Goal: Task Accomplishment & Management: Manage account settings

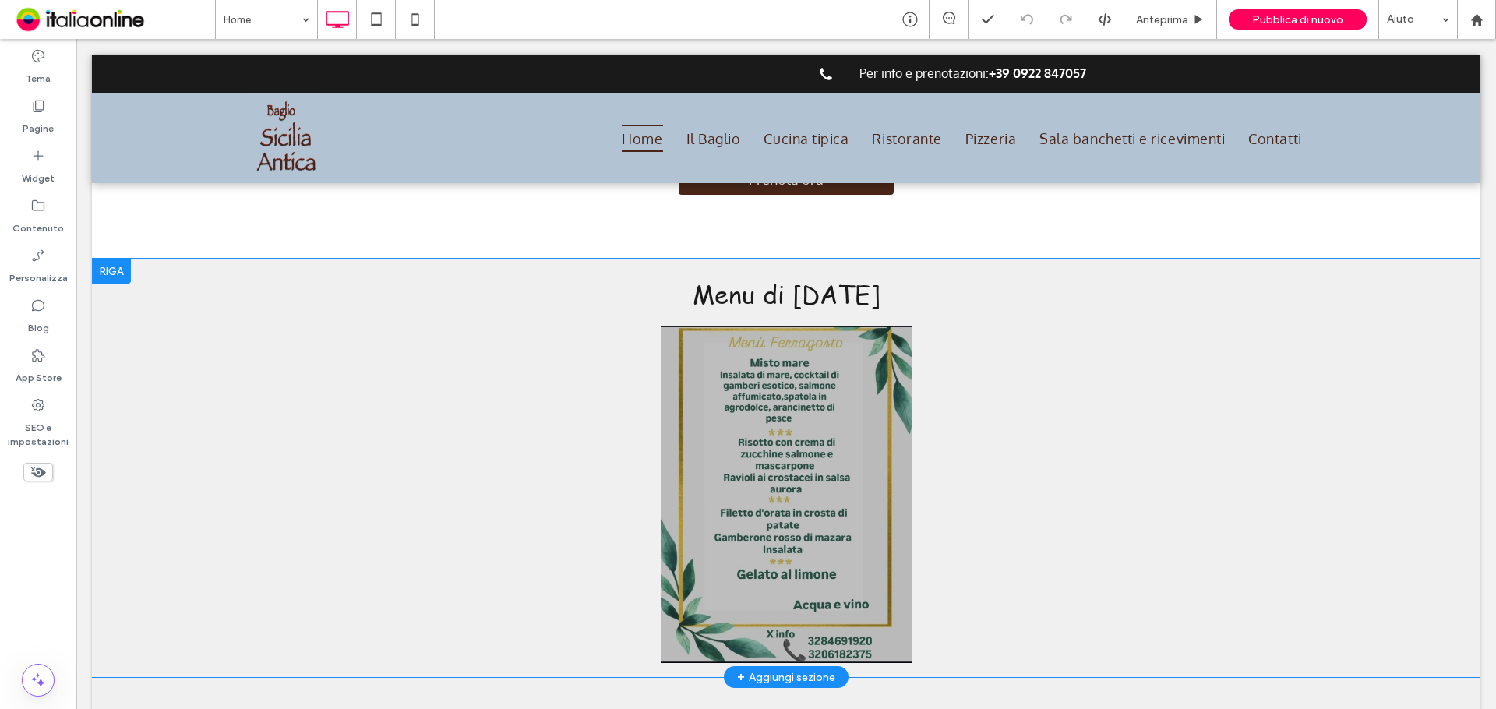
scroll to position [779, 0]
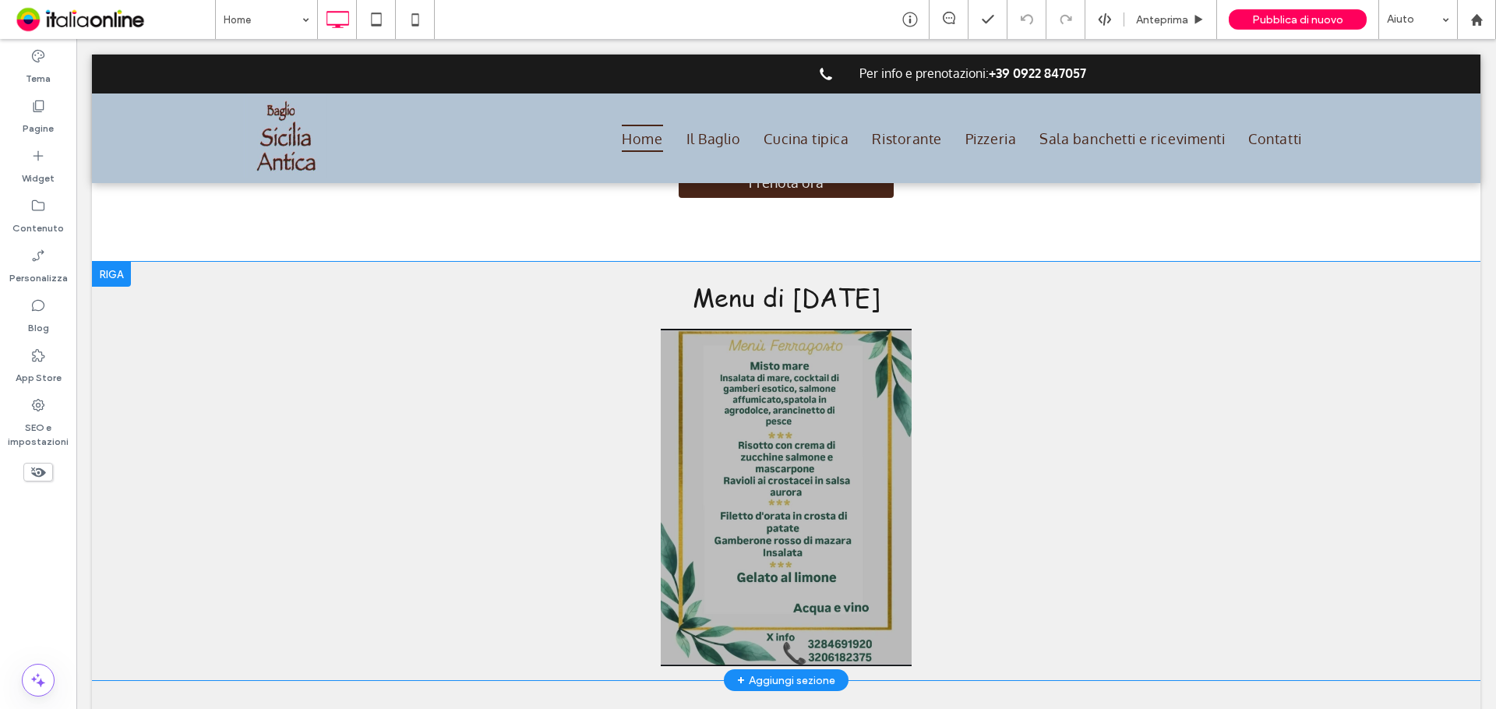
click at [104, 262] on div at bounding box center [111, 274] width 39 height 25
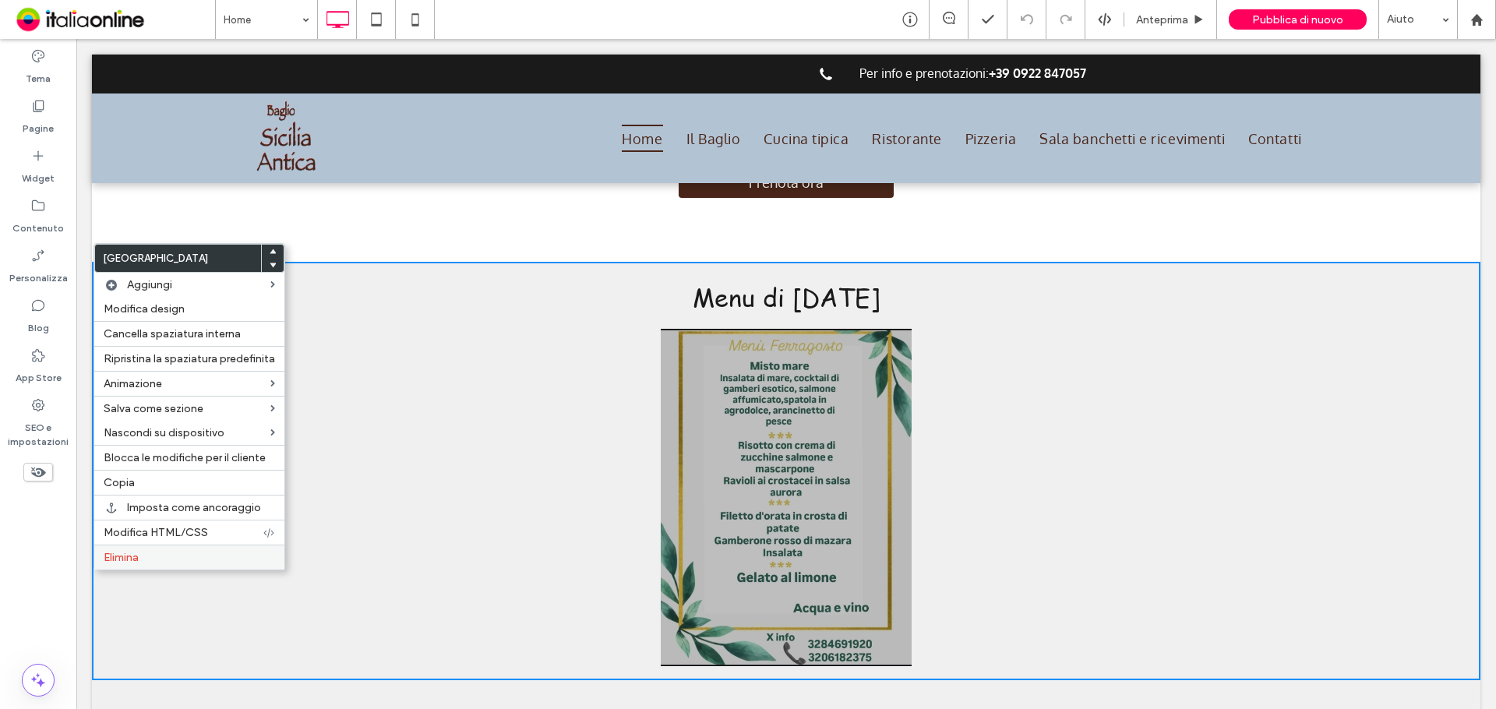
click at [205, 567] on div "Elimina" at bounding box center [189, 557] width 190 height 25
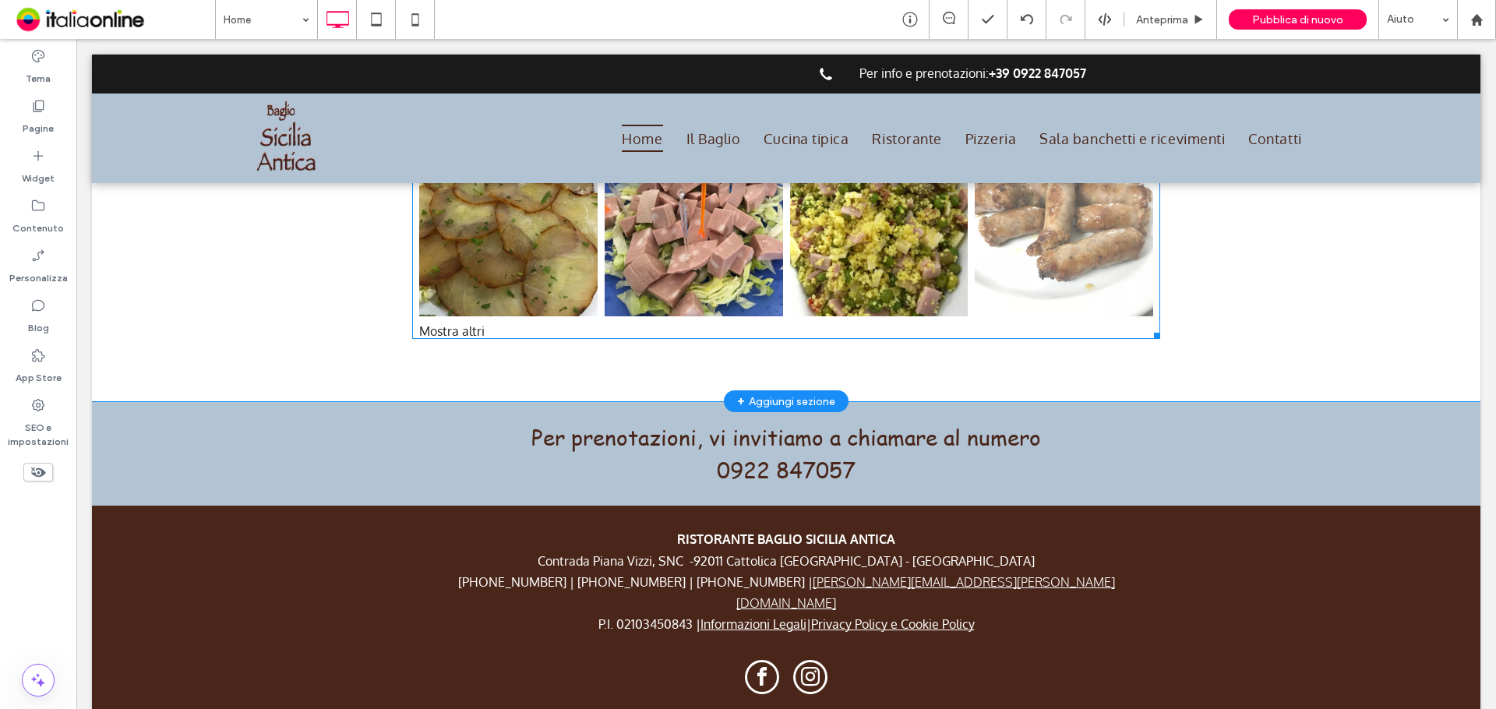
scroll to position [1746, 0]
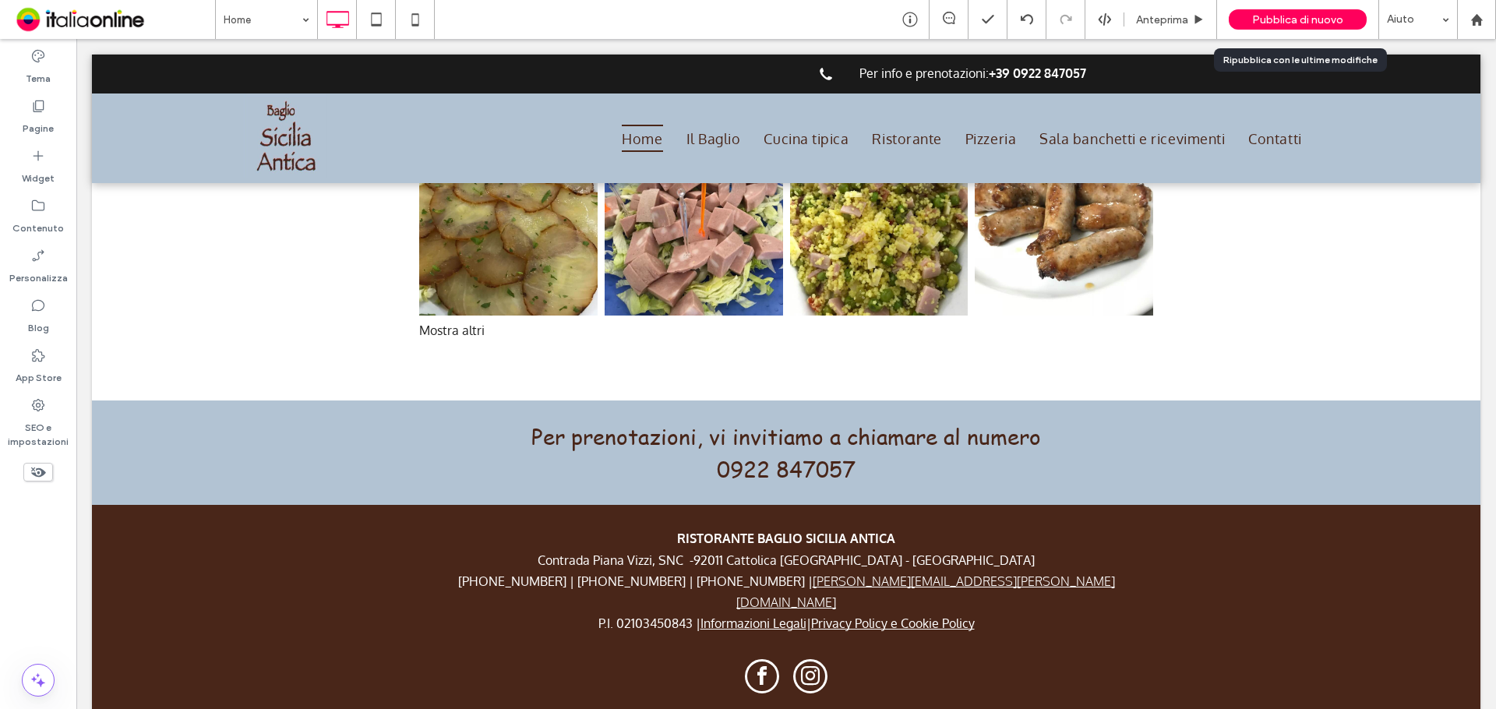
click at [1306, 14] on span "Pubblica di nuovo" at bounding box center [1297, 19] width 91 height 13
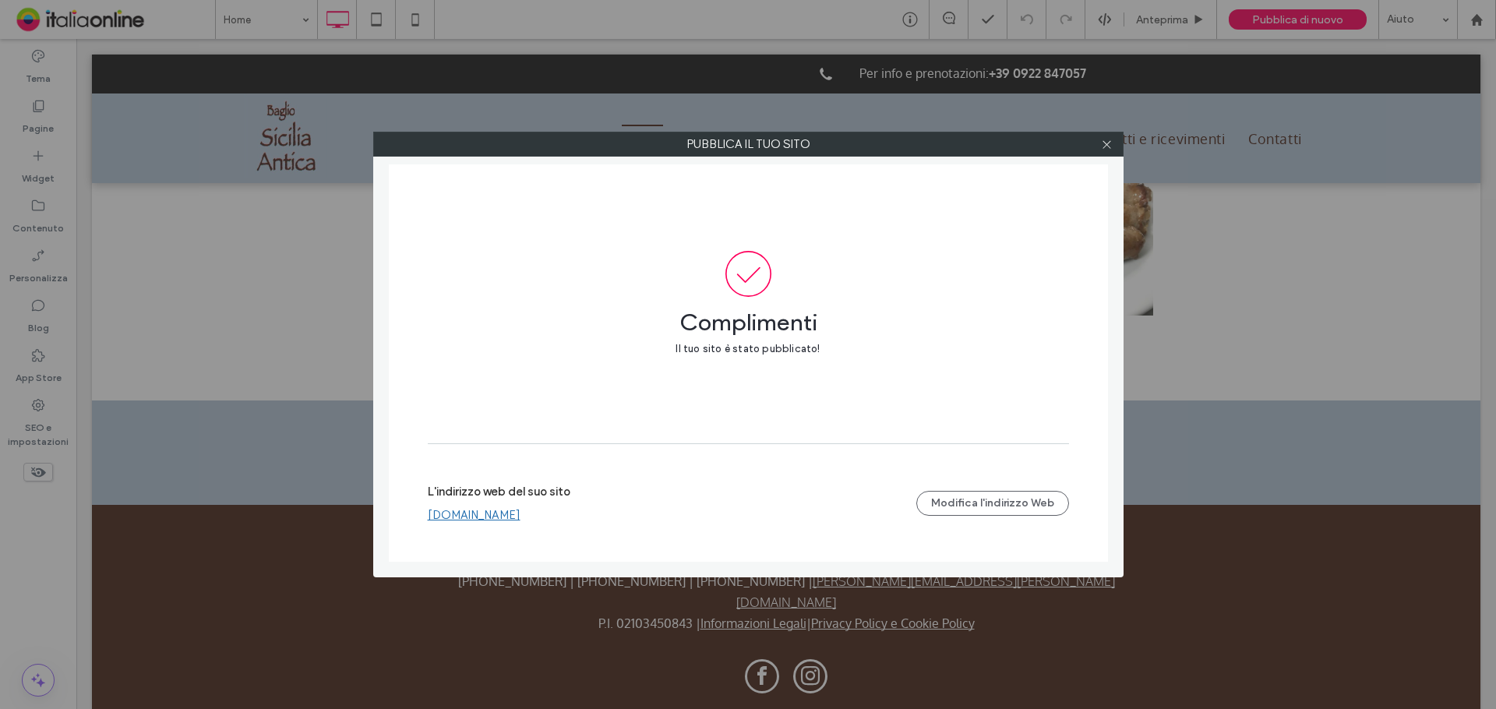
click at [520, 508] on link "www.bagliosiciliaantica.it" at bounding box center [474, 515] width 93 height 14
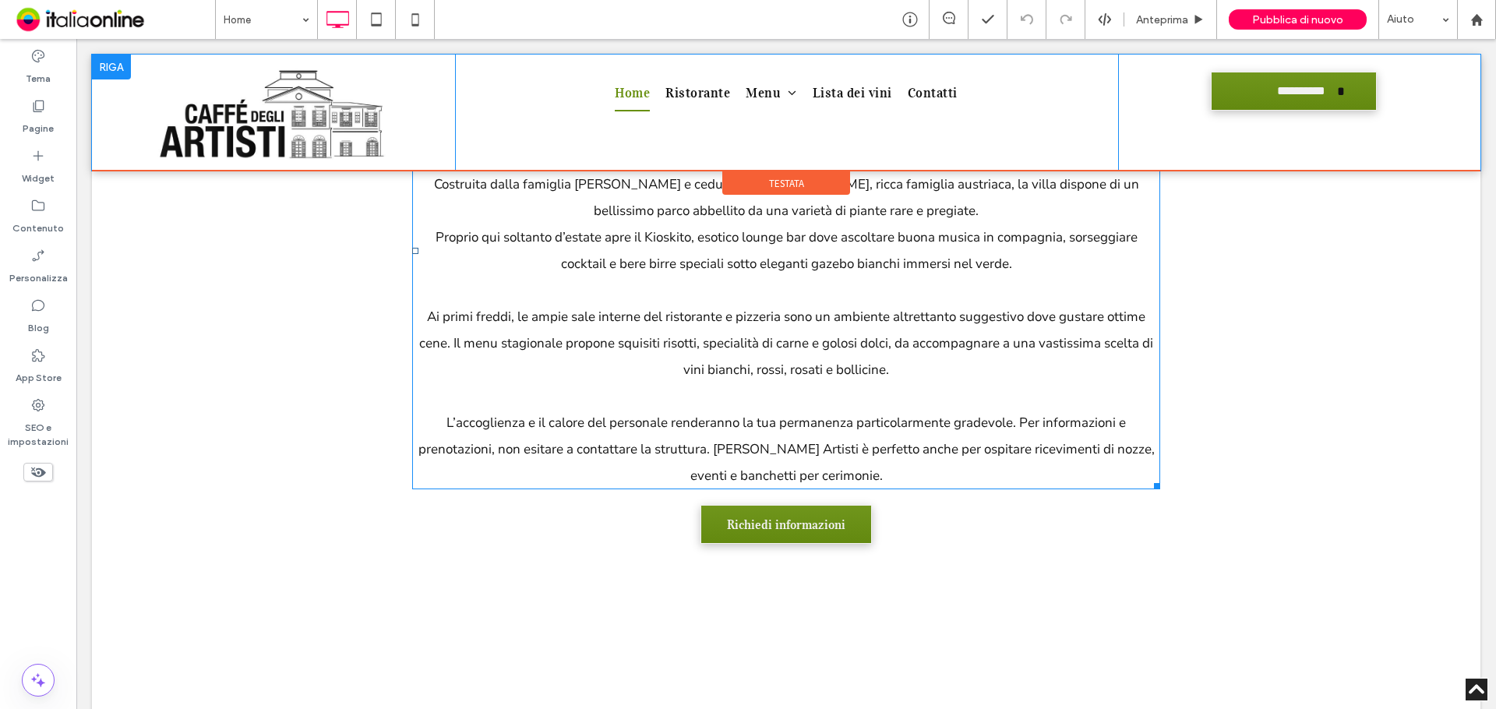
scroll to position [857, 0]
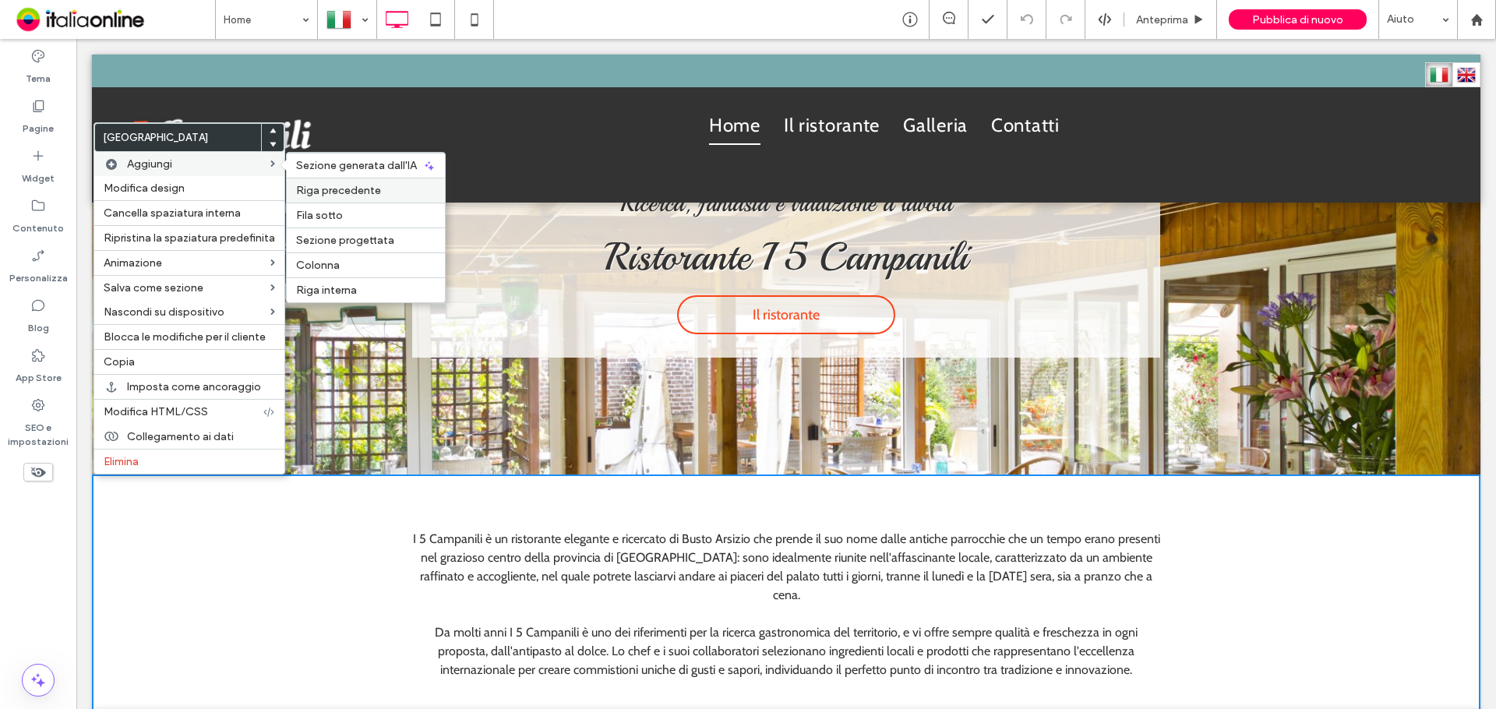
click at [347, 195] on span "Riga precedente" at bounding box center [338, 190] width 85 height 13
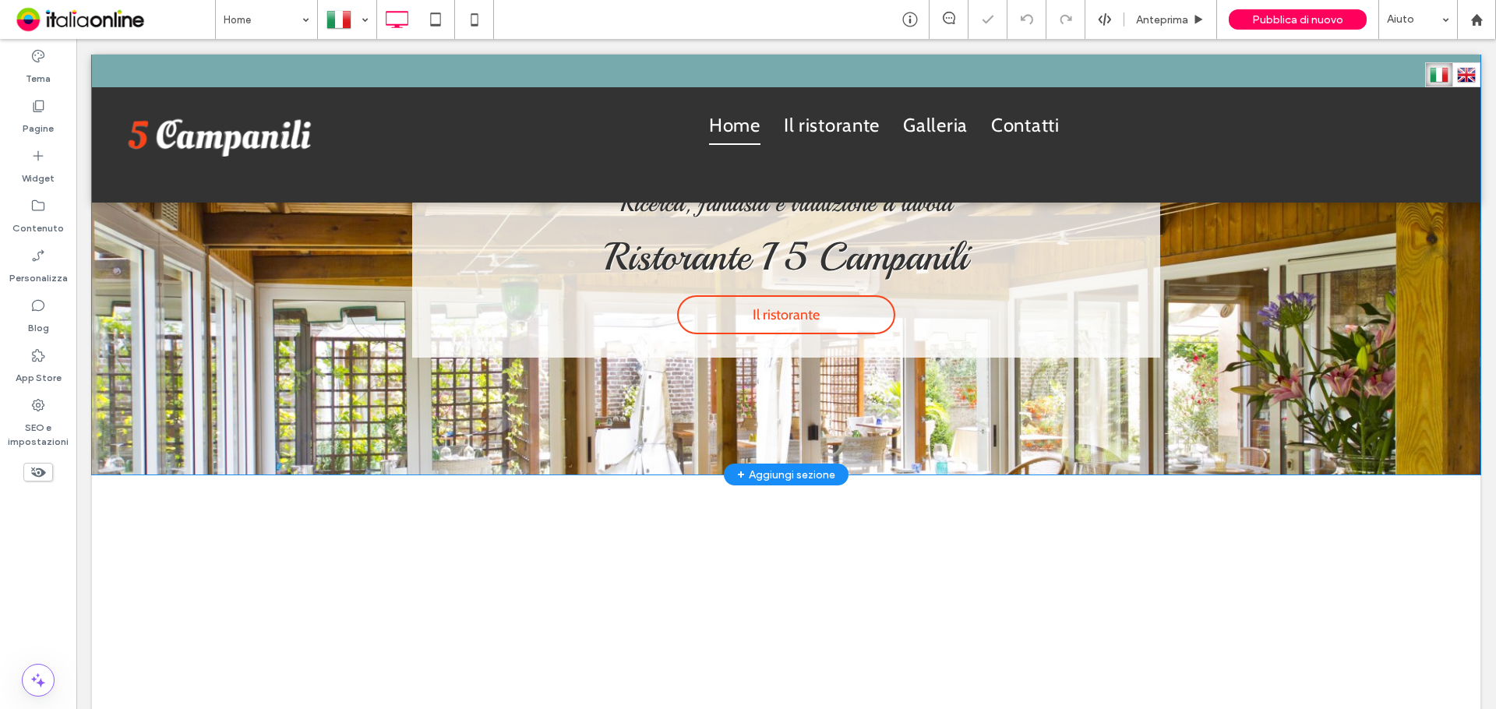
scroll to position [467, 0]
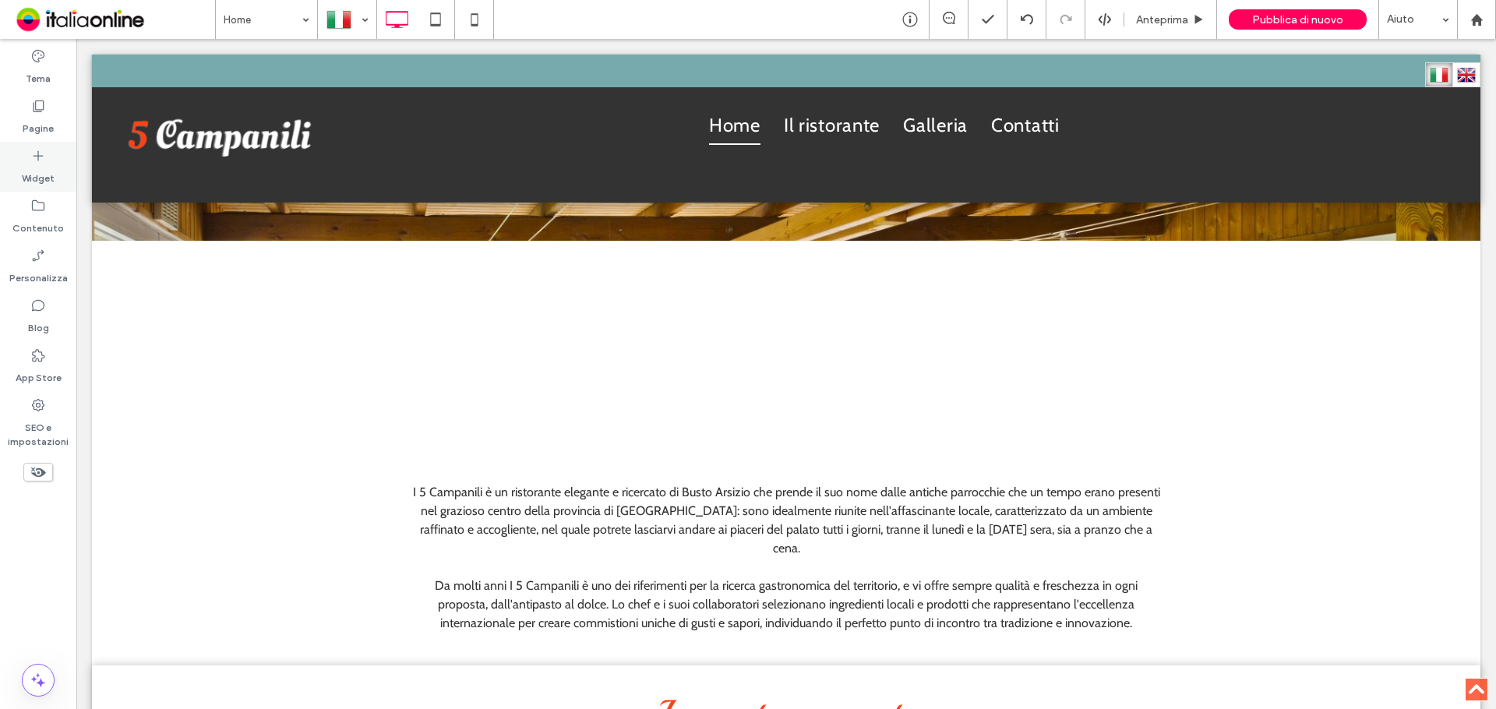
drag, startPoint x: 34, startPoint y: 158, endPoint x: 59, endPoint y: 171, distance: 28.6
click at [34, 158] on icon at bounding box center [38, 156] width 16 height 16
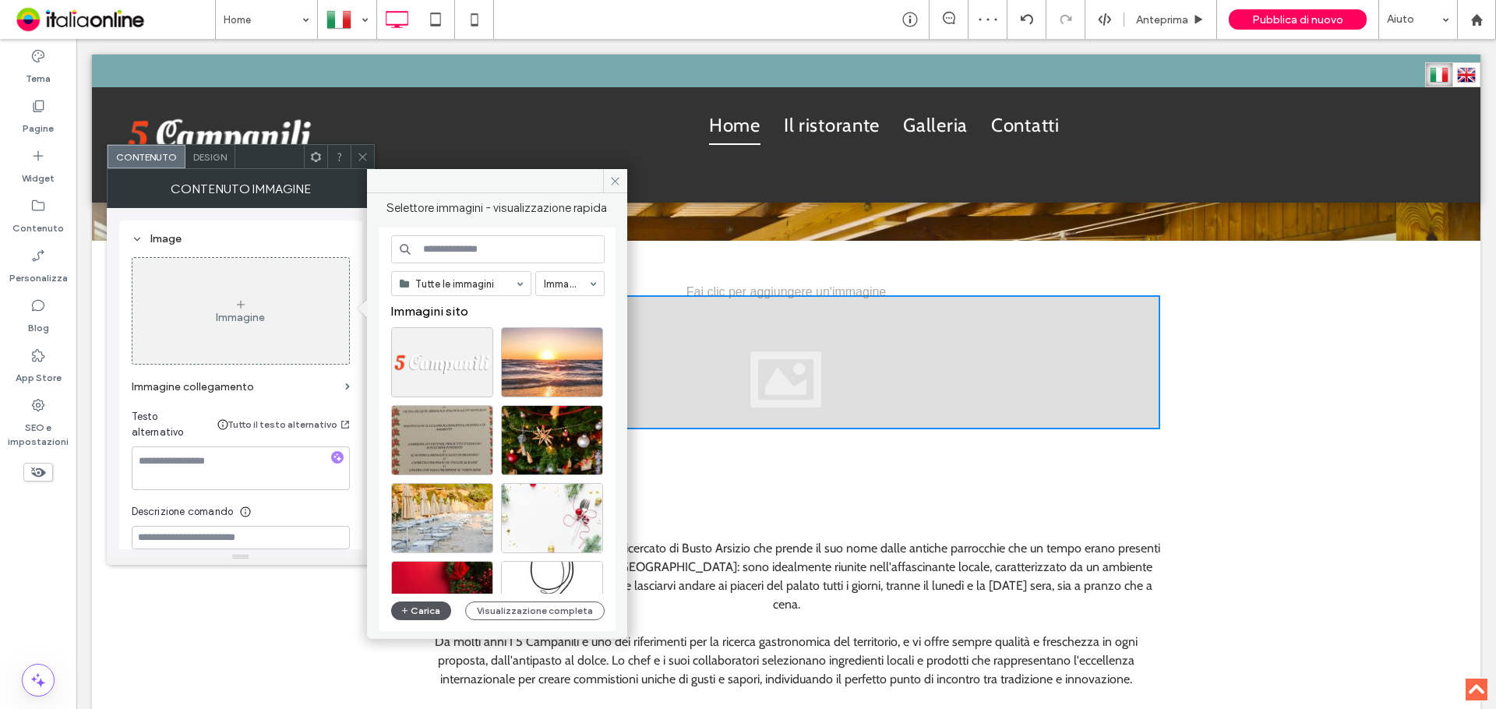
click at [426, 608] on button "Carica" at bounding box center [421, 610] width 61 height 19
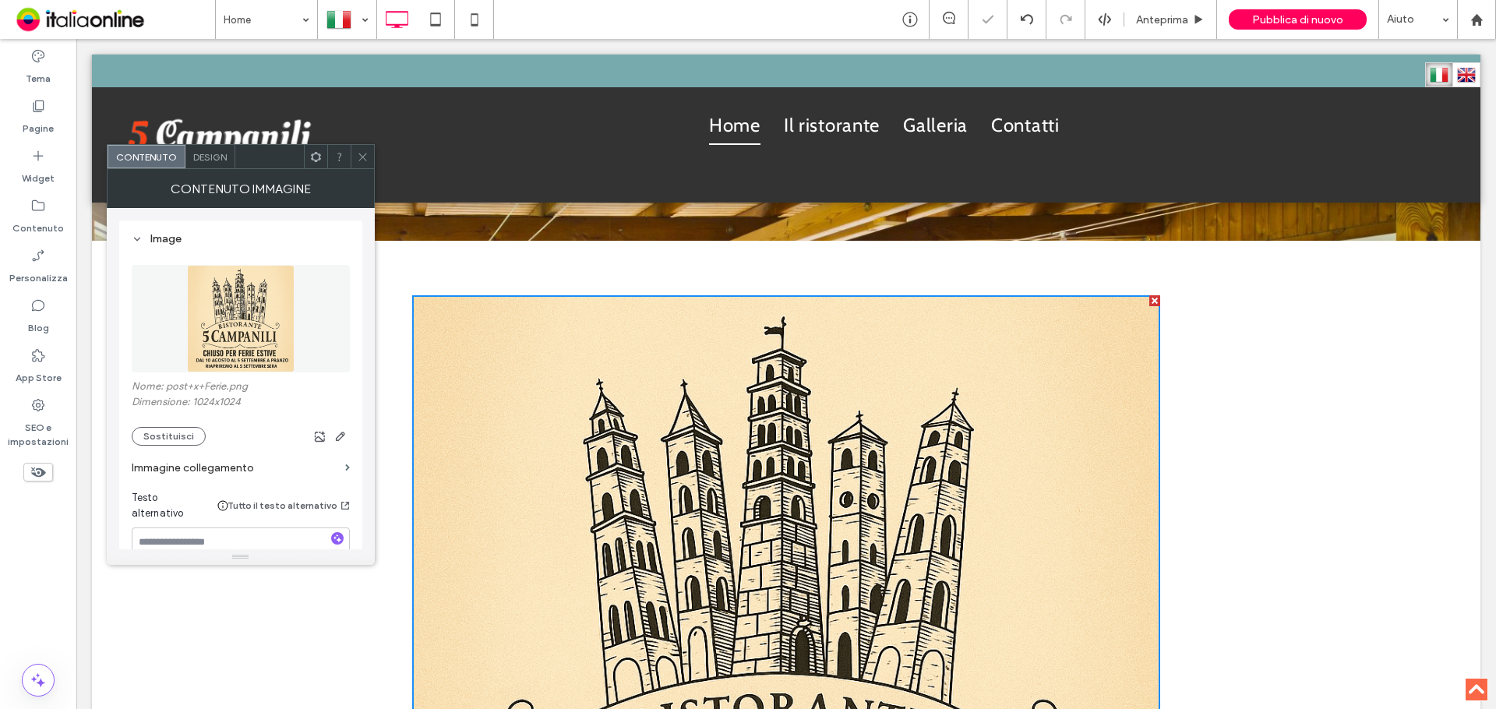
click at [354, 153] on div at bounding box center [362, 156] width 23 height 23
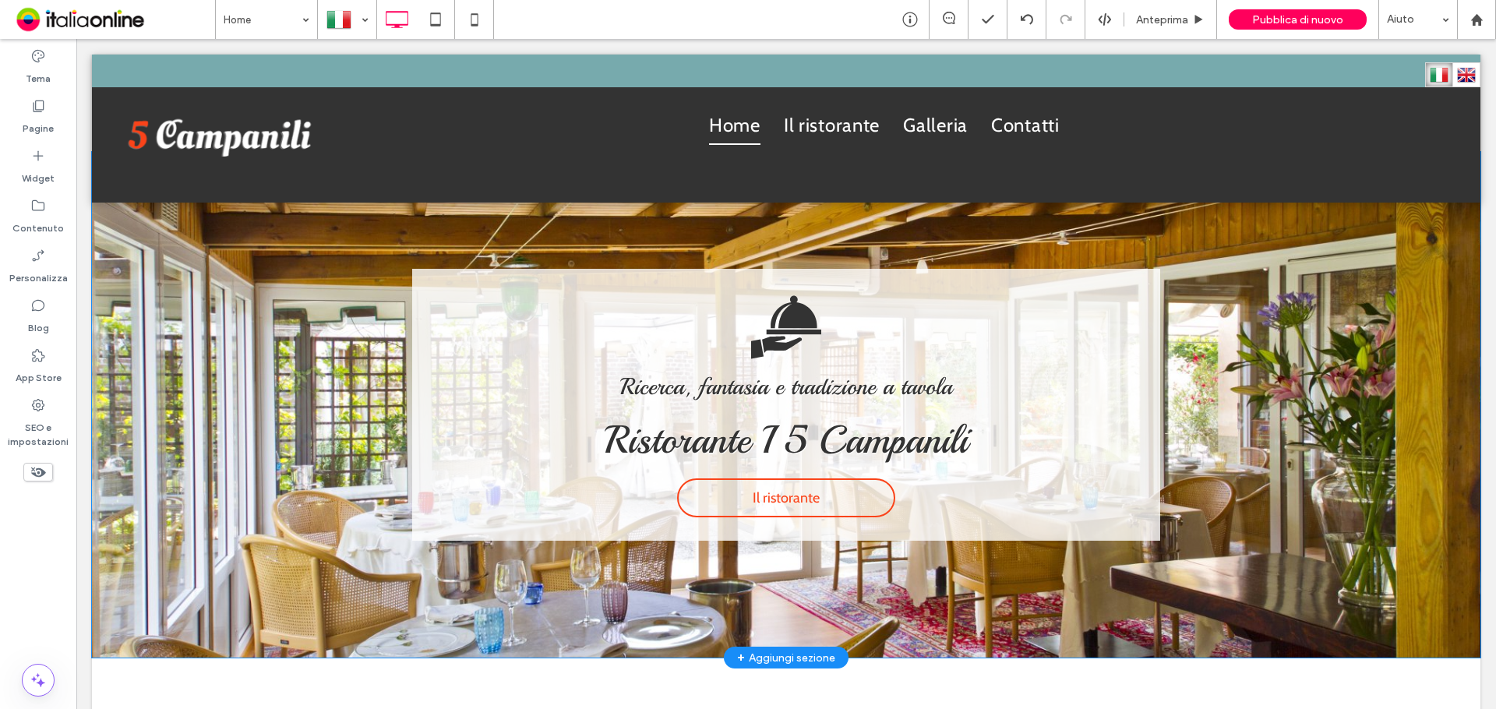
scroll to position [78, 0]
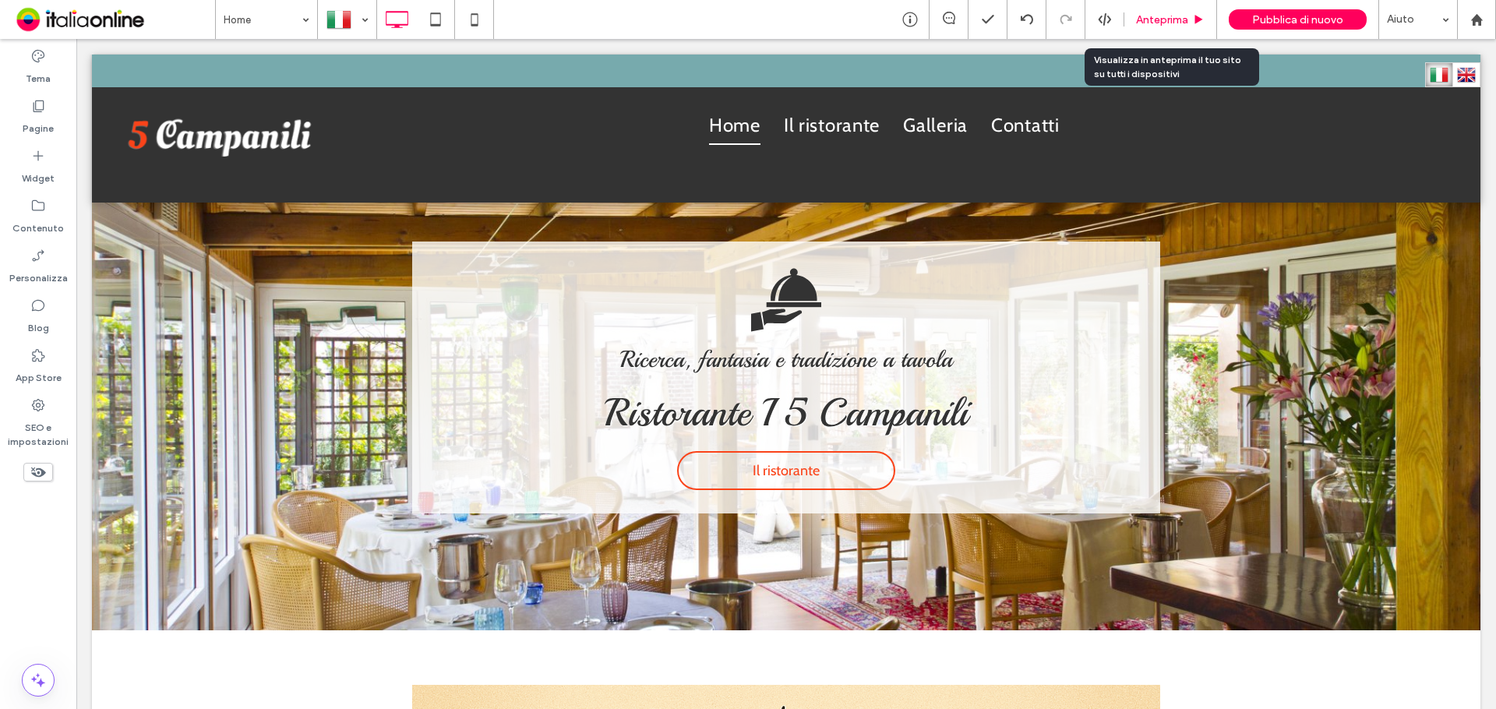
click at [1167, 19] on span "Anteprima" at bounding box center [1162, 19] width 52 height 13
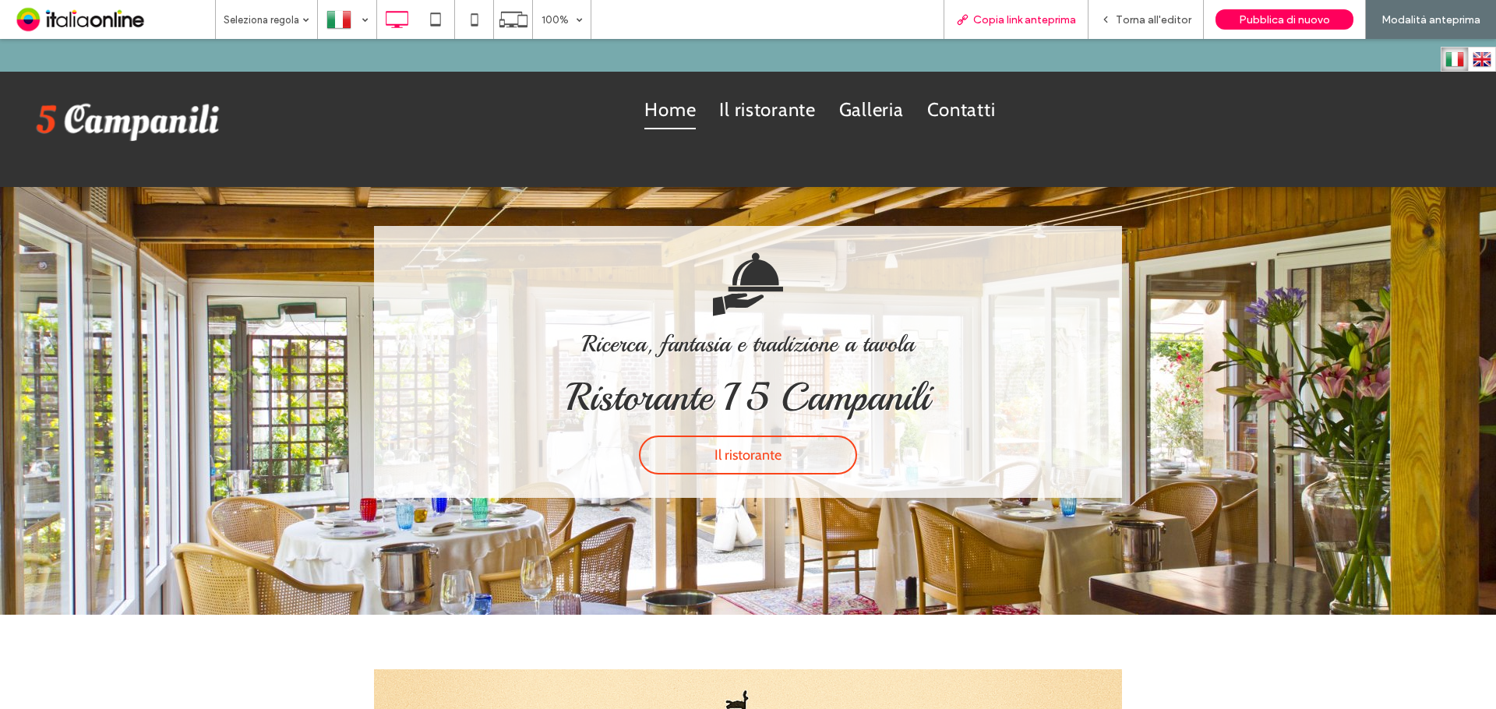
click at [1024, 26] on div "Copia link anteprima" at bounding box center [1015, 19] width 145 height 39
click at [1022, 18] on span "Copia link anteprima" at bounding box center [1024, 19] width 103 height 13
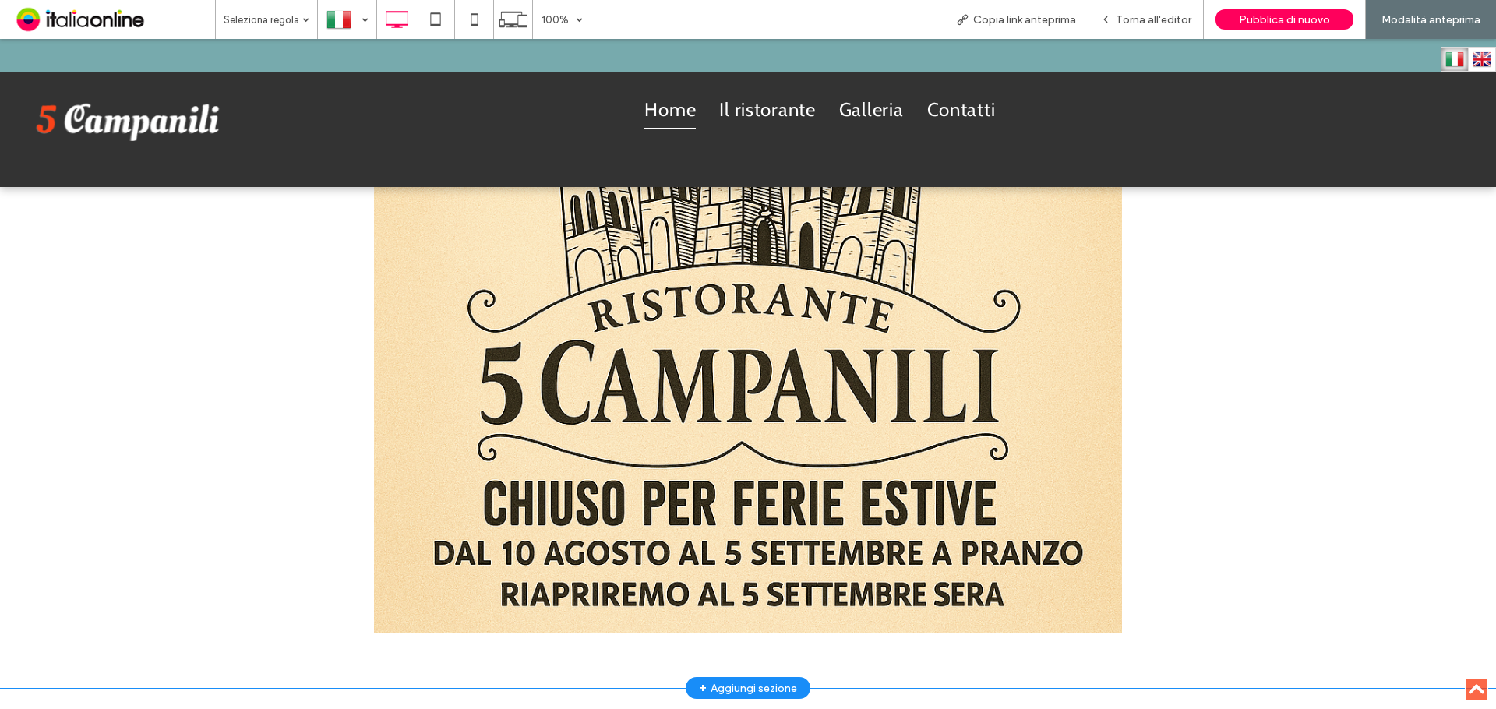
scroll to position [1013, 0]
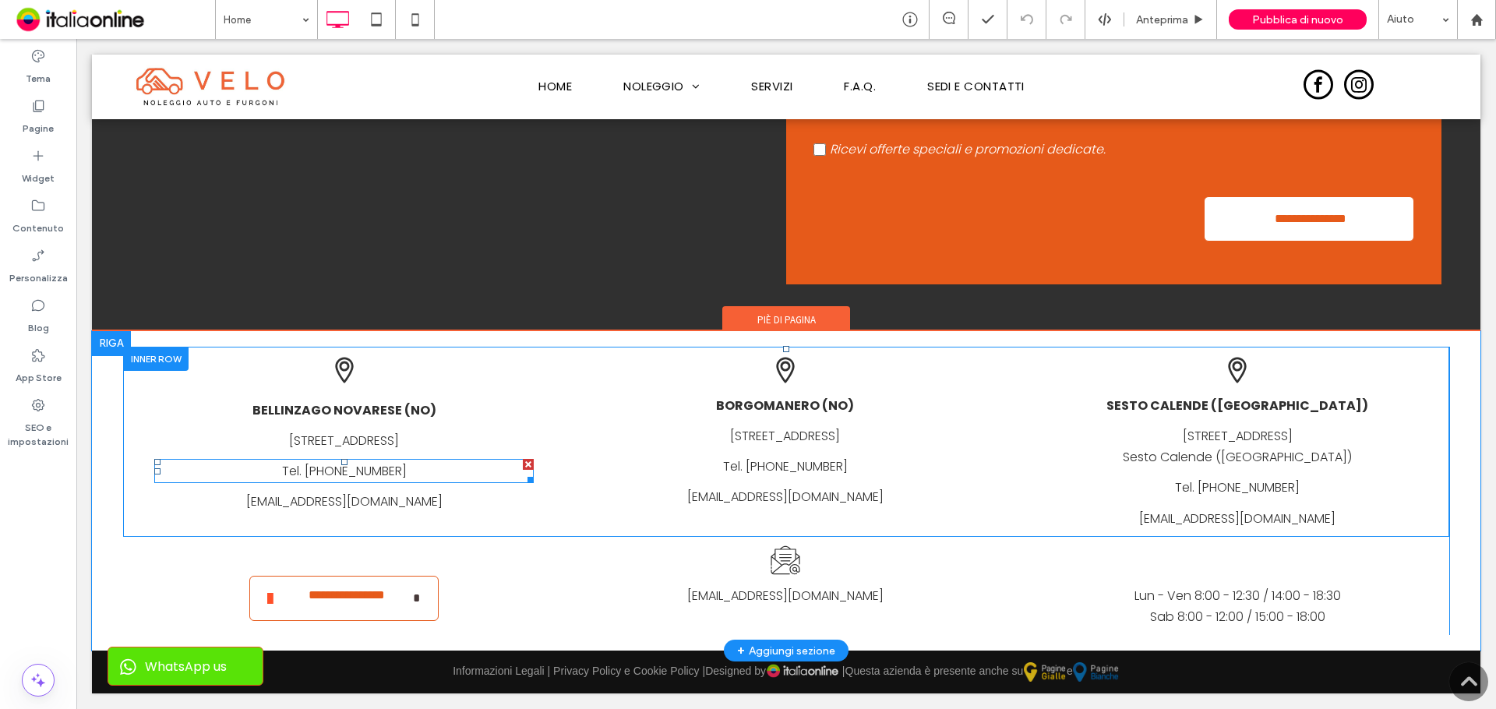
scroll to position [3951, 0]
click at [1242, 518] on link "sesto@velonoleggi.com" at bounding box center [1237, 519] width 196 height 18
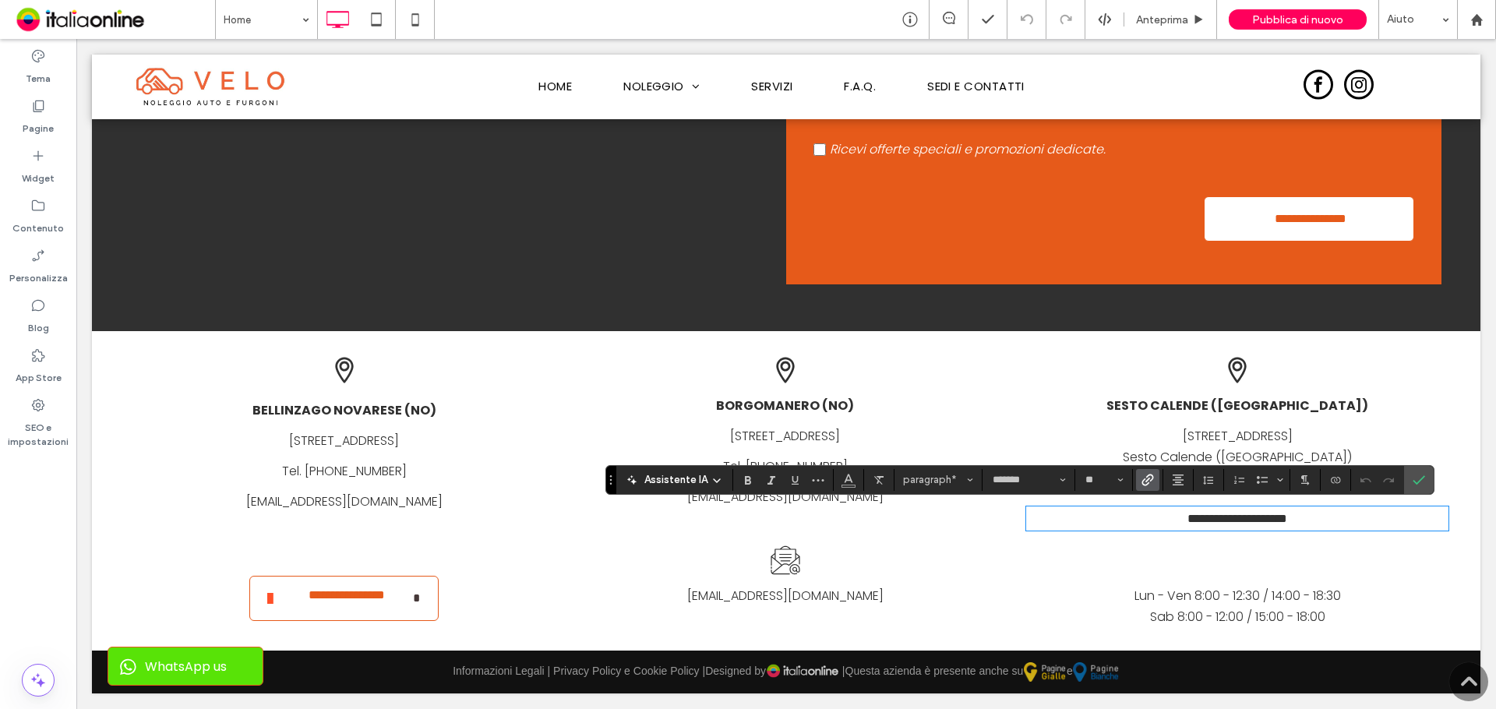
scroll to position [0, 0]
click at [1365, 481] on icon "Annulla" at bounding box center [1365, 480] width 12 height 12
drag, startPoint x: 1344, startPoint y: 513, endPoint x: 1166, endPoint y: 519, distance: 178.5
click at [1166, 519] on p "**********" at bounding box center [1237, 518] width 422 height 21
click at [1166, 517] on link "**********" at bounding box center [1237, 519] width 142 height 12
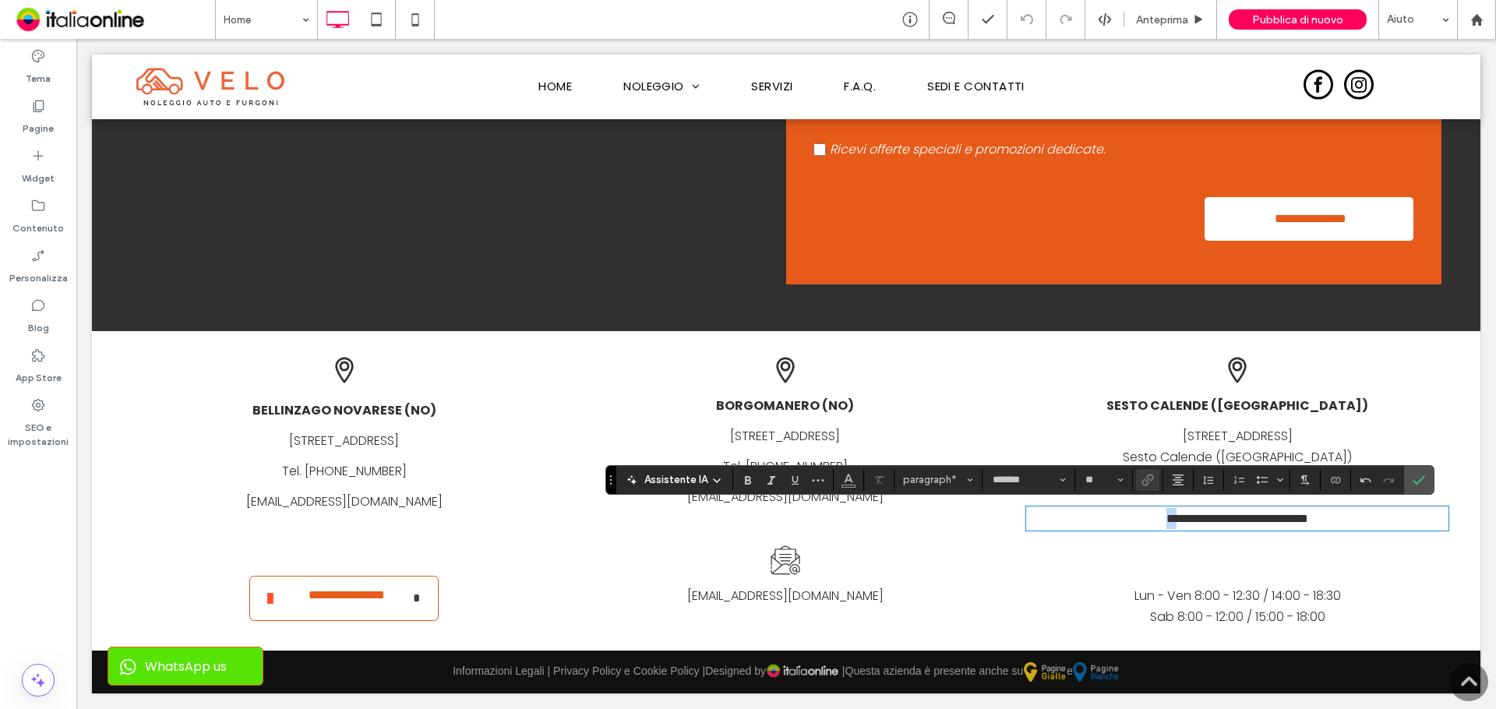
drag, startPoint x: 1135, startPoint y: 518, endPoint x: 1088, endPoint y: 521, distance: 47.6
click at [1093, 520] on p "**********" at bounding box center [1237, 518] width 422 height 21
click at [1423, 485] on icon "Conferma" at bounding box center [1418, 480] width 12 height 12
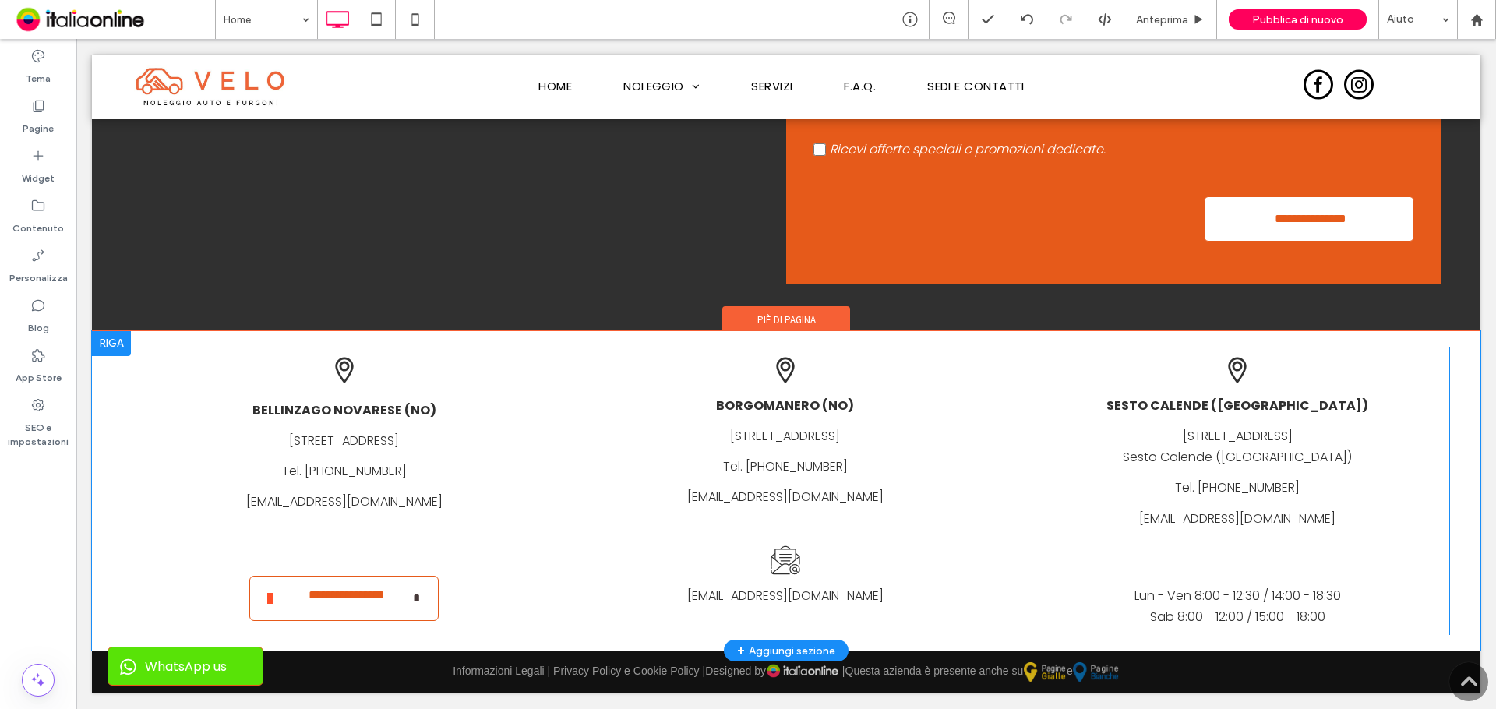
click at [108, 342] on div at bounding box center [111, 343] width 39 height 25
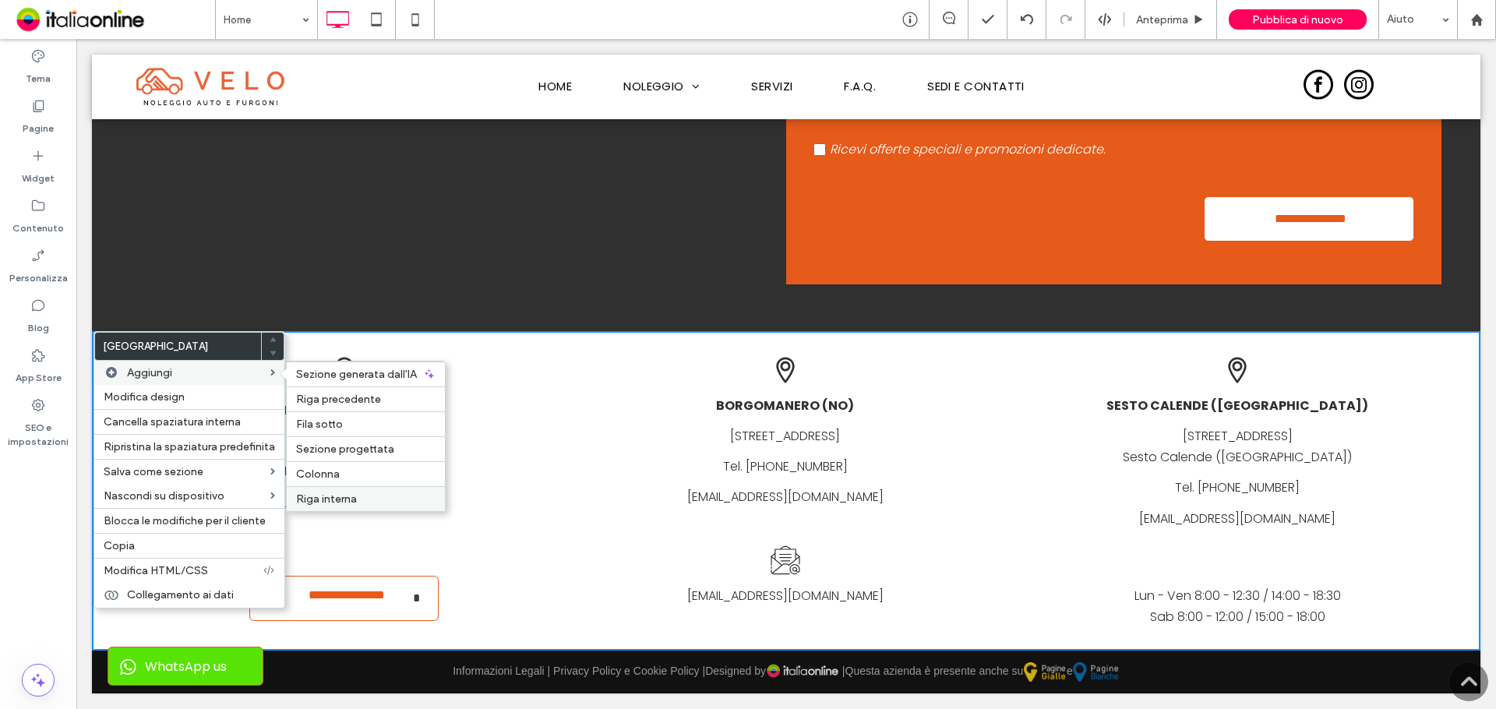
click at [368, 500] on label "Riga interna" at bounding box center [365, 498] width 139 height 13
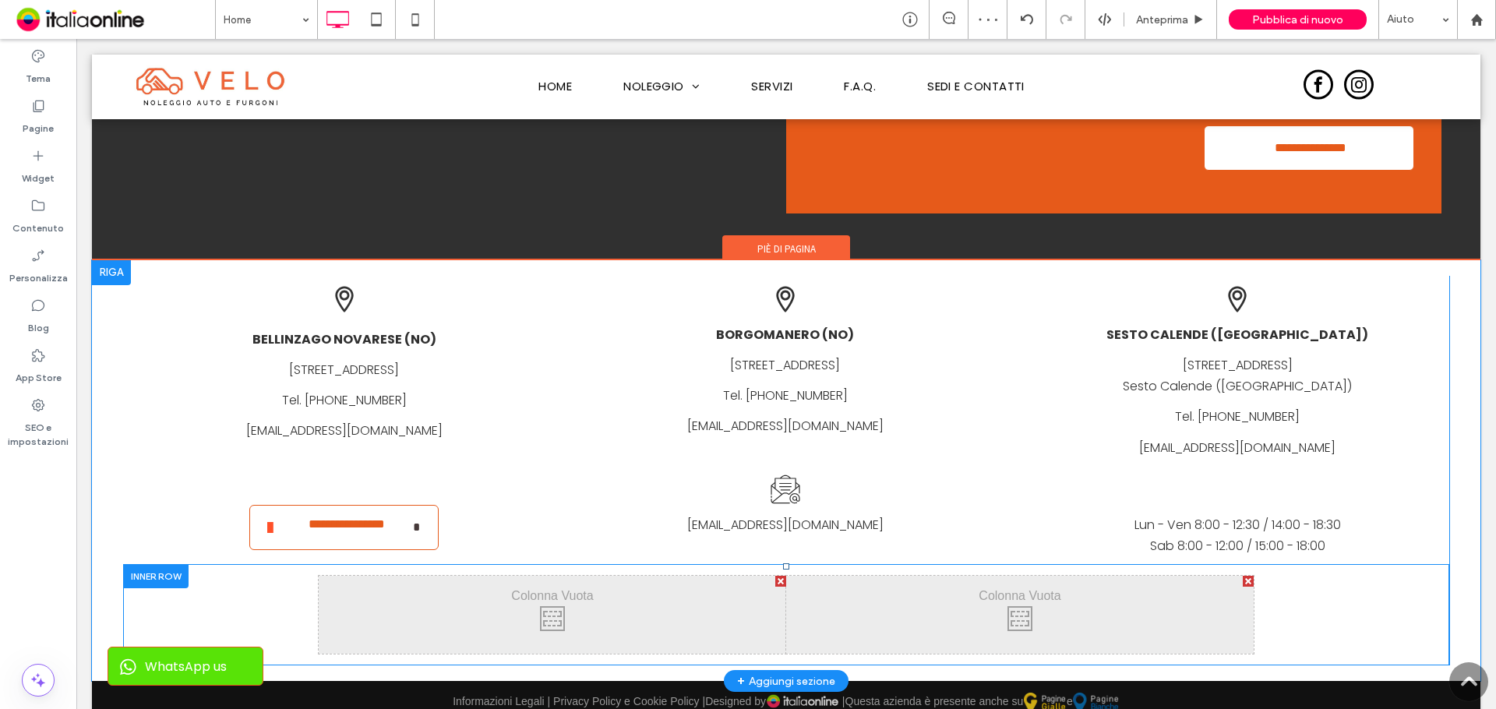
scroll to position [4053, 0]
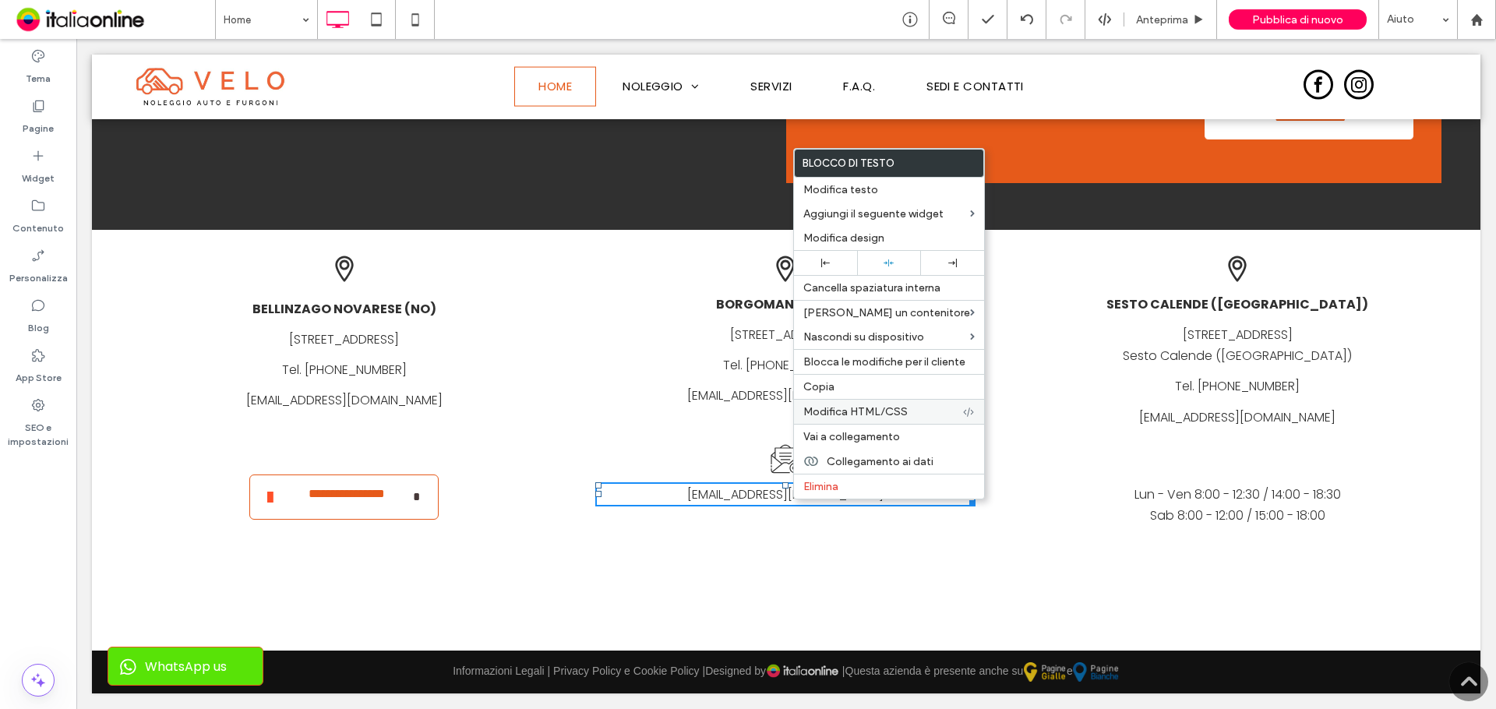
drag, startPoint x: 828, startPoint y: 390, endPoint x: 820, endPoint y: 417, distance: 28.4
click at [828, 390] on span "Copia" at bounding box center [818, 386] width 31 height 13
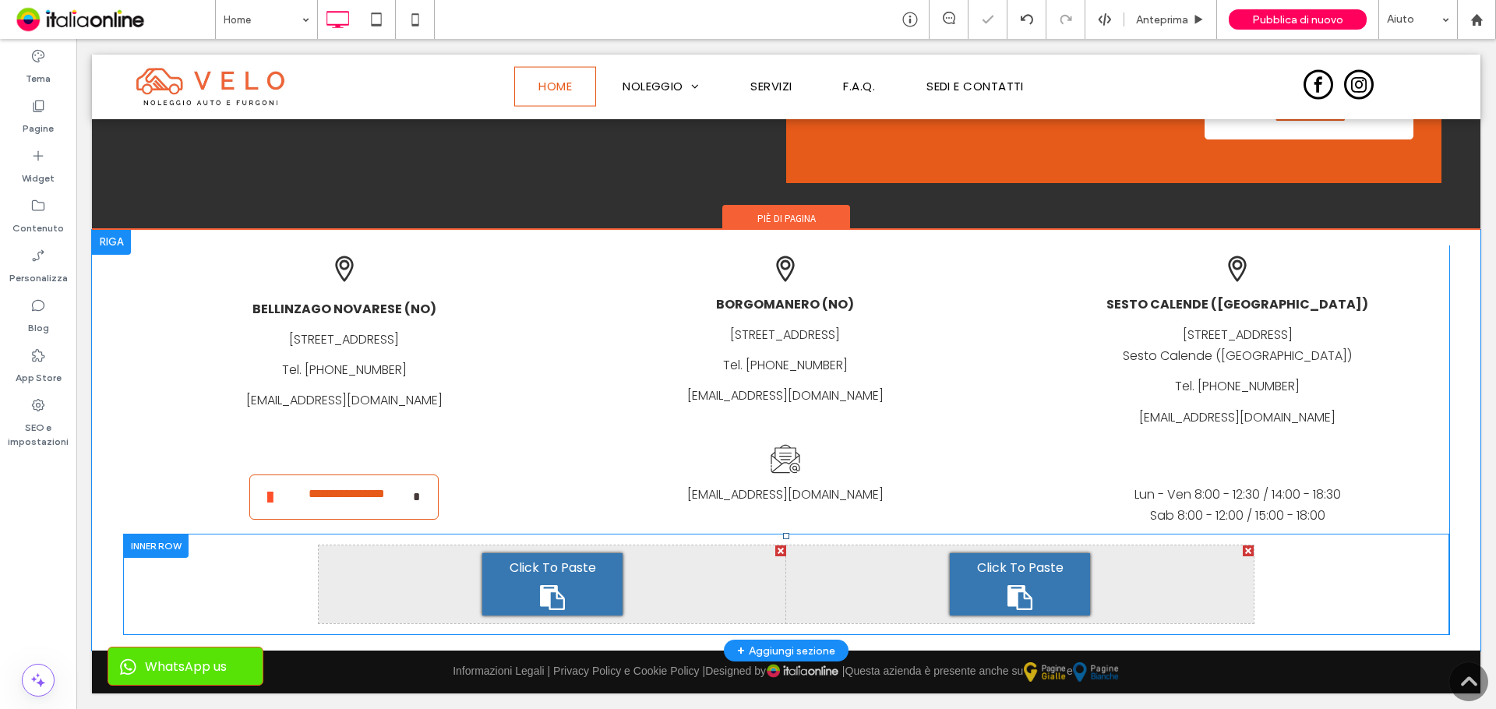
click at [577, 587] on div "Click To Paste" at bounding box center [552, 584] width 140 height 62
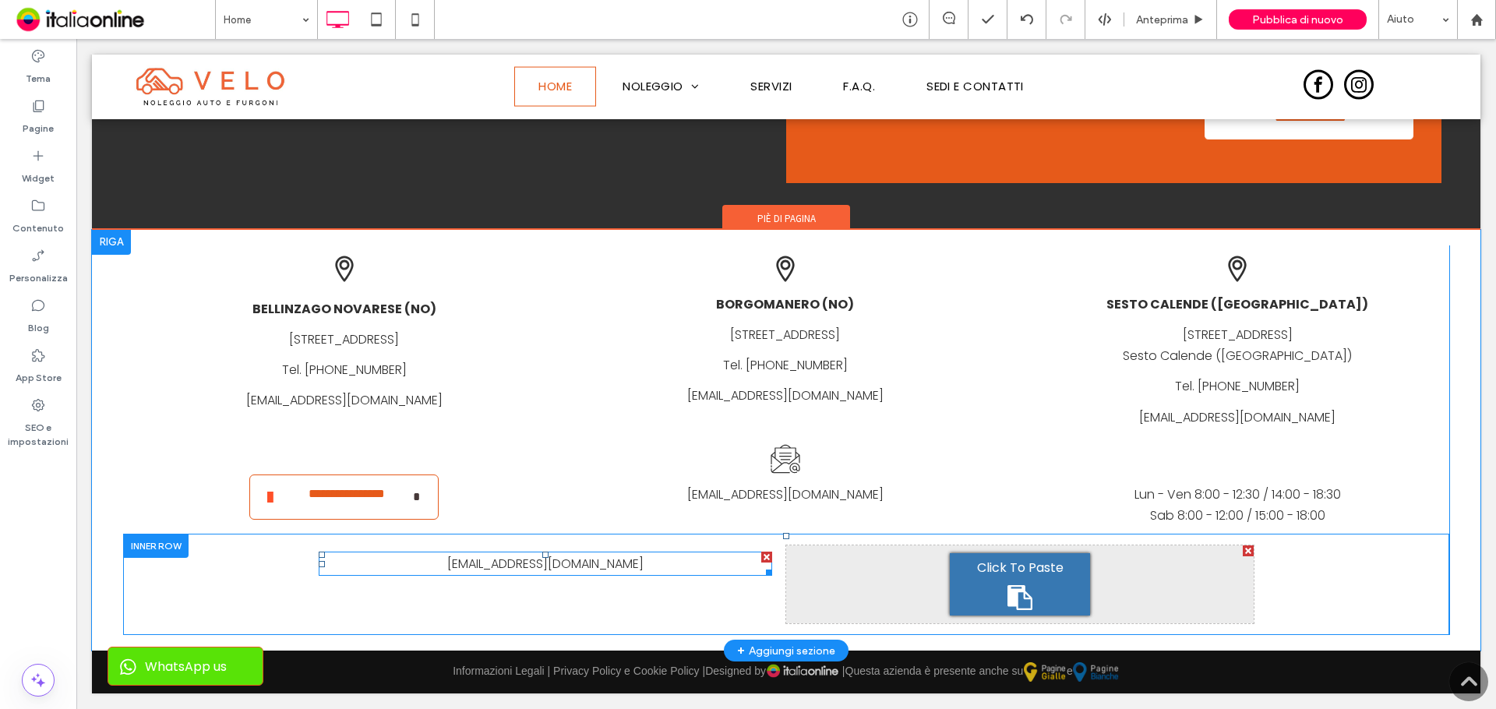
click at [499, 565] on link "info@velonoleggi.com" at bounding box center [545, 564] width 196 height 18
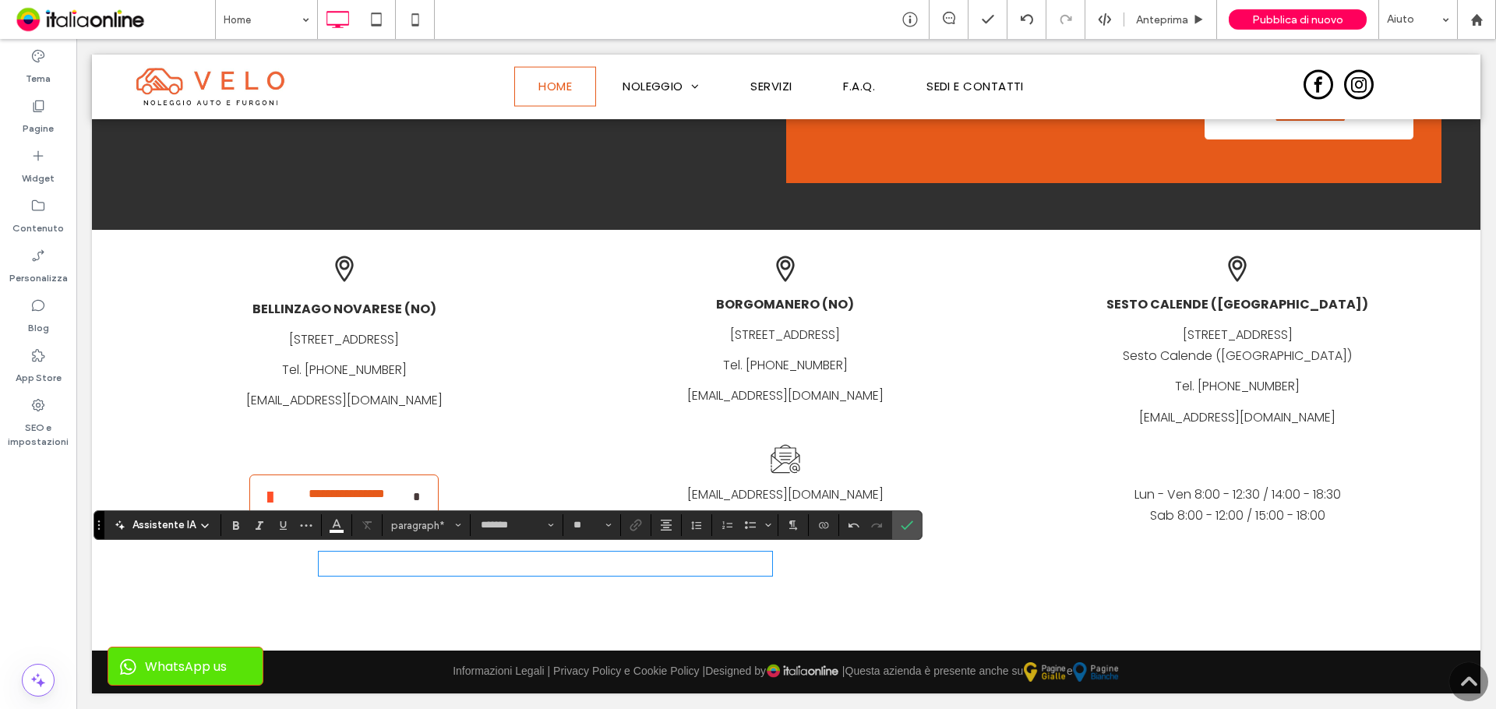
click at [530, 551] on div "Click To Paste Click To Paste ** ﻿" at bounding box center [552, 584] width 467 height 78
click at [534, 565] on p "** ﻿" at bounding box center [545, 563] width 453 height 21
click at [537, 564] on p "﻿ **" at bounding box center [545, 563] width 453 height 21
click at [908, 529] on icon "Conferma" at bounding box center [907, 525] width 12 height 12
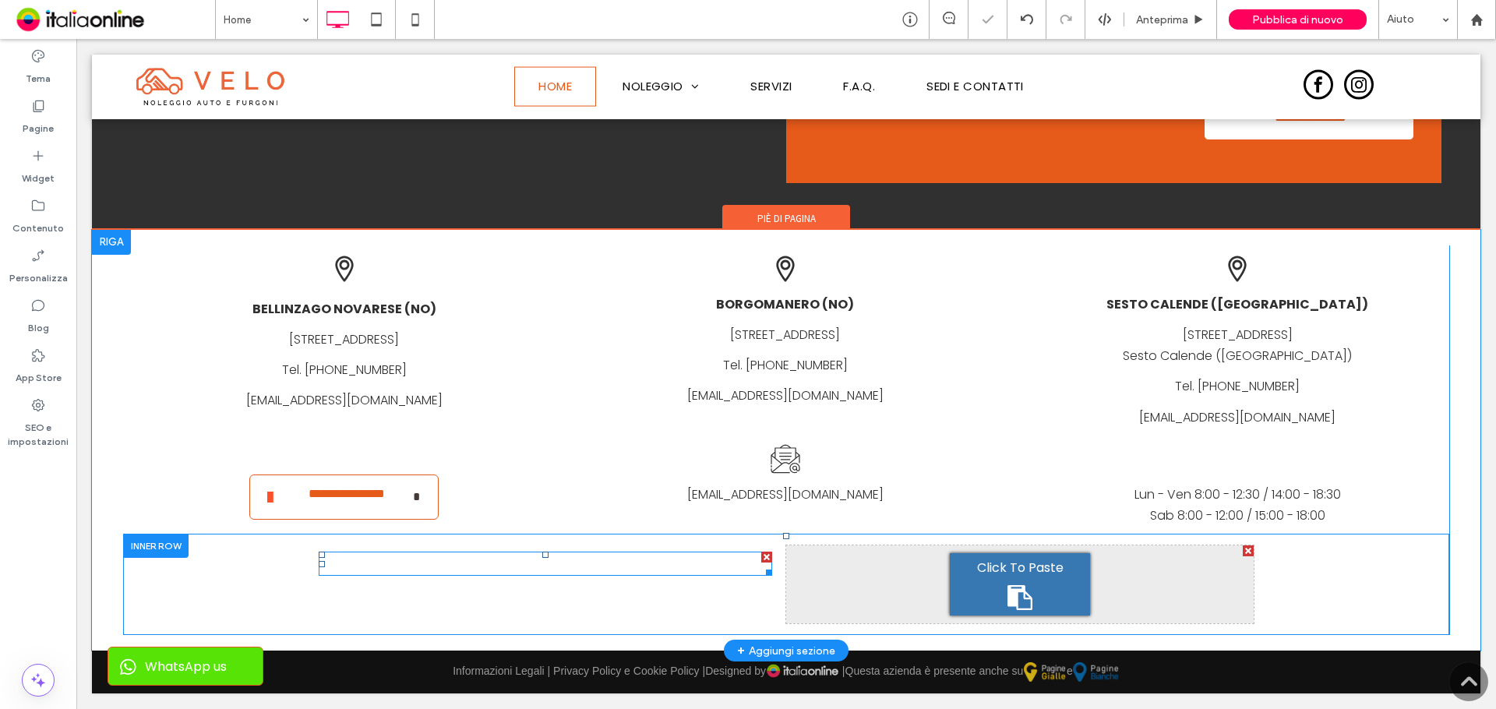
click at [580, 559] on p "﻿ P." at bounding box center [545, 563] width 453 height 21
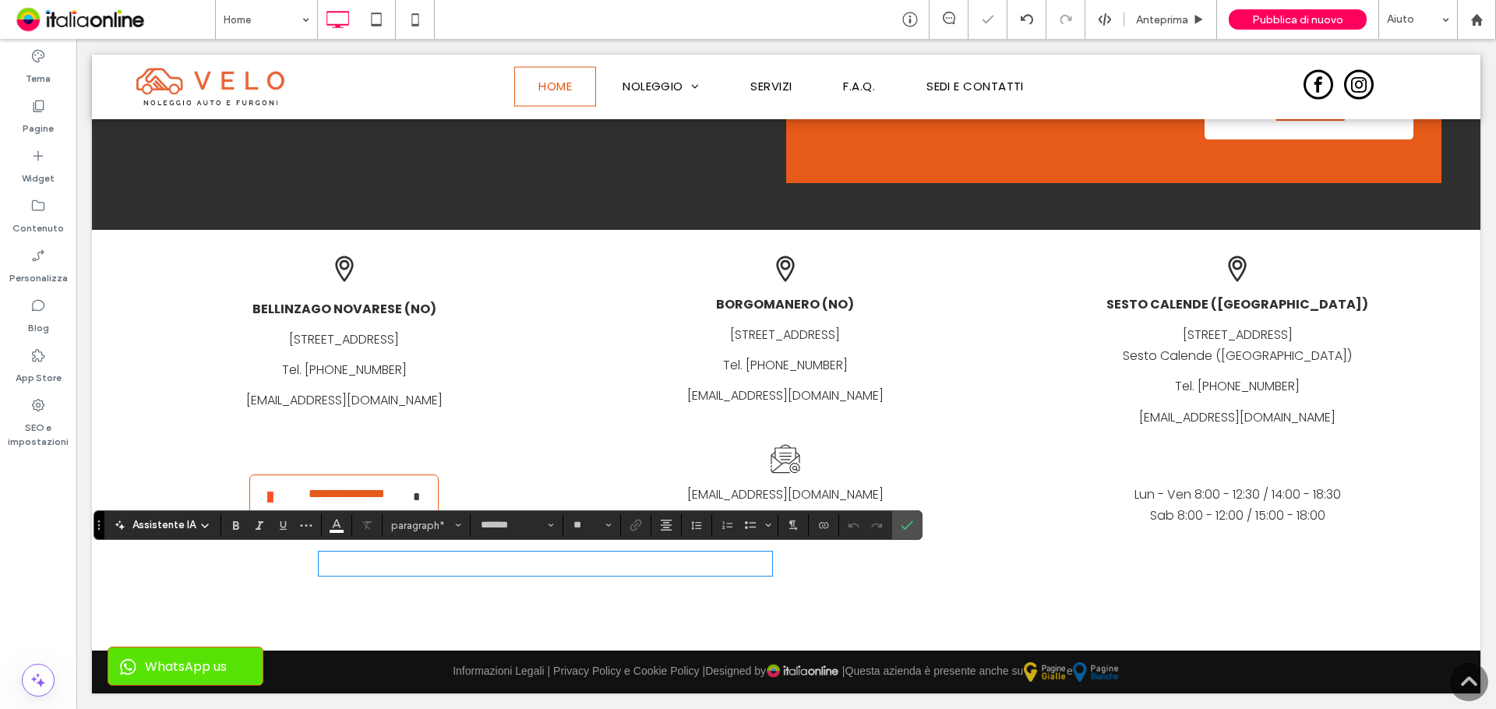
click at [579, 562] on p "**" at bounding box center [545, 563] width 453 height 21
click at [333, 531] on span "Colore" at bounding box center [336, 523] width 12 height 20
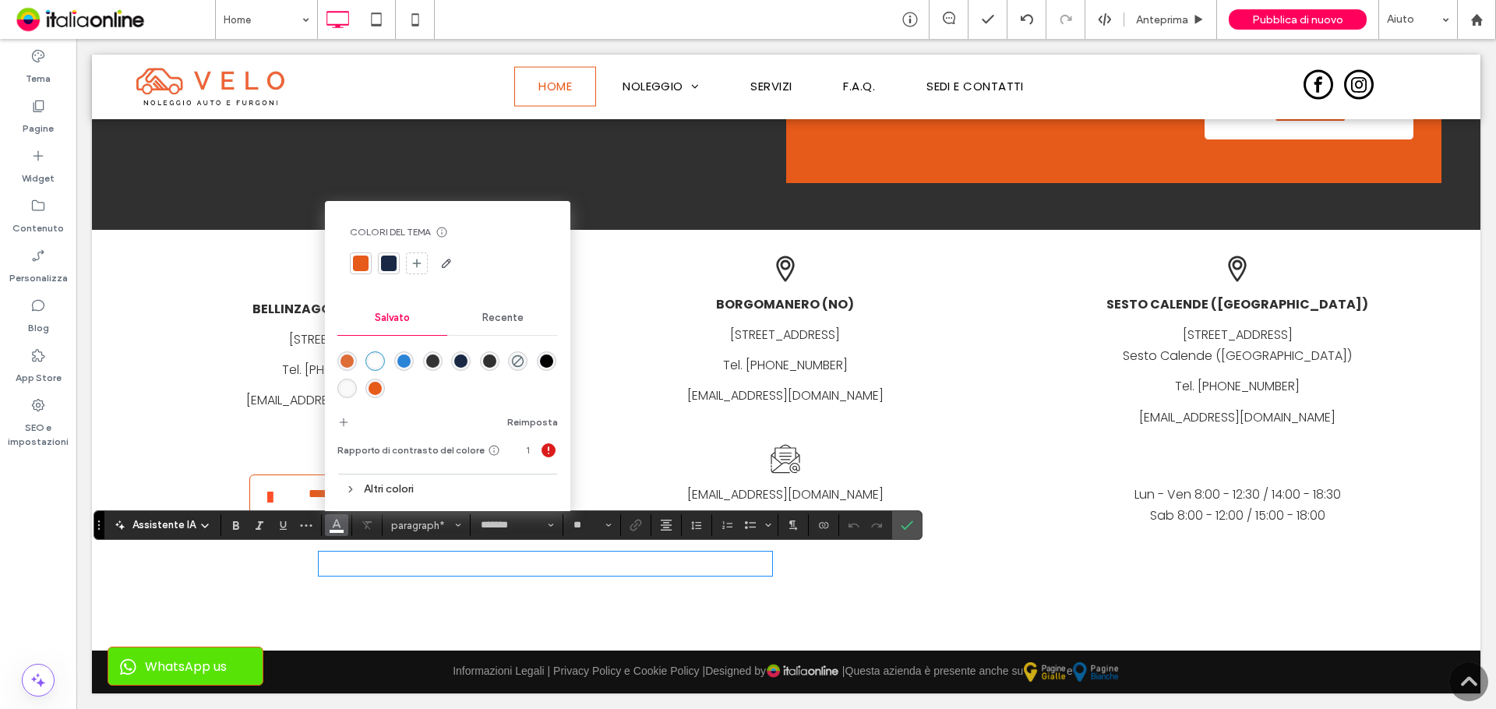
click at [390, 264] on div at bounding box center [389, 264] width 16 height 16
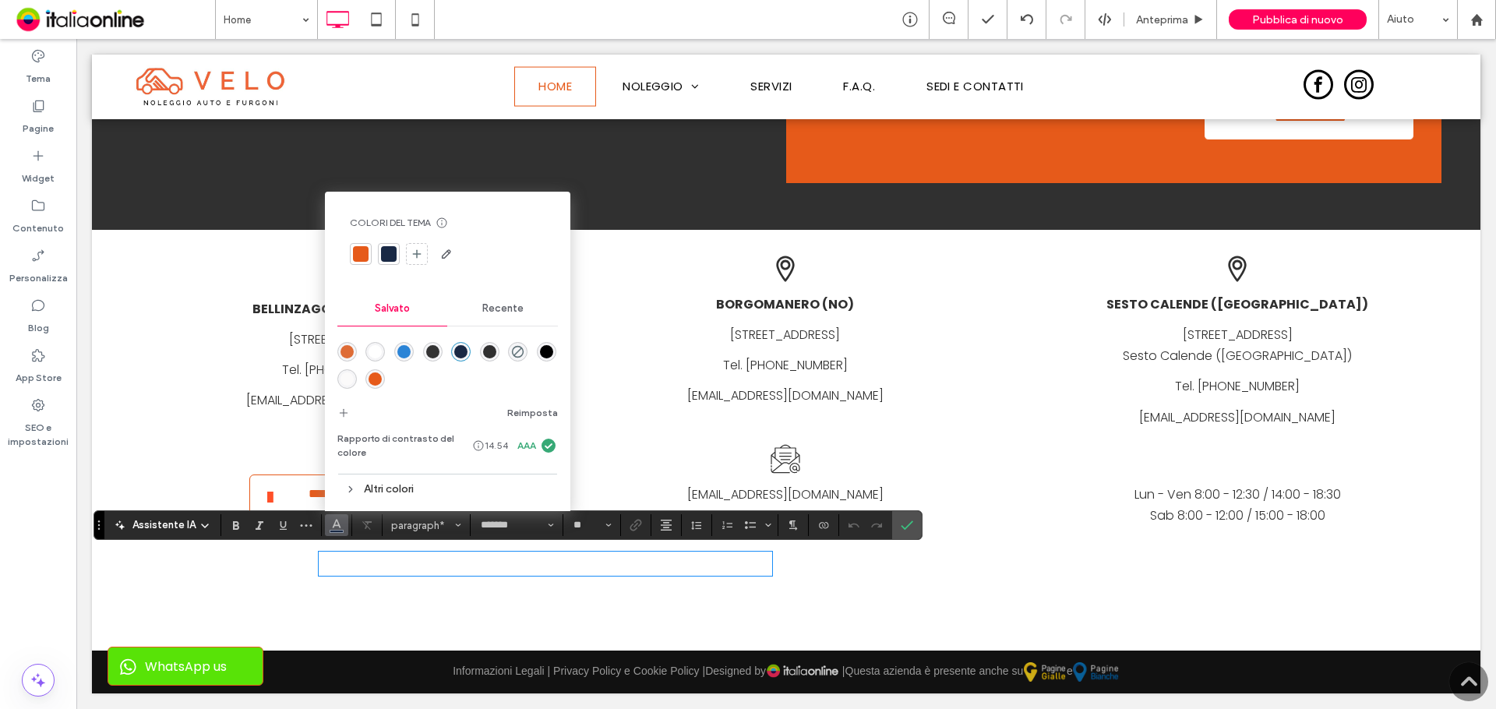
click at [425, 562] on p "** ﻿" at bounding box center [545, 563] width 453 height 21
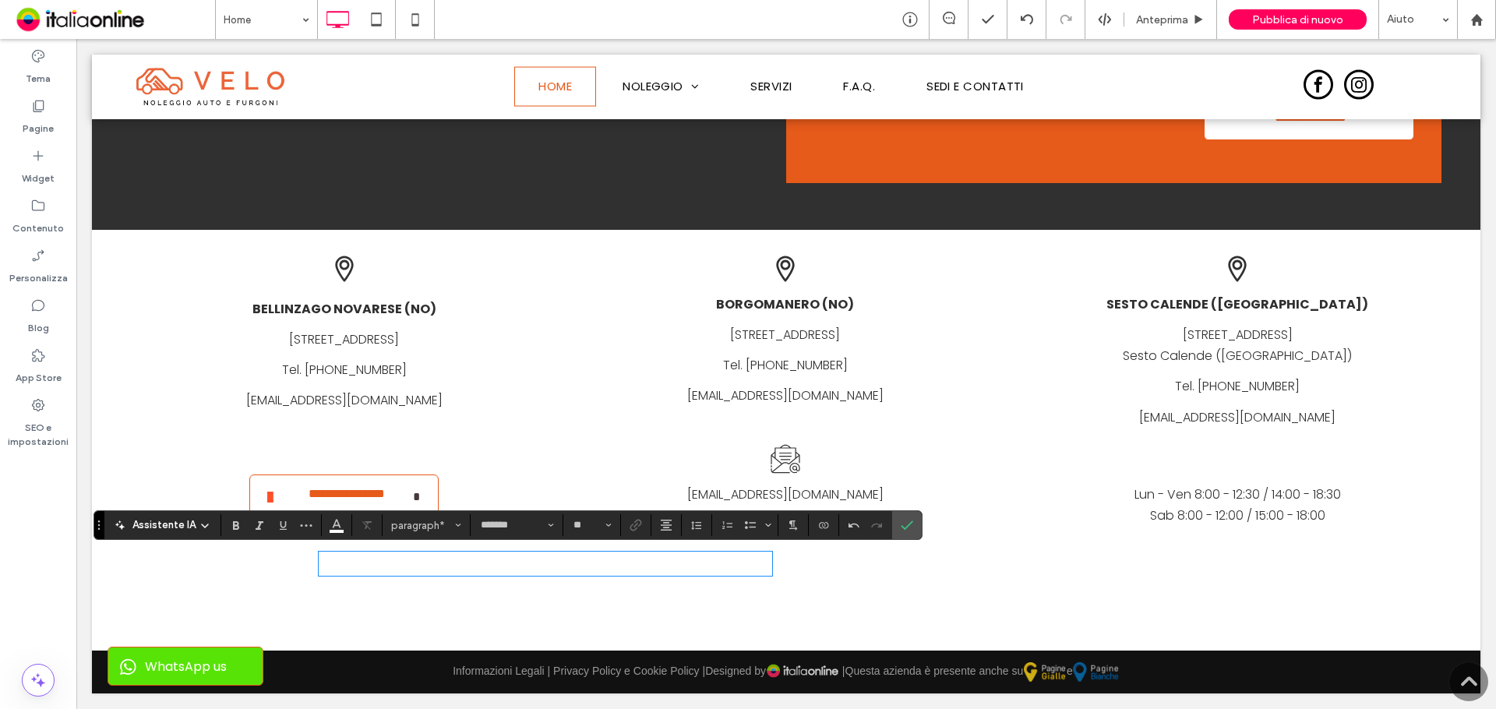
click at [467, 559] on p "***" at bounding box center [545, 563] width 453 height 21
drag, startPoint x: 464, startPoint y: 570, endPoint x: 437, endPoint y: 559, distance: 28.4
click at [464, 570] on p "***" at bounding box center [545, 563] width 453 height 21
click at [924, 531] on div "mail noleggio auto novara info@velonoleggi.com Click To Paste" at bounding box center [785, 485] width 442 height 98
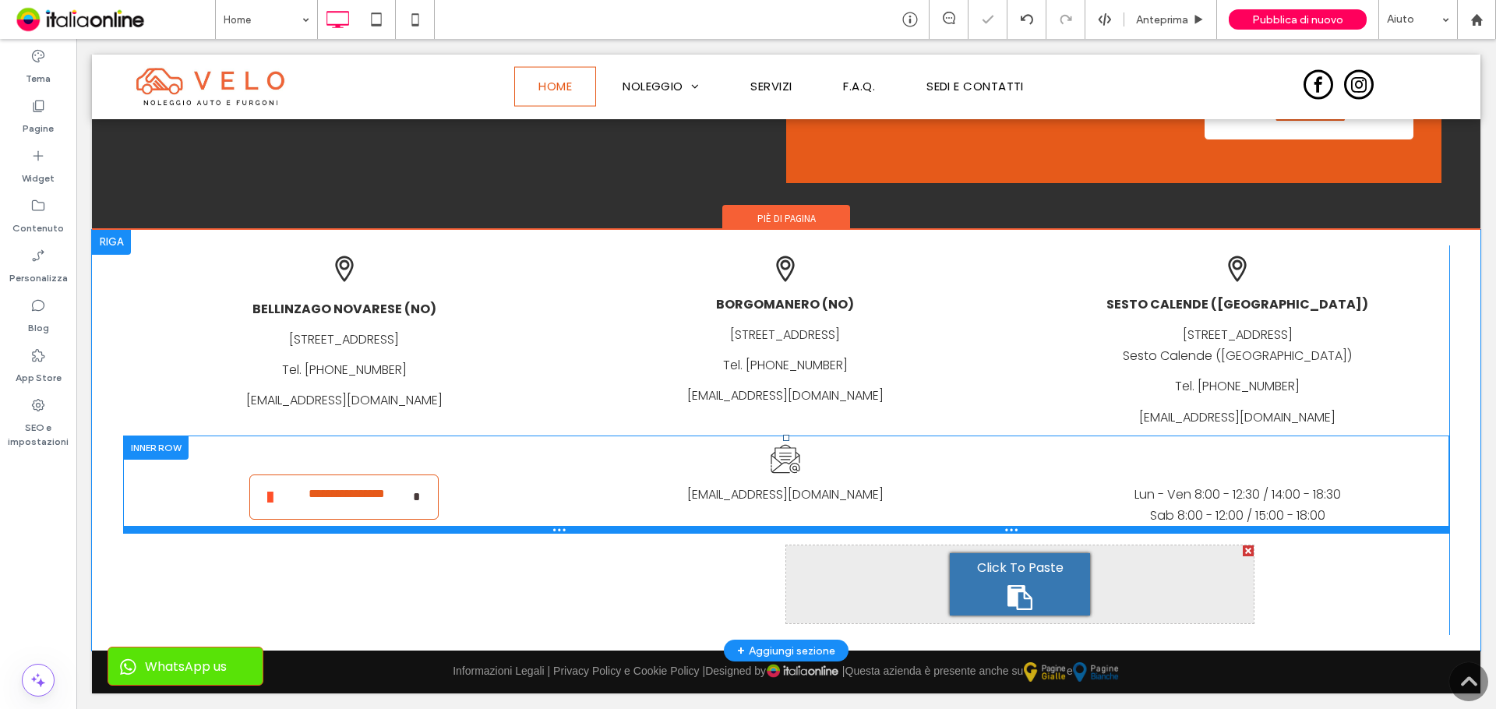
click at [893, 531] on div at bounding box center [786, 530] width 1326 height 8
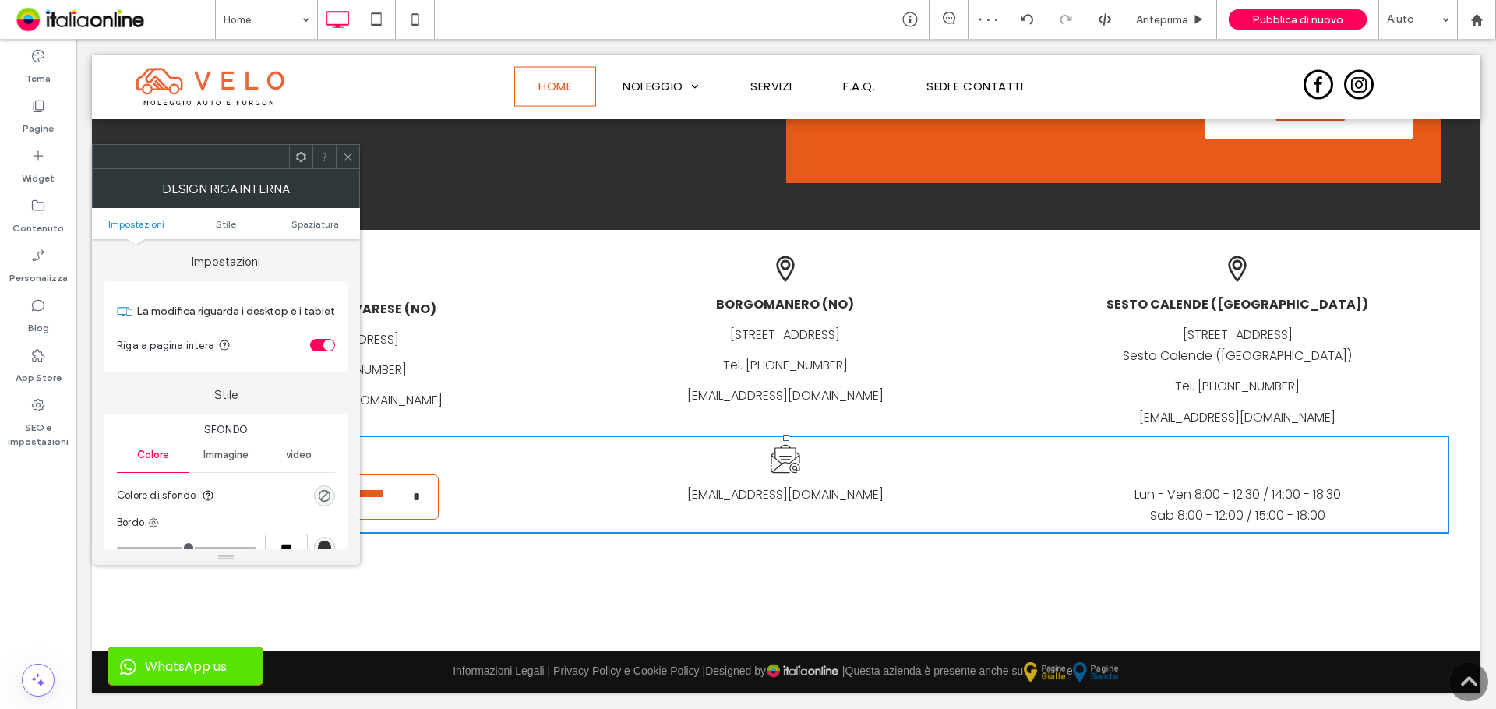
click at [342, 146] on span at bounding box center [348, 156] width 12 height 23
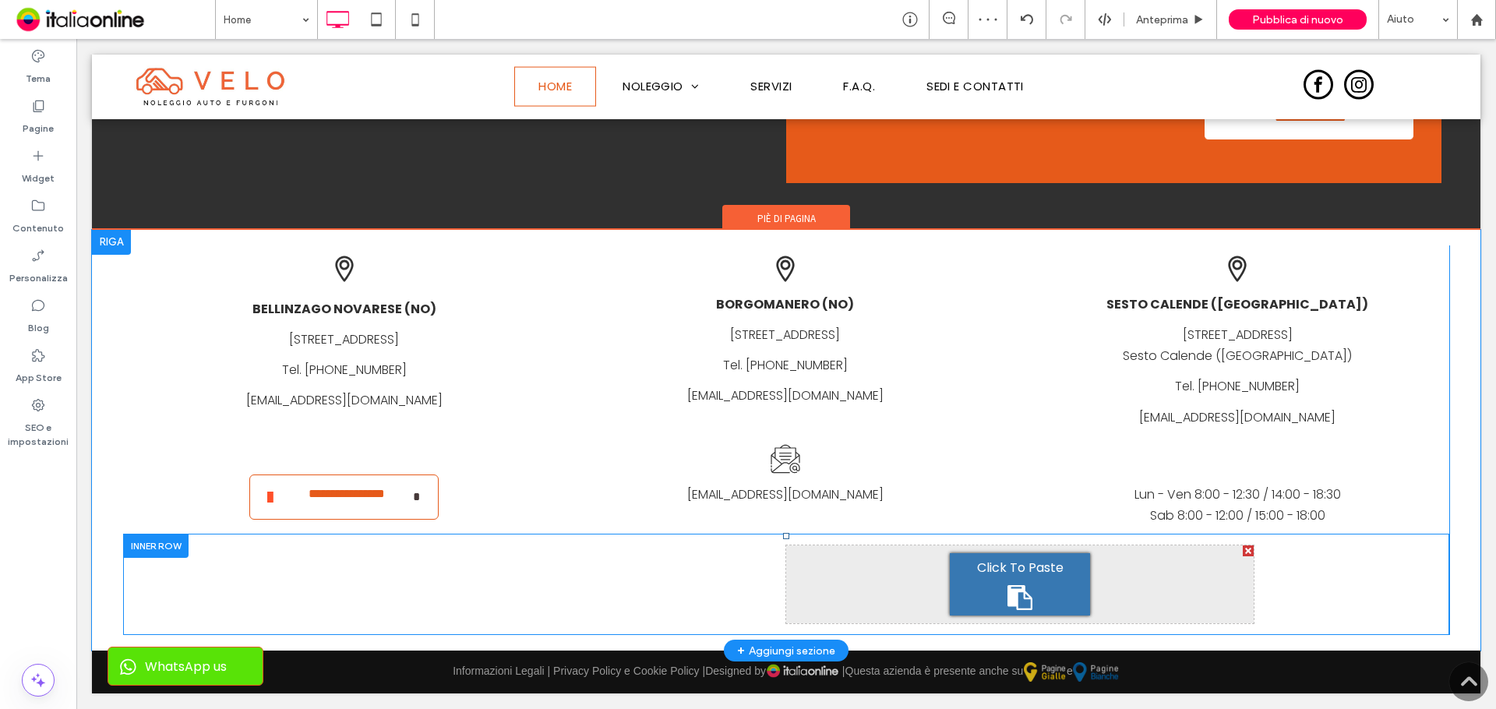
click at [1237, 542] on div "Click To Paste Click To Paste PP. Click To Paste Click To Paste" at bounding box center [786, 584] width 1326 height 101
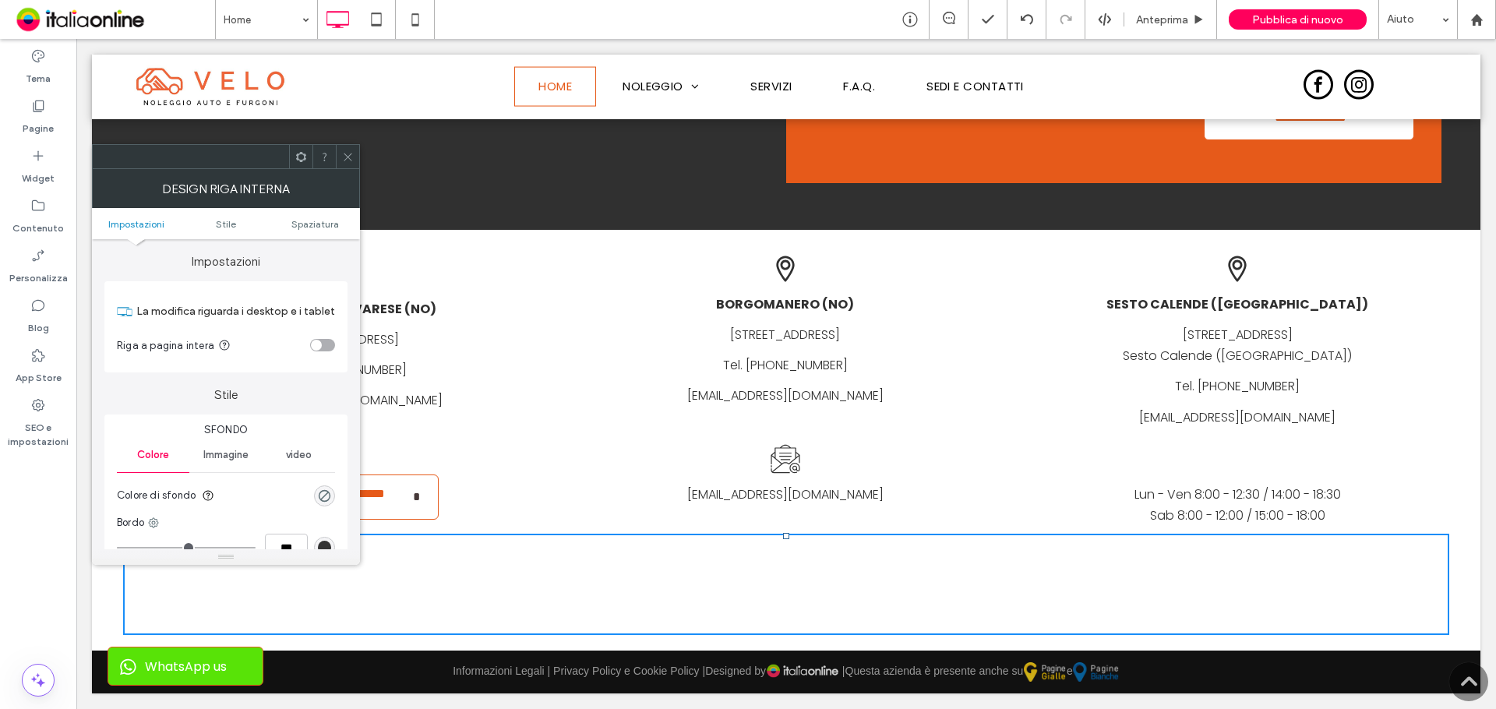
click at [351, 152] on icon at bounding box center [348, 157] width 12 height 12
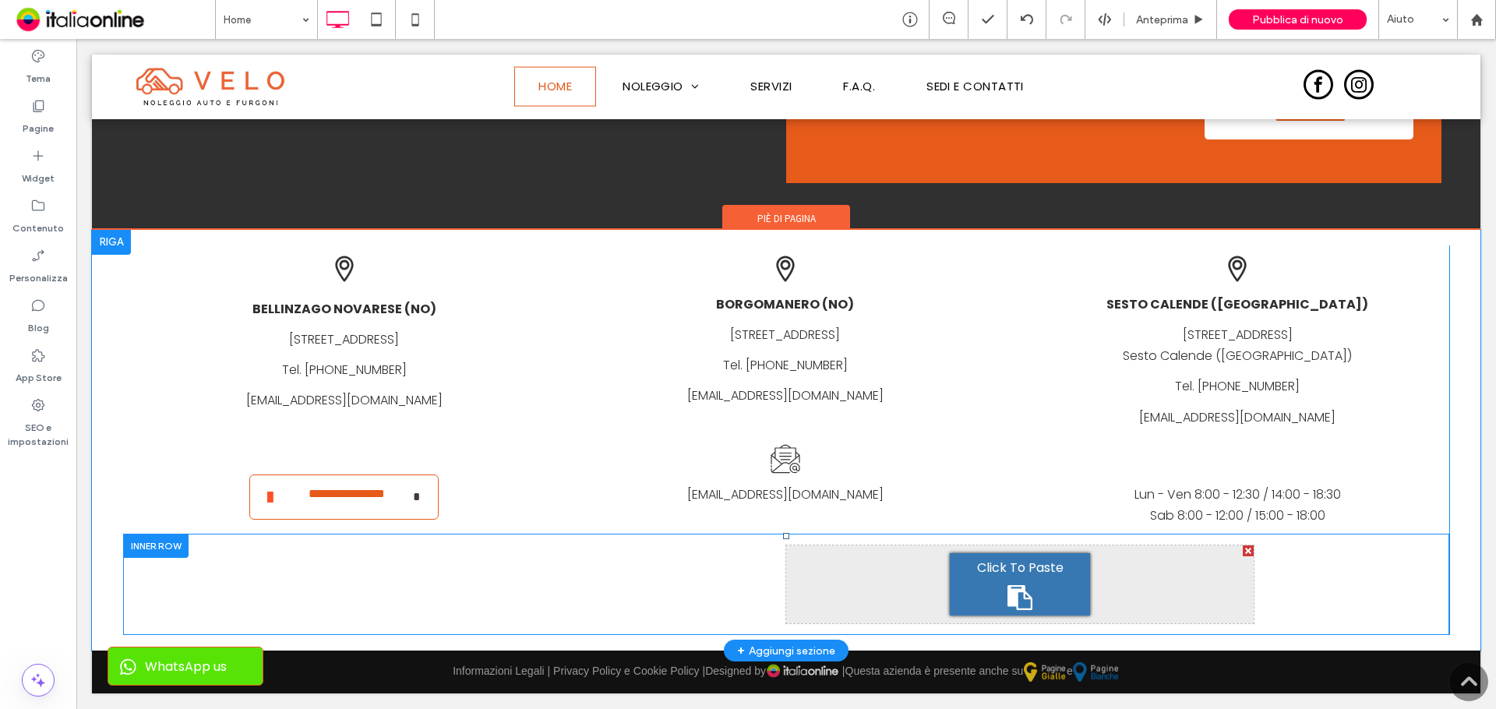
click at [827, 580] on div "Click To Paste Click To Paste" at bounding box center [1019, 584] width 467 height 78
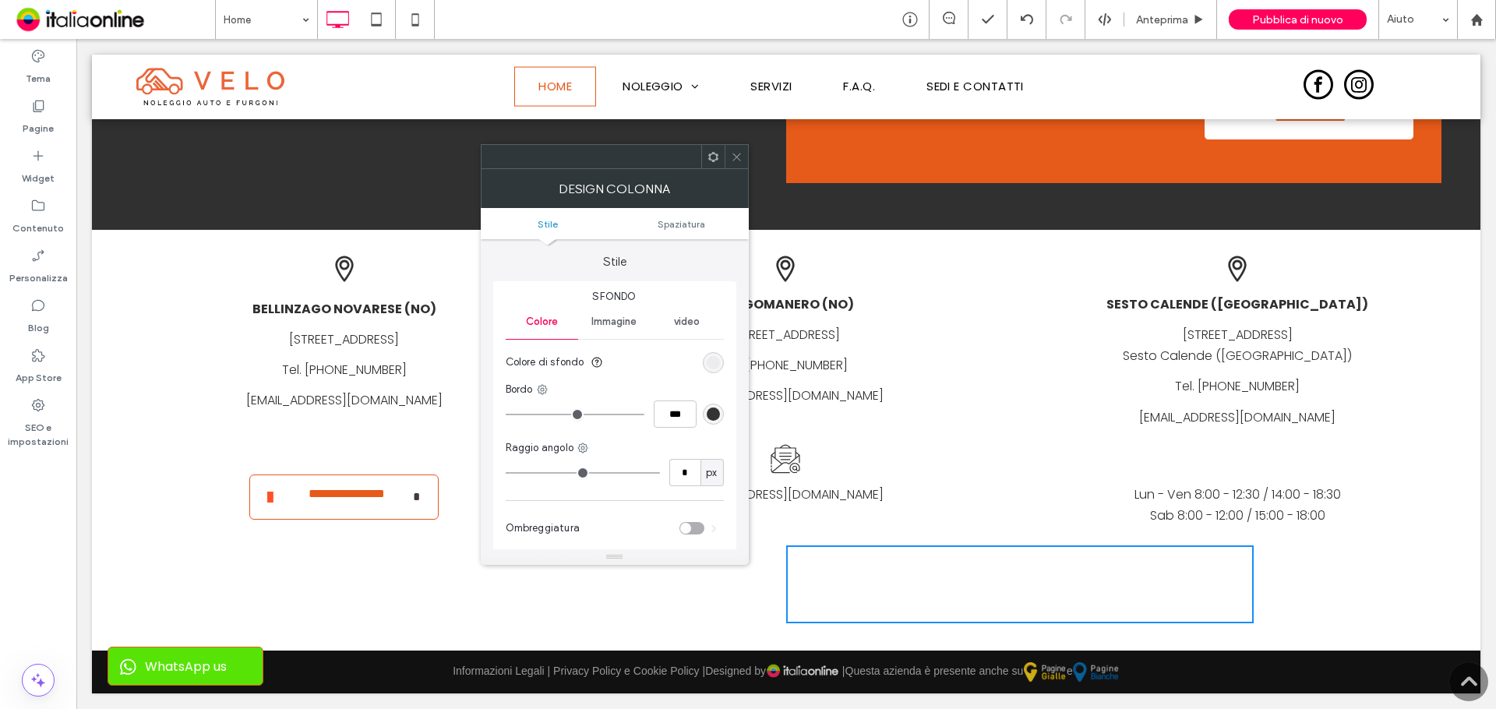
click at [741, 155] on icon at bounding box center [737, 157] width 12 height 12
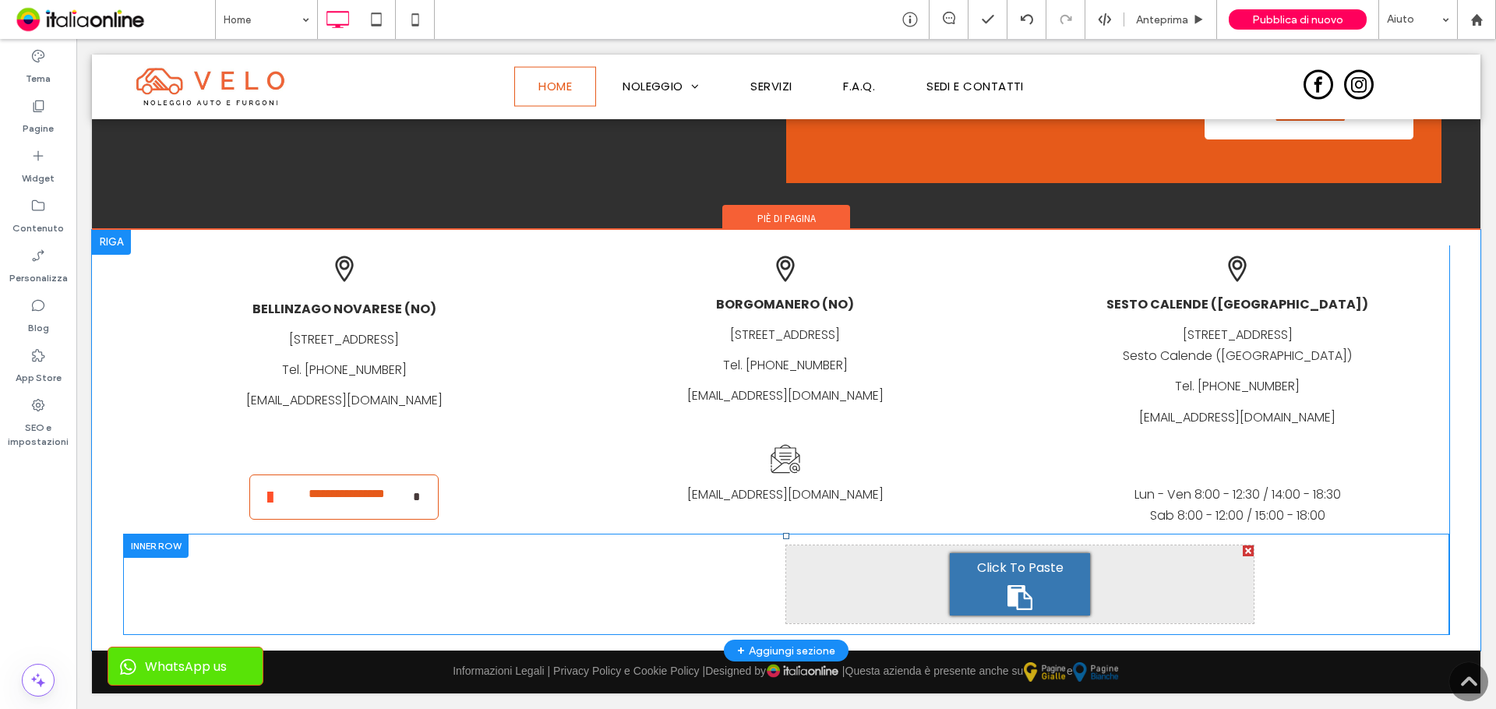
click at [157, 548] on div at bounding box center [155, 546] width 65 height 24
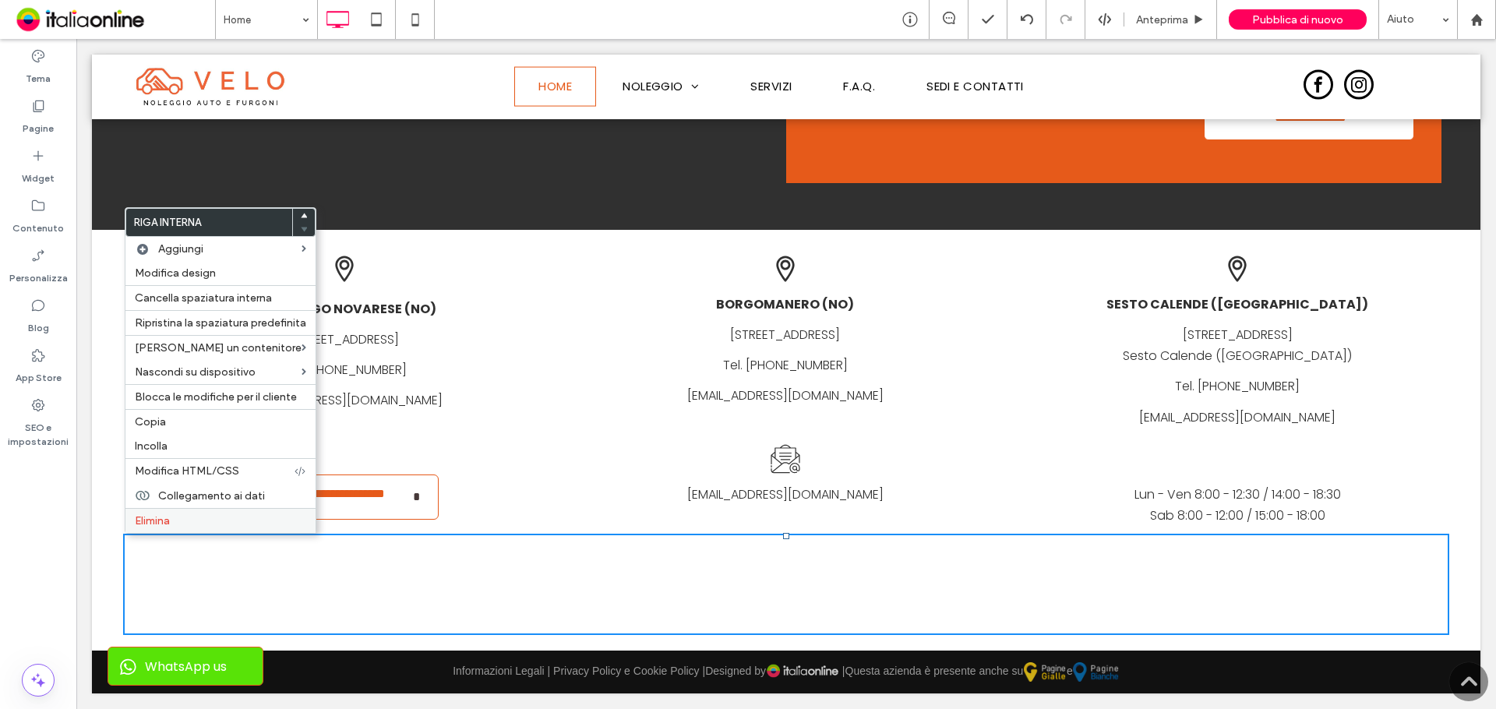
click at [160, 526] on span "Elimina" at bounding box center [152, 520] width 35 height 13
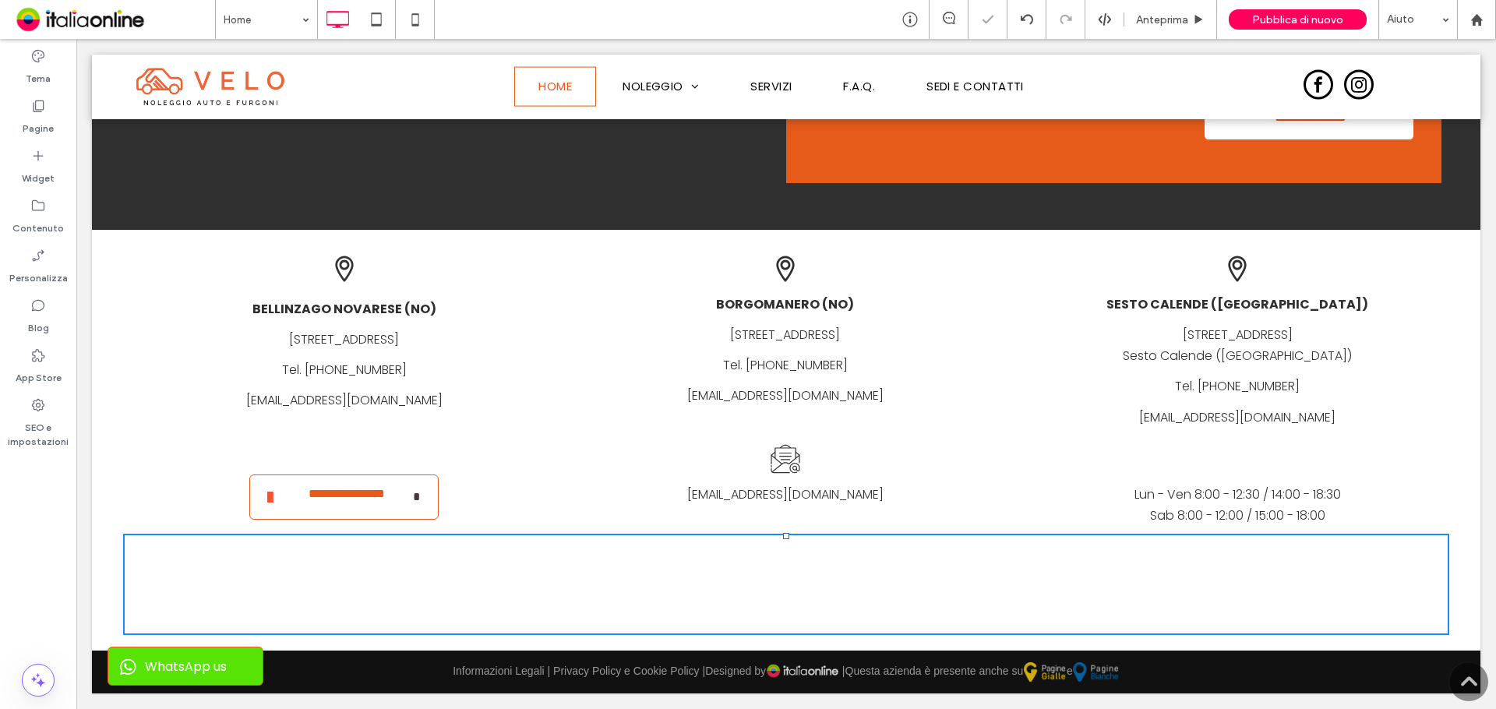
scroll to position [3951, 0]
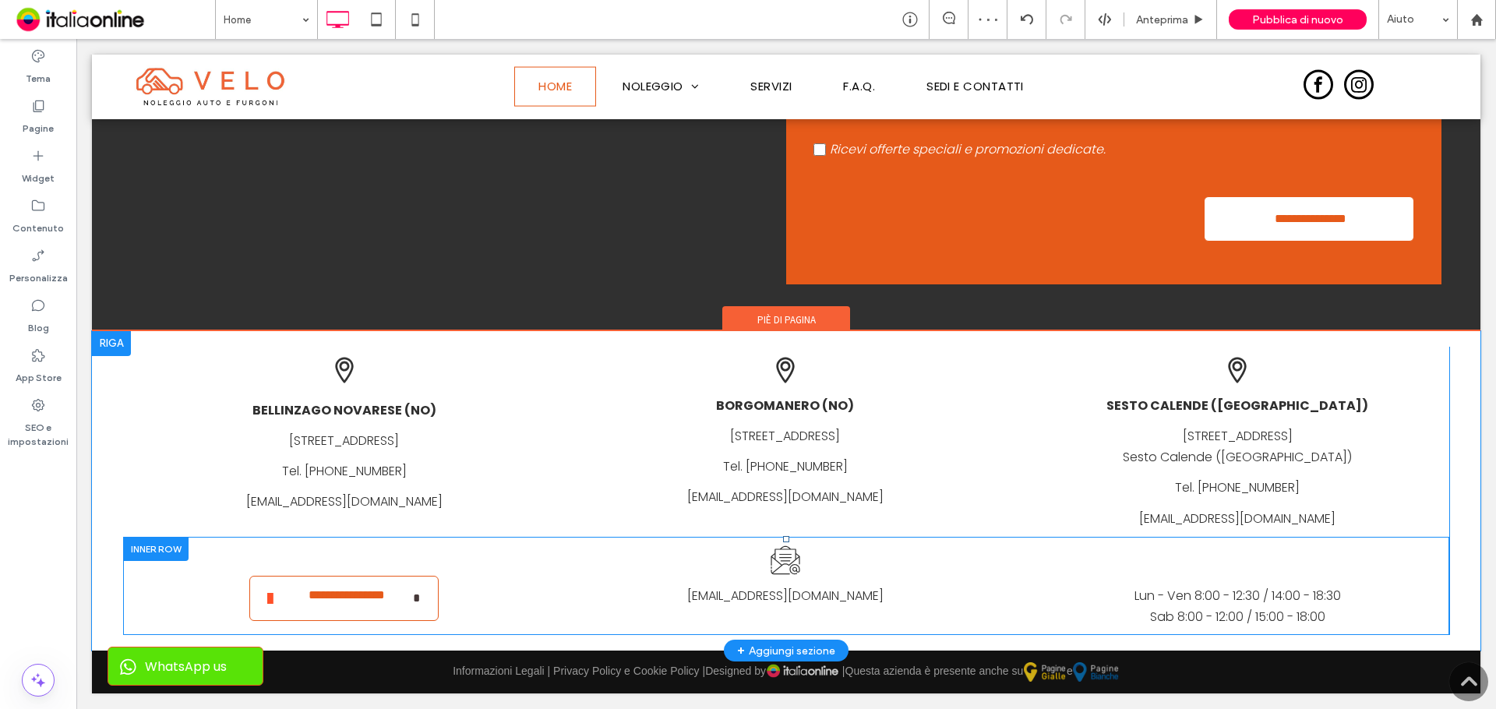
click at [153, 548] on div at bounding box center [155, 549] width 65 height 24
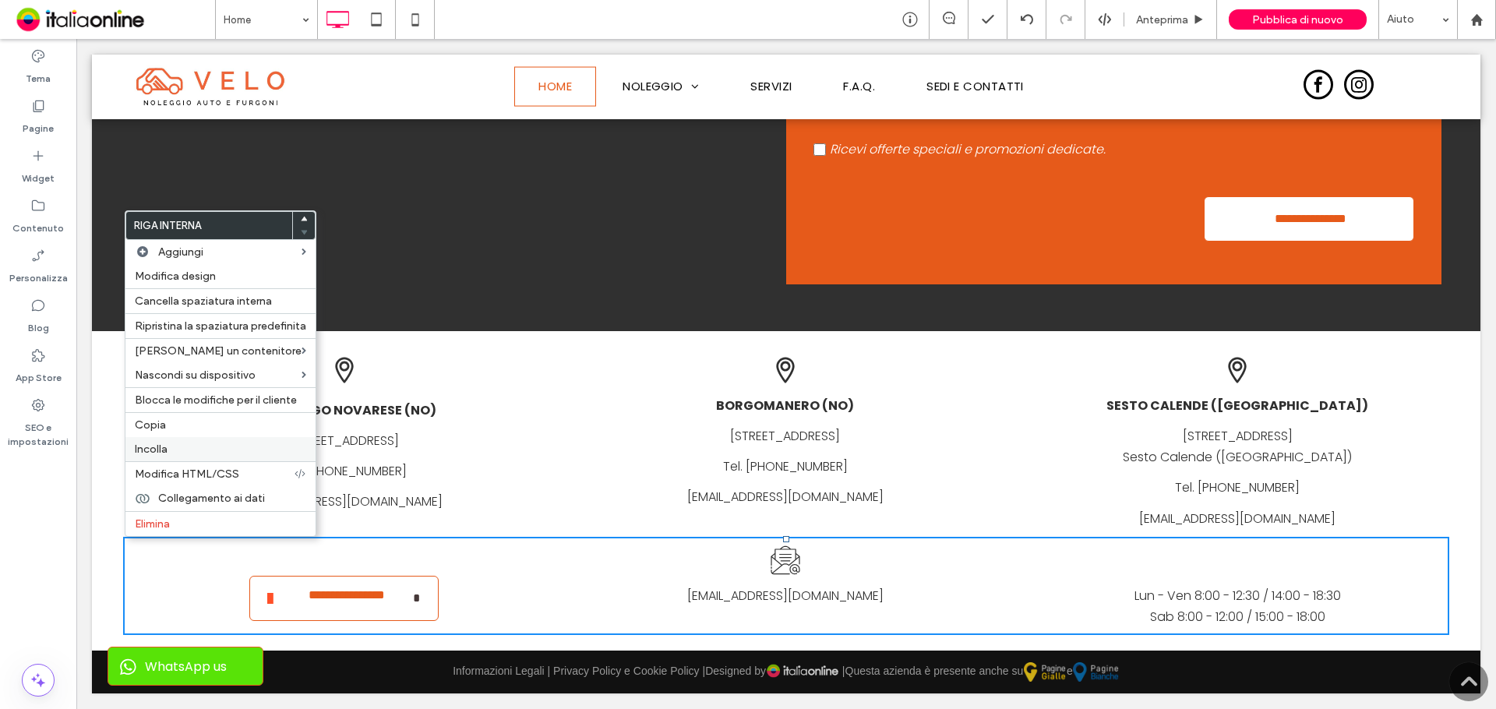
drag, startPoint x: 196, startPoint y: 421, endPoint x: 184, endPoint y: 446, distance: 27.5
click at [196, 421] on label "Copia" at bounding box center [220, 424] width 171 height 13
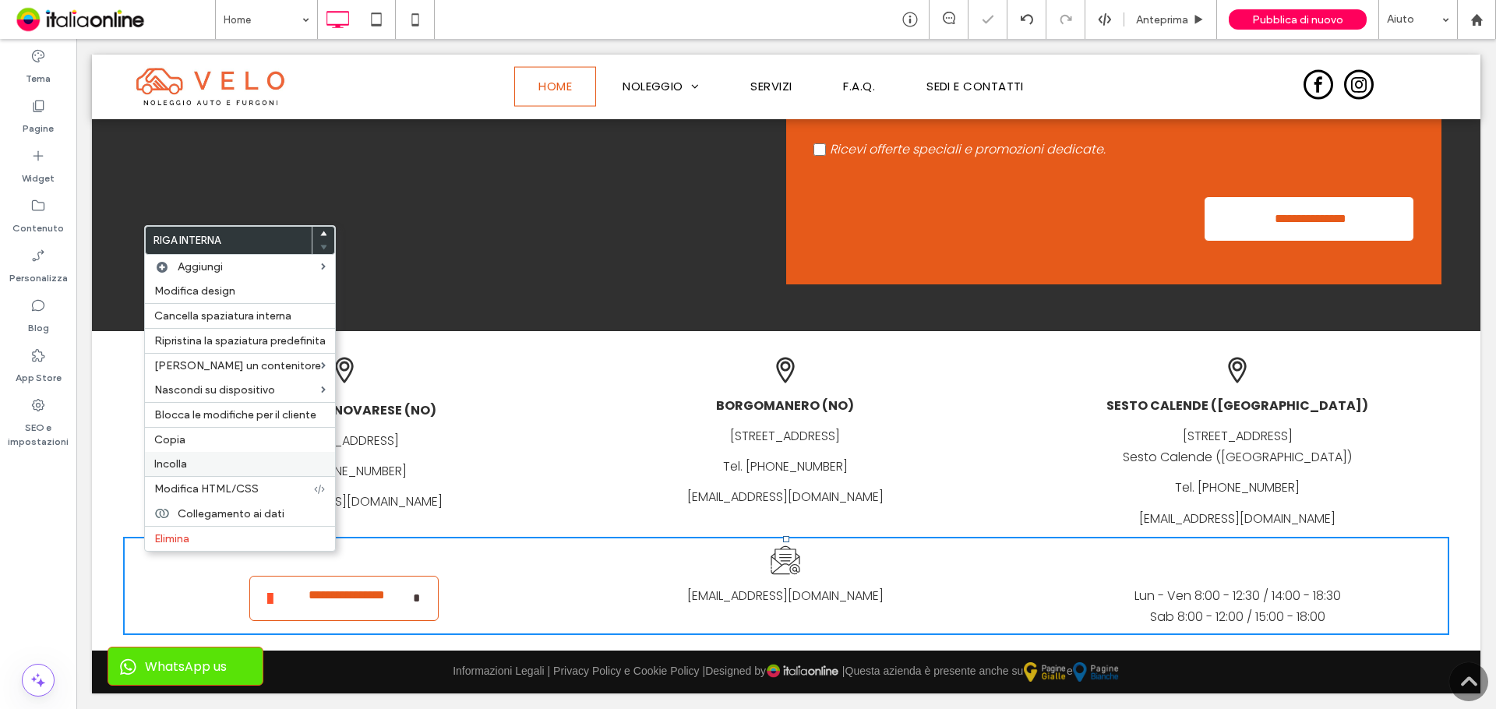
click at [171, 460] on span "Incolla" at bounding box center [170, 463] width 33 height 13
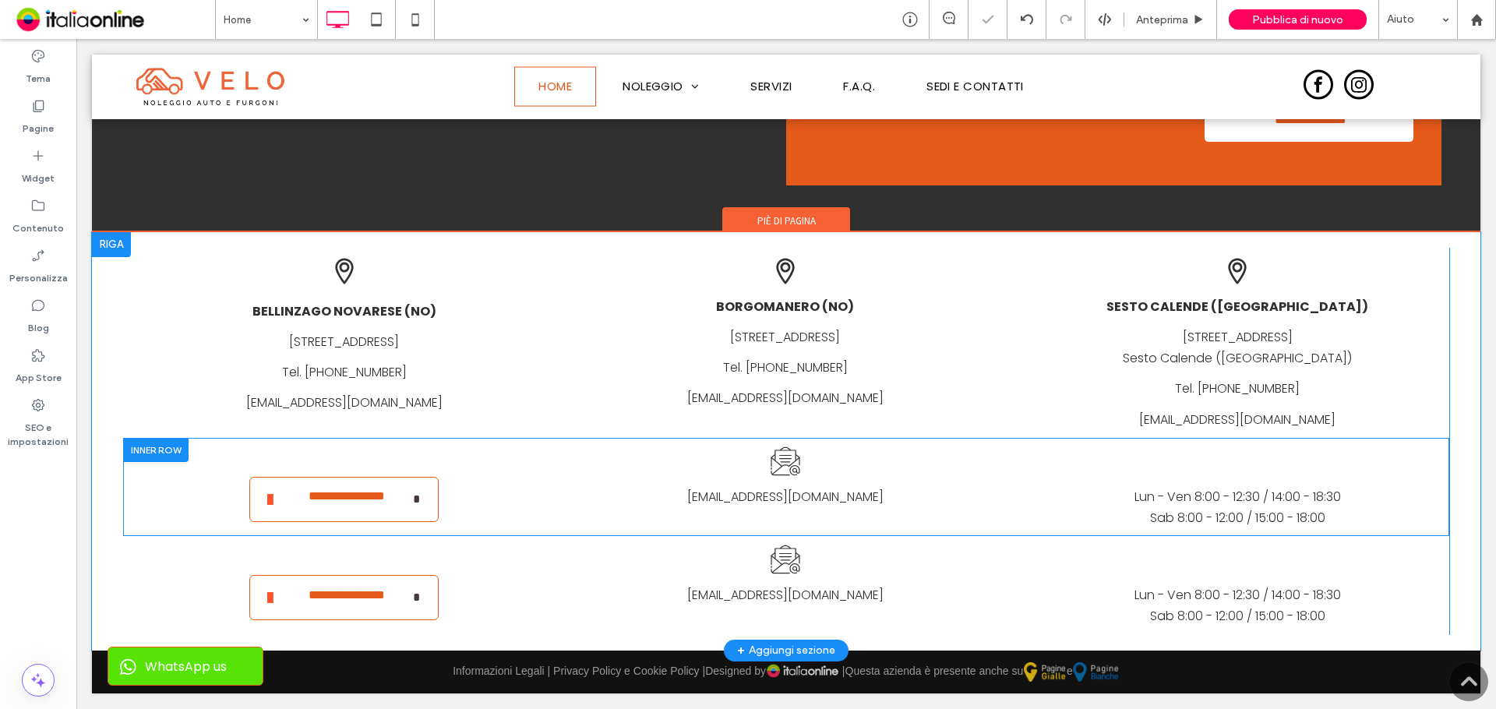
scroll to position [4050, 0]
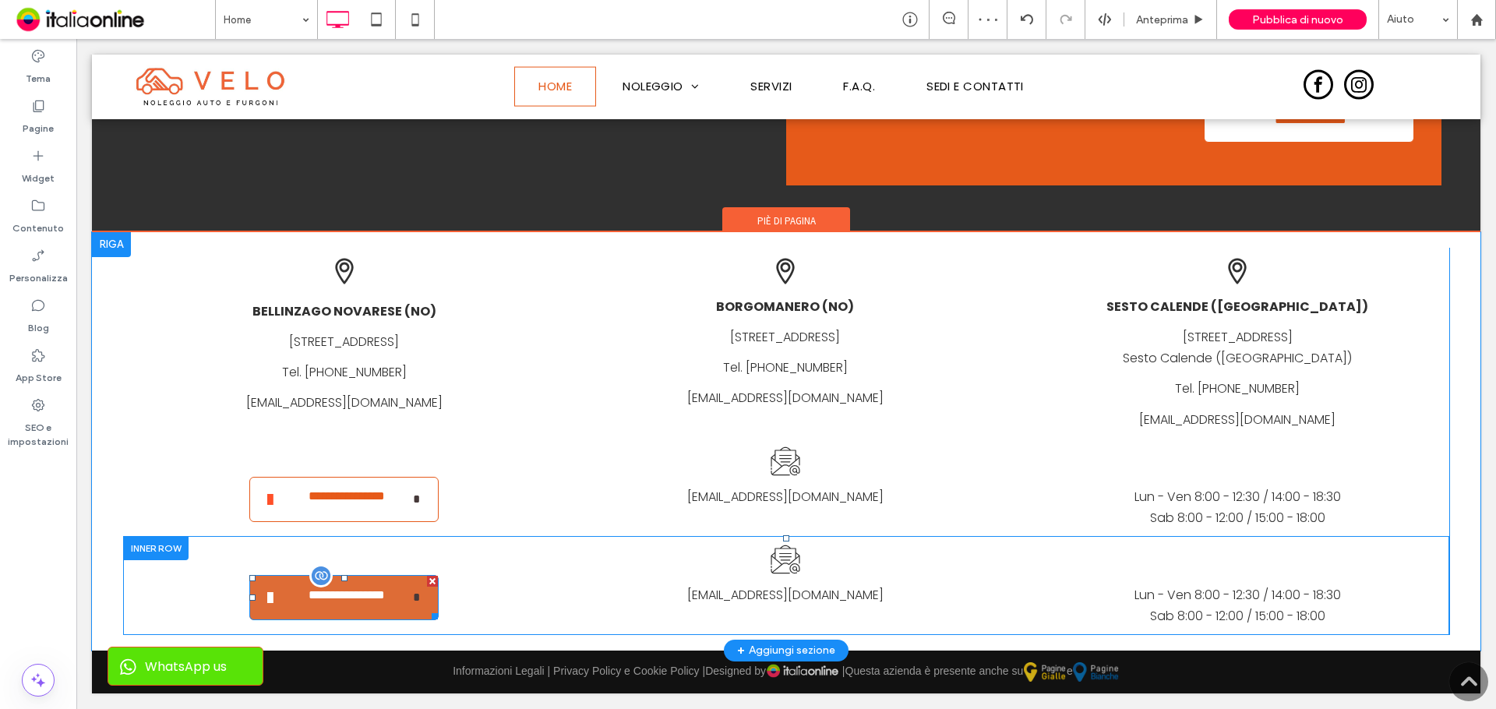
click at [430, 582] on div at bounding box center [432, 581] width 11 height 11
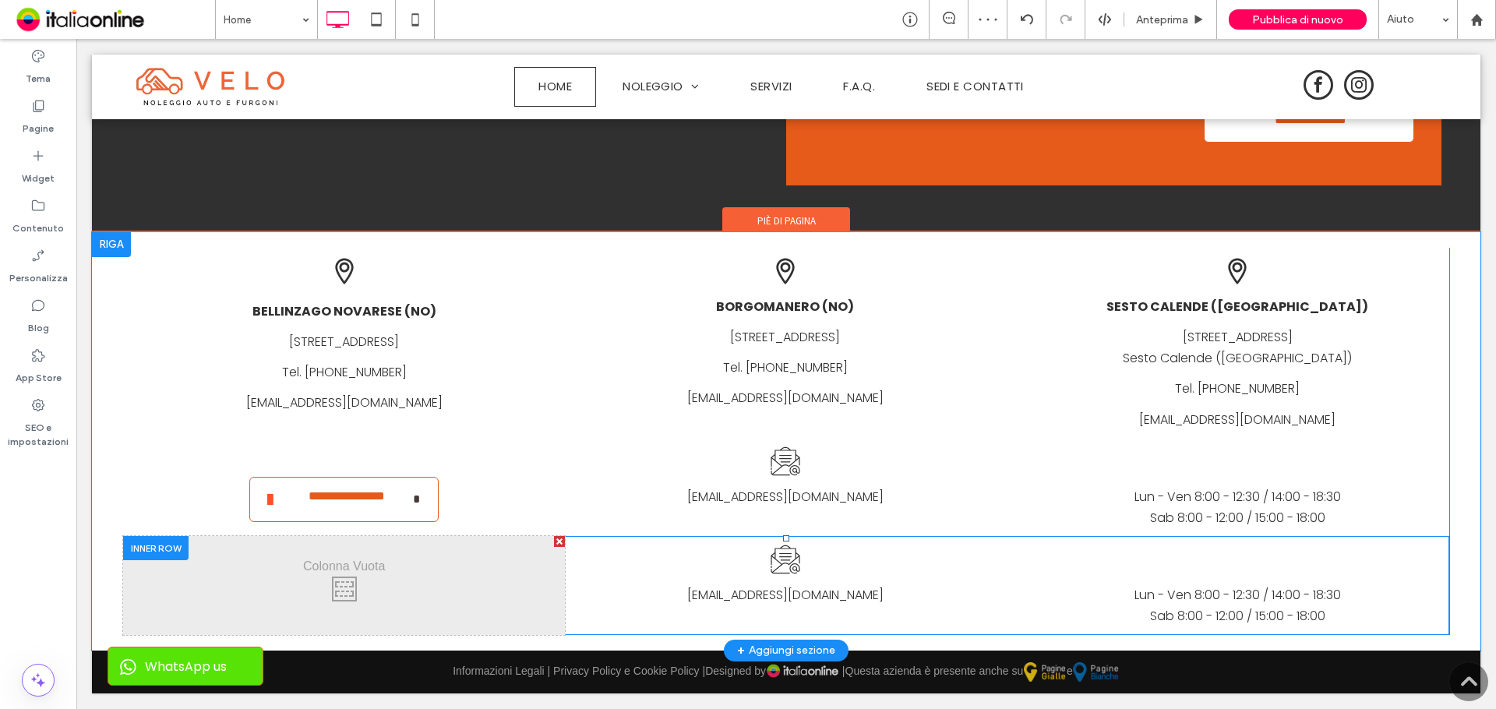
click at [554, 539] on div at bounding box center [559, 541] width 11 height 11
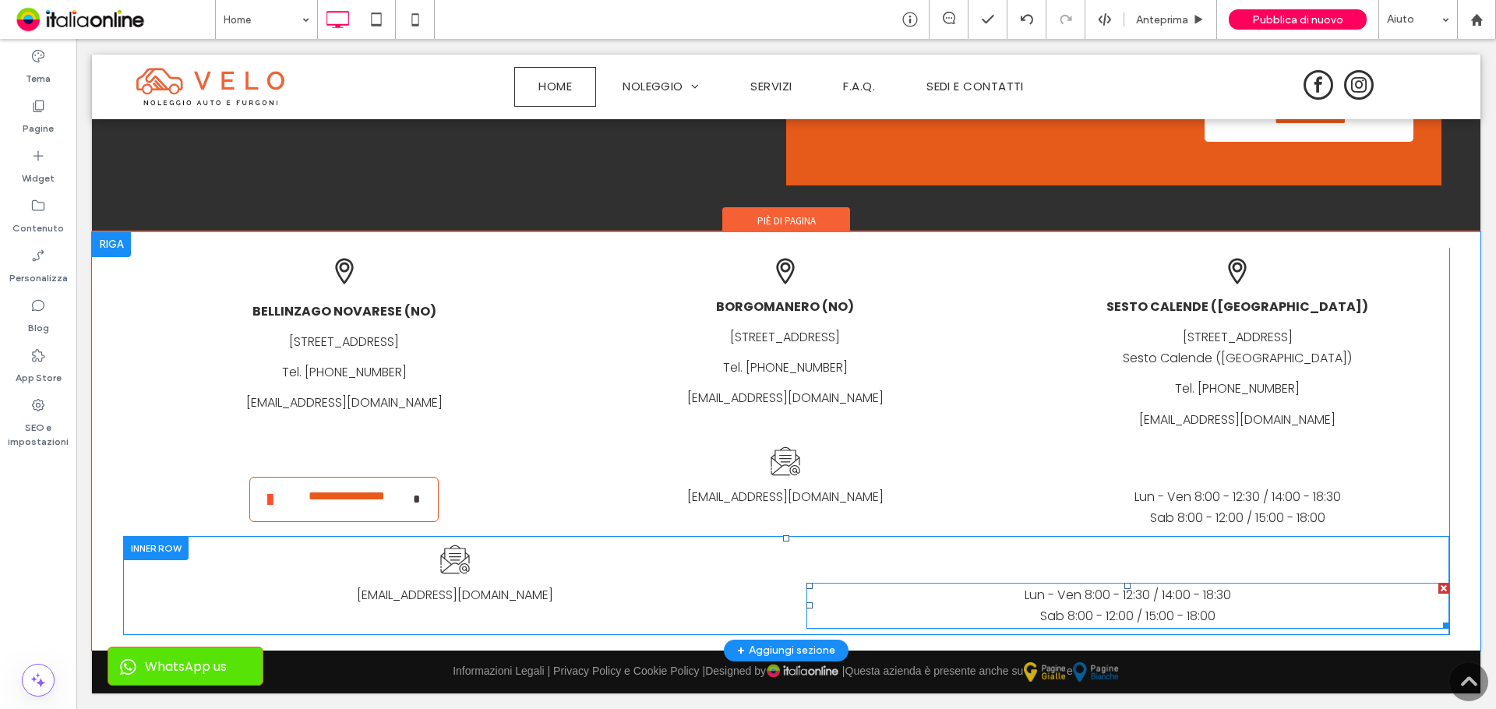
drag, startPoint x: 1506, startPoint y: 624, endPoint x: 1431, endPoint y: 585, distance: 84.3
click at [1438, 585] on div at bounding box center [1443, 588] width 11 height 11
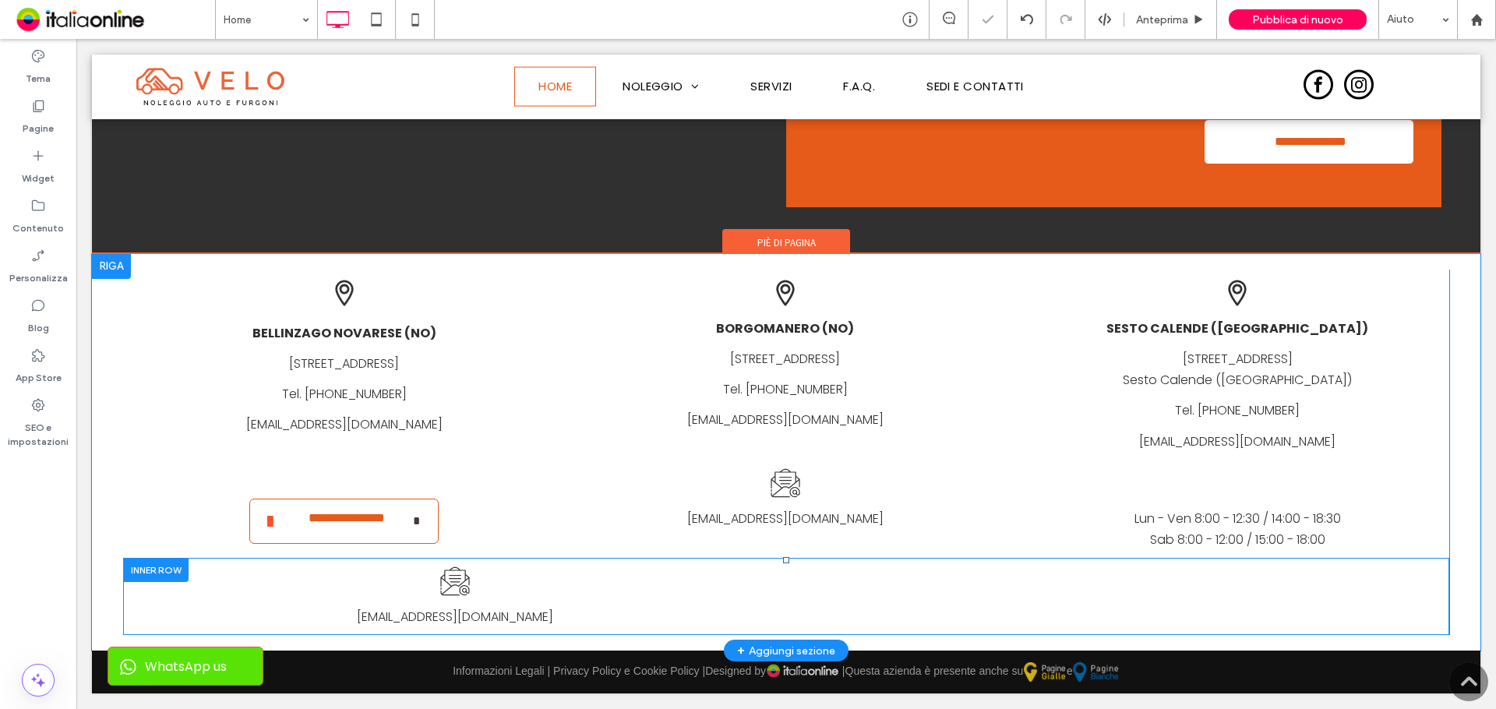
scroll to position [4029, 0]
click at [1132, 570] on div at bounding box center [1137, 571] width 11 height 11
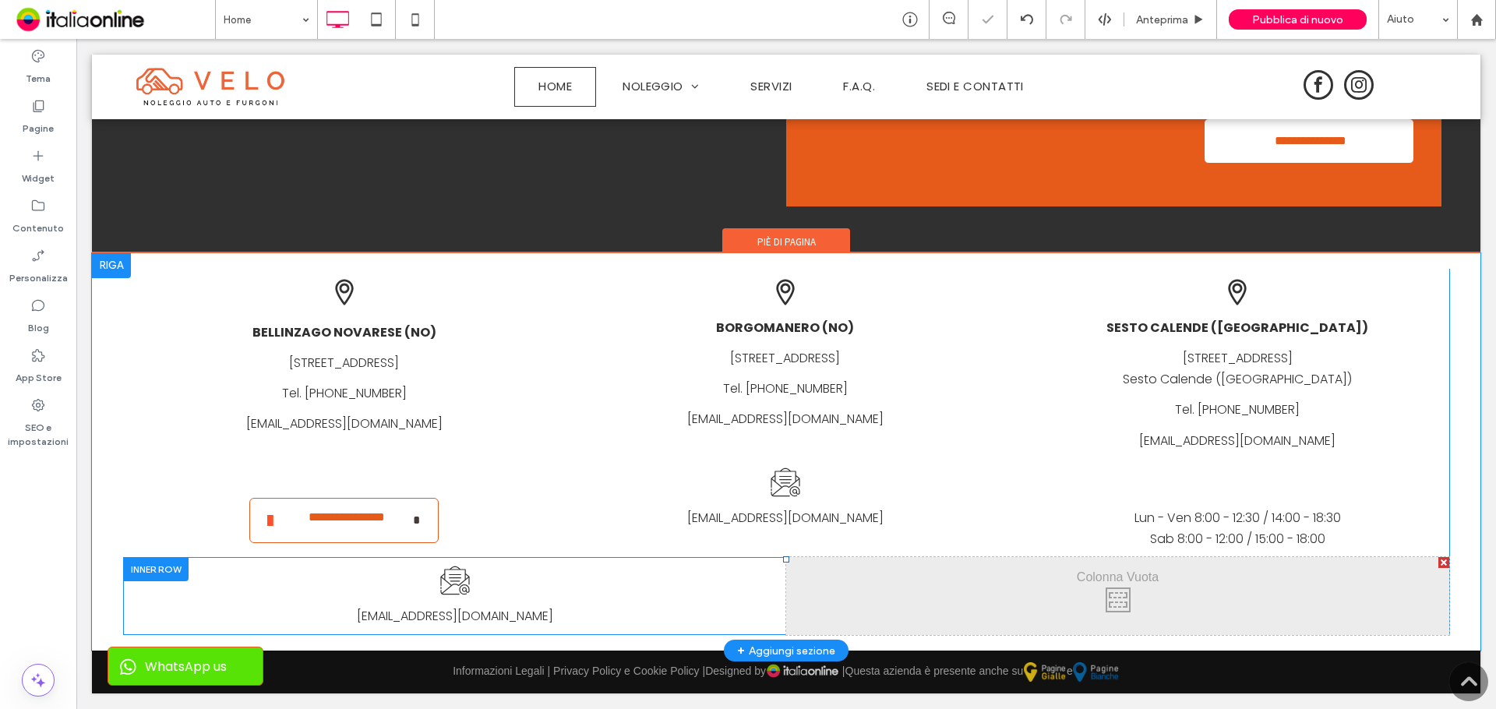
click at [1438, 566] on div at bounding box center [1443, 562] width 11 height 11
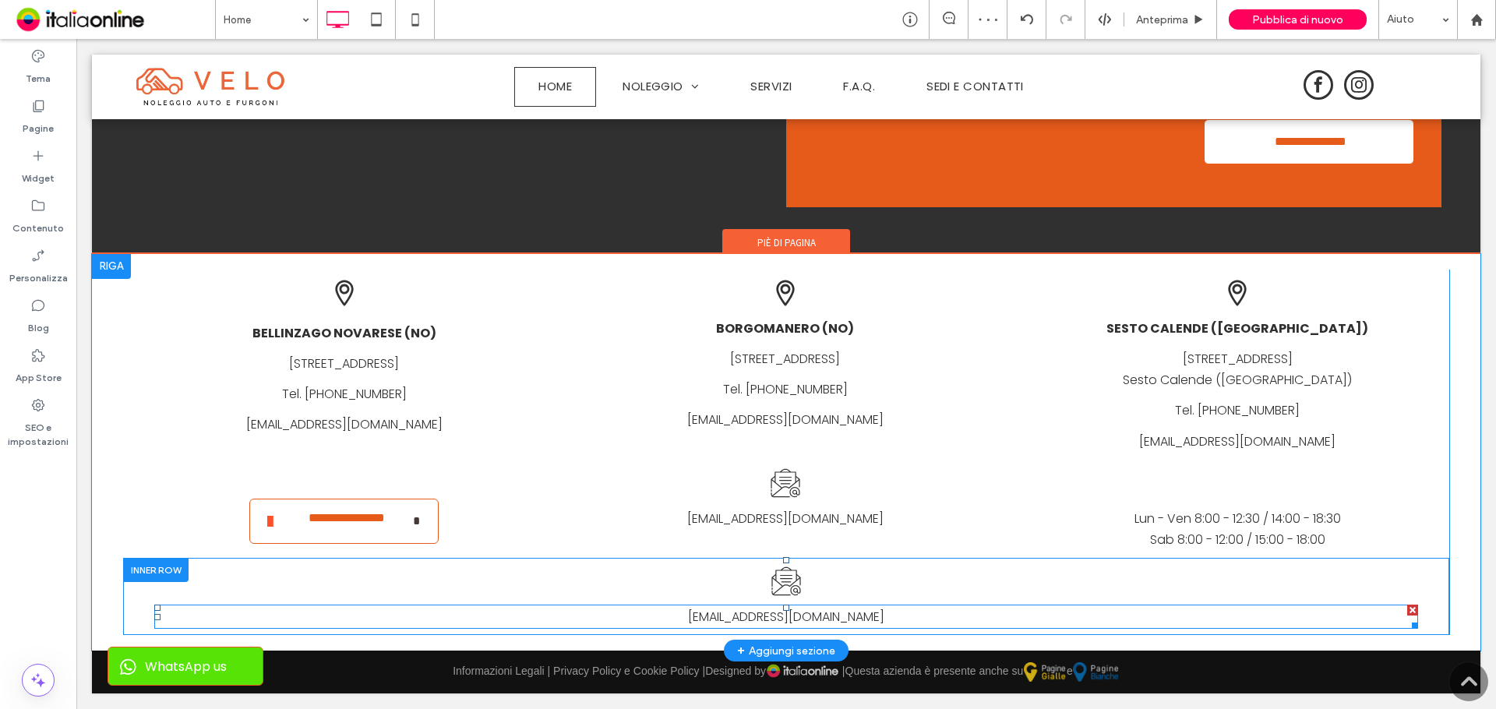
click at [778, 614] on link "info@velonoleggi.com" at bounding box center [786, 617] width 196 height 18
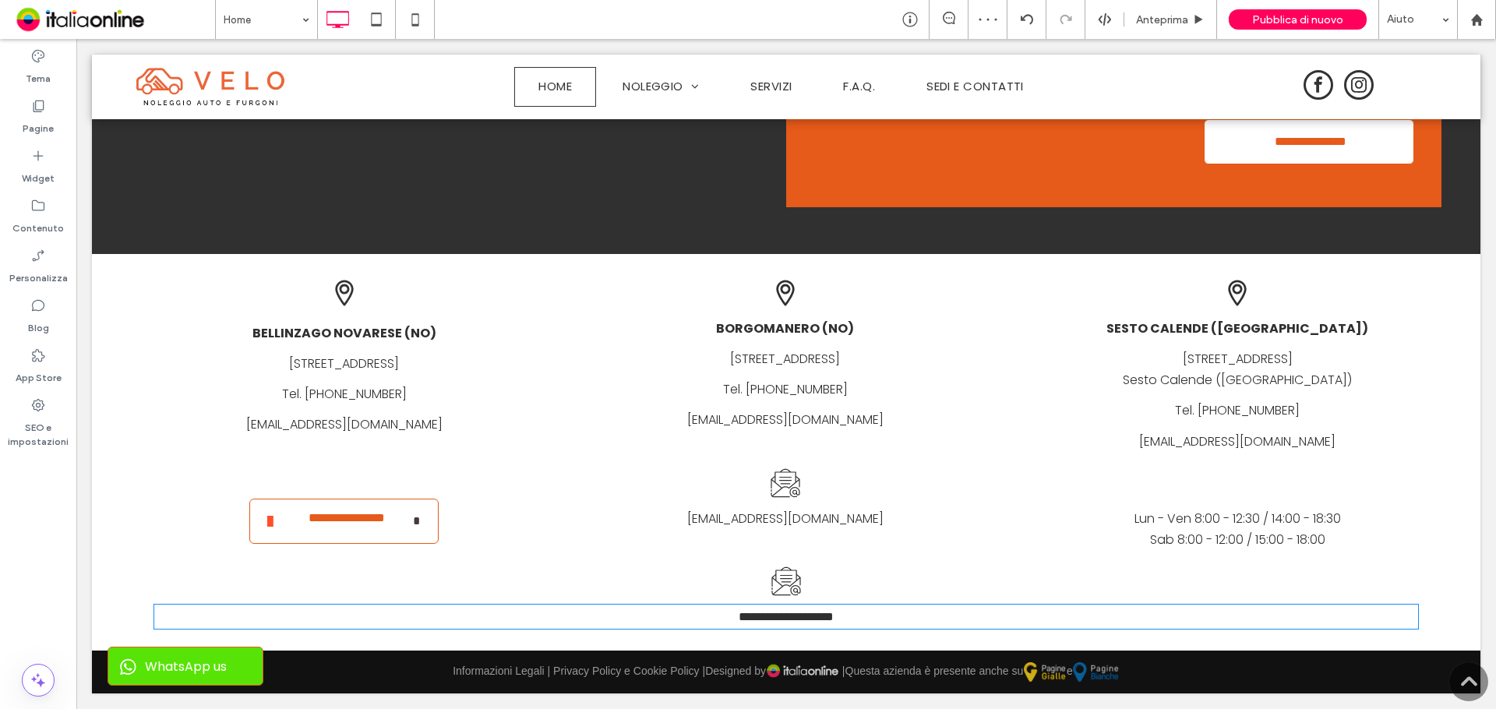
type input "*******"
type input "**"
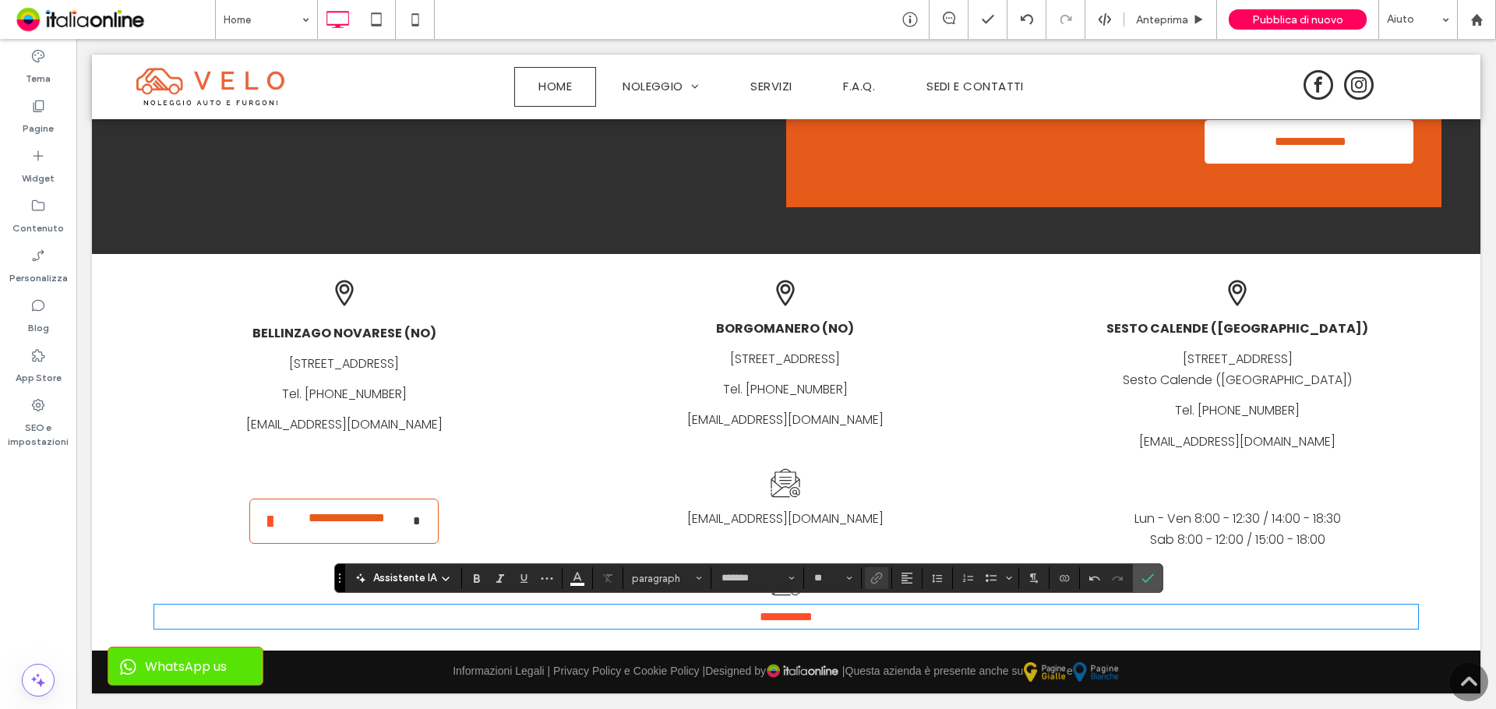
scroll to position [0, 0]
click at [760, 617] on link "**********" at bounding box center [786, 617] width 53 height 12
drag, startPoint x: 756, startPoint y: 615, endPoint x: 702, endPoint y: 620, distance: 54.8
click at [693, 618] on p "**********" at bounding box center [779, 616] width 1250 height 21
drag, startPoint x: 711, startPoint y: 619, endPoint x: 865, endPoint y: 621, distance: 154.3
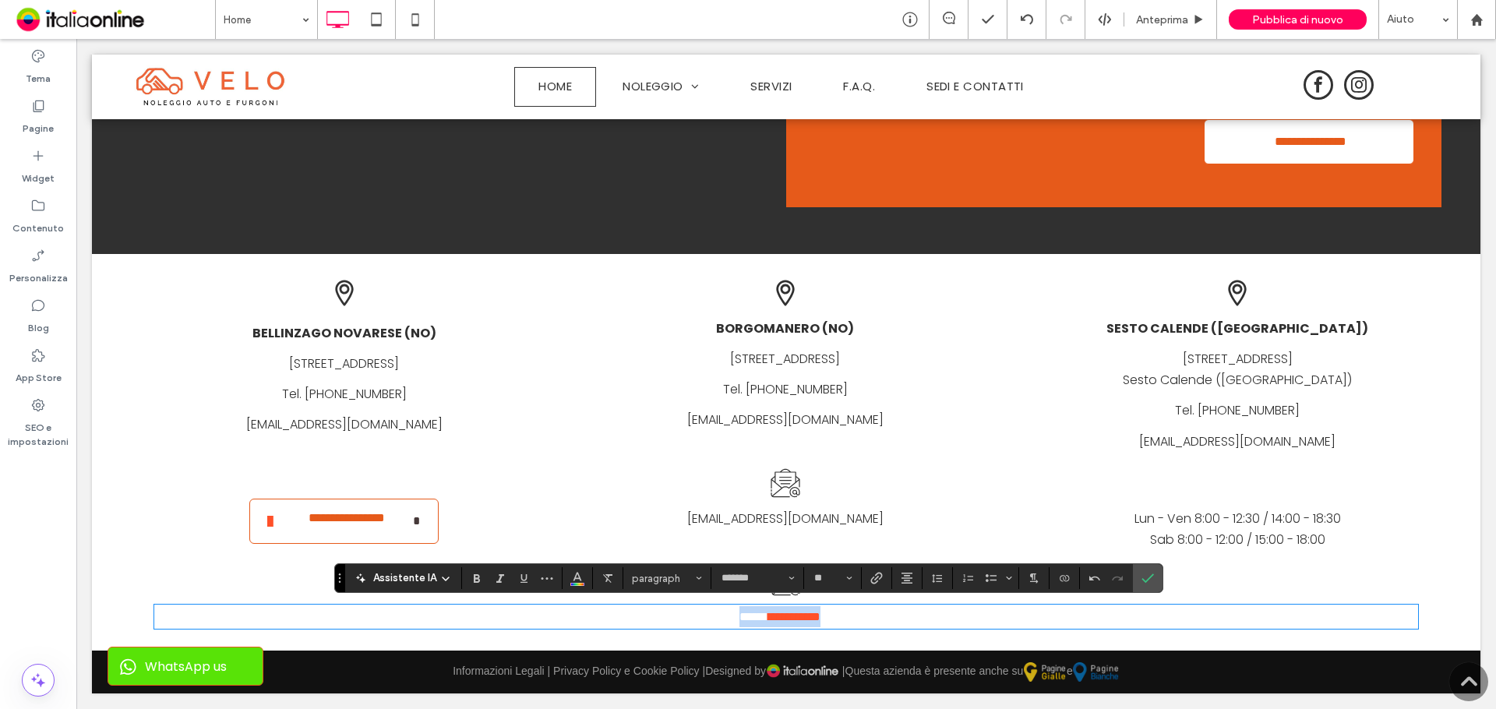
click at [865, 621] on p "**********" at bounding box center [779, 616] width 1250 height 21
click at [768, 611] on link "**********" at bounding box center [794, 617] width 52 height 12
drag, startPoint x: 756, startPoint y: 613, endPoint x: 708, endPoint y: 618, distance: 48.5
click at [708, 618] on p "**********" at bounding box center [779, 616] width 1250 height 21
click at [803, 629] on div "**********" at bounding box center [786, 617] width 1264 height 24
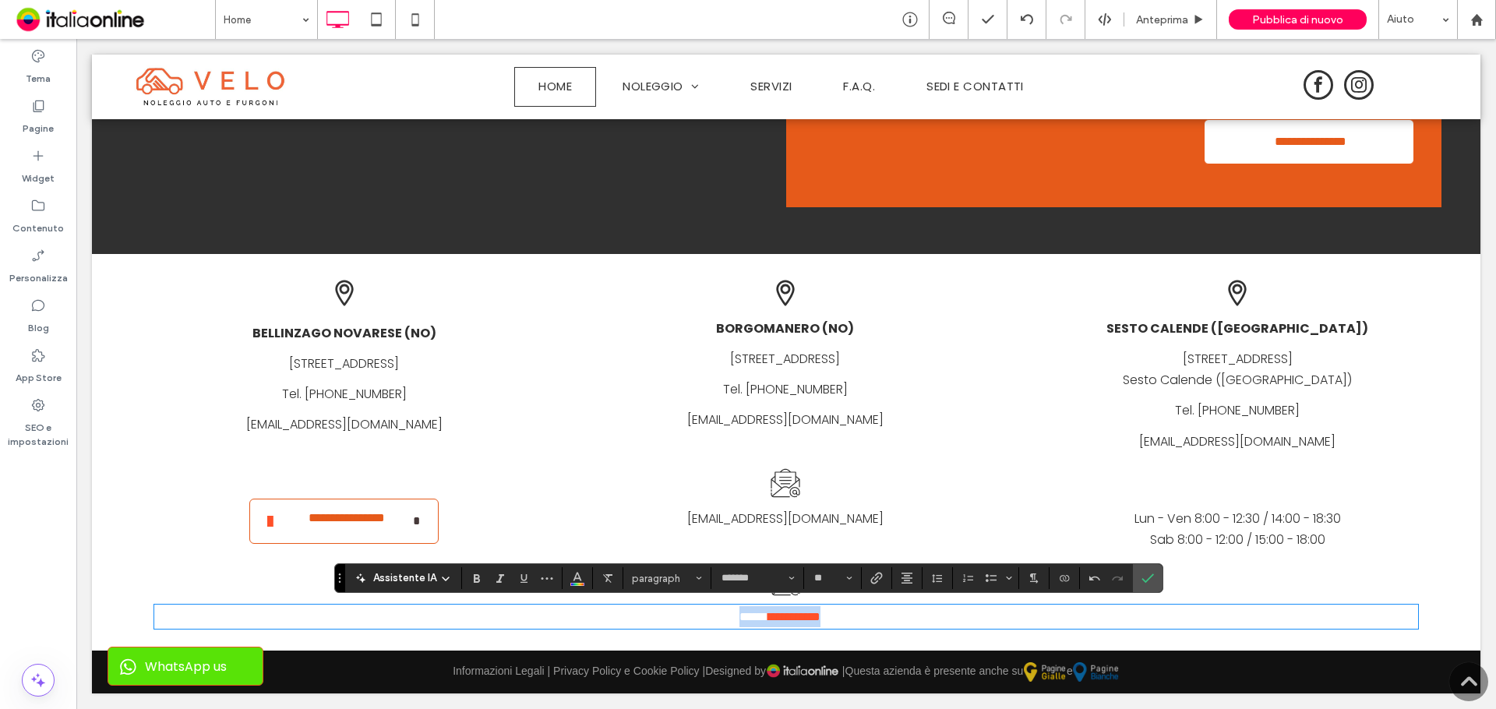
drag, startPoint x: 856, startPoint y: 613, endPoint x: 598, endPoint y: 602, distance: 258.1
click at [610, 612] on p "**********" at bounding box center [779, 616] width 1250 height 21
click at [575, 580] on icon "Colore" at bounding box center [577, 576] width 12 height 12
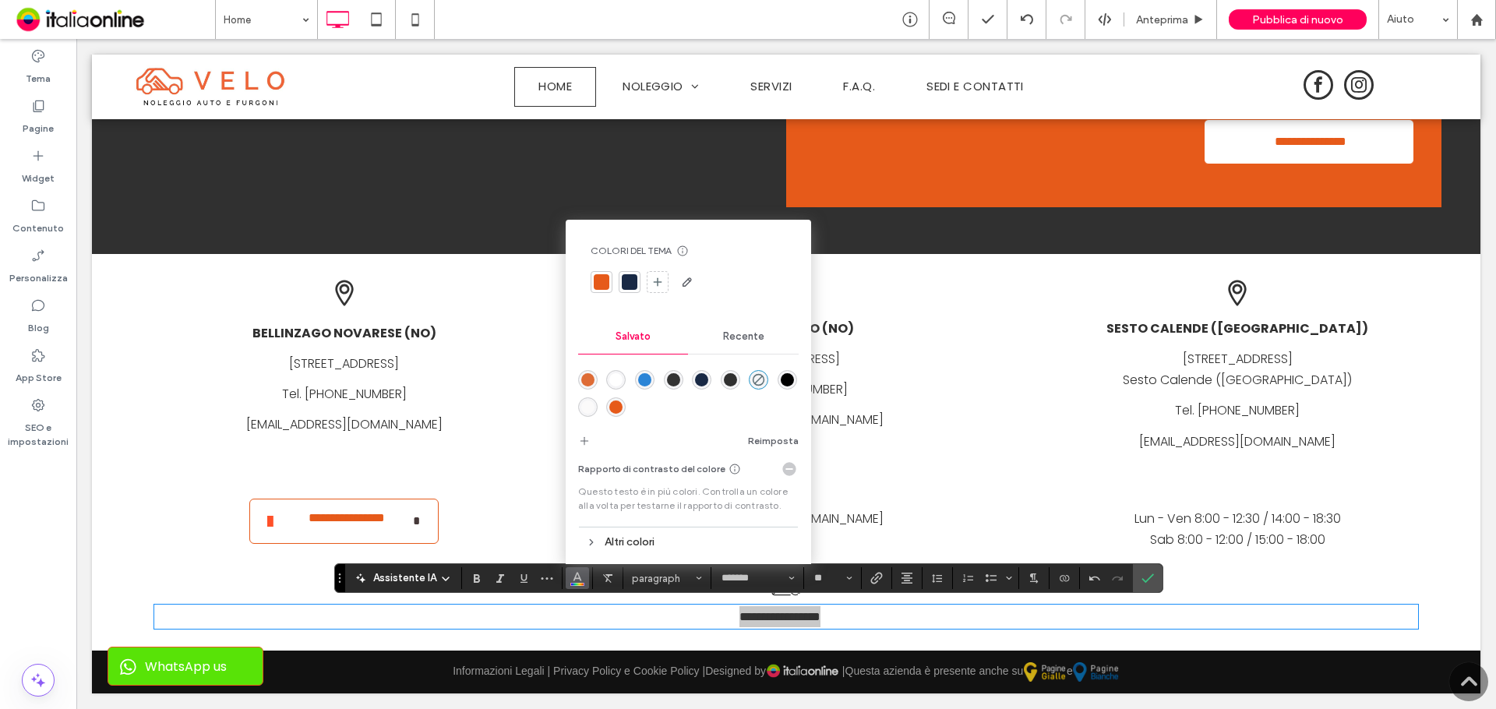
click at [673, 384] on div "rgba(51,51,51,1)" at bounding box center [673, 379] width 13 height 13
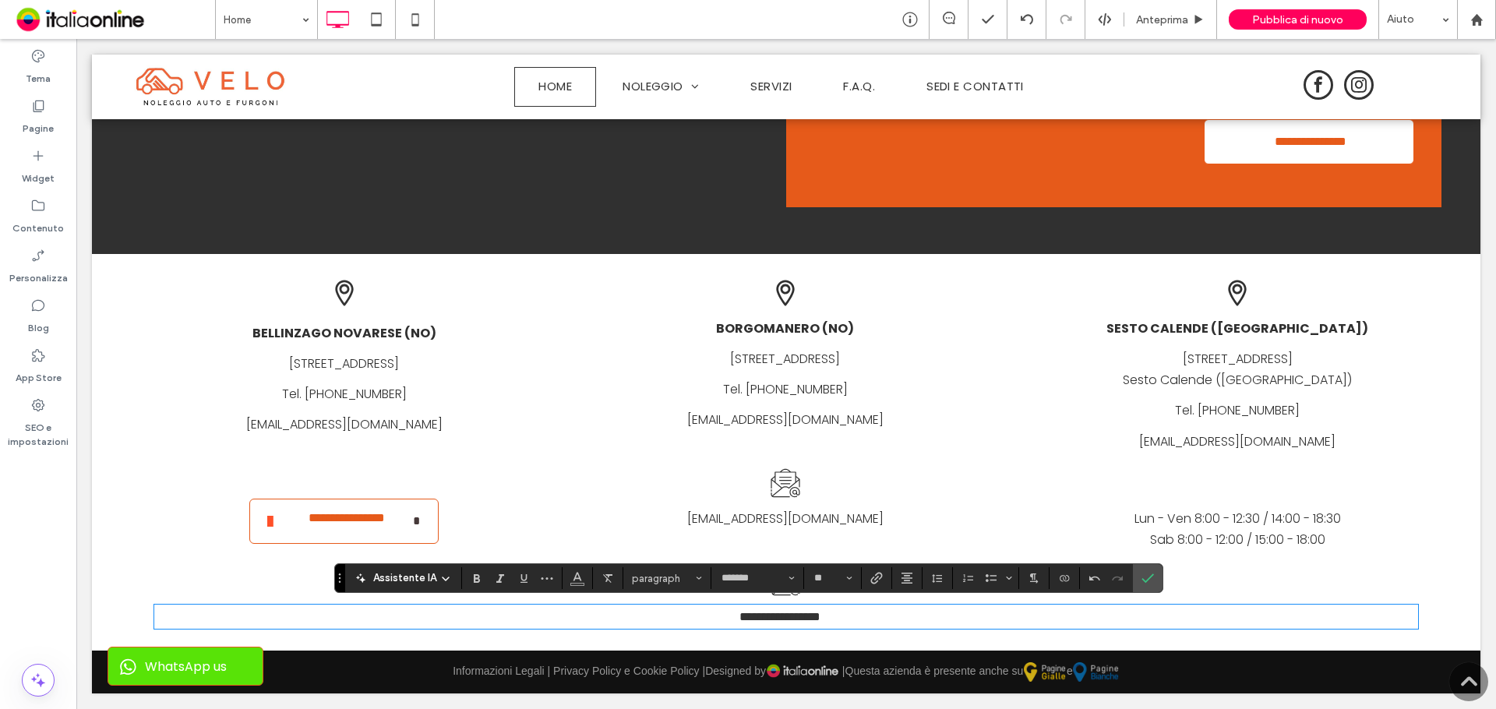
click at [935, 637] on div "**********" at bounding box center [786, 452] width 1388 height 397
click at [768, 615] on link "**********" at bounding box center [794, 617] width 52 height 12
click at [1146, 579] on icon "Conferma" at bounding box center [1147, 578] width 12 height 12
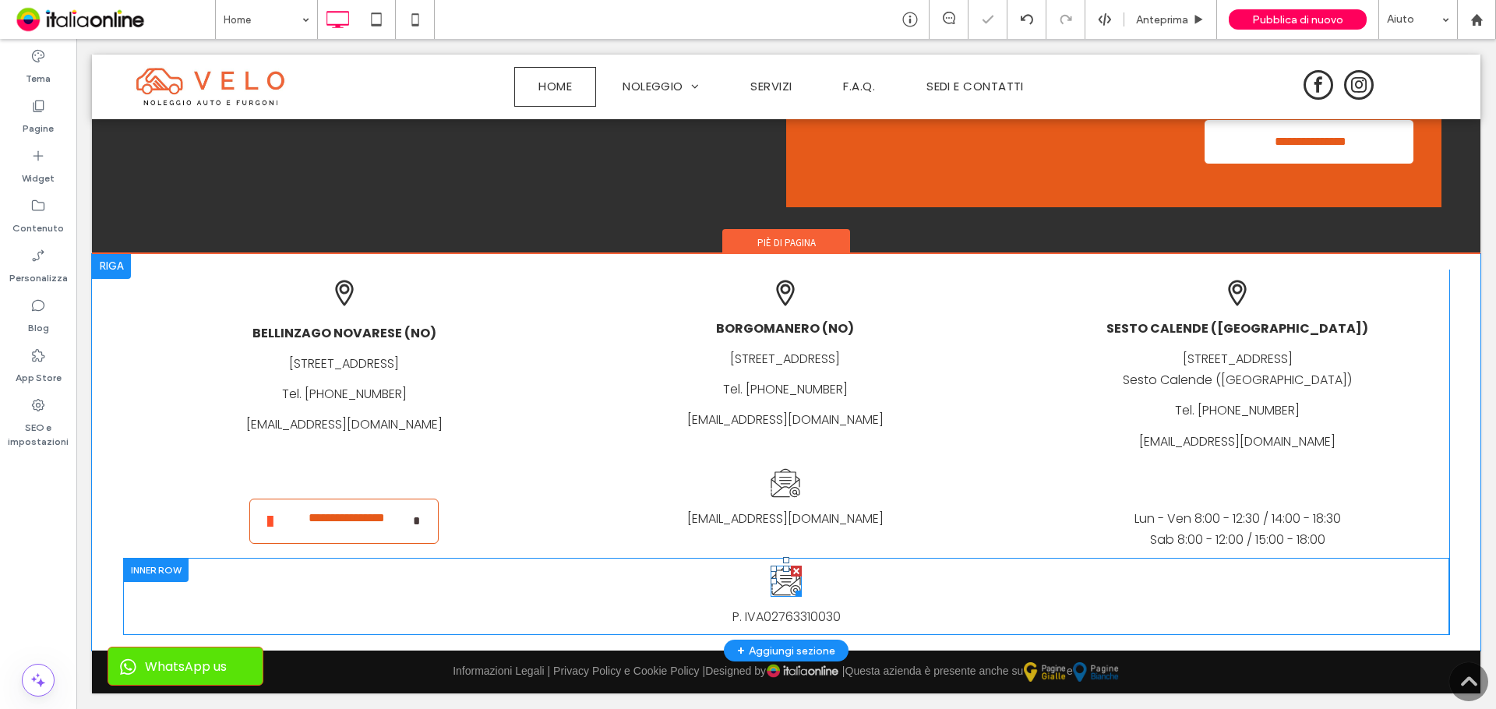
click at [792, 572] on div at bounding box center [796, 571] width 11 height 11
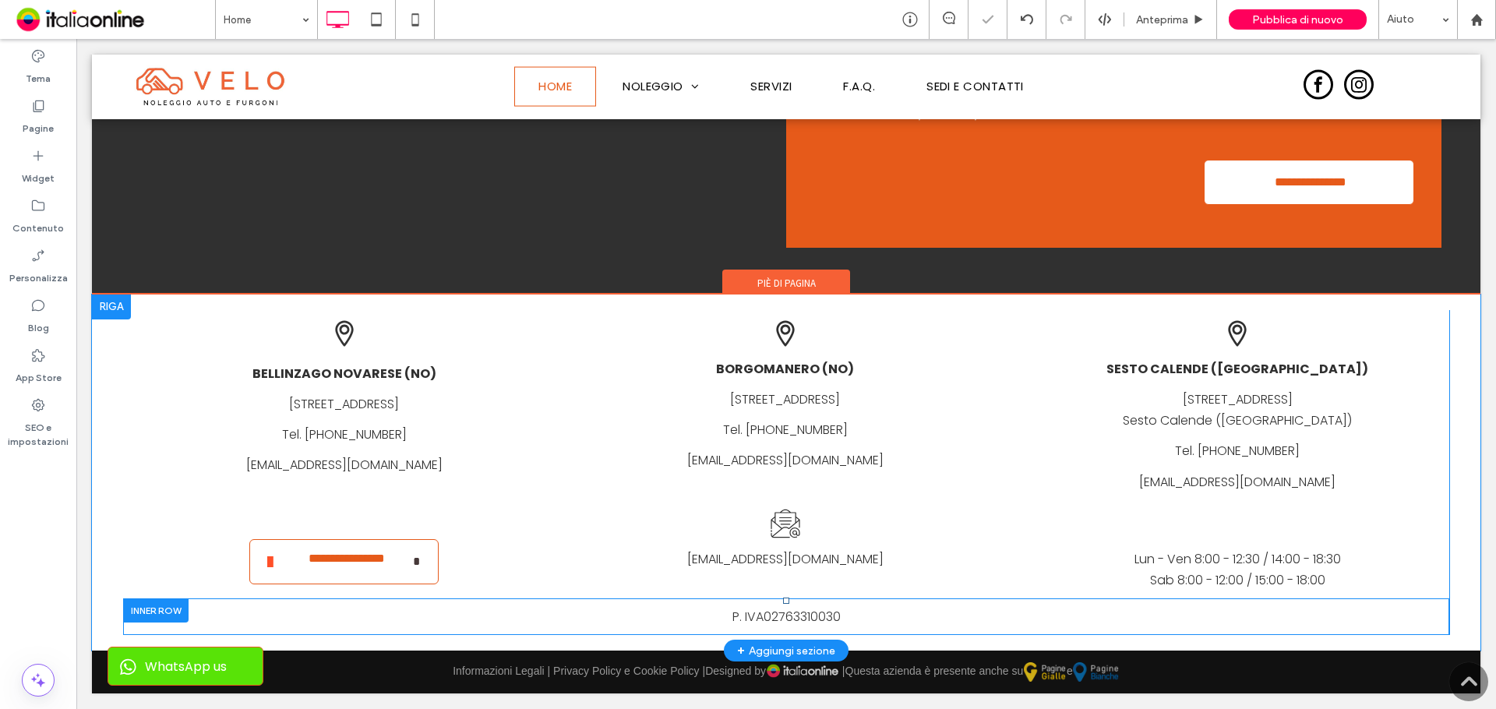
scroll to position [3988, 0]
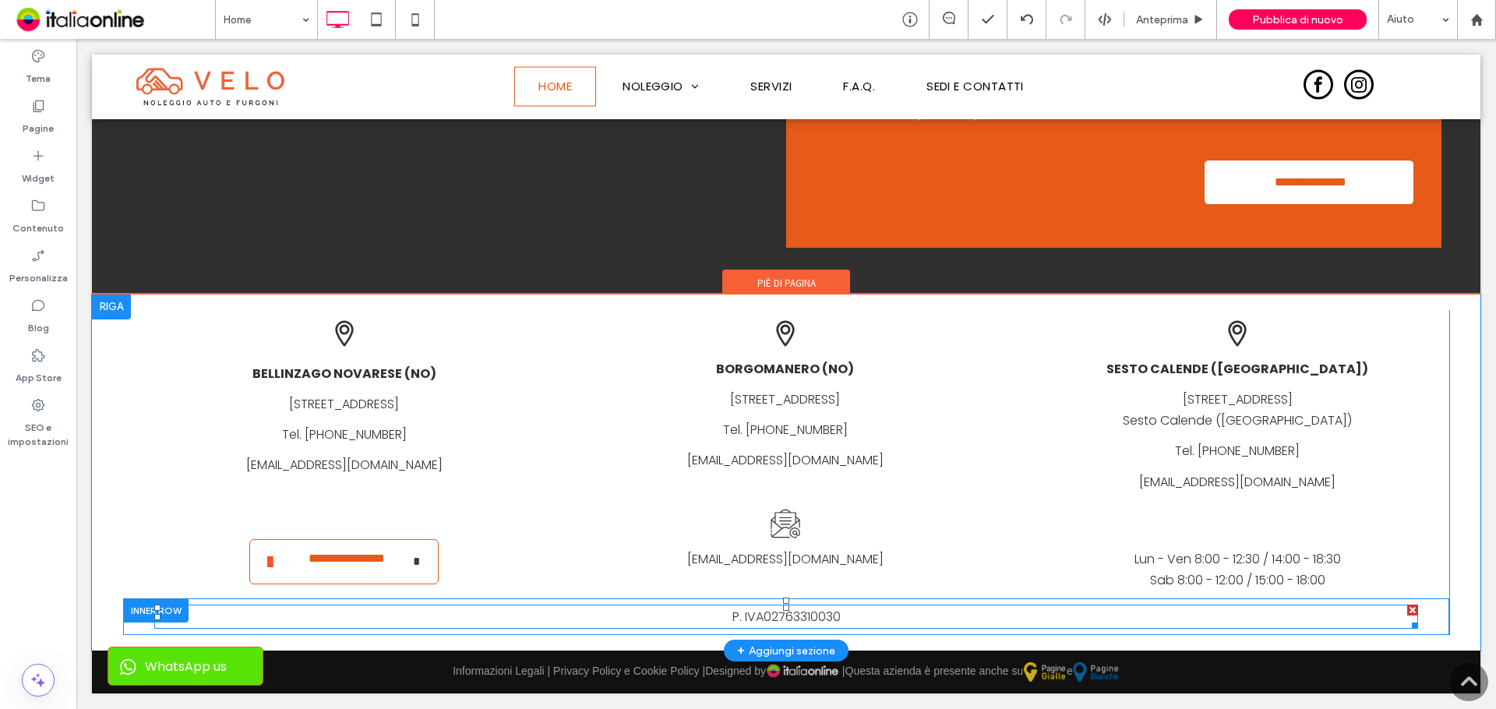
click at [783, 615] on link "02763310030" at bounding box center [801, 617] width 77 height 18
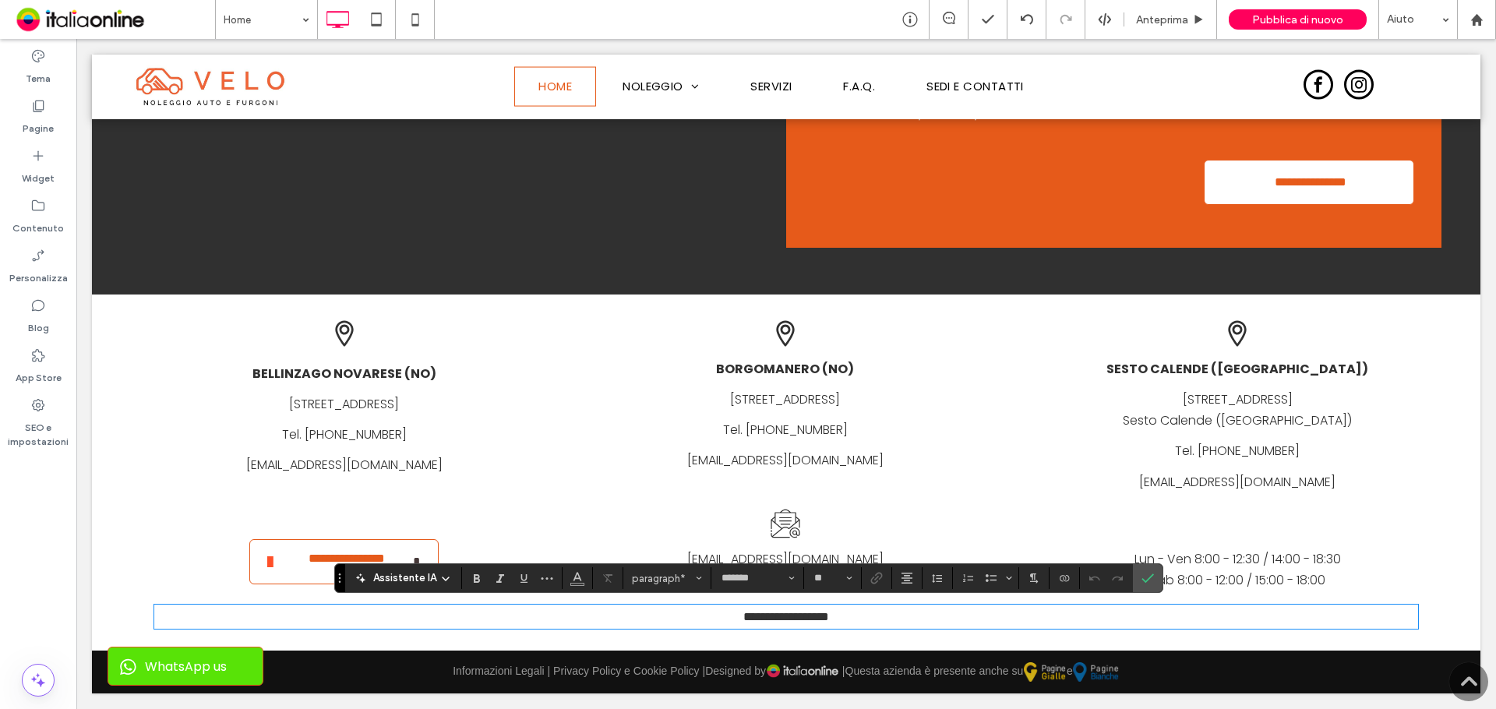
click at [882, 622] on p "**********" at bounding box center [786, 616] width 1264 height 21
drag, startPoint x: 646, startPoint y: 595, endPoint x: 618, endPoint y: 593, distance: 28.1
click at [618, 593] on div "**********" at bounding box center [786, 473] width 1326 height 326
drag, startPoint x: 472, startPoint y: 580, endPoint x: 489, endPoint y: 586, distance: 18.2
click at [472, 580] on icon "Grassetto" at bounding box center [477, 578] width 12 height 12
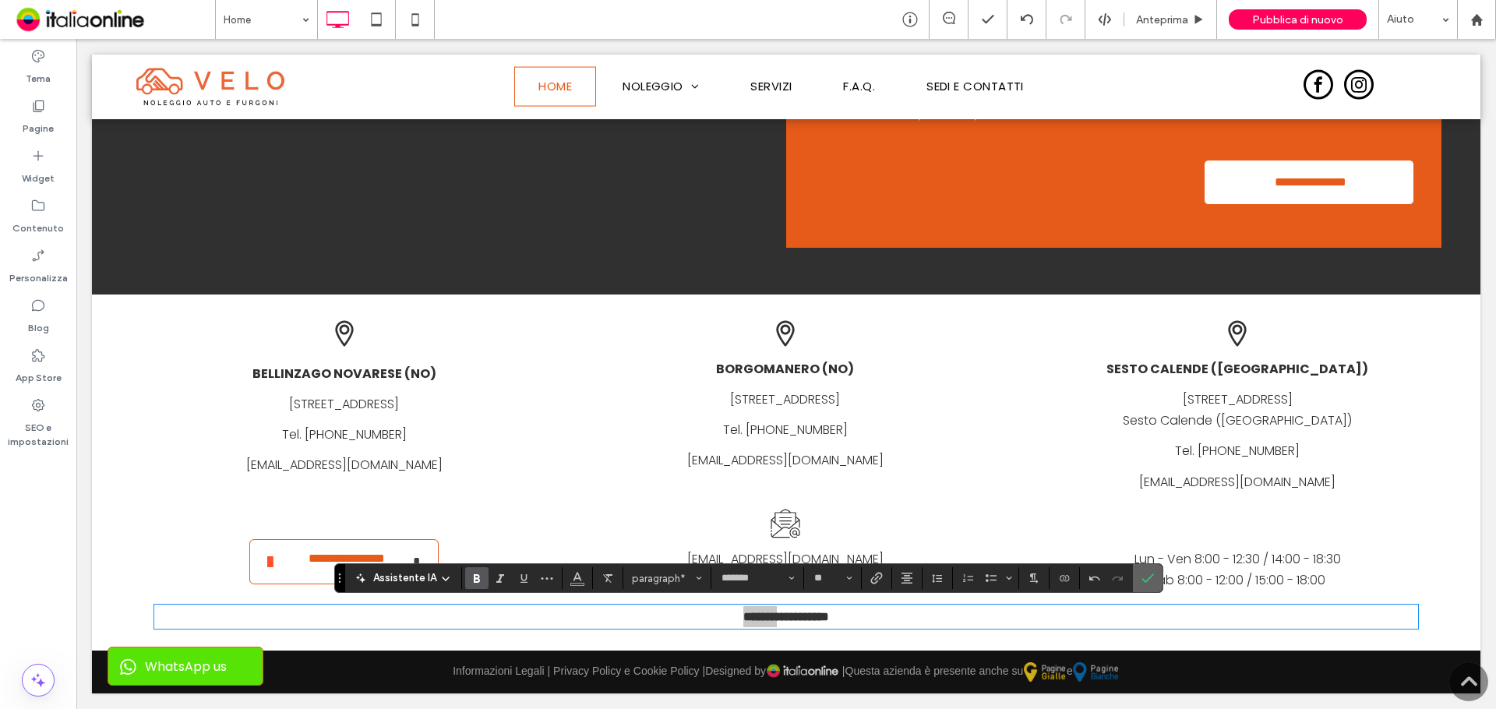
click at [1144, 575] on icon "Conferma" at bounding box center [1147, 578] width 12 height 12
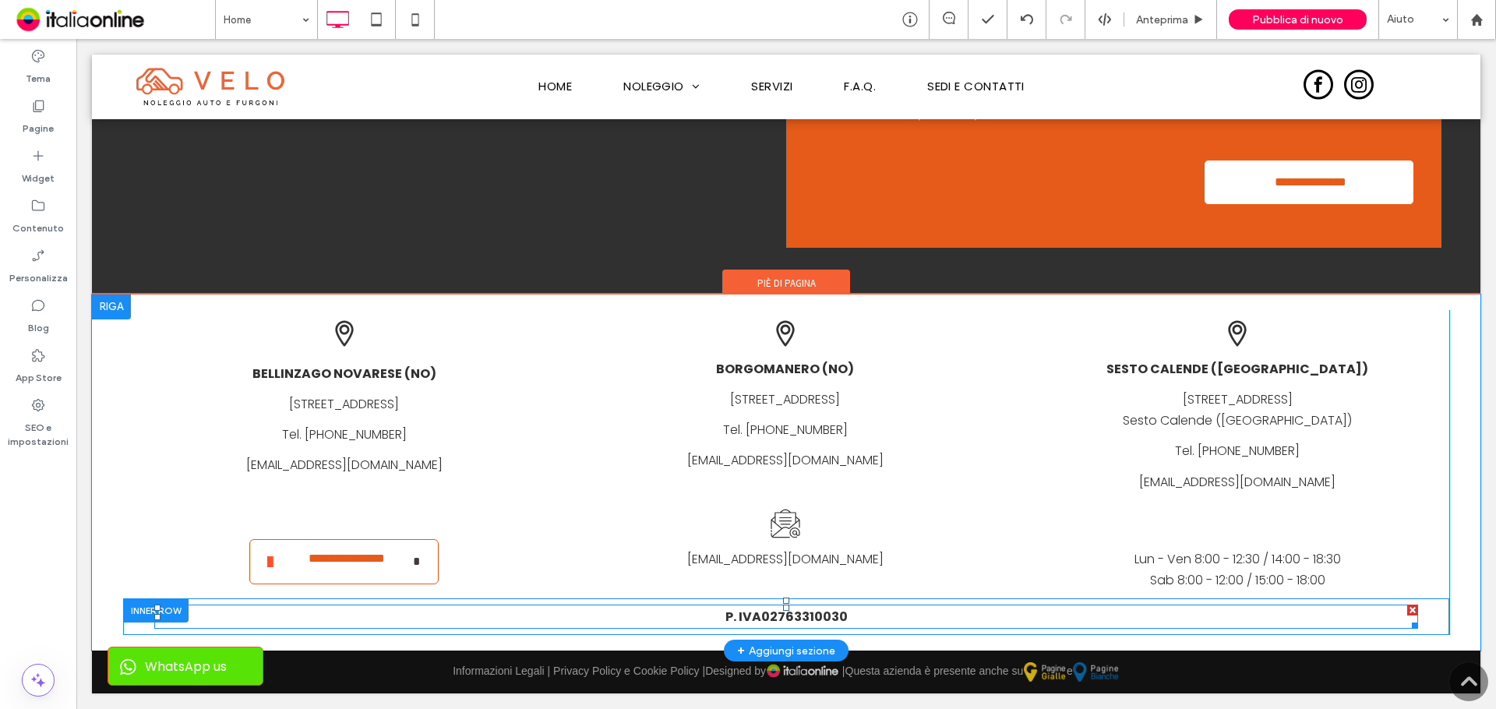
click at [790, 614] on strong "02763310030" at bounding box center [804, 617] width 86 height 18
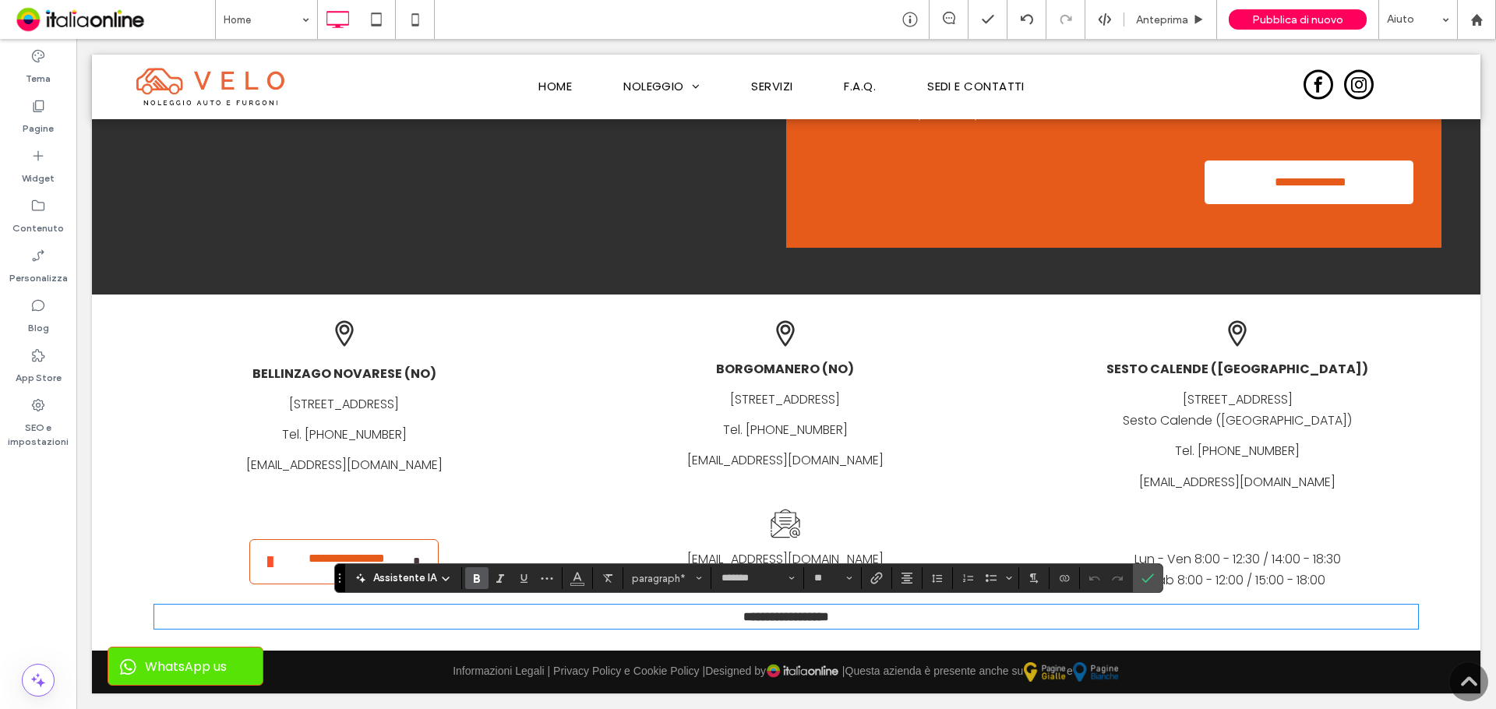
click at [479, 577] on icon "Grassetto" at bounding box center [477, 578] width 12 height 12
click at [933, 622] on p "**********" at bounding box center [786, 616] width 1264 height 21
click at [1148, 576] on icon "Conferma" at bounding box center [1147, 578] width 12 height 12
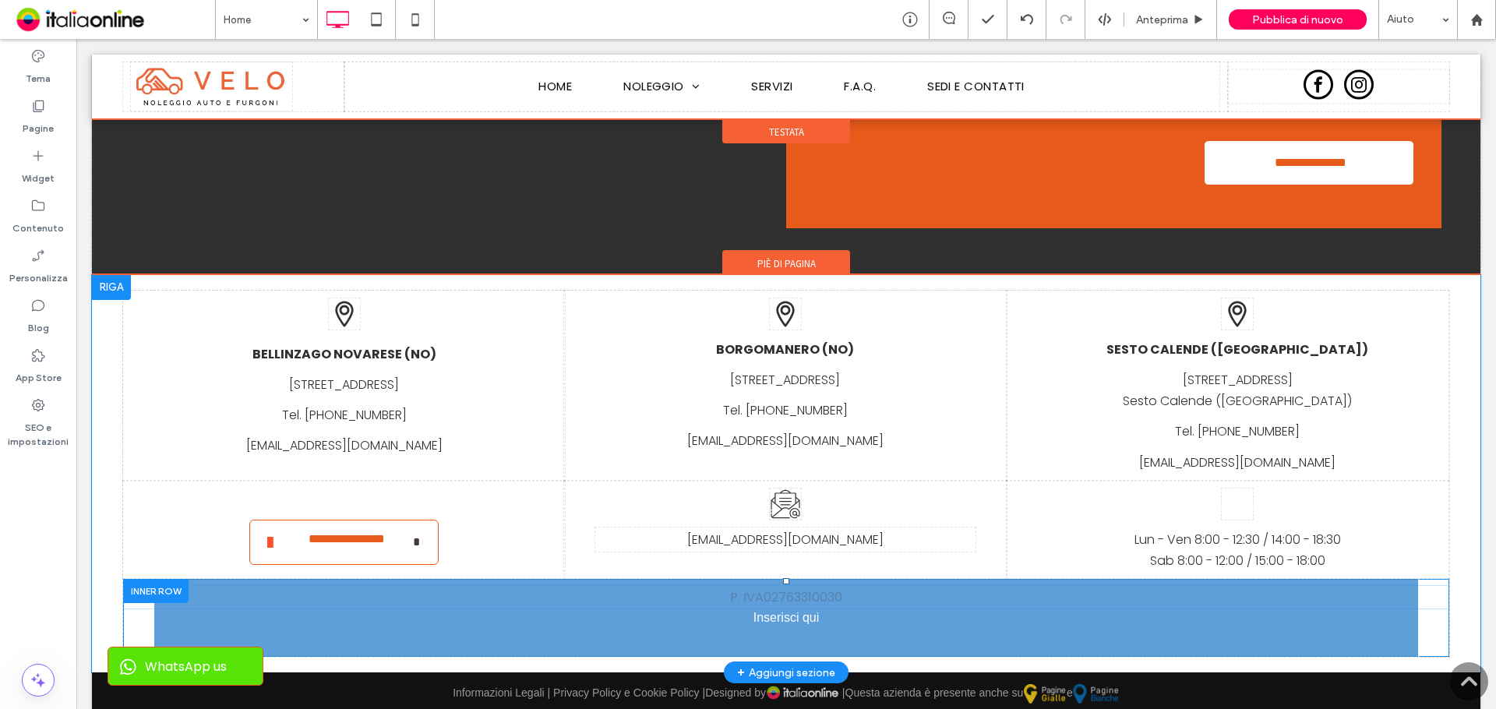
drag, startPoint x: 782, startPoint y: 615, endPoint x: 654, endPoint y: 647, distance: 131.5
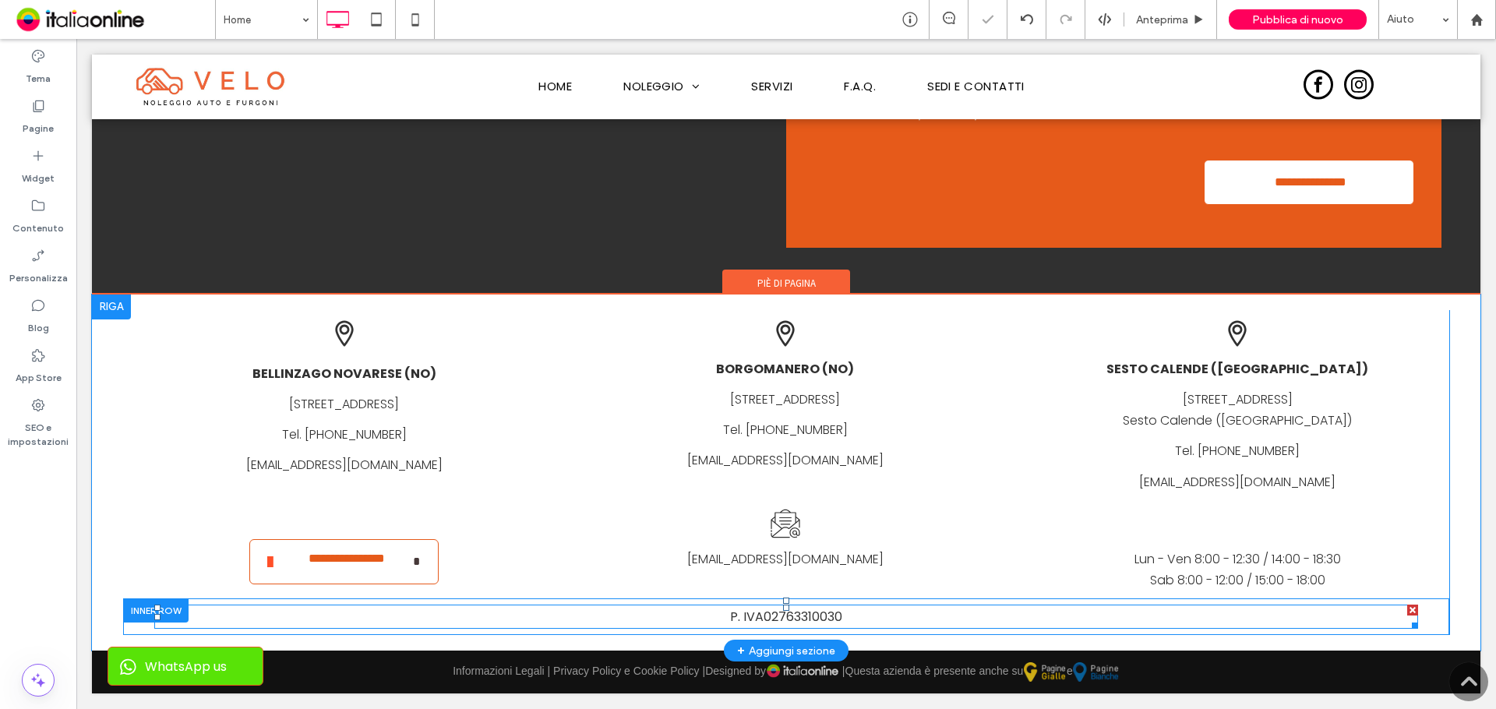
click at [1407, 608] on div at bounding box center [1412, 610] width 11 height 11
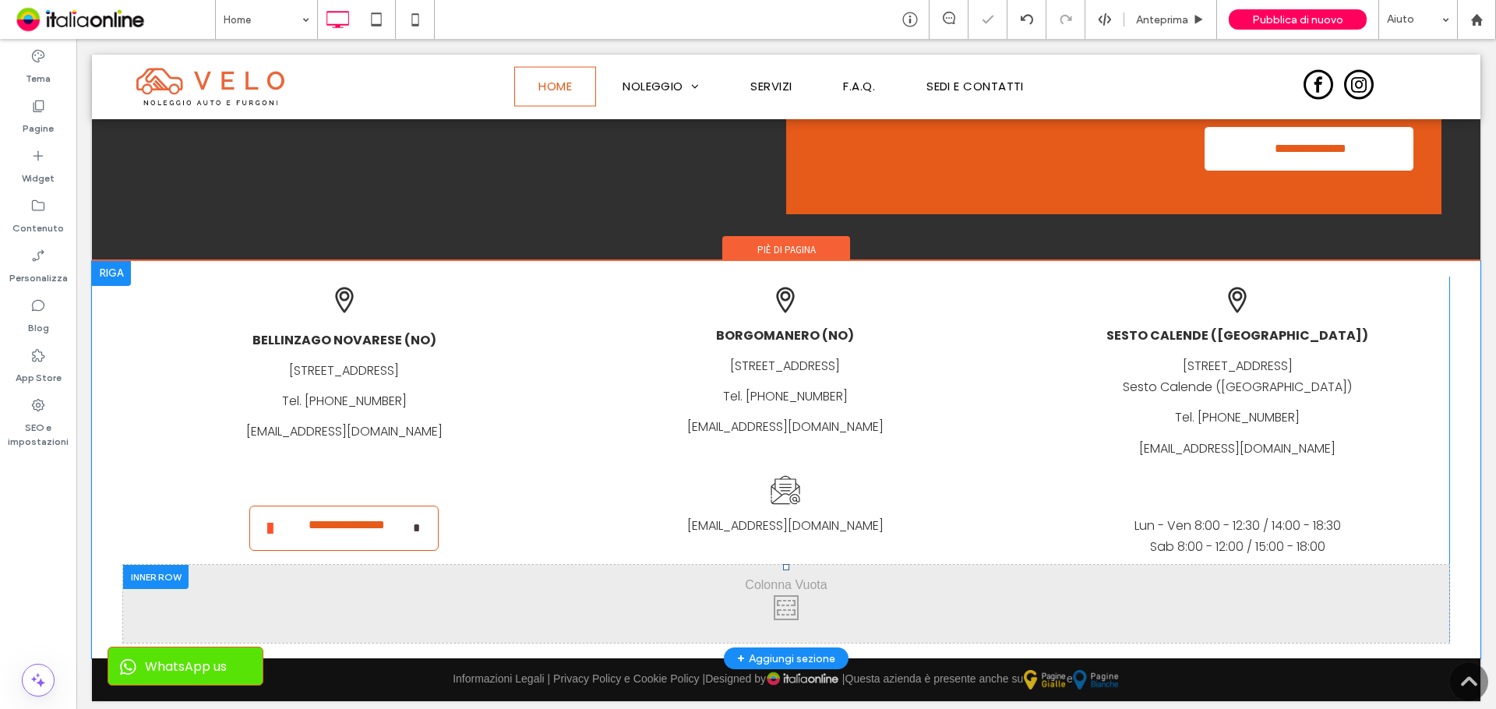
scroll to position [4029, 0]
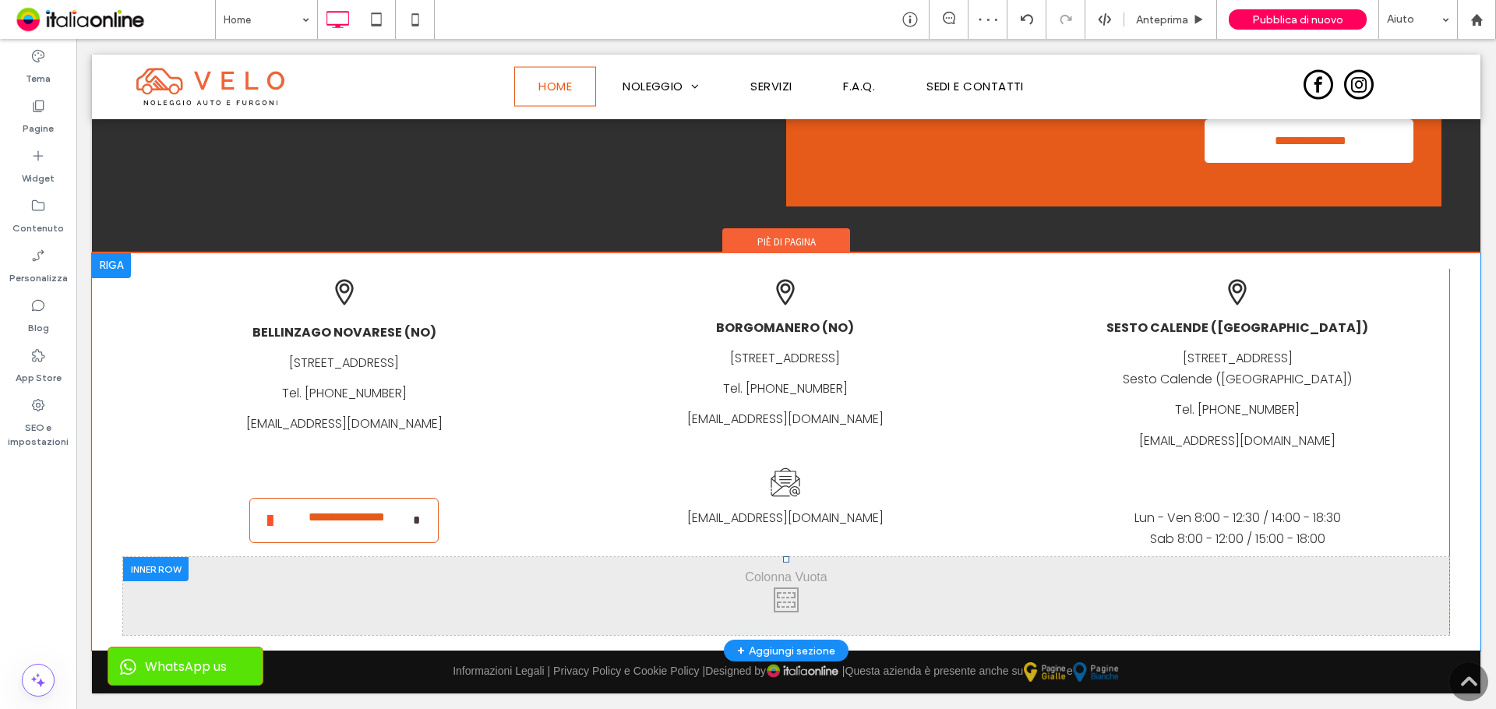
click at [158, 566] on div at bounding box center [155, 569] width 65 height 24
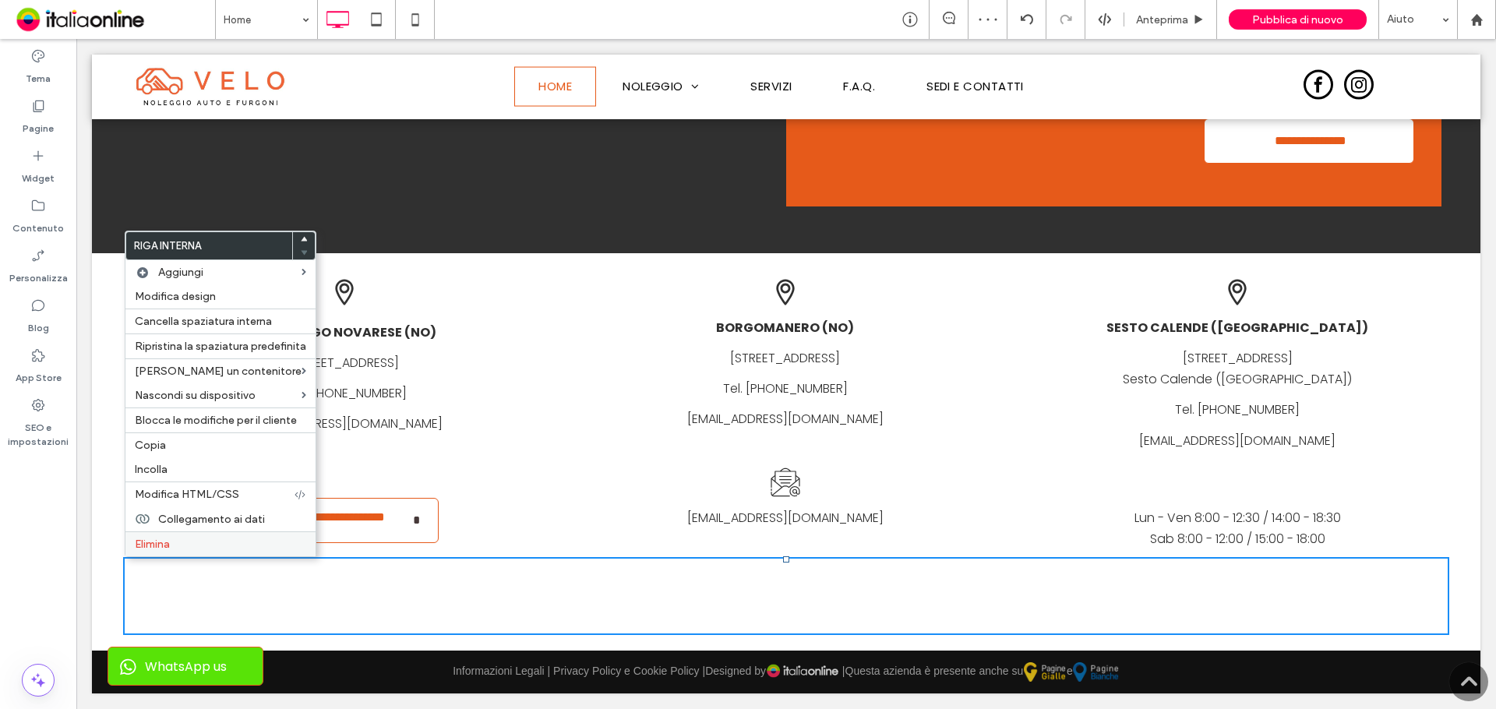
drag, startPoint x: 217, startPoint y: 536, endPoint x: 268, endPoint y: 539, distance: 50.7
click at [217, 536] on div "Elimina" at bounding box center [220, 543] width 190 height 25
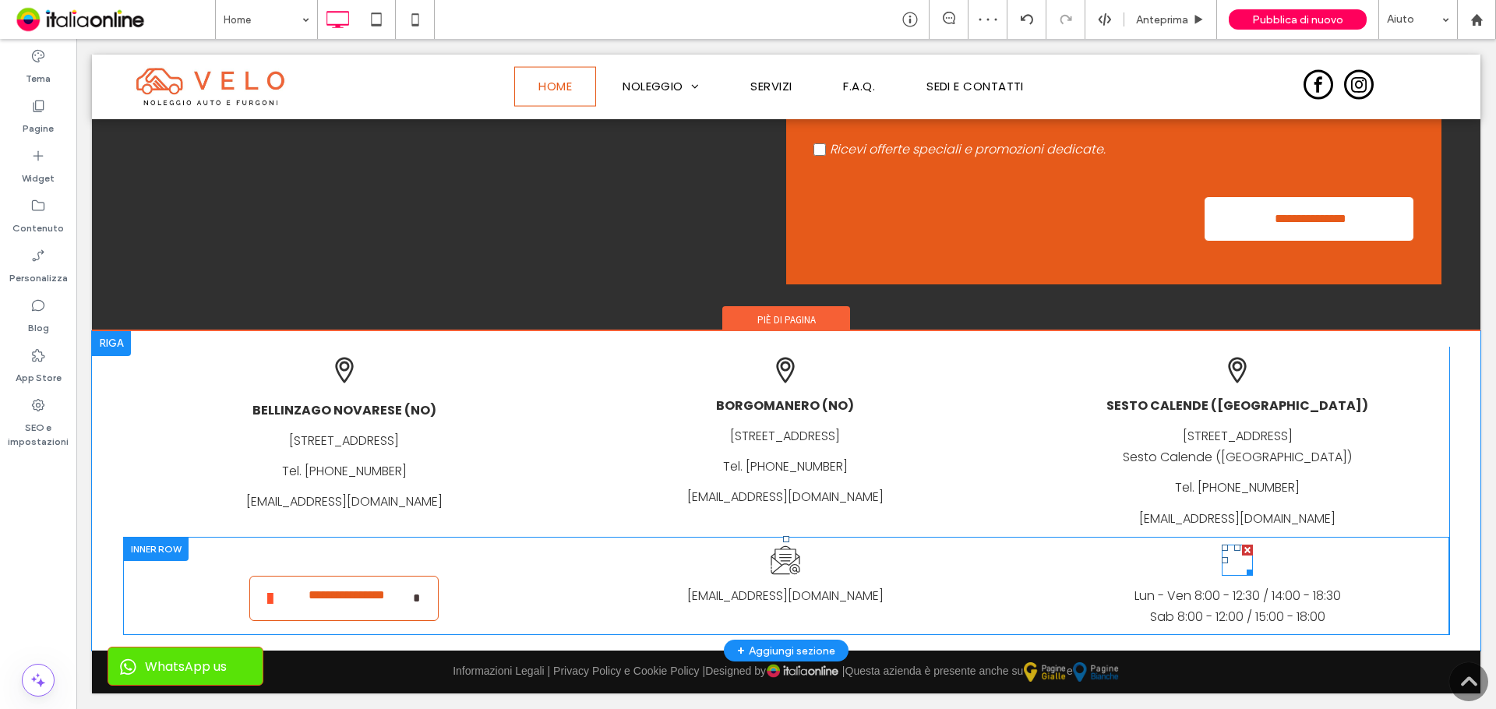
click at [1222, 559] on icon "orari di apertura noleggio auto e furgoni a novara" at bounding box center [1237, 560] width 31 height 31
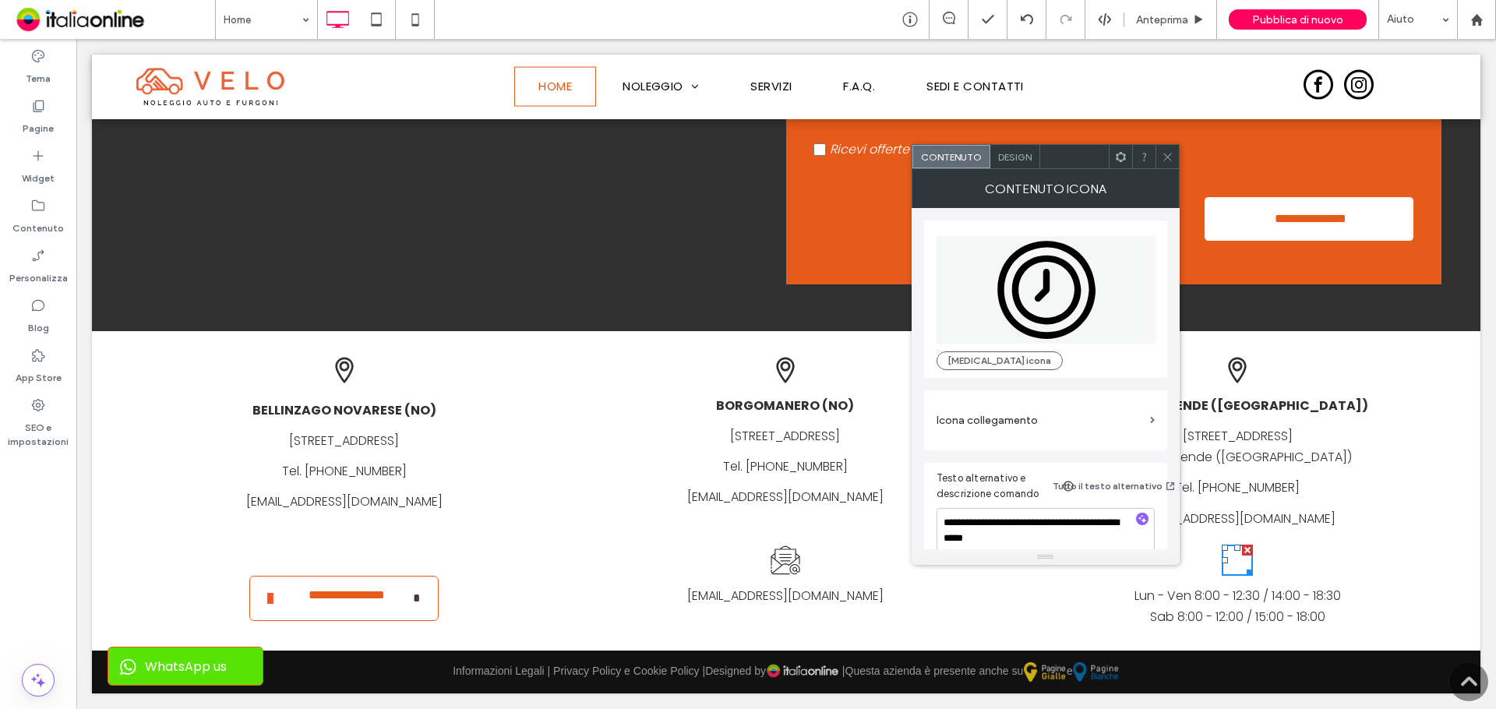
click at [1166, 165] on span at bounding box center [1168, 156] width 12 height 23
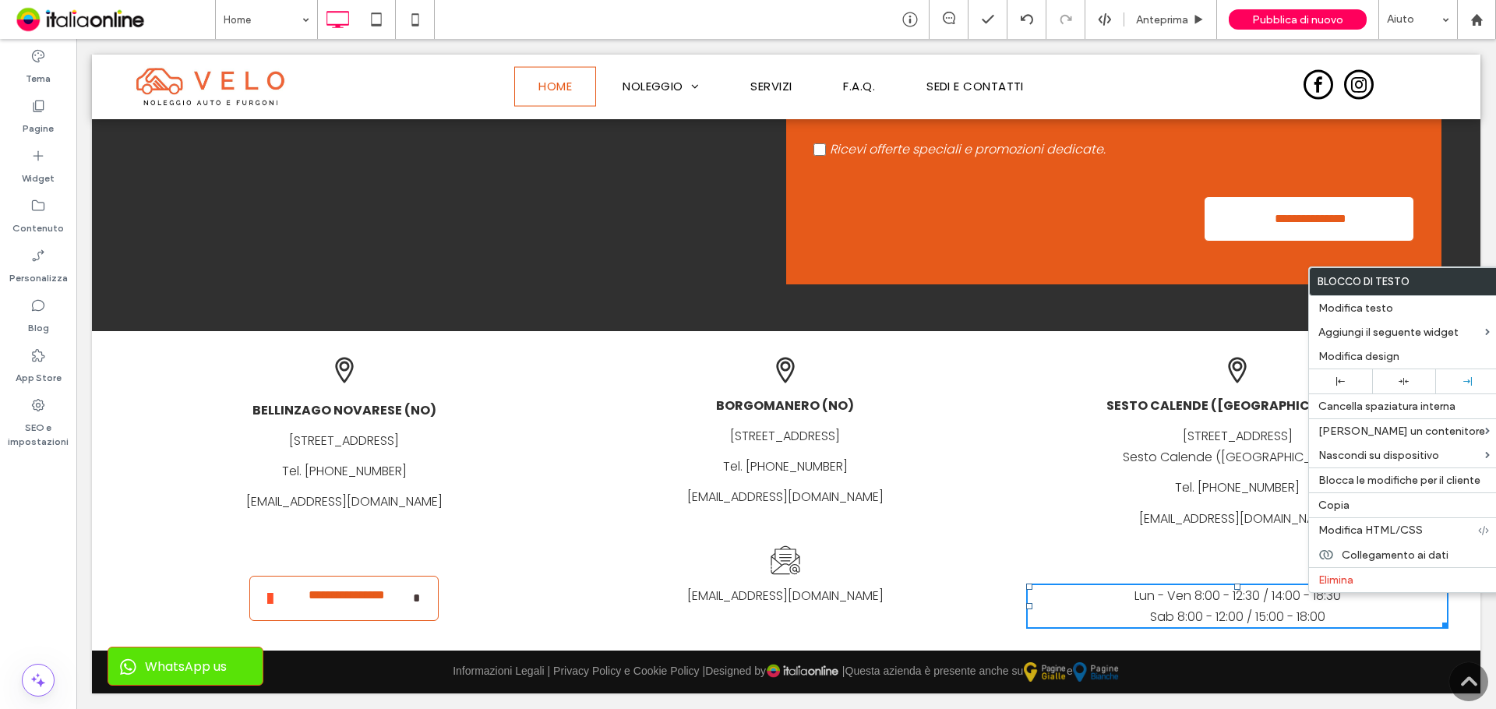
click at [1211, 511] on link "sestocalende@velonoleggi.com" at bounding box center [1237, 519] width 196 height 18
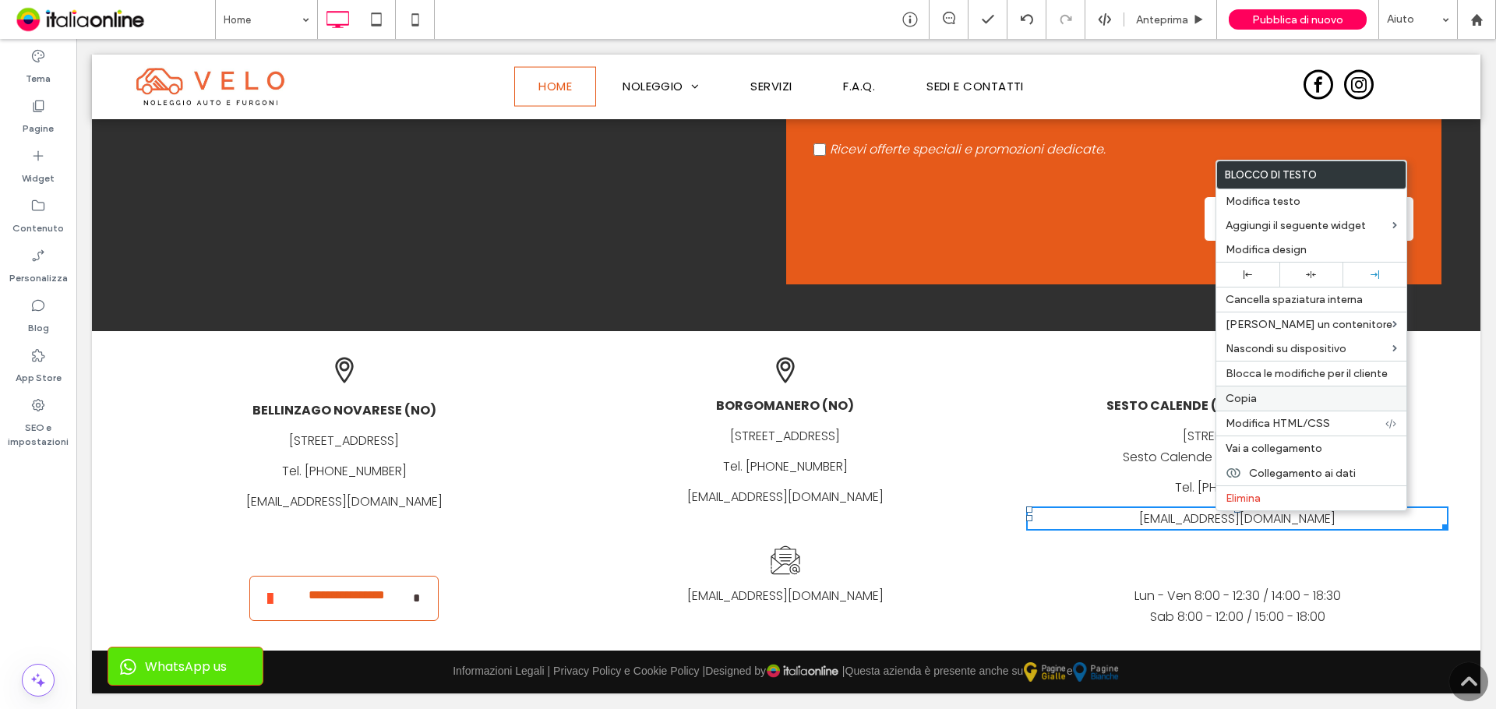
click at [1254, 394] on span "Copia" at bounding box center [1240, 398] width 31 height 13
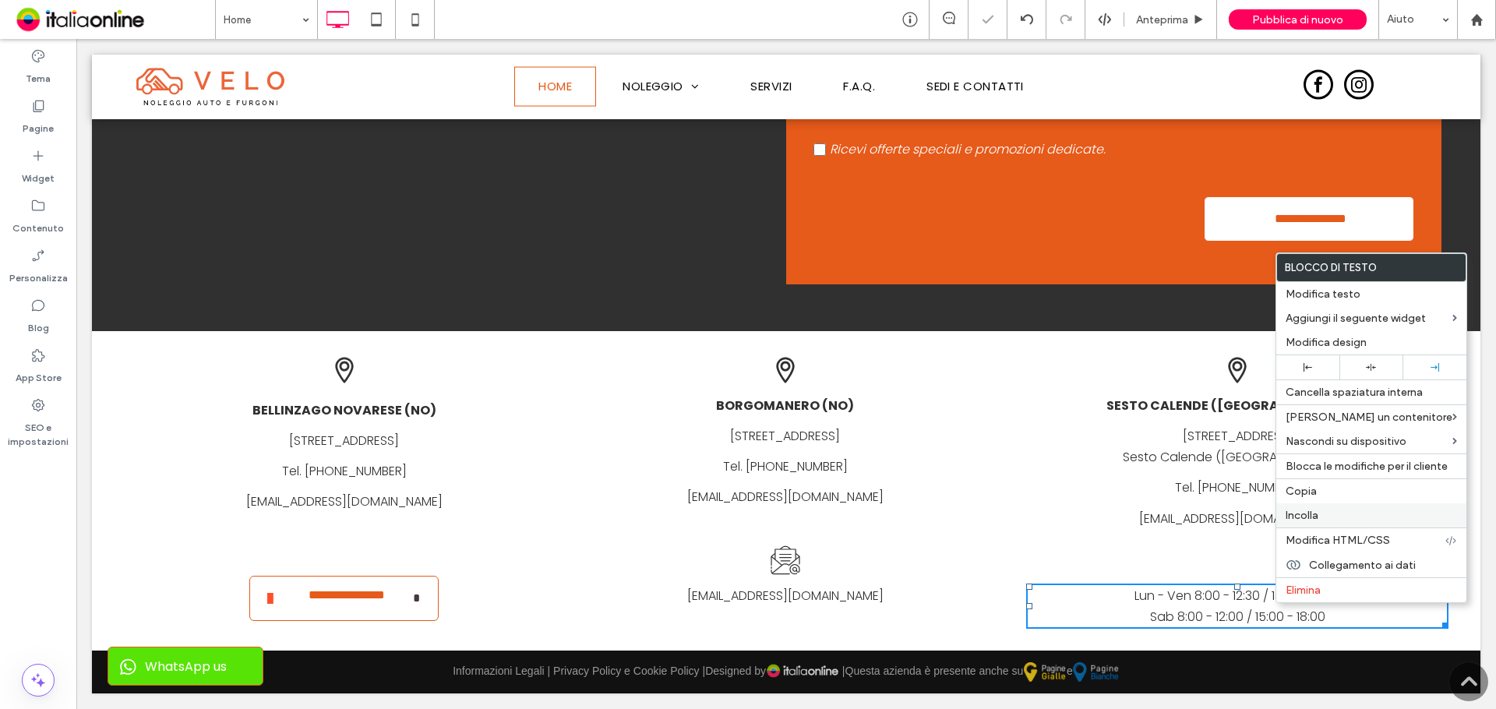
click at [1296, 514] on span "Incolla" at bounding box center [1301, 515] width 33 height 13
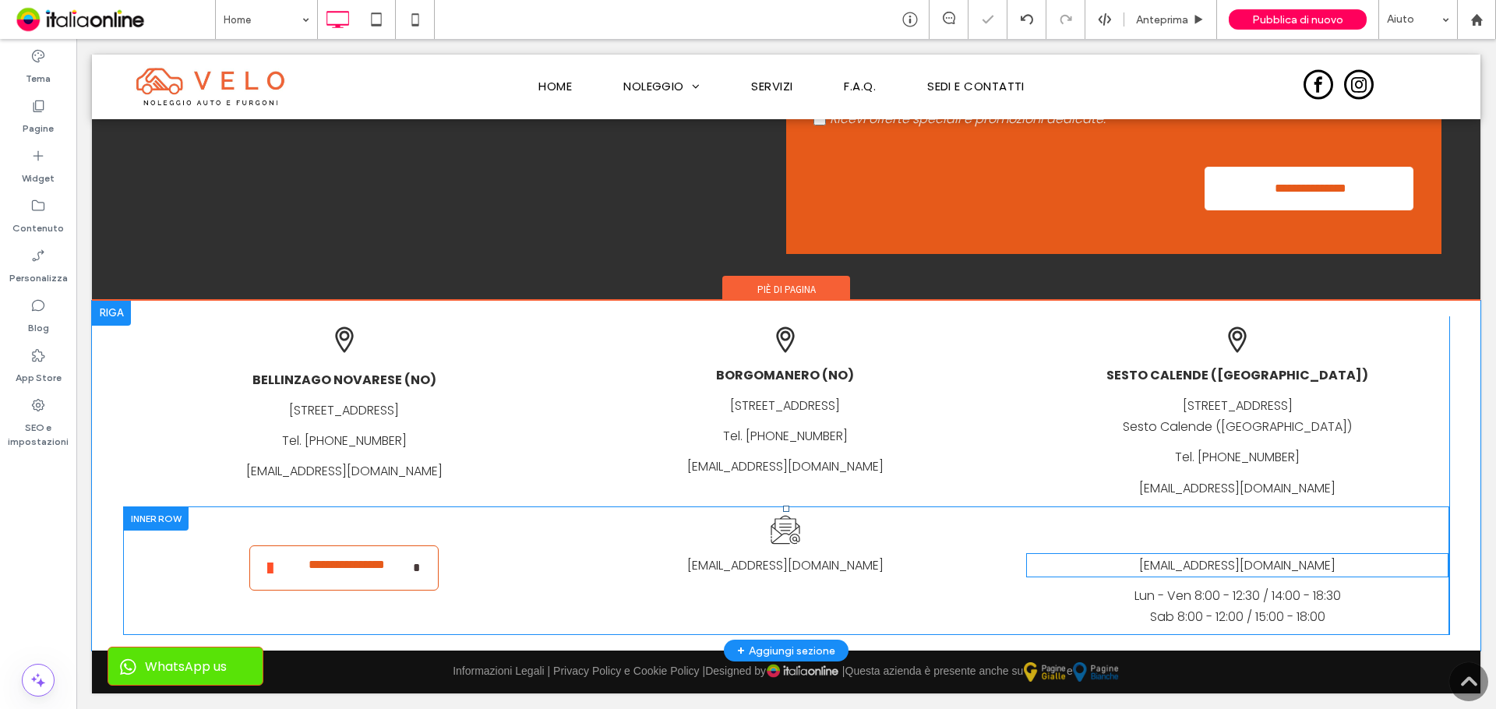
scroll to position [3982, 0]
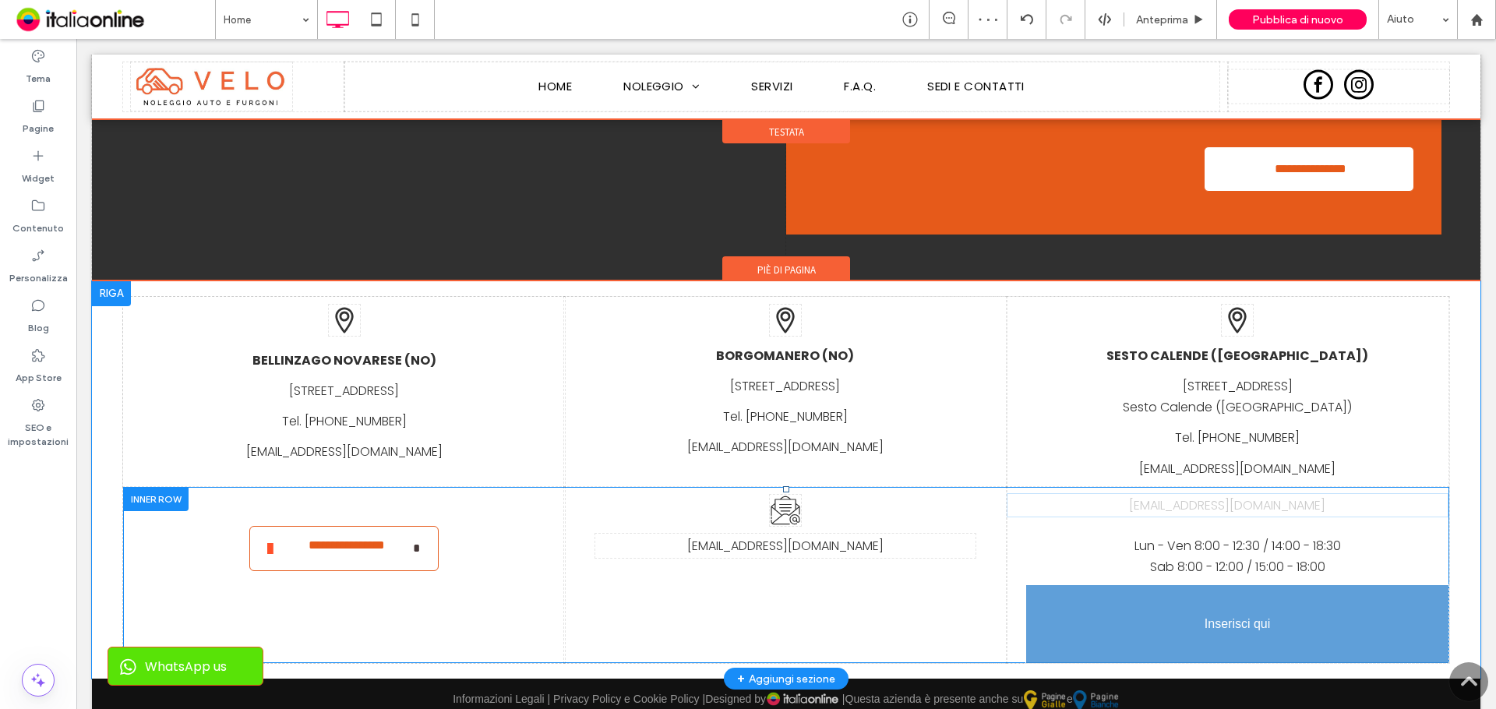
drag, startPoint x: 1250, startPoint y: 568, endPoint x: 1331, endPoint y: 689, distance: 145.4
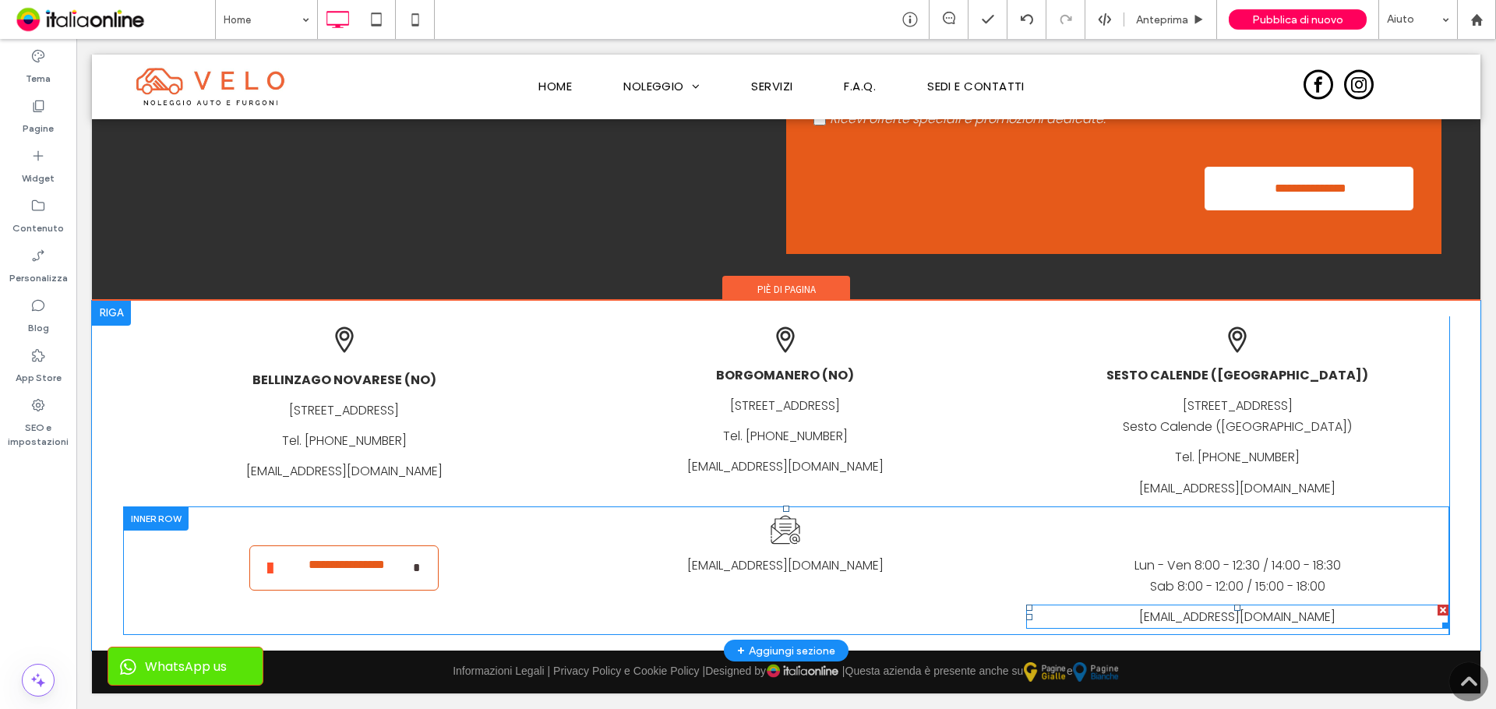
click at [1177, 617] on link "sestocalende@velonoleggi.com" at bounding box center [1237, 617] width 196 height 18
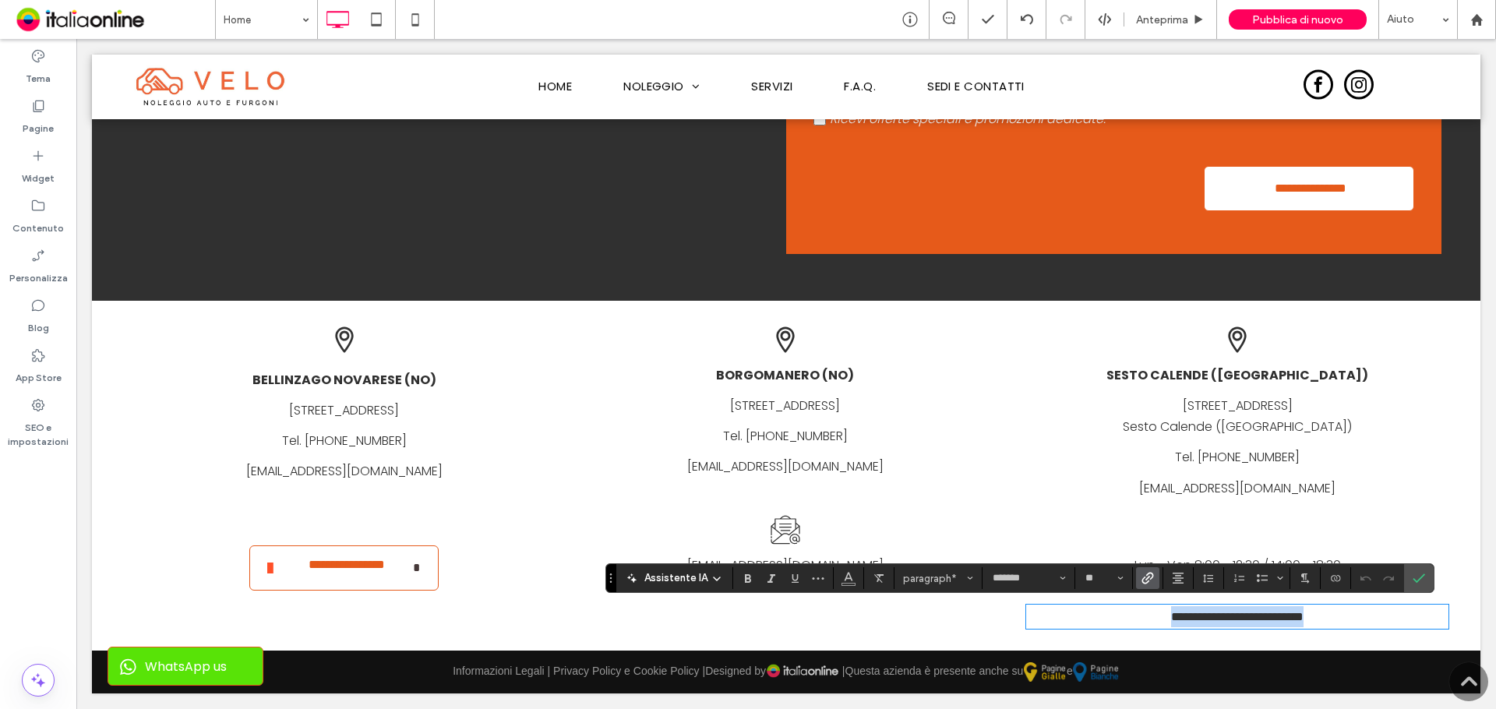
click at [1331, 619] on p "**********" at bounding box center [1237, 616] width 422 height 21
drag, startPoint x: 1338, startPoint y: 614, endPoint x: 1148, endPoint y: 617, distance: 190.1
click at [1148, 617] on p "**********" at bounding box center [1237, 616] width 422 height 21
click at [1204, 615] on link "**********" at bounding box center [1237, 617] width 67 height 12
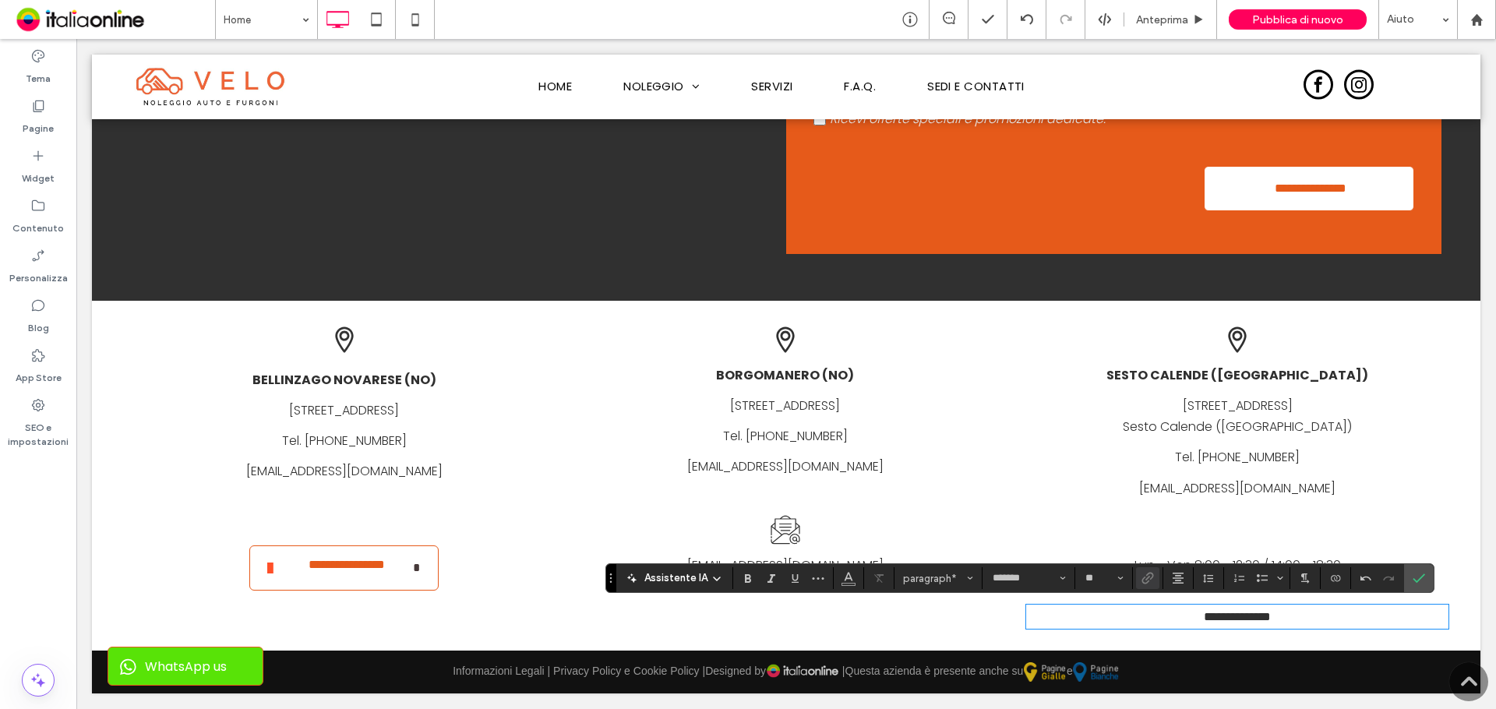
click at [1204, 616] on link "**********" at bounding box center [1237, 617] width 67 height 12
click at [1186, 617] on p "**********" at bounding box center [1235, 616] width 418 height 21
click at [1177, 617] on p "**********" at bounding box center [1235, 616] width 418 height 21
drag, startPoint x: 1166, startPoint y: 617, endPoint x: 1219, endPoint y: 615, distance: 53.0
click at [1219, 615] on p "**********" at bounding box center [1235, 616] width 418 height 21
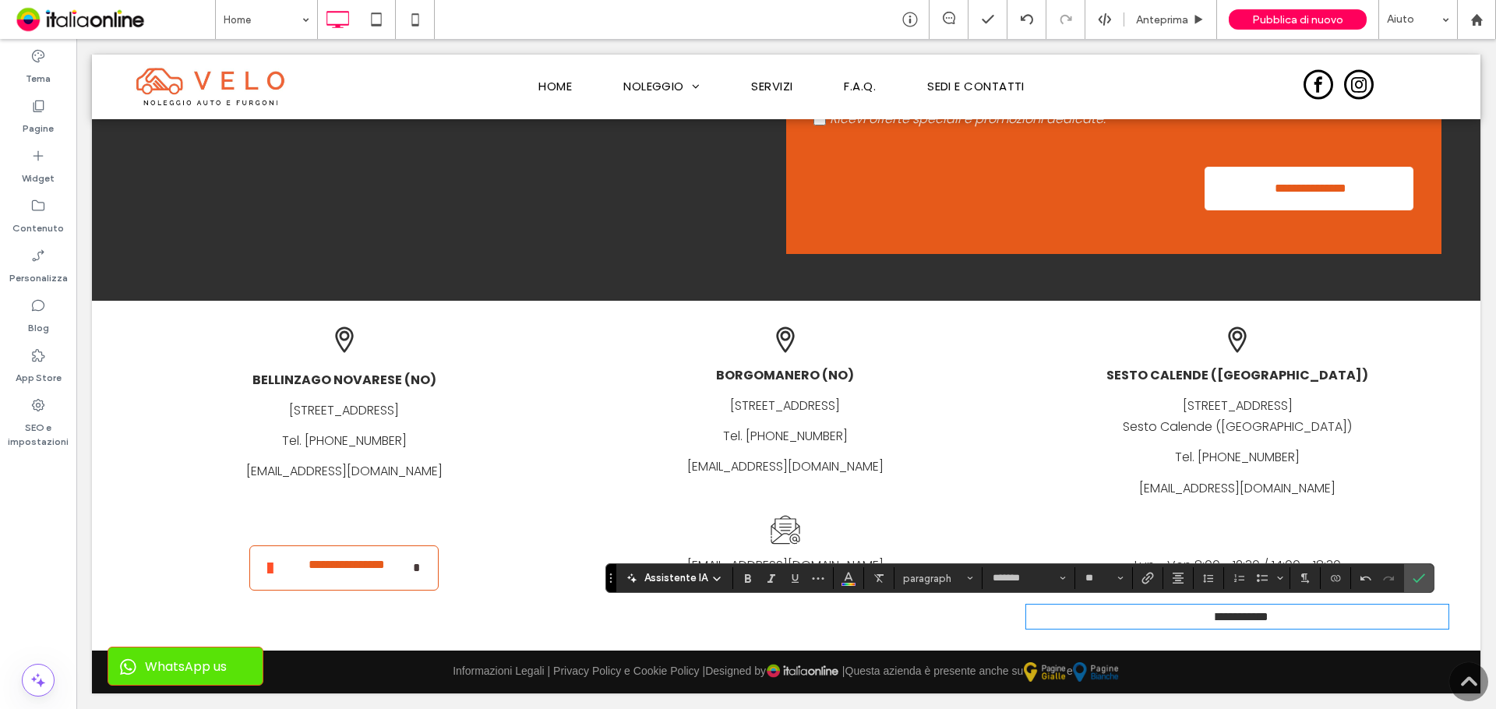
click at [1234, 615] on link "**********" at bounding box center [1242, 617] width 52 height 12
click at [1216, 614] on link "**********" at bounding box center [1242, 617] width 52 height 12
click at [1218, 614] on link "**********" at bounding box center [1242, 617] width 52 height 12
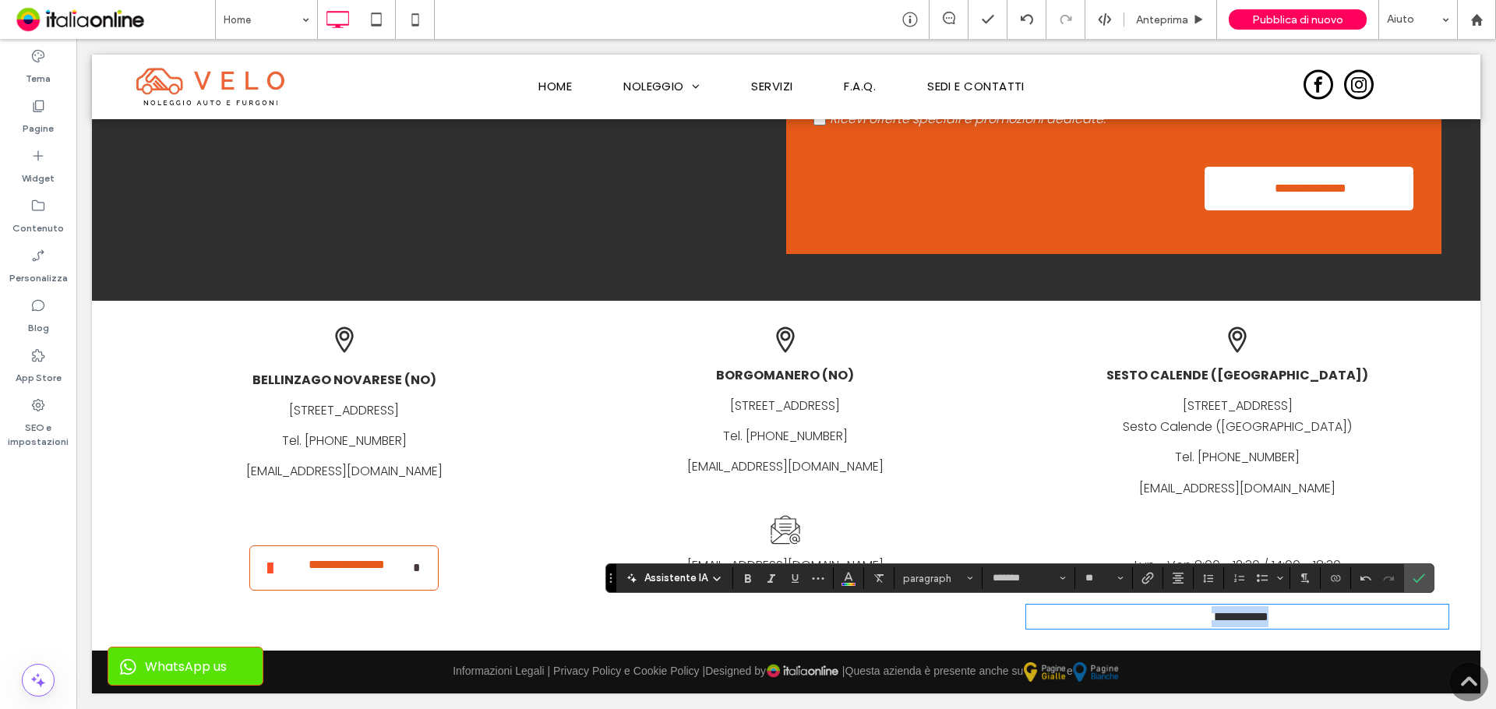
click at [1218, 614] on link "**********" at bounding box center [1242, 617] width 52 height 12
click at [845, 584] on span "Colore" at bounding box center [848, 576] width 12 height 20
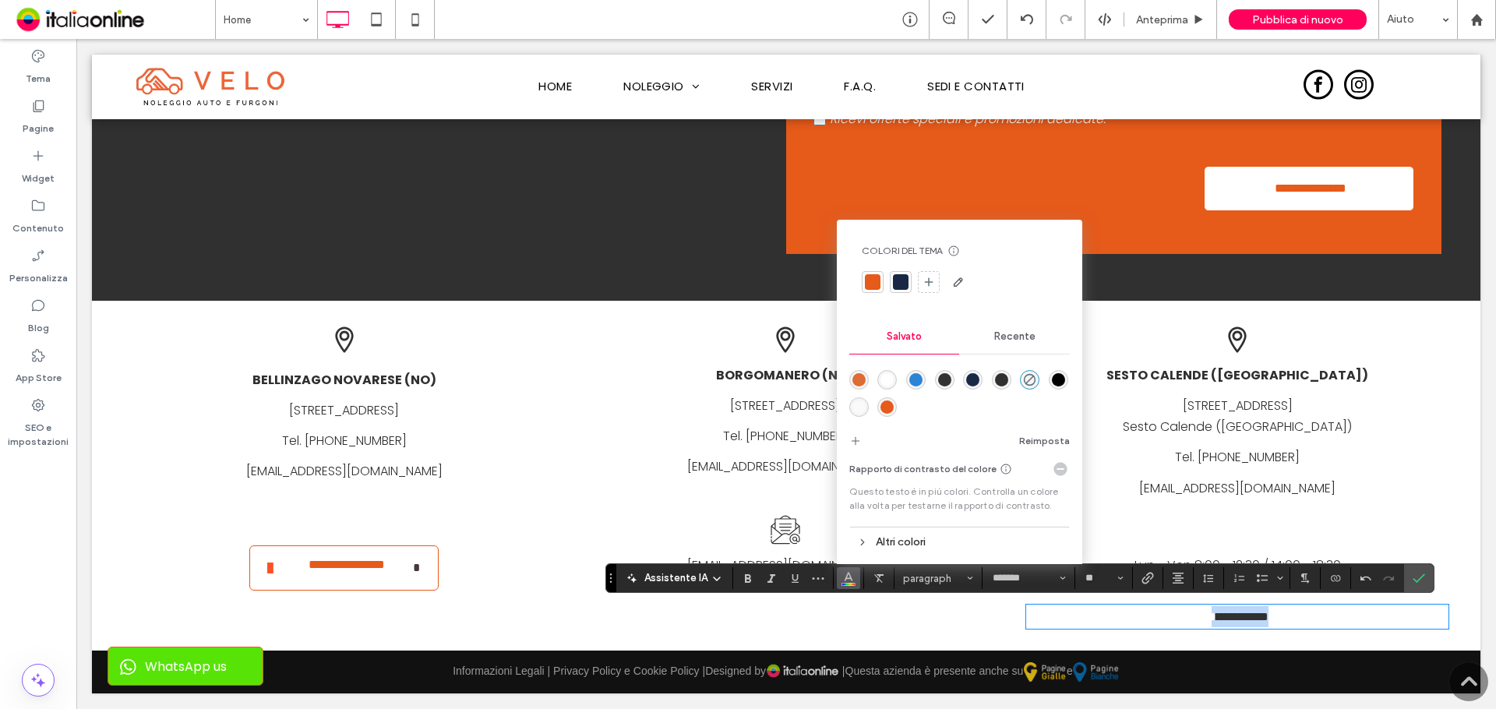
click at [1358, 610] on p "**********" at bounding box center [1235, 616] width 418 height 21
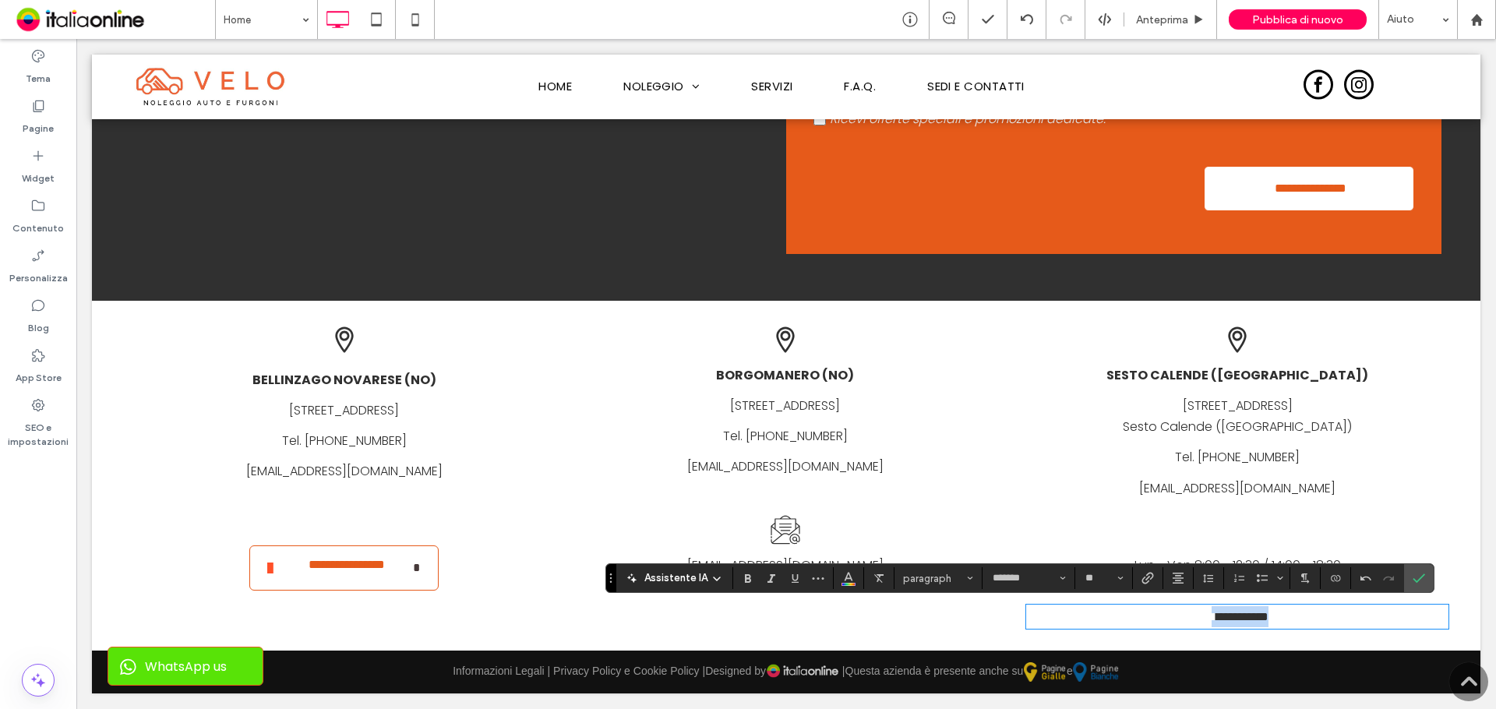
click at [1329, 620] on p "**********" at bounding box center [1235, 616] width 418 height 21
click at [1216, 612] on link "**********" at bounding box center [1242, 617] width 52 height 12
drag, startPoint x: 1191, startPoint y: 615, endPoint x: 1046, endPoint y: 615, distance: 144.9
click at [1046, 615] on p "**********" at bounding box center [1235, 616] width 418 height 21
drag, startPoint x: 1170, startPoint y: 610, endPoint x: 1188, endPoint y: 614, distance: 18.3
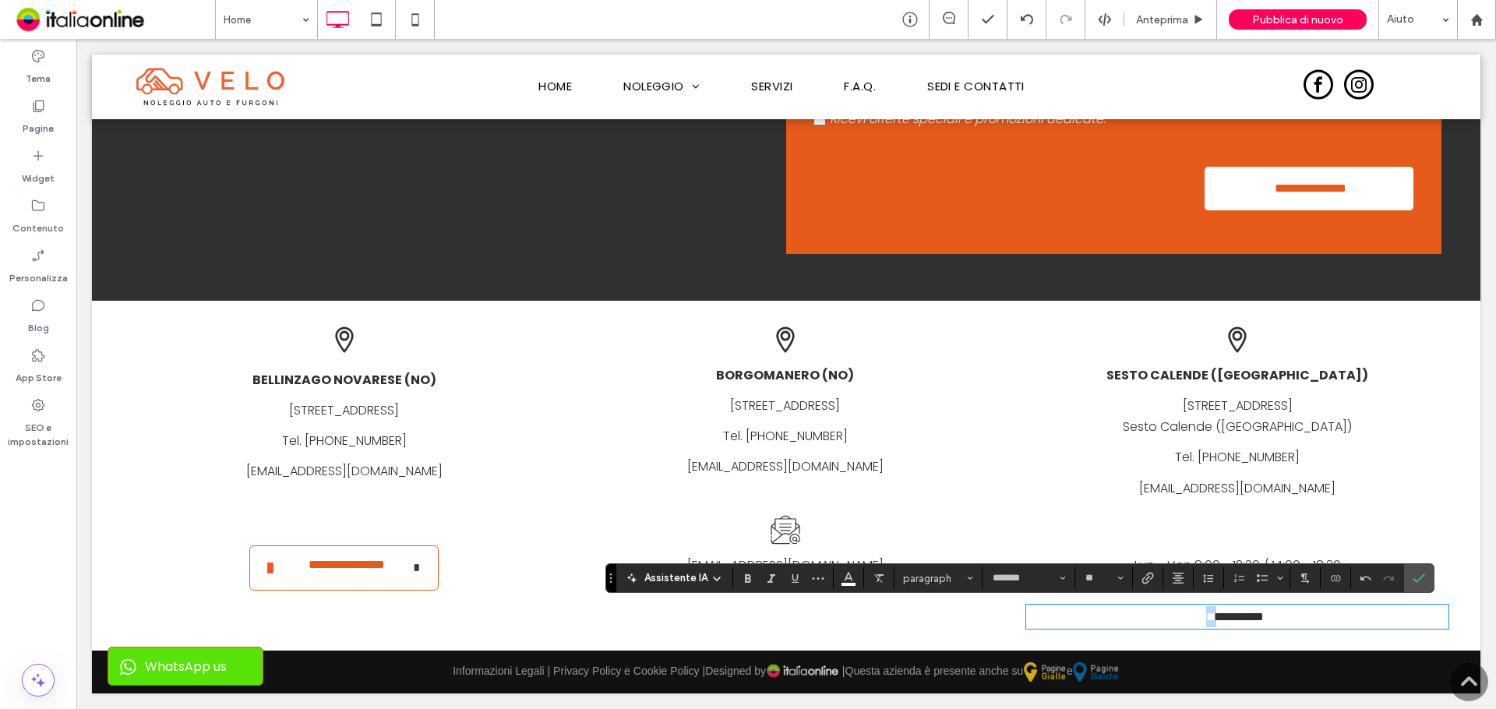
click at [1188, 614] on p "**********" at bounding box center [1235, 616] width 418 height 21
drag, startPoint x: 1186, startPoint y: 616, endPoint x: 1148, endPoint y: 615, distance: 38.2
click at [1148, 615] on p "**********" at bounding box center [1235, 616] width 418 height 21
click at [837, 575] on button "Colore" at bounding box center [848, 578] width 23 height 22
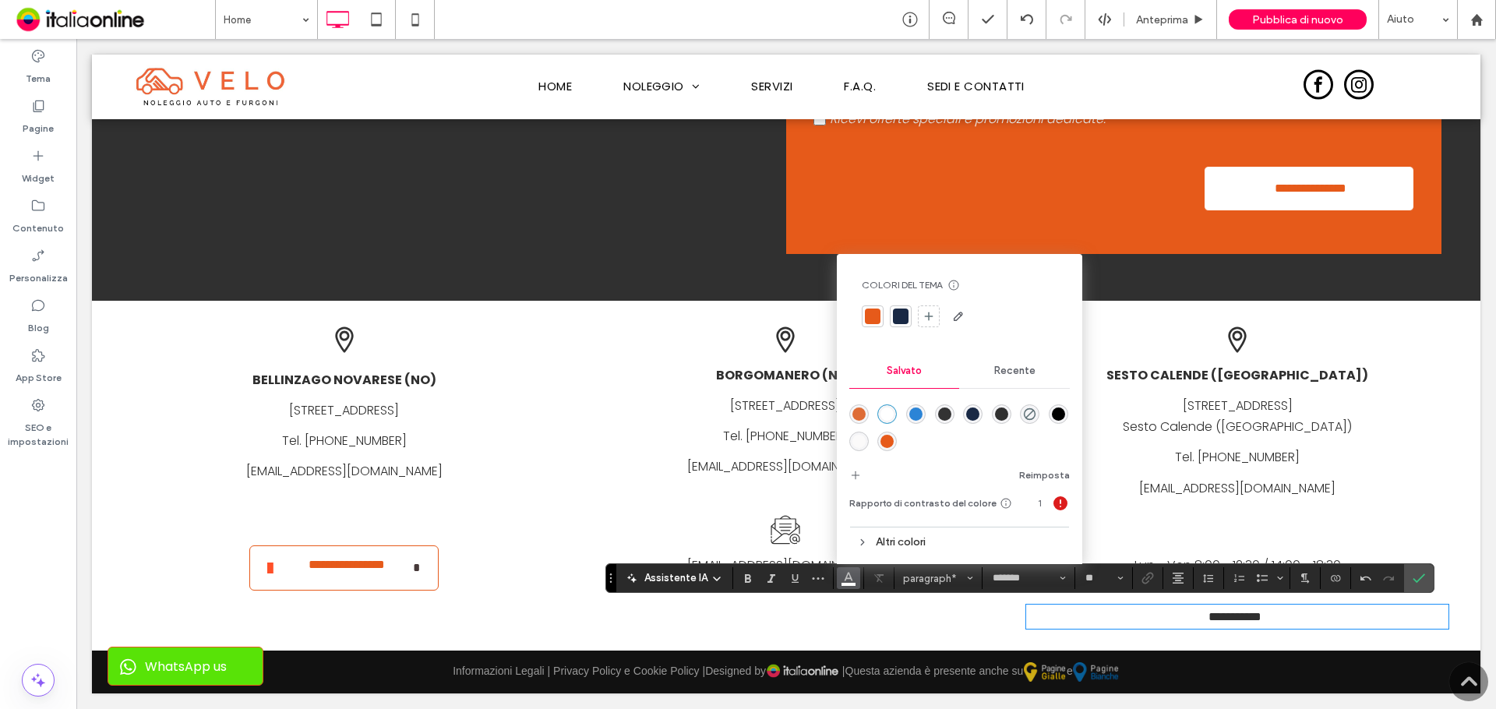
click at [898, 312] on div at bounding box center [901, 317] width 16 height 16
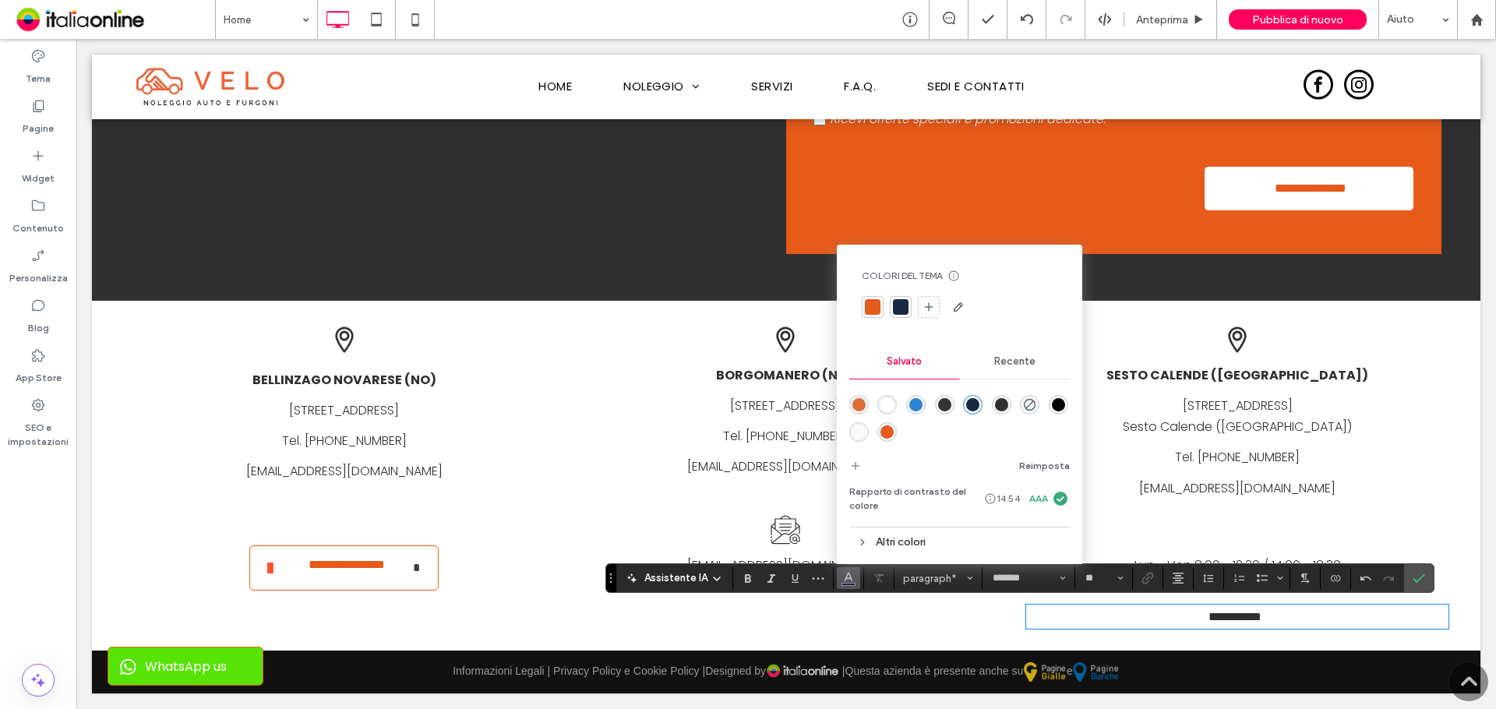
click at [1175, 610] on p "**********" at bounding box center [1235, 616] width 418 height 21
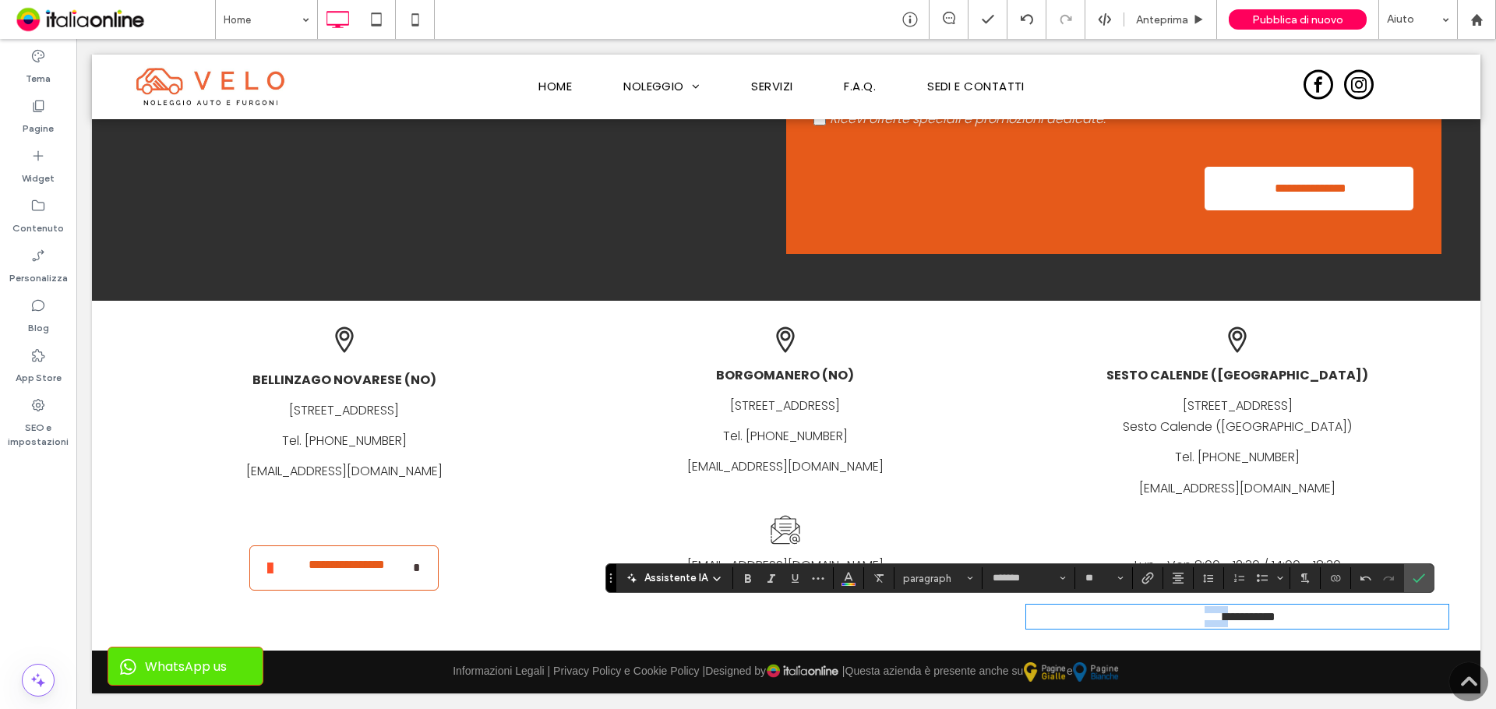
drag, startPoint x: 1180, startPoint y: 613, endPoint x: 1147, endPoint y: 614, distance: 32.7
click at [860, 580] on section at bounding box center [849, 578] width 30 height 22
click at [858, 580] on button "Colore" at bounding box center [848, 578] width 23 height 22
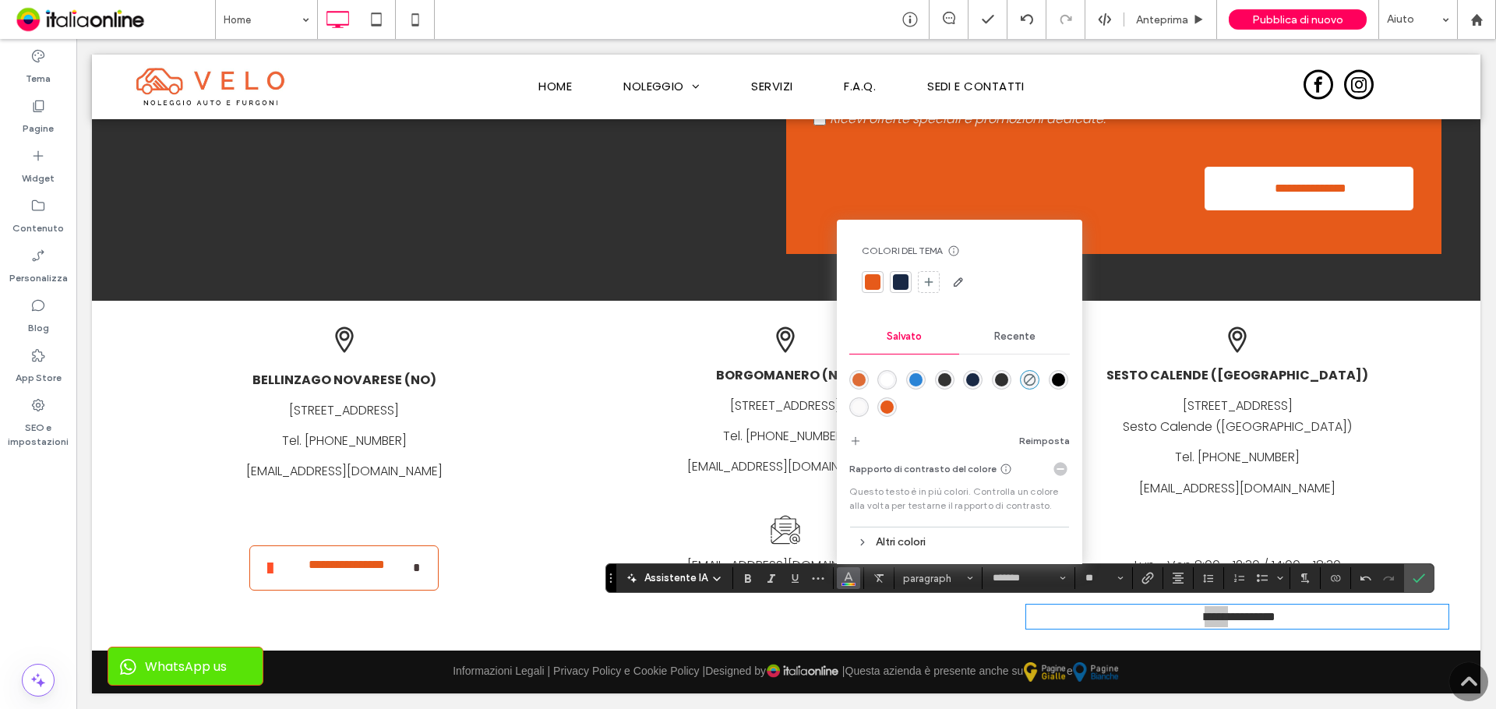
click at [903, 273] on div at bounding box center [901, 282] width 22 height 22
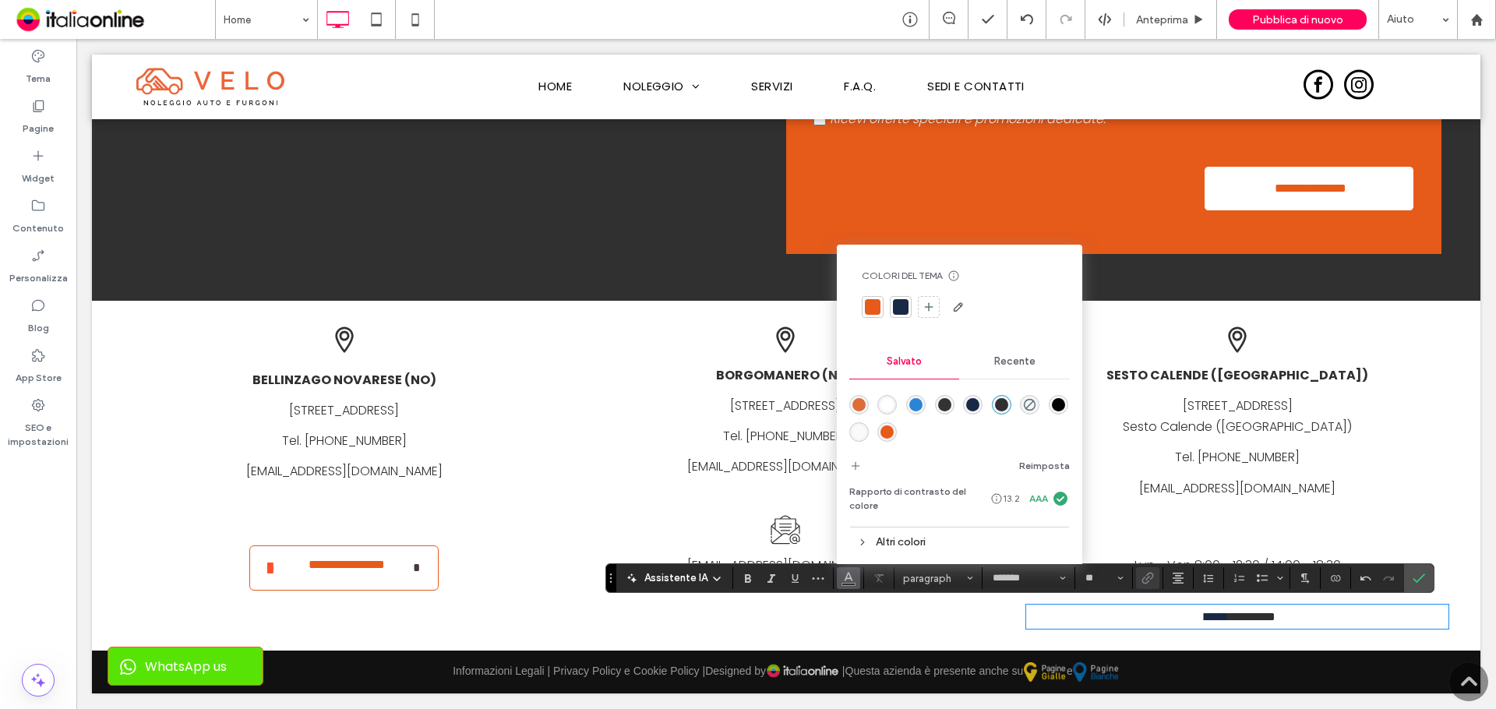
click at [1338, 609] on p "**********" at bounding box center [1235, 616] width 418 height 21
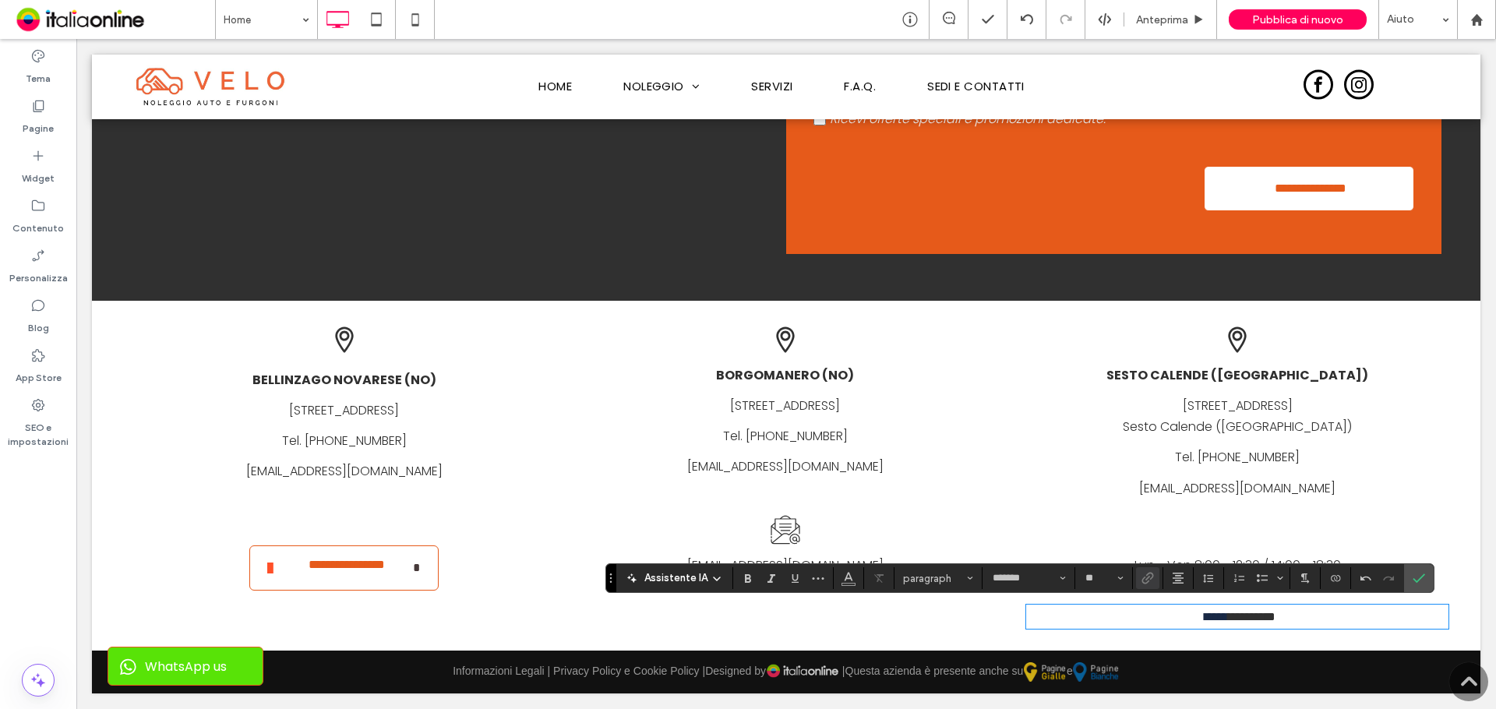
click at [1223, 611] on link "*" at bounding box center [1225, 617] width 5 height 12
click at [1412, 573] on icon "Conferma" at bounding box center [1418, 578] width 12 height 12
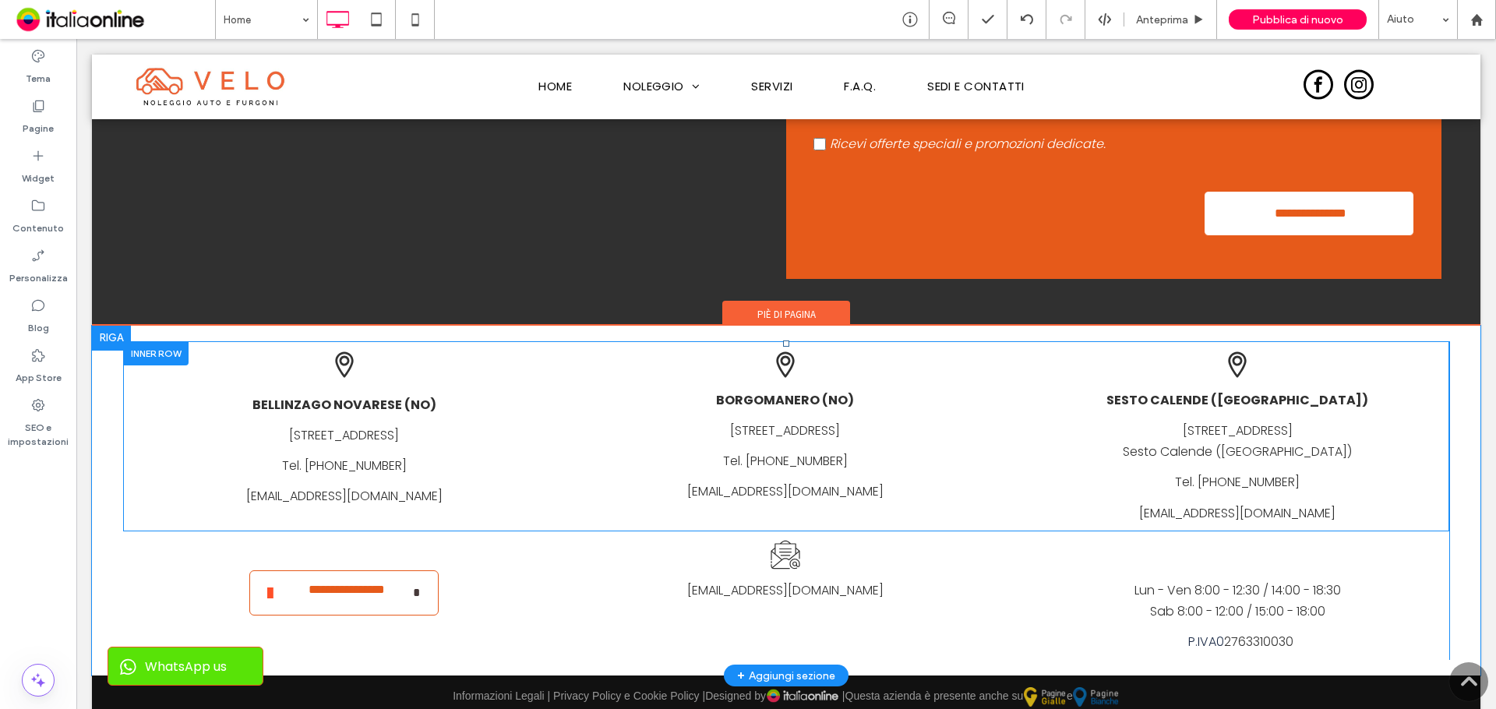
scroll to position [3982, 0]
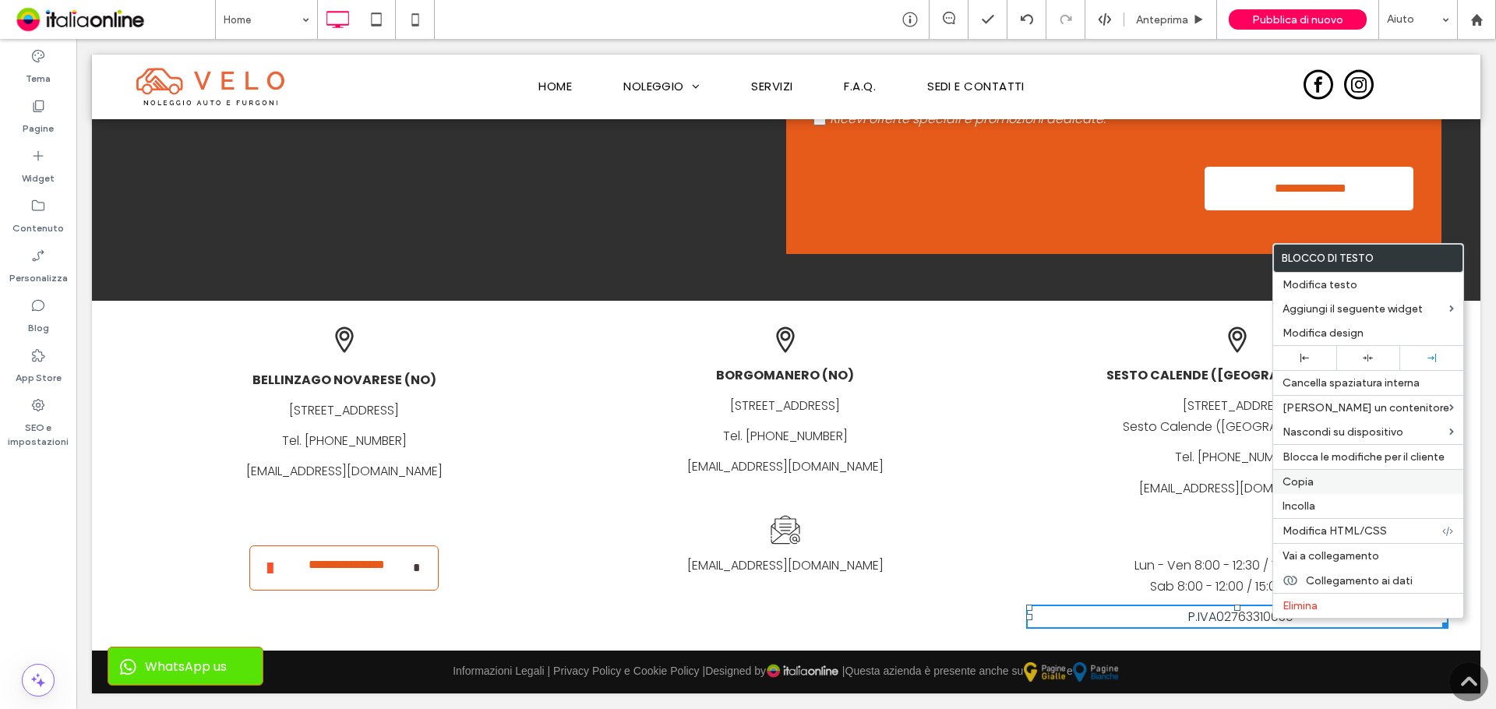
drag, startPoint x: 1316, startPoint y: 481, endPoint x: 1299, endPoint y: 482, distance: 17.2
click at [1316, 481] on label "Copia" at bounding box center [1367, 481] width 171 height 13
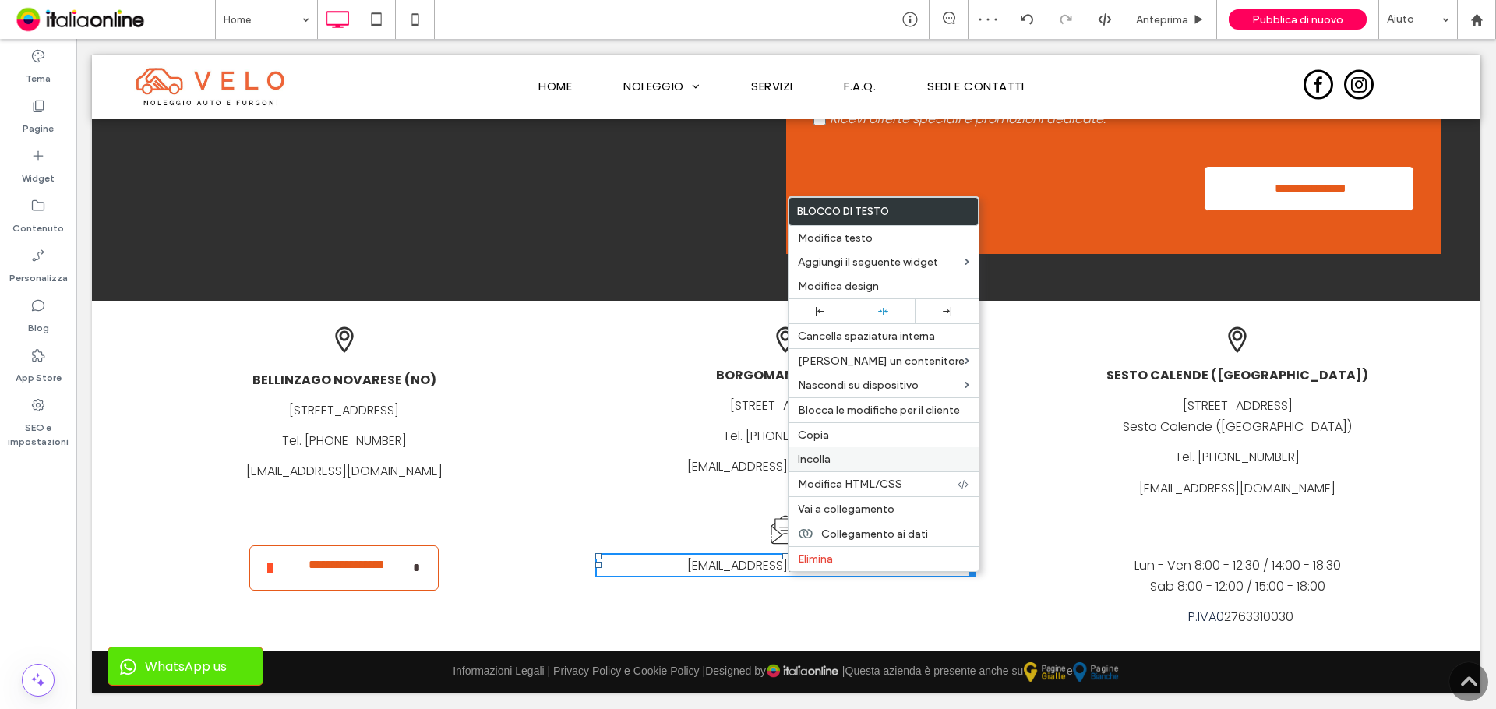
click at [843, 458] on label "Incolla" at bounding box center [883, 459] width 171 height 13
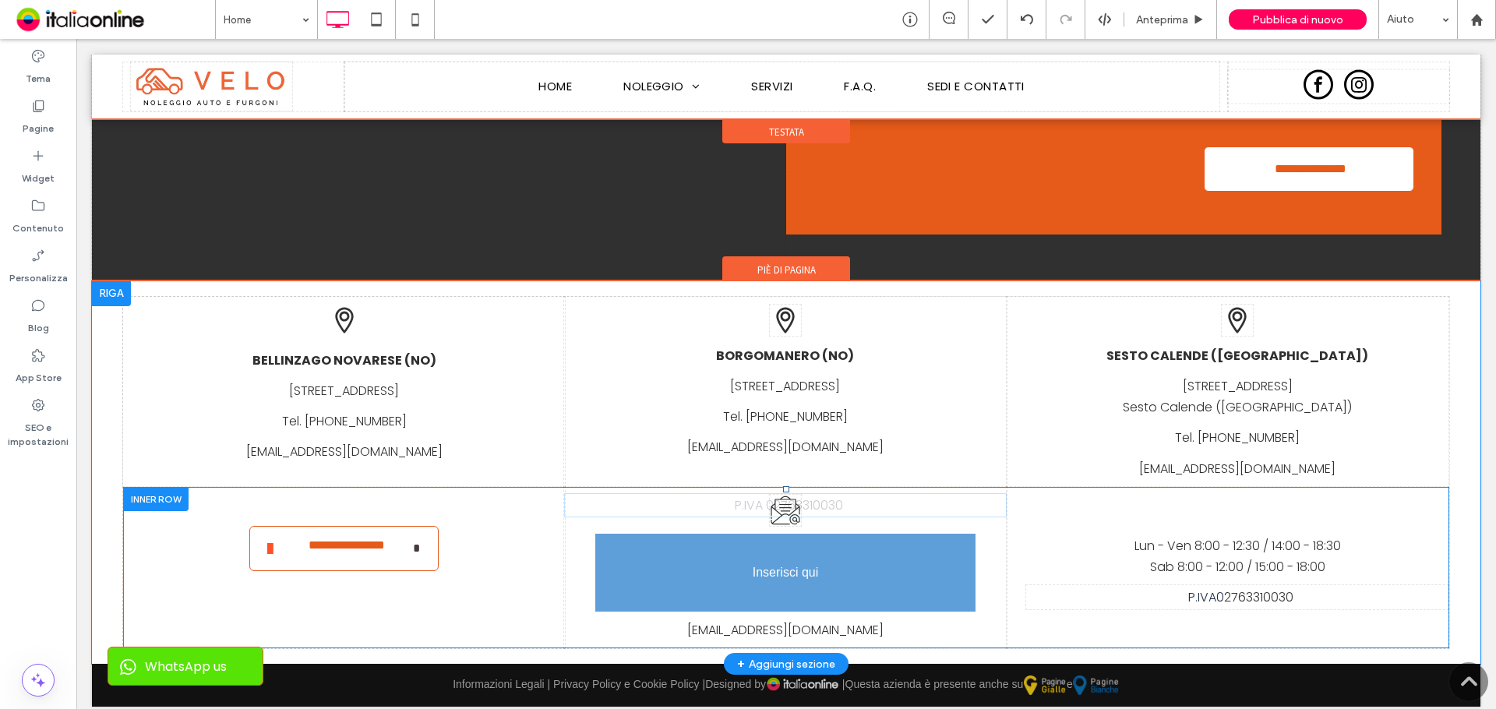
drag, startPoint x: 816, startPoint y: 565, endPoint x: 869, endPoint y: 640, distance: 91.7
drag, startPoint x: 810, startPoint y: 599, endPoint x: 886, endPoint y: 610, distance: 76.4
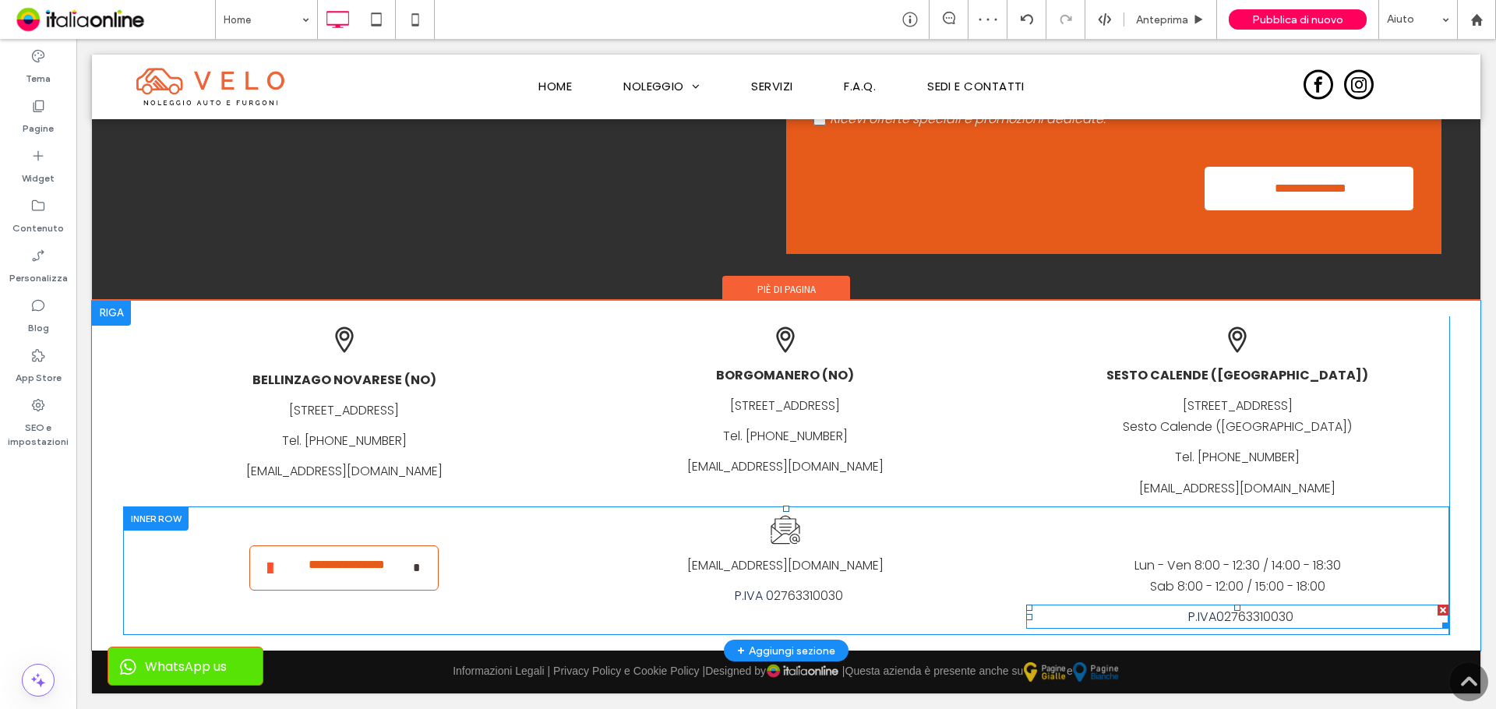
click at [1437, 612] on div at bounding box center [1442, 610] width 11 height 11
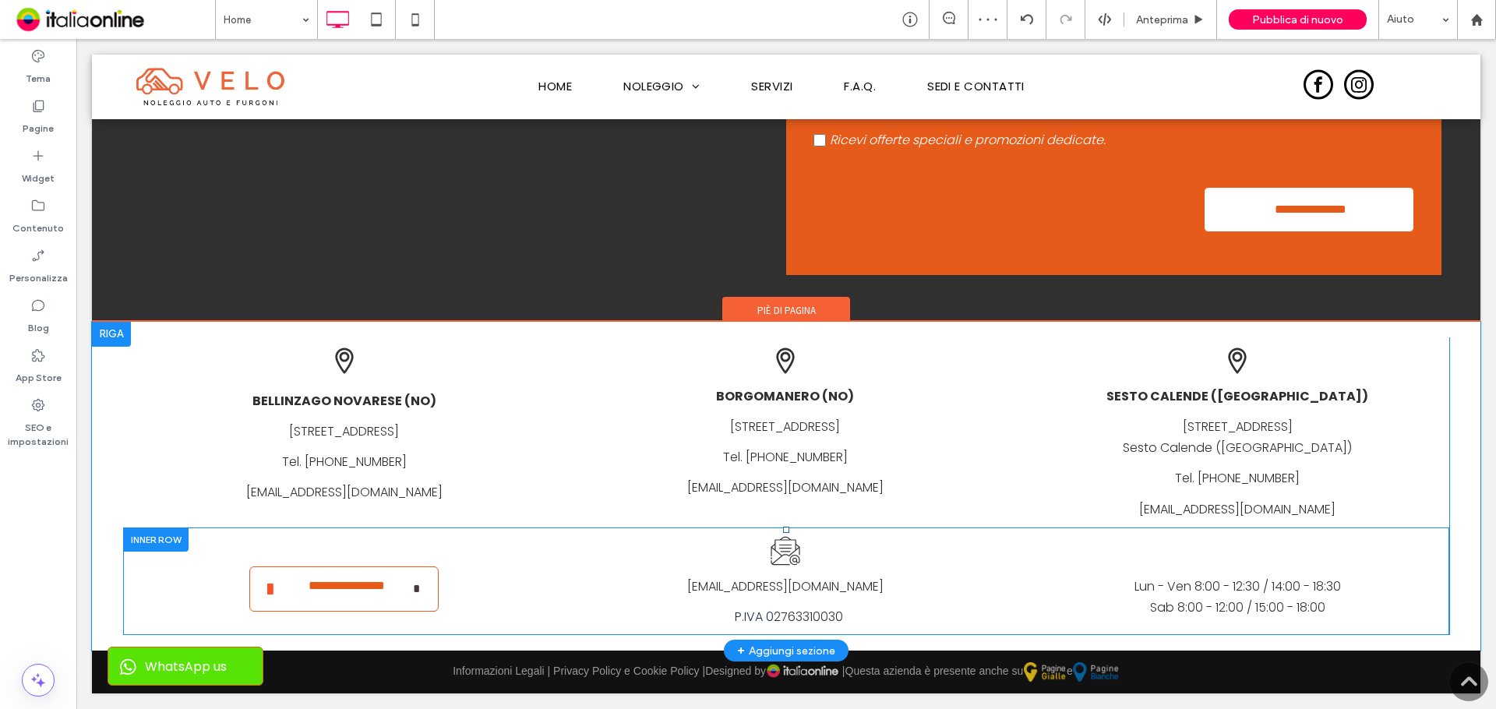
scroll to position [3961, 0]
click at [1303, 19] on span "Pubblica di nuovo" at bounding box center [1297, 19] width 91 height 13
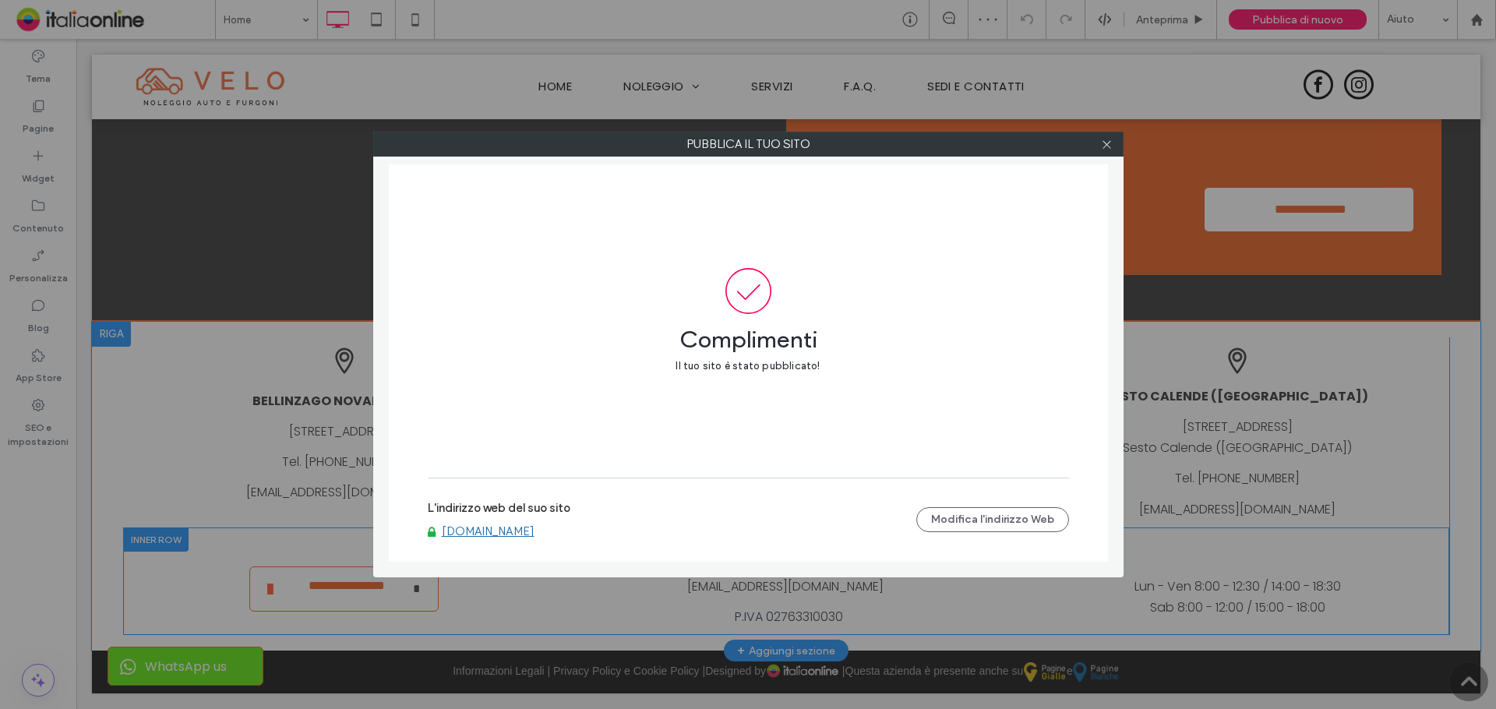
click at [495, 529] on link "www.velonoleggi.it" at bounding box center [488, 531] width 93 height 14
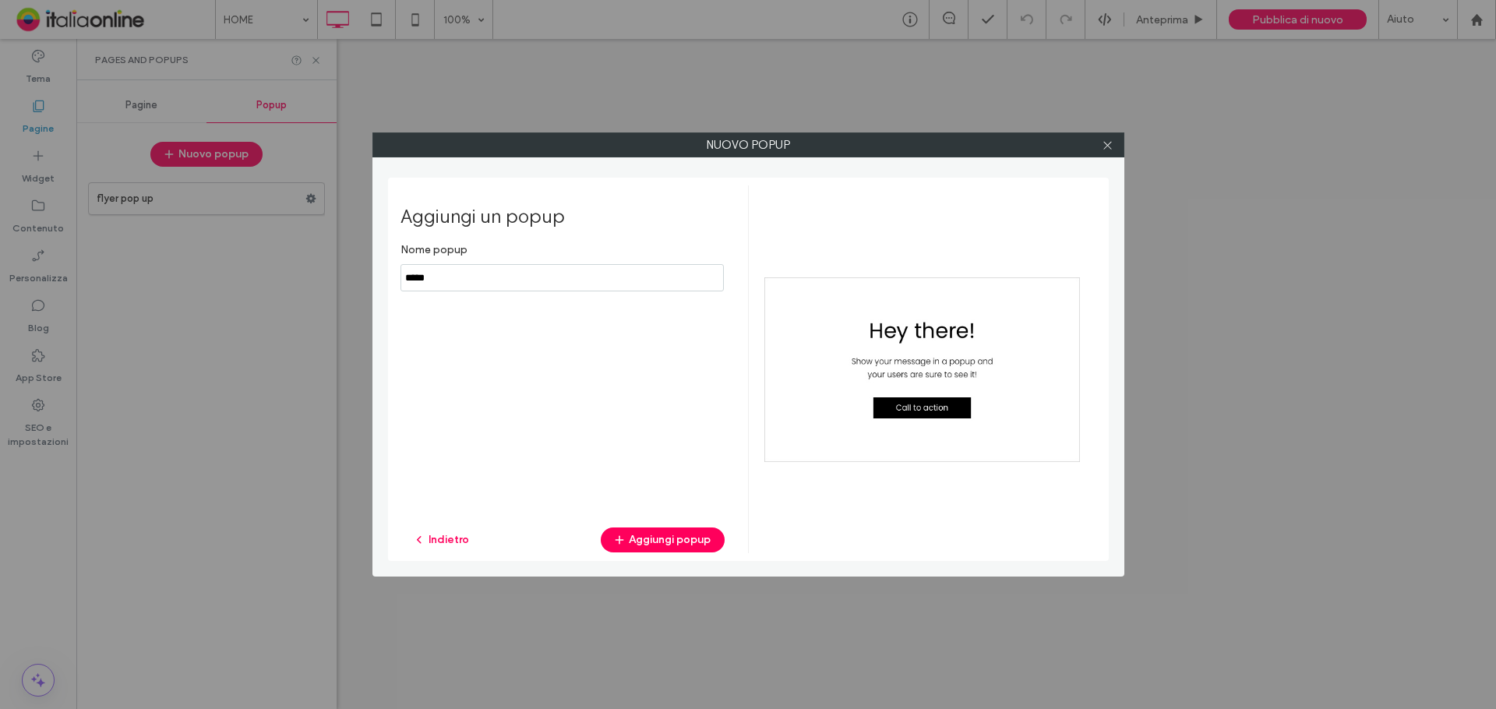
click at [299, 280] on div "Nuovo popup Aggiungi un popup Nome popup Indietro Aggiungi popup" at bounding box center [748, 354] width 1496 height 709
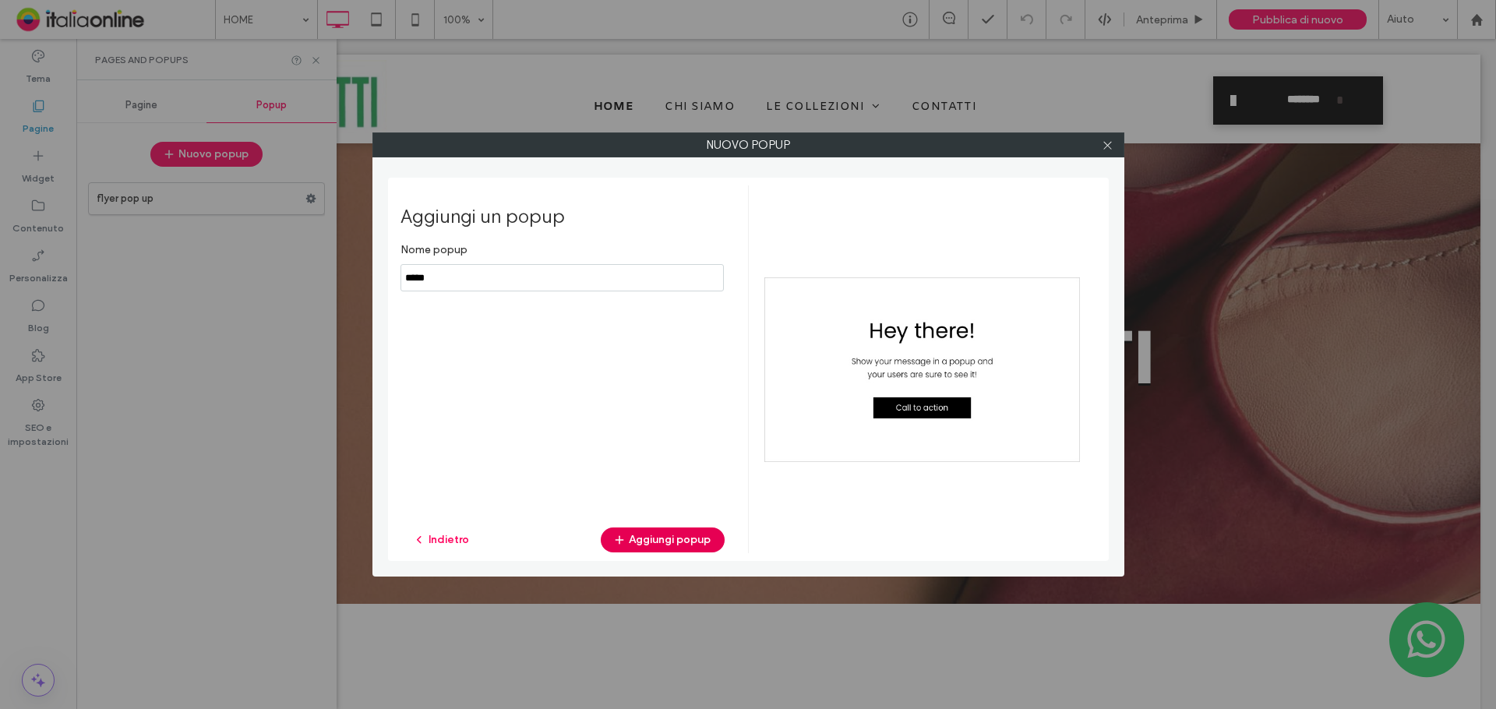
type input "*****"
click at [689, 532] on button "Aggiungi popup" at bounding box center [663, 539] width 124 height 25
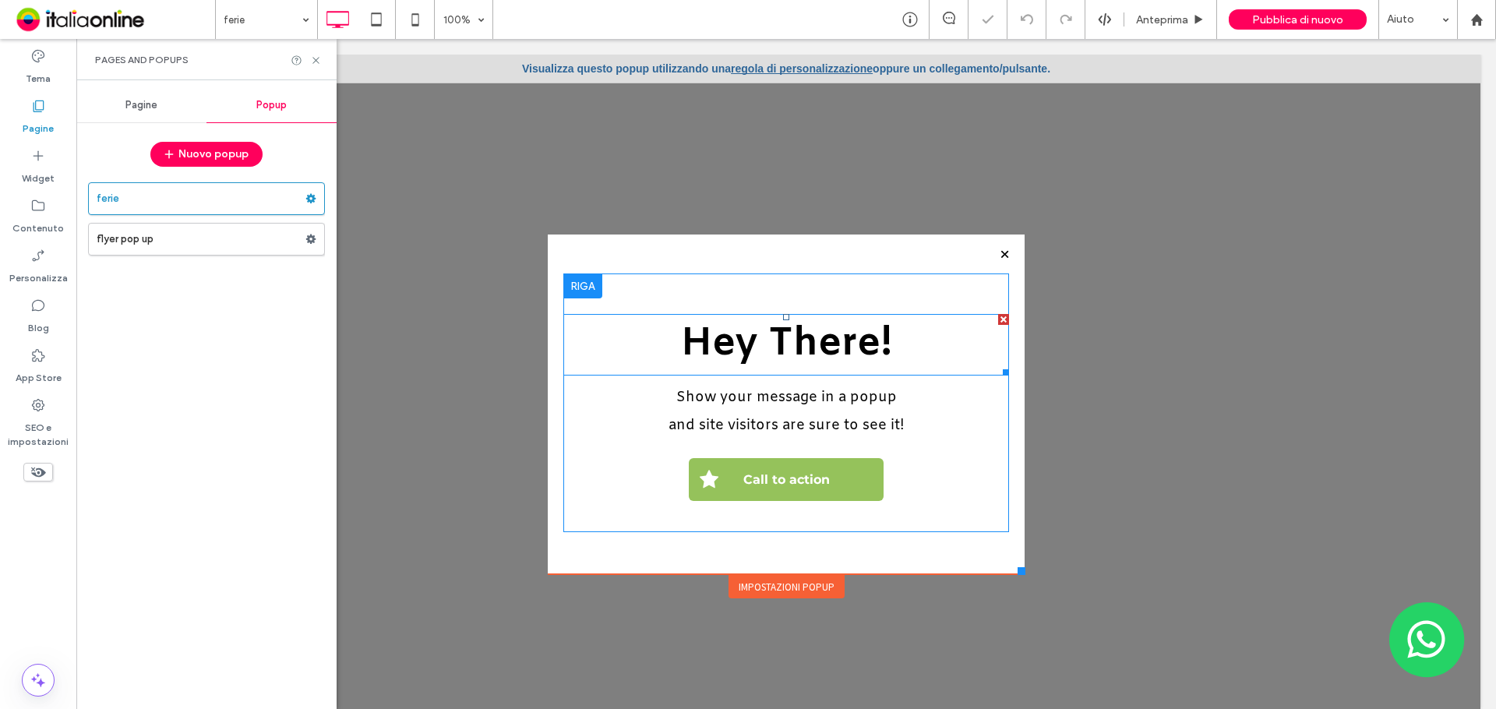
click at [984, 318] on h2 "Hey There!" at bounding box center [786, 345] width 446 height 58
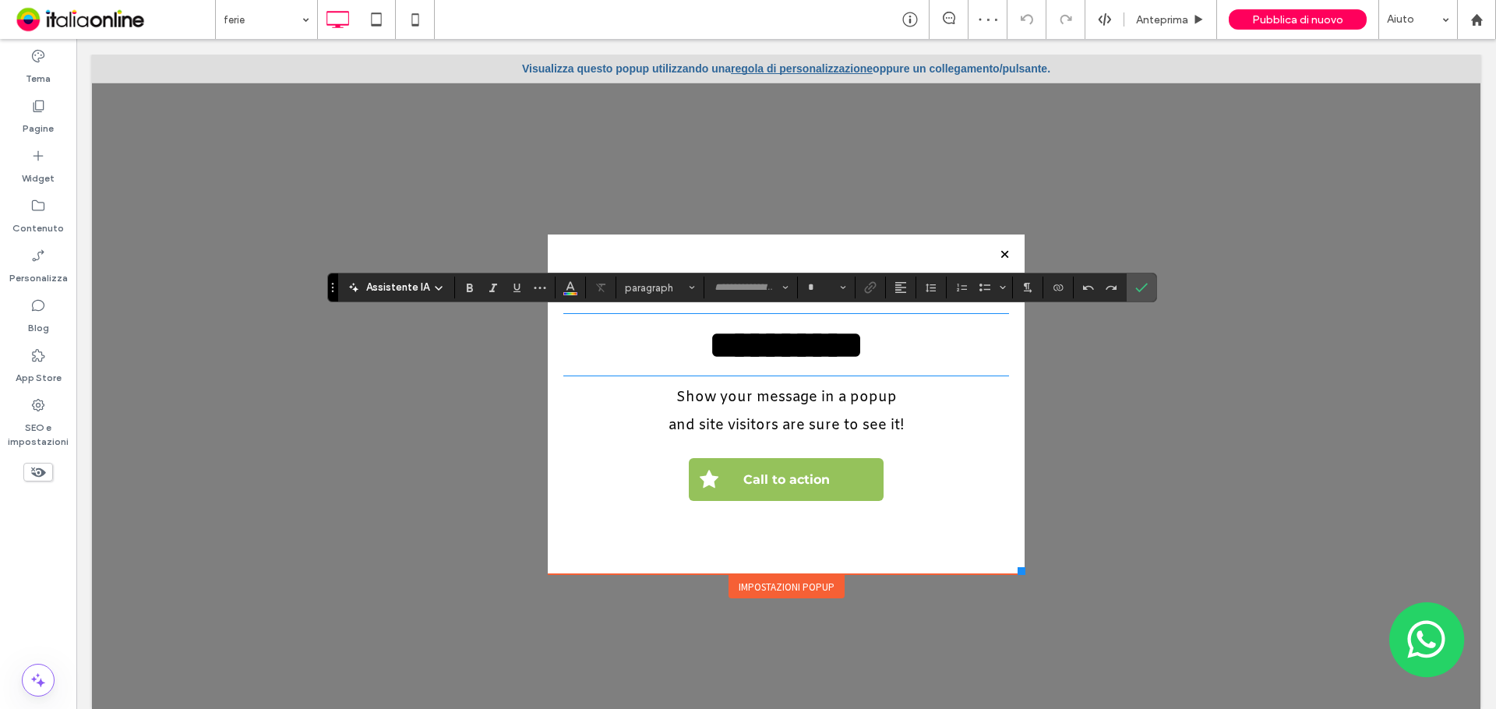
type input "*****"
type input "**"
click at [1136, 282] on icon "Conferma" at bounding box center [1141, 287] width 12 height 12
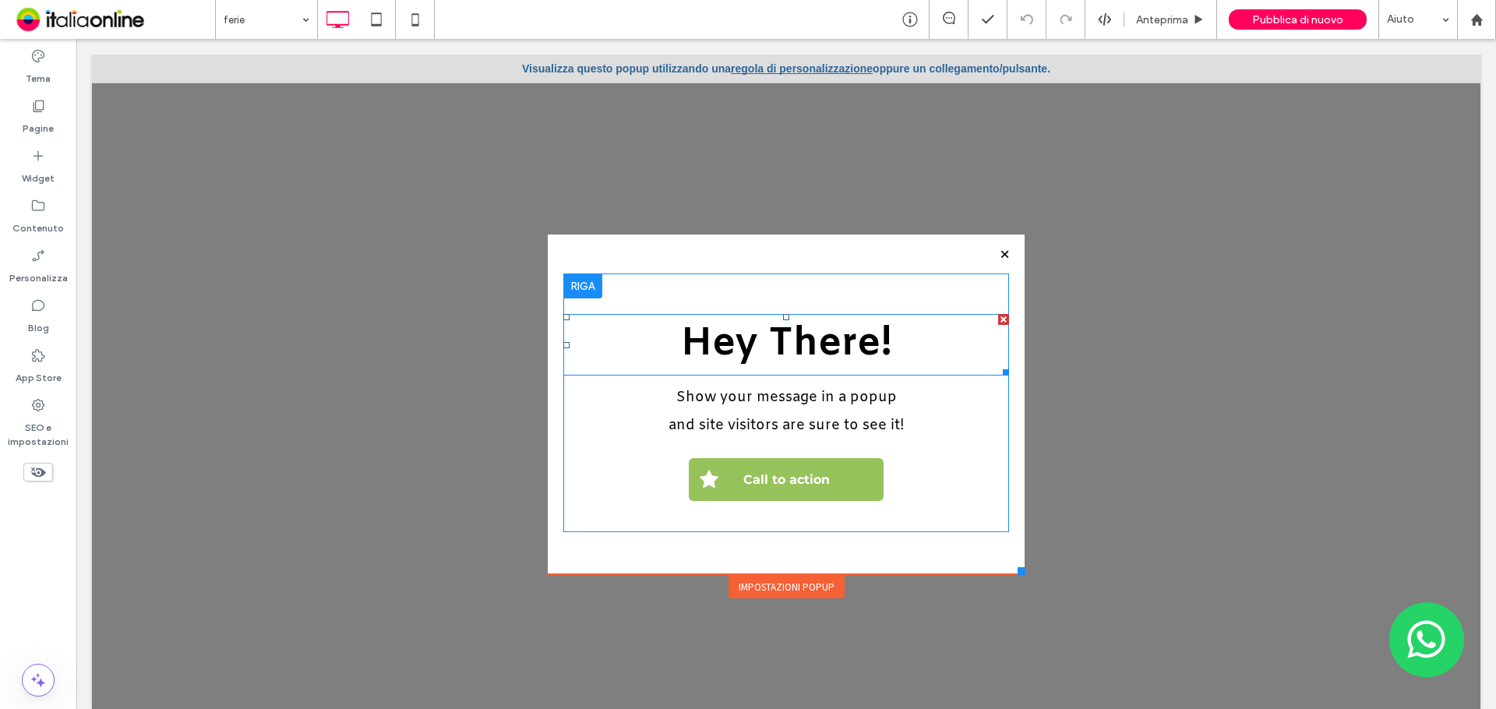
click at [998, 316] on div at bounding box center [1003, 319] width 11 height 11
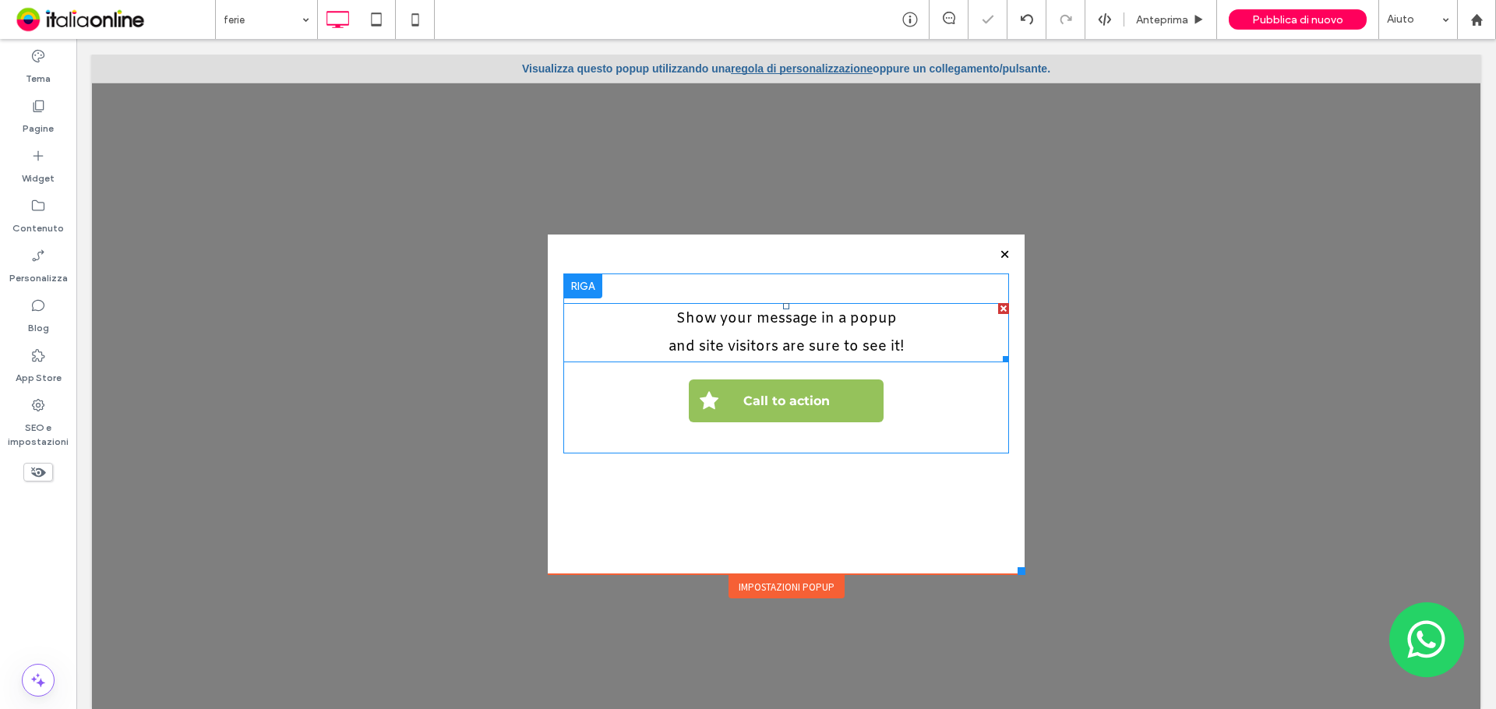
click at [998, 313] on div at bounding box center [1003, 308] width 11 height 11
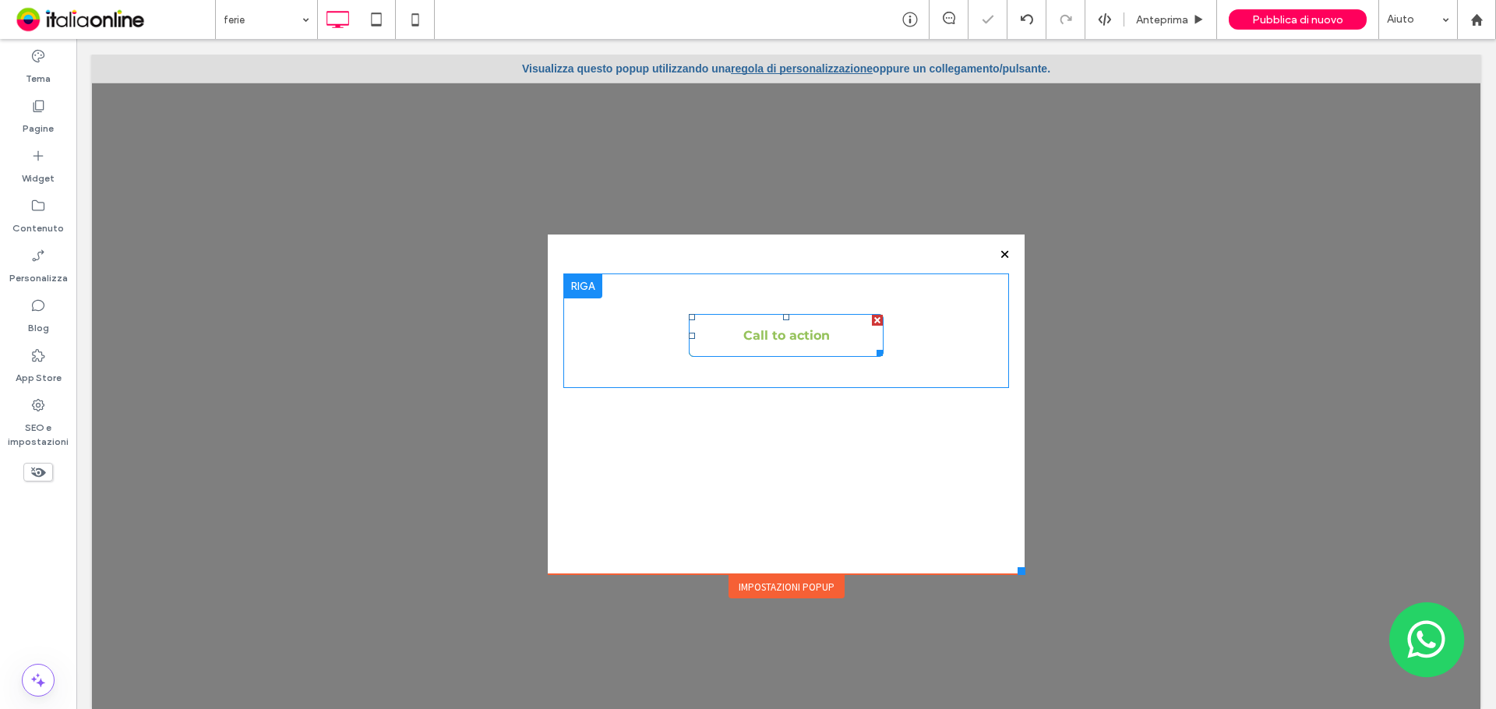
click at [872, 319] on div at bounding box center [877, 320] width 11 height 11
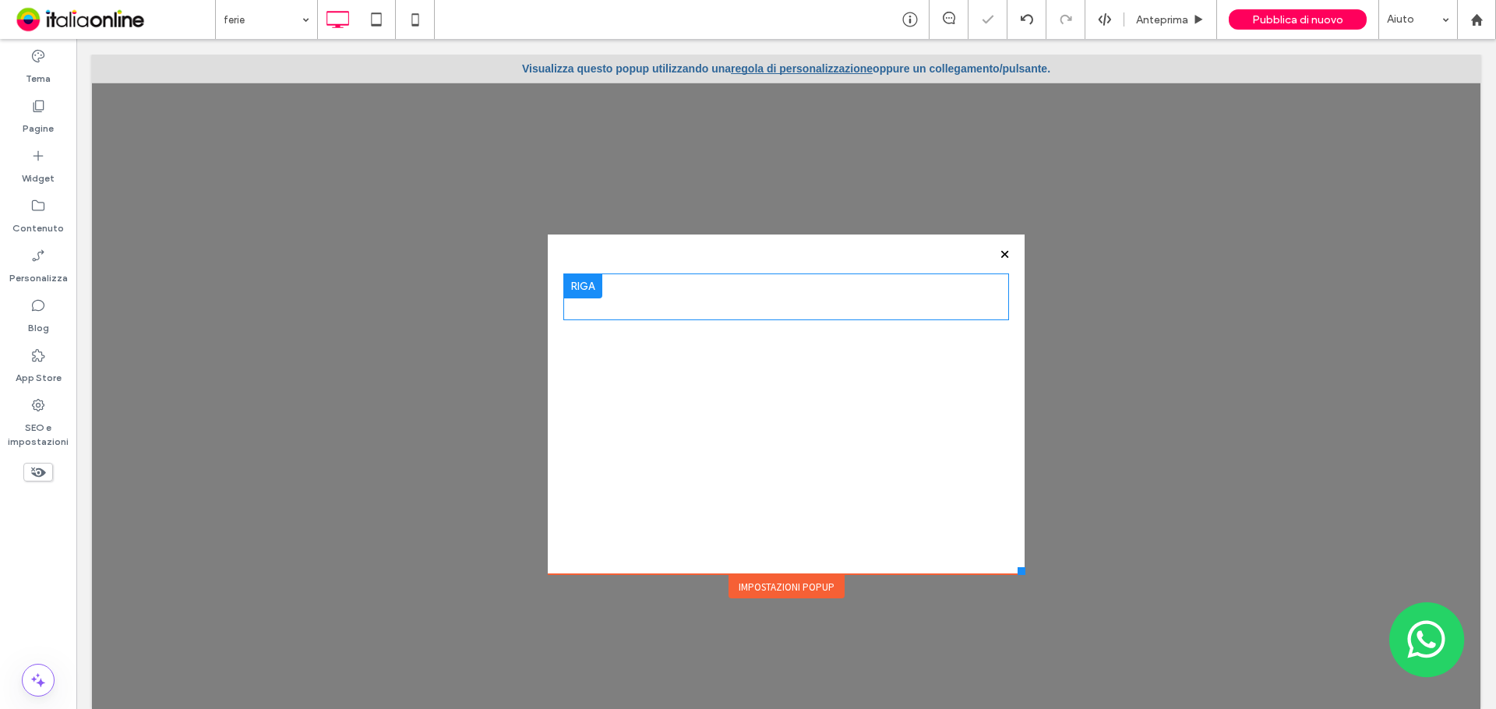
click at [785, 589] on div "Impostazioni popup" at bounding box center [786, 586] width 116 height 23
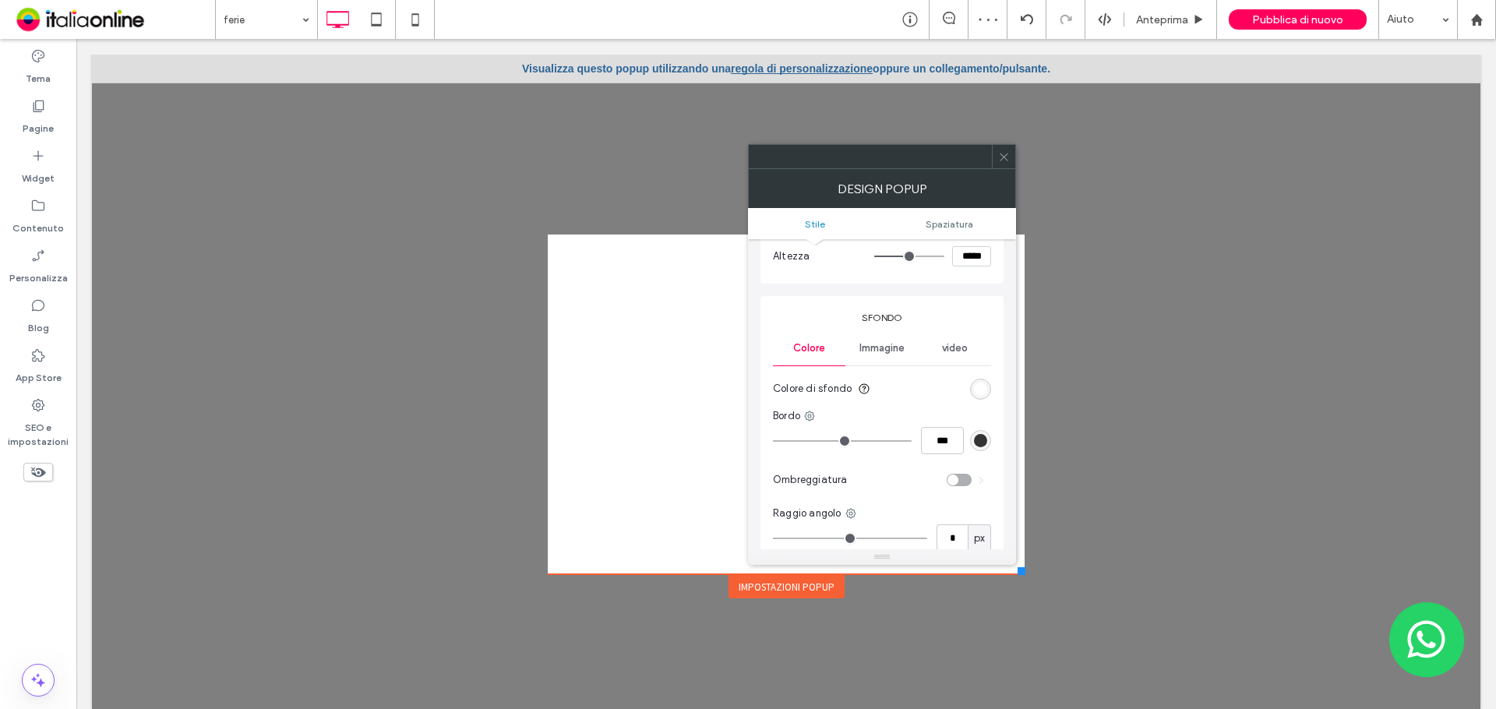
scroll to position [156, 0]
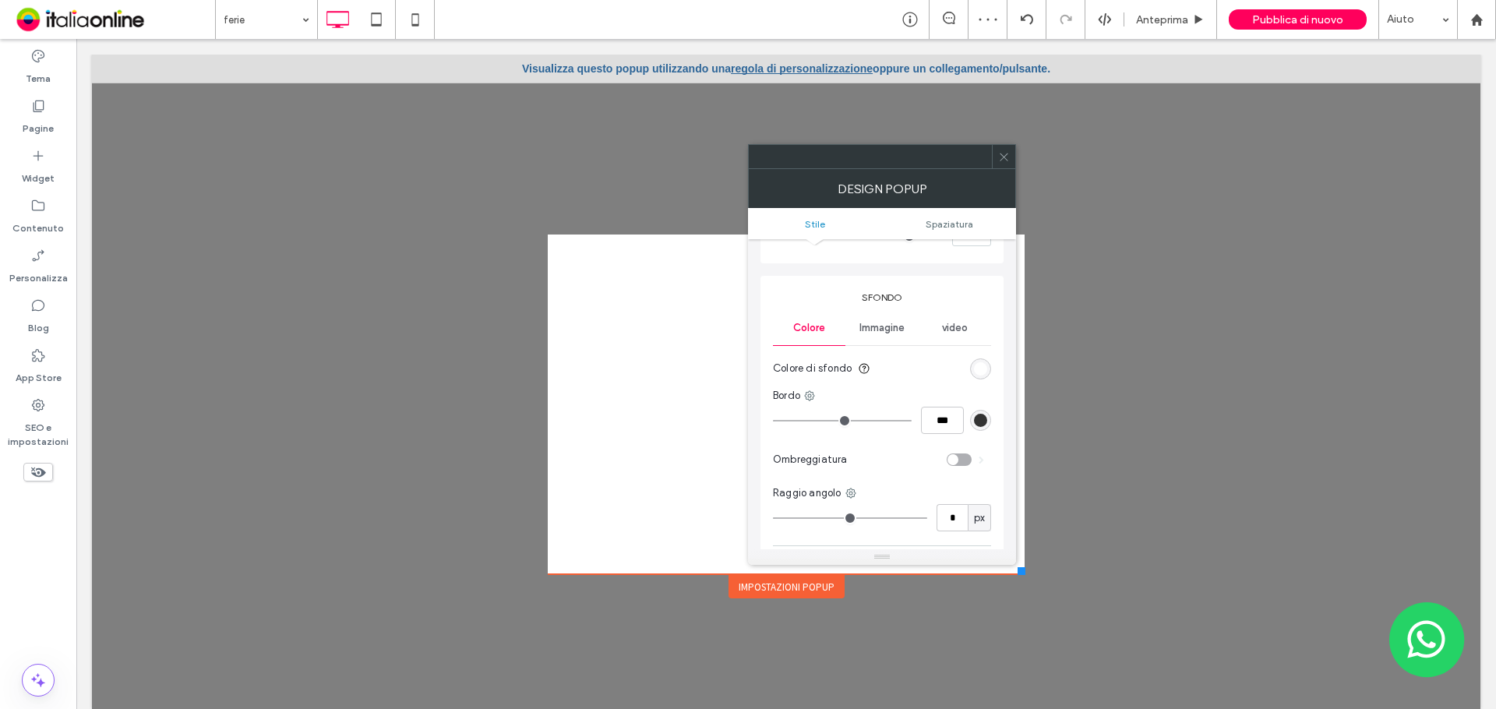
click at [892, 333] on span "Immagine" at bounding box center [881, 328] width 45 height 12
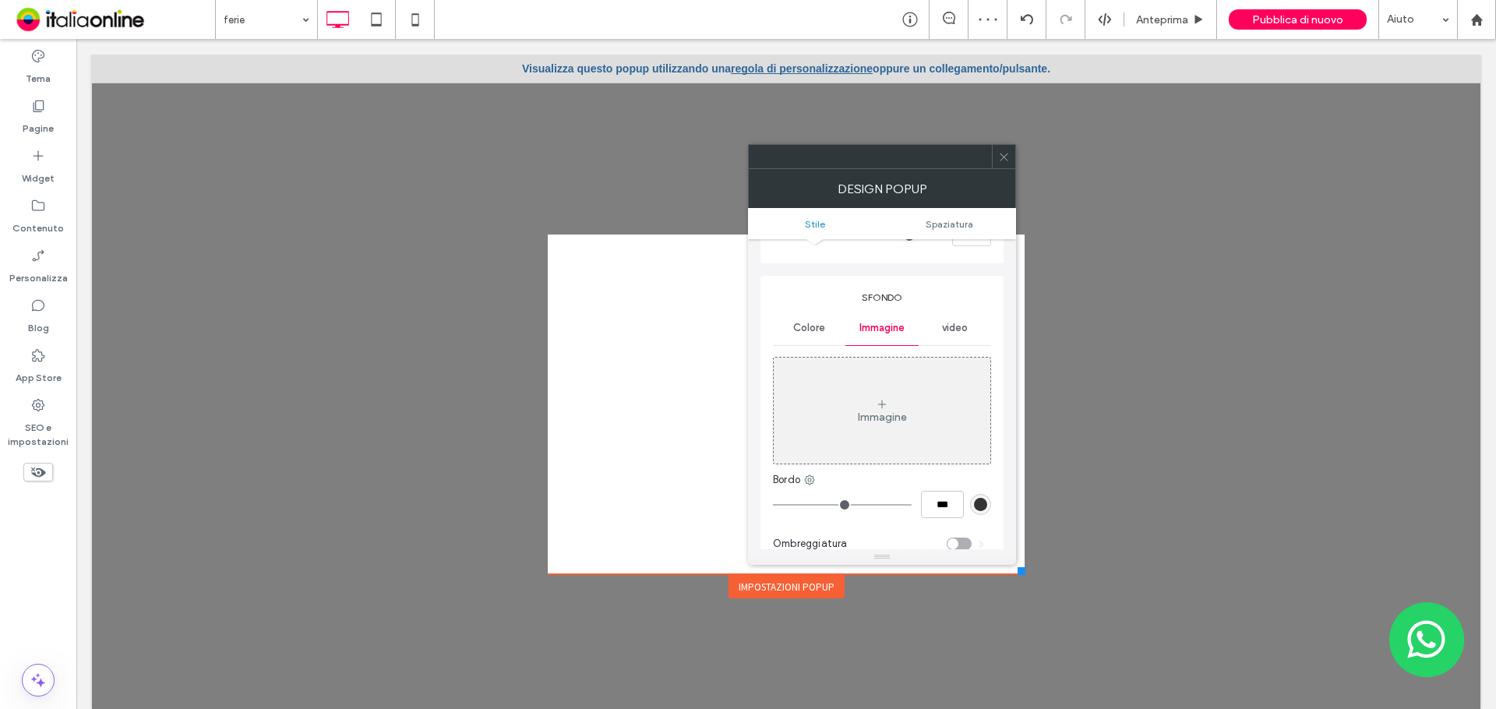
click at [917, 414] on div "Immagine" at bounding box center [882, 410] width 217 height 103
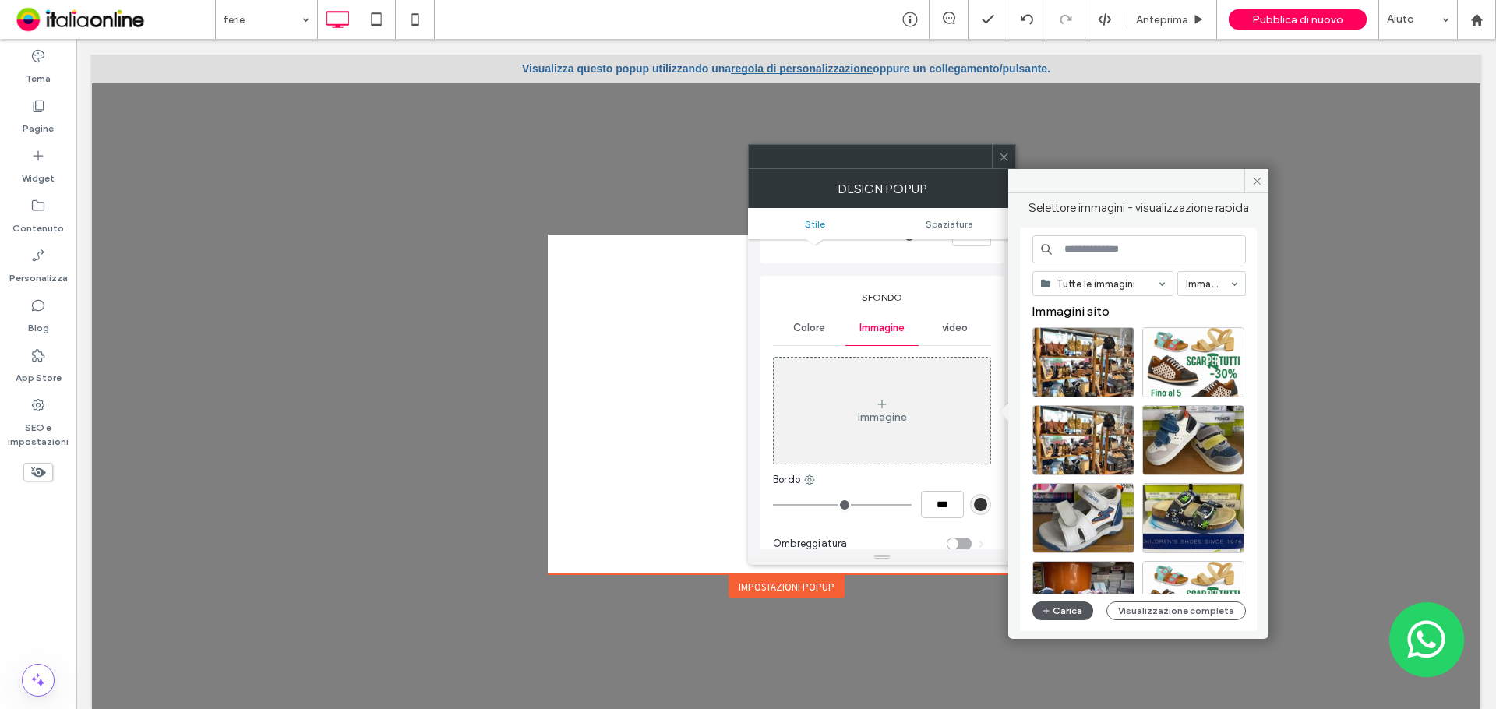
click at [1056, 612] on button "Carica" at bounding box center [1062, 610] width 61 height 19
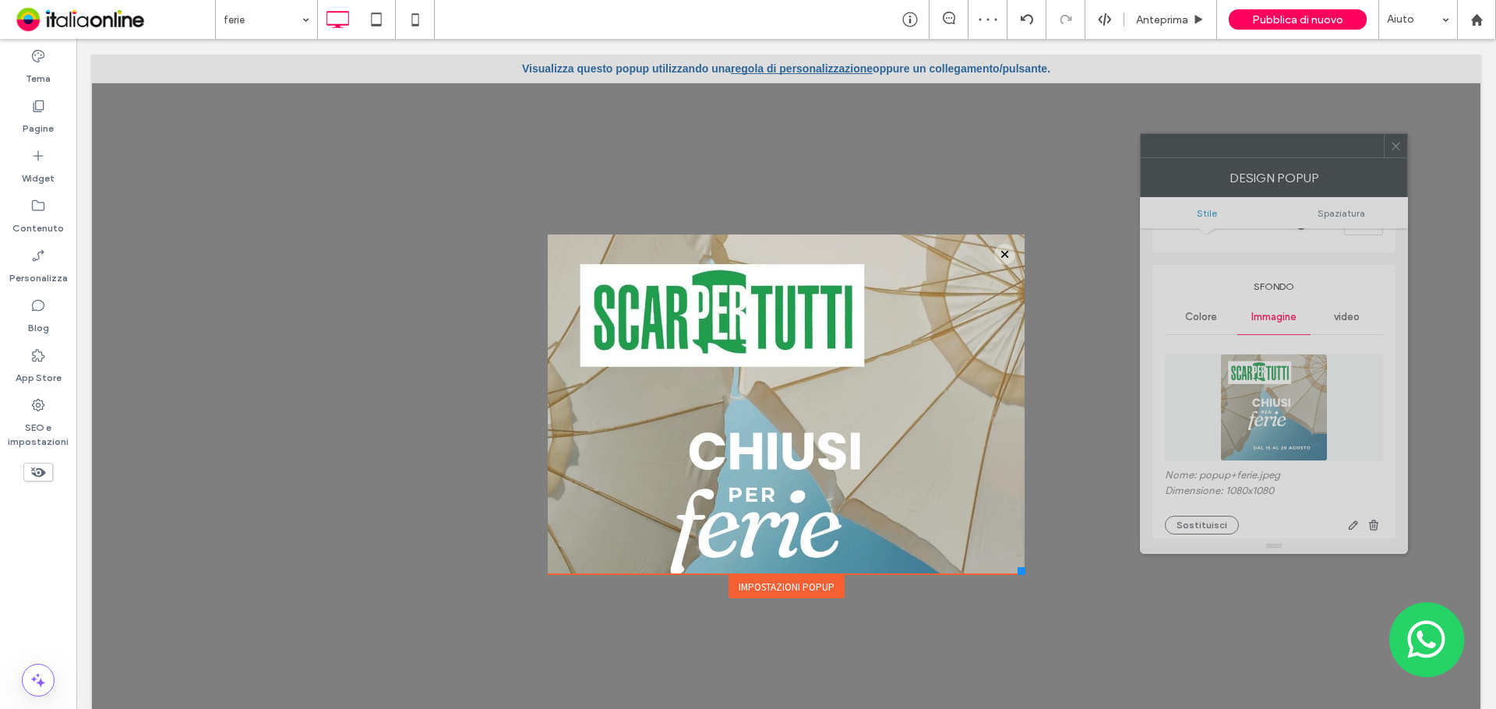
drag, startPoint x: 898, startPoint y: 160, endPoint x: 1197, endPoint y: 233, distance: 308.0
click at [1289, 149] on div at bounding box center [1262, 145] width 243 height 23
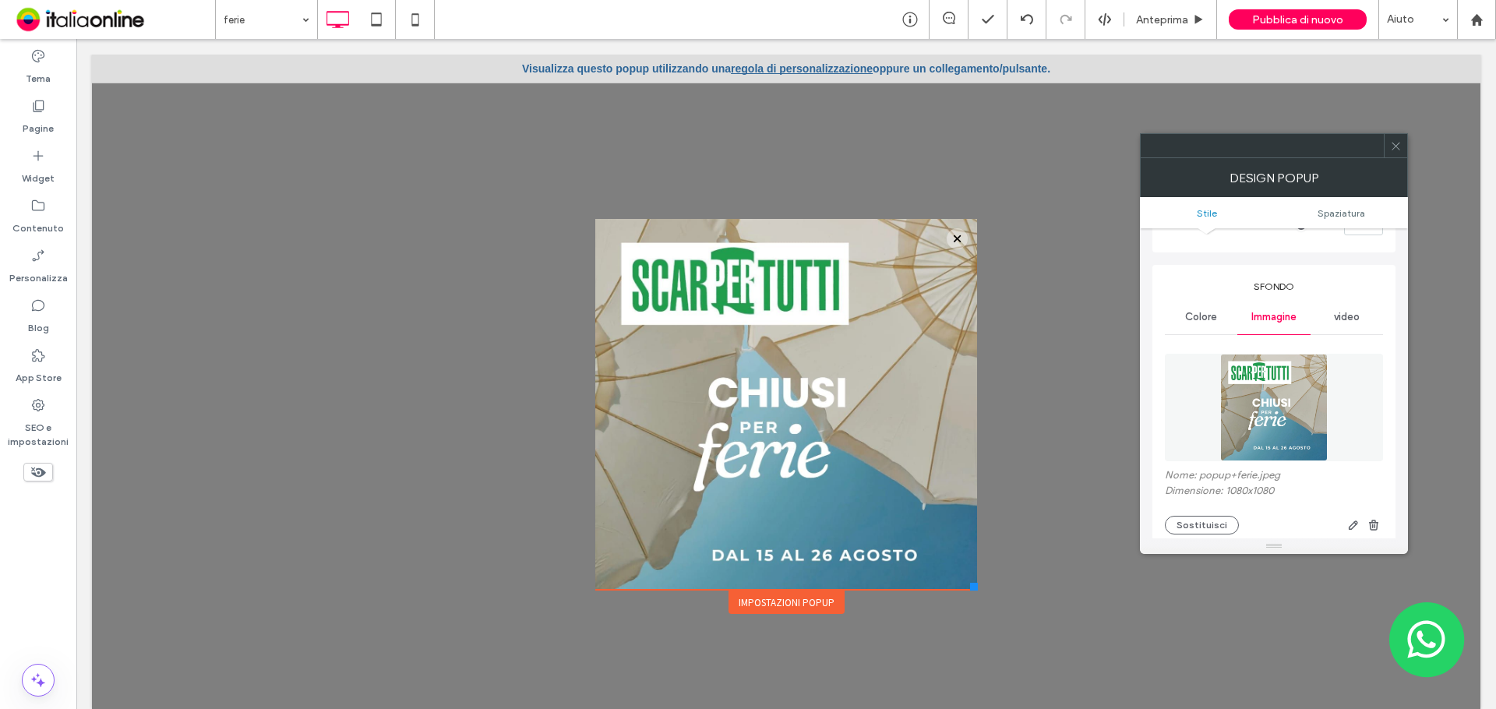
drag, startPoint x: 1010, startPoint y: 572, endPoint x: 960, endPoint y: 590, distance: 53.0
click at [970, 590] on div at bounding box center [974, 587] width 8 height 8
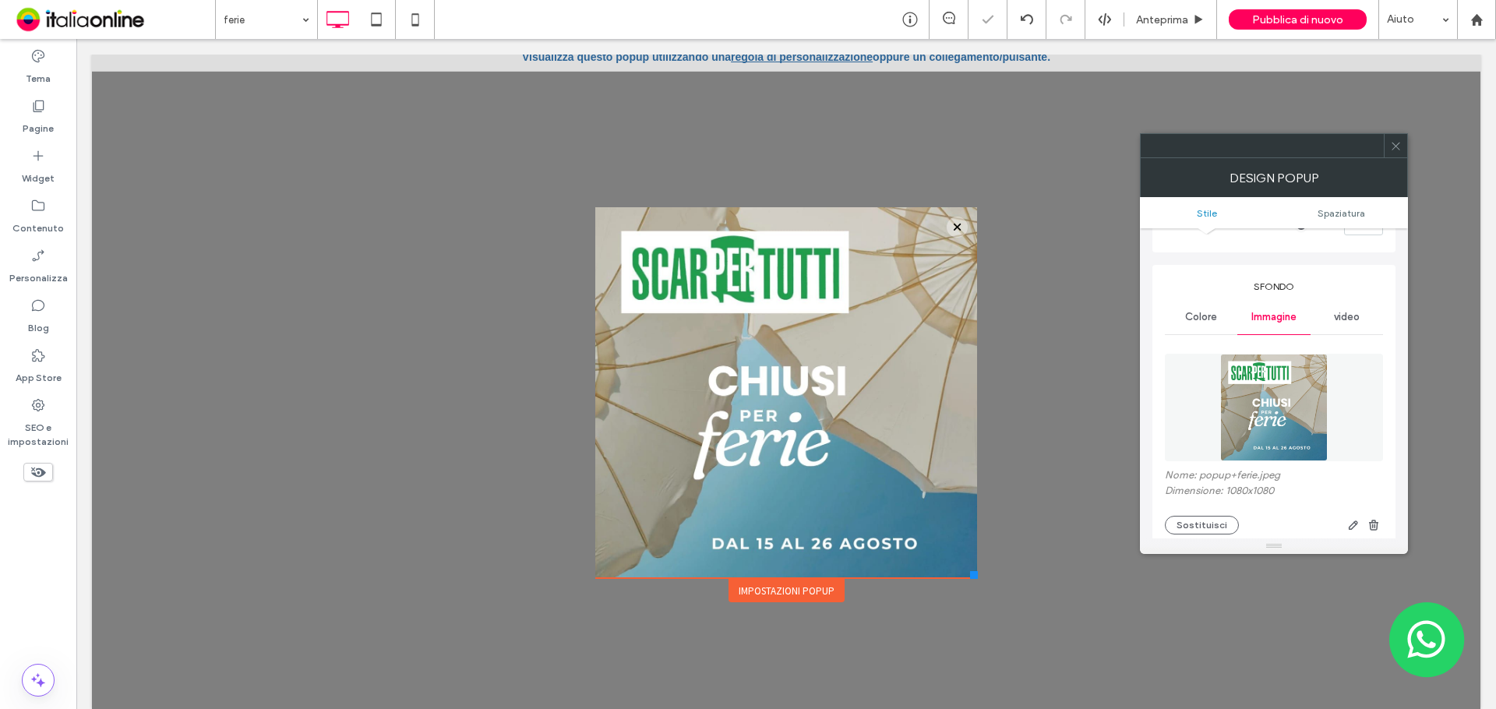
scroll to position [16, 0]
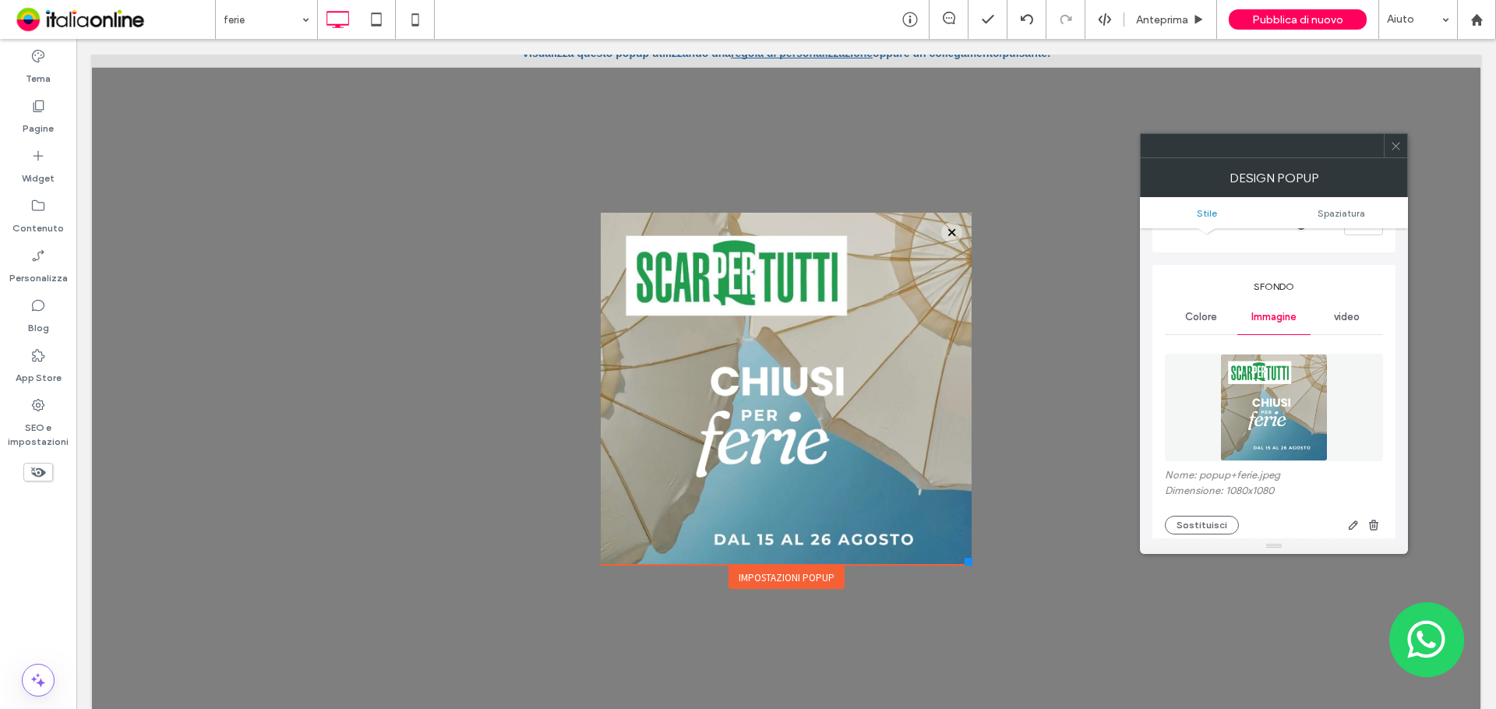
click at [965, 565] on div at bounding box center [969, 562] width 8 height 8
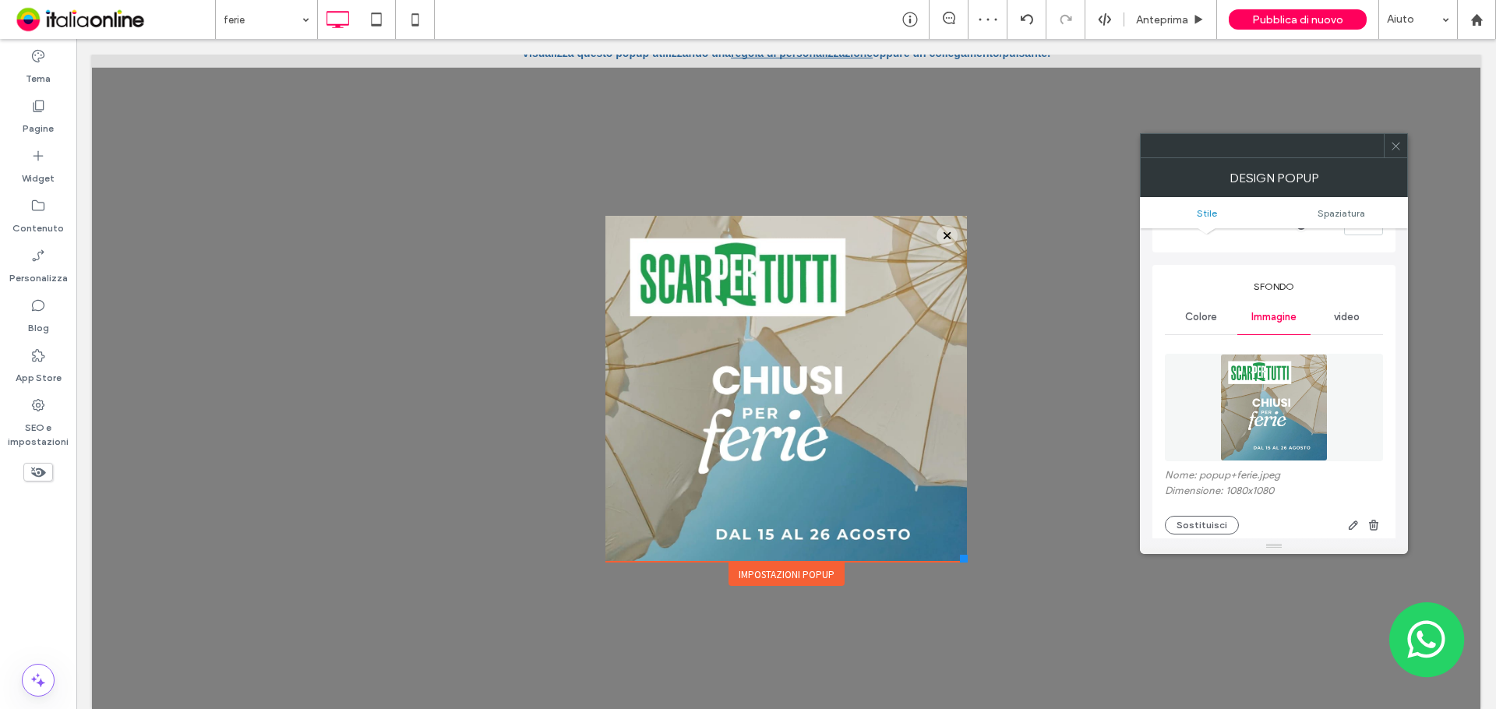
click at [960, 562] on div at bounding box center [964, 559] width 8 height 8
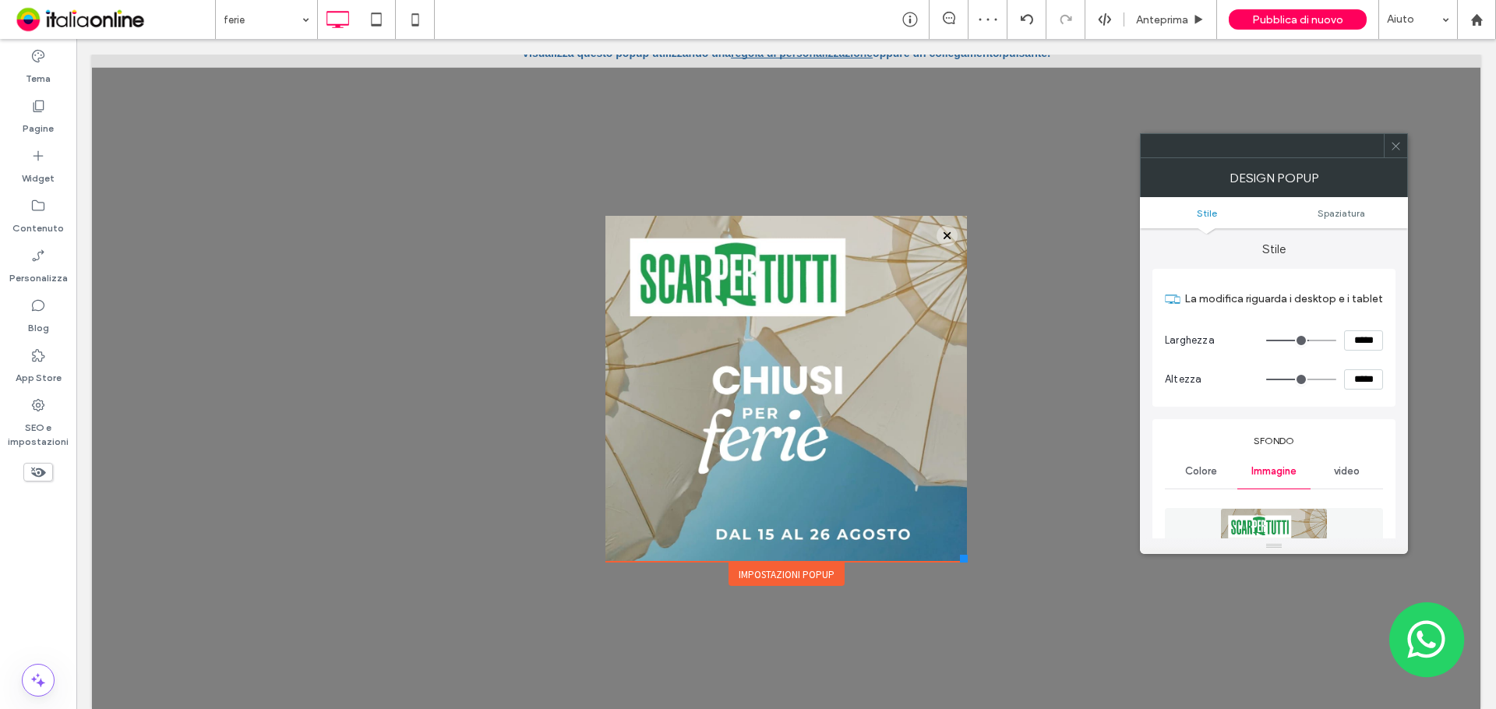
scroll to position [0, 0]
drag, startPoint x: 1402, startPoint y: 144, endPoint x: 1230, endPoint y: 133, distance: 172.5
click at [1402, 144] on div at bounding box center [1395, 145] width 23 height 23
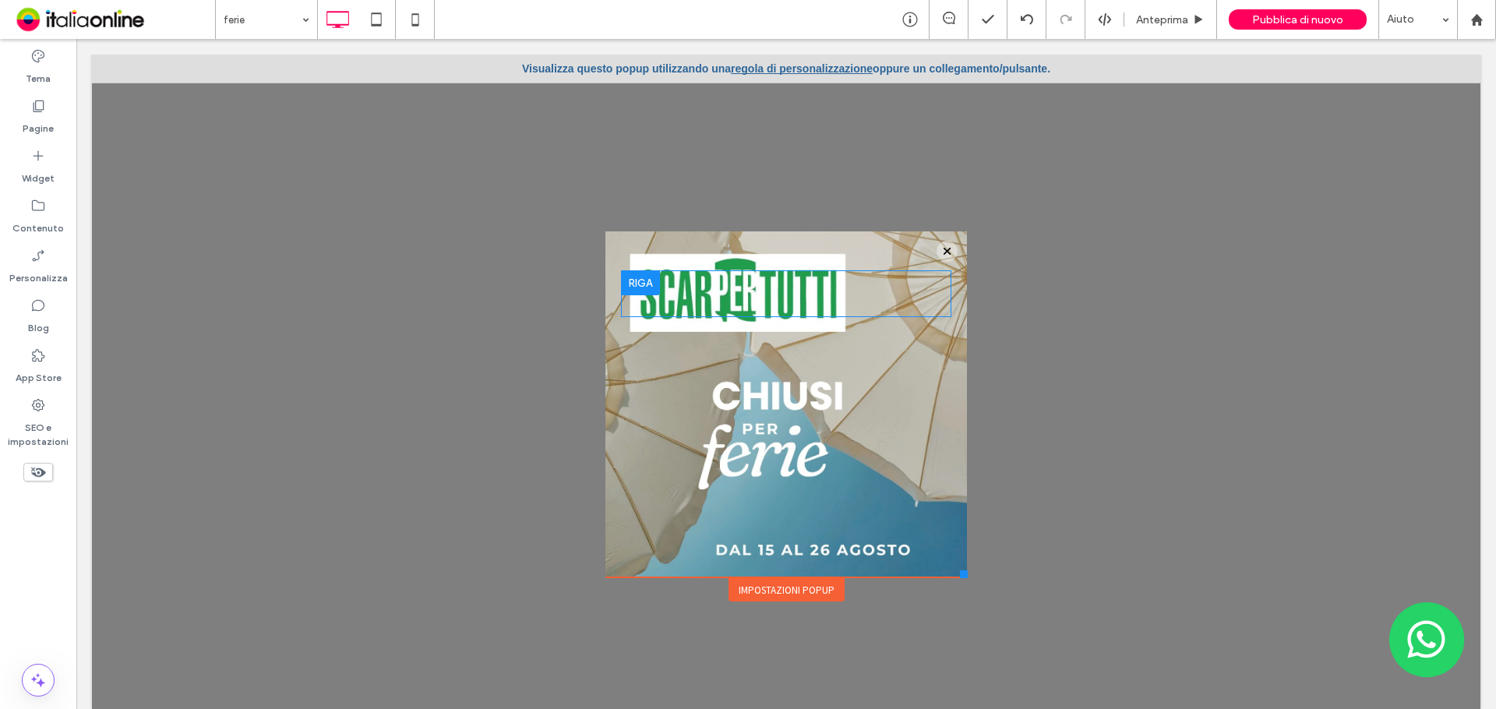
click at [752, 62] on div "Visualizza questo popup utilizzando una regola di personalizzazione oppure un c…" at bounding box center [786, 69] width 1388 height 28
click at [753, 66] on link "regola di personalizzazione" at bounding box center [802, 68] width 142 height 12
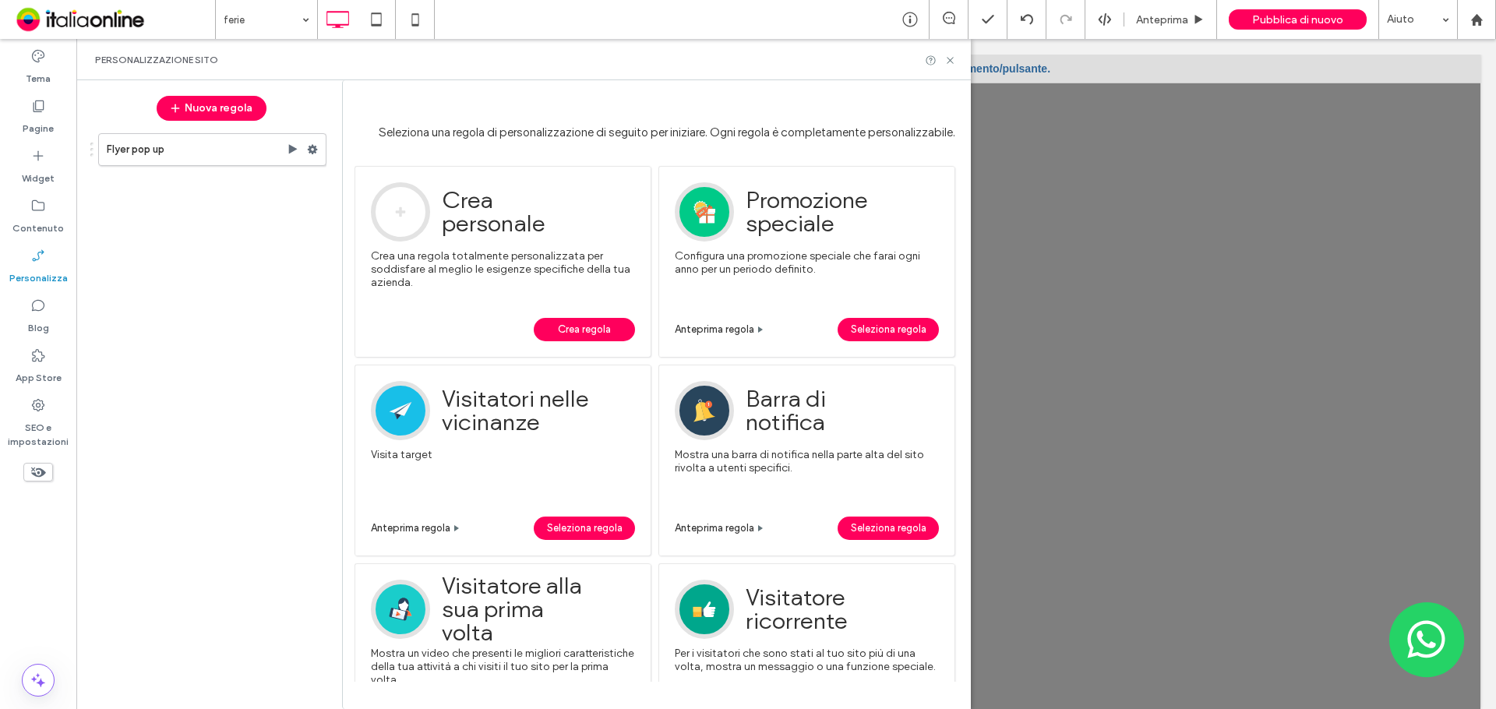
click at [590, 330] on span "Crea regola" at bounding box center [584, 329] width 53 height 23
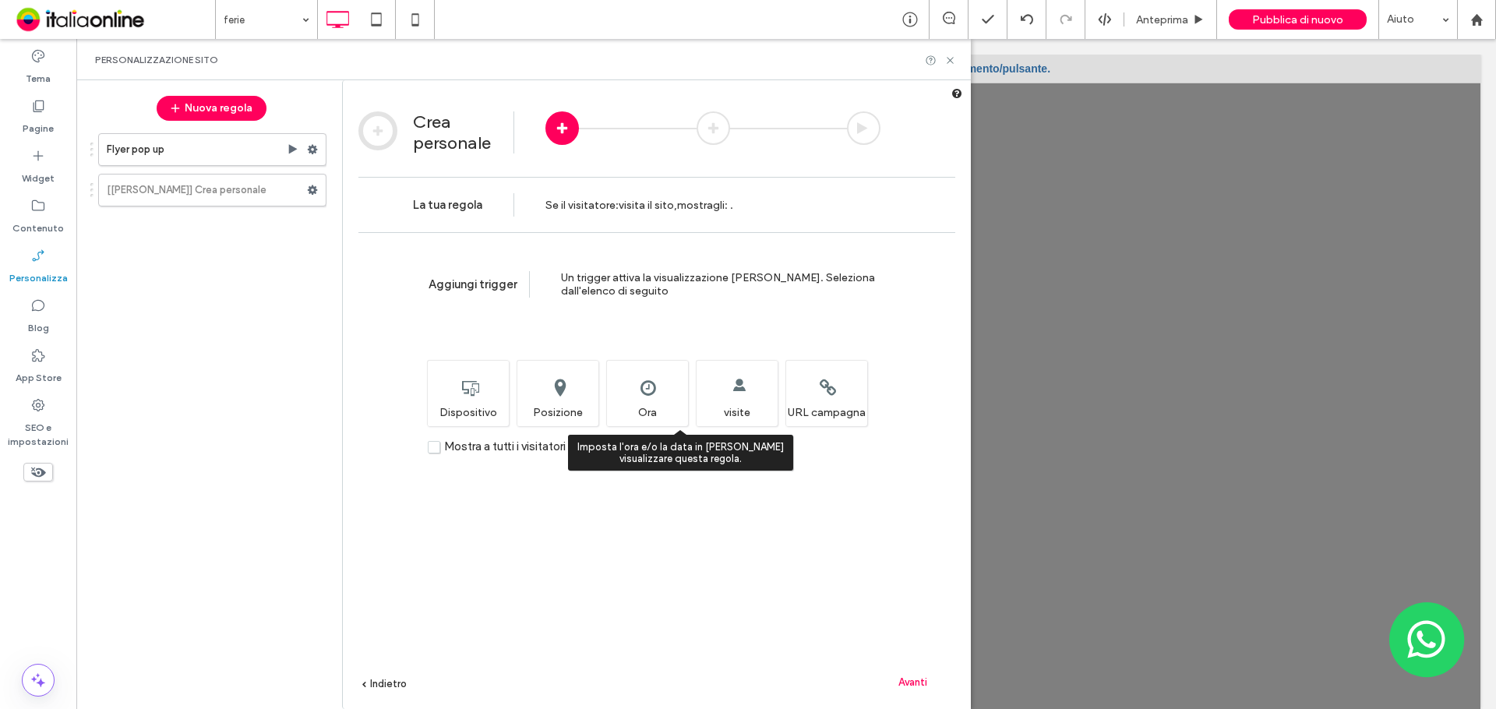
click at [651, 395] on div "Imposta l'ora e/o la data in cui desideri visualizzare questa regola. Ora" at bounding box center [647, 393] width 82 height 66
click at [919, 682] on span "Avanti" at bounding box center [912, 682] width 29 height 12
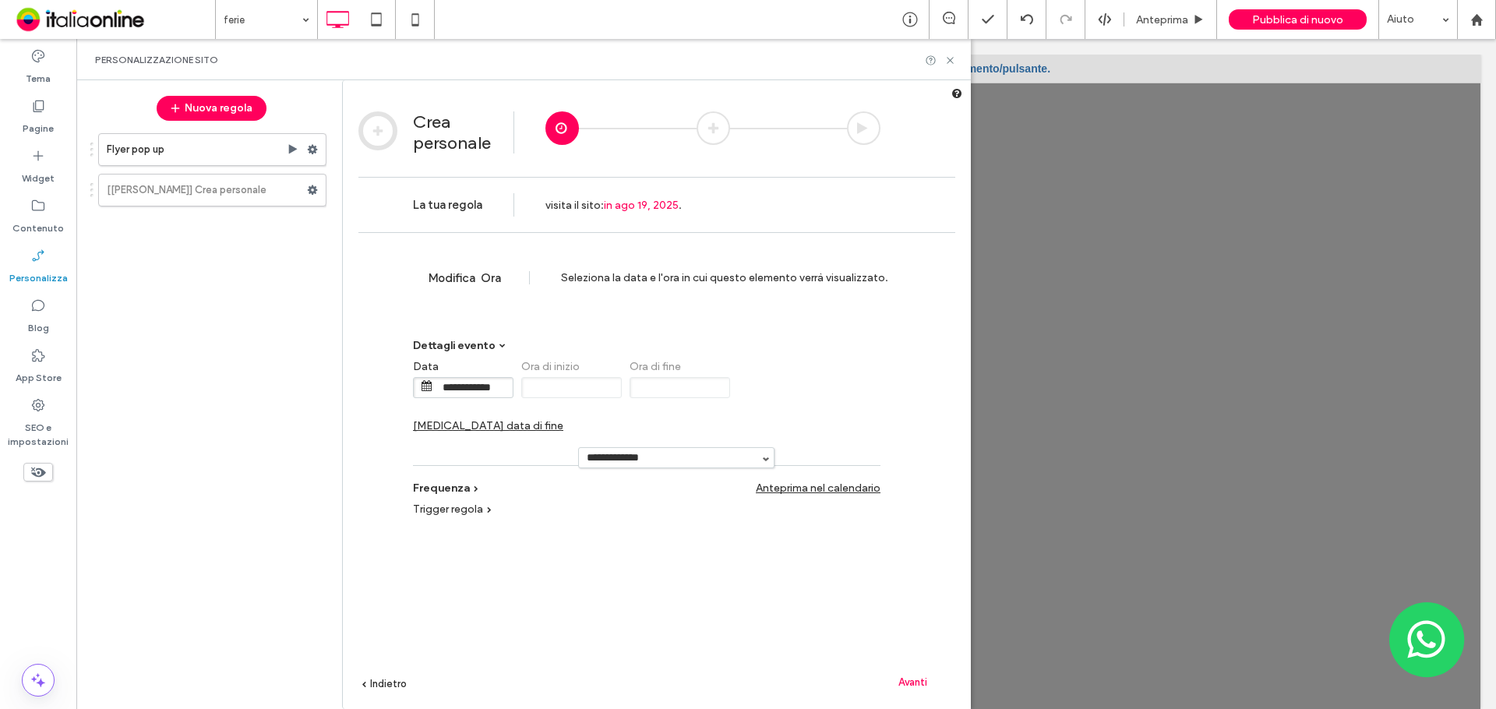
click at [758, 380] on div "**********" at bounding box center [646, 400] width 467 height 97
click at [563, 419] on span "Cambia data di fine" at bounding box center [488, 425] width 150 height 13
click at [798, 393] on input "**********" at bounding box center [799, 387] width 78 height 19
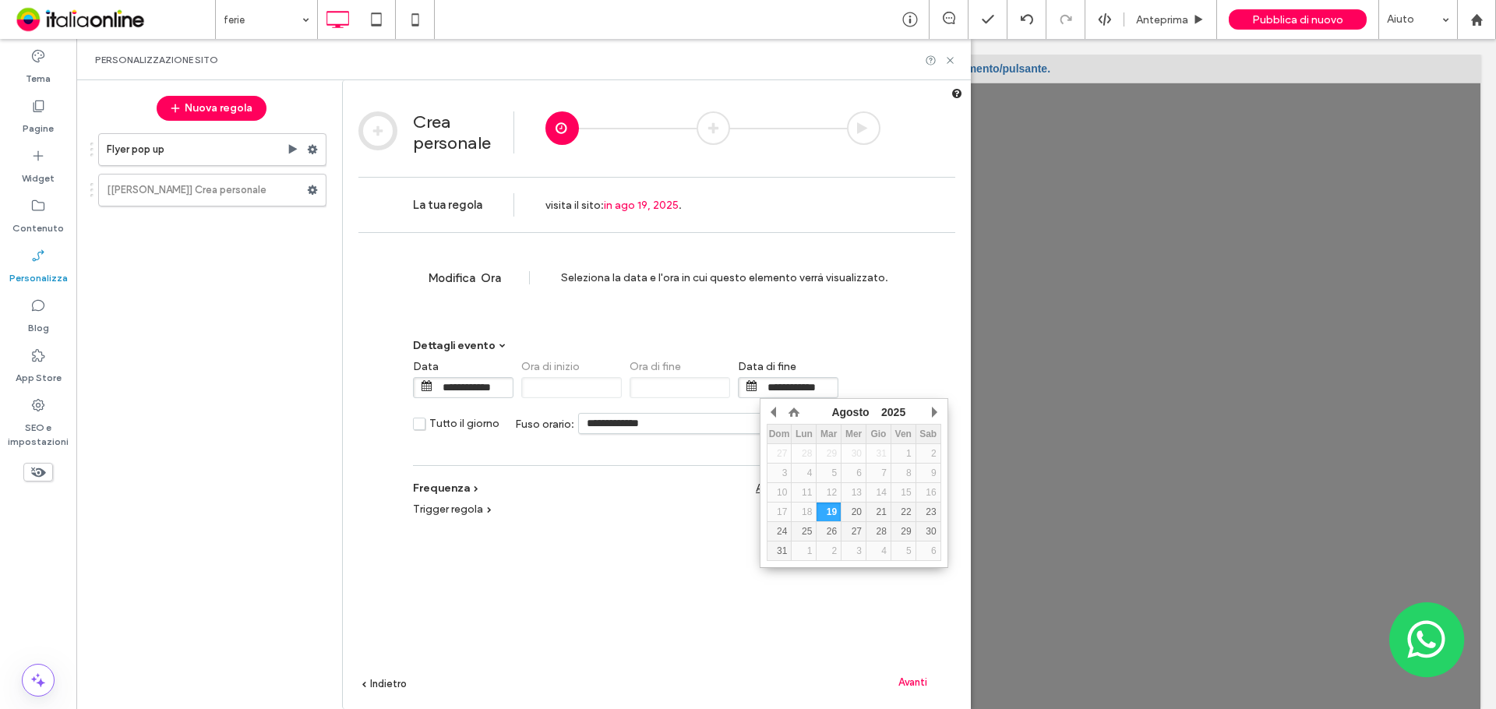
click at [829, 529] on div "26" at bounding box center [828, 531] width 24 height 11
type input "**********"
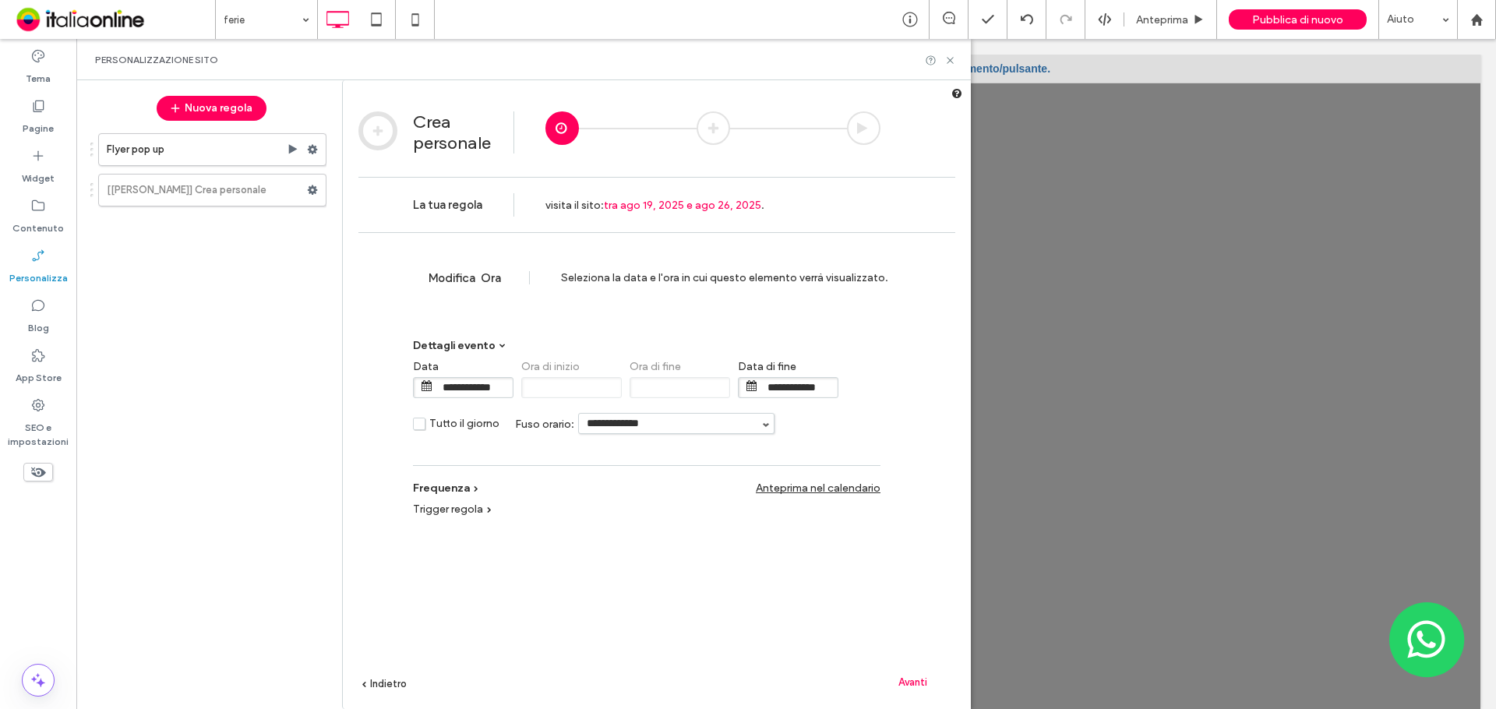
click at [622, 429] on input "**********" at bounding box center [676, 423] width 195 height 19
click at [632, 456] on li "Europe/Rome" at bounding box center [676, 447] width 195 height 29
type input "**********"
click at [908, 676] on span "Avanti" at bounding box center [912, 682] width 29 height 12
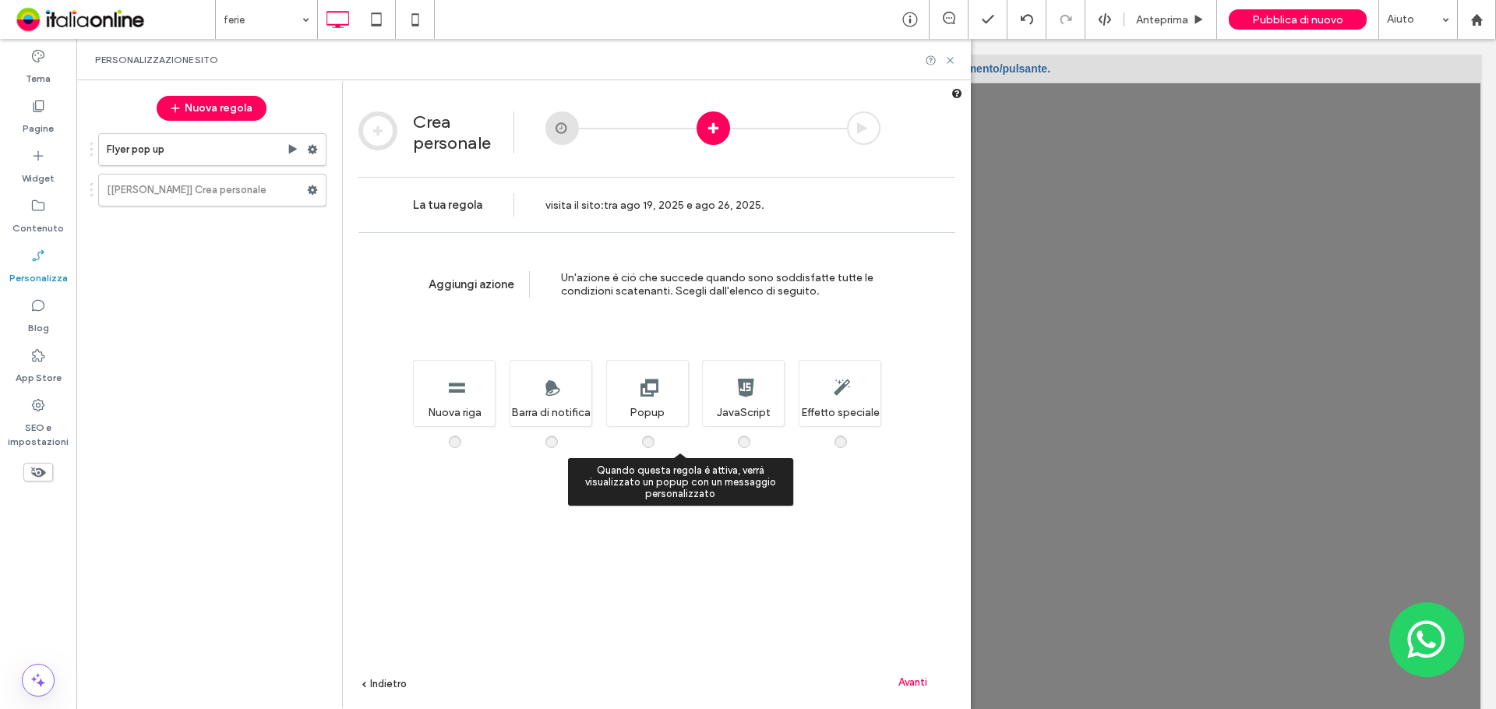
click at [655, 392] on div "Quando questa regola è attiva, verrà visualizzato un popup con un messaggio per…" at bounding box center [647, 393] width 82 height 66
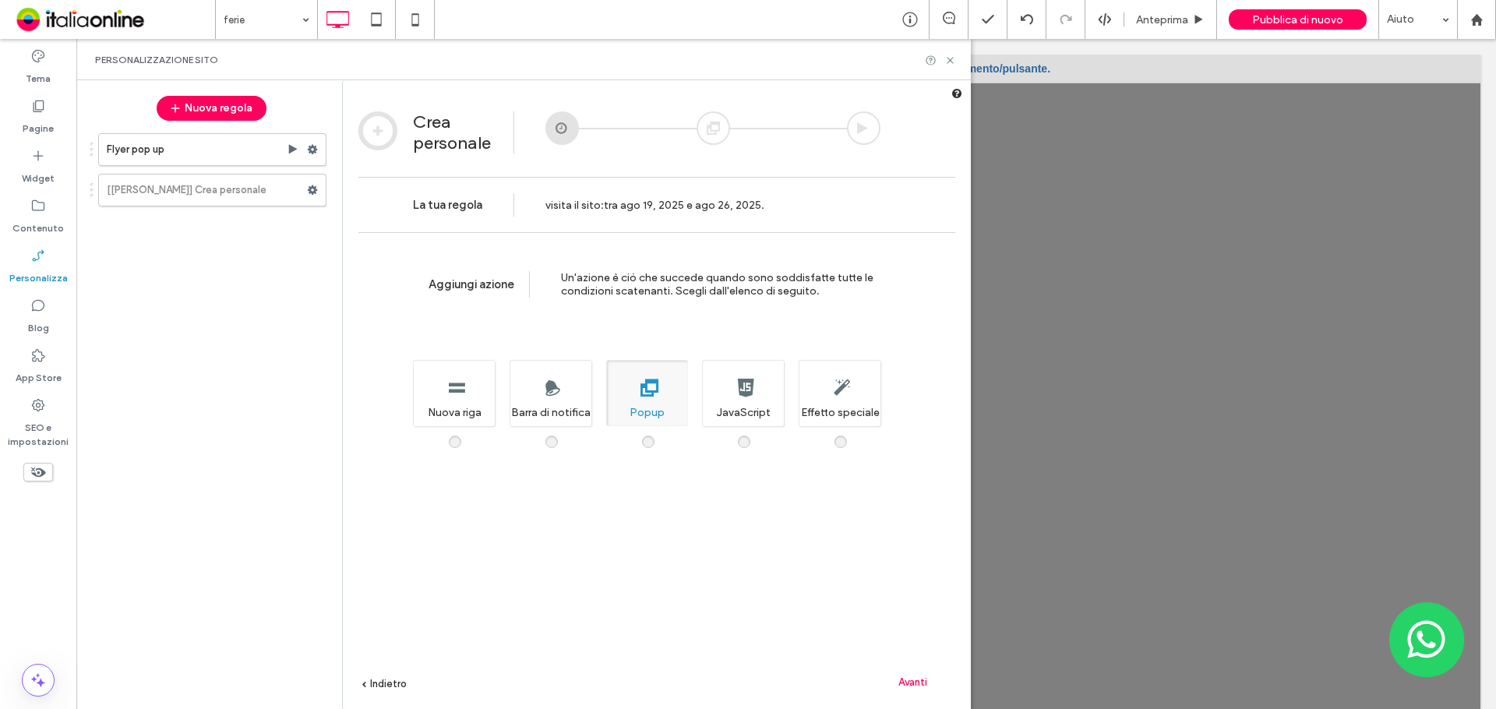
click at [918, 686] on span "Avanti" at bounding box center [912, 682] width 29 height 12
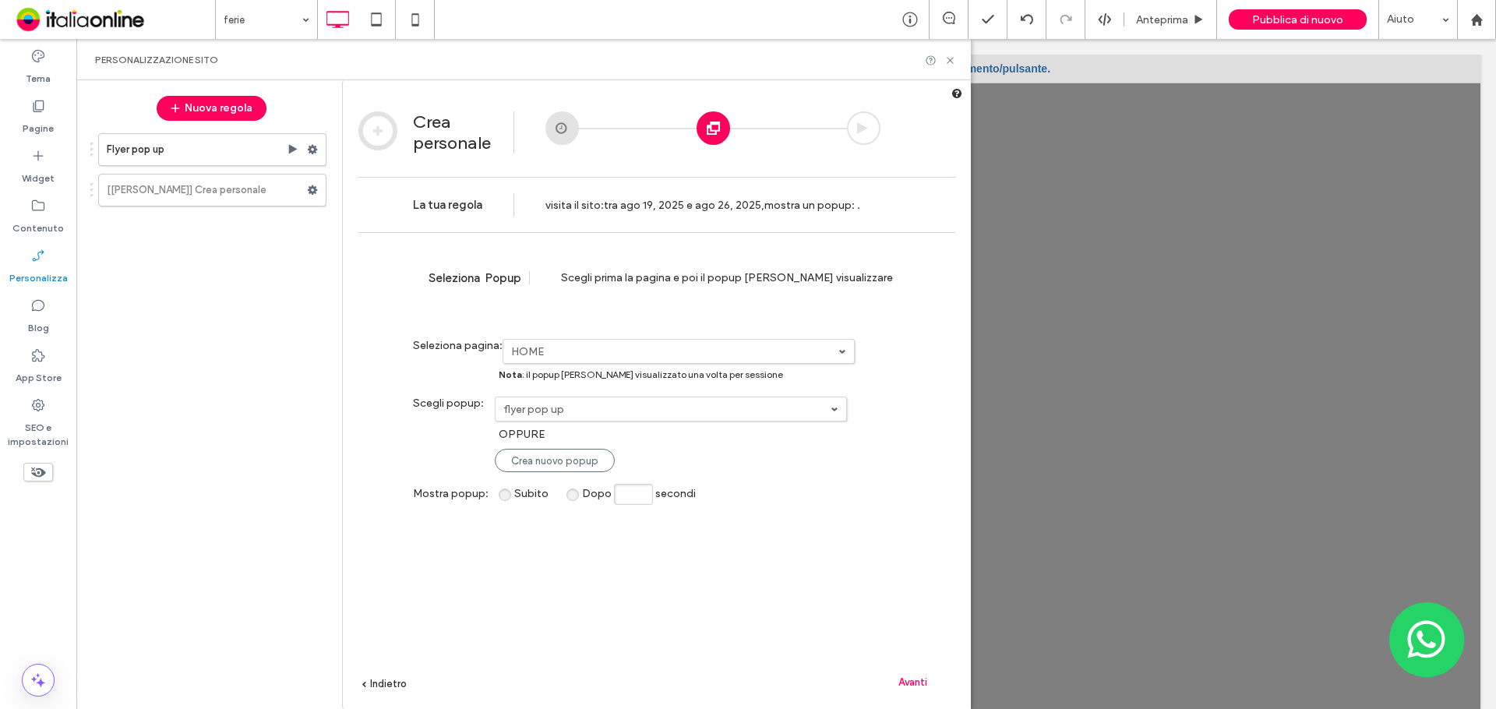
click at [544, 358] on label "flyer pop up" at bounding box center [674, 351] width 327 height 13
click at [0, 0] on link "ferie" at bounding box center [0, 0] width 0 height 0
click at [914, 682] on span "Avanti" at bounding box center [912, 682] width 29 height 12
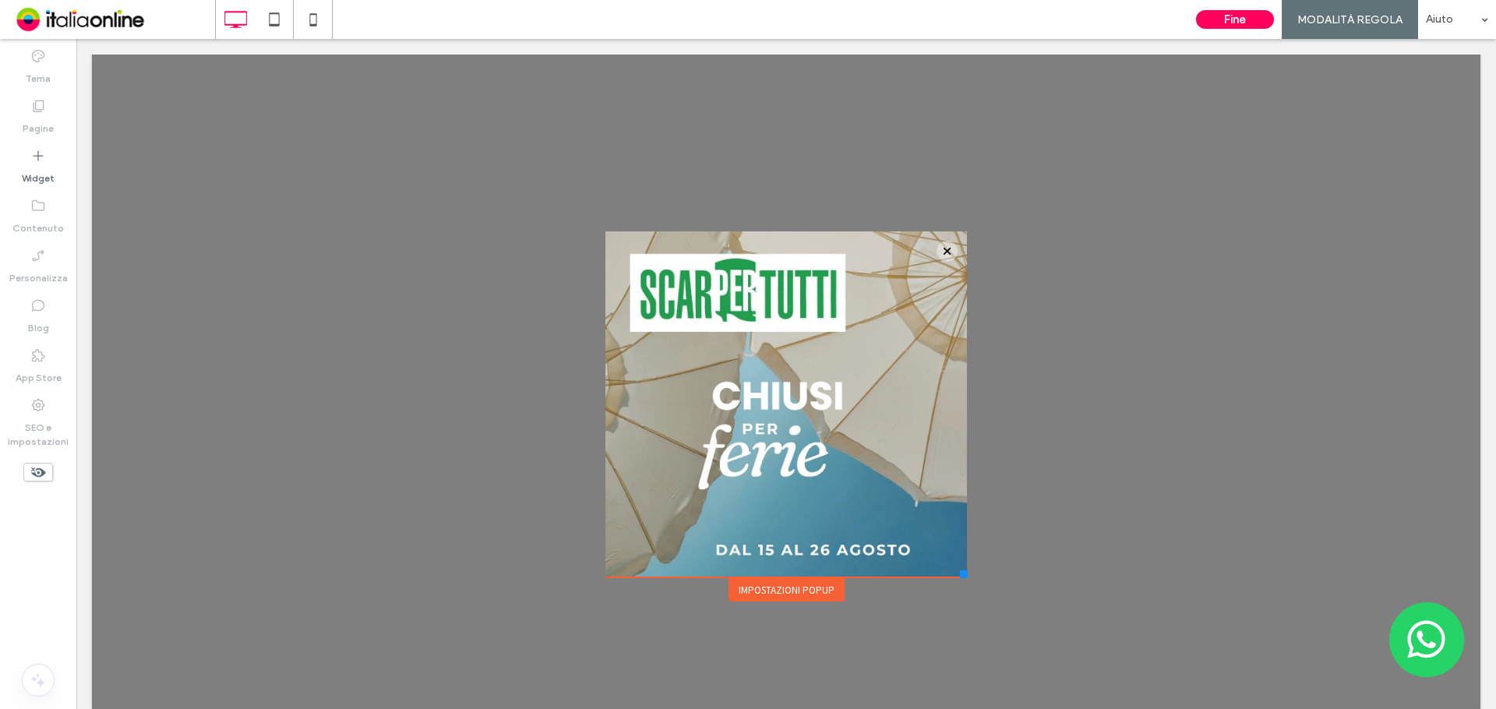
drag, startPoint x: 755, startPoint y: 564, endPoint x: 785, endPoint y: 589, distance: 38.7
click at [784, 589] on div "Impostazioni popup" at bounding box center [786, 589] width 116 height 23
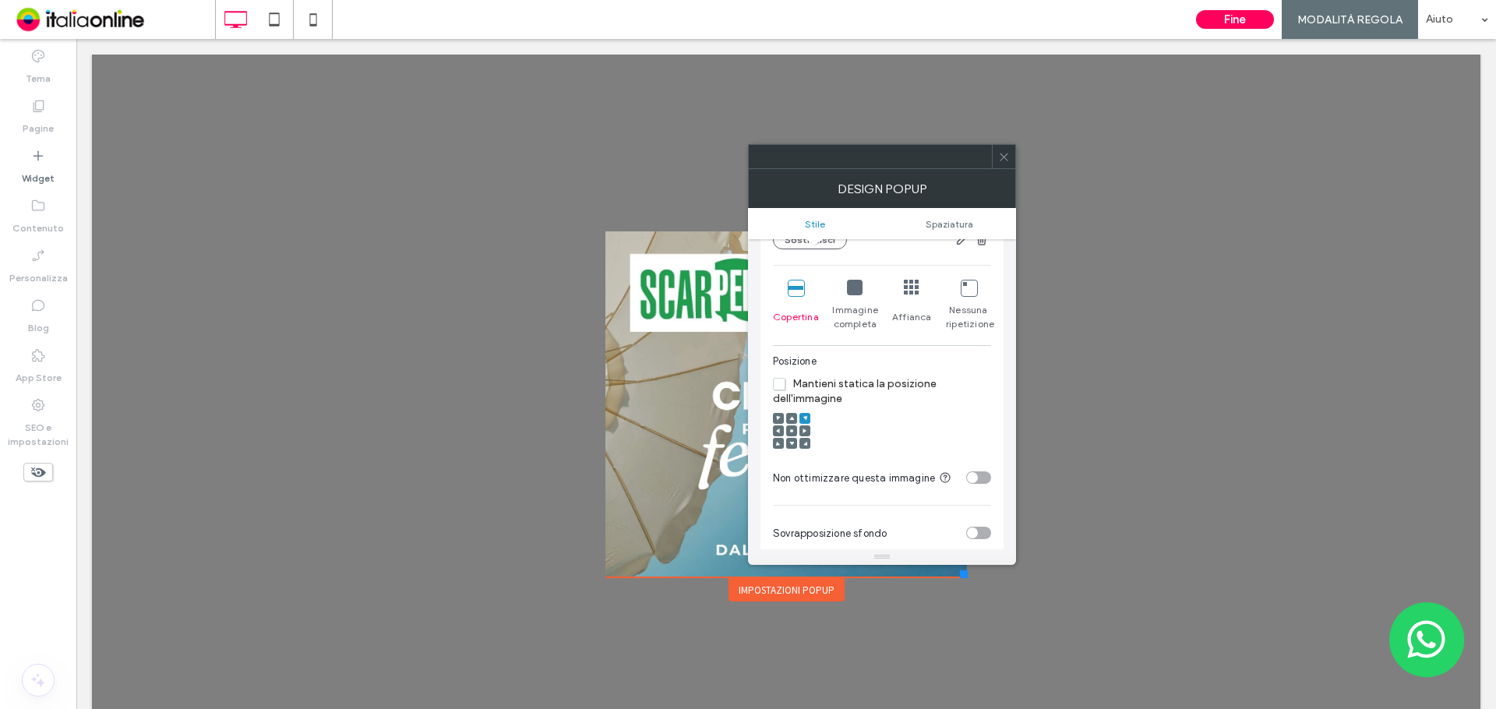
scroll to position [467, 0]
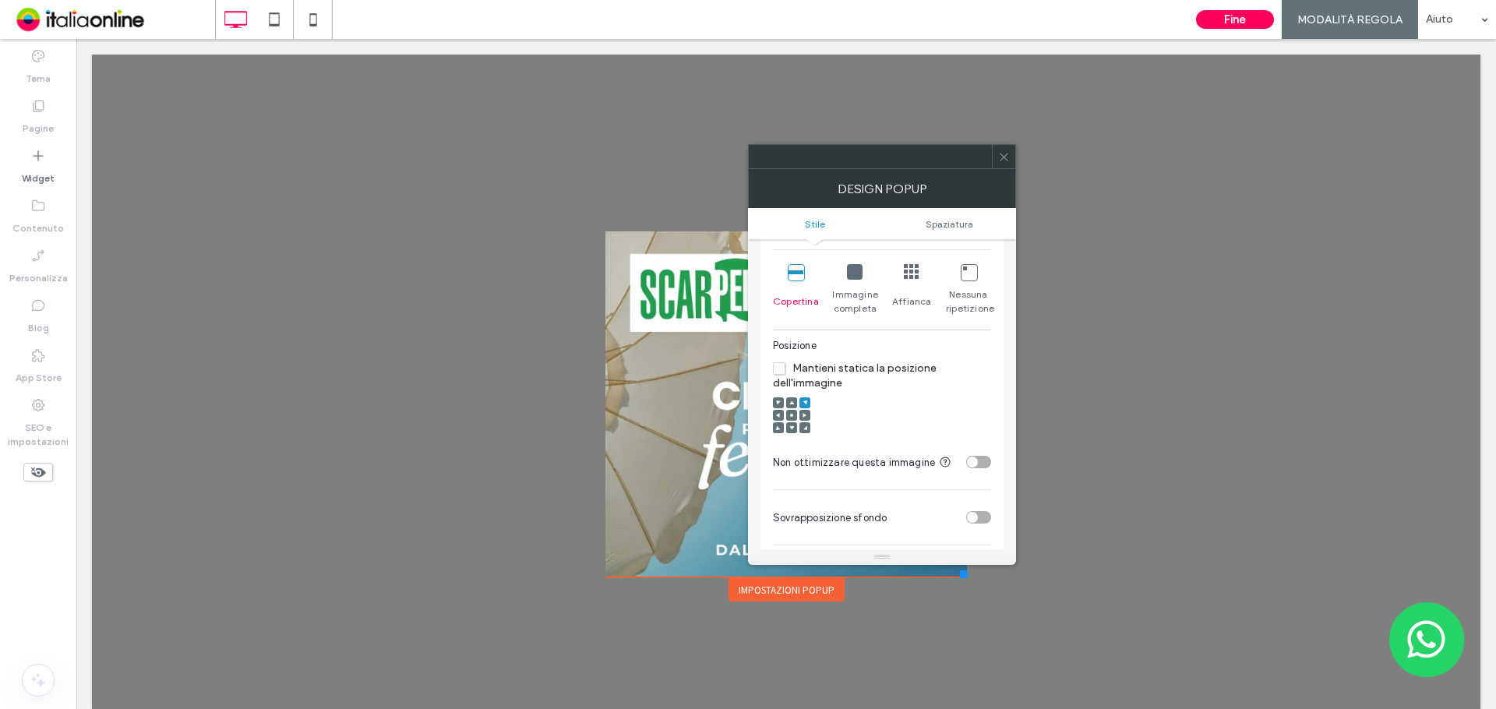
click at [789, 411] on span at bounding box center [791, 415] width 5 height 11
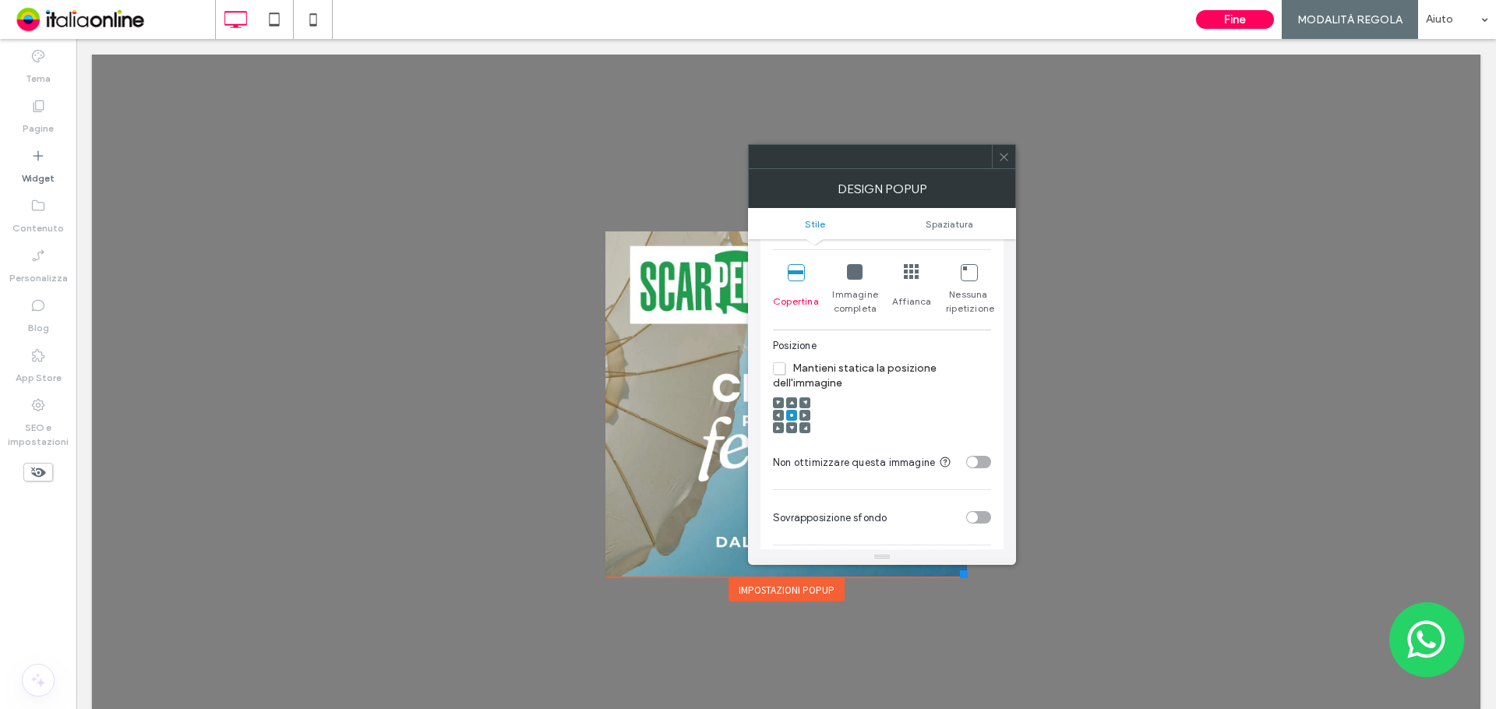
drag, startPoint x: 1012, startPoint y: 165, endPoint x: 1011, endPoint y: 154, distance: 10.9
click at [1012, 165] on div at bounding box center [1003, 156] width 23 height 23
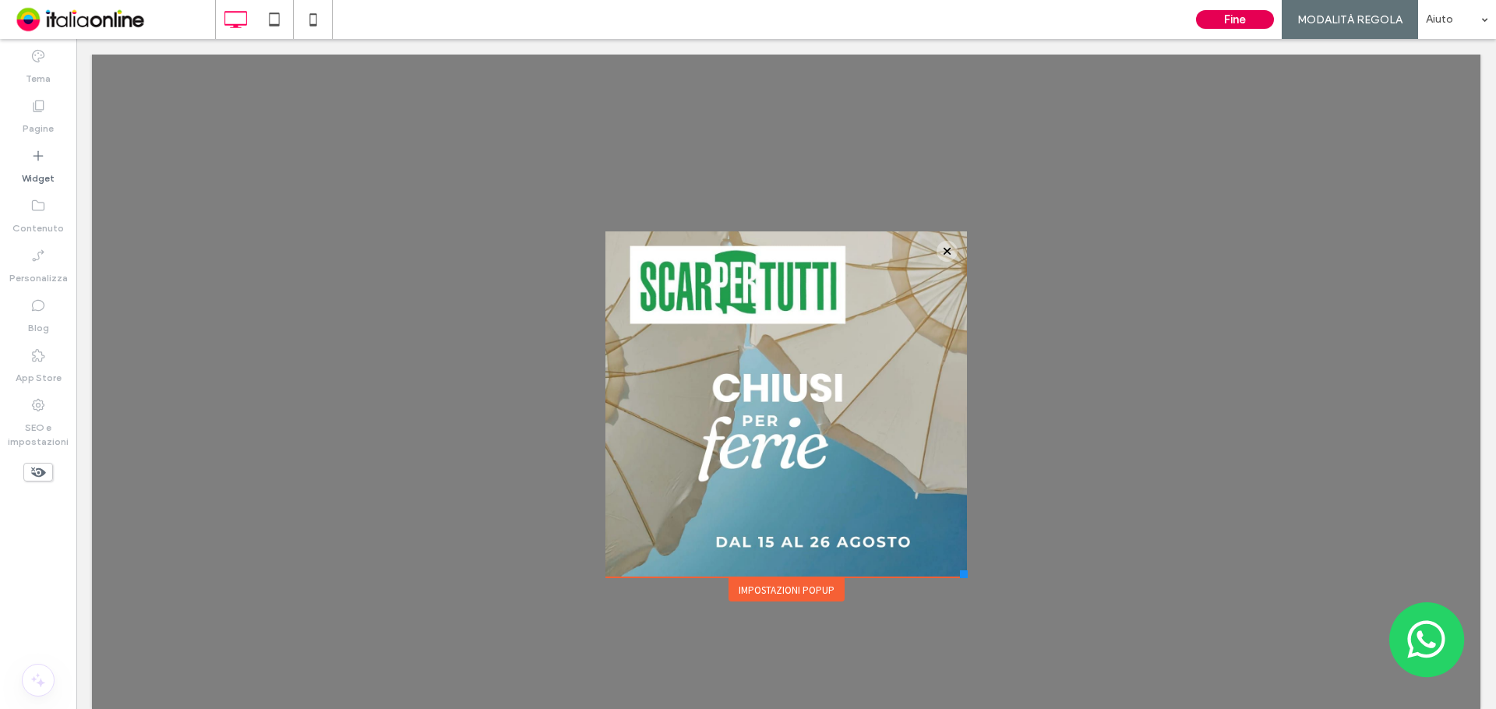
click at [1247, 18] on button "Fine" at bounding box center [1235, 19] width 78 height 19
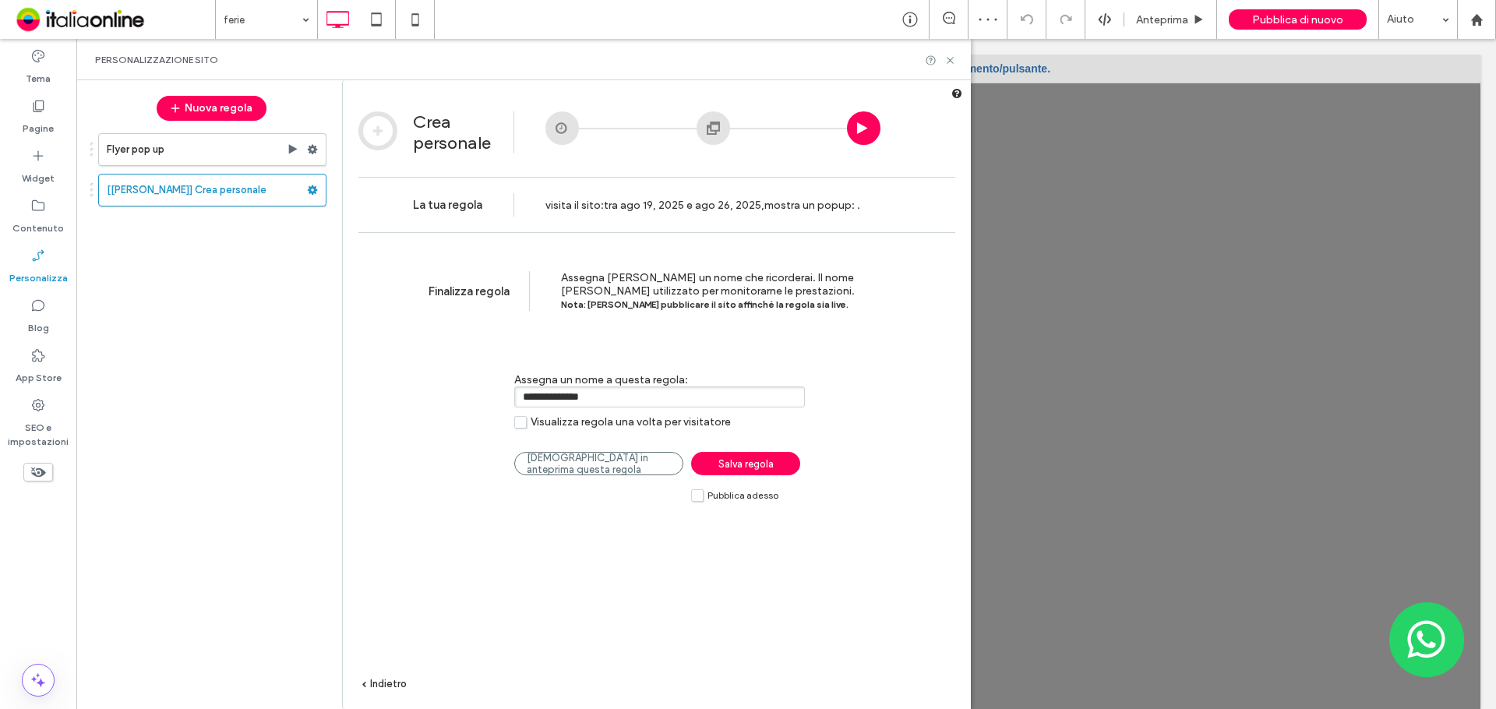
drag, startPoint x: 615, startPoint y: 390, endPoint x: 347, endPoint y: 381, distance: 267.4
click at [357, 383] on div "**********" at bounding box center [657, 494] width 628 height 524
type input "*"
type input "**********"
click at [696, 499] on label "Pubblica adesso" at bounding box center [734, 494] width 87 height 13
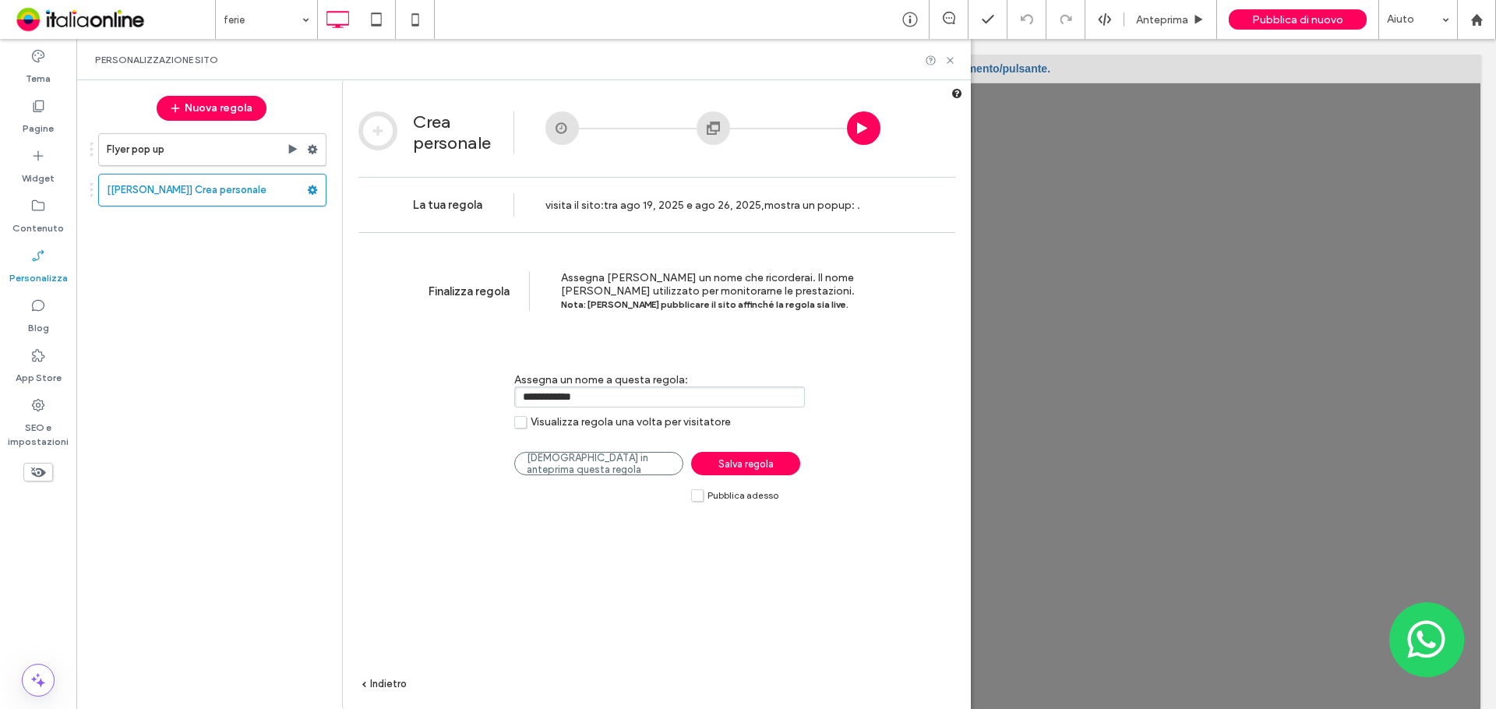
click at [696, 497] on label "Pubblica adesso" at bounding box center [734, 494] width 87 height 13
click at [702, 498] on label "Pubblica adesso" at bounding box center [734, 494] width 87 height 13
click at [729, 460] on span "Salva regola" at bounding box center [745, 464] width 55 height 12
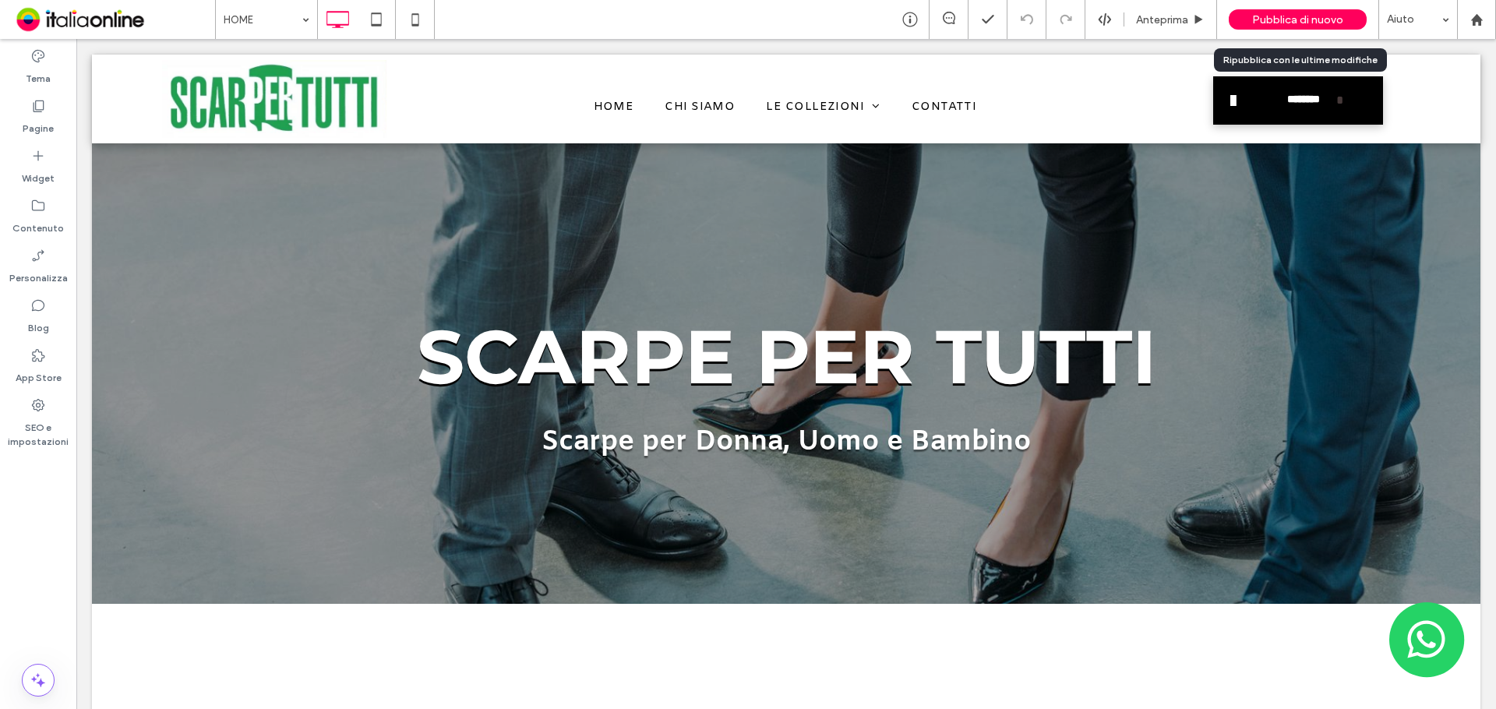
click at [1279, 19] on span "Pubblica di nuovo" at bounding box center [1297, 19] width 91 height 13
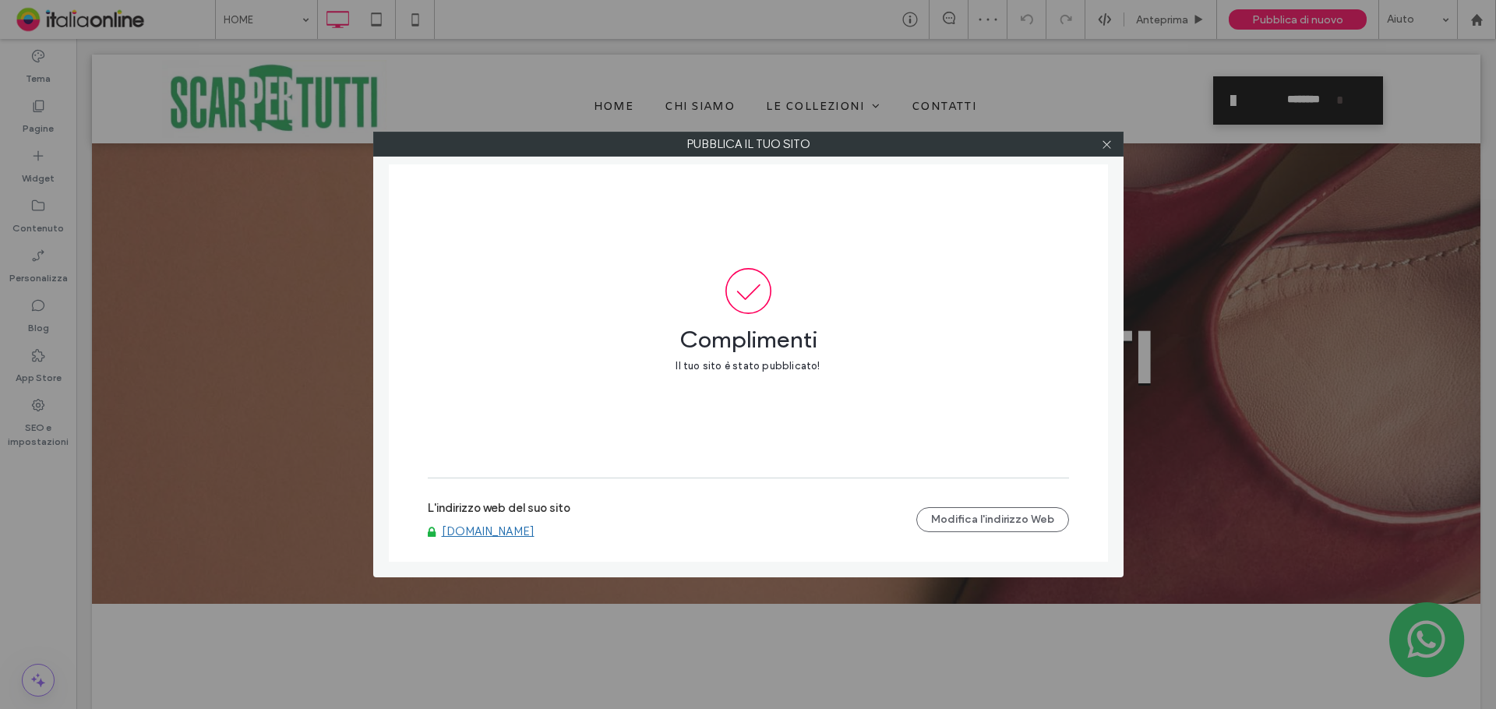
click at [511, 535] on link "www.scarpepertutti.com" at bounding box center [488, 531] width 93 height 14
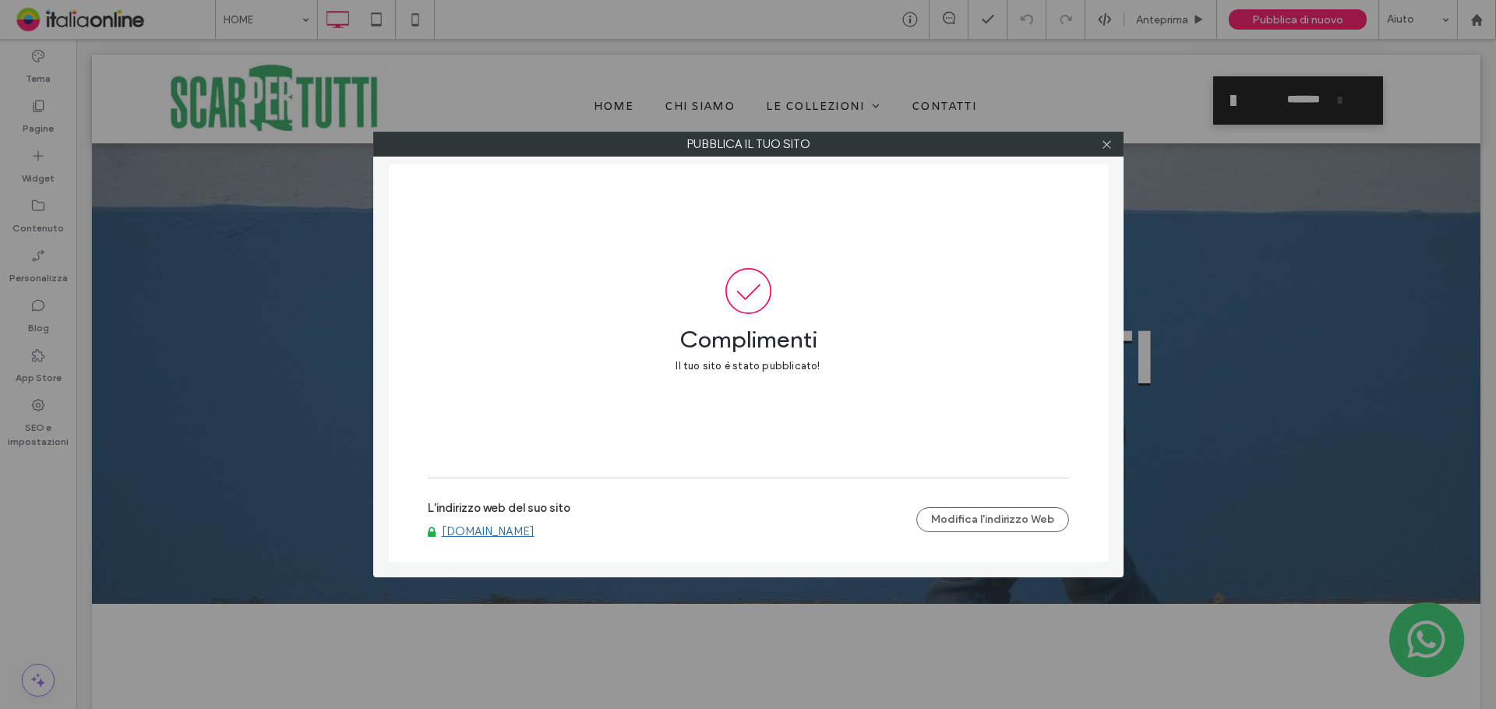
click at [44, 129] on div "Pubblica il tuo sito Complimenti Il tuo sito è stato pubblicato! L'indirizzo we…" at bounding box center [748, 354] width 1496 height 709
click at [1112, 141] on icon at bounding box center [1107, 145] width 12 height 12
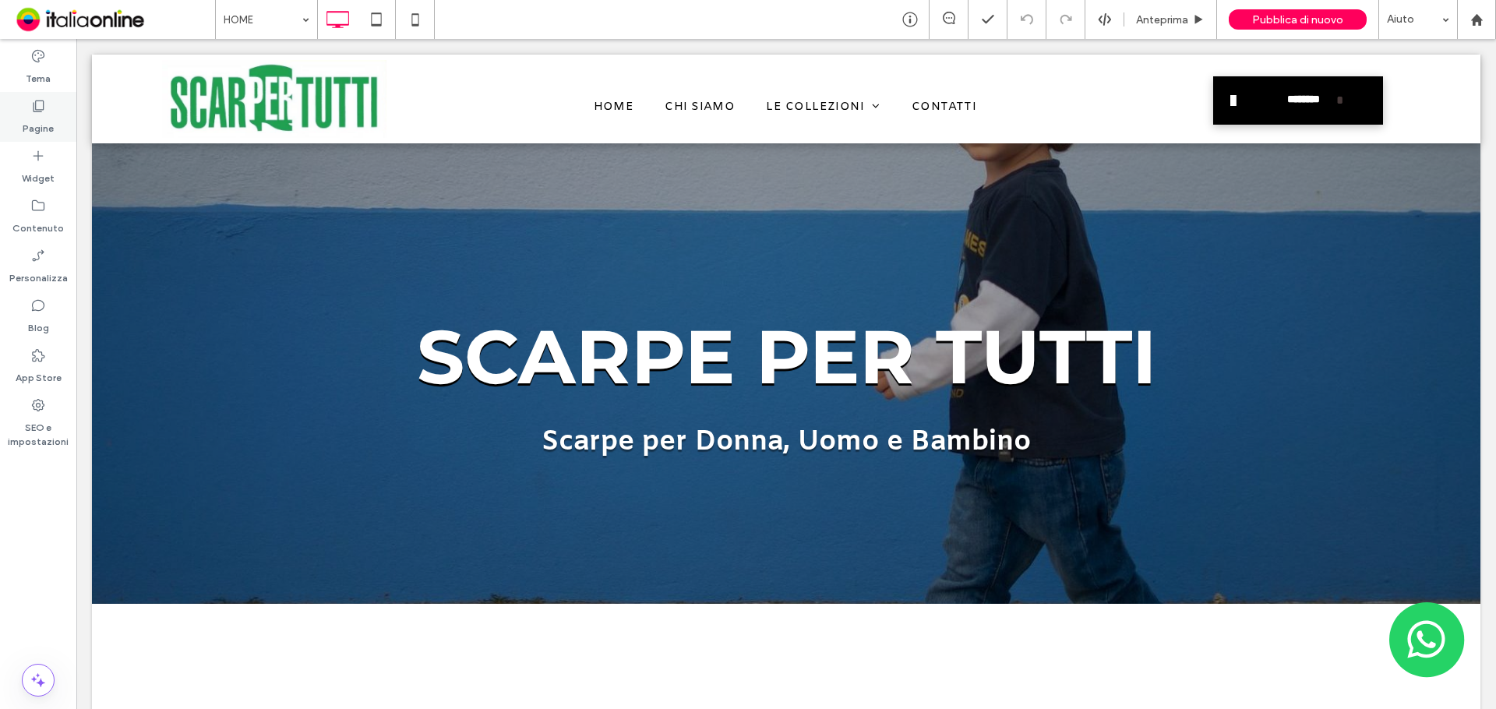
drag, startPoint x: 34, startPoint y: 125, endPoint x: 39, endPoint y: 136, distance: 11.9
click at [34, 125] on label "Pagine" at bounding box center [38, 125] width 31 height 22
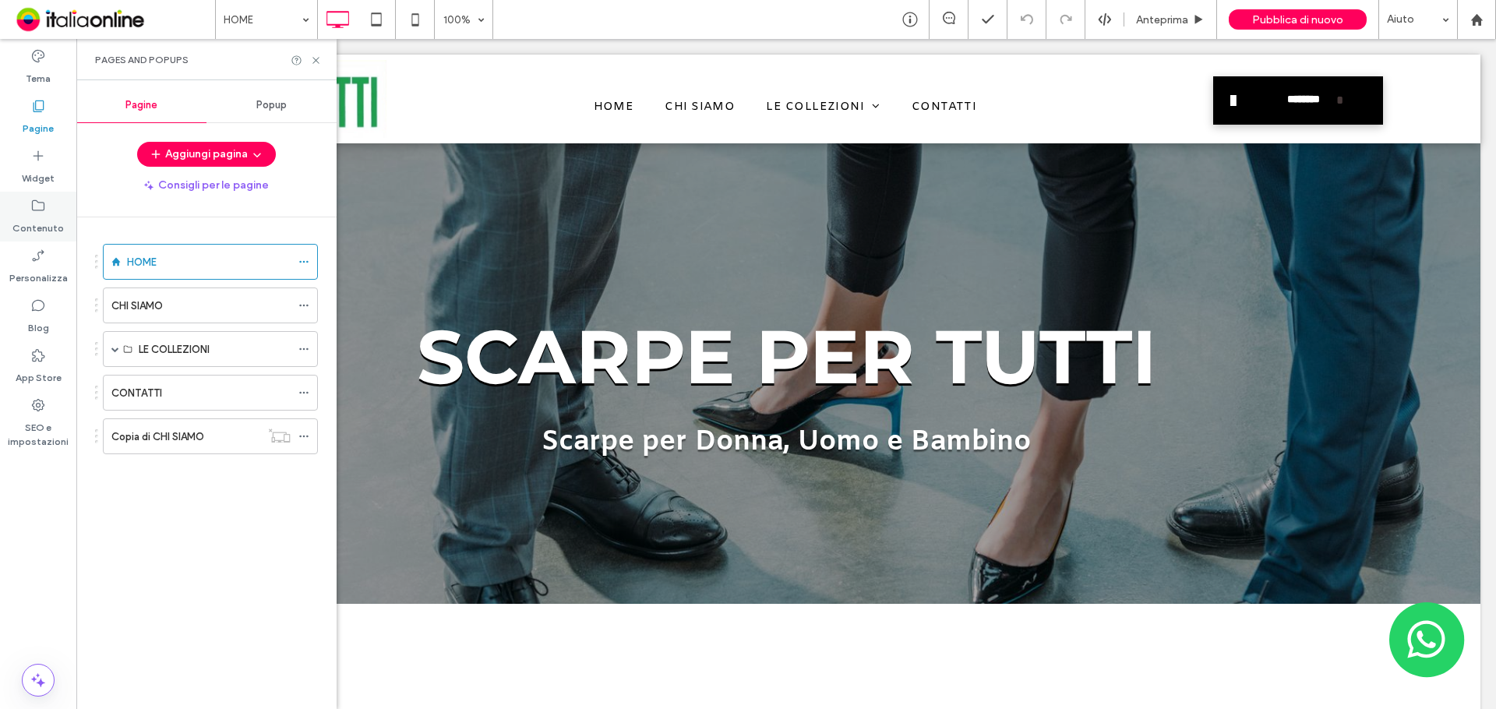
click at [37, 214] on label "Contenuto" at bounding box center [37, 224] width 51 height 22
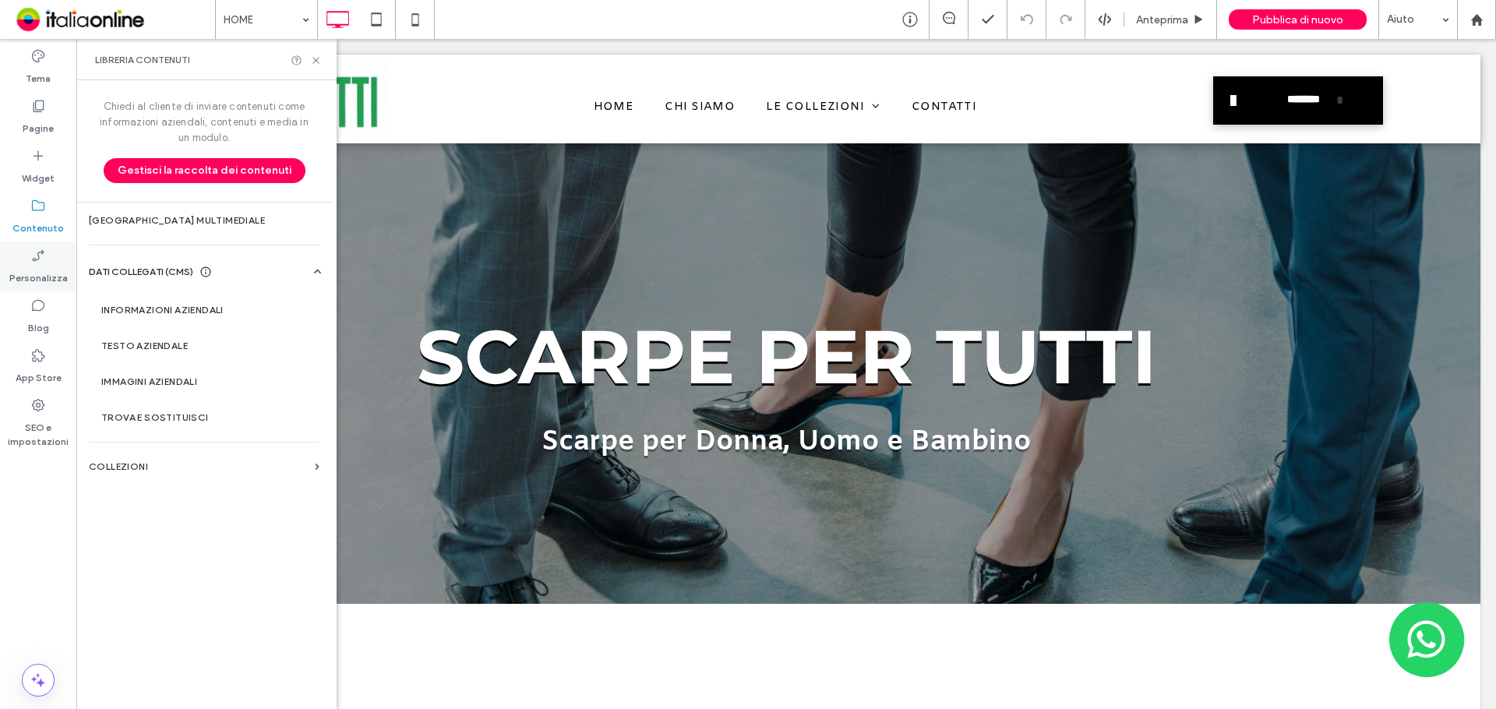
click at [43, 277] on label "Personalizza" at bounding box center [38, 274] width 58 height 22
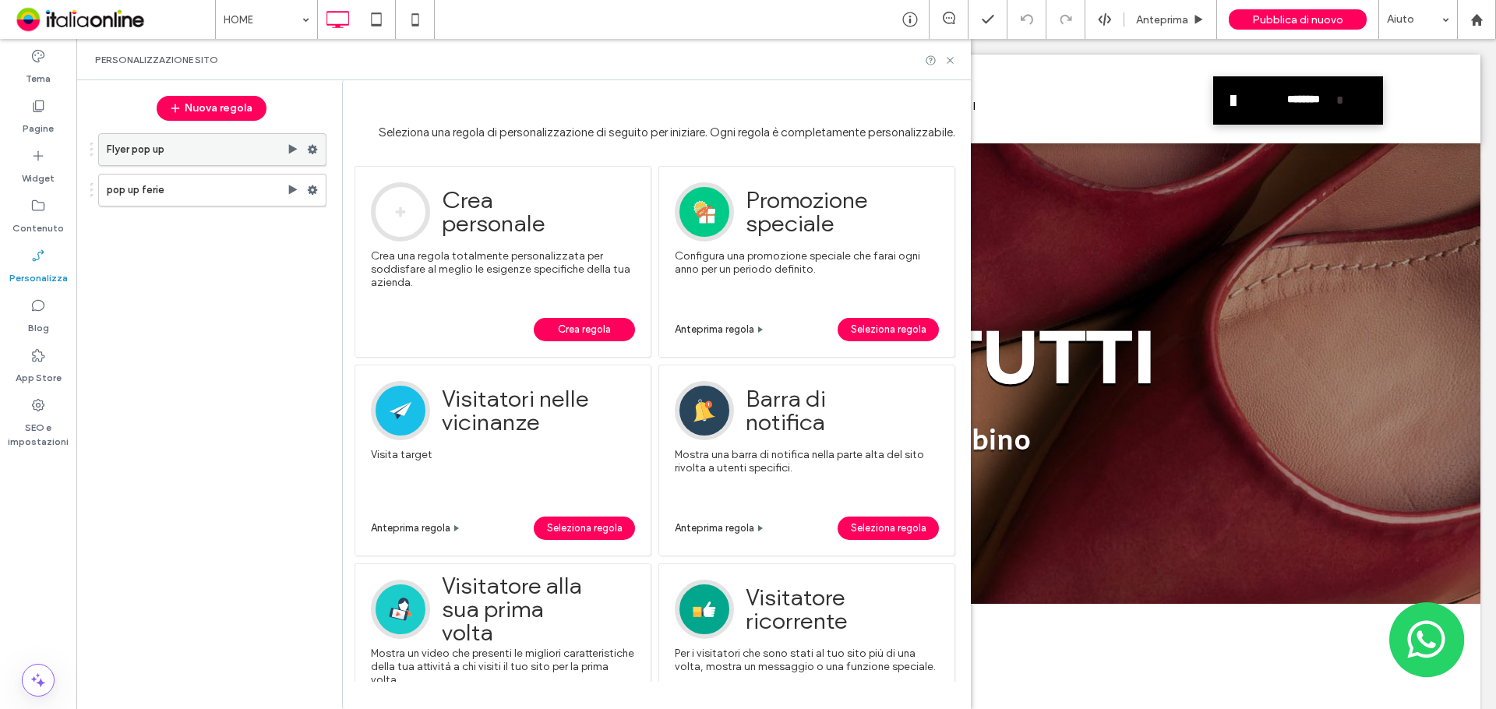
click at [310, 152] on use at bounding box center [313, 149] width 10 height 9
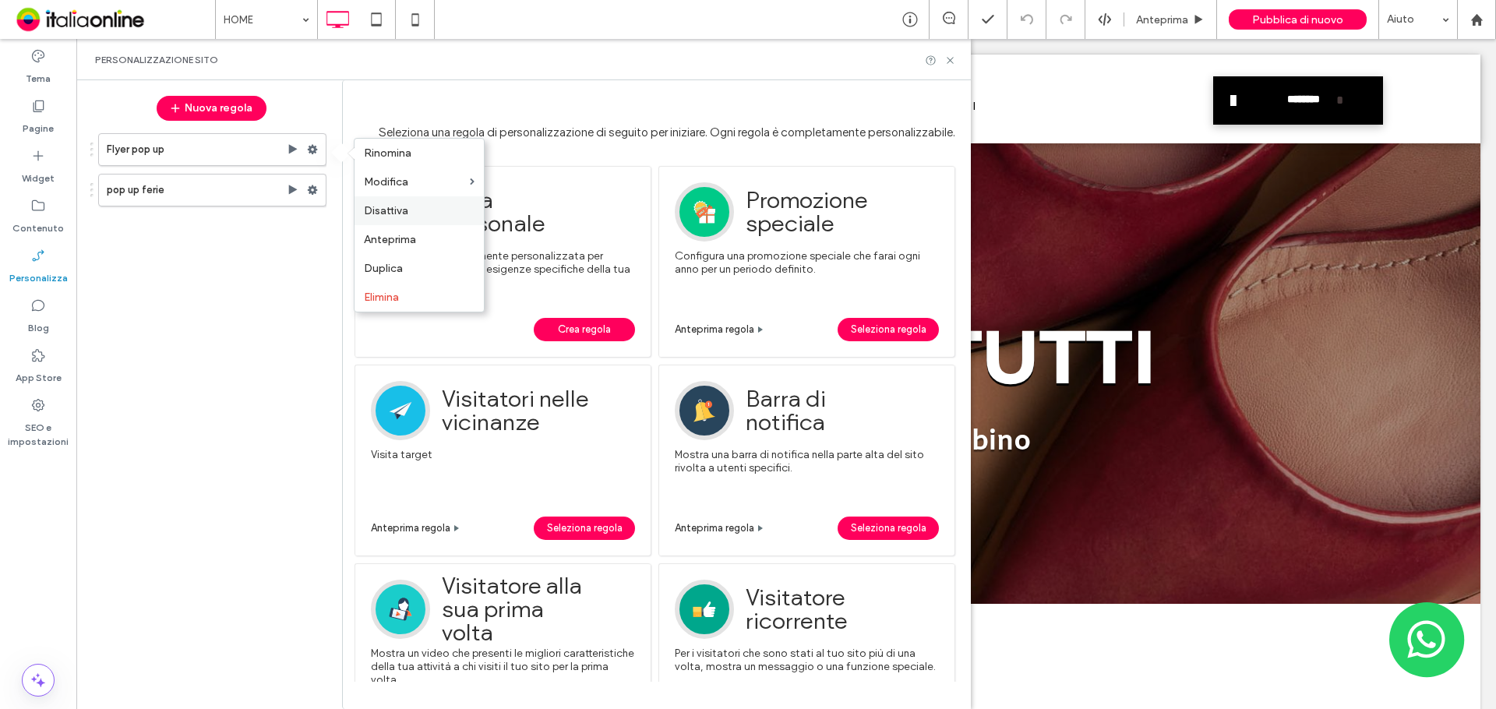
click at [383, 206] on span "Disattiva" at bounding box center [386, 210] width 44 height 13
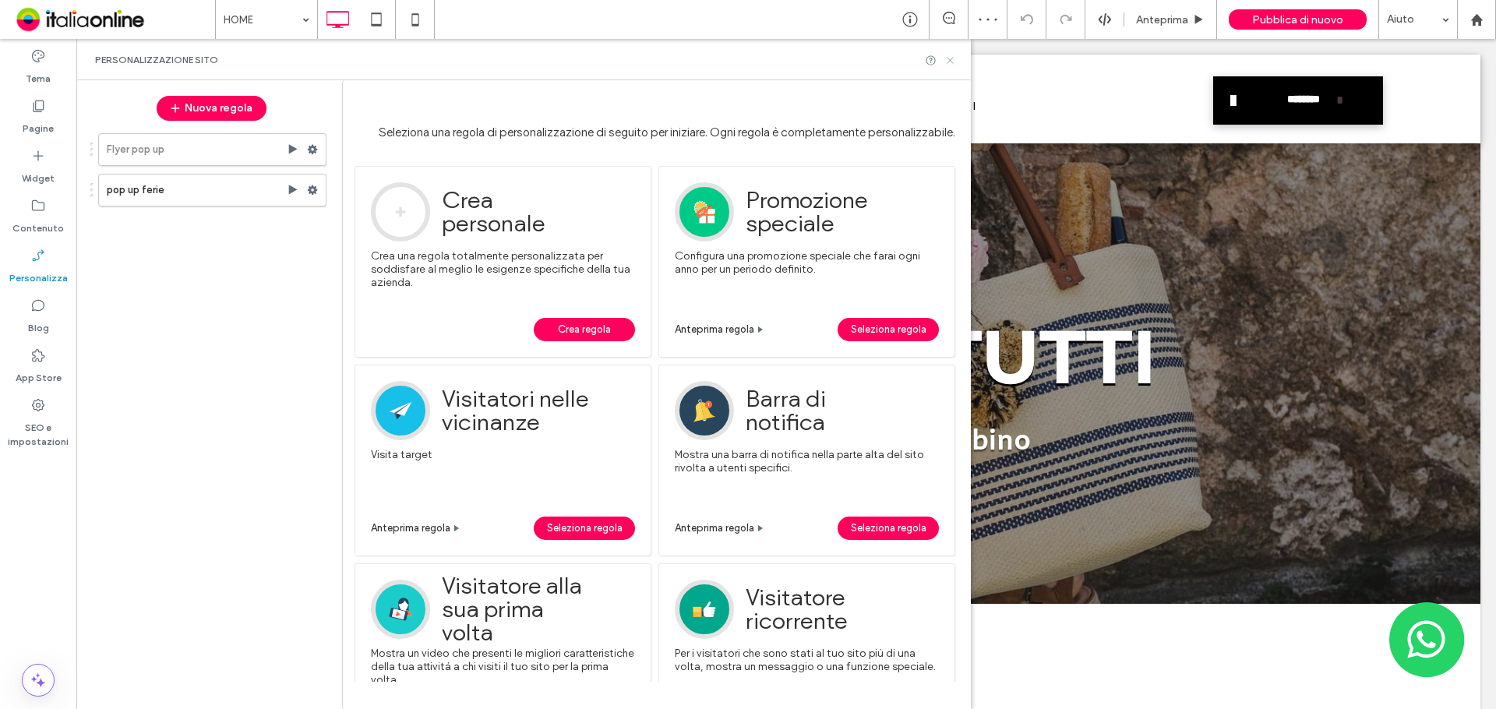
click at [946, 60] on icon at bounding box center [950, 61] width 12 height 12
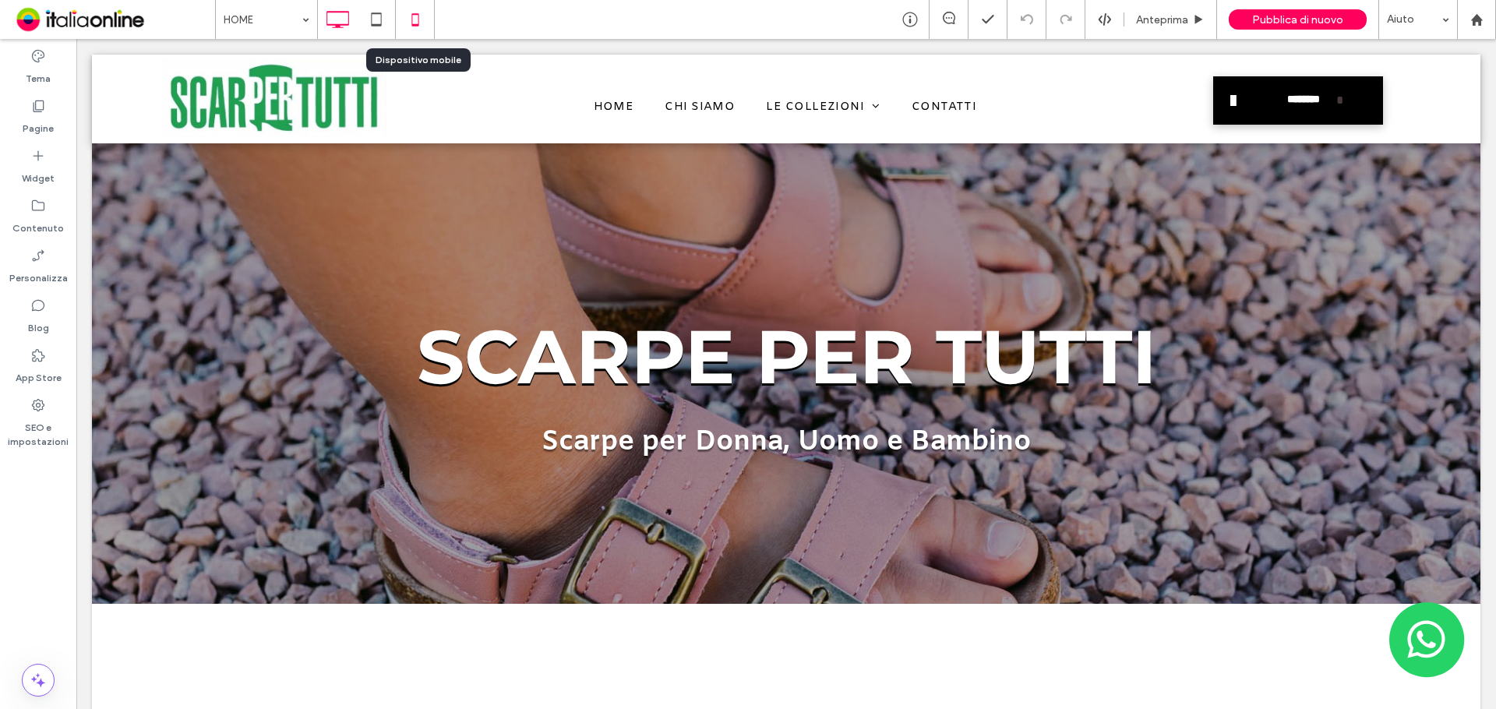
click at [414, 23] on icon at bounding box center [415, 19] width 31 height 31
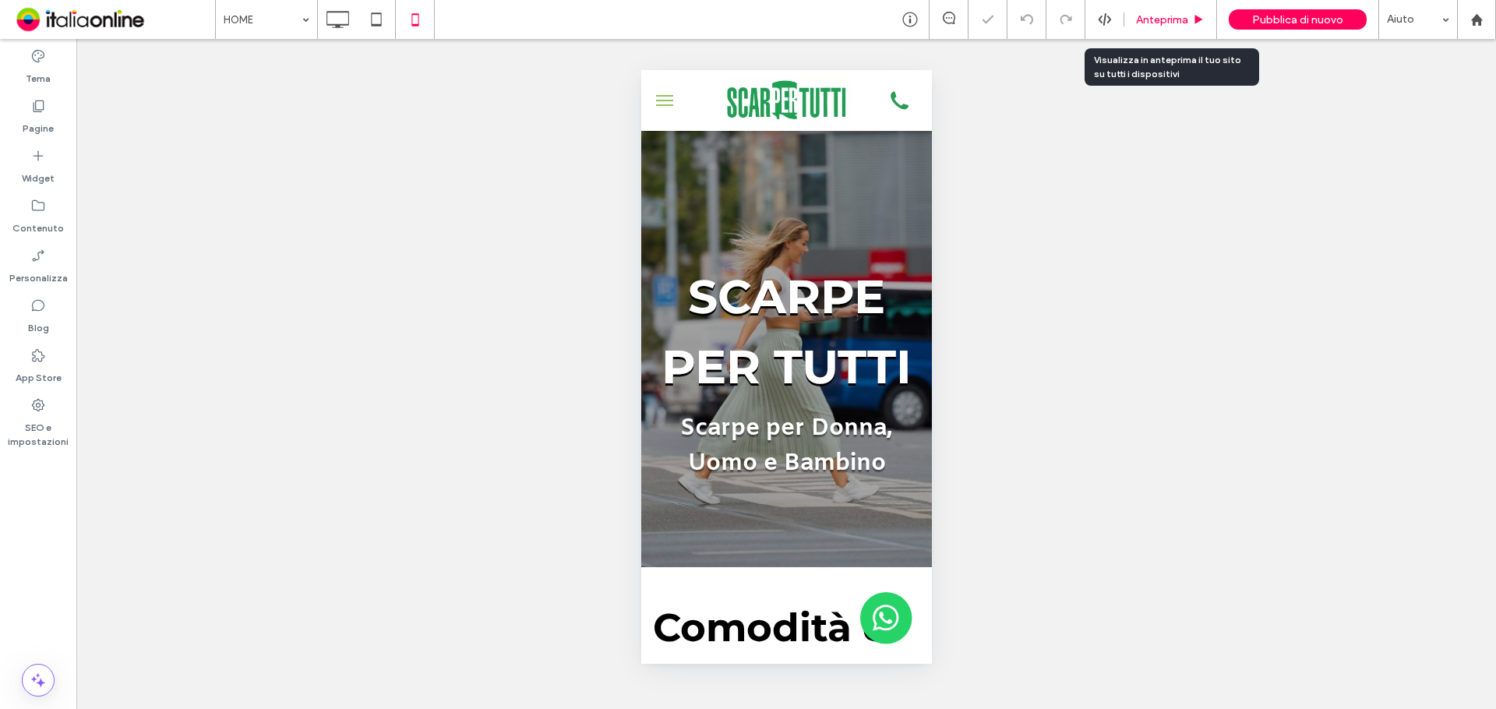
drag, startPoint x: 1164, startPoint y: 15, endPoint x: 1005, endPoint y: 43, distance: 161.4
click at [1164, 15] on span "Anteprima" at bounding box center [1162, 19] width 52 height 13
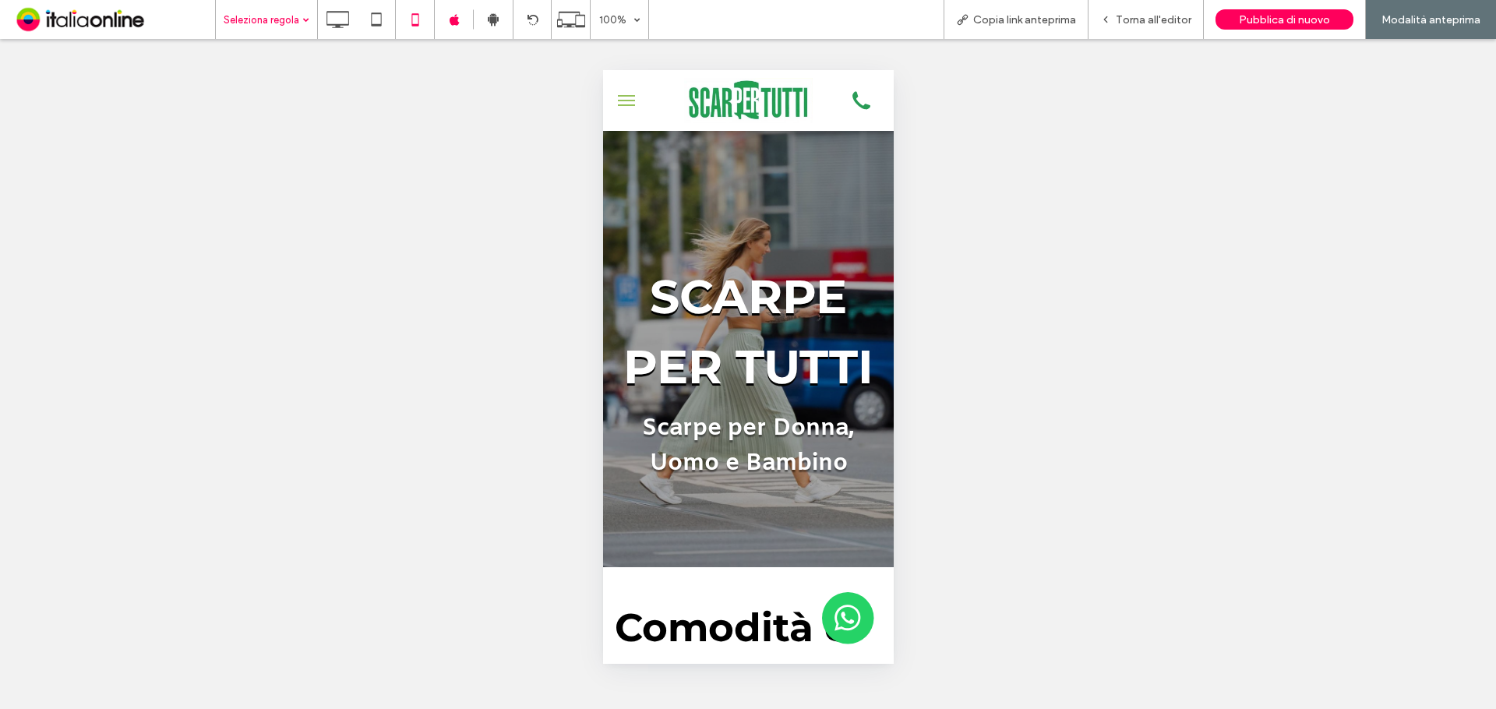
drag, startPoint x: 247, startPoint y: 24, endPoint x: 256, endPoint y: 36, distance: 15.0
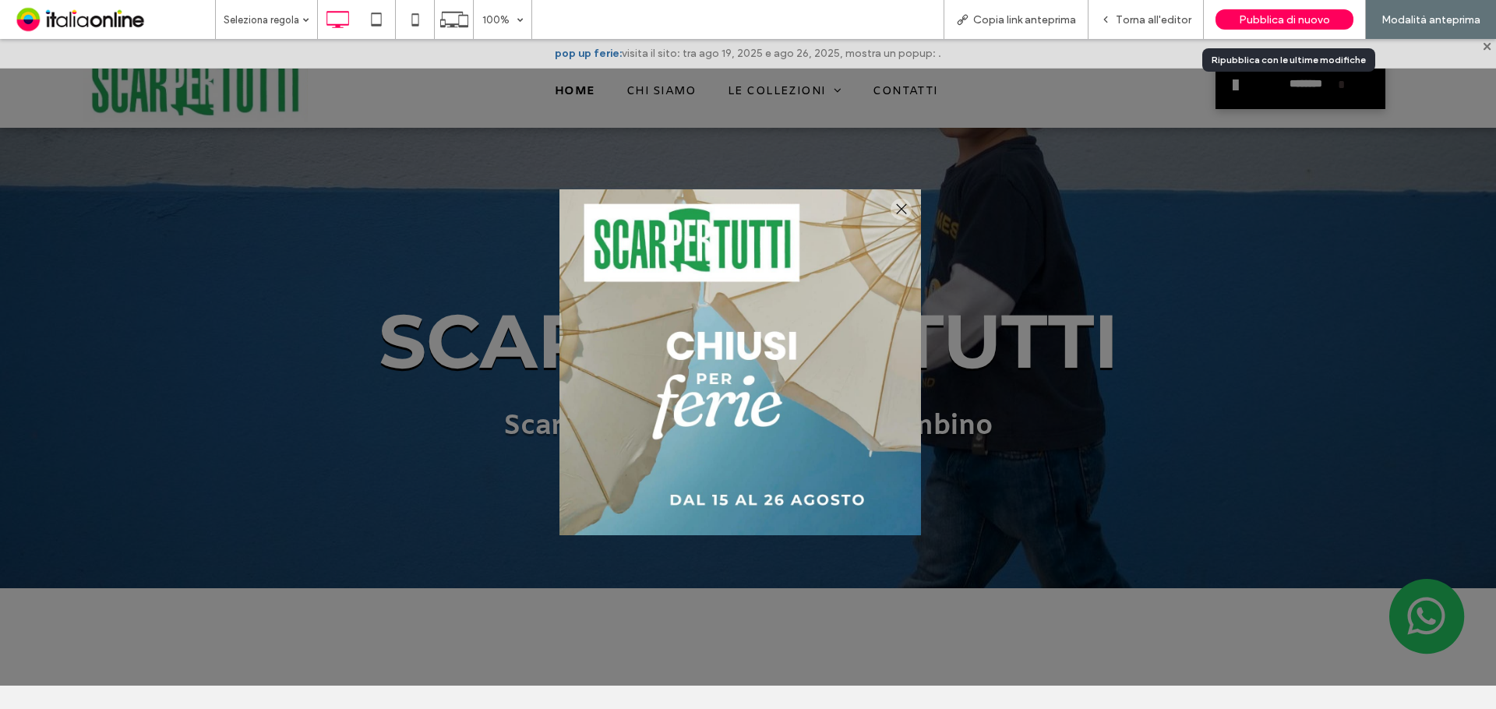
click at [1257, 18] on span "Pubblica di nuovo" at bounding box center [1284, 19] width 91 height 13
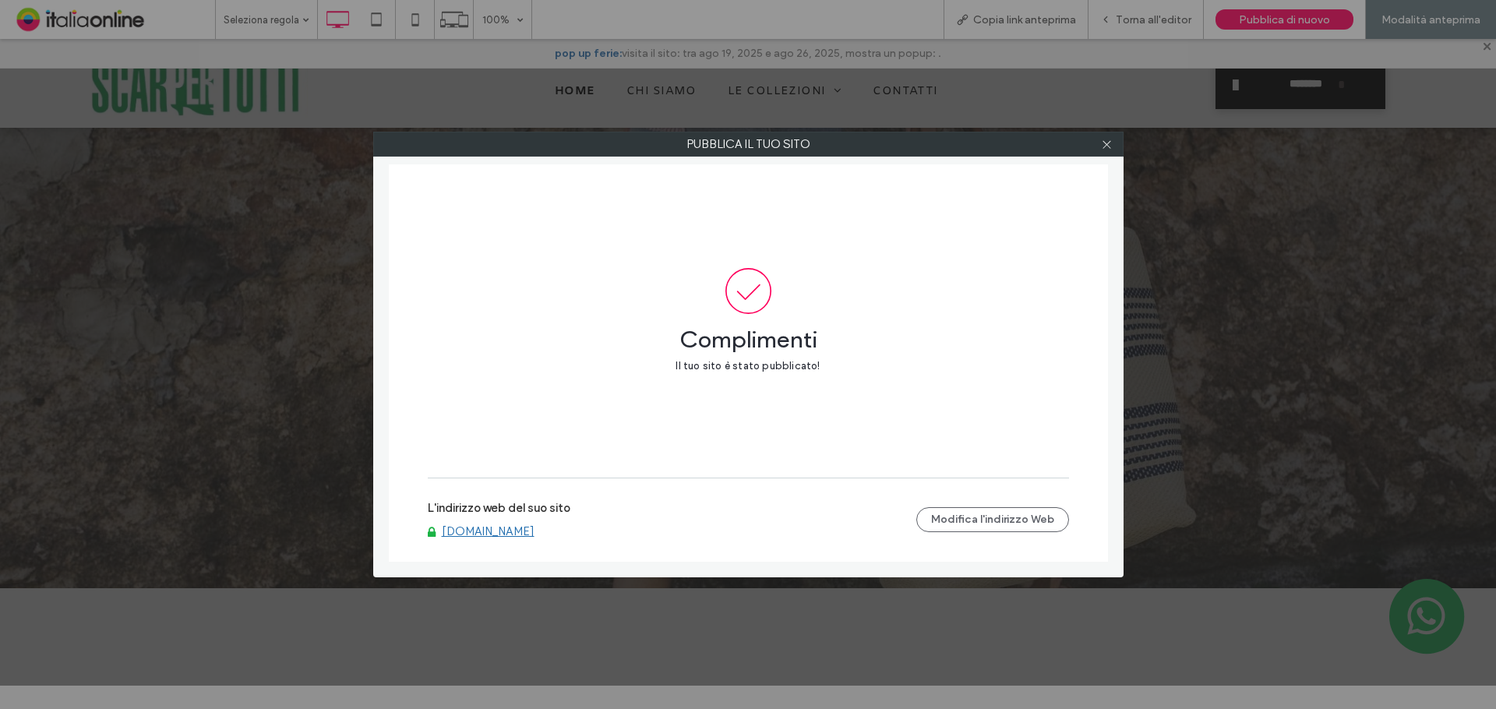
drag, startPoint x: 489, startPoint y: 0, endPoint x: 1010, endPoint y: 635, distance: 821.5
click at [1008, 637] on div "Pubblica il tuo sito Complimenti Il tuo sito è stato pubblicato! L'indirizzo we…" at bounding box center [748, 354] width 1496 height 709
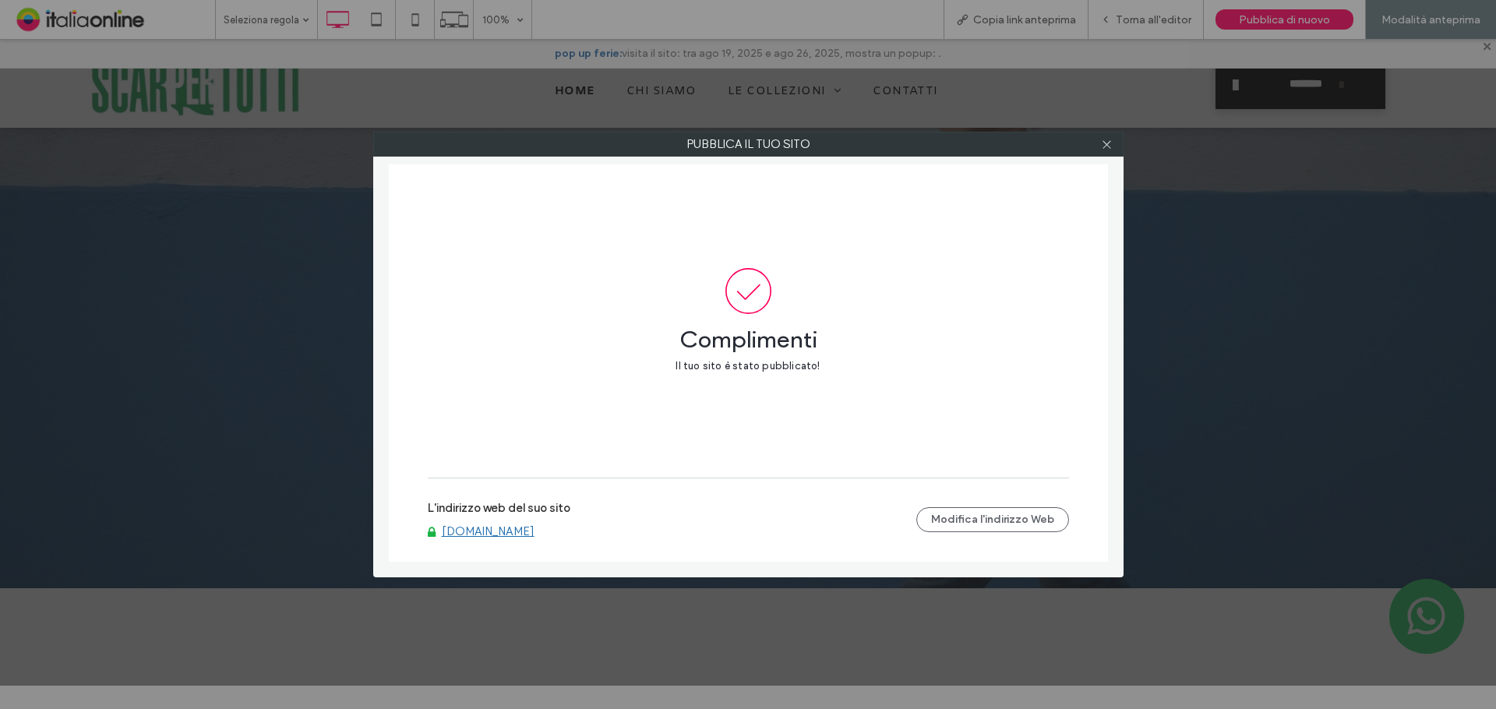
click at [534, 534] on link "www.scarpepertutti.com" at bounding box center [488, 531] width 93 height 14
click at [1106, 144] on icon at bounding box center [1107, 145] width 12 height 12
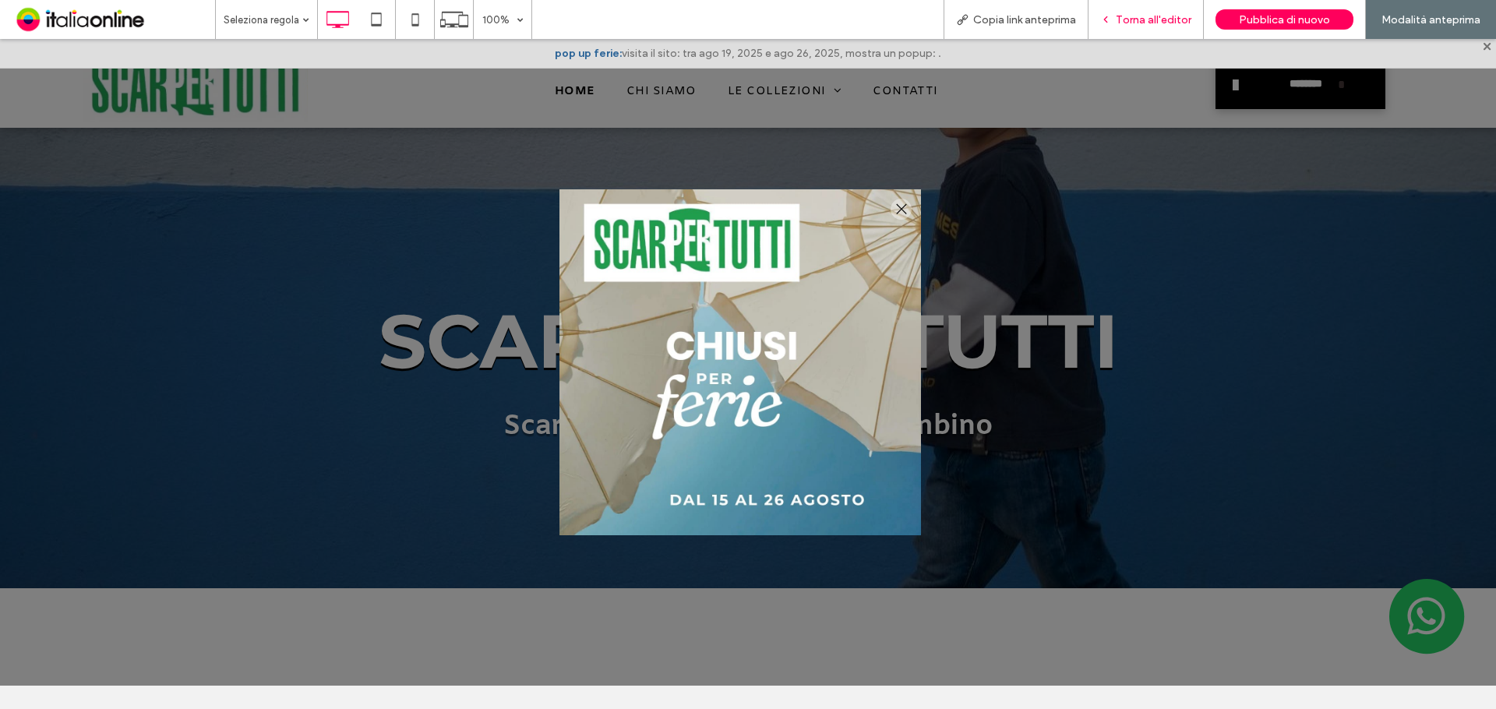
click at [1135, 17] on span "Torna all'editor" at bounding box center [1154, 19] width 76 height 13
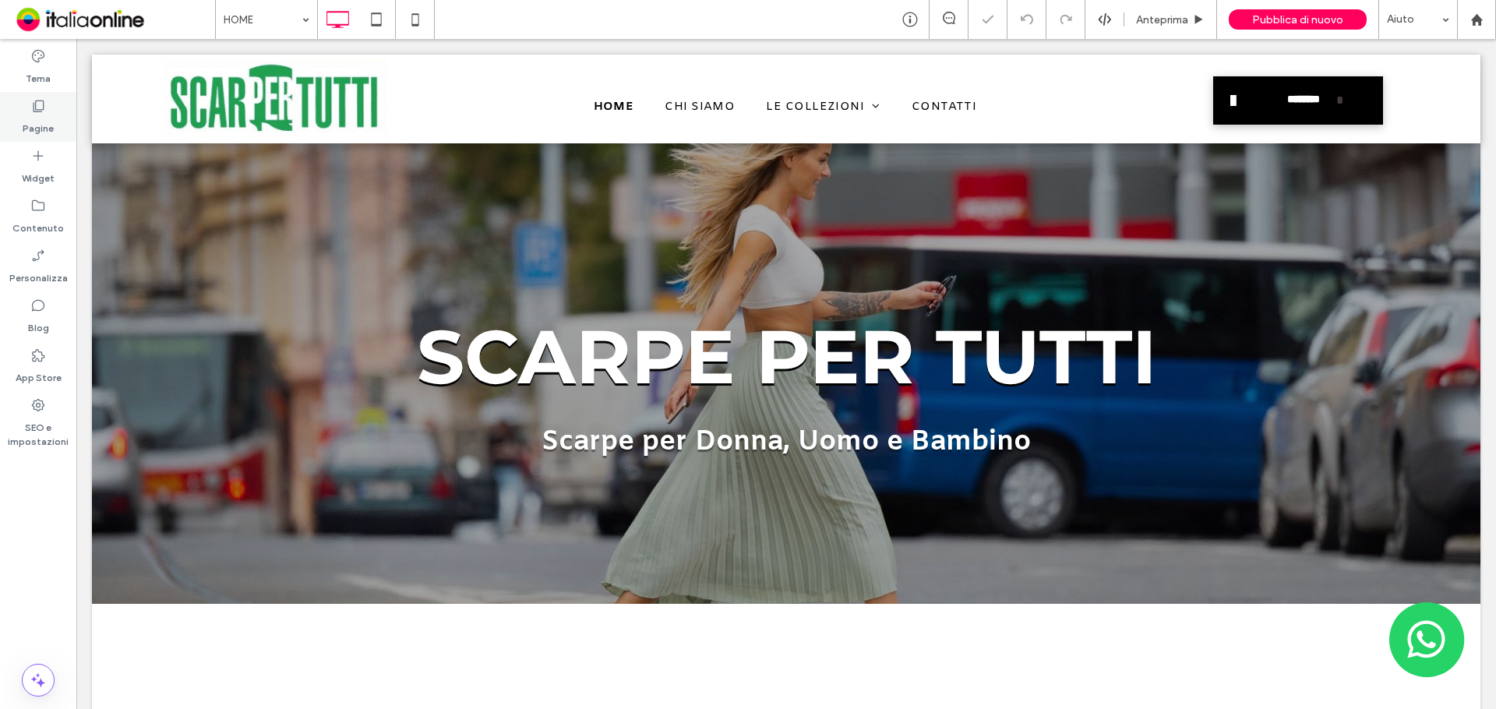
click at [44, 116] on label "Pagine" at bounding box center [38, 125] width 31 height 22
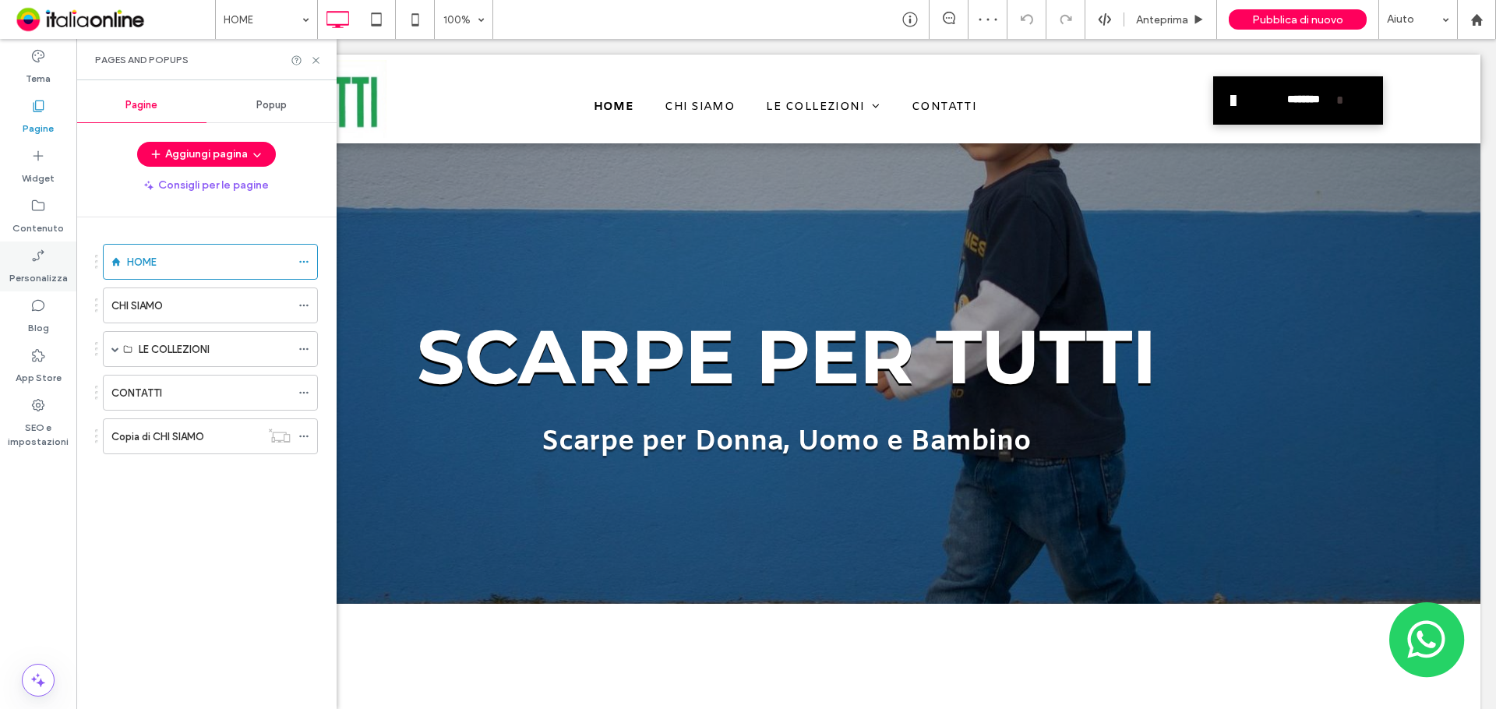
click at [34, 259] on icon at bounding box center [38, 256] width 16 height 16
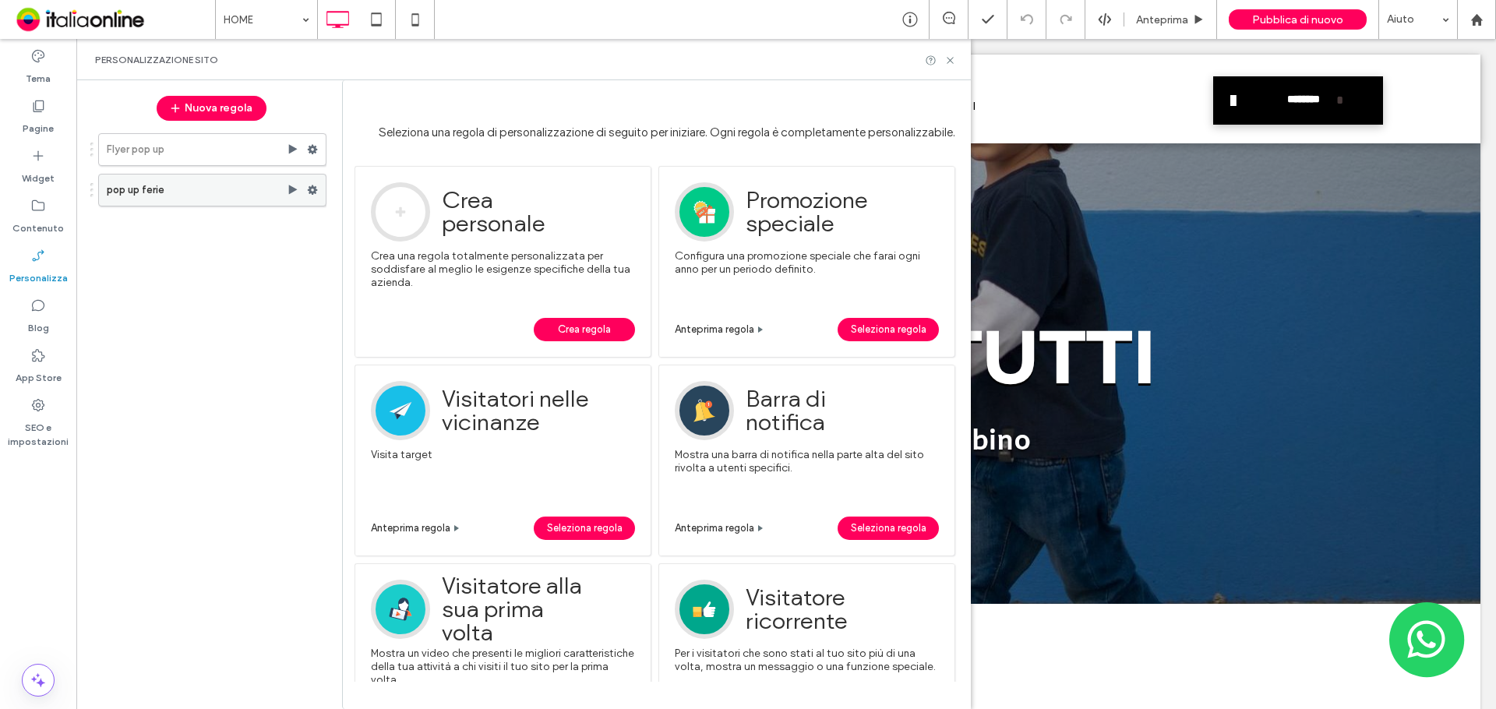
click at [198, 187] on label "pop up ferie" at bounding box center [197, 190] width 180 height 31
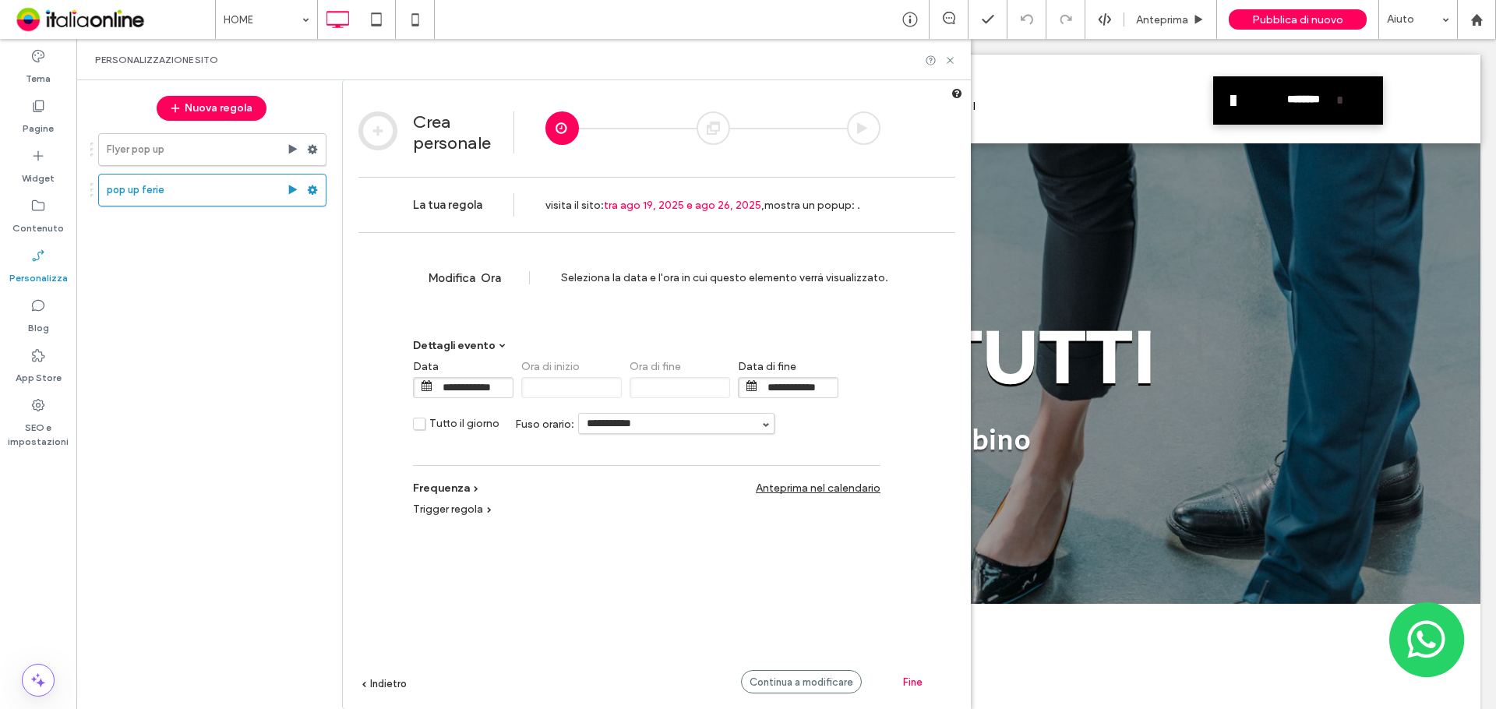
click at [920, 682] on span "Fine" at bounding box center [912, 682] width 19 height 12
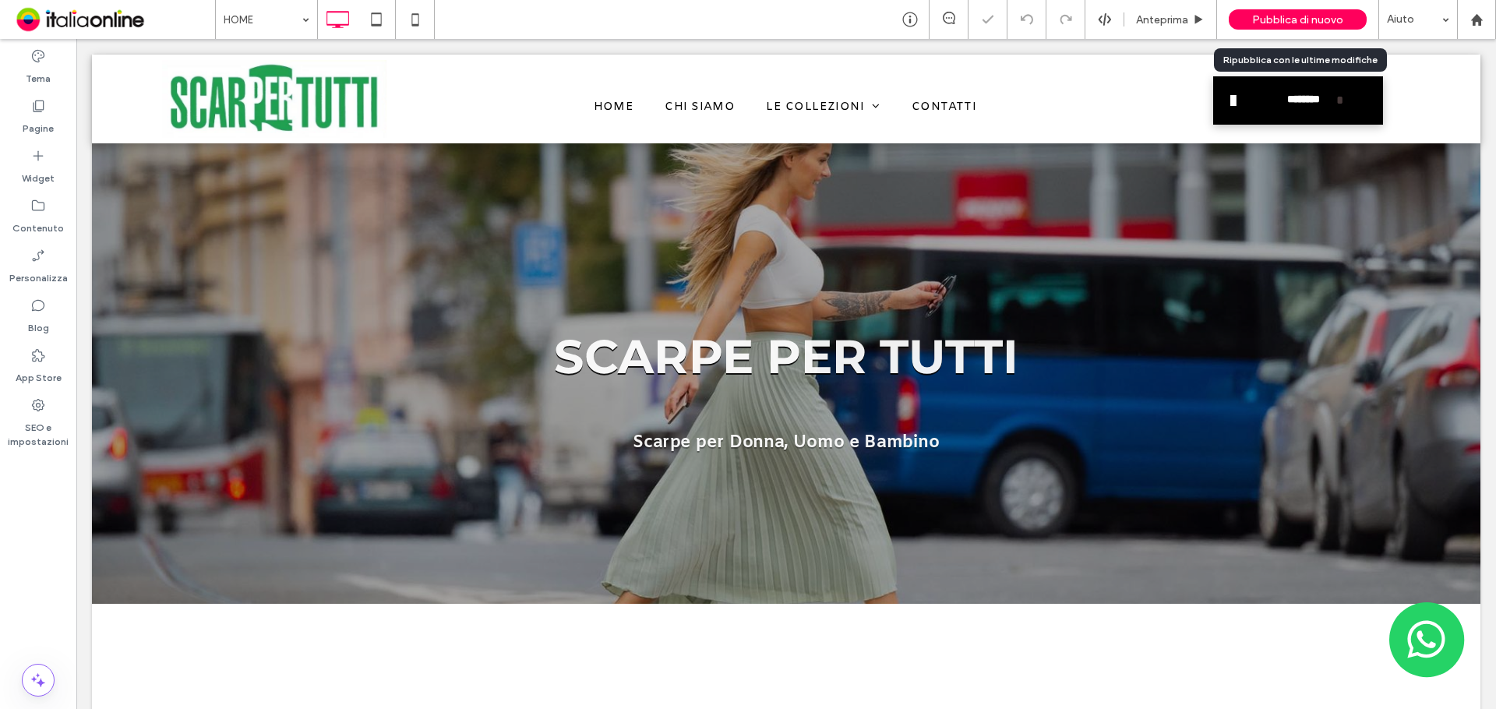
click at [1272, 16] on span "Pubblica di nuovo" at bounding box center [1297, 19] width 91 height 13
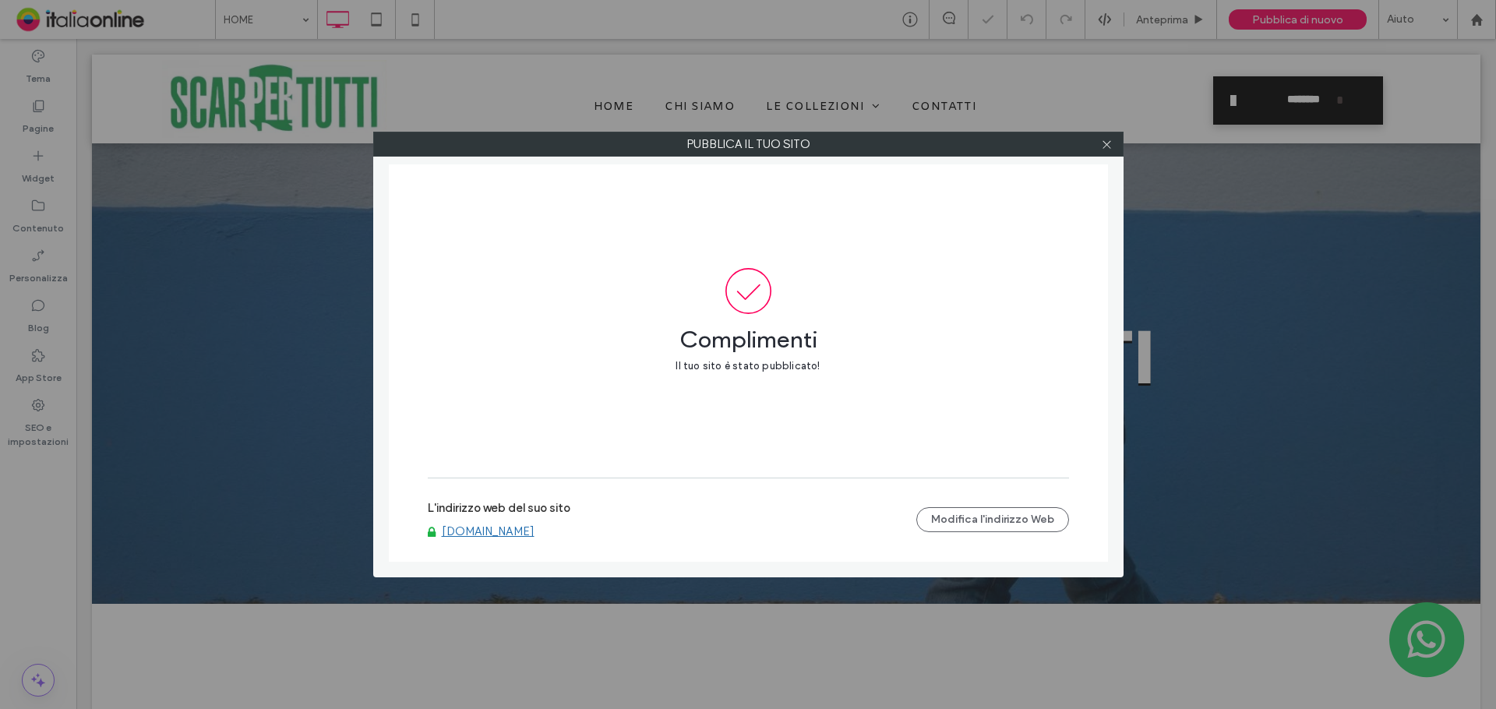
click at [514, 533] on link "www.scarpepertutti.com" at bounding box center [488, 531] width 93 height 14
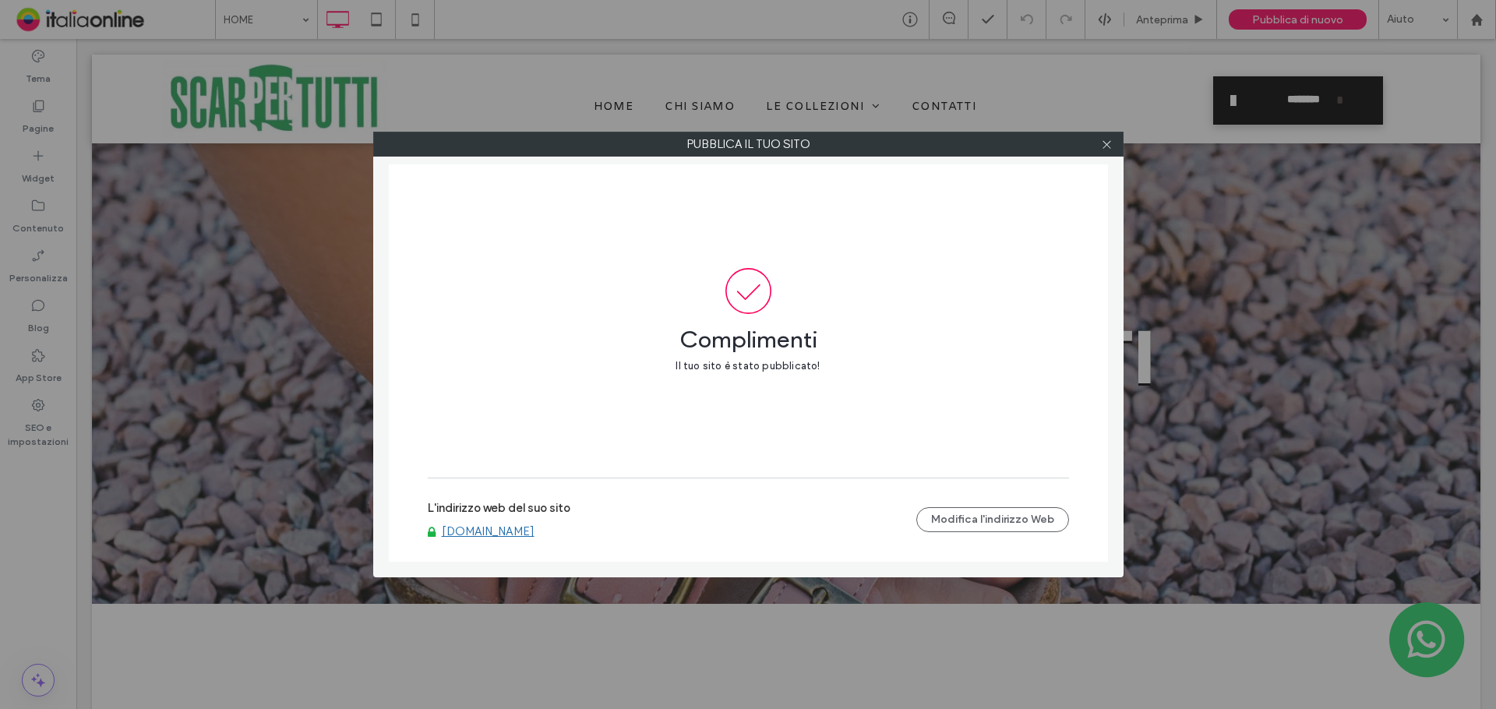
click at [732, 258] on div "Complimenti Il tuo sito è stato pubblicato!" at bounding box center [748, 320] width 641 height 313
click at [479, 533] on link "www.scarpepertutti.com" at bounding box center [488, 531] width 93 height 14
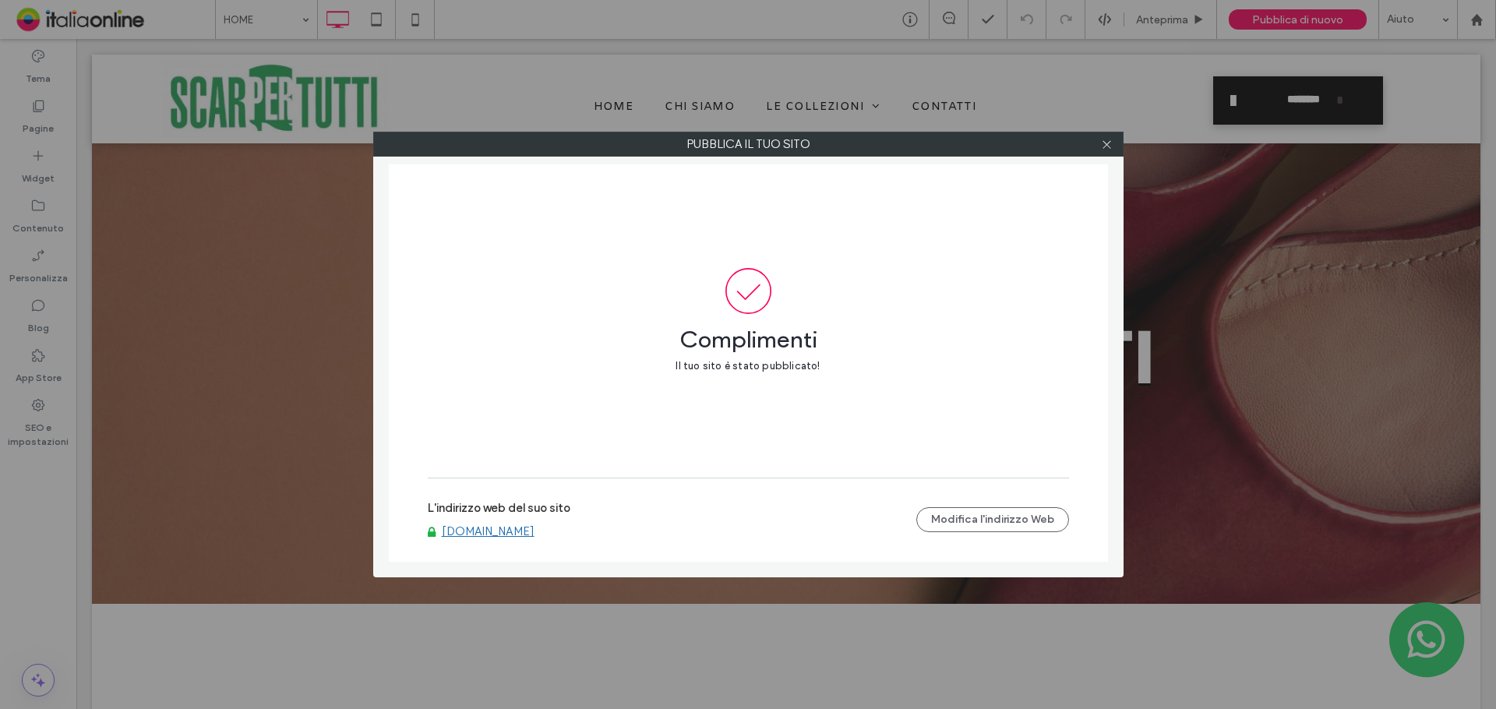
click at [1101, 139] on icon at bounding box center [1107, 145] width 12 height 12
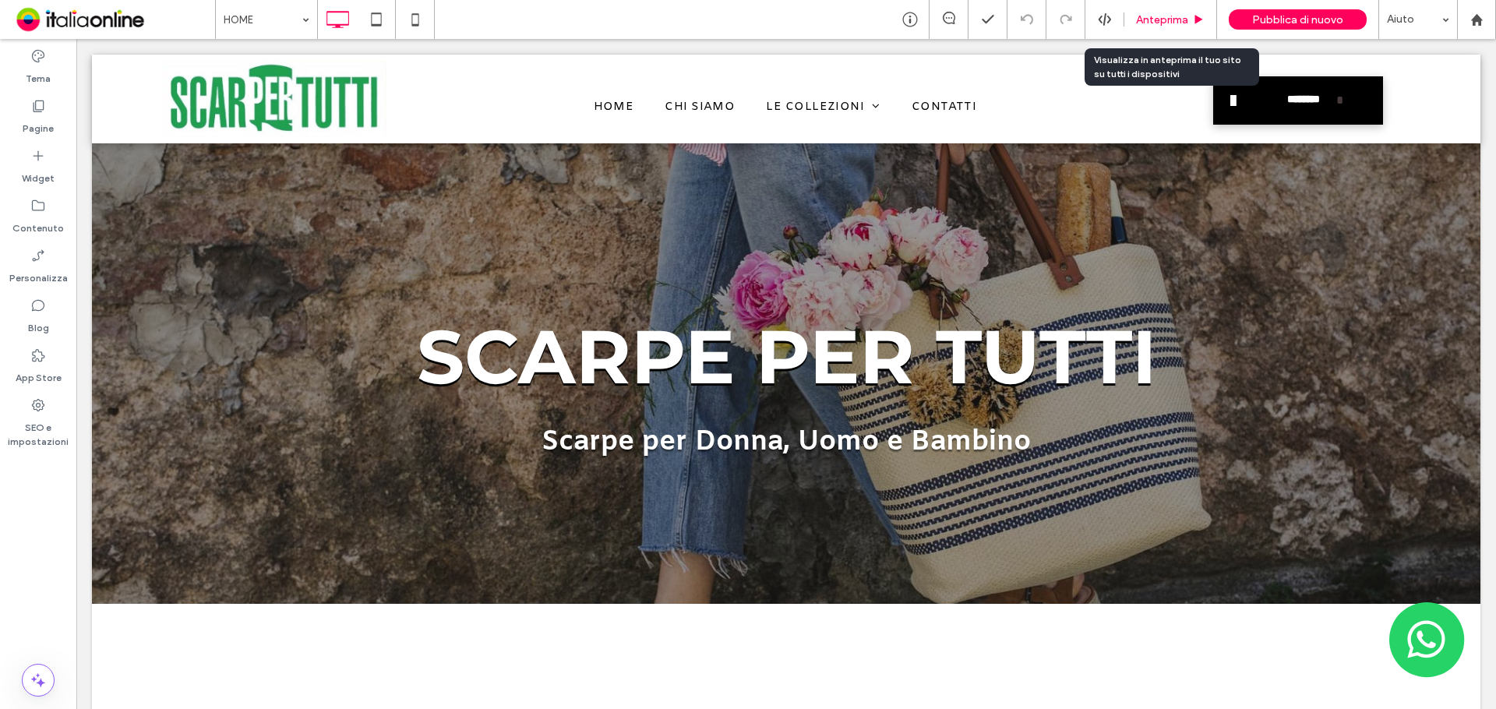
click at [1181, 21] on span "Anteprima" at bounding box center [1162, 19] width 52 height 13
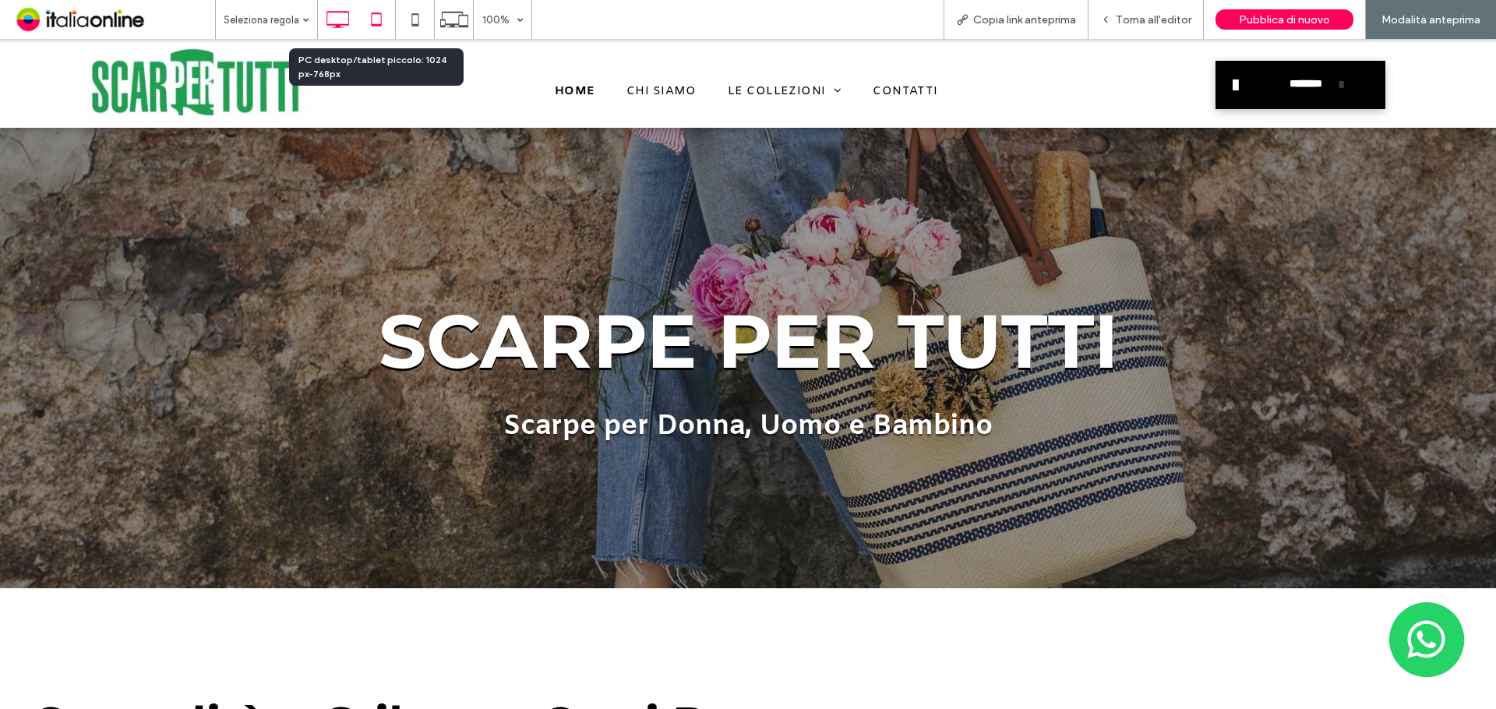
click at [382, 17] on icon at bounding box center [376, 19] width 31 height 31
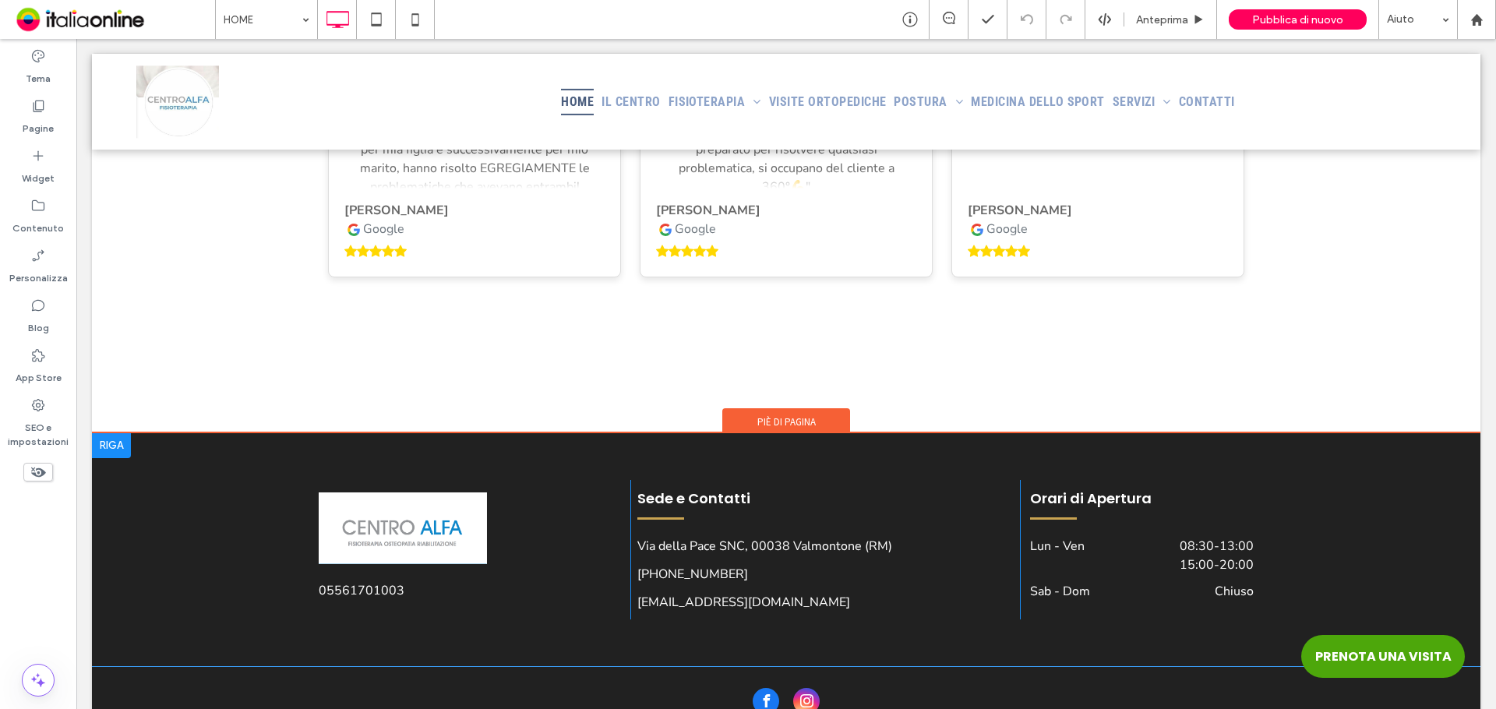
scroll to position [5820, 0]
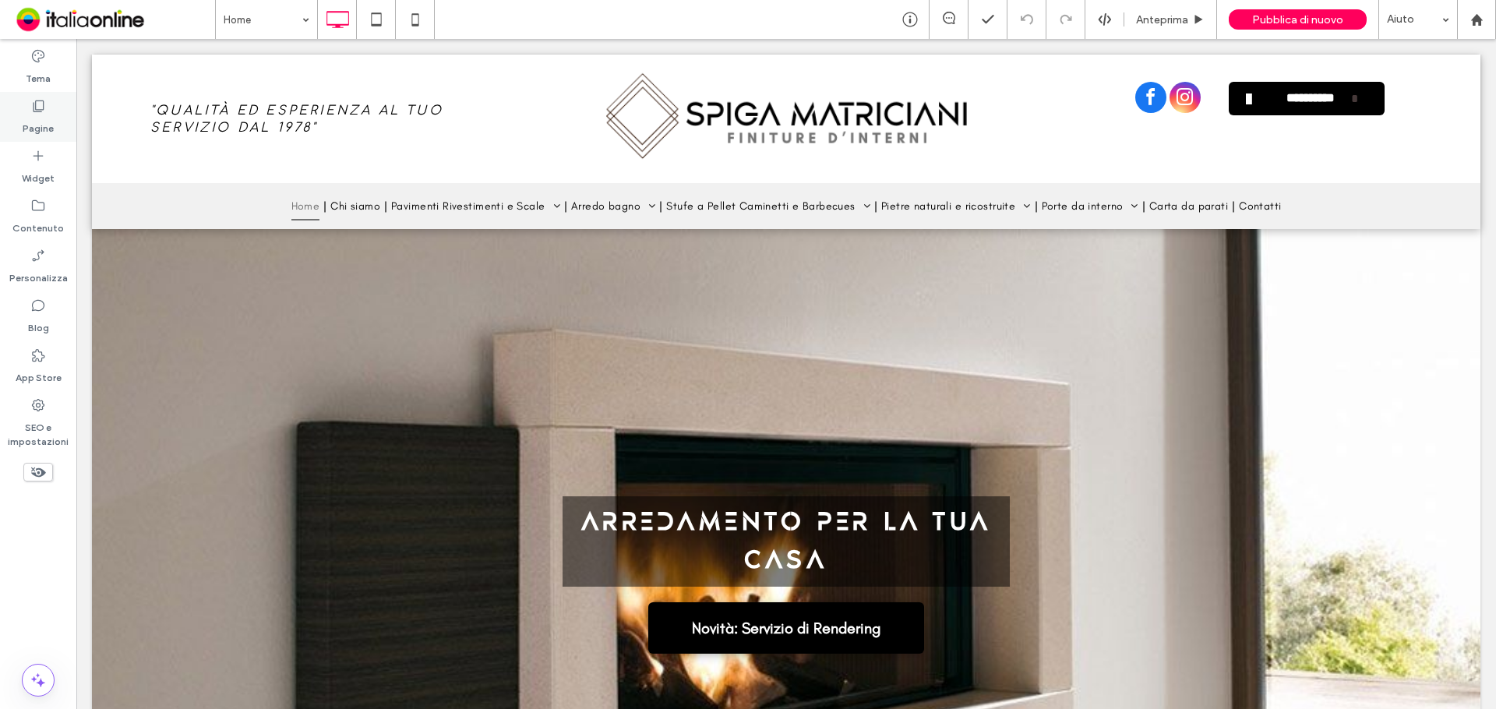
click at [52, 132] on label "Pagine" at bounding box center [38, 125] width 31 height 22
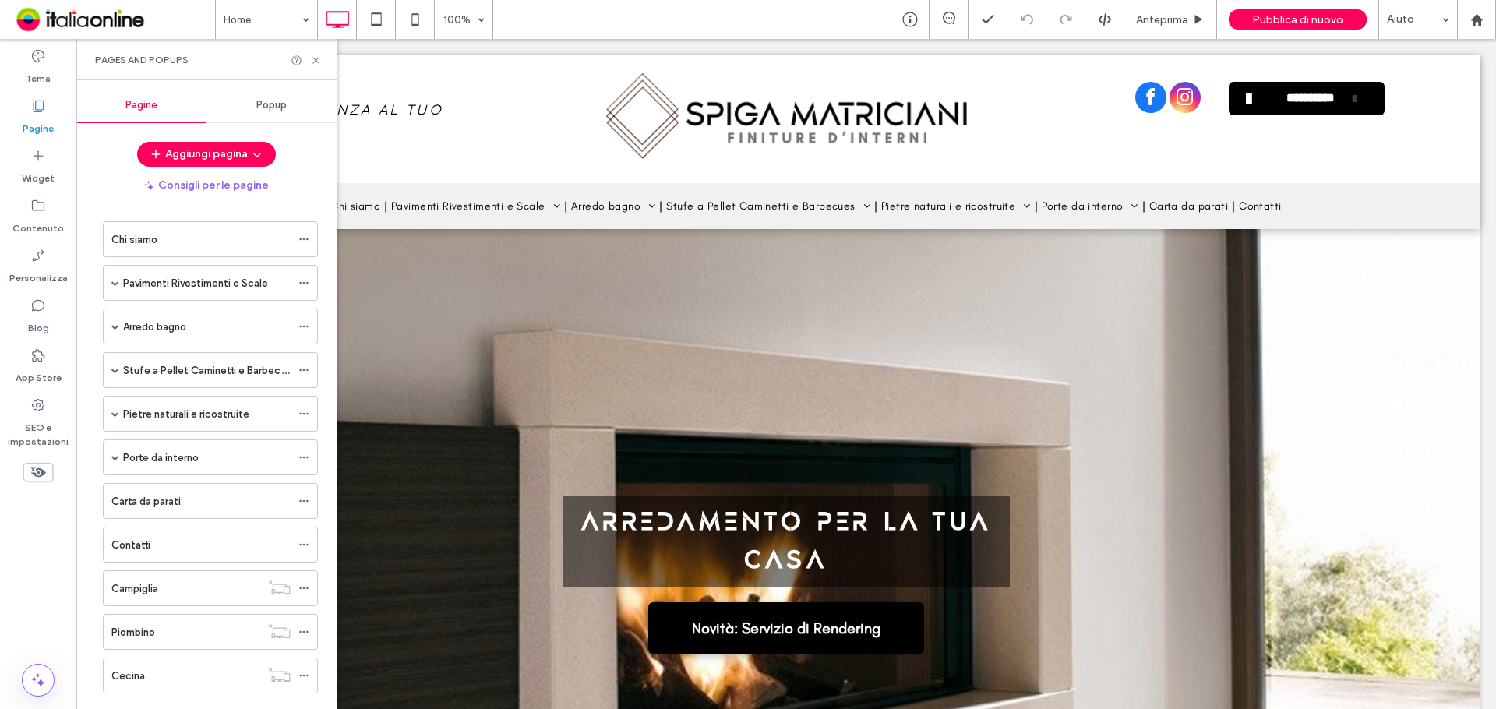
scroll to position [234, 0]
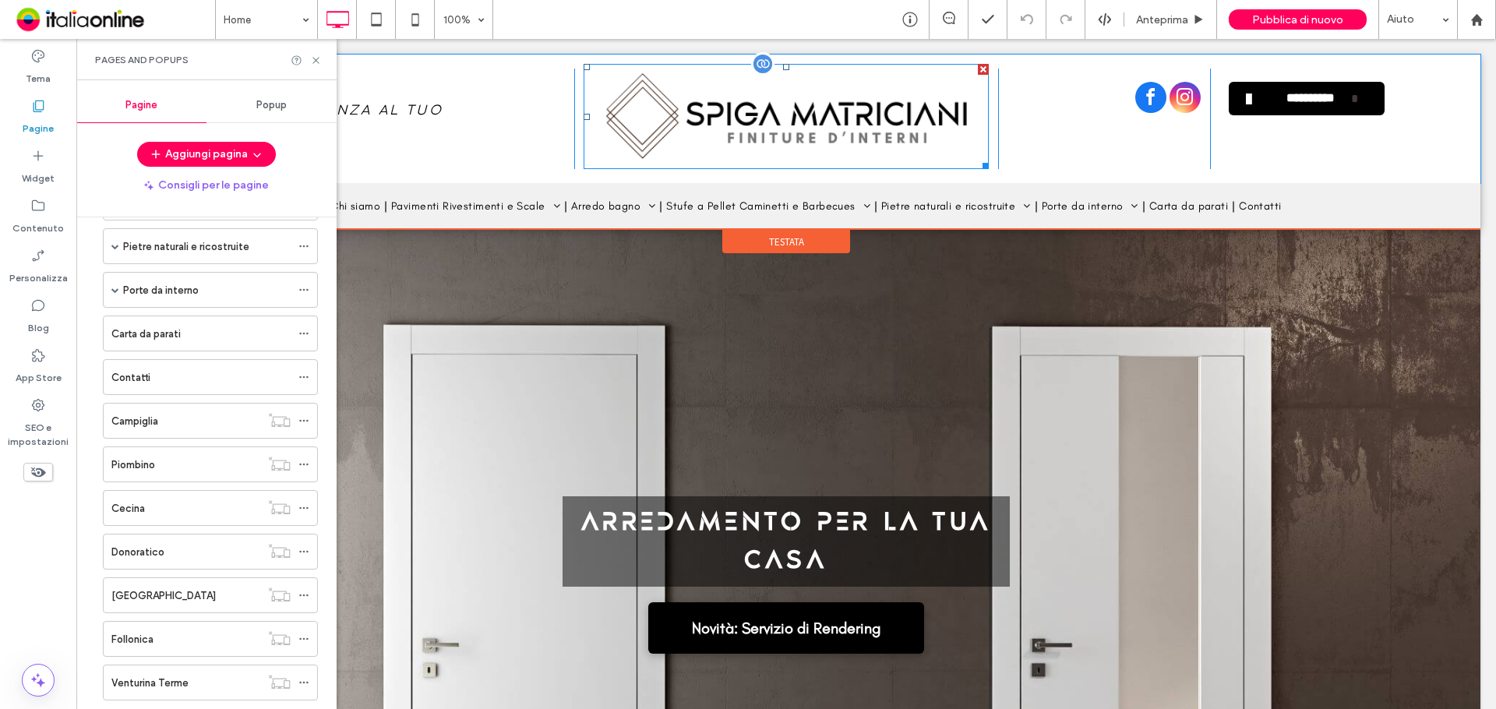
click at [735, 108] on img at bounding box center [786, 116] width 405 height 105
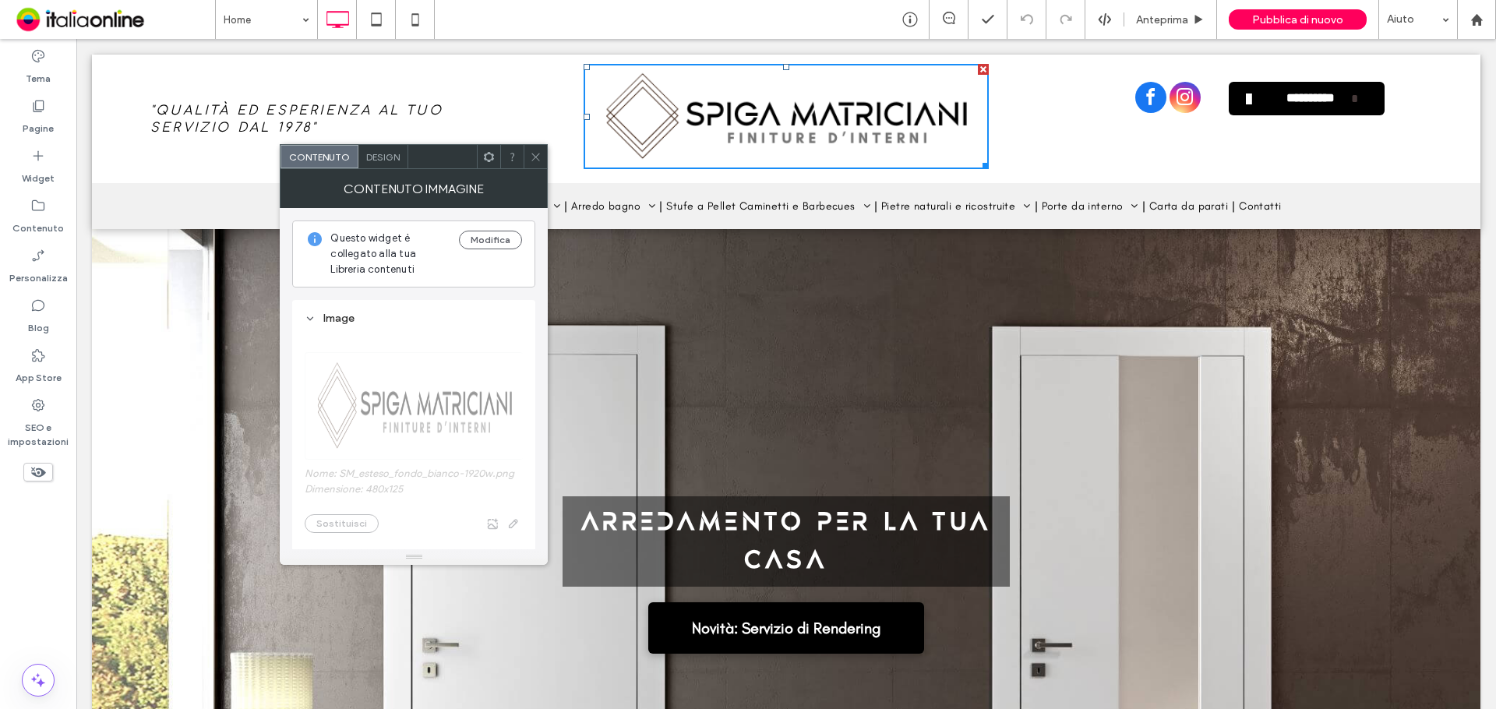
click at [532, 157] on icon at bounding box center [536, 157] width 12 height 12
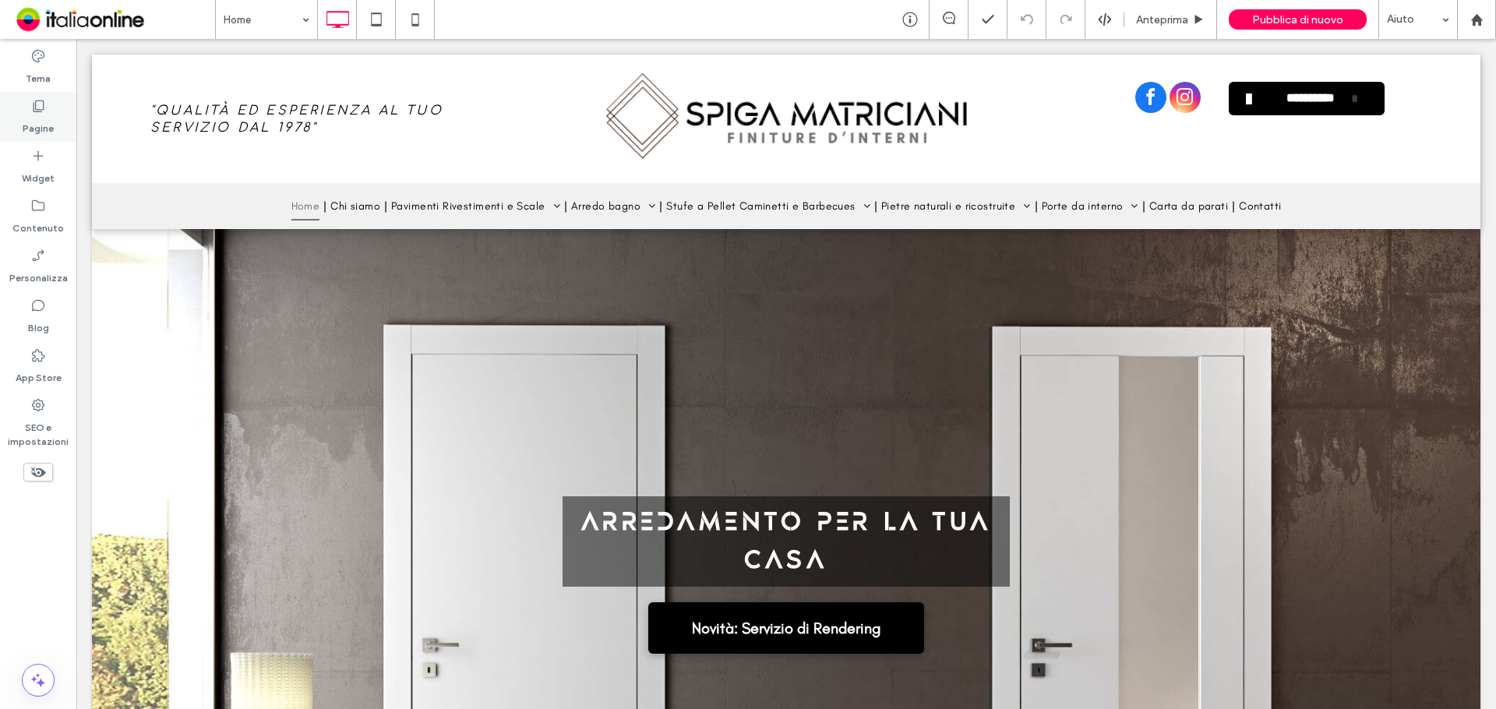
click at [65, 127] on div "Pagine" at bounding box center [38, 117] width 76 height 50
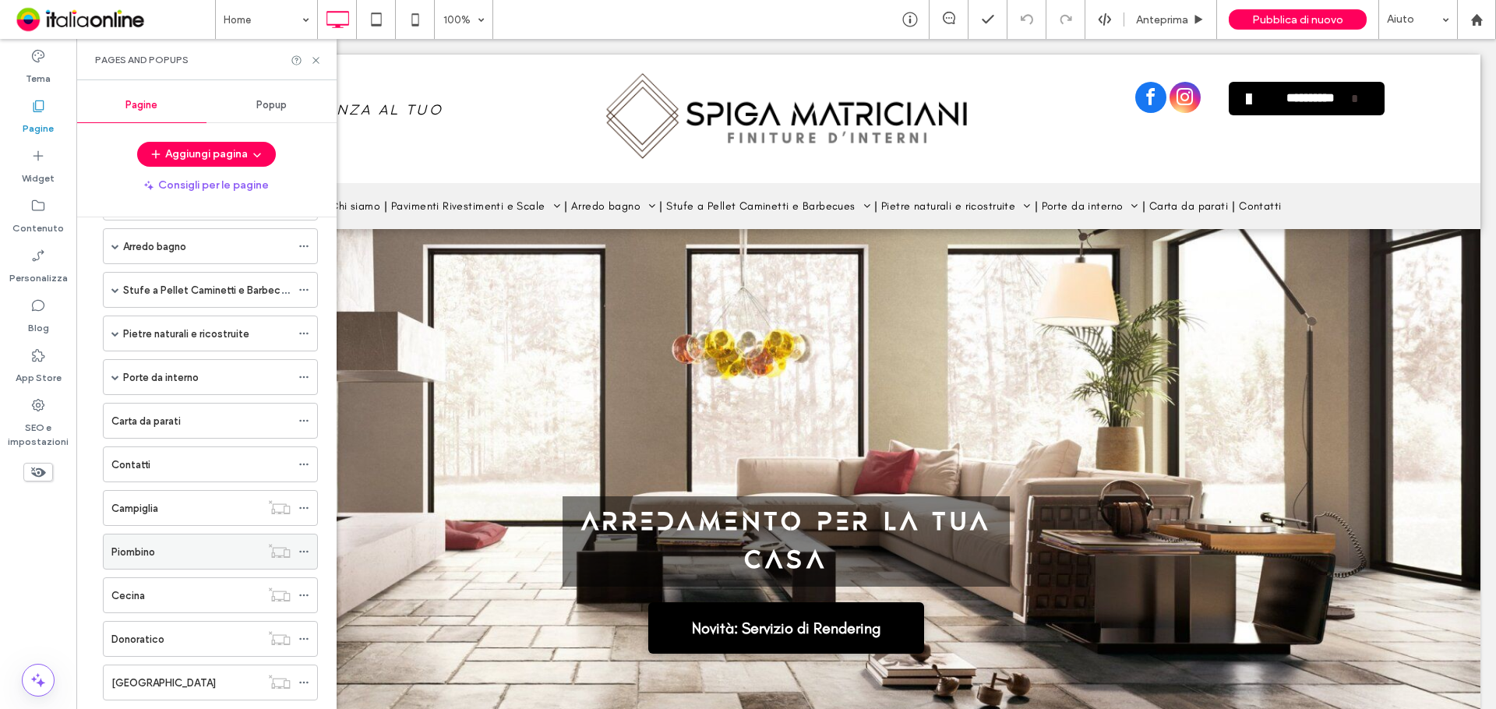
scroll to position [156, 0]
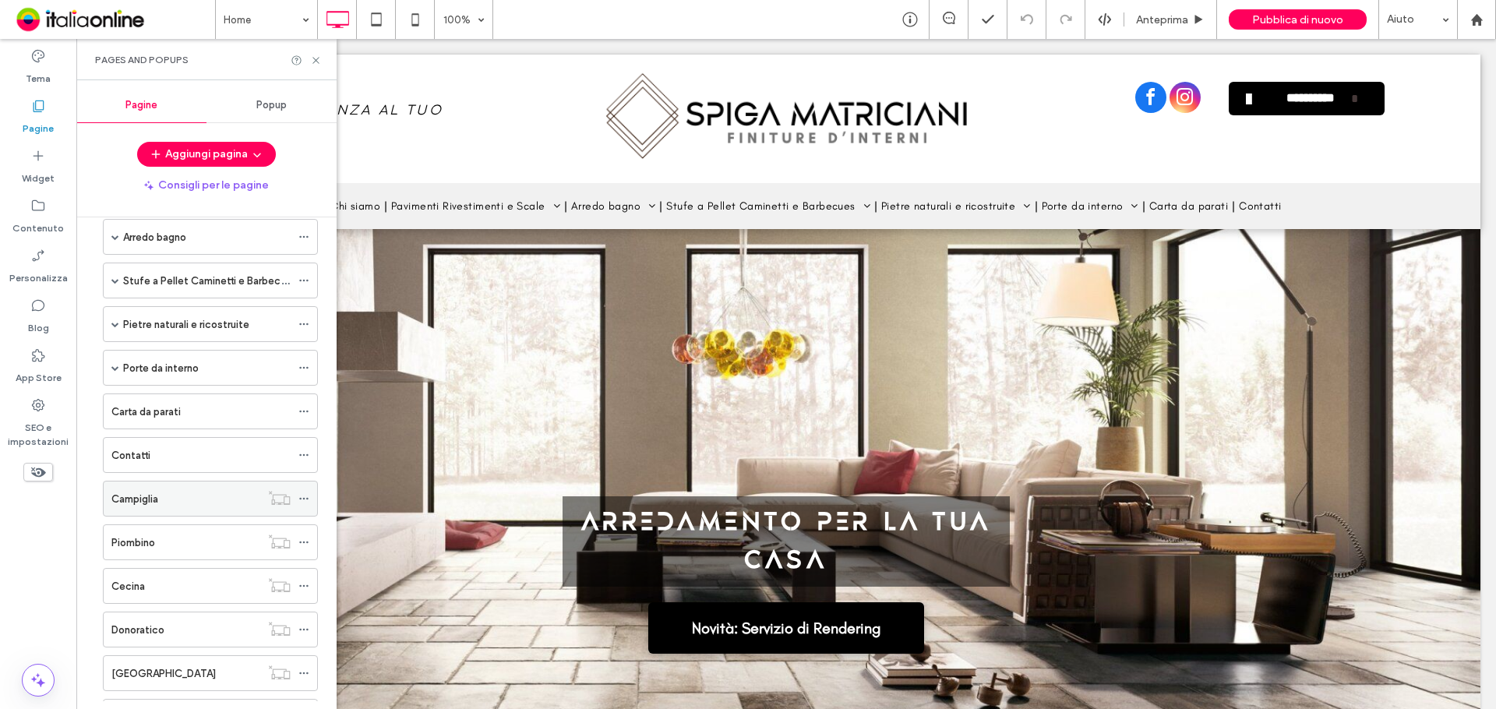
click at [261, 499] on div at bounding box center [279, 498] width 38 height 16
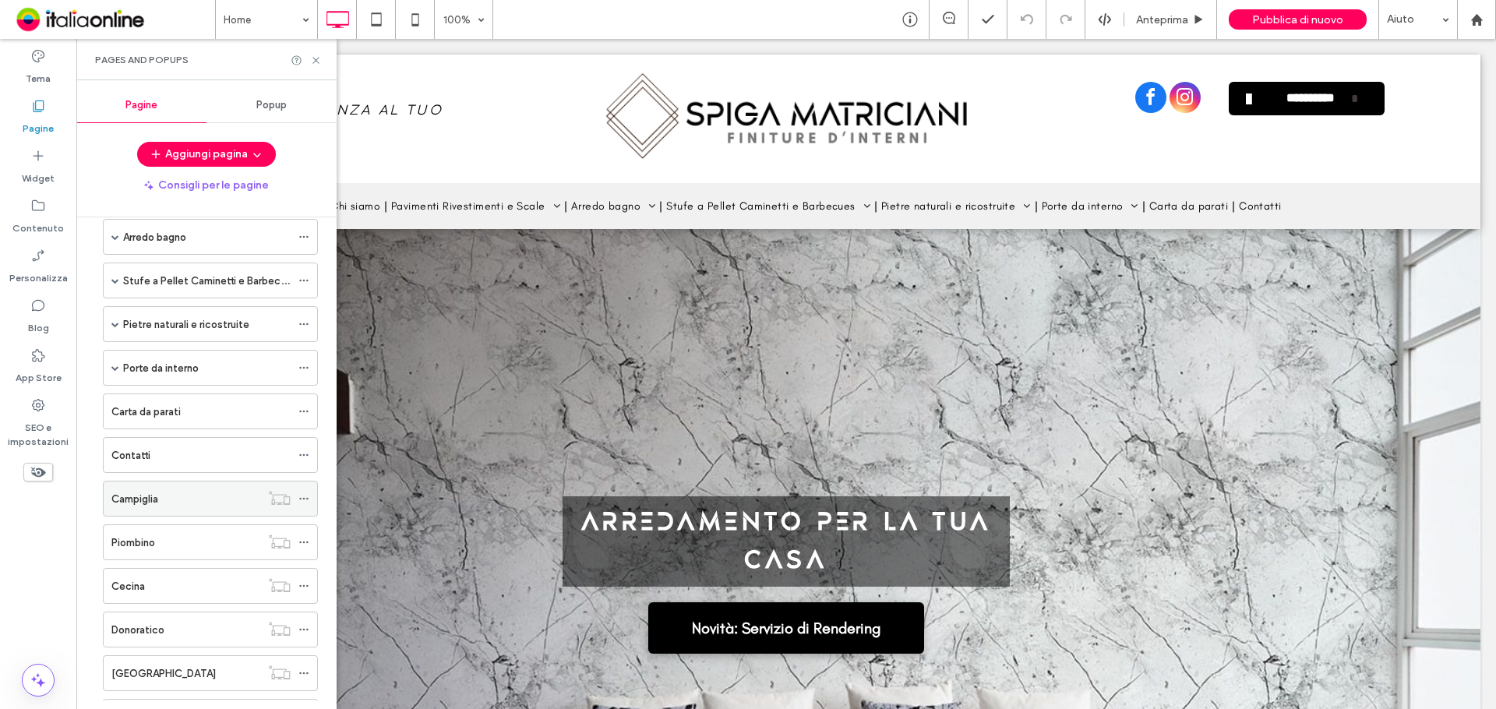
click at [171, 500] on div "Campiglia" at bounding box center [185, 499] width 149 height 16
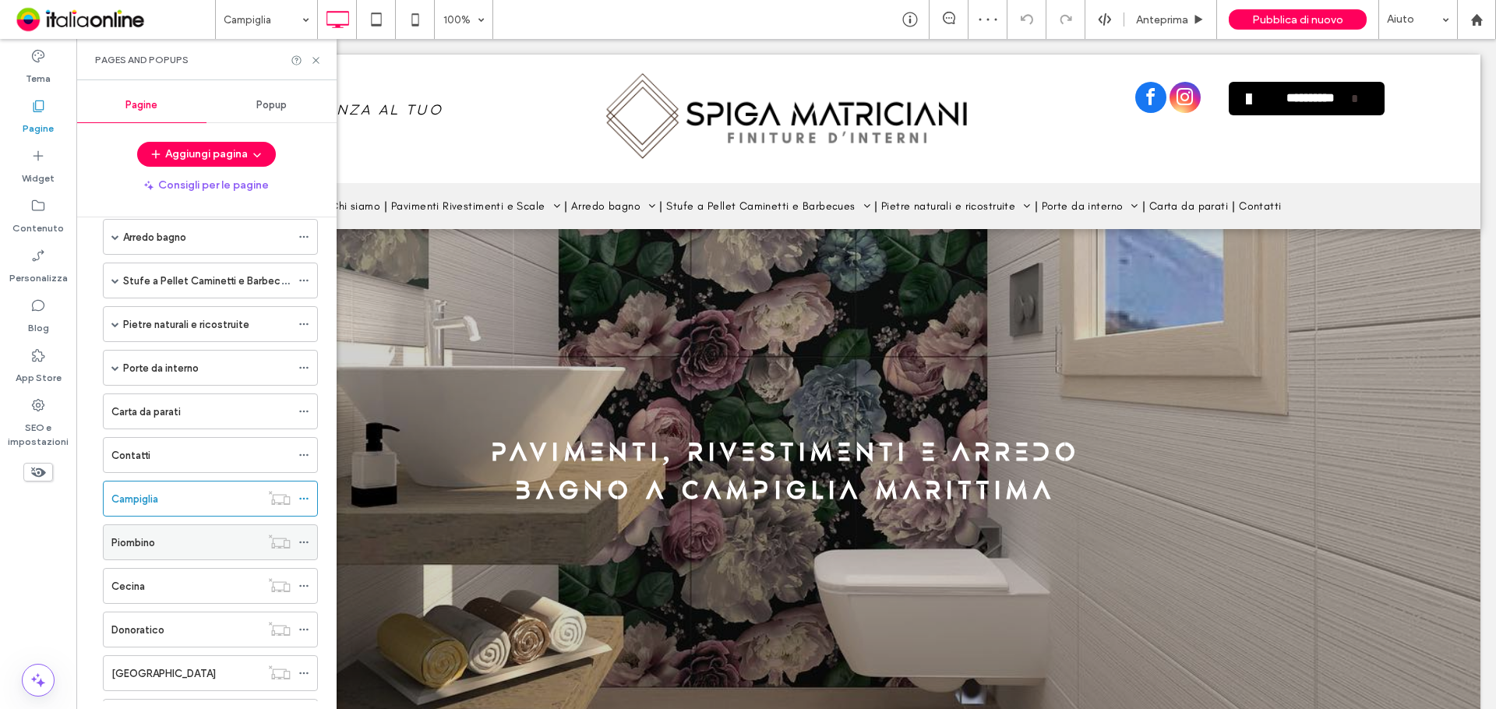
click at [164, 550] on div "Piombino" at bounding box center [185, 542] width 149 height 16
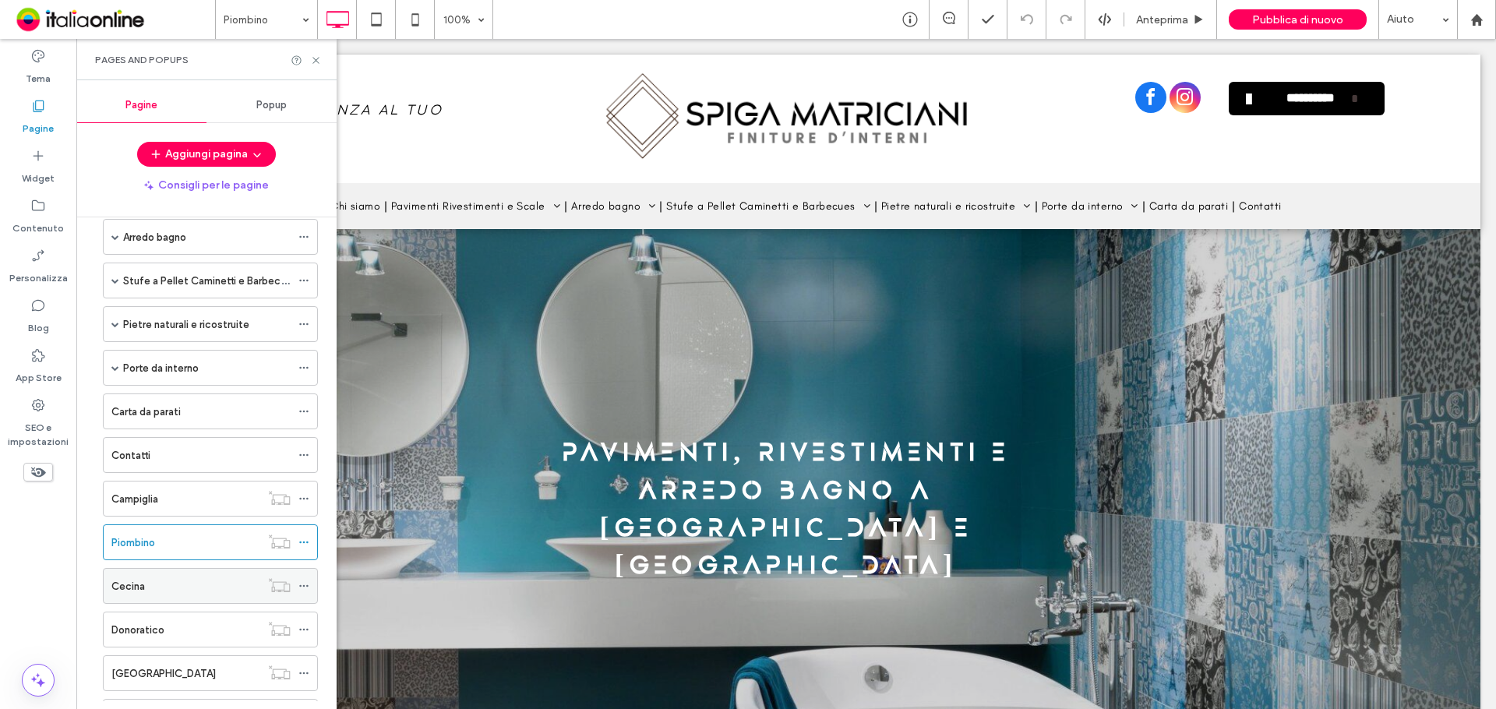
click at [198, 587] on div "Cecina" at bounding box center [185, 586] width 149 height 16
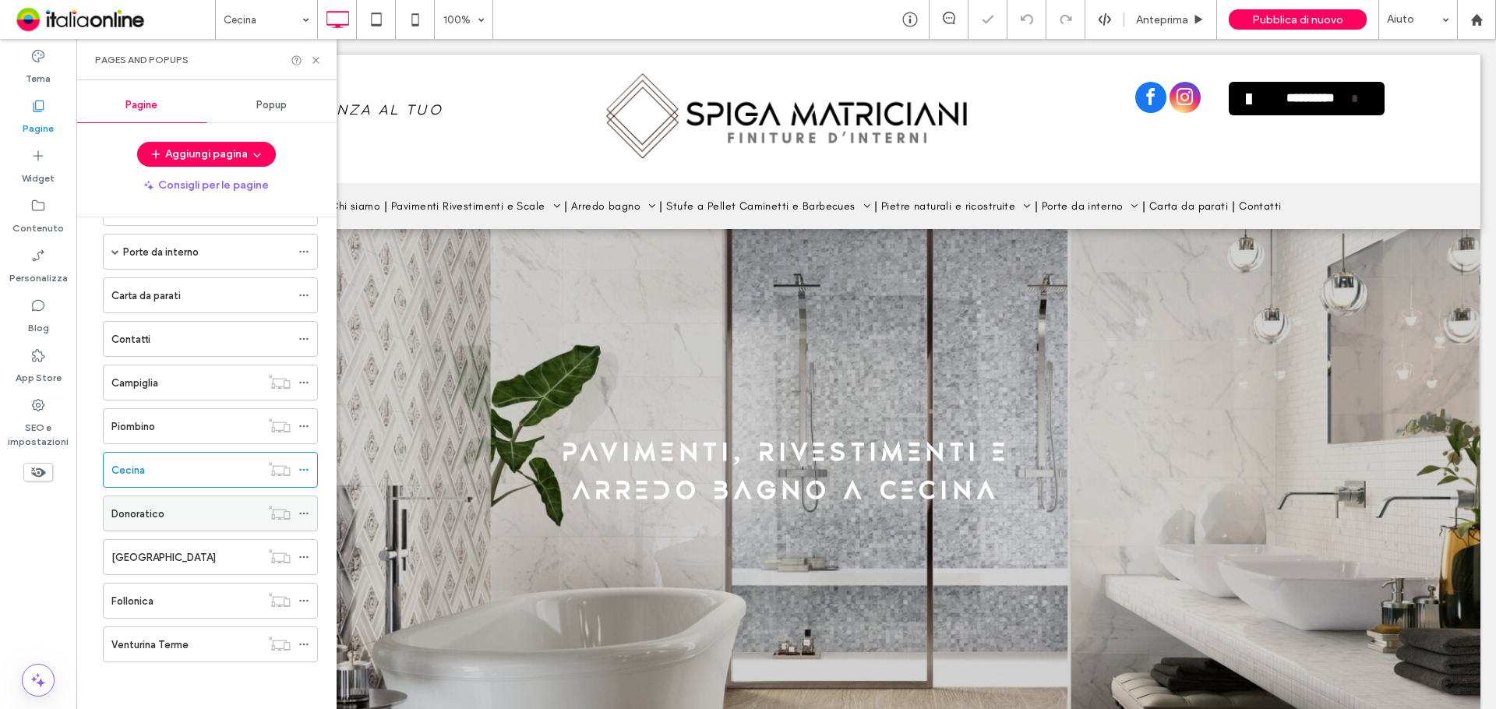
click at [196, 520] on div "Donoratico" at bounding box center [185, 514] width 149 height 16
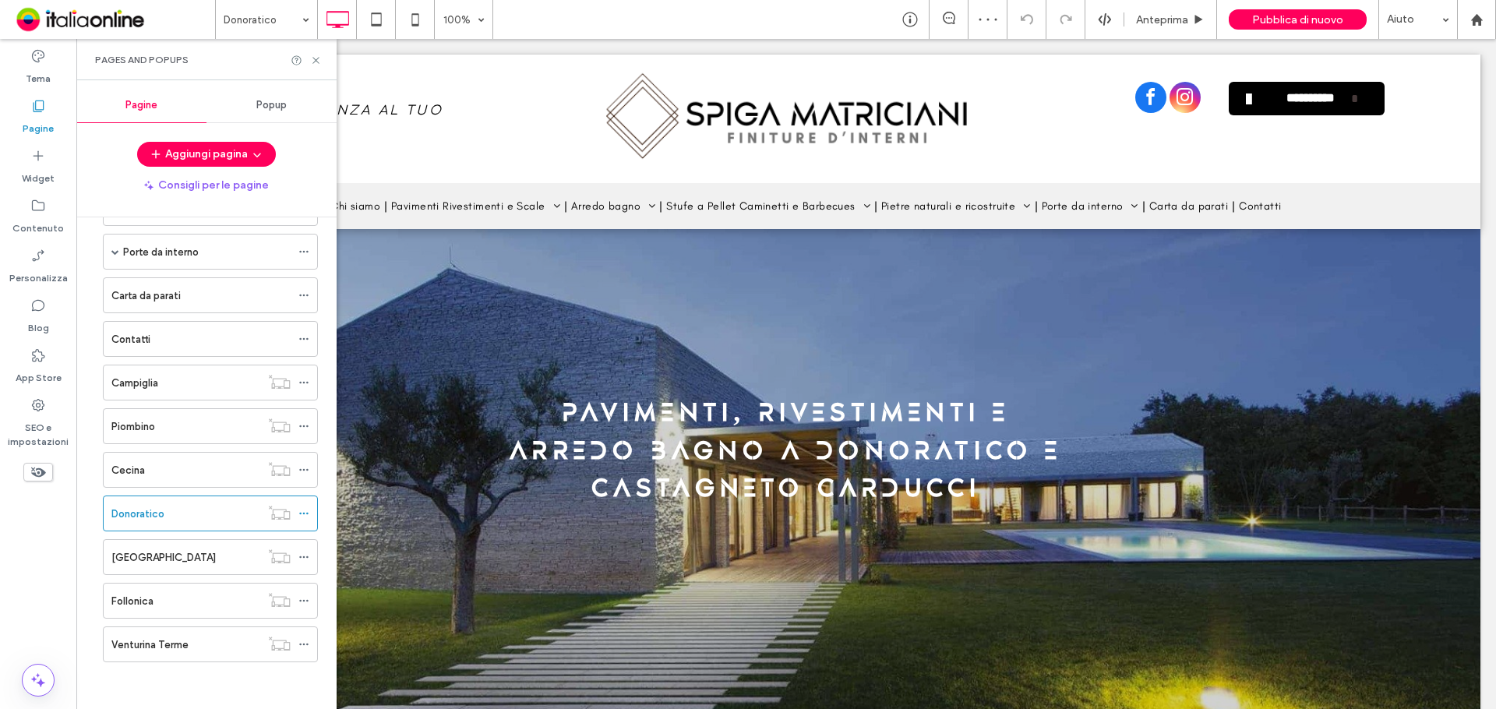
scroll to position [78, 0]
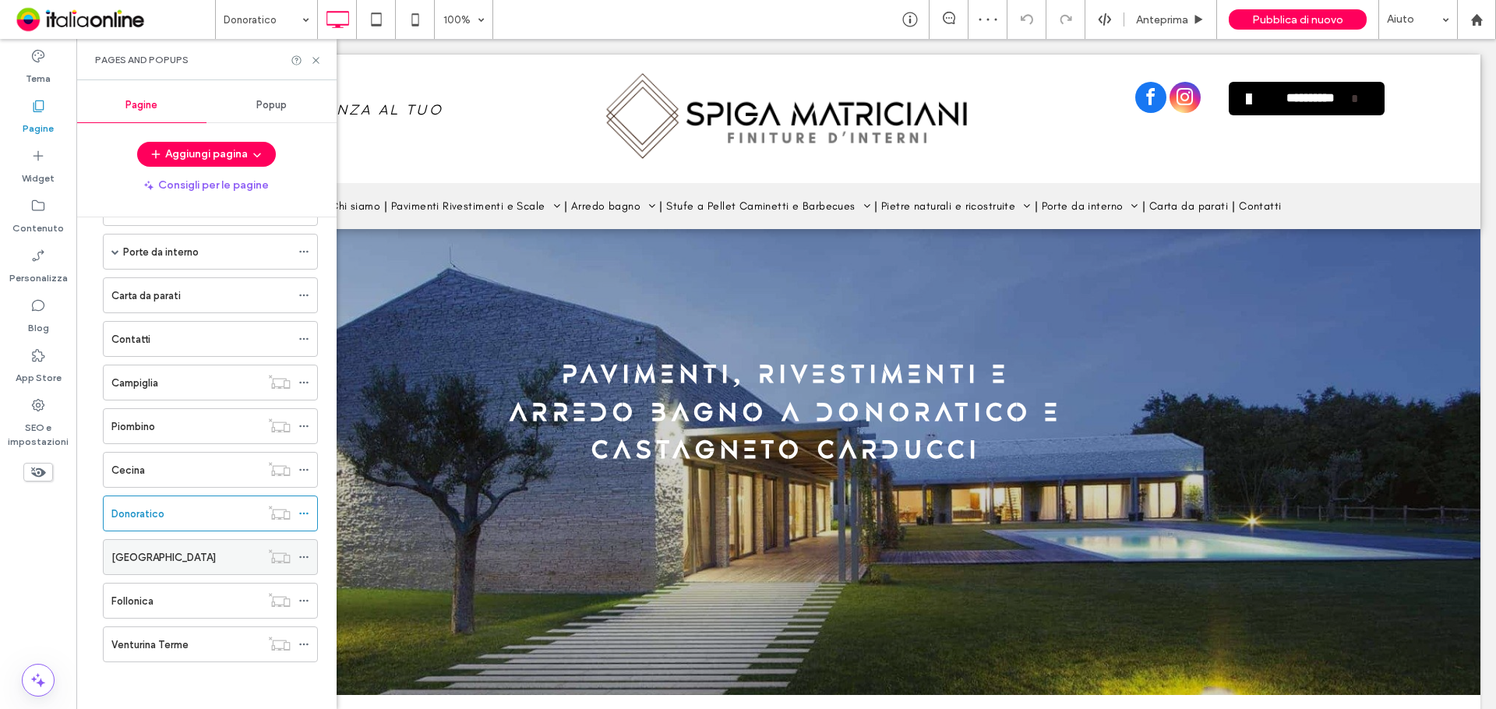
click at [209, 565] on div "[GEOGRAPHIC_DATA]" at bounding box center [185, 557] width 149 height 16
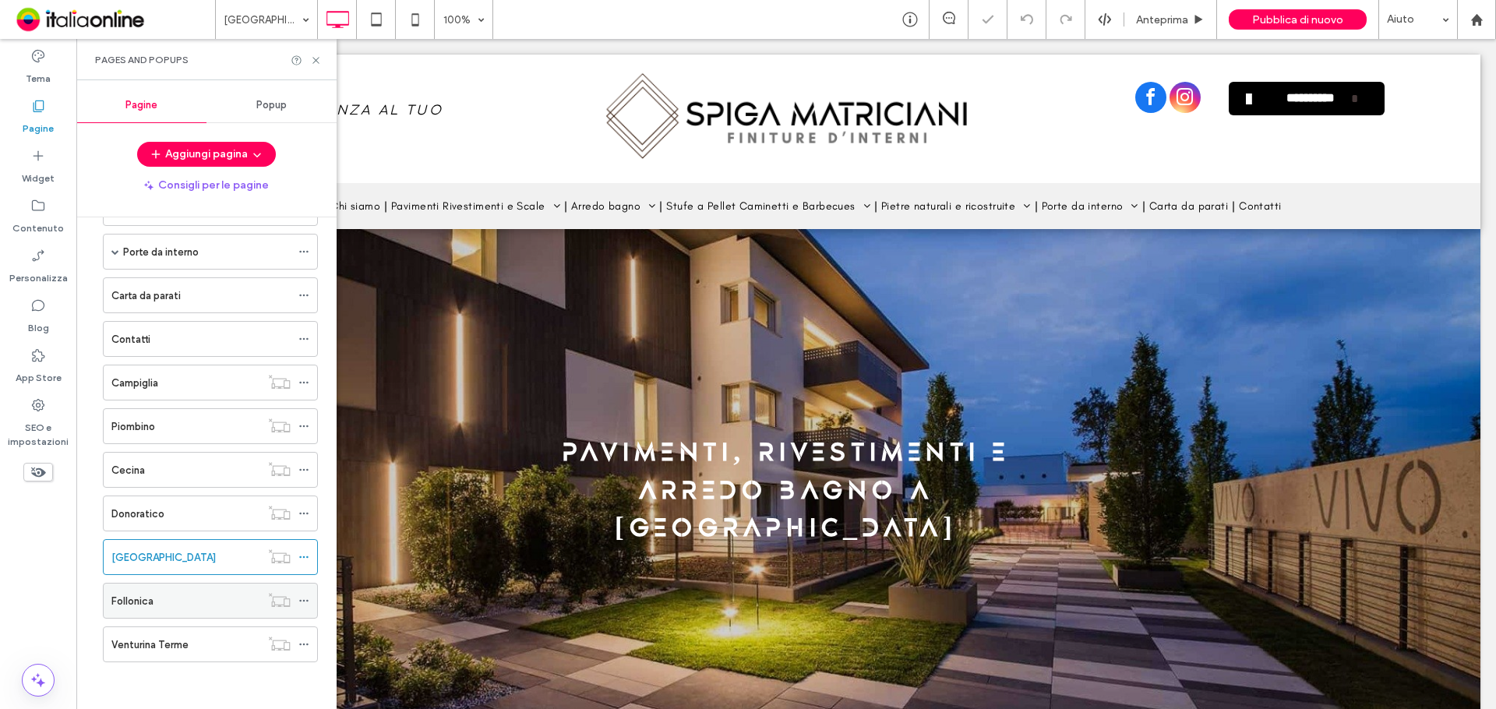
click at [206, 604] on div "Follonica" at bounding box center [185, 601] width 149 height 16
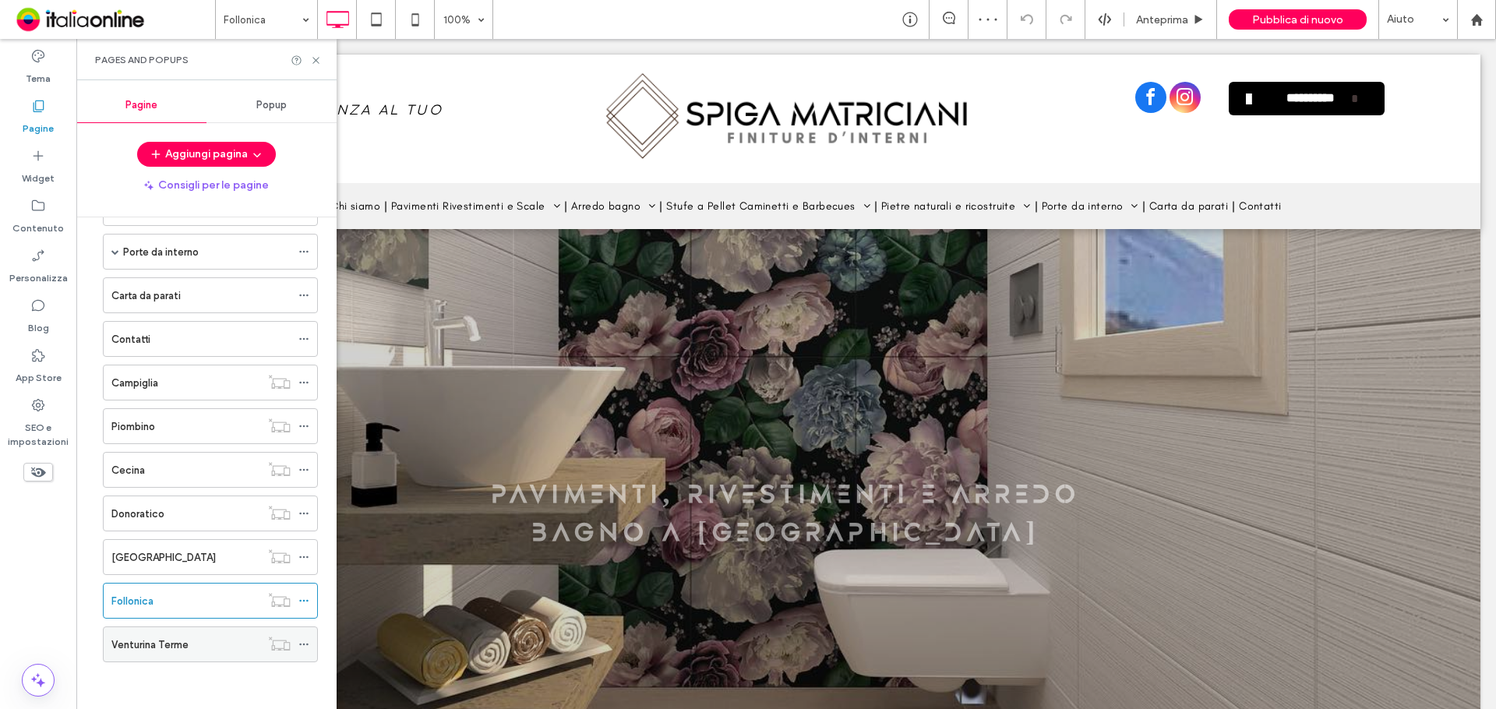
click at [205, 645] on div "Venturina Terme" at bounding box center [185, 645] width 149 height 16
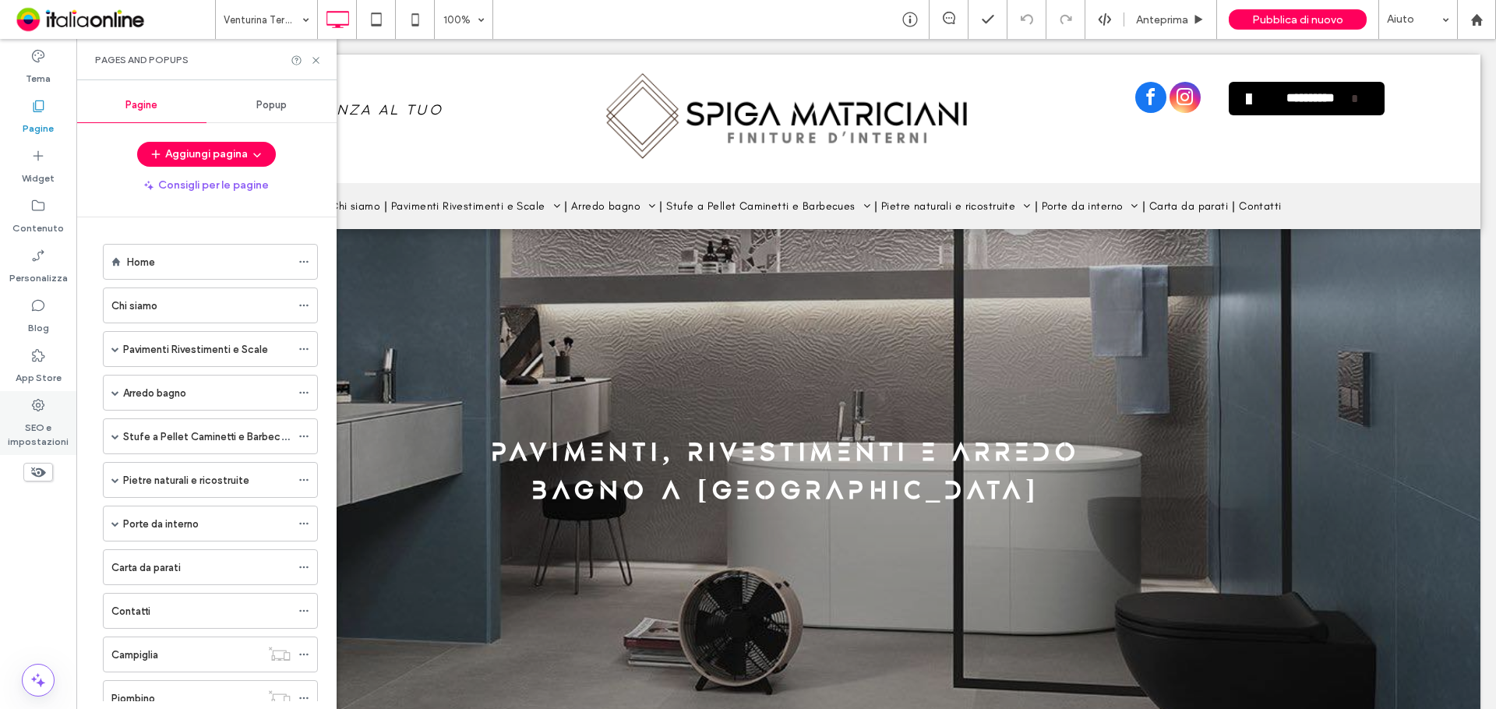
click at [45, 433] on label "SEO e impostazioni" at bounding box center [38, 431] width 76 height 36
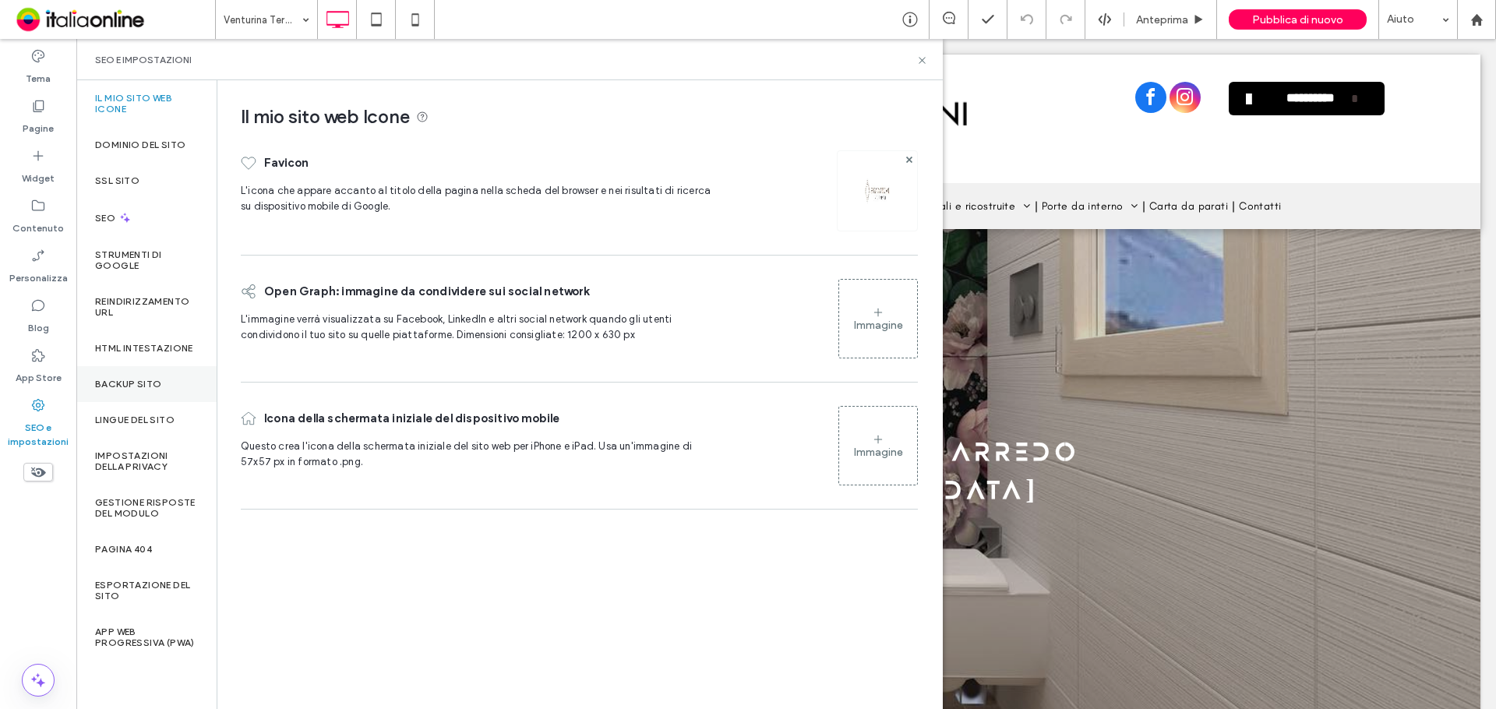
click at [146, 376] on div "Backup sito" at bounding box center [146, 384] width 140 height 36
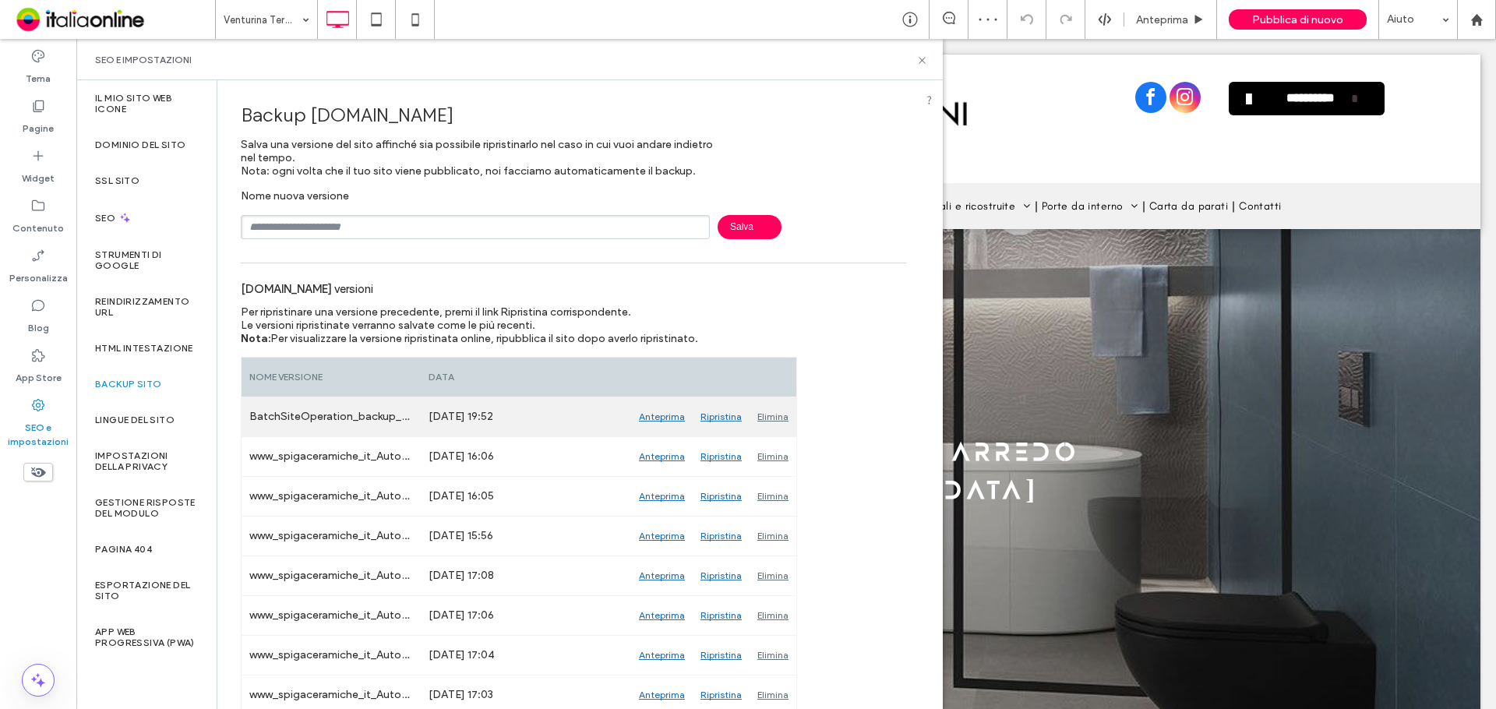
click at [657, 417] on div "Anteprima" at bounding box center [662, 416] width 62 height 39
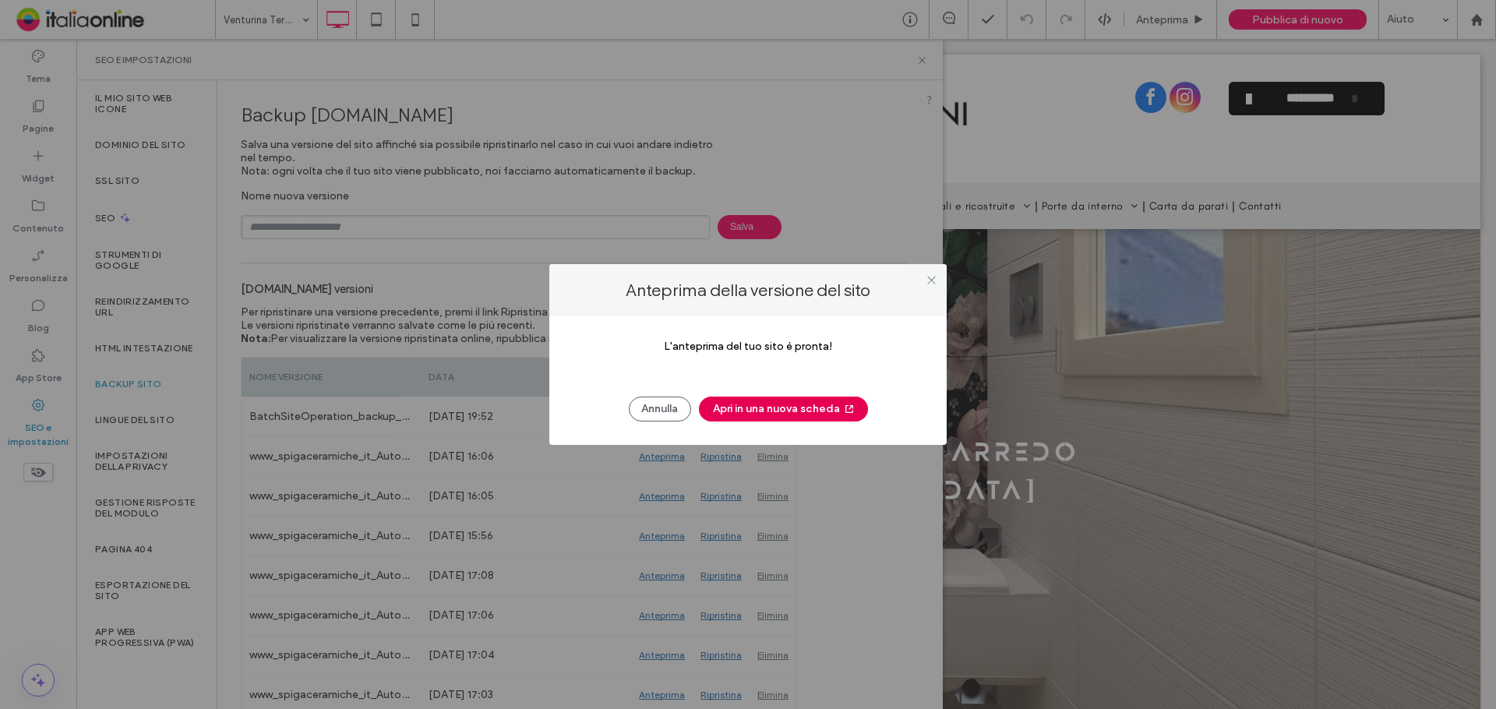
click at [767, 408] on button "Apri in una nuova scheda" at bounding box center [783, 409] width 169 height 25
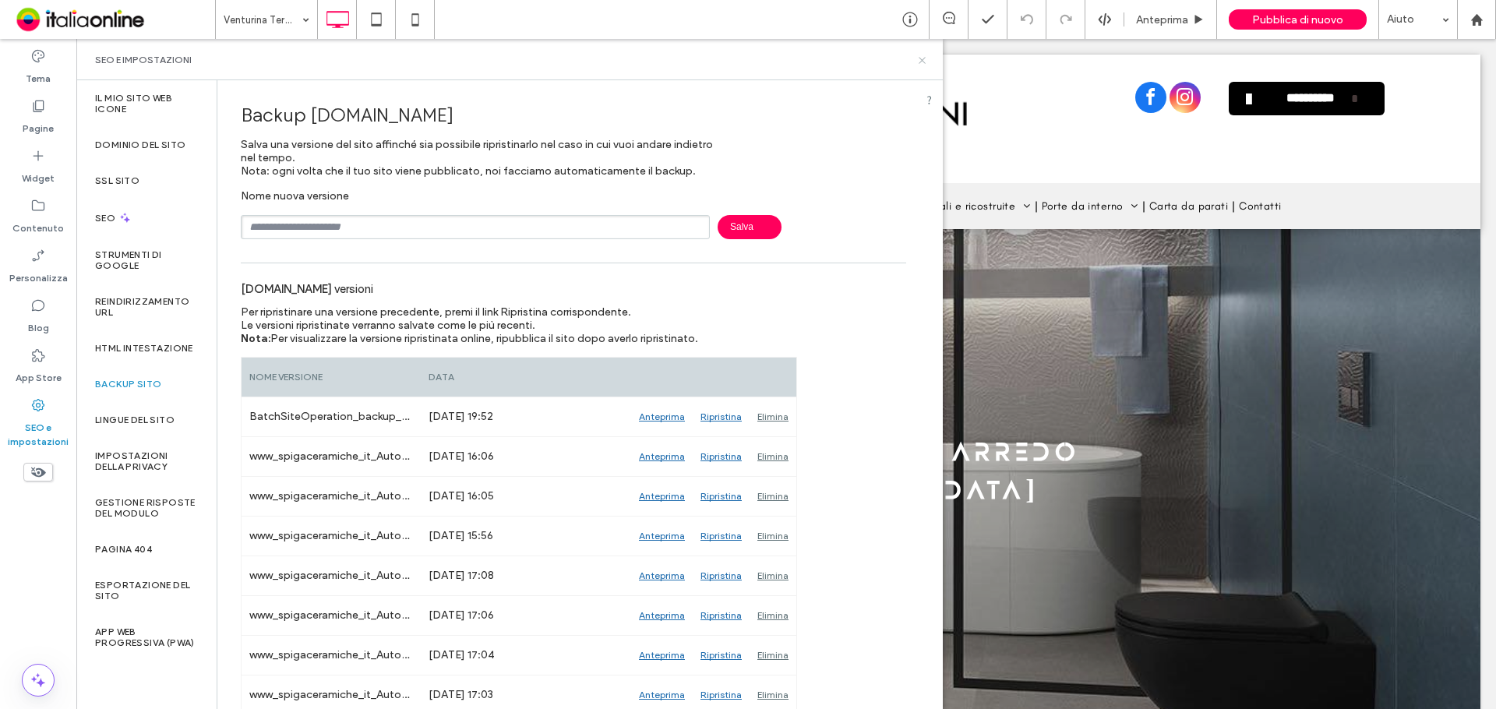
click at [925, 60] on icon at bounding box center [922, 61] width 12 height 12
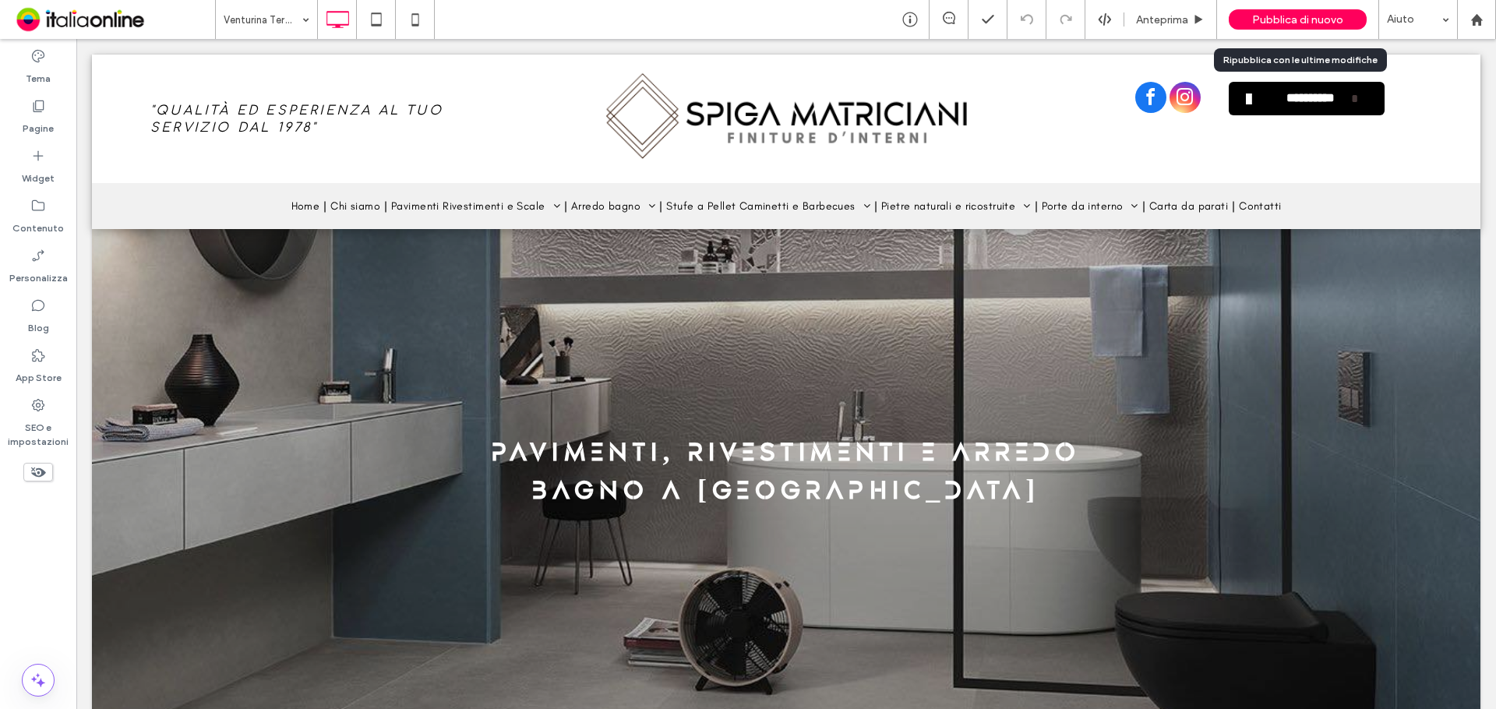
click at [1300, 16] on span "Pubblica di nuovo" at bounding box center [1297, 19] width 91 height 13
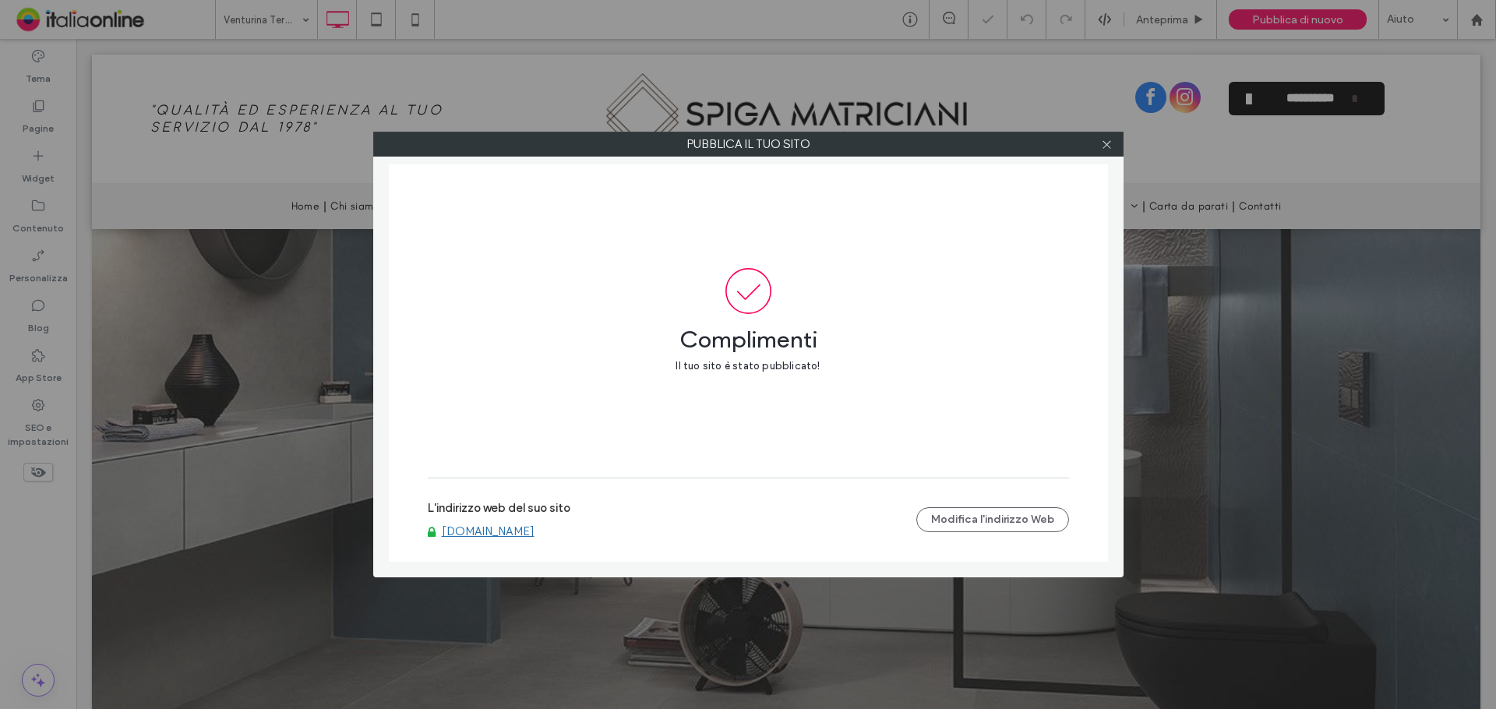
click at [497, 517] on label "L'indirizzo web del suo sito" at bounding box center [499, 512] width 143 height 23
click at [503, 526] on link "[DOMAIN_NAME]" at bounding box center [488, 531] width 93 height 14
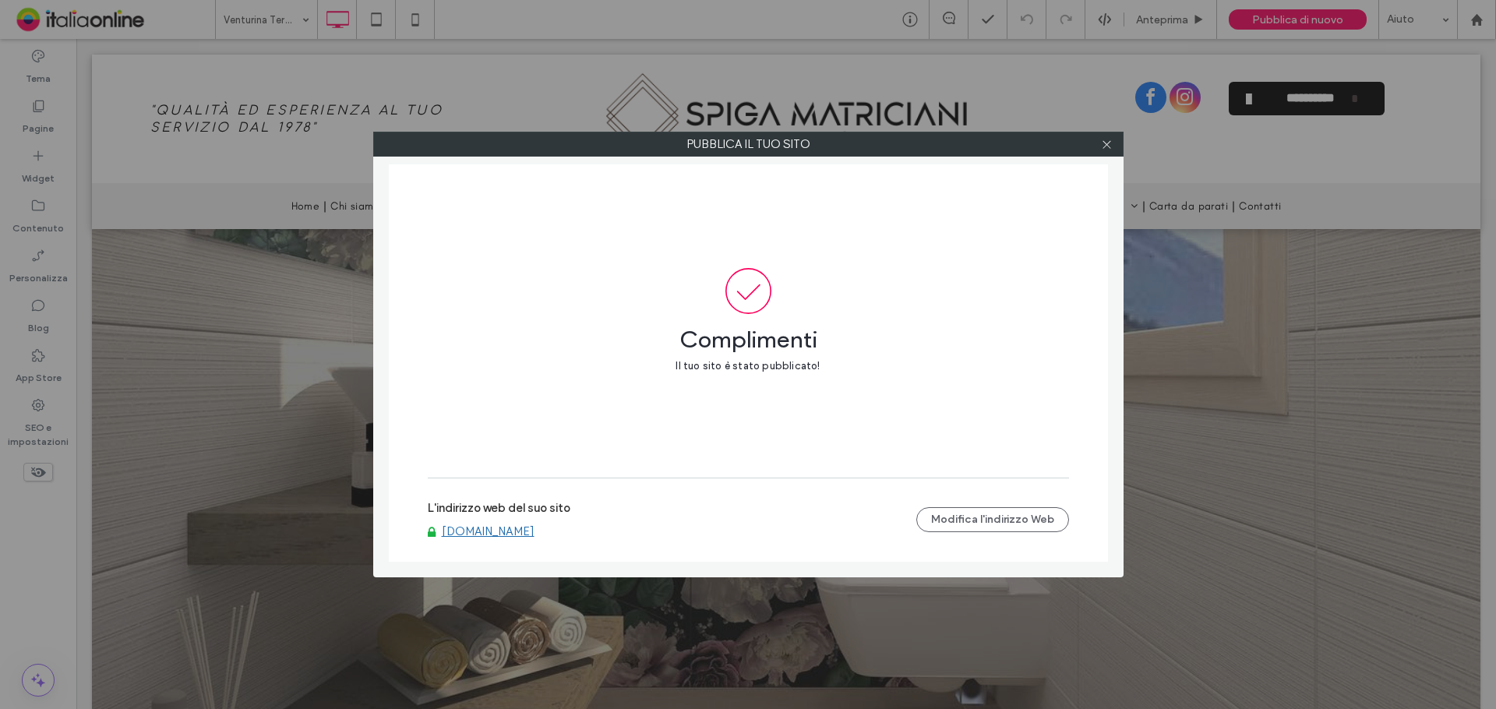
drag, startPoint x: 1099, startPoint y: 140, endPoint x: 1089, endPoint y: 149, distance: 13.3
click at [1099, 140] on div at bounding box center [1106, 143] width 23 height 23
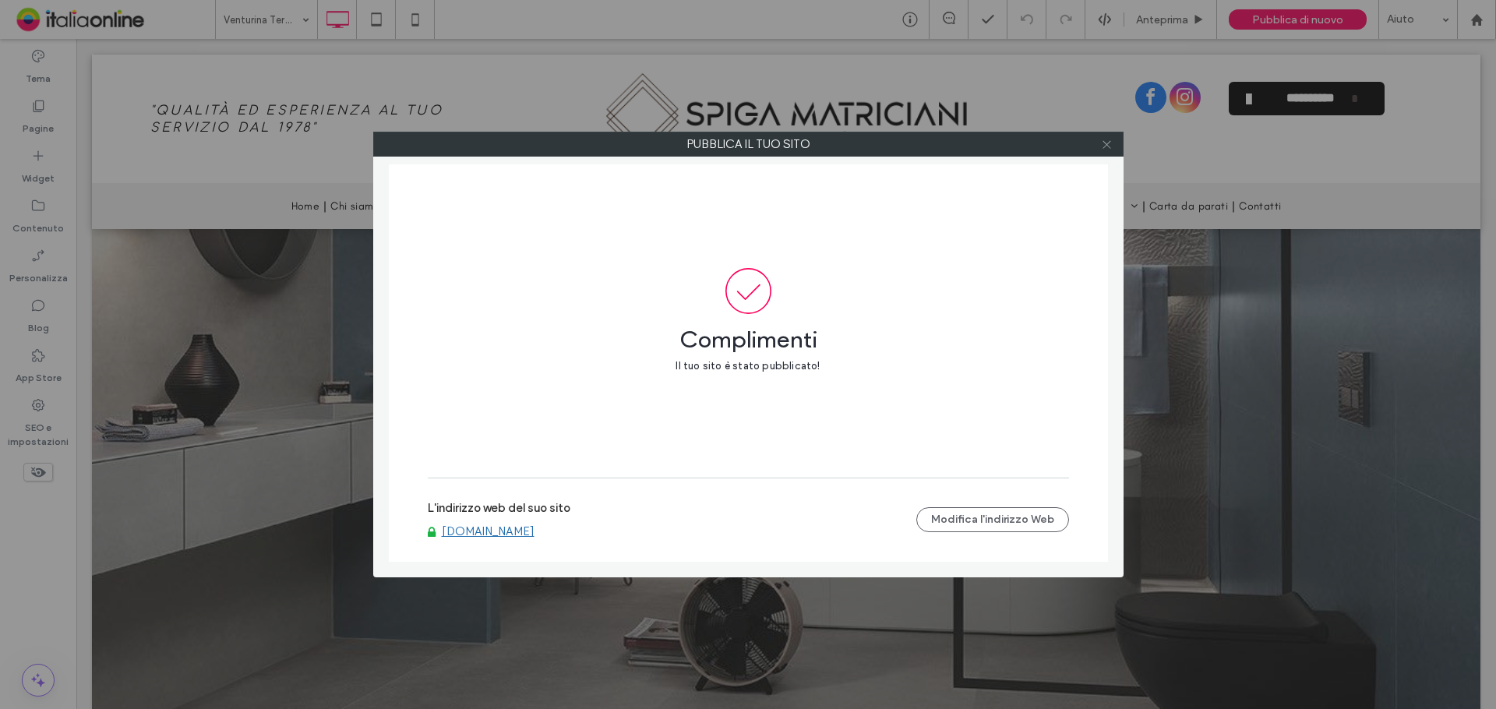
click at [1109, 145] on icon at bounding box center [1107, 145] width 12 height 12
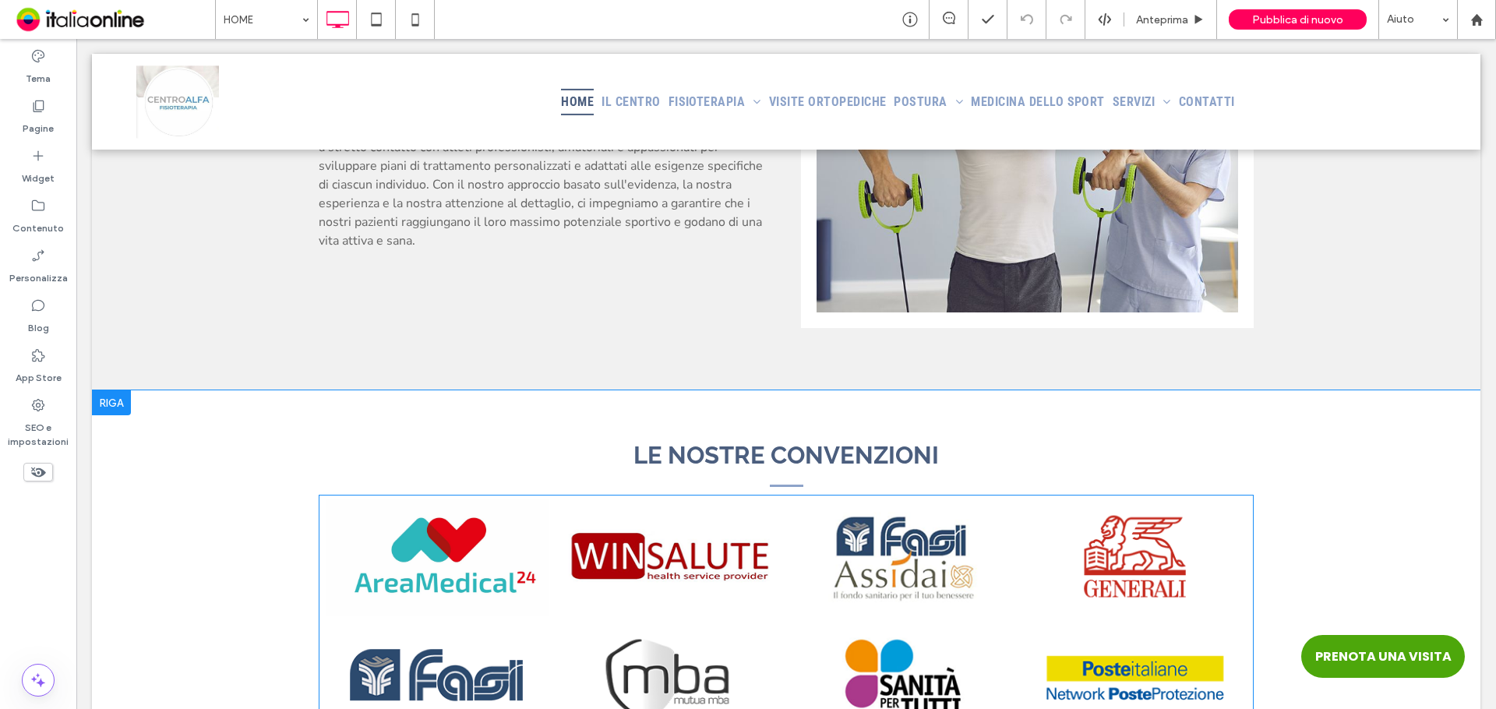
scroll to position [3895, 0]
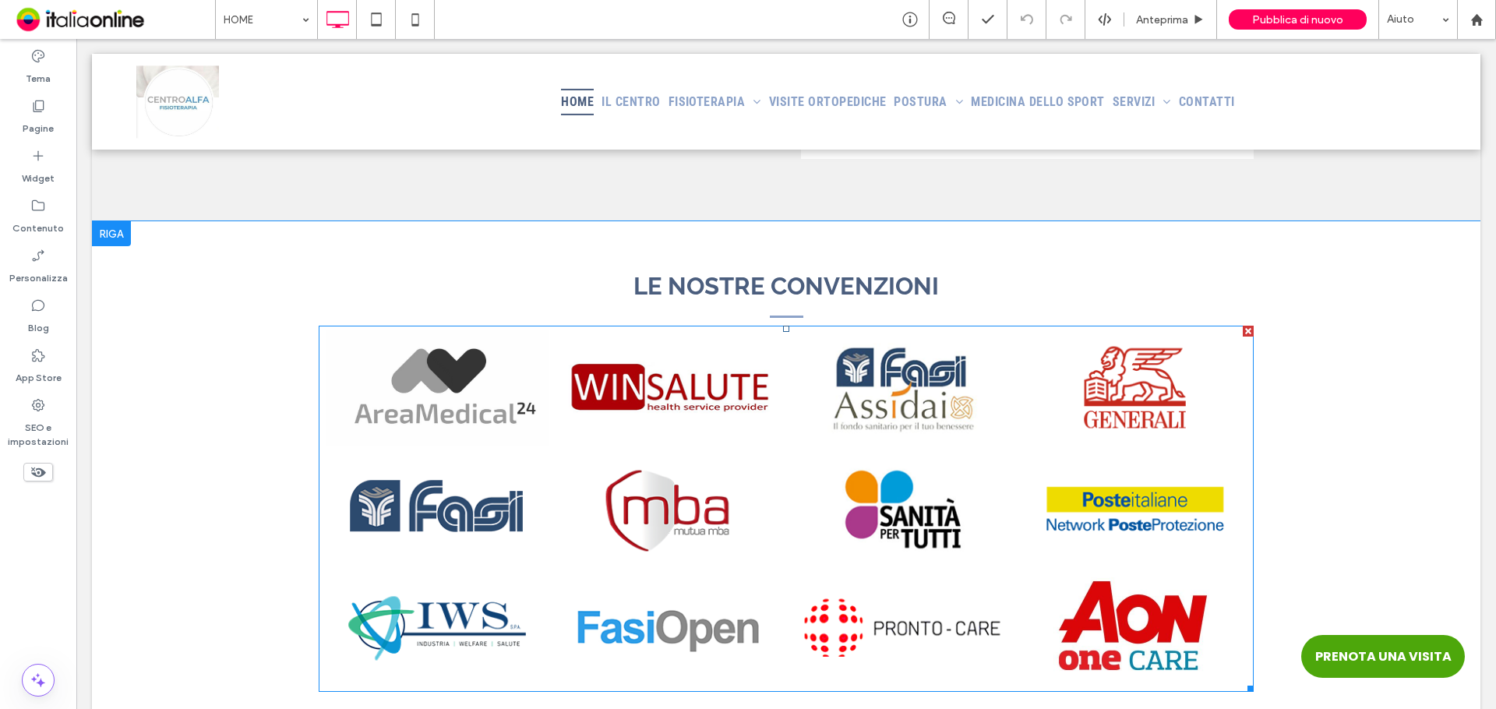
click at [431, 364] on link at bounding box center [437, 388] width 229 height 117
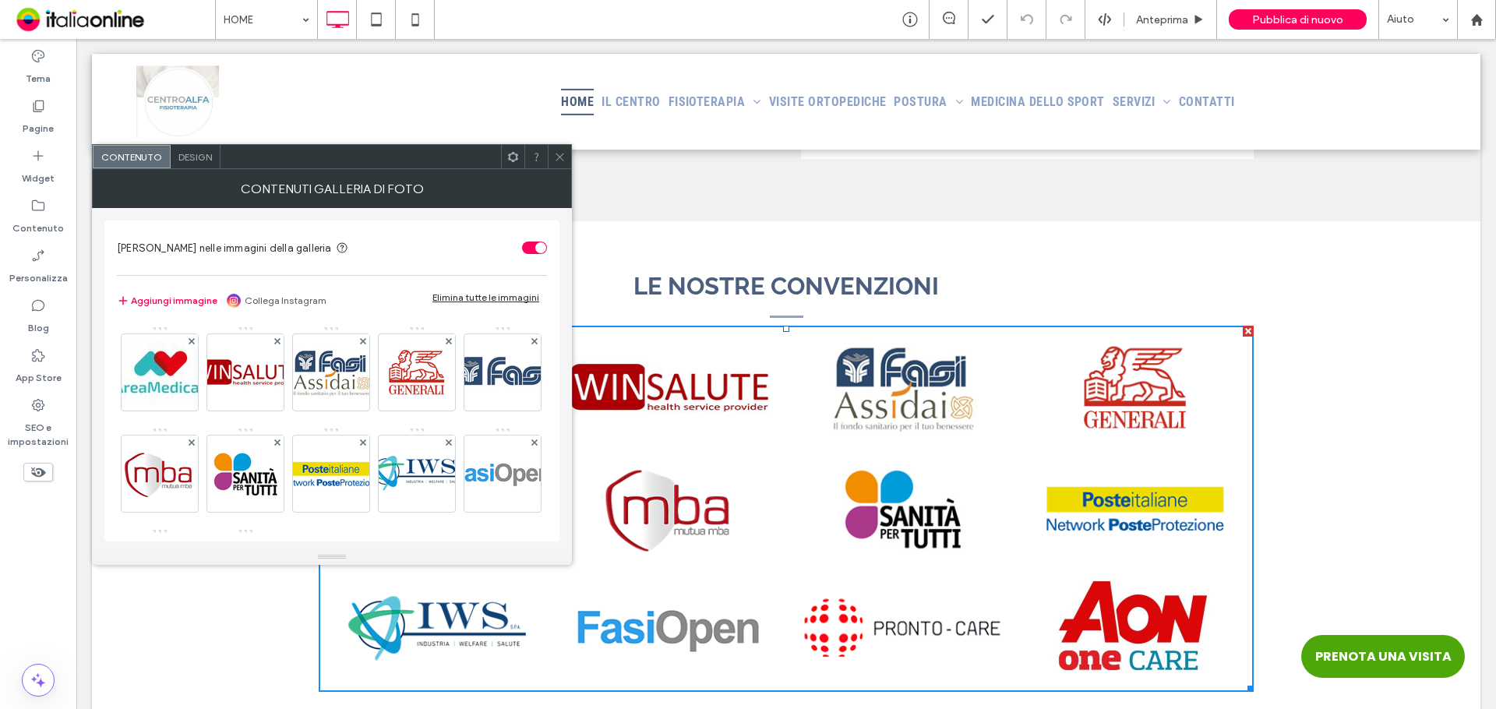
click at [561, 151] on icon at bounding box center [560, 157] width 12 height 12
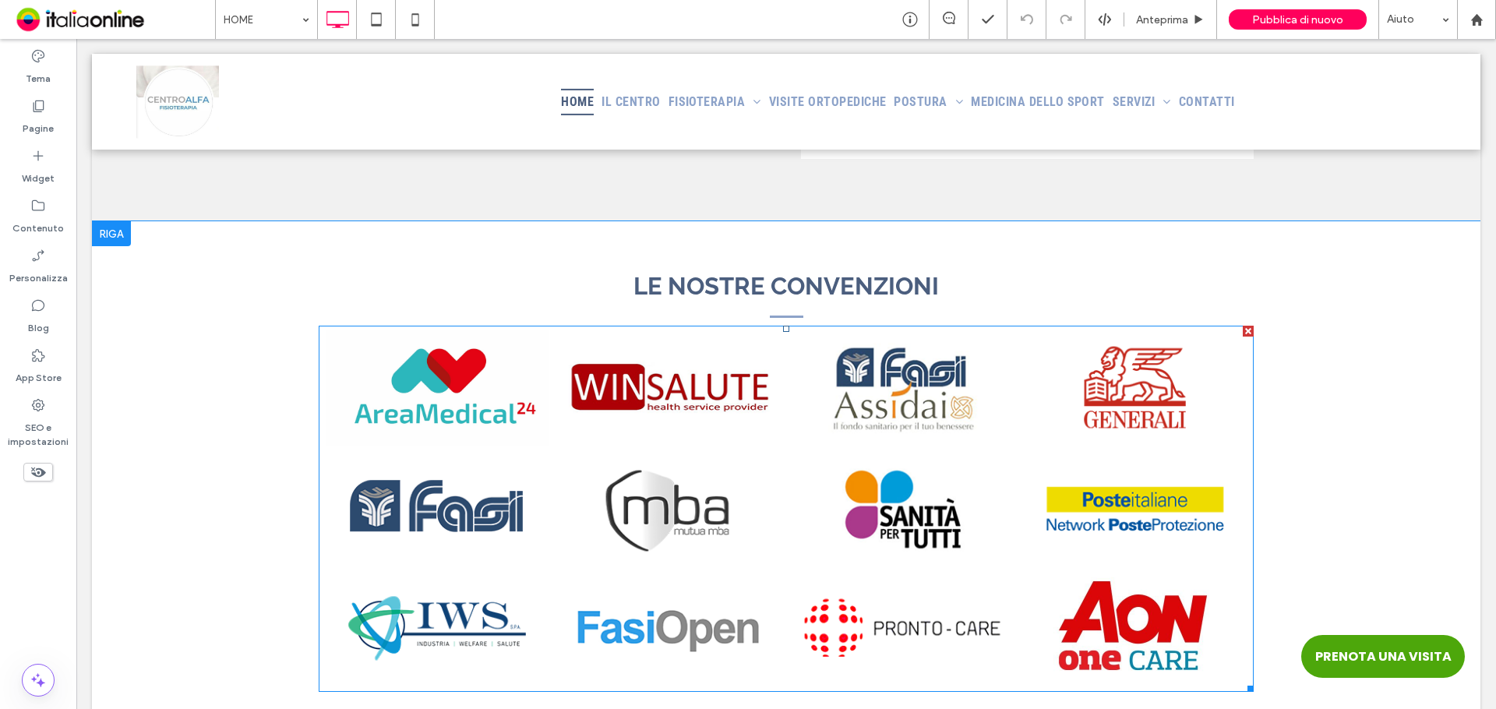
click at [600, 530] on link at bounding box center [669, 508] width 229 height 117
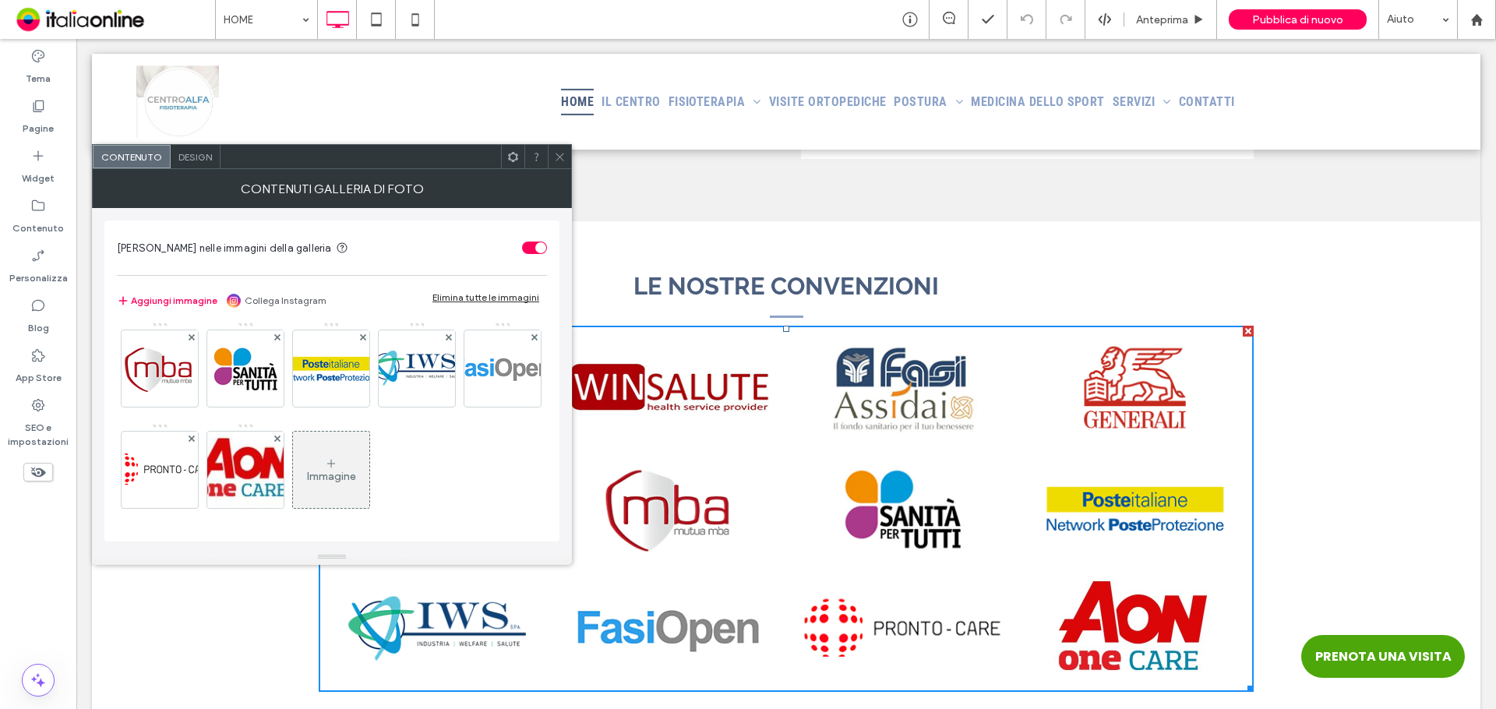
scroll to position [206, 0]
click at [293, 465] on div "Immagine" at bounding box center [331, 469] width 76 height 73
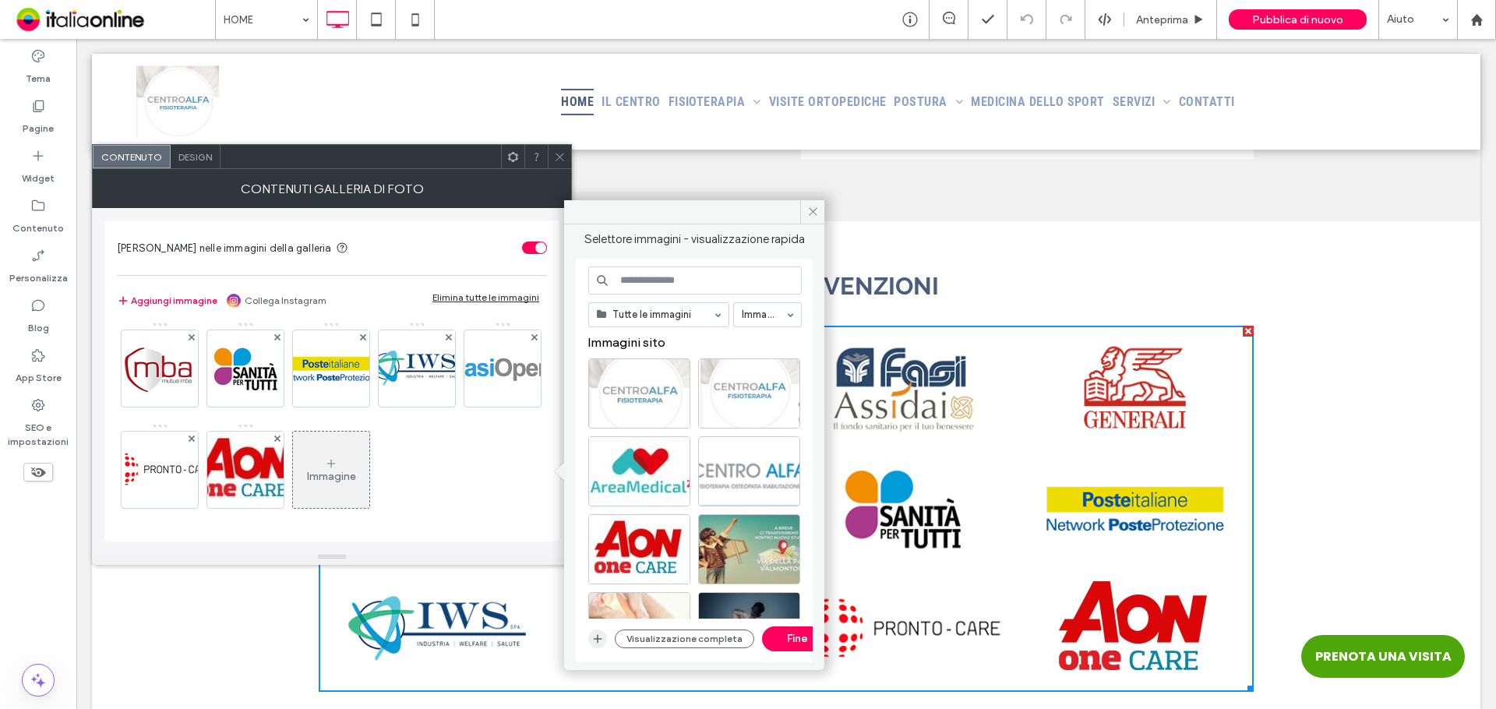
click at [601, 637] on icon "button" at bounding box center [597, 639] width 12 height 12
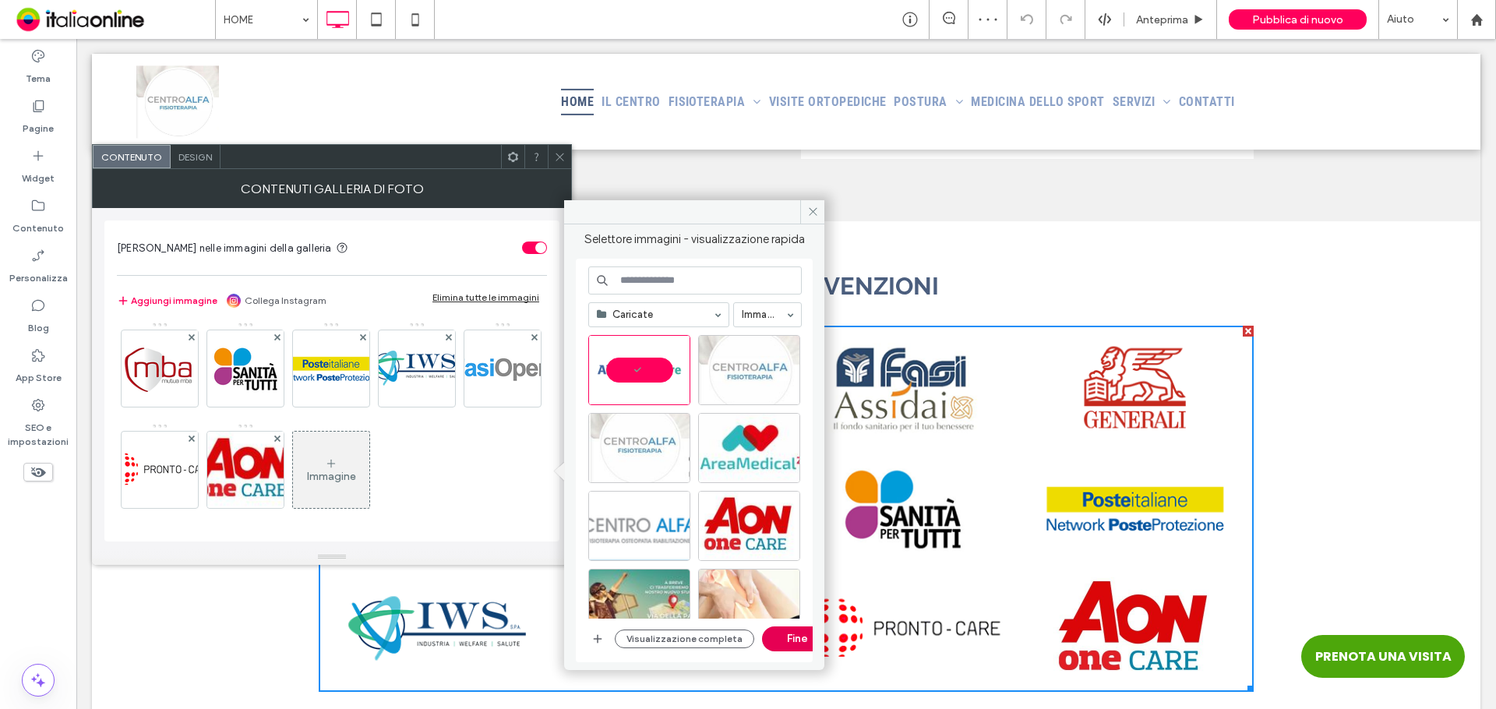
click at [783, 633] on button "Fine" at bounding box center [797, 638] width 70 height 25
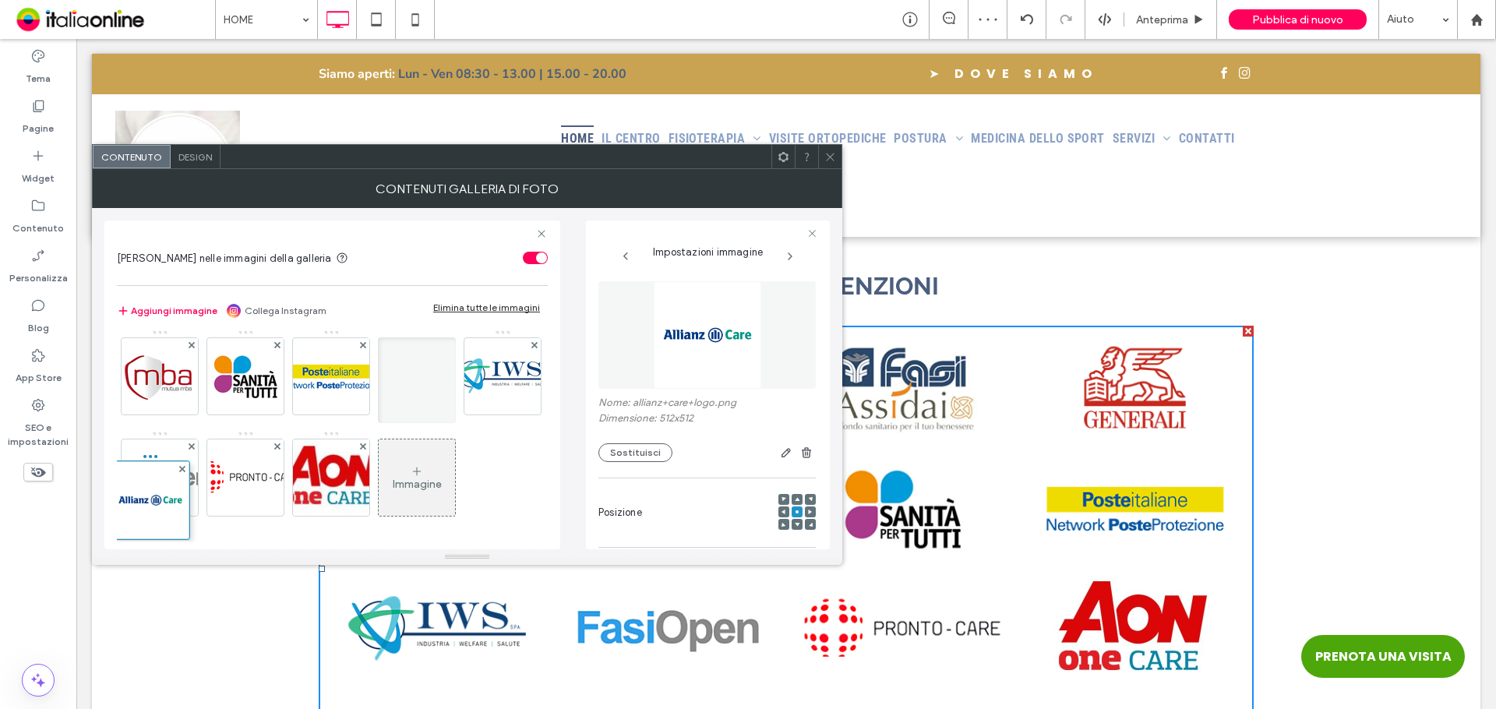
scroll to position [0, 0]
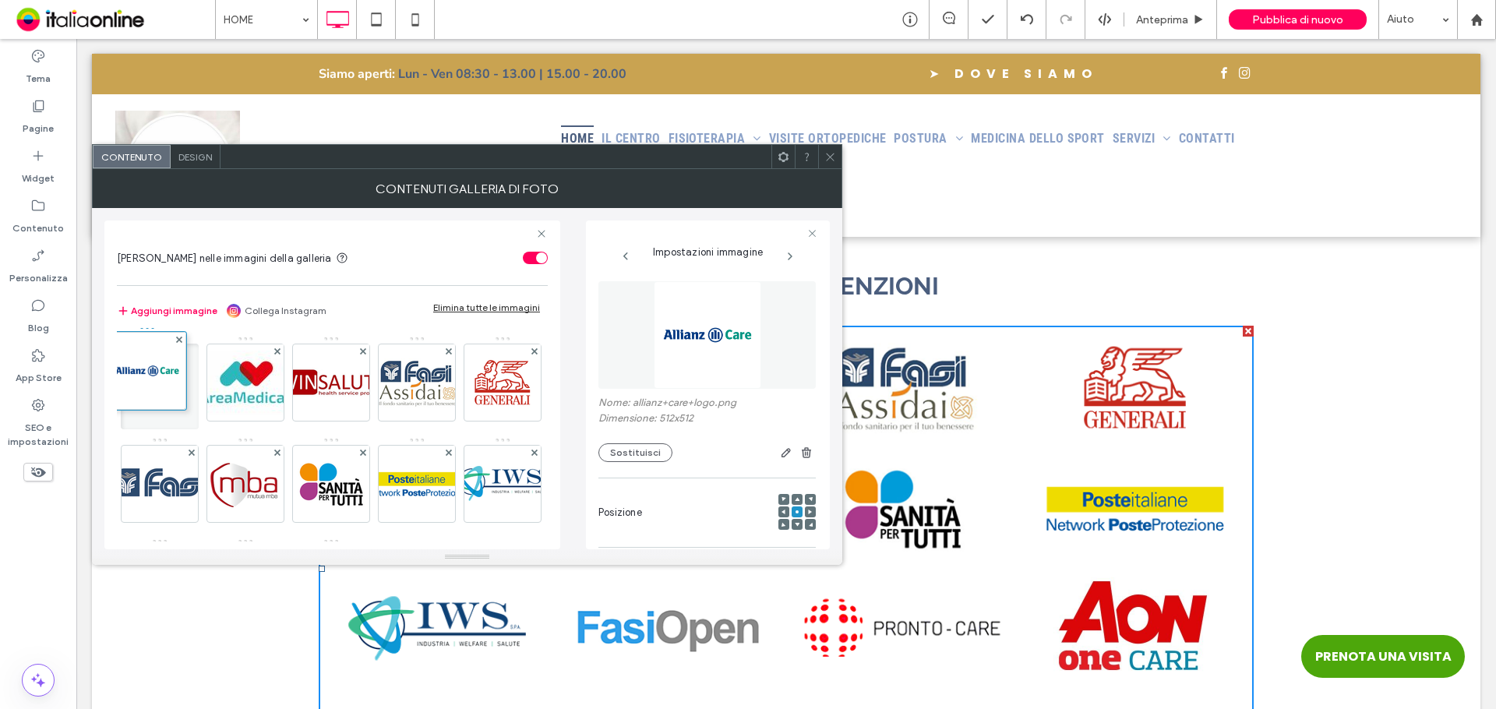
drag, startPoint x: 166, startPoint y: 491, endPoint x: 150, endPoint y: 381, distance: 111.1
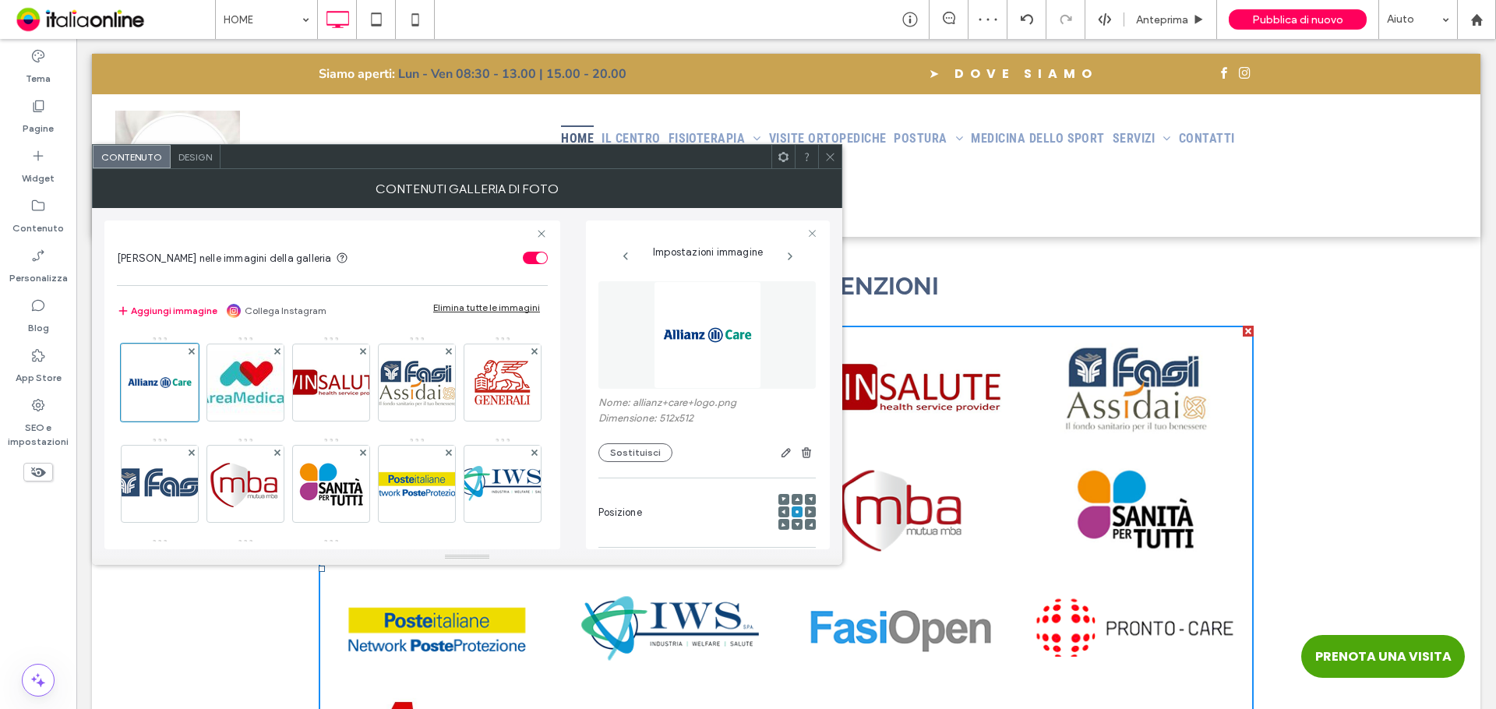
click at [828, 157] on icon at bounding box center [830, 157] width 12 height 12
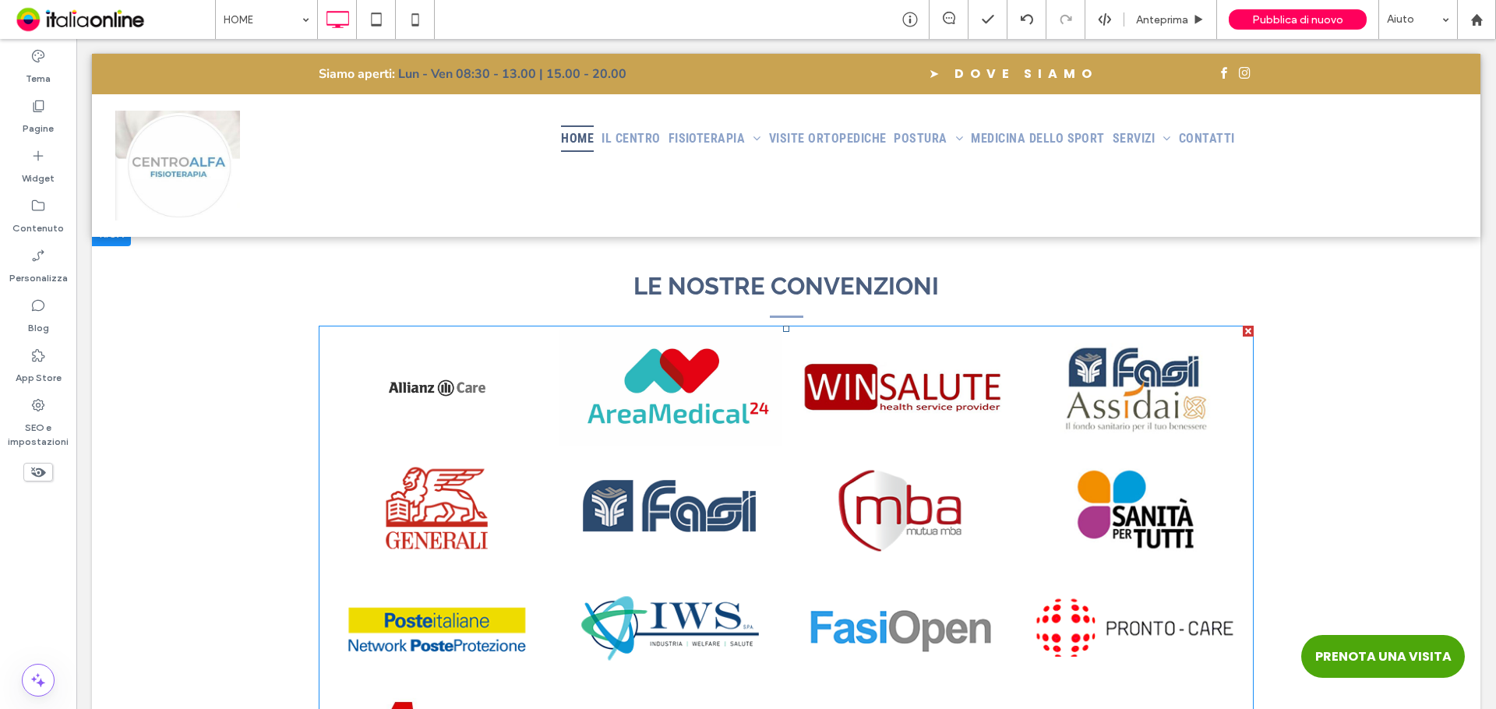
click at [420, 366] on link at bounding box center [437, 388] width 229 height 117
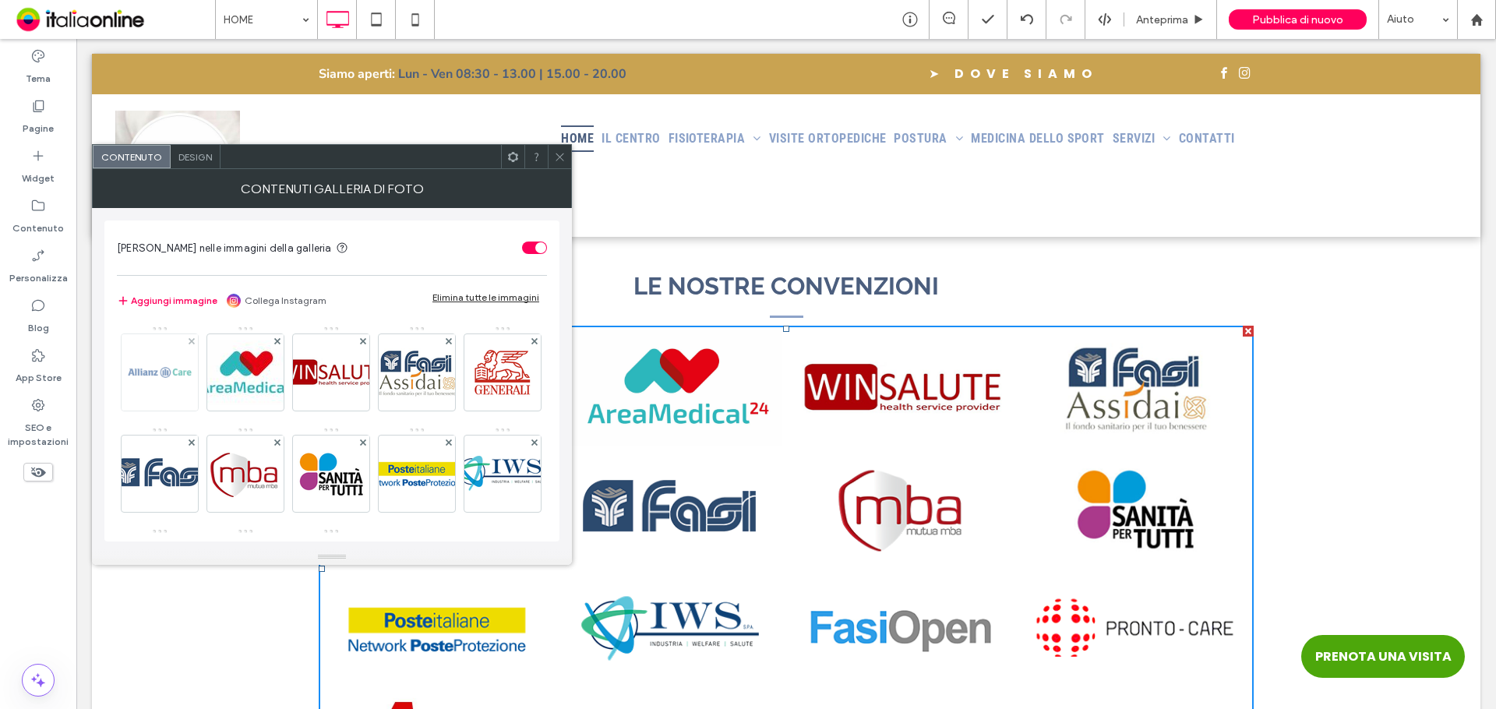
click at [158, 370] on img at bounding box center [160, 372] width 76 height 76
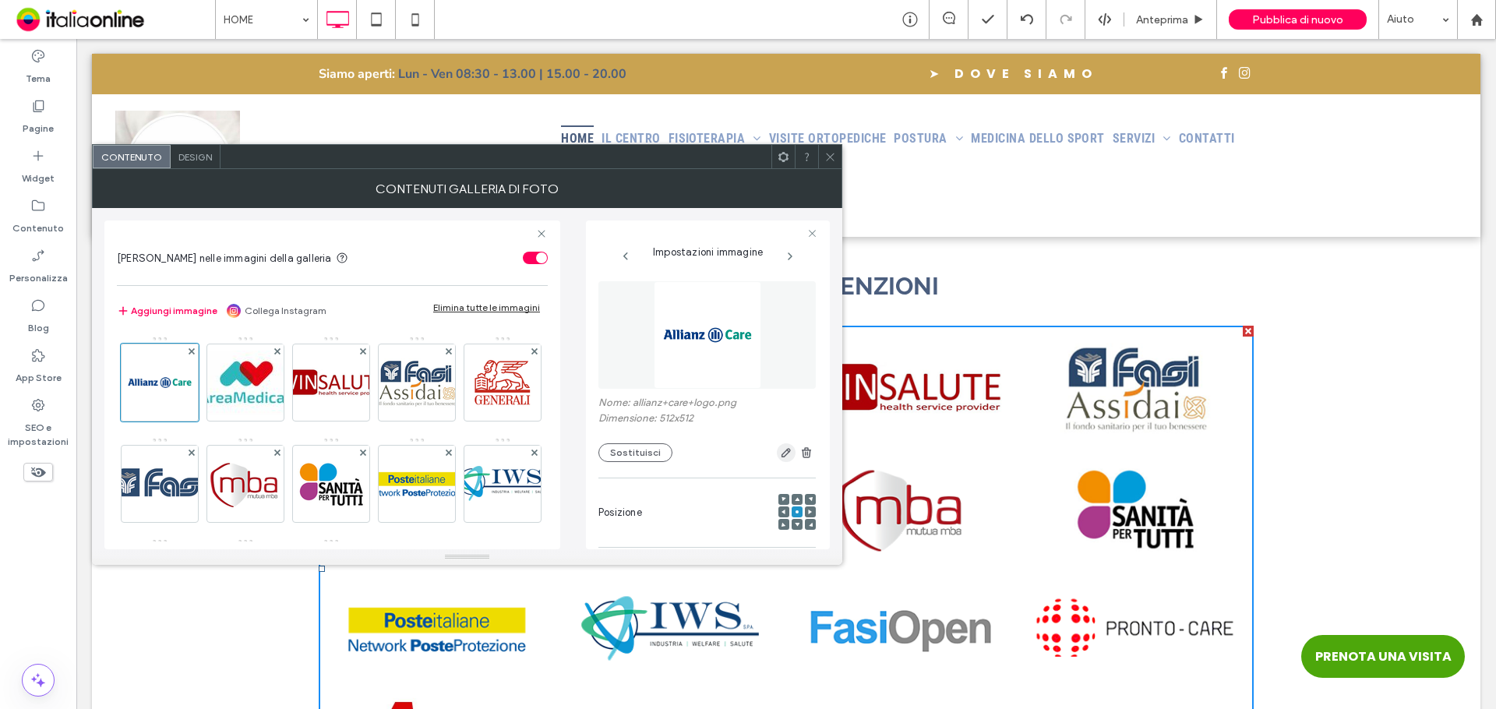
click at [780, 459] on icon "button" at bounding box center [786, 452] width 12 height 12
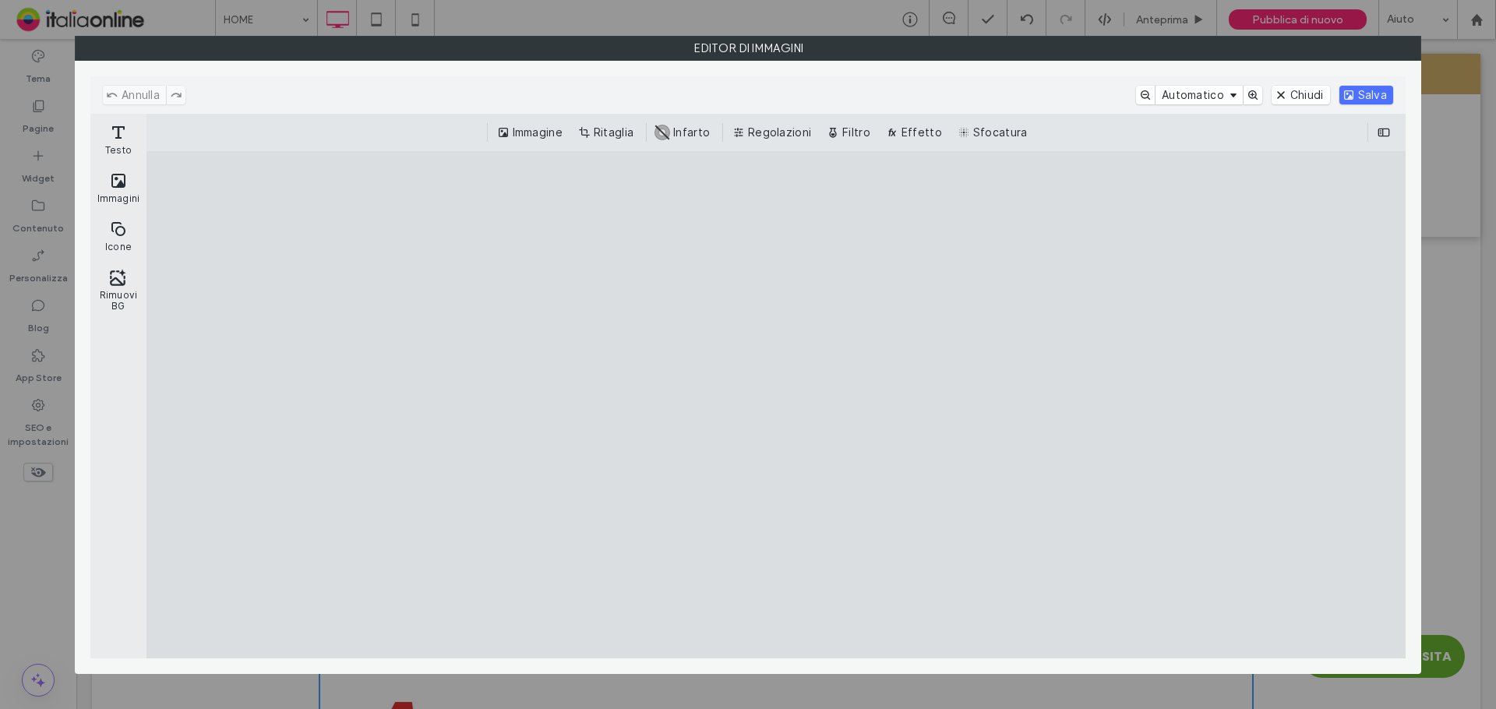
drag, startPoint x: 975, startPoint y: 606, endPoint x: 952, endPoint y: 582, distance: 33.6
click at [776, 404] on cesdk-canvas "Editor / piattaforma / website builder canvas" at bounding box center [776, 404] width 0 height 0
drag, startPoint x: 606, startPoint y: 129, endPoint x: 624, endPoint y: 148, distance: 26.5
click at [606, 129] on button "Ritaglia" at bounding box center [607, 132] width 65 height 19
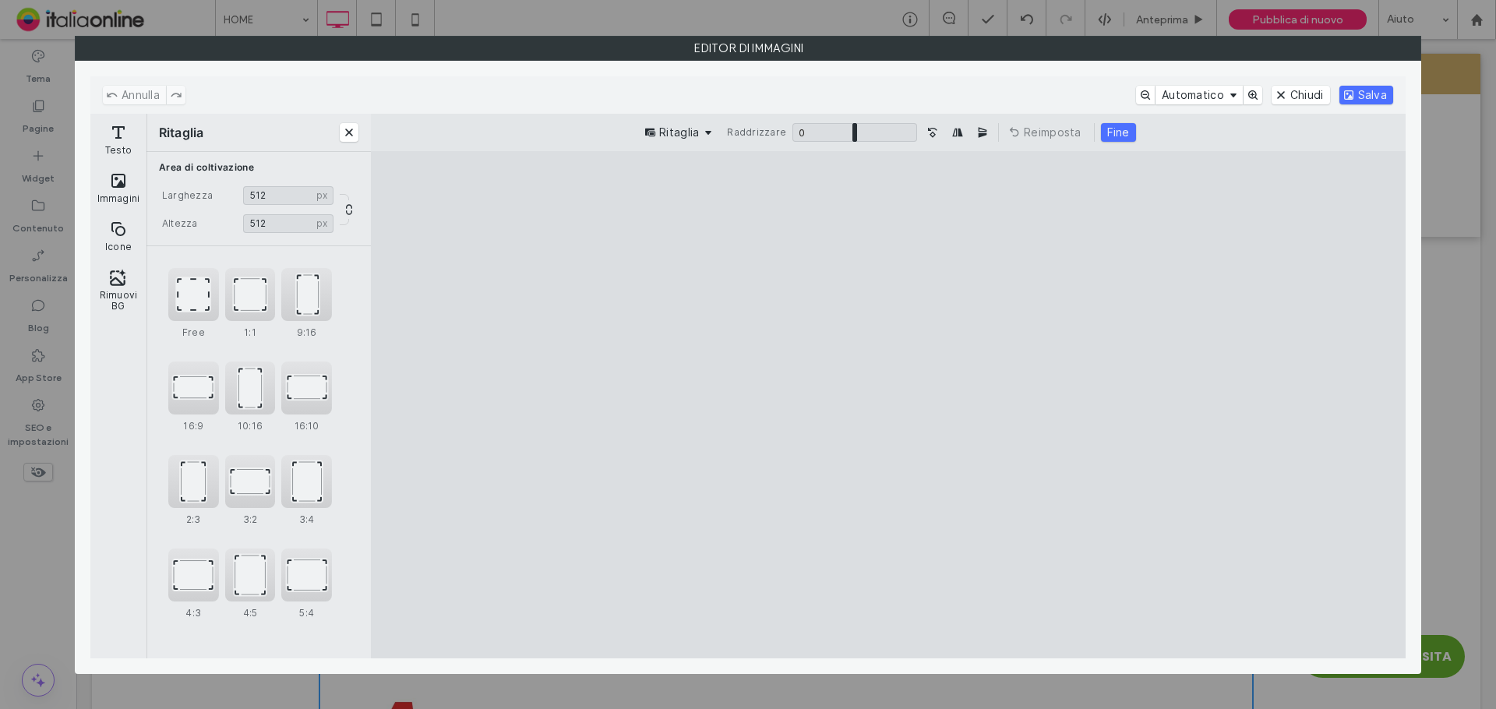
type input "***"
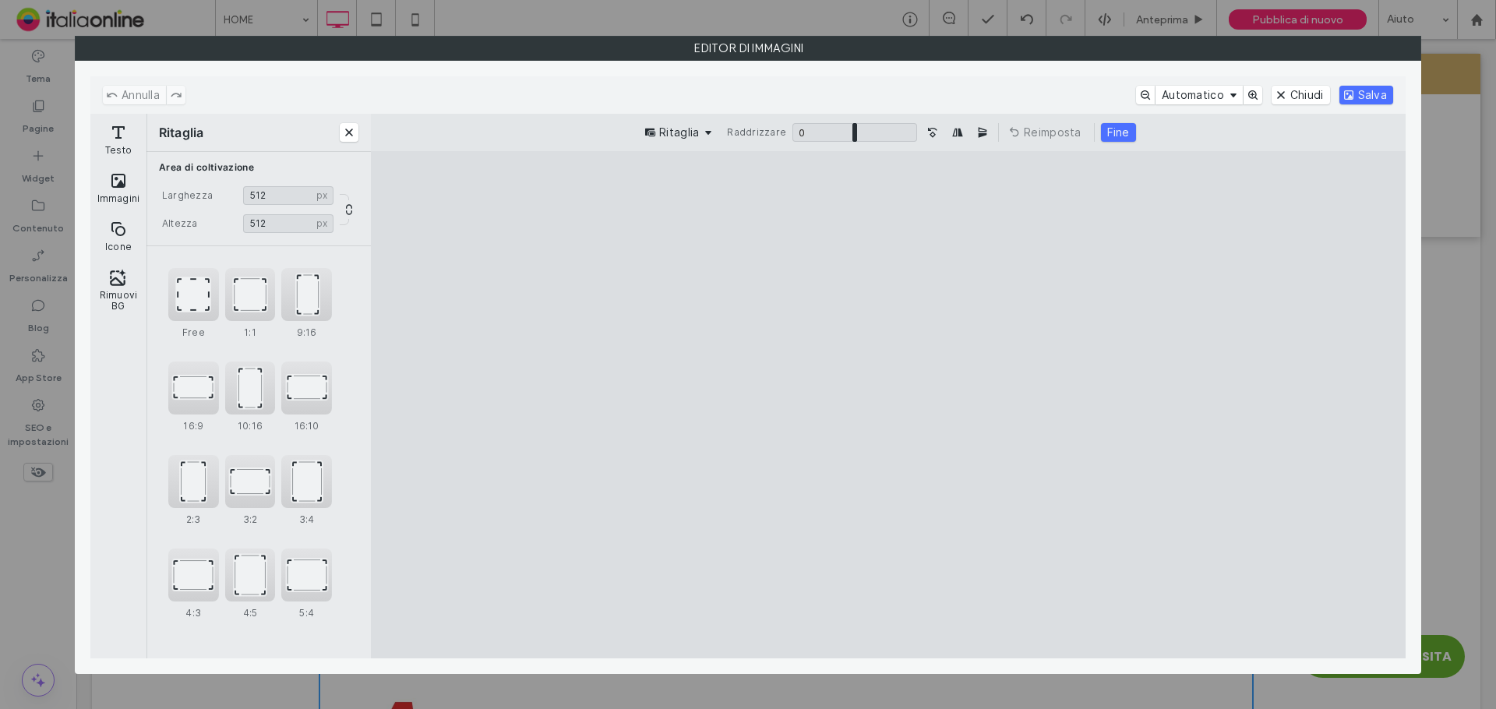
type input "***"
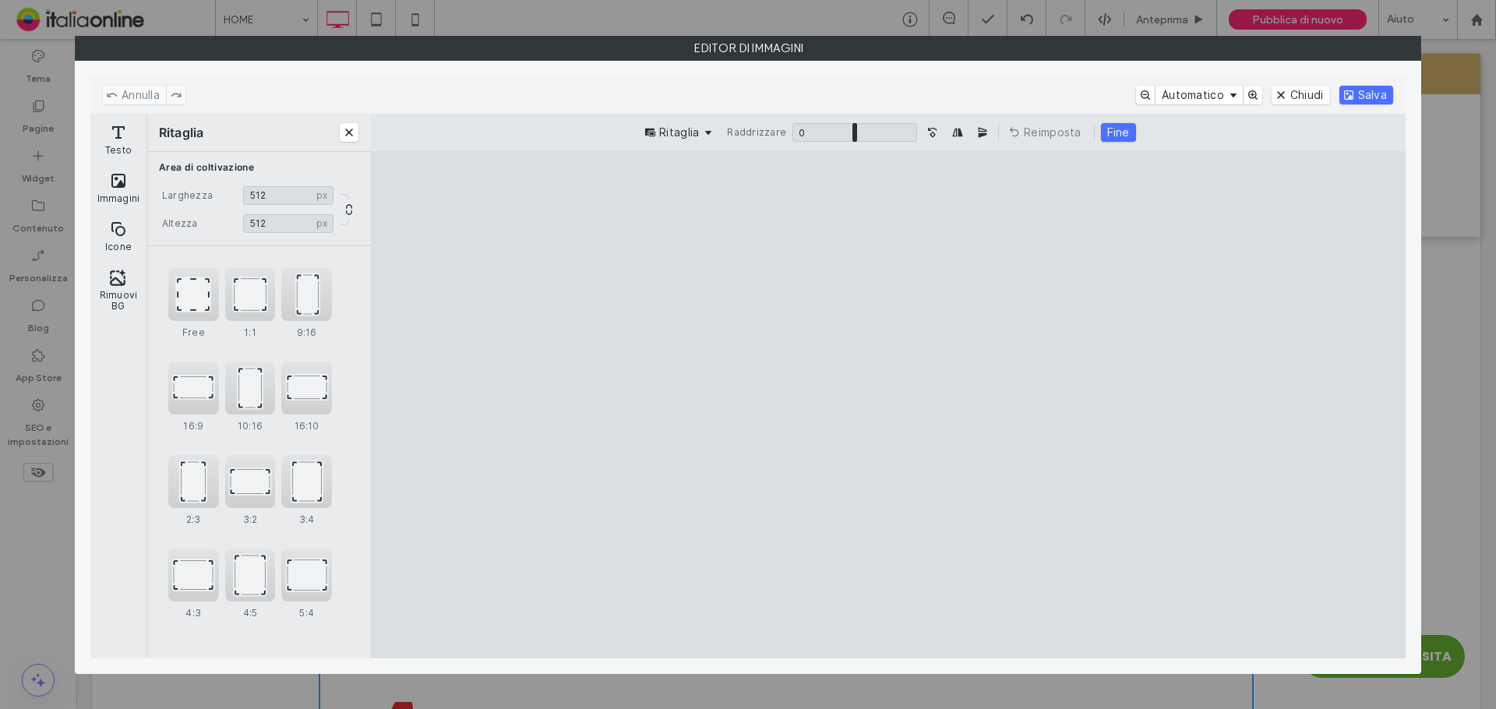
type input "***"
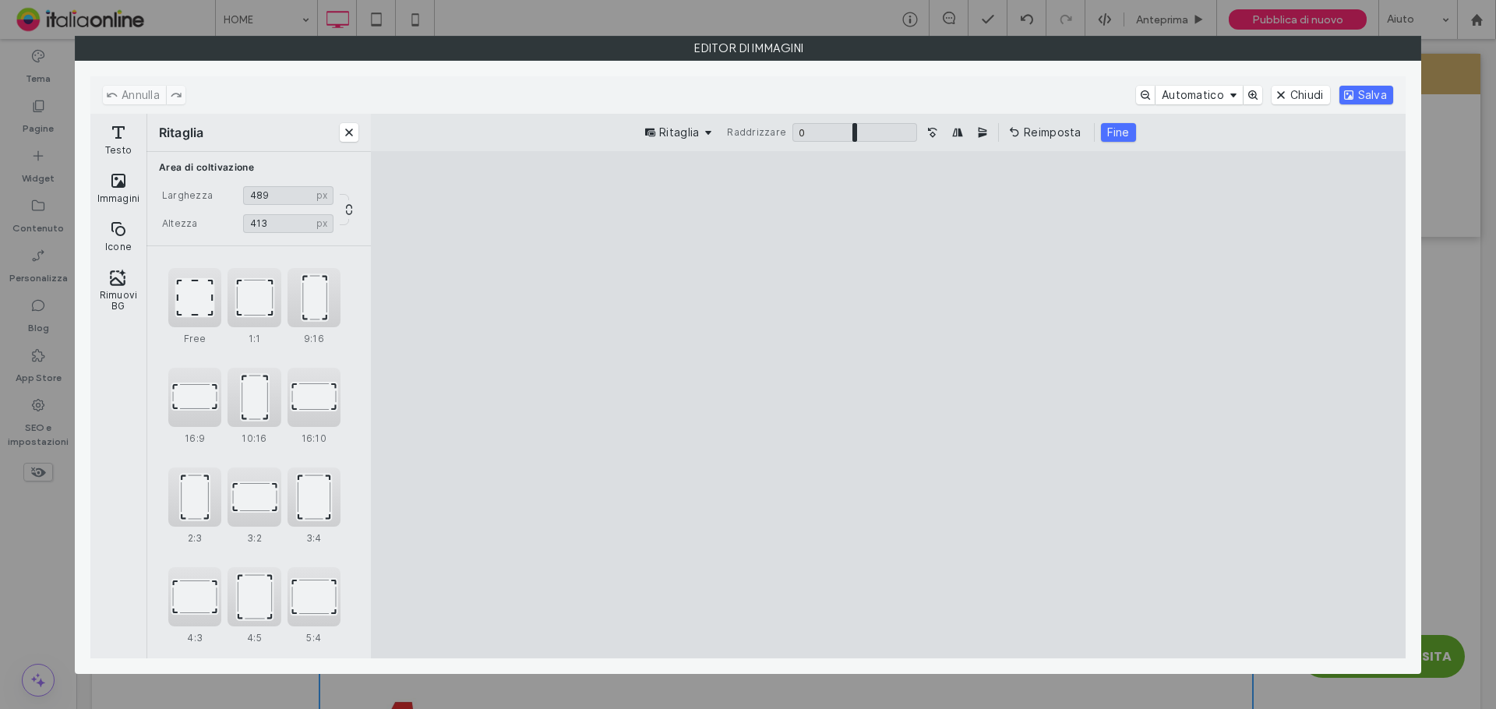
type input "***"
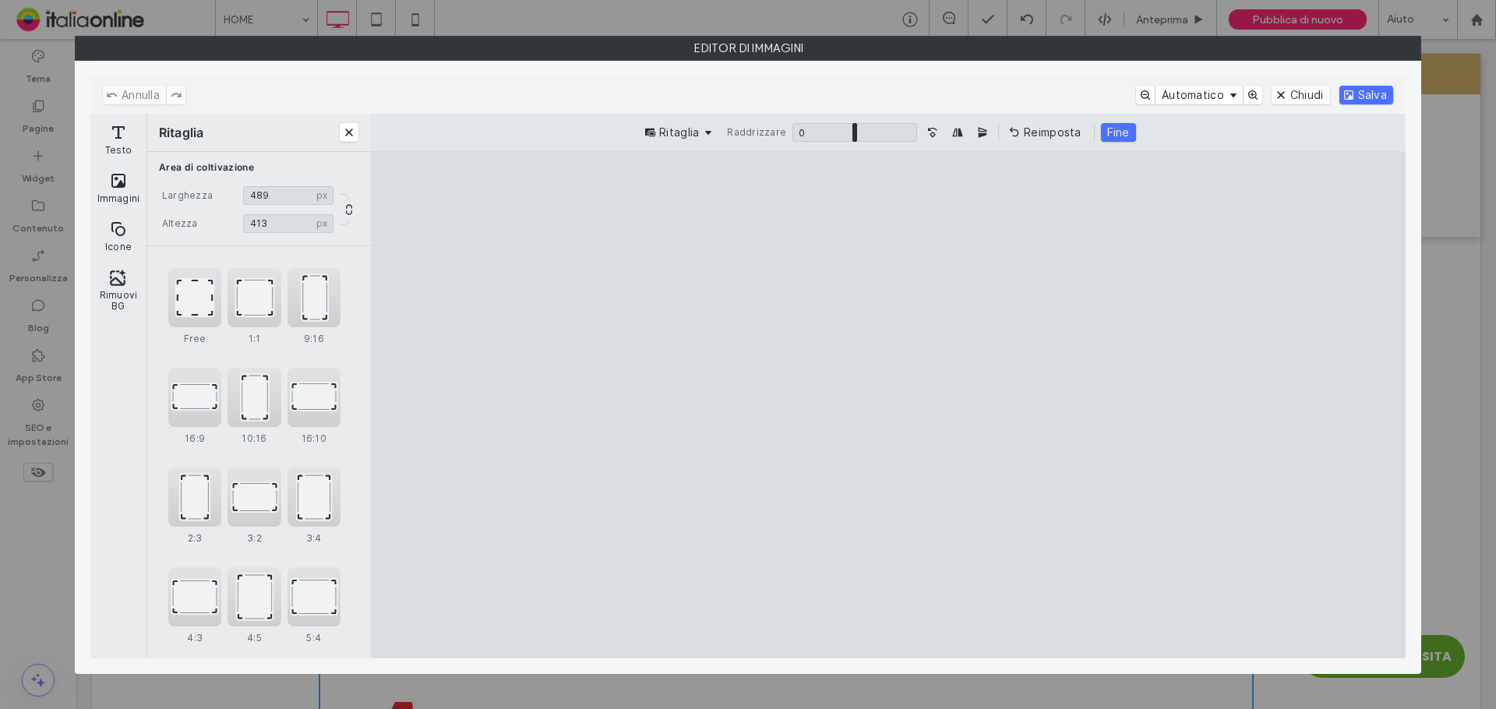
type input "***"
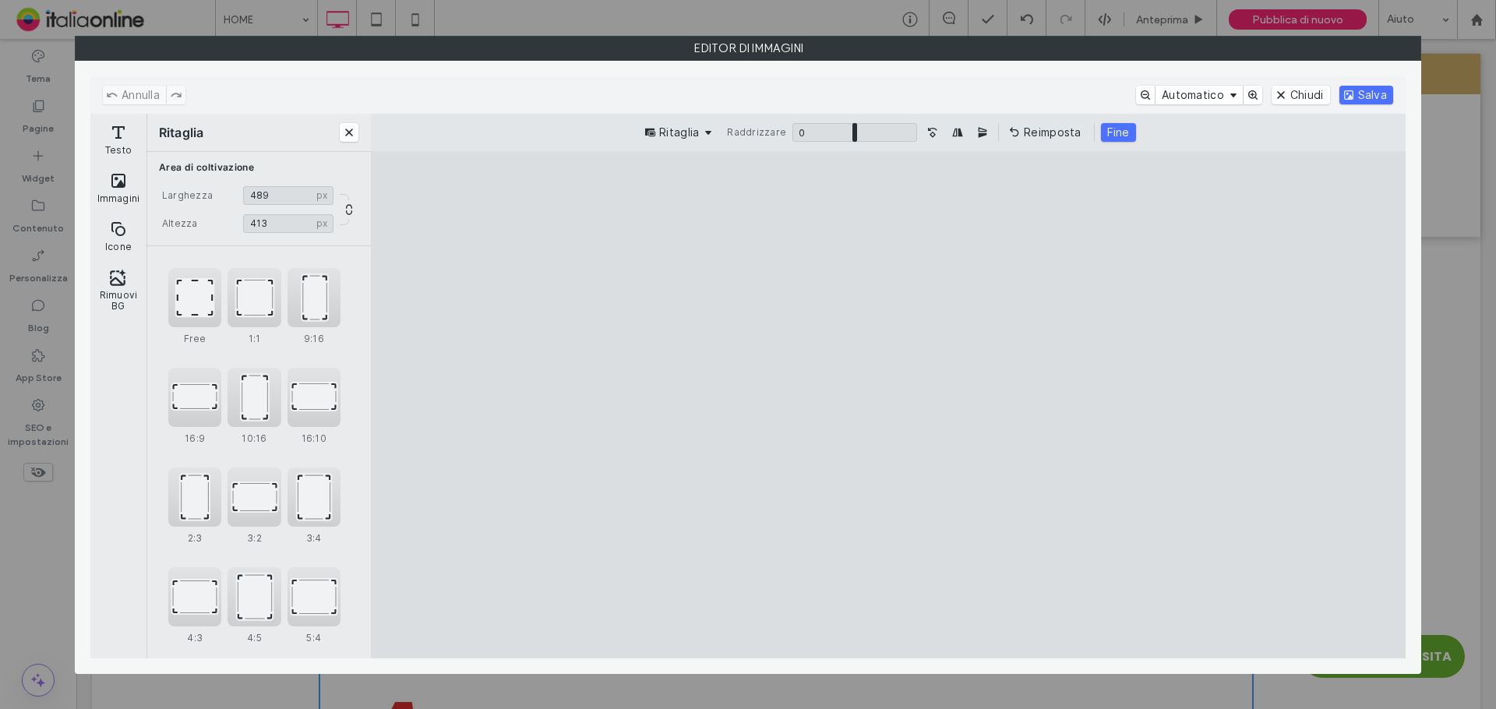
type input "***"
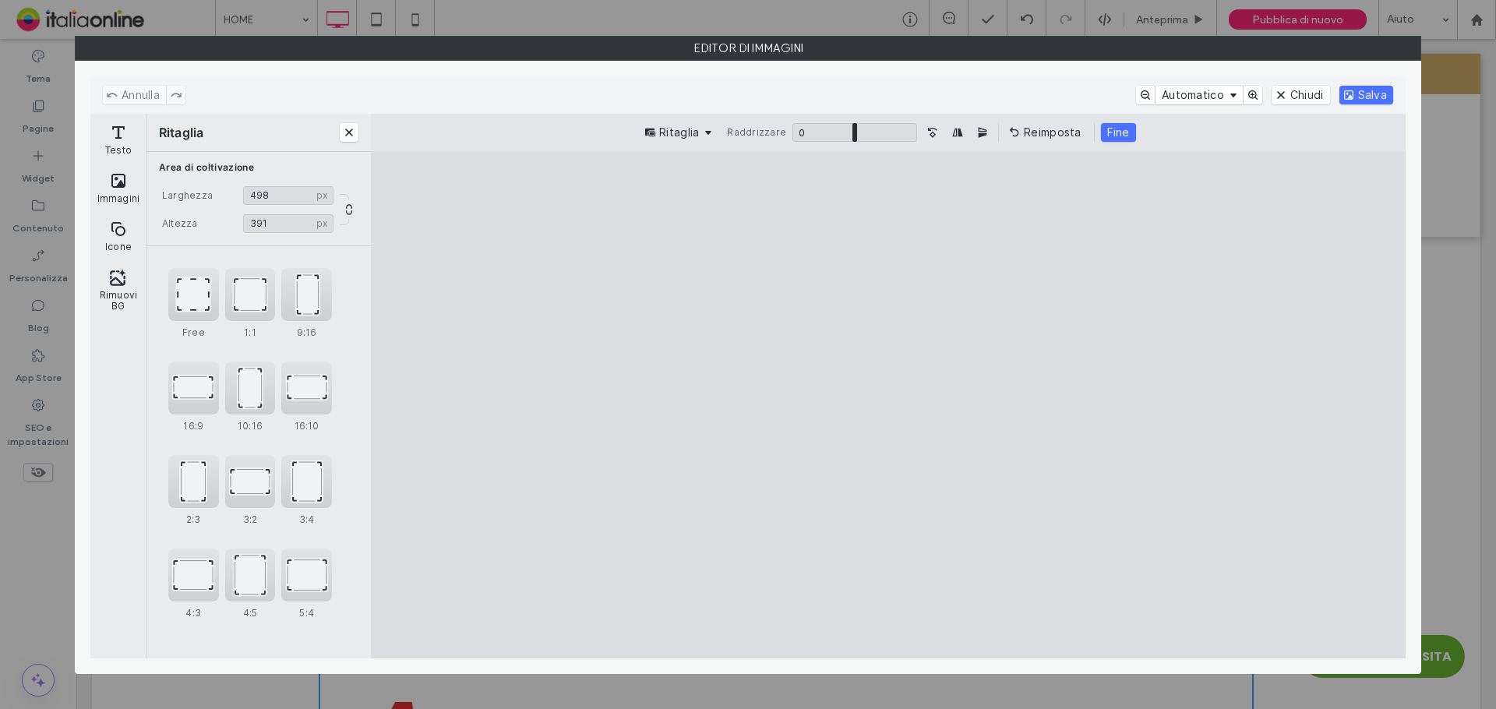
type input "***"
drag, startPoint x: 1087, startPoint y: 605, endPoint x: 1102, endPoint y: 506, distance: 100.9
click at [888, 404] on cesdk-canvas "Editor / piattaforma / website builder canvas" at bounding box center [888, 404] width 0 height 0
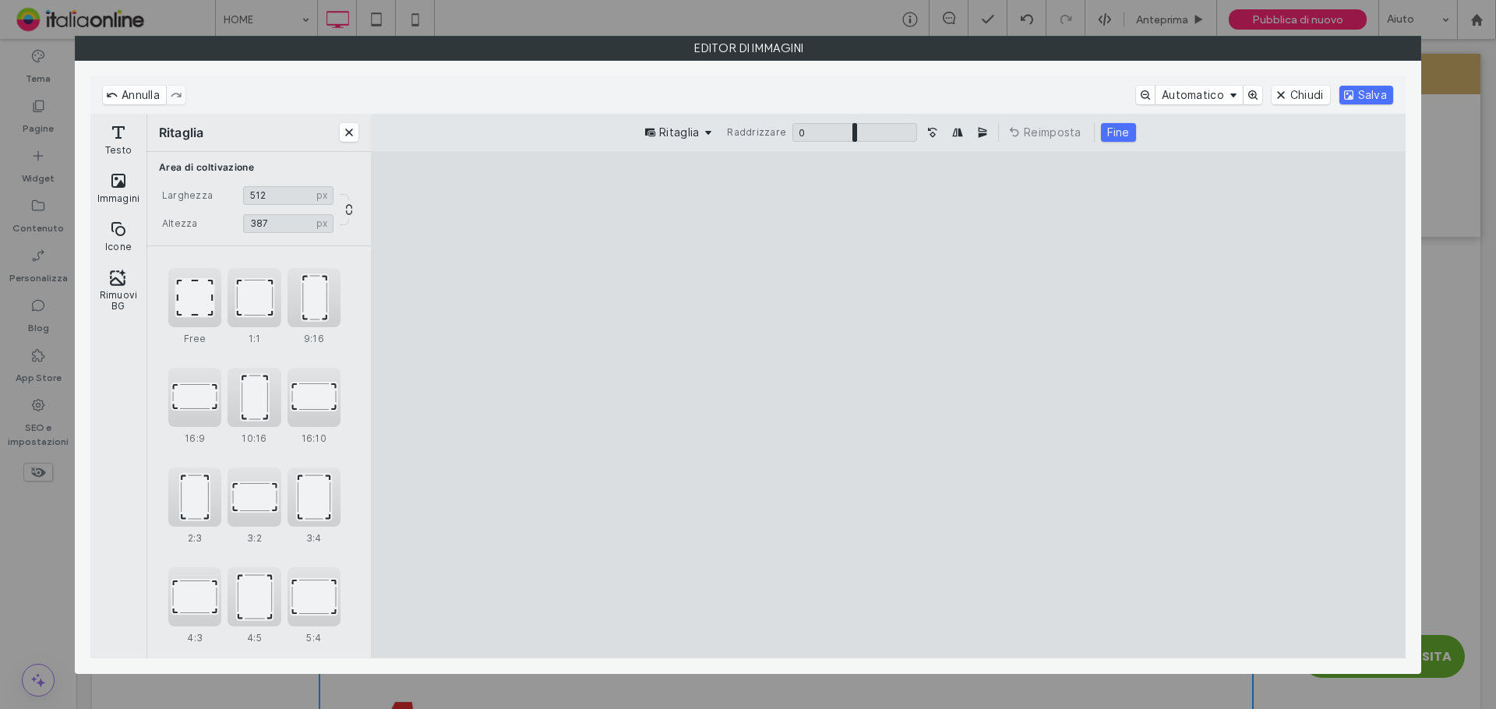
type input "***"
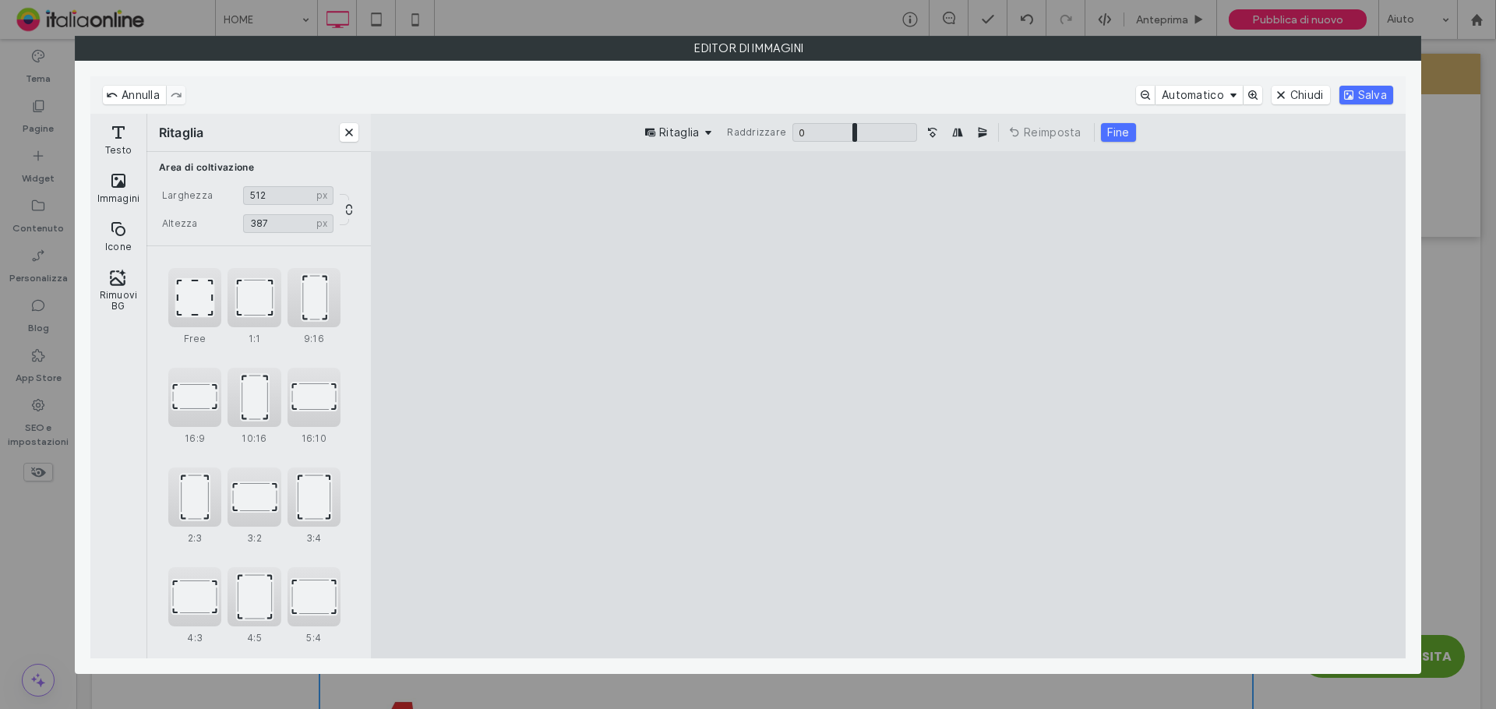
type input "***"
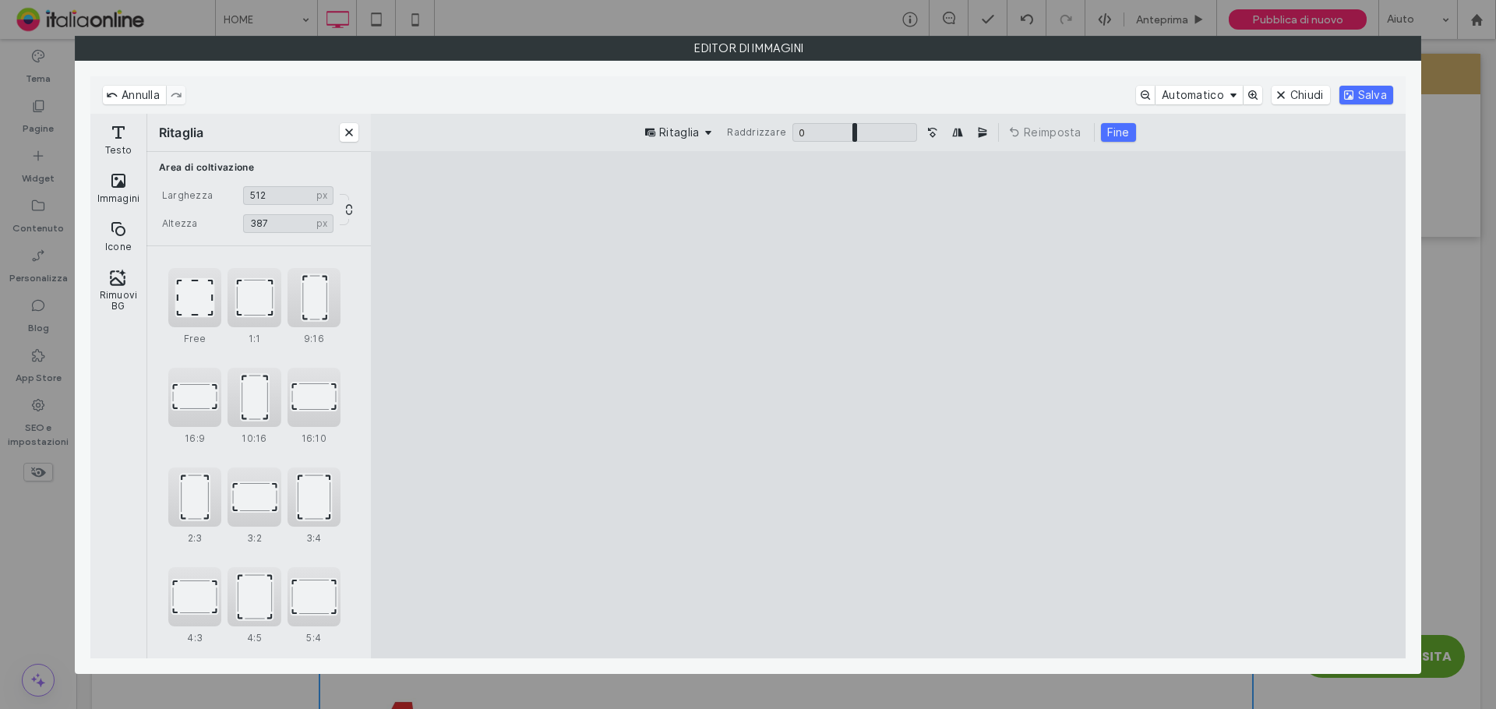
type input "***"
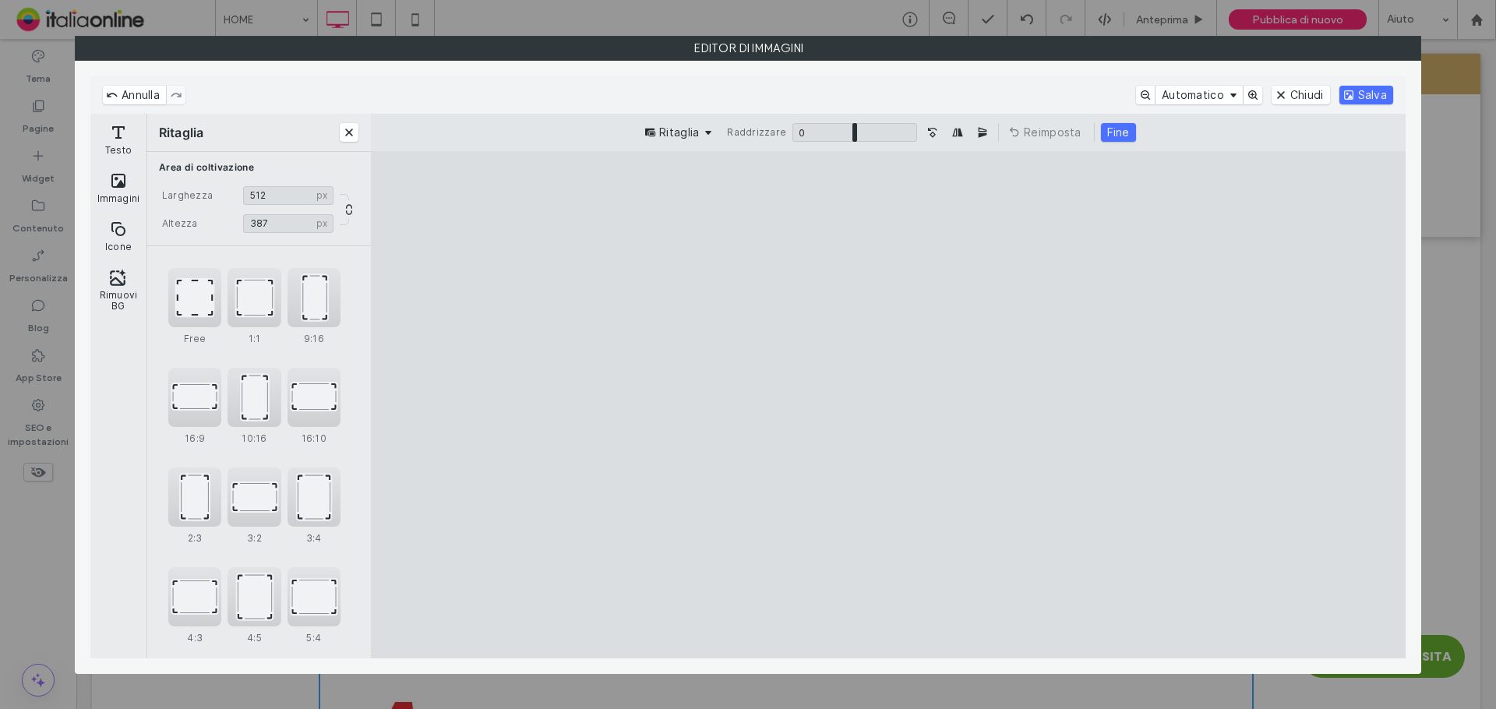
type input "***"
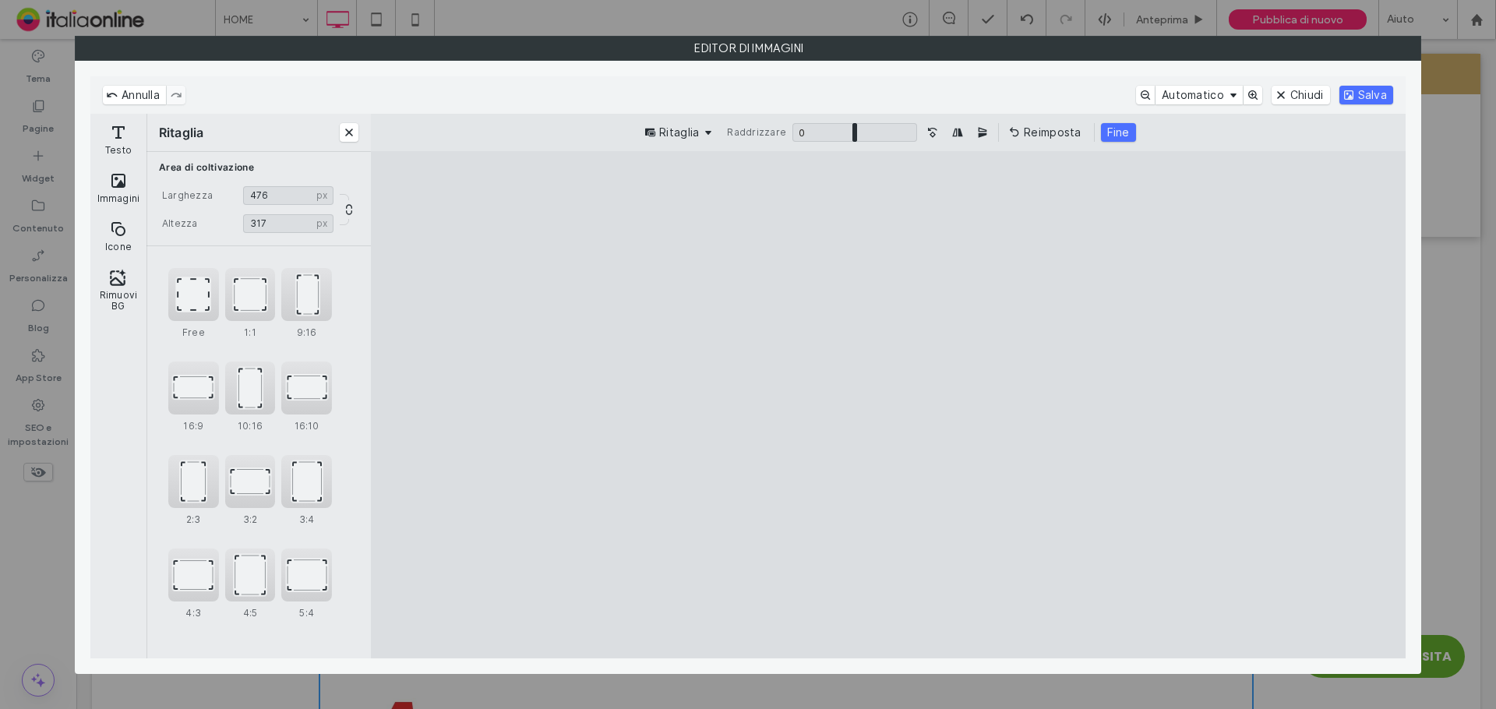
type input "***"
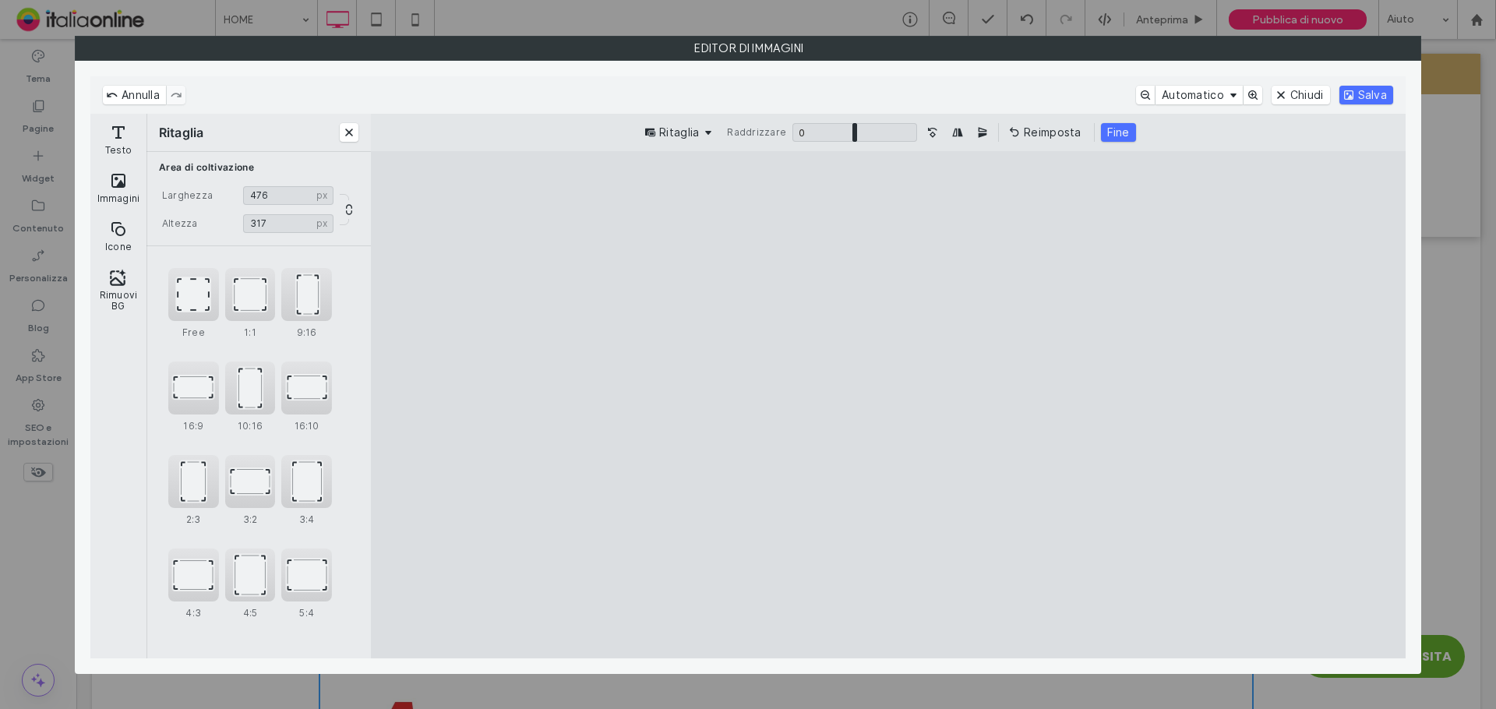
type input "***"
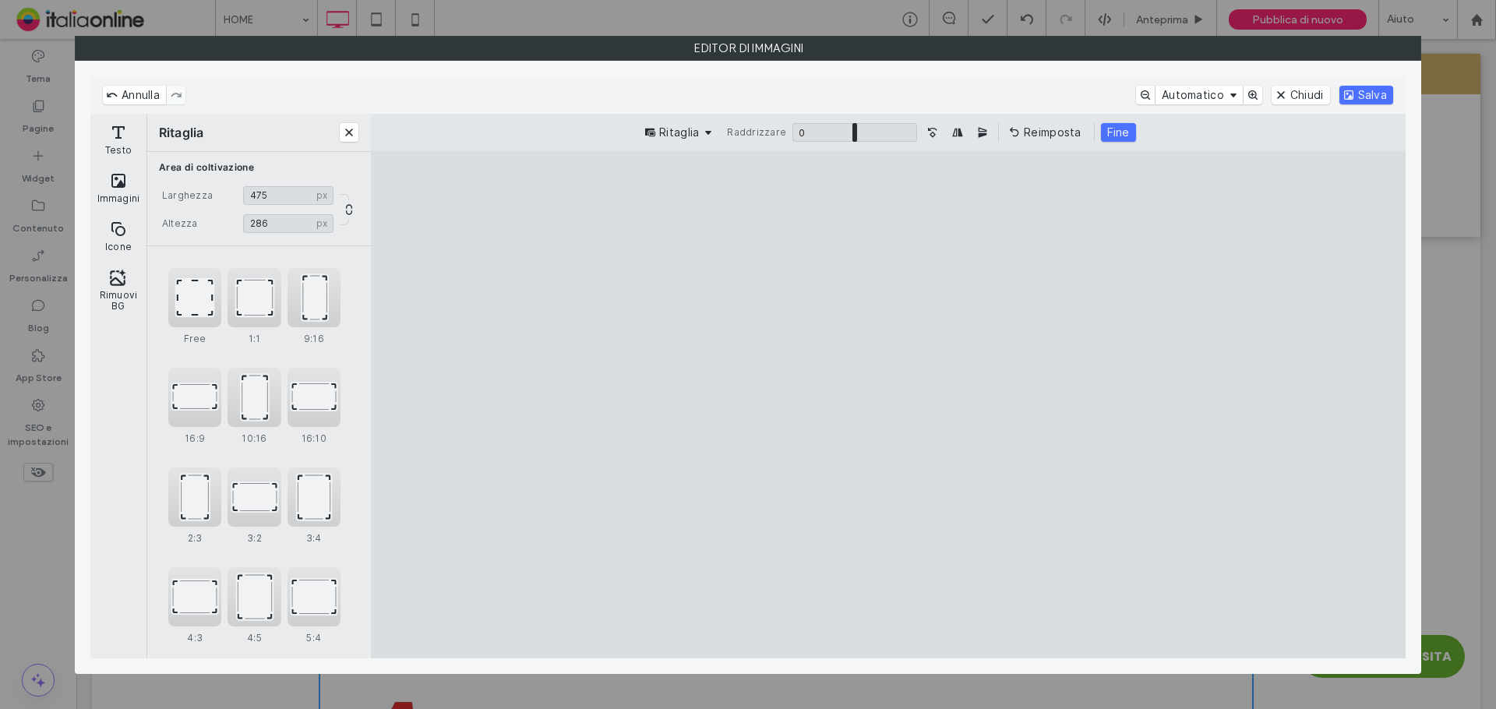
type input "***"
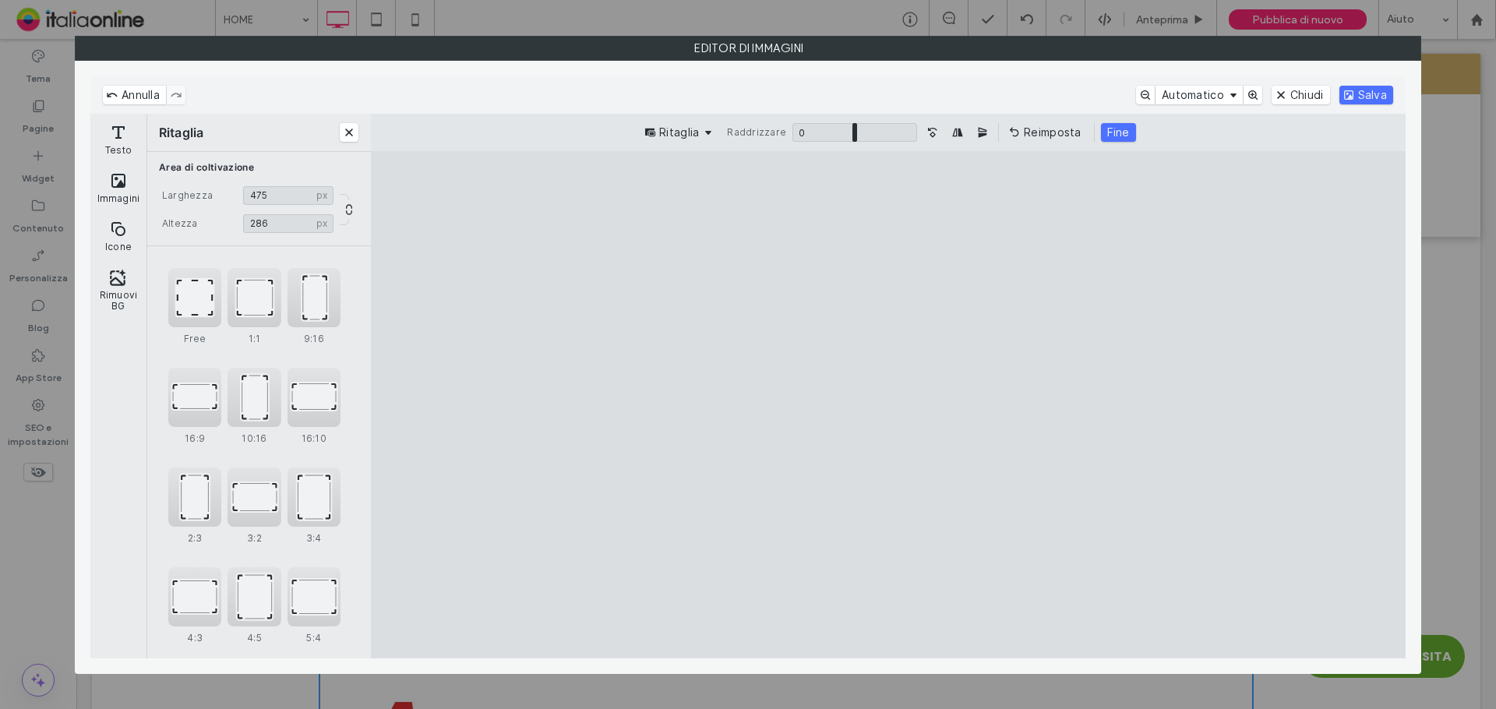
type input "***"
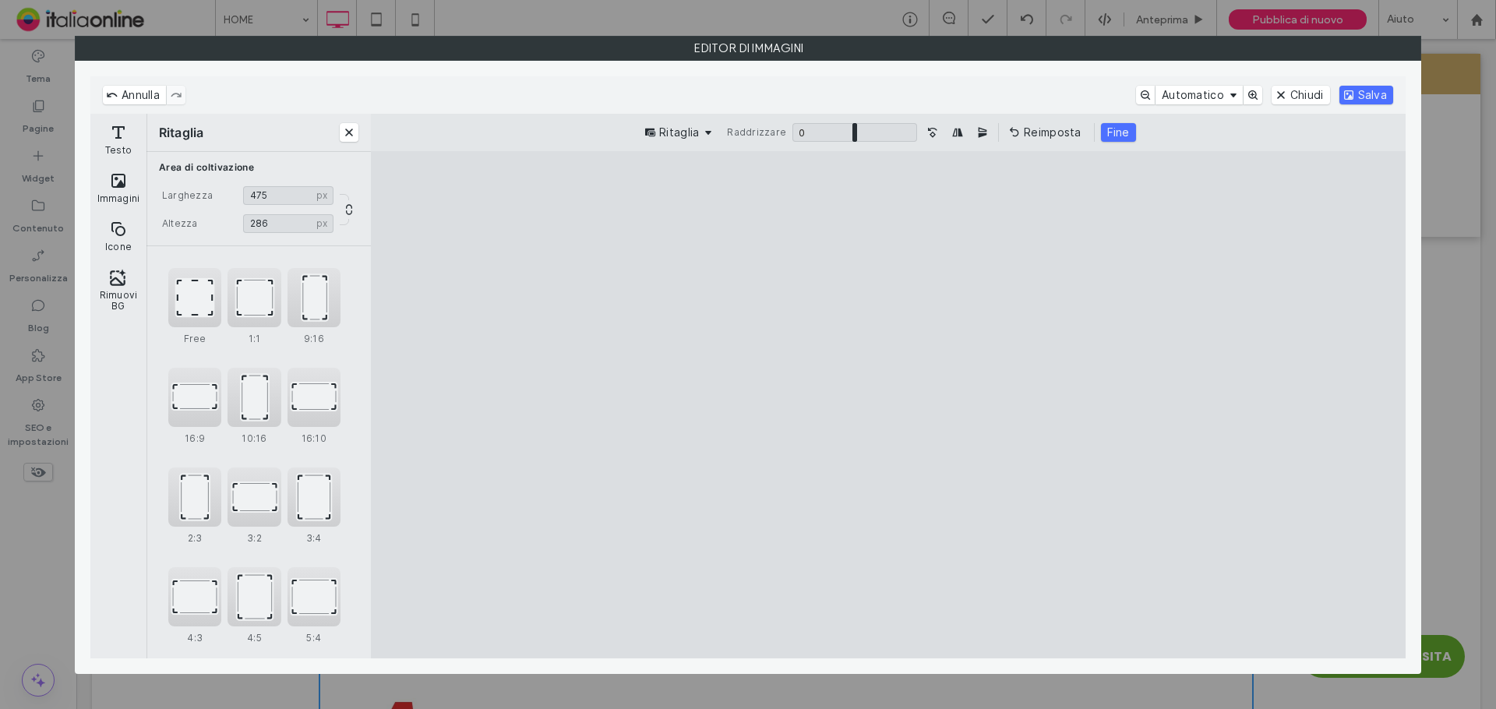
type input "***"
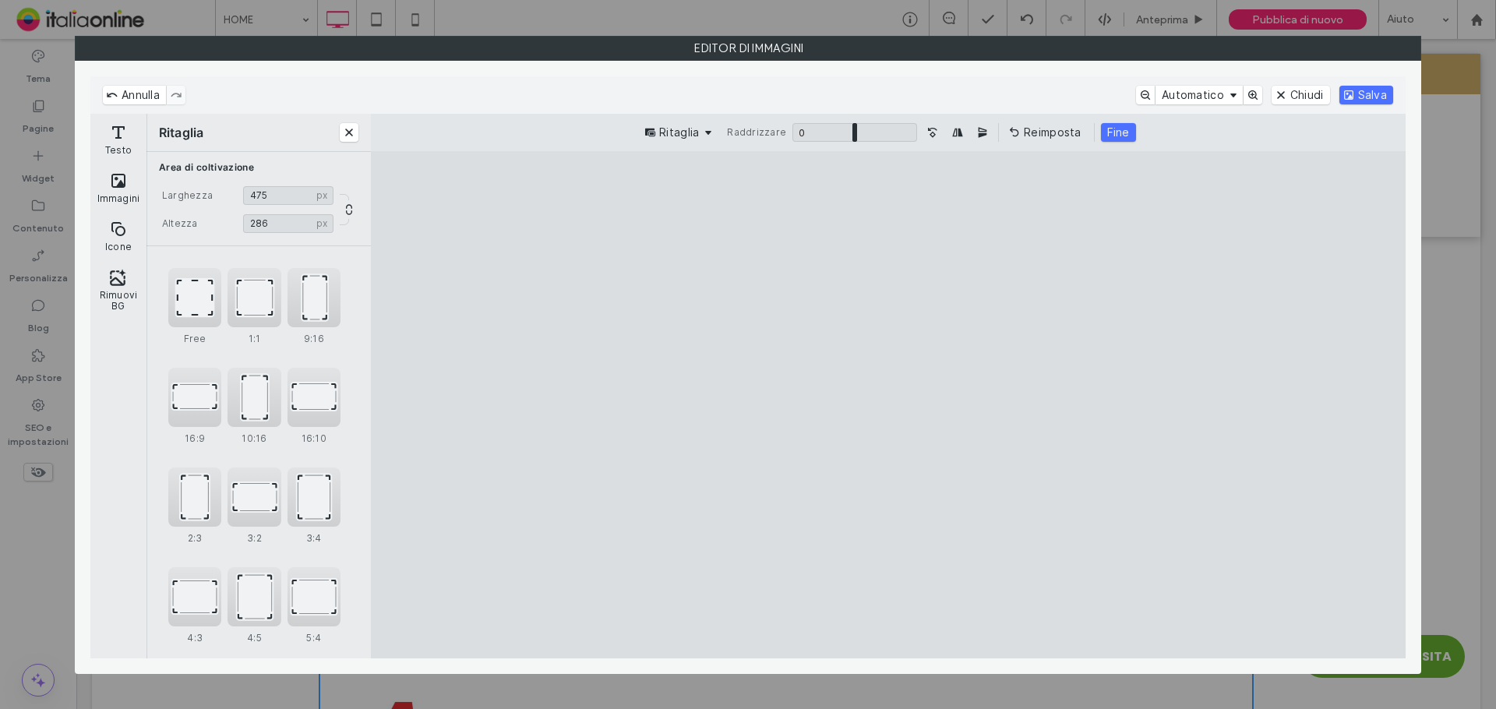
type input "***"
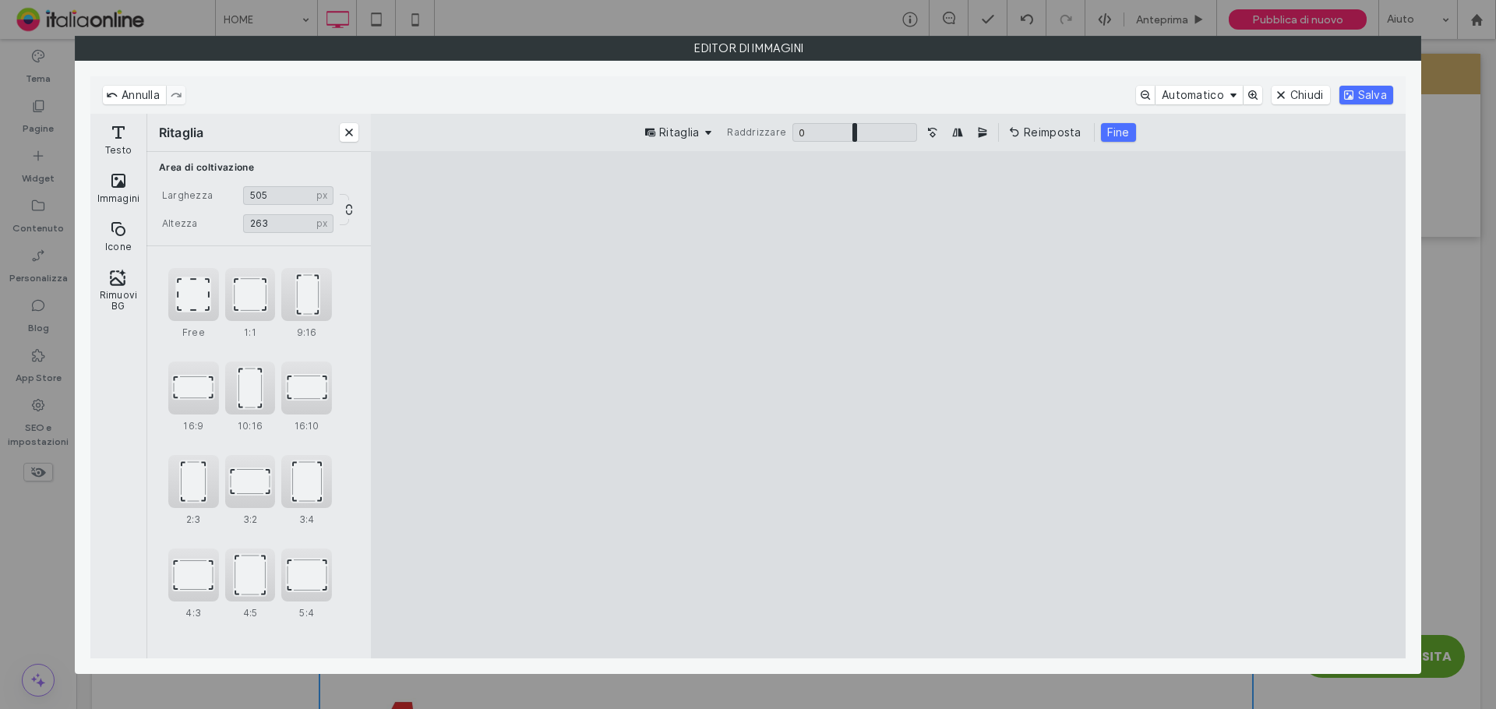
type input "***"
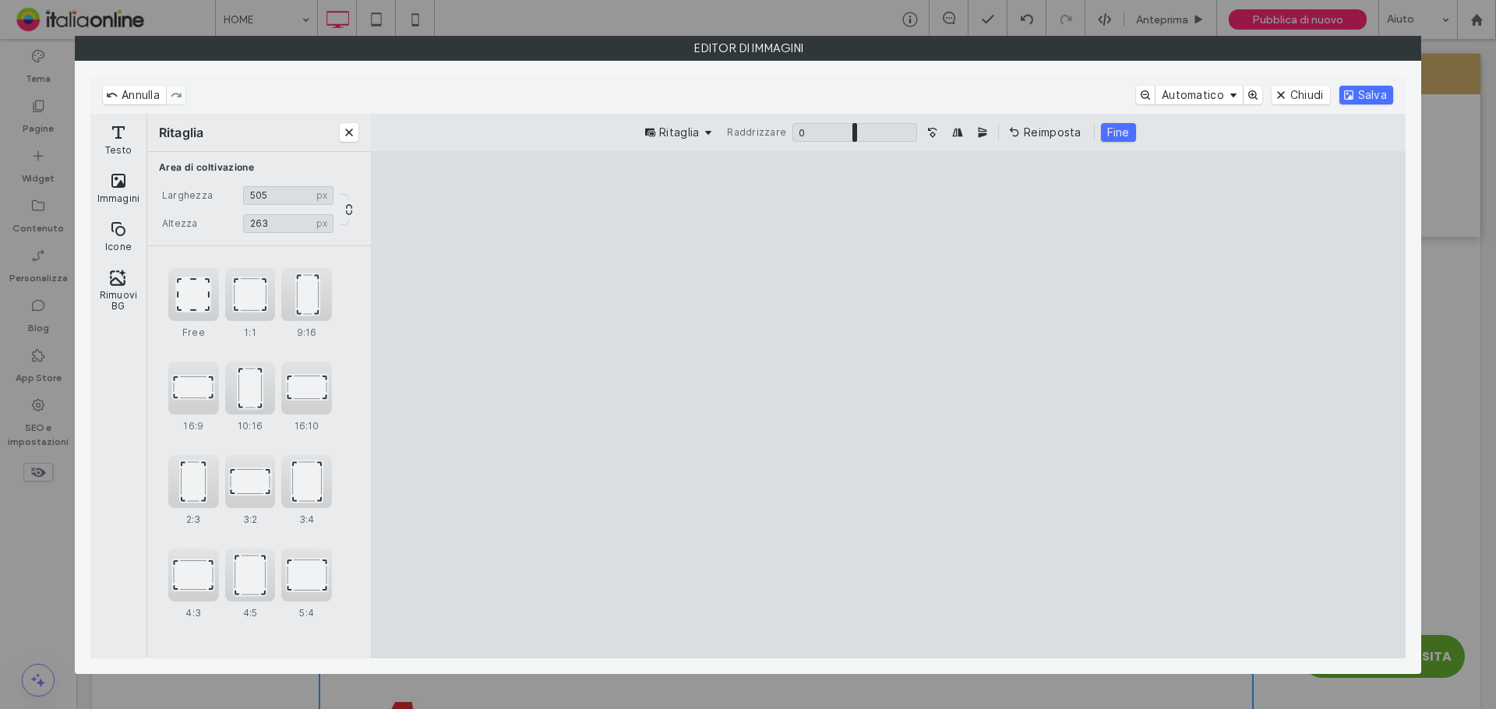
type input "***"
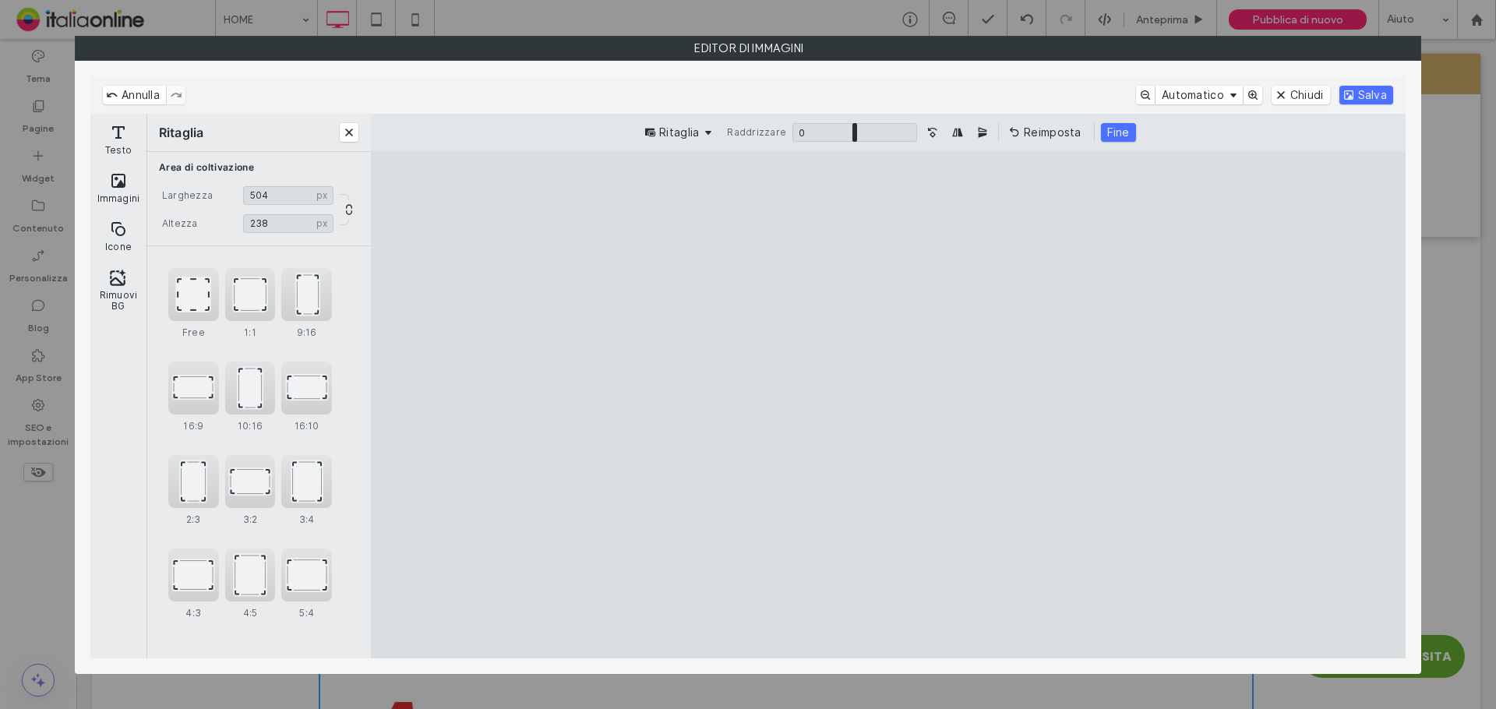
type input "***"
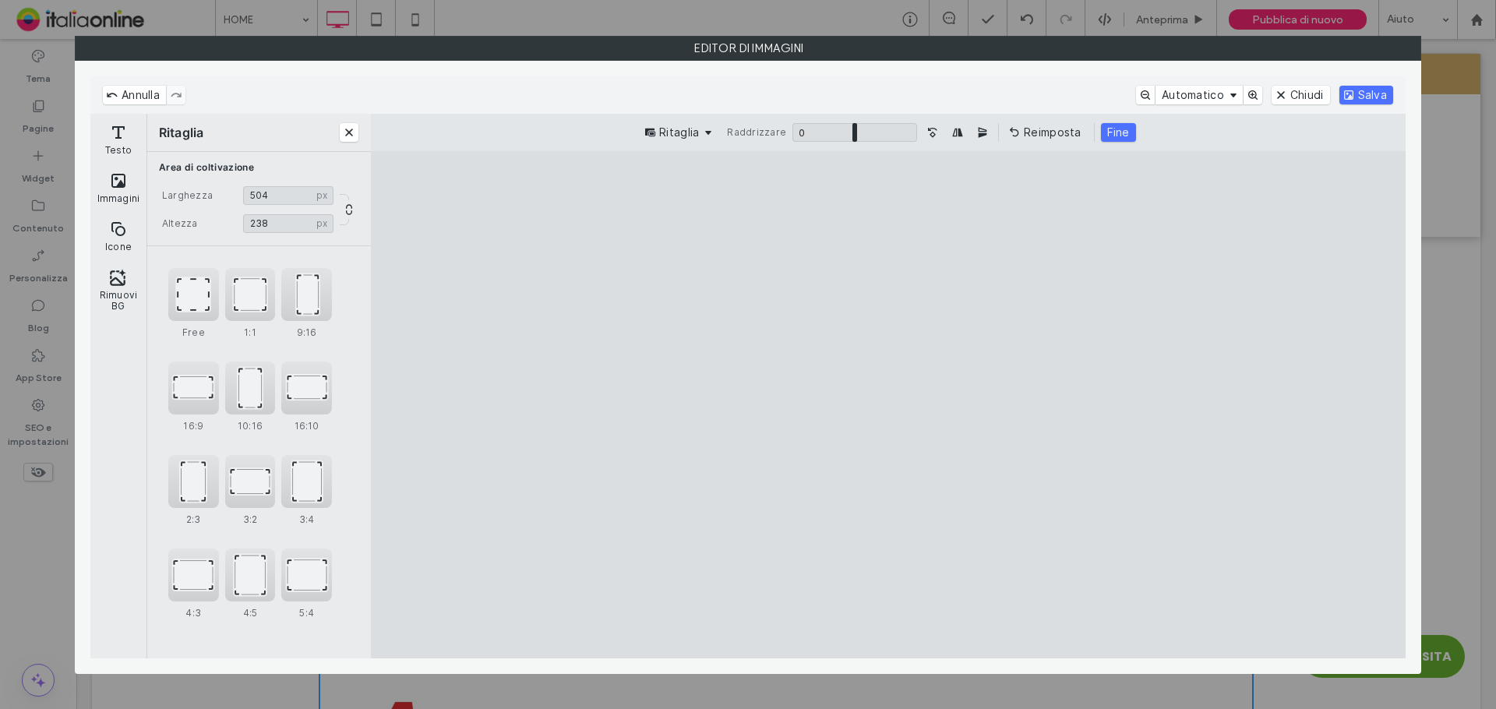
type input "***"
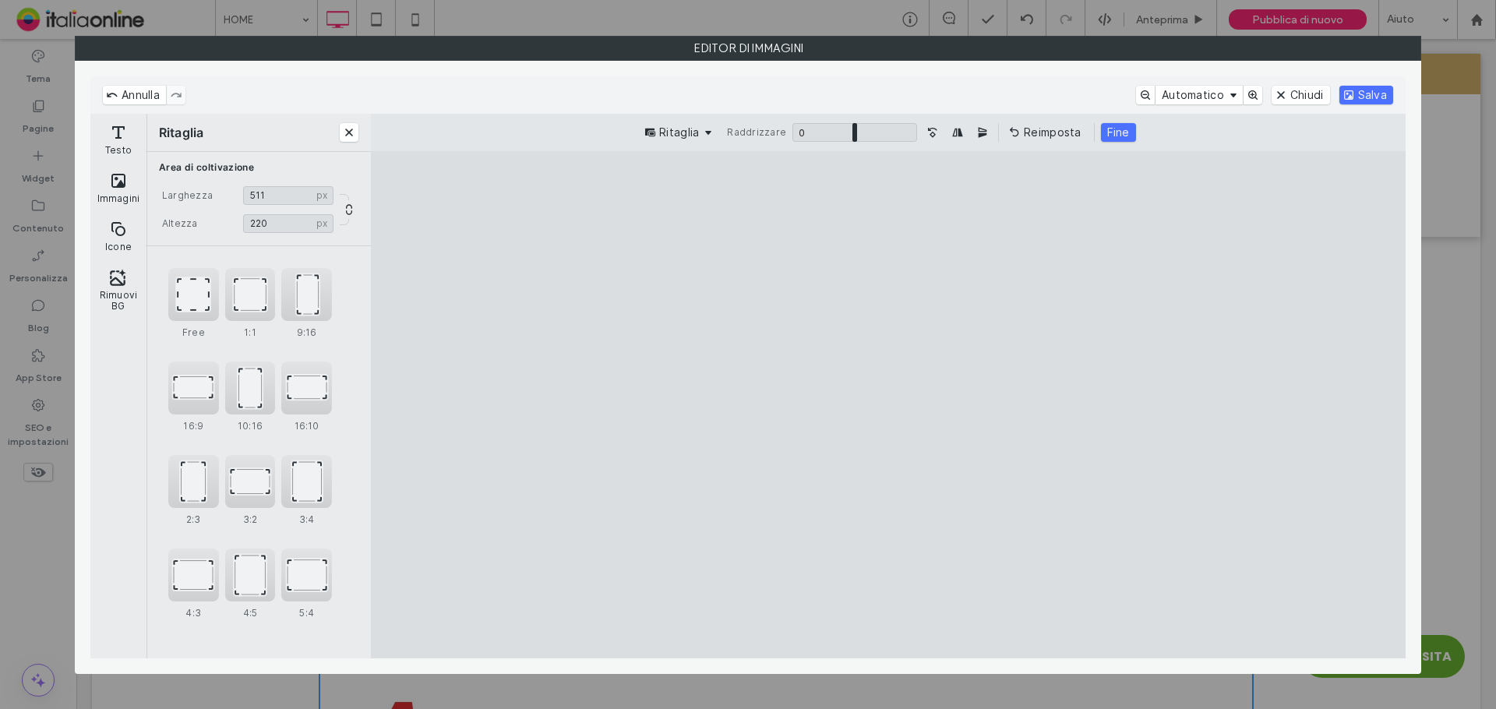
type input "***"
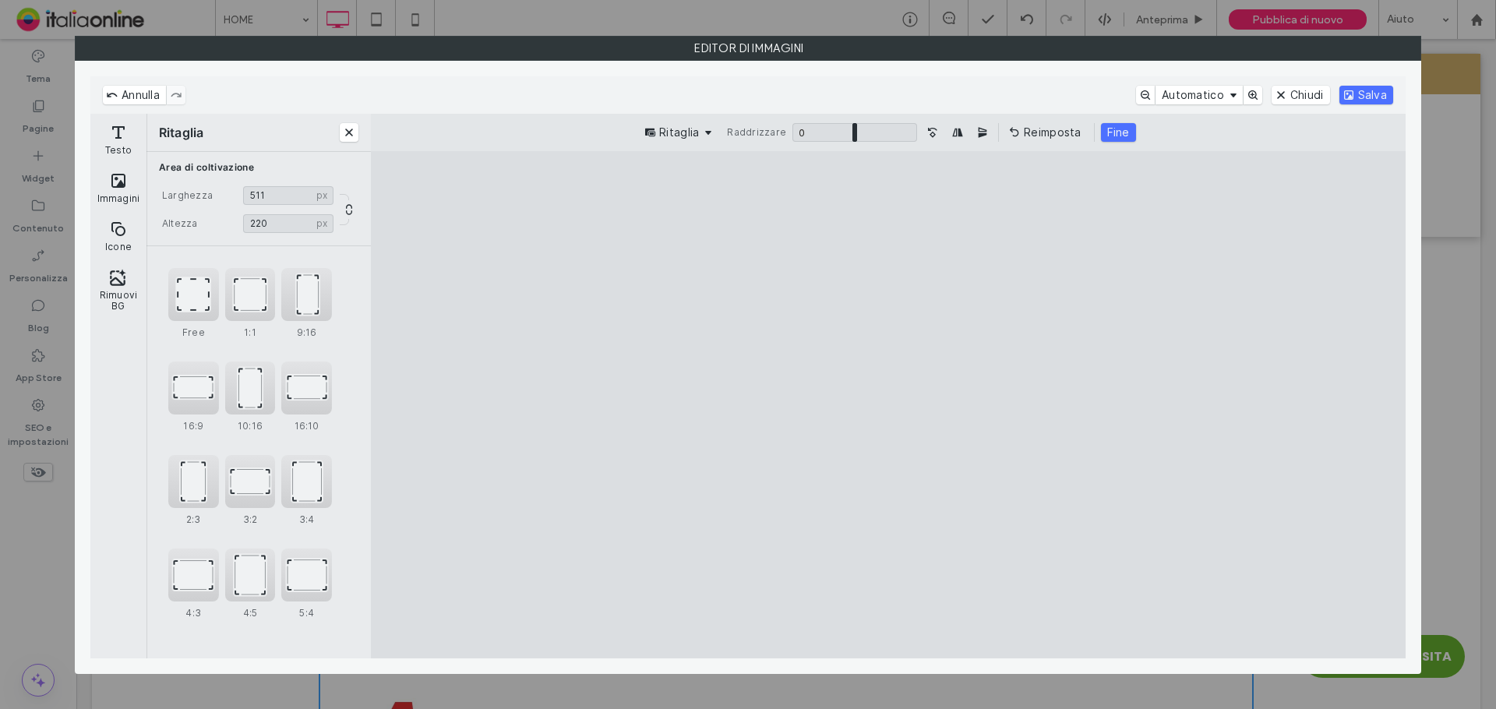
type input "***"
drag, startPoint x: 619, startPoint y: 205, endPoint x: 622, endPoint y: 375, distance: 169.9
click at [888, 404] on cesdk-canvas "Editor / piattaforma / website builder canvas" at bounding box center [888, 404] width 0 height 0
type input "***"
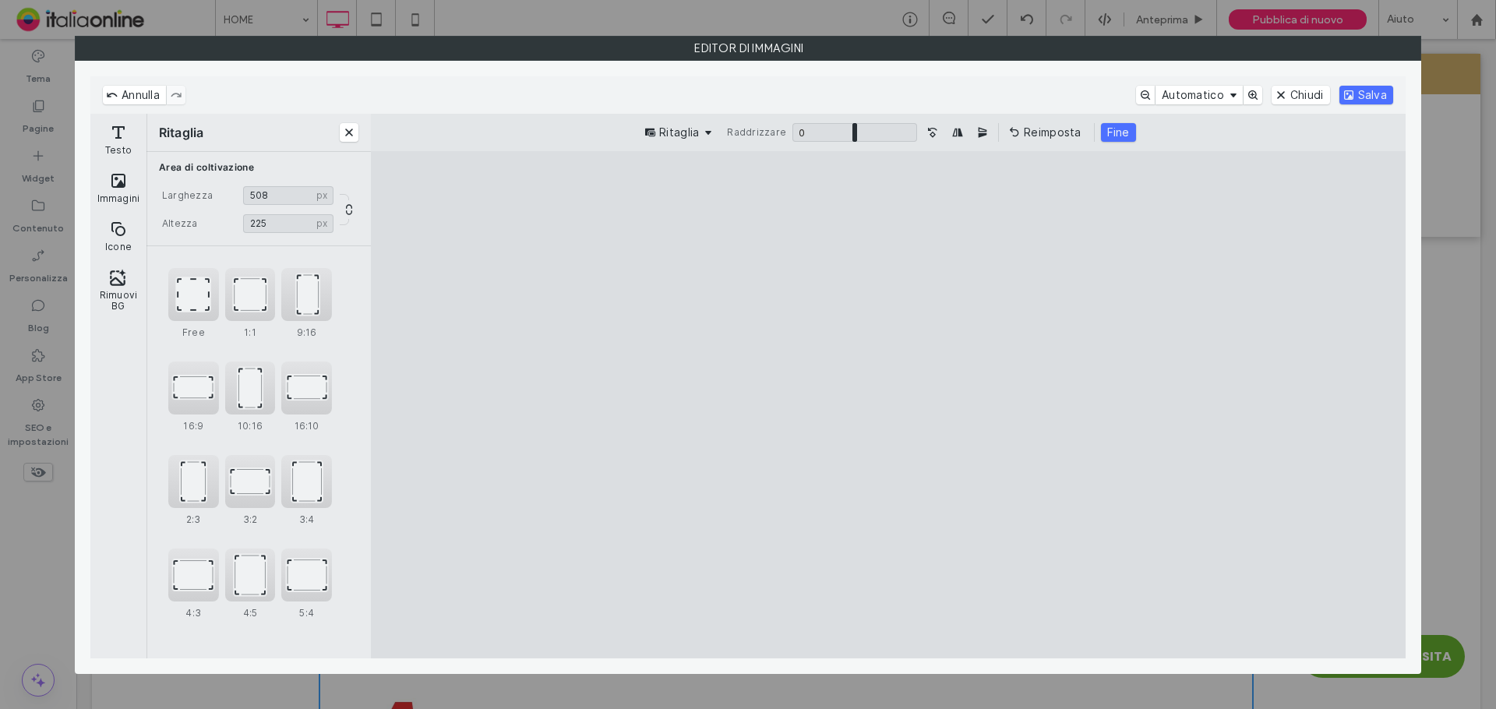
type input "***"
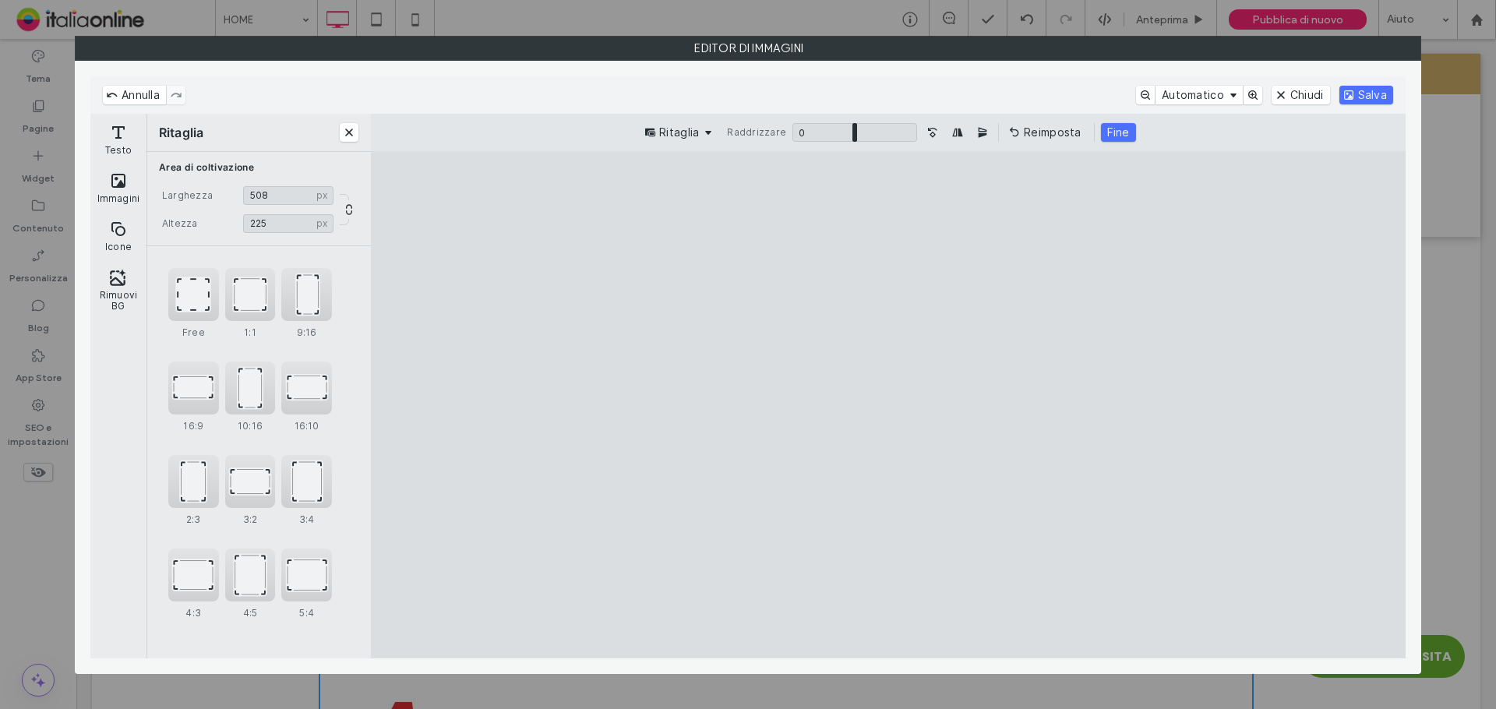
type input "***"
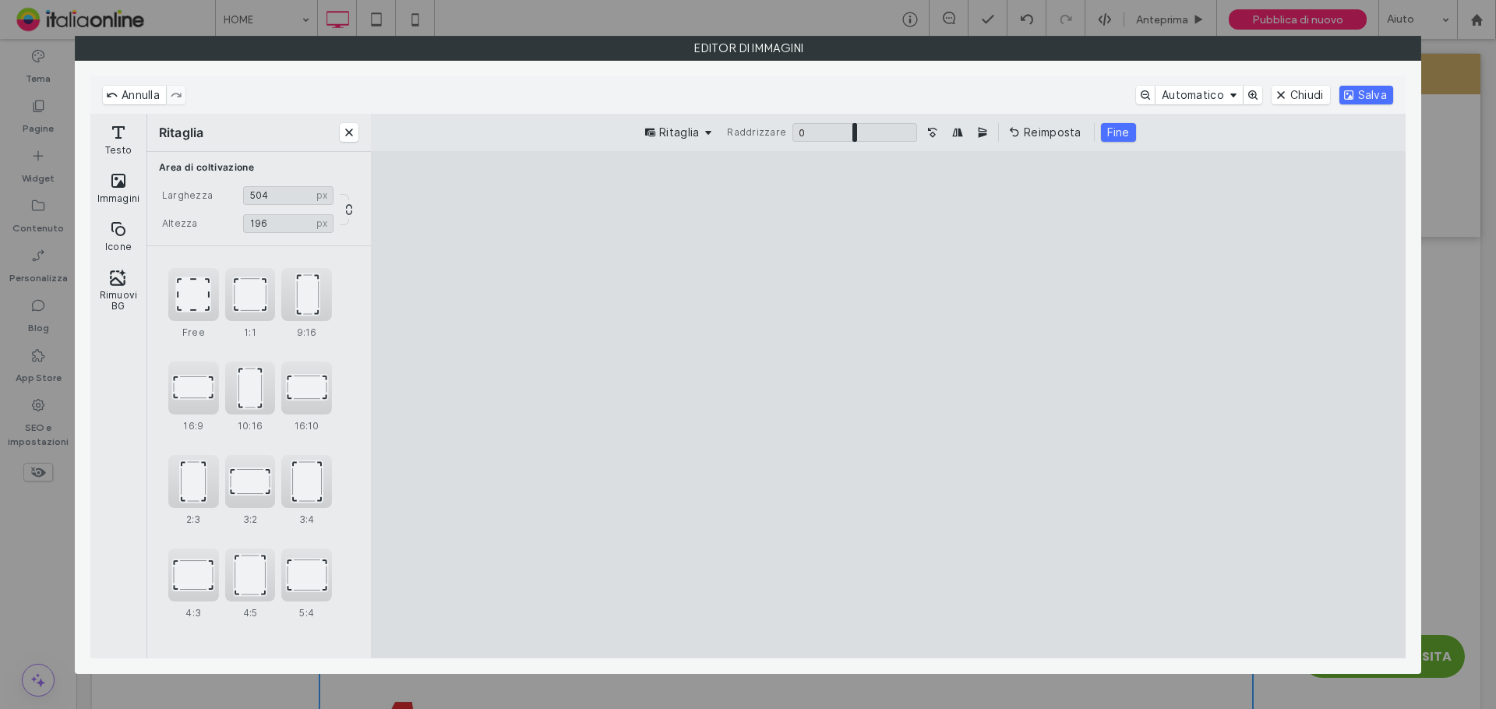
type input "***"
drag, startPoint x: 1342, startPoint y: 634, endPoint x: 1349, endPoint y: 585, distance: 49.5
click at [888, 404] on cesdk-canvas "Editor / piattaforma / website builder canvas" at bounding box center [888, 404] width 0 height 0
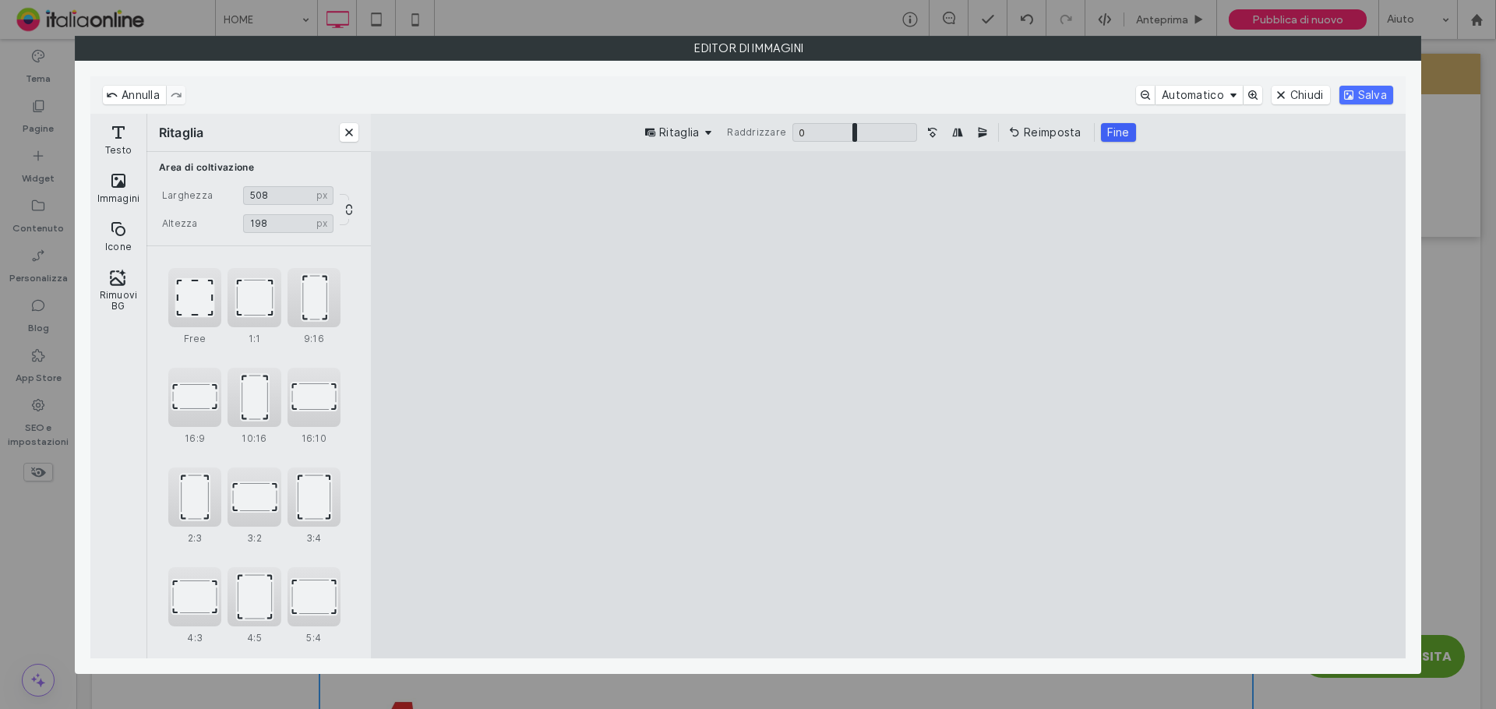
click at [1114, 125] on button "Fine" at bounding box center [1118, 132] width 35 height 19
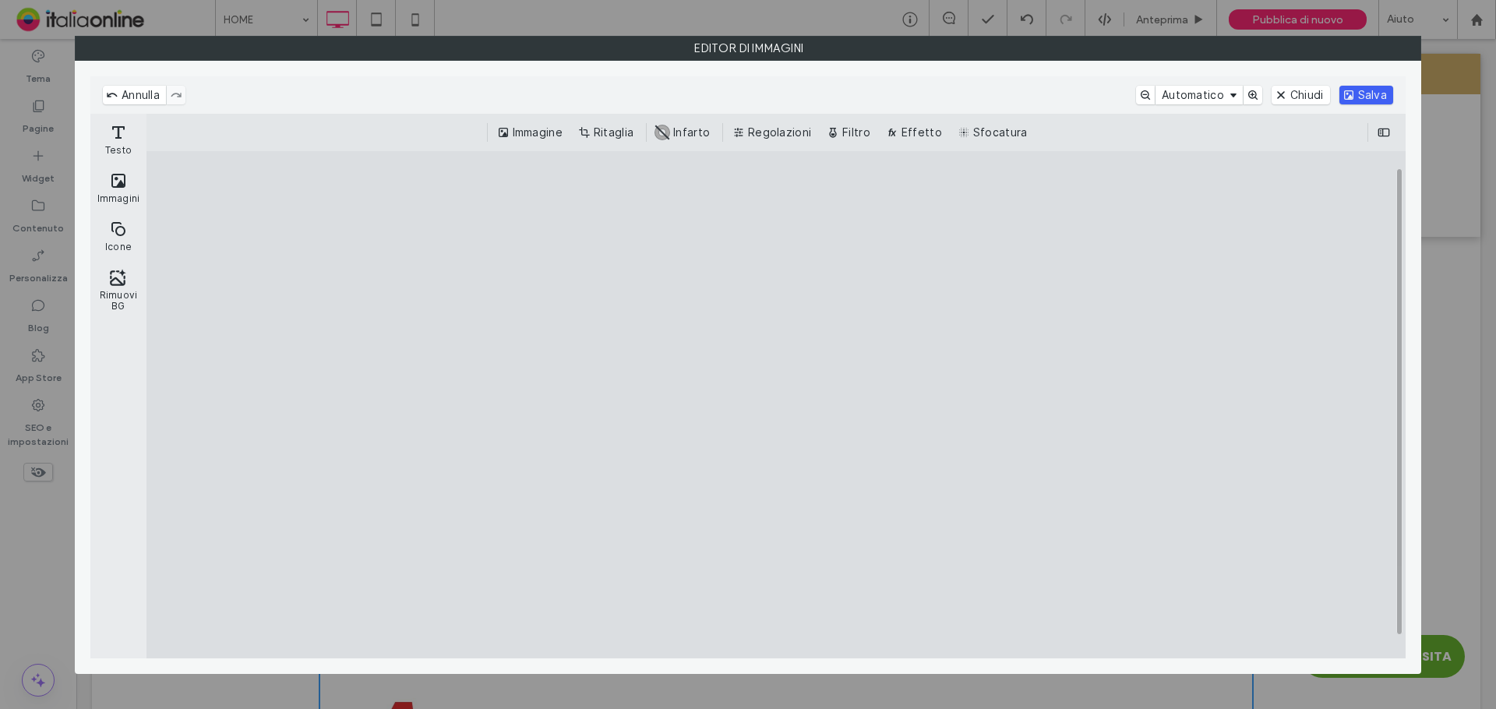
click at [1376, 94] on button "Salva" at bounding box center [1366, 95] width 54 height 19
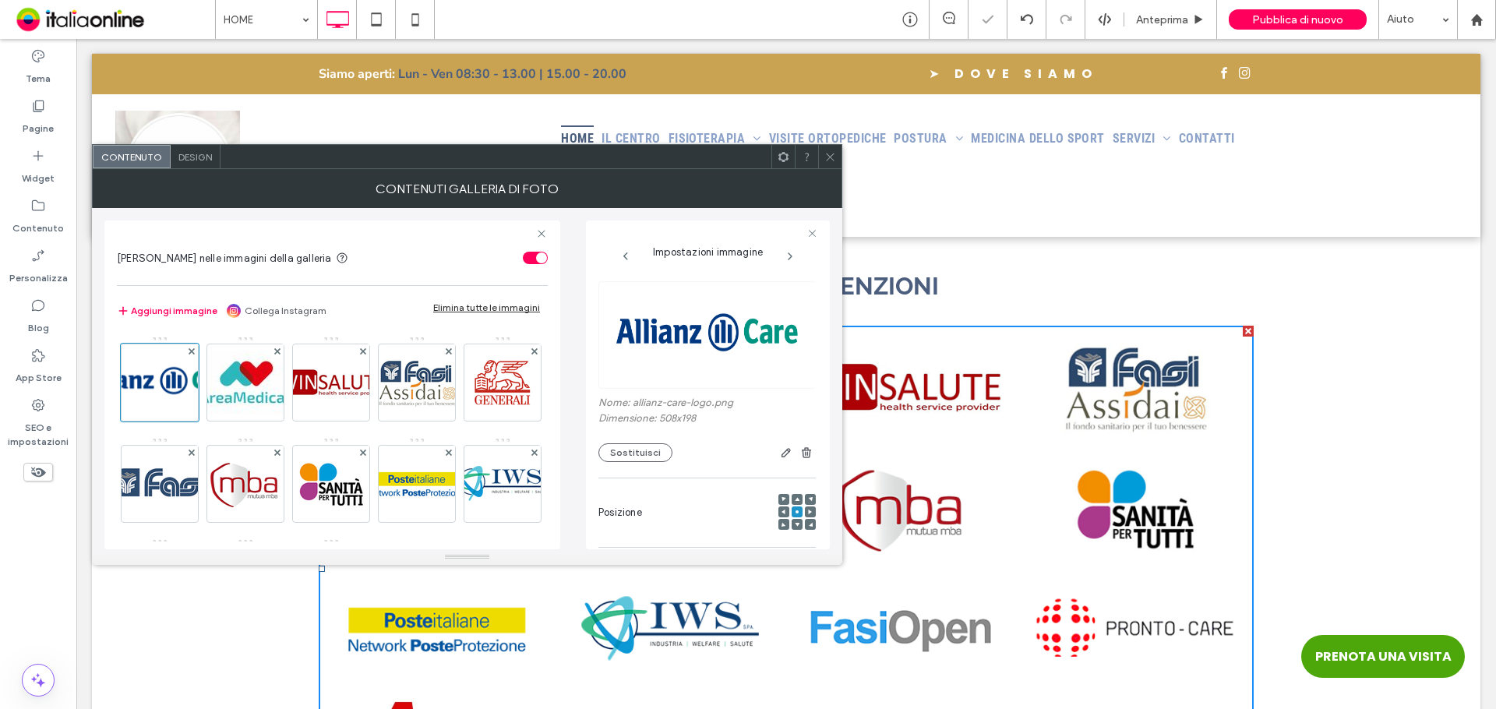
click at [833, 152] on icon at bounding box center [830, 157] width 12 height 12
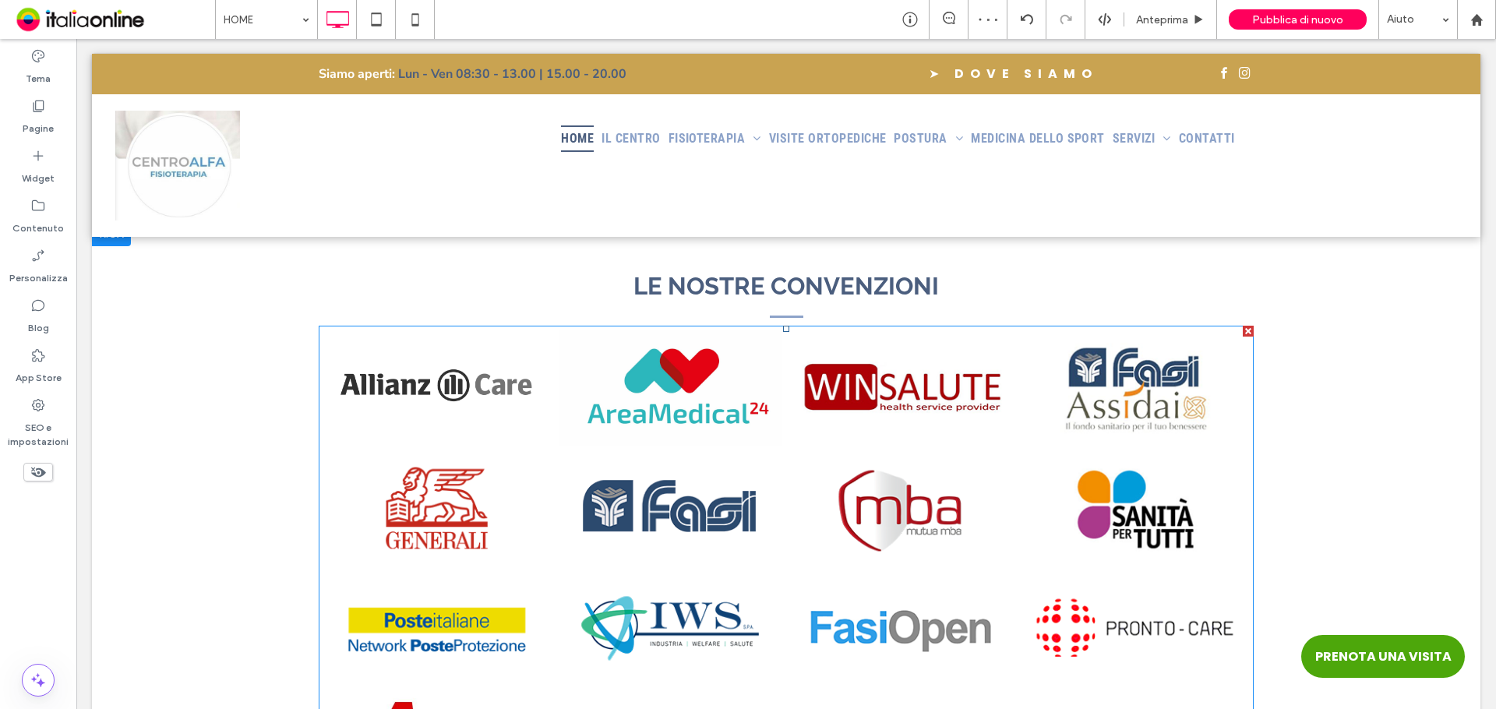
click at [437, 365] on link at bounding box center [437, 388] width 229 height 117
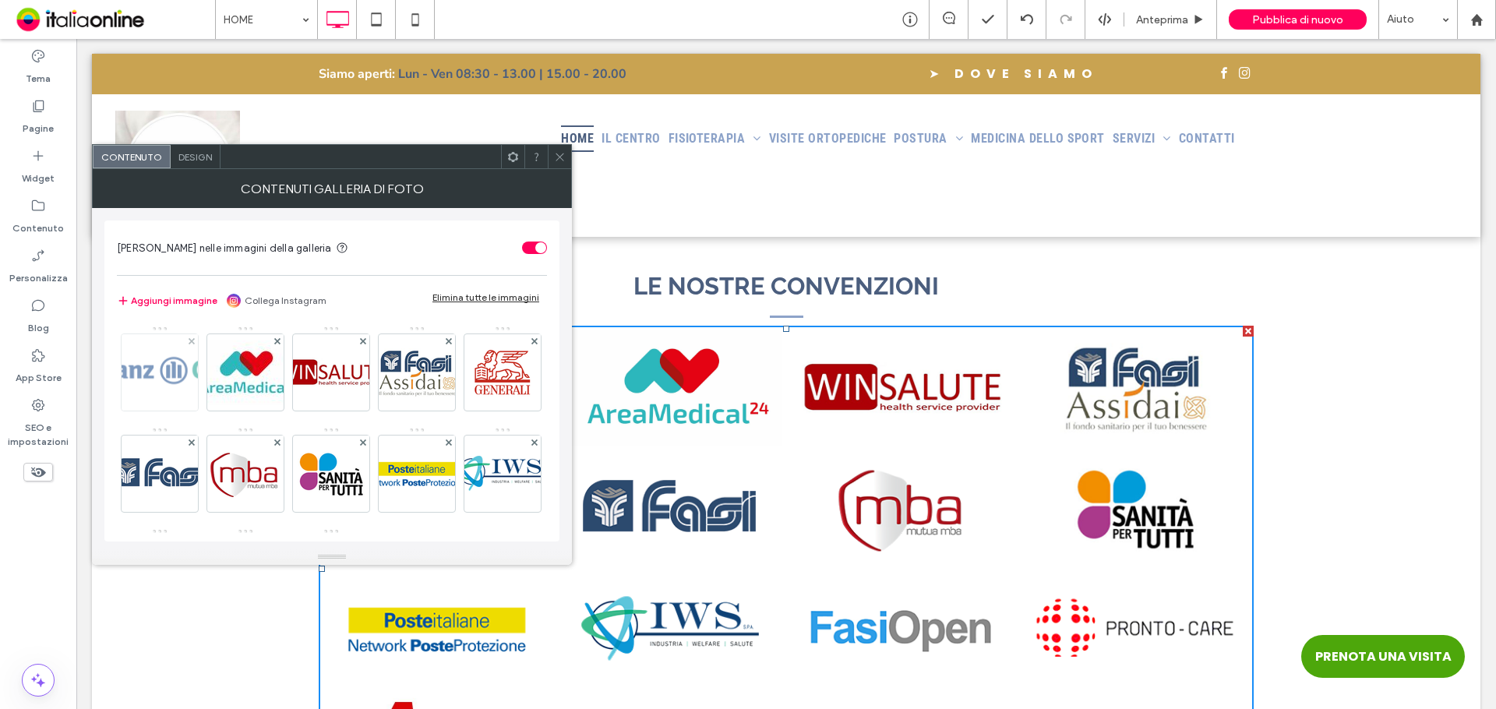
click at [135, 395] on img at bounding box center [160, 372] width 196 height 76
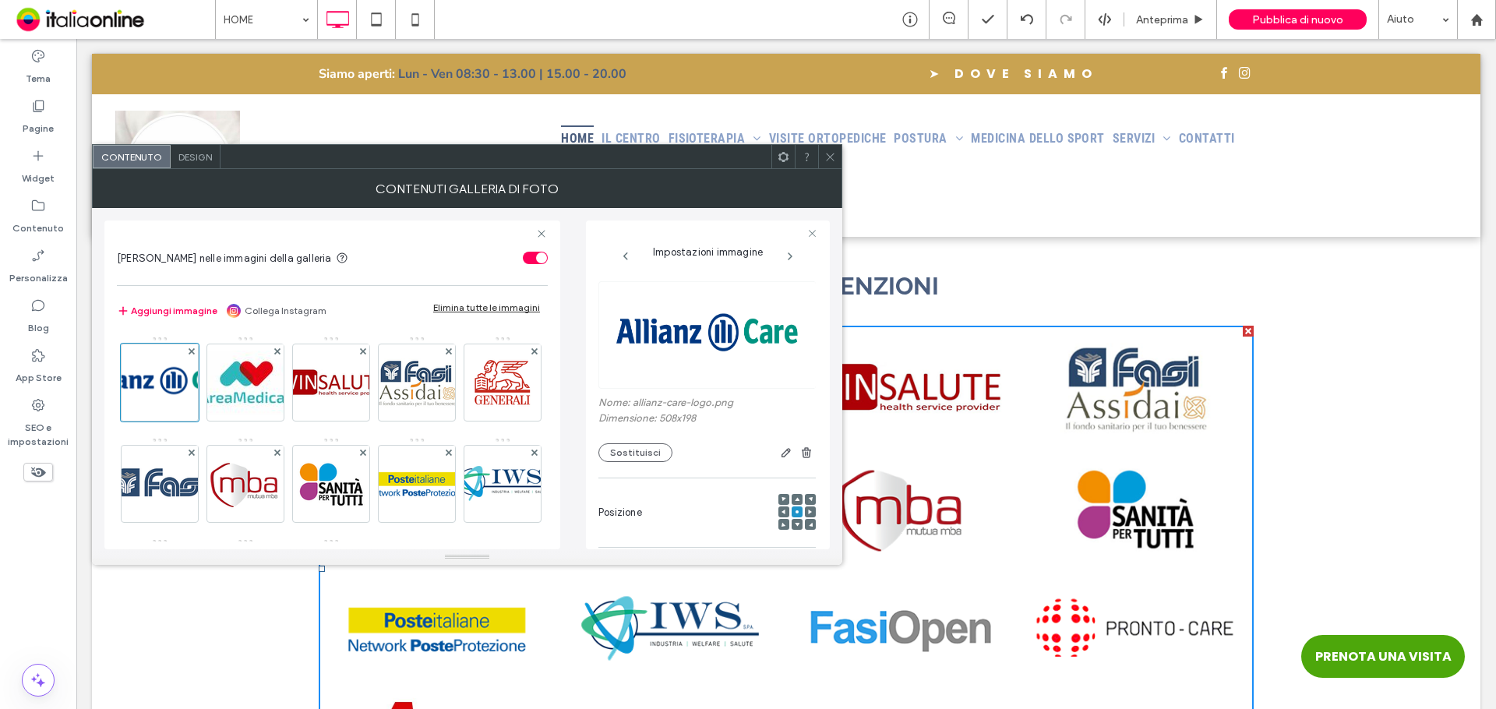
click at [795, 524] on icon at bounding box center [797, 524] width 5 height 5
click at [826, 153] on icon at bounding box center [830, 157] width 12 height 12
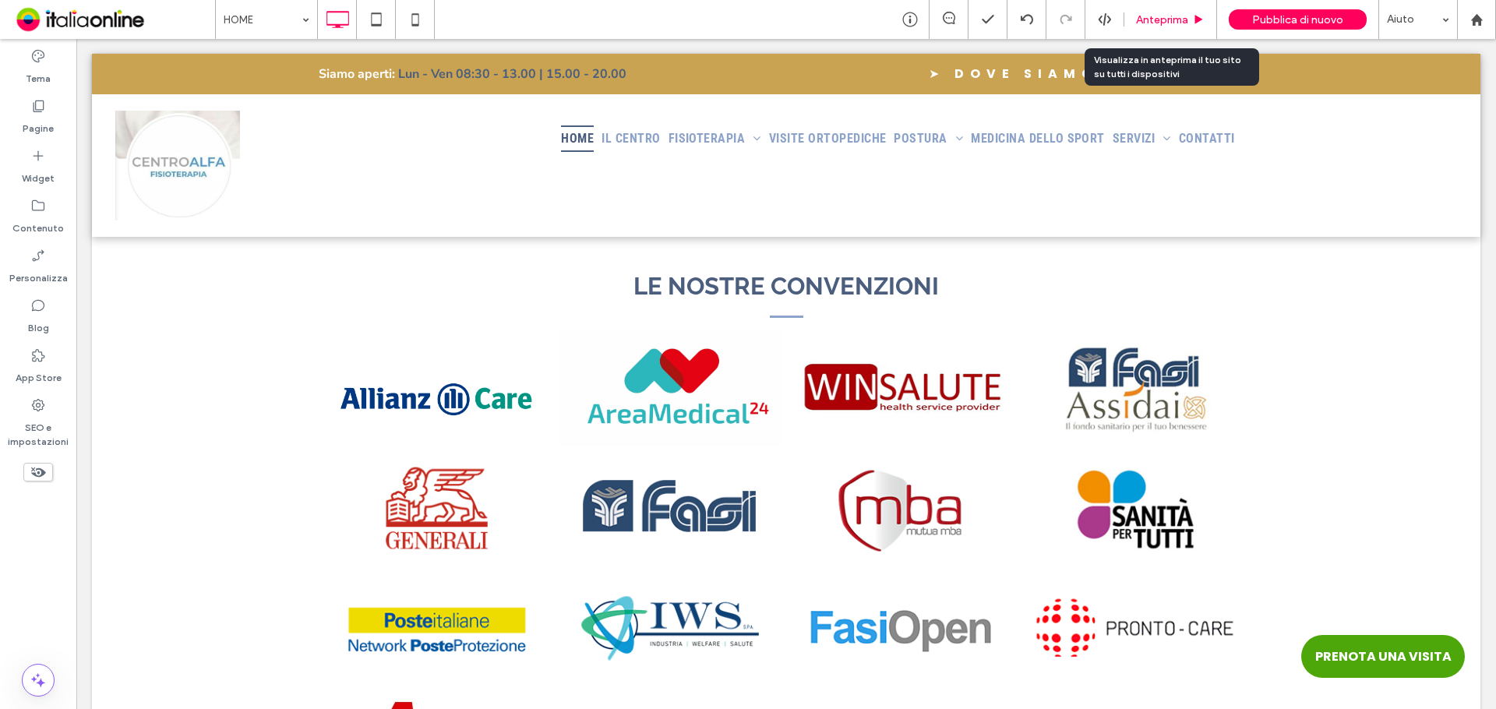
click at [1152, 21] on span "Anteprima" at bounding box center [1162, 19] width 52 height 13
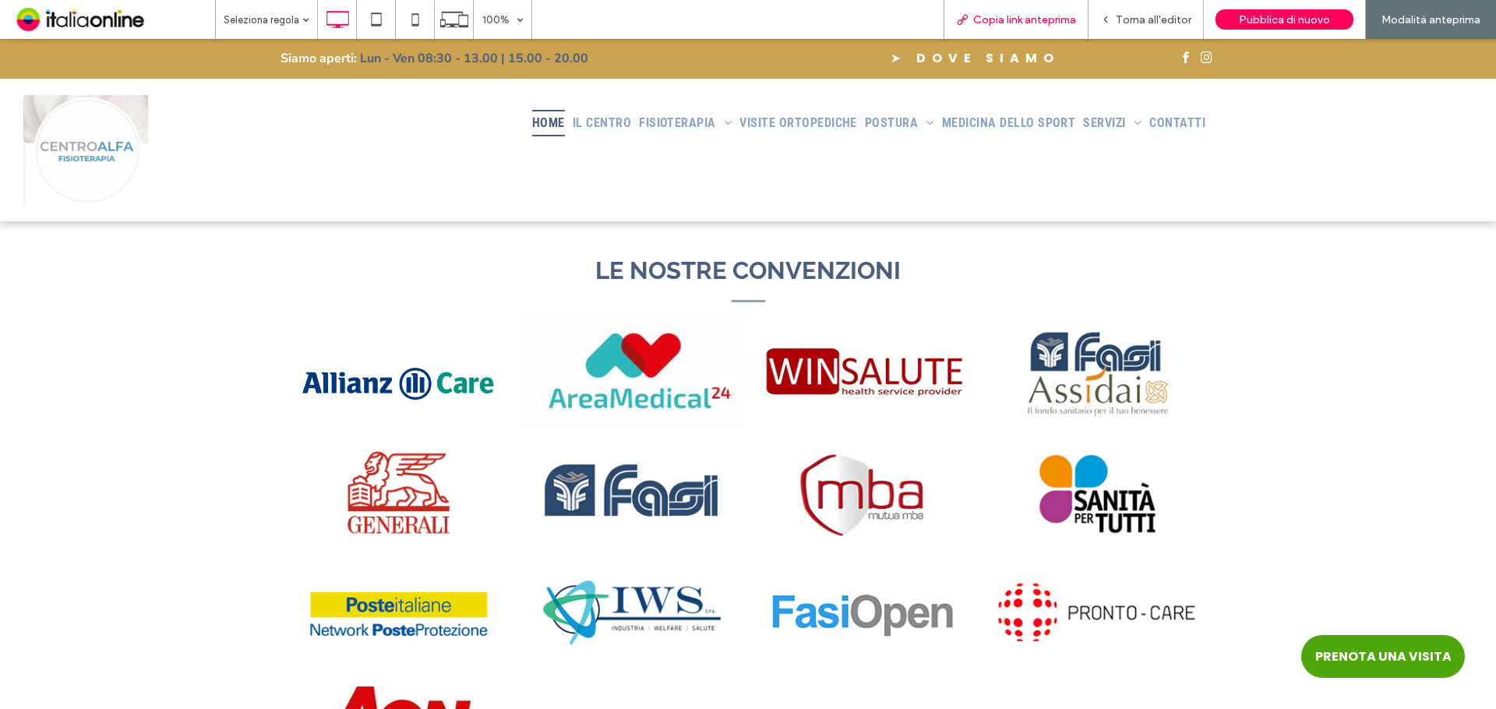
click at [966, 28] on div "Copia link anteprima" at bounding box center [1015, 19] width 145 height 39
click at [986, 19] on span "Copia link anteprima" at bounding box center [1024, 19] width 103 height 13
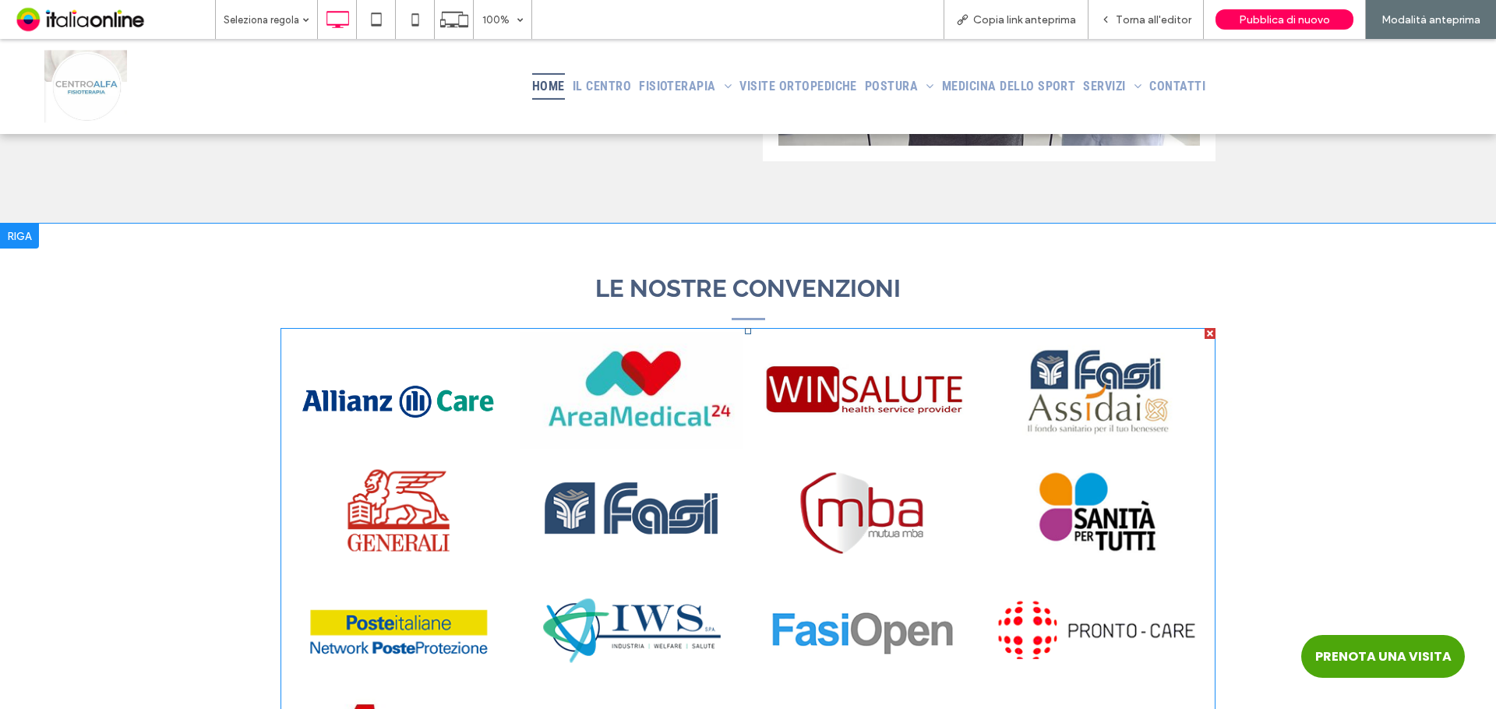
scroll to position [3817, 0]
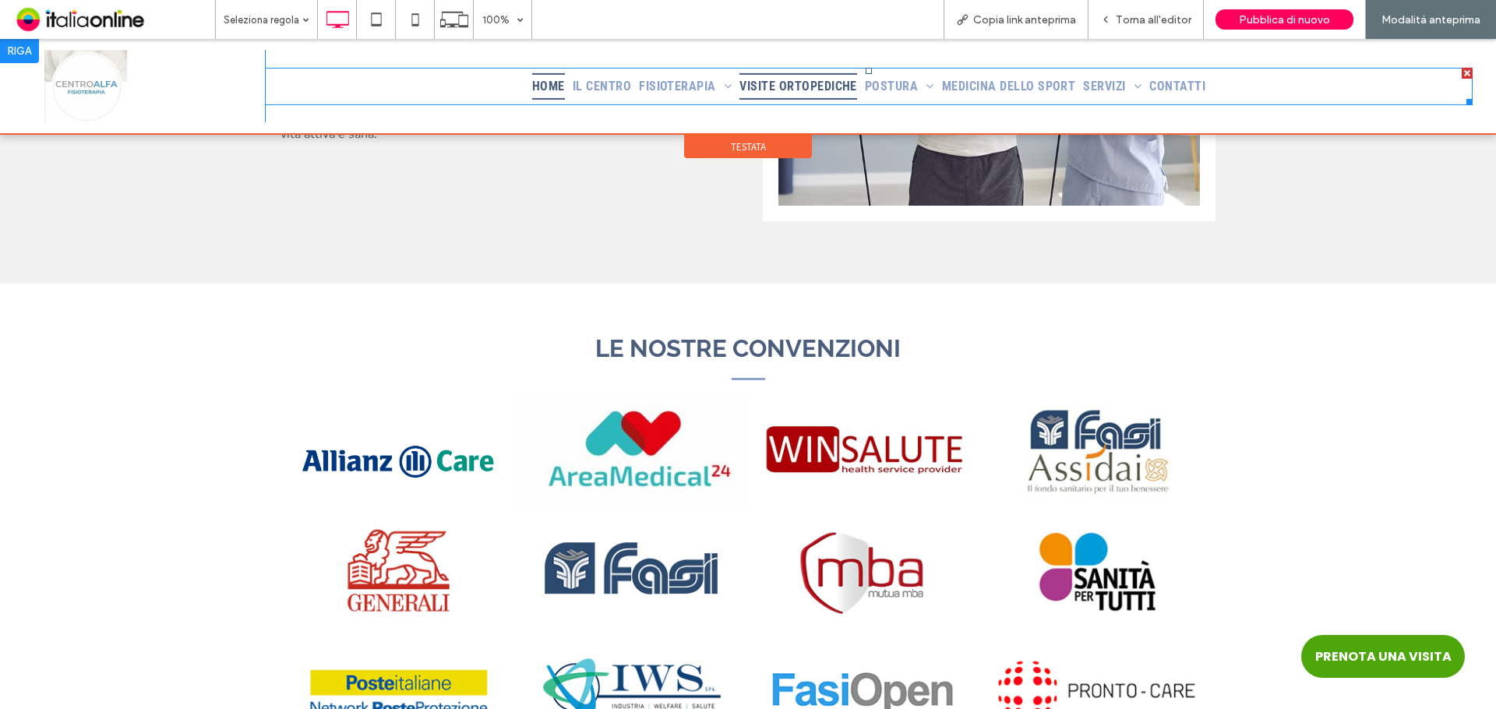
click at [816, 83] on span "VISITE ORTOPEDICHE" at bounding box center [798, 86] width 118 height 26
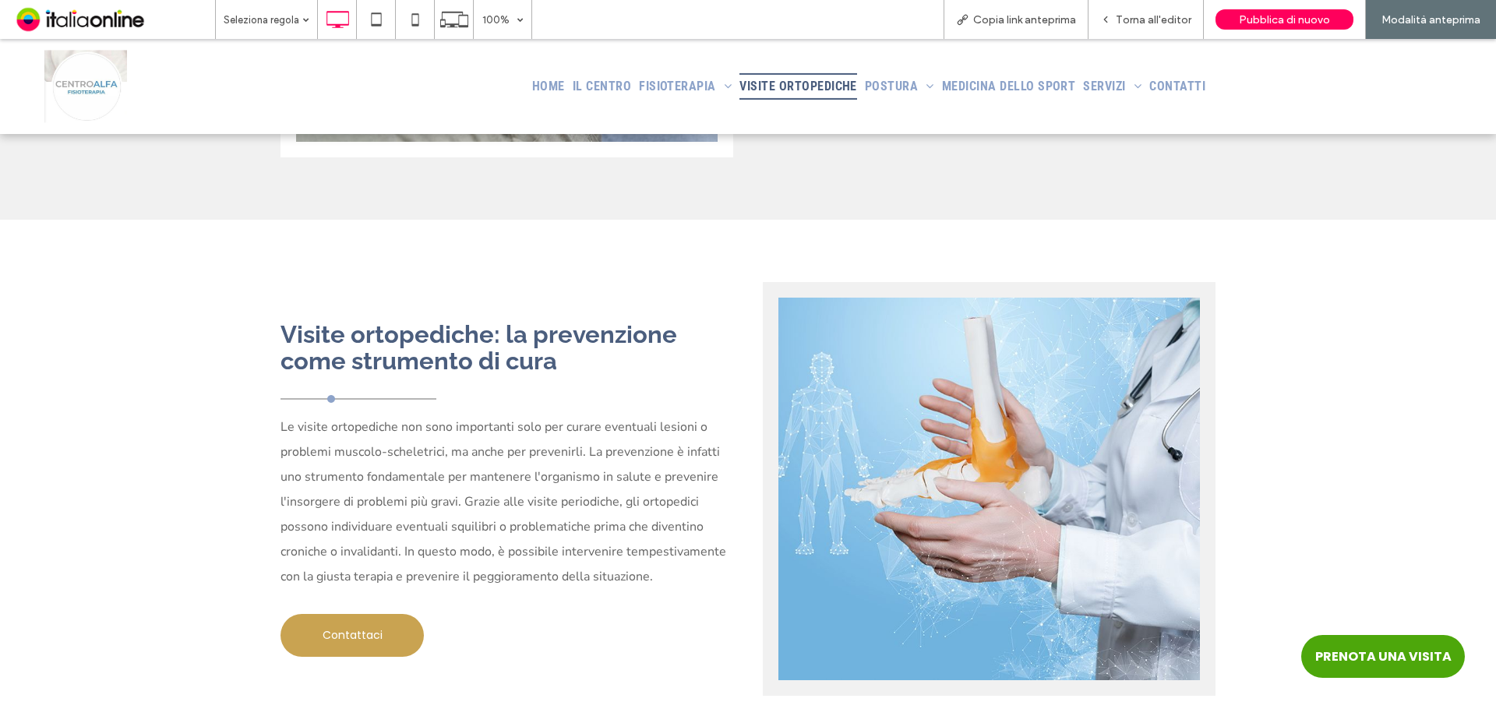
scroll to position [1480, 0]
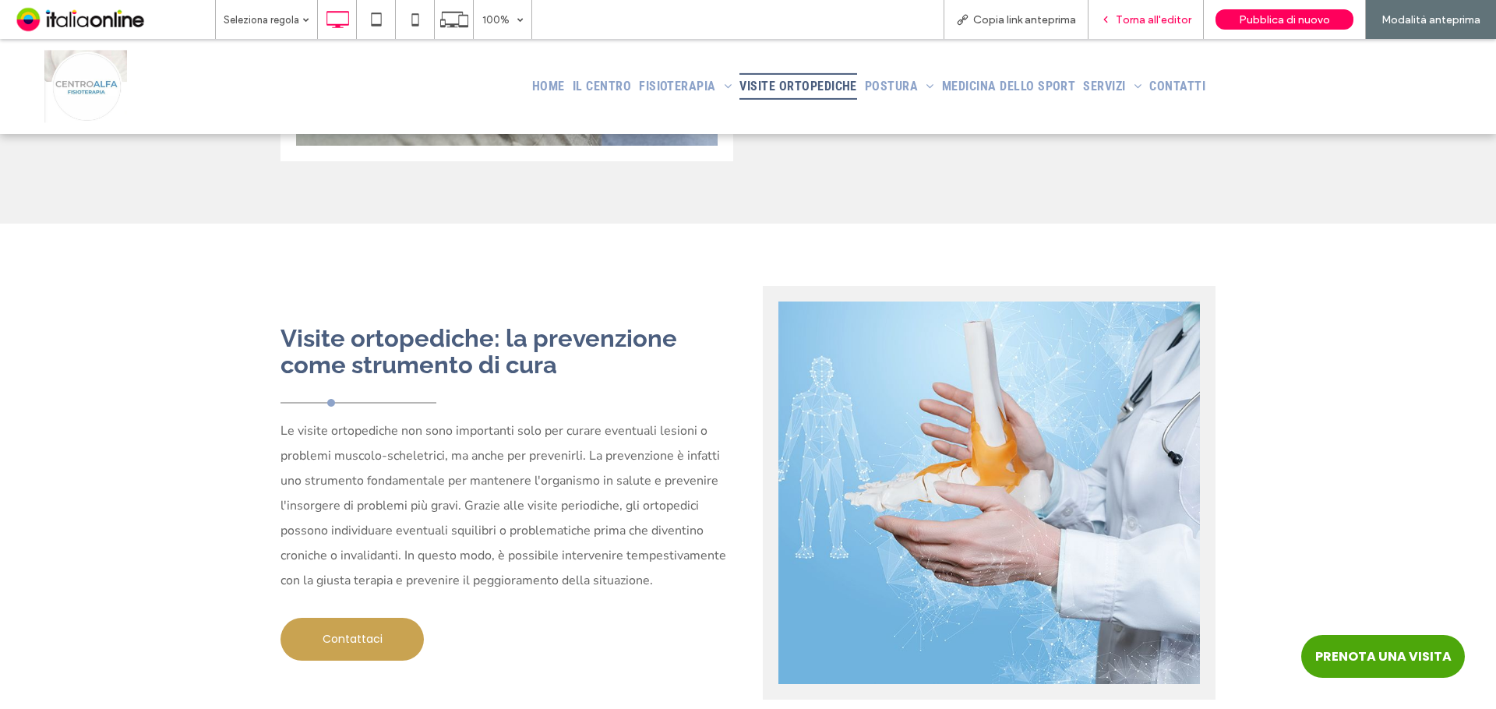
click at [1128, 23] on span "Torna all'editor" at bounding box center [1154, 19] width 76 height 13
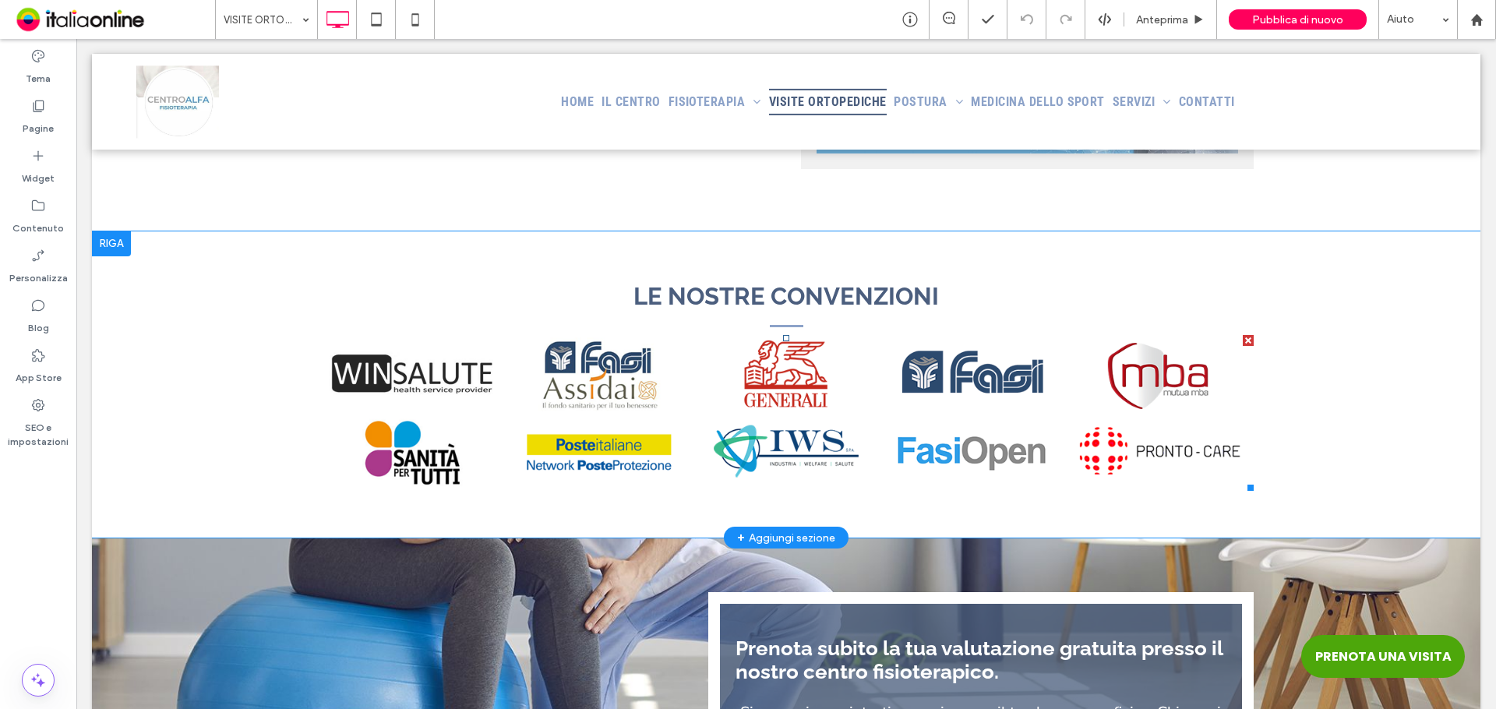
scroll to position [2026, 0]
click at [377, 400] on link at bounding box center [412, 375] width 187 height 78
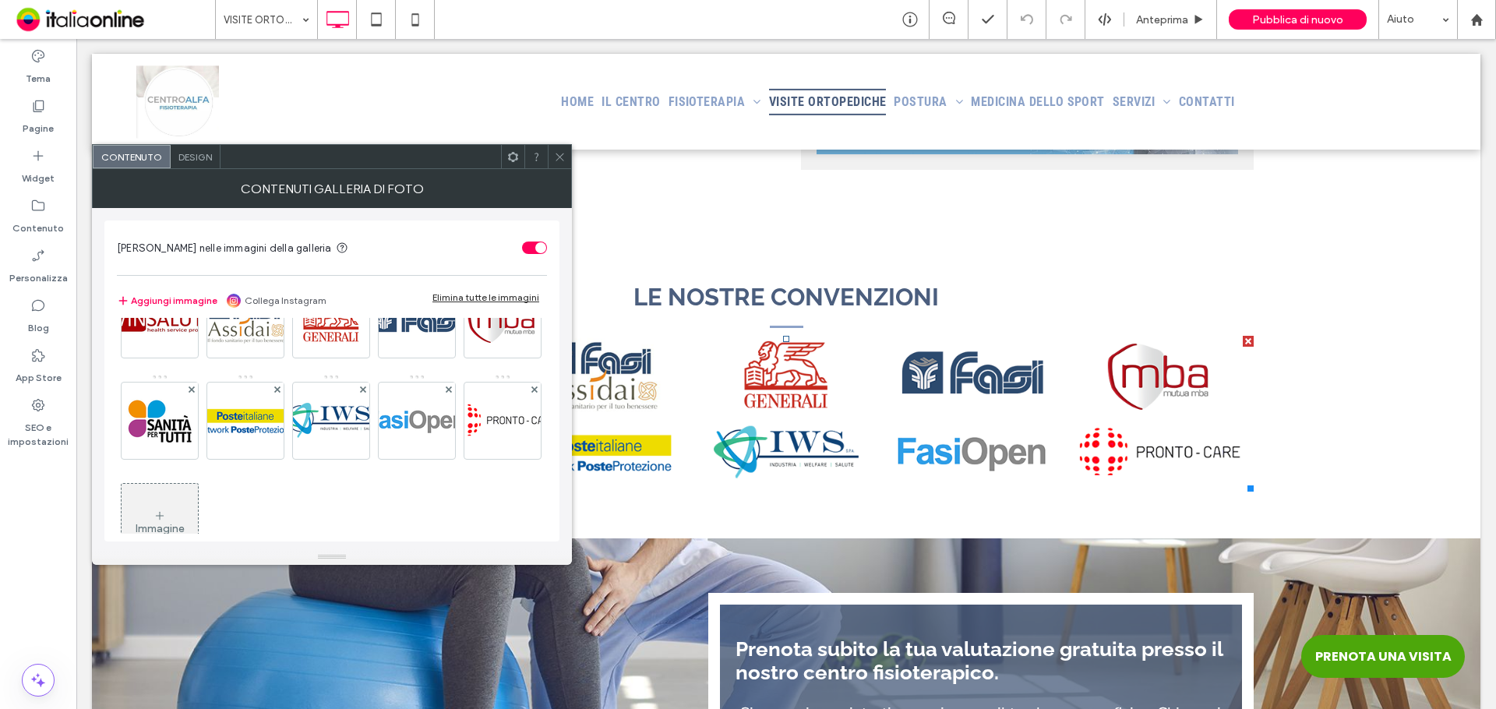
scroll to position [105, 0]
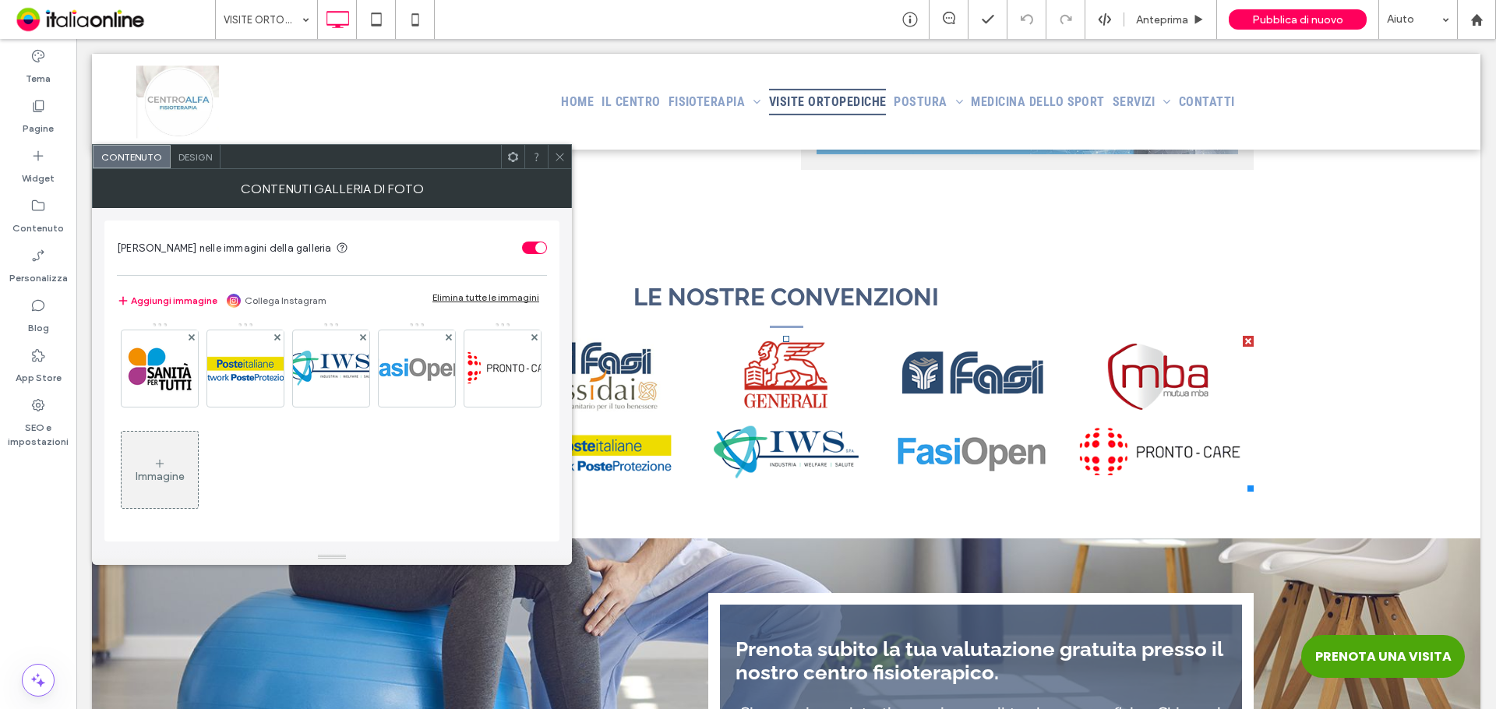
click at [198, 488] on div "Immagine" at bounding box center [160, 469] width 76 height 73
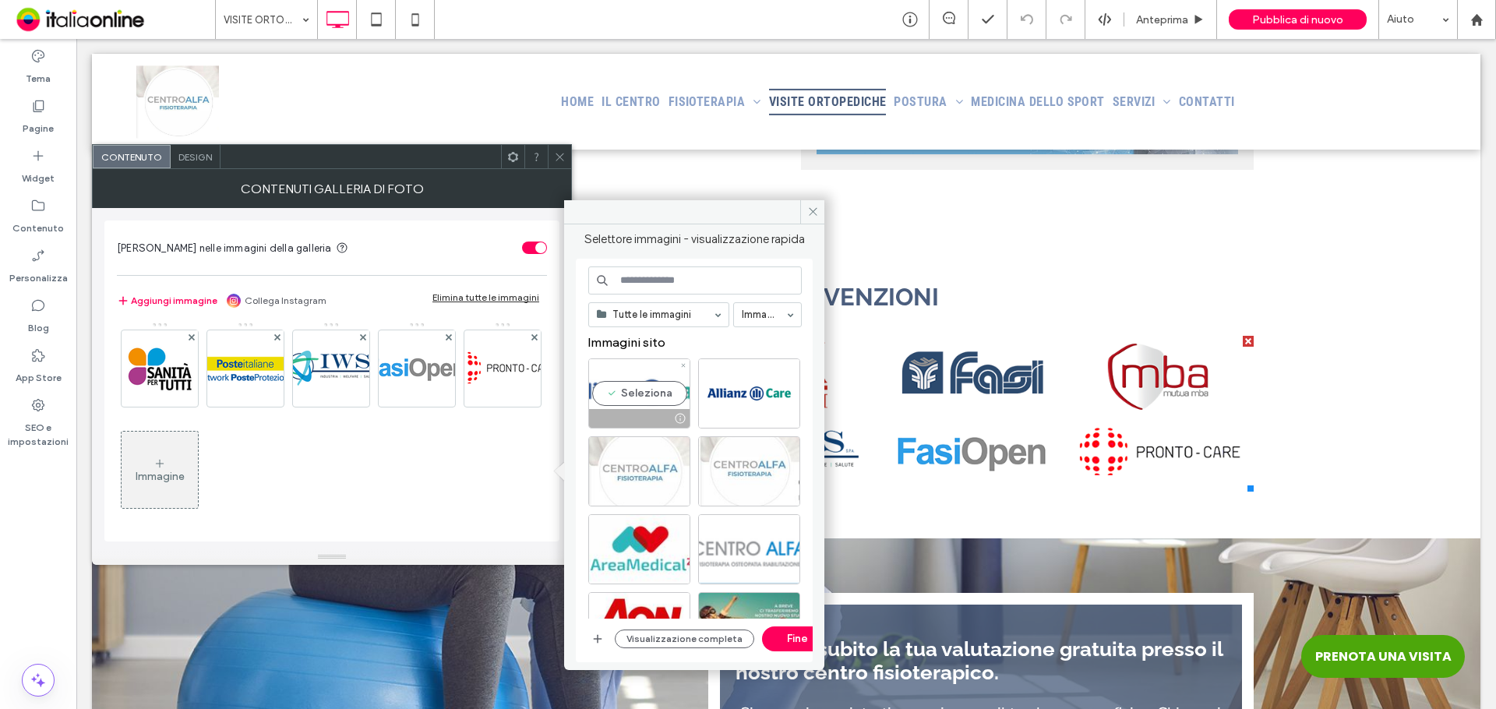
click at [658, 394] on div "Seleziona" at bounding box center [639, 393] width 102 height 70
click at [784, 633] on button "Fine" at bounding box center [797, 638] width 70 height 25
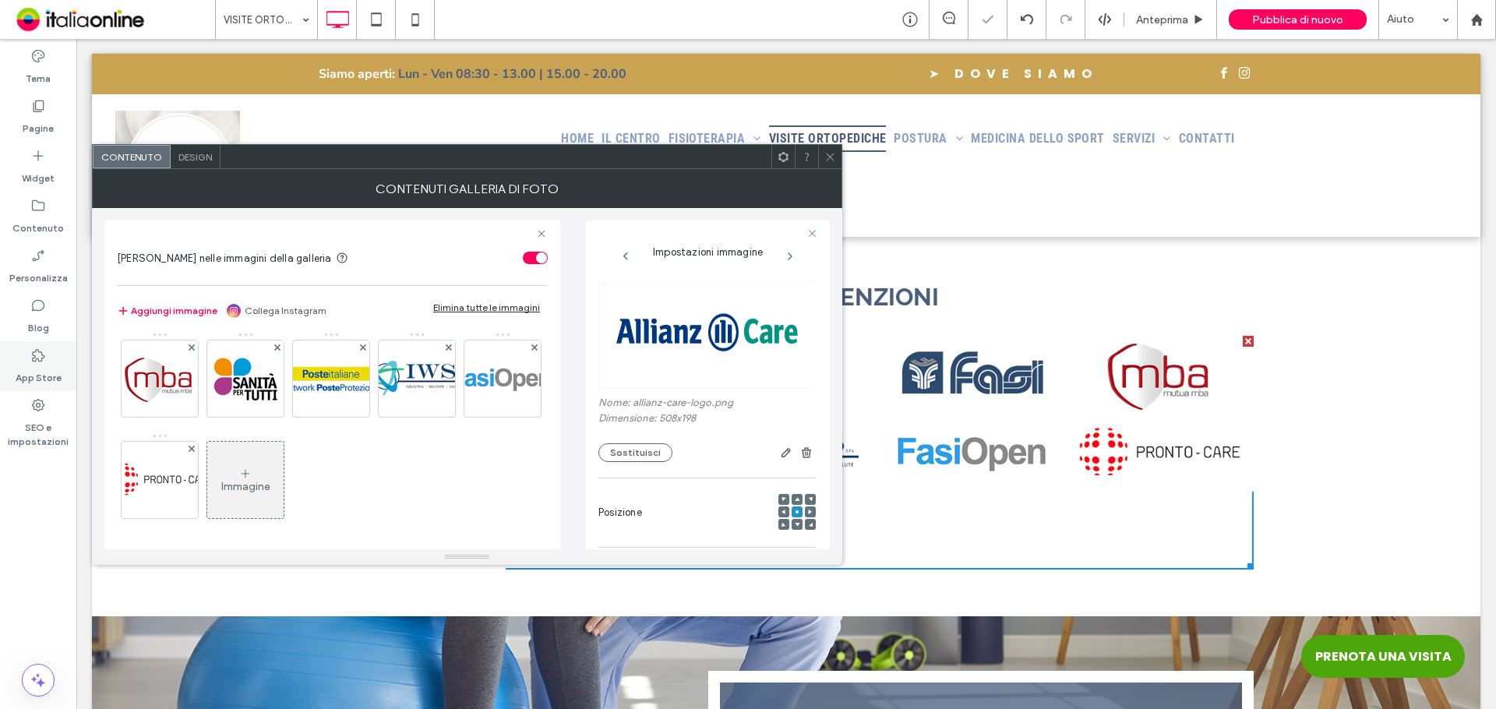
scroll to position [0, 0]
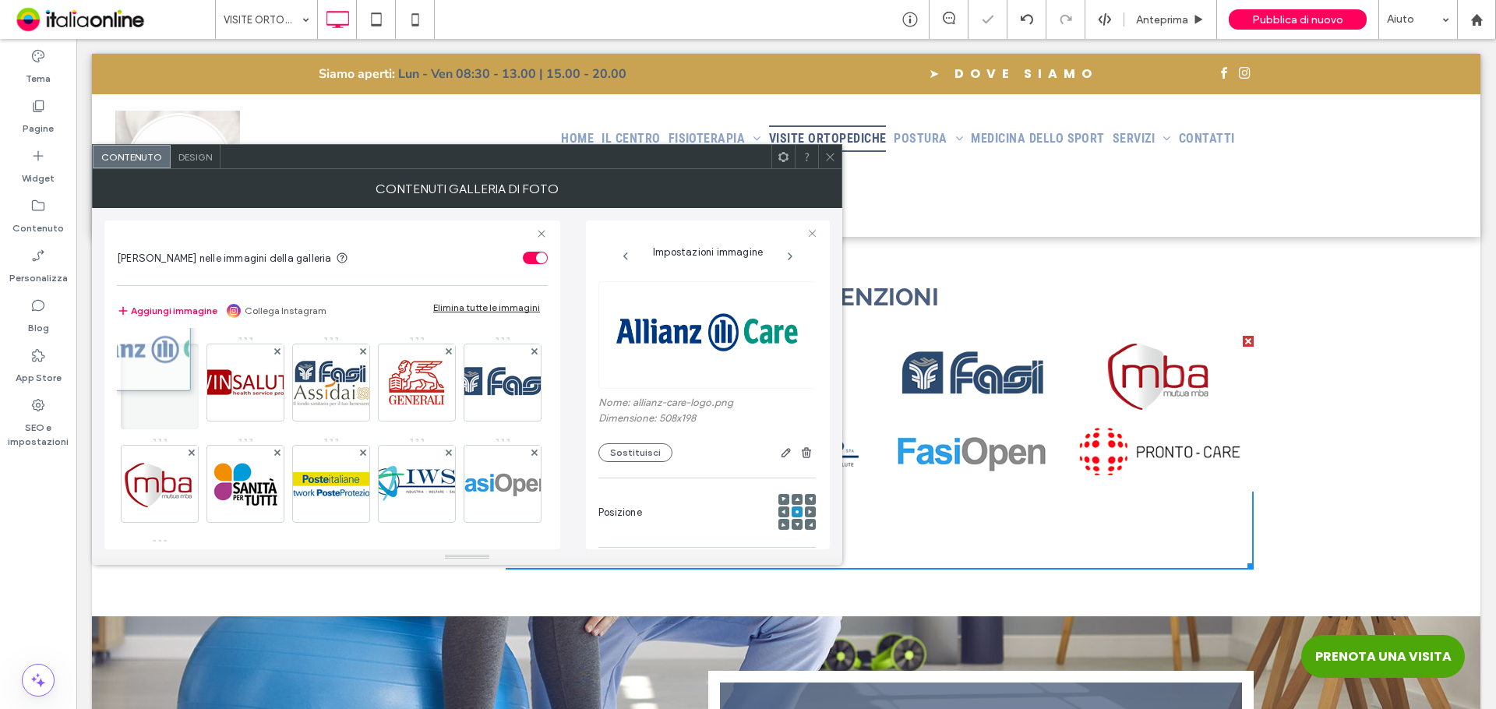
drag, startPoint x: 335, startPoint y: 485, endPoint x: 181, endPoint y: 369, distance: 193.1
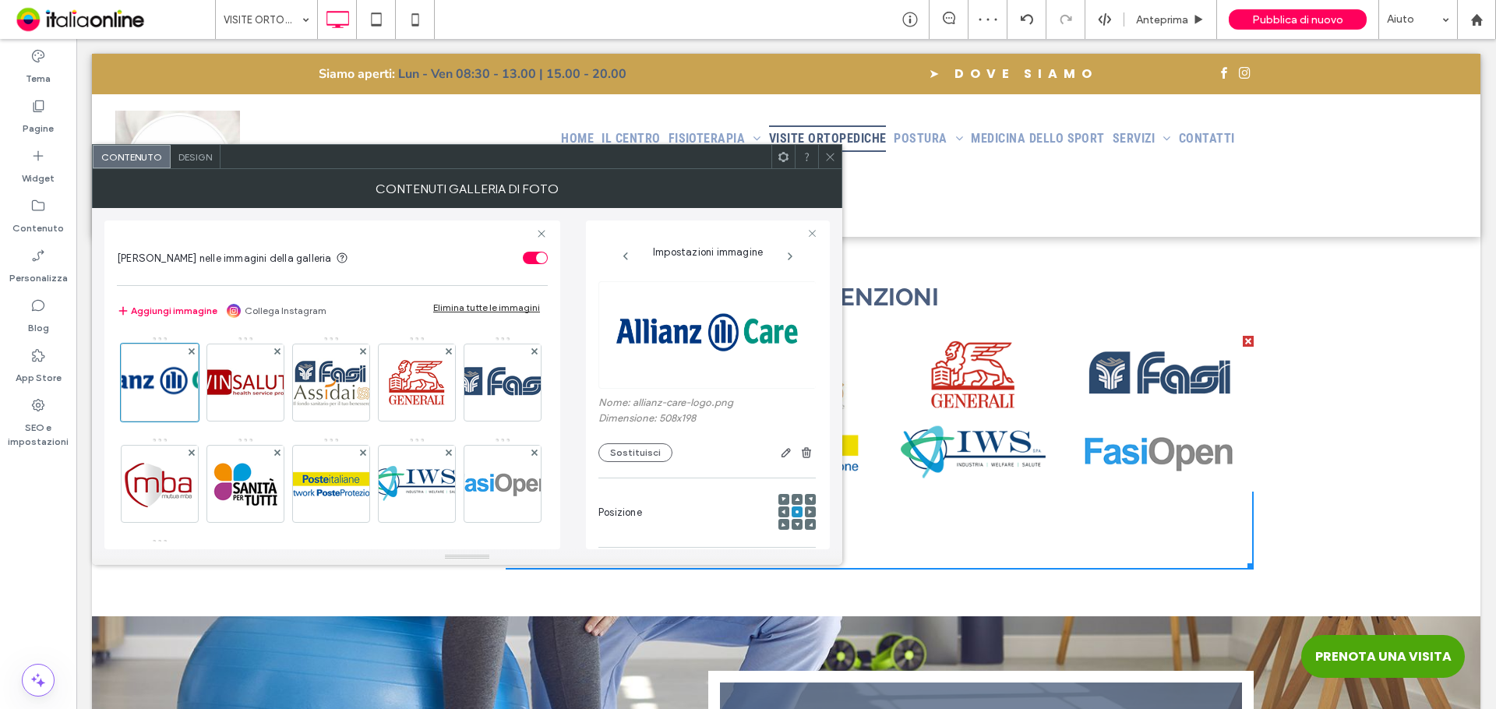
click at [831, 159] on icon at bounding box center [830, 157] width 12 height 12
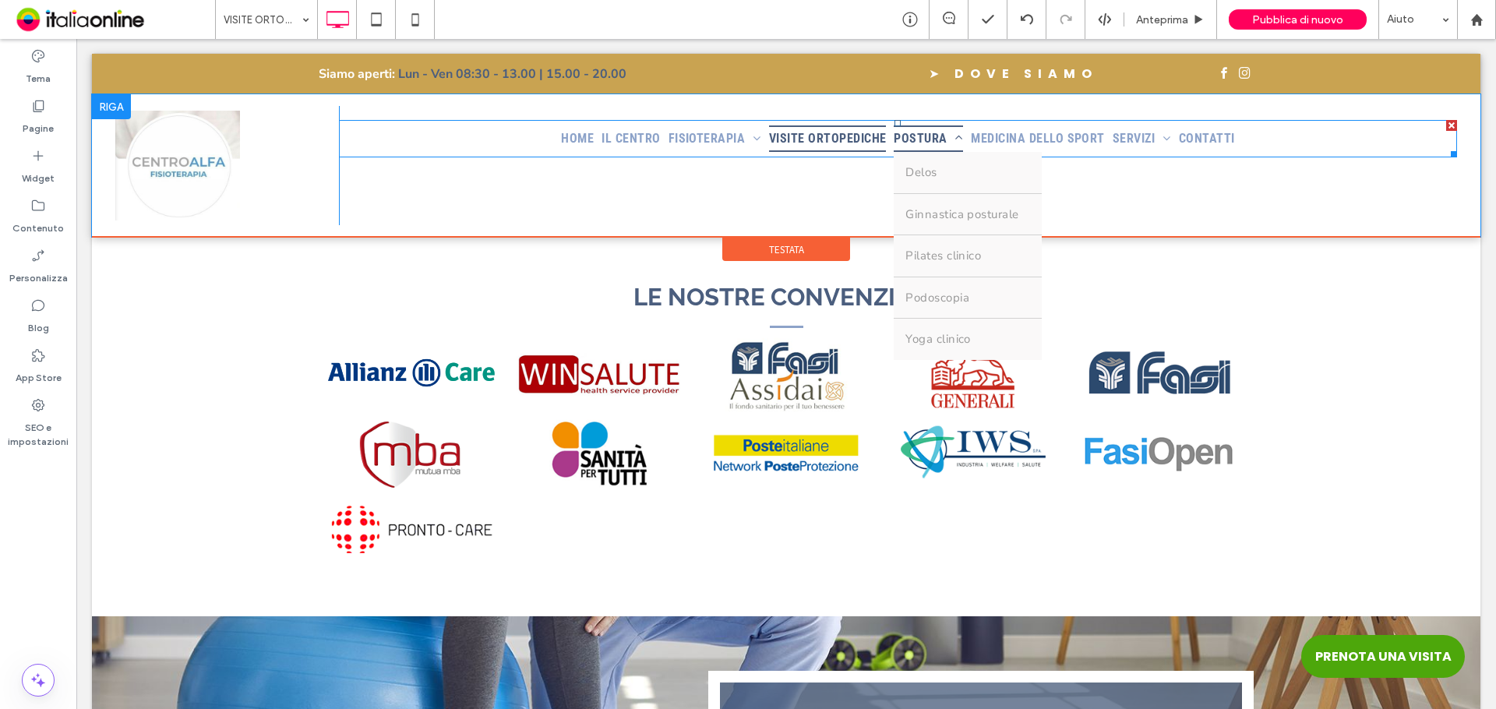
click at [920, 136] on span "POSTURA" at bounding box center [928, 138] width 69 height 26
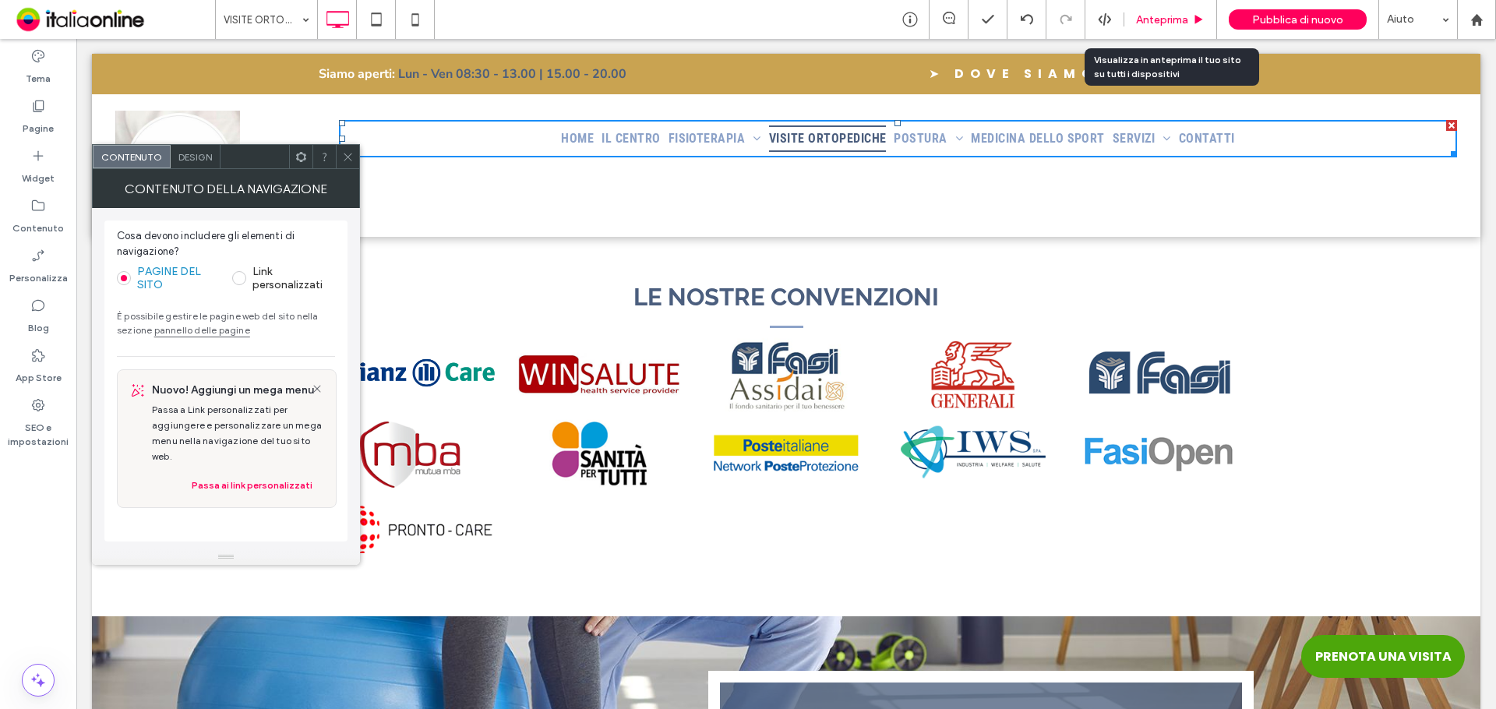
click at [1151, 18] on span "Anteprima" at bounding box center [1162, 19] width 52 height 13
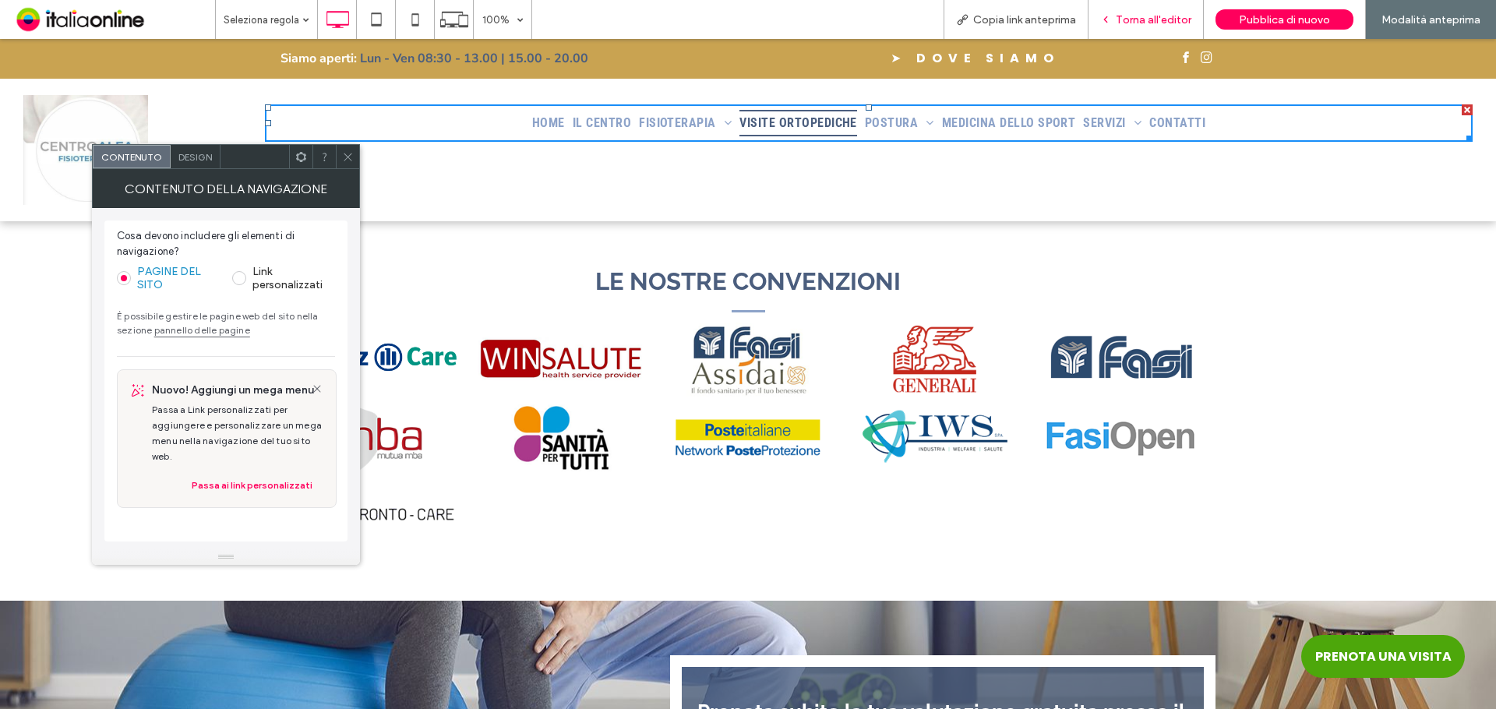
click at [1138, 19] on span "Torna all'editor" at bounding box center [1154, 19] width 76 height 13
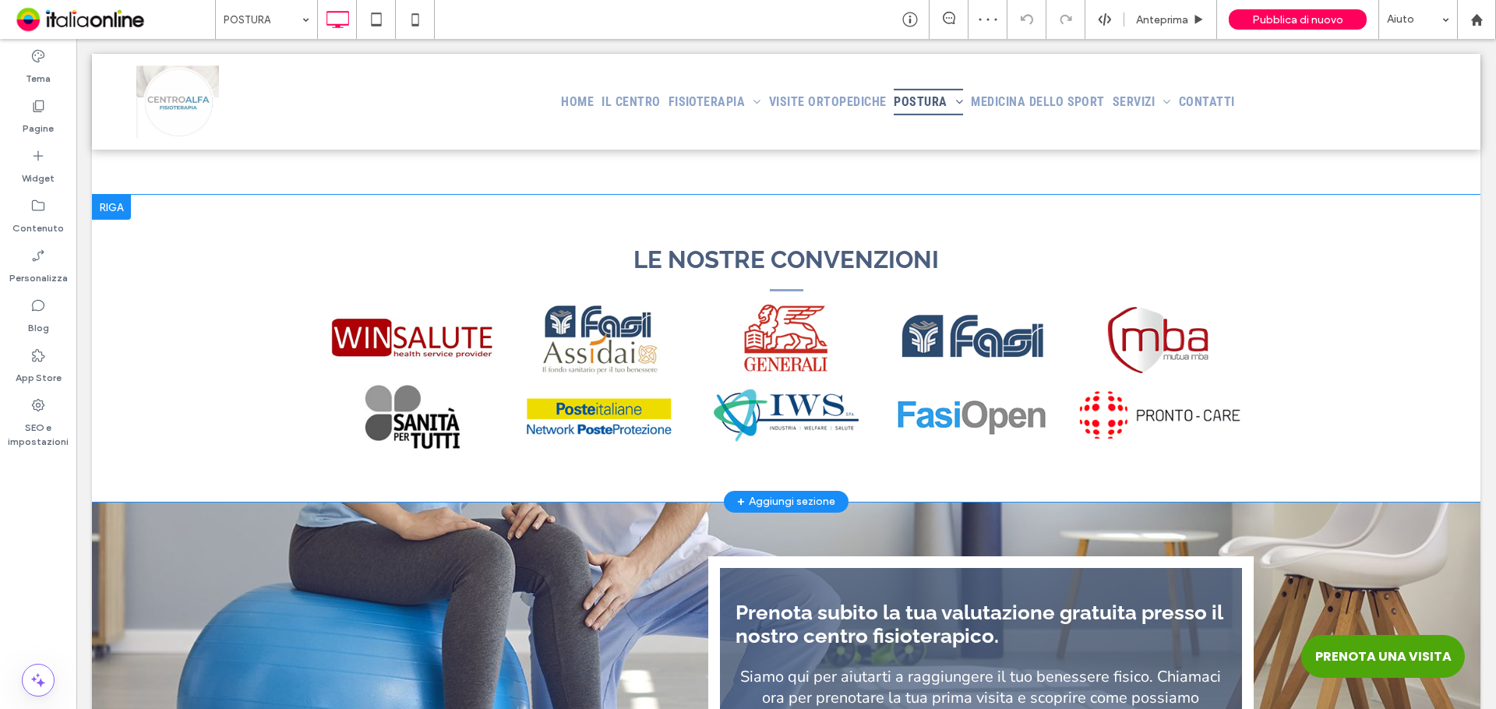
scroll to position [3194, 0]
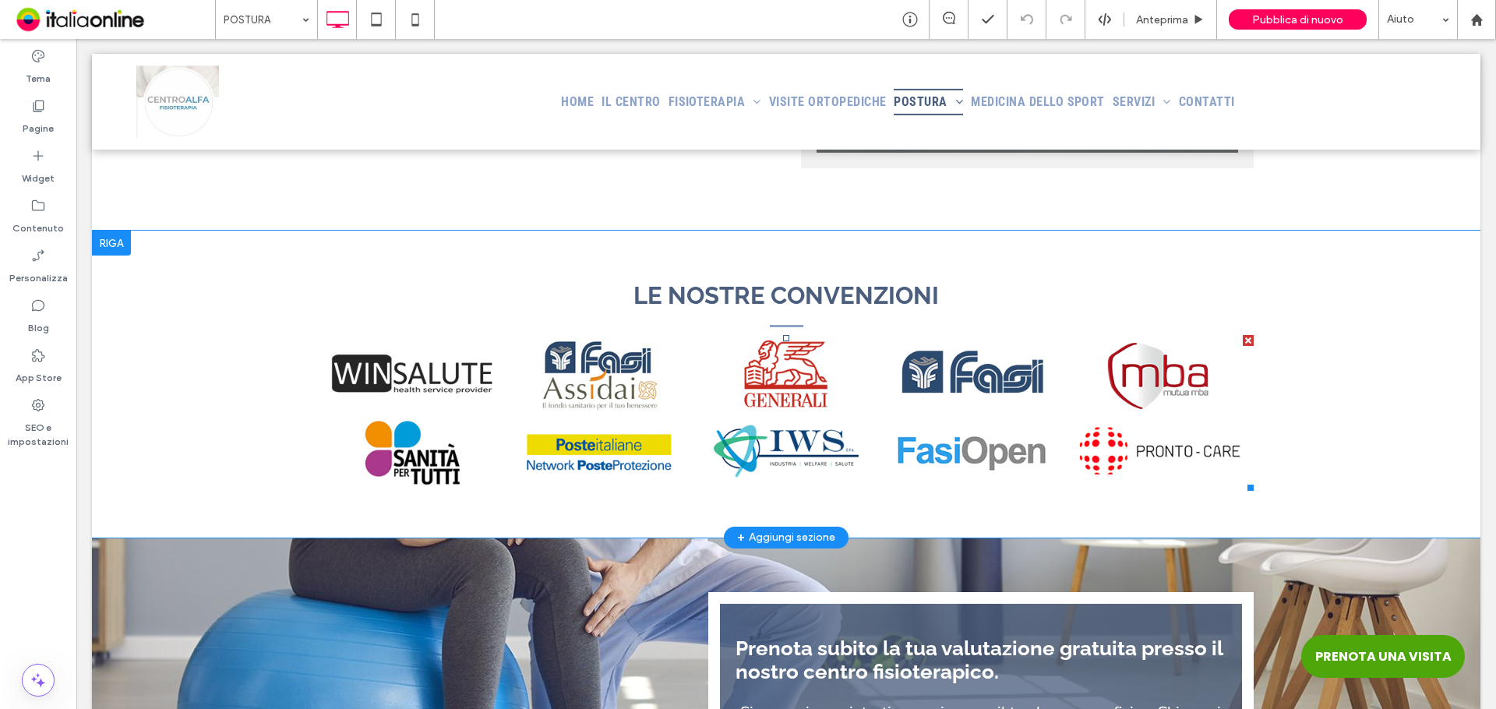
click at [492, 397] on link at bounding box center [412, 374] width 187 height 78
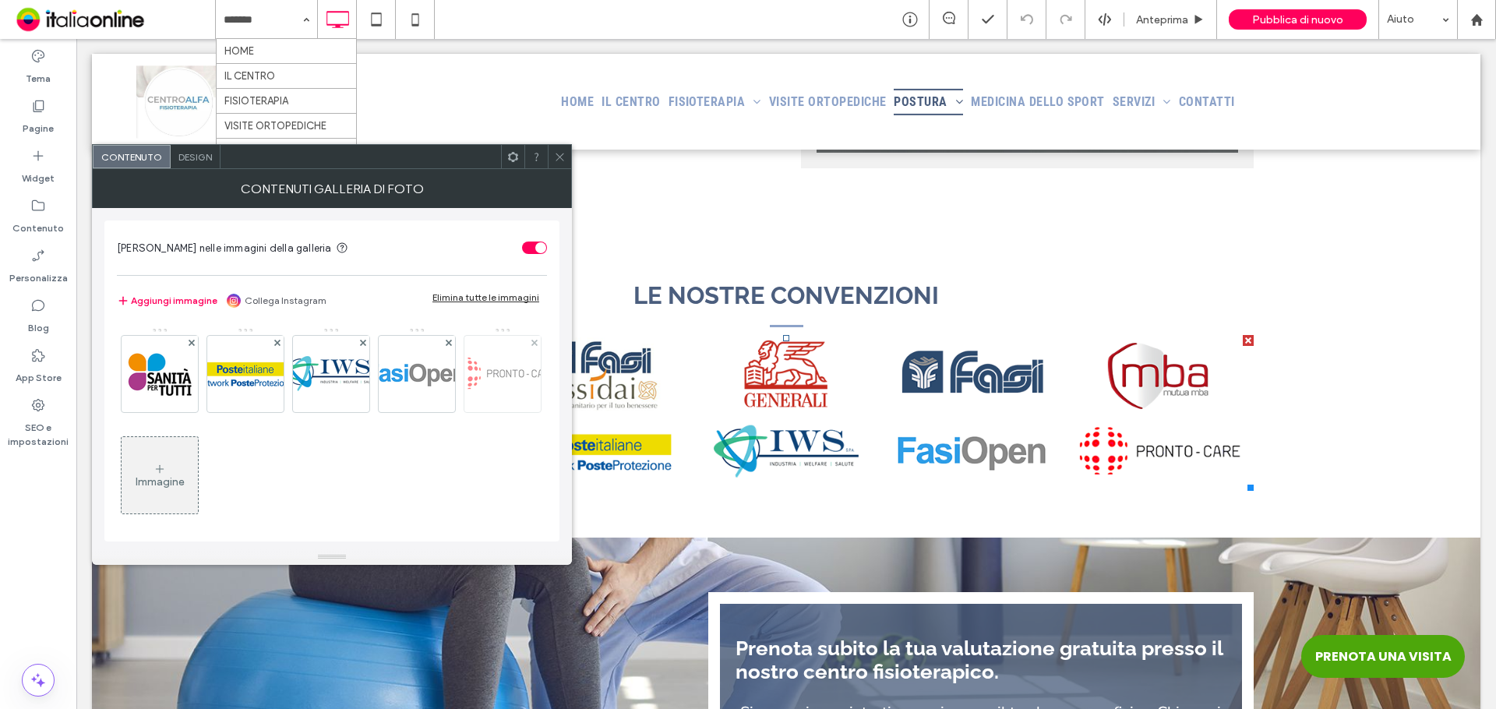
scroll to position [105, 0]
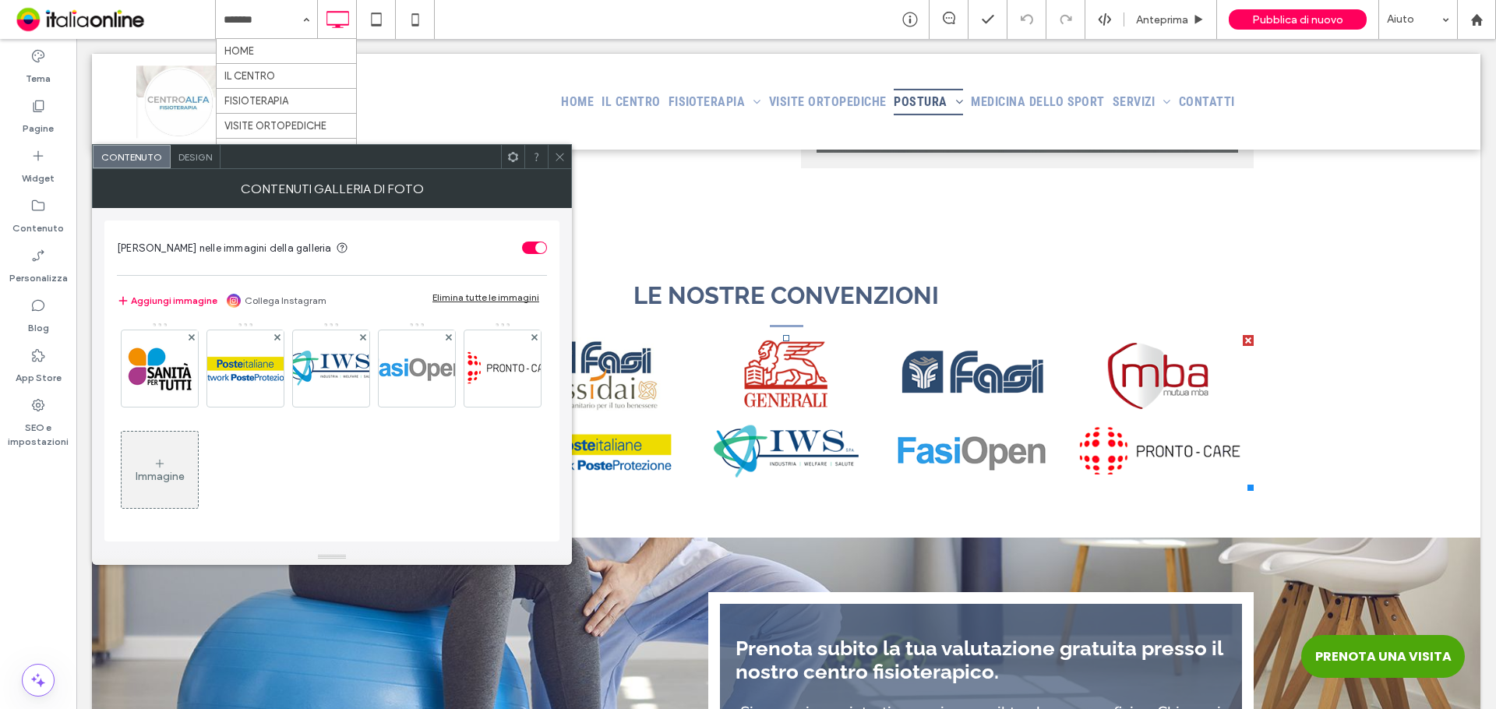
click at [185, 478] on div "Immagine" at bounding box center [160, 476] width 49 height 13
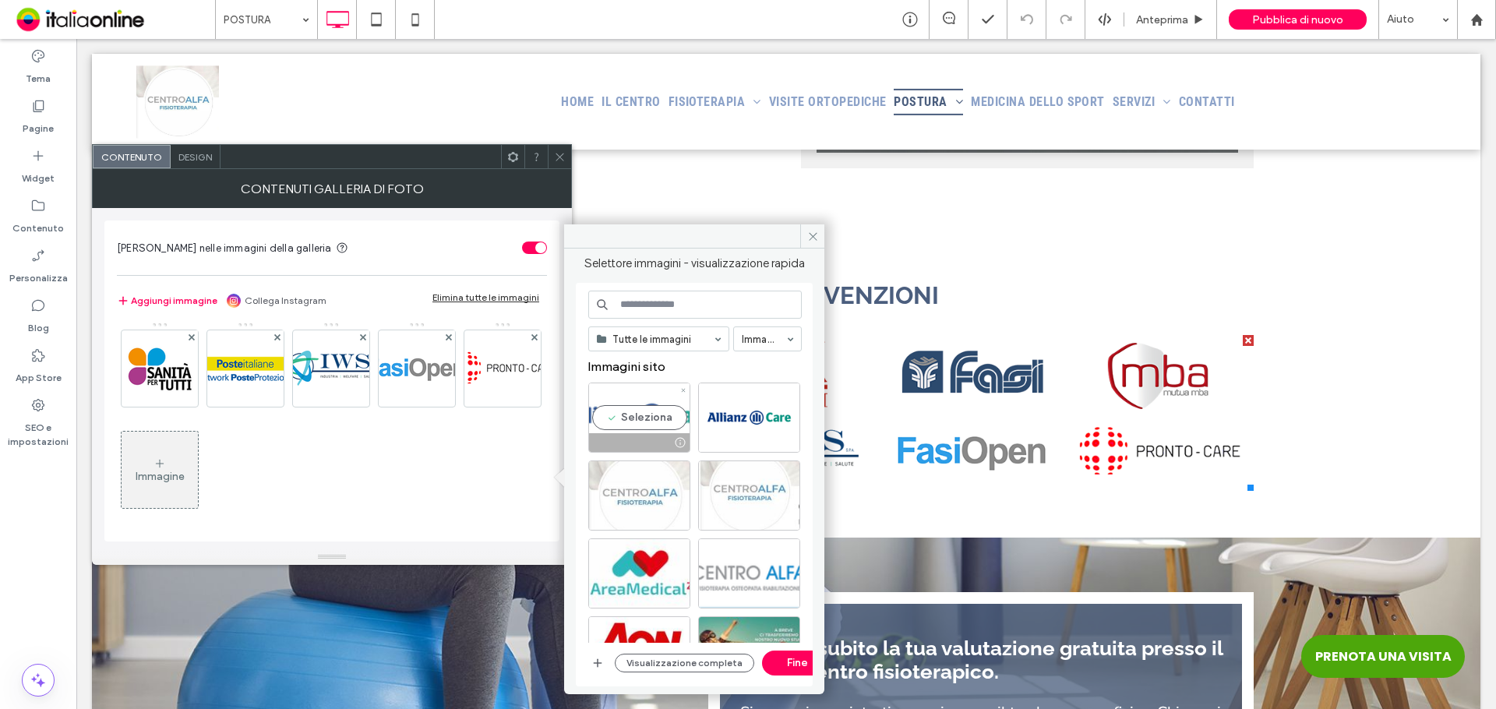
click at [635, 425] on div "Seleziona" at bounding box center [639, 418] width 102 height 70
drag, startPoint x: 785, startPoint y: 664, endPoint x: 519, endPoint y: 555, distance: 287.9
click at [785, 664] on button "Fine" at bounding box center [797, 663] width 70 height 25
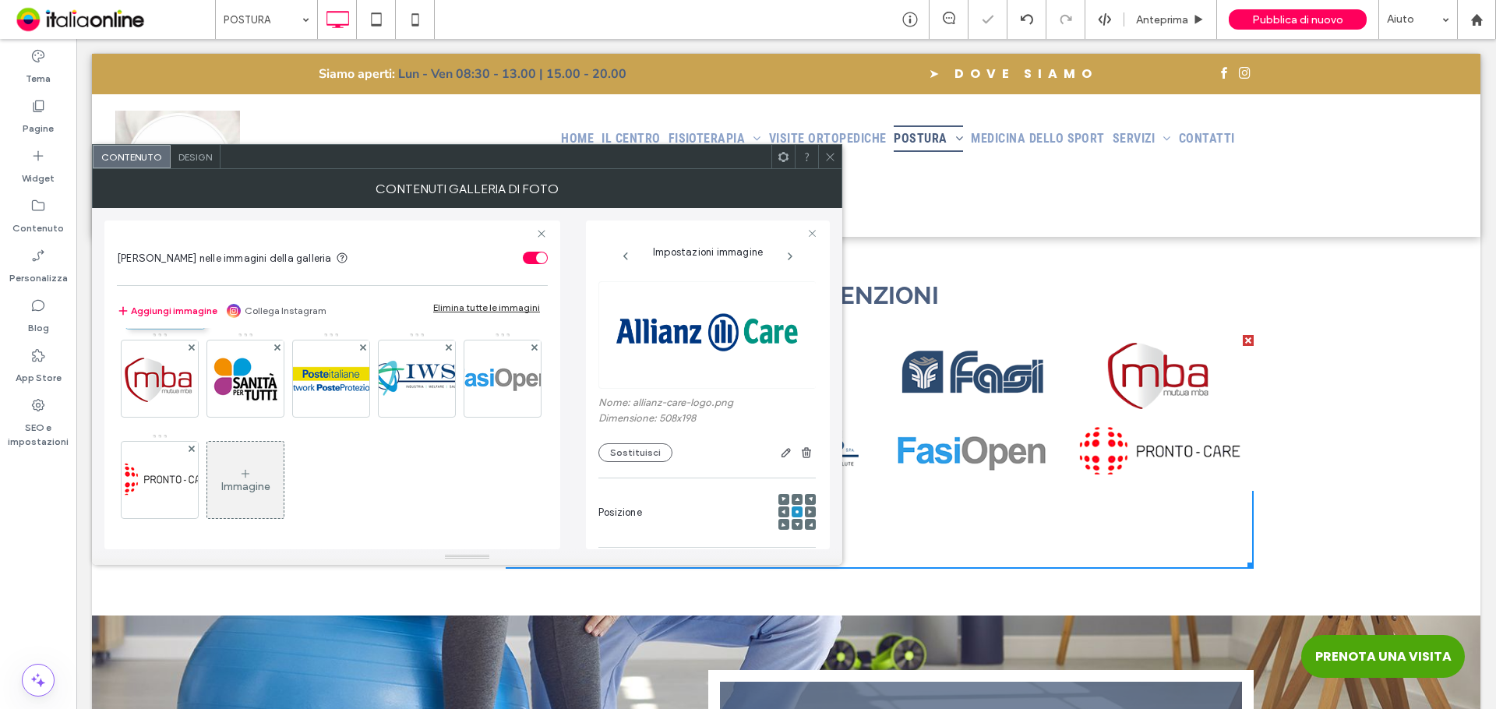
scroll to position [0, 0]
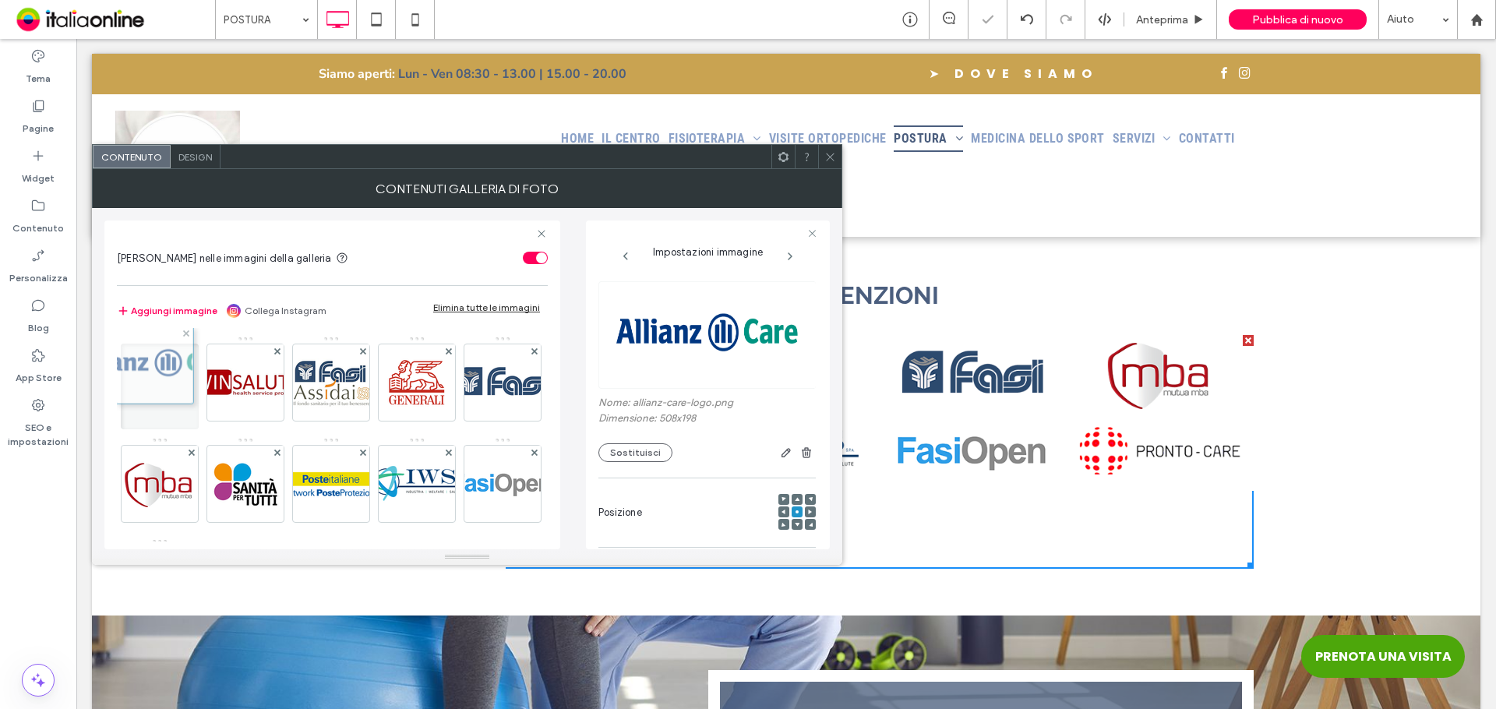
drag, startPoint x: 332, startPoint y: 480, endPoint x: 171, endPoint y: 366, distance: 196.7
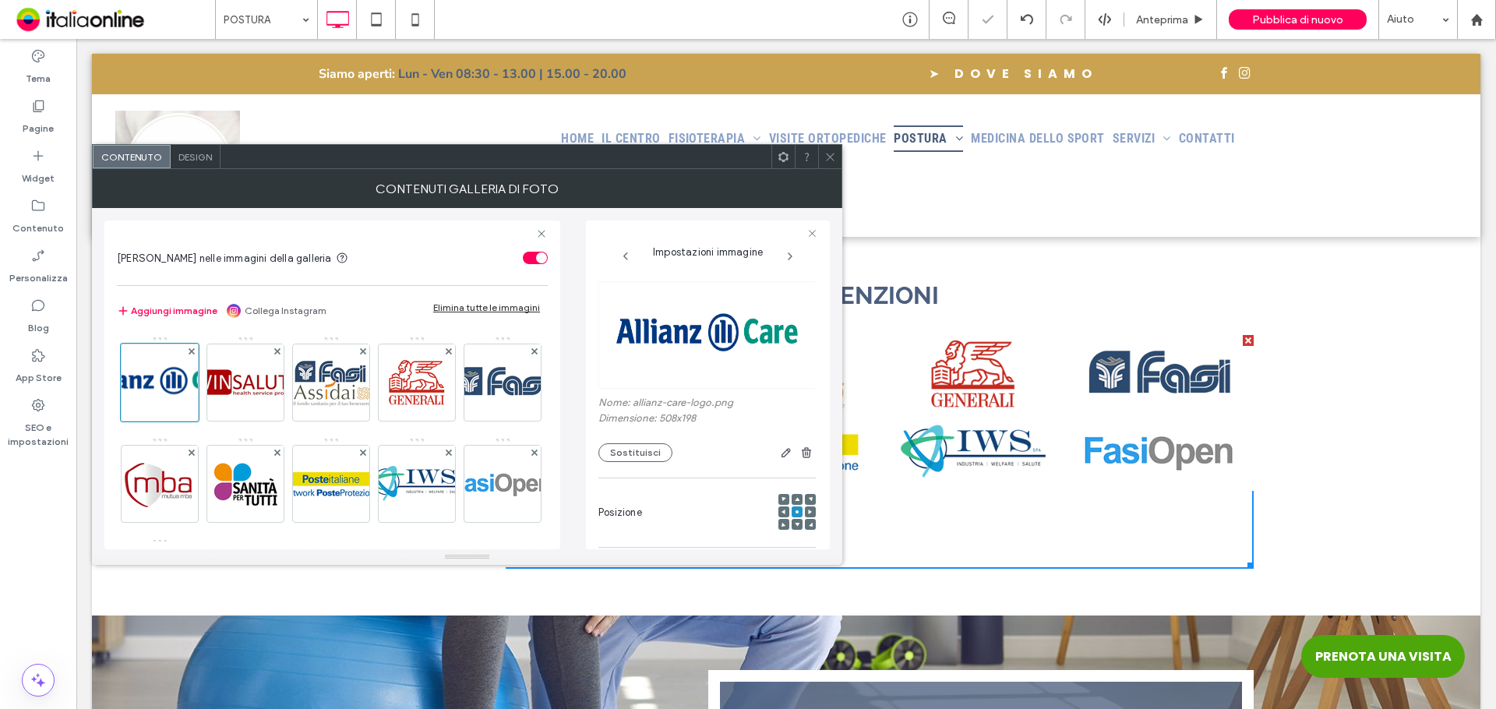
click at [818, 157] on div at bounding box center [829, 156] width 23 height 23
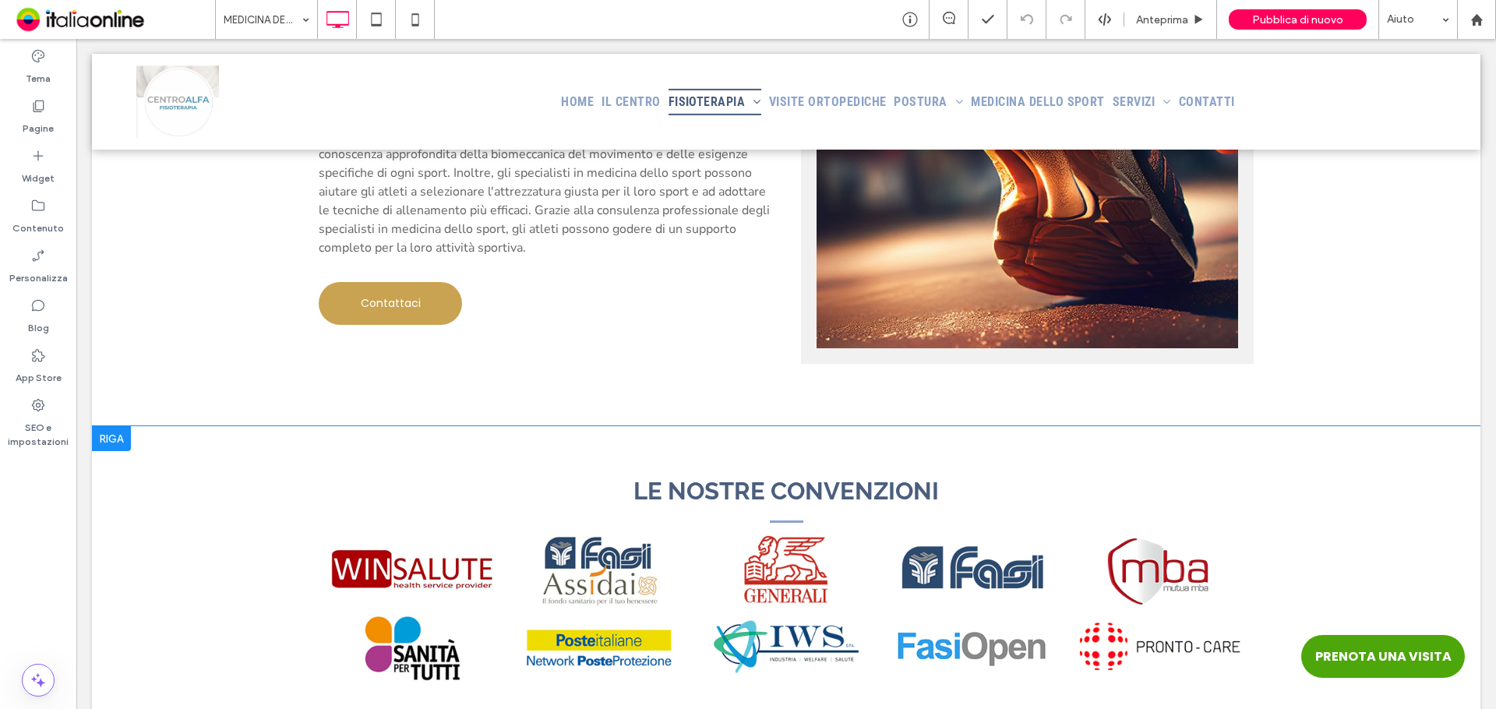
scroll to position [2415, 0]
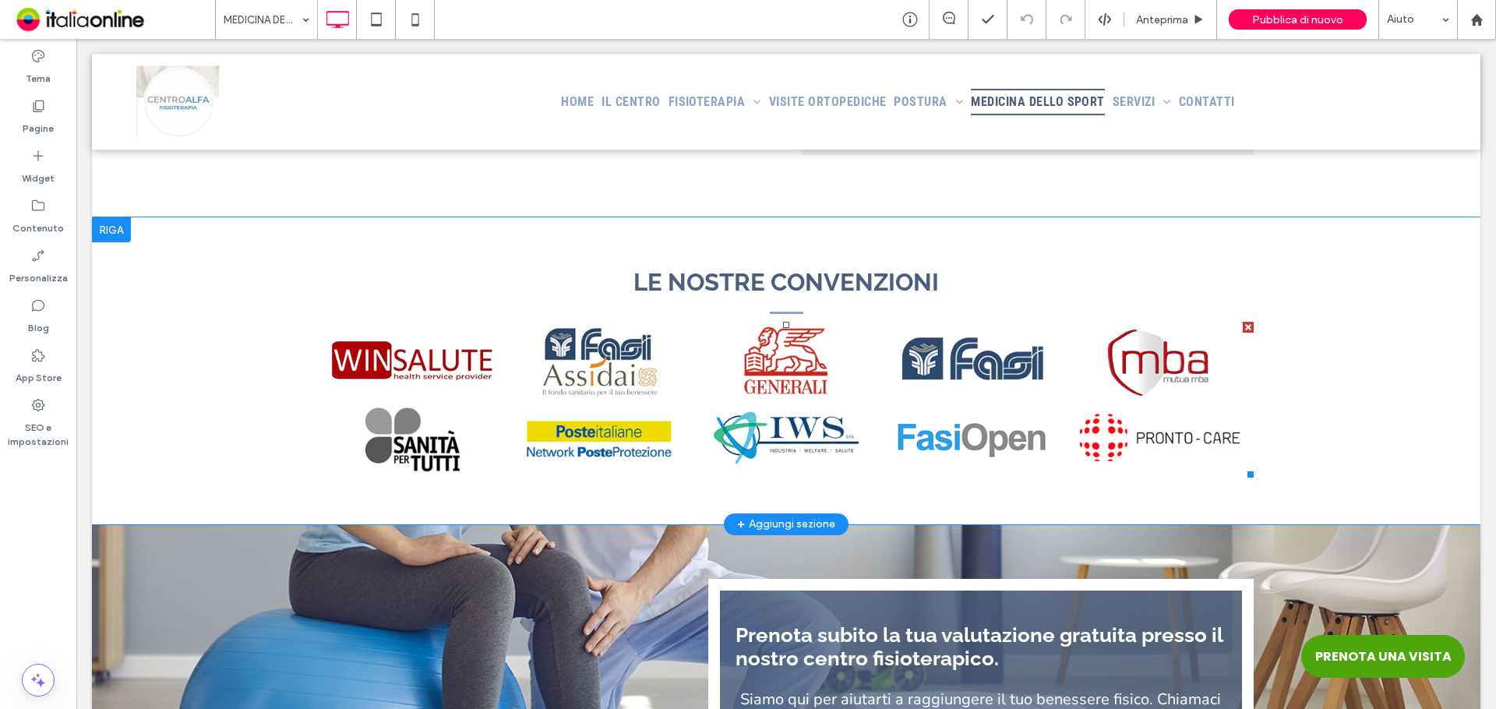
click at [459, 403] on link at bounding box center [412, 439] width 187 height 78
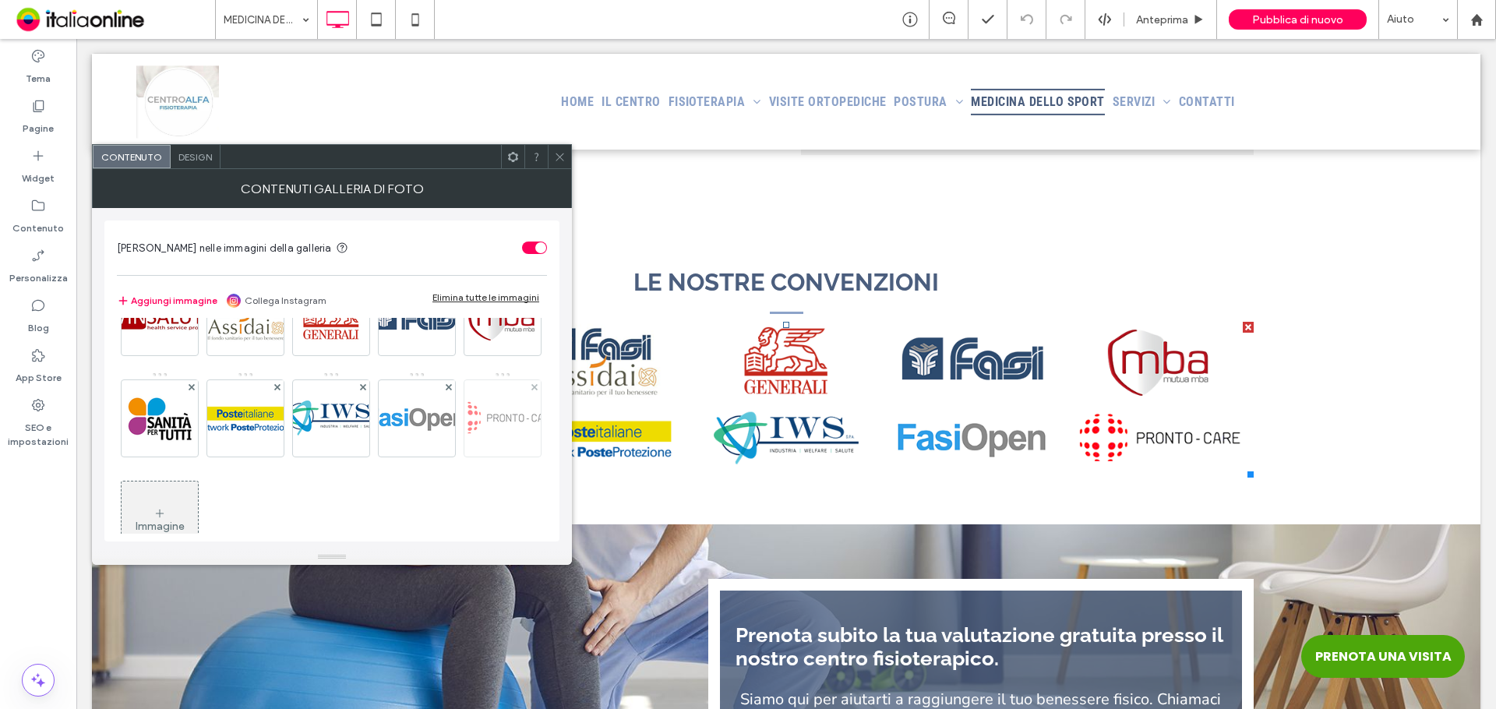
scroll to position [105, 0]
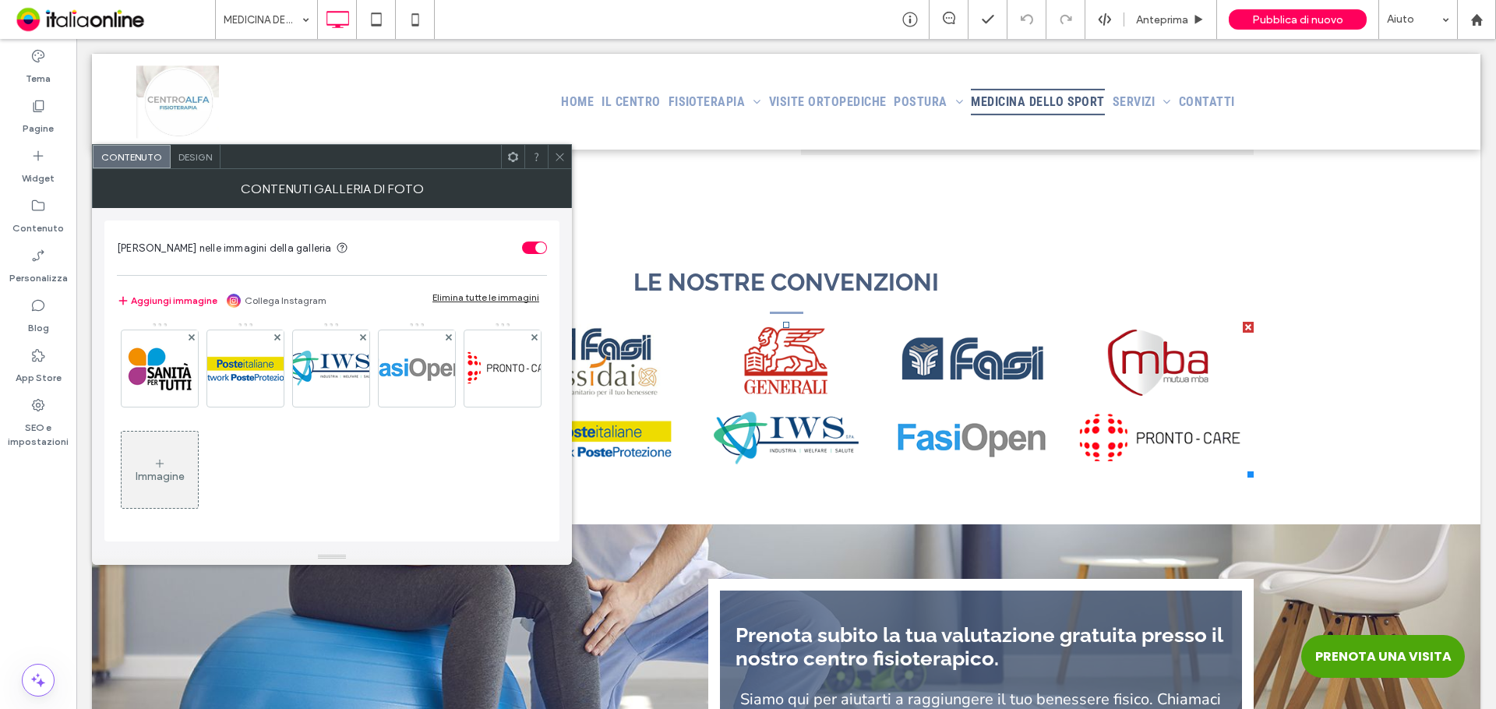
click at [185, 476] on div "Immagine" at bounding box center [160, 476] width 49 height 13
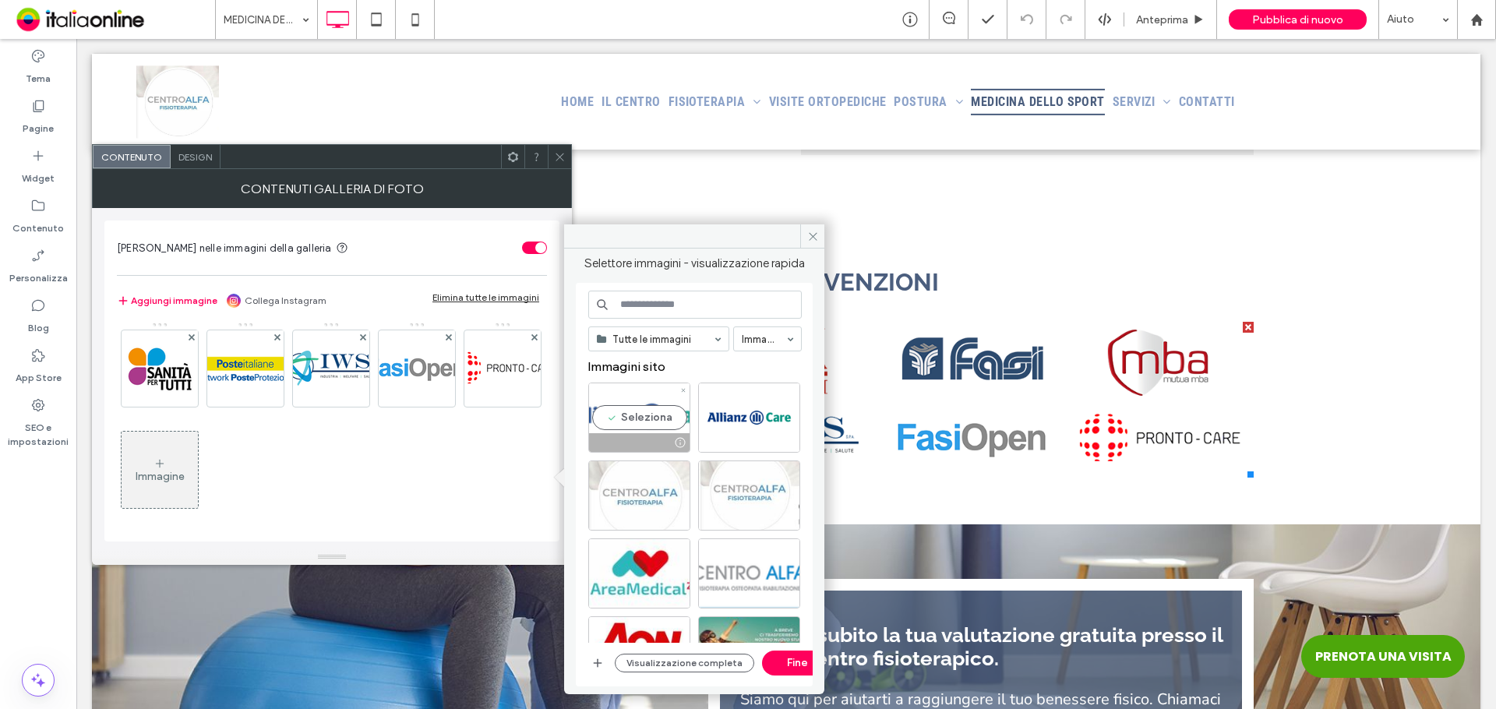
drag, startPoint x: 617, startPoint y: 424, endPoint x: 646, endPoint y: 439, distance: 32.8
click at [617, 424] on div "Seleziona" at bounding box center [639, 418] width 102 height 70
click at [794, 665] on button "Fine" at bounding box center [797, 663] width 70 height 25
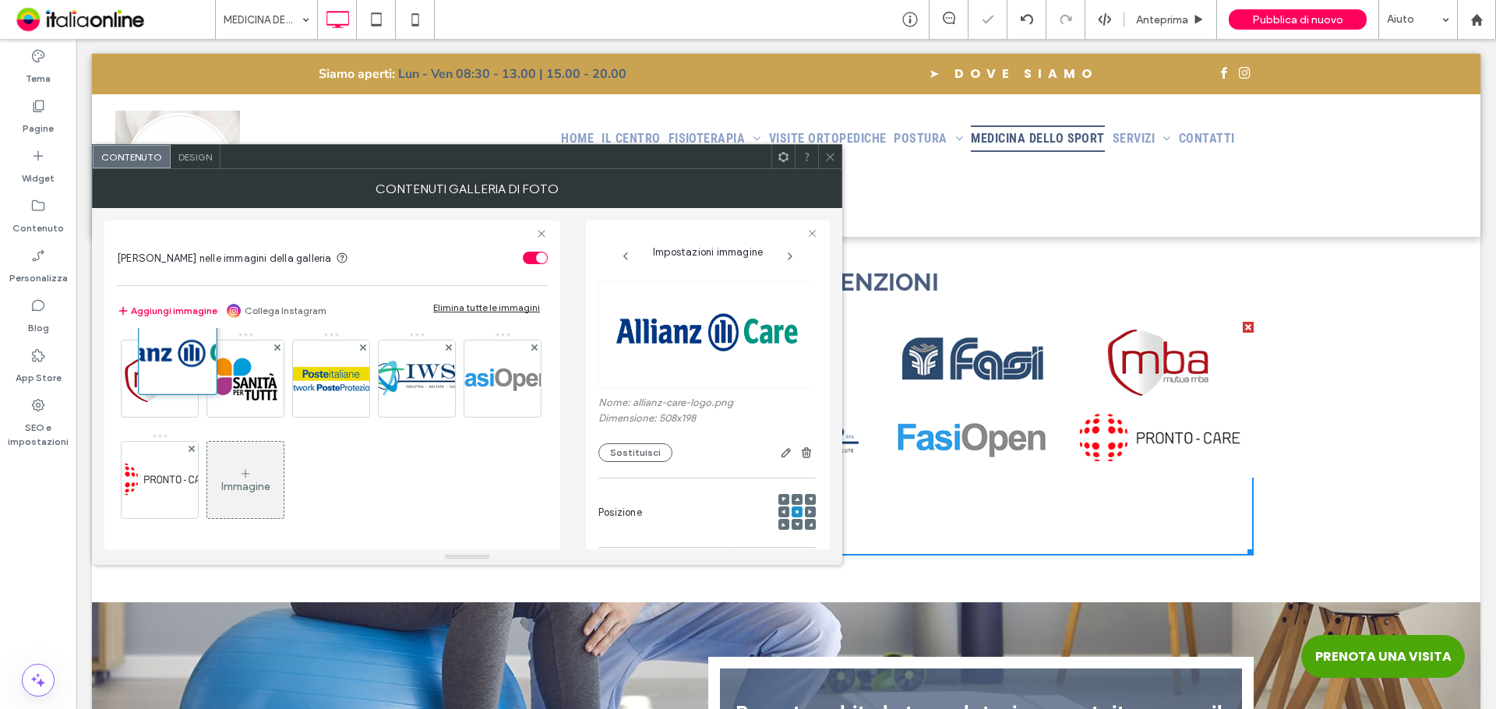
drag, startPoint x: 329, startPoint y: 479, endPoint x: 177, endPoint y: 361, distance: 192.6
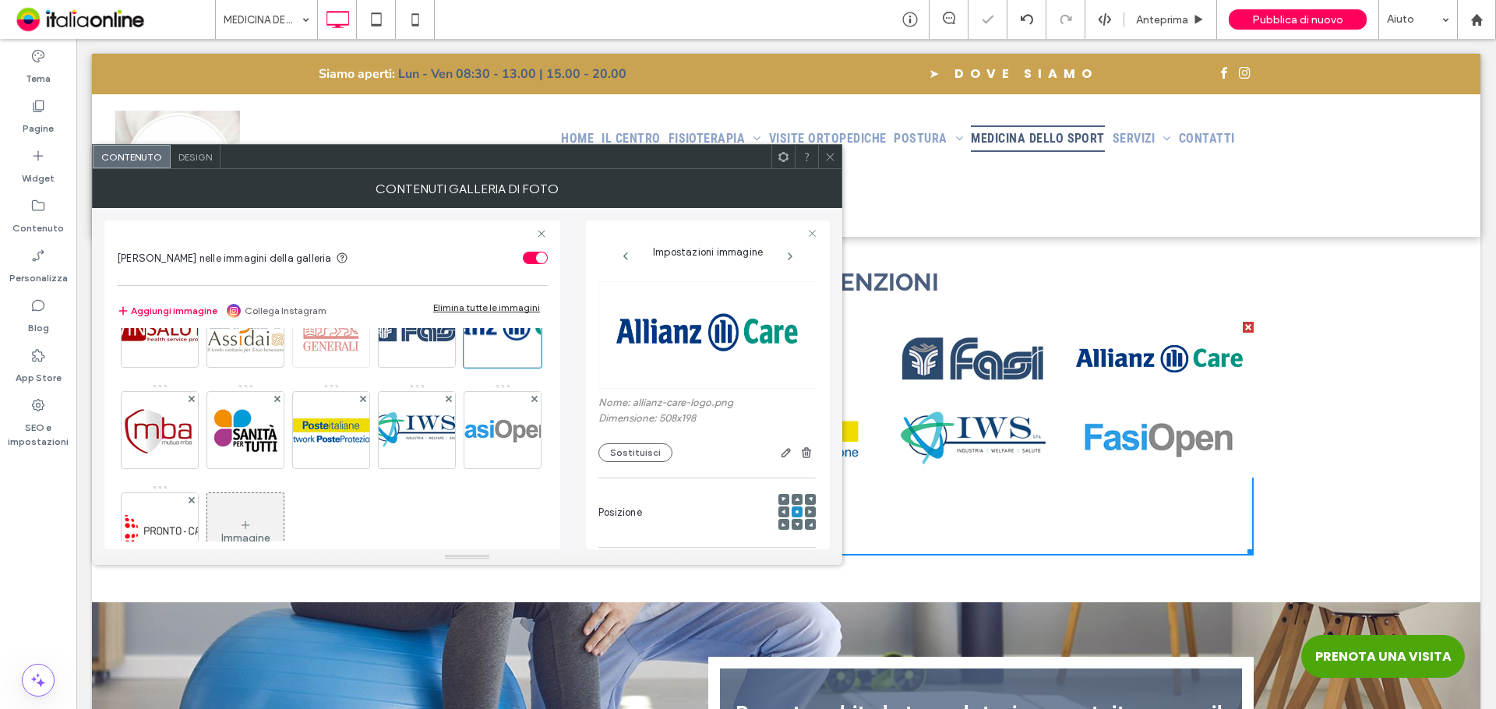
scroll to position [0, 0]
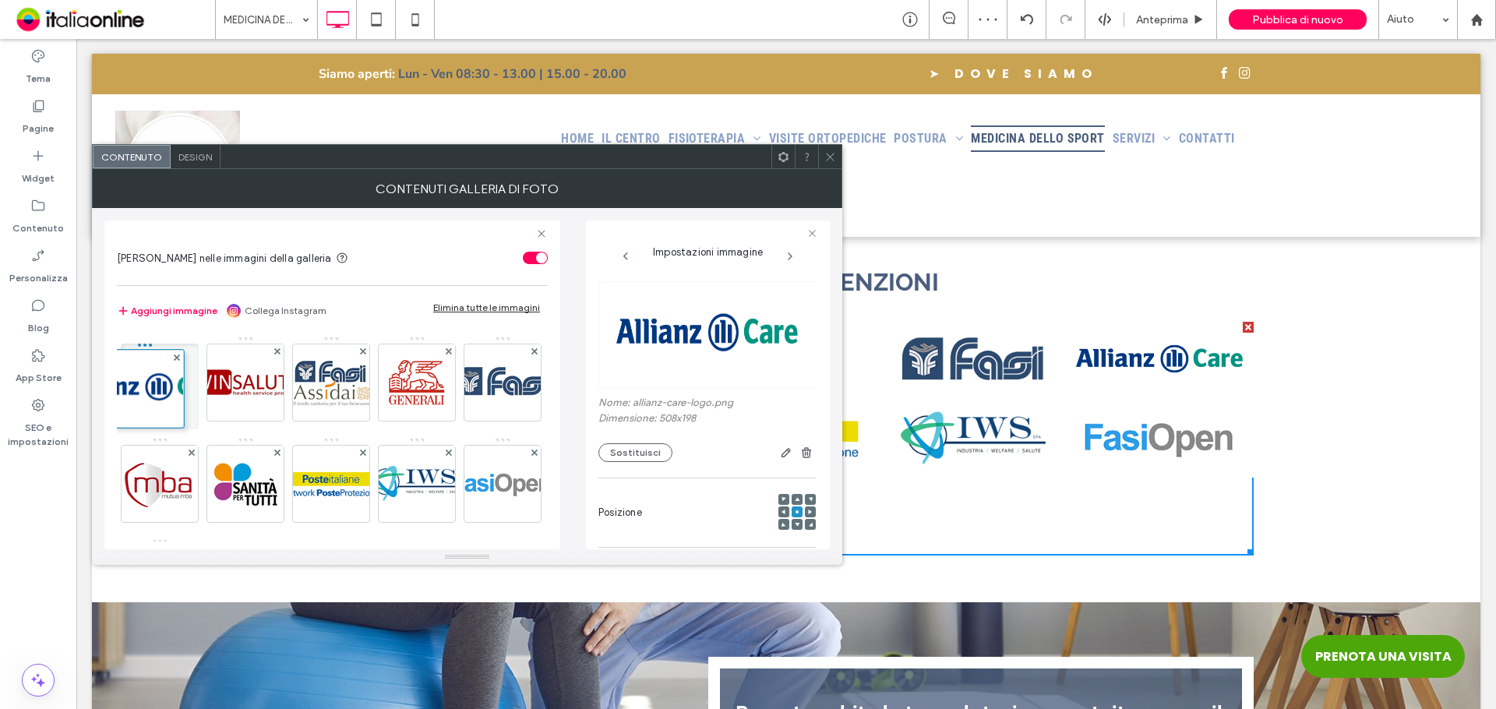
drag, startPoint x: 170, startPoint y: 477, endPoint x: 152, endPoint y: 382, distance: 96.7
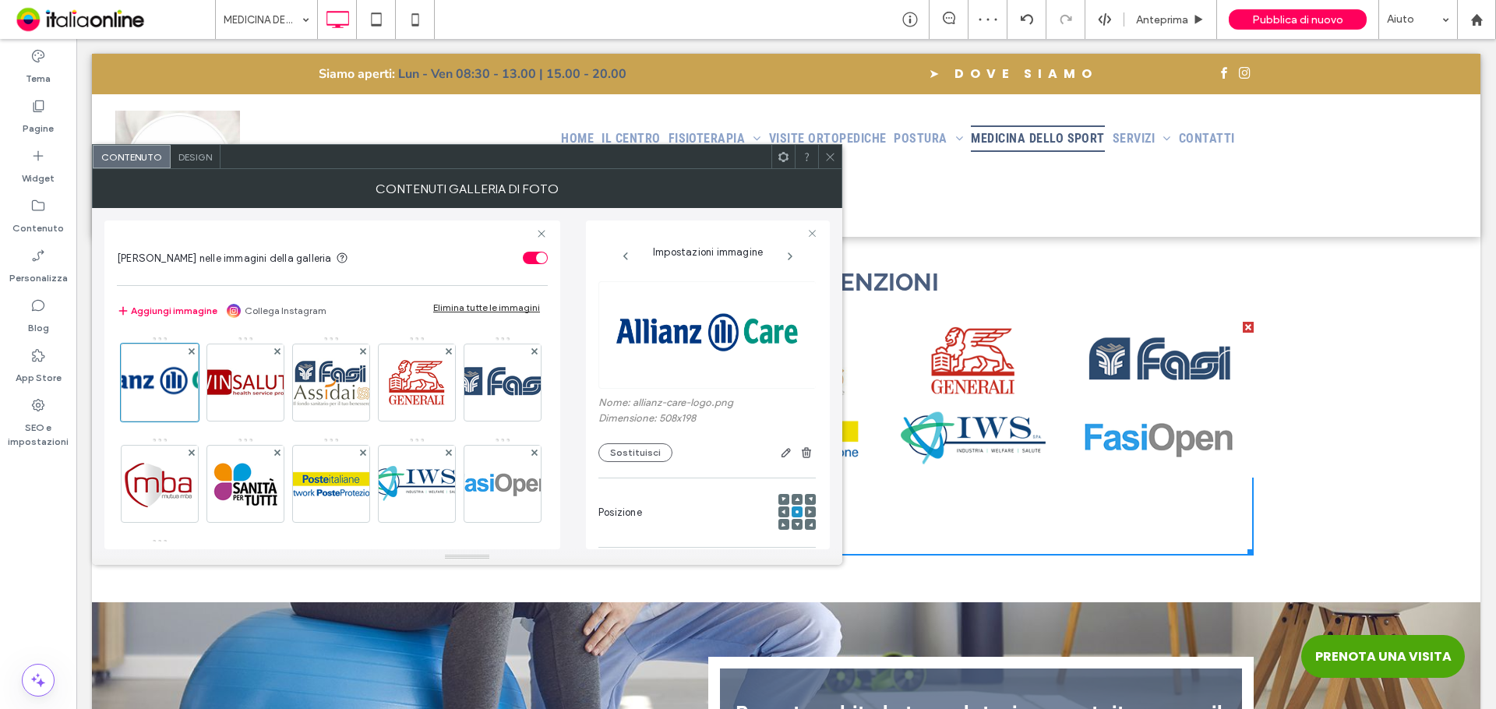
click at [834, 158] on icon at bounding box center [830, 157] width 12 height 12
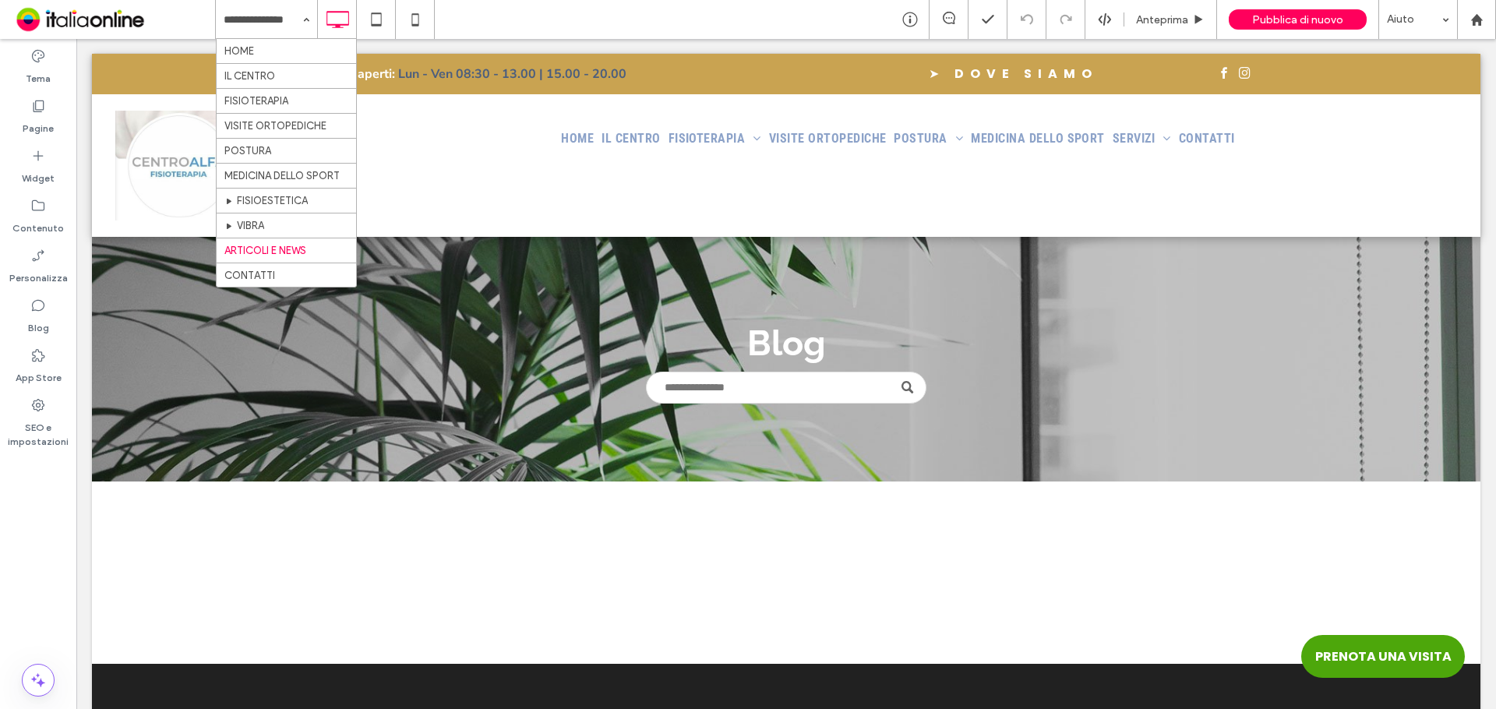
click at [243, 19] on input at bounding box center [263, 19] width 78 height 39
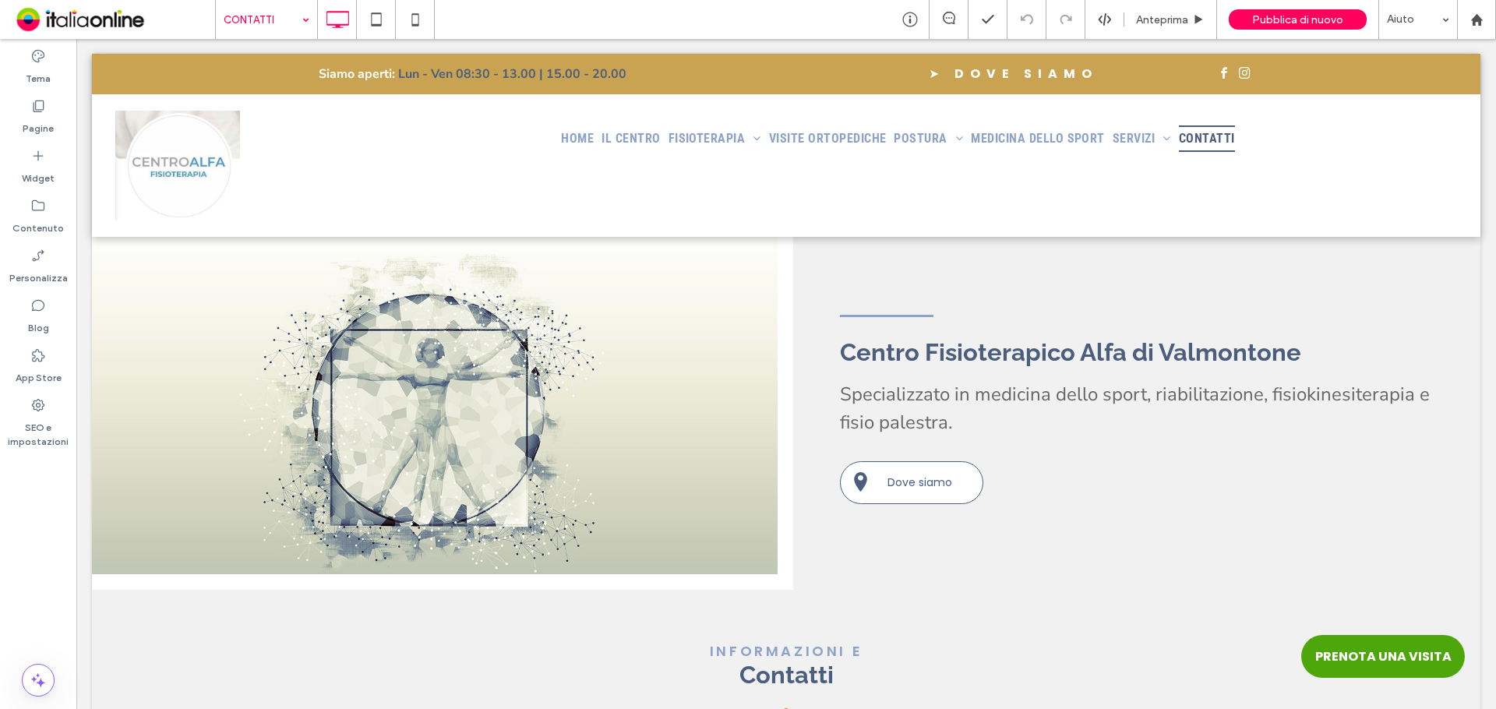
click at [263, 22] on input at bounding box center [263, 19] width 78 height 39
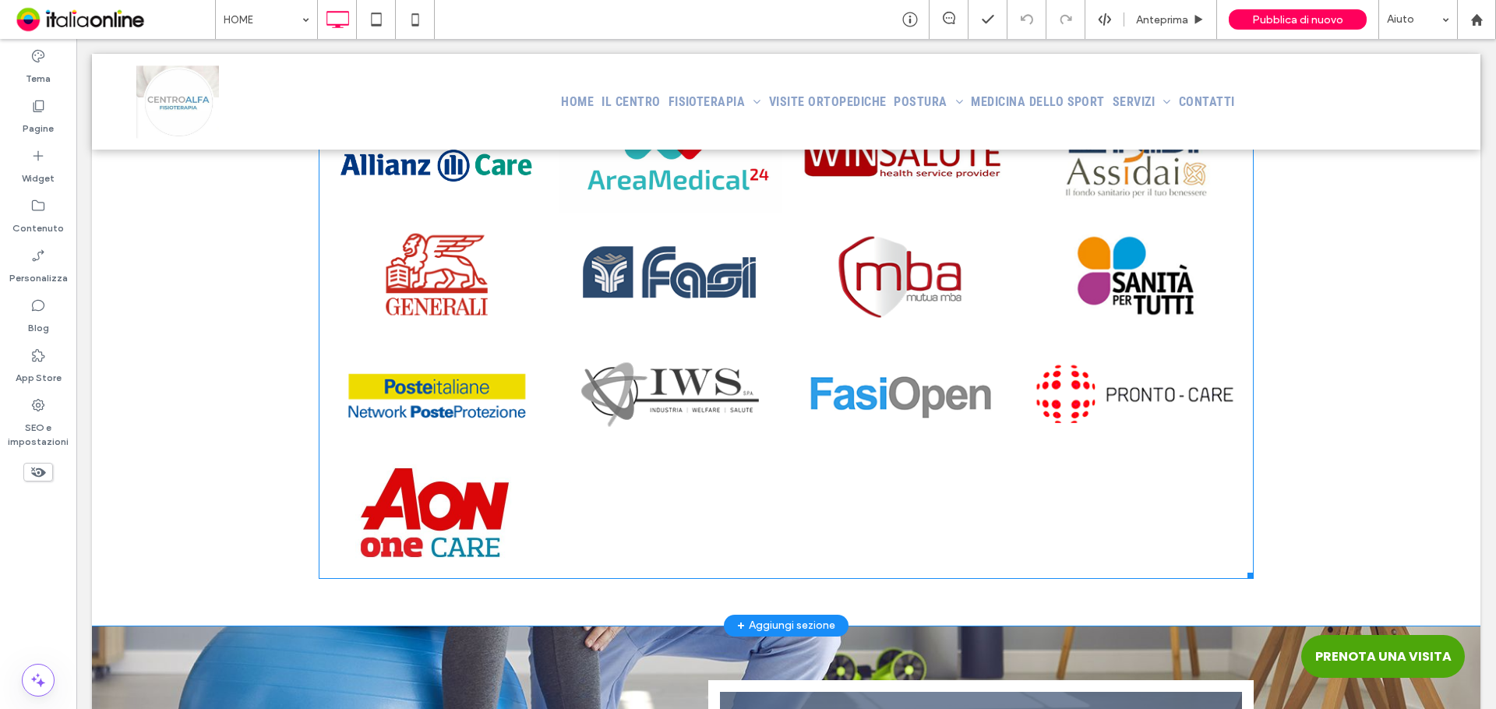
scroll to position [3895, 0]
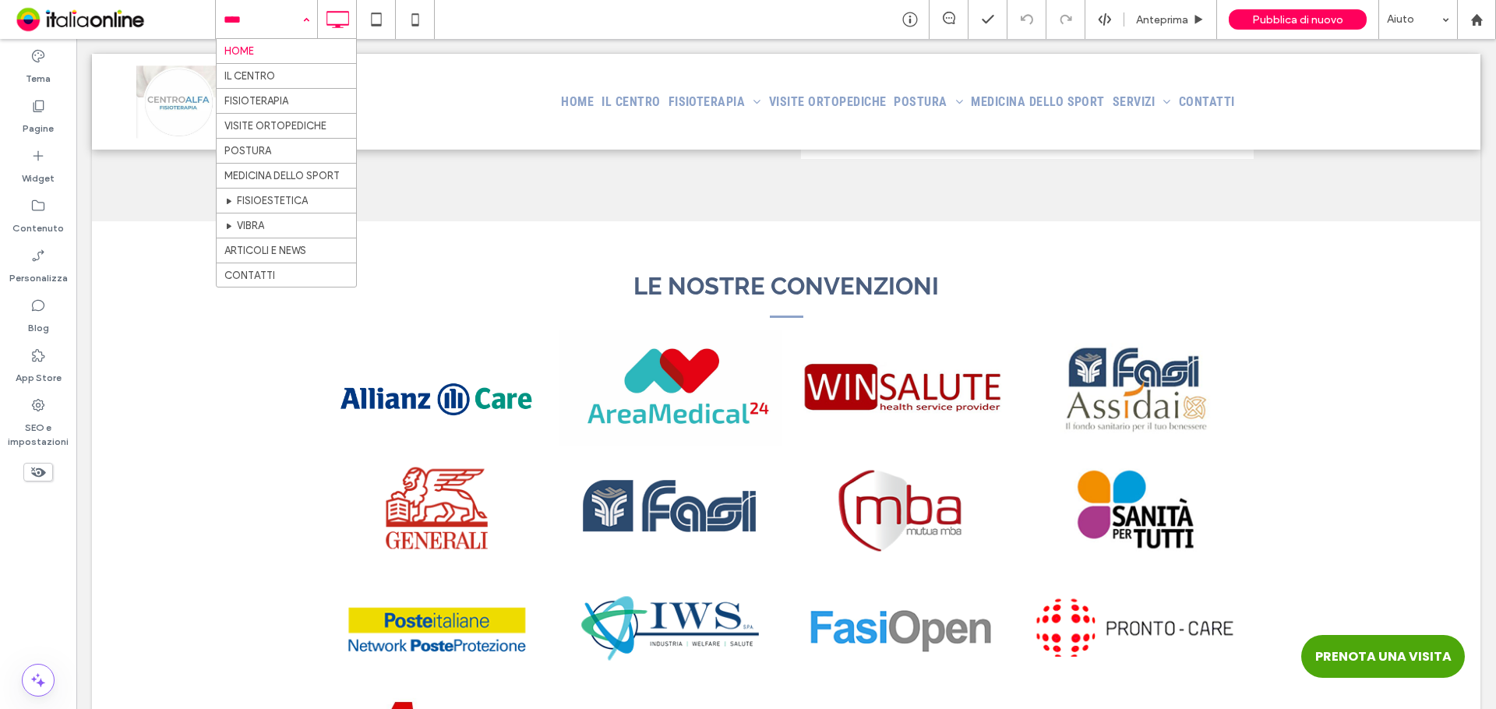
click at [252, 27] on input at bounding box center [263, 19] width 78 height 39
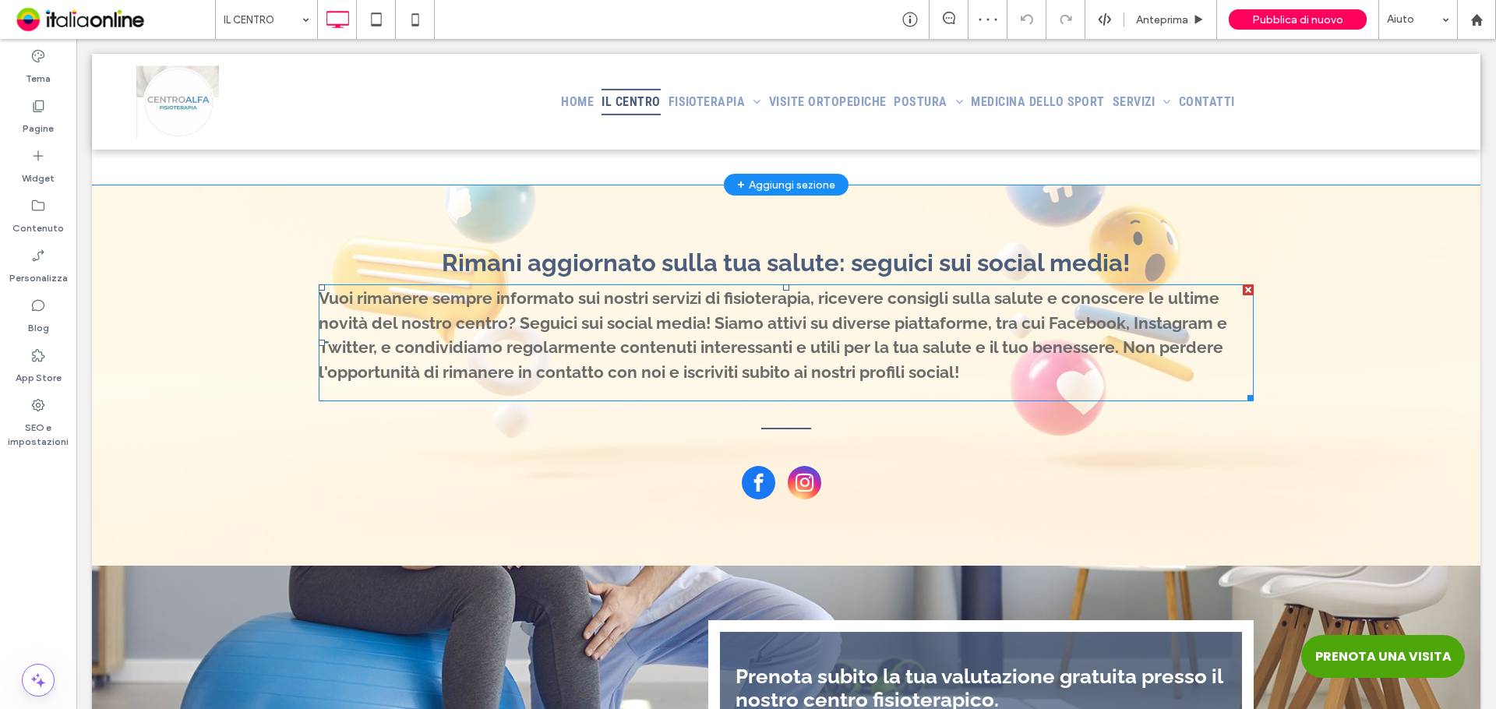
scroll to position [2805, 0]
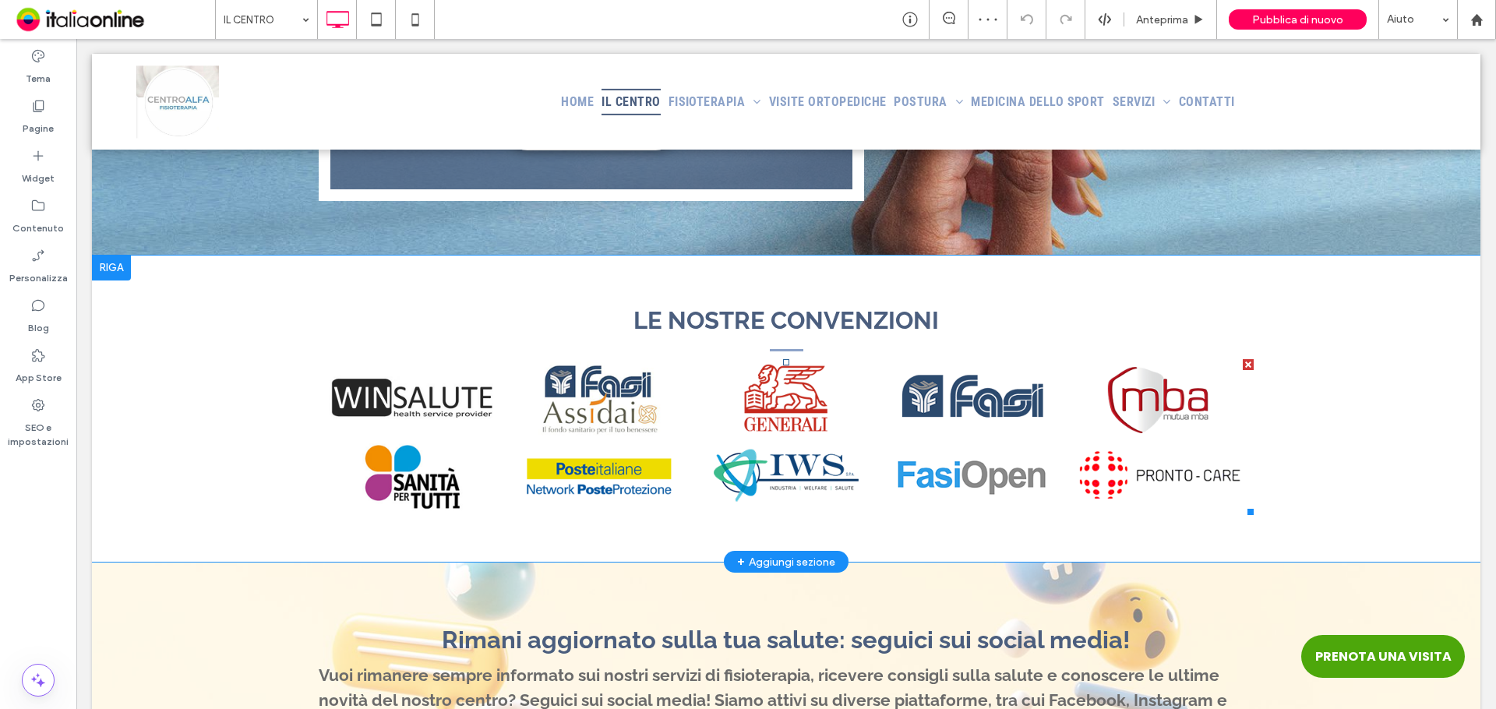
click at [393, 404] on link at bounding box center [412, 398] width 187 height 78
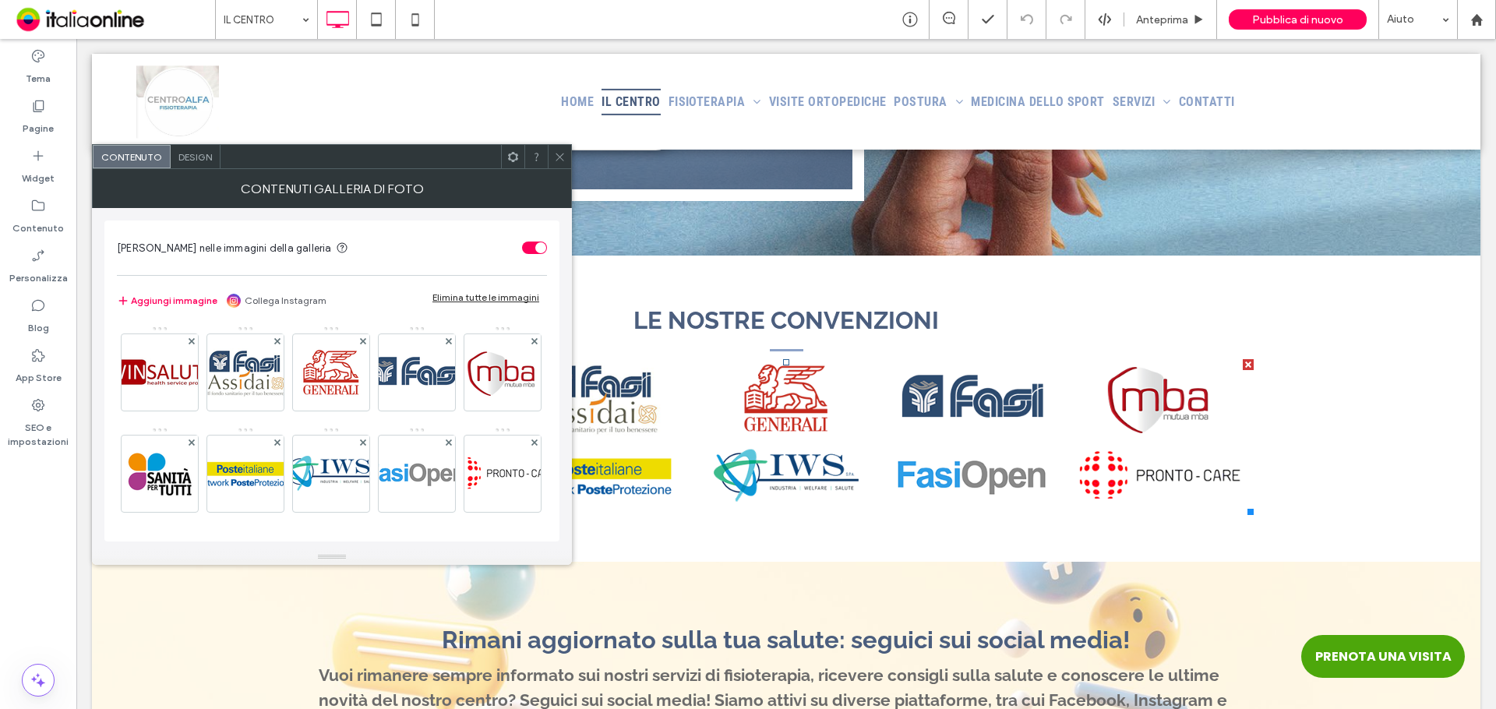
scroll to position [105, 0]
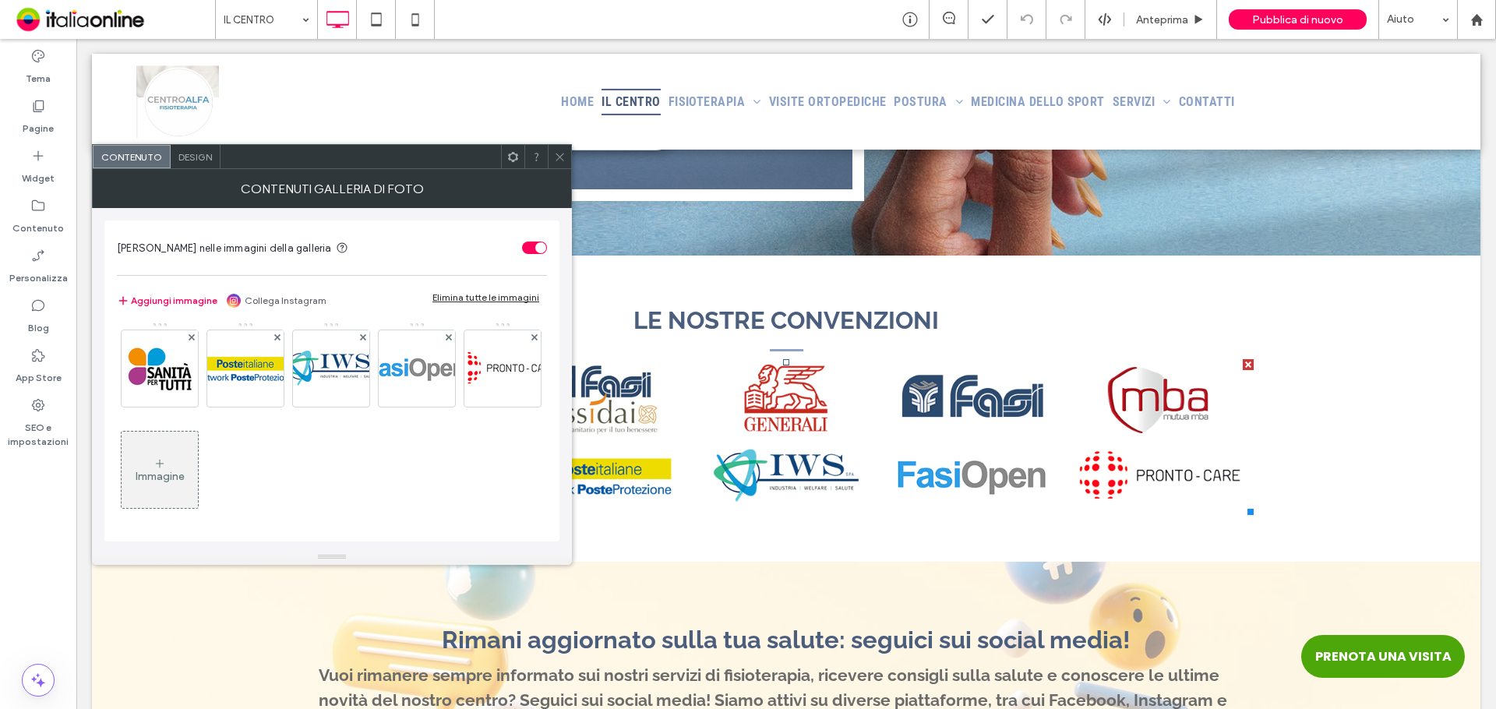
click at [185, 472] on div "Immagine" at bounding box center [160, 476] width 49 height 13
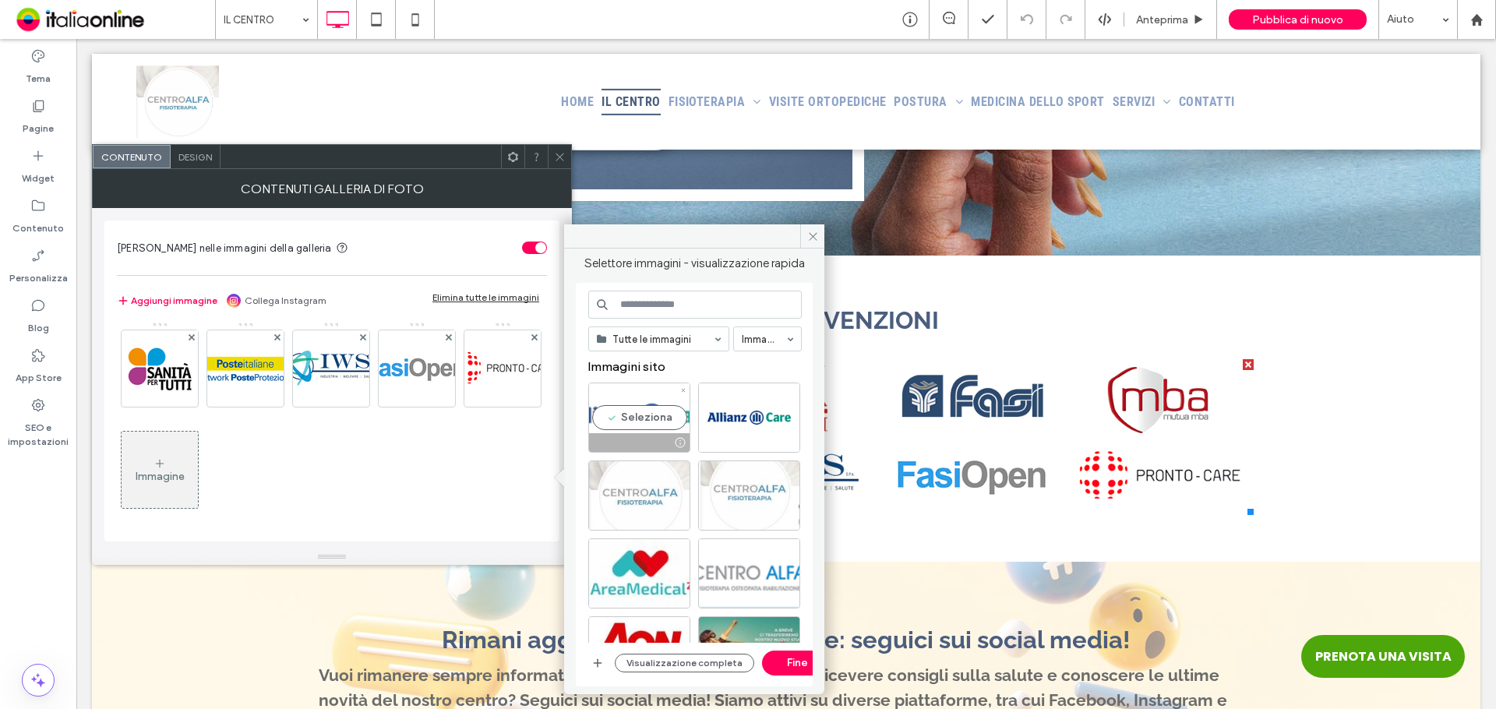
click at [626, 422] on div "Seleziona" at bounding box center [639, 418] width 102 height 70
drag, startPoint x: 774, startPoint y: 666, endPoint x: 696, endPoint y: 627, distance: 87.1
click at [774, 666] on button "Fine" at bounding box center [797, 663] width 70 height 25
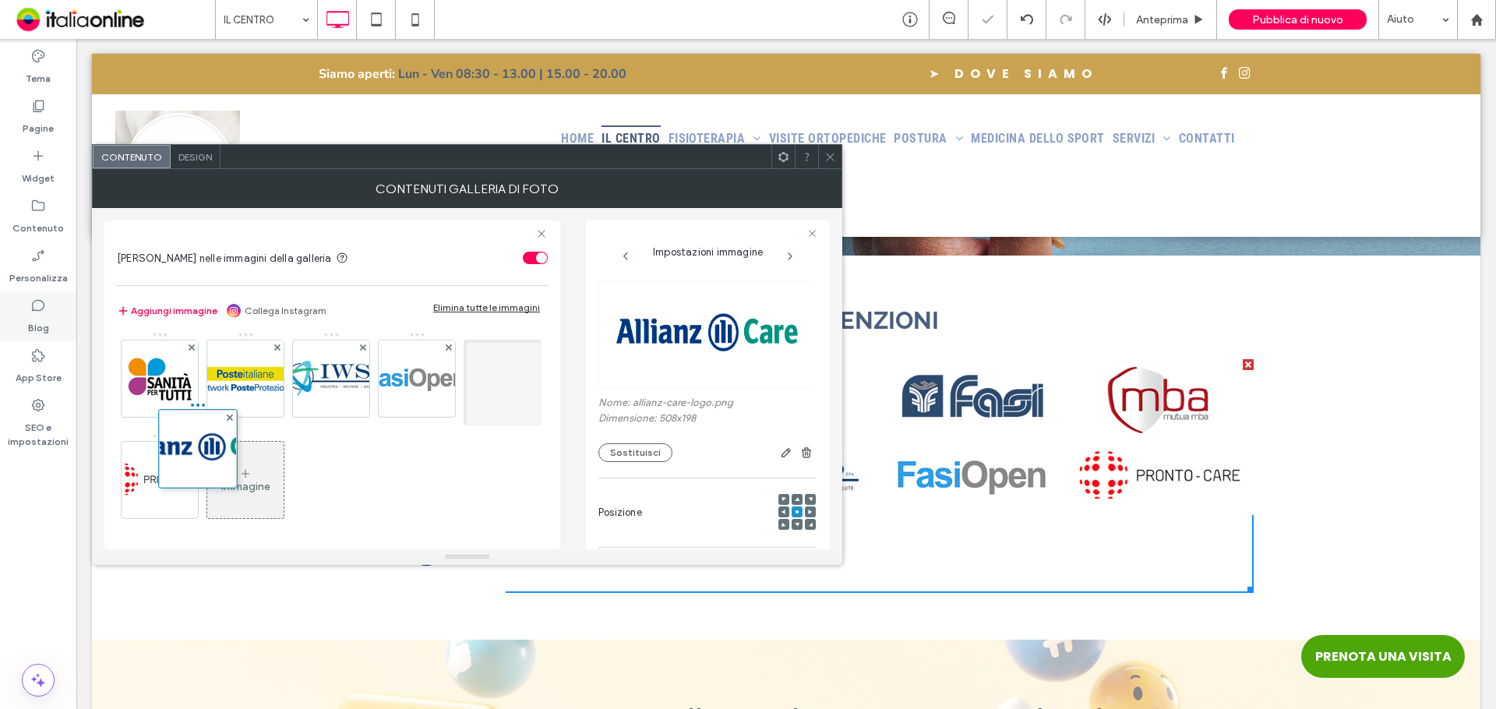
scroll to position [0, 0]
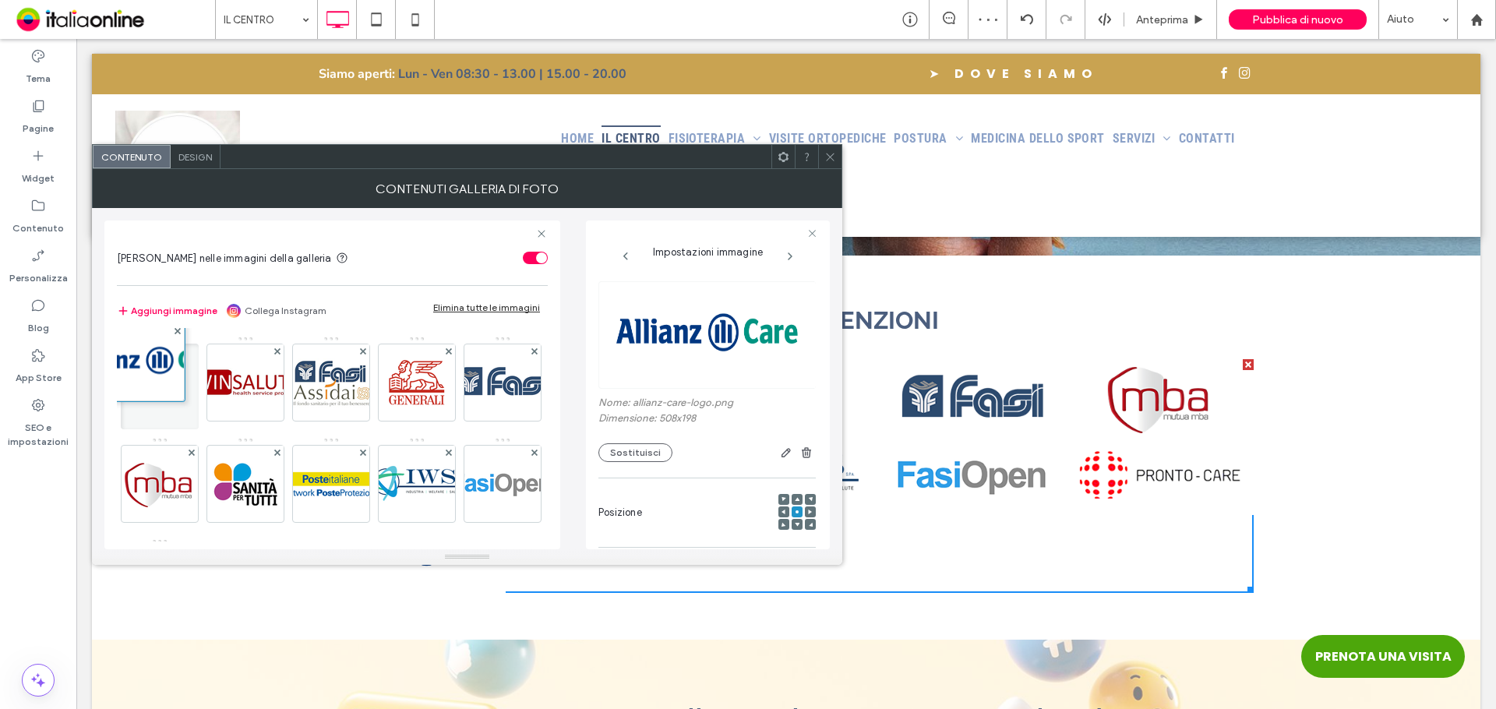
drag, startPoint x: 307, startPoint y: 478, endPoint x: 128, endPoint y: 368, distance: 210.6
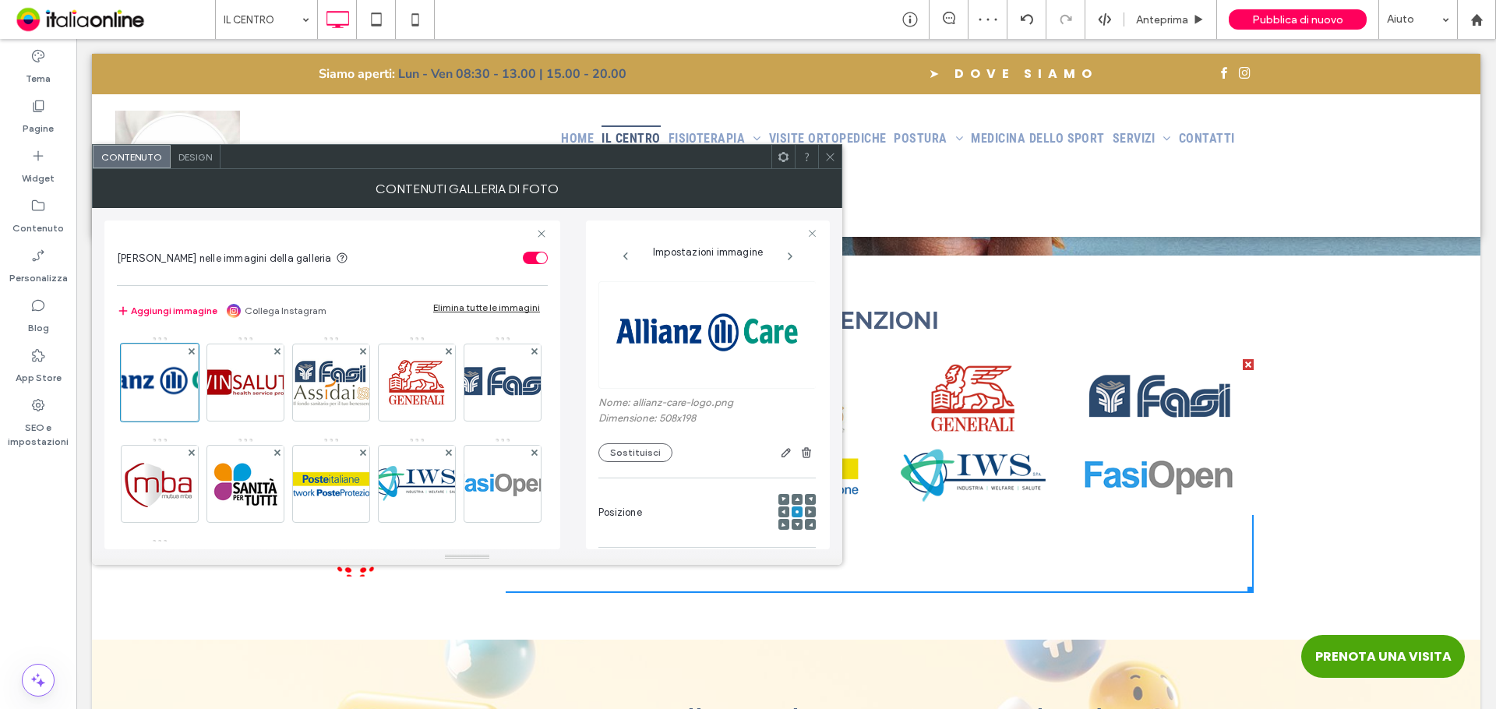
click at [835, 159] on icon at bounding box center [830, 157] width 12 height 12
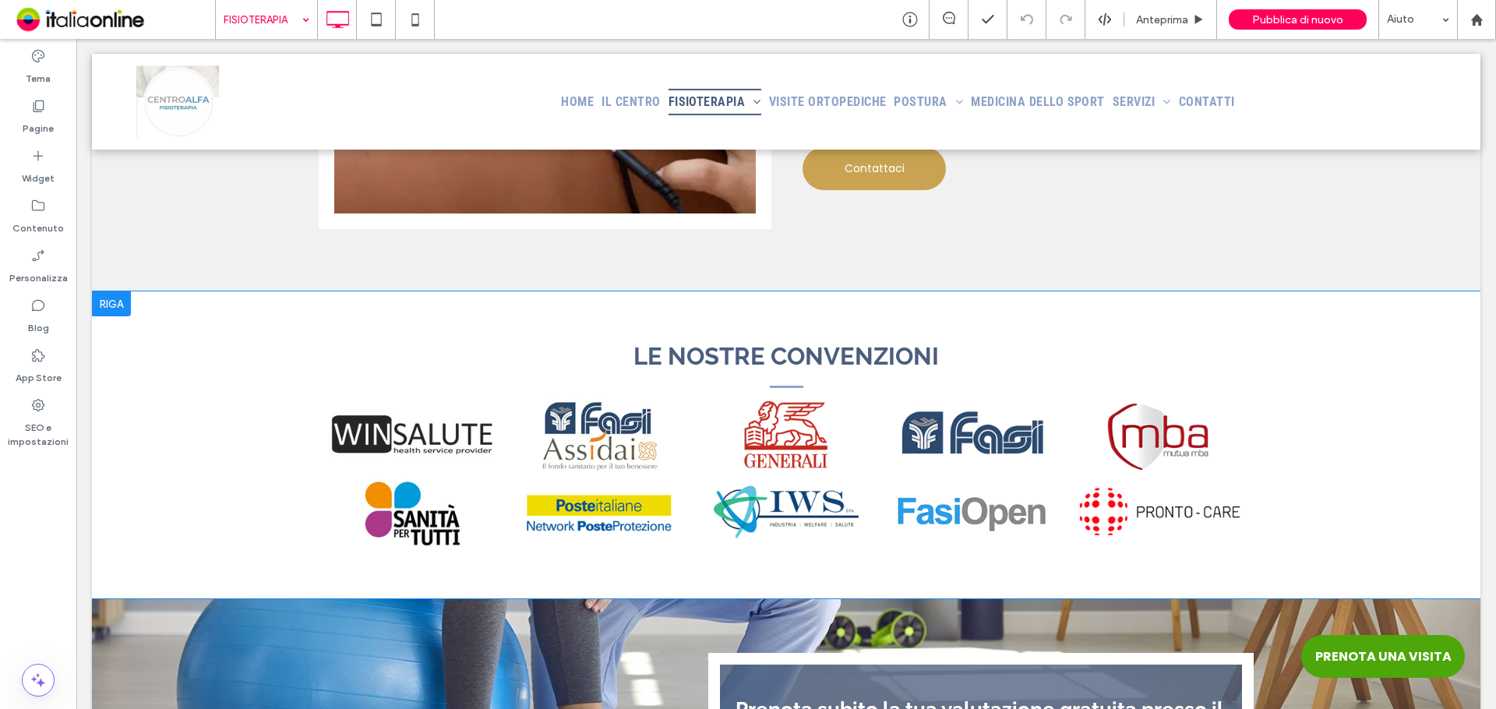
scroll to position [7635, 0]
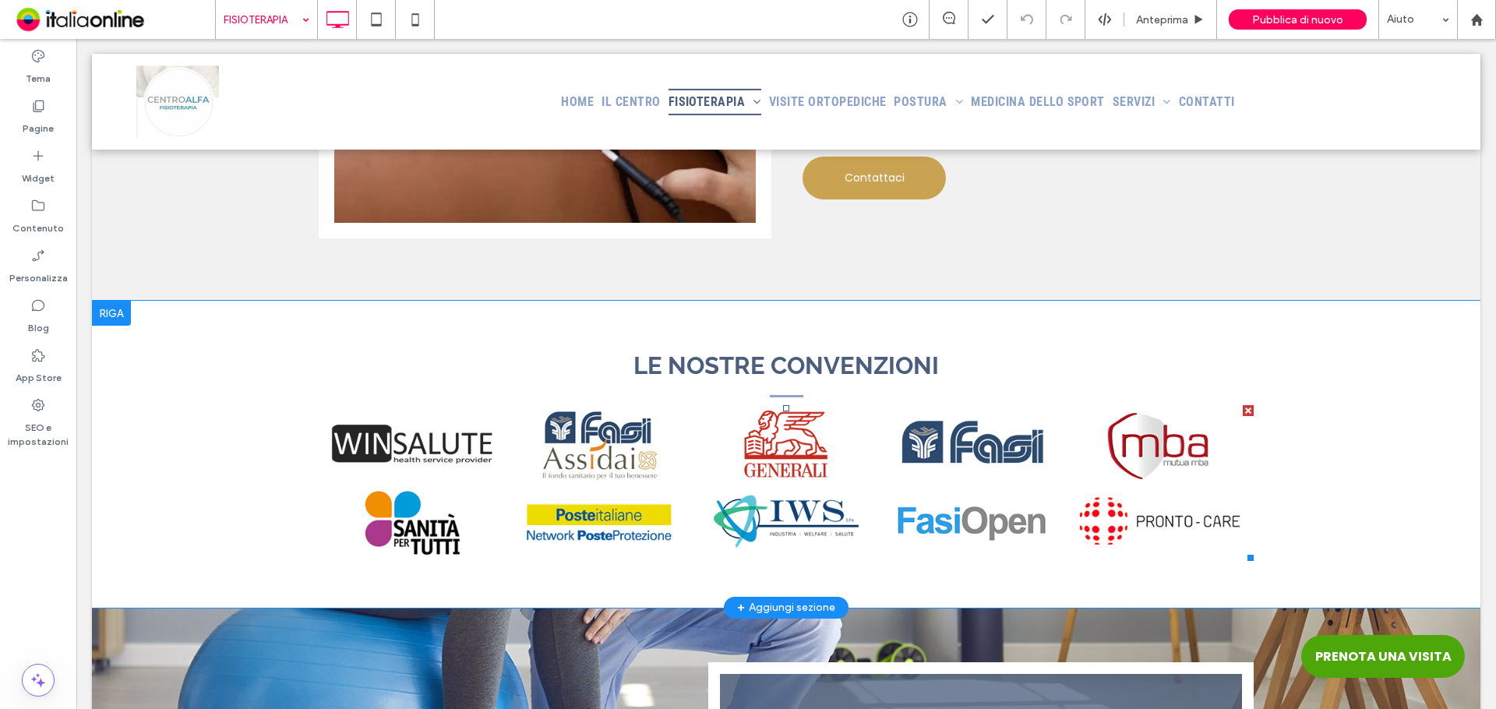
click at [438, 417] on link at bounding box center [412, 444] width 187 height 78
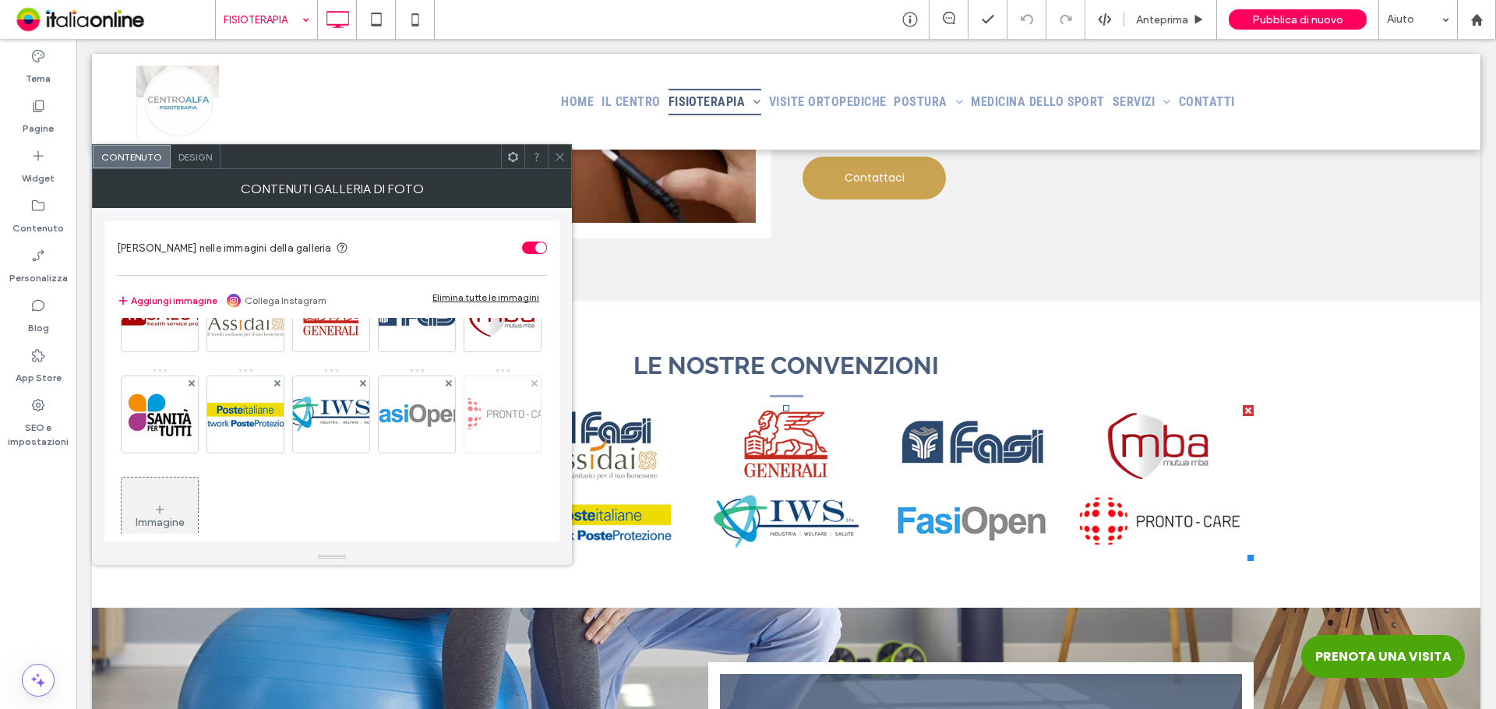
scroll to position [105, 0]
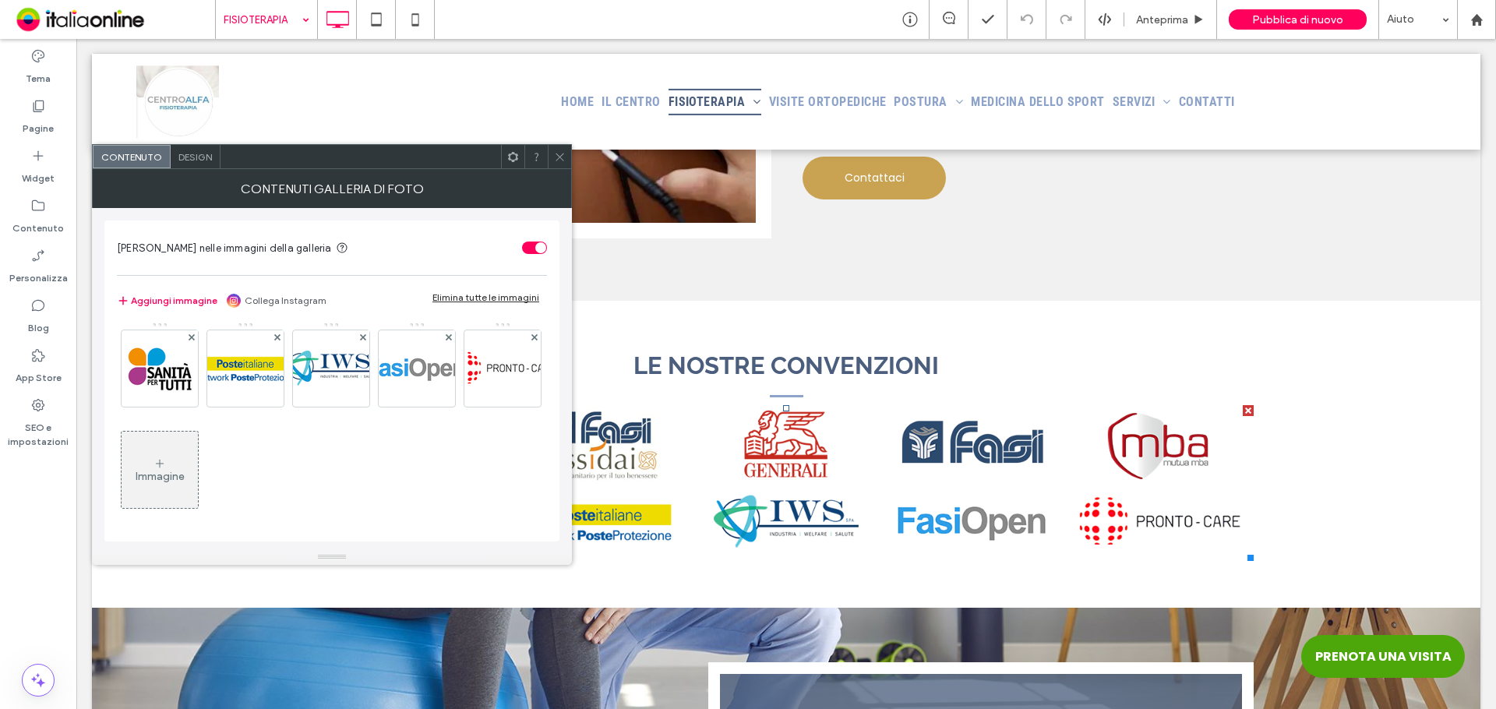
drag, startPoint x: 329, startPoint y: 467, endPoint x: 387, endPoint y: 476, distance: 59.2
click at [166, 467] on icon at bounding box center [159, 463] width 12 height 12
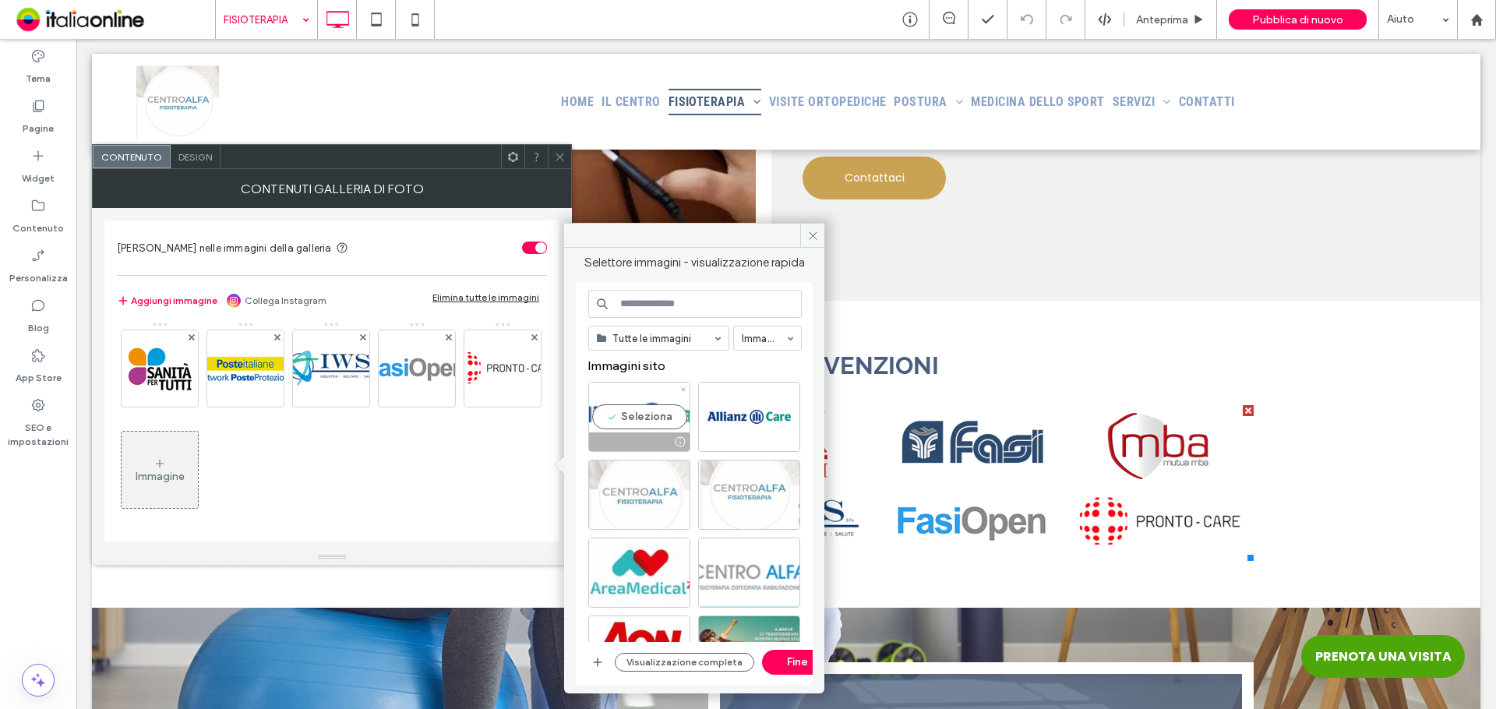
click at [619, 420] on div "Seleziona" at bounding box center [639, 417] width 102 height 70
click at [778, 658] on button "Fine" at bounding box center [797, 662] width 70 height 25
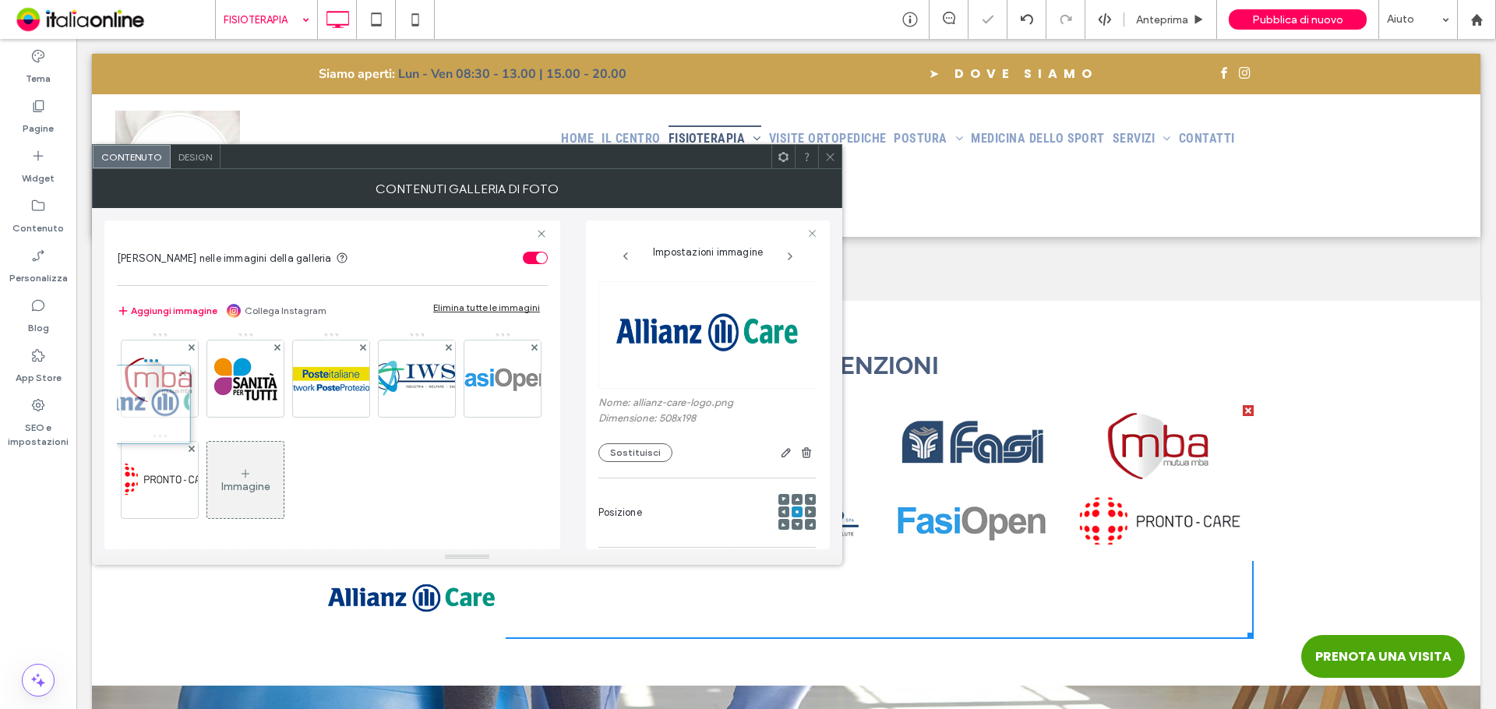
scroll to position [0, 0]
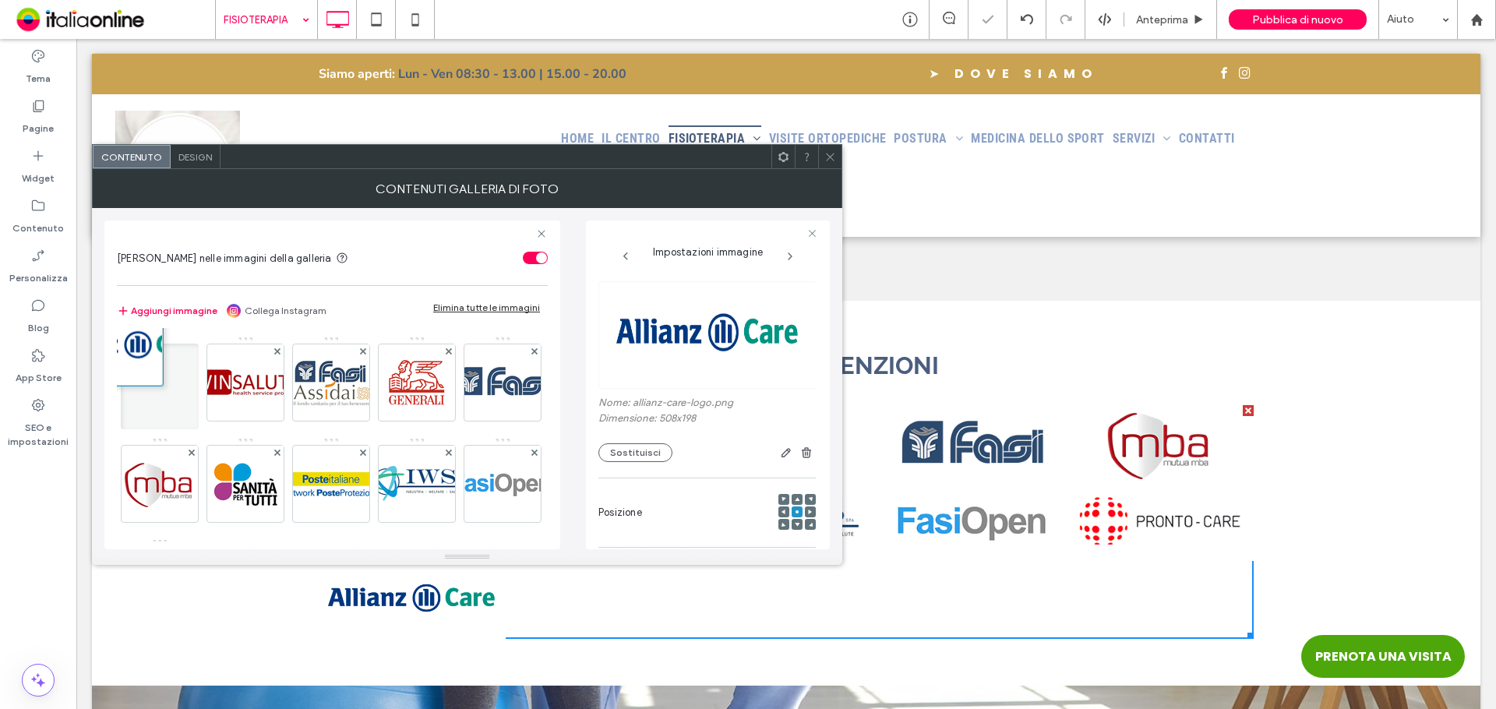
drag, startPoint x: 346, startPoint y: 491, endPoint x: 151, endPoint y: 370, distance: 229.2
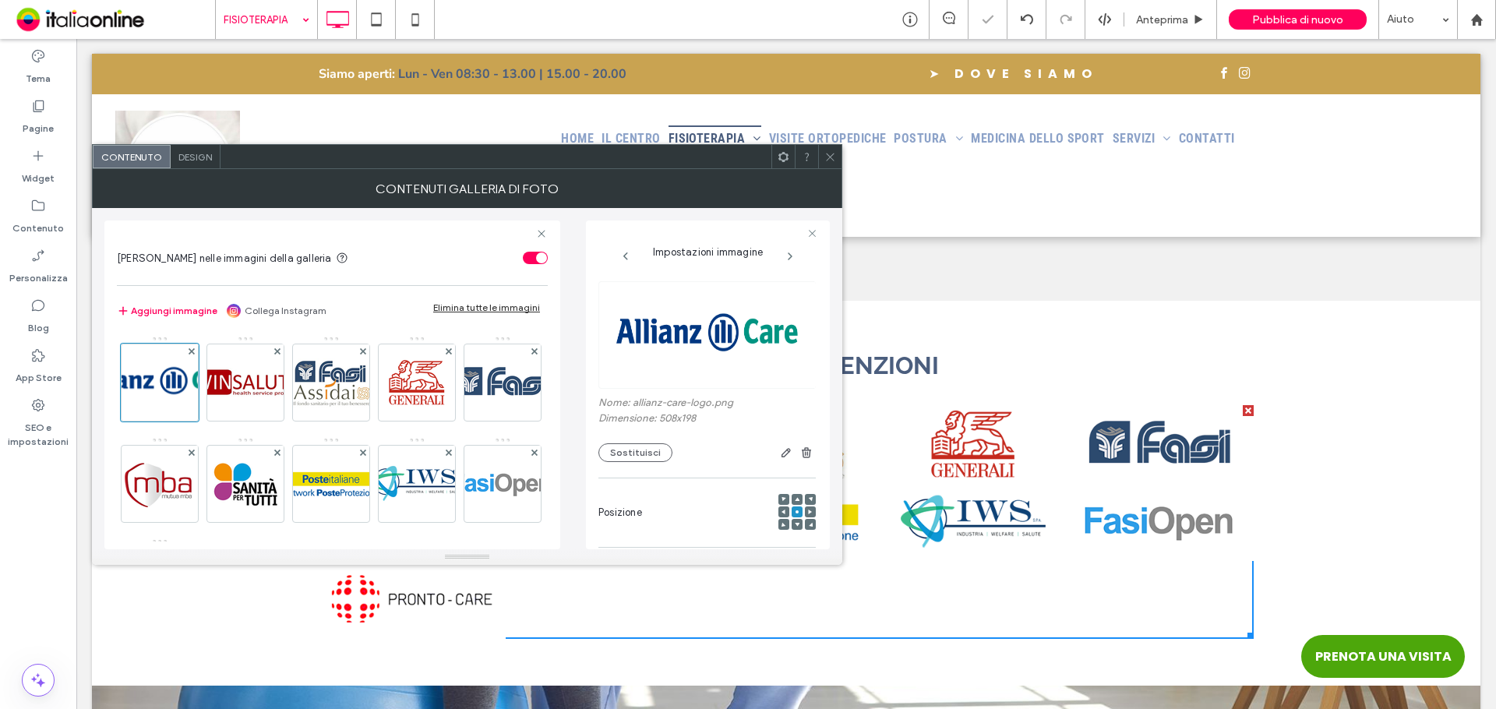
click at [839, 160] on div at bounding box center [829, 156] width 23 height 23
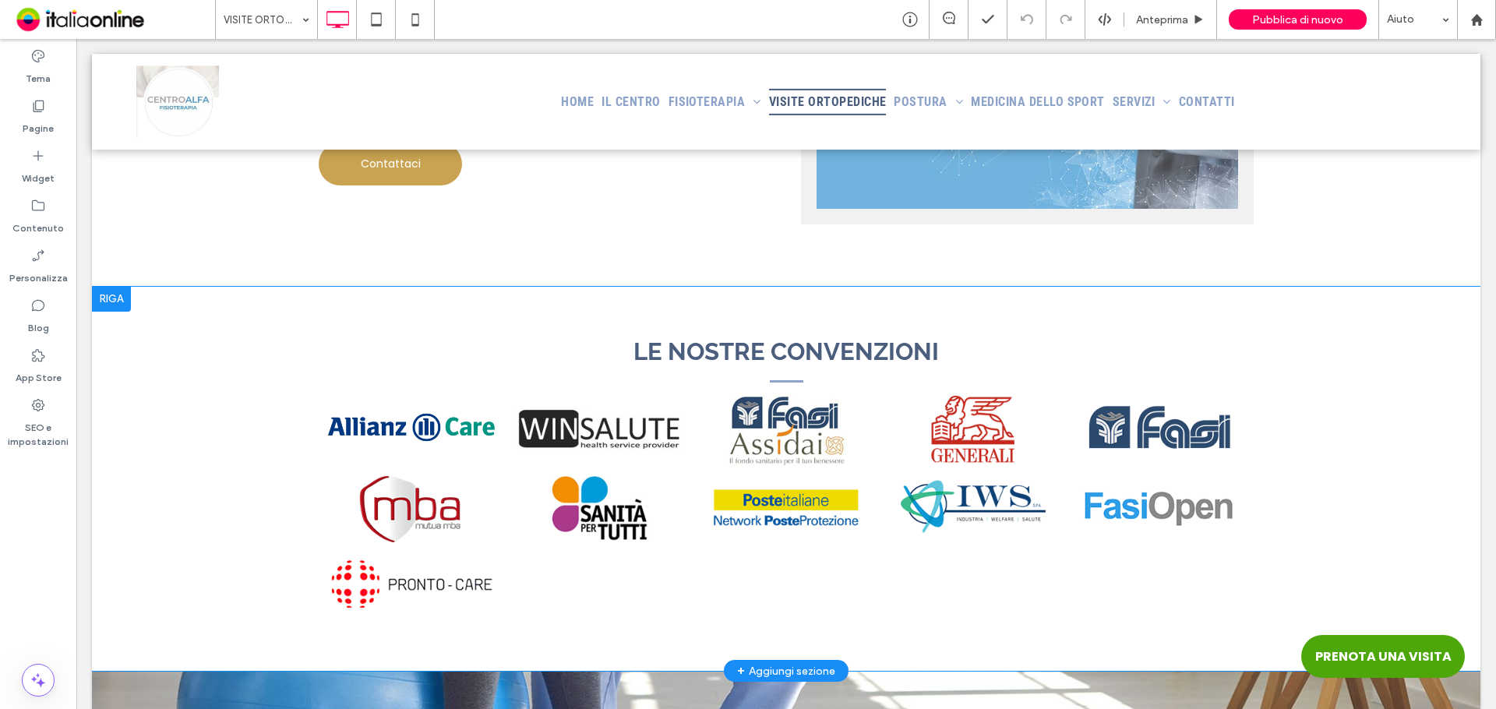
scroll to position [1948, 0]
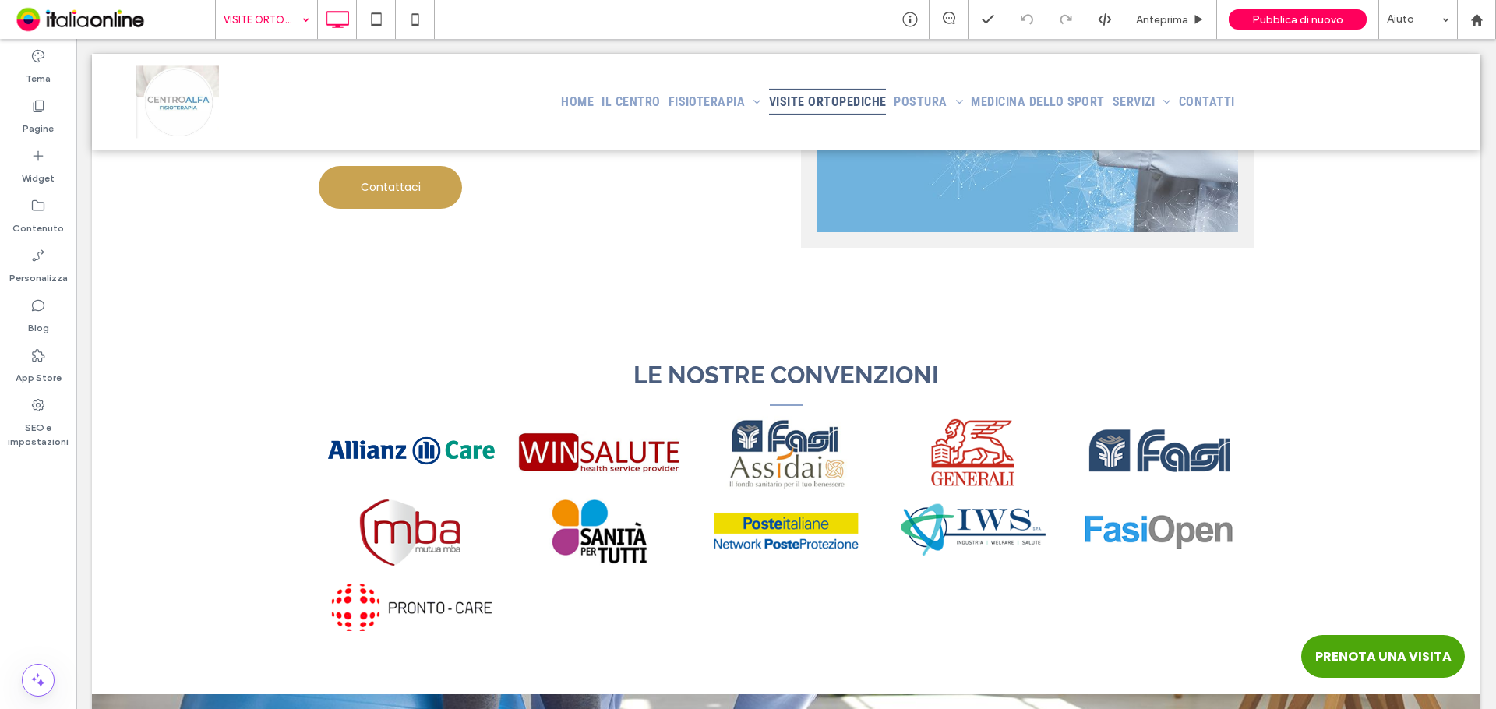
click at [286, 19] on input at bounding box center [263, 19] width 78 height 39
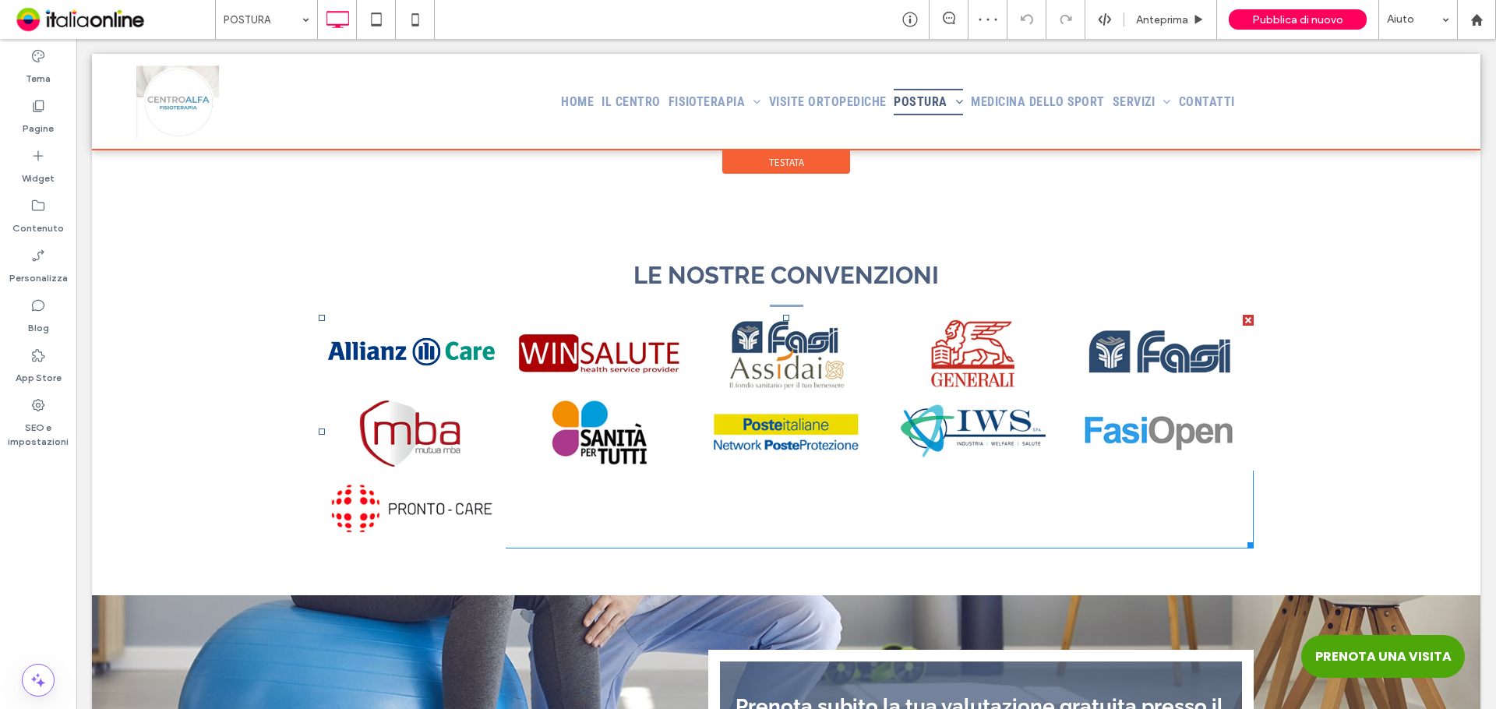
scroll to position [3116, 0]
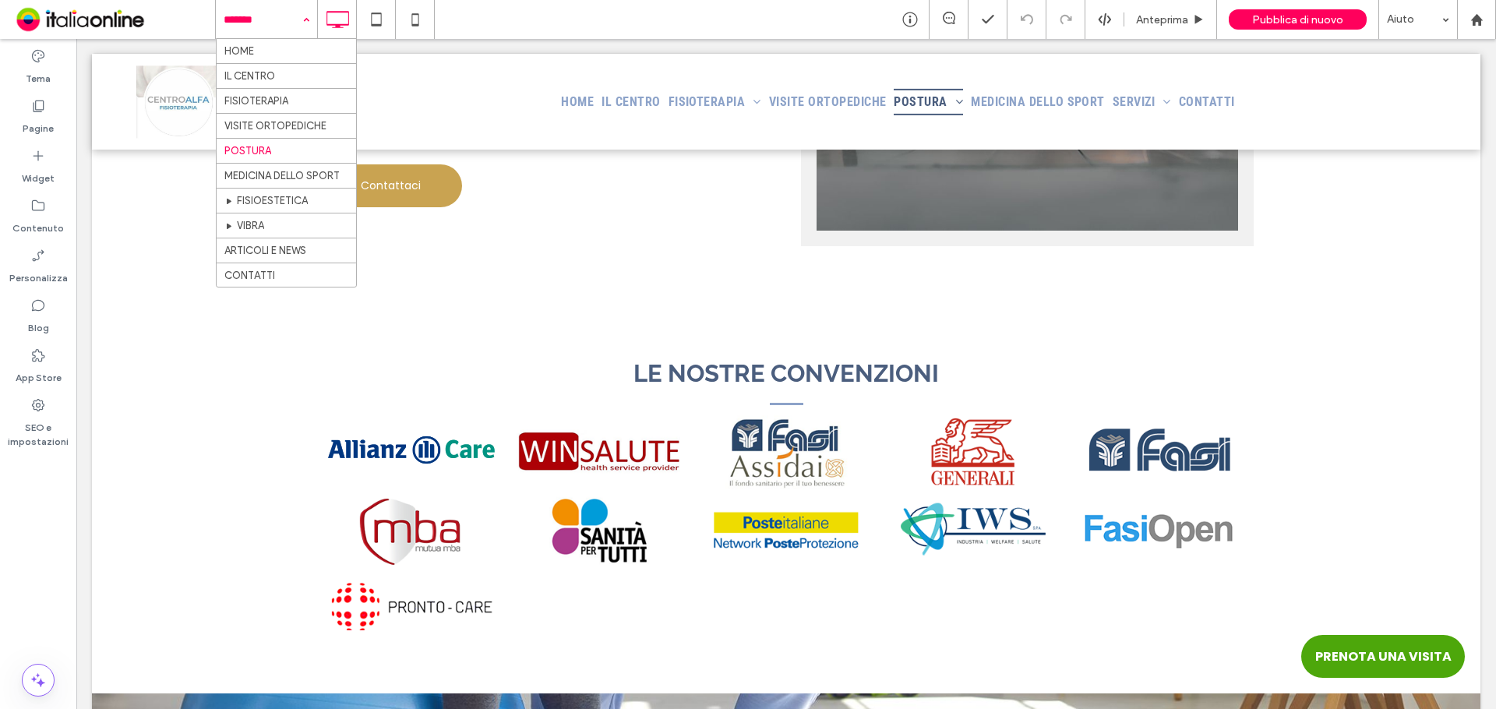
click at [269, 18] on input at bounding box center [263, 19] width 78 height 39
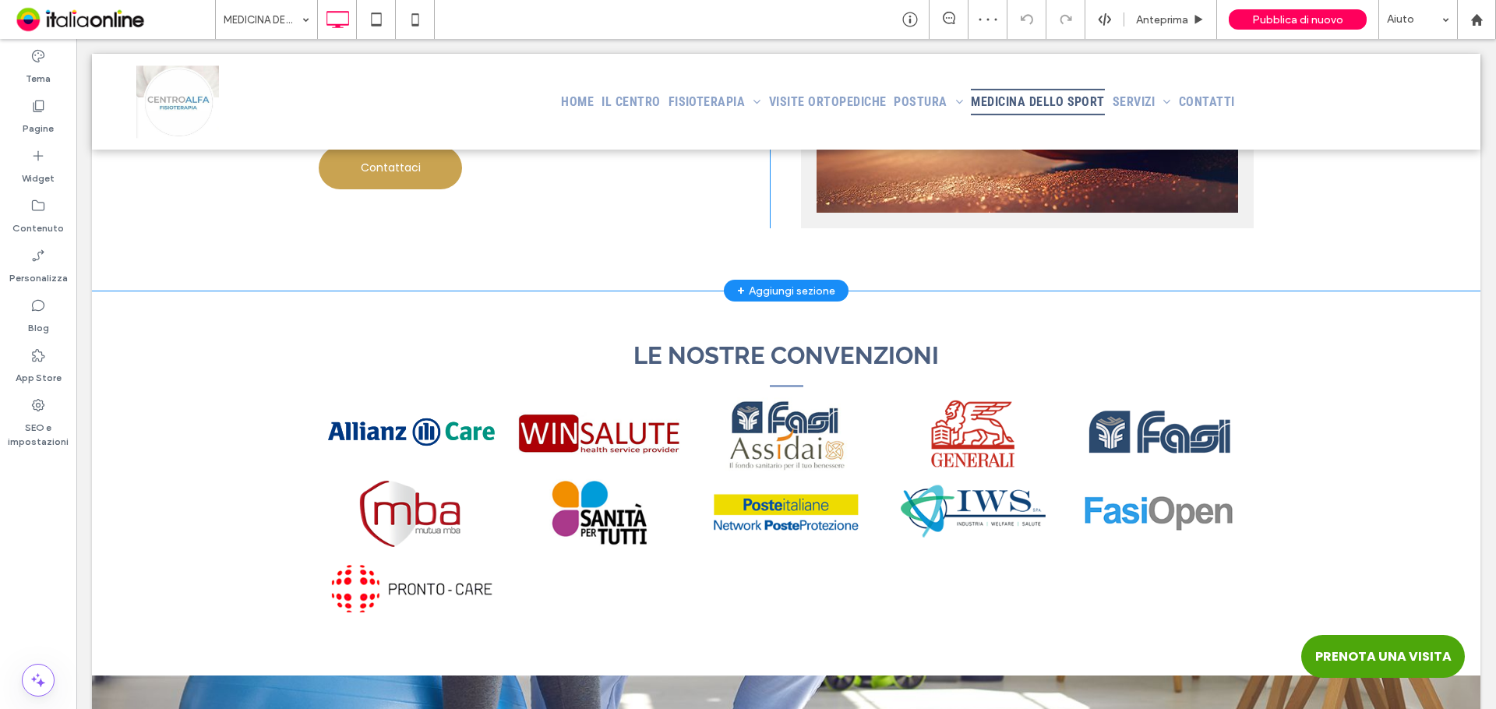
scroll to position [2337, 0]
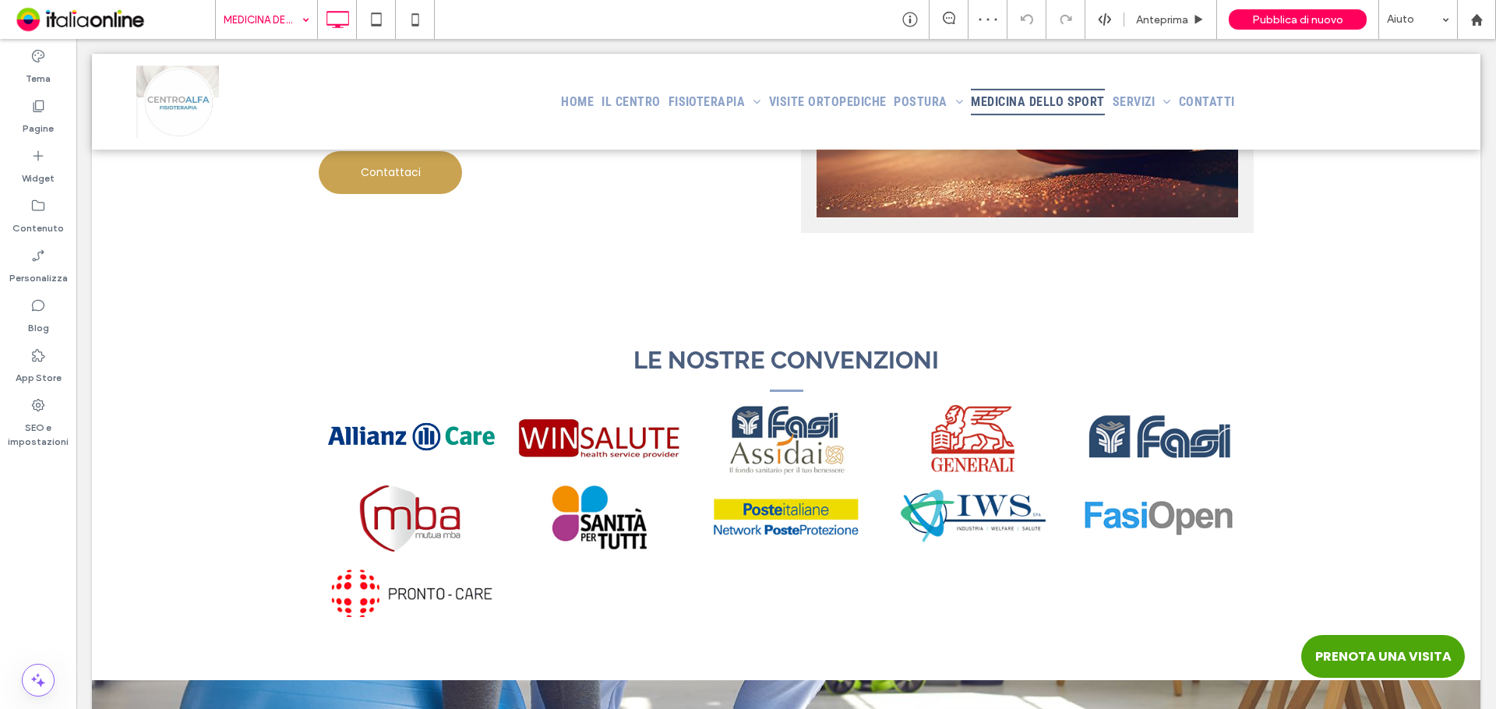
click at [269, 26] on input at bounding box center [263, 19] width 78 height 39
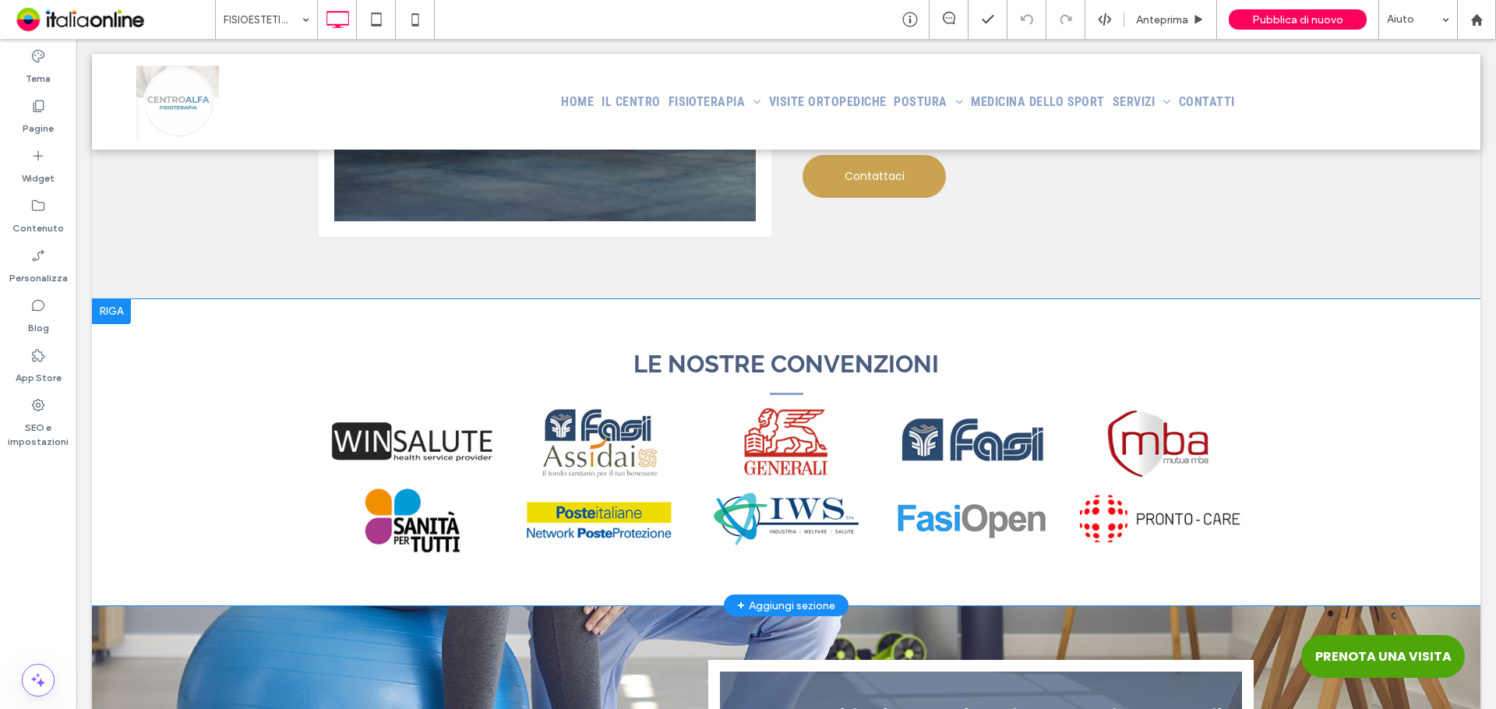
scroll to position [6311, 0]
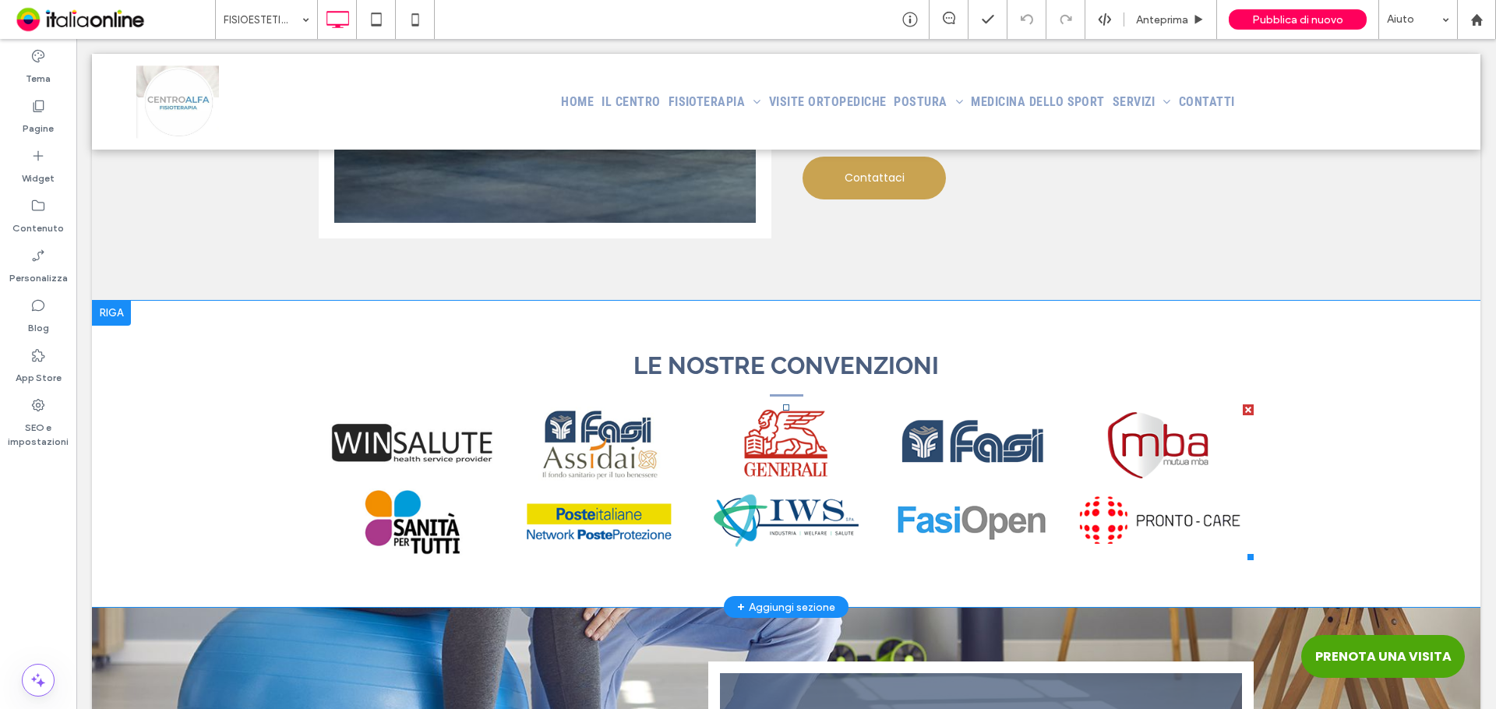
click at [410, 404] on link at bounding box center [412, 443] width 187 height 78
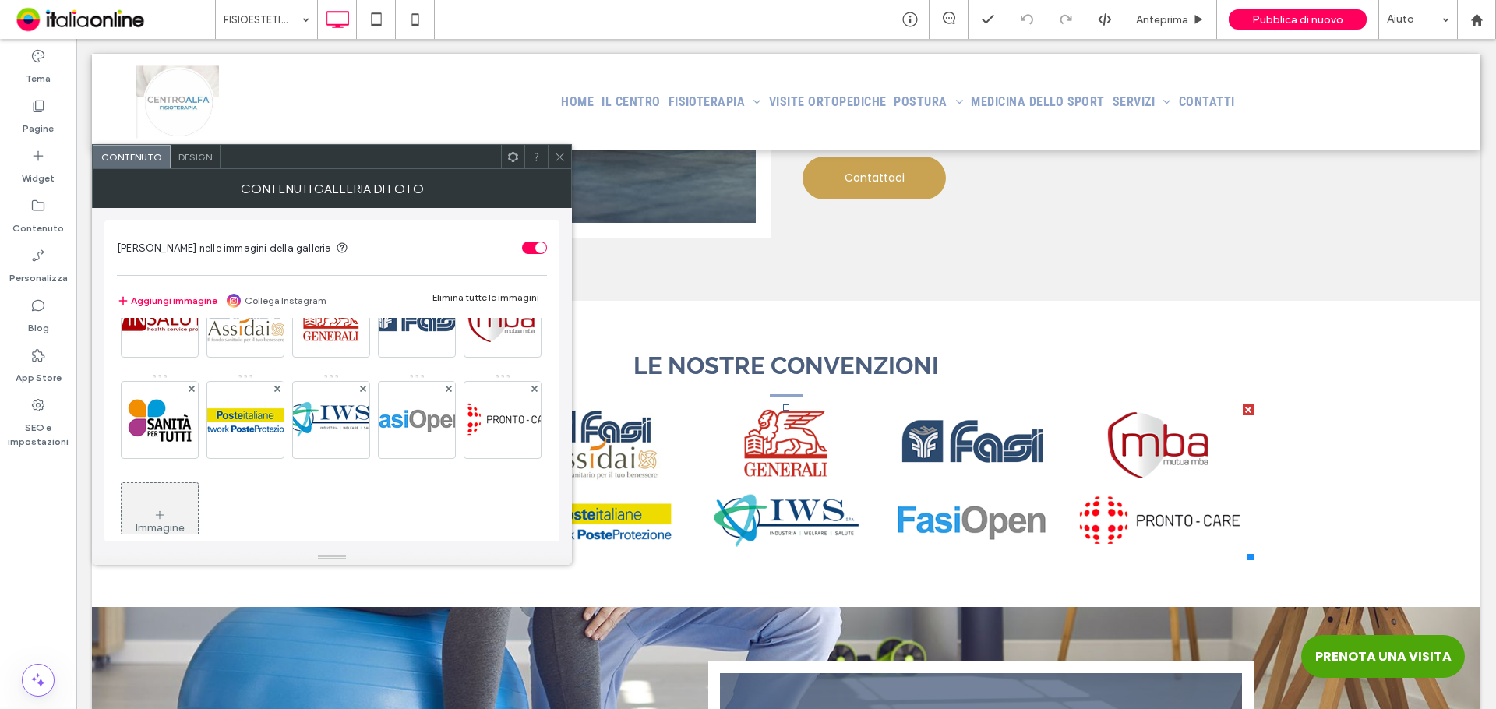
scroll to position [105, 0]
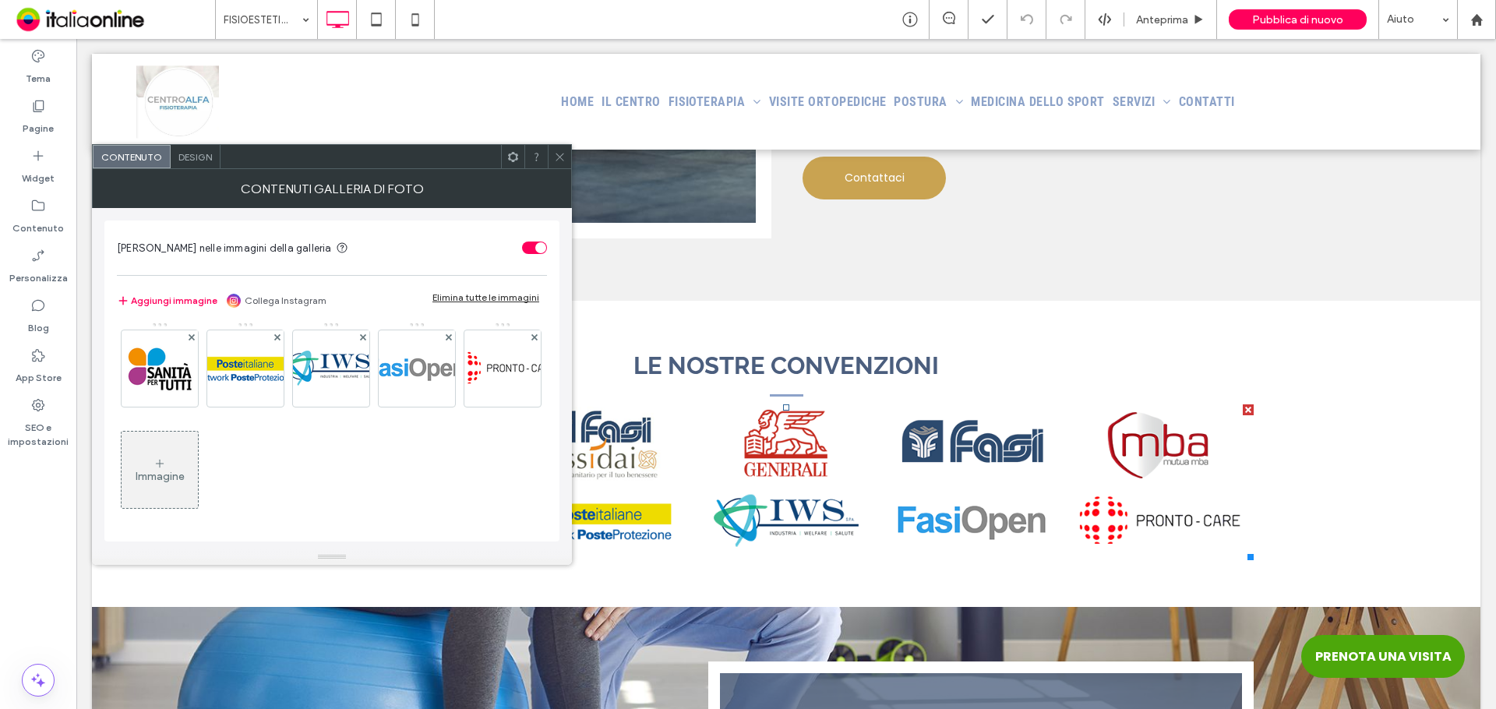
click at [185, 481] on div "Immagine" at bounding box center [160, 476] width 49 height 13
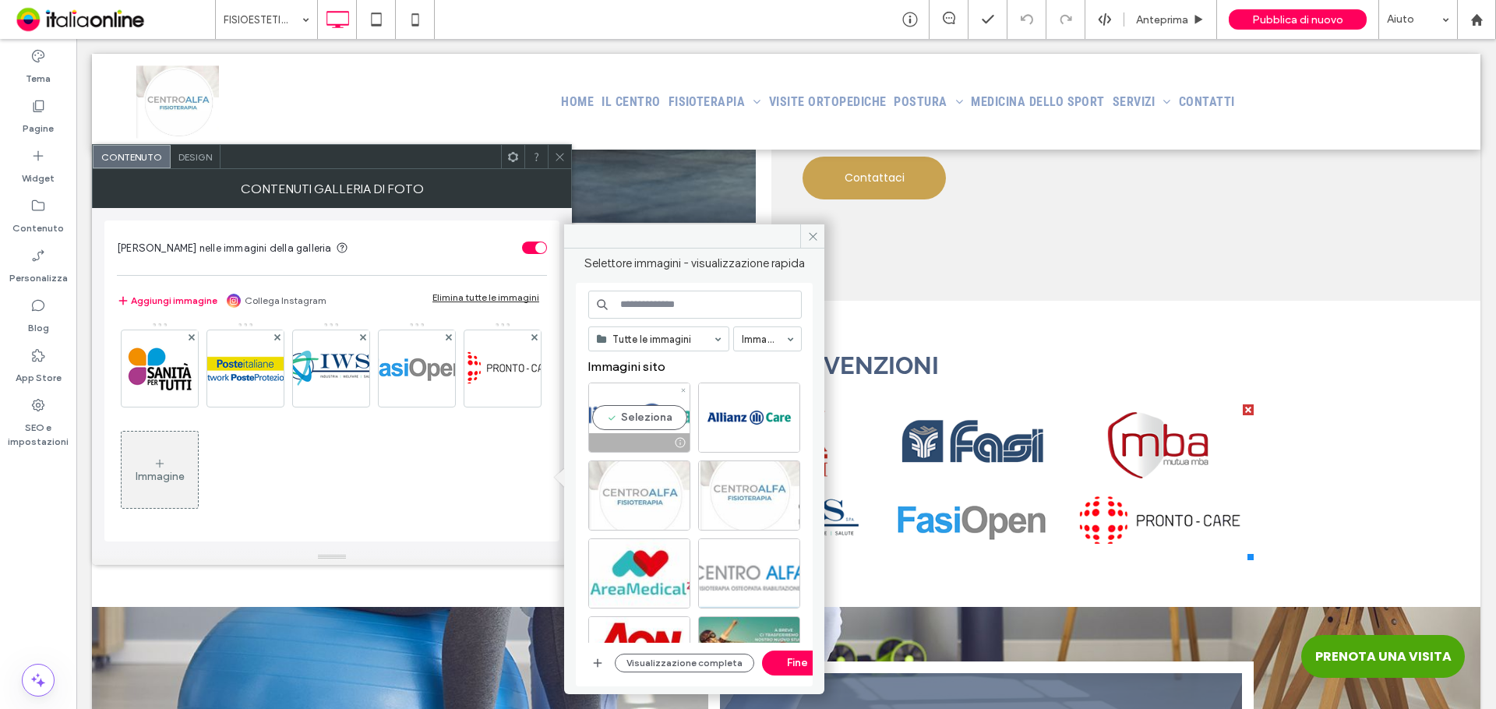
drag, startPoint x: 664, startPoint y: 407, endPoint x: 668, endPoint y: 416, distance: 9.4
click at [664, 407] on div "Seleziona" at bounding box center [639, 418] width 102 height 70
click at [781, 653] on button "Fine" at bounding box center [797, 663] width 70 height 25
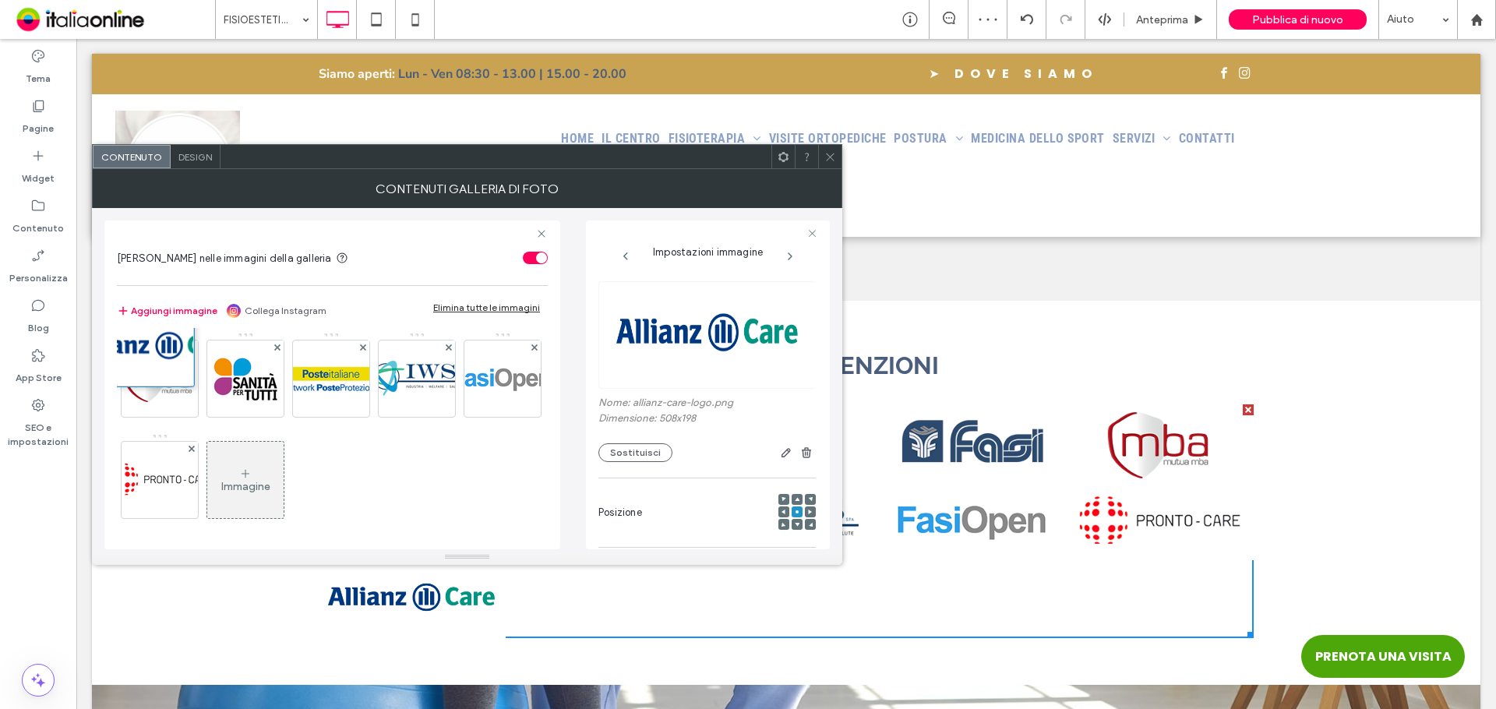
drag, startPoint x: 333, startPoint y: 488, endPoint x: 156, endPoint y: 357, distance: 221.1
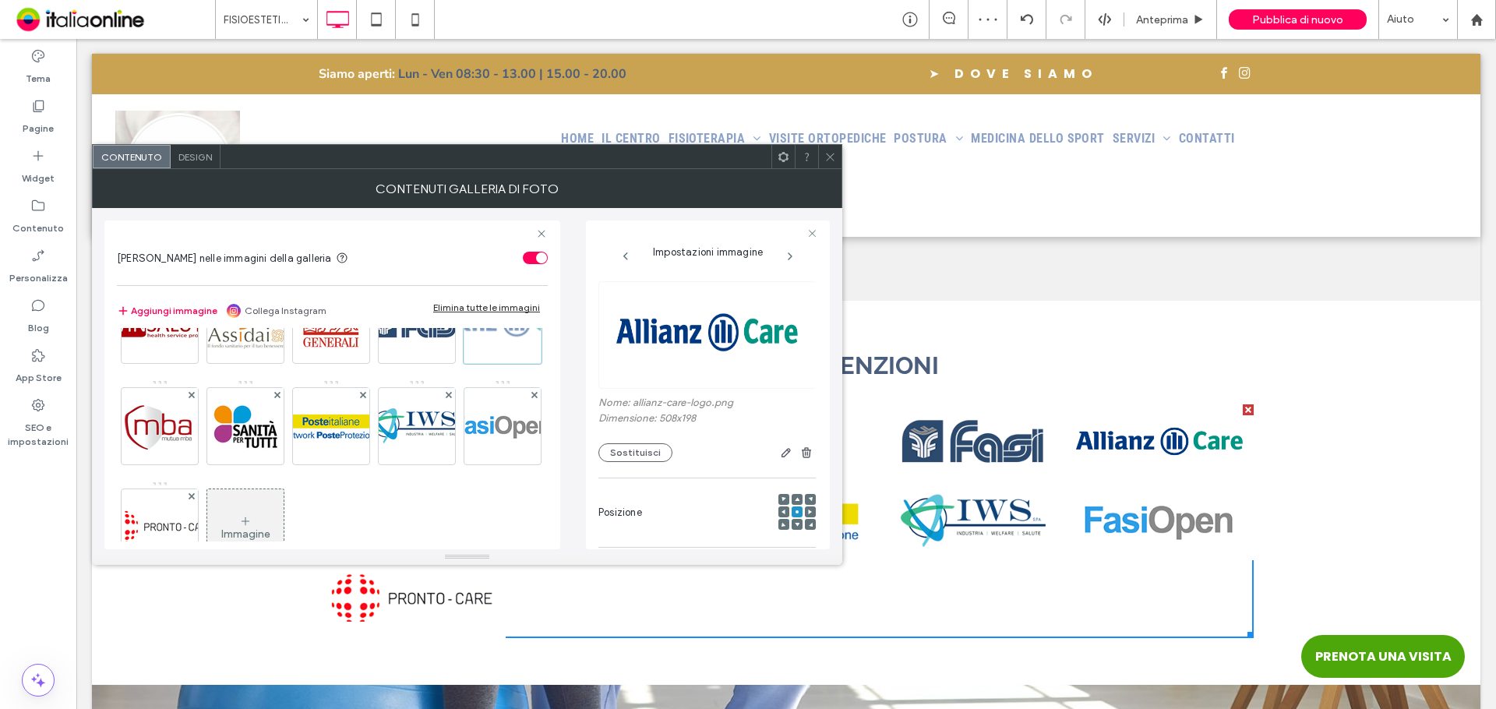
scroll to position [0, 0]
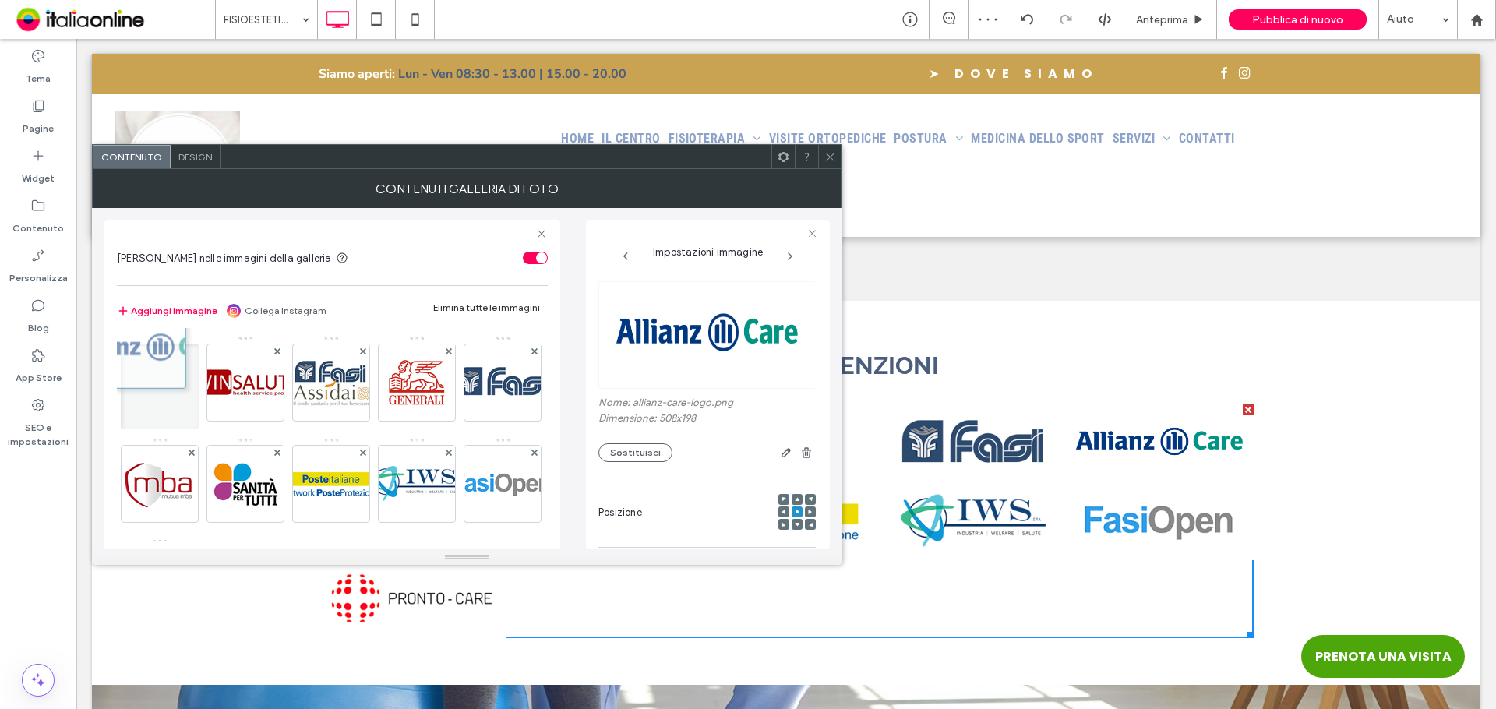
drag, startPoint x: 160, startPoint y: 481, endPoint x: 145, endPoint y: 351, distance: 131.0
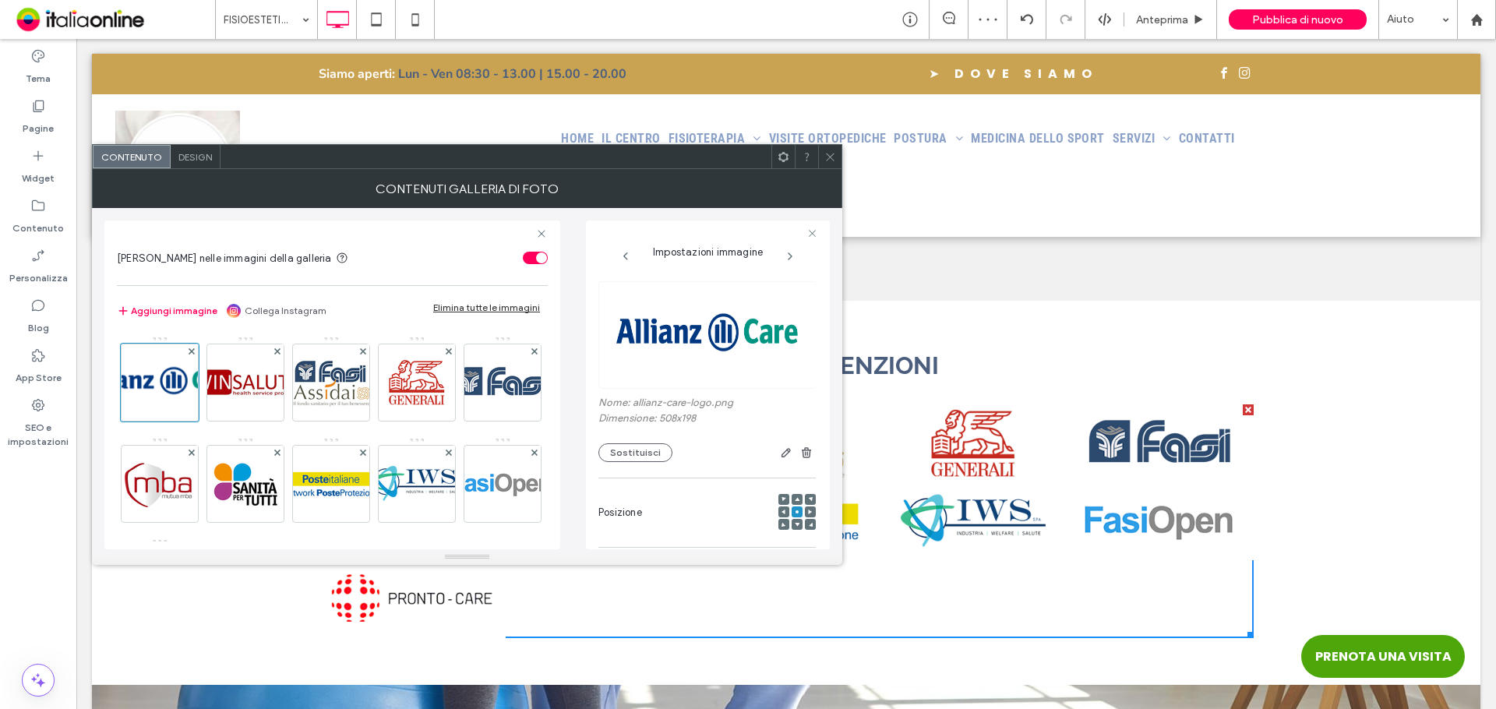
click at [826, 149] on span at bounding box center [830, 156] width 12 height 23
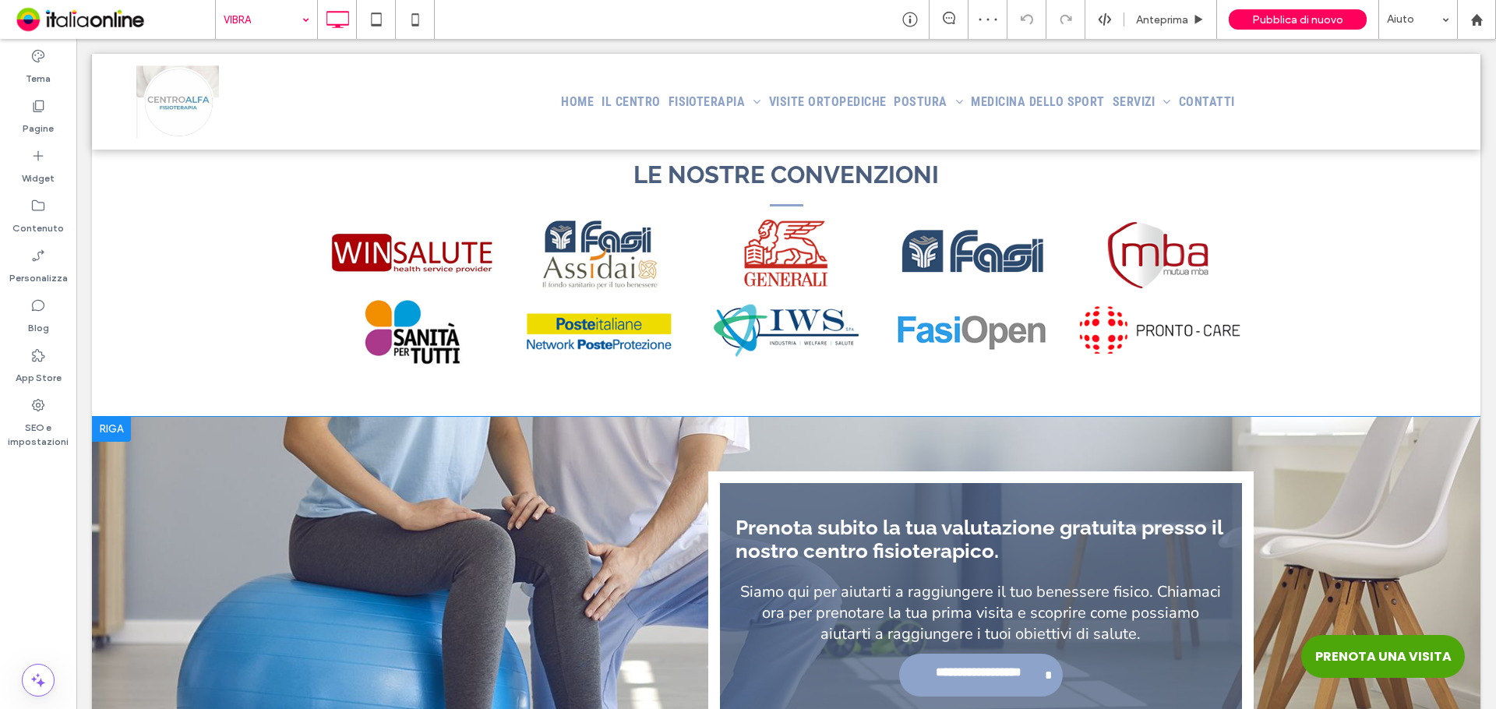
scroll to position [1237, 0]
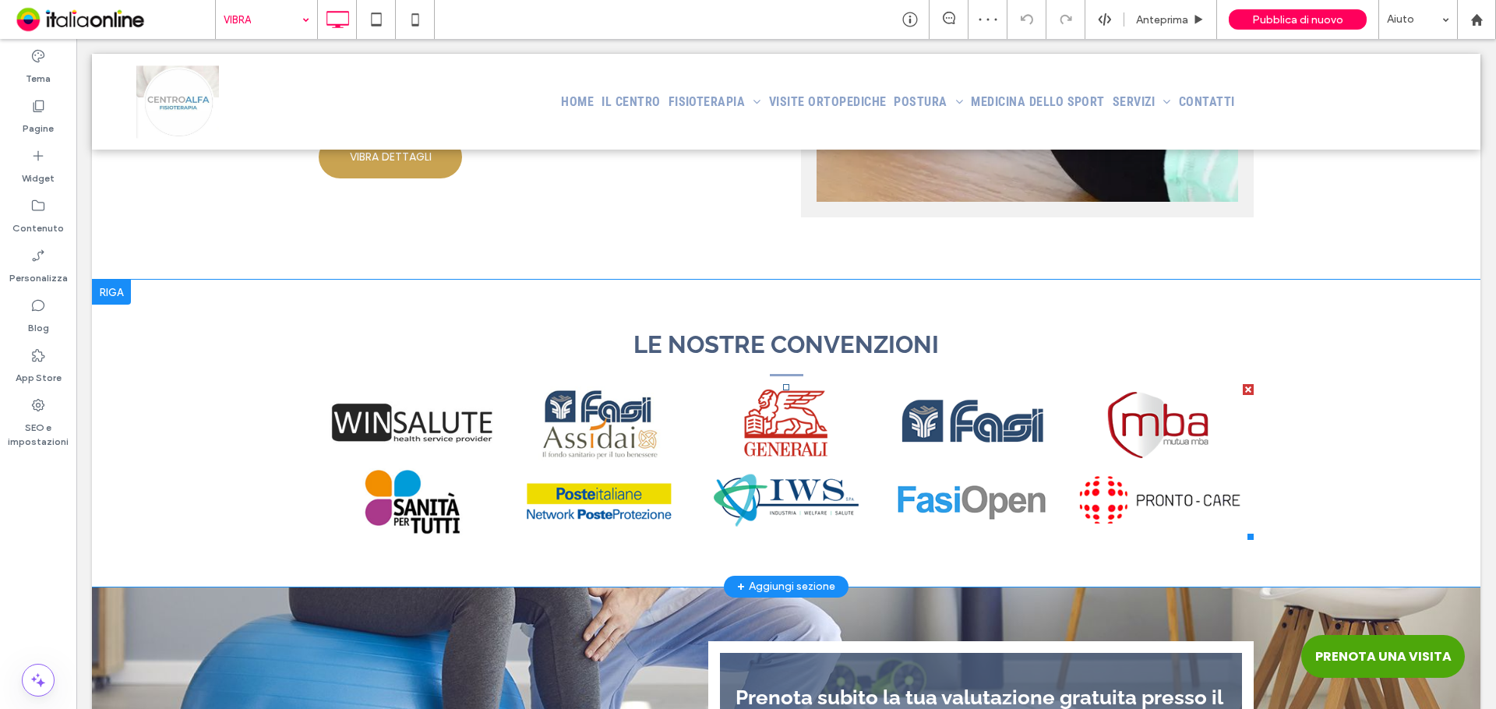
click at [354, 417] on link at bounding box center [412, 423] width 187 height 78
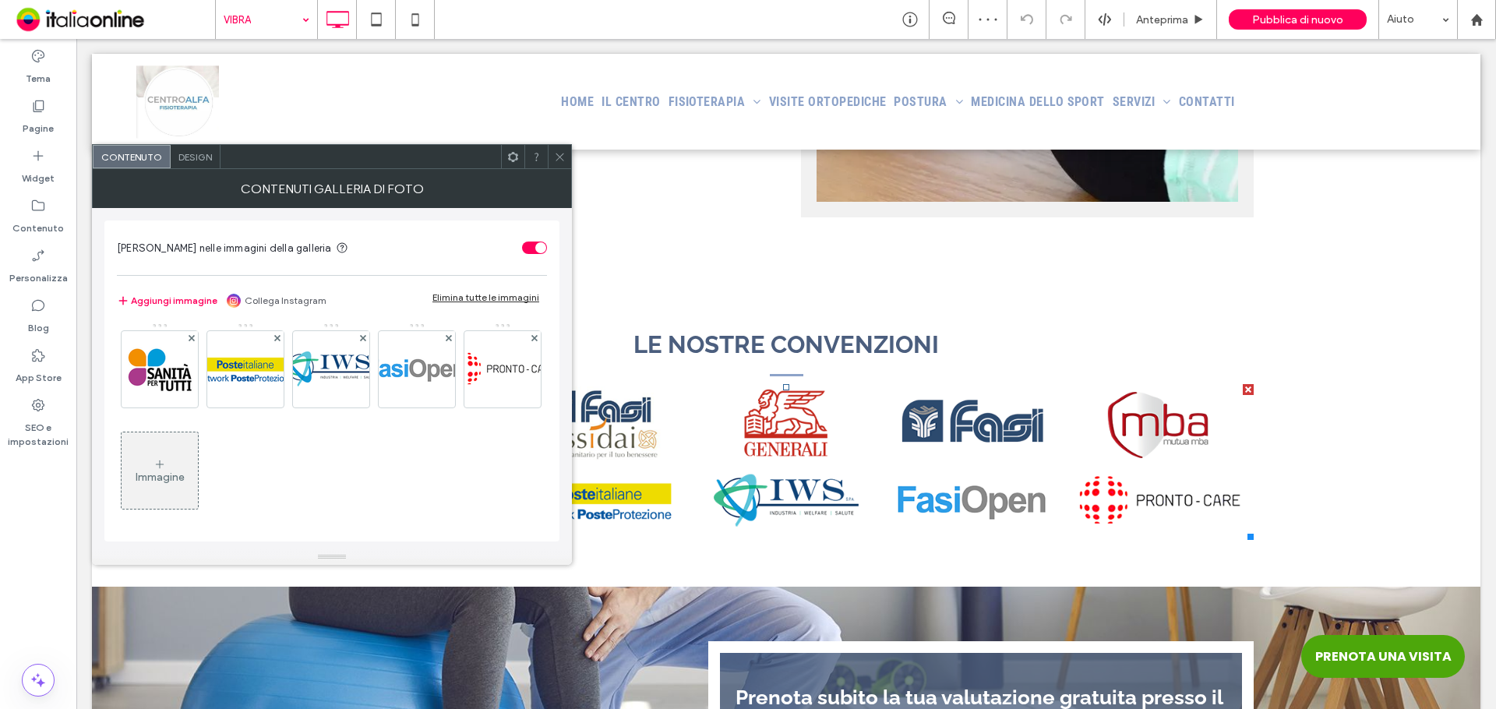
scroll to position [105, 0]
click at [185, 478] on div "Immagine" at bounding box center [160, 476] width 49 height 13
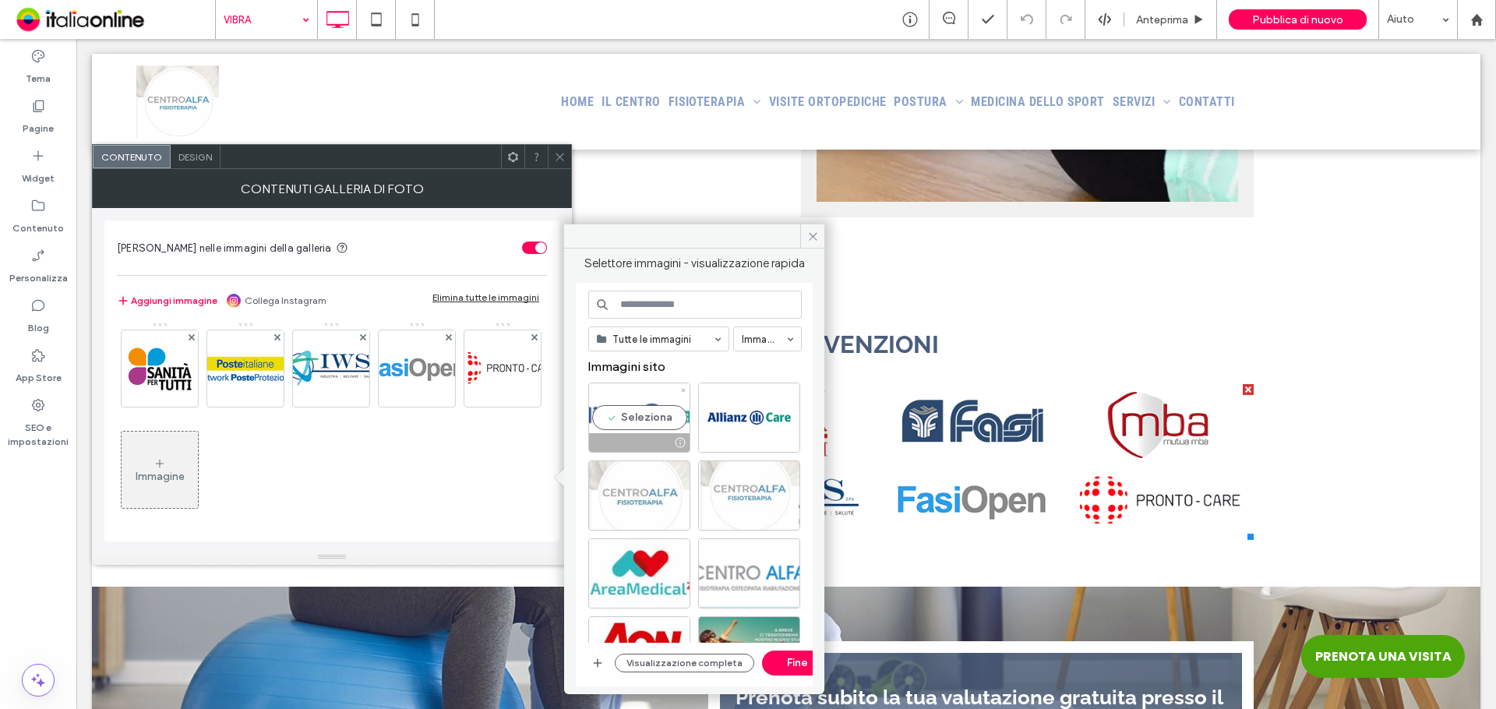
drag, startPoint x: 646, startPoint y: 418, endPoint x: 653, endPoint y: 423, distance: 8.9
click at [646, 418] on div "Seleziona" at bounding box center [639, 418] width 102 height 70
click at [799, 661] on button "Fine" at bounding box center [797, 663] width 70 height 25
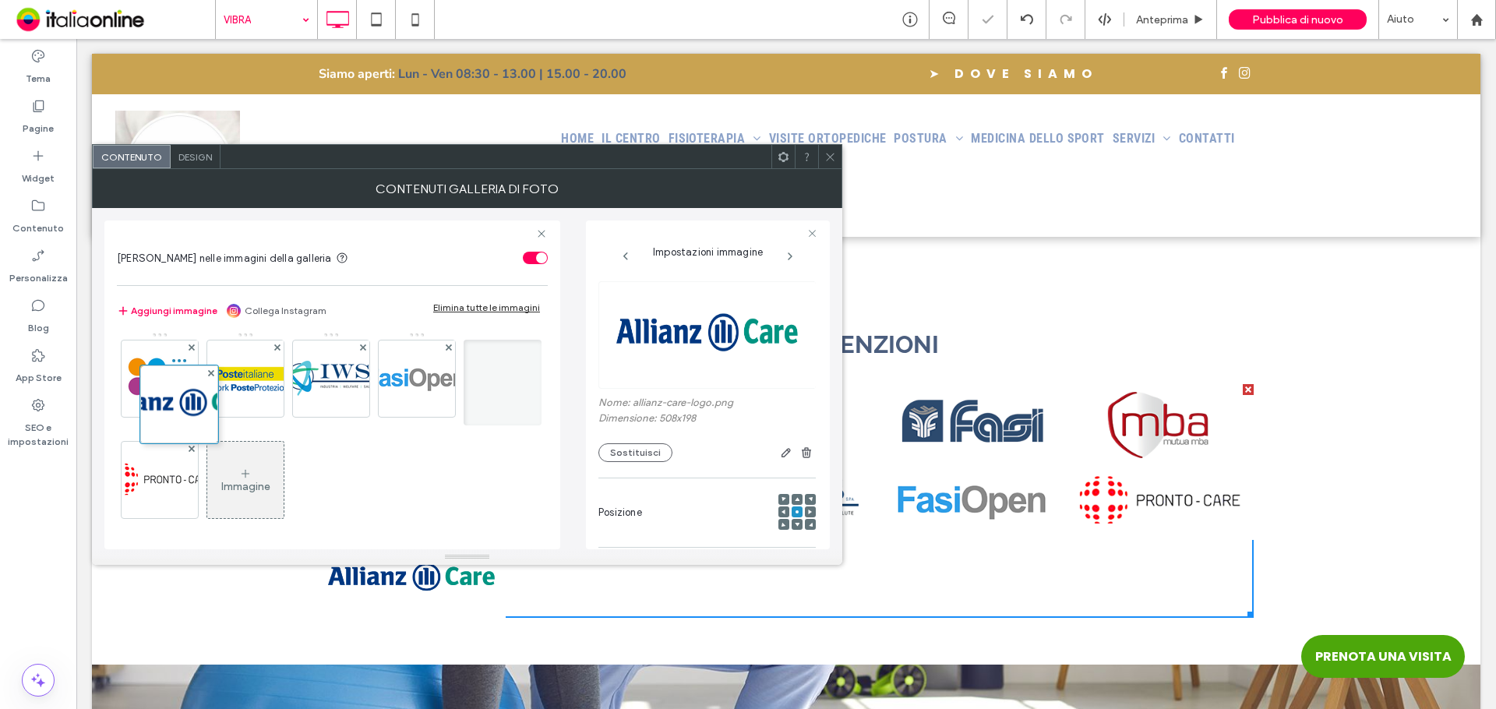
scroll to position [0, 0]
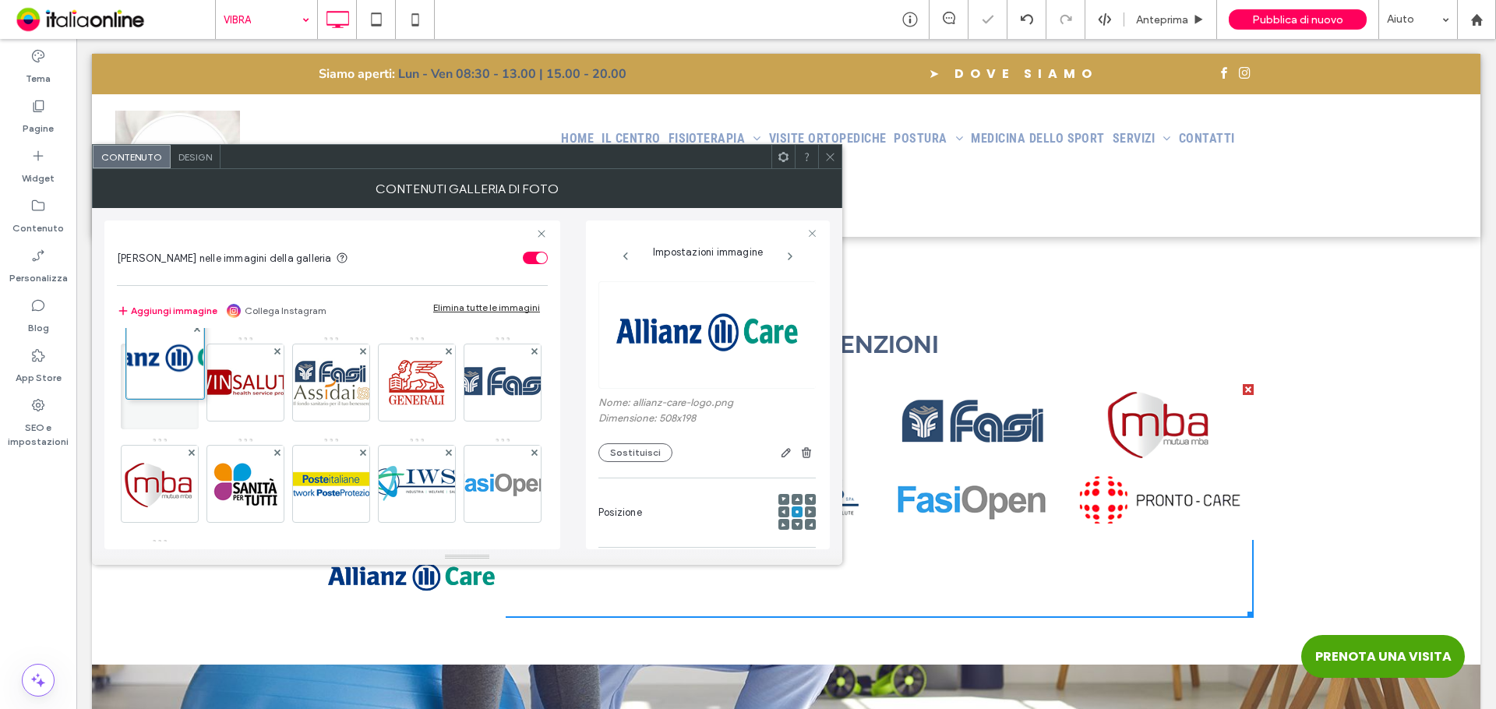
drag, startPoint x: 337, startPoint y: 485, endPoint x: 168, endPoint y: 365, distance: 207.5
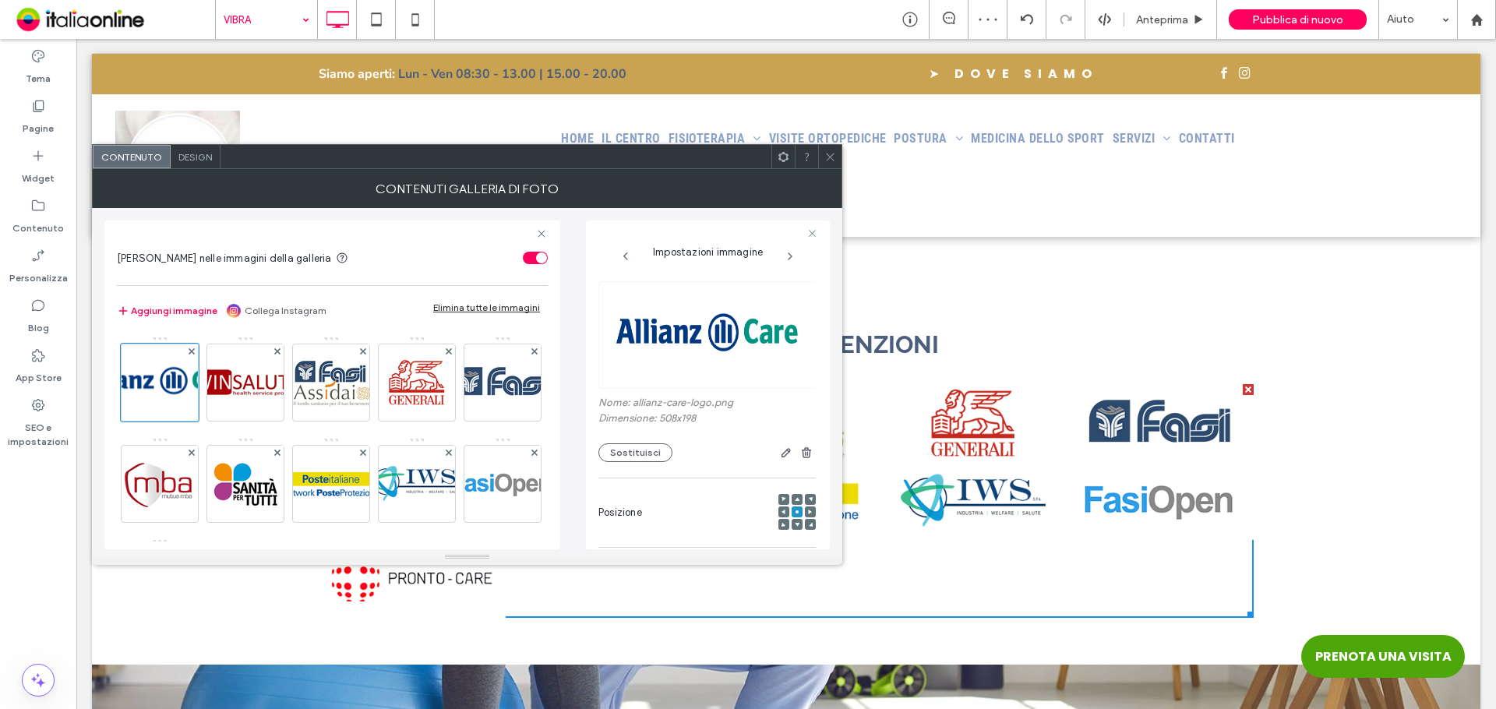
click at [831, 146] on span at bounding box center [830, 156] width 12 height 23
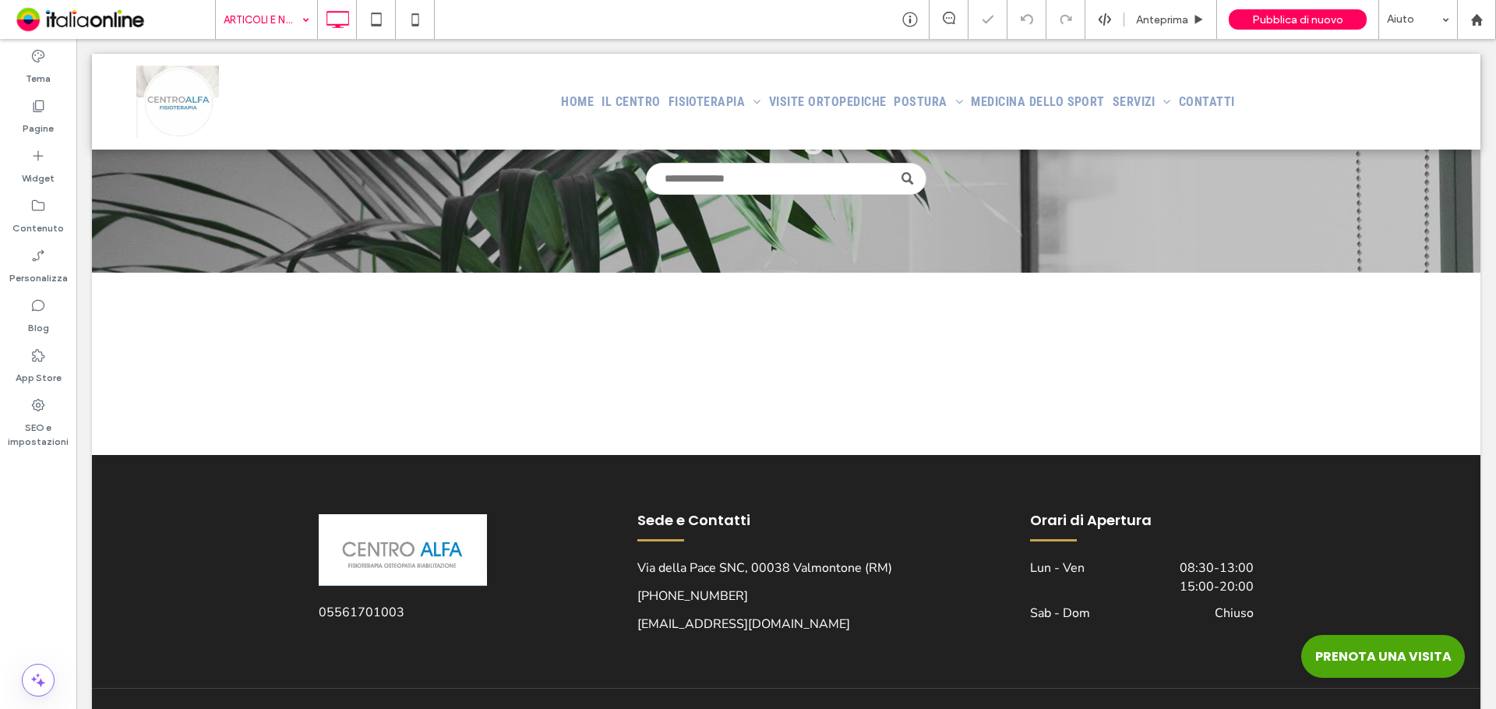
scroll to position [316, 0]
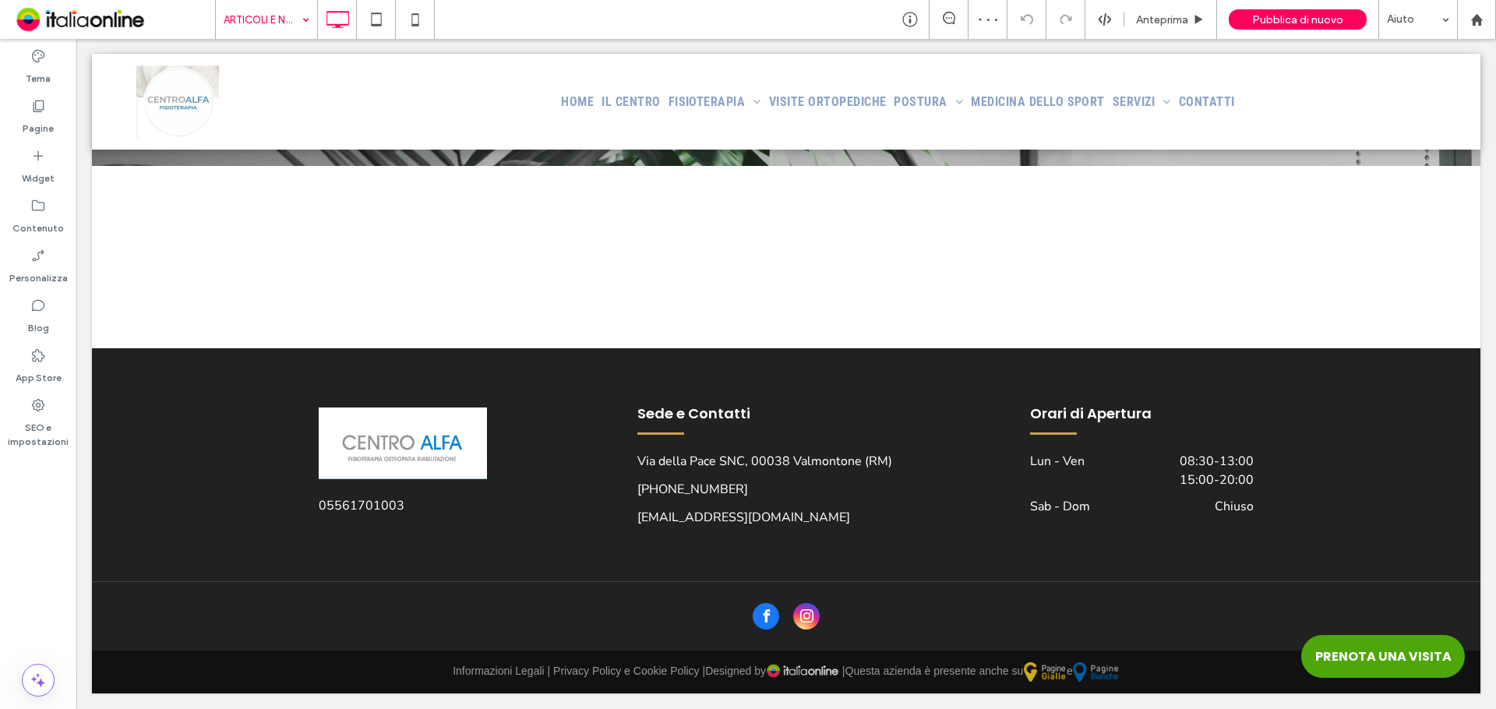
click at [280, 20] on input at bounding box center [263, 19] width 78 height 39
click at [1160, 27] on div "Anteprima" at bounding box center [1170, 19] width 93 height 39
click at [1161, 15] on span "Anteprima" at bounding box center [1162, 19] width 52 height 13
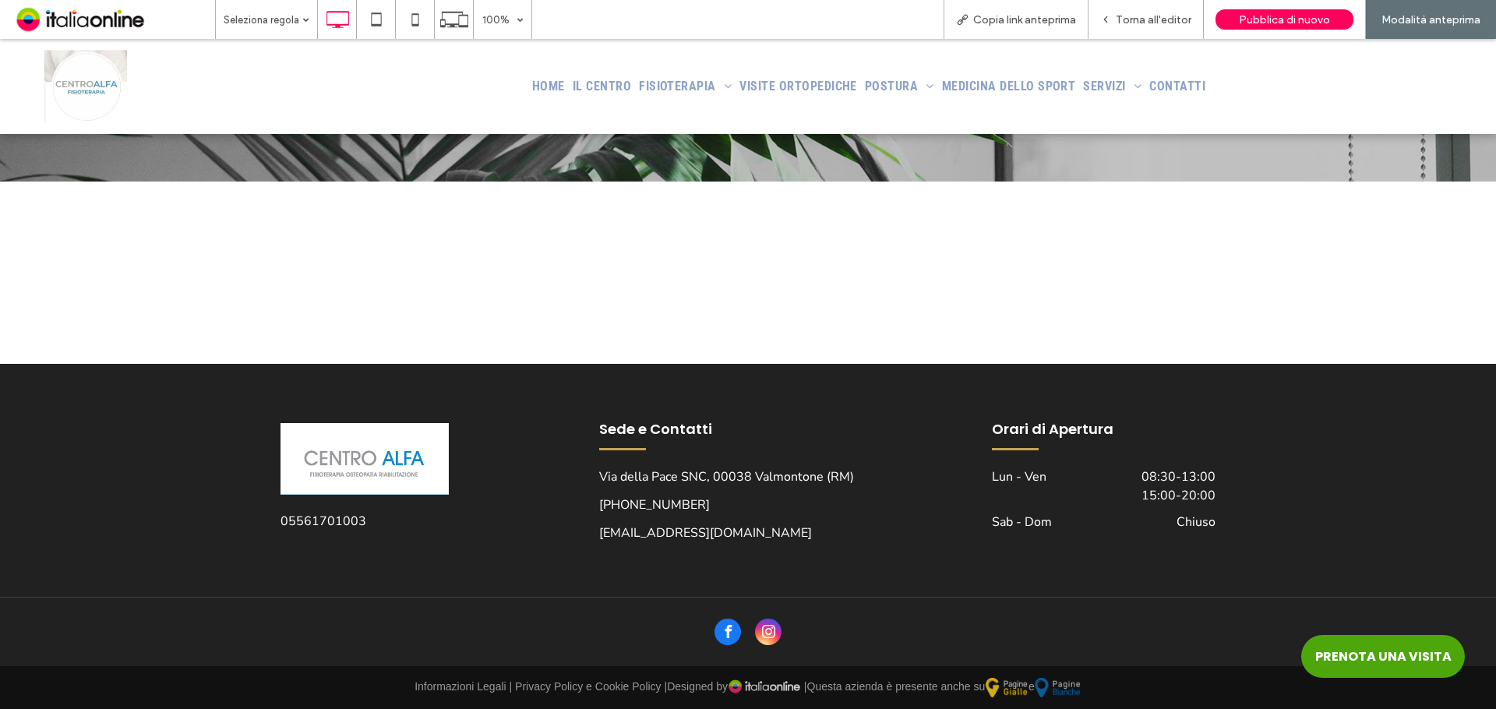
scroll to position [284, 0]
click at [1015, 16] on span "Copia link anteprima" at bounding box center [1024, 19] width 103 height 13
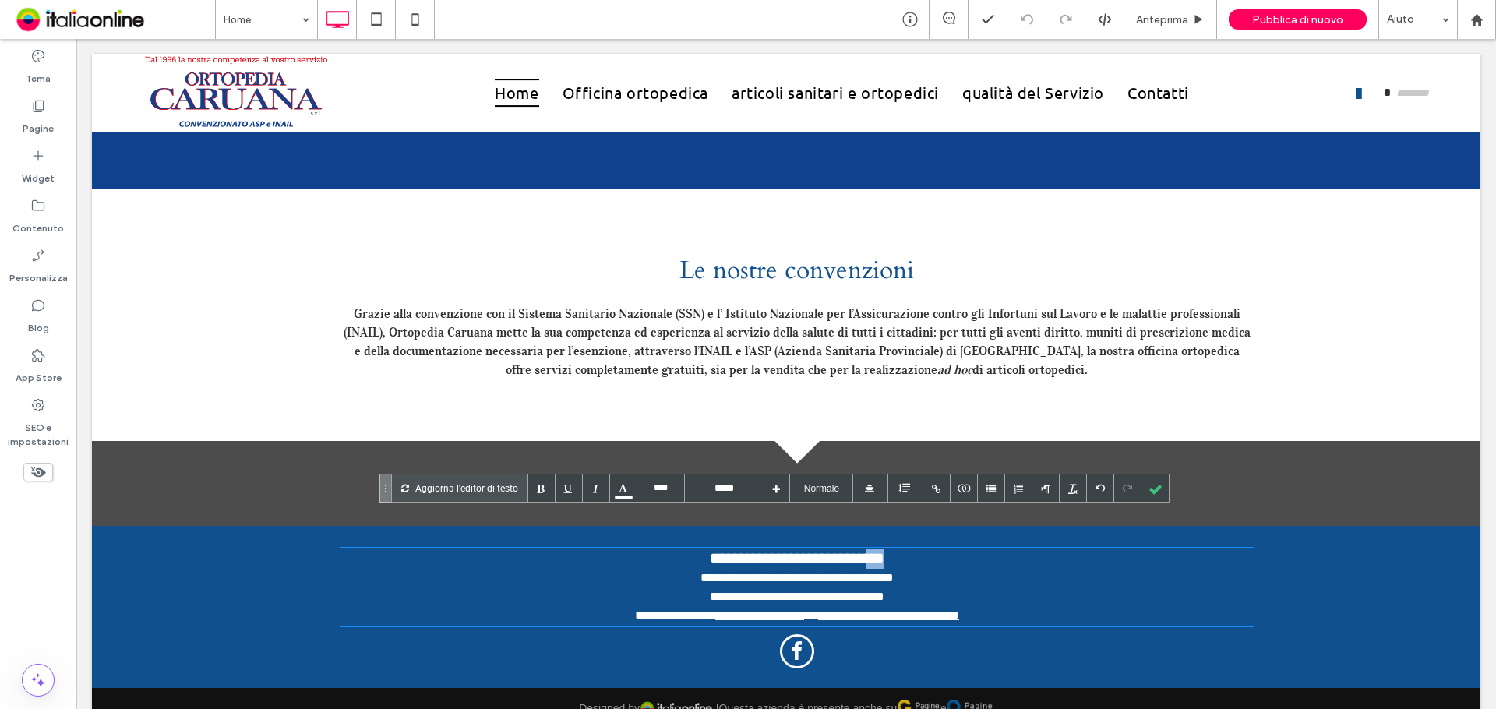
drag, startPoint x: 927, startPoint y: 521, endPoint x: 901, endPoint y: 524, distance: 25.8
click at [901, 549] on div "**********" at bounding box center [796, 558] width 913 height 19
click at [1158, 485] on div at bounding box center [1154, 487] width 27 height 27
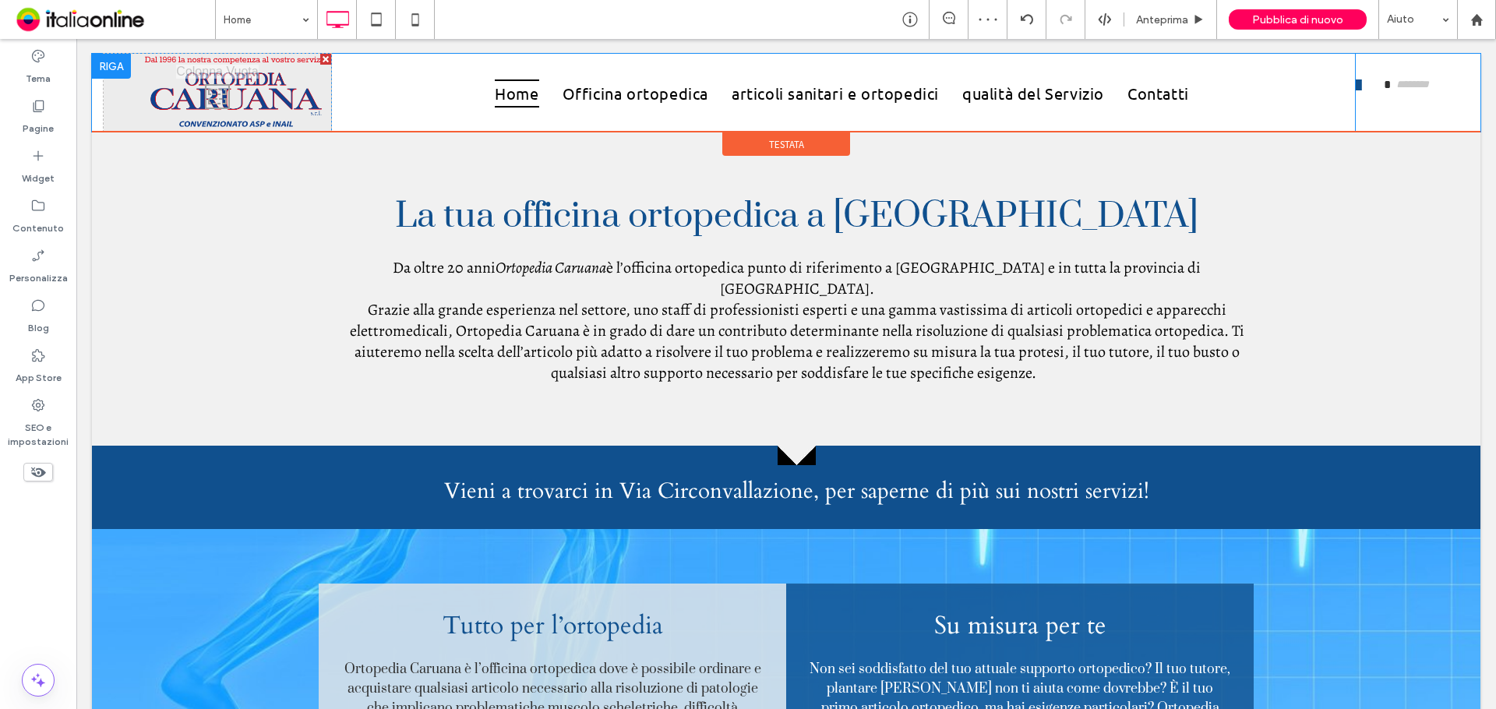
click at [261, 93] on div "Click To Paste" at bounding box center [217, 93] width 227 height 78
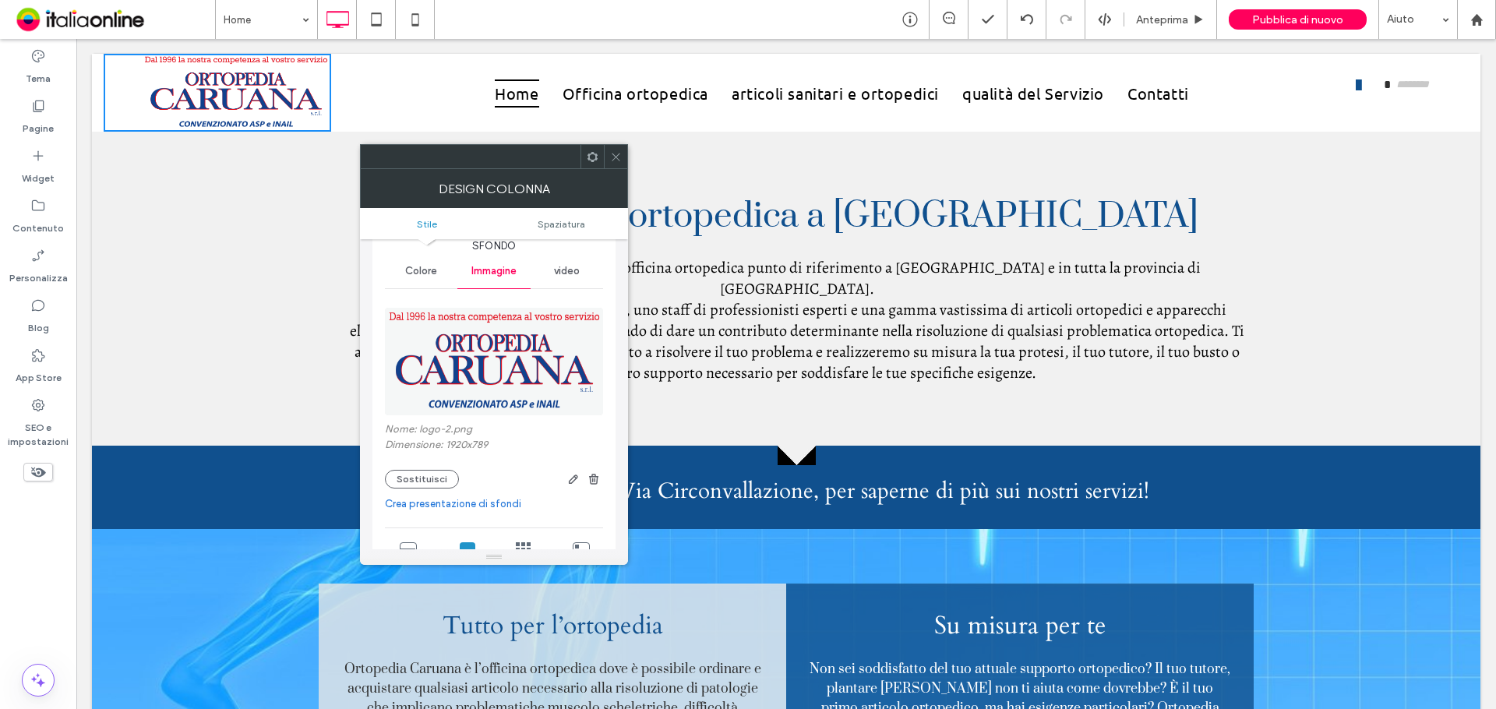
scroll to position [78, 0]
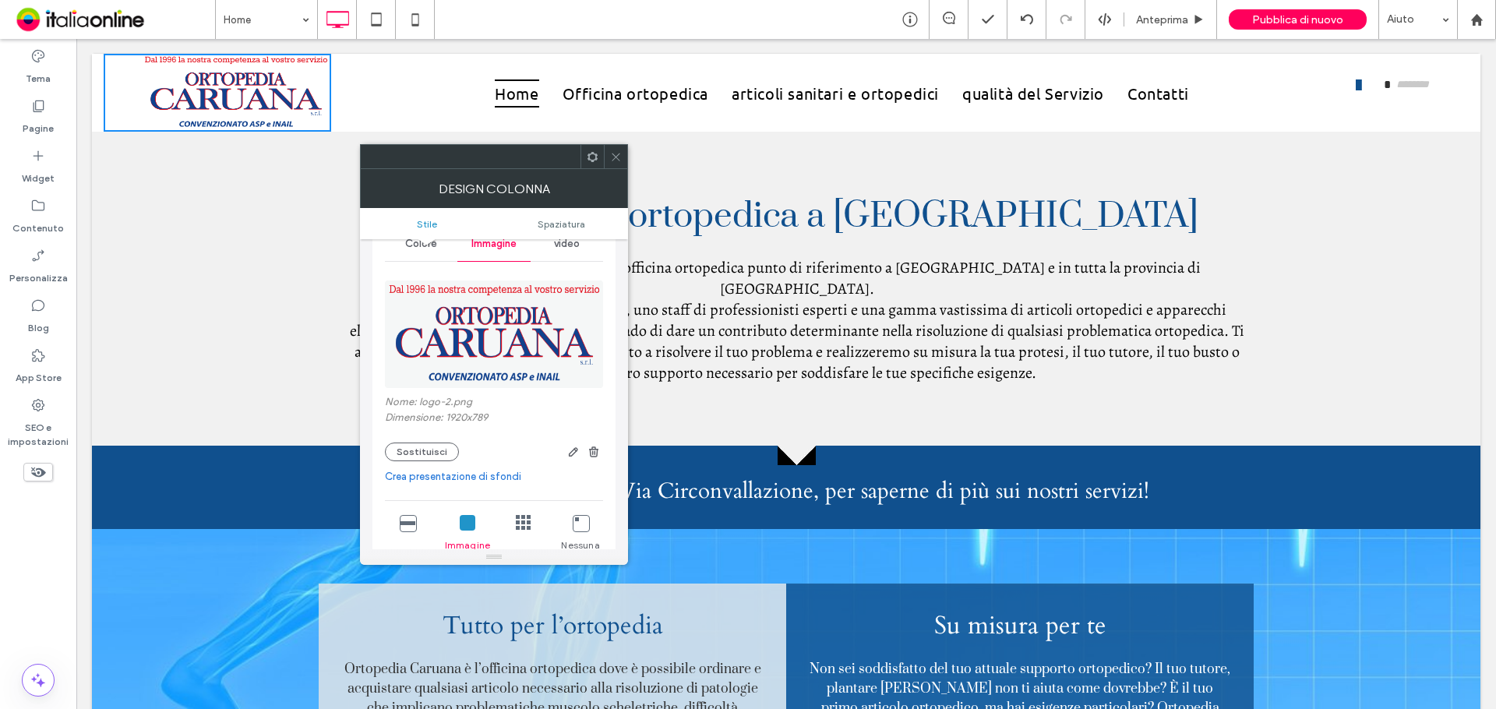
click at [527, 342] on img at bounding box center [495, 334] width 220 height 108
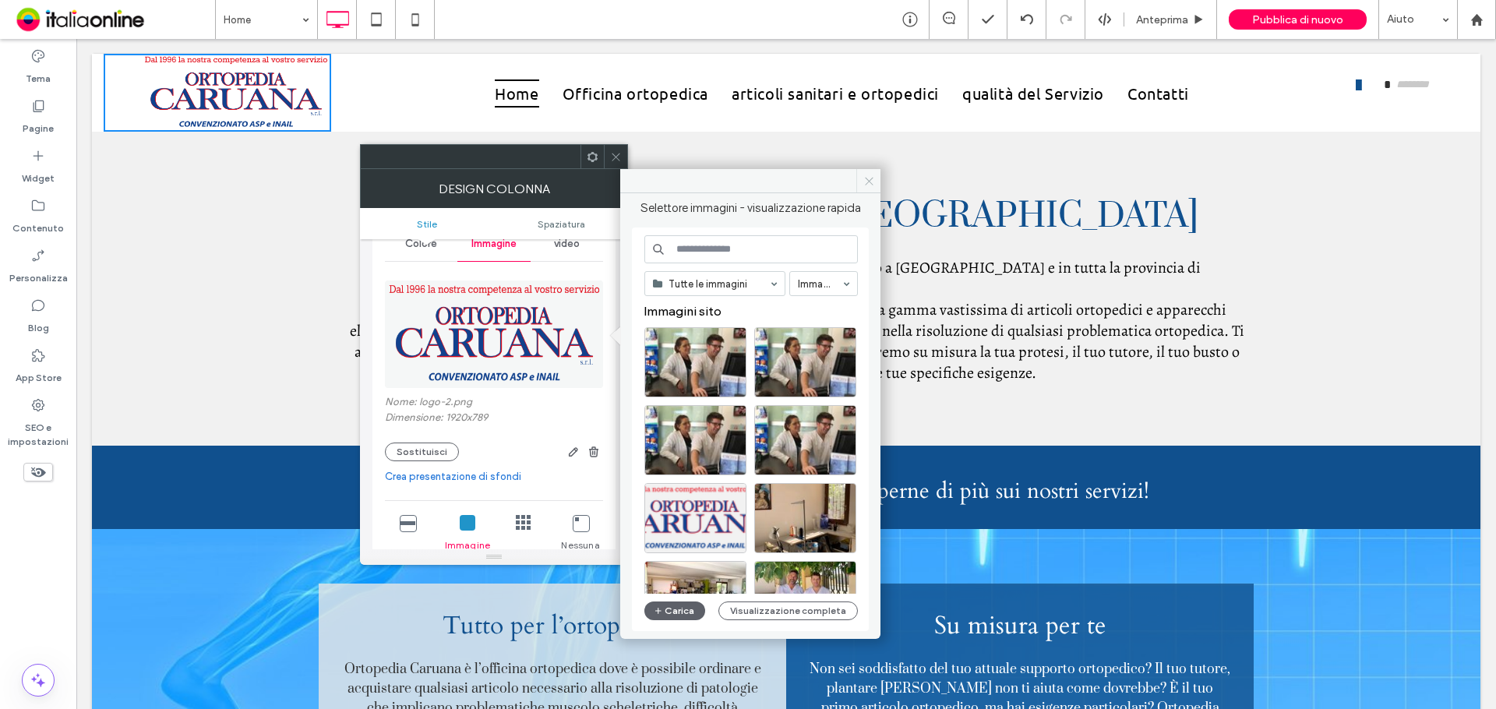
click at [866, 180] on icon at bounding box center [869, 181] width 12 height 12
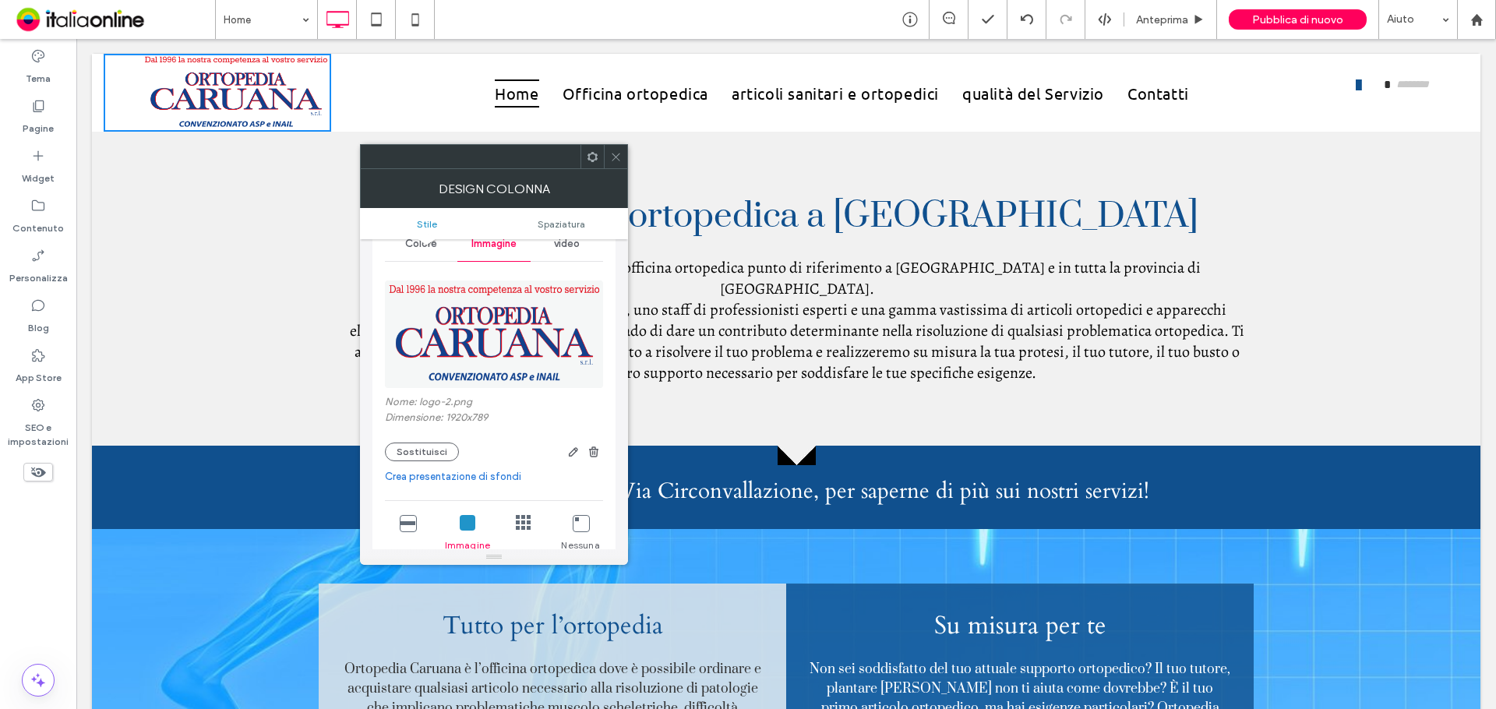
click at [615, 156] on use at bounding box center [616, 157] width 8 height 8
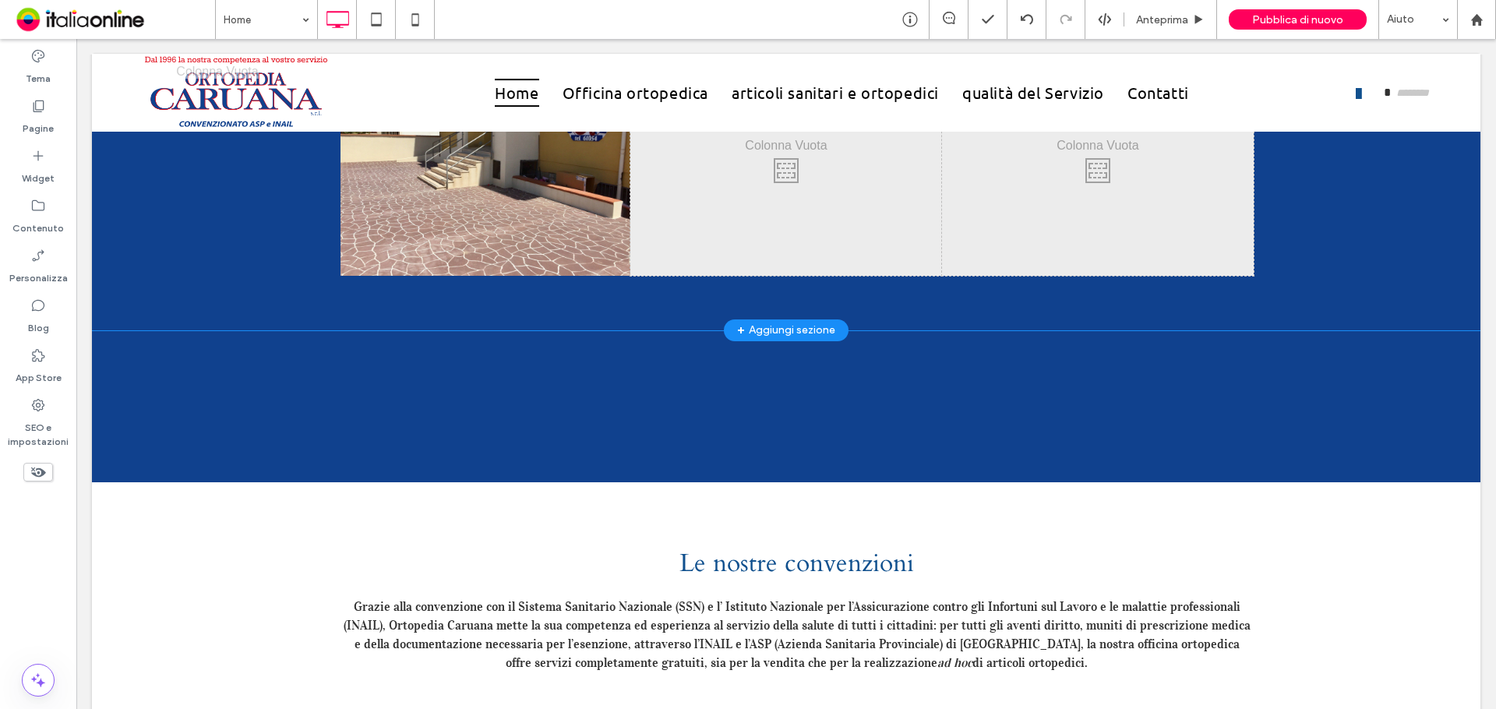
scroll to position [895, 0]
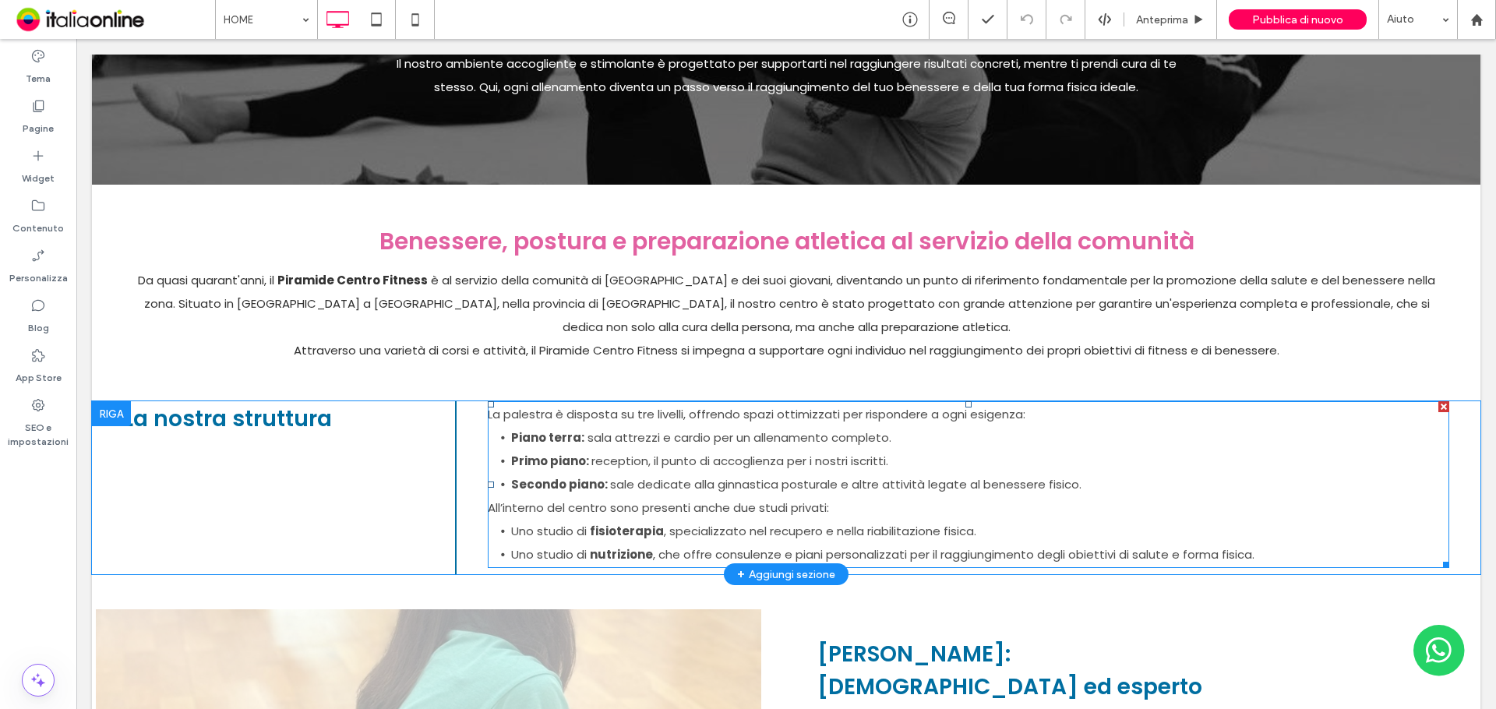
scroll to position [312, 0]
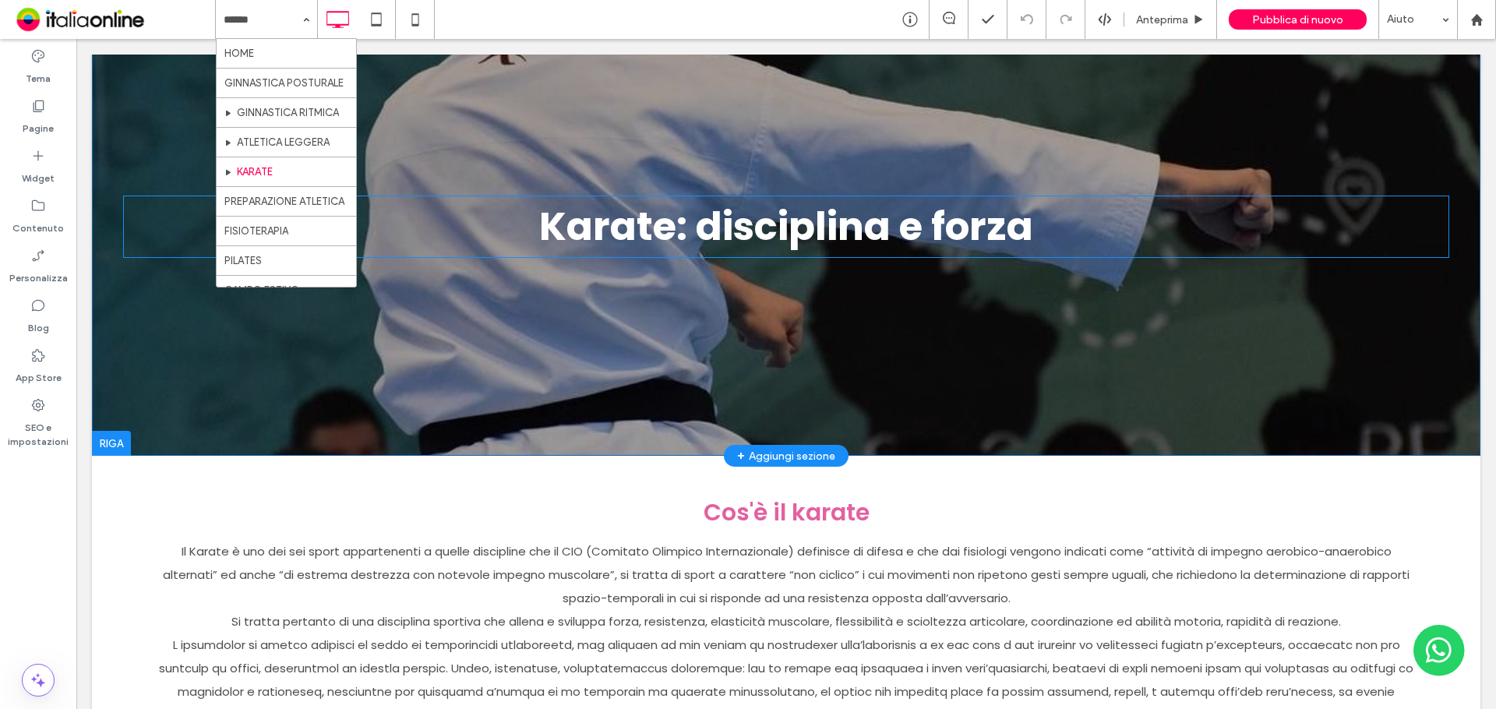
scroll to position [156, 0]
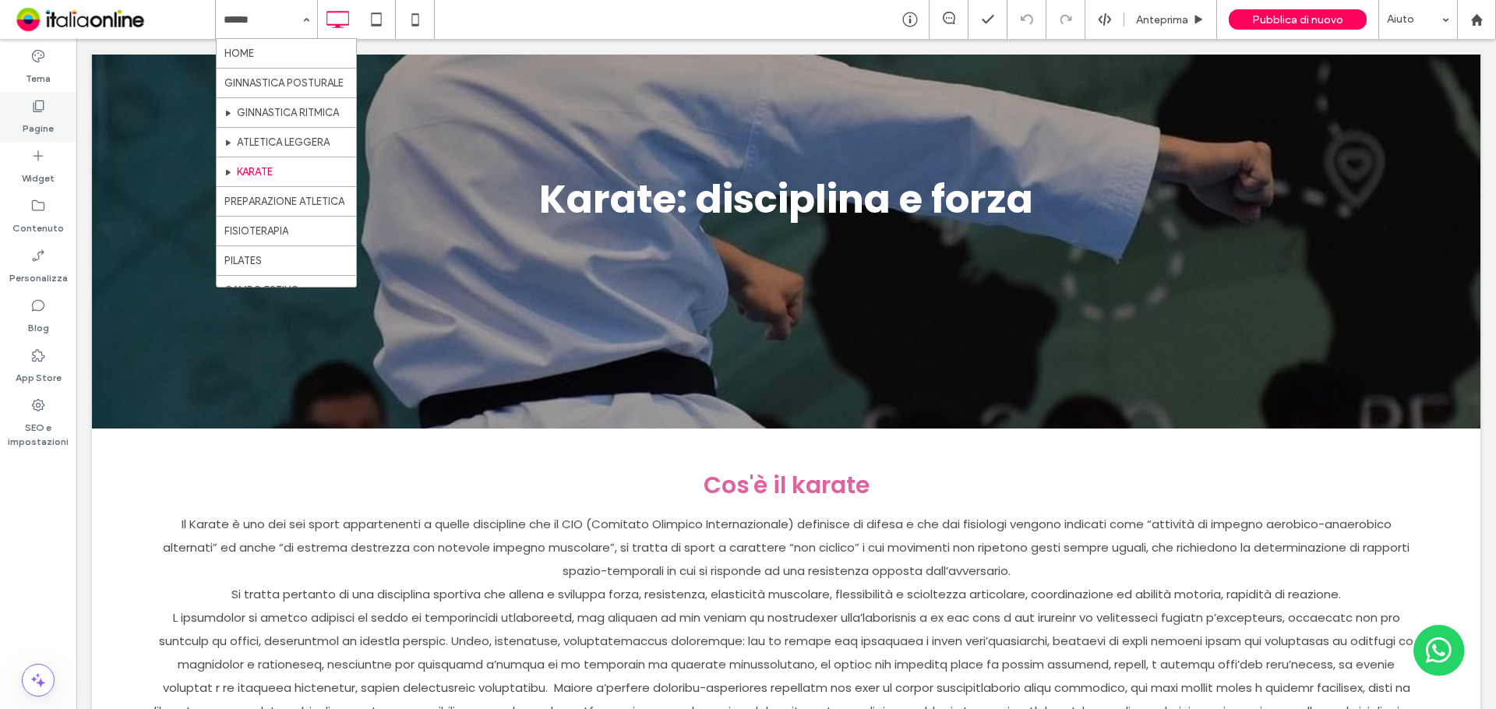
click at [47, 130] on label "Pagine" at bounding box center [38, 125] width 31 height 22
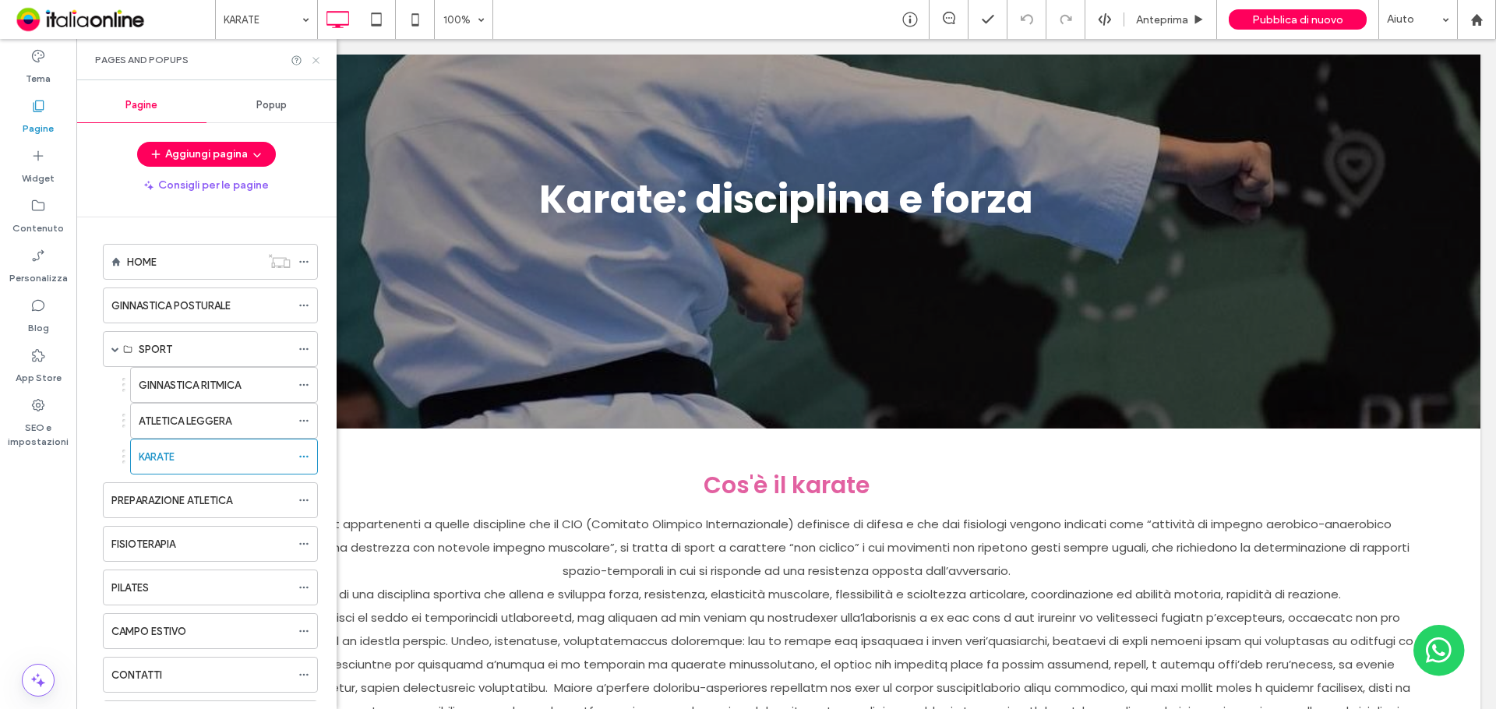
click at [317, 63] on icon at bounding box center [316, 61] width 12 height 12
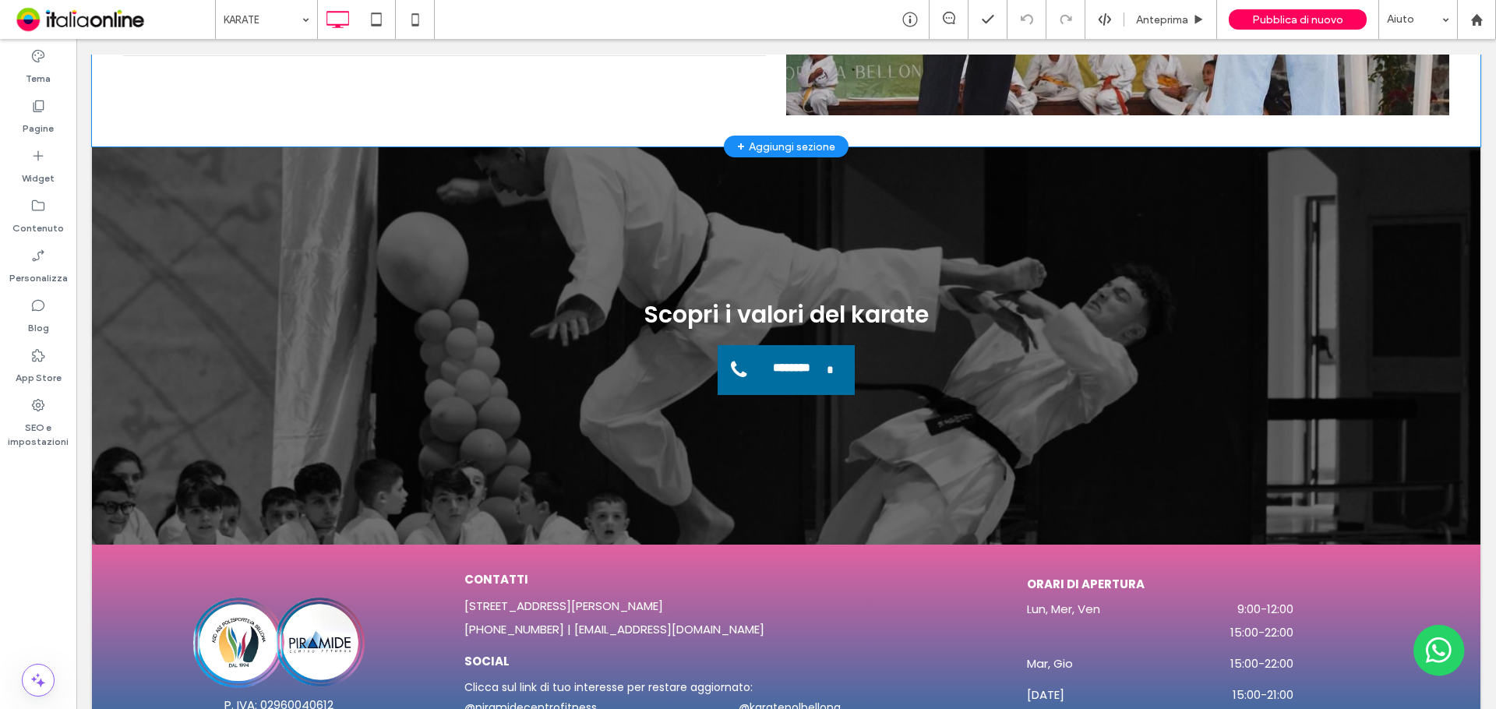
scroll to position [2202, 0]
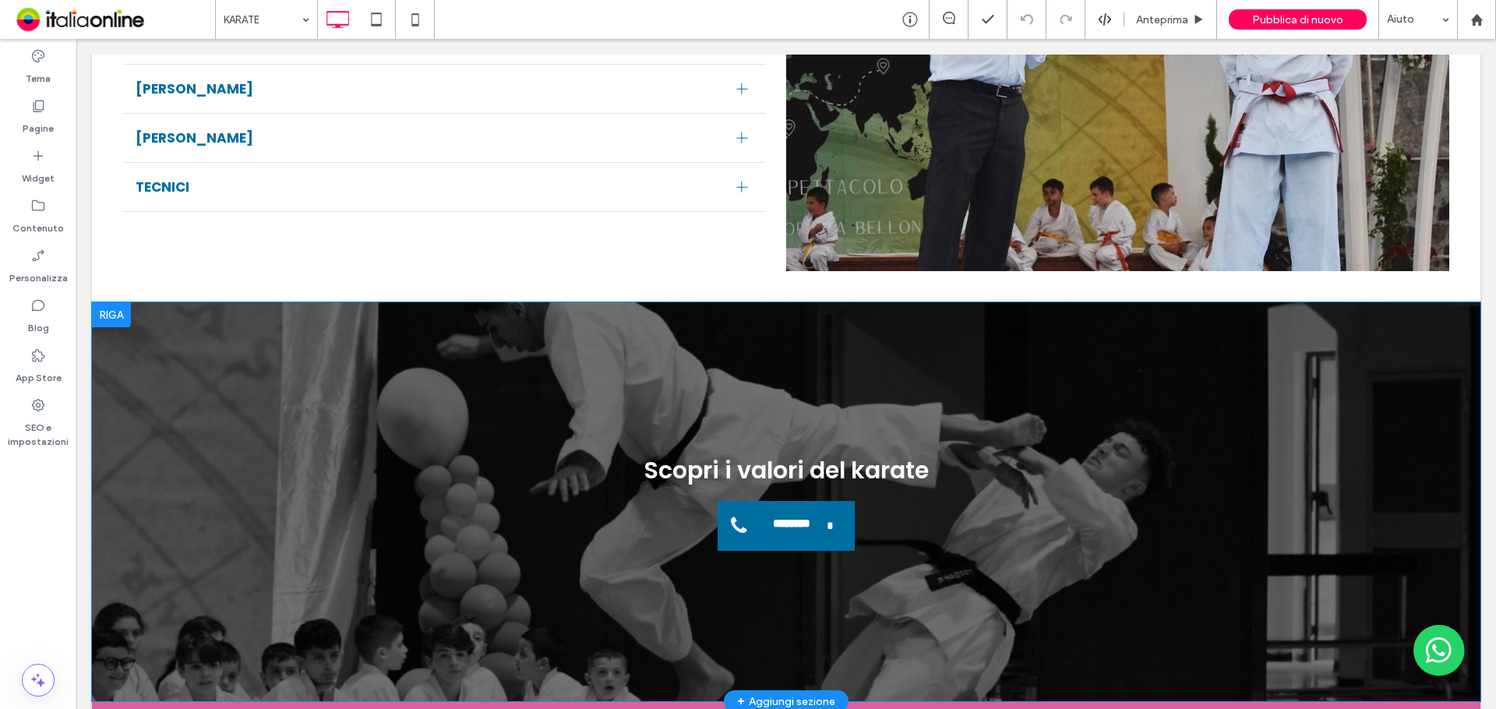
click at [108, 327] on div at bounding box center [111, 314] width 39 height 25
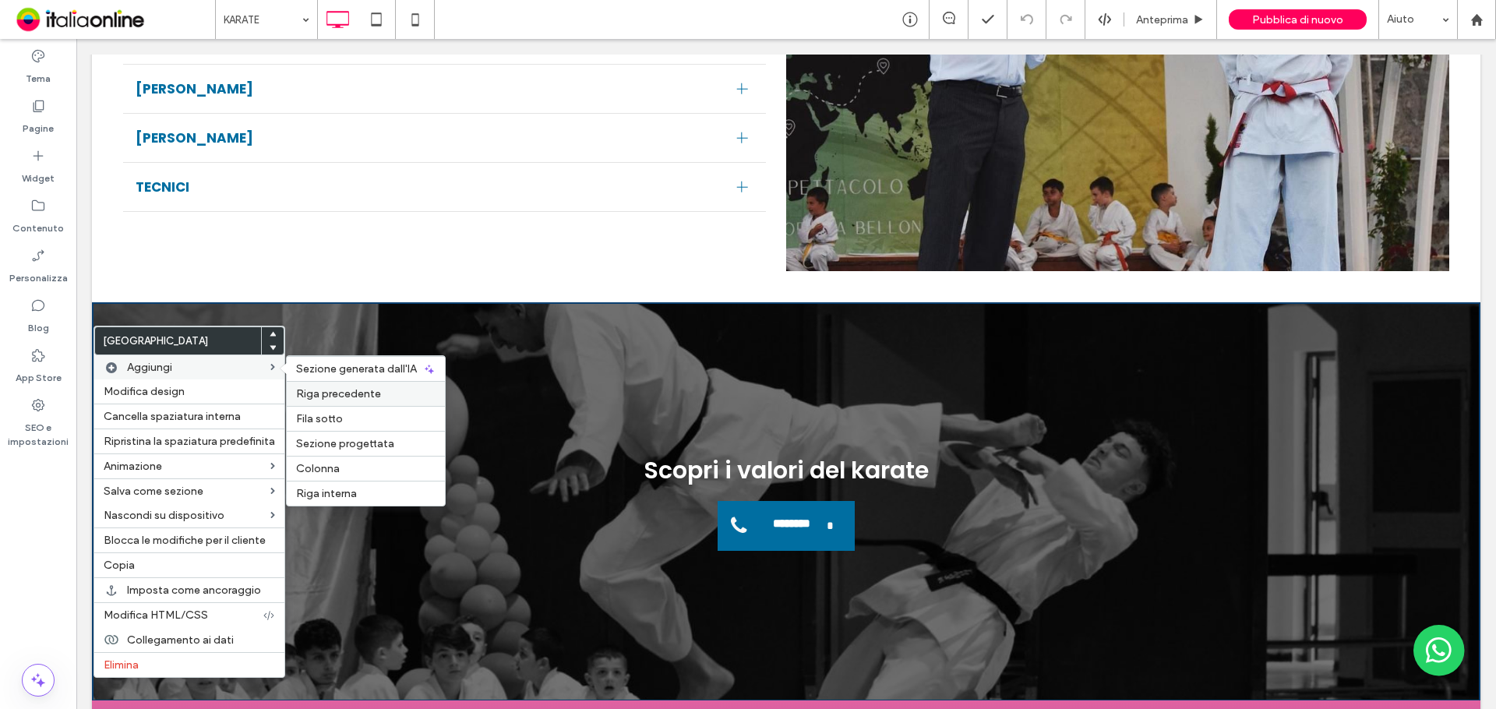
click at [318, 390] on span "Riga precedente" at bounding box center [338, 393] width 85 height 13
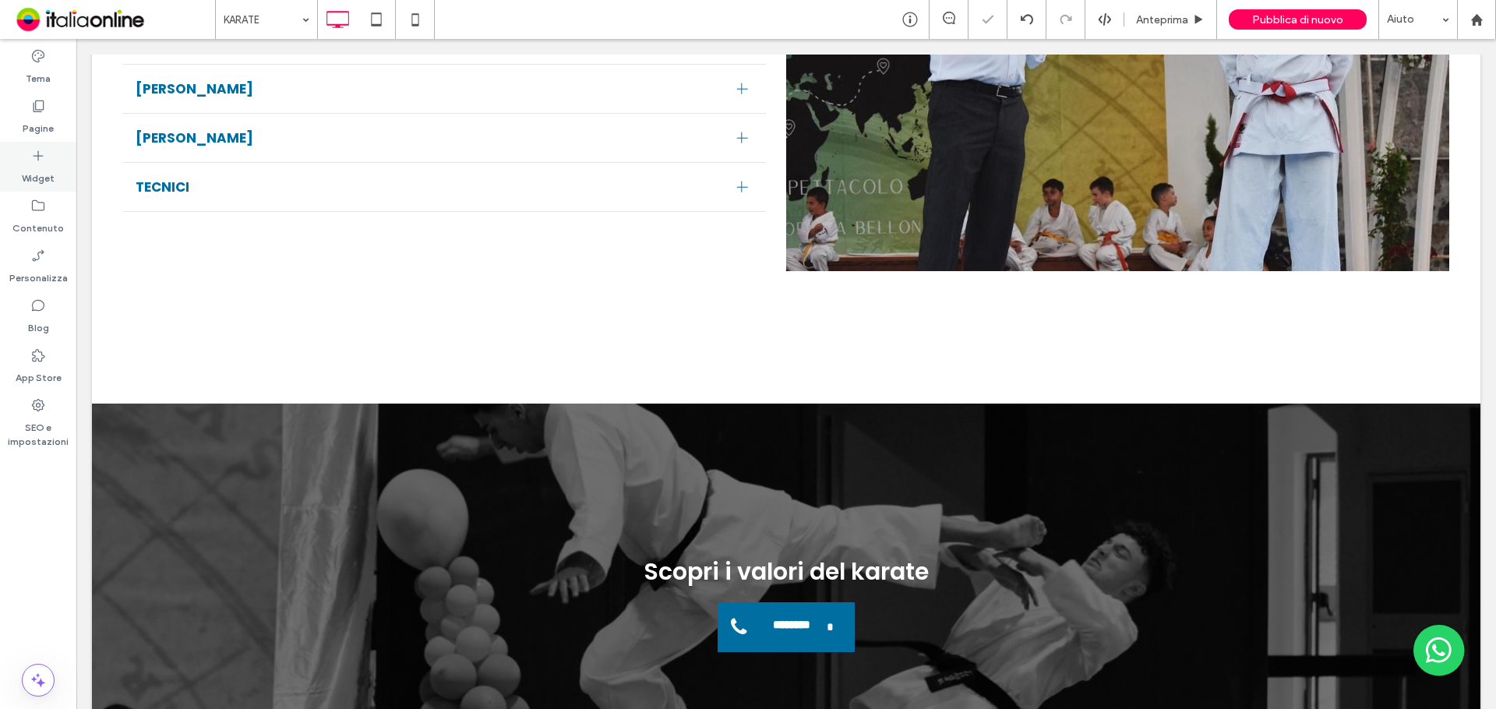
click at [28, 175] on label "Widget" at bounding box center [38, 175] width 33 height 22
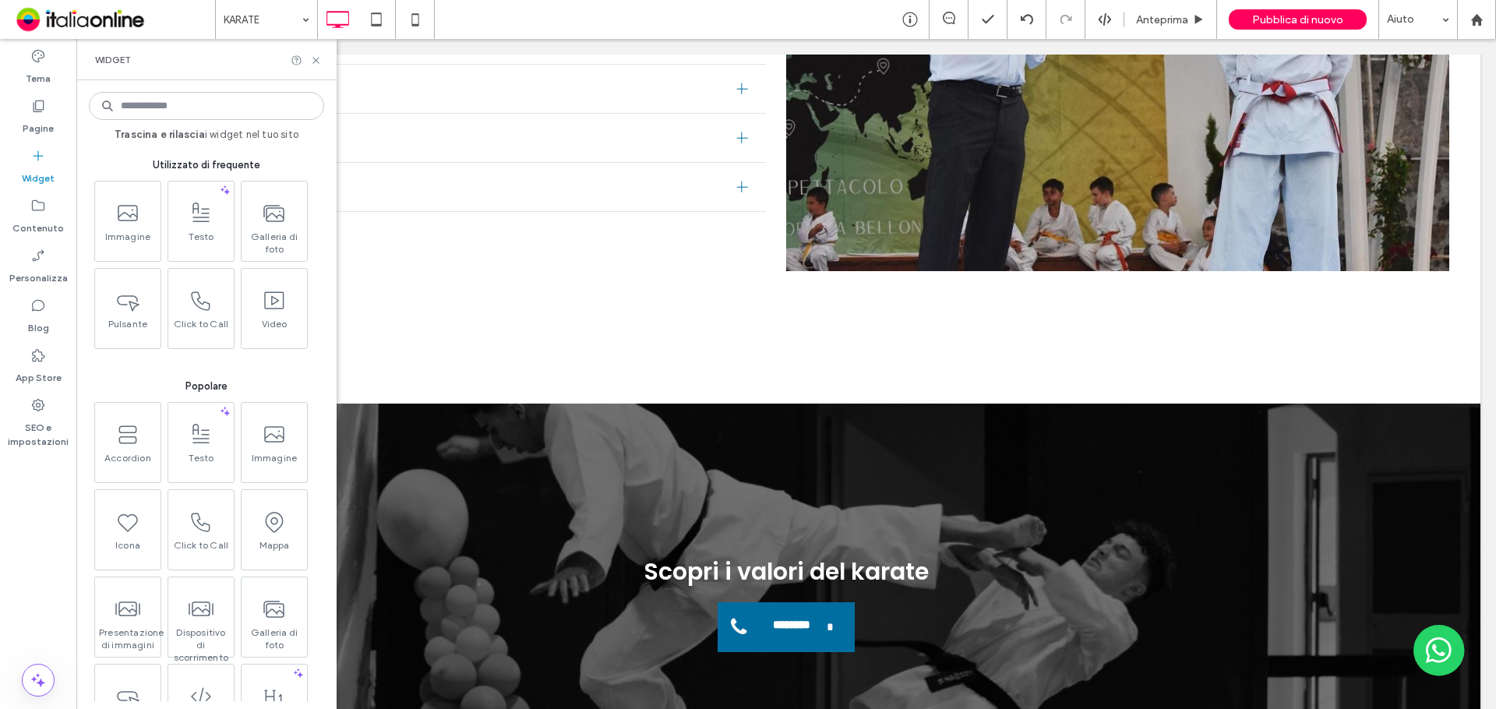
click at [219, 110] on input at bounding box center [206, 106] width 235 height 28
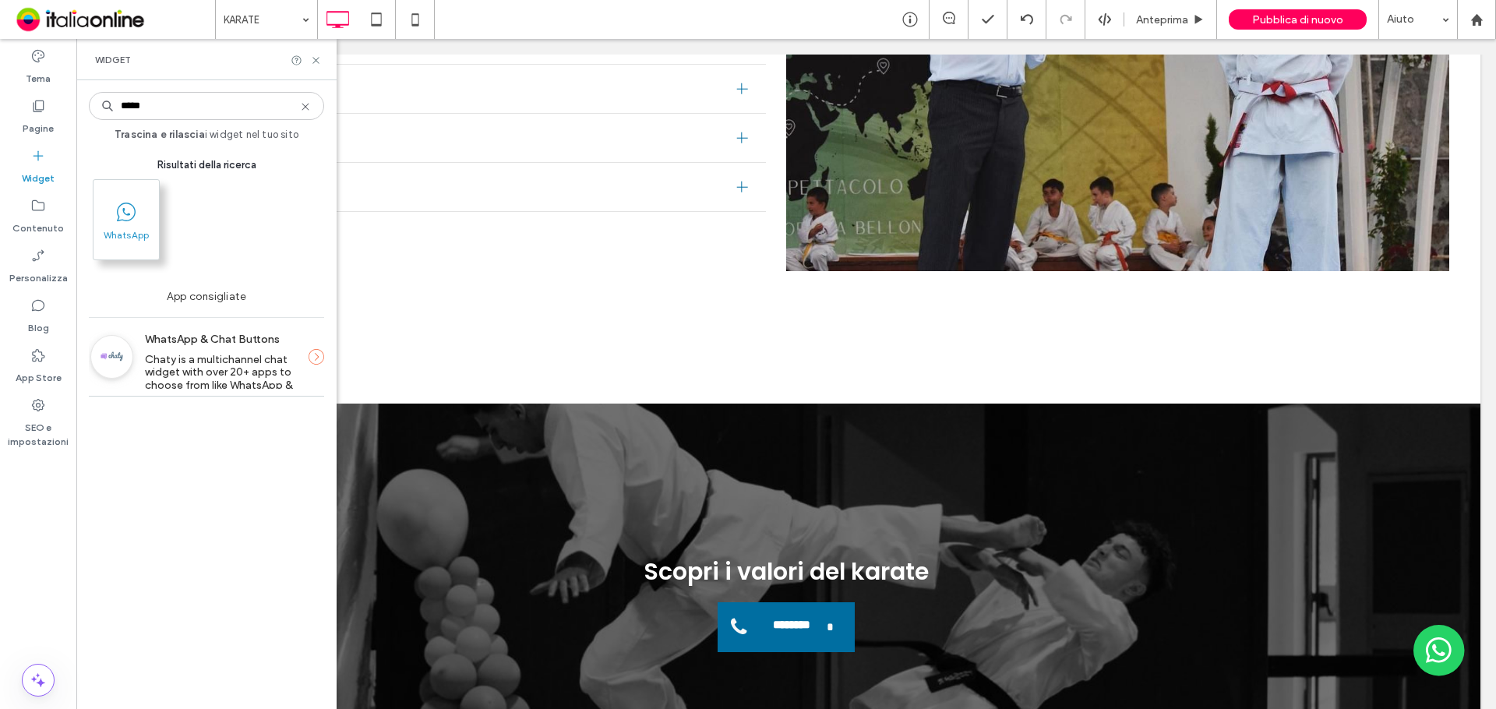
type input "*****"
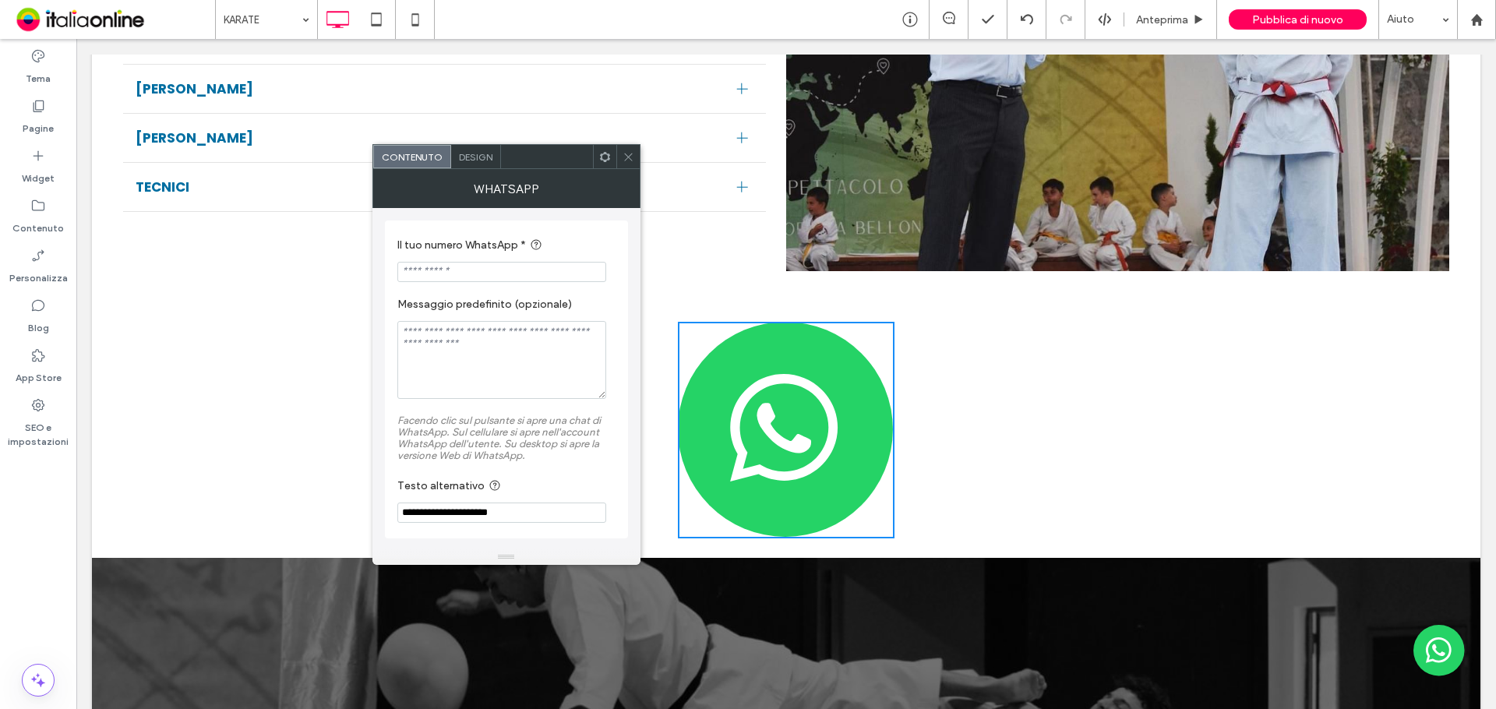
drag, startPoint x: 620, startPoint y: 550, endPoint x: 347, endPoint y: 504, distance: 277.3
type input "*********"
click at [503, 329] on textarea "Messaggio predefinito (opzionale)" at bounding box center [501, 360] width 209 height 78
type textarea "*"
type textarea "**********"
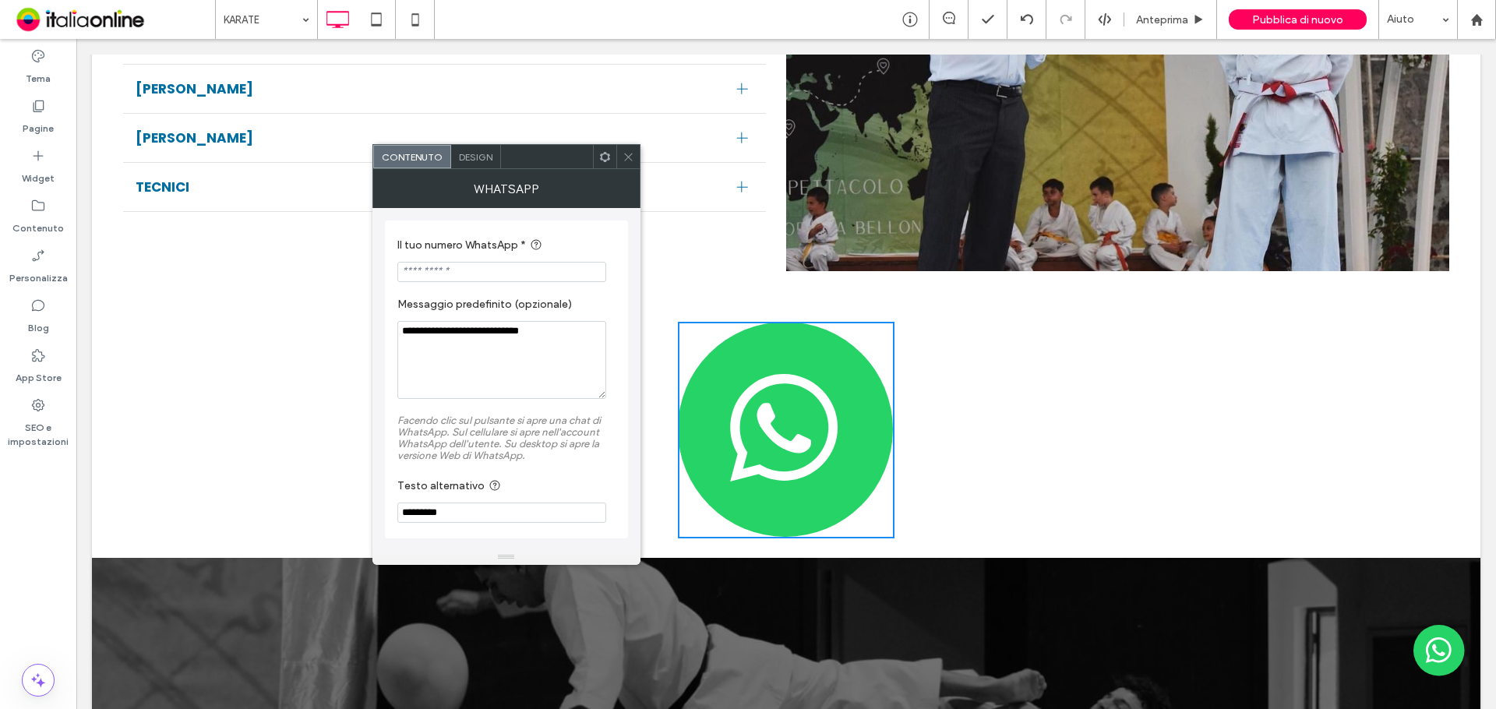
click at [435, 274] on input "Il tuo numero WhatsApp *" at bounding box center [501, 272] width 209 height 20
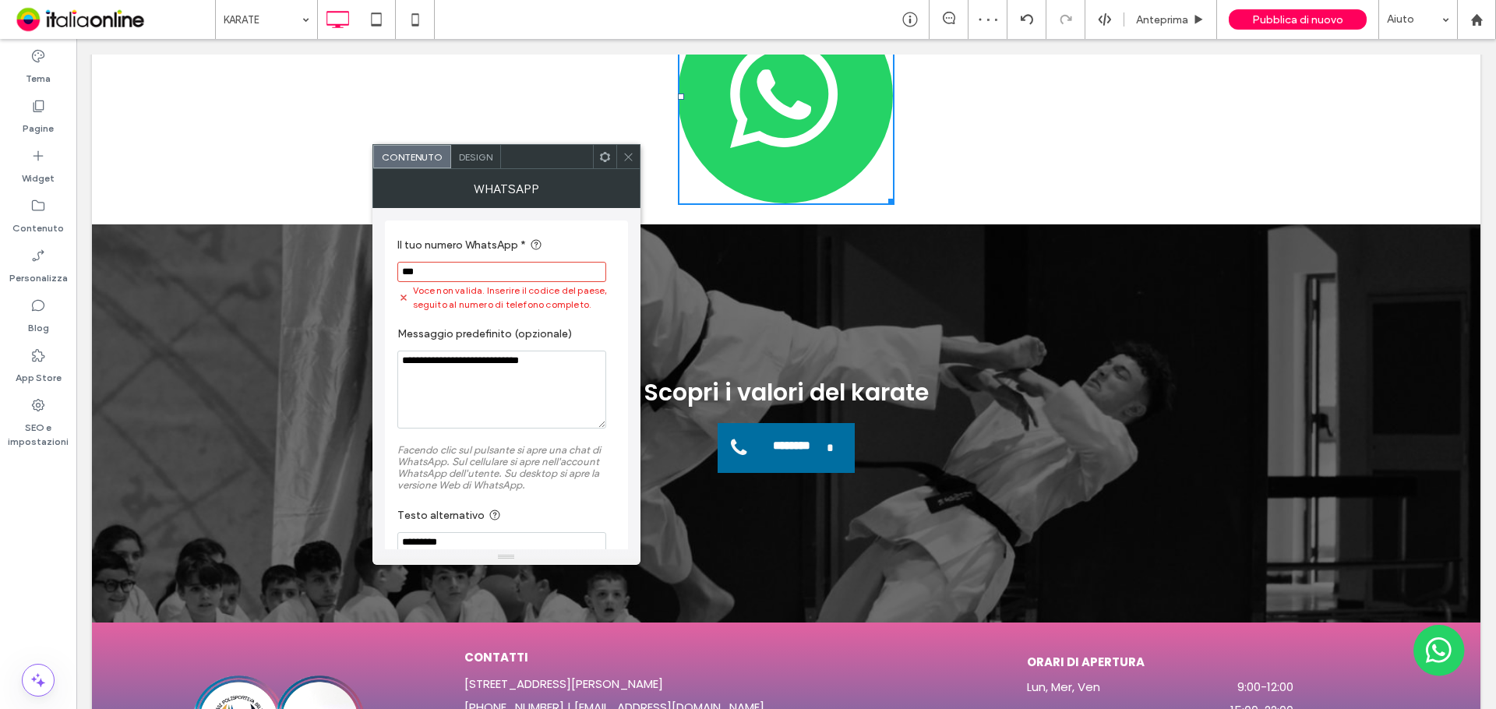
scroll to position [2613, 0]
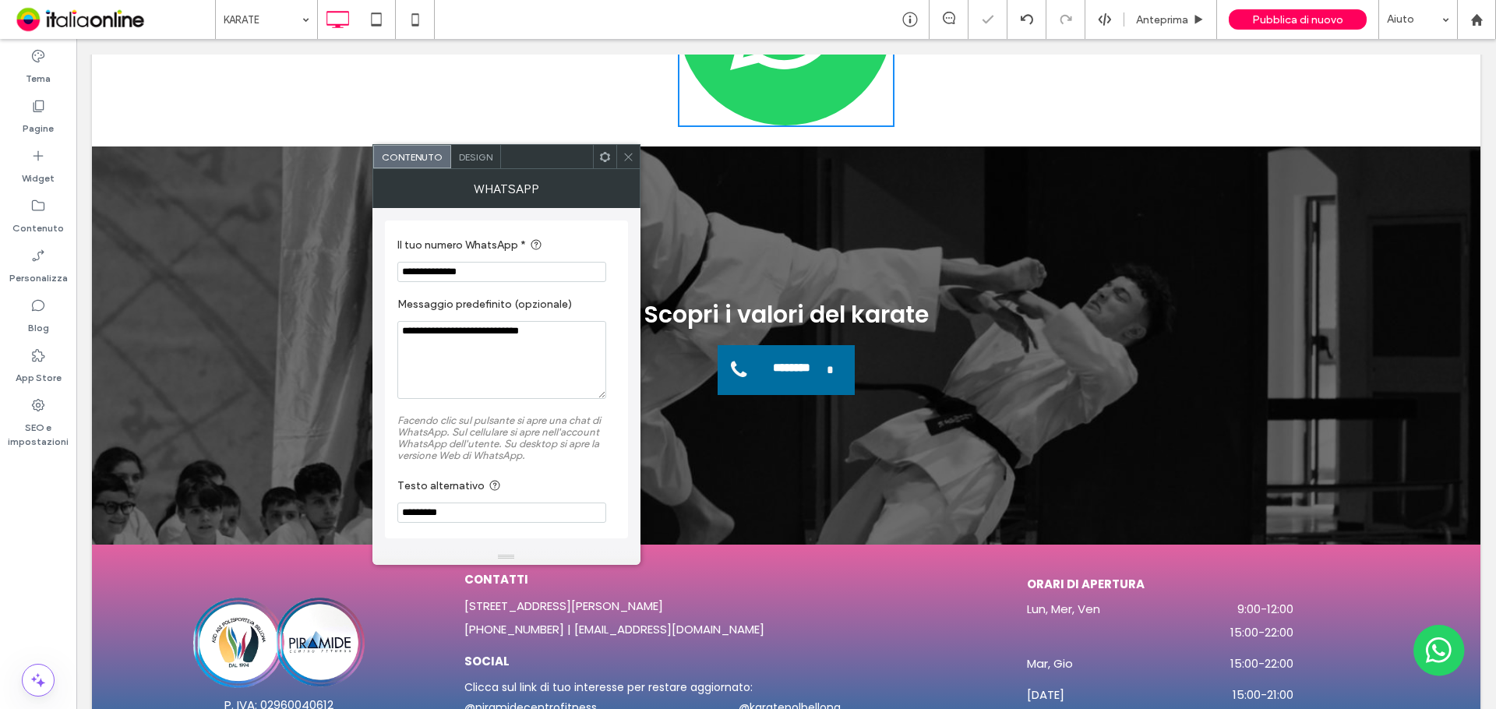
type input "**********"
click at [464, 161] on span "Design" at bounding box center [476, 157] width 34 height 12
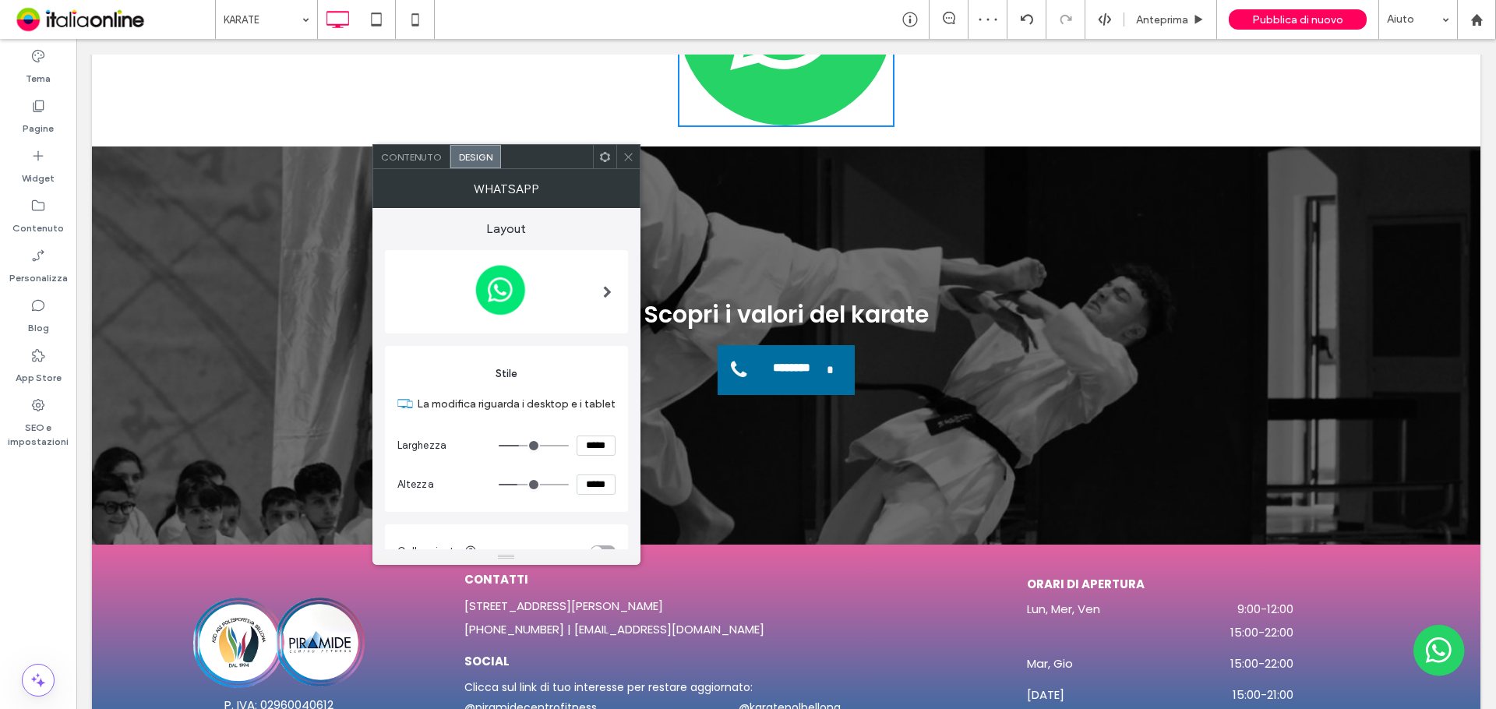
click at [559, 307] on img at bounding box center [500, 290] width 206 height 65
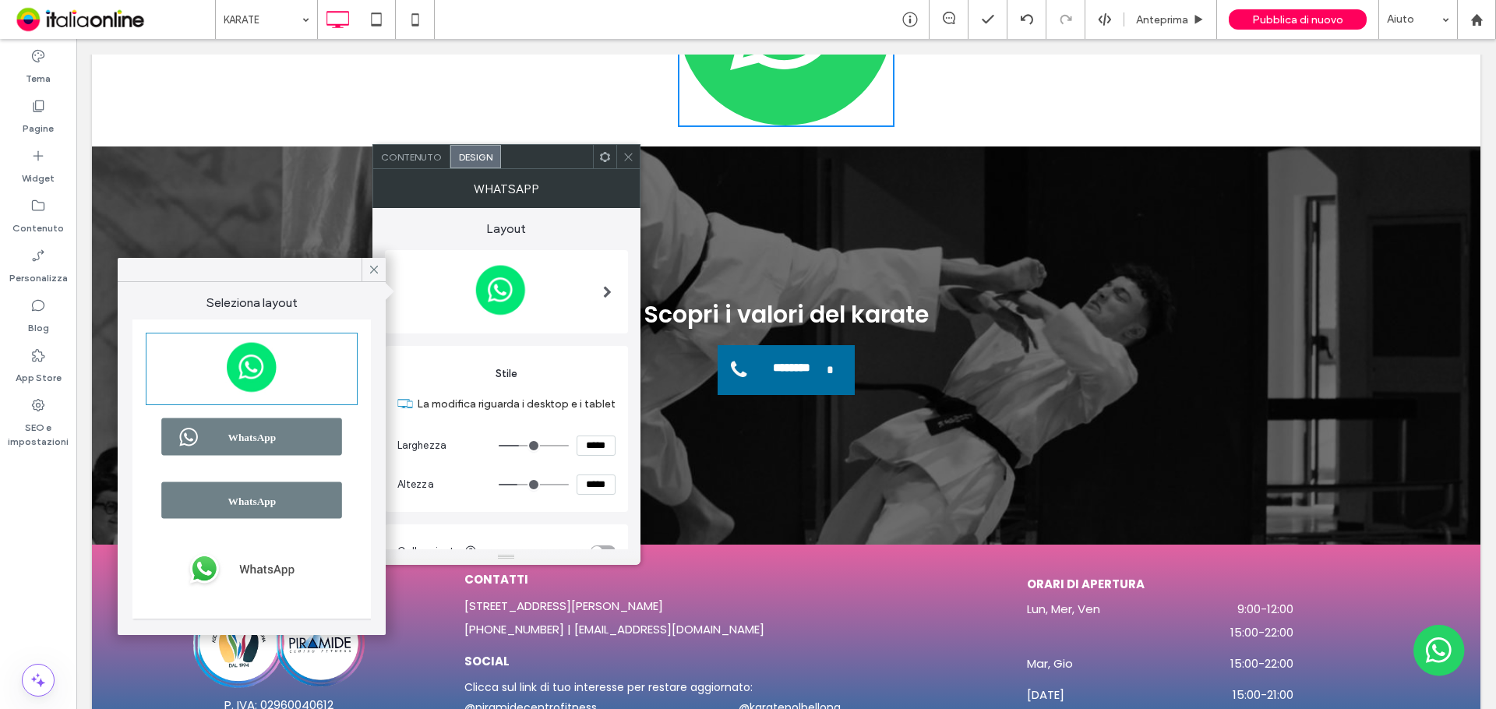
click at [275, 564] on img at bounding box center [251, 569] width 207 height 62
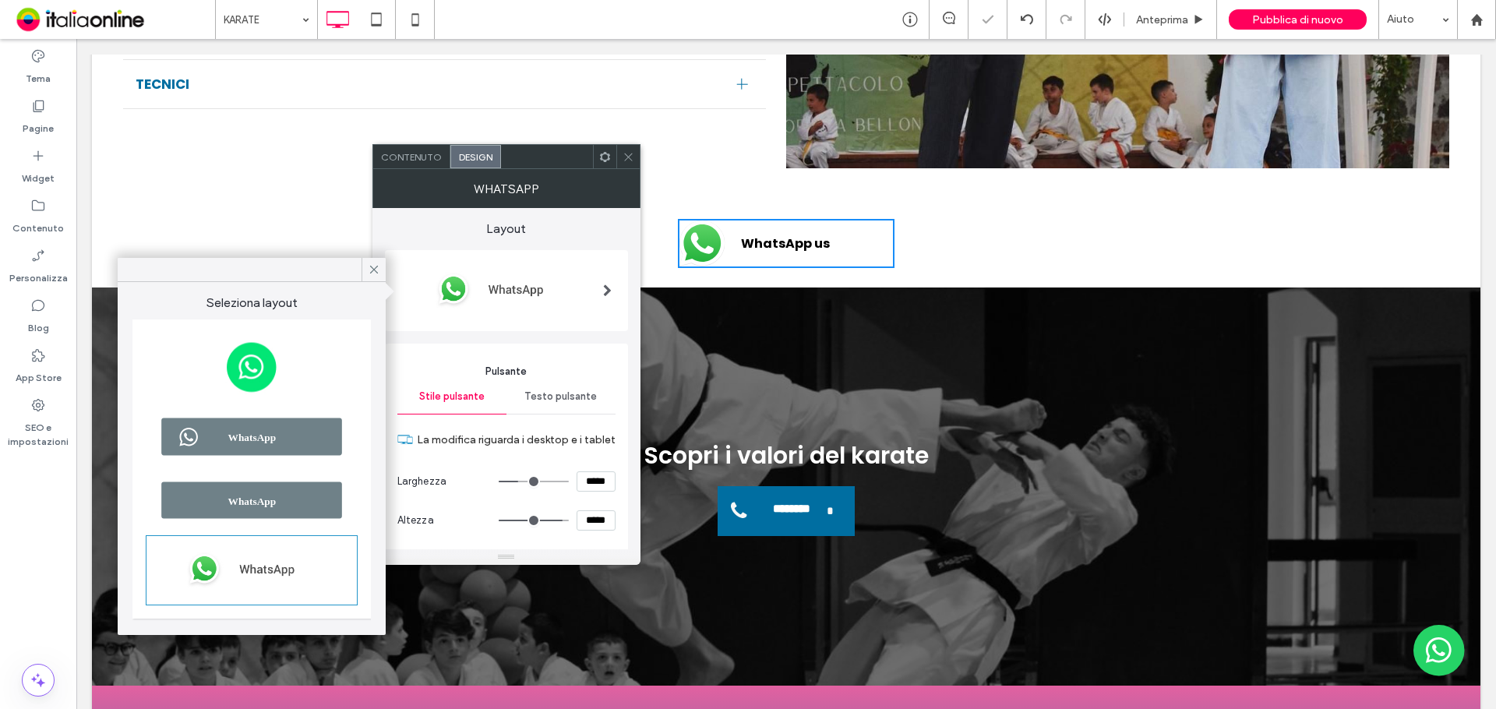
scroll to position [2290, 0]
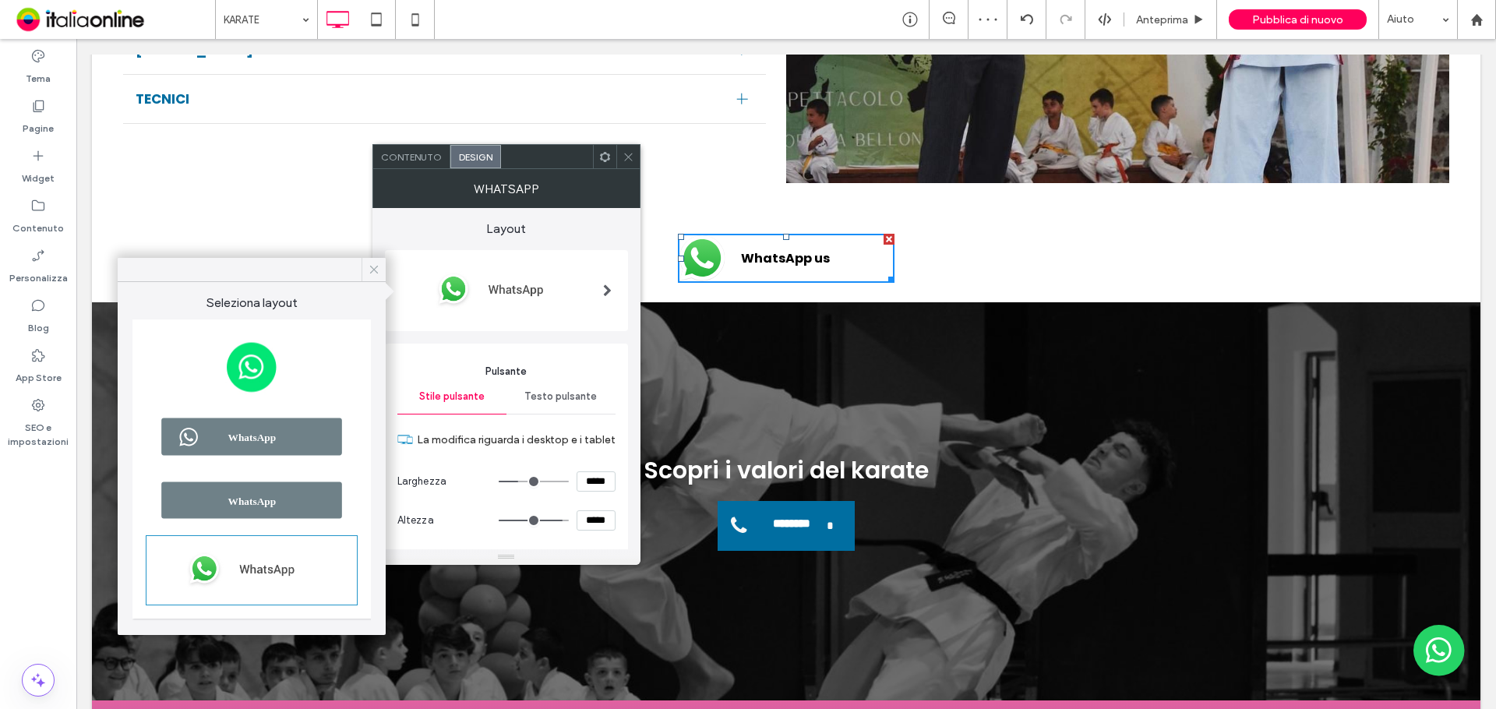
click at [372, 276] on icon at bounding box center [374, 270] width 14 height 14
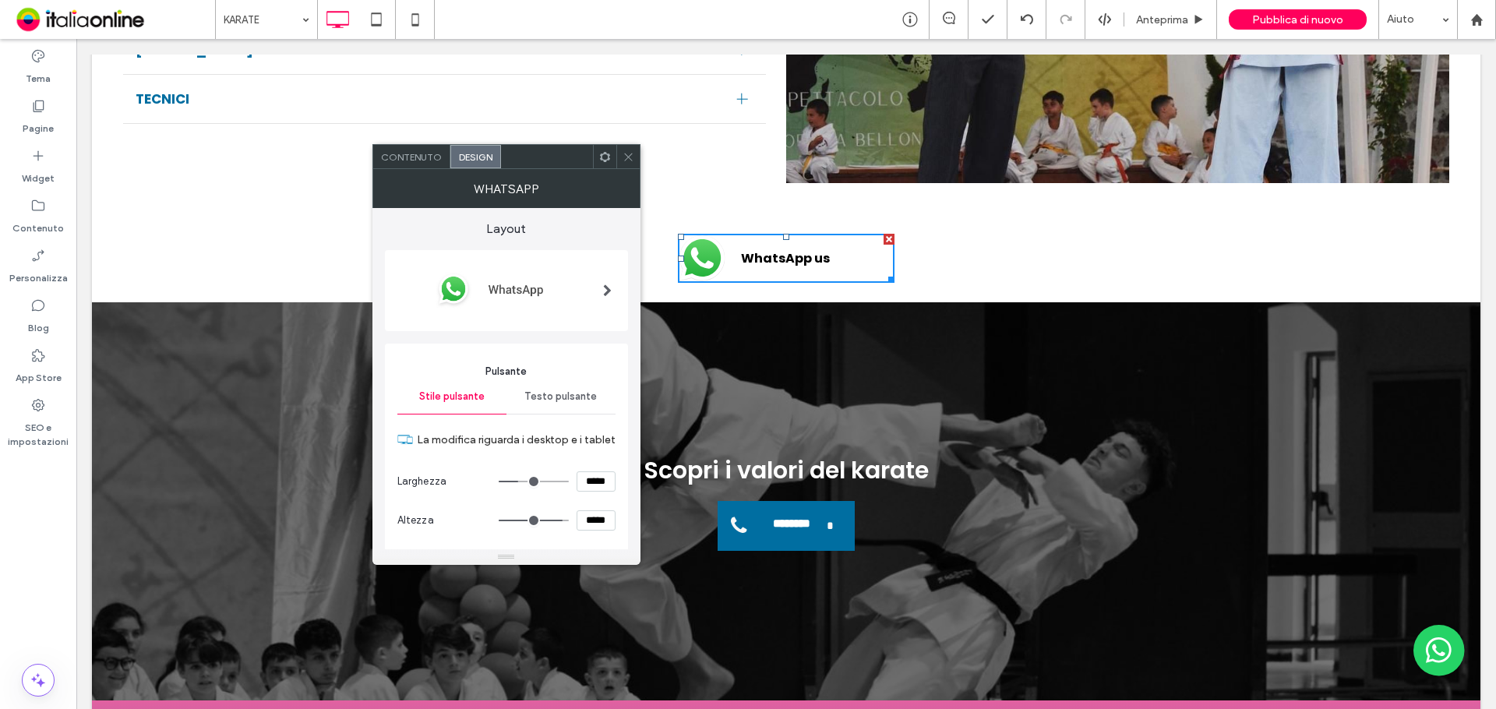
click at [542, 300] on img at bounding box center [500, 289] width 206 height 62
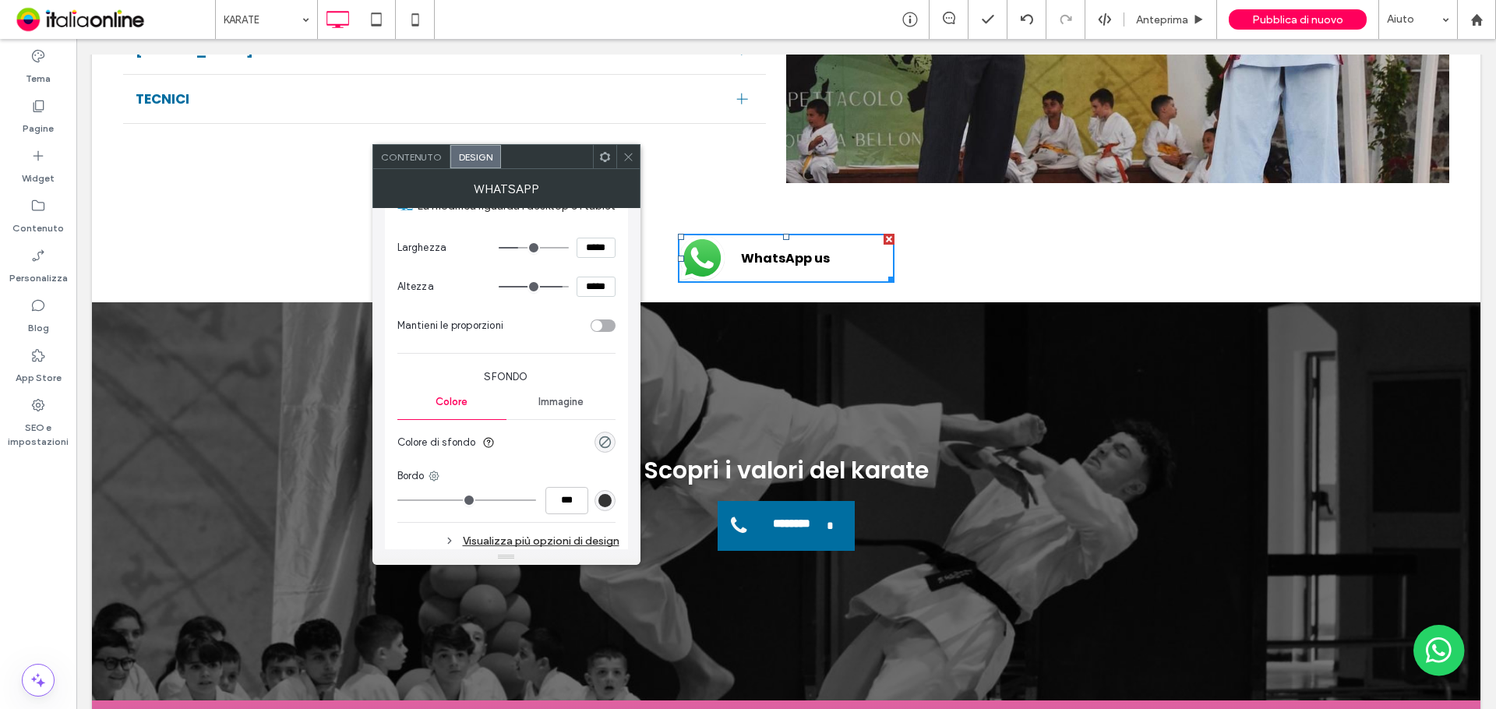
scroll to position [78, 0]
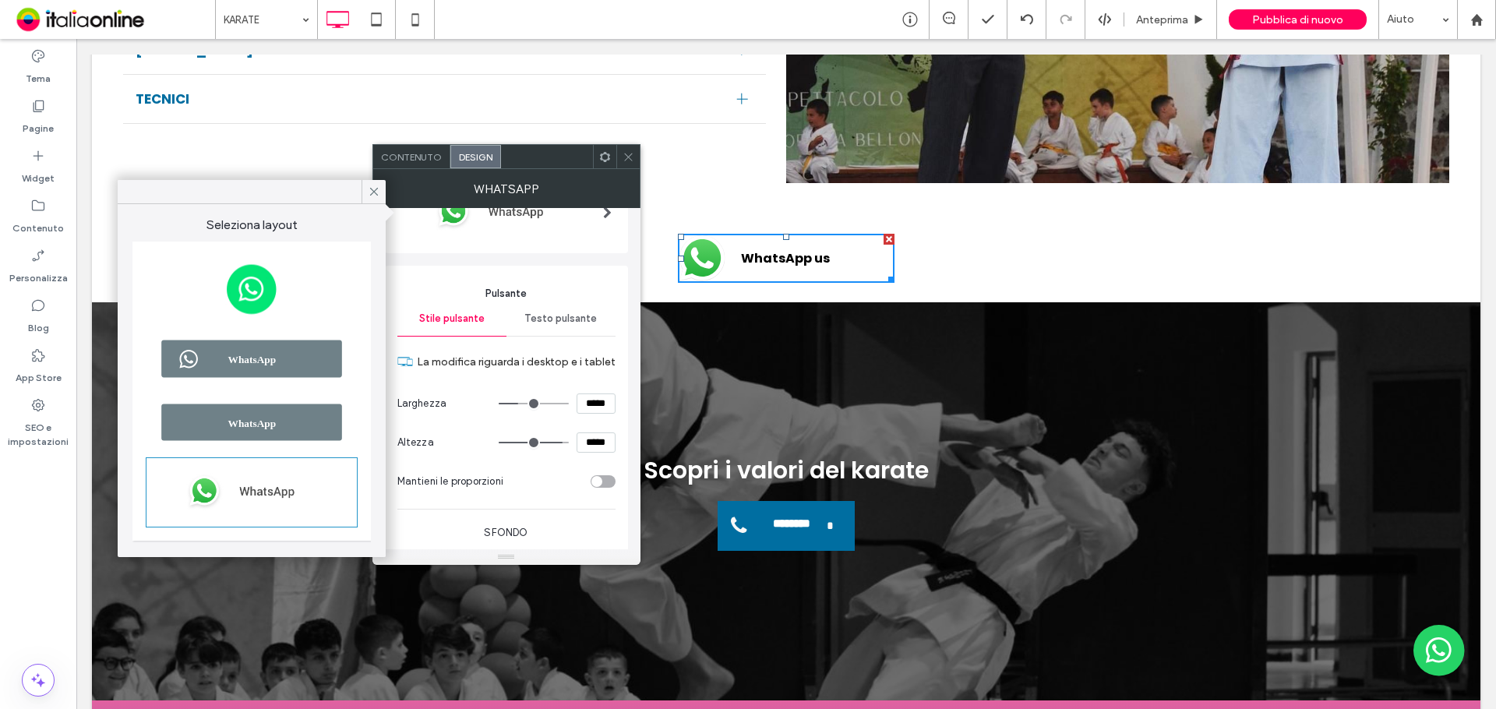
click at [565, 304] on div "Testo pulsante" at bounding box center [560, 319] width 109 height 34
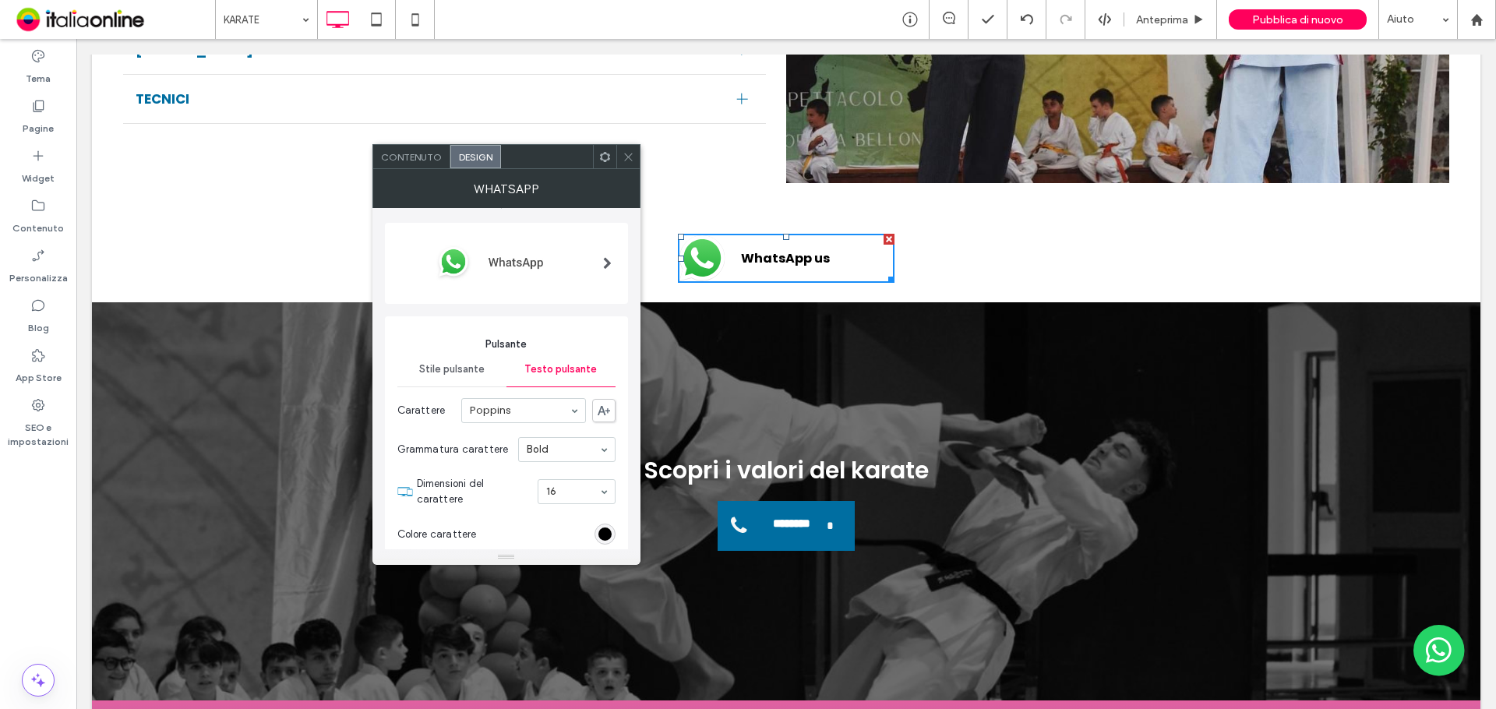
scroll to position [0, 0]
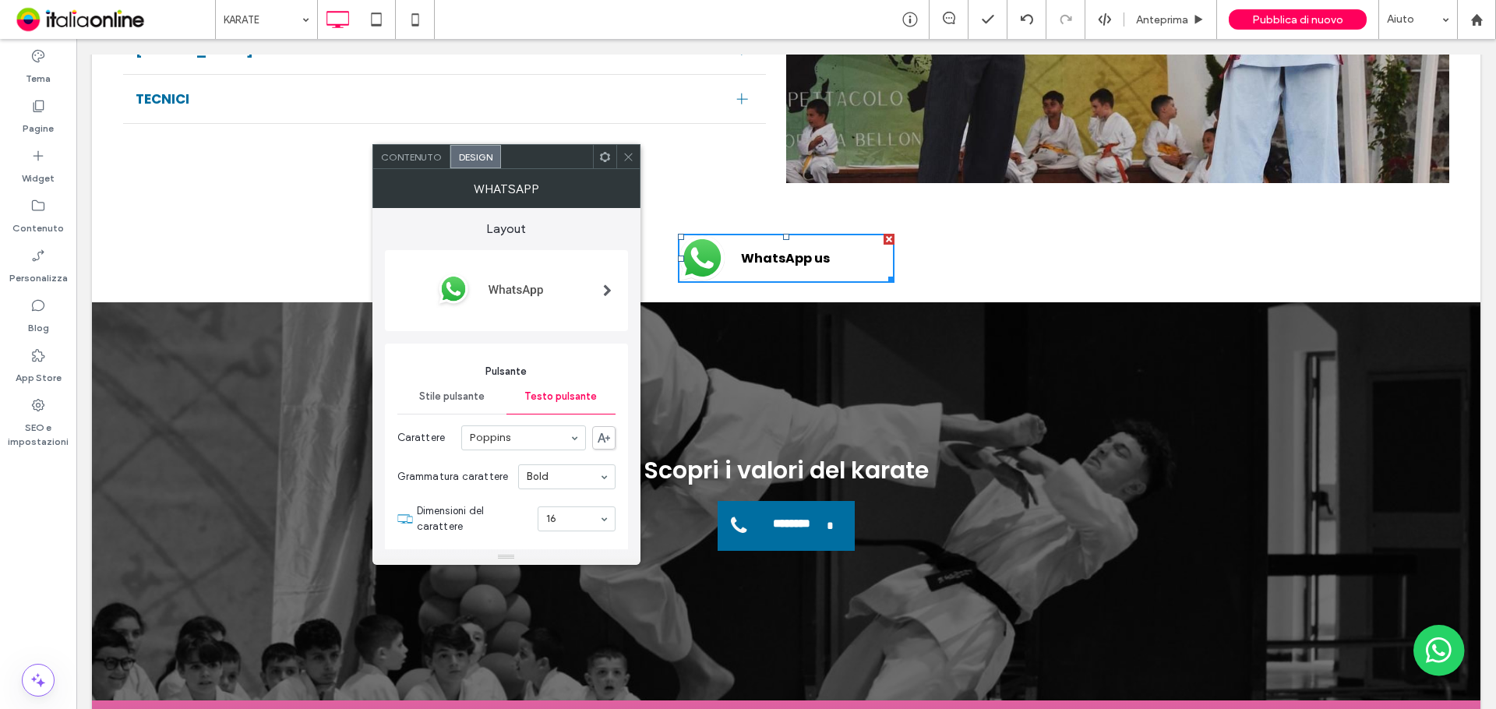
click at [441, 403] on div "Stile pulsante" at bounding box center [451, 396] width 109 height 34
click at [397, 163] on div "Contenuto" at bounding box center [411, 156] width 77 height 23
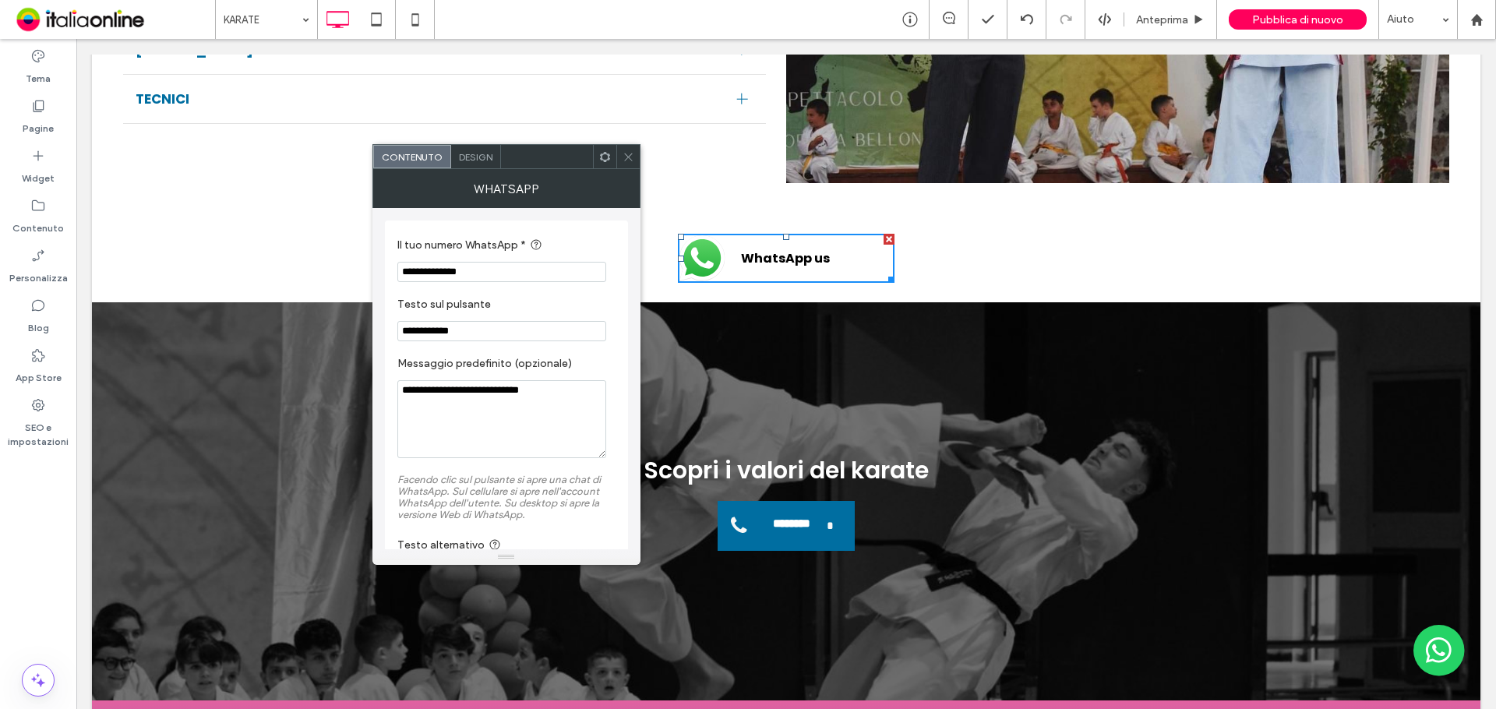
scroll to position [58, 0]
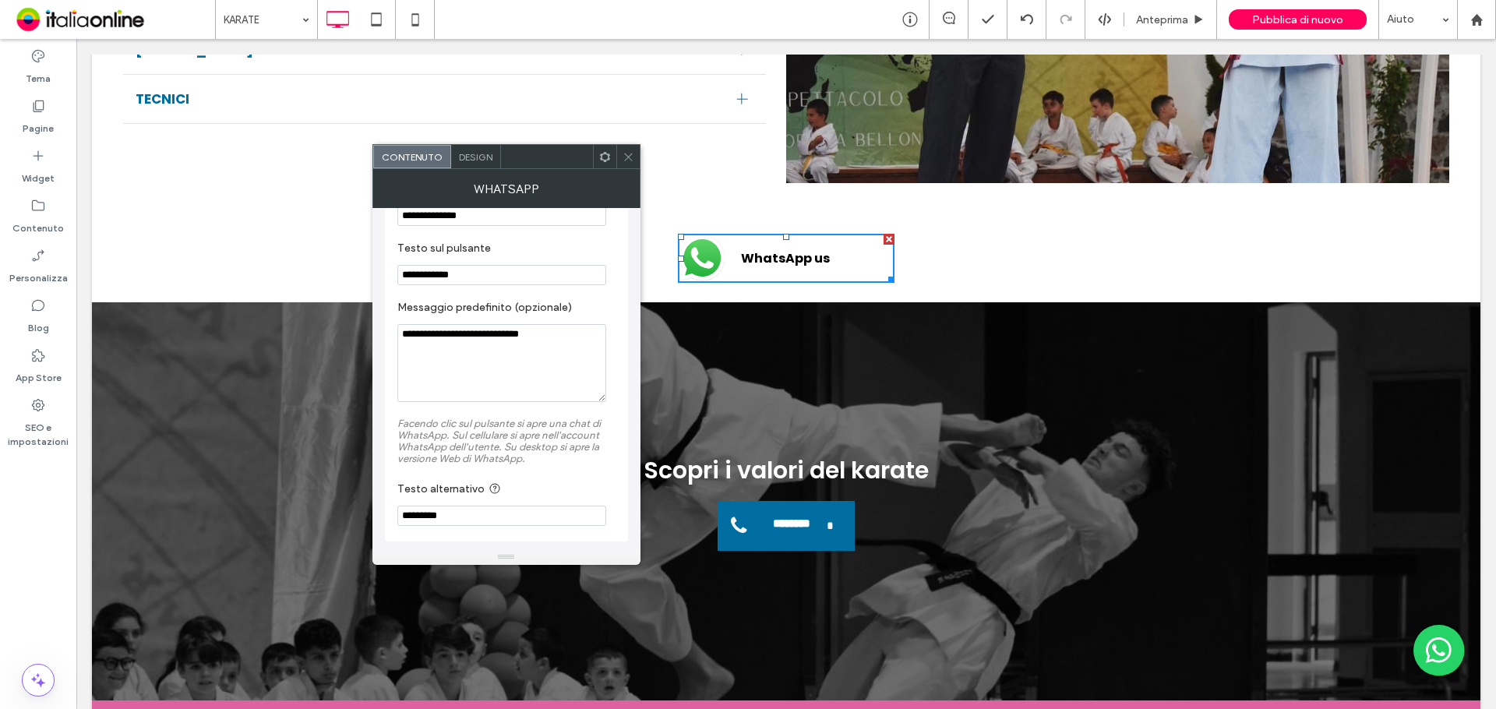
drag, startPoint x: 478, startPoint y: 515, endPoint x: 527, endPoint y: 492, distance: 54.4
click at [478, 515] on input "*********" at bounding box center [501, 516] width 209 height 20
click at [656, 249] on div "Click To Paste Click To Paste WhatsApp us" at bounding box center [786, 258] width 748 height 65
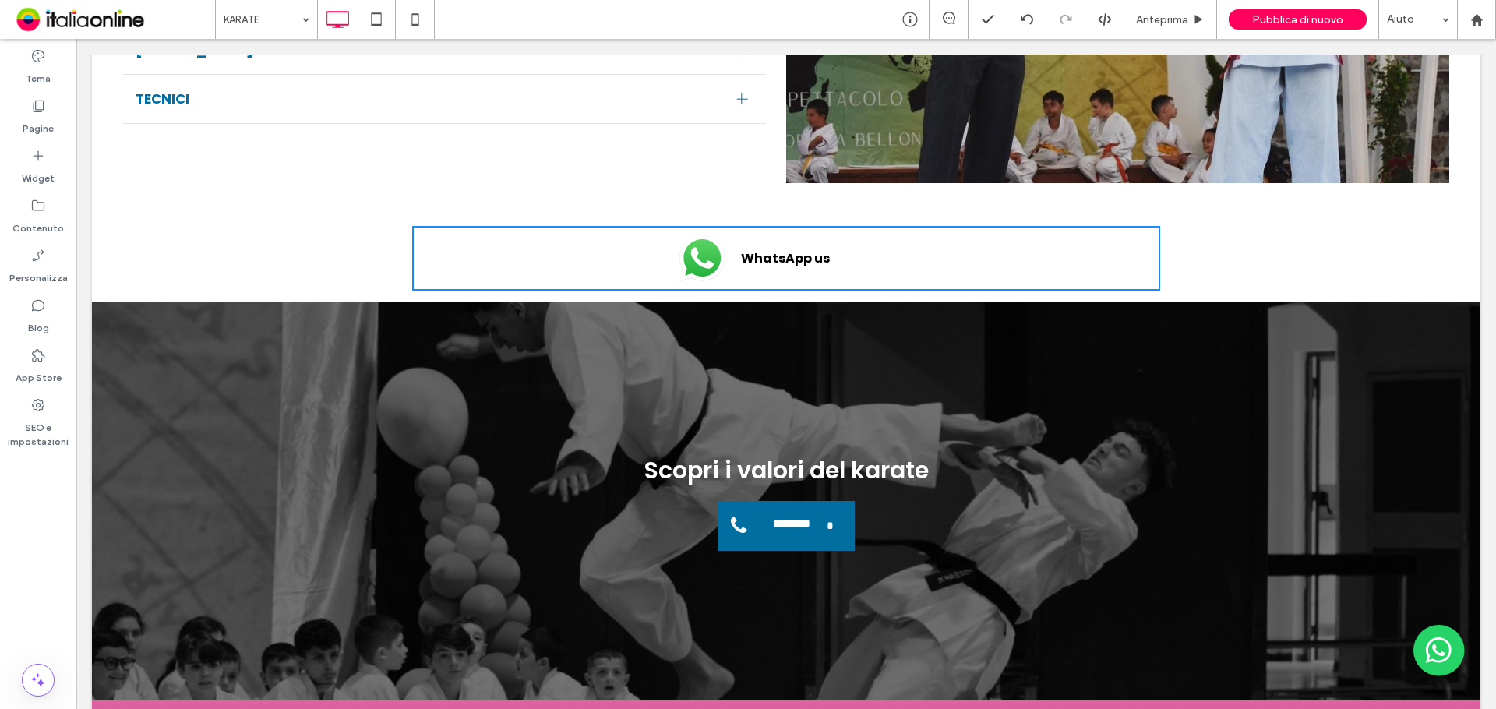
click at [744, 276] on span "WhatsApp us" at bounding box center [810, 258] width 170 height 35
click at [773, 259] on link "WhatsApp us" at bounding box center [786, 258] width 217 height 49
click at [774, 276] on span "WhatsApp us" at bounding box center [810, 258] width 170 height 35
click at [700, 281] on img at bounding box center [702, 258] width 46 height 46
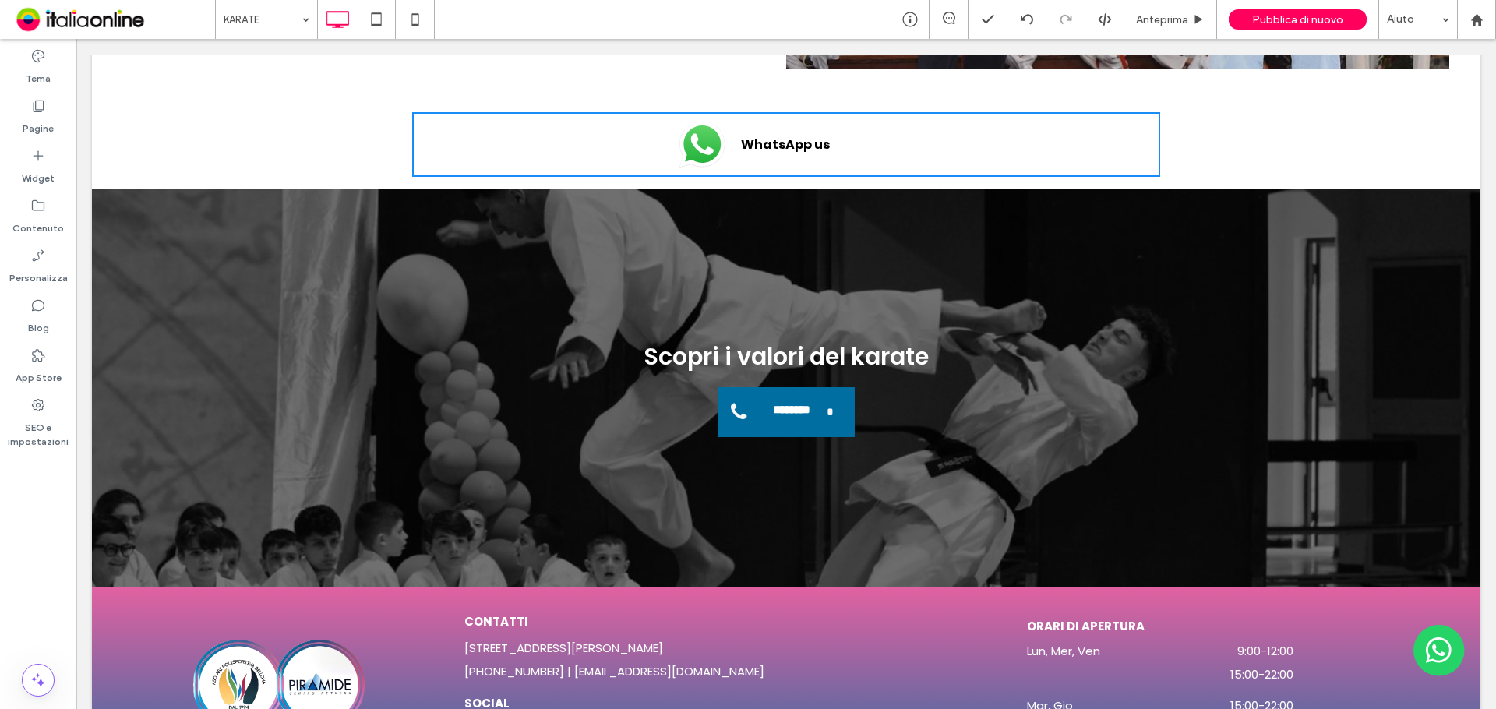
scroll to position [2212, 0]
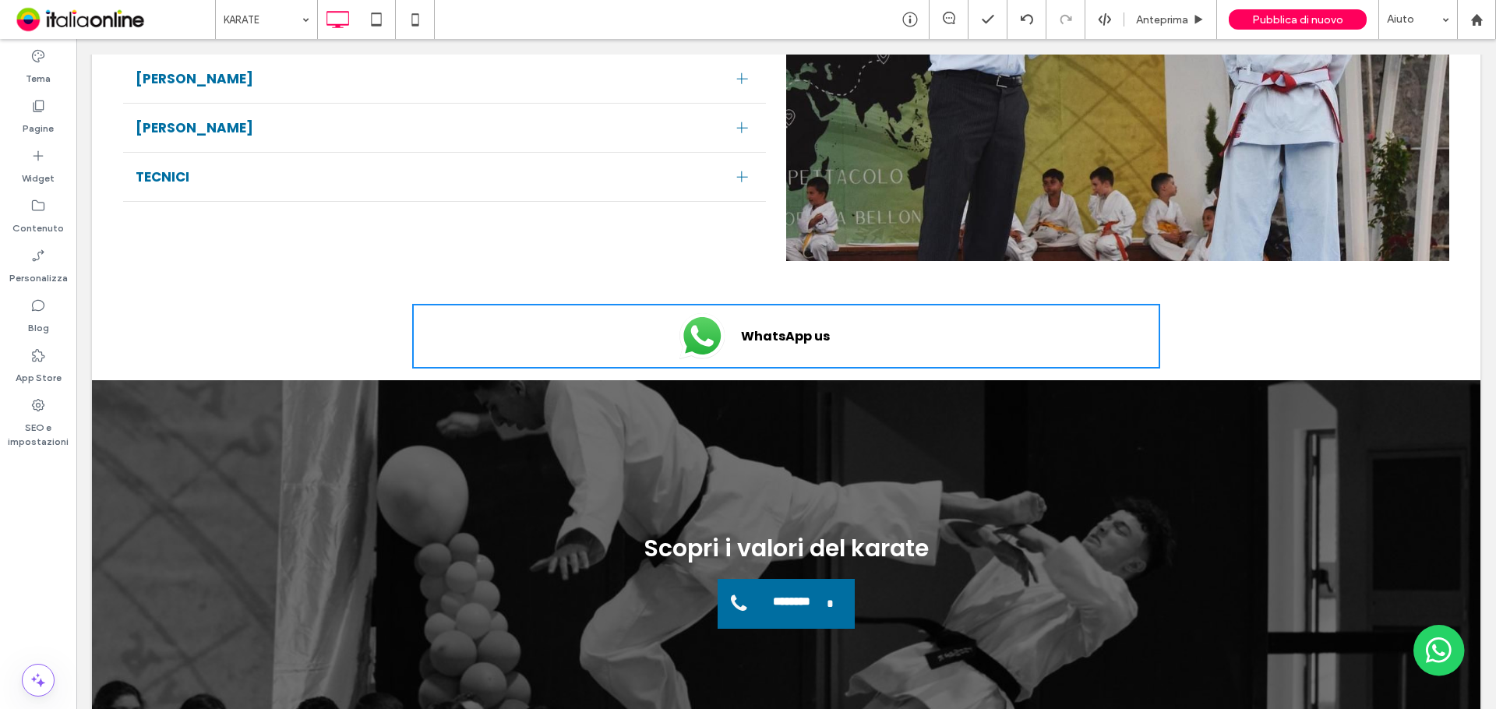
click at [744, 354] on span "WhatsApp us" at bounding box center [810, 336] width 170 height 35
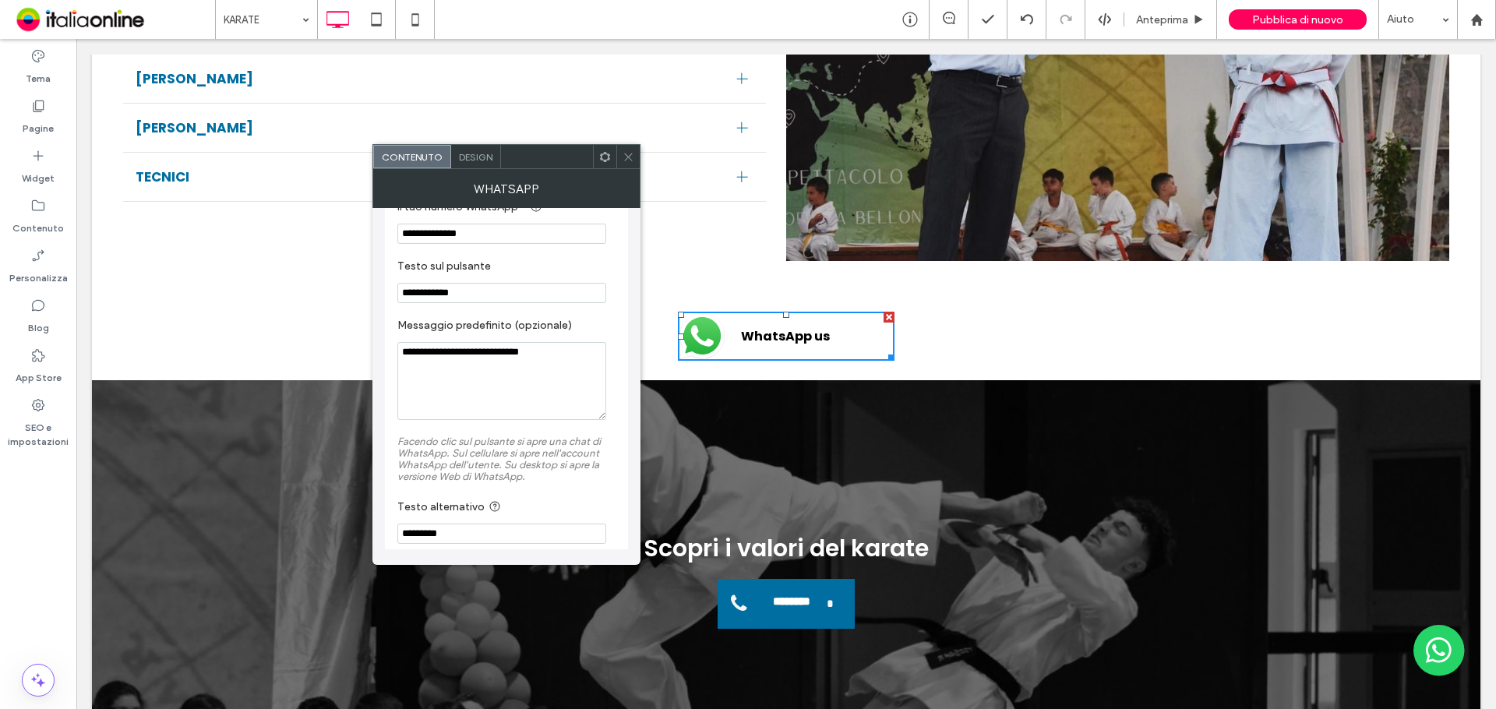
scroll to position [58, 0]
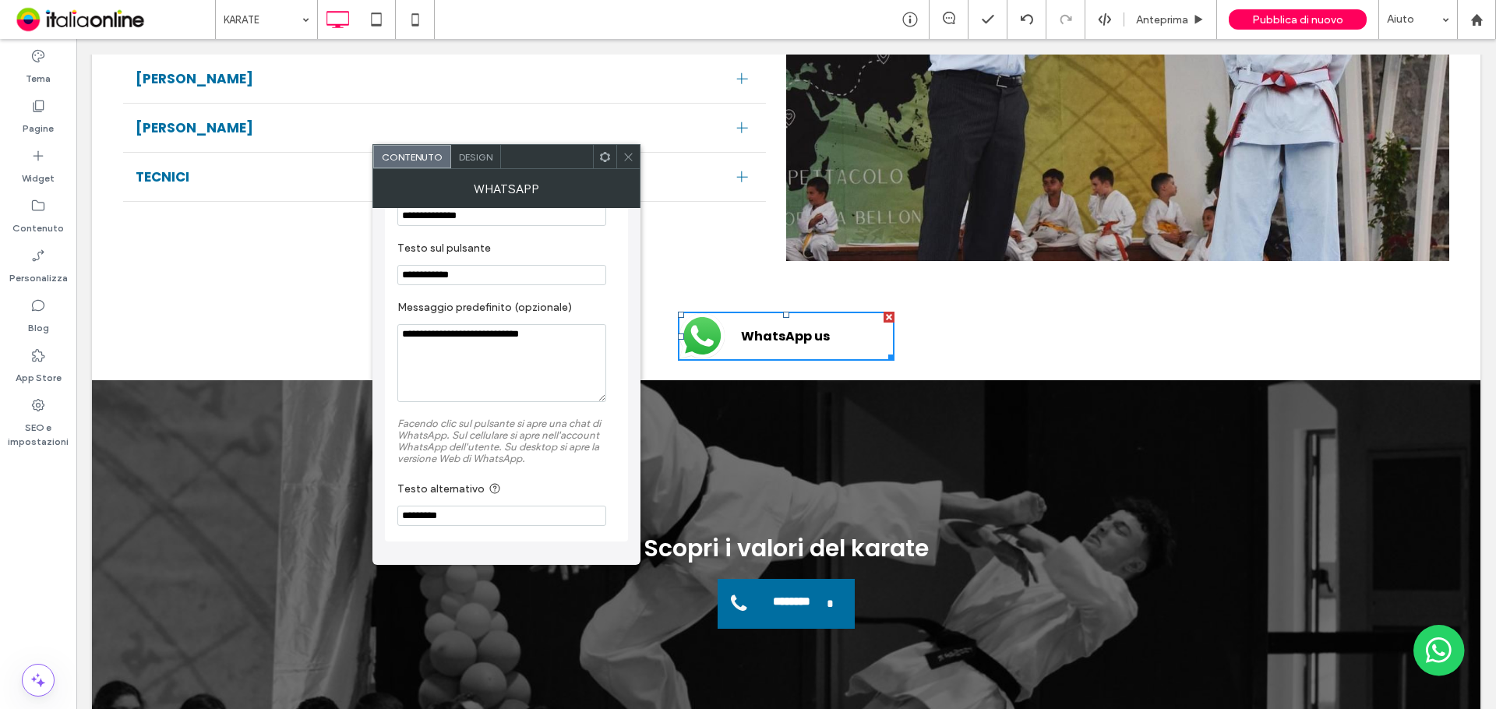
drag, startPoint x: 559, startPoint y: 554, endPoint x: 318, endPoint y: 519, distance: 244.0
drag, startPoint x: 570, startPoint y: 313, endPoint x: 249, endPoint y: 274, distance: 323.3
type input "*********"
click at [473, 150] on div "Design" at bounding box center [476, 156] width 50 height 23
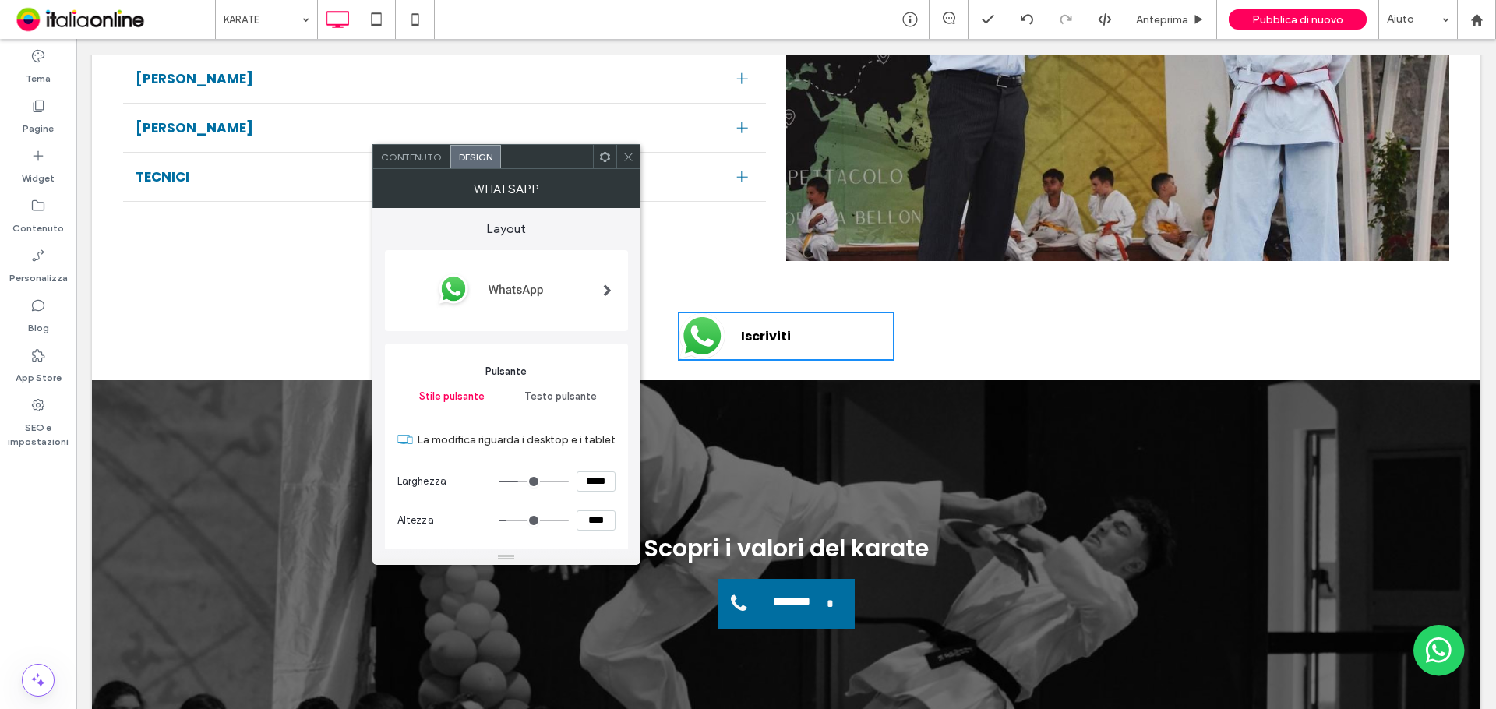
click at [533, 296] on img at bounding box center [500, 289] width 206 height 62
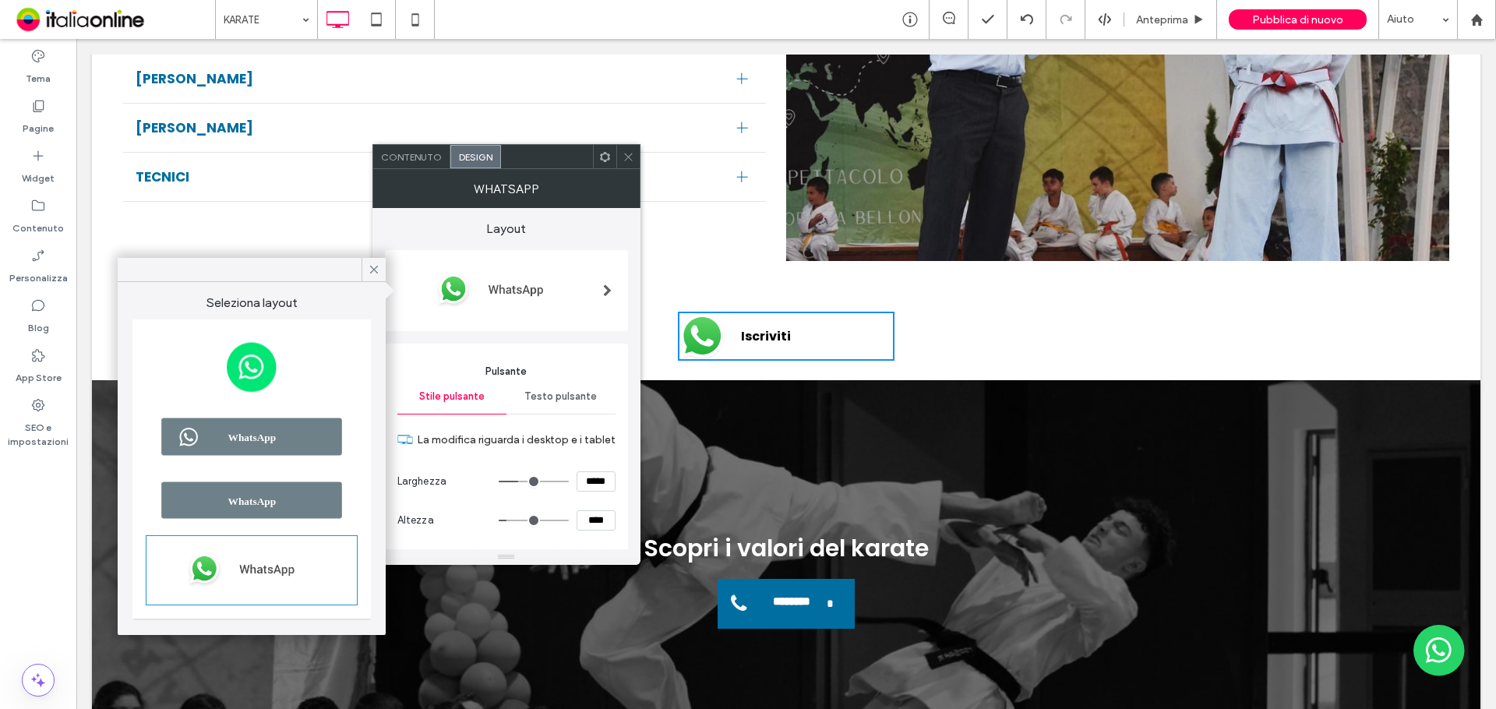
click at [292, 429] on img at bounding box center [251, 437] width 207 height 53
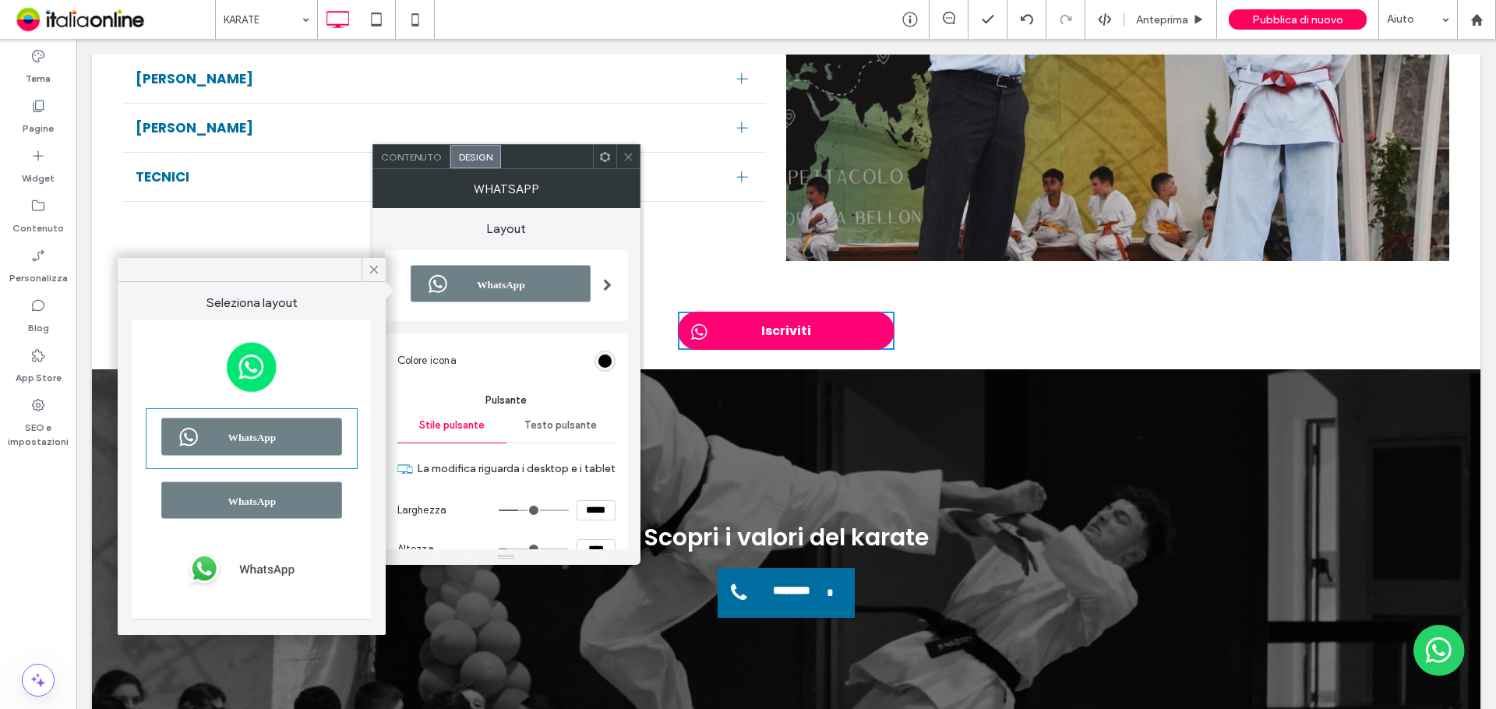
click at [552, 430] on span "Testo pulsante" at bounding box center [560, 425] width 72 height 12
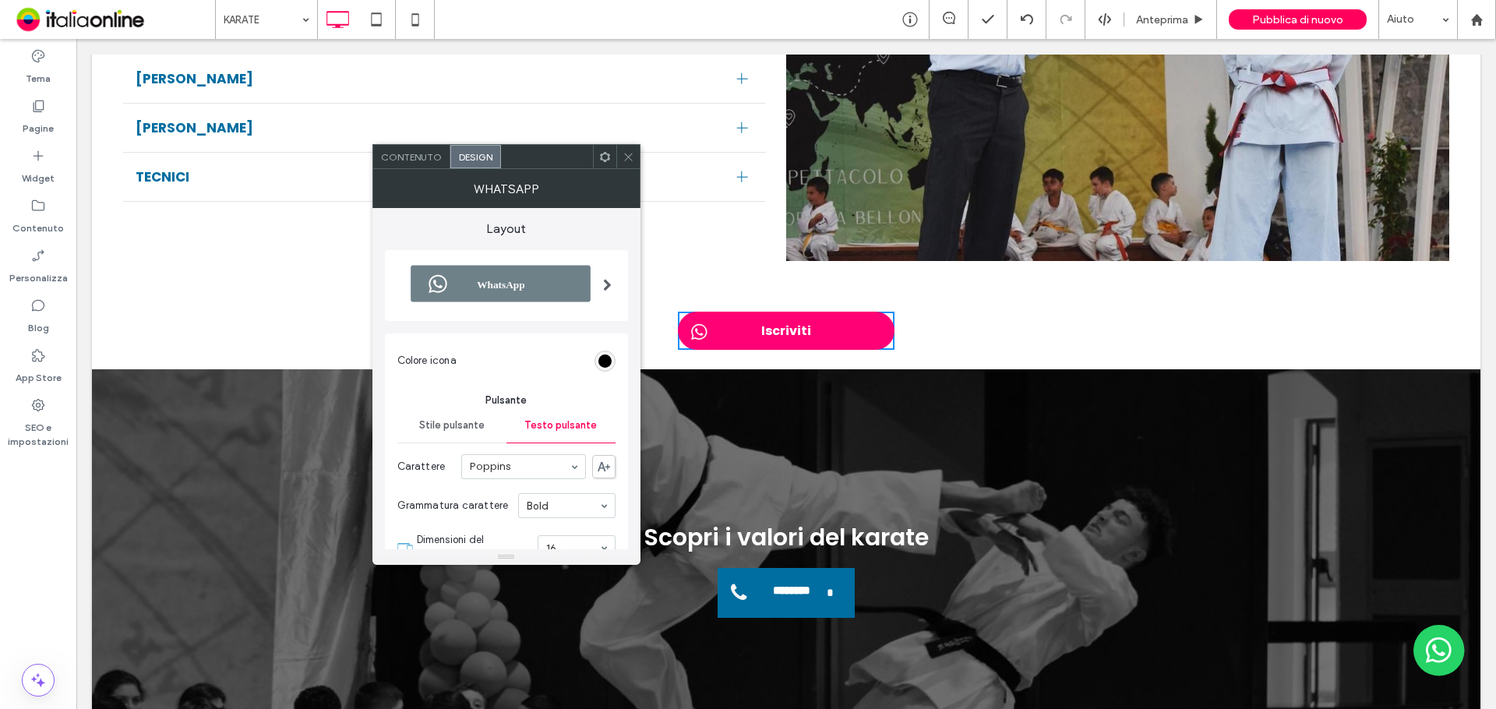
click at [467, 430] on span "Stile pulsante" at bounding box center [451, 425] width 65 height 12
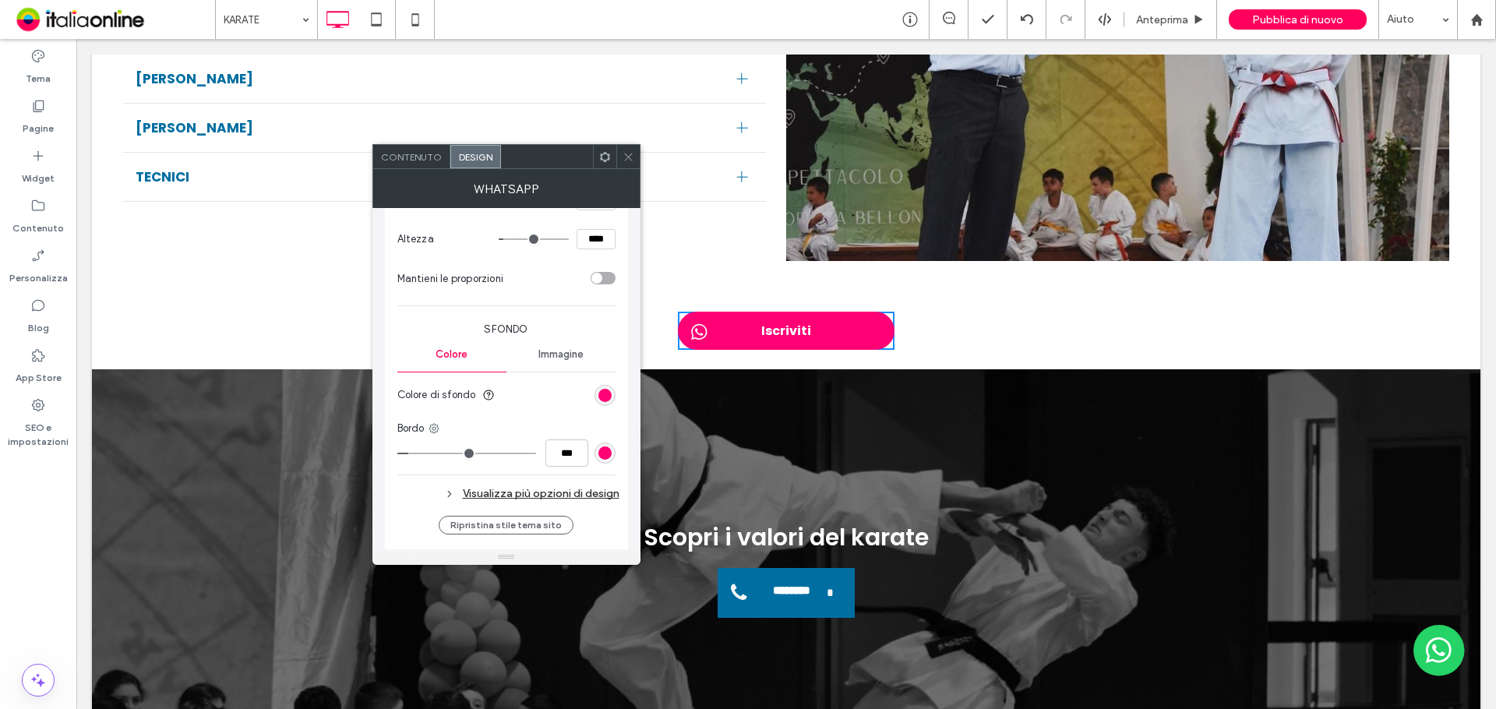
scroll to position [312, 0]
drag, startPoint x: 621, startPoint y: 156, endPoint x: 628, endPoint y: 176, distance: 21.4
click at [621, 156] on div at bounding box center [627, 156] width 23 height 23
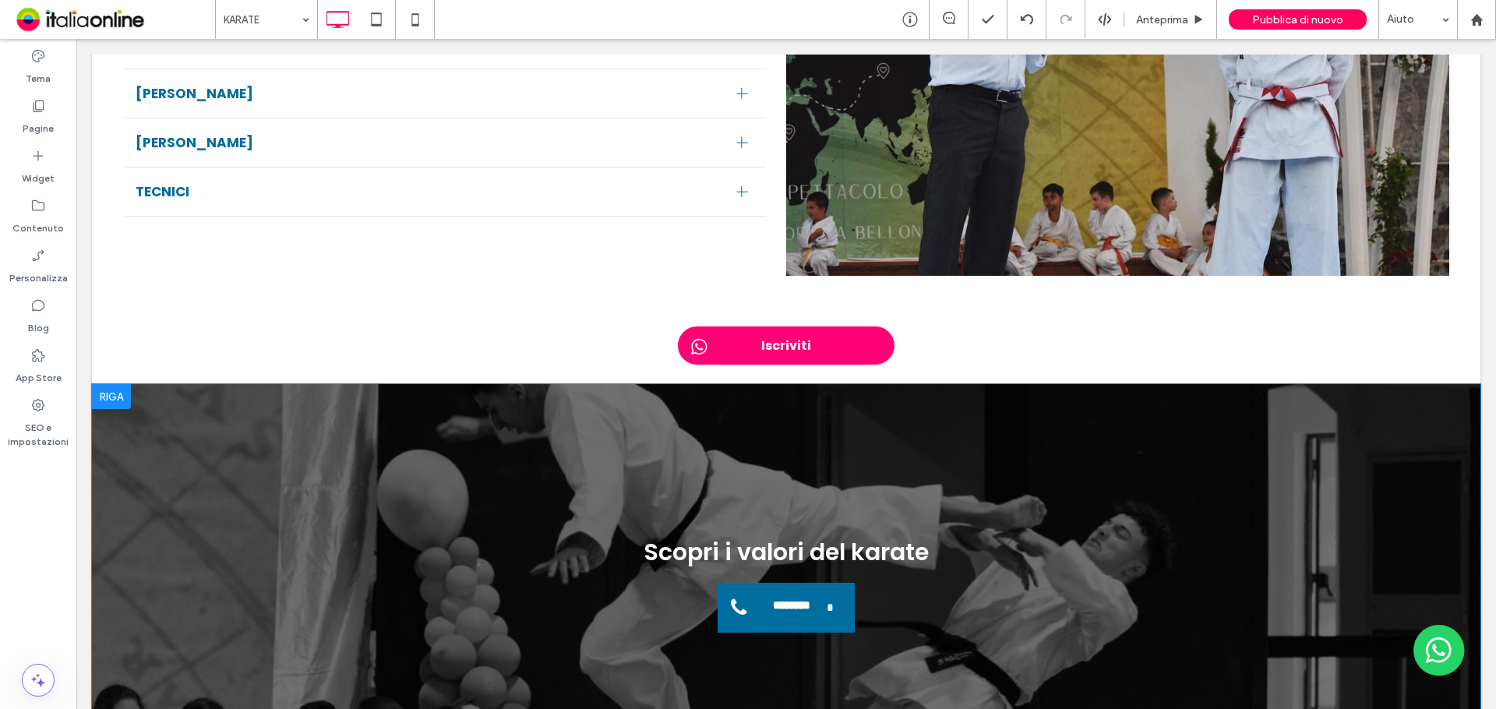
scroll to position [2212, 0]
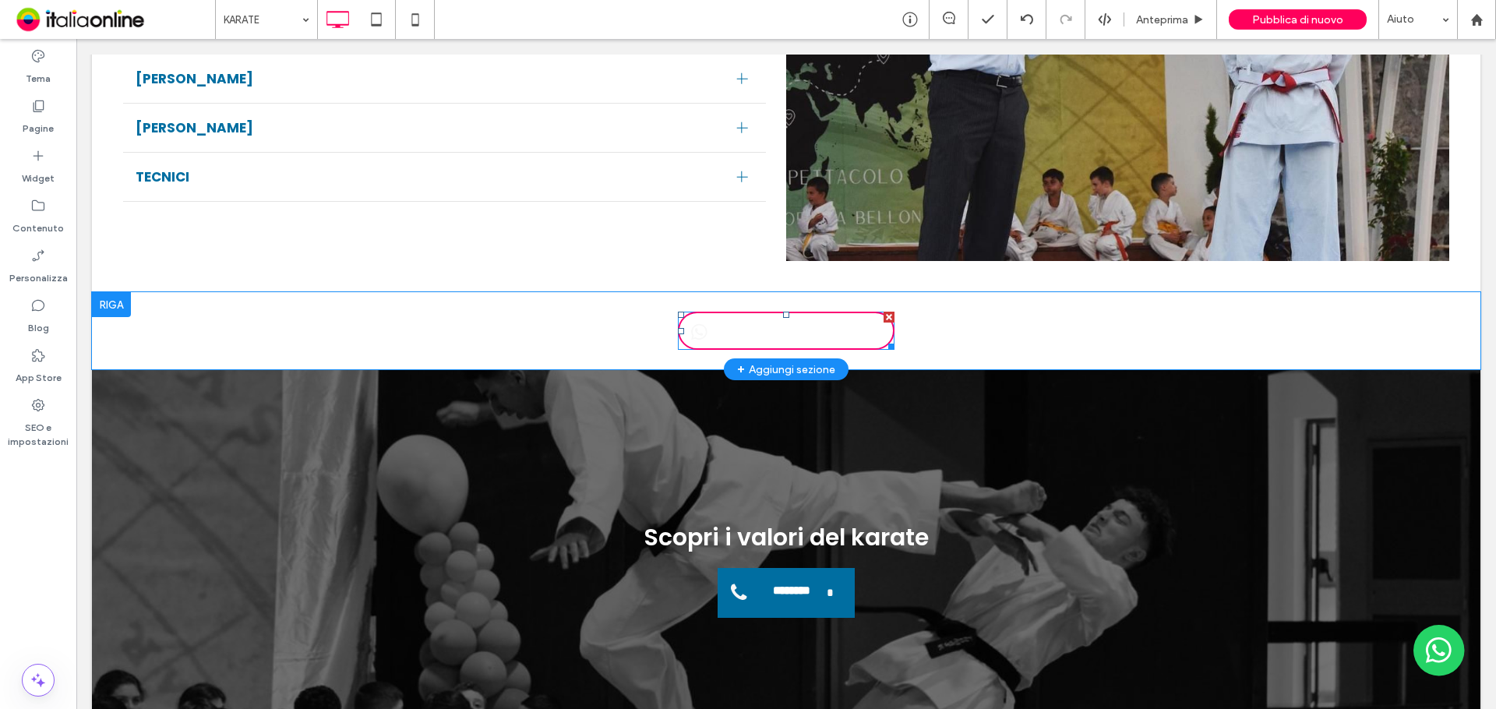
click at [812, 347] on link "Iscriviti" at bounding box center [786, 331] width 217 height 38
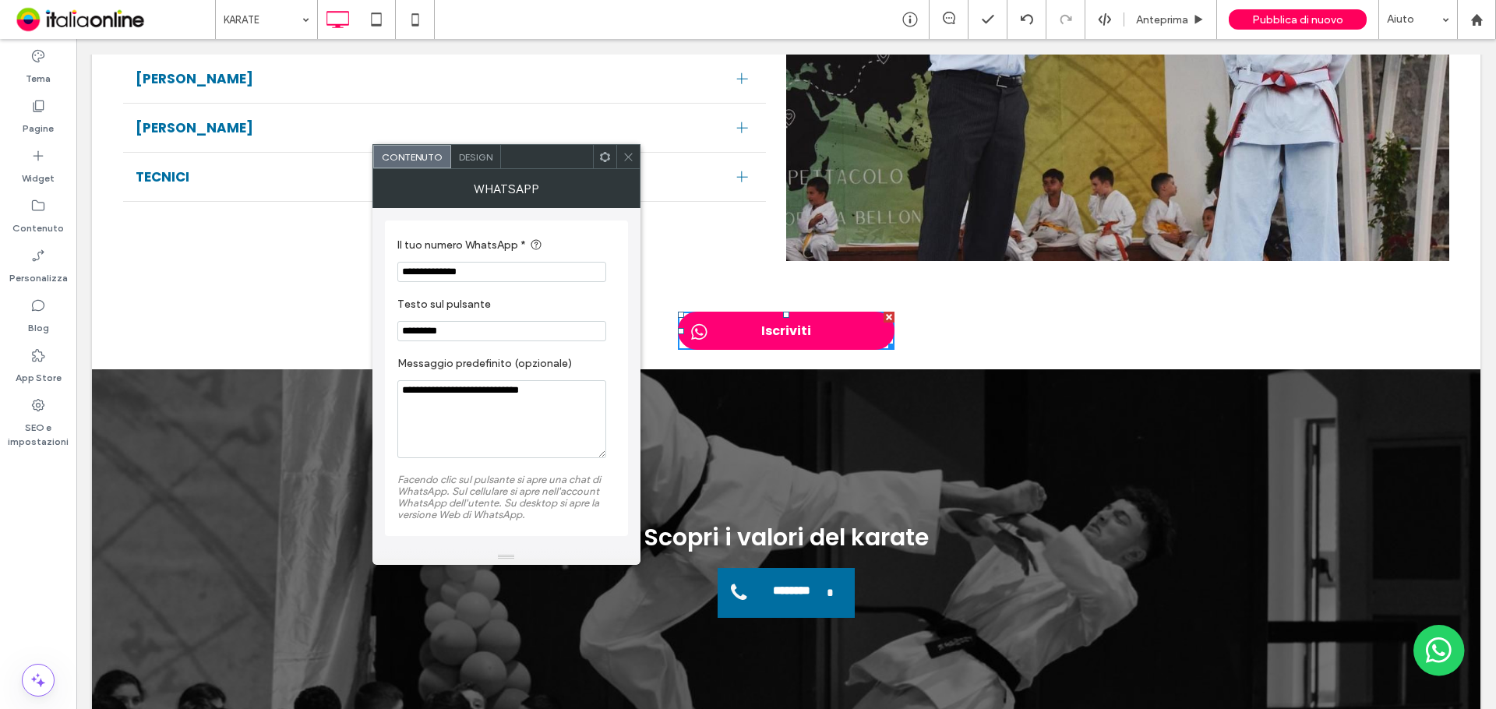
click at [469, 147] on div "Design" at bounding box center [476, 156] width 50 height 23
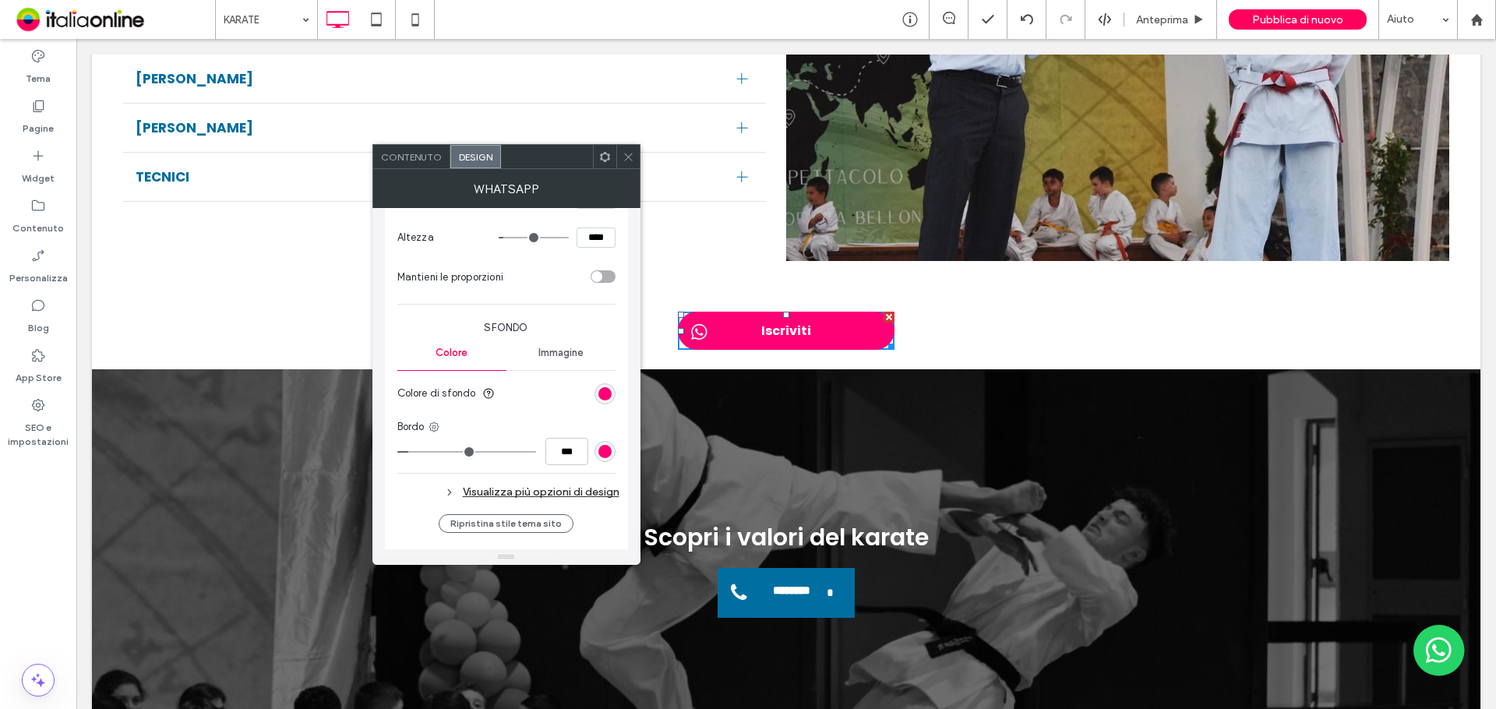
scroll to position [467, 0]
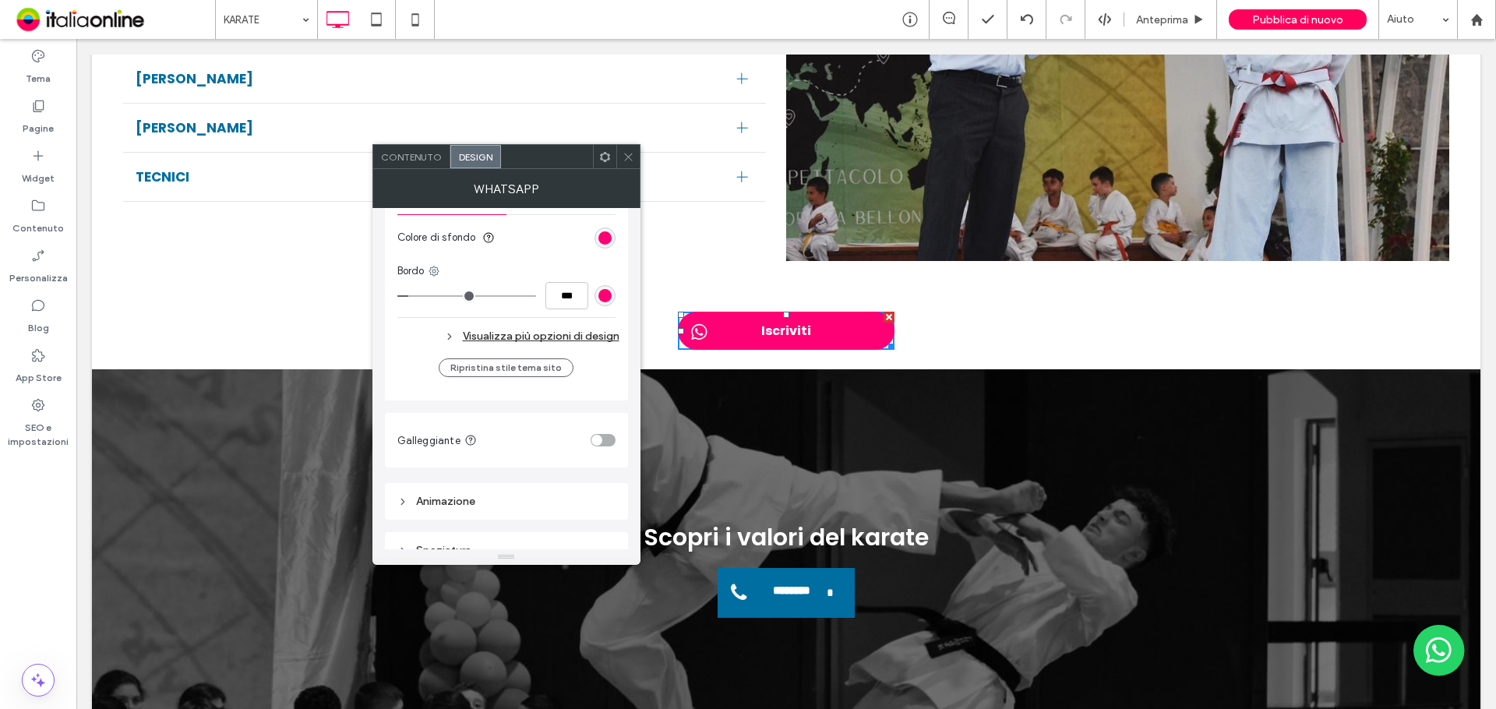
click at [605, 438] on div "toggle" at bounding box center [603, 440] width 25 height 12
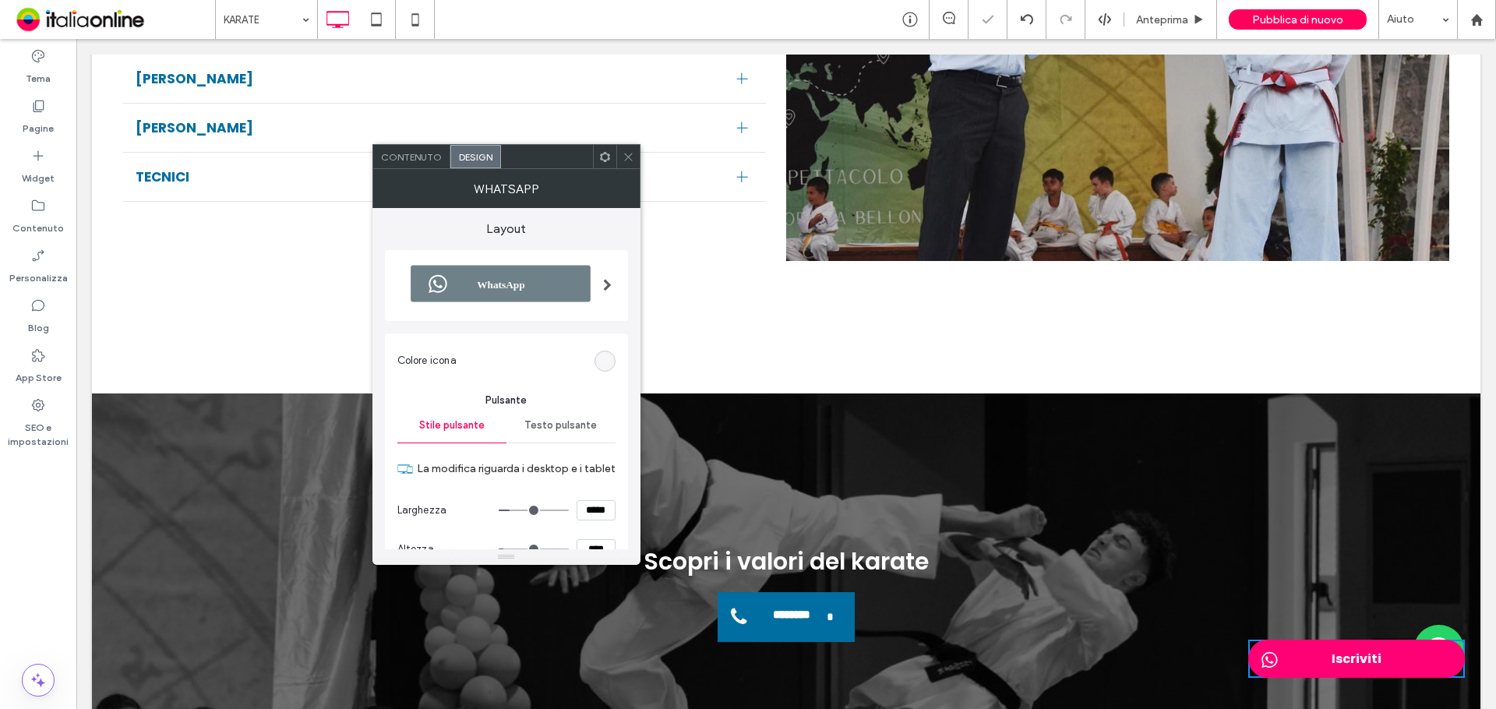
scroll to position [579, 0]
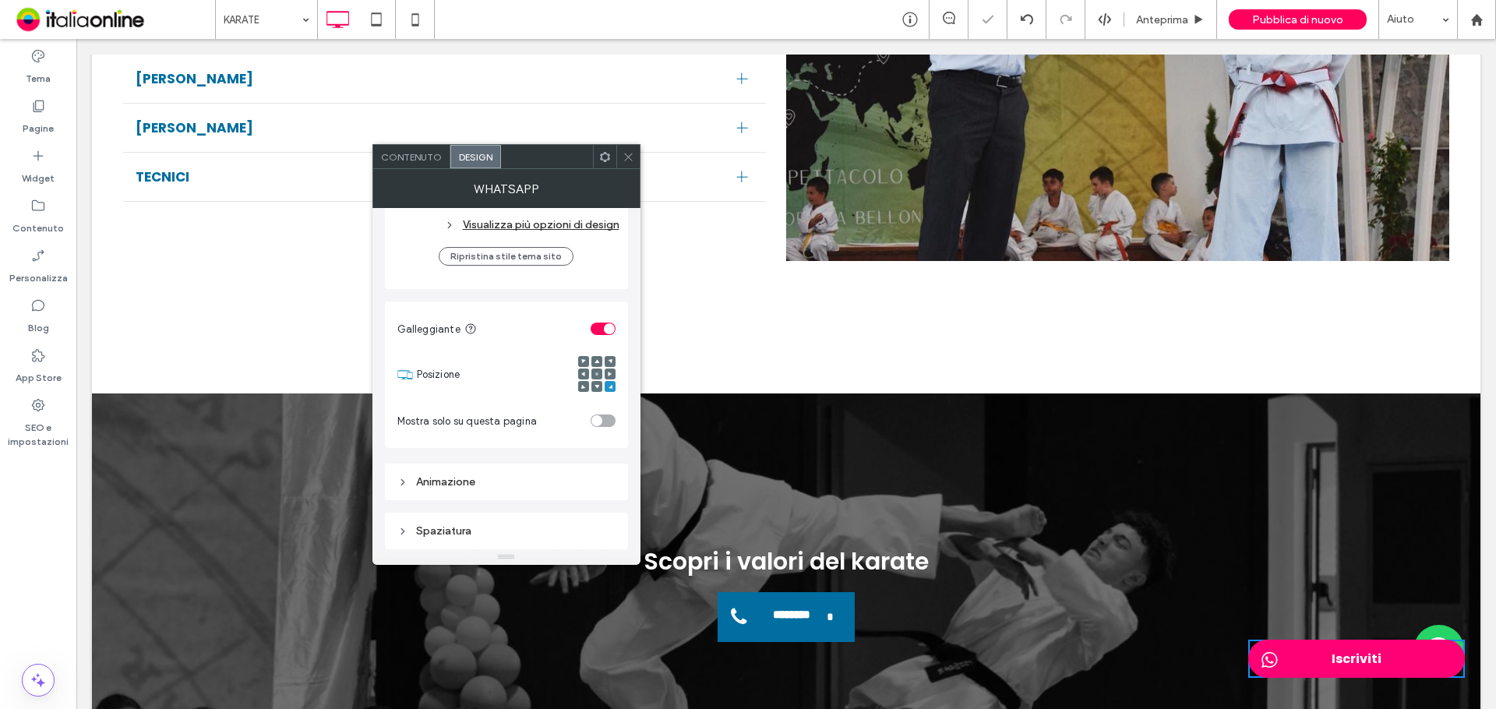
click at [604, 442] on div "Galleggiante Posizione Mostra solo su questa pagina" at bounding box center [506, 375] width 243 height 146
click at [604, 331] on div "toggle" at bounding box center [609, 328] width 11 height 11
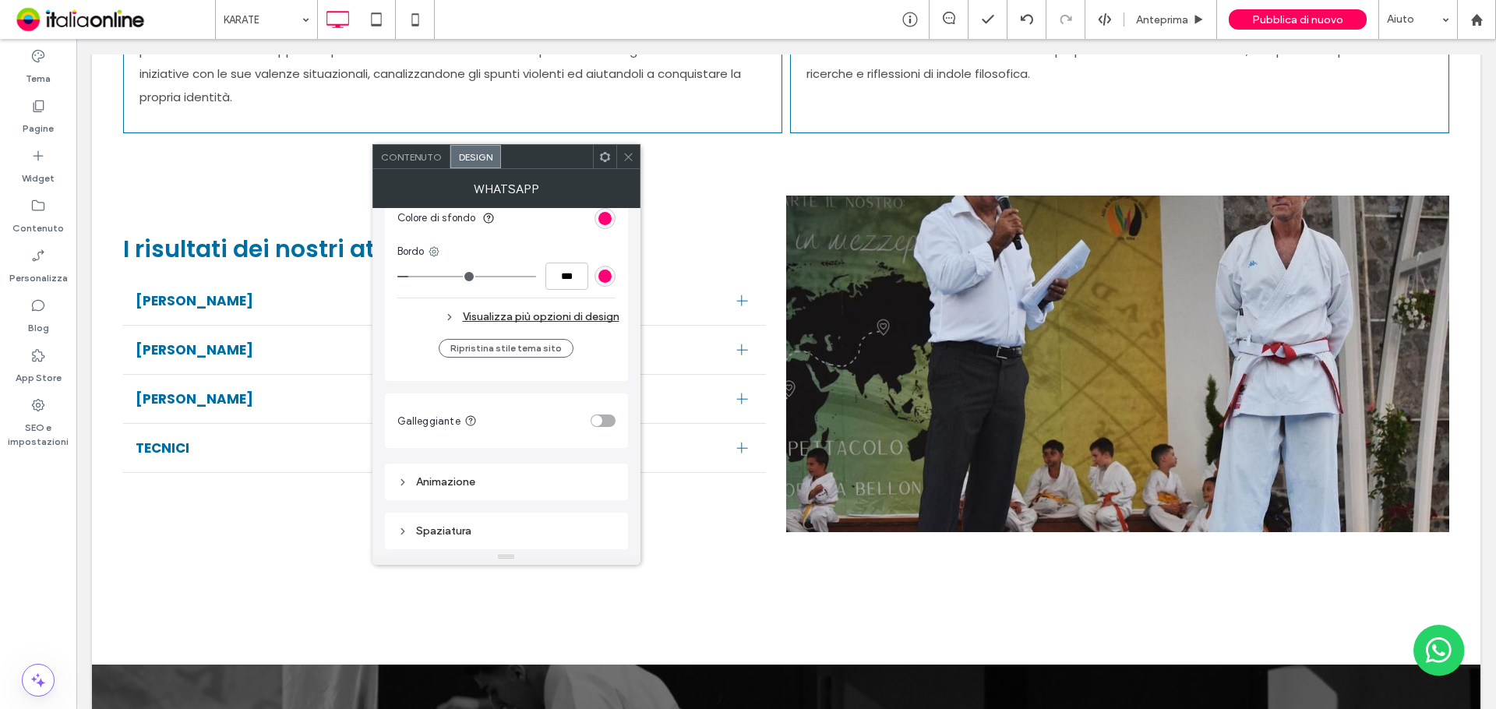
scroll to position [2172, 0]
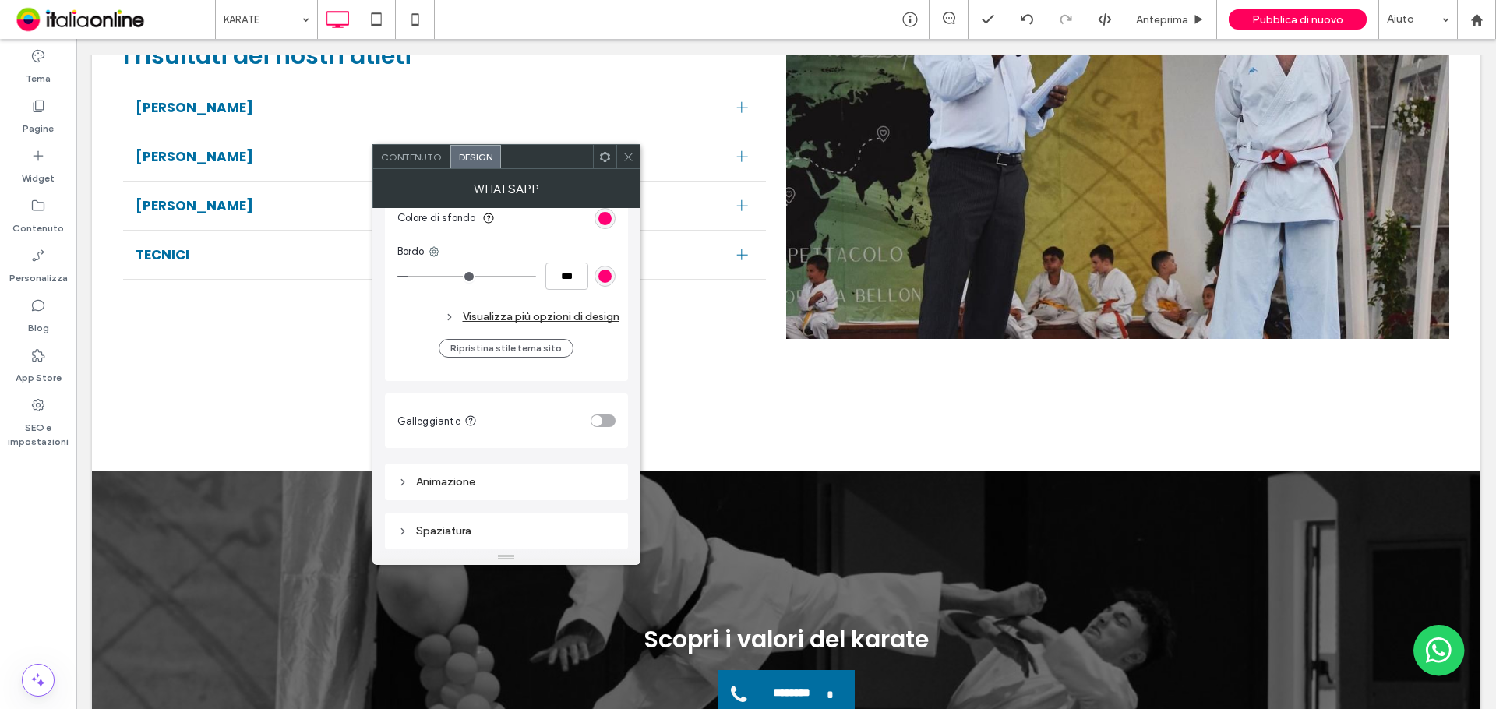
click at [629, 162] on icon at bounding box center [628, 157] width 12 height 12
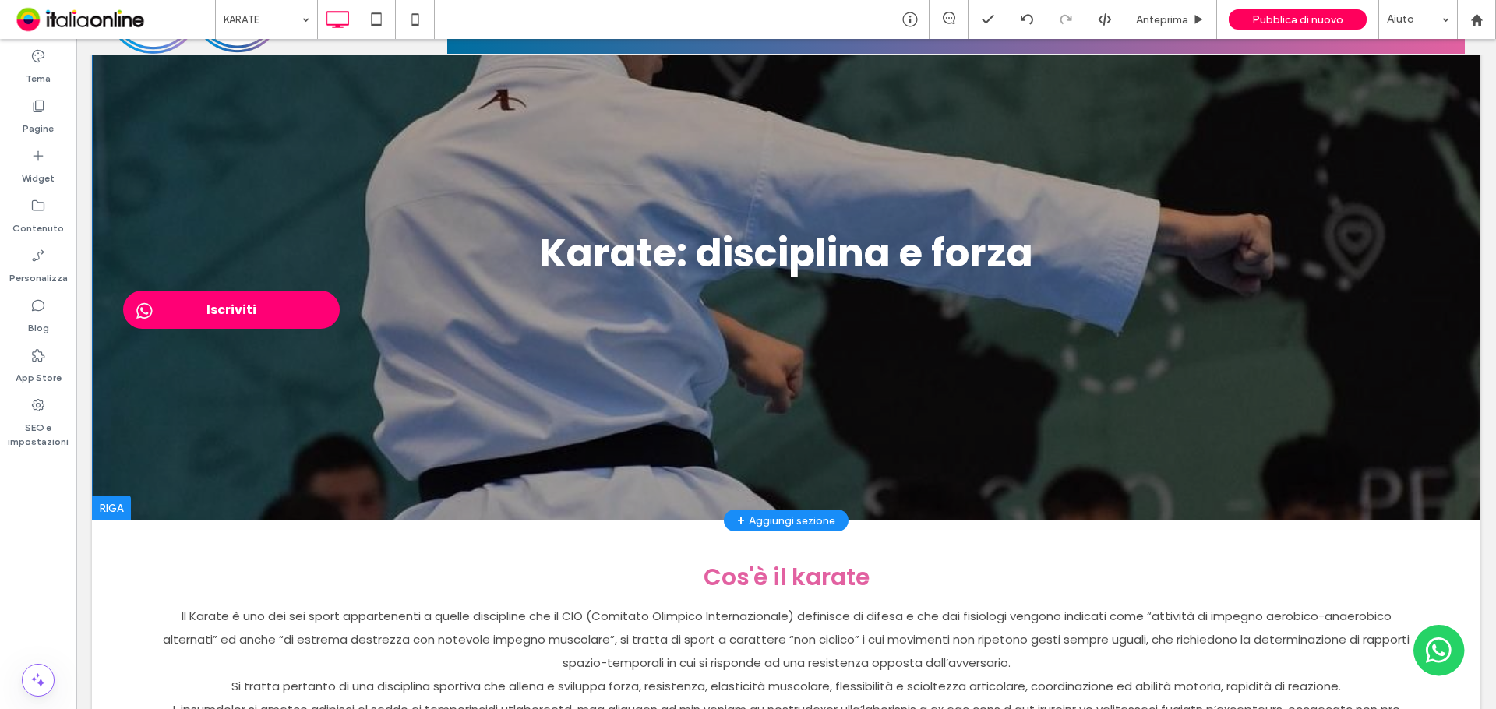
scroll to position [0, 0]
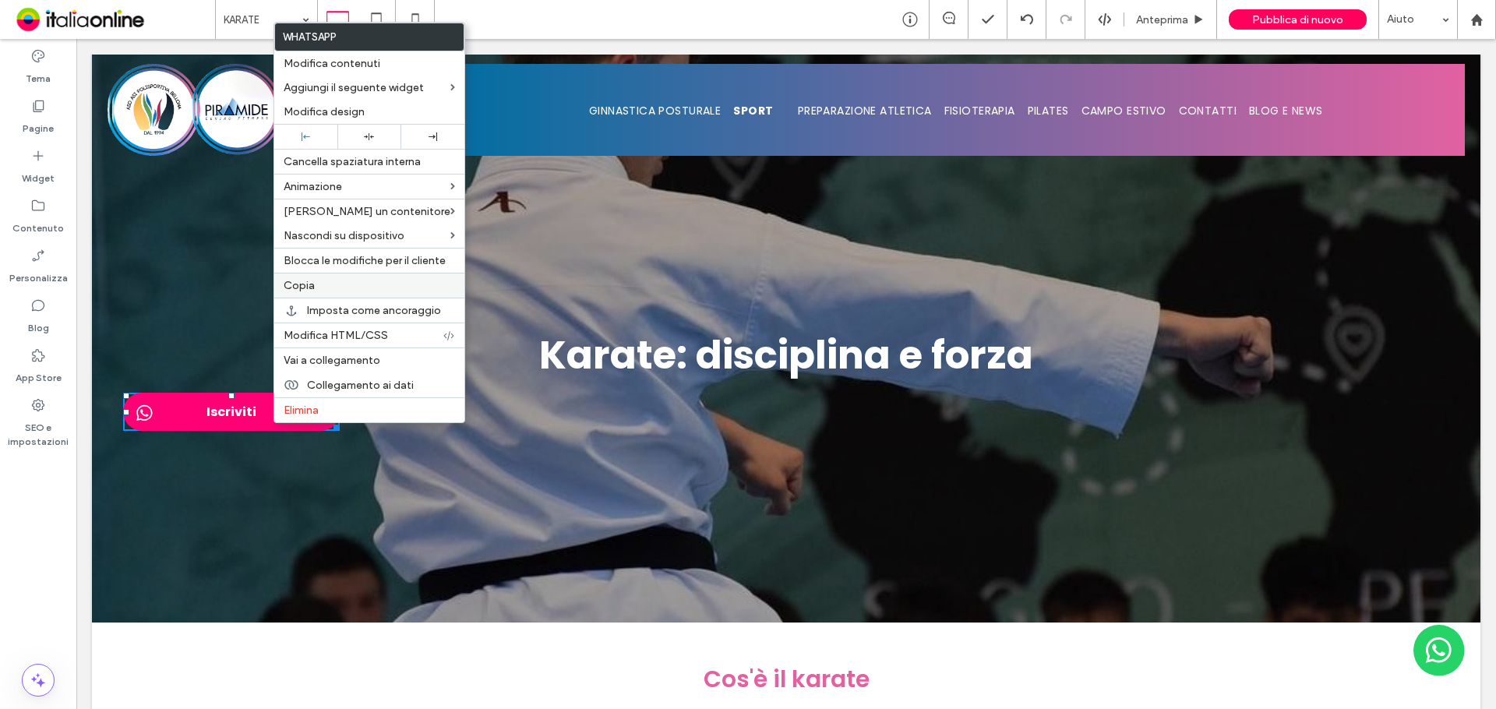
drag, startPoint x: 339, startPoint y: 280, endPoint x: 439, endPoint y: 338, distance: 116.3
click at [339, 280] on label "Copia" at bounding box center [369, 285] width 171 height 13
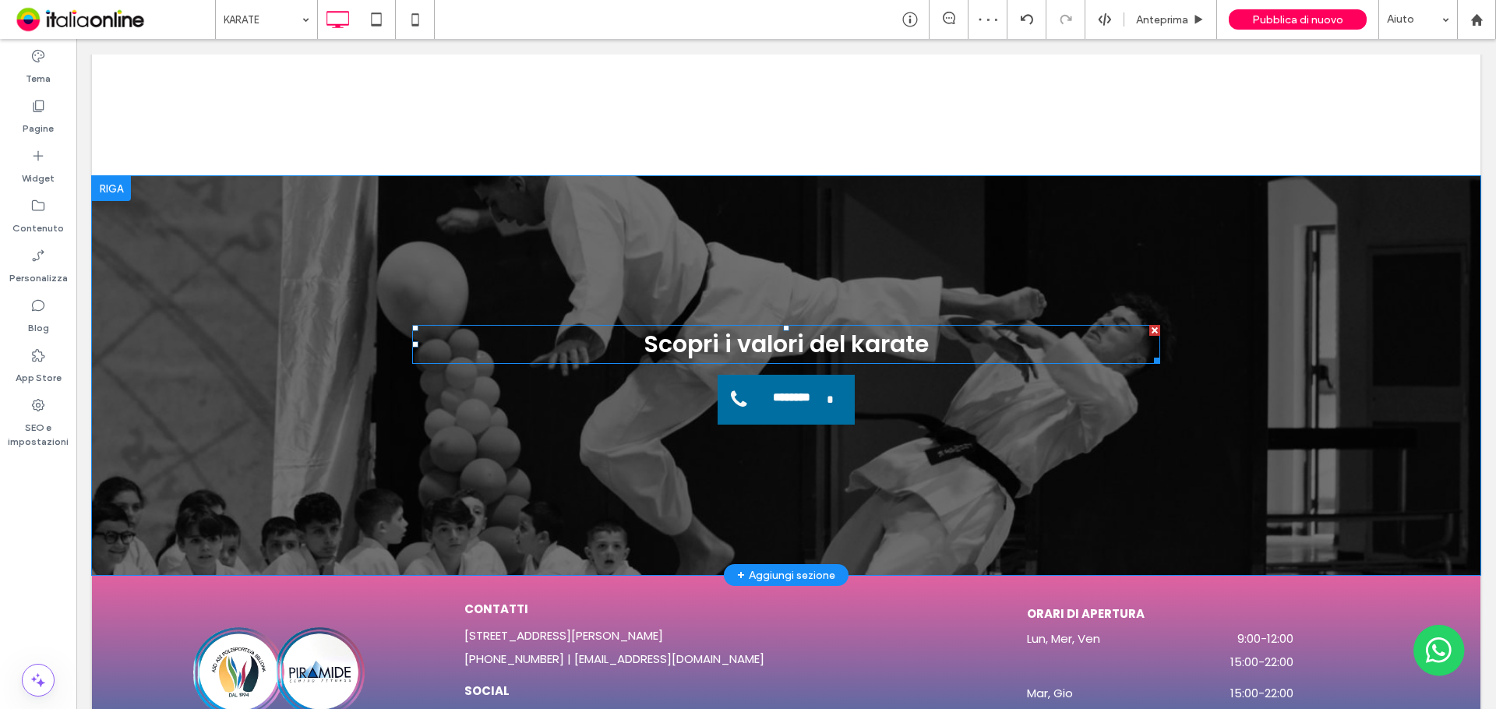
scroll to position [2337, 0]
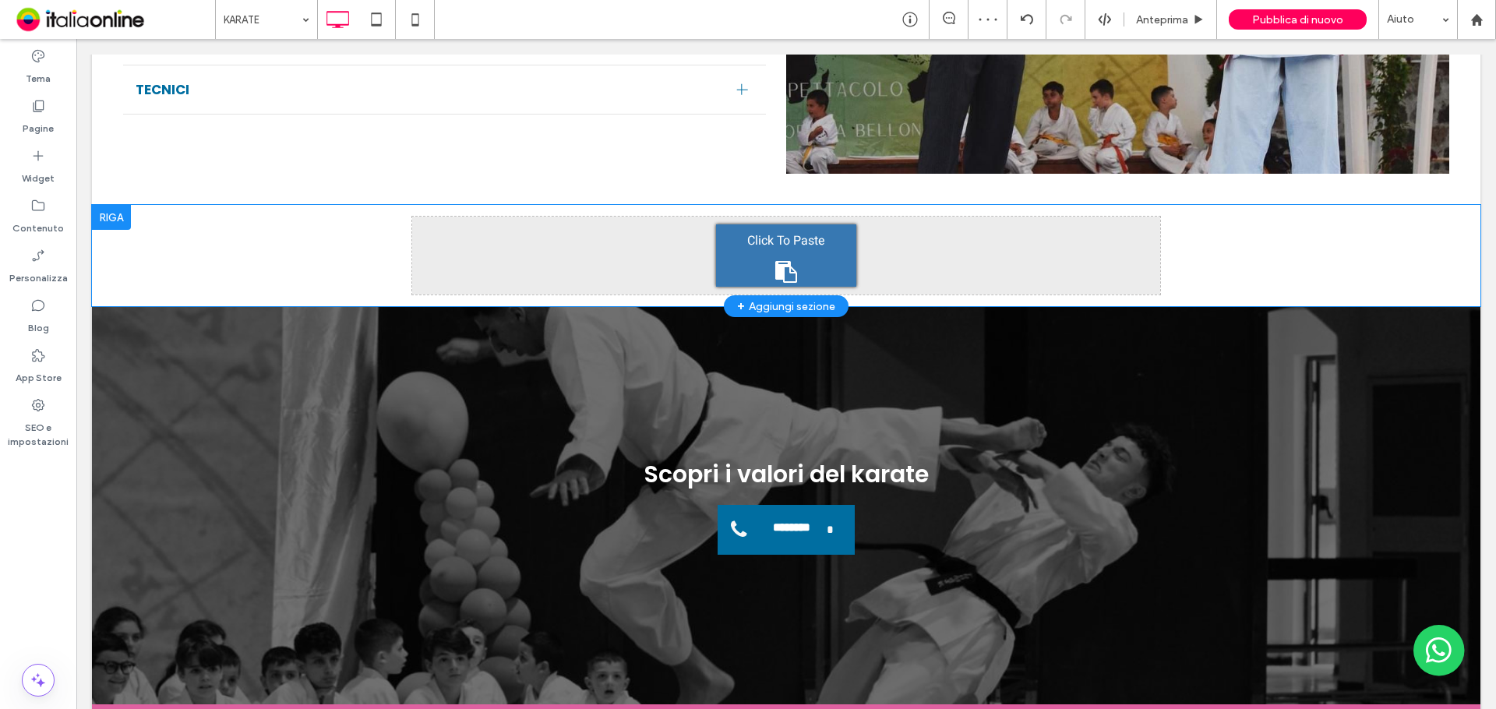
click at [772, 253] on span "Click To Paste" at bounding box center [786, 240] width 78 height 25
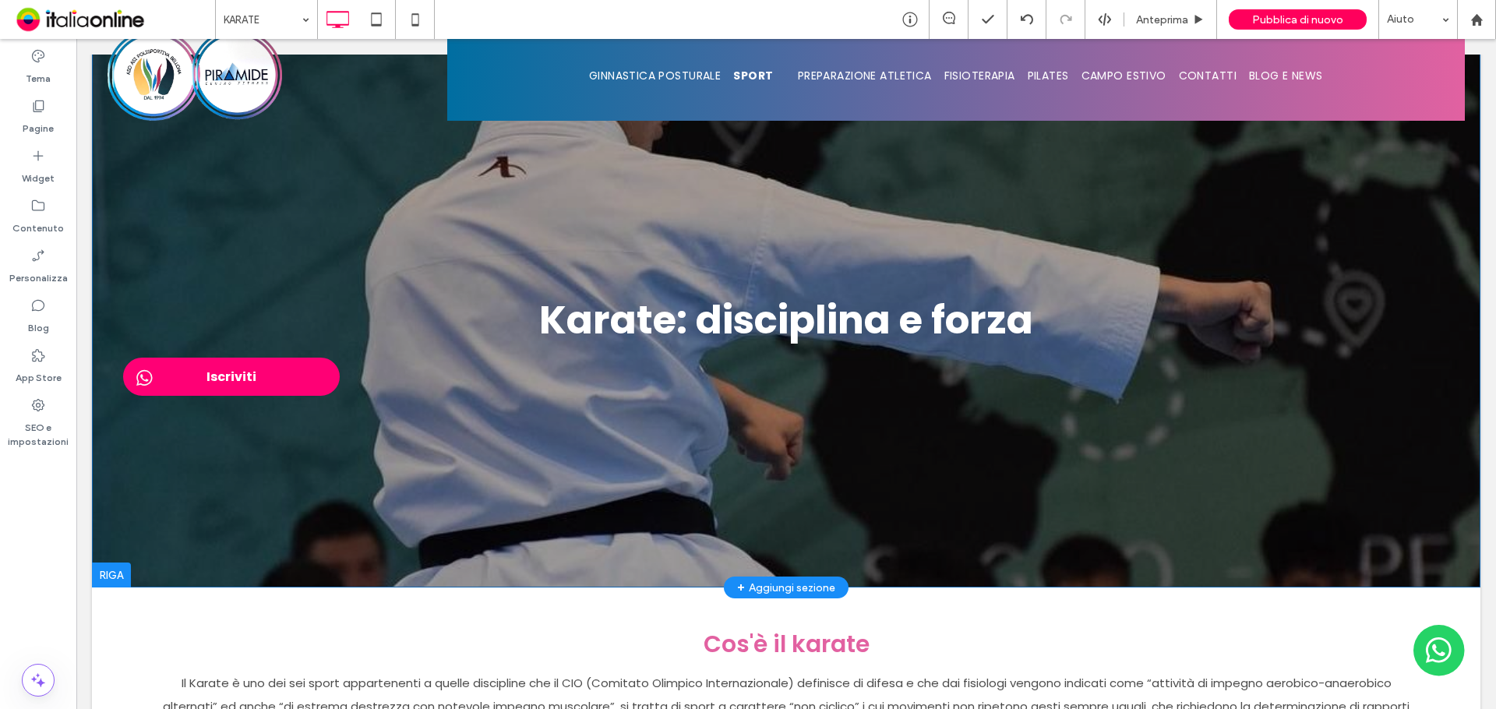
scroll to position [0, 0]
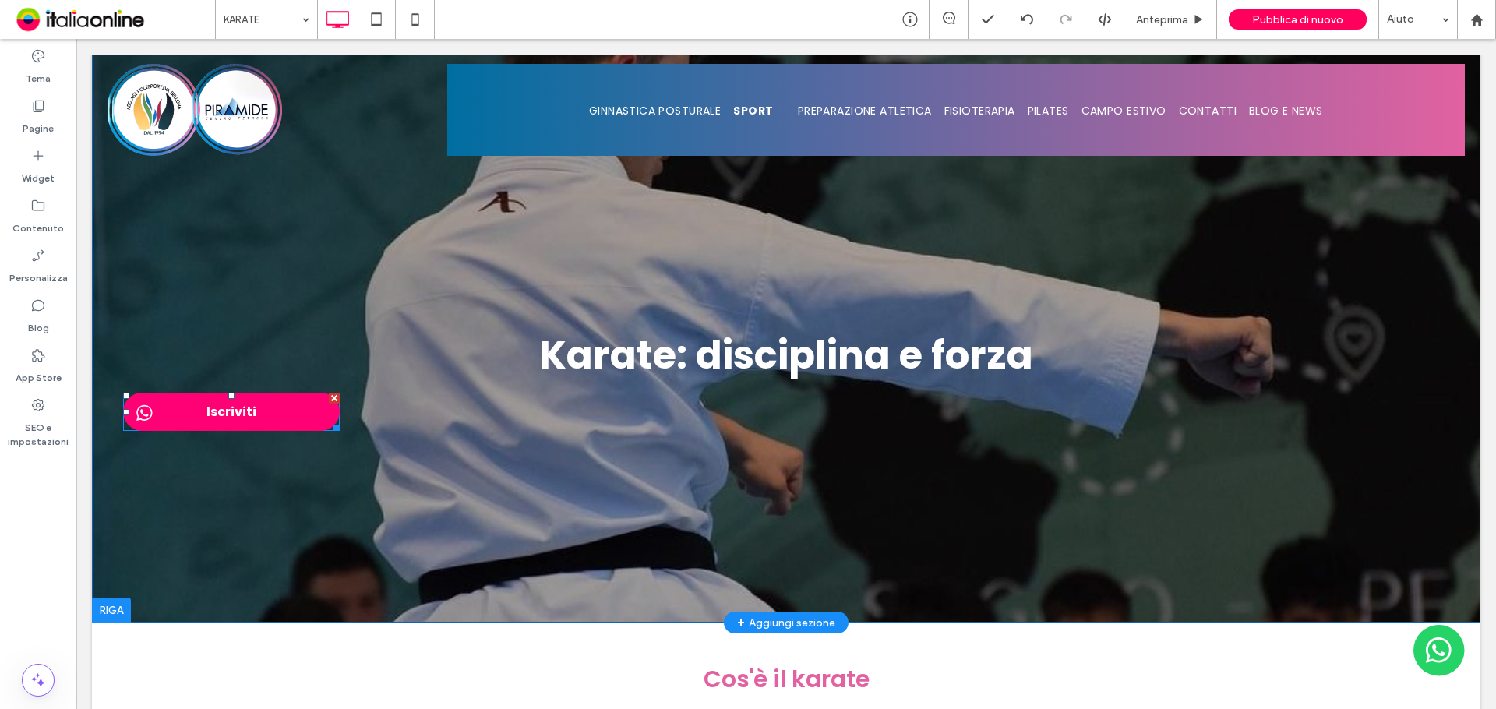
click at [333, 397] on div at bounding box center [334, 398] width 11 height 11
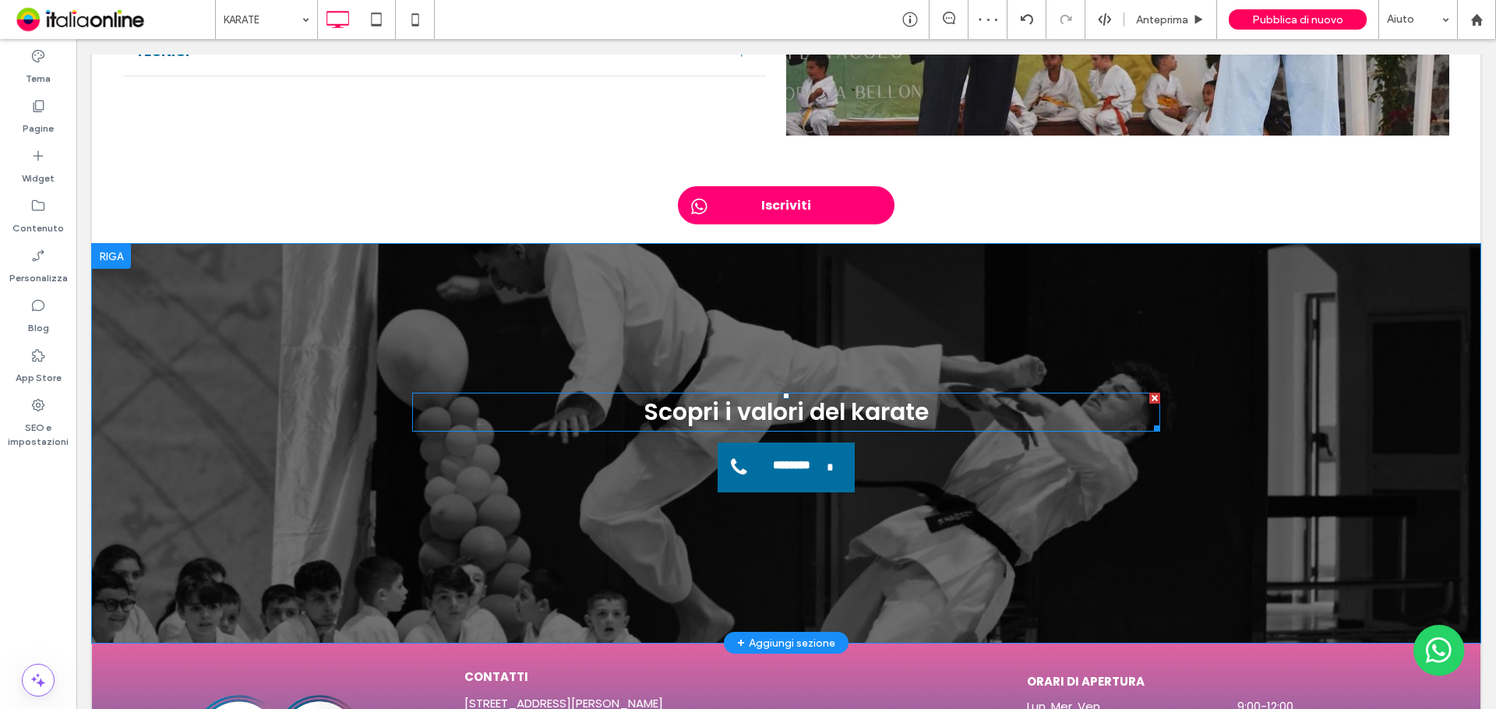
scroll to position [2259, 0]
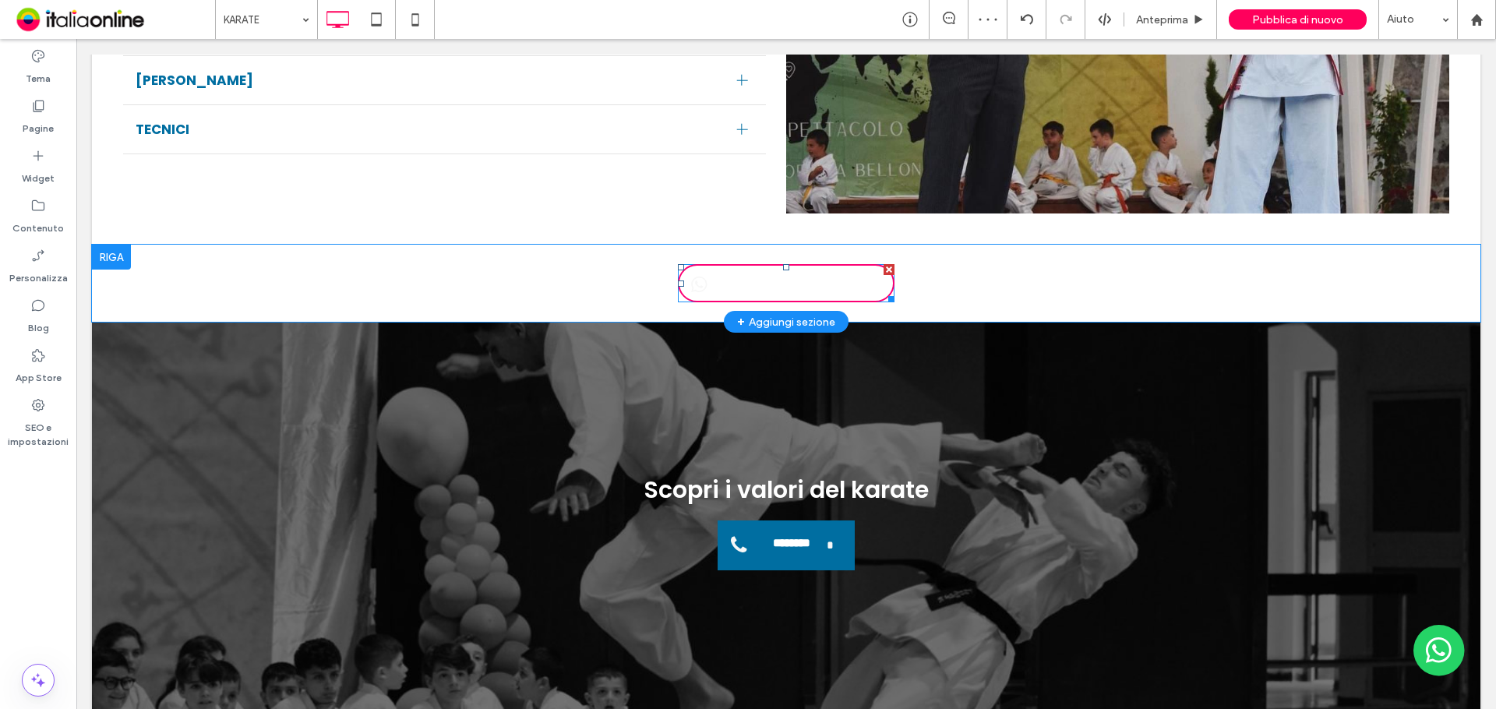
click at [781, 301] on span "Iscriviti" at bounding box center [786, 283] width 61 height 35
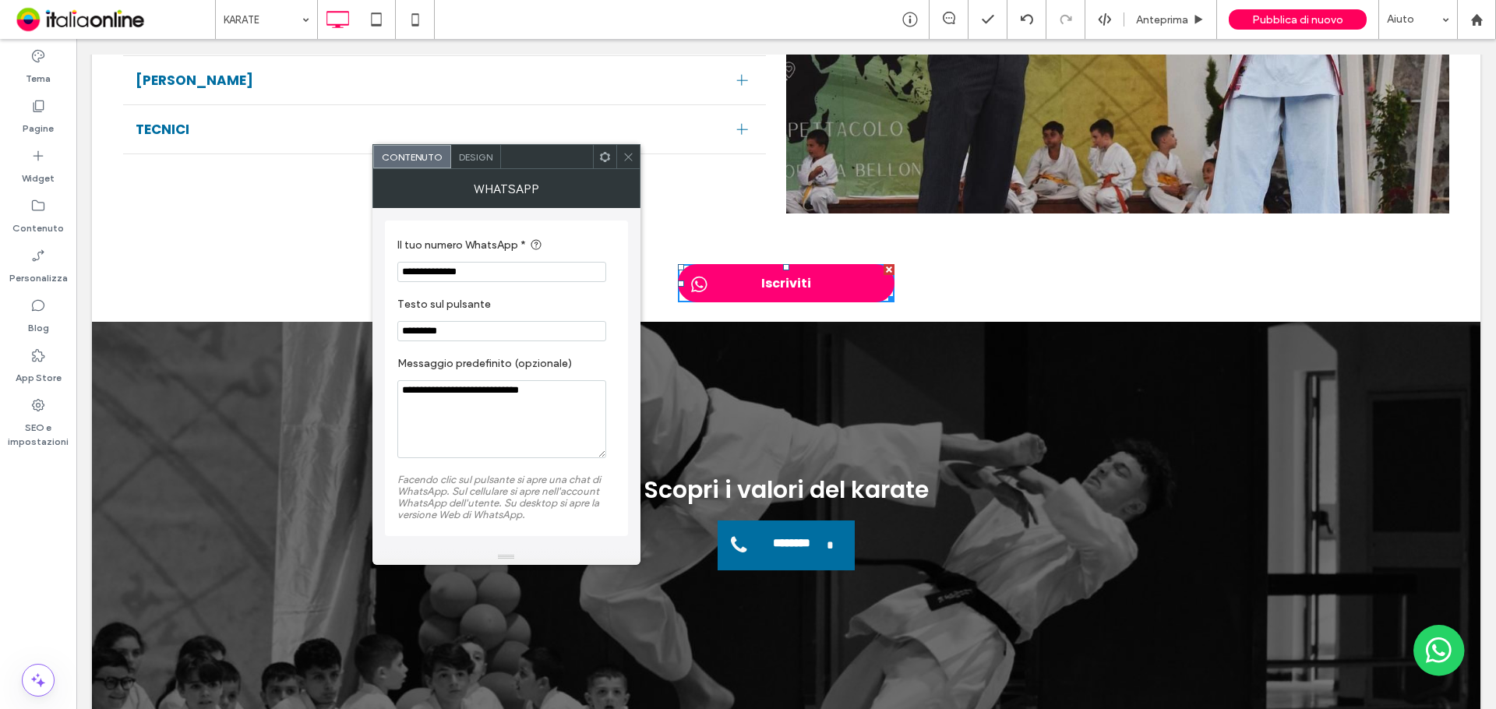
click at [473, 160] on span "Design" at bounding box center [476, 157] width 34 height 12
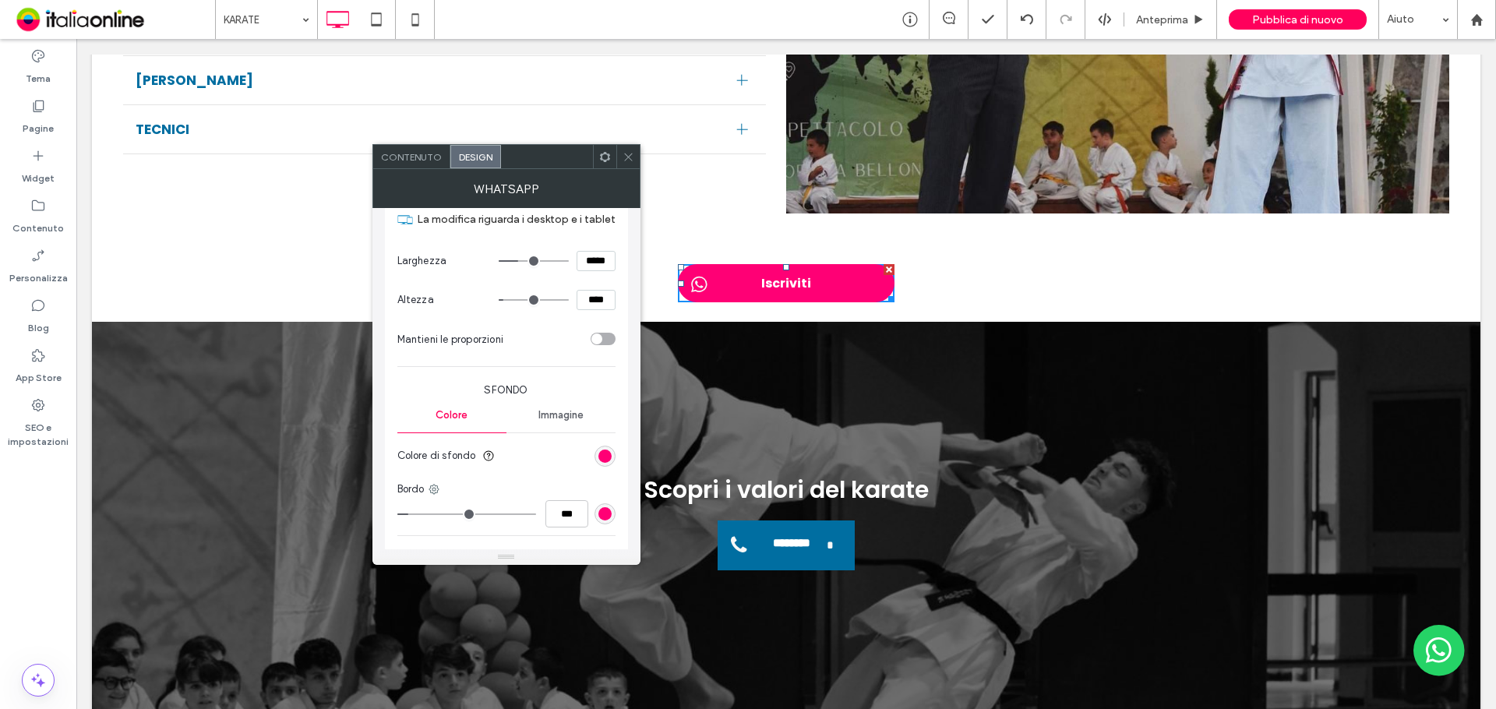
scroll to position [390, 0]
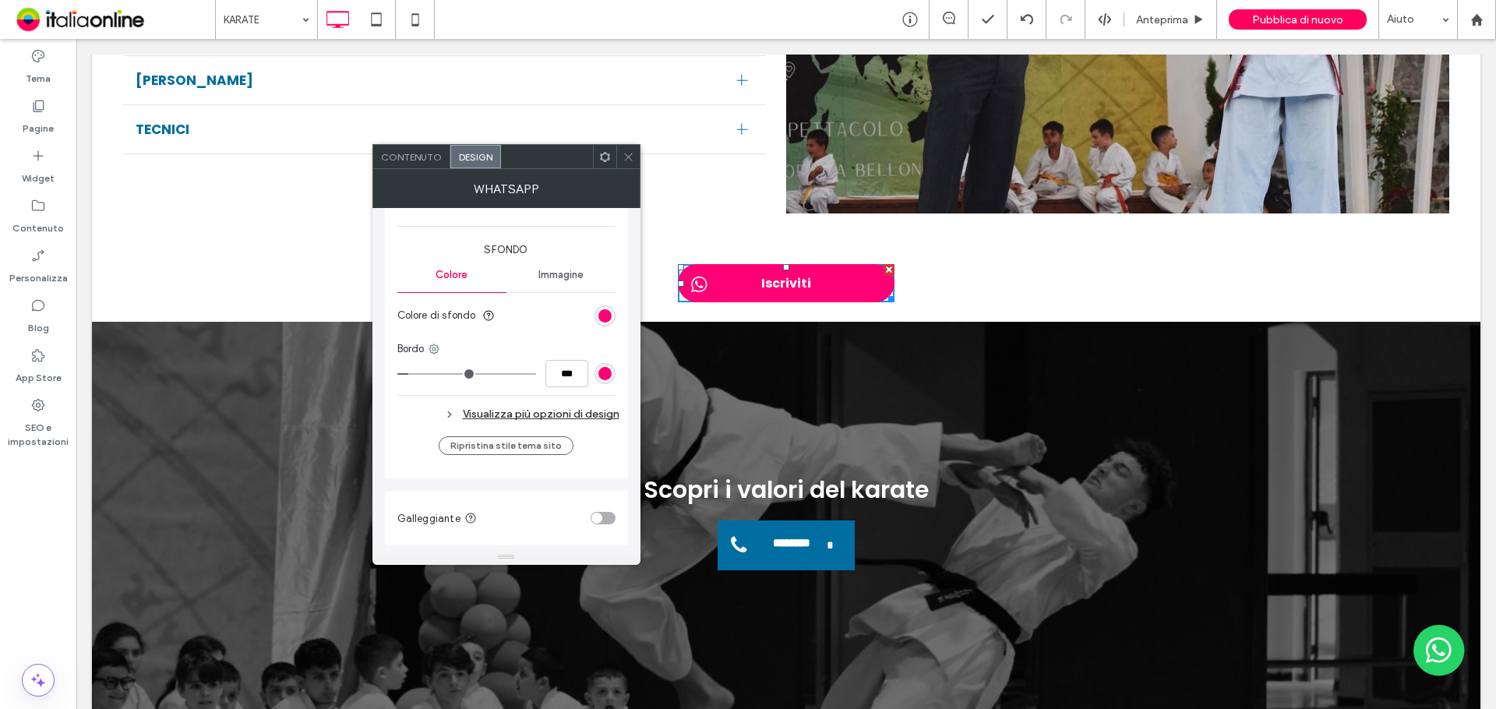
click at [570, 415] on div "Visualizza più opzioni di design" at bounding box center [508, 414] width 222 height 21
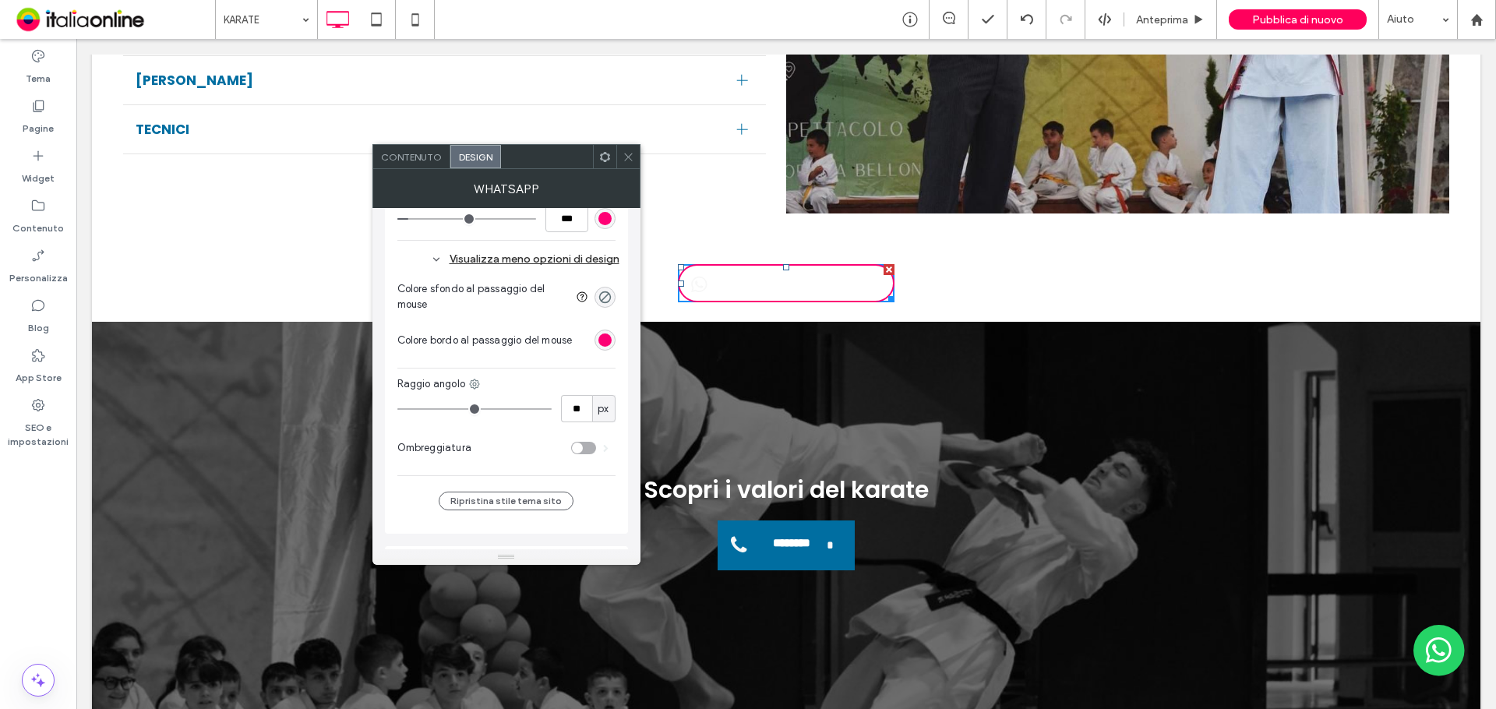
scroll to position [545, 0]
click at [602, 290] on div "rgba(0, 0, 0, 0)" at bounding box center [604, 296] width 13 height 13
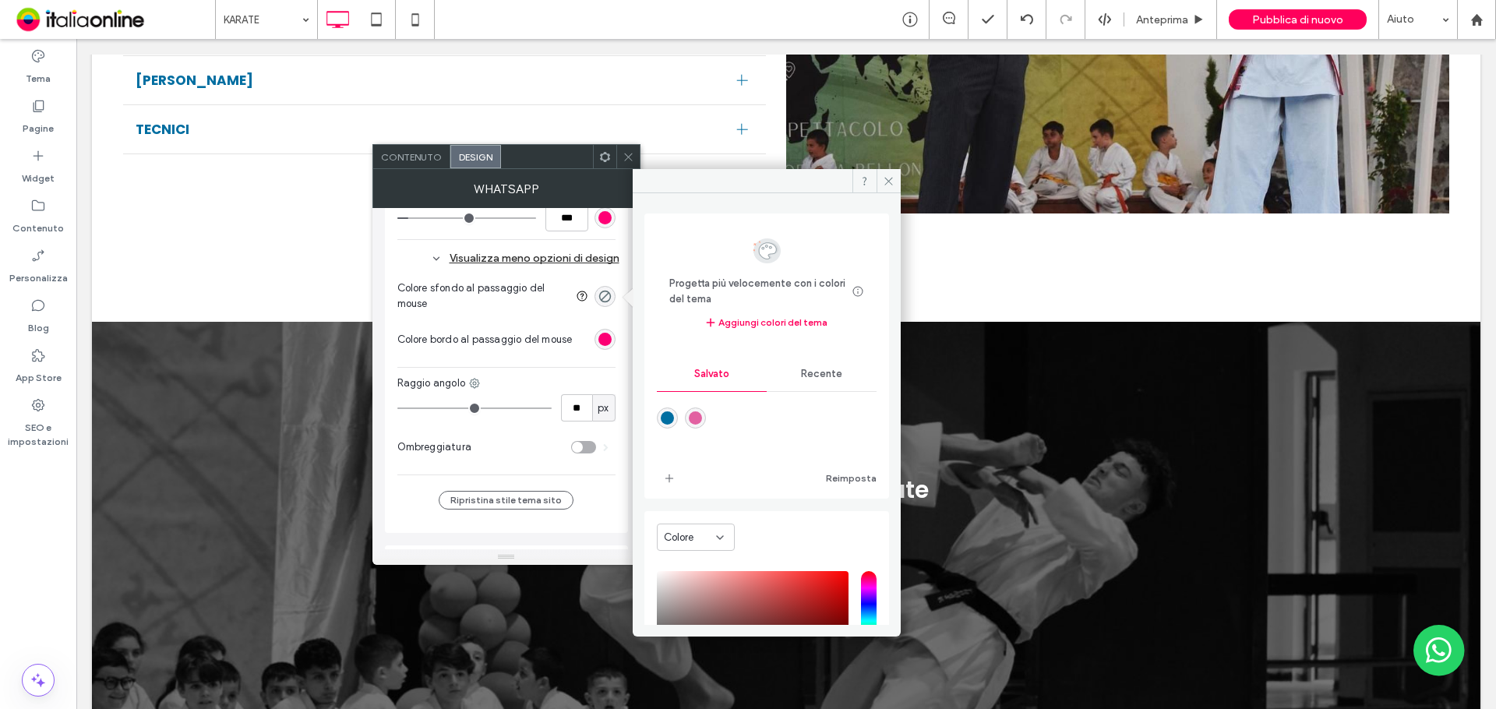
click at [701, 421] on div "rgba(226,97,161,1)" at bounding box center [695, 417] width 13 height 13
type input "*******"
type input "***"
type input "****"
click at [891, 168] on div at bounding box center [915, 51] width 219 height 325
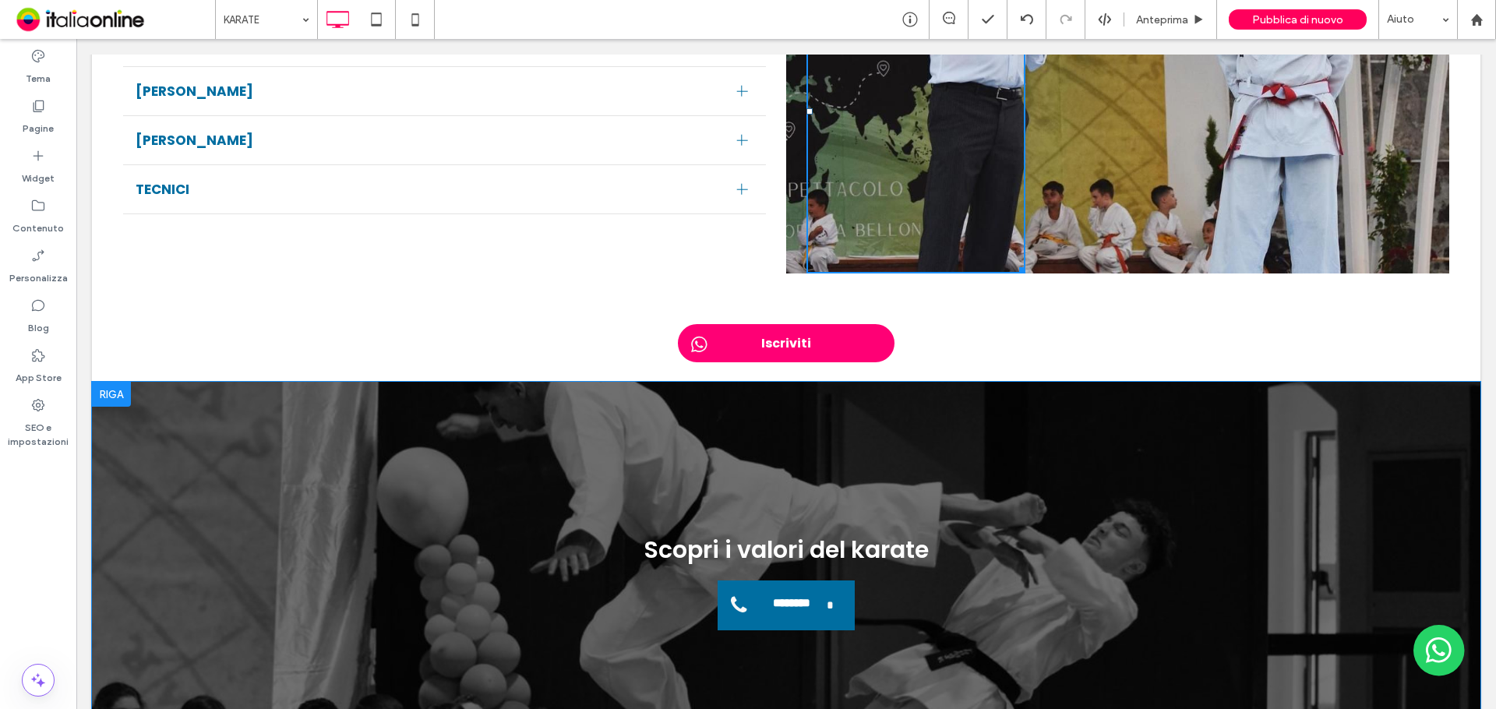
scroll to position [2104, 0]
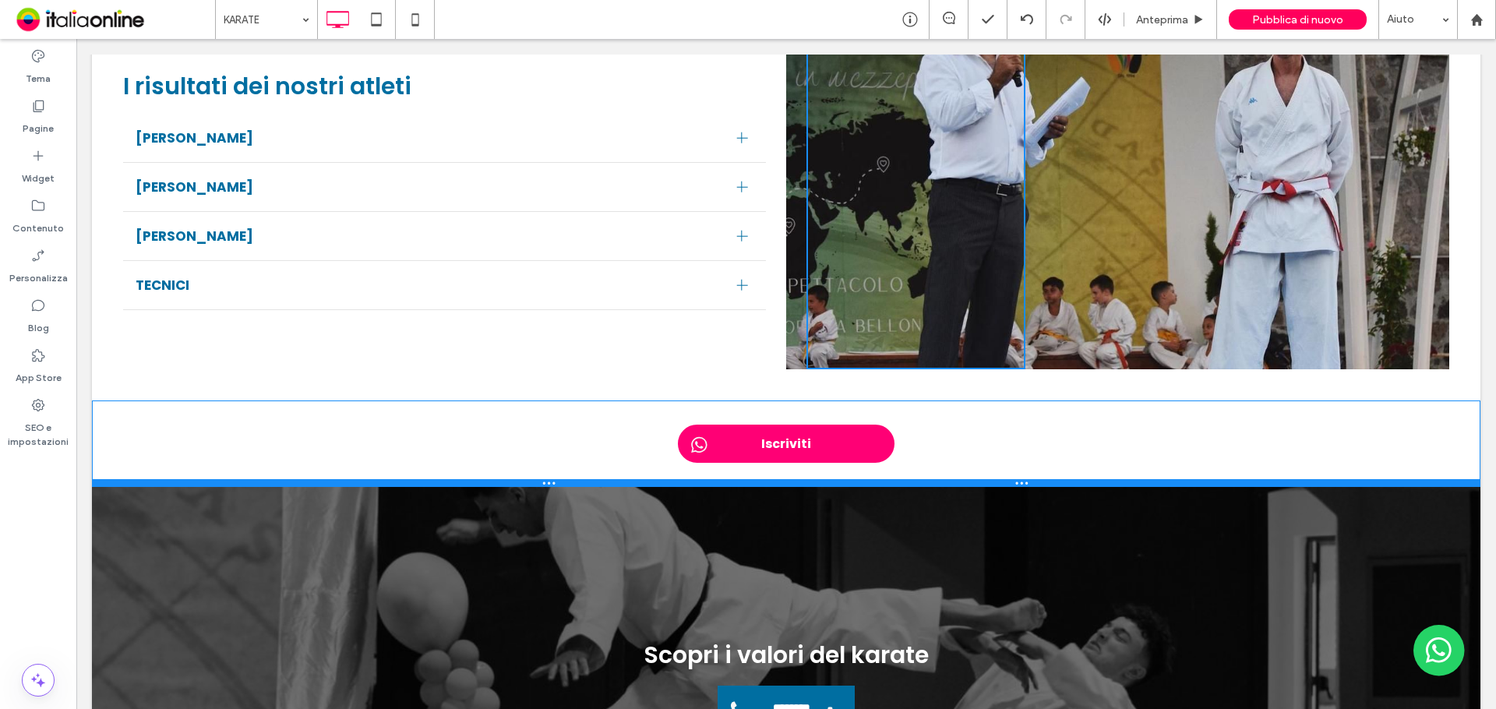
drag, startPoint x: 481, startPoint y: 498, endPoint x: 482, endPoint y: 507, distance: 9.4
click at [482, 487] on div at bounding box center [786, 483] width 1388 height 8
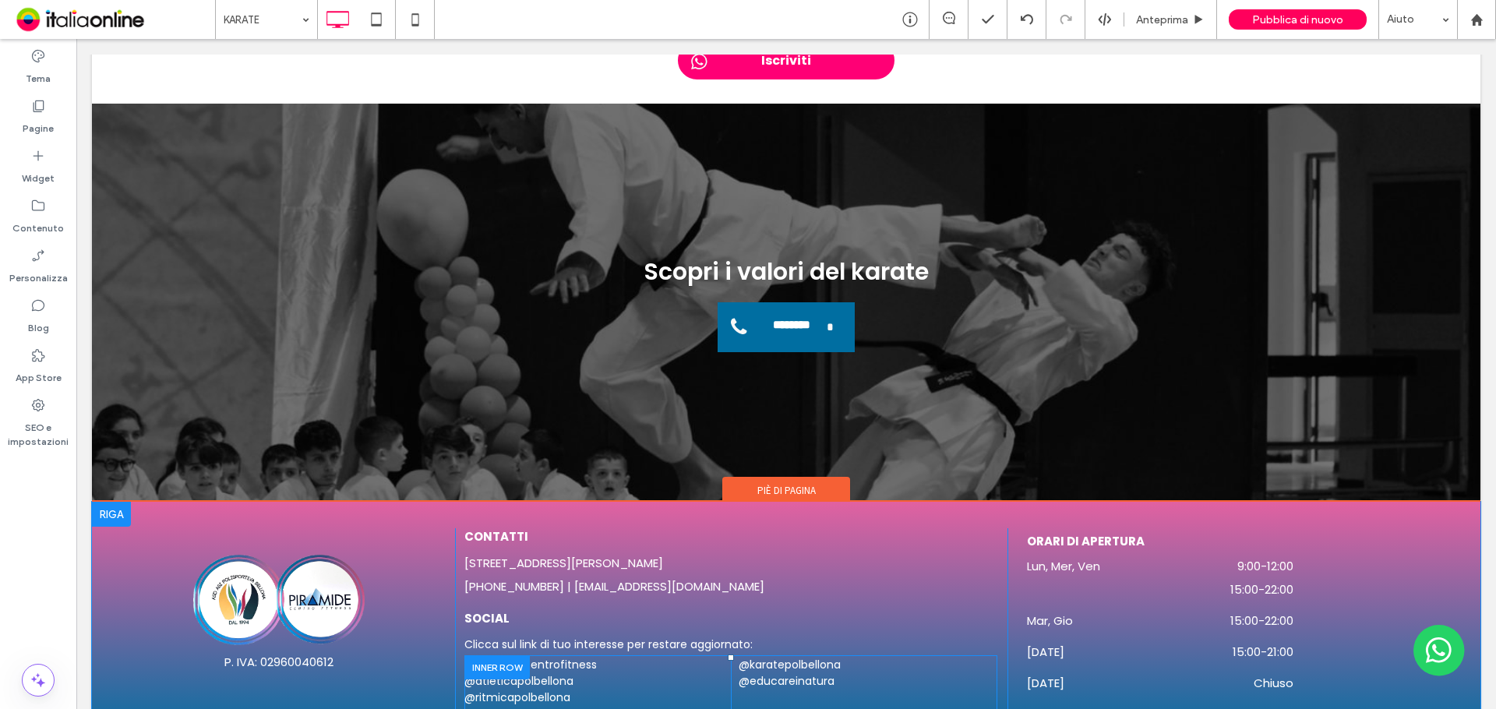
scroll to position [2493, 0]
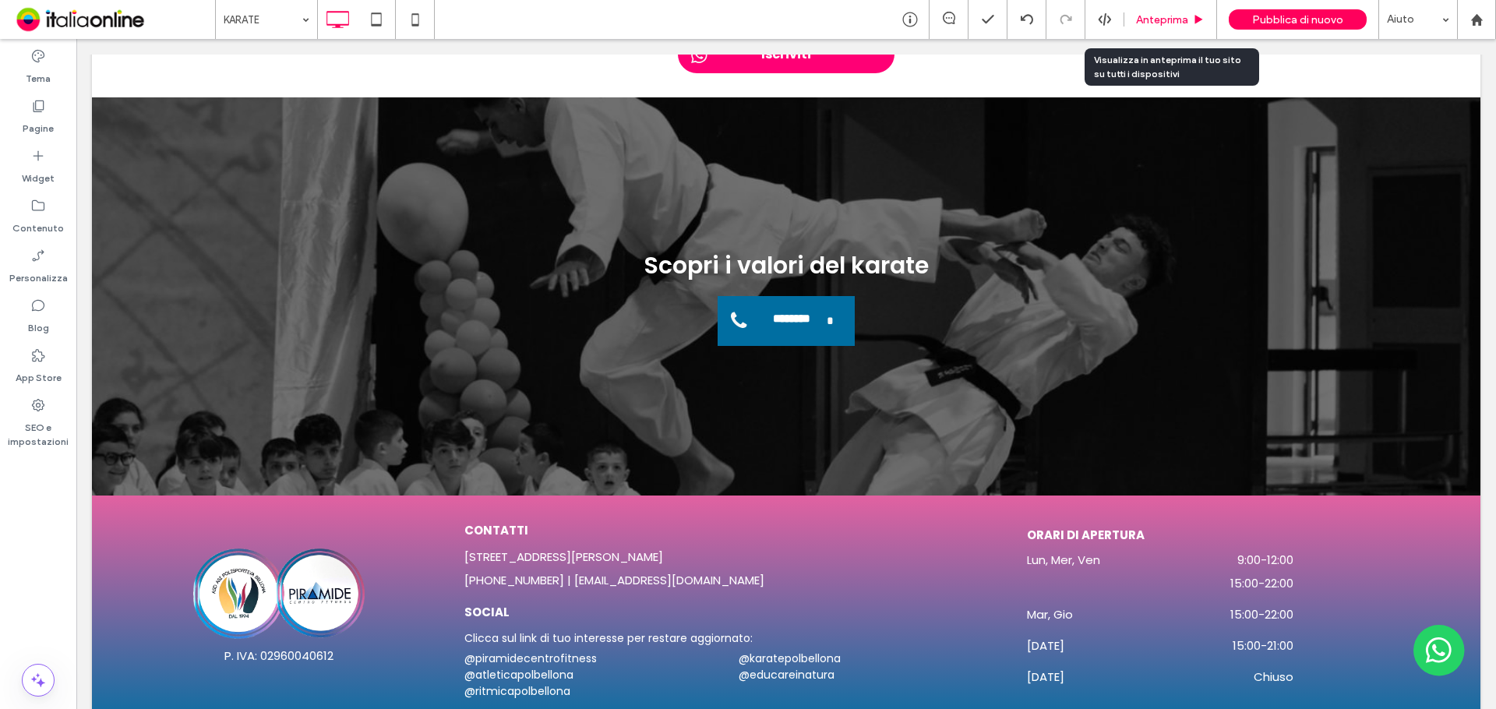
click at [1169, 23] on span "Anteprima" at bounding box center [1162, 19] width 52 height 13
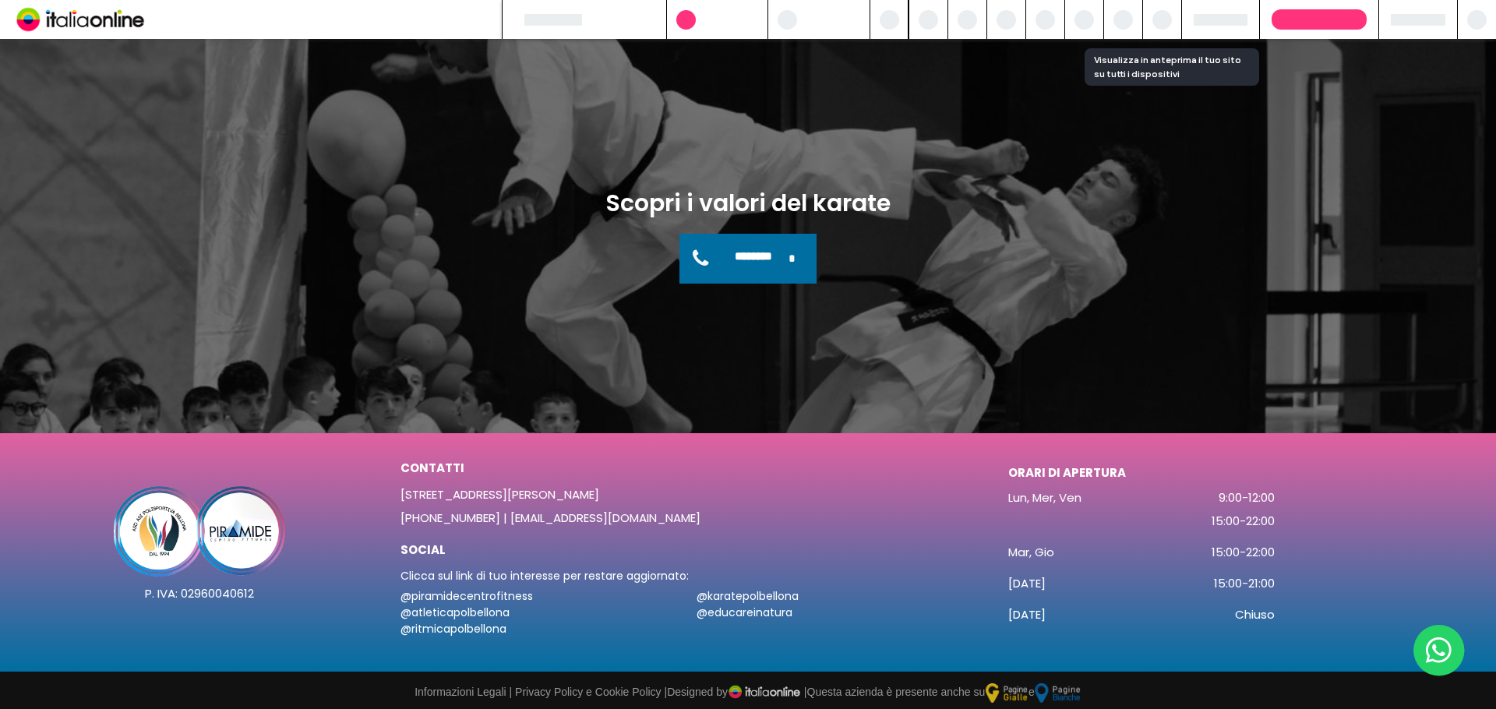
scroll to position [2423, 0]
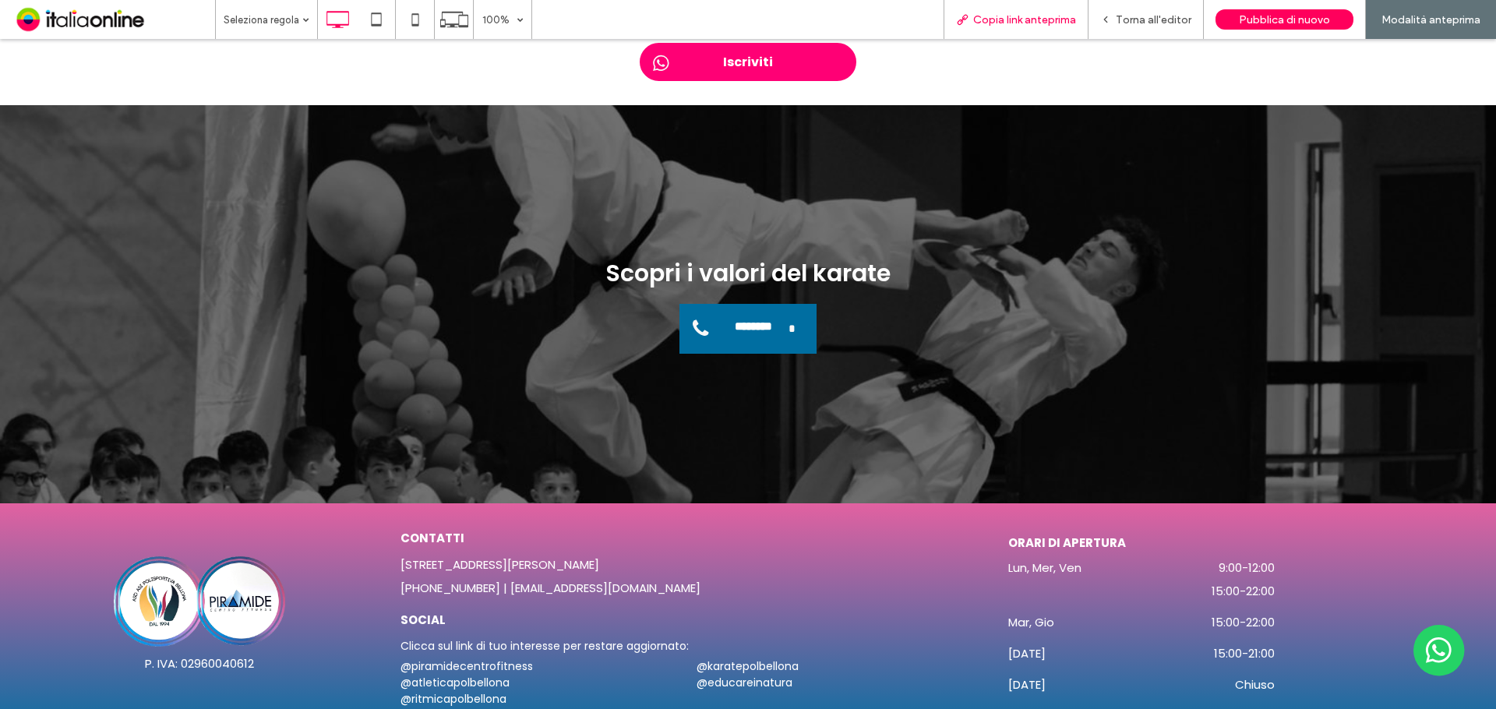
click at [994, 24] on span "Copia link anteprima" at bounding box center [1024, 19] width 103 height 13
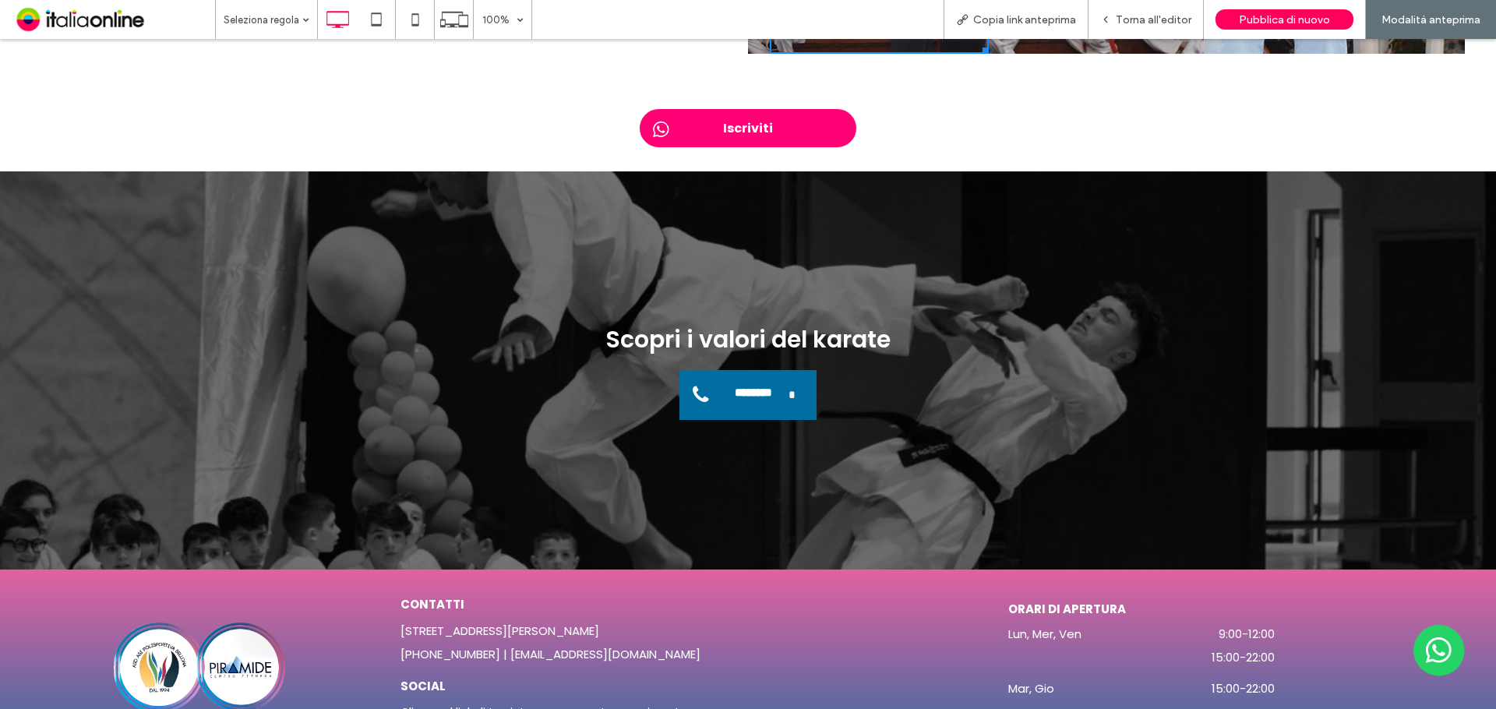
scroll to position [2267, 0]
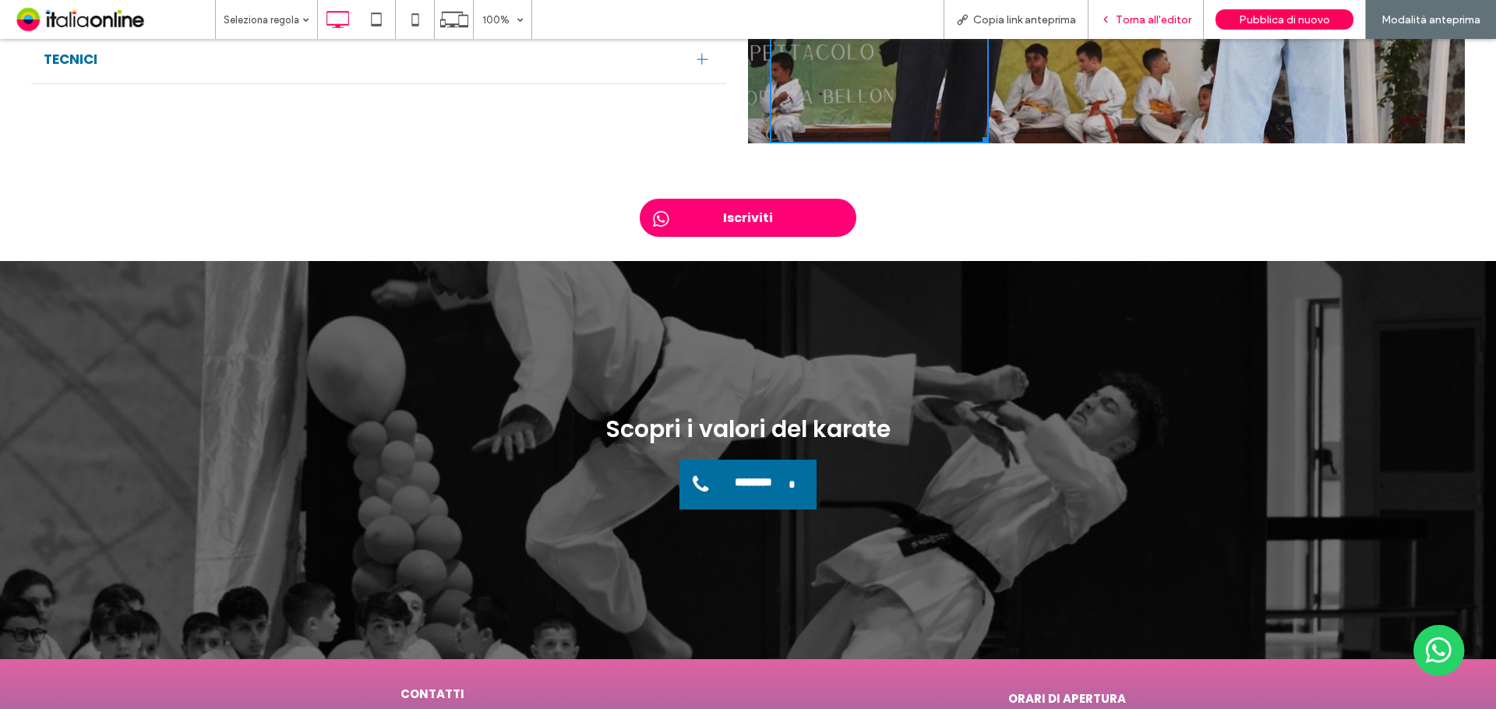
click at [1145, 20] on span "Torna all'editor" at bounding box center [1154, 19] width 76 height 13
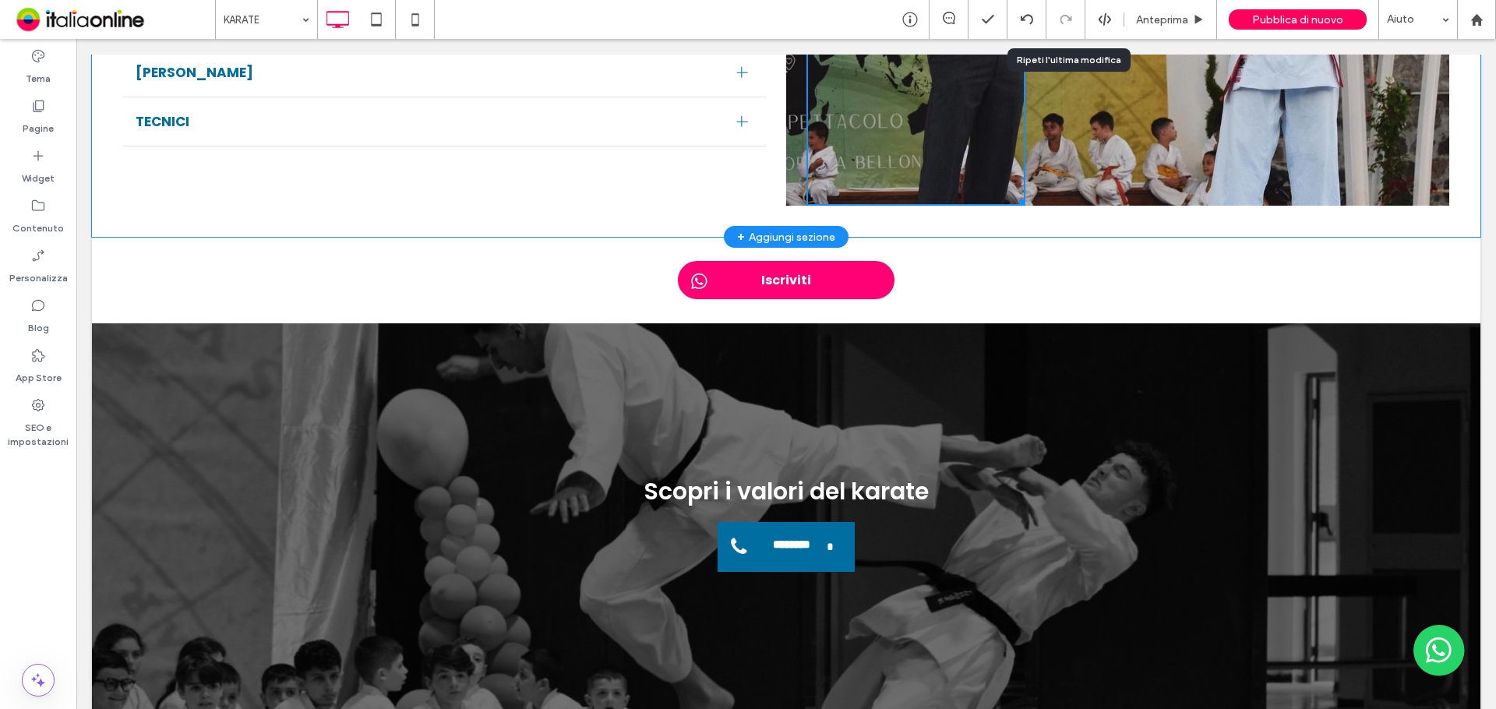
scroll to position [2337, 0]
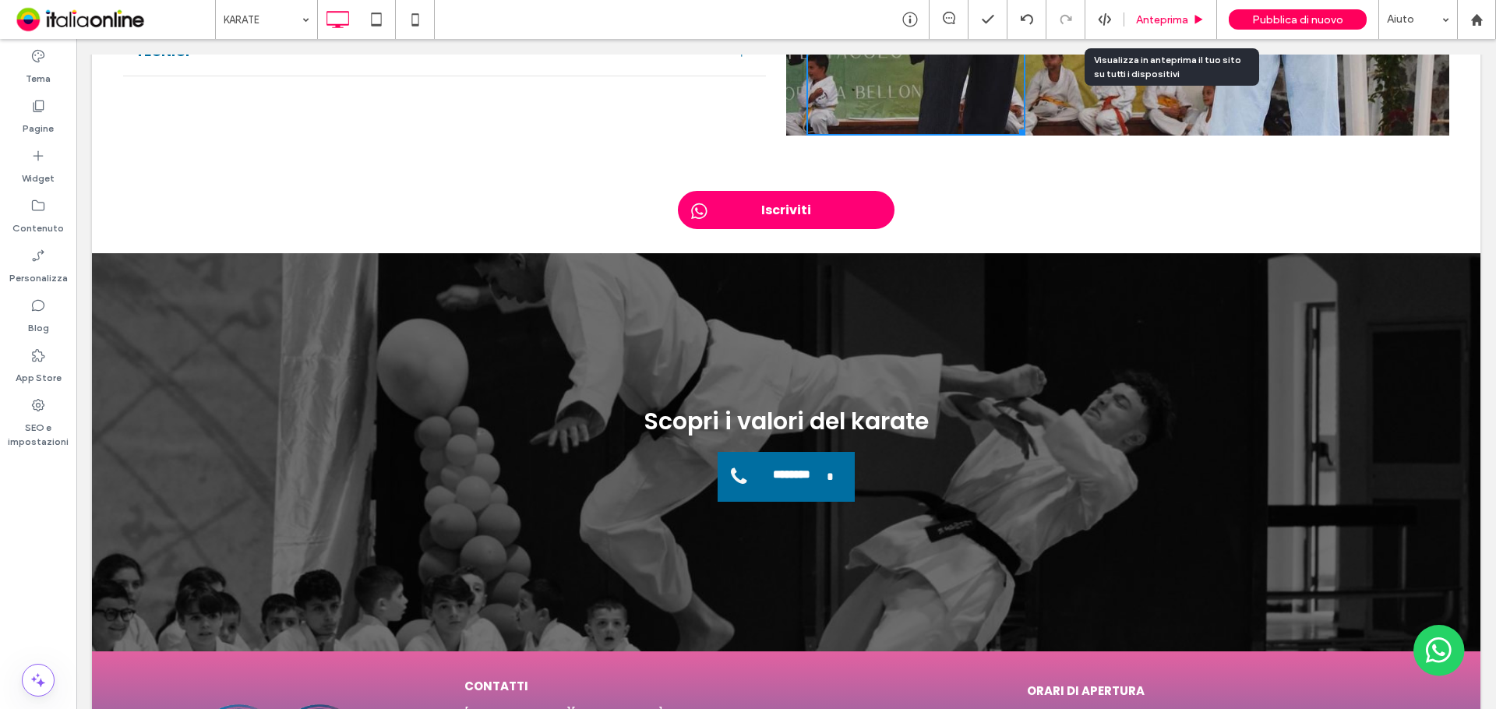
click at [1182, 23] on span "Anteprima" at bounding box center [1162, 19] width 52 height 13
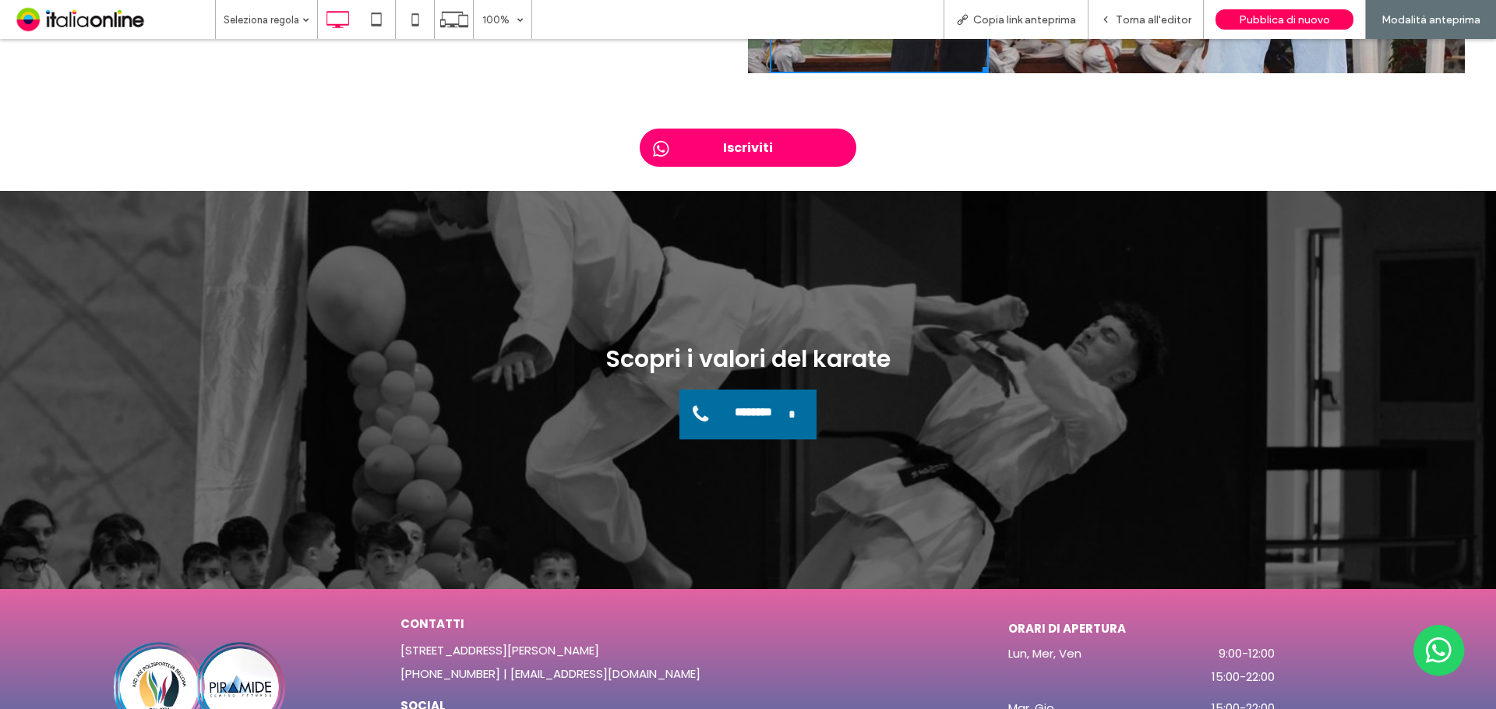
scroll to position [2267, 0]
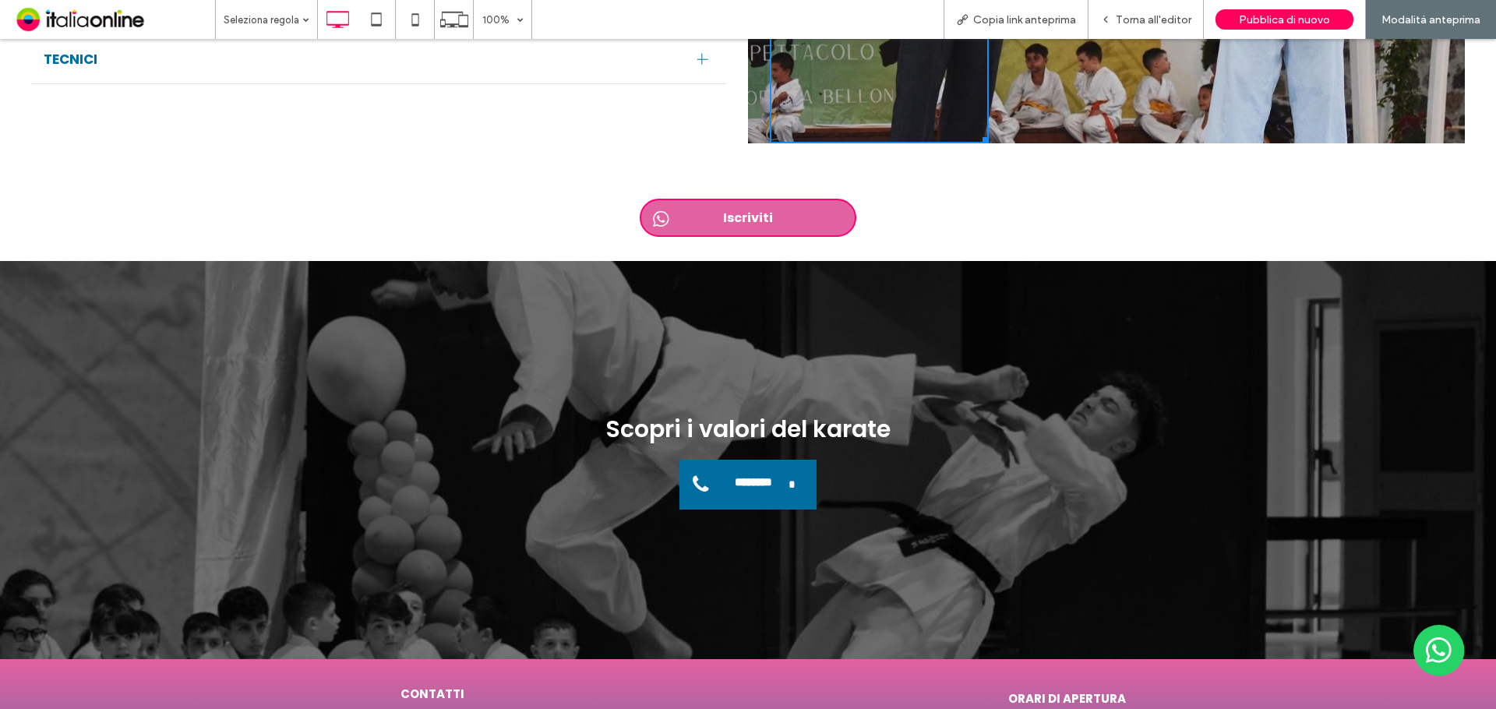
click at [814, 199] on link "Iscriviti" at bounding box center [748, 218] width 217 height 38
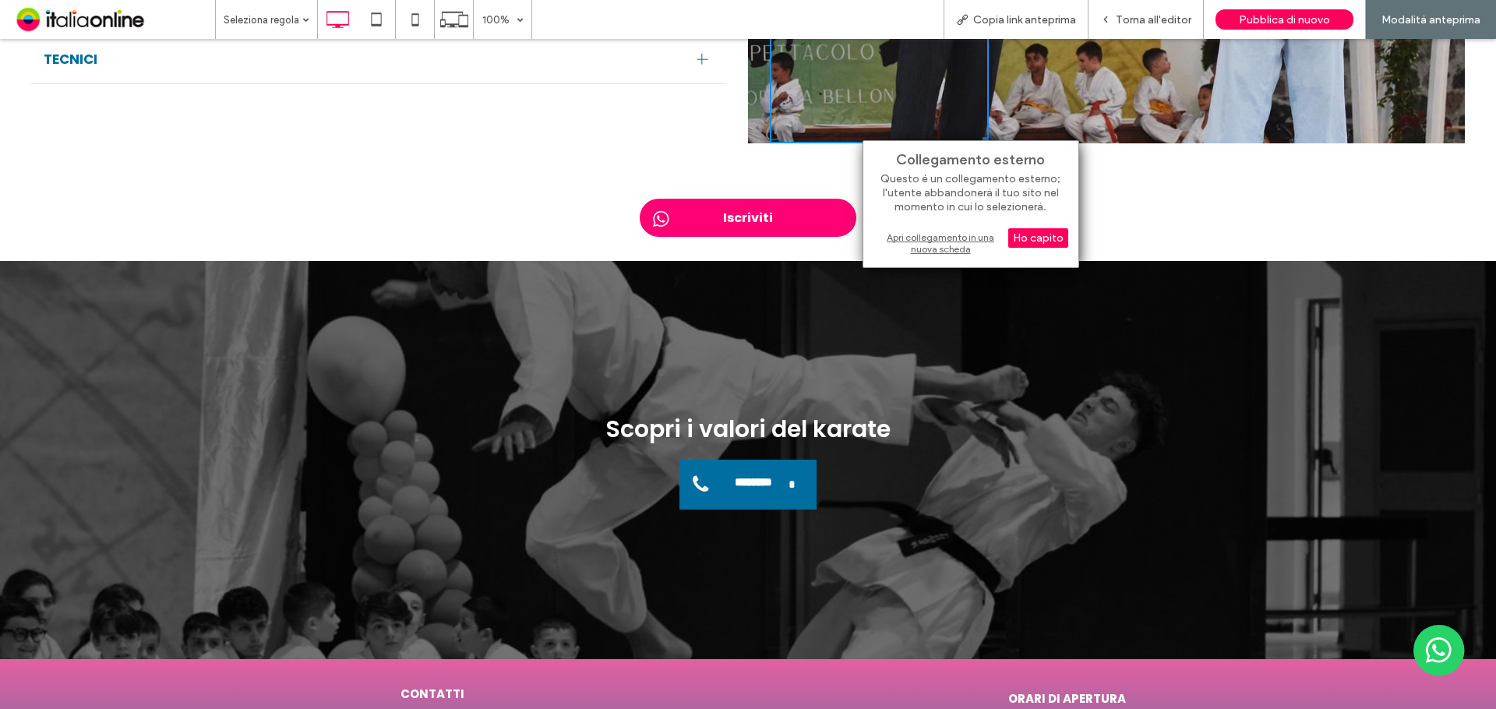
click at [928, 234] on div "Apri collegamento in una nuova scheda" at bounding box center [970, 243] width 195 height 28
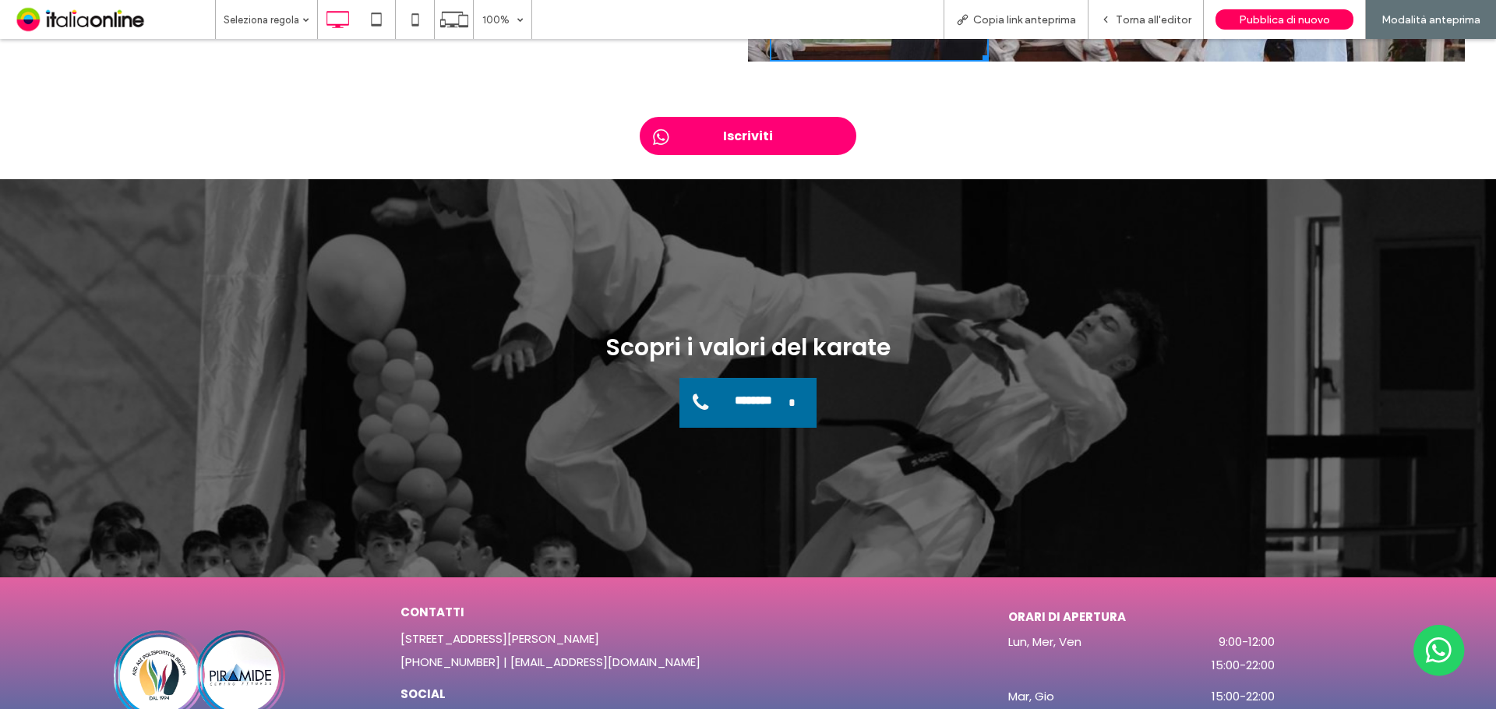
scroll to position [2475, 0]
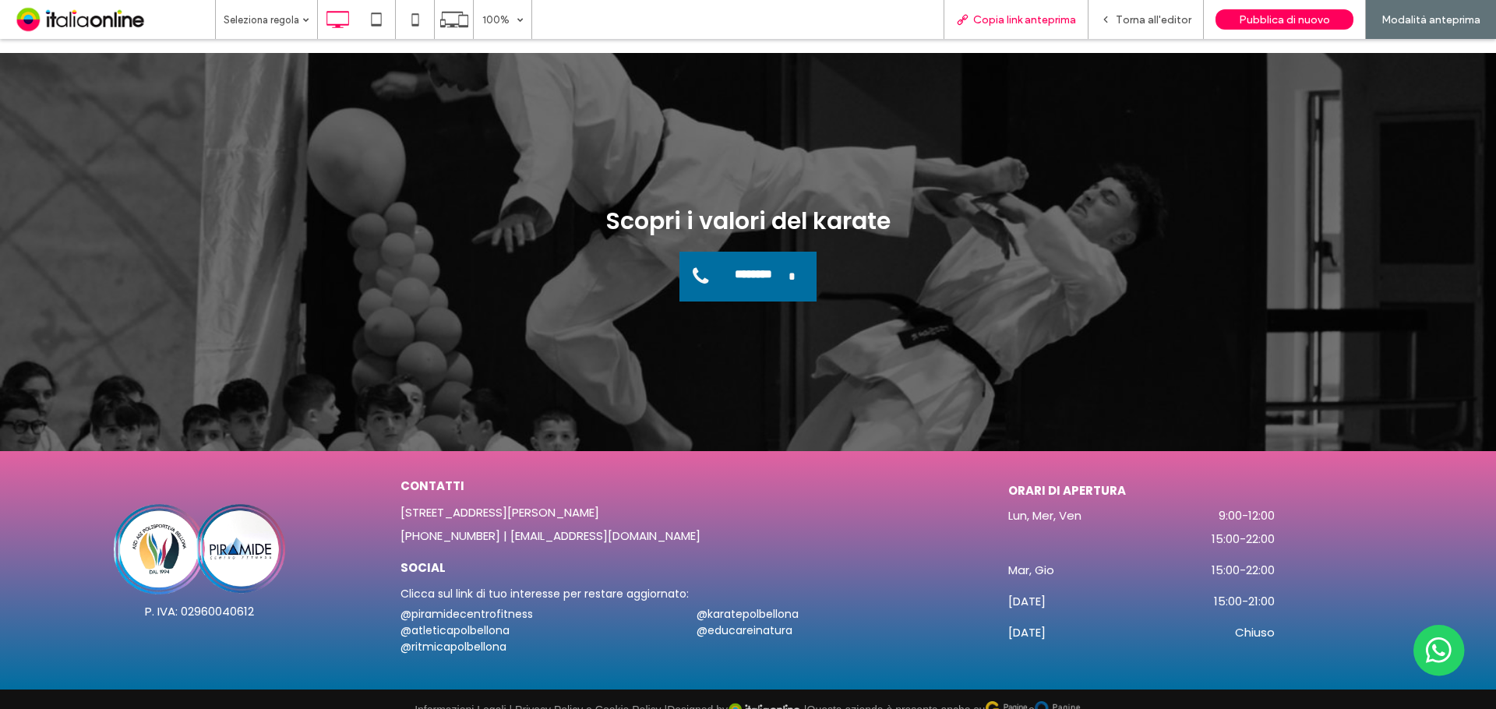
click at [1037, 16] on span "Copia link anteprima" at bounding box center [1024, 19] width 103 height 13
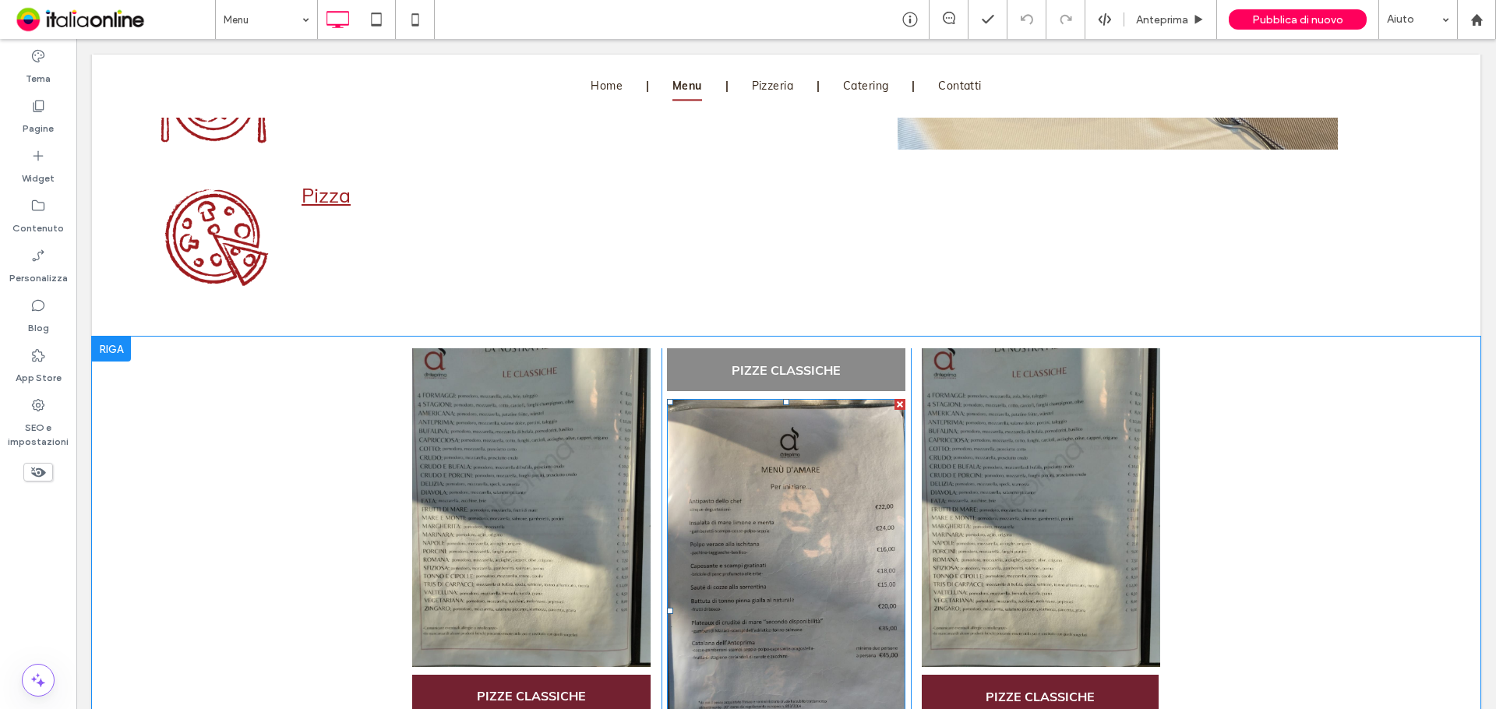
scroll to position [1792, 0]
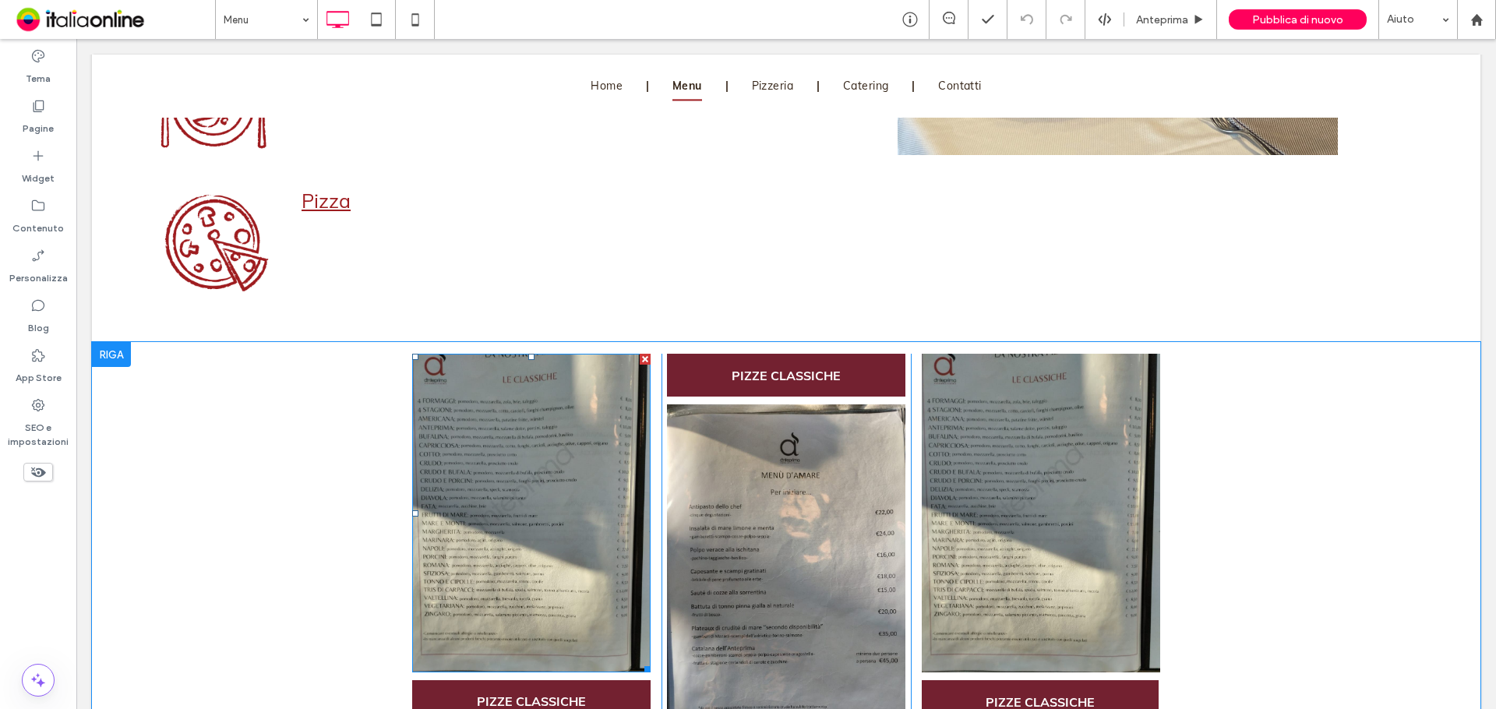
click at [506, 438] on img at bounding box center [531, 513] width 238 height 319
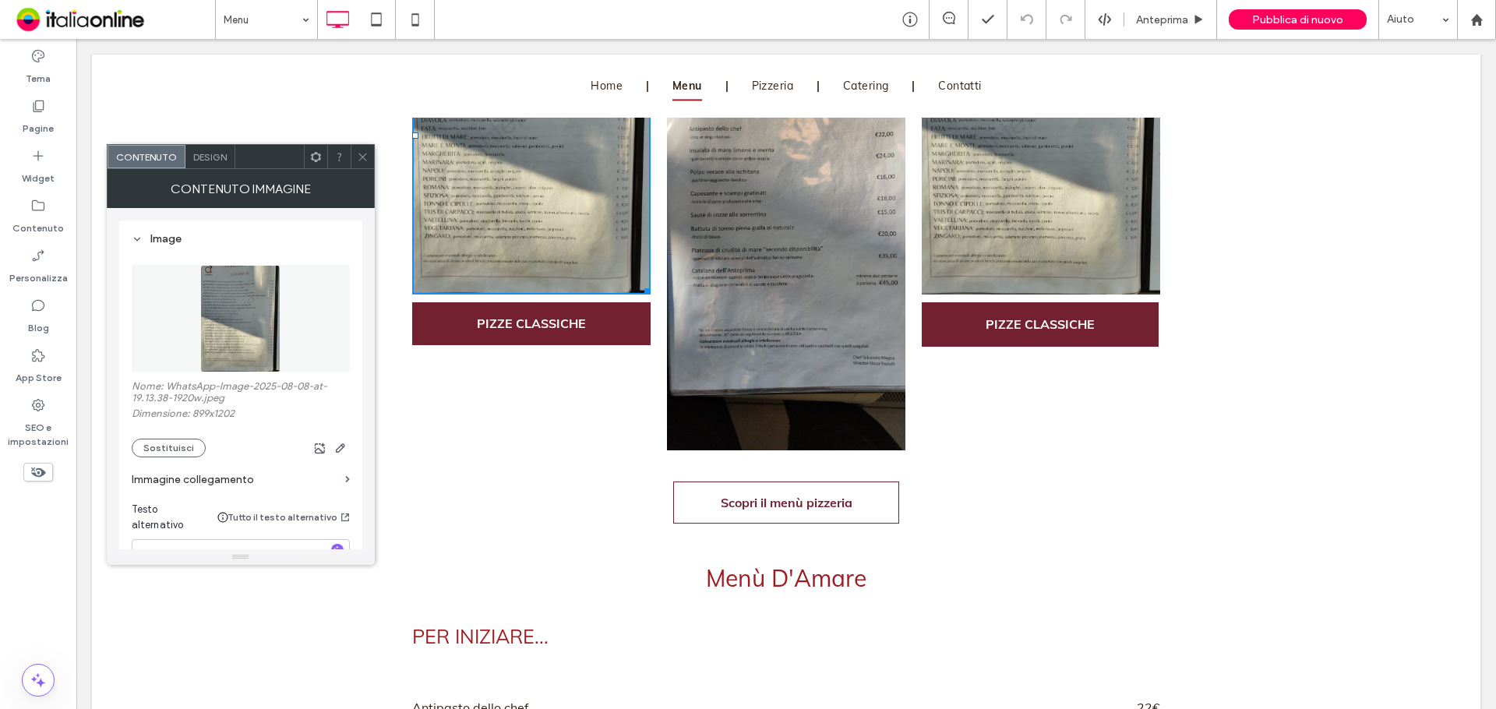
scroll to position [2259, 0]
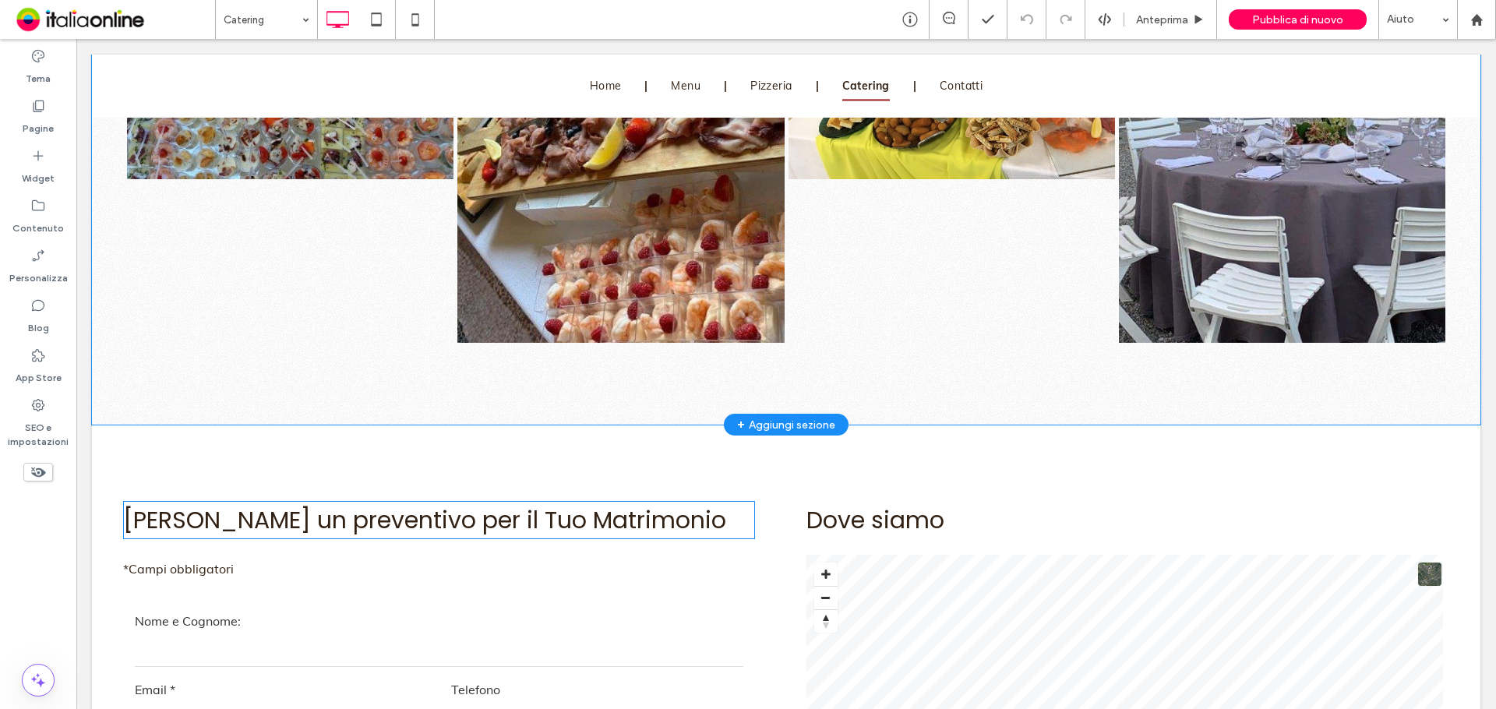
scroll to position [3428, 0]
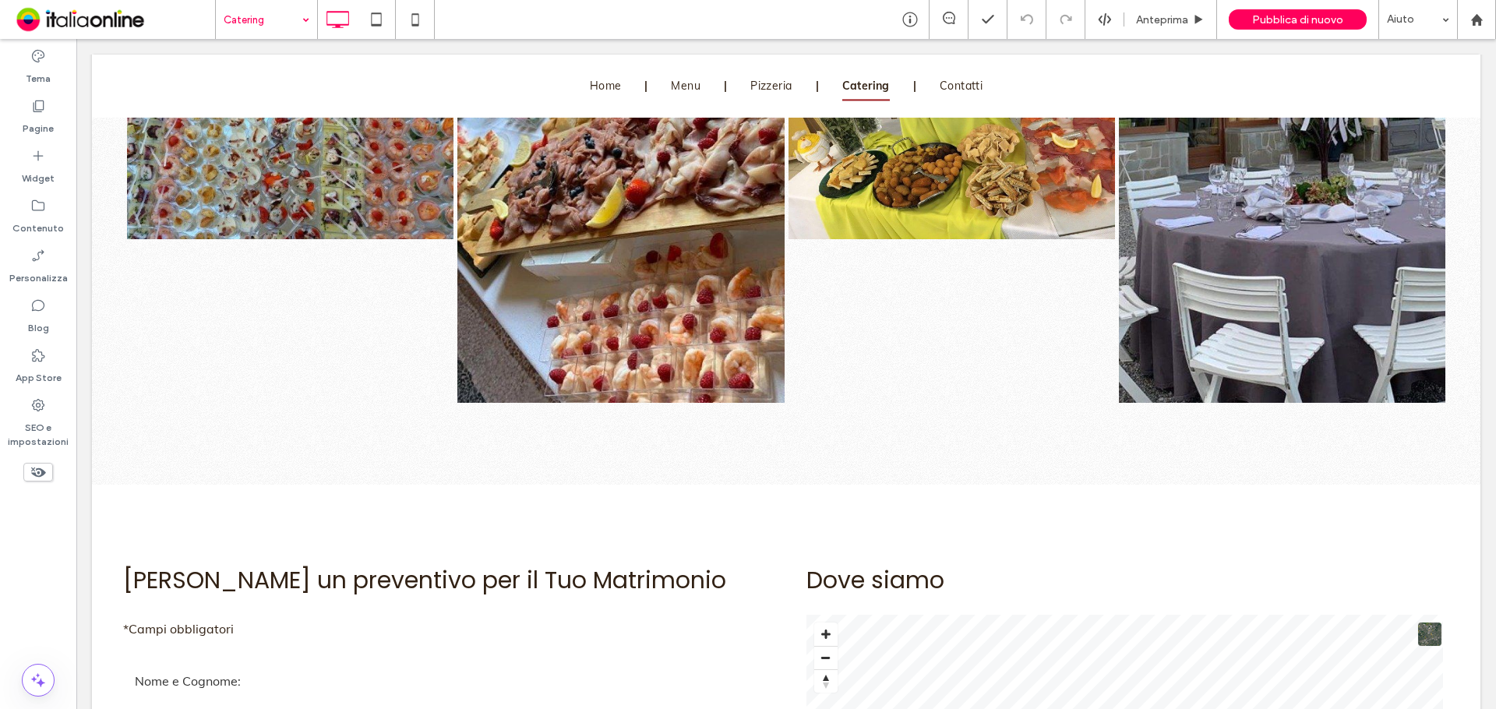
click at [254, 32] on input at bounding box center [263, 19] width 78 height 39
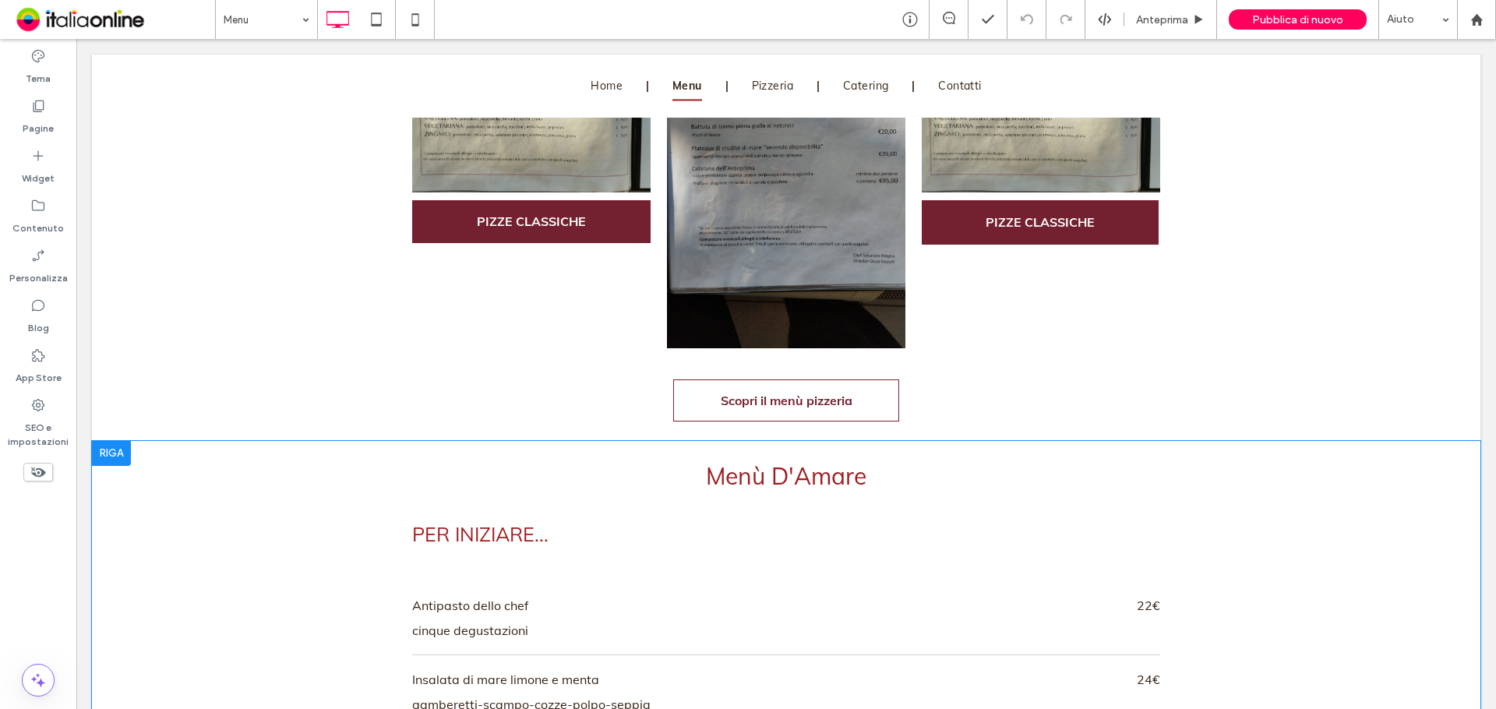
scroll to position [2415, 0]
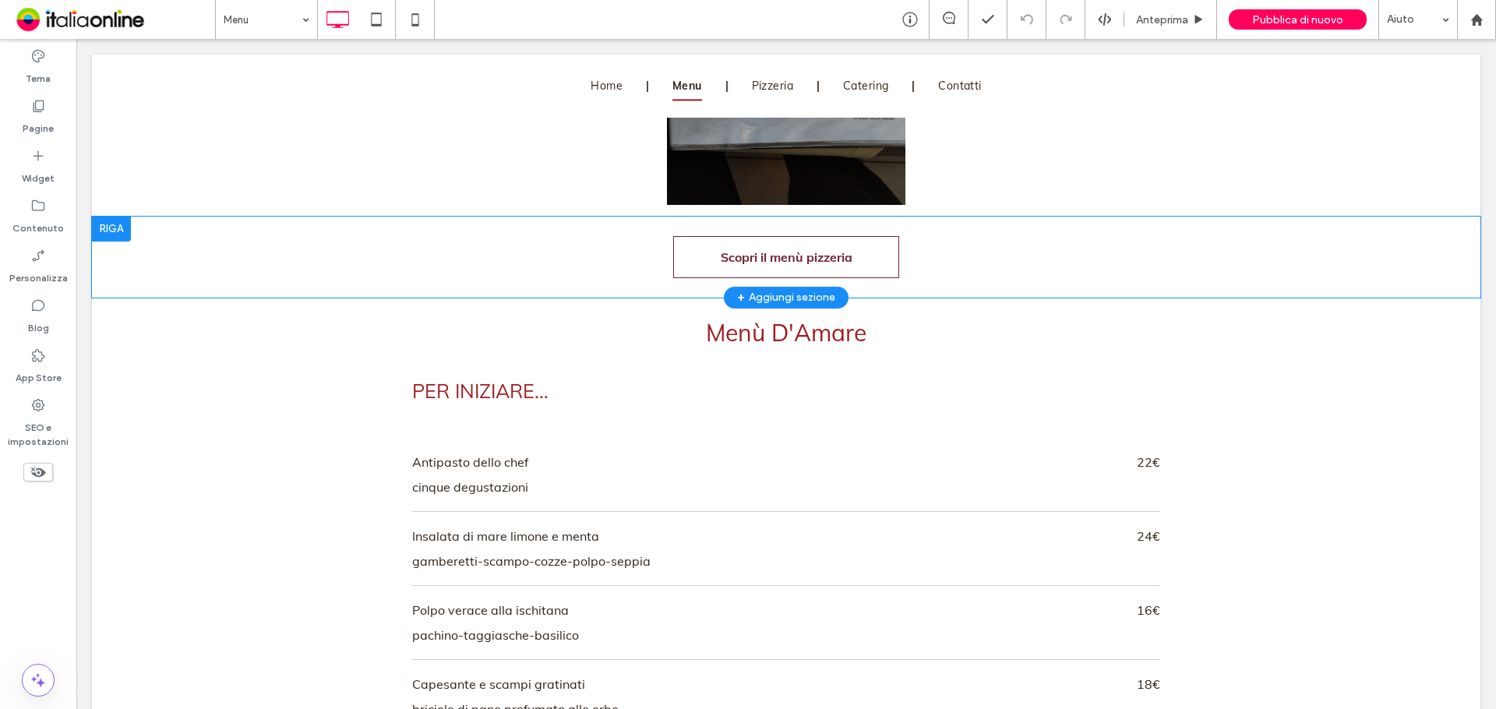
click at [114, 227] on div at bounding box center [111, 229] width 39 height 25
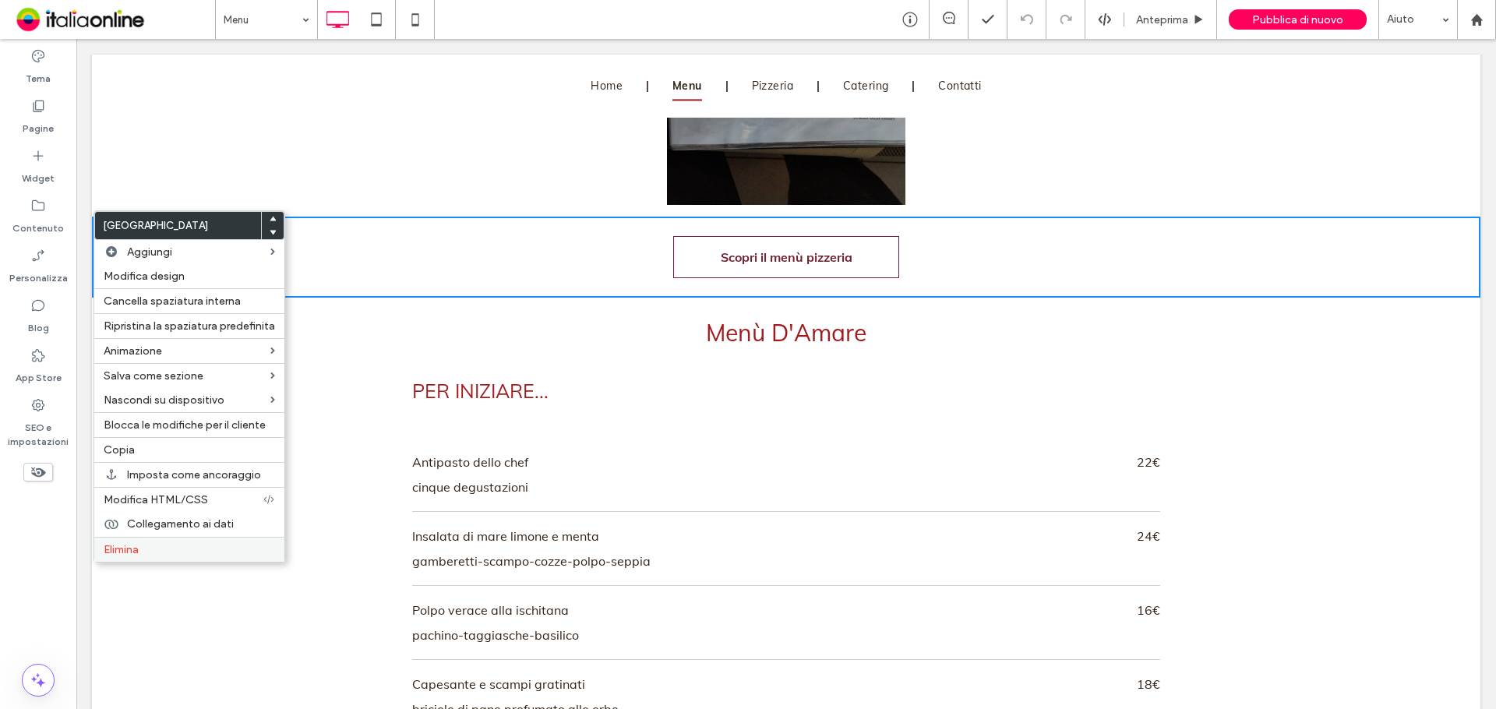
click at [174, 552] on label "Elimina" at bounding box center [189, 549] width 171 height 13
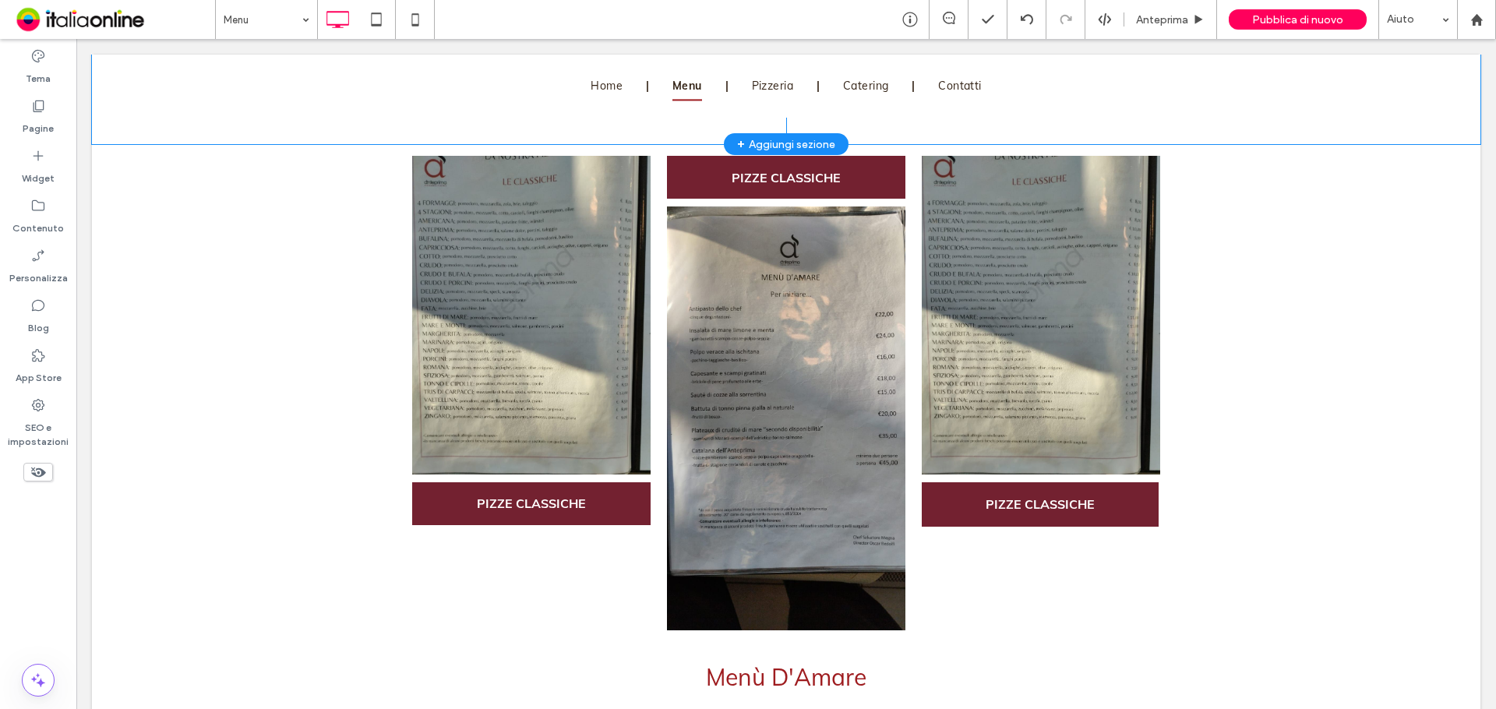
scroll to position [1870, 0]
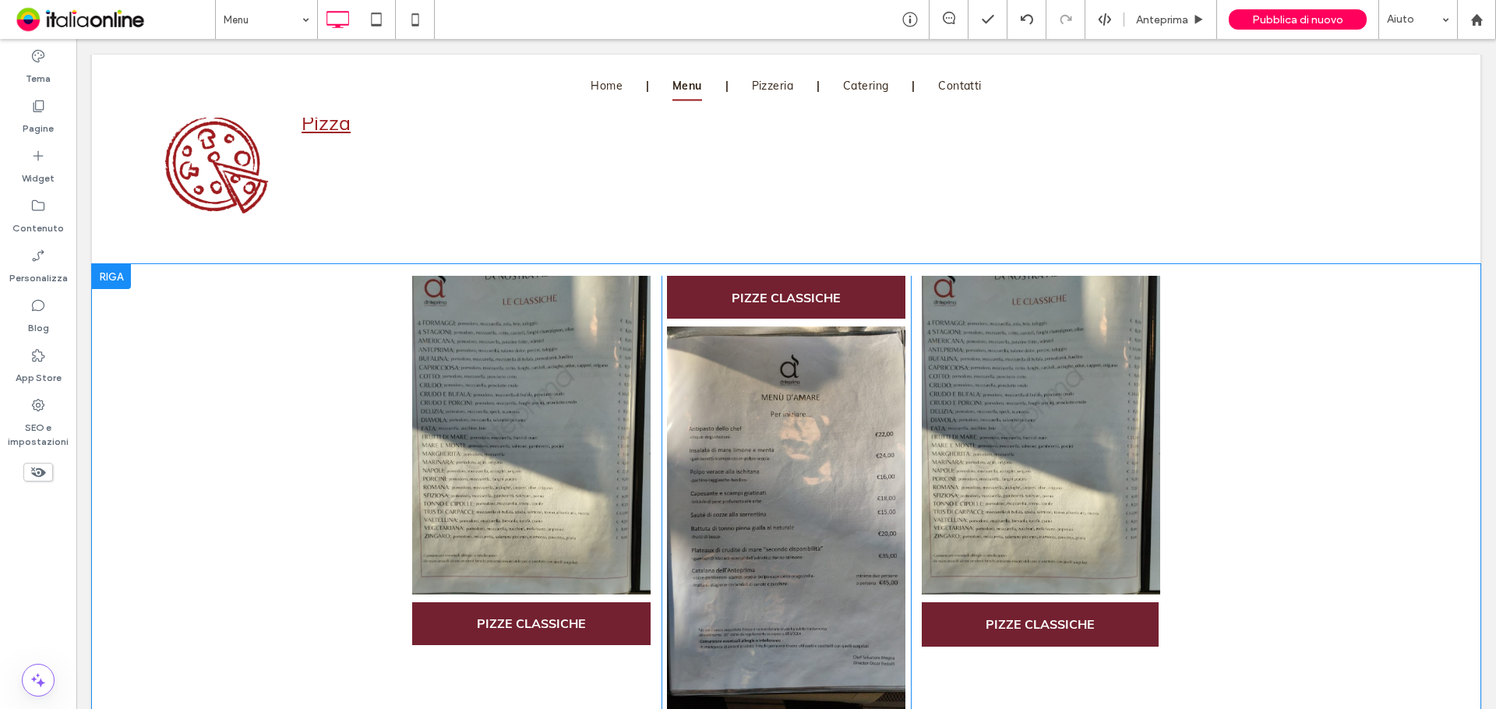
click at [121, 265] on div at bounding box center [111, 276] width 39 height 25
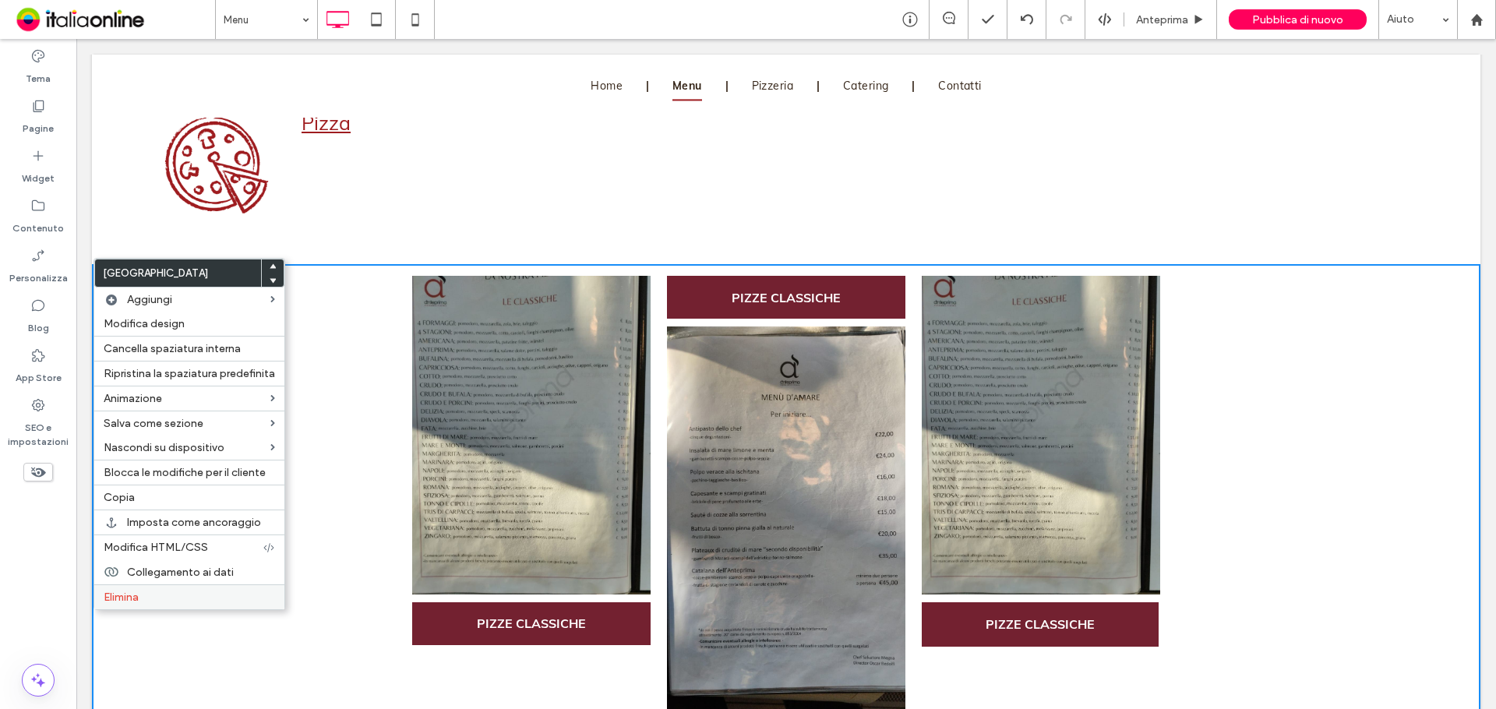
click at [176, 599] on label "Elimina" at bounding box center [189, 597] width 171 height 13
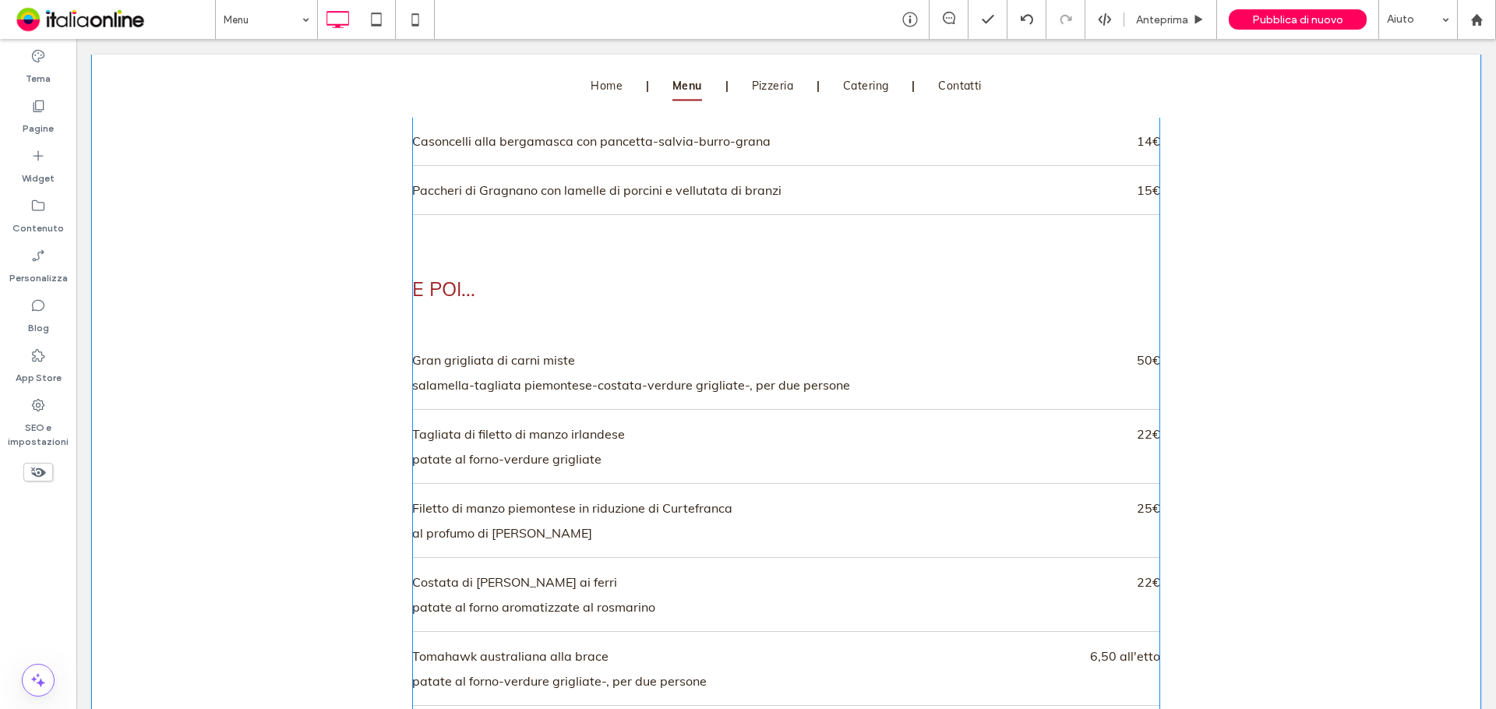
scroll to position [4519, 0]
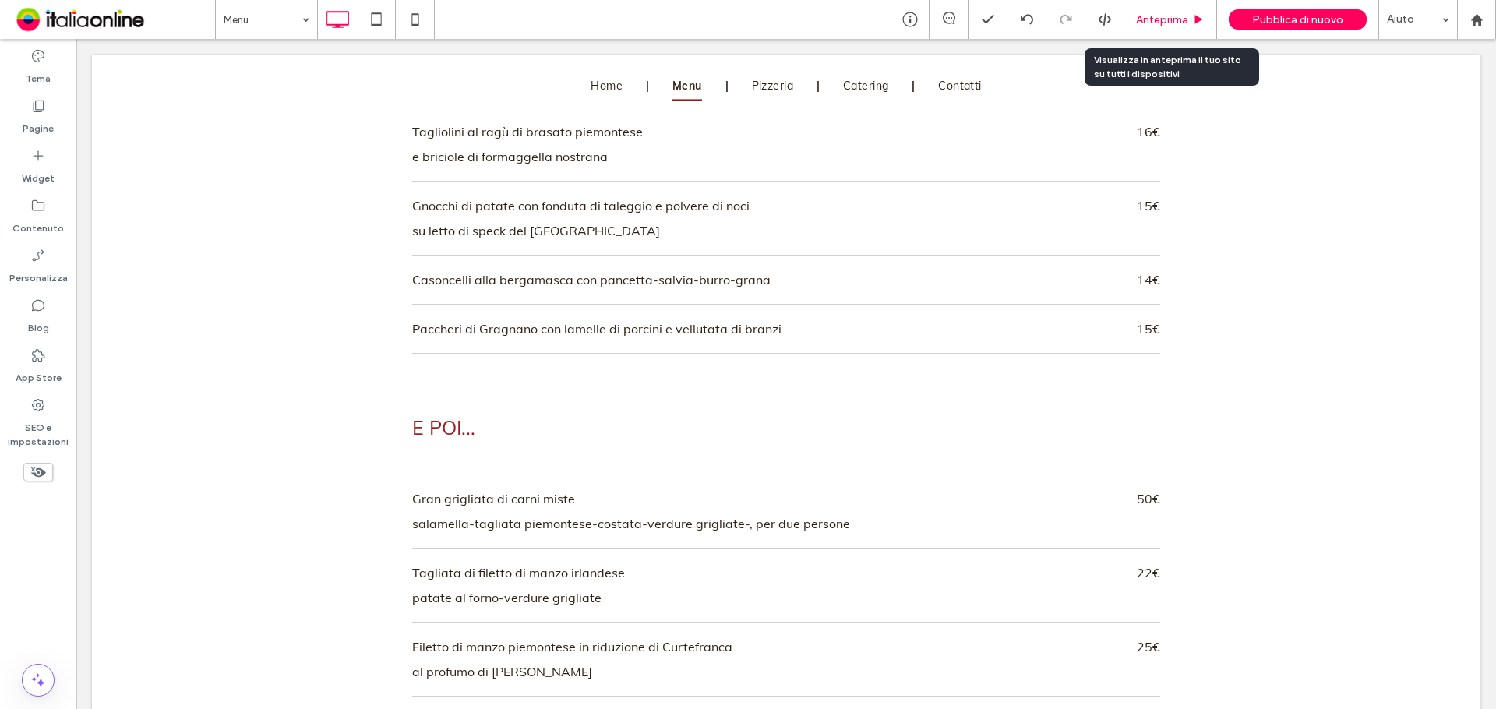
click at [1181, 23] on span "Anteprima" at bounding box center [1162, 19] width 52 height 13
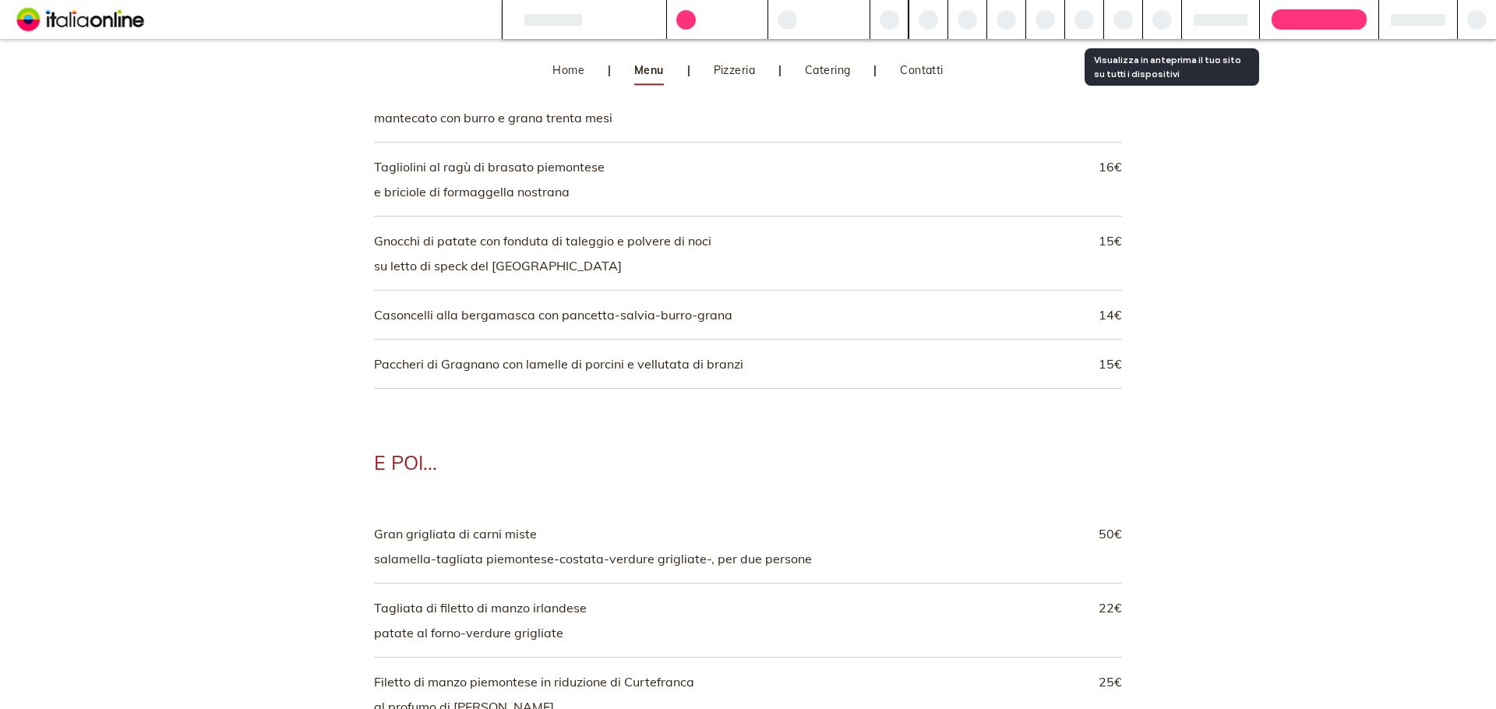
scroll to position [4555, 0]
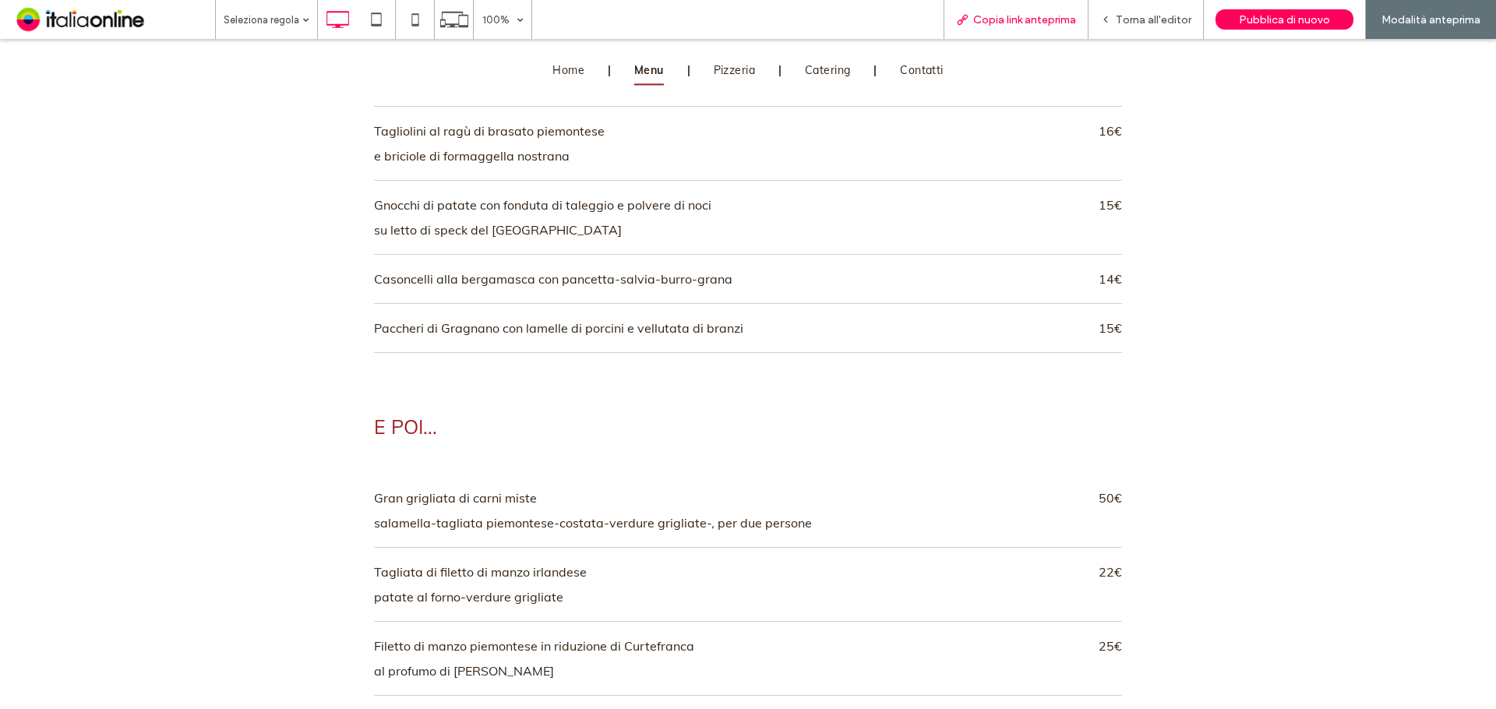
click at [984, 26] on span "Copia link anteprima" at bounding box center [1024, 19] width 103 height 13
click at [1137, 25] on span "Torna all'editor" at bounding box center [1154, 19] width 76 height 13
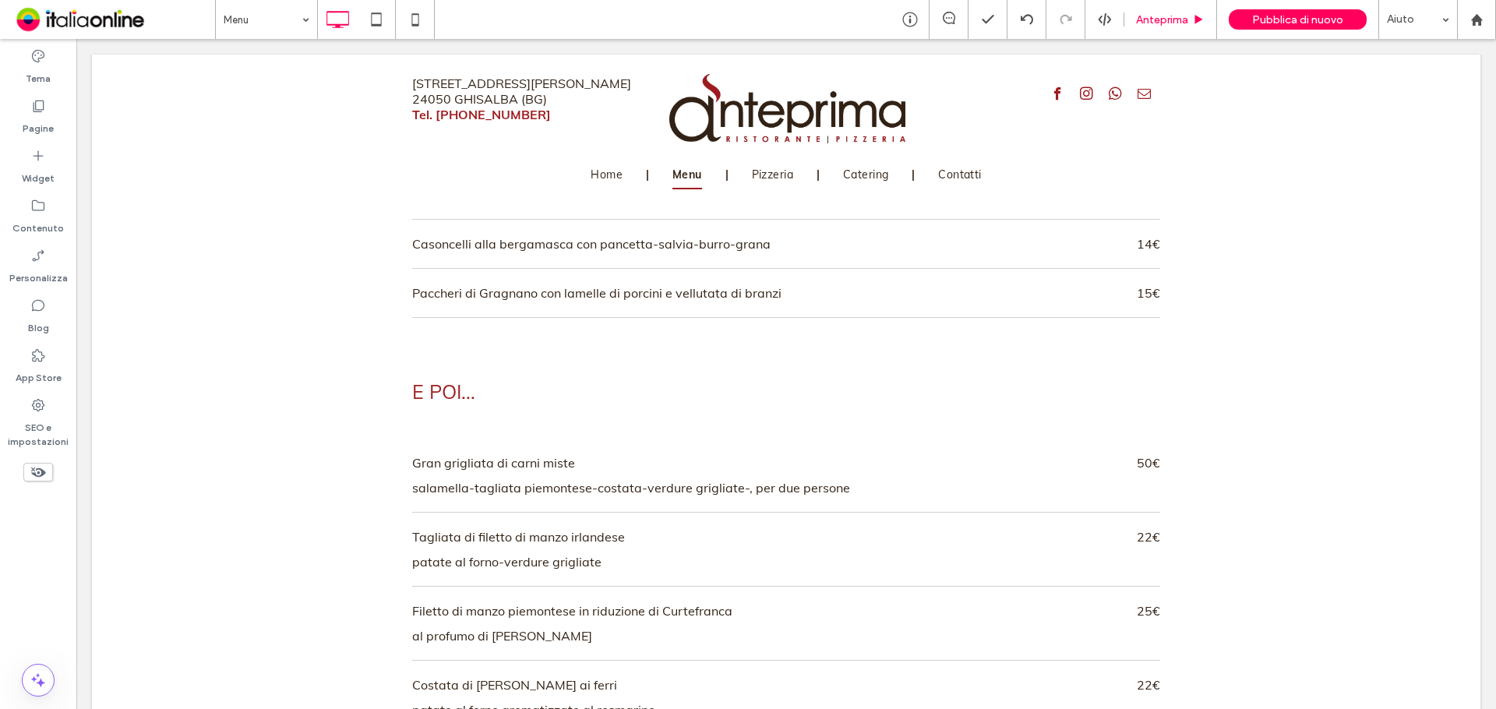
scroll to position [4519, 0]
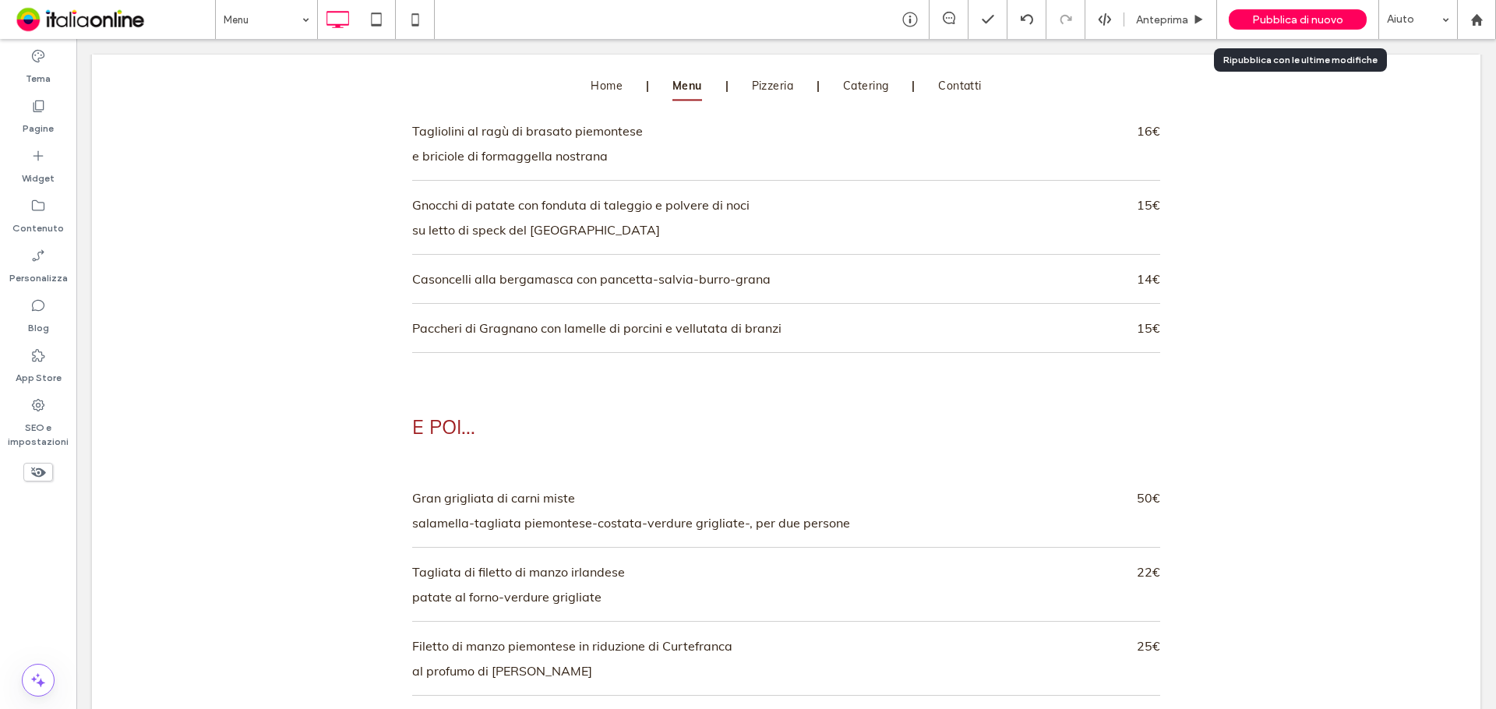
click at [1275, 18] on span "Pubblica di nuovo" at bounding box center [1297, 19] width 91 height 13
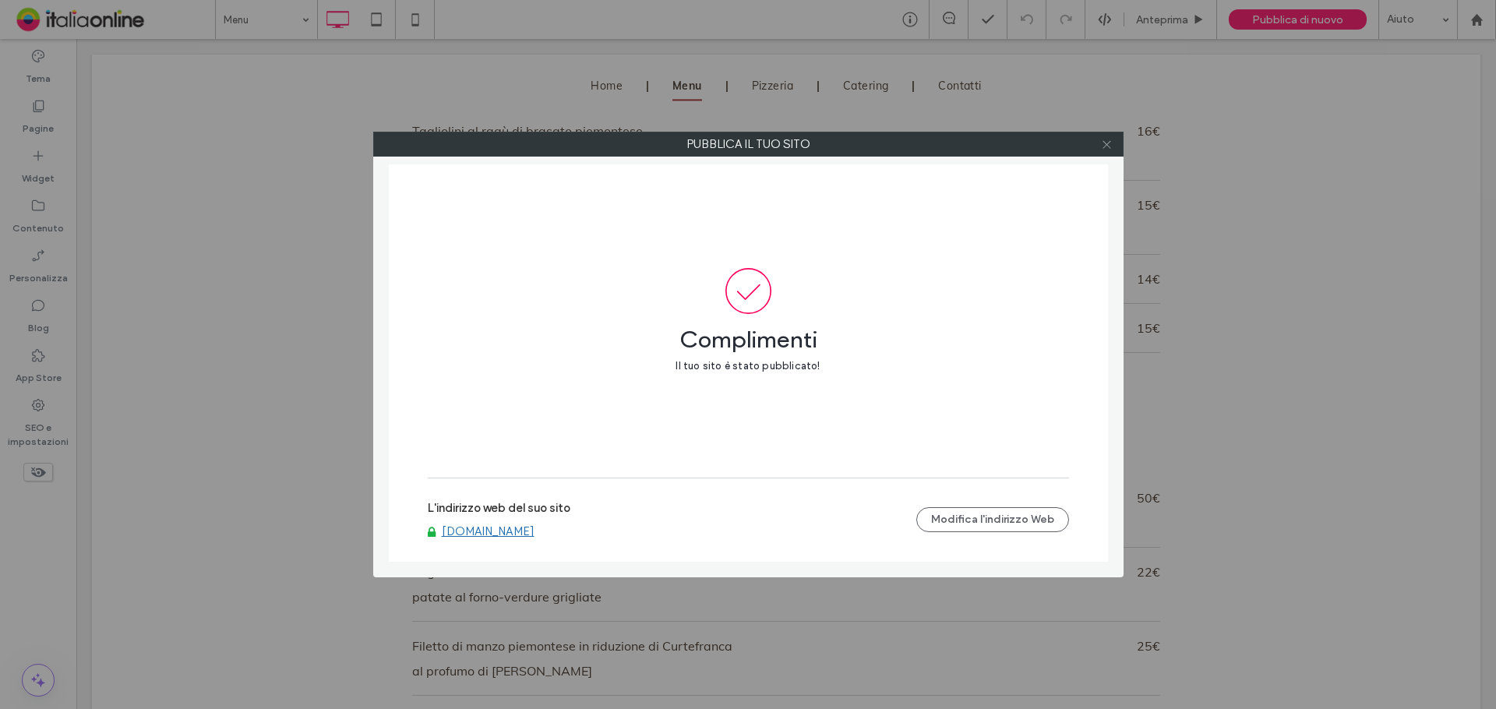
click at [1104, 146] on icon at bounding box center [1107, 145] width 12 height 12
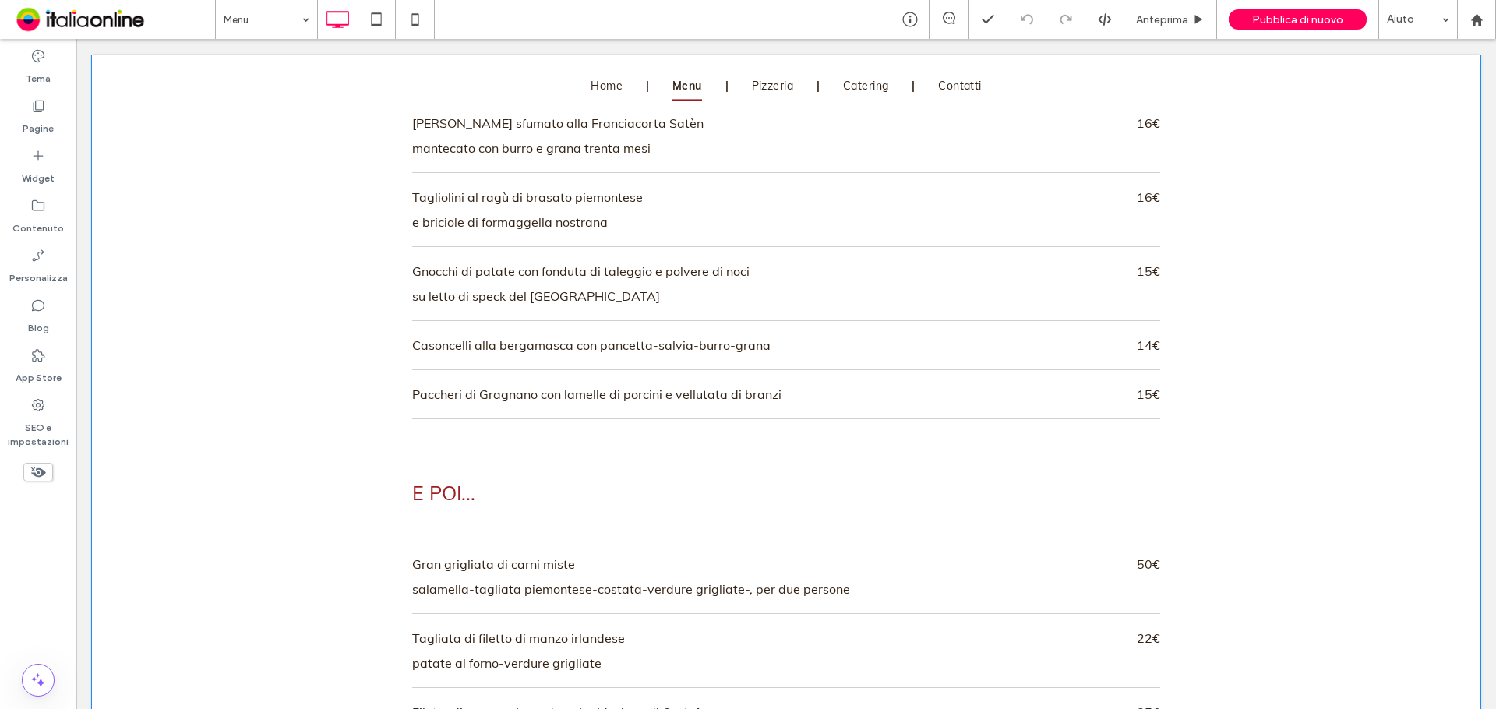
scroll to position [4364, 0]
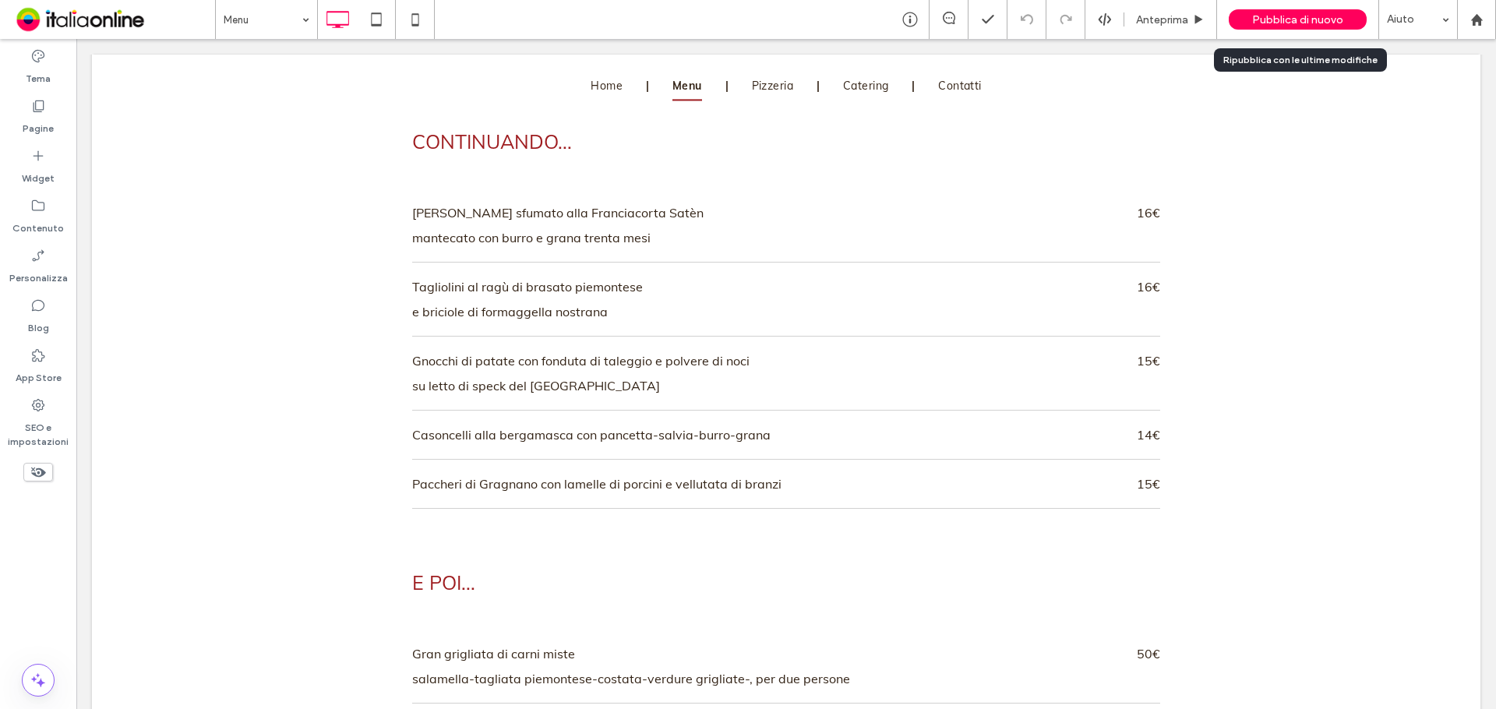
click at [1278, 30] on div "Pubblica di nuovo" at bounding box center [1298, 19] width 138 height 39
click at [1276, 19] on span "Pubblica di nuovo" at bounding box center [1297, 19] width 91 height 13
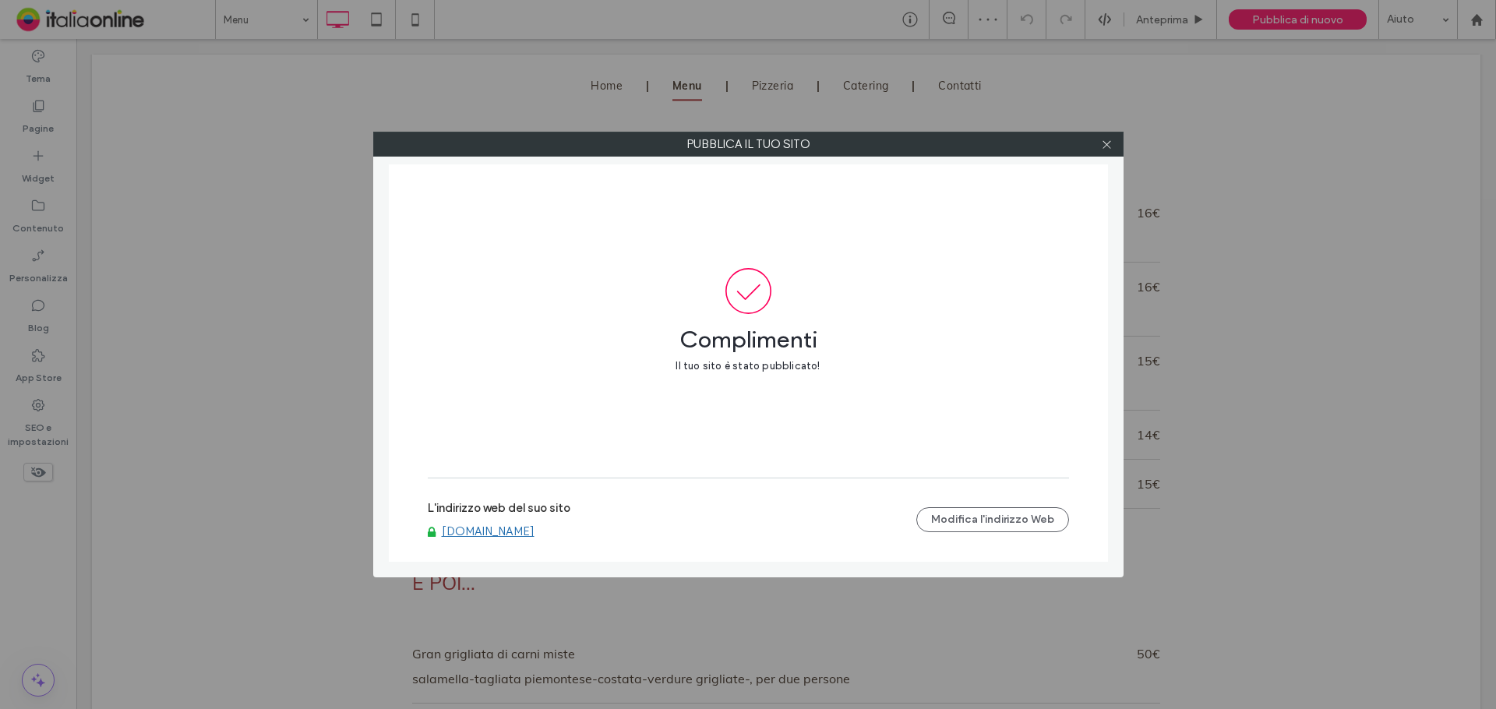
click at [528, 531] on link "www.anteprimaristorante.it" at bounding box center [488, 531] width 93 height 14
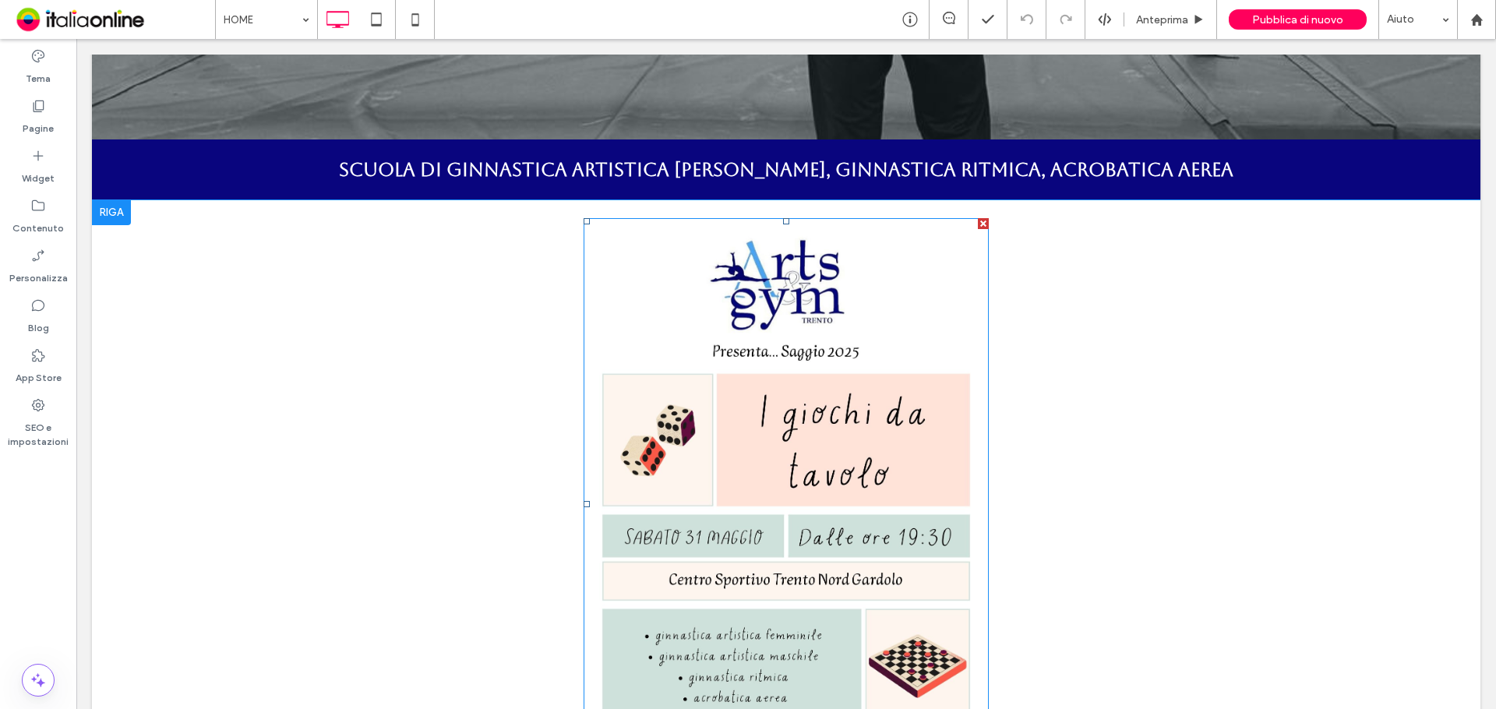
scroll to position [361, 0]
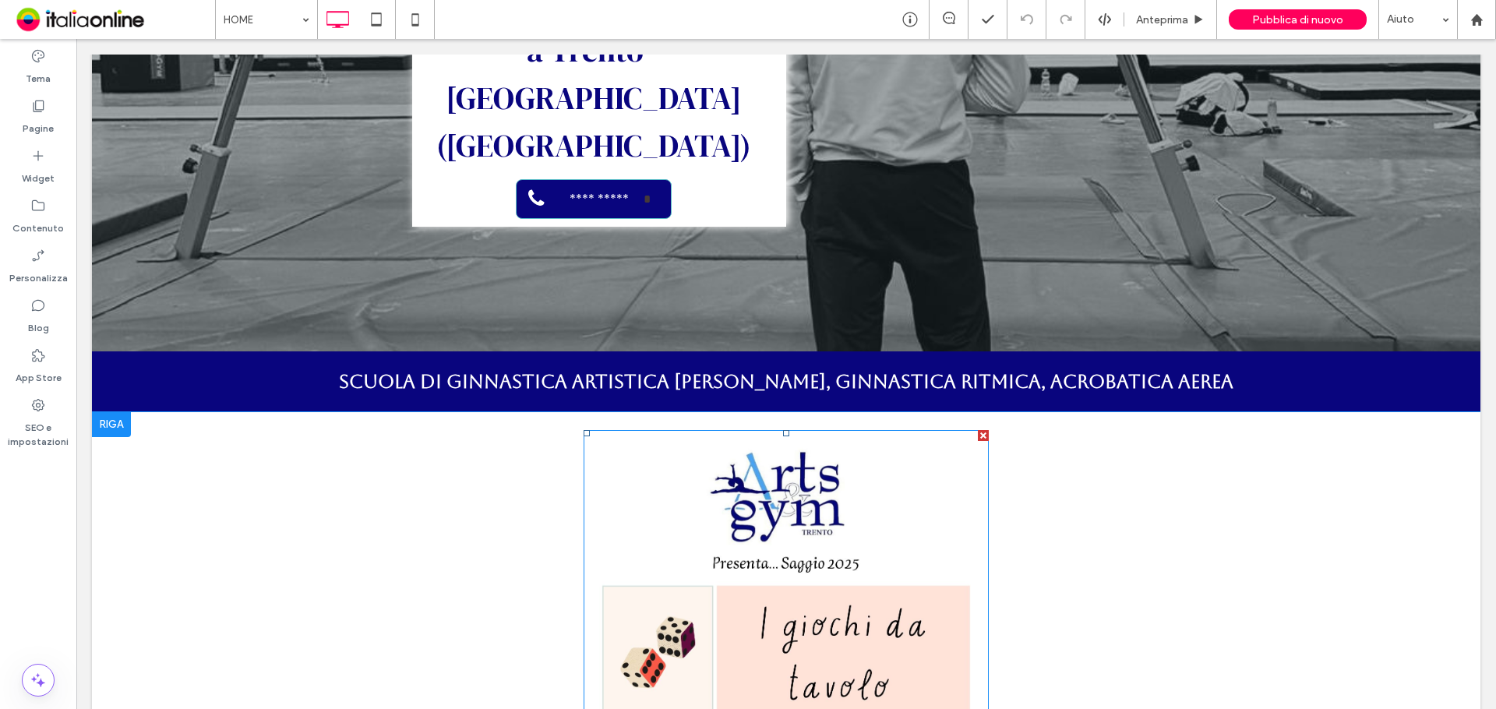
click at [978, 430] on div at bounding box center [983, 435] width 11 height 11
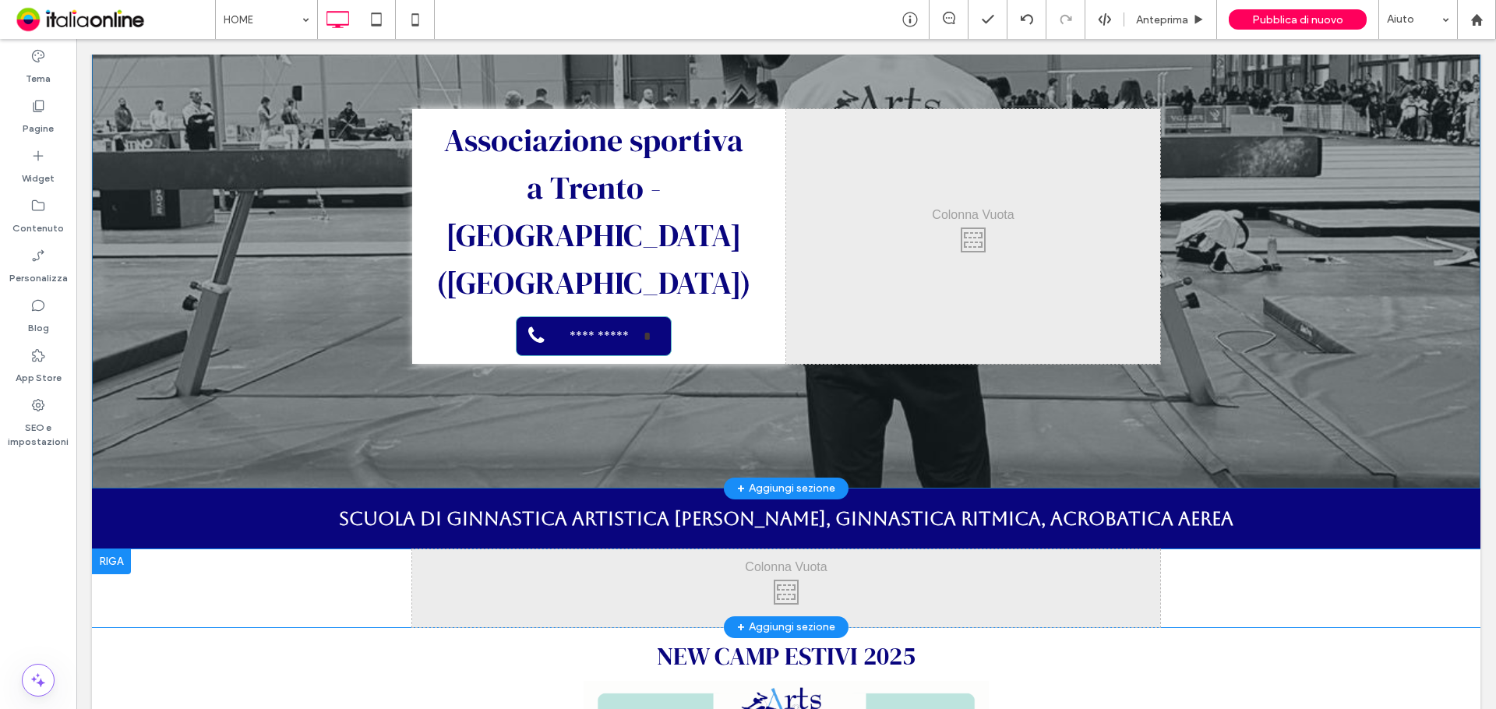
scroll to position [206, 0]
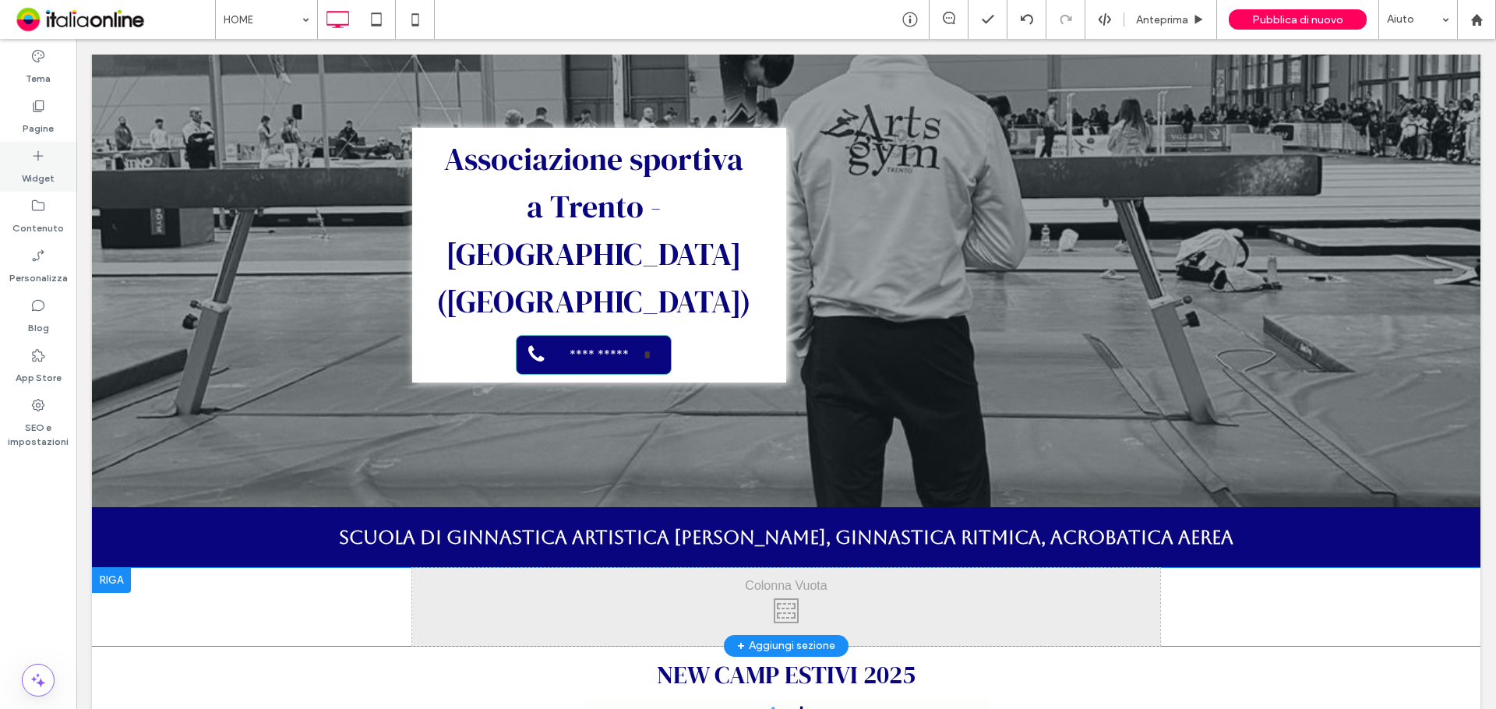
click at [37, 177] on label "Widget" at bounding box center [38, 175] width 33 height 22
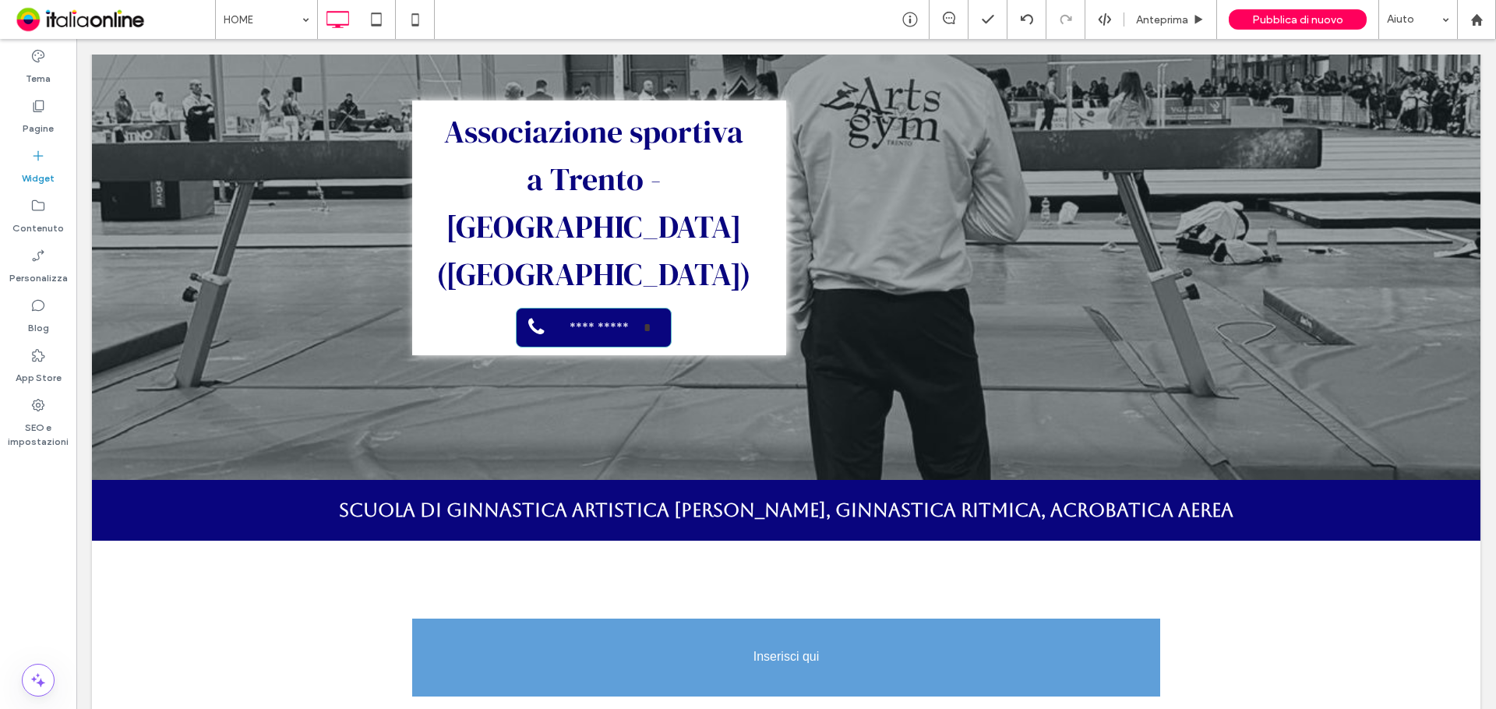
scroll to position [256, 0]
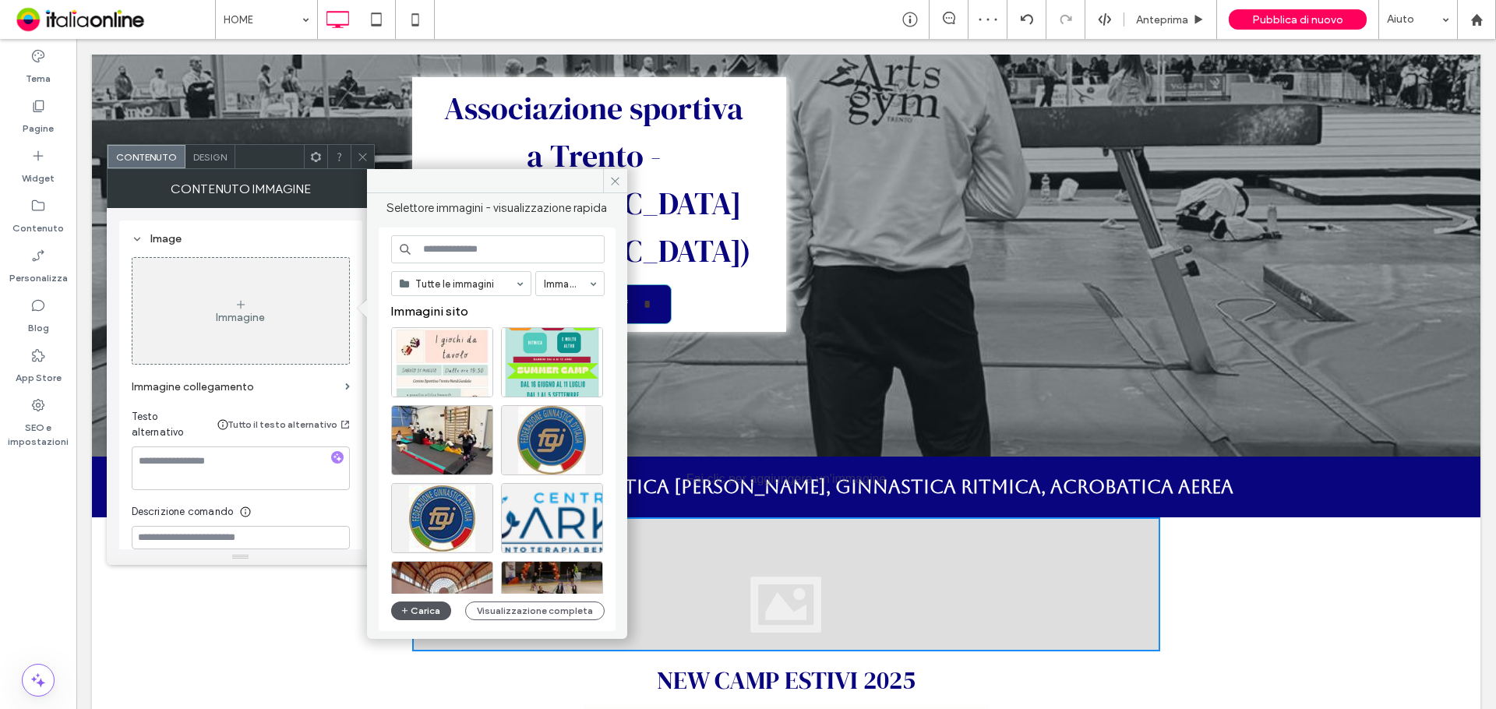
click at [413, 604] on button "Carica" at bounding box center [421, 610] width 61 height 19
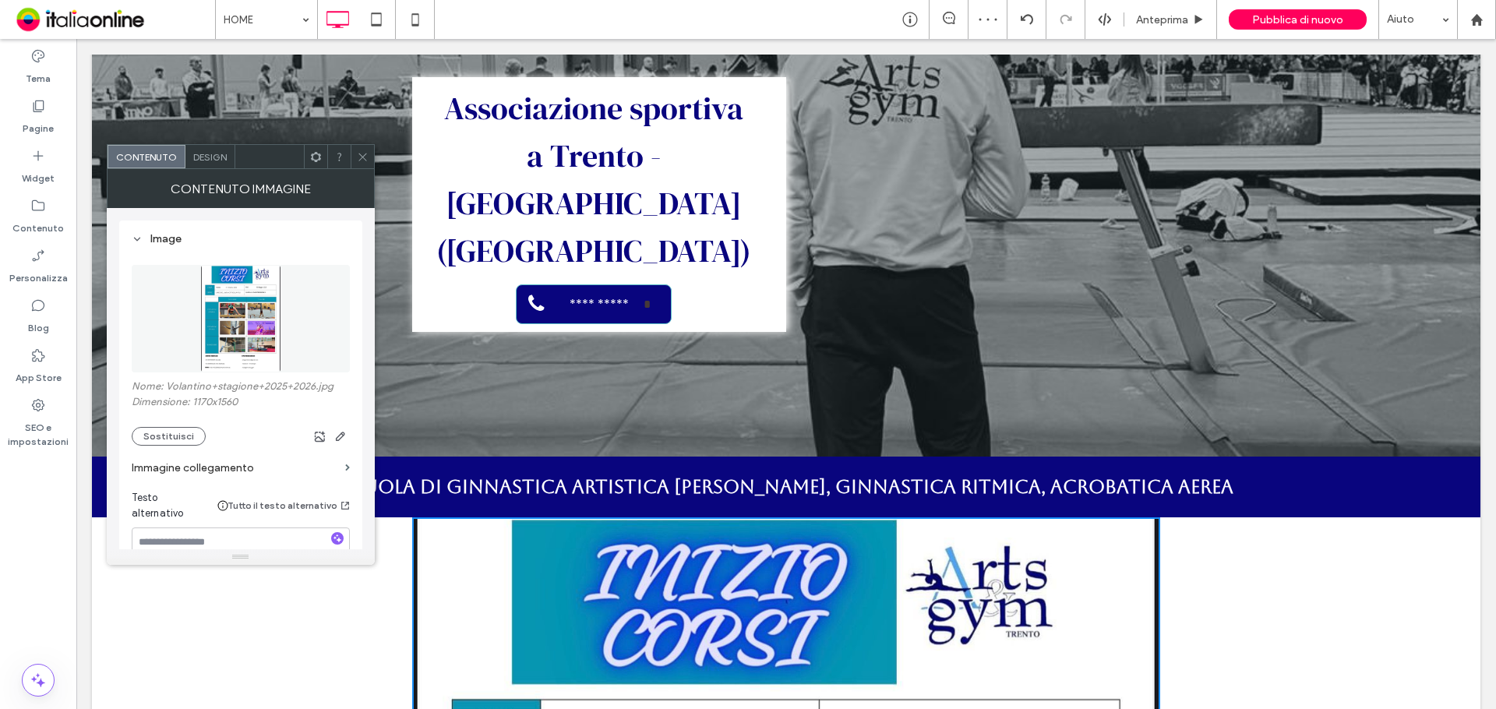
click at [361, 157] on icon at bounding box center [363, 157] width 12 height 12
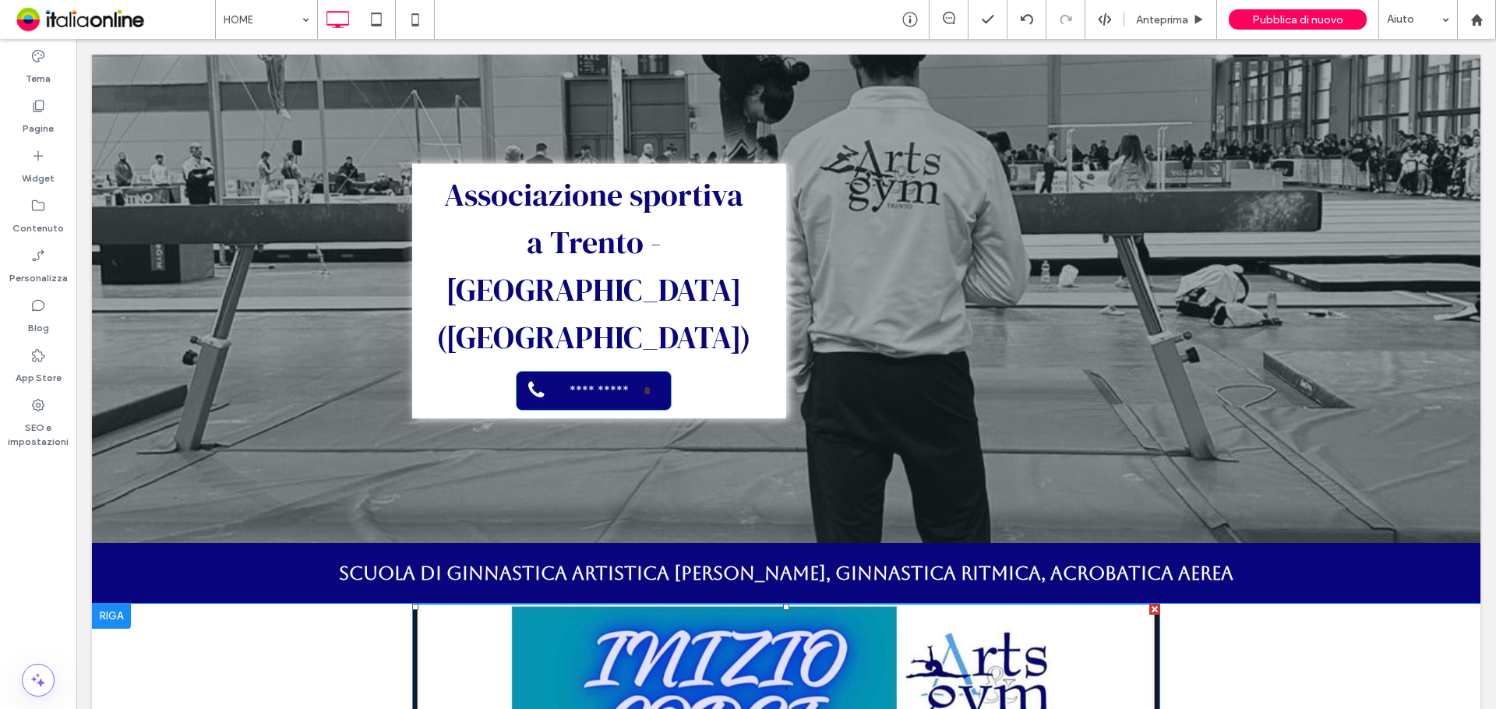
scroll to position [312, 0]
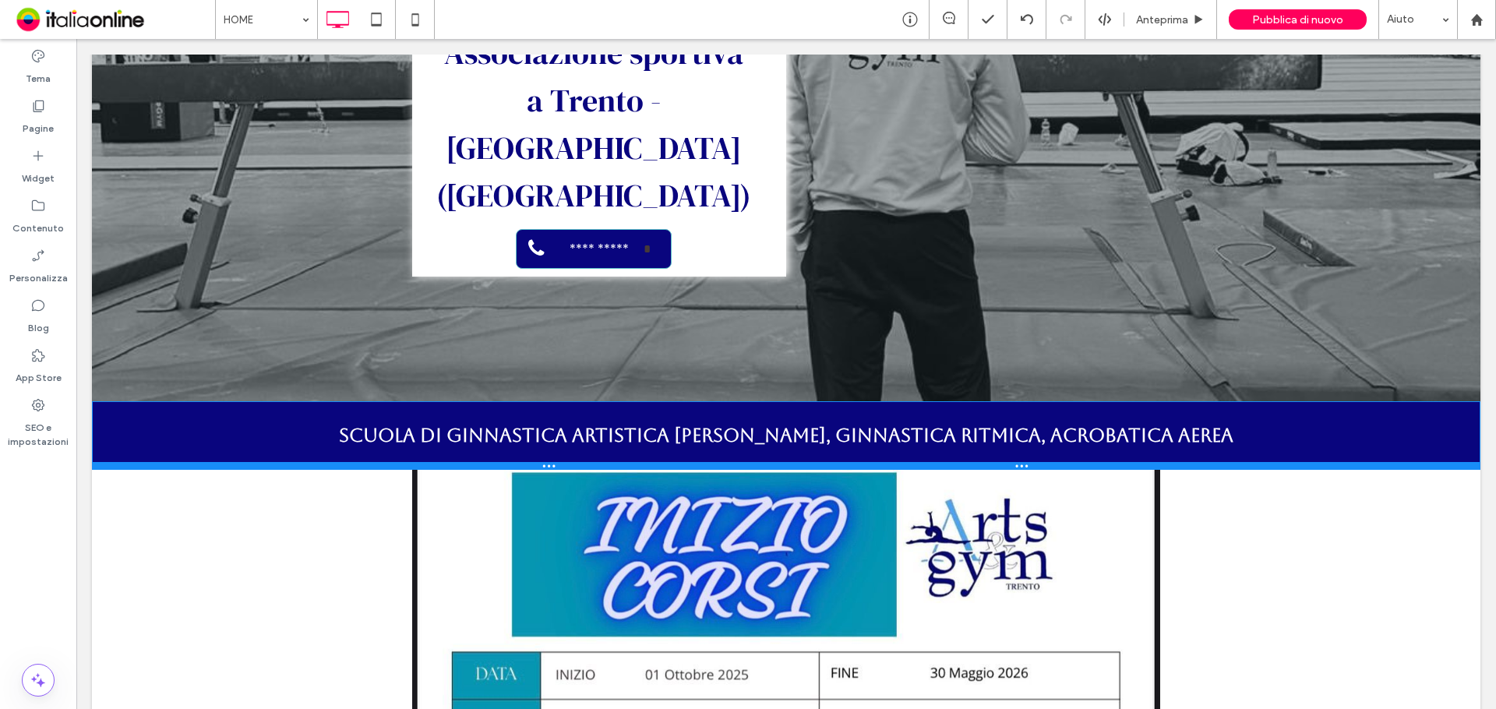
click at [347, 462] on div at bounding box center [786, 466] width 1388 height 8
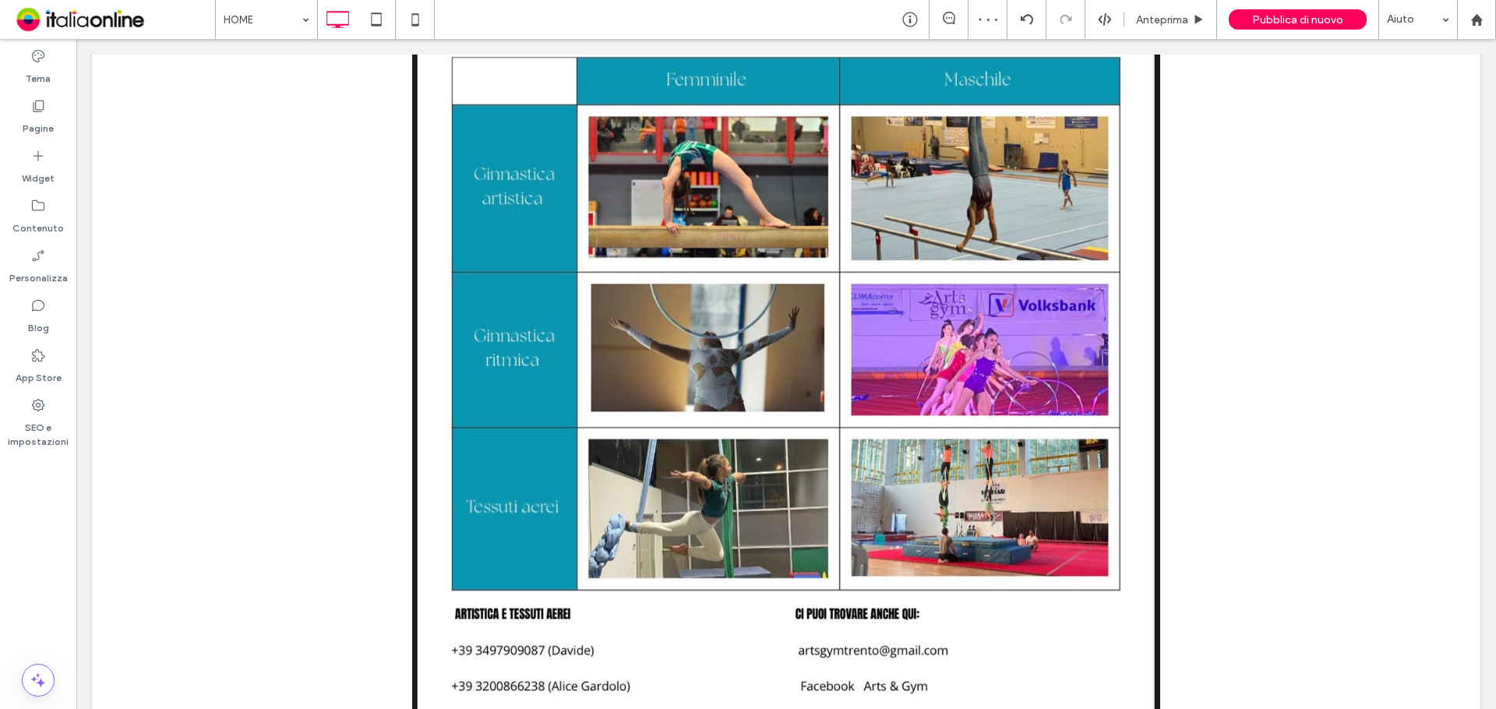
scroll to position [1169, 0]
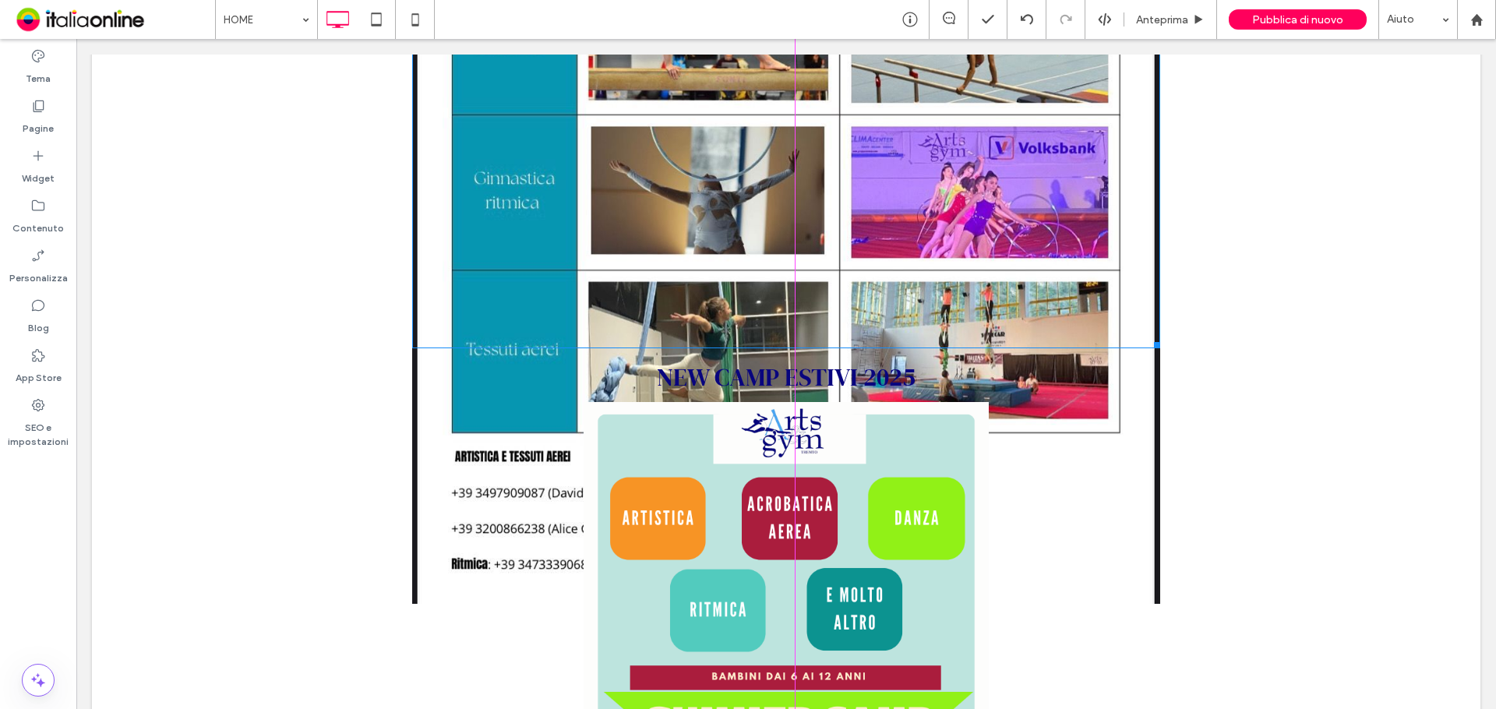
drag, startPoint x: 1148, startPoint y: 500, endPoint x: 1043, endPoint y: 332, distance: 198.4
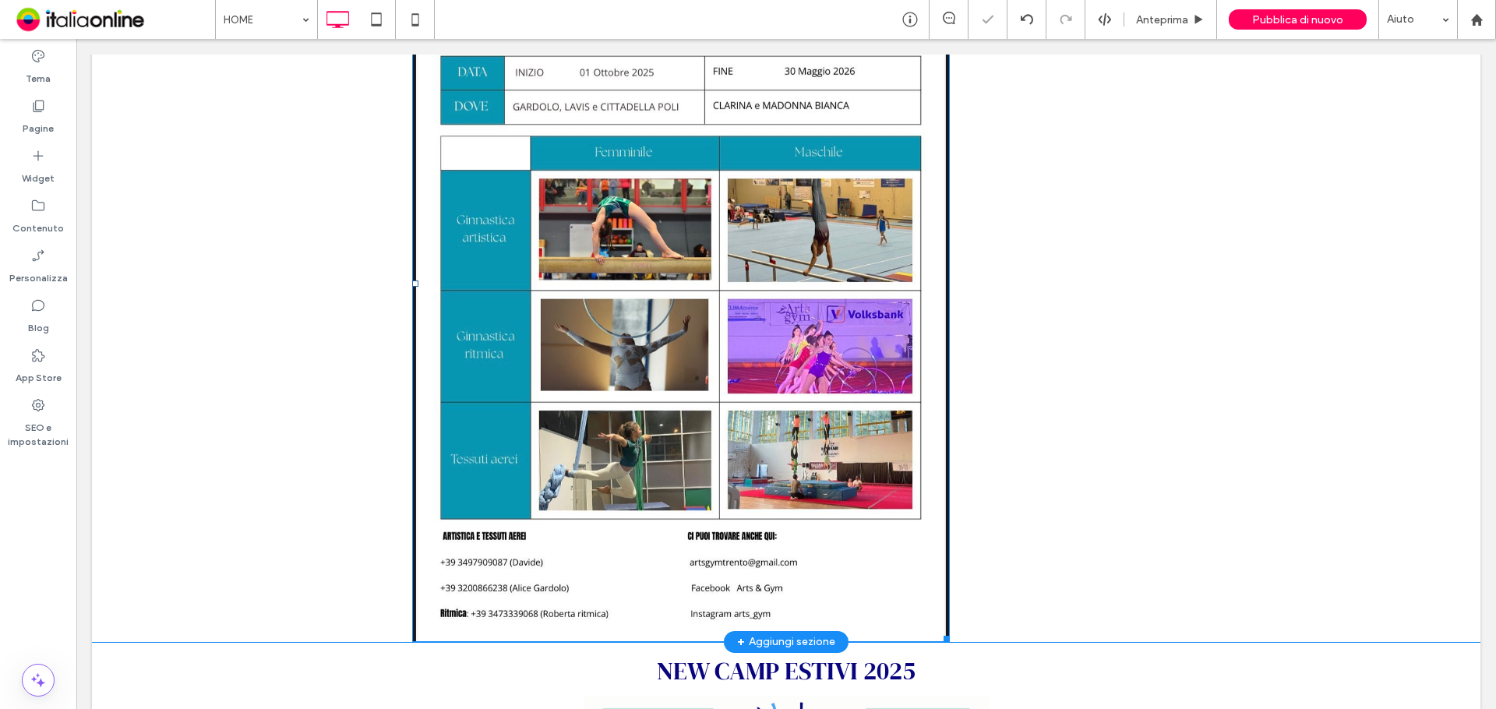
scroll to position [857, 0]
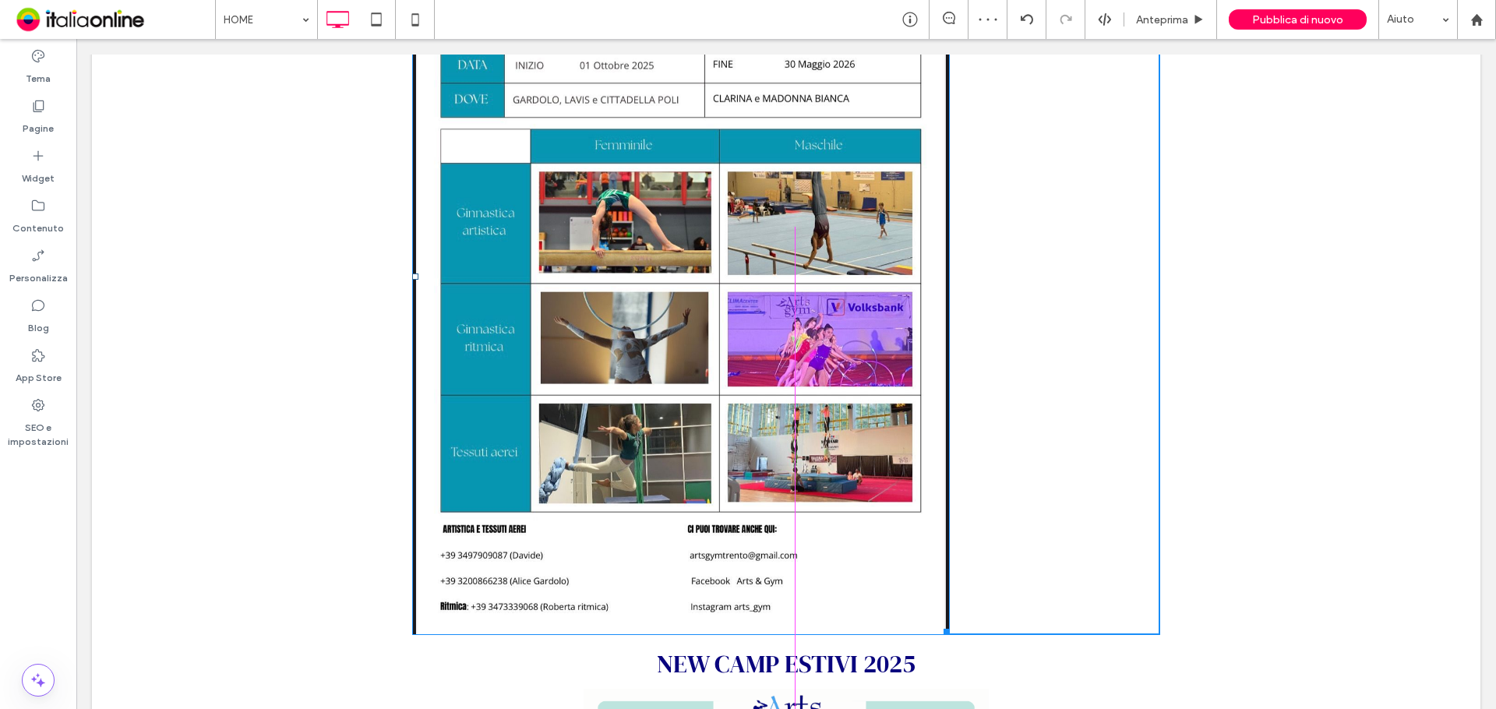
drag, startPoint x: 940, startPoint y: 530, endPoint x: 1074, endPoint y: 593, distance: 148.1
click at [950, 593] on div "W:960 H:1280" at bounding box center [681, 276] width 538 height 717
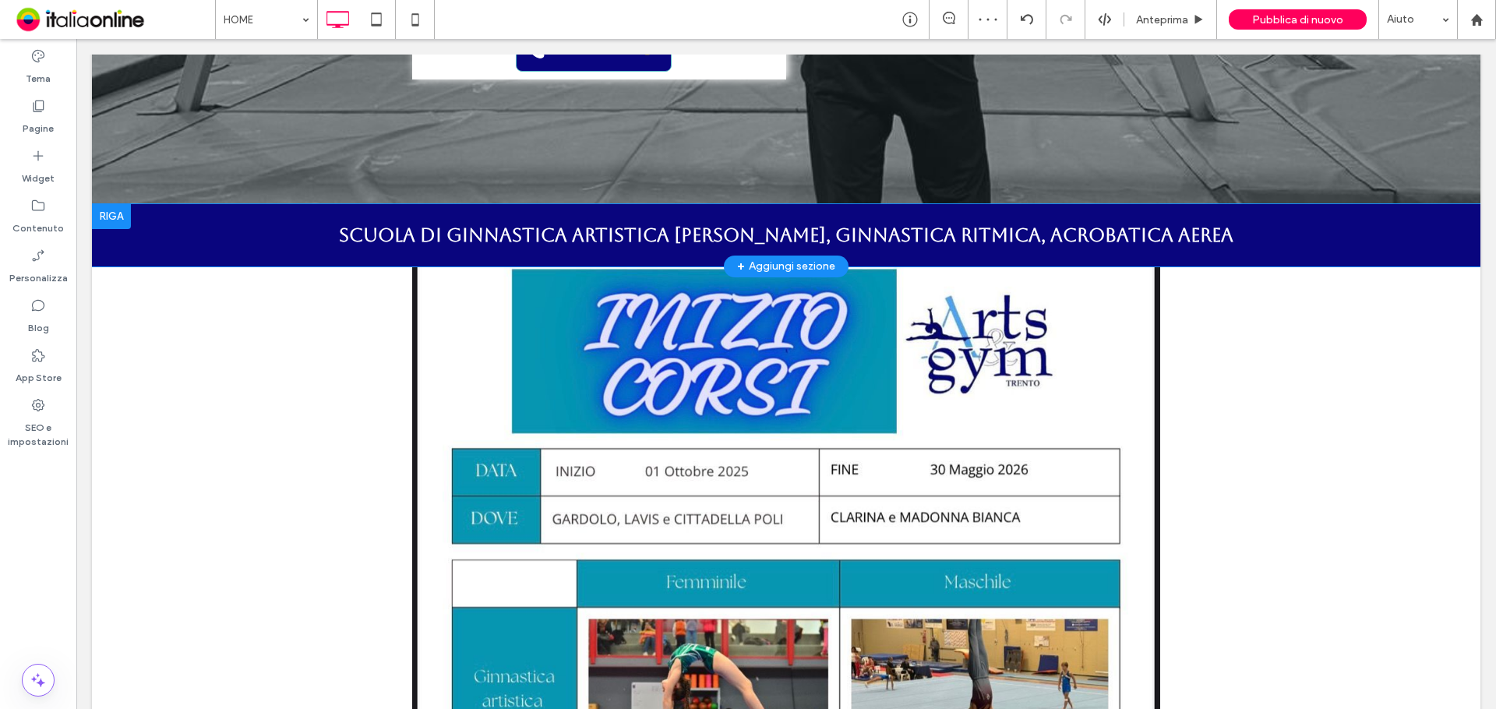
scroll to position [467, 0]
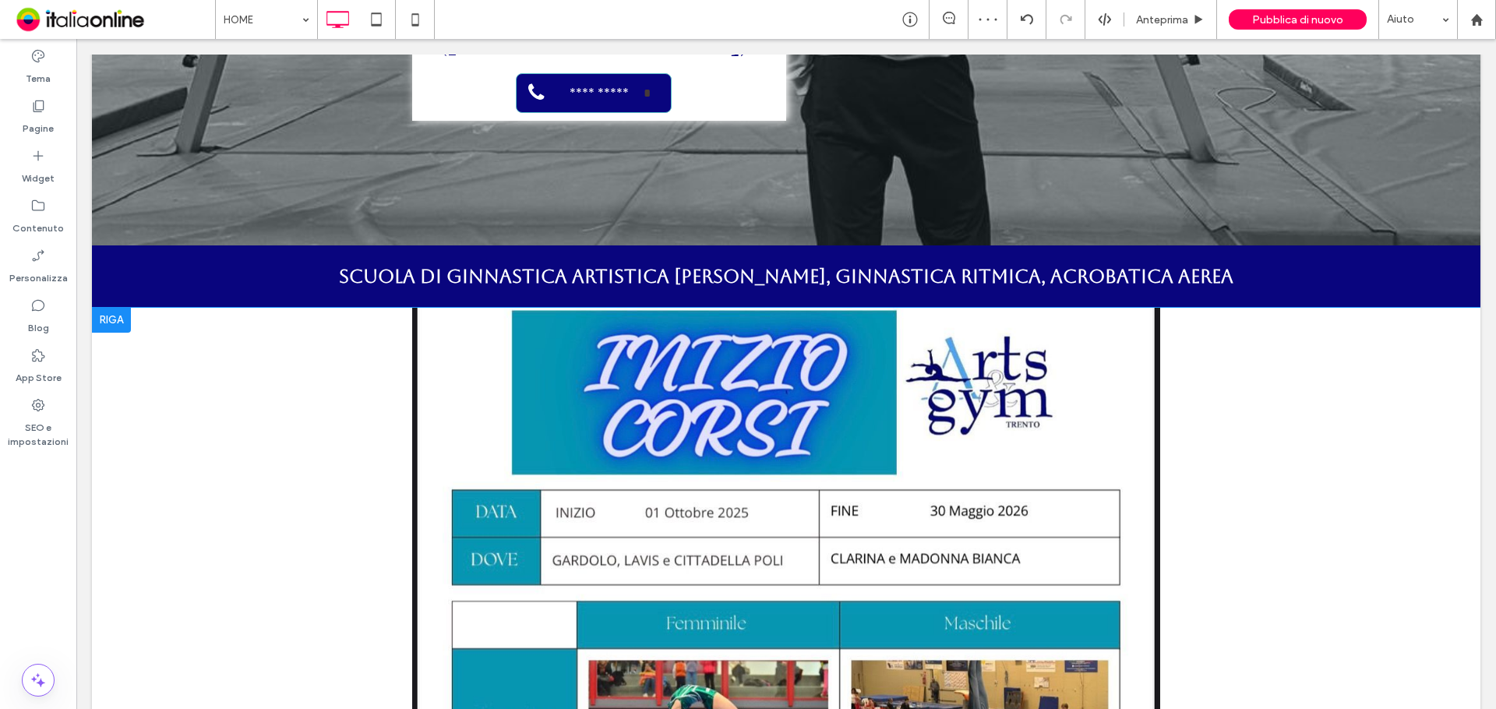
click at [116, 308] on div at bounding box center [111, 320] width 39 height 25
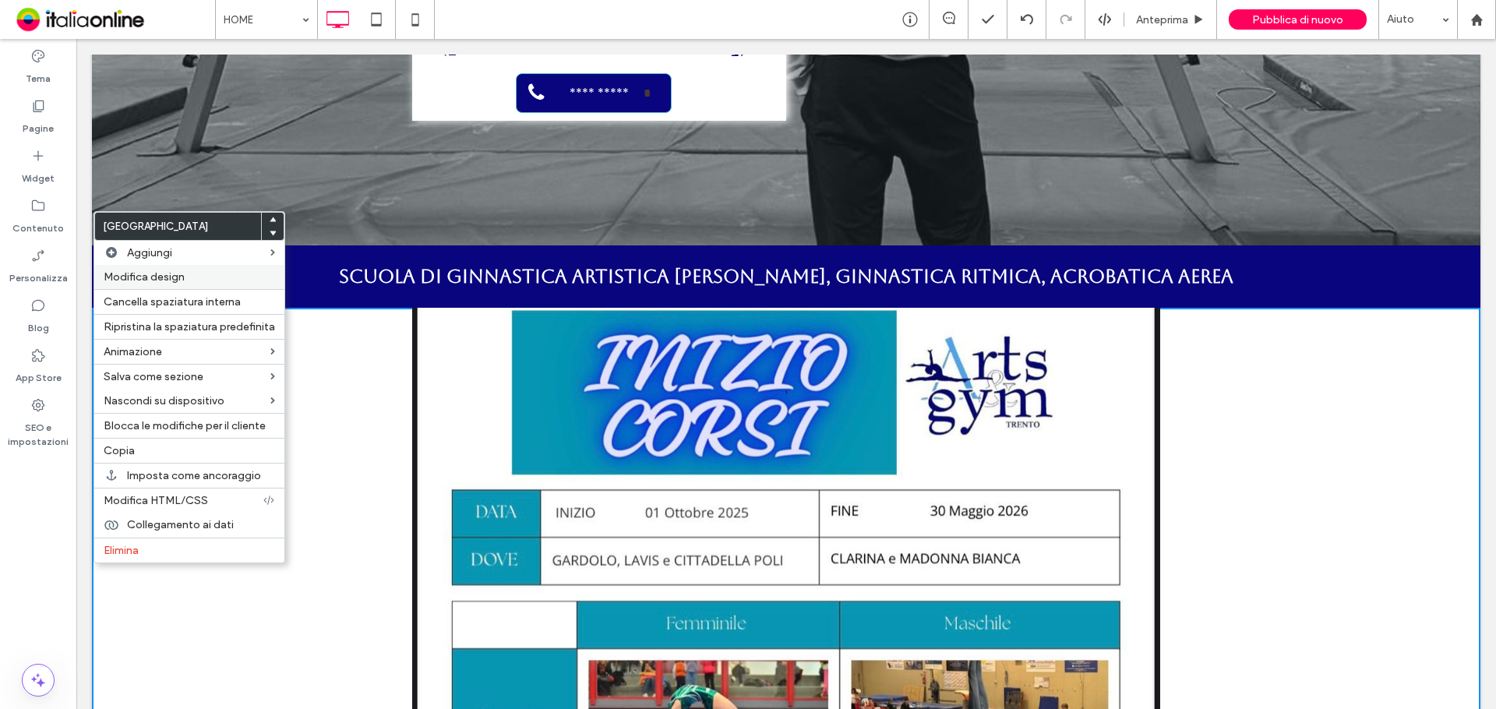
click at [163, 275] on span "Modifica design" at bounding box center [144, 276] width 81 height 13
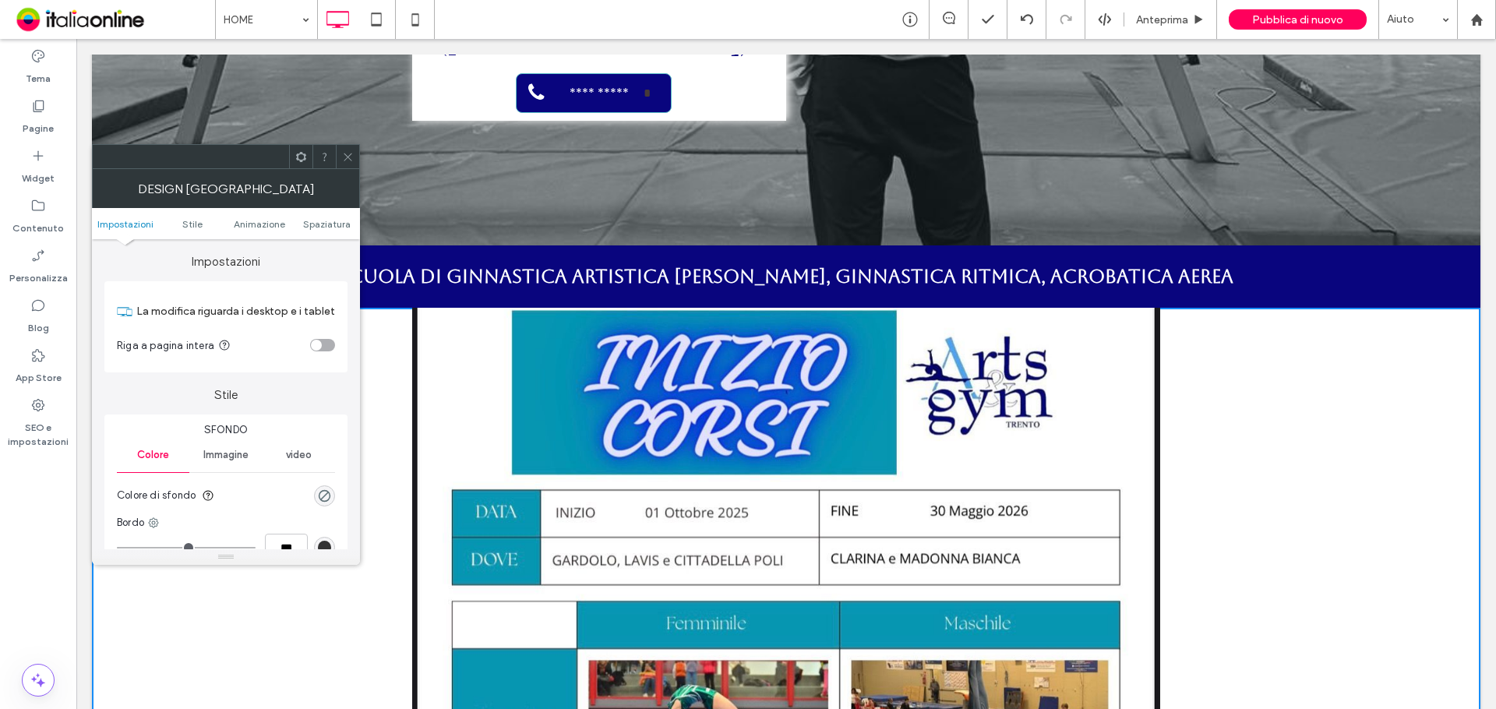
click at [321, 337] on section "Riga a pagina intera" at bounding box center [226, 345] width 218 height 39
click at [326, 347] on div "toggle" at bounding box center [322, 345] width 25 height 12
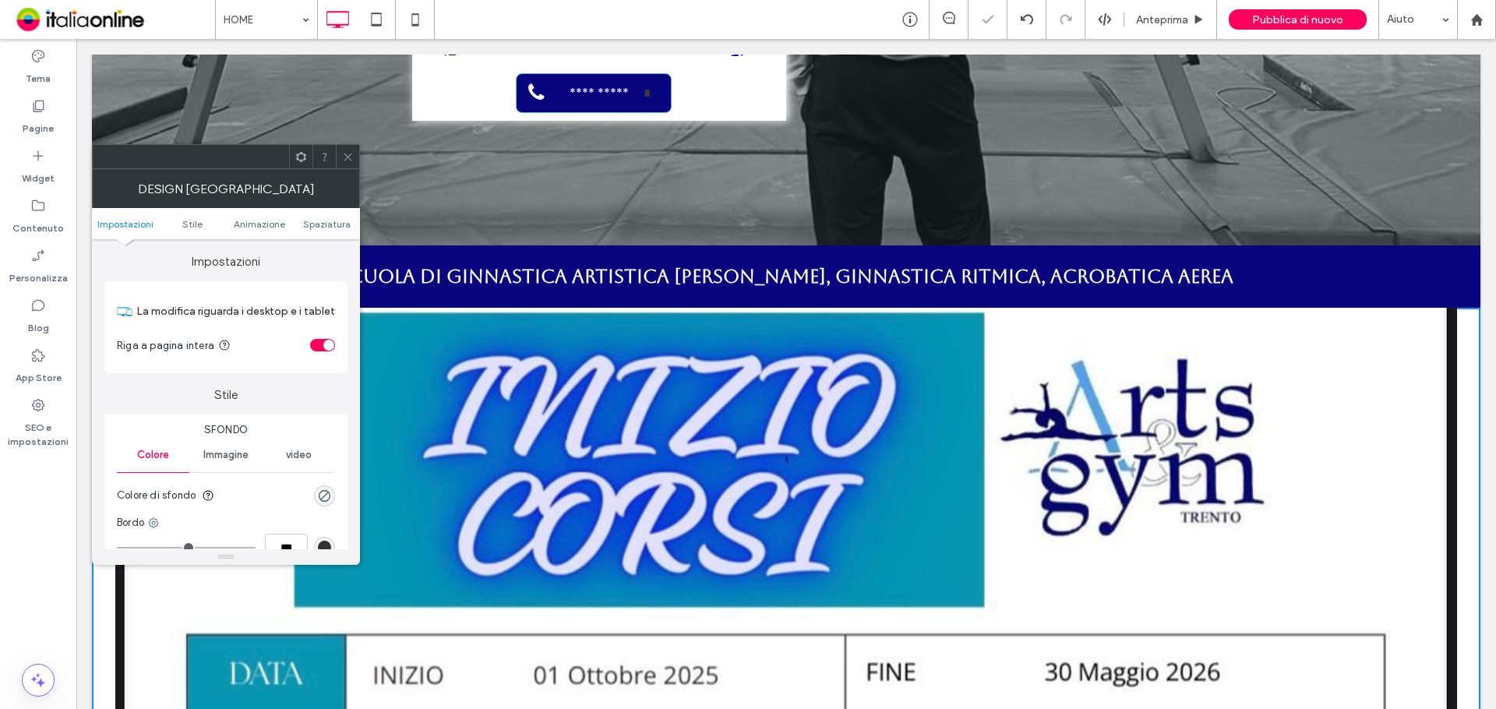
drag, startPoint x: 352, startPoint y: 157, endPoint x: 356, endPoint y: 168, distance: 11.6
click at [352, 157] on icon at bounding box center [348, 157] width 12 height 12
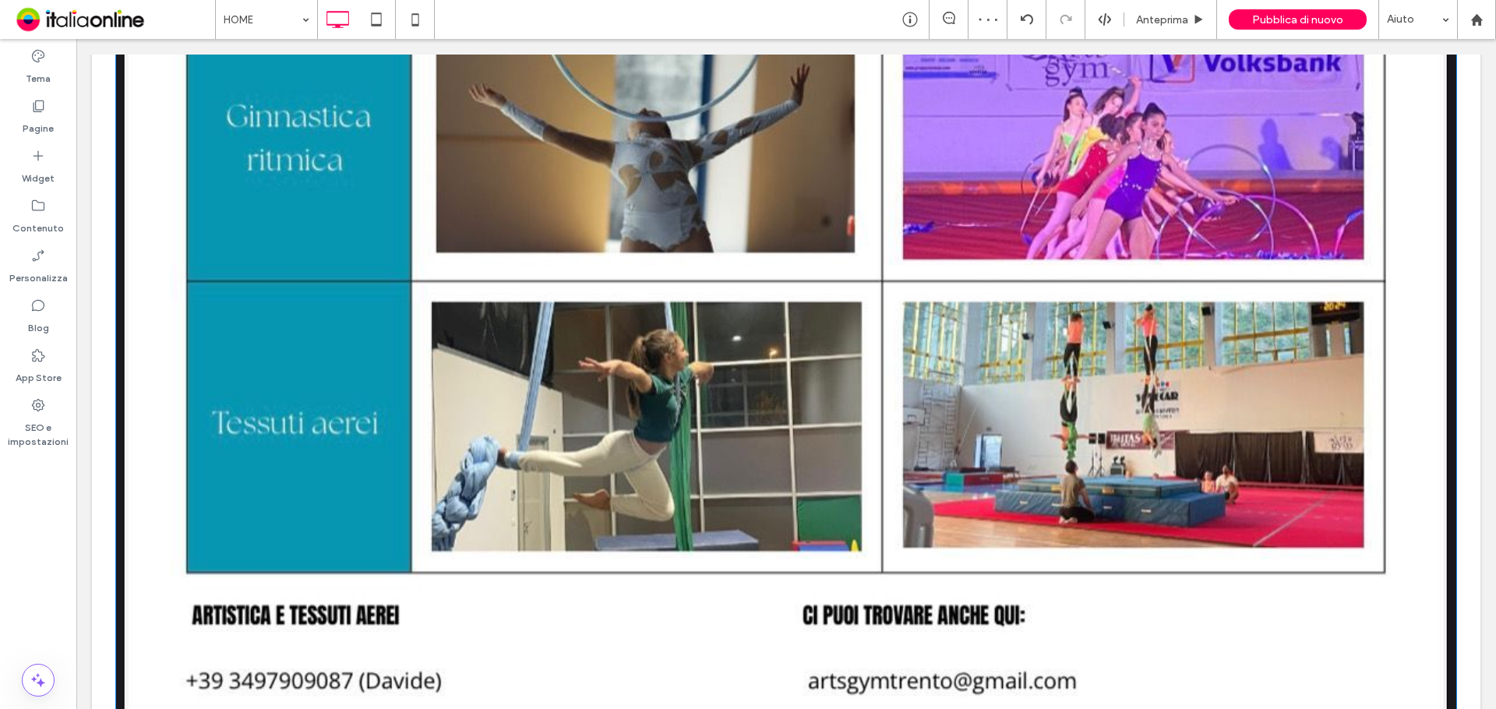
scroll to position [1870, 0]
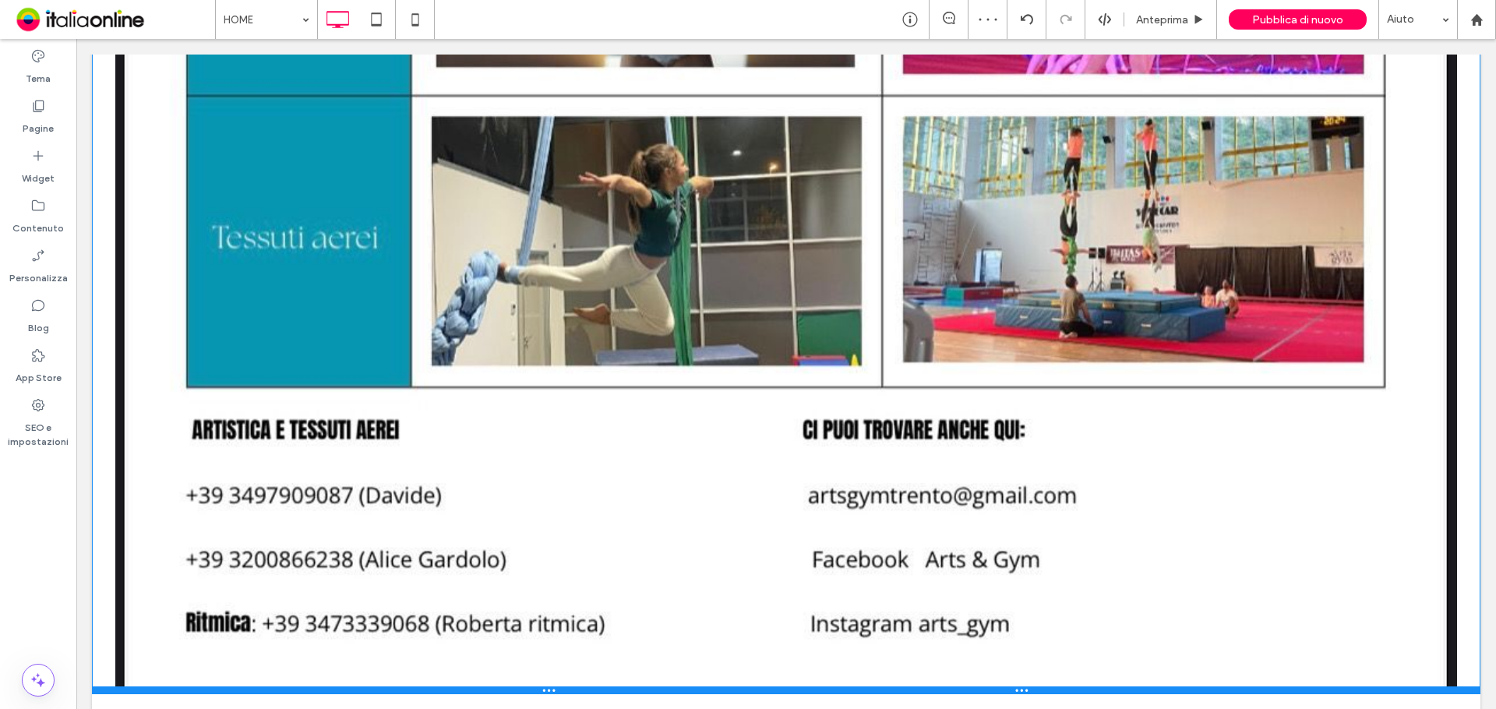
drag, startPoint x: 1437, startPoint y: 578, endPoint x: 1420, endPoint y: 560, distance: 24.8
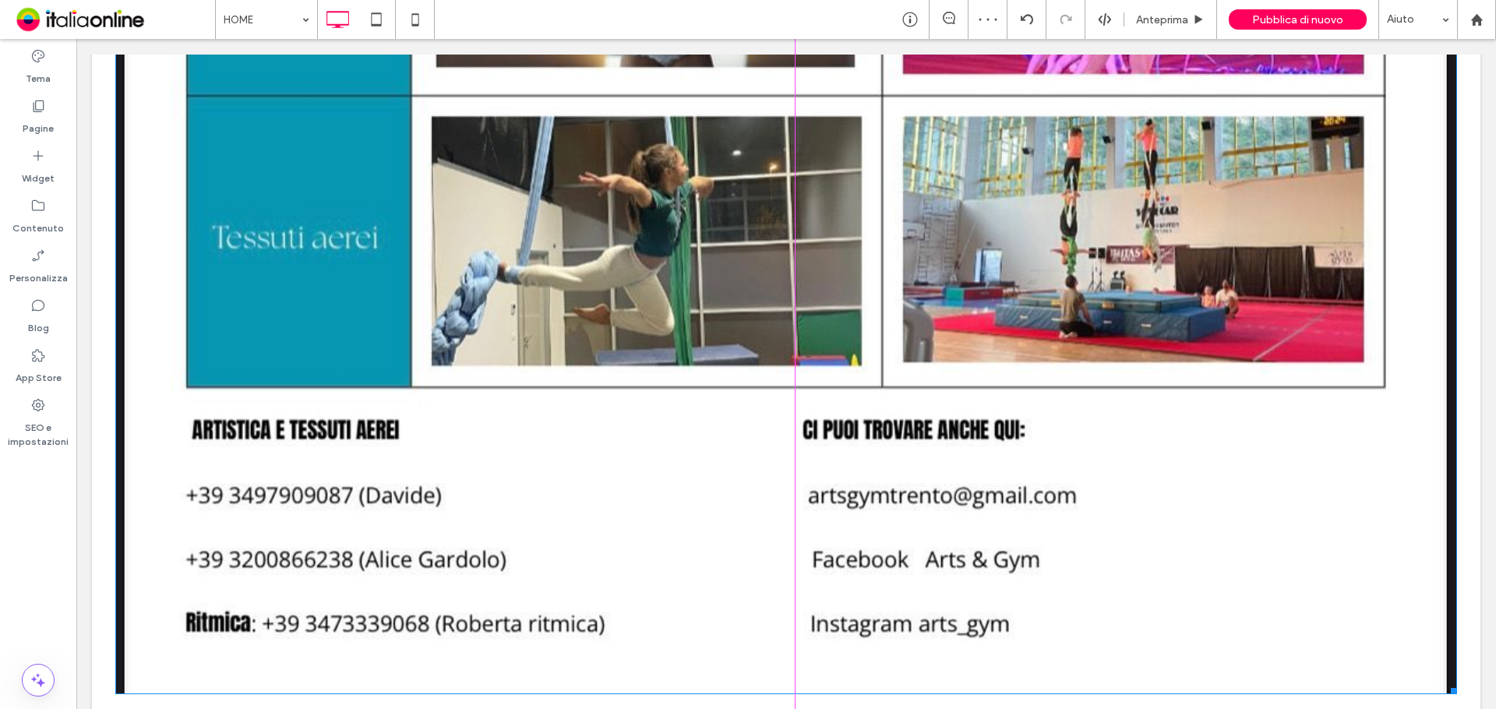
drag, startPoint x: 1432, startPoint y: 570, endPoint x: 1093, endPoint y: 377, distance: 390.1
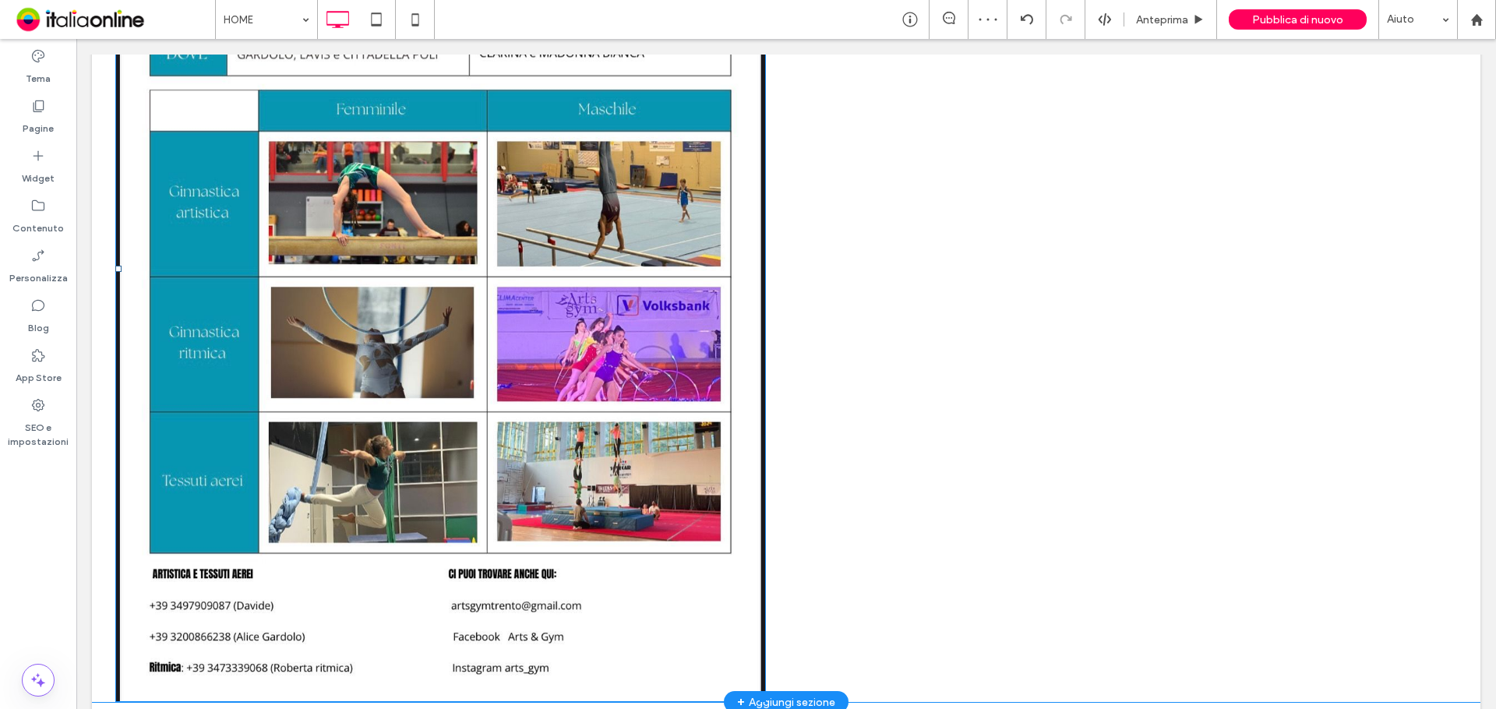
scroll to position [935, 0]
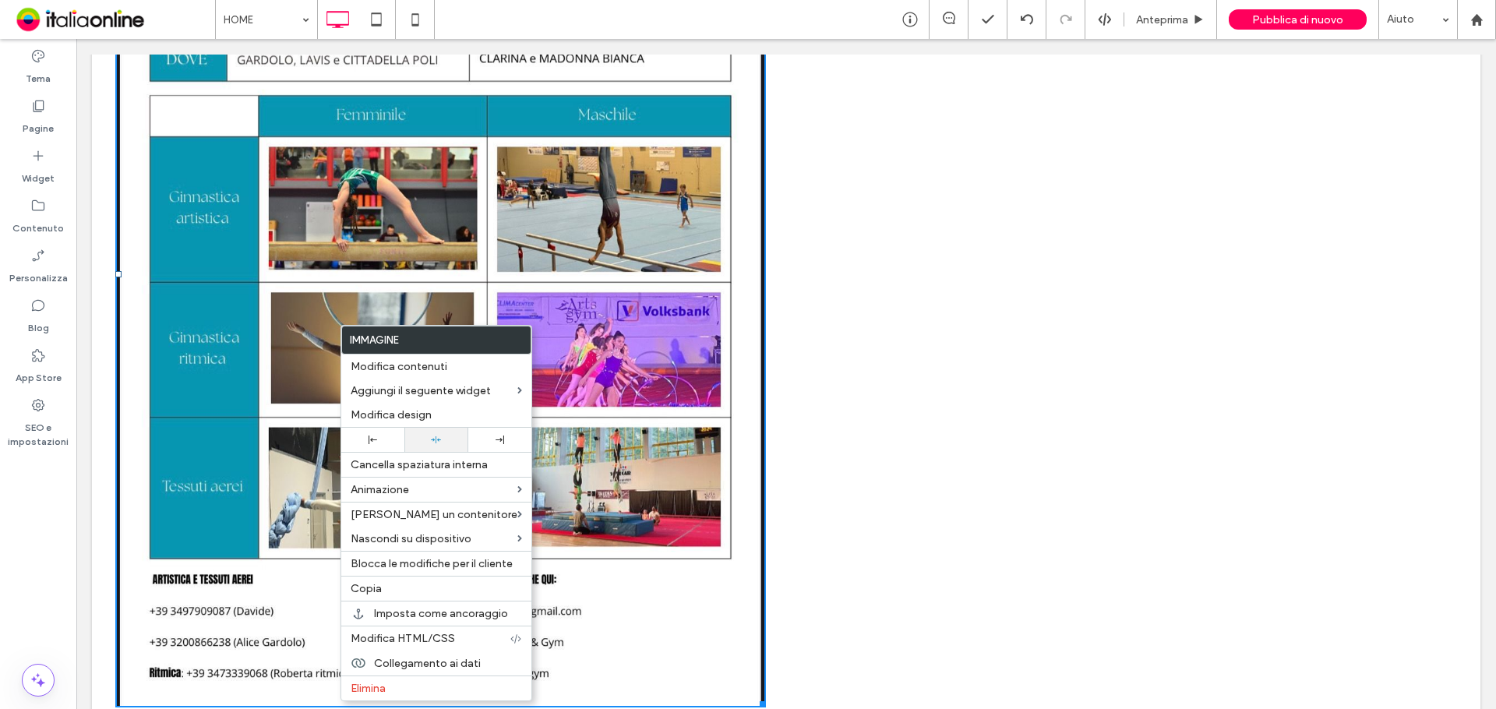
click at [437, 435] on div at bounding box center [436, 440] width 48 height 10
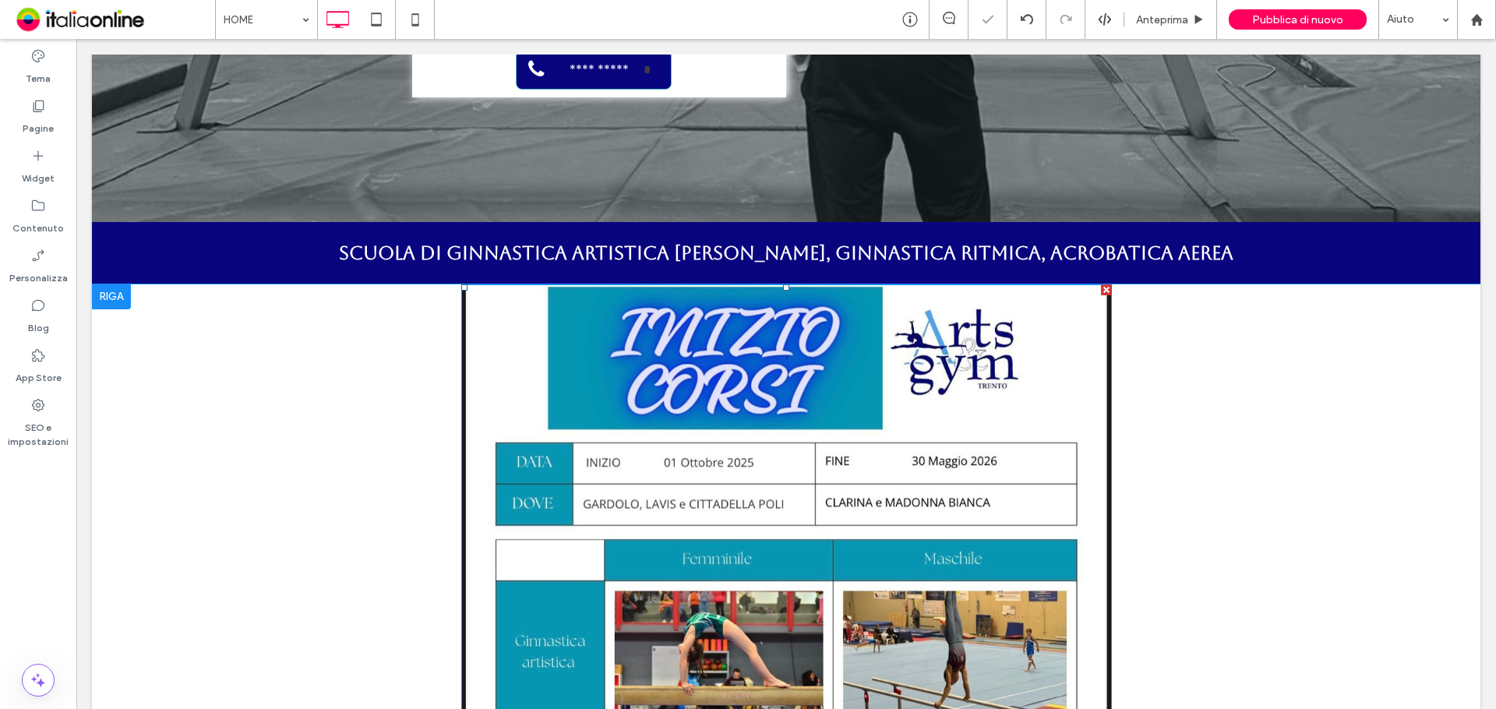
scroll to position [545, 0]
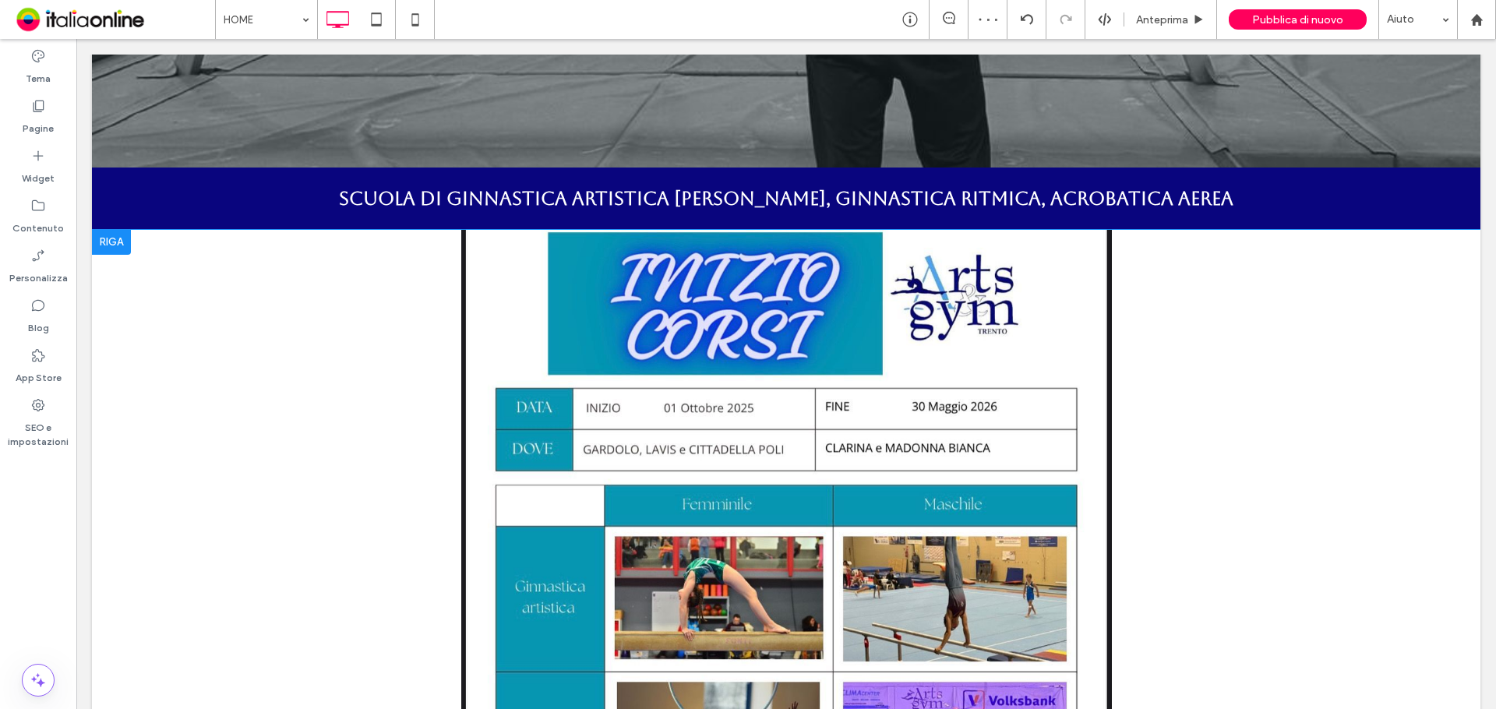
click at [131, 230] on div at bounding box center [111, 242] width 39 height 25
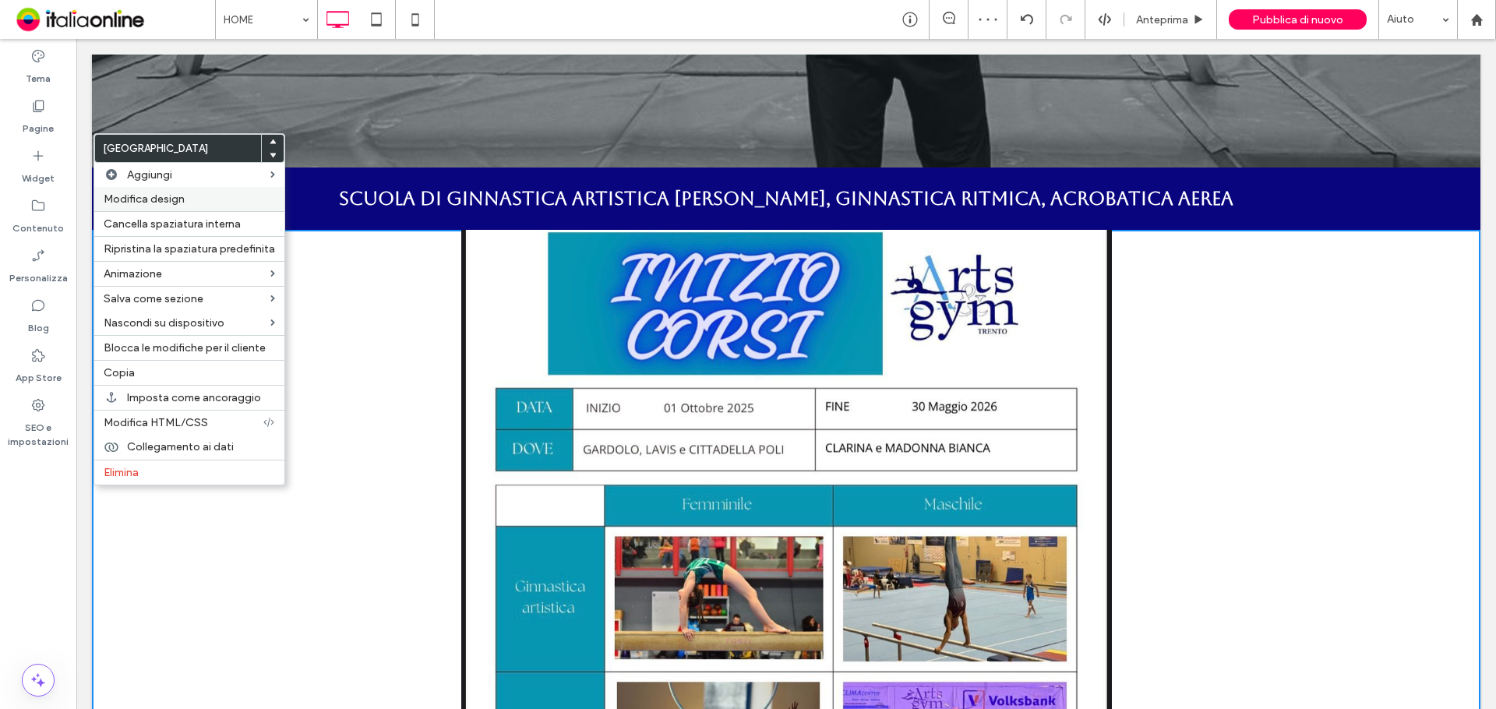
click at [174, 191] on div "Modifica design" at bounding box center [189, 199] width 190 height 24
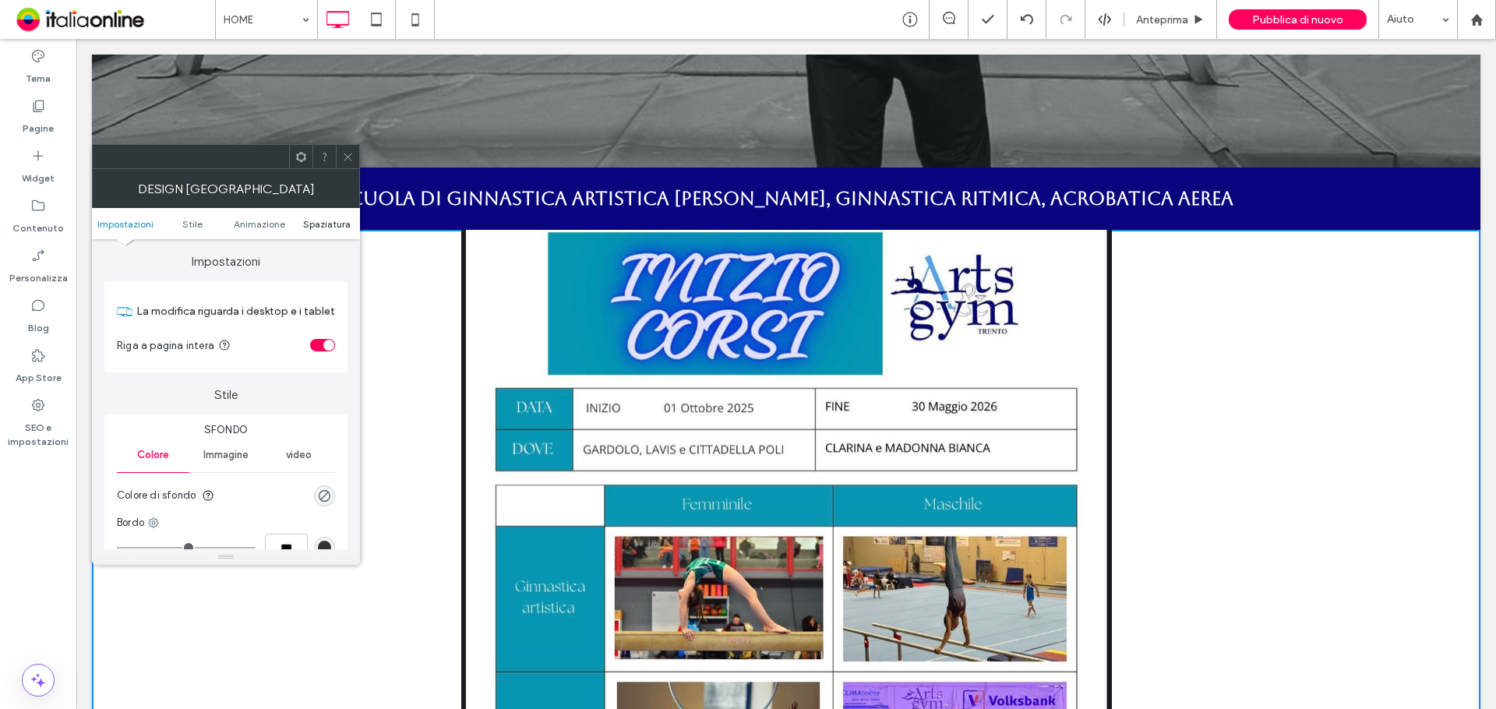
click at [331, 221] on span "Spaziatura" at bounding box center [327, 224] width 48 height 12
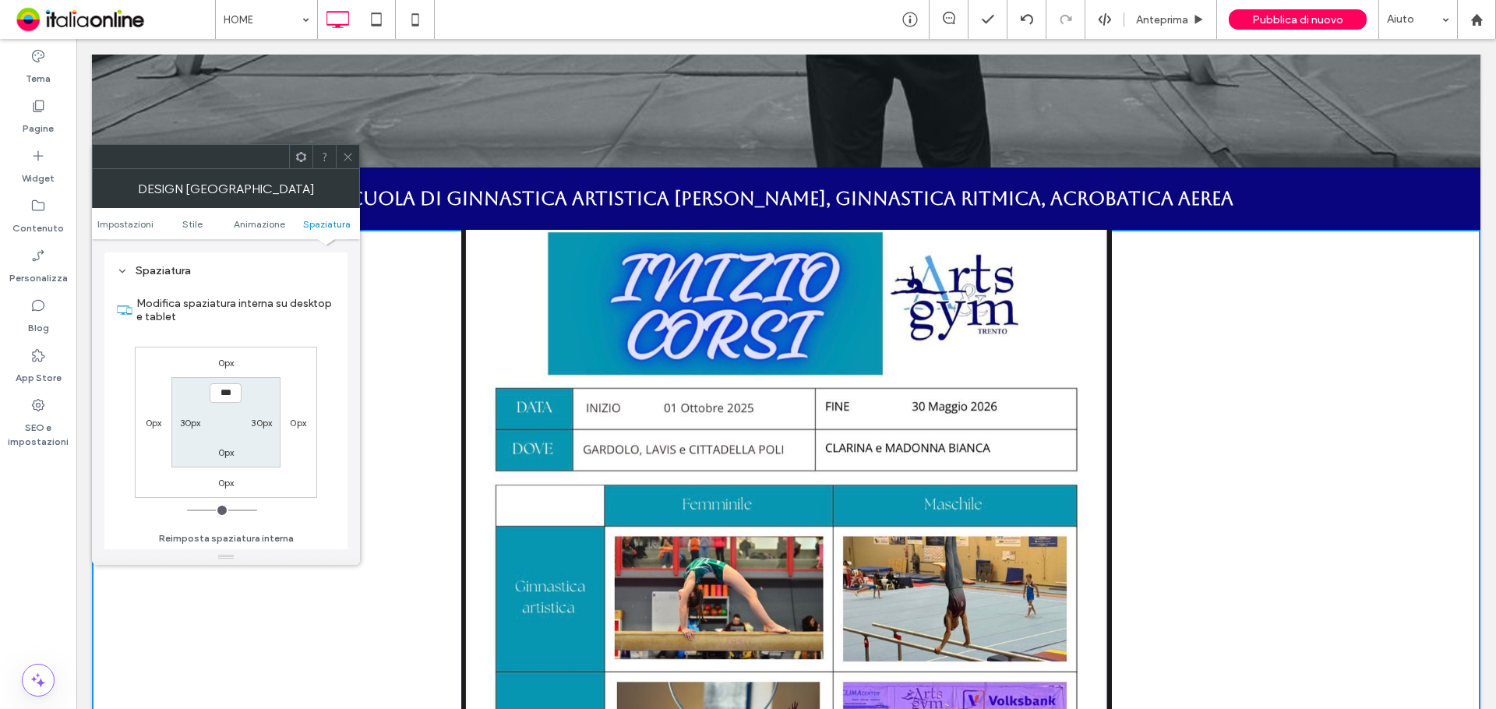
scroll to position [440, 0]
type input "****"
type input "**"
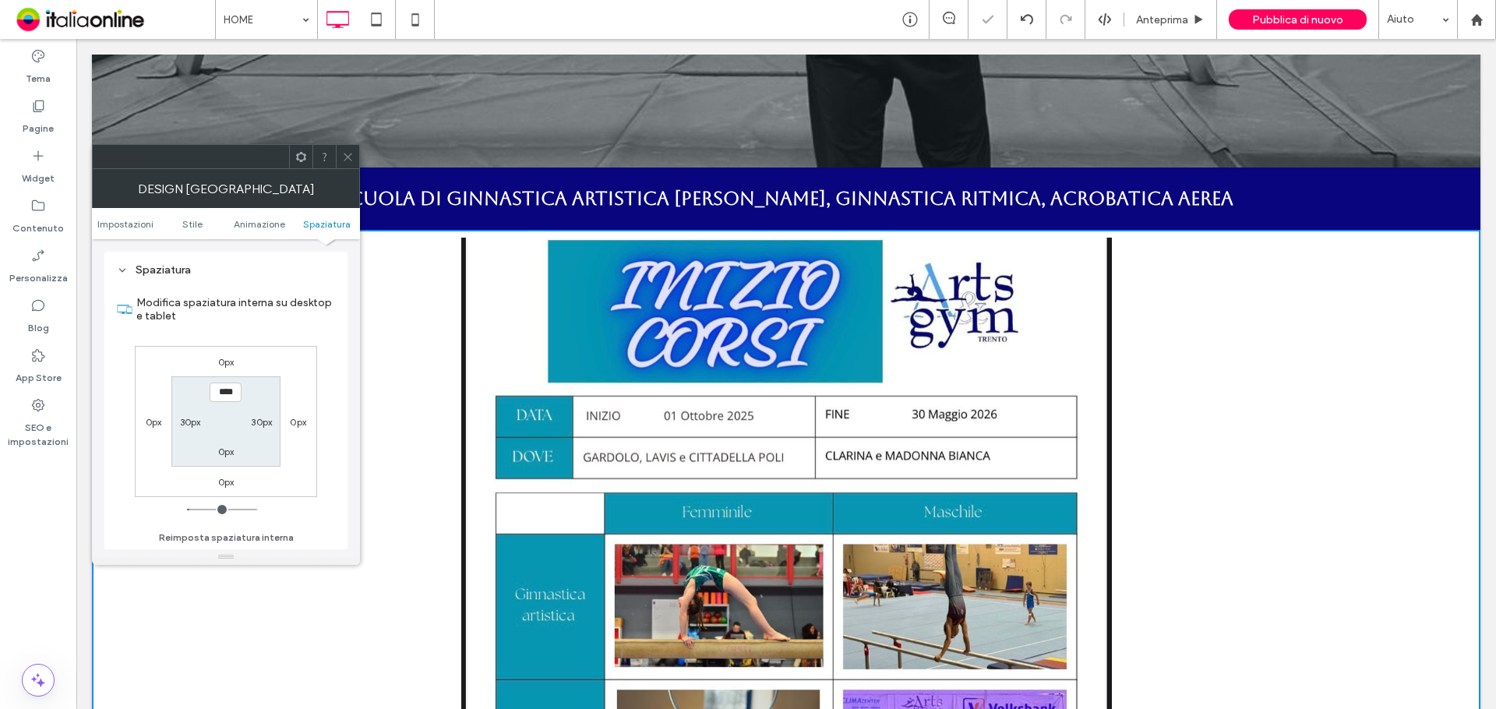
click at [219, 396] on input "****" at bounding box center [226, 392] width 32 height 19
type input "****"
type input "**"
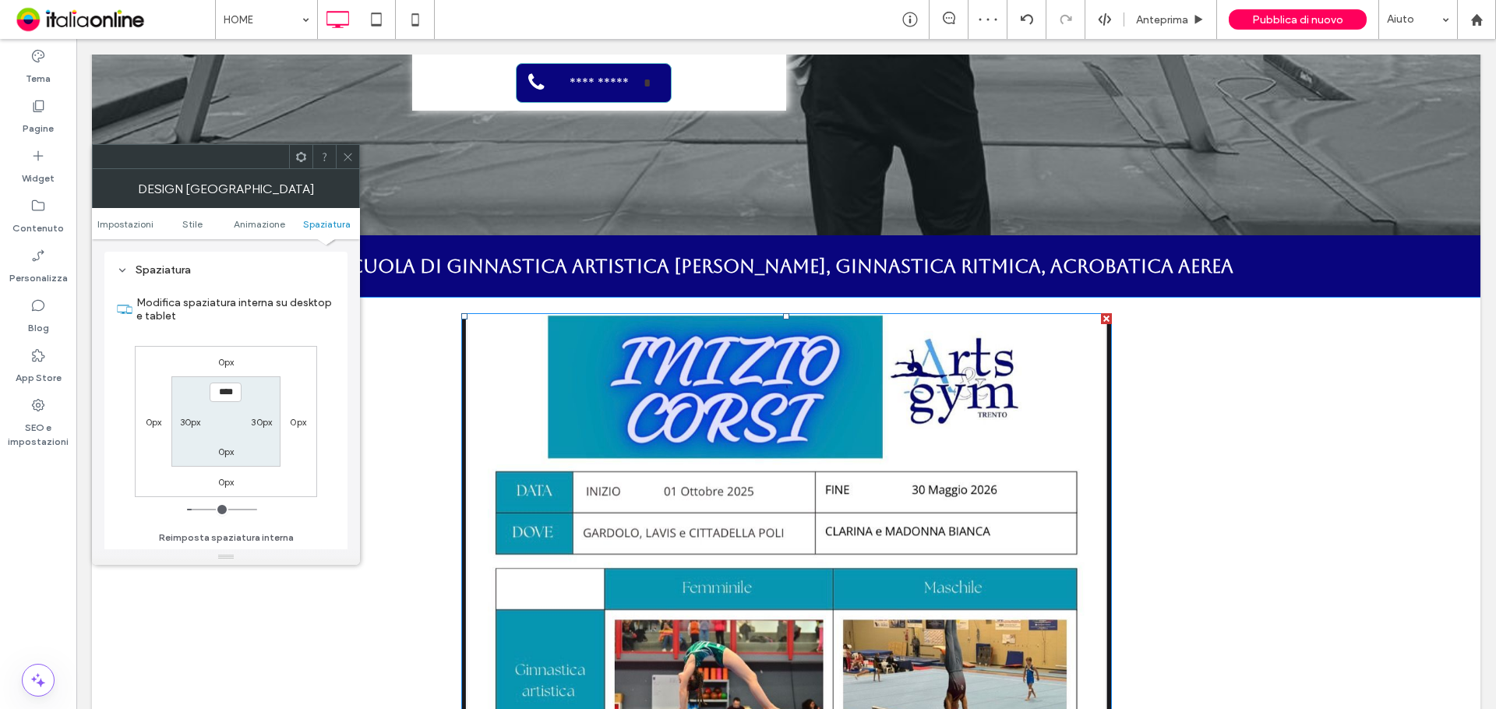
scroll to position [390, 0]
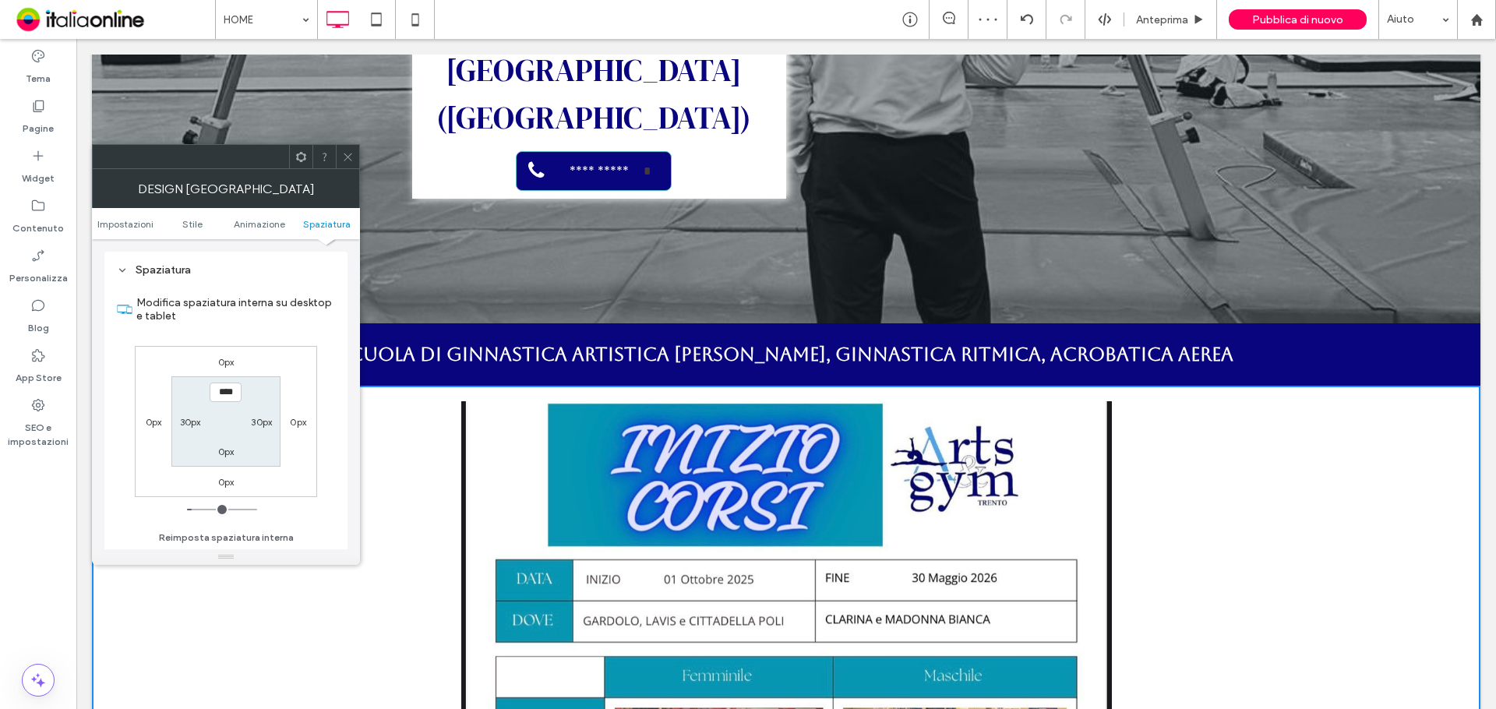
click at [337, 148] on div at bounding box center [347, 156] width 23 height 23
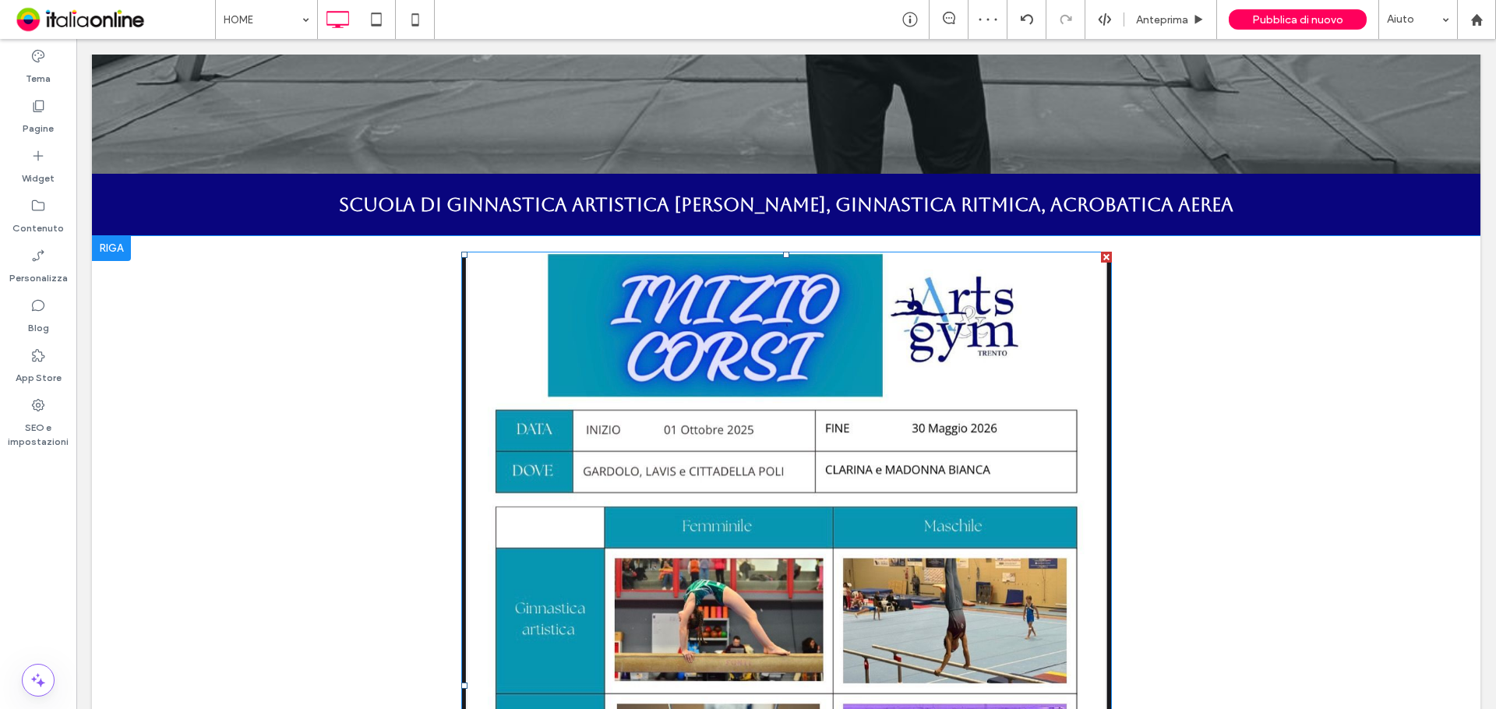
scroll to position [623, 0]
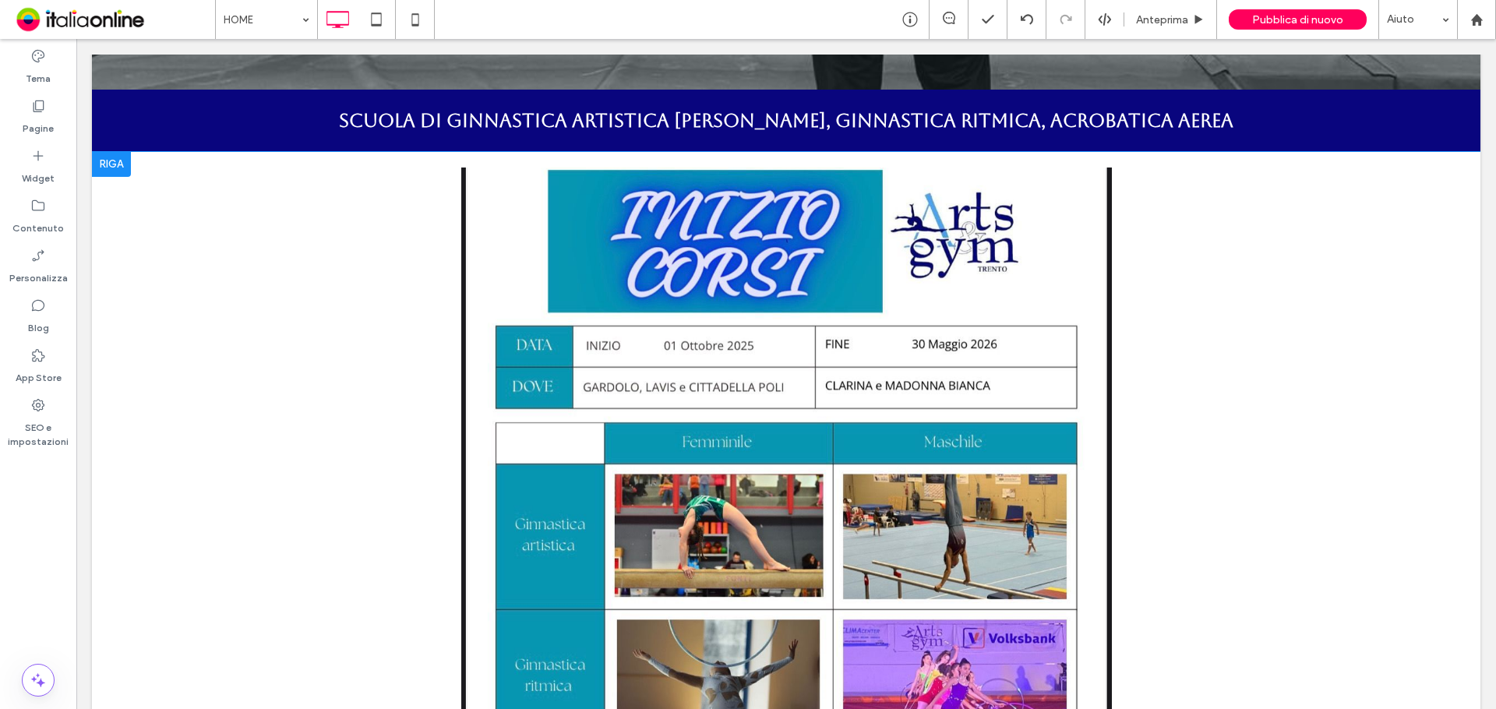
click at [1252, 434] on div "Click To Paste" at bounding box center [786, 601] width 1342 height 867
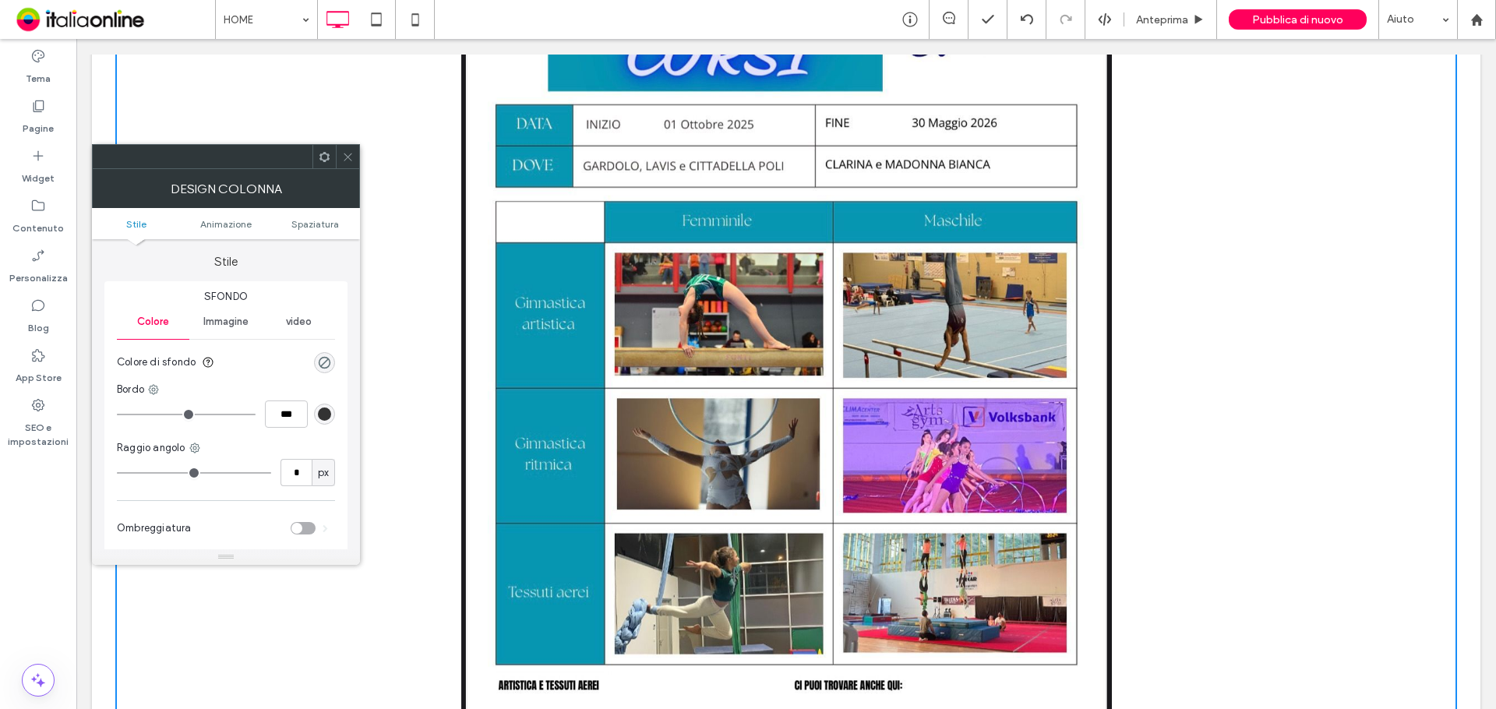
scroll to position [857, 0]
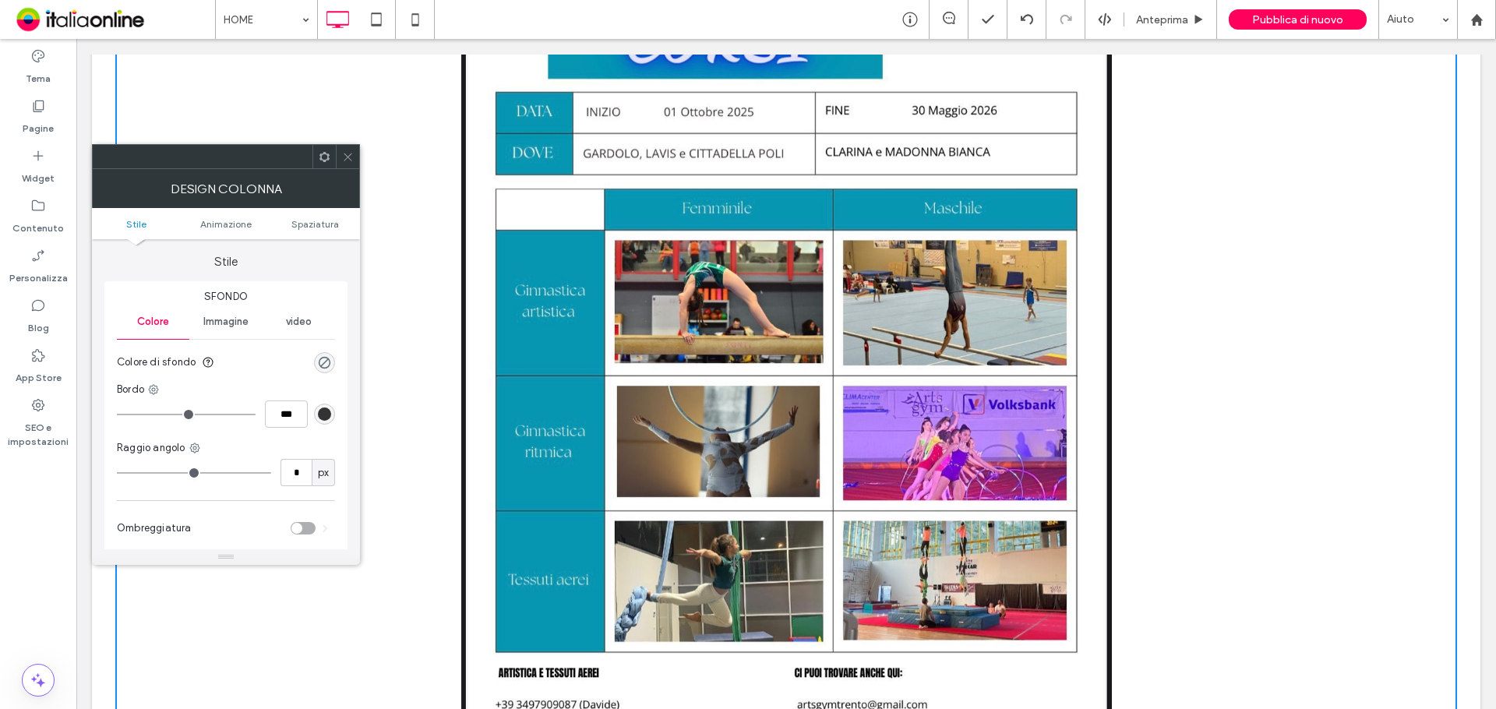
drag, startPoint x: 350, startPoint y: 156, endPoint x: 352, endPoint y: 164, distance: 8.1
click at [350, 156] on icon at bounding box center [348, 157] width 12 height 12
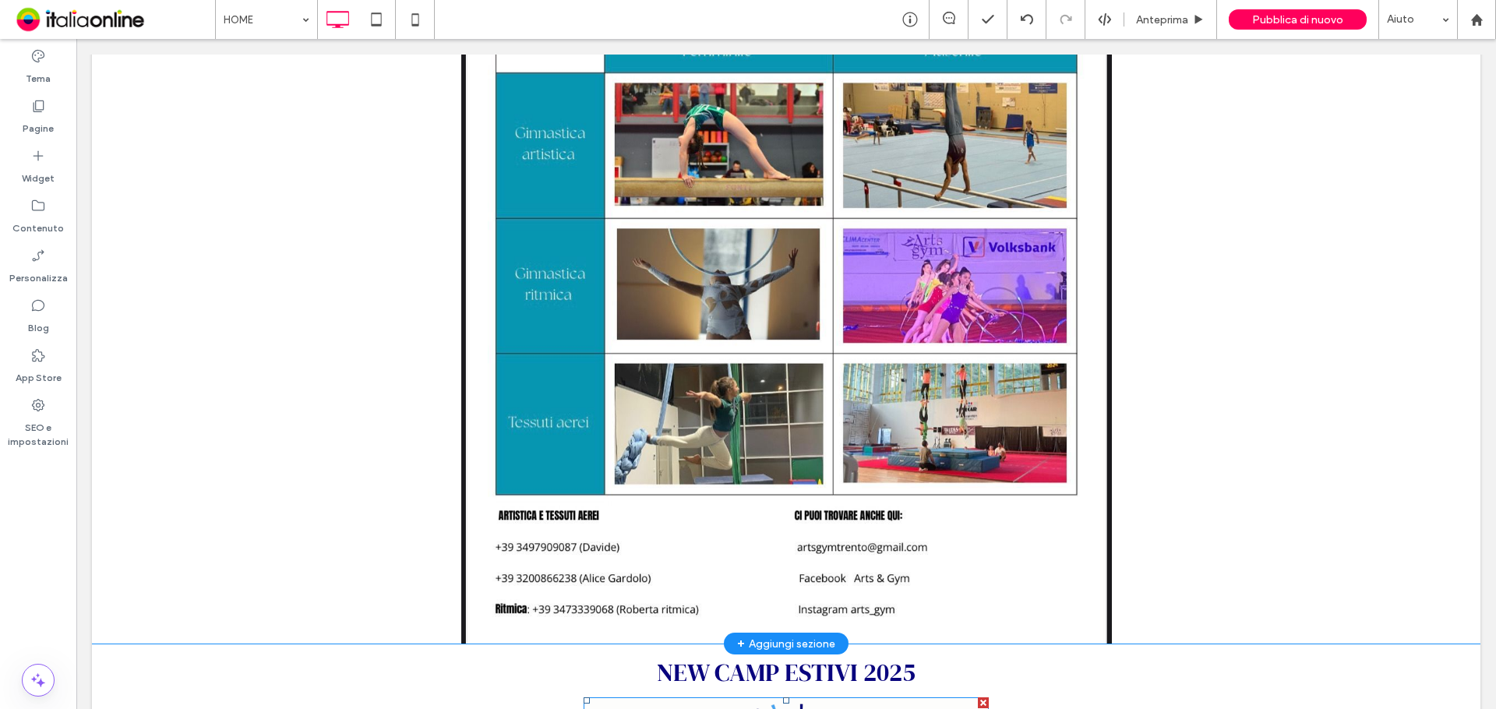
scroll to position [1013, 0]
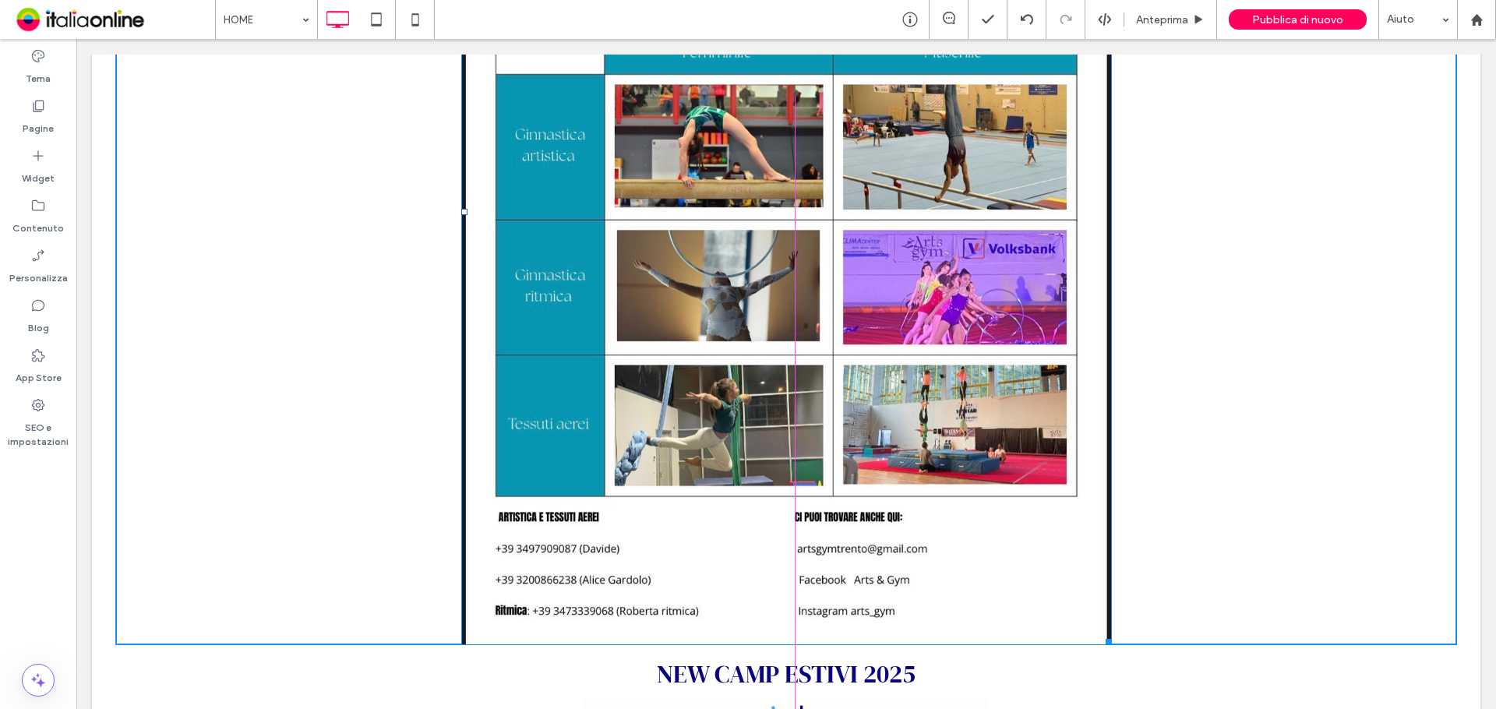
drag, startPoint x: 1101, startPoint y: 541, endPoint x: 1078, endPoint y: 470, distance: 74.4
click at [1078, 470] on div "W:777 H:1035" at bounding box center [786, 211] width 651 height 867
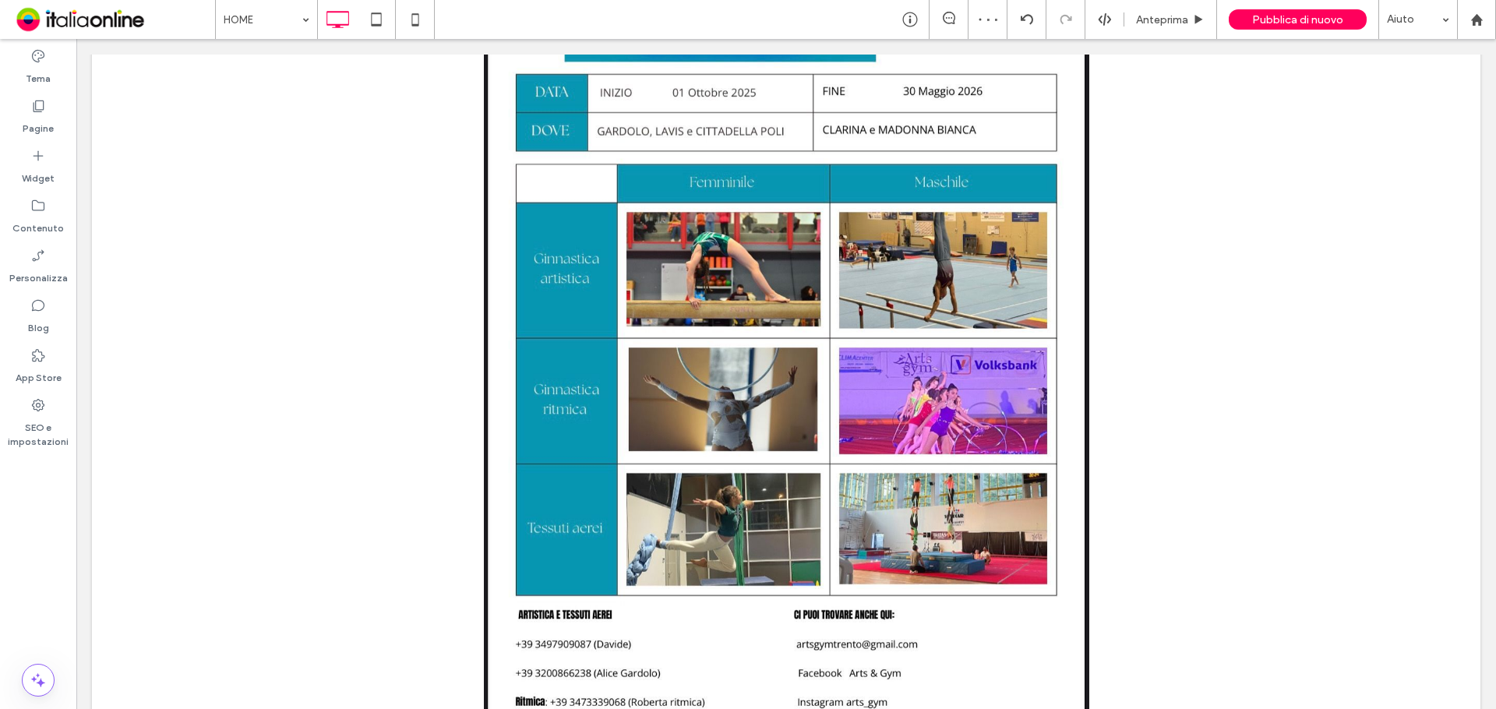
scroll to position [1091, 0]
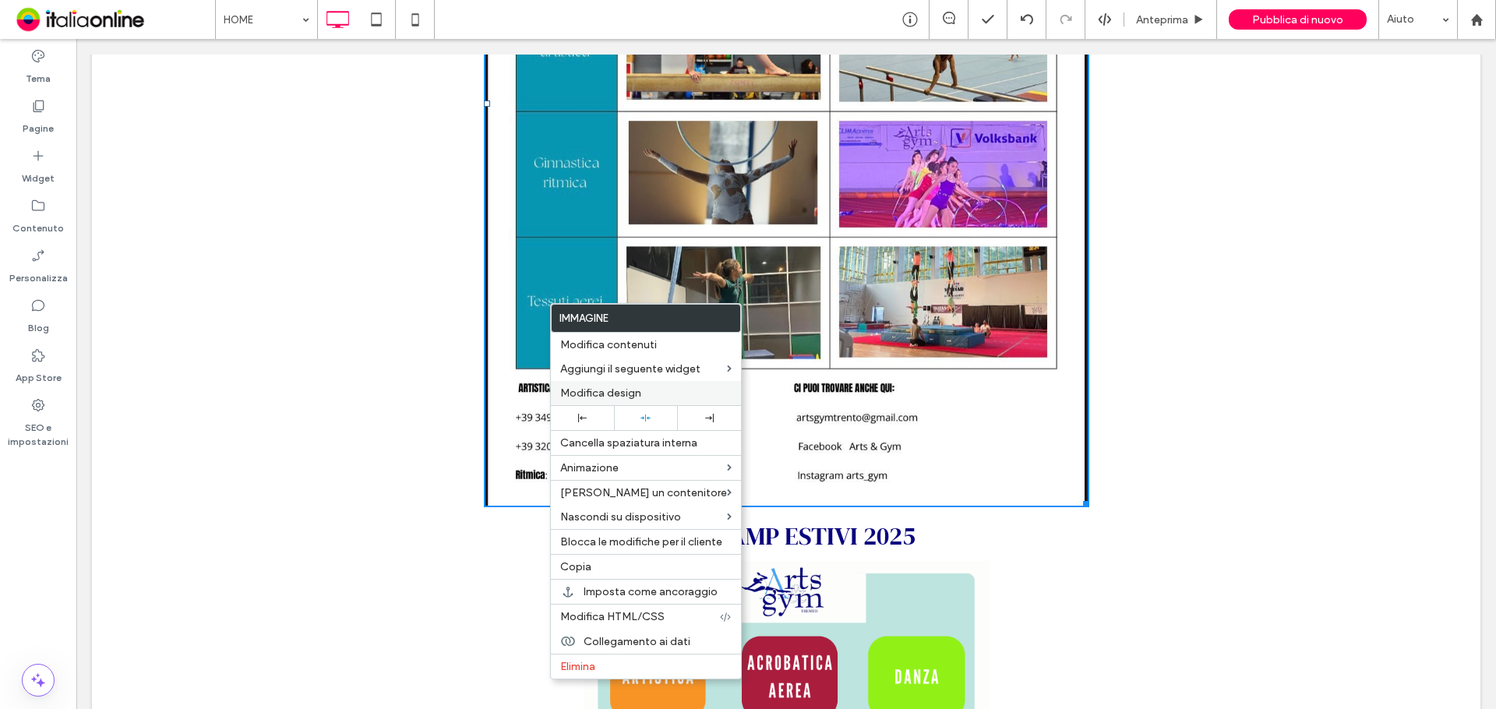
click at [644, 397] on label "Modifica design" at bounding box center [645, 392] width 171 height 13
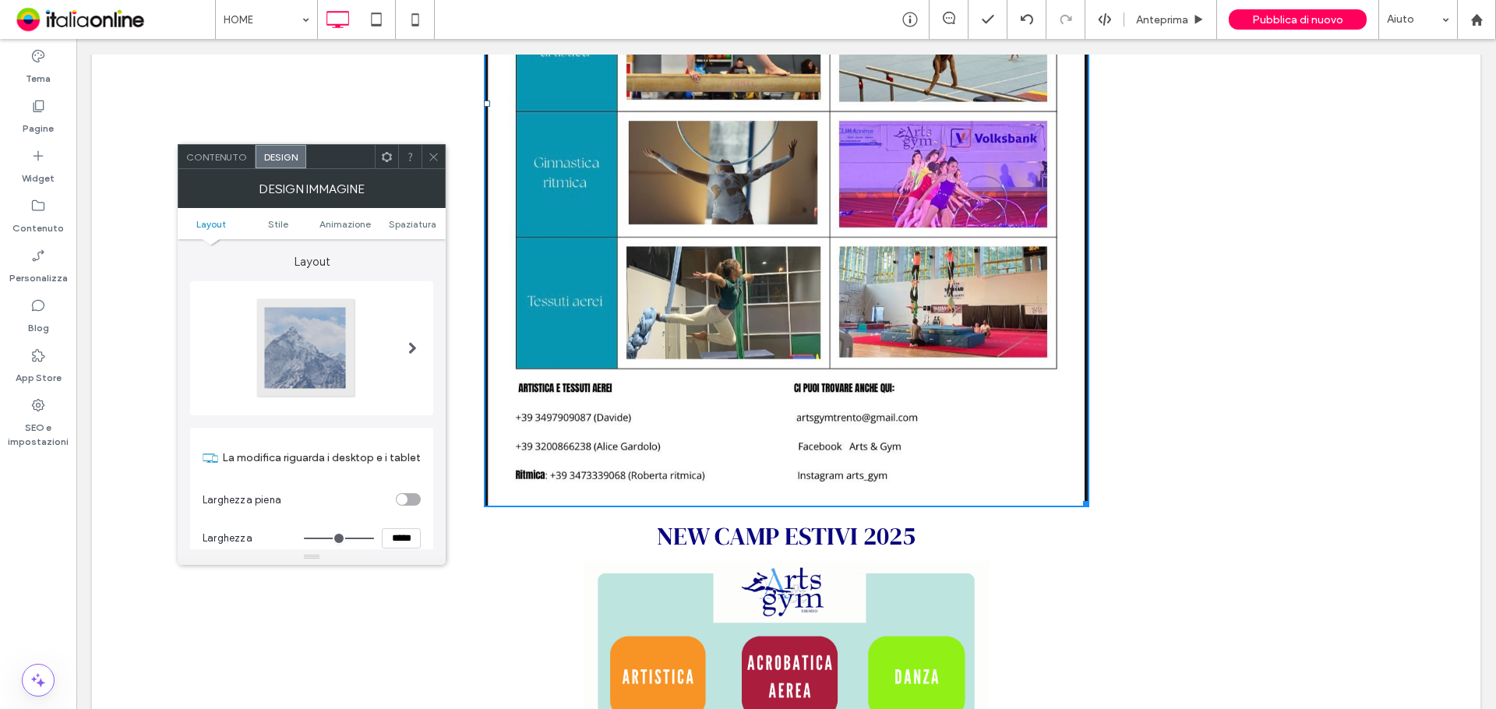
click at [439, 161] on div at bounding box center [432, 156] width 23 height 23
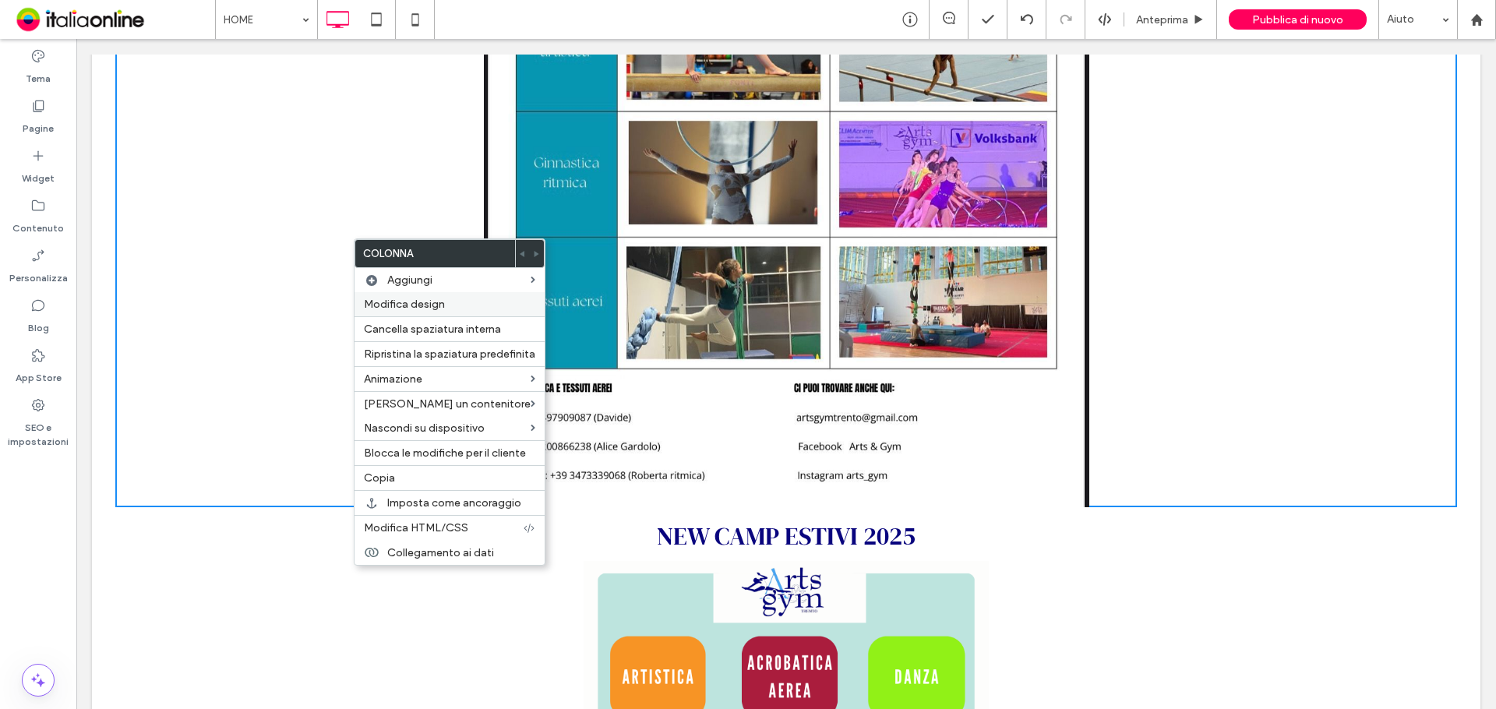
click at [467, 302] on label "Modifica design" at bounding box center [449, 304] width 171 height 13
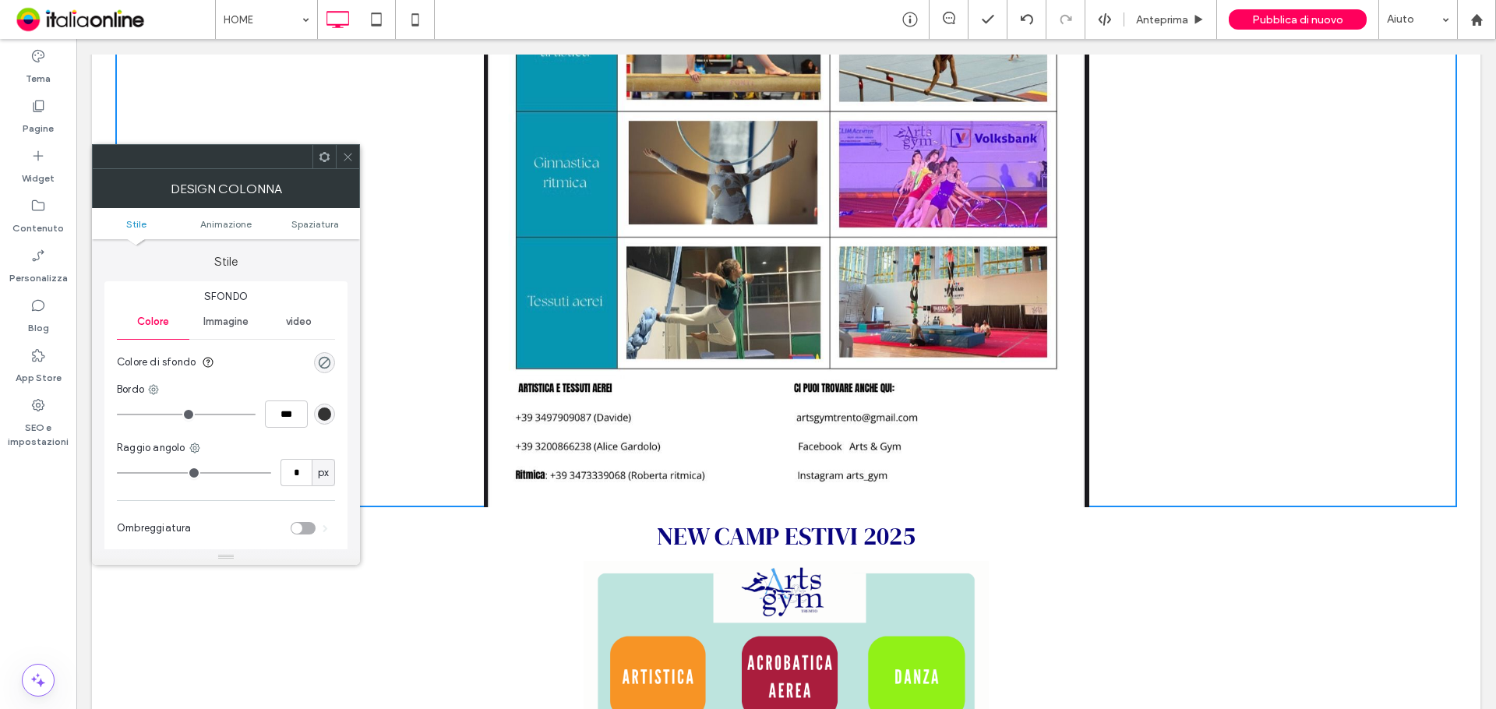
click at [355, 160] on div at bounding box center [347, 156] width 23 height 23
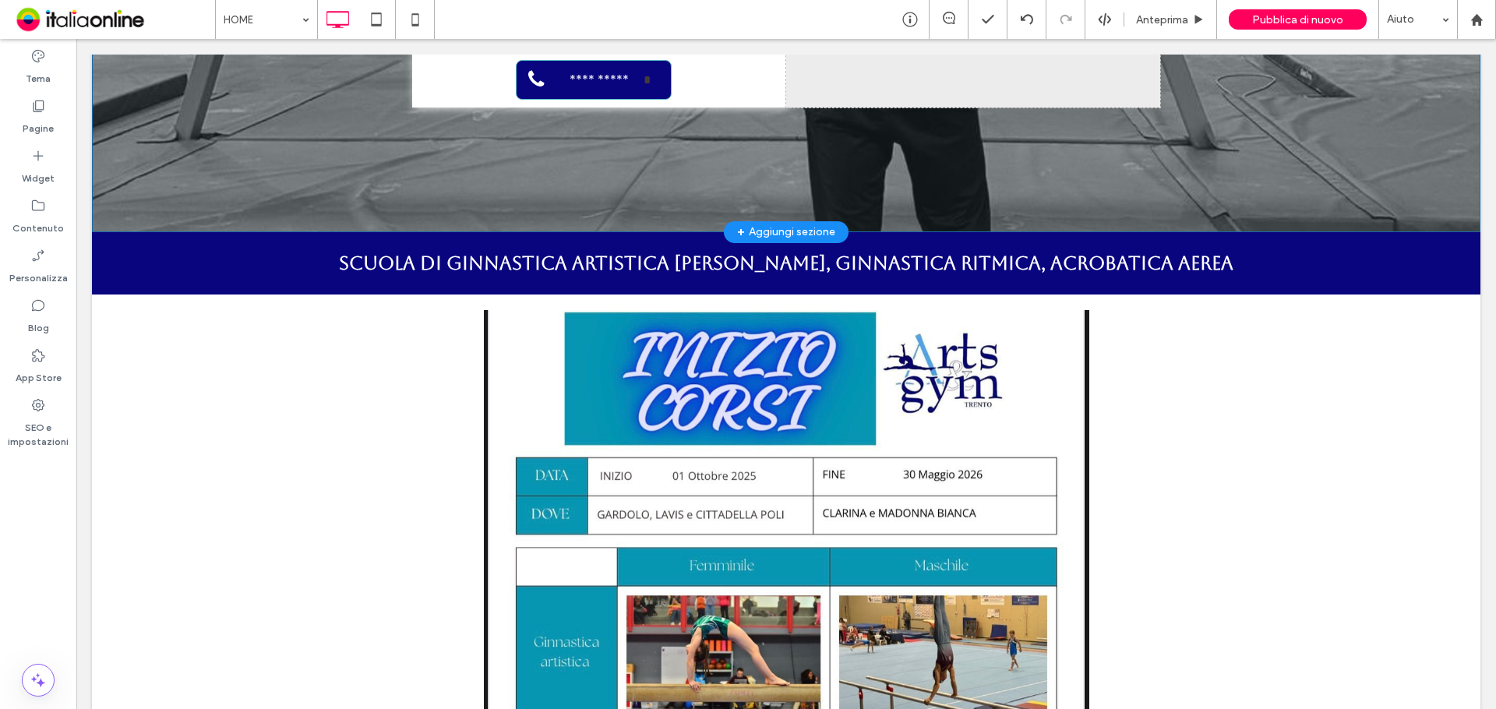
scroll to position [312, 0]
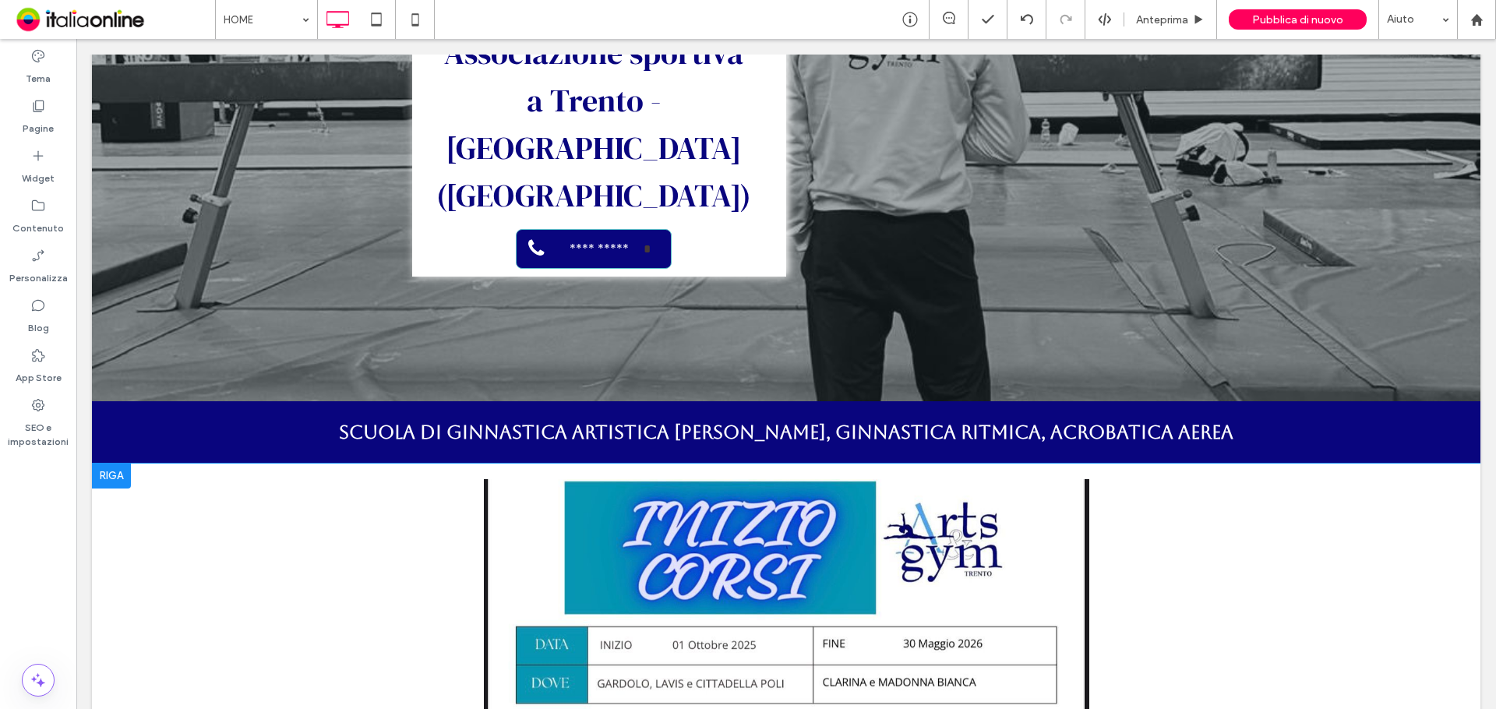
click at [118, 464] on div at bounding box center [111, 476] width 39 height 25
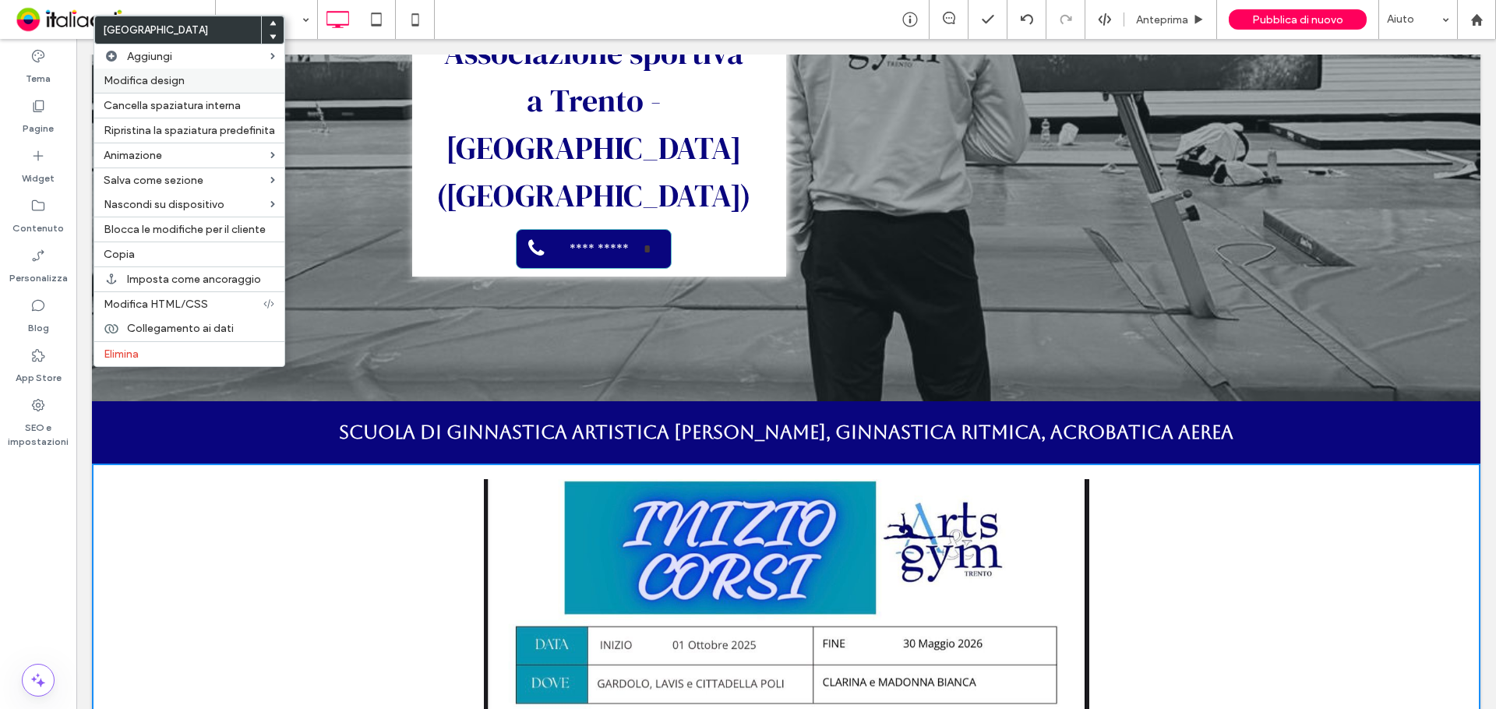
click at [203, 82] on label "Modifica design" at bounding box center [189, 80] width 171 height 13
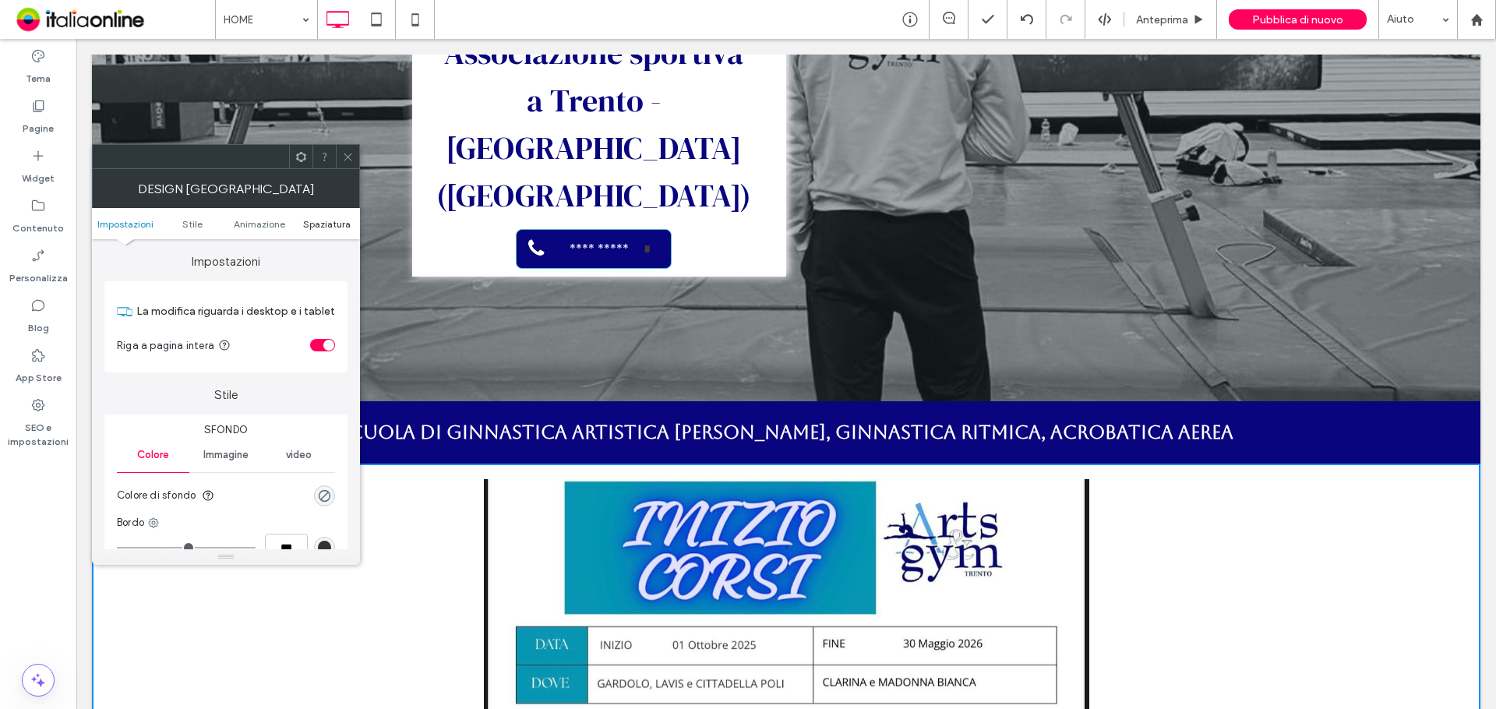
click at [334, 228] on span "Spaziatura" at bounding box center [327, 224] width 48 height 12
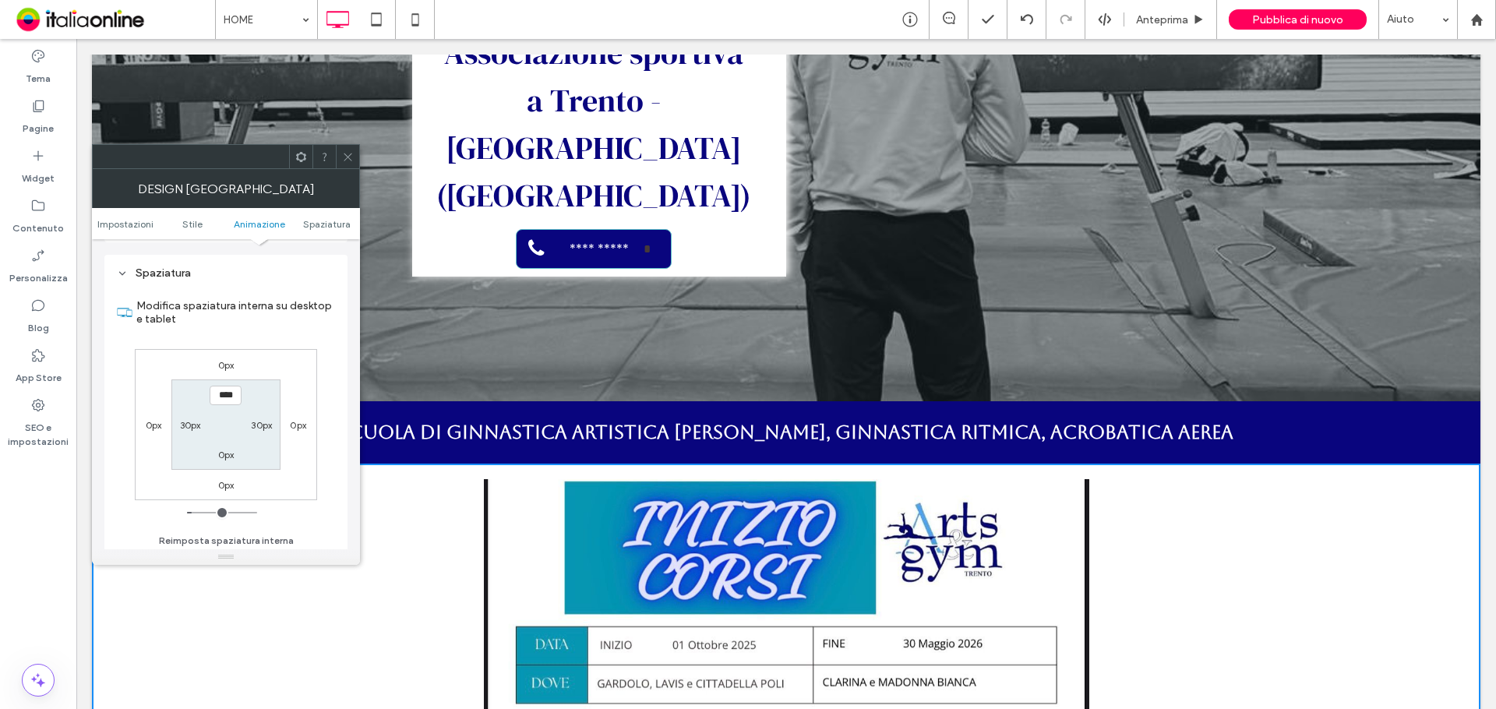
scroll to position [440, 0]
click at [235, 455] on div "0px" at bounding box center [226, 451] width 36 height 16
click at [214, 451] on div "0px" at bounding box center [226, 451] width 36 height 16
click at [224, 457] on label "0px" at bounding box center [226, 452] width 16 height 12
type input "*"
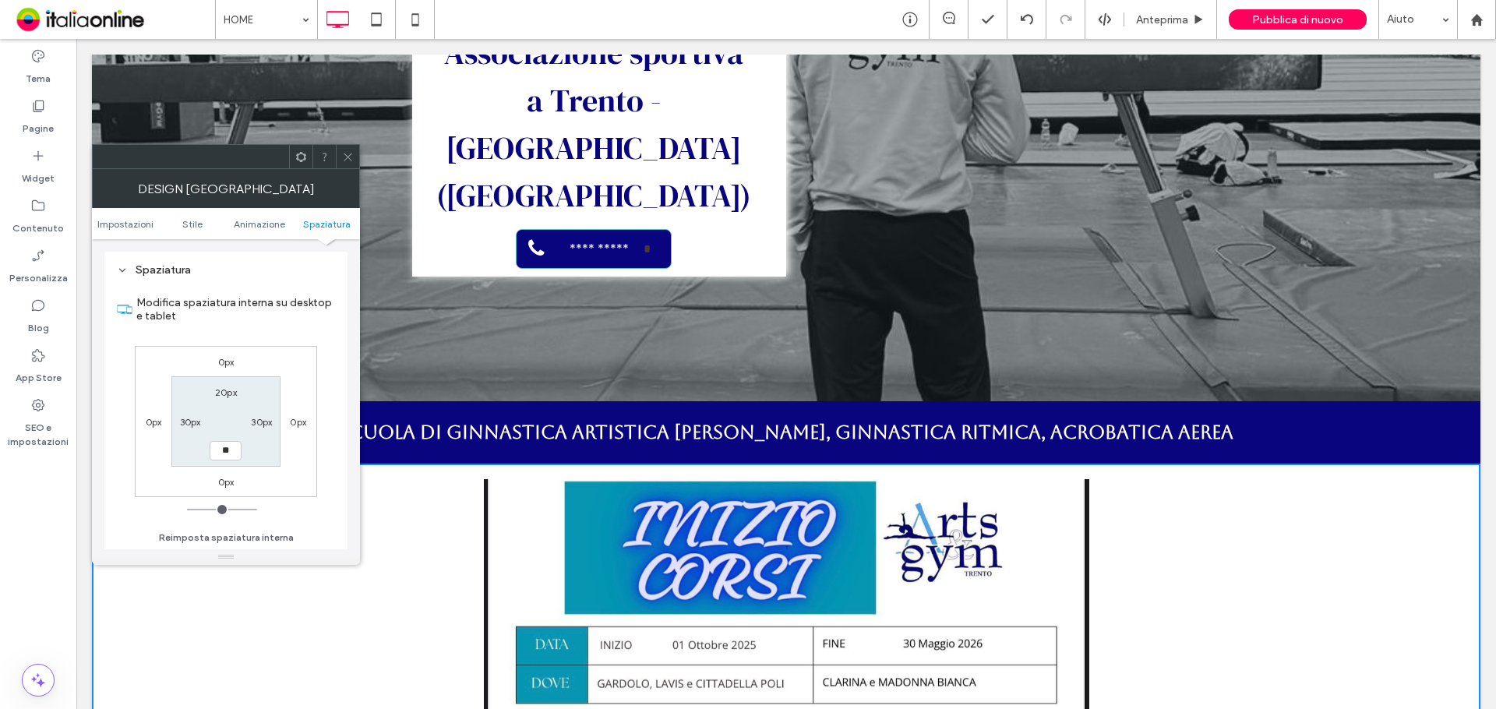
type input "**"
type input "****"
click at [344, 156] on icon at bounding box center [348, 157] width 12 height 12
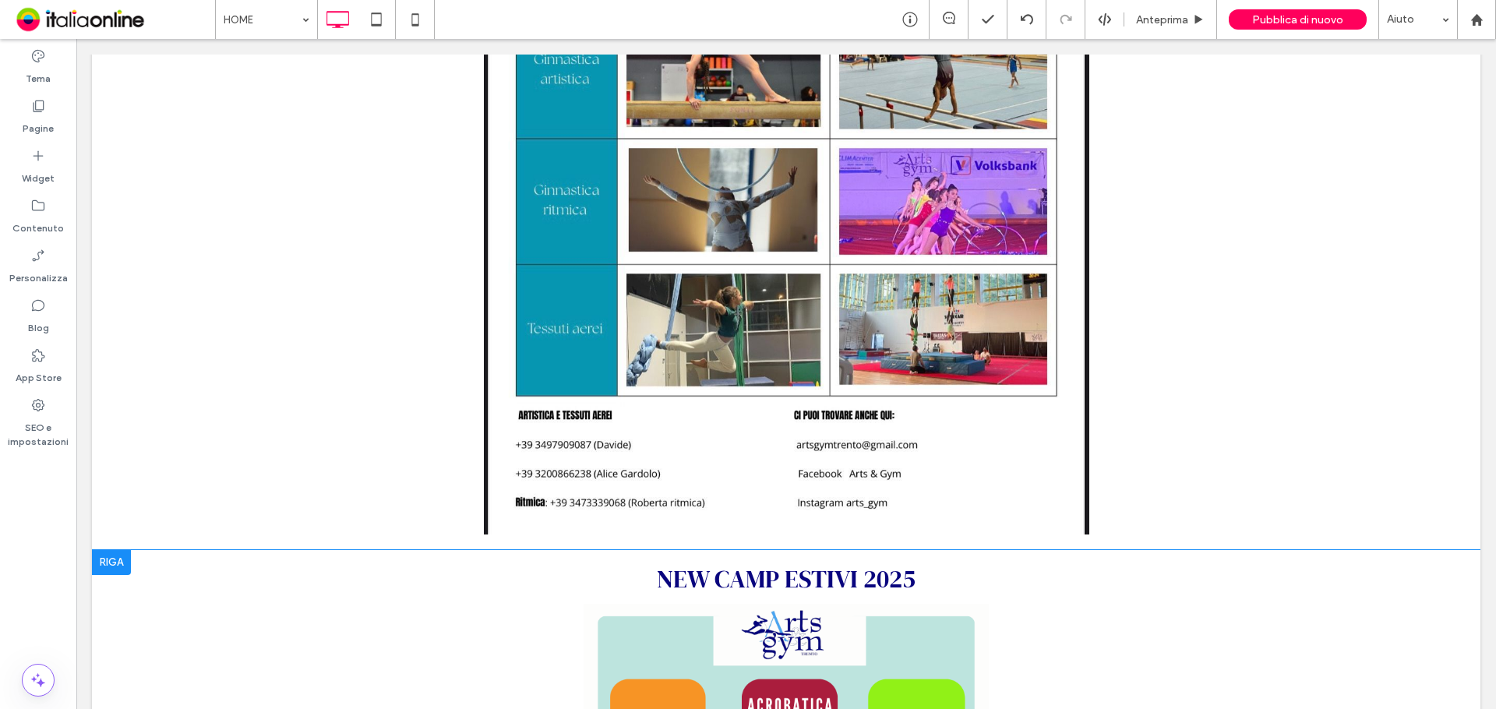
scroll to position [1091, 0]
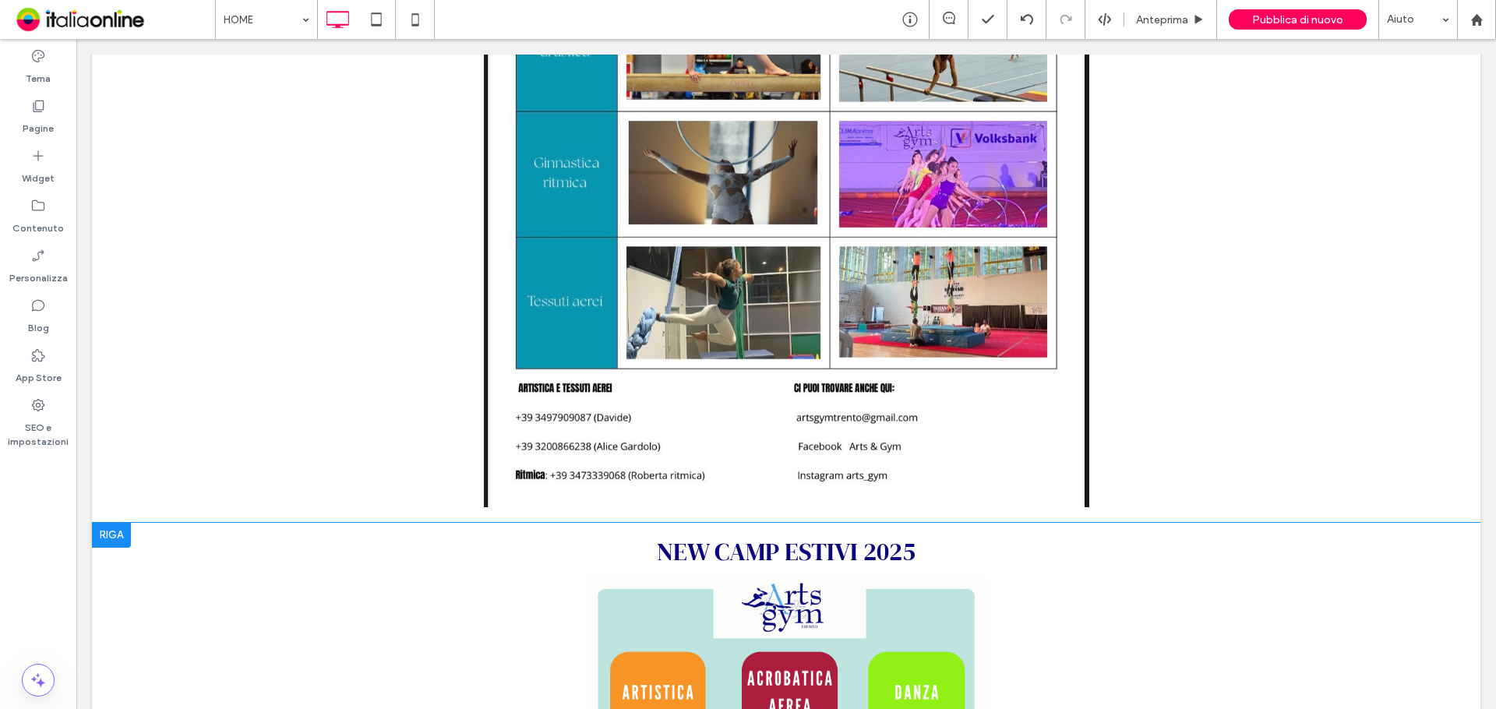
click at [125, 523] on div at bounding box center [111, 535] width 39 height 25
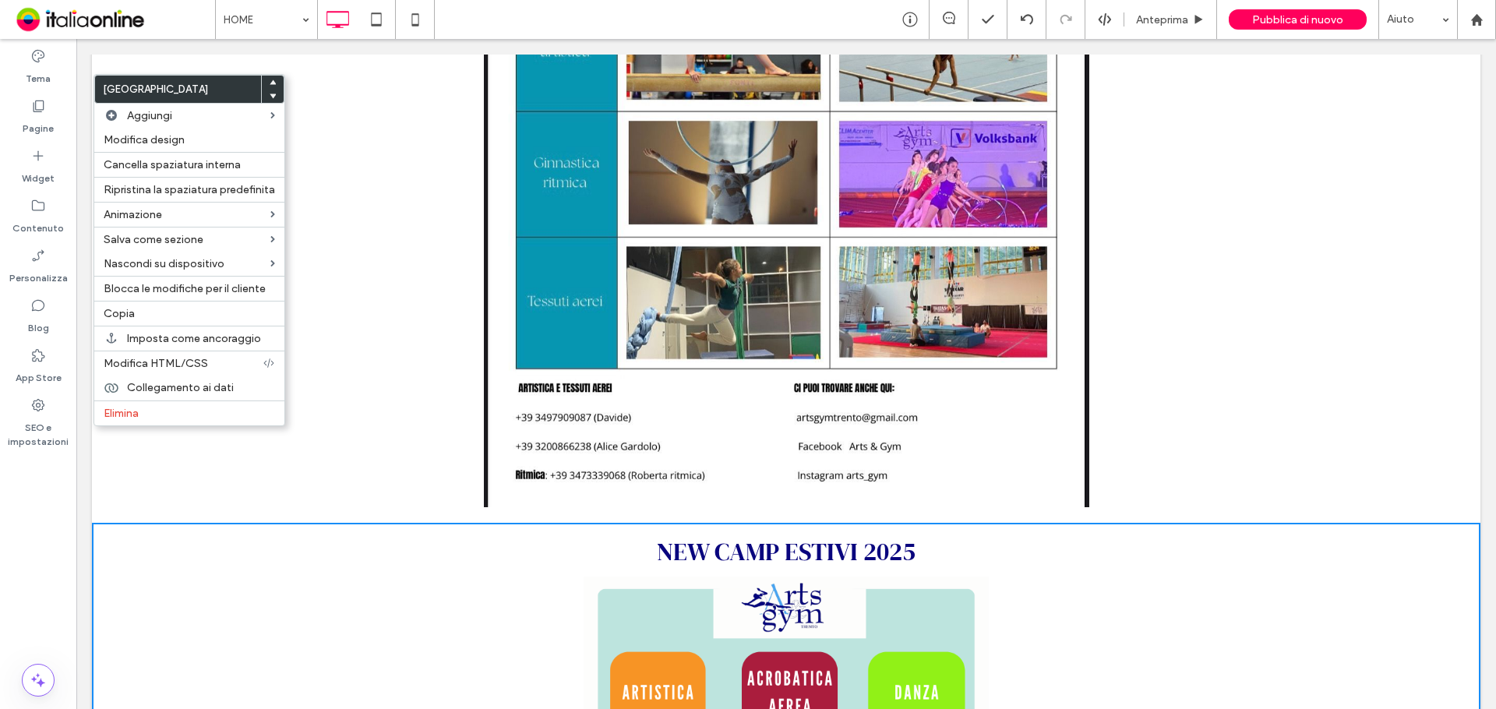
click at [478, 411] on div "Click To Paste Riga + Aggiungi sezione" at bounding box center [786, 103] width 1388 height 838
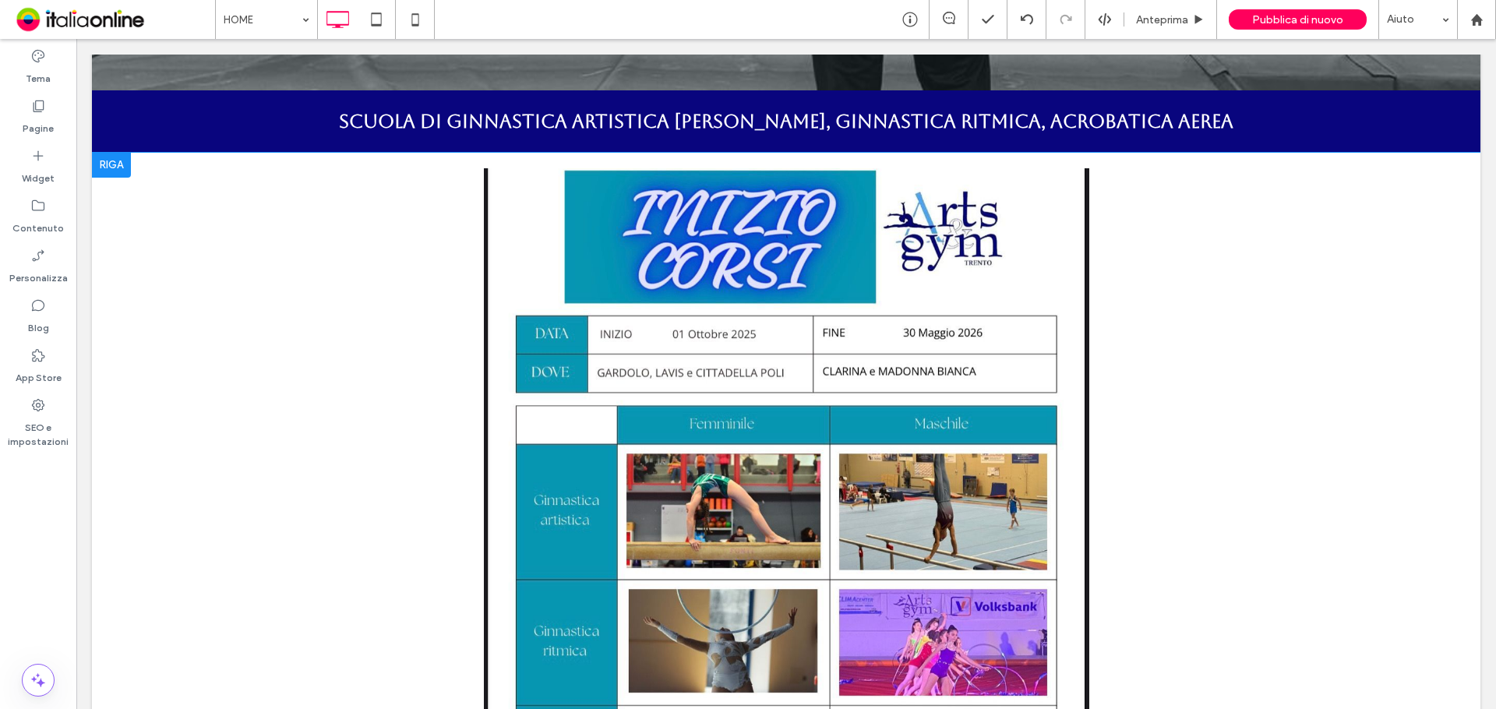
scroll to position [467, 0]
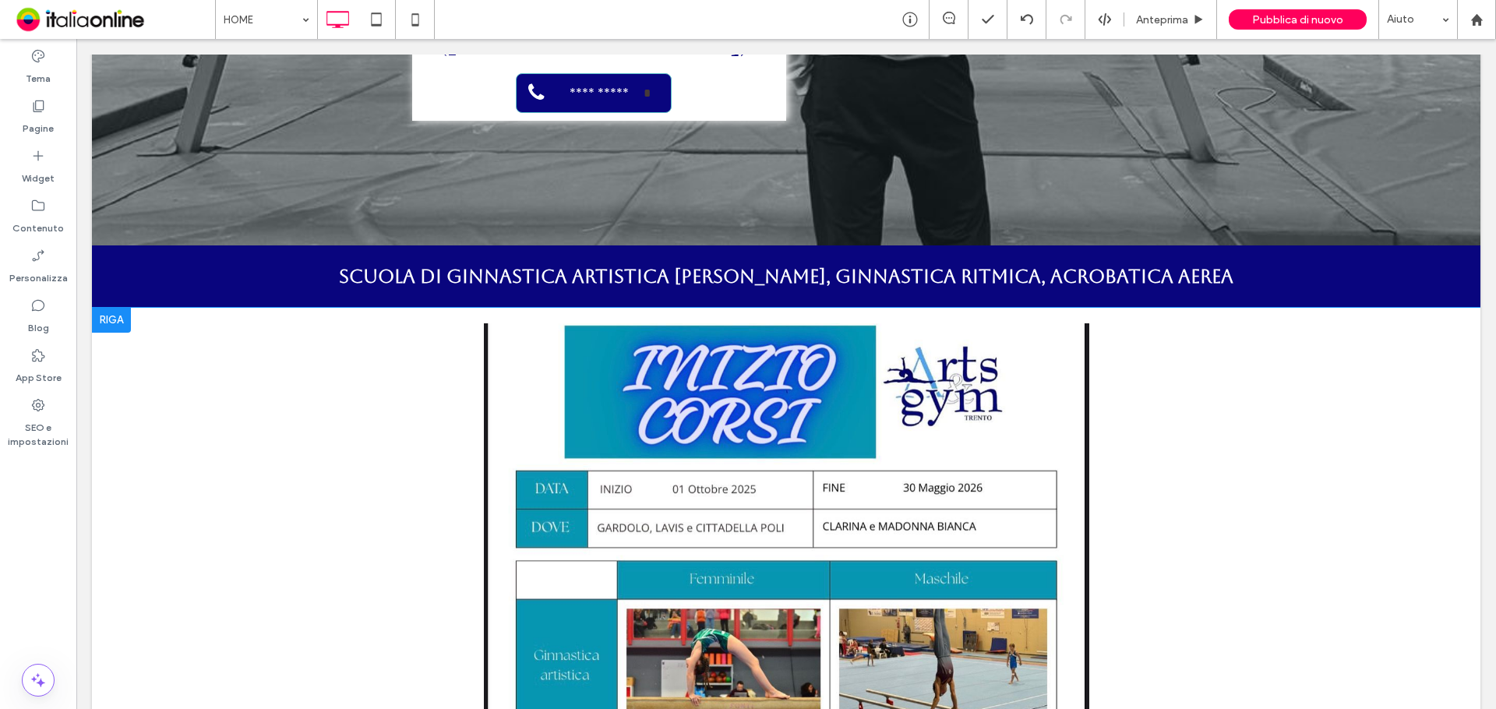
click at [103, 308] on div at bounding box center [111, 320] width 39 height 25
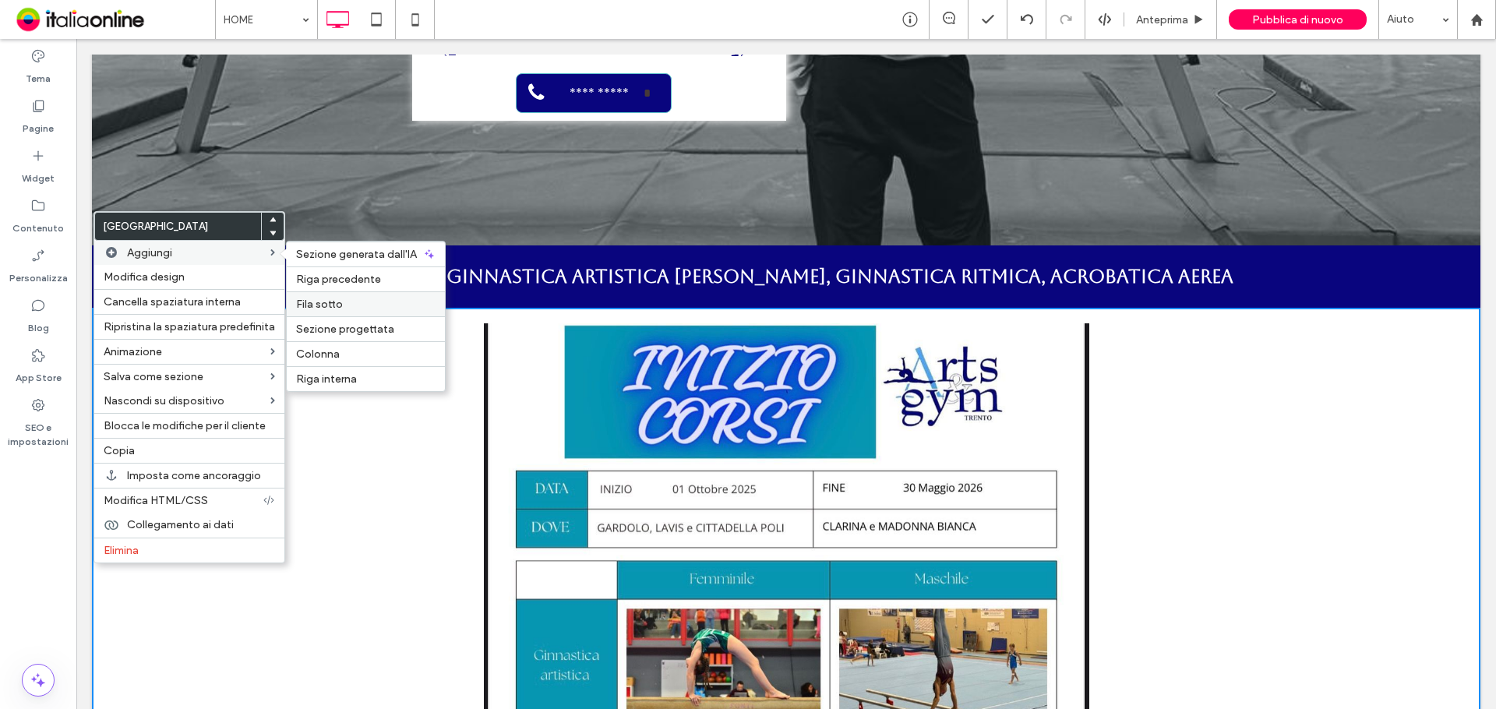
click at [340, 308] on label "Fila sotto" at bounding box center [365, 304] width 139 height 13
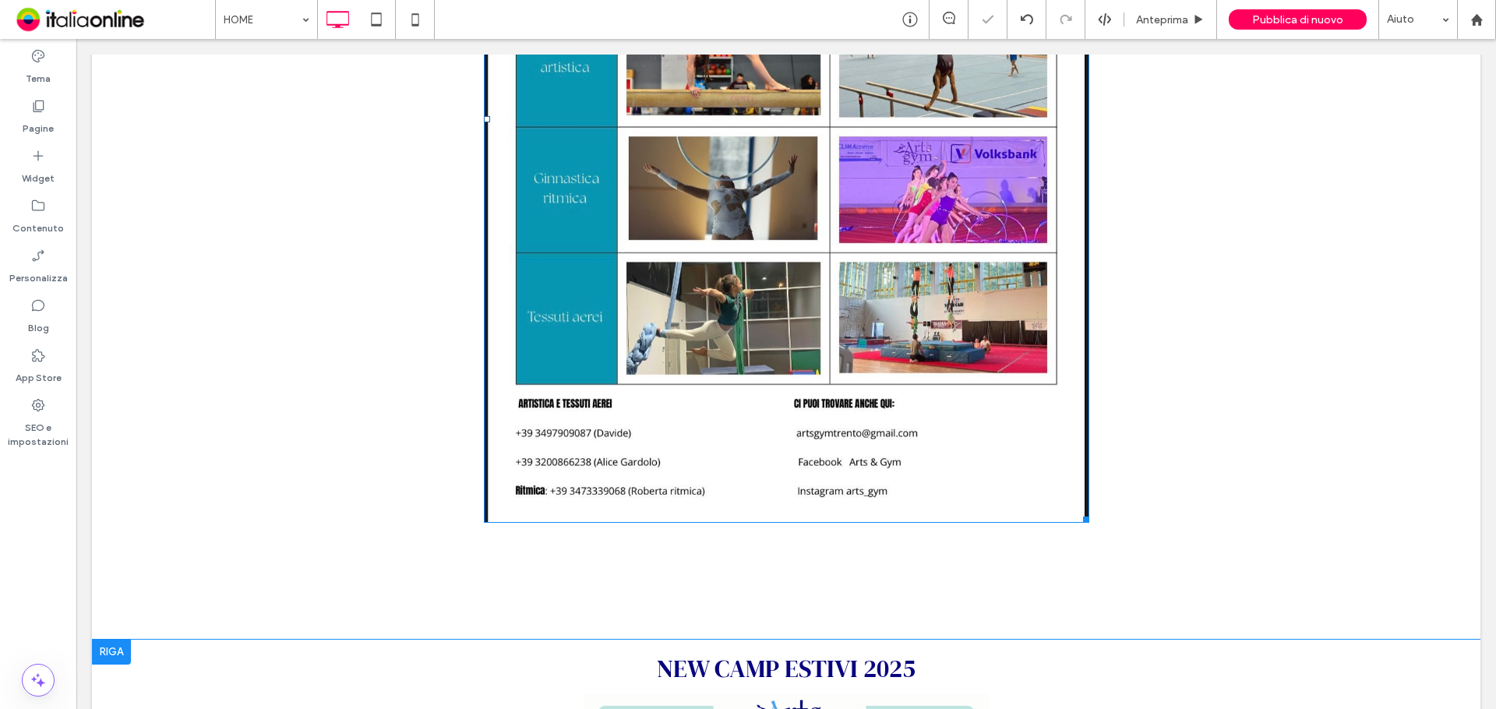
scroll to position [1324, 0]
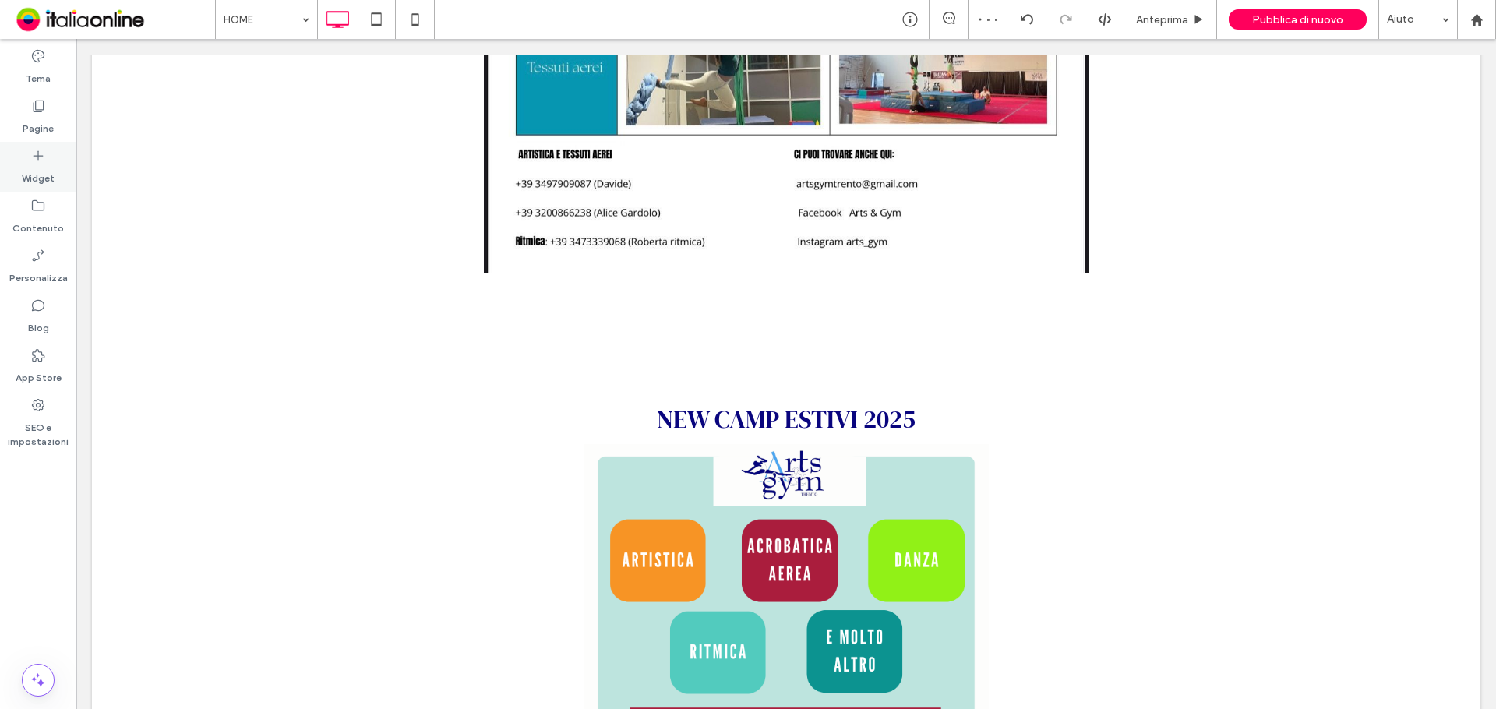
drag, startPoint x: 45, startPoint y: 156, endPoint x: 73, endPoint y: 156, distance: 28.0
click at [45, 156] on icon at bounding box center [38, 156] width 16 height 16
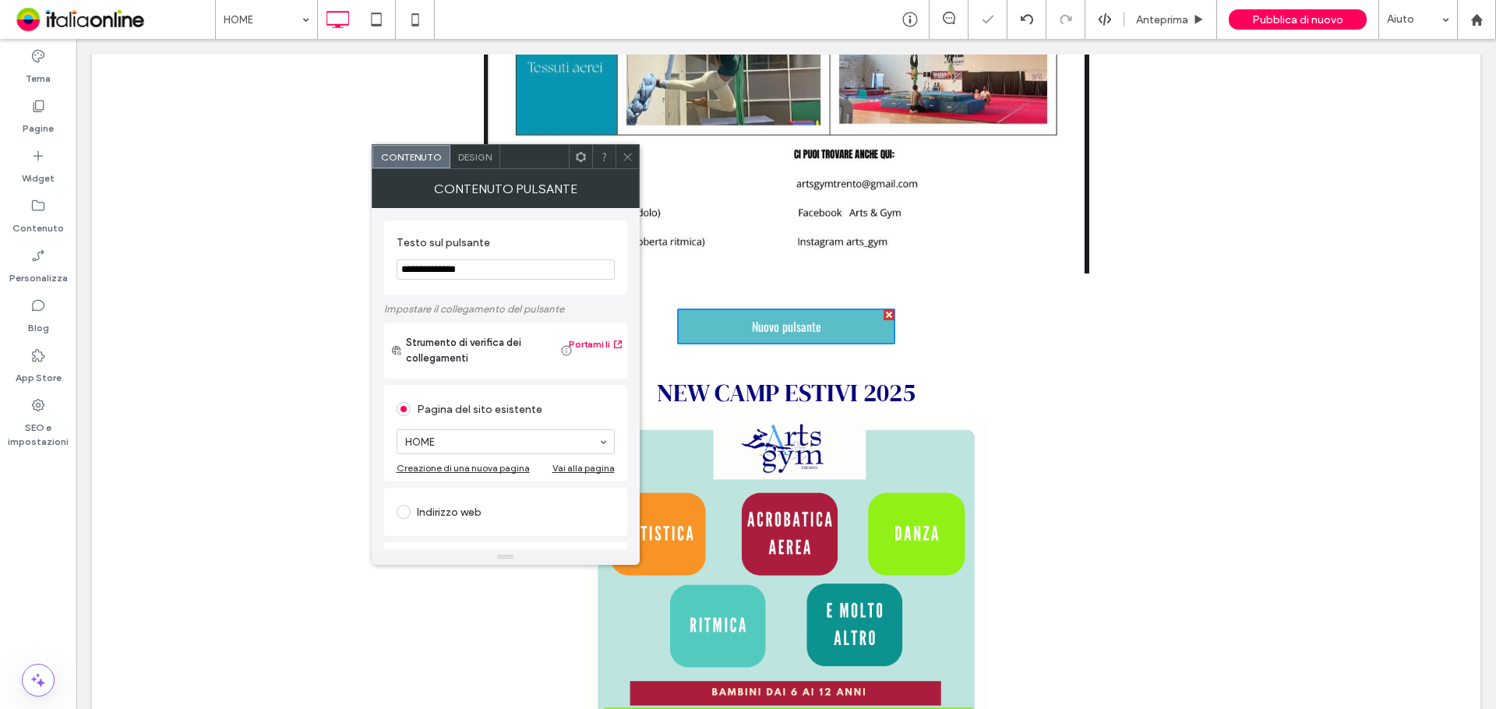
drag, startPoint x: 597, startPoint y: 307, endPoint x: 307, endPoint y: 287, distance: 290.5
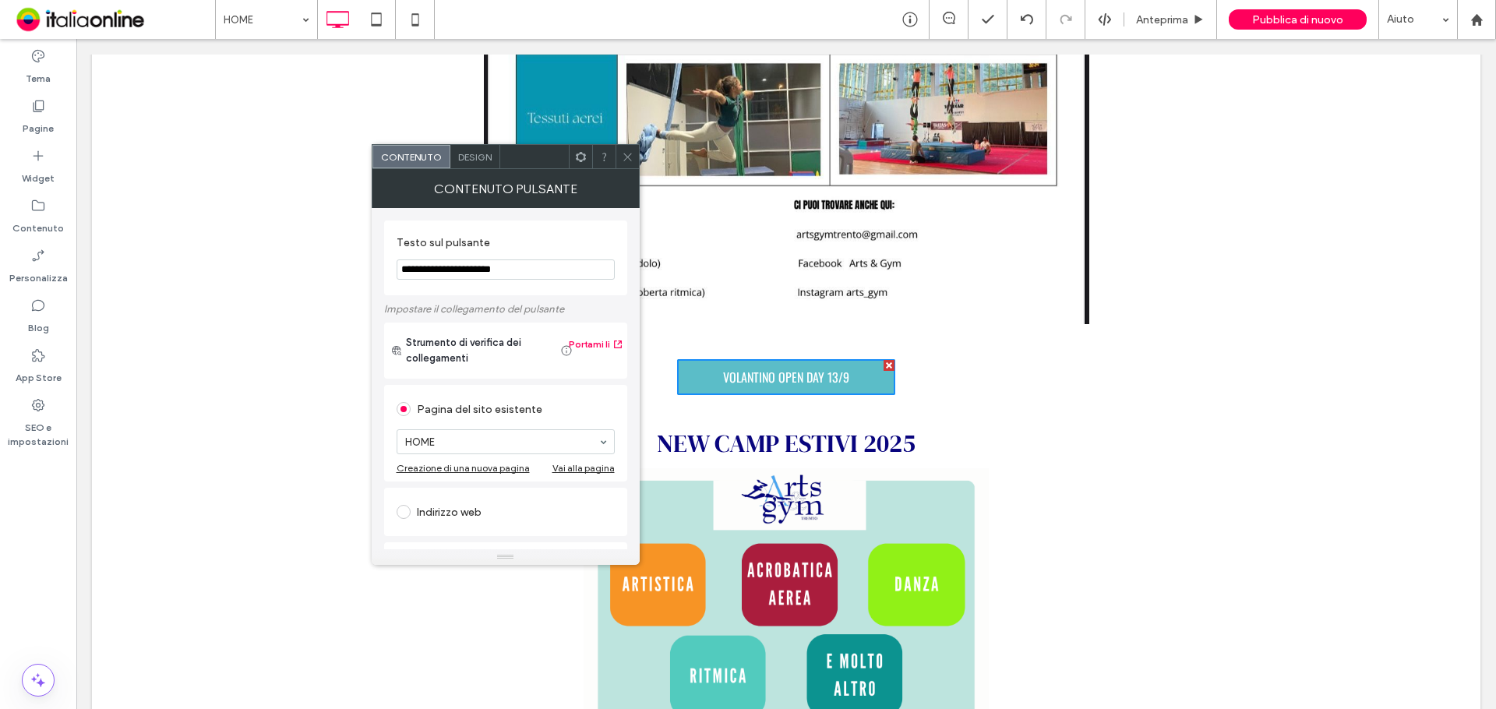
scroll to position [1247, 0]
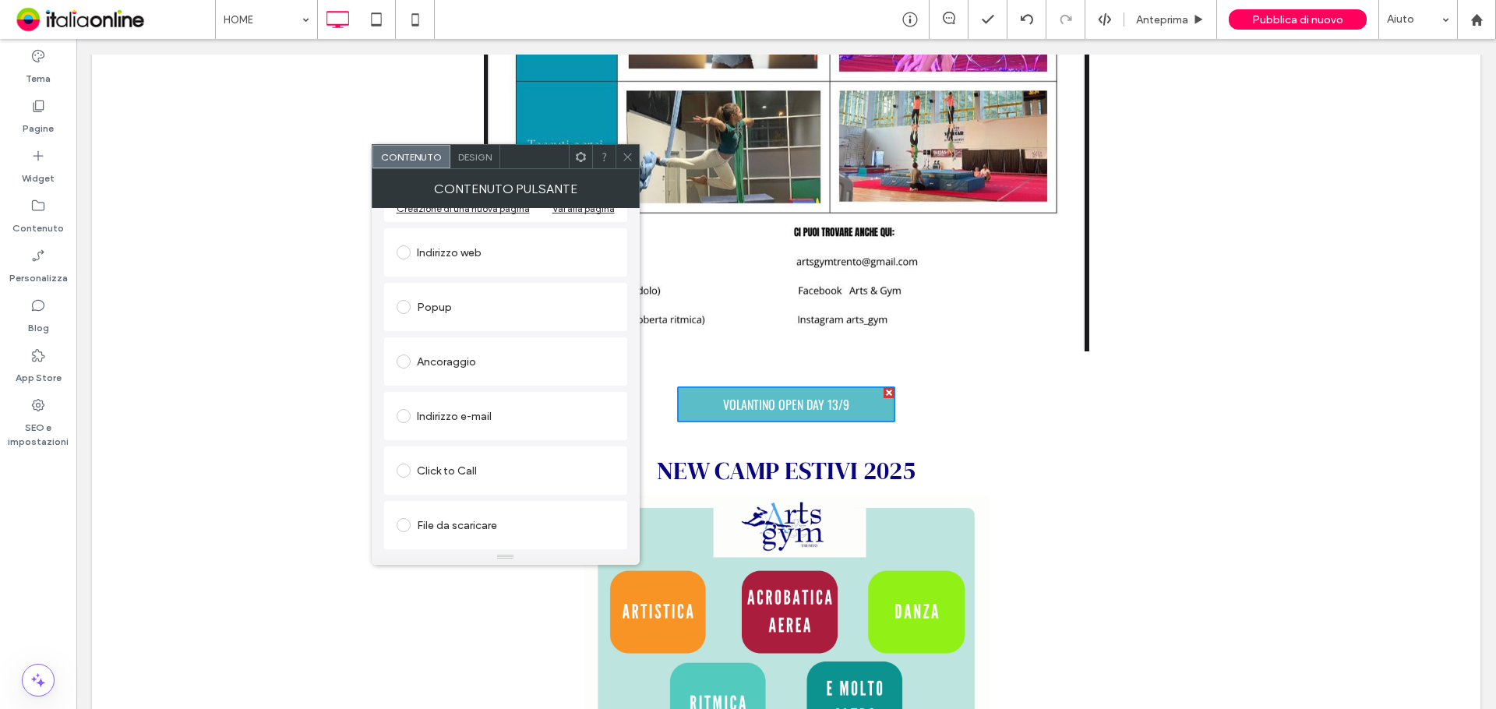
type input "**********"
click at [486, 520] on div "File da scaricare" at bounding box center [506, 525] width 218 height 25
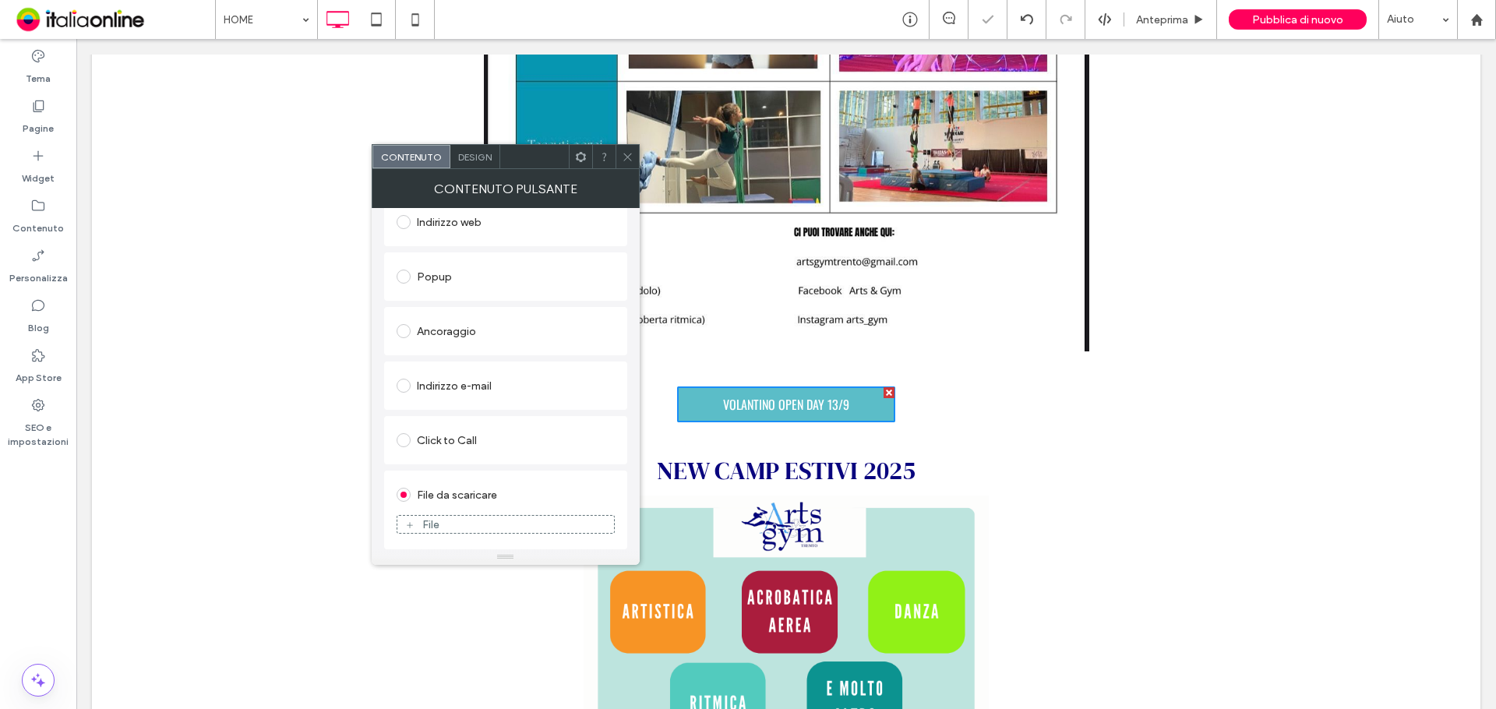
scroll to position [242, 0]
click at [485, 518] on div "File" at bounding box center [505, 524] width 217 height 14
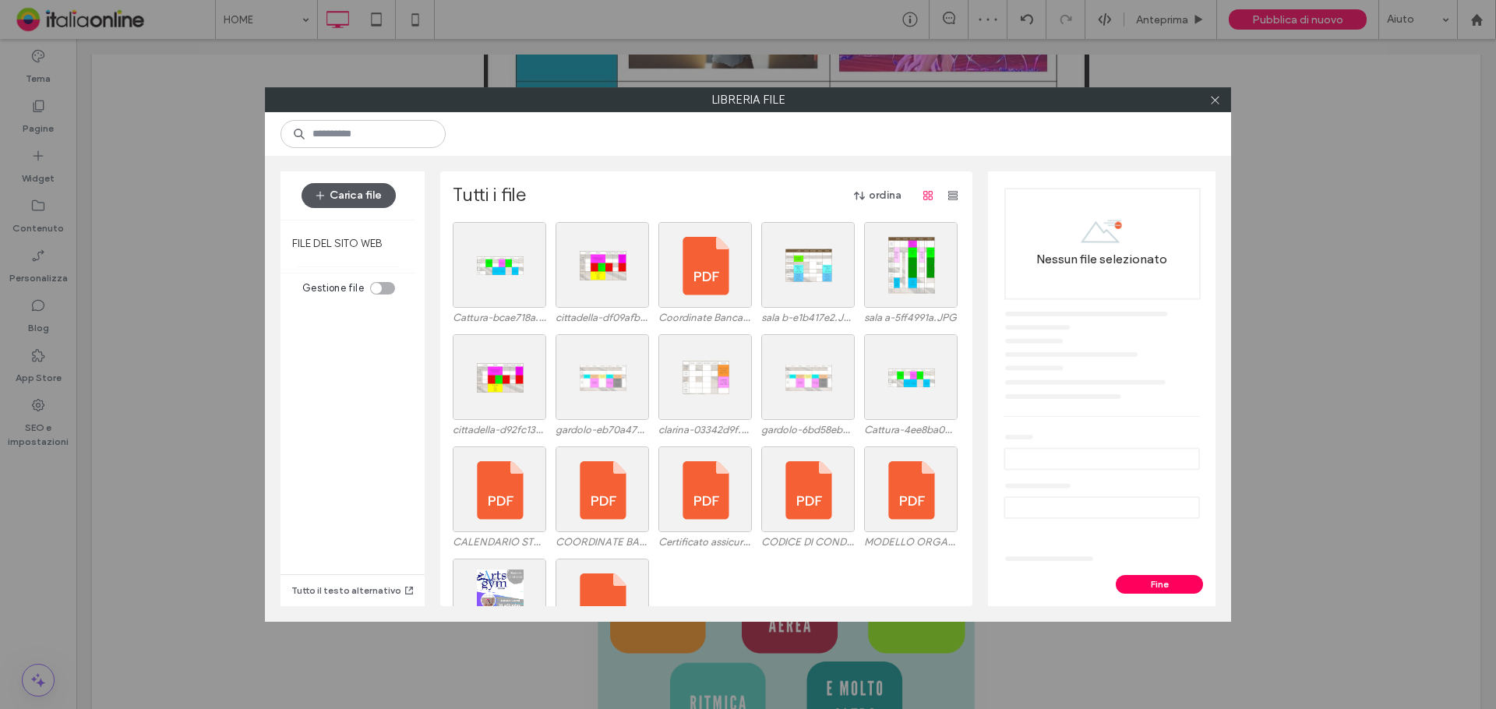
click at [354, 196] on button "Carica file" at bounding box center [349, 195] width 94 height 25
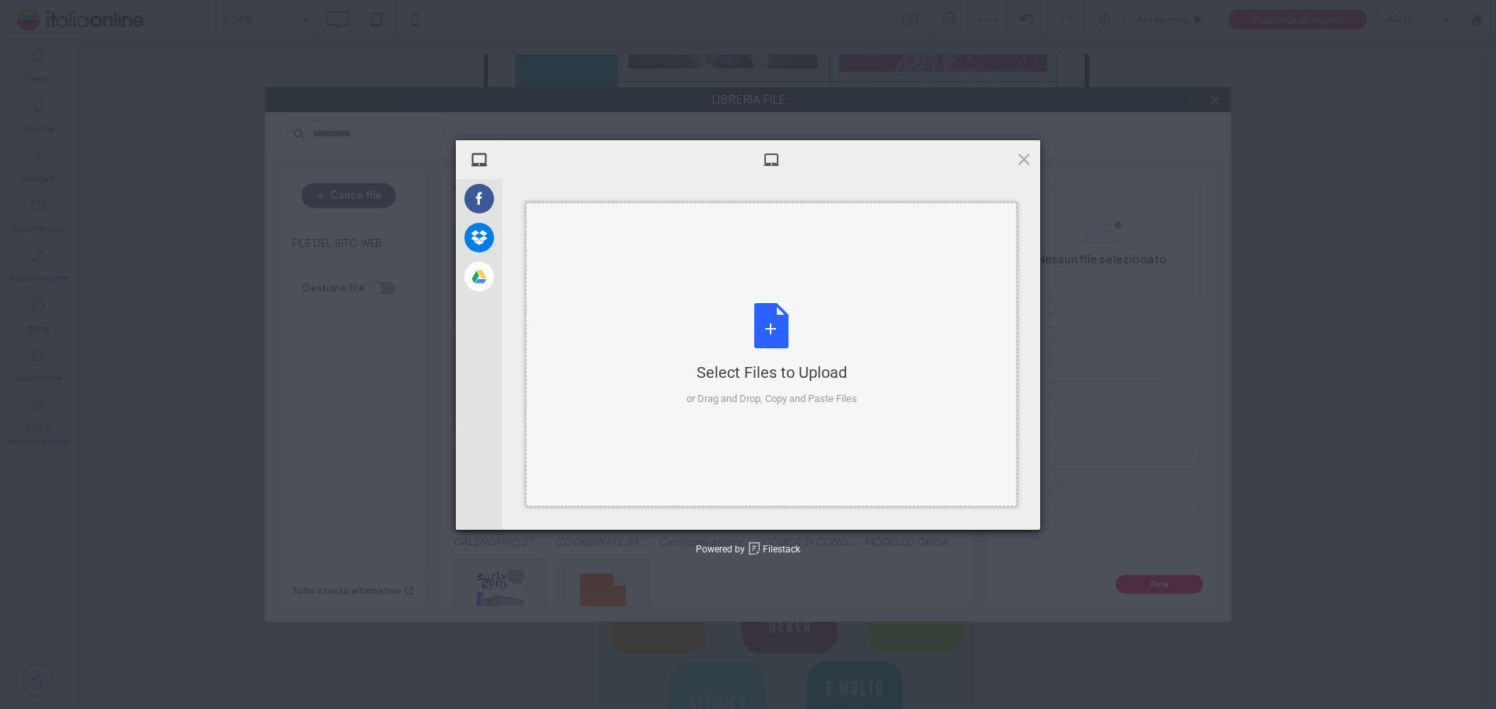
click at [717, 277] on div "Select Files to Upload or Drag and Drop, Copy and Paste Files" at bounding box center [771, 355] width 491 height 304
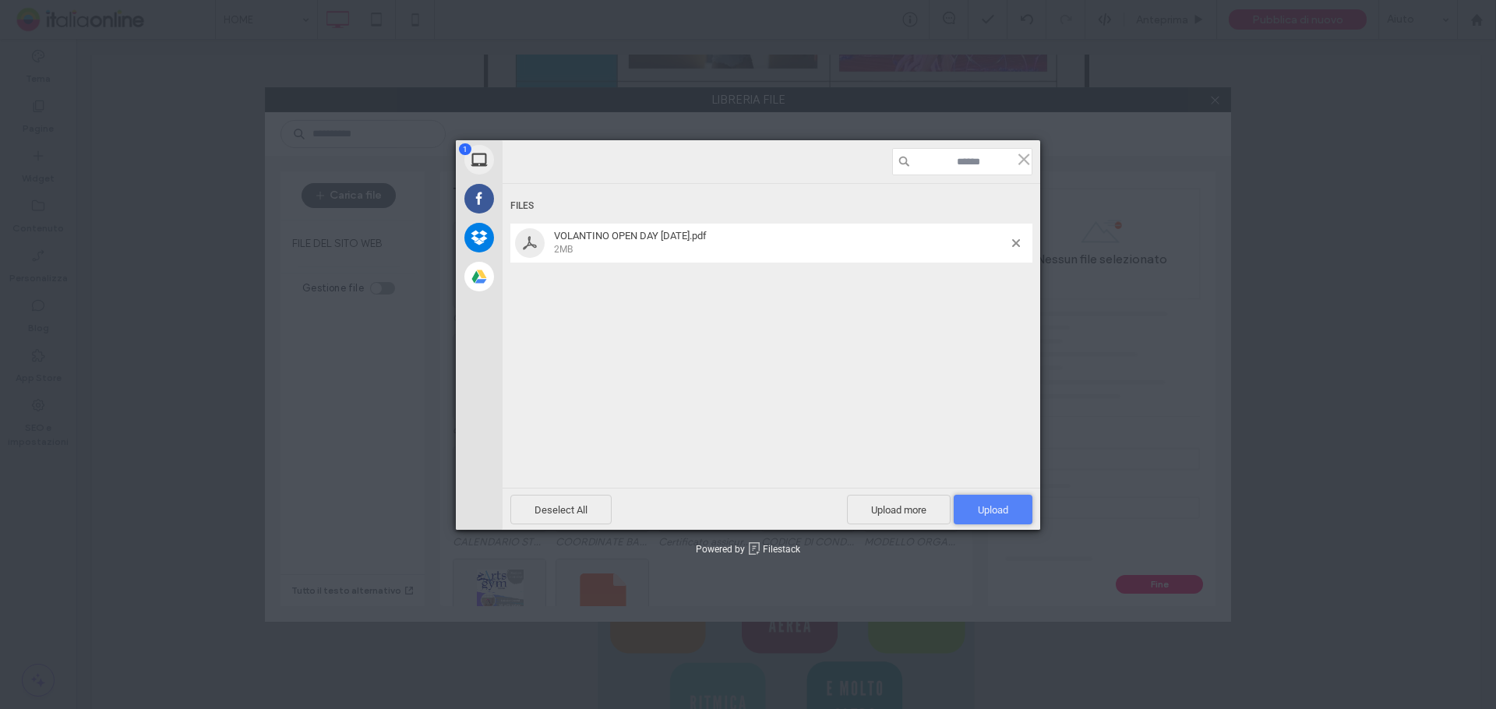
click at [1004, 513] on span "Upload 1" at bounding box center [993, 510] width 30 height 12
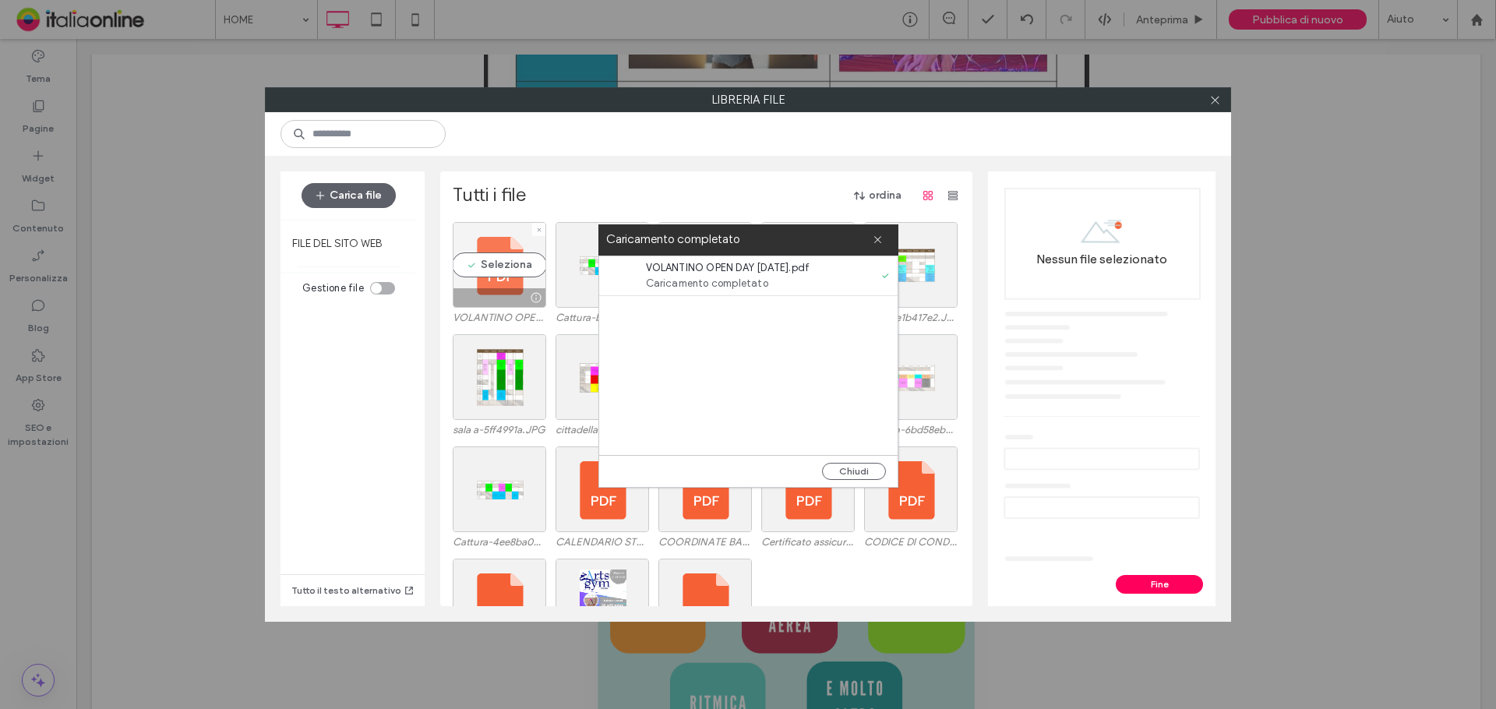
click at [476, 269] on div "Seleziona" at bounding box center [499, 265] width 93 height 86
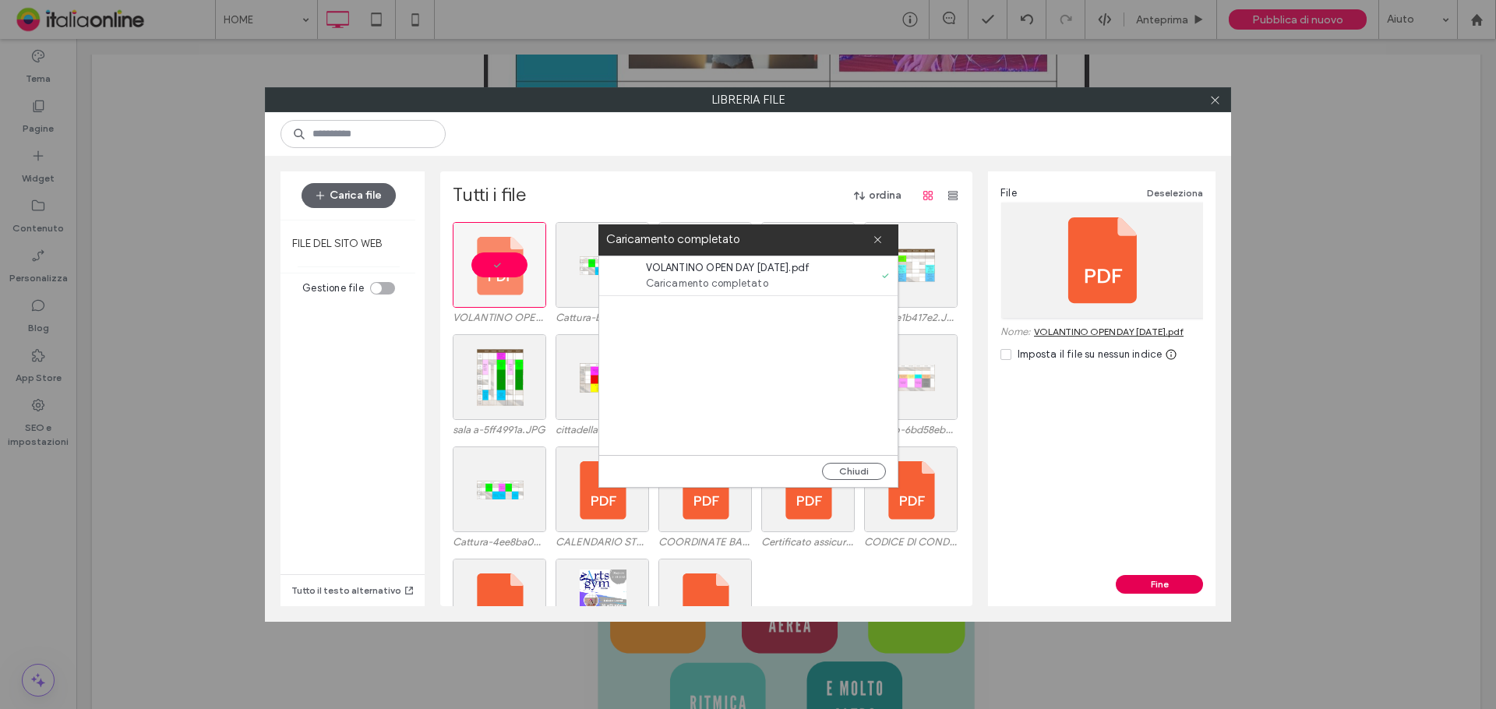
click at [1160, 582] on button "Fine" at bounding box center [1159, 584] width 87 height 19
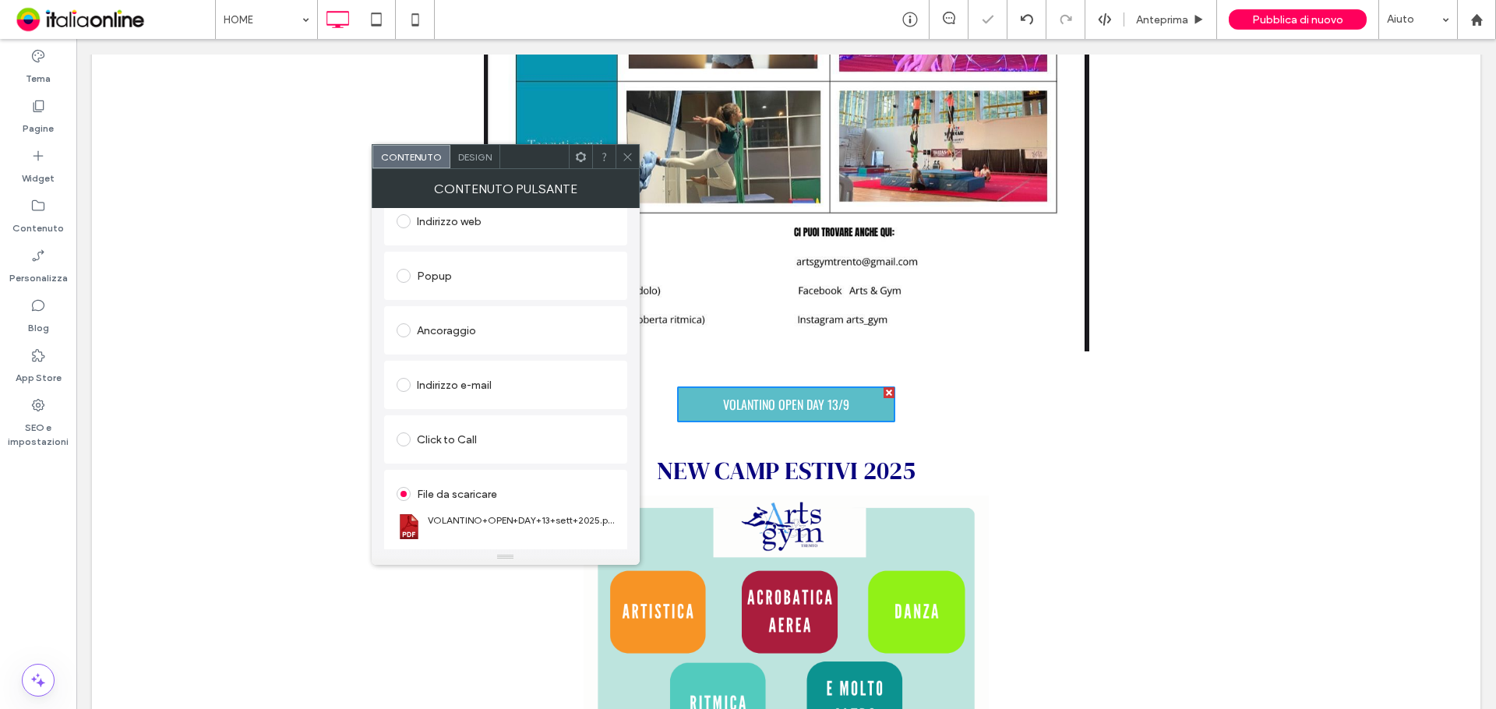
click at [628, 159] on icon at bounding box center [628, 157] width 12 height 12
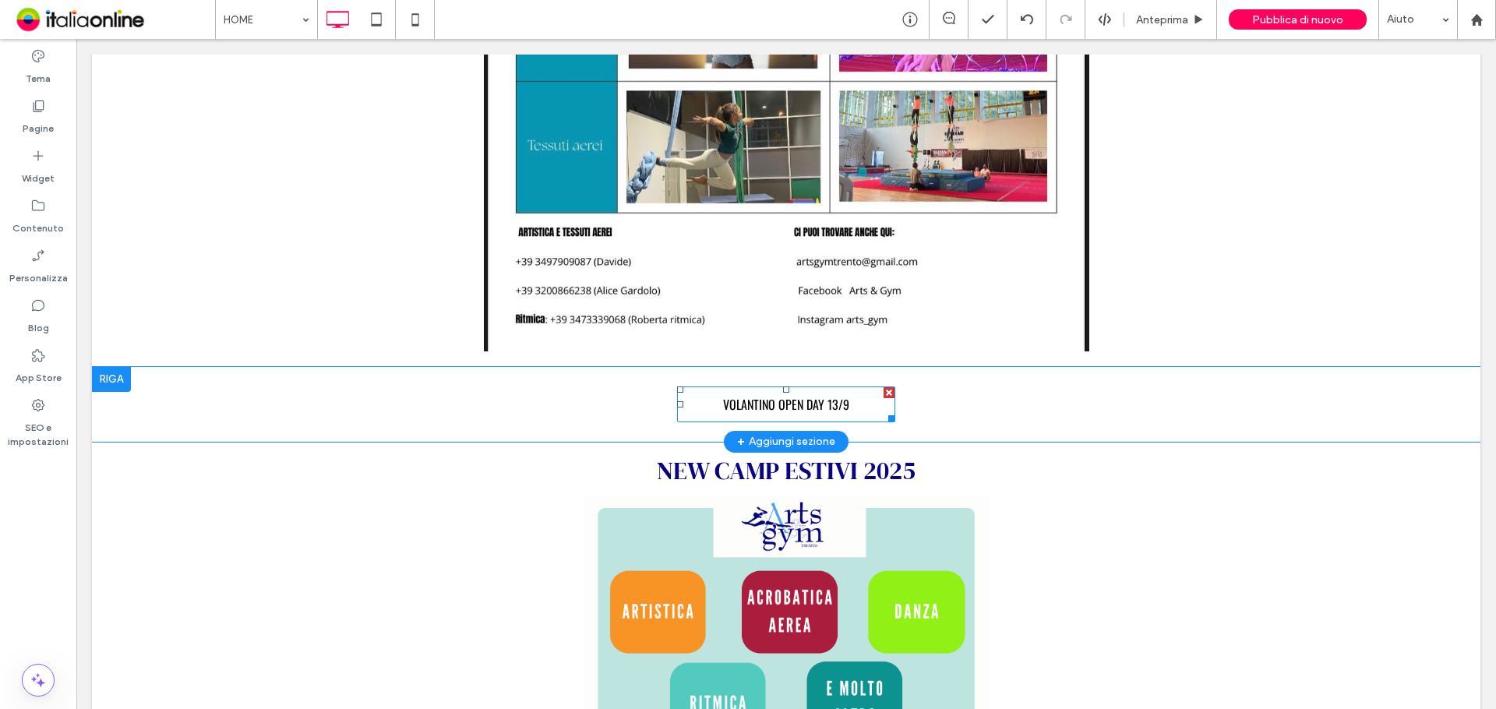
click at [834, 395] on span "VOLANTINO OPEN DAY 13/9" at bounding box center [786, 404] width 126 height 19
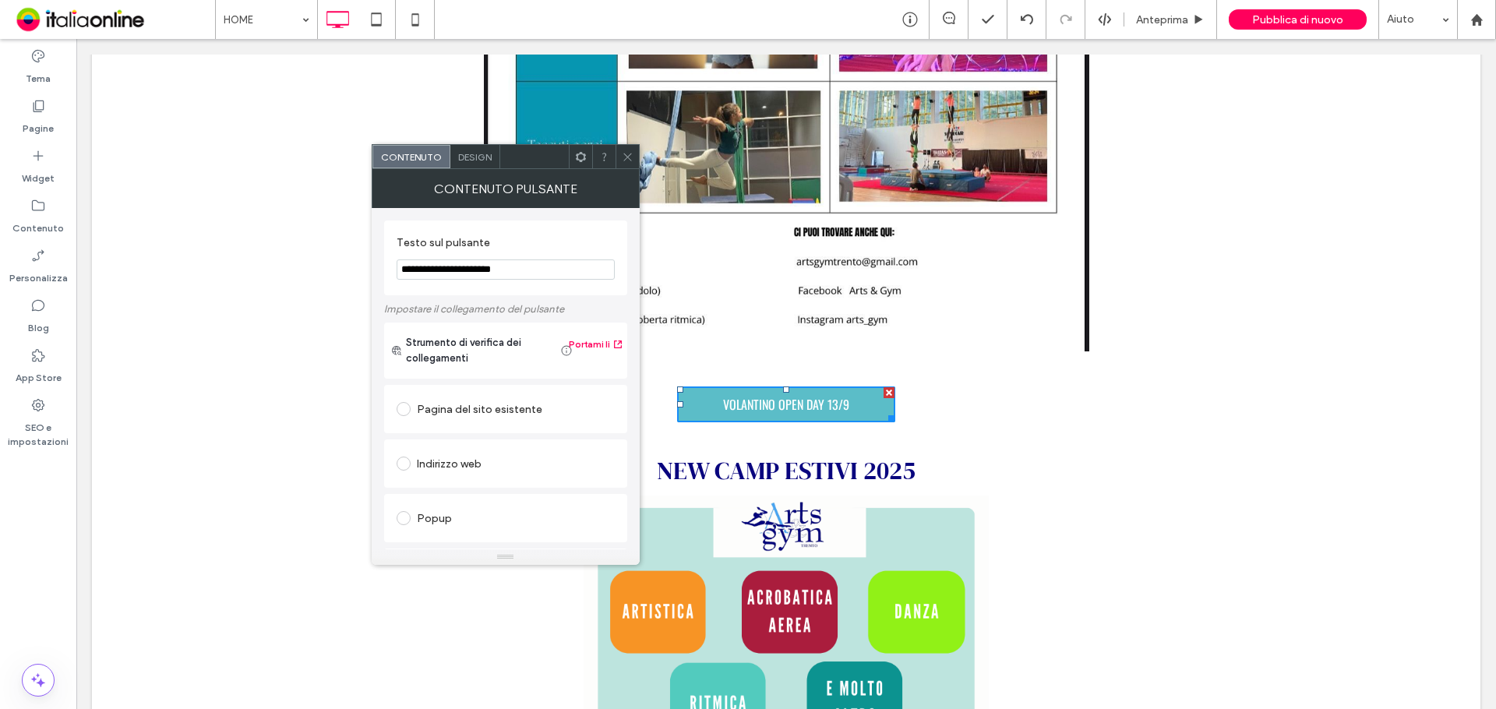
click at [527, 268] on input "**********" at bounding box center [506, 269] width 218 height 20
click at [558, 270] on input "**********" at bounding box center [506, 269] width 218 height 20
type input "**********"
click at [628, 161] on icon at bounding box center [628, 157] width 12 height 12
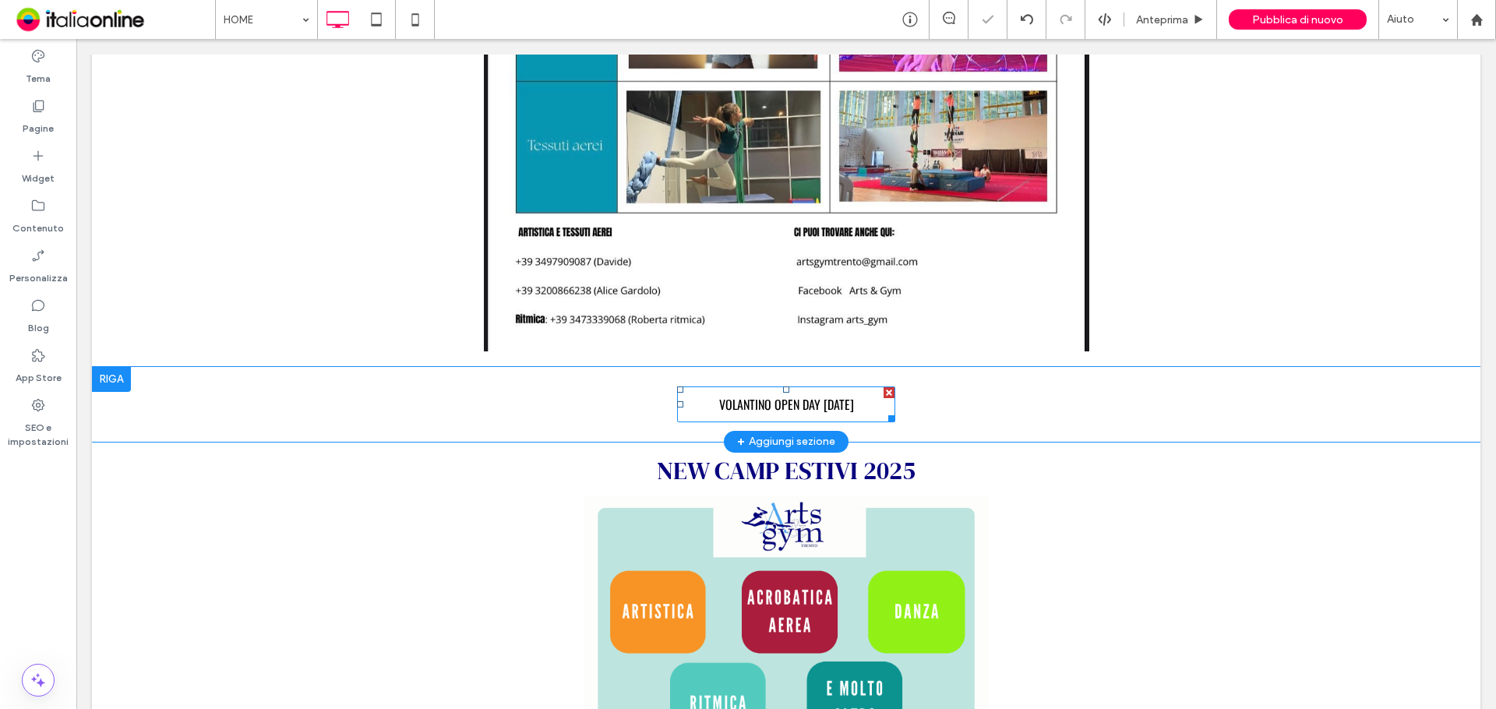
drag, startPoint x: 780, startPoint y: 309, endPoint x: 745, endPoint y: 303, distance: 35.5
click at [780, 395] on span "VOLANTINO OPEN DAY 13/09/2025" at bounding box center [786, 404] width 135 height 19
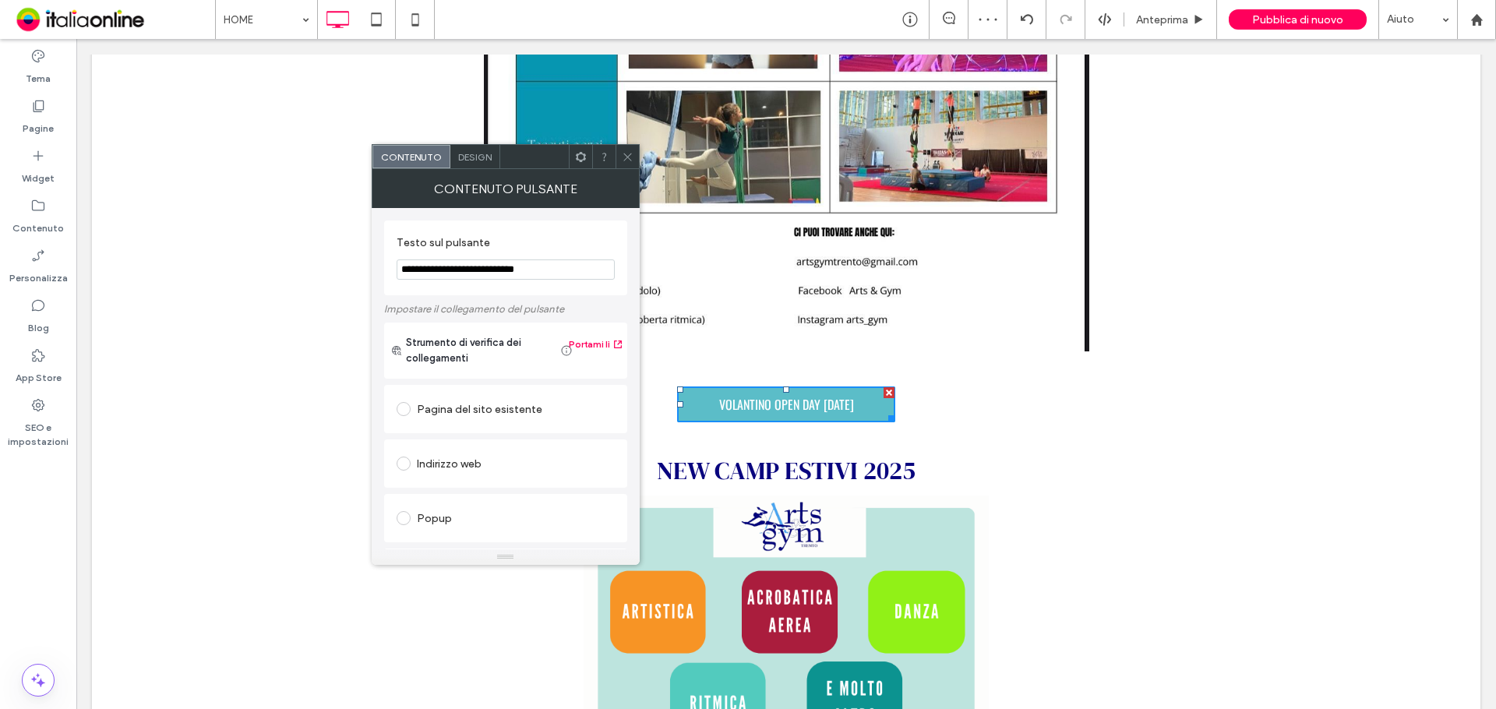
click at [625, 151] on icon at bounding box center [628, 157] width 12 height 12
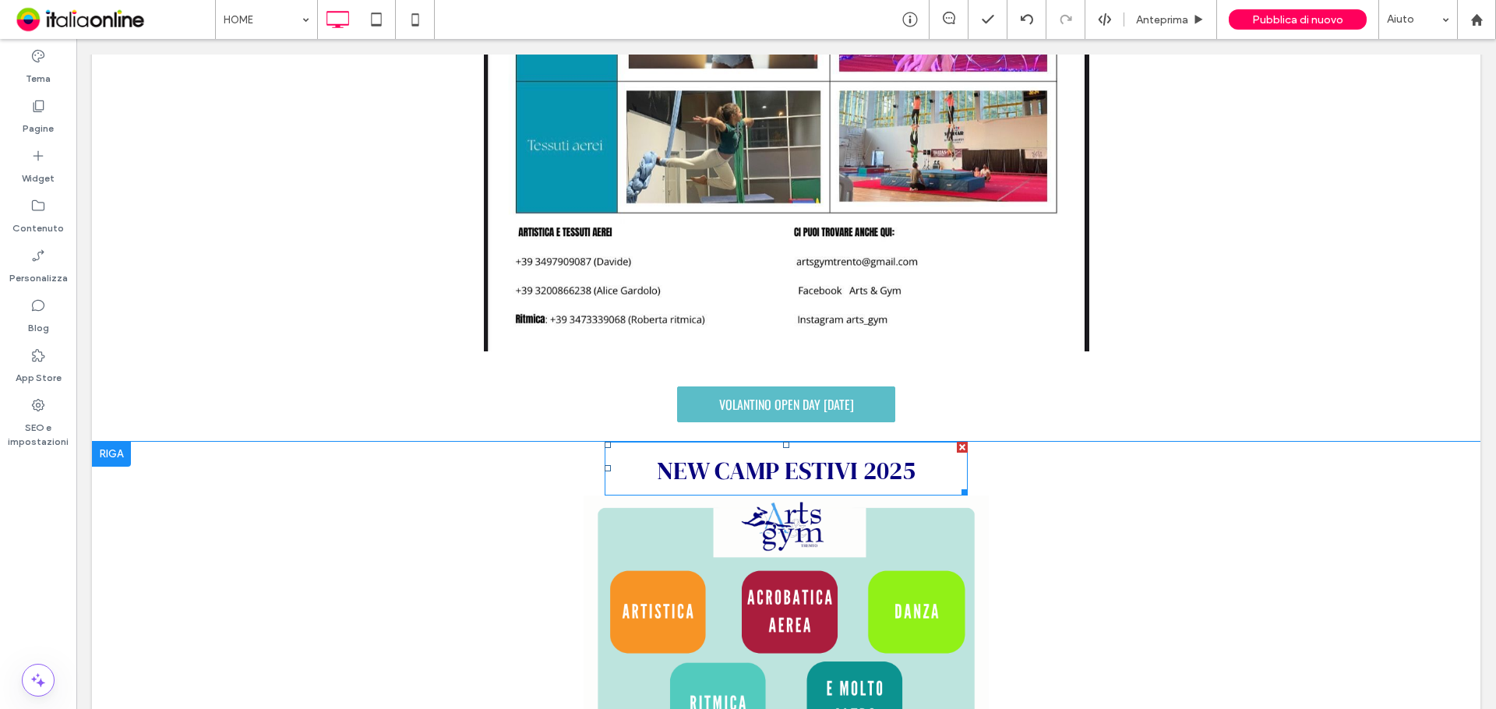
scroll to position [1324, 0]
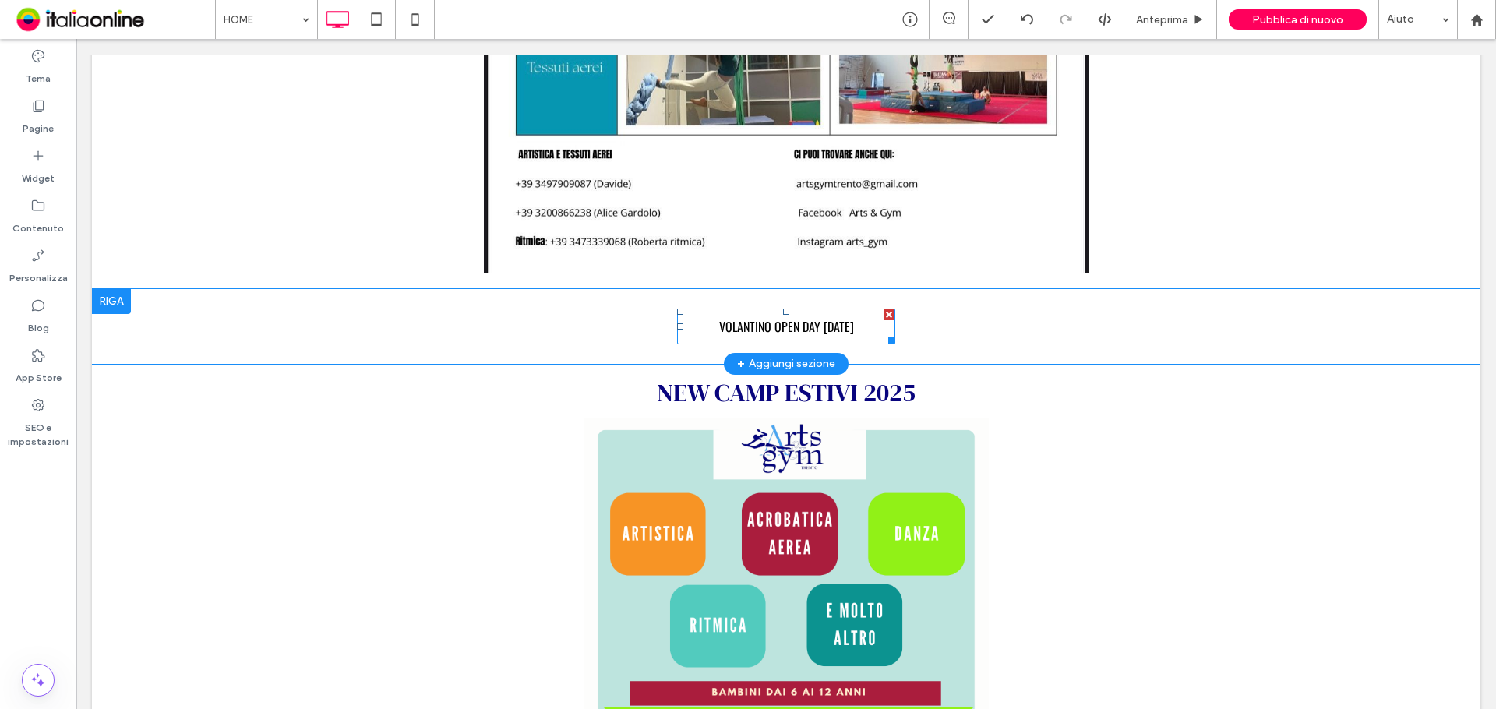
click at [717, 309] on link "VOLANTINO OPEN DAY 13/09/2025" at bounding box center [786, 327] width 218 height 36
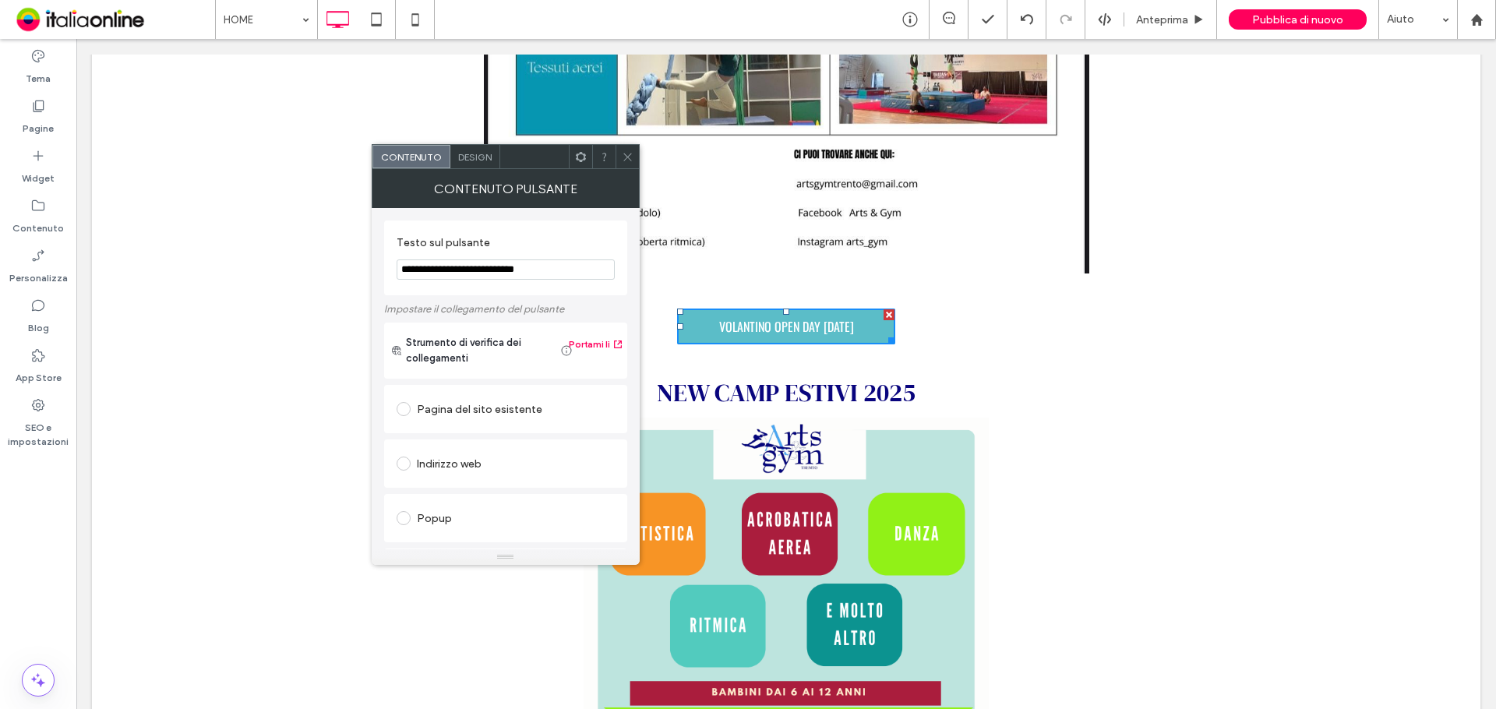
drag, startPoint x: 398, startPoint y: 267, endPoint x: 513, endPoint y: 270, distance: 115.3
click at [513, 270] on input "**********" at bounding box center [506, 269] width 218 height 20
type input "**********"
drag, startPoint x: 623, startPoint y: 157, endPoint x: 630, endPoint y: 163, distance: 8.9
click at [623, 157] on icon at bounding box center [628, 157] width 12 height 12
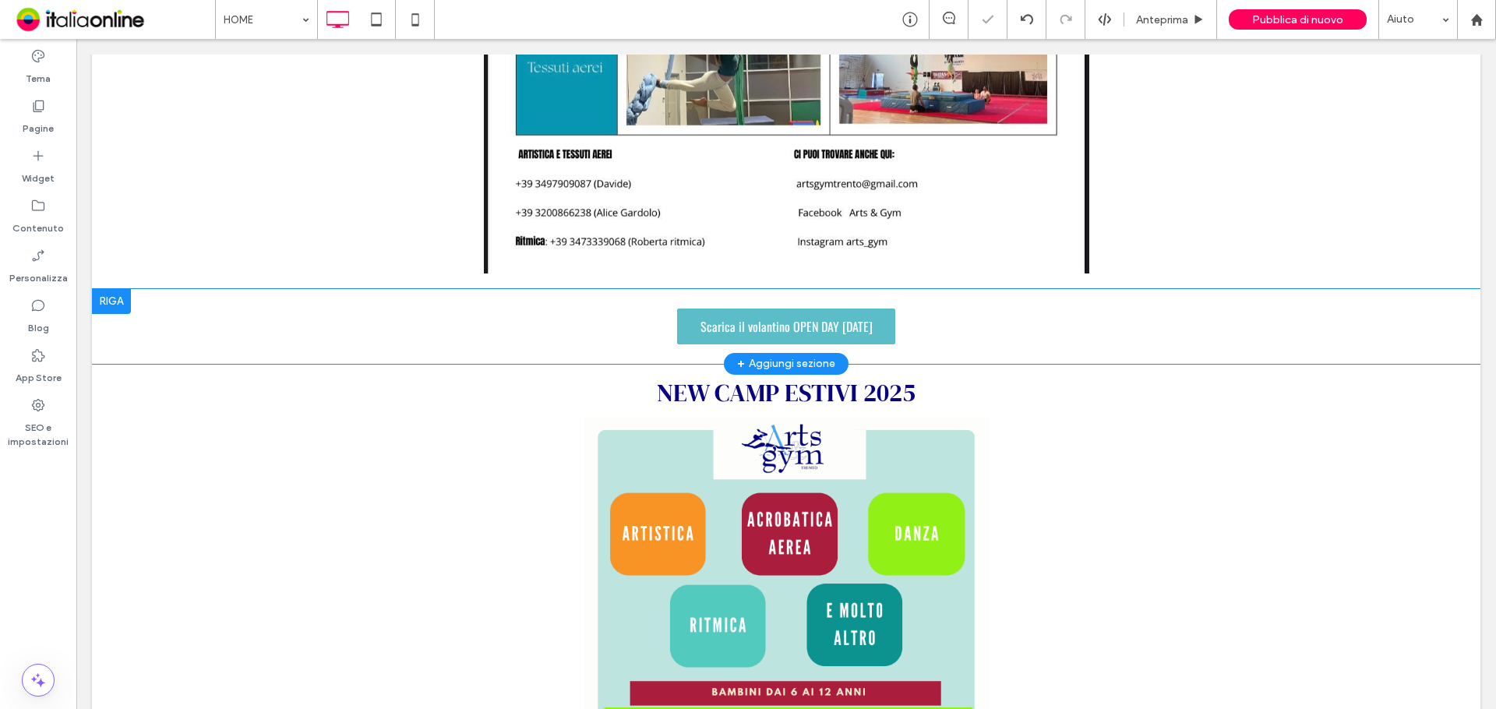
click at [889, 301] on div "Click To Paste Click To Paste Scarica il volantino OPEN DAY 13/09/2025" at bounding box center [786, 326] width 748 height 51
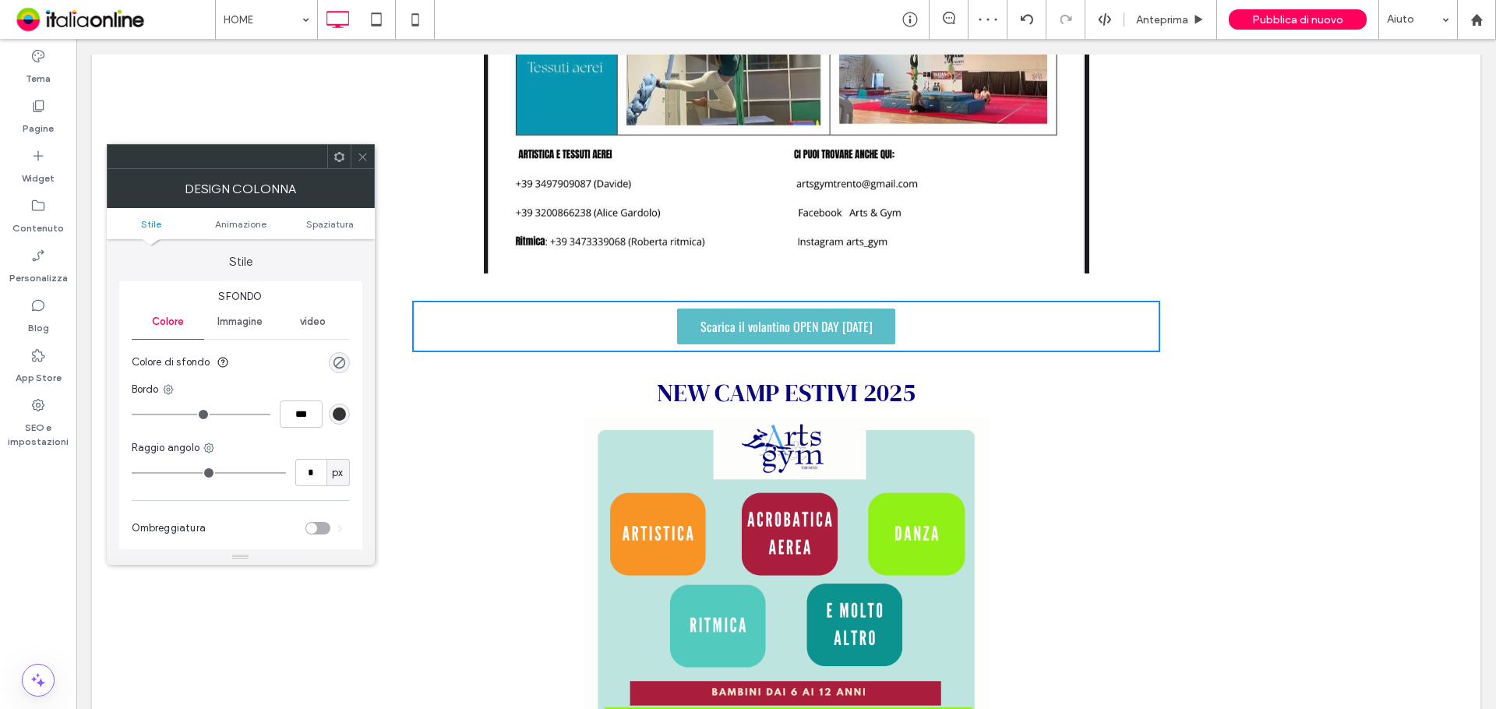
drag, startPoint x: 361, startPoint y: 155, endPoint x: 394, endPoint y: 153, distance: 32.8
click at [361, 155] on icon at bounding box center [363, 157] width 12 height 12
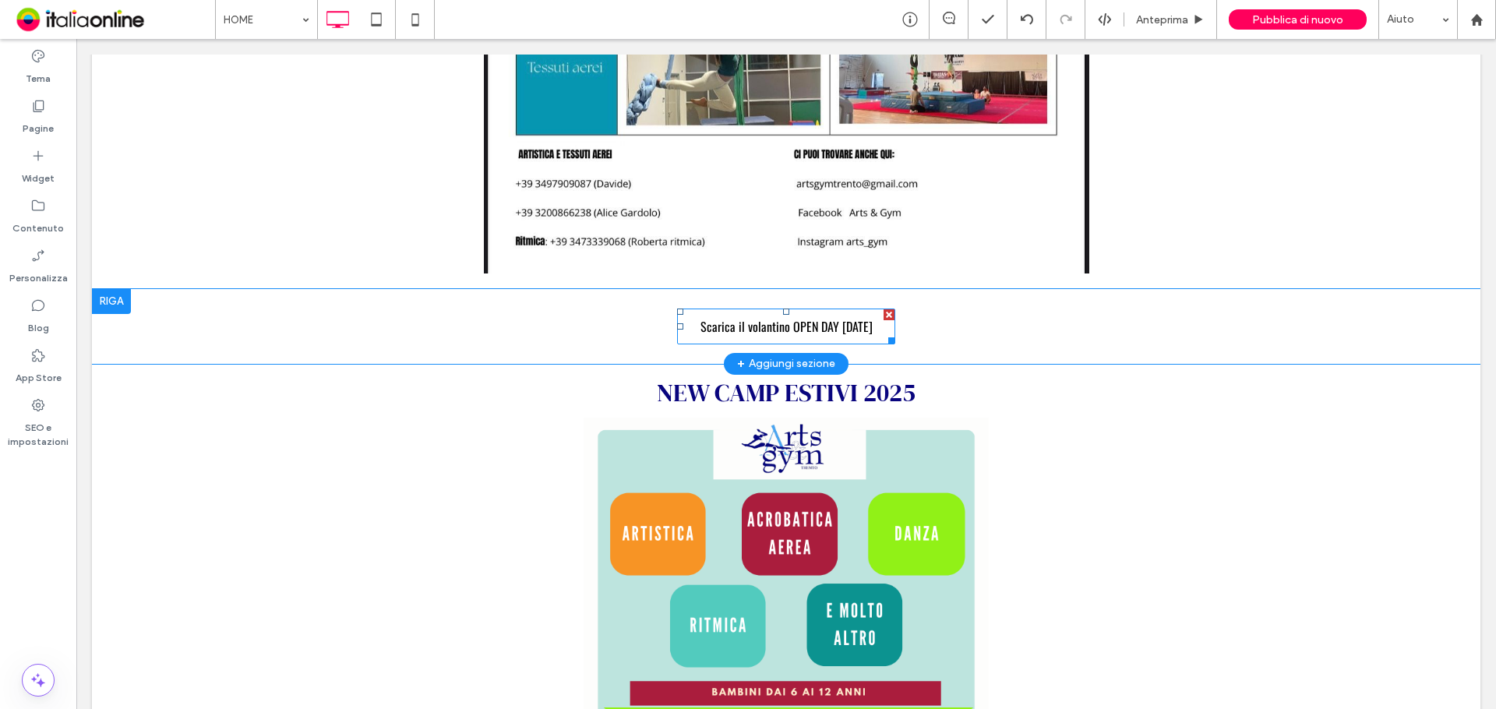
click at [745, 317] on span "Scarica il volantino OPEN DAY 13/09/2025" at bounding box center [786, 326] width 172 height 19
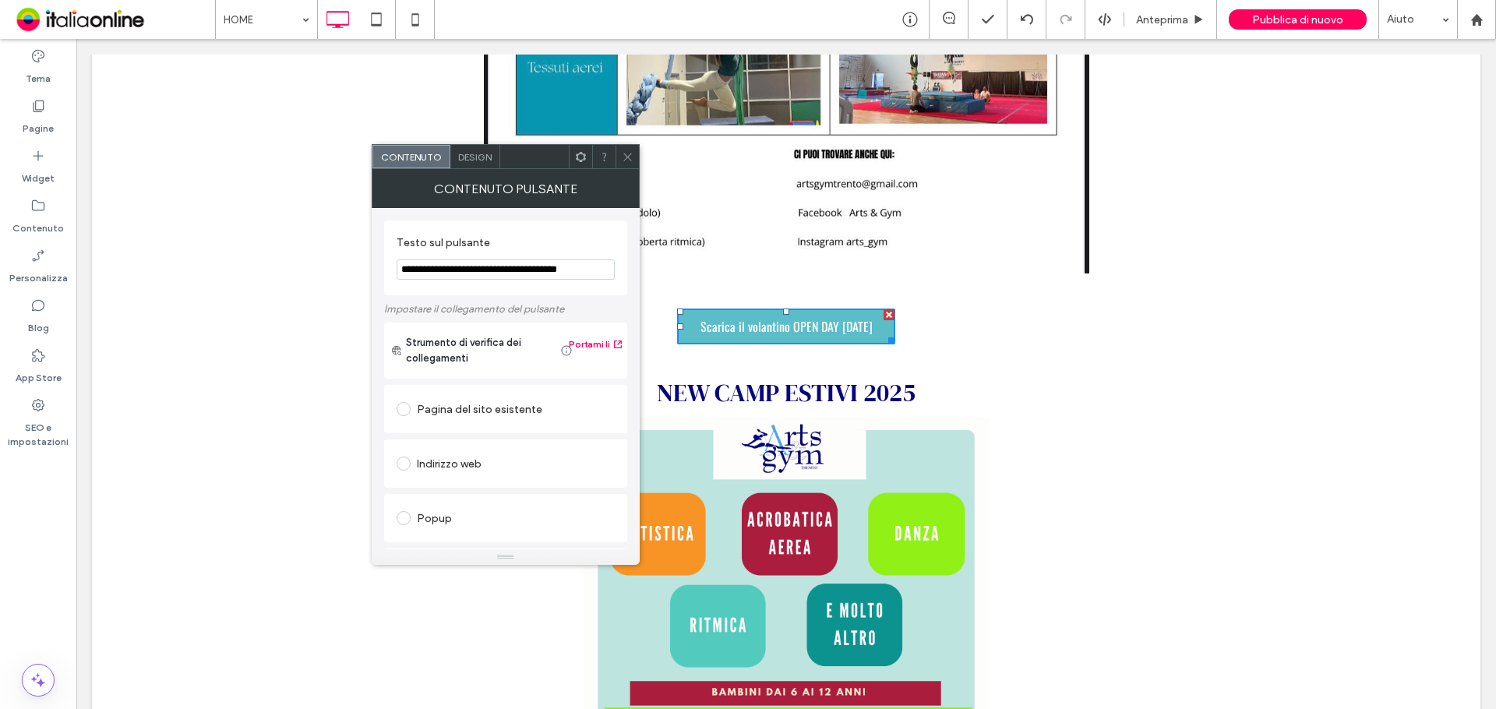
click at [482, 164] on div "Design" at bounding box center [475, 156] width 50 height 23
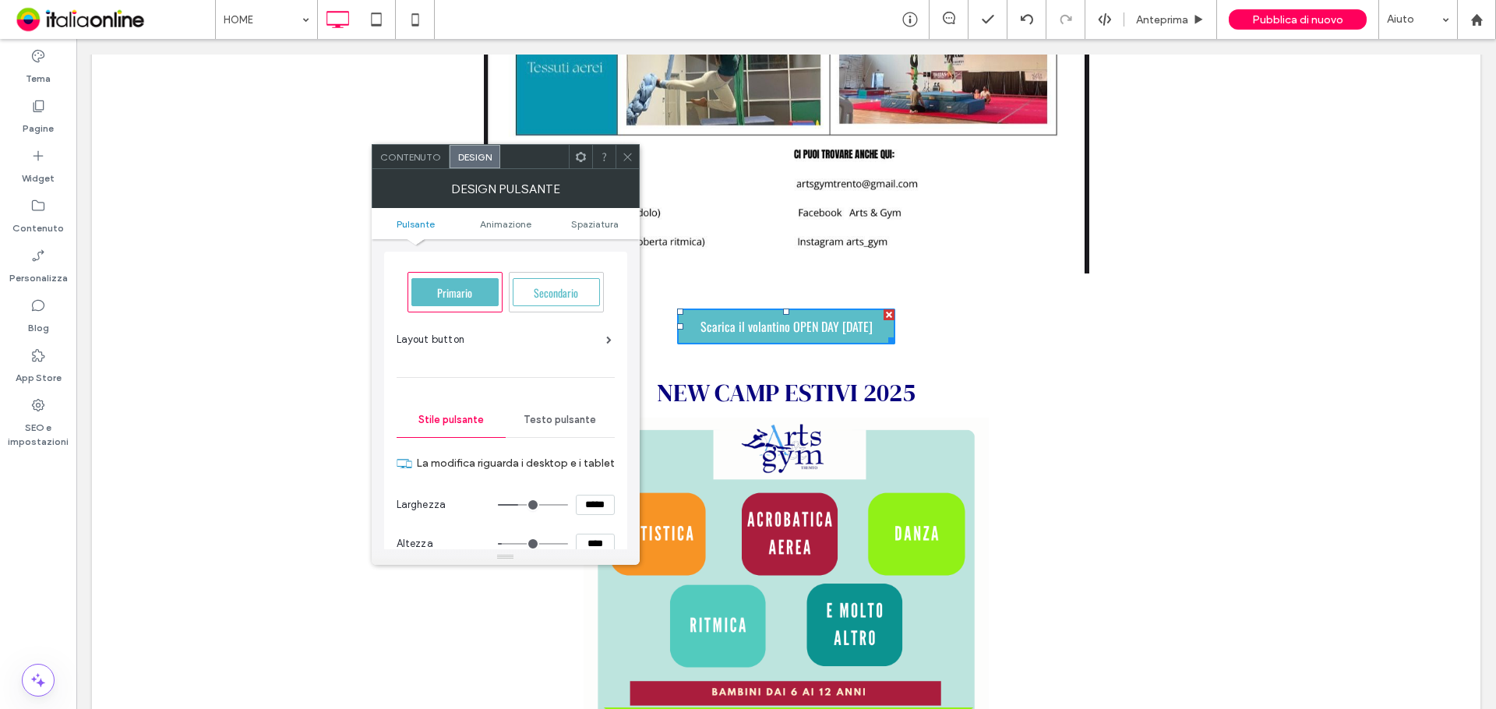
scroll to position [78, 0]
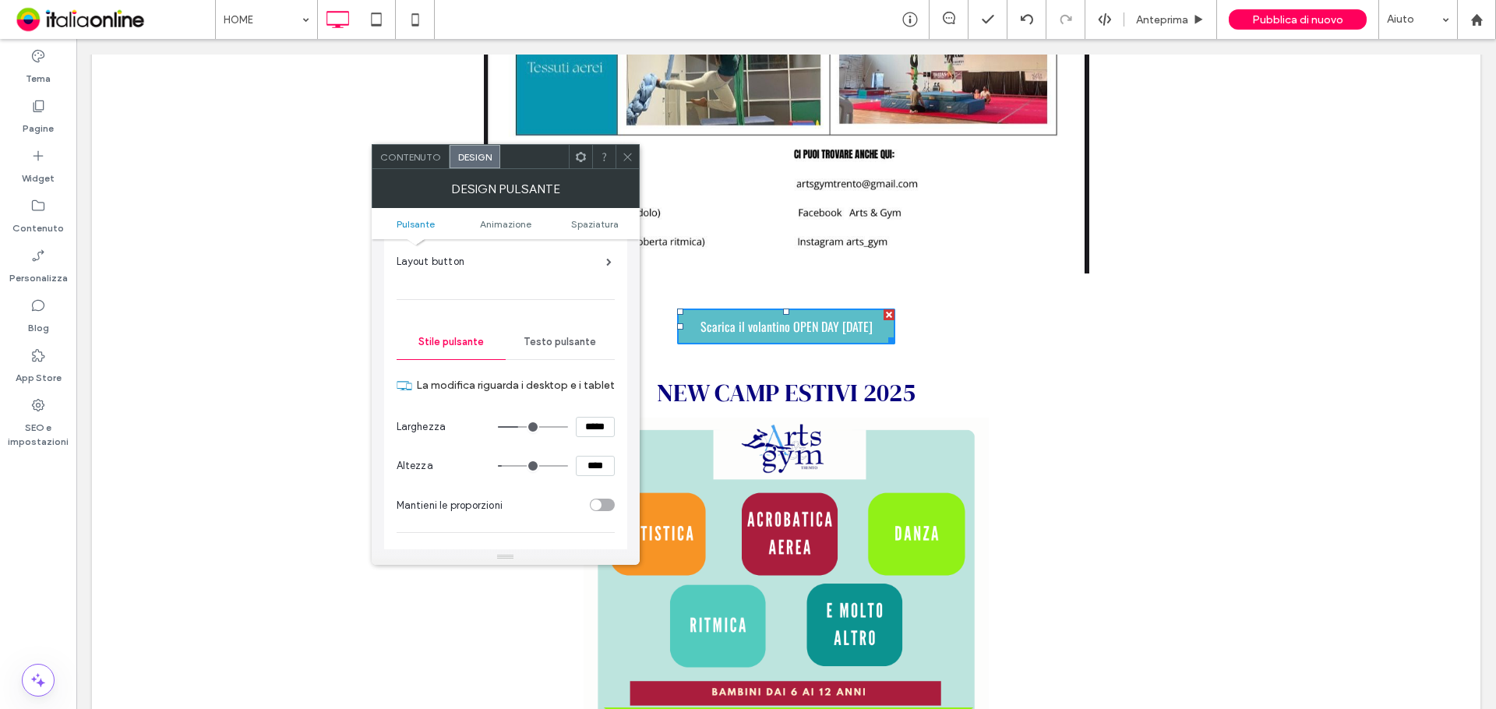
type input "***"
type input "*****"
type input "***"
type input "*****"
type input "***"
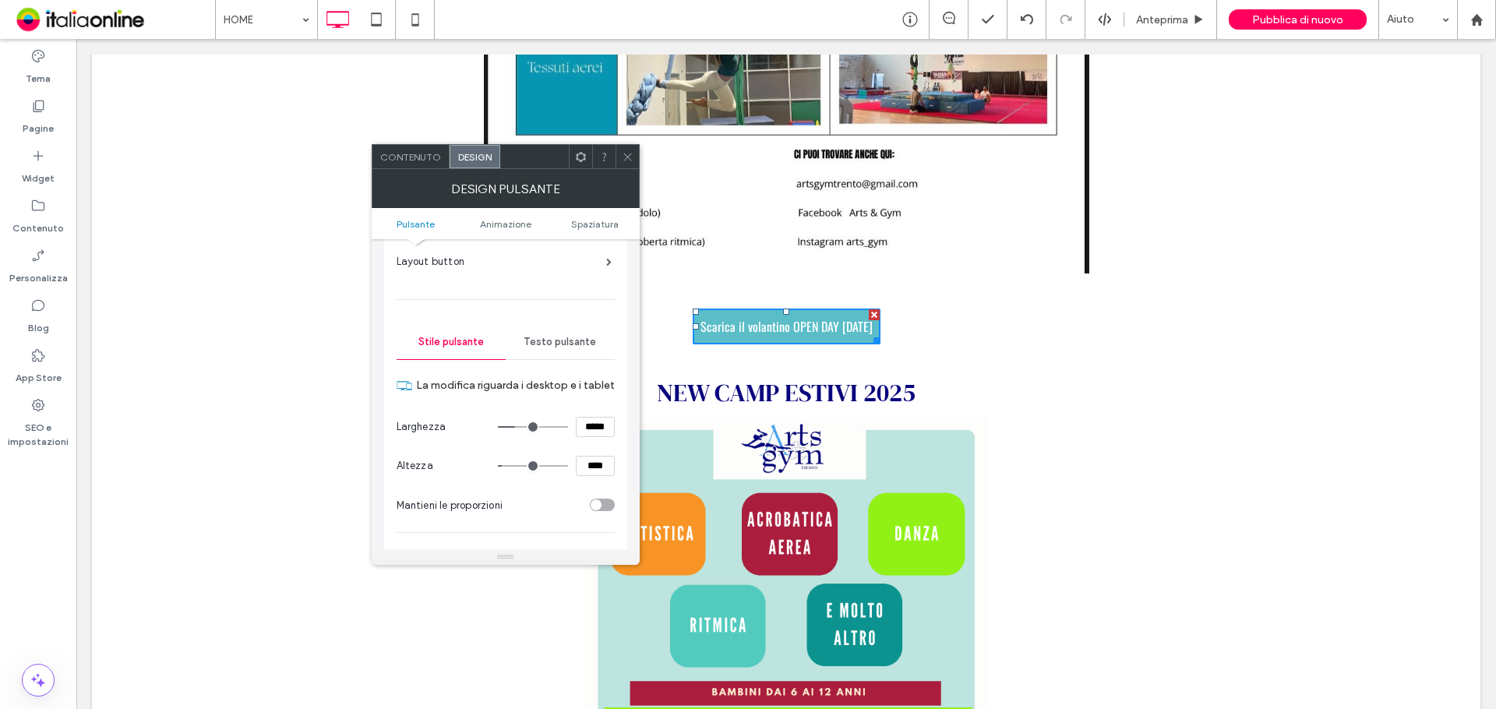
type input "*****"
type input "***"
type input "*****"
type input "***"
type input "*****"
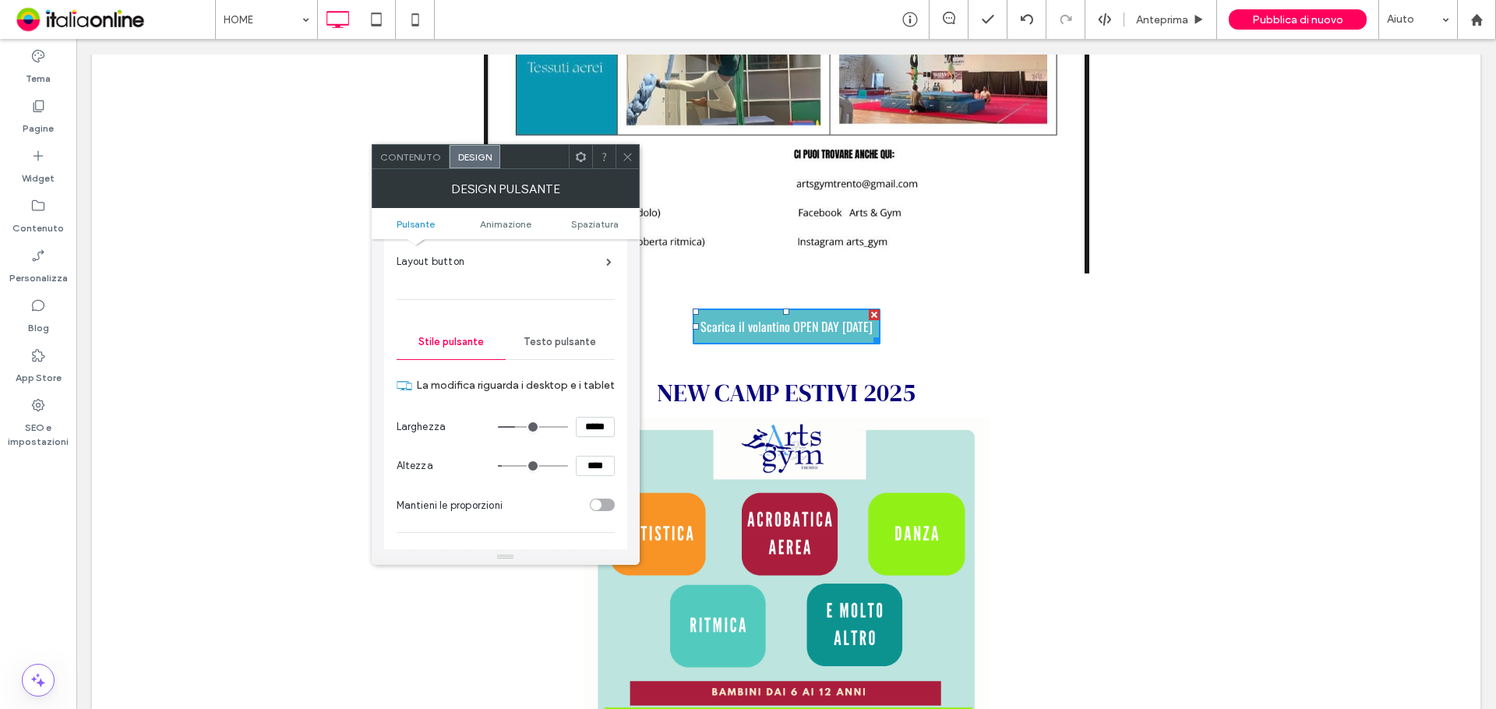
type input "***"
type input "*****"
type input "***"
type input "*****"
type input "***"
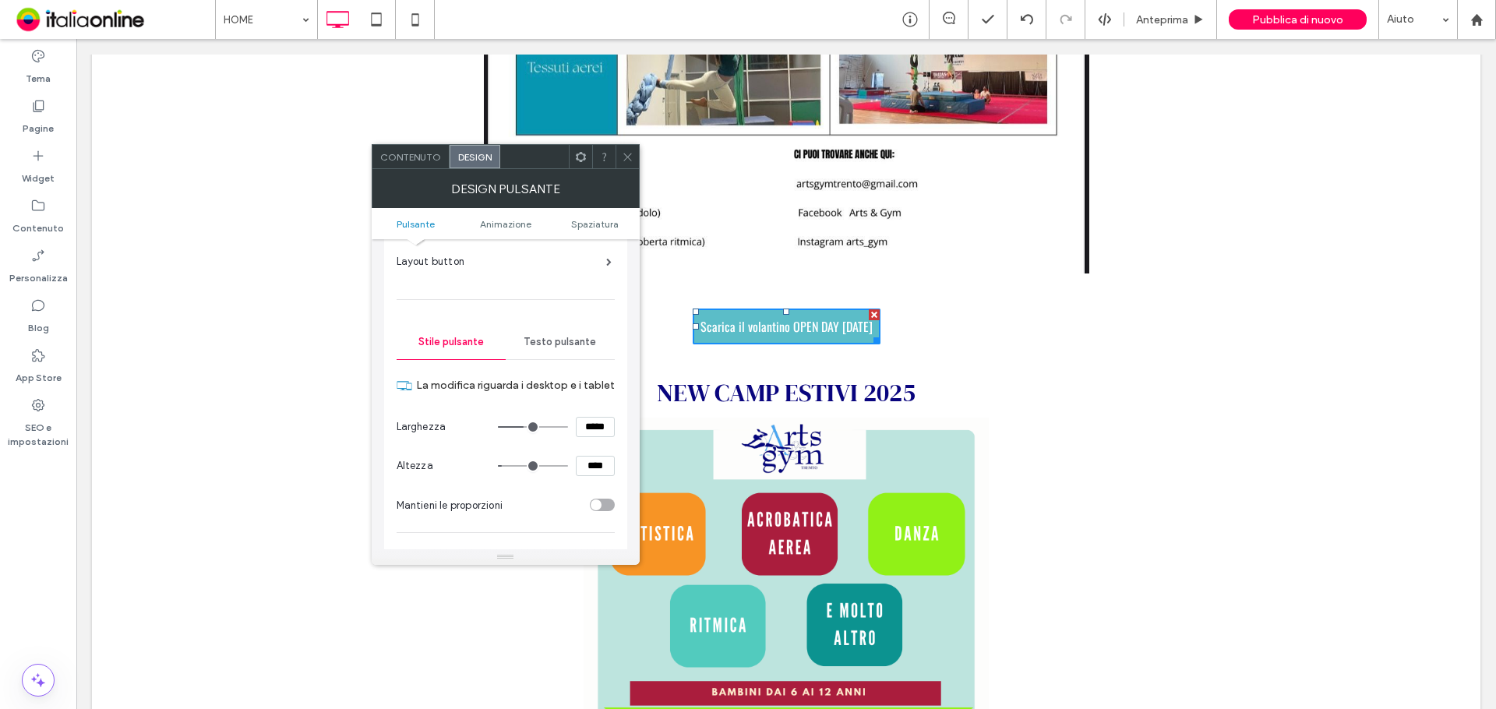
type input "*****"
type input "***"
type input "*****"
type input "***"
type input "*****"
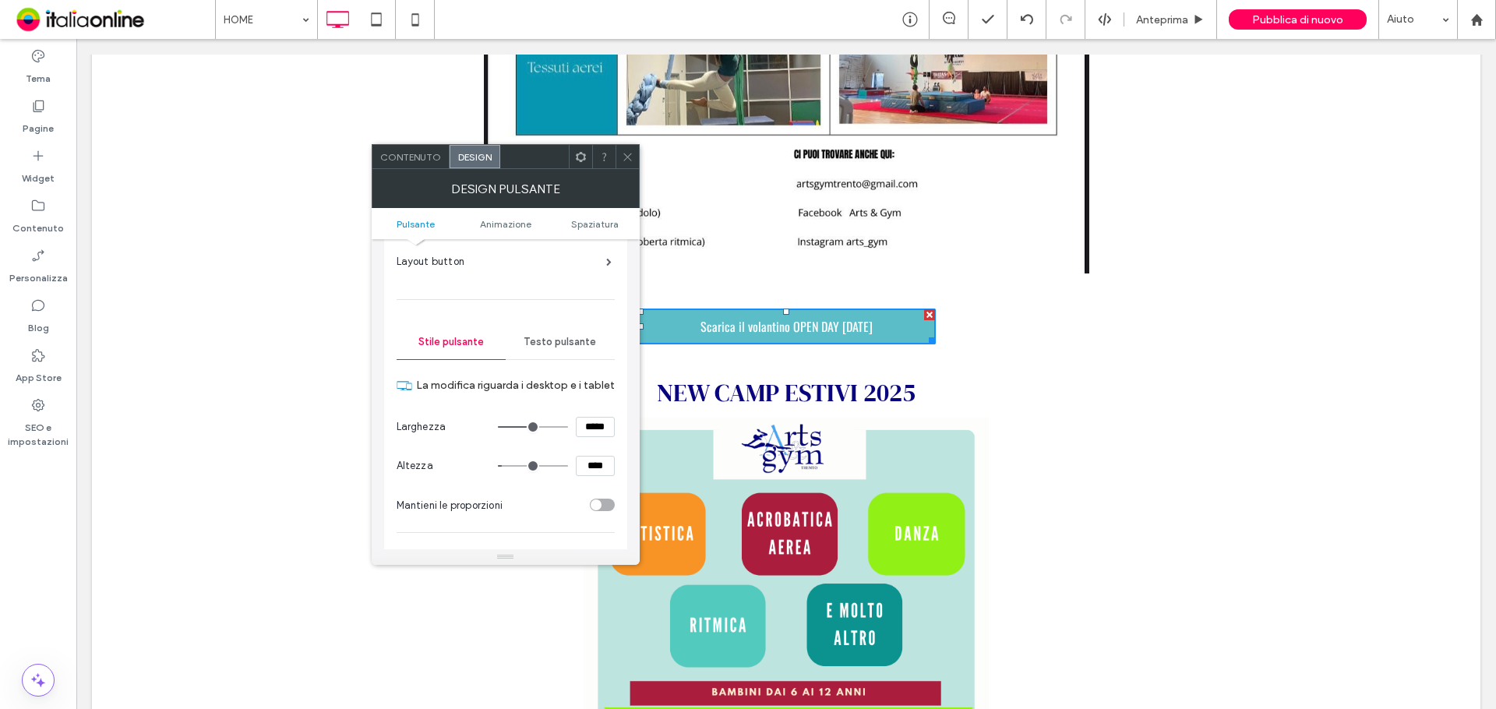
type input "***"
type input "*****"
type input "***"
type input "*****"
type input "***"
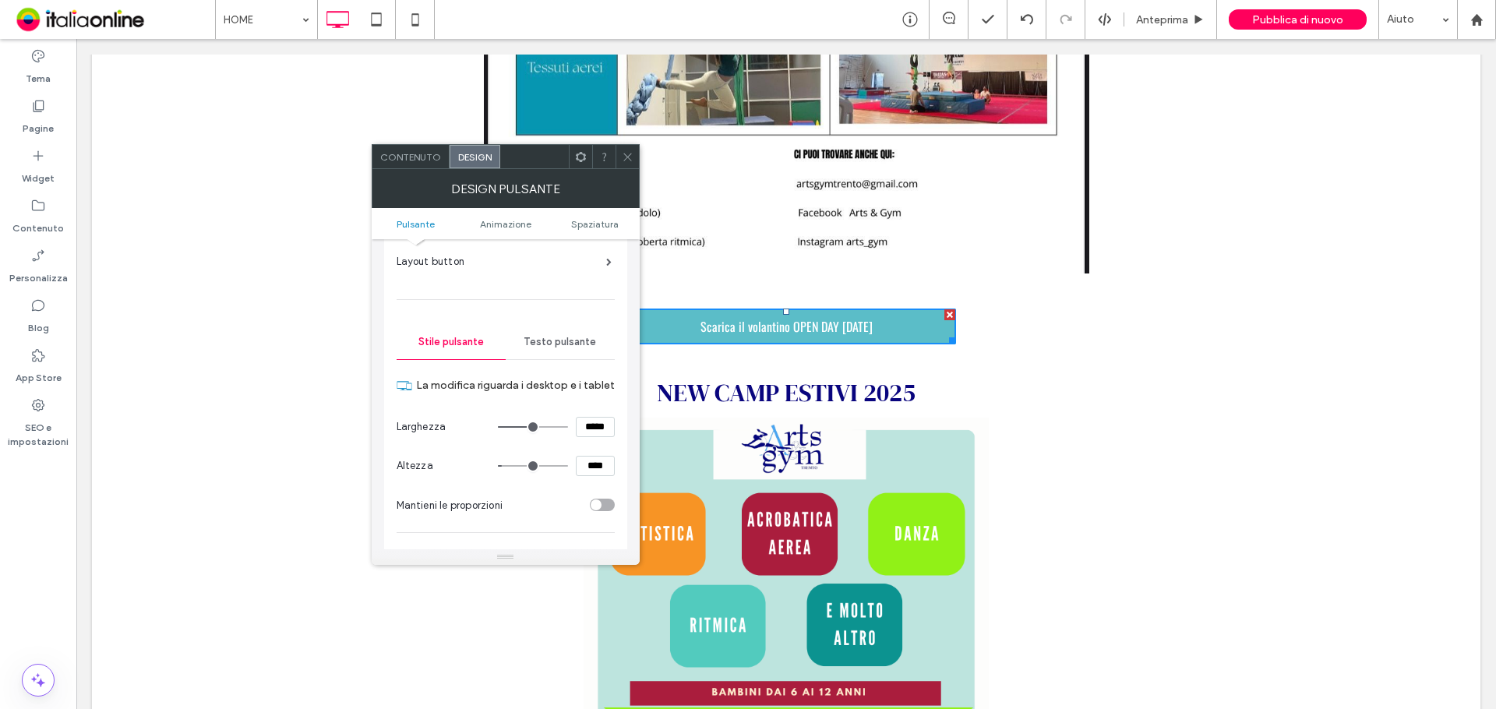
type input "*****"
type input "***"
type input "*****"
type input "***"
type input "*****"
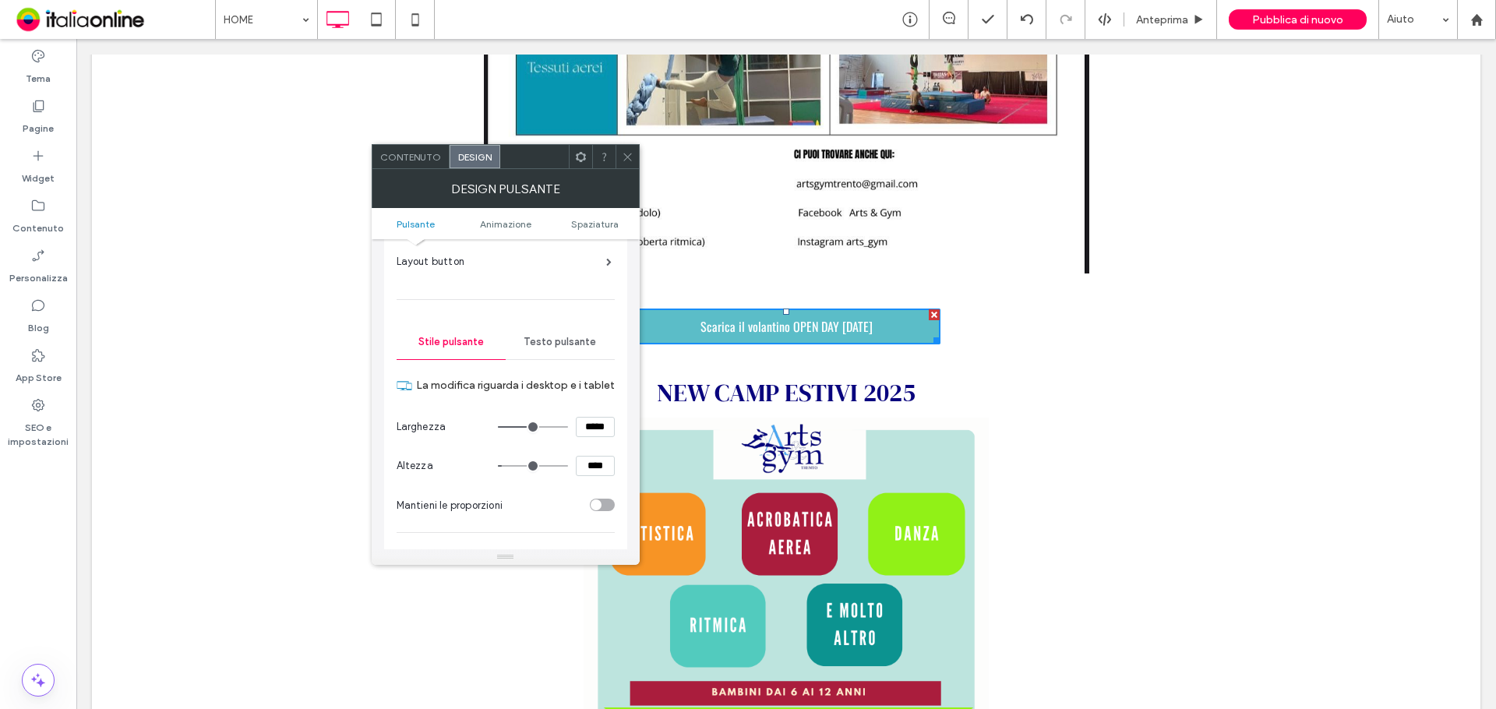
type input "***"
type input "*****"
type input "***"
type input "*****"
type input "***"
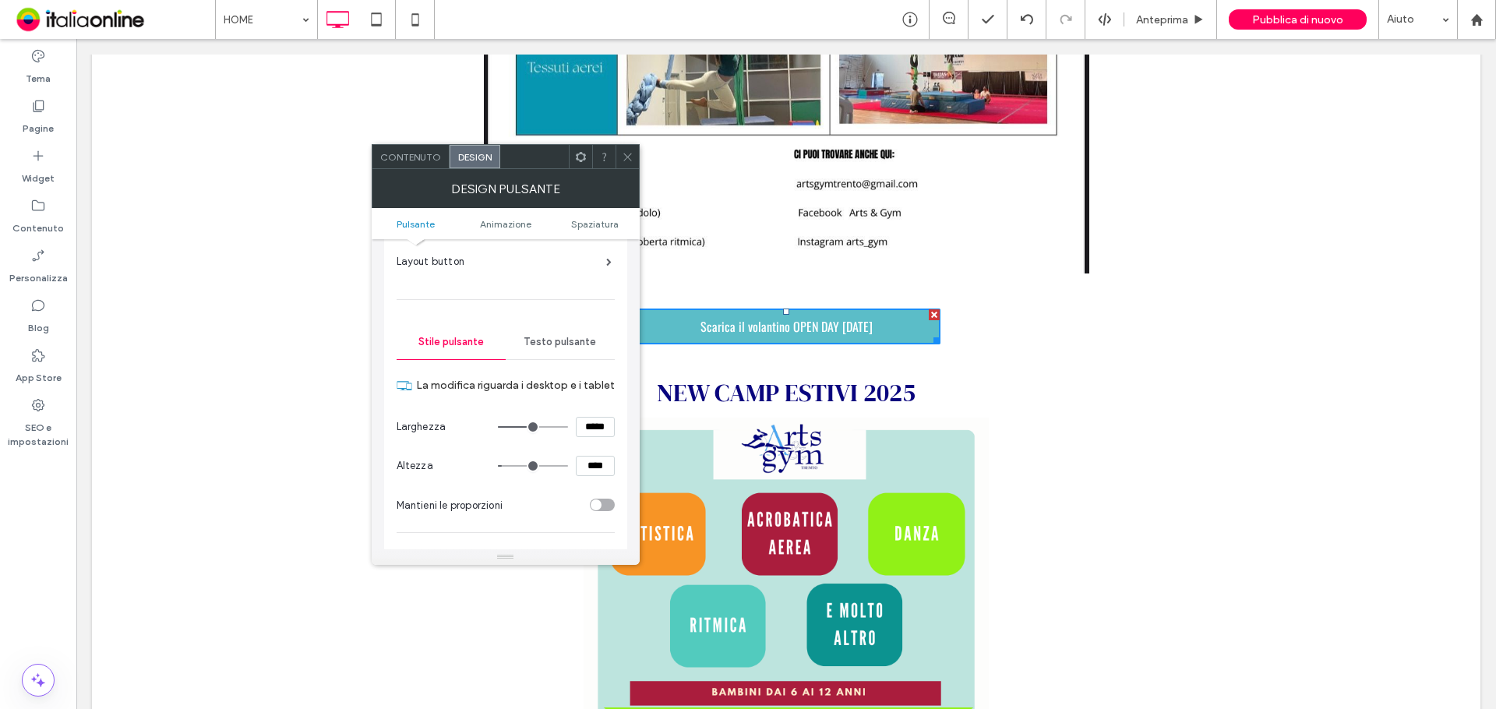
type input "*****"
type input "***"
click at [525, 427] on input "range" at bounding box center [533, 427] width 70 height 2
click at [592, 226] on span "Spaziatura" at bounding box center [595, 224] width 48 height 12
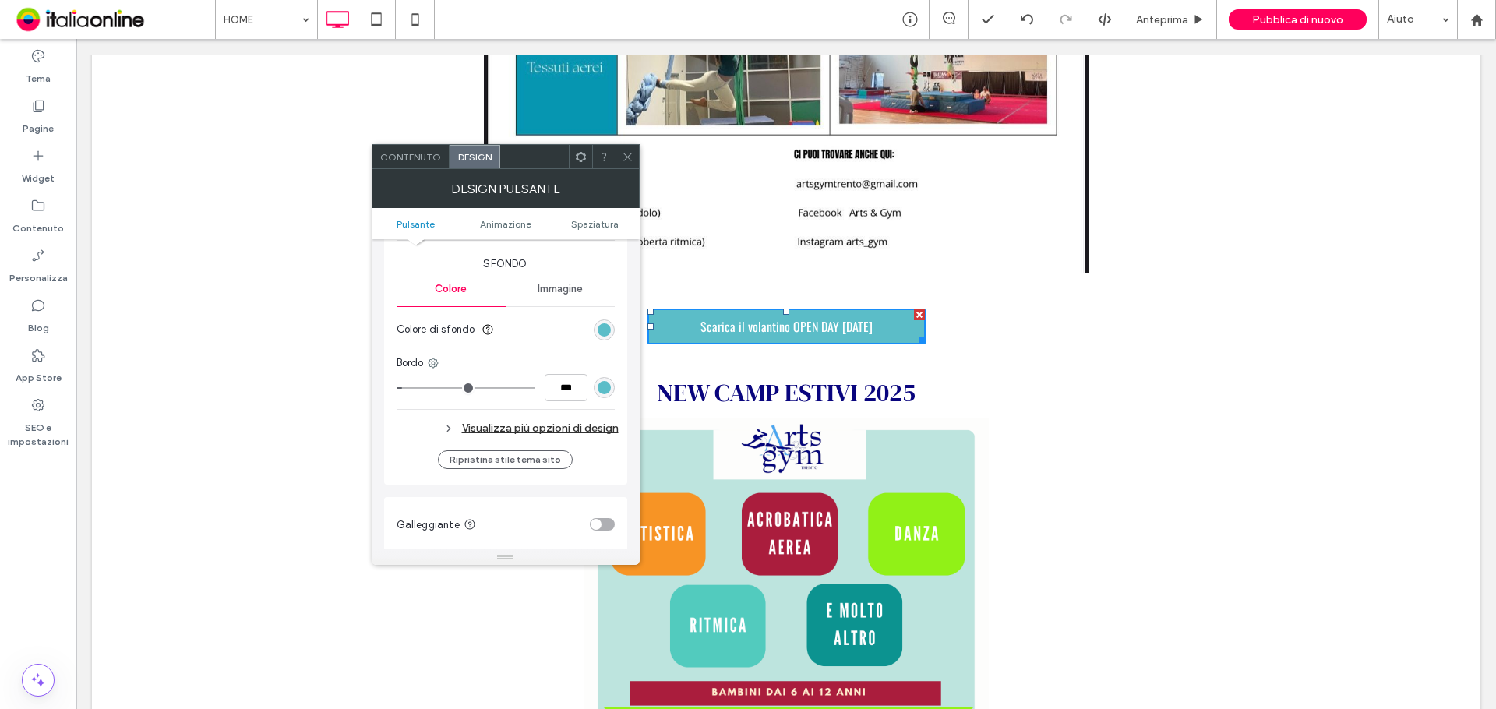
scroll to position [342, 0]
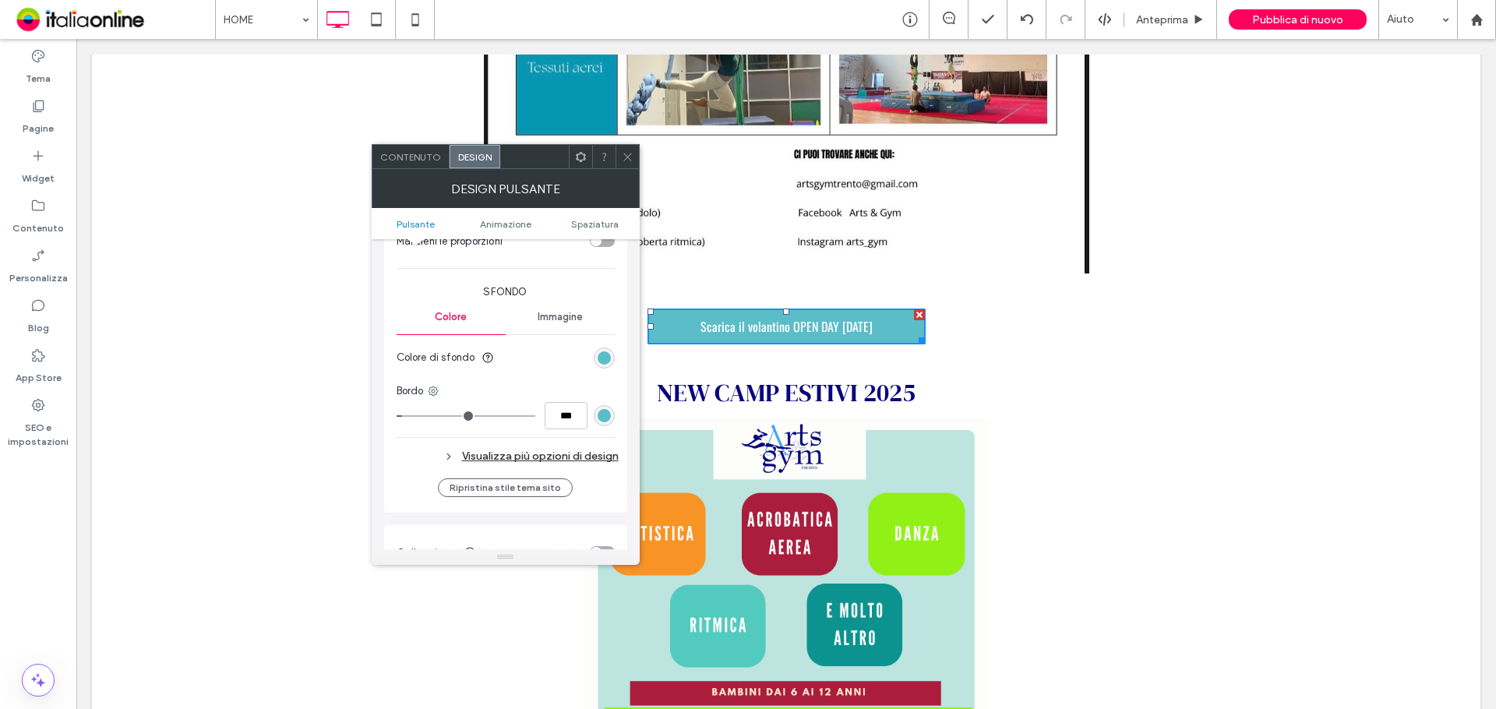
click at [562, 322] on span "Immagine" at bounding box center [560, 317] width 45 height 12
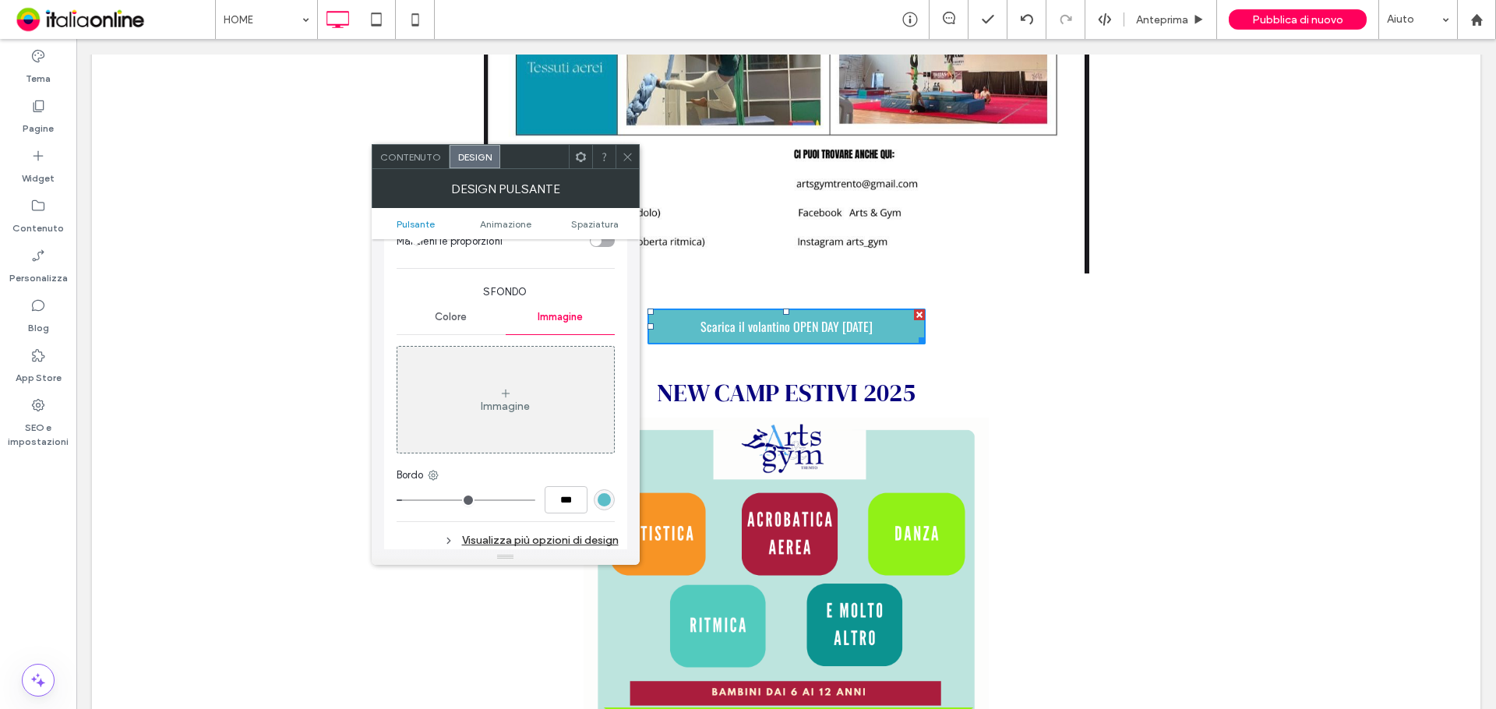
click at [467, 333] on div "Colore" at bounding box center [451, 317] width 109 height 34
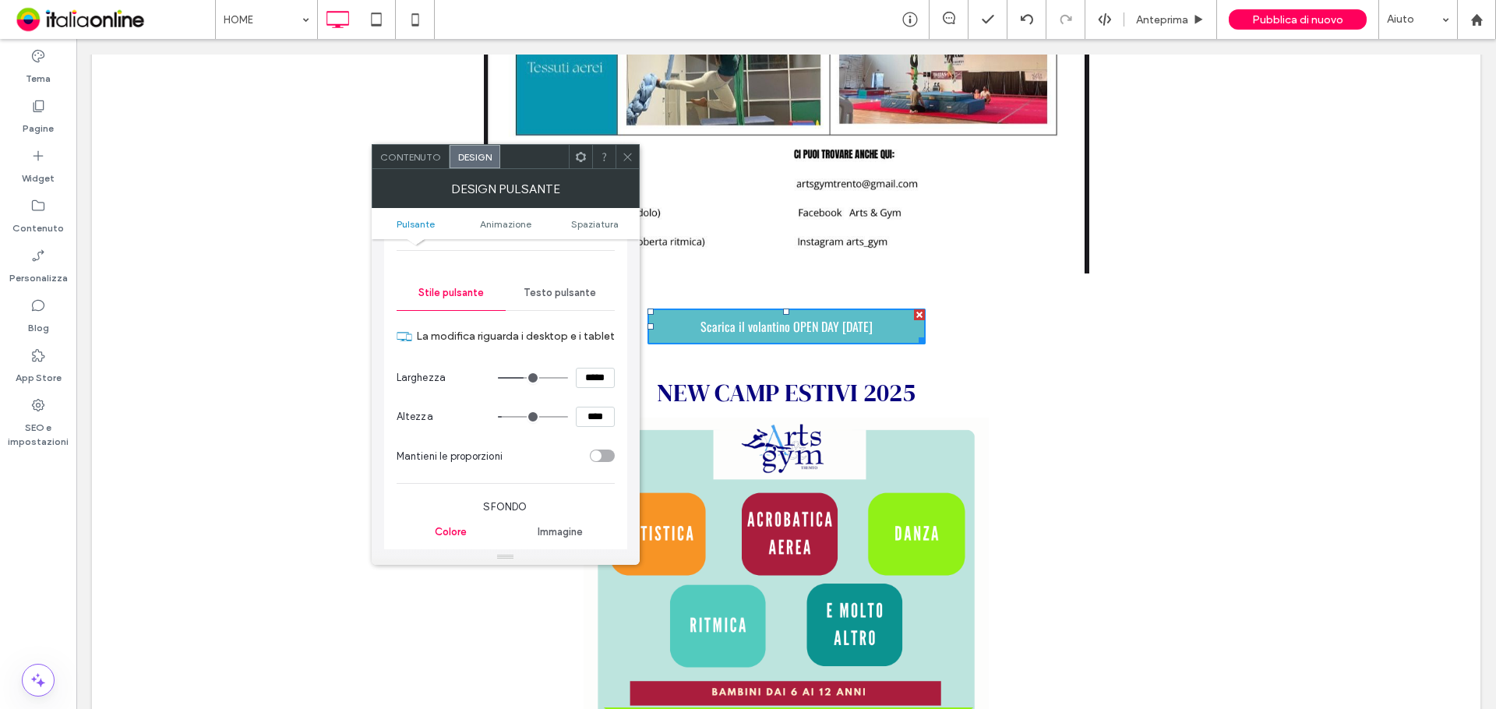
scroll to position [30, 0]
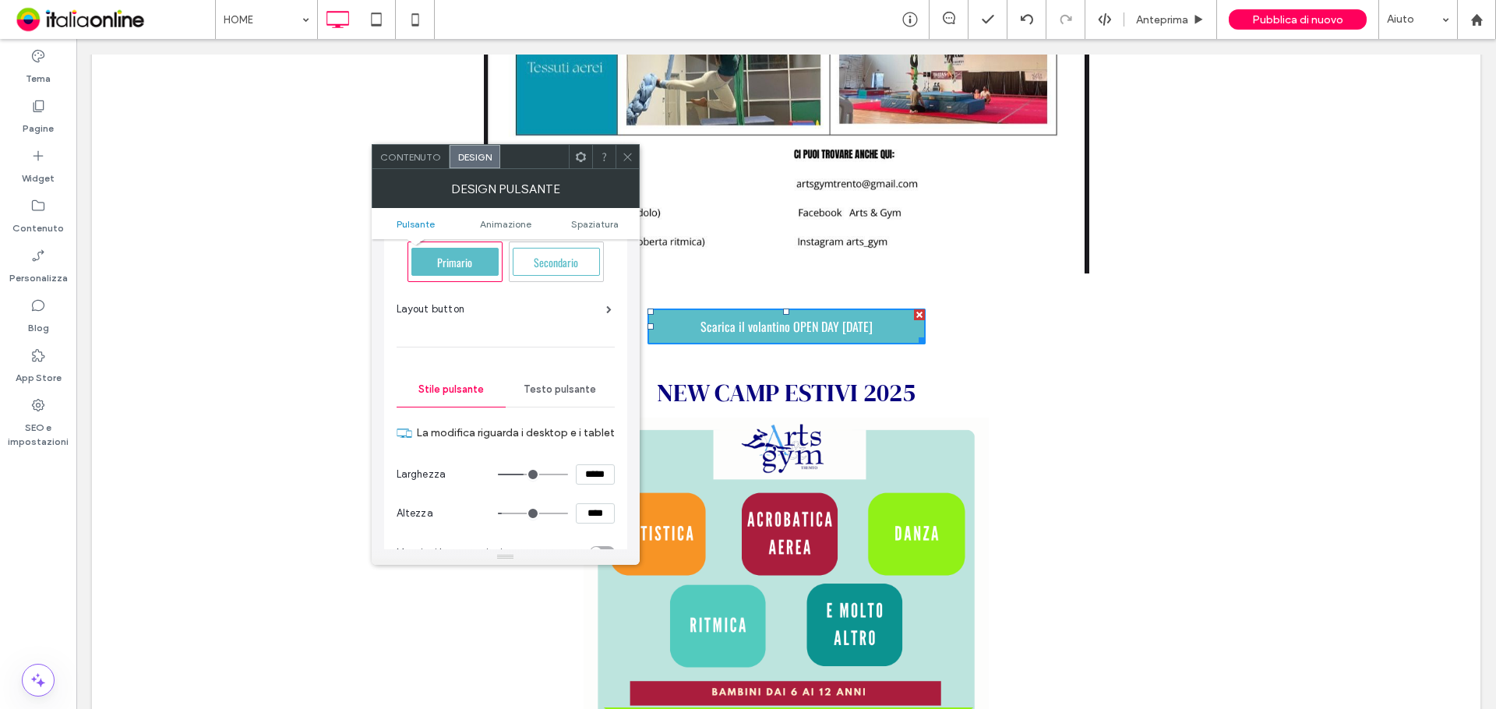
click at [548, 389] on span "Testo pulsante" at bounding box center [560, 389] width 72 height 12
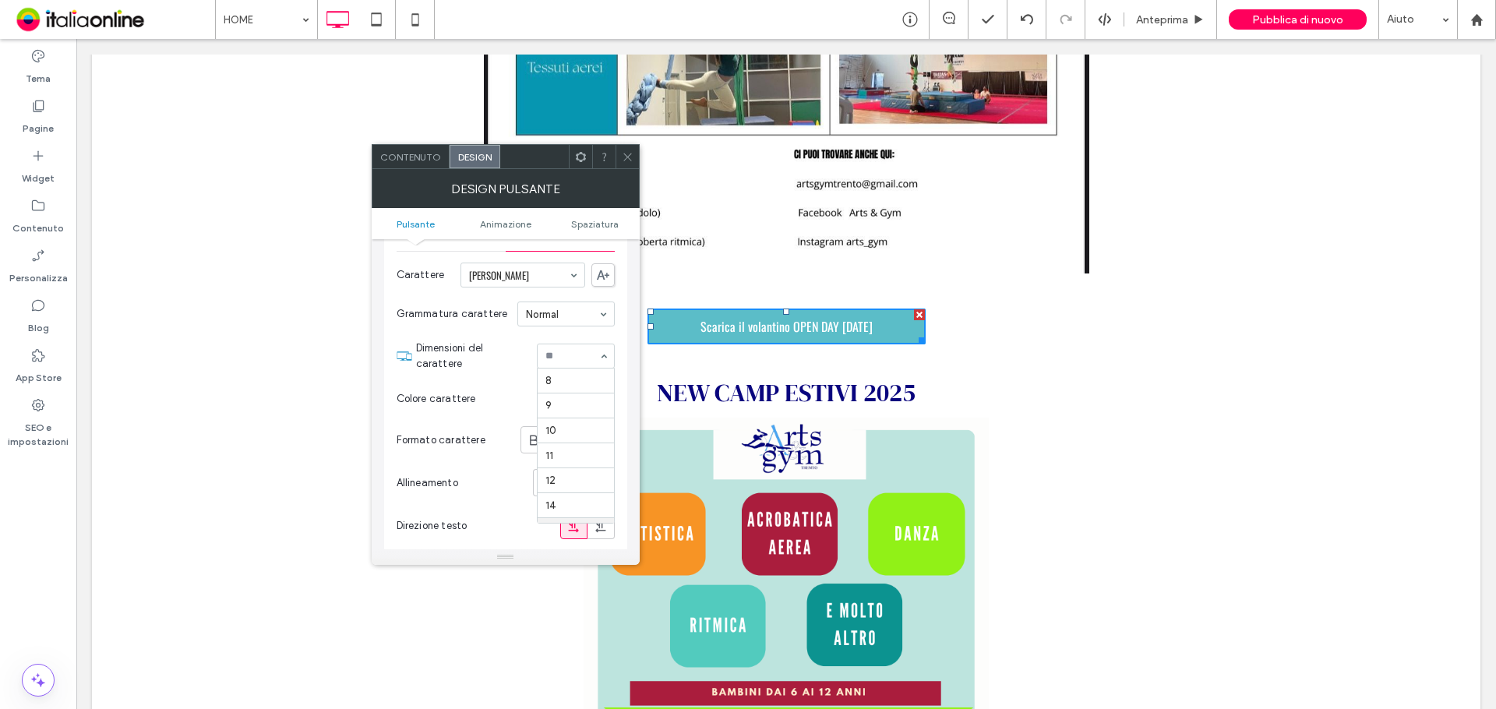
scroll to position [150, 0]
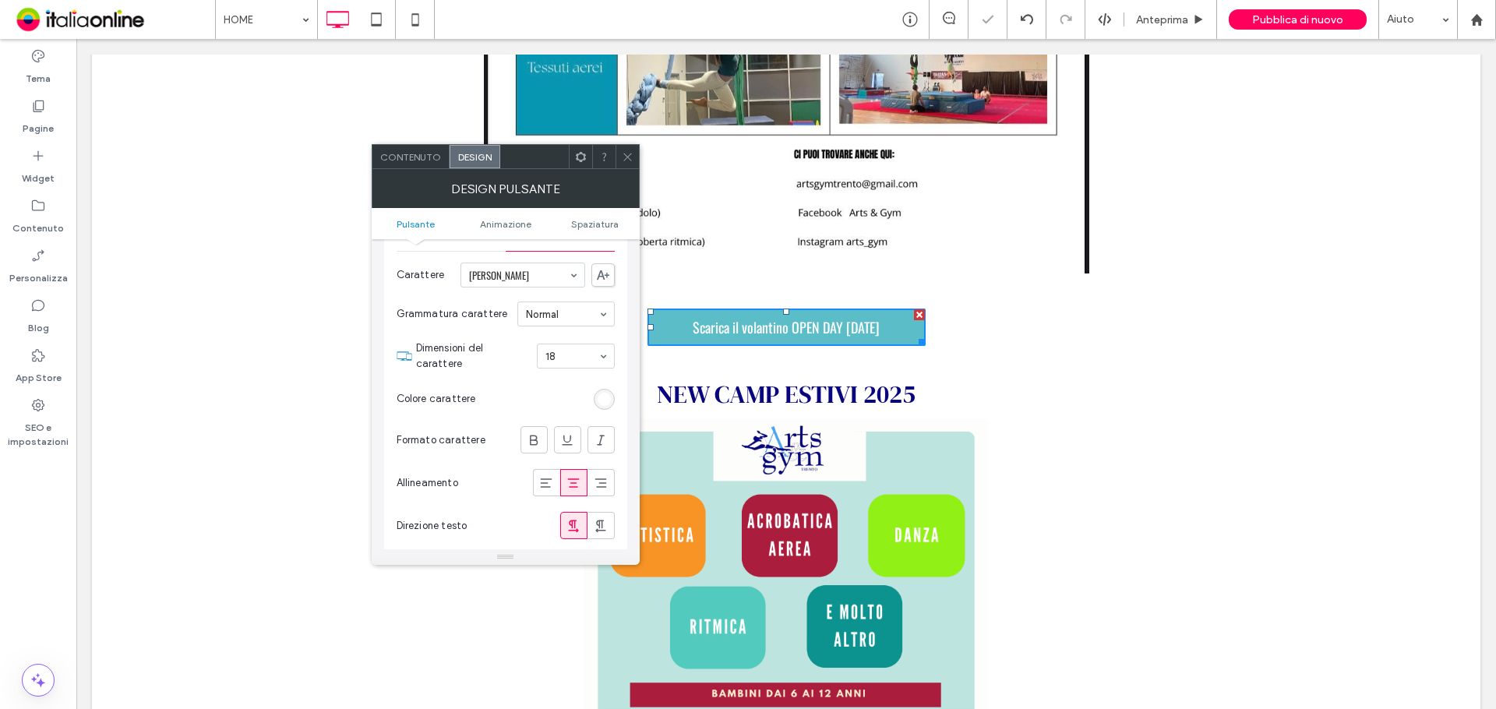
click at [628, 150] on span at bounding box center [628, 156] width 12 height 23
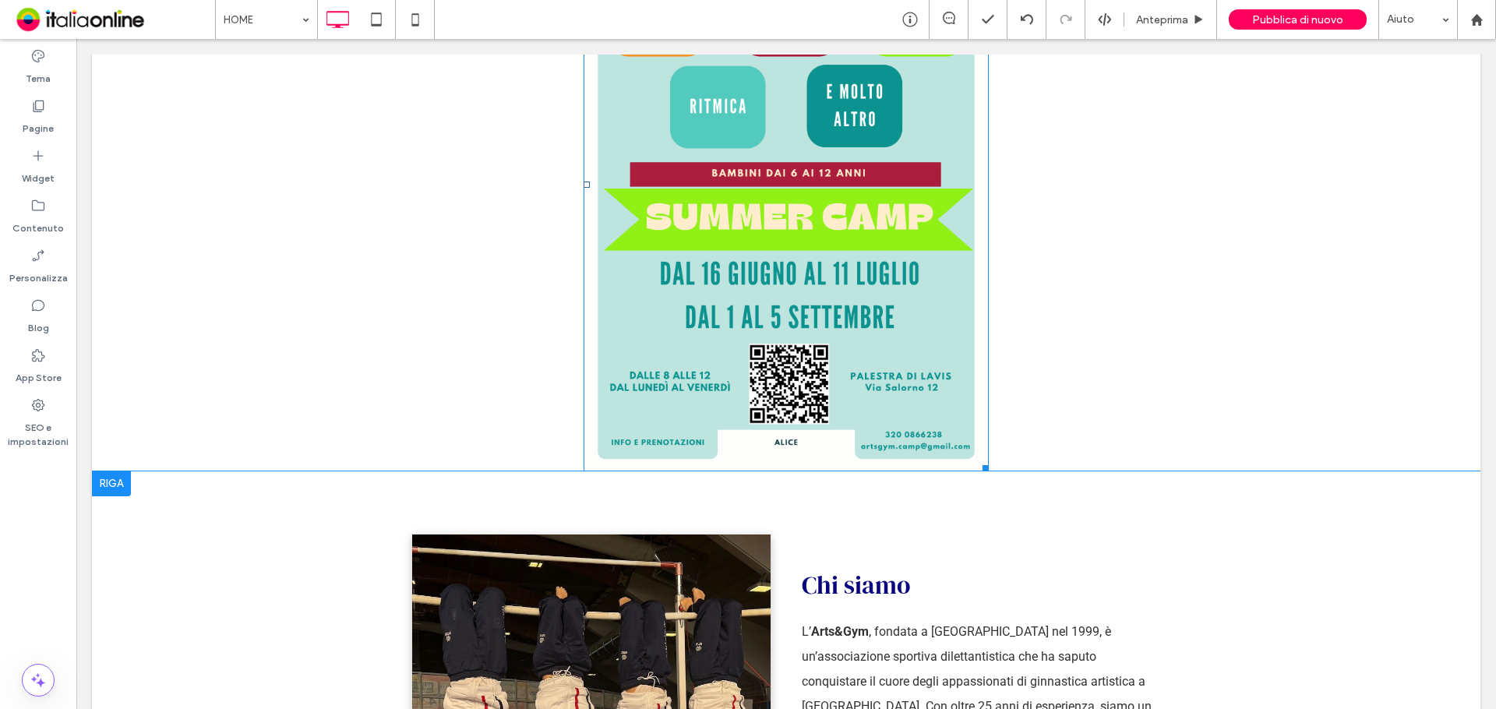
scroll to position [1870, 0]
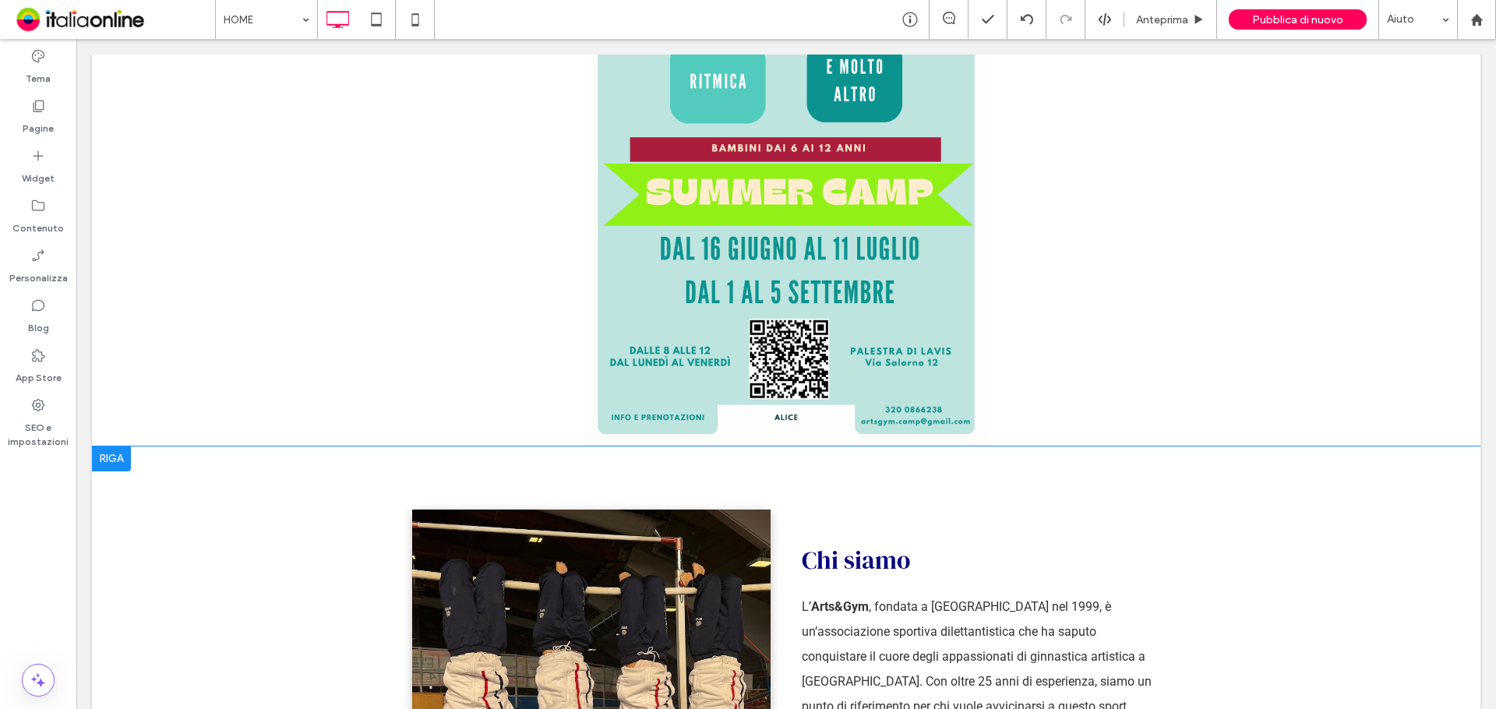
click at [110, 446] on div at bounding box center [111, 458] width 39 height 25
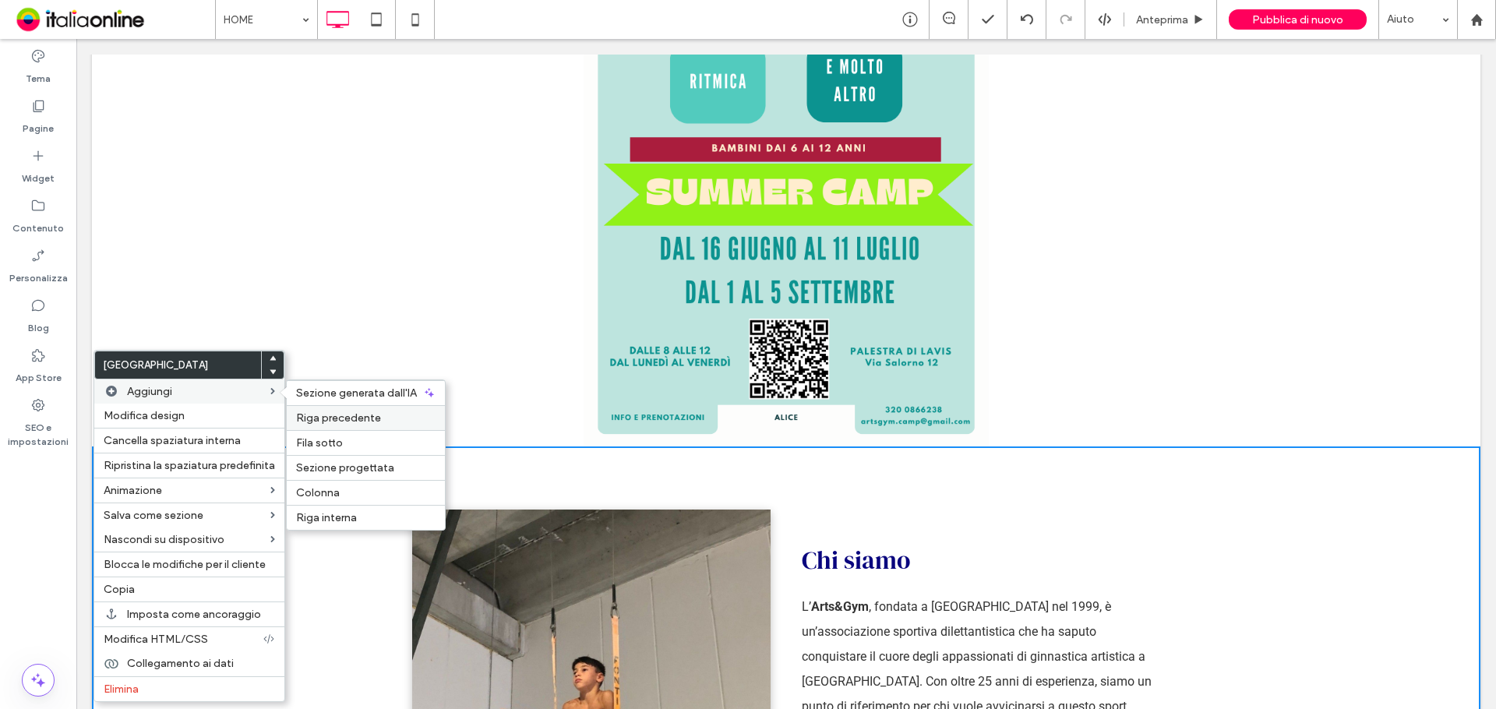
click at [339, 416] on span "Riga precedente" at bounding box center [338, 417] width 85 height 13
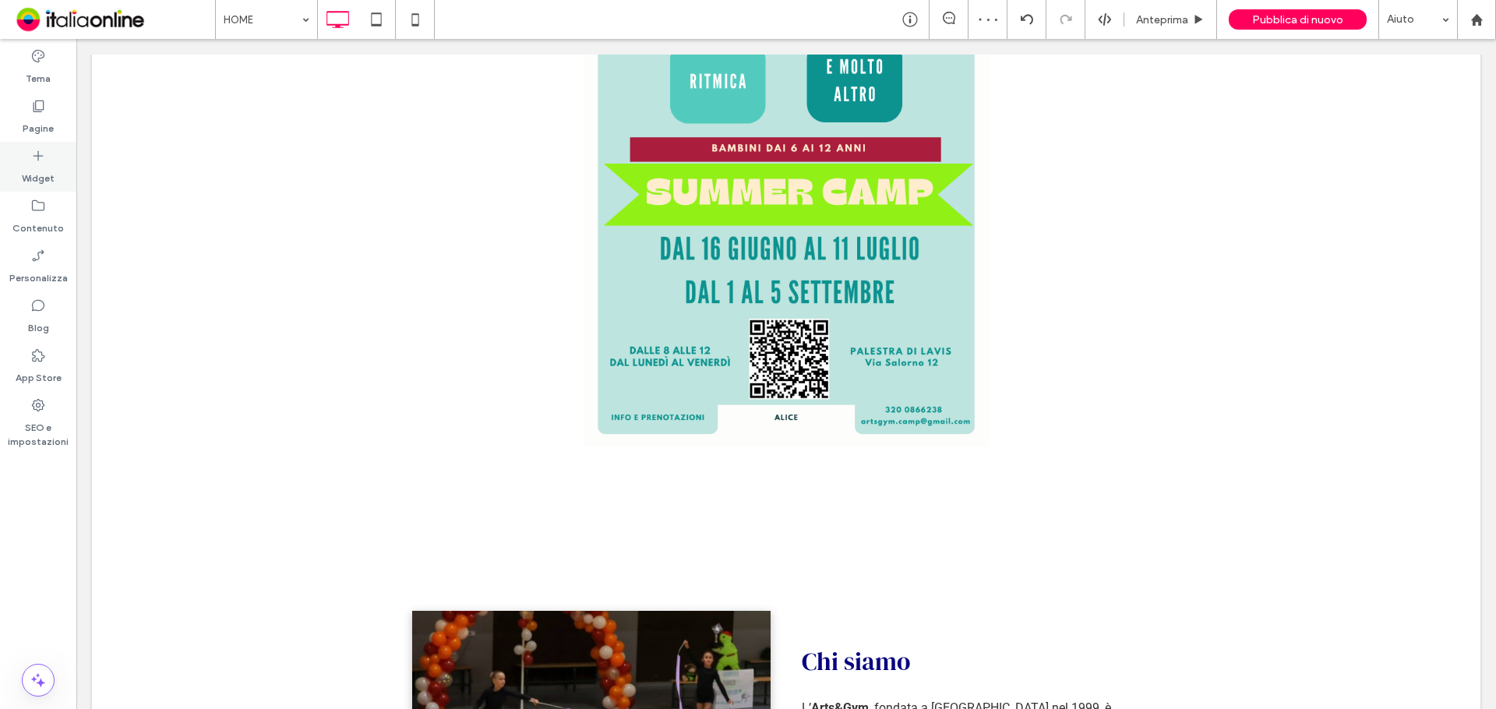
click at [50, 175] on label "Widget" at bounding box center [38, 175] width 33 height 22
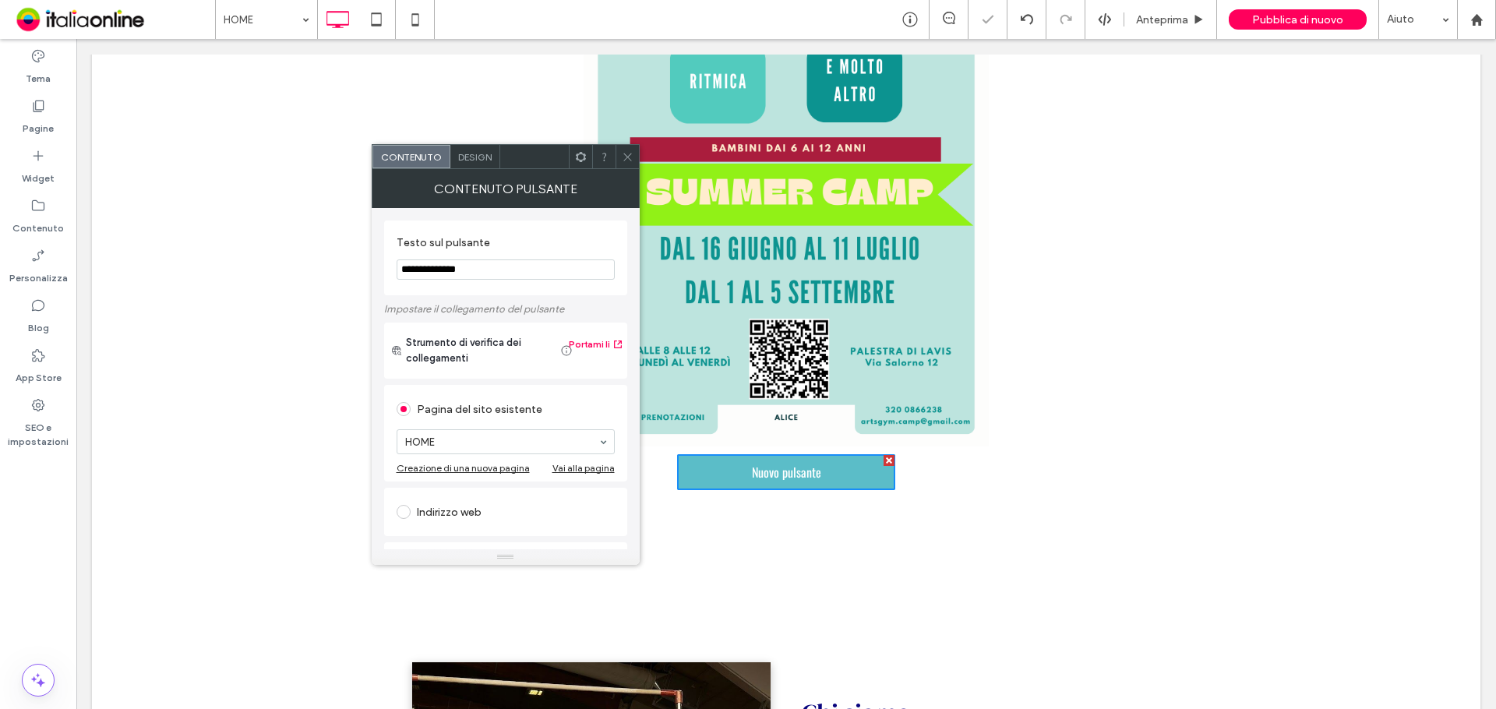
click at [626, 168] on span at bounding box center [628, 156] width 12 height 23
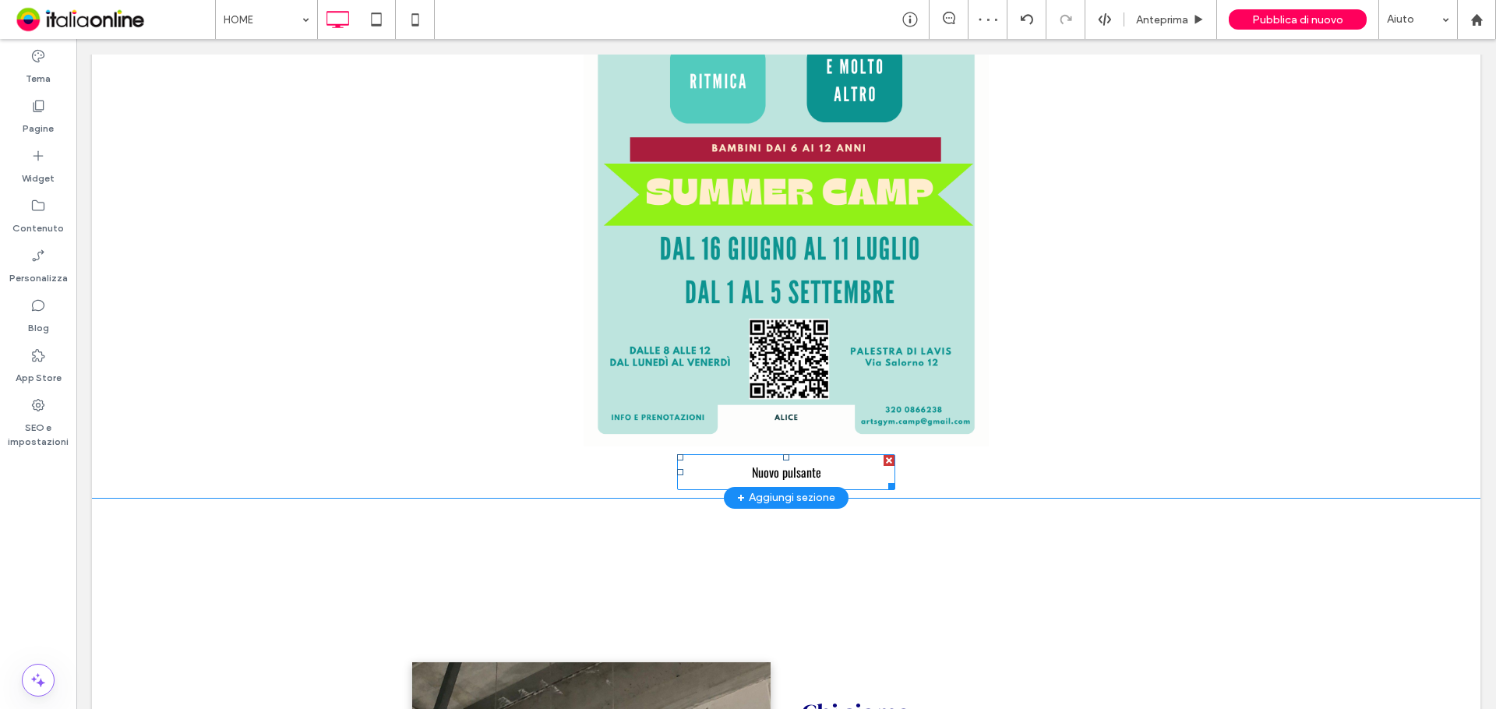
click at [882, 454] on link "Nuovo pulsante" at bounding box center [786, 472] width 218 height 36
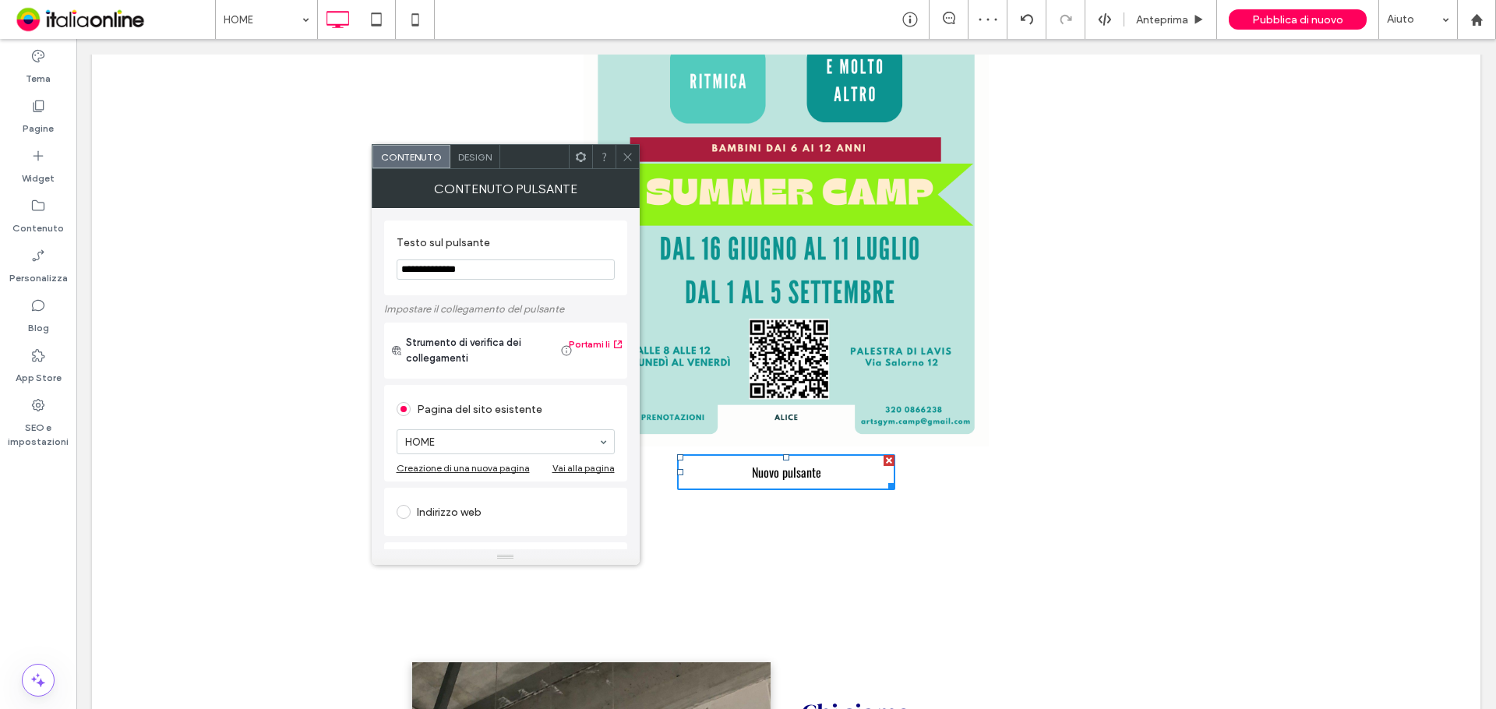
click at [883, 455] on div at bounding box center [888, 460] width 11 height 11
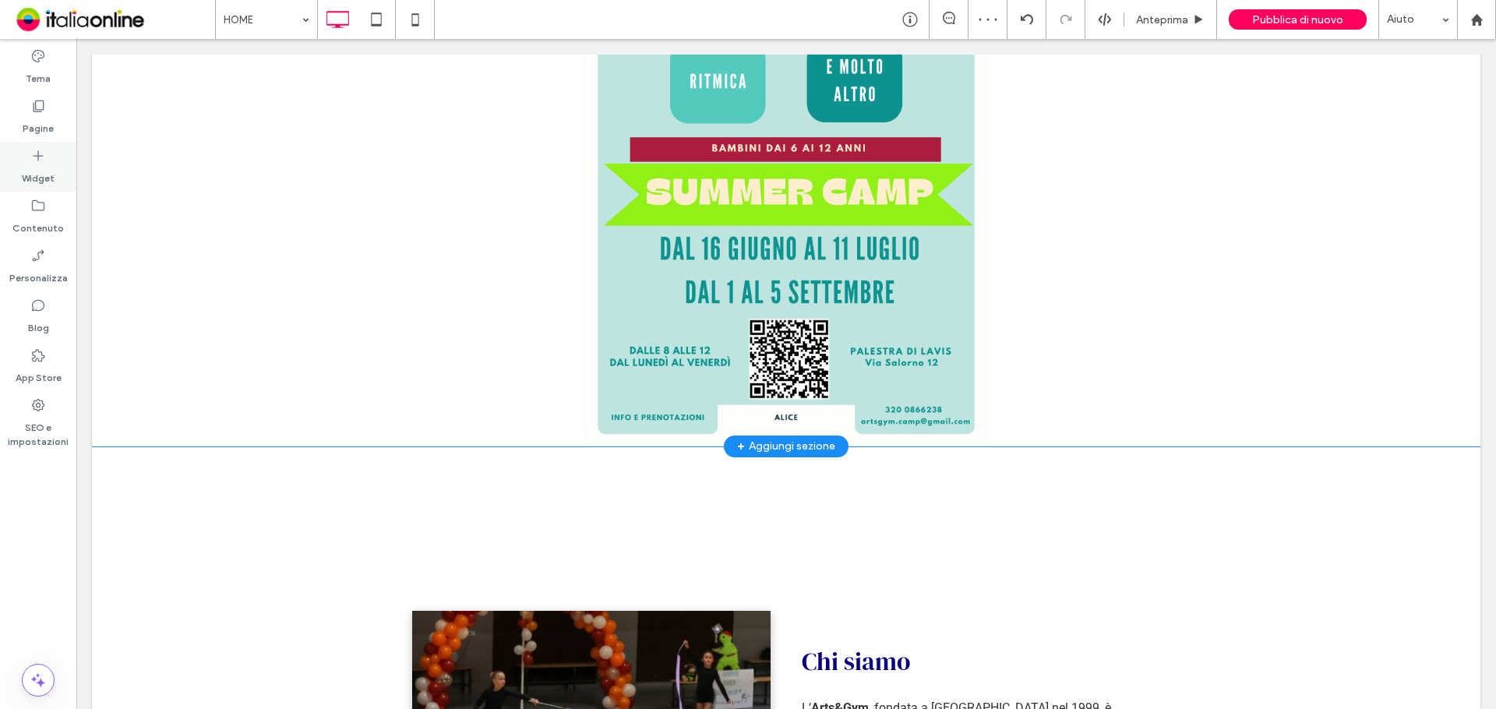
drag, startPoint x: 52, startPoint y: 168, endPoint x: 77, endPoint y: 162, distance: 25.5
click at [52, 168] on label "Widget" at bounding box center [38, 175] width 33 height 22
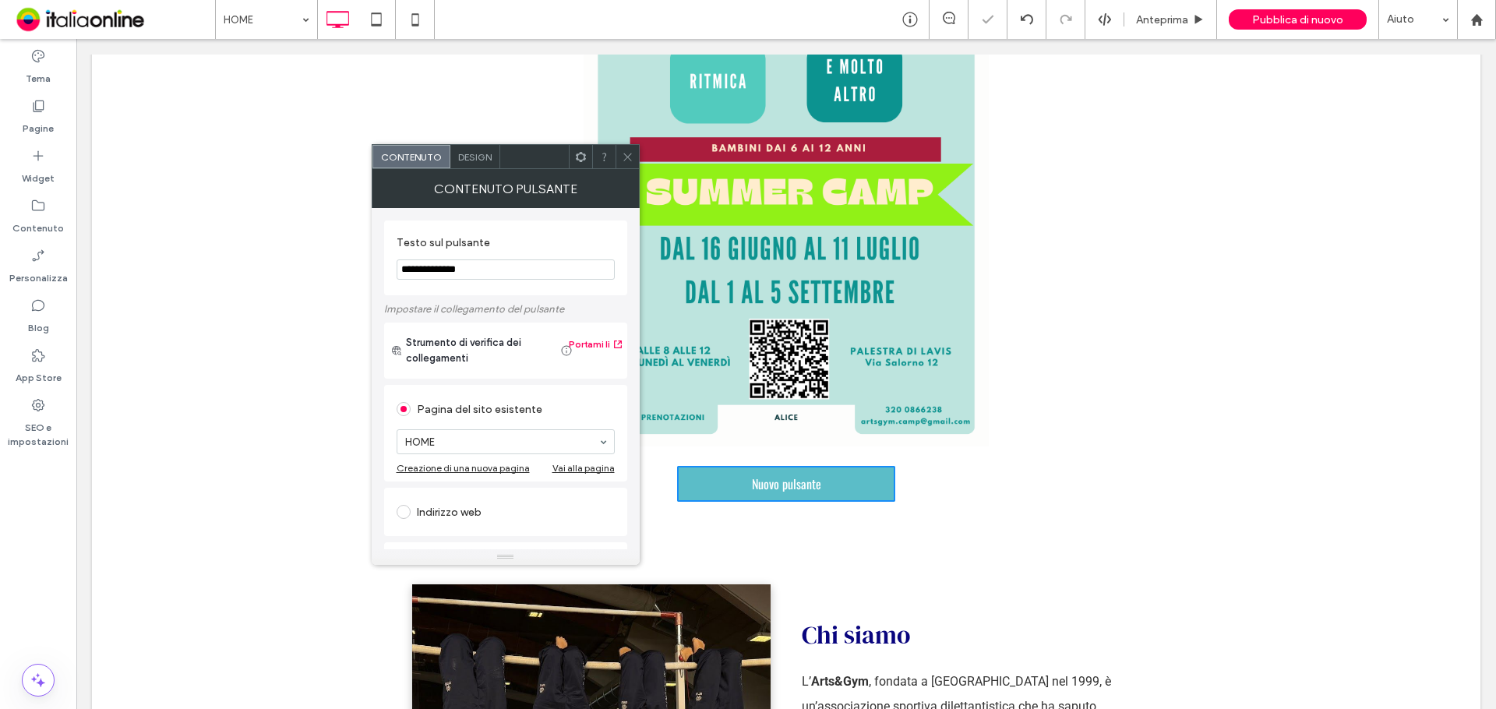
drag, startPoint x: 576, startPoint y: 307, endPoint x: 326, endPoint y: 270, distance: 252.0
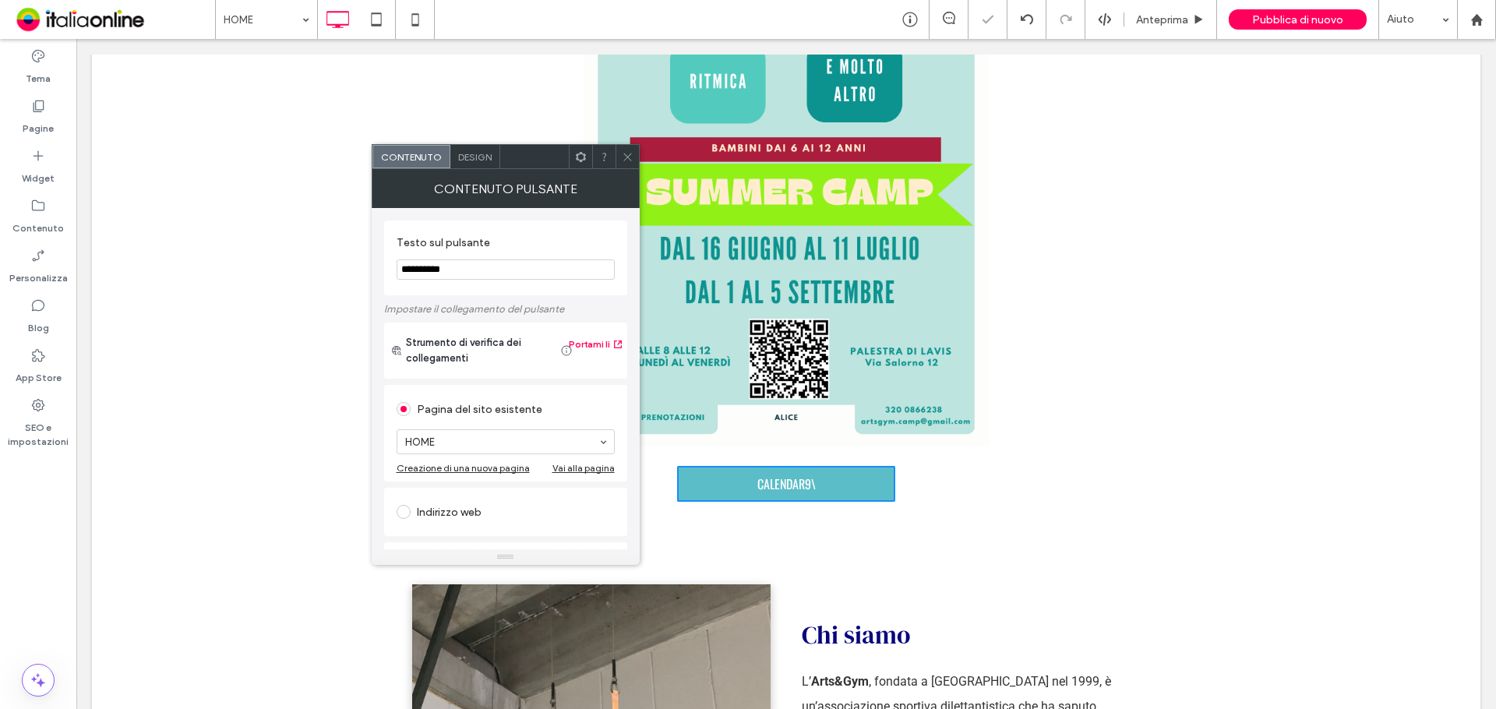
click at [497, 259] on section "**********" at bounding box center [506, 257] width 218 height 59
click at [495, 267] on input "**********" at bounding box center [506, 269] width 218 height 20
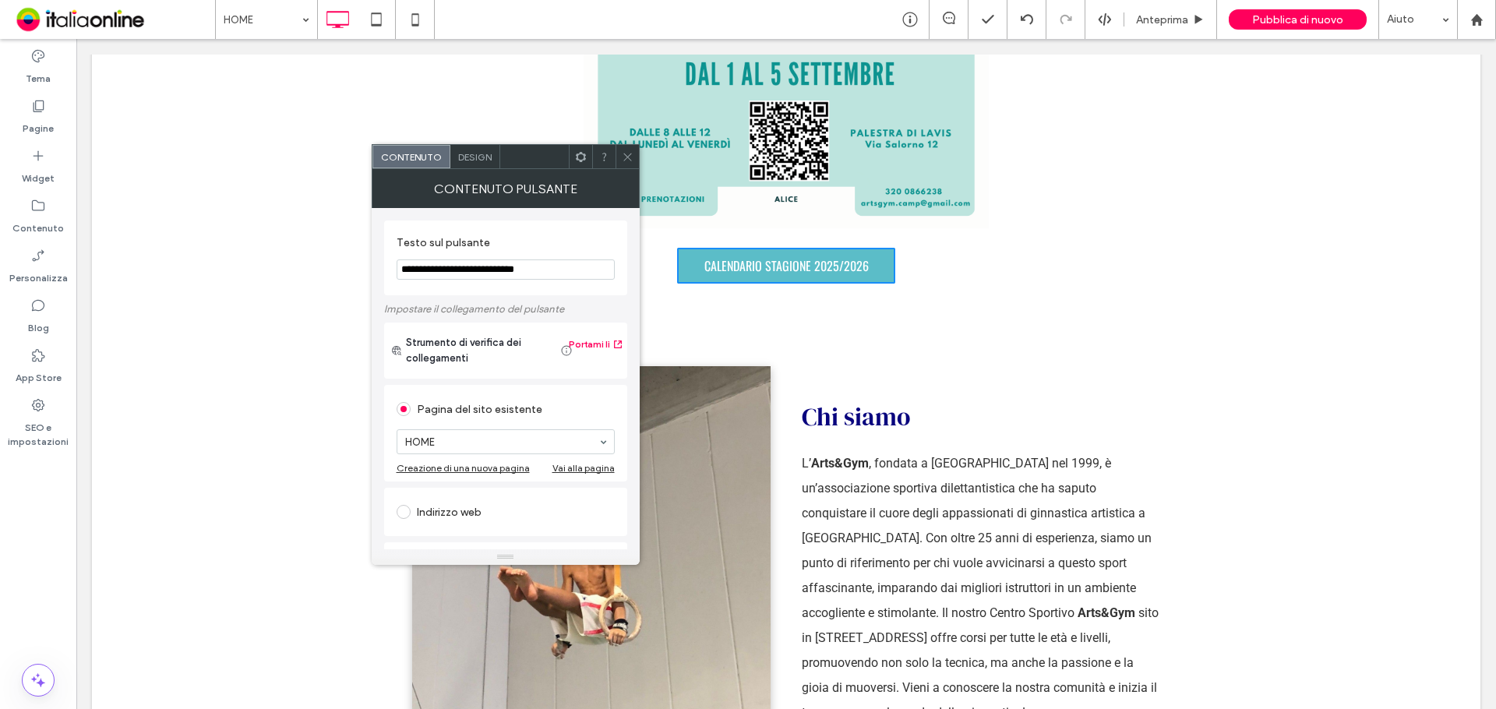
scroll to position [2104, 0]
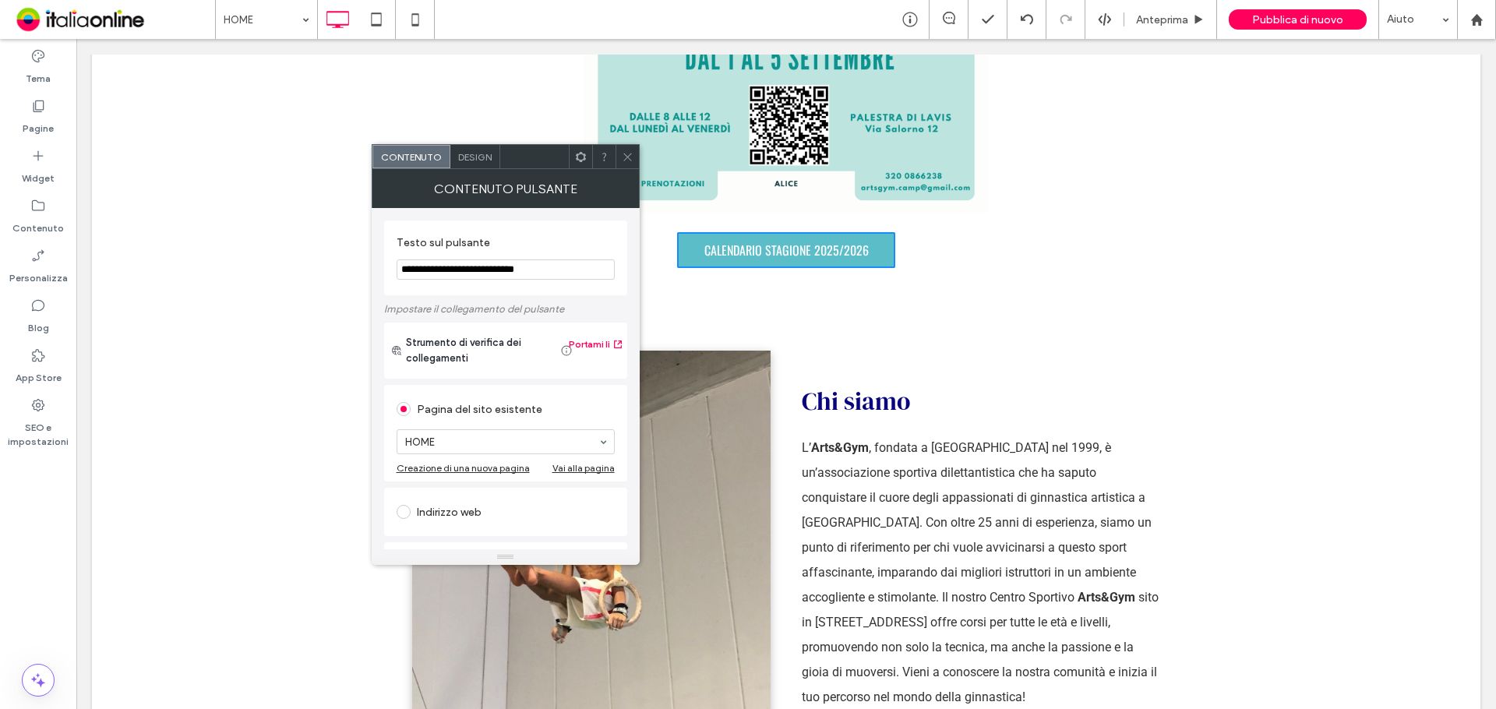
click at [401, 268] on input "**********" at bounding box center [506, 269] width 218 height 20
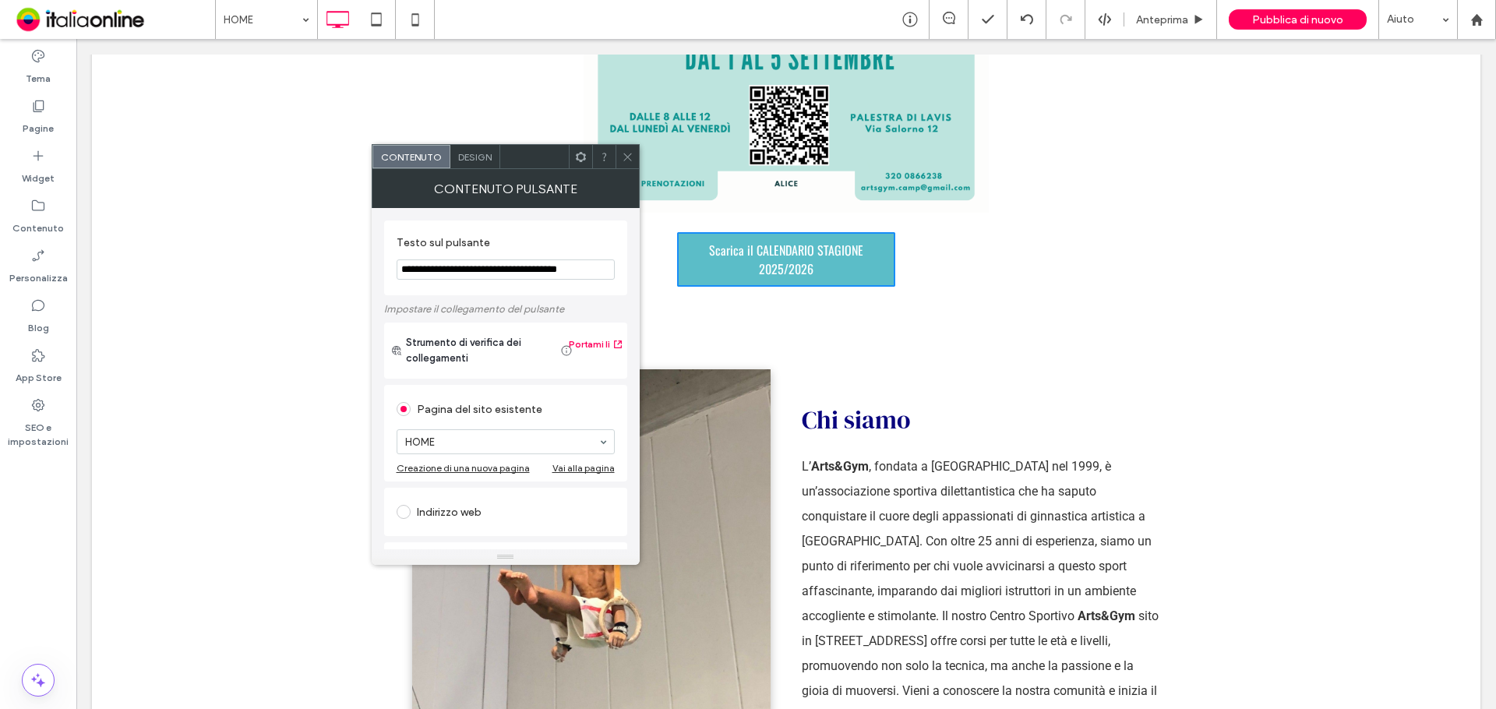
type input "**********"
click at [460, 153] on span "Design" at bounding box center [475, 157] width 34 height 12
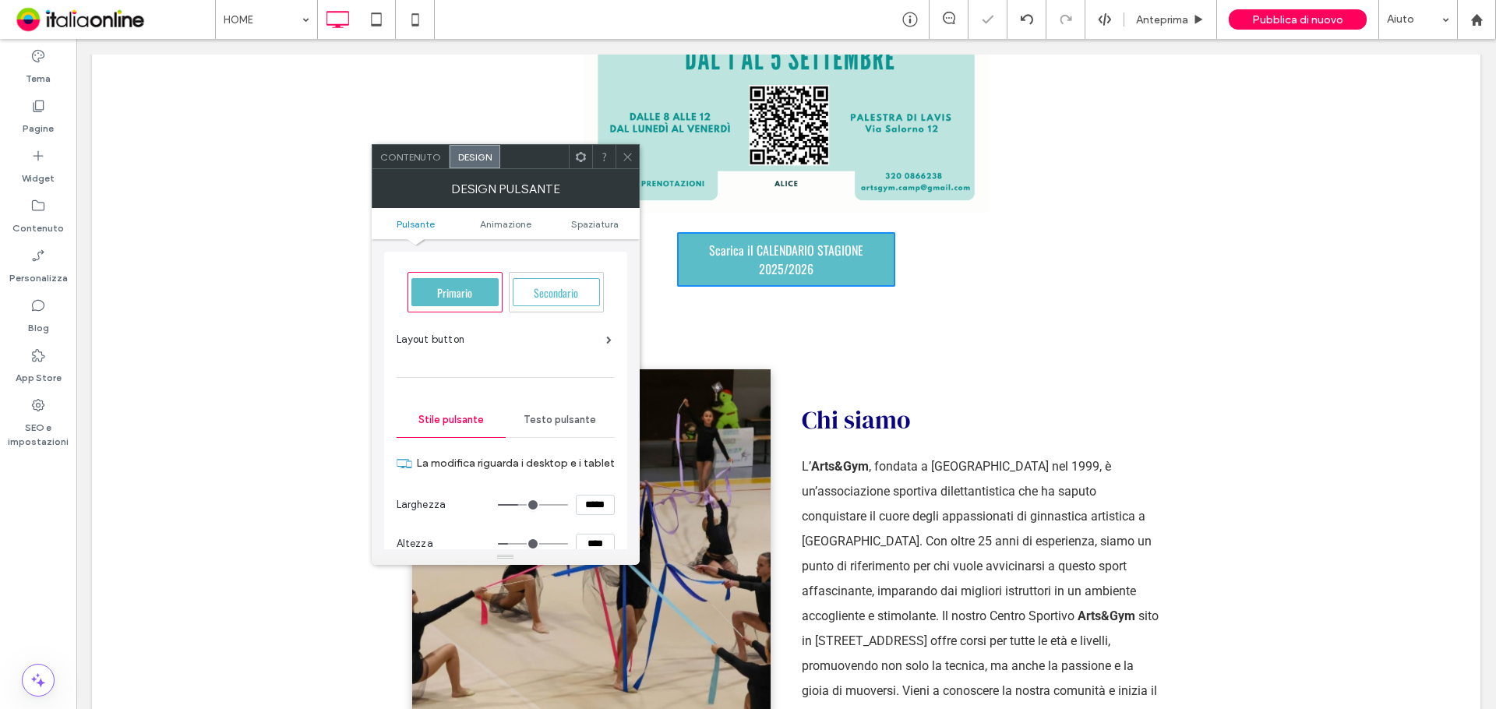
click at [559, 421] on span "Testo pulsante" at bounding box center [560, 420] width 72 height 12
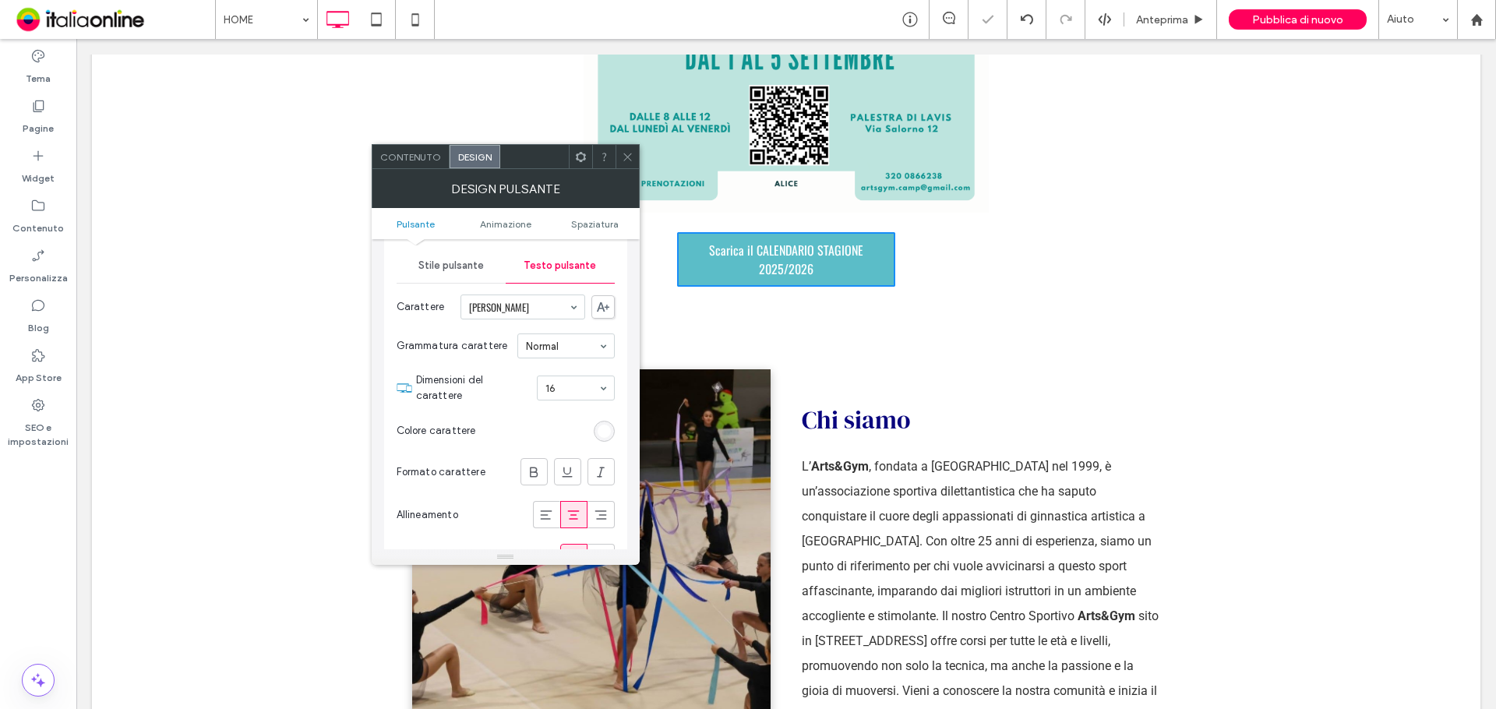
scroll to position [156, 0]
drag, startPoint x: 574, startPoint y: 392, endPoint x: 580, endPoint y: 406, distance: 15.0
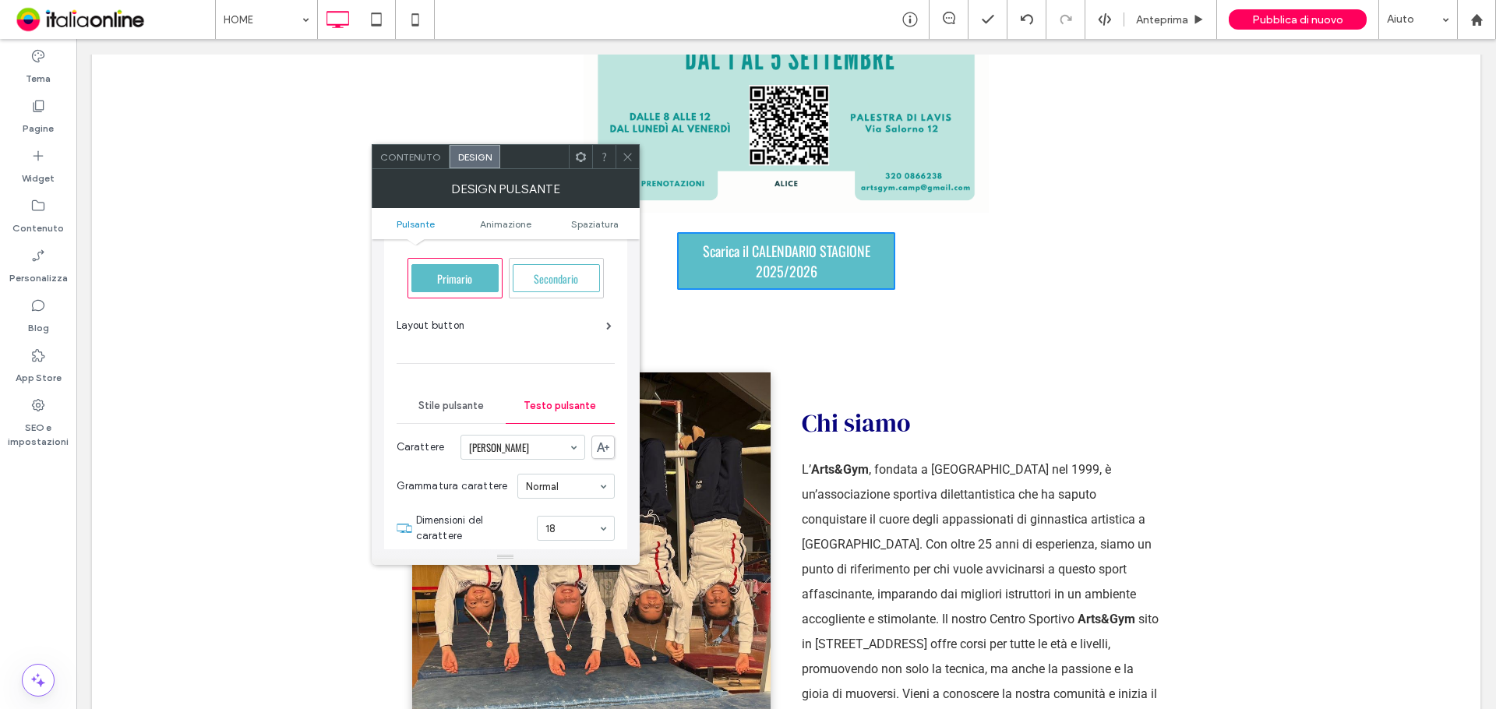
scroll to position [0, 0]
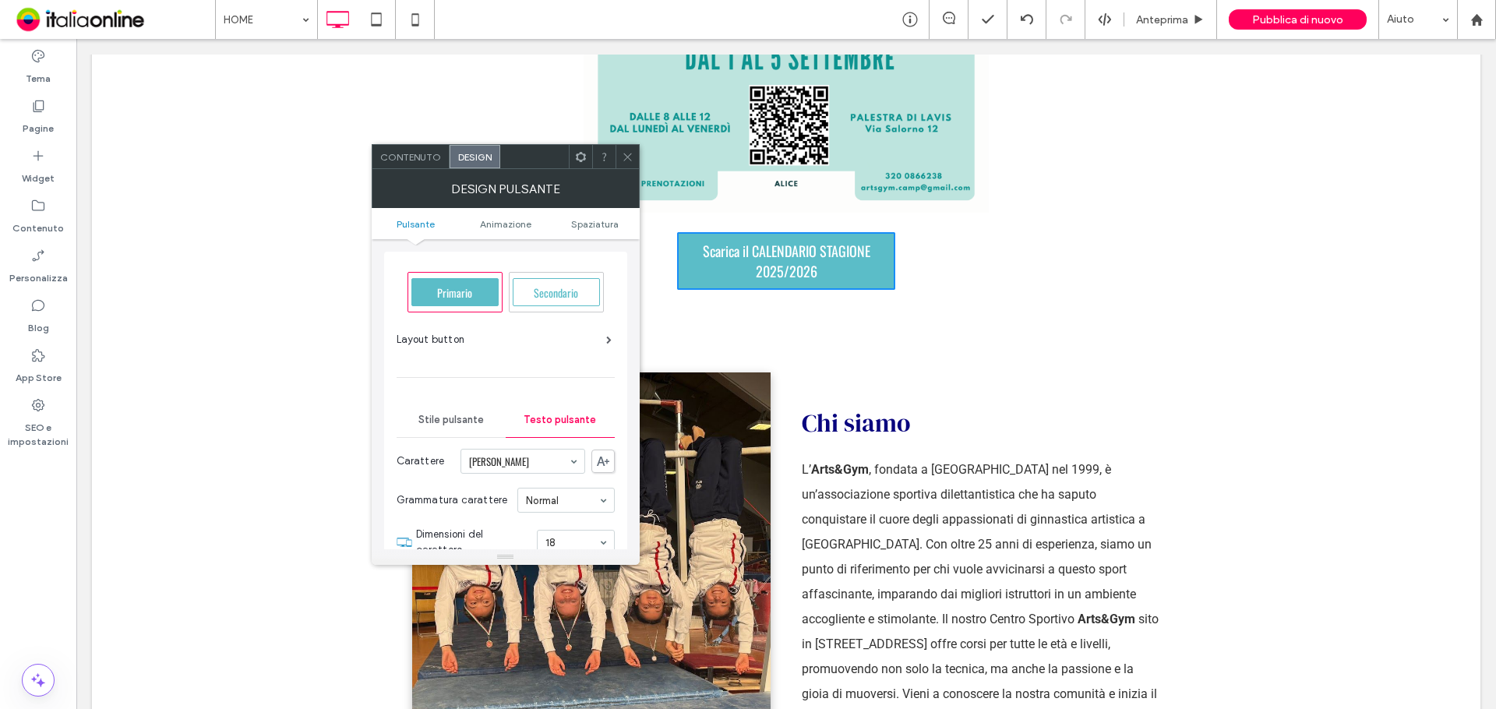
click at [460, 411] on div "Stile pulsante" at bounding box center [451, 420] width 109 height 34
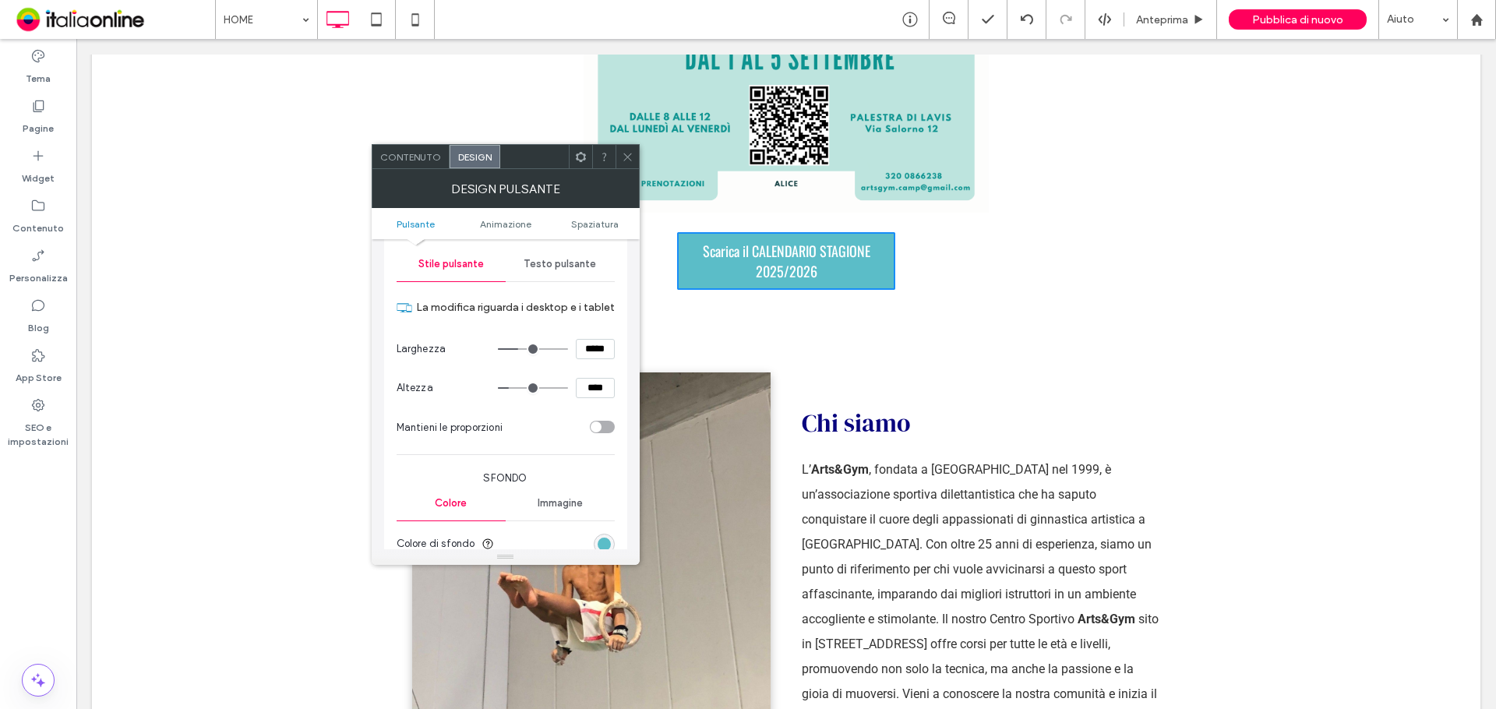
type input "***"
type input "*****"
type input "***"
type input "*****"
type input "***"
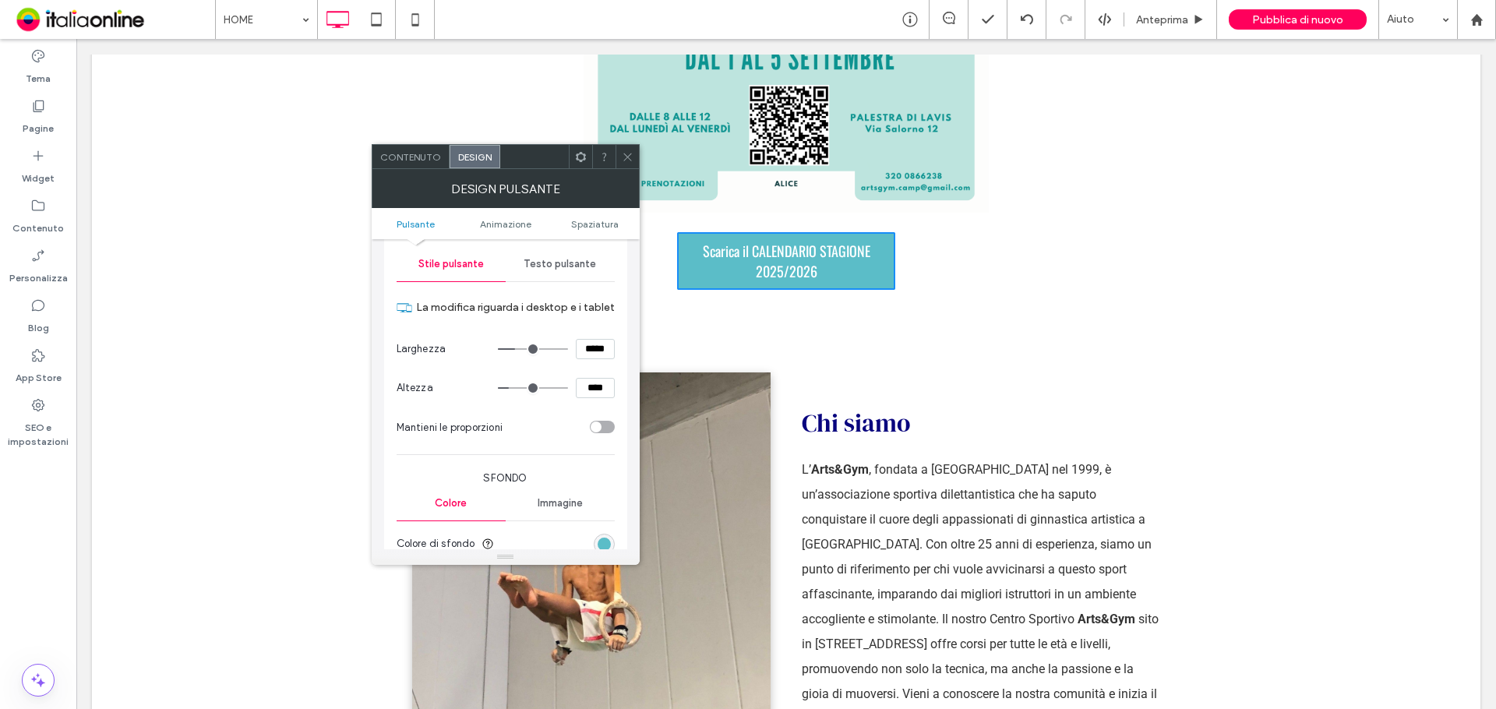
type input "*****"
type input "***"
type input "*****"
type input "***"
type input "*****"
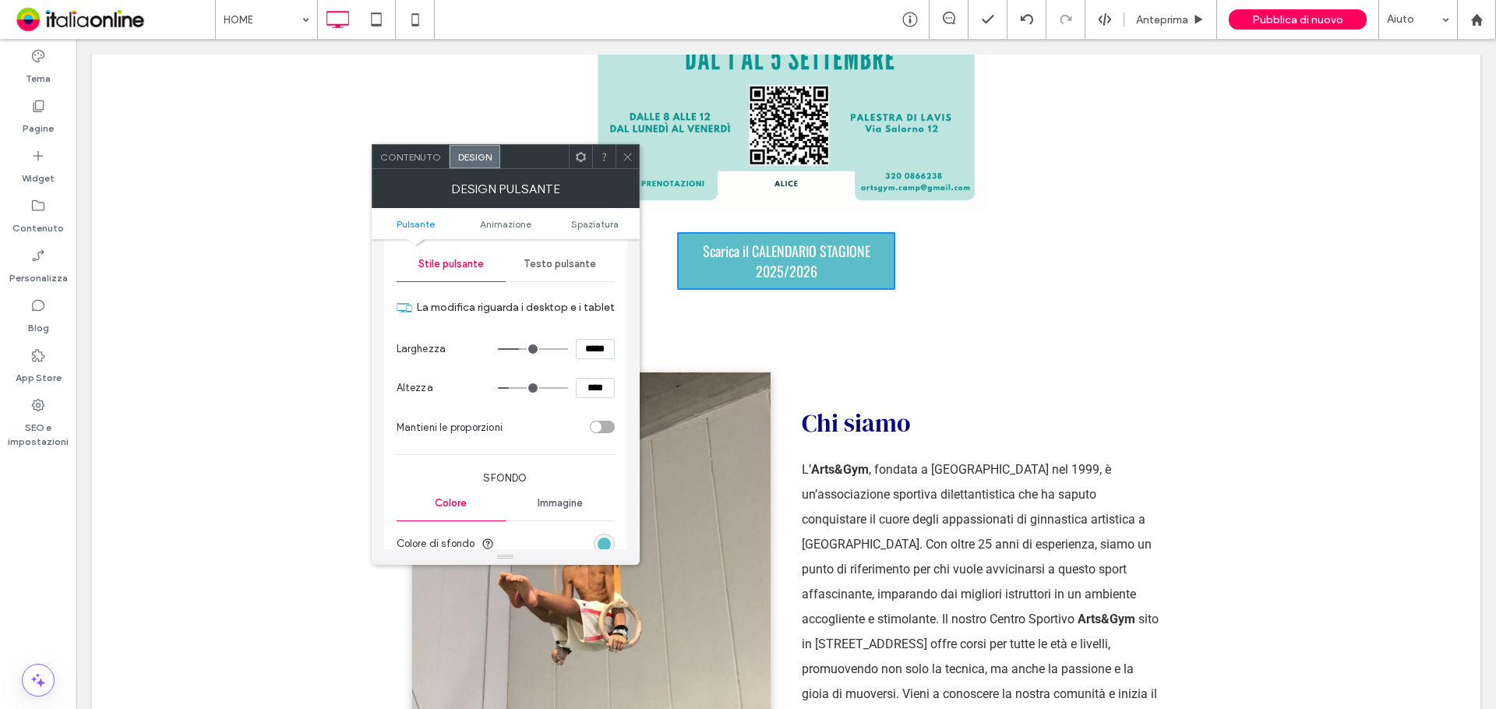
type input "***"
type input "*****"
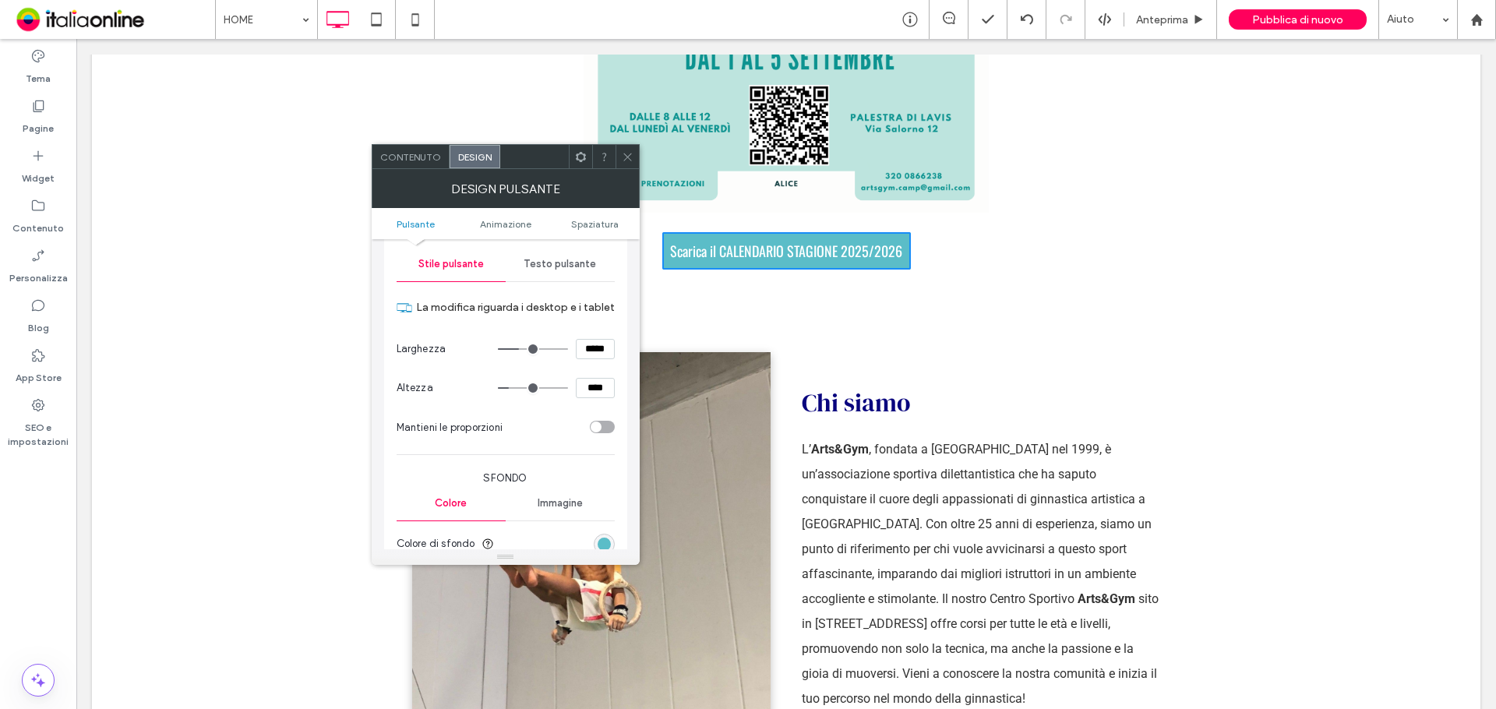
type input "***"
type input "*****"
type input "***"
type input "*****"
type input "***"
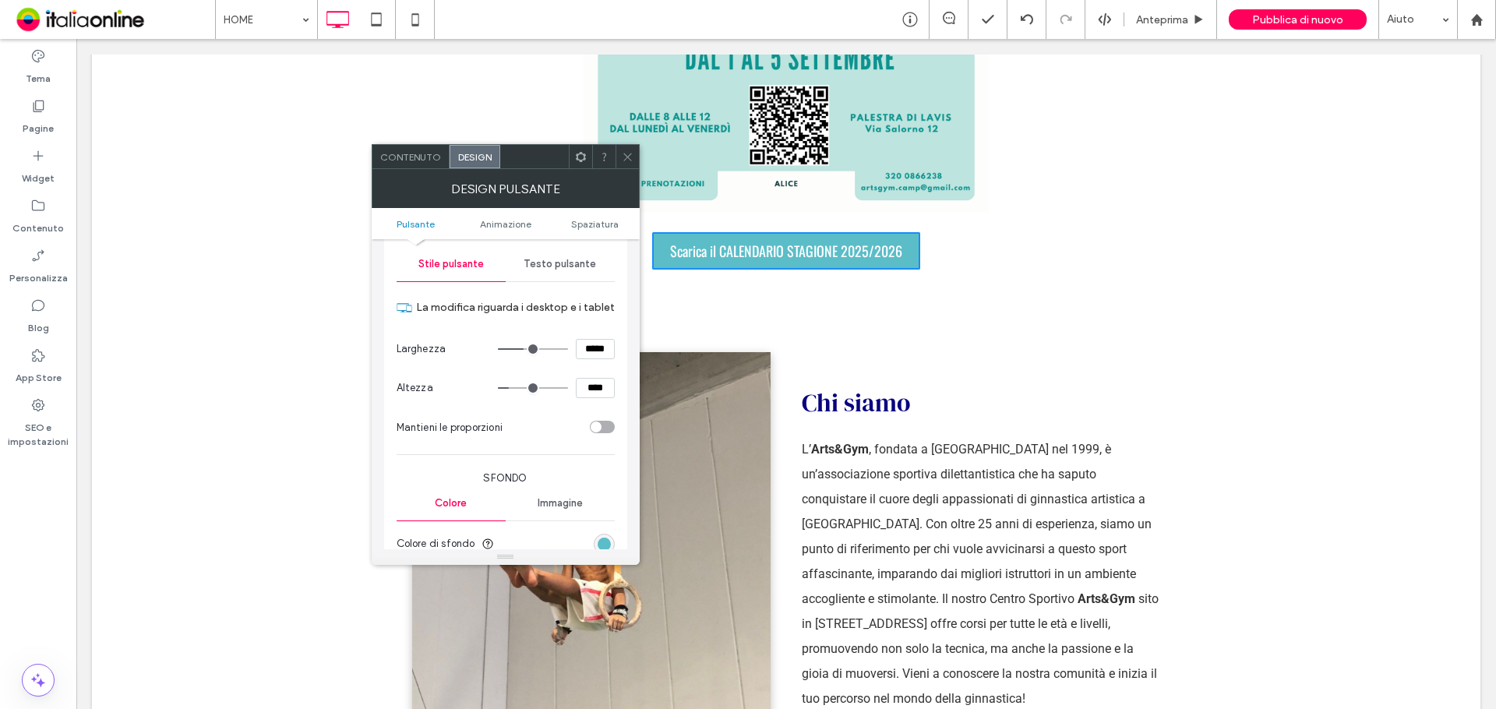
type input "*****"
drag, startPoint x: 517, startPoint y: 350, endPoint x: 526, endPoint y: 349, distance: 9.4
type input "***"
click at [526, 349] on input "range" at bounding box center [533, 349] width 70 height 2
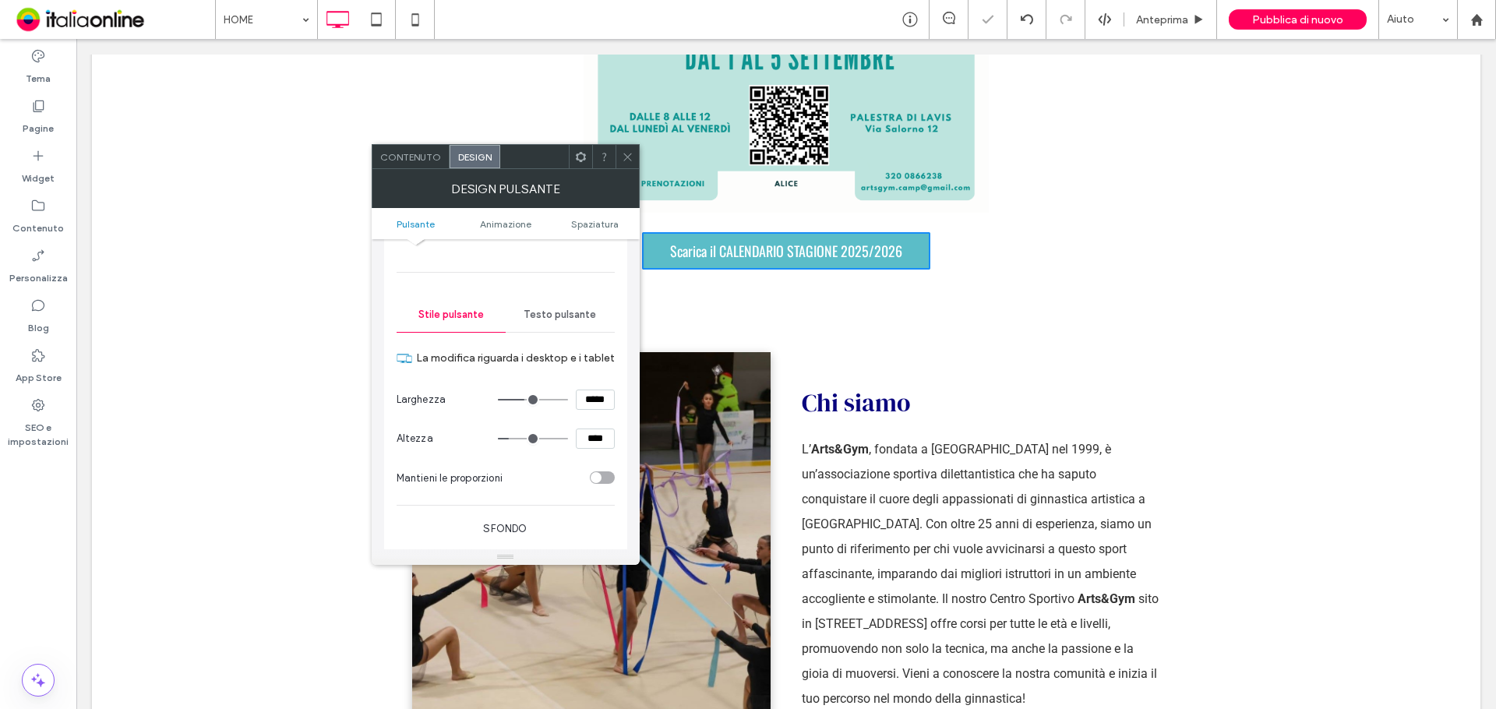
scroll to position [78, 0]
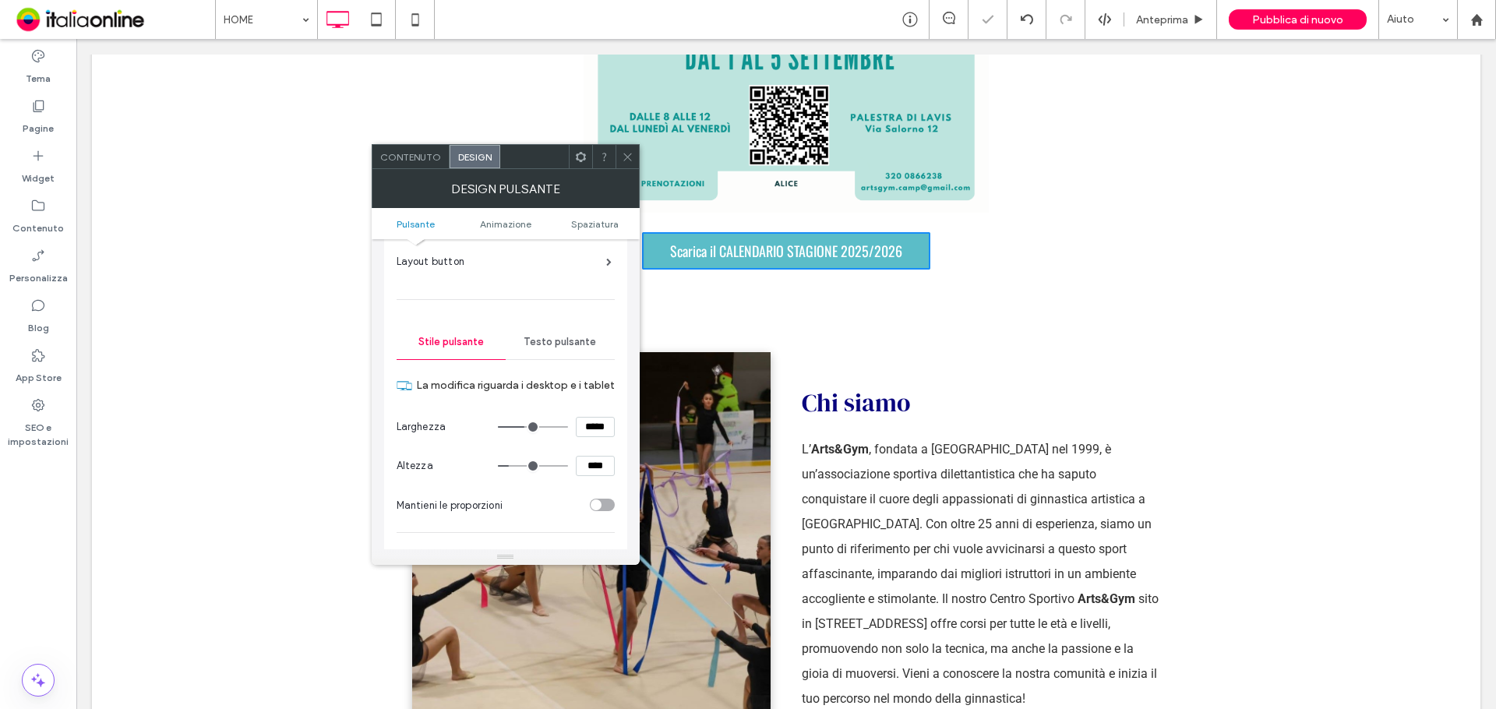
click at [561, 343] on span "Testo pulsante" at bounding box center [560, 342] width 72 height 12
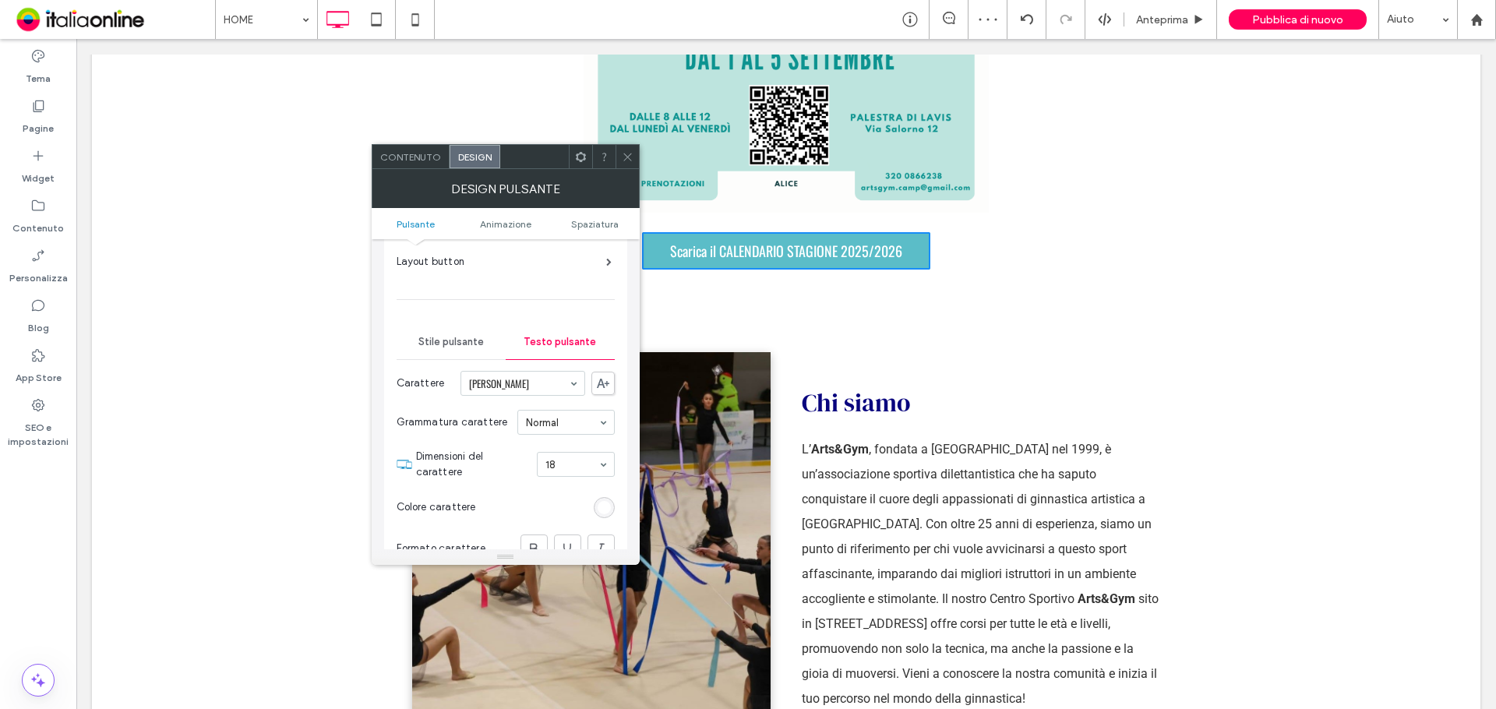
click at [616, 153] on div "Contenuto Design" at bounding box center [506, 156] width 268 height 25
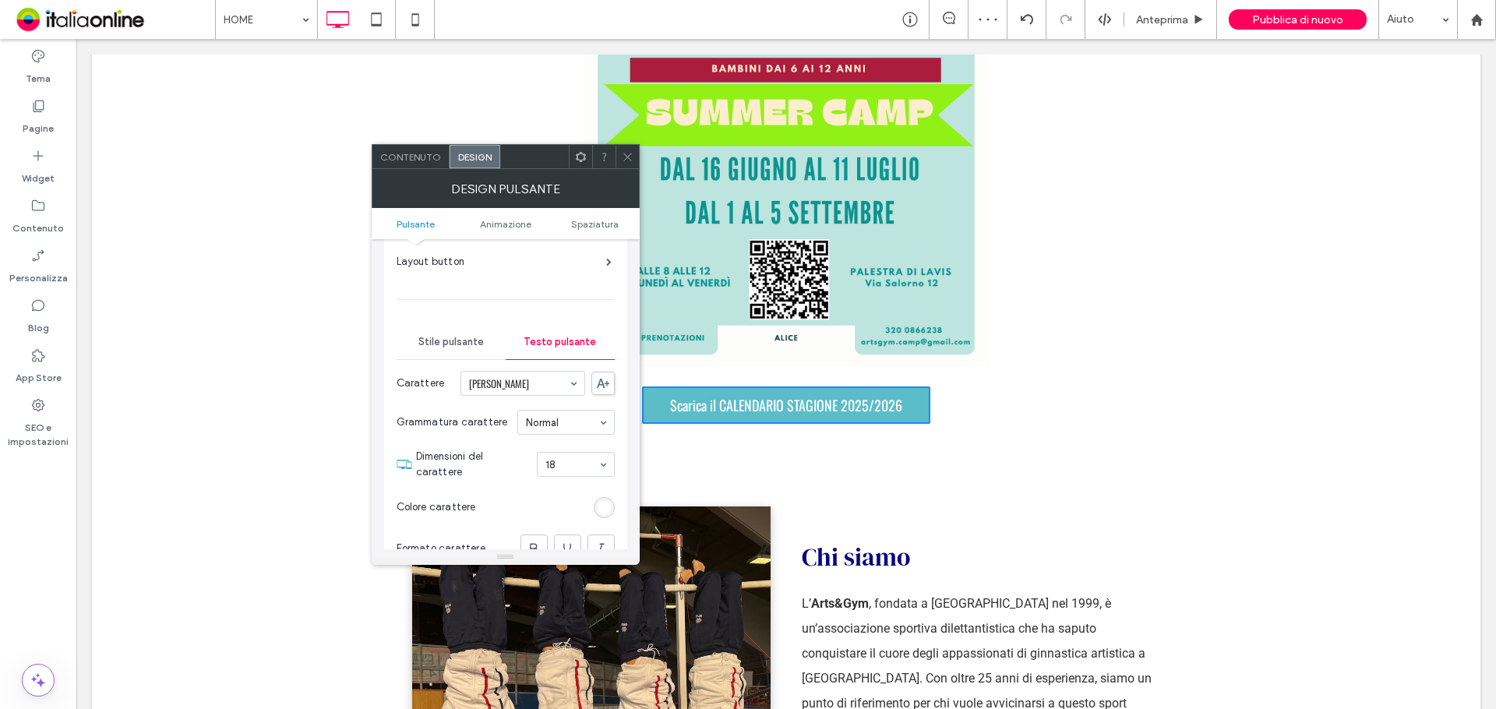
scroll to position [1948, 0]
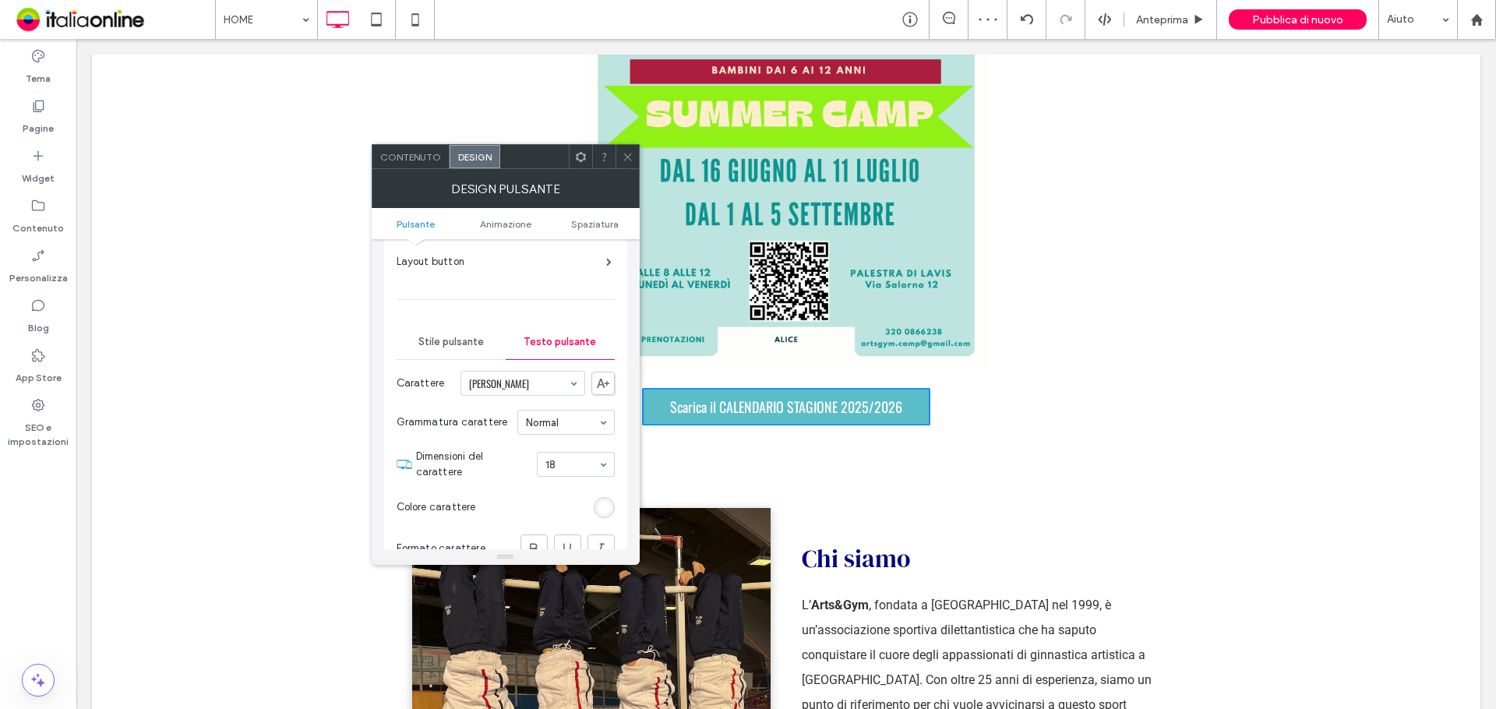
click at [622, 153] on icon at bounding box center [628, 157] width 12 height 12
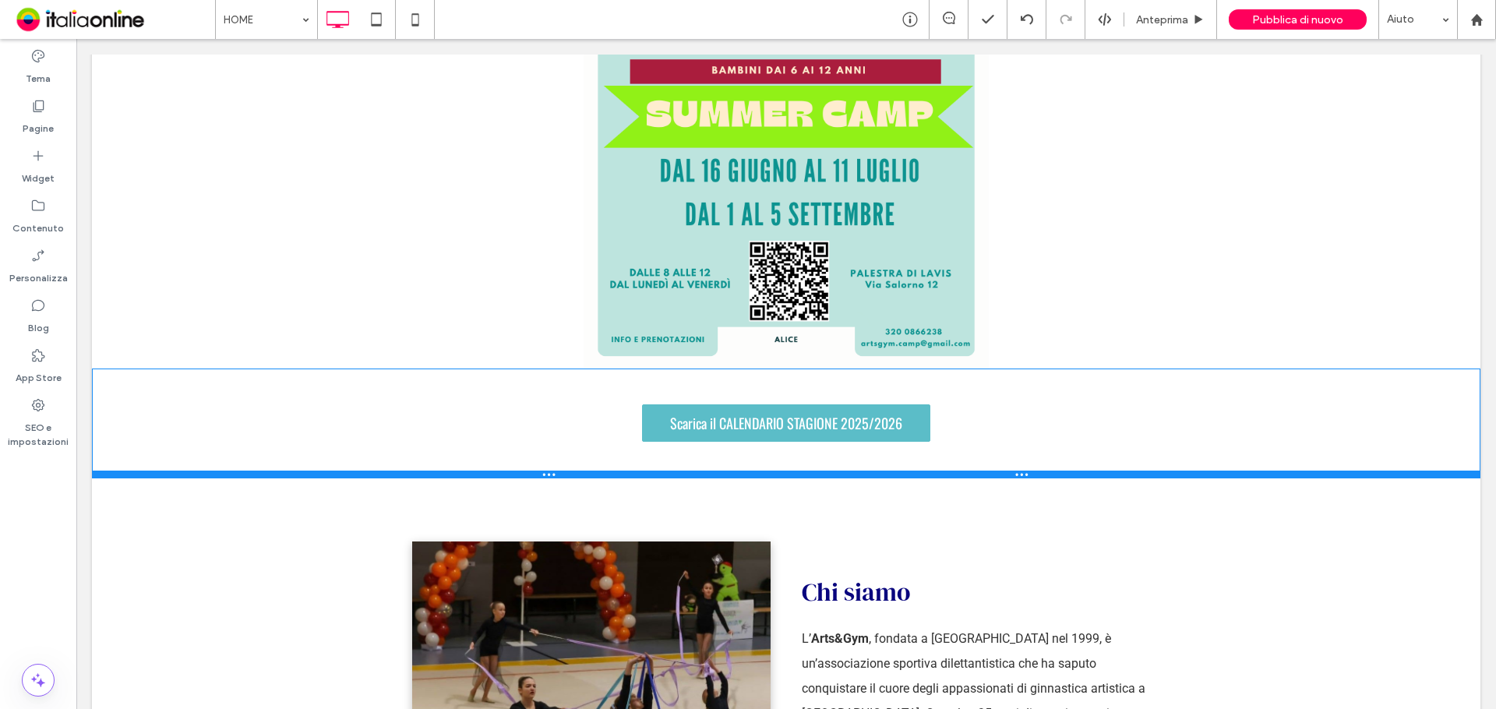
drag, startPoint x: 855, startPoint y: 347, endPoint x: 919, endPoint y: 414, distance: 92.0
click at [864, 471] on div at bounding box center [786, 475] width 1388 height 8
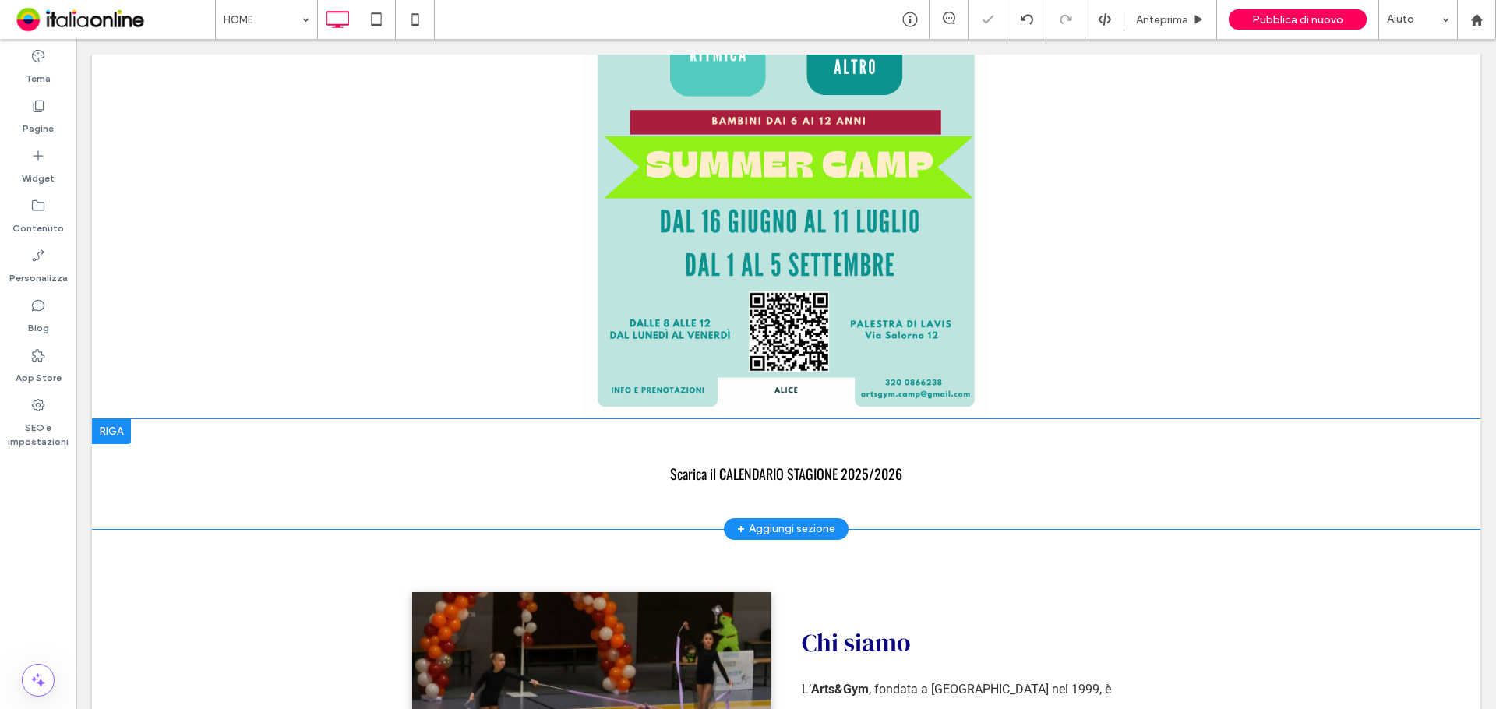
scroll to position [1870, 0]
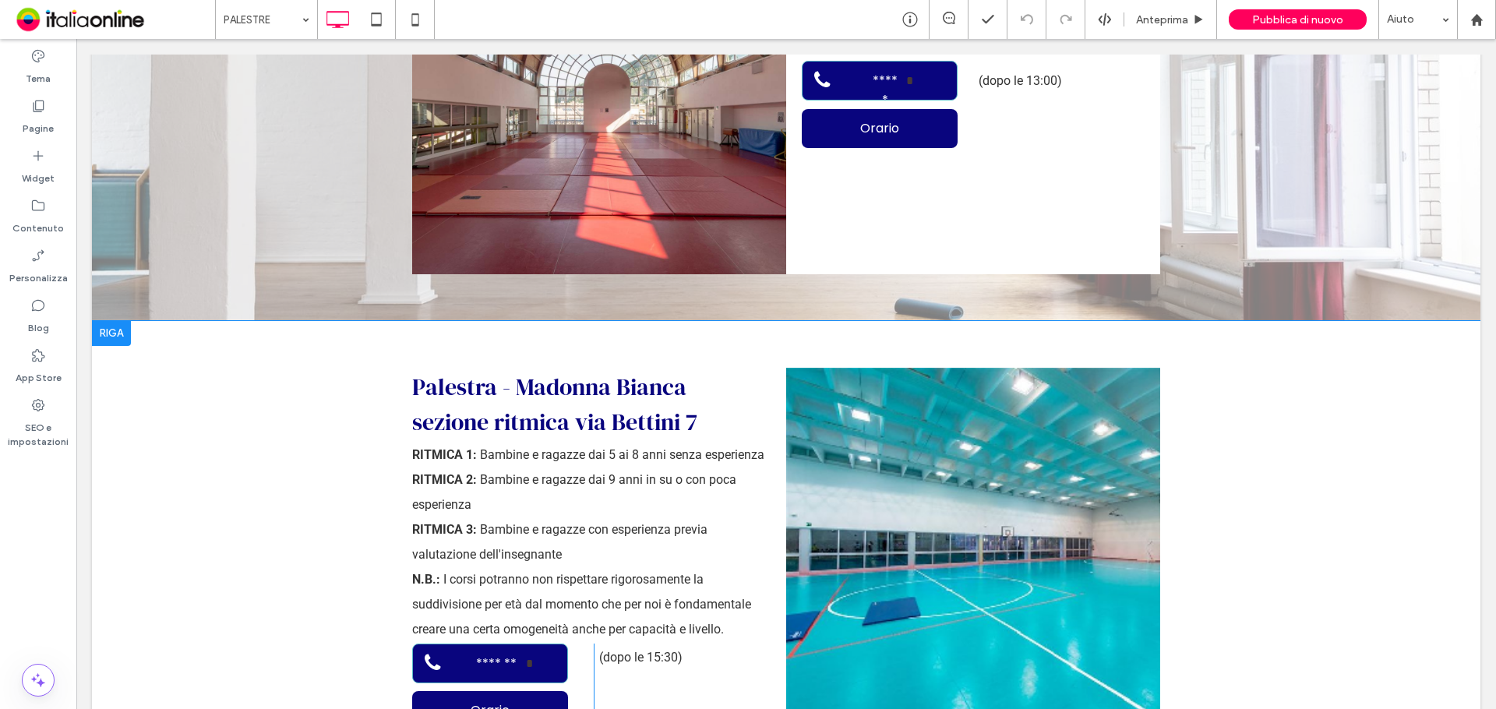
scroll to position [3272, 0]
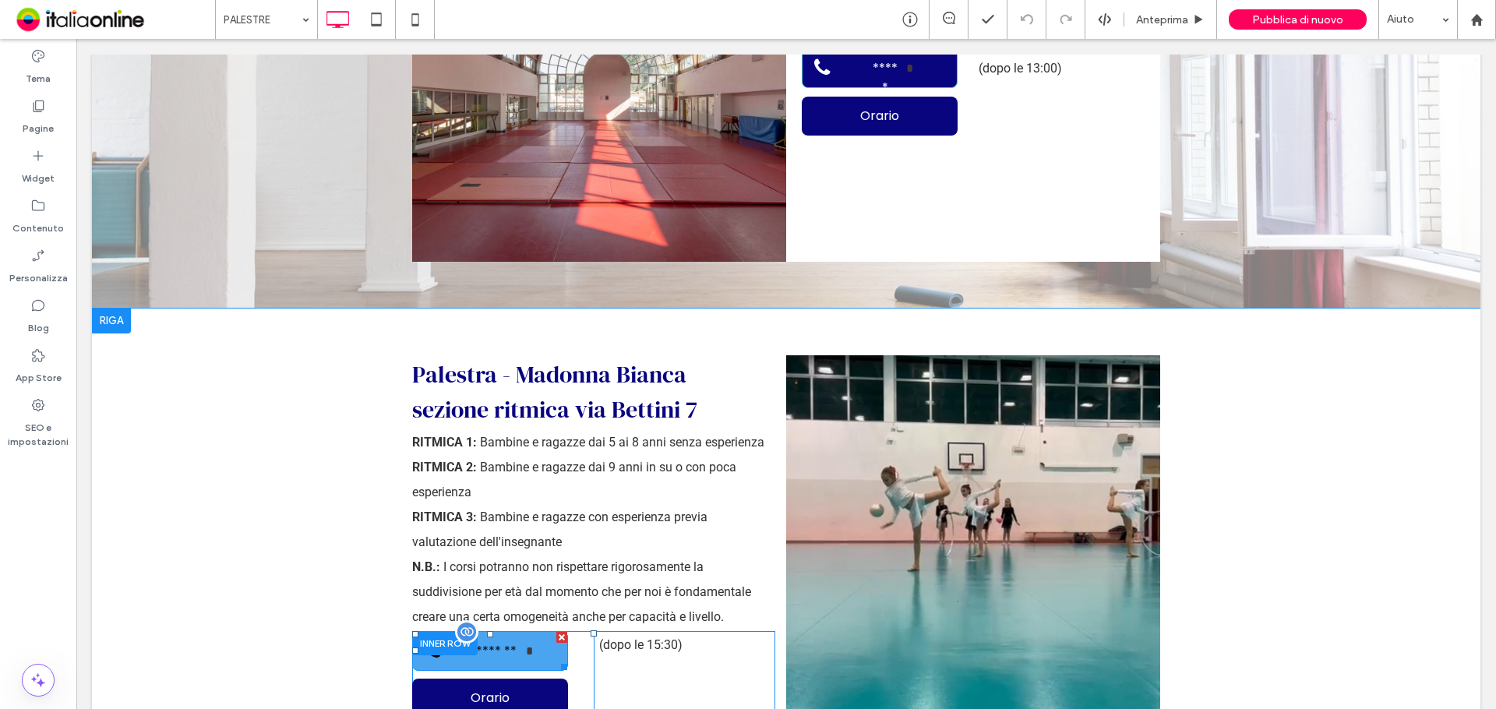
click at [500, 633] on span "*******" at bounding box center [496, 650] width 60 height 35
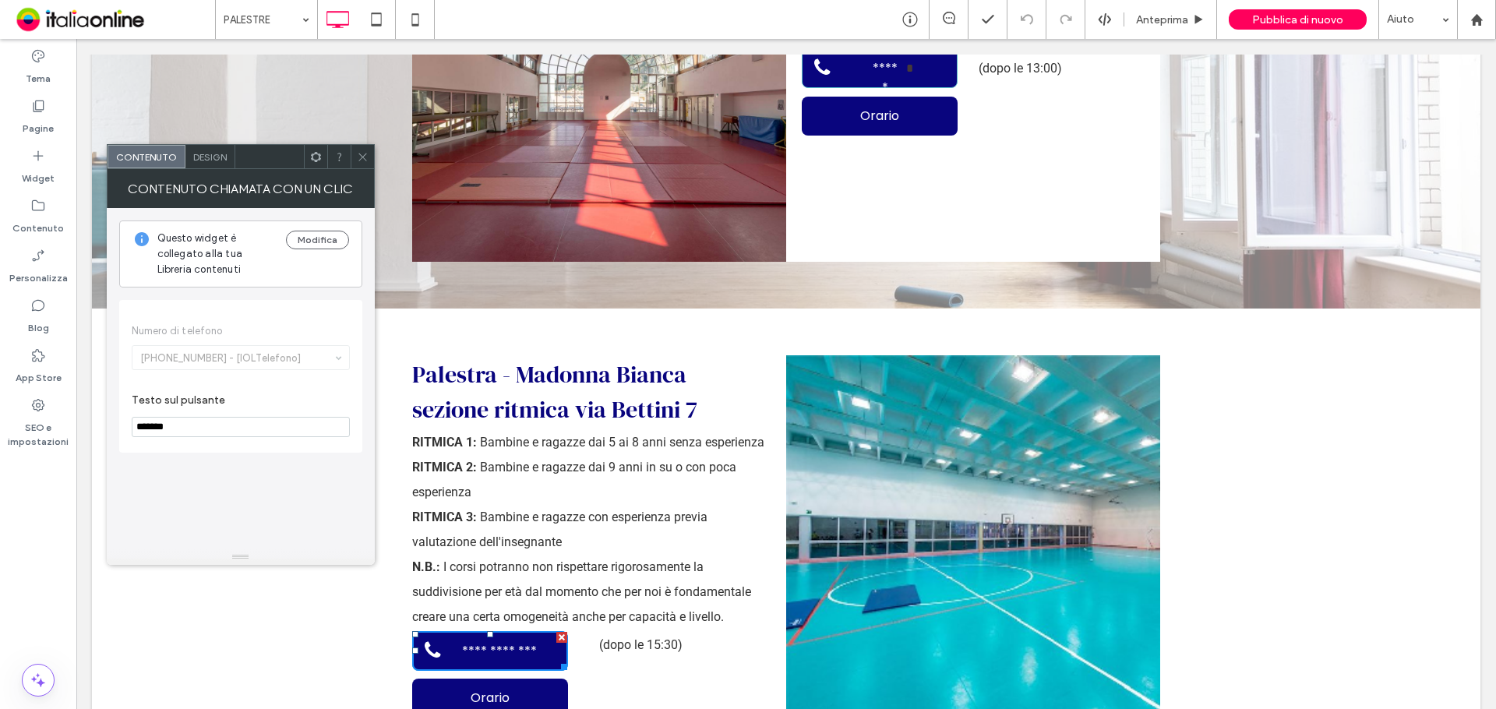
drag, startPoint x: 355, startPoint y: 158, endPoint x: 359, endPoint y: 178, distance: 19.9
click at [355, 158] on div at bounding box center [362, 156] width 23 height 23
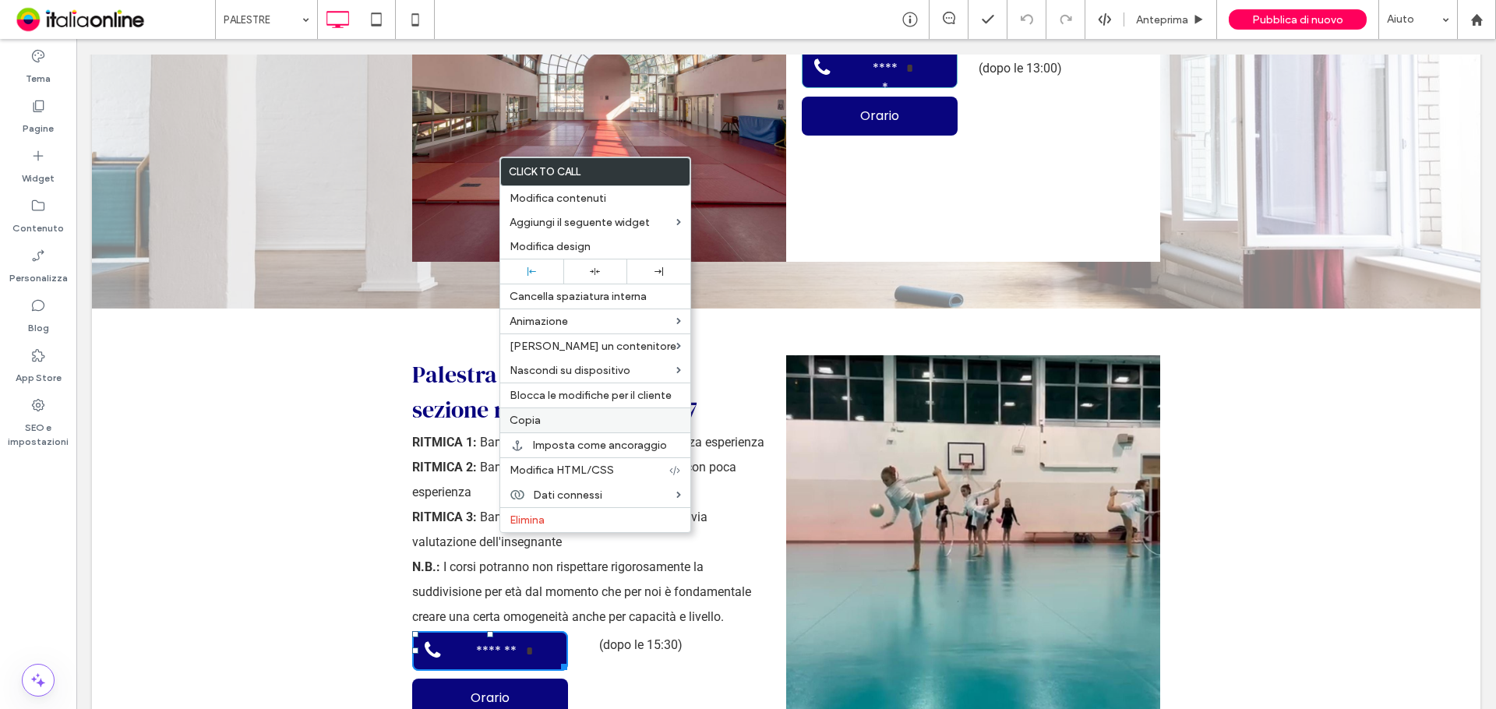
drag, startPoint x: 548, startPoint y: 419, endPoint x: 539, endPoint y: 432, distance: 15.6
click at [548, 419] on label "Copia" at bounding box center [595, 420] width 171 height 13
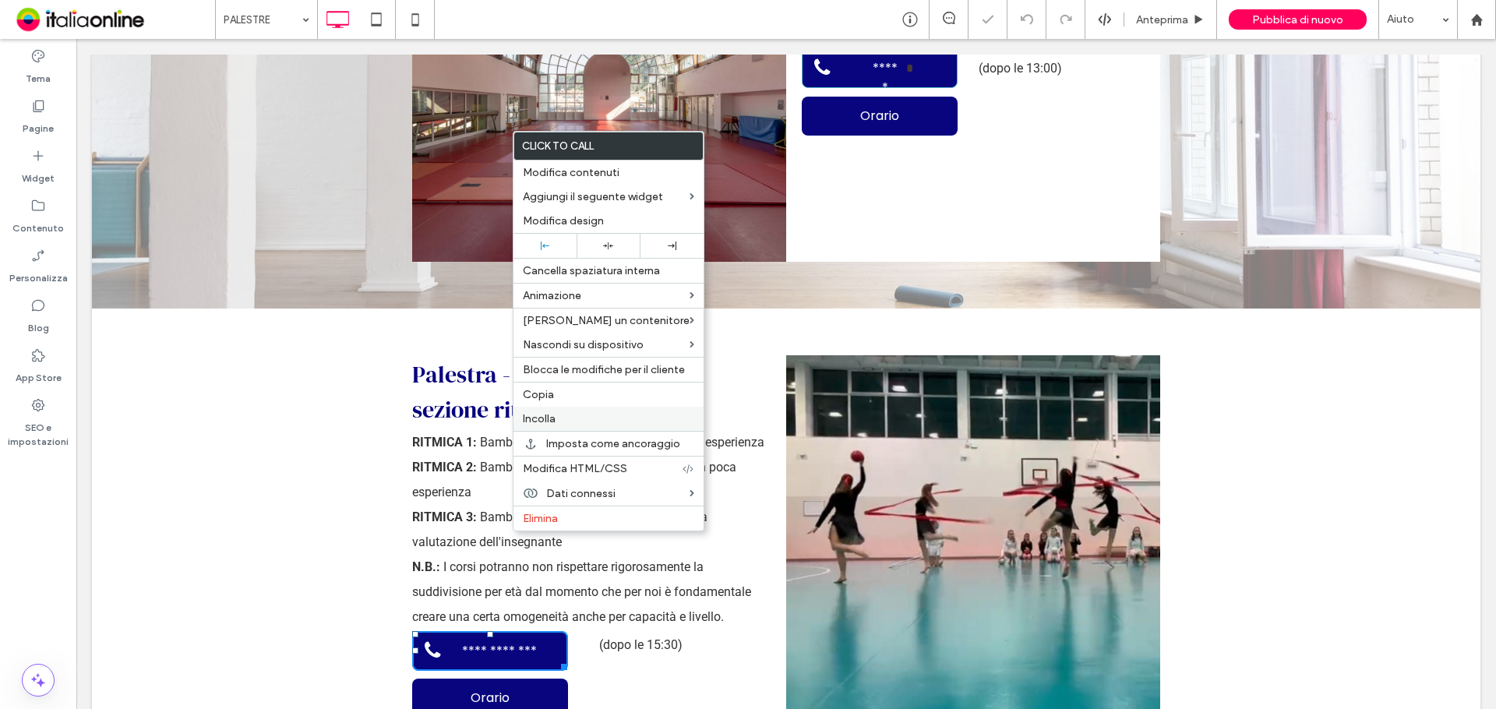
click at [543, 418] on span "Incolla" at bounding box center [539, 418] width 33 height 13
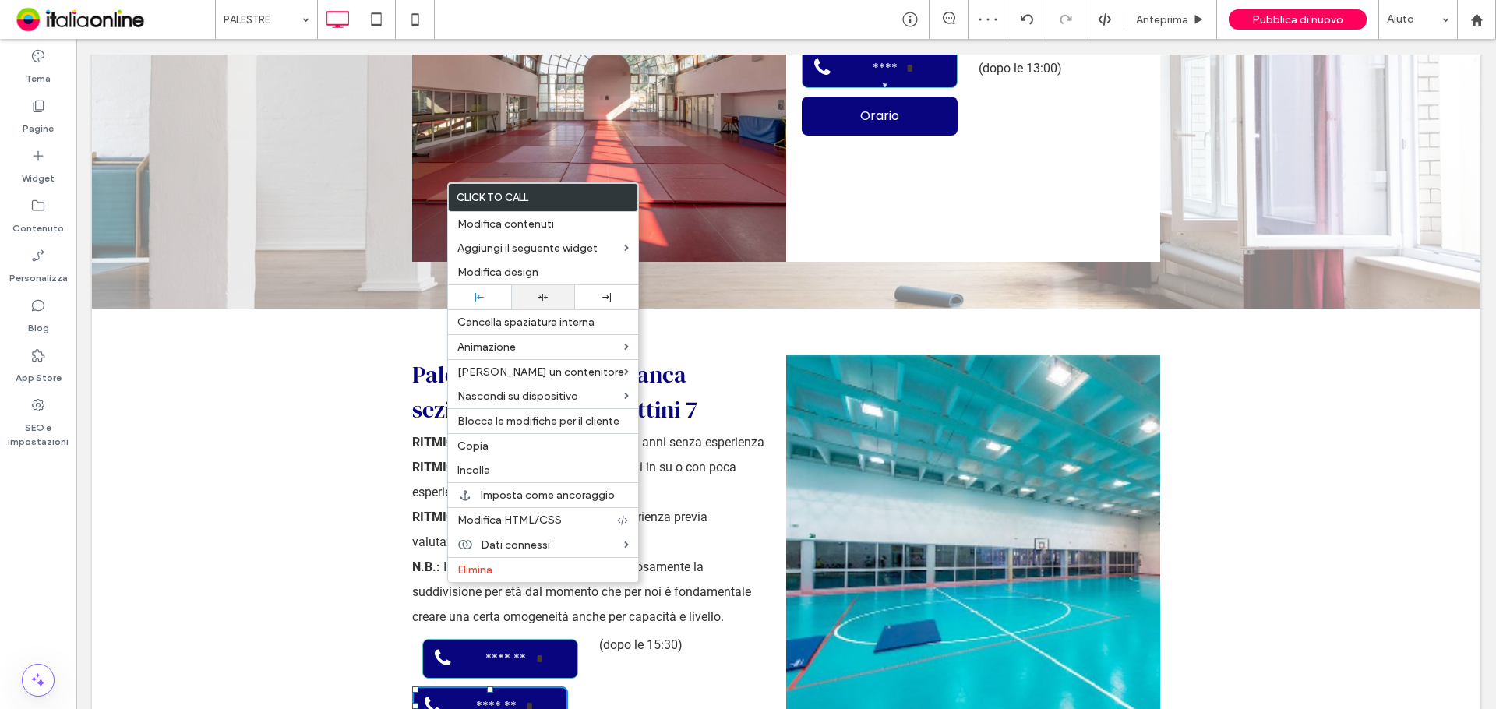
click at [535, 288] on div at bounding box center [542, 297] width 63 height 24
click at [670, 631] on div "(dopo le 15:30) Click To Paste" at bounding box center [685, 702] width 182 height 142
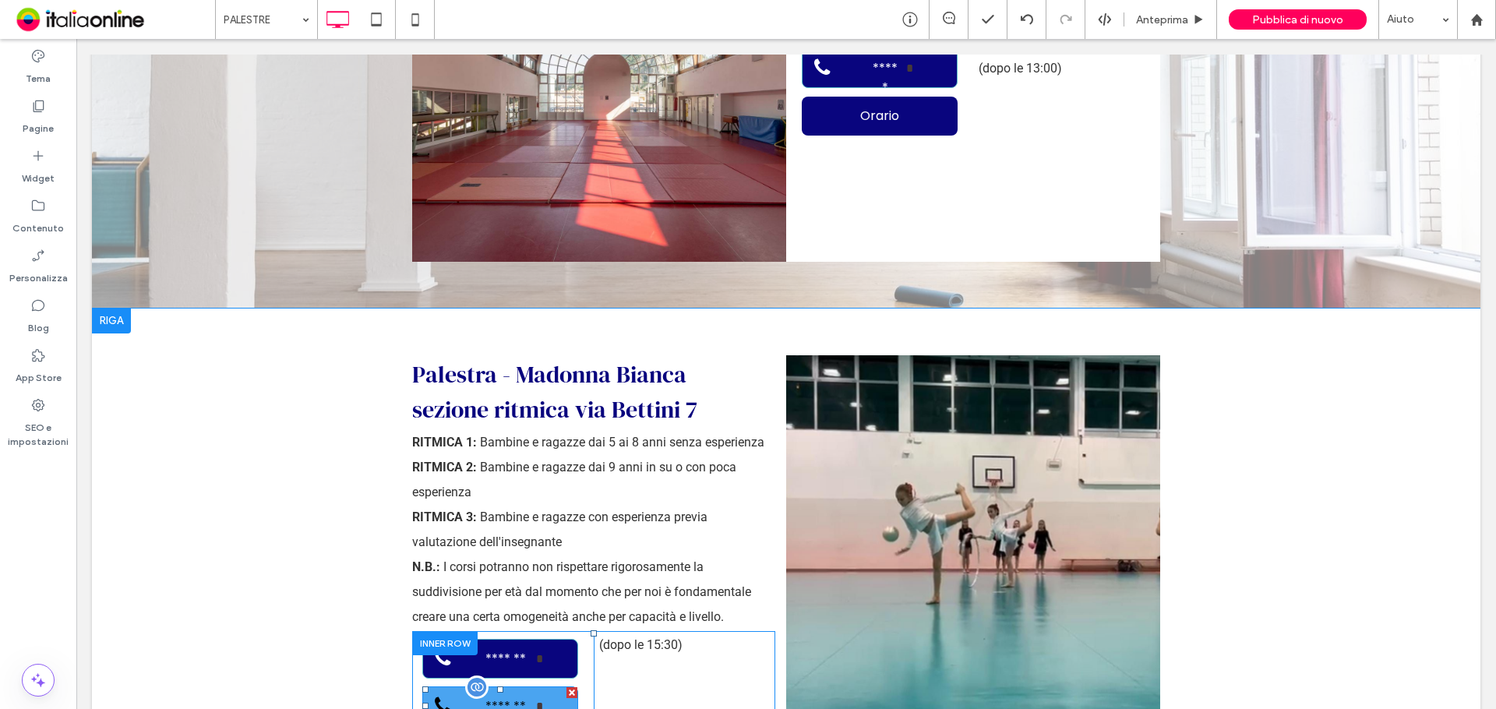
click at [509, 689] on span "*******" at bounding box center [506, 706] width 60 height 35
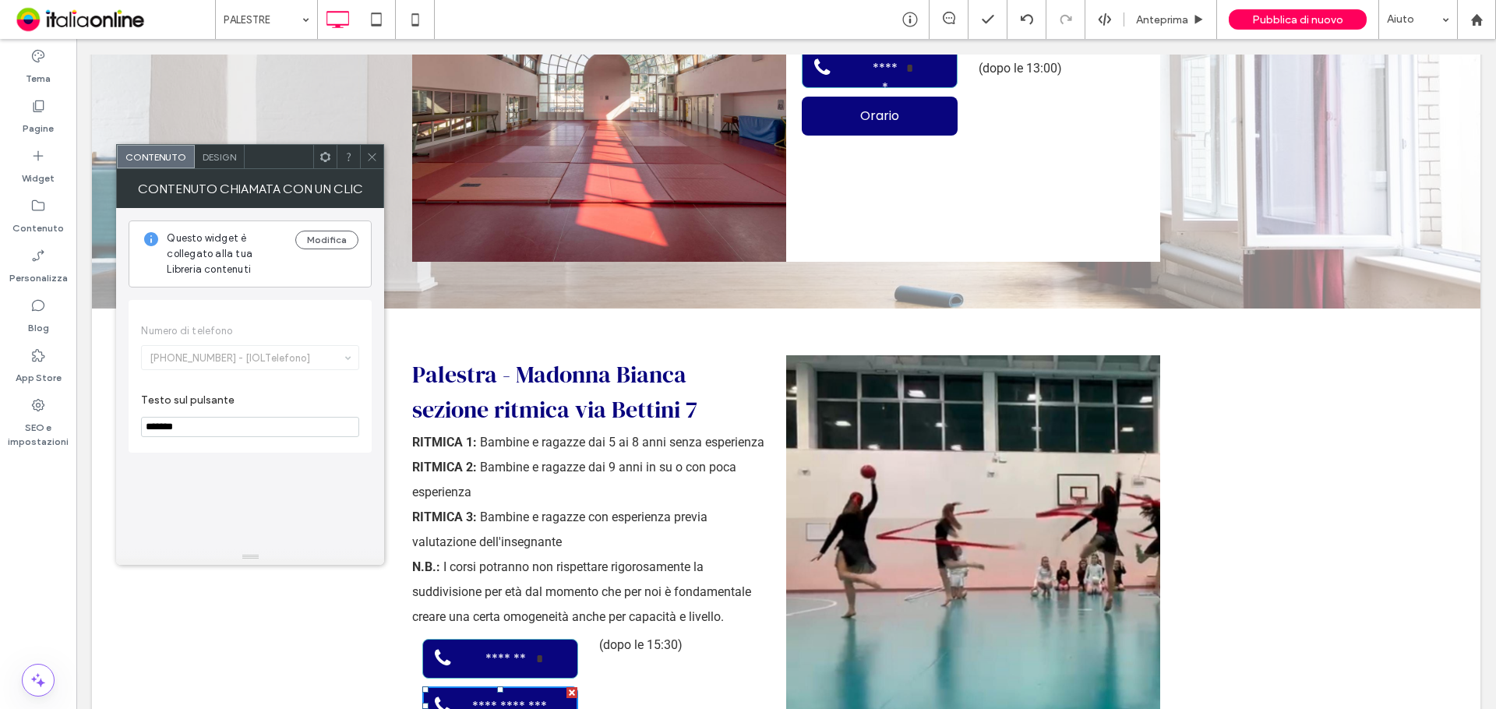
click at [185, 428] on input "*******" at bounding box center [250, 427] width 218 height 20
drag, startPoint x: 299, startPoint y: 465, endPoint x: 77, endPoint y: 422, distance: 226.1
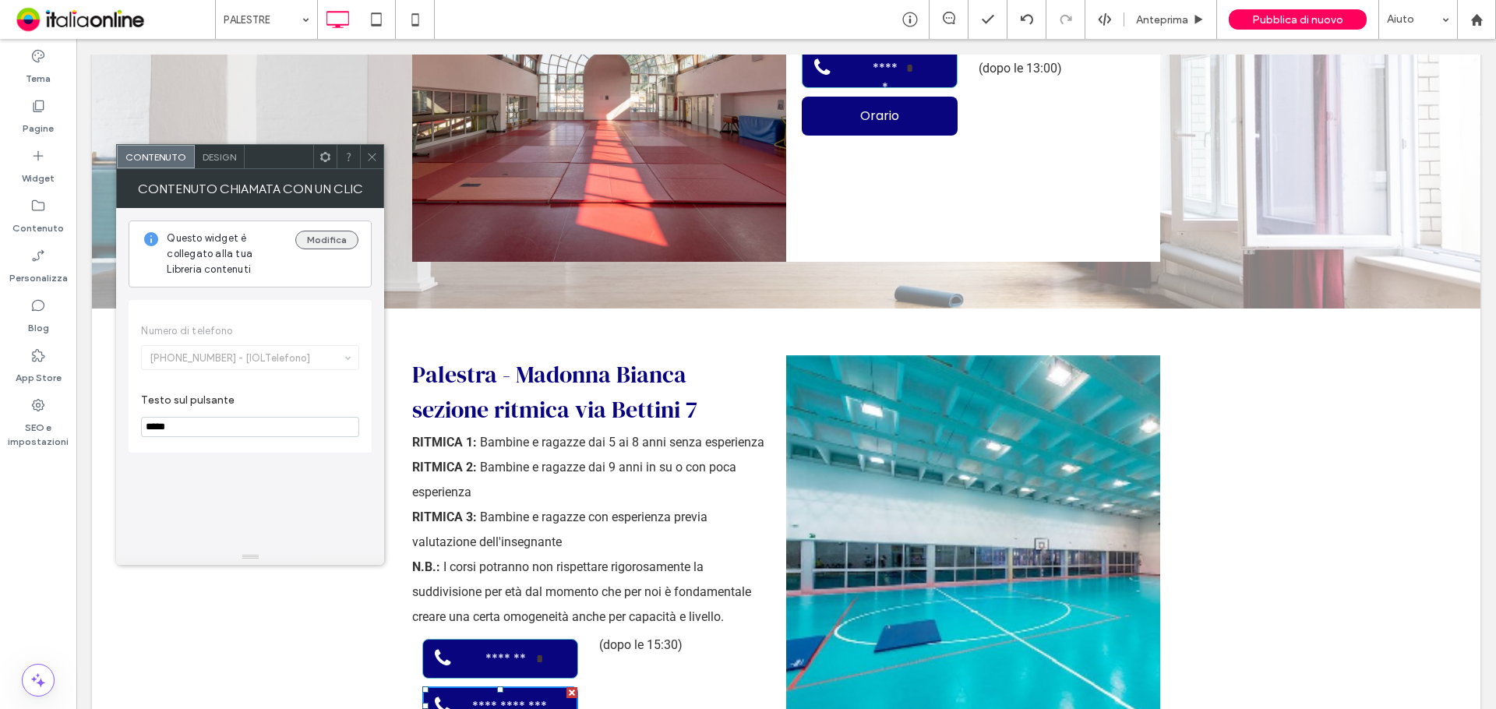
type input "*****"
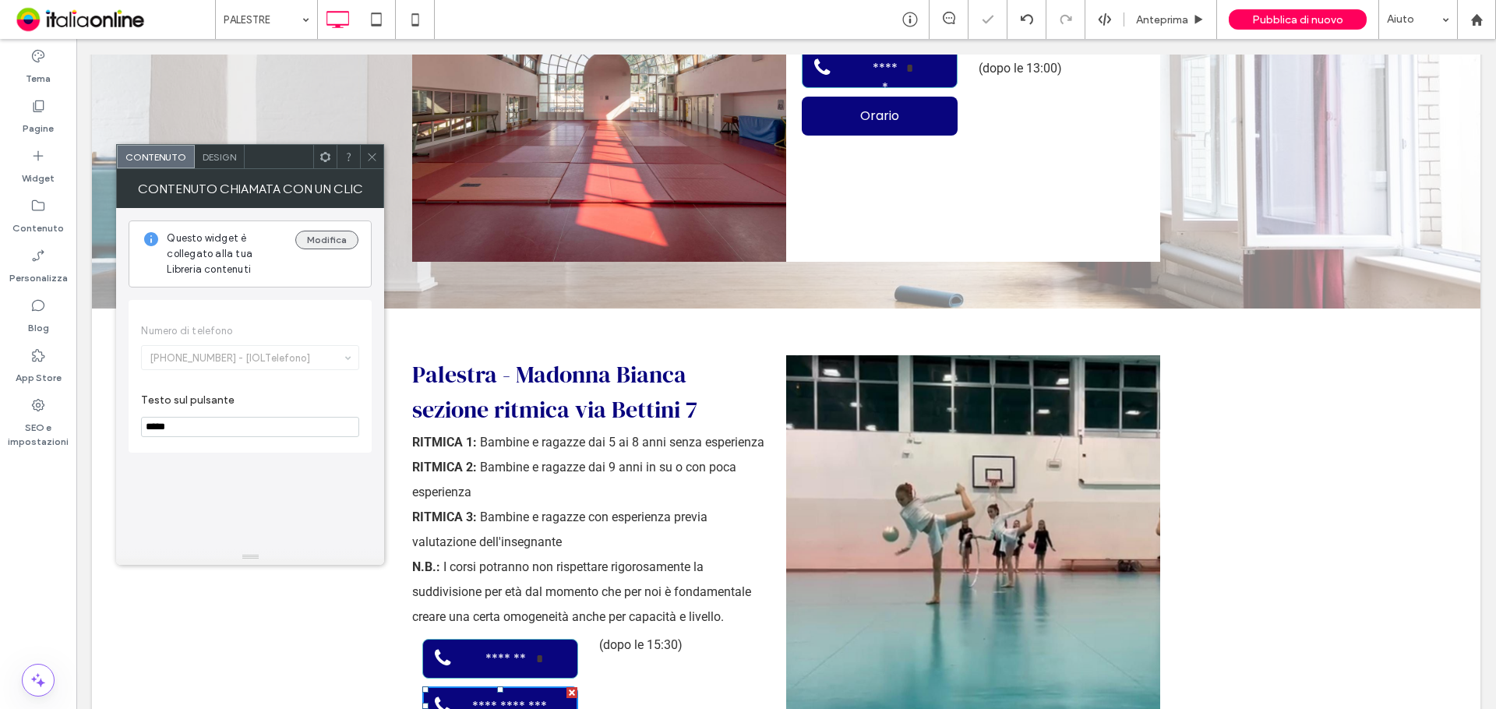
click at [317, 235] on button "Modifica" at bounding box center [326, 240] width 63 height 19
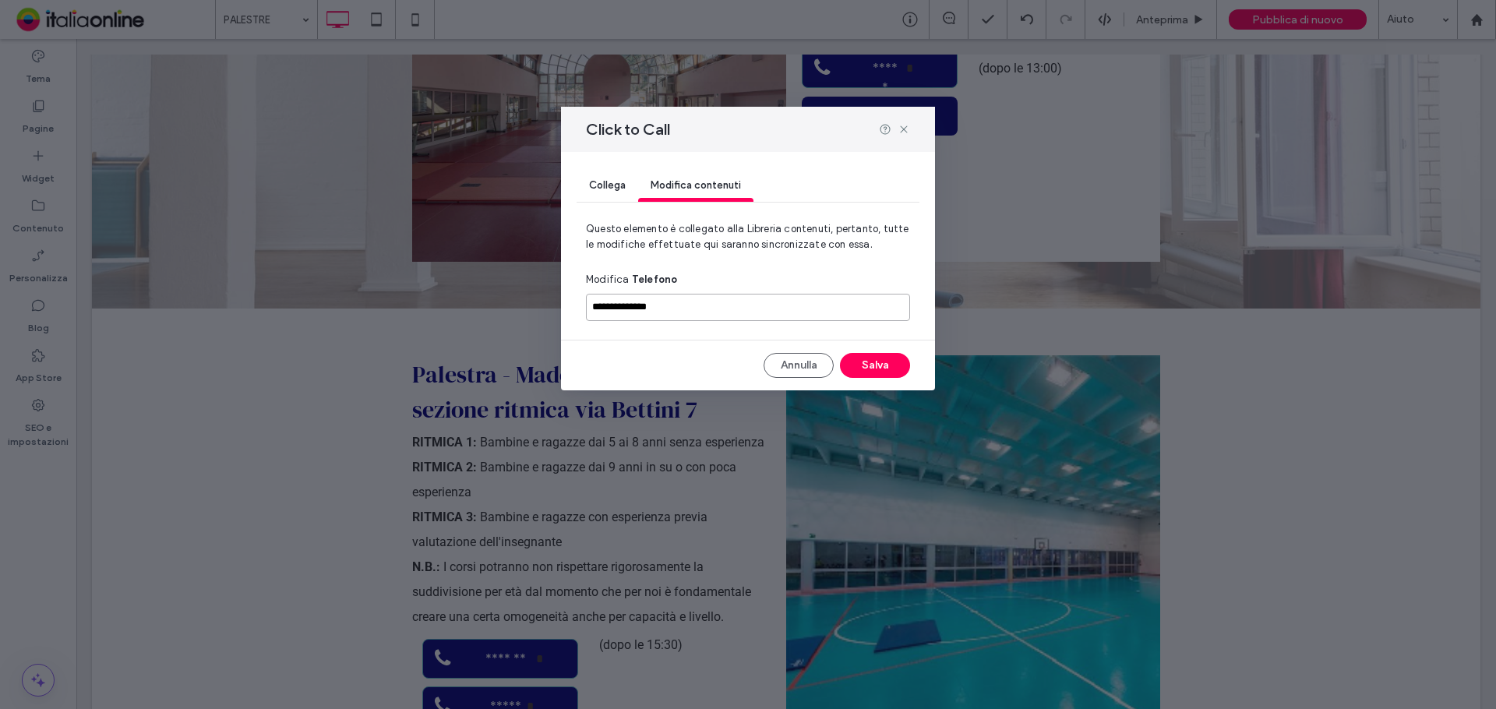
drag, startPoint x: 696, startPoint y: 306, endPoint x: 468, endPoint y: 294, distance: 228.6
click at [468, 294] on div "**********" at bounding box center [748, 354] width 1496 height 709
paste input
type input "**********"
click at [876, 355] on button "Salva" at bounding box center [875, 365] width 70 height 25
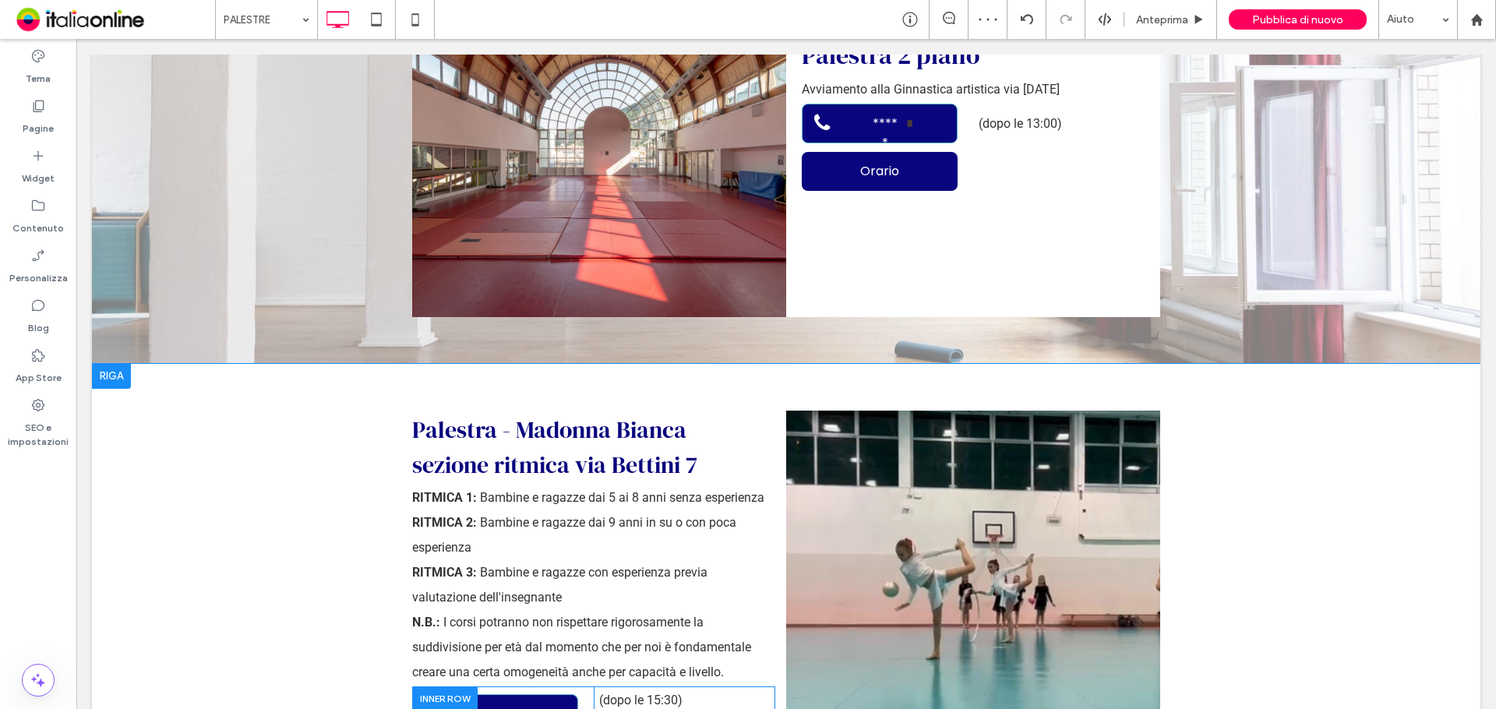
scroll to position [3350, 0]
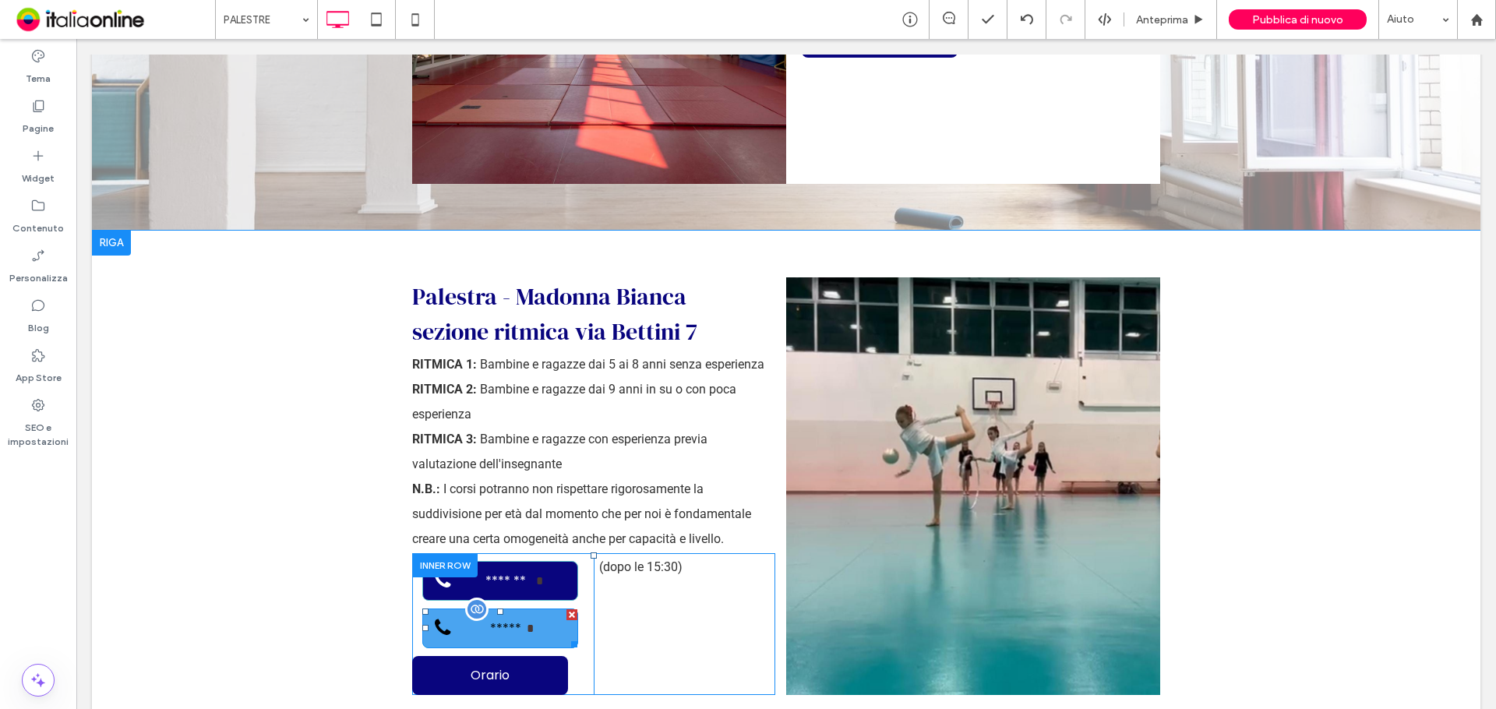
click at [521, 611] on span "*****" at bounding box center [506, 628] width 42 height 35
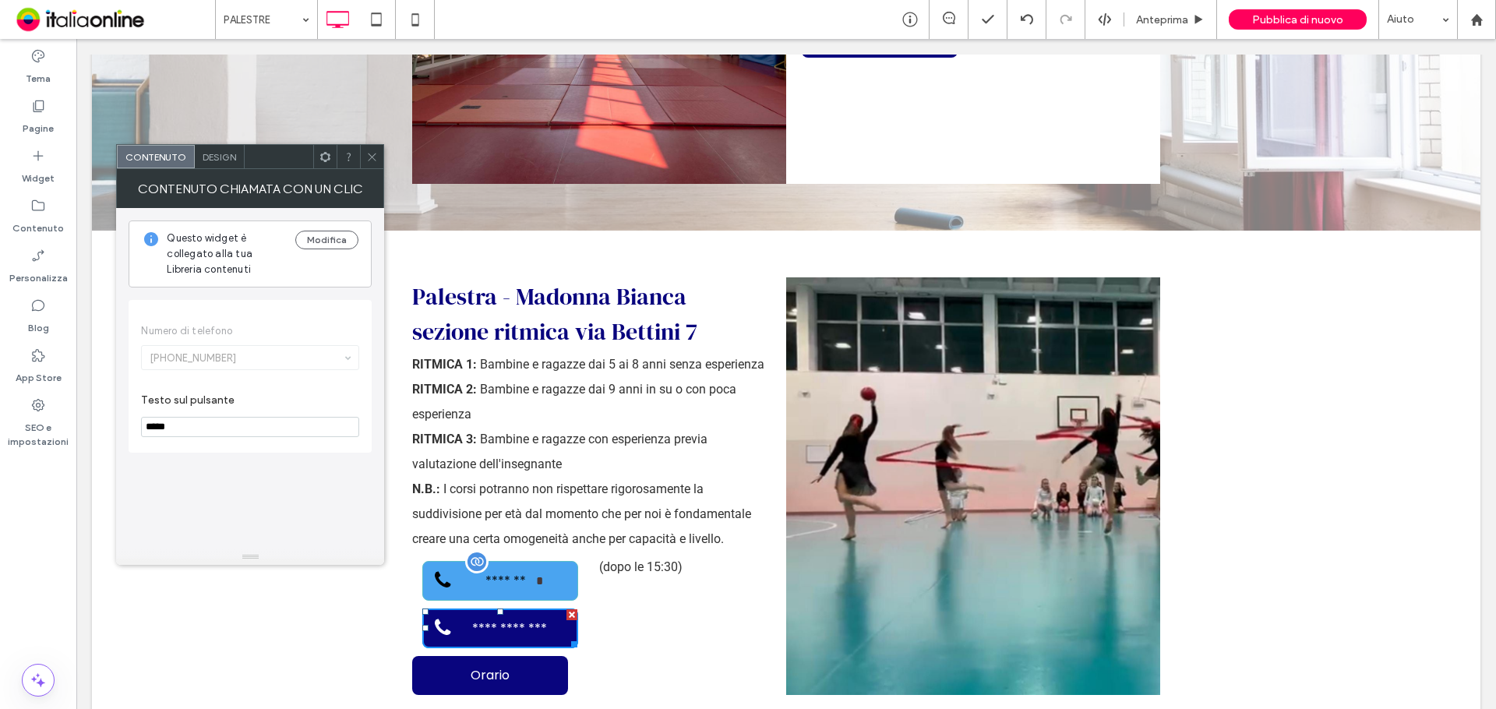
click at [529, 561] on link "**********" at bounding box center [500, 581] width 156 height 40
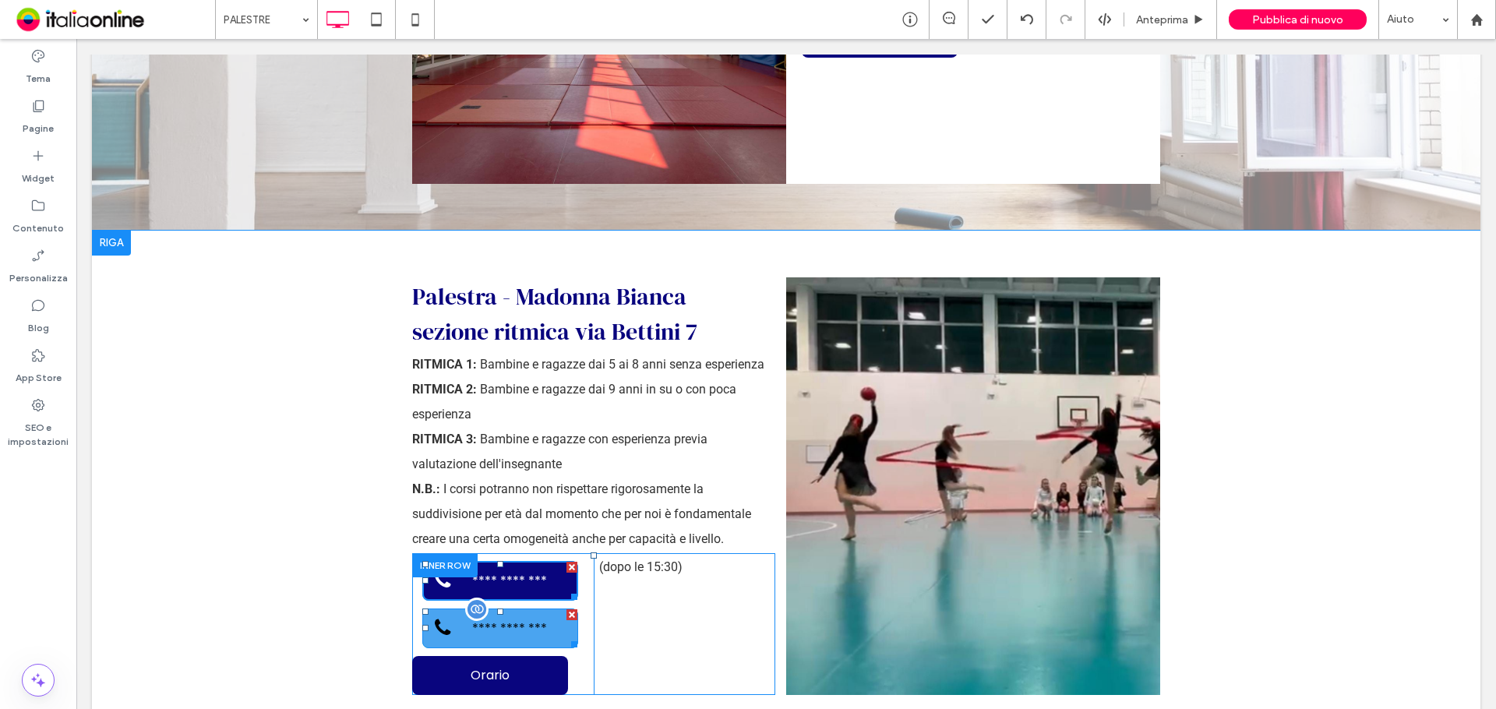
click at [534, 611] on span "**********" at bounding box center [509, 628] width 110 height 35
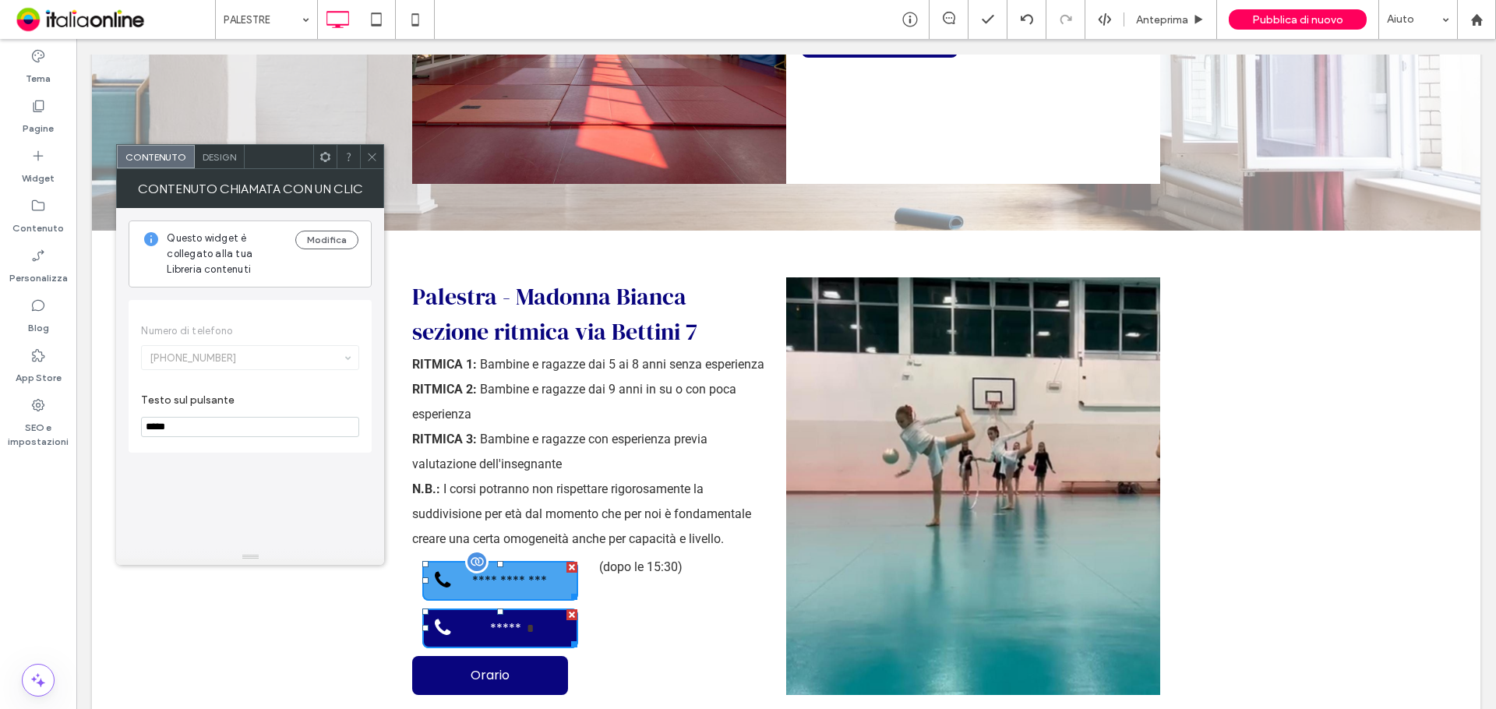
click at [497, 562] on span "*******" at bounding box center [484, 579] width 60 height 35
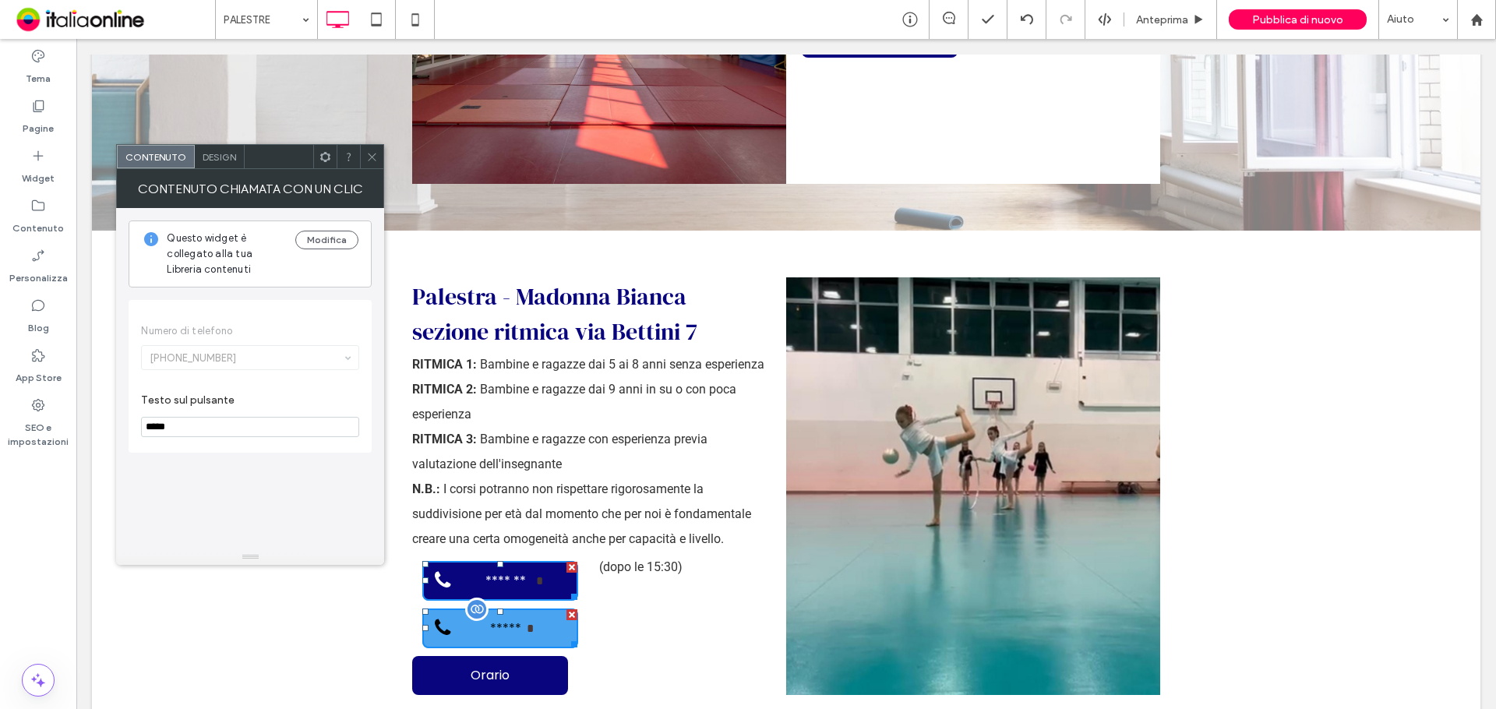
click at [511, 608] on link "**********" at bounding box center [500, 628] width 156 height 40
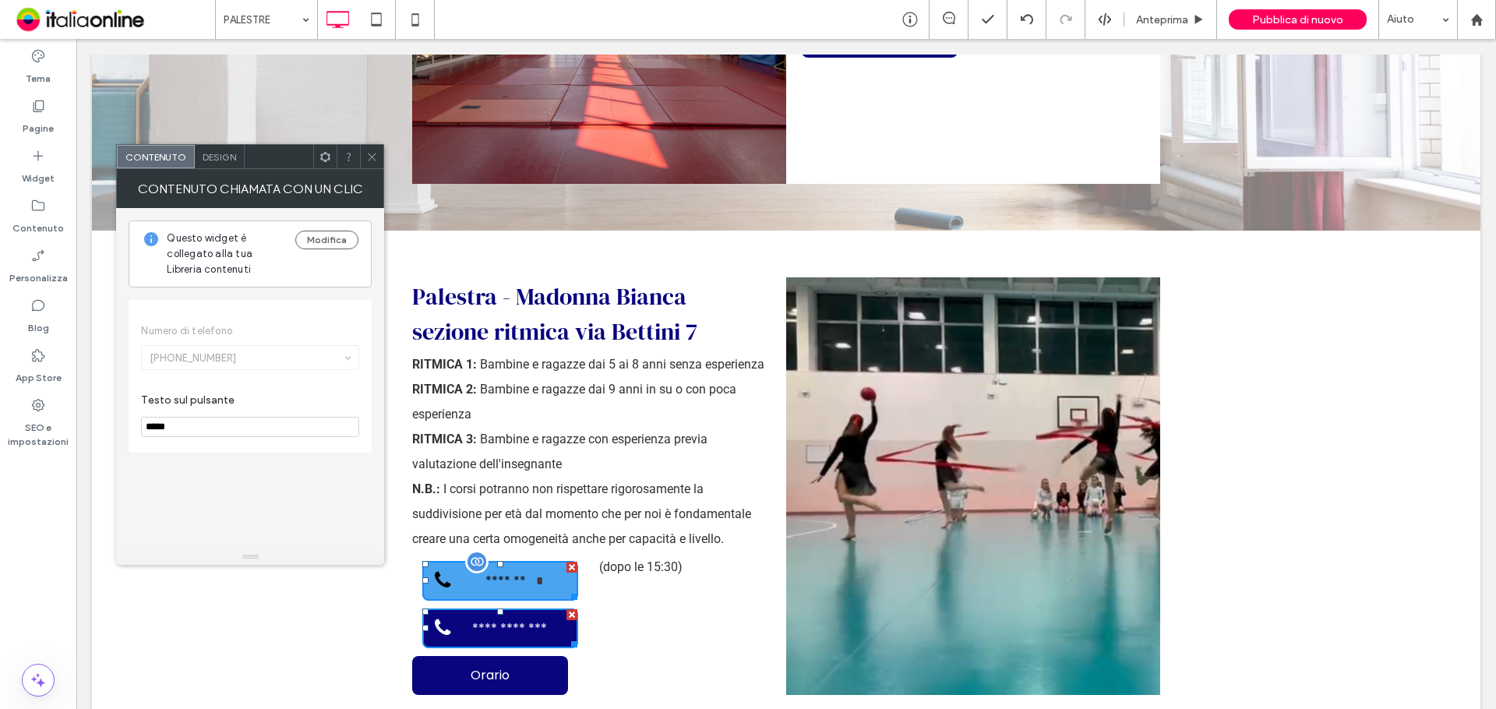
click at [514, 561] on link "**********" at bounding box center [500, 581] width 156 height 40
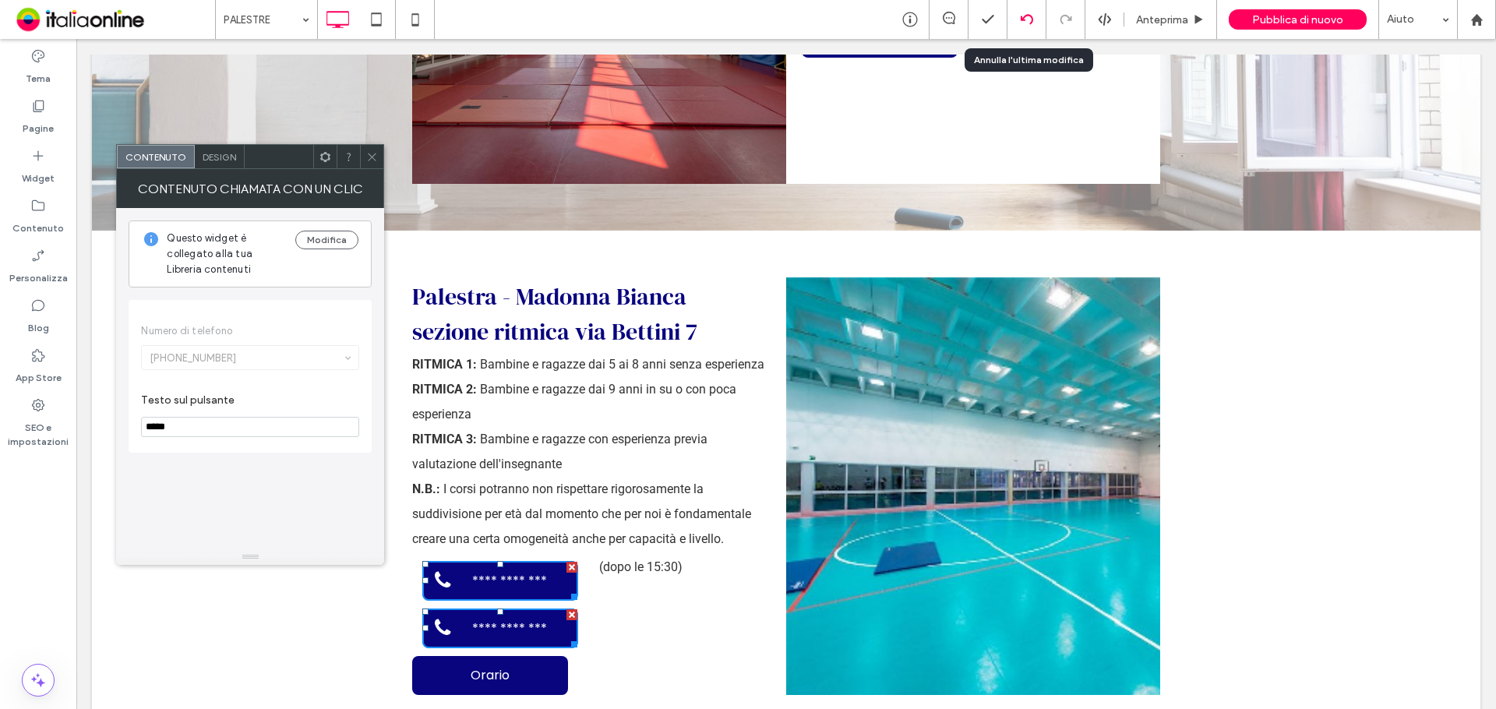
click at [1028, 22] on icon at bounding box center [1027, 19] width 12 height 12
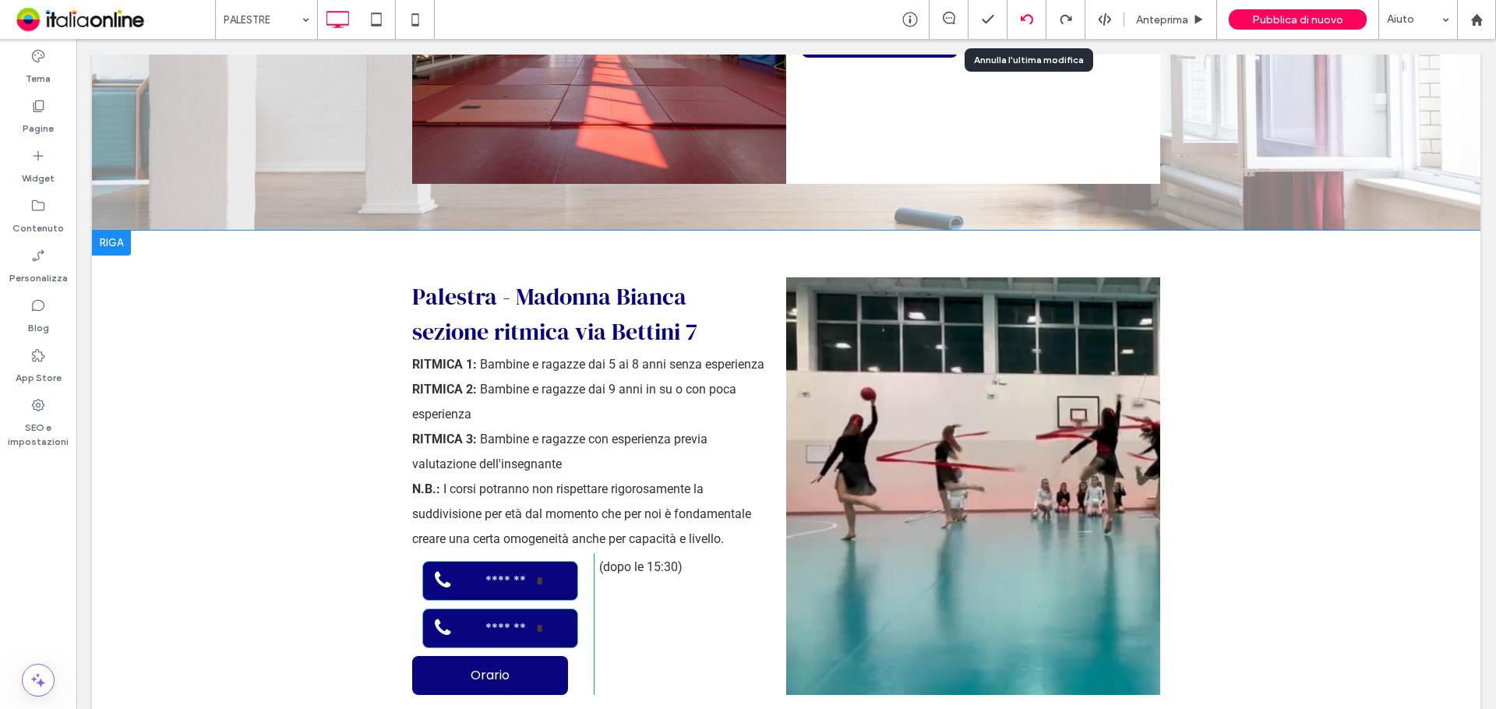
click at [1023, 21] on icon at bounding box center [1027, 19] width 12 height 12
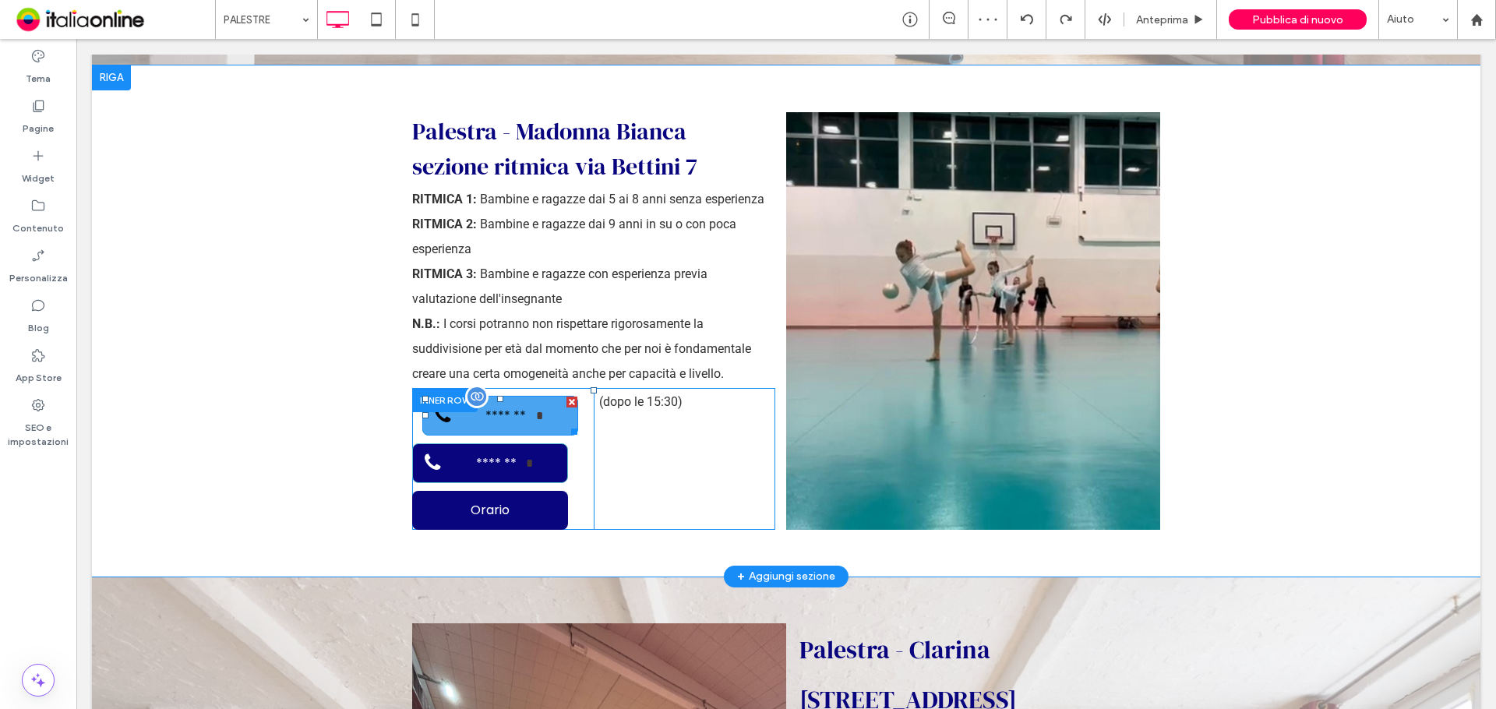
scroll to position [3506, 0]
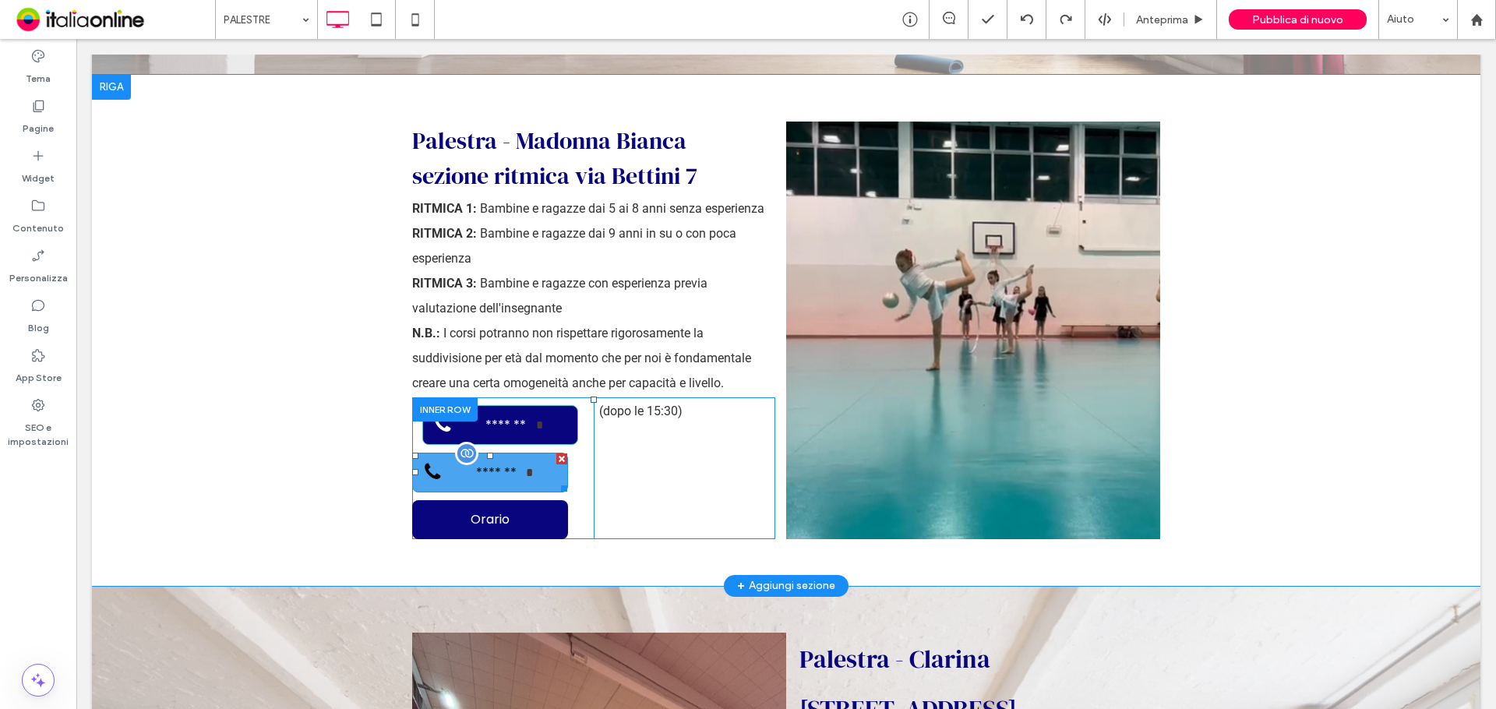
click at [515, 455] on span "*******" at bounding box center [496, 472] width 60 height 35
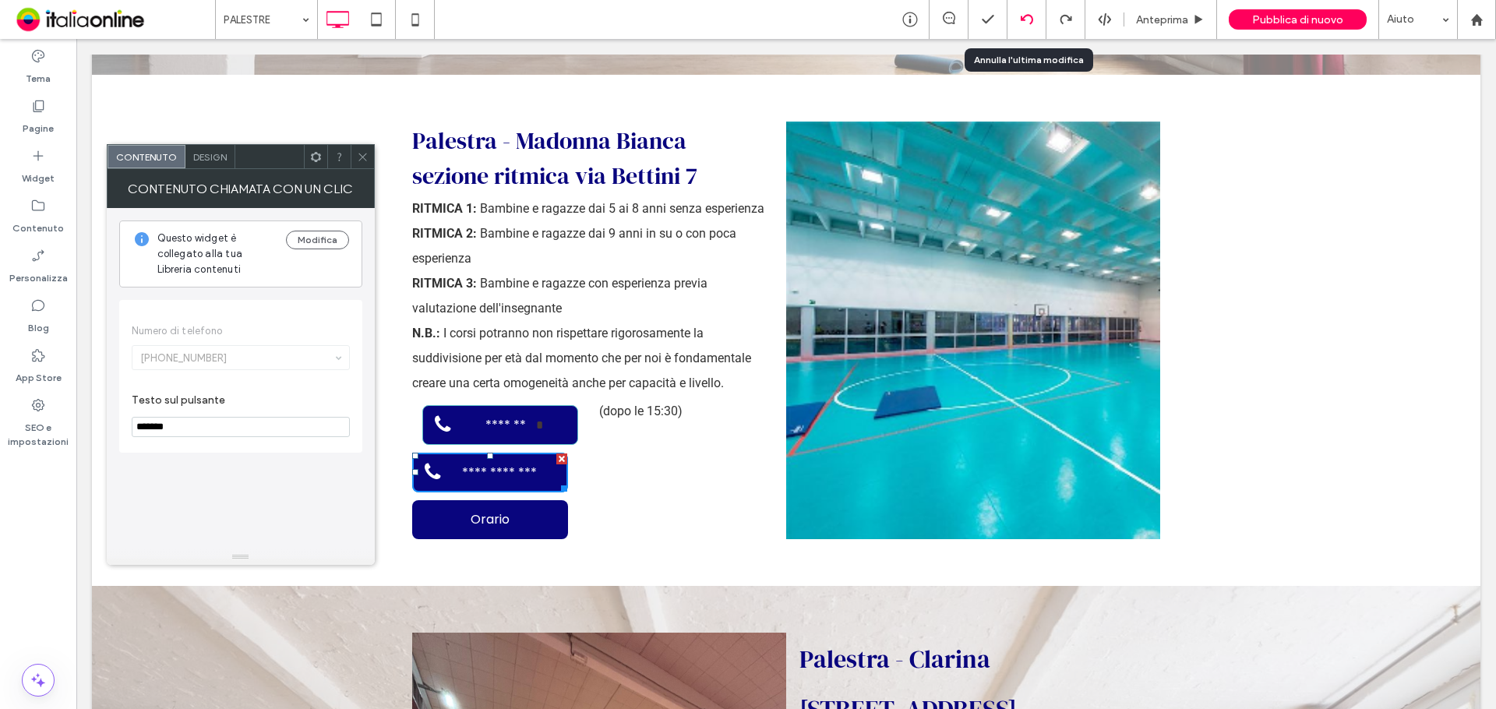
click at [1024, 19] on use at bounding box center [1026, 19] width 12 height 10
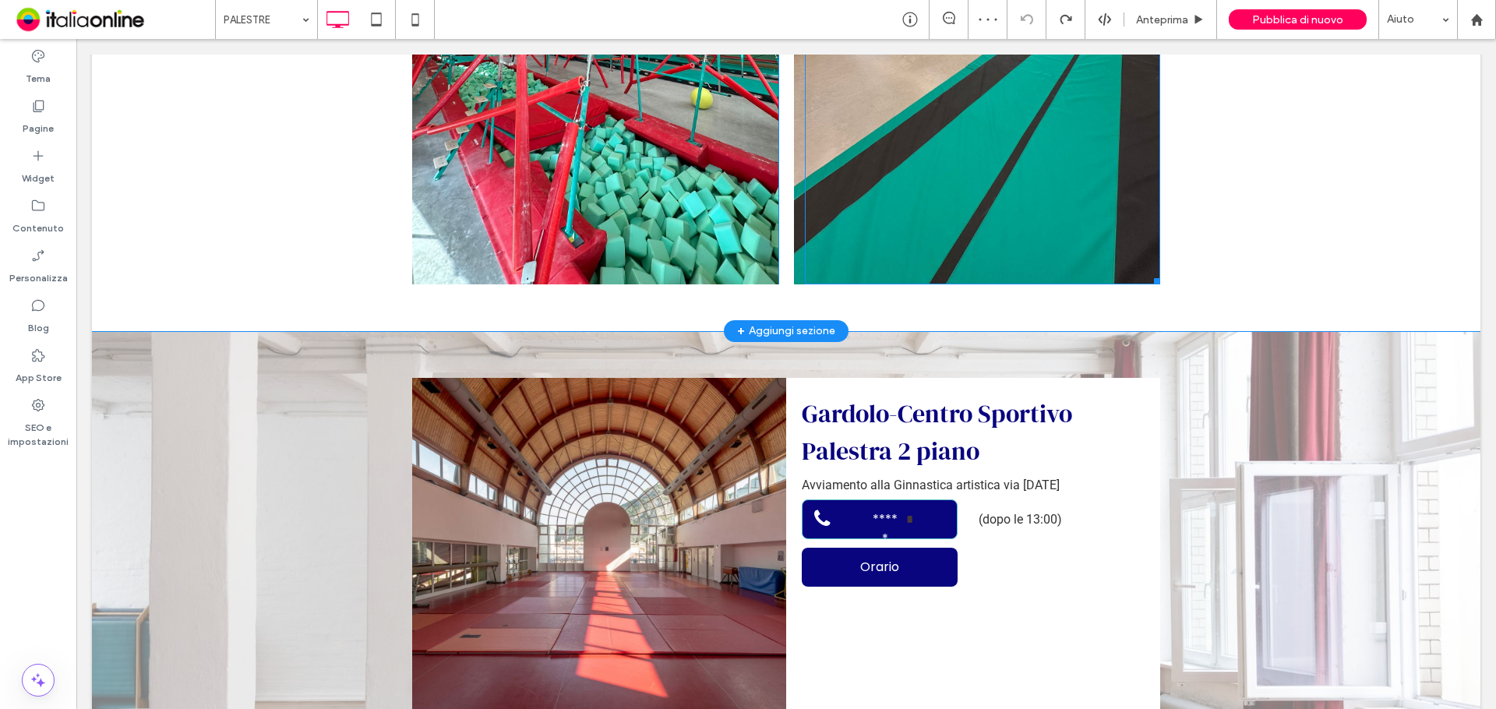
scroll to position [3194, 0]
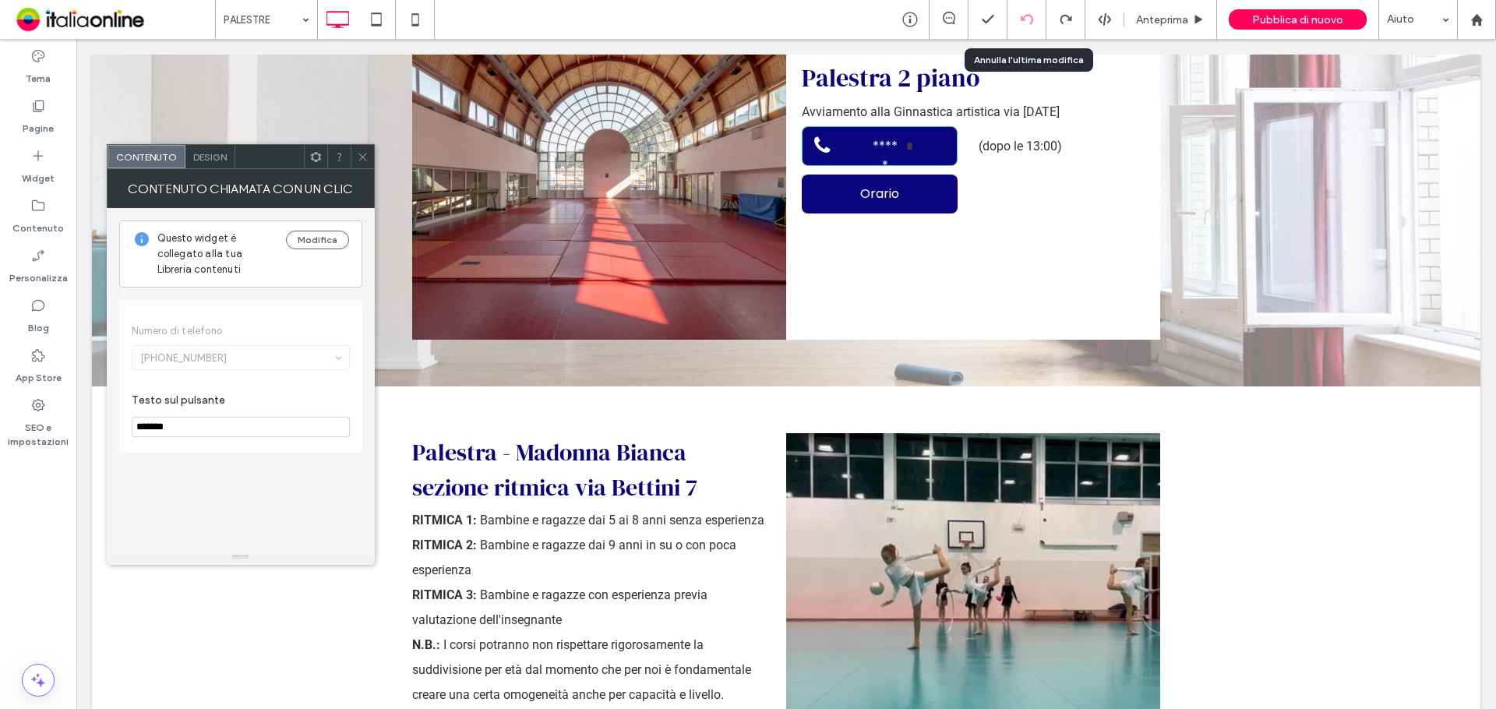
click at [1031, 13] on icon at bounding box center [1027, 19] width 12 height 12
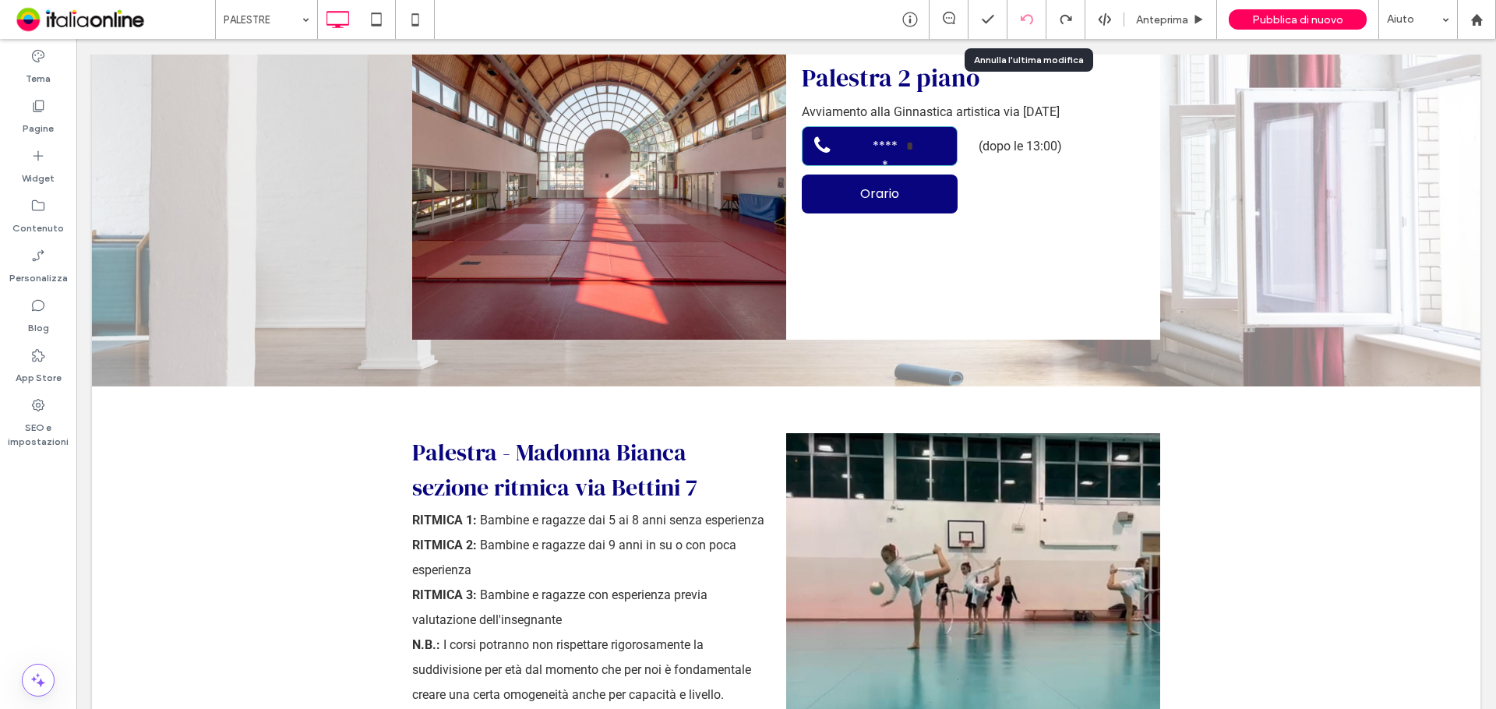
click at [1029, 14] on icon at bounding box center [1027, 19] width 12 height 12
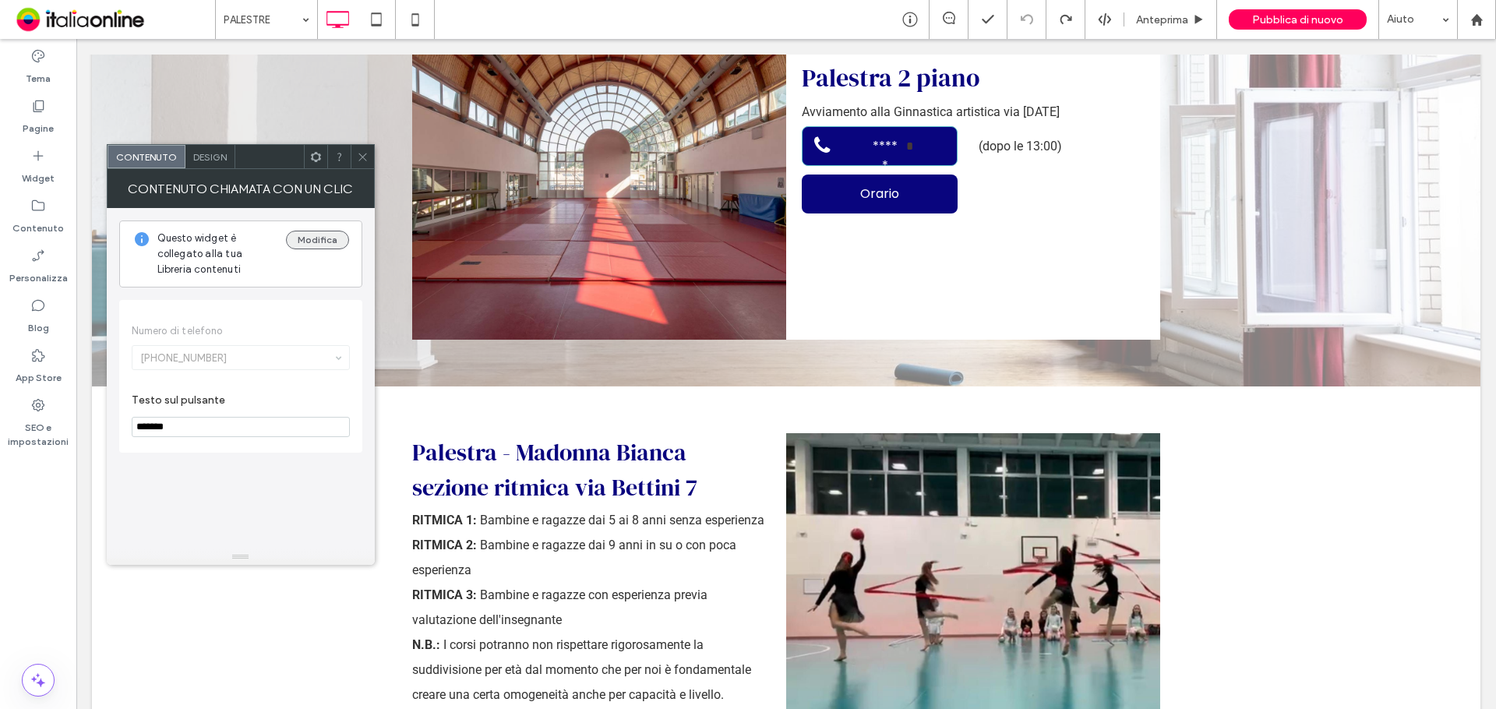
click at [312, 244] on button "Modifica" at bounding box center [317, 240] width 63 height 19
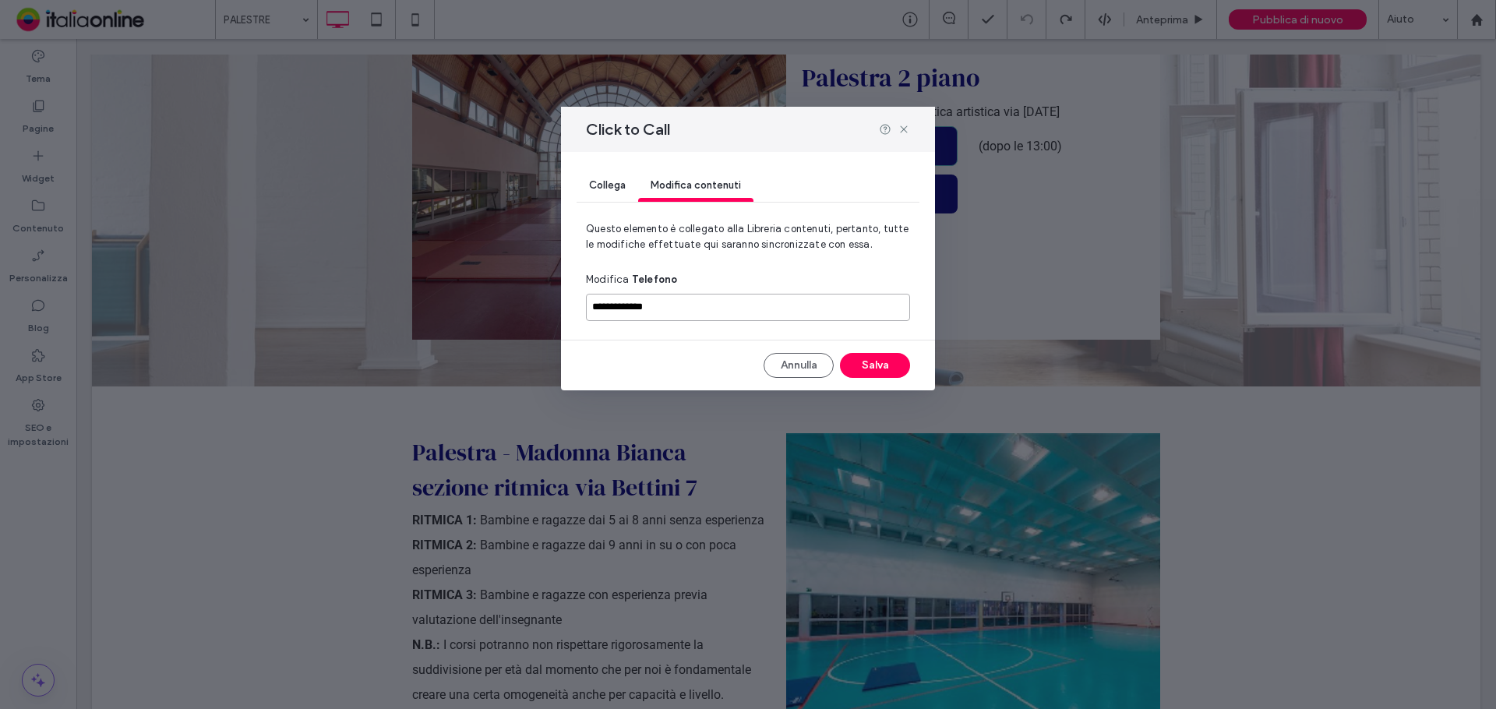
click at [814, 318] on input "**********" at bounding box center [748, 307] width 324 height 27
click at [629, 180] on div "Collega" at bounding box center [608, 186] width 62 height 31
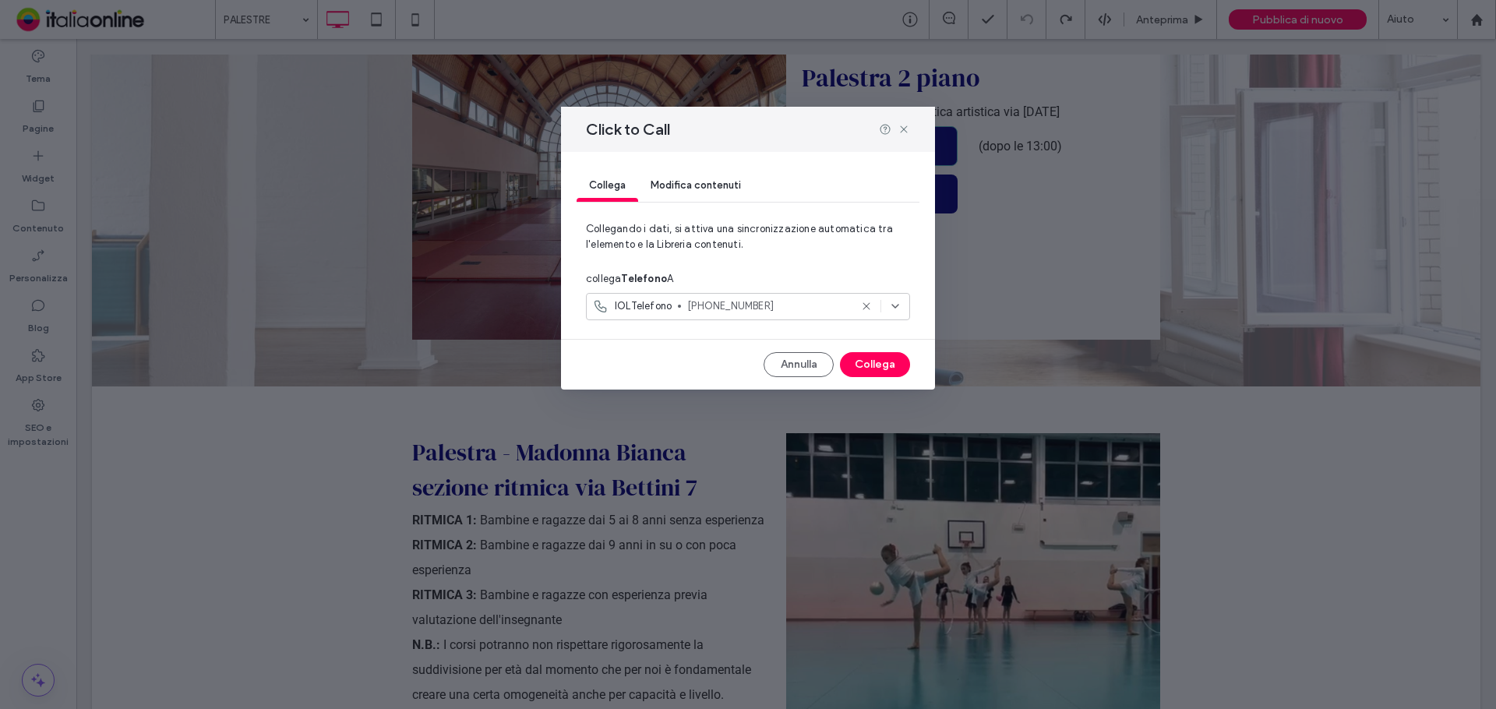
click at [748, 310] on span "+393463452229" at bounding box center [768, 306] width 162 height 16
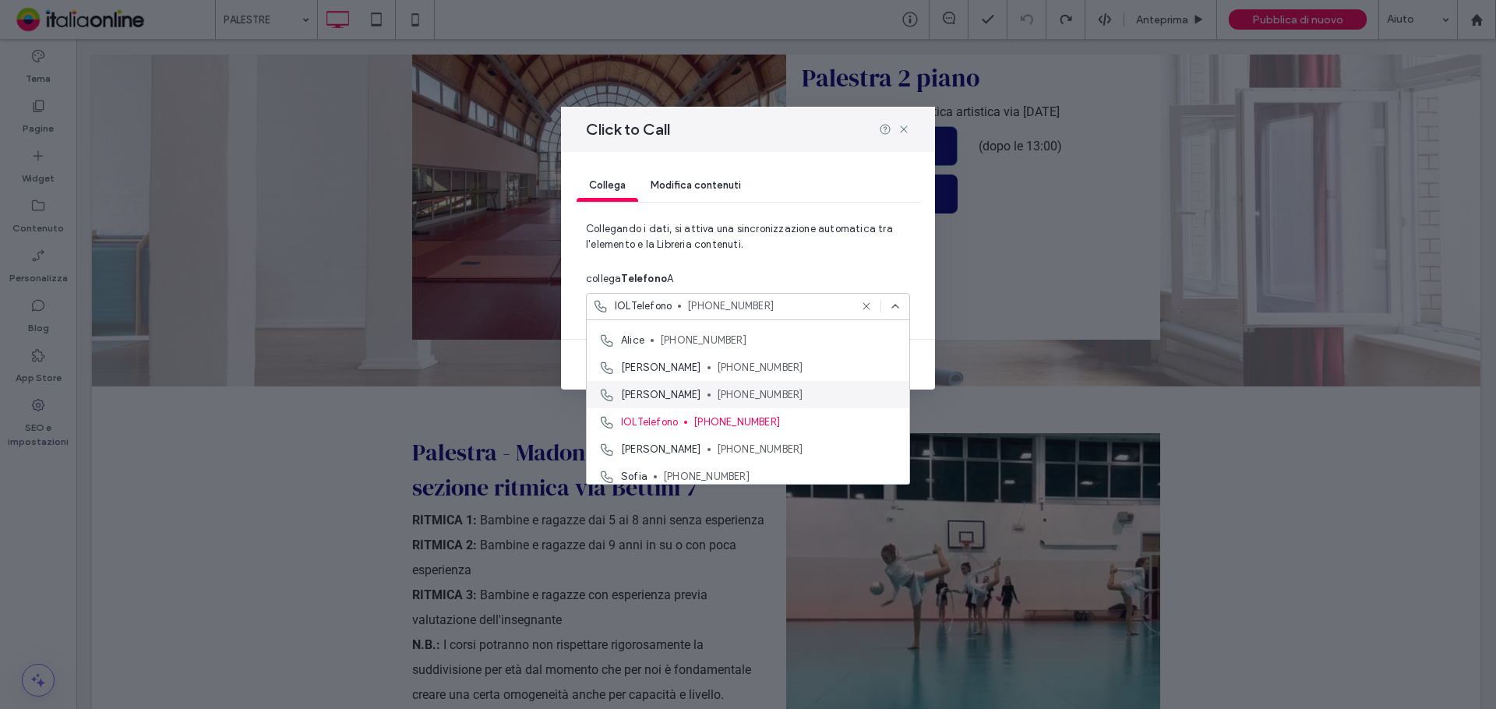
scroll to position [27, 0]
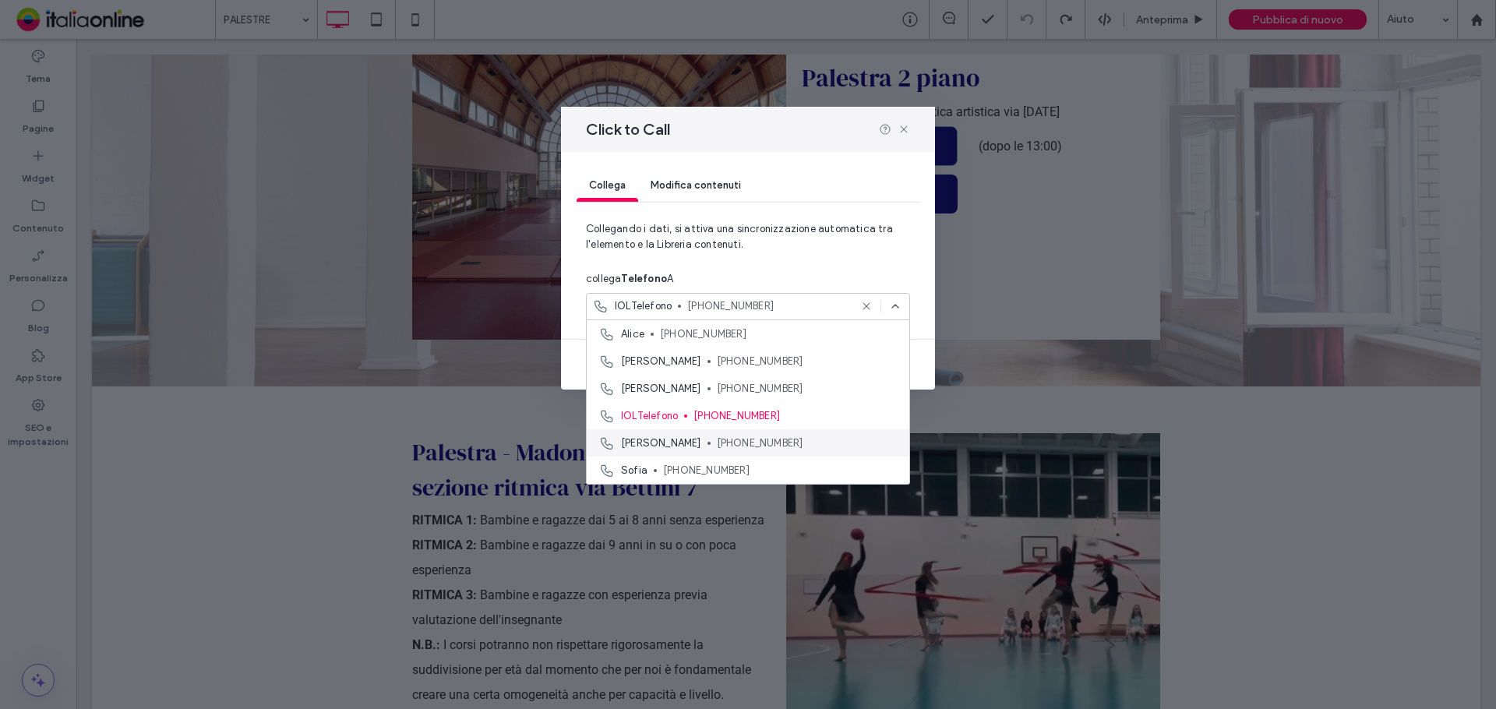
click at [767, 441] on span "+393473339068" at bounding box center [807, 444] width 180 height 16
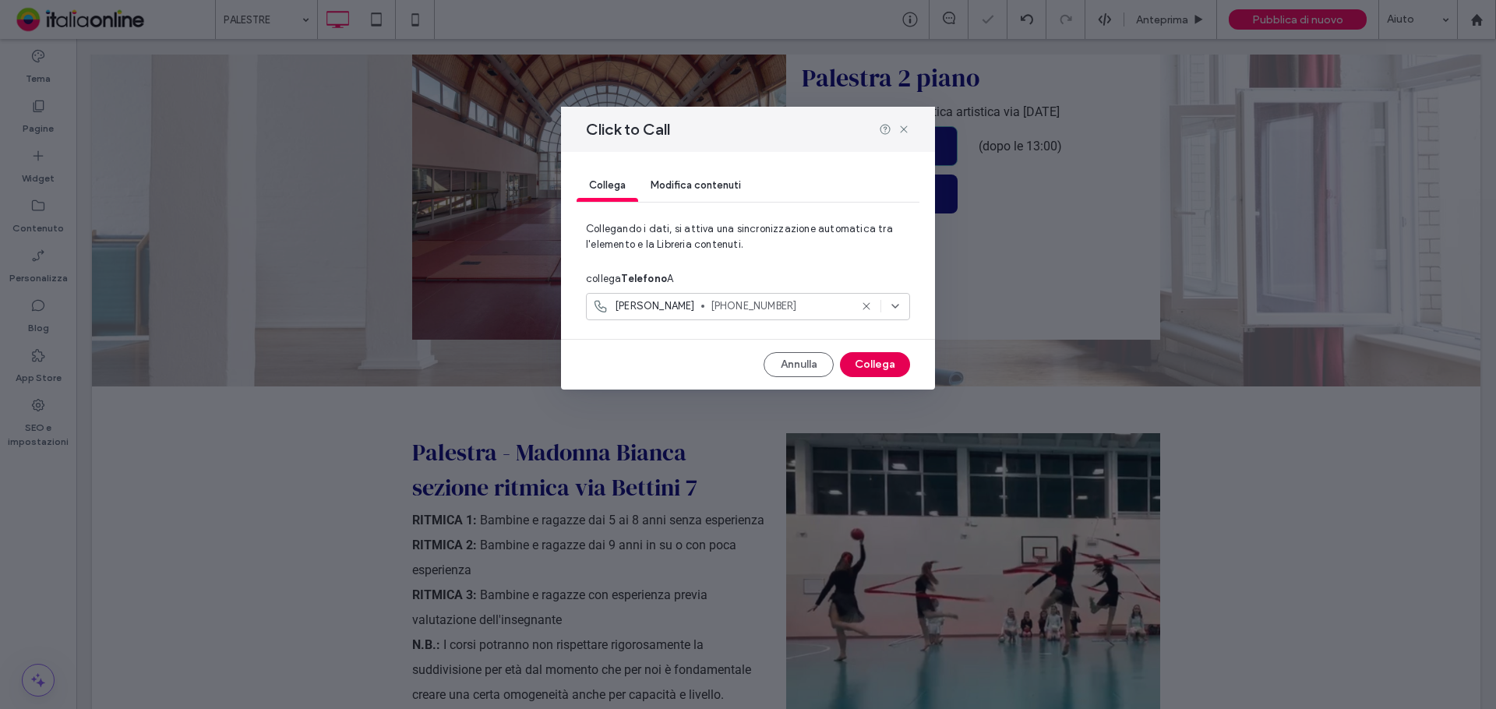
click at [859, 358] on button "Collega" at bounding box center [875, 364] width 70 height 25
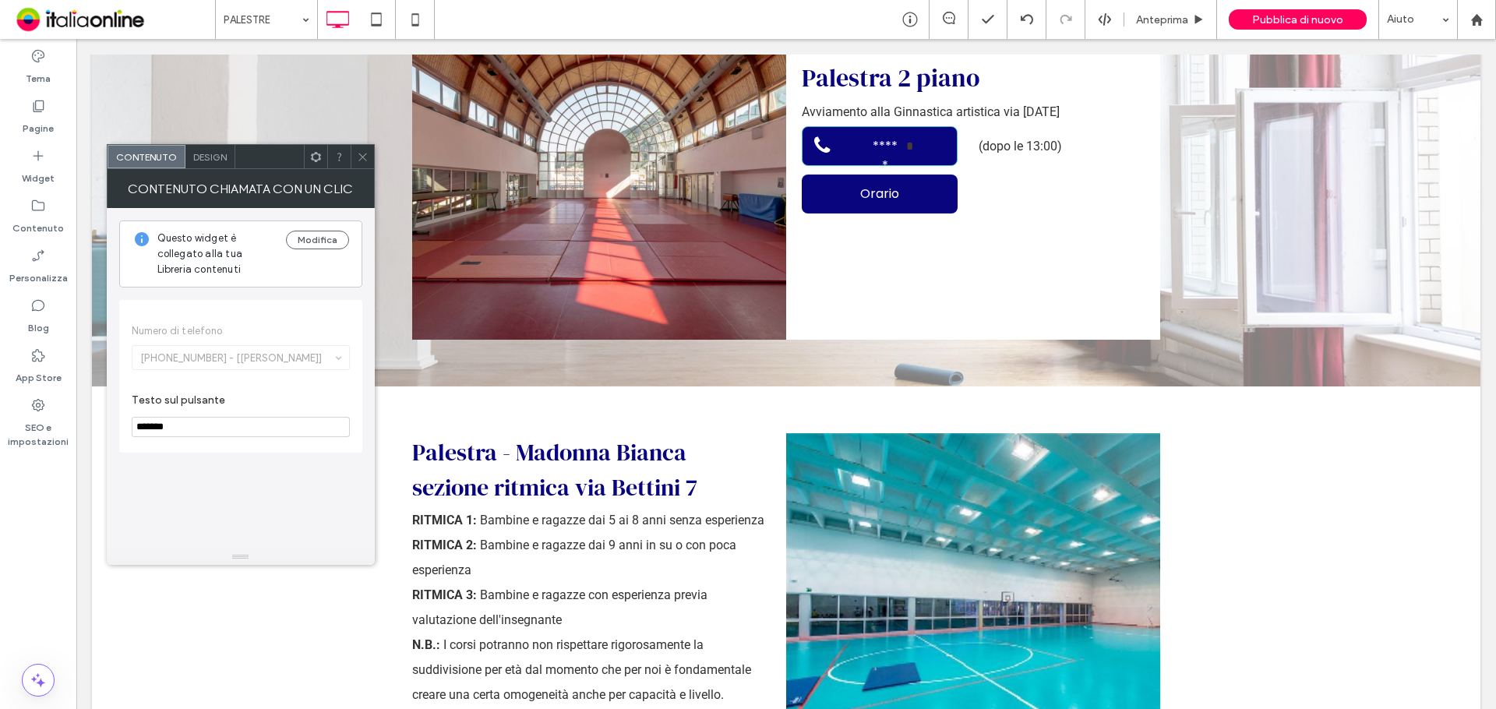
click at [253, 361] on span "Numero di telefono +393473339068 - [Roberta]" at bounding box center [241, 347] width 218 height 78
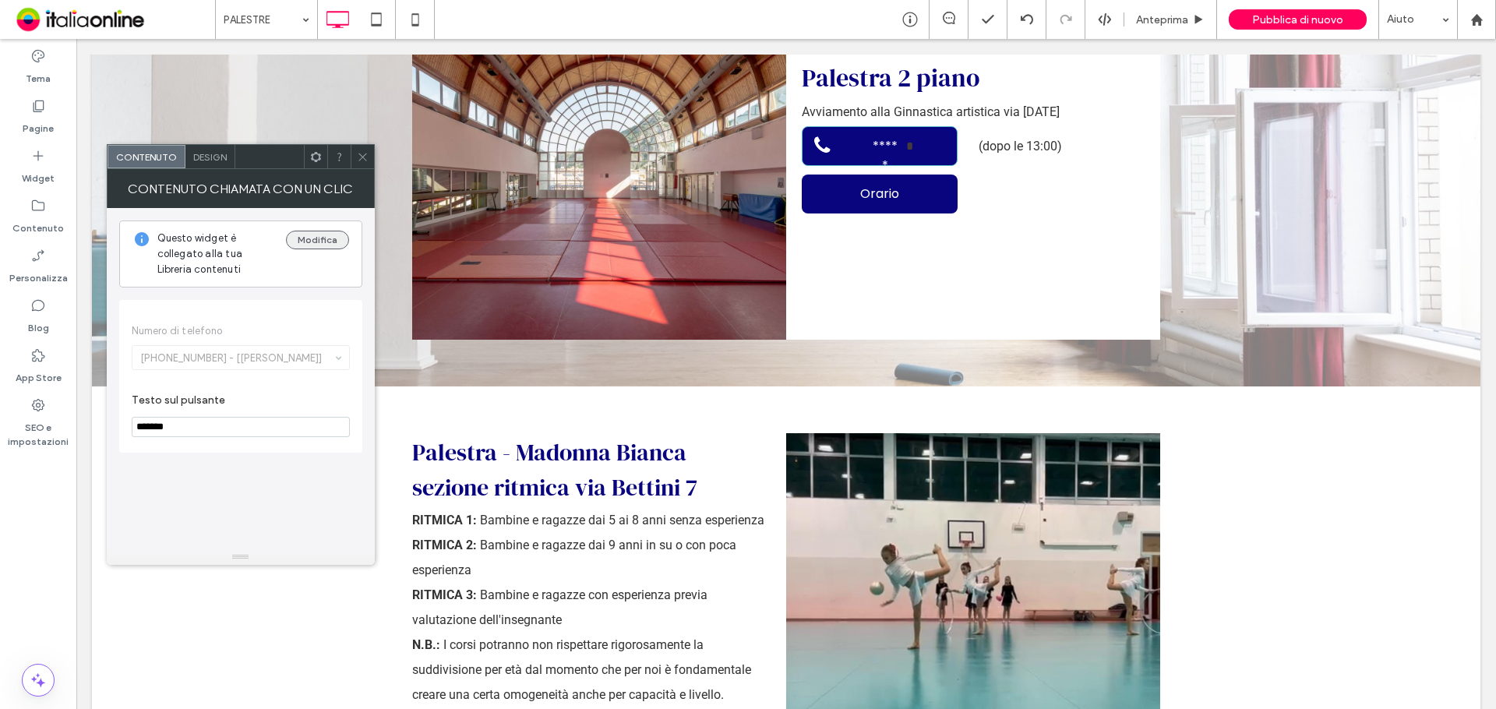
click at [330, 235] on button "Modifica" at bounding box center [317, 240] width 63 height 19
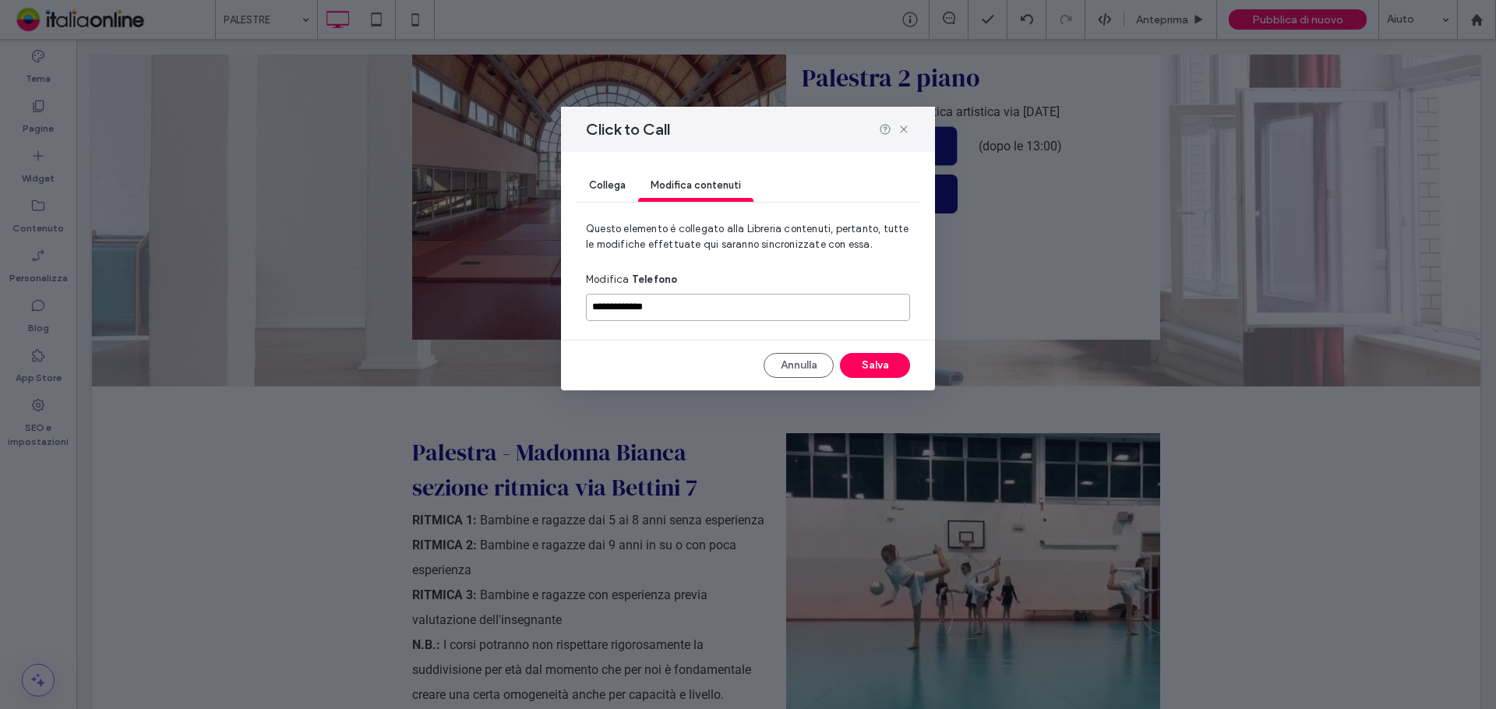
click at [707, 305] on input "**********" at bounding box center [748, 307] width 324 height 27
click at [617, 183] on span "Collega" at bounding box center [607, 185] width 37 height 12
click at [728, 306] on span "+393473339068" at bounding box center [780, 306] width 139 height 16
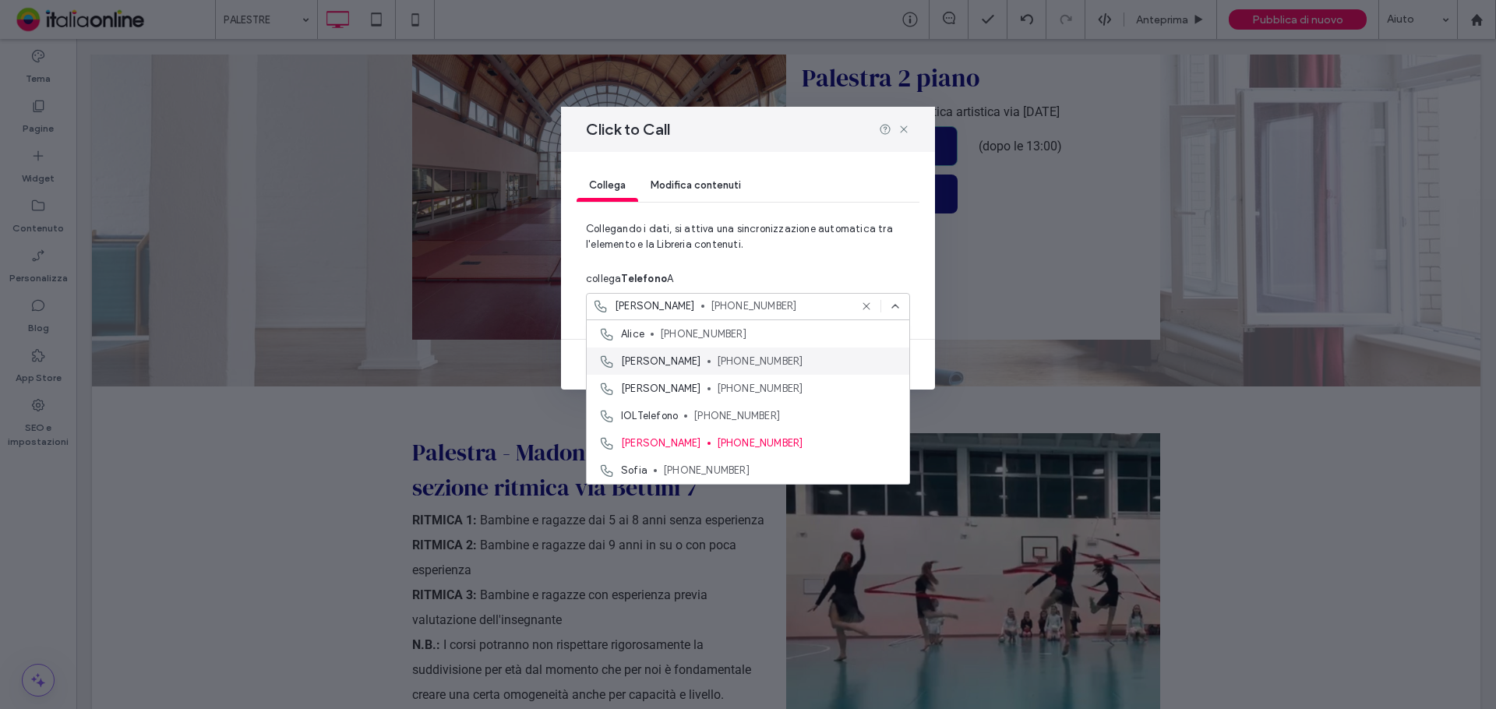
click at [717, 361] on span "+393497909087" at bounding box center [807, 362] width 180 height 16
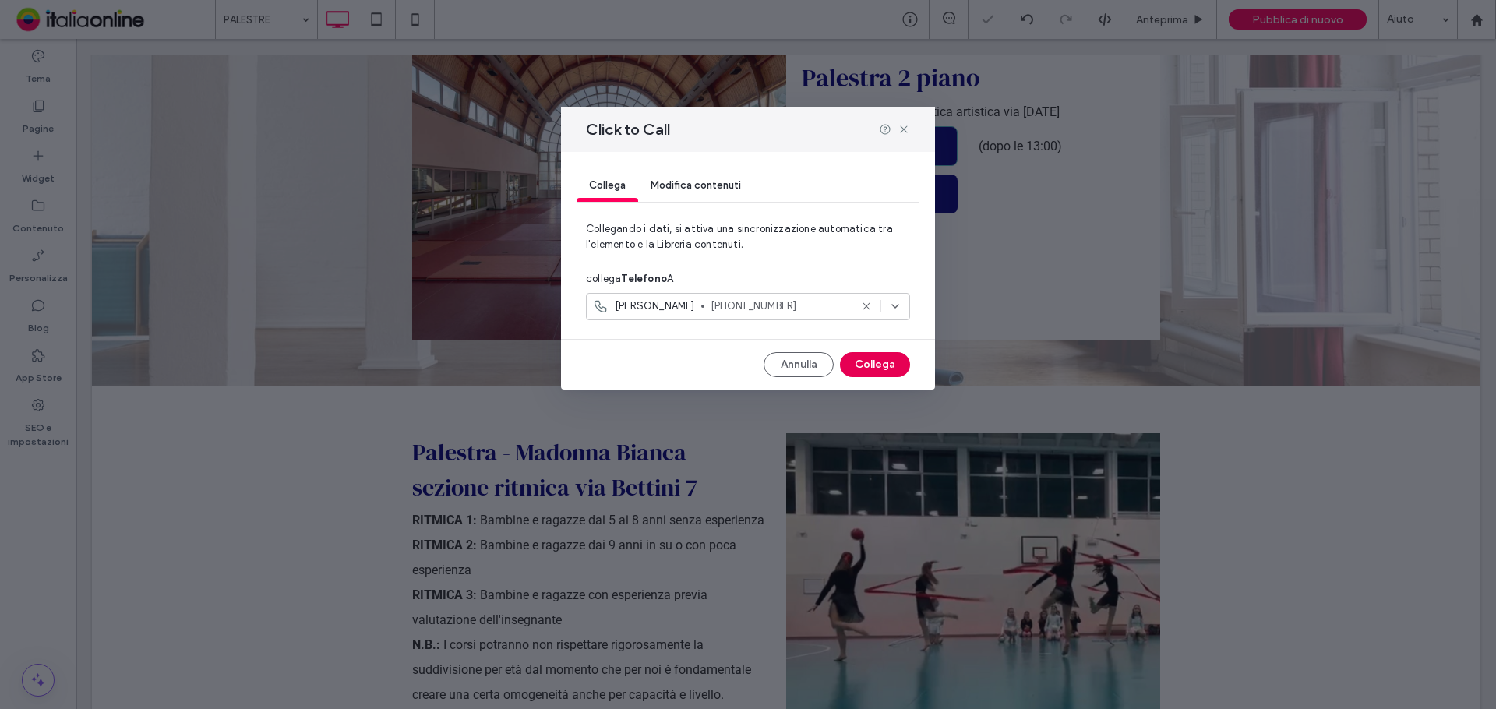
click at [893, 369] on button "Collega" at bounding box center [875, 364] width 70 height 25
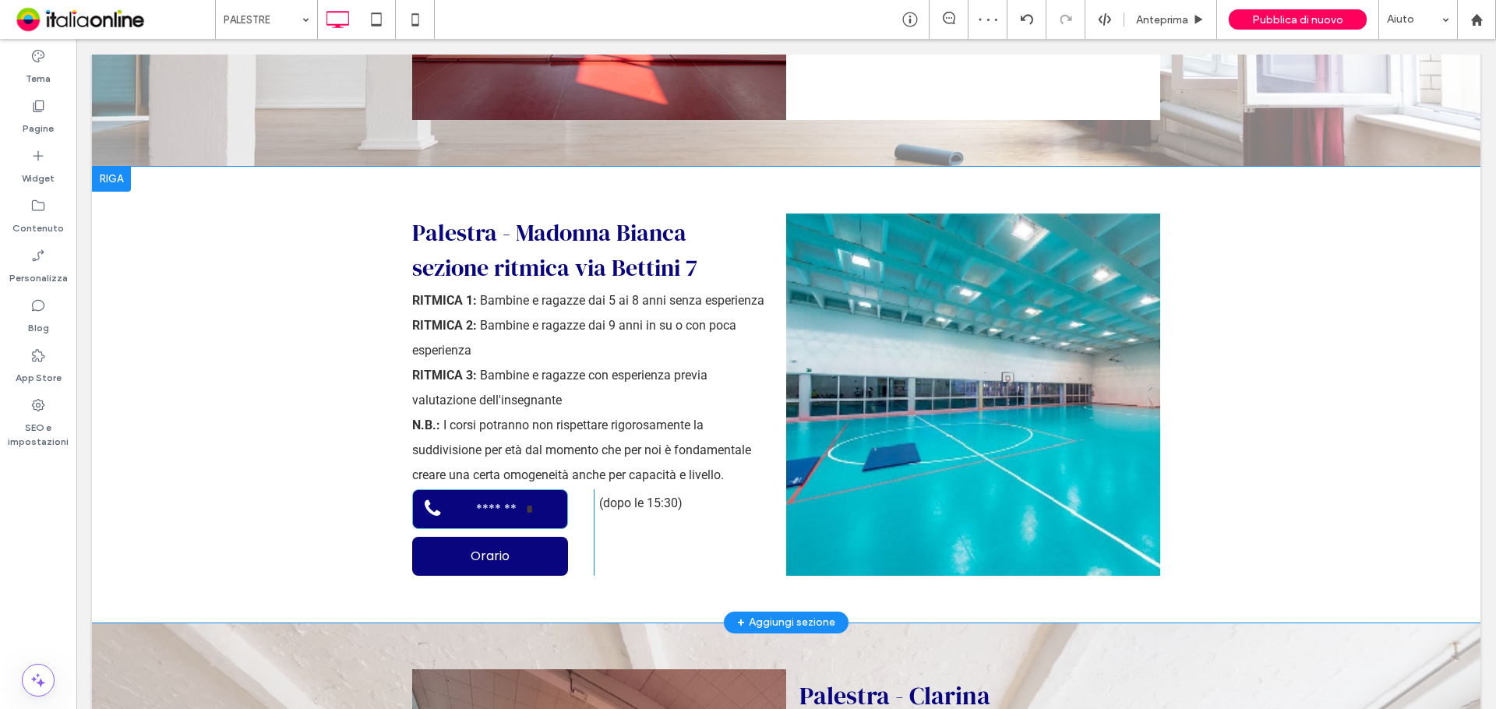
scroll to position [3428, 0]
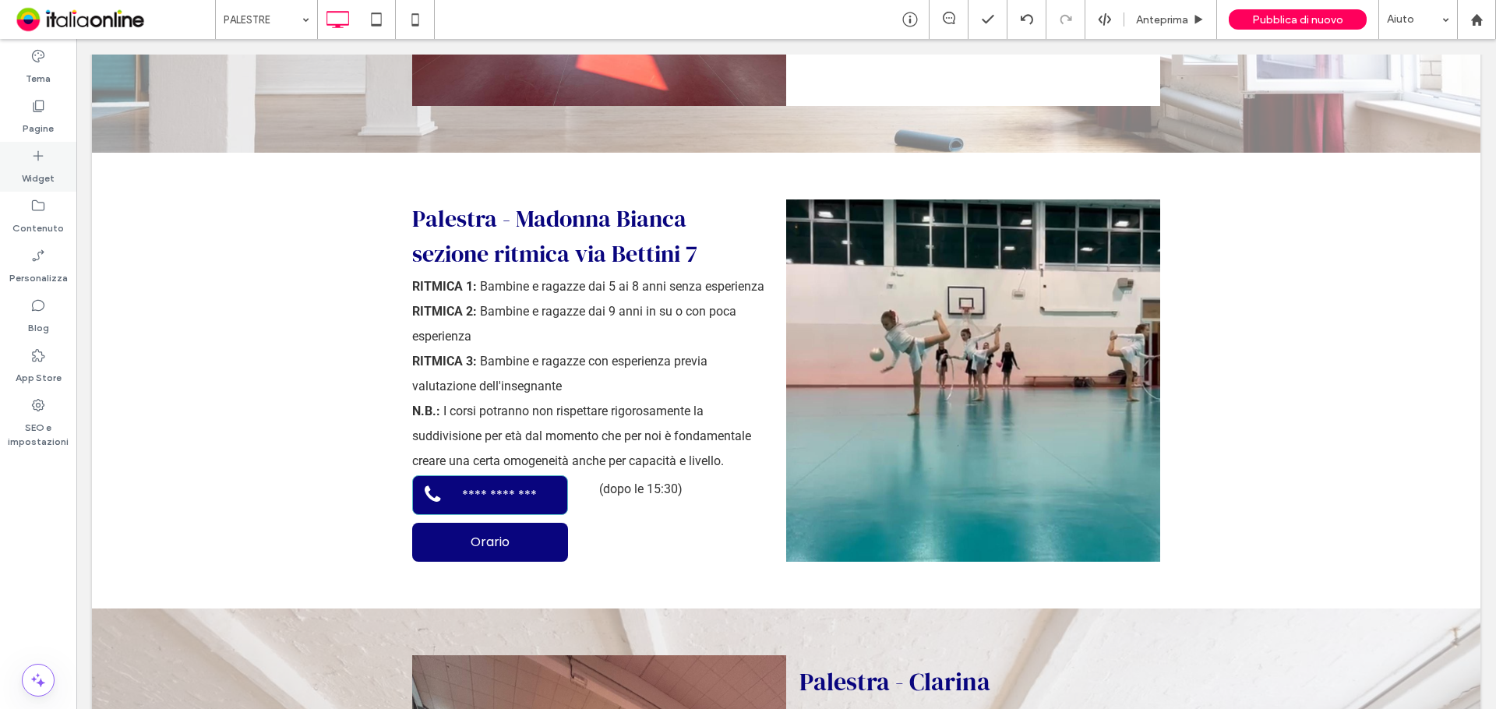
click at [57, 182] on div "Widget" at bounding box center [38, 167] width 76 height 50
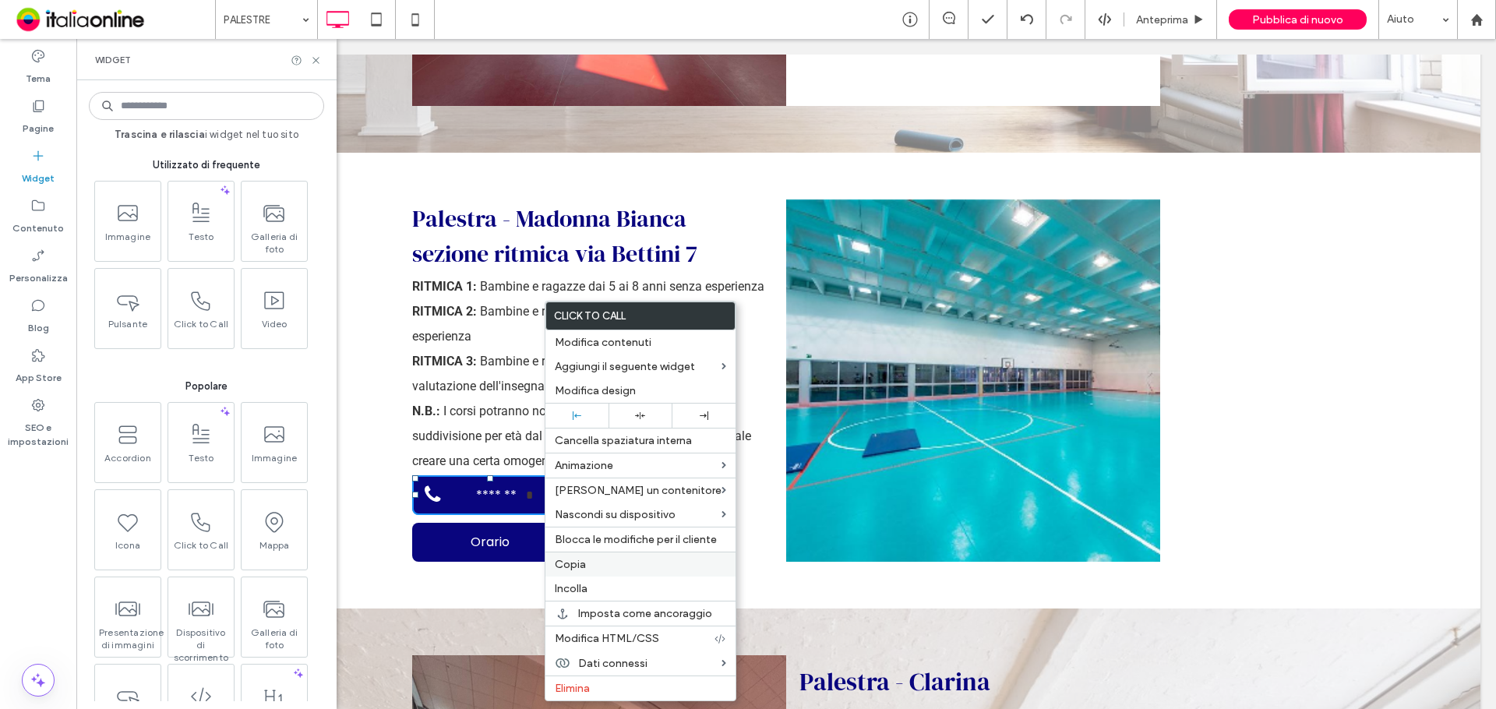
click at [611, 563] on label "Copia" at bounding box center [640, 564] width 171 height 13
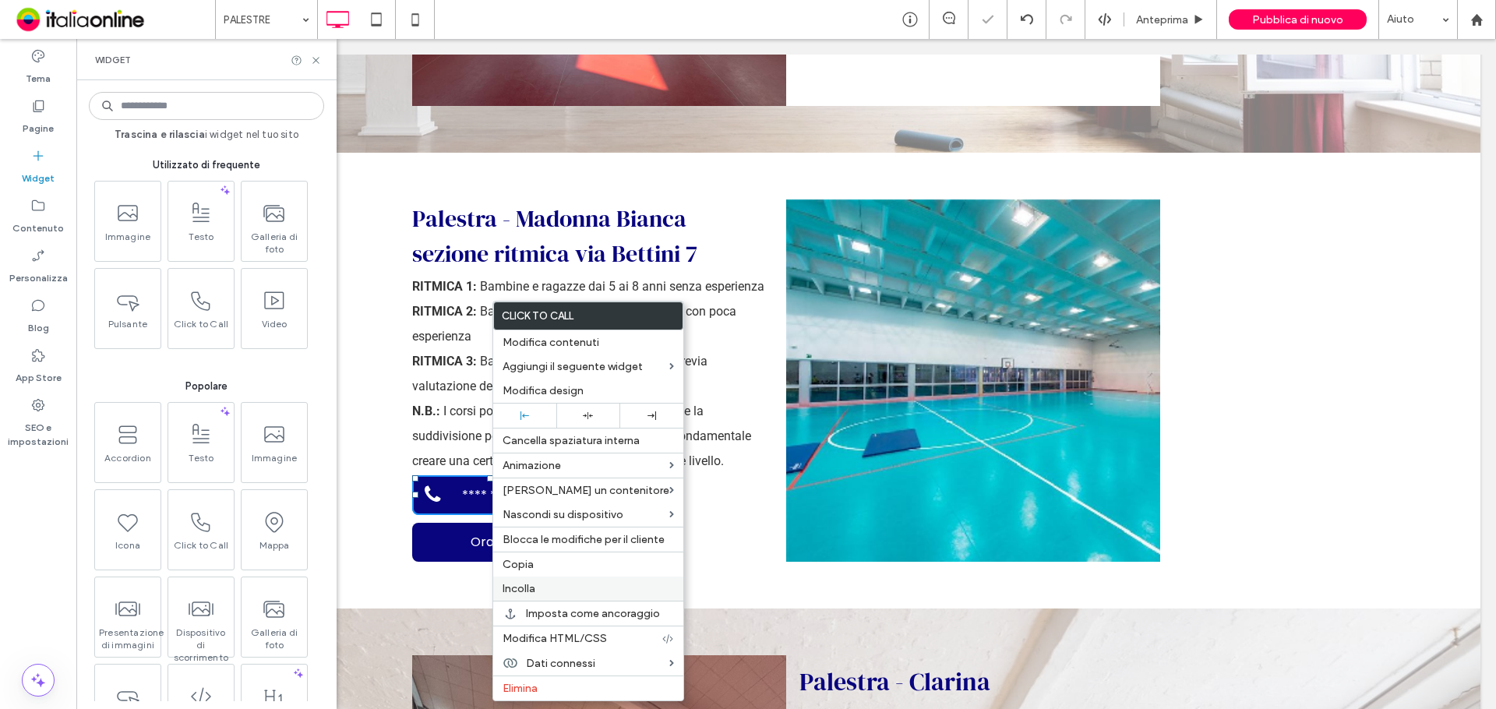
click at [550, 587] on label "Incolla" at bounding box center [588, 588] width 171 height 13
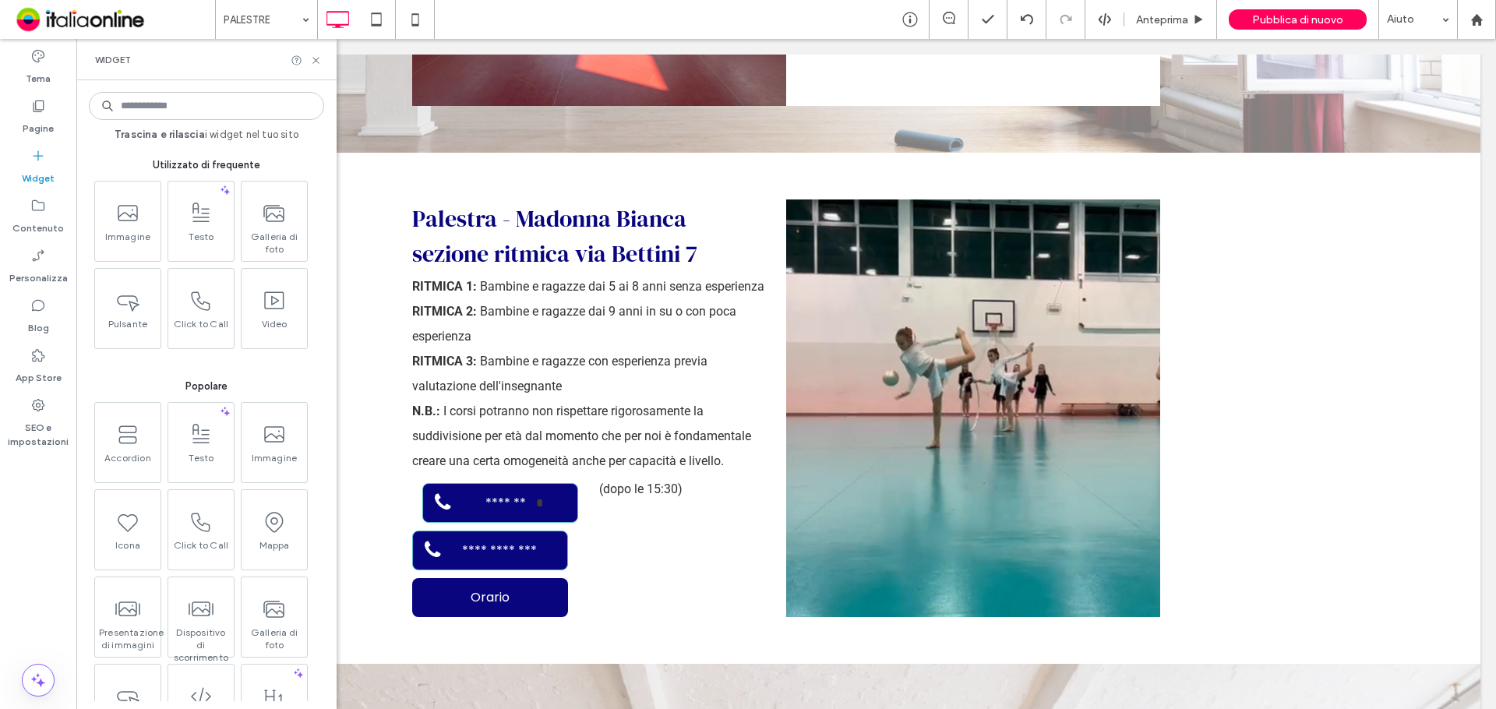
click at [317, 66] on div "Widget" at bounding box center [206, 59] width 260 height 41
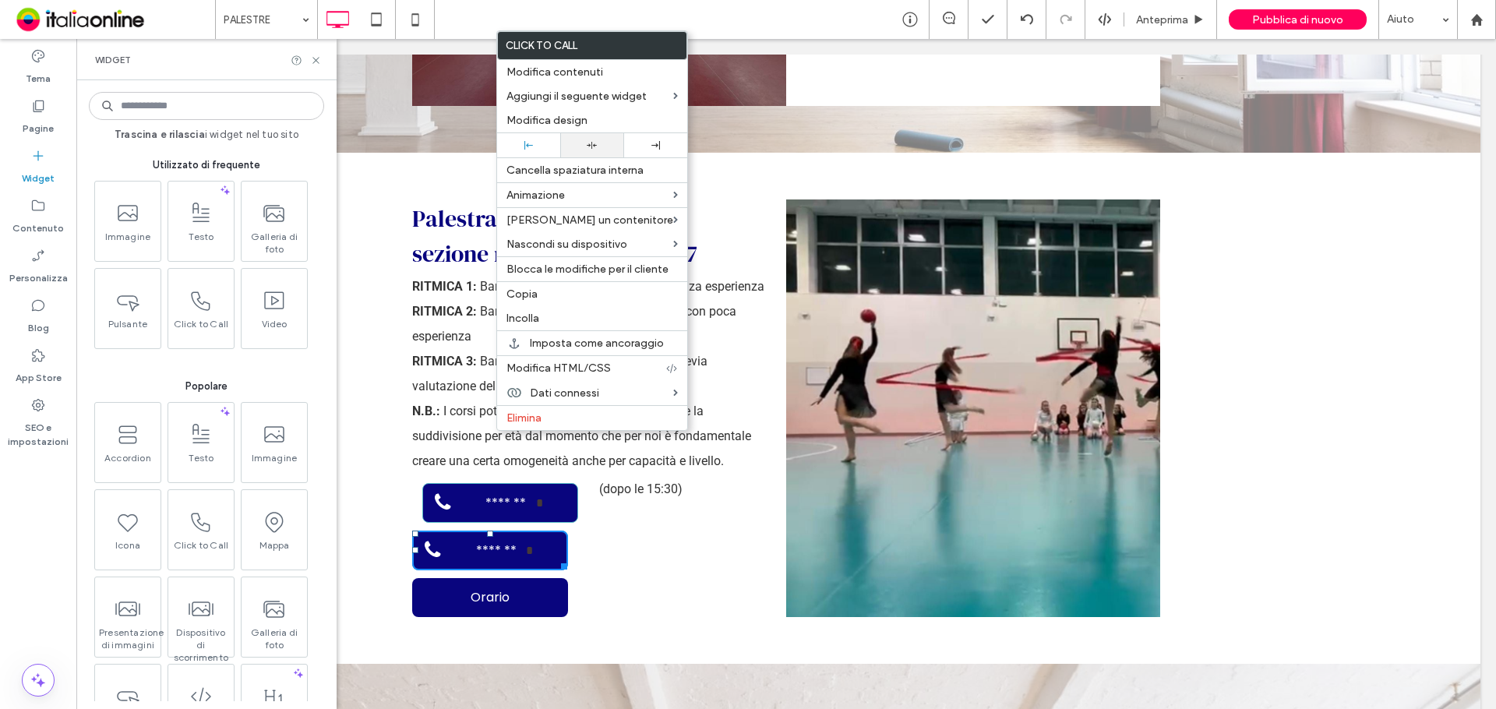
click at [582, 139] on div at bounding box center [591, 145] width 63 height 24
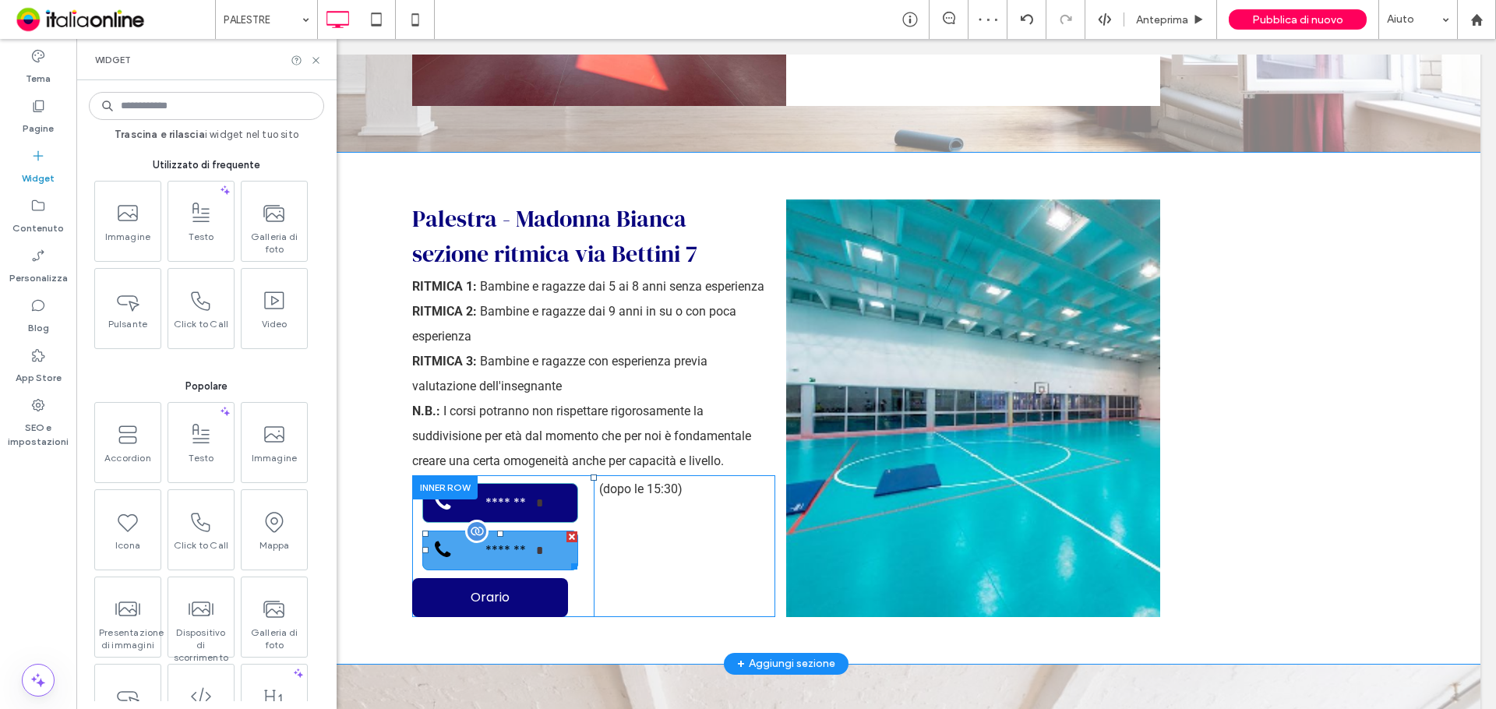
click at [470, 531] on link "**********" at bounding box center [500, 551] width 156 height 40
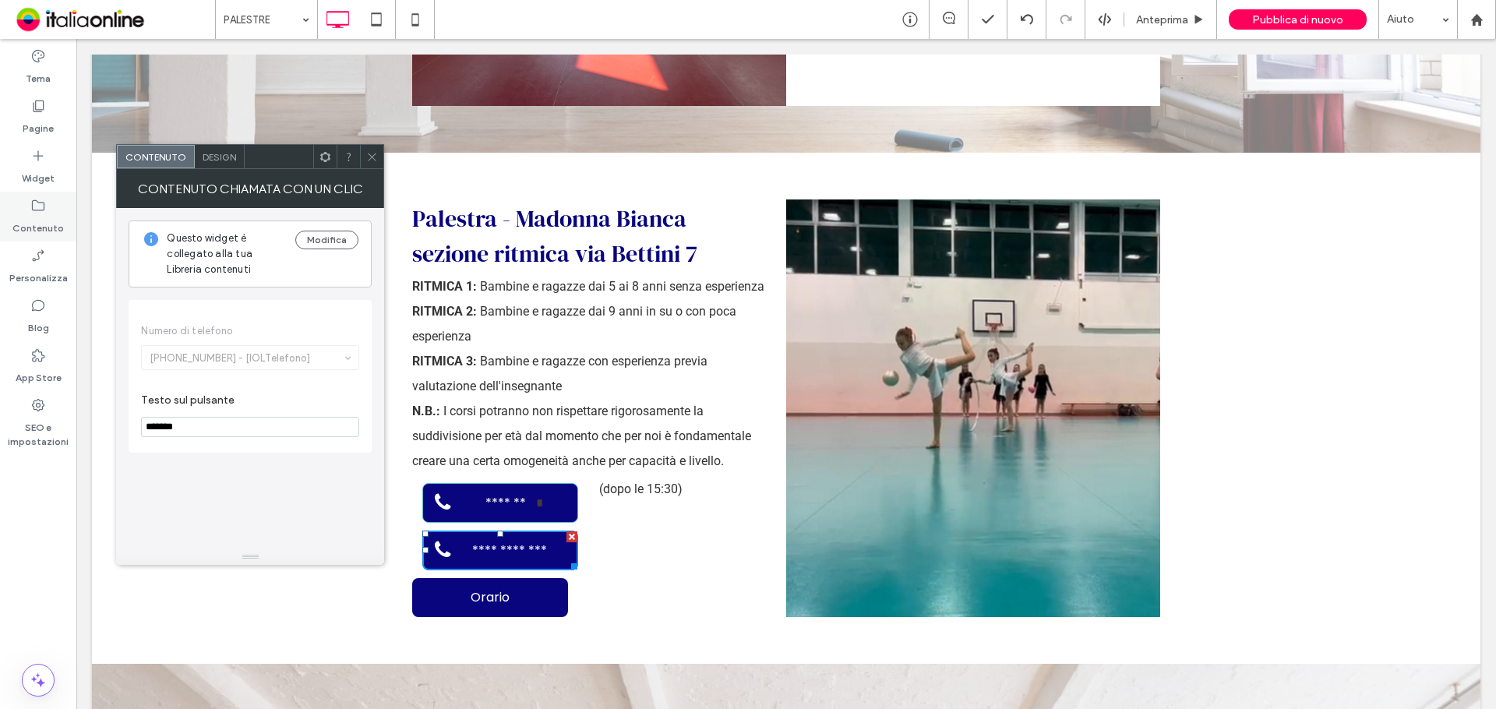
click at [36, 220] on label "Contenuto" at bounding box center [37, 224] width 51 height 22
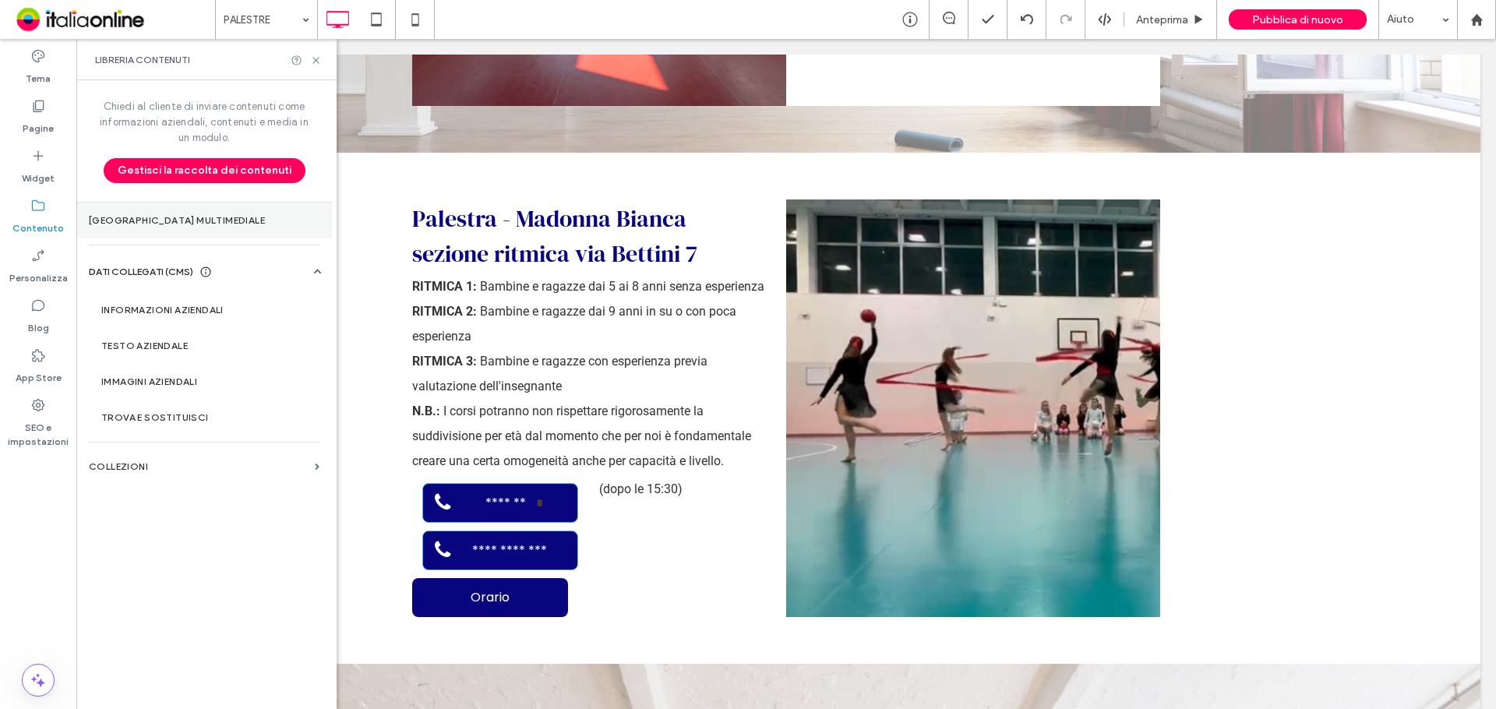
click at [154, 231] on section "Gestore multimediale" at bounding box center [204, 221] width 256 height 36
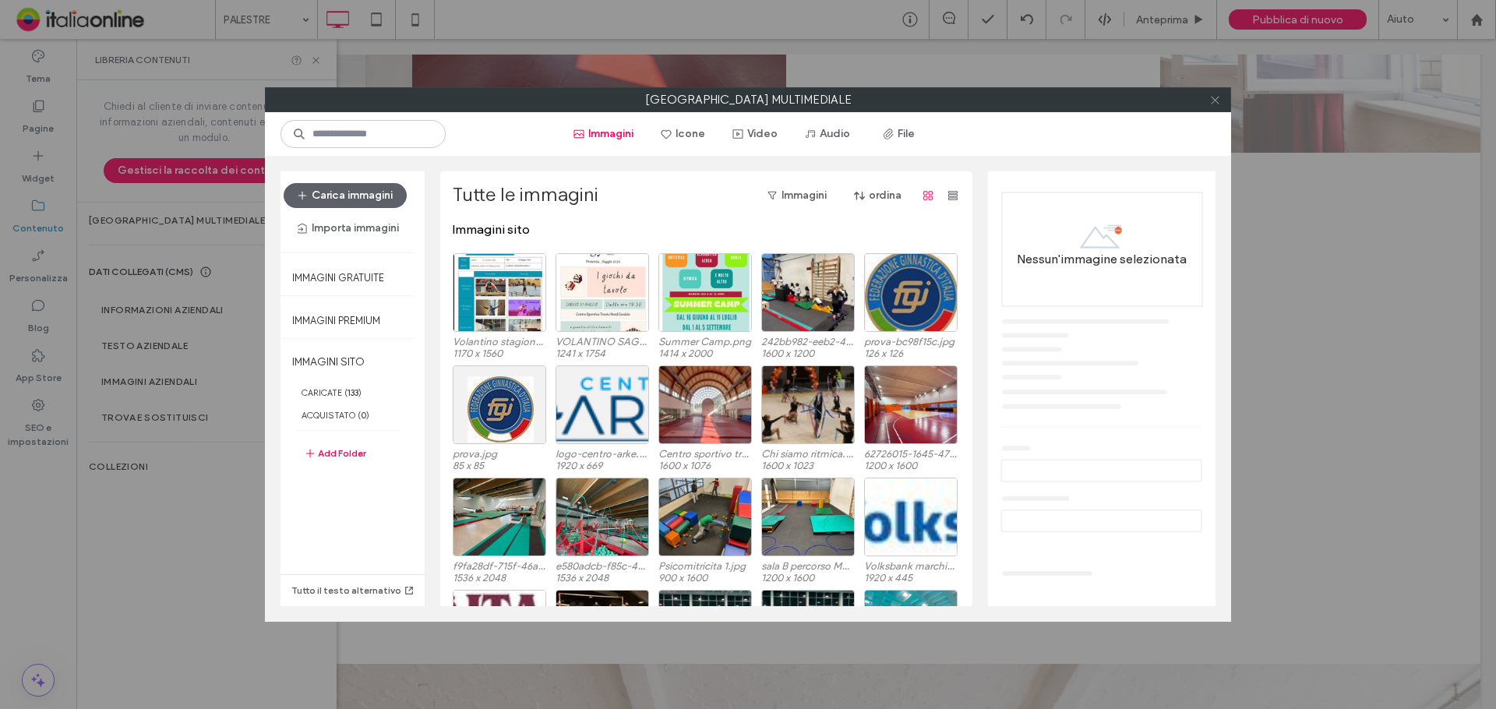
click at [1213, 94] on icon at bounding box center [1215, 100] width 12 height 12
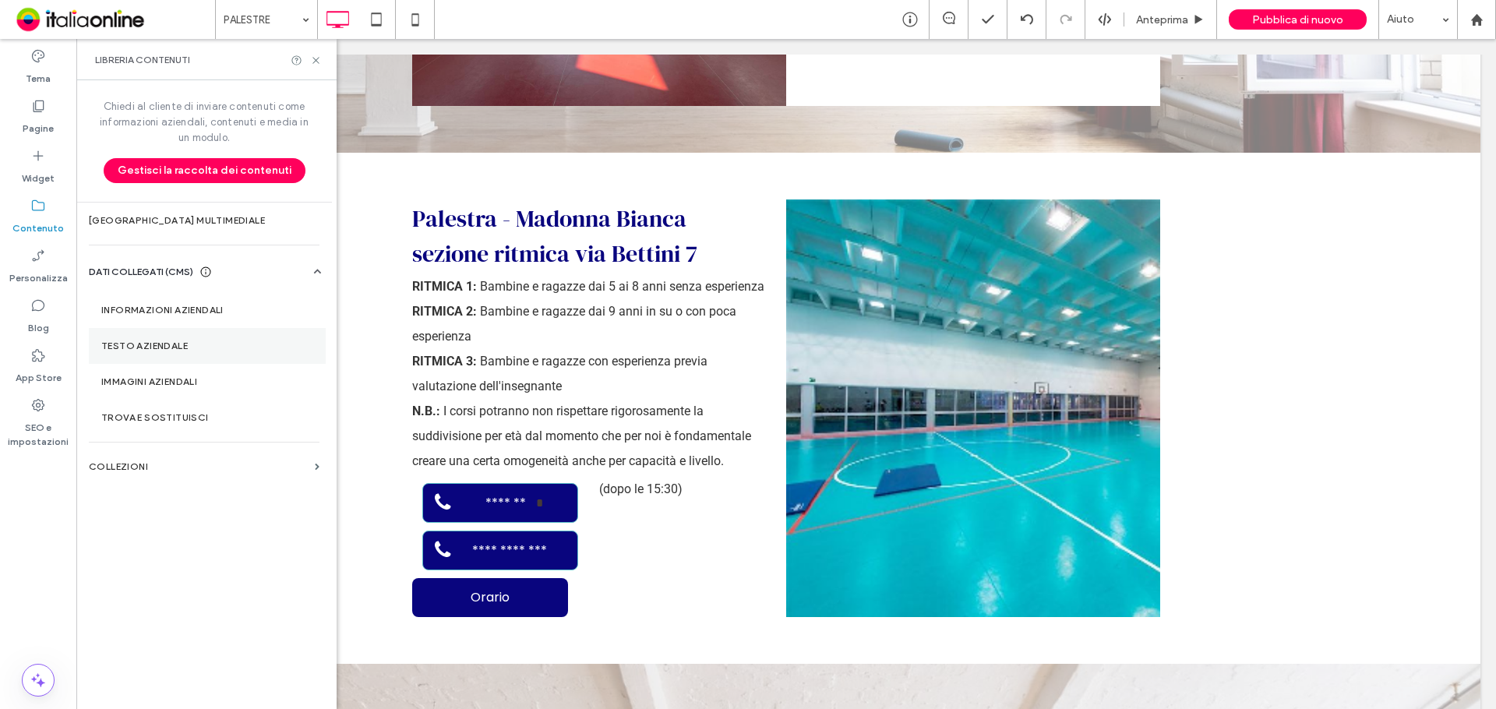
click at [246, 344] on label "Testo aziendale" at bounding box center [207, 345] width 212 height 11
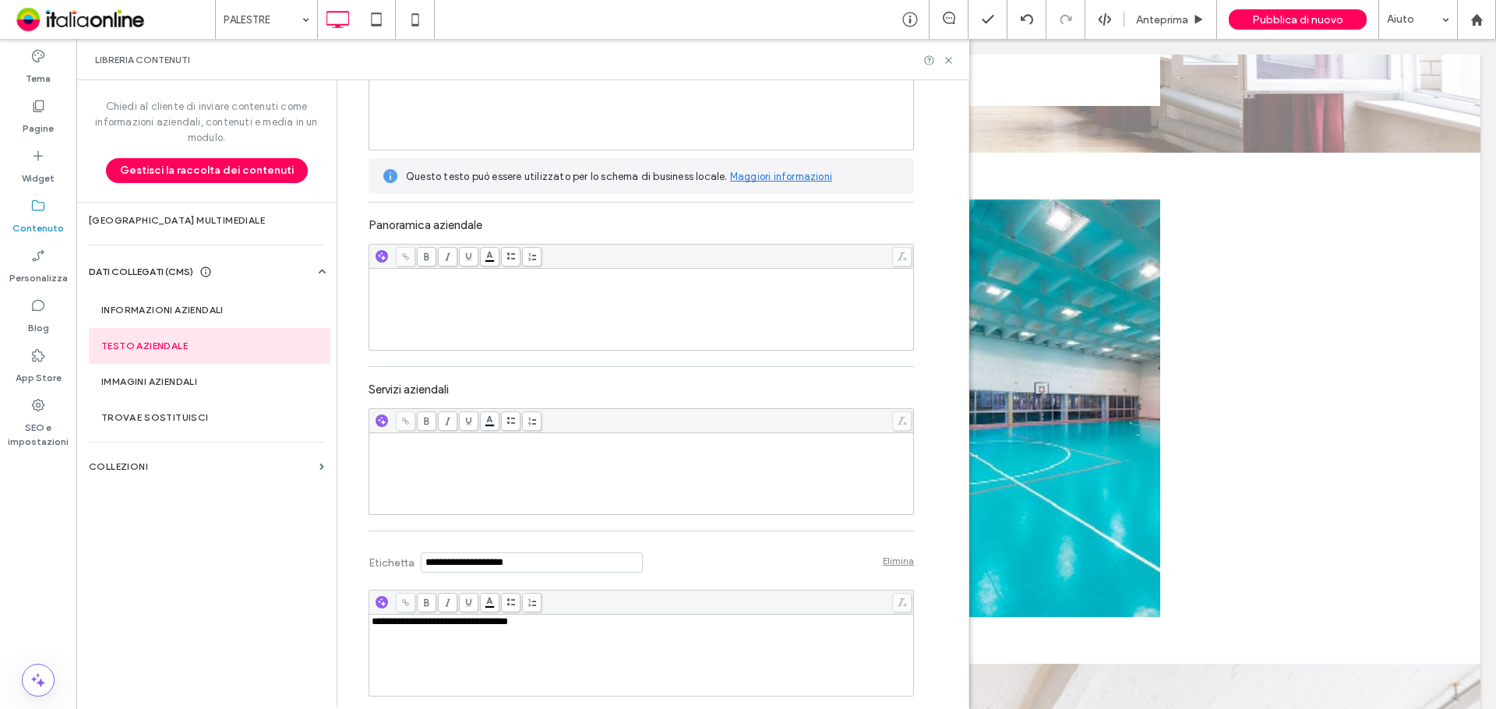
scroll to position [234, 0]
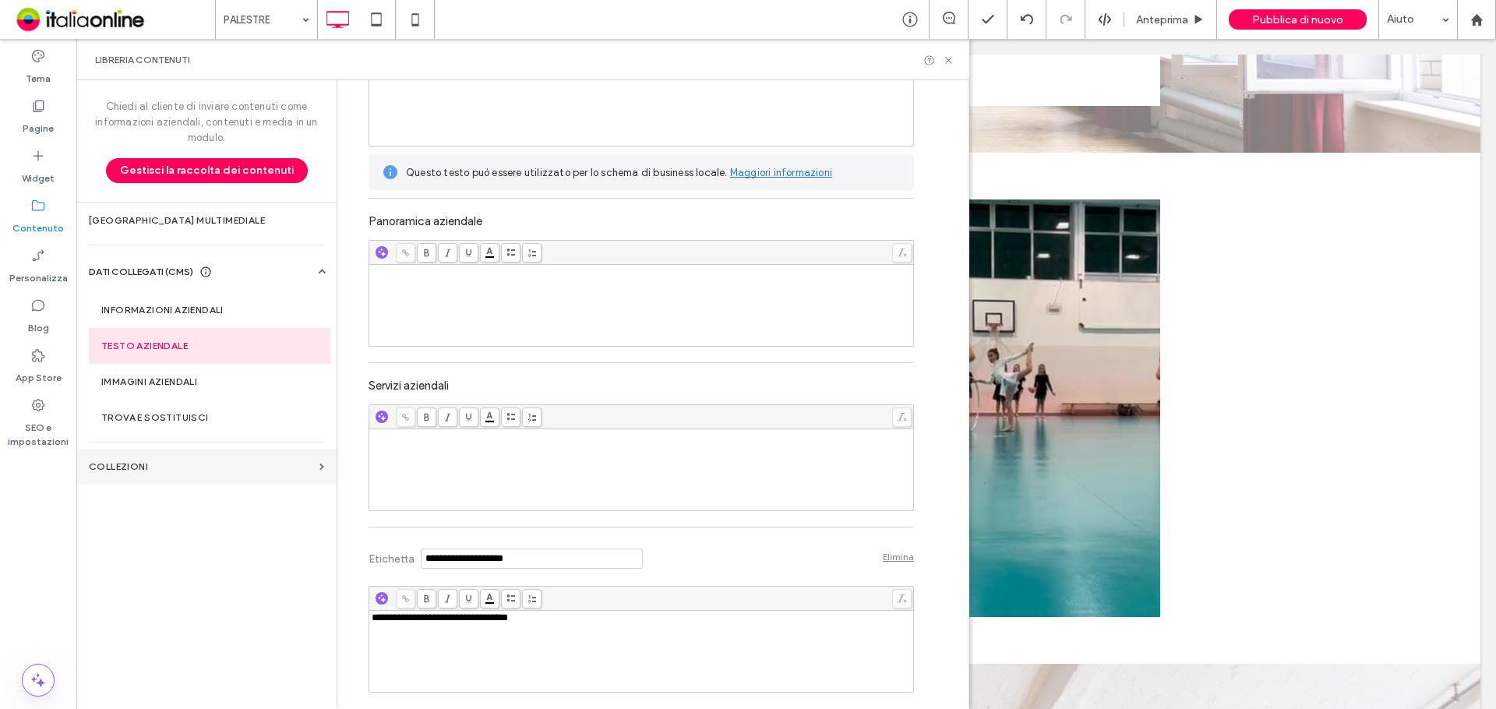
click at [209, 460] on section "COLLEZIONI" at bounding box center [206, 467] width 260 height 36
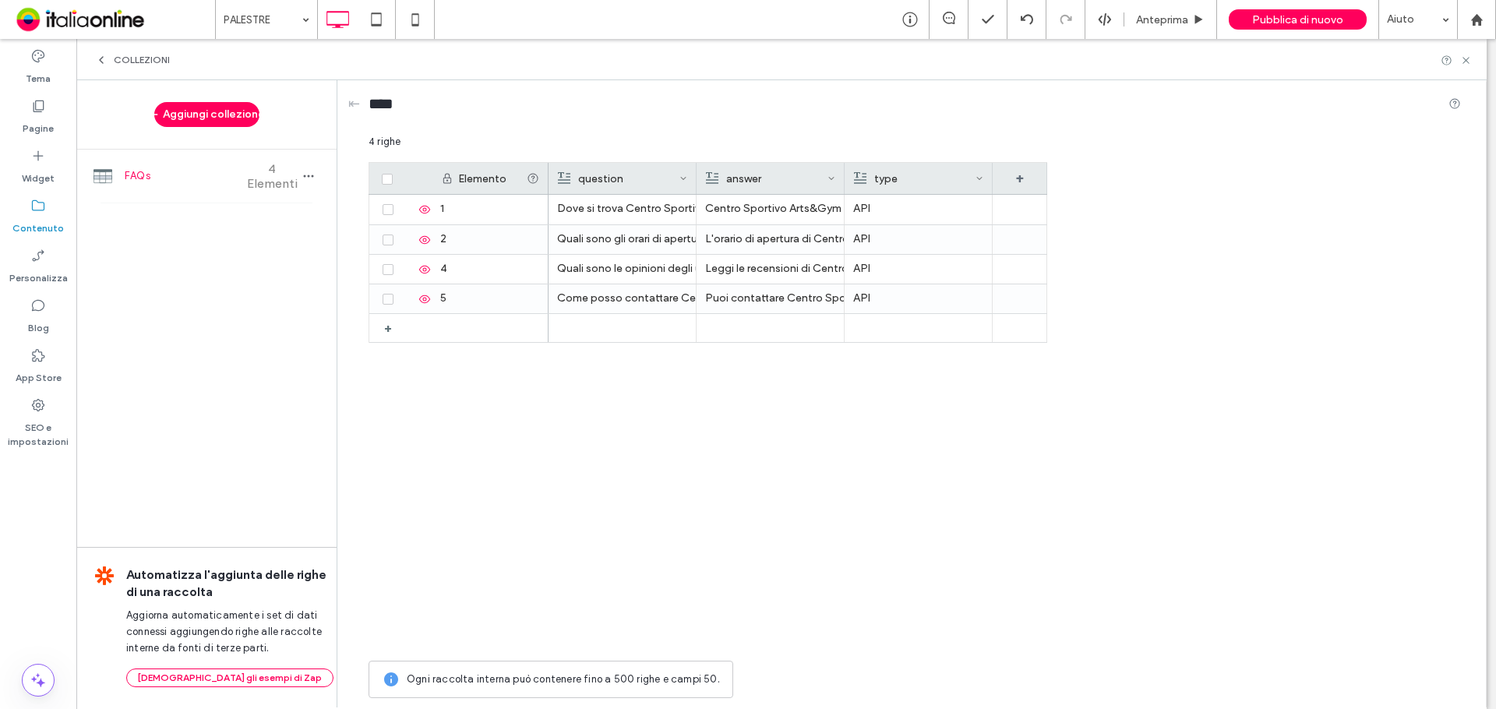
click at [137, 64] on span "COLLEZIONI" at bounding box center [142, 60] width 56 height 12
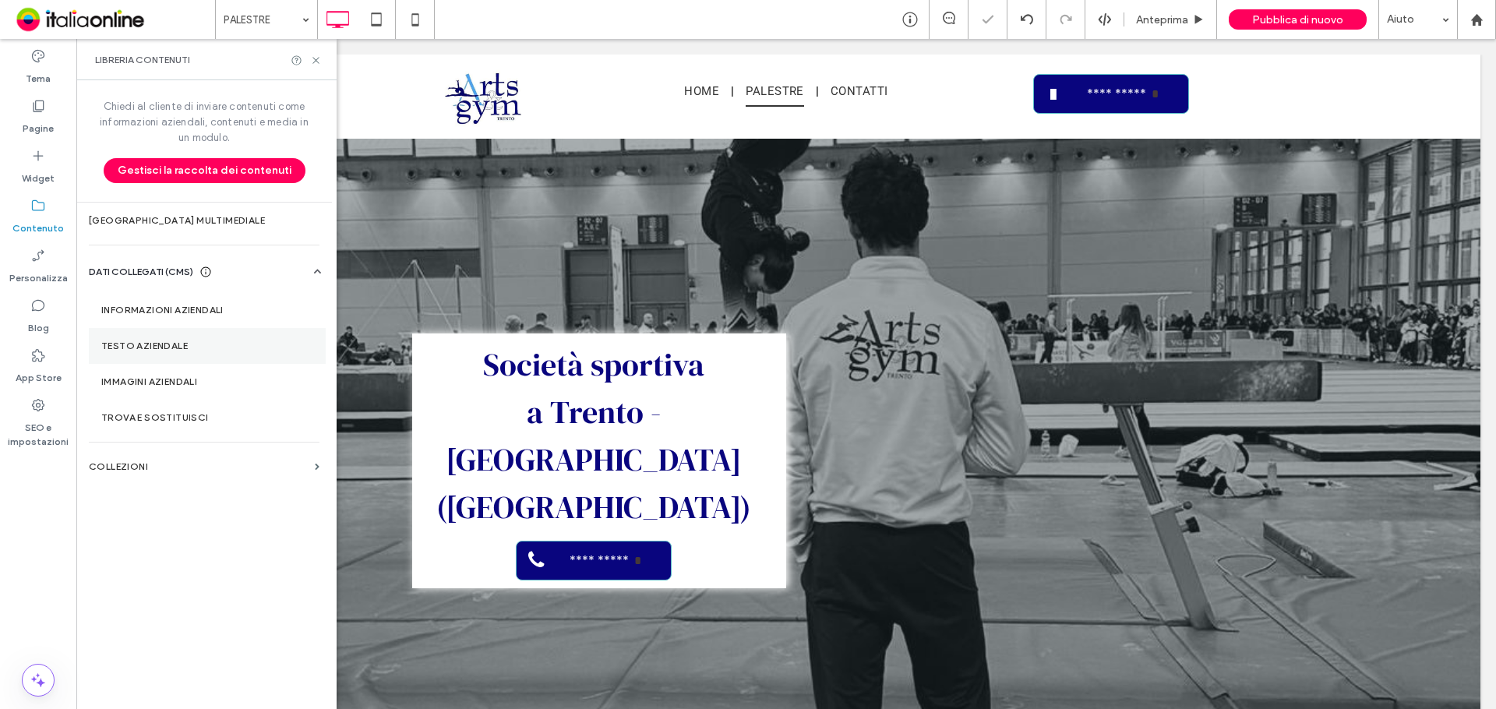
scroll to position [0, 0]
click at [187, 317] on section "Informazioni aziendali" at bounding box center [207, 310] width 237 height 36
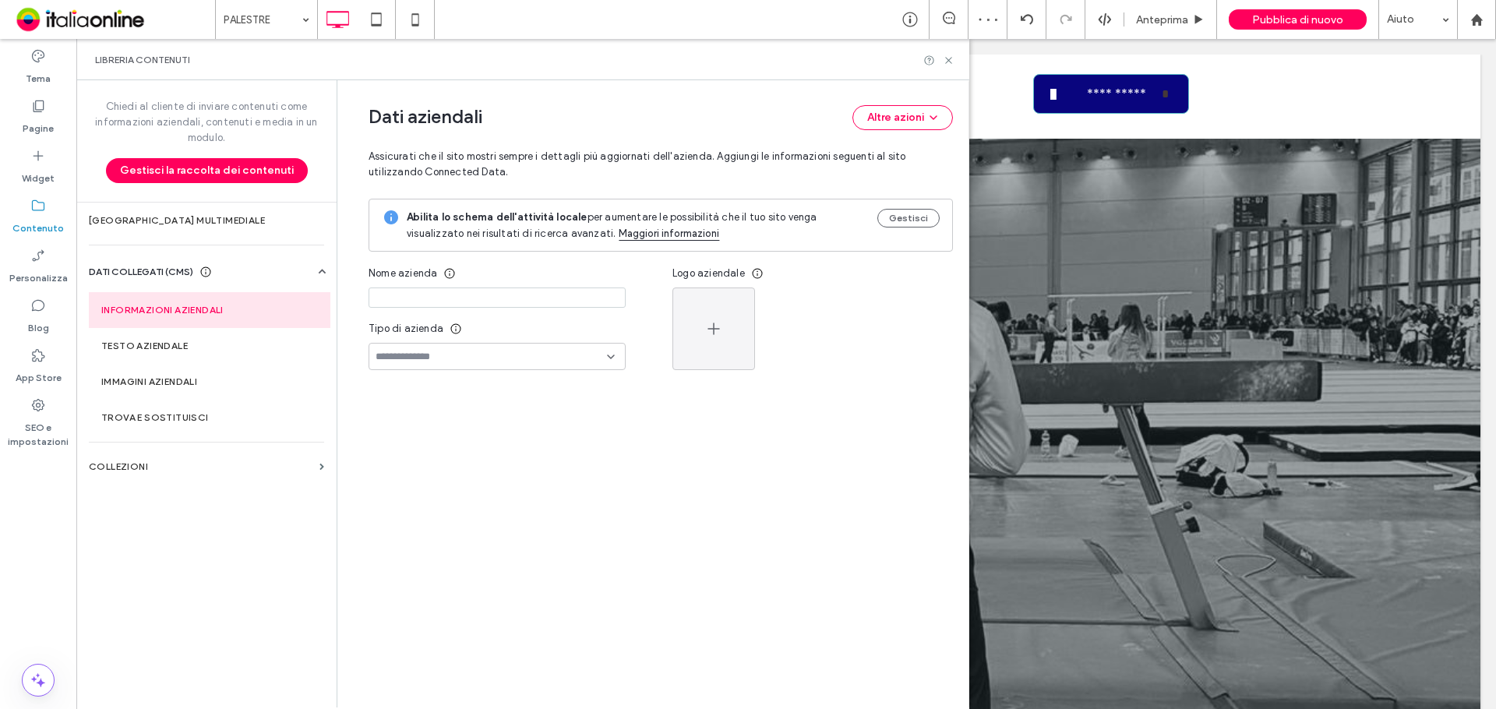
type input "**********"
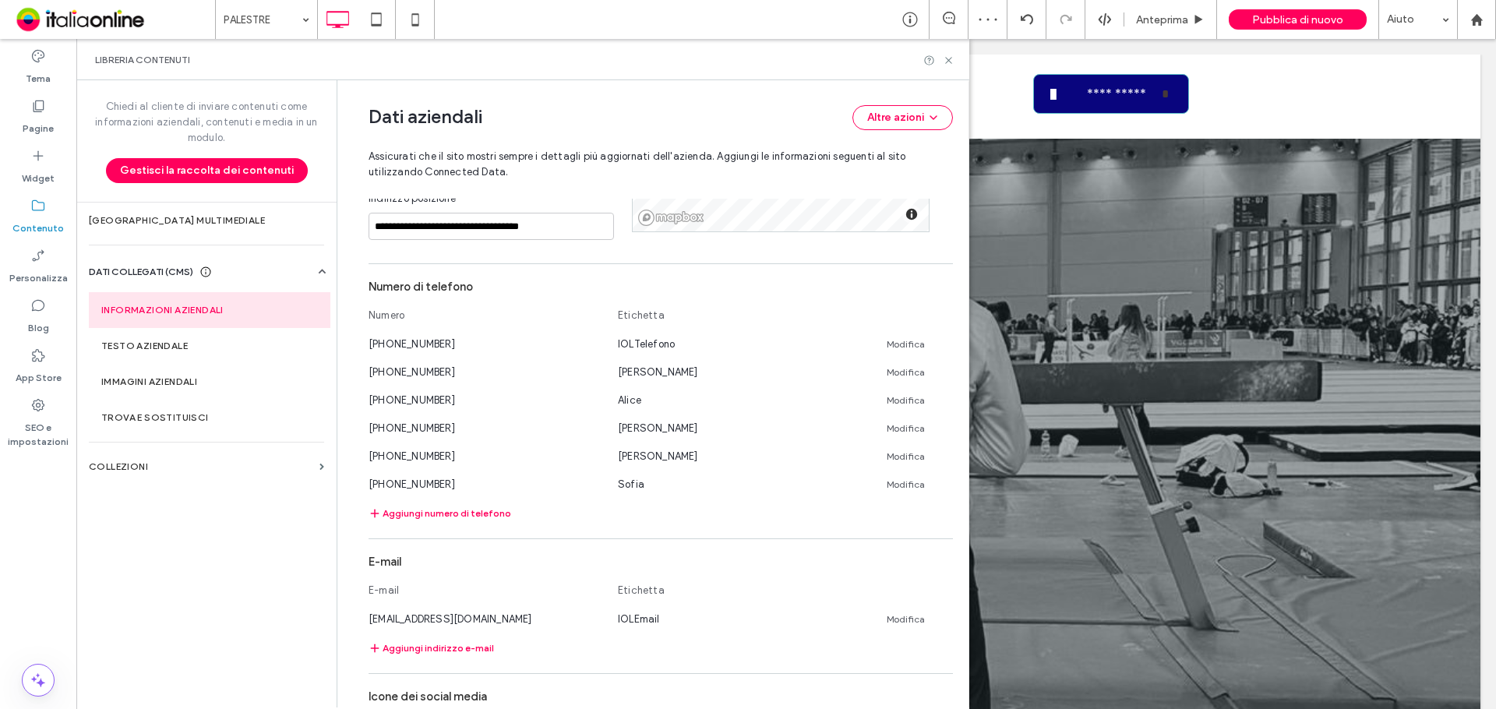
scroll to position [395, 0]
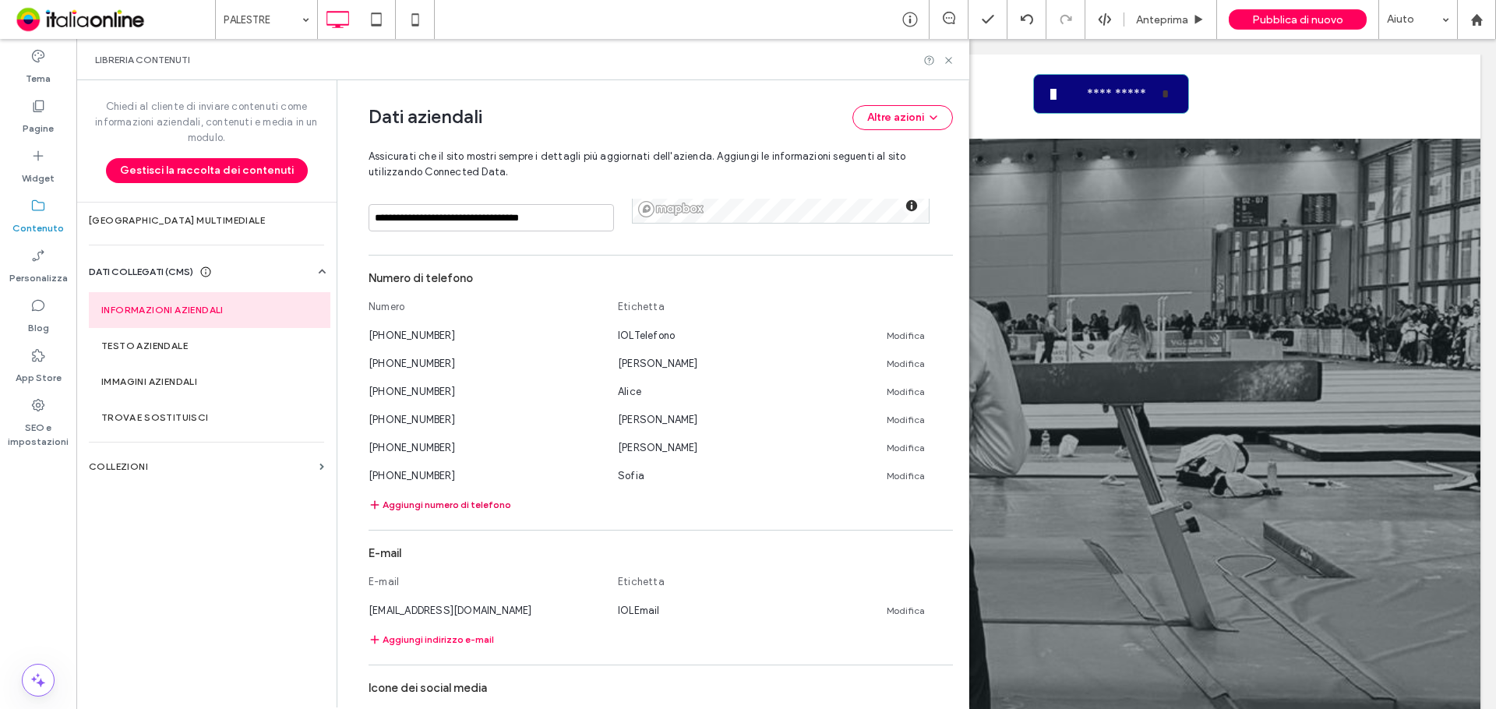
click at [457, 503] on button "Aggiungi numero di telefono" at bounding box center [440, 504] width 143 height 19
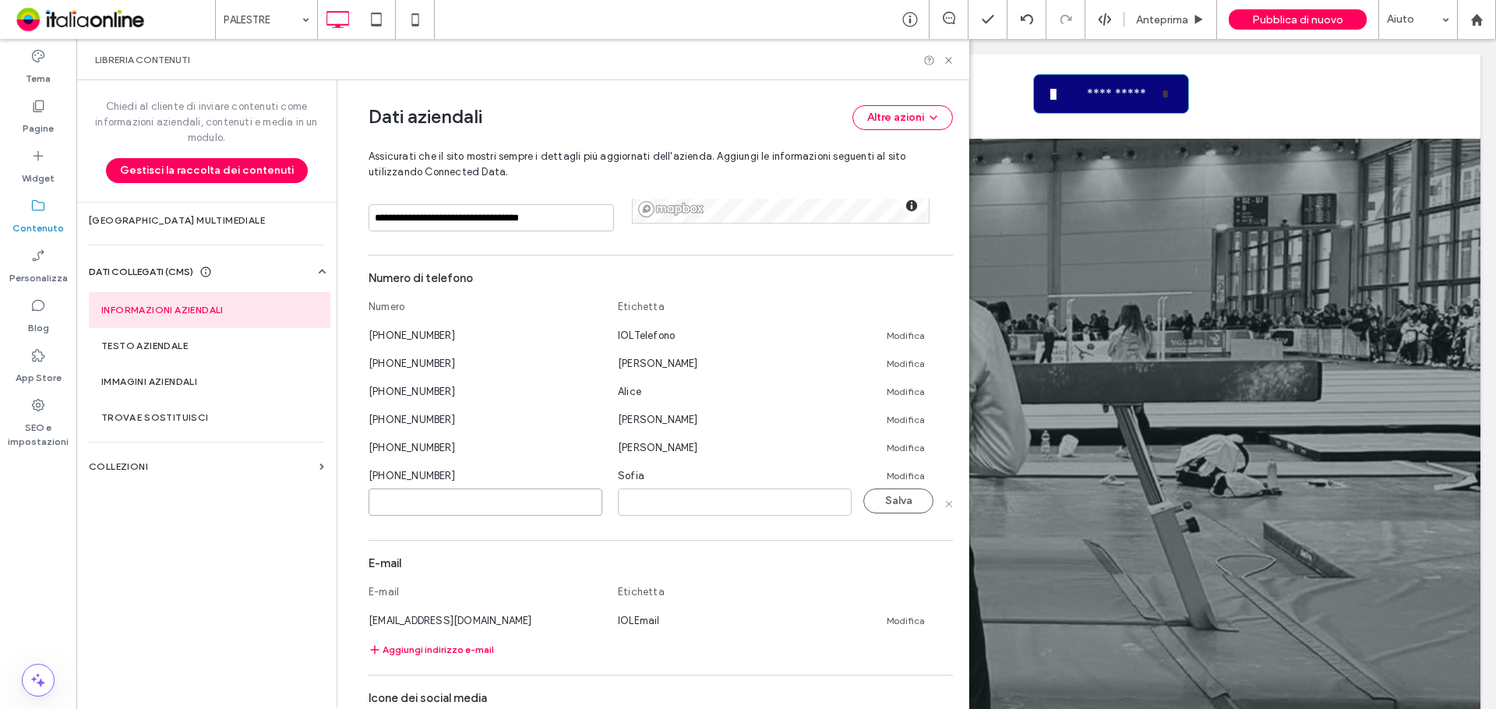
paste input "**********"
type input "**********"
click at [700, 494] on input at bounding box center [735, 501] width 234 height 27
click at [714, 500] on input at bounding box center [735, 501] width 234 height 27
type input "*****"
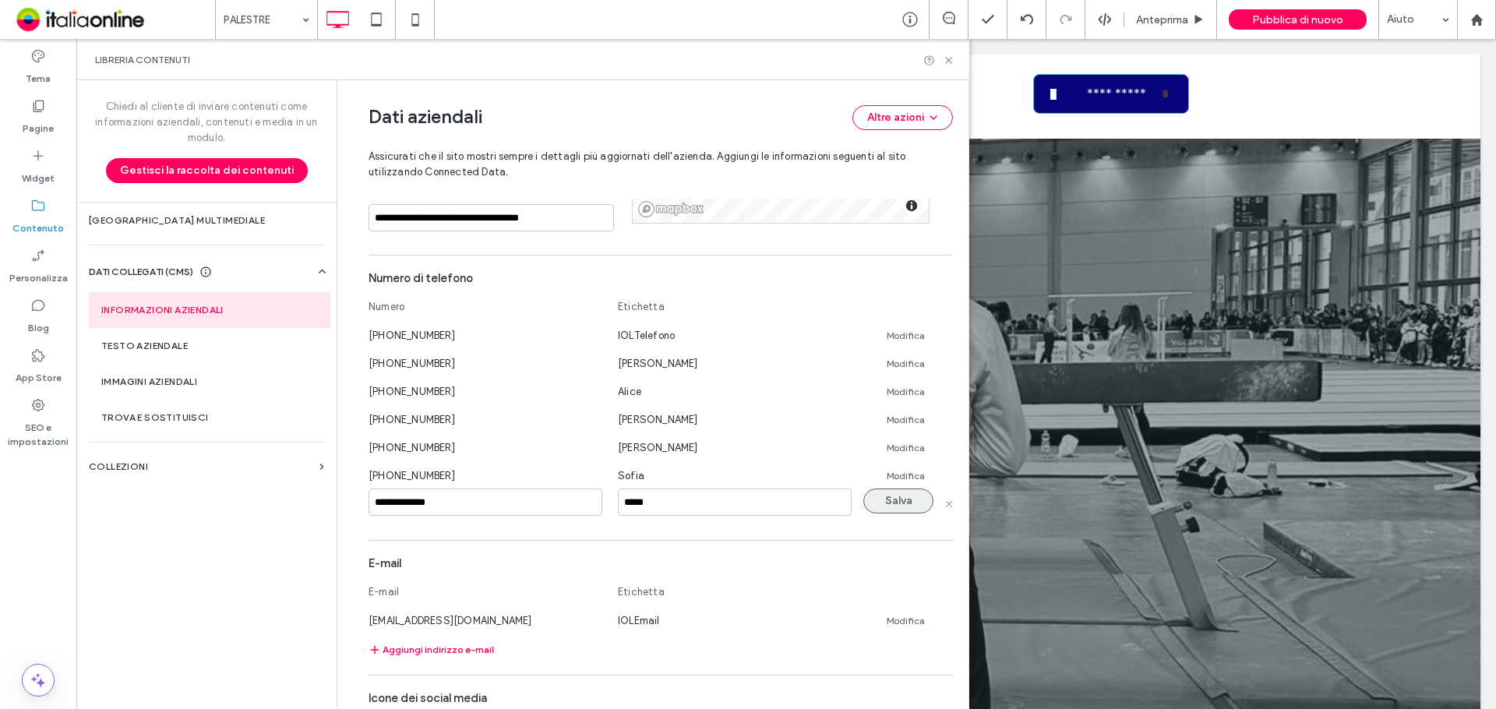
click at [899, 504] on button "Salva" at bounding box center [898, 500] width 70 height 25
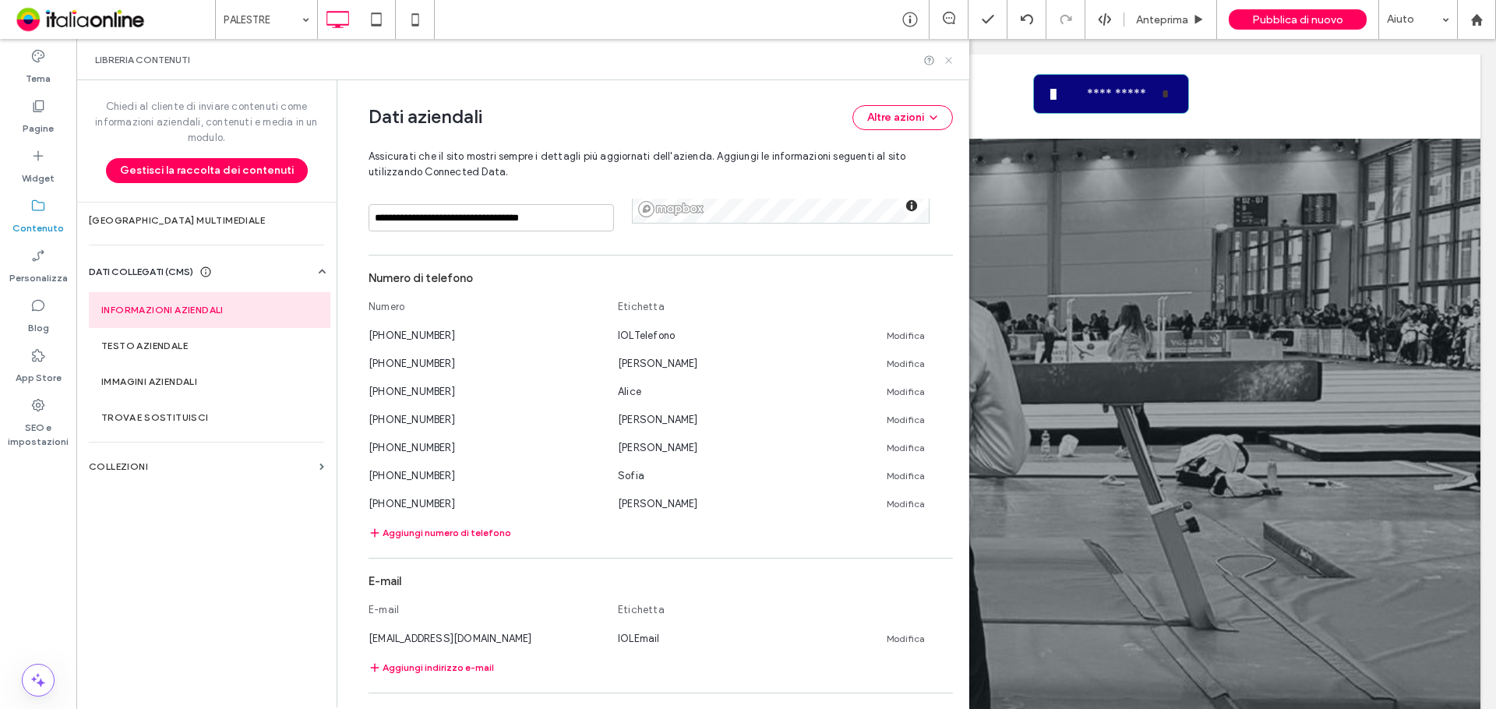
click at [945, 59] on icon at bounding box center [949, 61] width 12 height 12
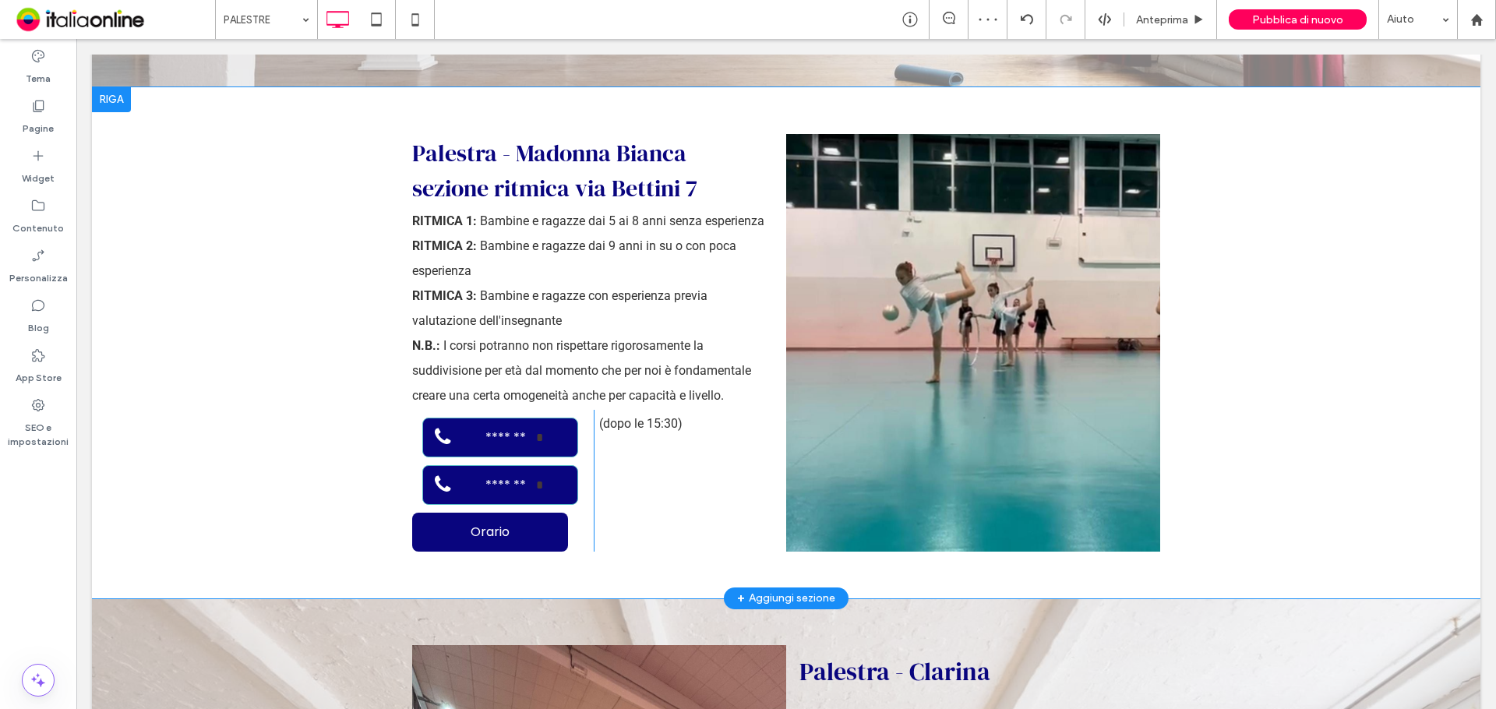
scroll to position [3506, 0]
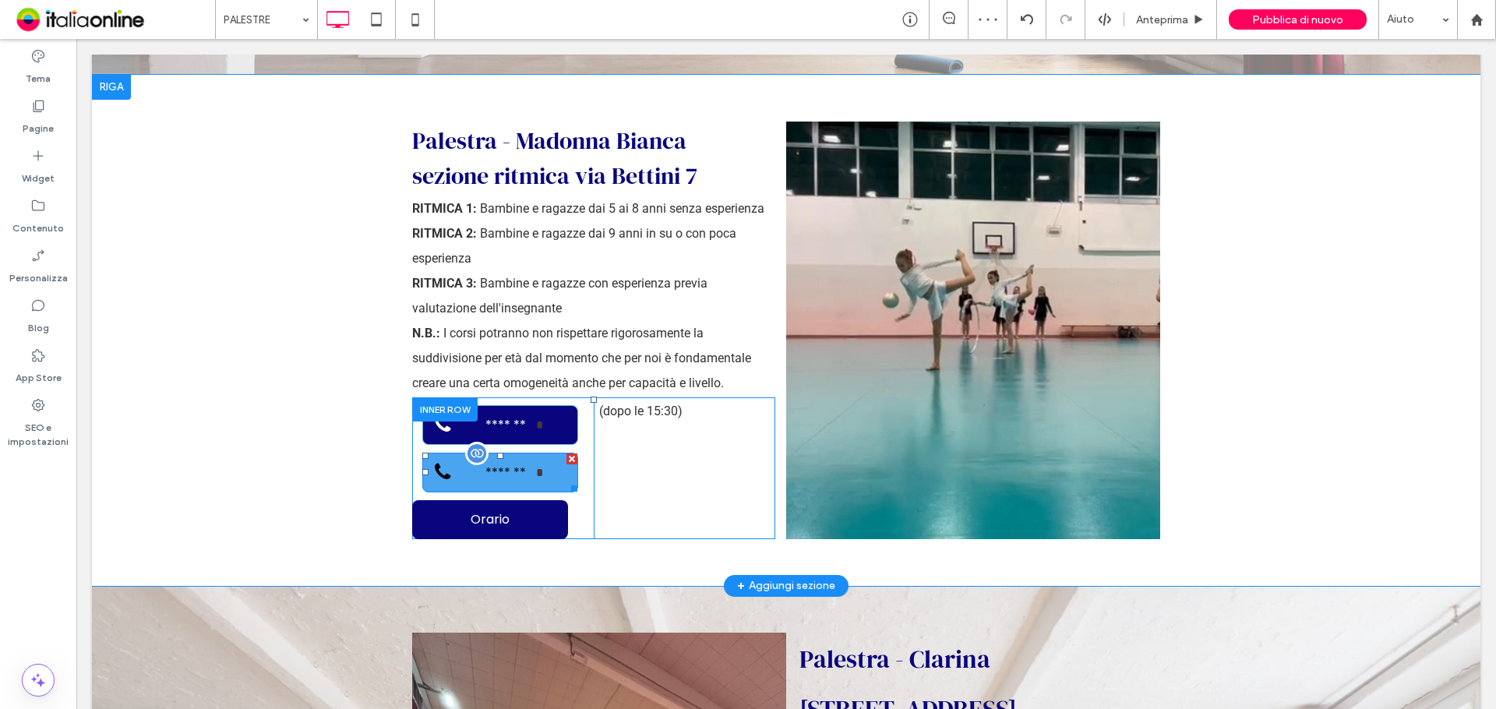
click at [516, 455] on span "*******" at bounding box center [506, 472] width 60 height 35
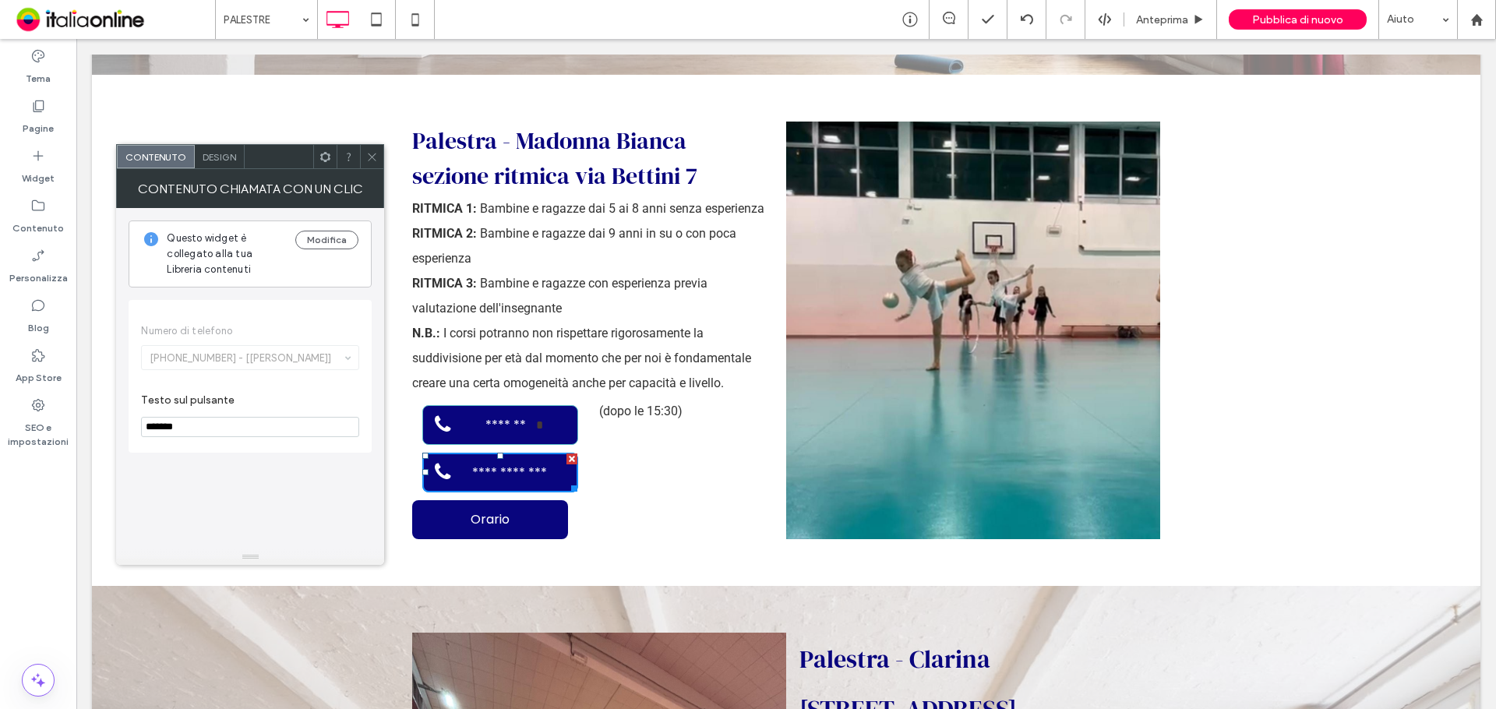
click at [247, 431] on input "*******" at bounding box center [250, 427] width 218 height 20
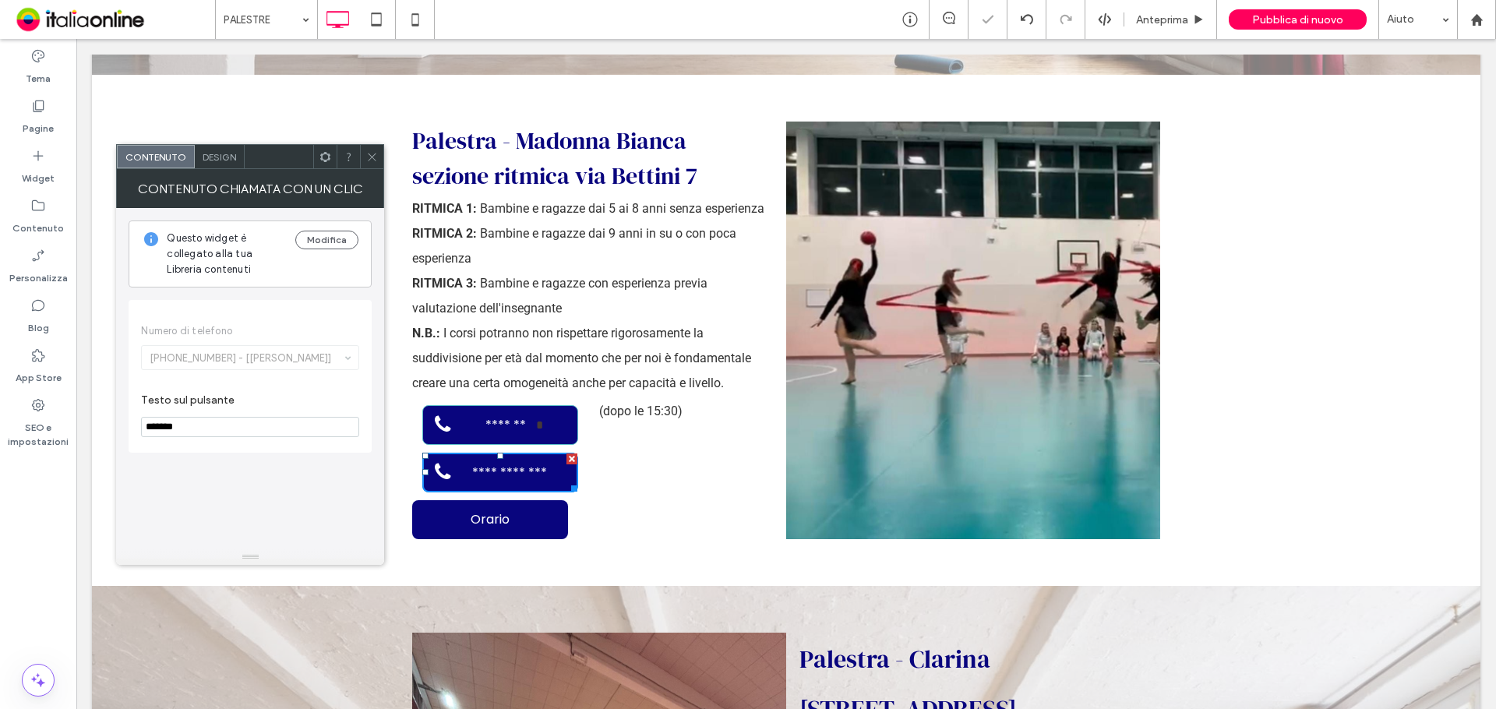
drag, startPoint x: 270, startPoint y: 437, endPoint x: 136, endPoint y: 432, distance: 134.9
click at [138, 434] on div "Numero di telefono +393497909087 - [Davide] Testo sul pulsante *******" at bounding box center [250, 376] width 243 height 153
click at [208, 428] on input "*******" at bounding box center [250, 427] width 218 height 20
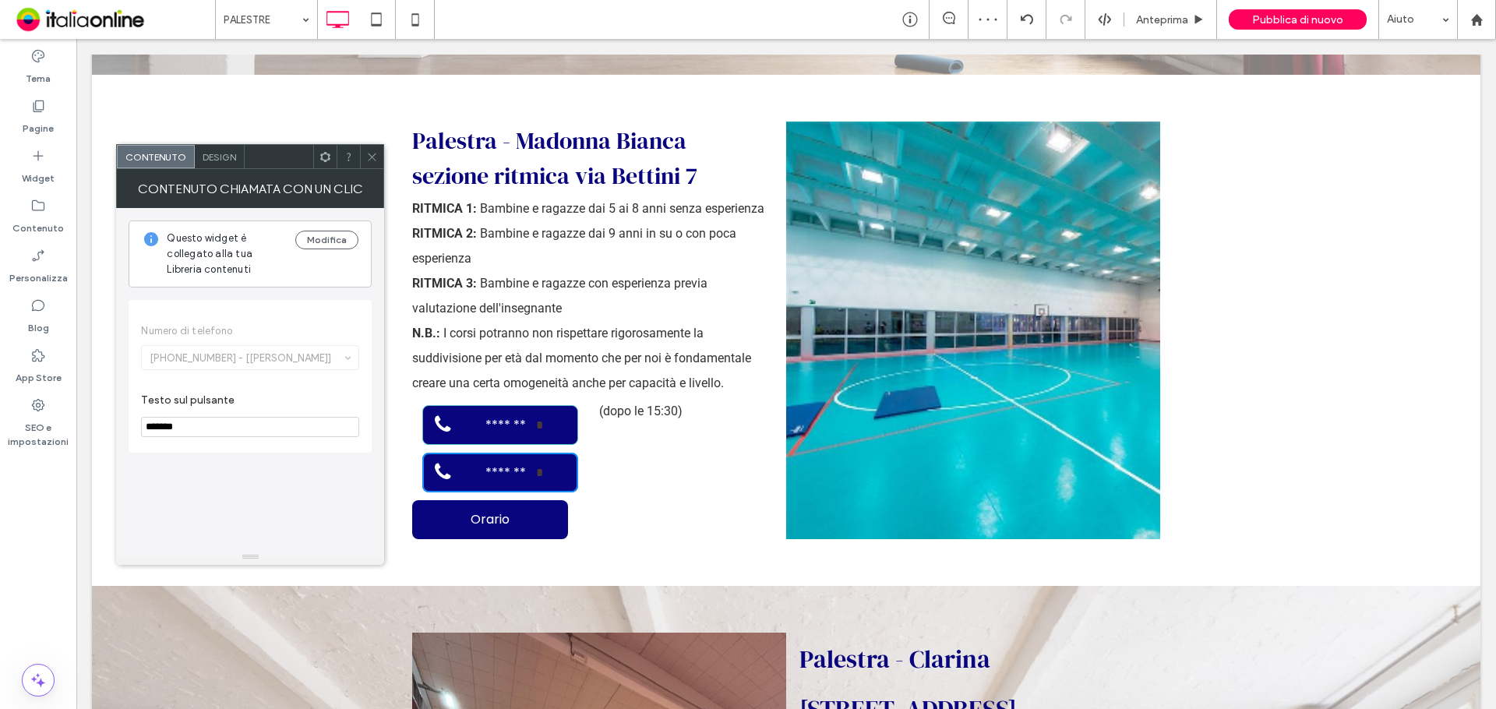
click at [208, 428] on input "*******" at bounding box center [250, 427] width 218 height 20
drag, startPoint x: 217, startPoint y: 428, endPoint x: 121, endPoint y: 436, distance: 96.1
click at [121, 436] on div "Questo widget è collegato alla tua Libreria contenuti Modifica Numero di telefo…" at bounding box center [250, 378] width 268 height 341
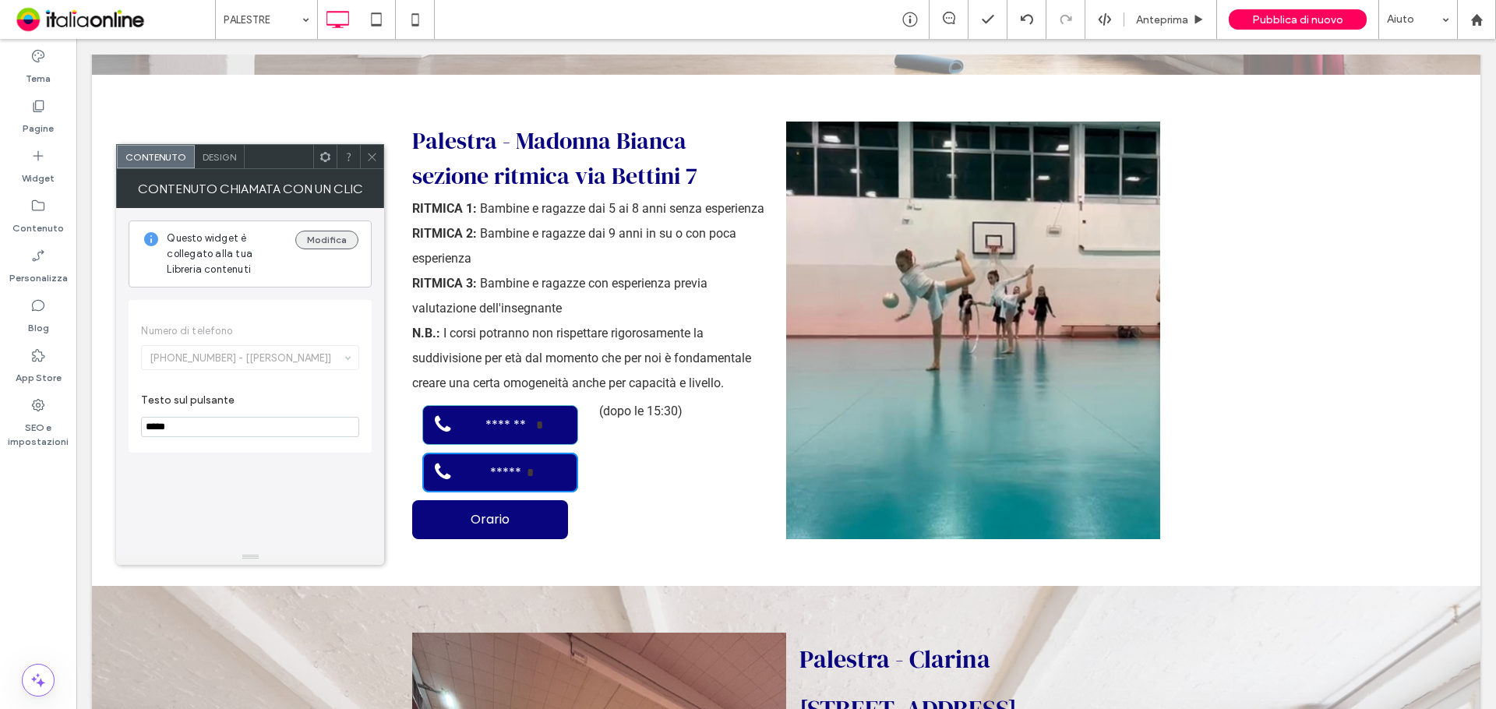
type input "*****"
click at [315, 234] on button "Modifica" at bounding box center [326, 240] width 63 height 19
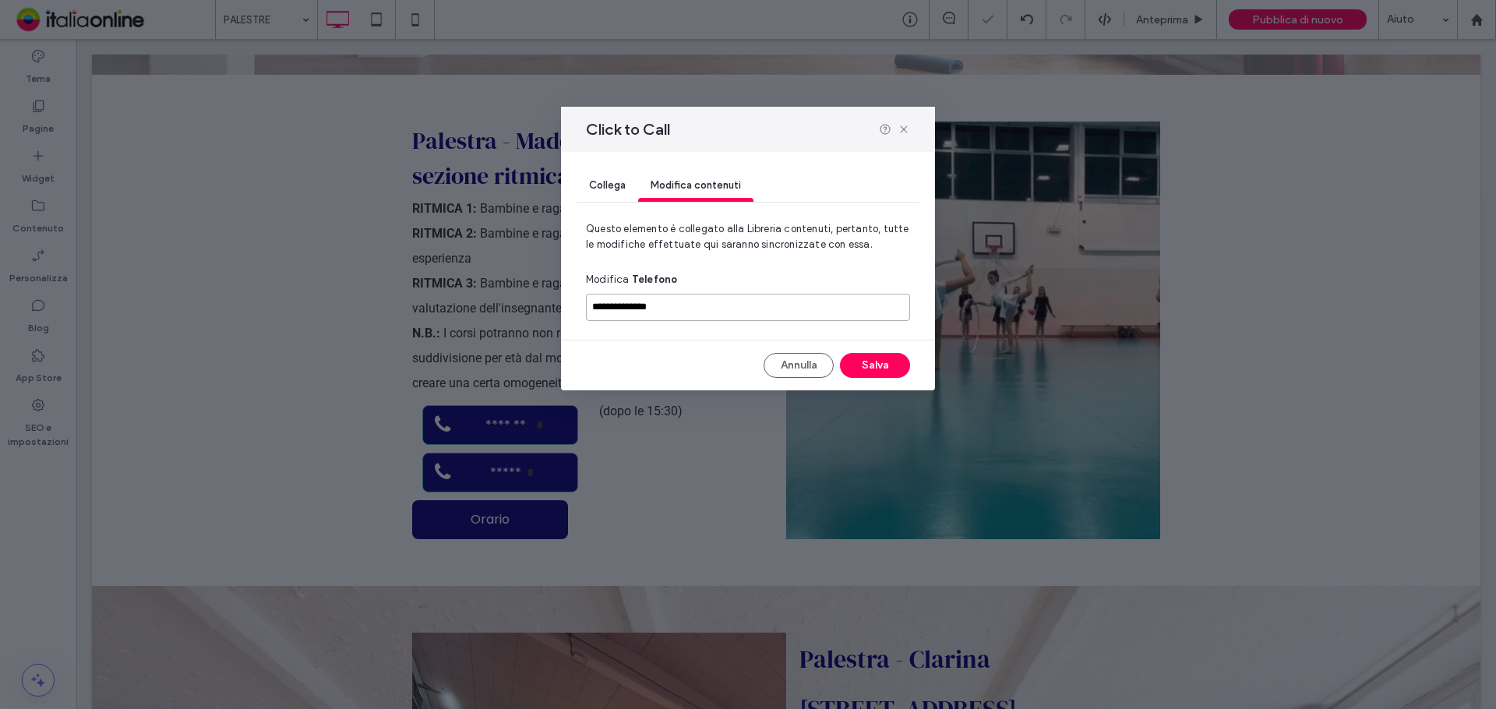
click at [734, 306] on input "**********" at bounding box center [748, 307] width 324 height 27
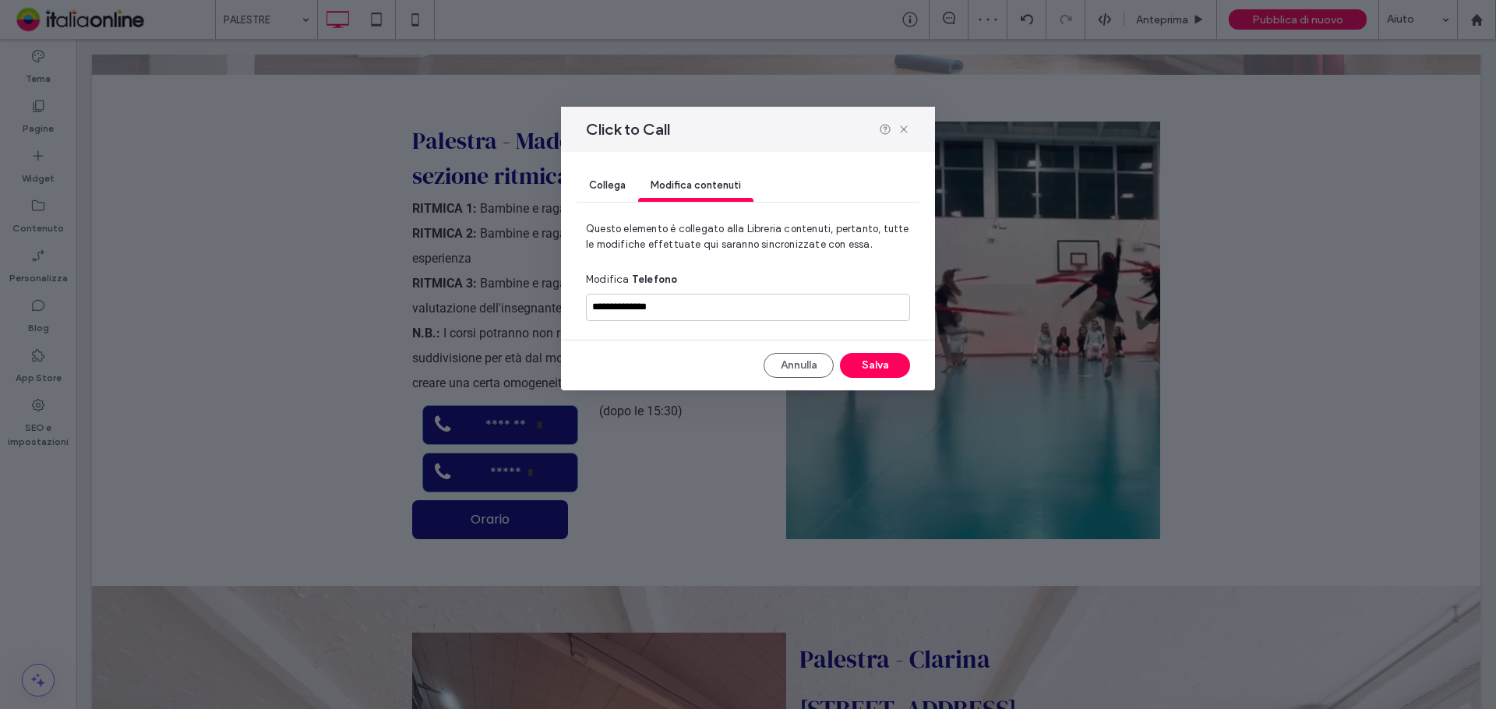
click at [620, 180] on span "Collega" at bounding box center [607, 185] width 37 height 12
click at [716, 307] on span "+393497909087" at bounding box center [780, 306] width 139 height 16
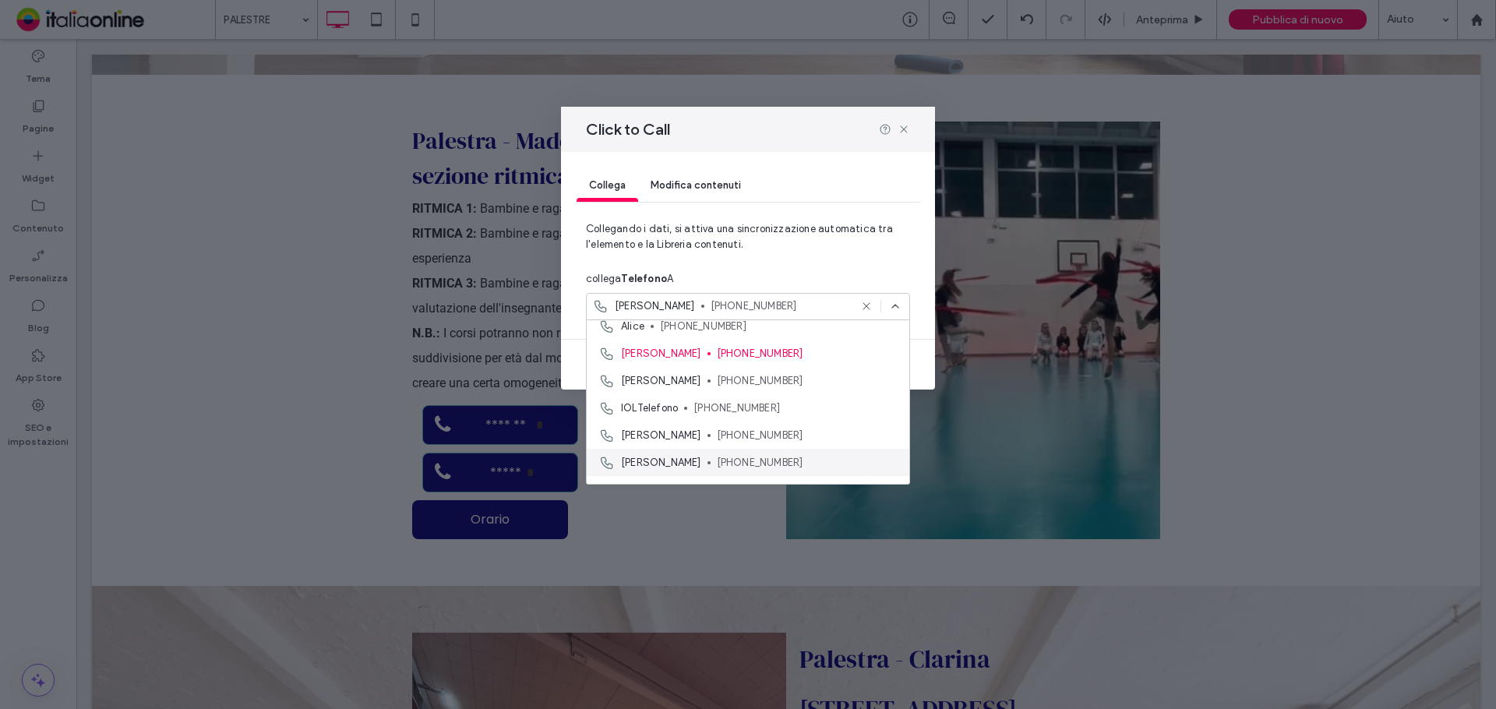
scroll to position [55, 0]
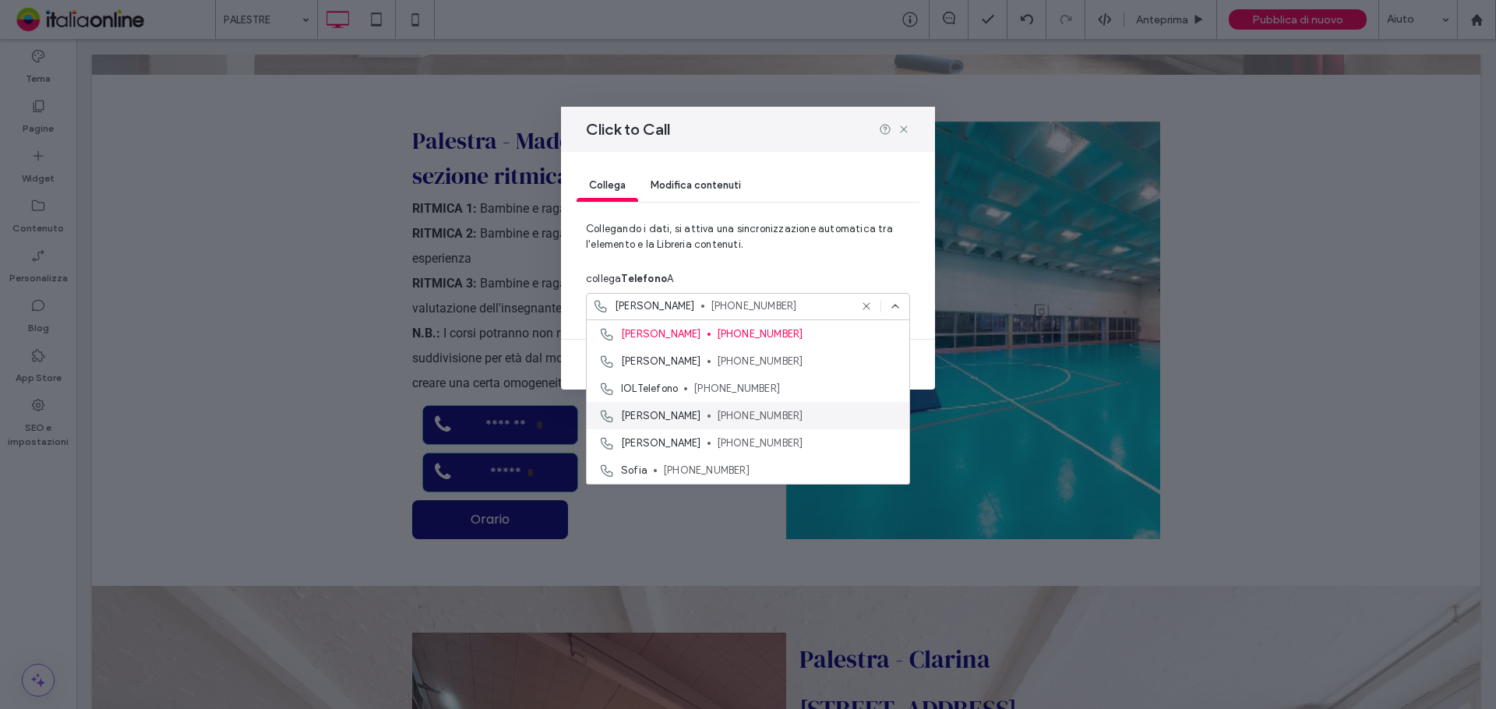
click at [717, 421] on span "+393463452229" at bounding box center [807, 416] width 180 height 16
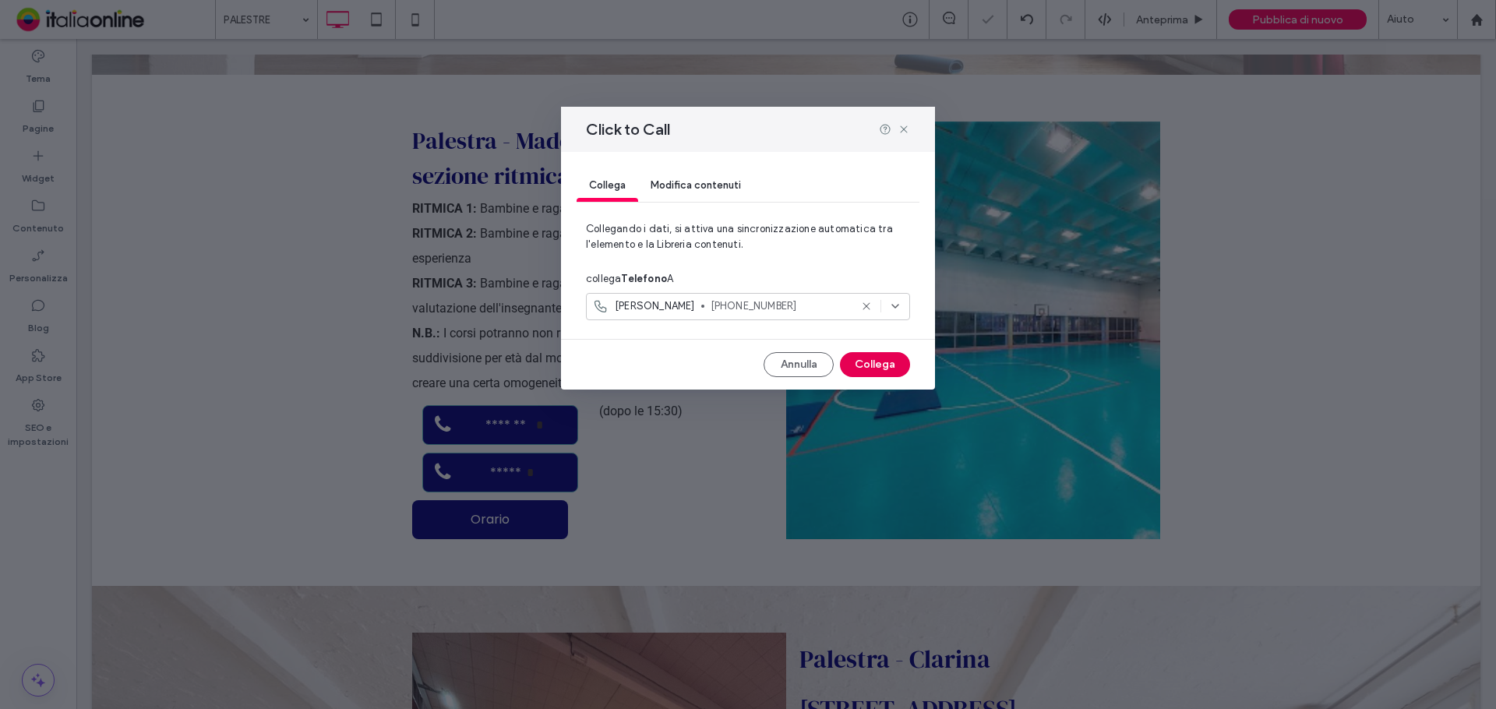
click at [882, 361] on button "Collega" at bounding box center [875, 364] width 70 height 25
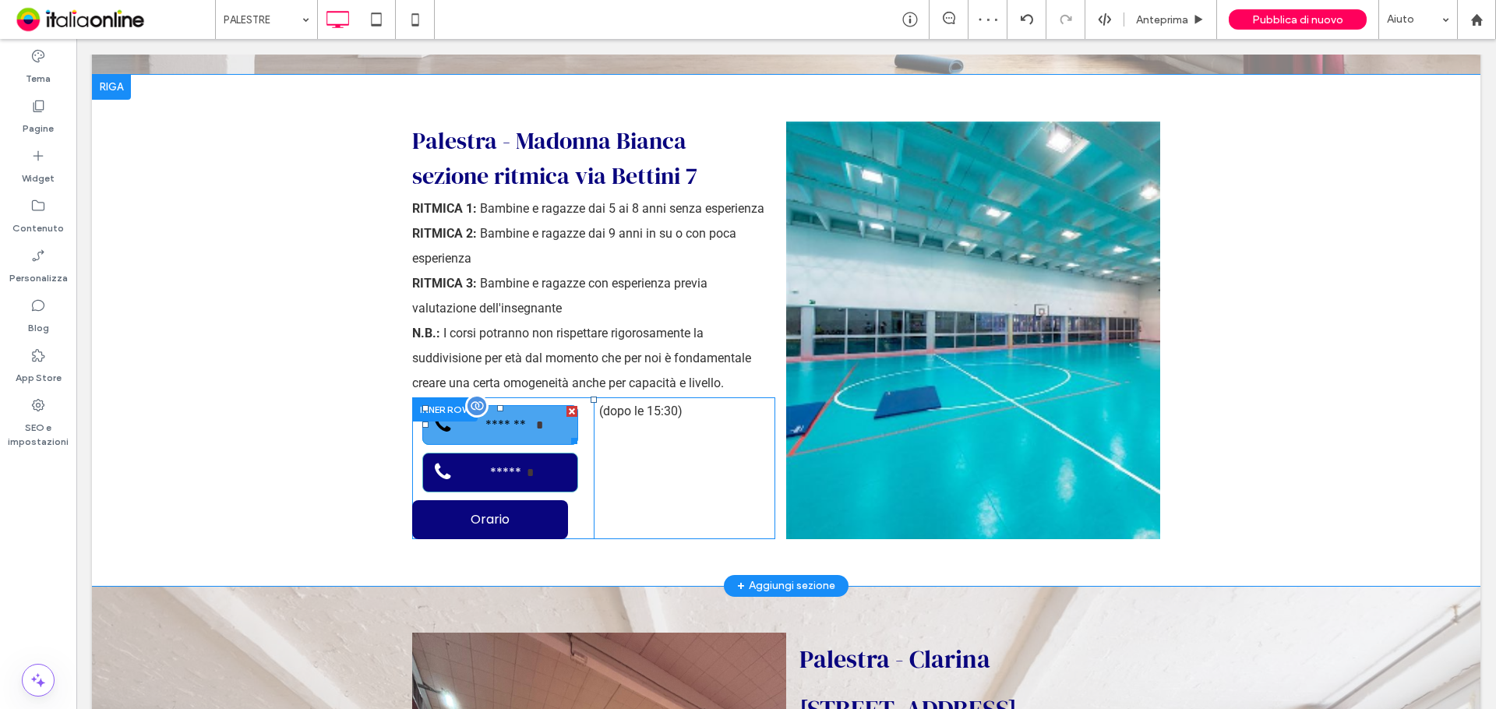
click at [523, 407] on span "*******" at bounding box center [506, 424] width 60 height 35
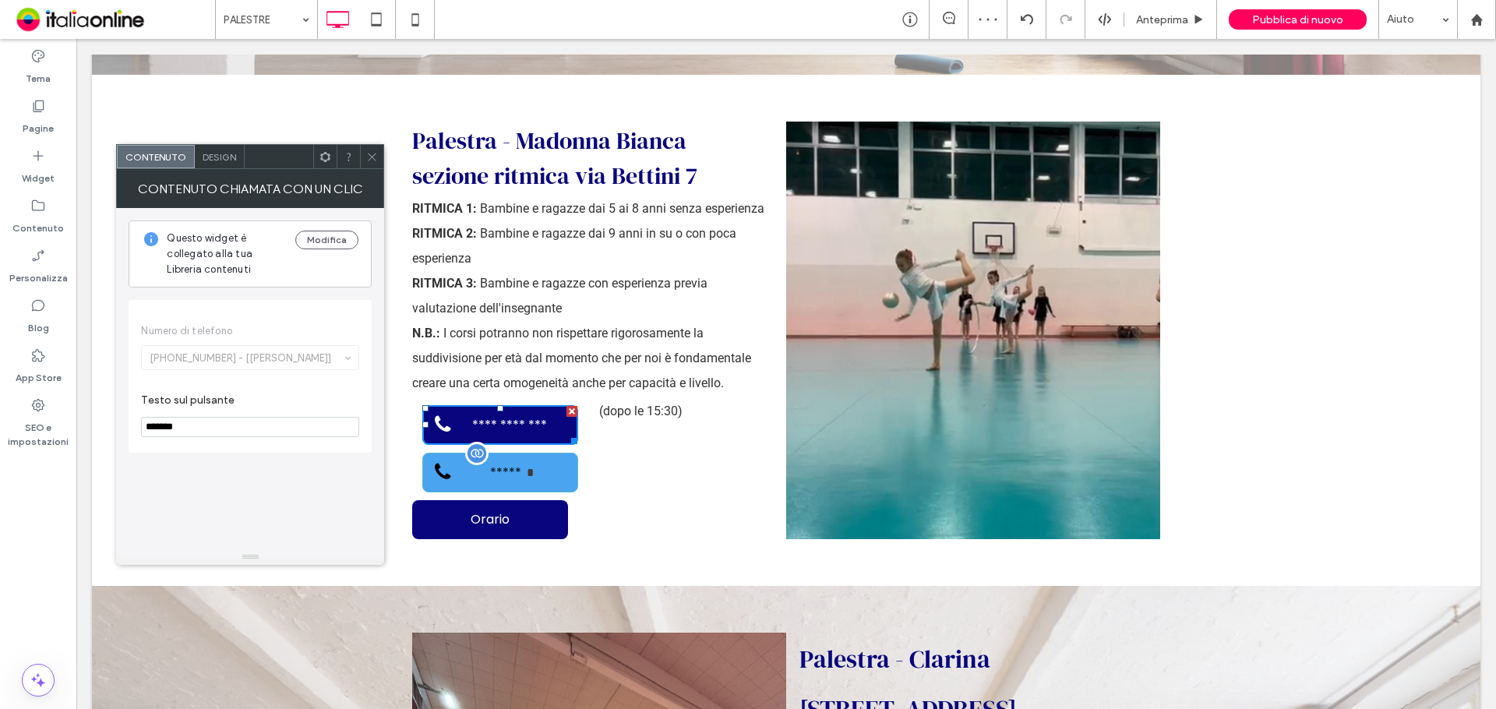
click at [531, 453] on link "**********" at bounding box center [500, 473] width 156 height 40
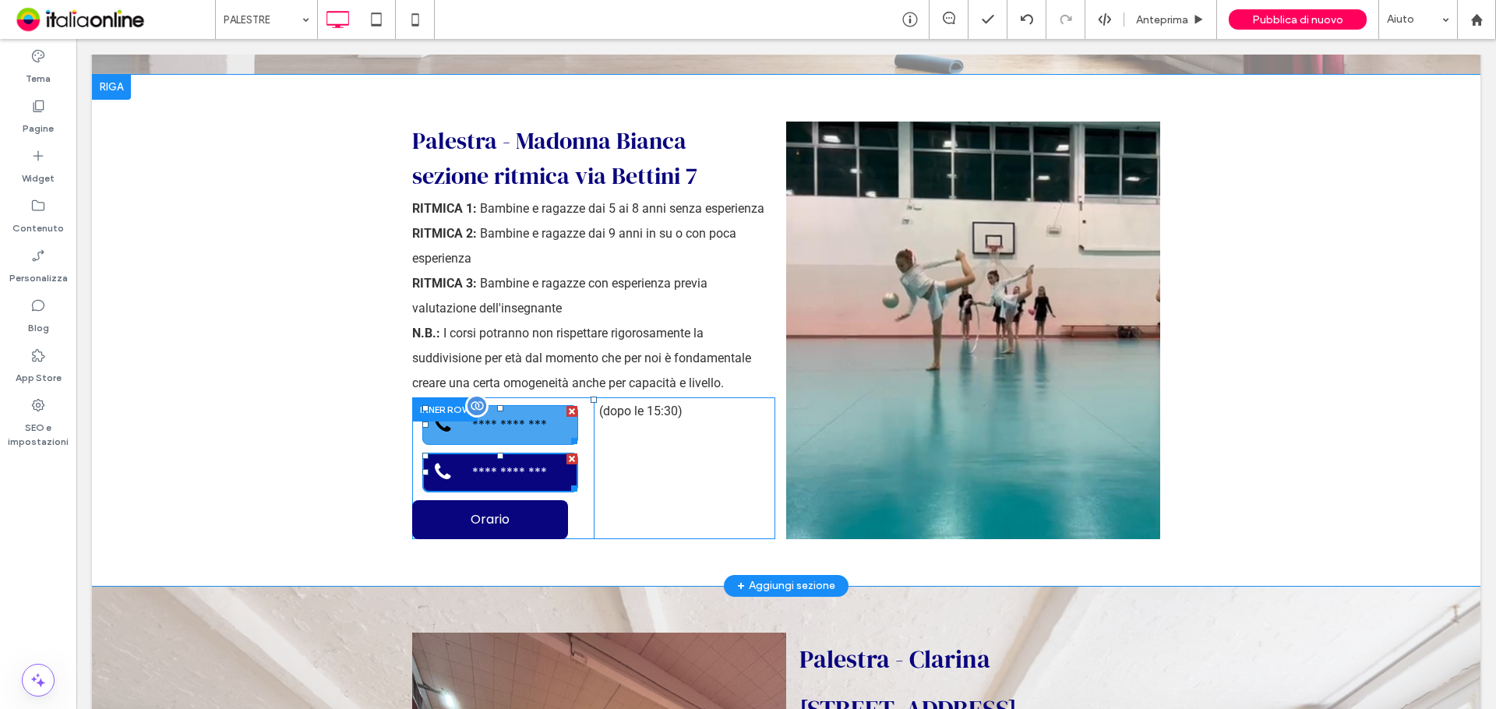
click at [526, 407] on span "**********" at bounding box center [509, 424] width 111 height 35
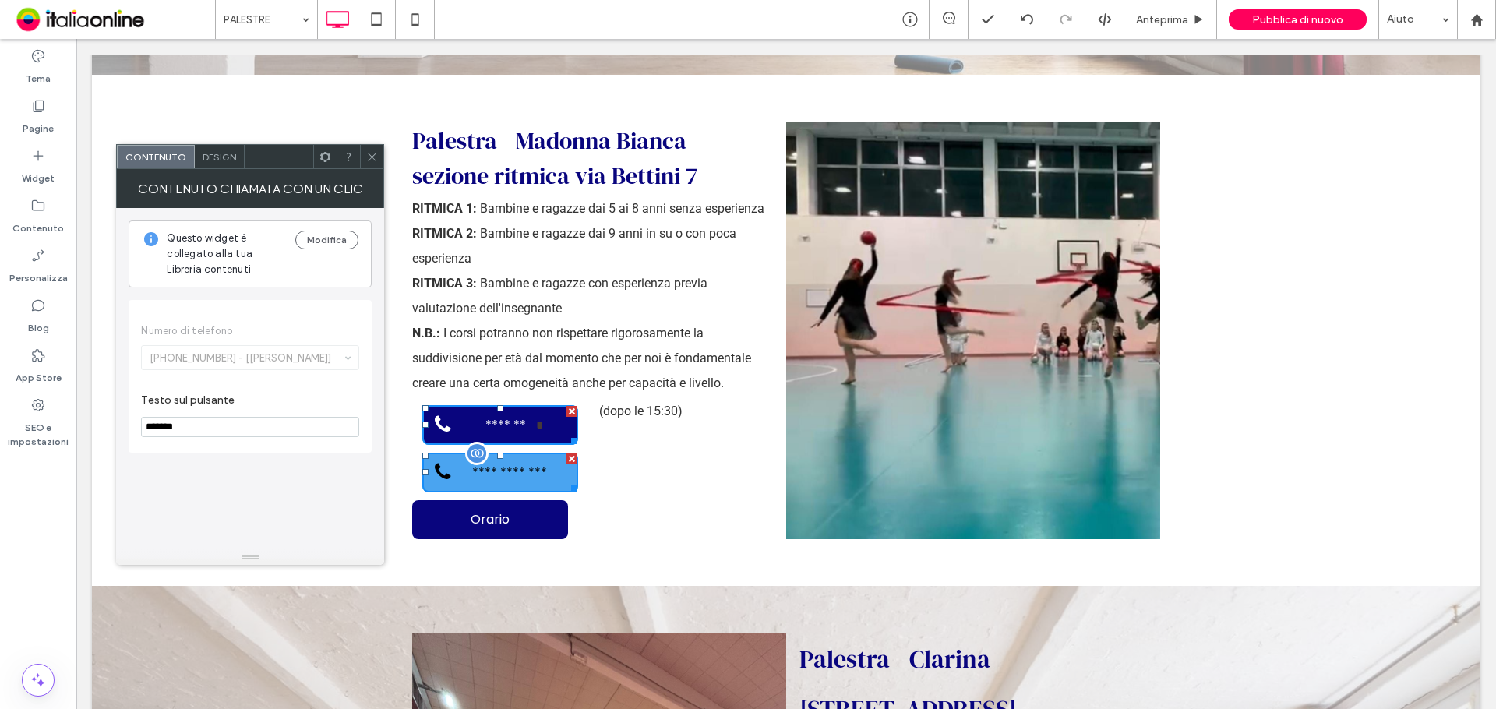
click at [533, 453] on link "**********" at bounding box center [500, 473] width 156 height 40
click at [366, 161] on icon at bounding box center [372, 157] width 12 height 12
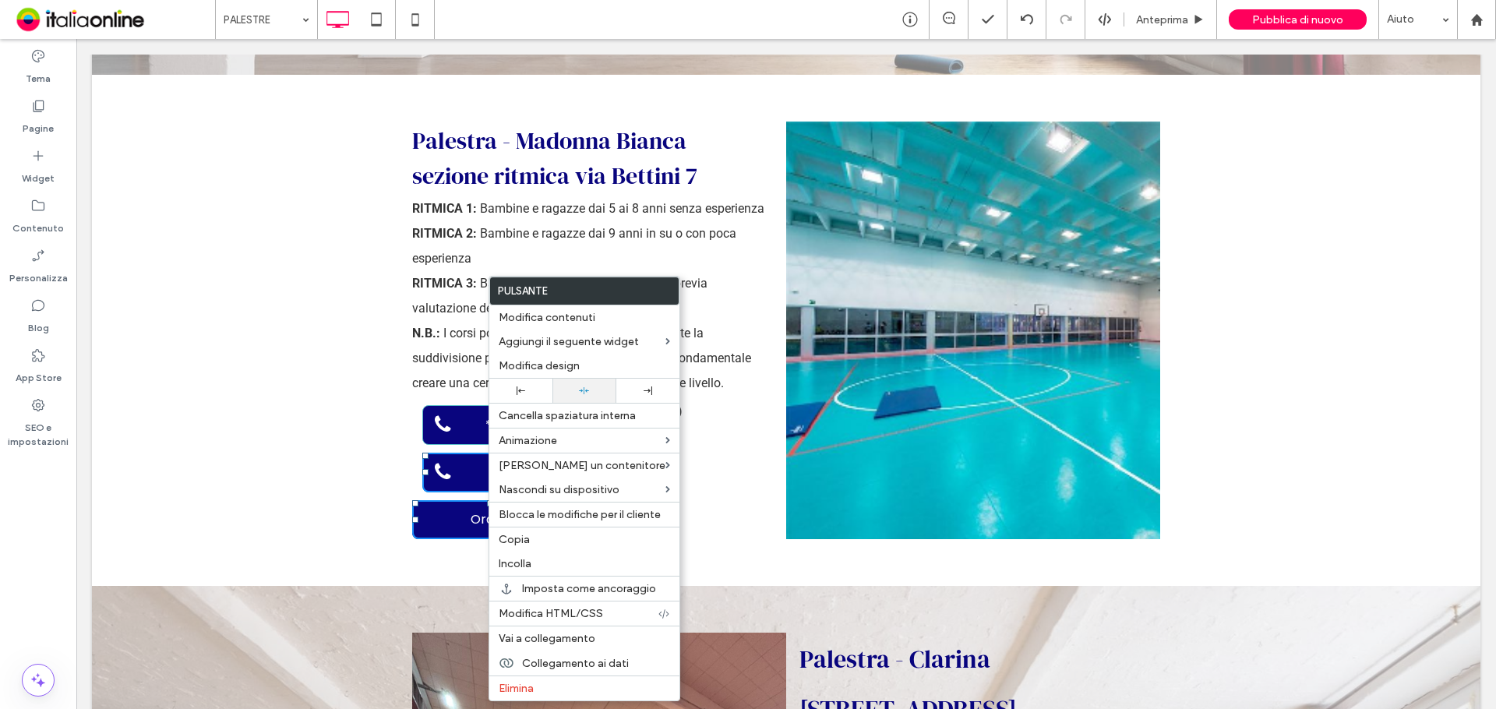
click at [579, 388] on icon at bounding box center [584, 391] width 10 height 10
click at [732, 397] on div "(dopo le 15:30) Click To Paste" at bounding box center [685, 468] width 182 height 142
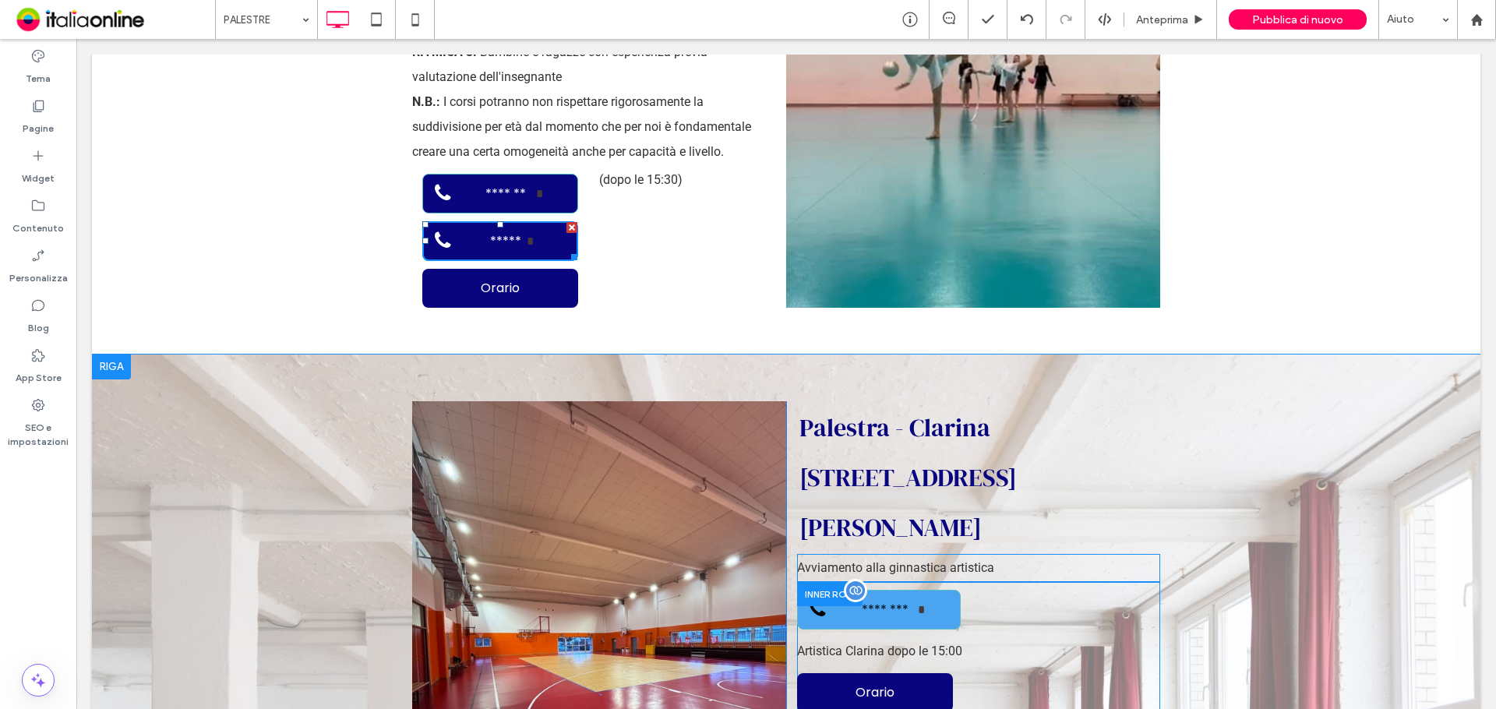
scroll to position [3740, 0]
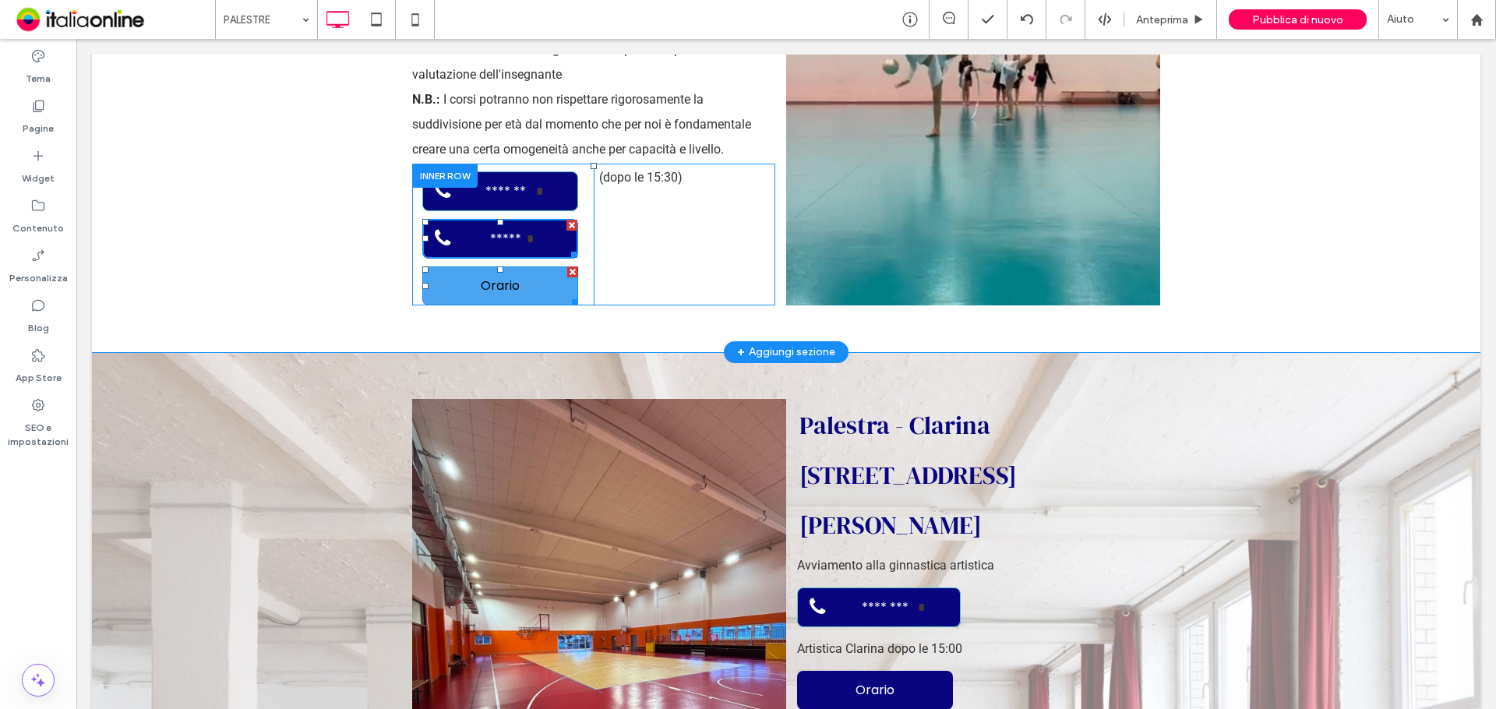
click at [494, 276] on span "Orario" at bounding box center [500, 285] width 39 height 19
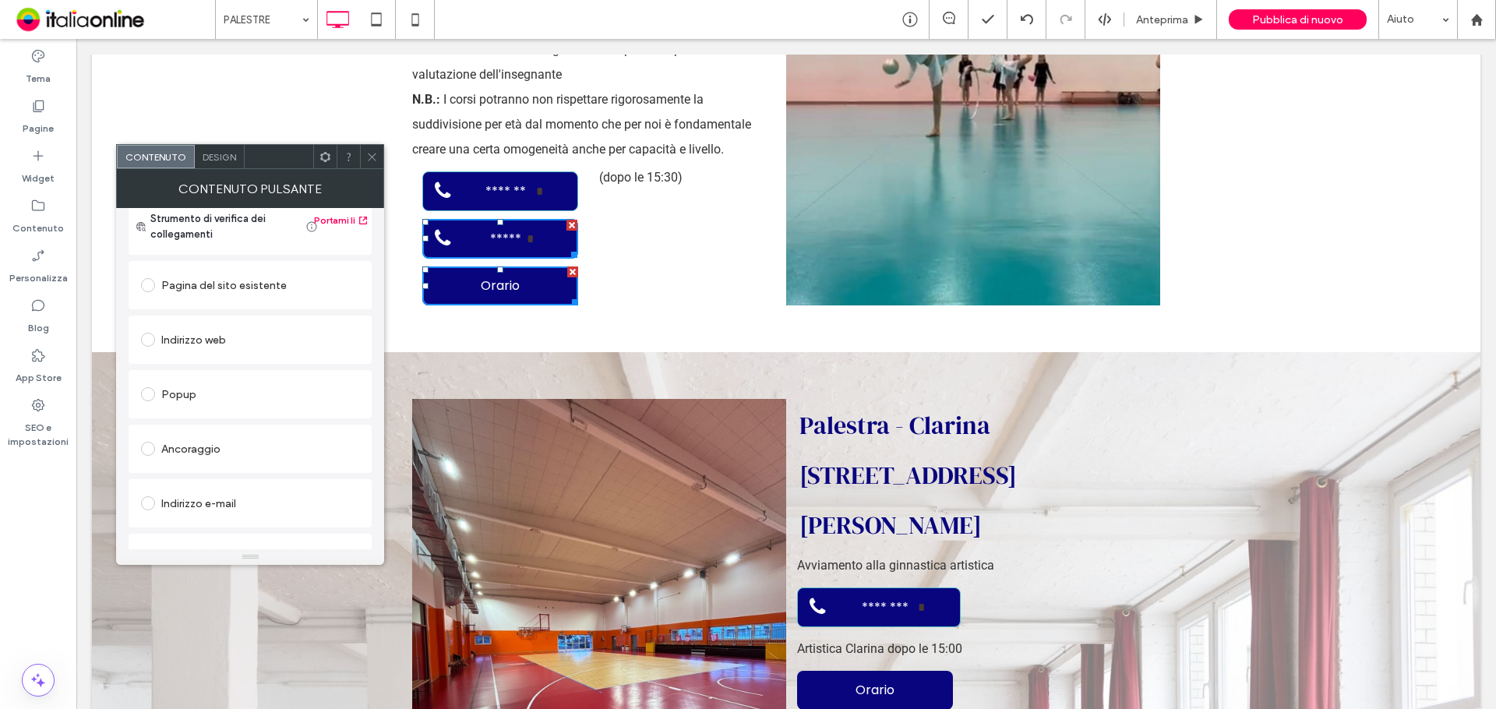
scroll to position [260, 0]
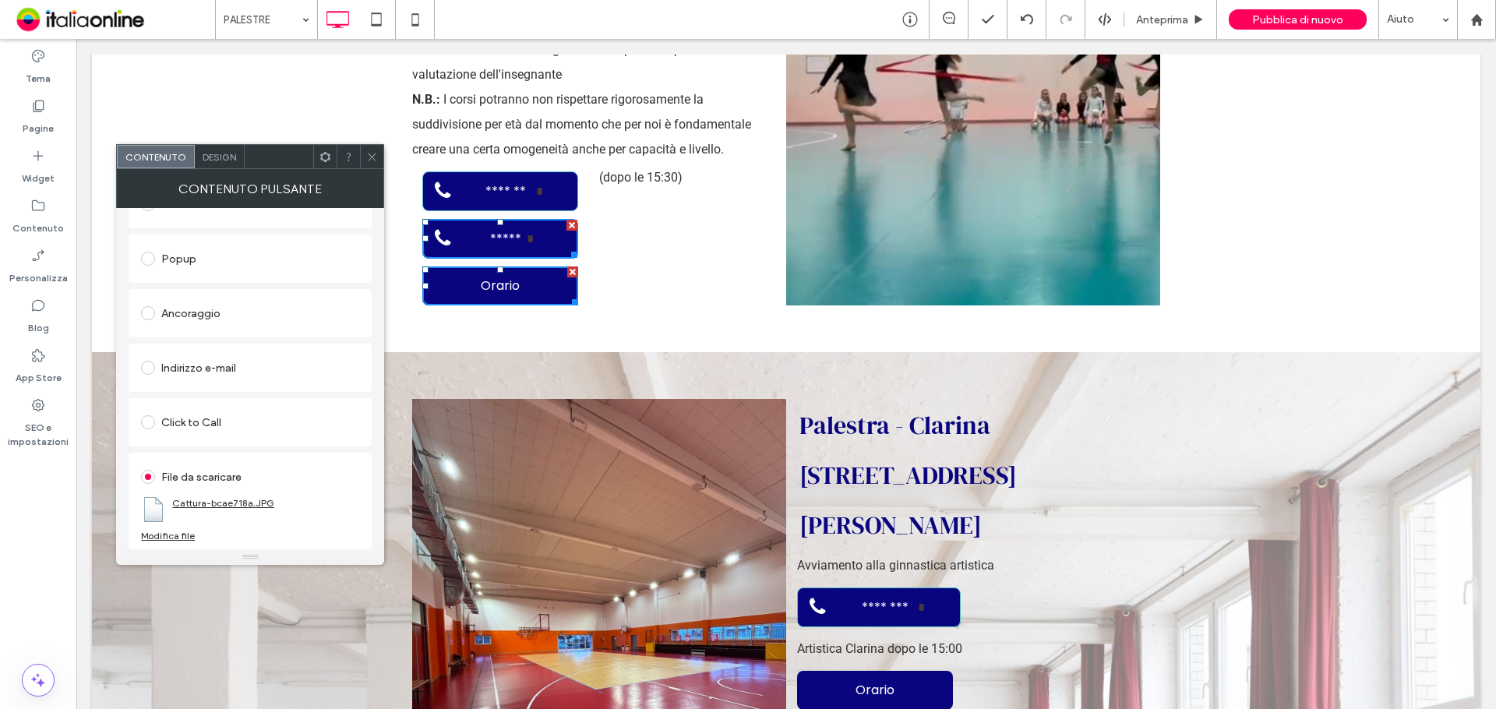
click at [228, 504] on link "Cattura-bcae718a.JPG" at bounding box center [223, 503] width 102 height 12
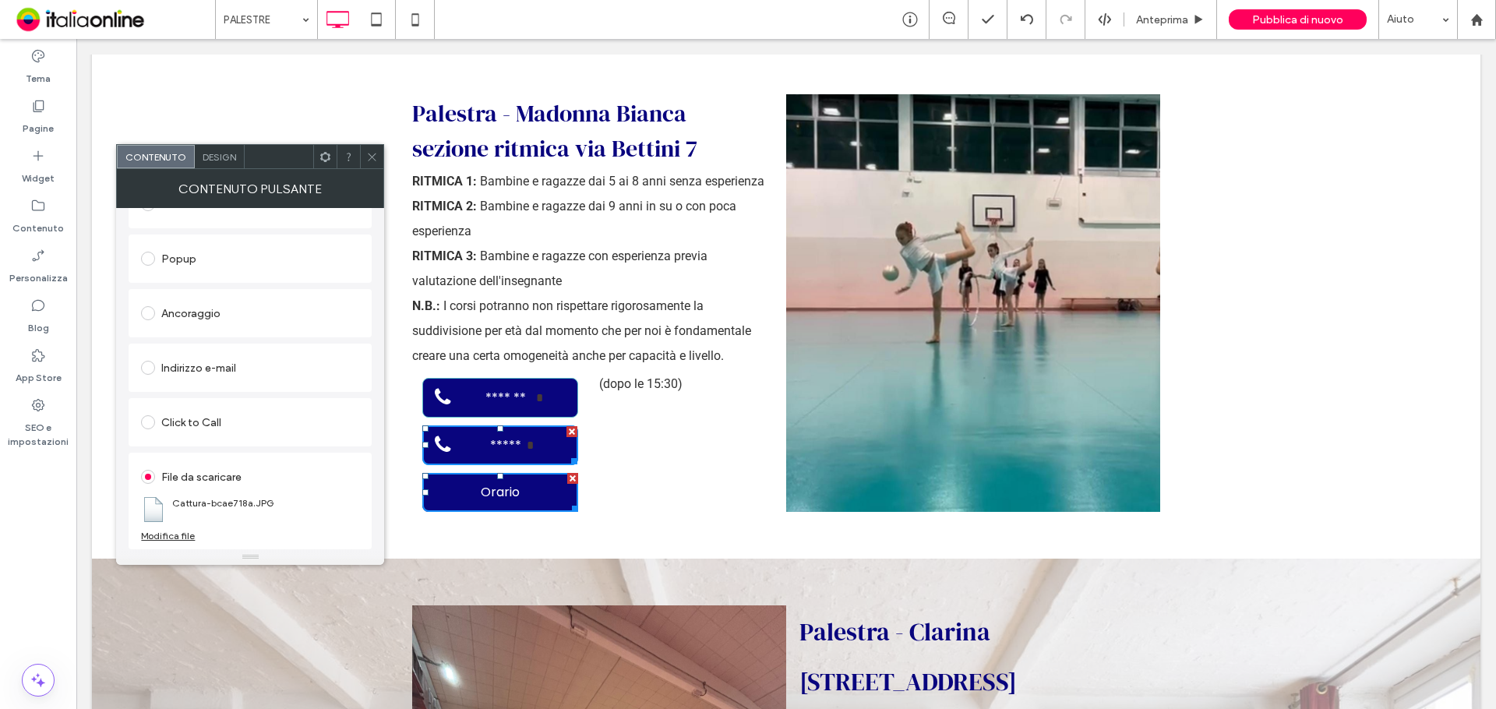
scroll to position [3506, 0]
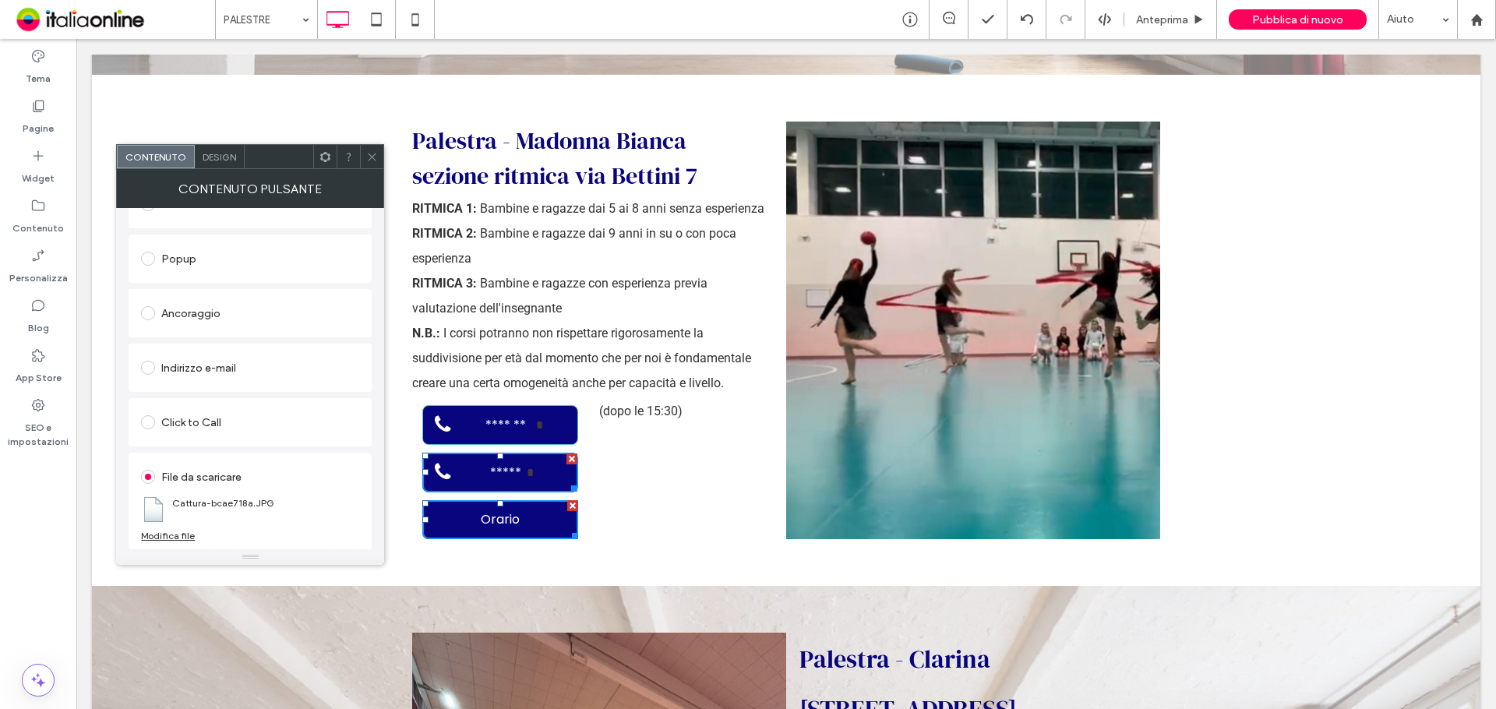
click at [173, 534] on div "Modifica file" at bounding box center [168, 536] width 54 height 12
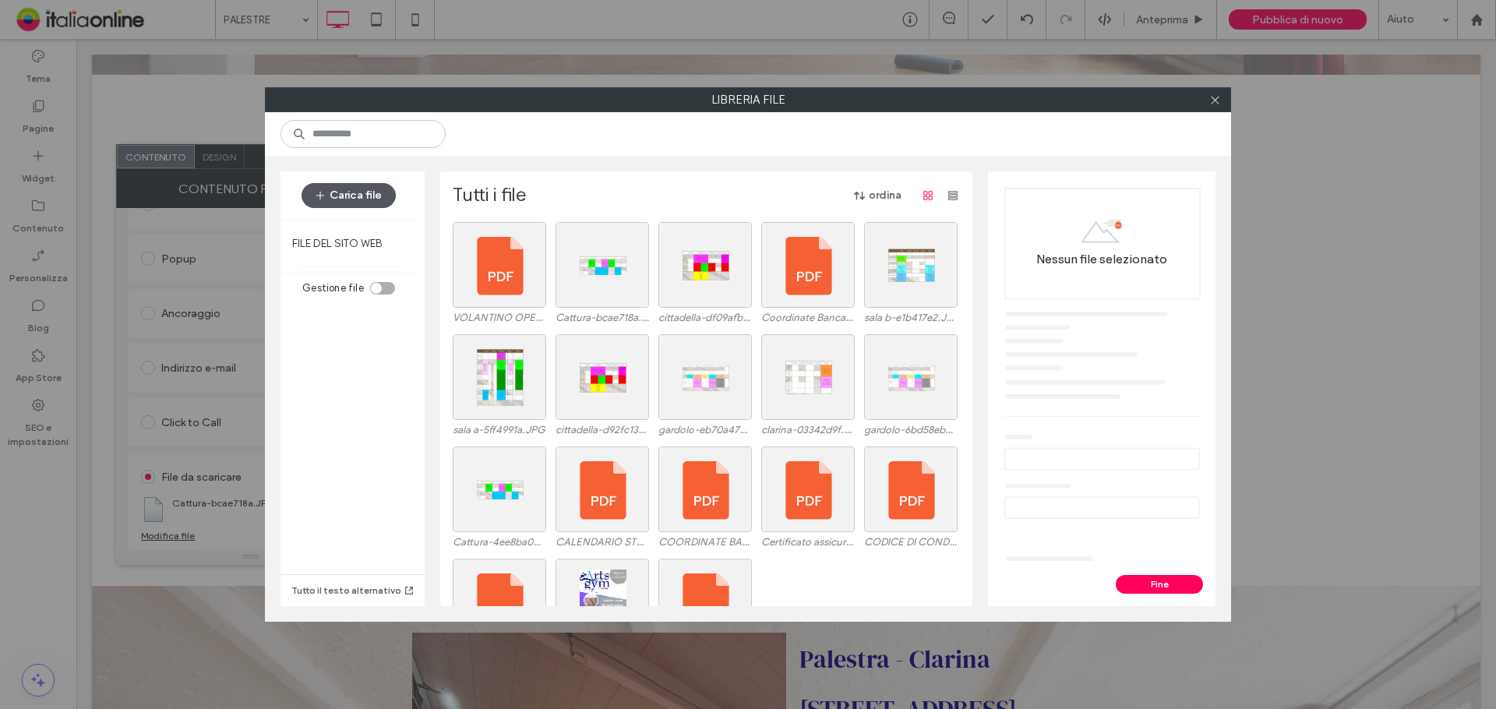
click at [355, 189] on button "Carica file" at bounding box center [349, 195] width 94 height 25
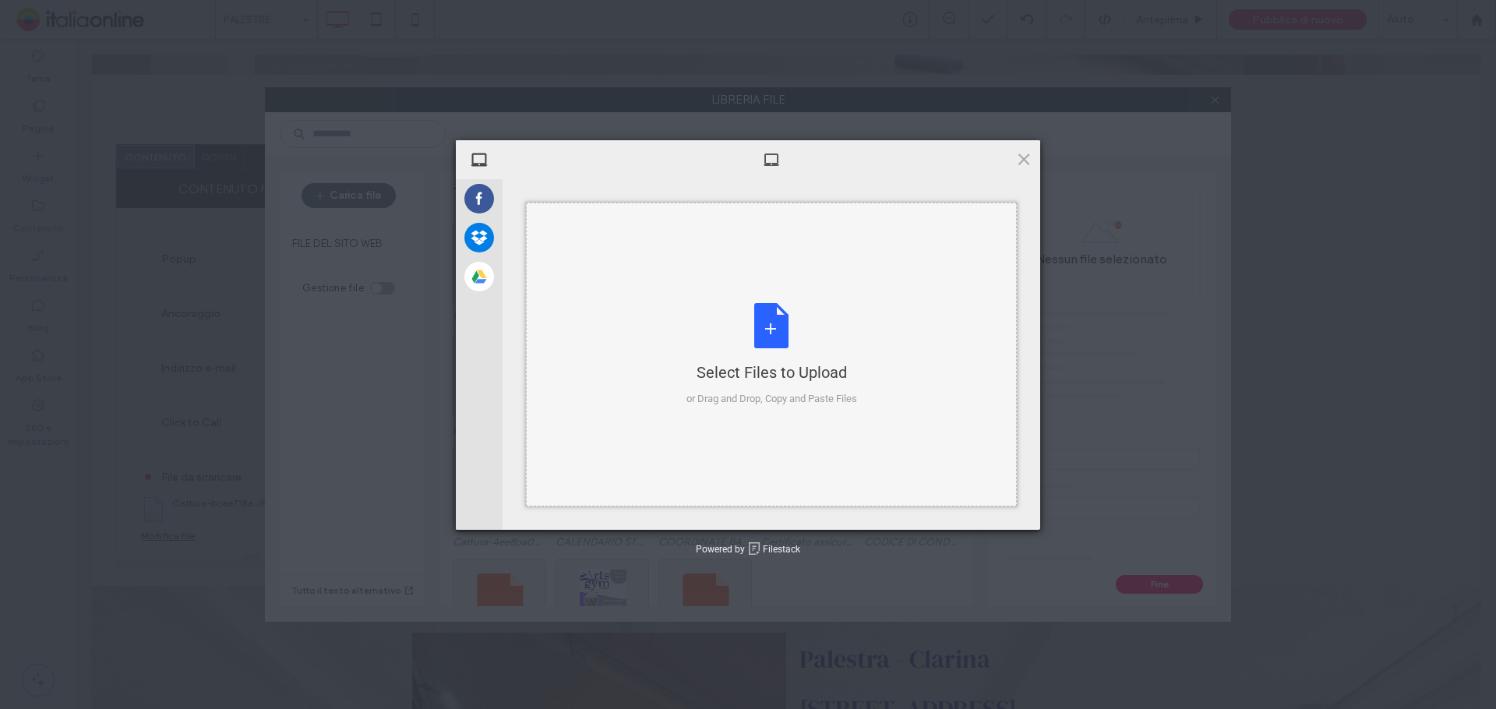
click at [709, 270] on div "Select Files to Upload or Drag and Drop, Copy and Paste Files" at bounding box center [771, 355] width 491 height 304
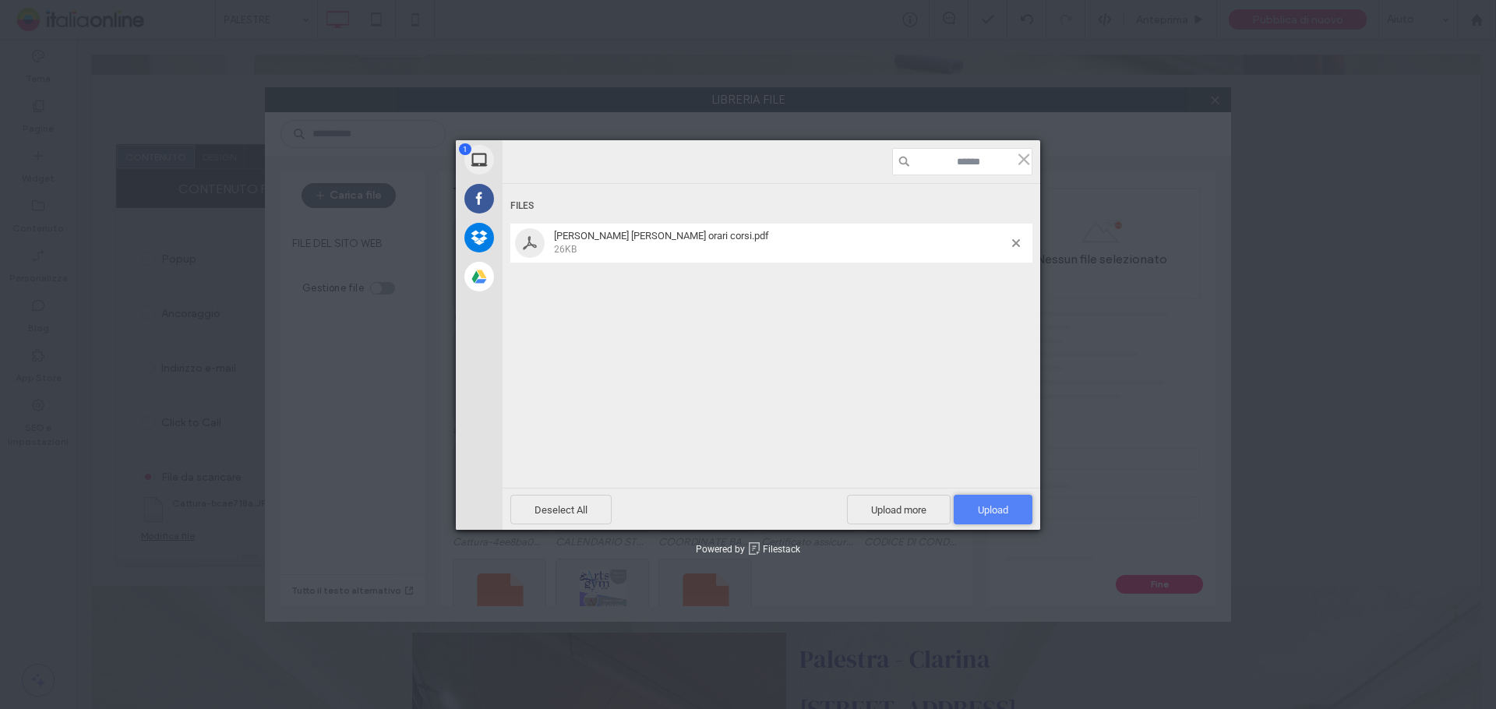
click at [1007, 518] on span "Upload 1" at bounding box center [993, 510] width 79 height 30
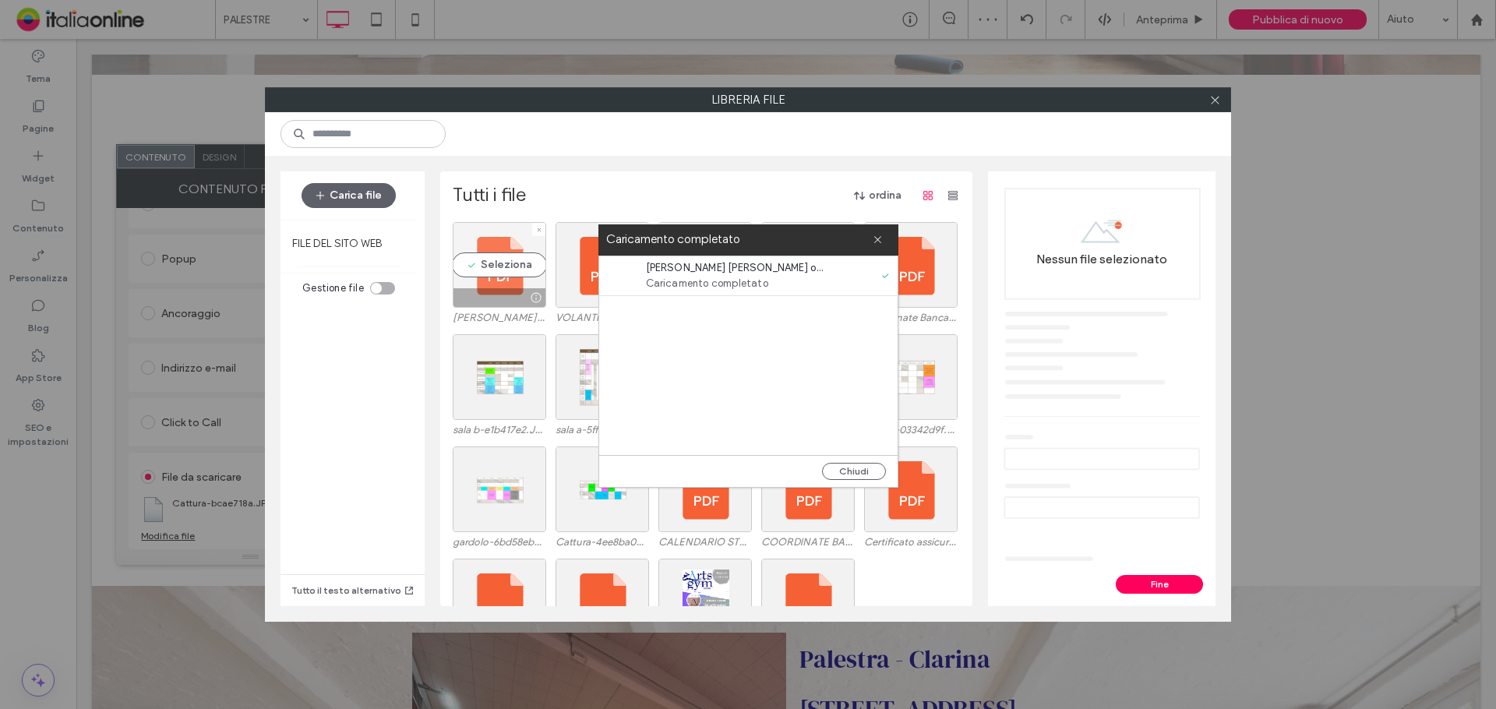
click at [488, 288] on div at bounding box center [499, 297] width 92 height 19
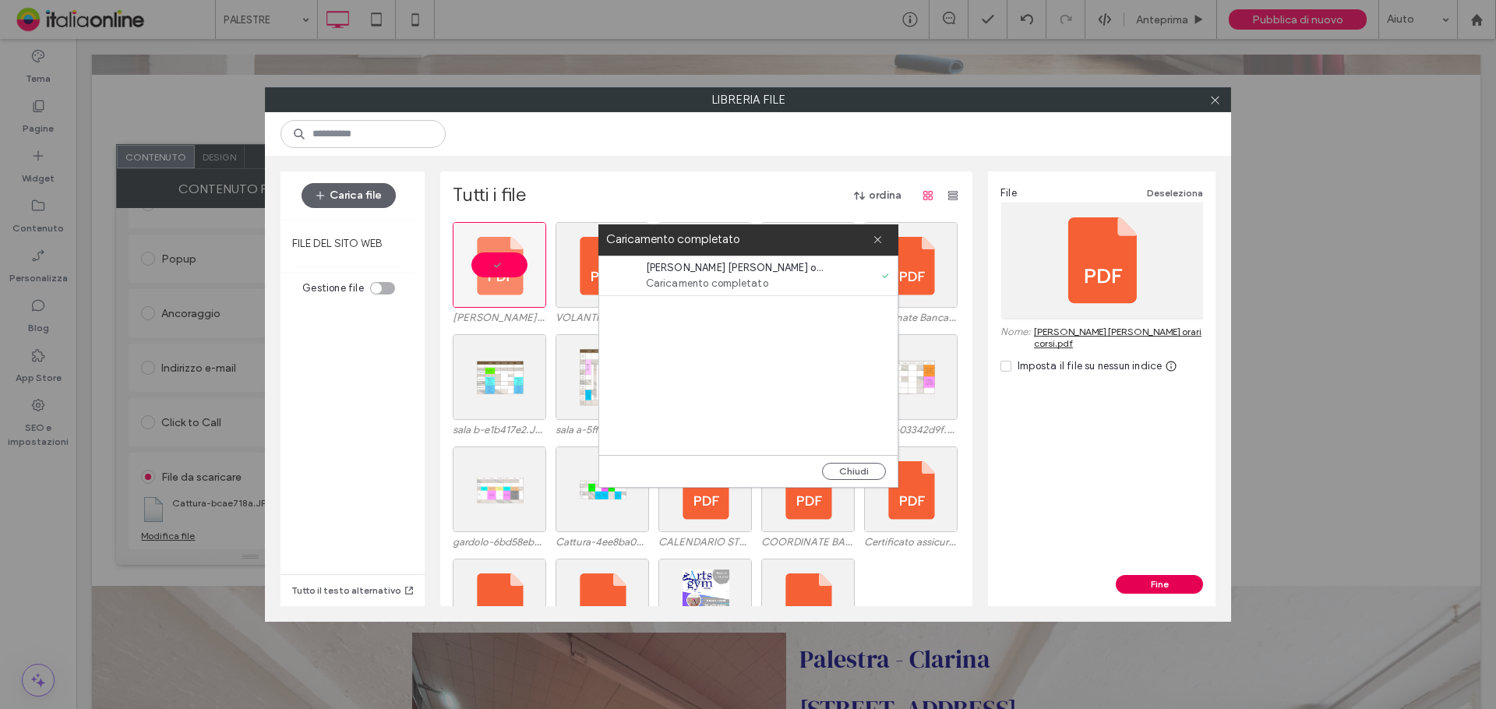
click at [1163, 582] on button "Fine" at bounding box center [1159, 584] width 87 height 19
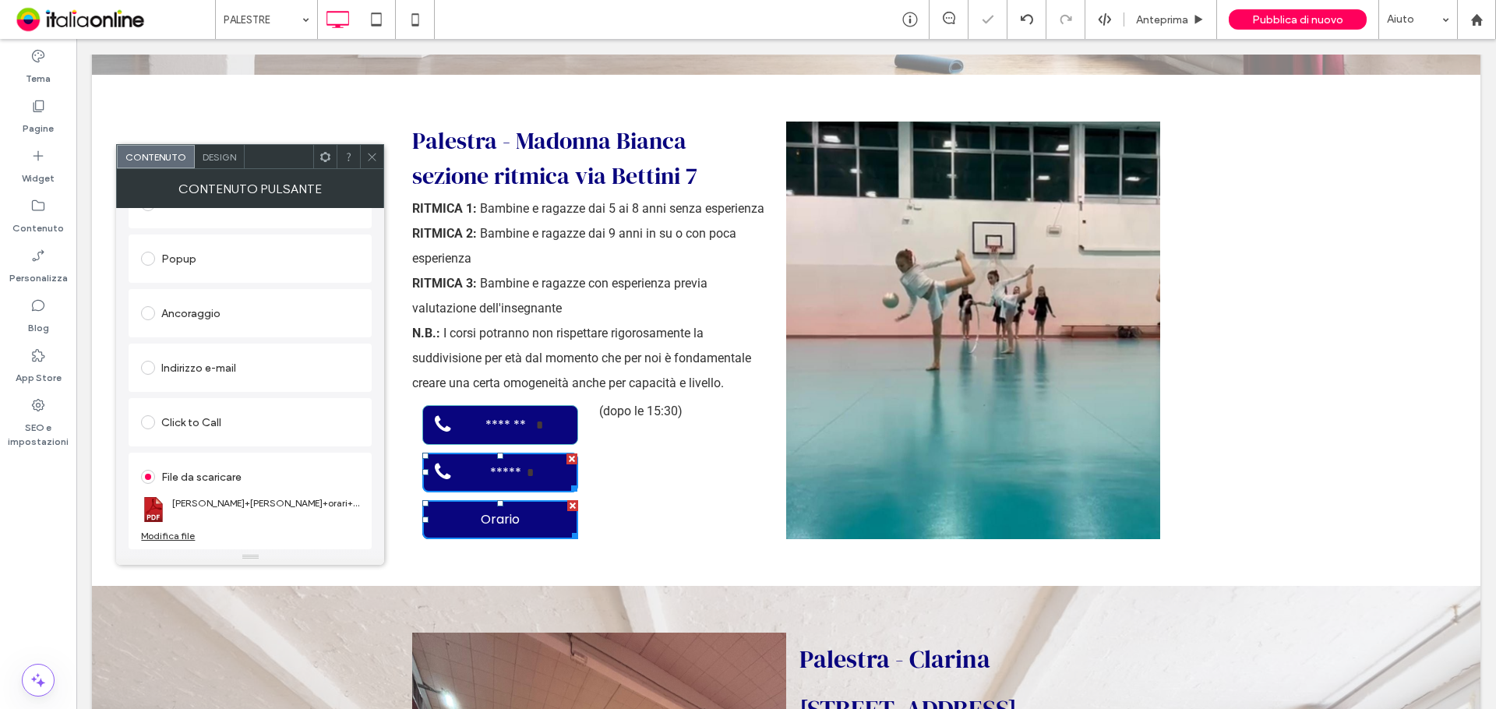
click at [372, 158] on icon at bounding box center [372, 157] width 12 height 12
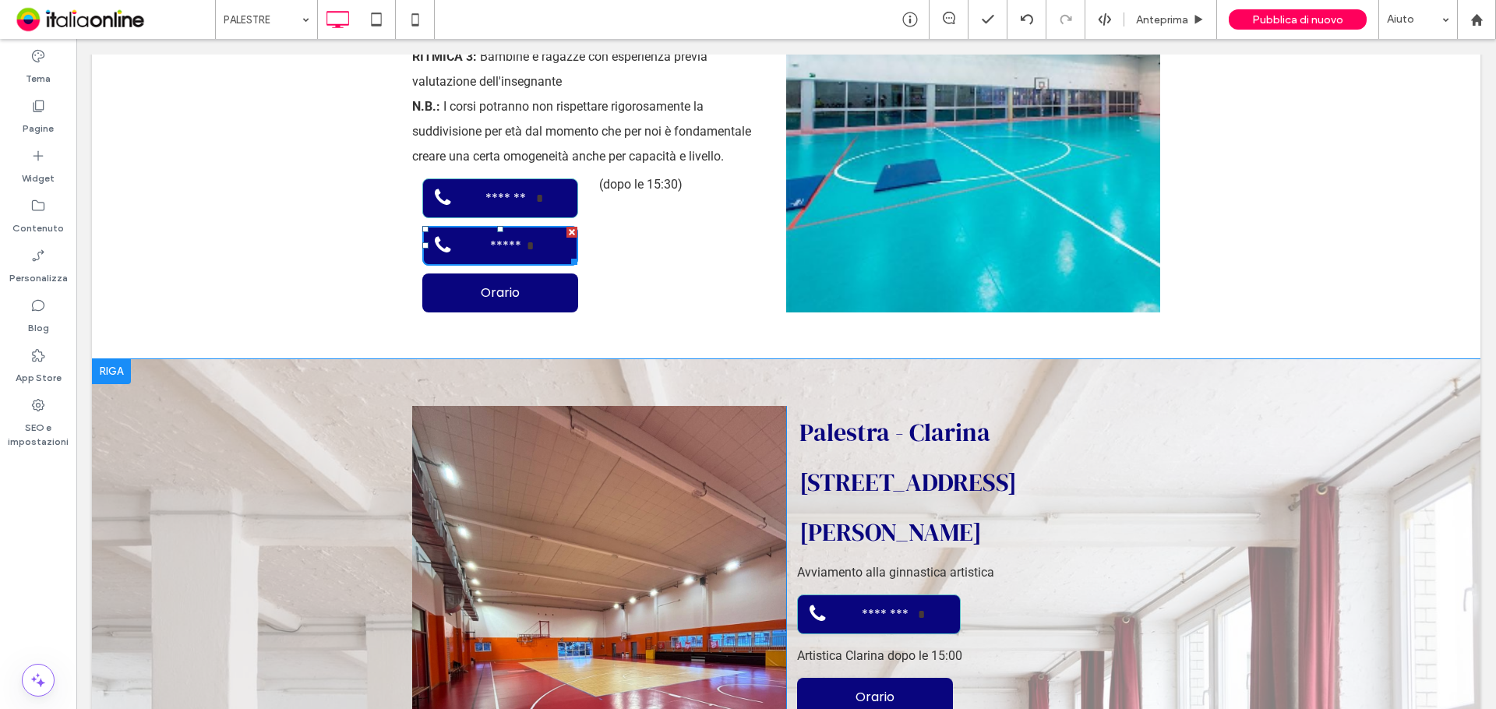
scroll to position [3895, 0]
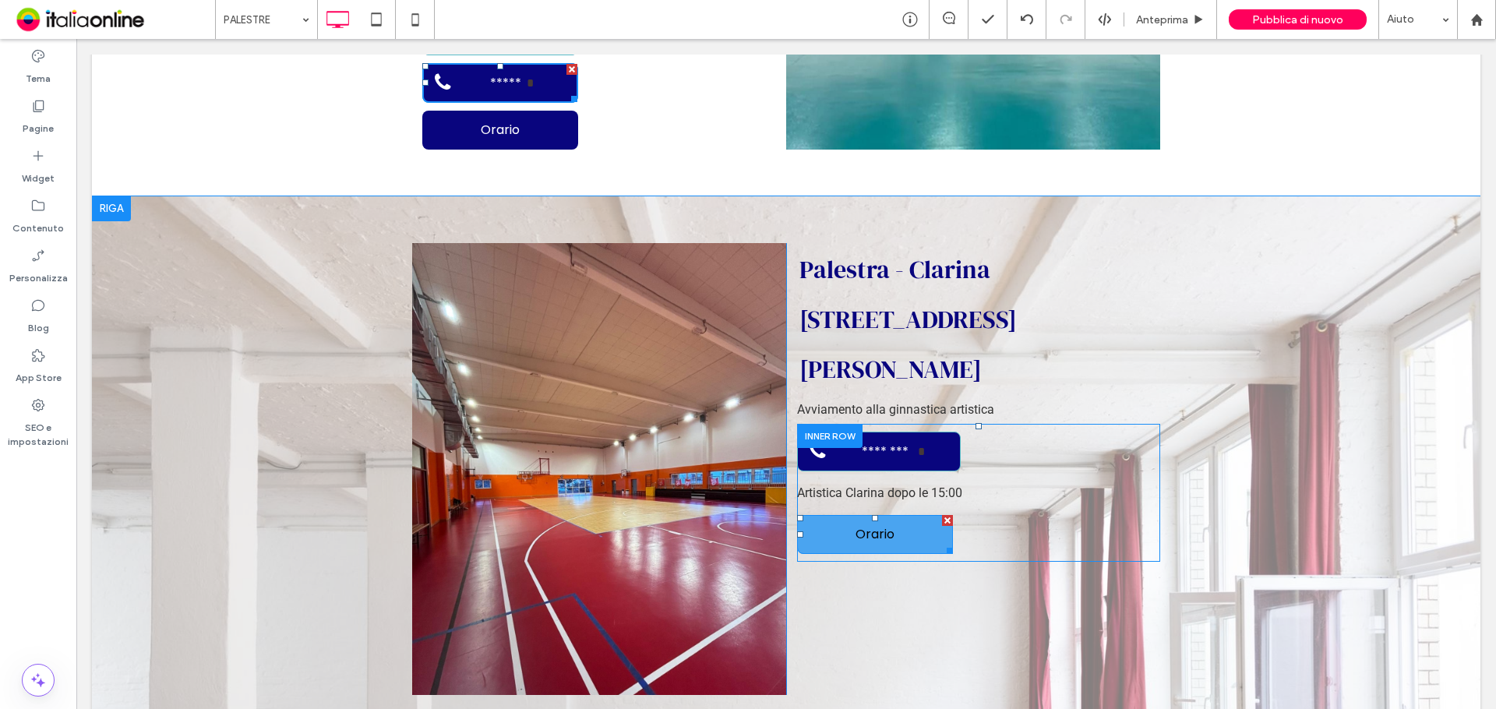
click at [893, 515] on link "Orario" at bounding box center [875, 534] width 156 height 39
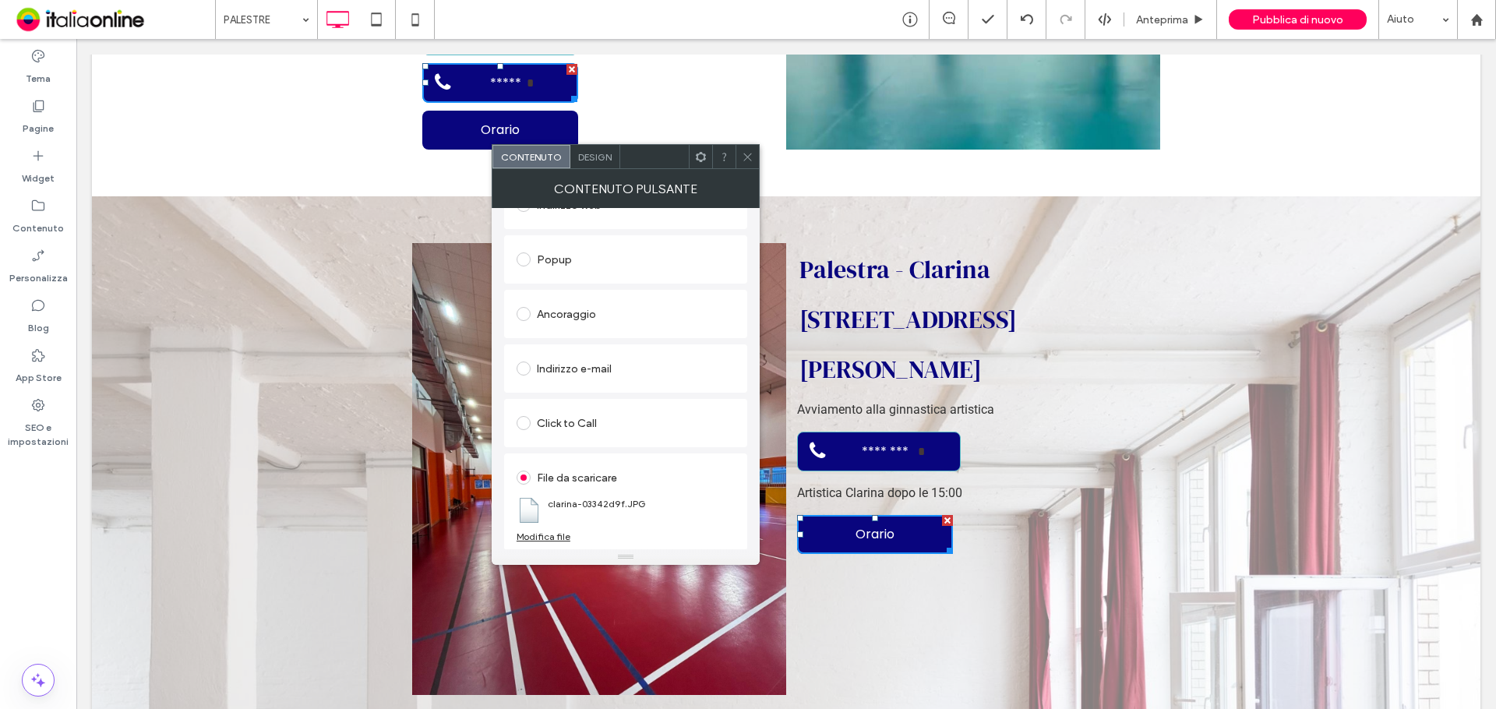
scroll to position [260, 0]
click at [548, 534] on div "Modifica file" at bounding box center [544, 536] width 54 height 12
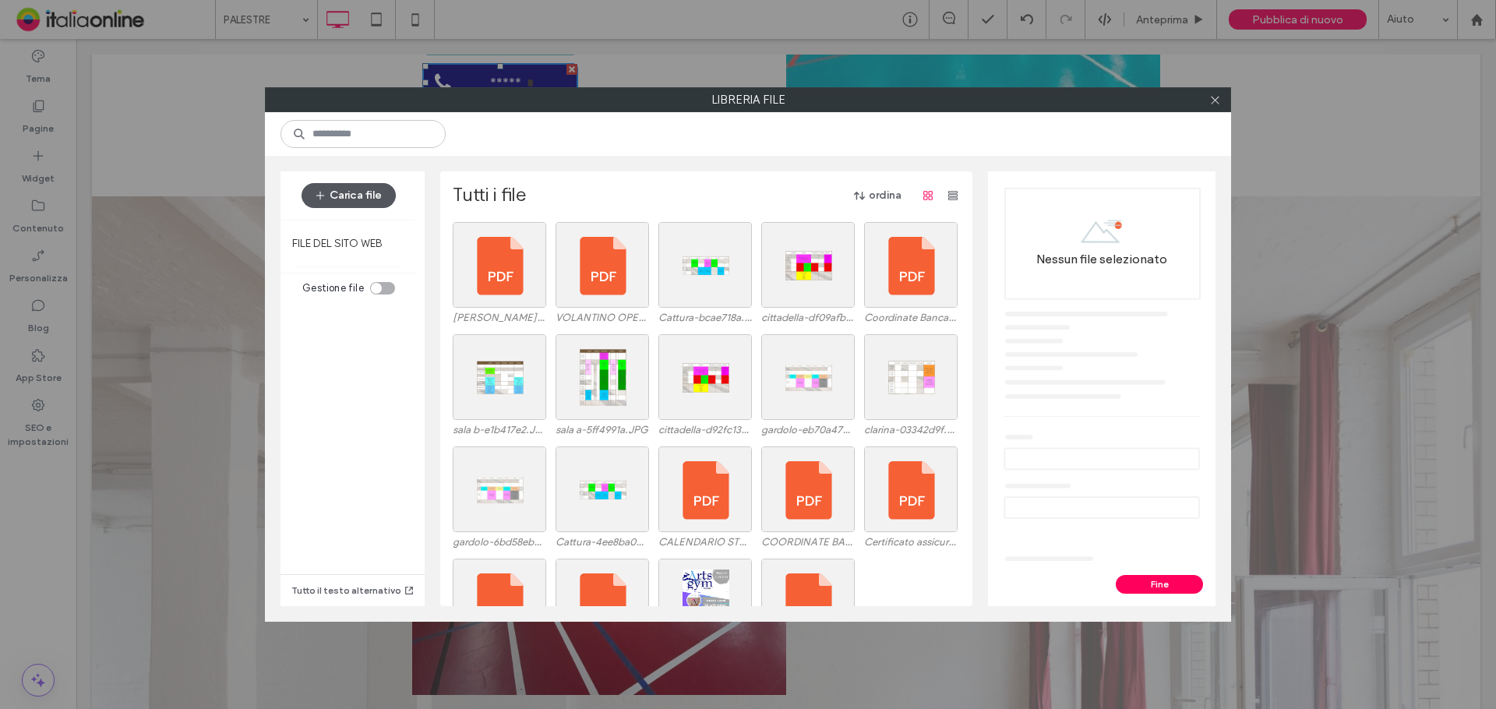
click at [326, 200] on icon "button" at bounding box center [320, 195] width 12 height 12
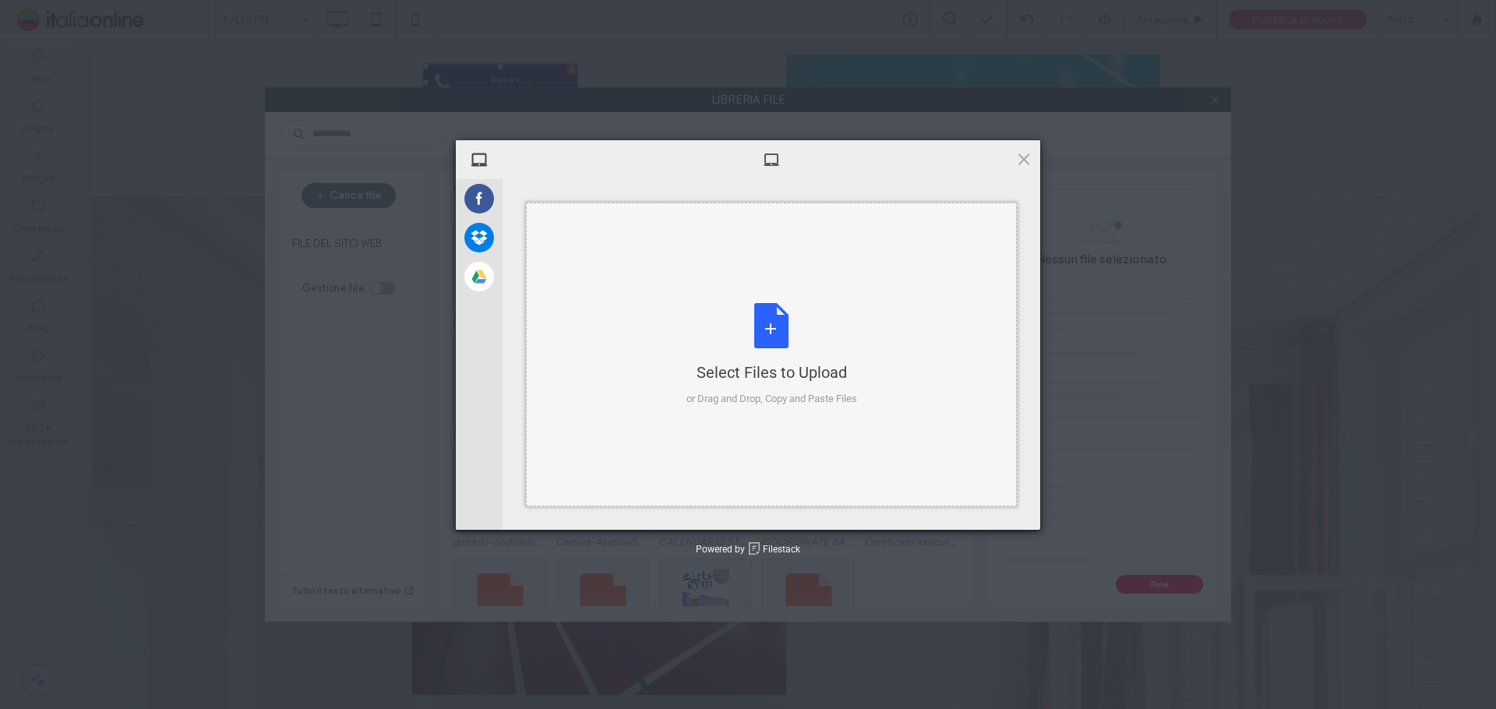
click at [675, 305] on div "Select Files to Upload or Drag and Drop, Copy and Paste Files" at bounding box center [771, 355] width 491 height 304
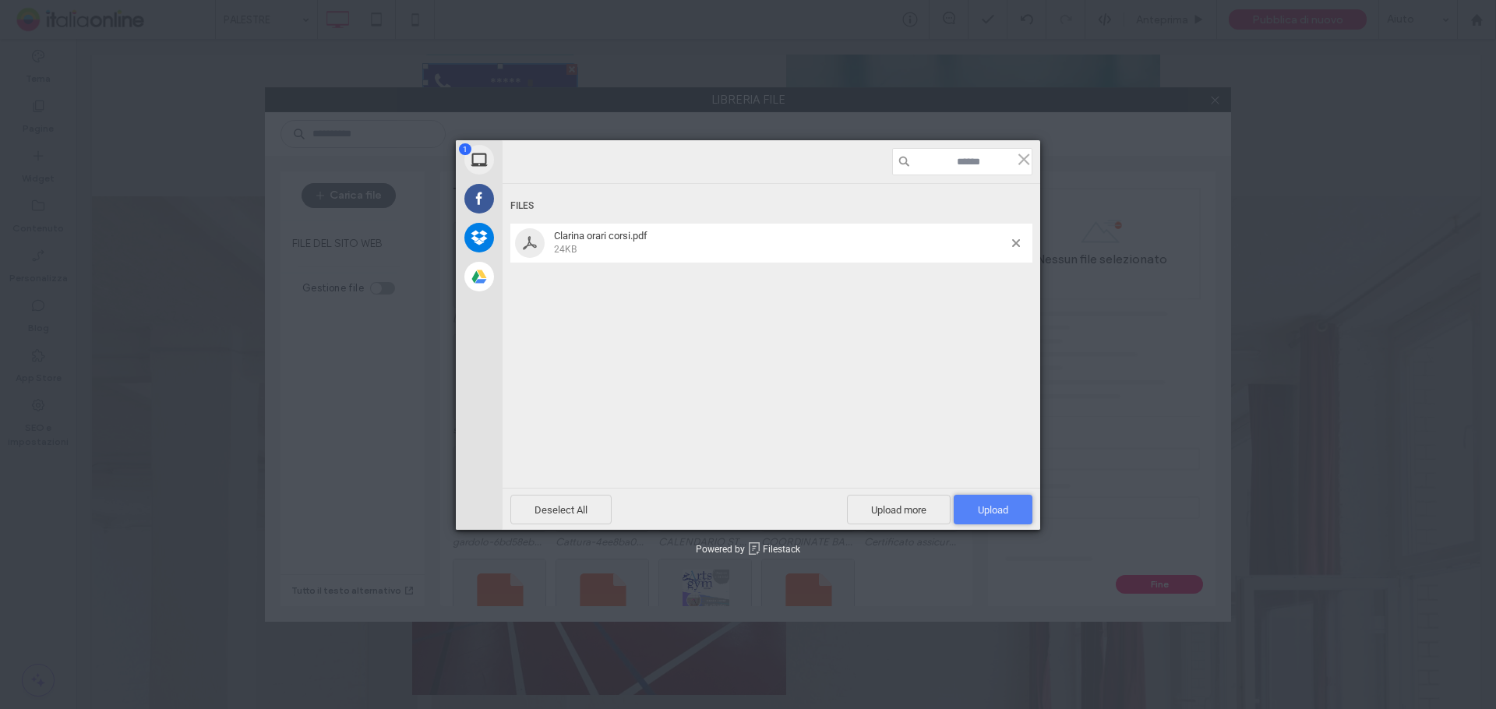
click at [1004, 514] on span "Upload 1" at bounding box center [993, 510] width 30 height 12
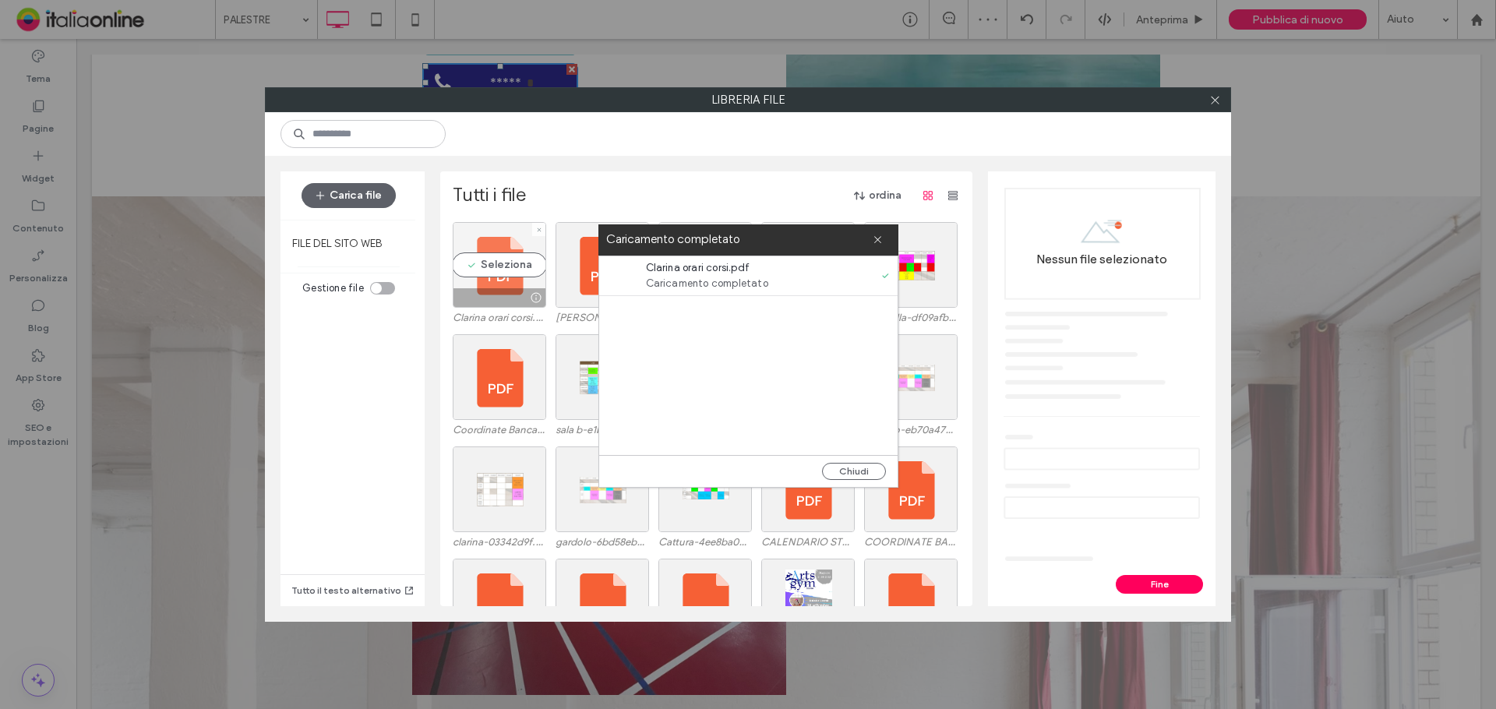
click at [508, 277] on div "Seleziona" at bounding box center [499, 265] width 93 height 86
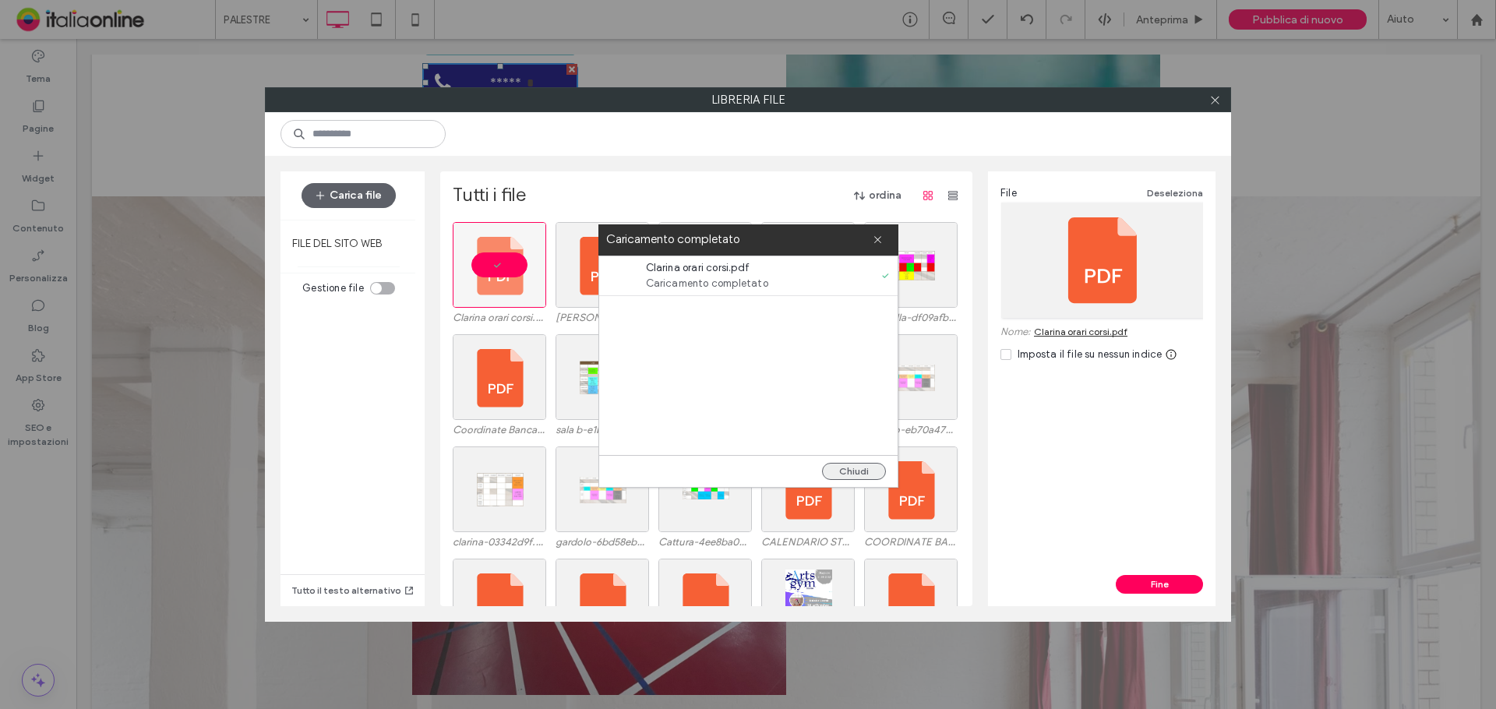
click at [855, 471] on button "Chiudi" at bounding box center [854, 471] width 64 height 17
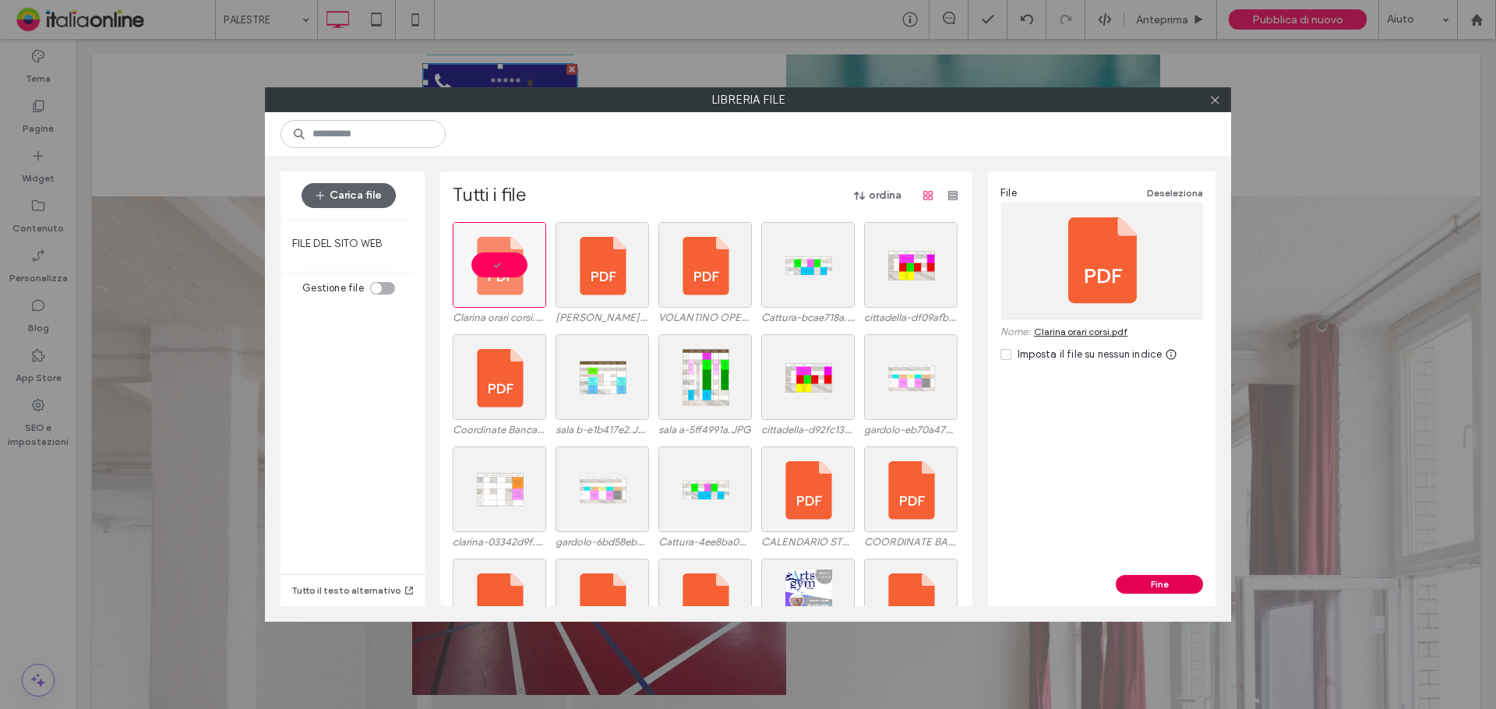
click at [1158, 576] on button "Fine" at bounding box center [1159, 584] width 87 height 19
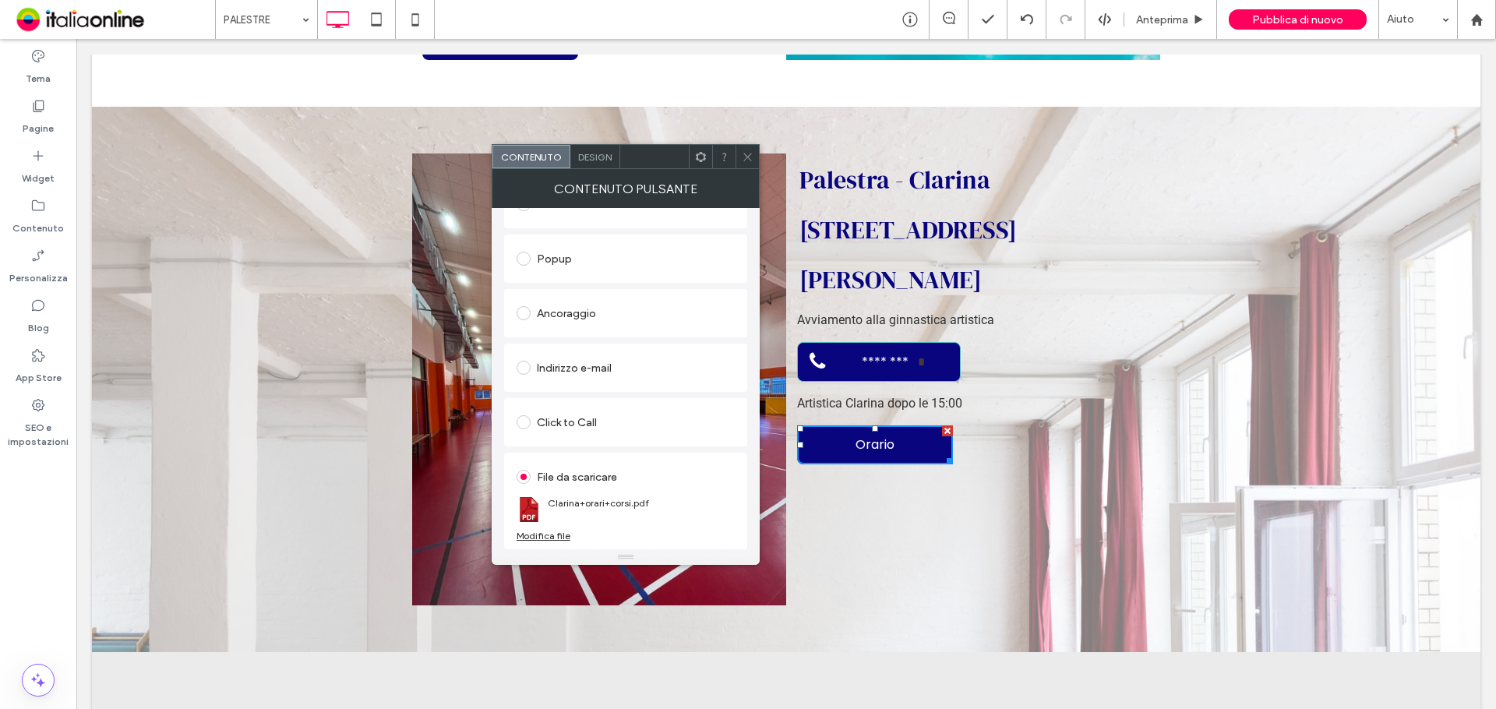
scroll to position [4129, 0]
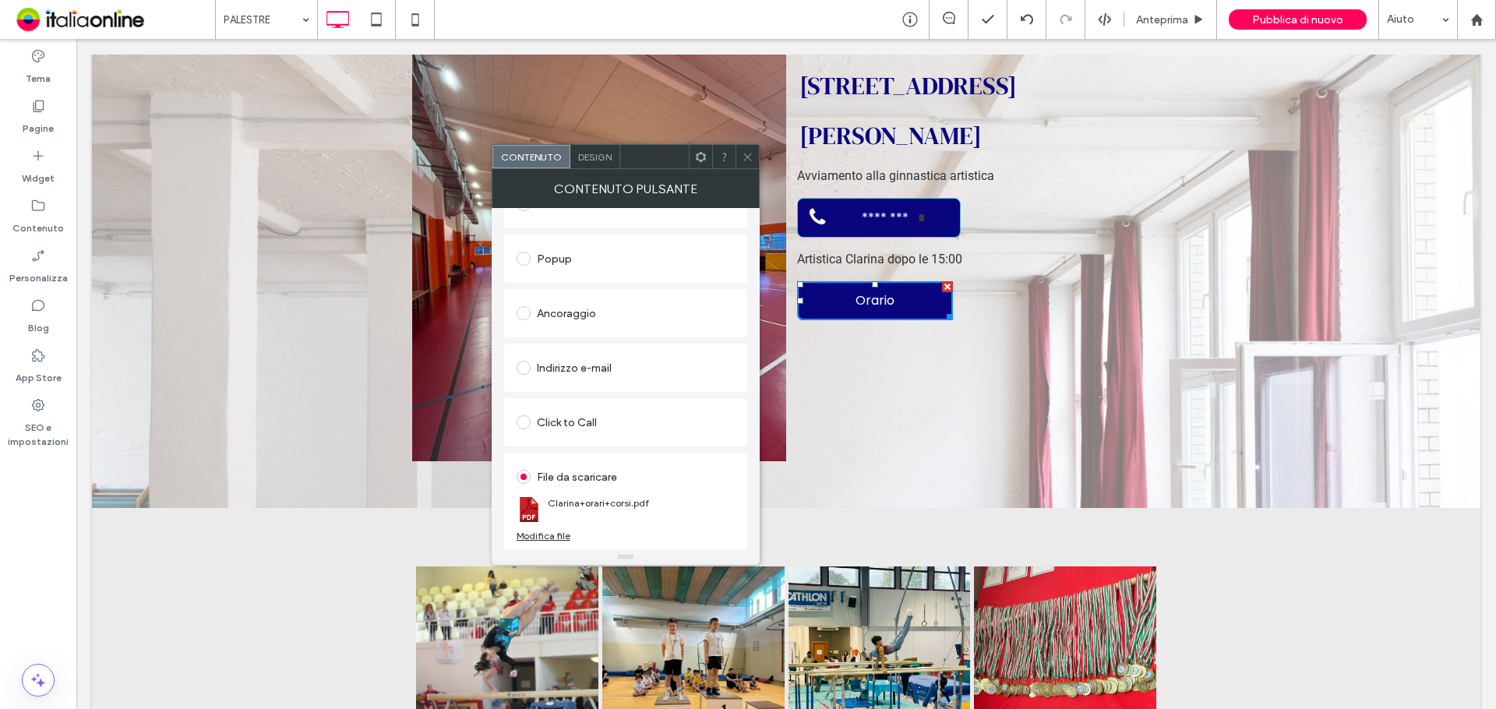
drag, startPoint x: 743, startPoint y: 159, endPoint x: 751, endPoint y: 203, distance: 44.3
click at [743, 159] on icon at bounding box center [748, 157] width 12 height 12
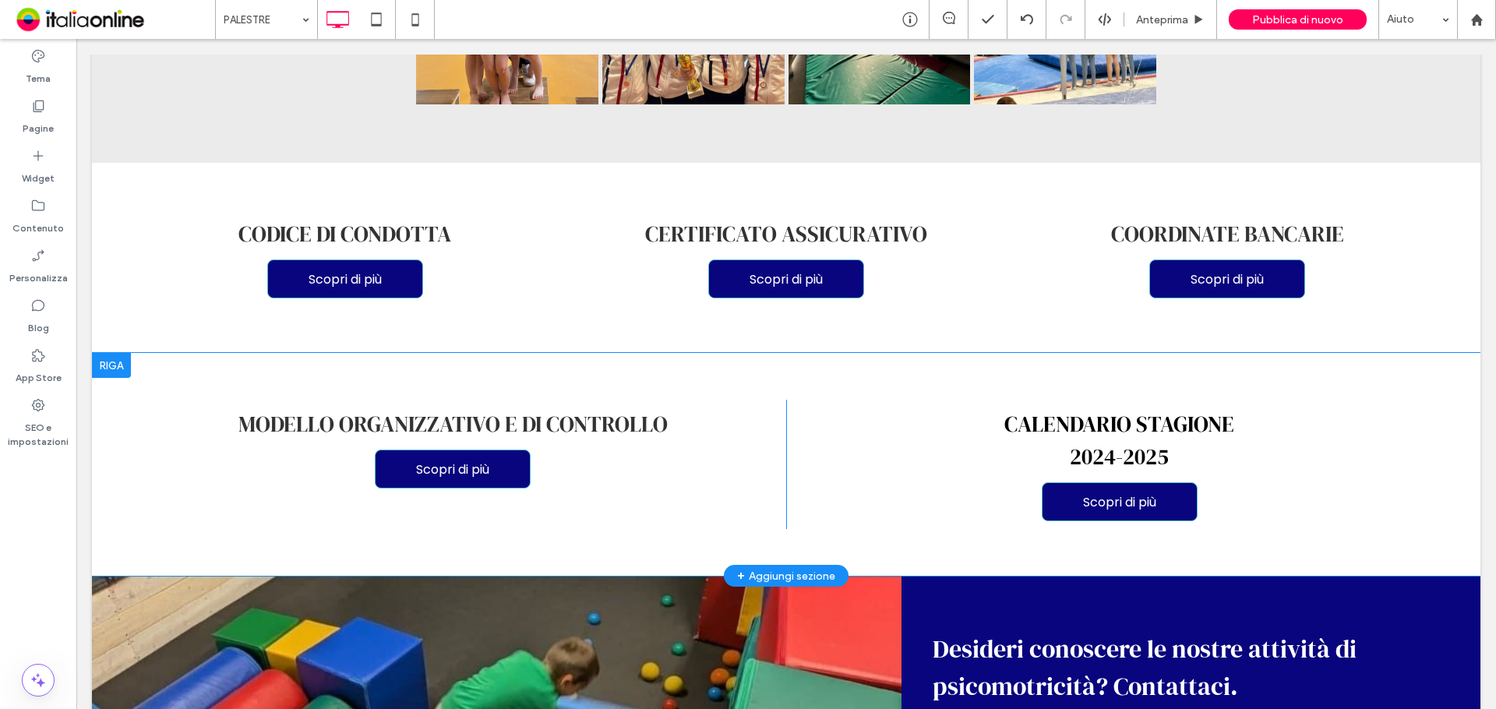
scroll to position [4860, 0]
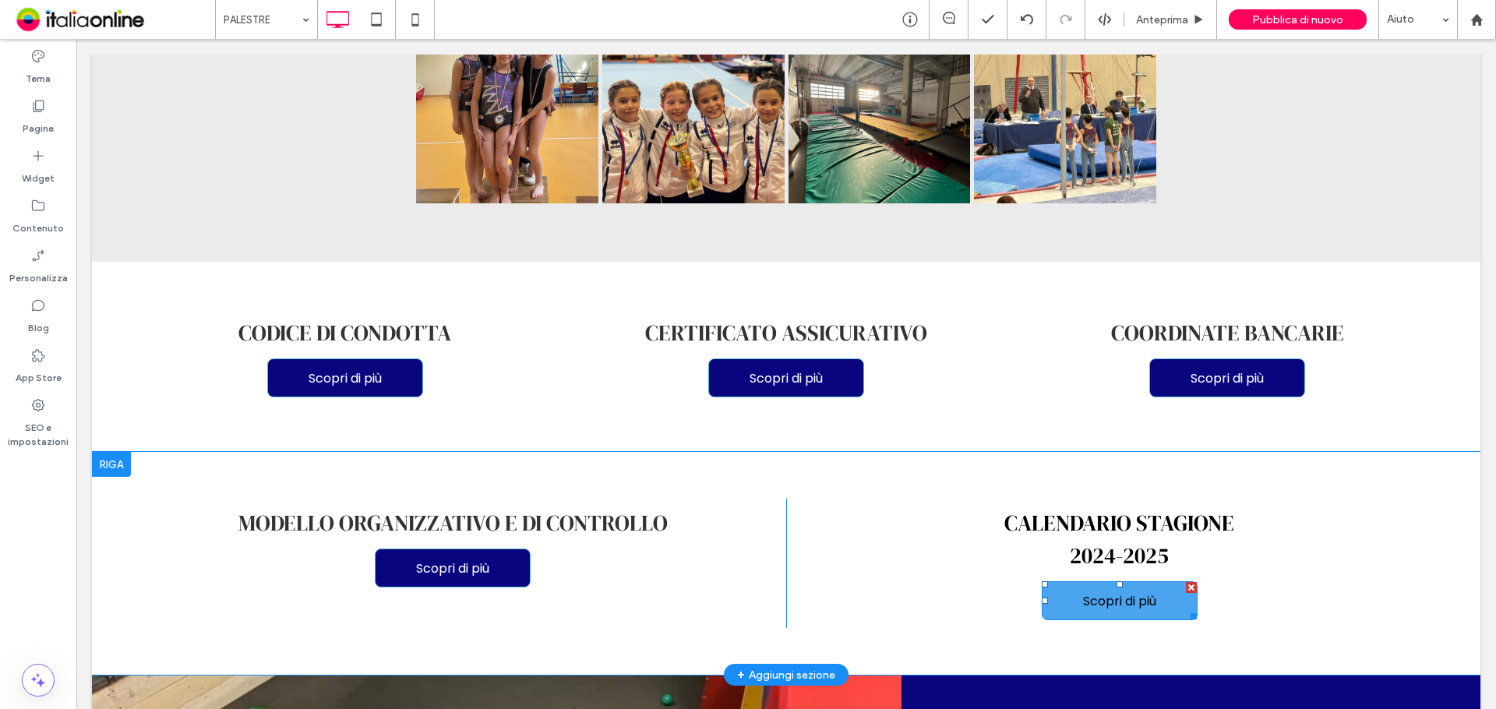
click at [1105, 591] on span "Scopri di più" at bounding box center [1119, 600] width 73 height 19
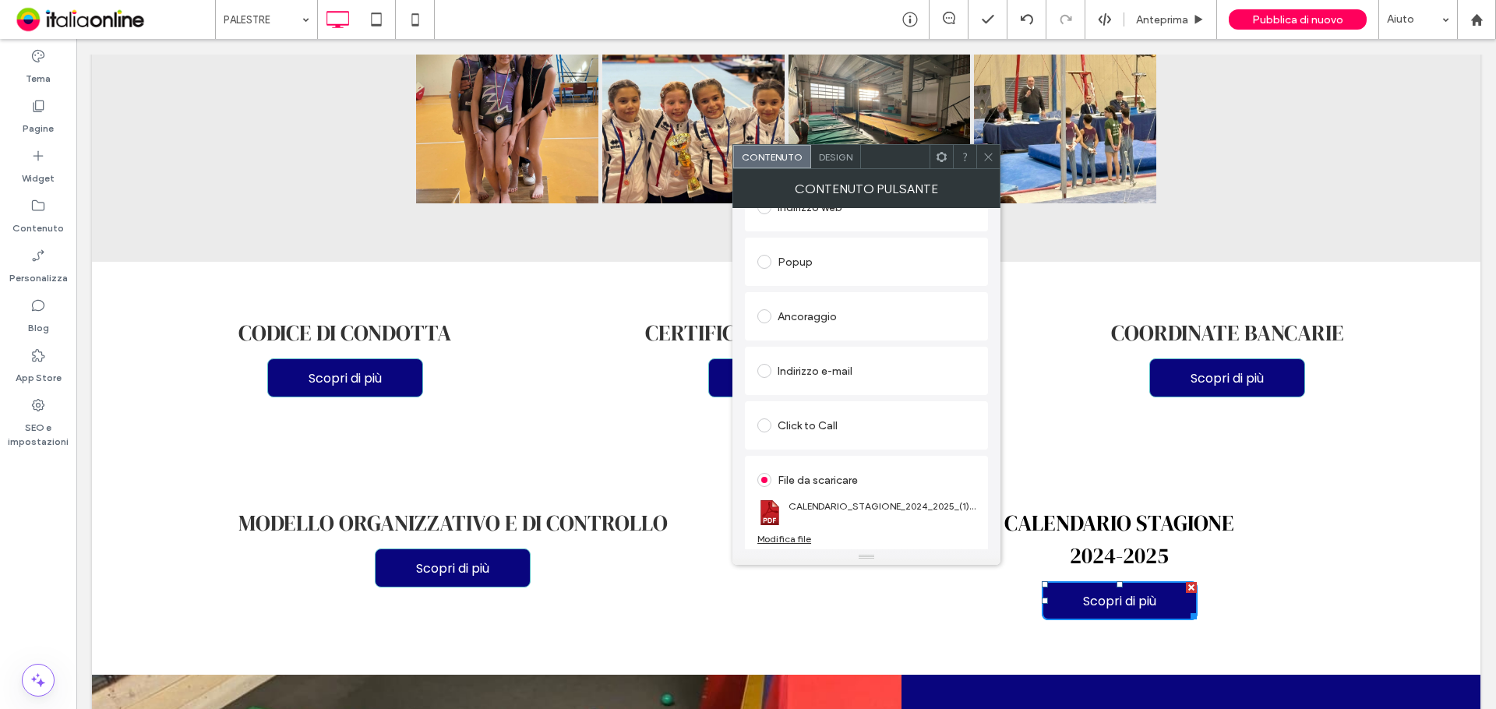
scroll to position [260, 0]
click at [985, 153] on use at bounding box center [988, 157] width 8 height 8
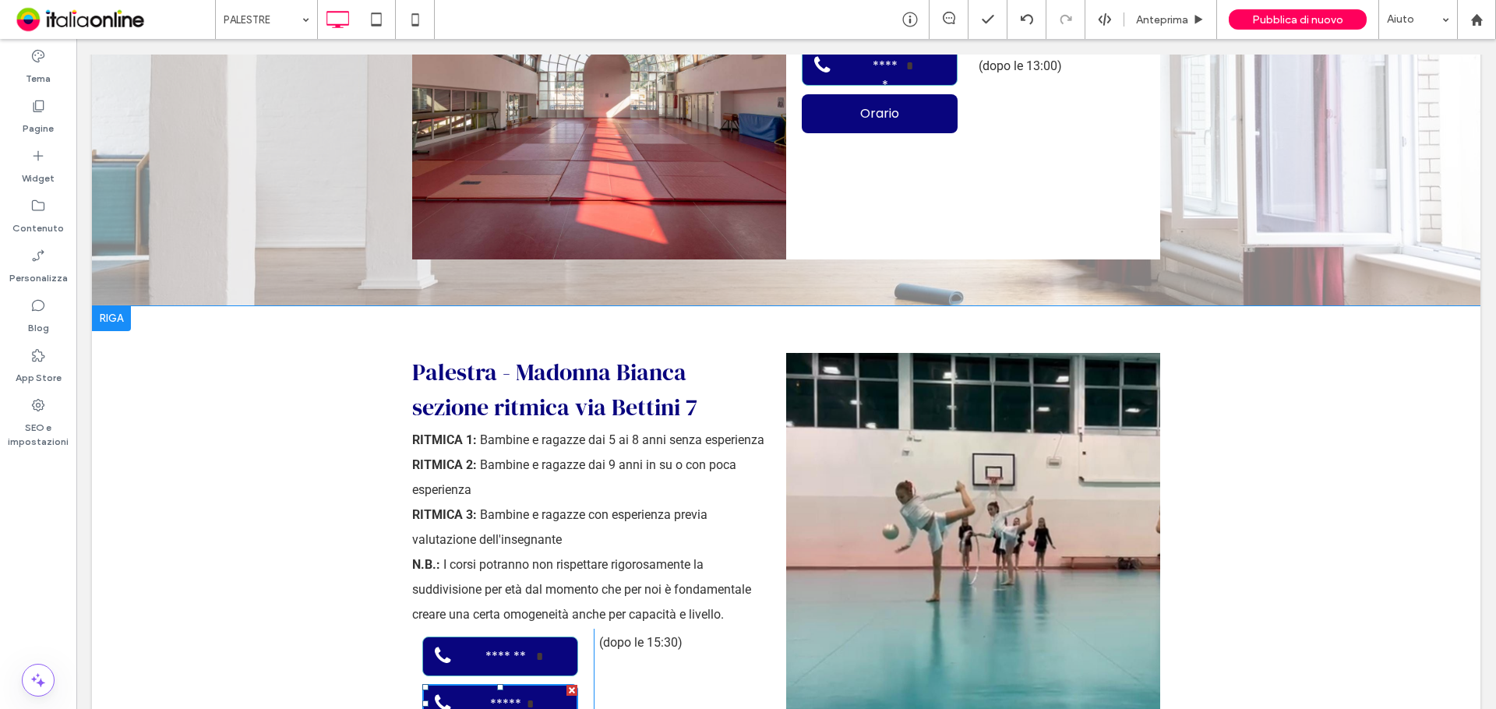
scroll to position [3146, 0]
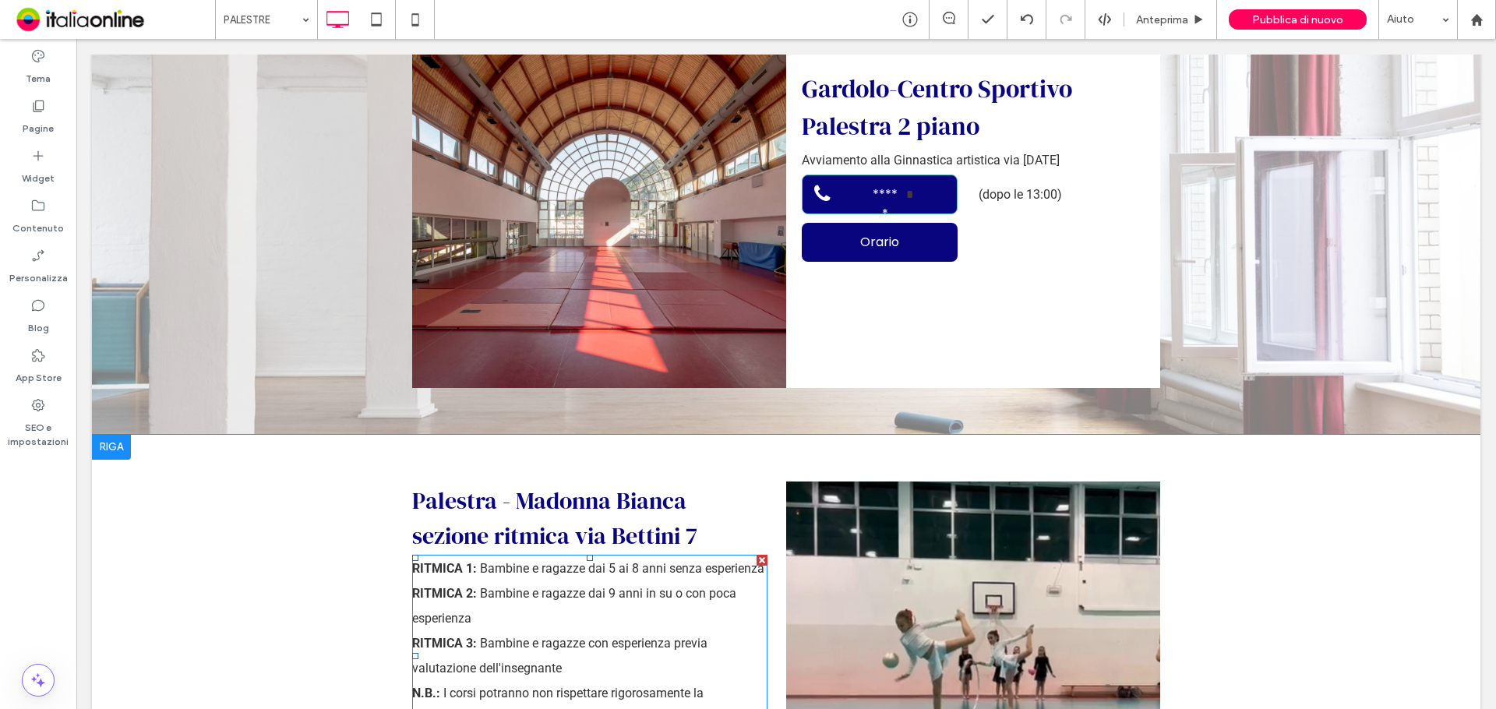
click at [552, 581] on p "RITMICA 2: Bambine e ragazze dai 9 anni in su o con poca esperienza" at bounding box center [589, 606] width 355 height 50
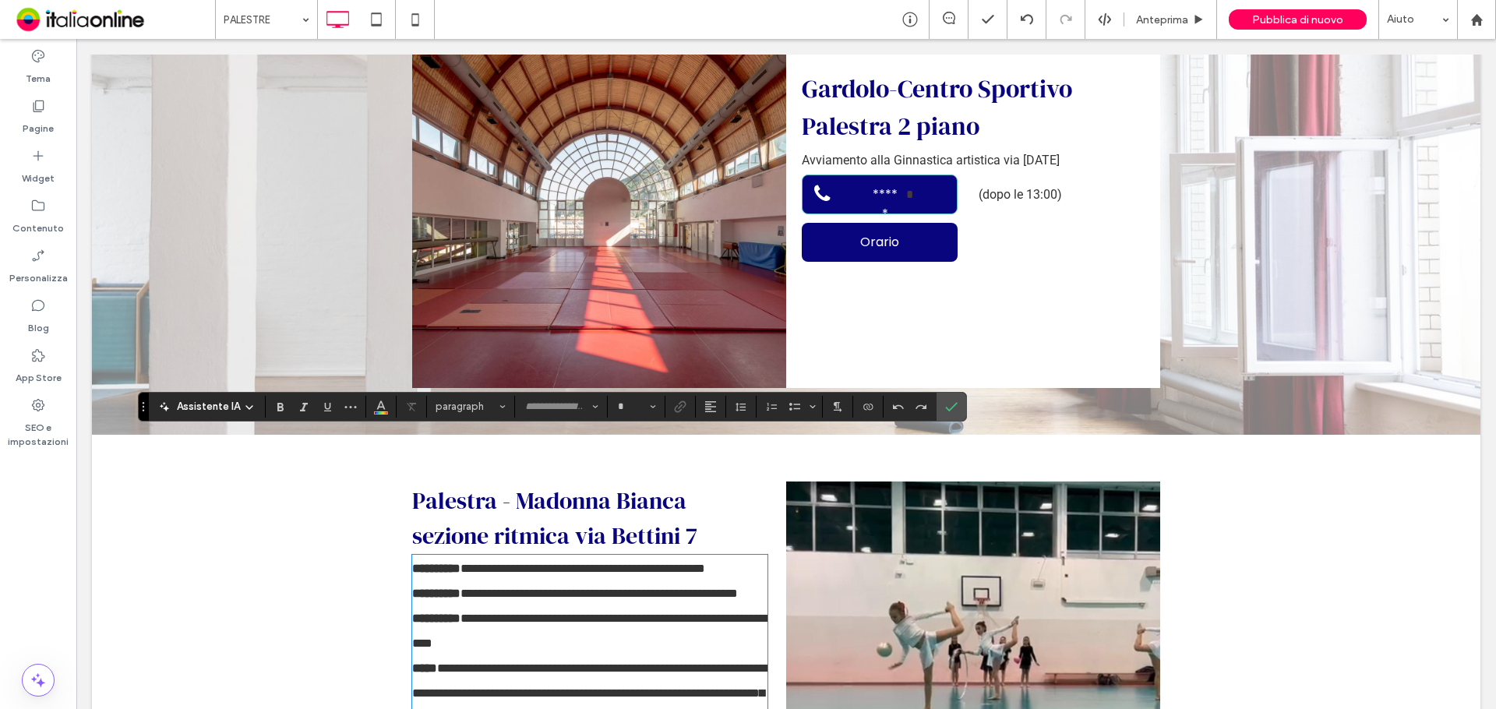
type input "******"
type input "**"
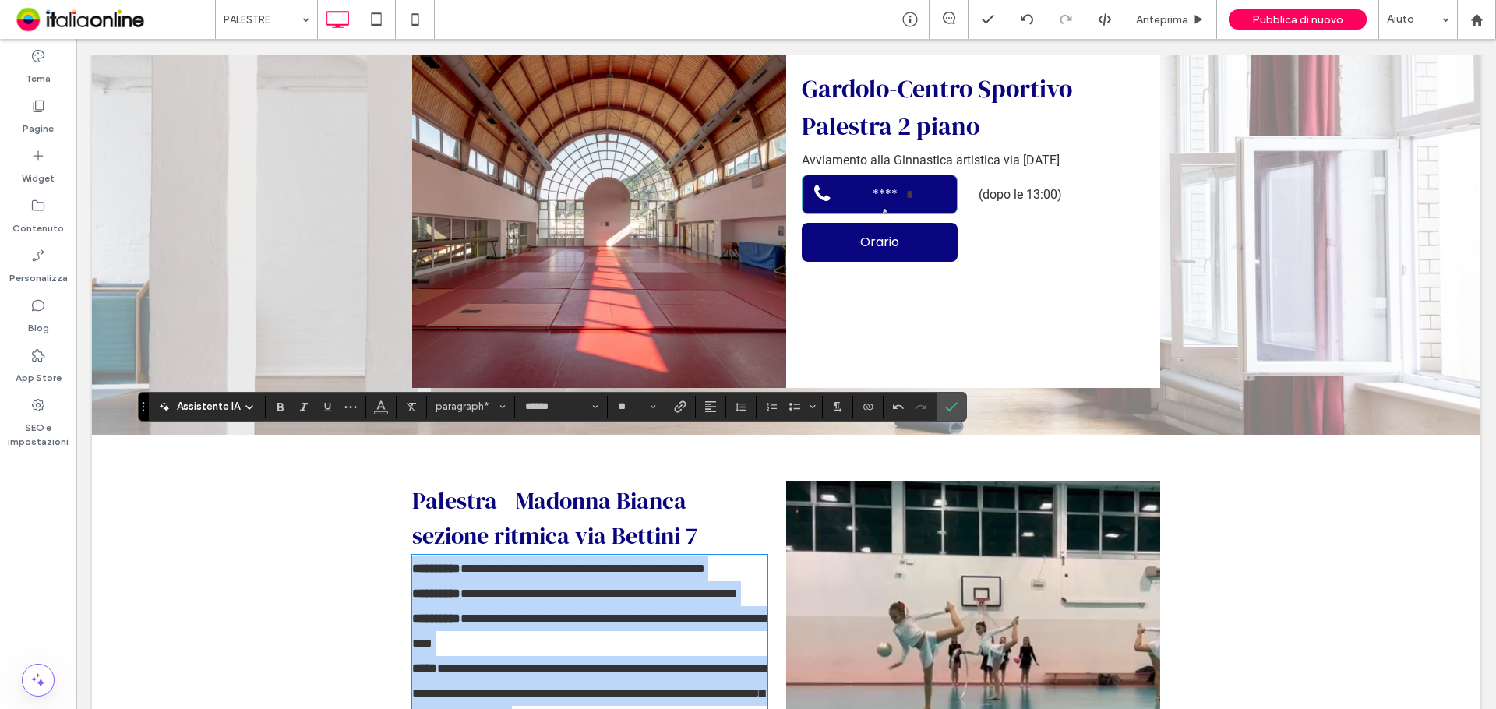
click at [503, 581] on p "**********" at bounding box center [589, 593] width 355 height 25
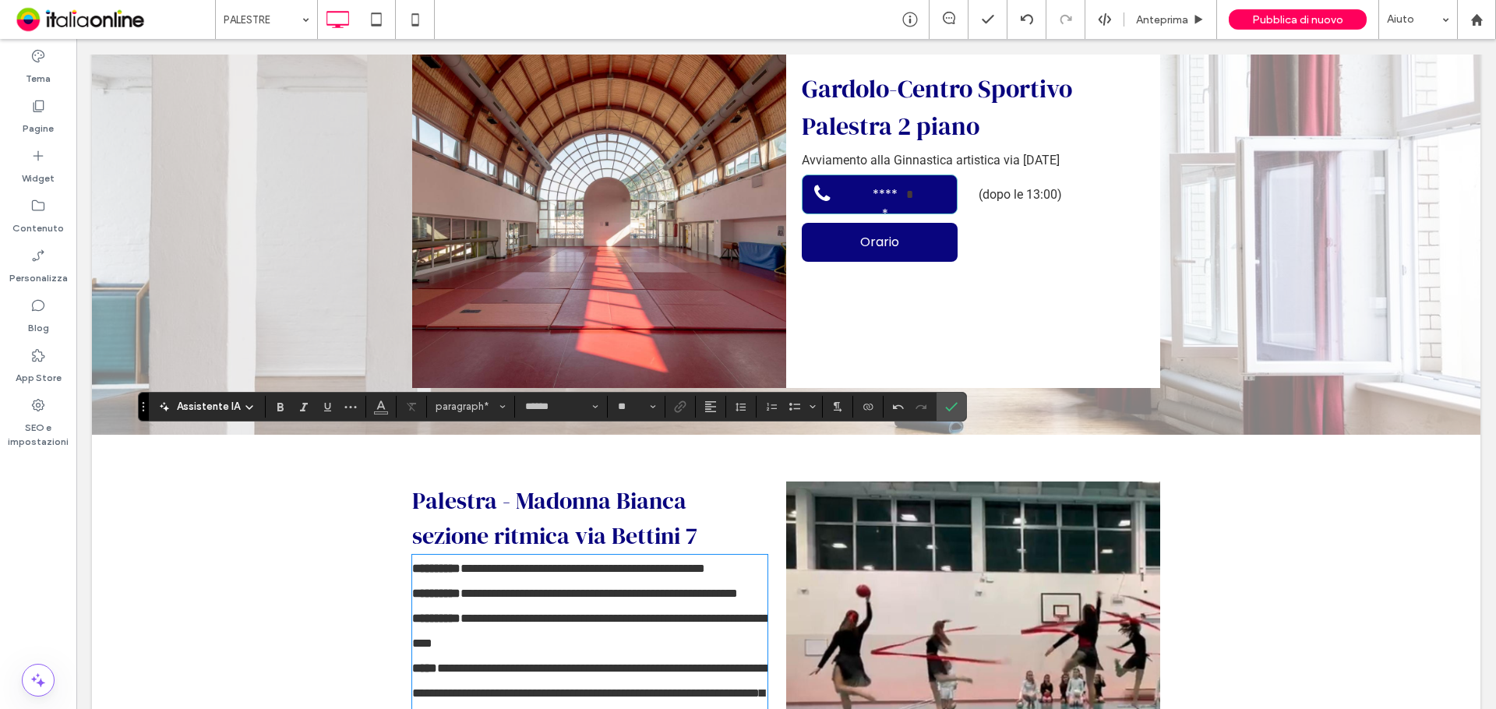
click at [412, 562] on strong "**********" at bounding box center [436, 568] width 48 height 12
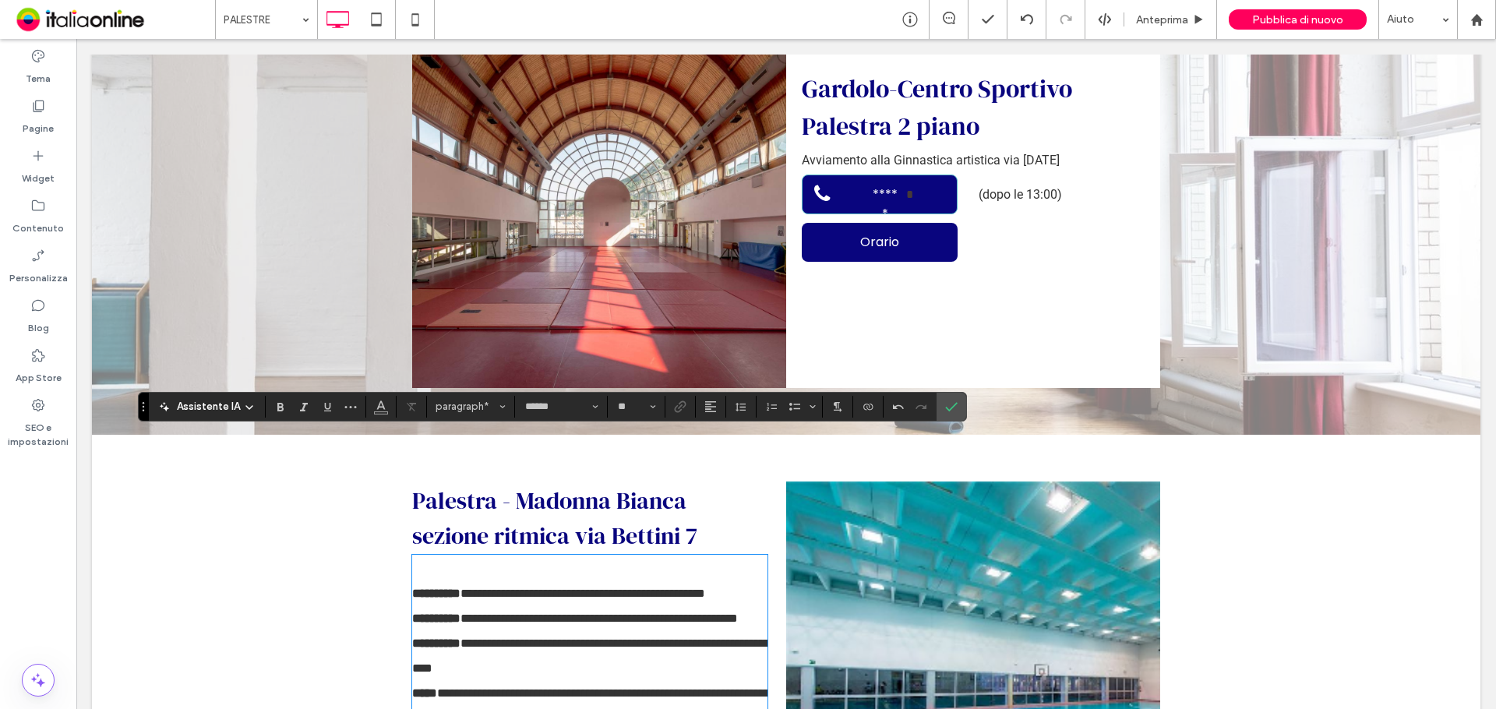
click at [412, 556] on p at bounding box center [589, 568] width 355 height 25
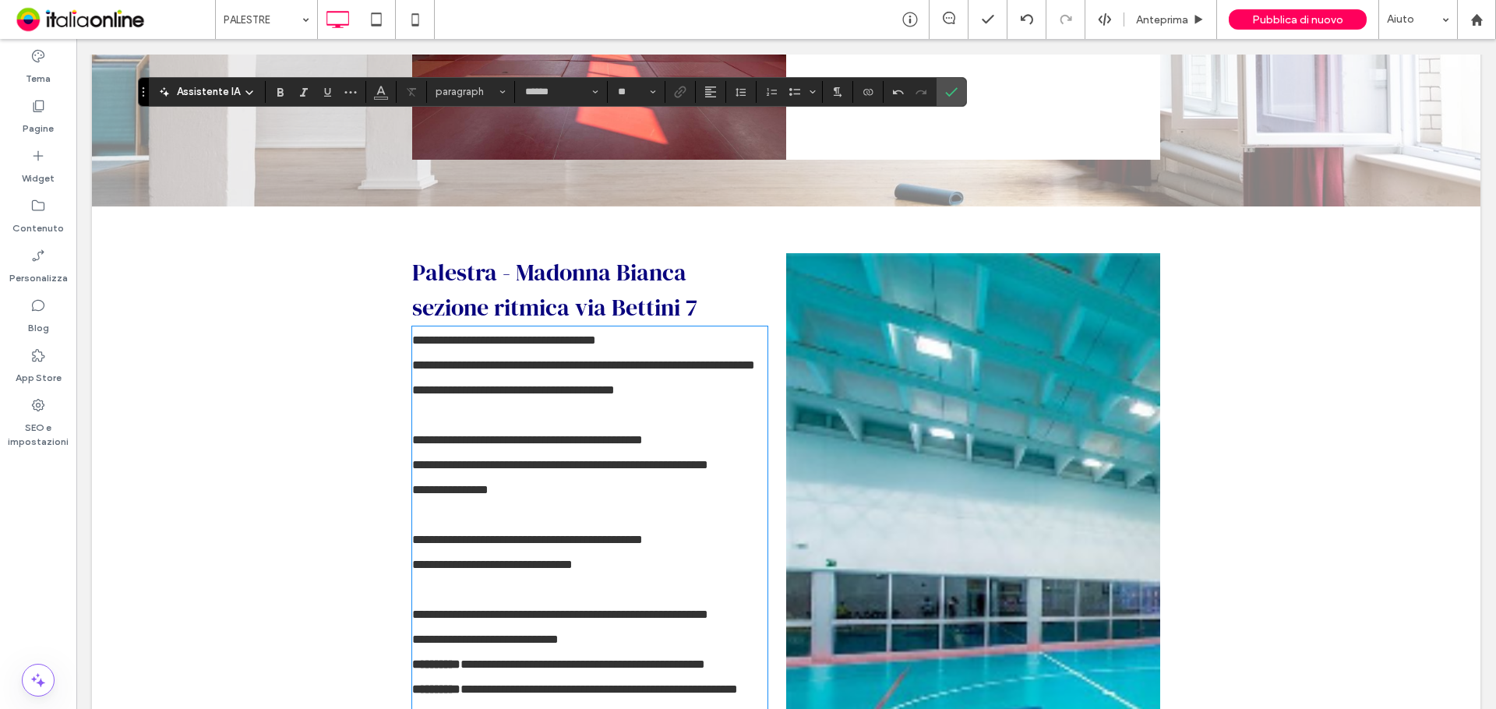
scroll to position [3357, 0]
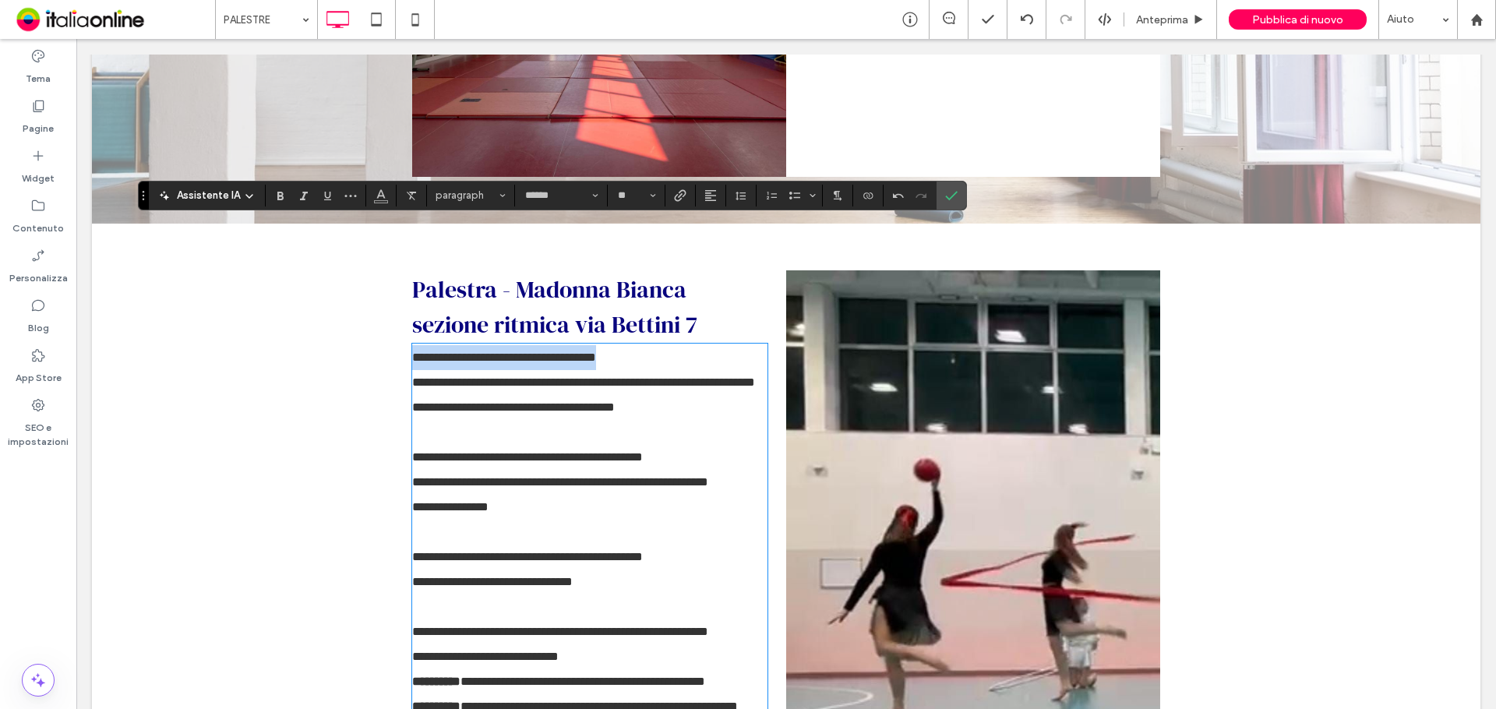
drag, startPoint x: 407, startPoint y: 232, endPoint x: 720, endPoint y: 236, distance: 312.4
click at [721, 345] on p "**********" at bounding box center [589, 507] width 355 height 324
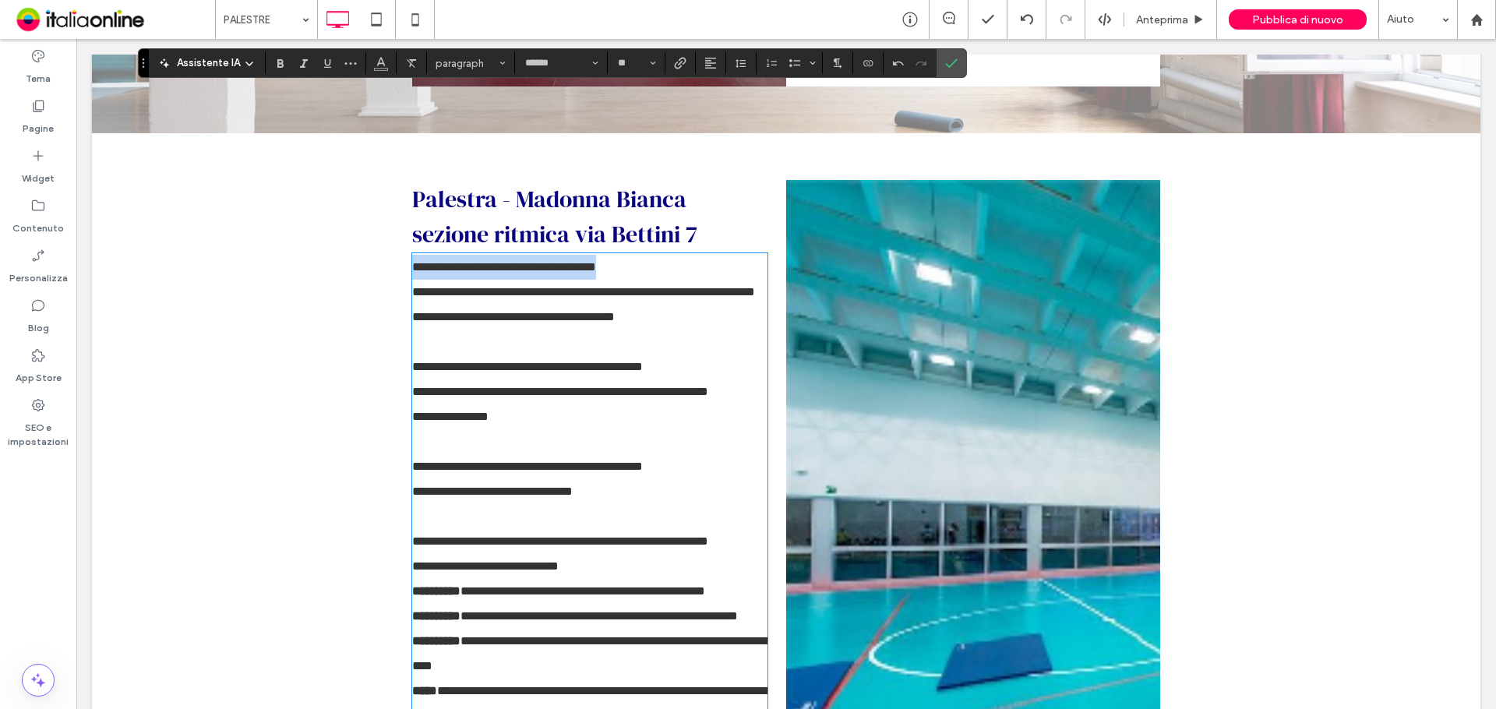
scroll to position [3591, 0]
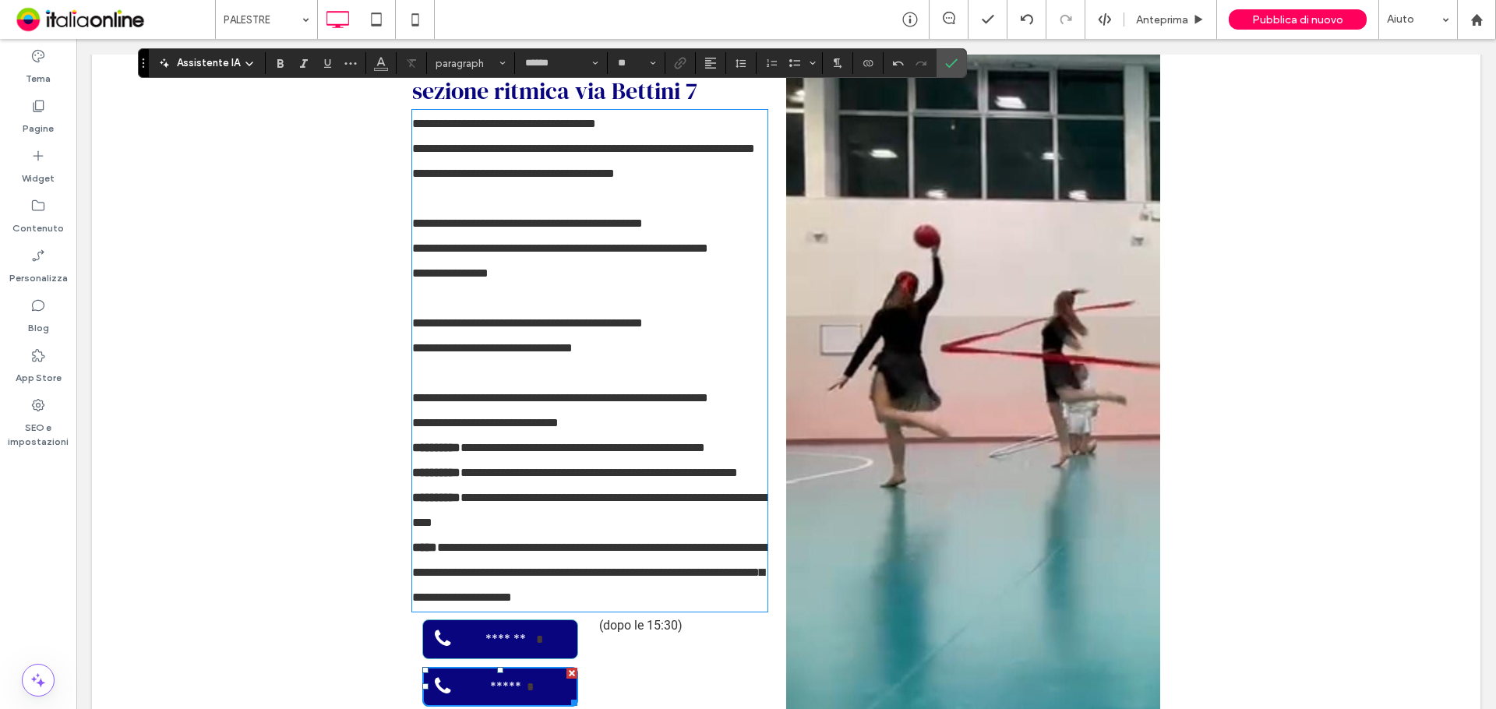
drag, startPoint x: 604, startPoint y: 345, endPoint x: 360, endPoint y: 129, distance: 326.1
click at [360, 129] on div "**********" at bounding box center [786, 395] width 1388 height 810
click at [583, 329] on p "**********" at bounding box center [589, 273] width 355 height 324
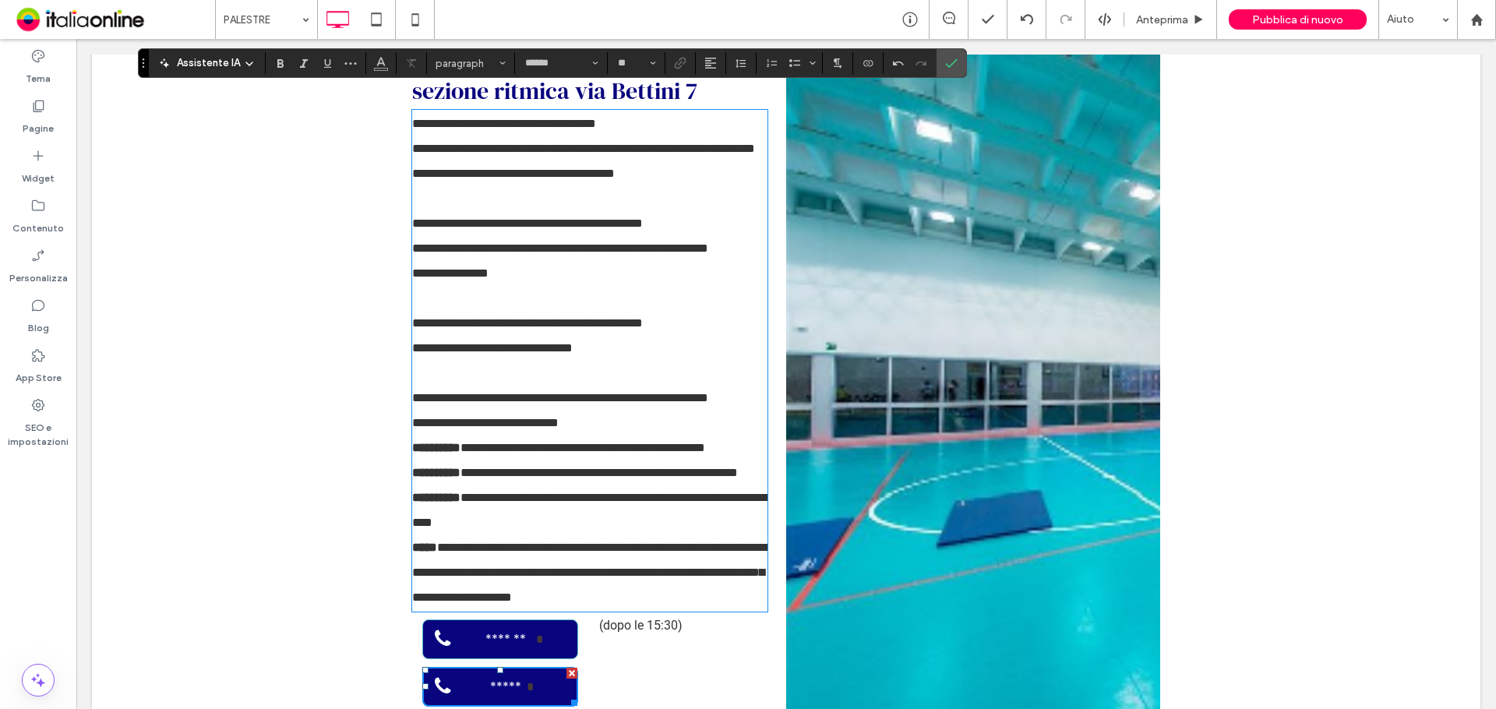
drag, startPoint x: 601, startPoint y: 354, endPoint x: 407, endPoint y: 280, distance: 206.6
click at [412, 280] on p "**********" at bounding box center [589, 273] width 355 height 324
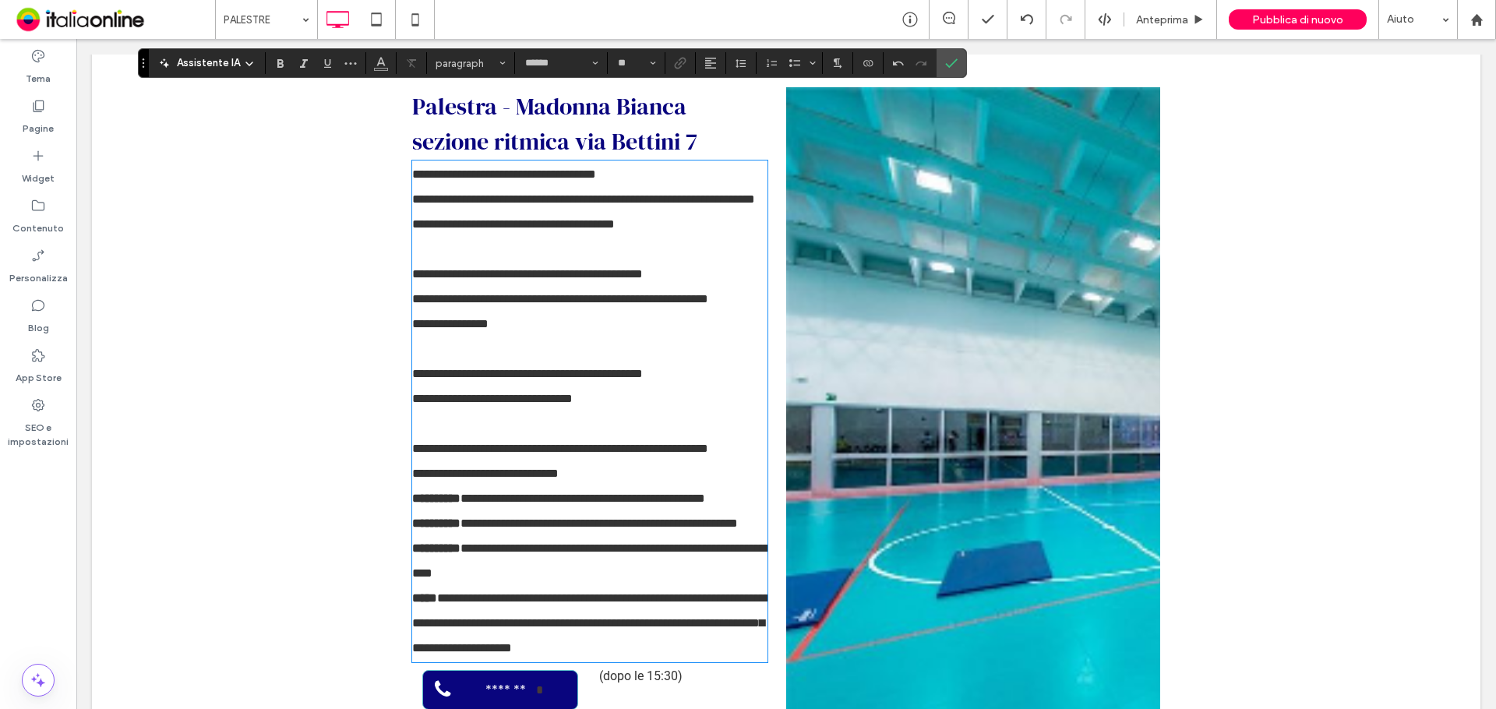
scroll to position [3513, 0]
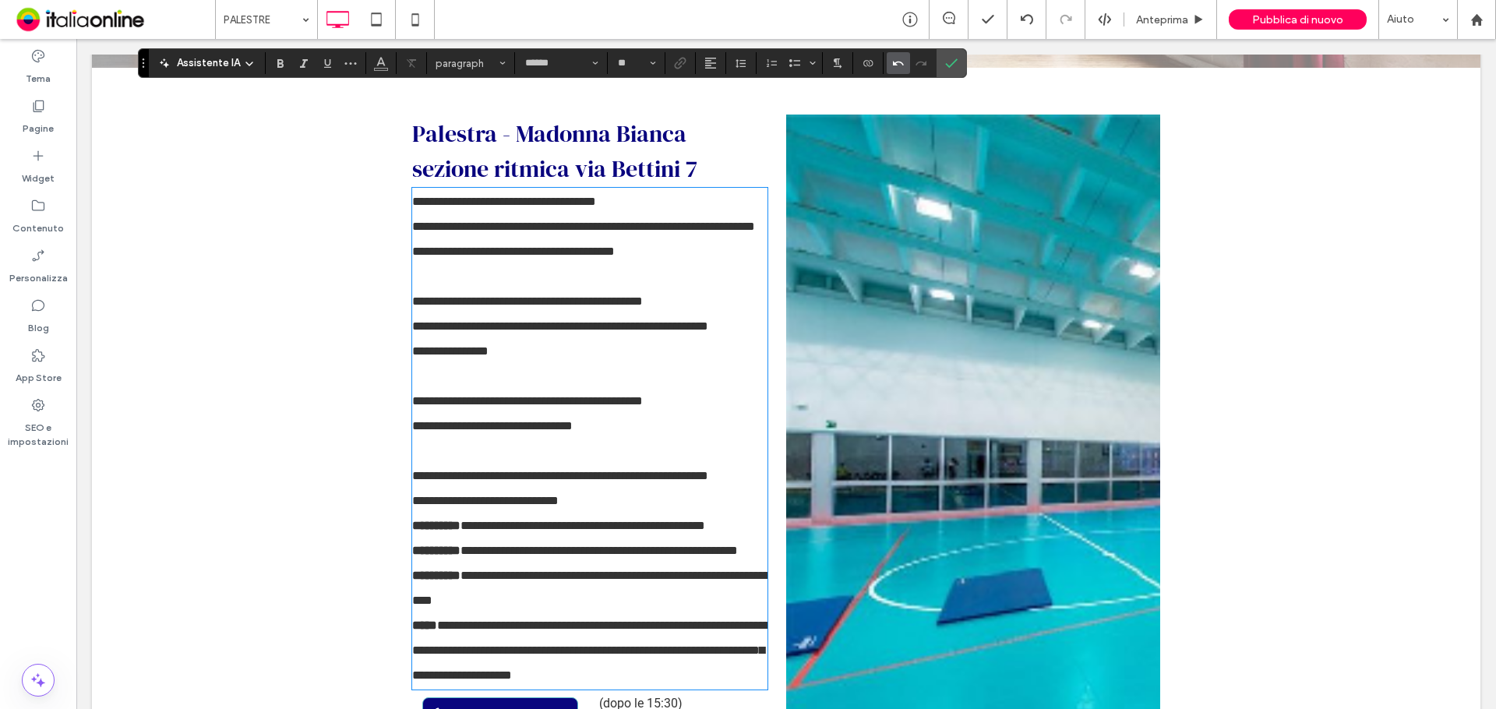
click at [894, 67] on icon "Annulla" at bounding box center [898, 63] width 12 height 12
click at [895, 67] on icon "Annulla" at bounding box center [898, 63] width 12 height 12
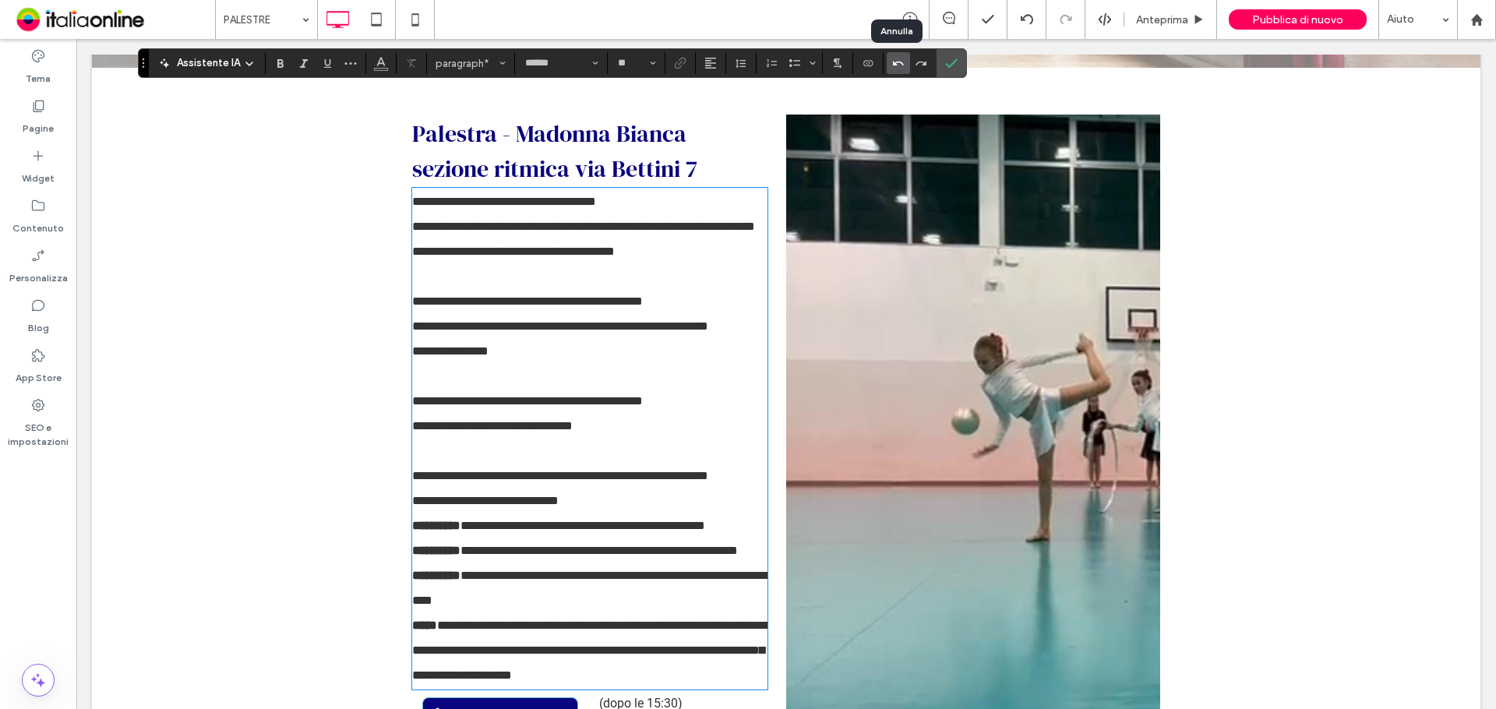
click at [895, 67] on icon "Annulla" at bounding box center [898, 63] width 12 height 12
drag, startPoint x: 891, startPoint y: 67, endPoint x: 914, endPoint y: 65, distance: 22.6
click at [892, 67] on icon "Annulla" at bounding box center [898, 63] width 12 height 12
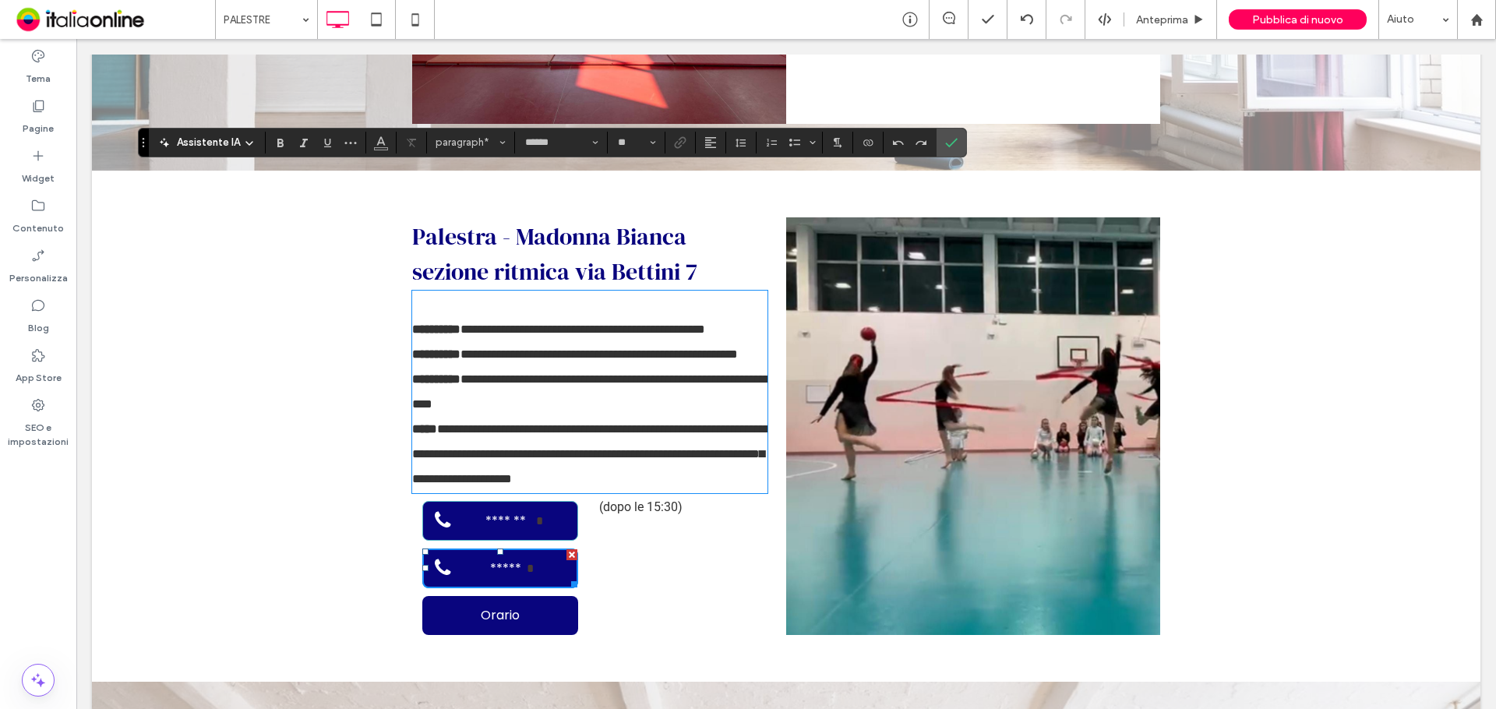
scroll to position [3279, 0]
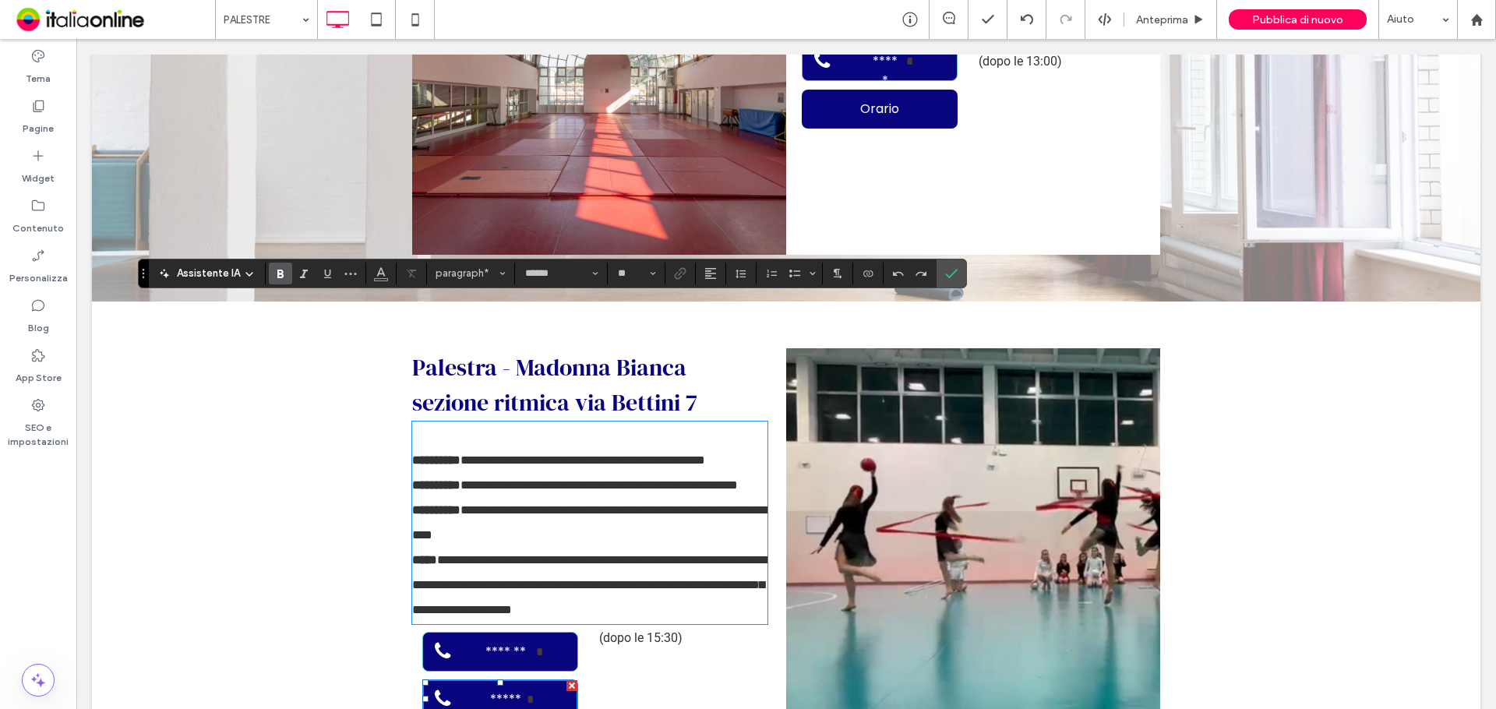
click at [412, 454] on strong "**********" at bounding box center [436, 460] width 48 height 12
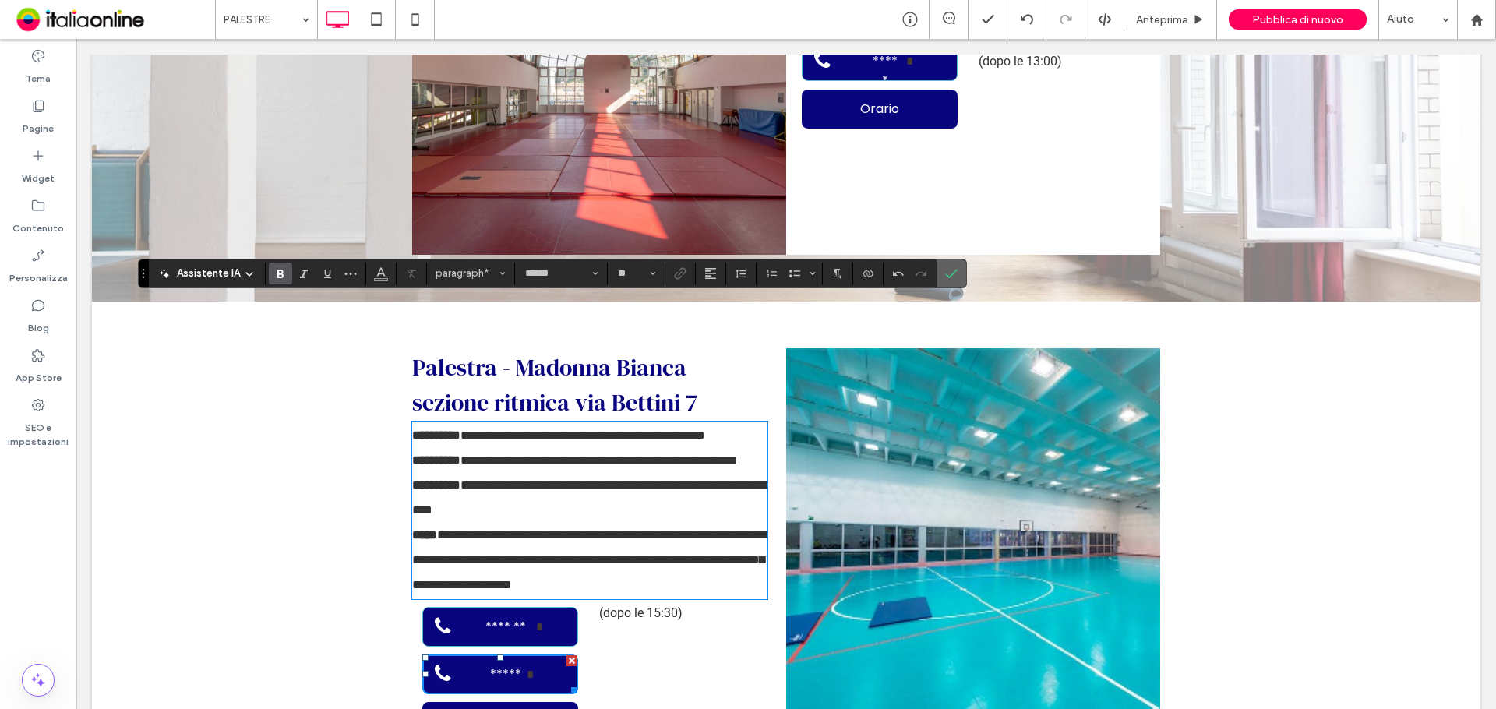
click at [948, 273] on icon "Conferma" at bounding box center [951, 273] width 12 height 12
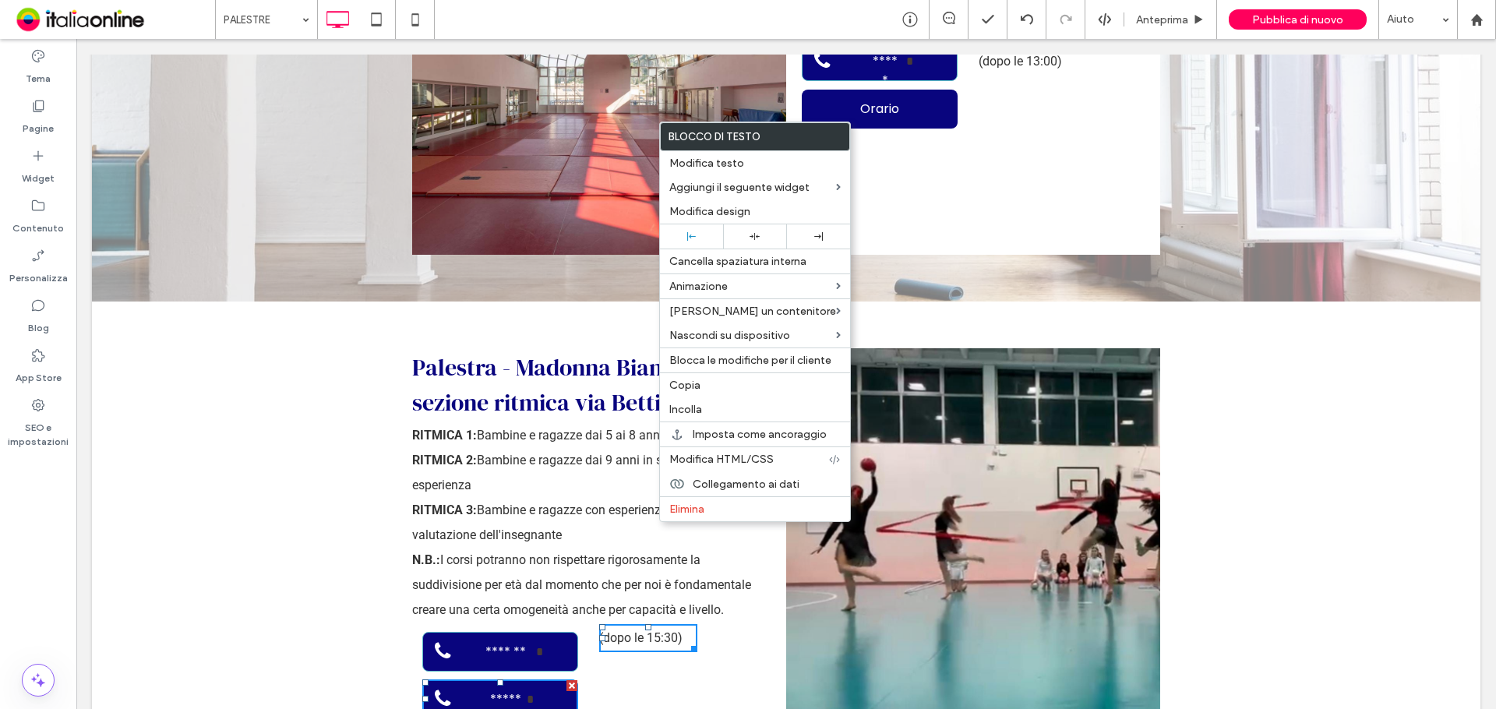
click at [693, 624] on div "(dopo le 15:30) Click To Paste" at bounding box center [685, 695] width 182 height 142
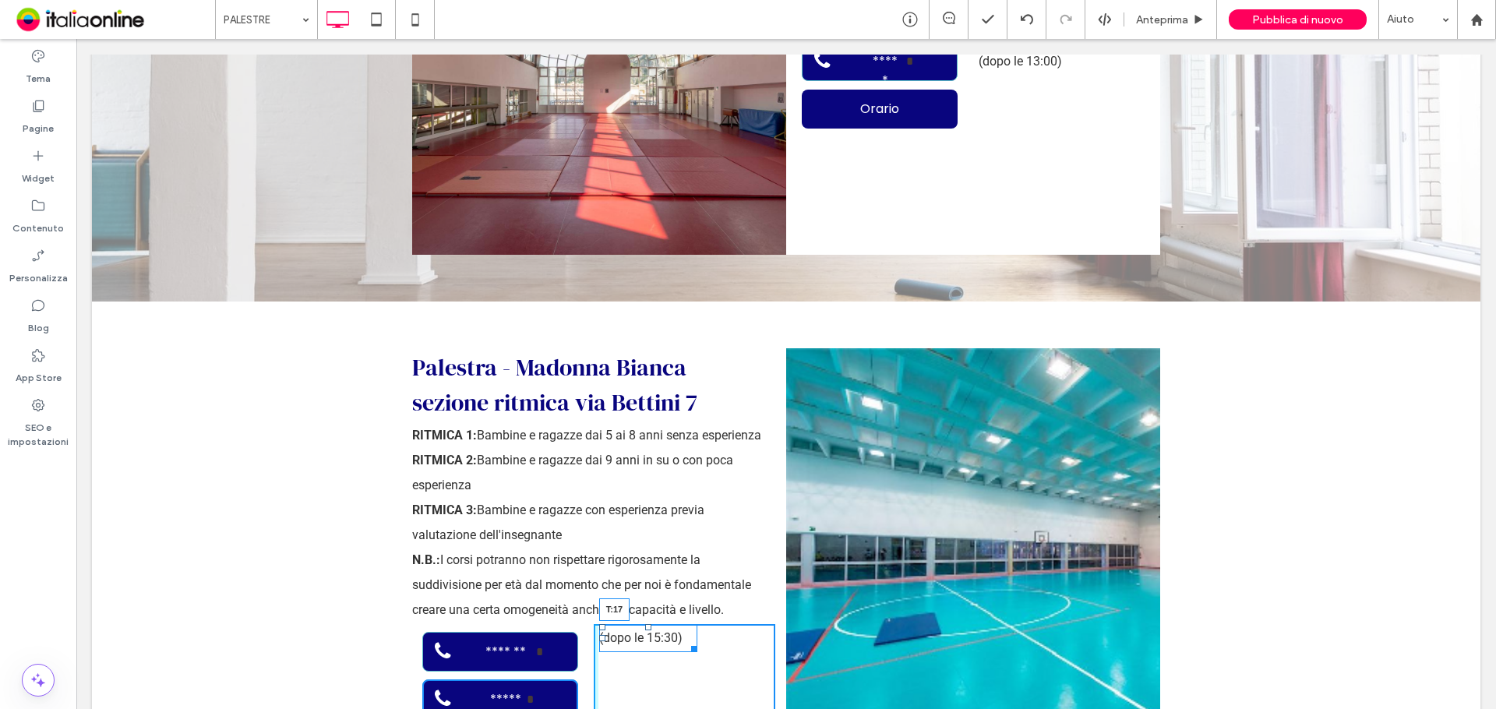
drag, startPoint x: 642, startPoint y: 507, endPoint x: 720, endPoint y: 559, distance: 93.8
click at [645, 624] on div at bounding box center [648, 627] width 6 height 6
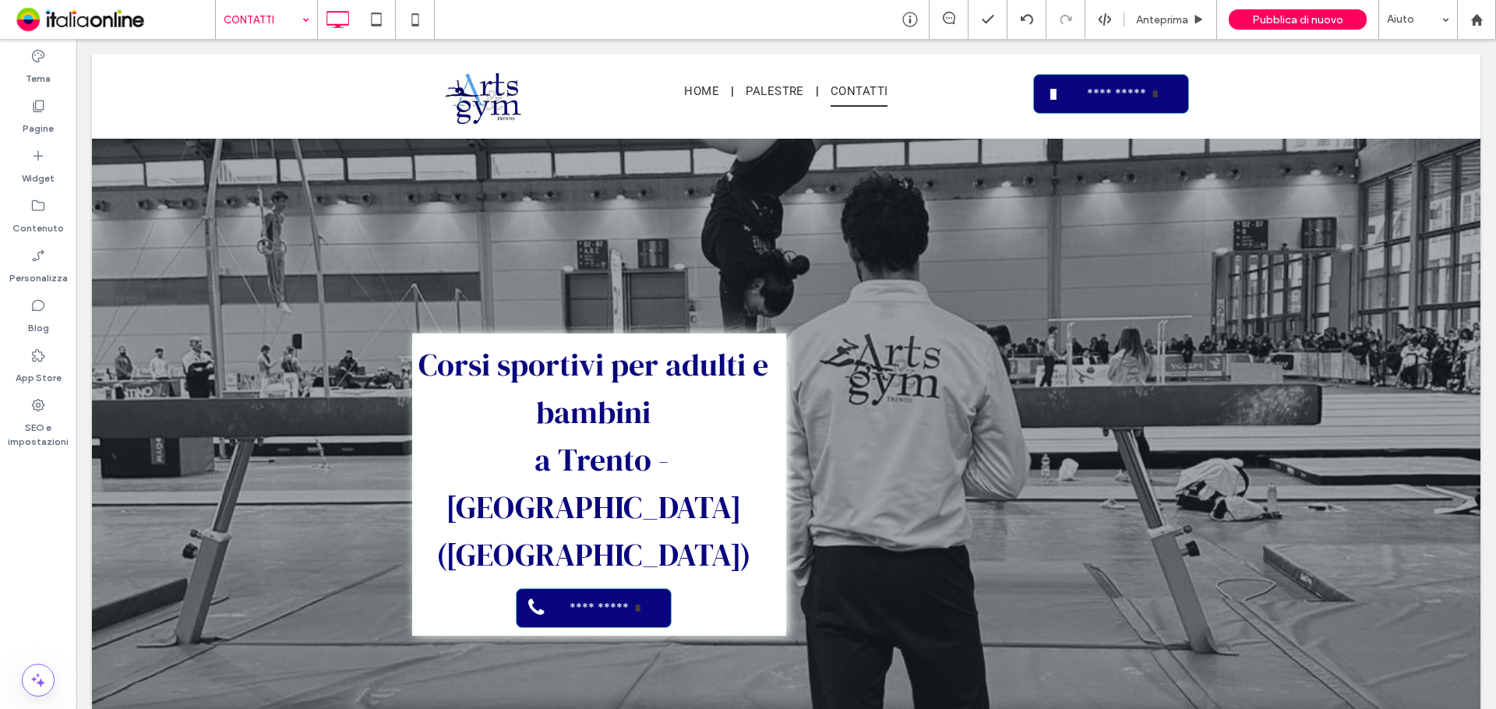
scroll to position [0, 0]
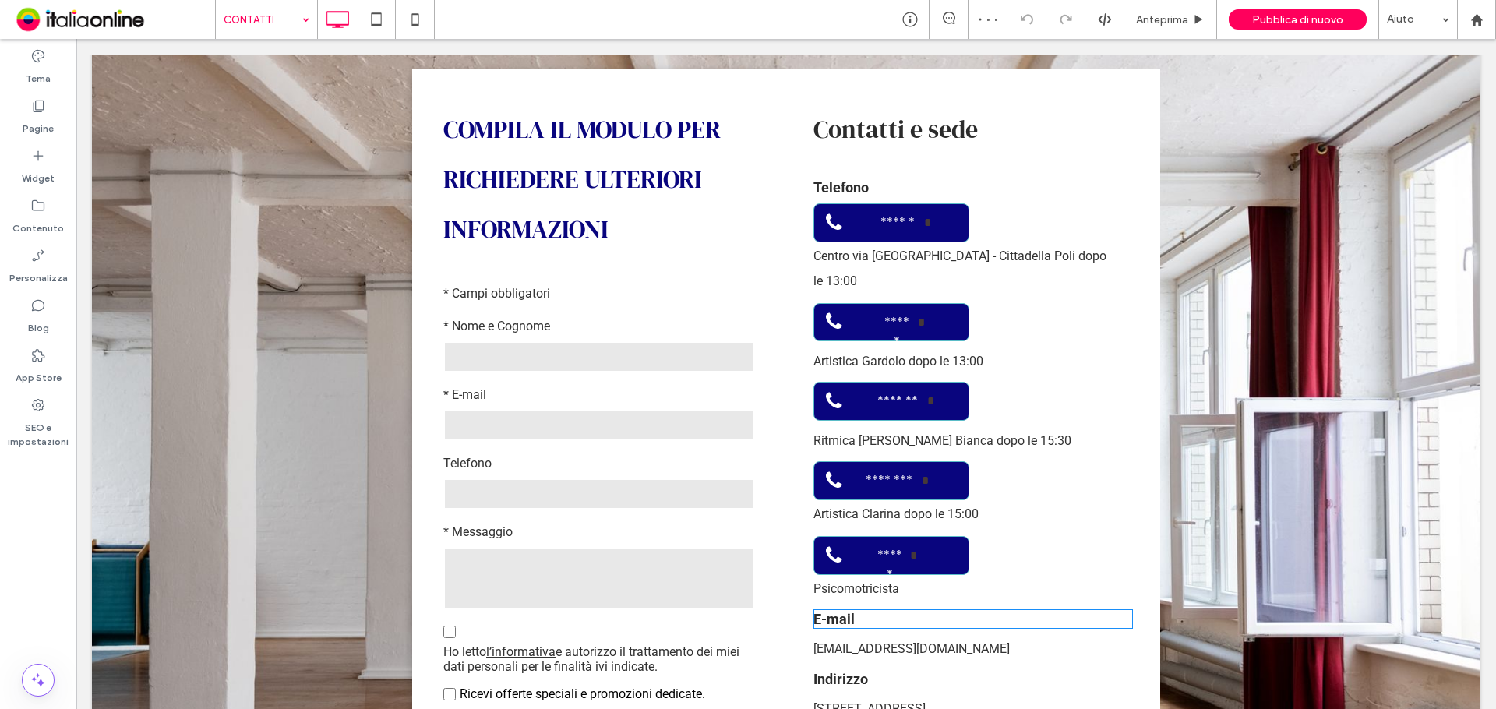
scroll to position [1247, 0]
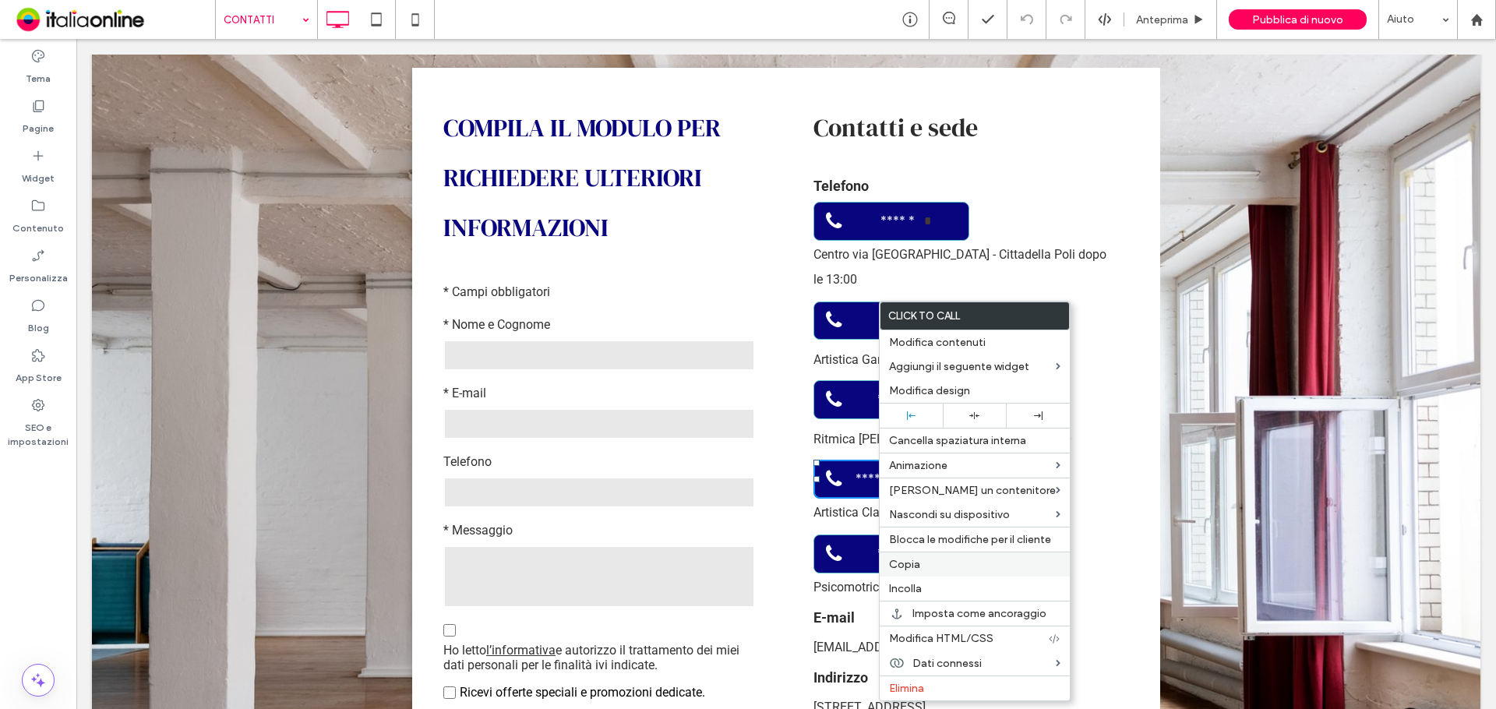
click at [929, 570] on label "Copia" at bounding box center [974, 564] width 171 height 13
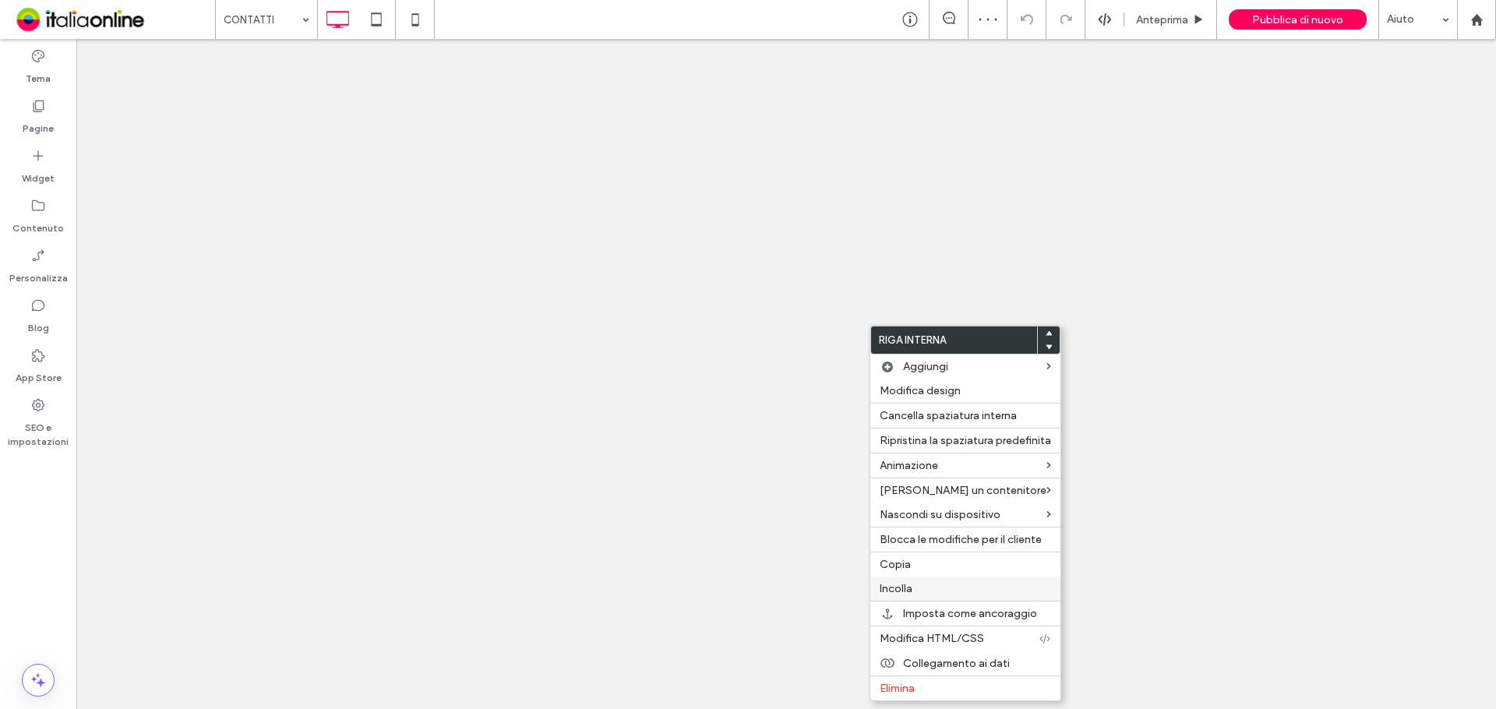
drag, startPoint x: 0, startPoint y: 0, endPoint x: 908, endPoint y: 585, distance: 1080.5
click at [908, 585] on span "Incolla" at bounding box center [896, 588] width 33 height 13
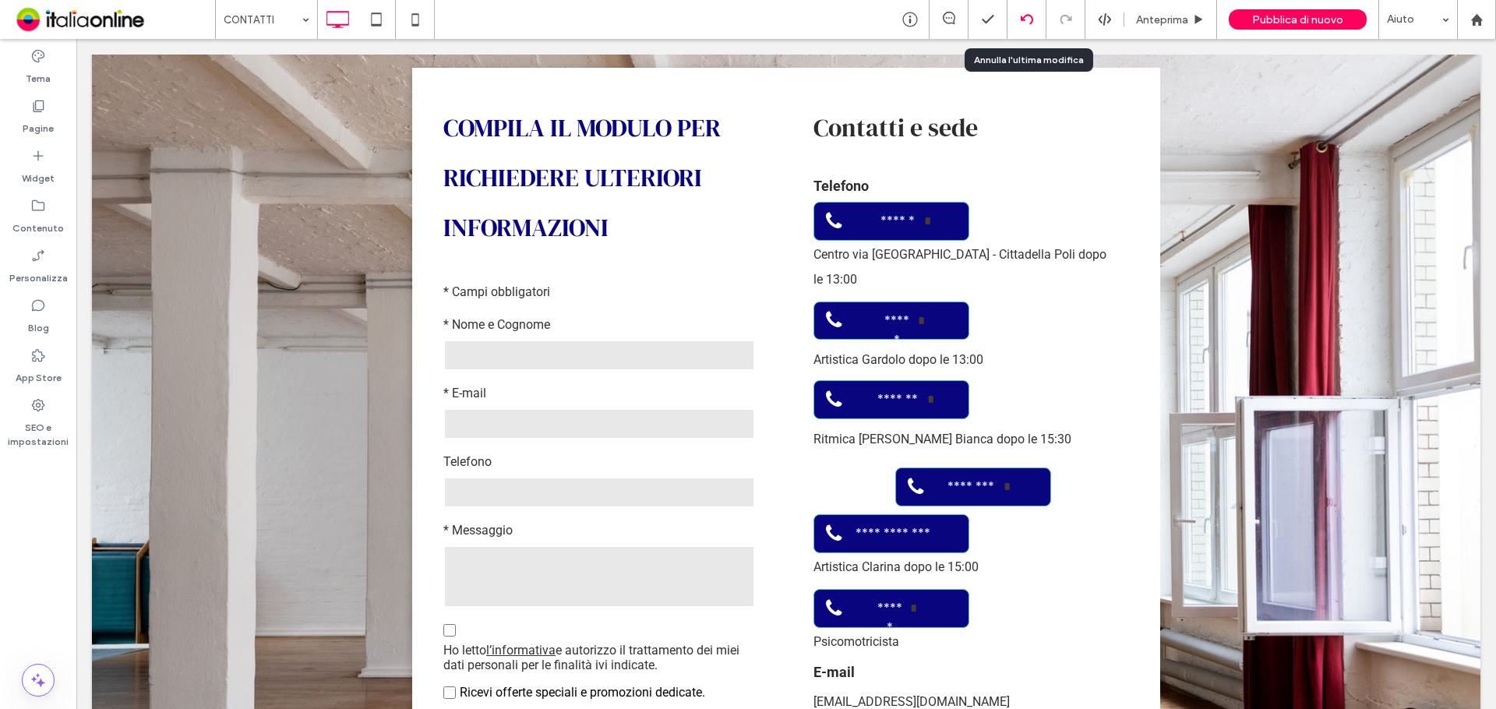
click at [1036, 12] on div at bounding box center [1026, 19] width 39 height 39
click at [1029, 12] on div at bounding box center [1026, 19] width 39 height 39
click at [1023, 17] on icon at bounding box center [1027, 19] width 12 height 12
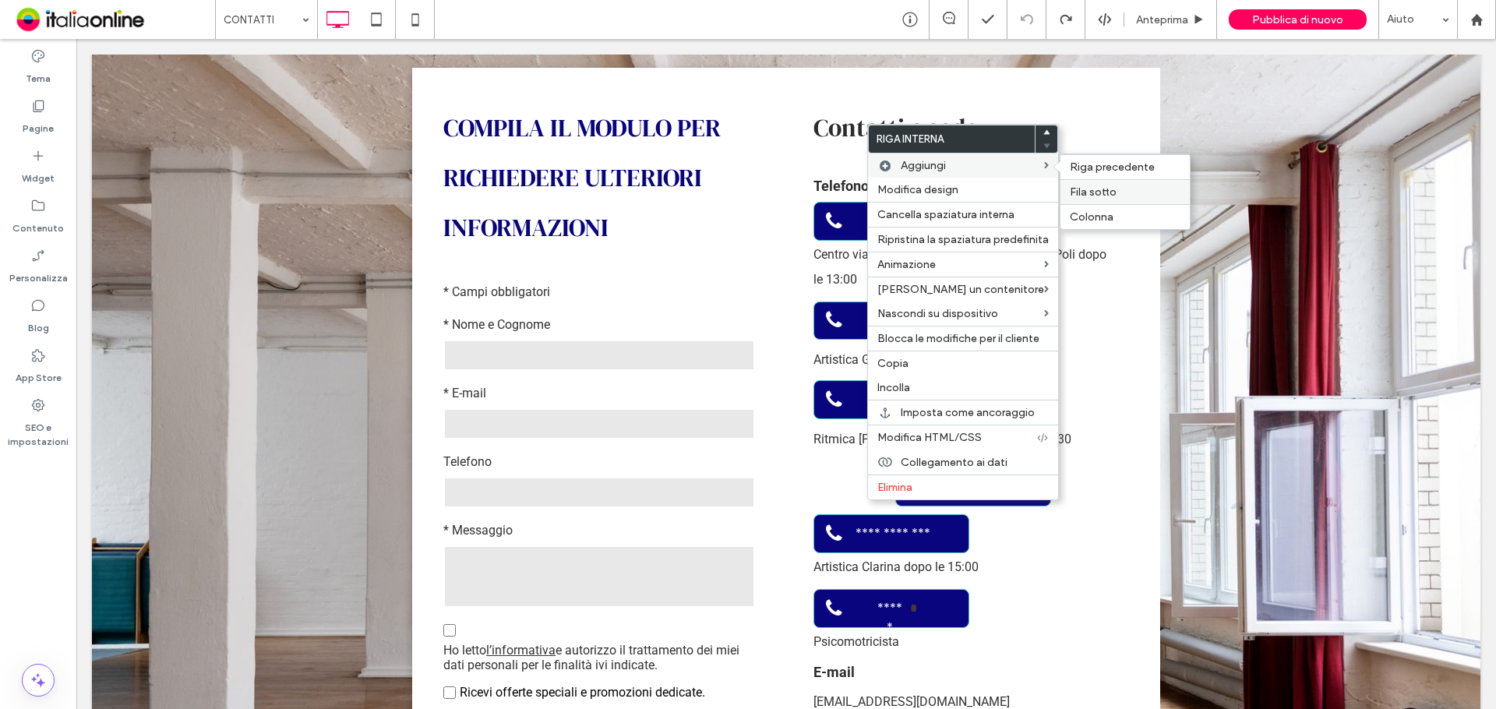
click at [1111, 196] on span "Fila sotto" at bounding box center [1093, 191] width 47 height 13
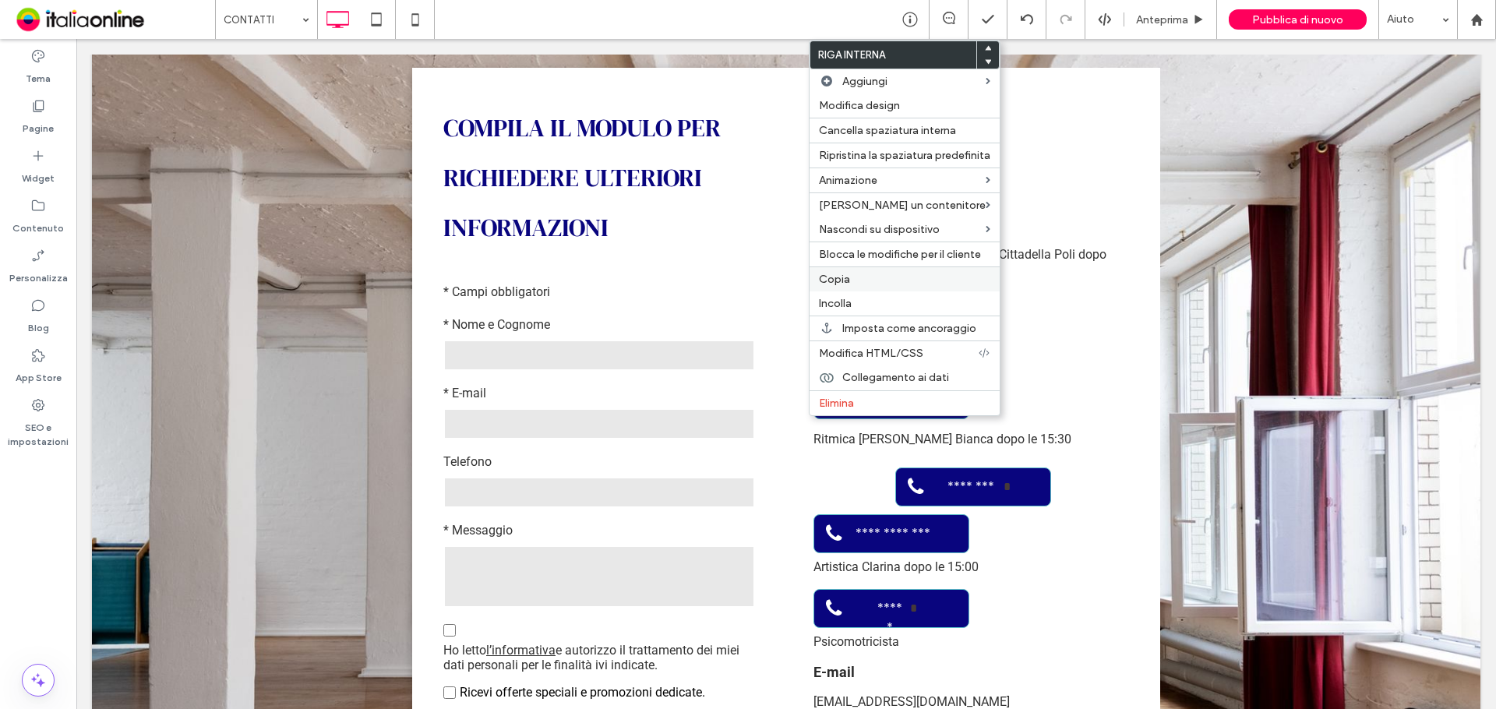
click at [848, 278] on span "Copia" at bounding box center [834, 279] width 31 height 13
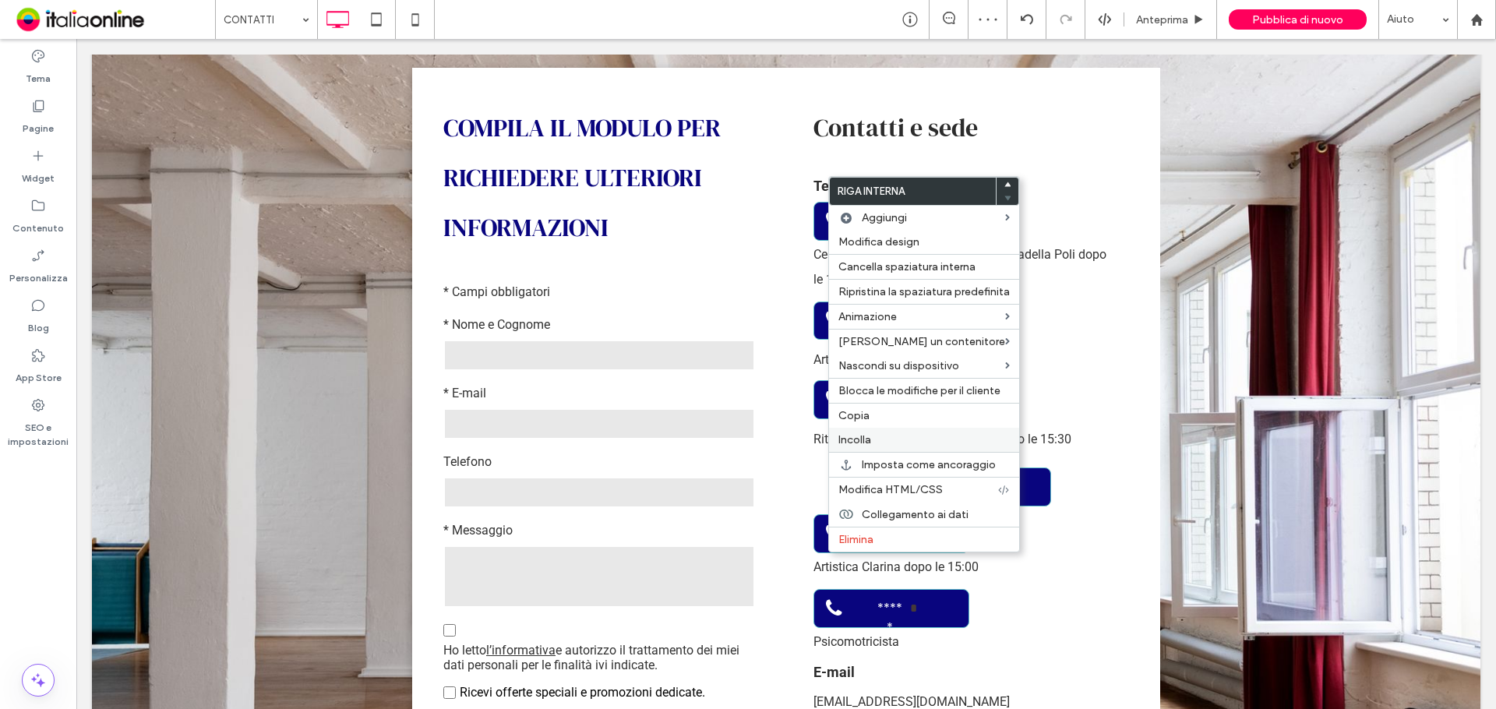
click at [853, 436] on span "Incolla" at bounding box center [854, 439] width 33 height 13
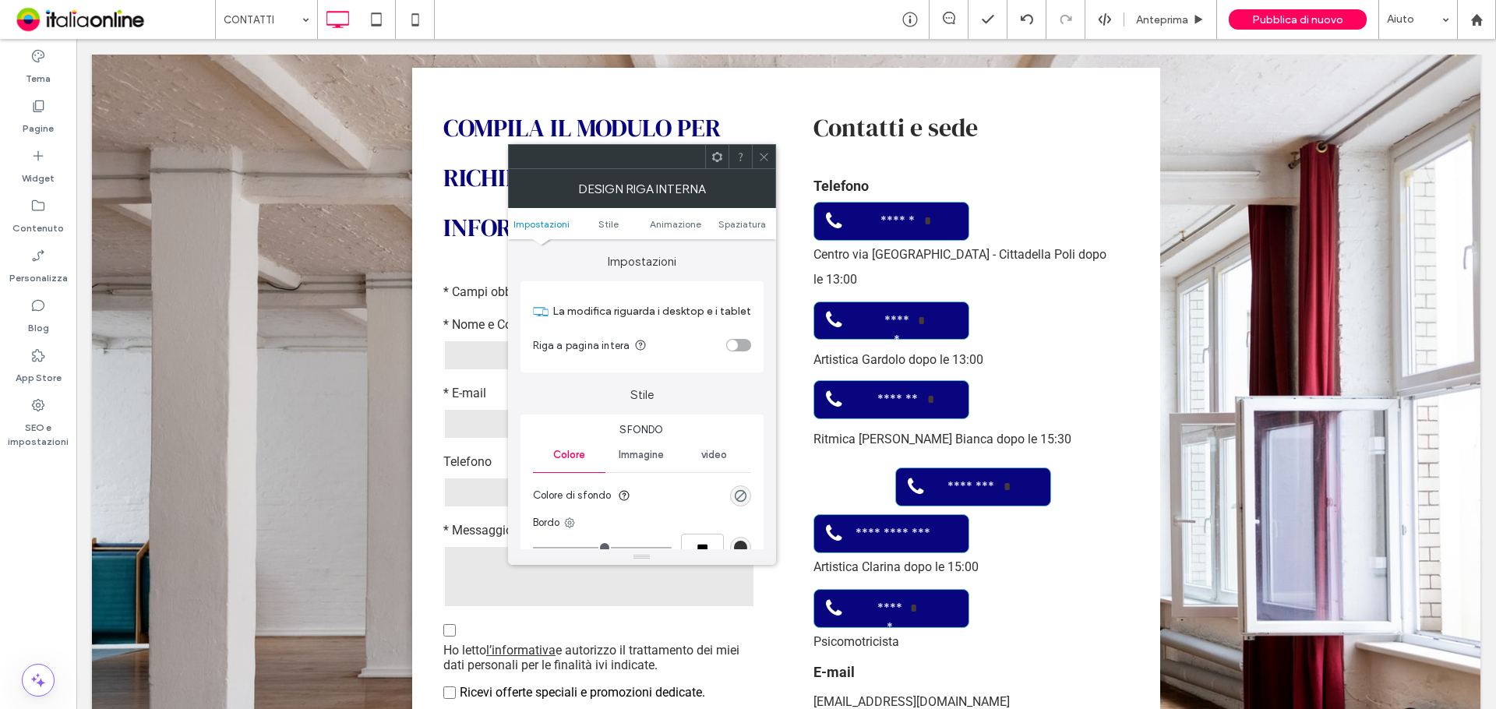
drag, startPoint x: 763, startPoint y: 160, endPoint x: 766, endPoint y: 172, distance: 12.7
click at [763, 160] on icon at bounding box center [764, 157] width 12 height 12
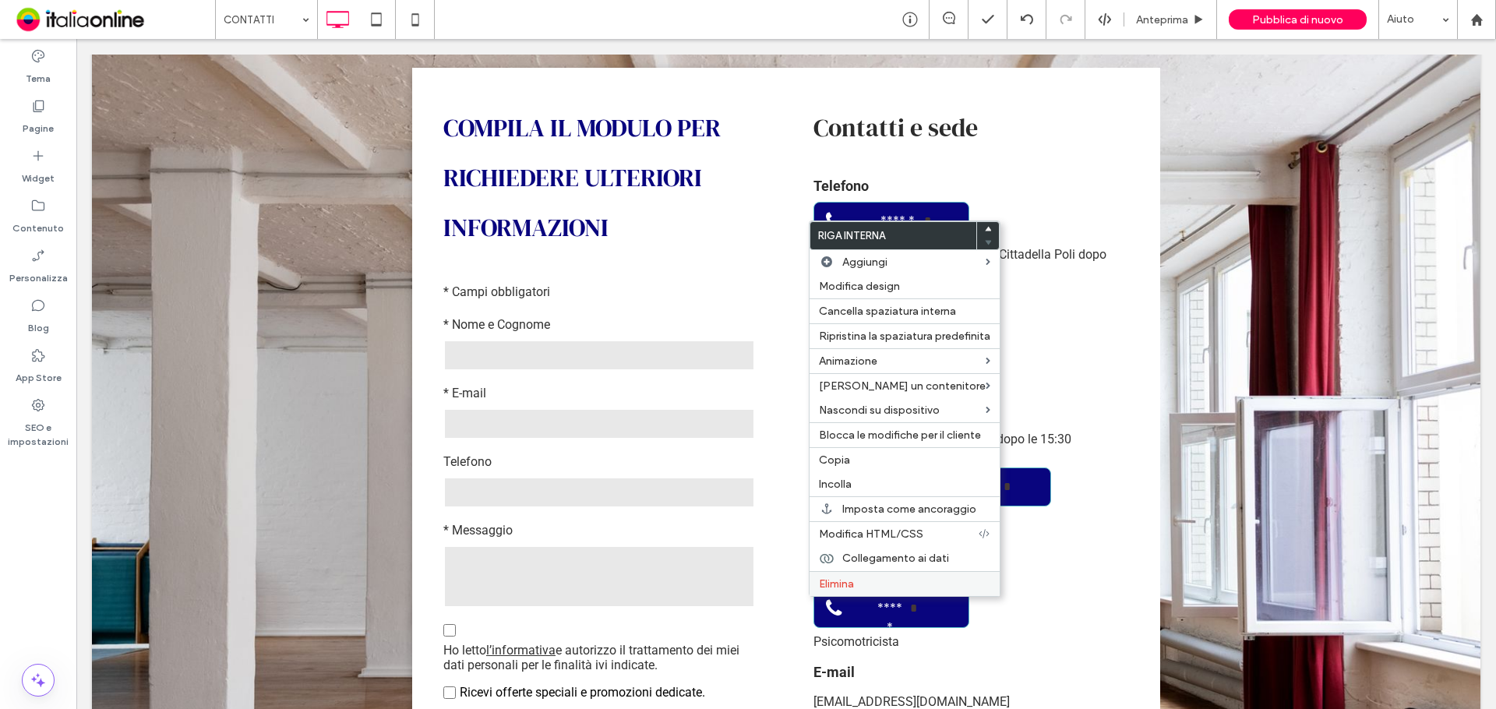
click at [856, 580] on label "Elimina" at bounding box center [904, 583] width 171 height 13
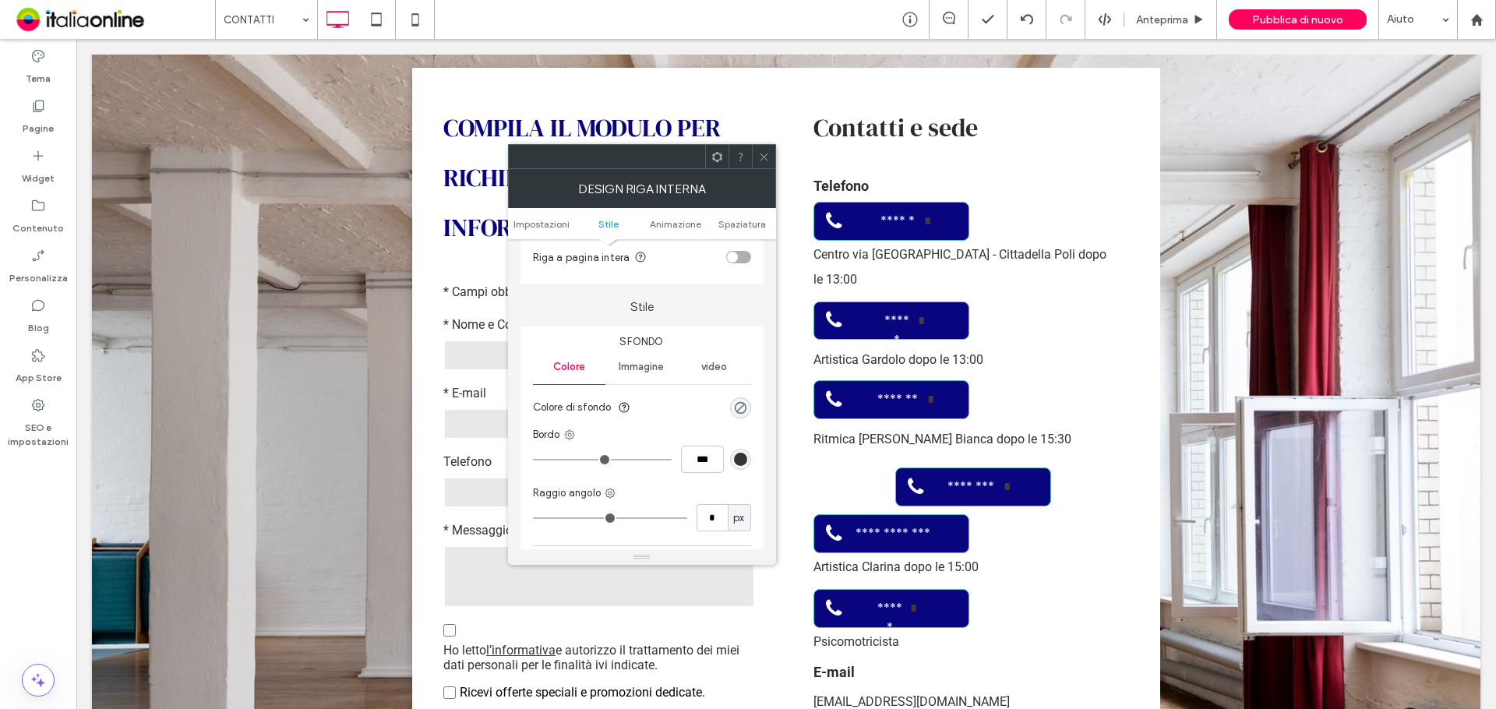
scroll to position [234, 0]
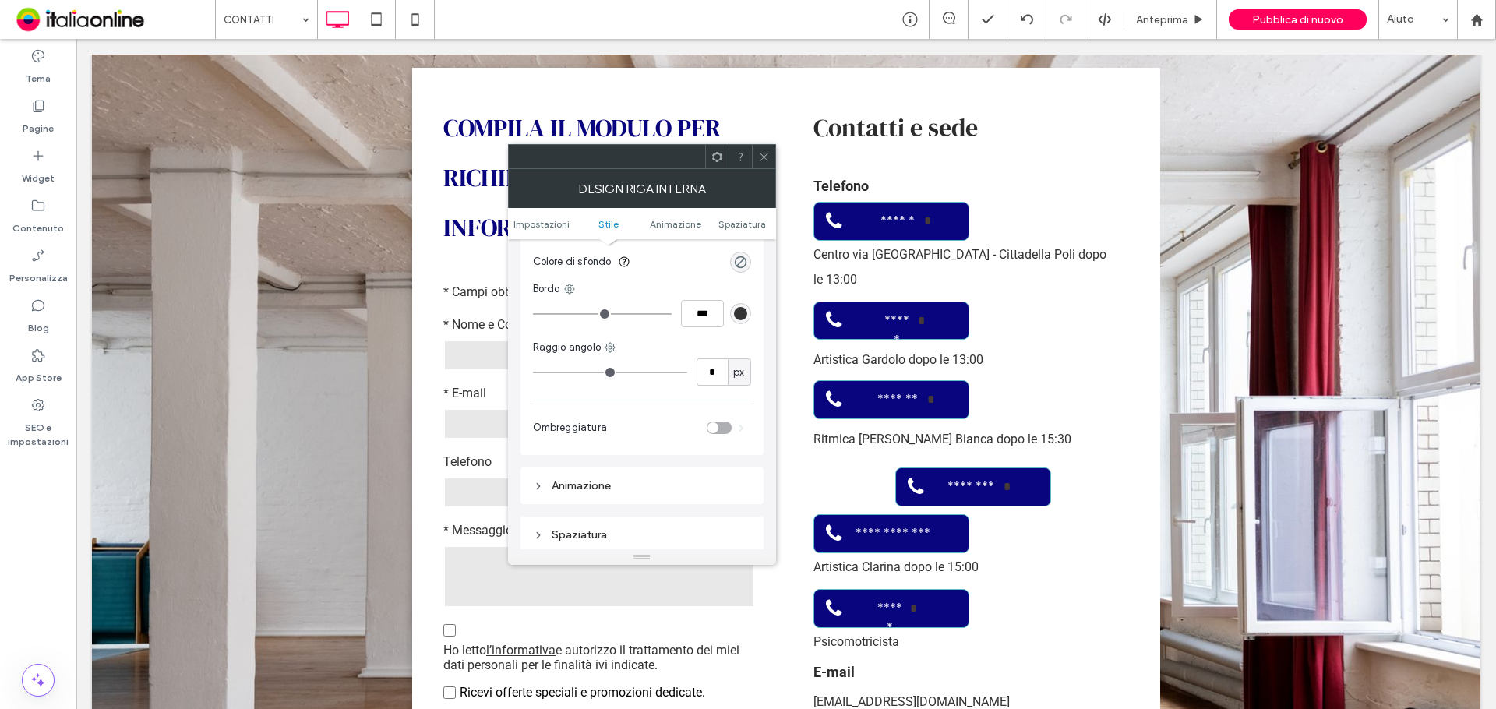
click at [759, 231] on ul "Impostazioni Stile Animazione Spaziatura" at bounding box center [642, 223] width 268 height 31
click at [744, 224] on span "Spaziatura" at bounding box center [742, 224] width 48 height 12
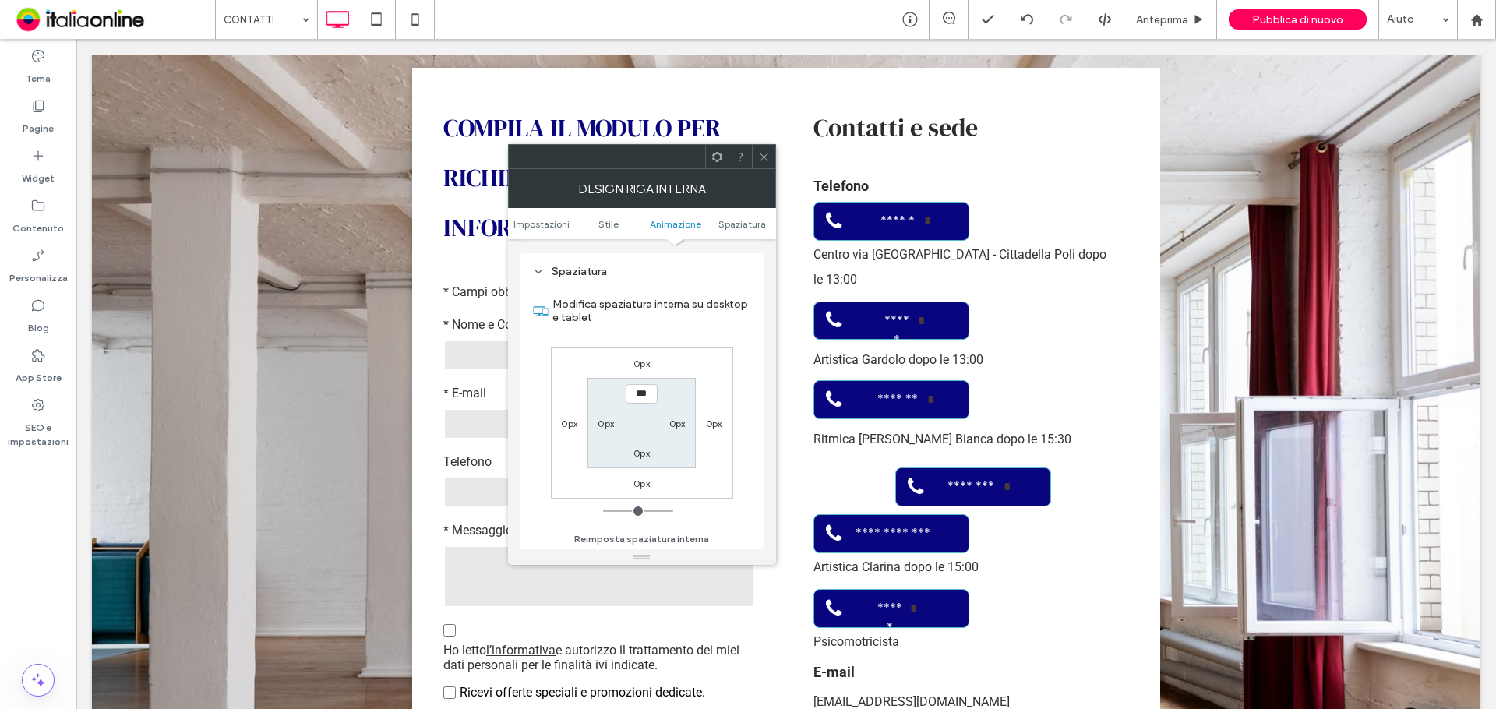
scroll to position [499, 0]
click at [647, 361] on label "0px" at bounding box center [641, 362] width 16 height 12
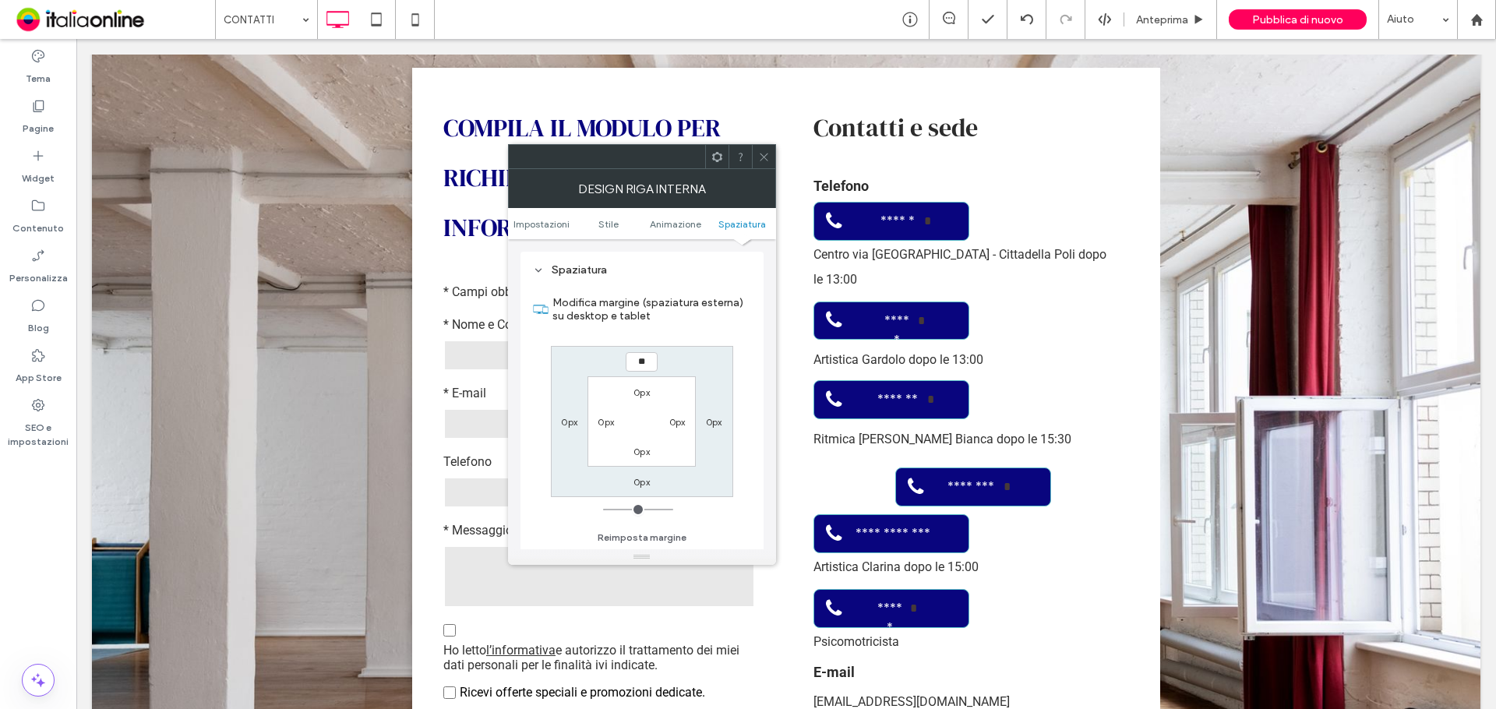
type input "**"
type input "****"
click at [763, 165] on span at bounding box center [764, 156] width 12 height 23
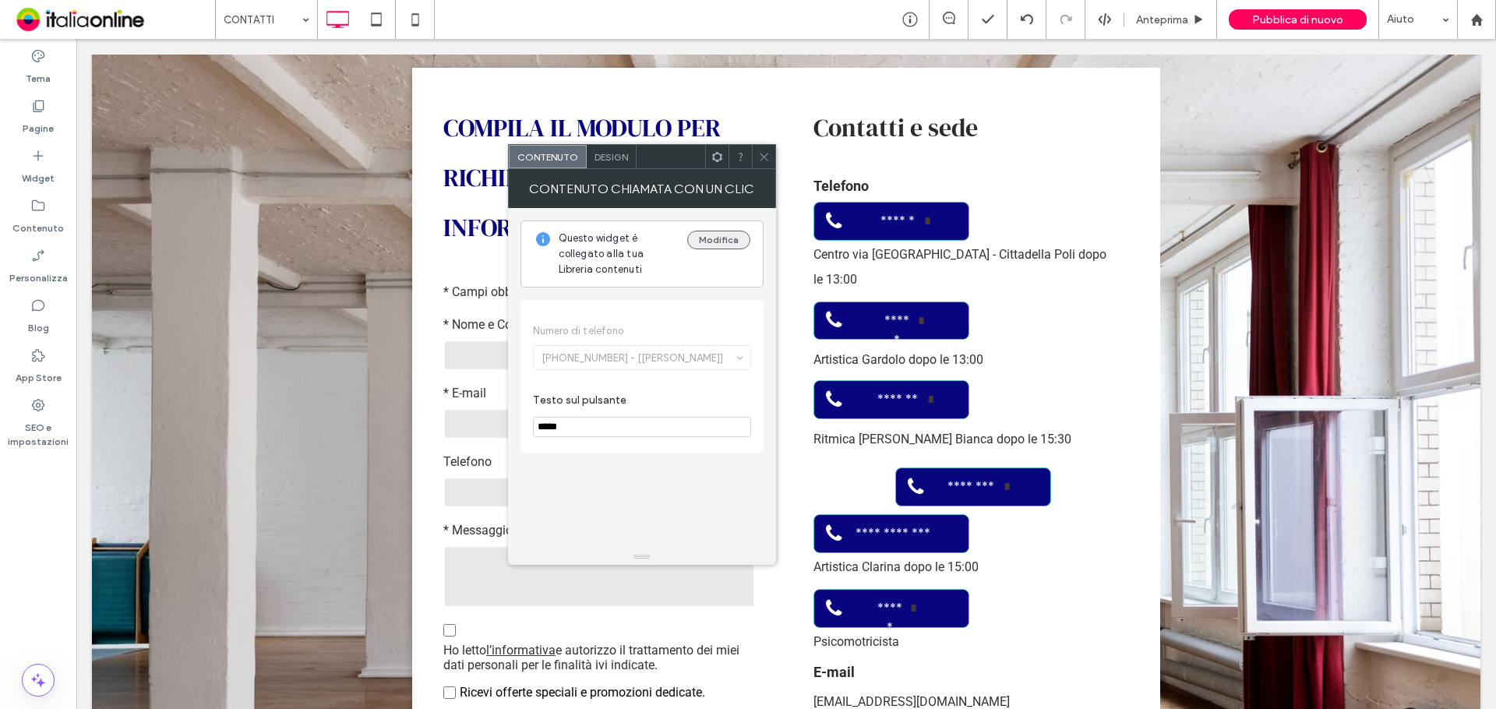
type input "*****"
click at [734, 242] on button "Modifica" at bounding box center [718, 240] width 63 height 19
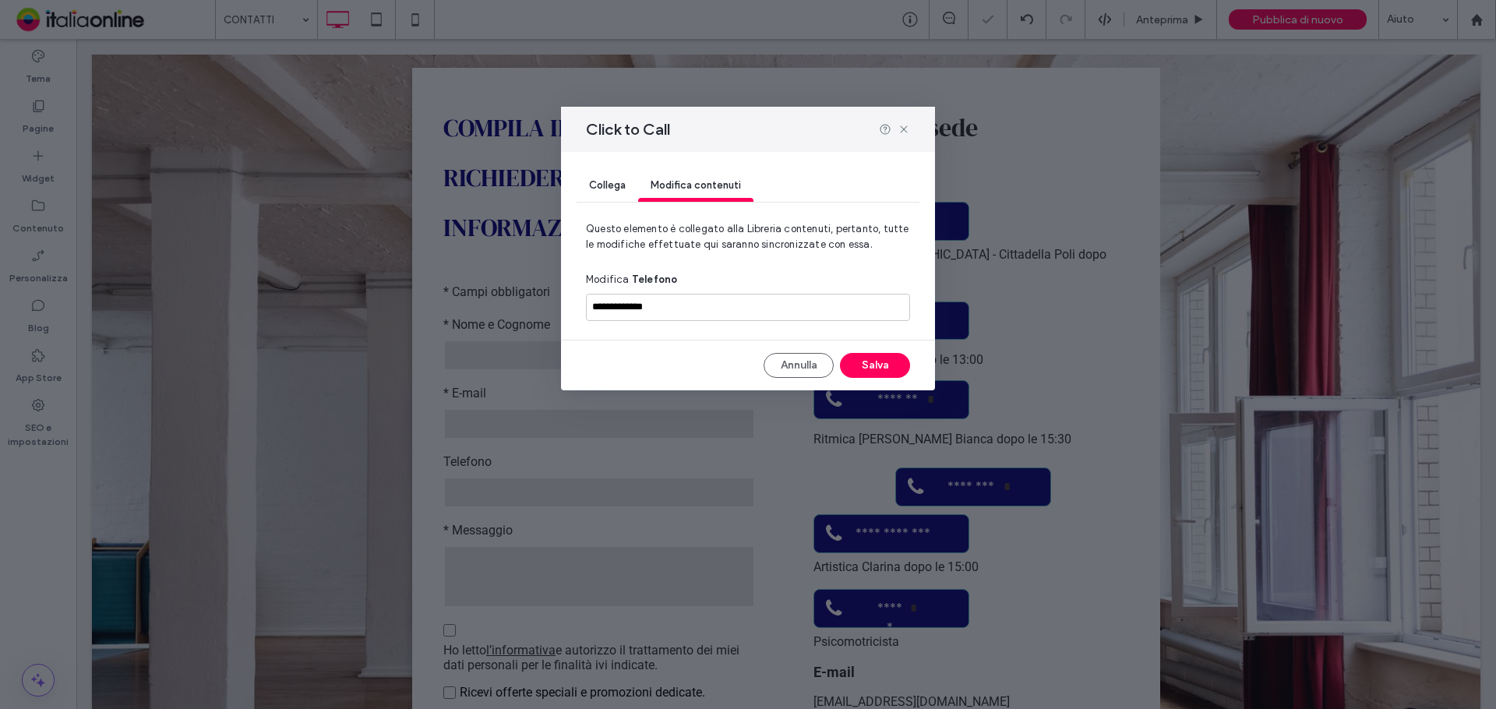
click at [596, 184] on span "Collega" at bounding box center [607, 185] width 37 height 12
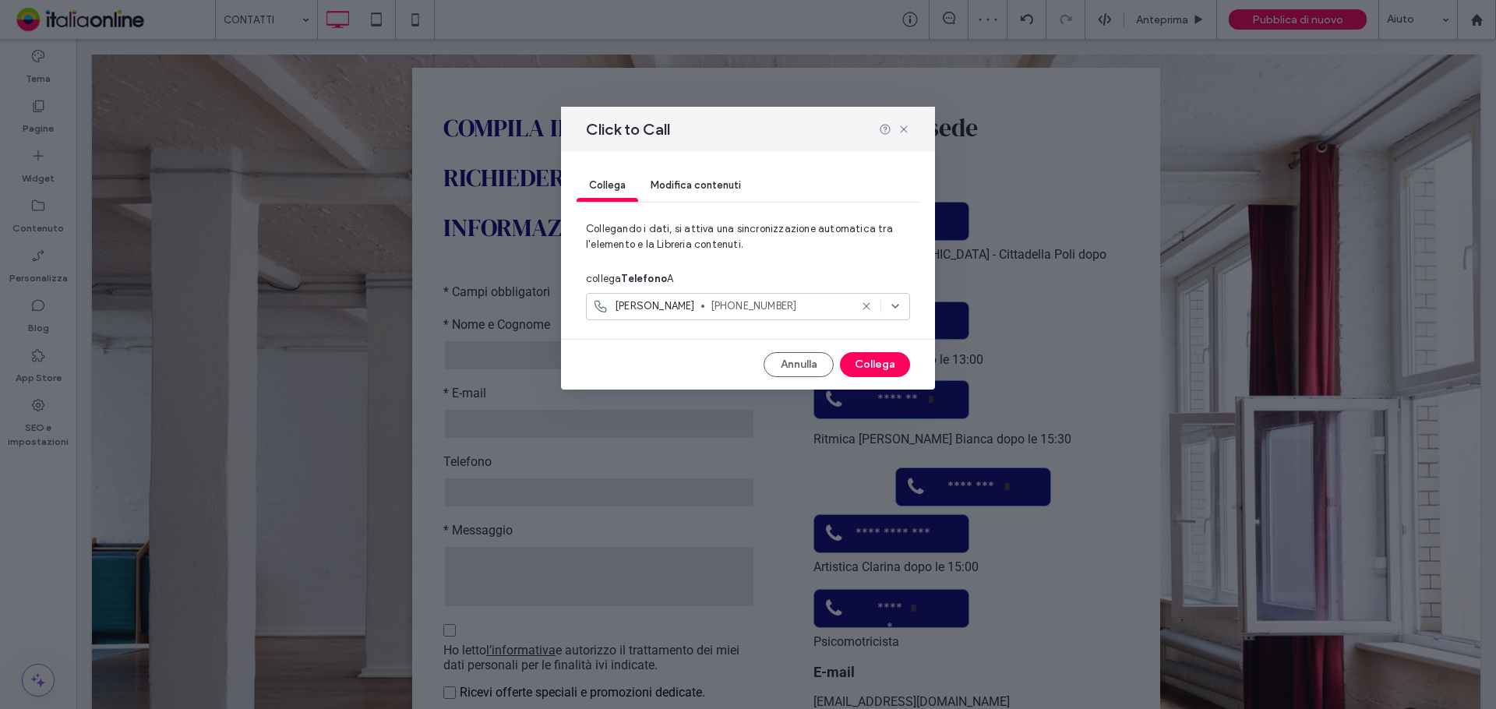
click at [711, 304] on span "[PHONE_NUMBER]" at bounding box center [780, 306] width 139 height 16
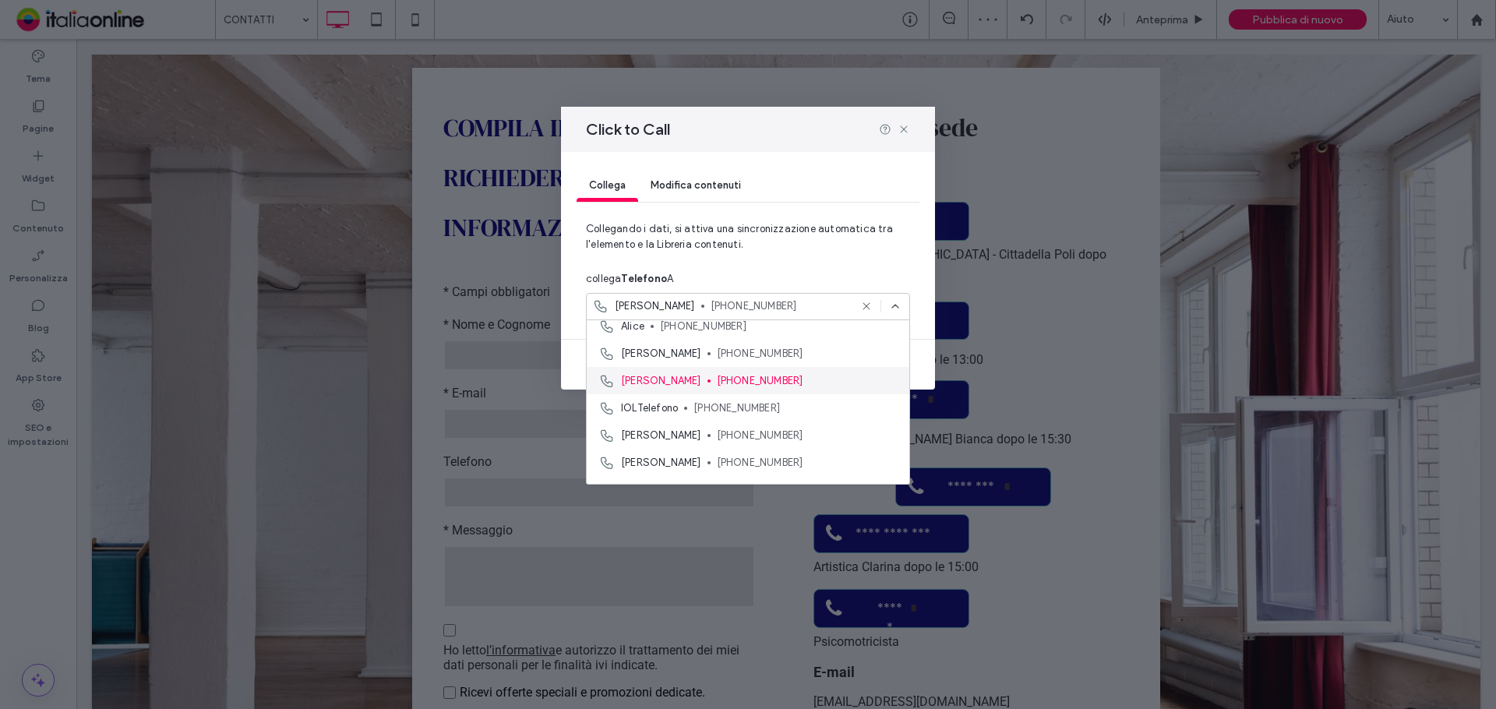
scroll to position [55, 0]
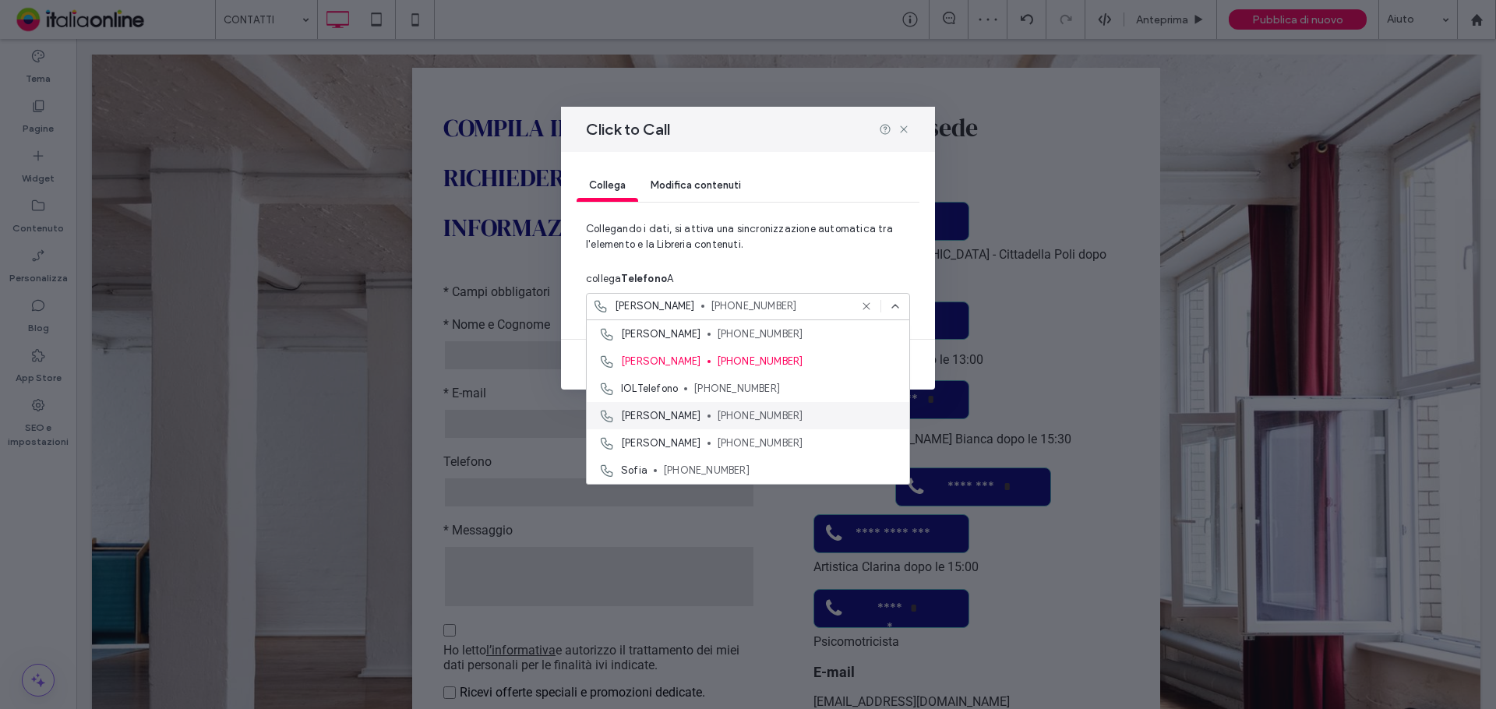
click at [717, 409] on span "+393463452229" at bounding box center [807, 416] width 180 height 16
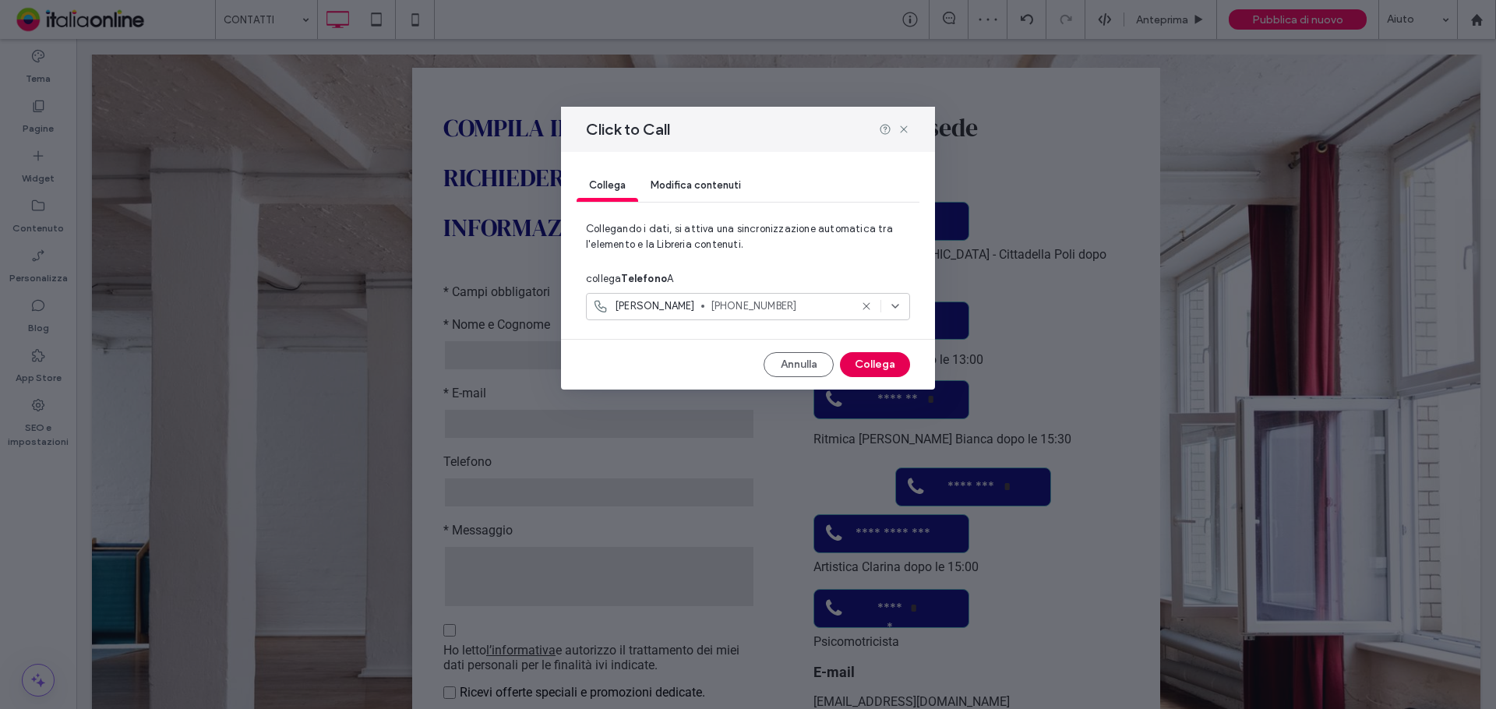
click at [874, 366] on button "Collega" at bounding box center [875, 364] width 70 height 25
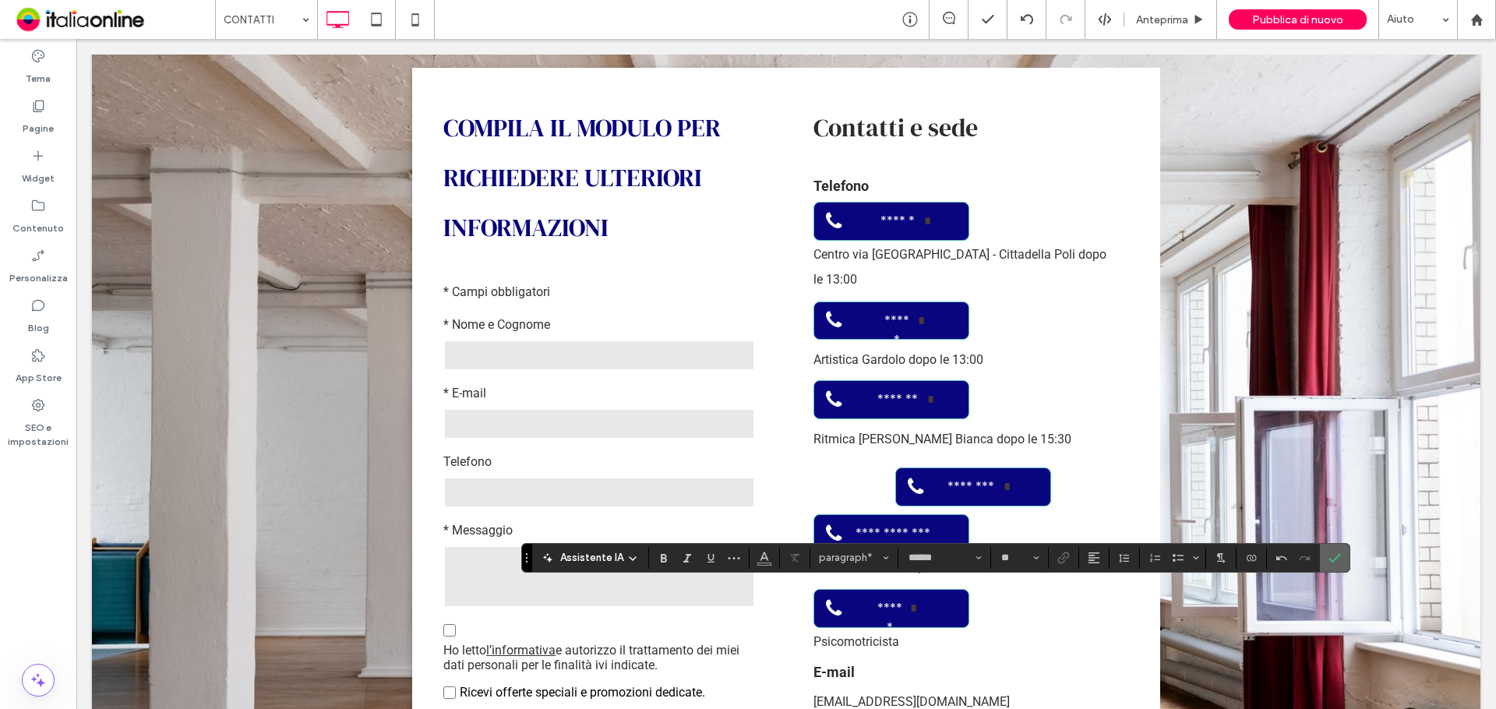
click at [1339, 559] on icon "Conferma" at bounding box center [1334, 558] width 12 height 12
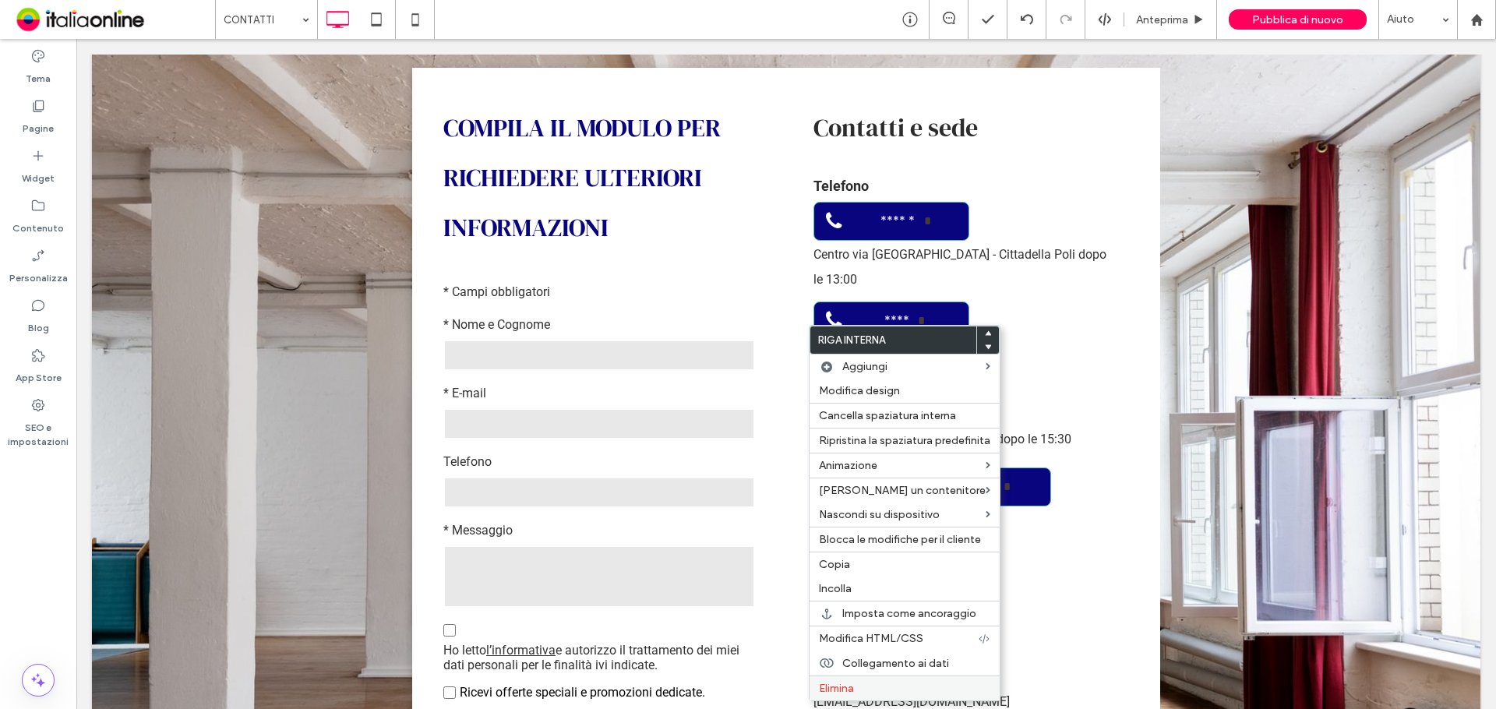
click at [852, 689] on span "Elimina" at bounding box center [836, 688] width 35 height 13
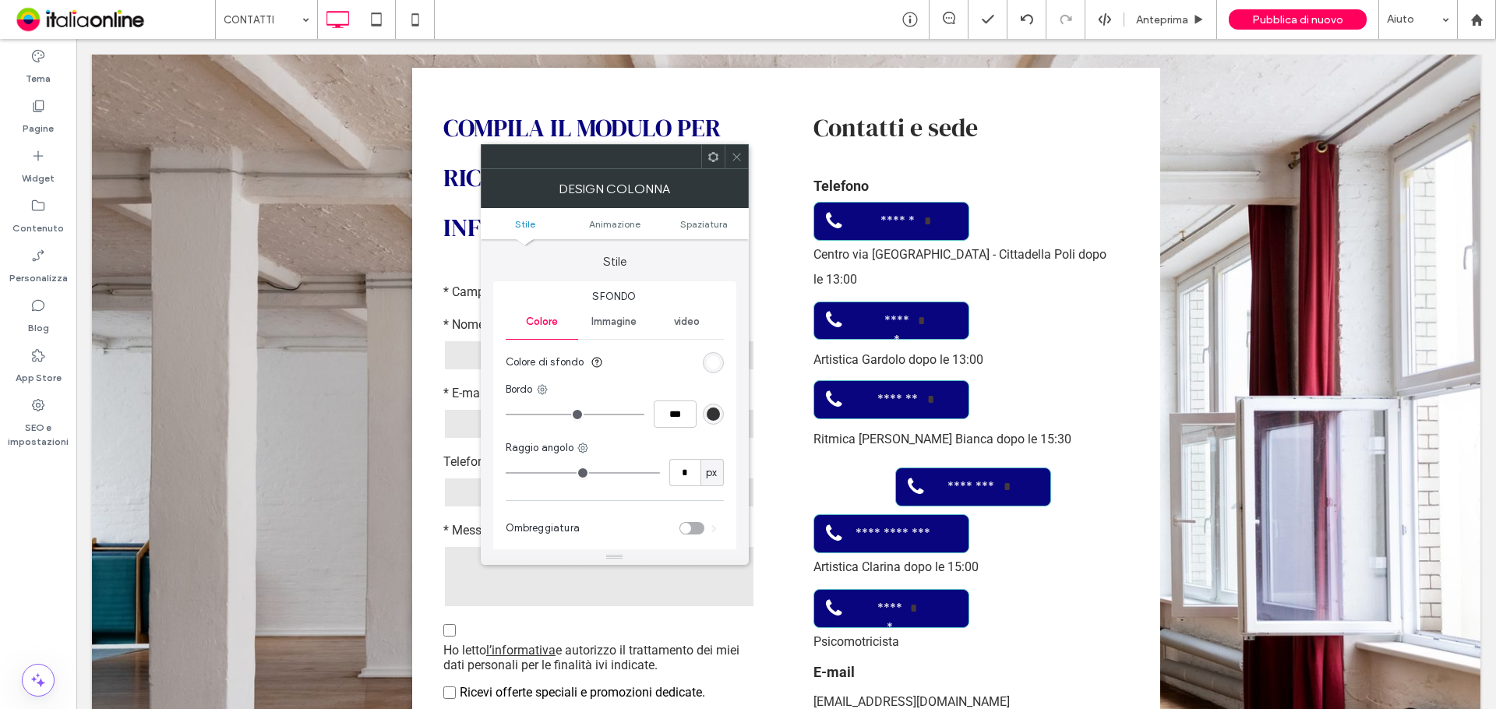
click at [731, 151] on icon at bounding box center [737, 157] width 12 height 12
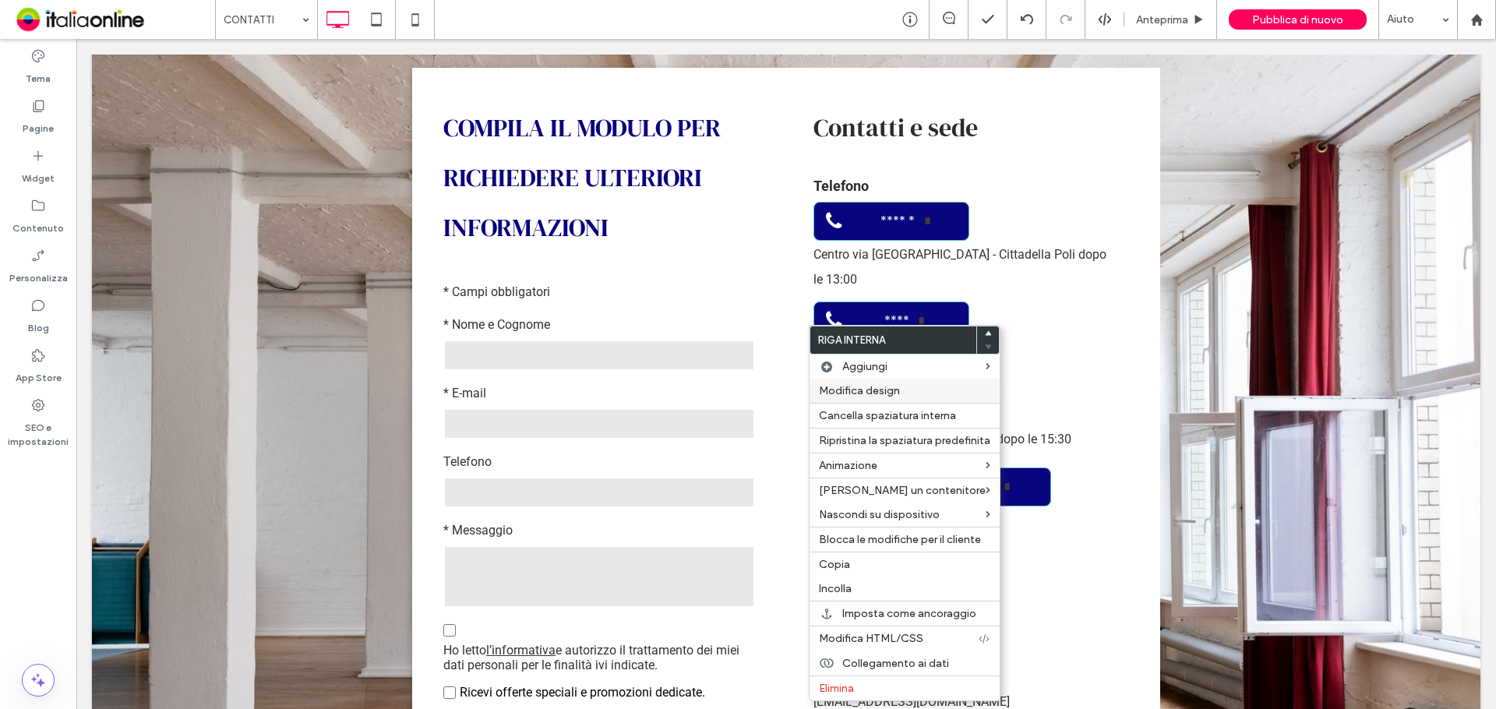
click at [918, 397] on div "Modifica design" at bounding box center [904, 391] width 190 height 24
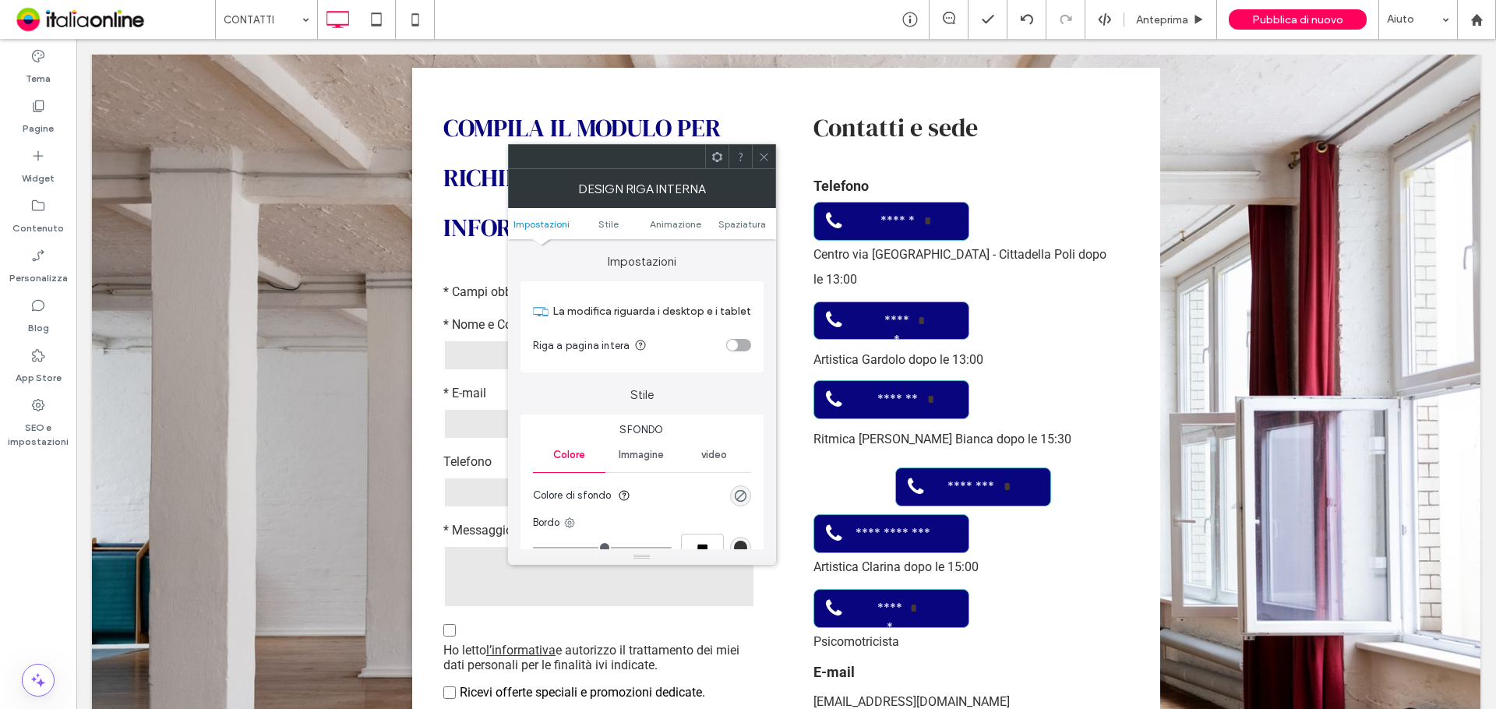
click at [743, 228] on span "Spaziatura" at bounding box center [742, 224] width 48 height 12
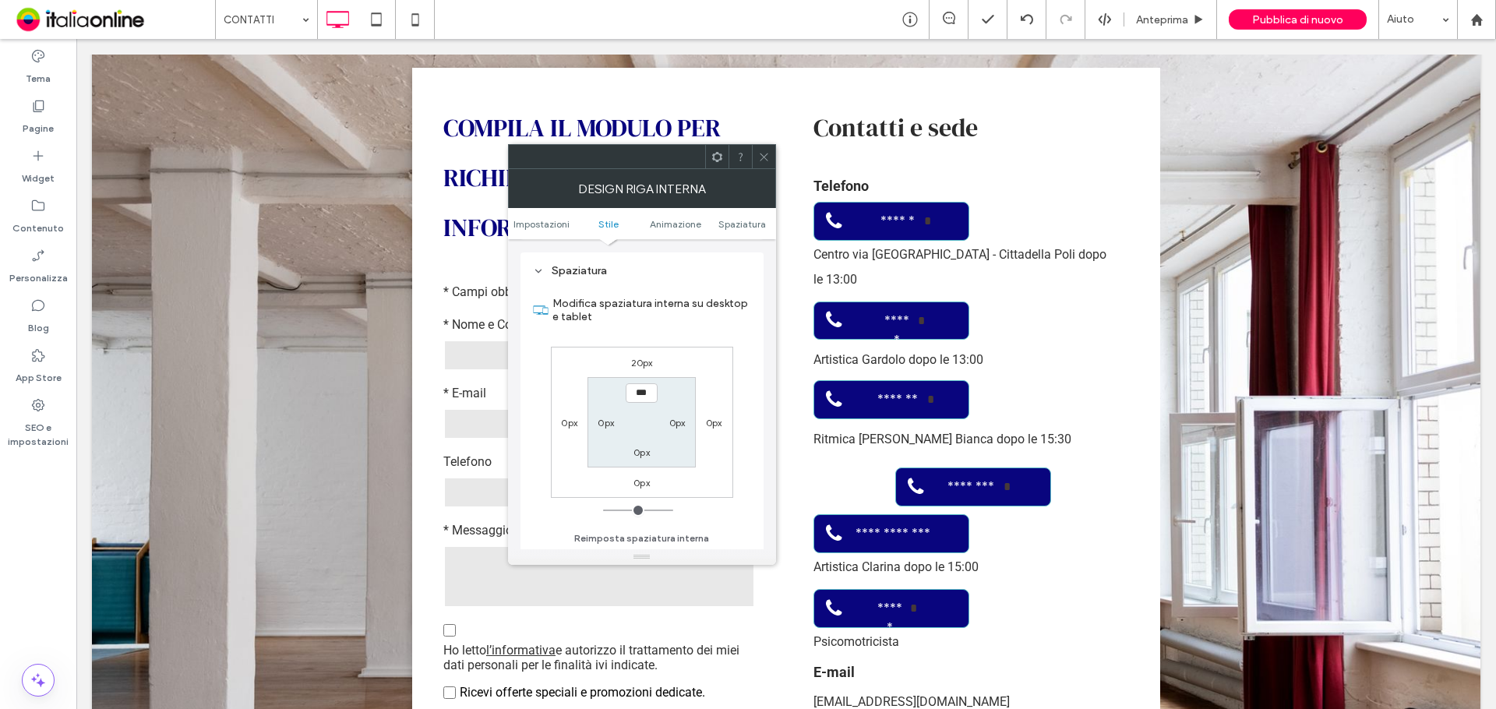
scroll to position [499, 0]
click at [638, 365] on label "20px" at bounding box center [642, 362] width 22 height 12
type input "**"
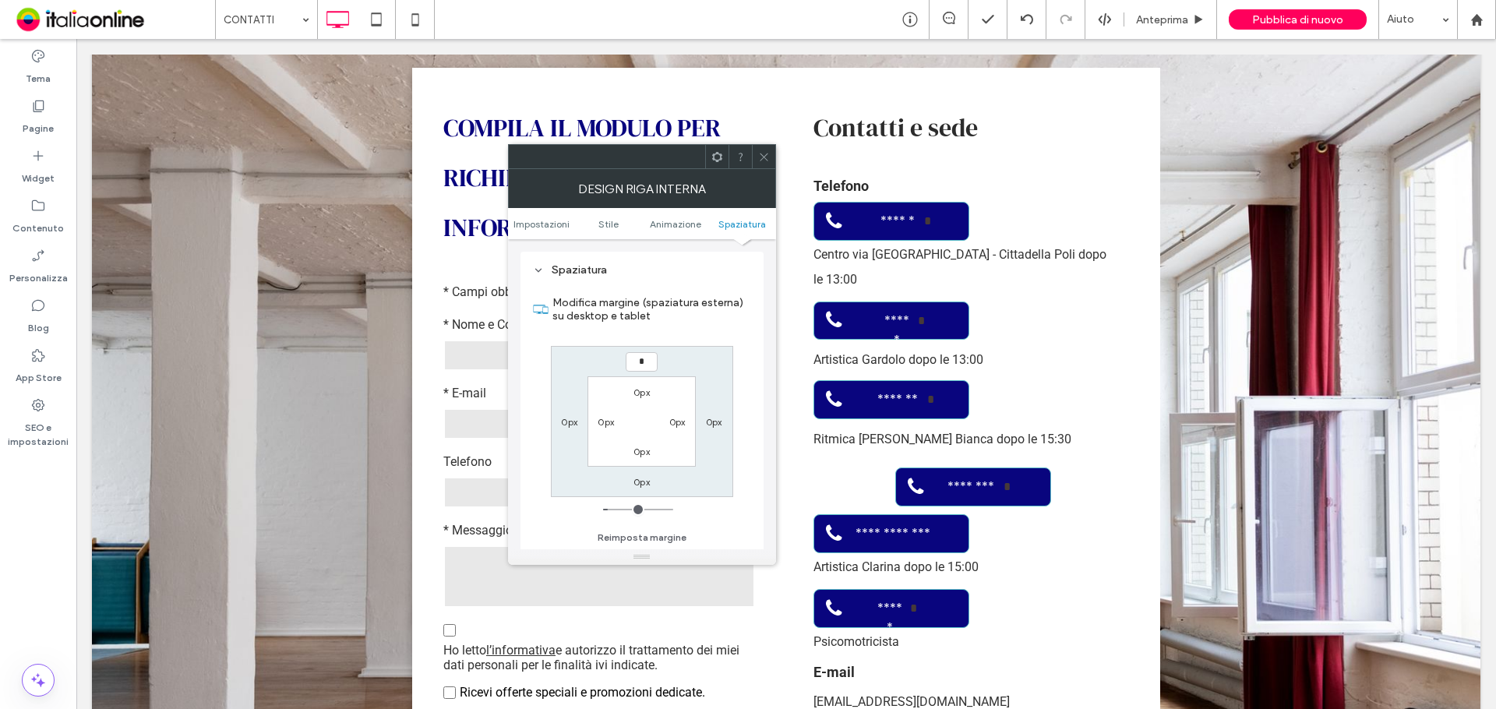
type input "*"
type input "***"
click at [759, 156] on icon at bounding box center [764, 157] width 12 height 12
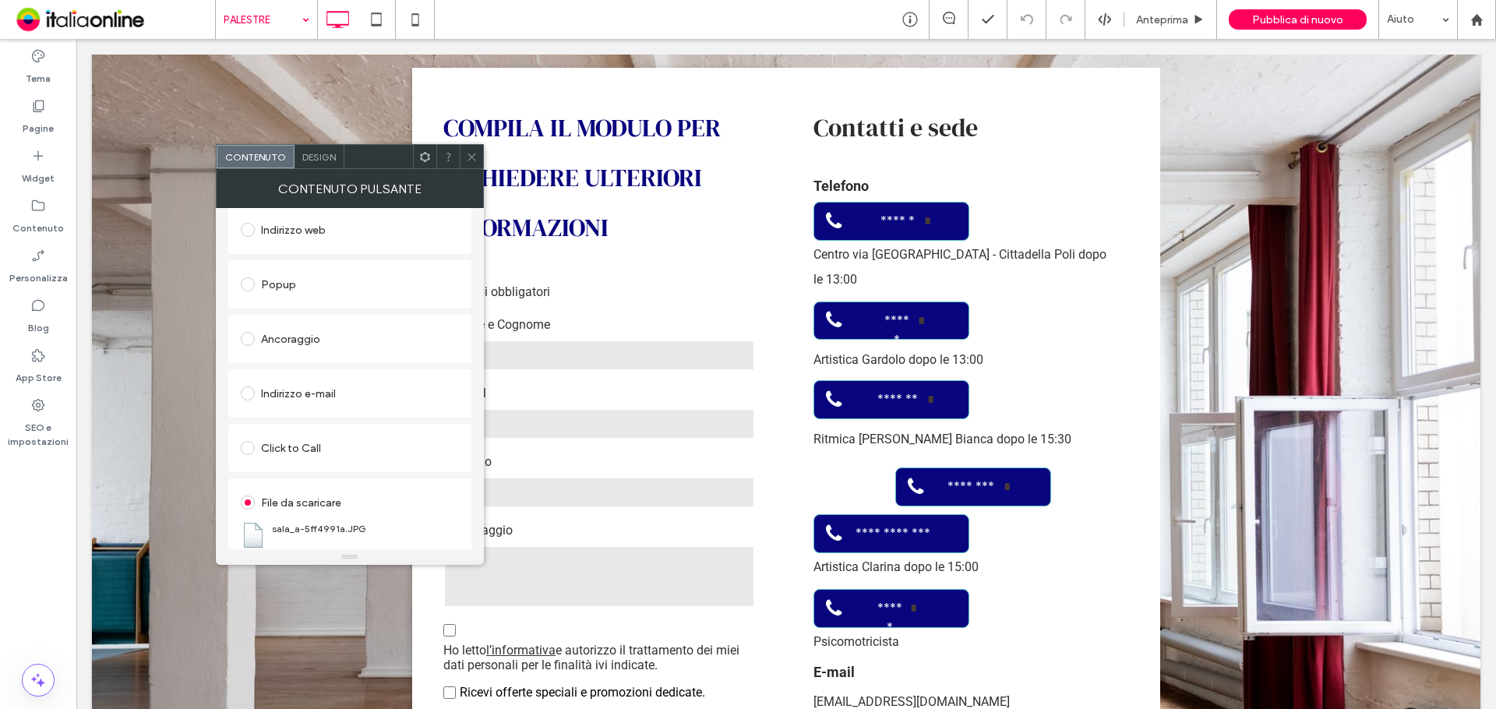
scroll to position [260, 0]
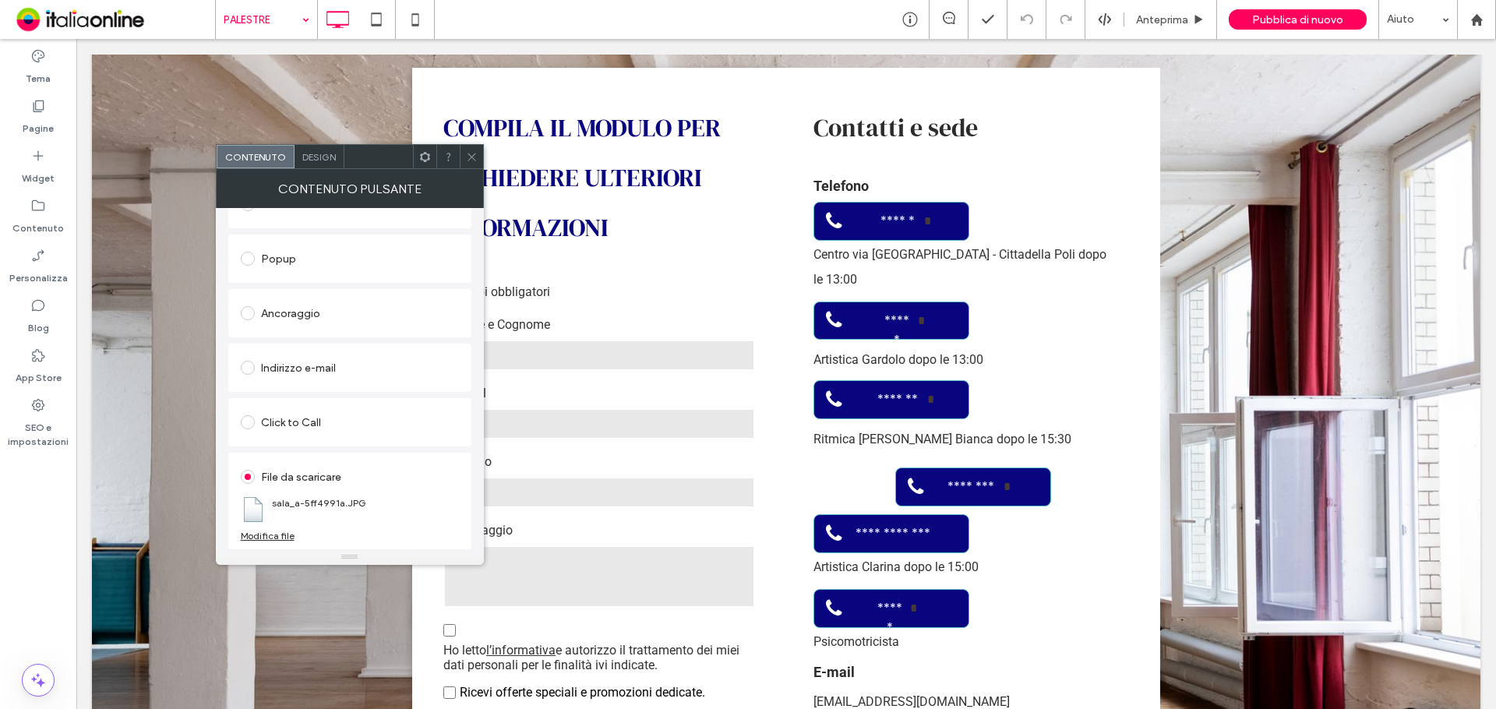
click at [273, 534] on div "Modifica file" at bounding box center [268, 536] width 54 height 12
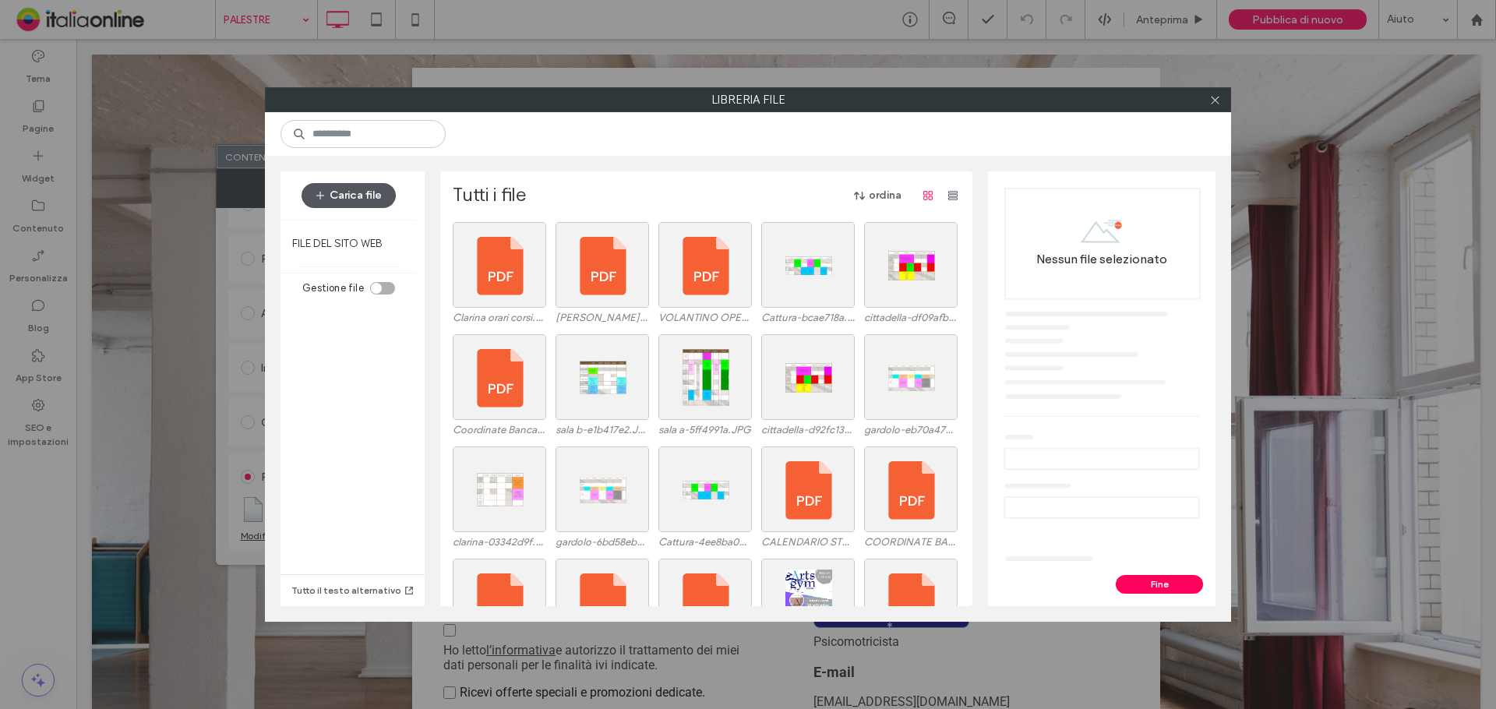
click at [381, 193] on button "Carica file" at bounding box center [349, 195] width 94 height 25
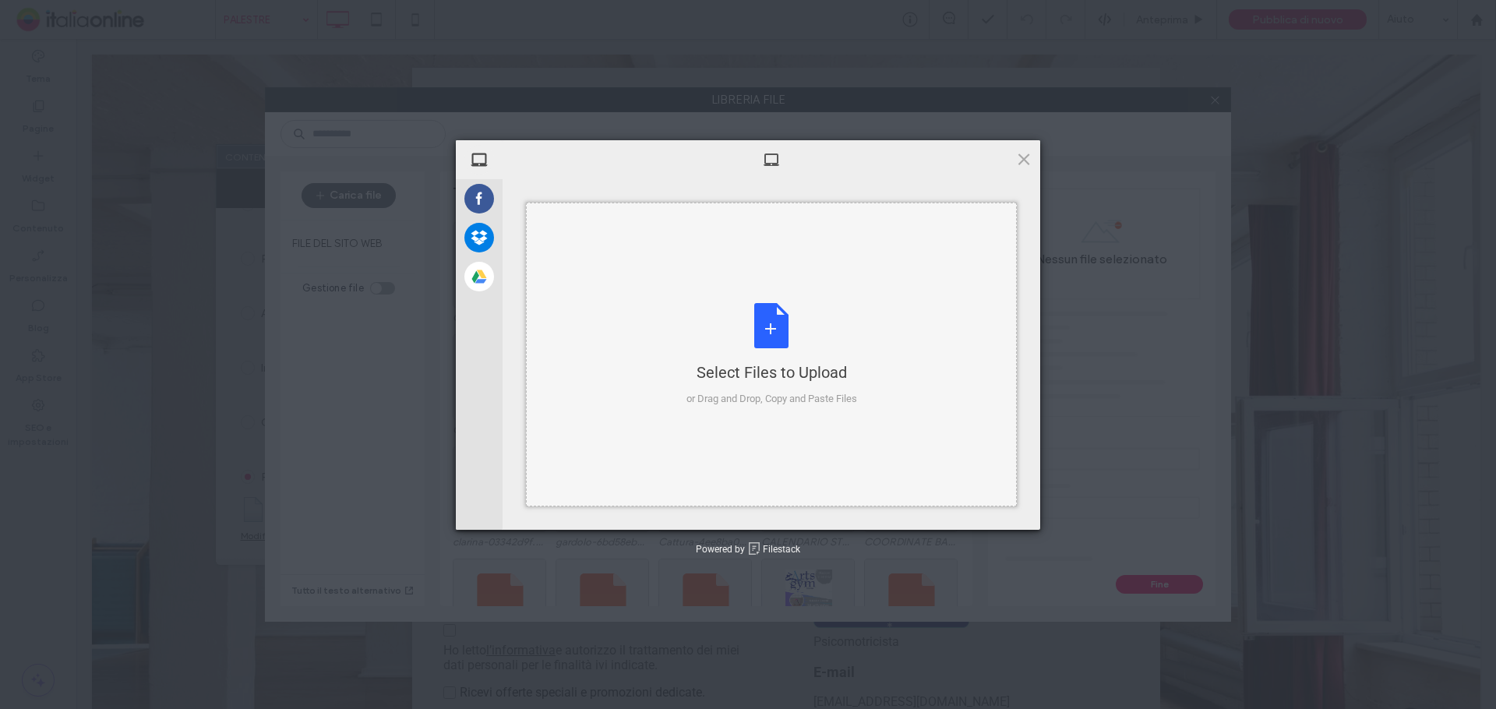
click at [771, 344] on div "Select Files to Upload or Drag and Drop, Copy and Paste Files" at bounding box center [771, 355] width 171 height 104
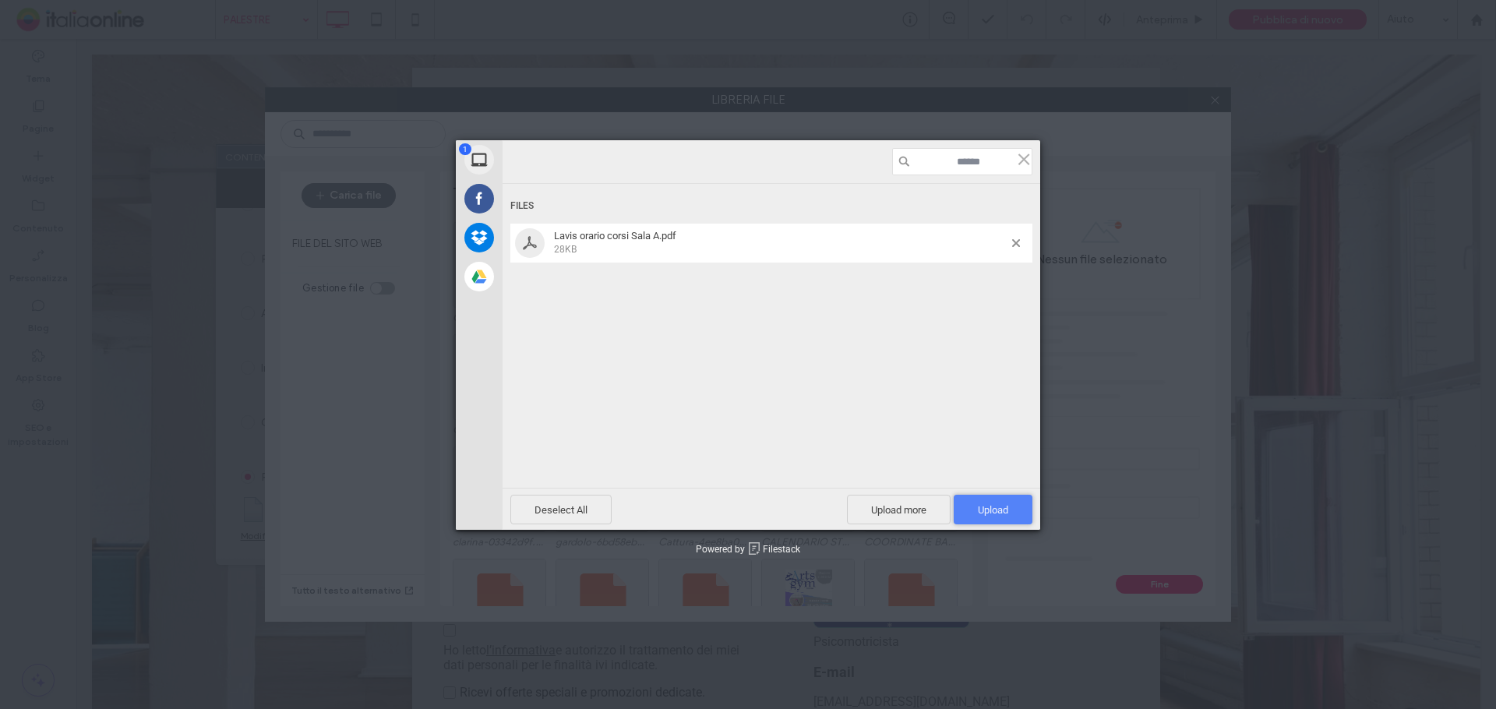
click at [1002, 510] on span "Upload 1" at bounding box center [993, 510] width 30 height 12
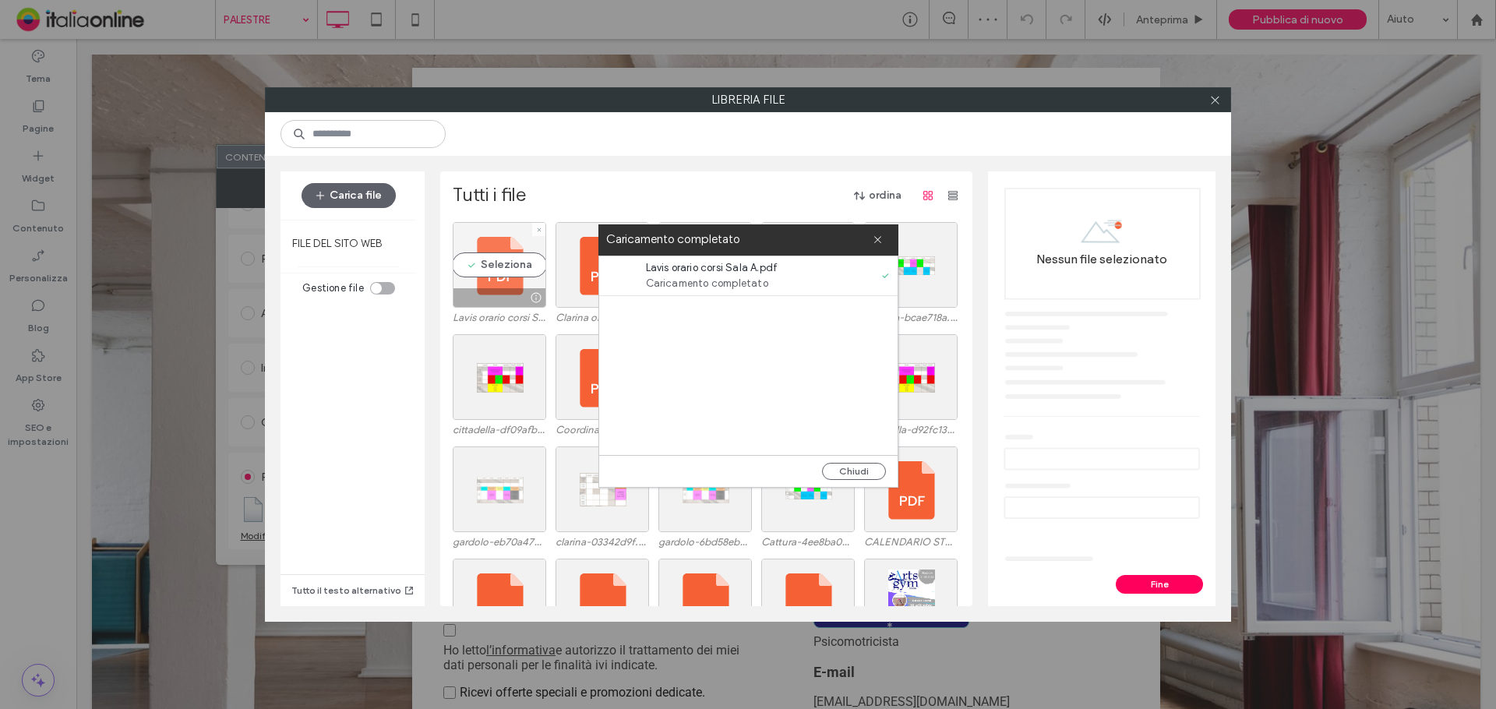
click at [496, 273] on div "Seleziona" at bounding box center [499, 265] width 93 height 86
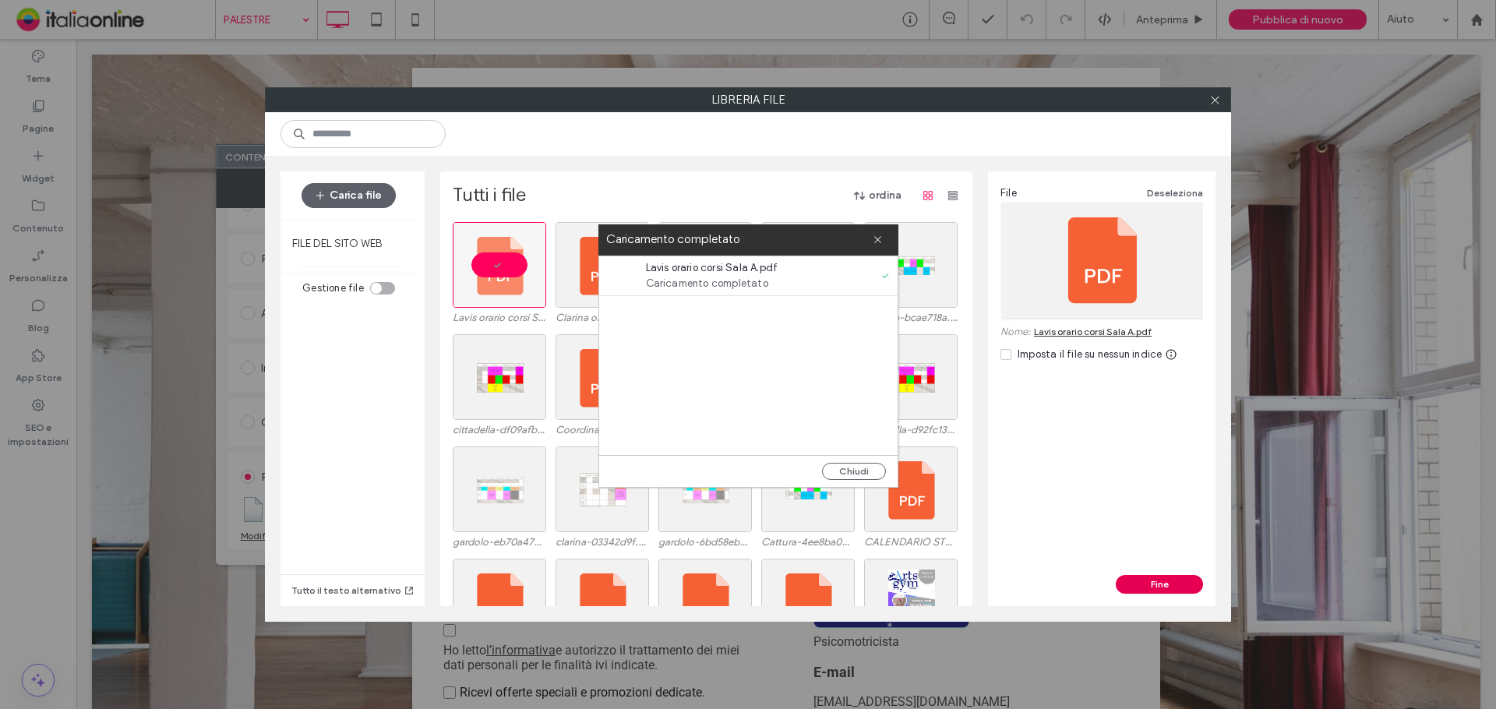
click at [1164, 575] on button "Fine" at bounding box center [1159, 584] width 87 height 19
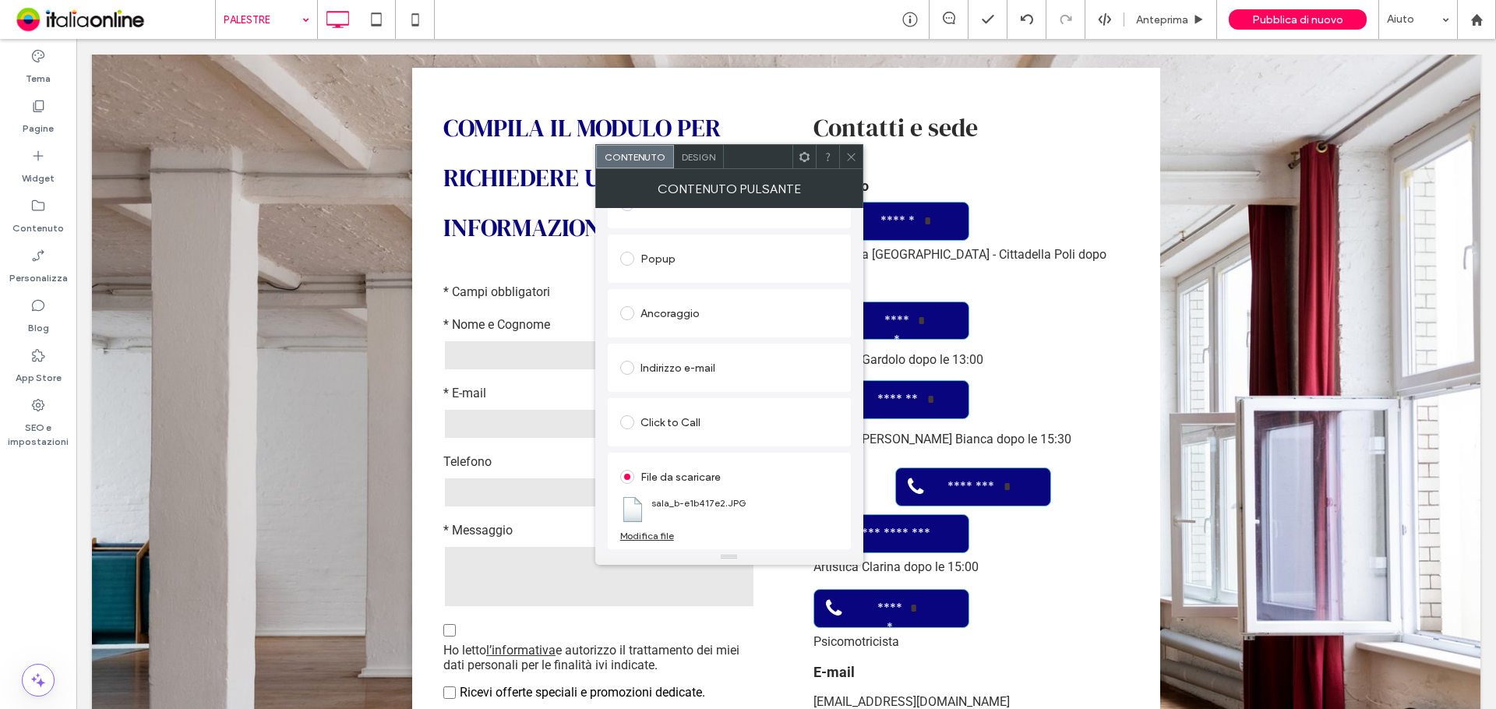
click at [654, 535] on div "Modifica file" at bounding box center [647, 536] width 54 height 12
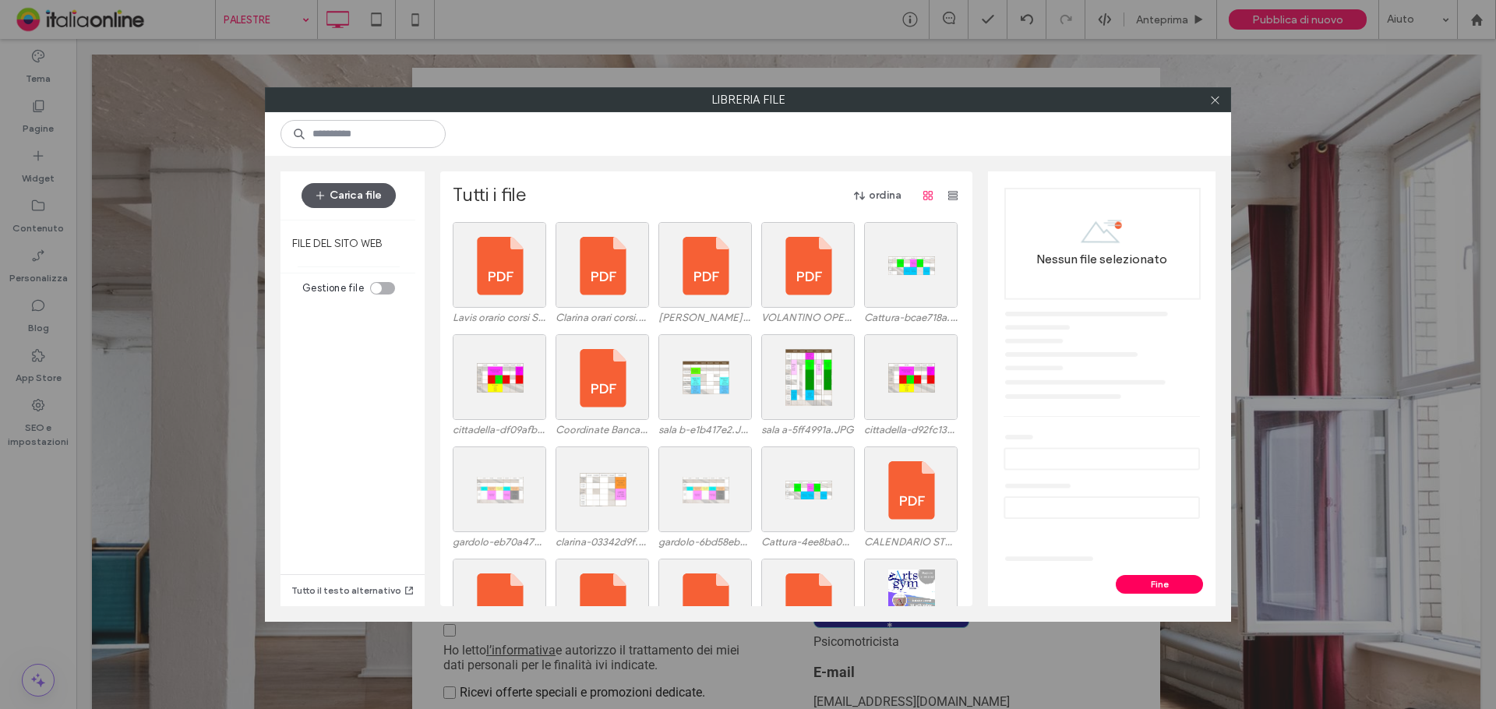
click at [362, 197] on button "Carica file" at bounding box center [349, 195] width 94 height 25
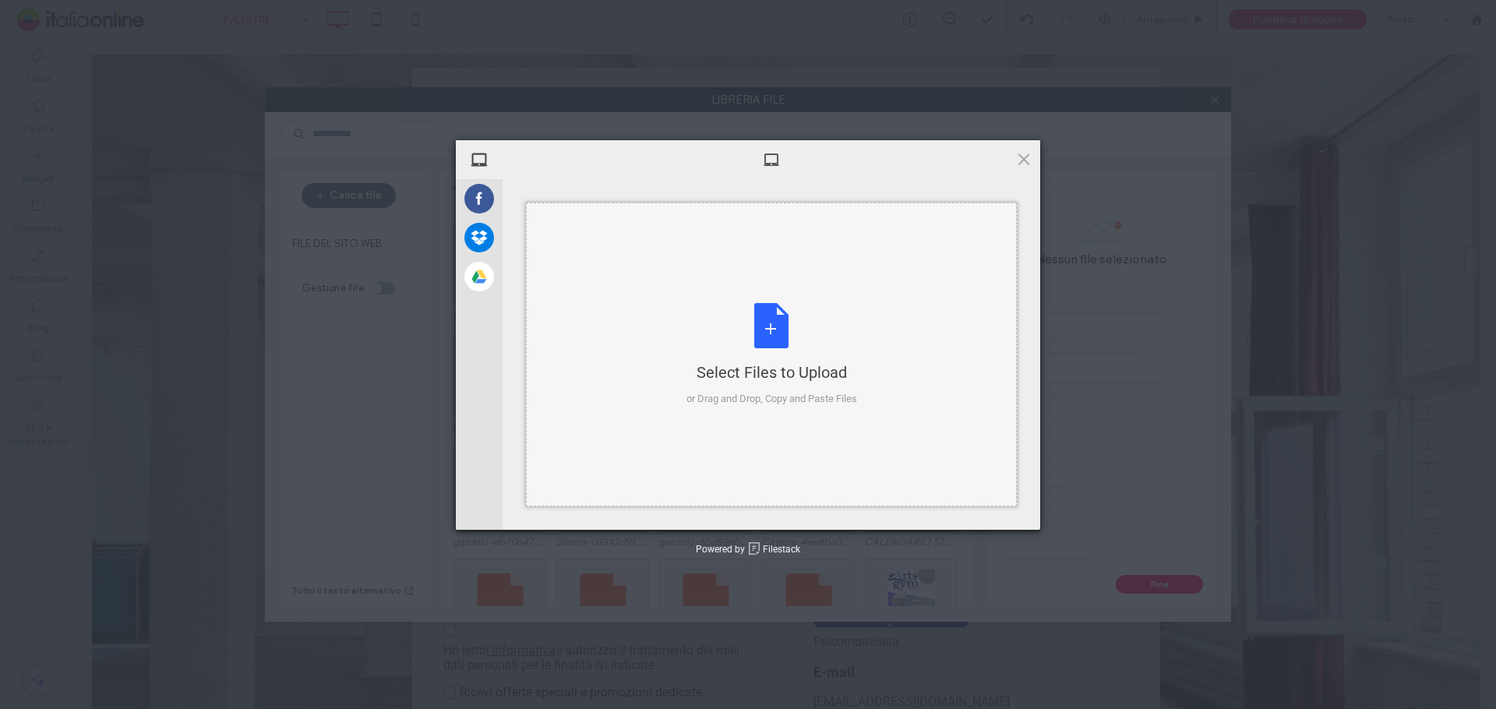
click at [793, 298] on div "Select Files to Upload or Drag and Drop, Copy and Paste Files" at bounding box center [771, 355] width 491 height 304
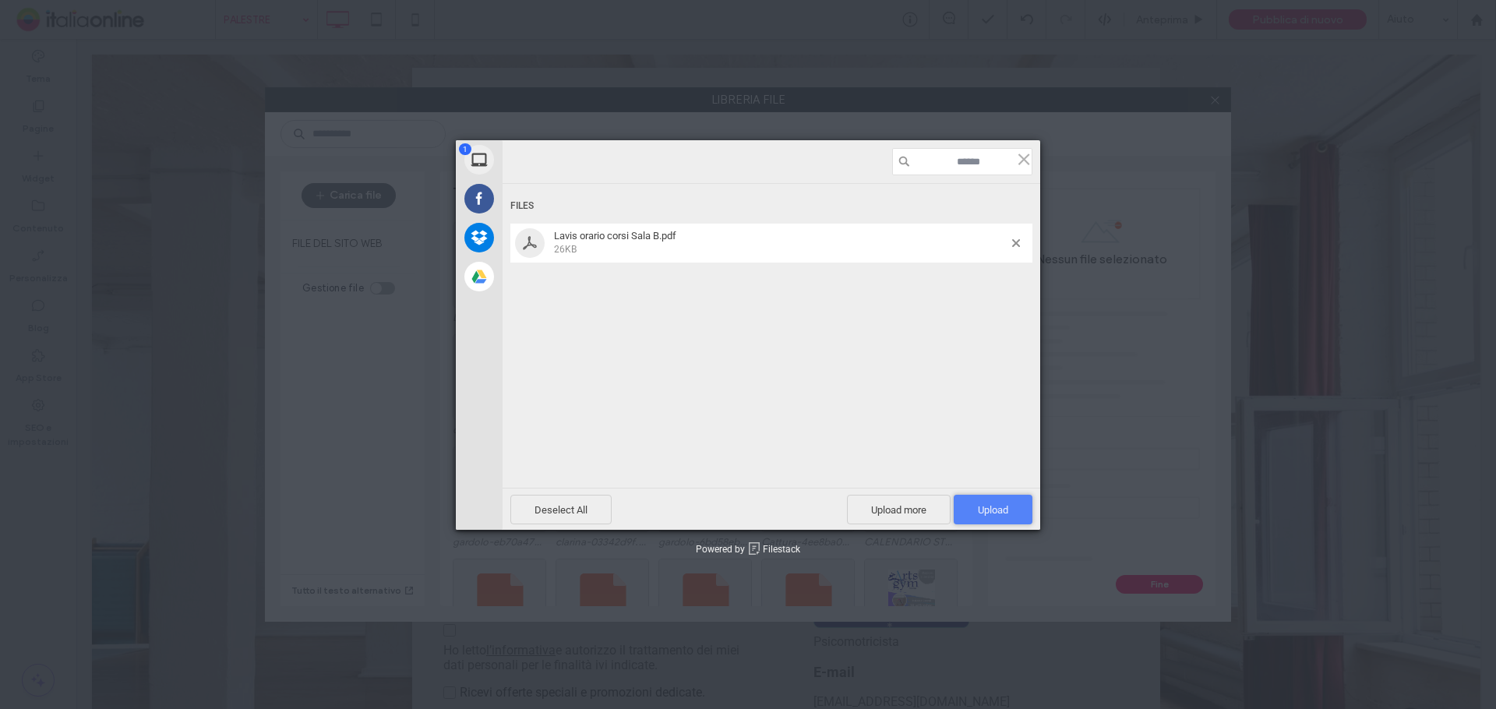
click at [1001, 515] on span "Upload 1" at bounding box center [993, 510] width 30 height 12
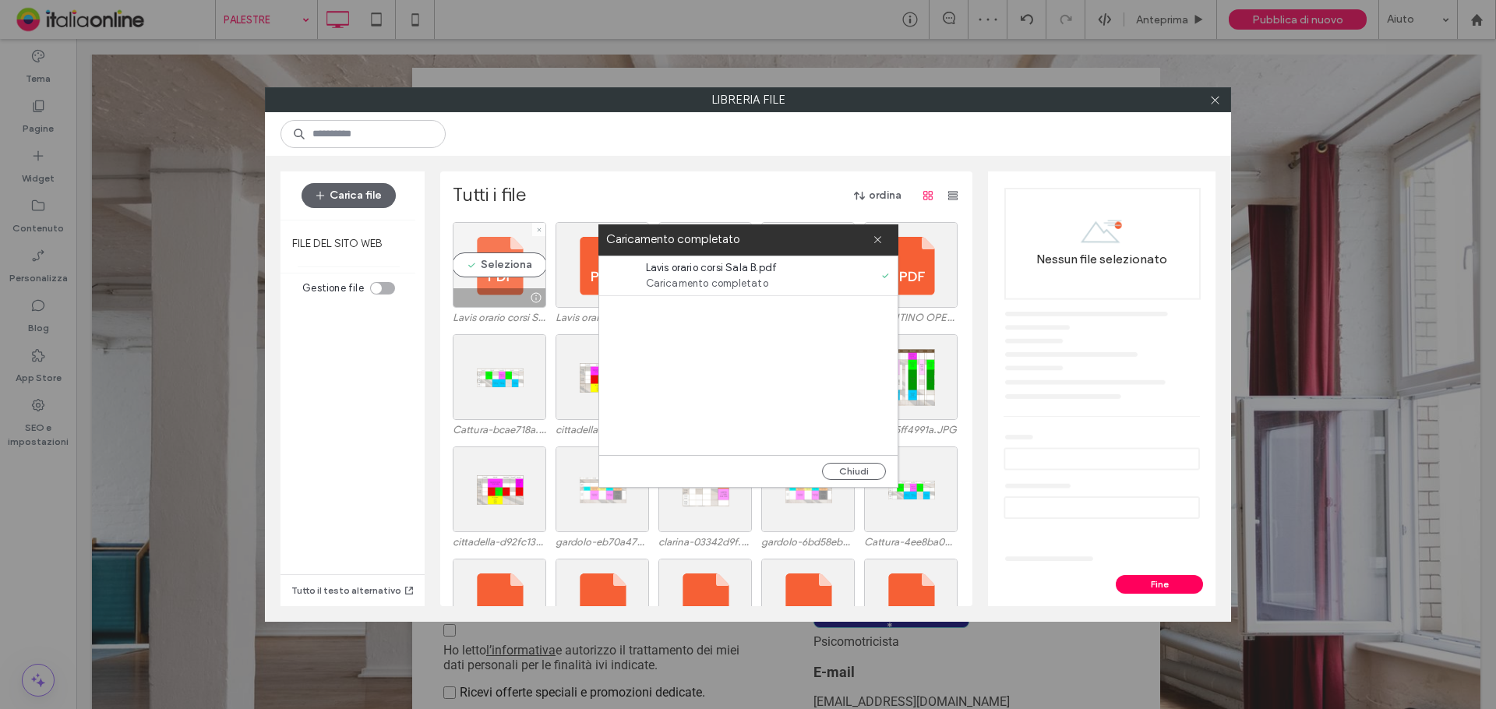
click at [488, 284] on div "Seleziona" at bounding box center [499, 265] width 93 height 86
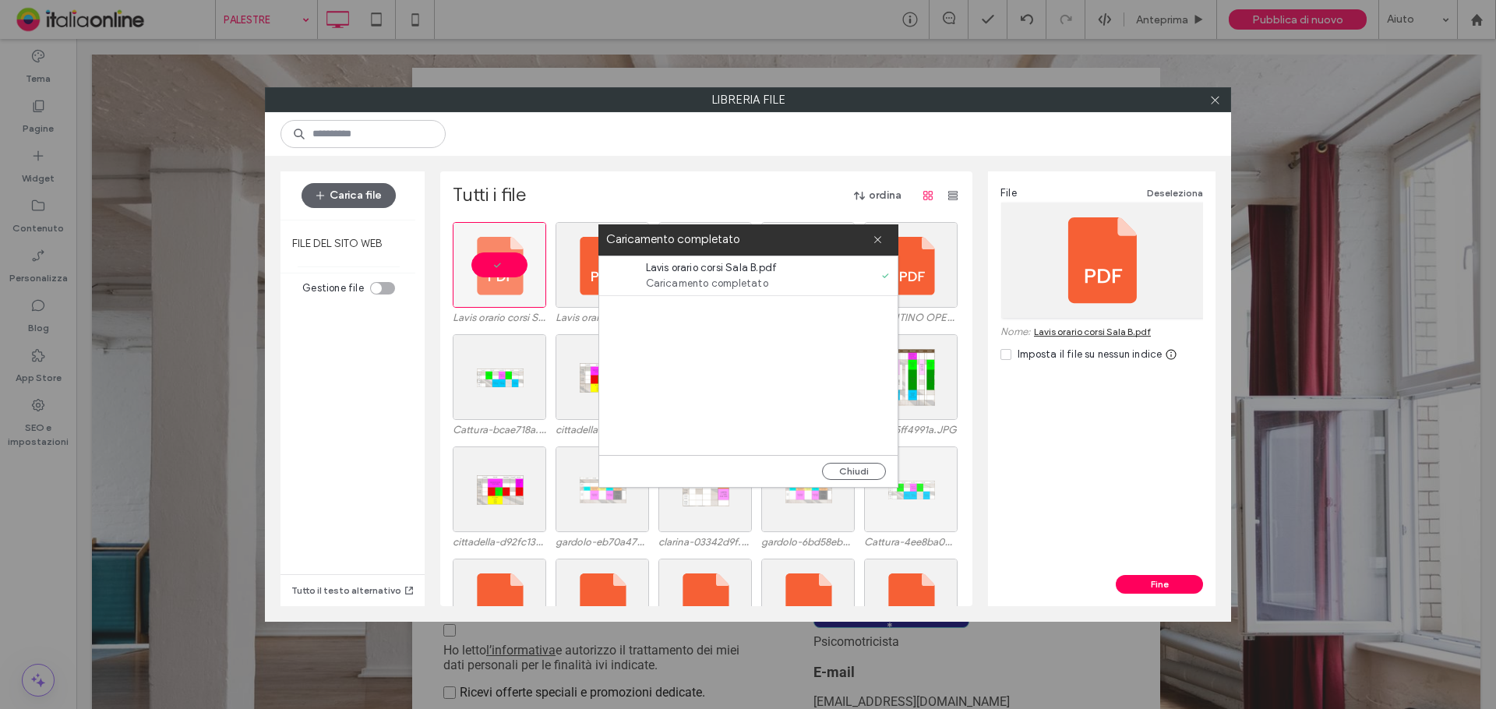
drag, startPoint x: 851, startPoint y: 477, endPoint x: 924, endPoint y: 499, distance: 76.6
click at [851, 477] on button "Chiudi" at bounding box center [854, 471] width 64 height 17
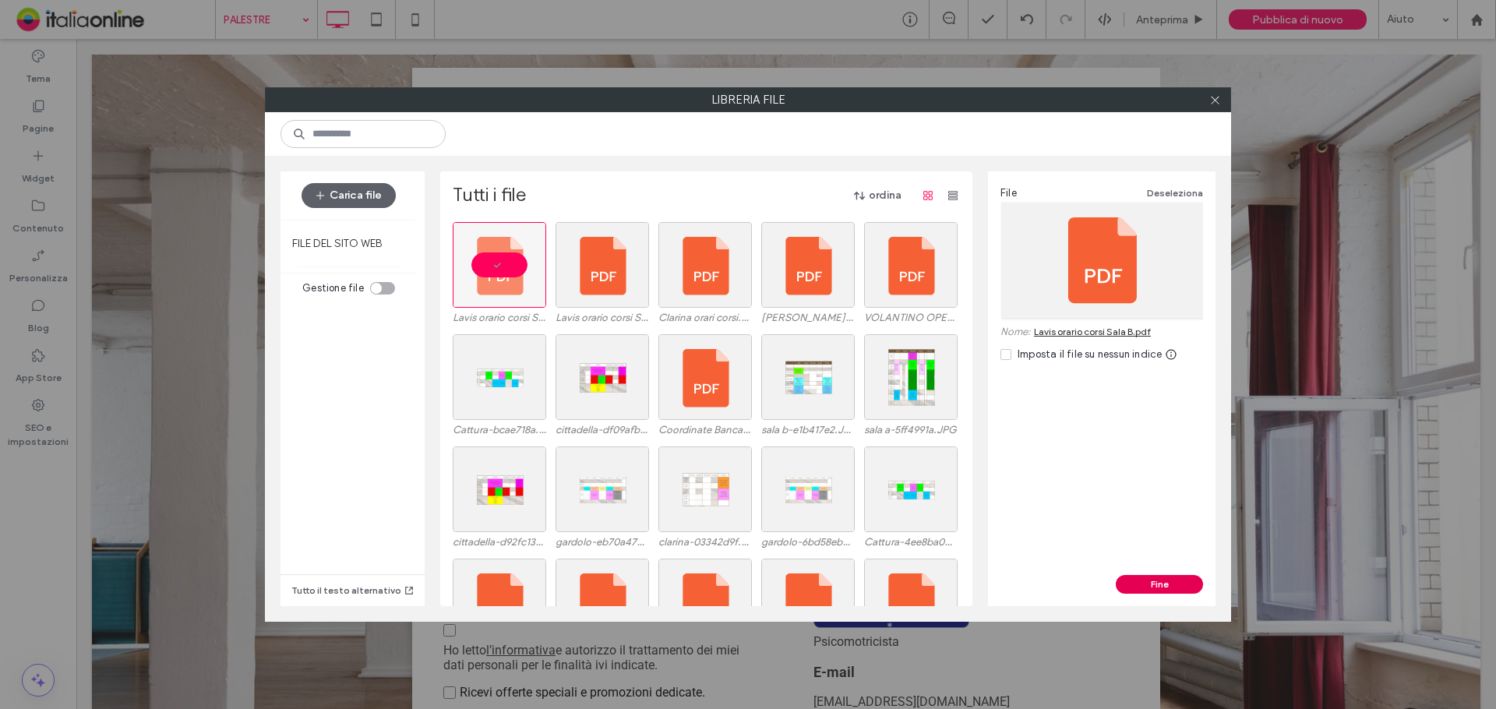
click at [1166, 581] on button "Fine" at bounding box center [1159, 584] width 87 height 19
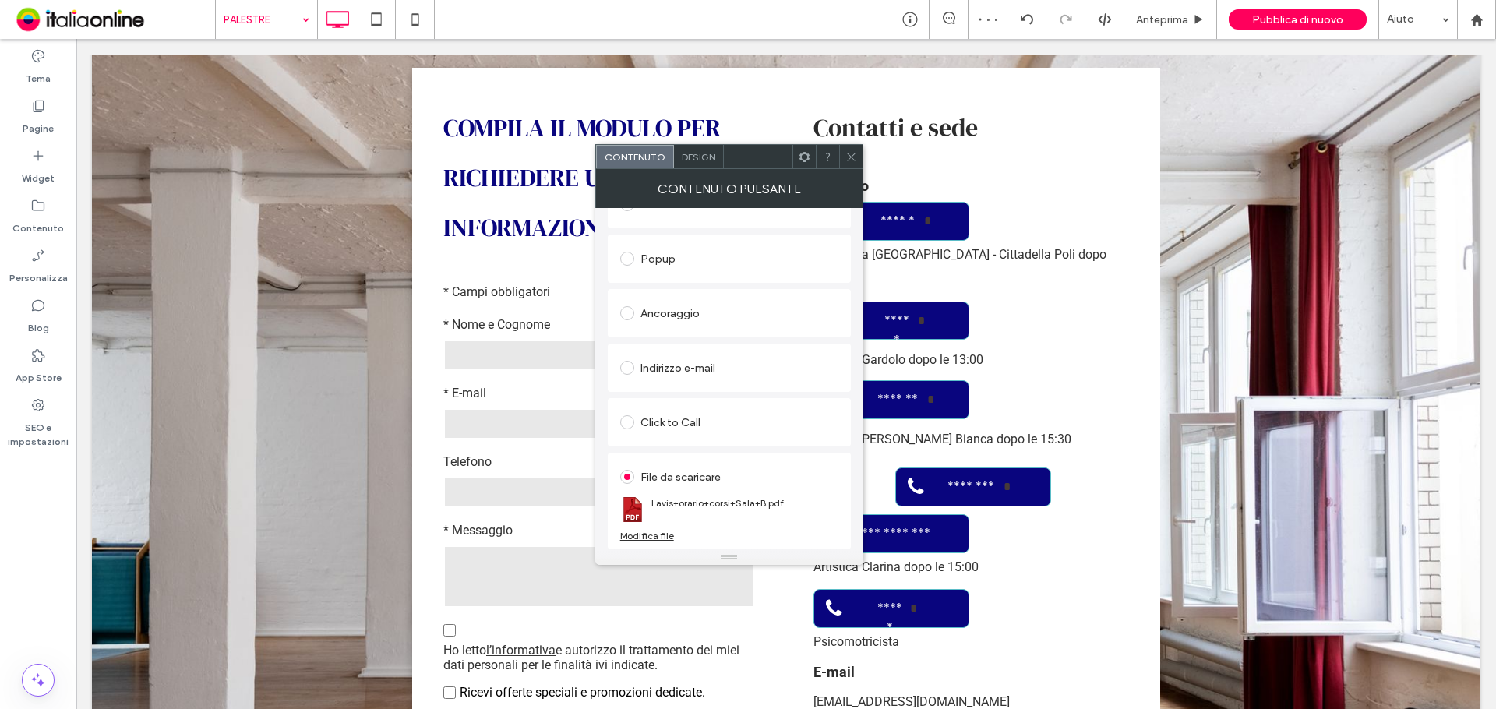
click at [852, 151] on icon at bounding box center [851, 157] width 12 height 12
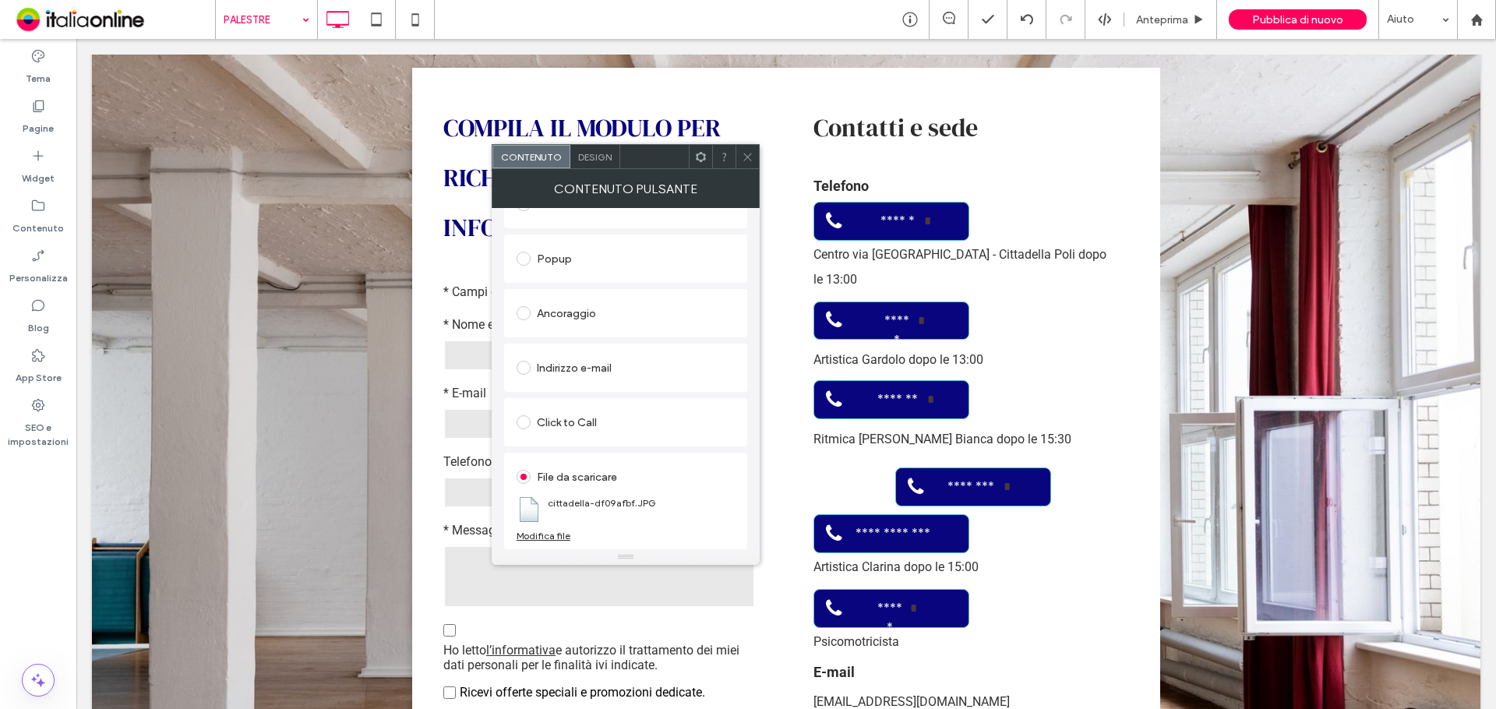
click at [548, 538] on div "Modifica file" at bounding box center [544, 536] width 54 height 12
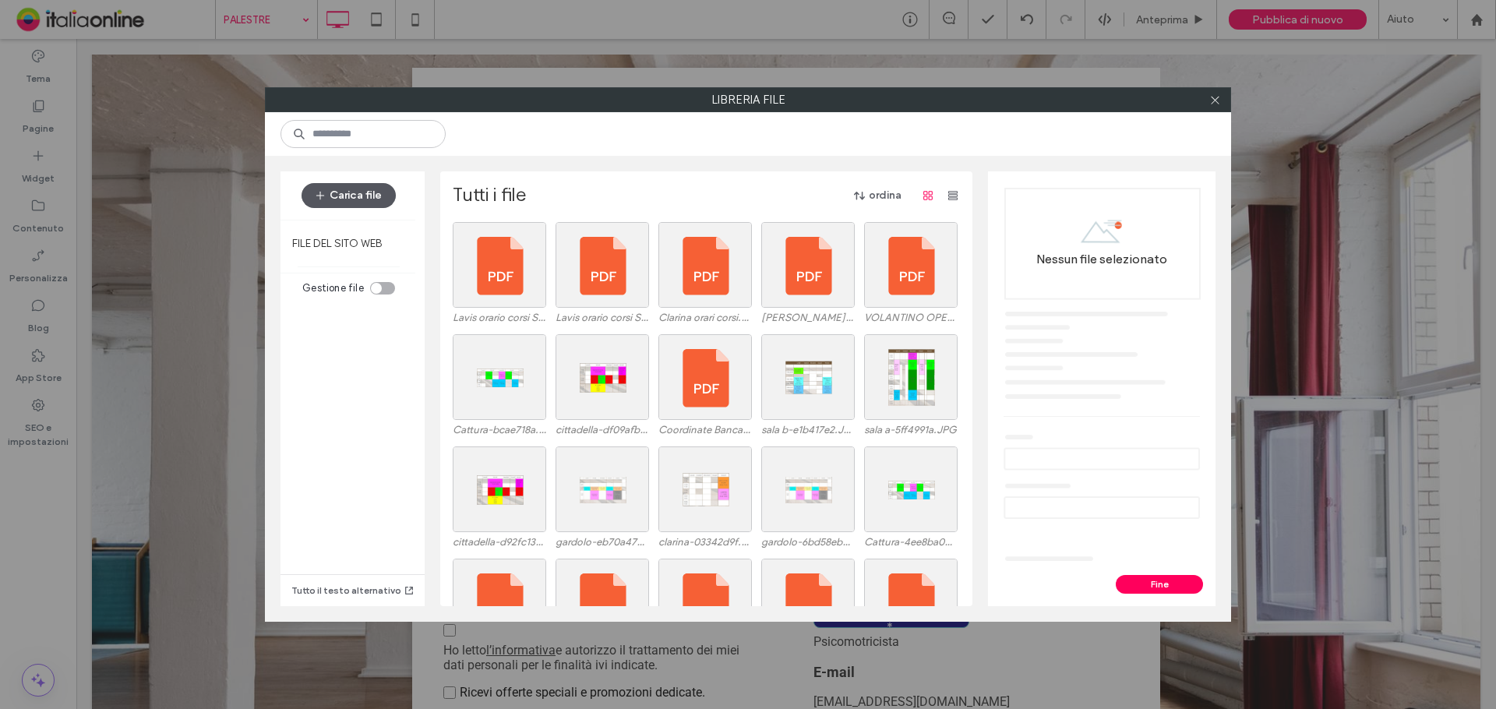
click at [360, 197] on button "Carica file" at bounding box center [349, 195] width 94 height 25
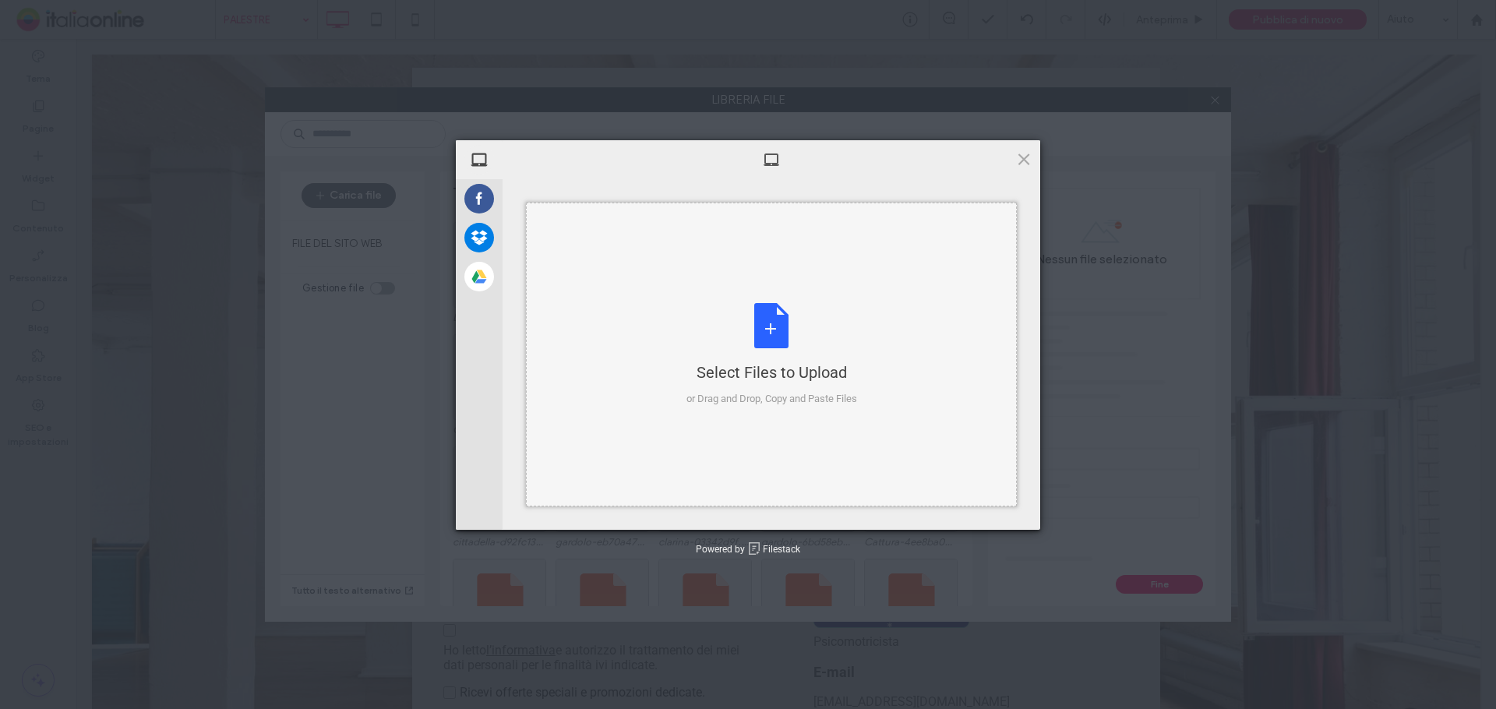
click at [1006, 398] on div "Select Files to Upload or Drag and Drop, Copy and Paste Files" at bounding box center [771, 355] width 491 height 304
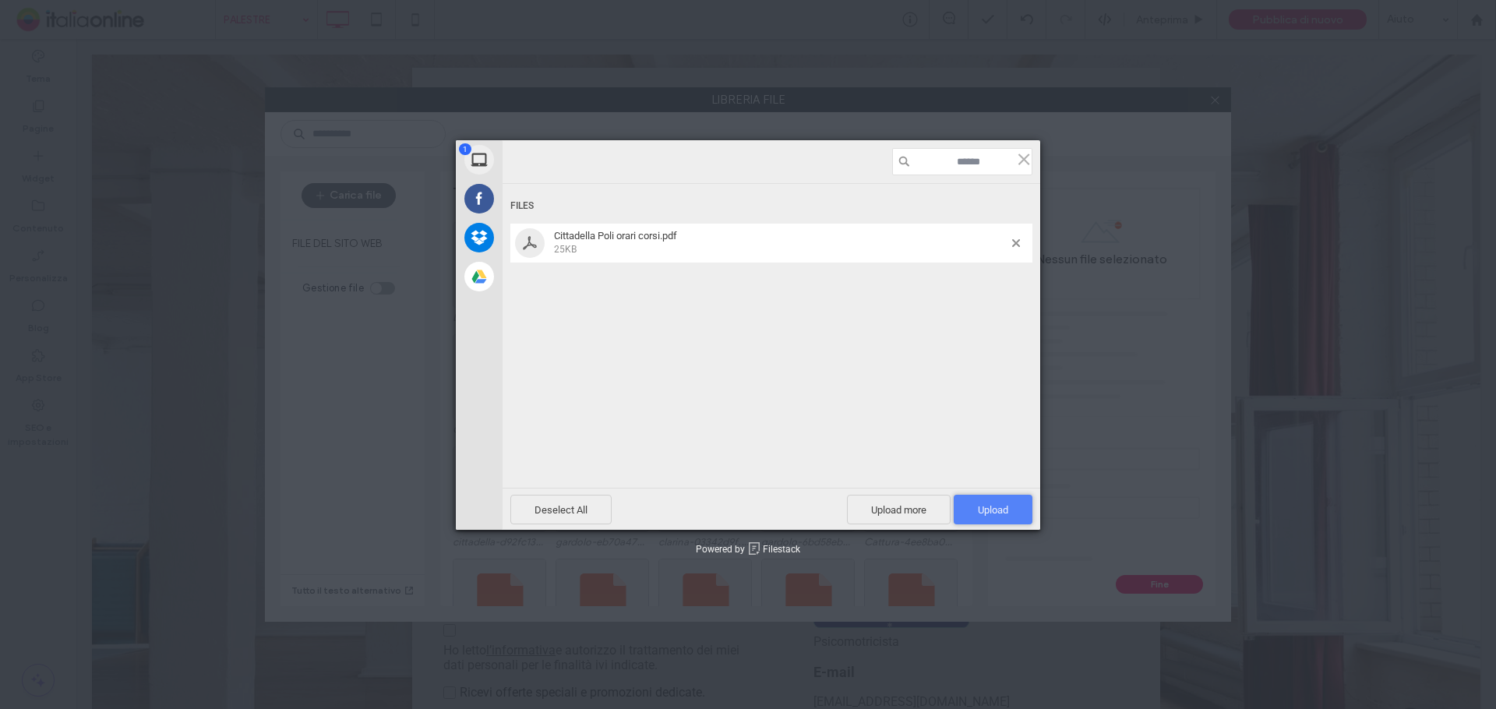
click at [962, 503] on span "Upload 1" at bounding box center [993, 510] width 79 height 30
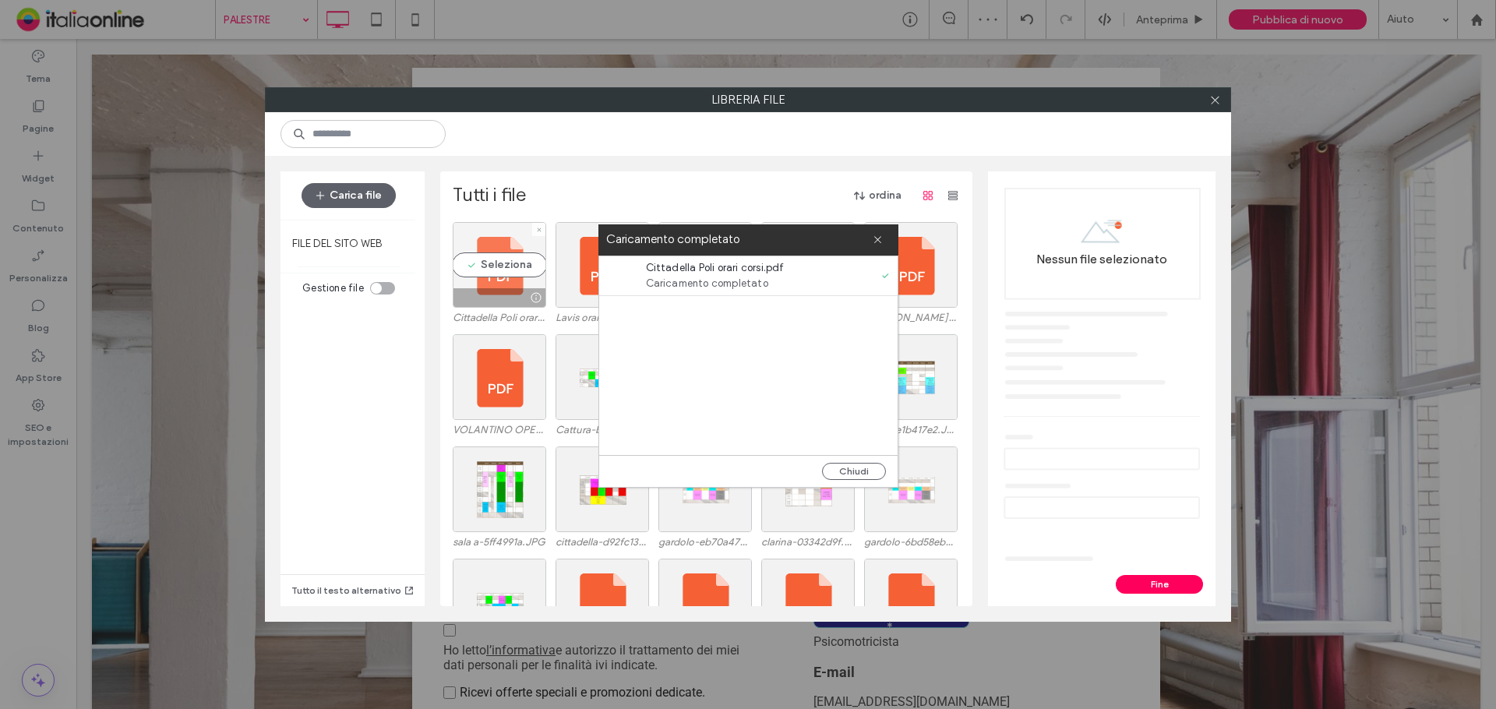
click at [495, 281] on div "Seleziona" at bounding box center [499, 265] width 93 height 86
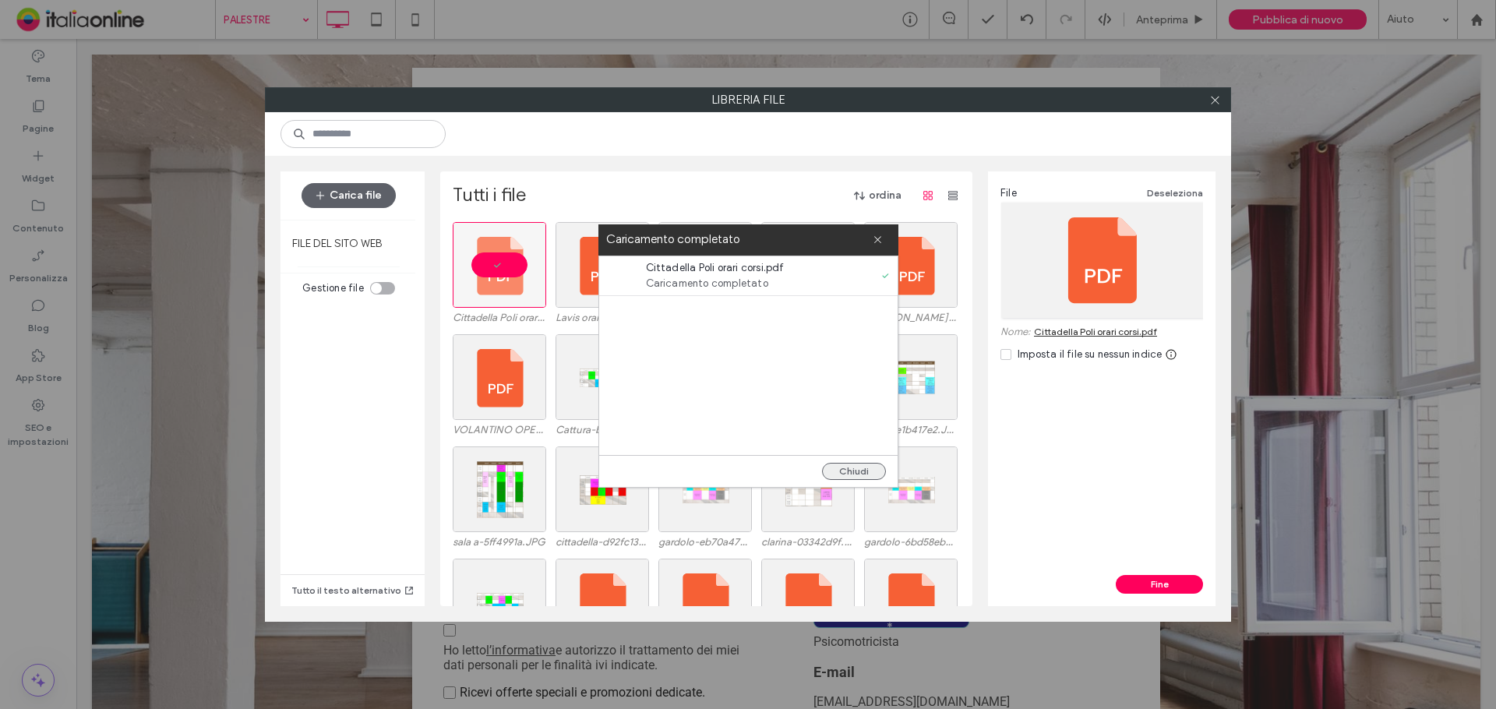
click at [841, 463] on button "Chiudi" at bounding box center [854, 471] width 64 height 17
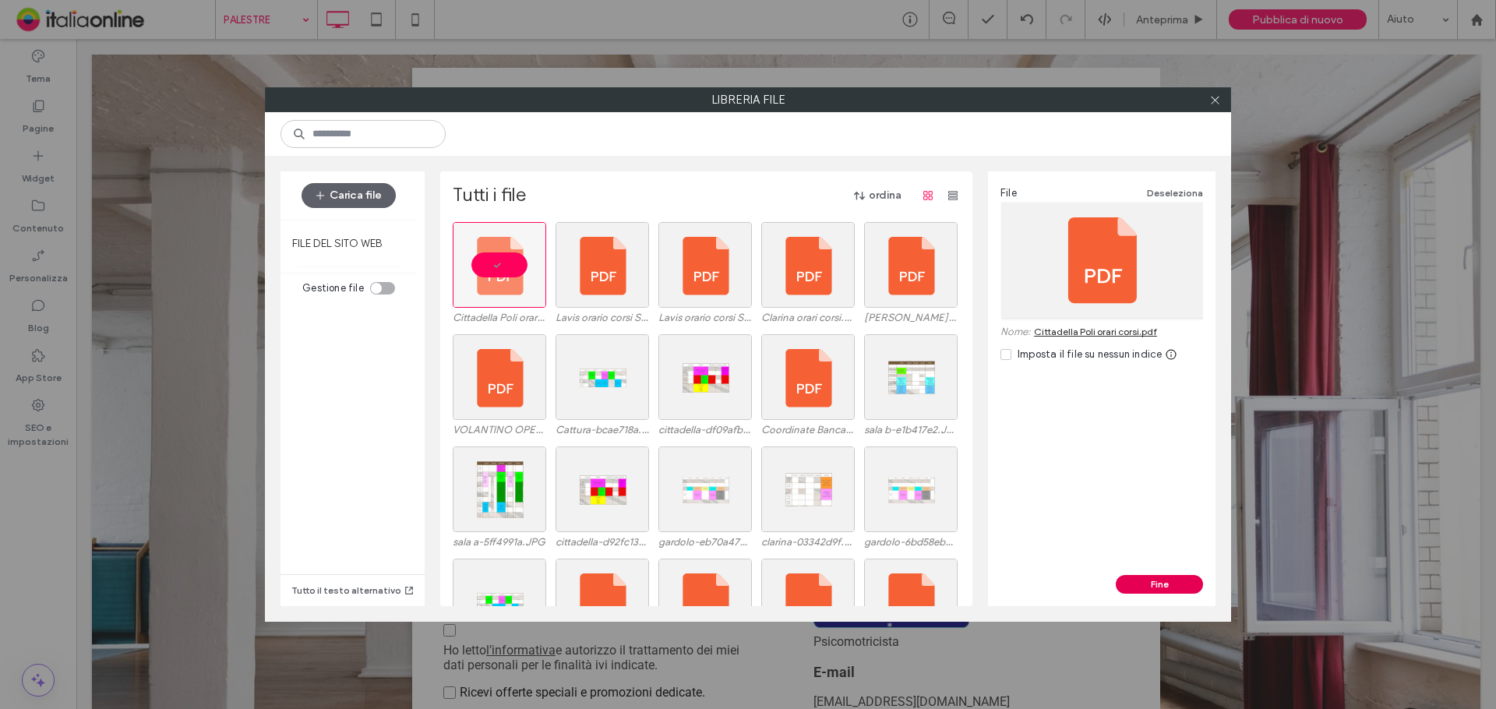
click at [1124, 585] on button "Fine" at bounding box center [1159, 584] width 87 height 19
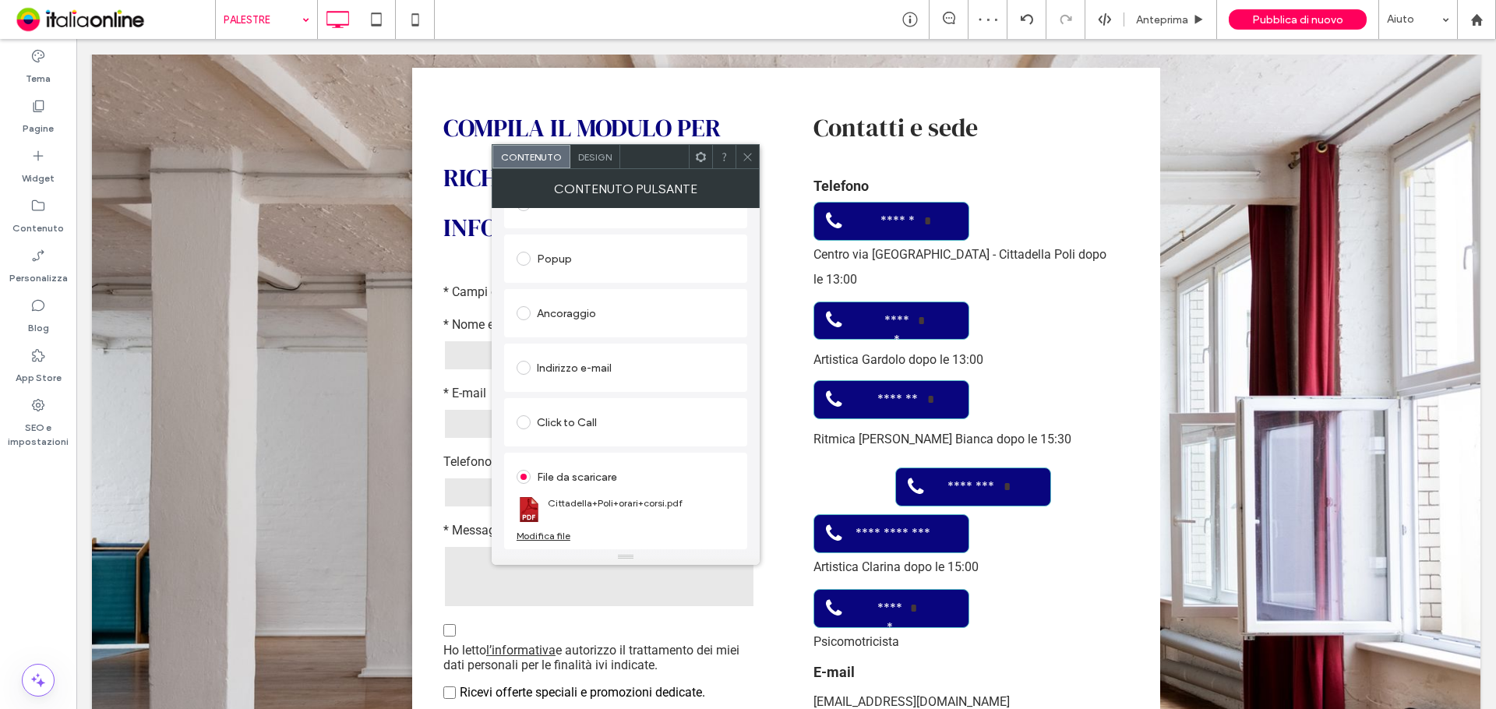
click at [744, 153] on use at bounding box center [747, 157] width 8 height 8
click at [567, 531] on div "Modifica file" at bounding box center [548, 536] width 54 height 12
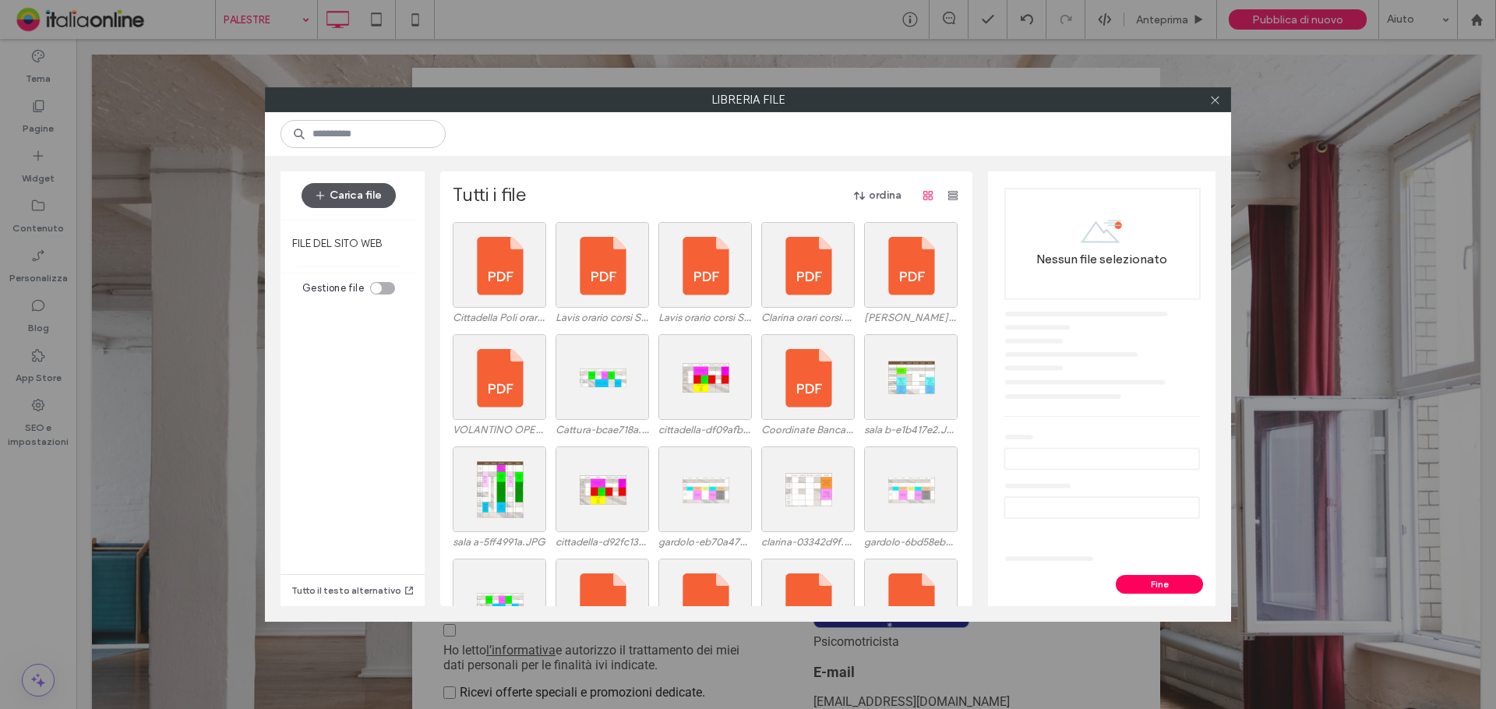
click at [369, 197] on button "Carica file" at bounding box center [349, 195] width 94 height 25
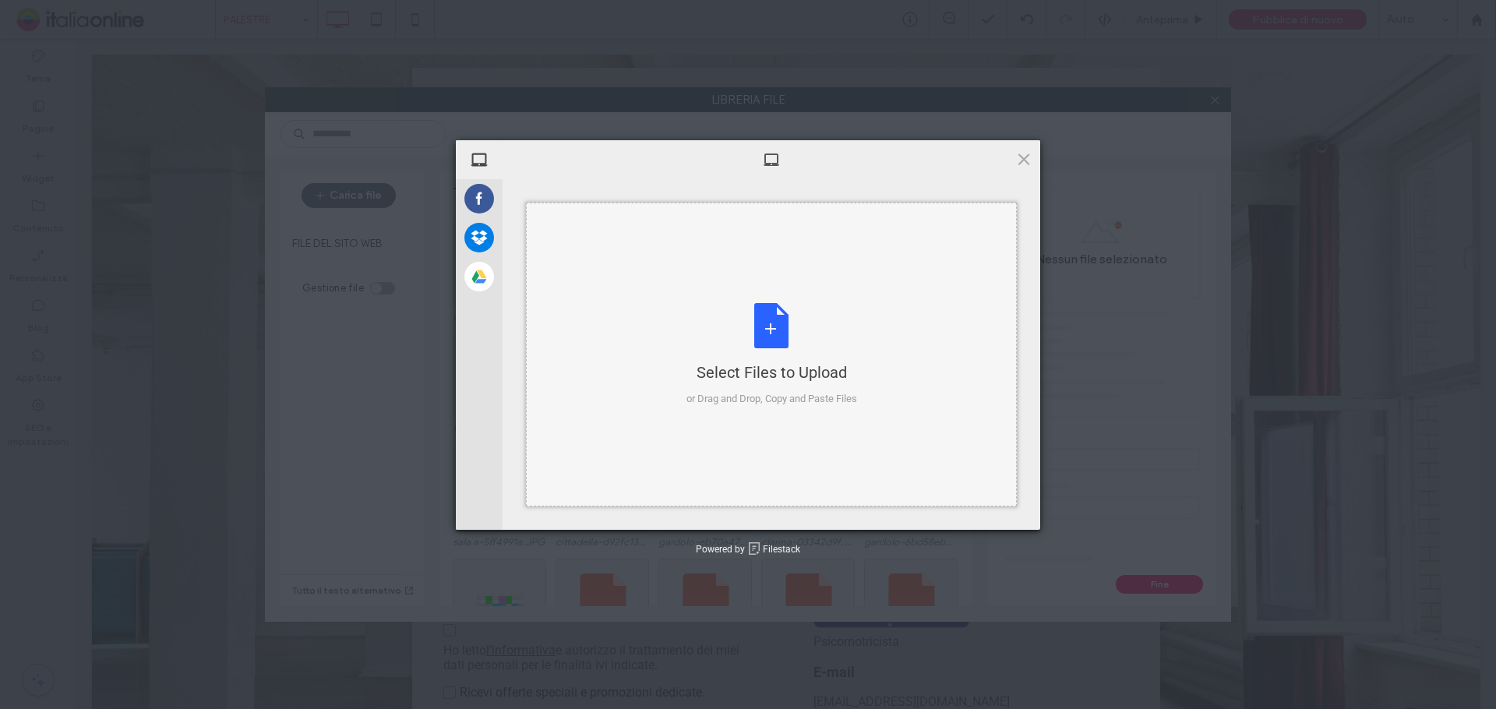
click at [796, 330] on div "Select Files to Upload or Drag and Drop, Copy and Paste Files" at bounding box center [771, 355] width 171 height 104
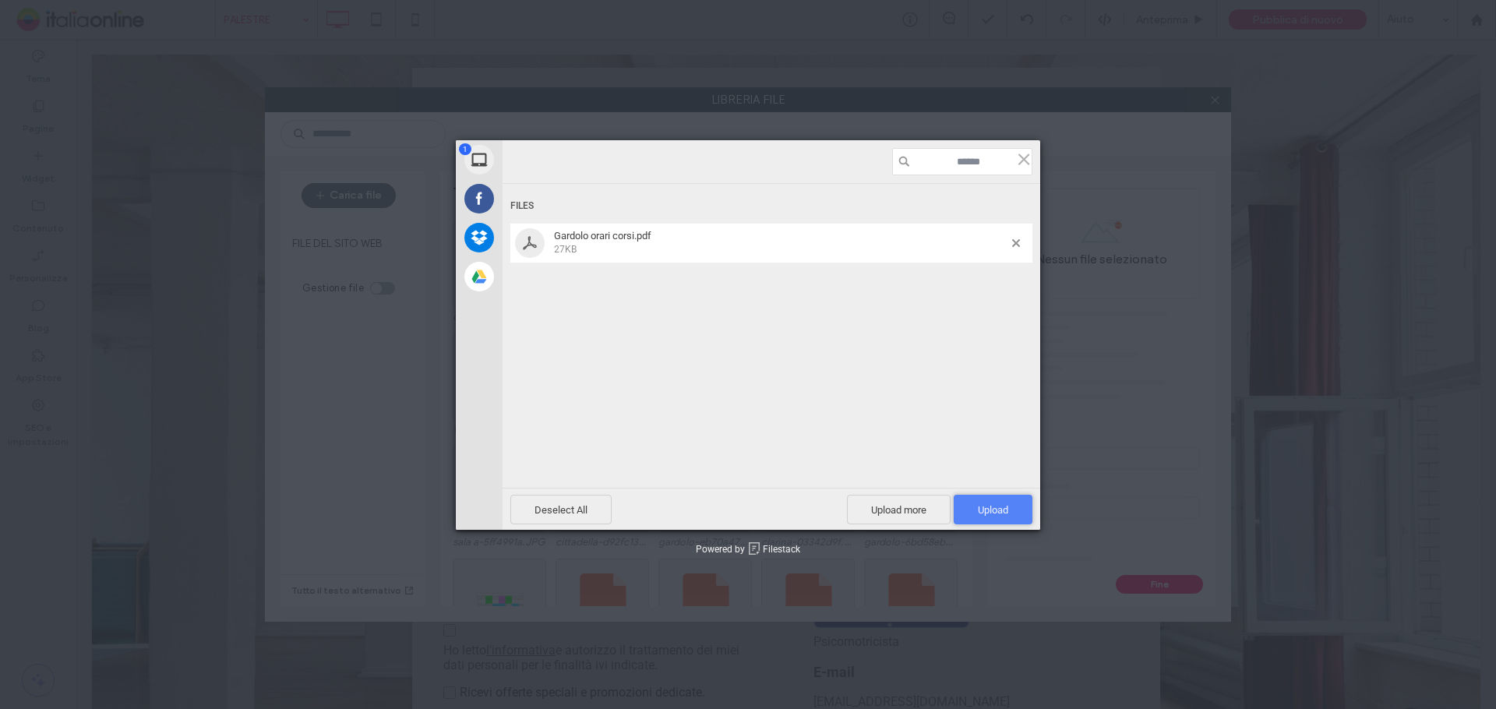
click at [985, 507] on span "Upload 1" at bounding box center [993, 510] width 30 height 12
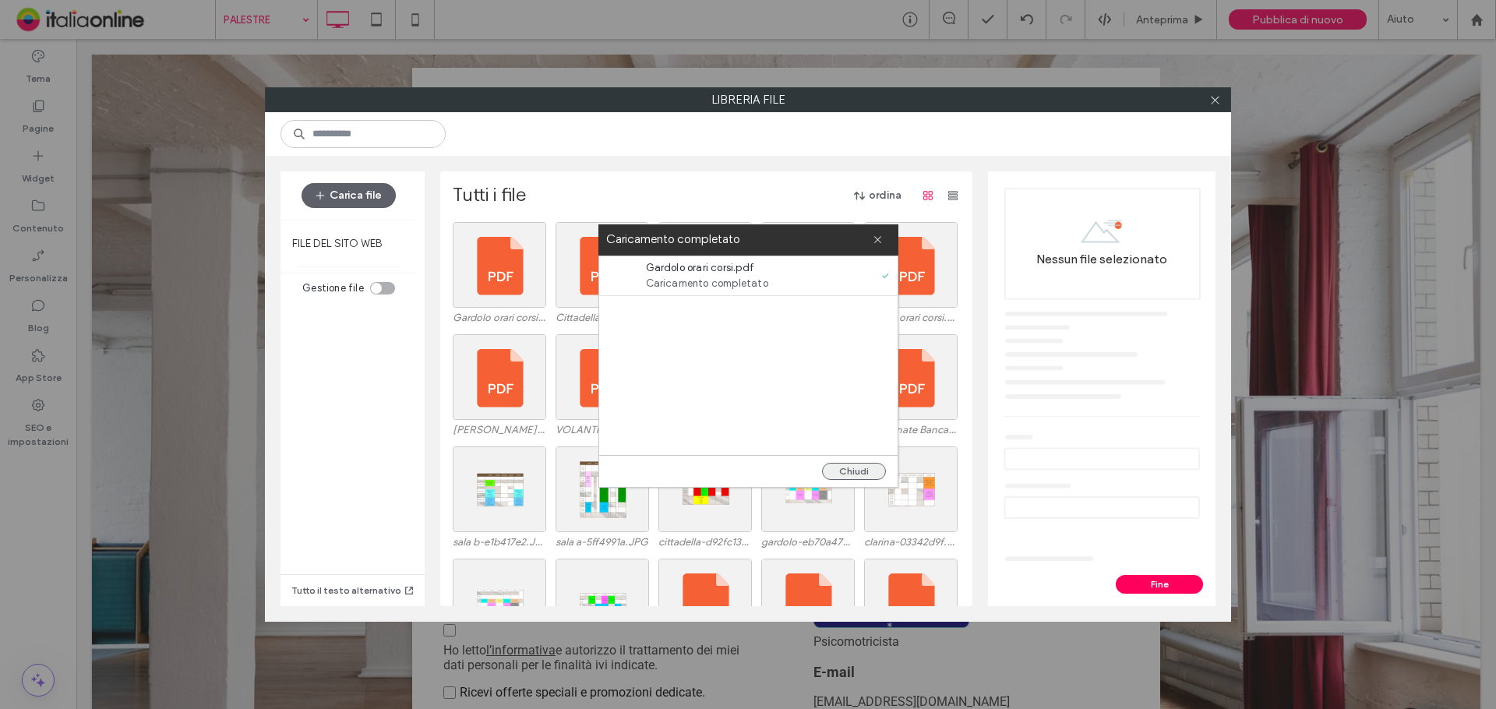
click at [855, 469] on button "Chiudi" at bounding box center [854, 471] width 64 height 17
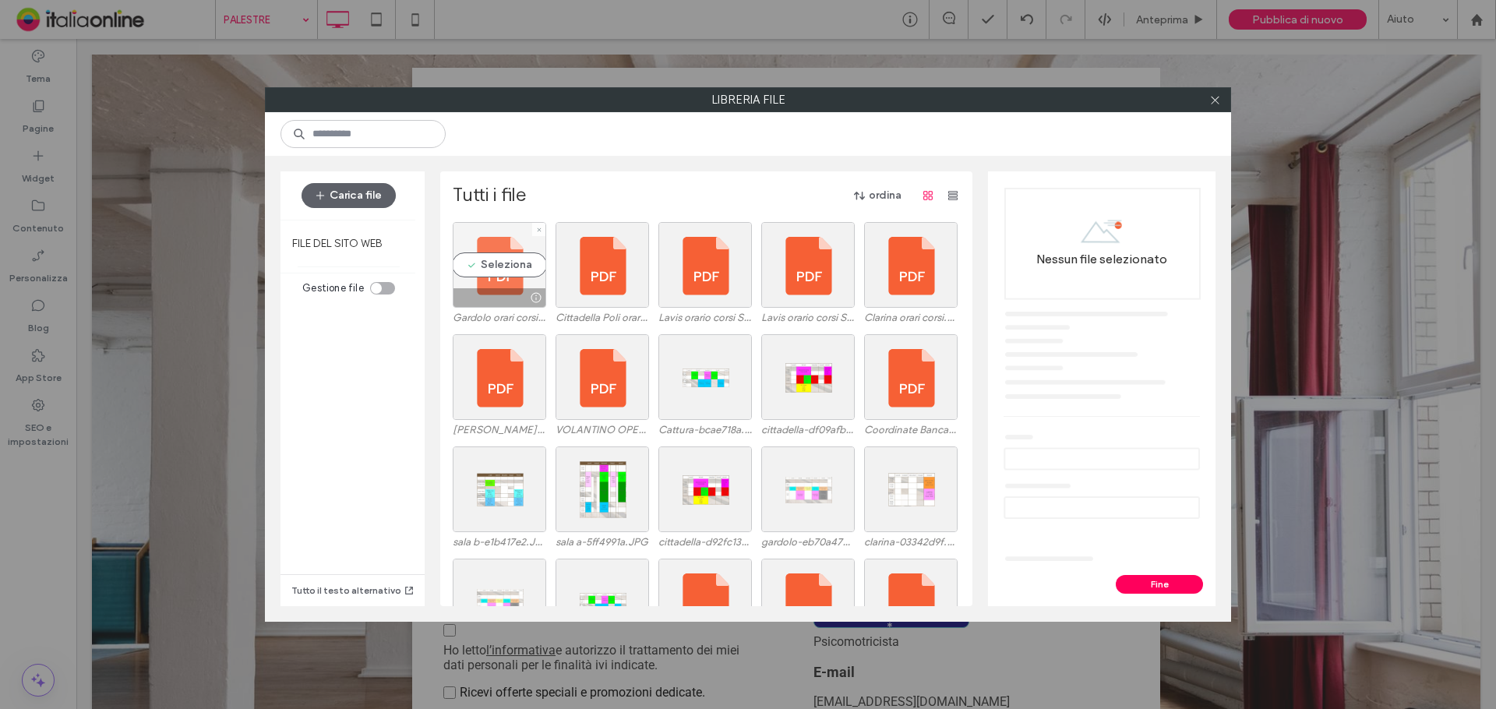
click at [488, 258] on div "Seleziona" at bounding box center [499, 265] width 93 height 86
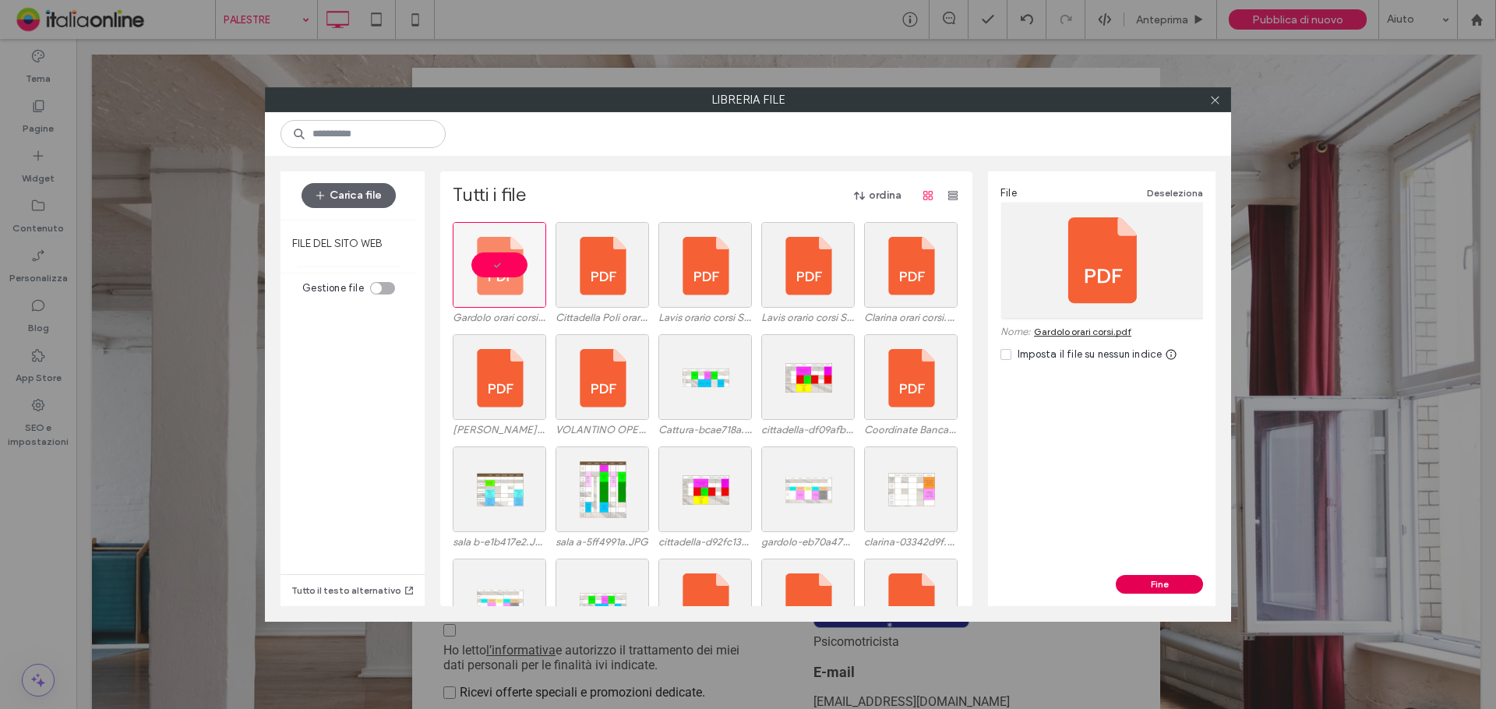
click at [1173, 579] on button "Fine" at bounding box center [1159, 584] width 87 height 19
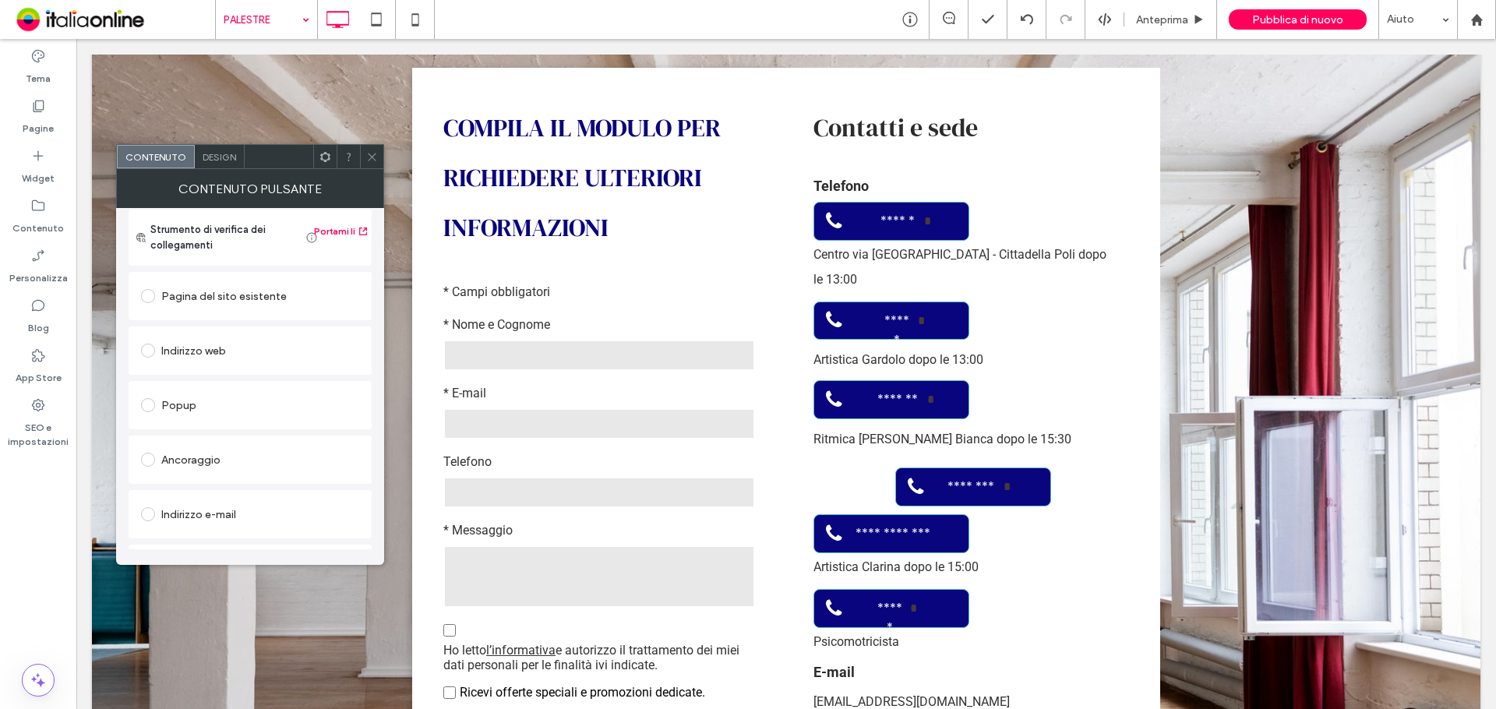
scroll to position [234, 0]
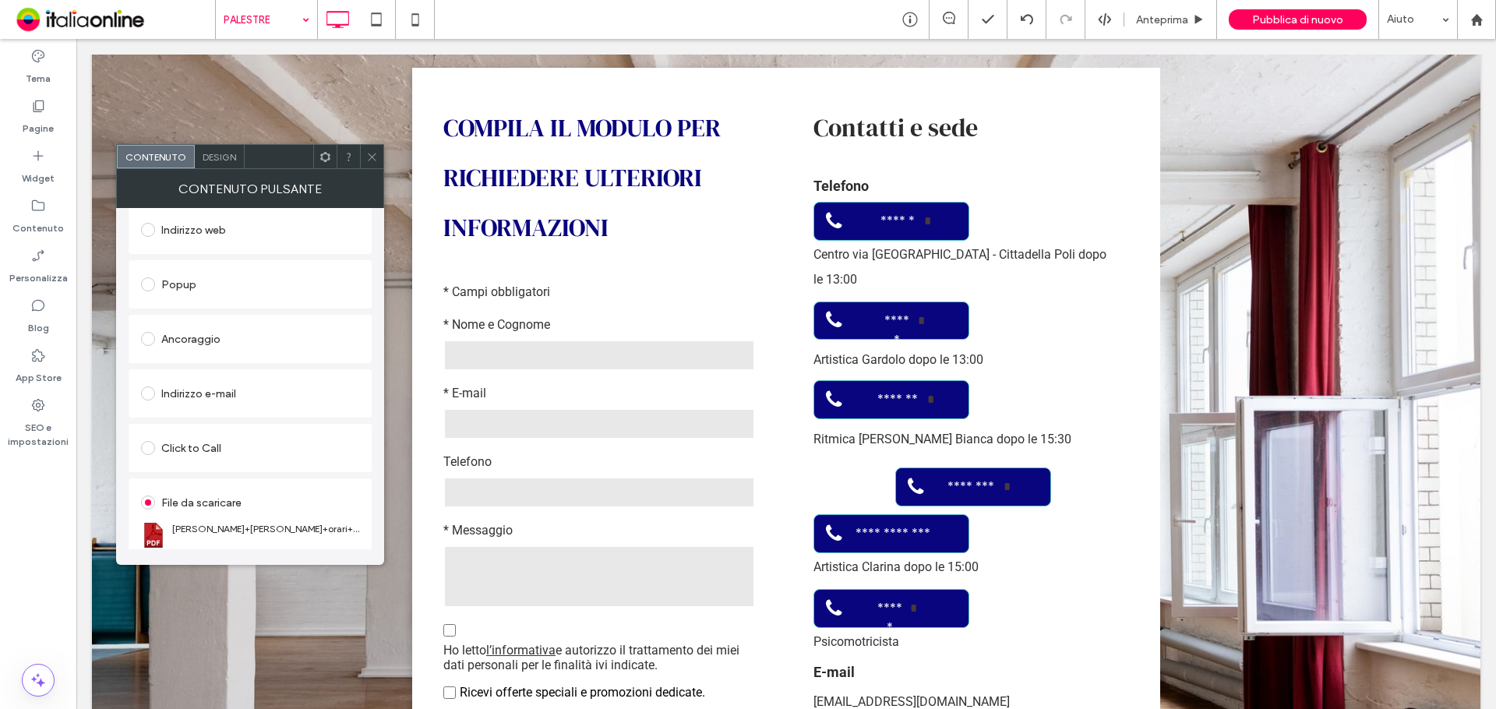
click at [369, 156] on icon at bounding box center [372, 157] width 12 height 12
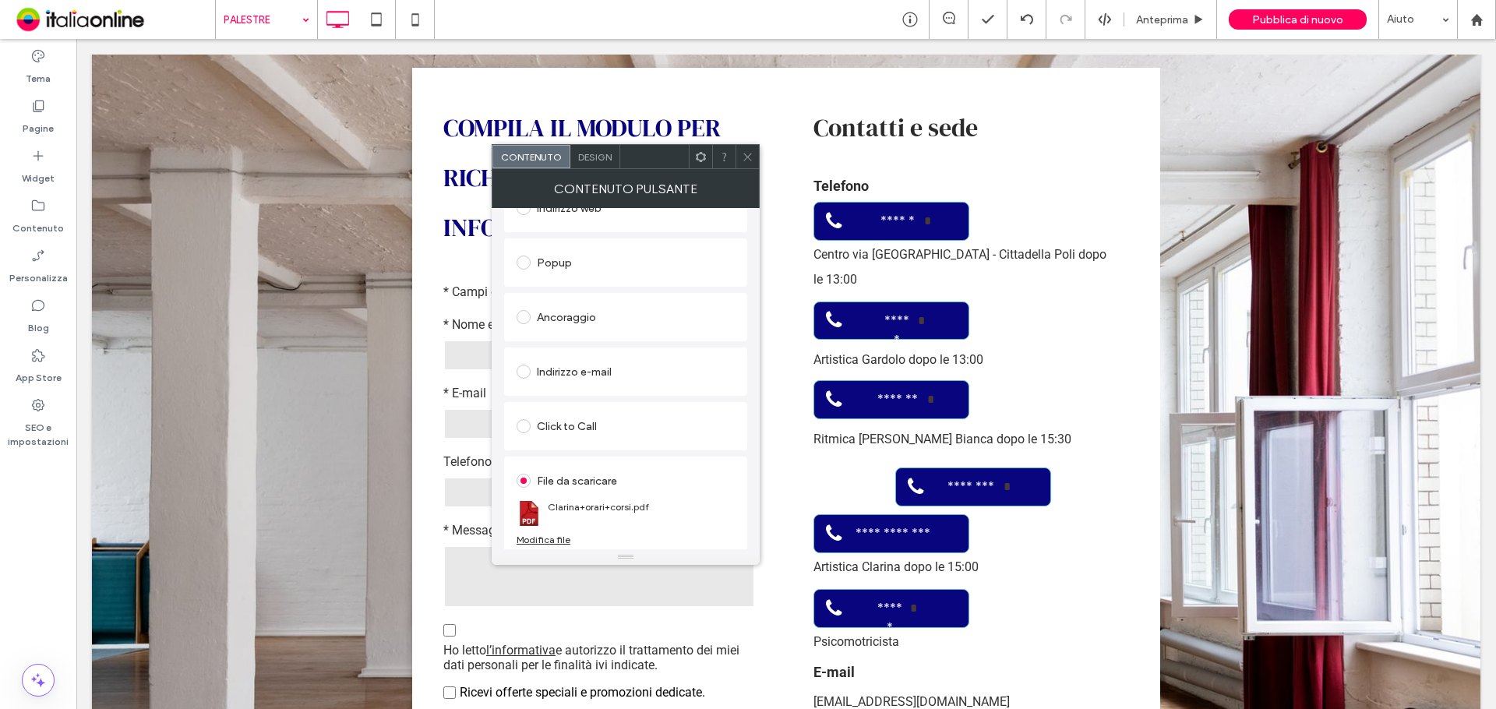
scroll to position [260, 0]
click at [739, 157] on div at bounding box center [746, 156] width 23 height 23
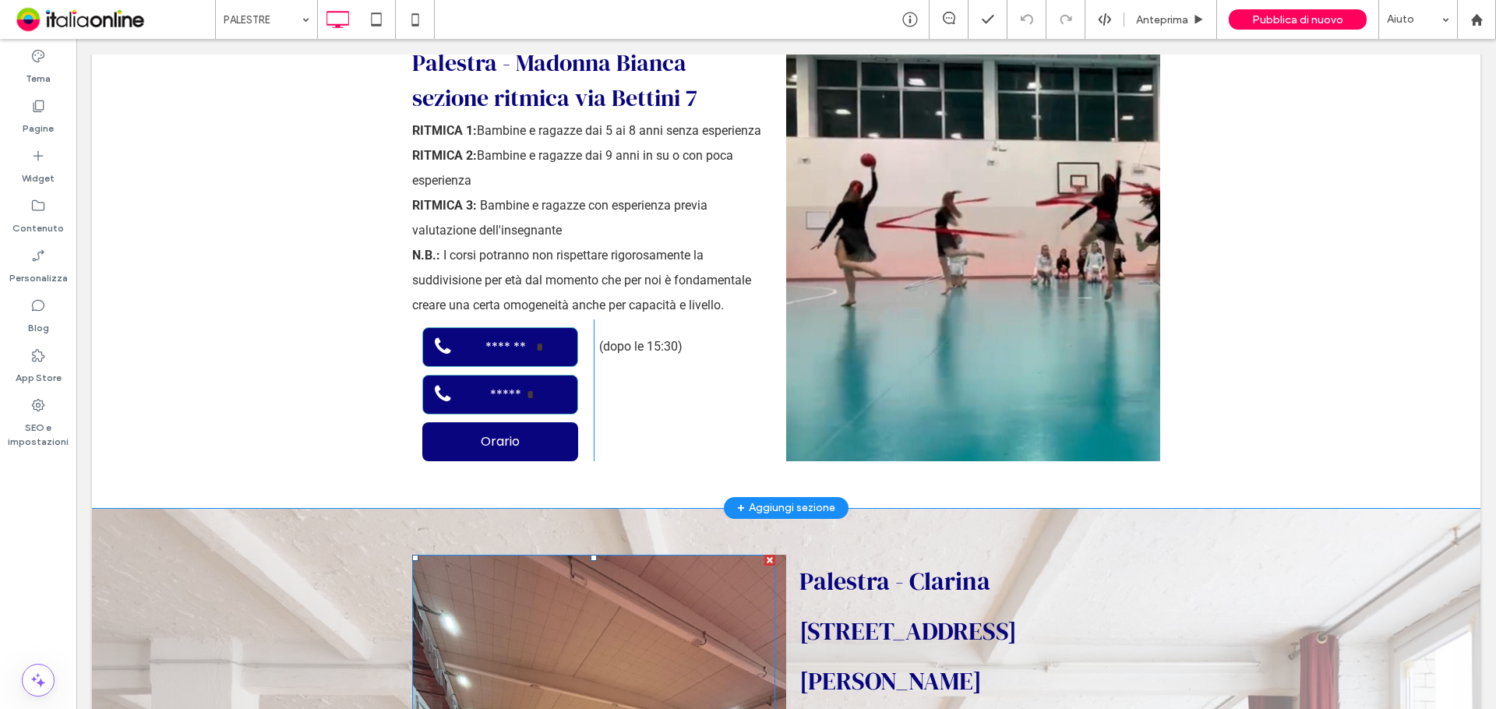
scroll to position [3350, 0]
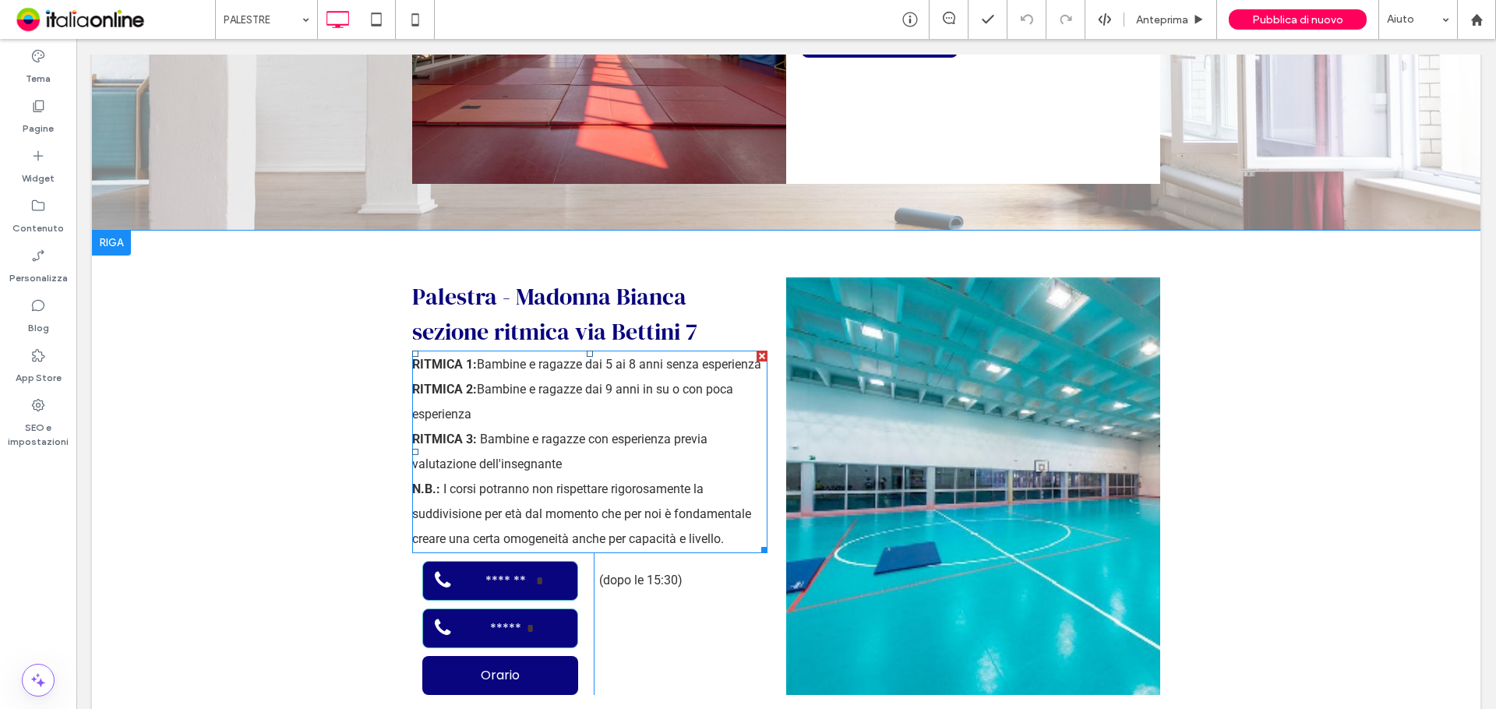
click at [512, 432] on span "Bambine e ragazze con esperienza previa valutazione dell'insegnante" at bounding box center [559, 452] width 295 height 40
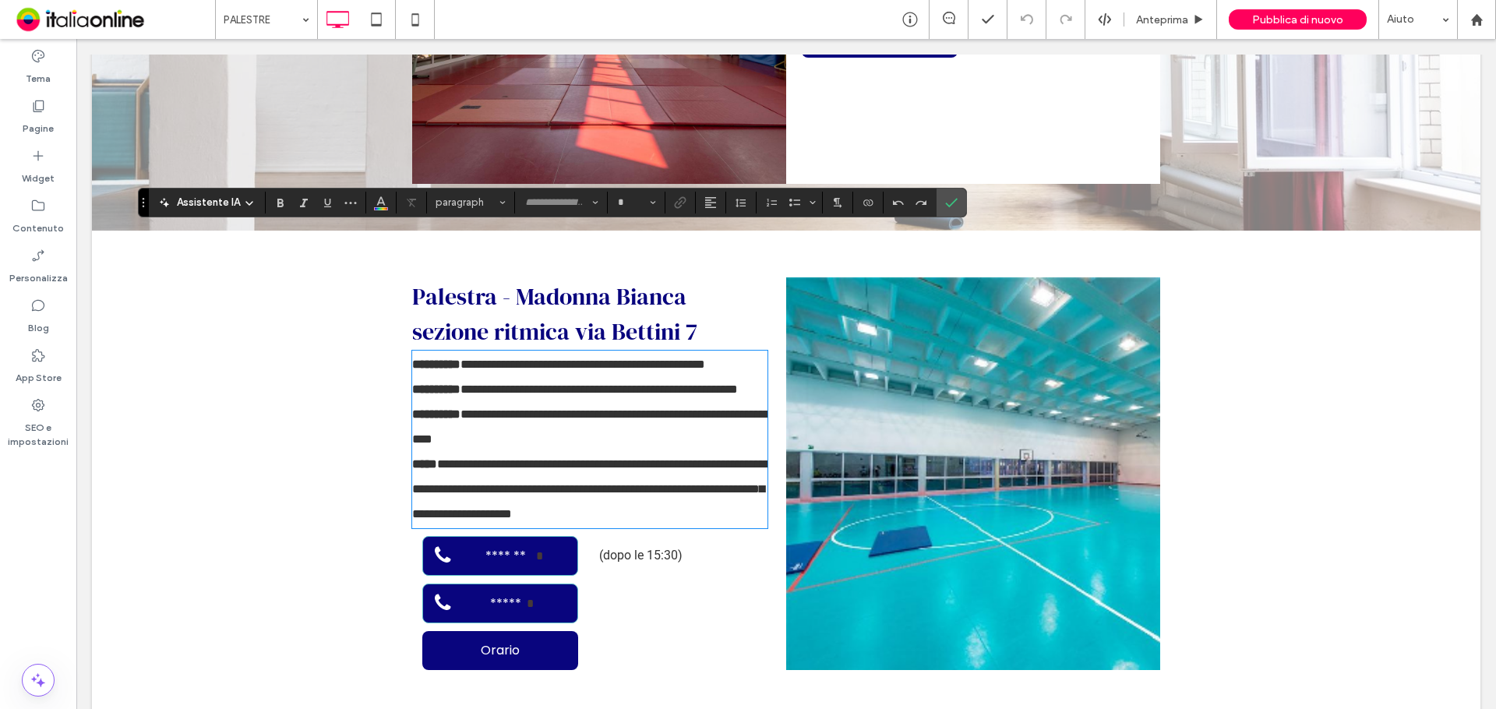
type input "******"
type input "**"
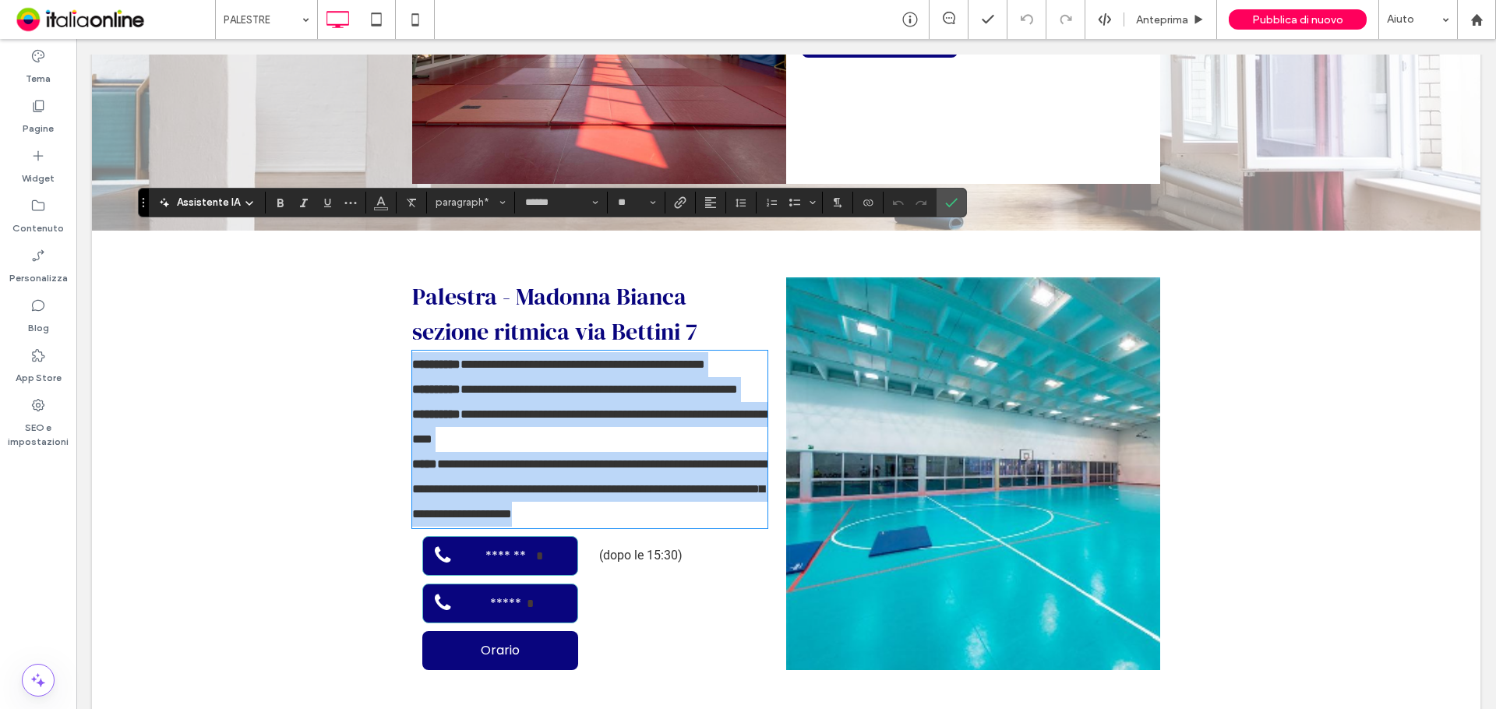
click at [555, 408] on span "**********" at bounding box center [591, 426] width 358 height 37
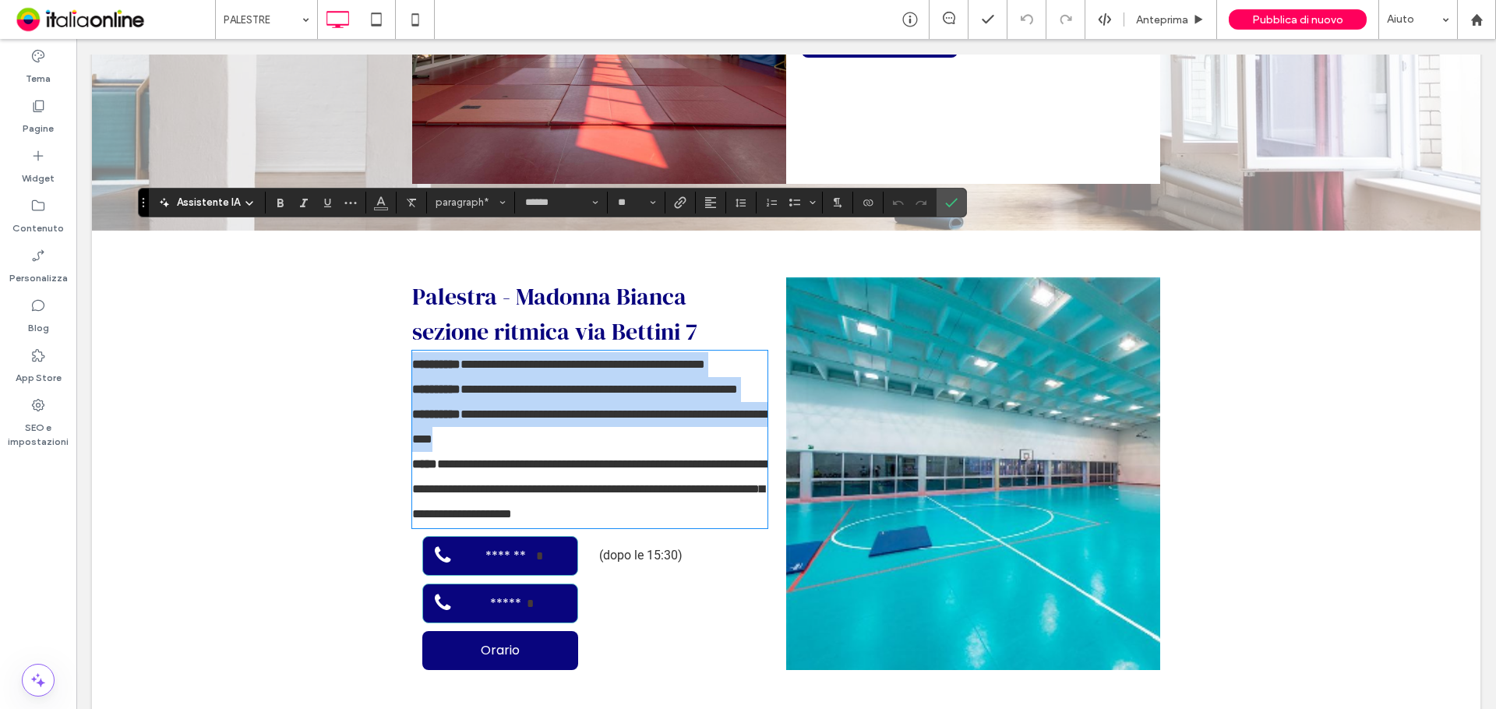
drag, startPoint x: 578, startPoint y: 347, endPoint x: 384, endPoint y: 238, distance: 222.2
click at [384, 238] on div "**********" at bounding box center [786, 474] width 1388 height 486
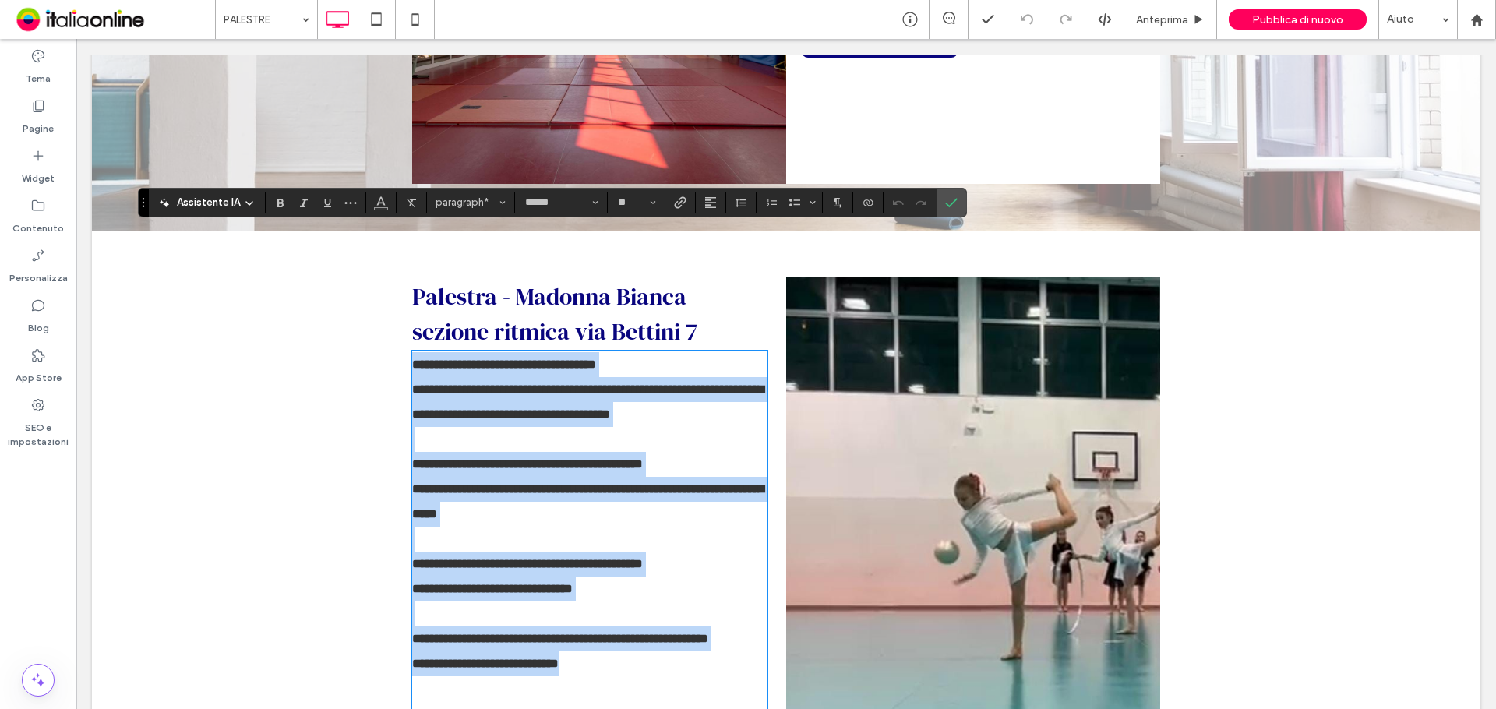
scroll to position [0, 0]
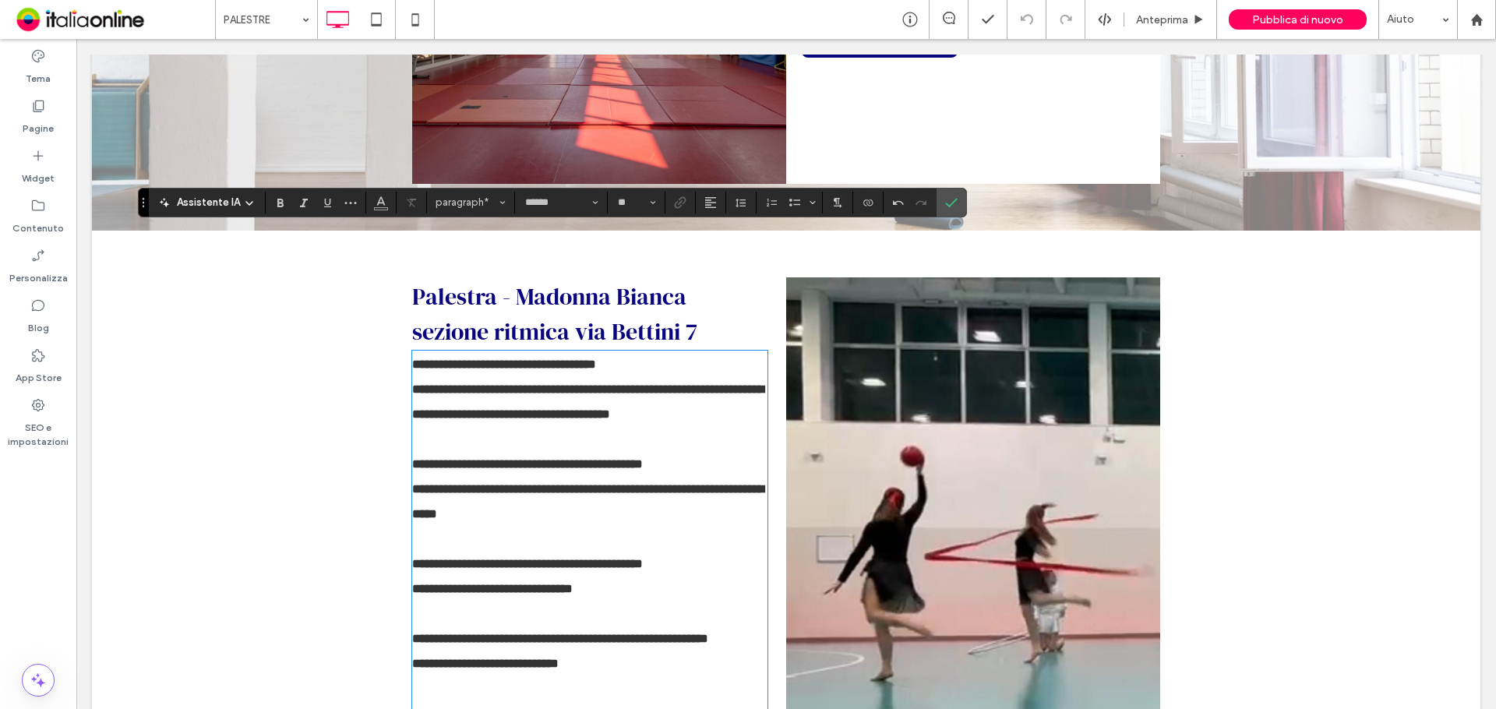
drag, startPoint x: 502, startPoint y: 308, endPoint x: 517, endPoint y: 298, distance: 18.6
click at [502, 427] on p at bounding box center [589, 439] width 355 height 25
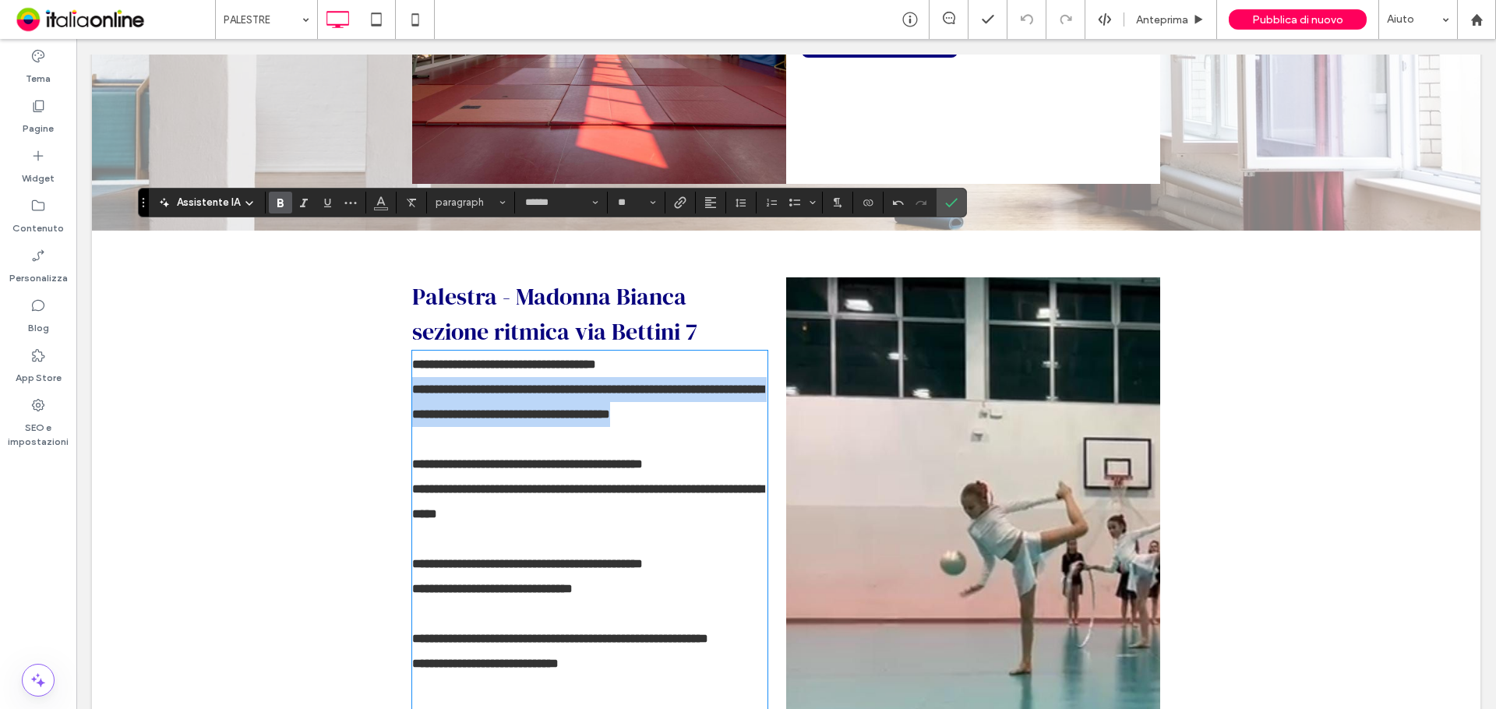
drag, startPoint x: 407, startPoint y: 266, endPoint x: 708, endPoint y: 256, distance: 300.9
click at [751, 377] on p "**********" at bounding box center [589, 402] width 355 height 50
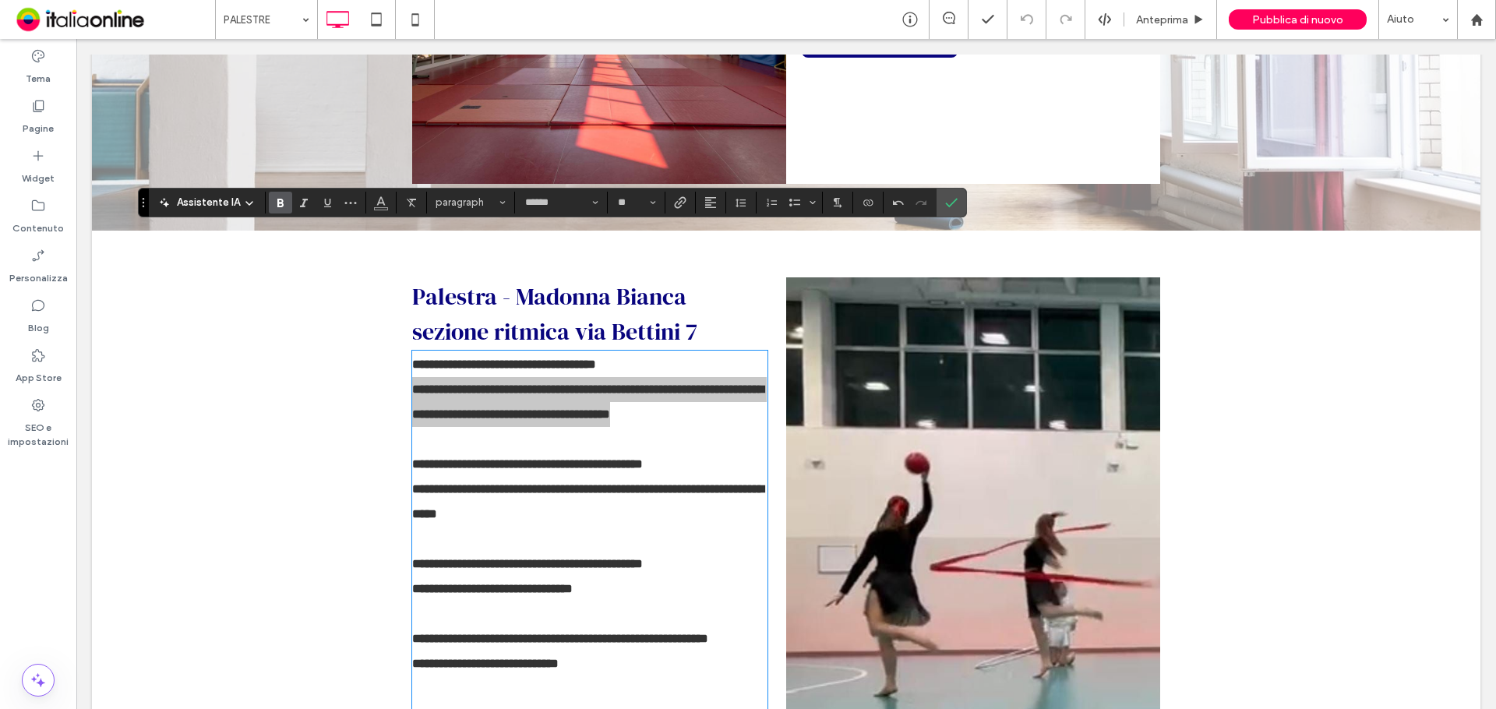
click at [284, 204] on icon "Grassetto" at bounding box center [280, 202] width 12 height 12
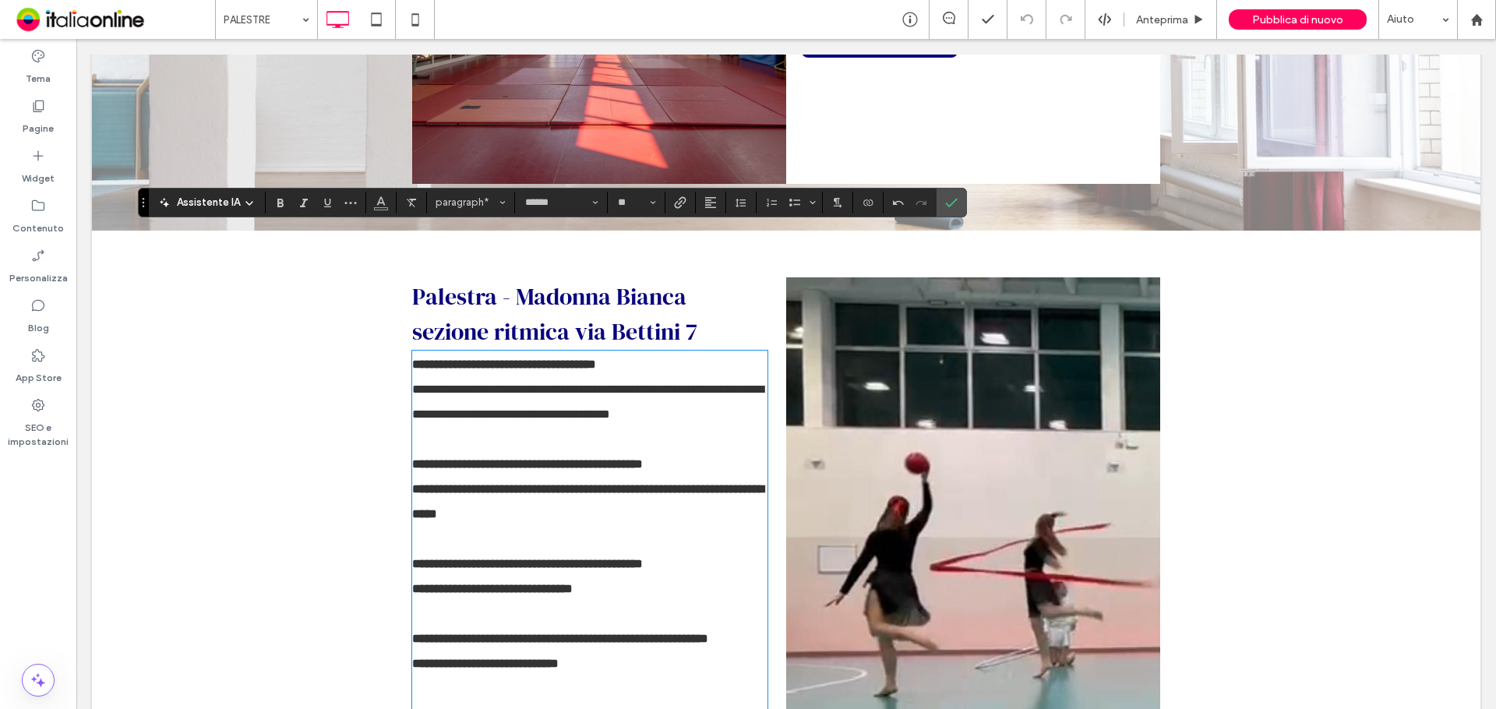
click at [404, 273] on div "**********" at bounding box center [786, 611] width 1388 height 760
drag, startPoint x: 409, startPoint y: 245, endPoint x: 434, endPoint y: 244, distance: 25.0
click at [412, 358] on strong "**********" at bounding box center [504, 364] width 184 height 12
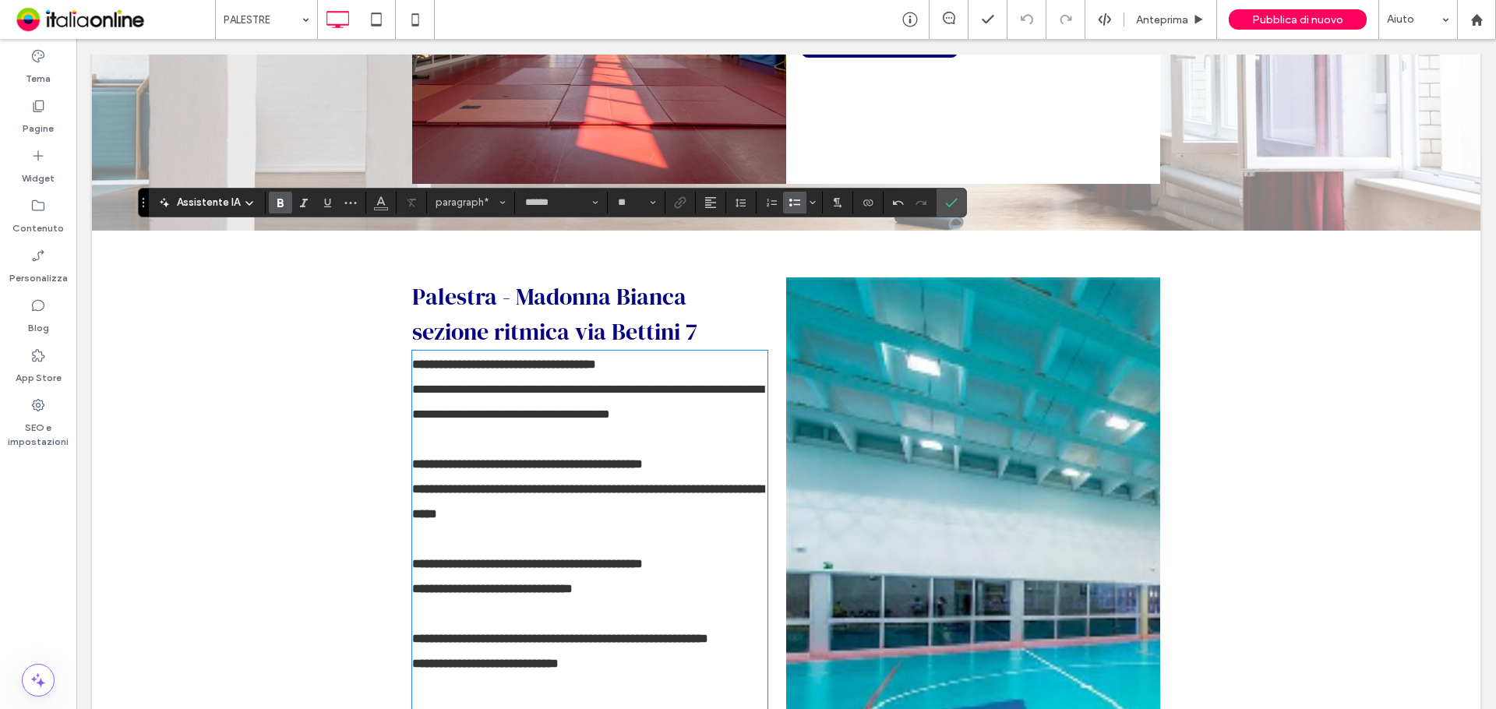
click at [788, 202] on icon "Elenco puntato" at bounding box center [794, 202] width 12 height 12
click at [437, 359] on strong "**********" at bounding box center [529, 365] width 184 height 12
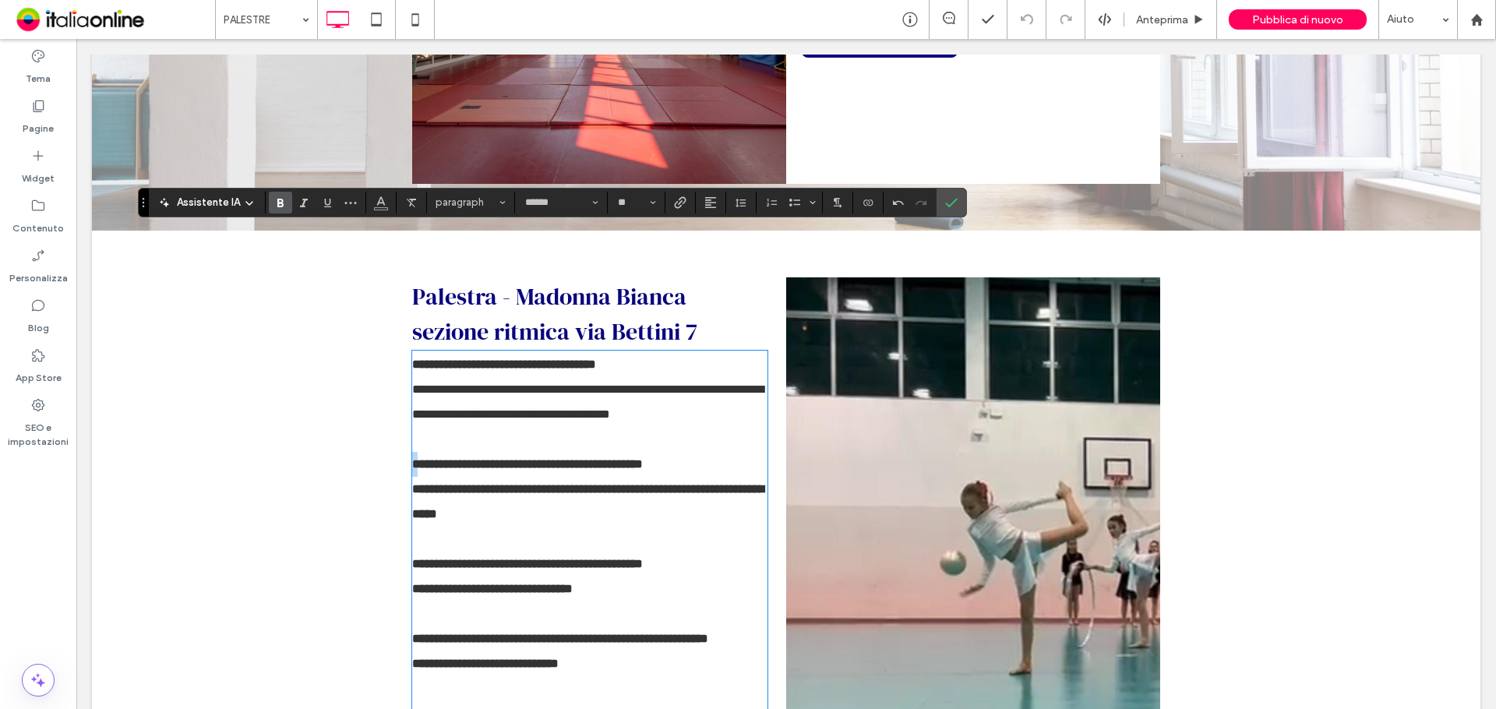
drag, startPoint x: 414, startPoint y: 346, endPoint x: 400, endPoint y: 346, distance: 14.0
click at [400, 346] on div "**********" at bounding box center [786, 611] width 1388 height 760
copy strong "*"
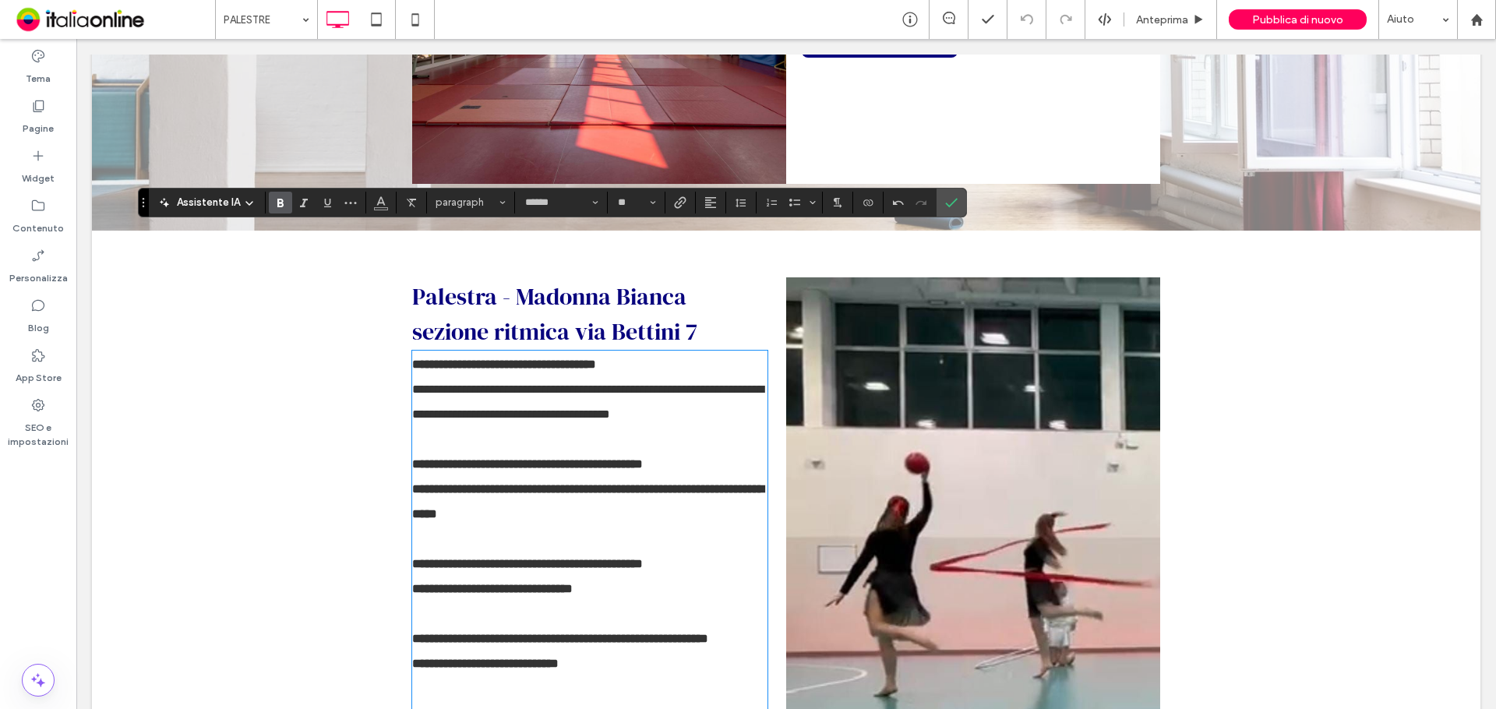
click at [412, 358] on strong "**********" at bounding box center [504, 364] width 184 height 12
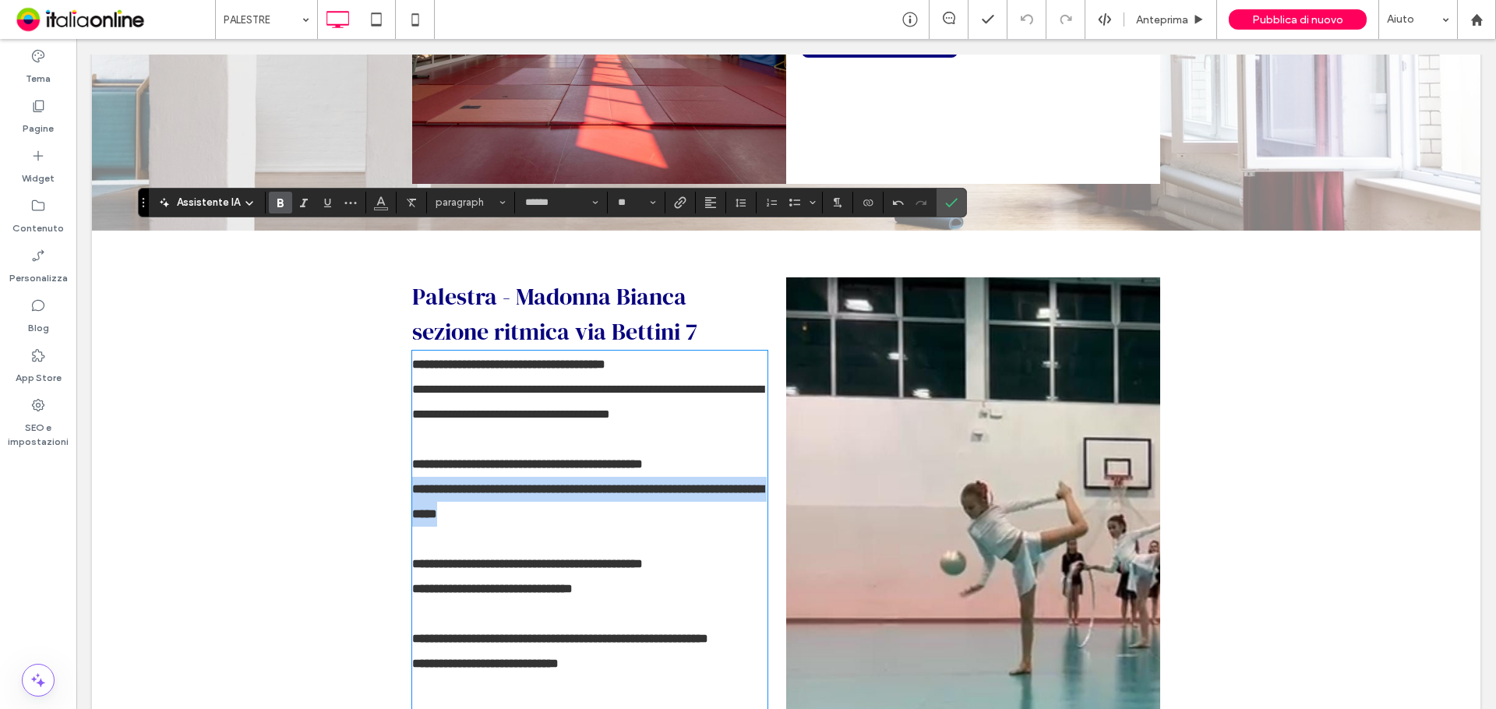
drag, startPoint x: 574, startPoint y: 397, endPoint x: 392, endPoint y: 367, distance: 184.8
click at [392, 367] on div "**********" at bounding box center [786, 611] width 1388 height 760
click at [285, 202] on icon "Grassetto" at bounding box center [280, 202] width 12 height 12
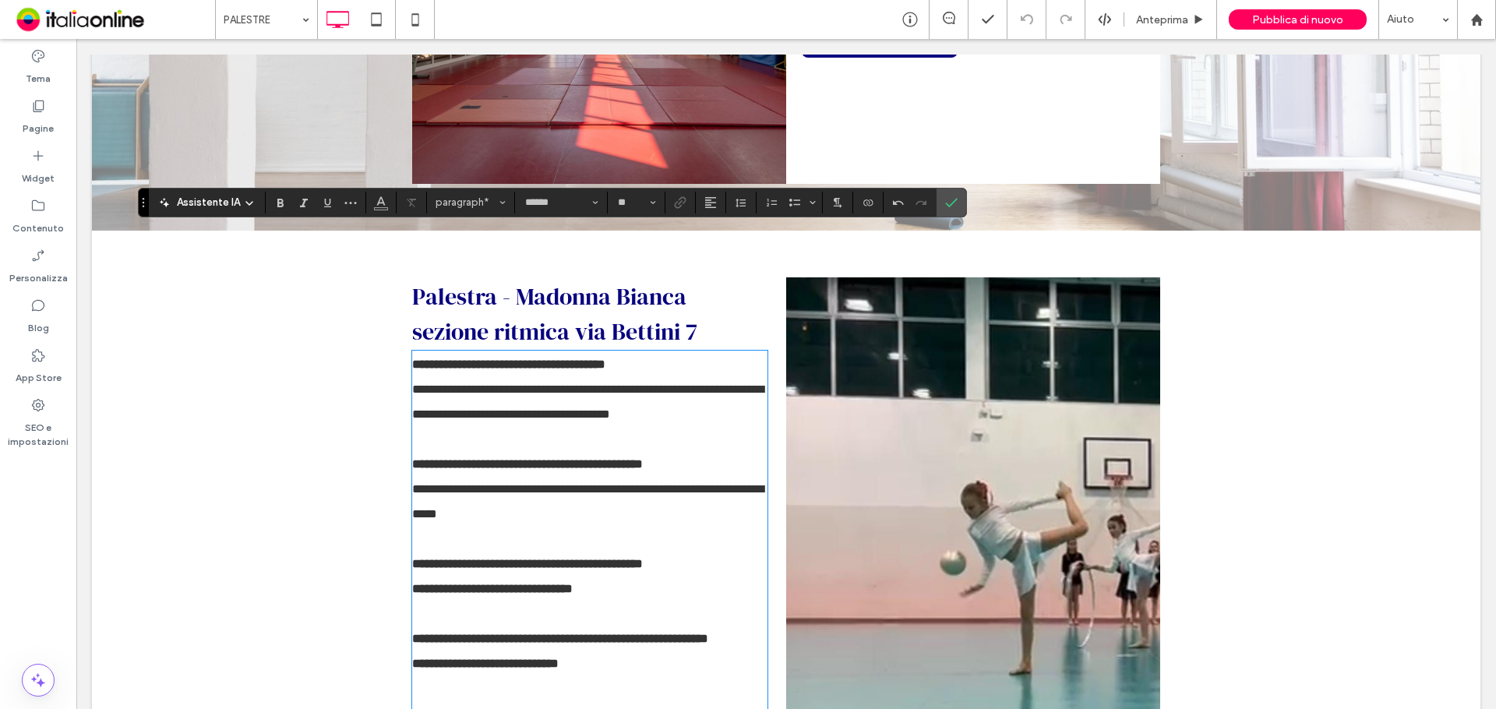
click at [427, 427] on p at bounding box center [589, 439] width 355 height 25
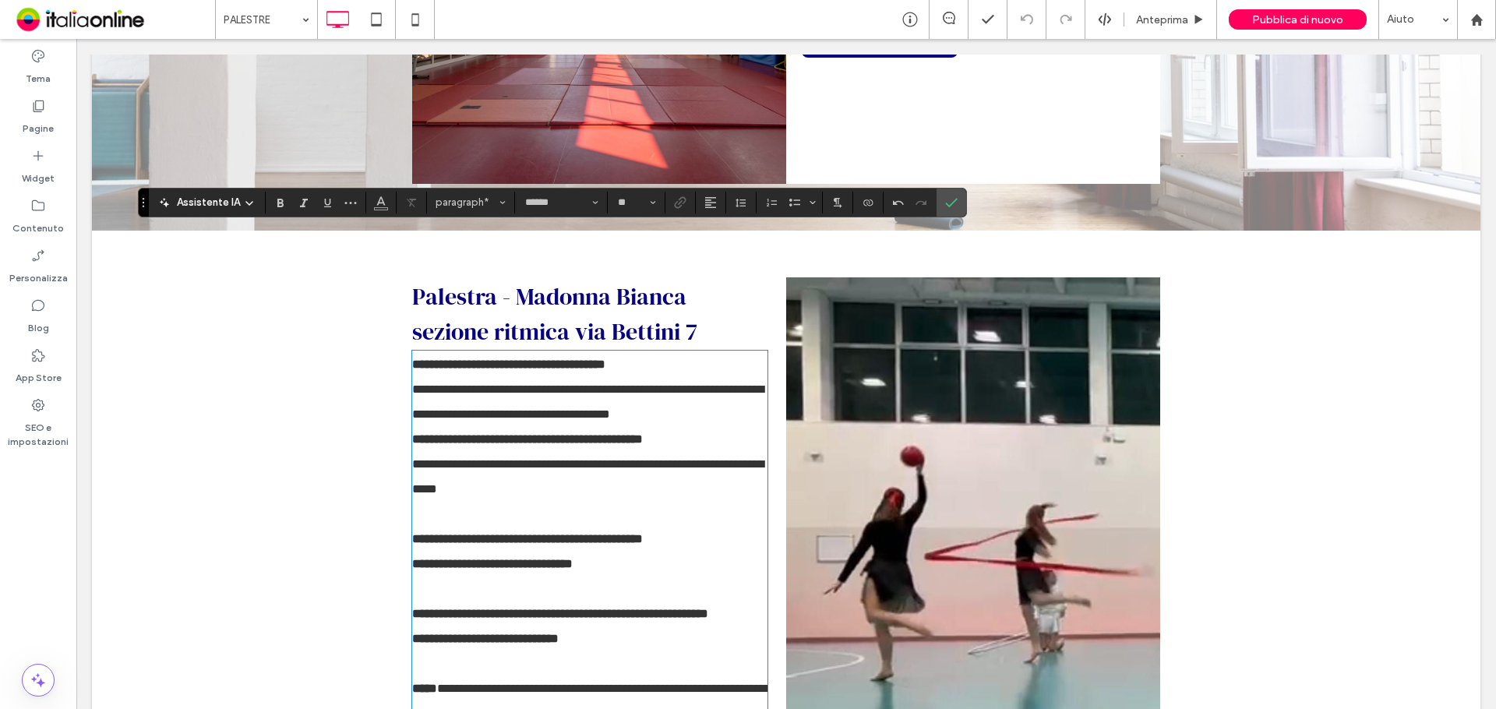
click at [418, 527] on p "**********" at bounding box center [589, 539] width 355 height 25
click at [412, 502] on p "﻿" at bounding box center [589, 514] width 355 height 25
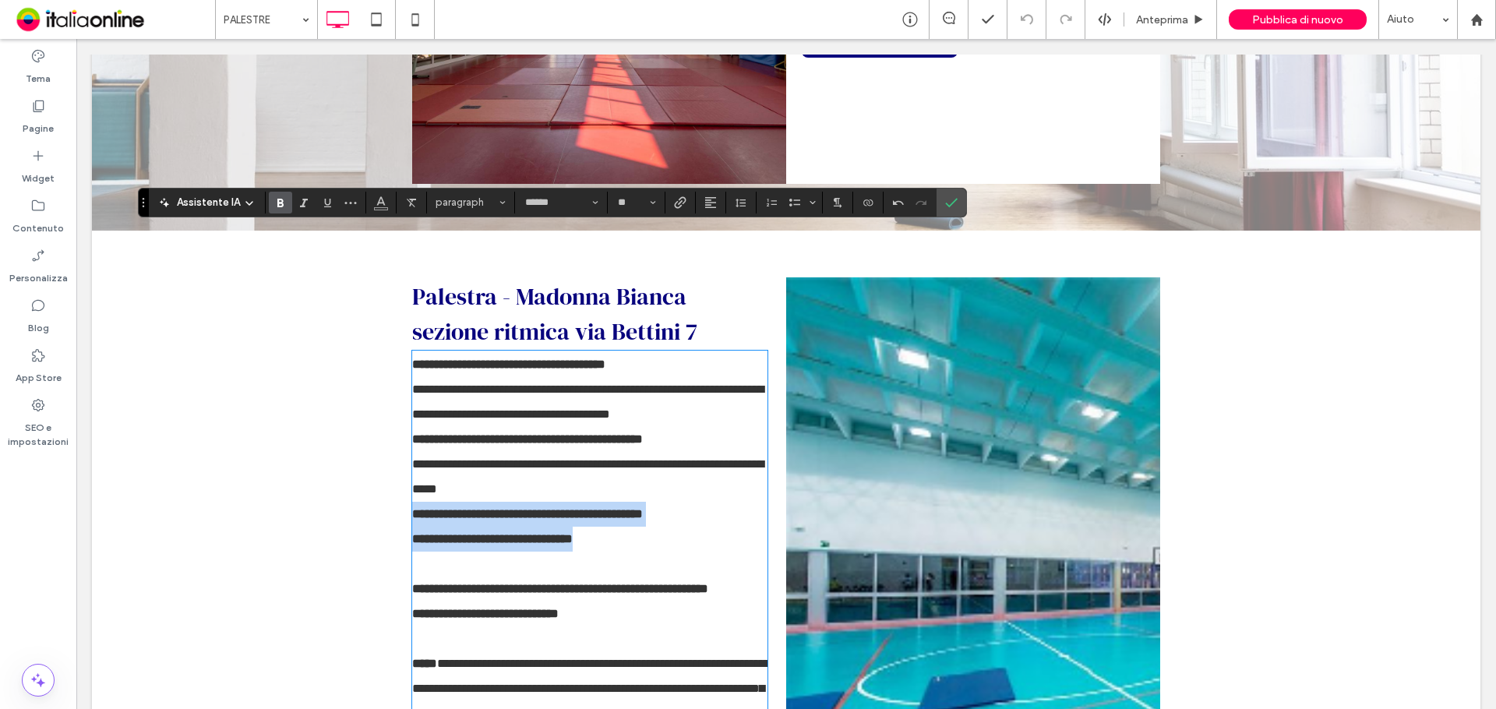
drag, startPoint x: 544, startPoint y: 416, endPoint x: 403, endPoint y: 390, distance: 143.5
click at [403, 390] on div "**********" at bounding box center [786, 586] width 1388 height 711
click at [615, 527] on p "**********" at bounding box center [589, 539] width 355 height 25
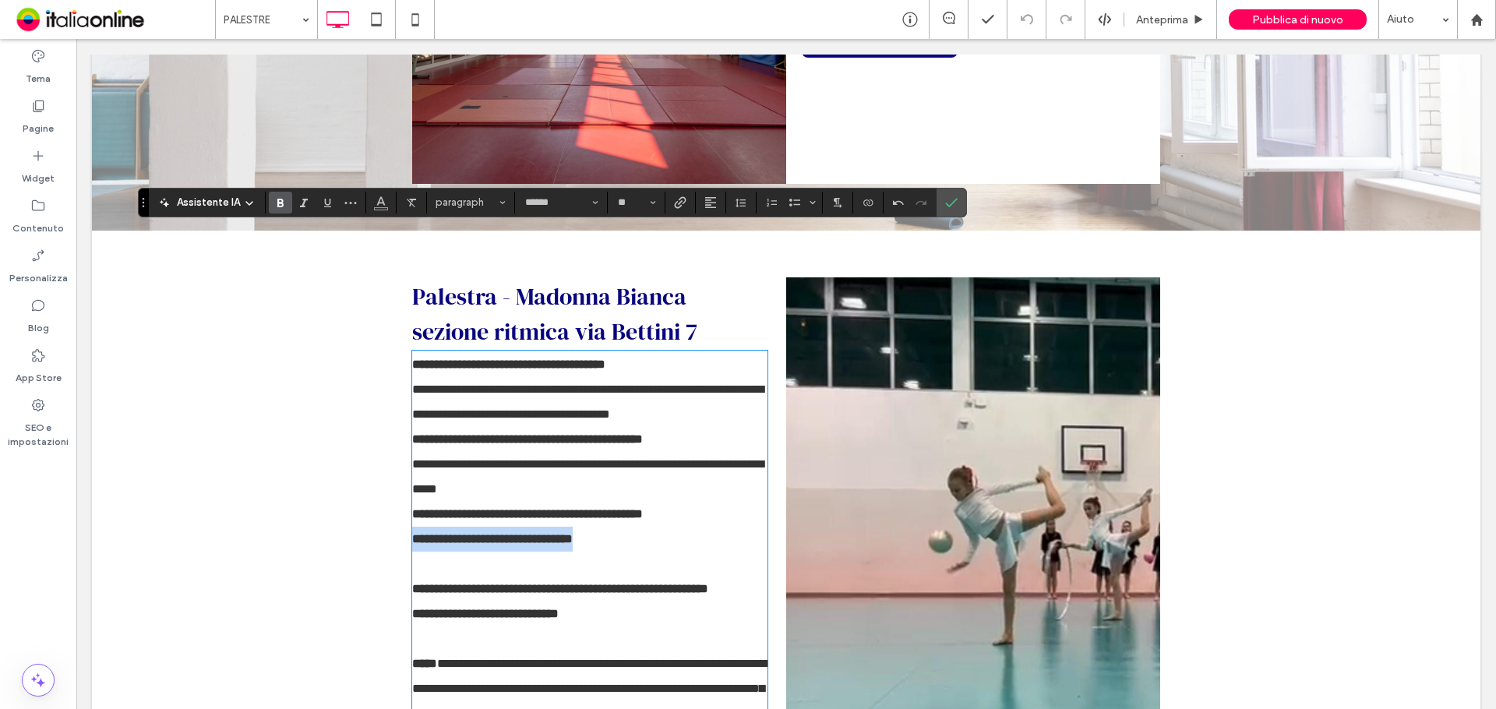
drag, startPoint x: 619, startPoint y: 418, endPoint x: 355, endPoint y: 418, distance: 264.1
click at [355, 418] on div "**********" at bounding box center [786, 586] width 1388 height 711
click at [281, 206] on use "Grassetto" at bounding box center [280, 203] width 6 height 9
click at [481, 577] on p "**********" at bounding box center [589, 589] width 355 height 25
click at [412, 552] on p "﻿" at bounding box center [589, 564] width 355 height 25
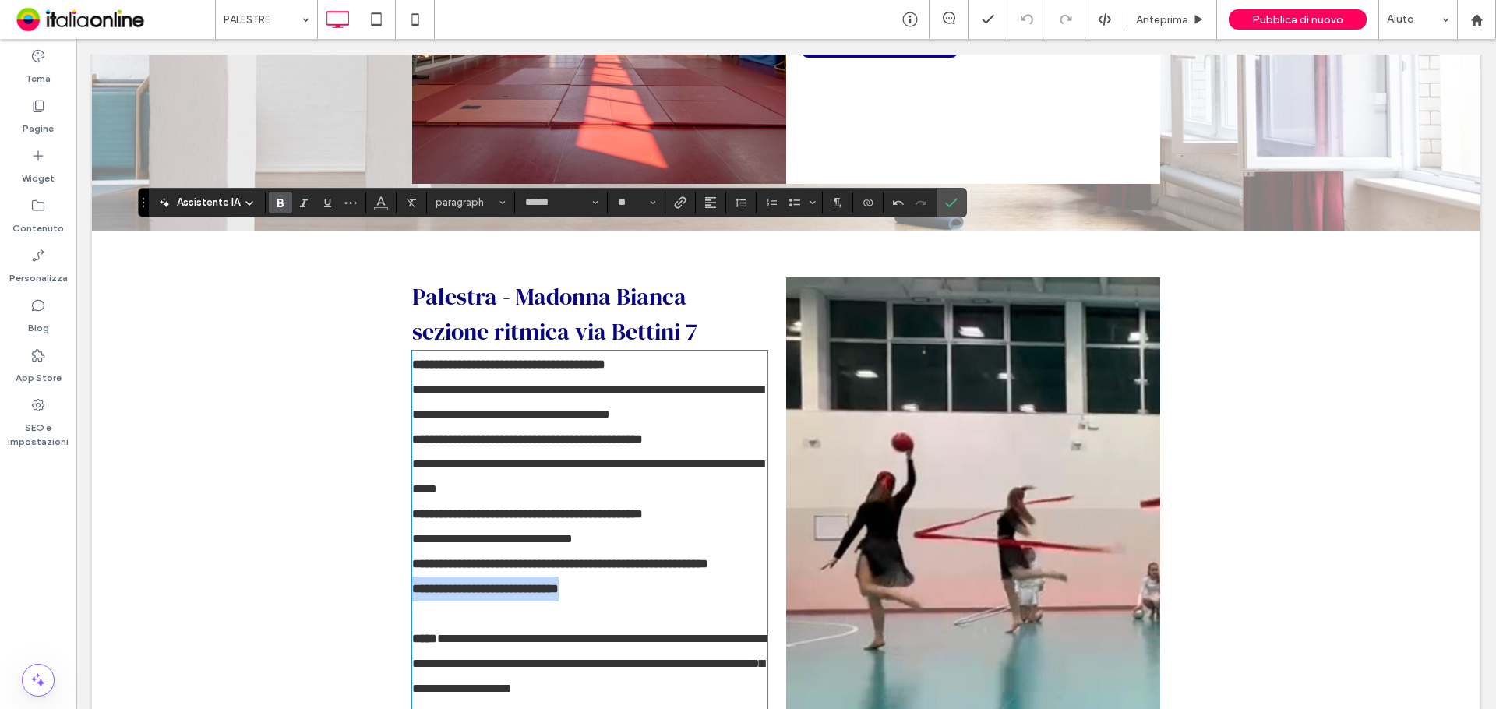
drag, startPoint x: 594, startPoint y: 487, endPoint x: 386, endPoint y: 474, distance: 209.2
click at [386, 482] on div "**********" at bounding box center [786, 574] width 1388 height 686
click at [277, 207] on icon "Grassetto" at bounding box center [280, 202] width 12 height 12
click at [645, 577] on p "**********" at bounding box center [589, 589] width 355 height 25
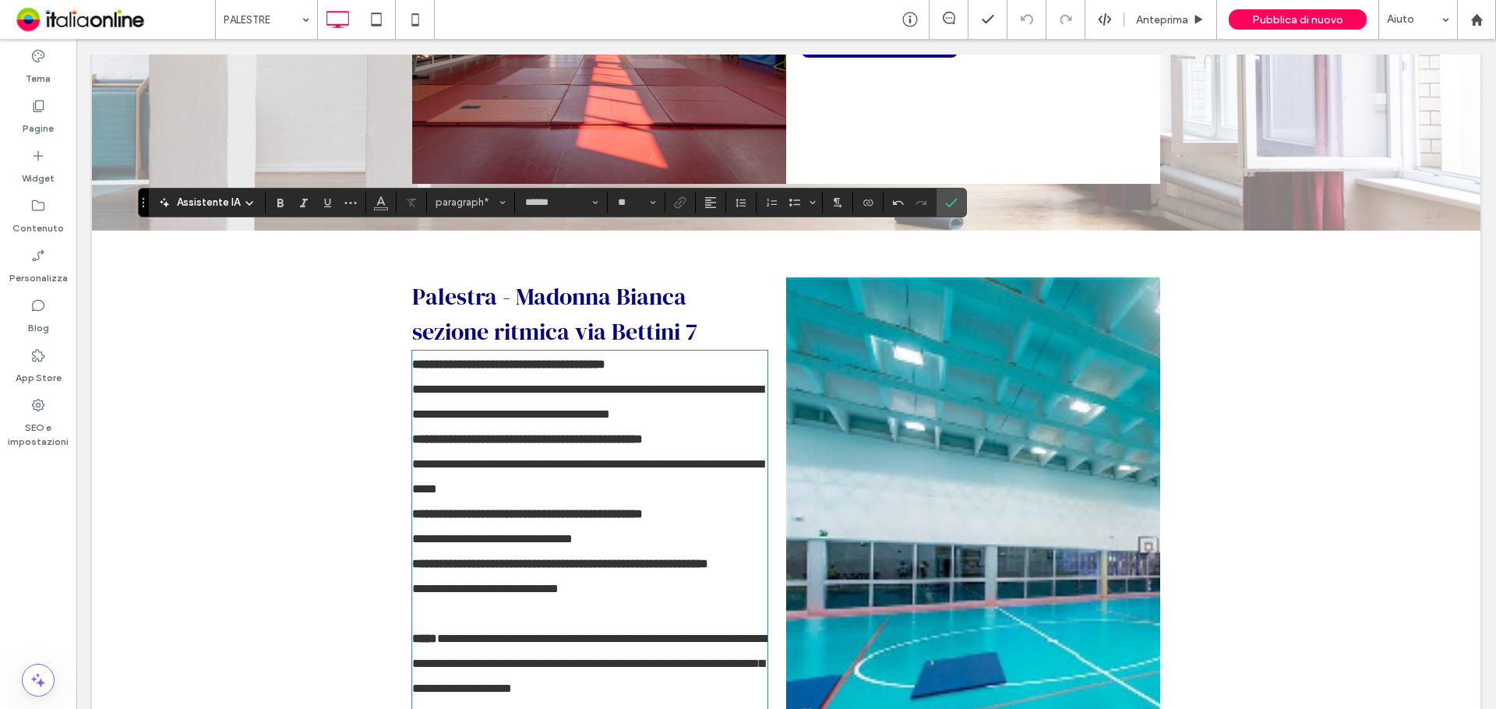
click at [490, 601] on p at bounding box center [589, 613] width 355 height 25
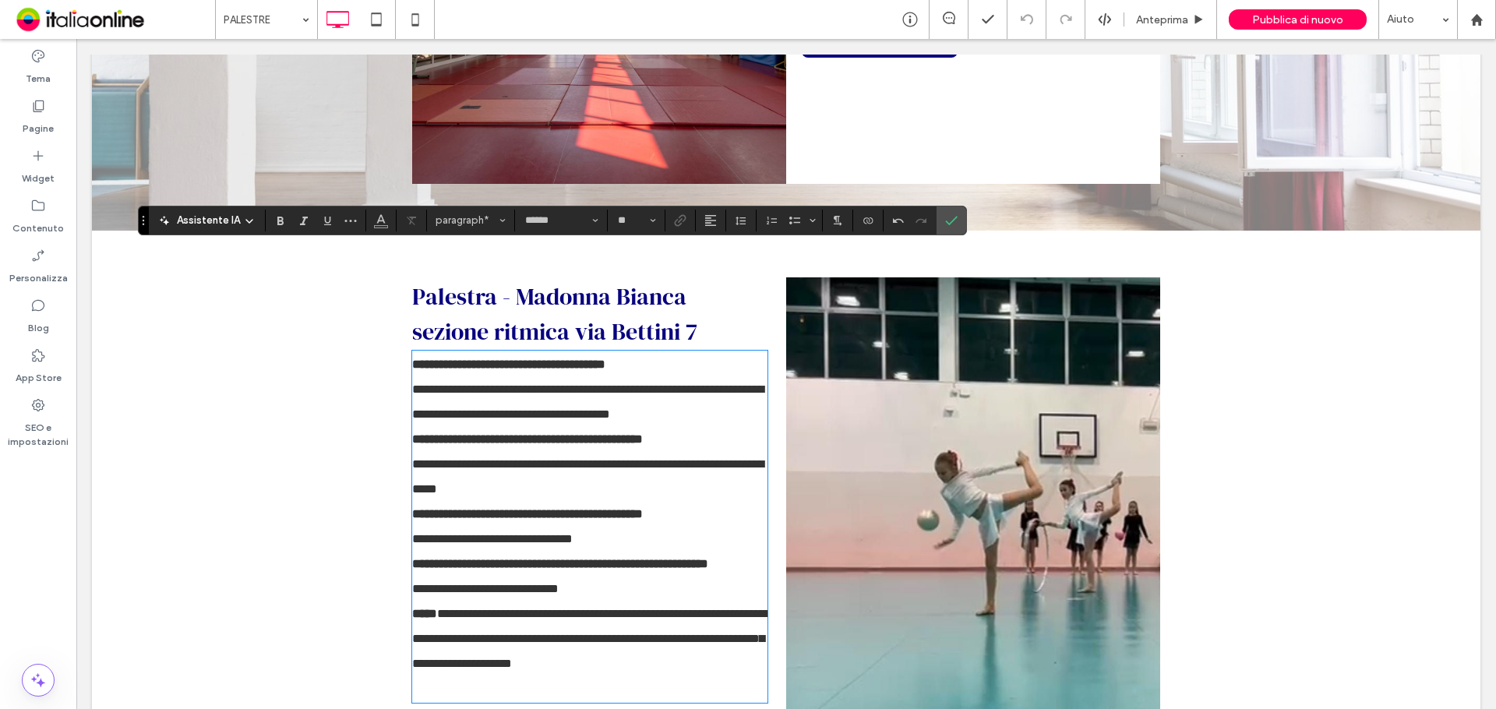
scroll to position [3272, 0]
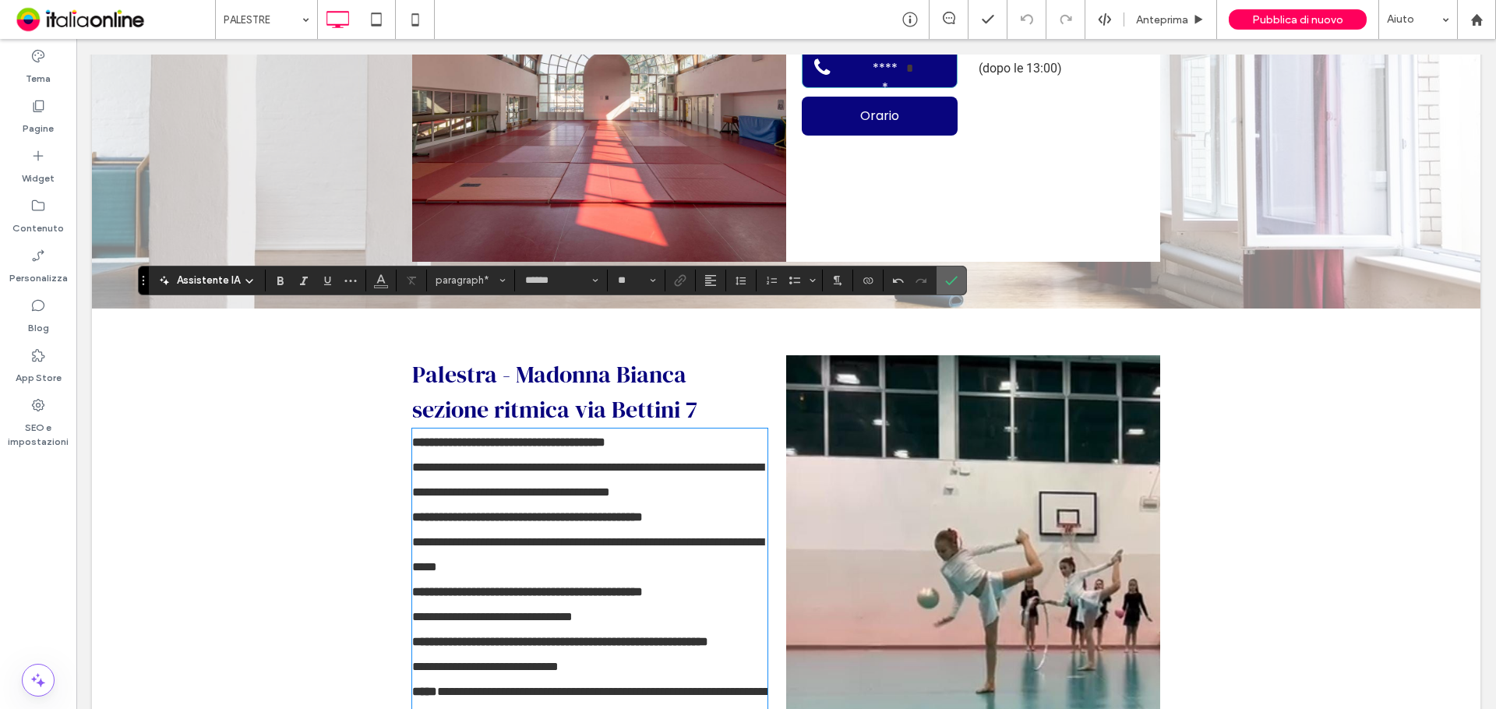
click at [954, 281] on icon "Conferma" at bounding box center [951, 280] width 12 height 12
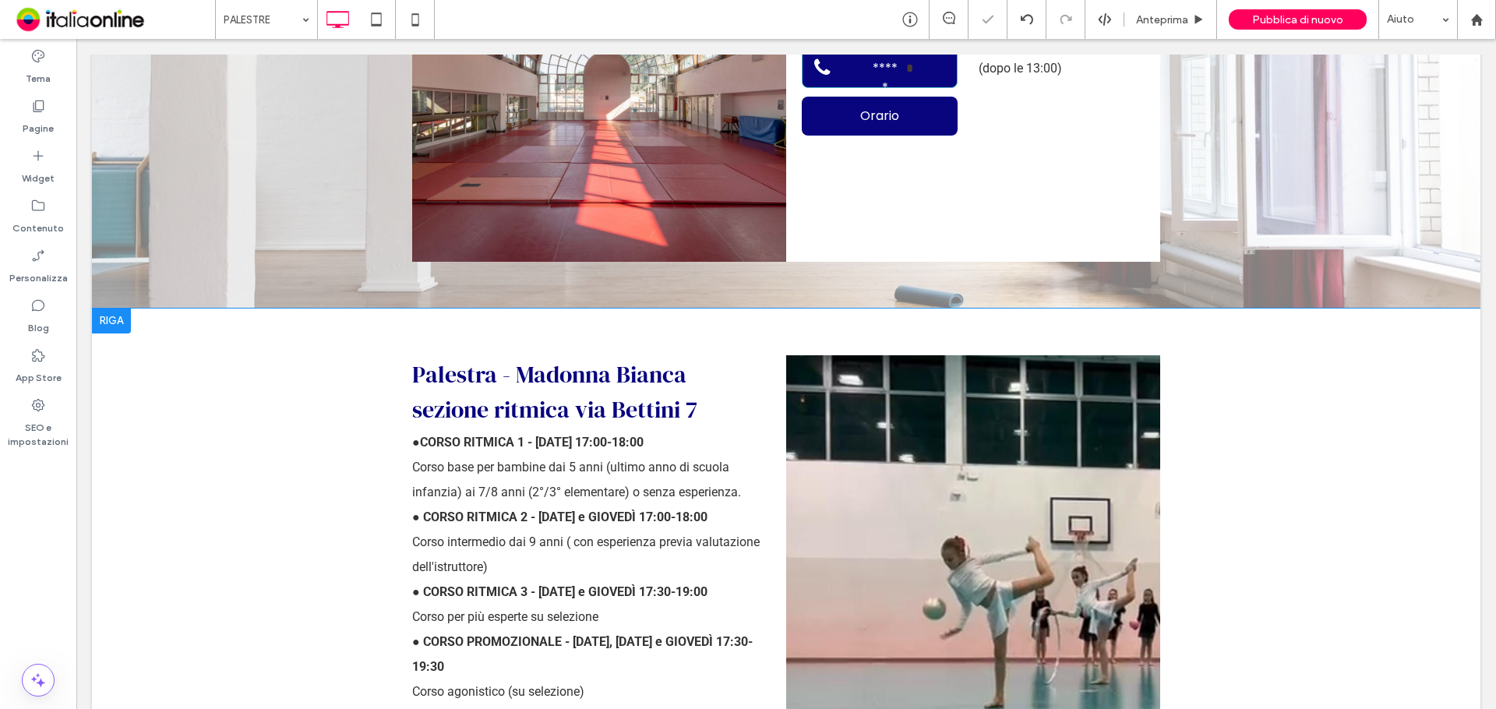
scroll to position [3350, 0]
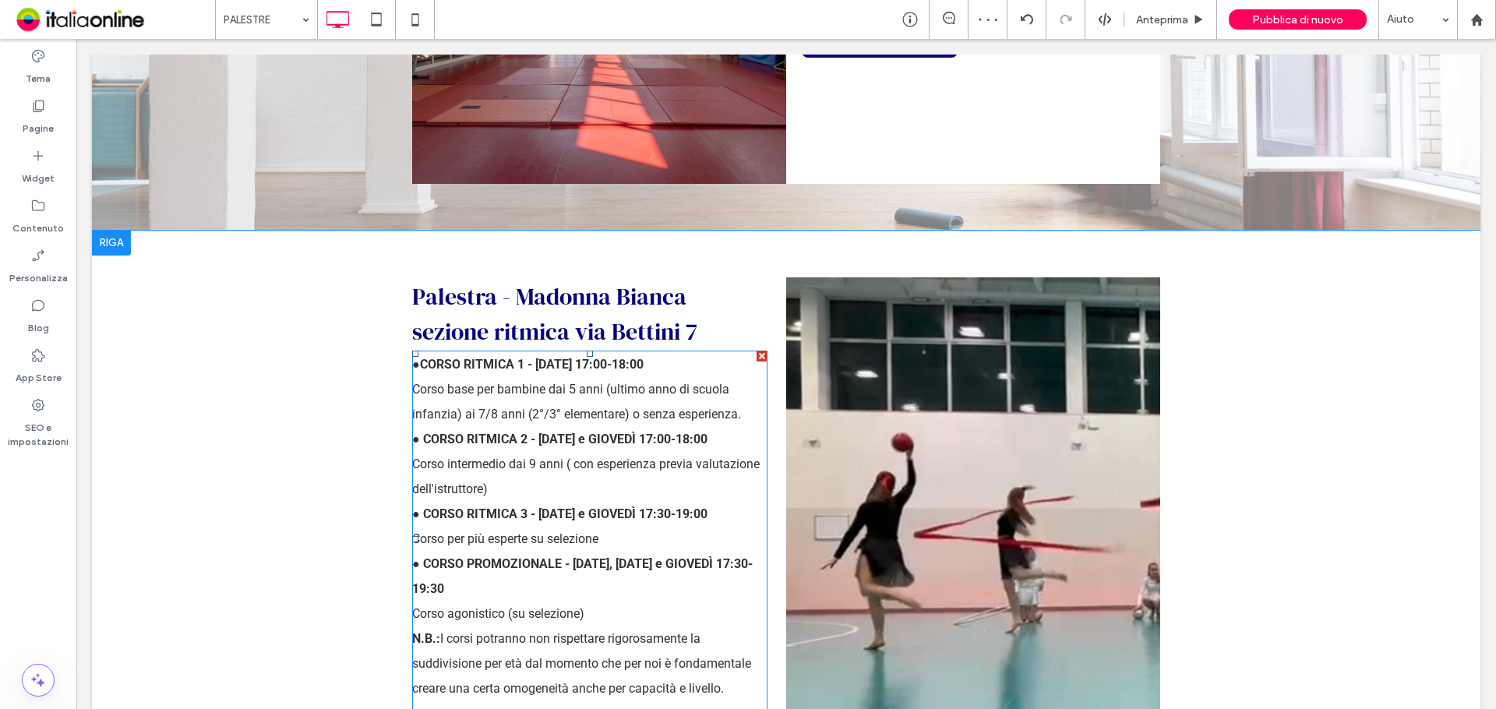
click at [537, 432] on strong "● CORSO RITMICA 2 - MARTEDÌ e GIOVEDÌ 17:00-18:00" at bounding box center [559, 439] width 295 height 15
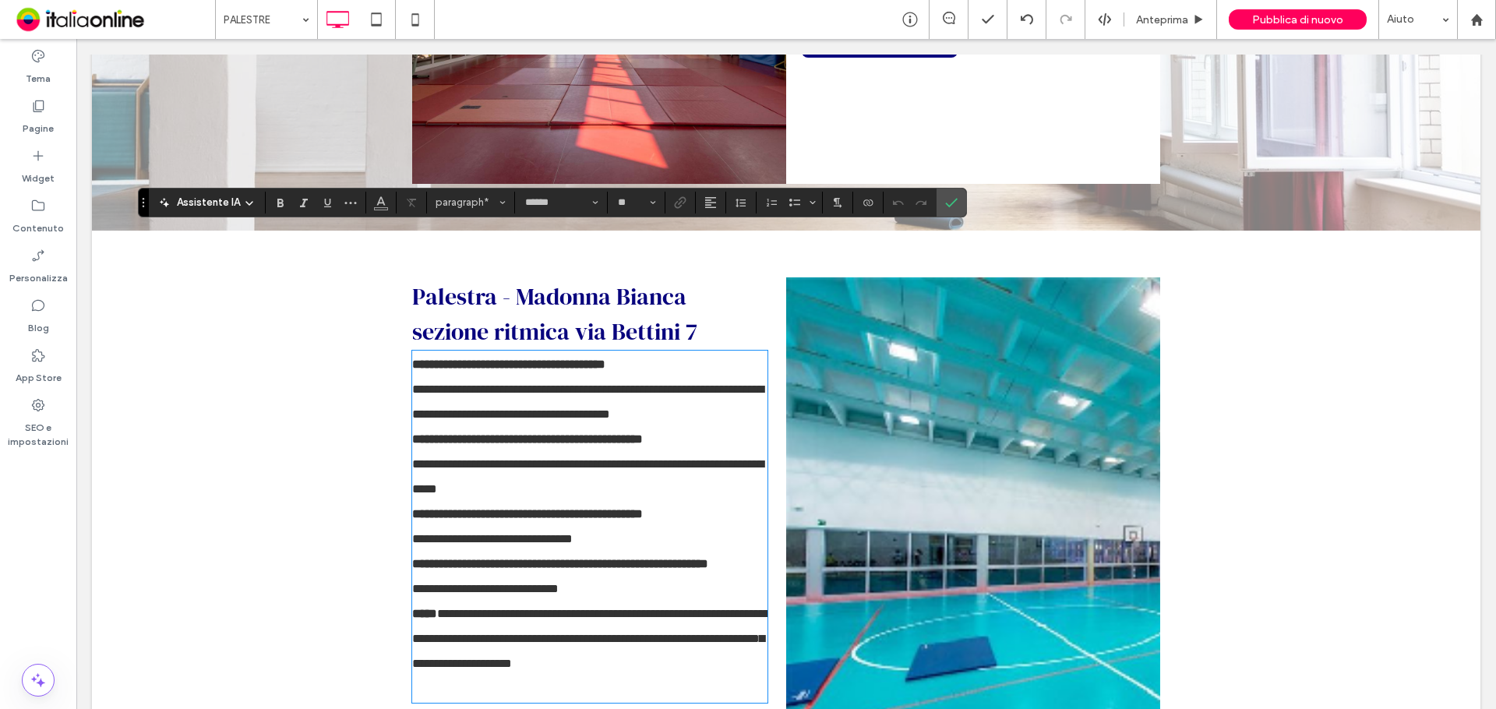
click at [422, 358] on strong "**********" at bounding box center [513, 364] width 183 height 12
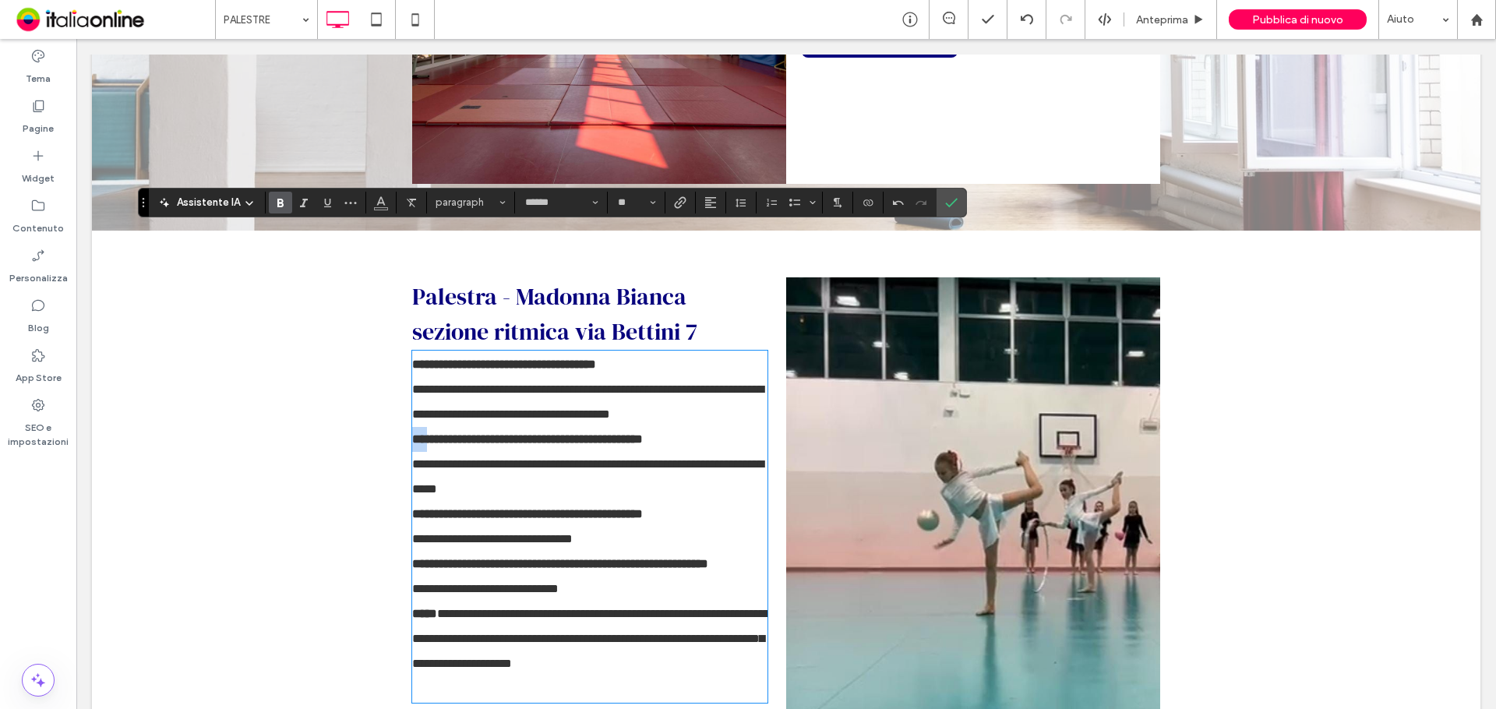
drag, startPoint x: 421, startPoint y: 314, endPoint x: 386, endPoint y: 314, distance: 35.1
click at [386, 314] on div "**********" at bounding box center [786, 561] width 1388 height 661
click at [424, 433] on strong "**********" at bounding box center [527, 439] width 231 height 12
drag, startPoint x: 415, startPoint y: 314, endPoint x: 333, endPoint y: 315, distance: 81.8
click at [331, 315] on div "**********" at bounding box center [786, 561] width 1388 height 661
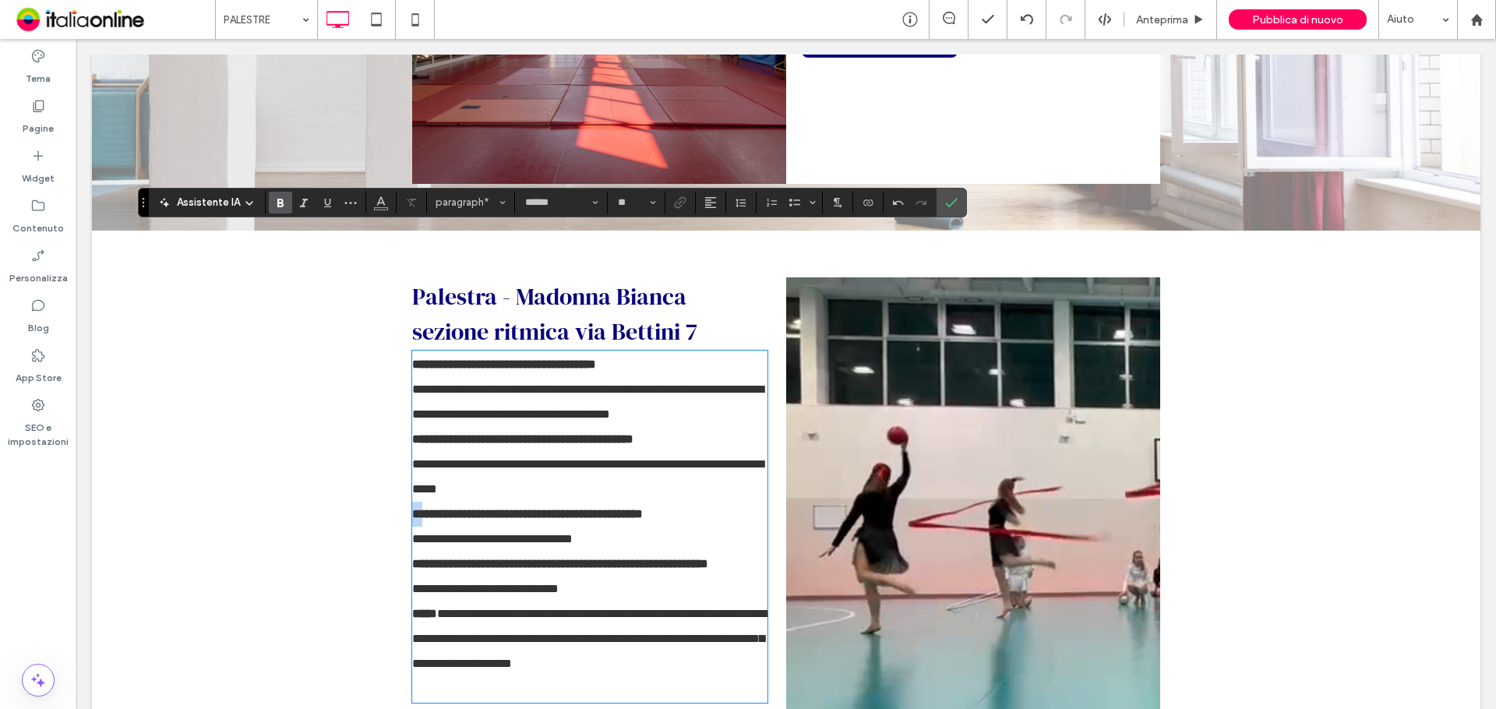
drag, startPoint x: 418, startPoint y: 388, endPoint x: 348, endPoint y: 376, distance: 70.3
click at [366, 381] on div "**********" at bounding box center [786, 561] width 1388 height 661
click at [421, 558] on strong "**********" at bounding box center [560, 564] width 296 height 12
click at [417, 558] on strong "**********" at bounding box center [560, 564] width 296 height 12
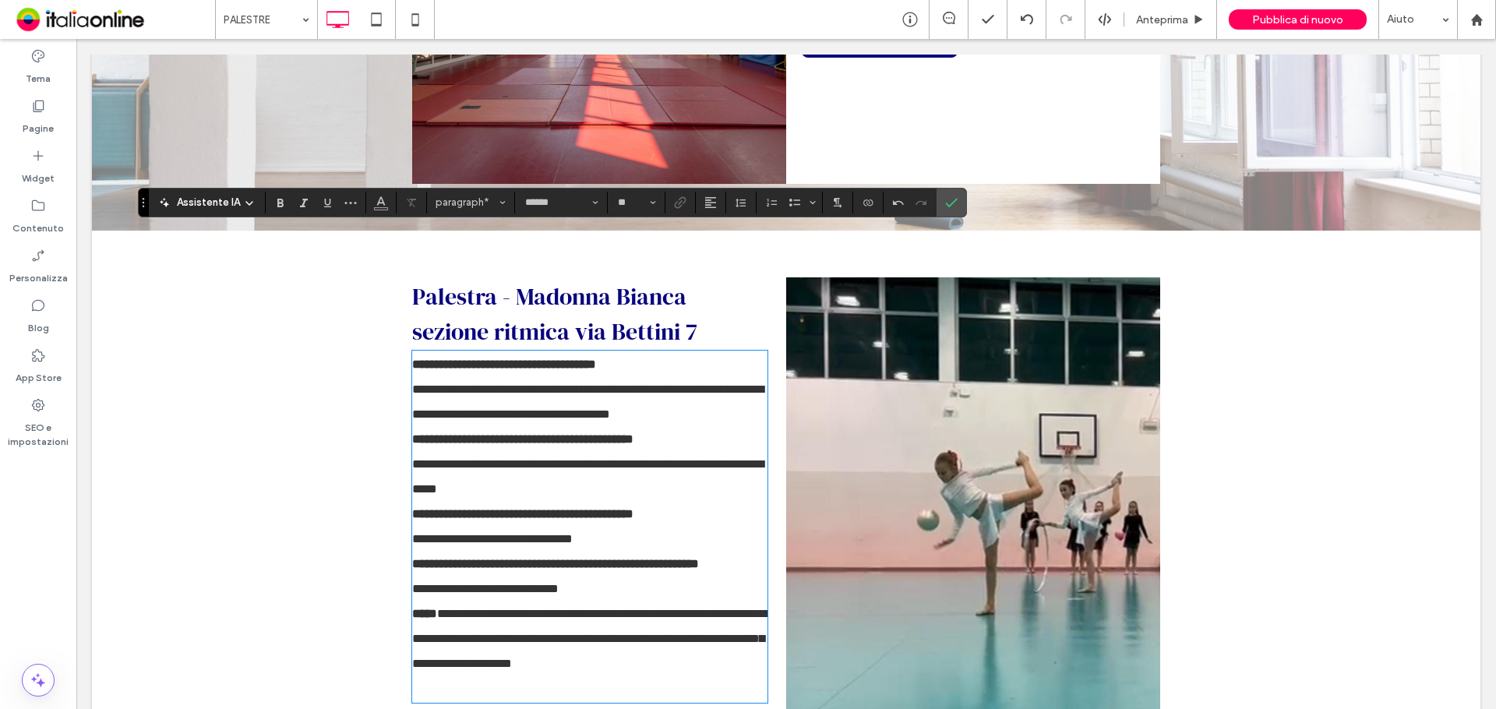
click at [404, 516] on div "**********" at bounding box center [786, 561] width 1388 height 661
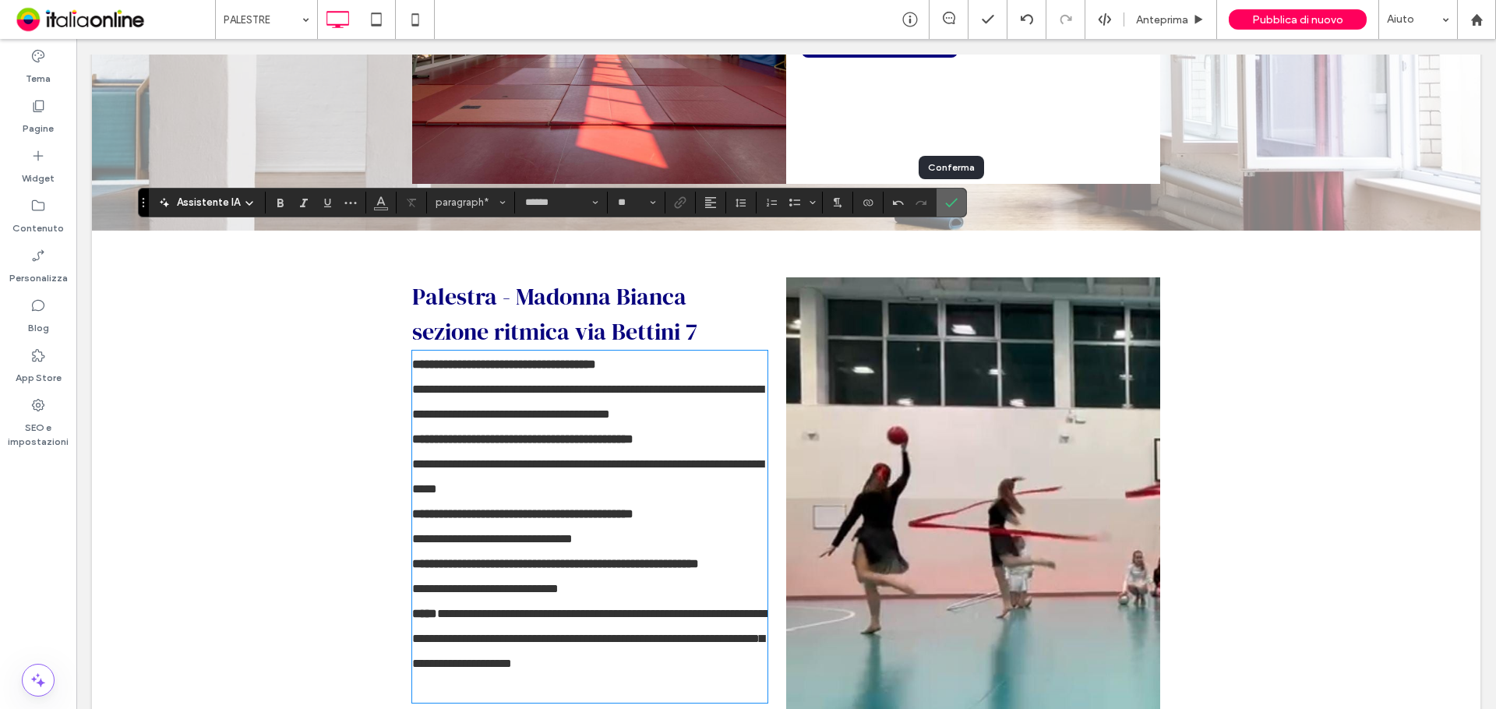
click at [957, 201] on label "Conferma" at bounding box center [951, 203] width 23 height 28
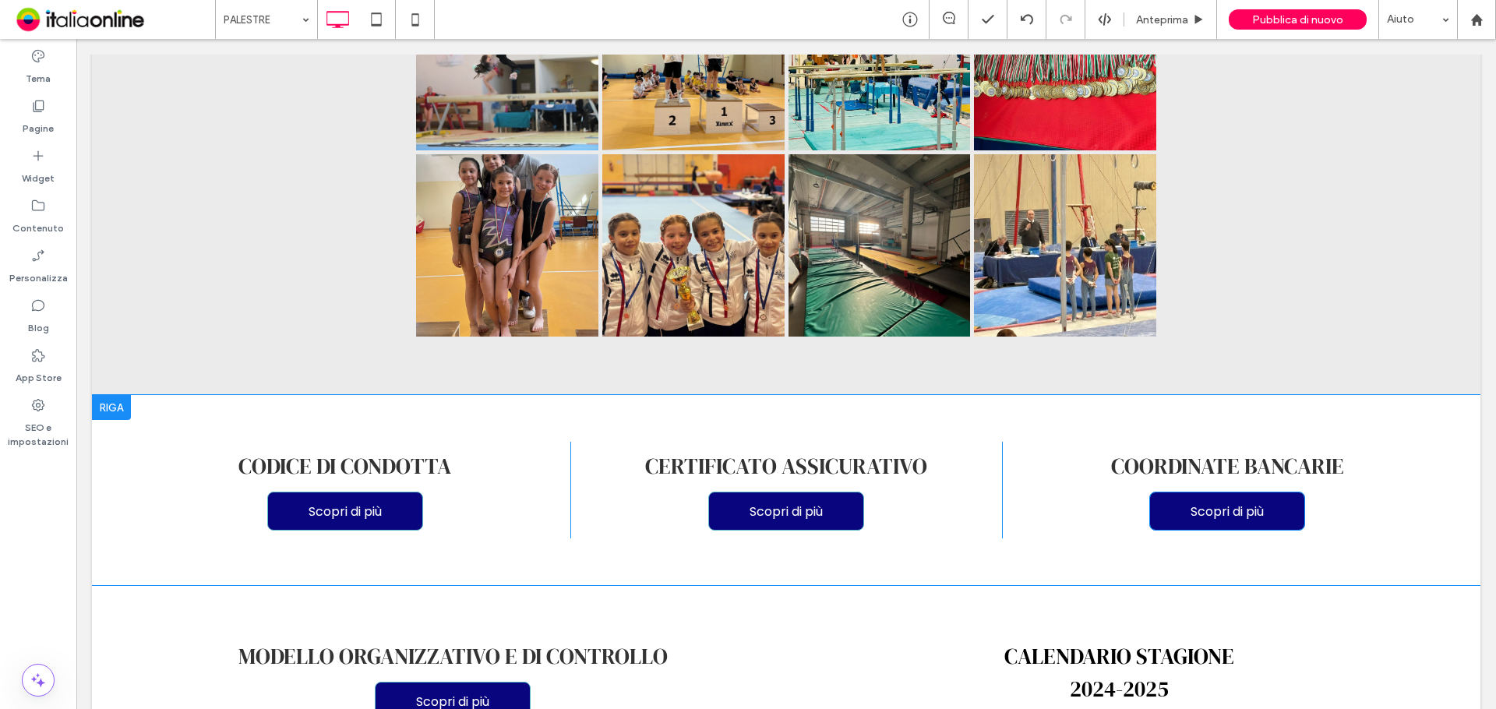
scroll to position [5064, 0]
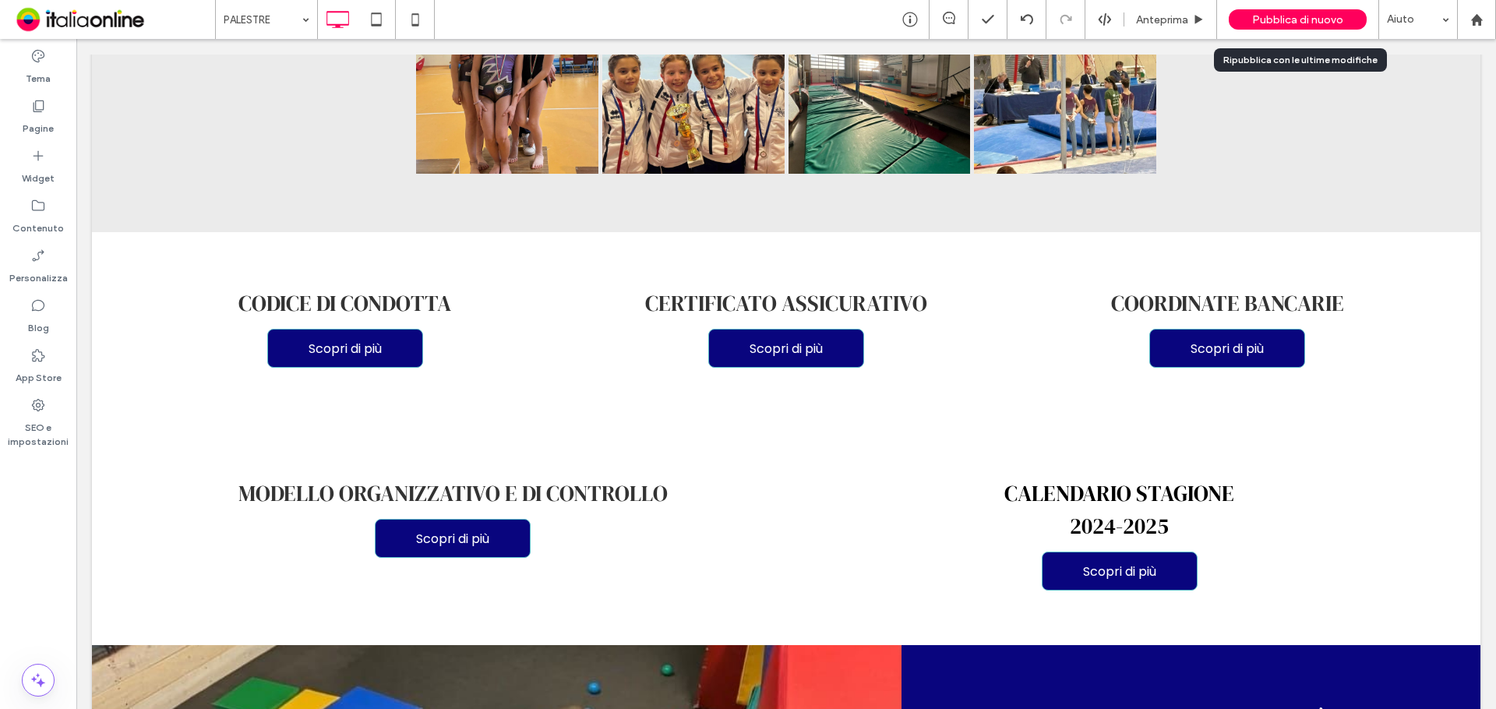
click at [1275, 13] on span "Pubblica di nuovo" at bounding box center [1297, 19] width 91 height 13
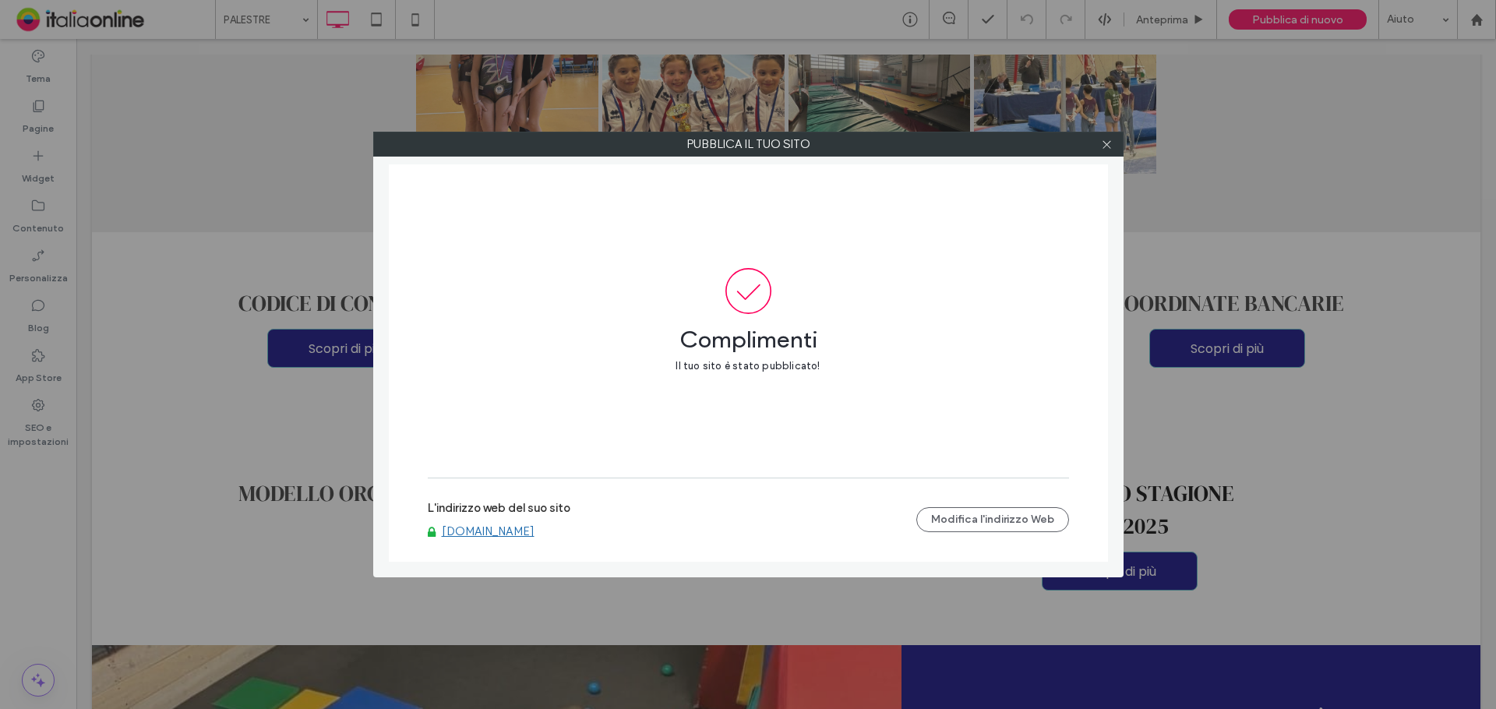
click at [519, 534] on link "www.artsgymtrento.it" at bounding box center [488, 531] width 93 height 14
drag, startPoint x: 1109, startPoint y: 142, endPoint x: 1053, endPoint y: 132, distance: 57.0
click at [1108, 142] on icon at bounding box center [1107, 145] width 12 height 12
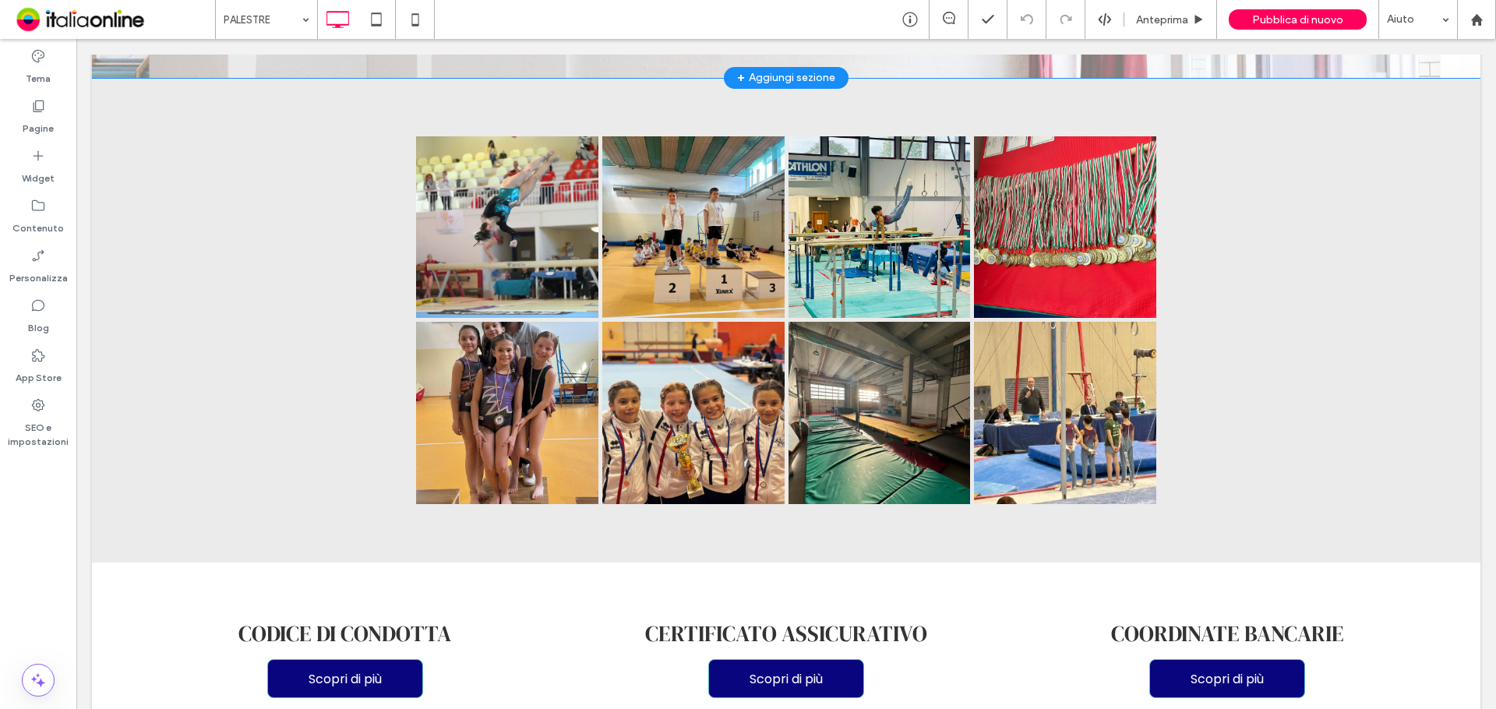
scroll to position [4567, 0]
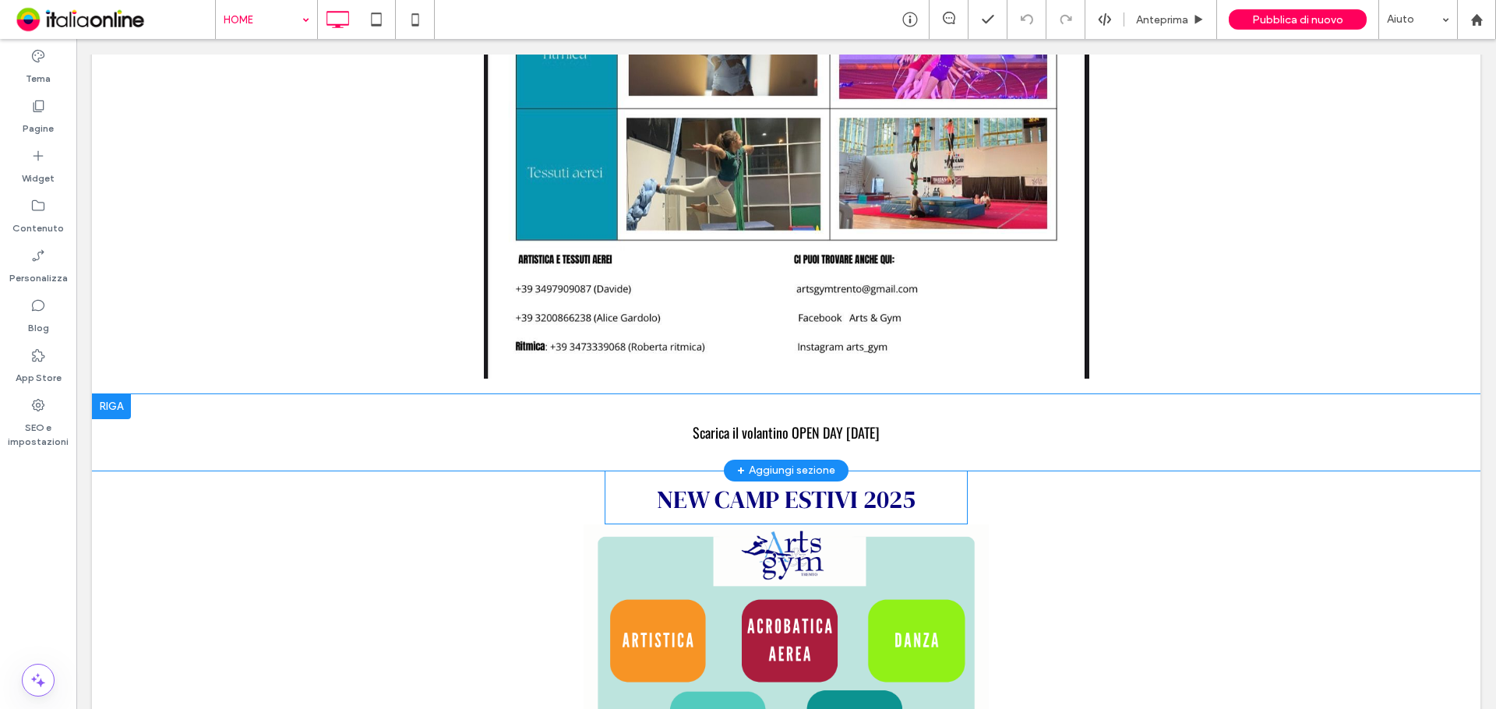
scroll to position [1247, 0]
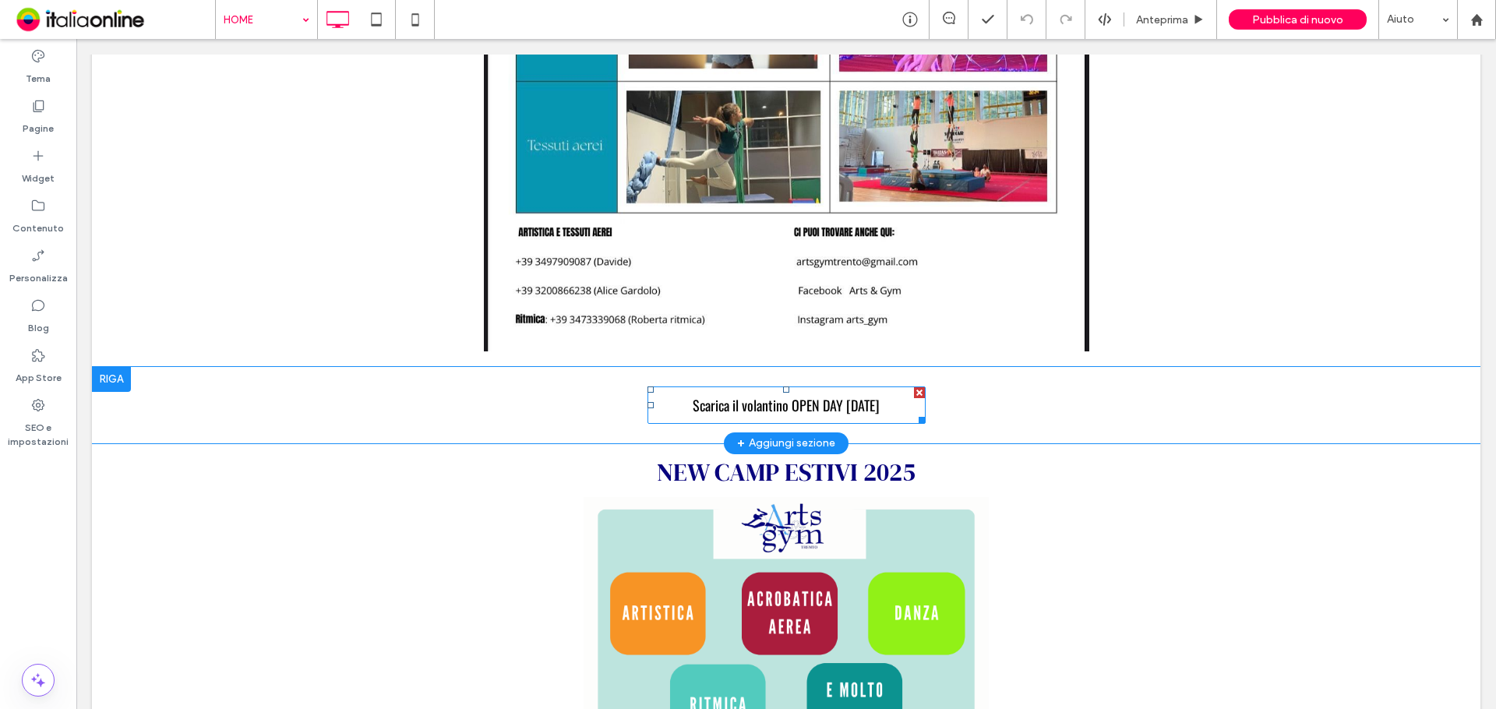
click at [796, 395] on span "Scarica il volantino OPEN DAY 13/09/2025" at bounding box center [786, 405] width 187 height 20
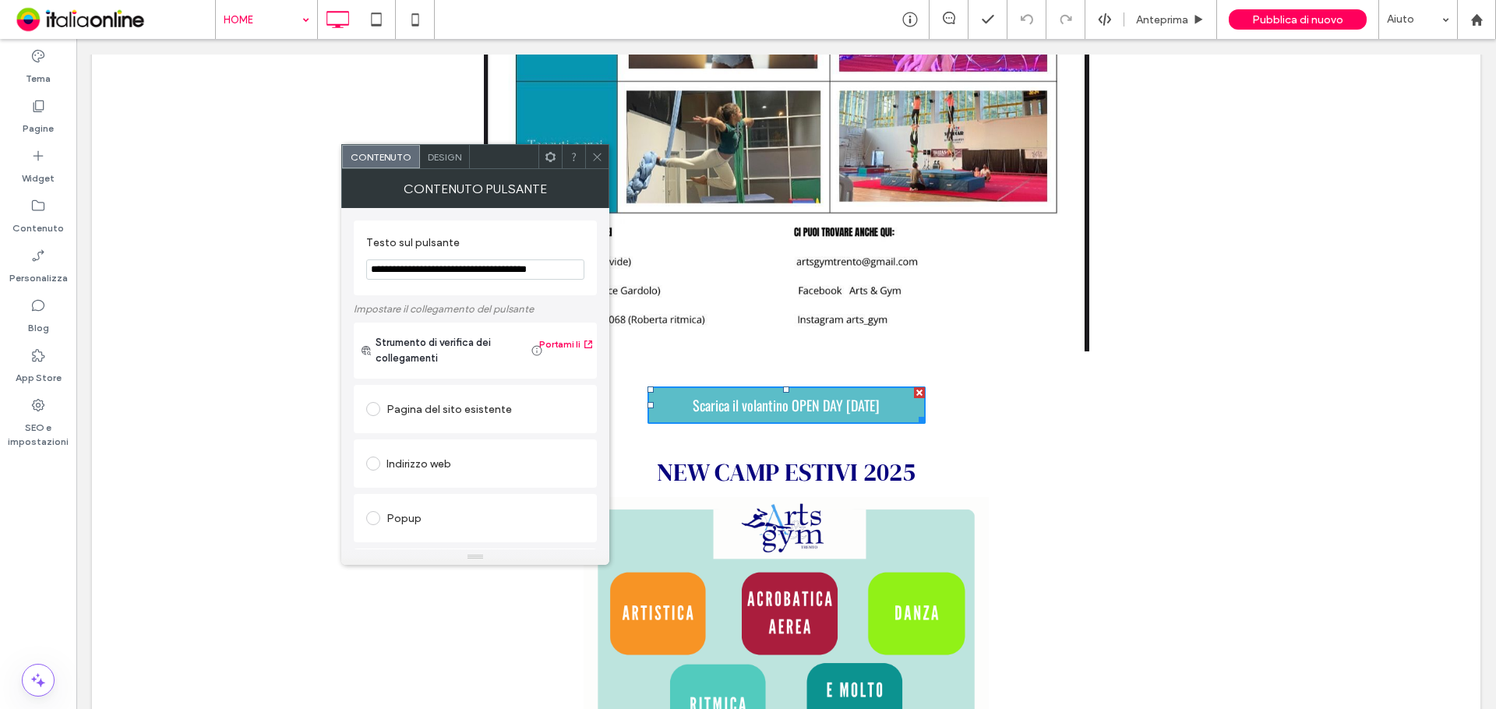
click at [445, 153] on span "Design" at bounding box center [445, 157] width 34 height 12
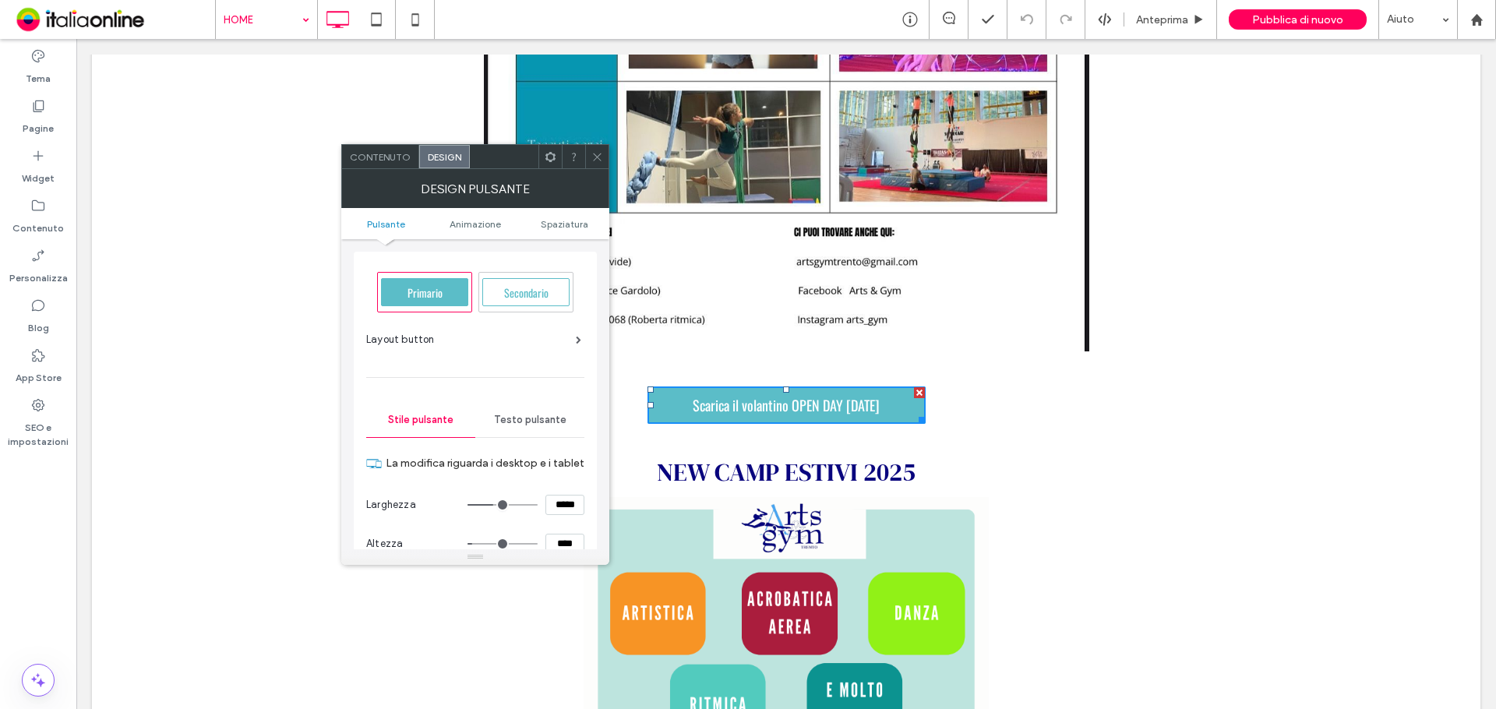
click at [538, 337] on div "Layout button" at bounding box center [473, 340] width 215 height 16
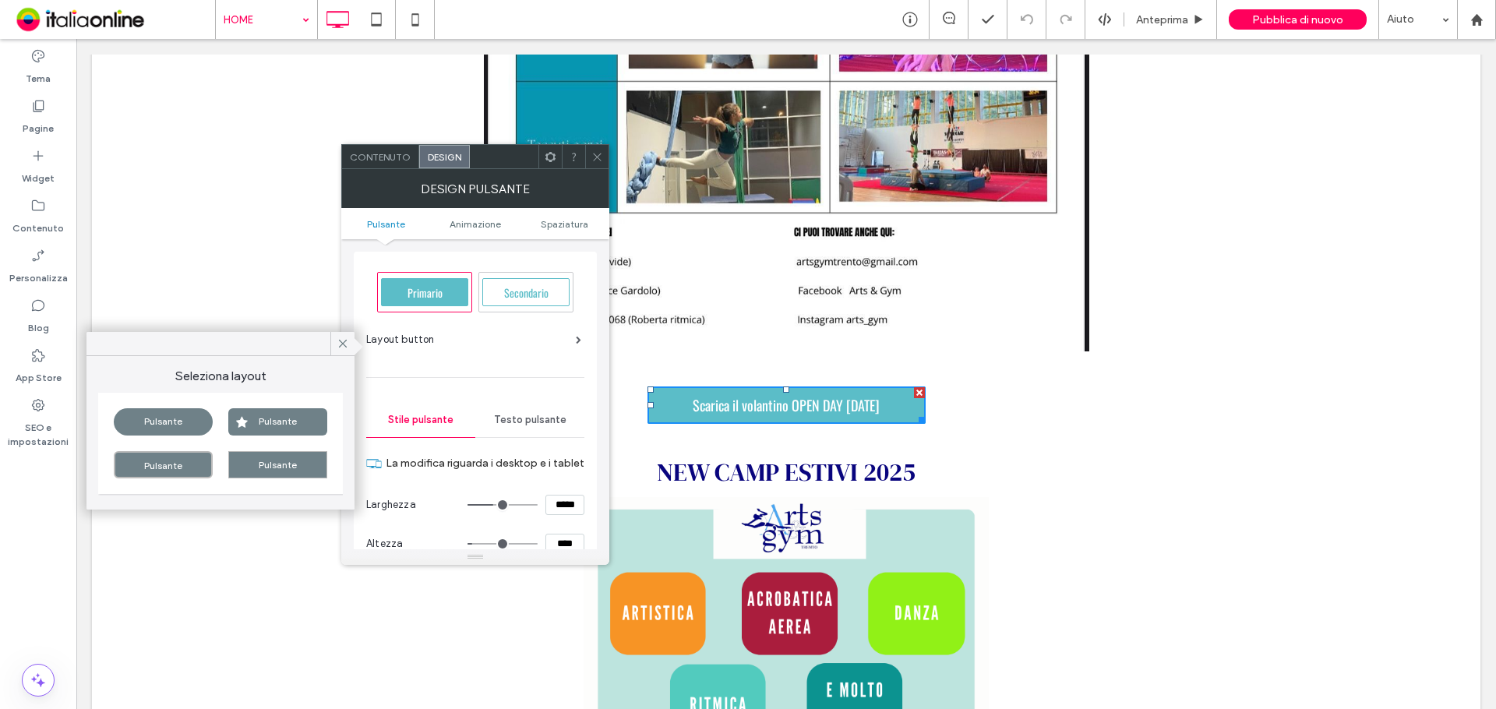
click at [210, 468] on div "Pulsante" at bounding box center [163, 464] width 99 height 27
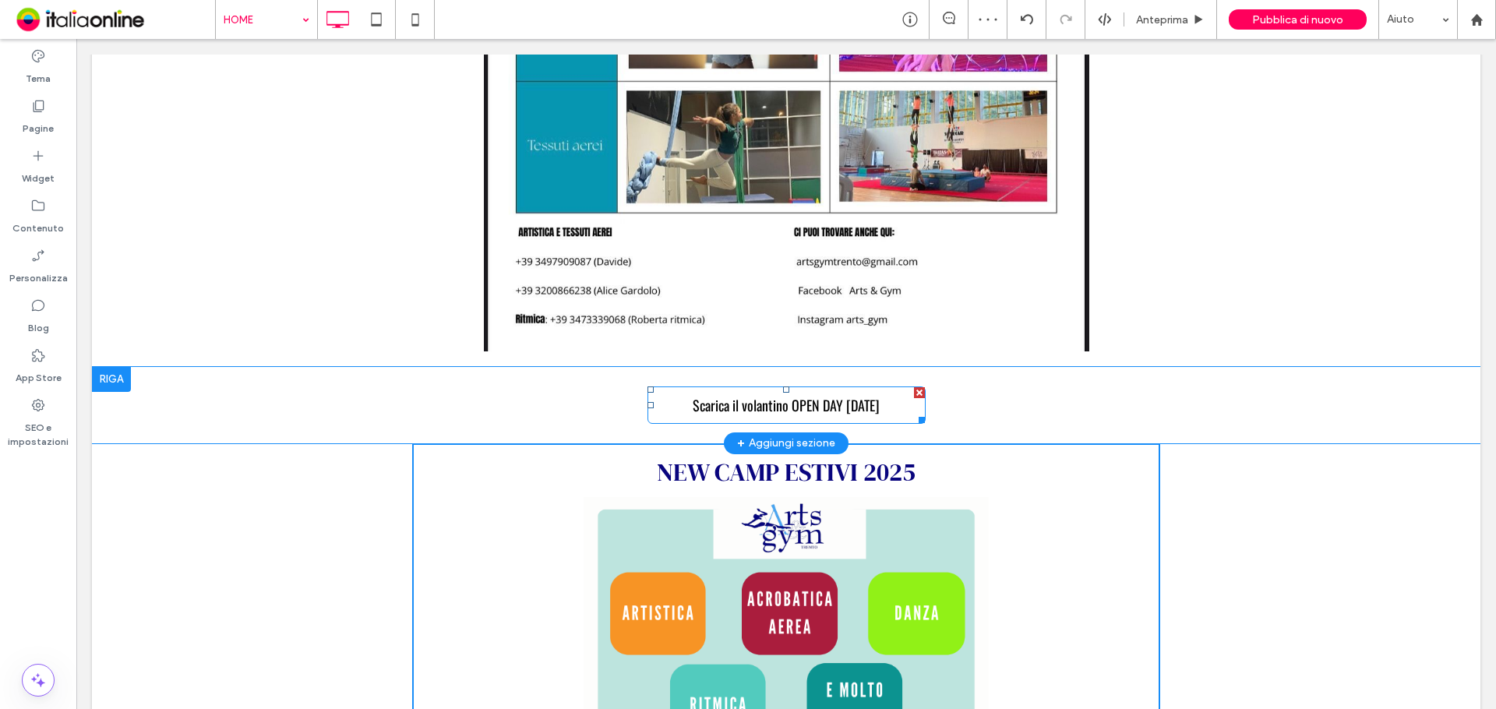
click at [799, 395] on span "Scarica il volantino OPEN DAY 13/09/2025" at bounding box center [786, 405] width 187 height 20
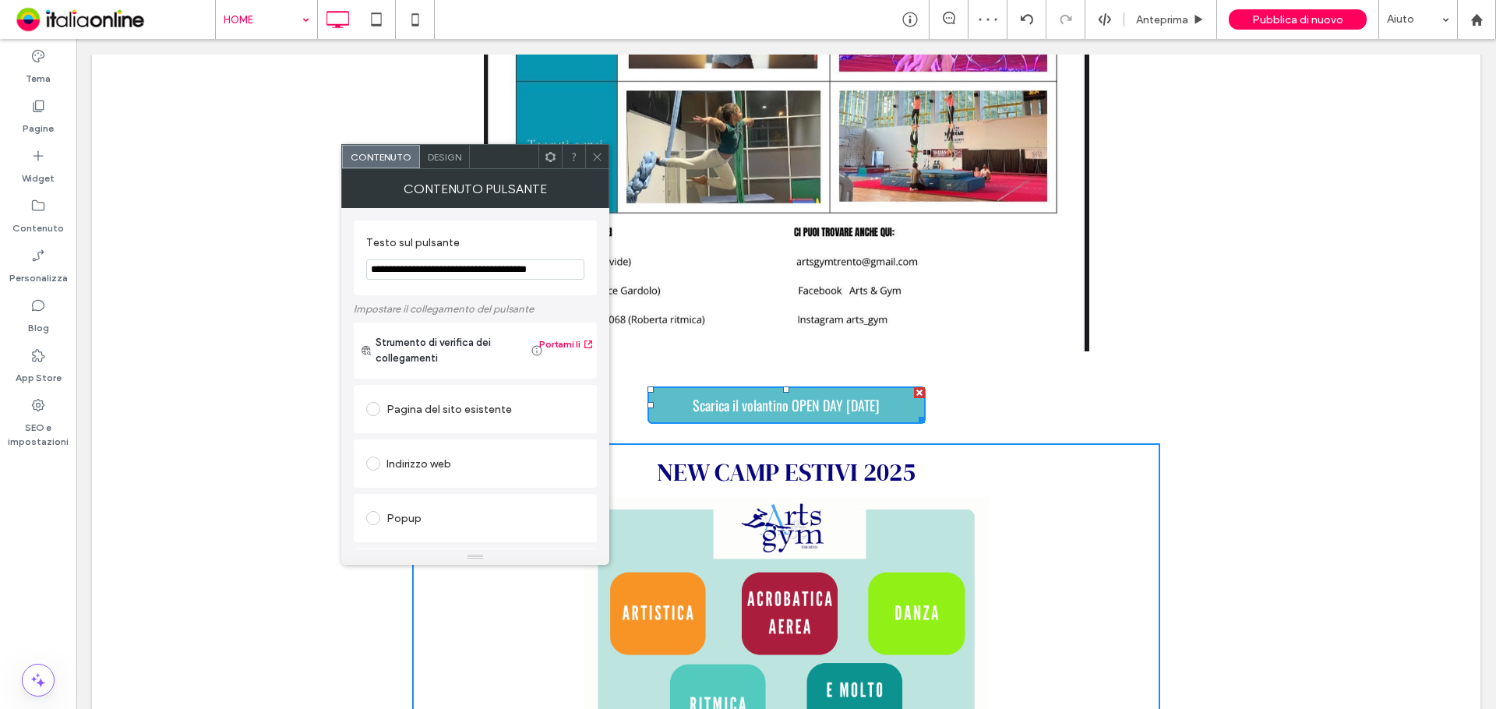
click at [455, 164] on div "Design" at bounding box center [445, 156] width 50 height 23
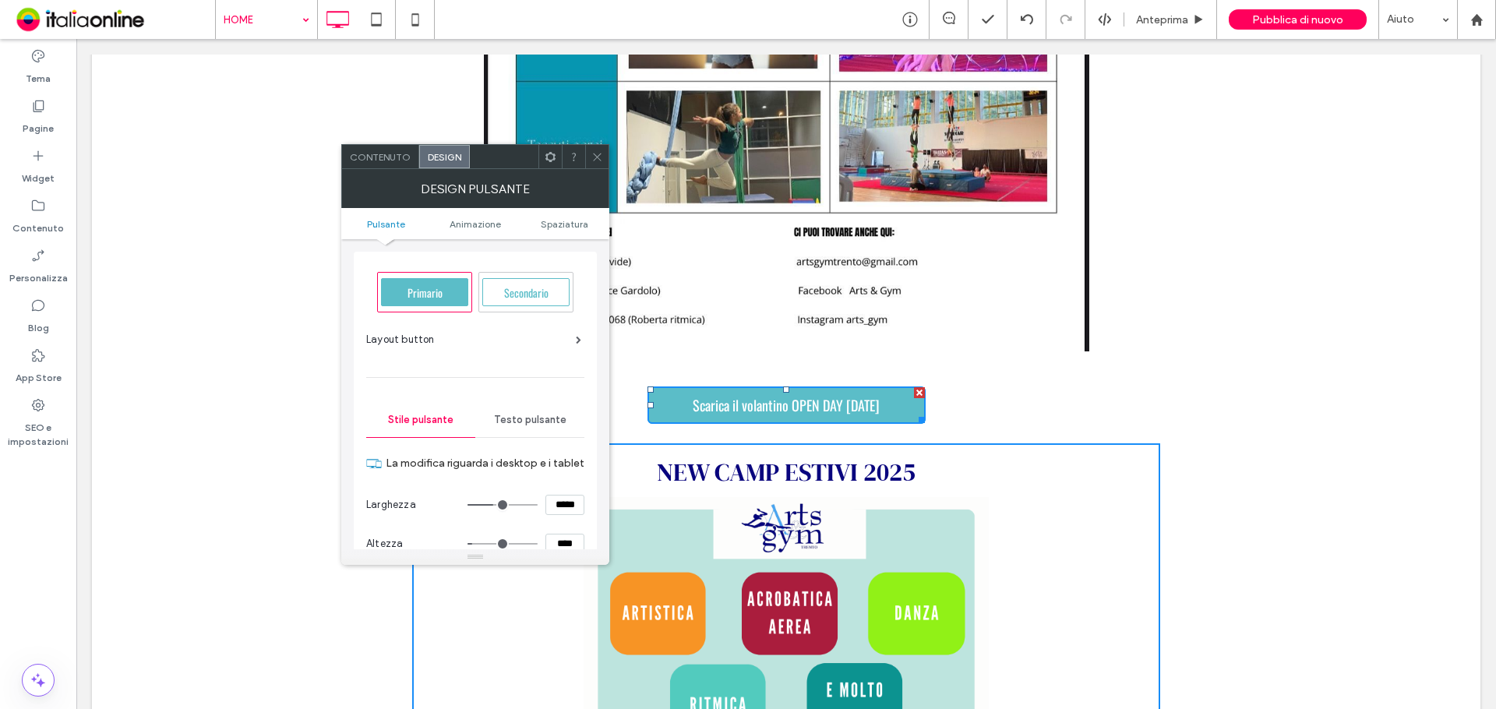
click at [388, 294] on div "Primario" at bounding box center [424, 292] width 87 height 28
type input "**"
type input "****"
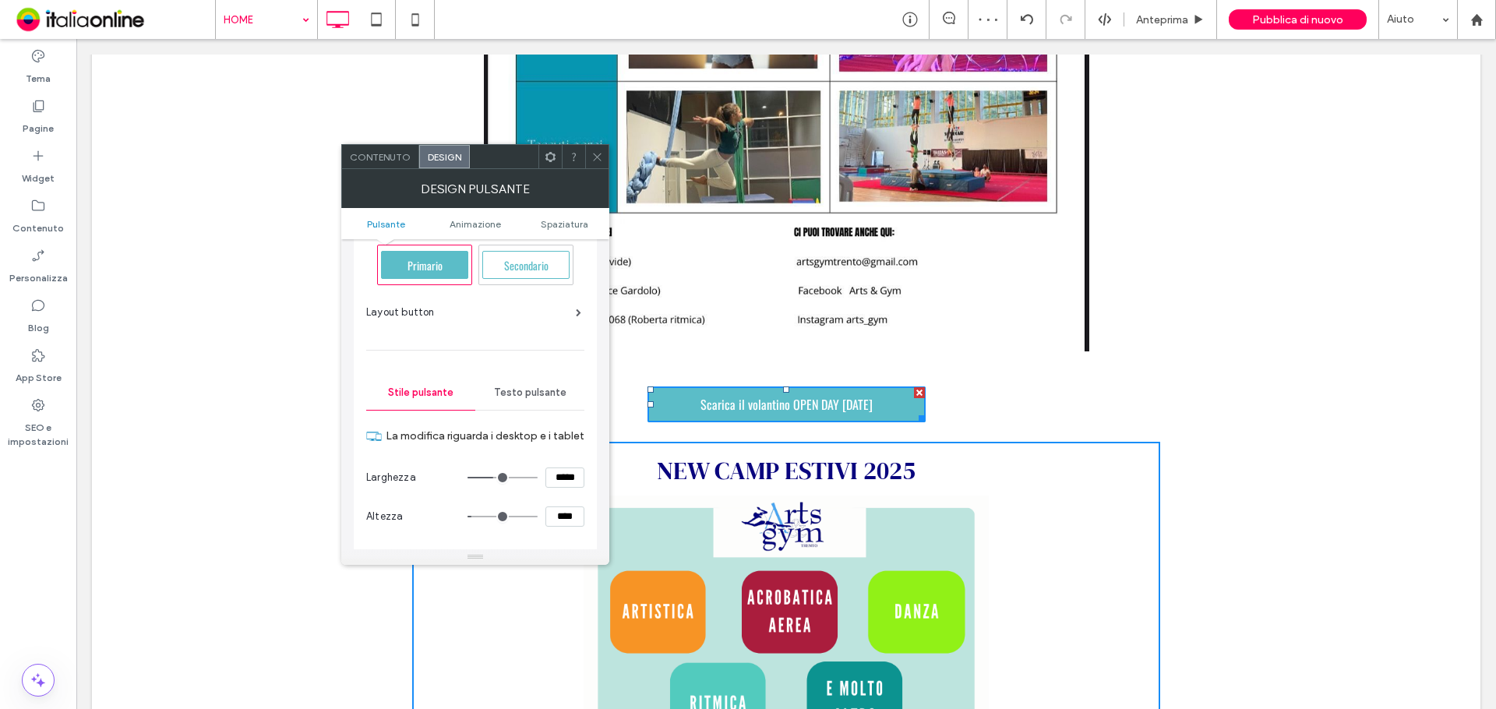
scroll to position [0, 0]
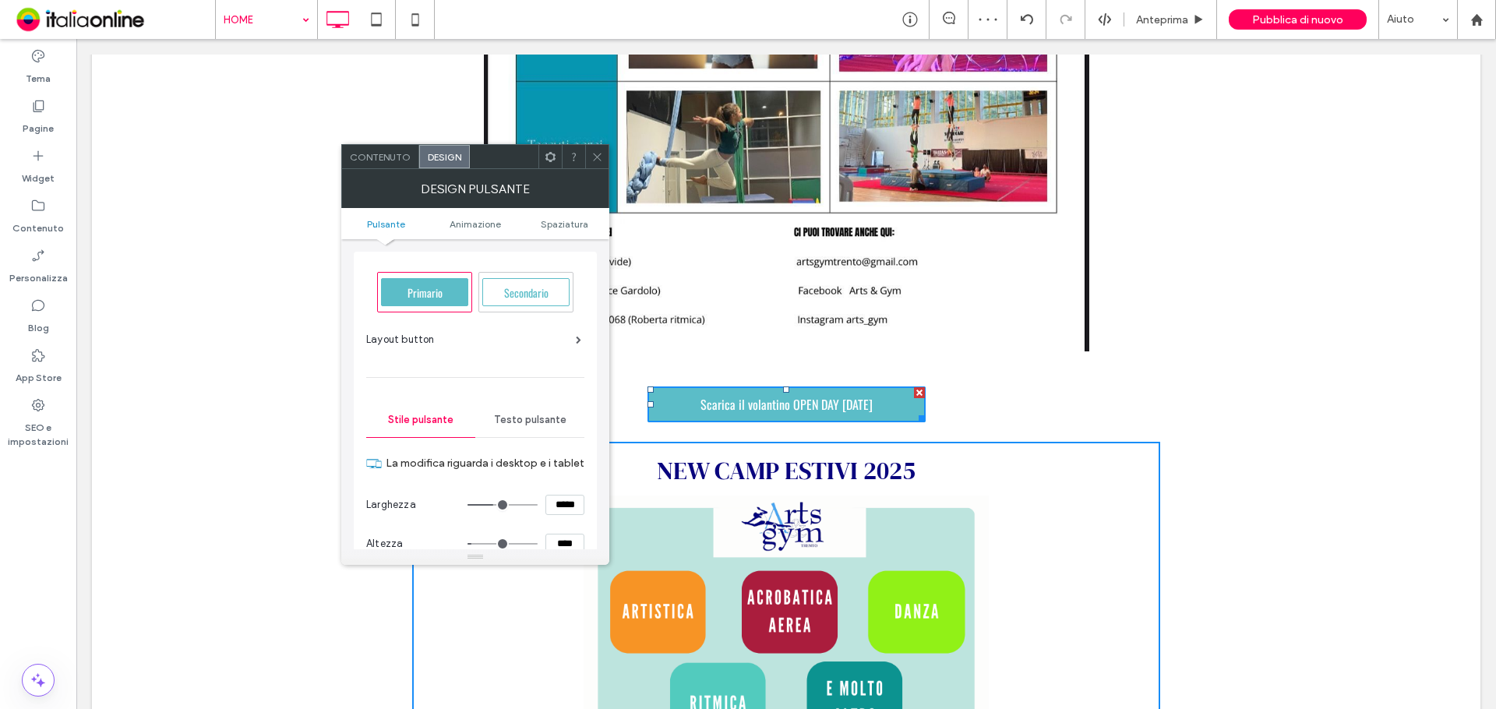
click at [538, 422] on span "Testo pulsante" at bounding box center [530, 420] width 72 height 12
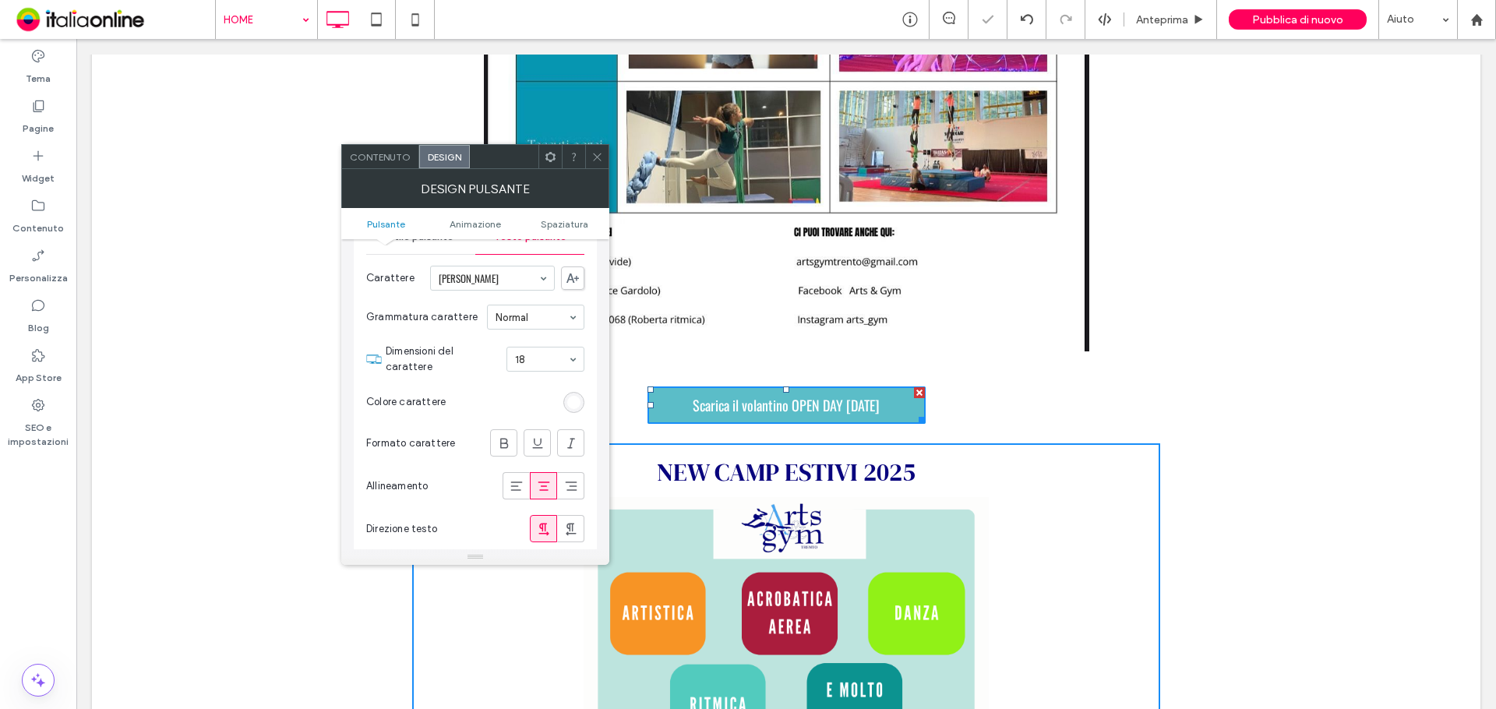
scroll to position [156, 0]
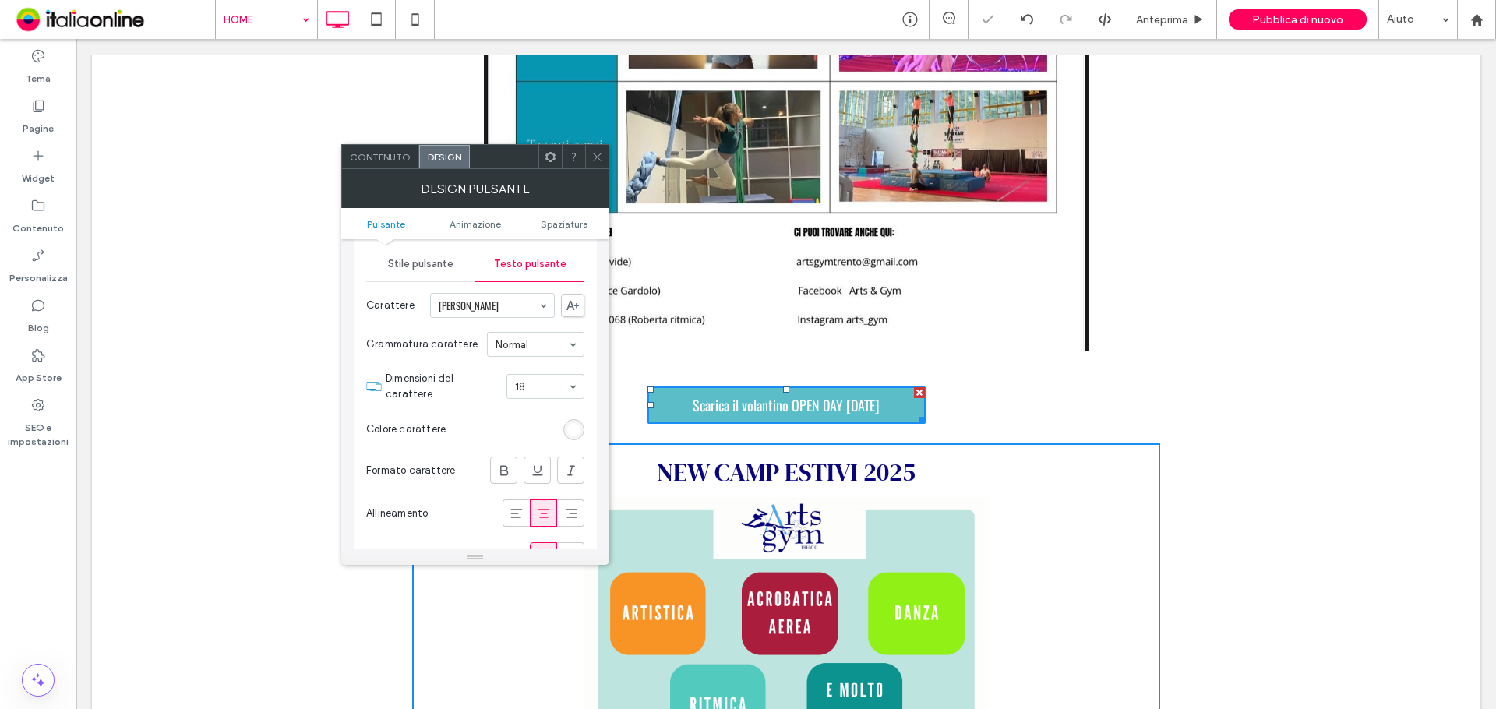
click at [411, 259] on span "Stile pulsante" at bounding box center [420, 264] width 65 height 12
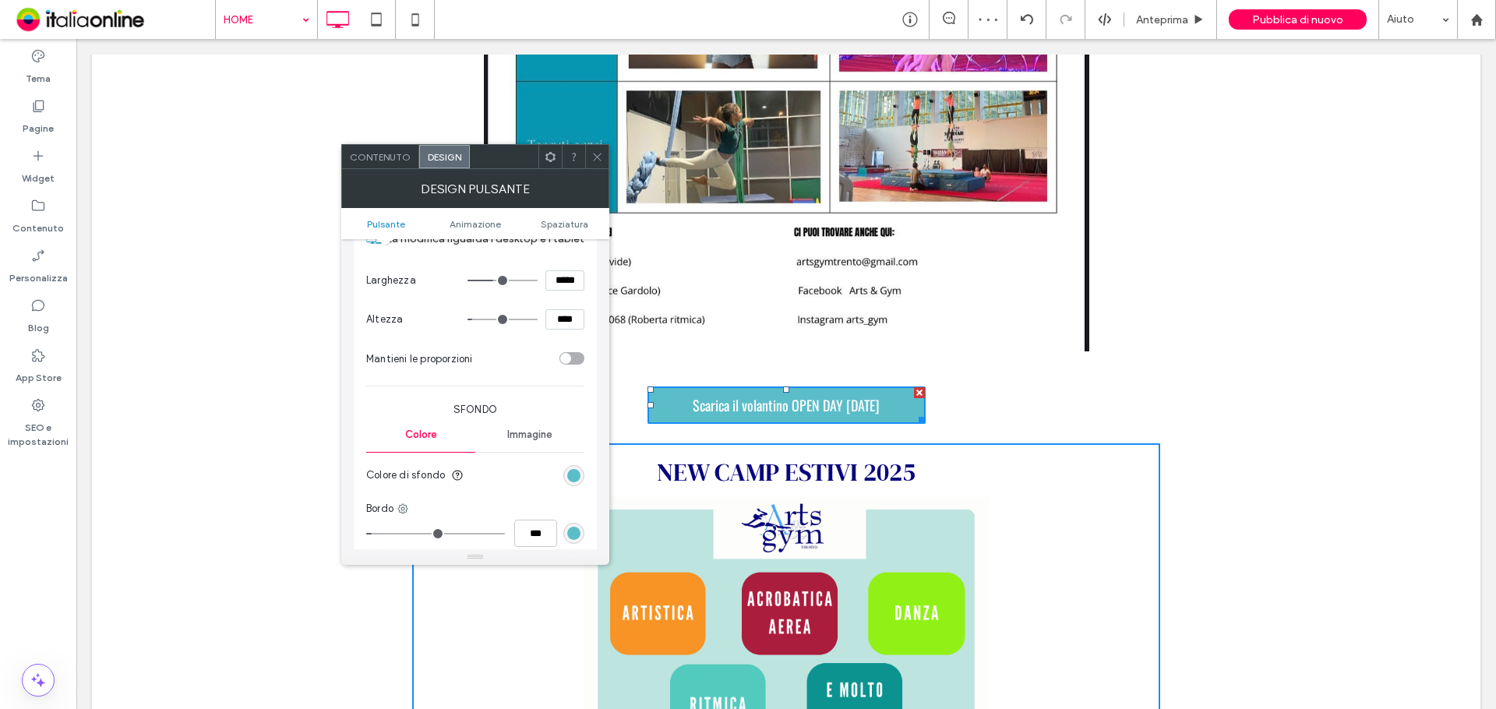
scroll to position [312, 0]
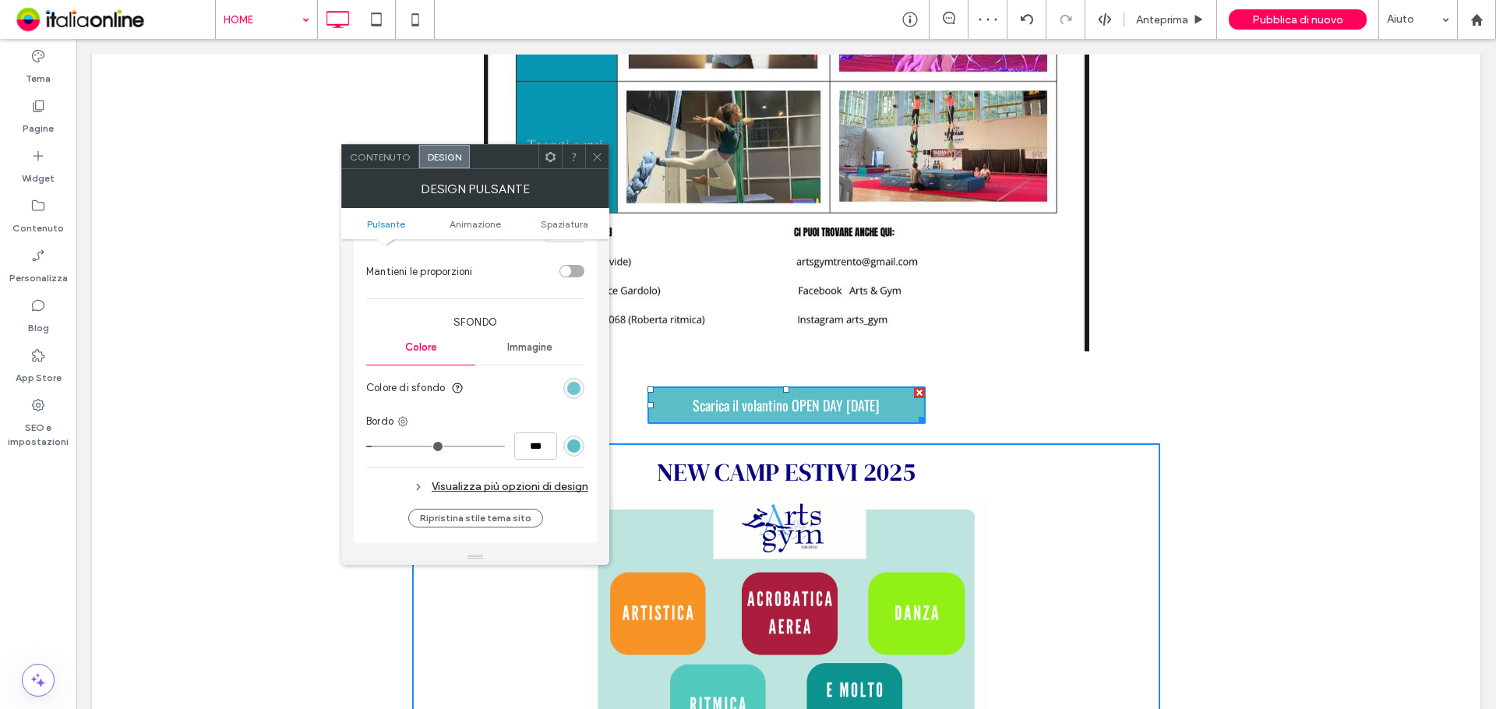
click at [578, 386] on div "rgb(91, 189, 200)" at bounding box center [573, 388] width 13 height 13
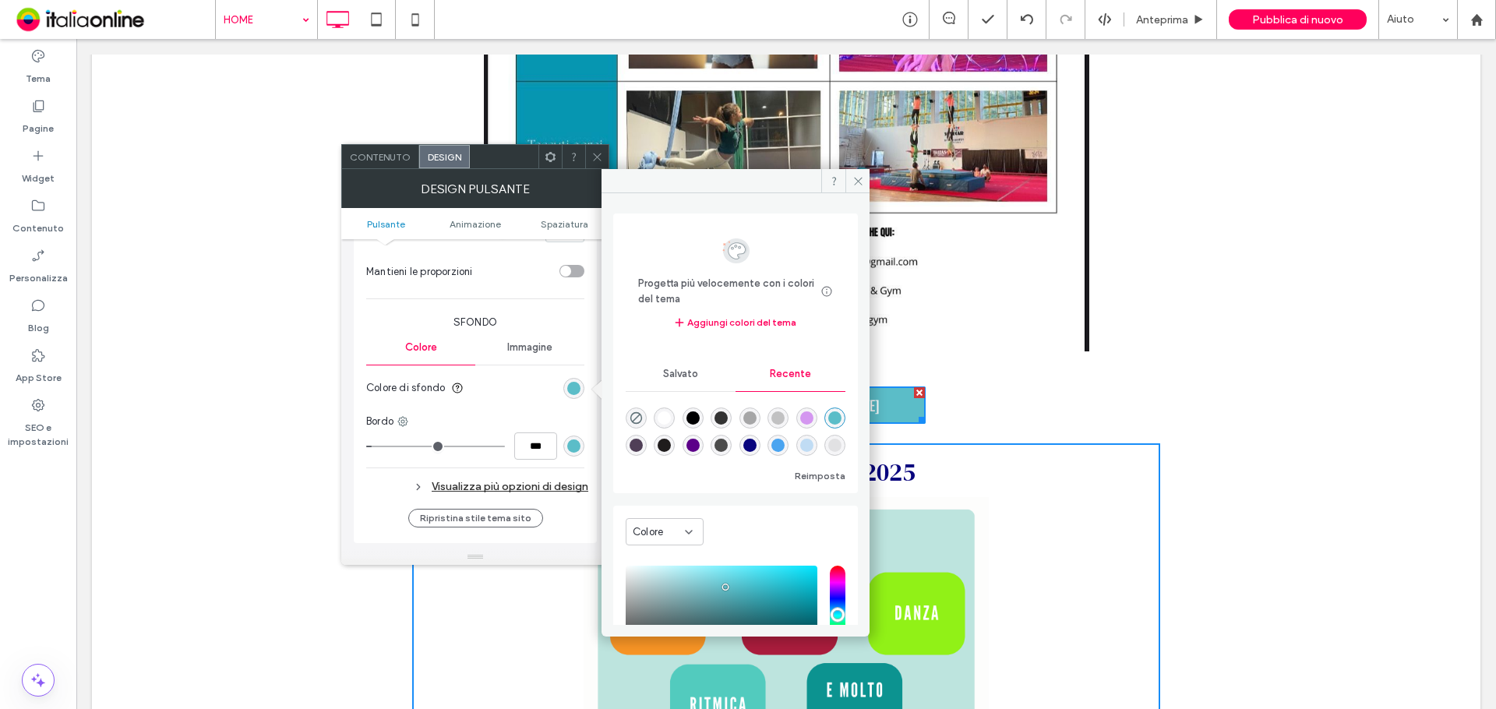
click at [756, 444] on div "rgba(9, 5, 126, 1)" at bounding box center [749, 445] width 13 height 13
type input "*******"
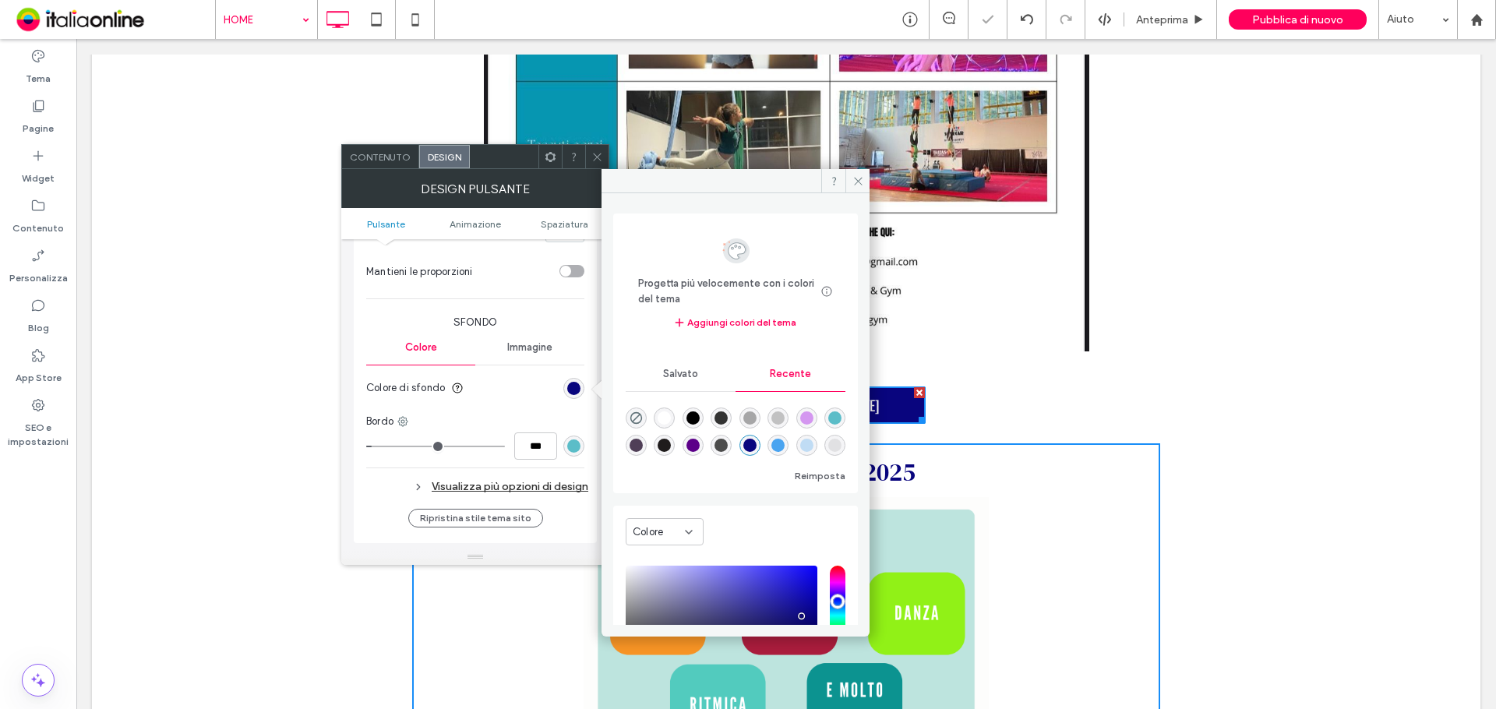
click at [572, 446] on div "rgb(91, 189, 200)" at bounding box center [573, 445] width 13 height 13
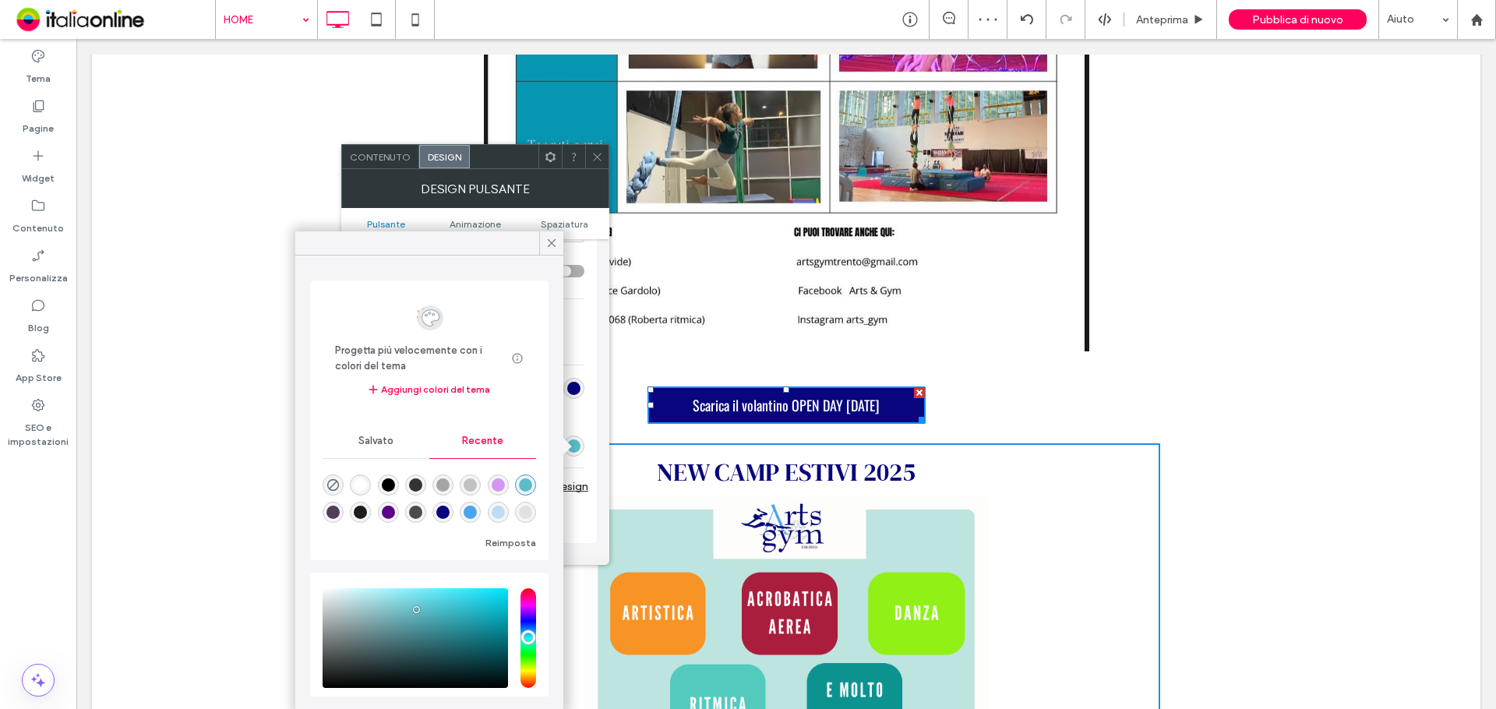
click at [450, 515] on div "rgba(9, 5, 126, 1)" at bounding box center [442, 512] width 13 height 13
type input "*******"
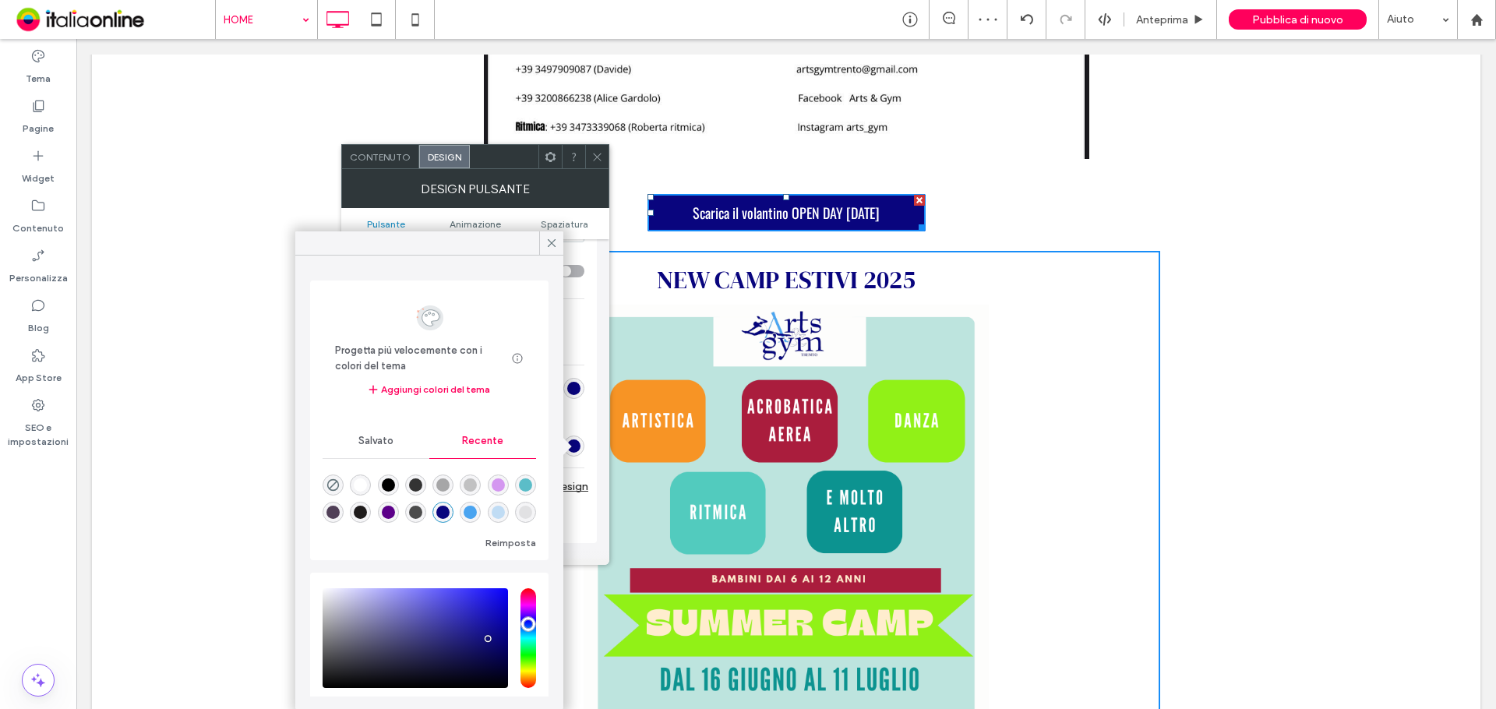
scroll to position [1480, 0]
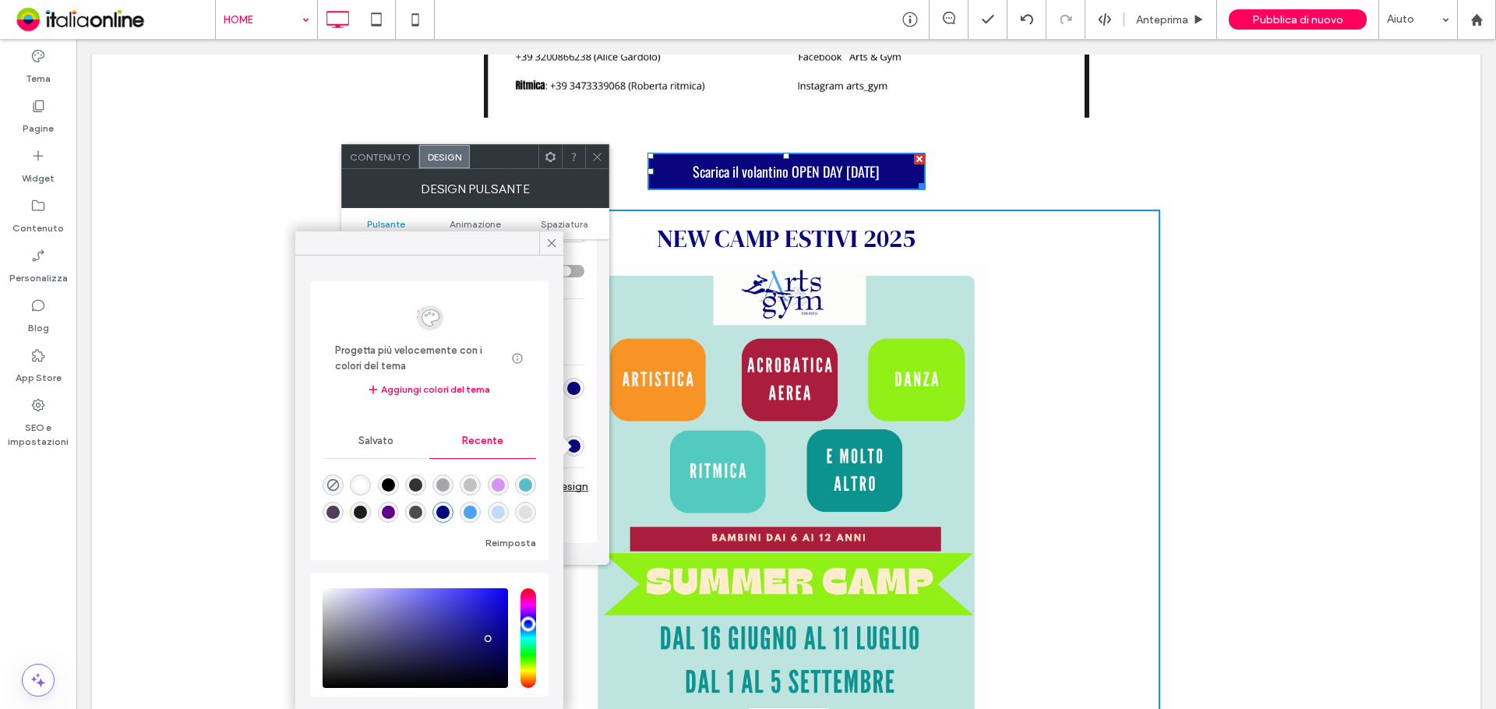
drag, startPoint x: 604, startPoint y: 149, endPoint x: 607, endPoint y: 160, distance: 11.3
click at [605, 149] on div at bounding box center [596, 156] width 23 height 23
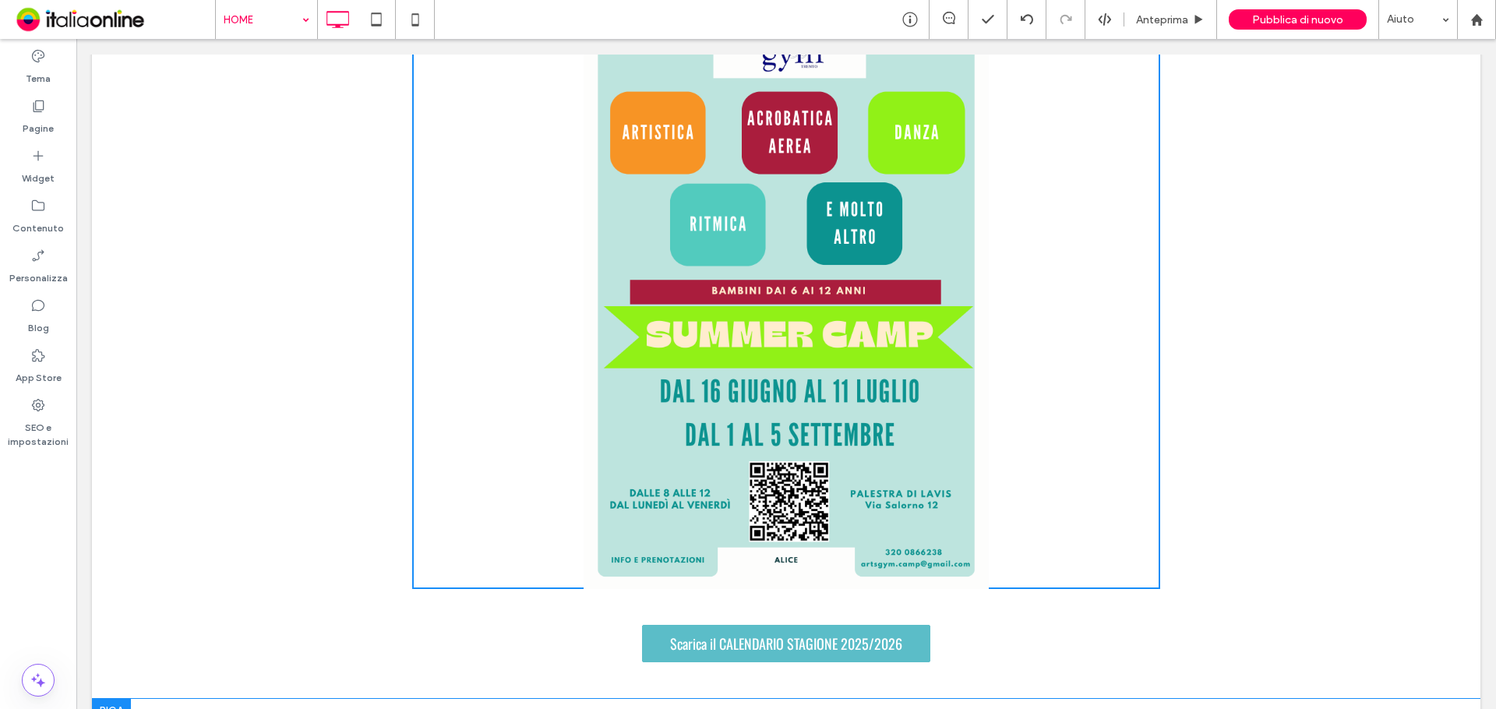
scroll to position [1870, 0]
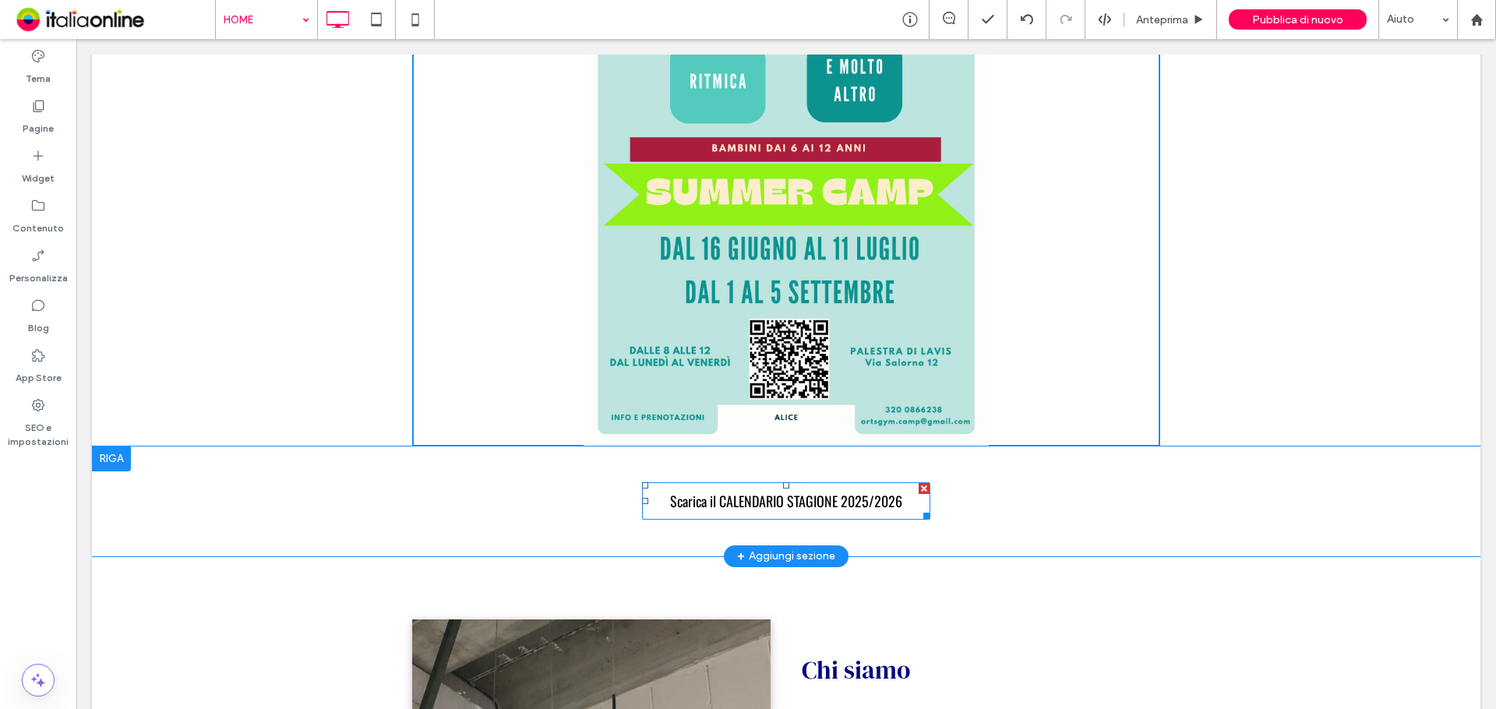
click at [756, 482] on link "Scarica il CALENDARIO STAGIONE 2025/2026" at bounding box center [786, 500] width 288 height 37
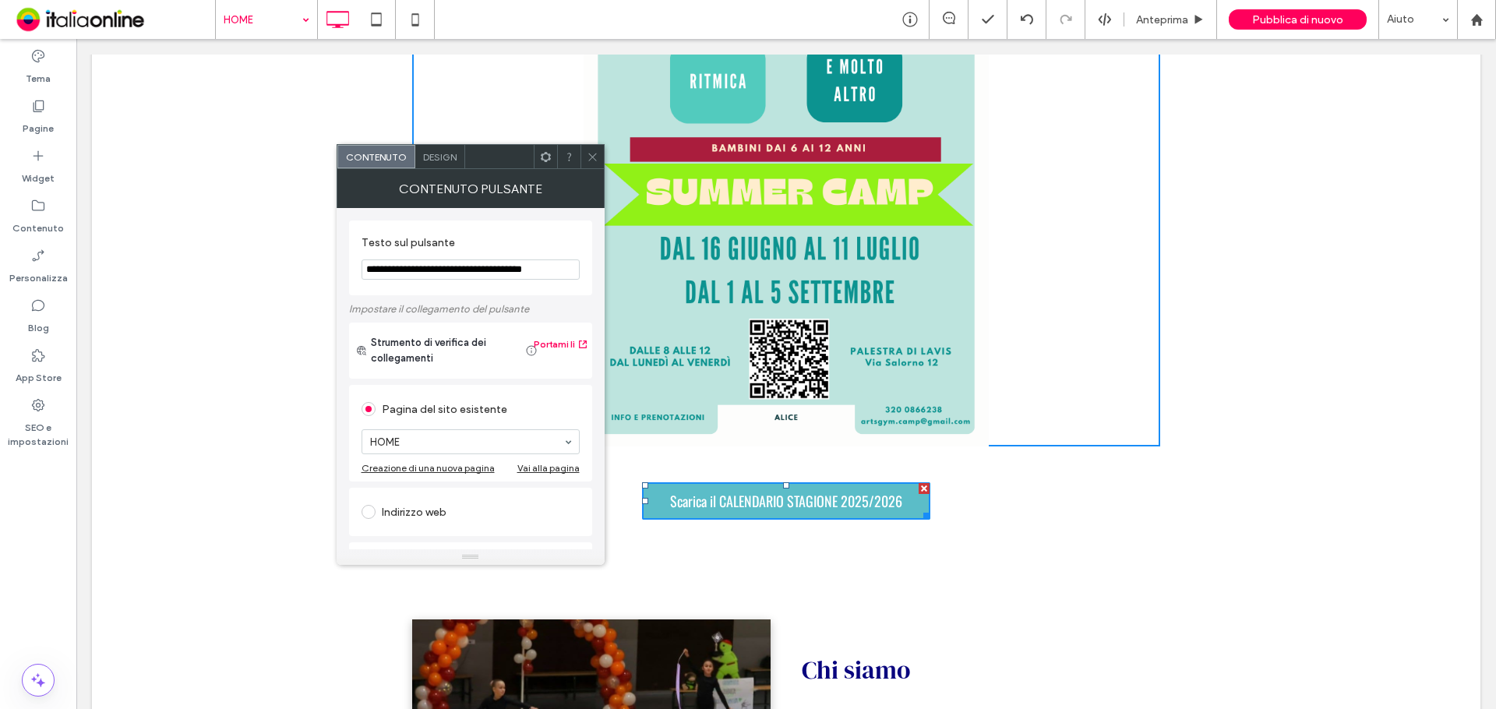
click at [446, 159] on span "Design" at bounding box center [440, 157] width 34 height 12
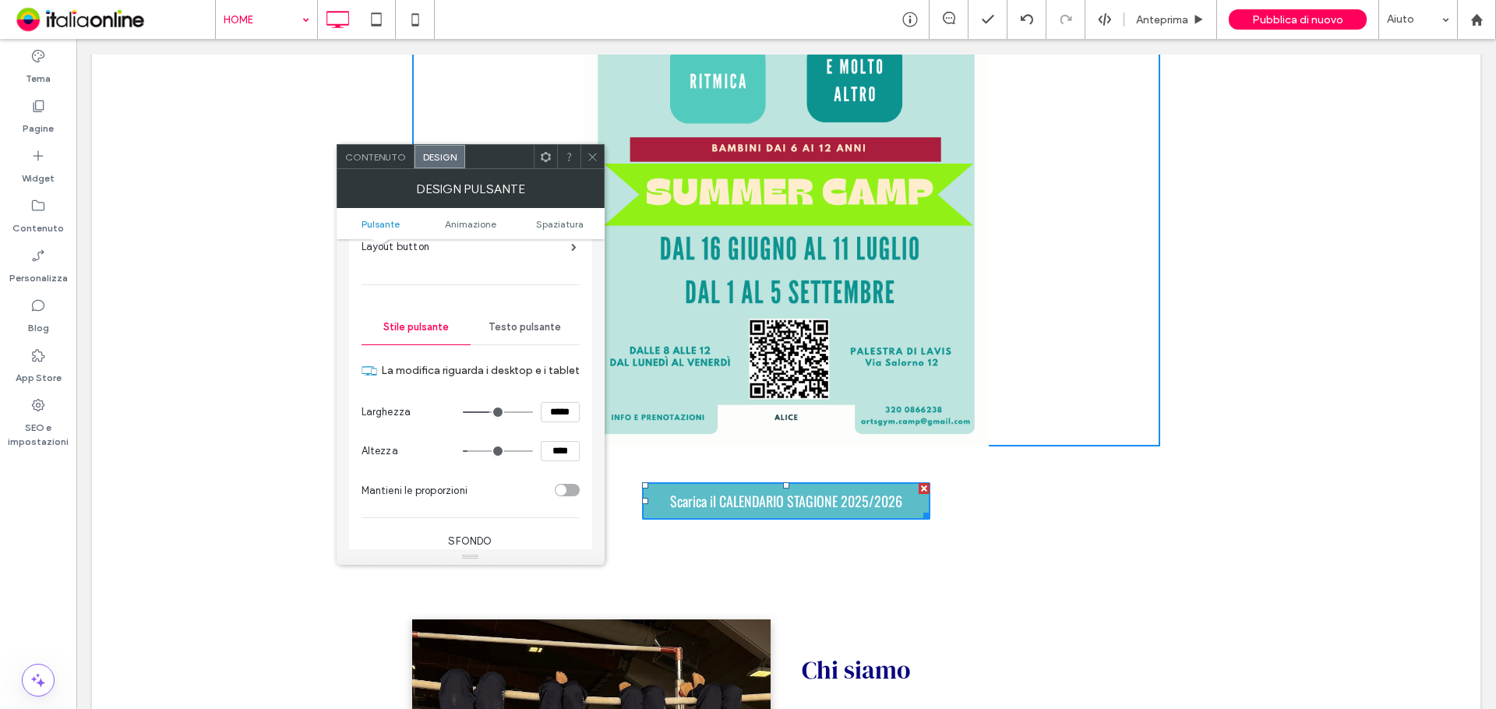
scroll to position [234, 0]
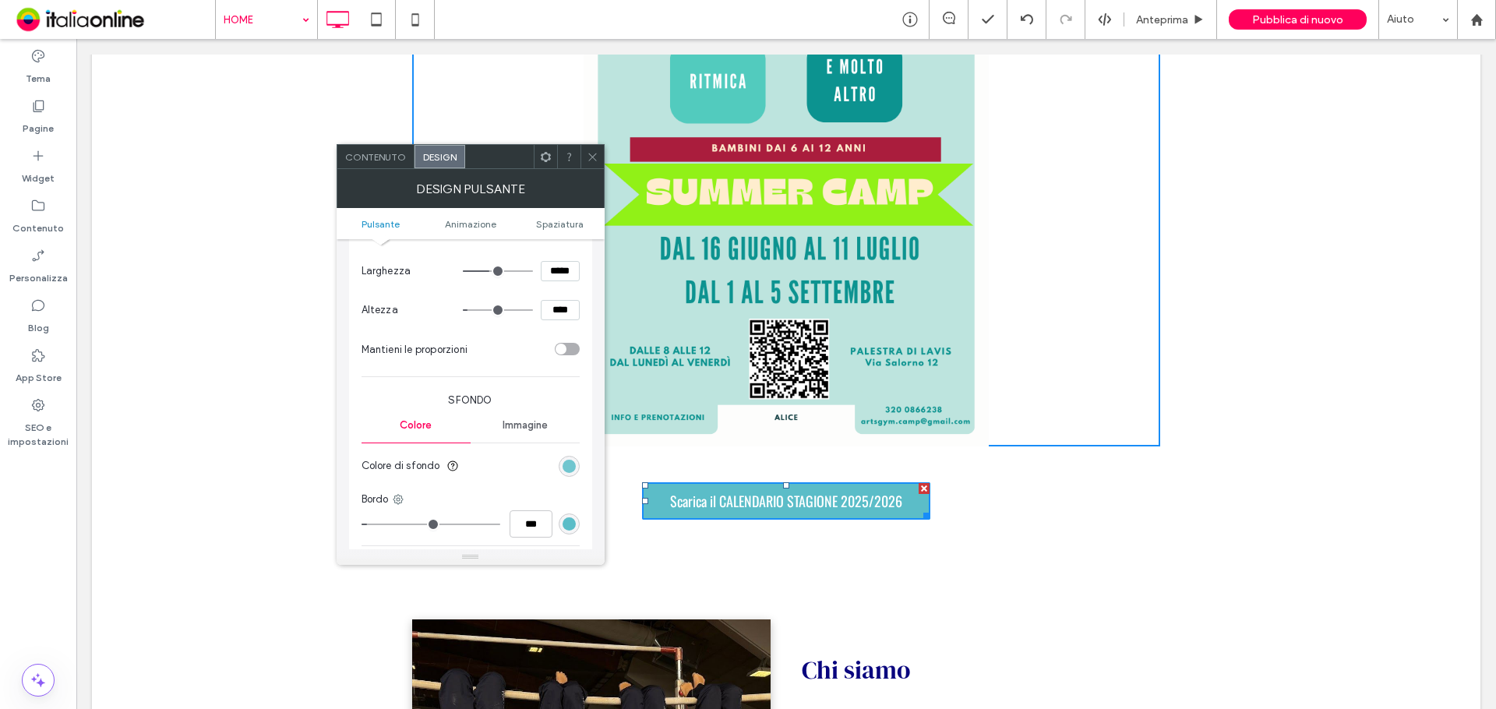
click at [559, 471] on section "Colore di sfondo" at bounding box center [470, 465] width 218 height 39
click at [564, 466] on div "rgb(91, 189, 200)" at bounding box center [568, 466] width 13 height 13
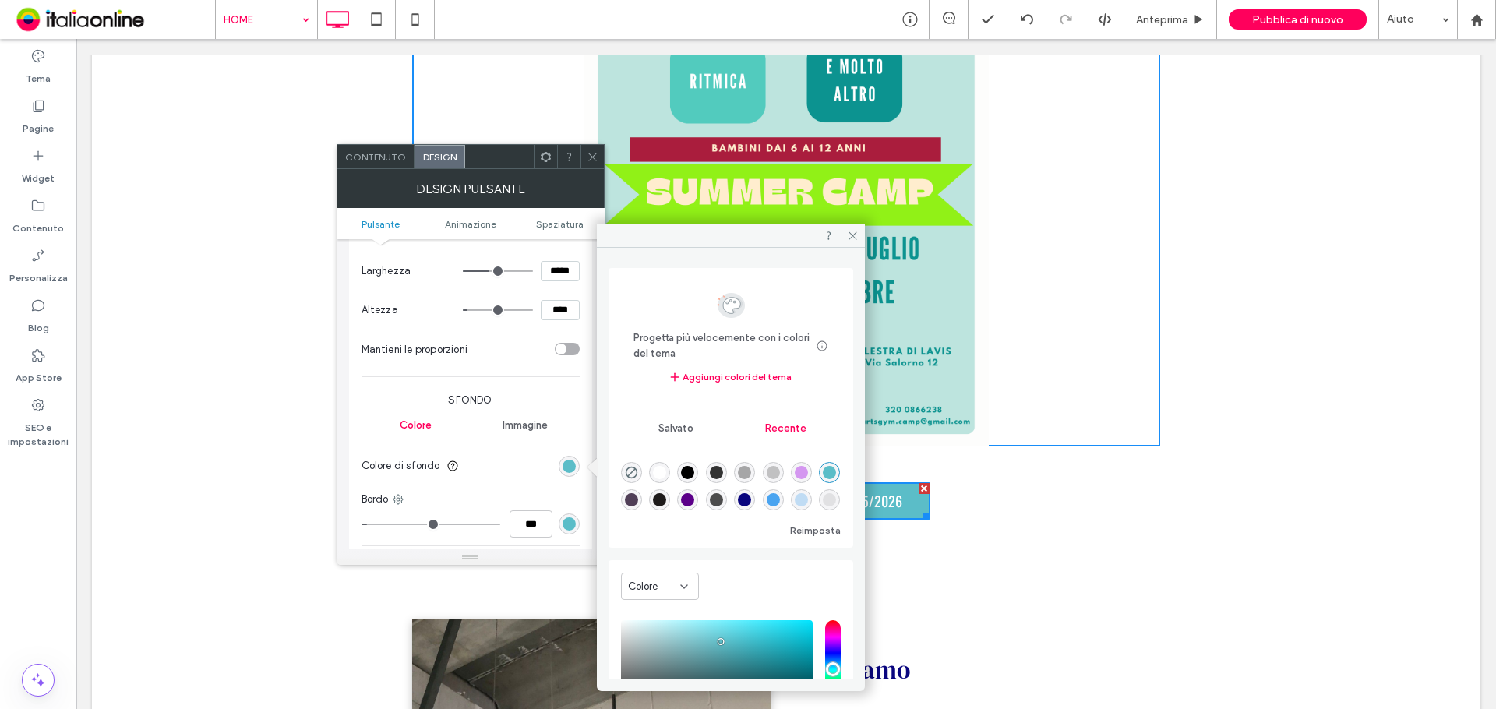
click at [755, 499] on div "rgba(9, 5, 126, 1)" at bounding box center [744, 499] width 21 height 21
type input "*******"
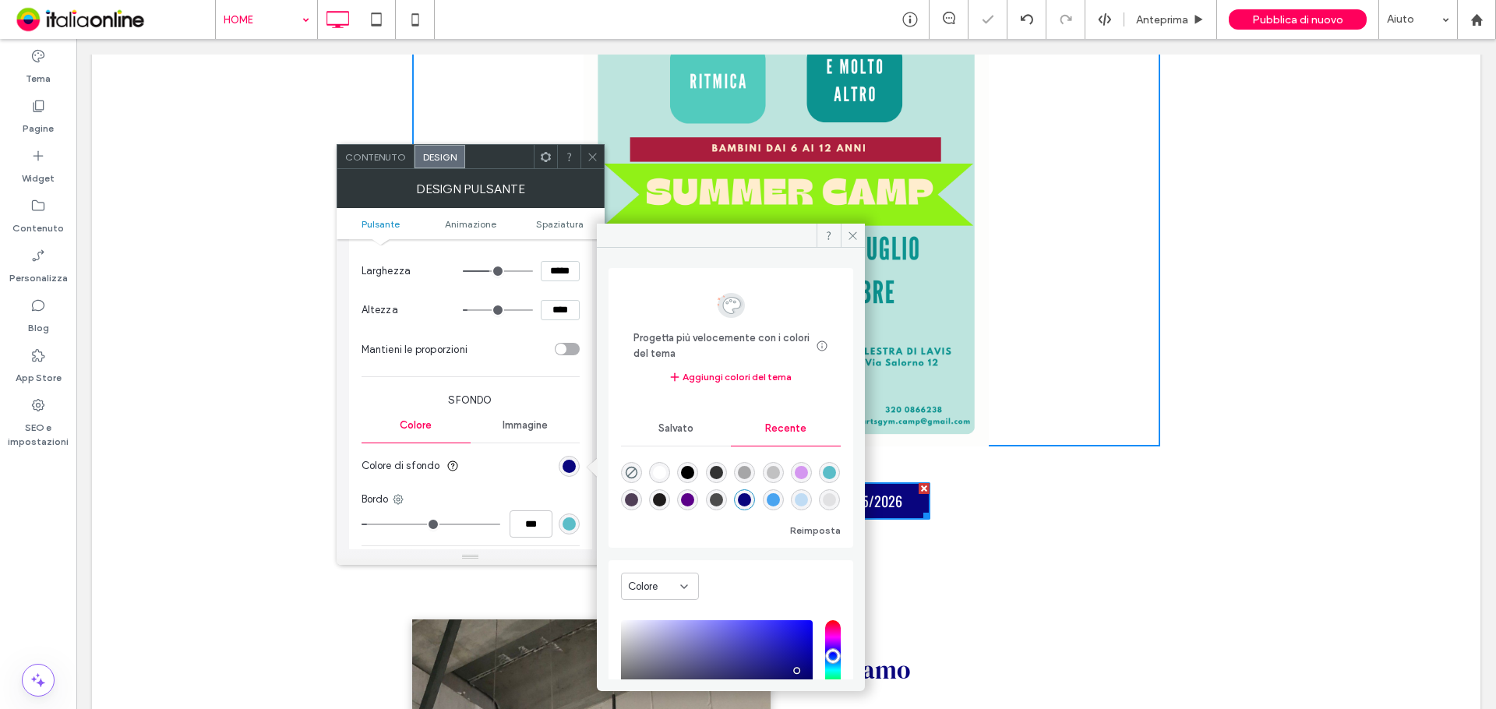
click at [562, 525] on div "rgb(91, 189, 200)" at bounding box center [568, 523] width 13 height 13
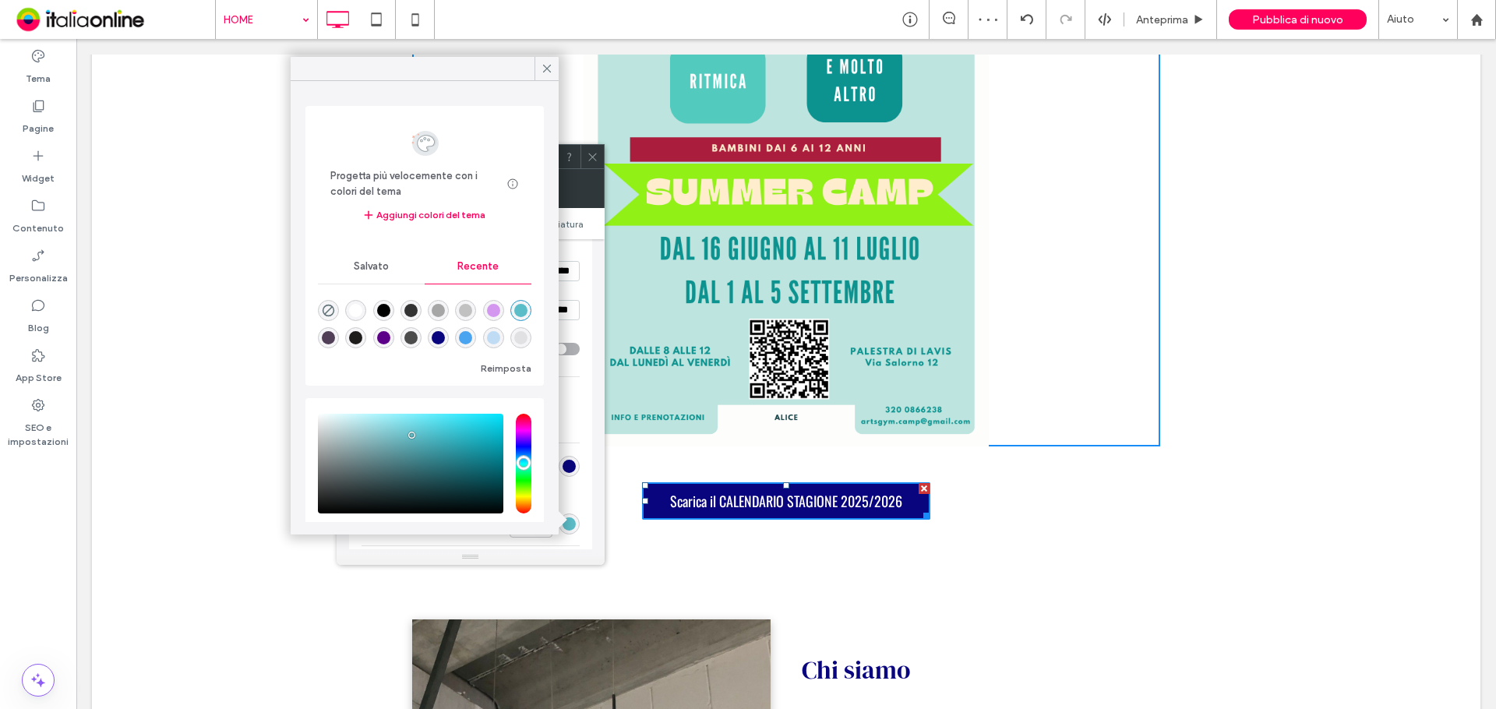
click at [445, 333] on div "rgba(9, 5, 126, 1)" at bounding box center [438, 337] width 13 height 13
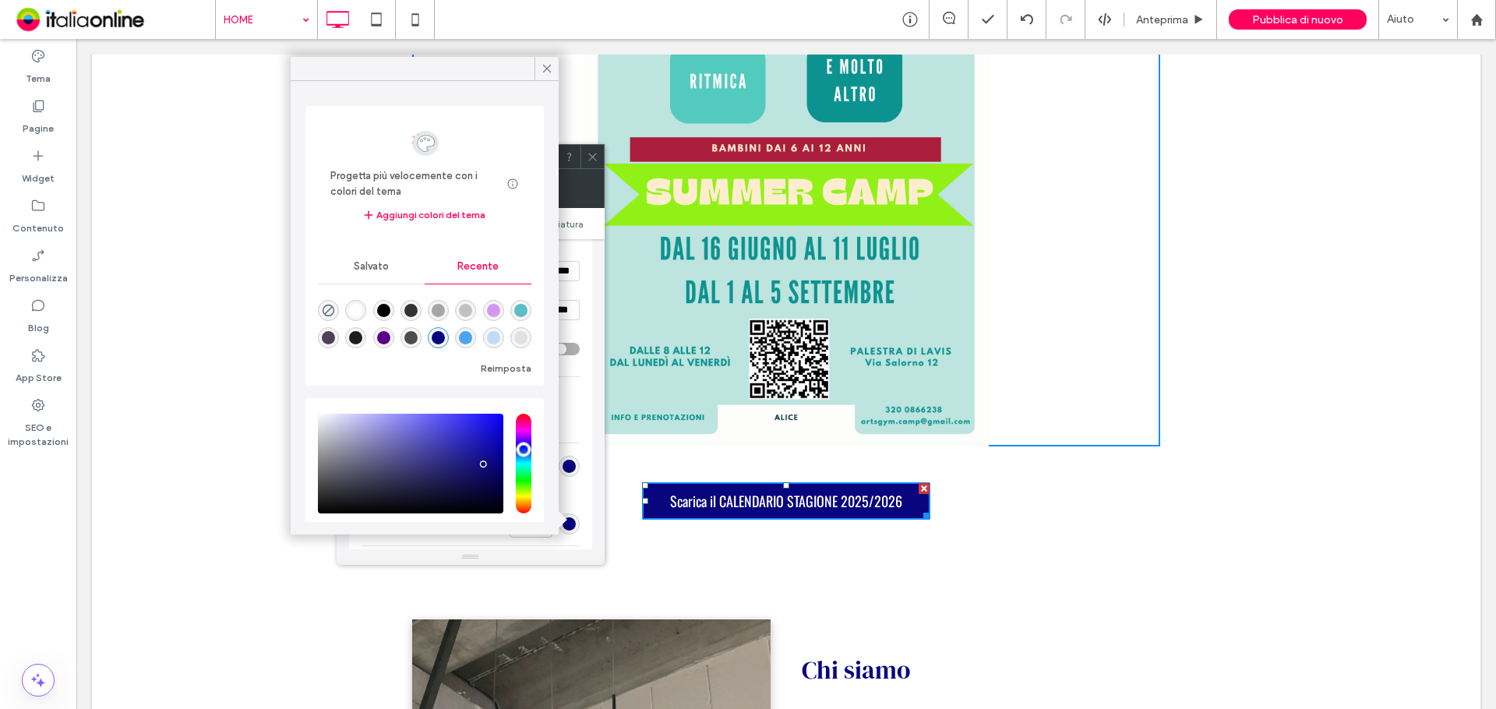
type input "*******"
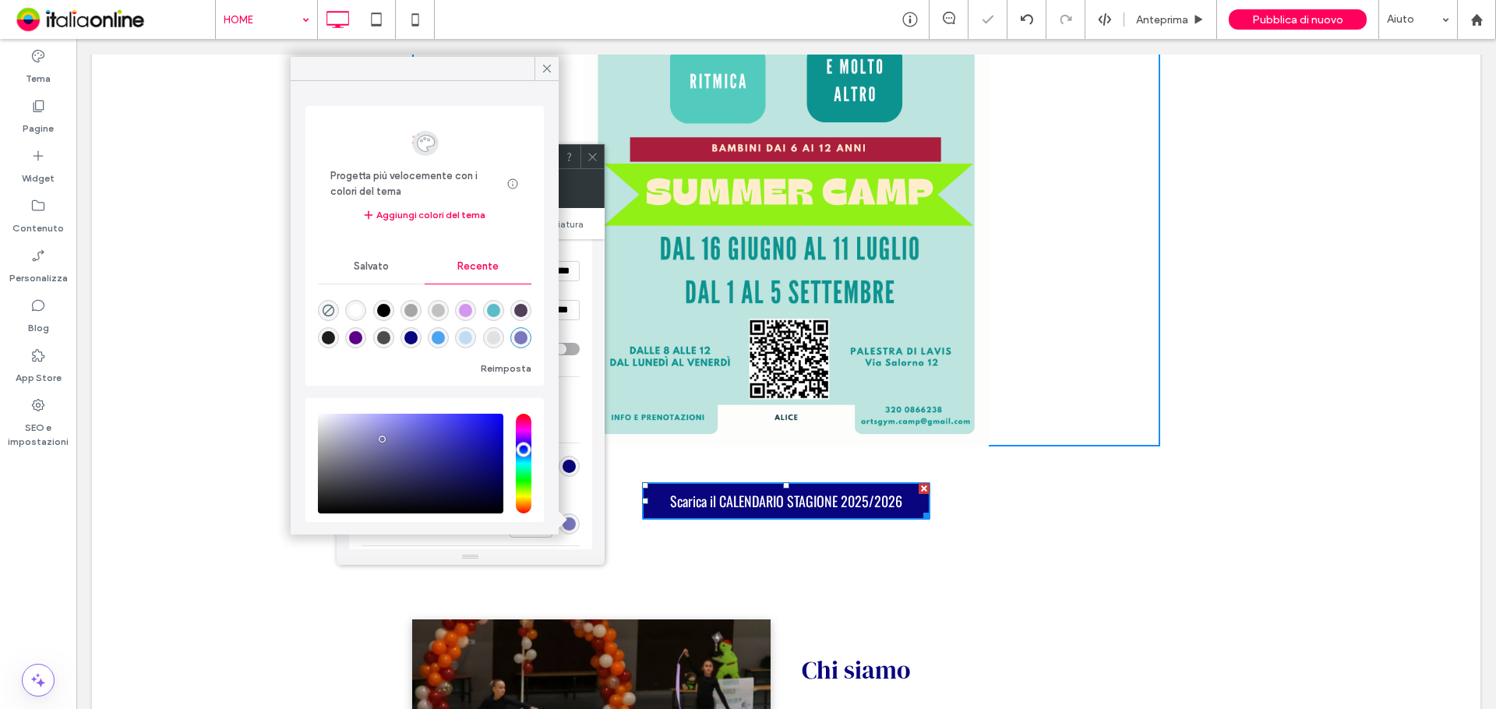
drag, startPoint x: 457, startPoint y: 478, endPoint x: 1063, endPoint y: 478, distance: 605.3
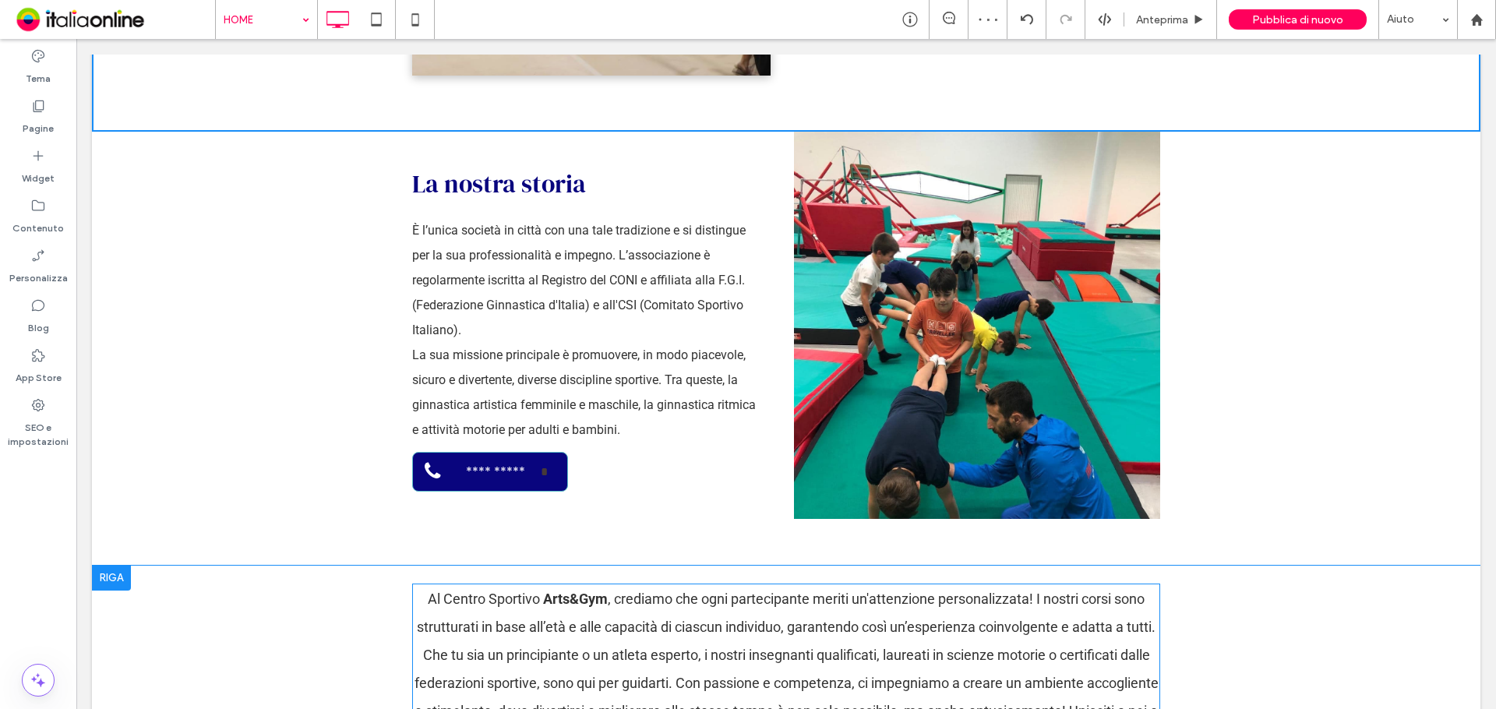
scroll to position [2883, 0]
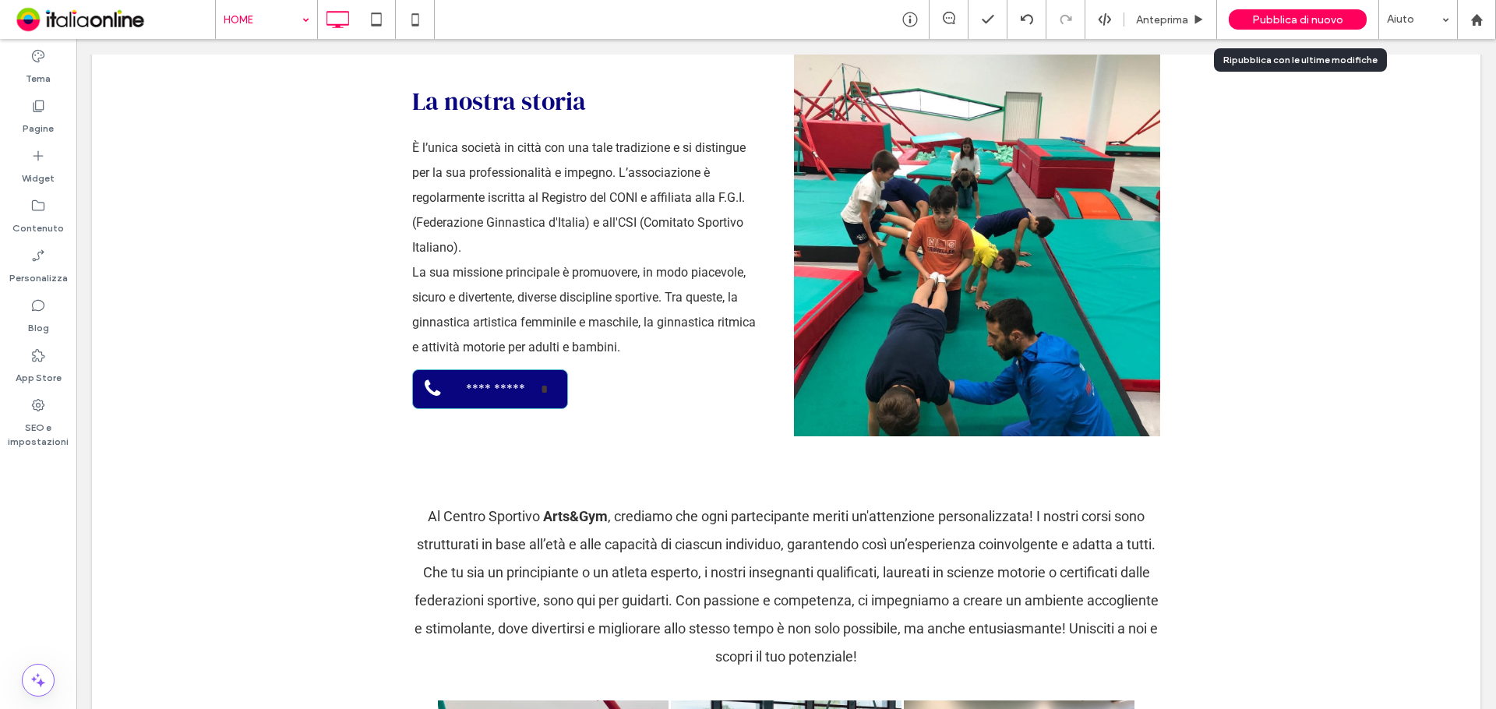
click at [1268, 10] on div "Pubblica di nuovo" at bounding box center [1298, 19] width 138 height 20
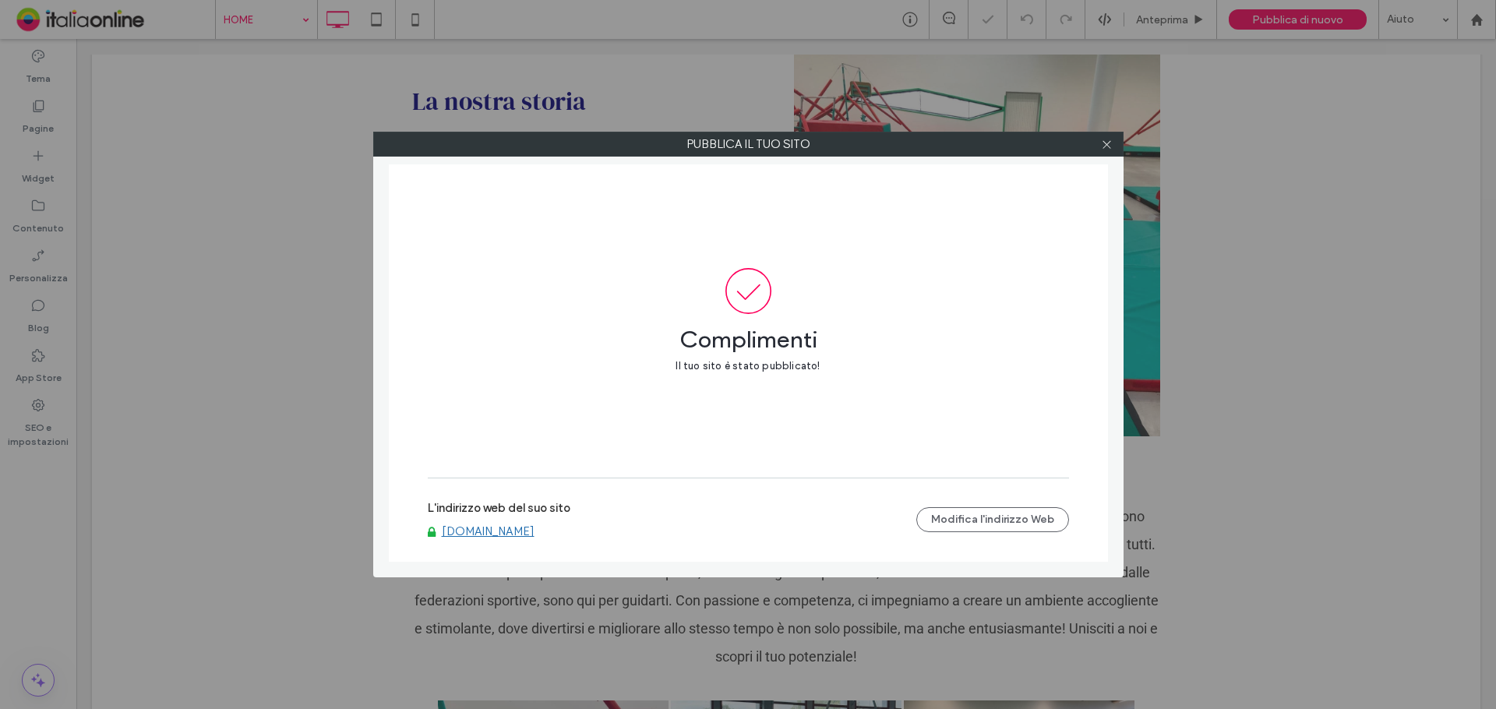
click at [501, 530] on link "www.artsgymtrento.it" at bounding box center [488, 531] width 93 height 14
drag, startPoint x: 1108, startPoint y: 149, endPoint x: 1102, endPoint y: 154, distance: 8.3
click at [1108, 149] on icon at bounding box center [1107, 145] width 12 height 12
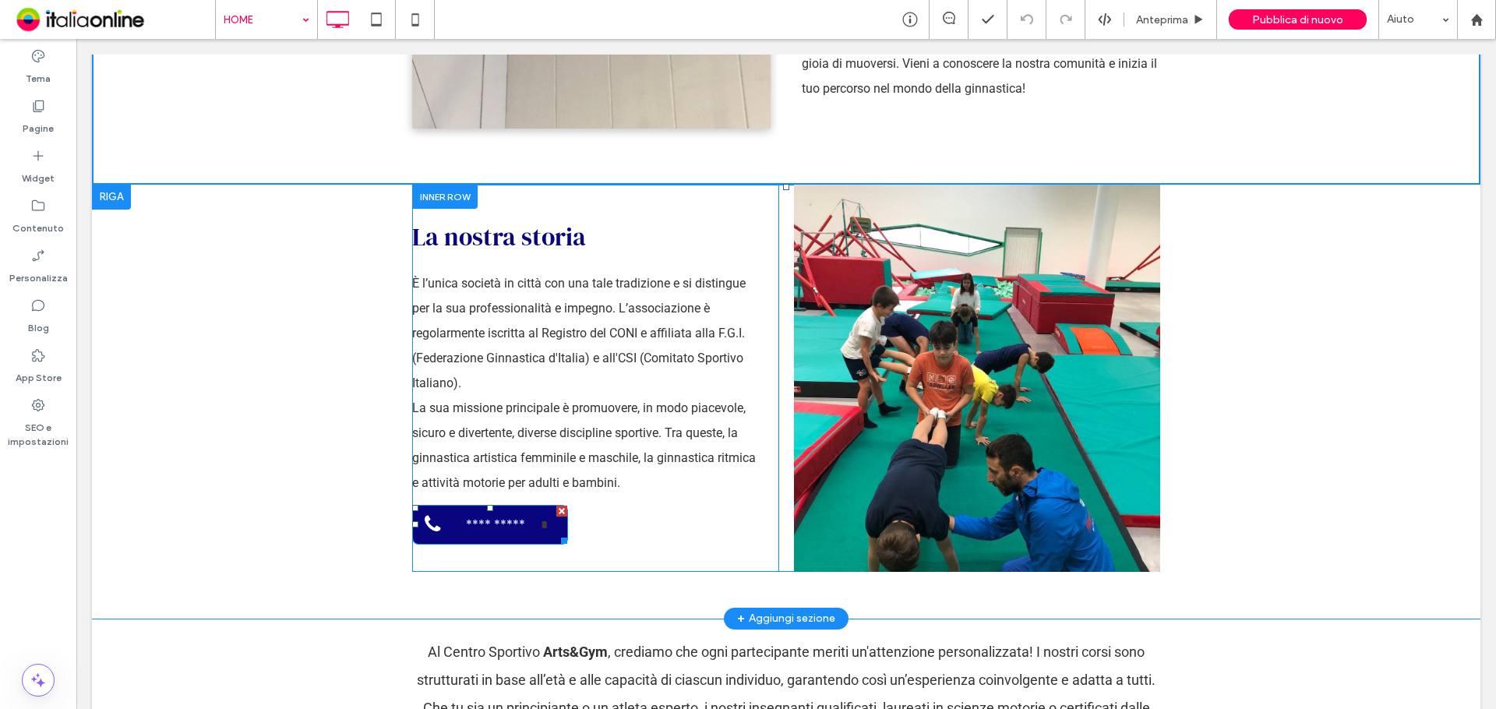
scroll to position [2727, 0]
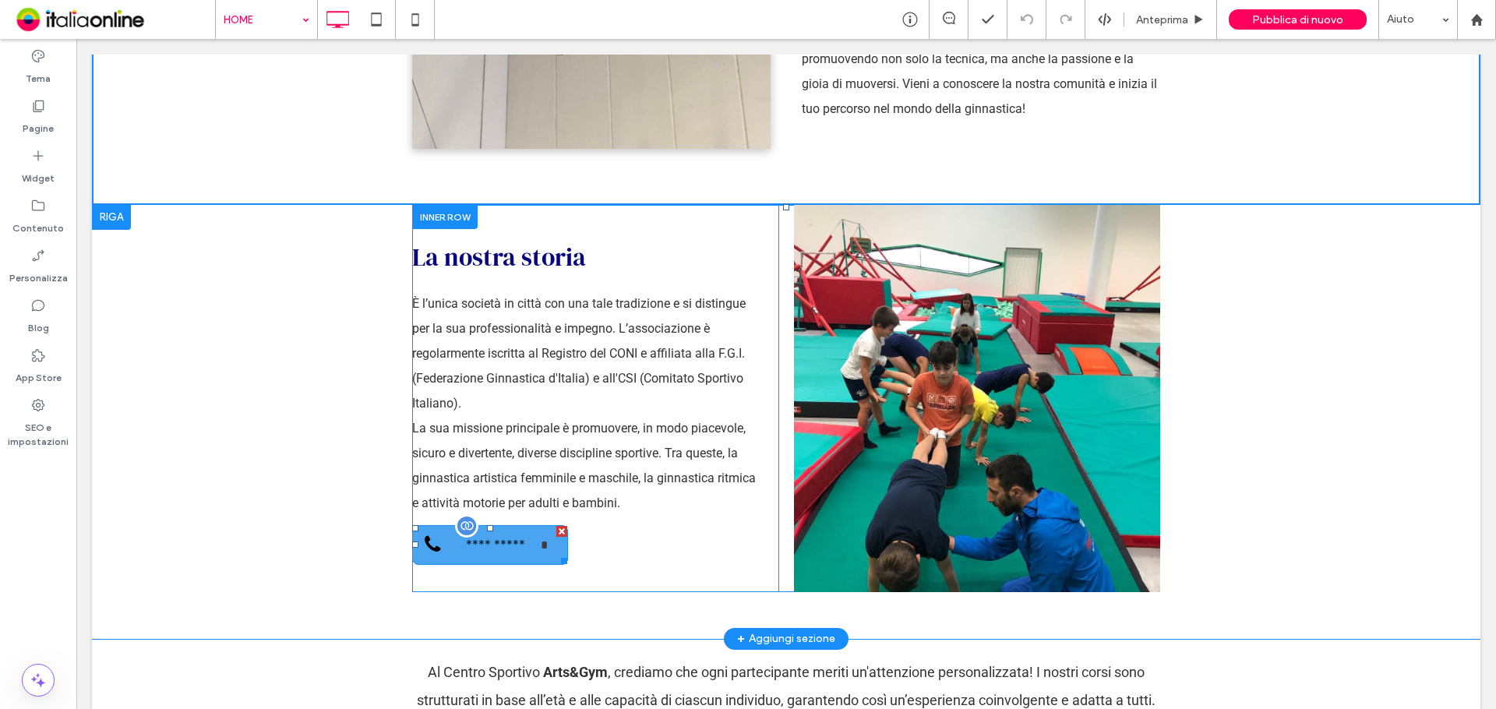
click at [528, 527] on span "**********" at bounding box center [495, 544] width 89 height 35
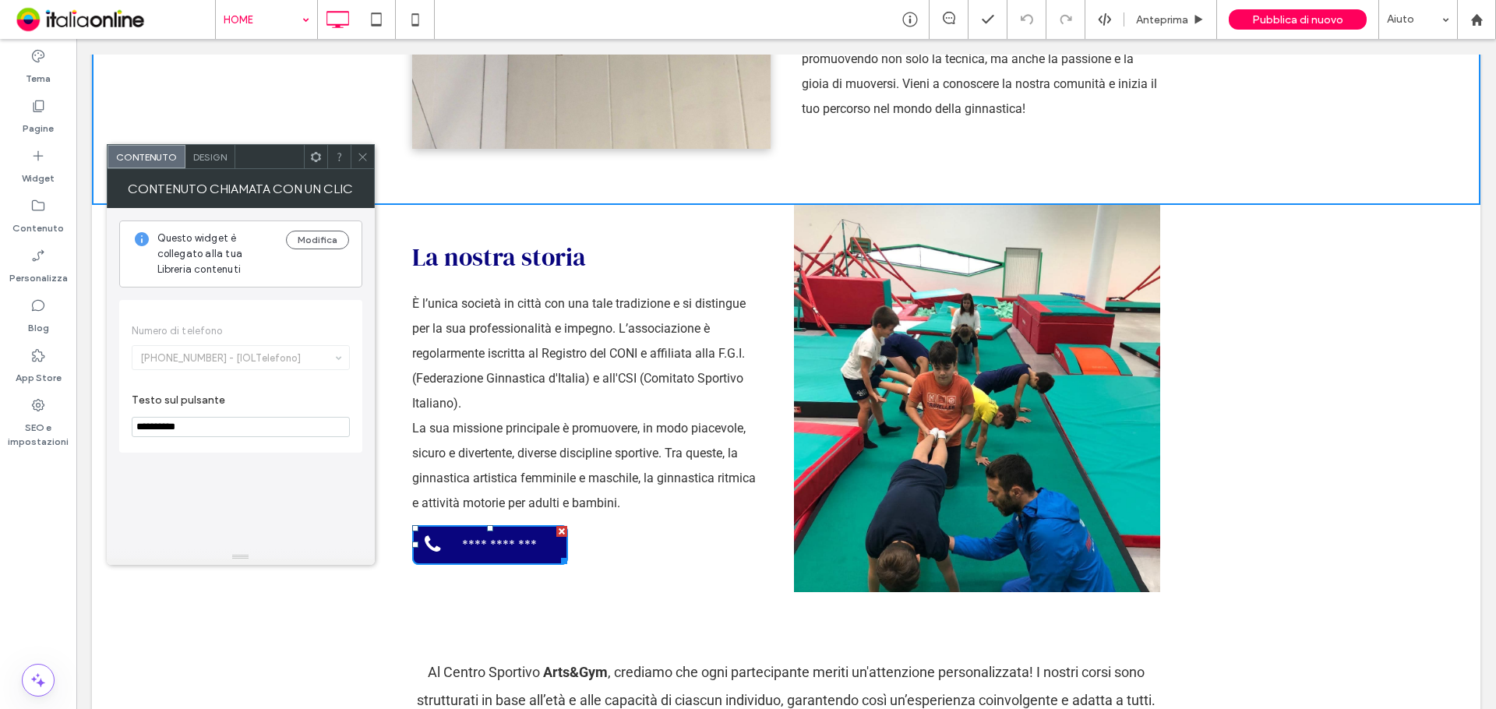
click at [213, 153] on span "Design" at bounding box center [210, 157] width 34 height 12
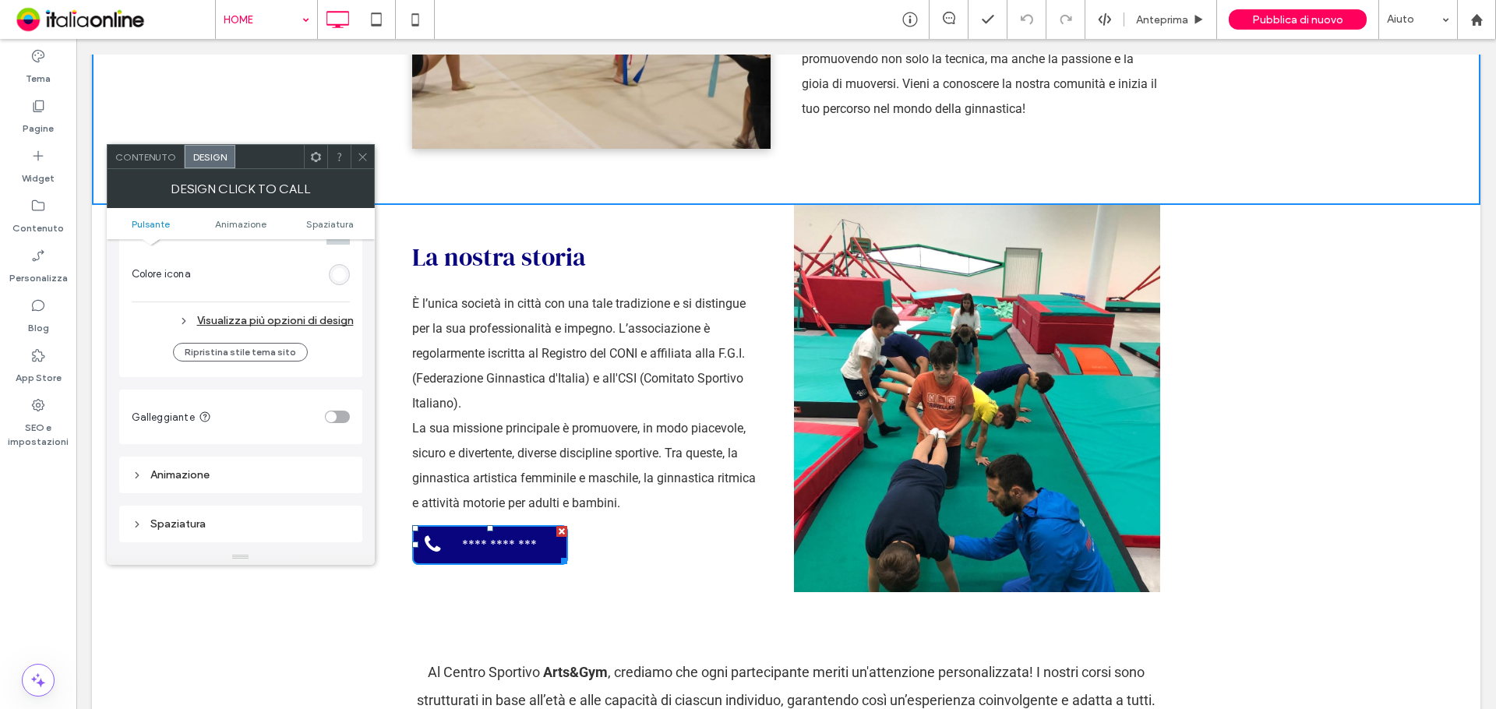
scroll to position [623, 0]
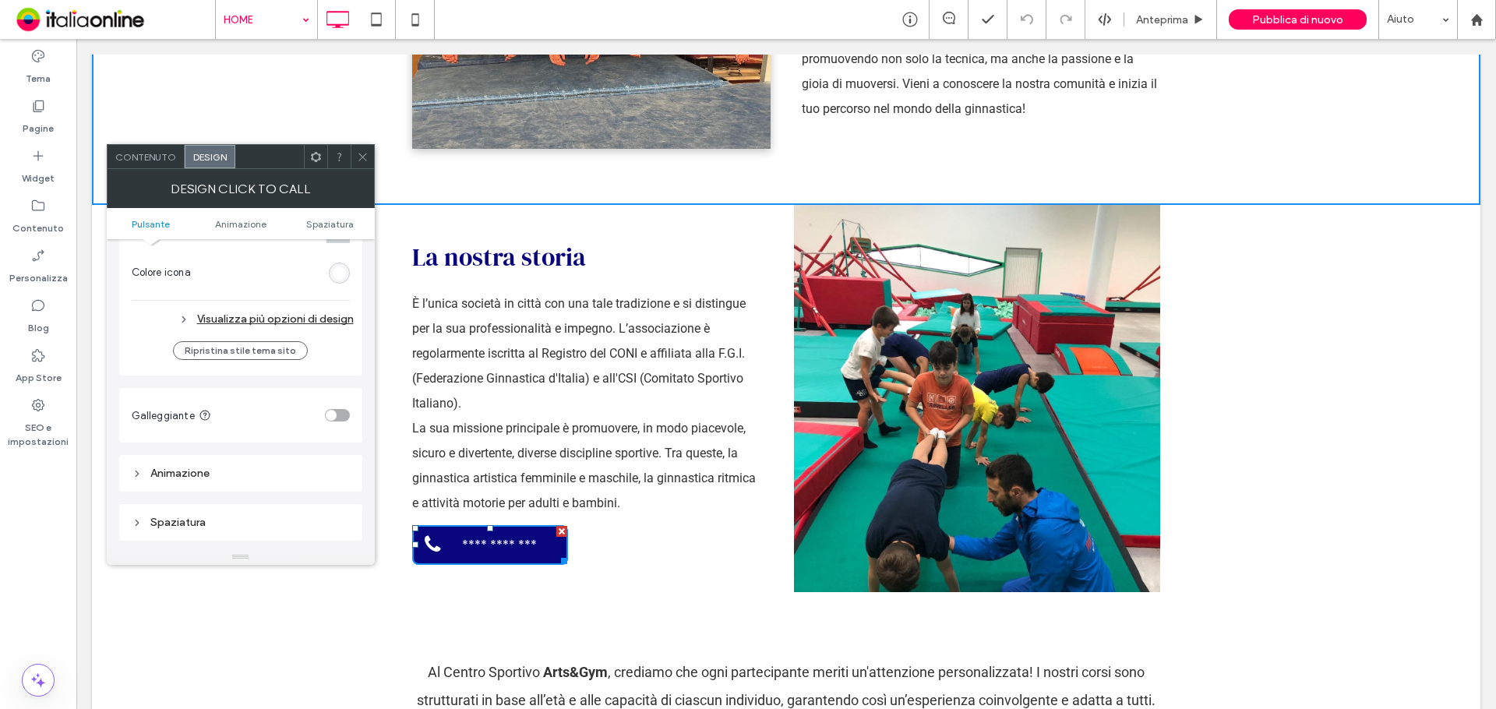
click at [291, 320] on div "Visualizza più opzioni di design" at bounding box center [243, 319] width 222 height 21
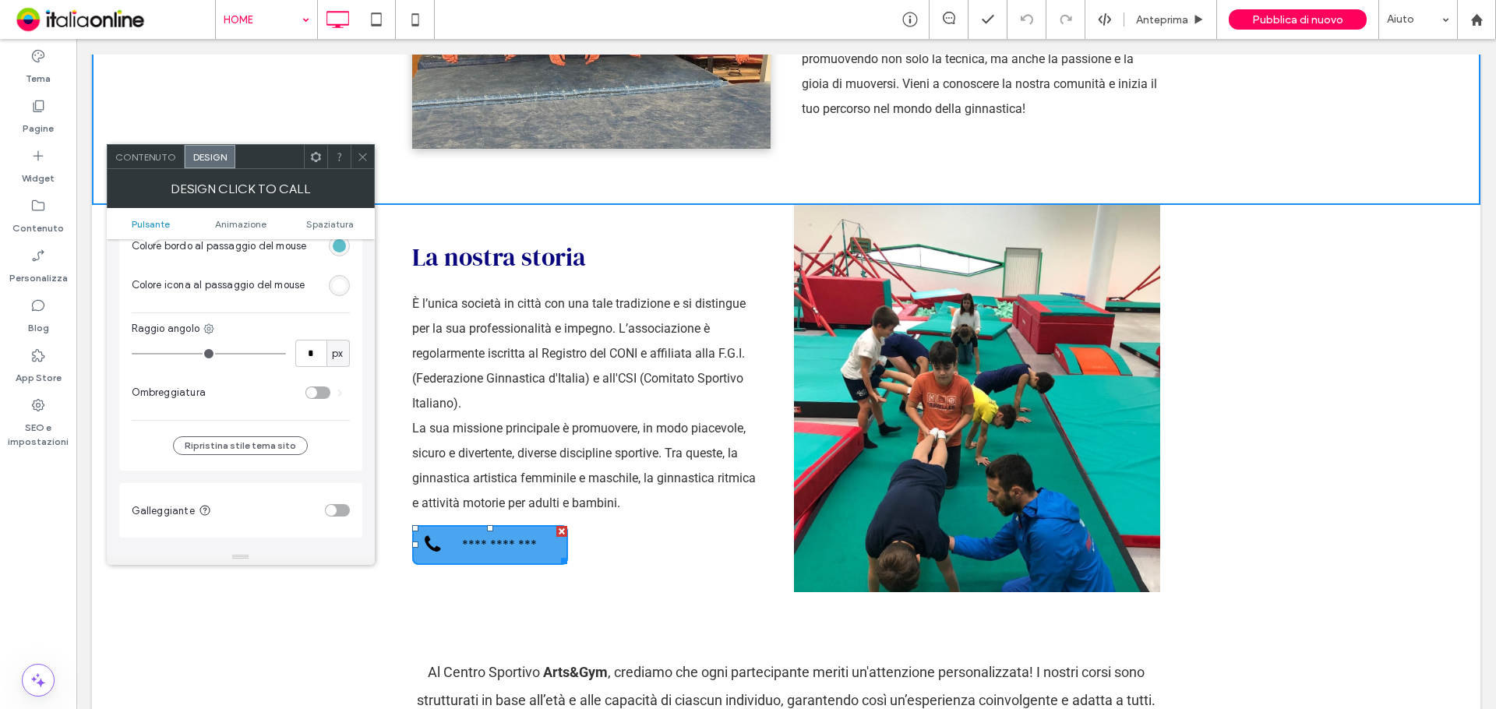
scroll to position [779, 0]
drag, startPoint x: 362, startPoint y: 152, endPoint x: 368, endPoint y: 160, distance: 10.2
click at [362, 152] on icon at bounding box center [363, 157] width 12 height 12
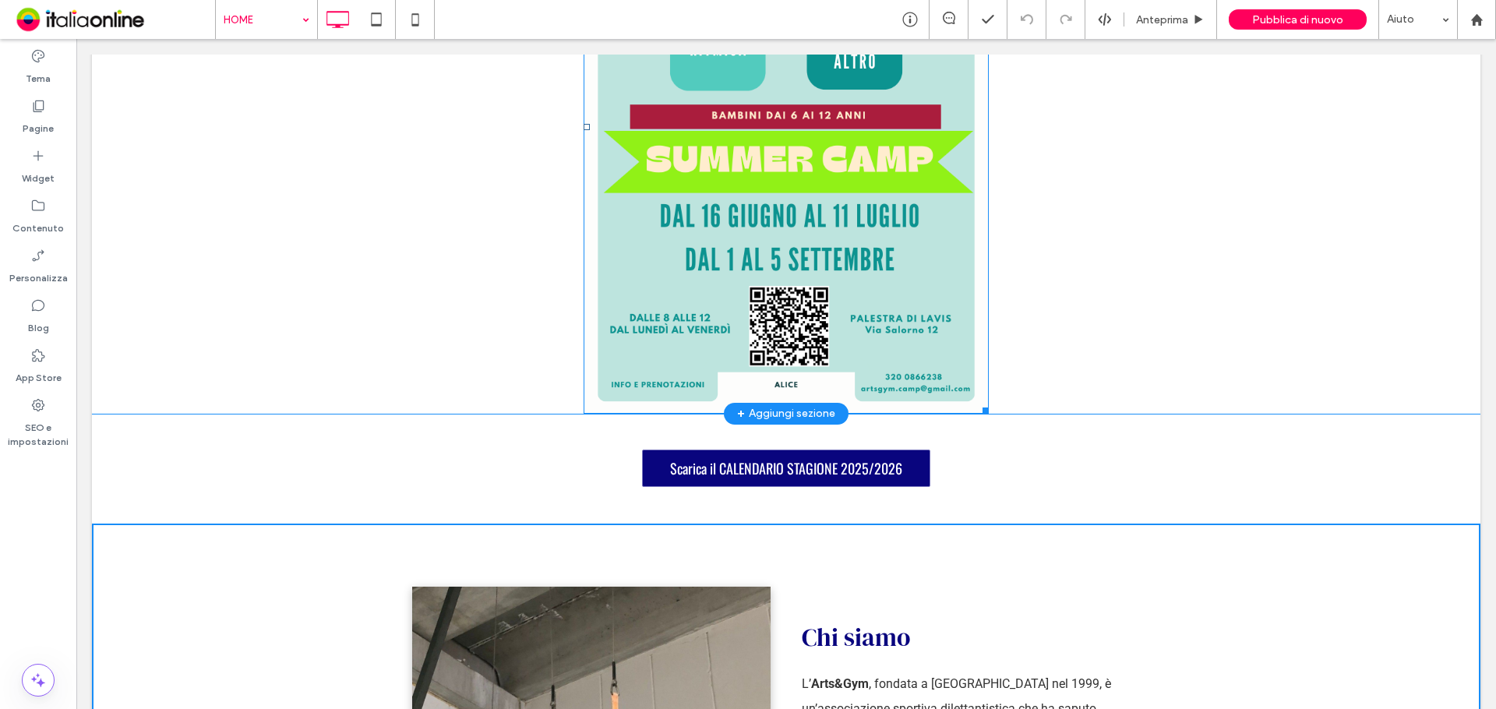
scroll to position [1714, 0]
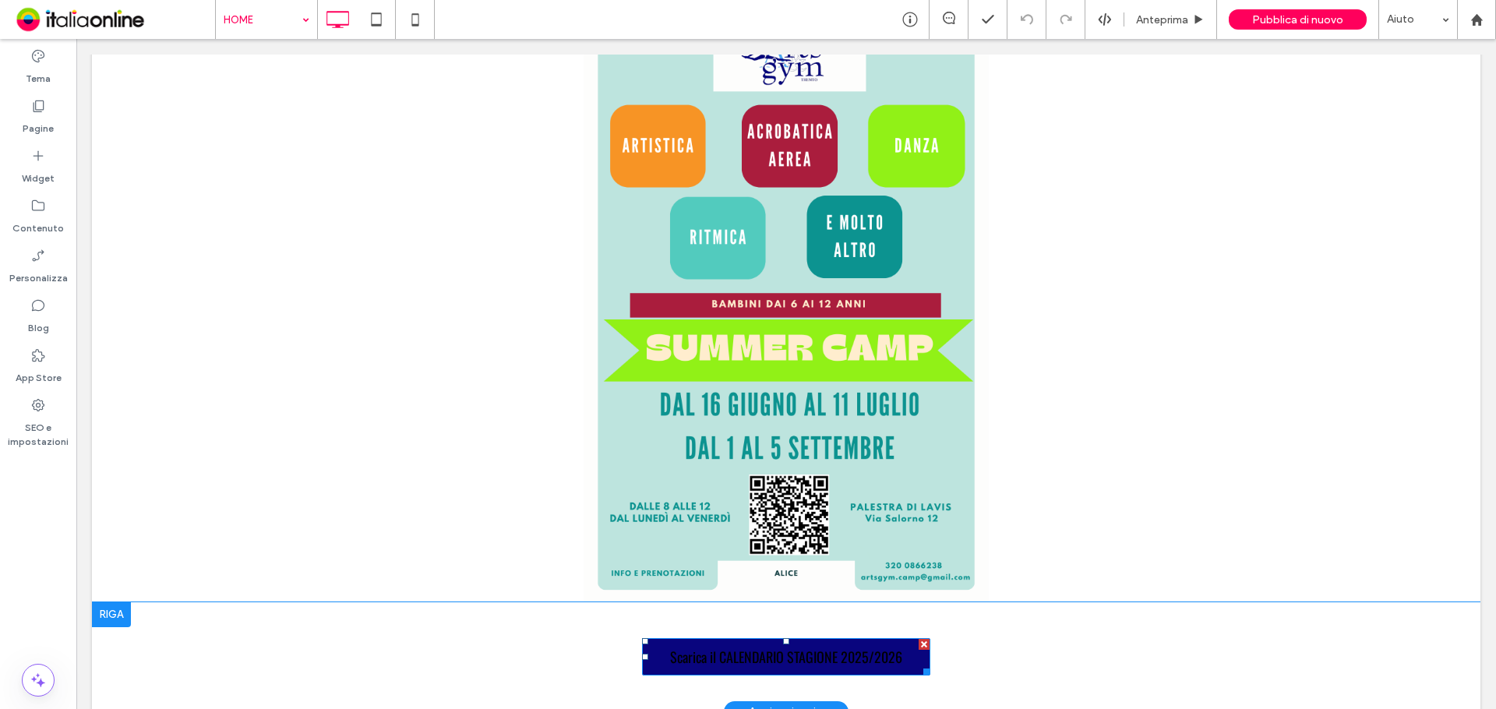
click at [873, 647] on span "Scarica il CALENDARIO STAGIONE 2025/2026" at bounding box center [786, 657] width 232 height 20
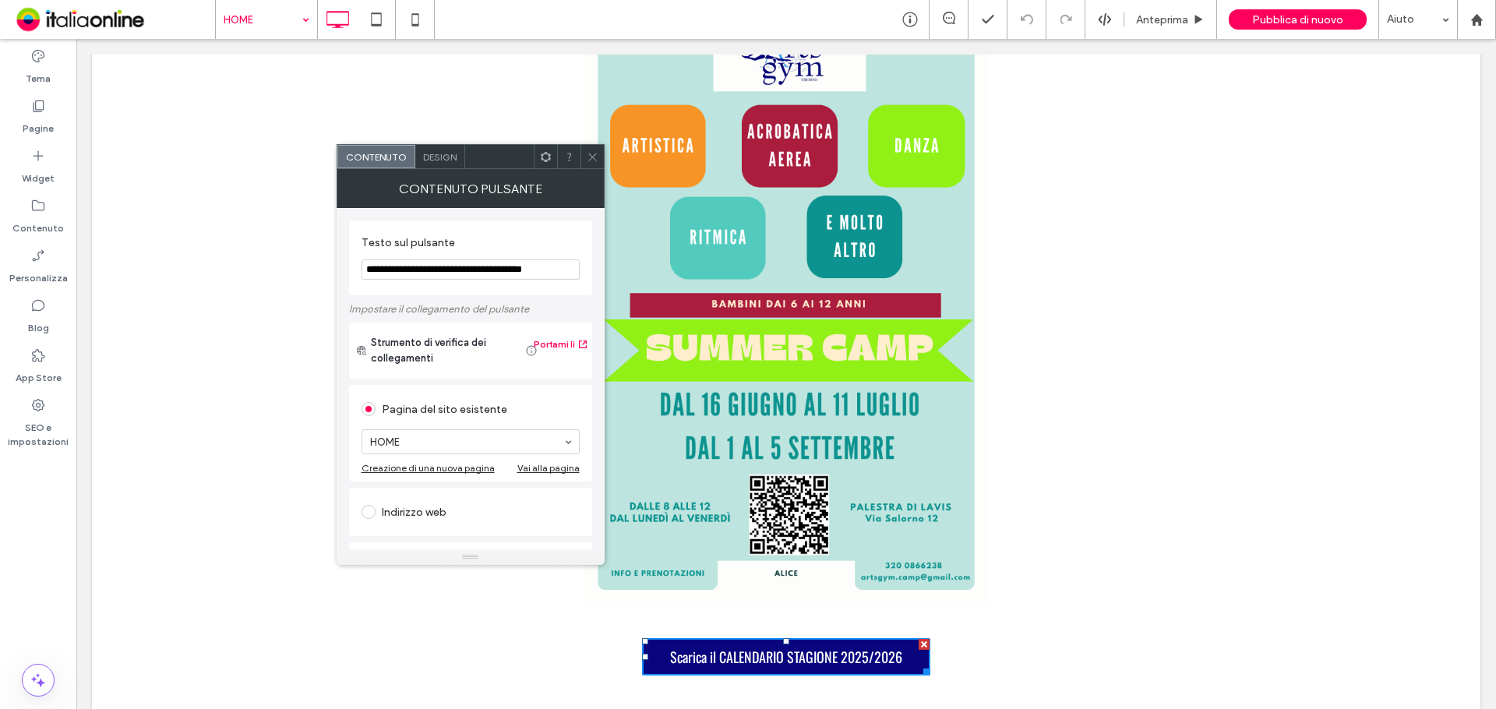
click at [434, 148] on div "Design" at bounding box center [440, 156] width 50 height 23
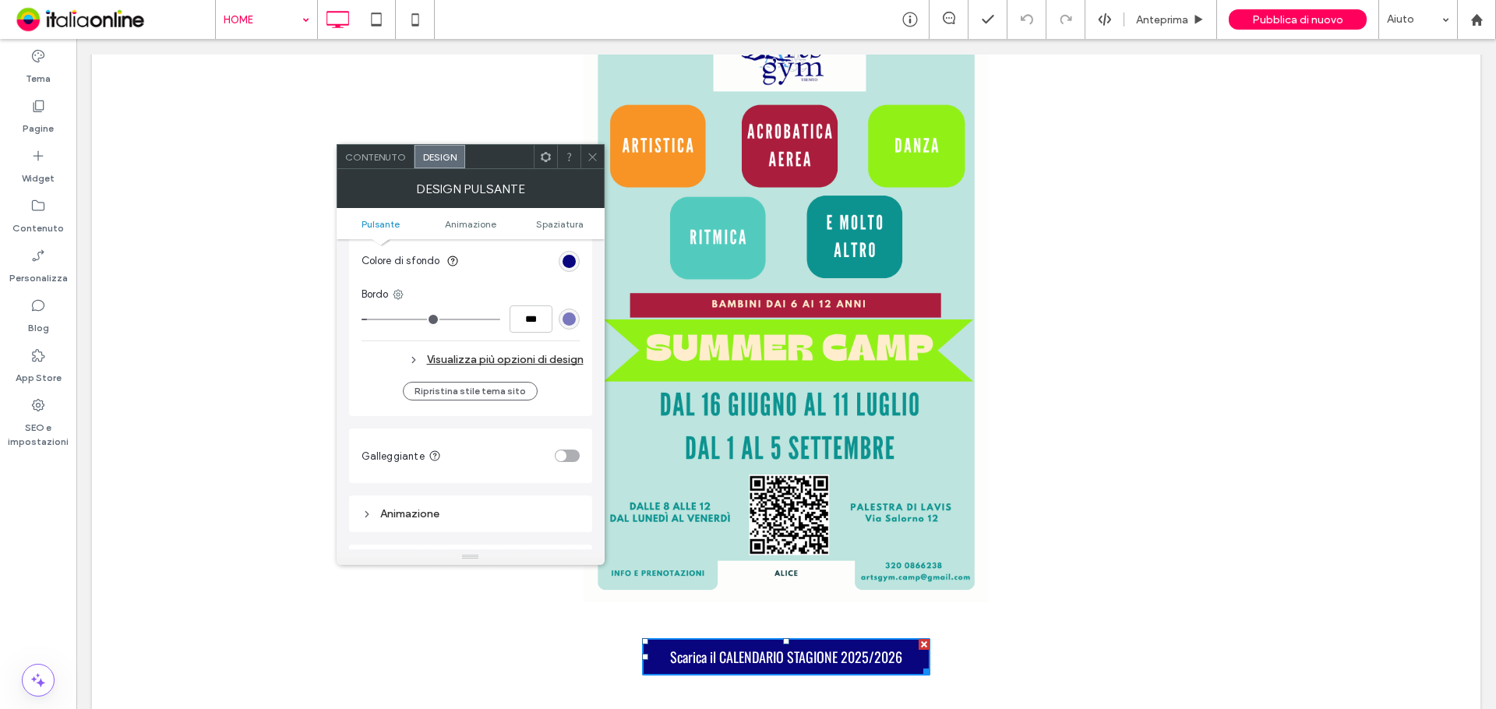
scroll to position [467, 0]
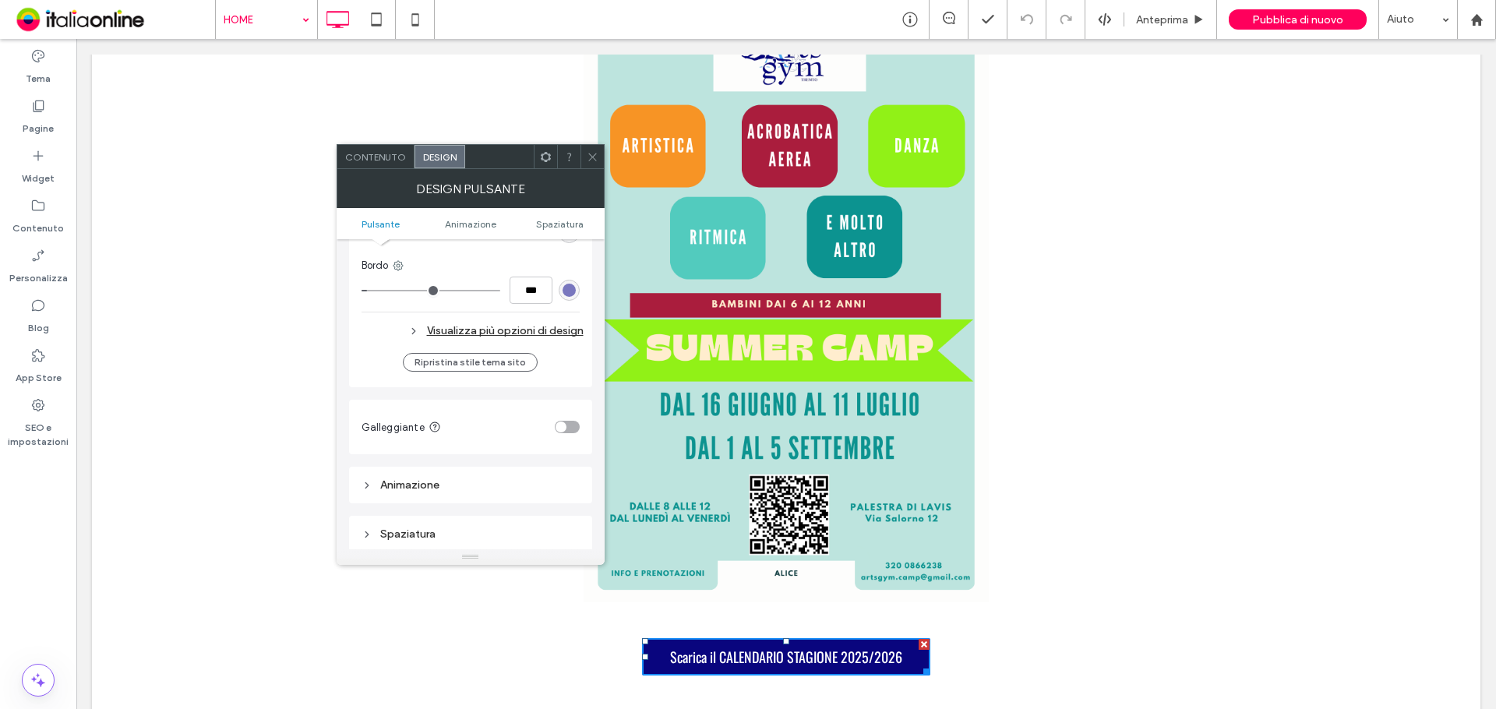
click at [507, 327] on div "Visualizza più opzioni di design" at bounding box center [472, 330] width 222 height 21
click at [546, 476] on input "*" at bounding box center [540, 480] width 31 height 27
type input "*"
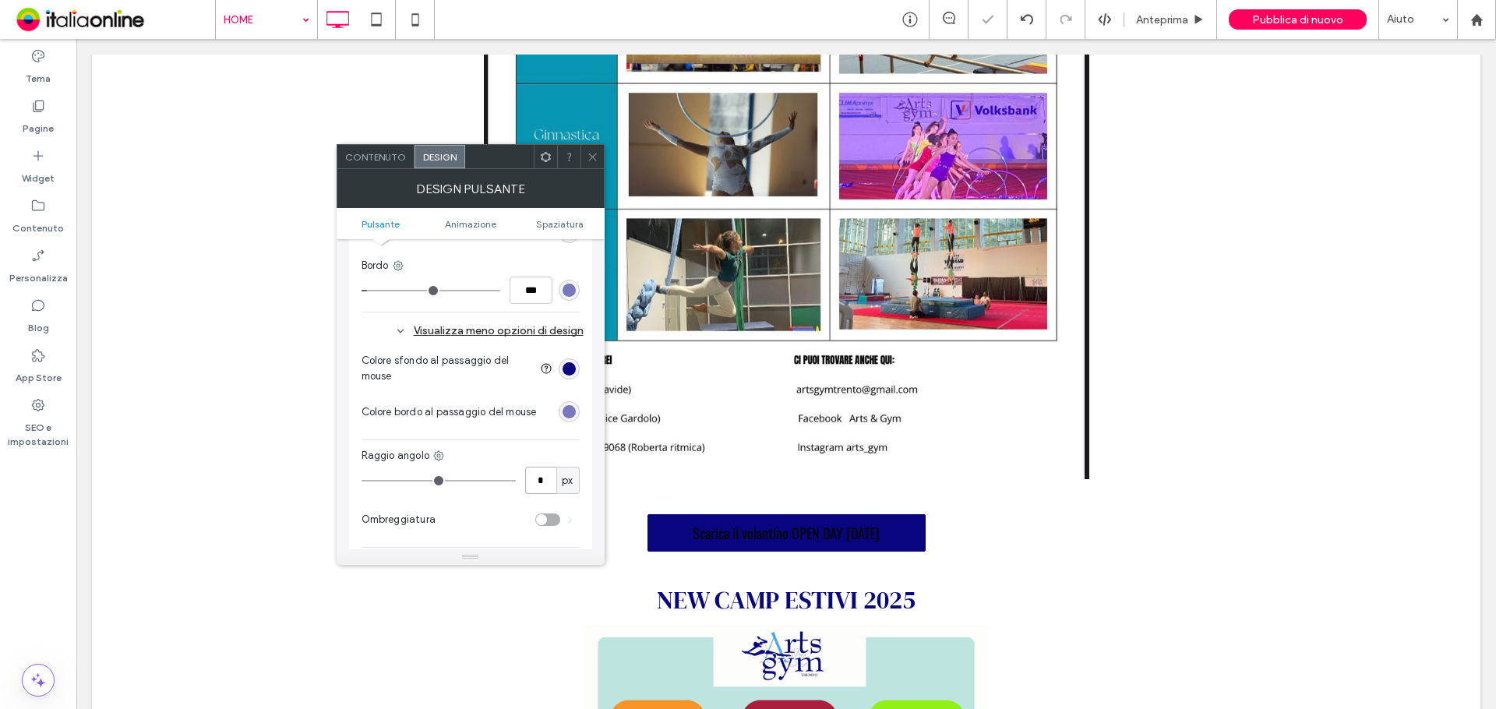
scroll to position [1091, 0]
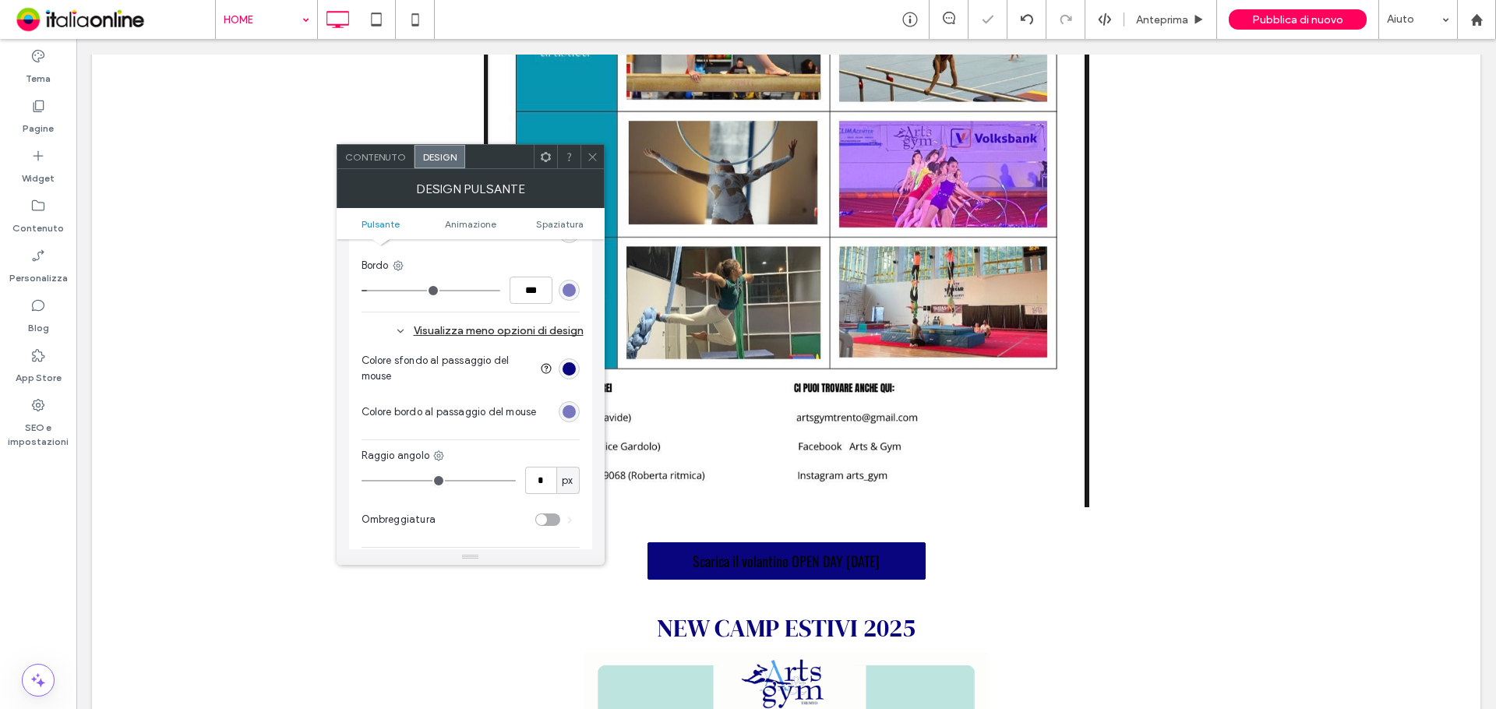
click at [799, 551] on span "Scarica il volantino OPEN DAY 13/09/2025" at bounding box center [786, 561] width 187 height 20
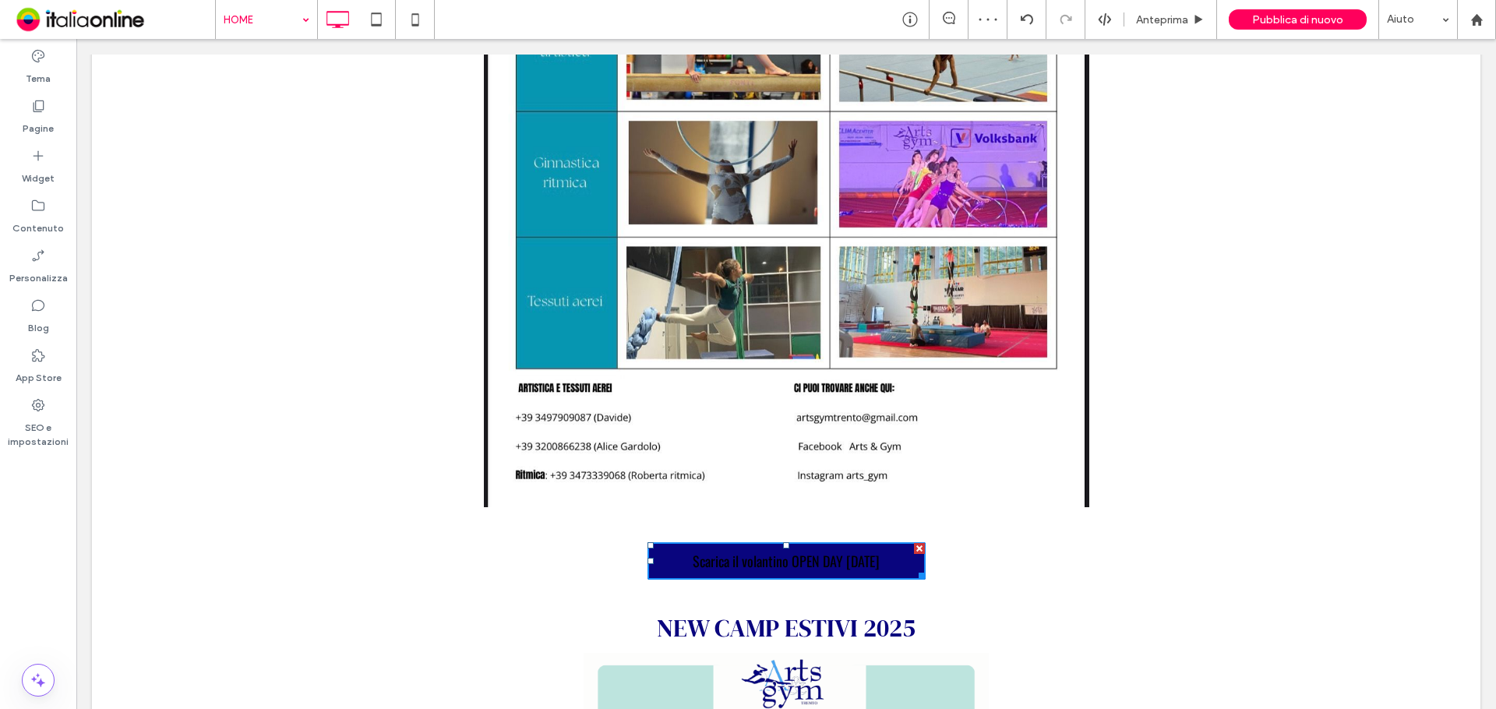
click at [654, 542] on link "Scarica il volantino OPEN DAY 13/09/2025" at bounding box center [786, 560] width 278 height 37
click at [594, 534] on div "Scarica il volantino OPEN DAY 13/09/2025 Click To Paste" at bounding box center [786, 560] width 748 height 53
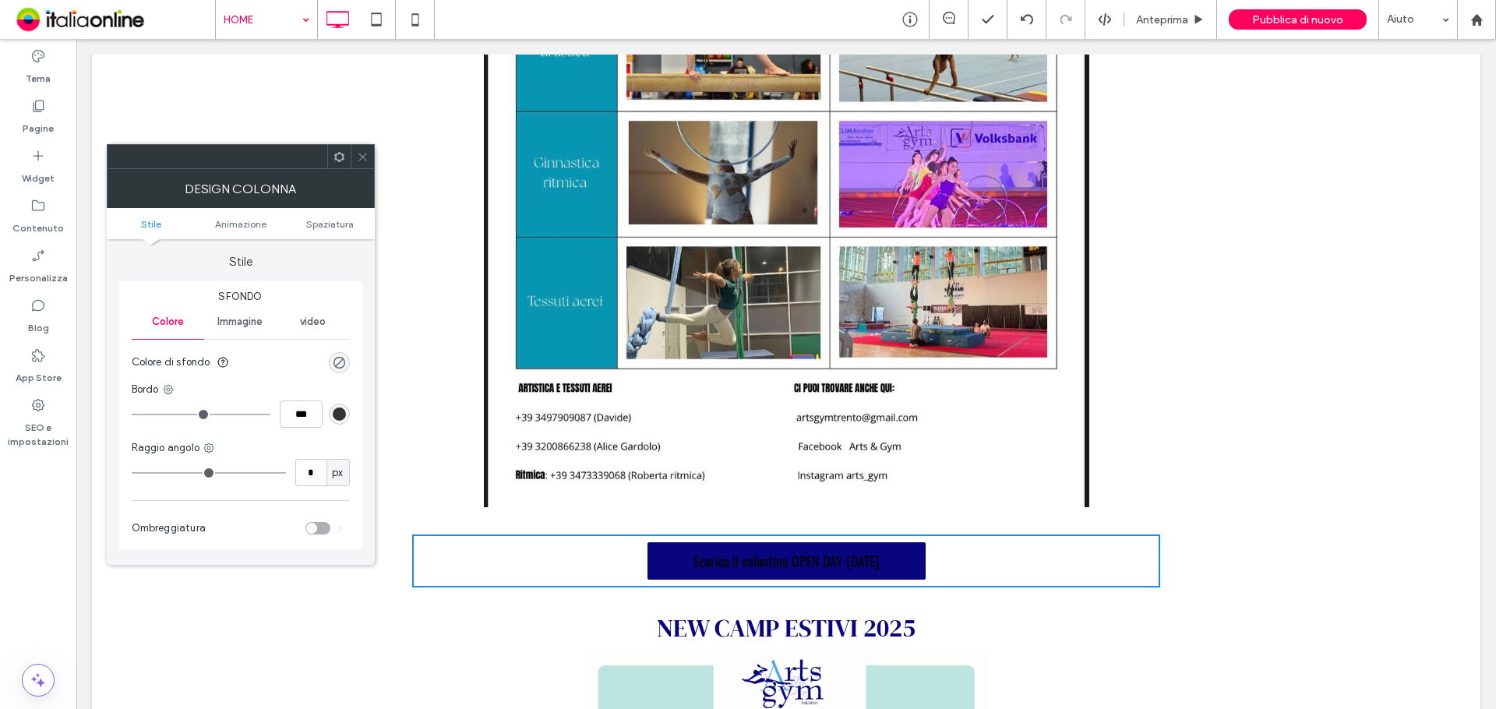
click at [701, 551] on span "Scarica il volantino OPEN DAY 13/09/2025" at bounding box center [786, 561] width 187 height 20
drag, startPoint x: 333, startPoint y: 232, endPoint x: 351, endPoint y: 226, distance: 19.0
click at [333, 232] on ul "Stile Animazione Spaziatura" at bounding box center [241, 223] width 268 height 31
click at [364, 156] on icon at bounding box center [363, 157] width 12 height 12
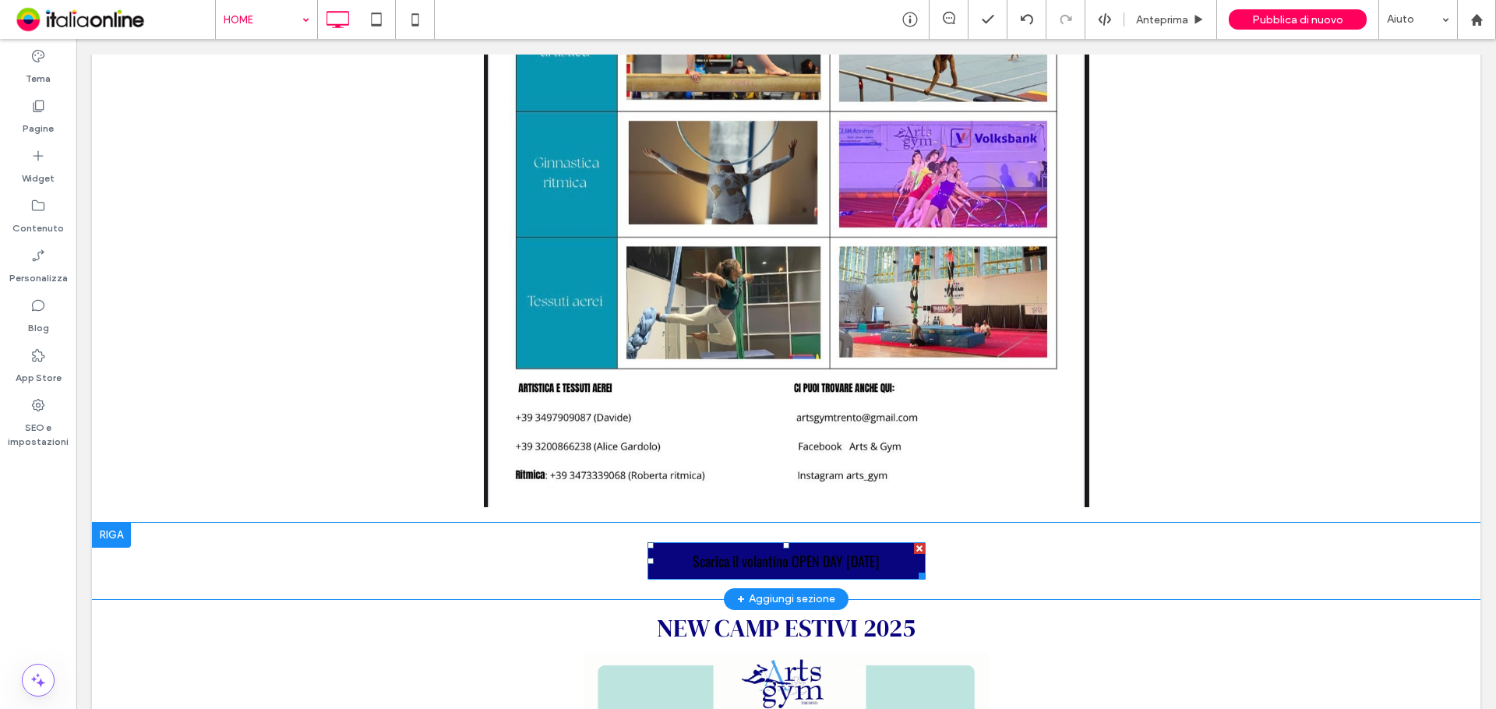
click at [702, 551] on span "Scarica il volantino OPEN DAY 13/09/2025" at bounding box center [786, 561] width 187 height 20
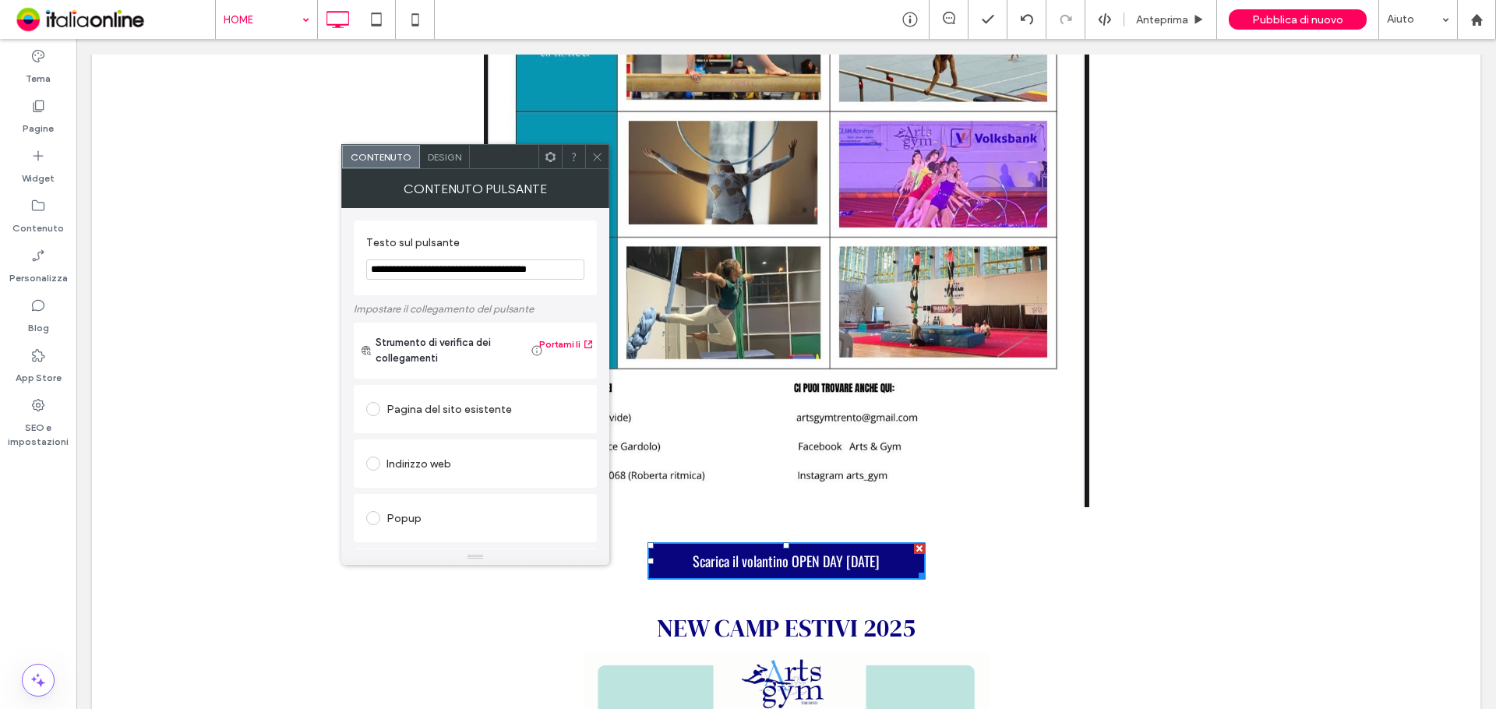
click at [456, 164] on div "Design" at bounding box center [445, 156] width 50 height 23
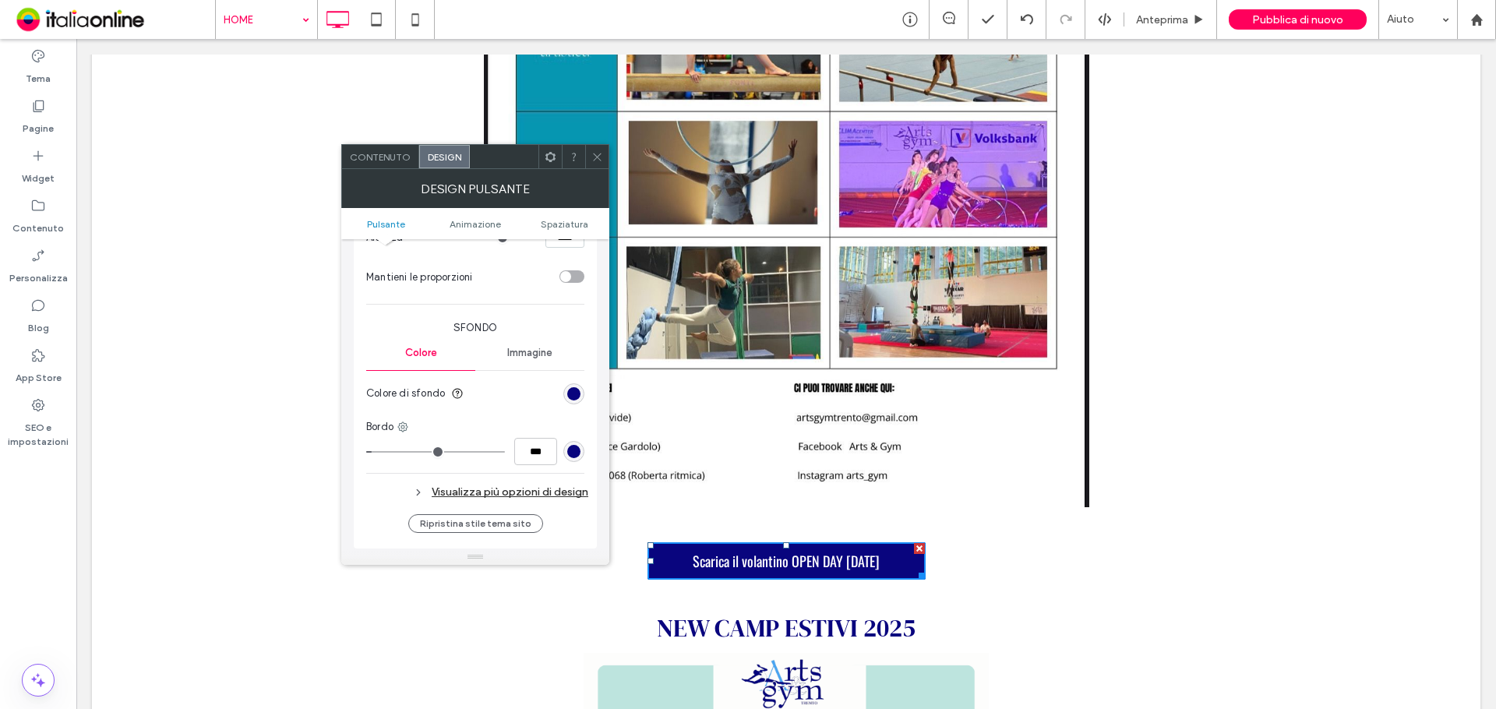
scroll to position [390, 0]
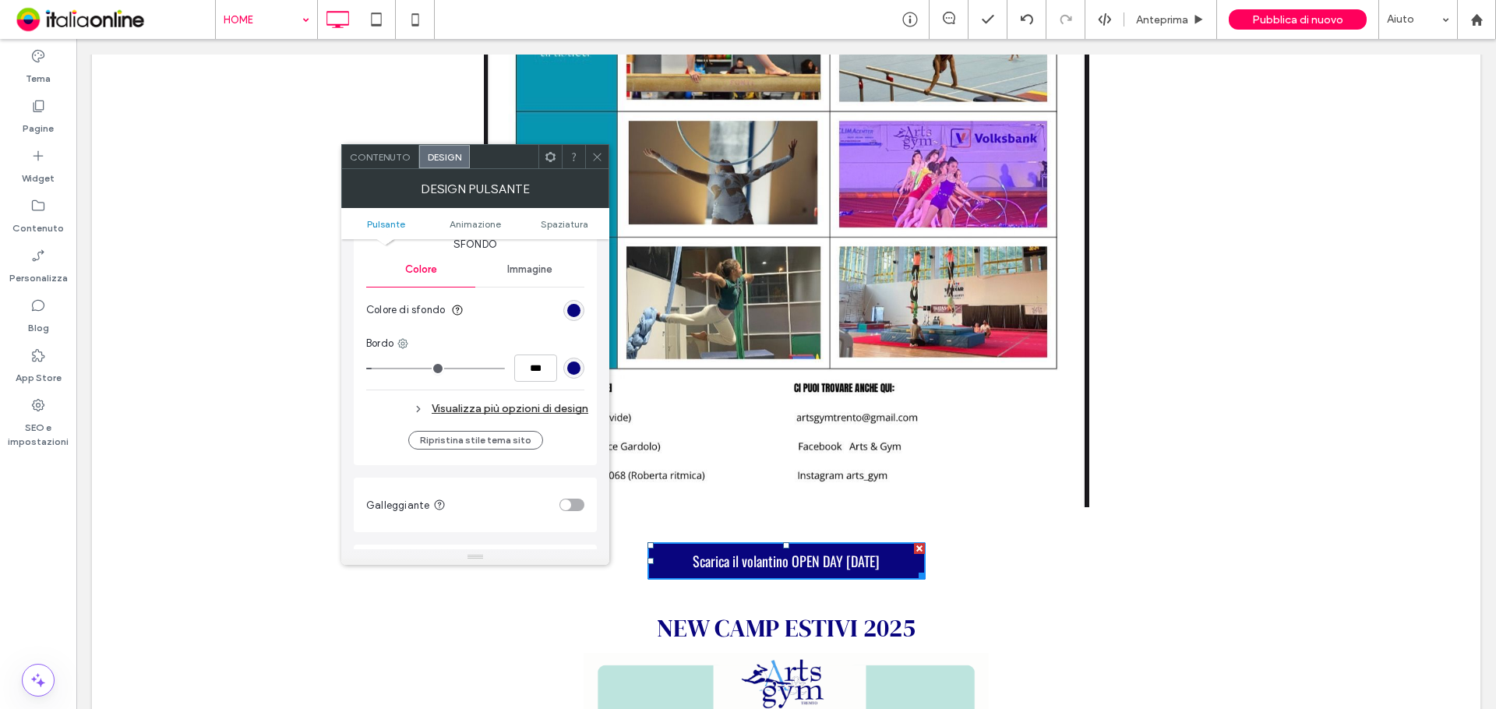
click at [495, 407] on div "Visualizza più opzioni di design" at bounding box center [477, 408] width 222 height 21
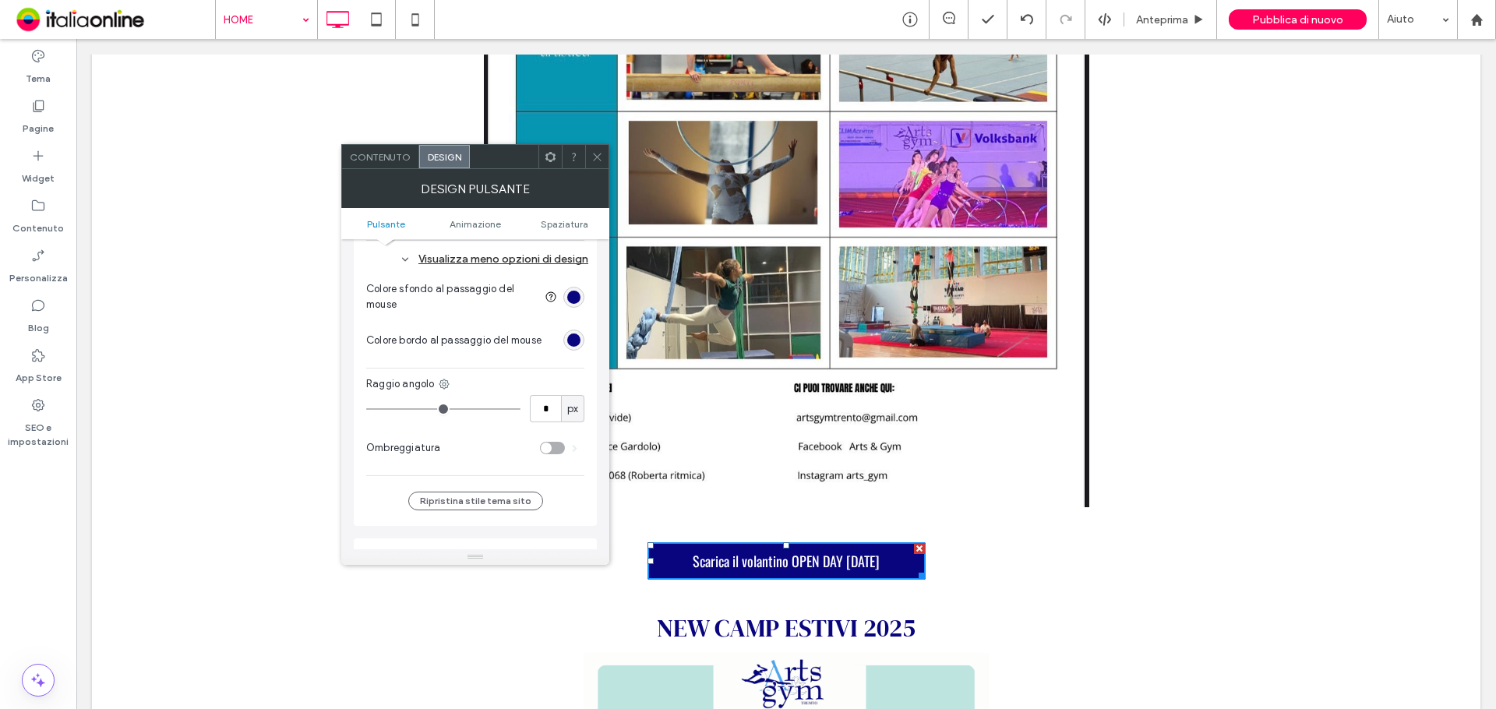
scroll to position [545, 0]
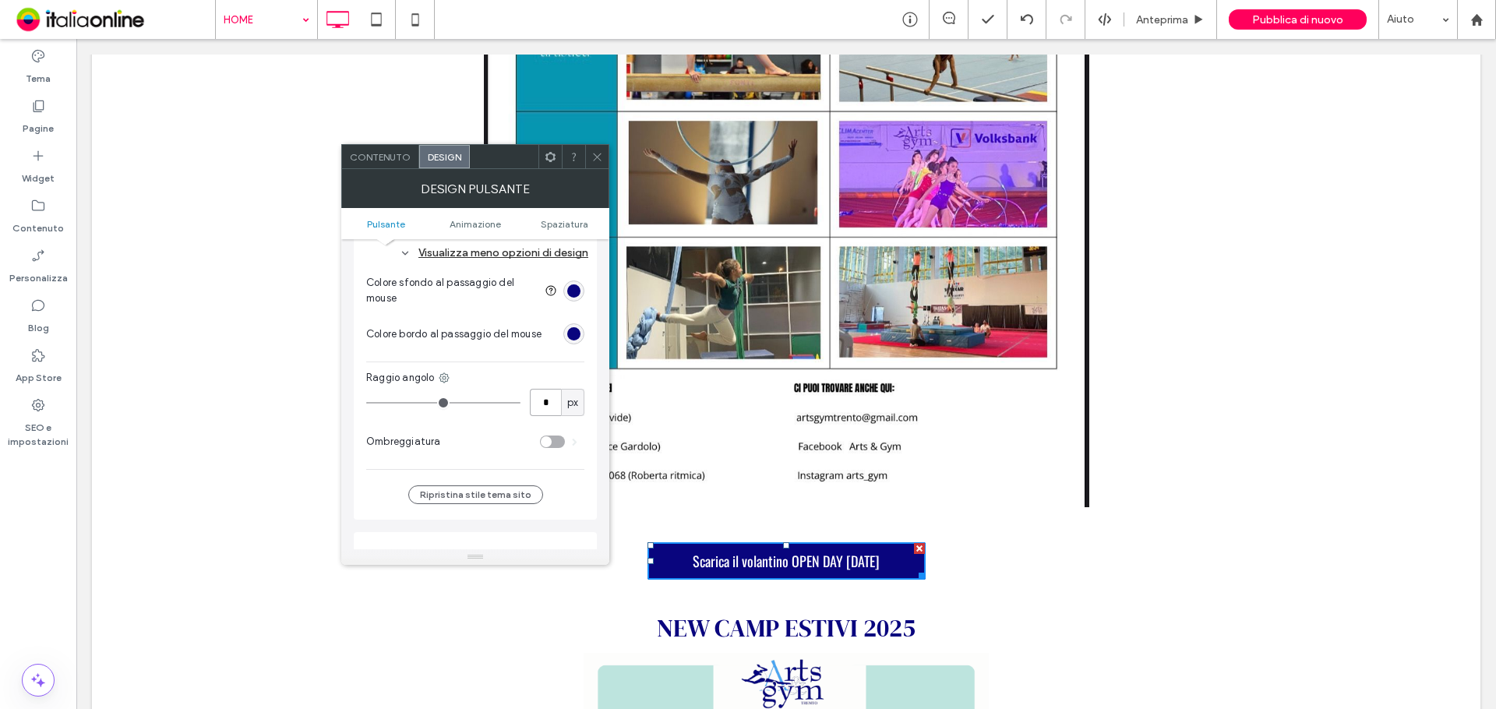
click at [550, 409] on input "*" at bounding box center [545, 402] width 31 height 27
type input "*"
click at [608, 153] on div at bounding box center [596, 156] width 23 height 23
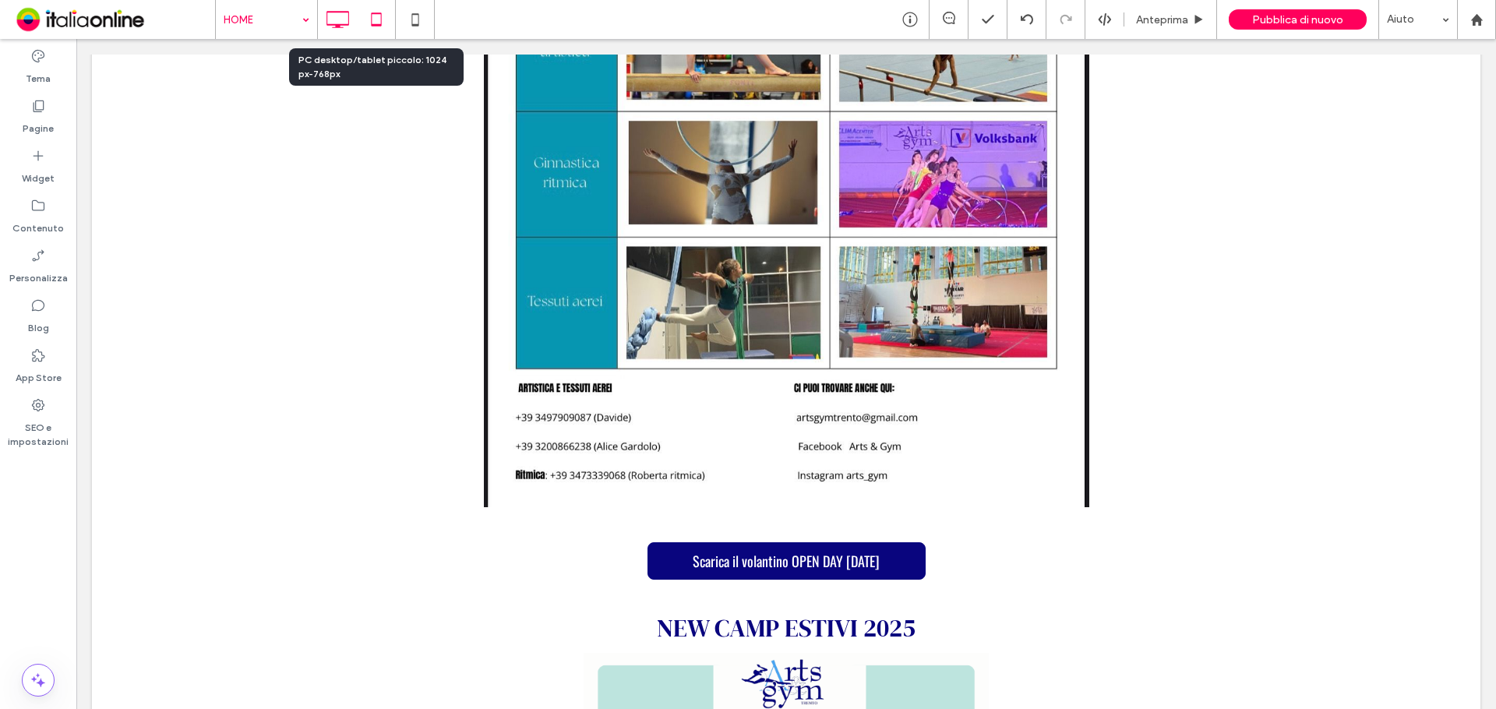
click at [379, 19] on icon at bounding box center [376, 19] width 31 height 31
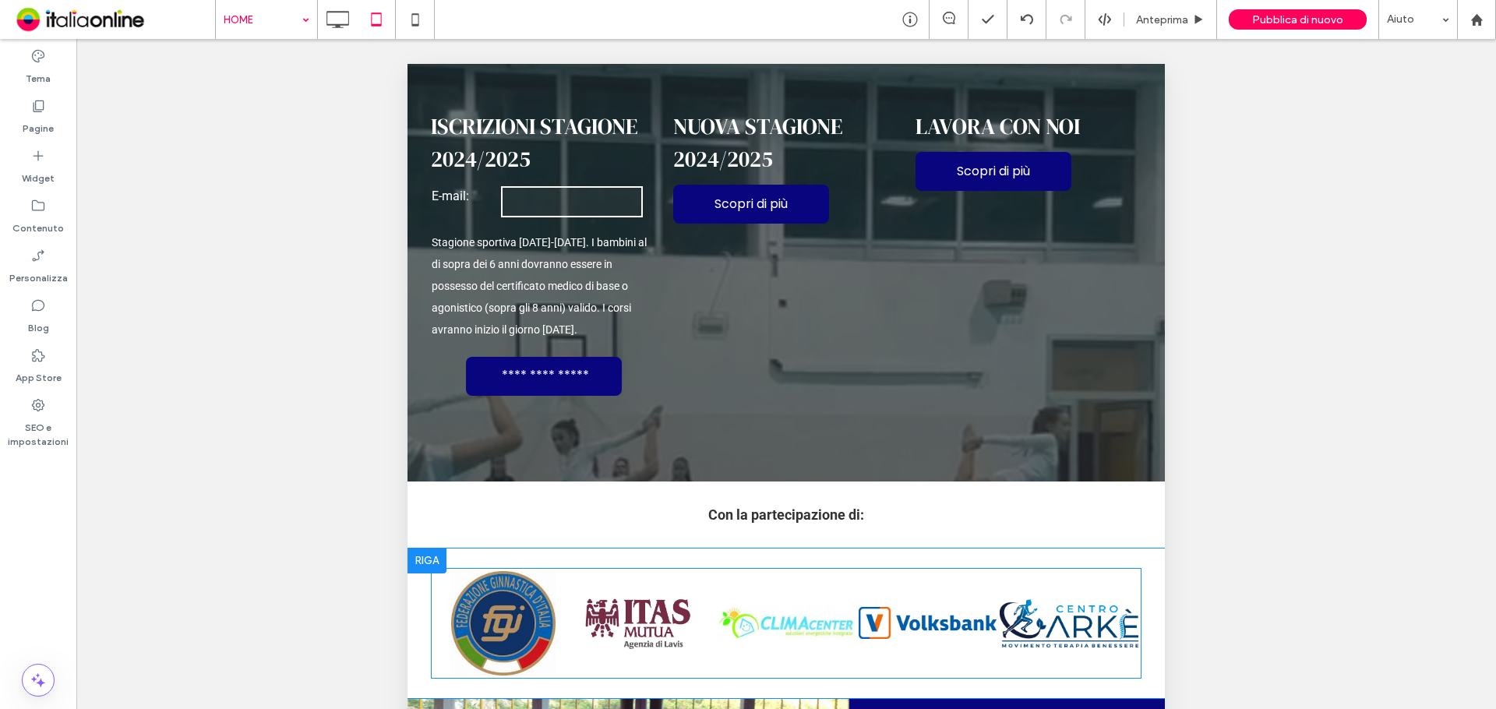
scroll to position [3735, 0]
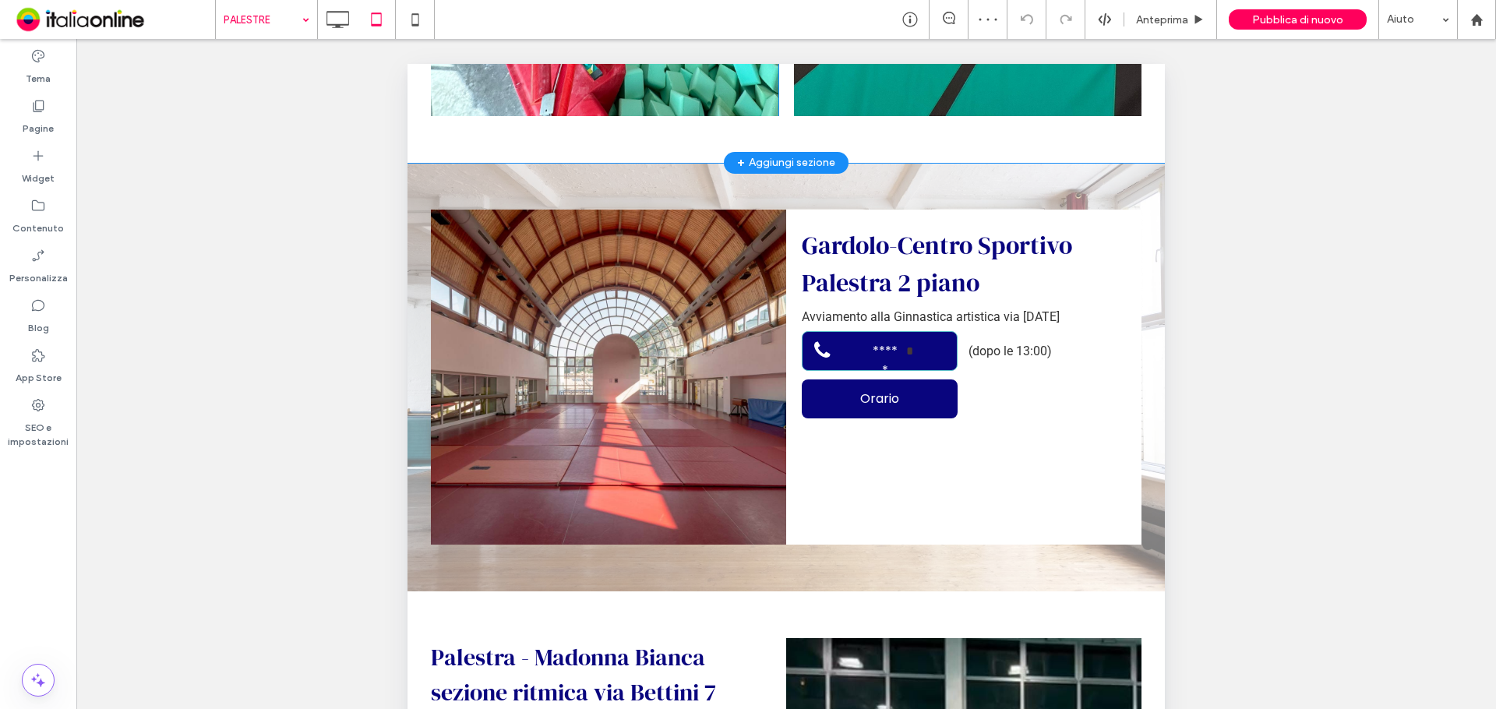
scroll to position [3038, 0]
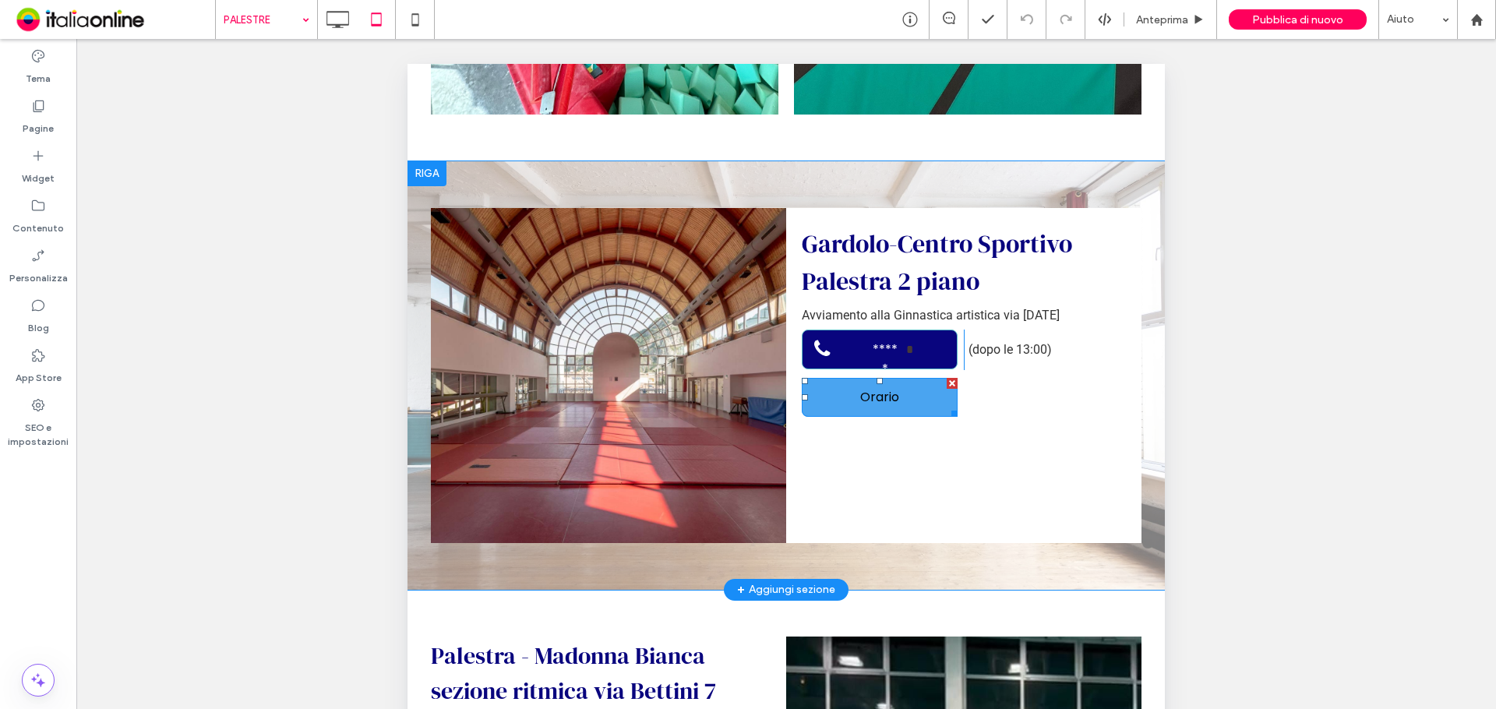
click at [879, 387] on span "Orario" at bounding box center [879, 396] width 39 height 19
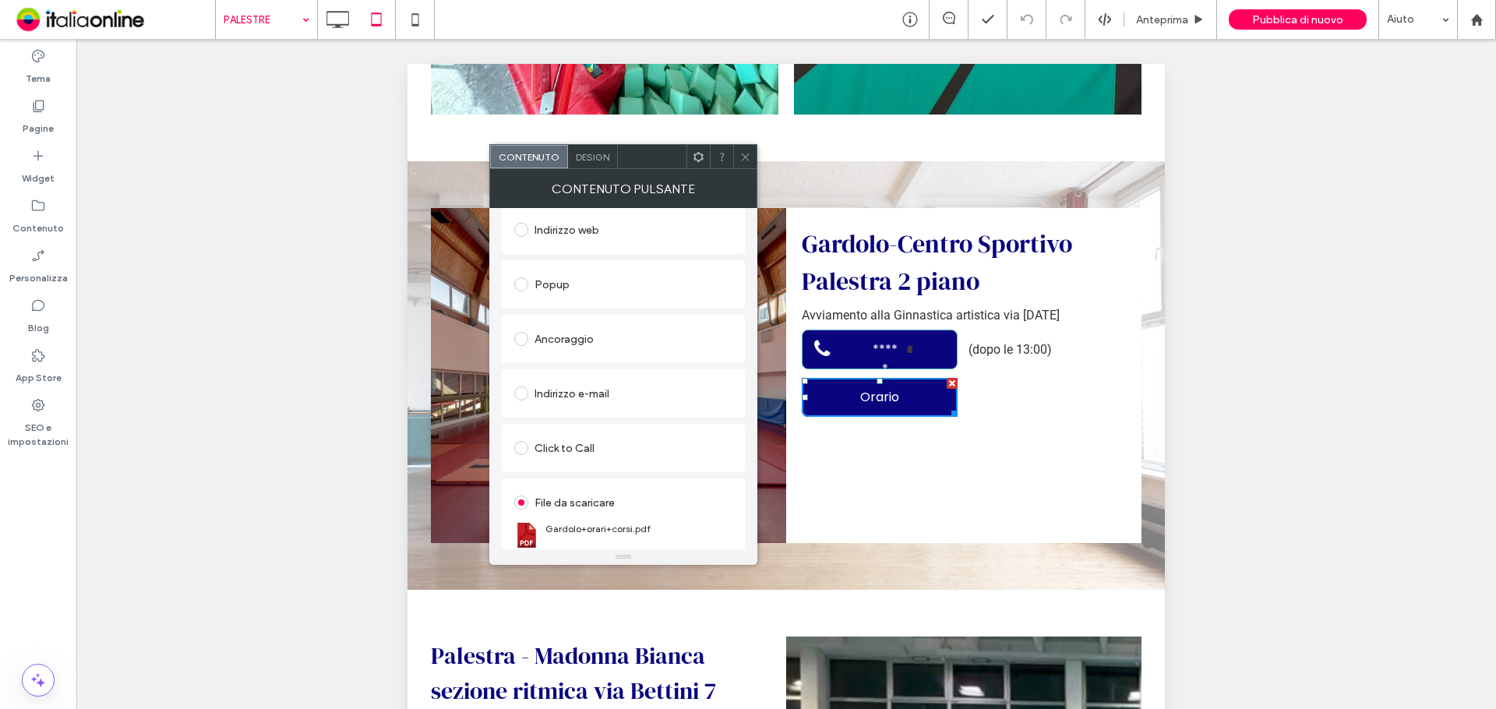
scroll to position [260, 0]
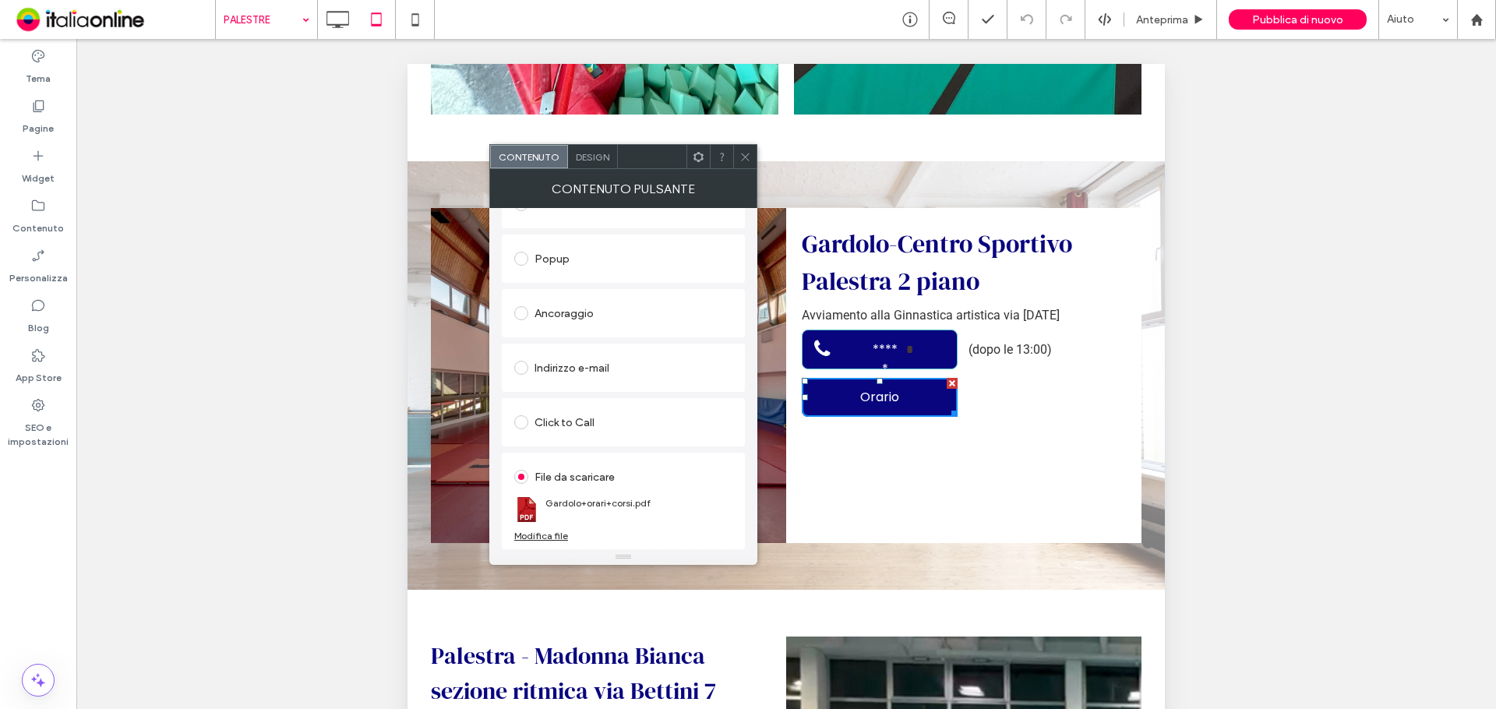
drag, startPoint x: 743, startPoint y: 160, endPoint x: 718, endPoint y: 212, distance: 58.2
click at [743, 160] on icon at bounding box center [745, 157] width 12 height 12
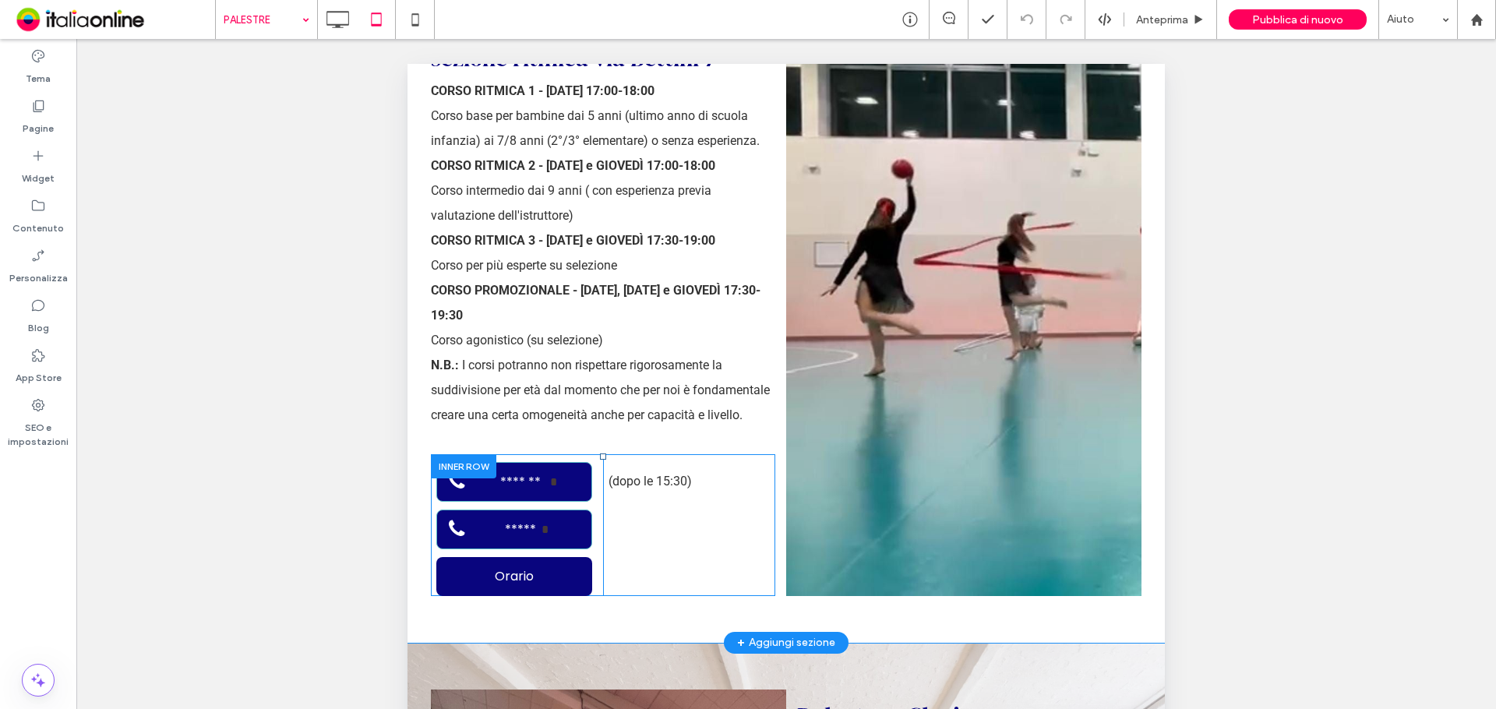
scroll to position [3817, 0]
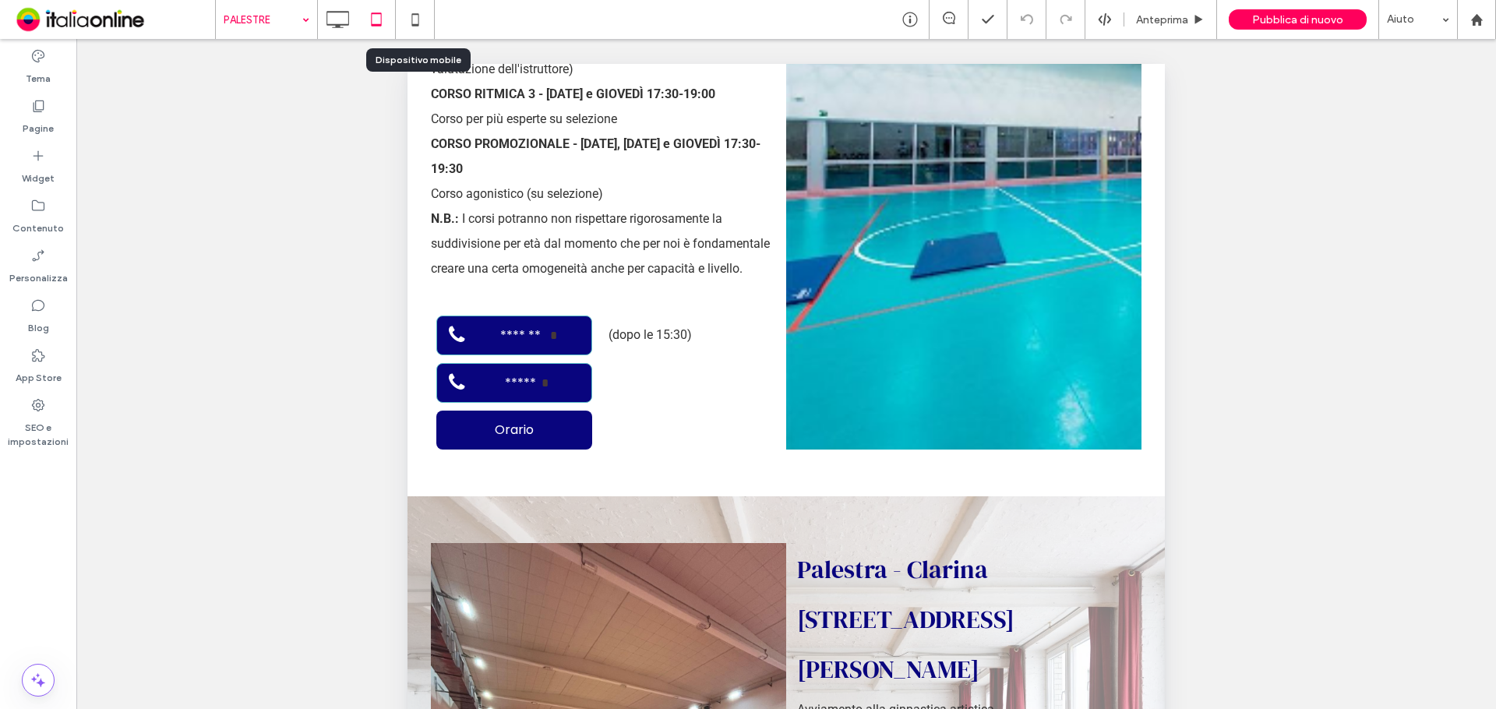
click at [408, 26] on icon at bounding box center [415, 19] width 31 height 31
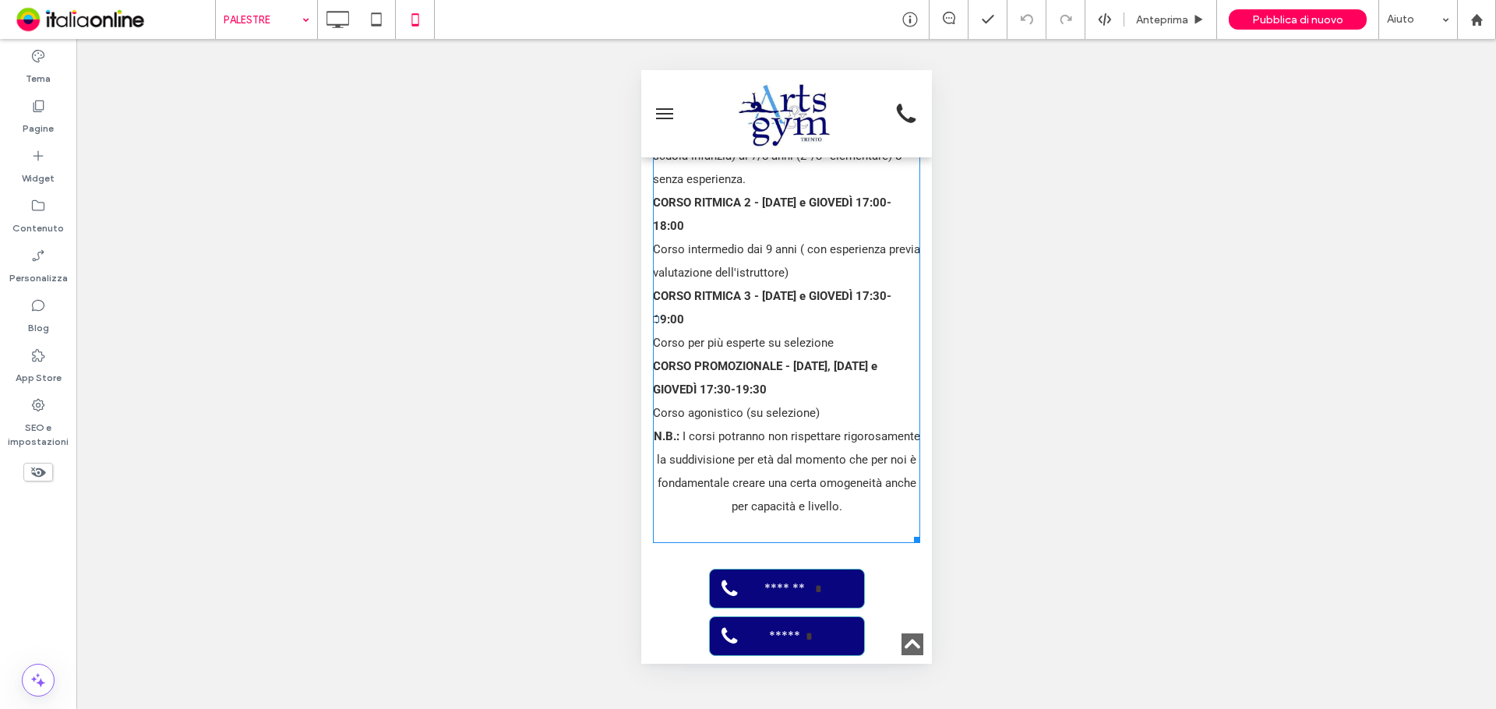
scroll to position [4830, 0]
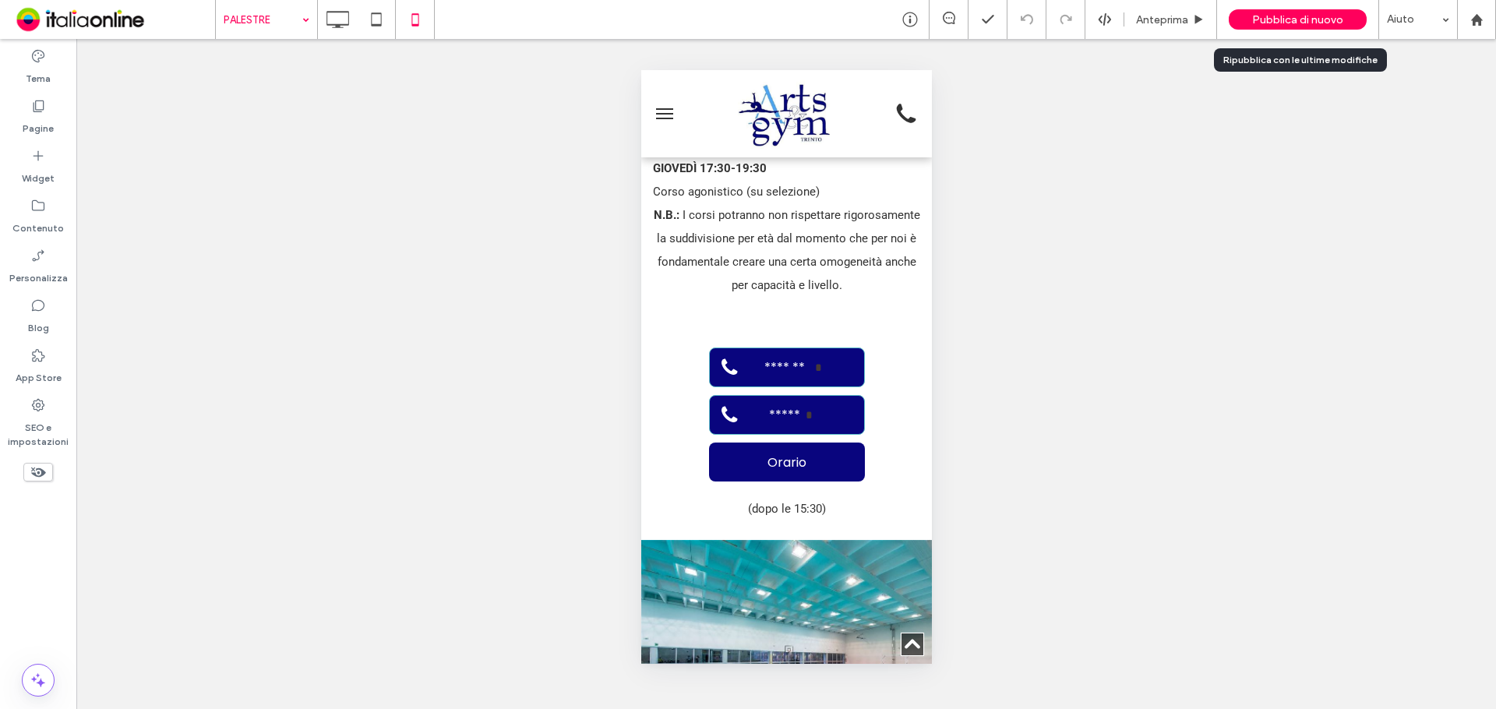
click at [1330, 9] on div "Pubblica di nuovo" at bounding box center [1298, 19] width 138 height 20
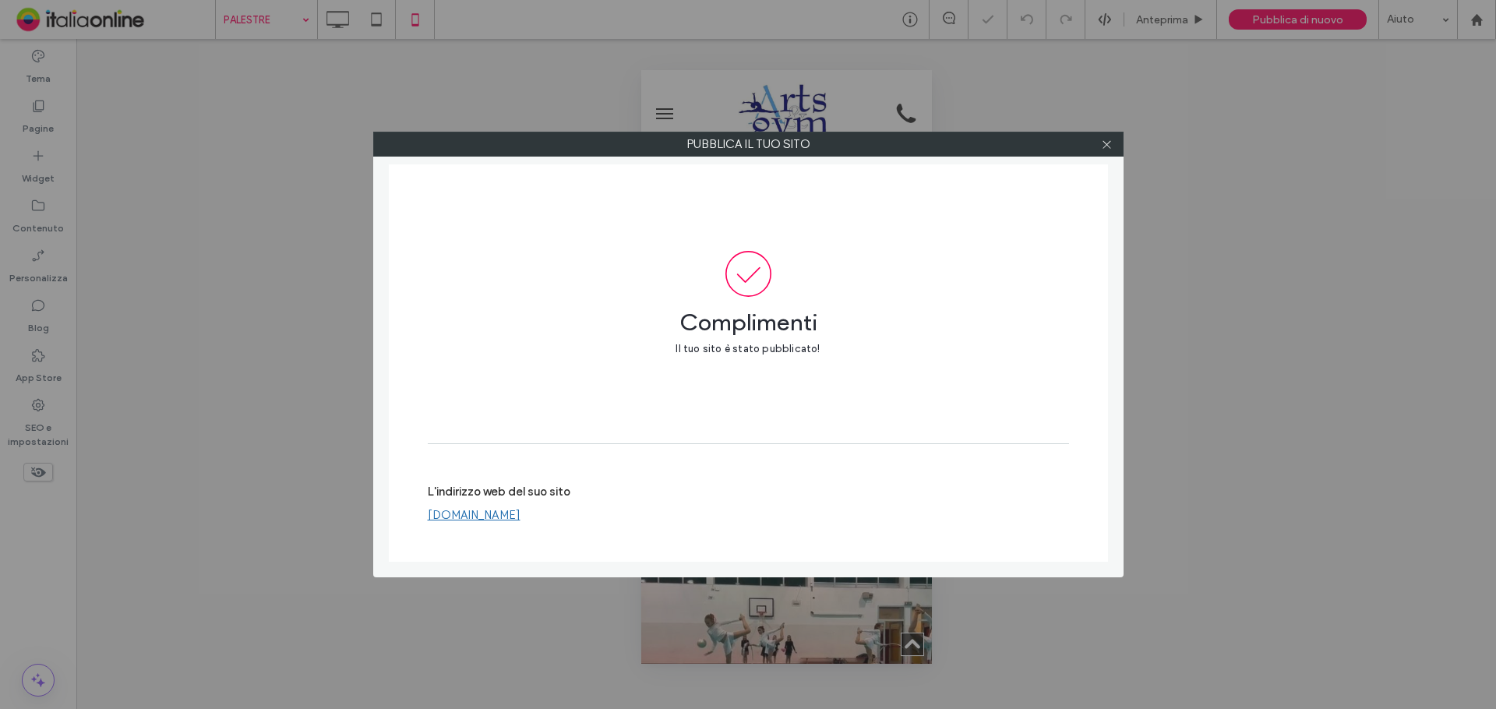
click at [260, 21] on div "Pubblica il tuo sito Complimenti Il tuo sito è stato pubblicato! L'indirizzo we…" at bounding box center [748, 354] width 1496 height 709
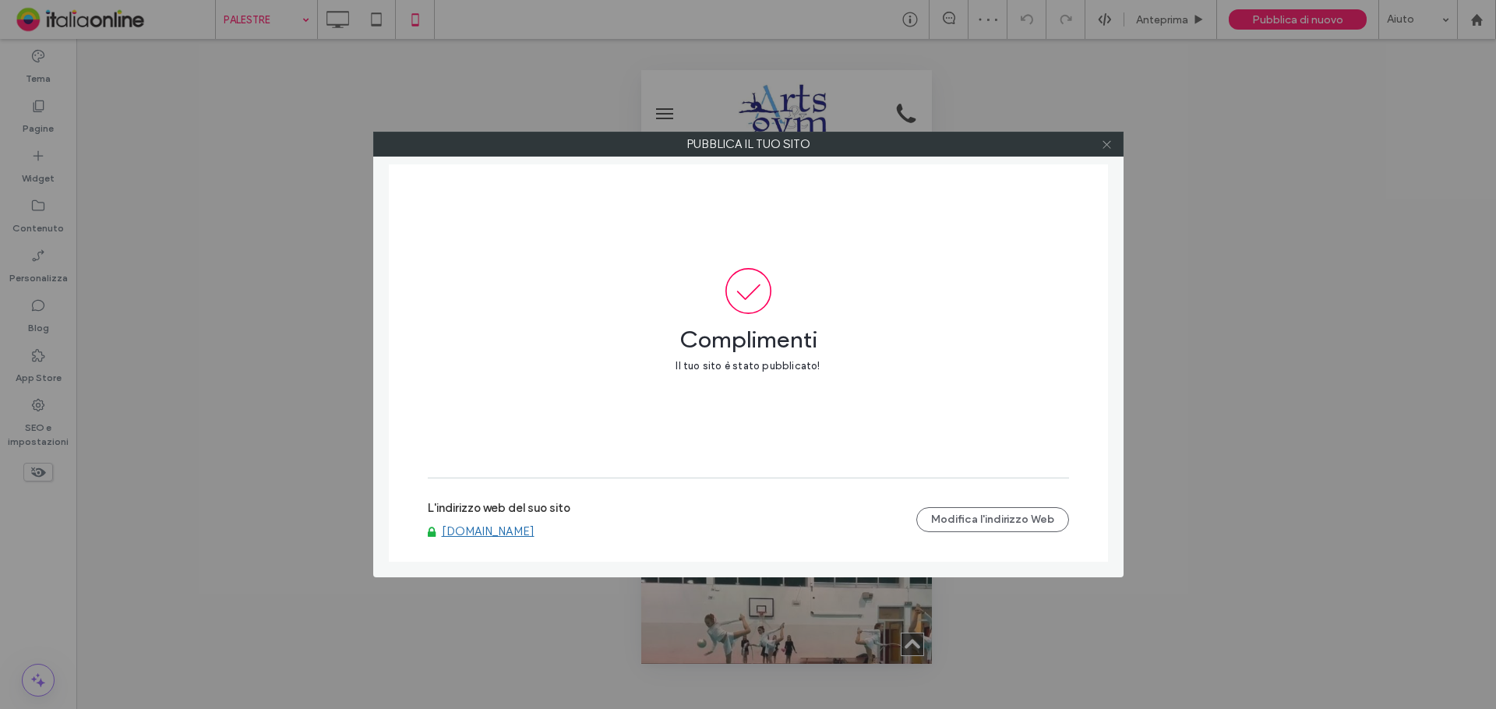
click at [1109, 141] on icon at bounding box center [1107, 145] width 12 height 12
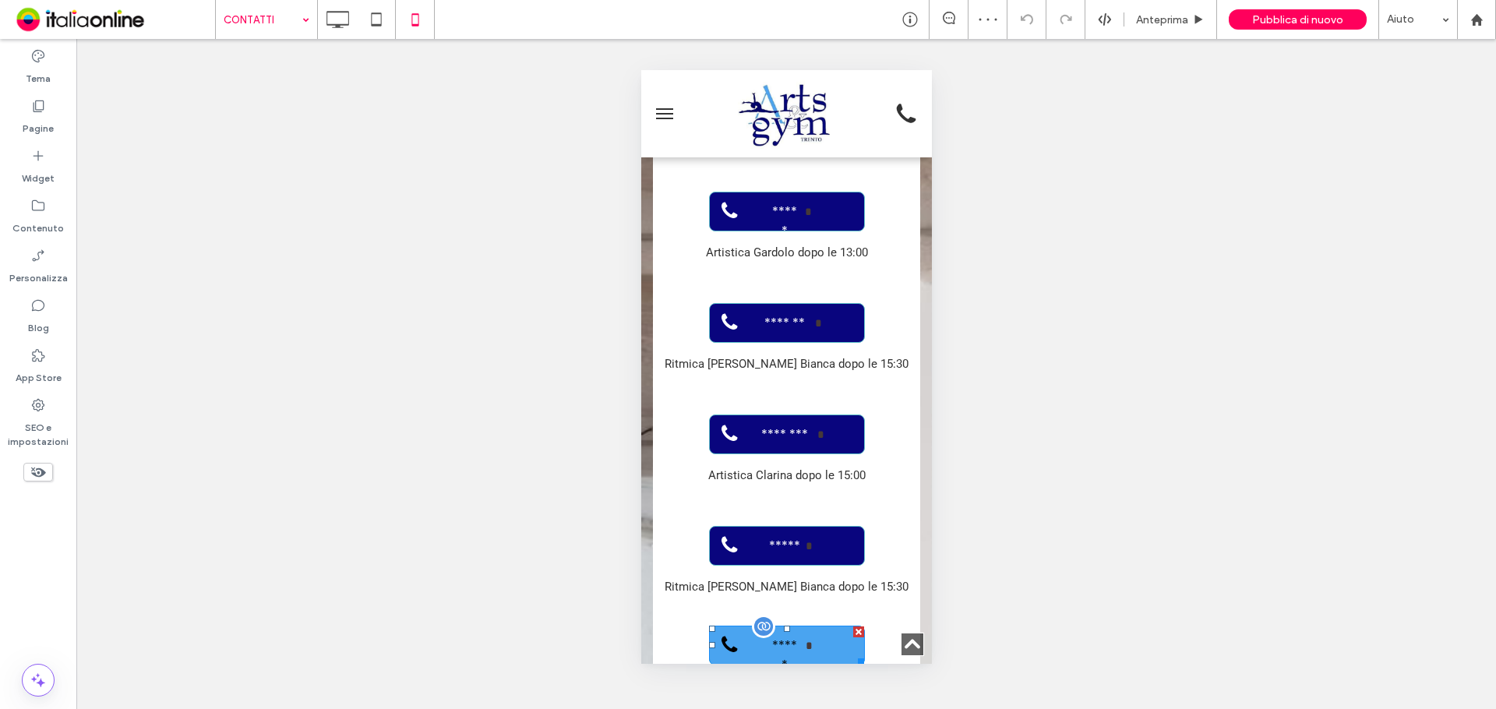
scroll to position [1480, 0]
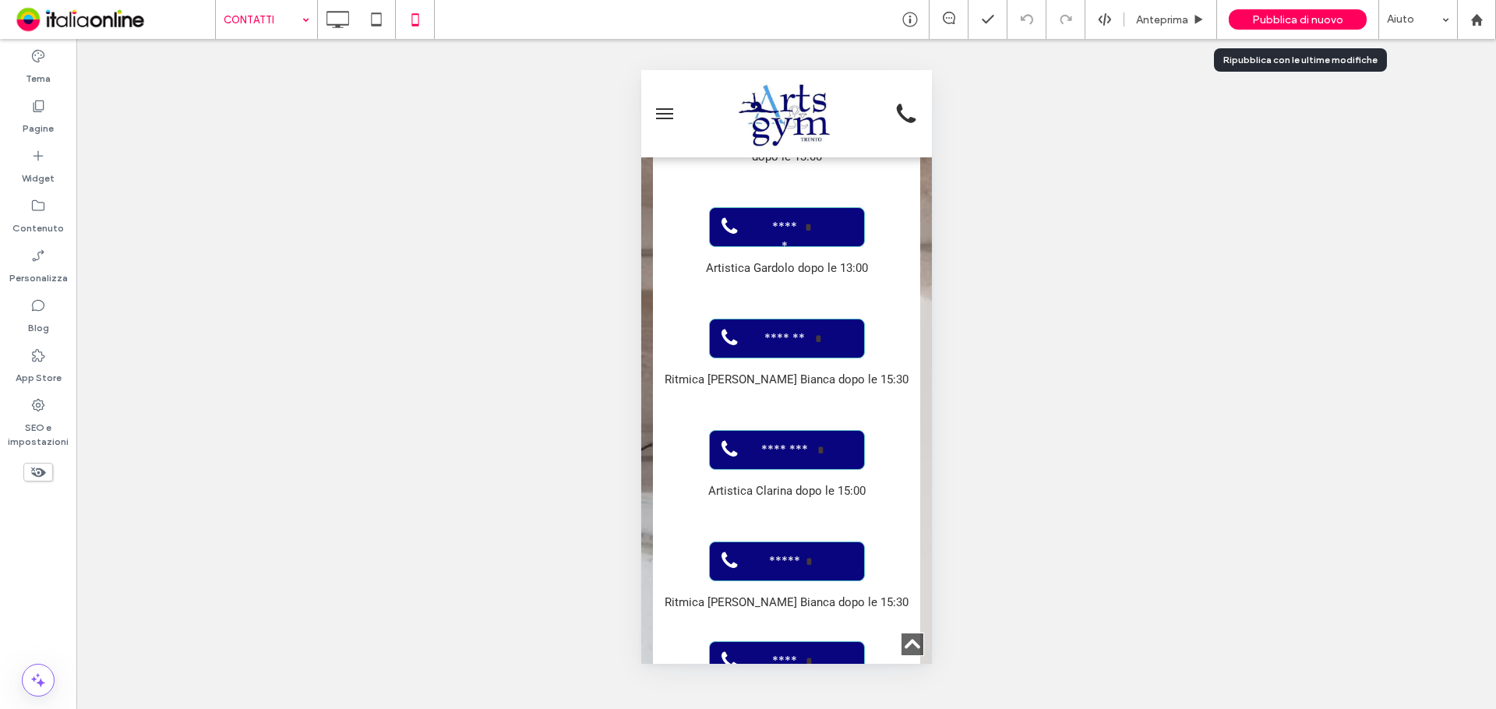
click at [1267, 13] on span "Pubblica di nuovo" at bounding box center [1297, 19] width 91 height 13
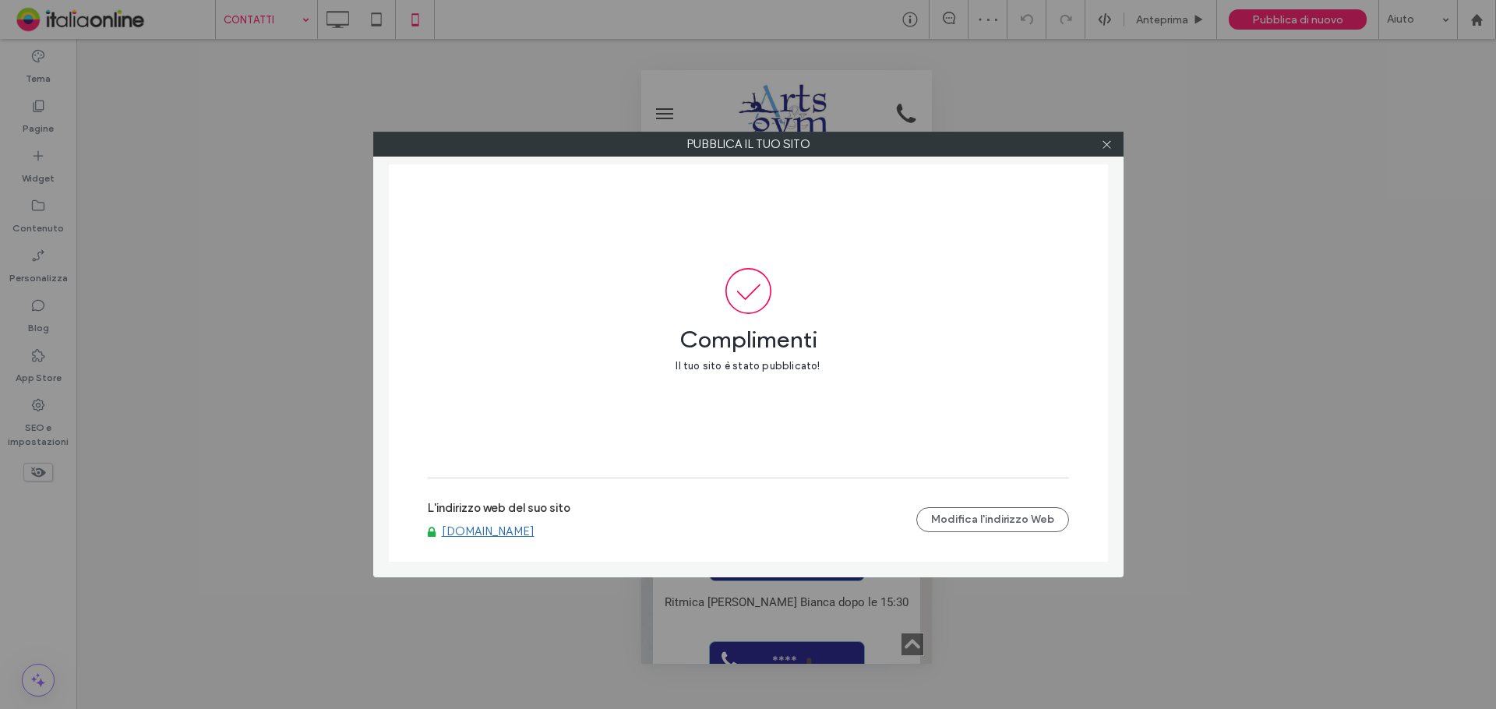
click at [499, 527] on link "www.artsgymtrento.it" at bounding box center [488, 531] width 93 height 14
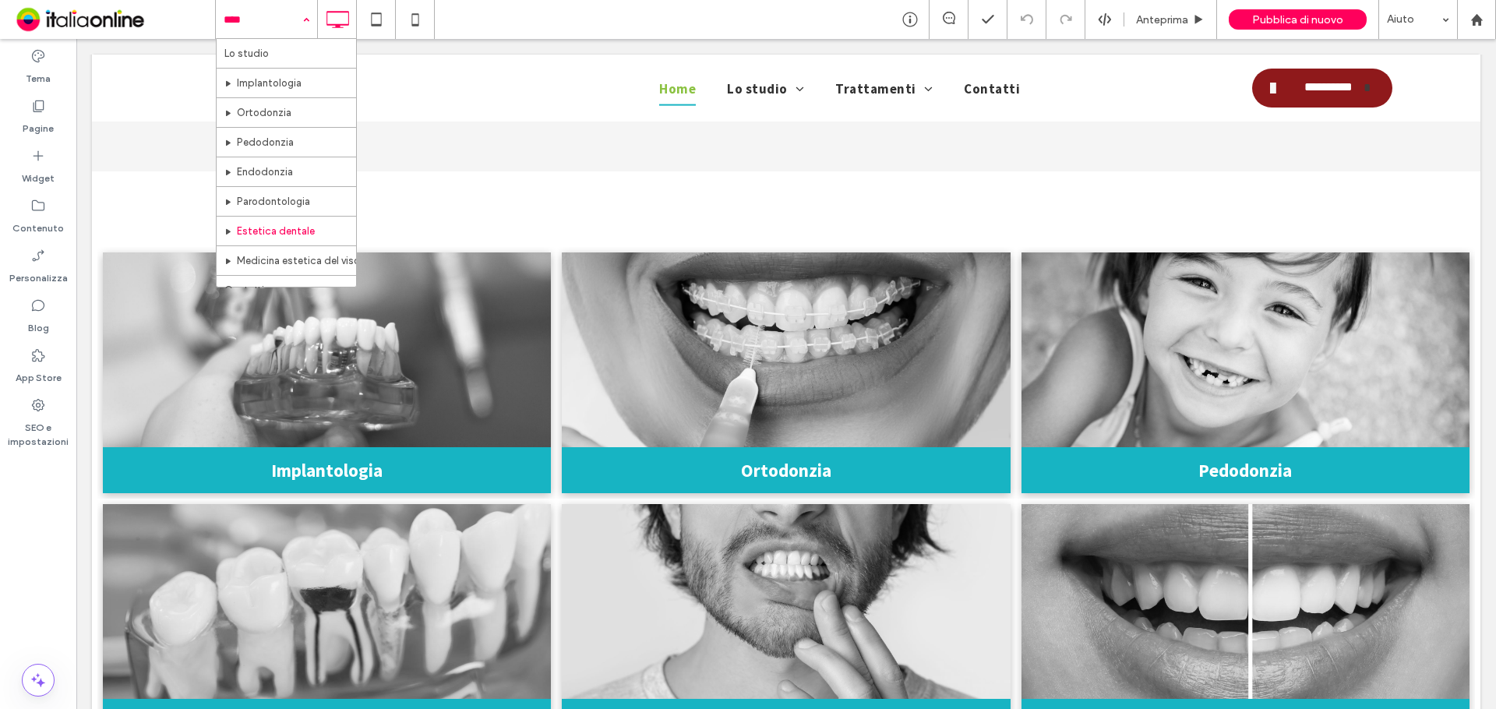
scroll to position [46, 0]
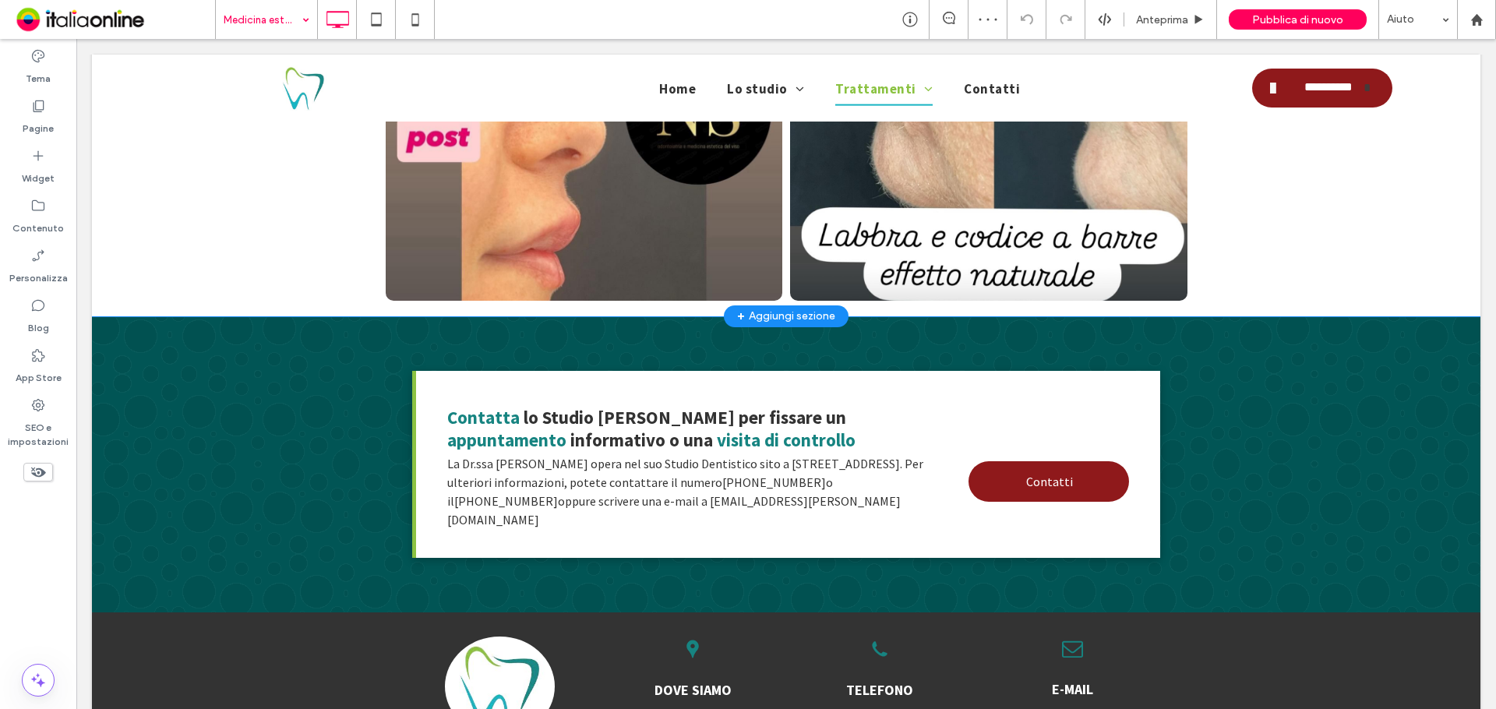
scroll to position [975, 0]
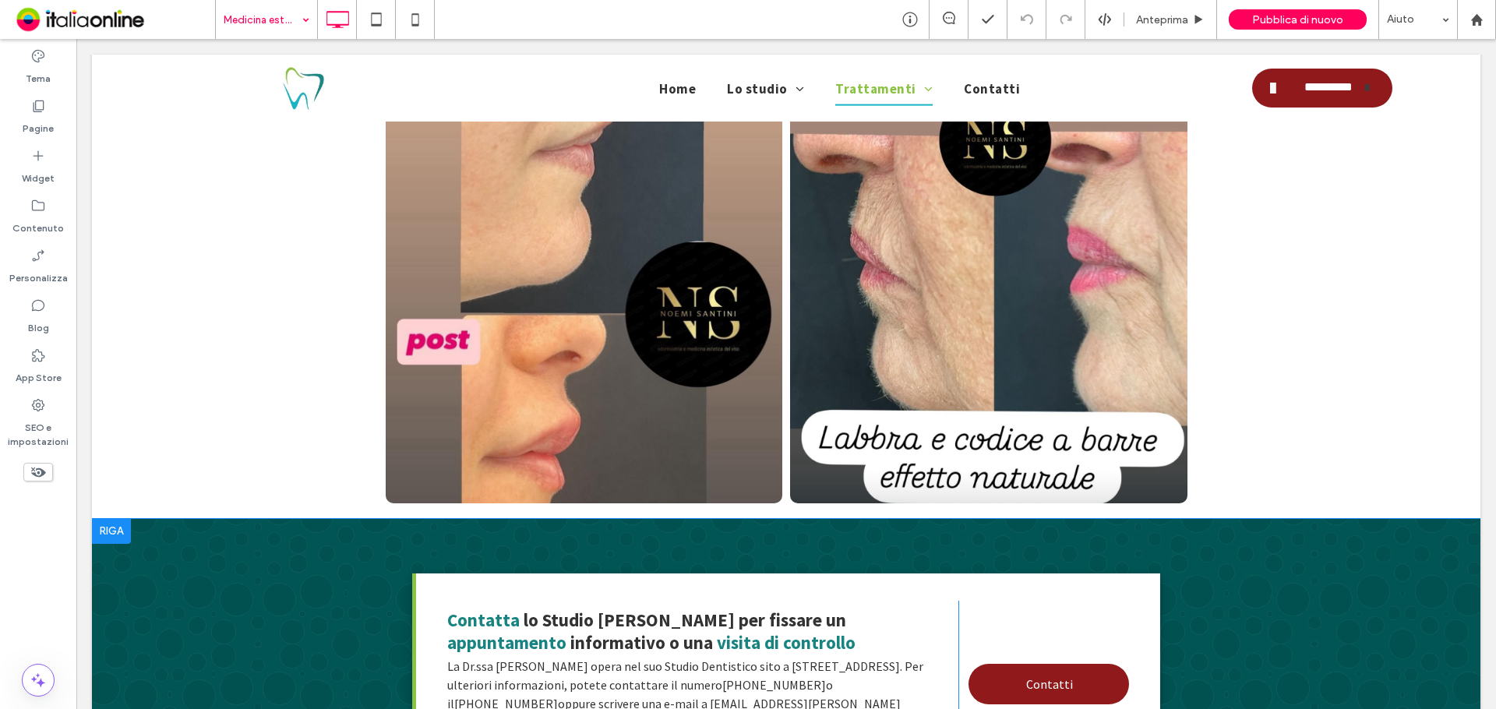
click at [106, 519] on div at bounding box center [111, 531] width 39 height 25
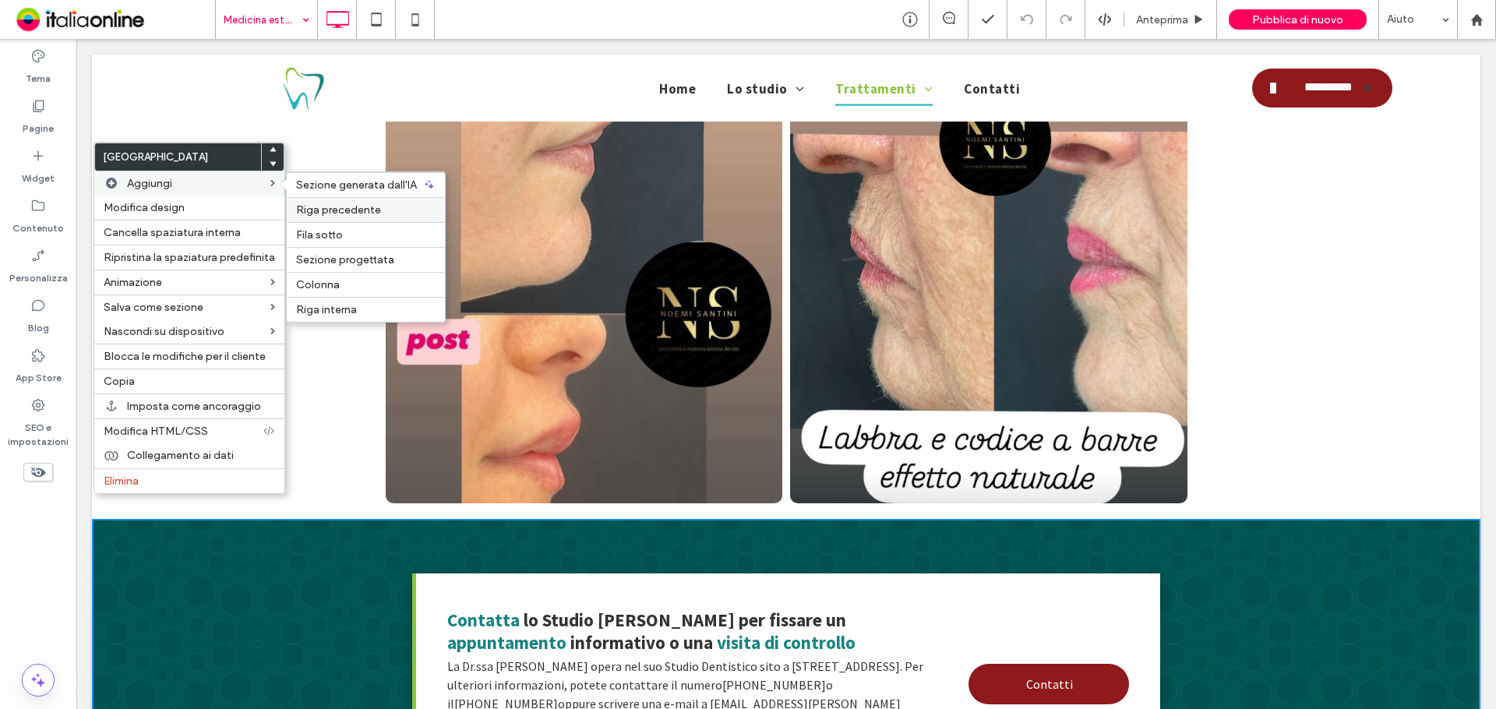
click at [372, 206] on span "Riga precedente" at bounding box center [338, 209] width 85 height 13
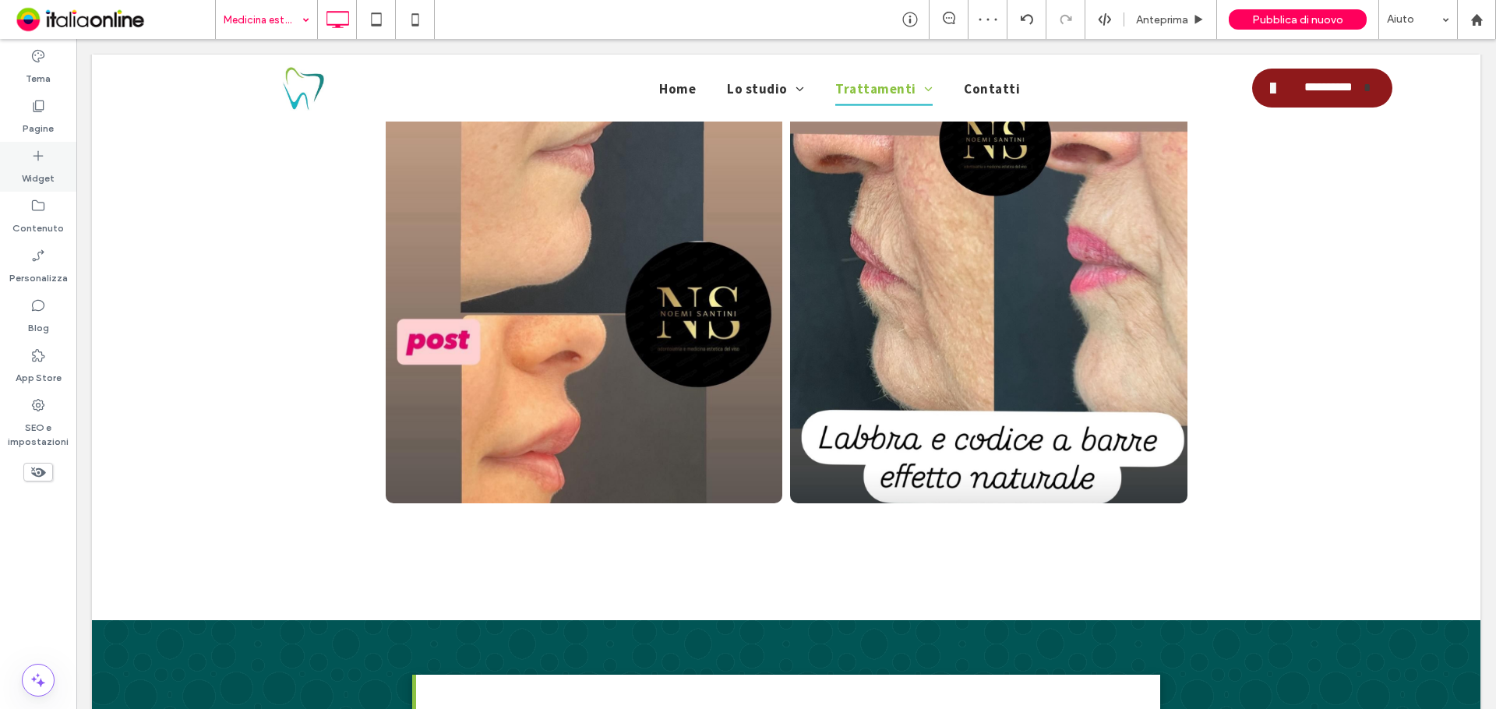
click at [55, 178] on div "Widget" at bounding box center [38, 167] width 76 height 50
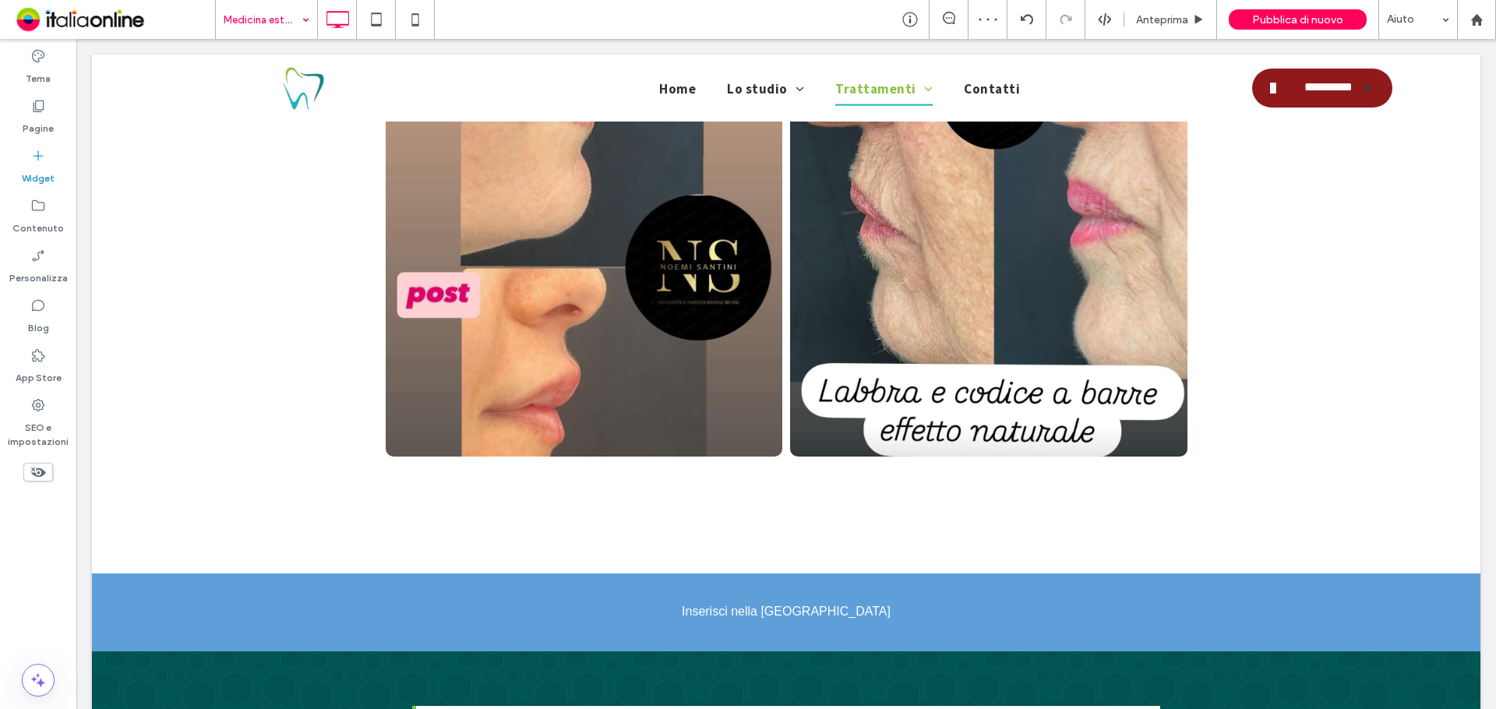
scroll to position [1049, 0]
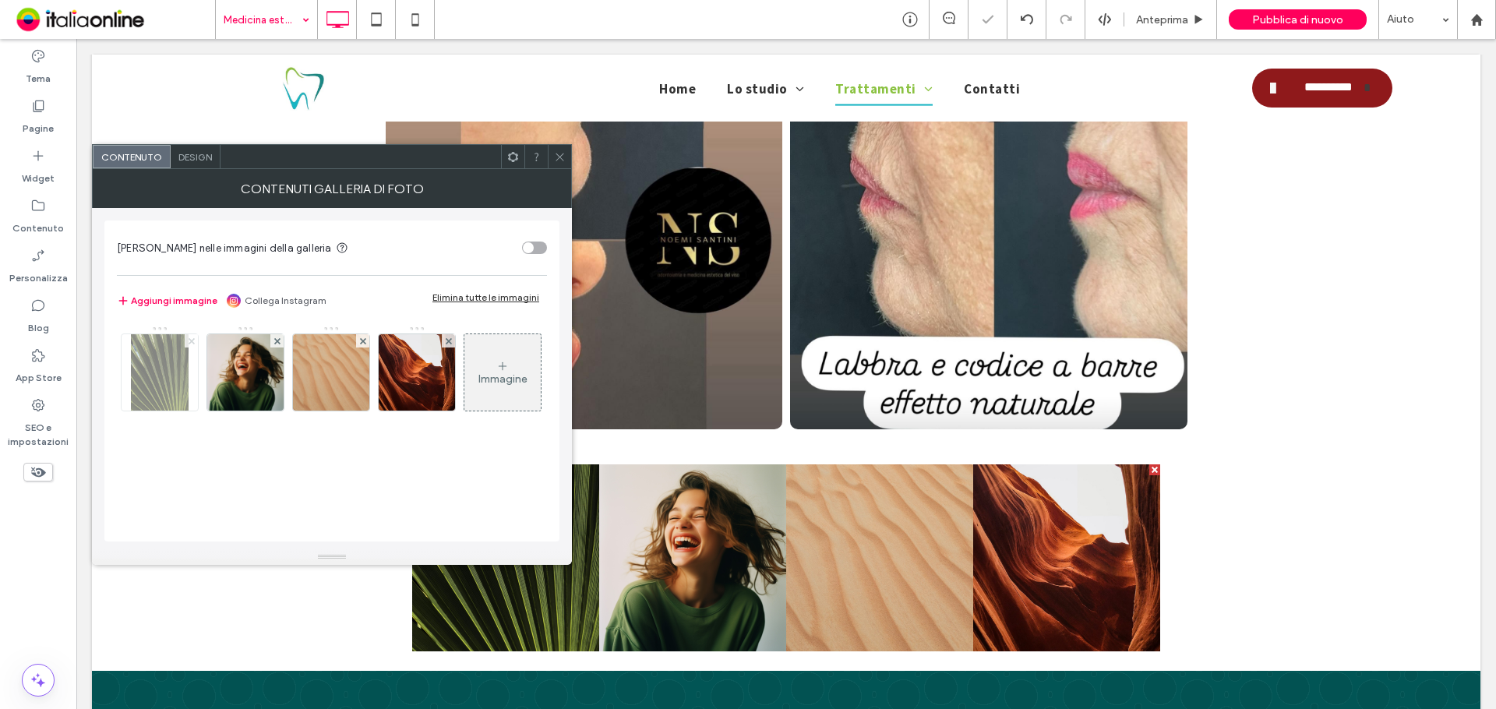
click at [192, 342] on use at bounding box center [191, 340] width 6 height 6
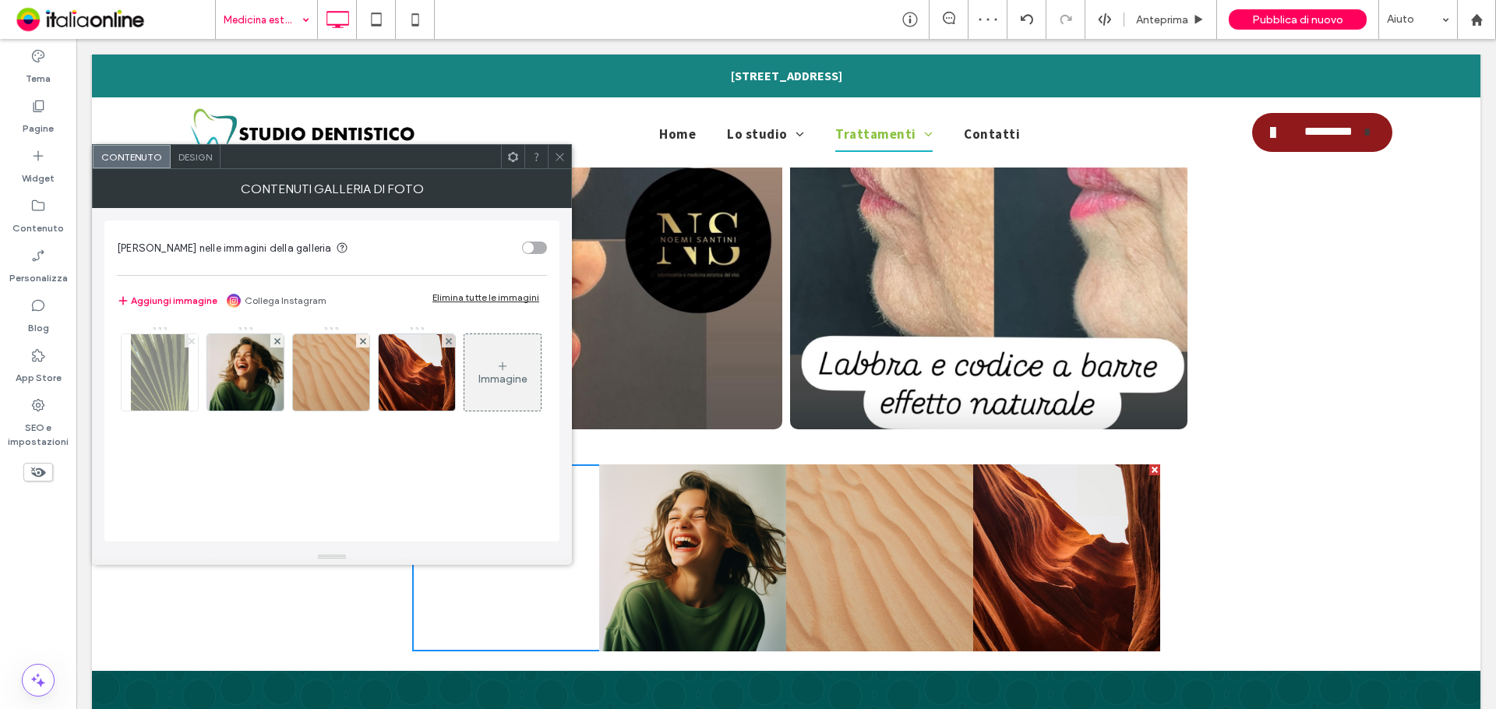
click at [192, 342] on use at bounding box center [191, 340] width 6 height 6
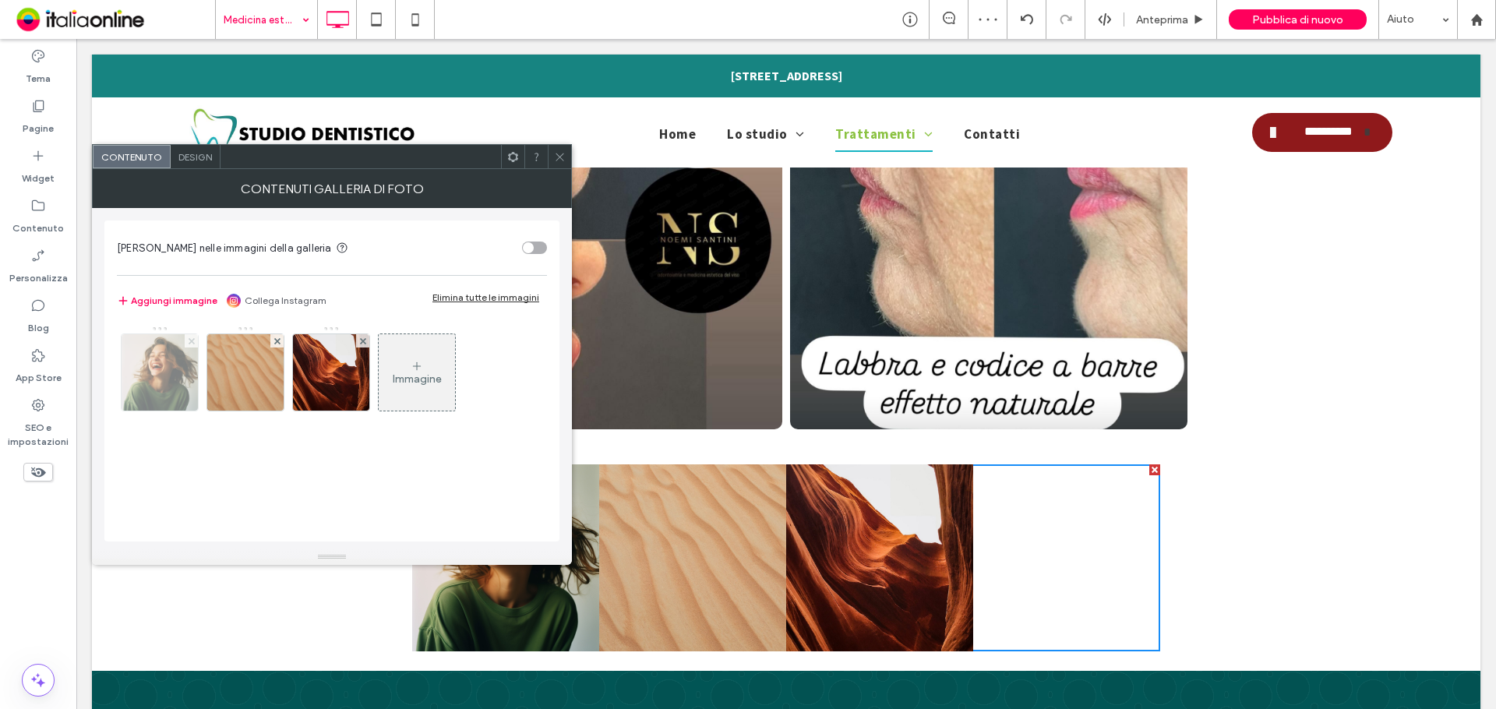
click at [192, 342] on use at bounding box center [191, 340] width 6 height 6
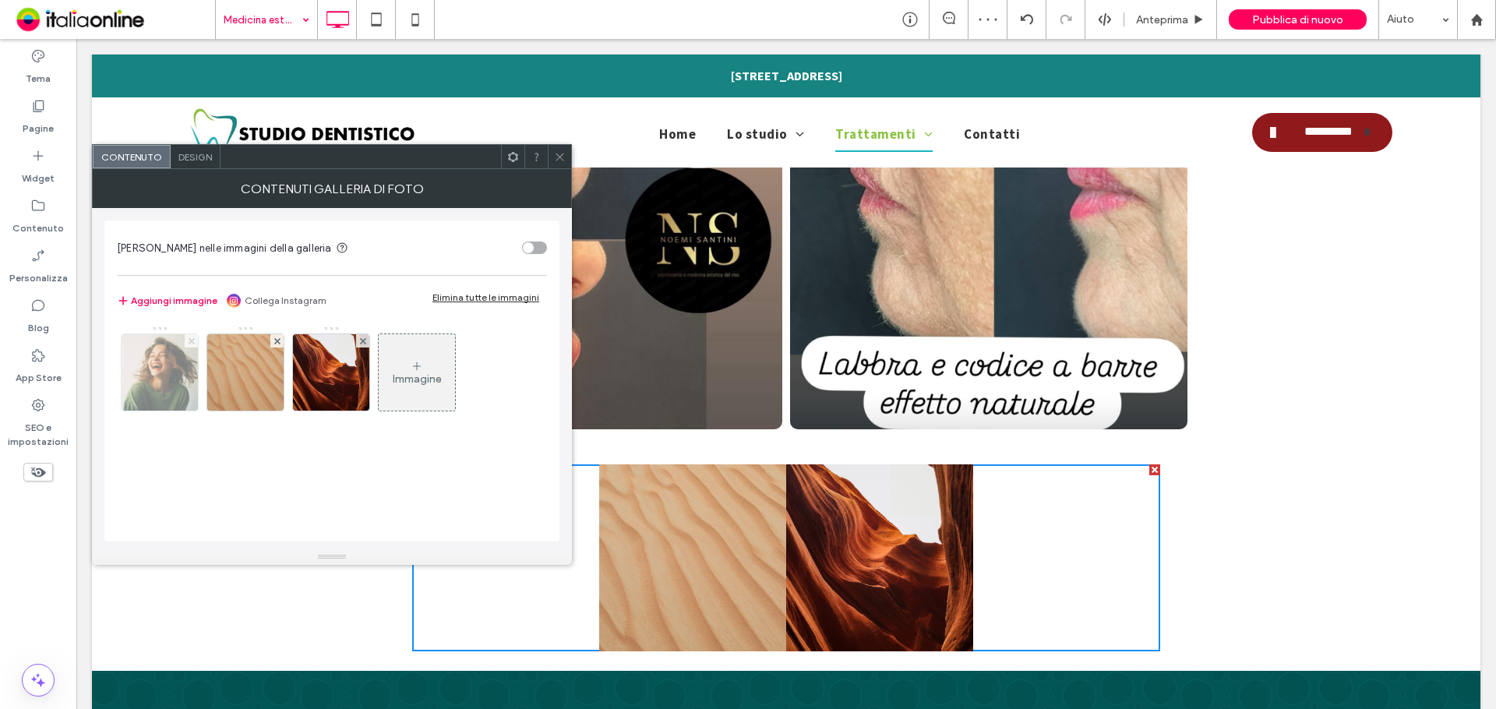
click at [192, 342] on use at bounding box center [191, 340] width 6 height 6
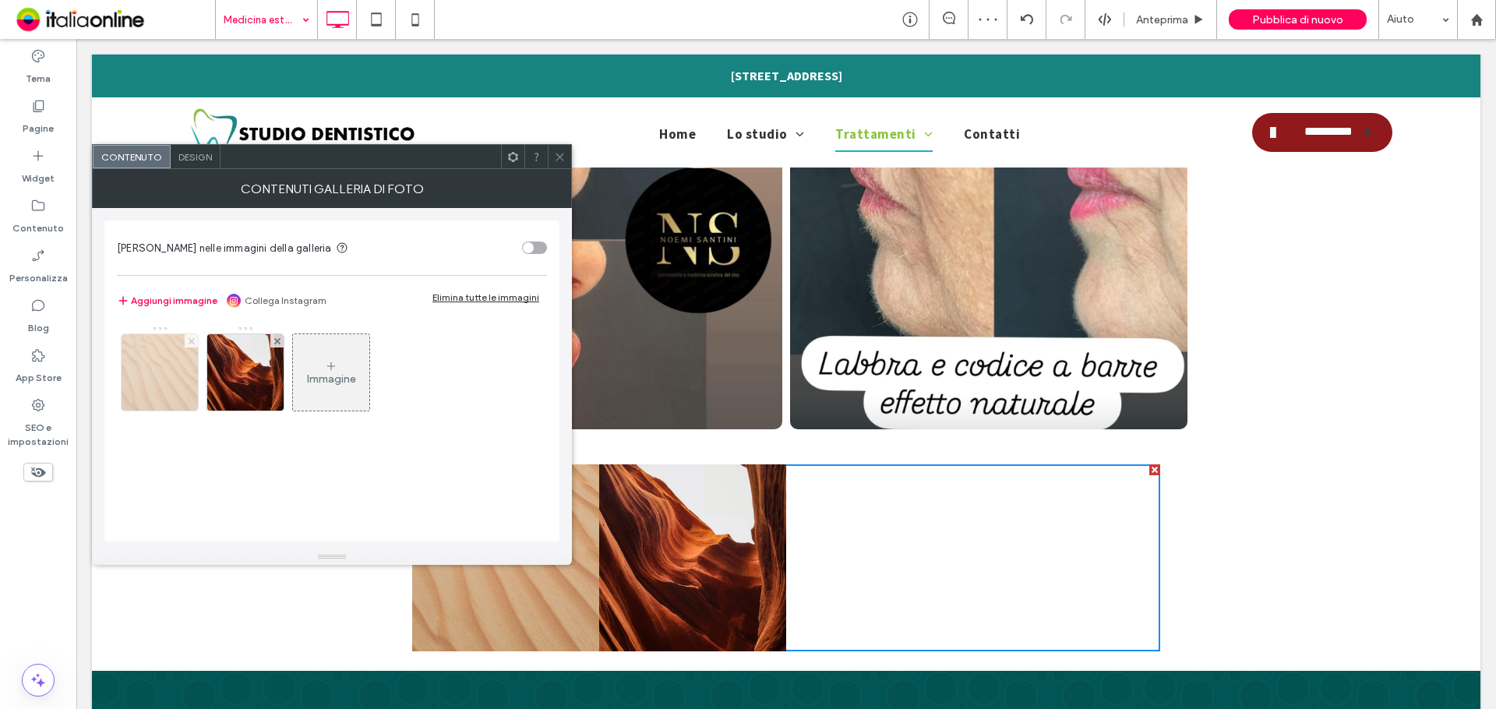
click at [192, 342] on use at bounding box center [191, 340] width 6 height 6
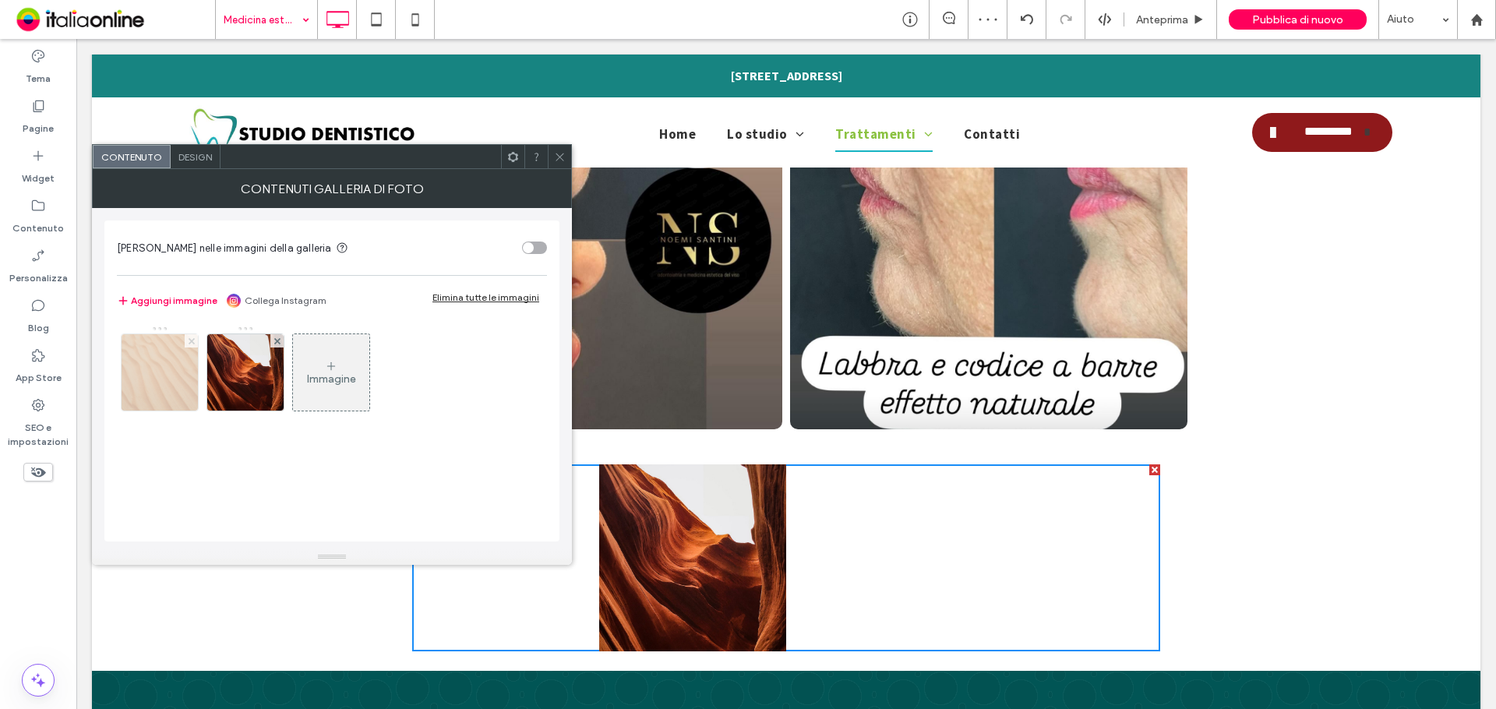
click at [192, 342] on use at bounding box center [191, 340] width 6 height 6
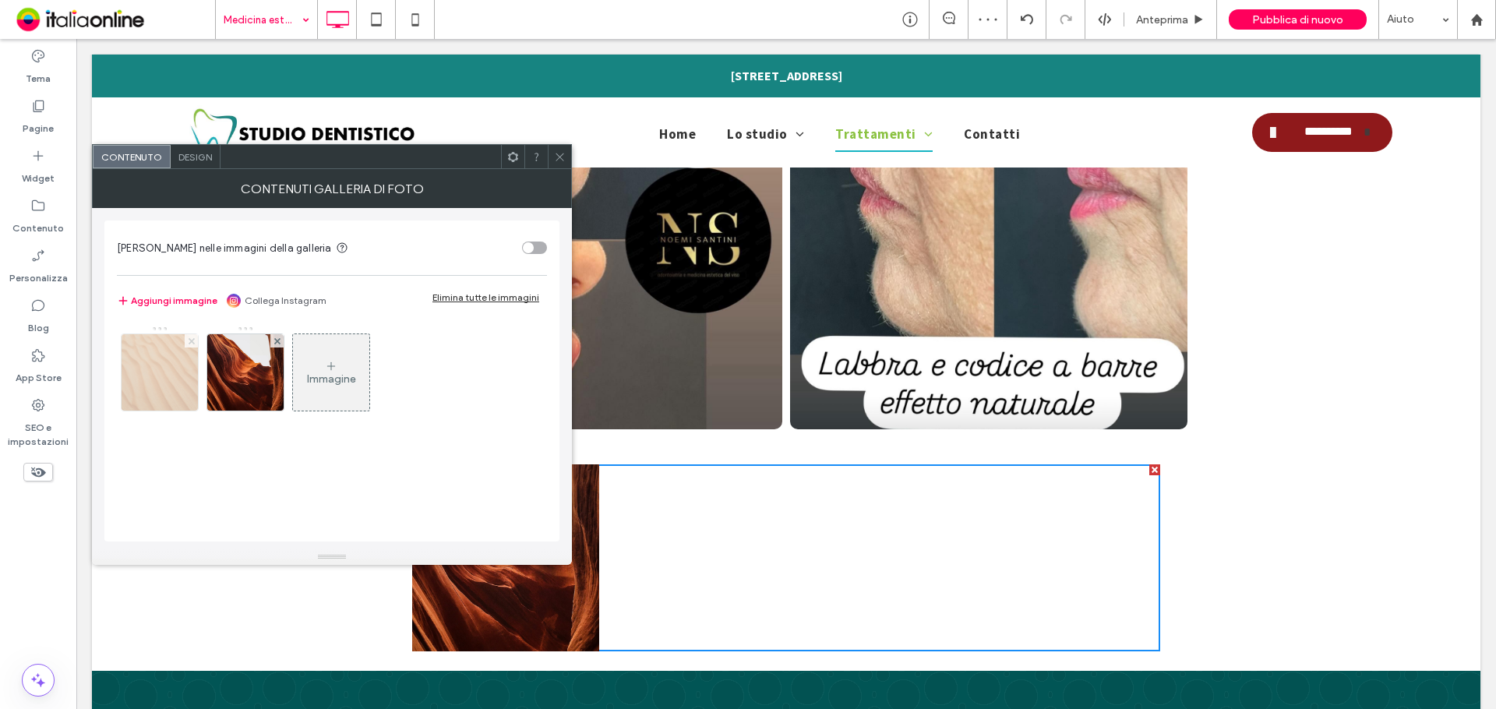
click at [273, 342] on use at bounding box center [276, 340] width 6 height 6
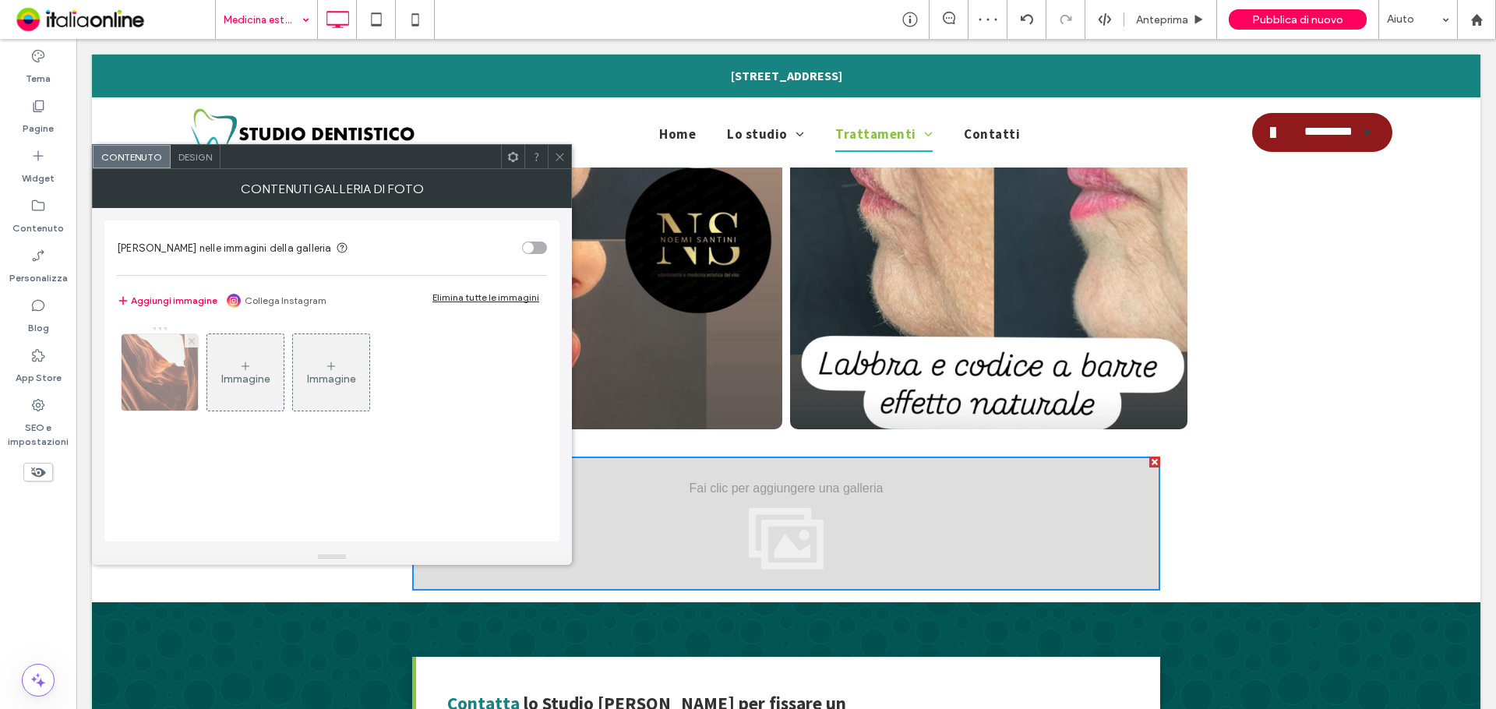
click at [192, 342] on use at bounding box center [191, 340] width 6 height 6
click at [199, 152] on span "Design" at bounding box center [195, 157] width 34 height 12
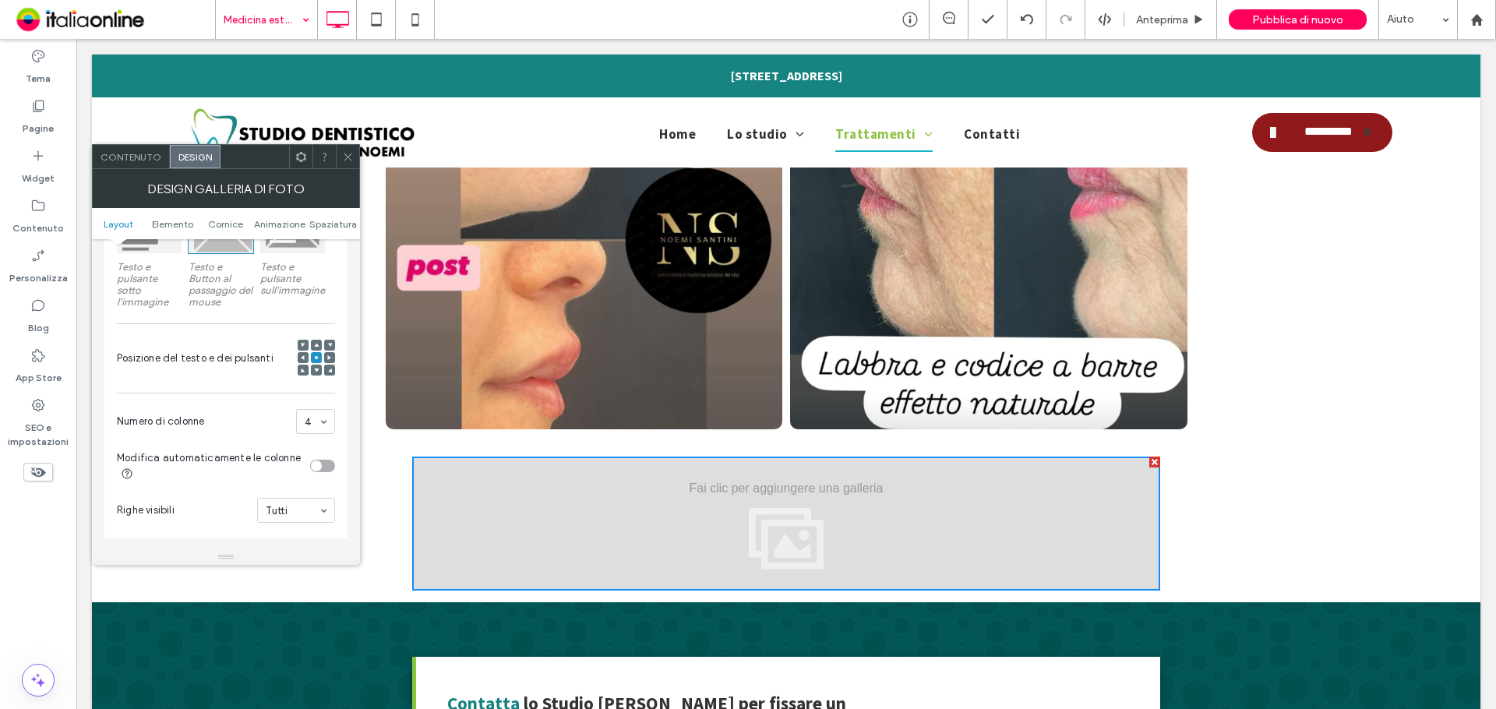
scroll to position [390, 0]
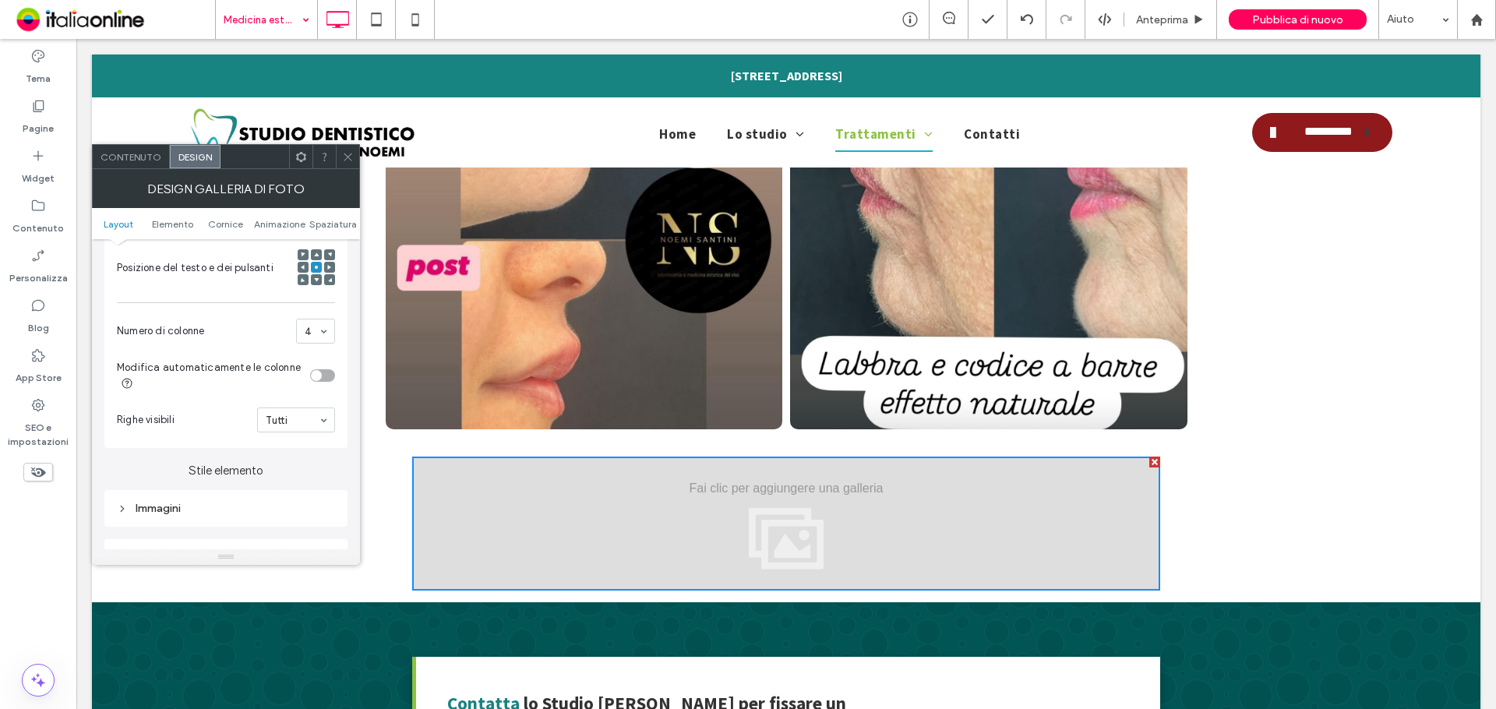
click at [323, 318] on section "Numero di colonne 4" at bounding box center [226, 331] width 218 height 41
drag, startPoint x: 314, startPoint y: 386, endPoint x: 299, endPoint y: 402, distance: 22.1
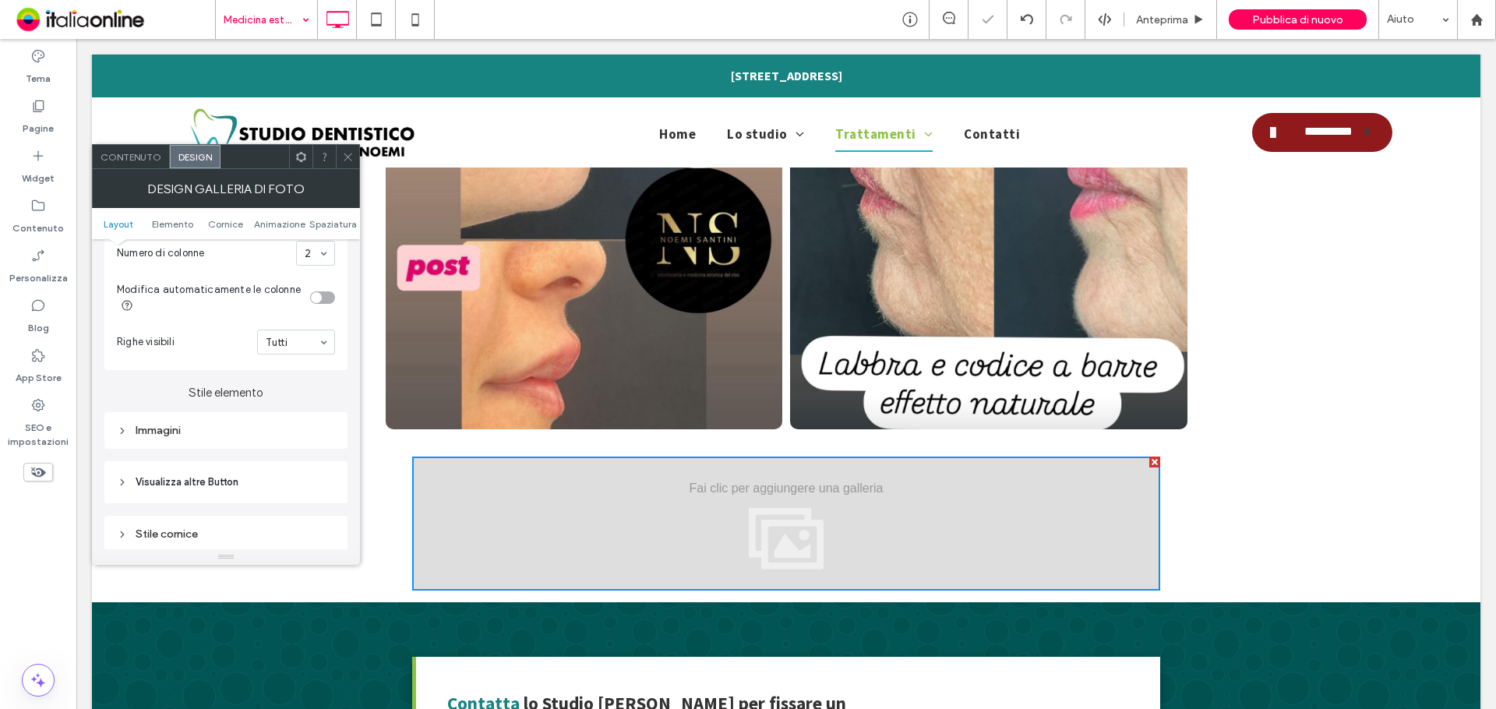
drag, startPoint x: 213, startPoint y: 428, endPoint x: 217, endPoint y: 436, distance: 8.4
click at [215, 428] on div "Immagini" at bounding box center [226, 430] width 218 height 13
click at [305, 511] on input "***" at bounding box center [315, 511] width 39 height 20
drag, startPoint x: 311, startPoint y: 510, endPoint x: 344, endPoint y: 509, distance: 32.7
click at [344, 509] on div "Immagini Altezza immagine *** Spazio tra le immagini *** Raggio angolo * px Vis…" at bounding box center [225, 647] width 243 height 470
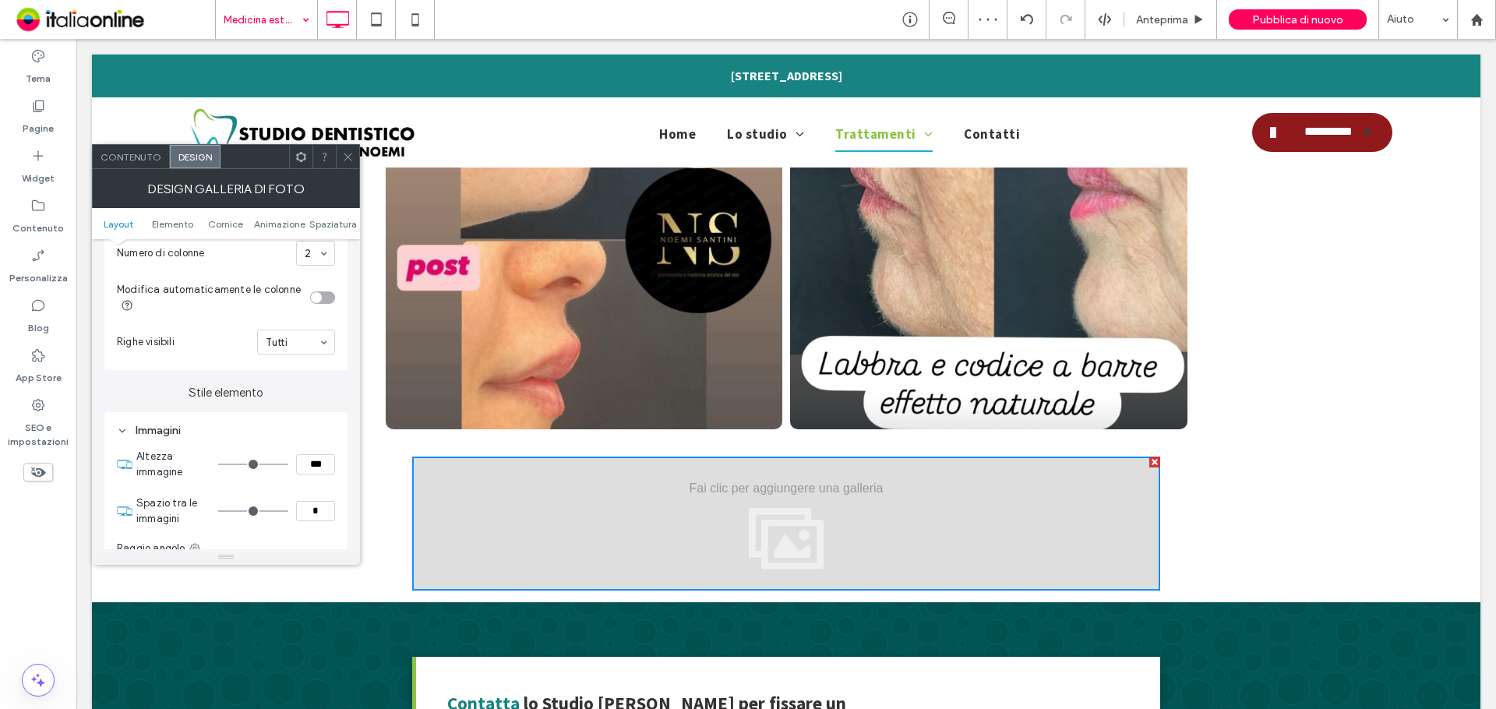
type input "*"
type input "***"
type input "*"
drag, startPoint x: 347, startPoint y: 155, endPoint x: 343, endPoint y: 172, distance: 17.8
click at [347, 155] on icon at bounding box center [348, 157] width 12 height 12
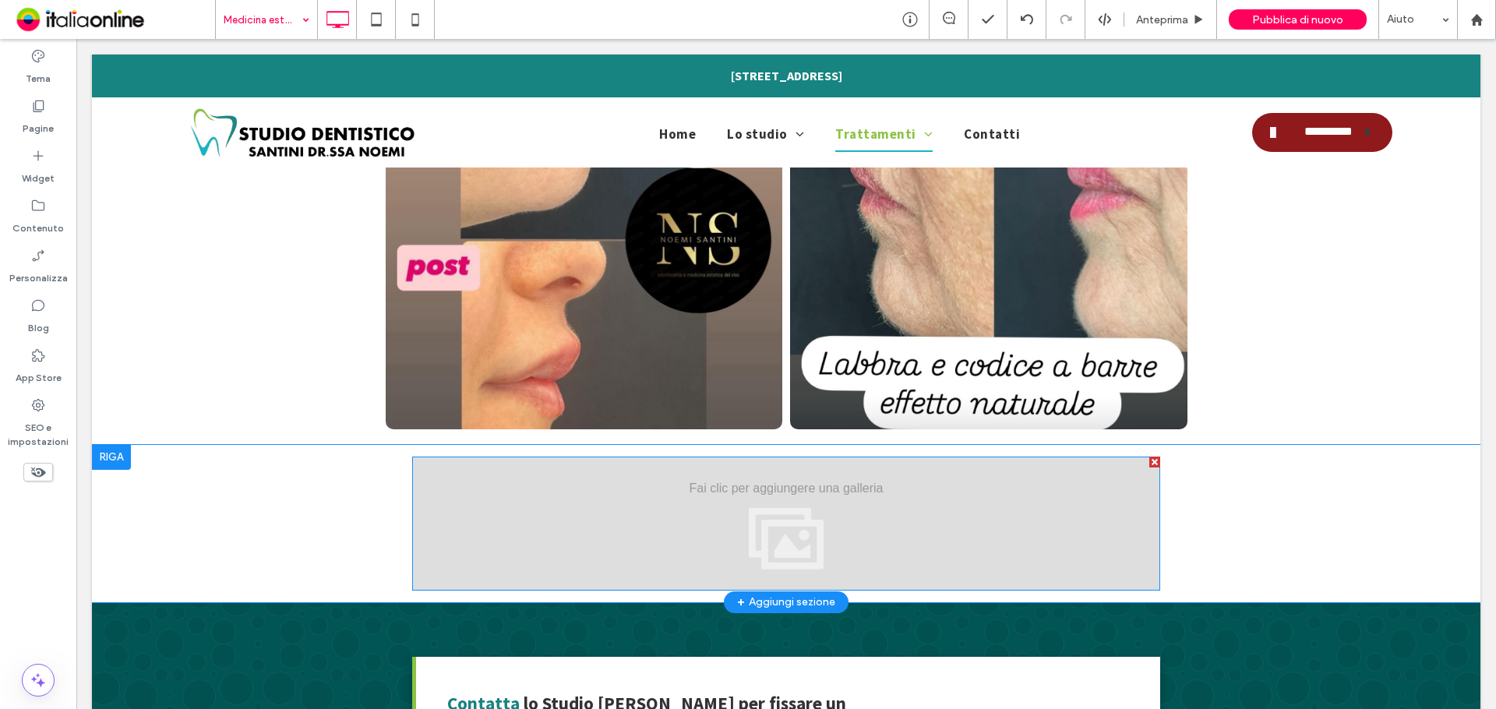
click at [938, 497] on div "Mostra altri" at bounding box center [786, 524] width 748 height 134
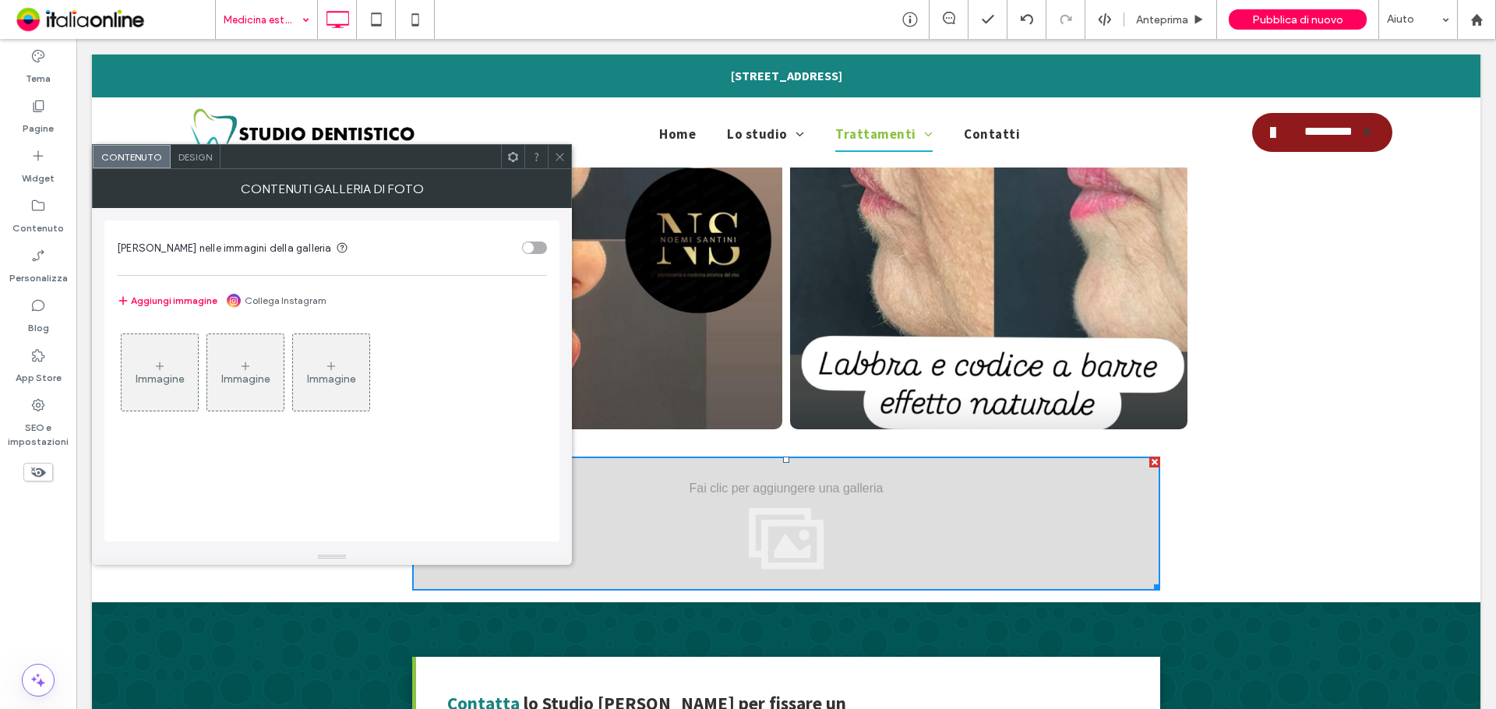
click at [171, 378] on div "Immagine" at bounding box center [160, 378] width 49 height 13
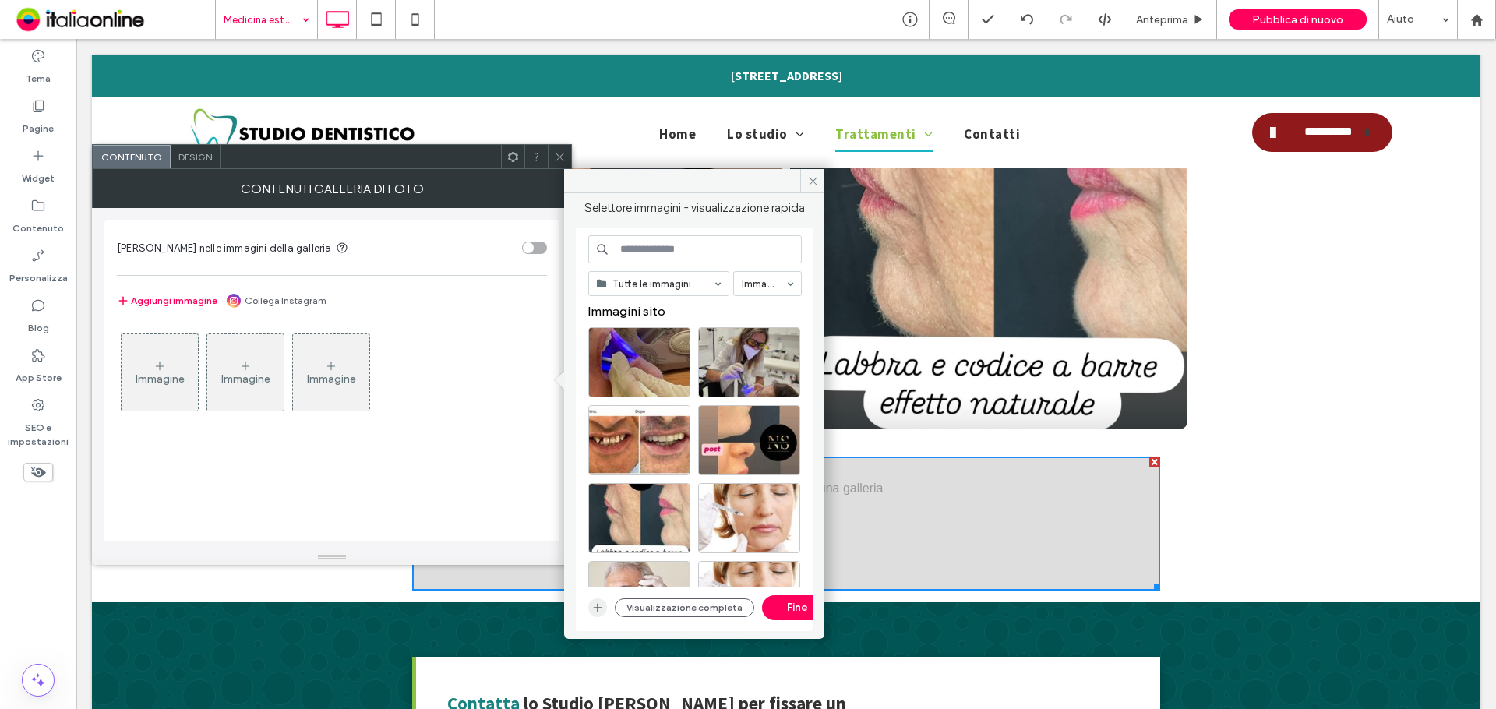
click at [594, 604] on icon "button" at bounding box center [597, 607] width 12 height 12
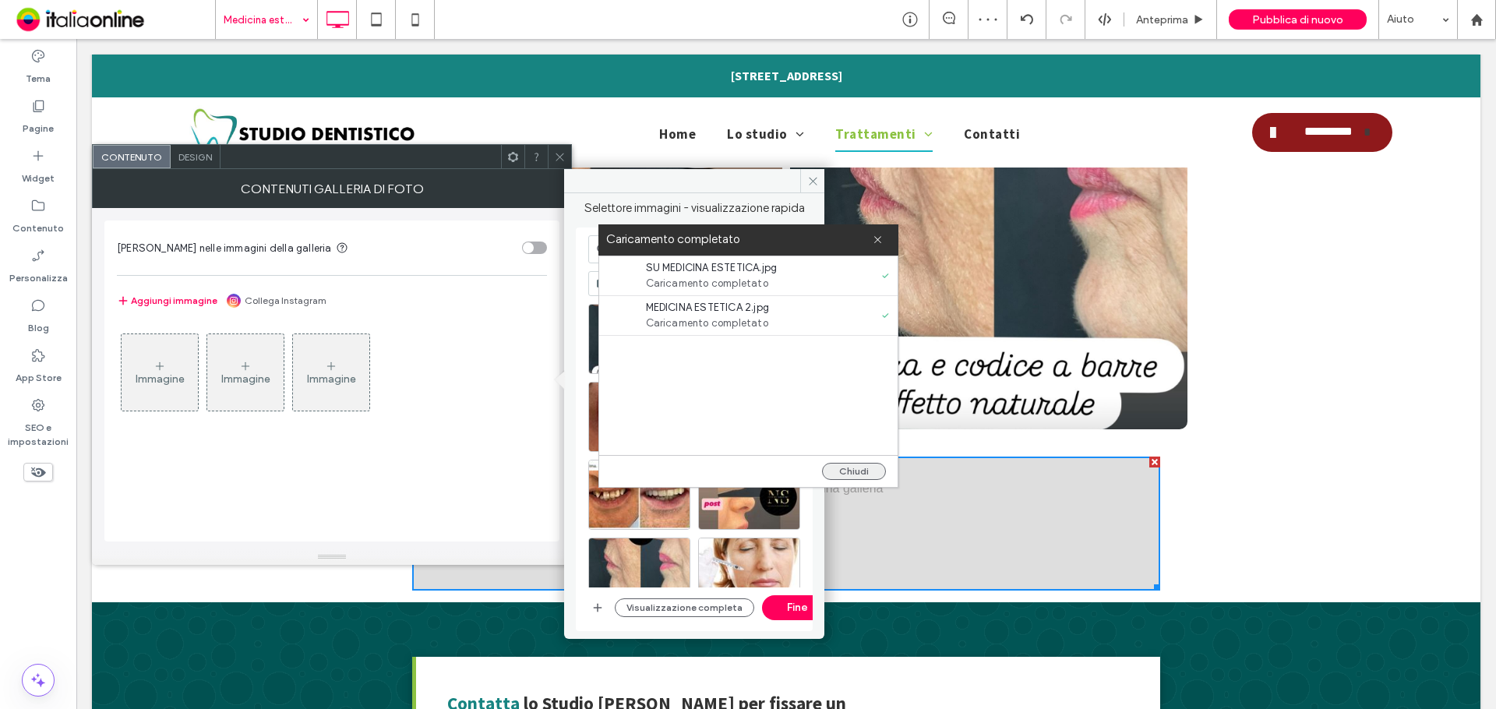
click at [855, 467] on button "Chiudi" at bounding box center [854, 471] width 64 height 17
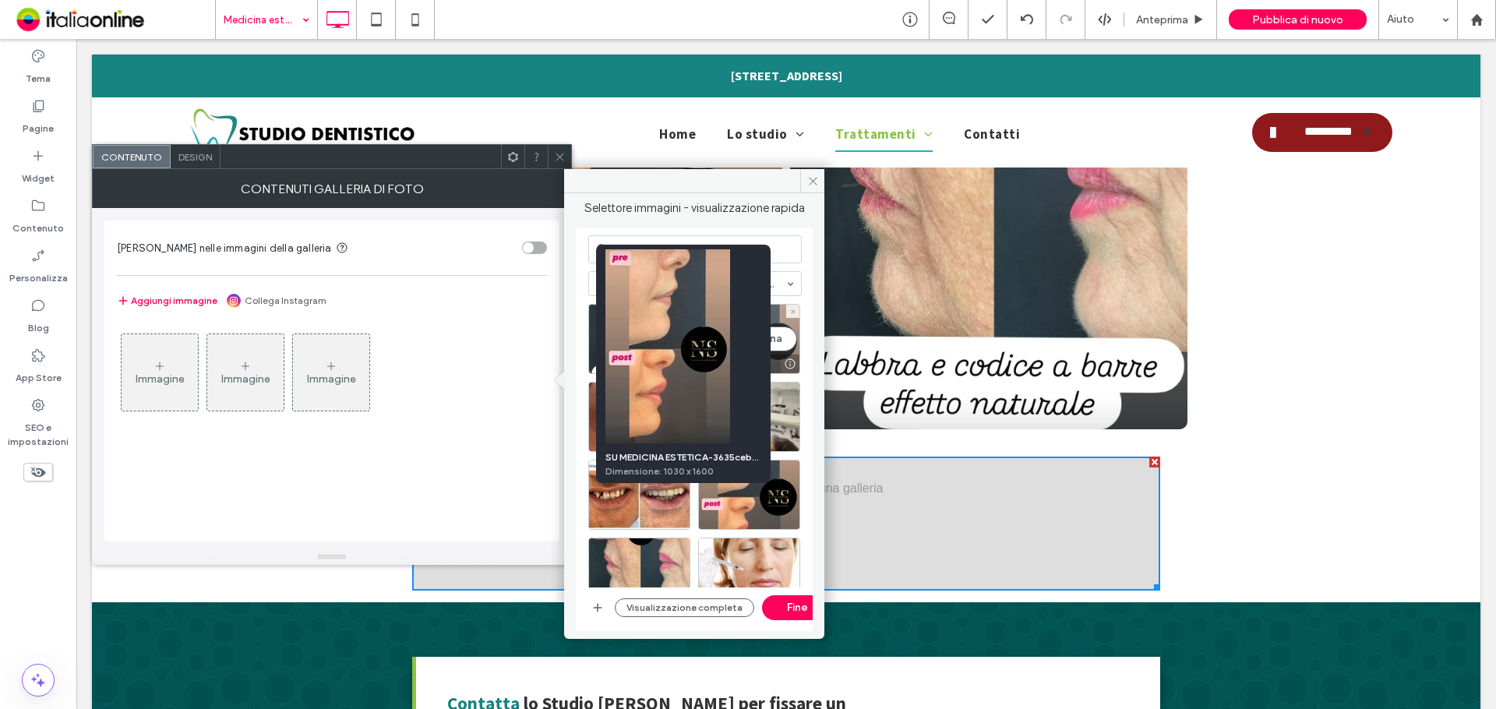
click at [780, 360] on div at bounding box center [789, 364] width 19 height 12
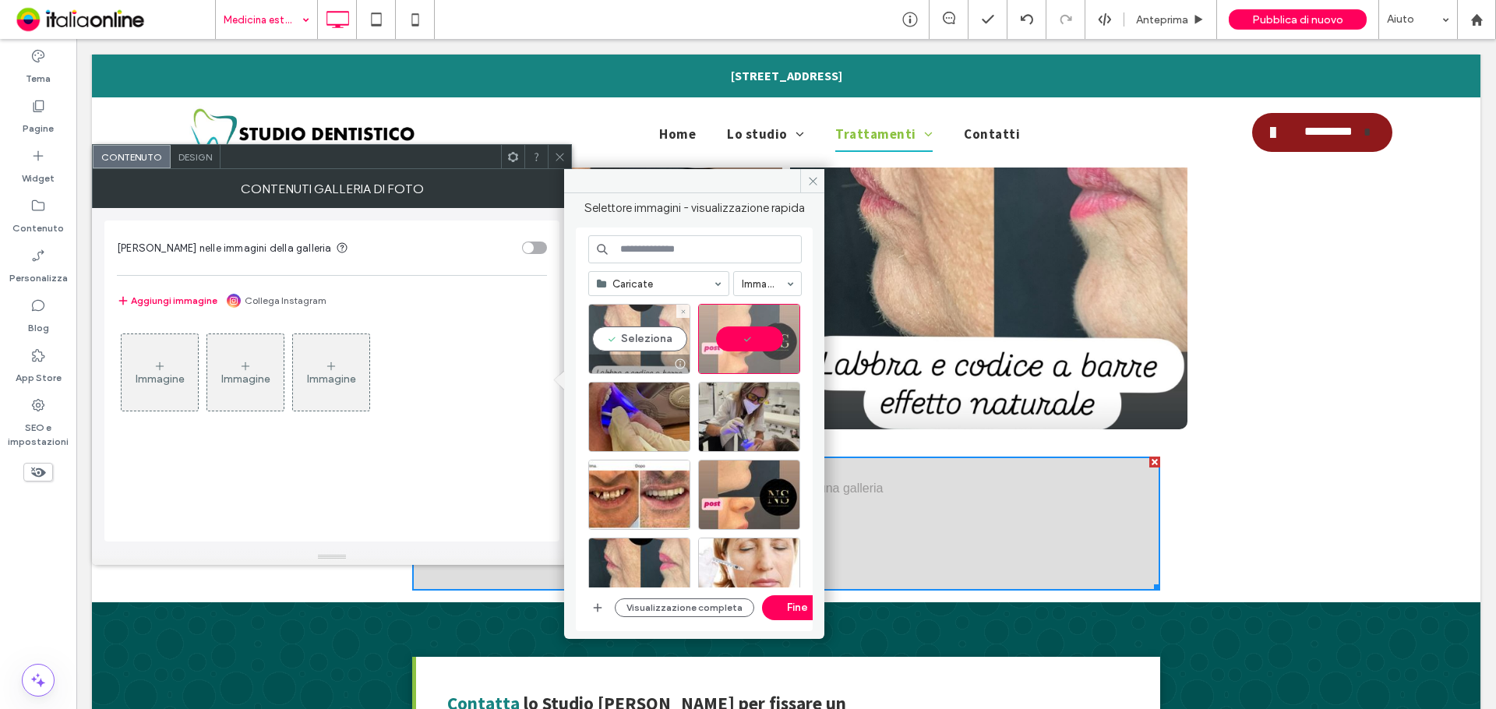
click at [591, 337] on div "Seleziona" at bounding box center [639, 339] width 102 height 70
click at [771, 596] on button "Fine" at bounding box center [797, 607] width 70 height 25
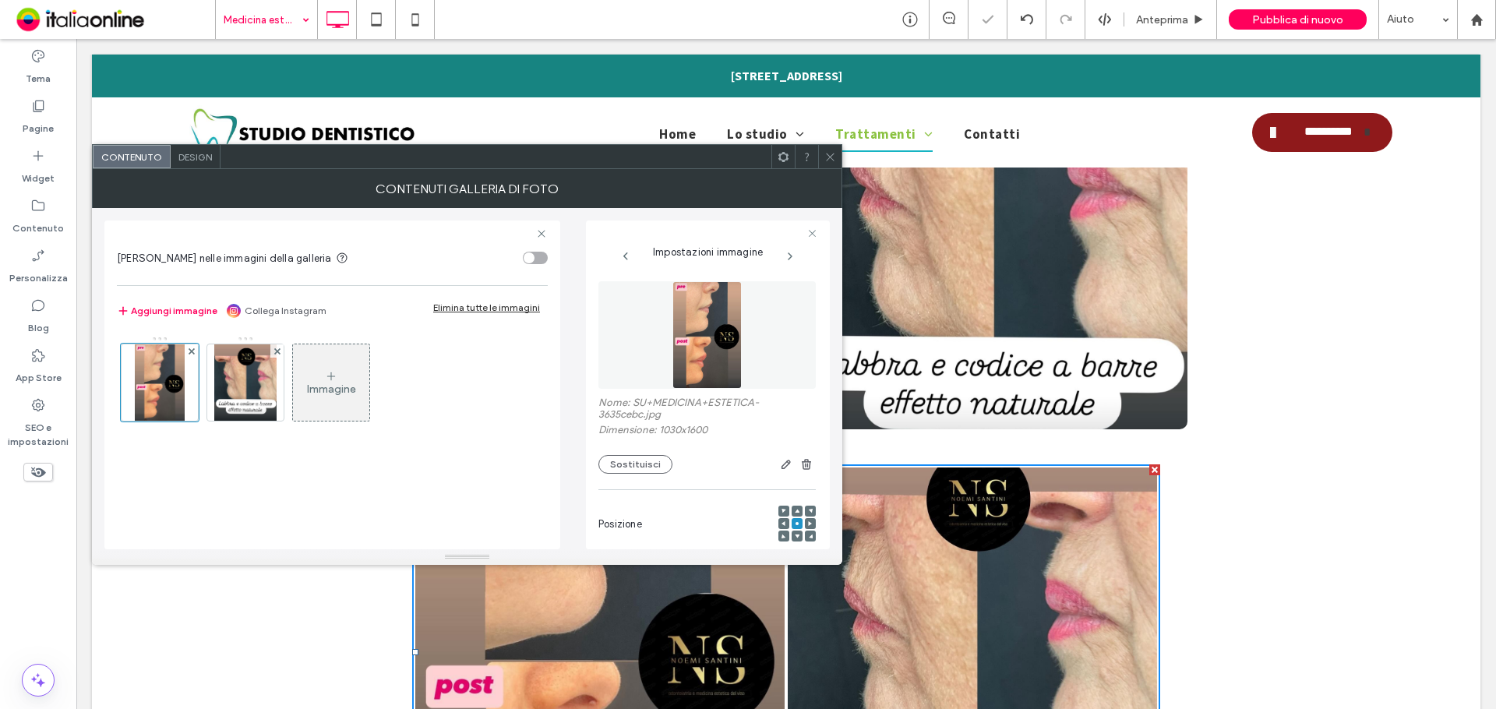
click at [828, 173] on div "Contenuti galleria di foto" at bounding box center [467, 188] width 750 height 39
click at [840, 166] on div at bounding box center [829, 156] width 23 height 23
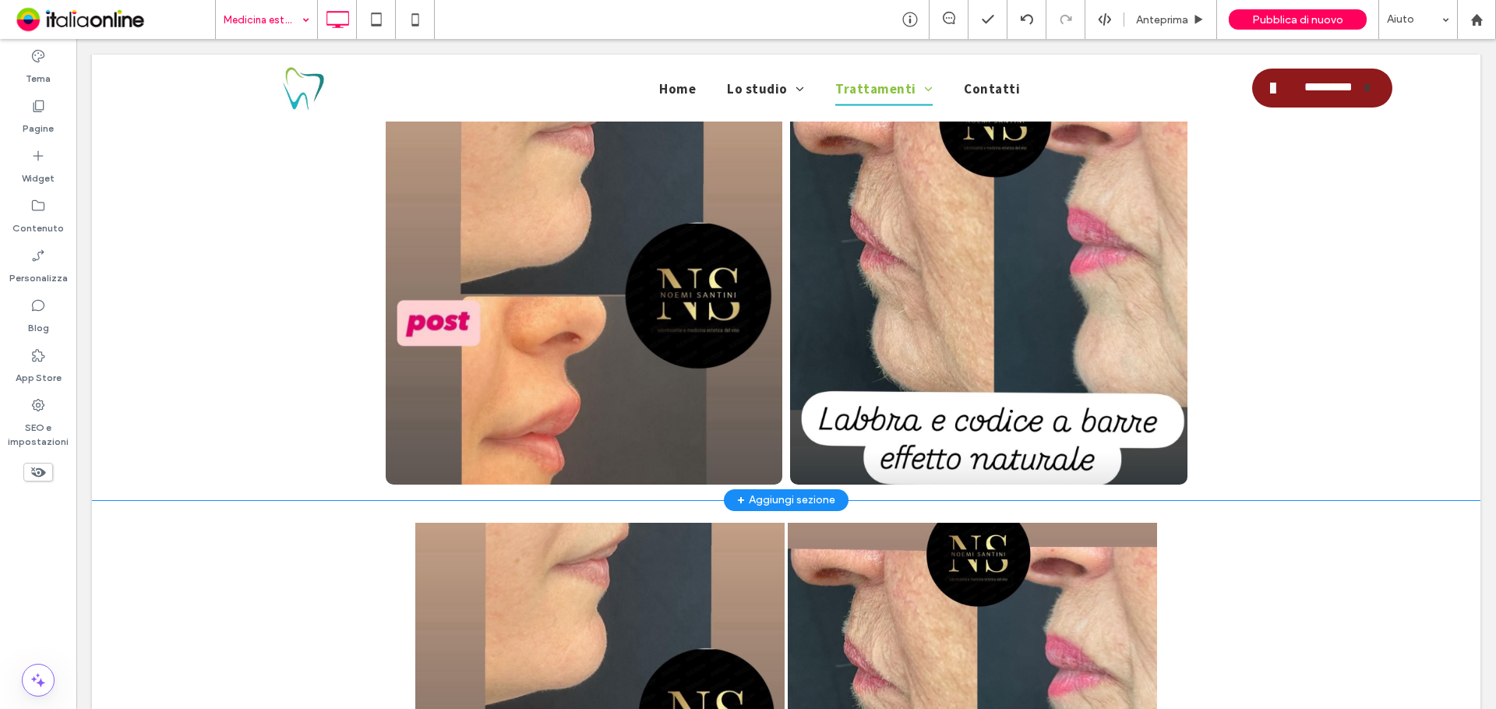
scroll to position [972, 0]
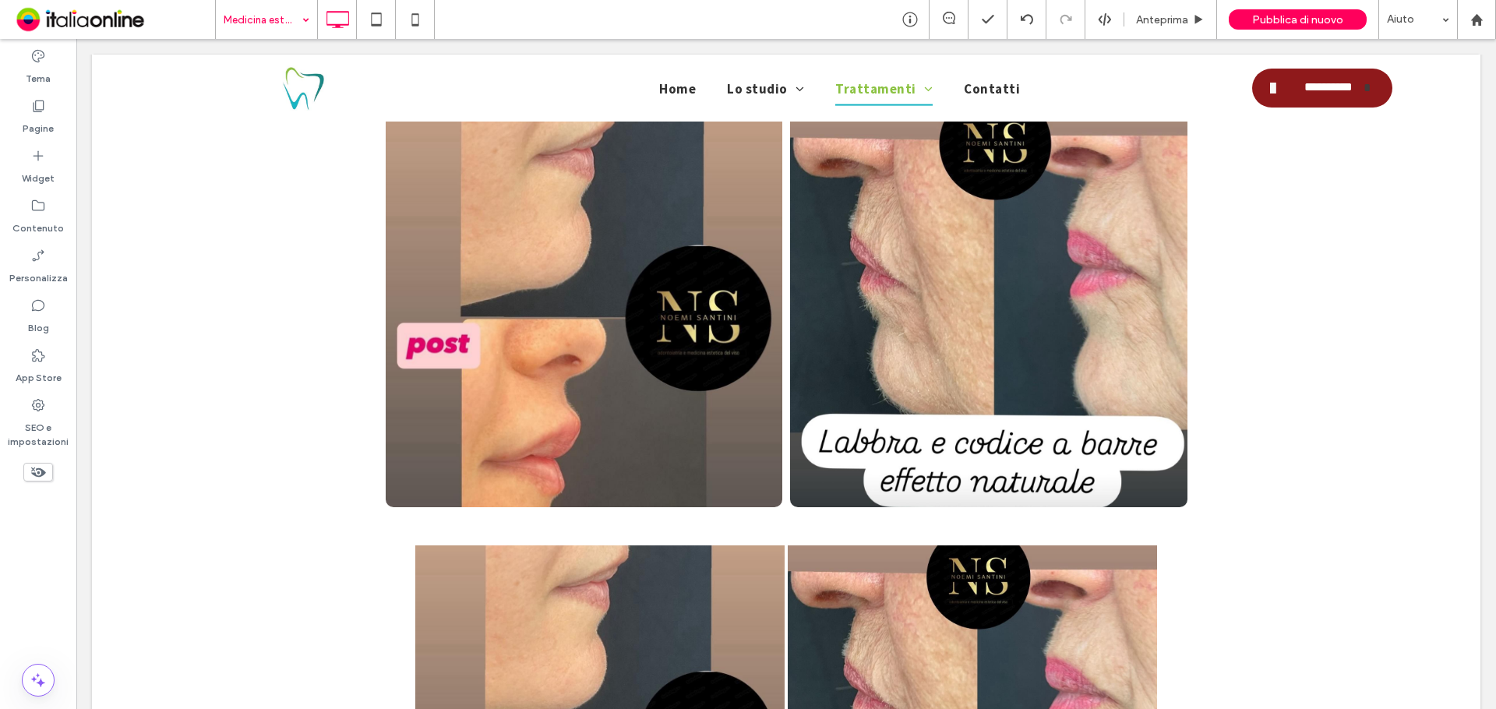
drag, startPoint x: 281, startPoint y: 9, endPoint x: 277, endPoint y: 27, distance: 19.3
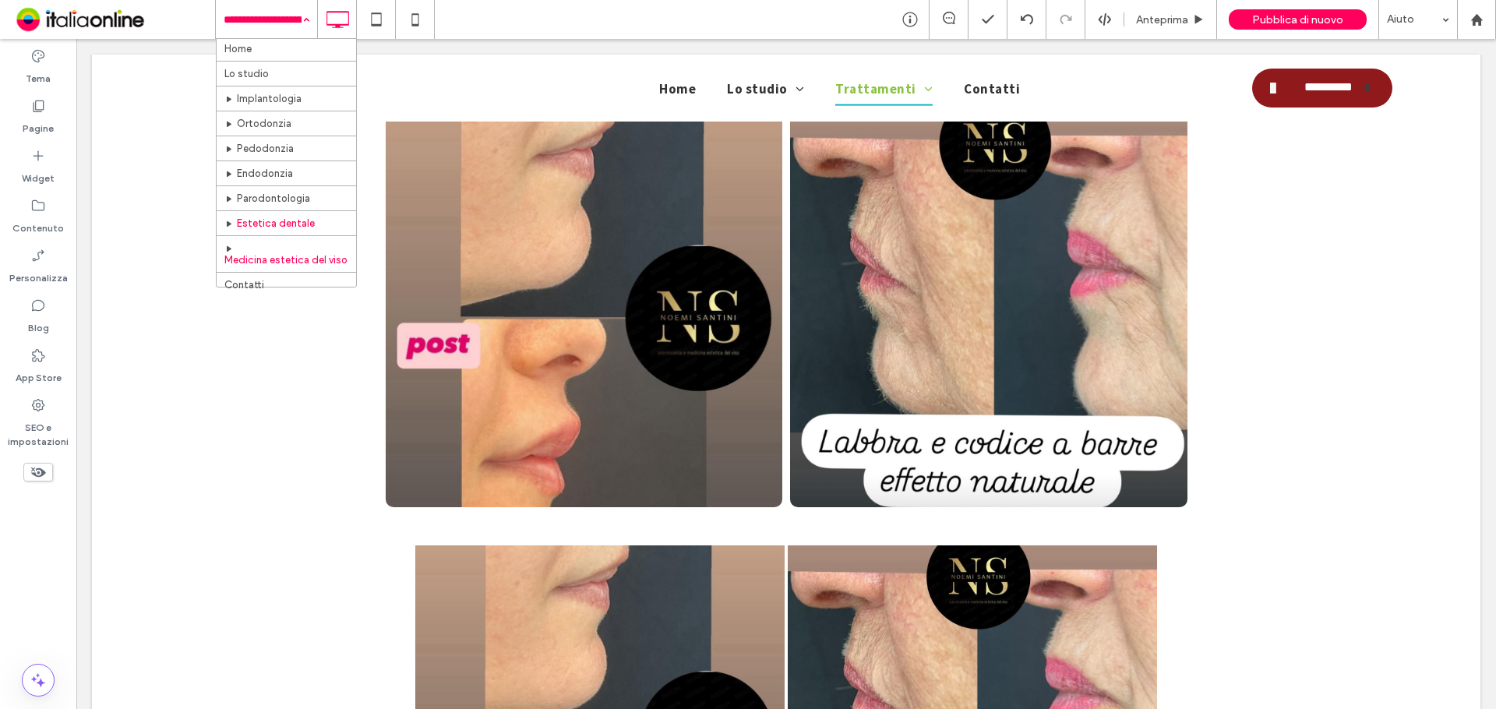
scroll to position [0, 0]
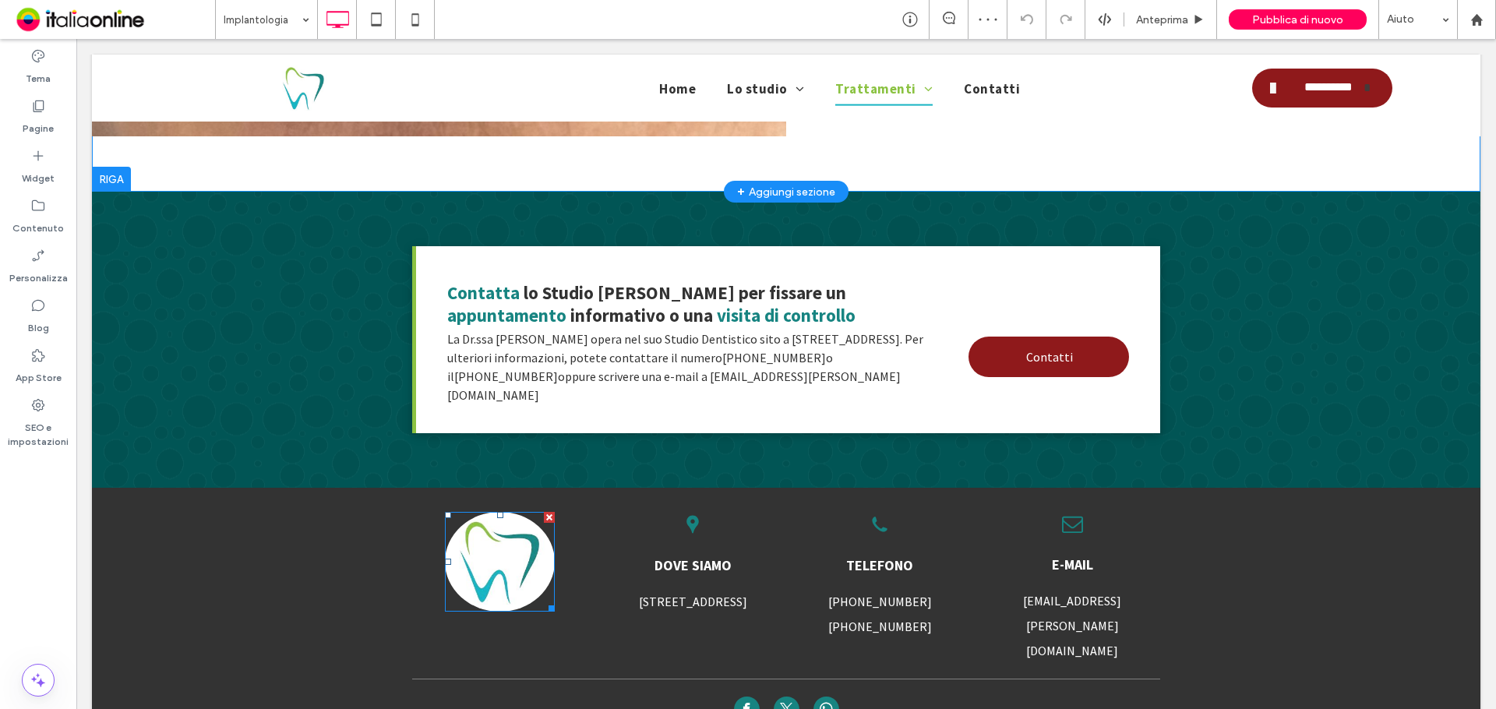
scroll to position [763, 0]
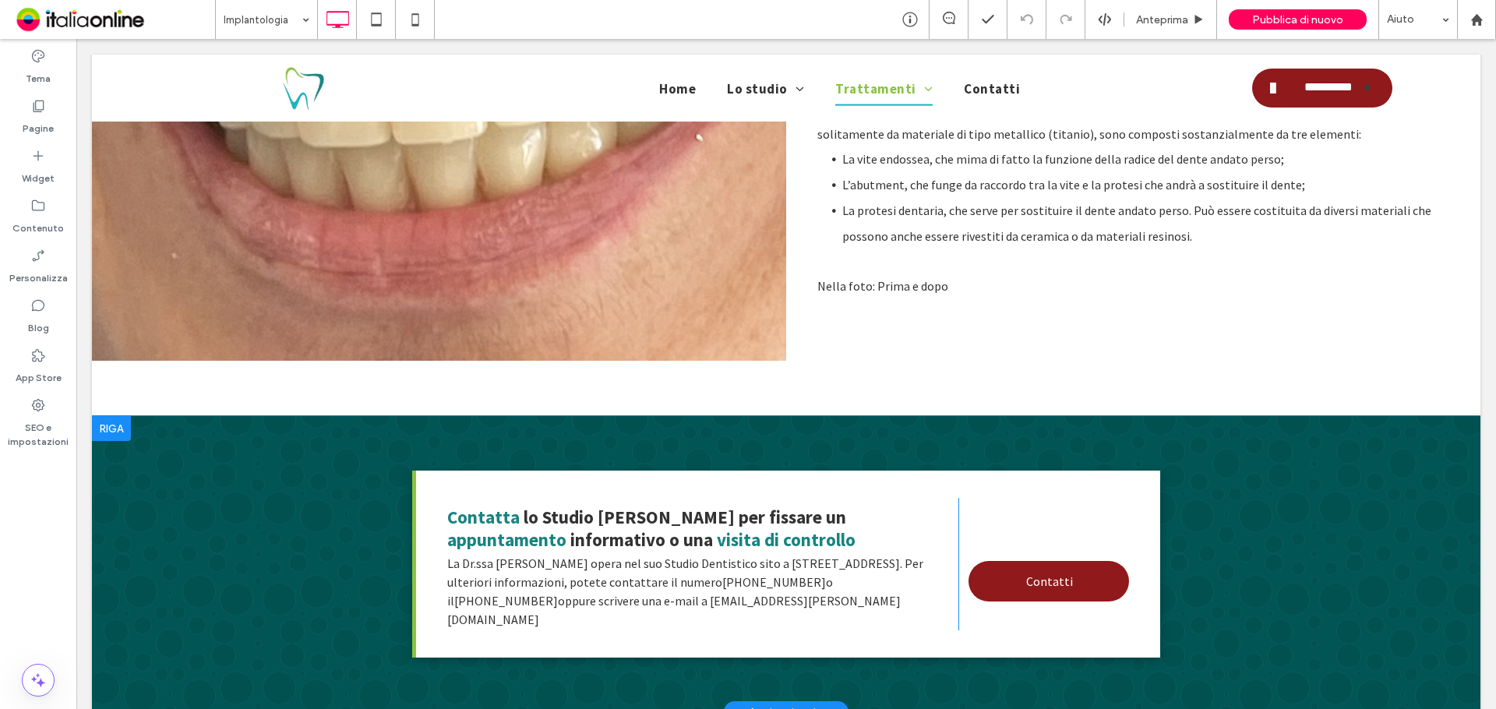
click at [114, 423] on div at bounding box center [111, 428] width 39 height 25
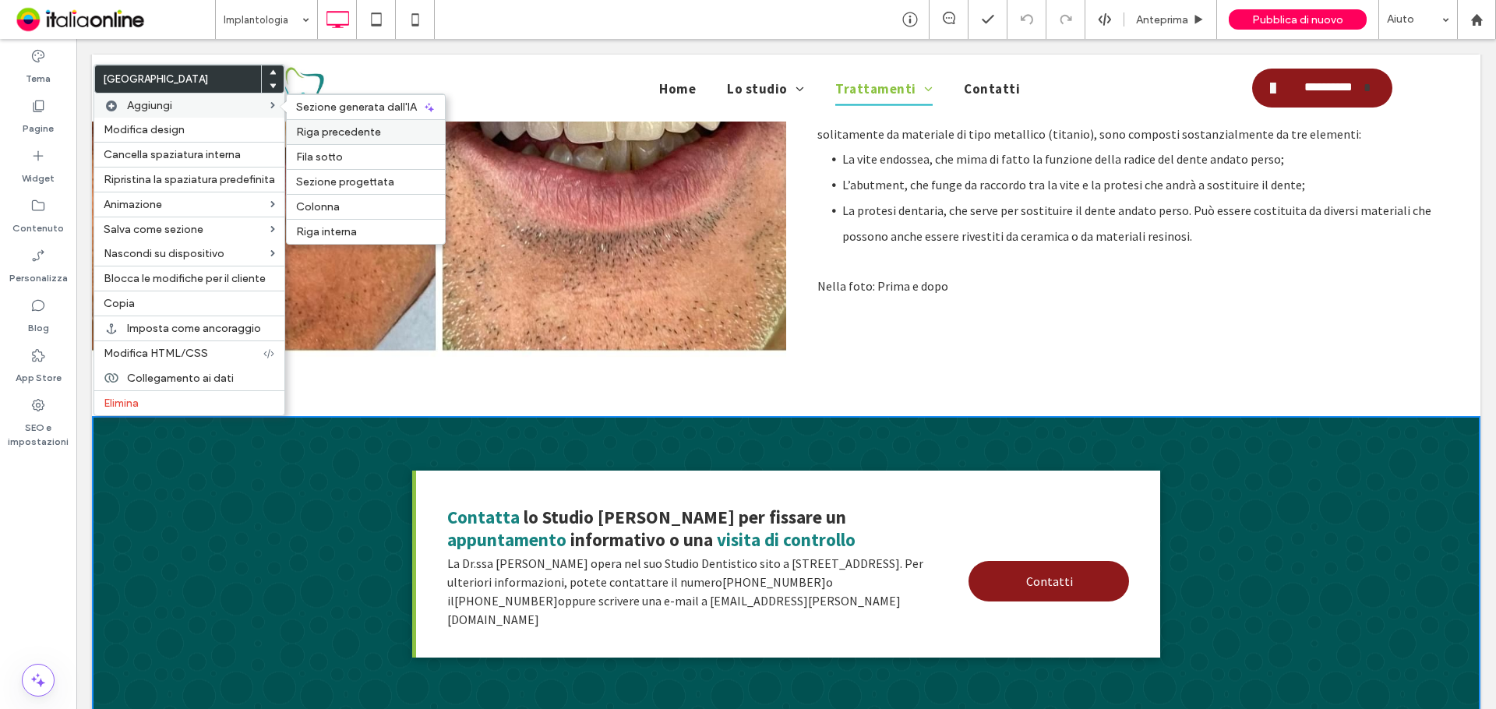
drag, startPoint x: 344, startPoint y: 124, endPoint x: 268, endPoint y: 89, distance: 83.3
click at [344, 124] on div "Riga precedente" at bounding box center [366, 131] width 158 height 25
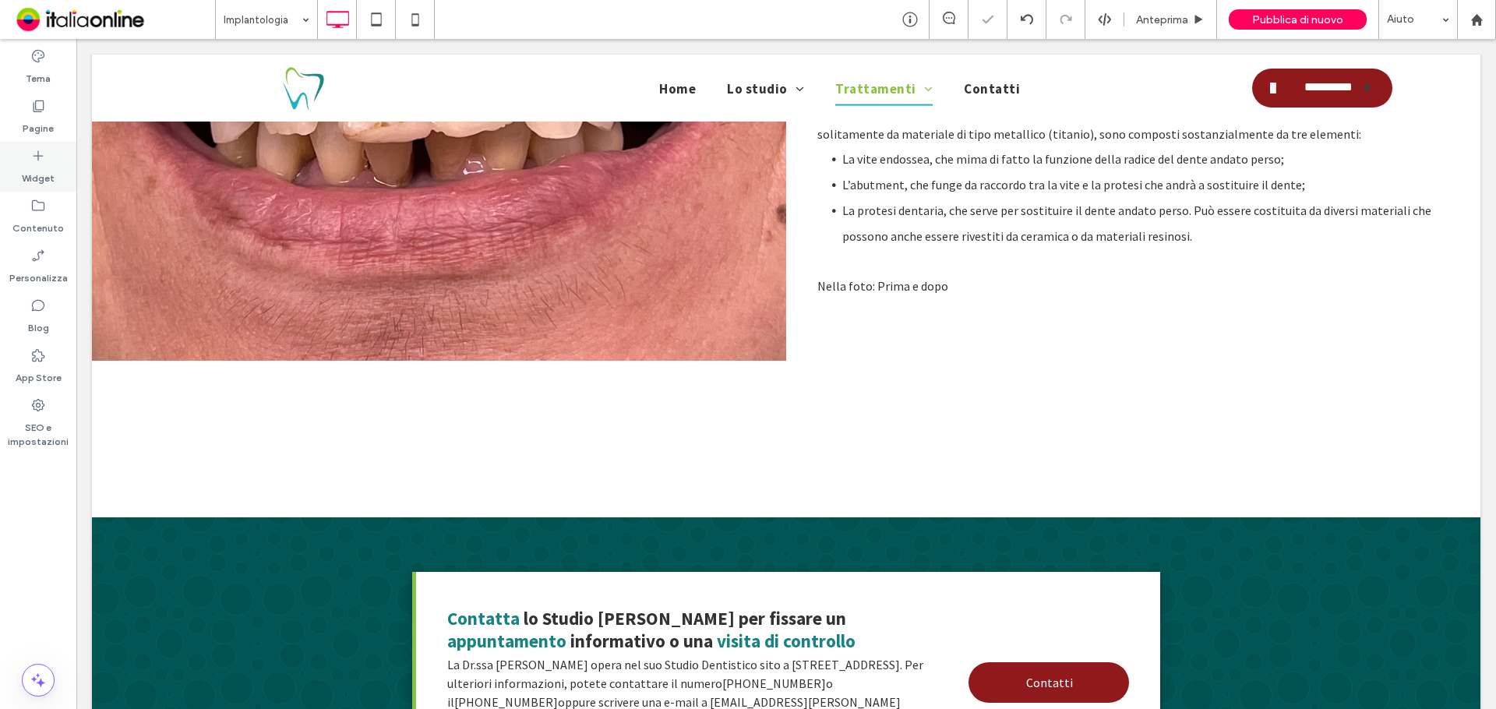
drag, startPoint x: 45, startPoint y: 168, endPoint x: 12, endPoint y: 185, distance: 37.6
click at [45, 168] on label "Widget" at bounding box center [38, 175] width 33 height 22
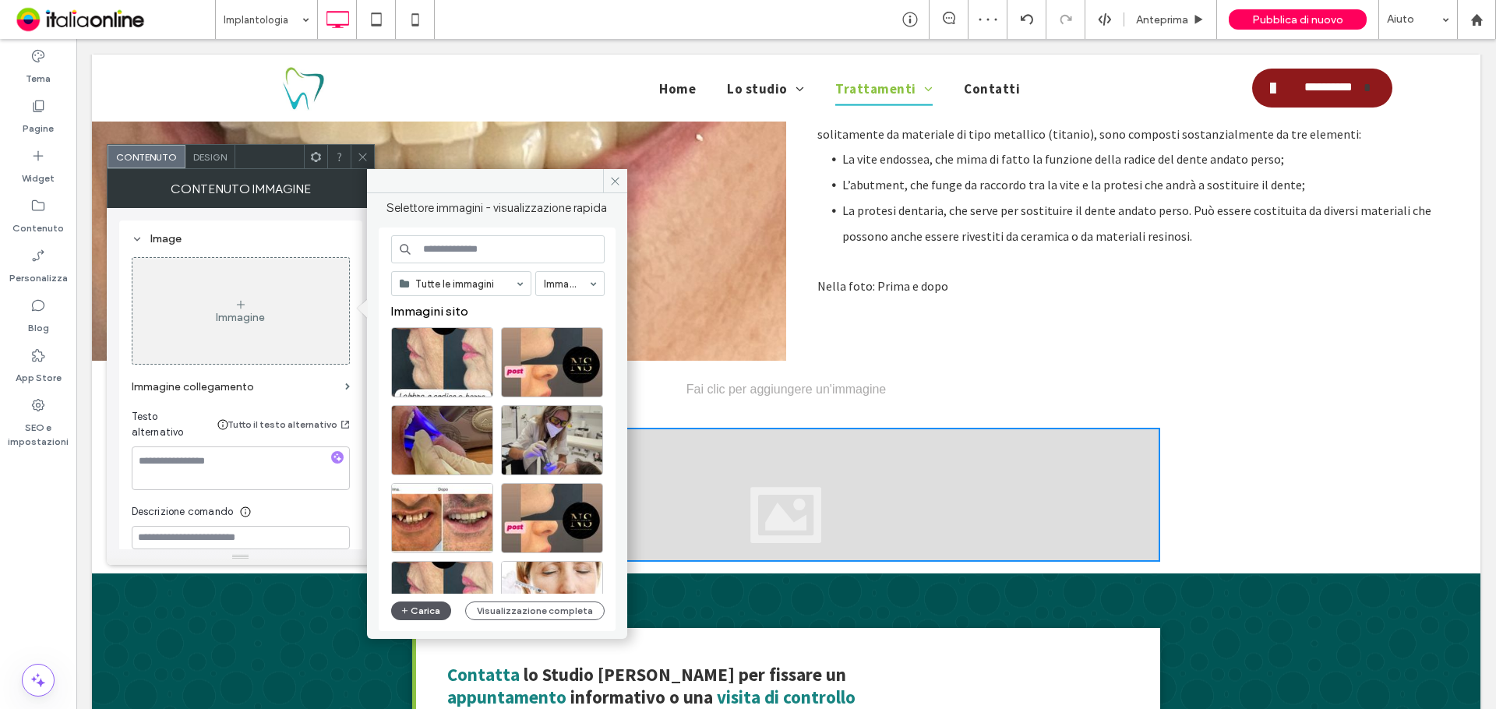
click at [409, 613] on span "button" at bounding box center [405, 610] width 11 height 17
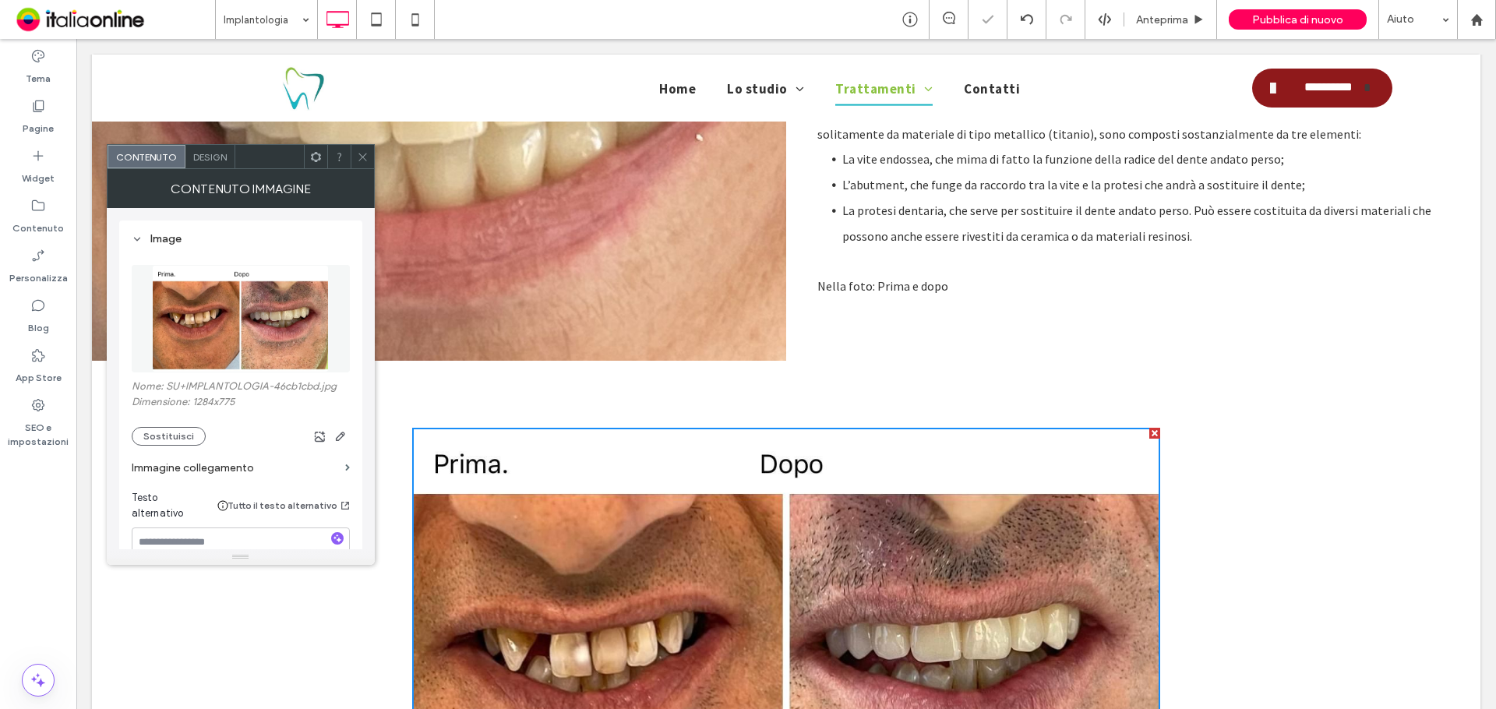
click at [354, 162] on div at bounding box center [362, 156] width 23 height 23
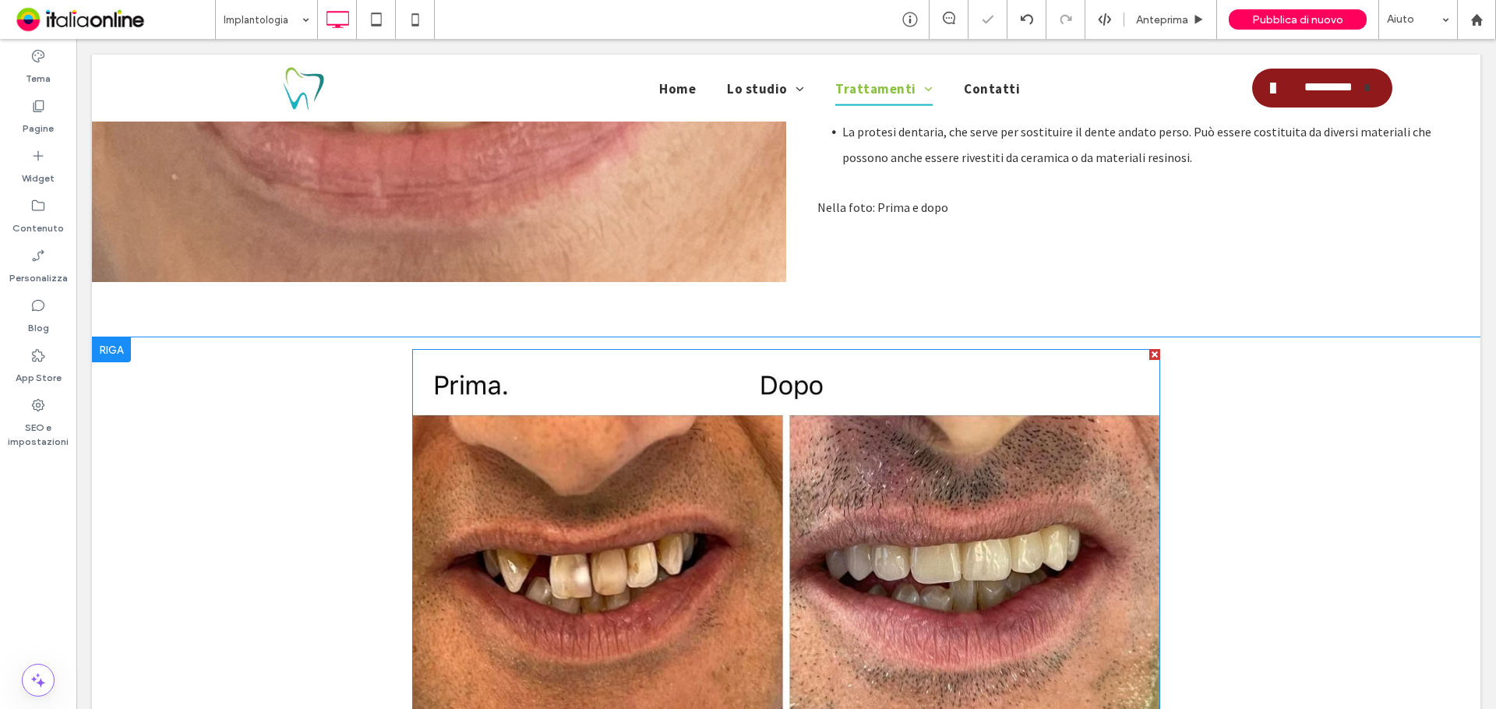
scroll to position [997, 0]
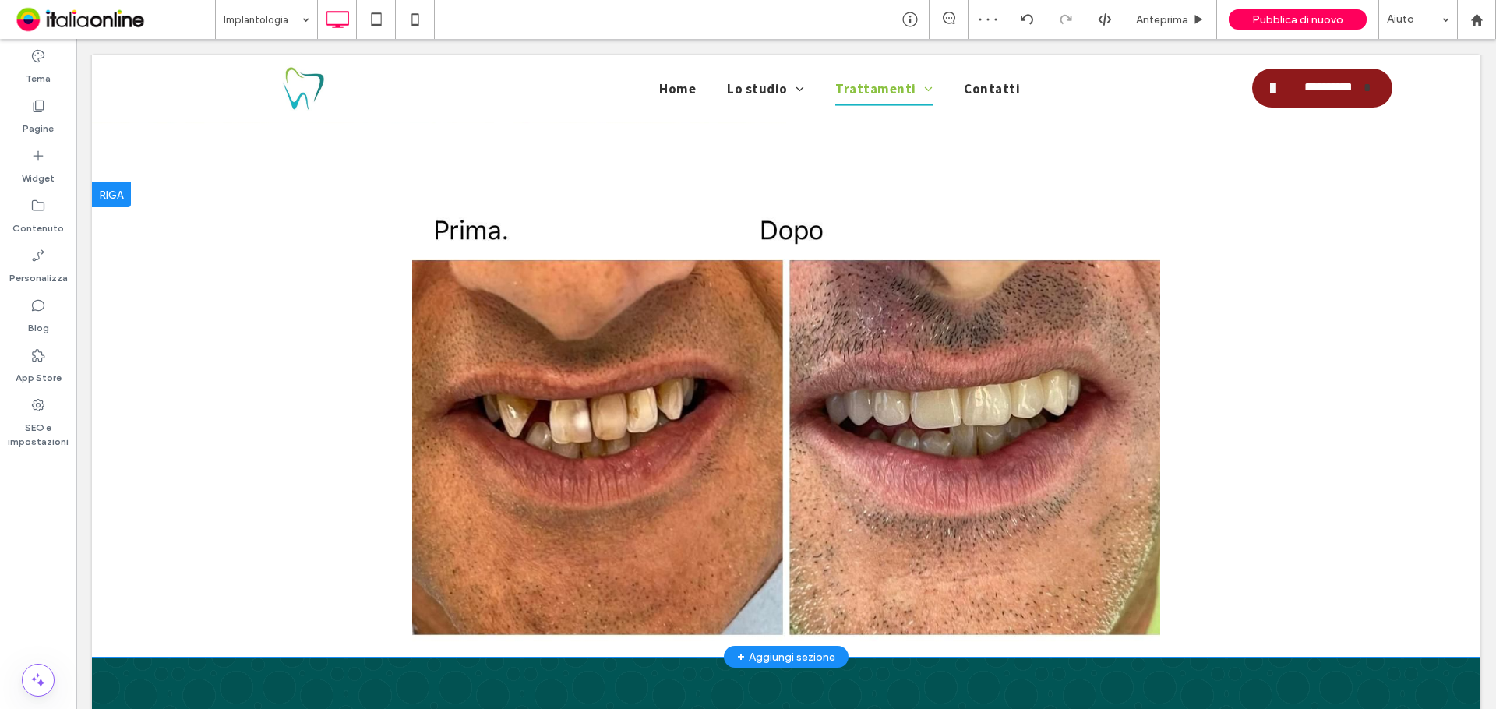
click at [109, 193] on div at bounding box center [111, 194] width 39 height 25
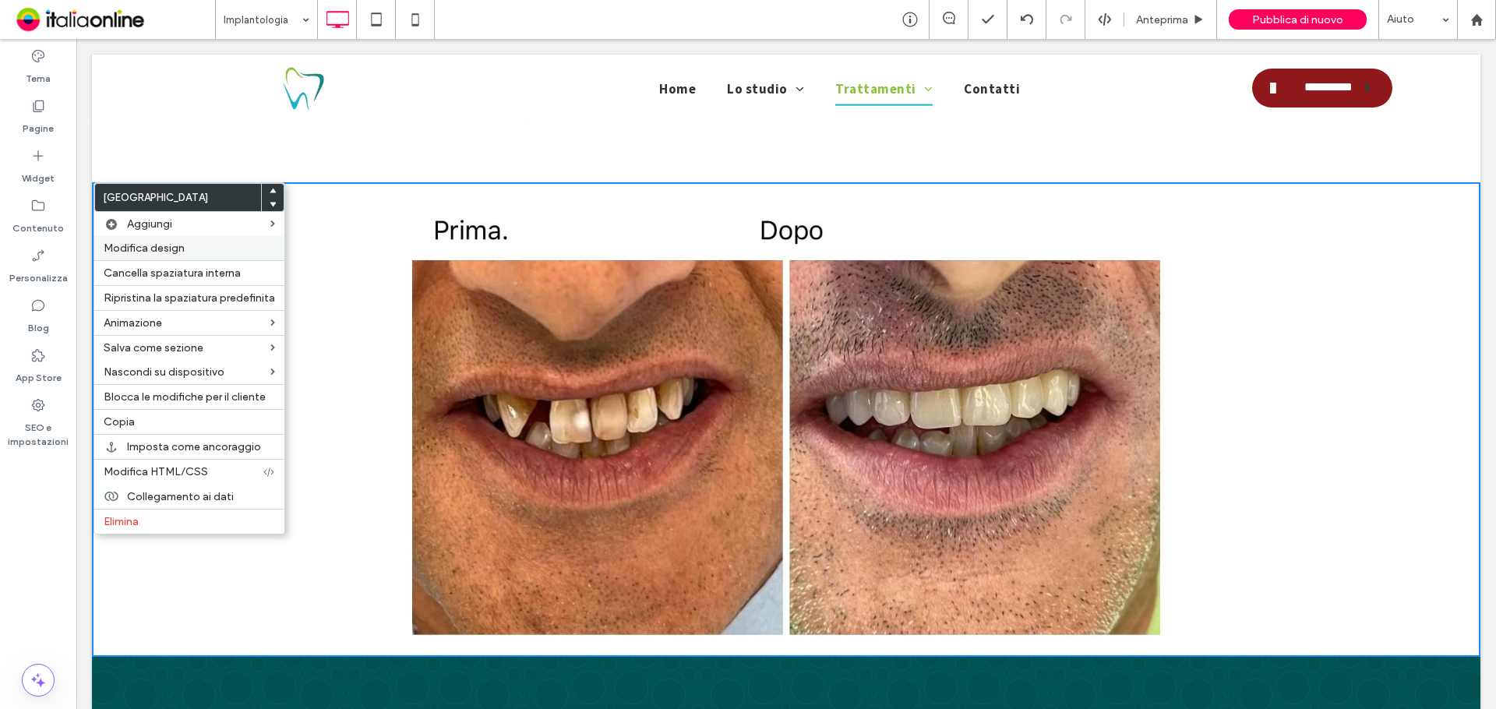
click at [164, 239] on div "Modifica design" at bounding box center [189, 248] width 190 height 24
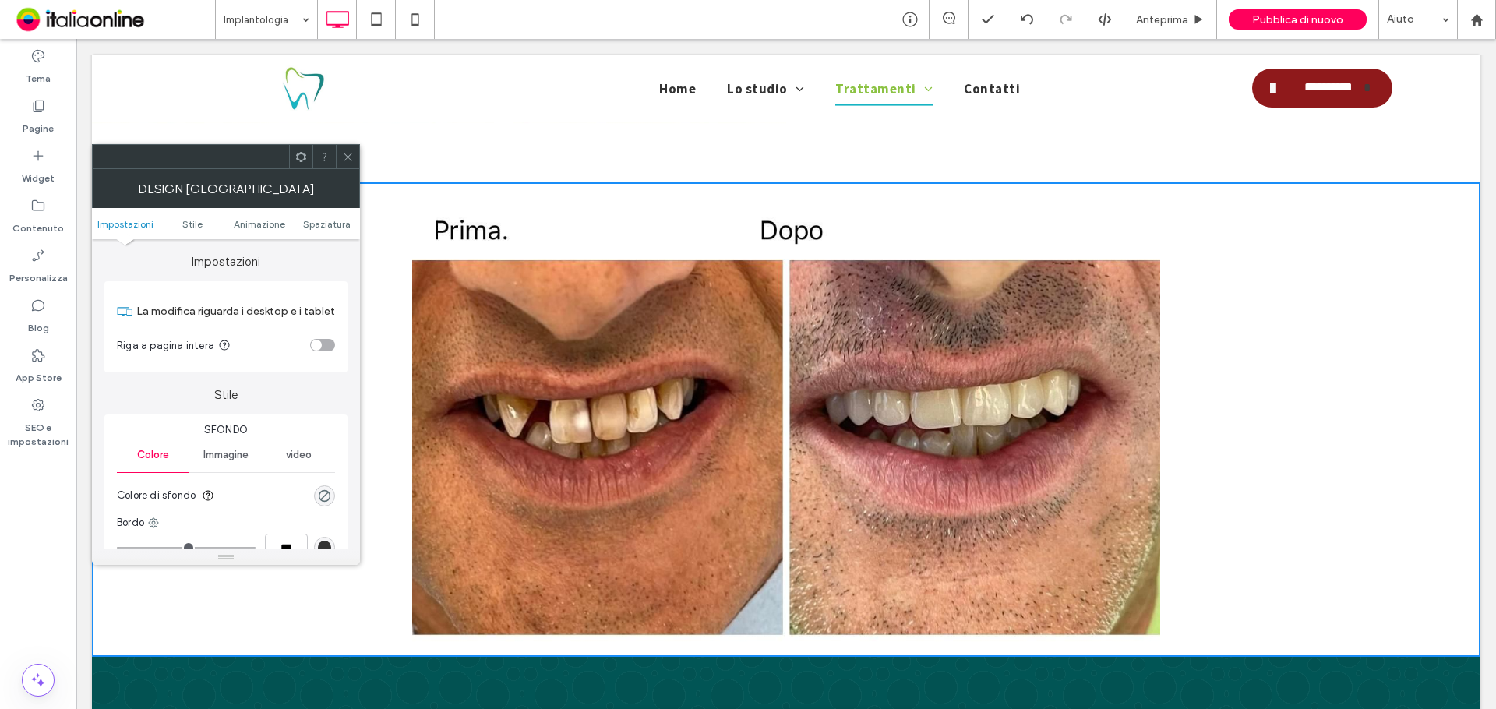
click at [327, 340] on div "toggle" at bounding box center [322, 345] width 25 height 12
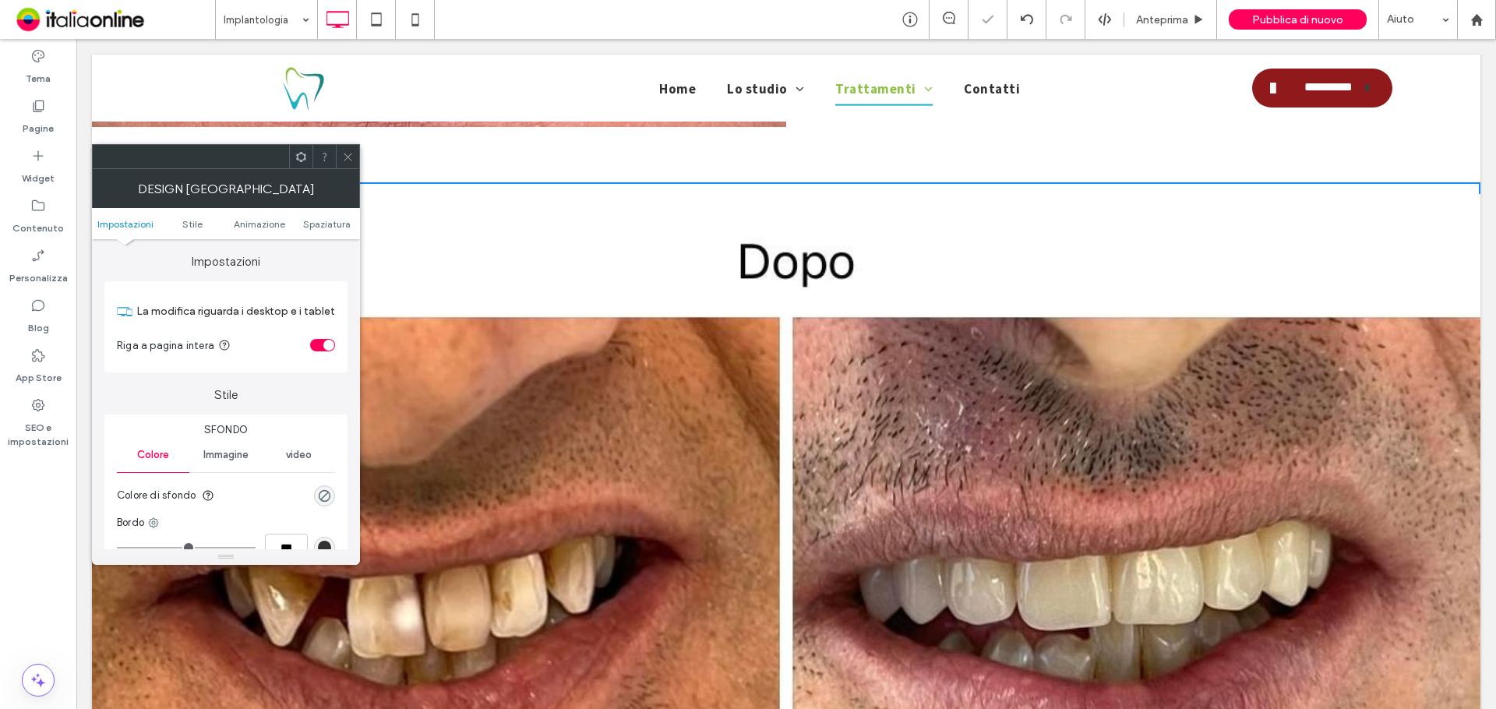
drag, startPoint x: 344, startPoint y: 160, endPoint x: 355, endPoint y: 168, distance: 13.4
click at [344, 160] on icon at bounding box center [348, 157] width 12 height 12
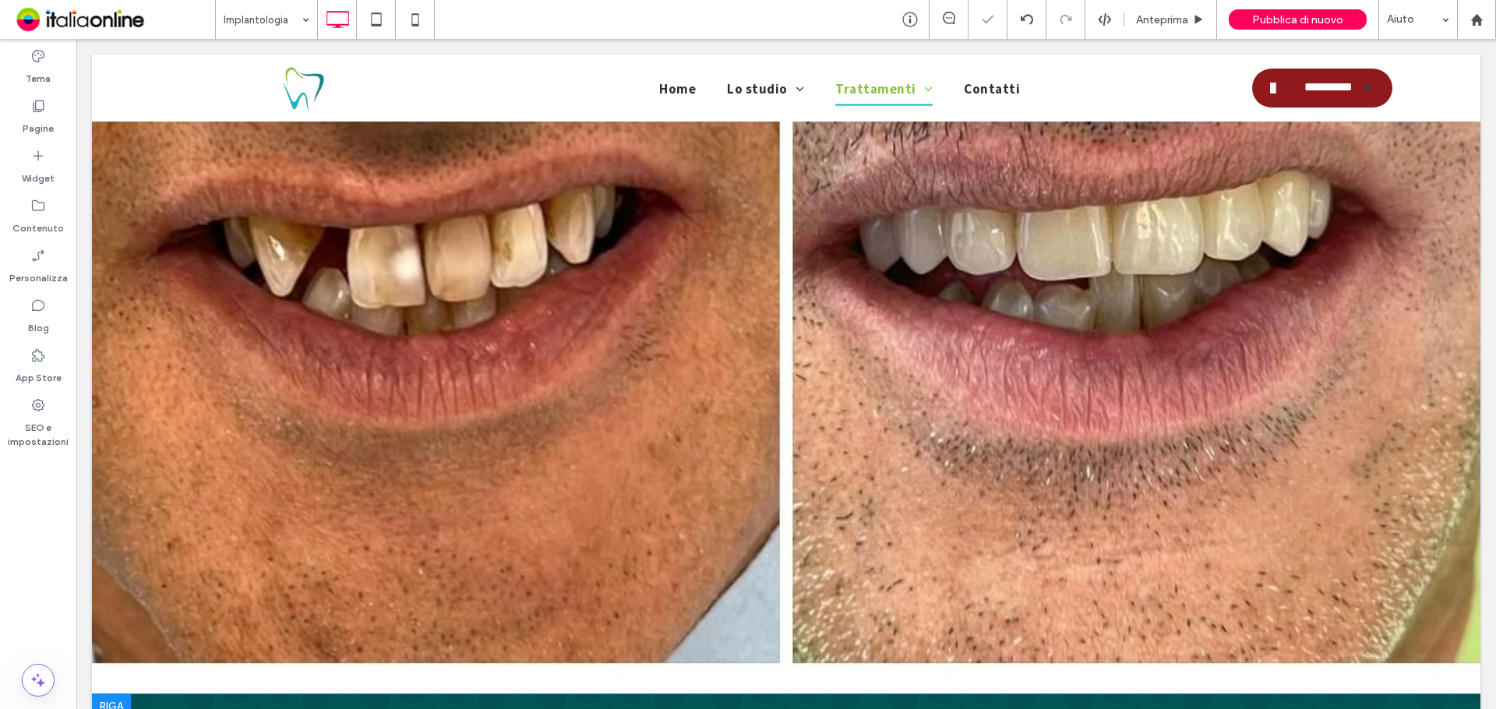
scroll to position [1543, 0]
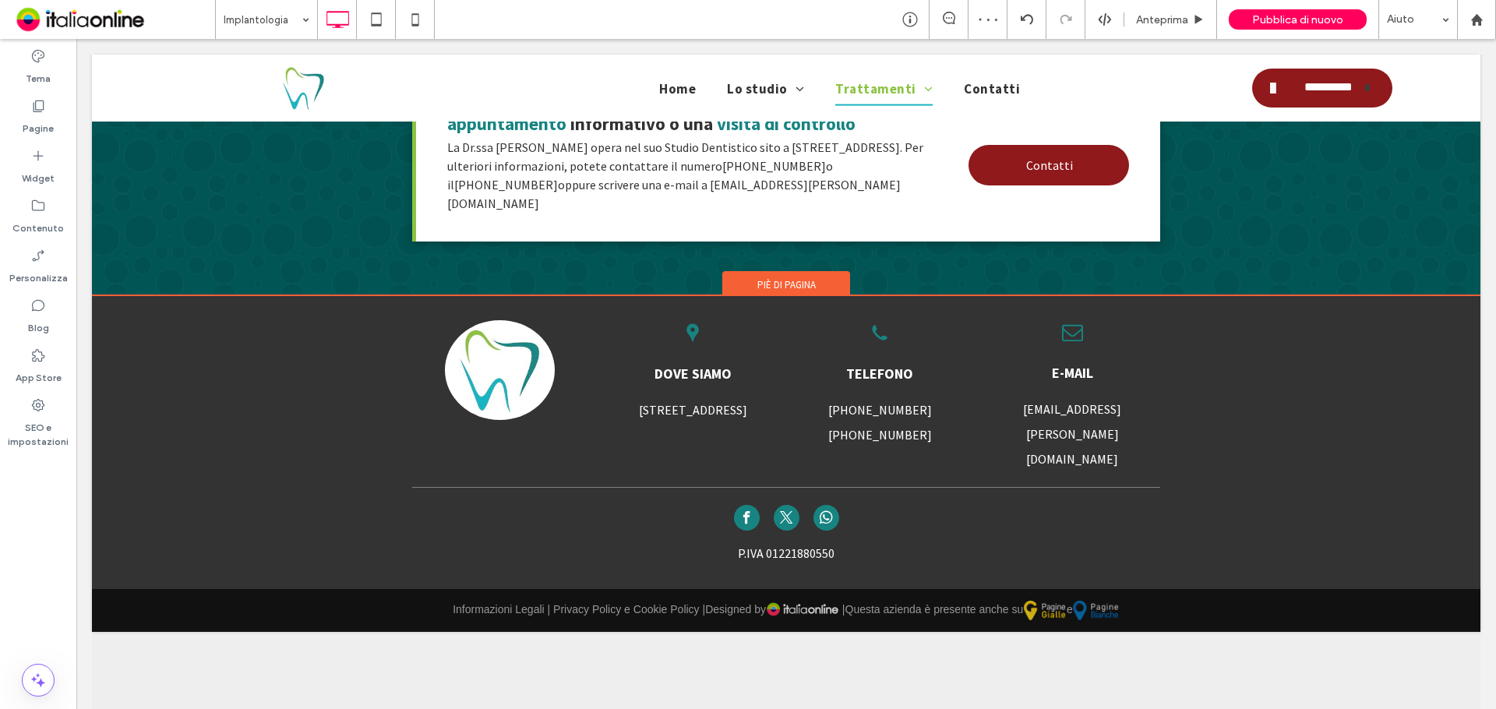
drag, startPoint x: 1459, startPoint y: 474, endPoint x: 1115, endPoint y: 447, distance: 345.4
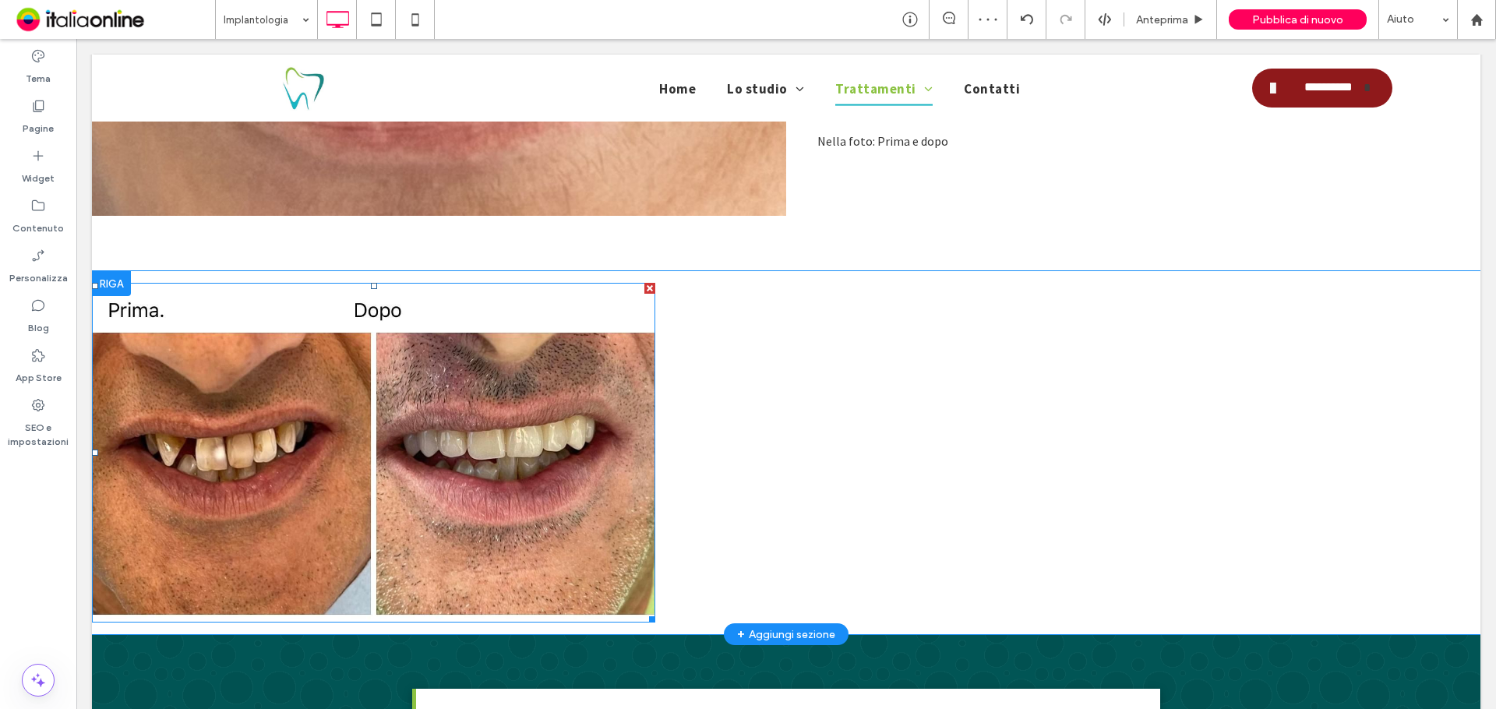
scroll to position [1049, 0]
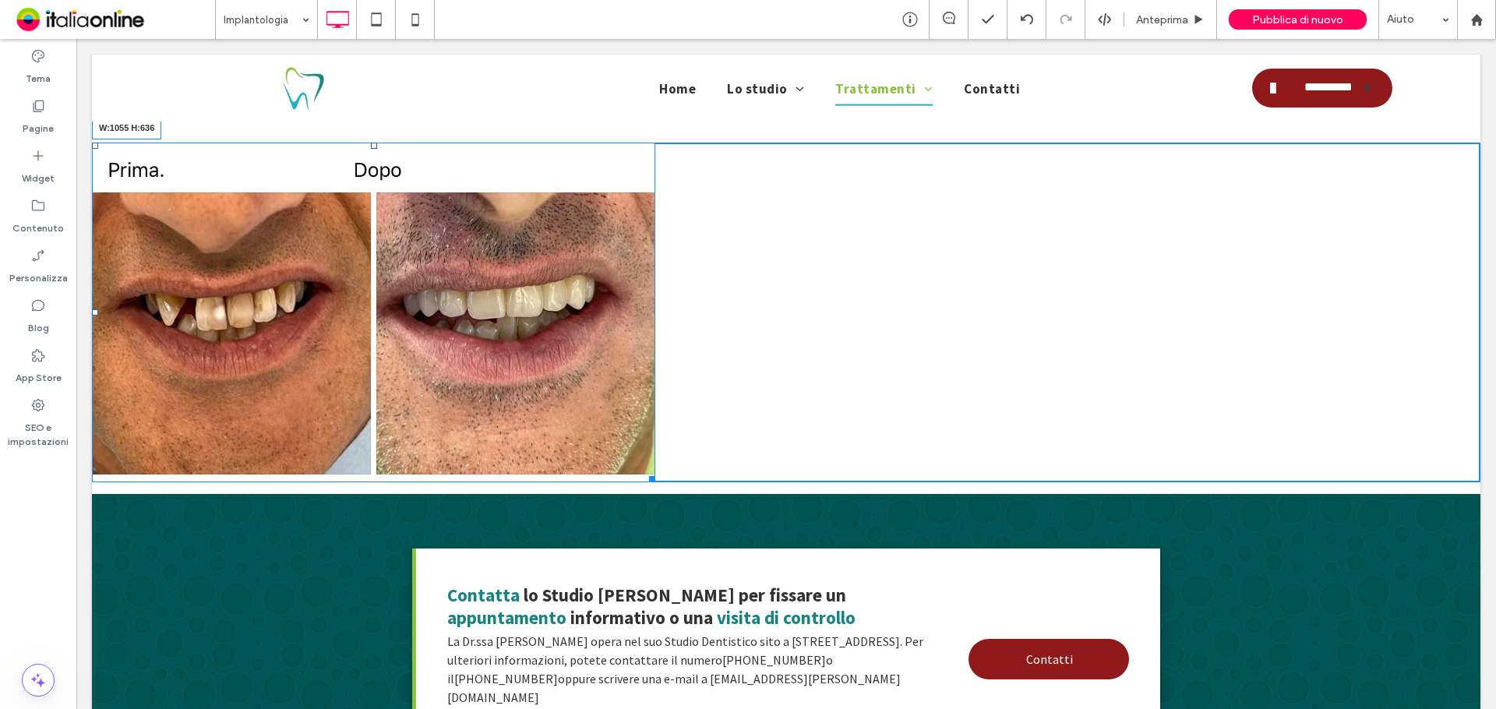
drag, startPoint x: 651, startPoint y: 476, endPoint x: 781, endPoint y: 543, distance: 146.3
click at [655, 482] on div "W:1055 H:636" at bounding box center [373, 313] width 563 height 340
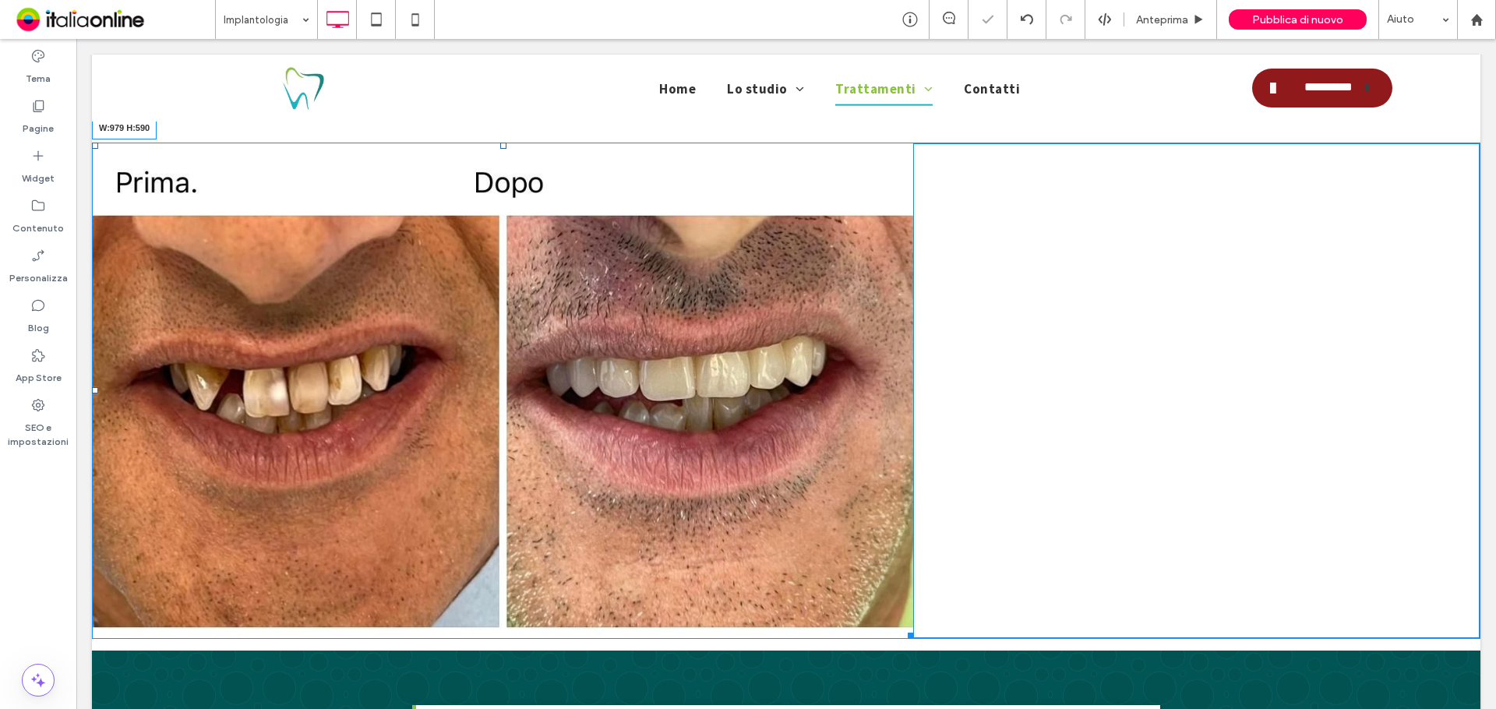
drag, startPoint x: 907, startPoint y: 630, endPoint x: 877, endPoint y: 598, distance: 43.6
click at [877, 598] on div "Click To Paste Click To Paste W:979 H:590" at bounding box center [786, 391] width 1388 height 496
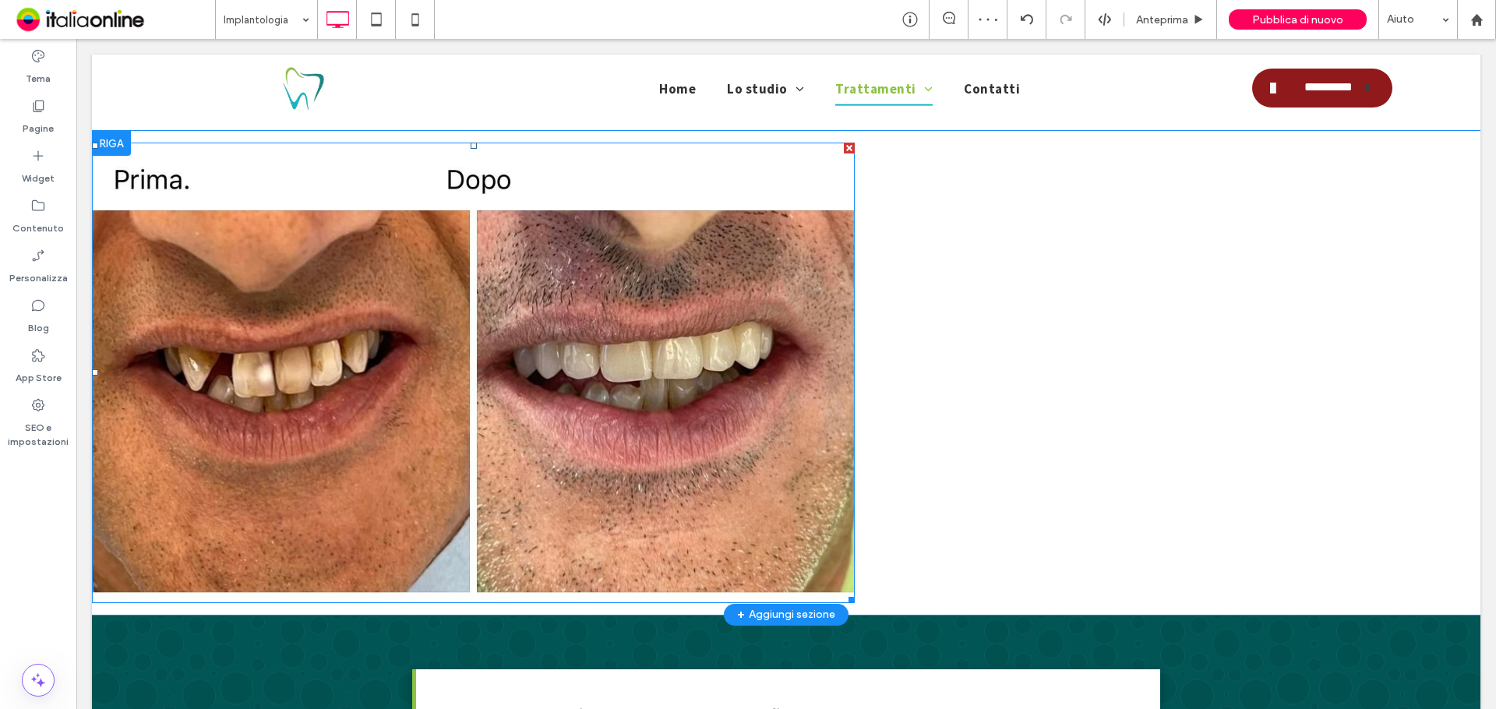
drag, startPoint x: 662, startPoint y: 454, endPoint x: 586, endPoint y: 415, distance: 85.7
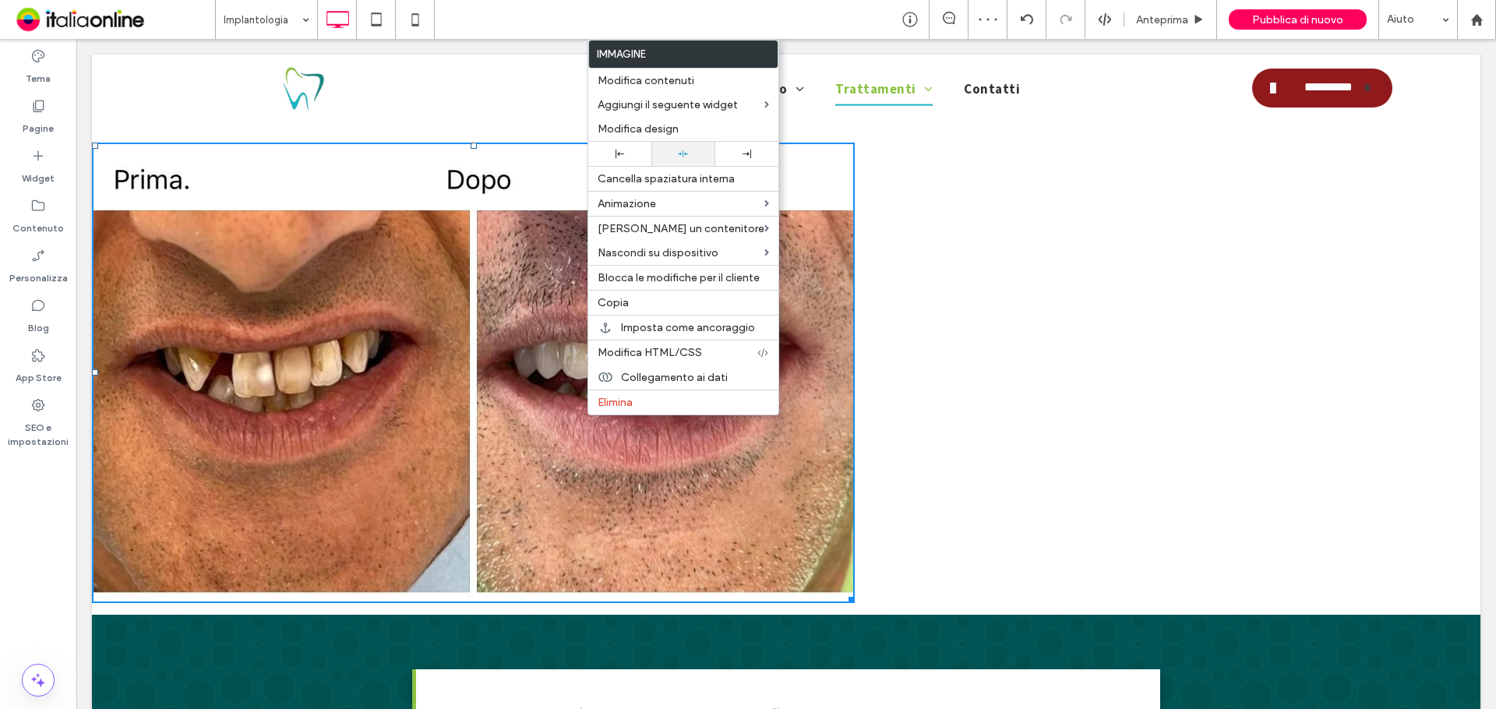
click at [672, 149] on div at bounding box center [683, 154] width 48 height 10
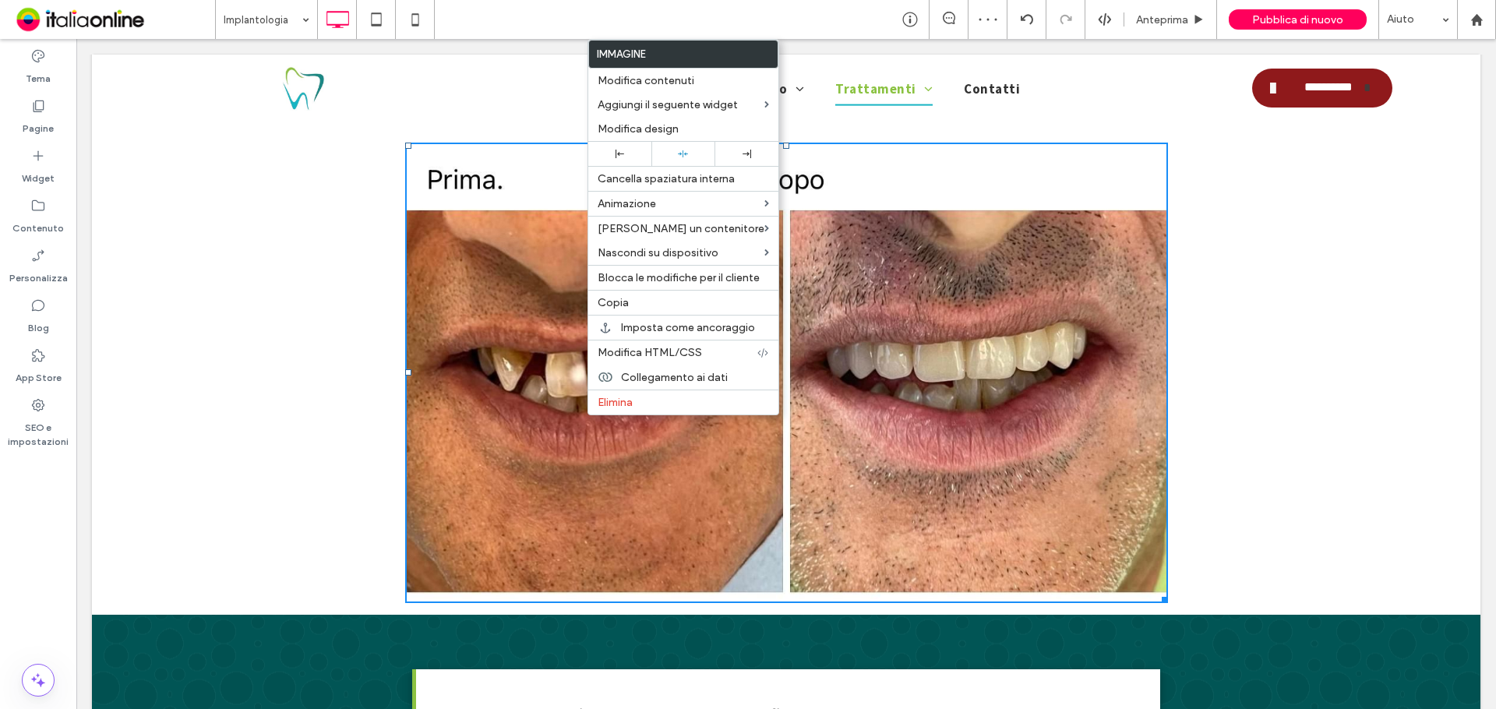
click at [1357, 340] on div "Click To Paste Click To Paste" at bounding box center [786, 373] width 1388 height 460
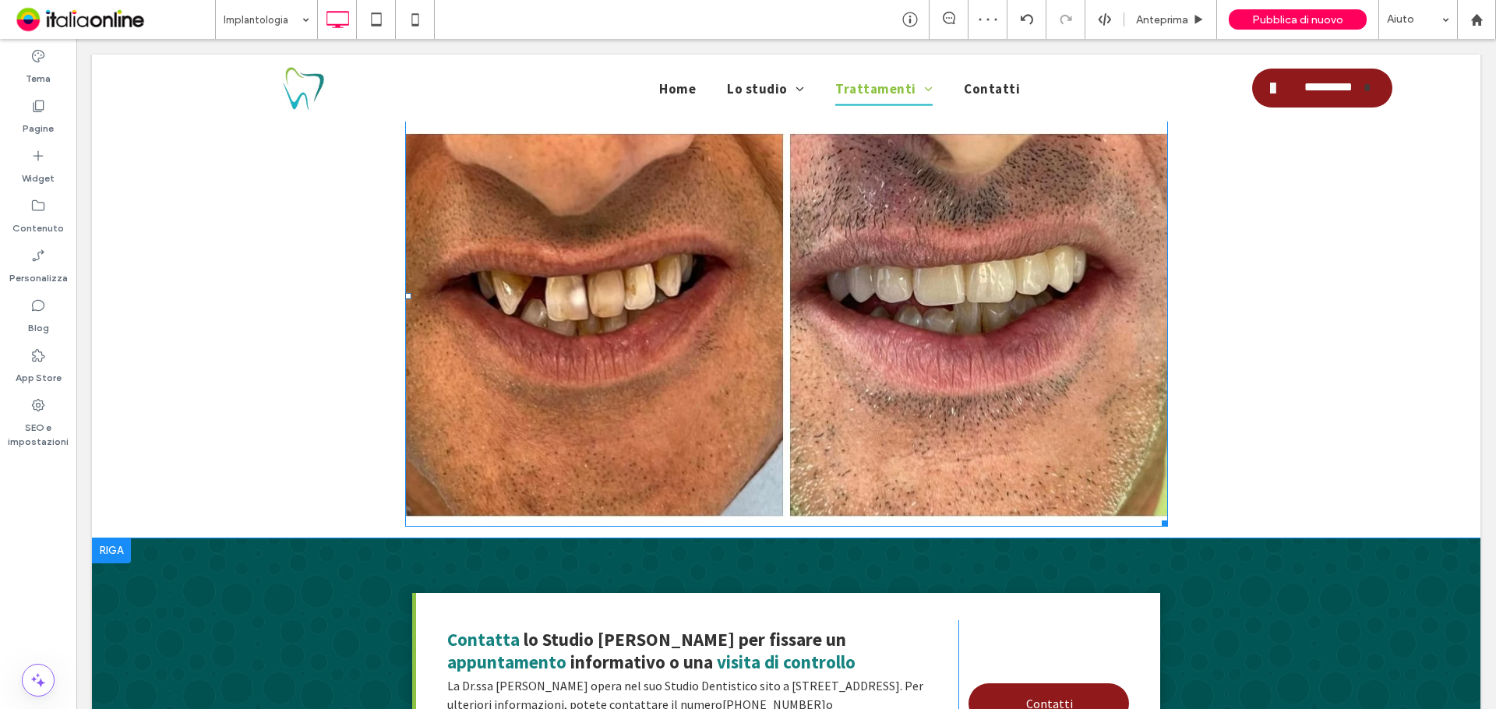
scroll to position [1127, 0]
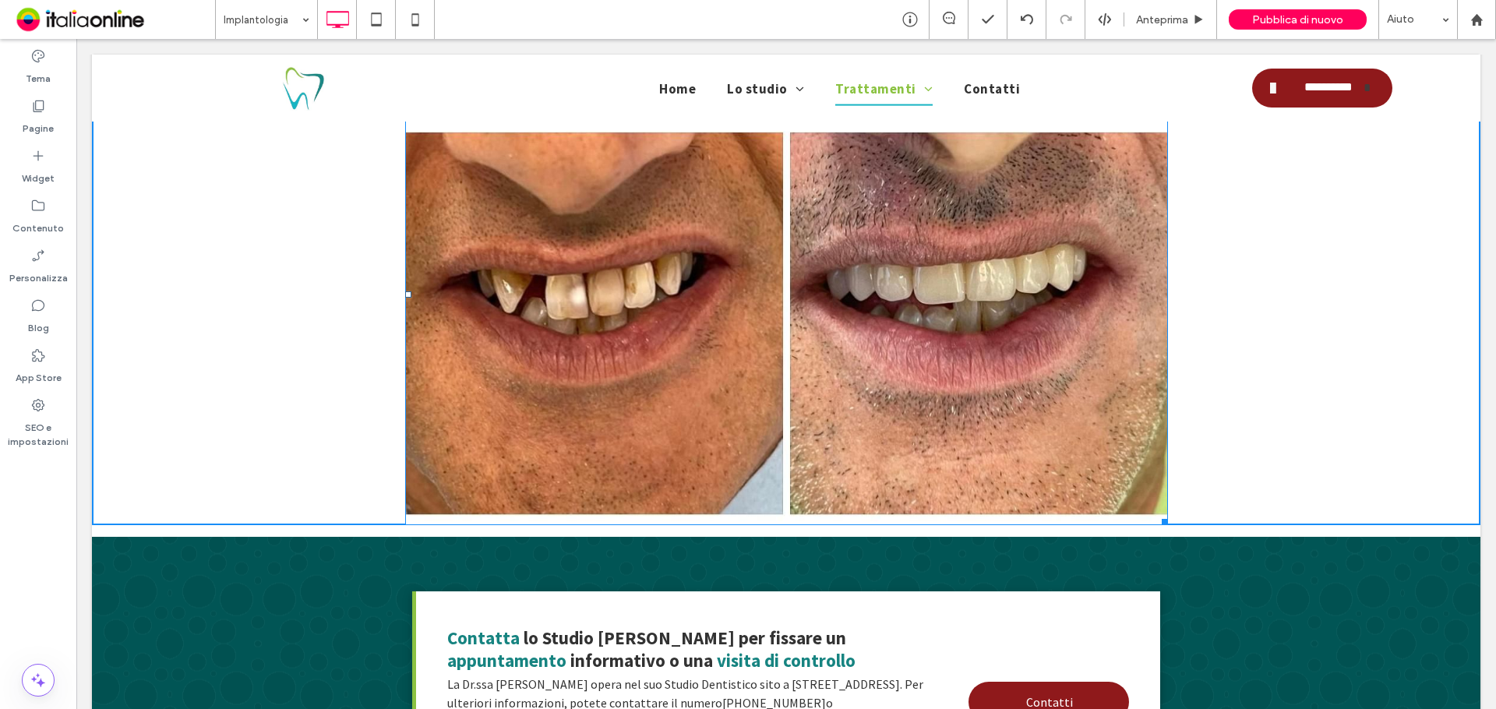
drag, startPoint x: 1159, startPoint y: 518, endPoint x: 1199, endPoint y: 521, distance: 39.9
click at [1110, 471] on div "Click To Paste Click To Paste W:853 H:514 [GEOGRAPHIC_DATA] + Aggiungi sezione" at bounding box center [786, 295] width 1388 height 484
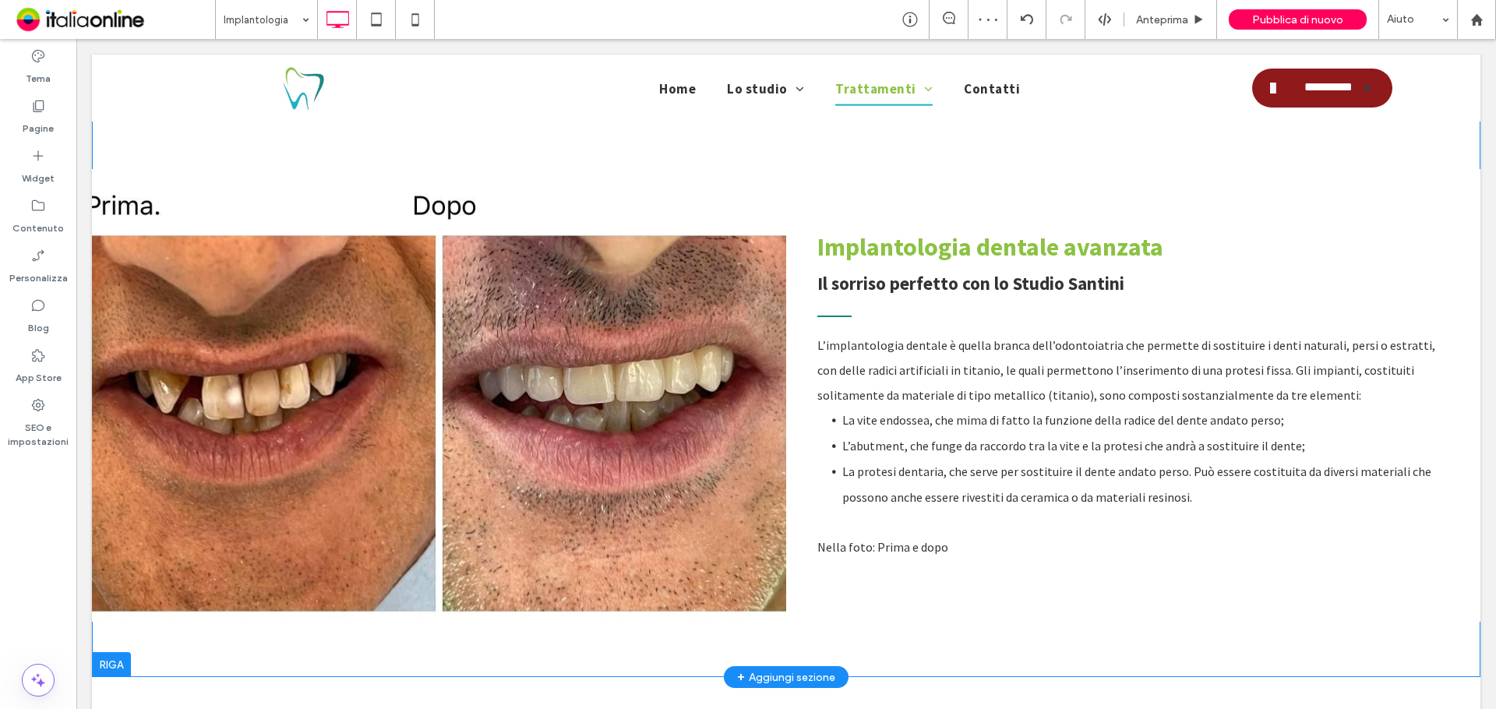
scroll to position [503, 0]
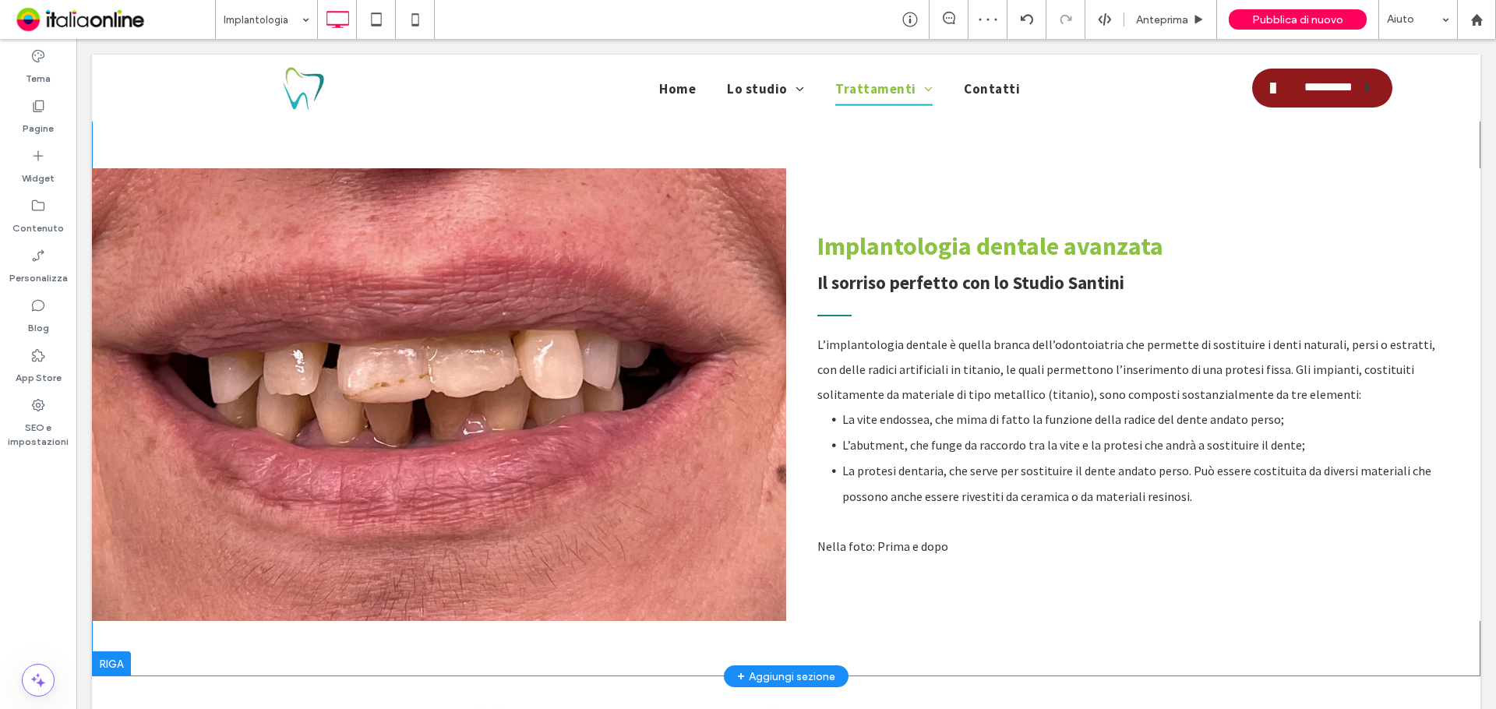
click at [490, 390] on div at bounding box center [439, 394] width 694 height 453
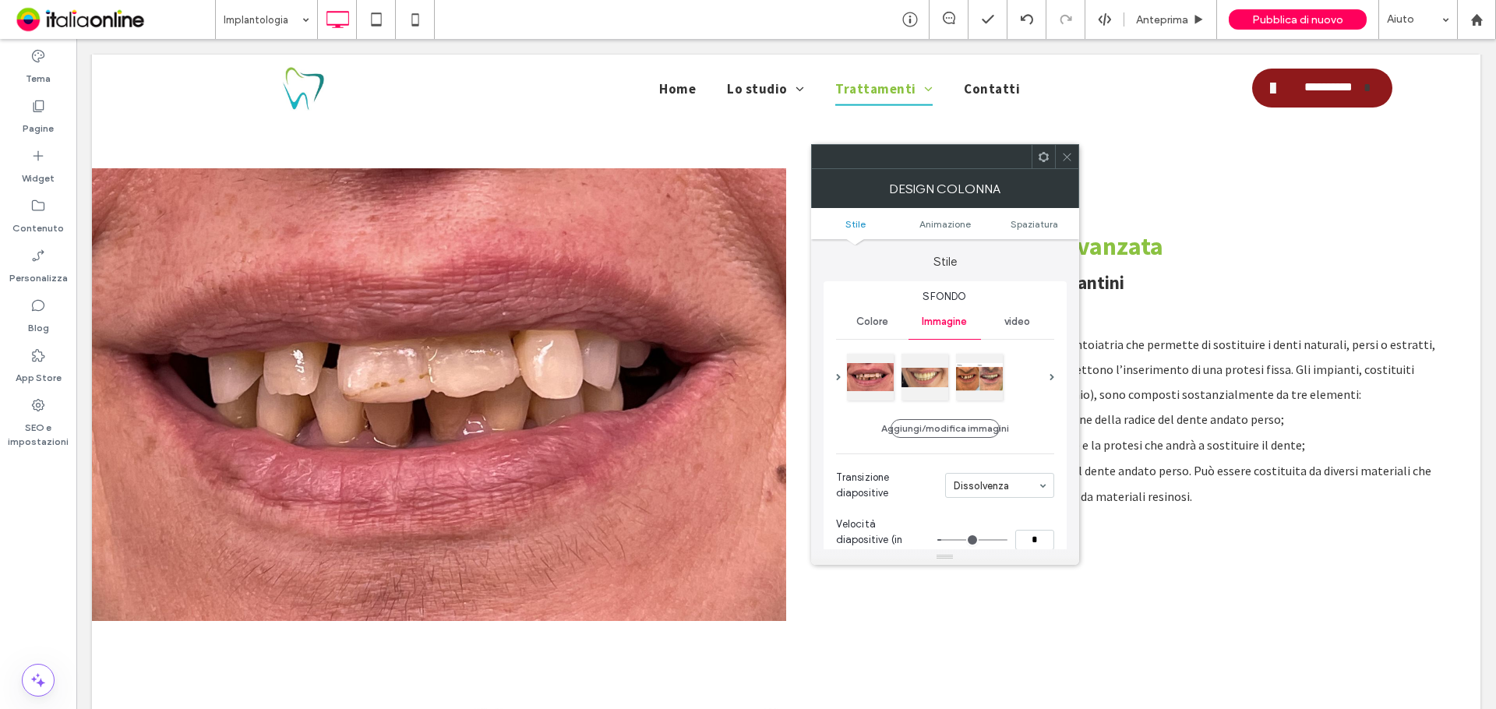
click at [1073, 160] on div at bounding box center [1066, 156] width 23 height 23
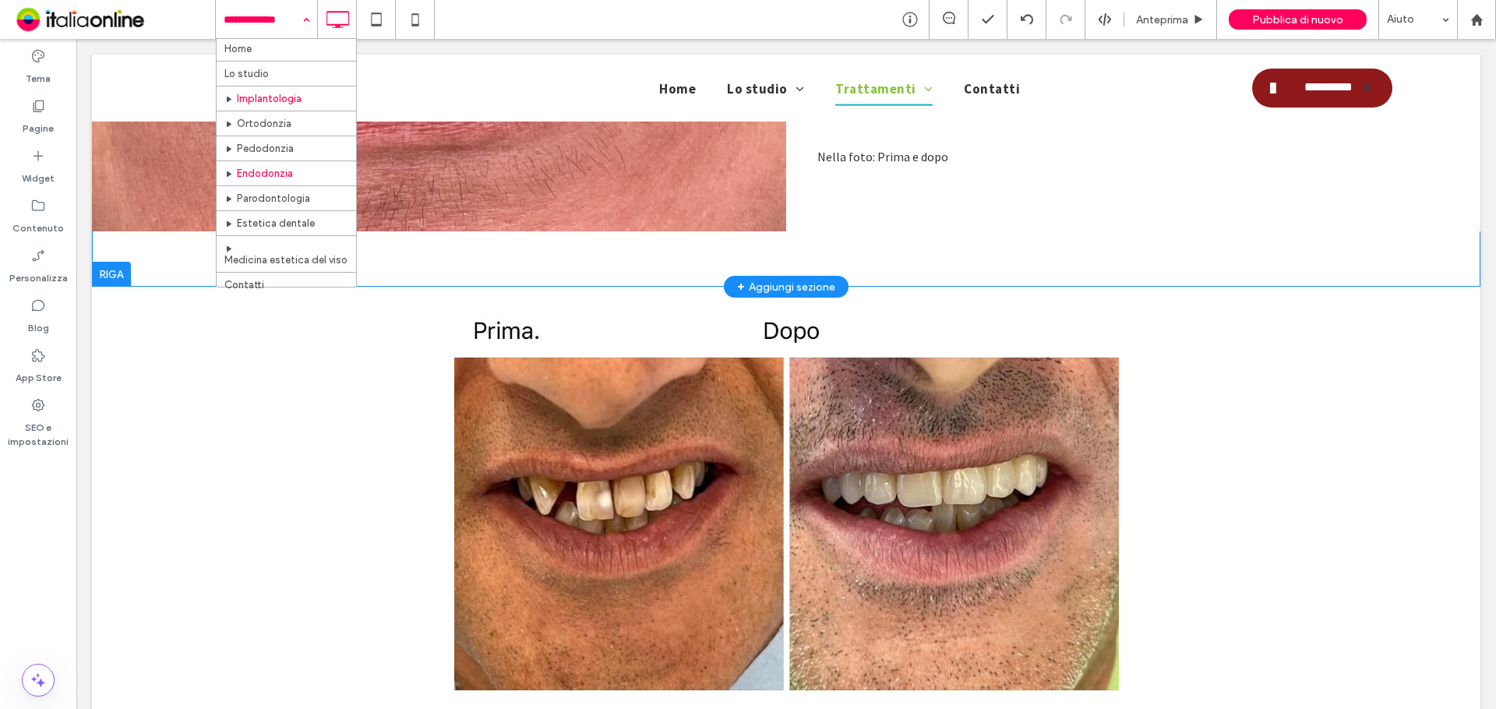
scroll to position [0, 0]
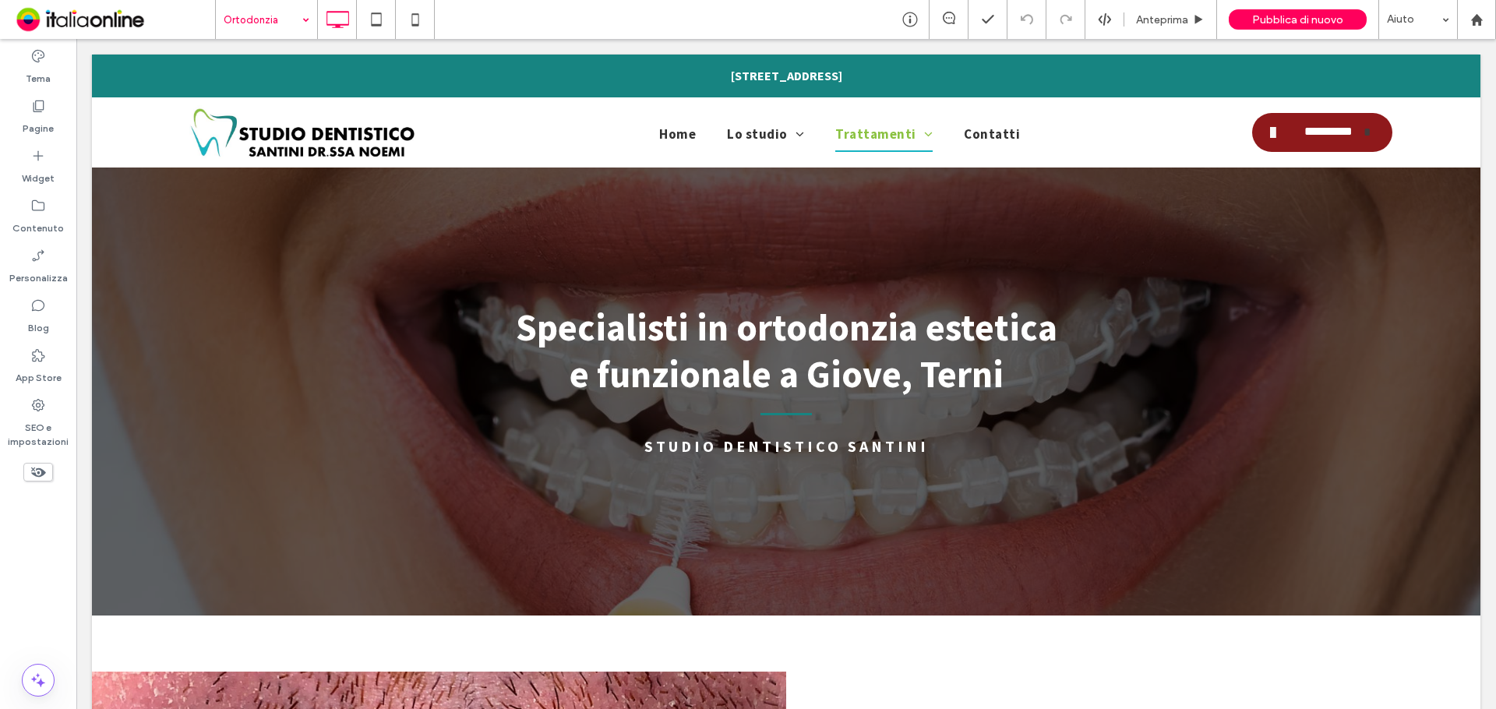
click at [265, 10] on input at bounding box center [263, 19] width 78 height 39
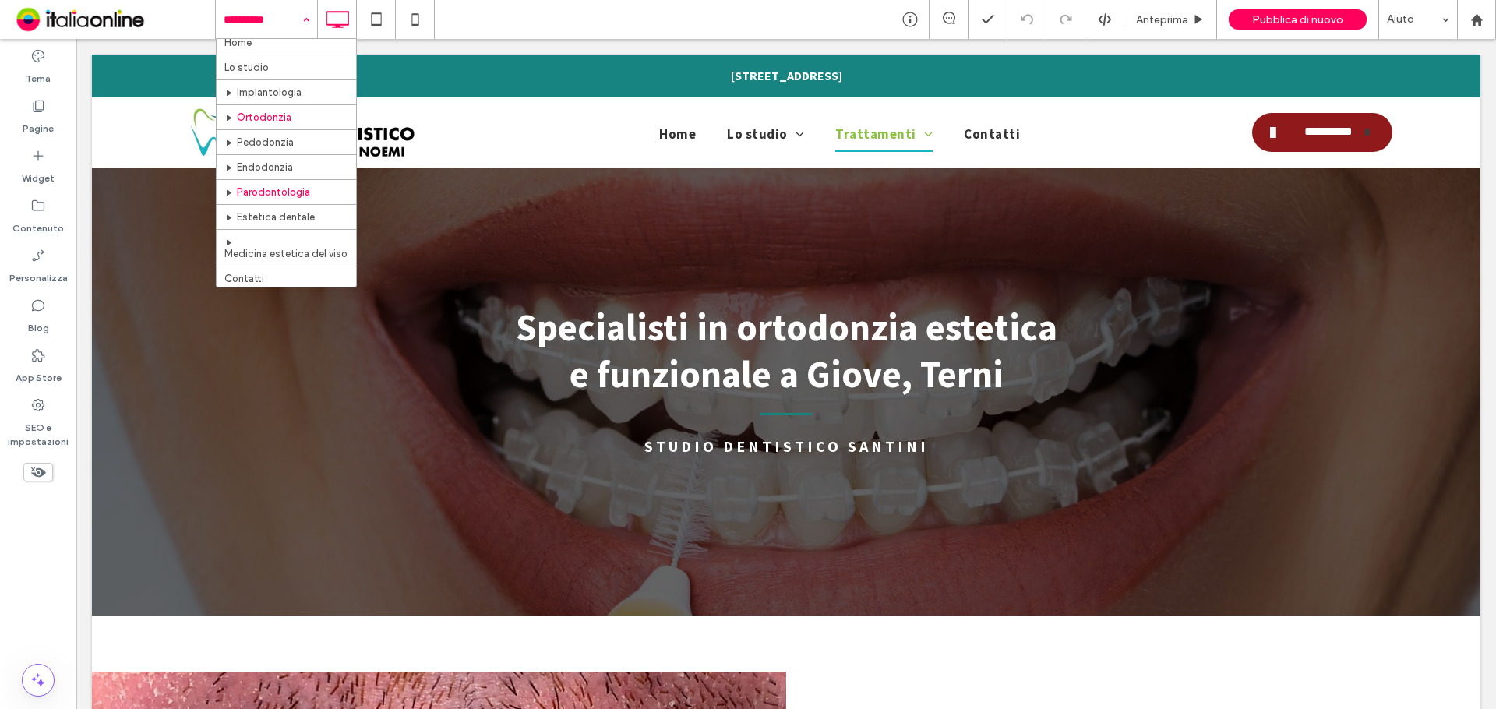
scroll to position [11, 0]
click at [48, 122] on label "Pagine" at bounding box center [38, 125] width 31 height 22
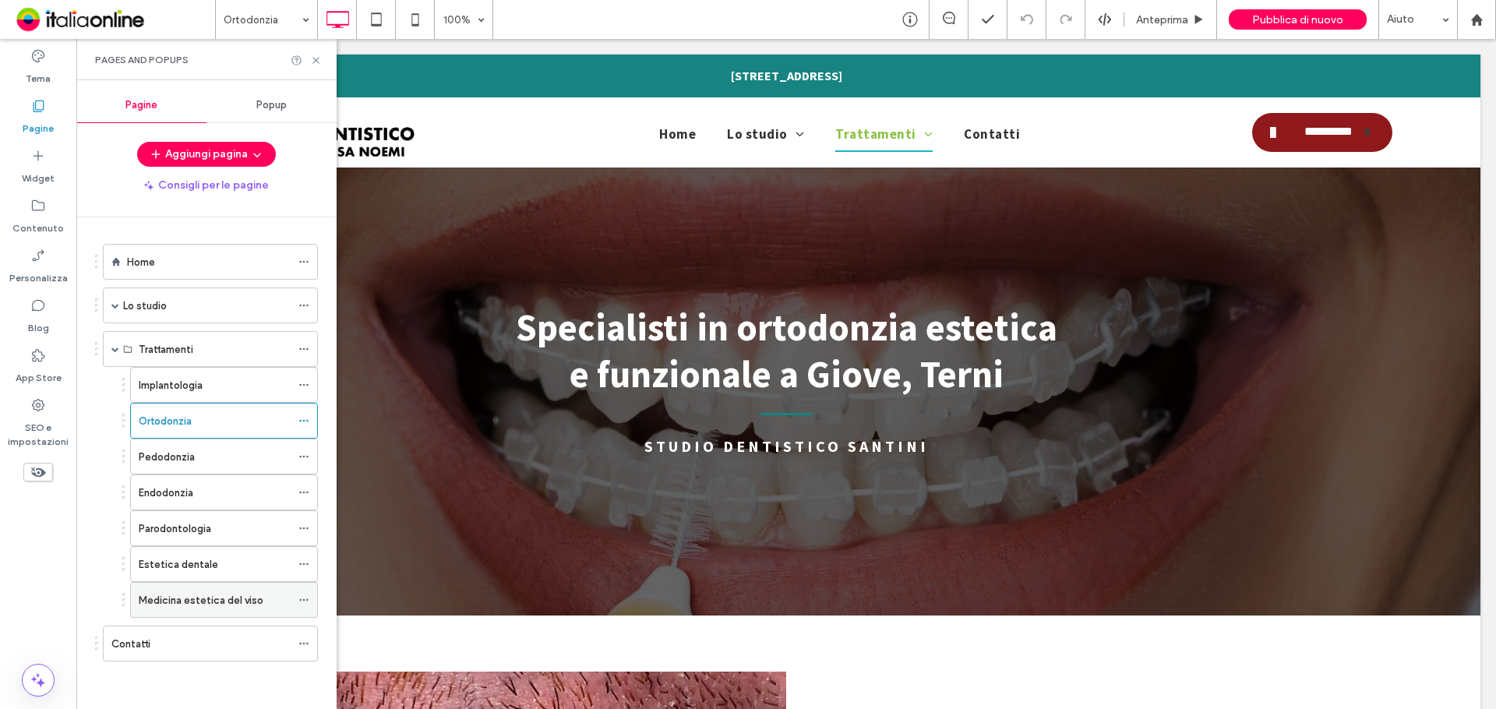
click at [302, 602] on icon at bounding box center [303, 599] width 11 height 11
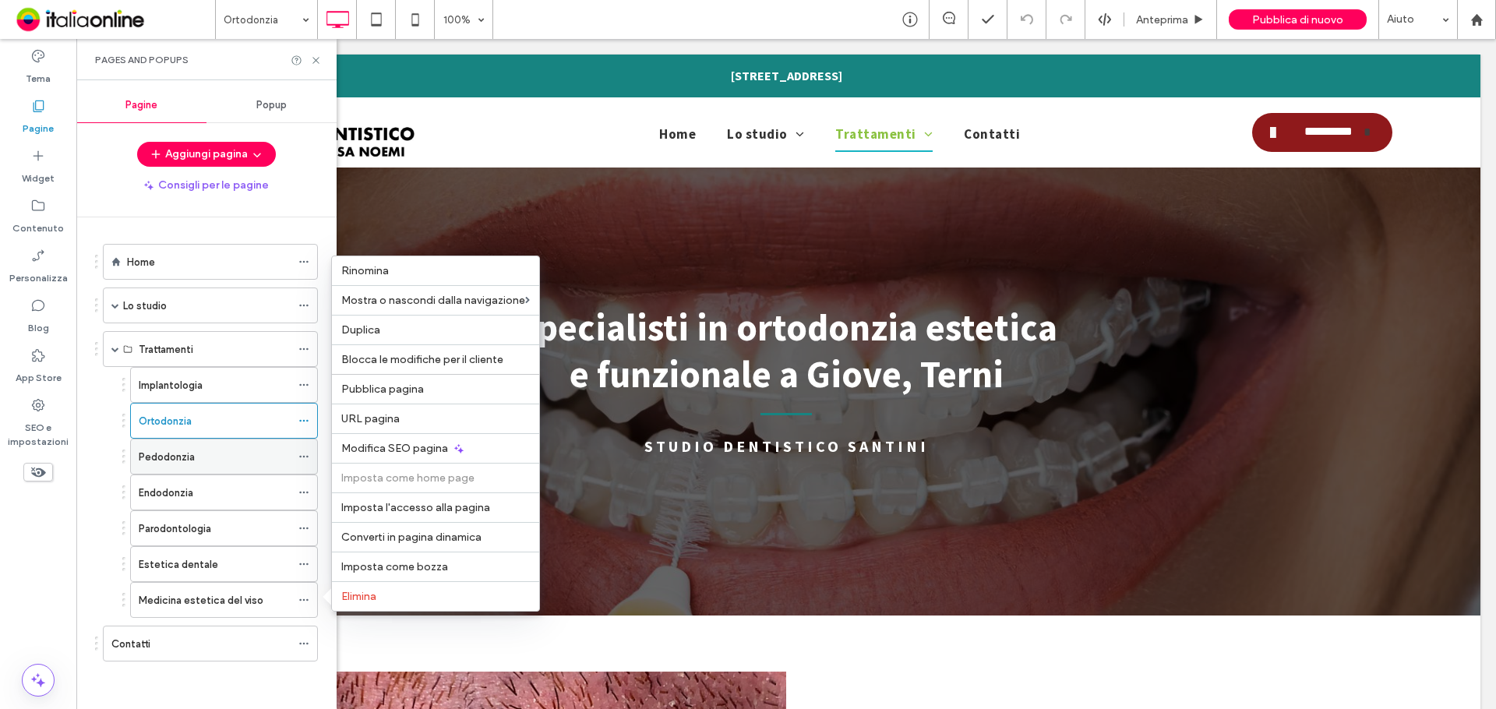
click at [297, 456] on div "Pedodonzia" at bounding box center [224, 457] width 188 height 36
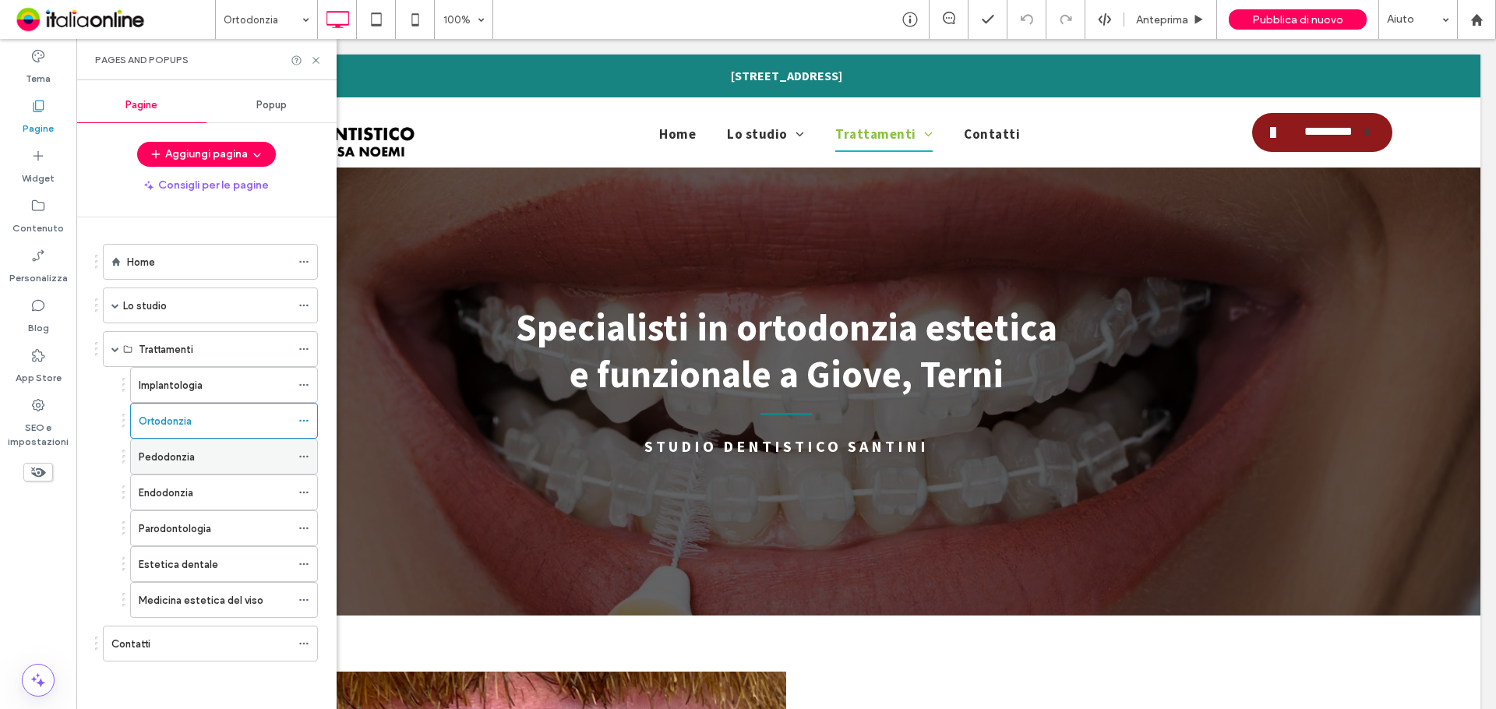
click at [302, 456] on icon at bounding box center [303, 456] width 11 height 11
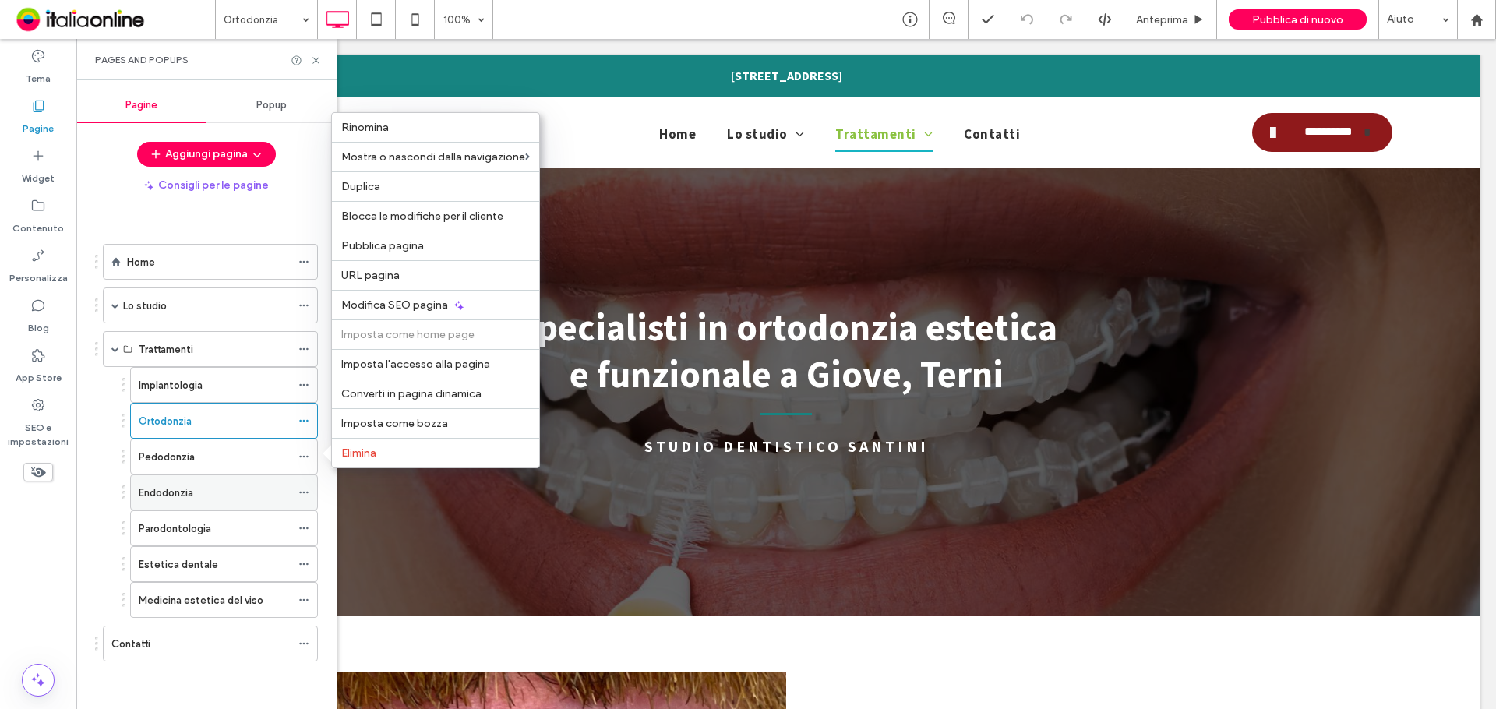
click at [295, 485] on div "Endodonzia" at bounding box center [224, 492] width 188 height 36
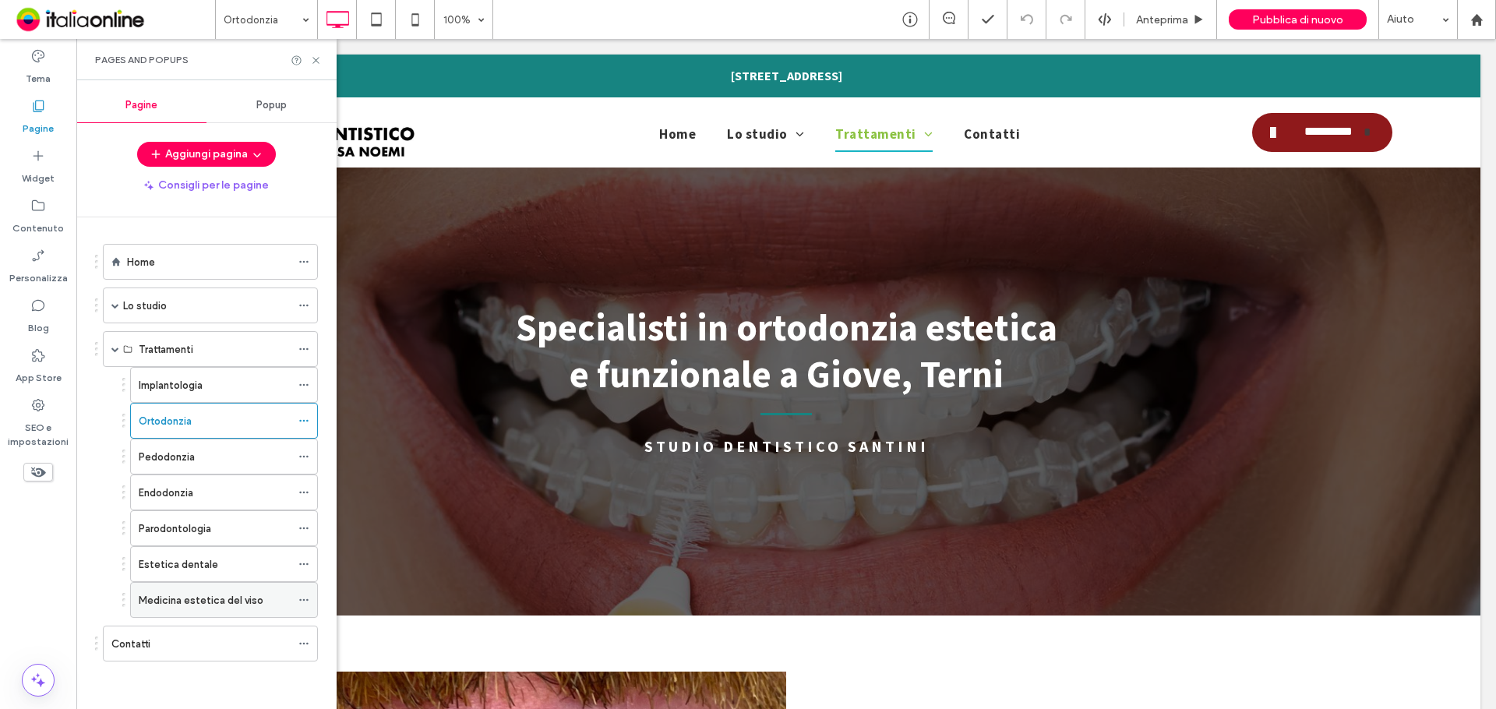
click at [291, 592] on div "Medicina estetica del viso" at bounding box center [224, 600] width 188 height 36
click at [192, 587] on div "Medicina estetica del viso" at bounding box center [215, 600] width 152 height 34
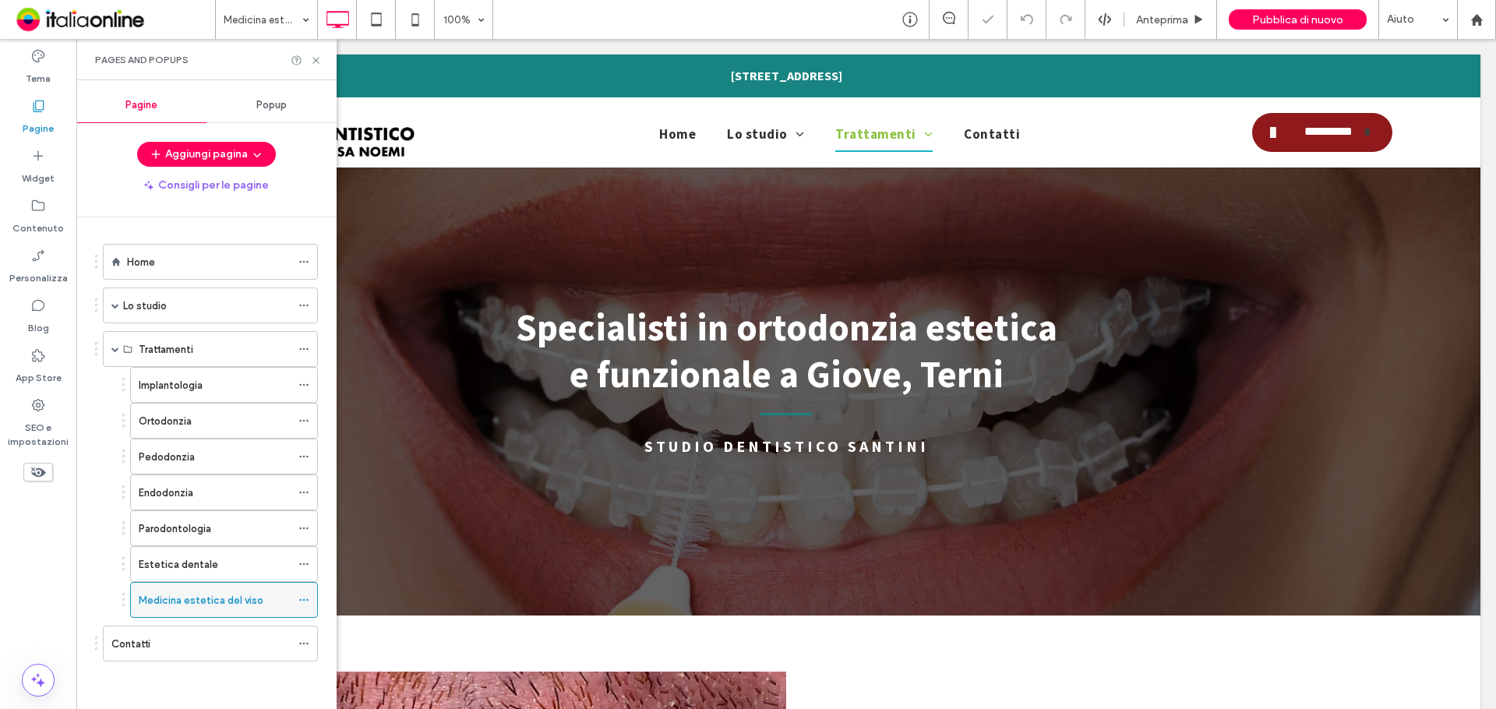
click at [305, 601] on icon at bounding box center [303, 599] width 11 height 11
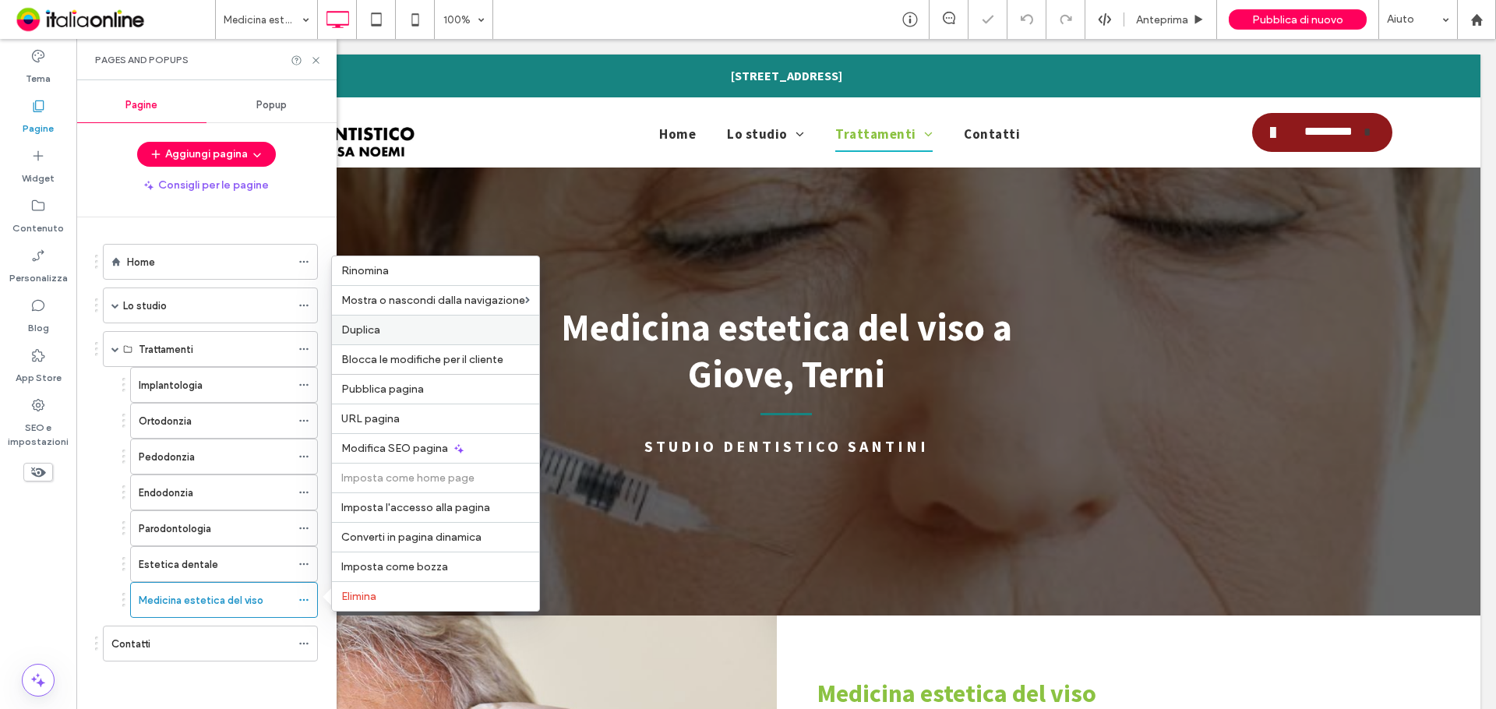
click at [425, 319] on div "Duplica" at bounding box center [435, 330] width 207 height 30
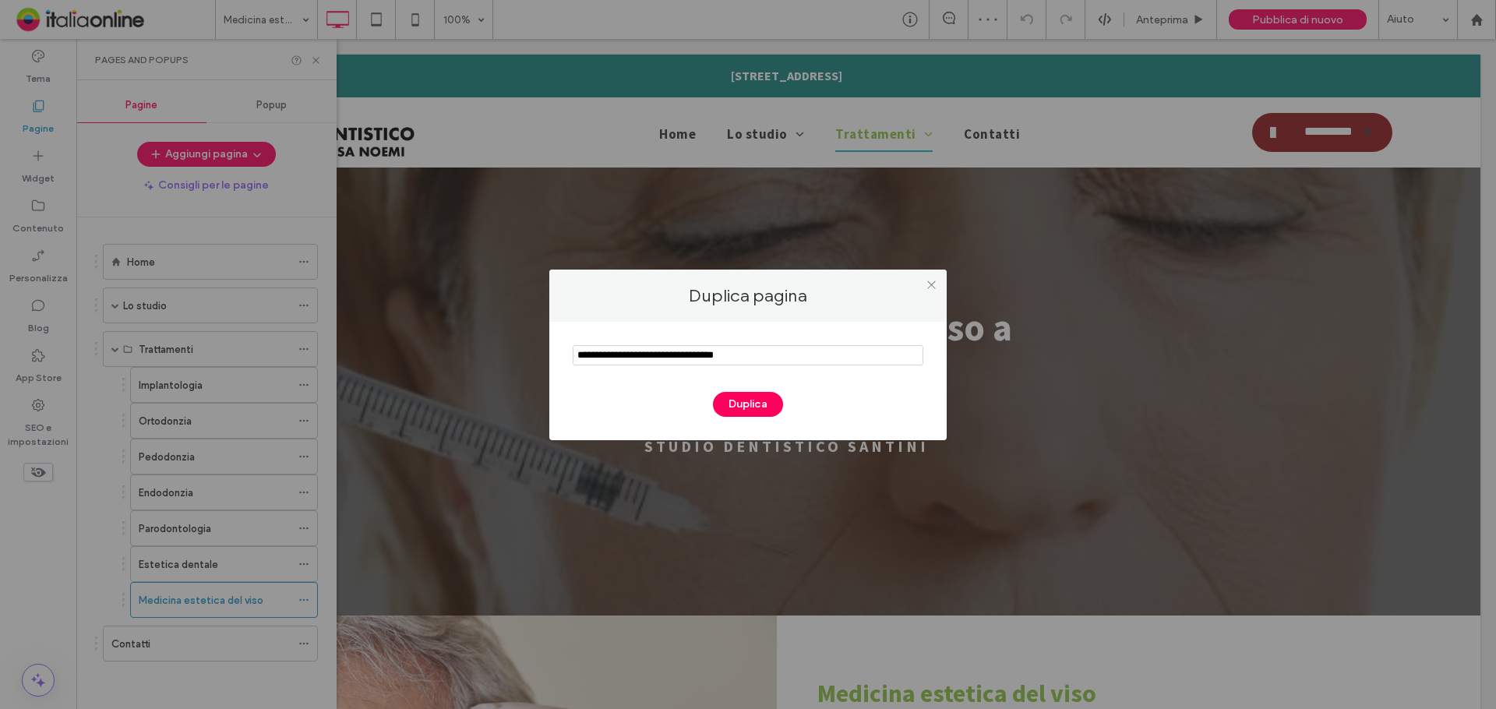
drag, startPoint x: 763, startPoint y: 354, endPoint x: 330, endPoint y: 330, distance: 433.8
click at [332, 330] on div "Duplica pagina Duplica" at bounding box center [748, 354] width 1496 height 709
click at [617, 363] on input "notEmpty" at bounding box center [748, 355] width 351 height 20
drag, startPoint x: 617, startPoint y: 363, endPoint x: 513, endPoint y: 360, distance: 104.4
click at [513, 360] on div "Duplica pagina Duplica" at bounding box center [748, 354] width 1496 height 709
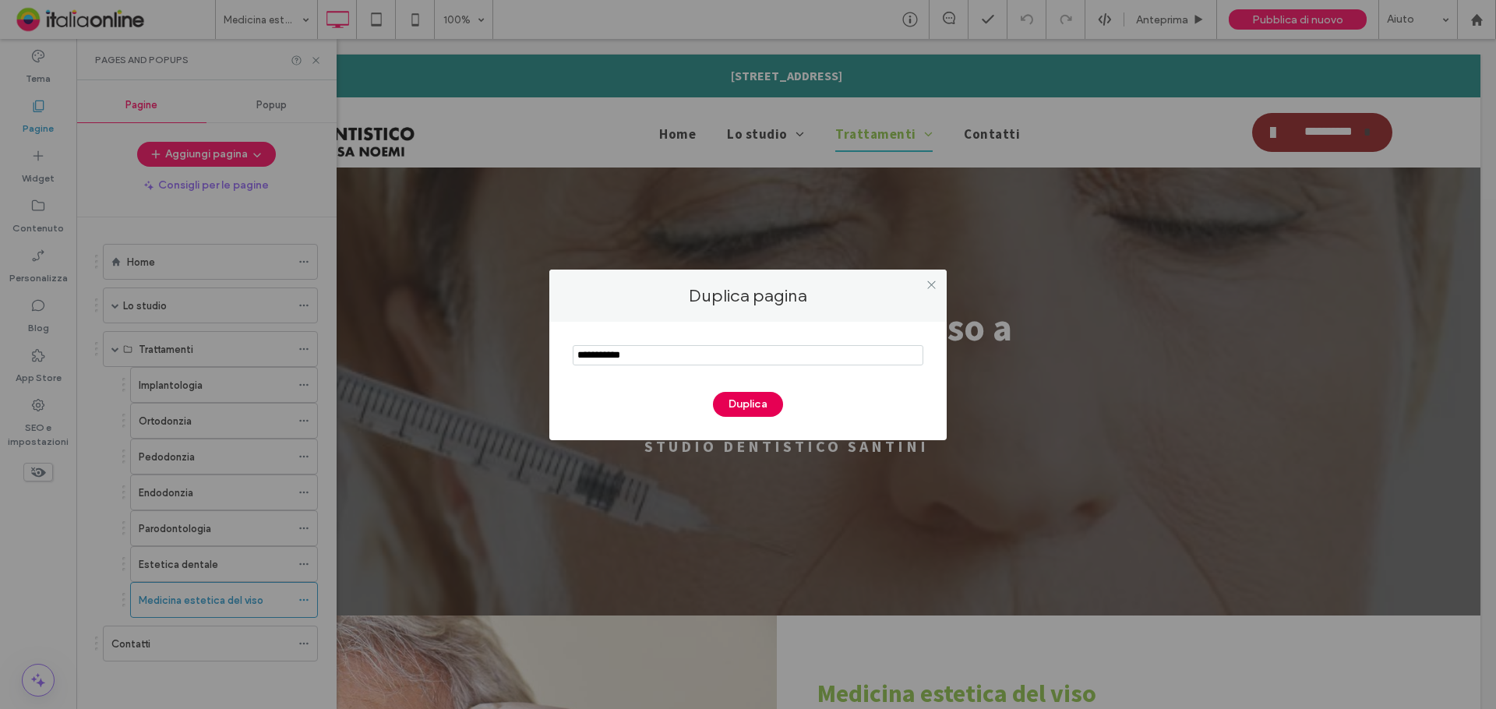
type input "**********"
click at [728, 416] on button "Duplica" at bounding box center [748, 404] width 70 height 25
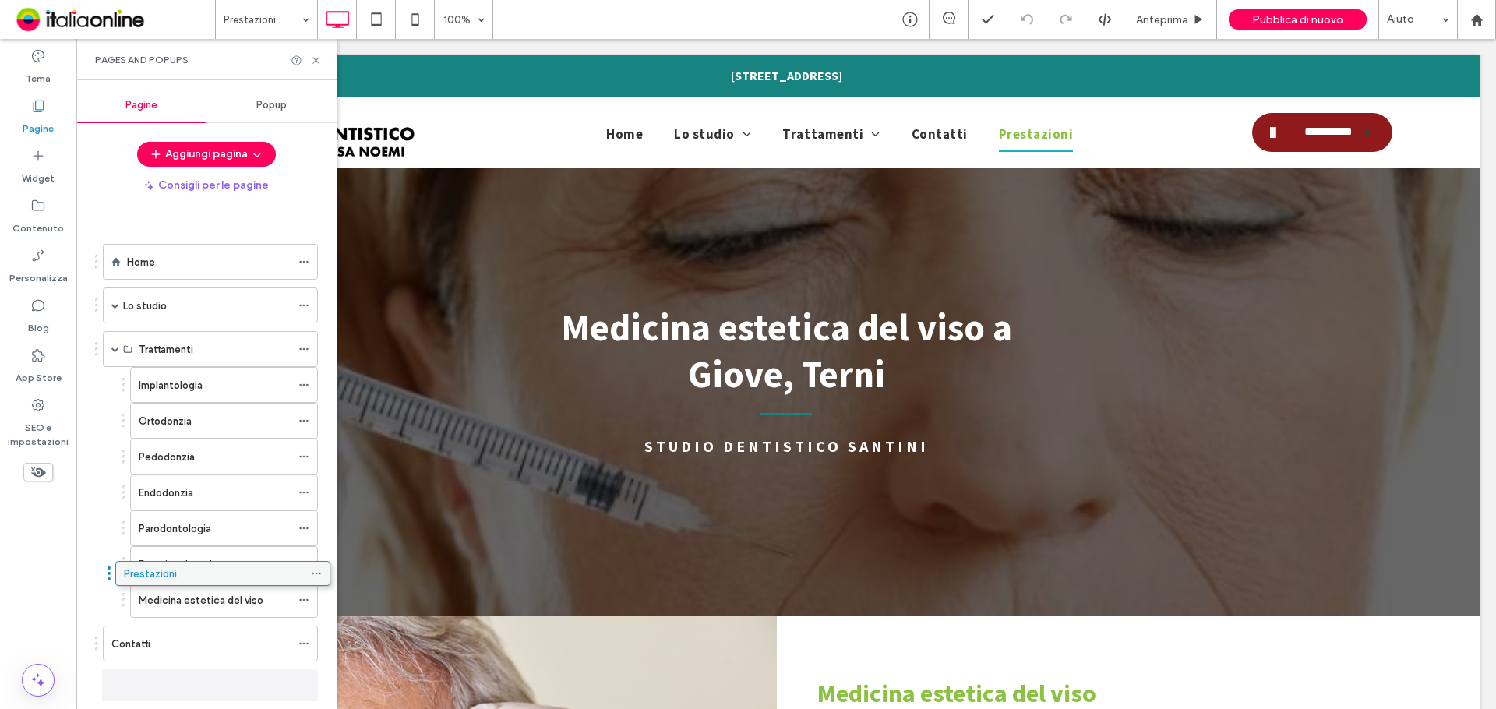
scroll to position [16, 0]
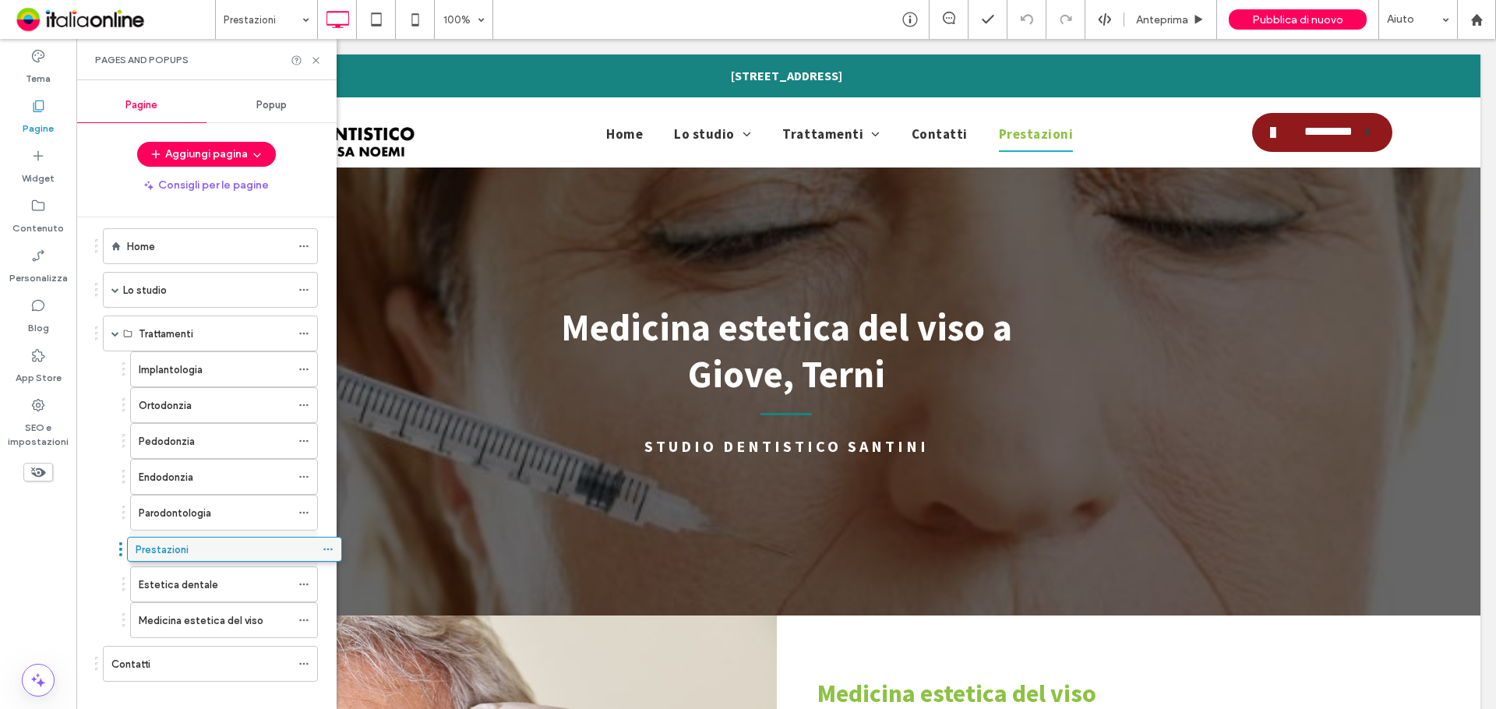
drag, startPoint x: 202, startPoint y: 687, endPoint x: 226, endPoint y: 555, distance: 134.6
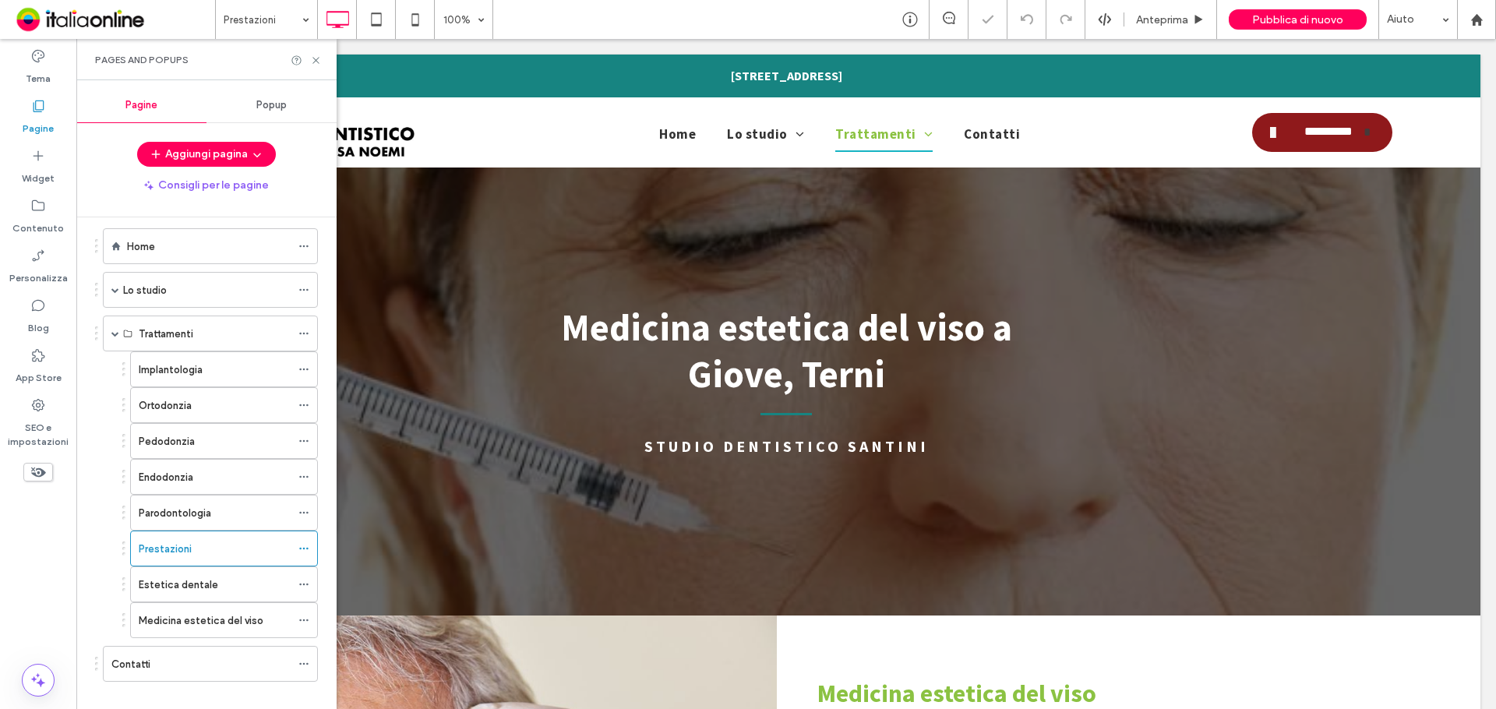
click at [323, 63] on div "Pages and Popups" at bounding box center [206, 59] width 260 height 41
click at [319, 64] on icon at bounding box center [316, 61] width 12 height 12
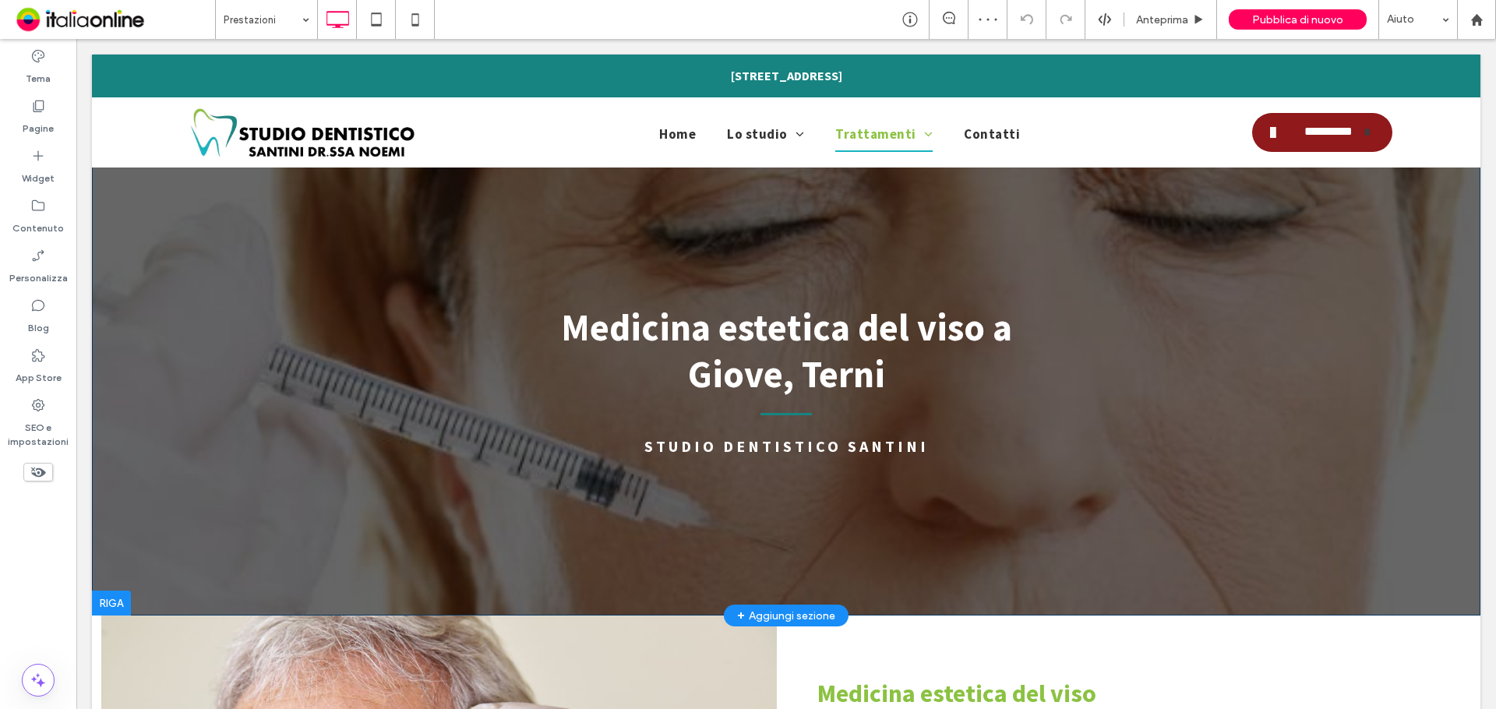
scroll to position [234, 0]
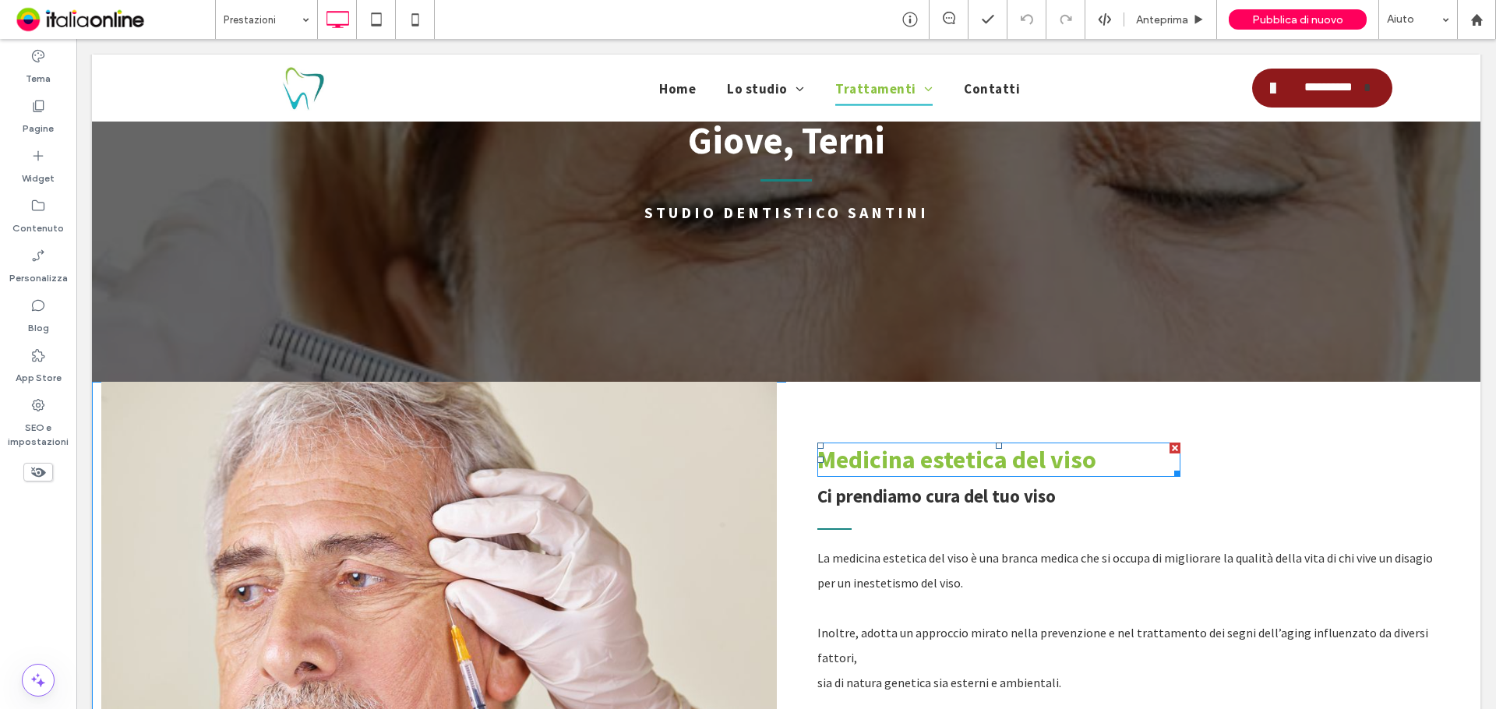
click at [1042, 460] on span "Medicina estetica del viso" at bounding box center [956, 459] width 279 height 31
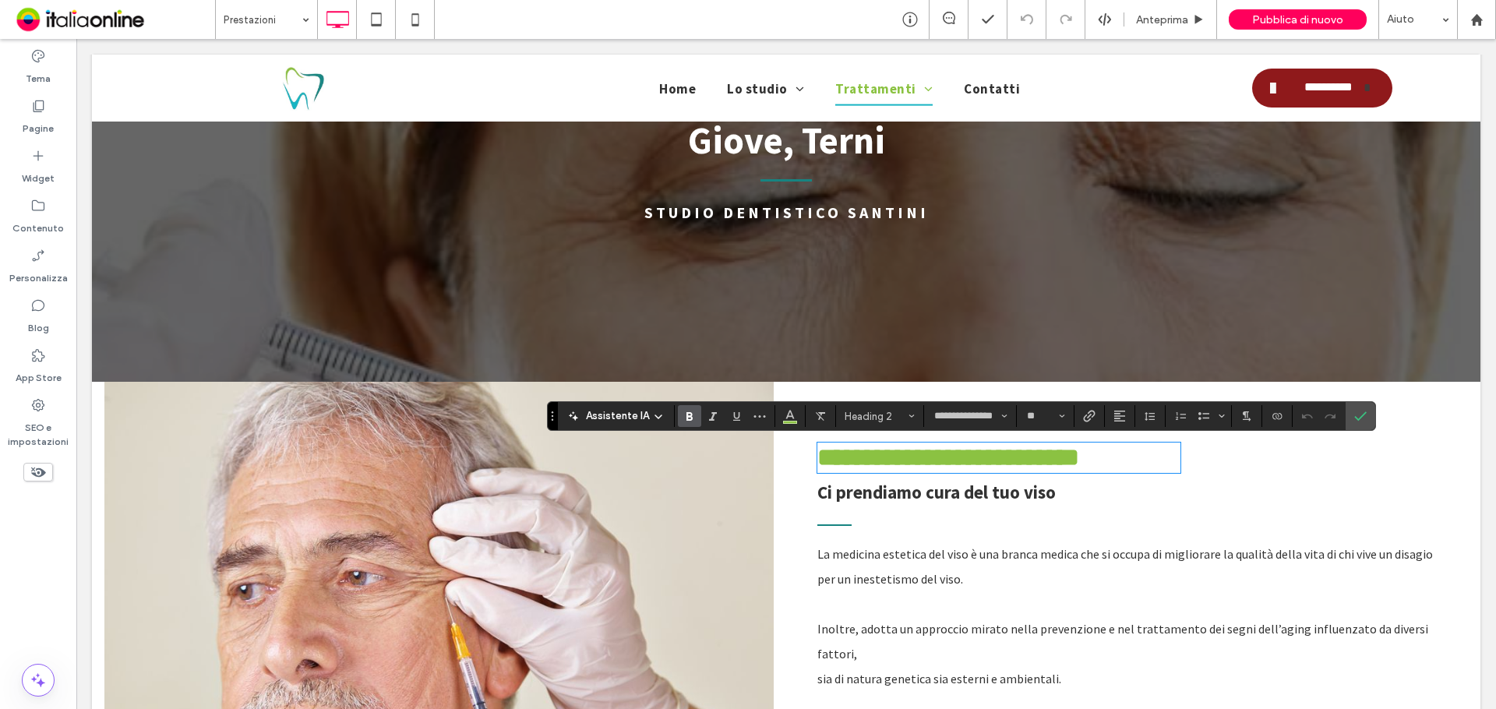
click at [1094, 457] on h2 "**********" at bounding box center [998, 457] width 363 height 27
drag, startPoint x: 1117, startPoint y: 460, endPoint x: 839, endPoint y: 463, distance: 278.1
click at [839, 463] on h2 "**********" at bounding box center [998, 457] width 363 height 27
click at [833, 458] on span "**********" at bounding box center [958, 457] width 282 height 25
click at [1151, 462] on h2 "**********" at bounding box center [998, 457] width 363 height 27
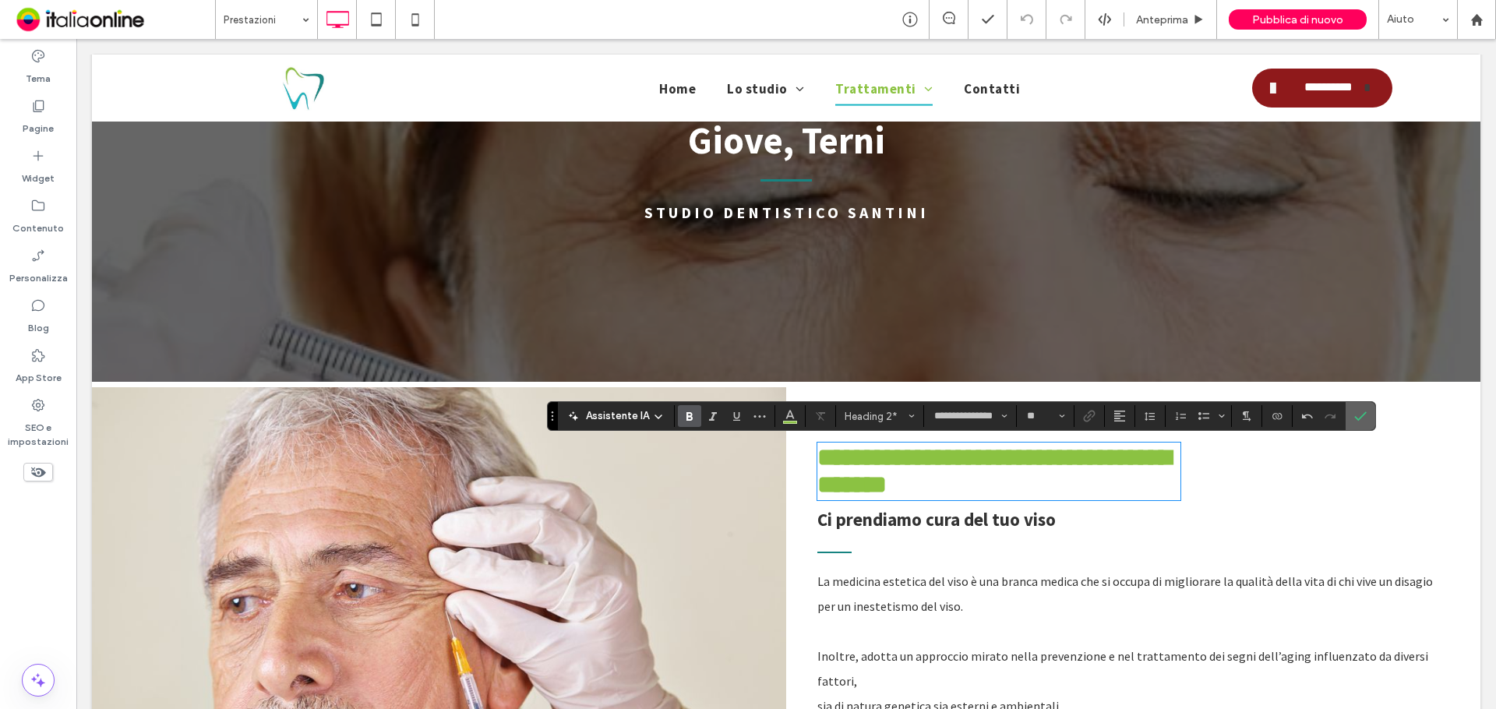
click at [1366, 412] on label "Conferma" at bounding box center [1360, 416] width 23 height 28
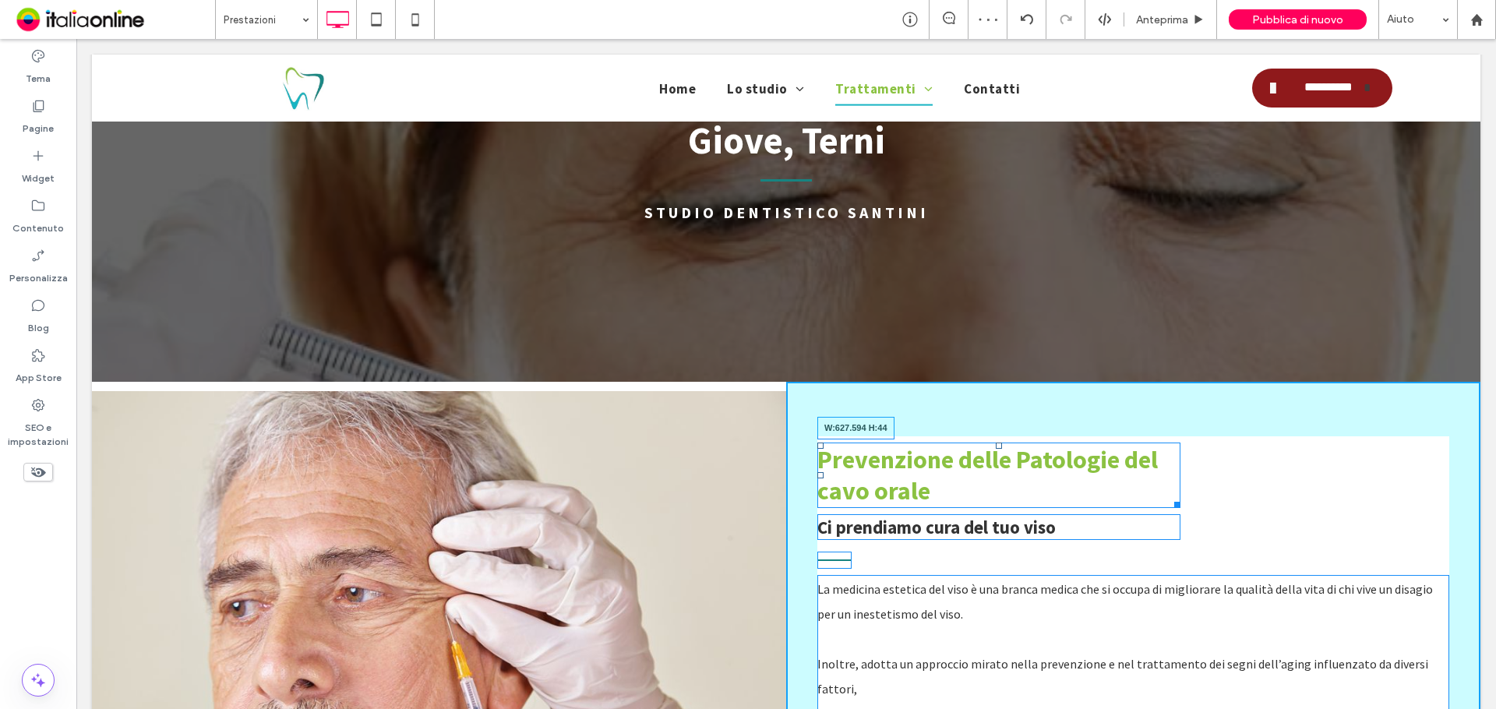
drag, startPoint x: 1169, startPoint y: 503, endPoint x: 1296, endPoint y: 498, distance: 126.3
click at [1296, 498] on div "Prevenzione delle Patologie del cavo orale W:627.594 H:44 Ci prendiamo cura del…" at bounding box center [1133, 622] width 694 height 481
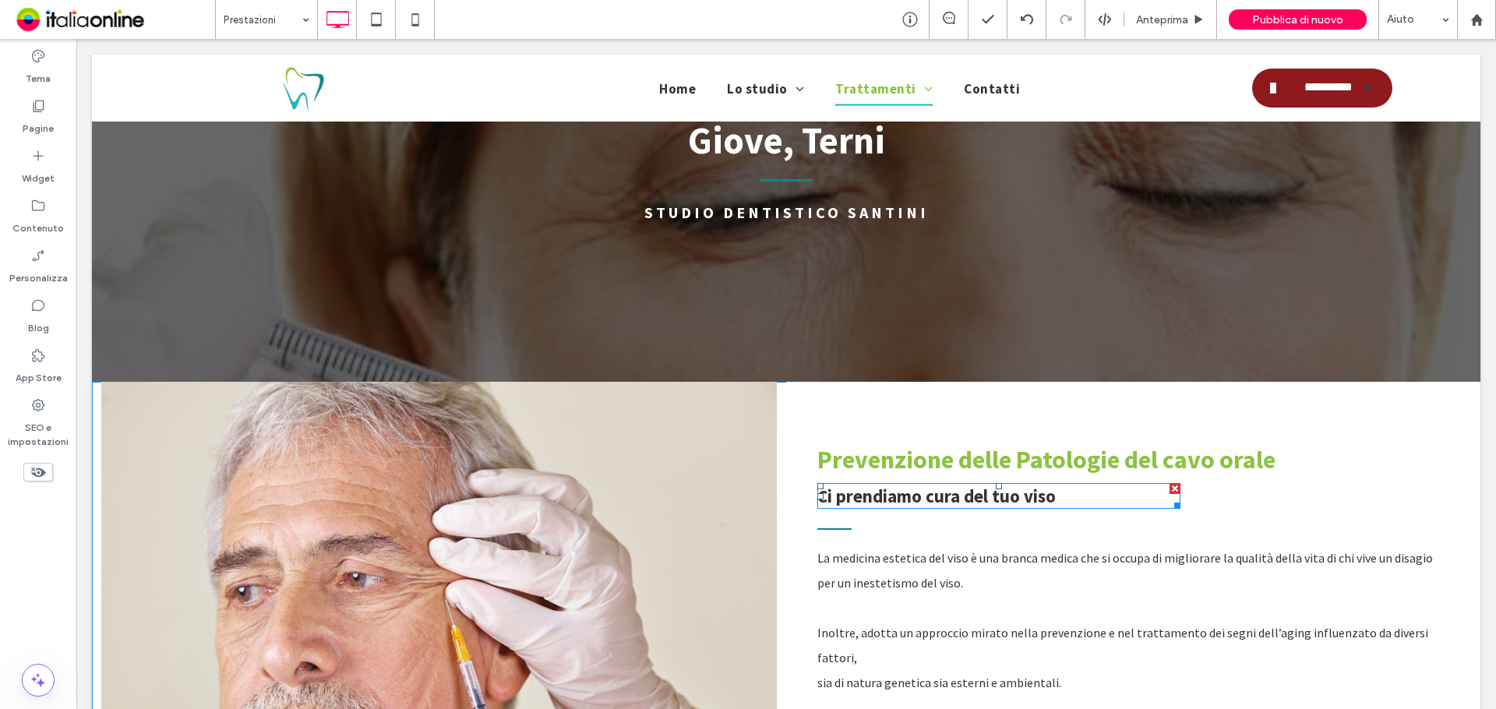
click at [1169, 486] on div at bounding box center [1174, 488] width 11 height 11
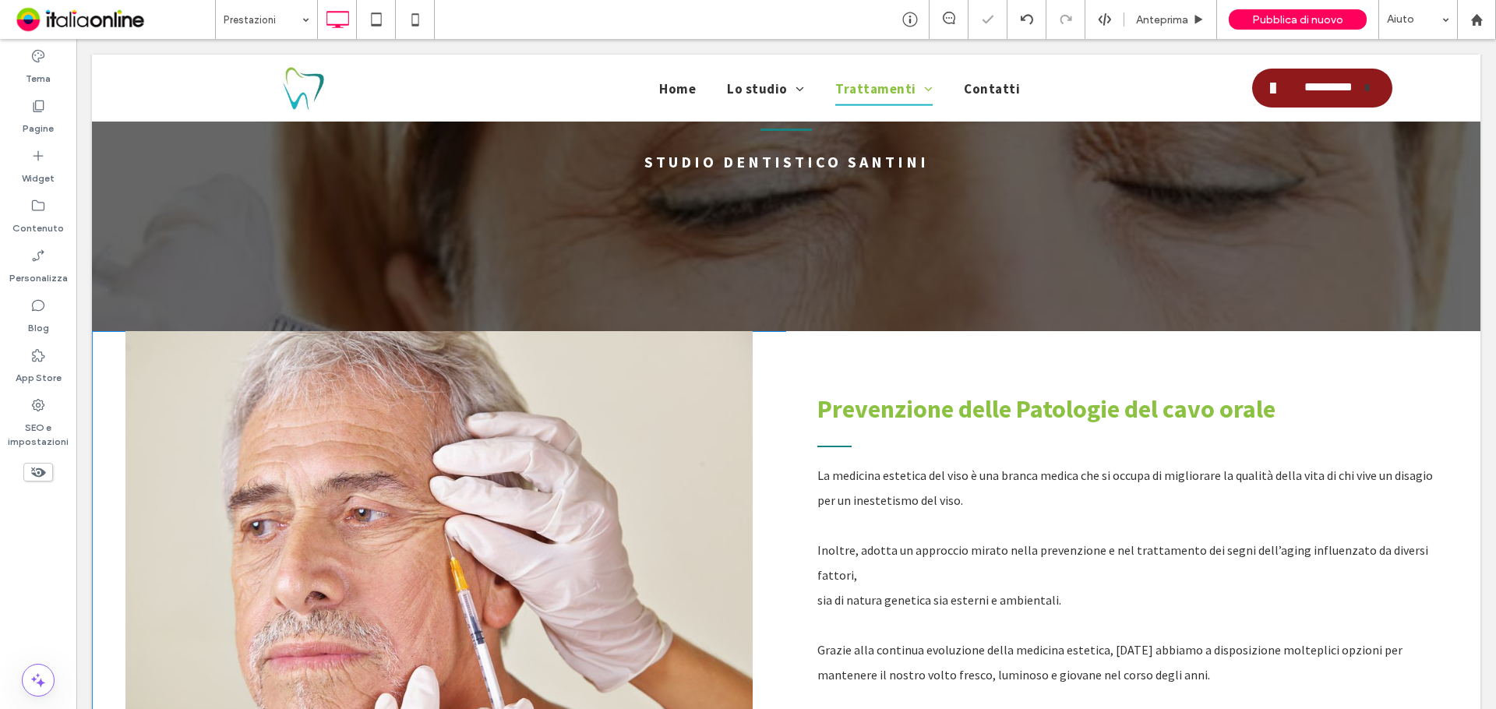
scroll to position [312, 0]
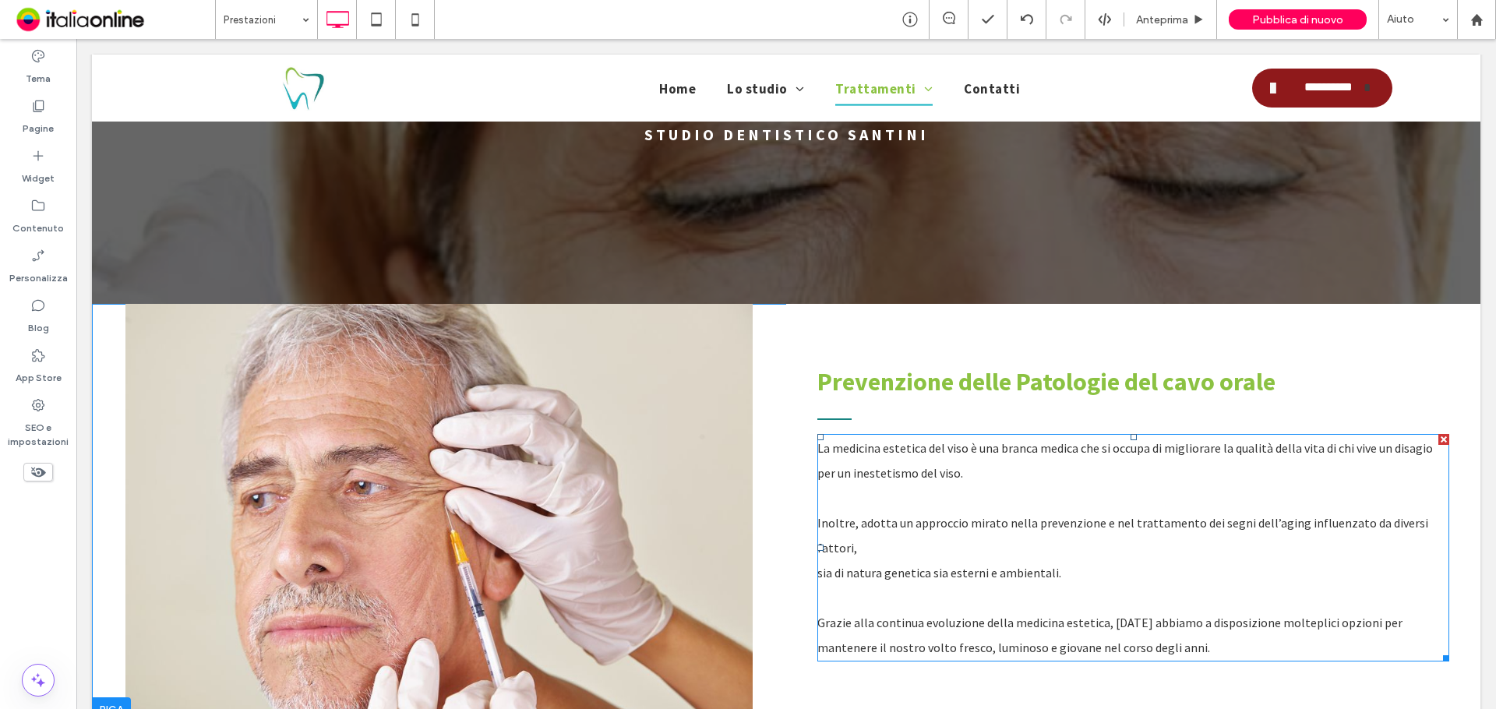
click at [1271, 501] on p at bounding box center [1133, 497] width 632 height 25
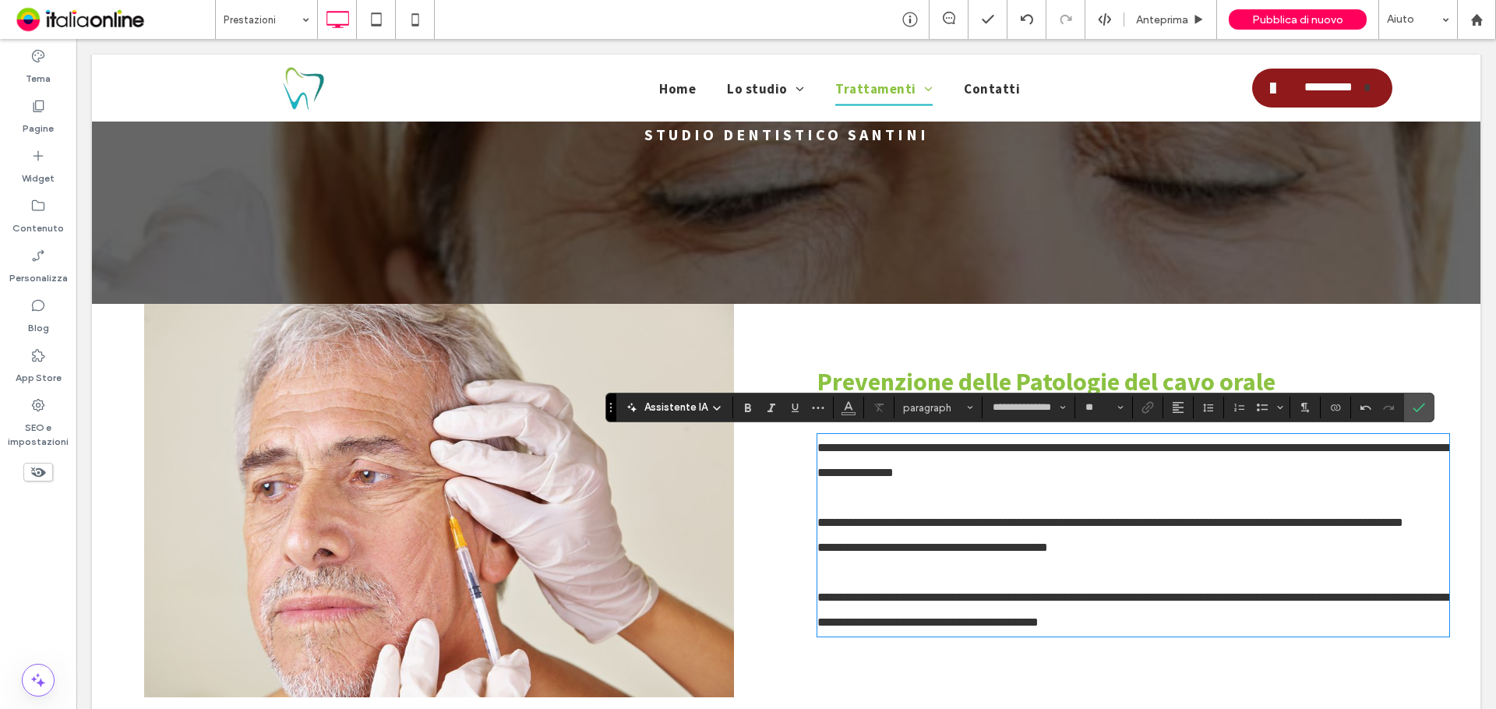
scroll to position [0, 0]
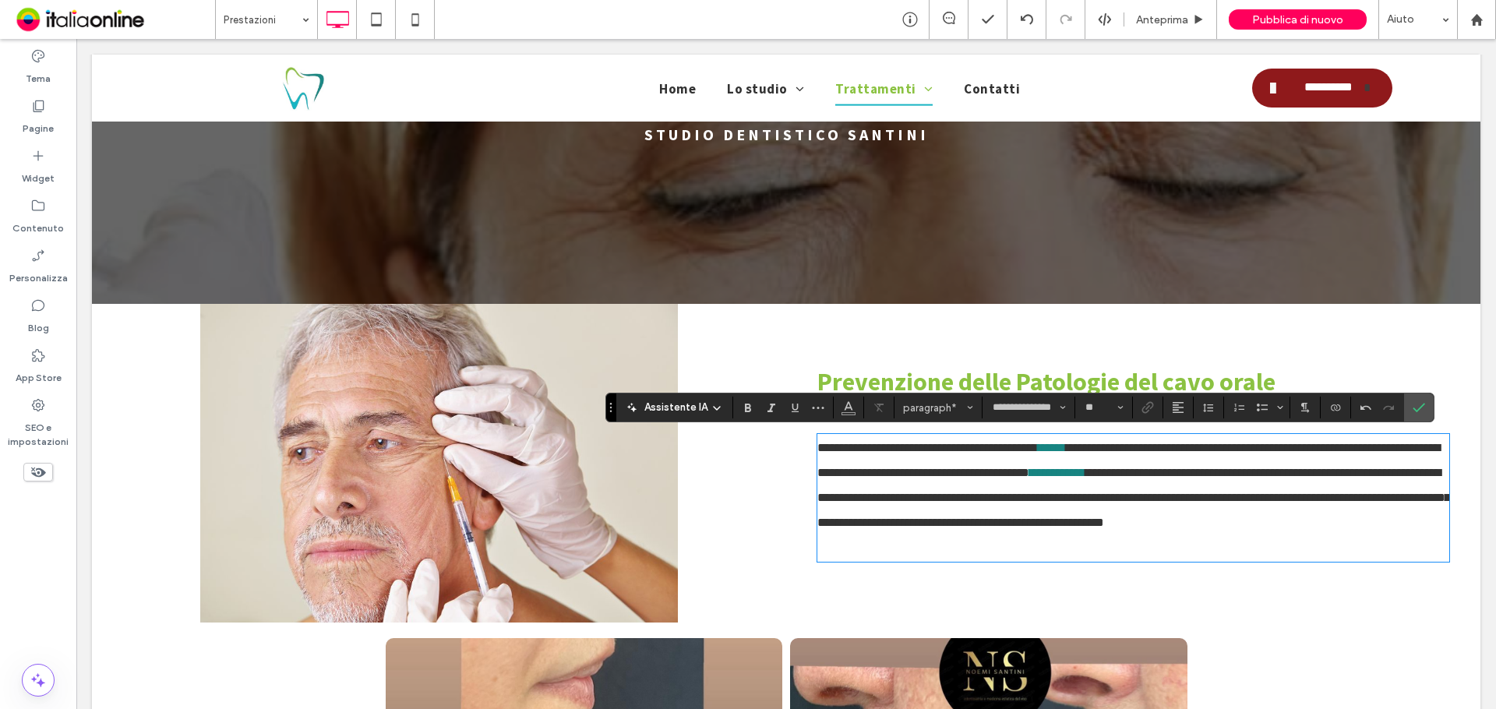
click at [1268, 496] on span "**********" at bounding box center [1133, 498] width 633 height 62
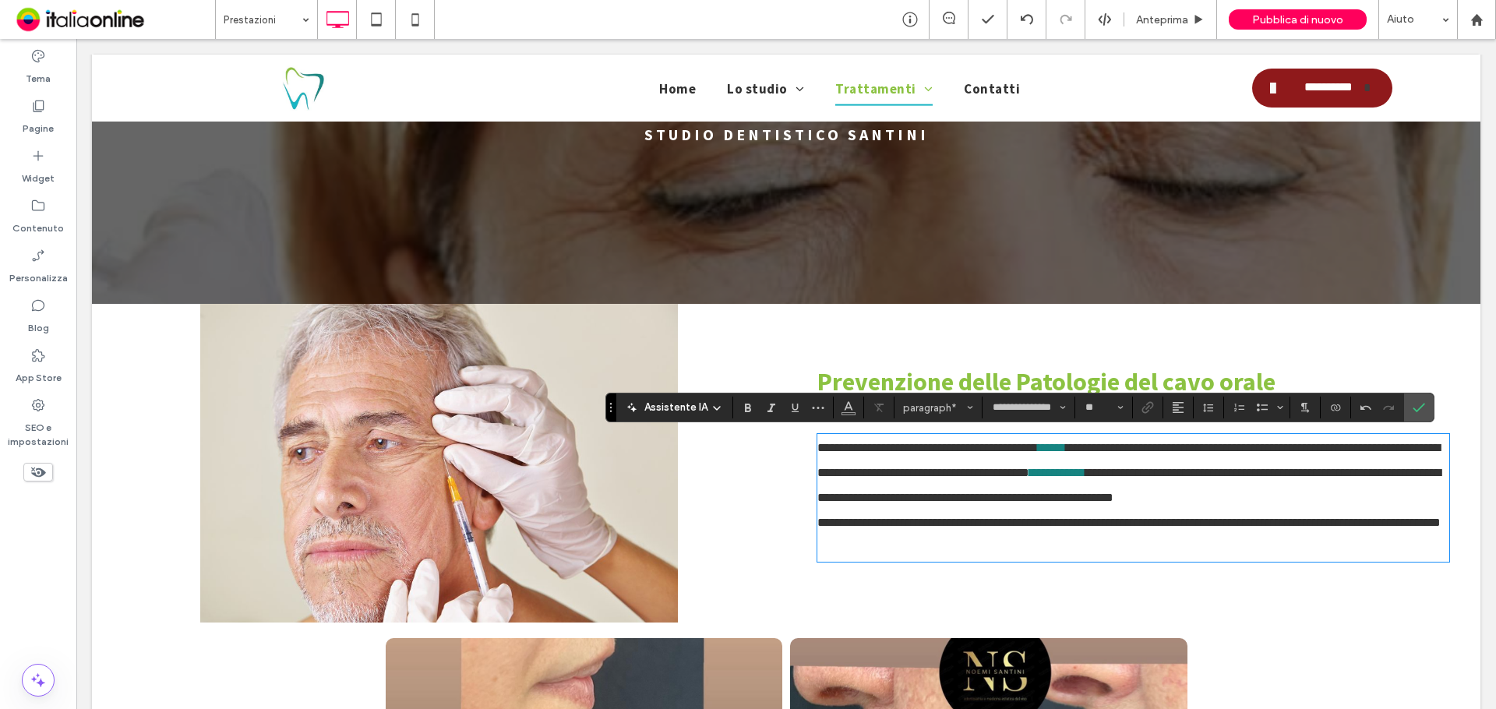
click at [1227, 527] on span "**********" at bounding box center [1128, 523] width 623 height 12
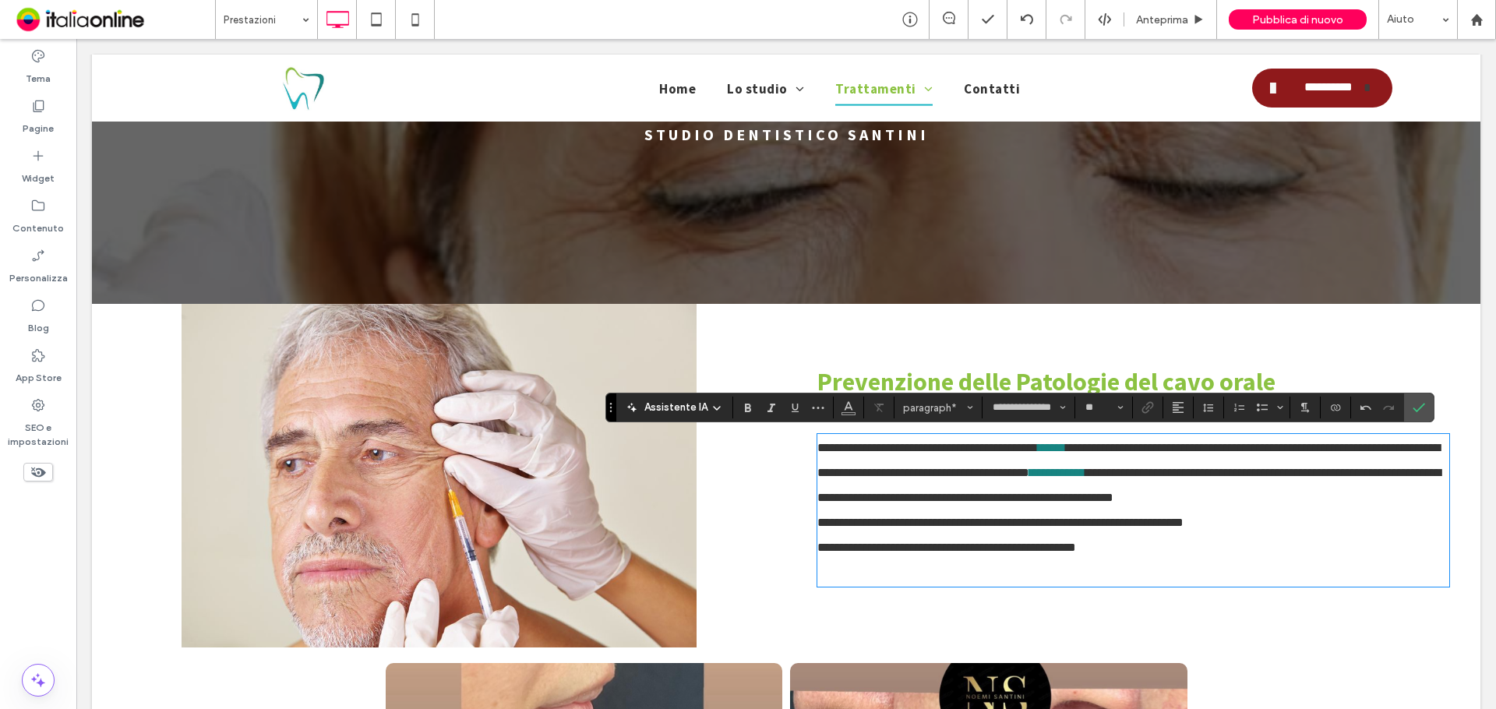
click at [1297, 473] on span "**********" at bounding box center [1128, 485] width 623 height 37
click at [1294, 481] on p "**********" at bounding box center [1133, 473] width 632 height 75
click at [1421, 406] on use "Conferma" at bounding box center [1418, 407] width 12 height 9
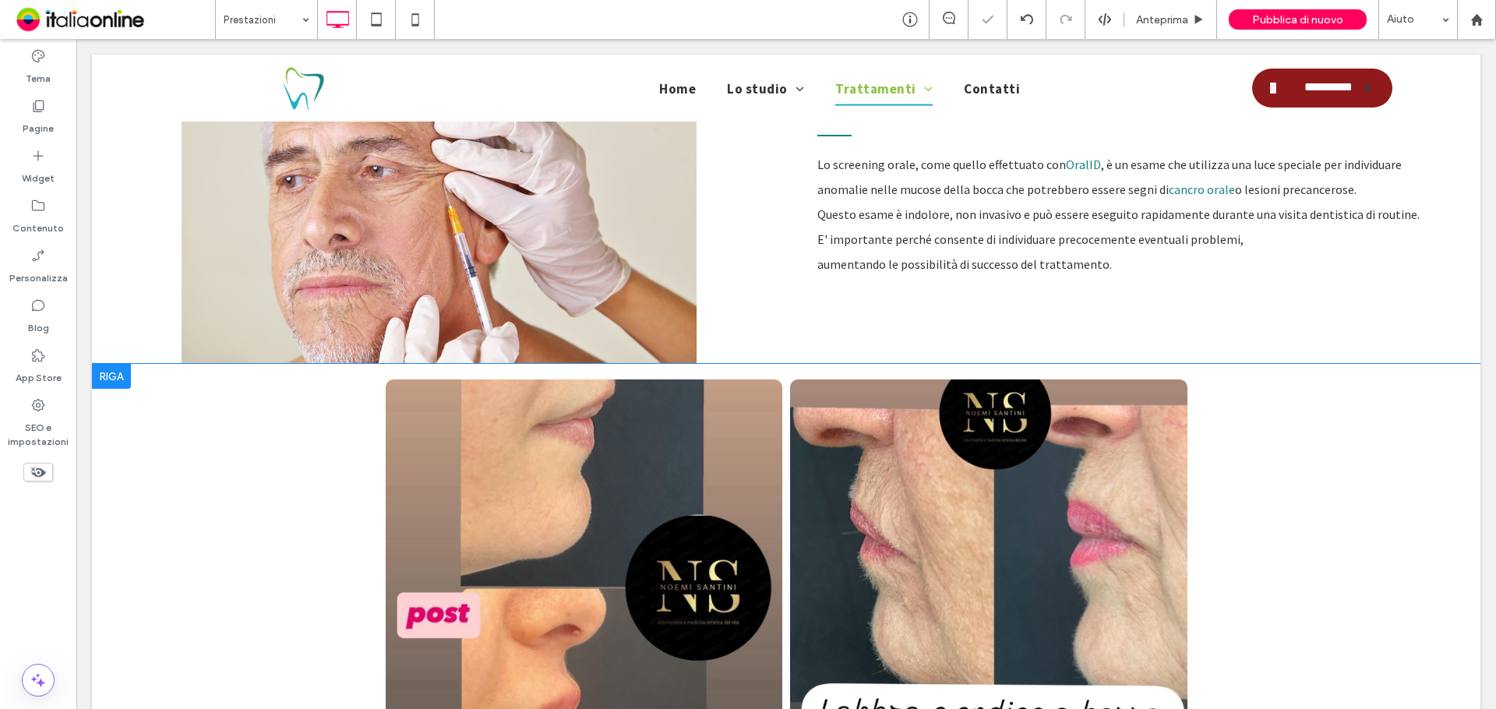
scroll to position [623, 0]
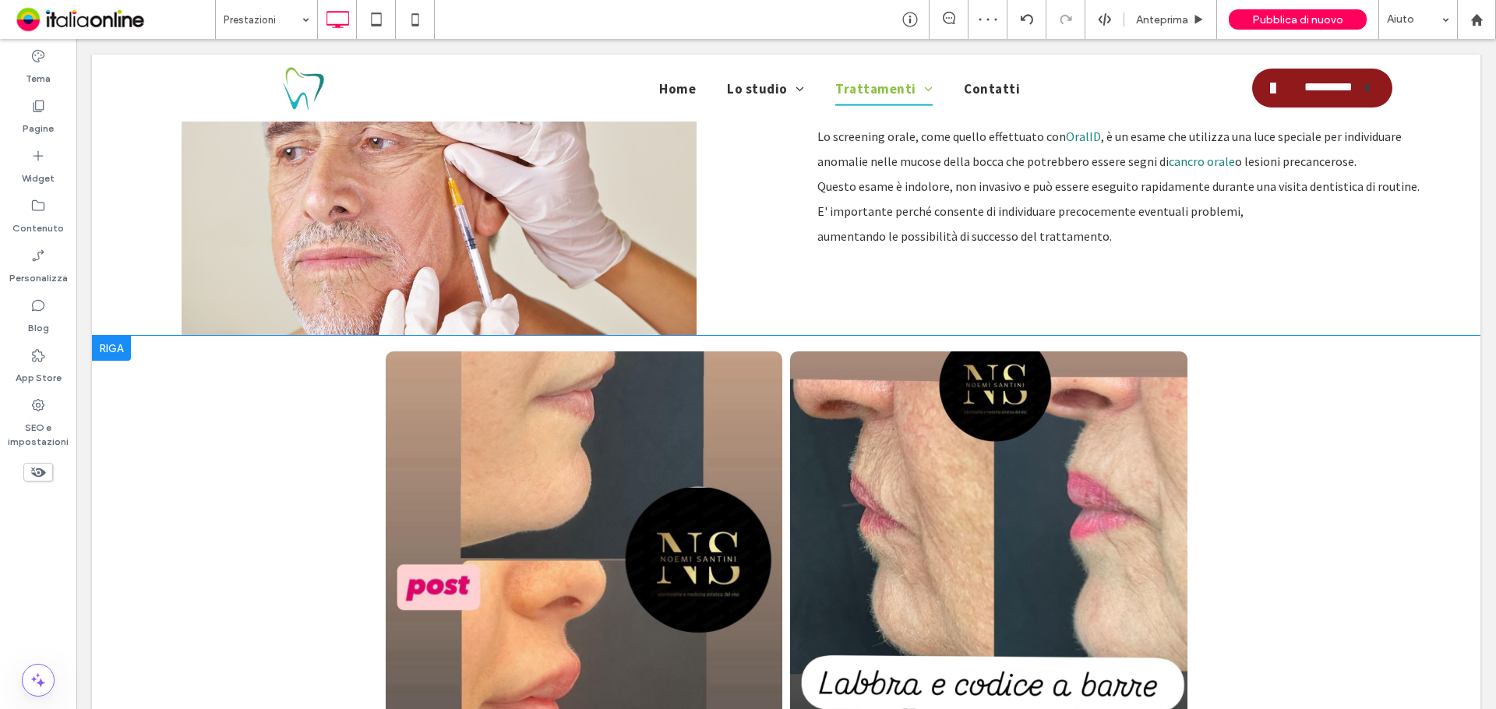
click at [111, 356] on div at bounding box center [111, 348] width 39 height 25
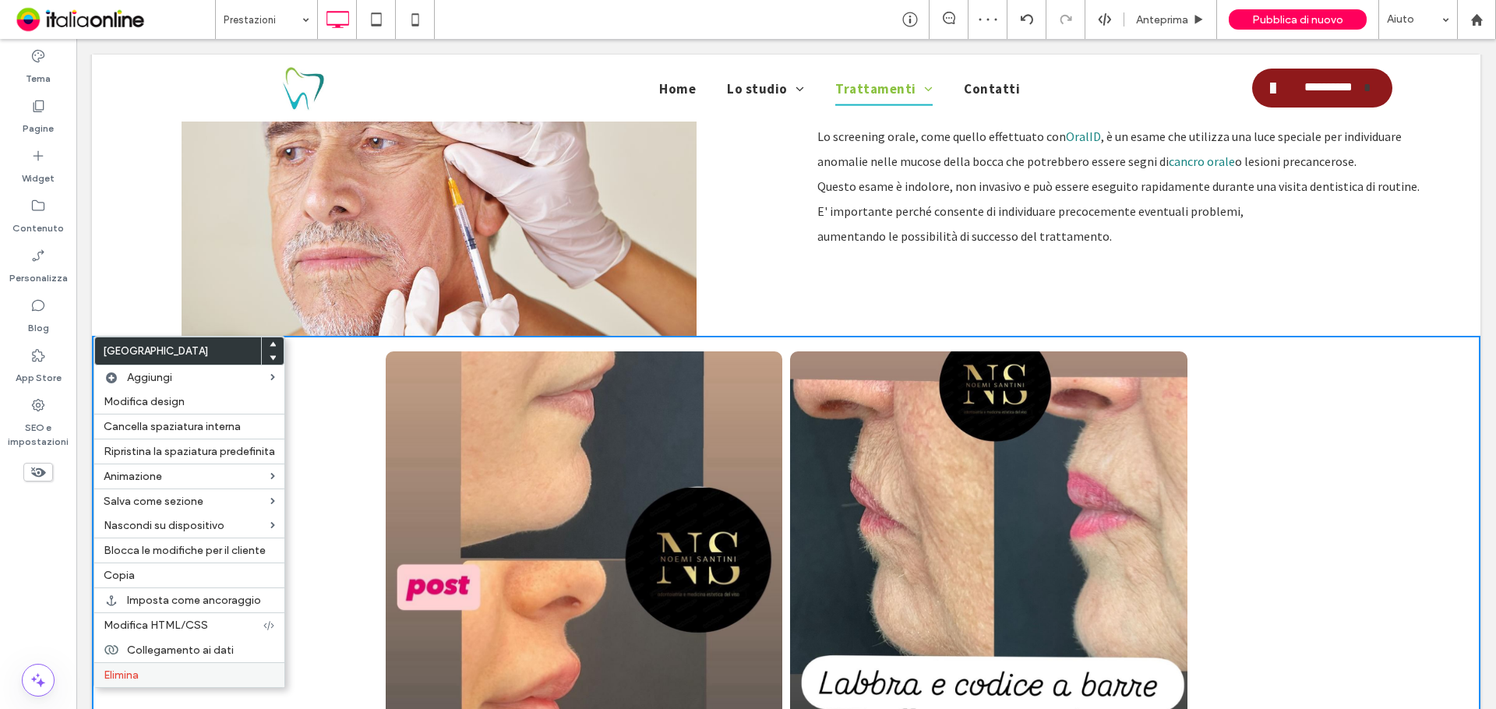
click at [205, 682] on div "Elimina" at bounding box center [189, 674] width 190 height 25
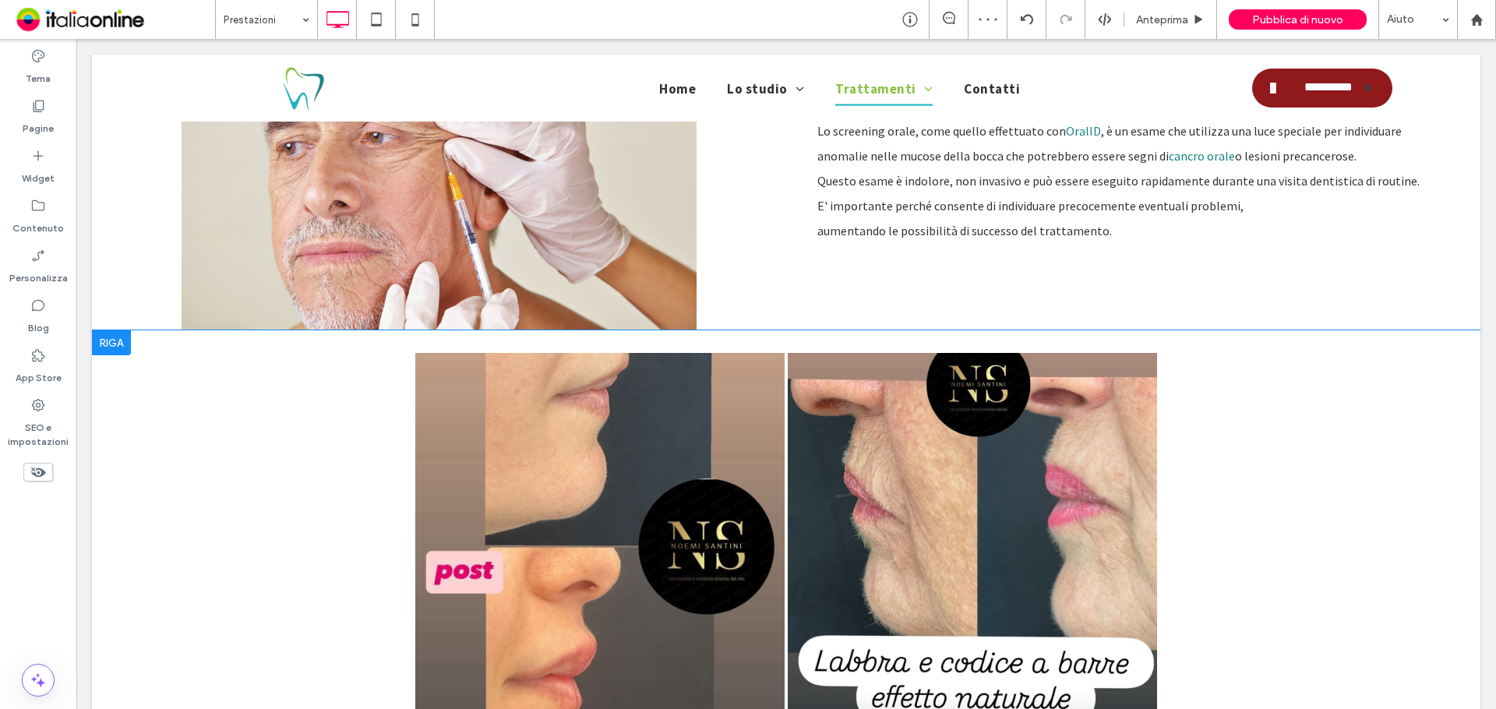
scroll to position [545, 0]
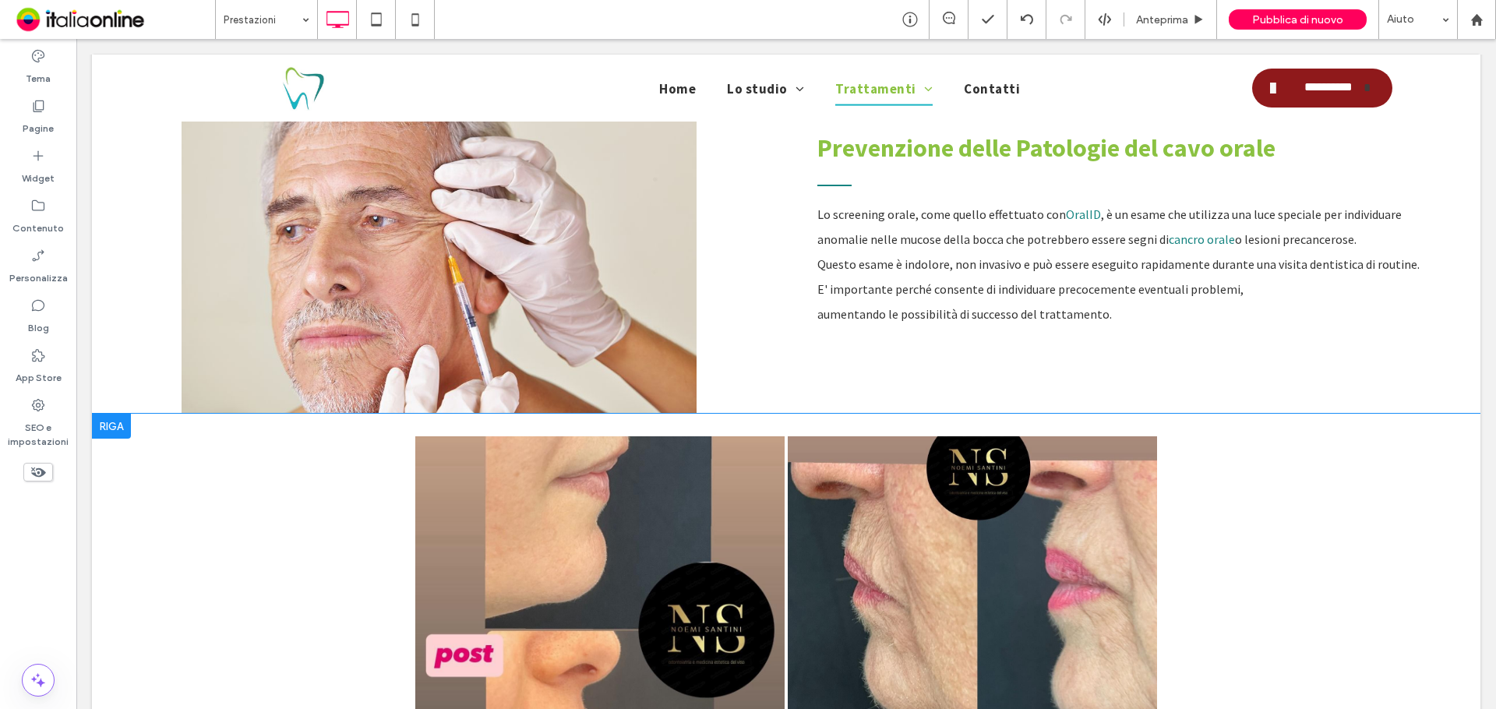
click at [118, 431] on div at bounding box center [111, 426] width 39 height 25
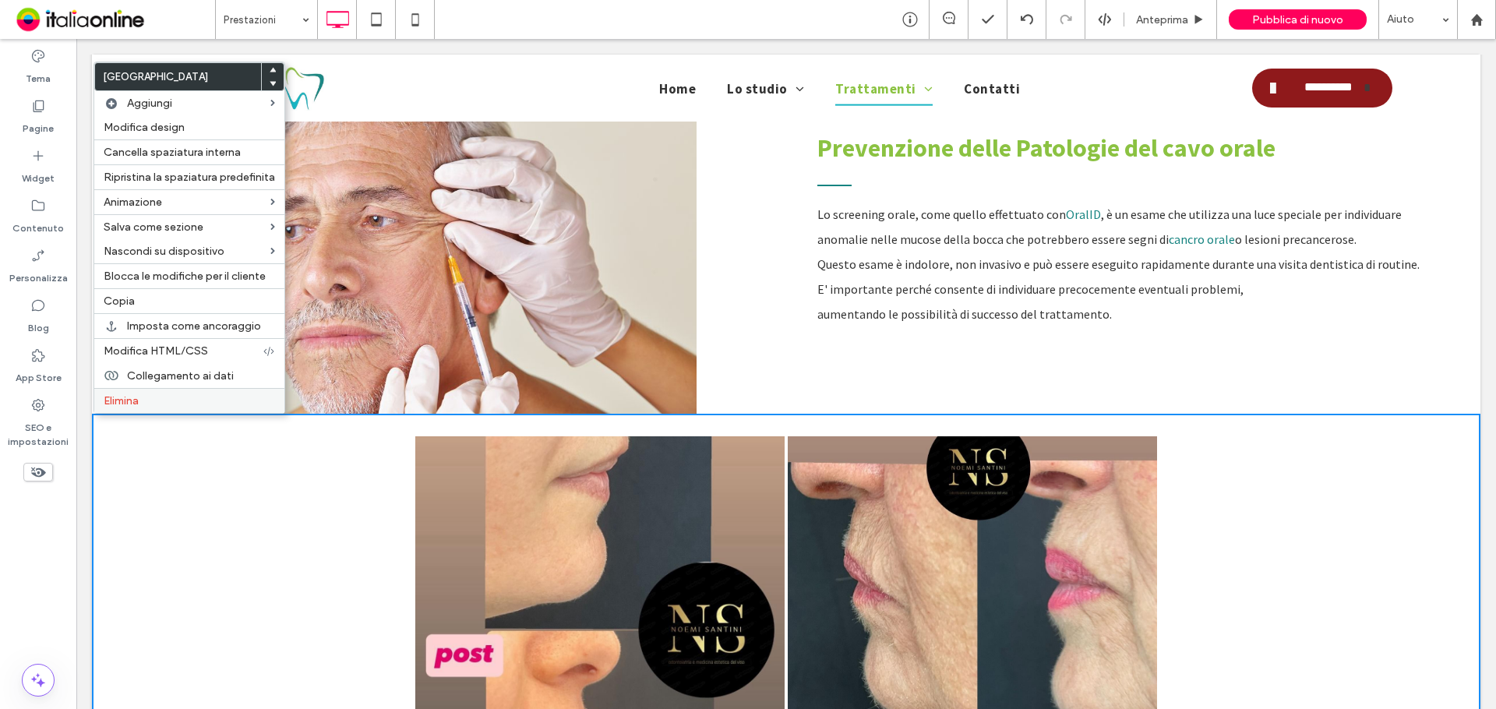
click at [142, 407] on div "Elimina" at bounding box center [189, 400] width 190 height 25
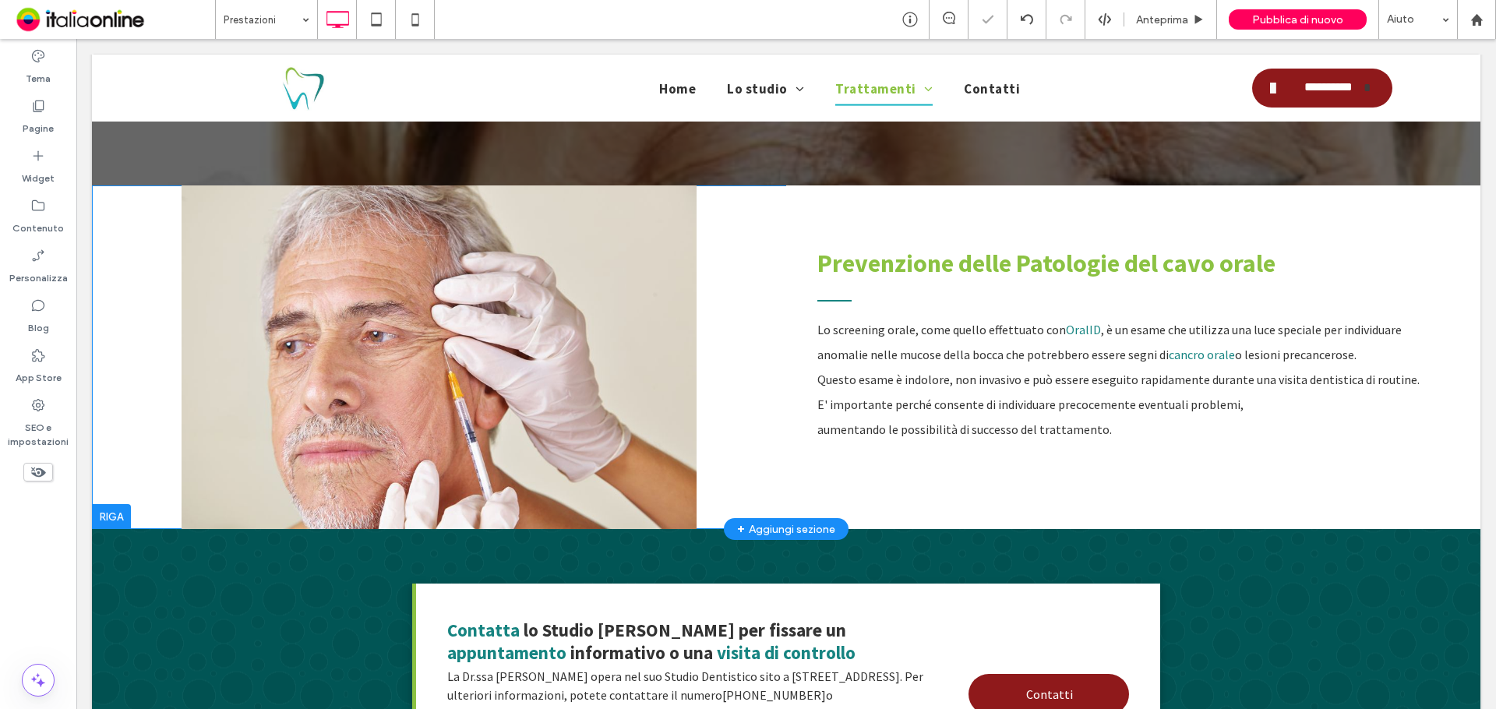
scroll to position [234, 0]
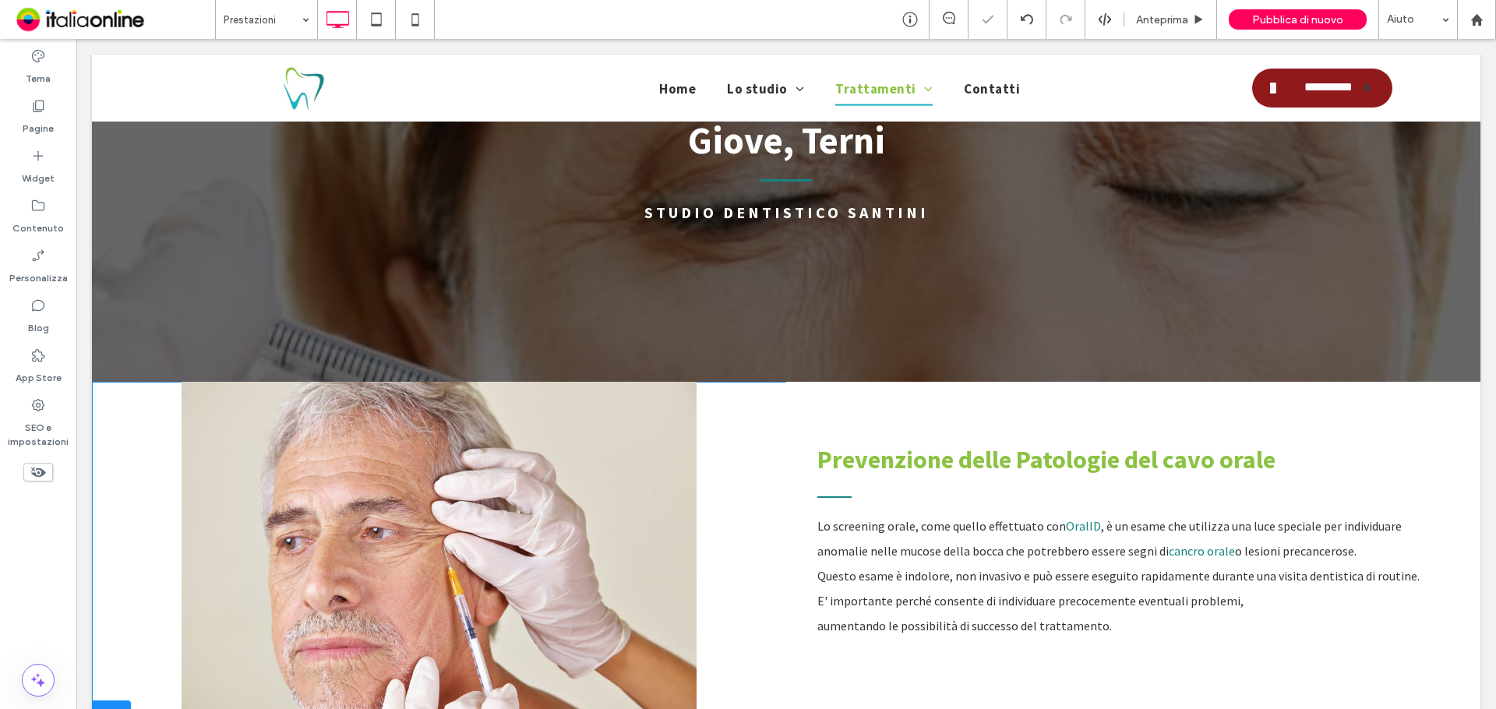
click at [367, 516] on div "Click To Paste" at bounding box center [439, 554] width 694 height 344
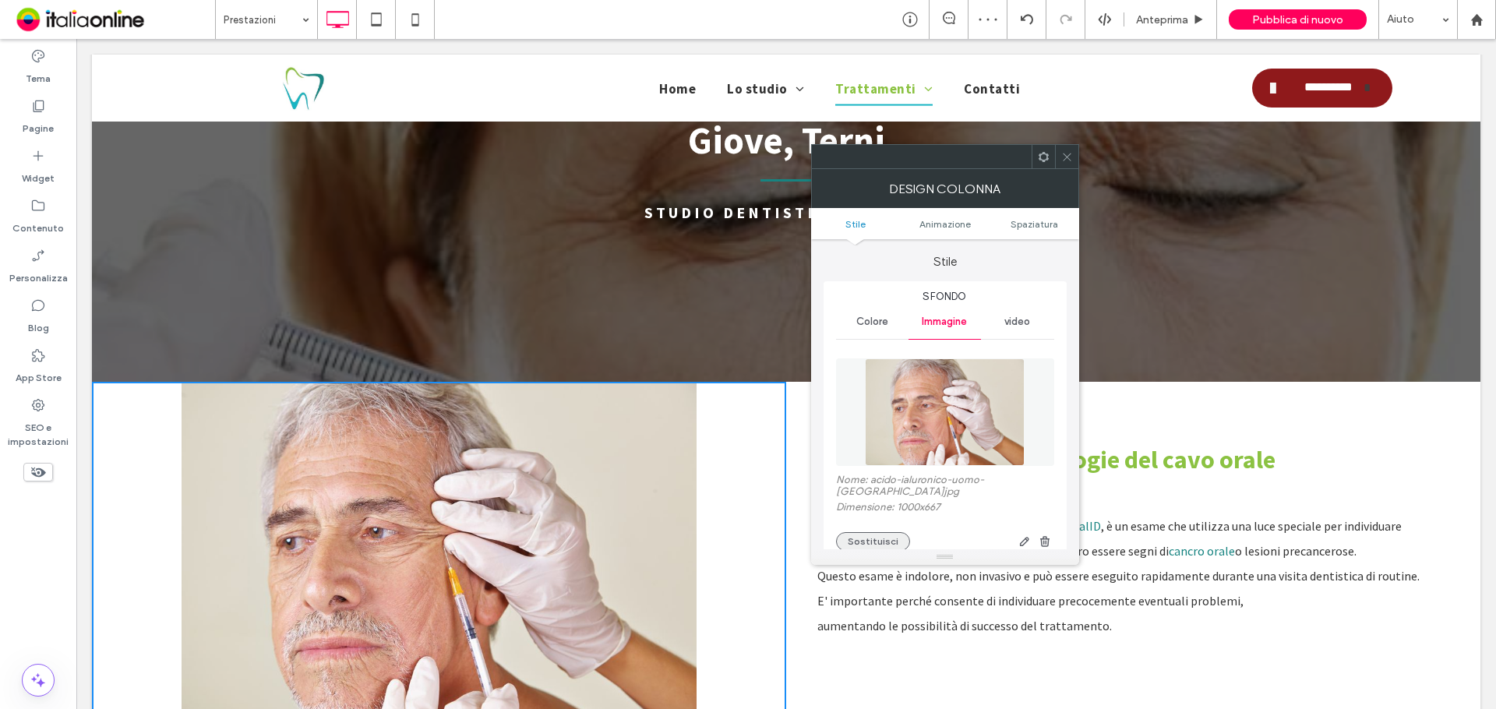
click at [870, 538] on button "Sostituisci" at bounding box center [873, 541] width 74 height 19
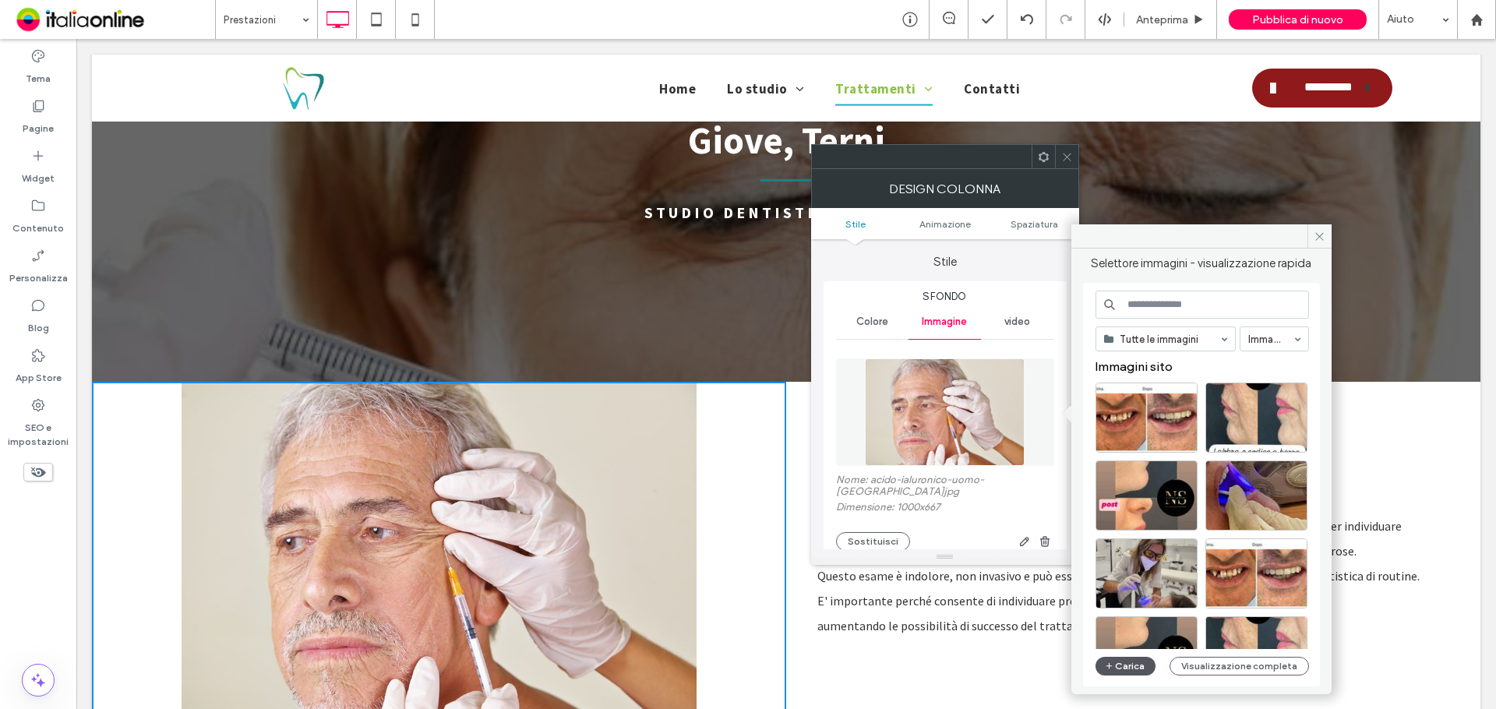
click at [1123, 668] on button "Carica" at bounding box center [1125, 666] width 61 height 19
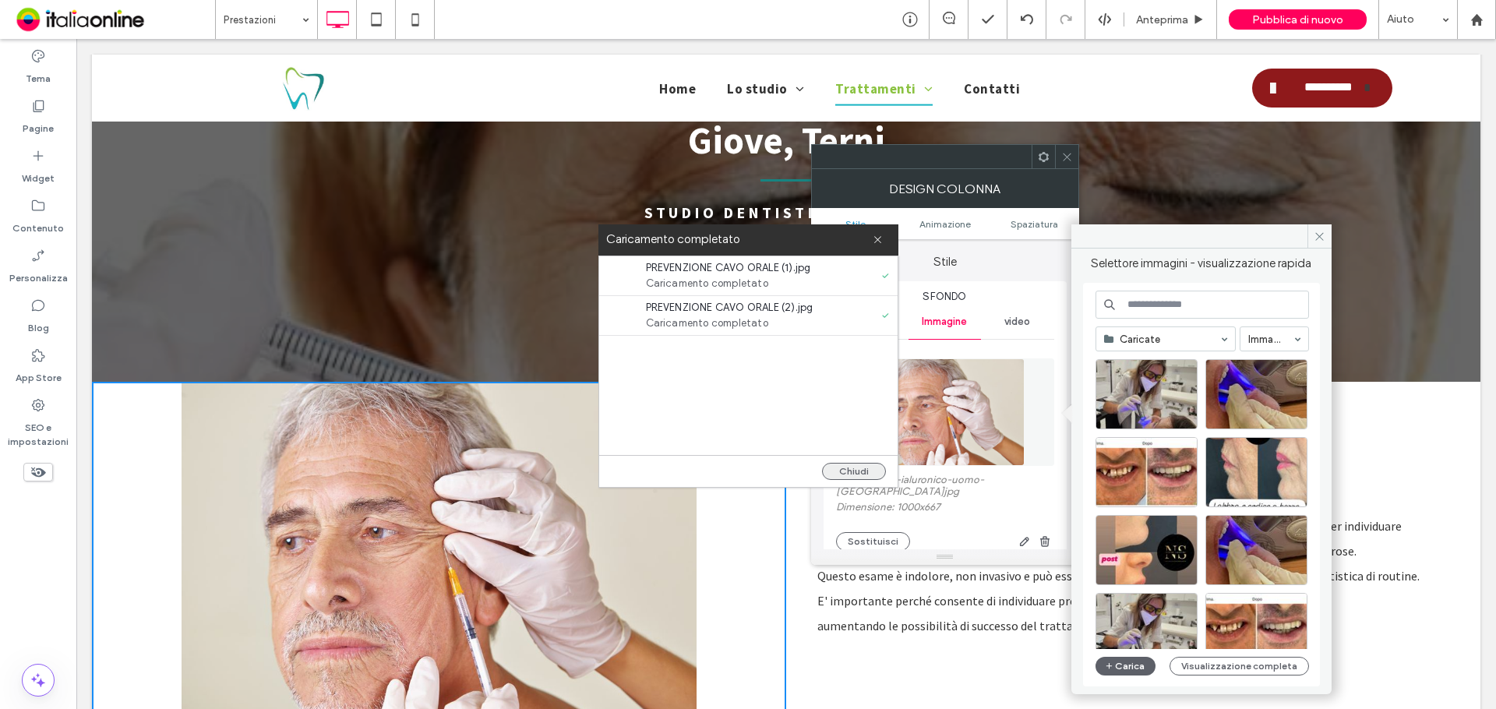
click at [866, 471] on button "Chiudi" at bounding box center [854, 471] width 64 height 17
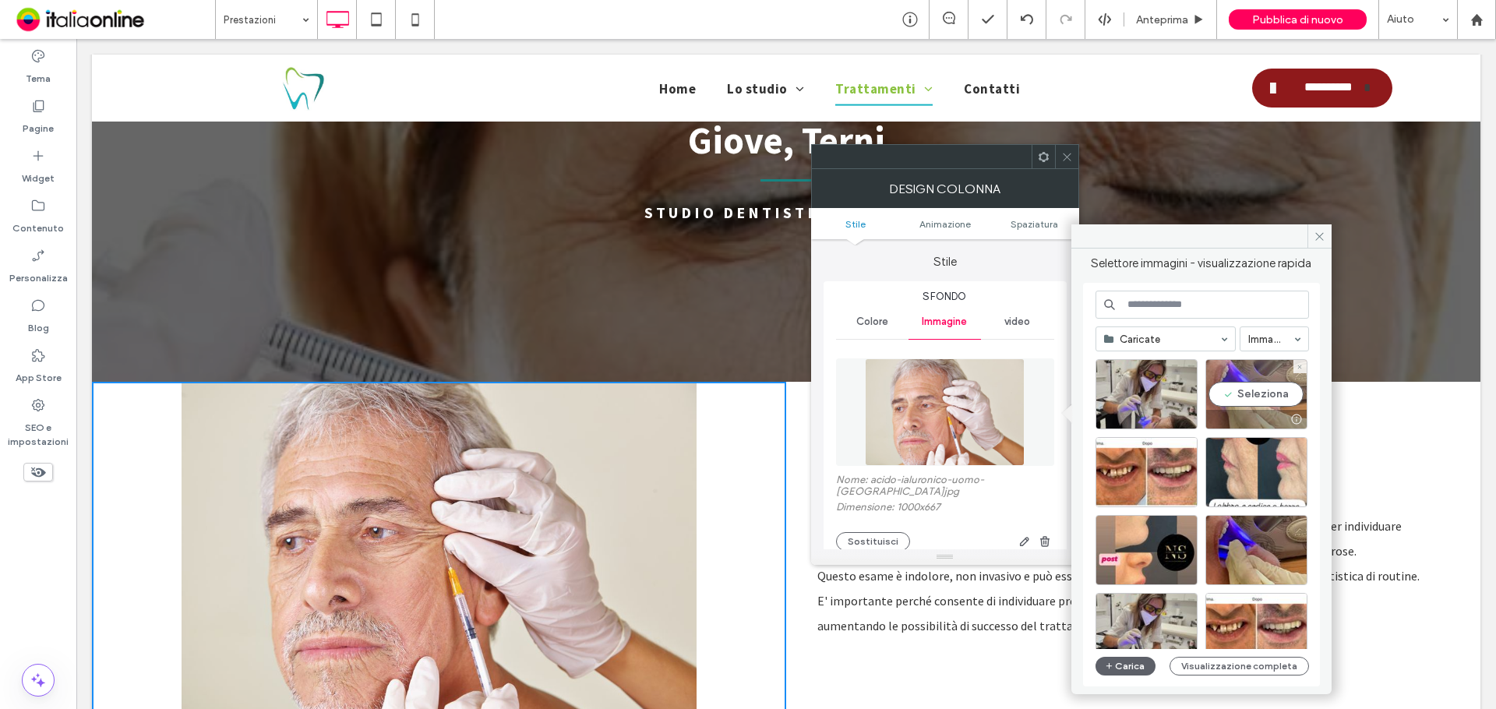
click at [1254, 403] on div "Seleziona" at bounding box center [1256, 394] width 102 height 70
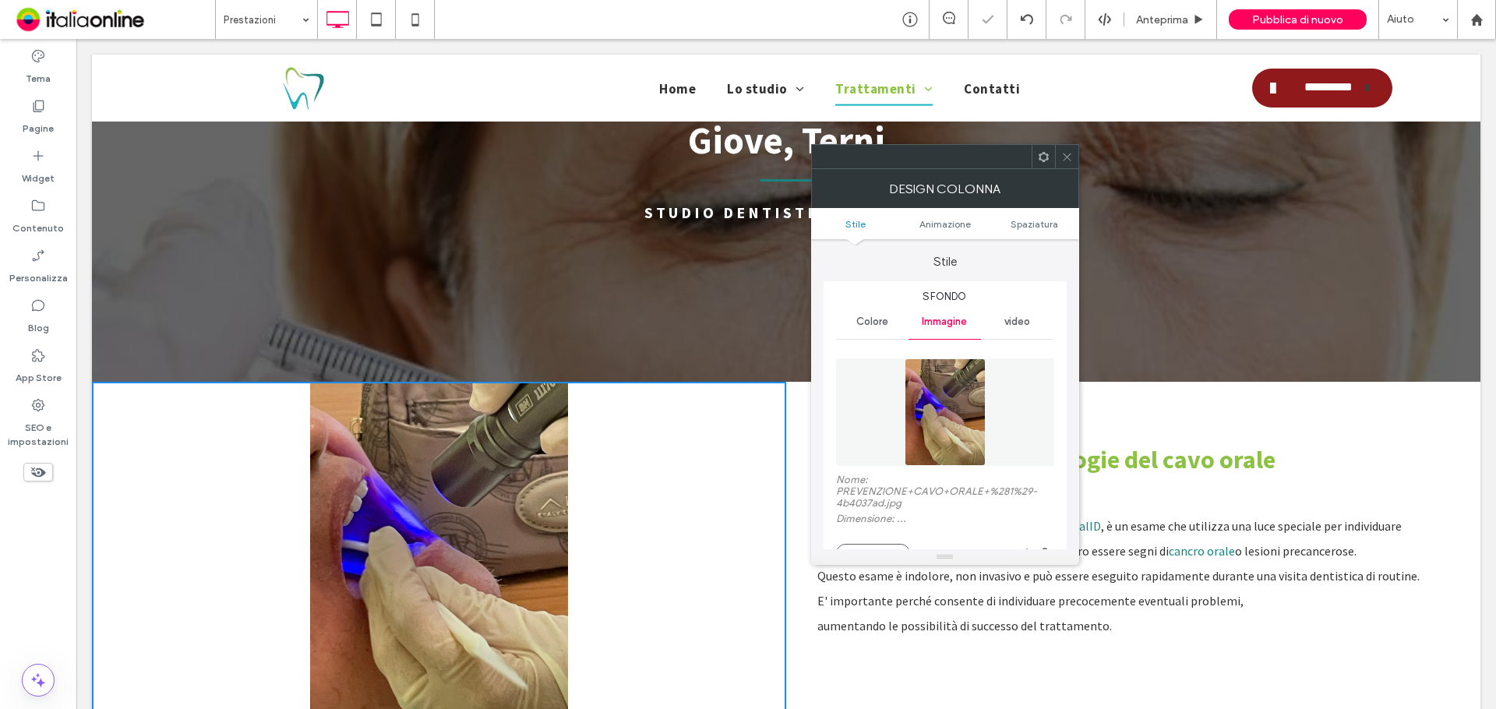
click at [1146, 404] on div "Prevenzione delle Patologie del cavo orale Lo screening orale, come quello effe…" at bounding box center [1133, 554] width 694 height 344
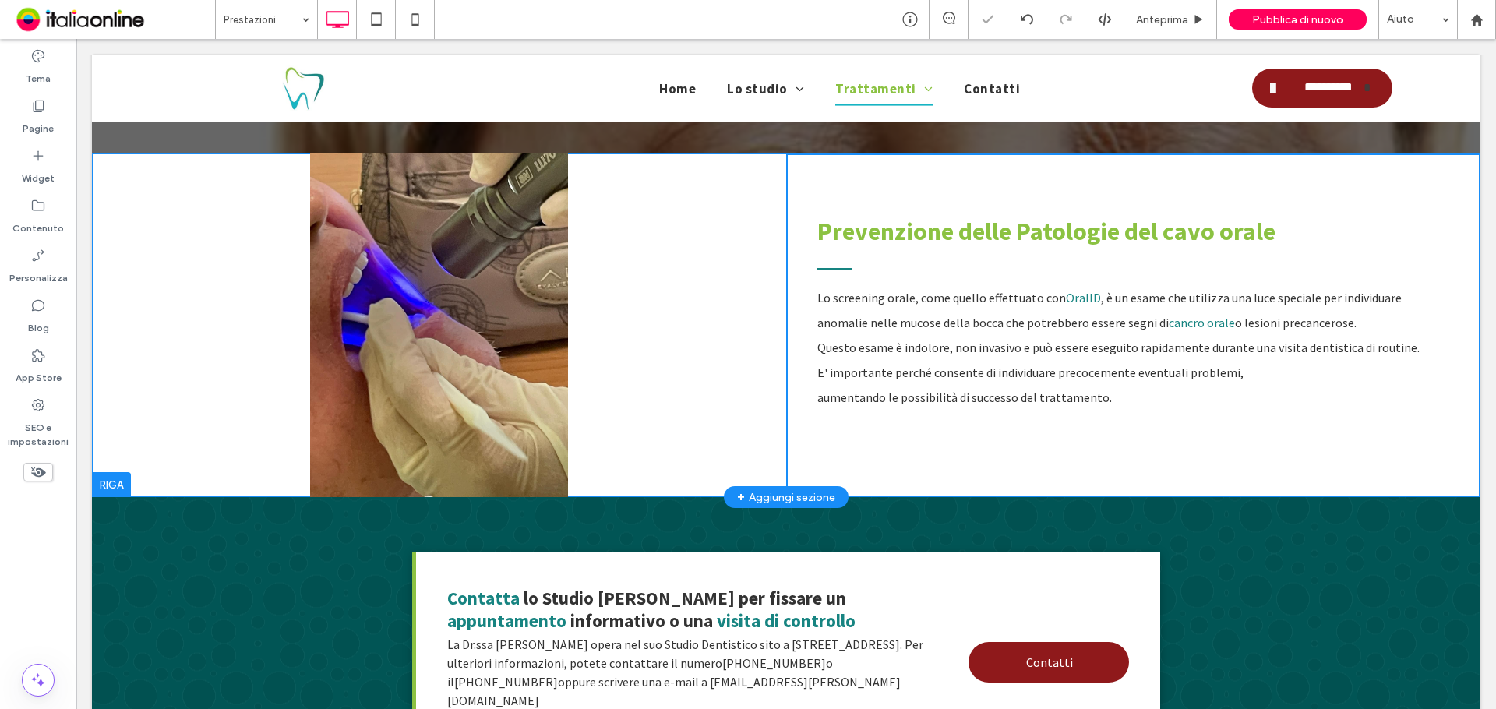
scroll to position [467, 0]
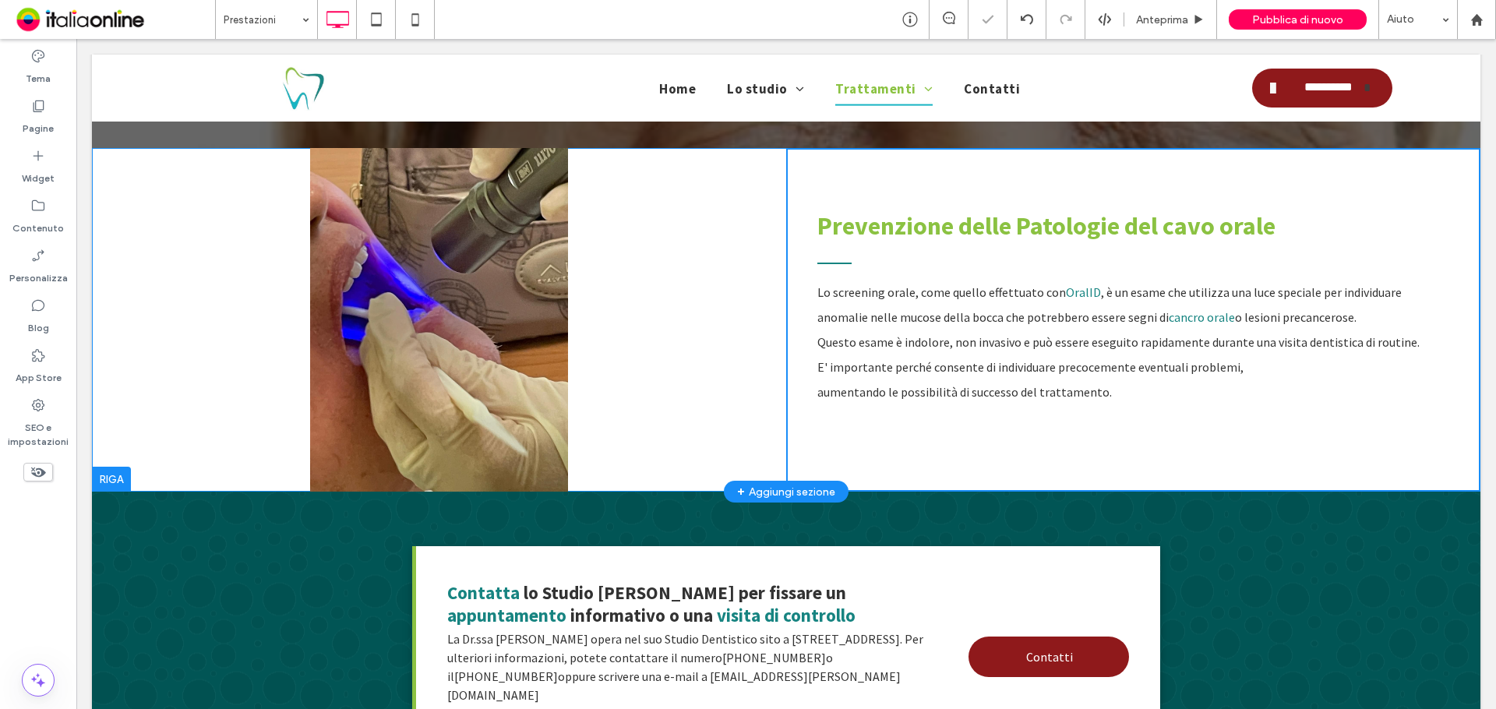
click at [405, 347] on div "Click To Paste" at bounding box center [439, 320] width 694 height 344
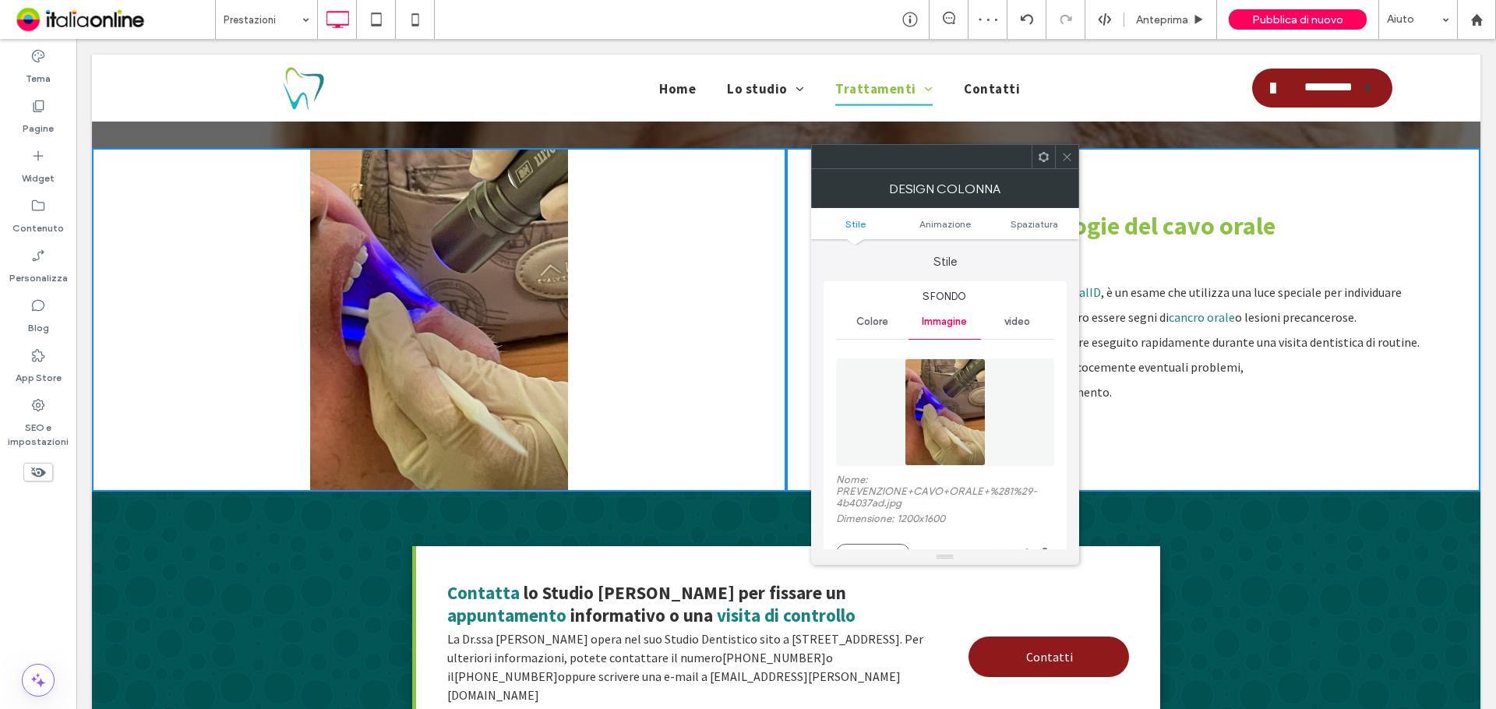
click at [926, 413] on img at bounding box center [945, 412] width 81 height 108
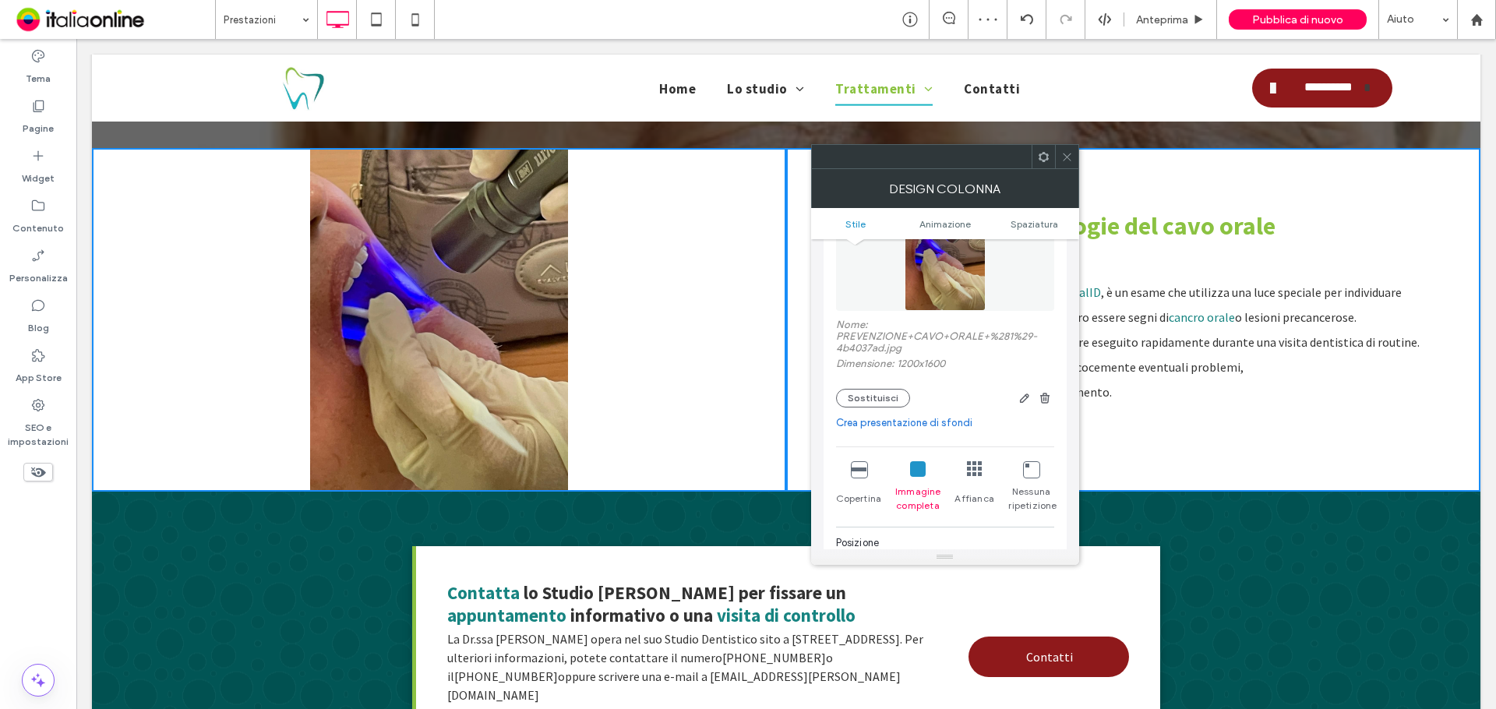
scroll to position [156, 0]
click at [961, 298] on img at bounding box center [945, 257] width 81 height 108
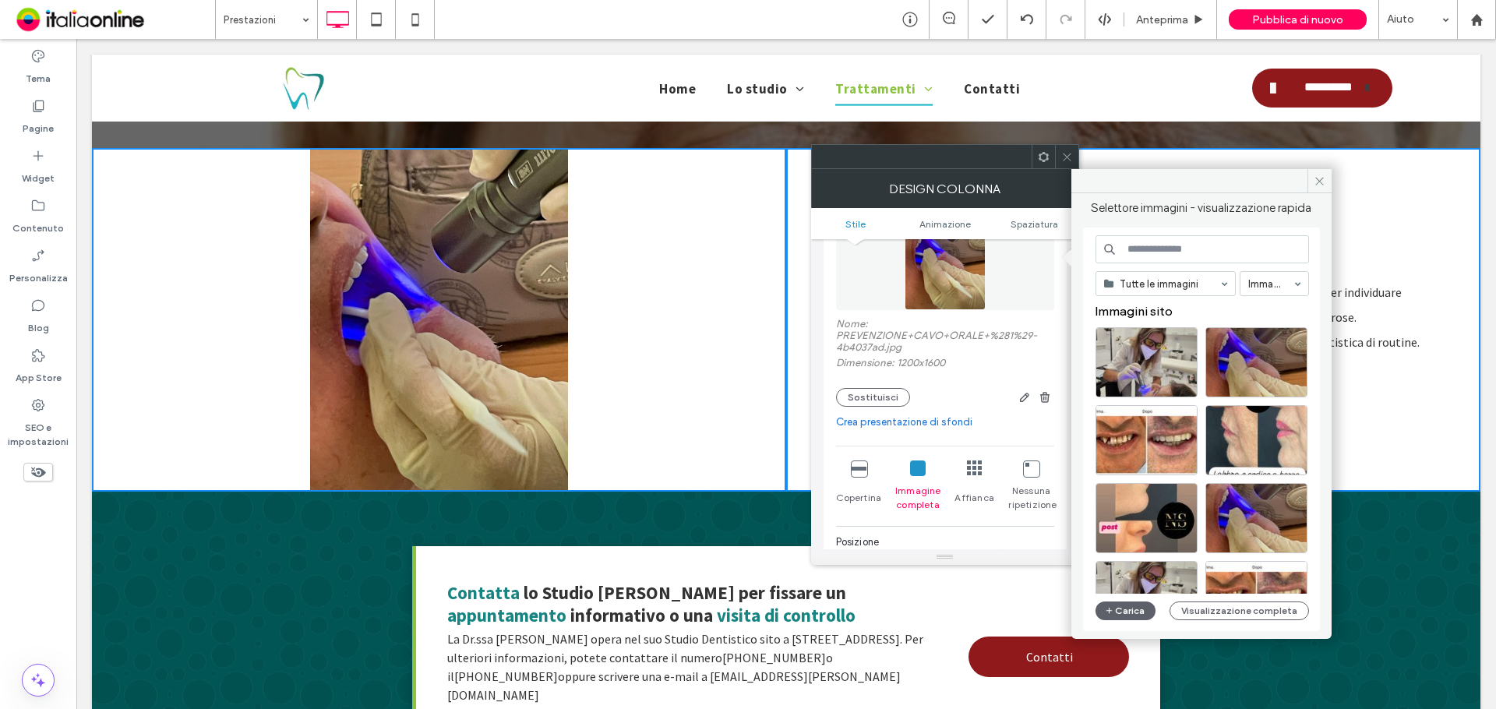
click at [927, 421] on link "Crea presentazione di sfondi" at bounding box center [945, 422] width 218 height 16
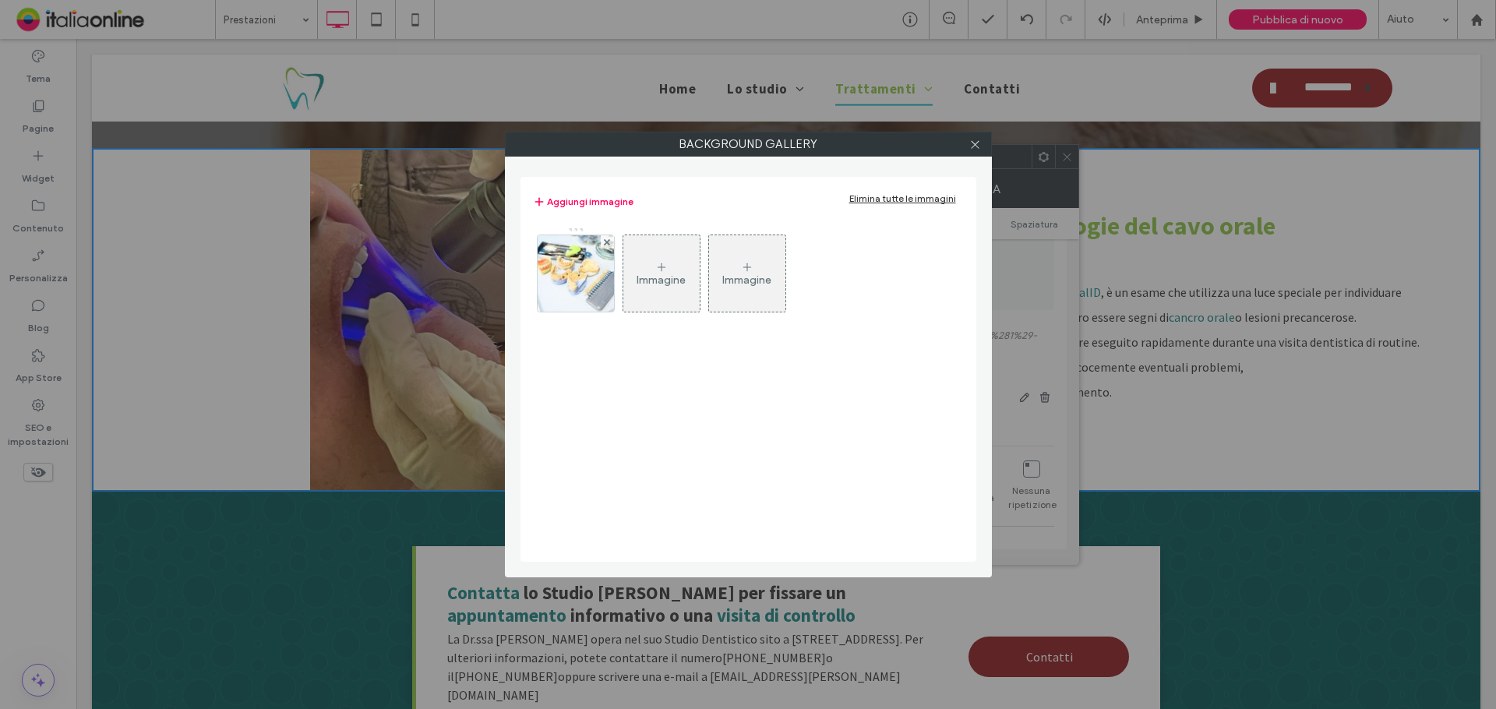
click at [661, 291] on div "Immagine" at bounding box center [661, 273] width 76 height 73
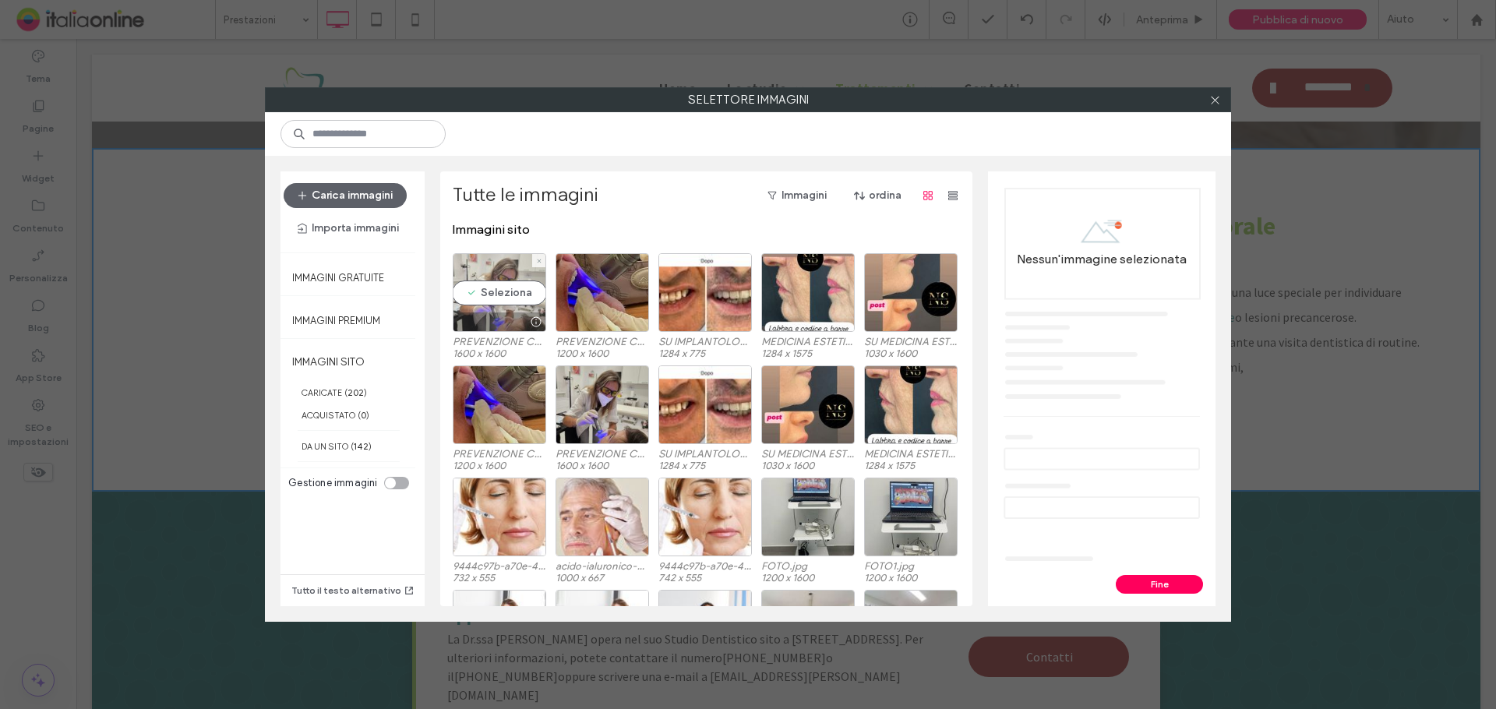
click at [506, 320] on div at bounding box center [499, 321] width 92 height 19
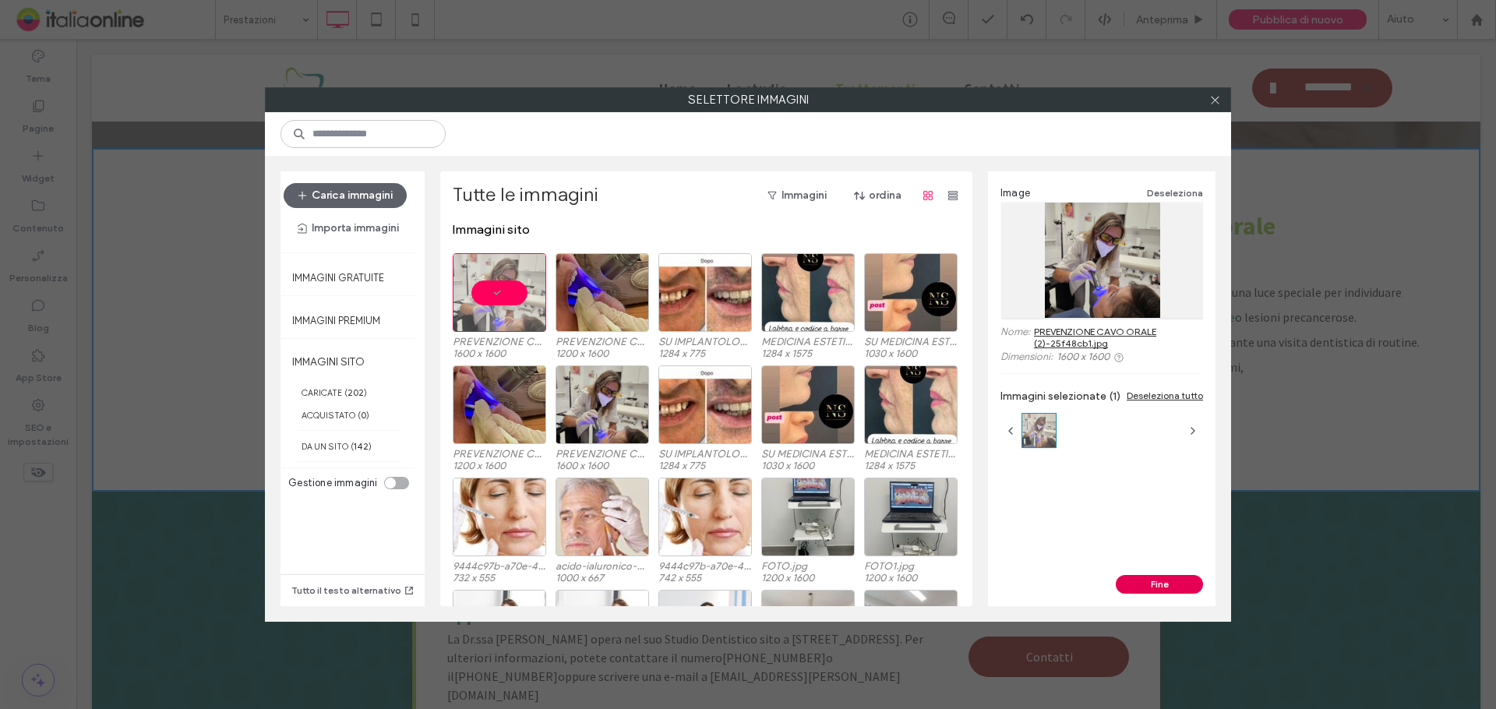
click at [1167, 586] on button "Fine" at bounding box center [1159, 584] width 87 height 19
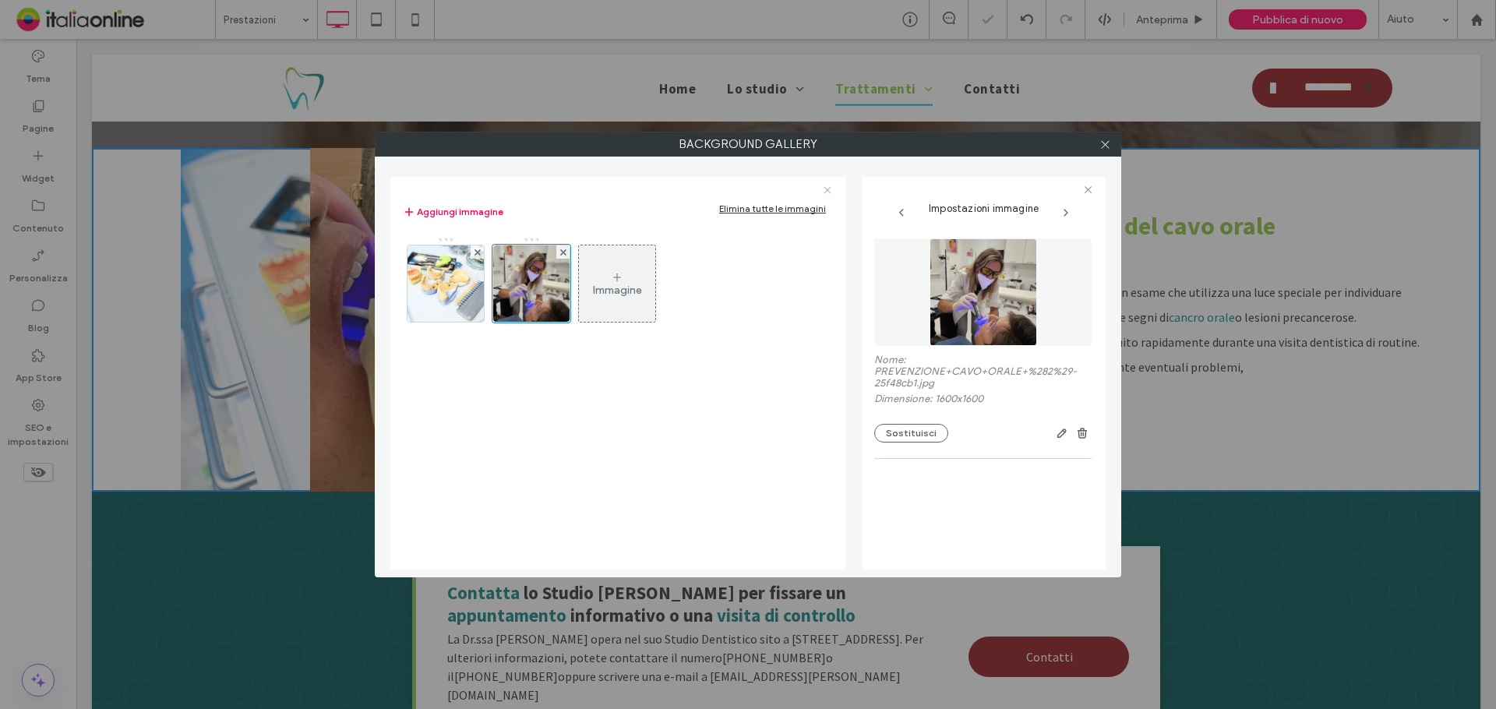
scroll to position [118, 0]
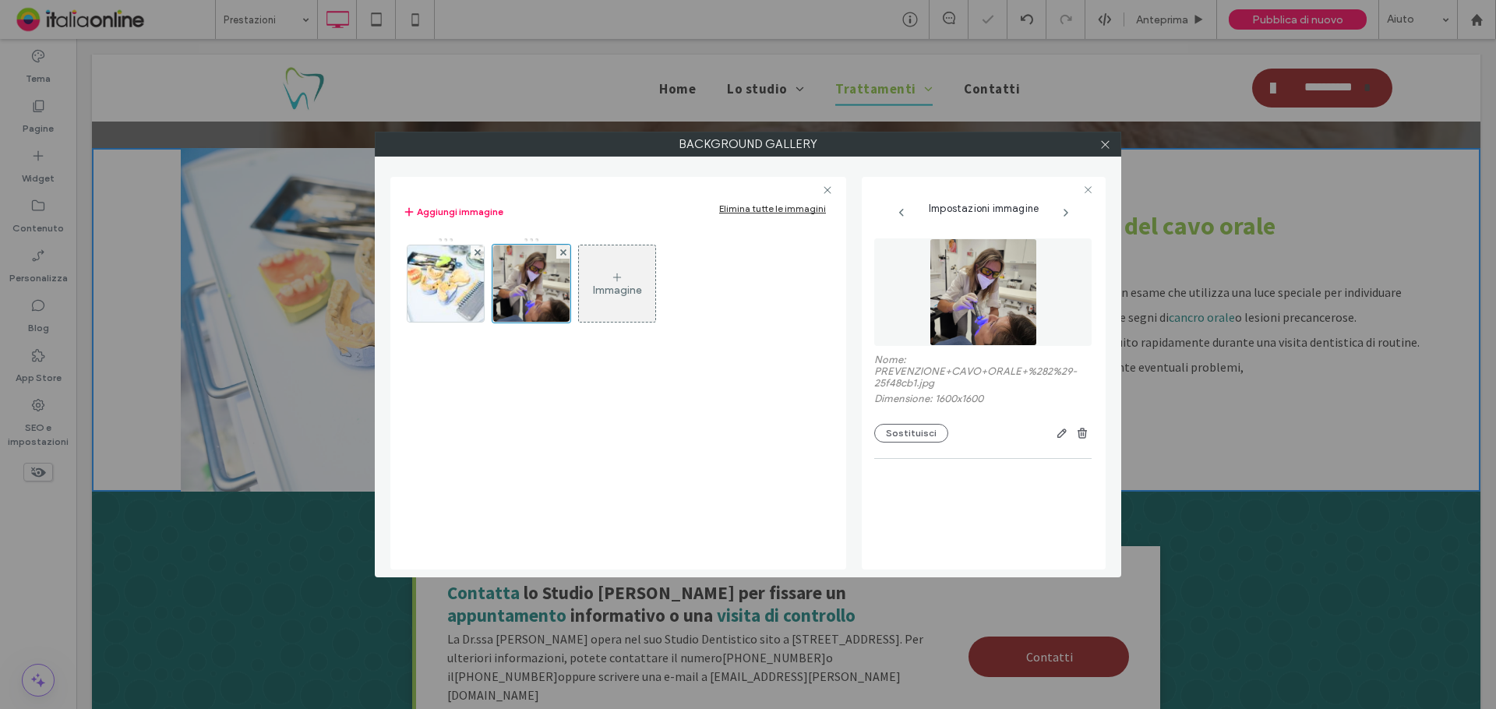
click at [1114, 143] on div at bounding box center [1104, 143] width 23 height 23
click at [1112, 143] on div at bounding box center [1104, 143] width 23 height 23
click at [1109, 144] on icon at bounding box center [1105, 145] width 12 height 12
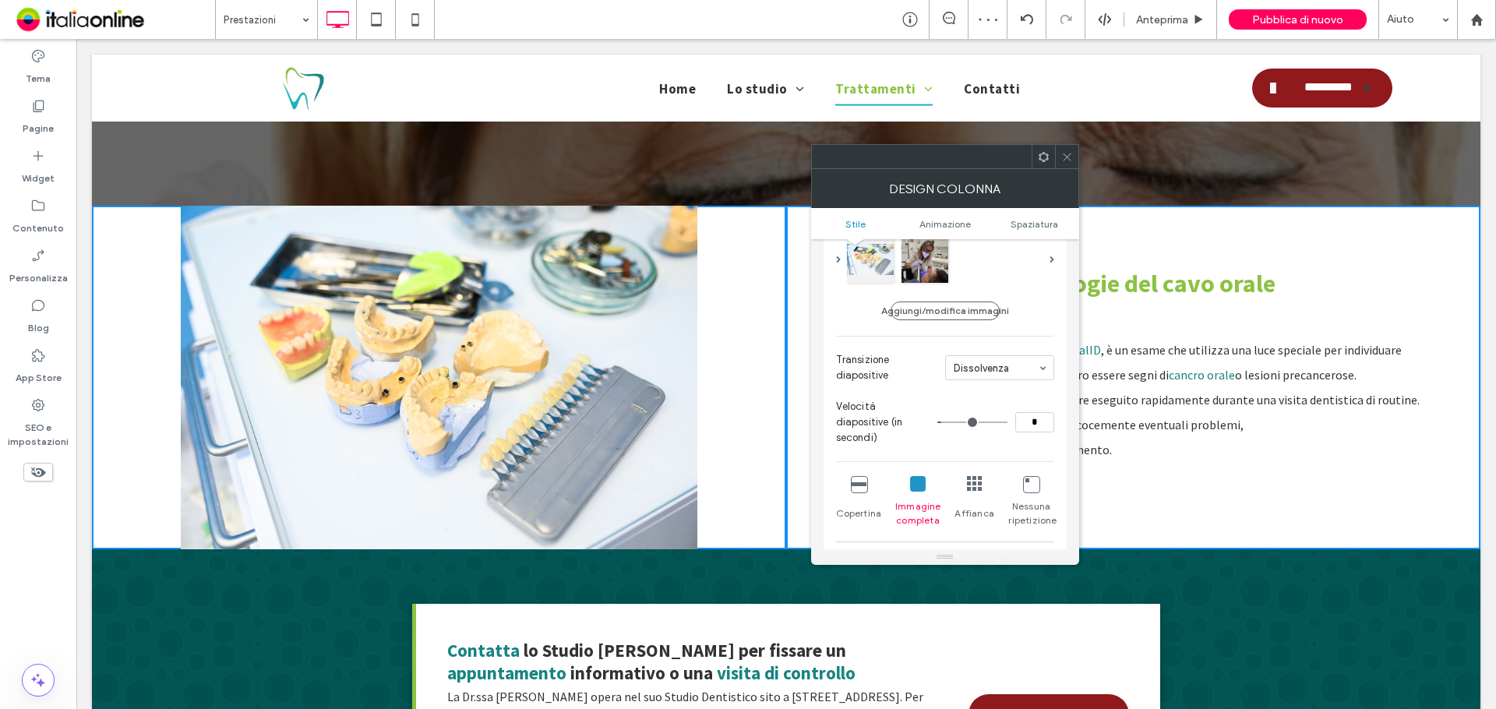
scroll to position [312, 0]
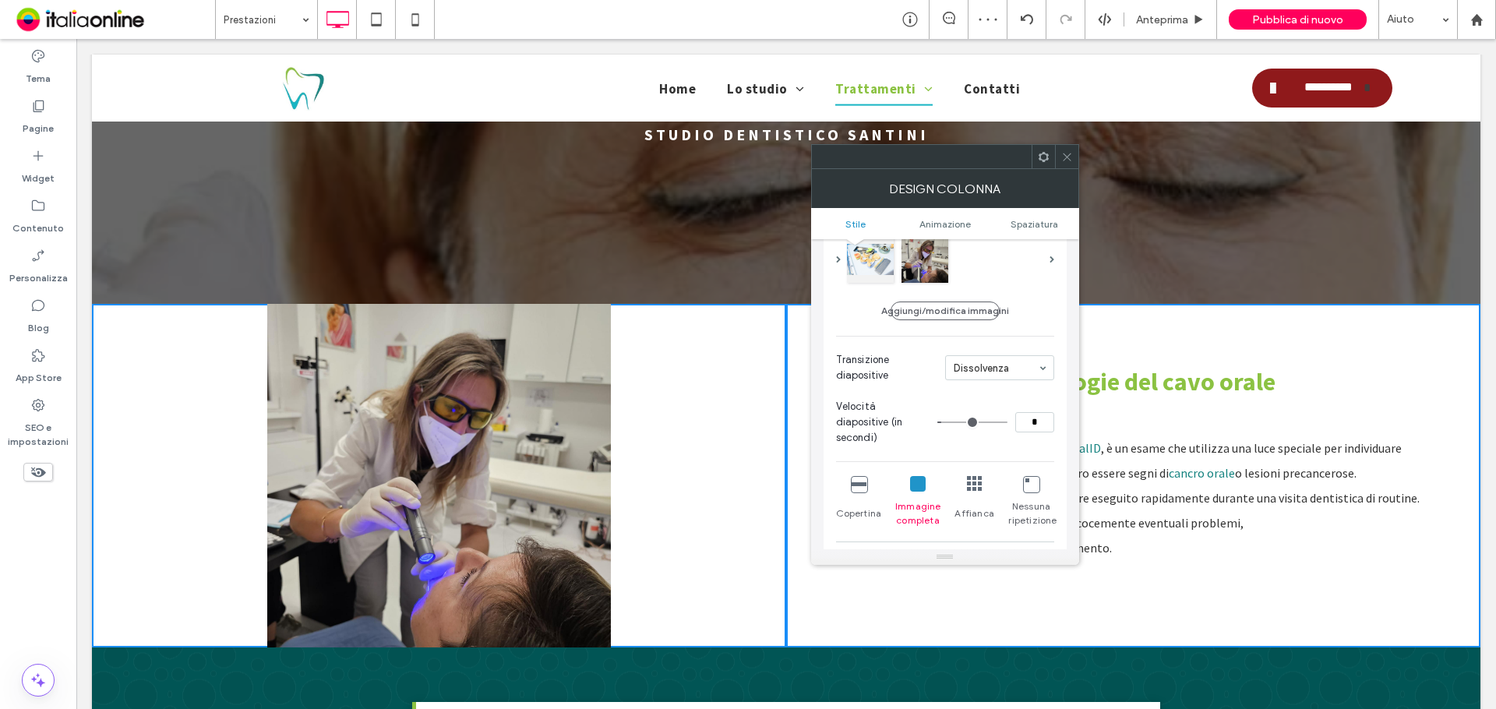
click at [1081, 150] on div "Medicina estetica del viso a Giove, Terni Studio Dentistico Santini Click To Pa…" at bounding box center [786, 66] width 748 height 183
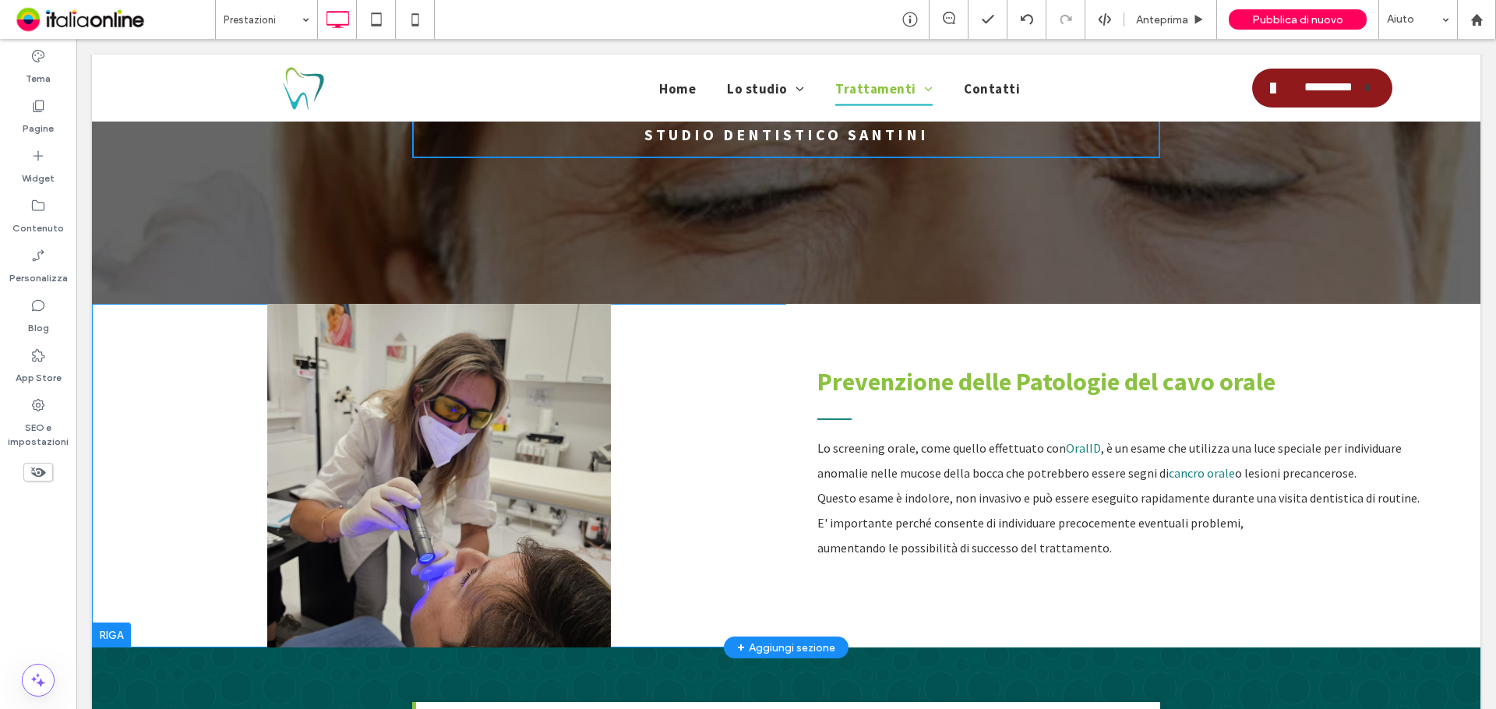
drag, startPoint x: 215, startPoint y: 390, endPoint x: 283, endPoint y: 389, distance: 67.8
click at [217, 390] on div at bounding box center [439, 476] width 694 height 344
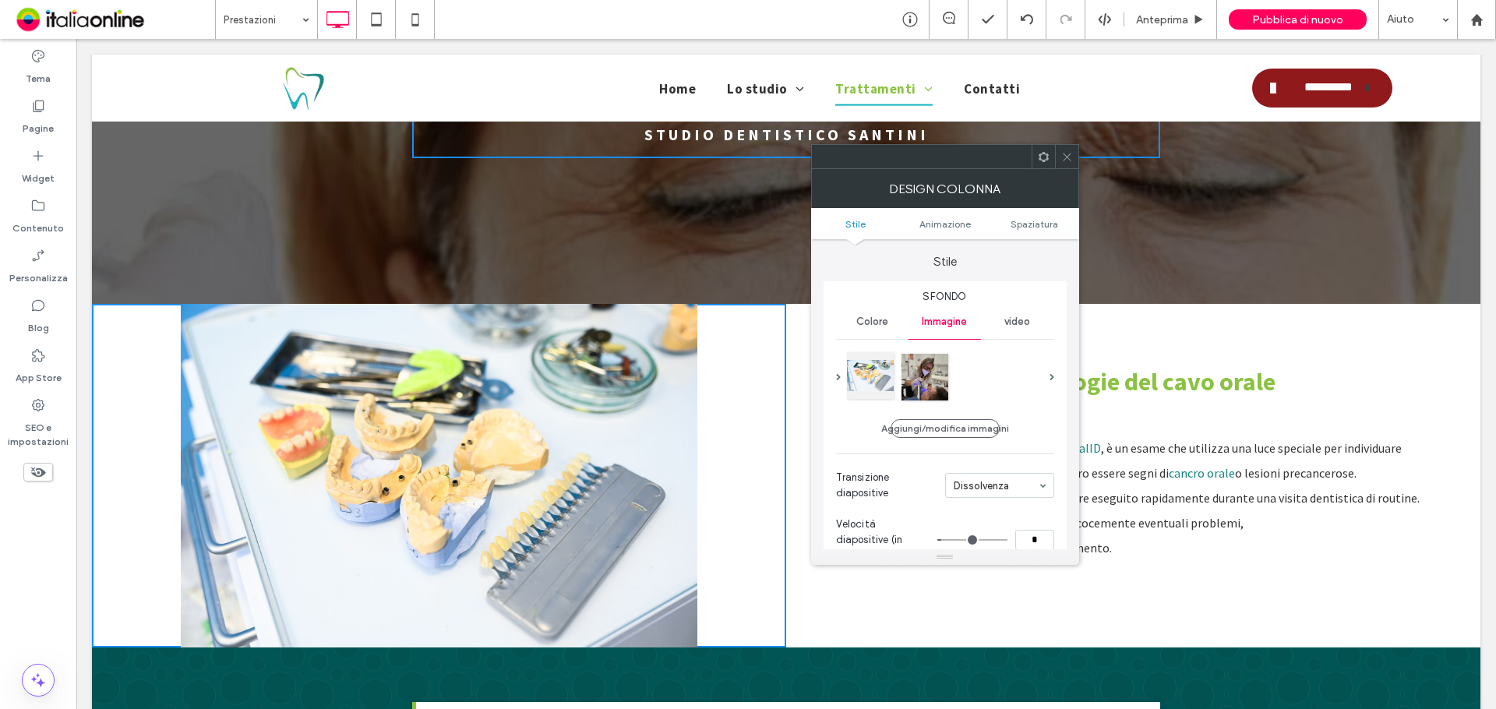
click at [865, 376] on div at bounding box center [870, 375] width 47 height 47
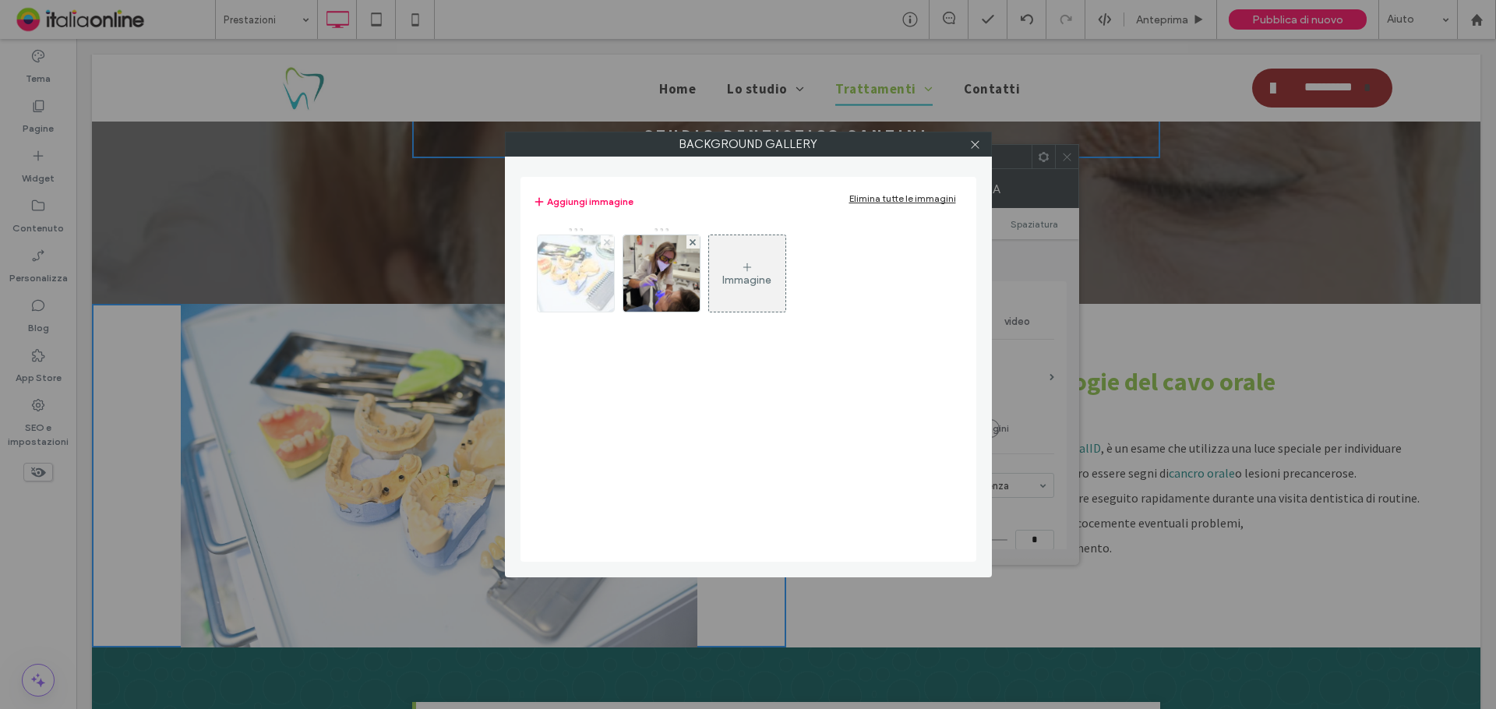
click at [606, 239] on icon at bounding box center [607, 242] width 6 height 6
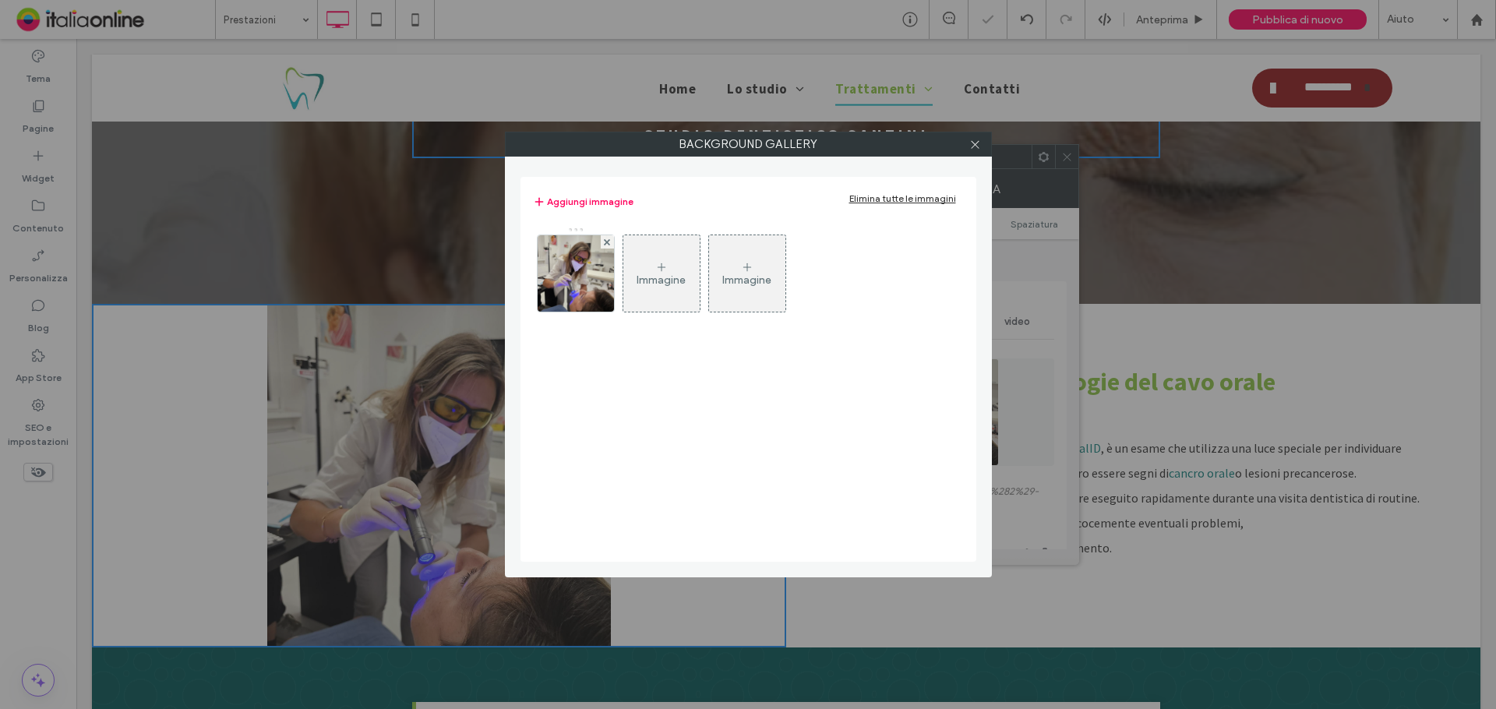
click at [651, 265] on div "Immagine" at bounding box center [661, 273] width 76 height 73
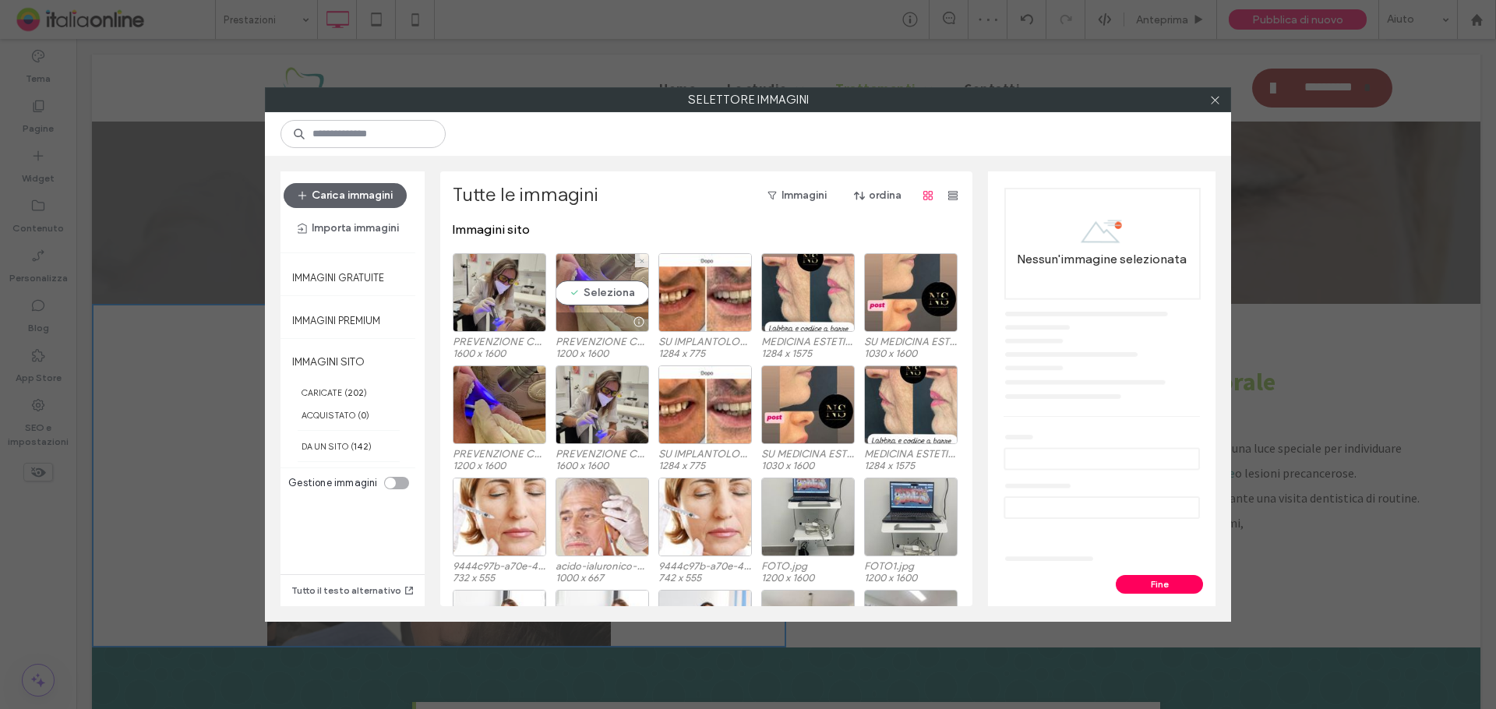
click at [601, 305] on div "Seleziona" at bounding box center [601, 292] width 93 height 79
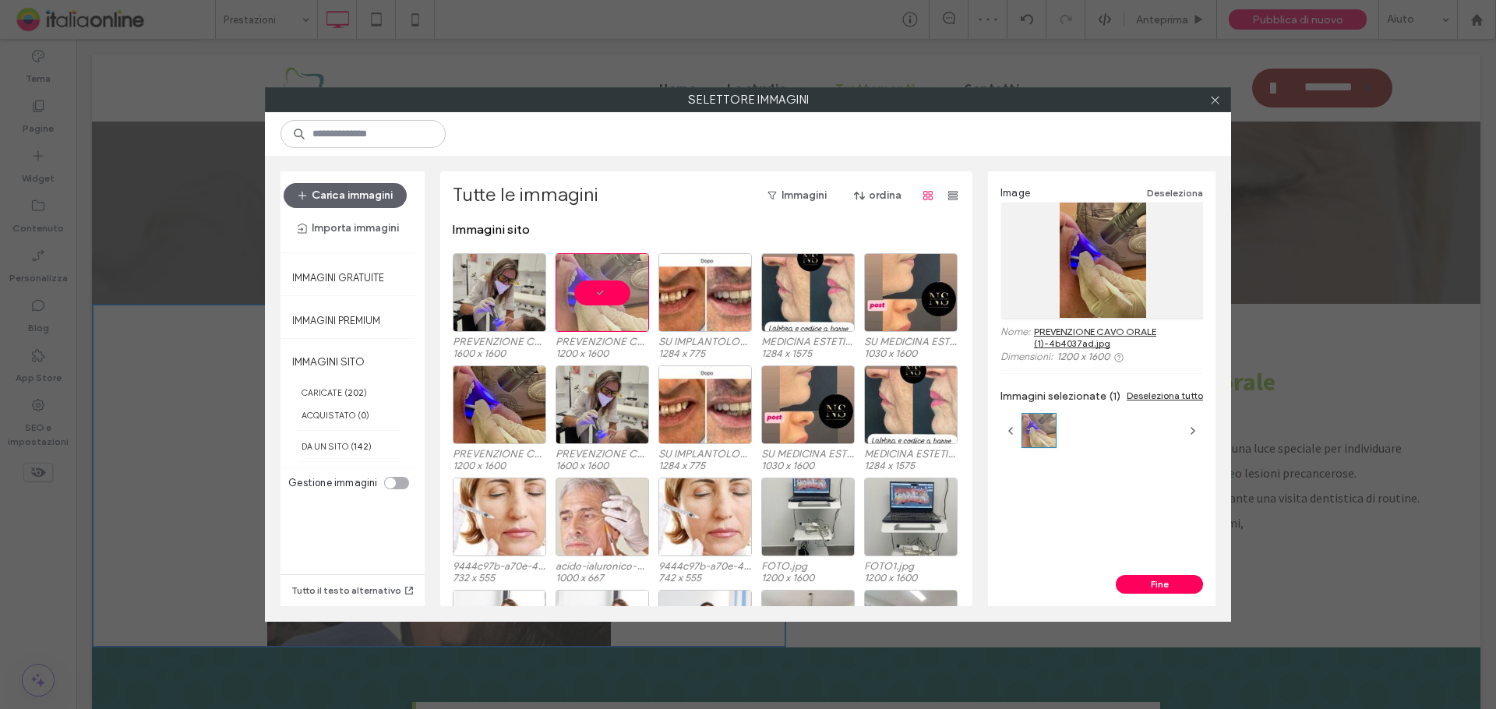
click at [1168, 573] on div "Image Deseleziona Nome: PREVENZIONE CAVO ORALE (1)-4b4037ad.jpg Dimensioni: 120…" at bounding box center [1101, 373] width 227 height 404
click at [1168, 578] on button "Fine" at bounding box center [1159, 584] width 87 height 19
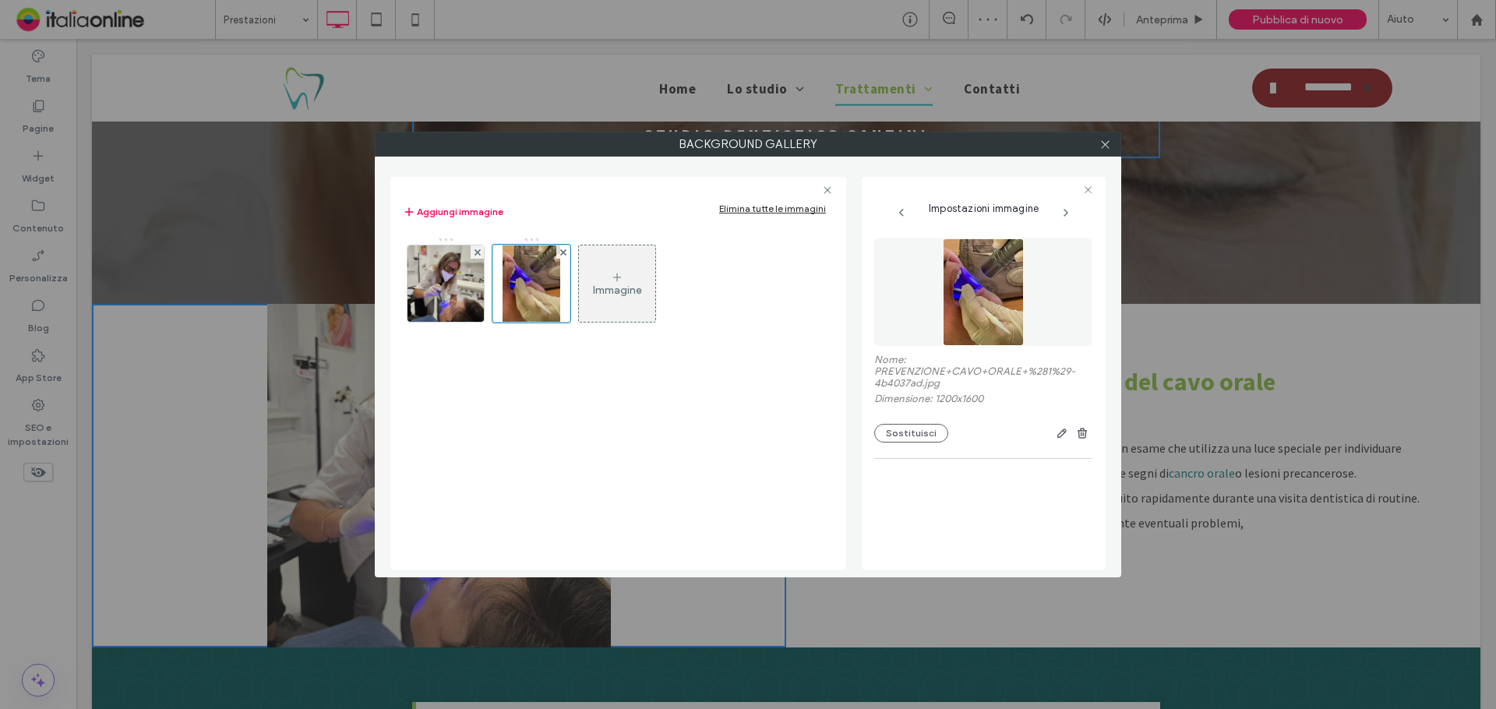
click at [1102, 150] on span at bounding box center [1105, 143] width 12 height 23
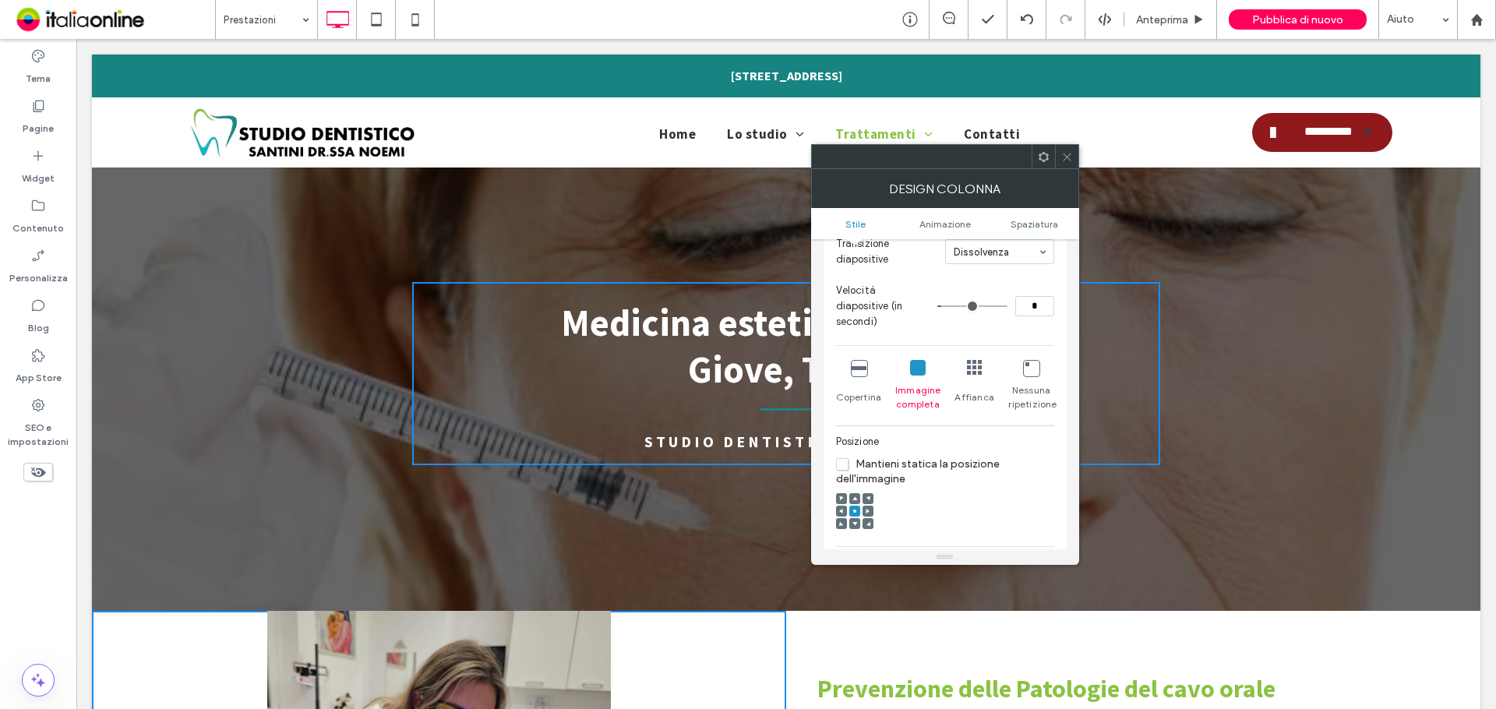
scroll to position [0, 0]
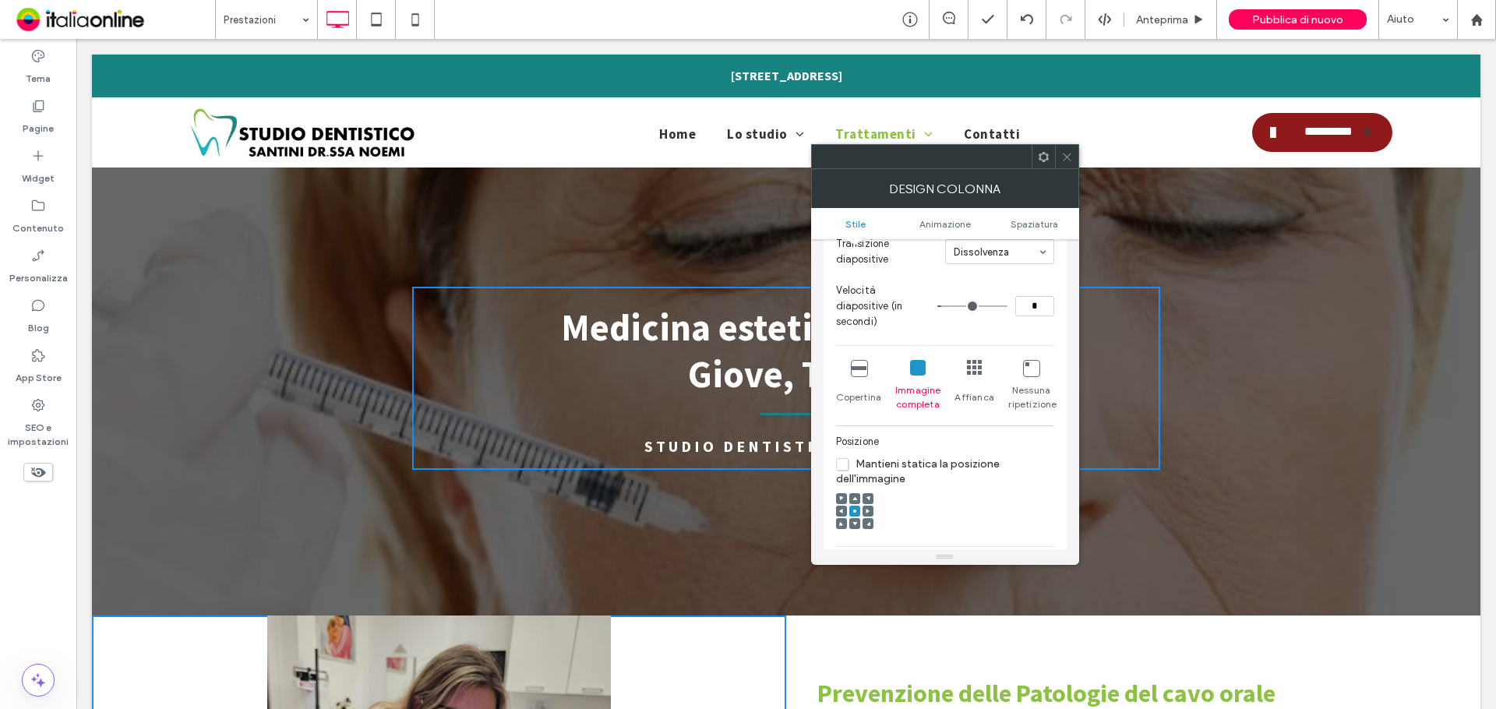
click at [1067, 164] on span at bounding box center [1067, 156] width 12 height 23
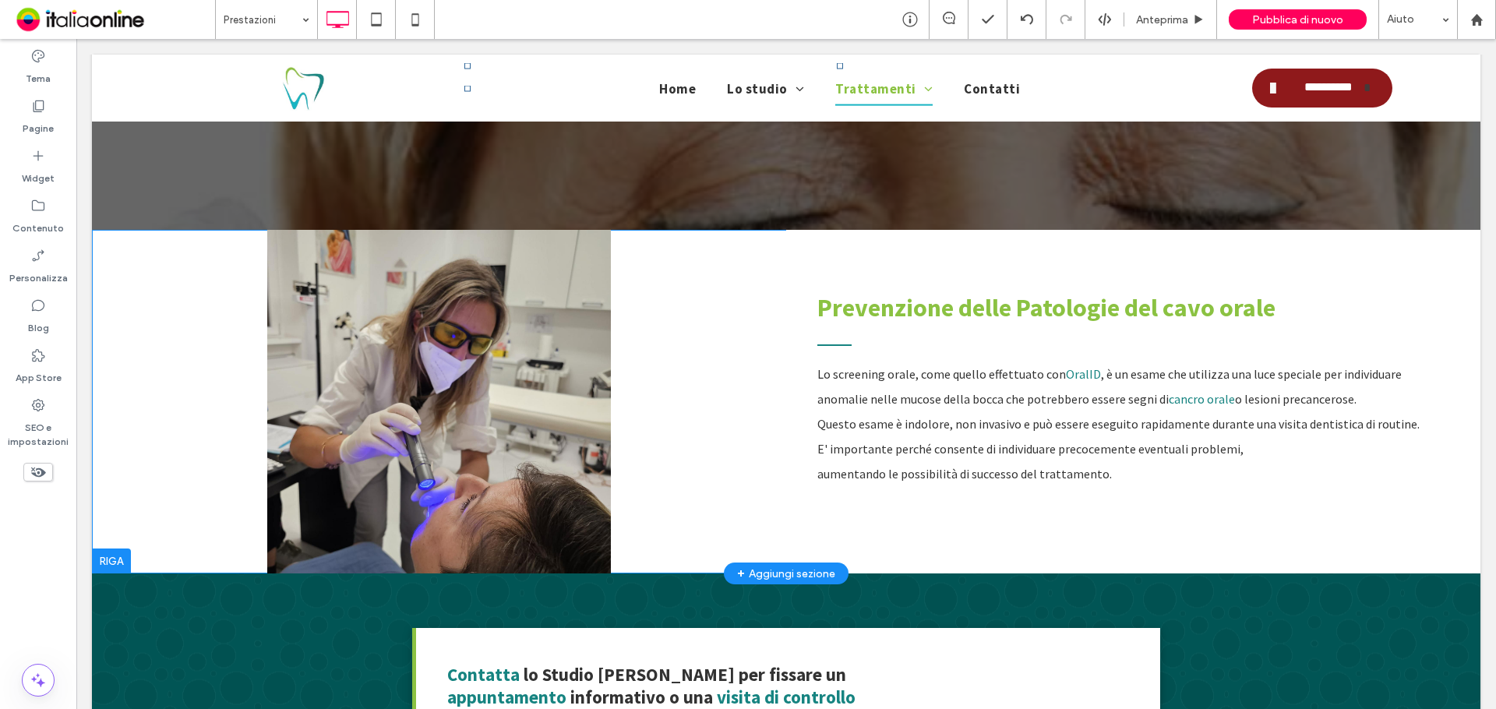
scroll to position [390, 0]
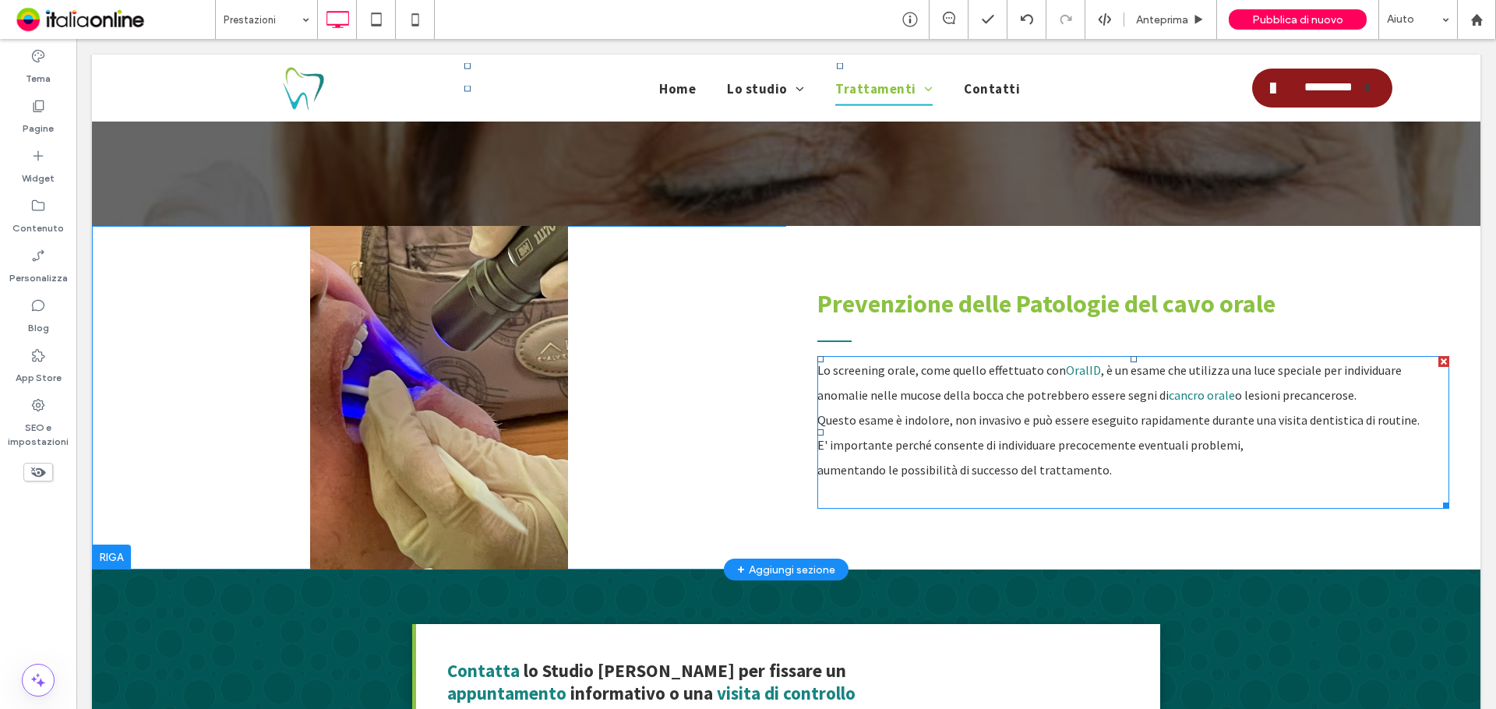
click at [834, 438] on span "E' importante perché consente di individuare precocemente eventuali problemi," at bounding box center [1030, 445] width 426 height 16
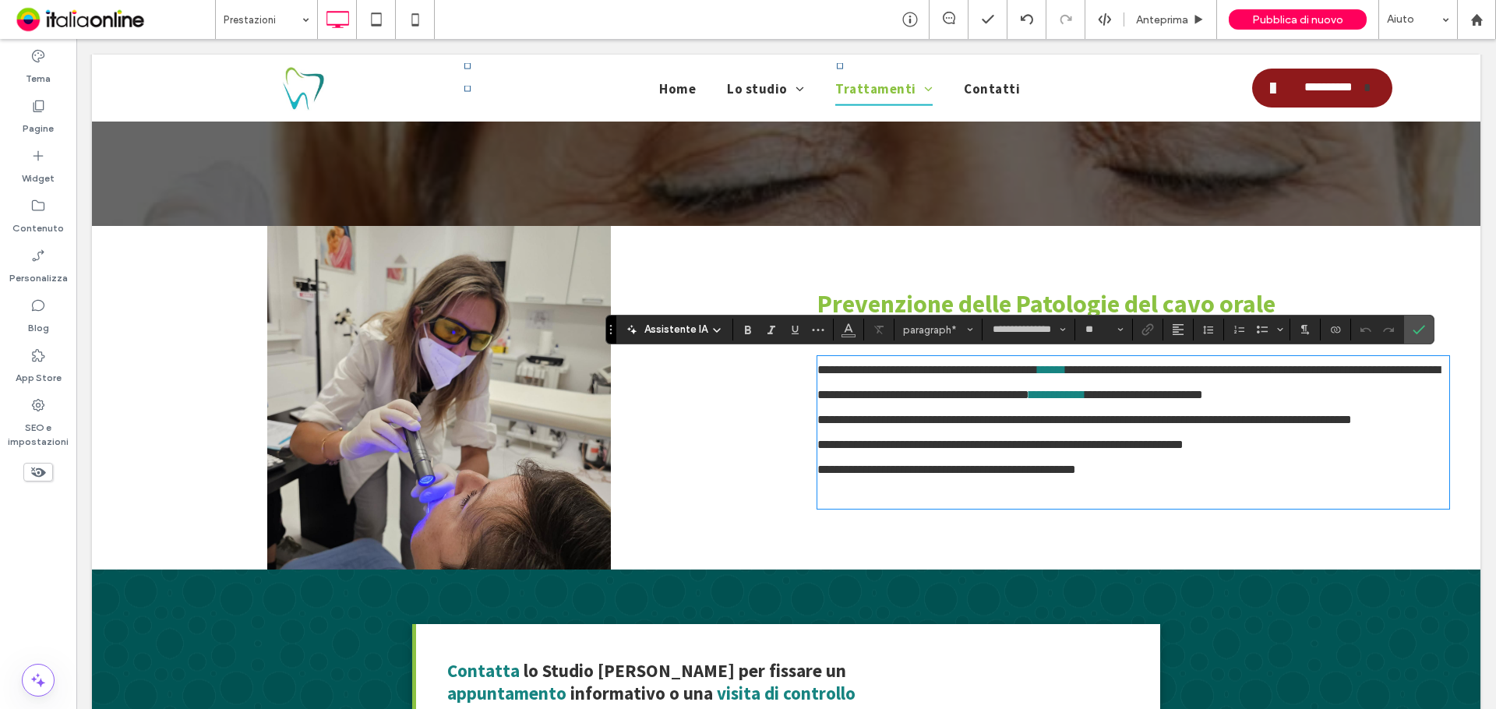
click at [817, 443] on span "**********" at bounding box center [1000, 445] width 366 height 12
drag, startPoint x: 822, startPoint y: 443, endPoint x: 809, endPoint y: 444, distance: 12.5
click at [809, 444] on div "**********" at bounding box center [1133, 398] width 694 height 344
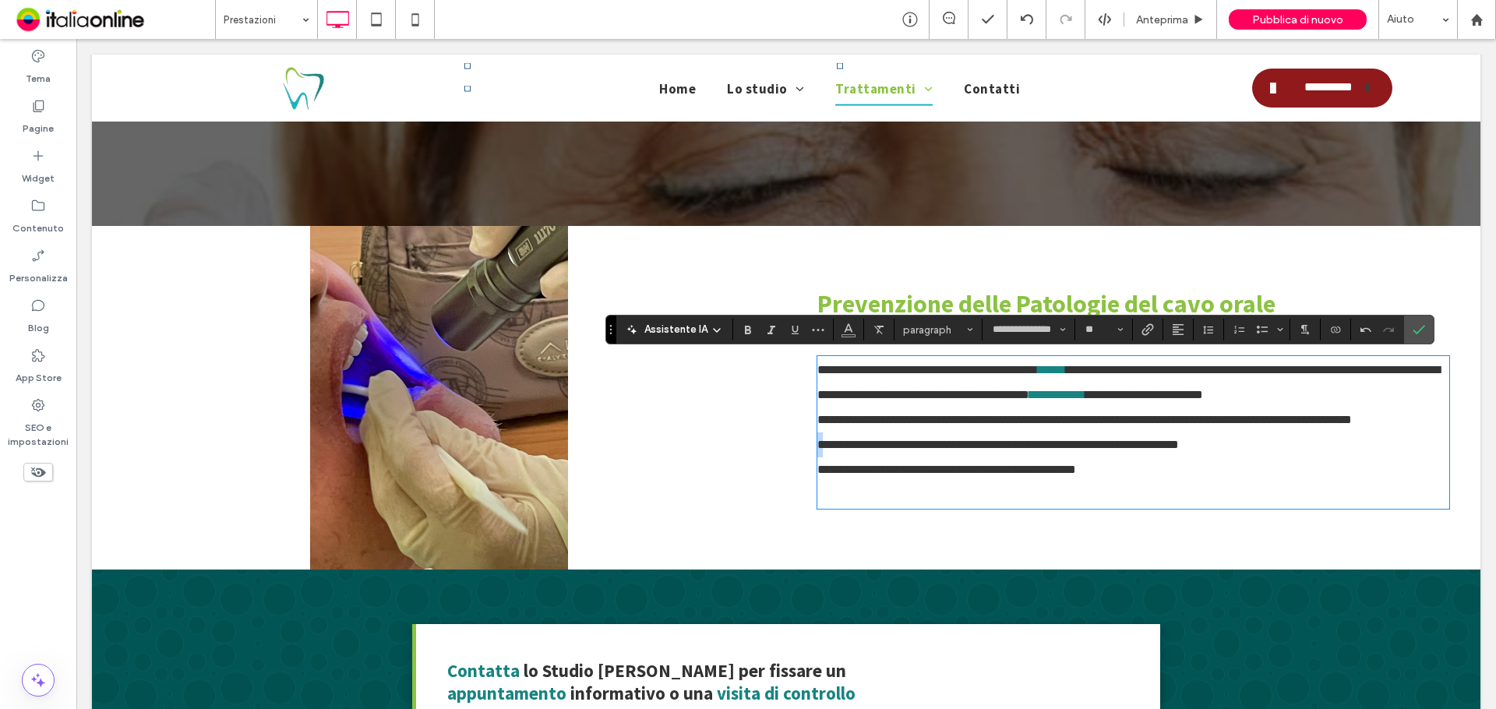
drag, startPoint x: 816, startPoint y: 447, endPoint x: 833, endPoint y: 401, distance: 49.1
click at [817, 447] on span "**********" at bounding box center [997, 445] width 361 height 12
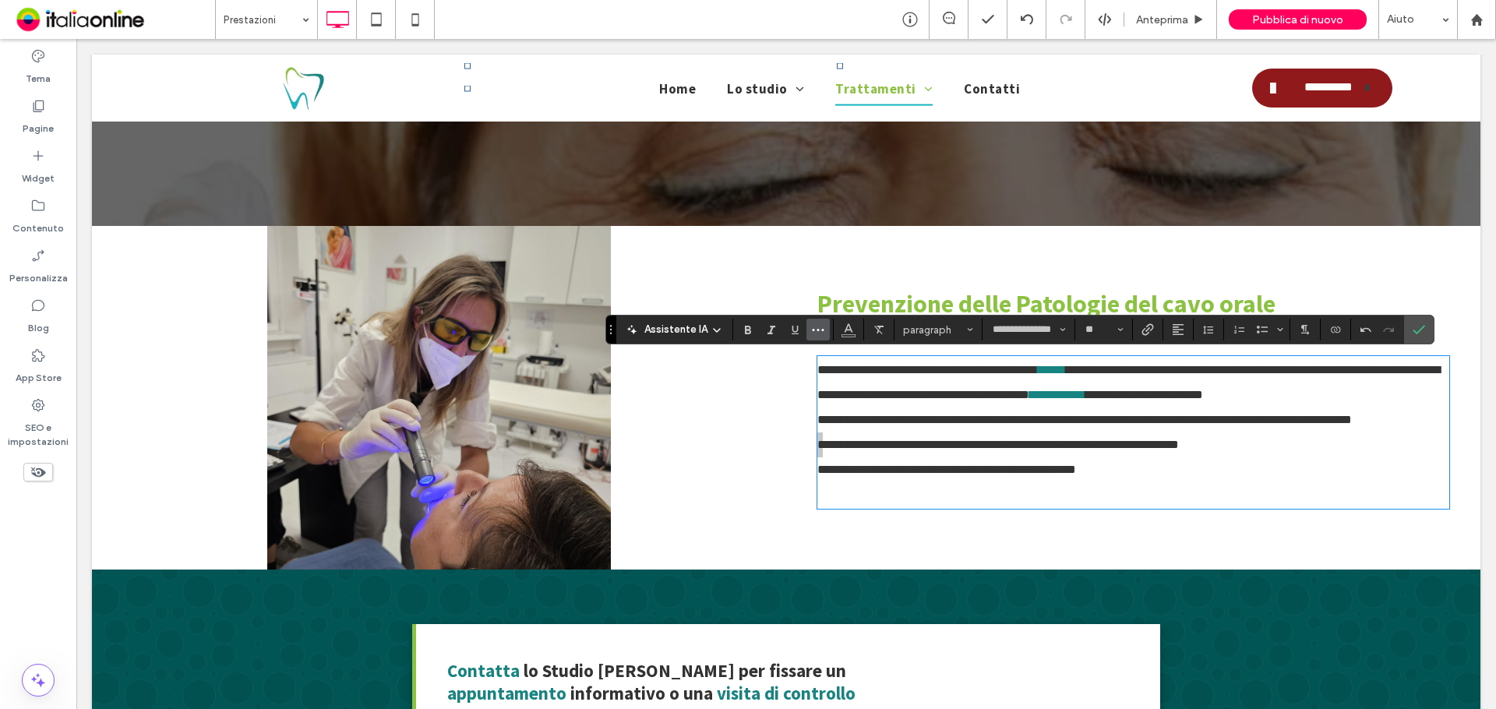
click at [817, 332] on icon "Altro" at bounding box center [818, 329] width 12 height 12
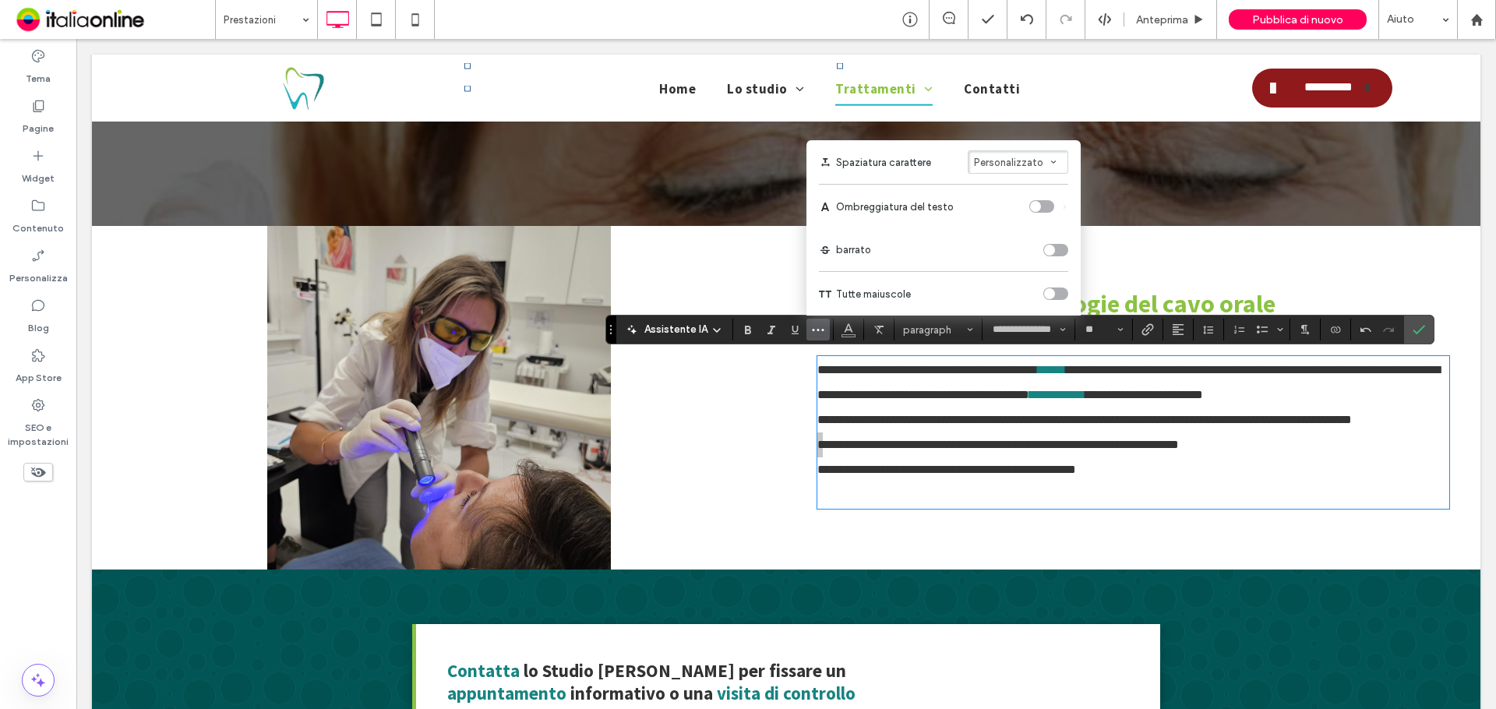
click at [1046, 300] on label "Tutte maiuscole" at bounding box center [943, 294] width 249 height 44
click at [1049, 294] on div "toggle" at bounding box center [1049, 293] width 11 height 11
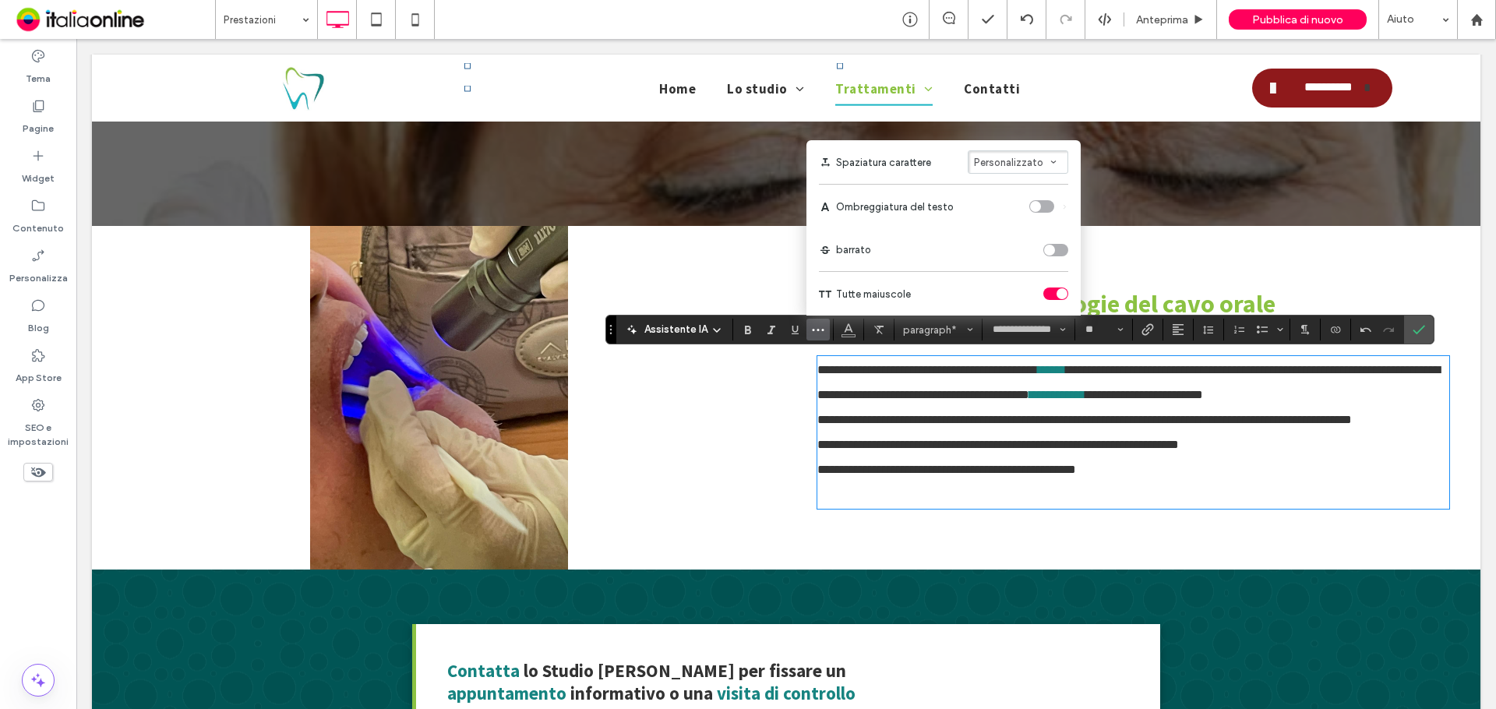
click at [1136, 242] on div "**********" at bounding box center [1133, 398] width 694 height 344
click at [774, 431] on div at bounding box center [439, 398] width 694 height 344
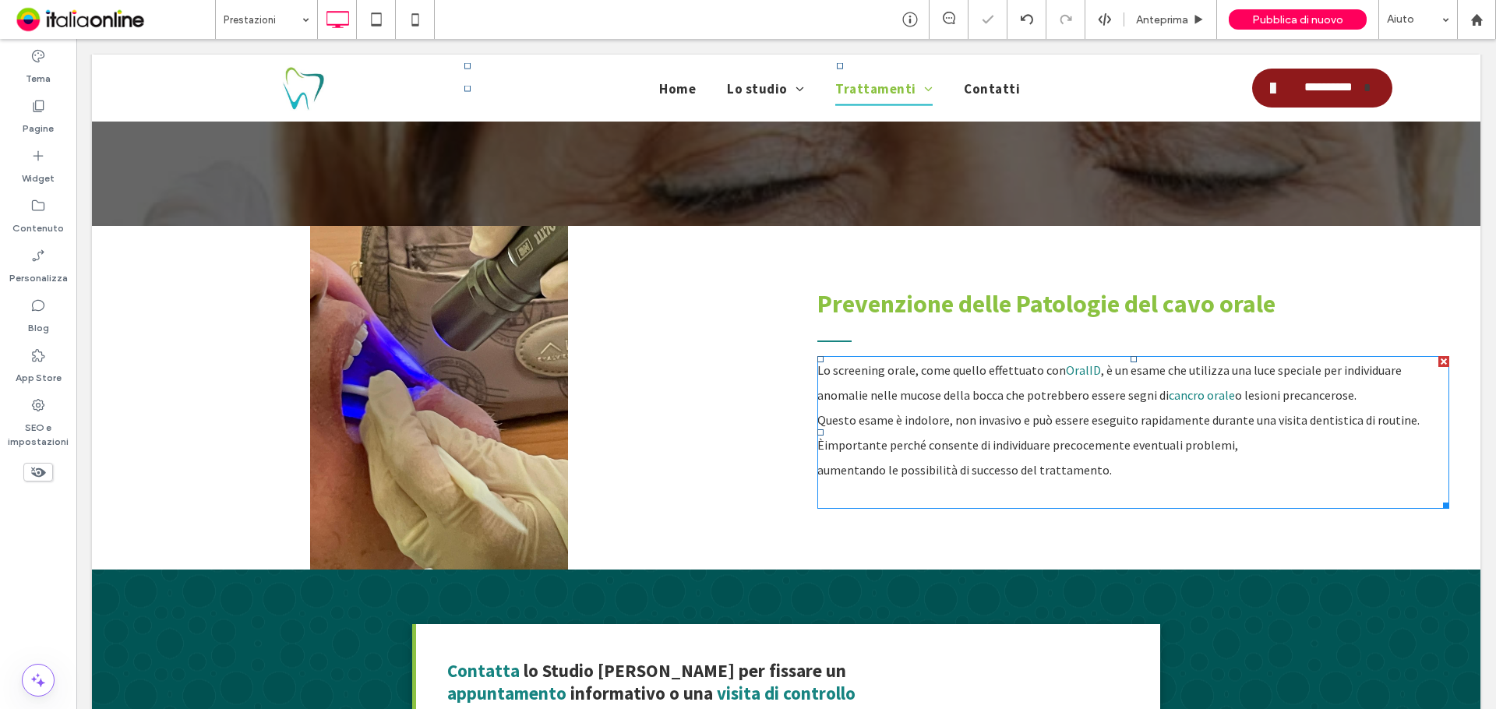
click at [826, 478] on p "aumentando le possibilità di successo del trattamento." at bounding box center [1133, 469] width 632 height 25
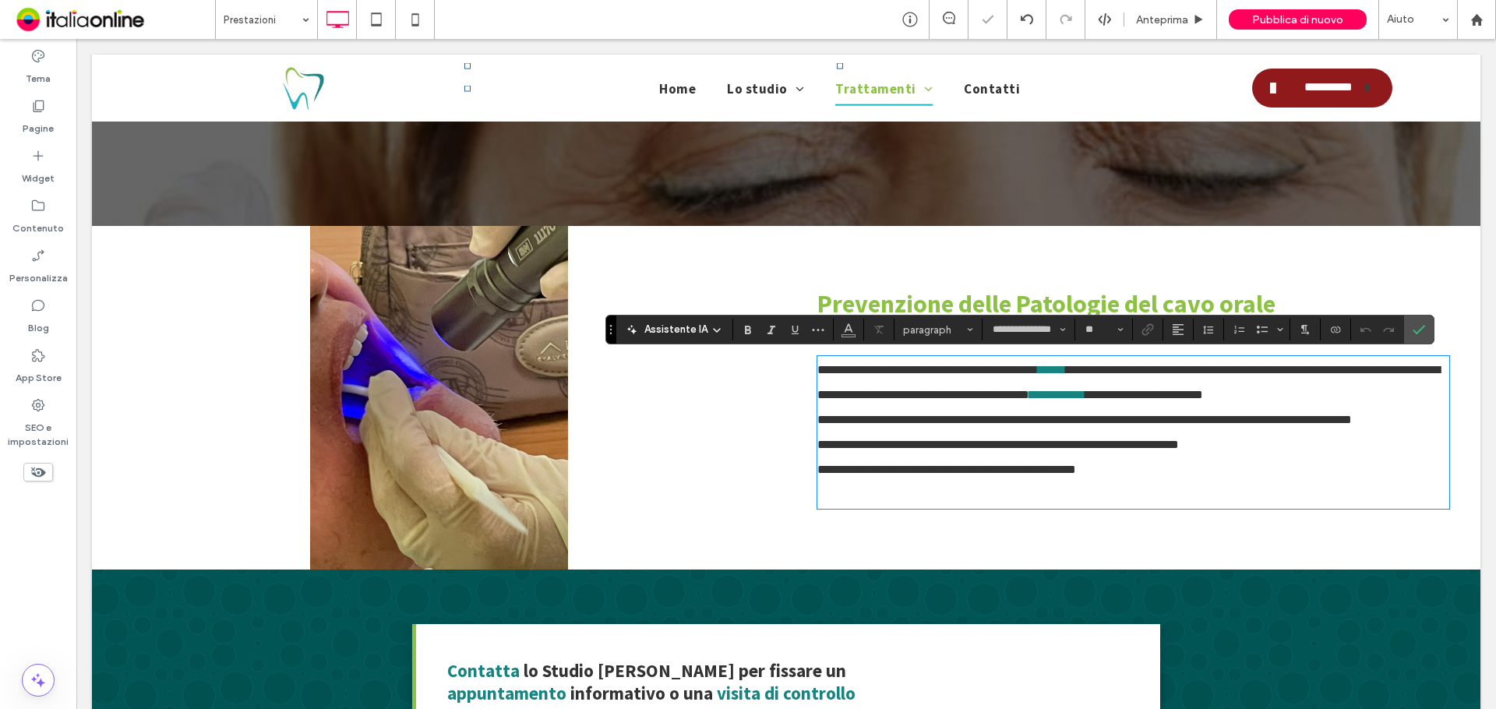
click at [834, 496] on p at bounding box center [1133, 494] width 632 height 25
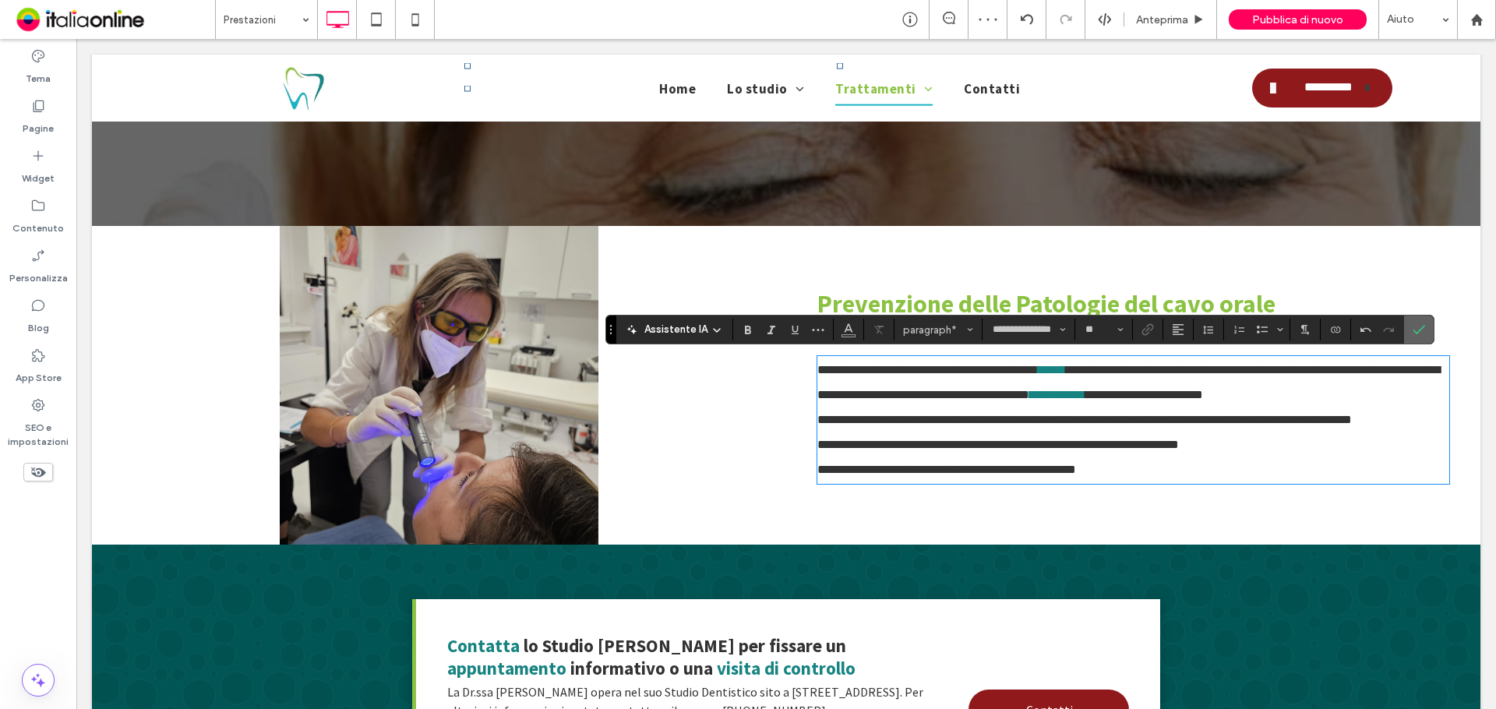
click at [1422, 322] on span "Conferma" at bounding box center [1418, 329] width 12 height 26
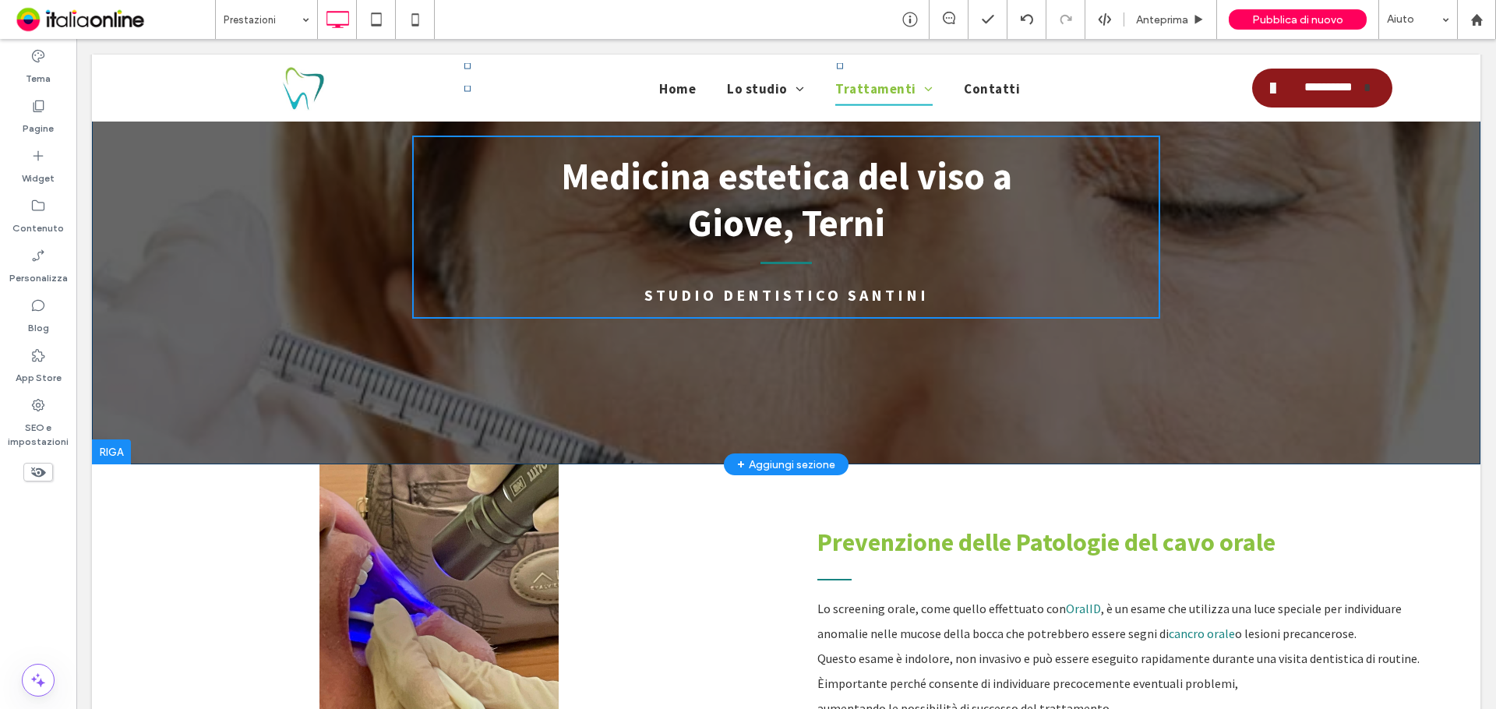
scroll to position [0, 0]
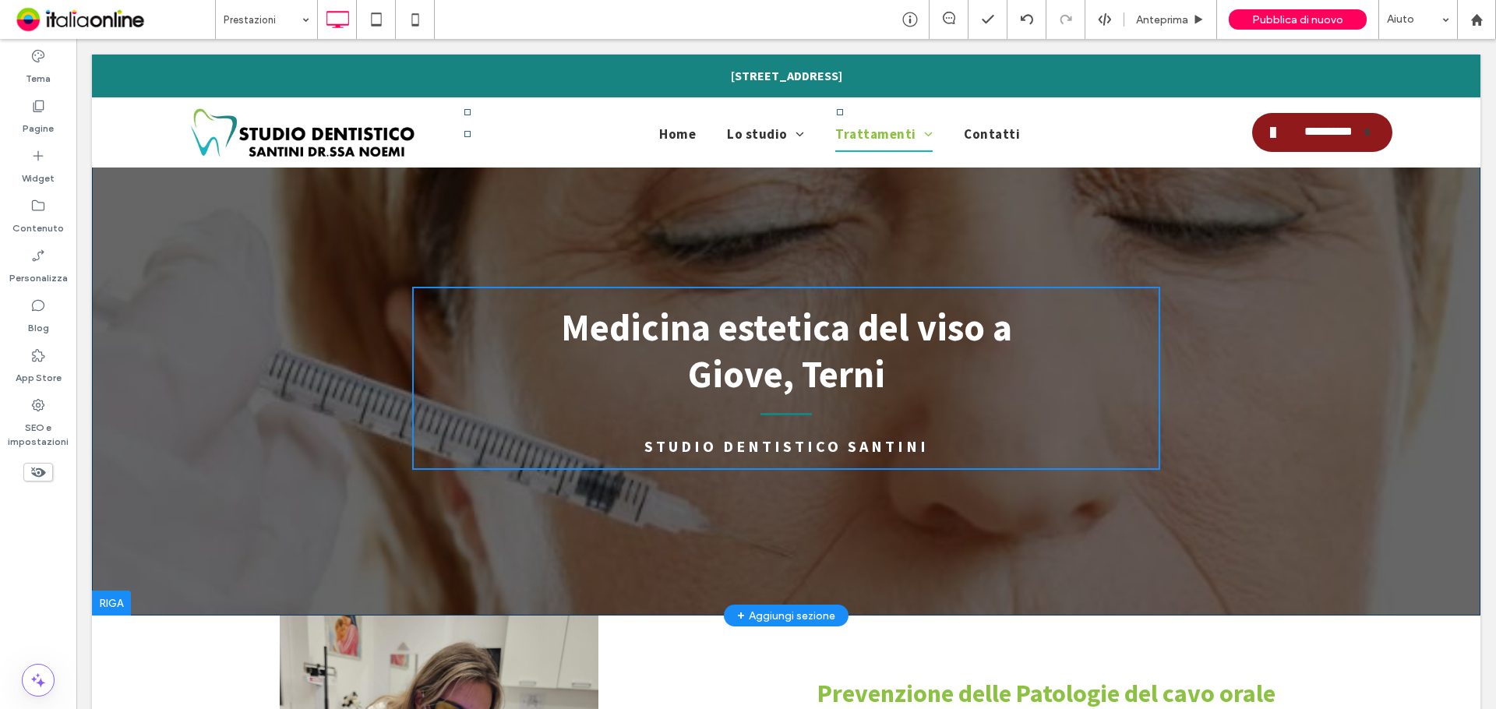
click at [502, 559] on header "Medicina estetica del viso a Giove, Terni Studio Dentistico Santini Click To Pa…" at bounding box center [786, 335] width 1388 height 561
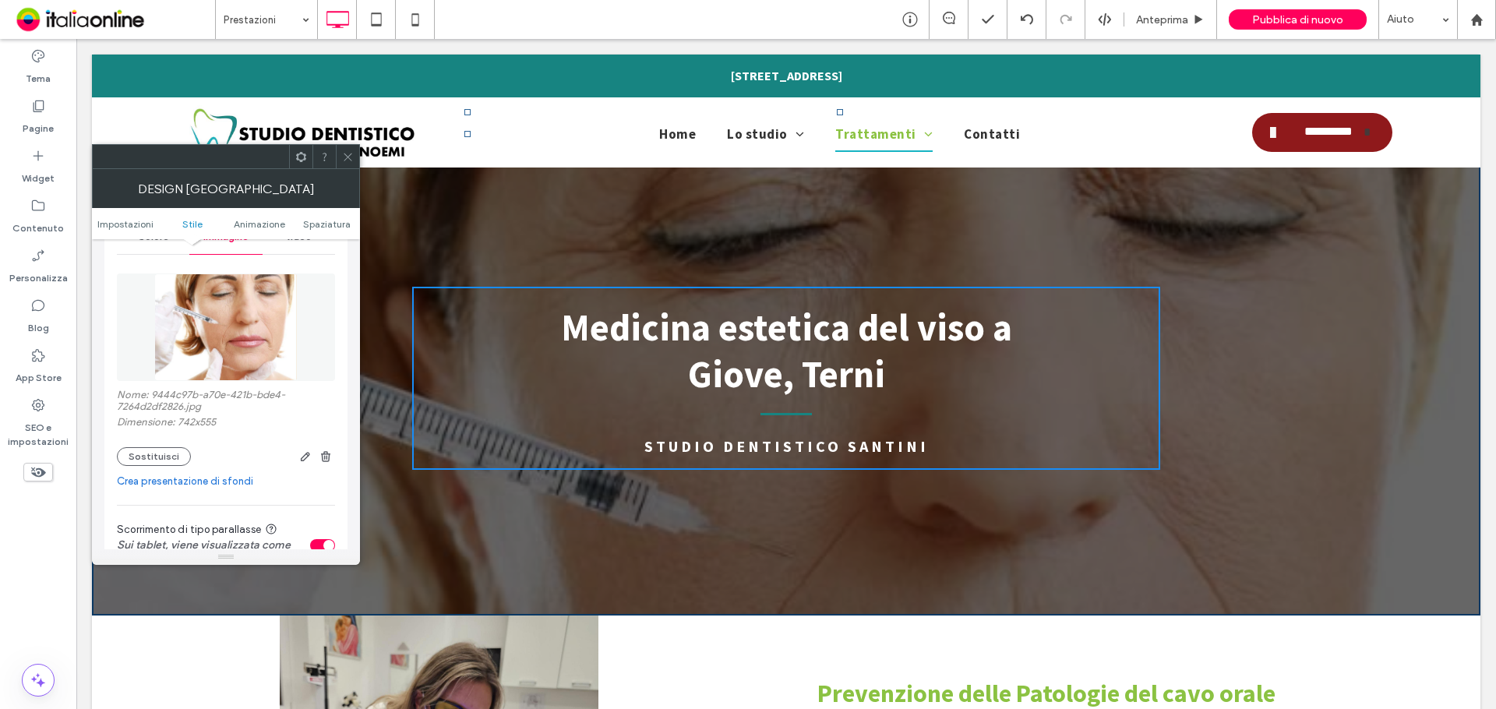
scroll to position [234, 0]
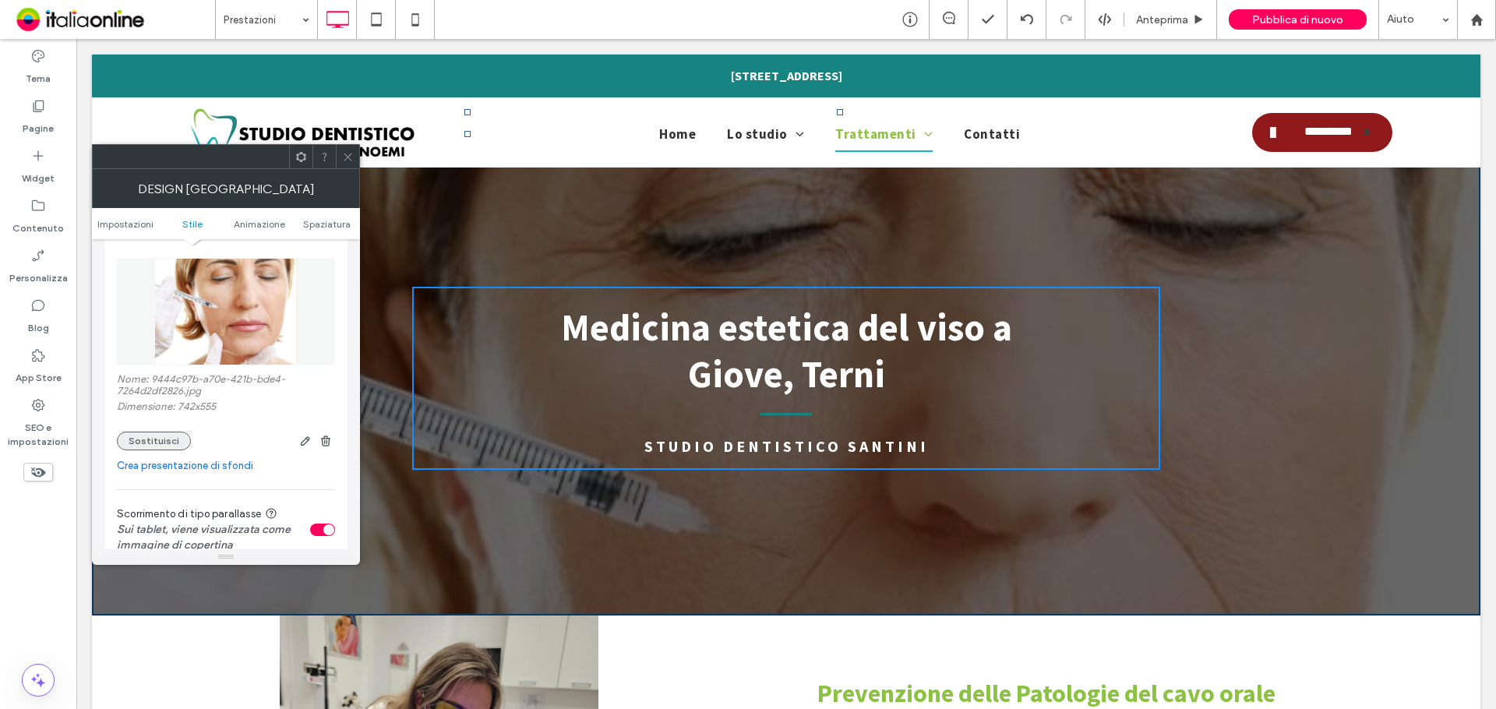
click at [168, 441] on button "Sostituisci" at bounding box center [154, 441] width 74 height 19
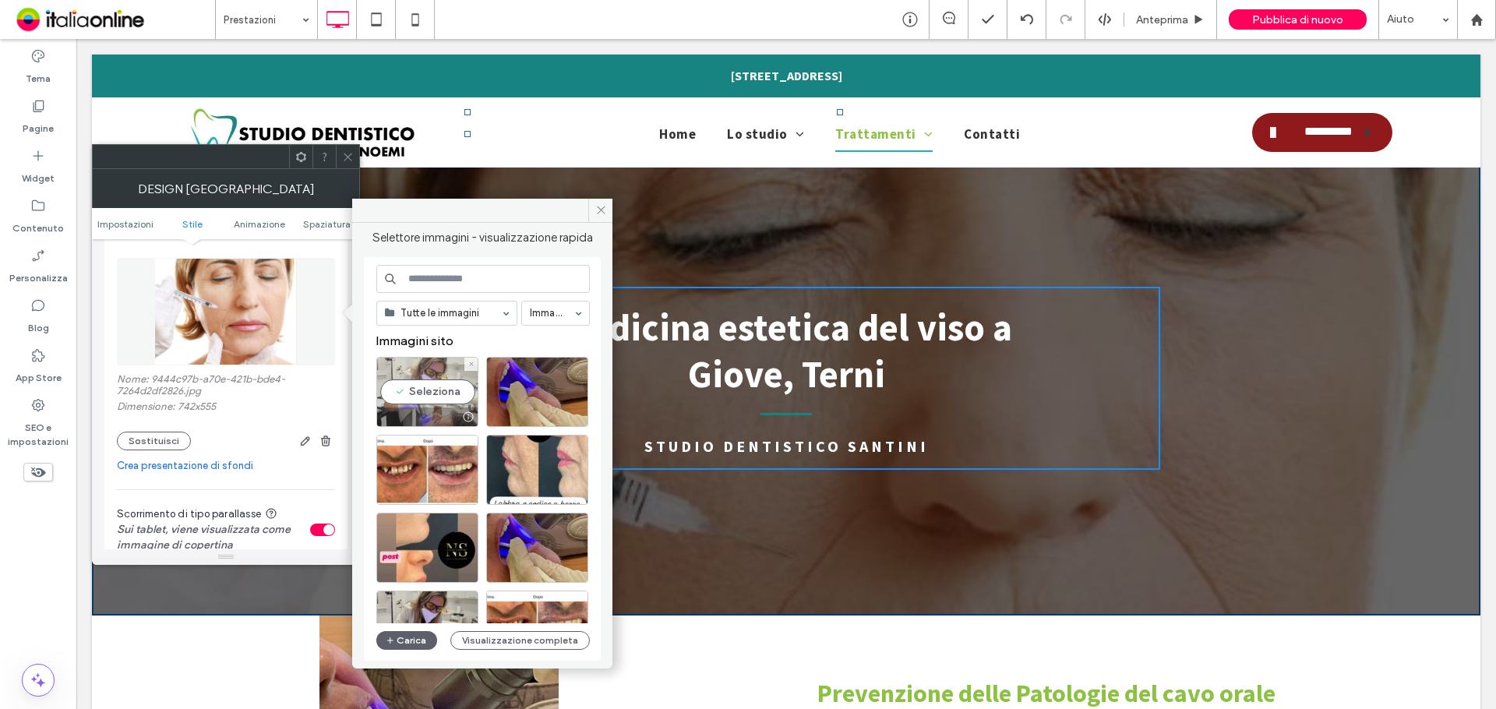
click at [460, 398] on div "Seleziona" at bounding box center [427, 392] width 102 height 70
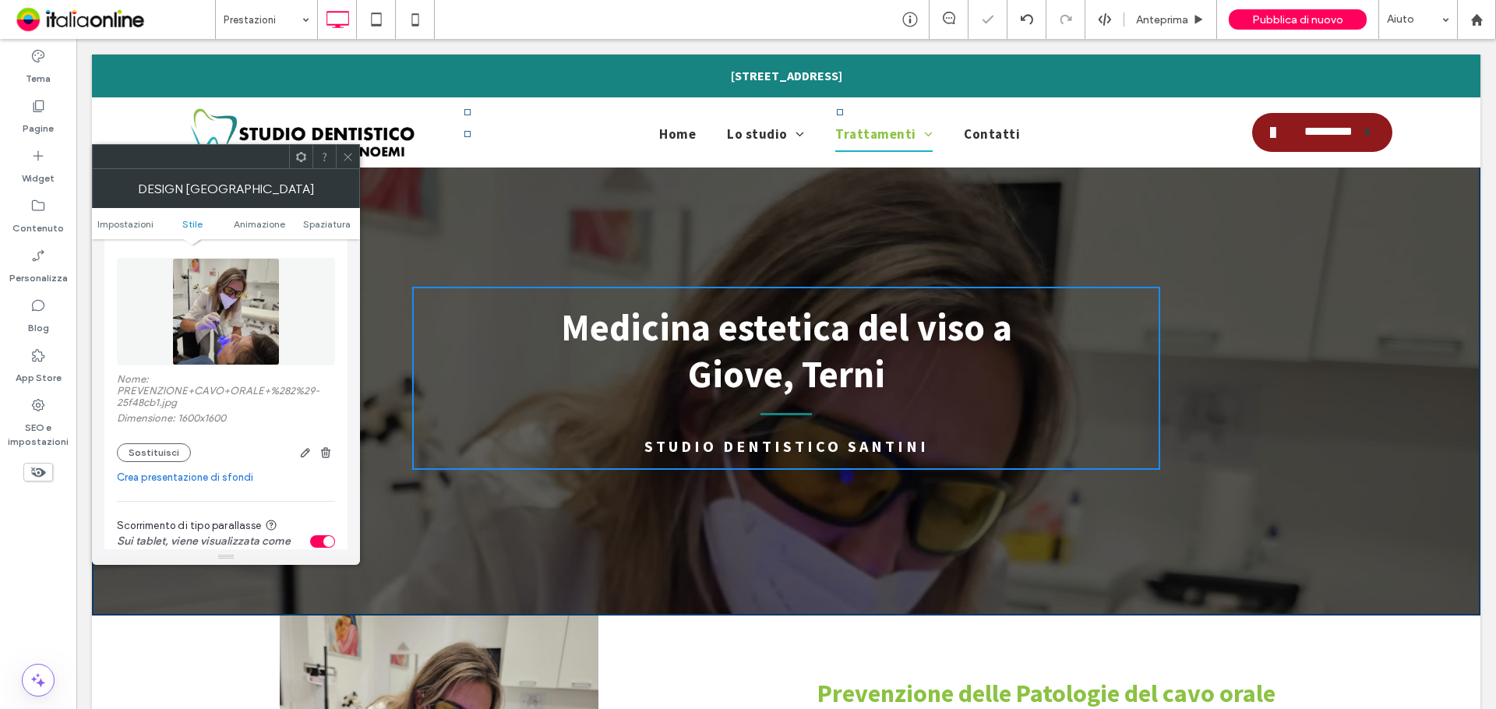
click at [353, 155] on icon at bounding box center [348, 157] width 12 height 12
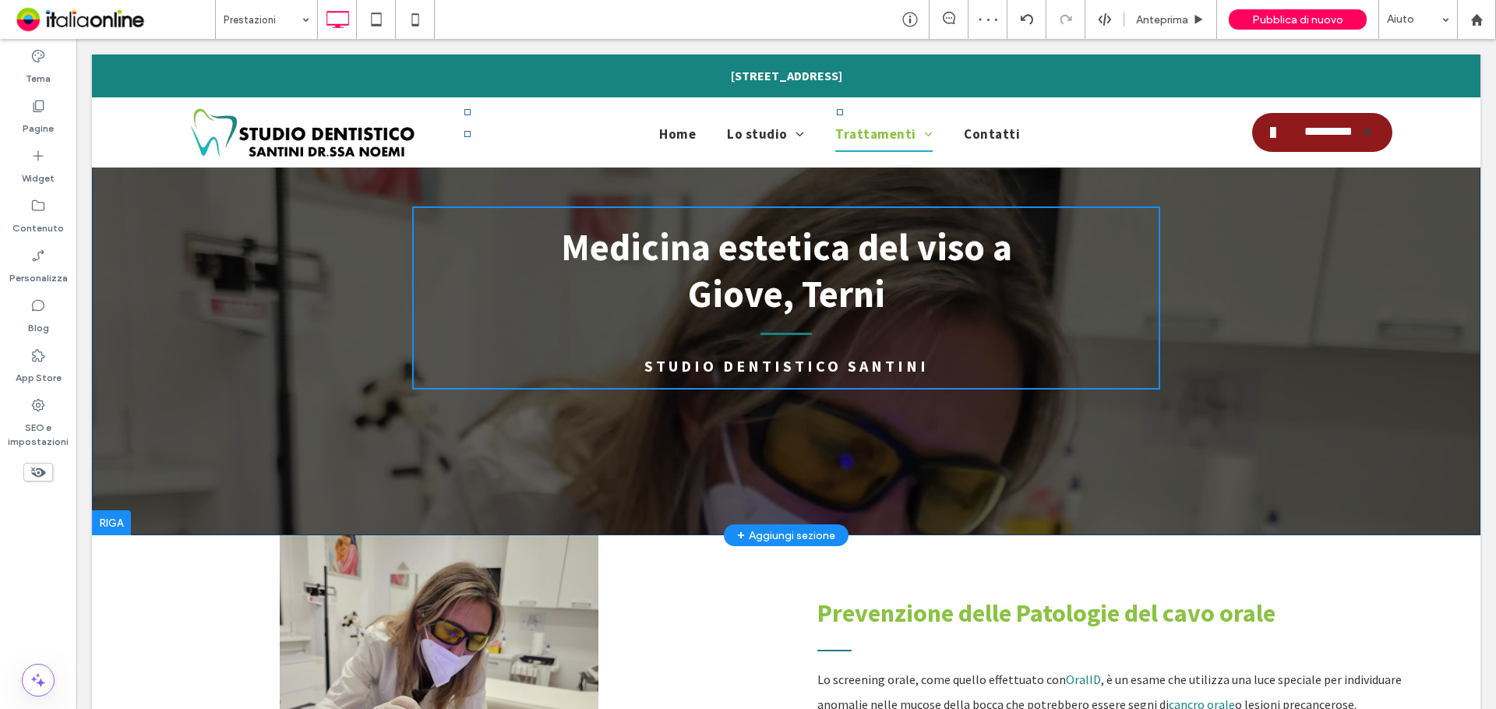
scroll to position [78, 0]
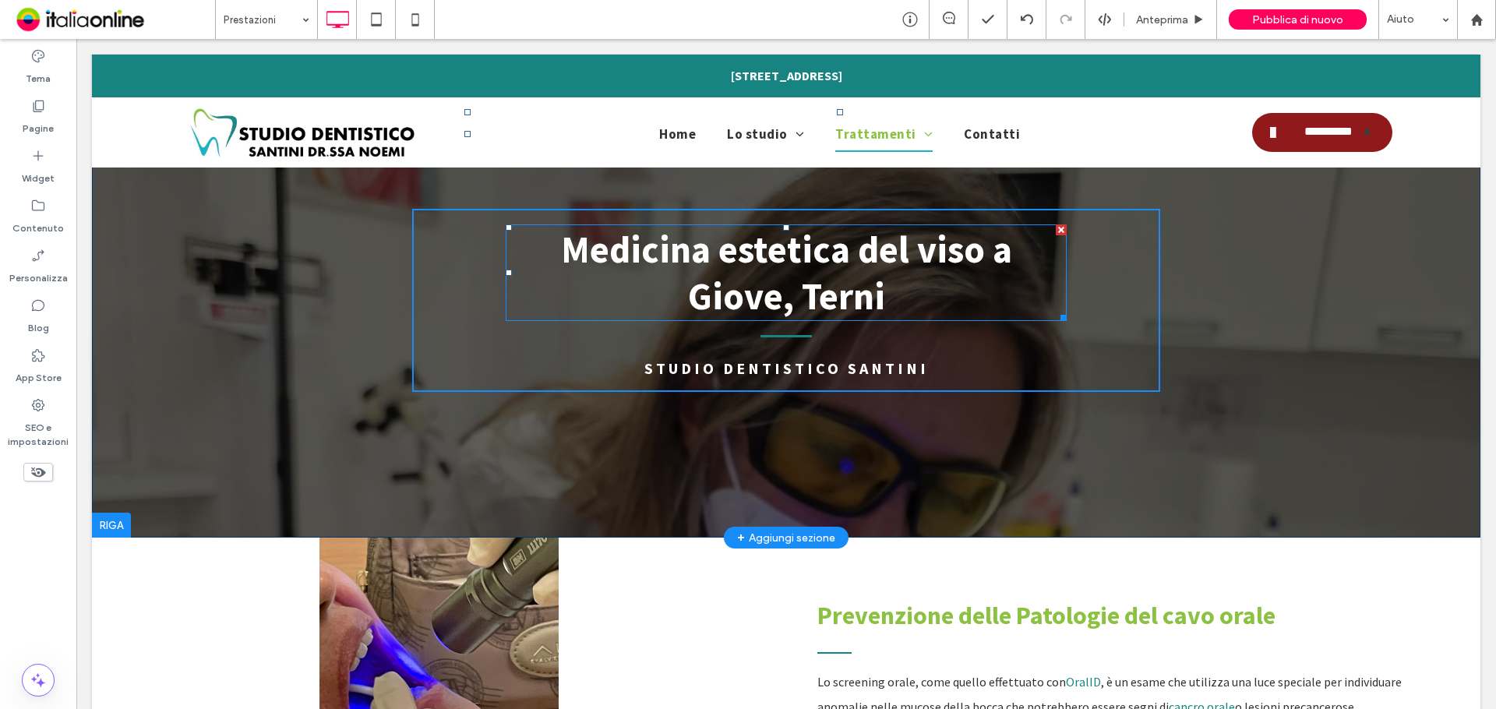
click at [837, 242] on span "Medicina estetica del viso a Giove, Terni" at bounding box center [786, 272] width 451 height 93
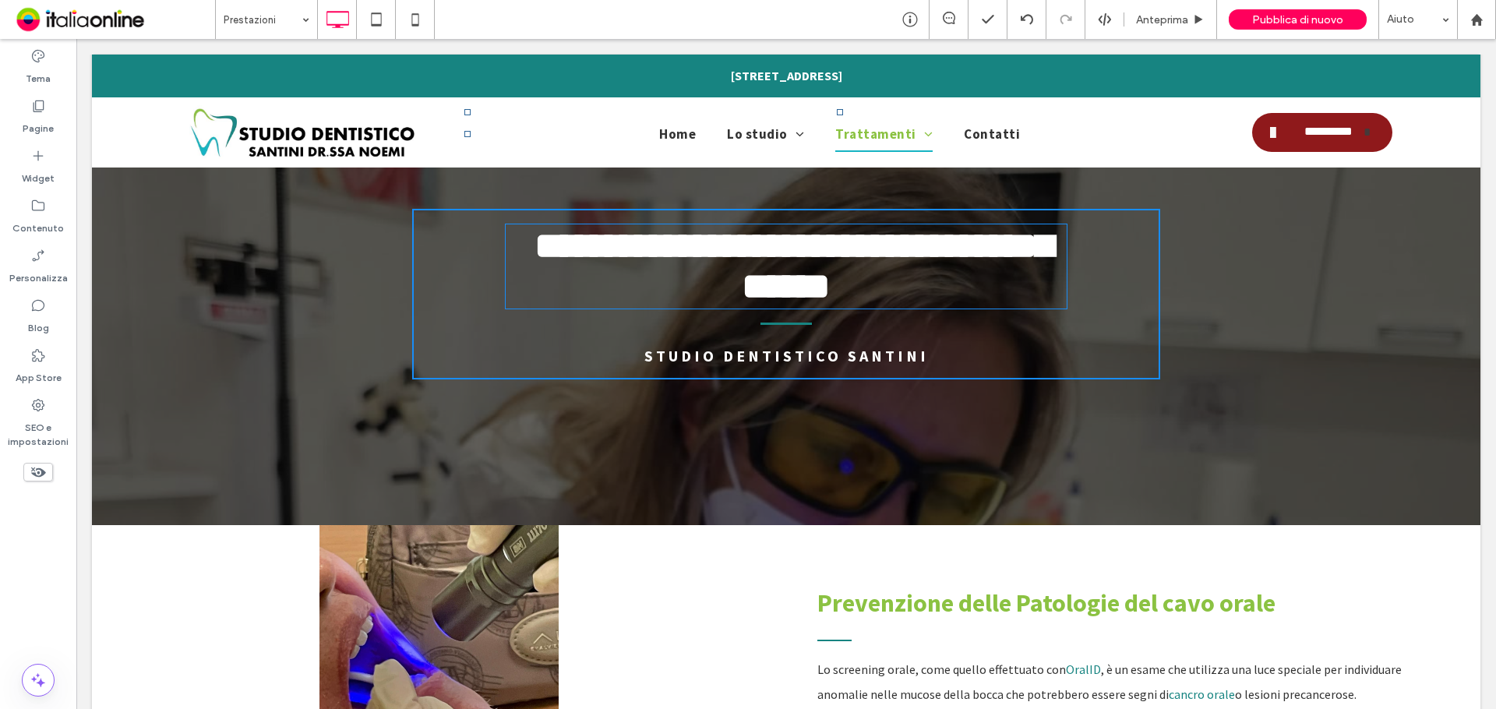
type input "**********"
type input "**"
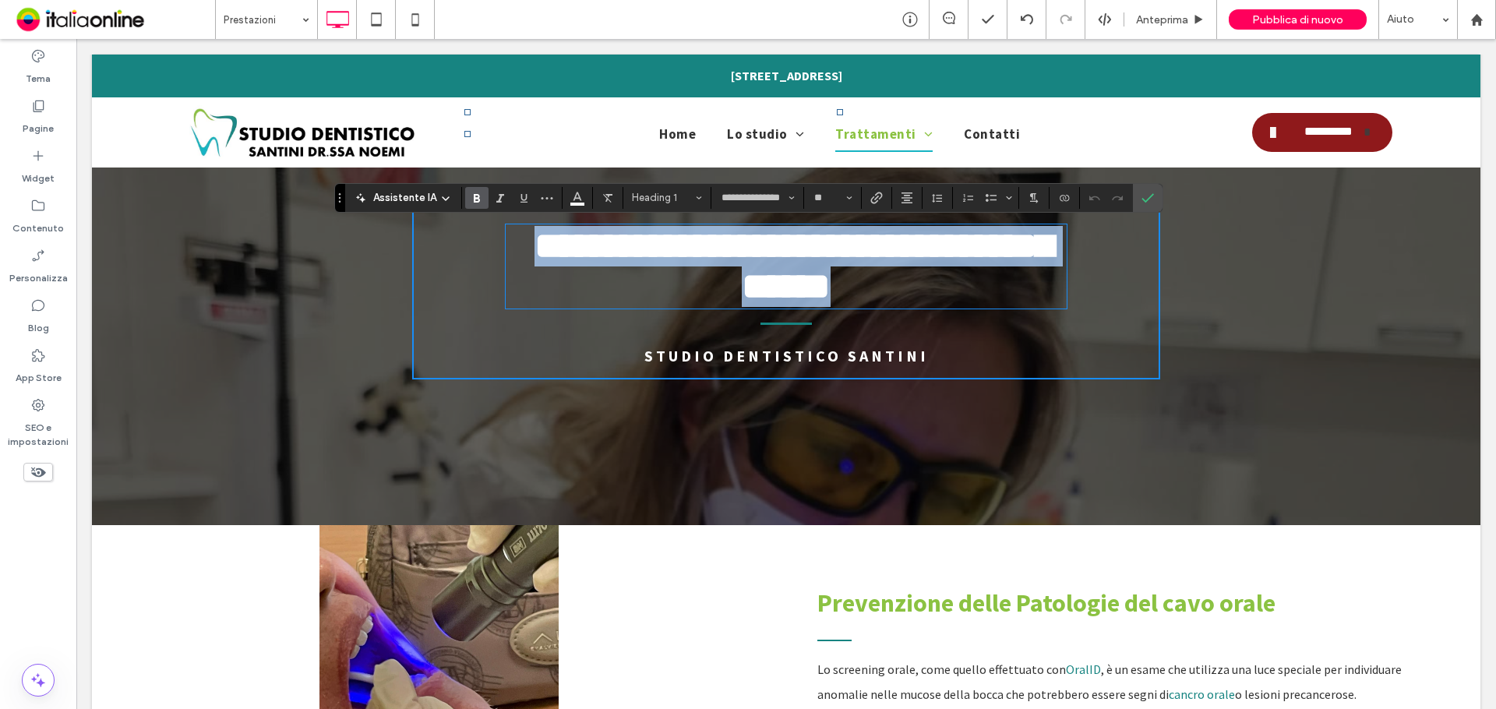
click at [781, 252] on span "**********" at bounding box center [793, 265] width 518 height 77
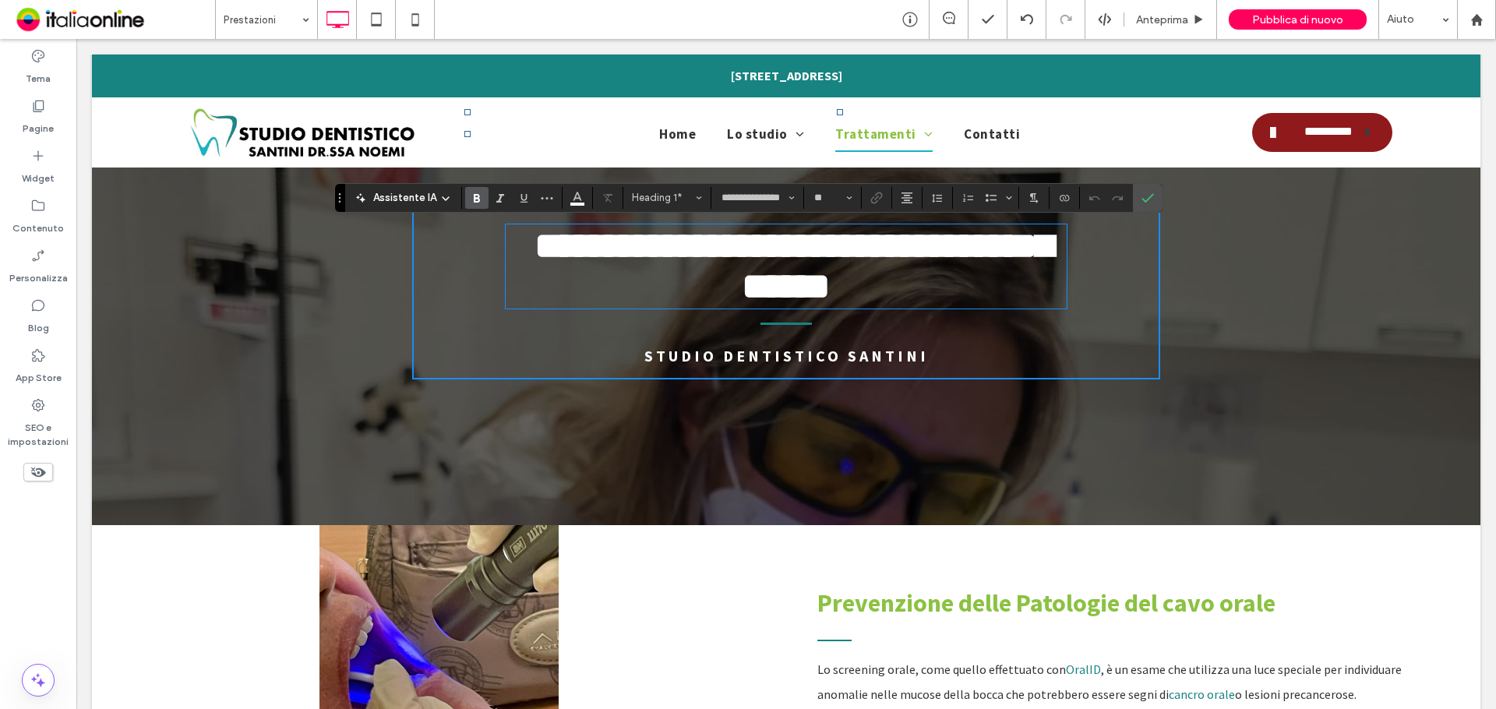
click at [825, 281] on h1 "**********" at bounding box center [786, 266] width 561 height 81
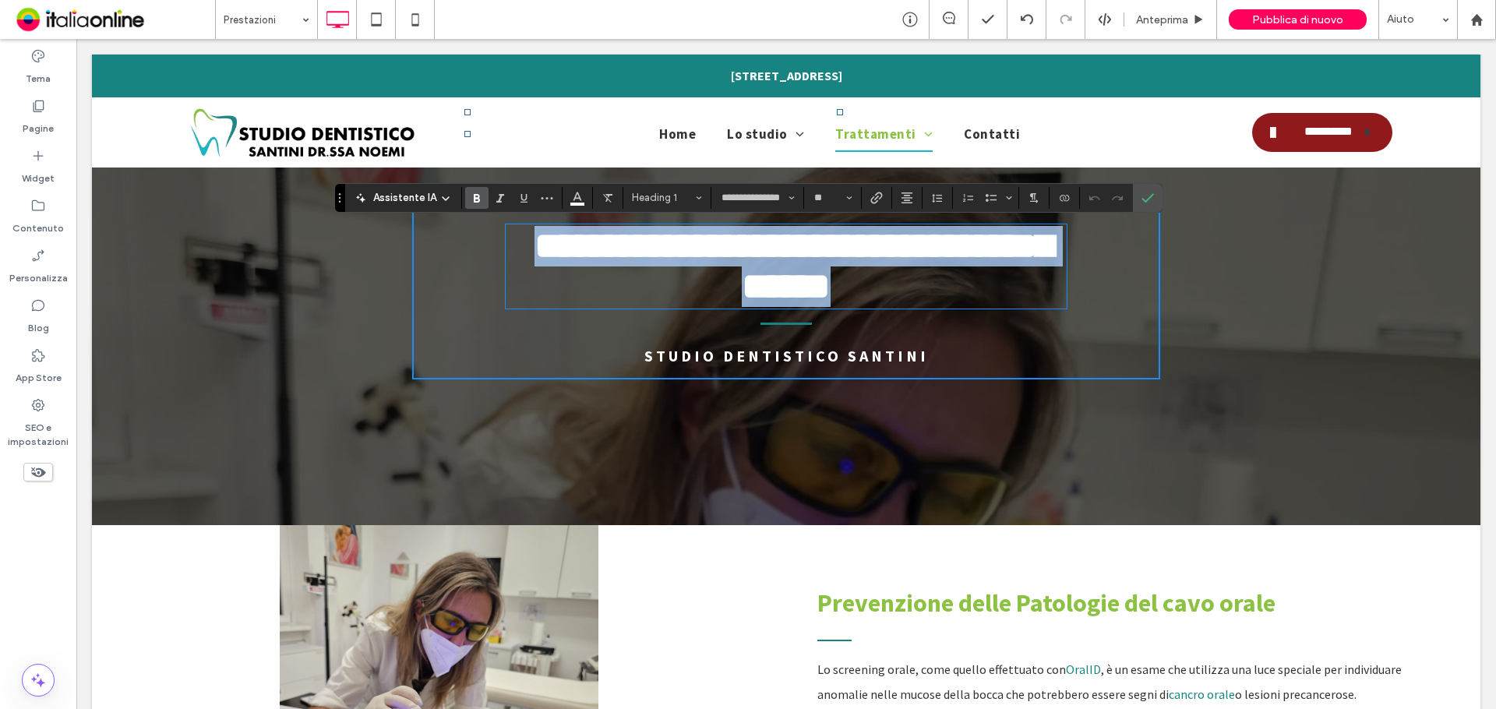
drag, startPoint x: 824, startPoint y: 297, endPoint x: 488, endPoint y: 259, distance: 337.9
click at [488, 259] on div "**********" at bounding box center [786, 294] width 748 height 171
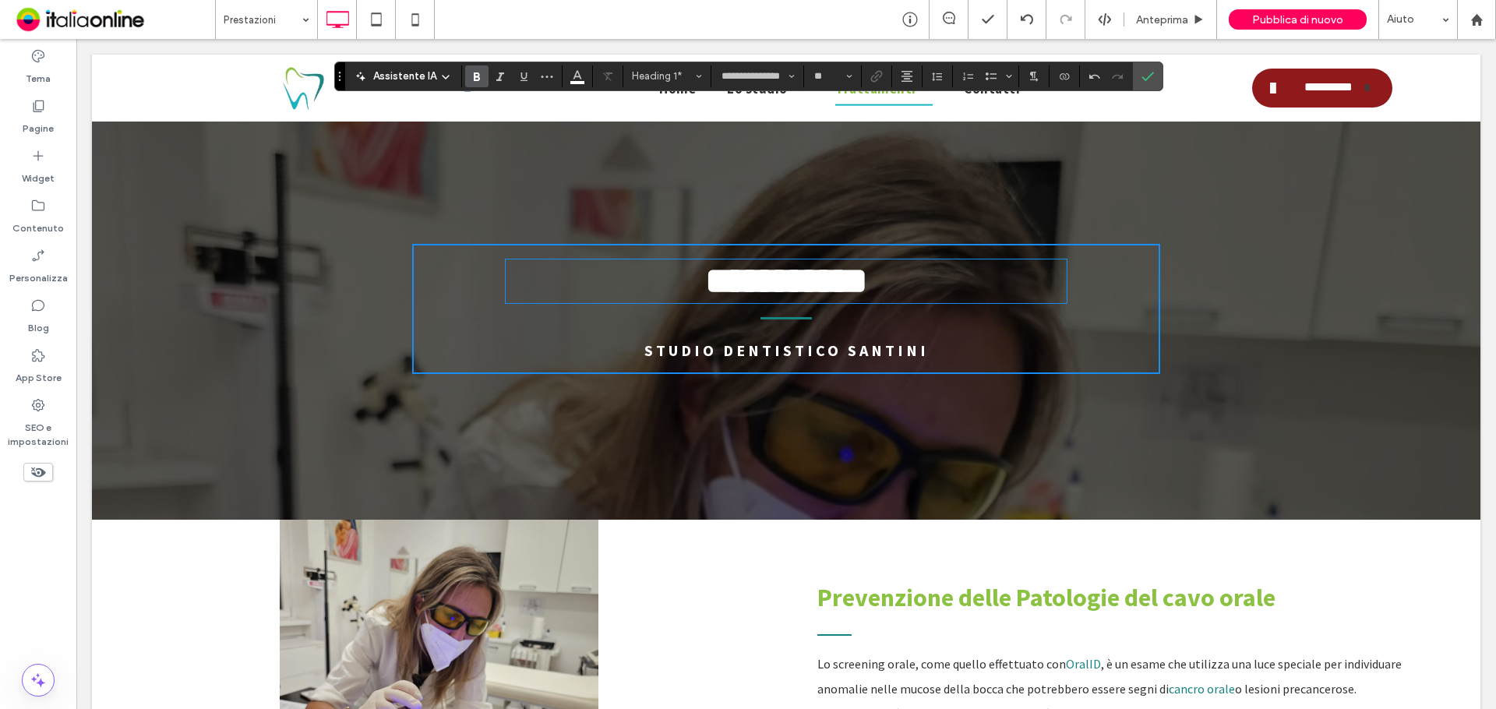
scroll to position [0, 0]
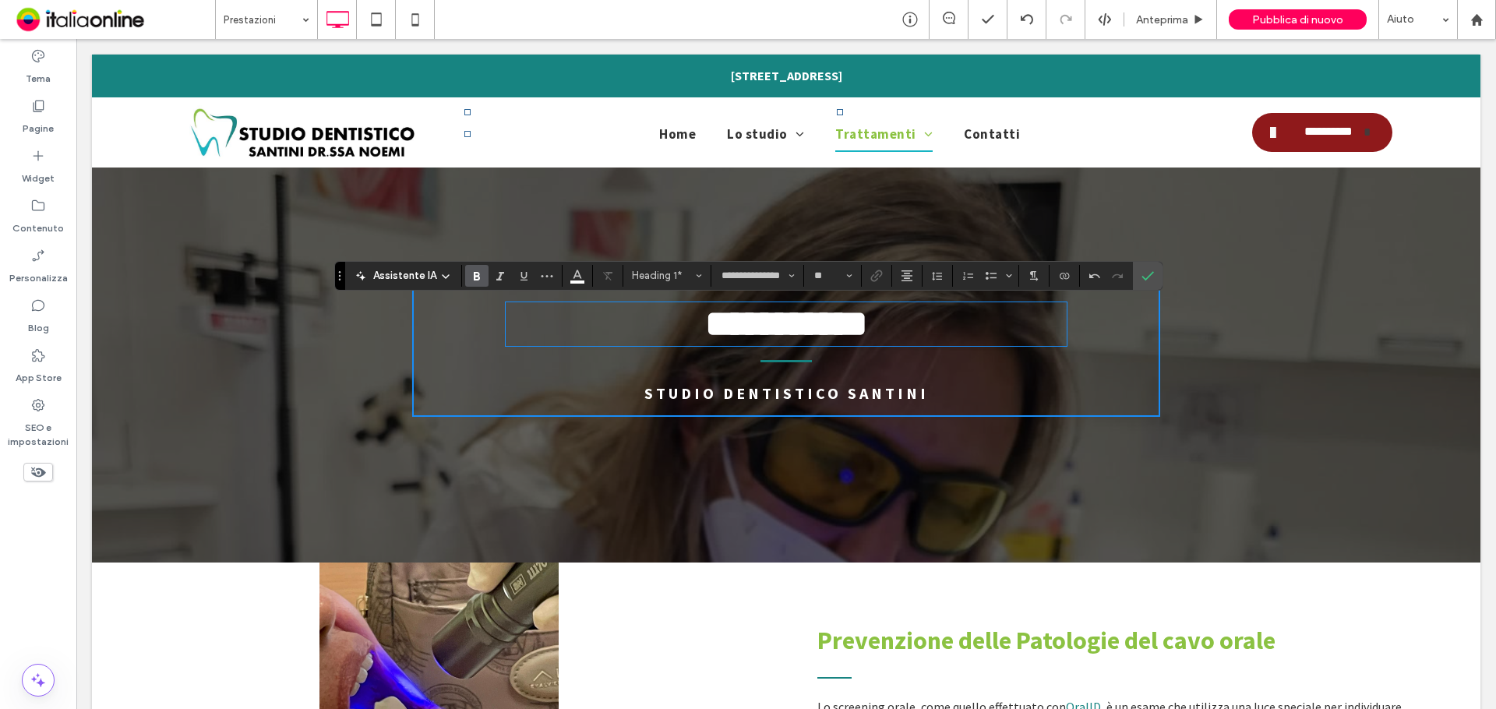
click at [572, 480] on header "**********" at bounding box center [786, 309] width 1388 height 508
click at [1127, 273] on div at bounding box center [1117, 276] width 23 height 22
click at [1145, 273] on icon "Conferma" at bounding box center [1147, 276] width 12 height 12
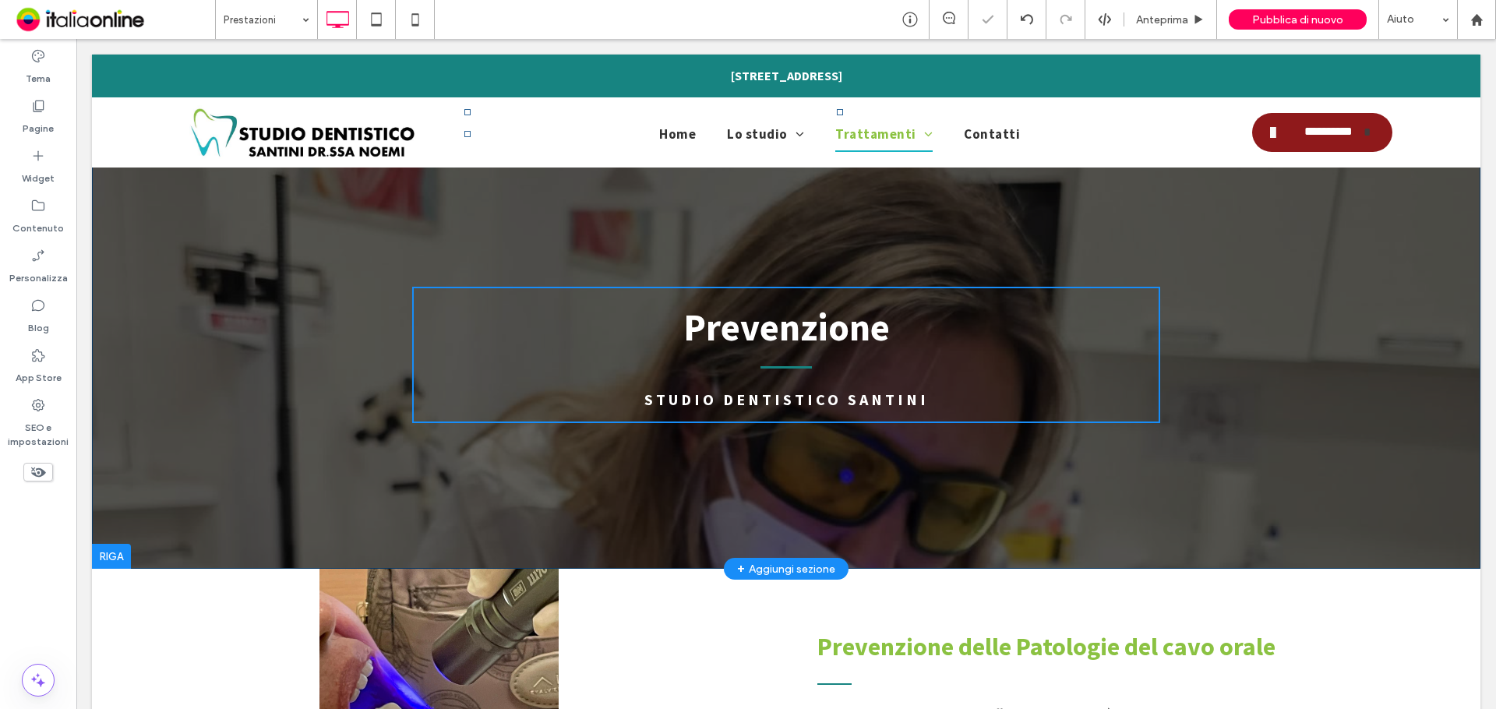
click at [307, 480] on header "Prevenzione Studio Dentistico Santini Click To Paste Riga + Aggiungi sezione" at bounding box center [786, 312] width 1388 height 514
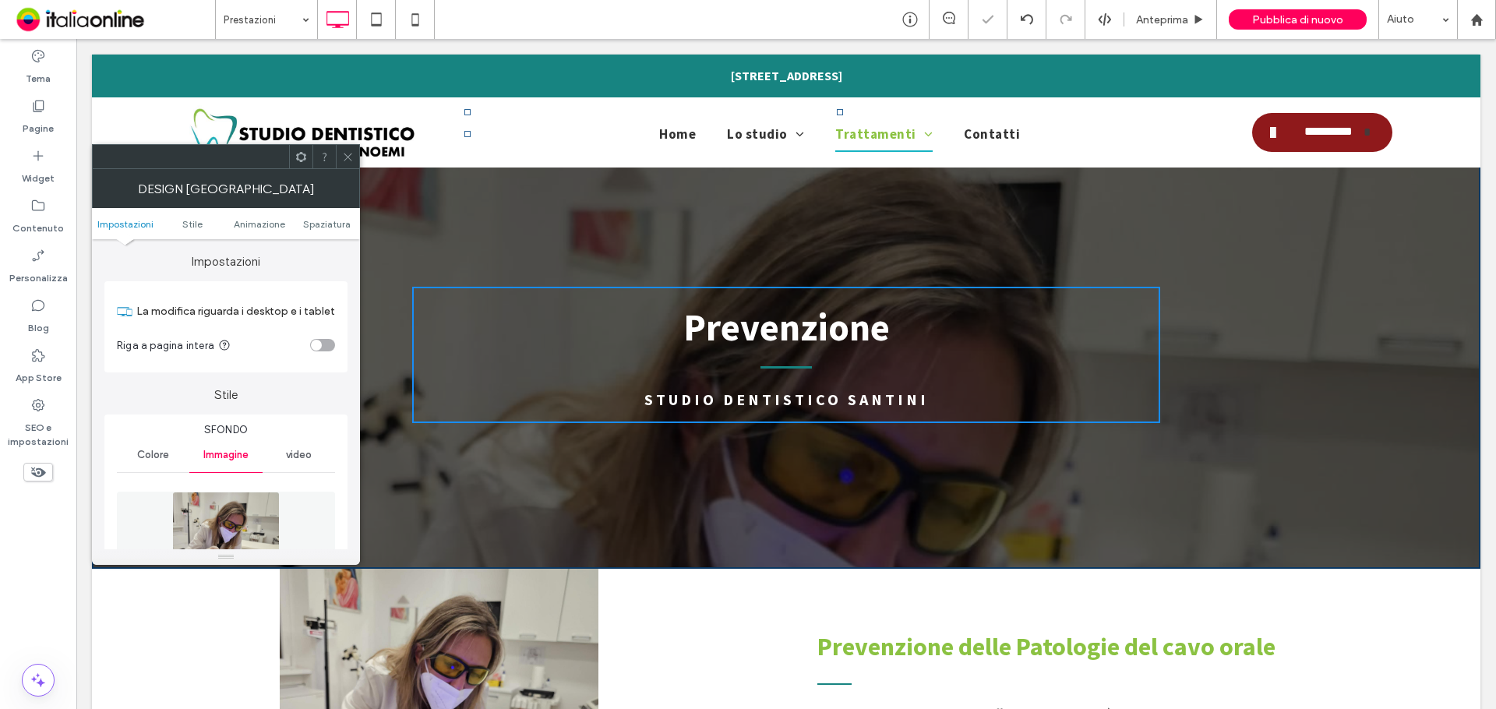
scroll to position [156, 0]
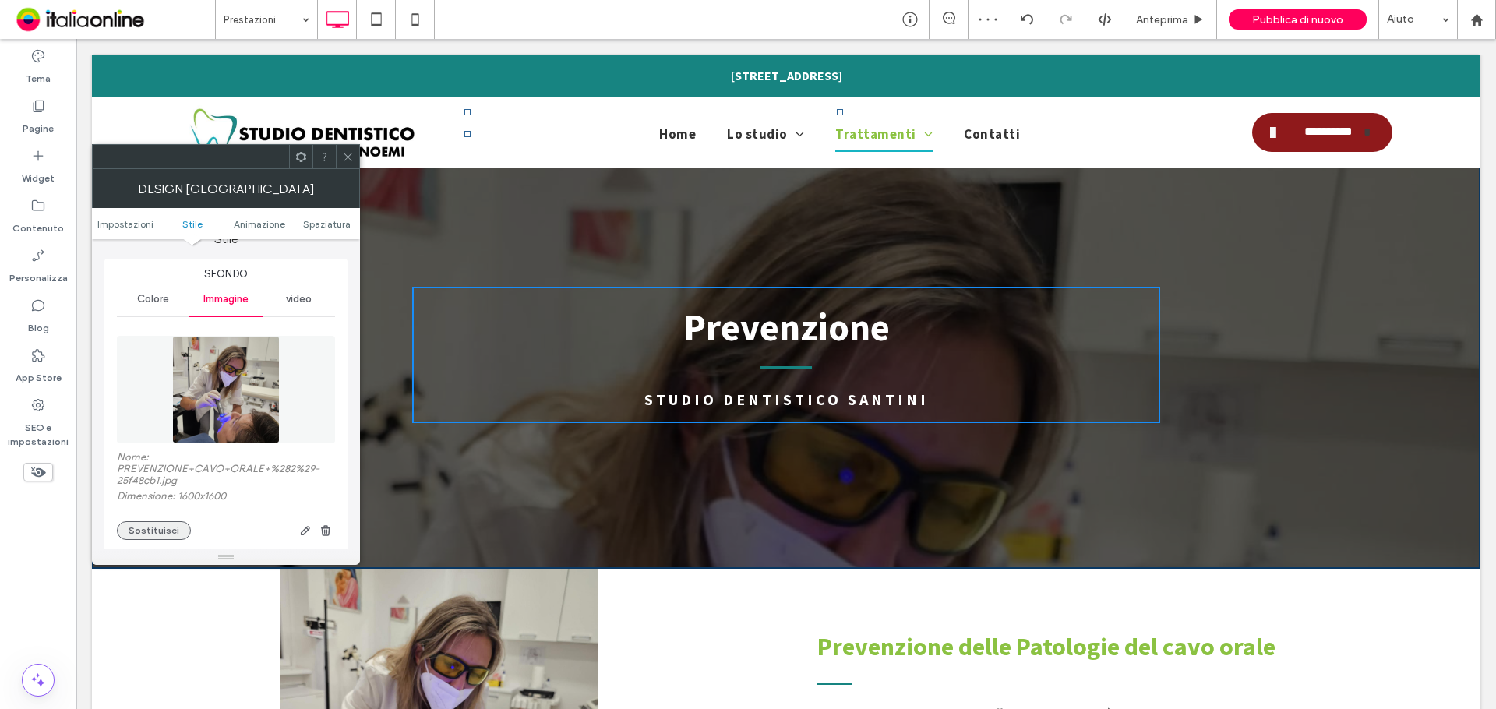
click at [140, 531] on button "Sostituisci" at bounding box center [154, 530] width 74 height 19
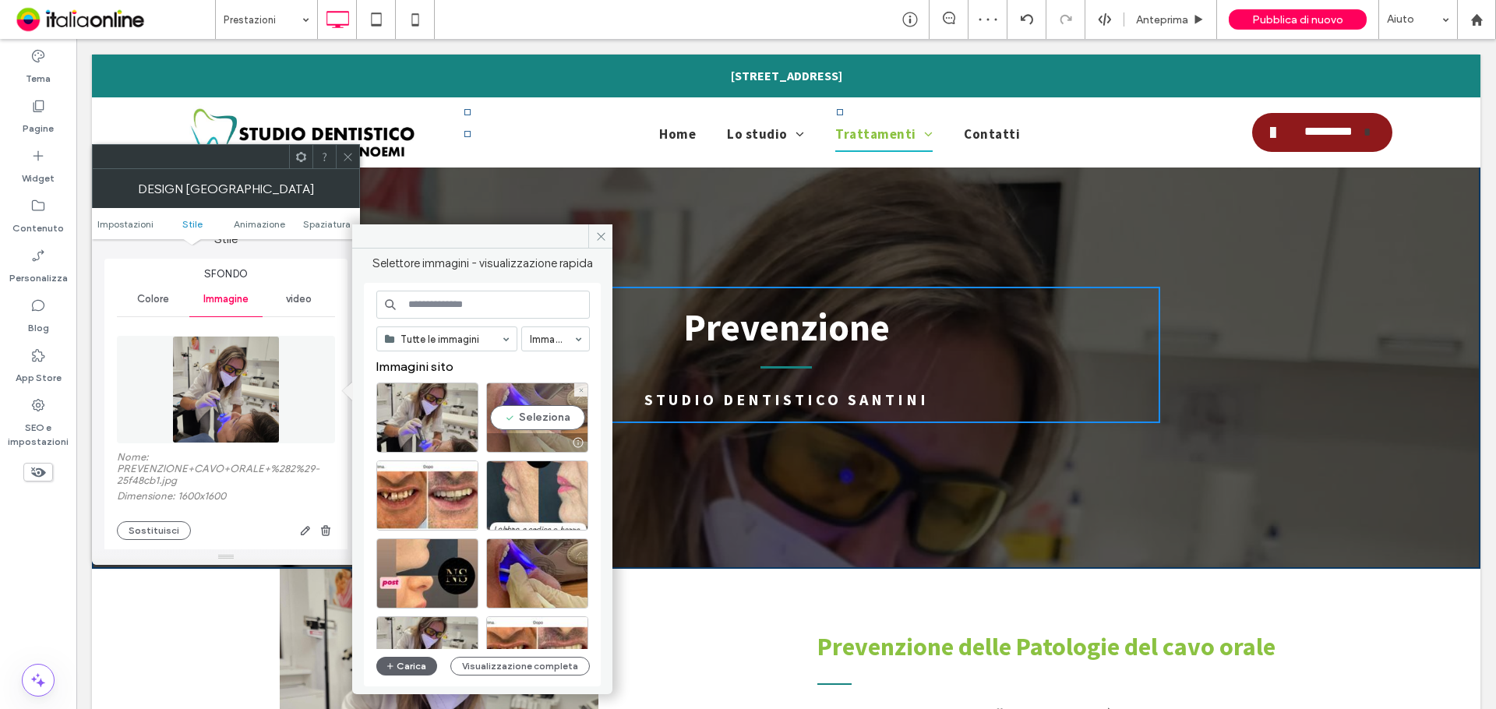
click at [525, 431] on div "Seleziona" at bounding box center [537, 418] width 102 height 70
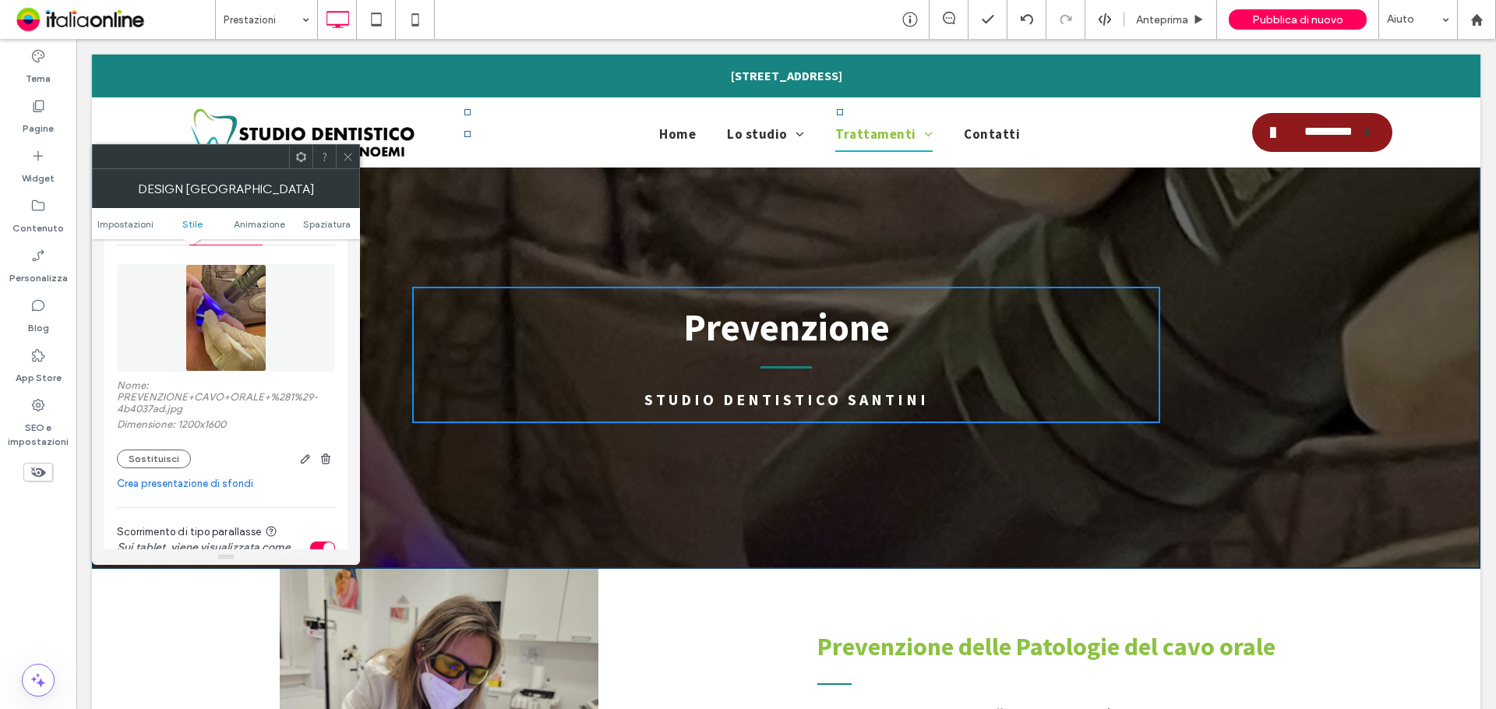
scroll to position [312, 0]
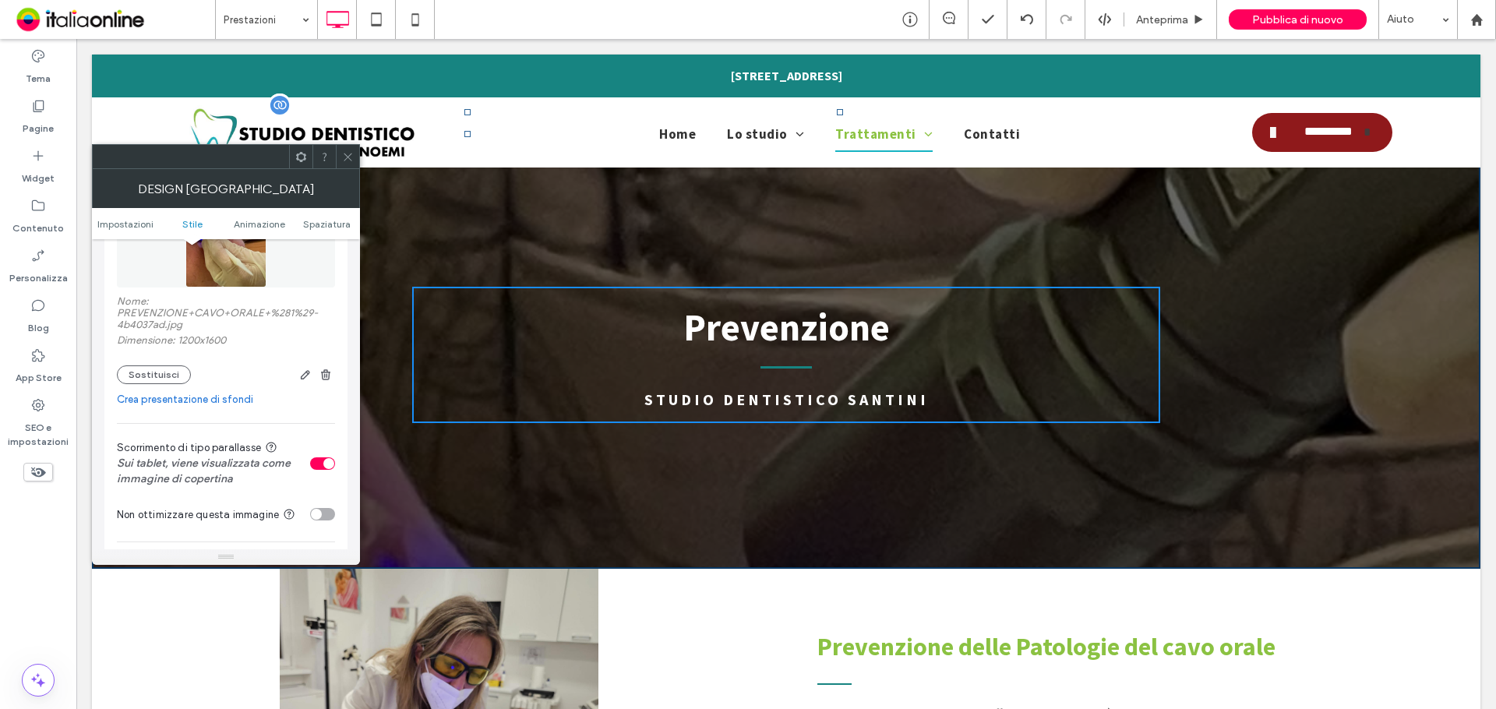
click at [333, 142] on img at bounding box center [302, 132] width 227 height 54
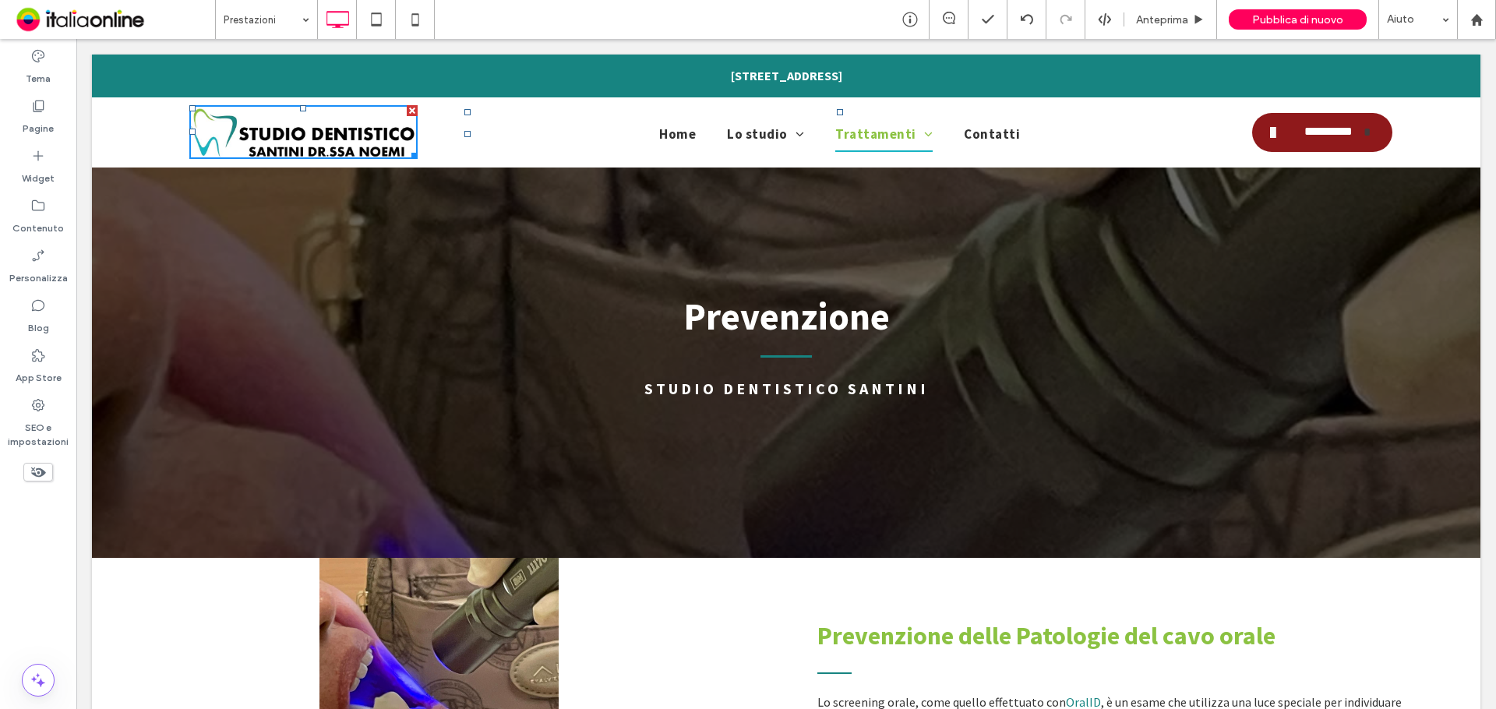
scroll to position [0, 0]
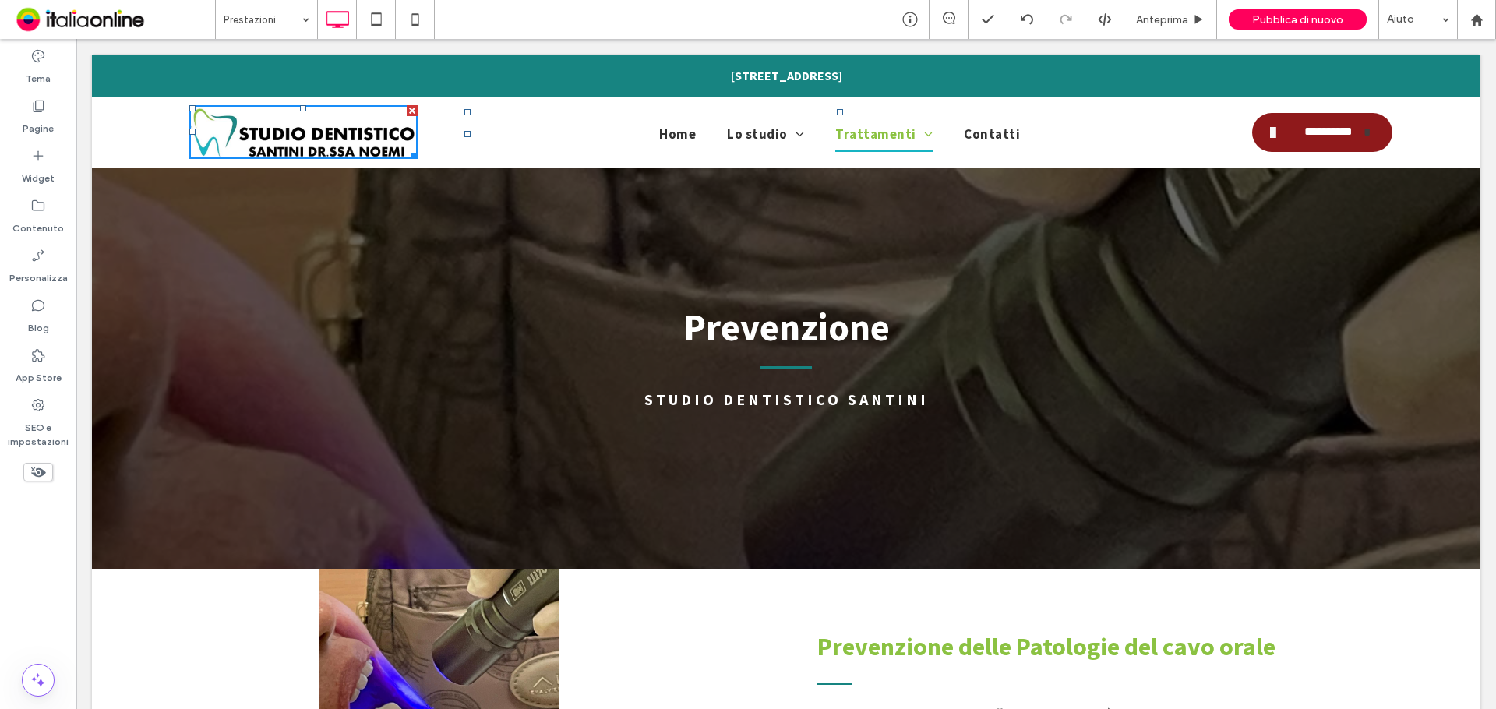
click at [354, 352] on header "Prevenzione Studio Dentistico Santini Click To Paste Riga + Aggiungi sezione" at bounding box center [786, 312] width 1388 height 514
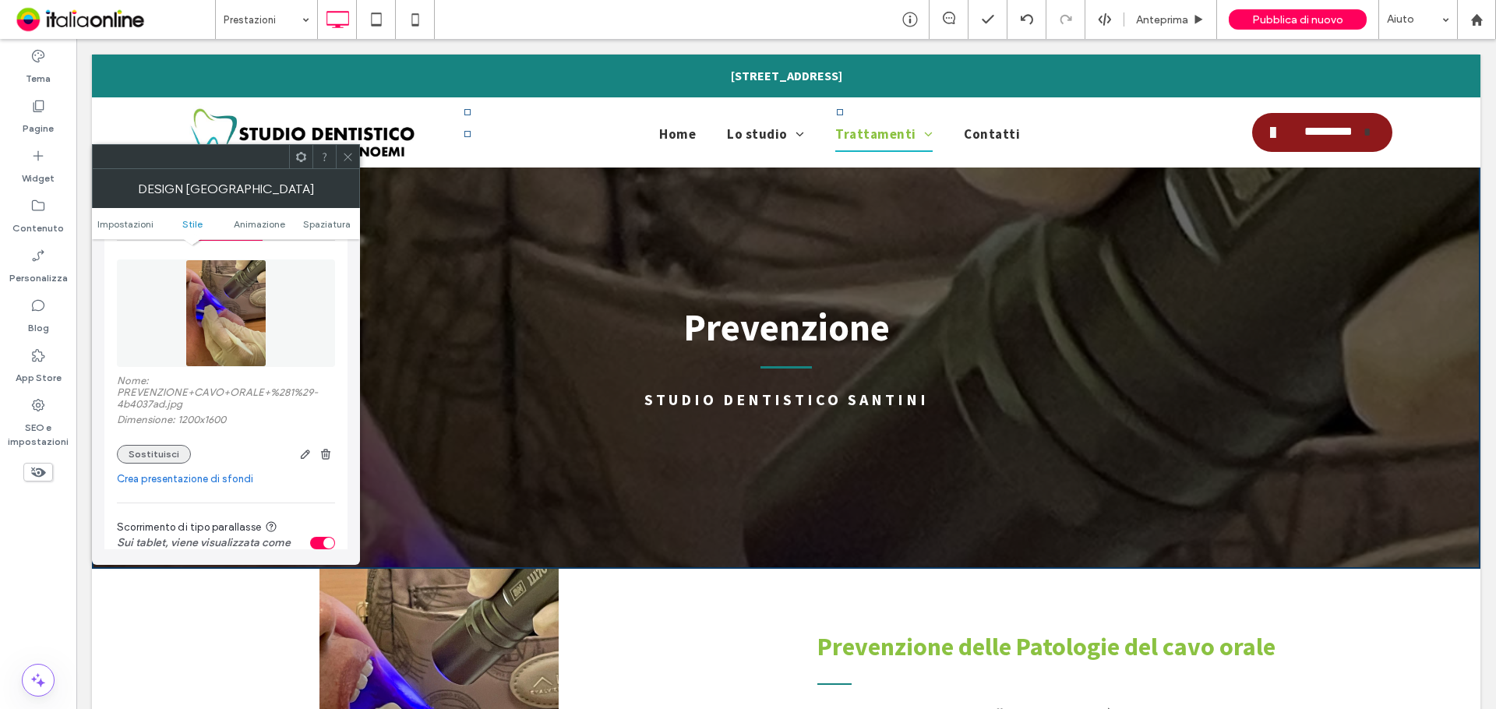
scroll to position [234, 0]
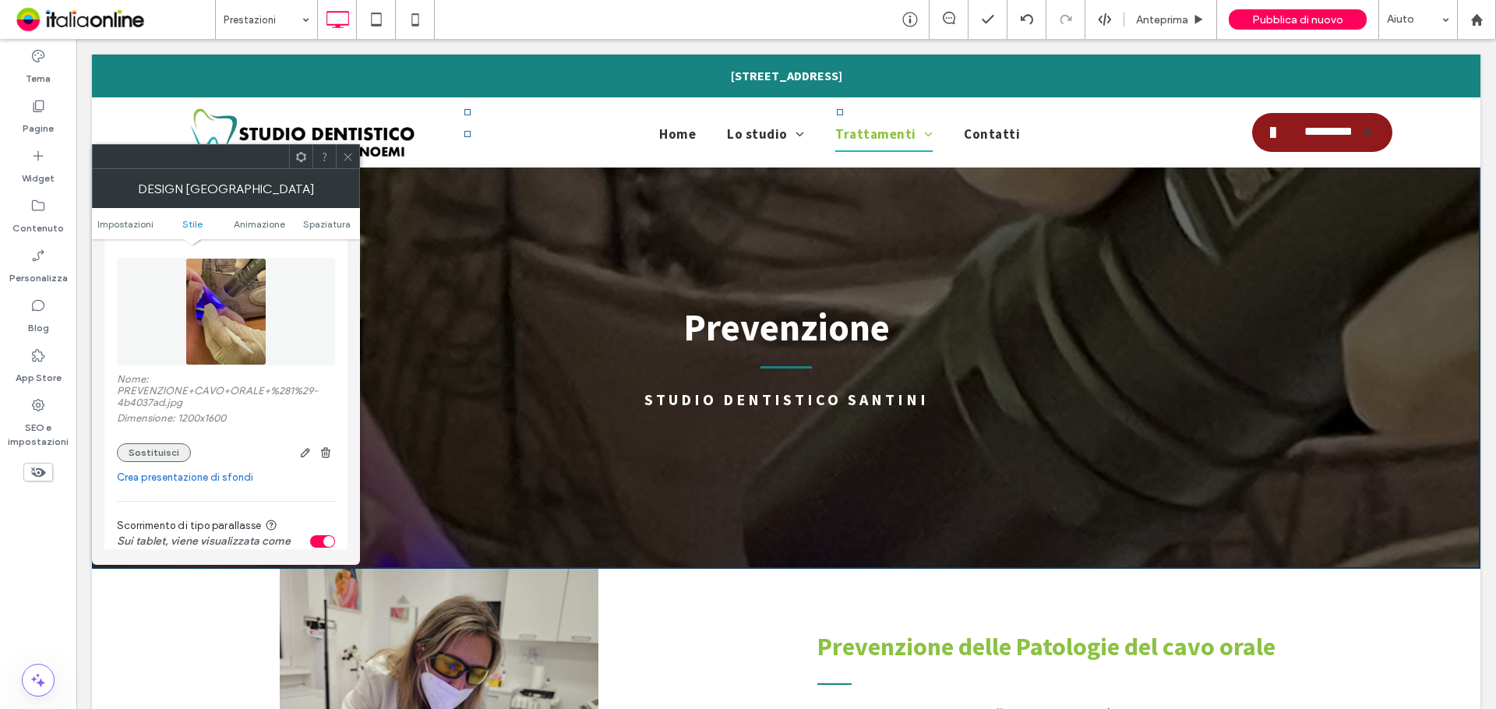
click at [163, 450] on button "Sostituisci" at bounding box center [154, 452] width 74 height 19
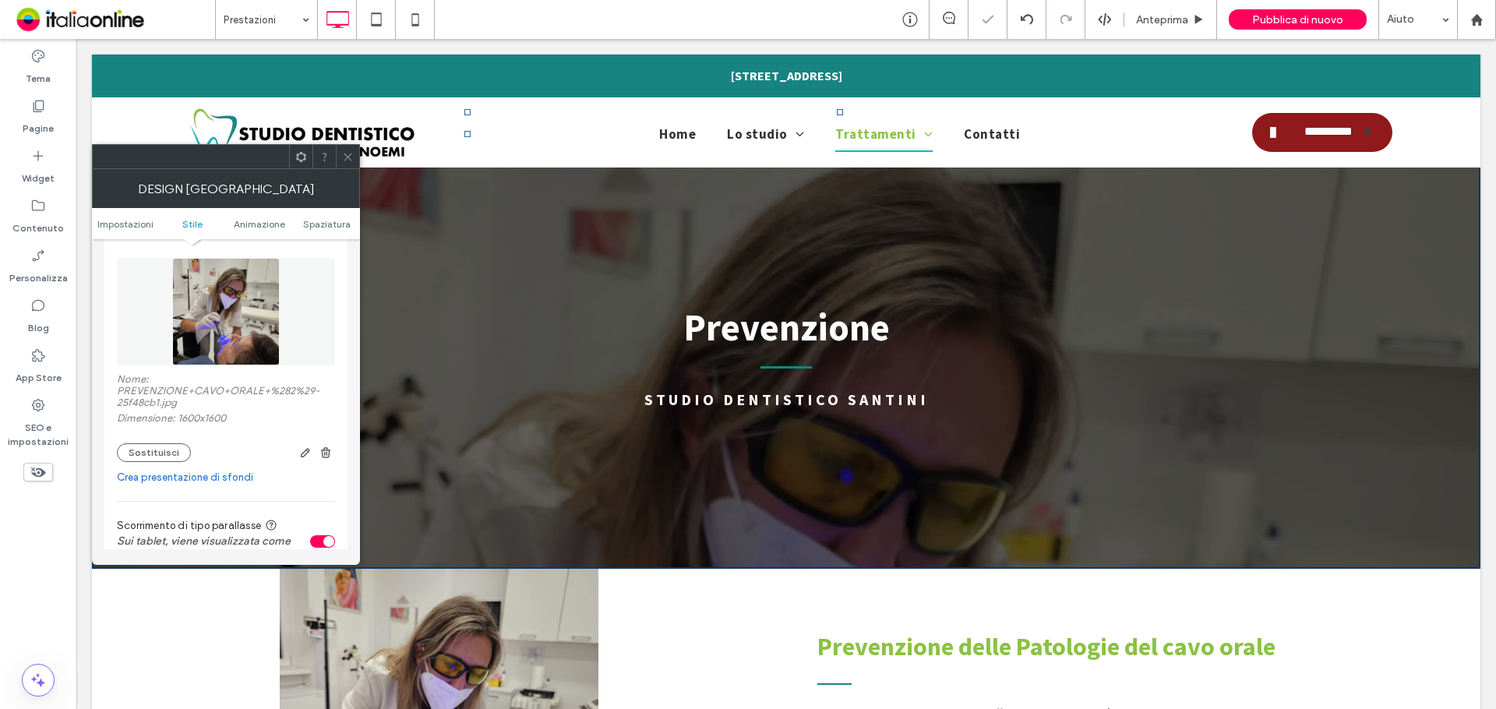
click at [352, 152] on icon at bounding box center [348, 157] width 12 height 12
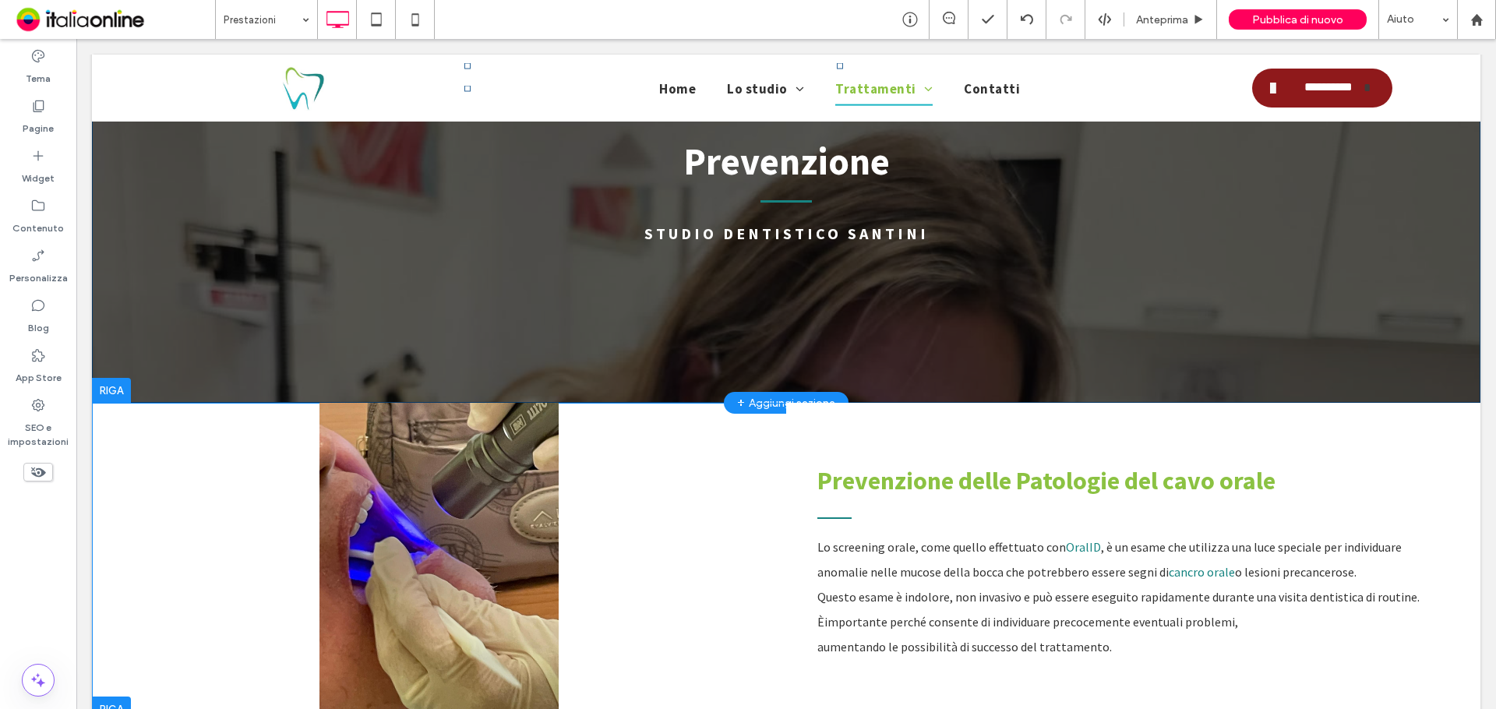
scroll to position [156, 0]
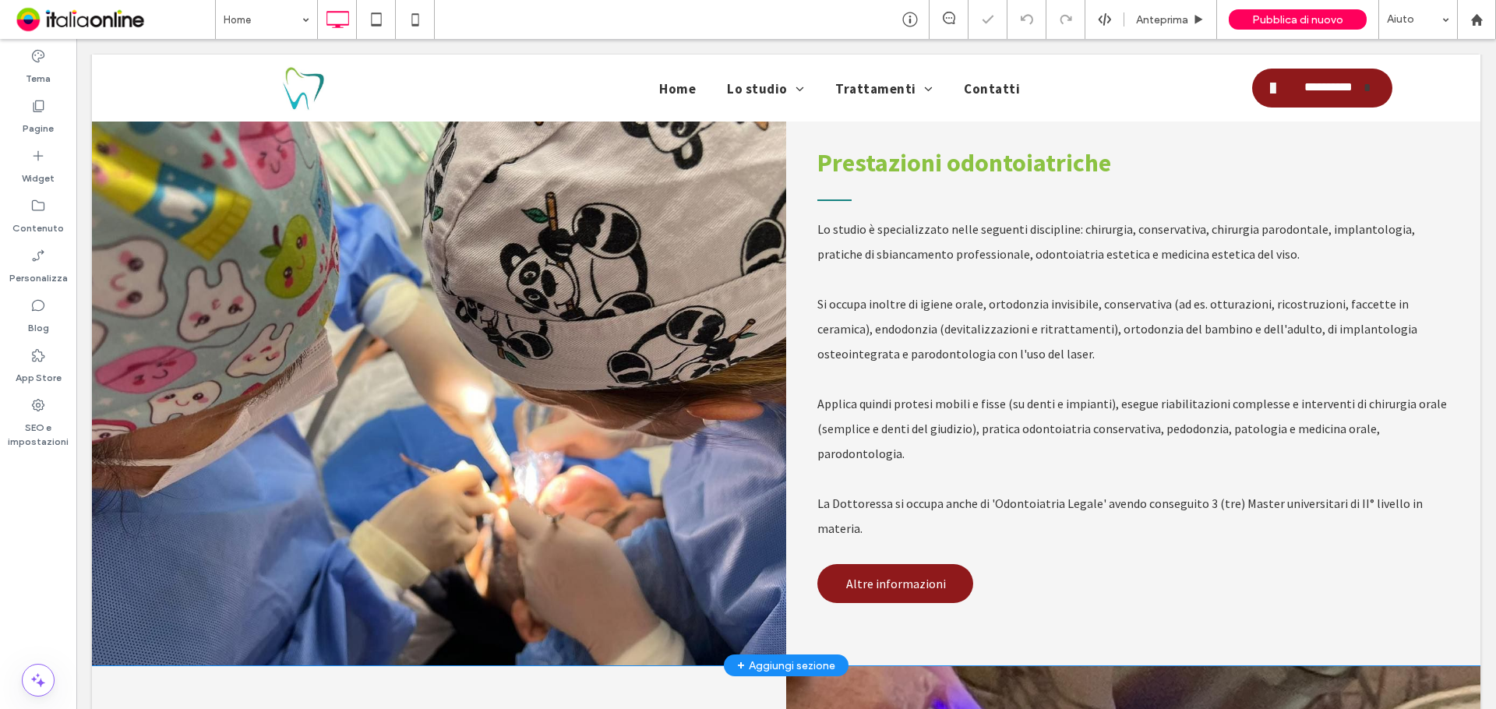
scroll to position [623, 0]
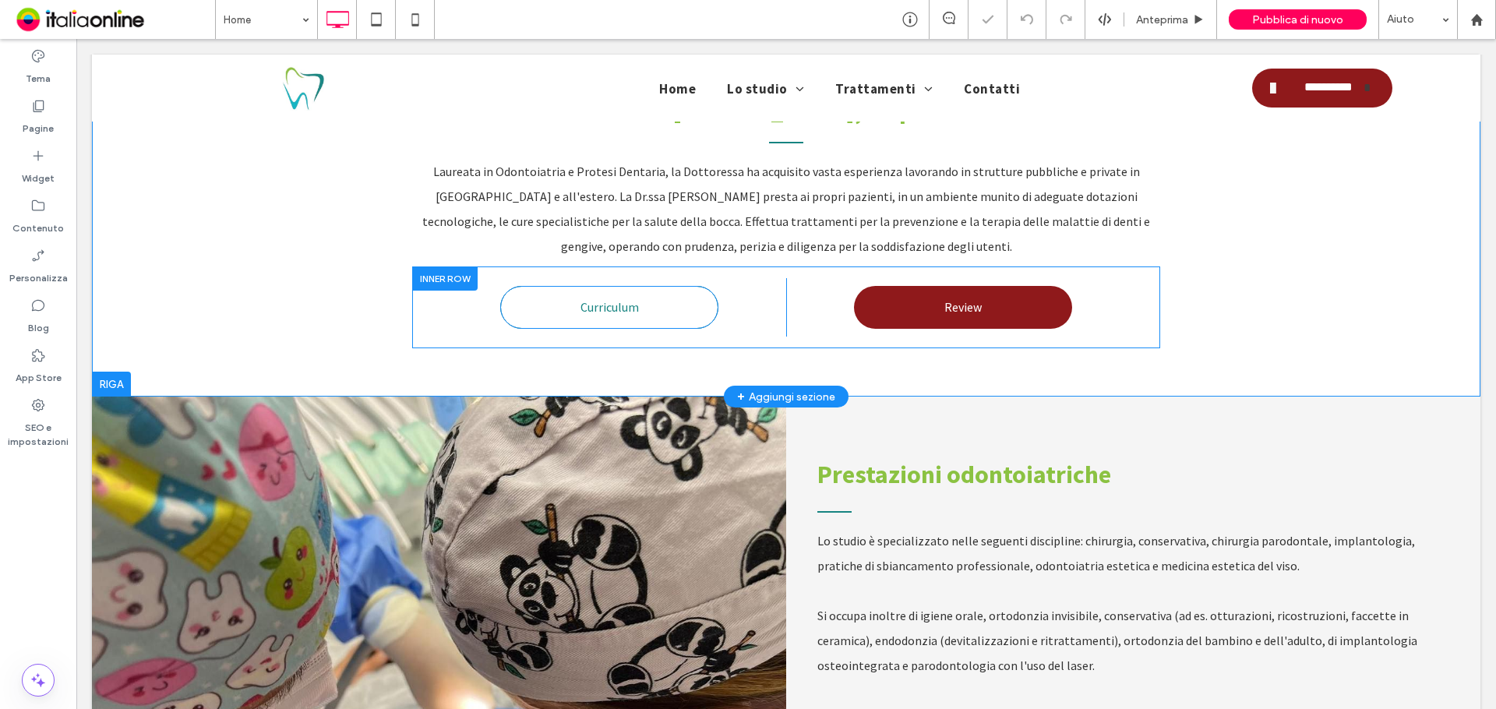
click at [601, 291] on span "Curriculum" at bounding box center [609, 306] width 58 height 31
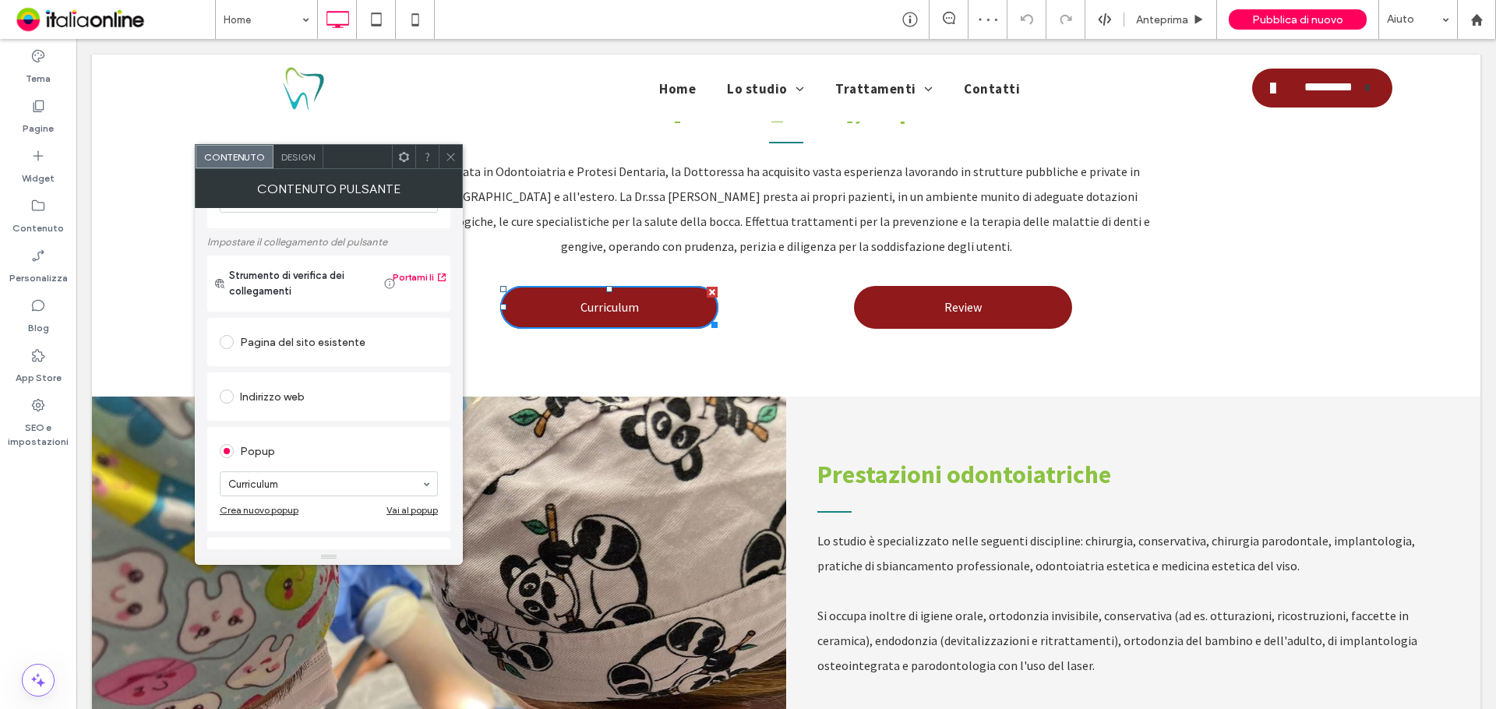
scroll to position [190, 0]
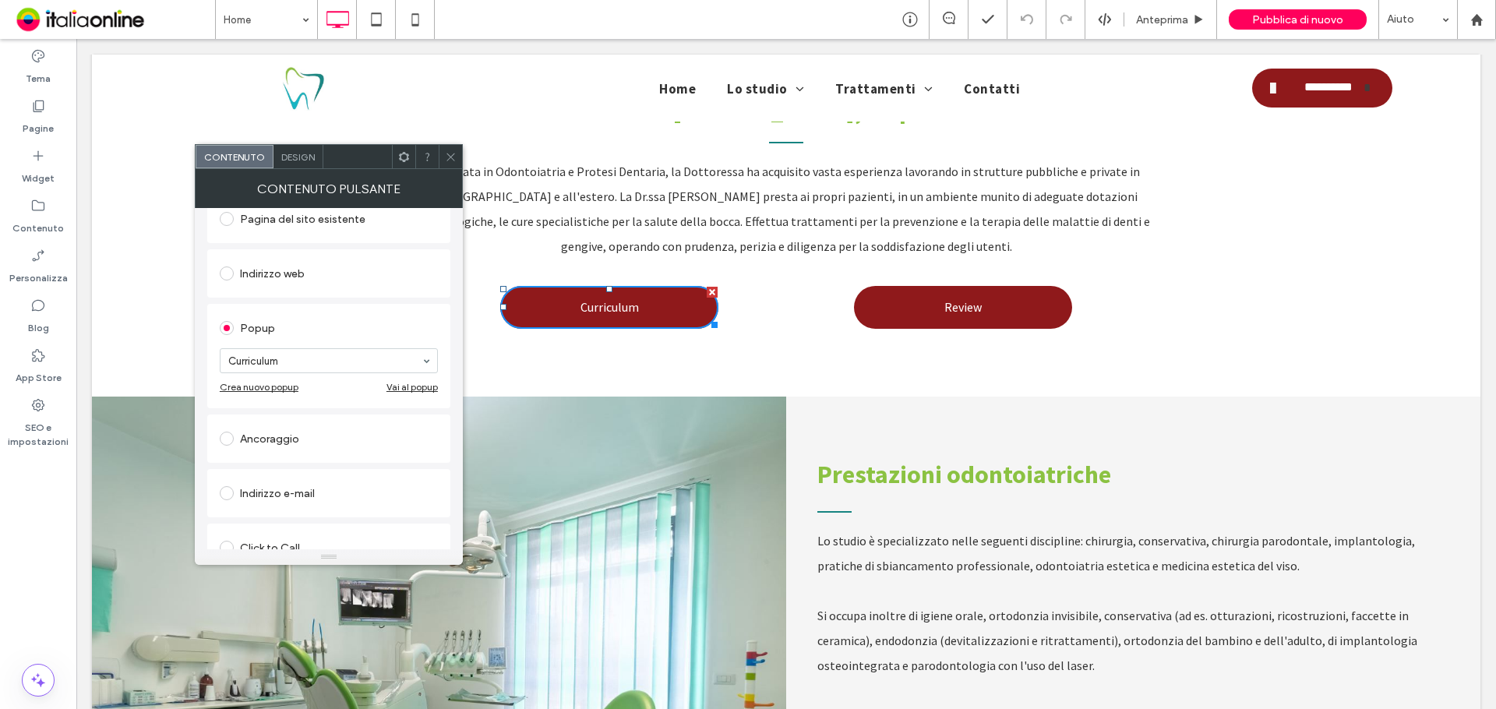
click at [400, 390] on div "Vai al popup" at bounding box center [411, 387] width 51 height 12
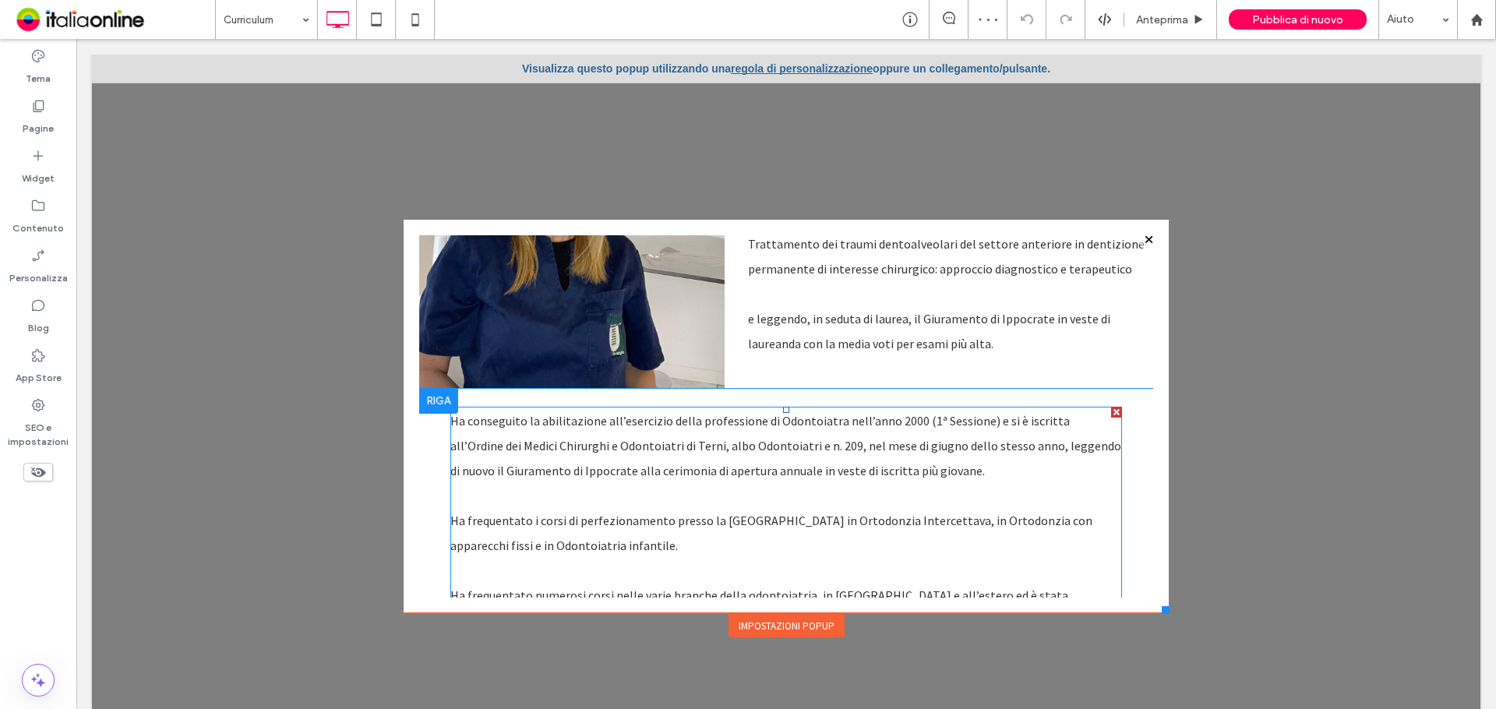
scroll to position [312, 0]
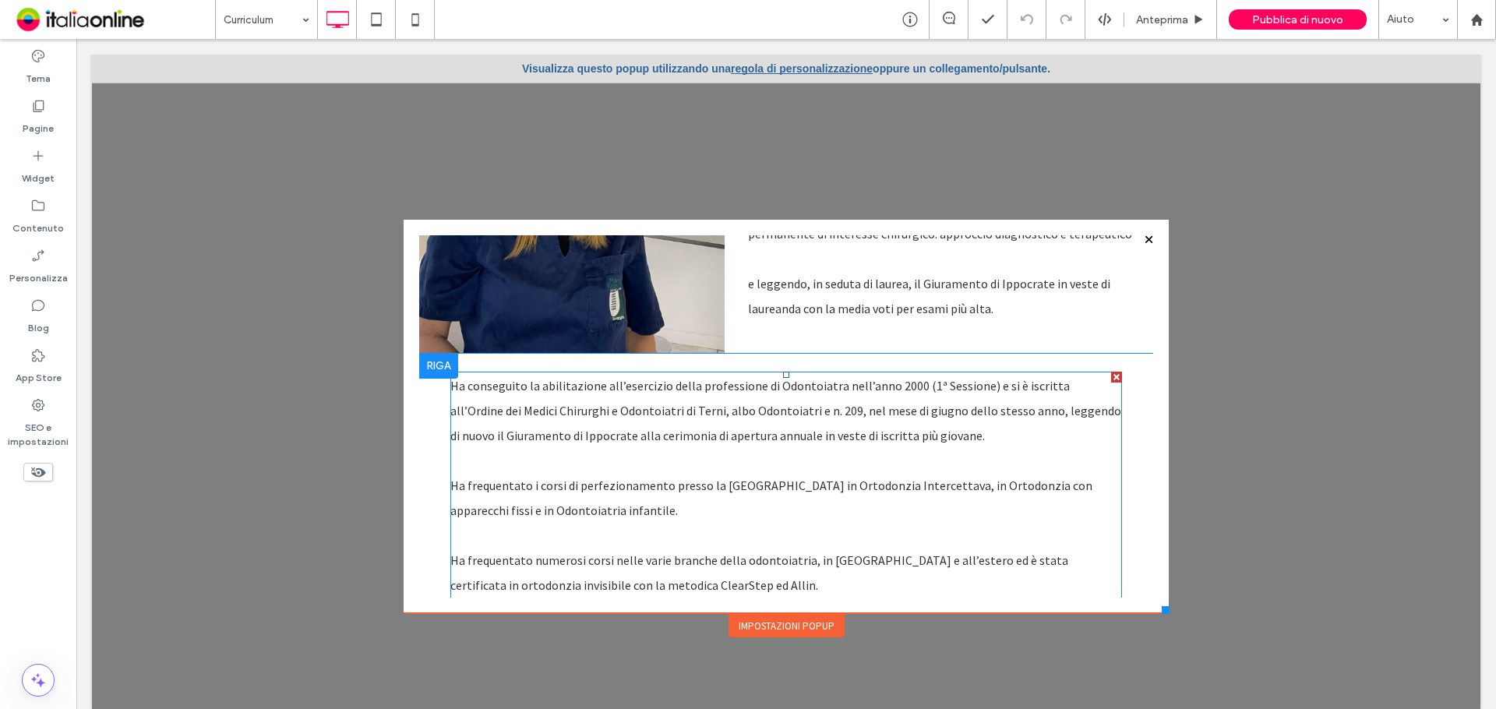
click at [555, 448] on p at bounding box center [786, 460] width 672 height 25
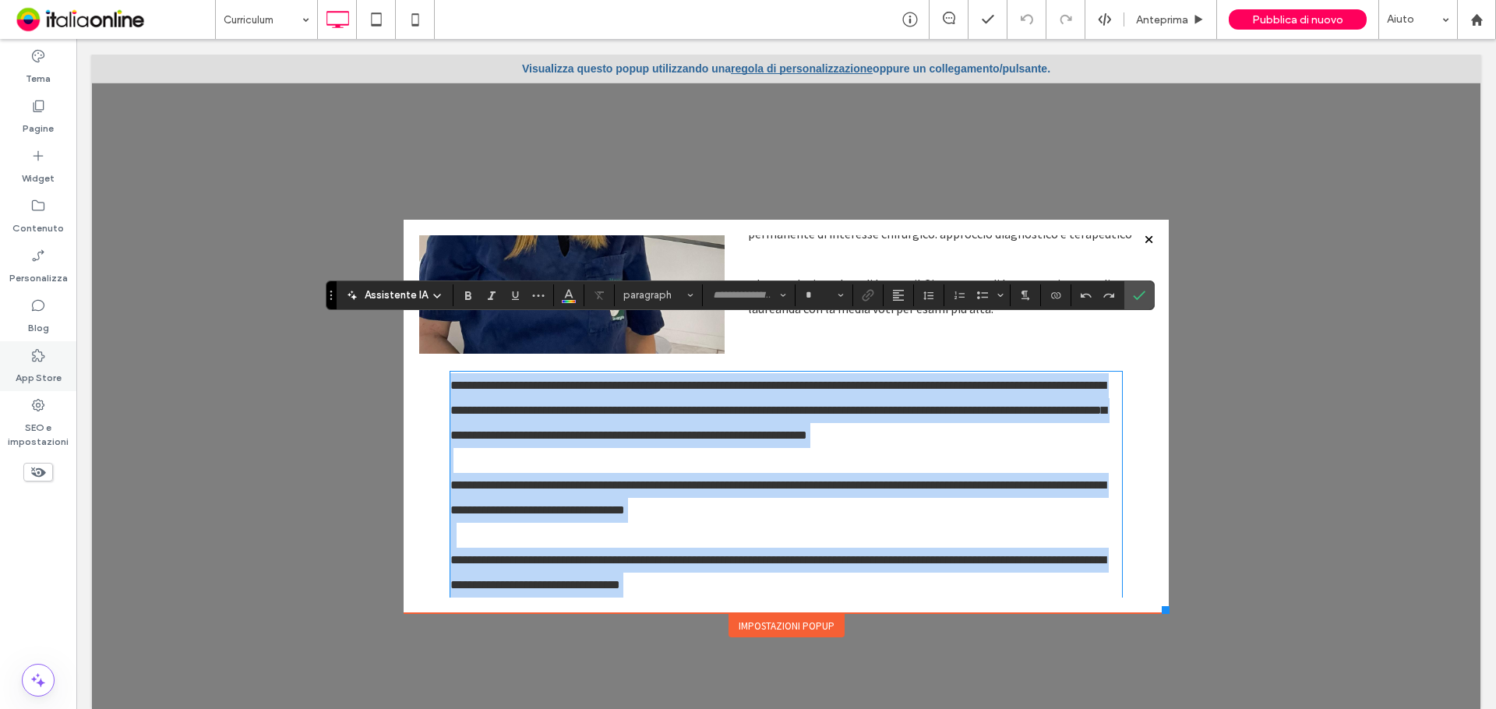
type input "**********"
type input "**"
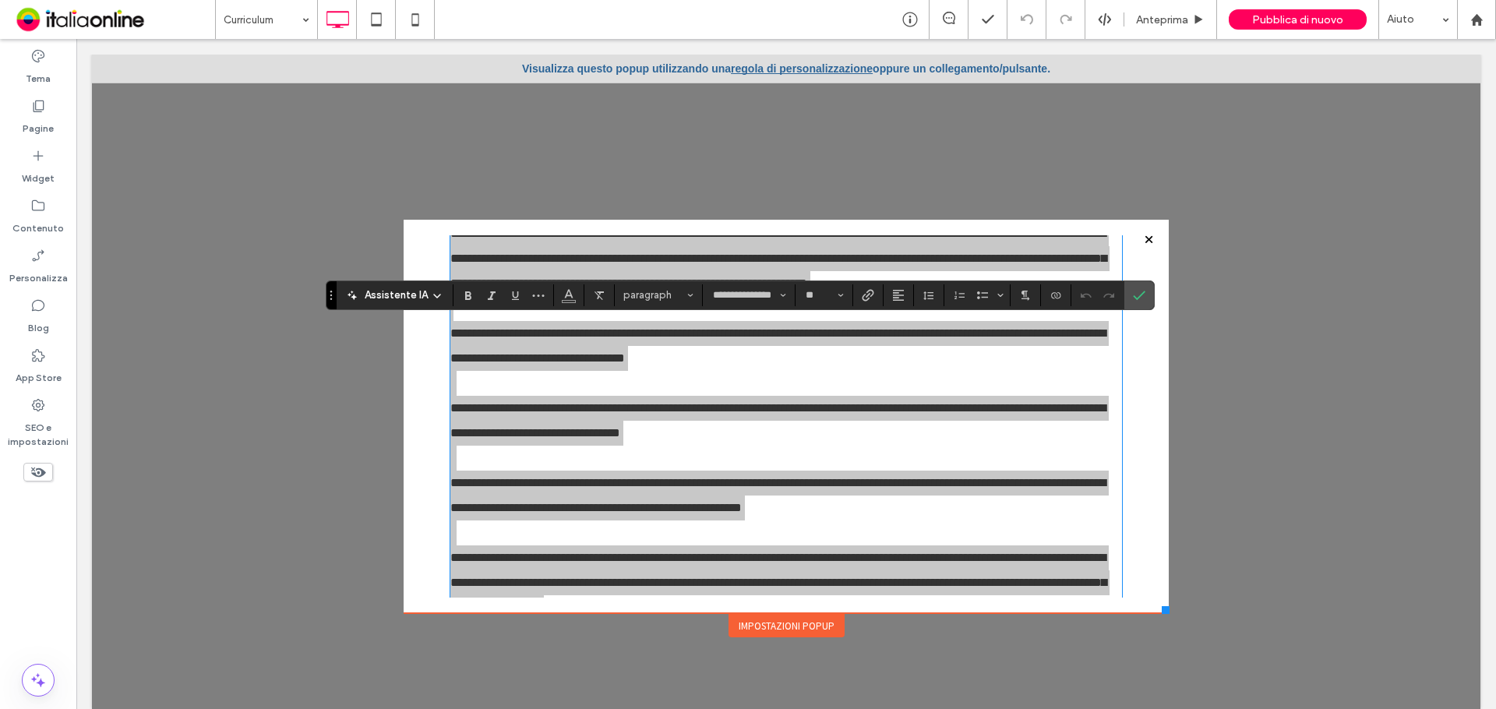
scroll to position [467, 0]
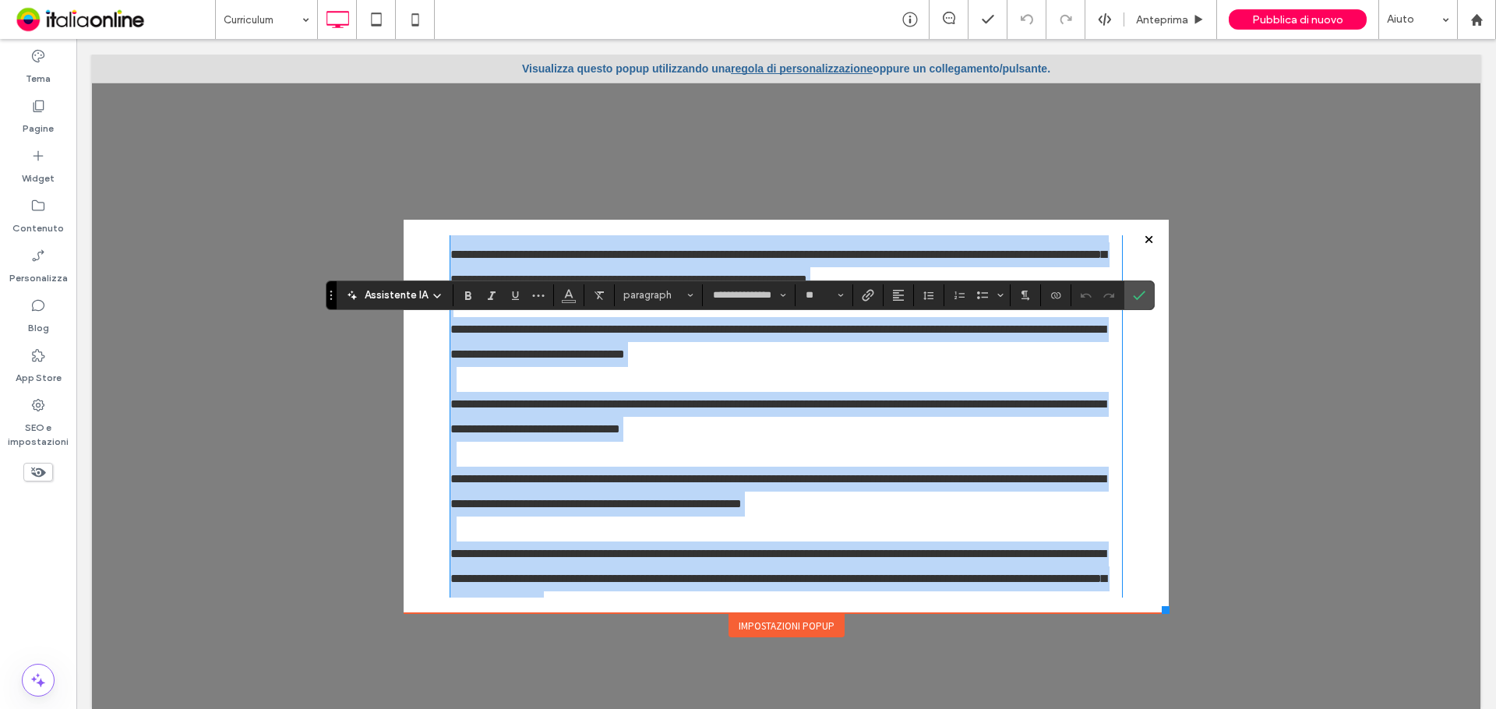
click at [913, 467] on p "**********" at bounding box center [786, 492] width 672 height 50
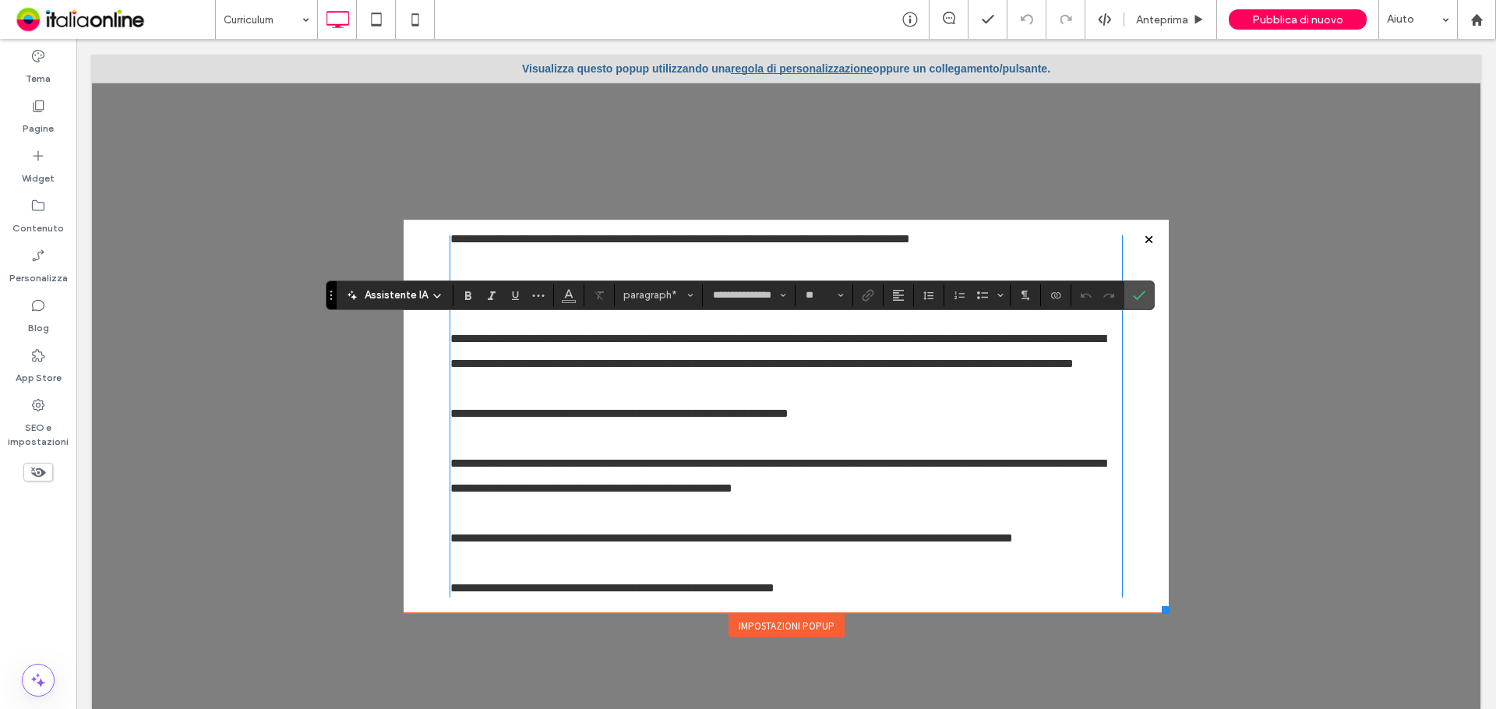
scroll to position [1558, 0]
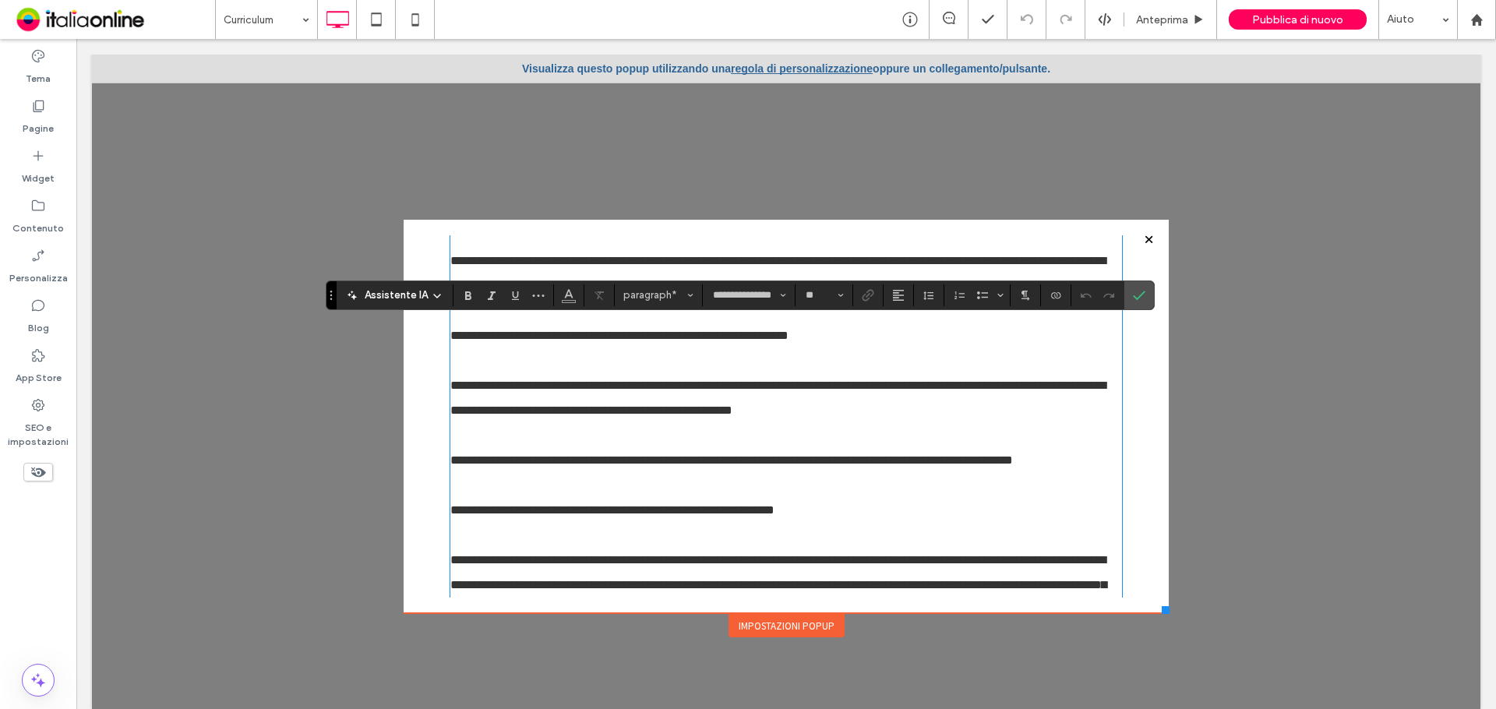
click at [1212, 279] on div at bounding box center [786, 390] width 1388 height 670
click at [731, 69] on link "regola di personalizzazione" at bounding box center [802, 68] width 142 height 12
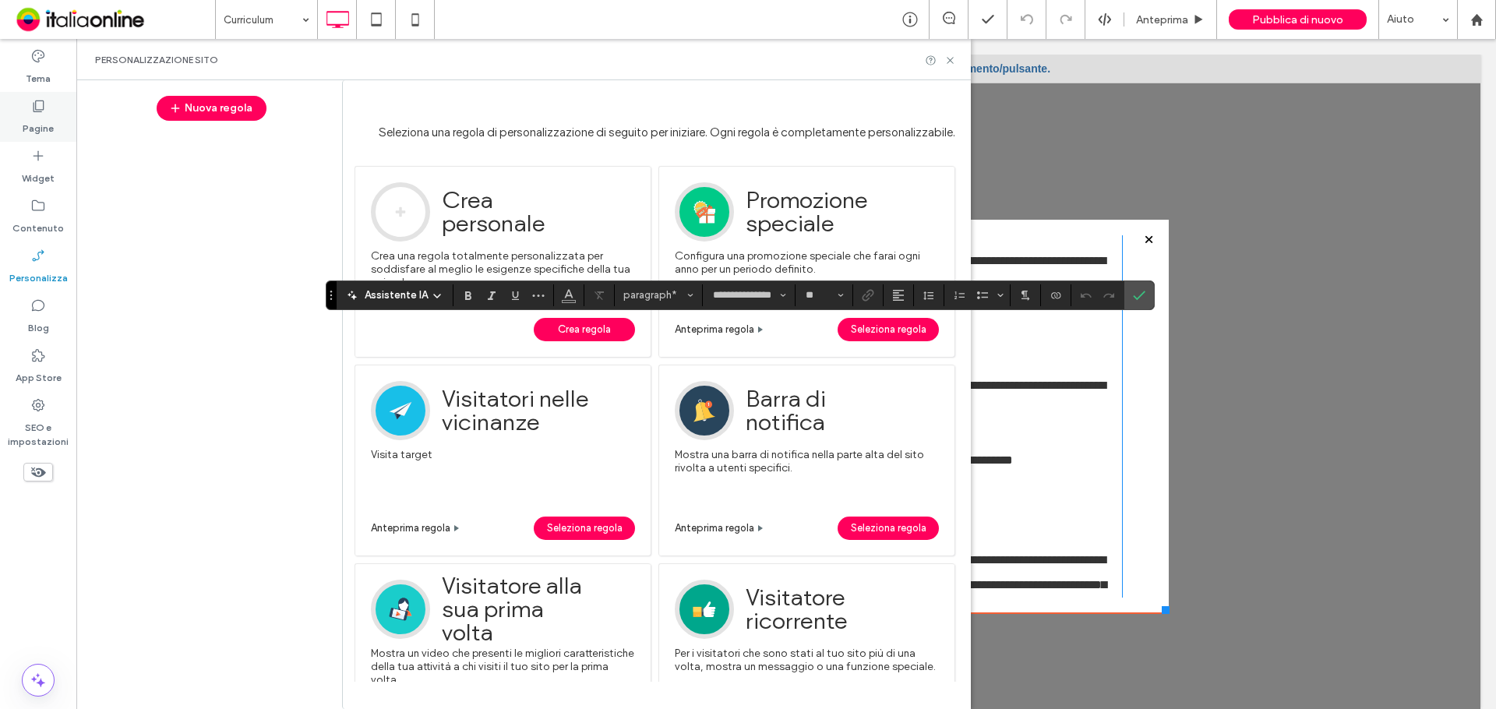
click at [25, 122] on label "Pagine" at bounding box center [38, 125] width 31 height 22
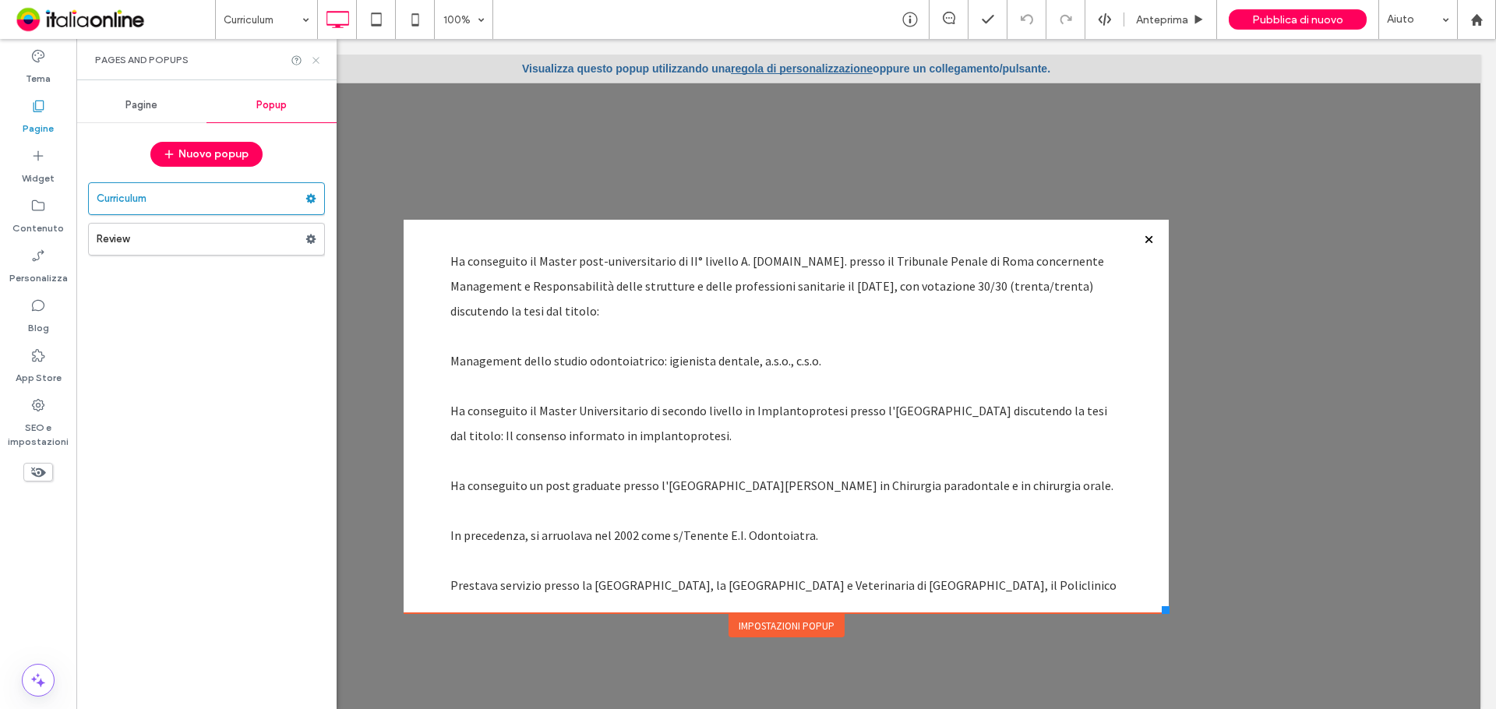
click at [313, 60] on icon at bounding box center [316, 61] width 12 height 12
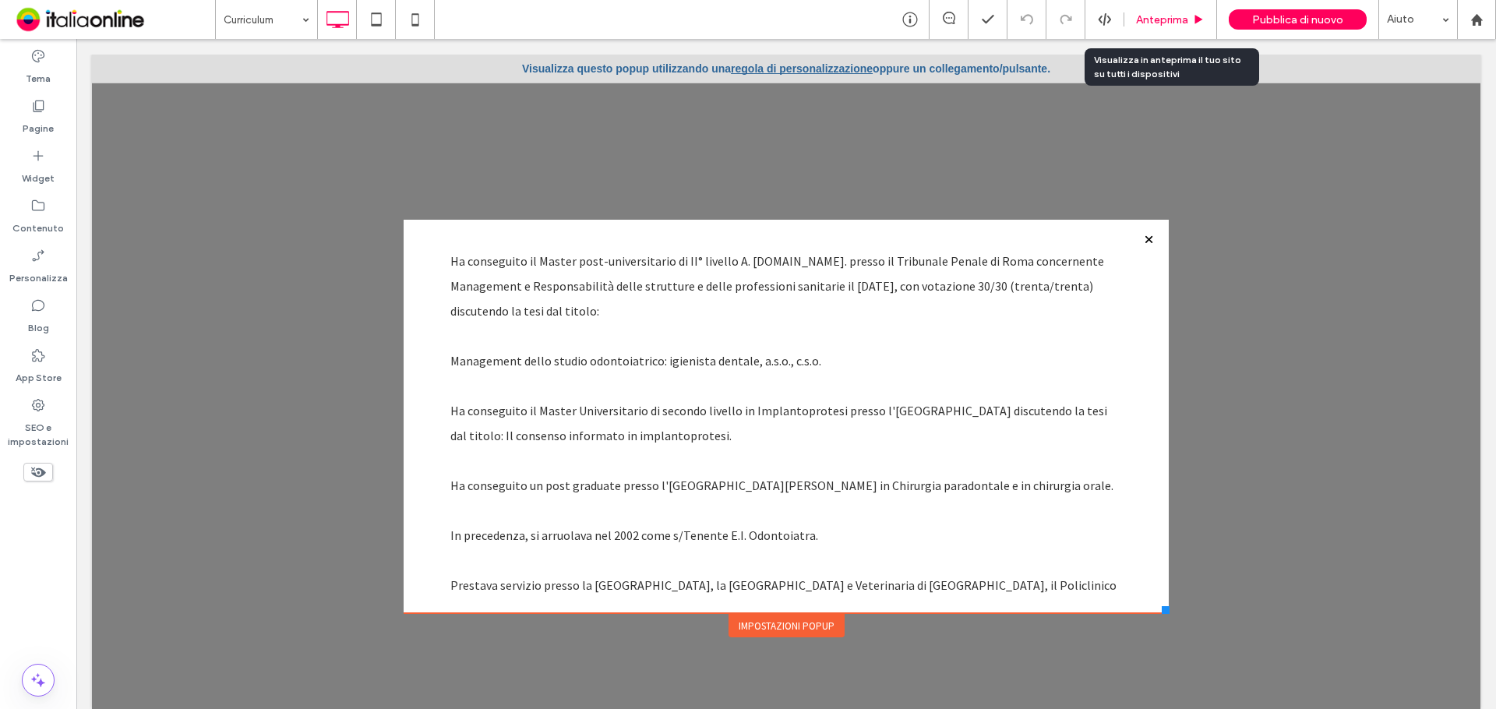
click at [1161, 16] on span "Anteprima" at bounding box center [1162, 19] width 52 height 13
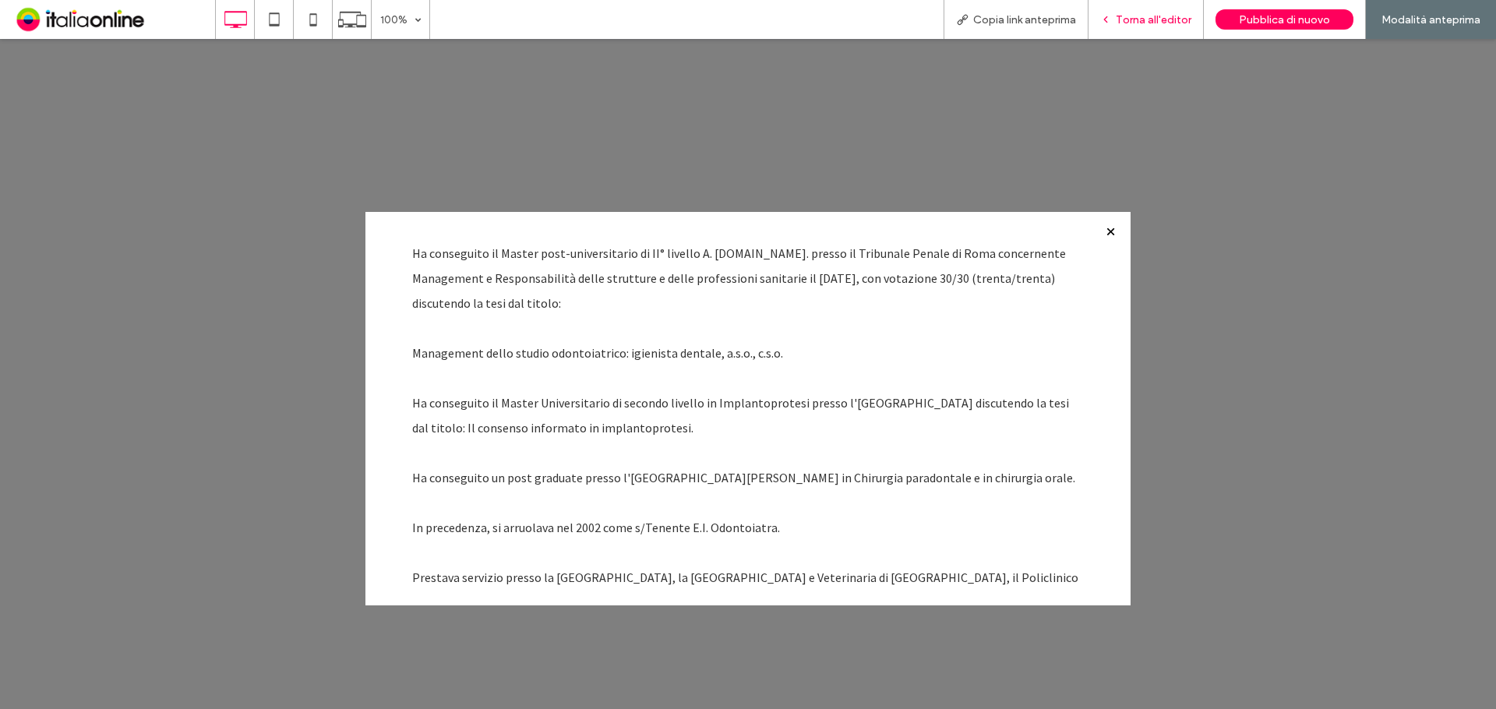
click at [1155, 20] on span "Torna all'editor" at bounding box center [1154, 19] width 76 height 13
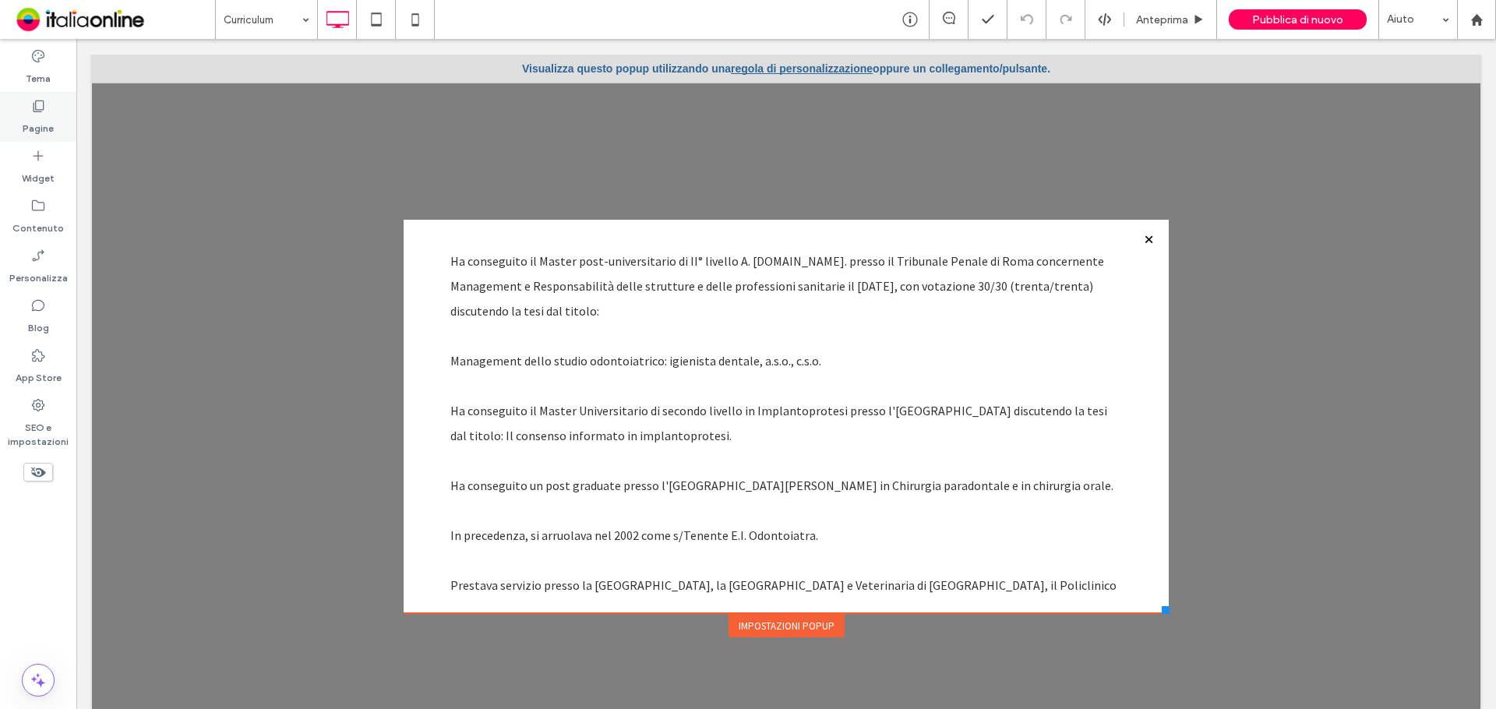
click at [39, 133] on label "Pagine" at bounding box center [38, 125] width 31 height 22
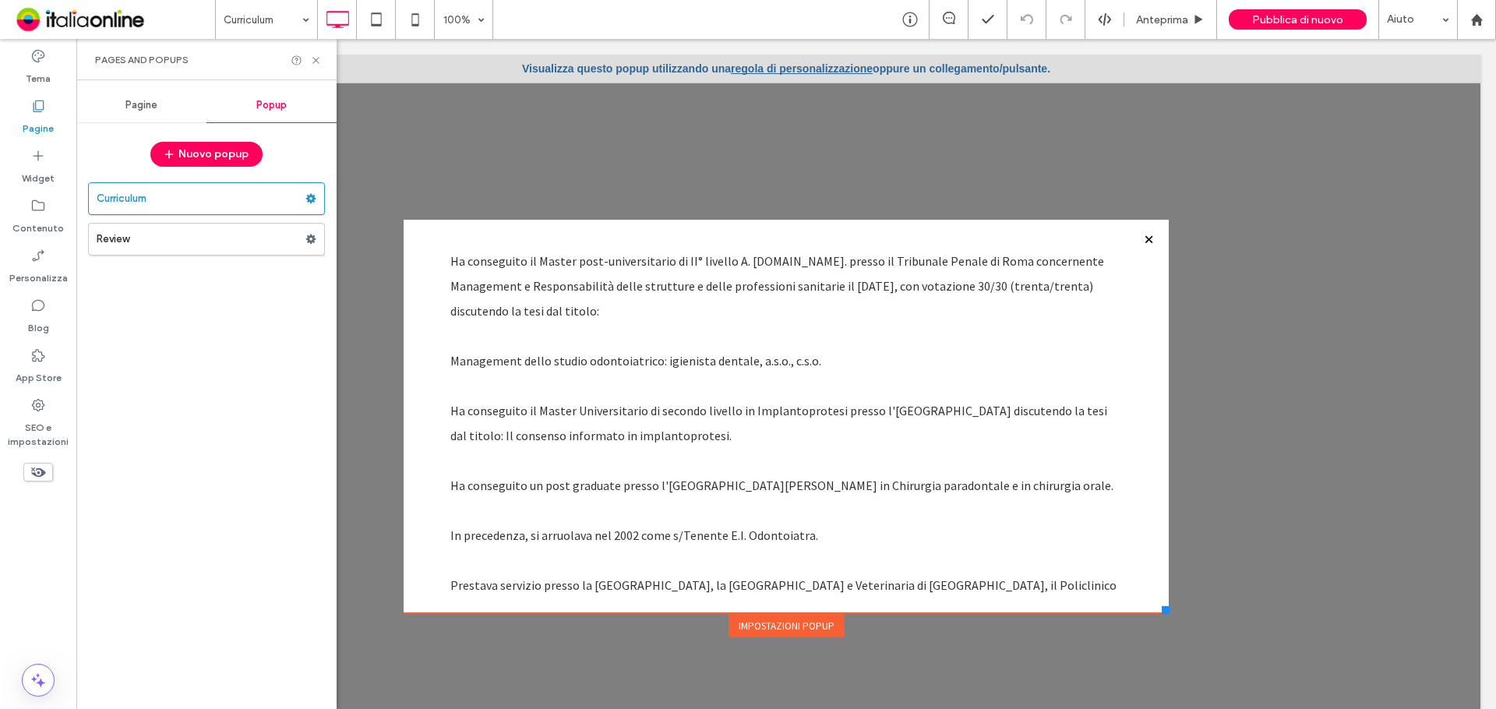
click at [157, 108] on span "Pagine" at bounding box center [141, 105] width 32 height 12
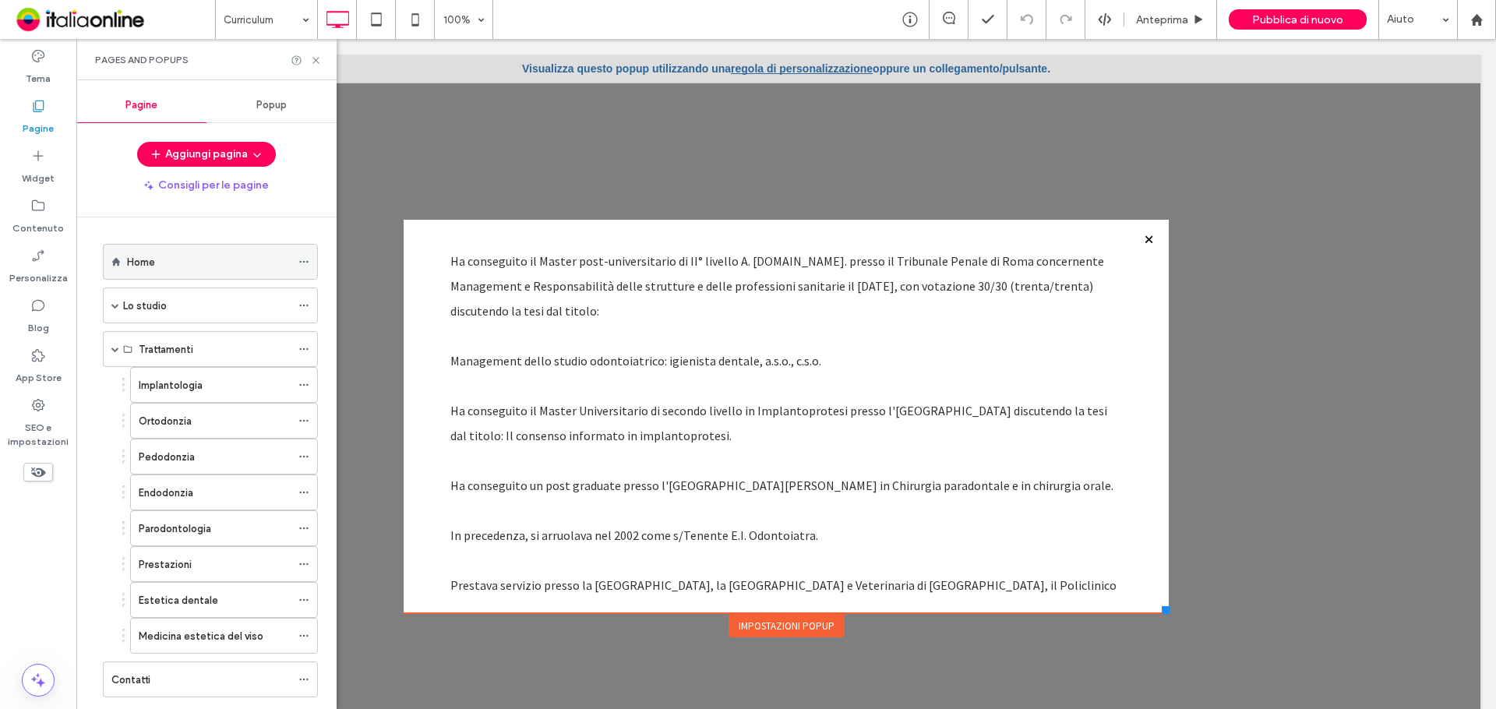
click at [202, 263] on div "Home" at bounding box center [209, 262] width 164 height 16
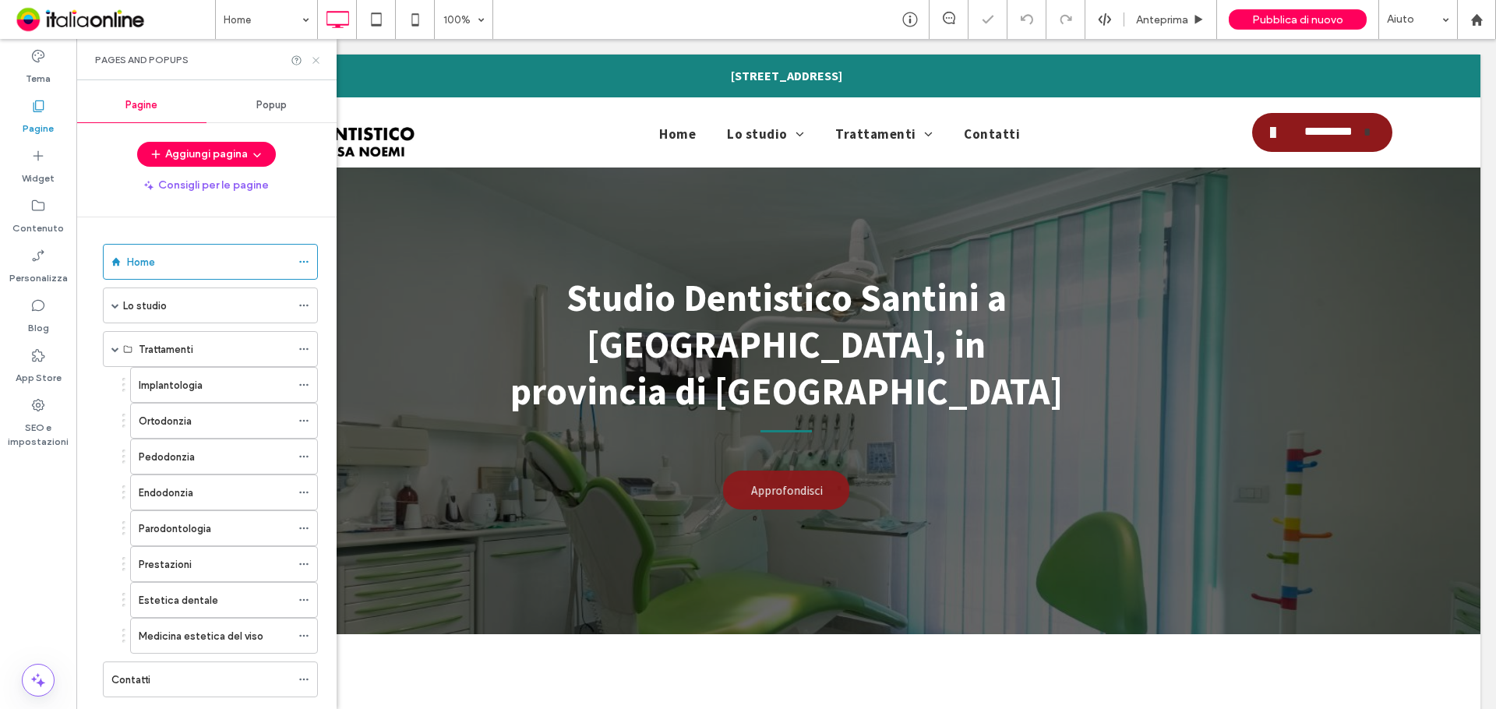
click at [316, 55] on icon at bounding box center [316, 61] width 12 height 12
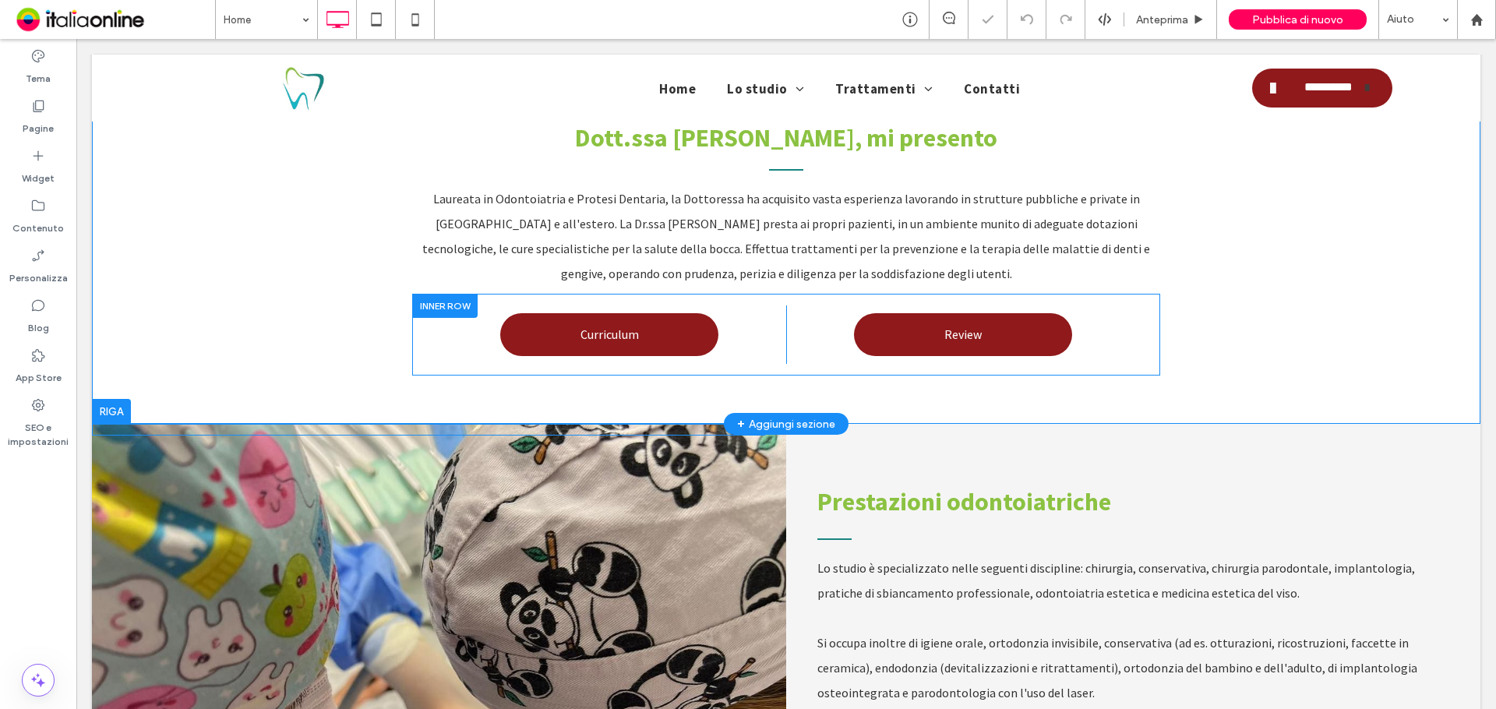
scroll to position [623, 0]
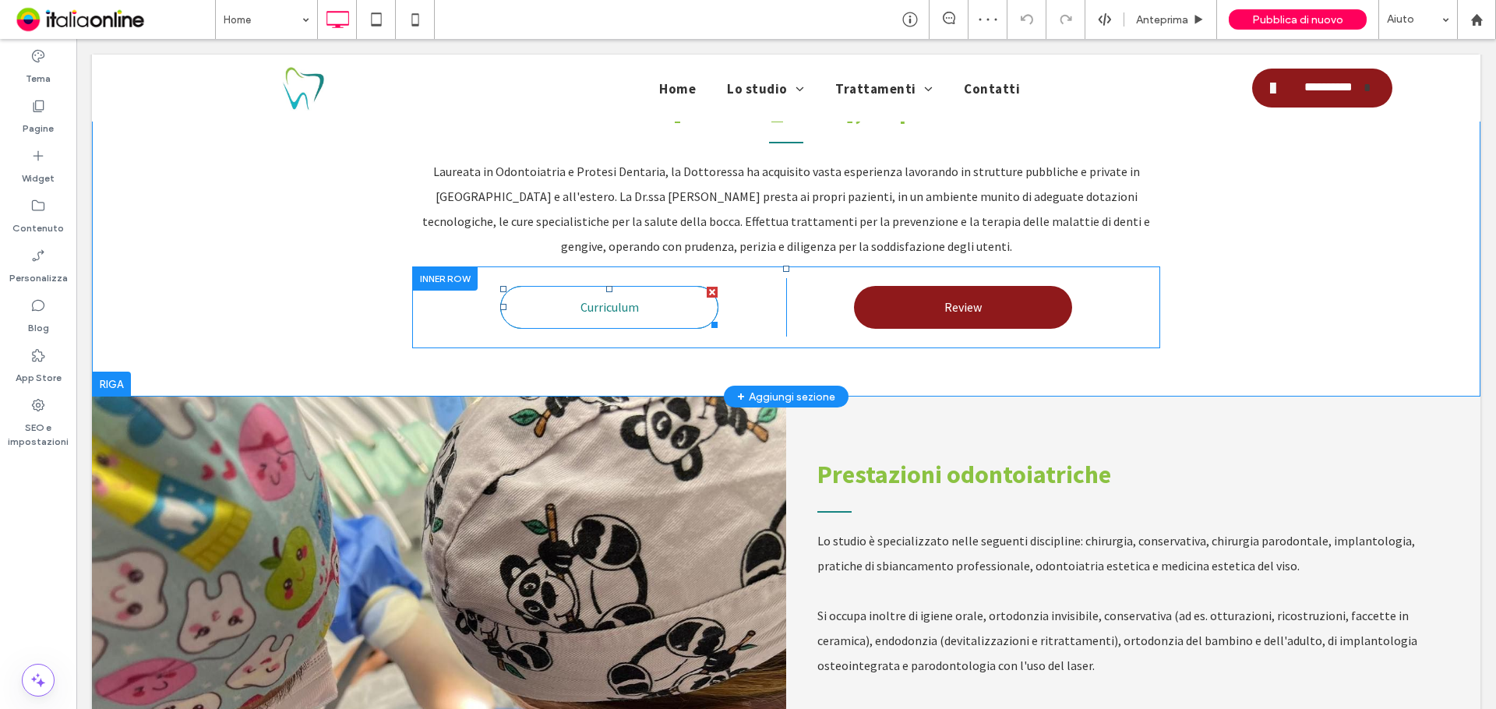
click at [633, 286] on link "Curriculum" at bounding box center [609, 307] width 218 height 43
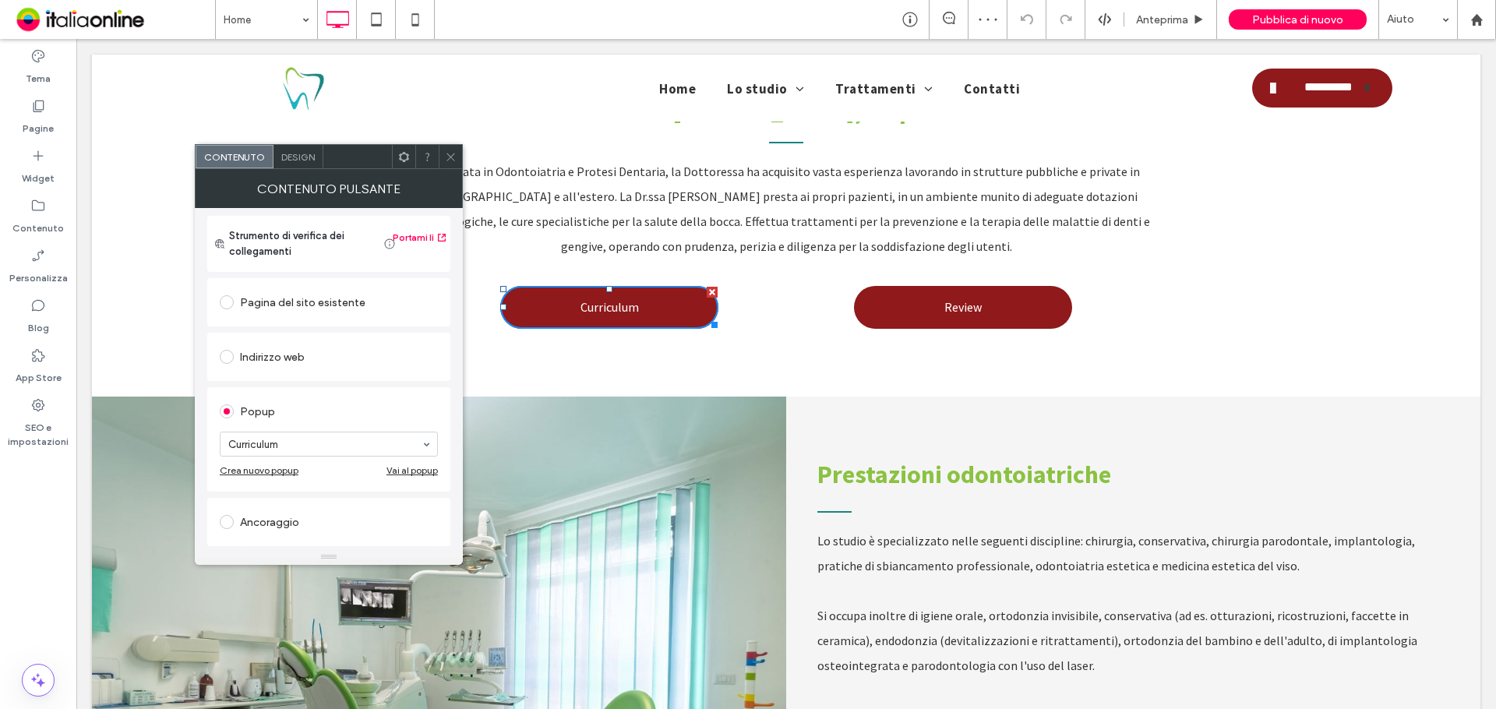
scroll to position [234, 0]
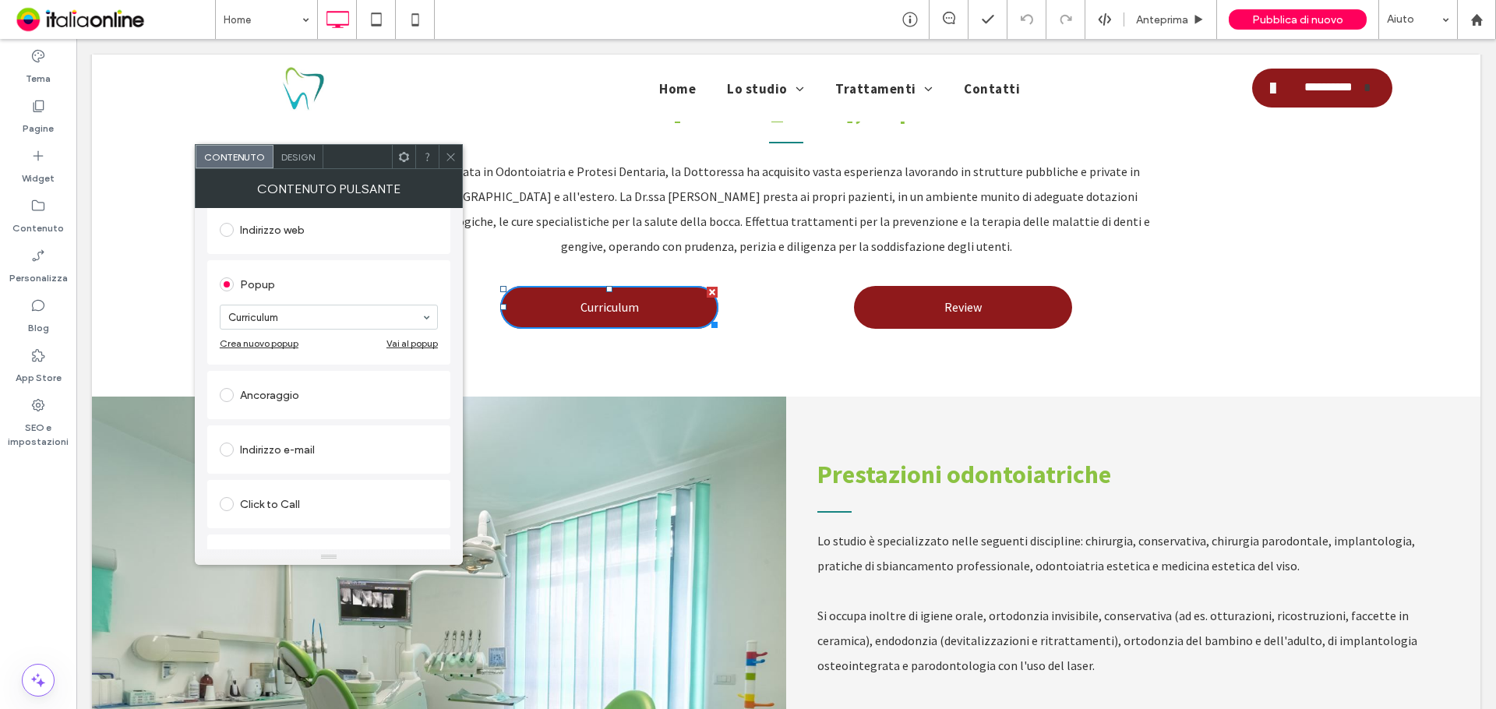
click at [446, 164] on span at bounding box center [451, 156] width 12 height 23
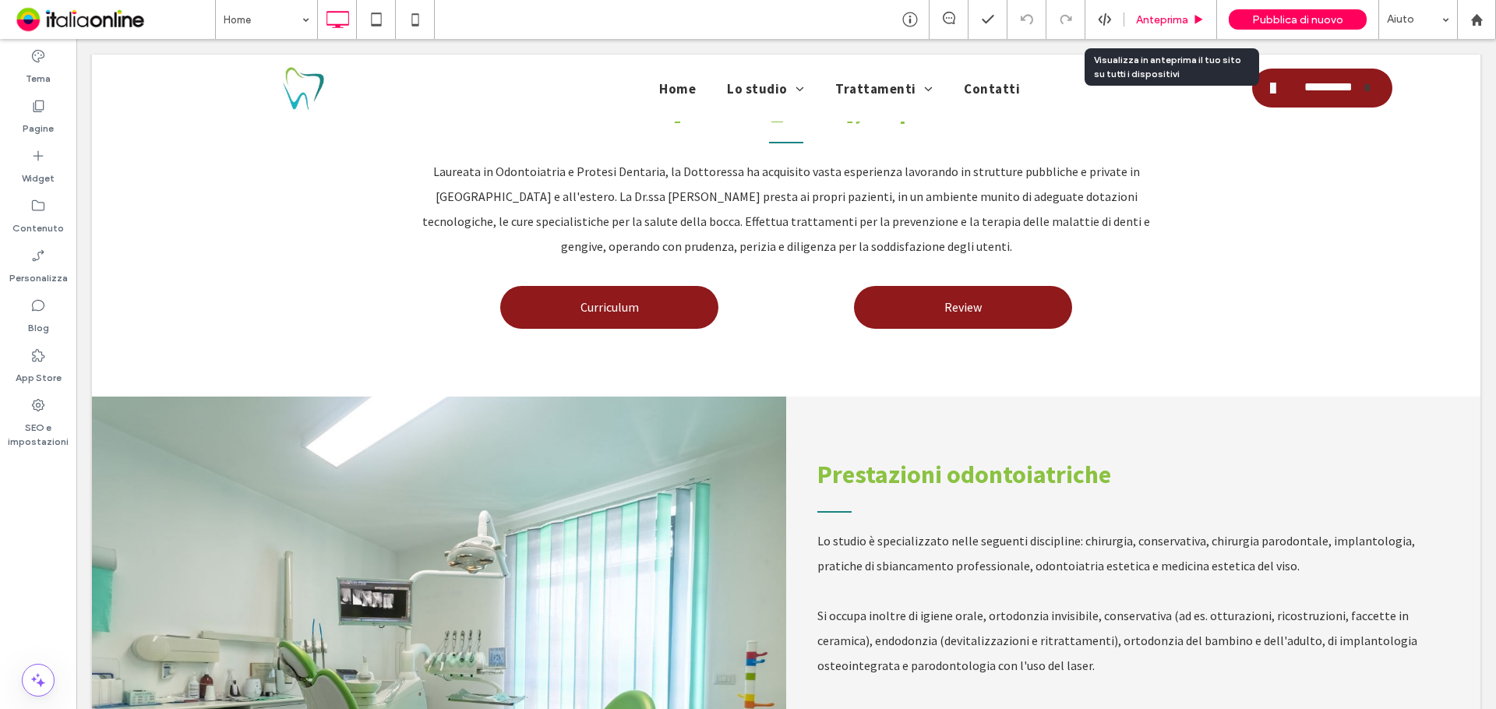
click at [1160, 10] on div "Anteprima" at bounding box center [1170, 19] width 93 height 39
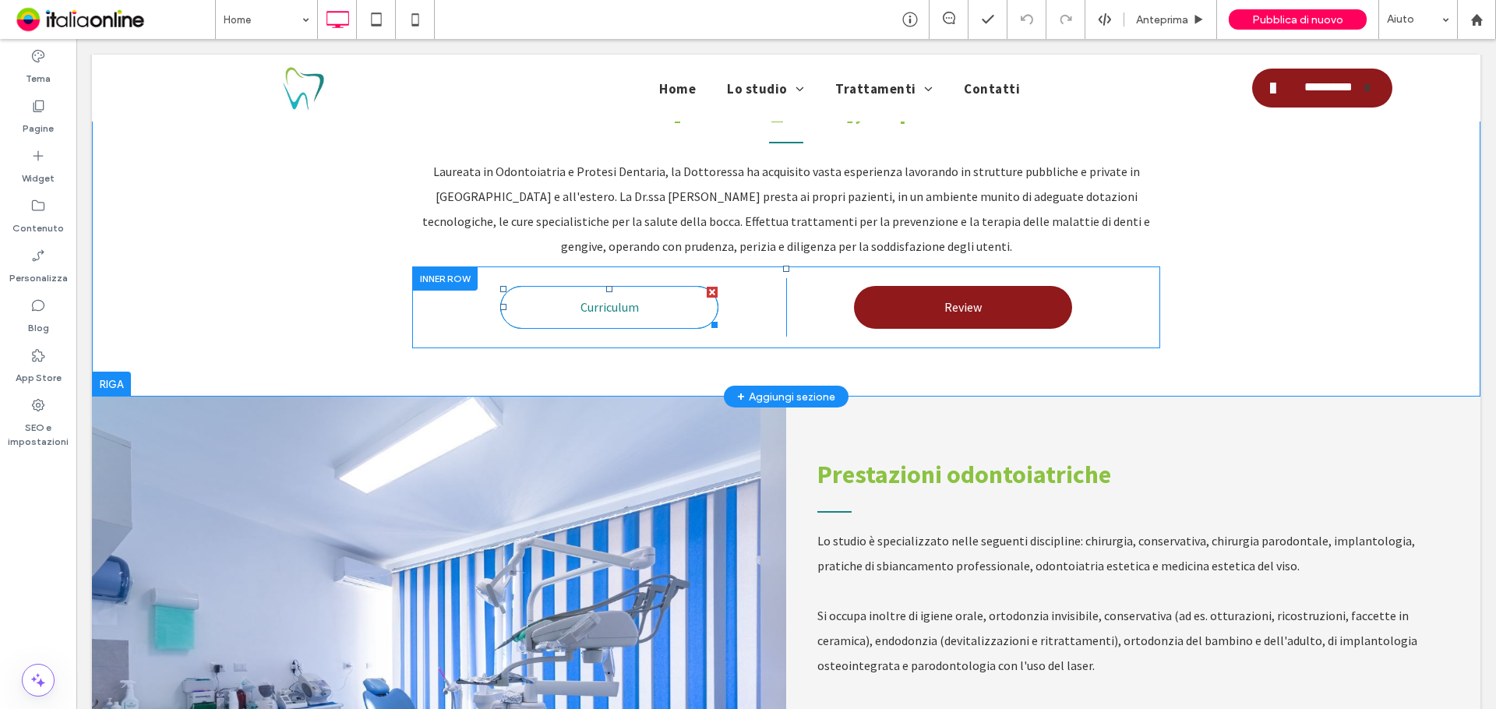
click at [629, 291] on span "Curriculum" at bounding box center [609, 306] width 58 height 31
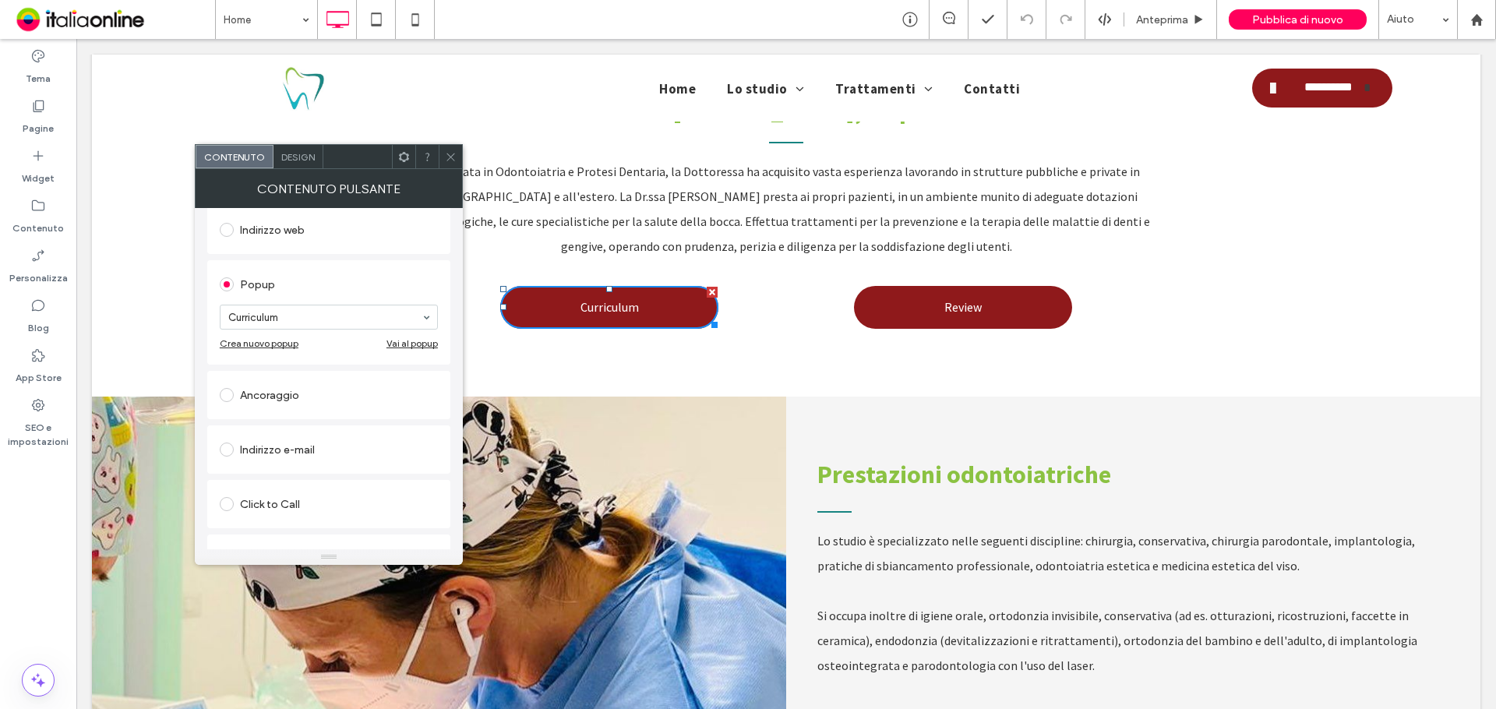
click at [405, 344] on div "Vai al popup" at bounding box center [411, 343] width 51 height 12
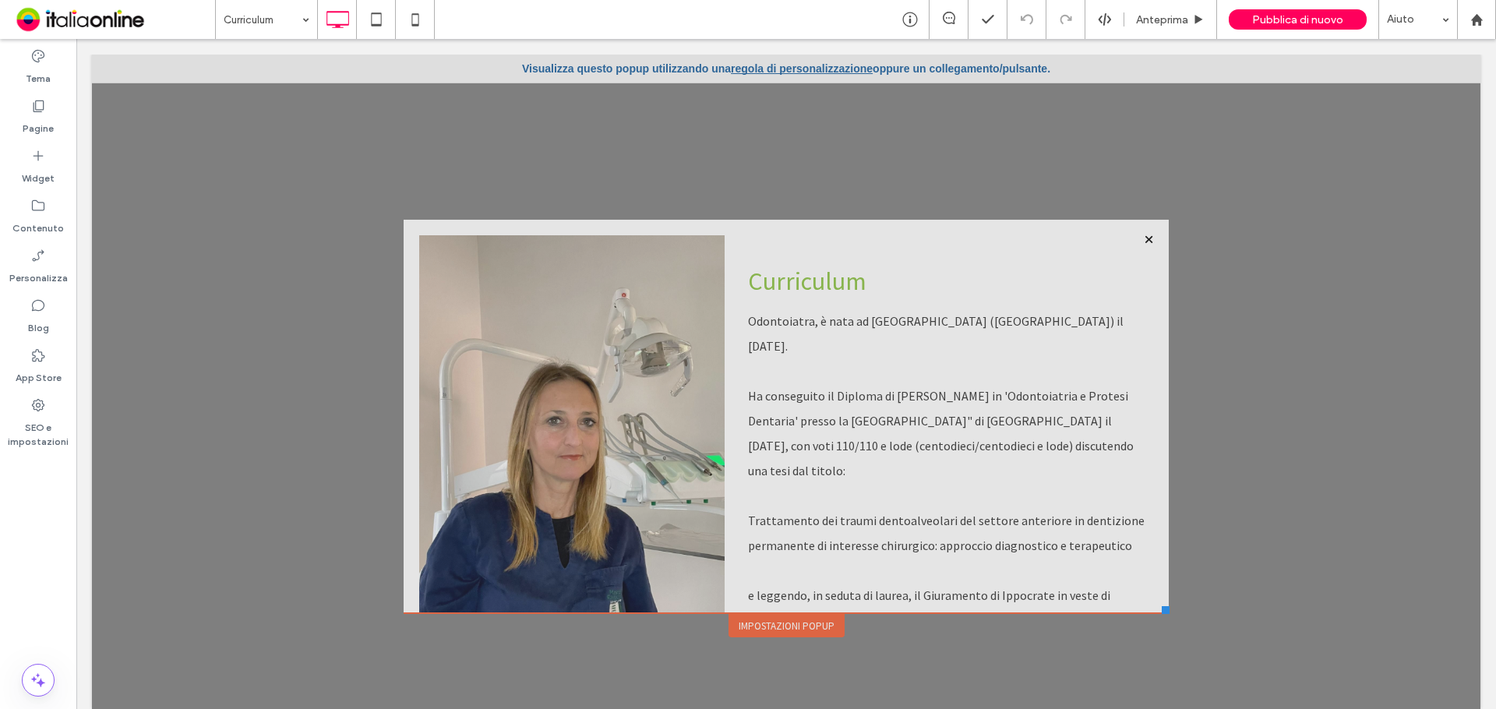
scroll to position [0, 0]
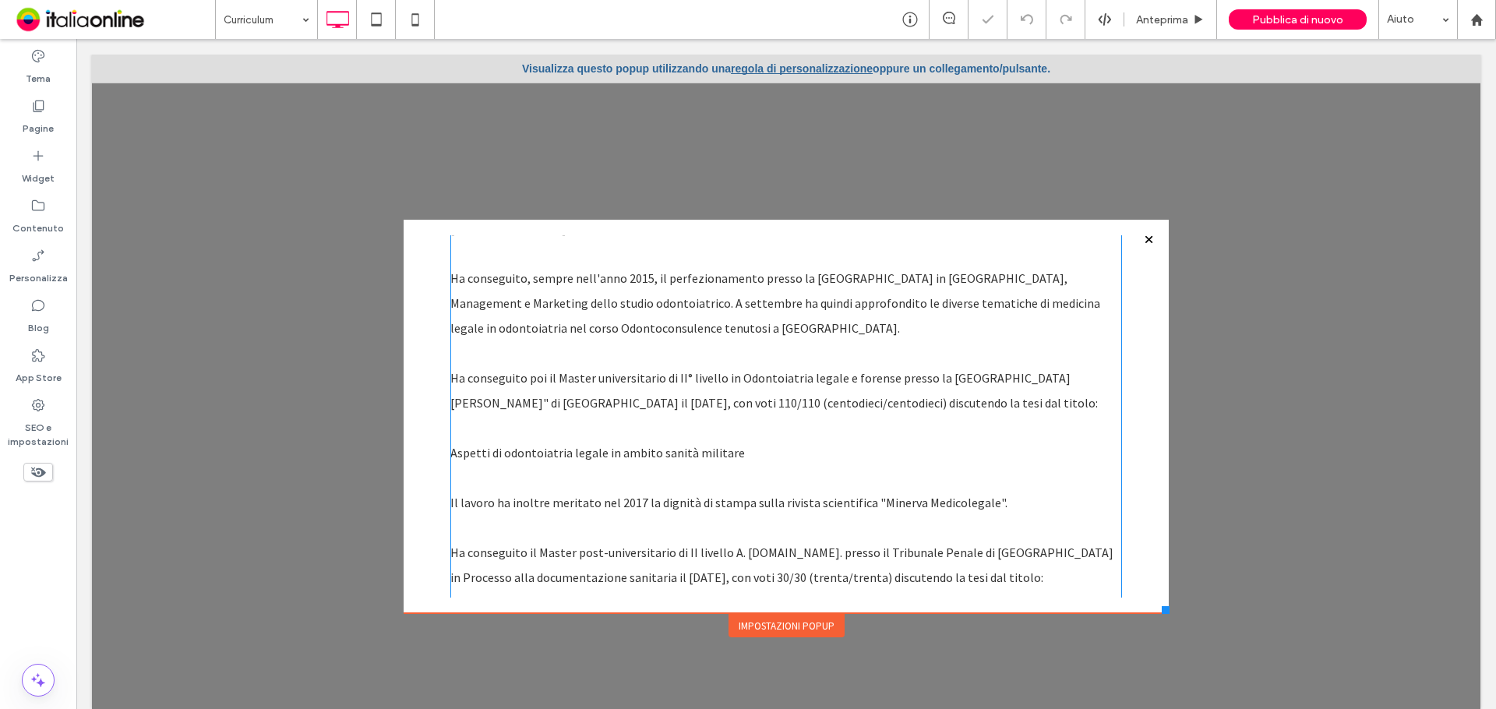
scroll to position [935, 0]
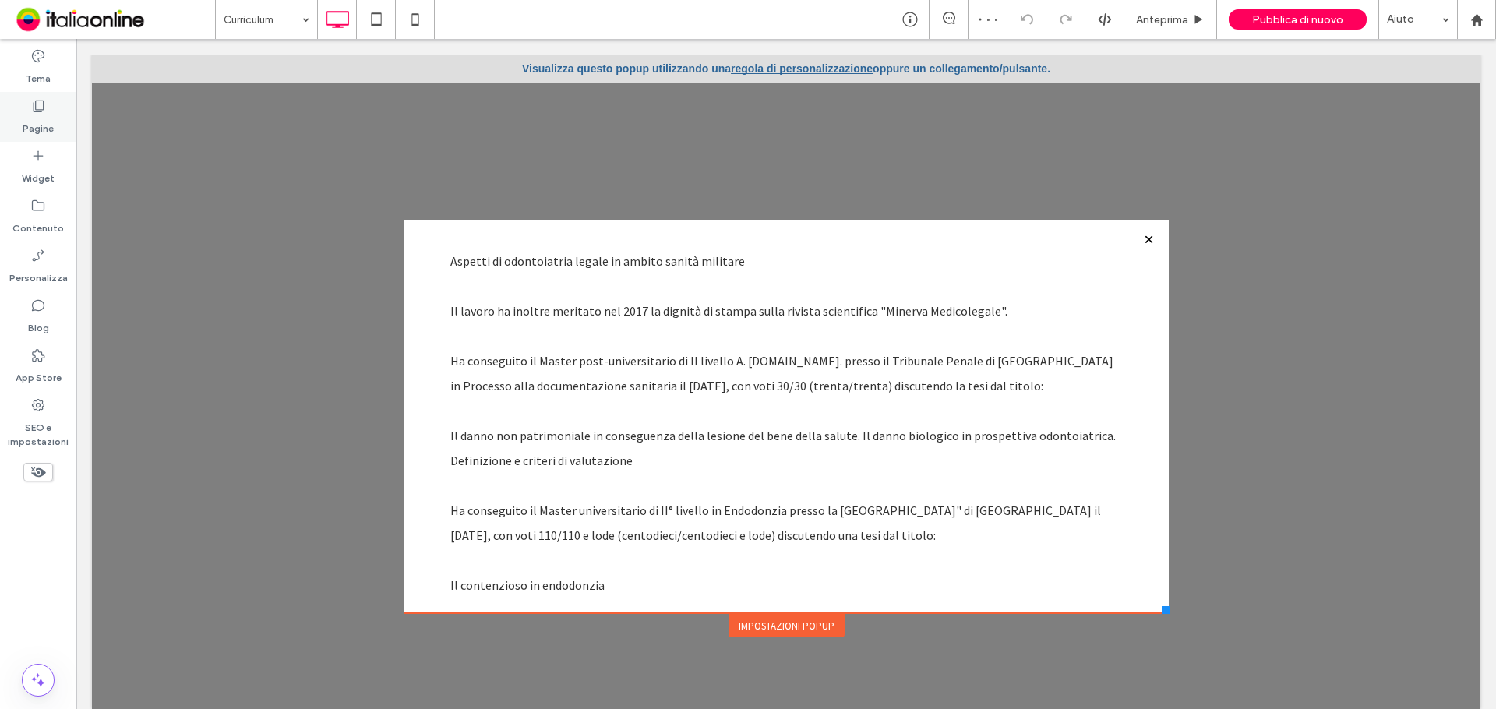
click at [56, 101] on div "Pagine" at bounding box center [38, 117] width 76 height 50
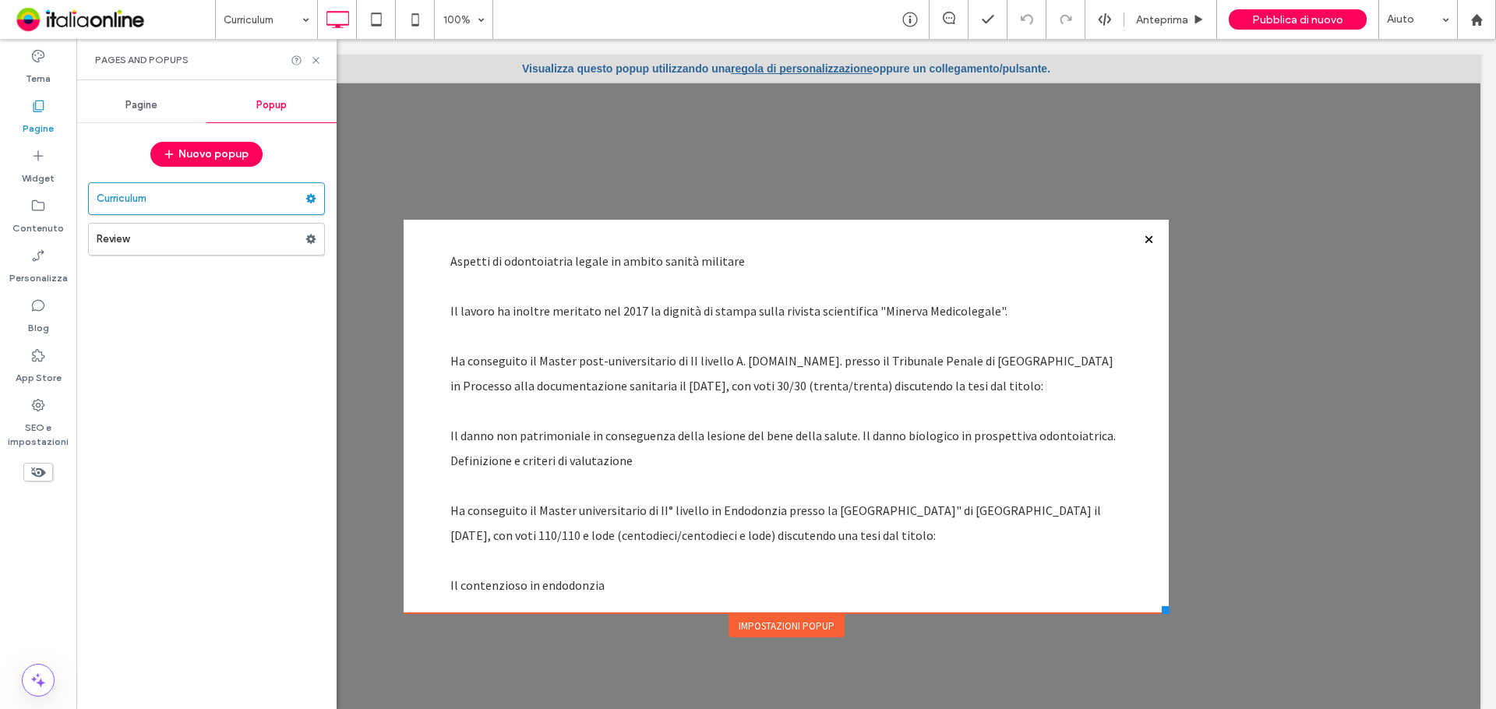
click at [165, 115] on div "Pagine" at bounding box center [141, 105] width 130 height 34
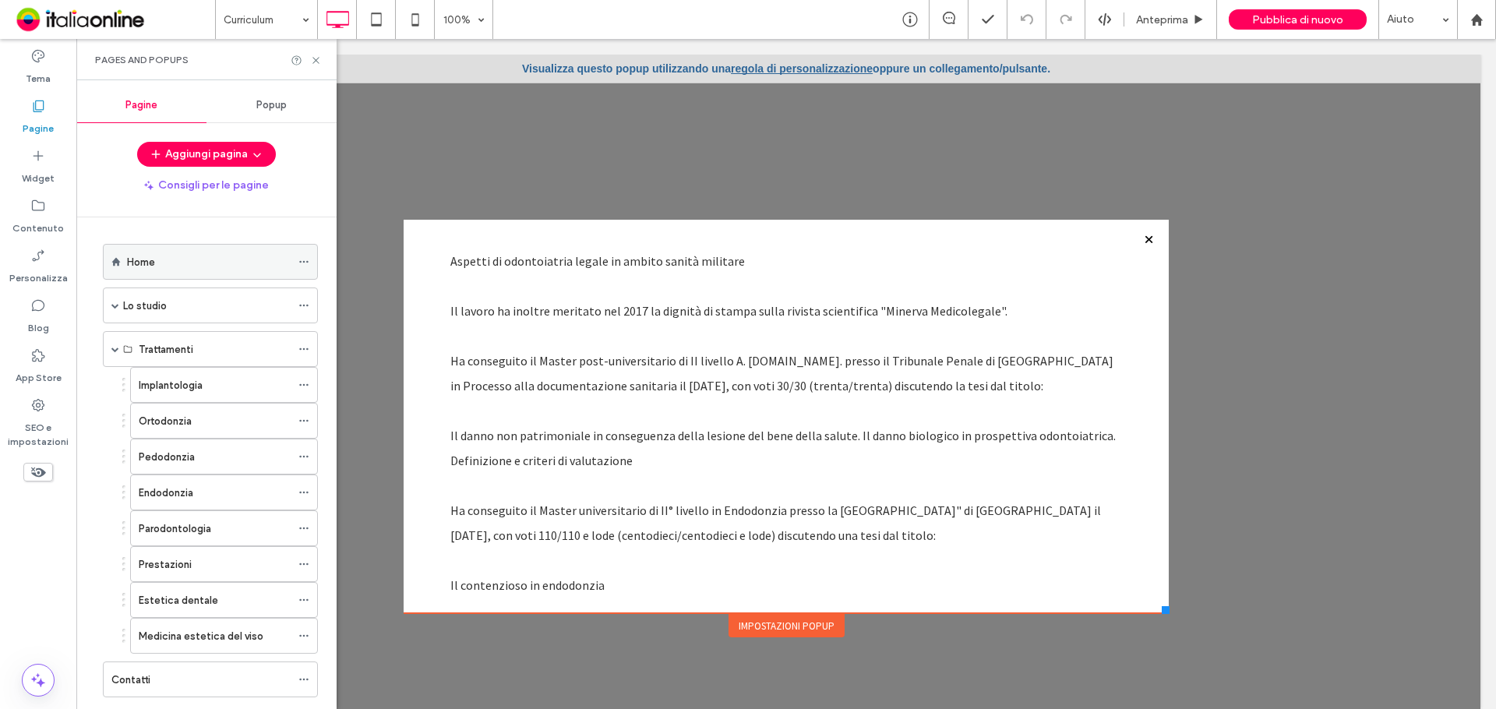
click at [186, 269] on div "Home" at bounding box center [209, 262] width 164 height 16
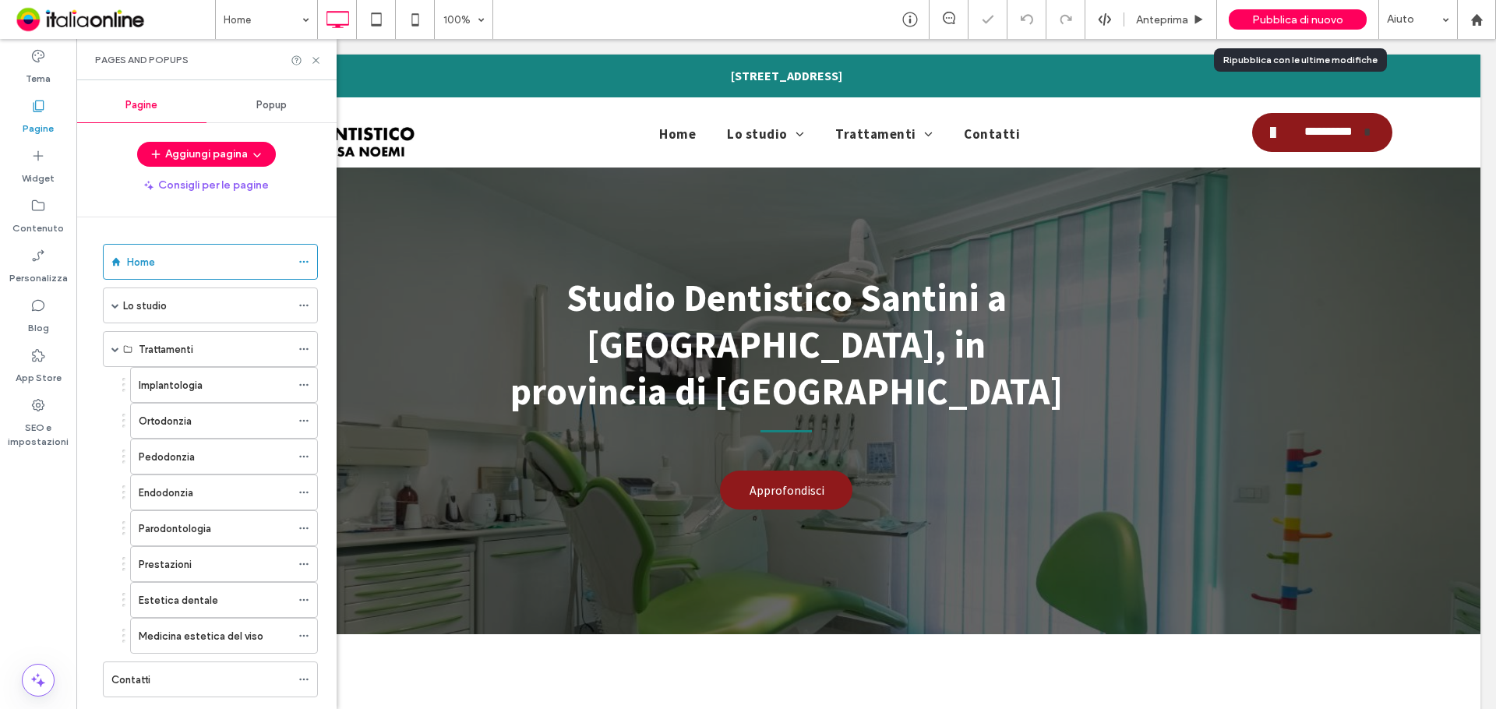
click at [1327, 16] on span "Pubblica di nuovo" at bounding box center [1297, 19] width 91 height 13
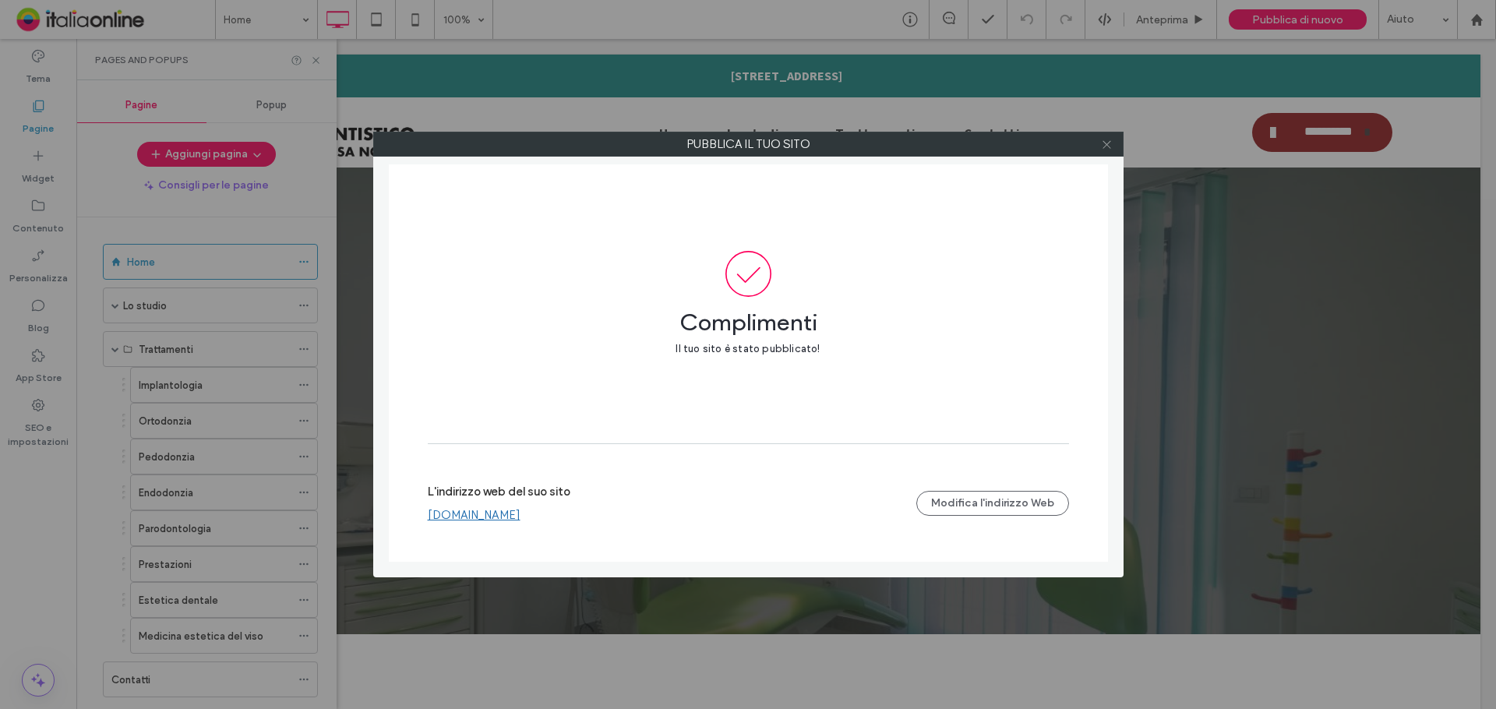
click at [1109, 151] on span at bounding box center [1107, 143] width 12 height 23
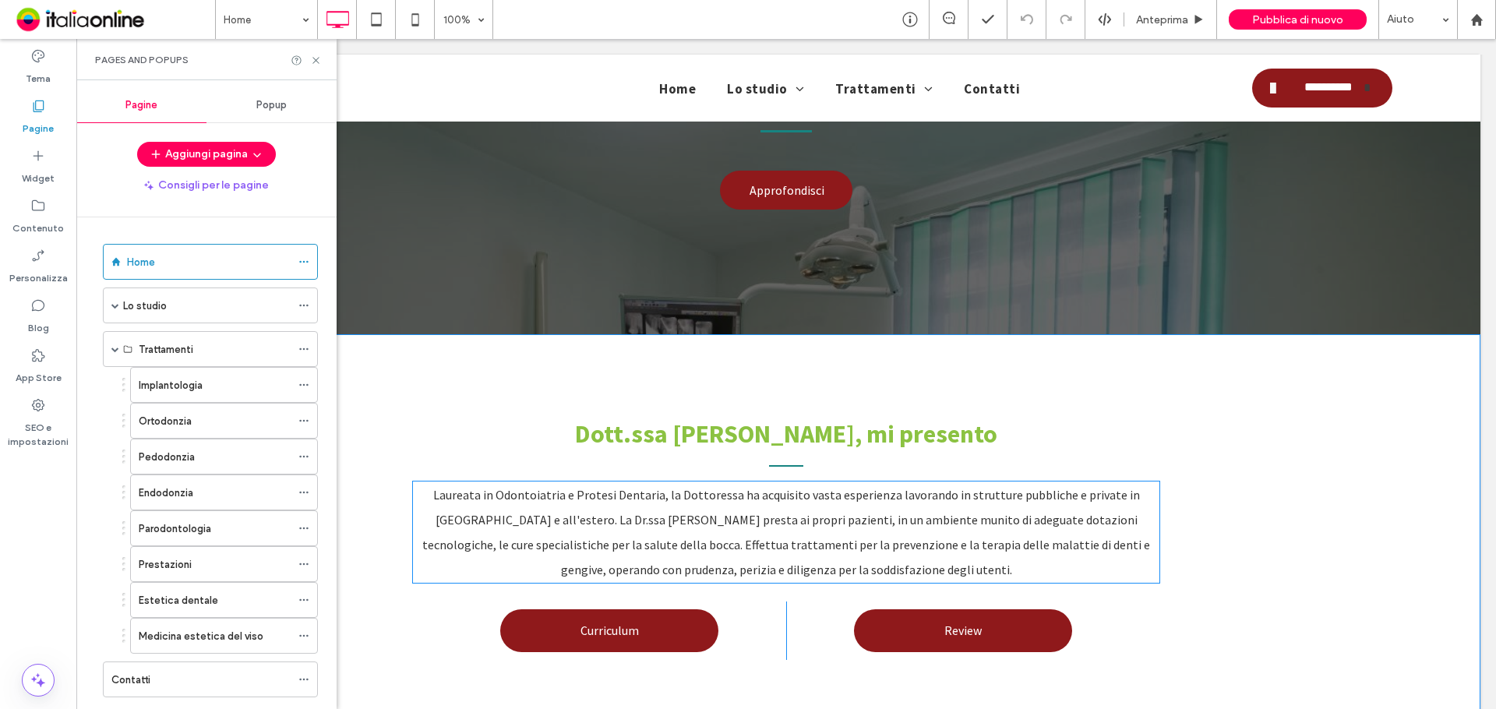
scroll to position [312, 0]
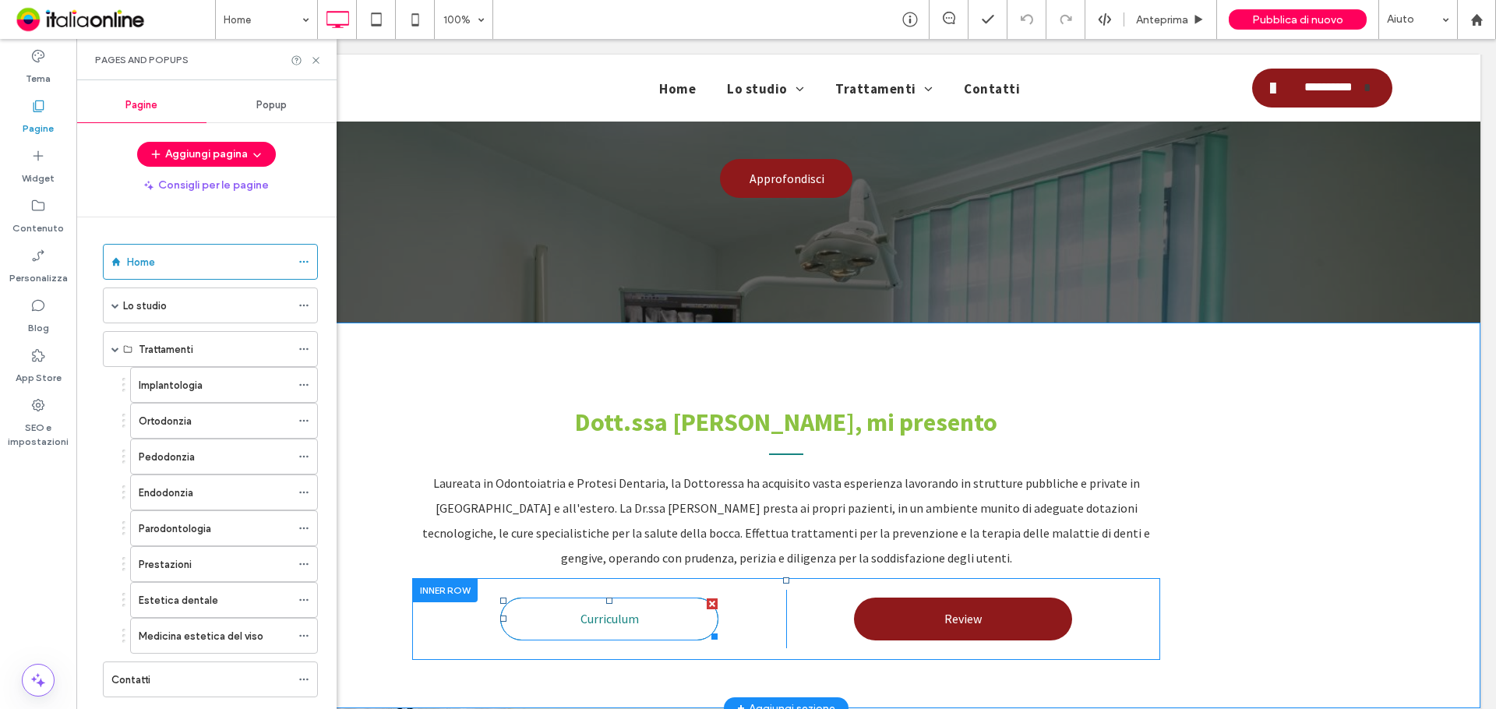
click at [632, 603] on span "Curriculum" at bounding box center [609, 618] width 58 height 31
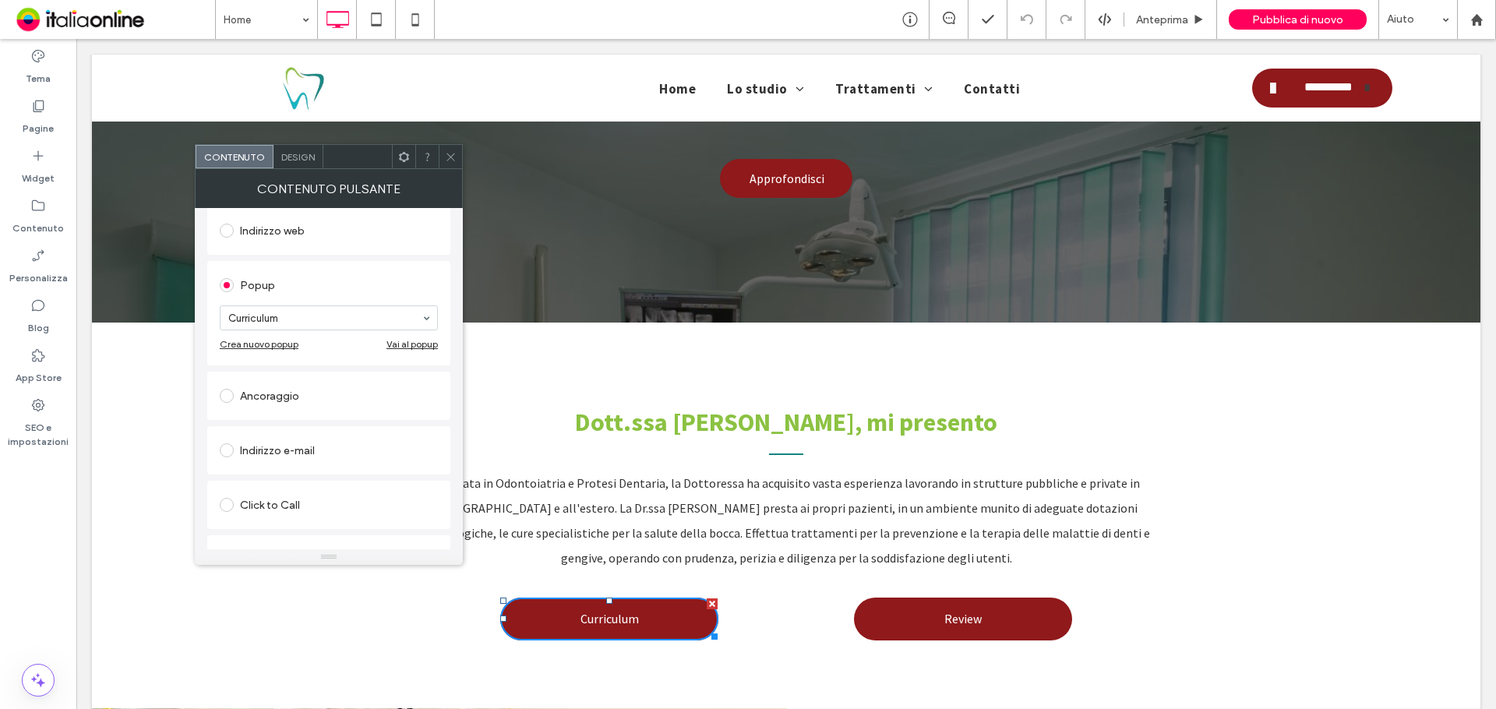
scroll to position [234, 0]
click at [408, 342] on div "Vai al popup" at bounding box center [411, 343] width 51 height 12
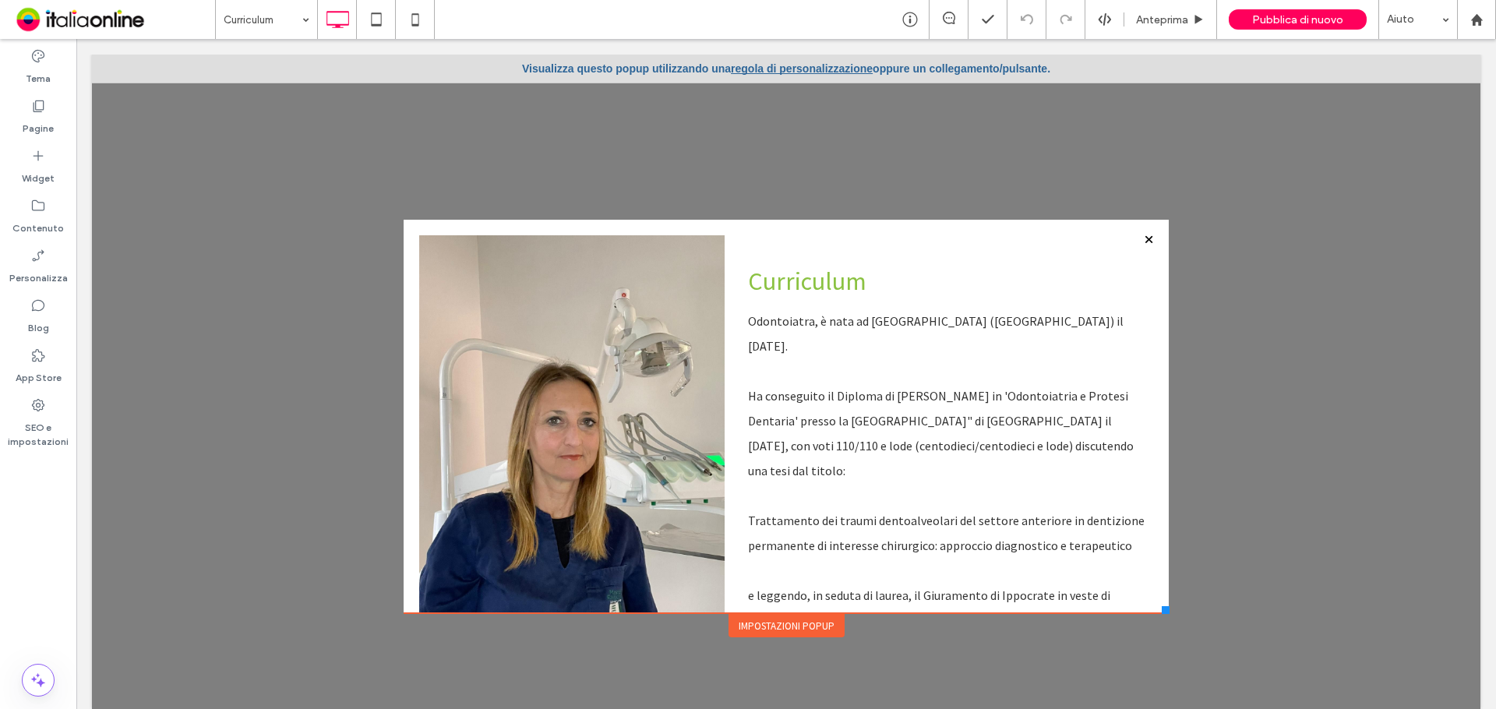
scroll to position [0, 0]
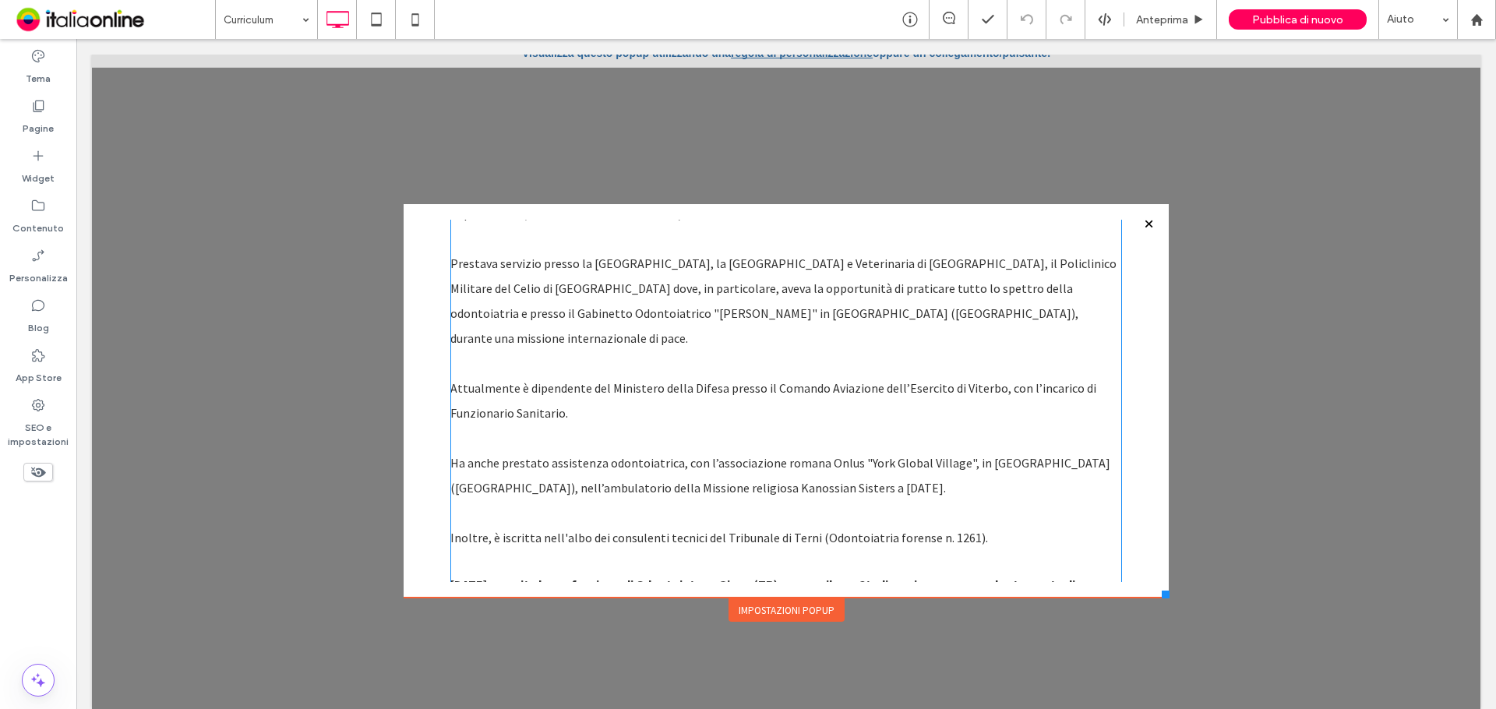
scroll to position [16, 0]
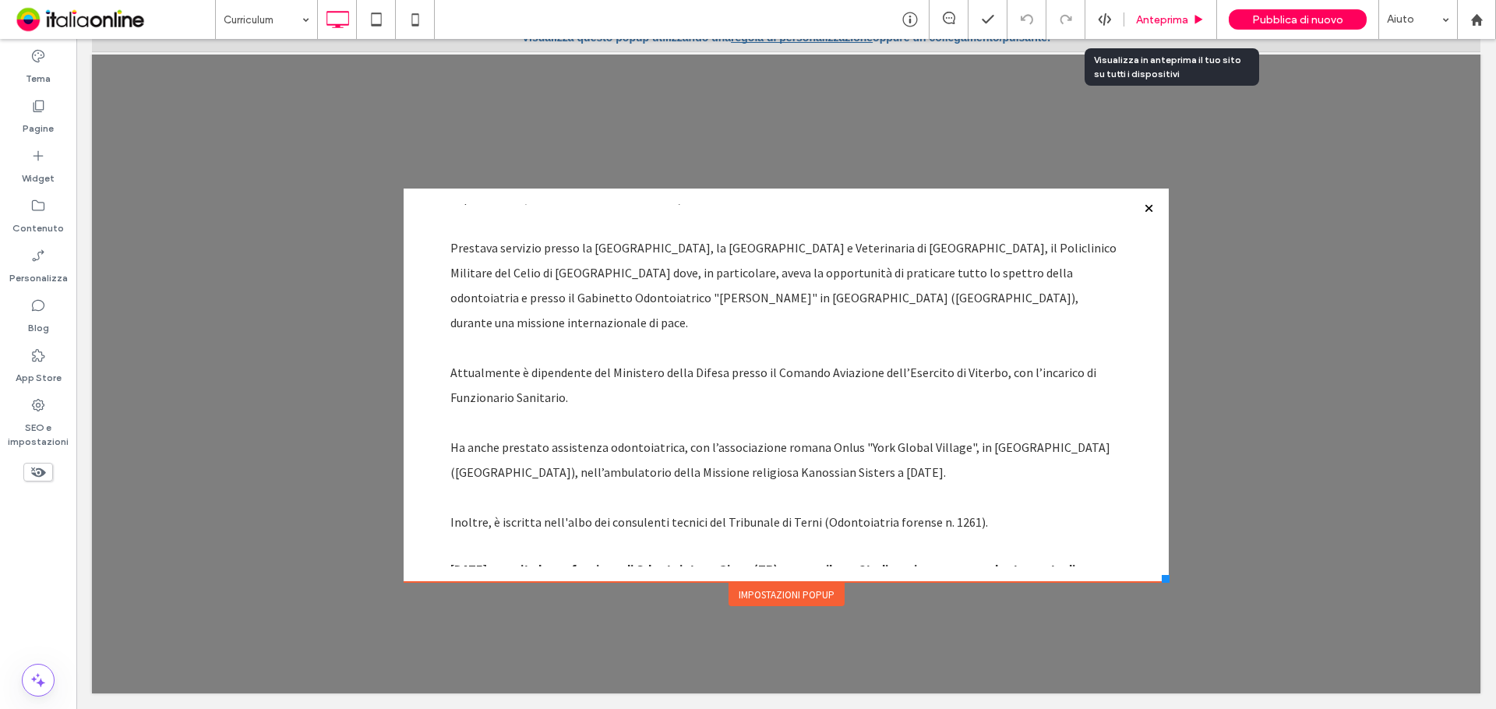
click at [1162, 19] on span "Anteprima" at bounding box center [1162, 19] width 52 height 13
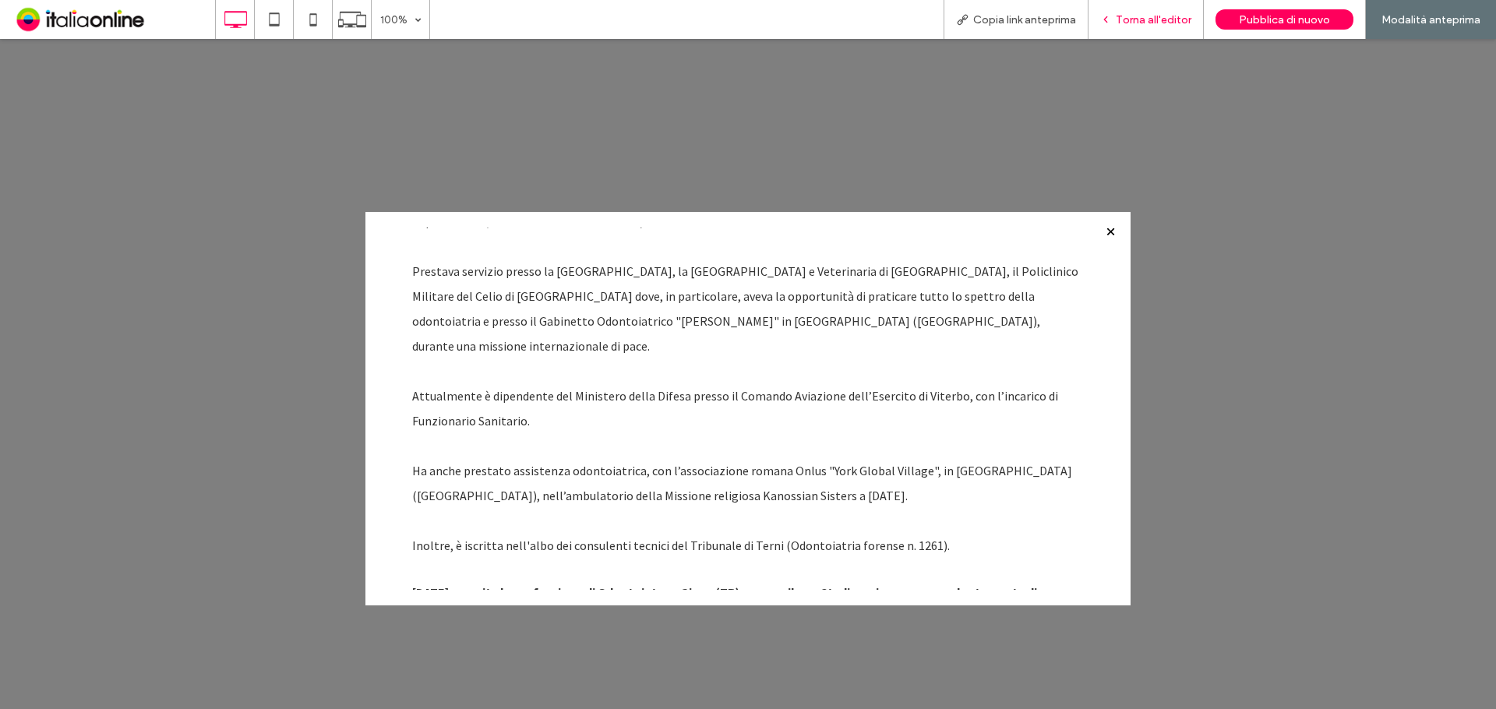
click at [1167, 13] on span "Torna all'editor" at bounding box center [1154, 19] width 76 height 13
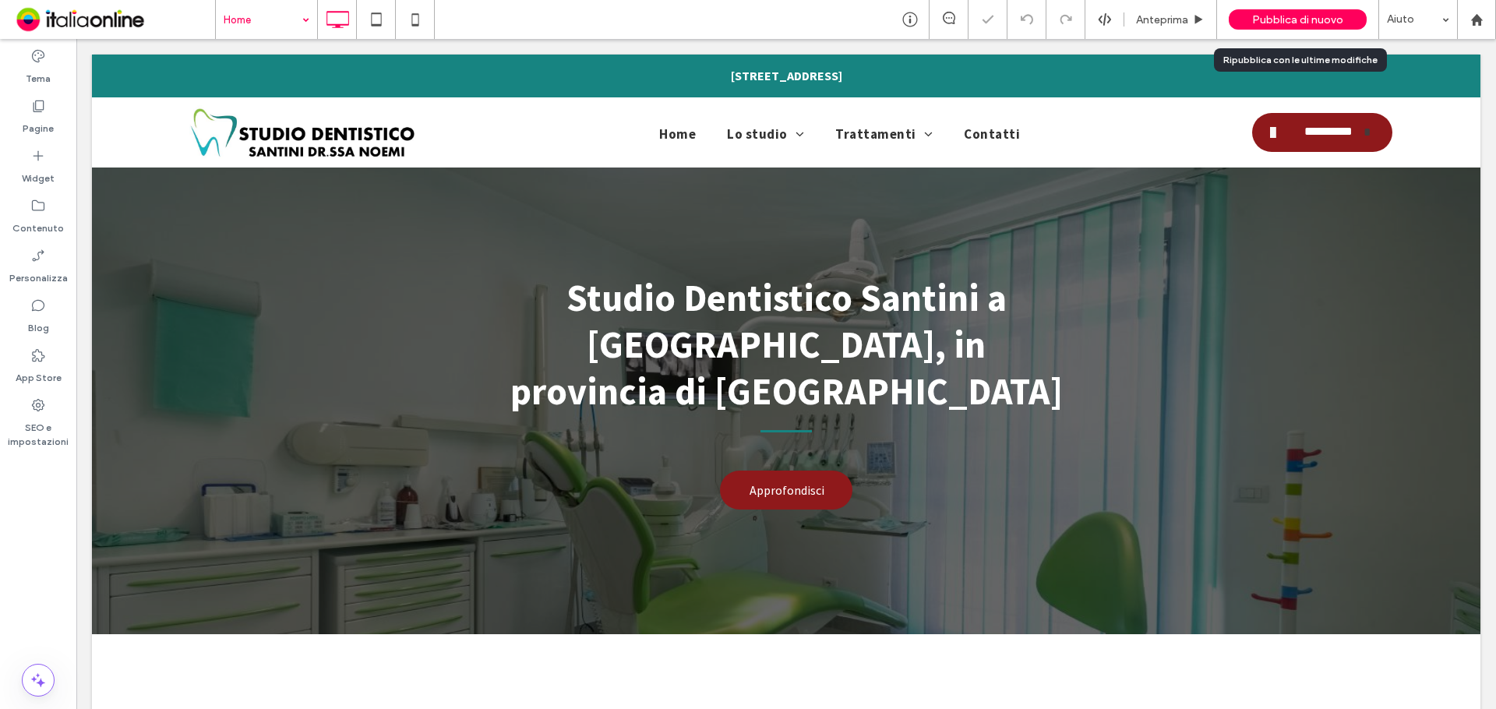
click at [1278, 23] on span "Pubblica di nuovo" at bounding box center [1297, 19] width 91 height 13
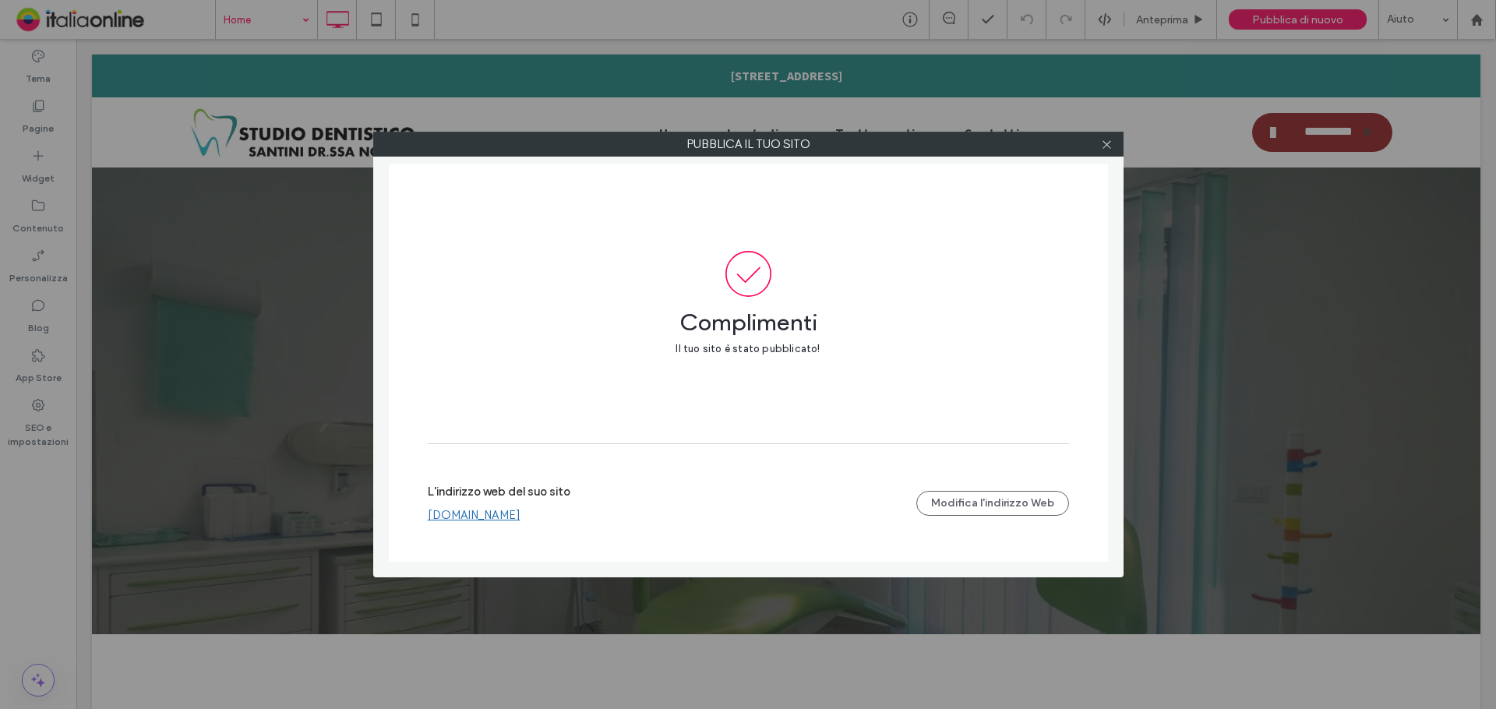
click at [520, 513] on link "www.studiodentisticosantini.it" at bounding box center [474, 515] width 93 height 14
drag, startPoint x: 1105, startPoint y: 143, endPoint x: 1043, endPoint y: 195, distance: 80.2
click at [1105, 143] on icon at bounding box center [1107, 145] width 12 height 12
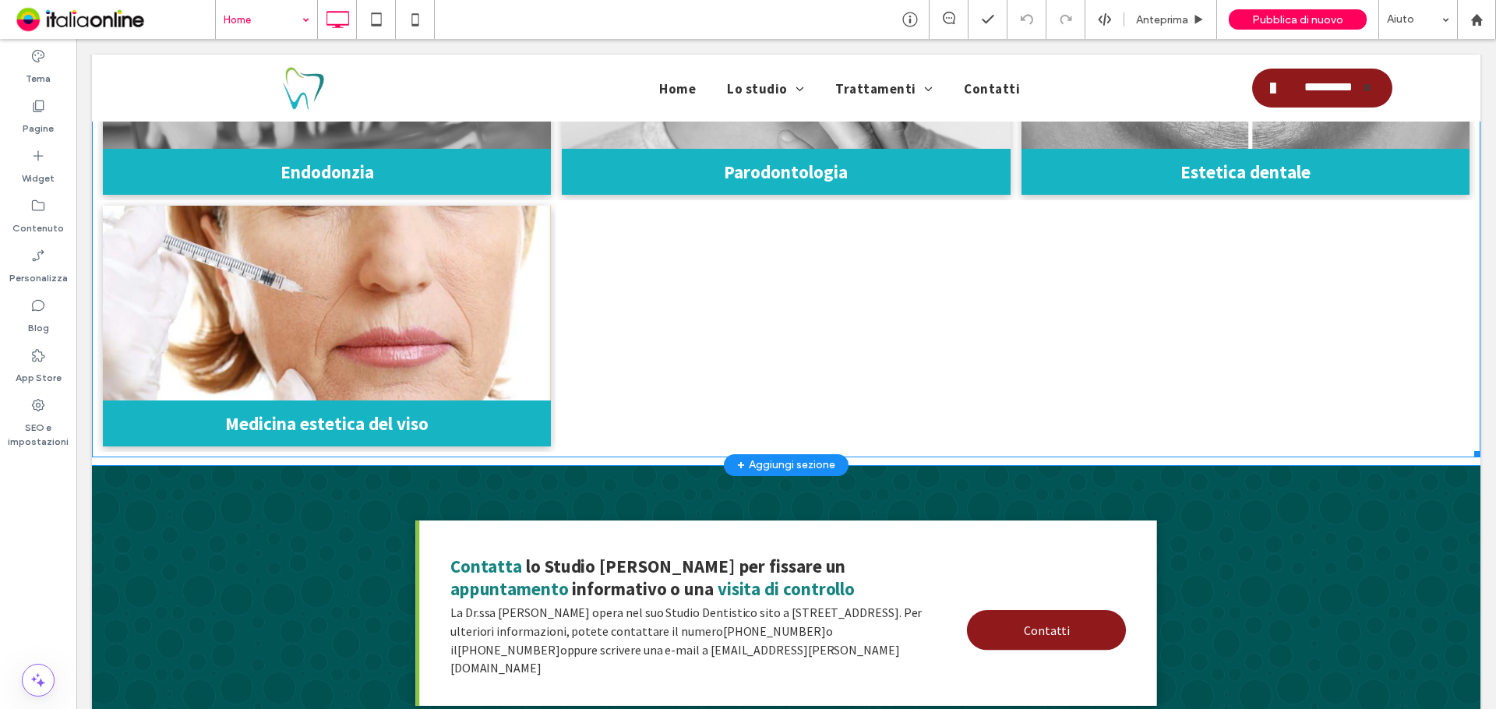
scroll to position [3350, 0]
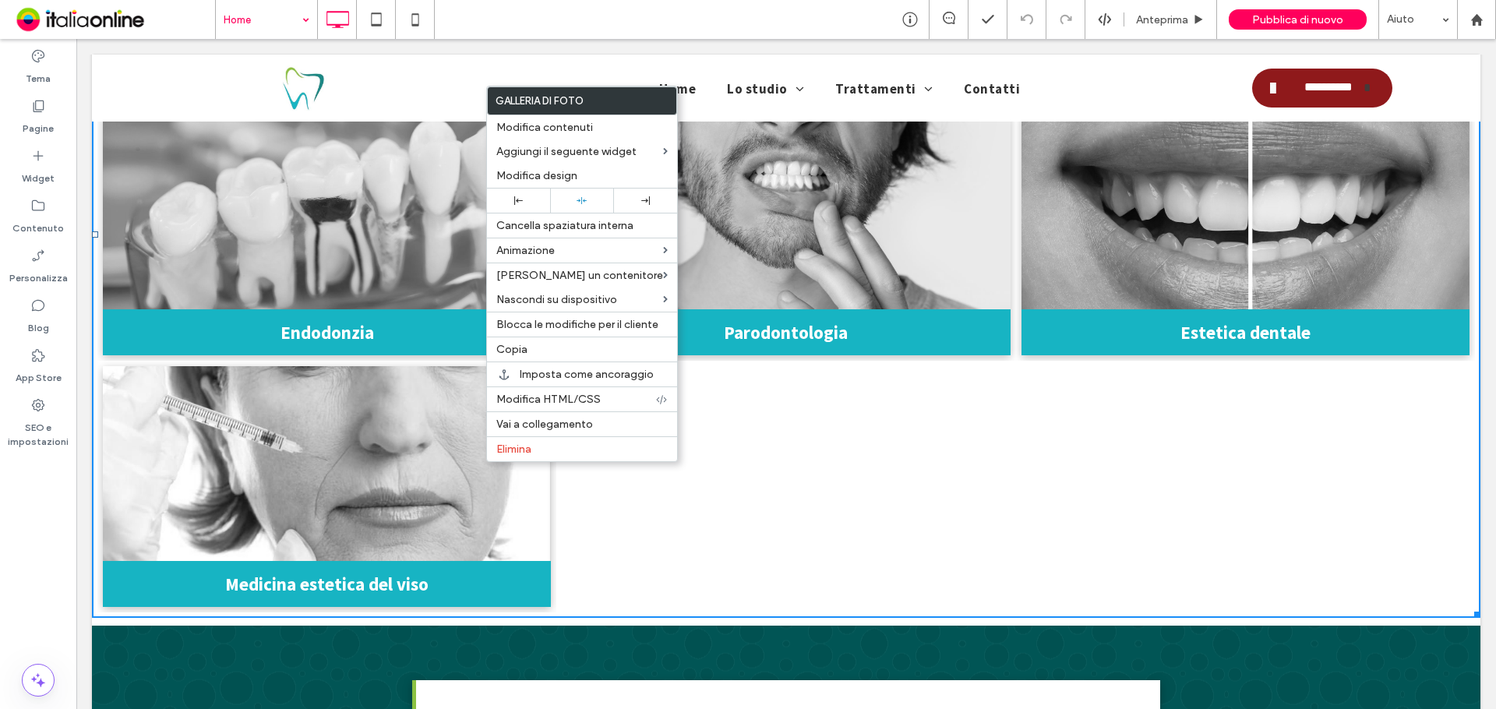
click at [885, 457] on div at bounding box center [785, 487] width 459 height 252
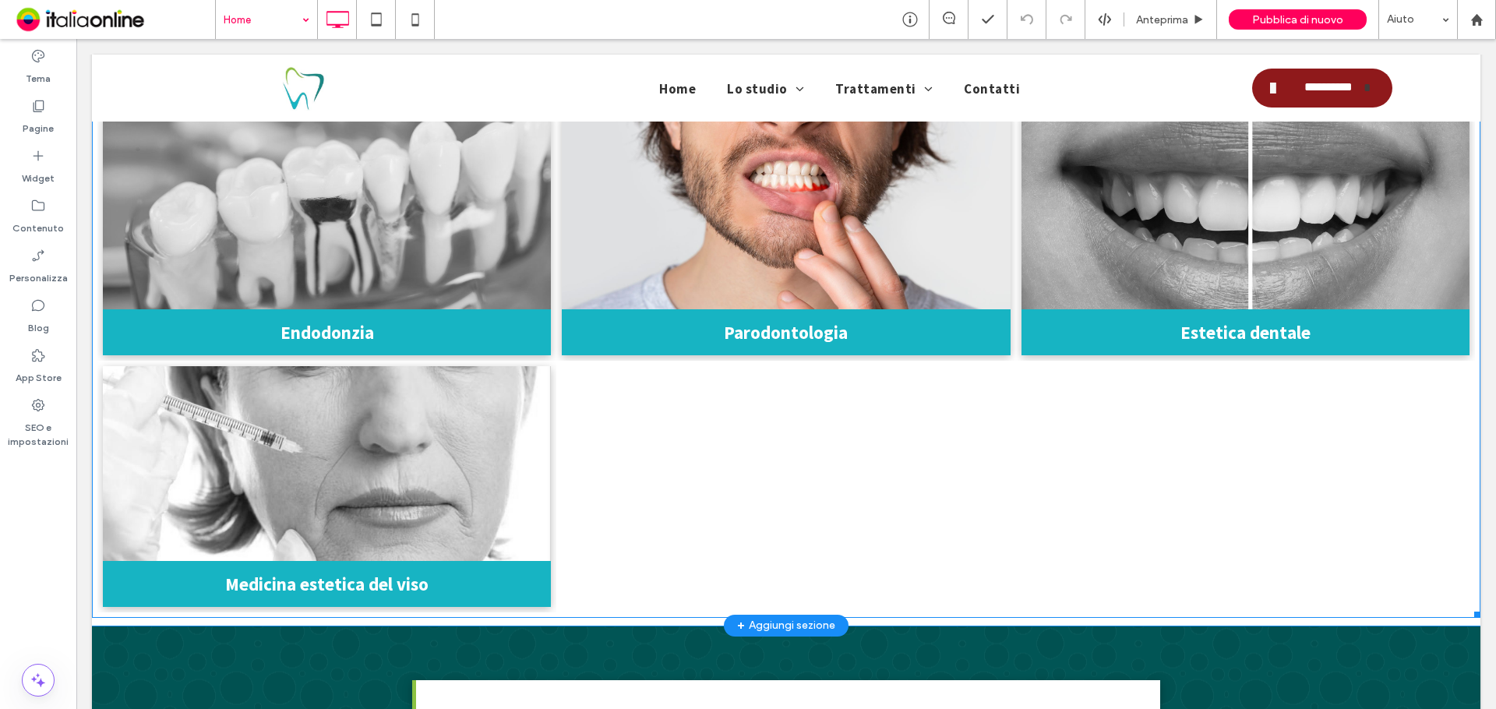
click at [787, 258] on link at bounding box center [786, 212] width 448 height 195
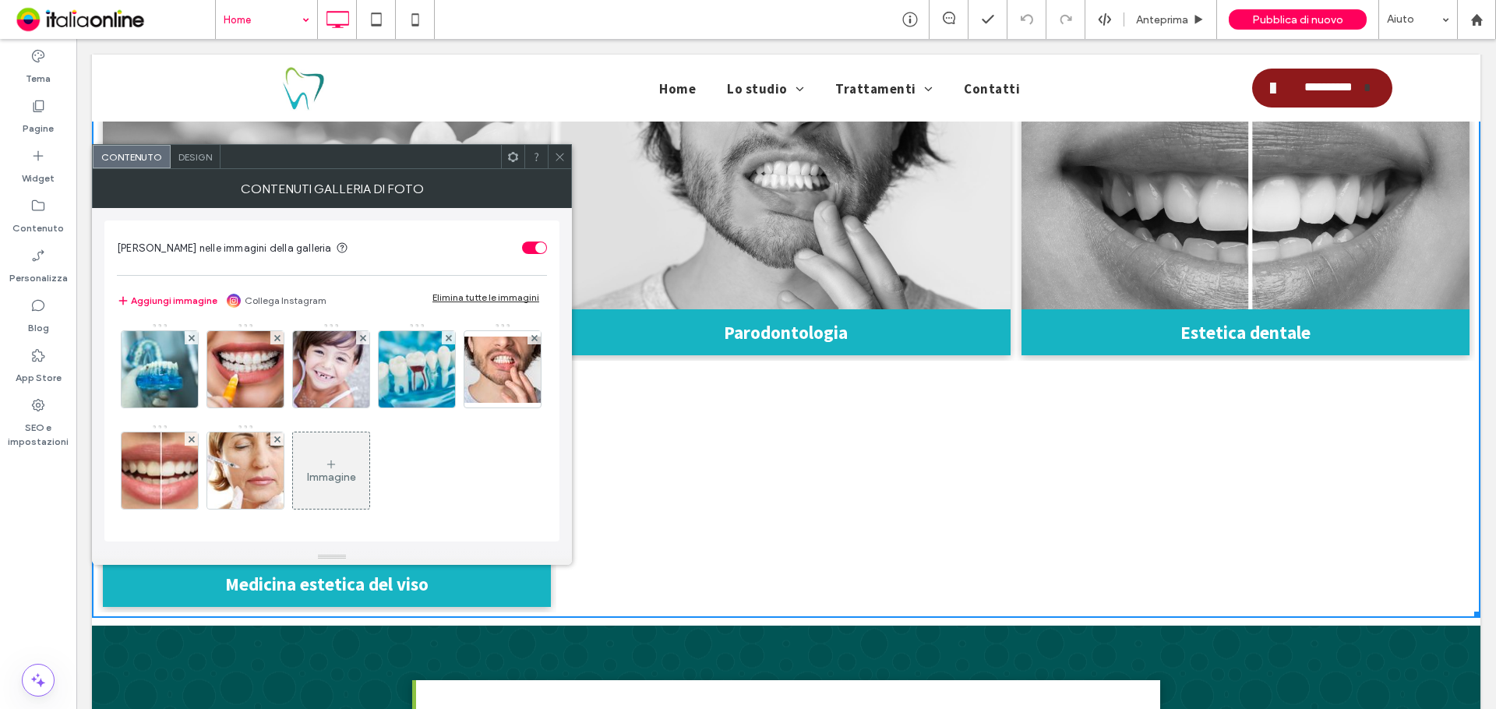
scroll to position [4, 0]
click at [337, 467] on icon at bounding box center [331, 463] width 12 height 12
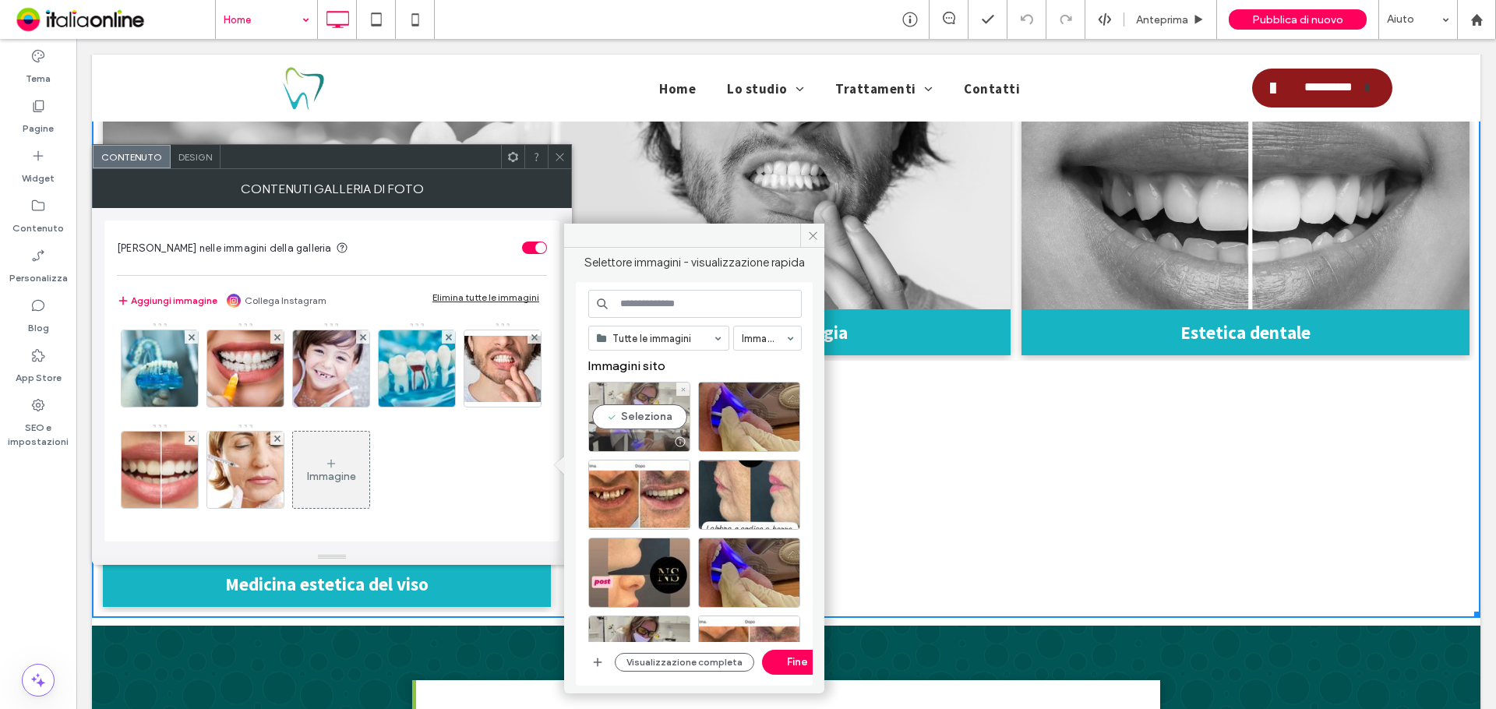
click at [644, 418] on div "Seleziona" at bounding box center [639, 417] width 102 height 70
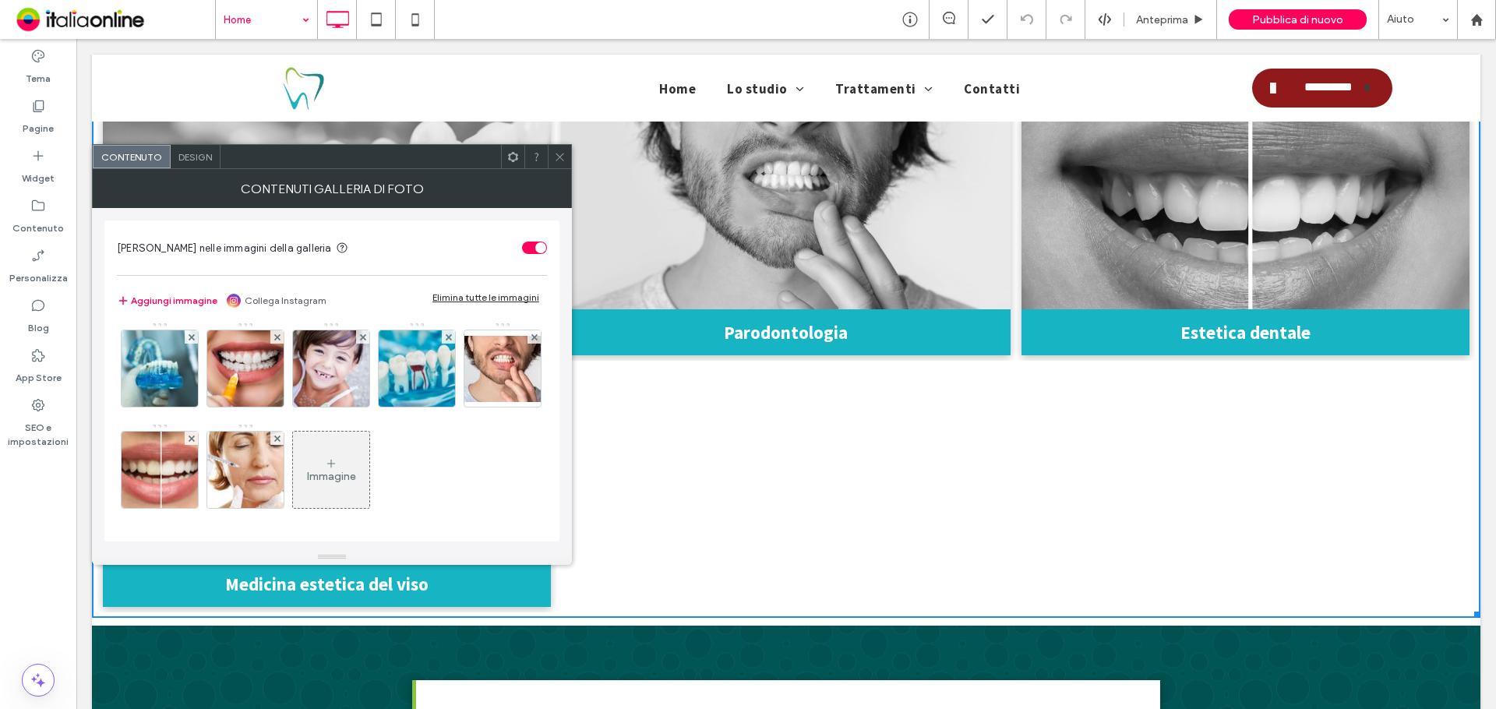
click at [566, 161] on div at bounding box center [559, 156] width 23 height 23
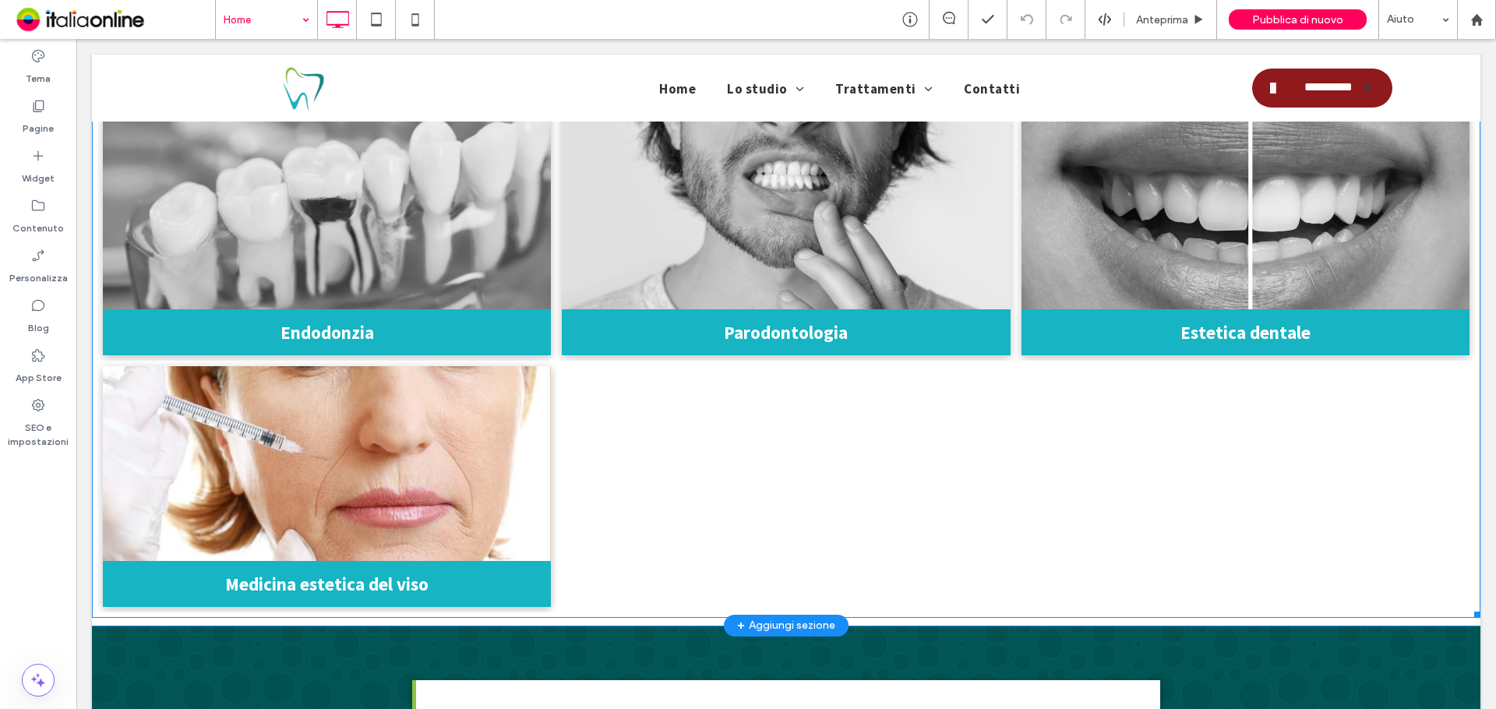
click at [386, 484] on link at bounding box center [327, 463] width 448 height 195
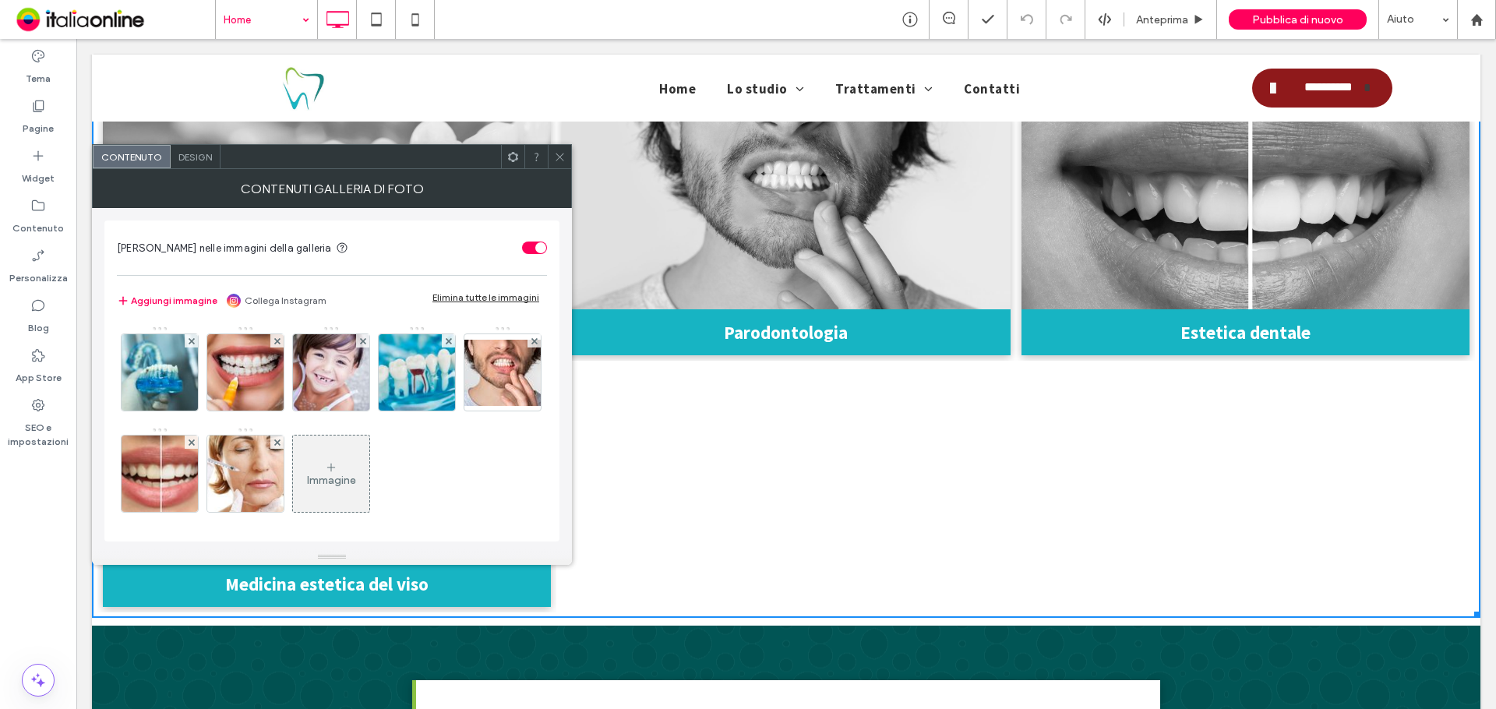
click at [369, 468] on div "Immagine" at bounding box center [331, 473] width 76 height 73
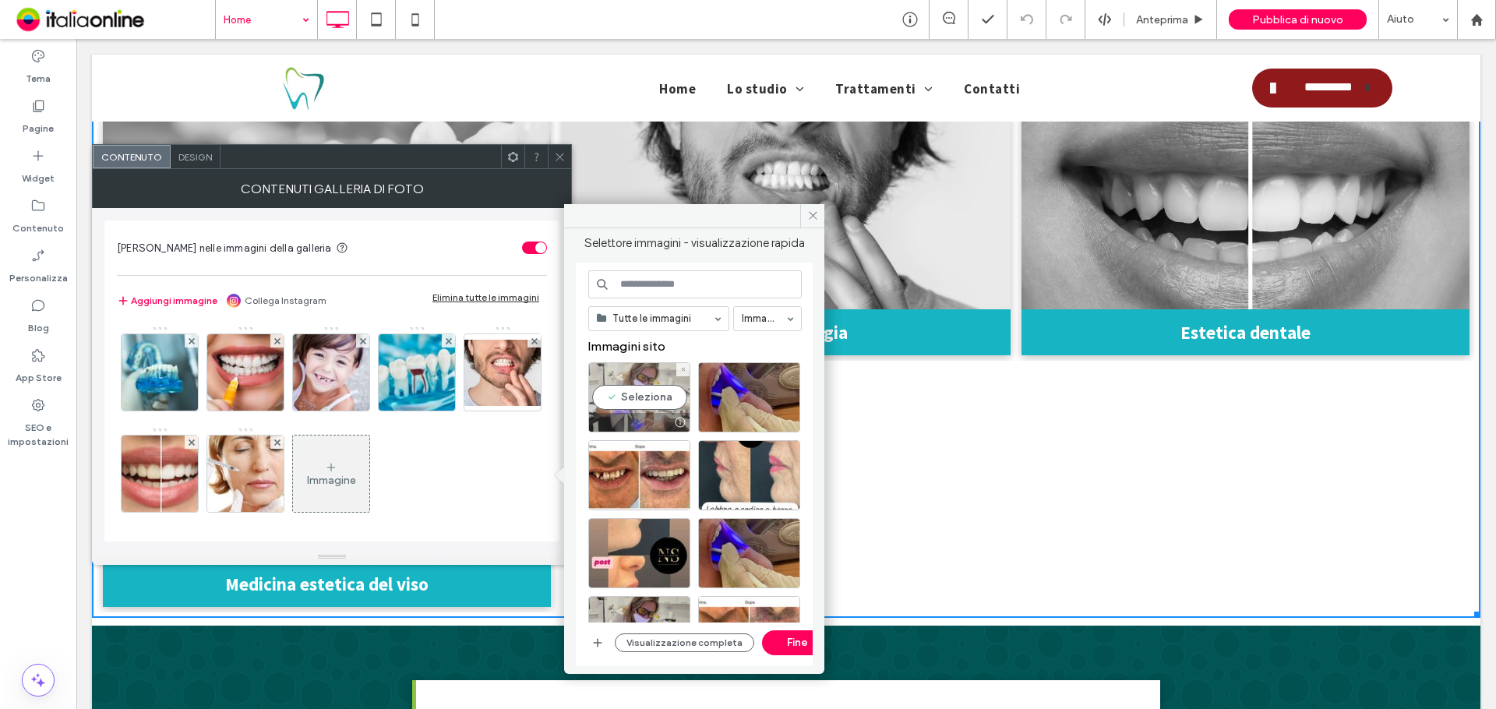
click at [622, 411] on div "Seleziona" at bounding box center [639, 397] width 102 height 70
click at [783, 633] on button "Fine" at bounding box center [797, 642] width 70 height 25
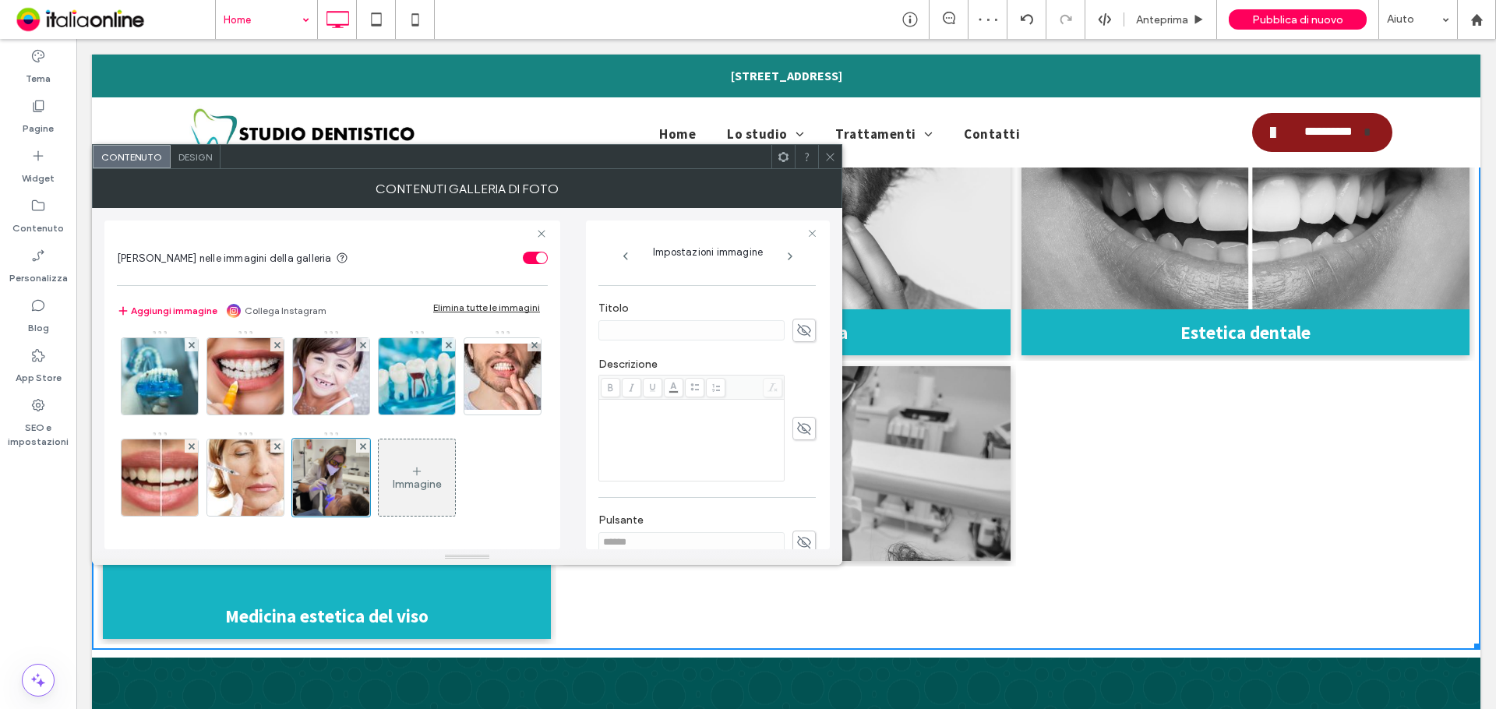
scroll to position [312, 0]
click at [796, 350] on icon at bounding box center [804, 356] width 16 height 17
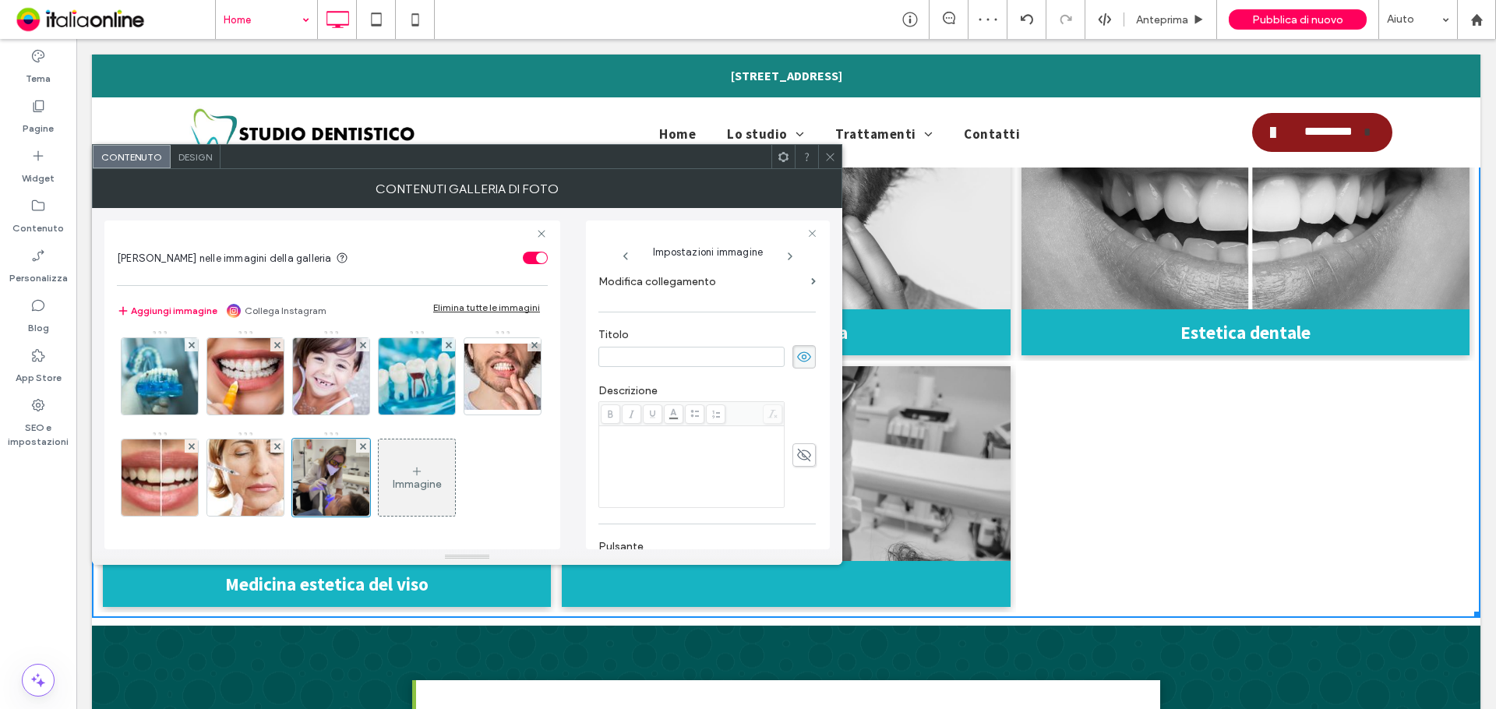
click at [697, 358] on input at bounding box center [691, 357] width 186 height 20
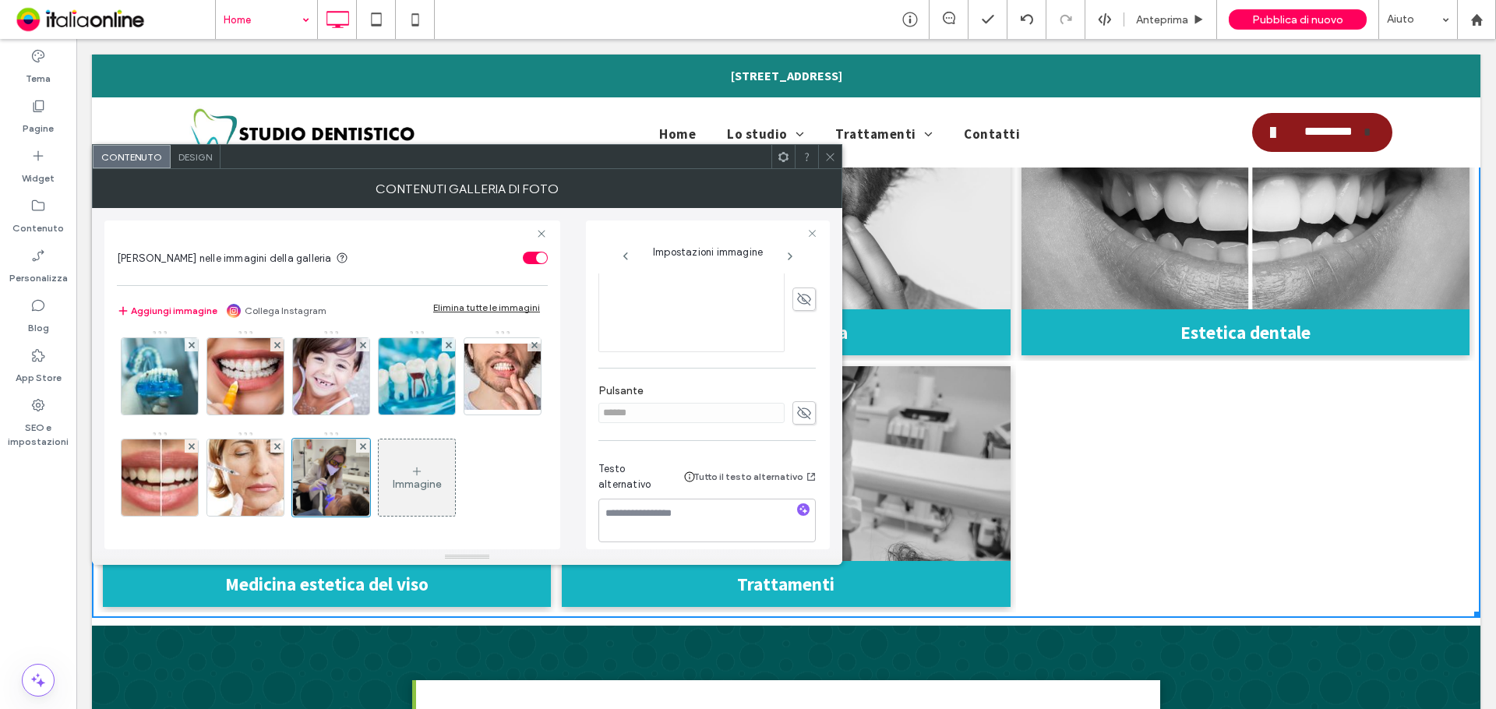
type input "**********"
click at [832, 157] on icon at bounding box center [830, 157] width 12 height 12
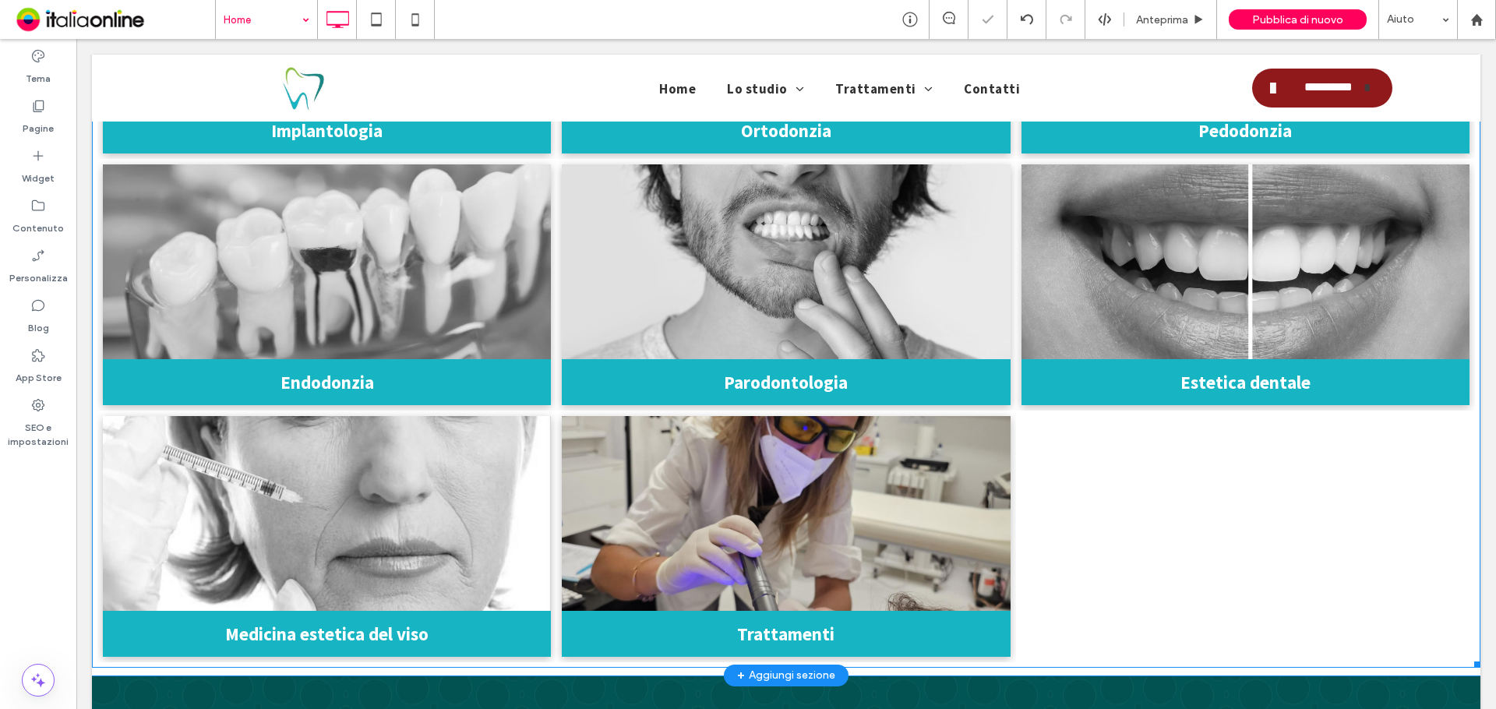
scroll to position [3272, 0]
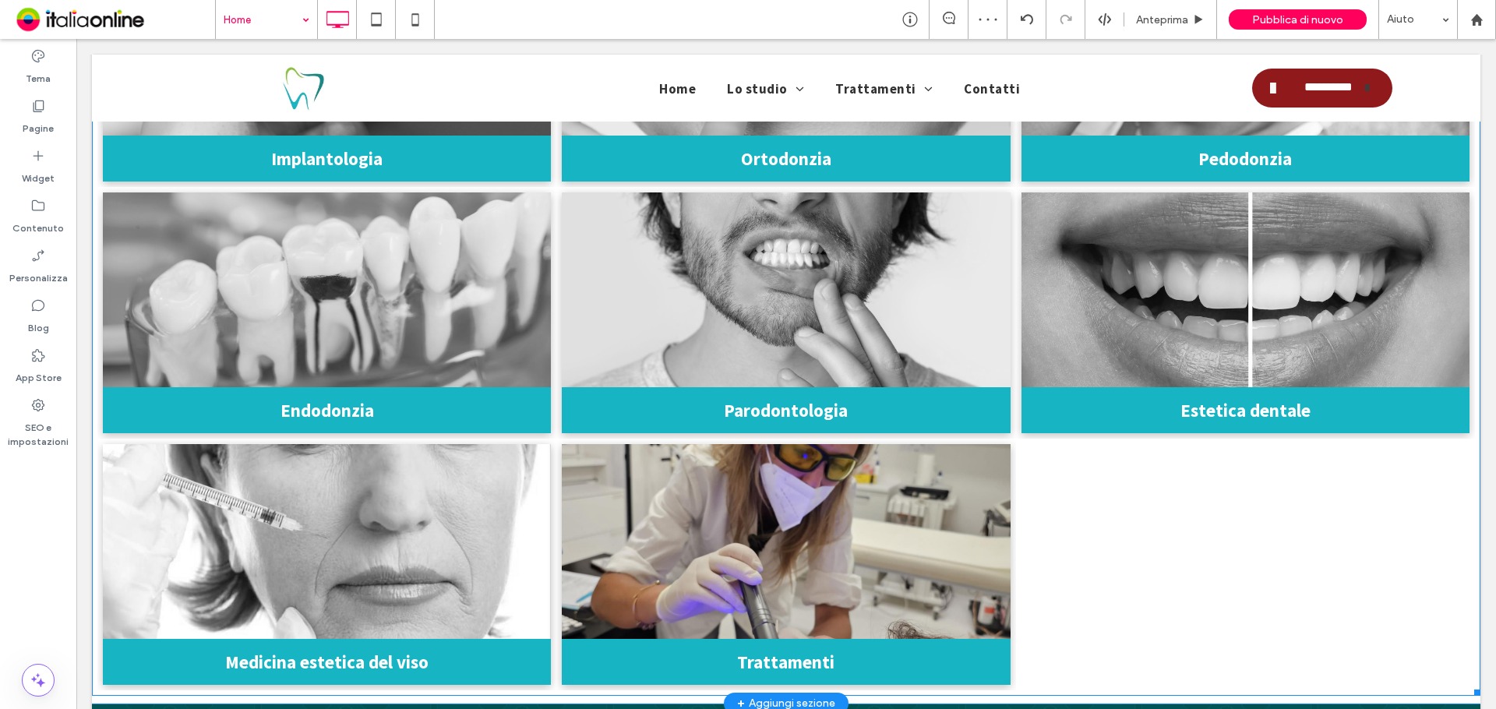
click at [793, 517] on link at bounding box center [786, 541] width 448 height 195
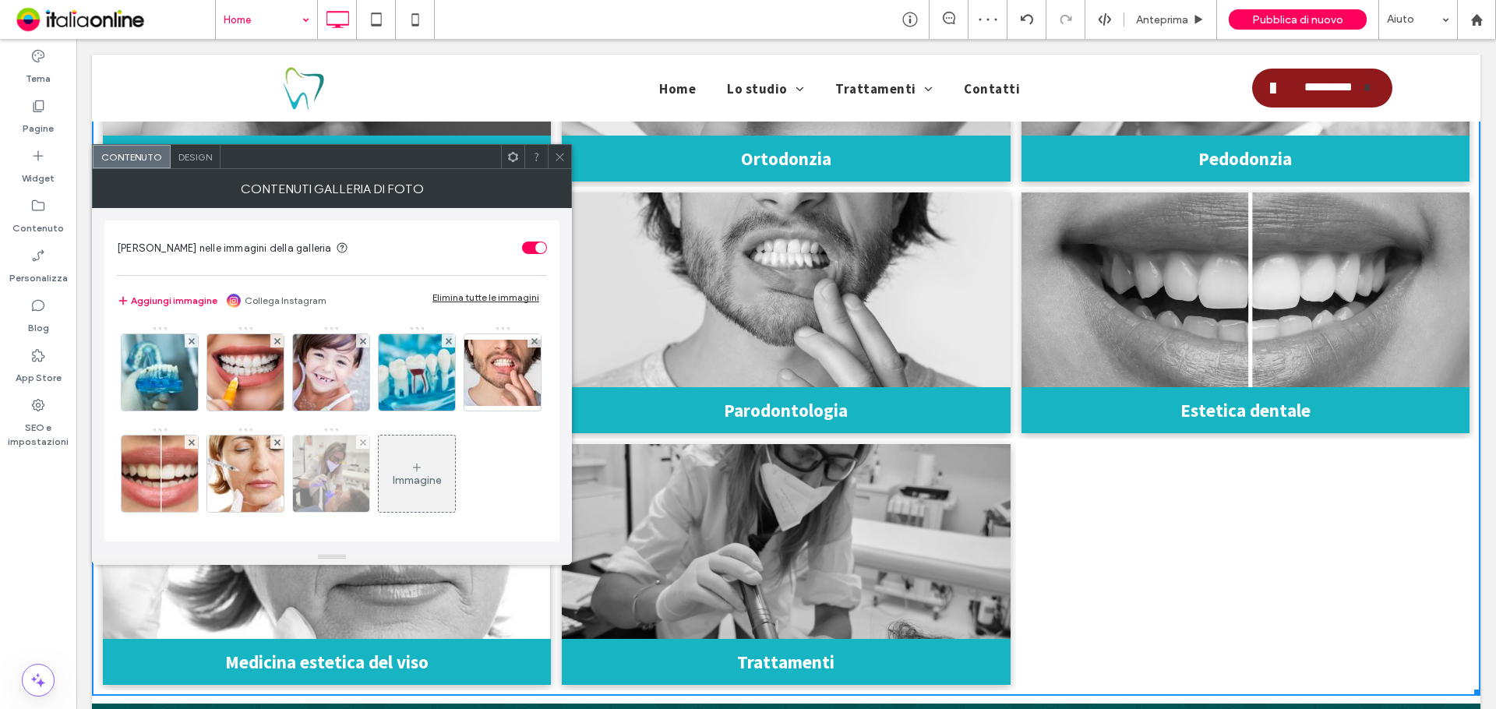
click at [369, 471] on img at bounding box center [331, 474] width 76 height 76
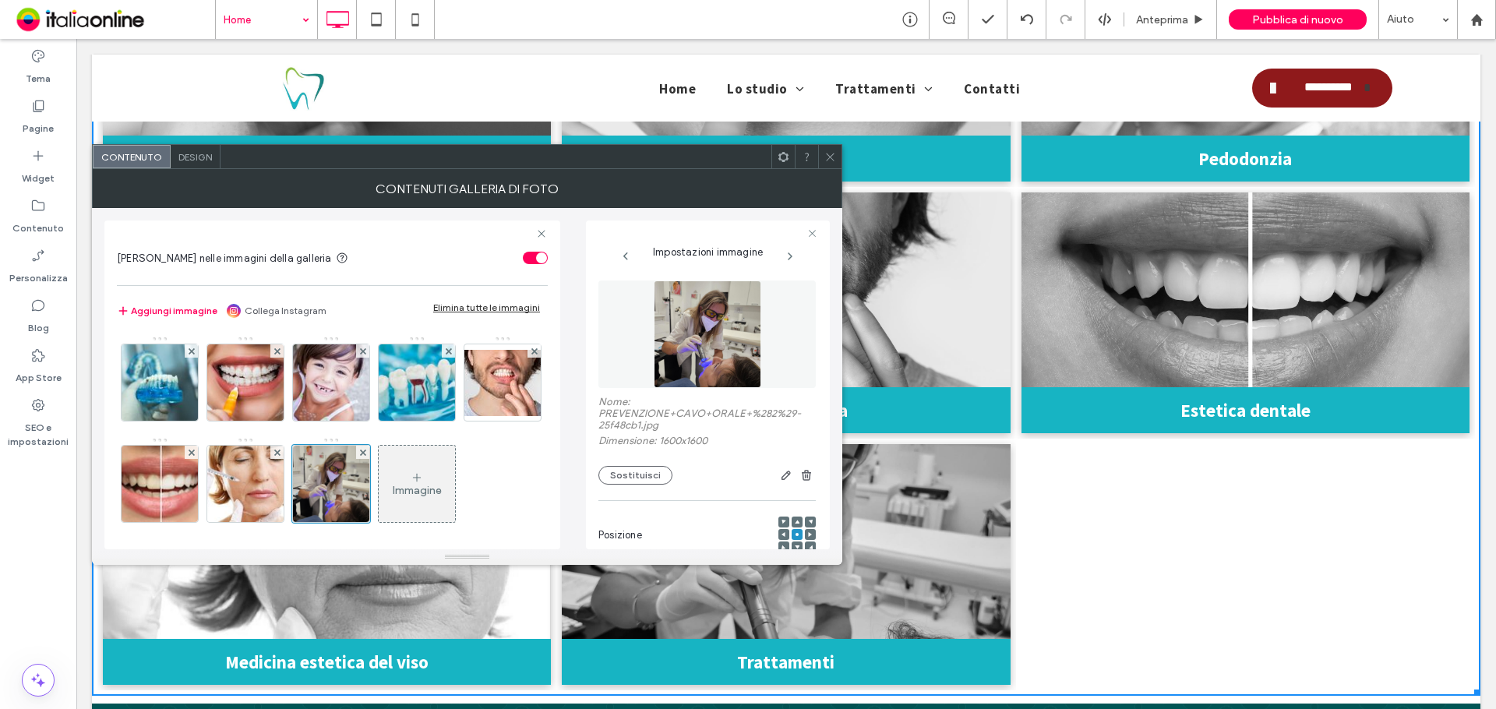
scroll to position [0, 0]
click at [645, 471] on button "Sostituisci" at bounding box center [635, 476] width 74 height 19
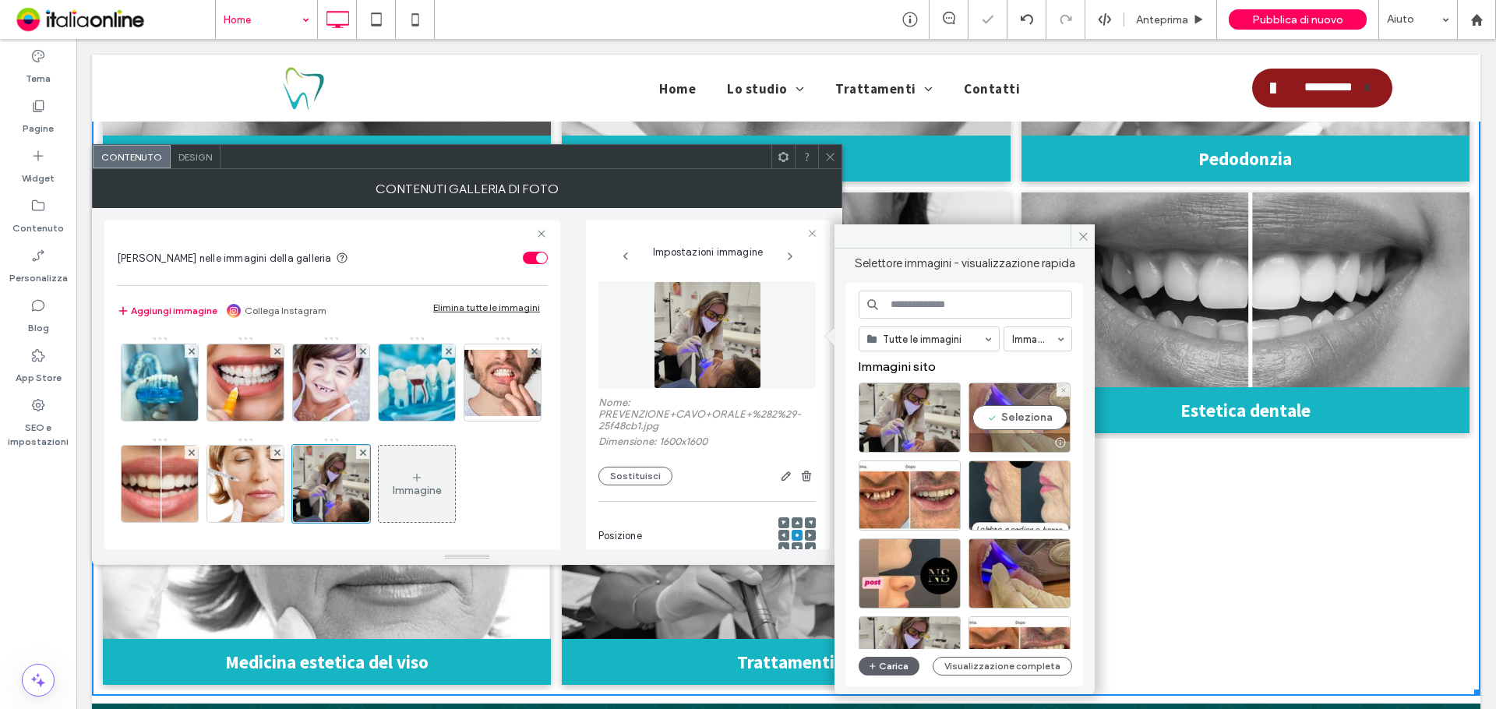
drag, startPoint x: 1067, startPoint y: 405, endPoint x: 975, endPoint y: 369, distance: 99.0
click at [1067, 405] on div "Seleziona" at bounding box center [1019, 418] width 102 height 70
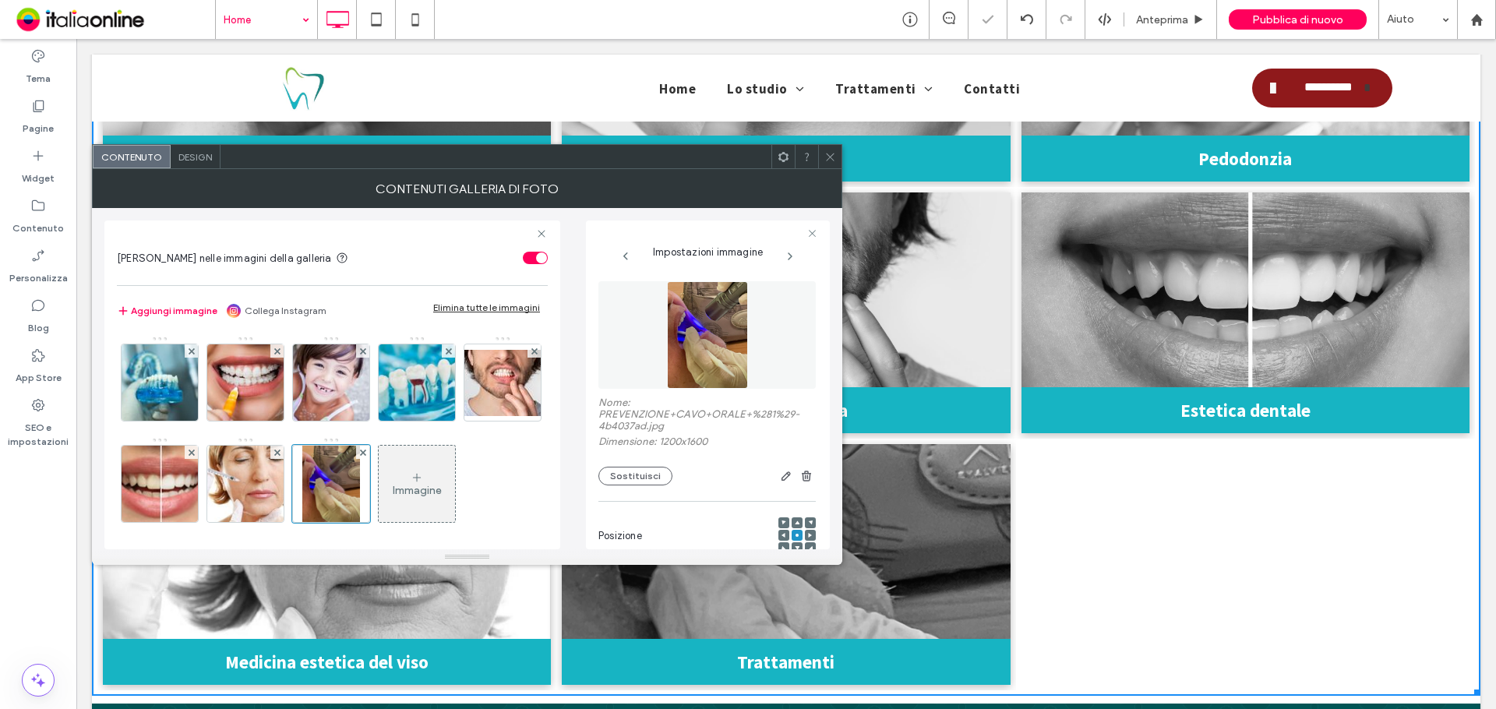
drag, startPoint x: 827, startPoint y: 151, endPoint x: 829, endPoint y: 167, distance: 15.8
click at [826, 152] on icon at bounding box center [830, 157] width 12 height 12
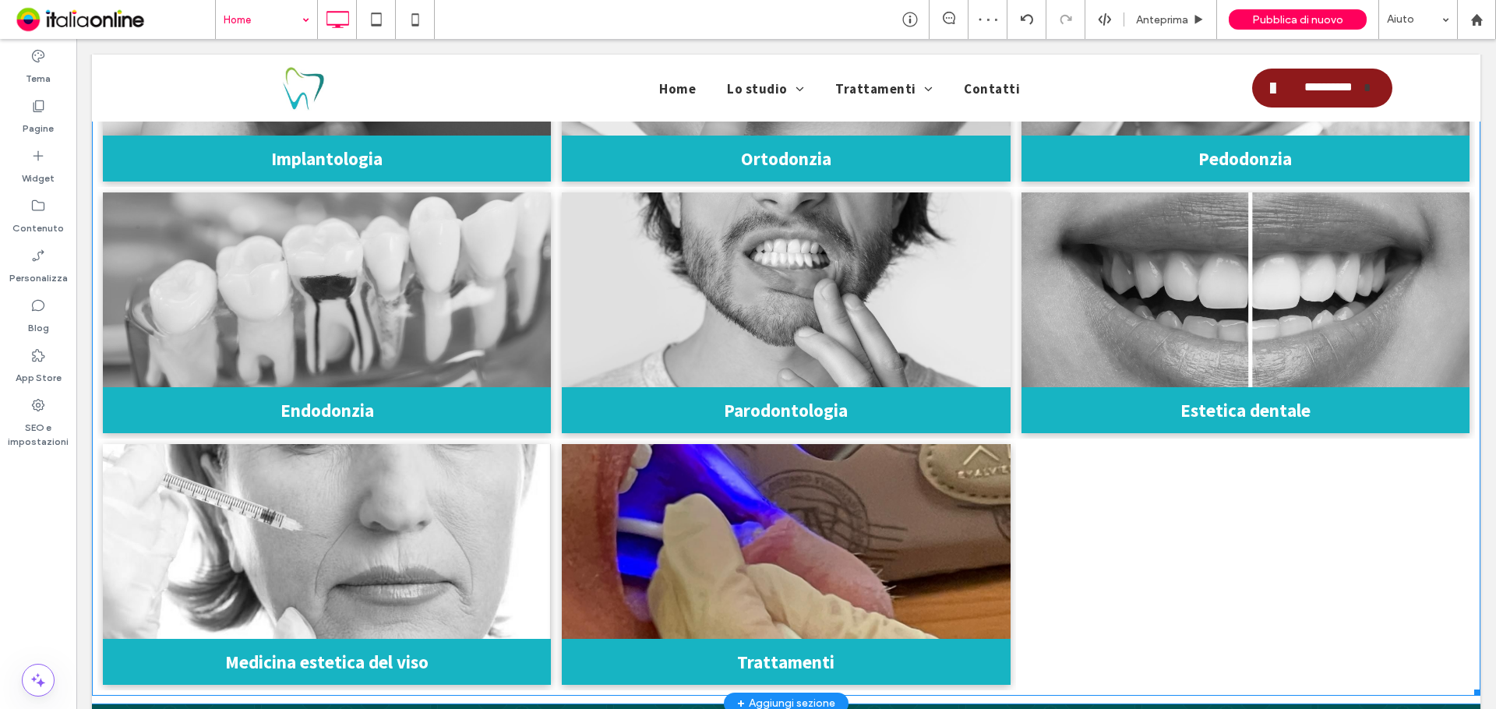
click at [823, 524] on link at bounding box center [786, 541] width 448 height 195
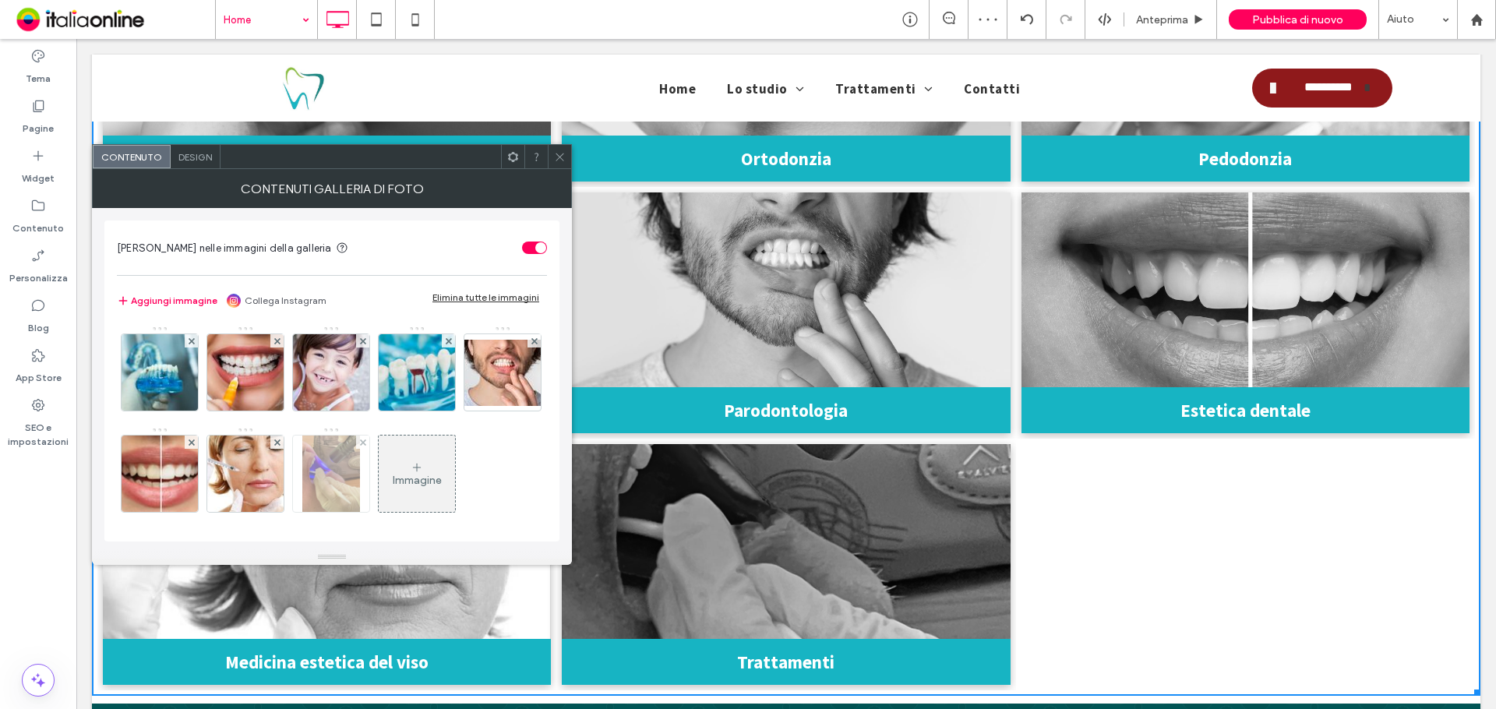
click at [360, 475] on img at bounding box center [331, 474] width 58 height 76
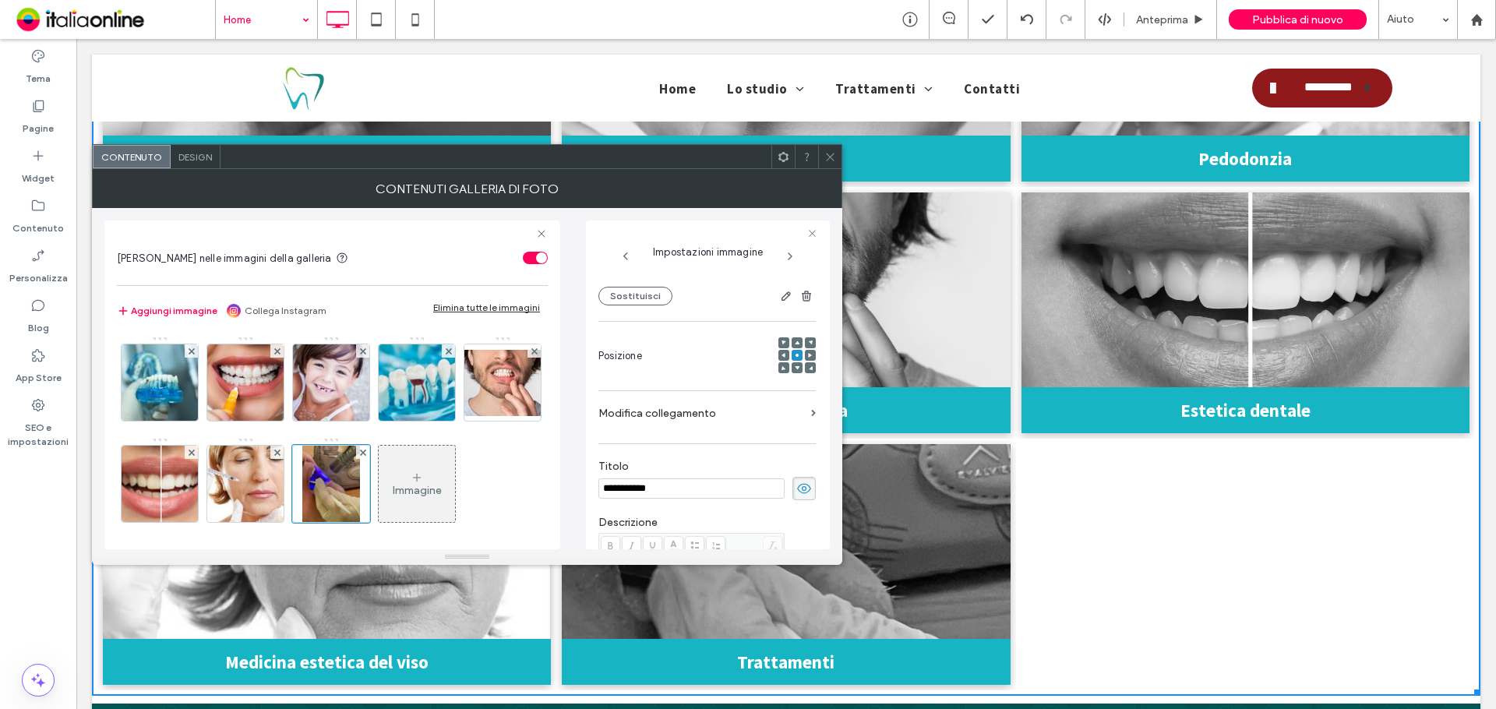
scroll to position [18, 0]
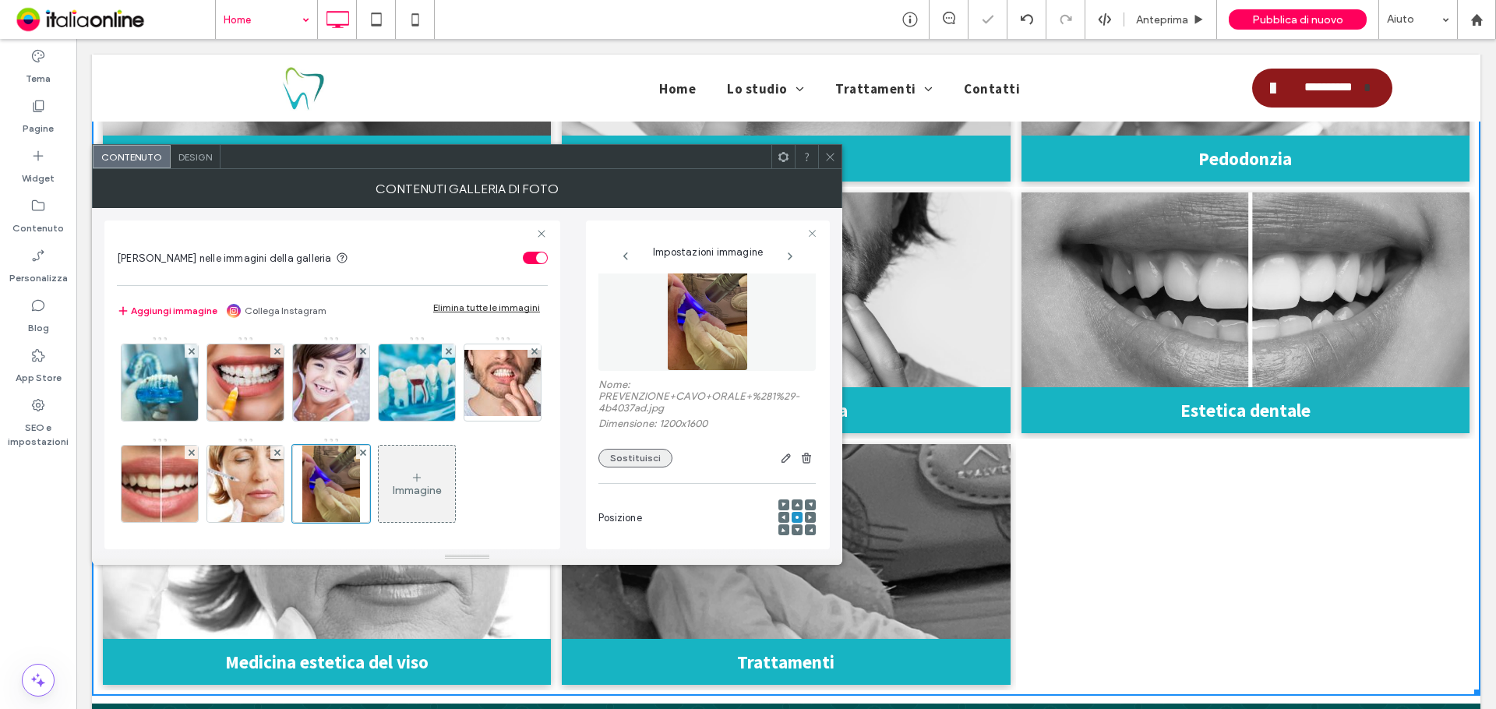
click at [618, 466] on button "Sostituisci" at bounding box center [635, 458] width 74 height 19
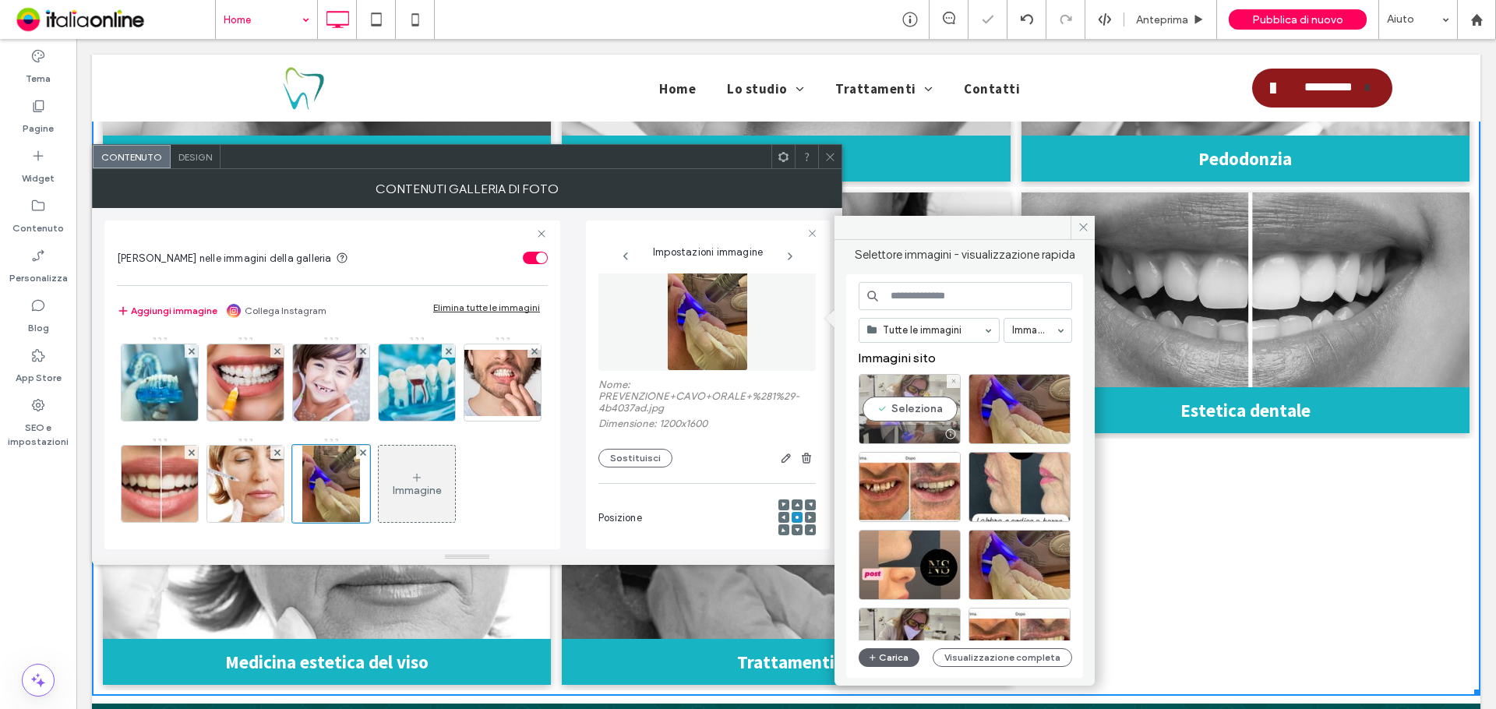
click at [927, 408] on div "Seleziona" at bounding box center [910, 409] width 102 height 70
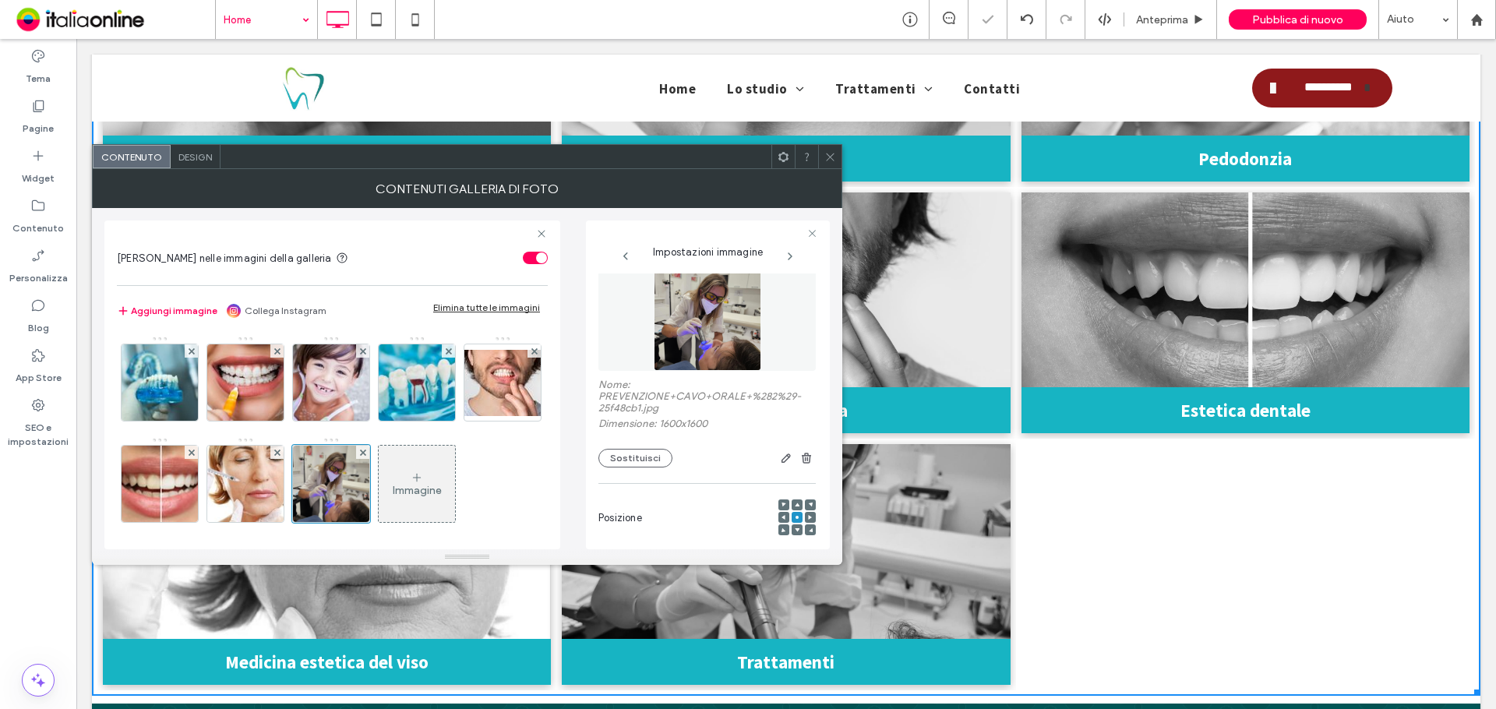
click at [827, 148] on span at bounding box center [830, 156] width 12 height 23
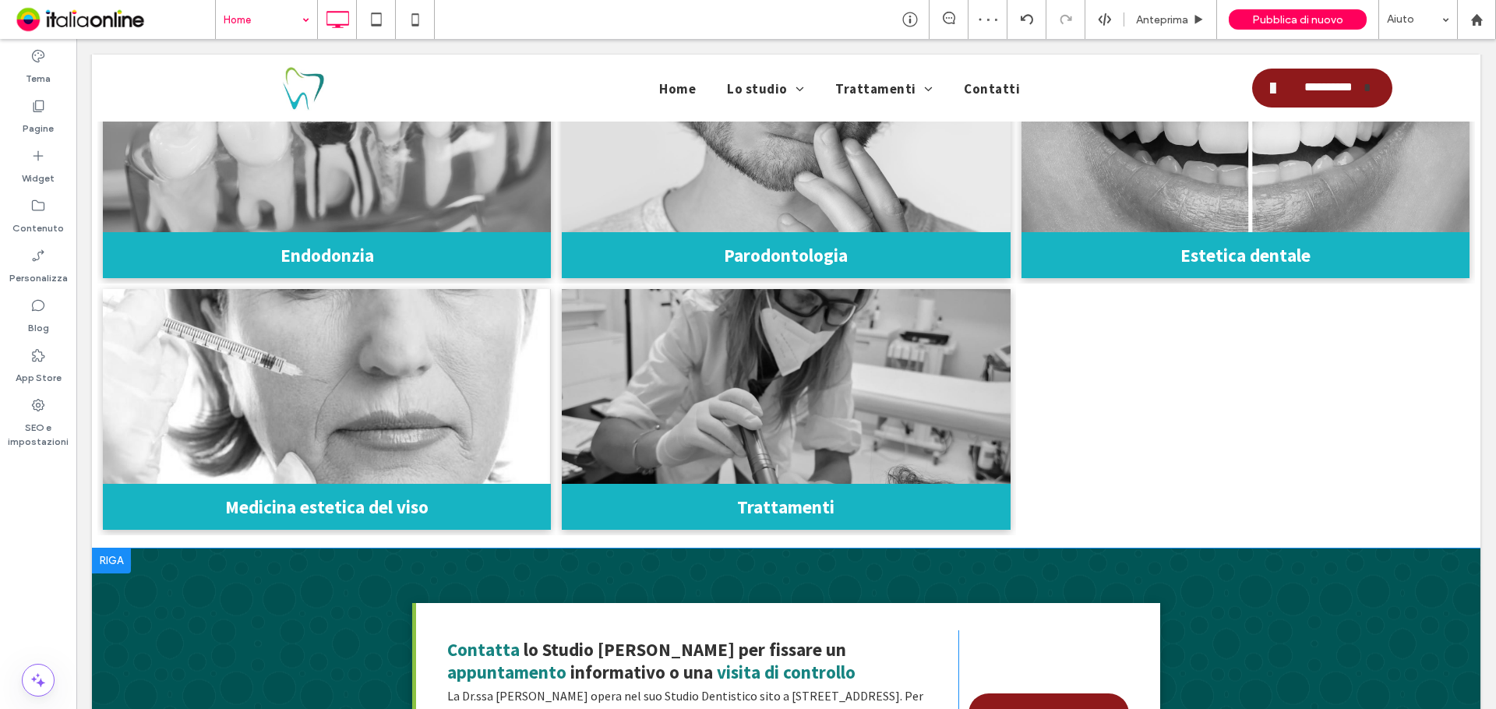
scroll to position [3428, 0]
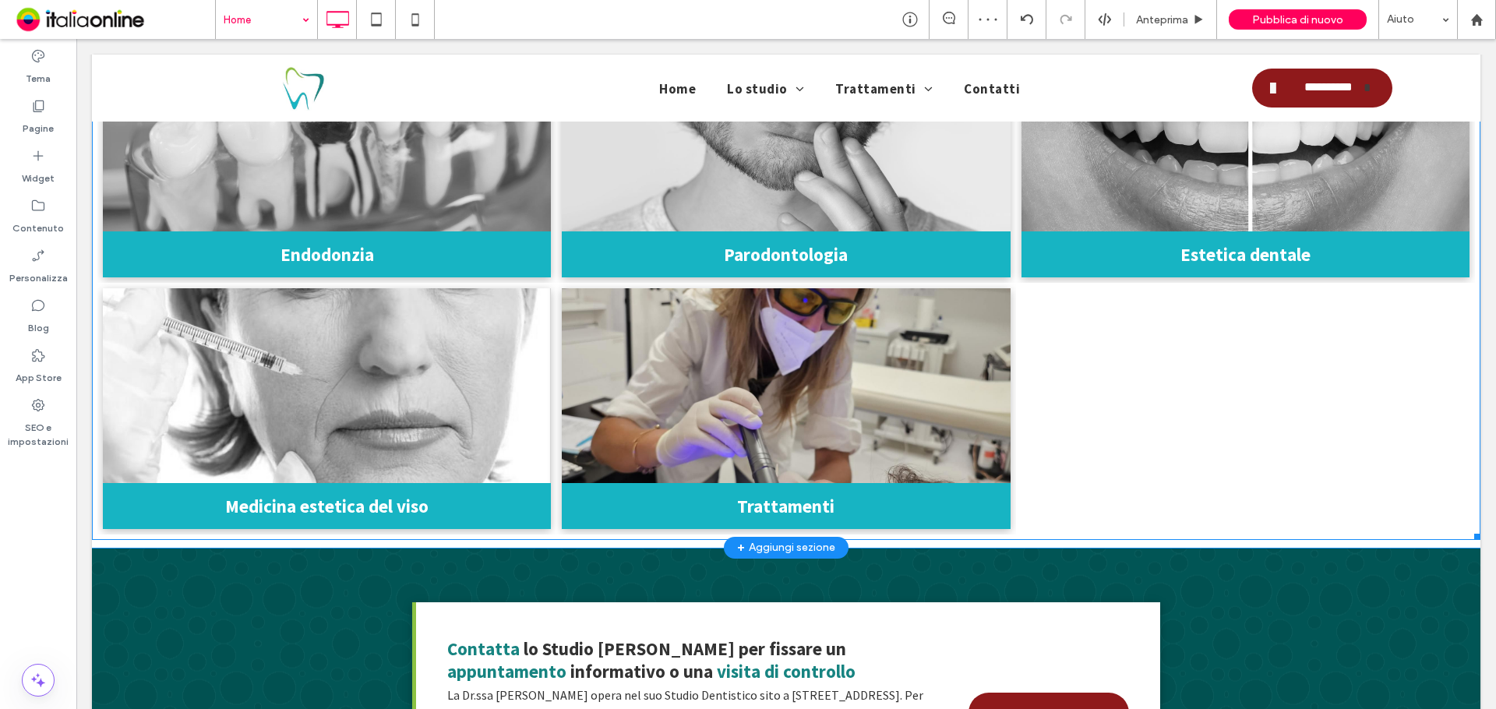
click at [826, 390] on link at bounding box center [786, 385] width 448 height 195
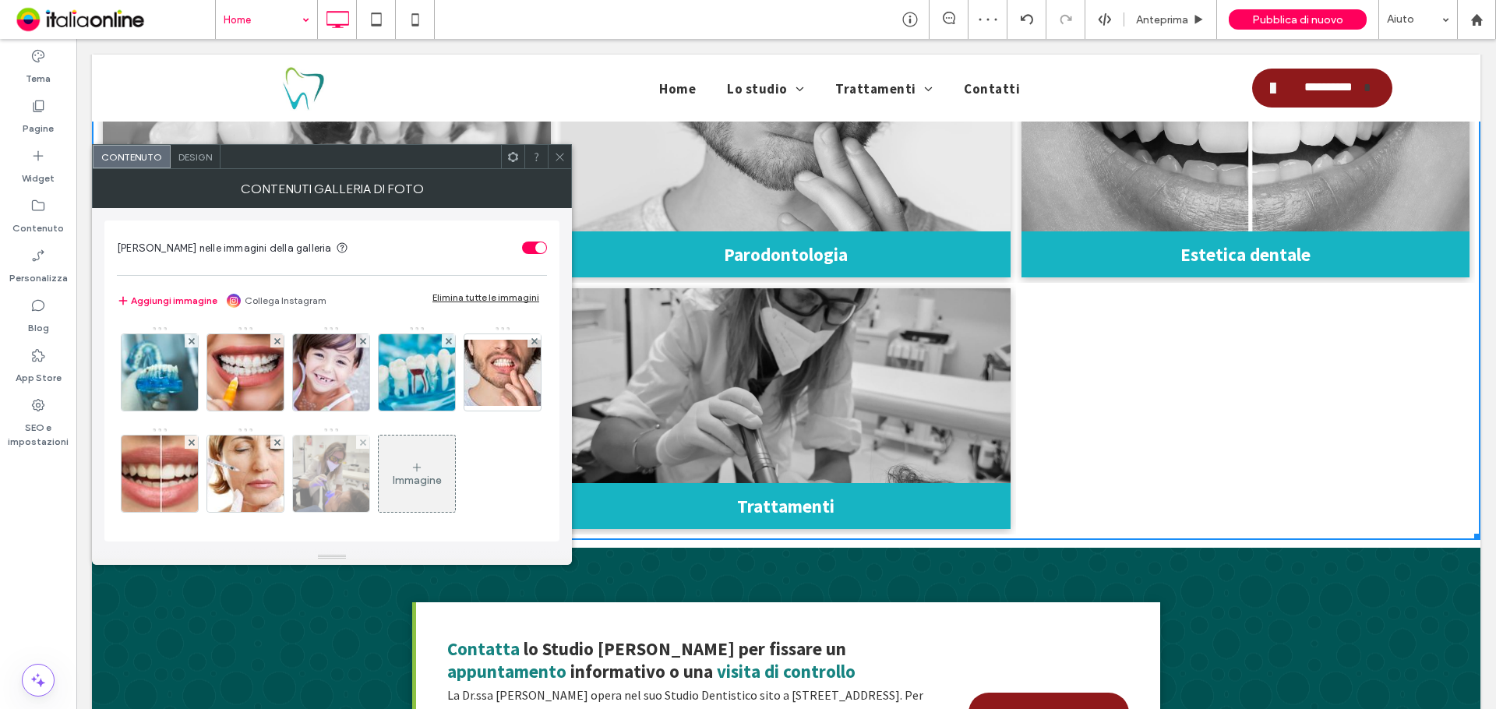
click at [369, 467] on img at bounding box center [331, 474] width 76 height 76
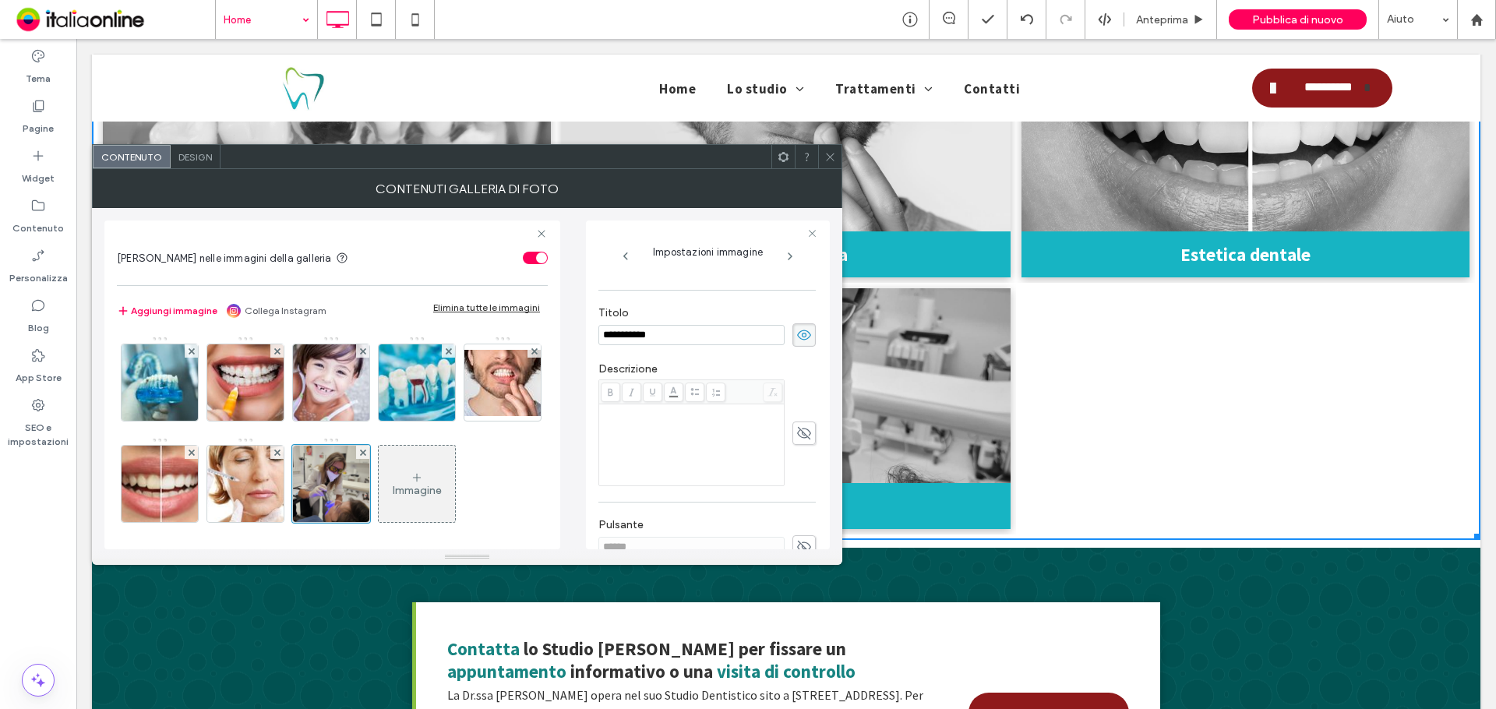
scroll to position [252, 0]
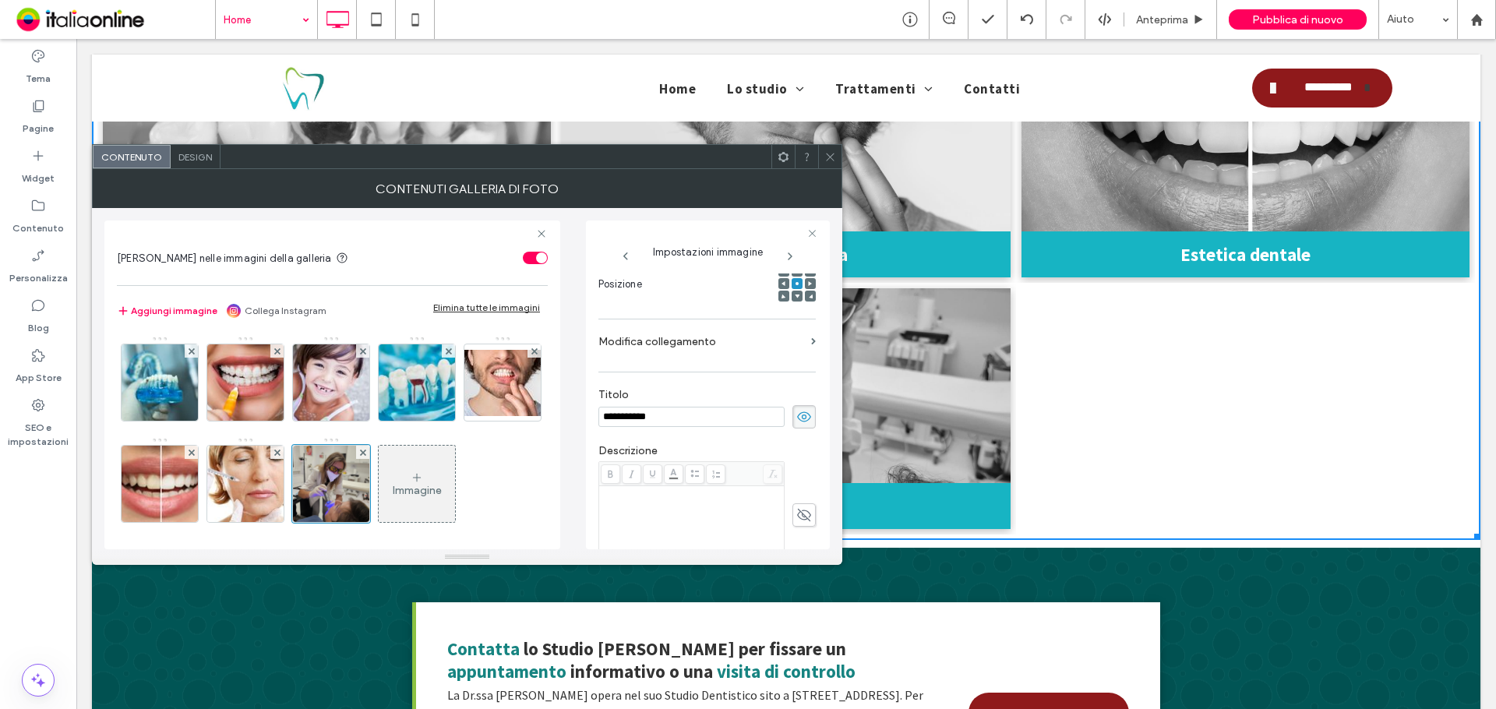
click at [792, 295] on div at bounding box center [797, 296] width 11 height 11
click at [792, 294] on div at bounding box center [797, 296] width 11 height 11
click at [795, 296] on icon at bounding box center [797, 296] width 5 height 5
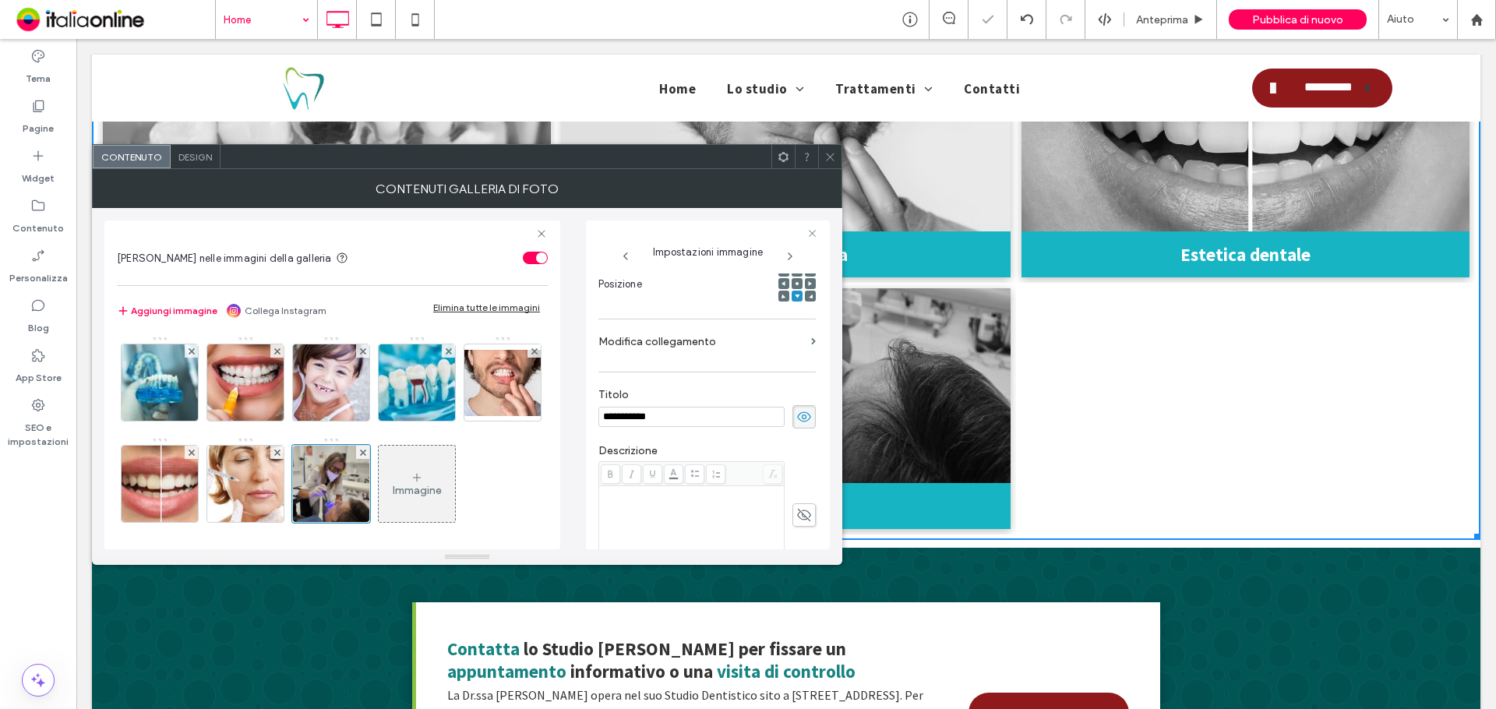
drag, startPoint x: 827, startPoint y: 149, endPoint x: 827, endPoint y: 170, distance: 21.0
click at [827, 149] on span at bounding box center [830, 156] width 12 height 23
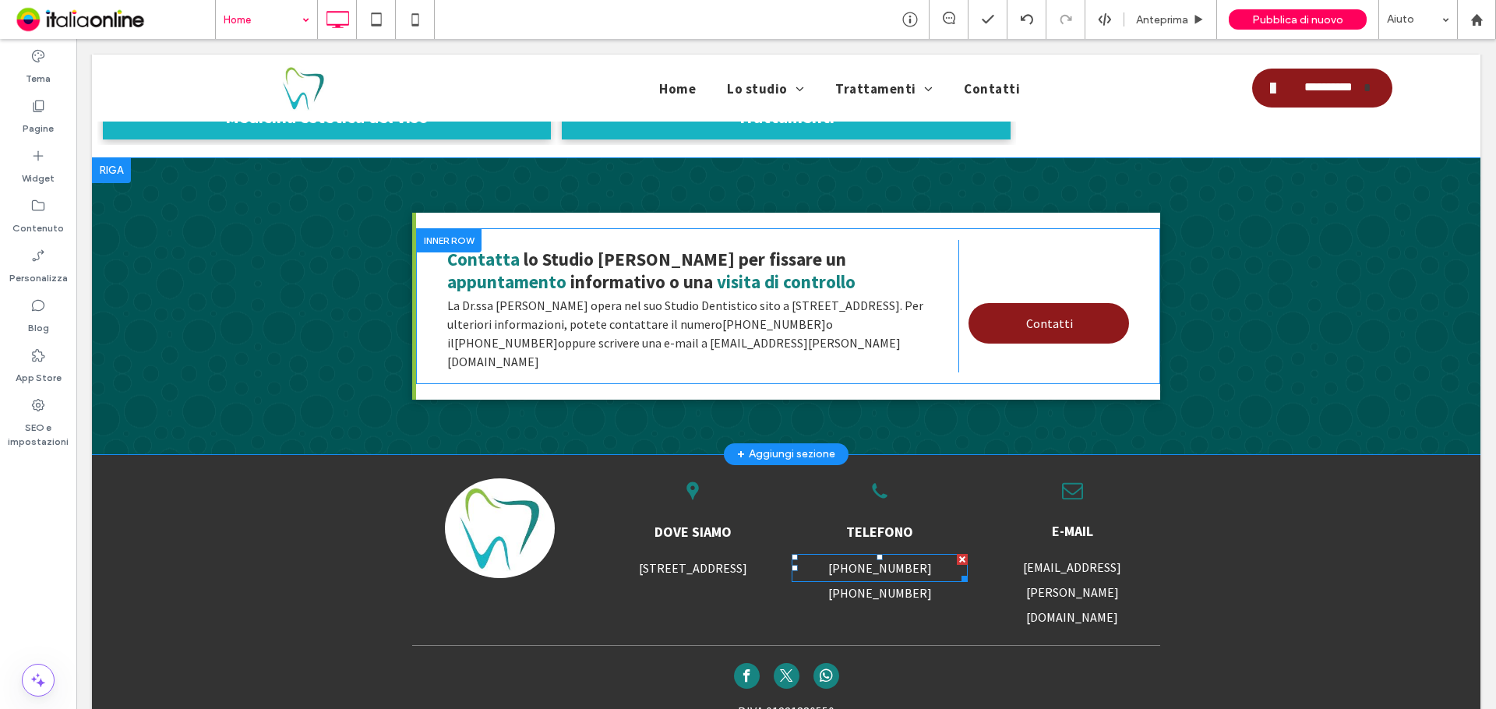
scroll to position [3506, 0]
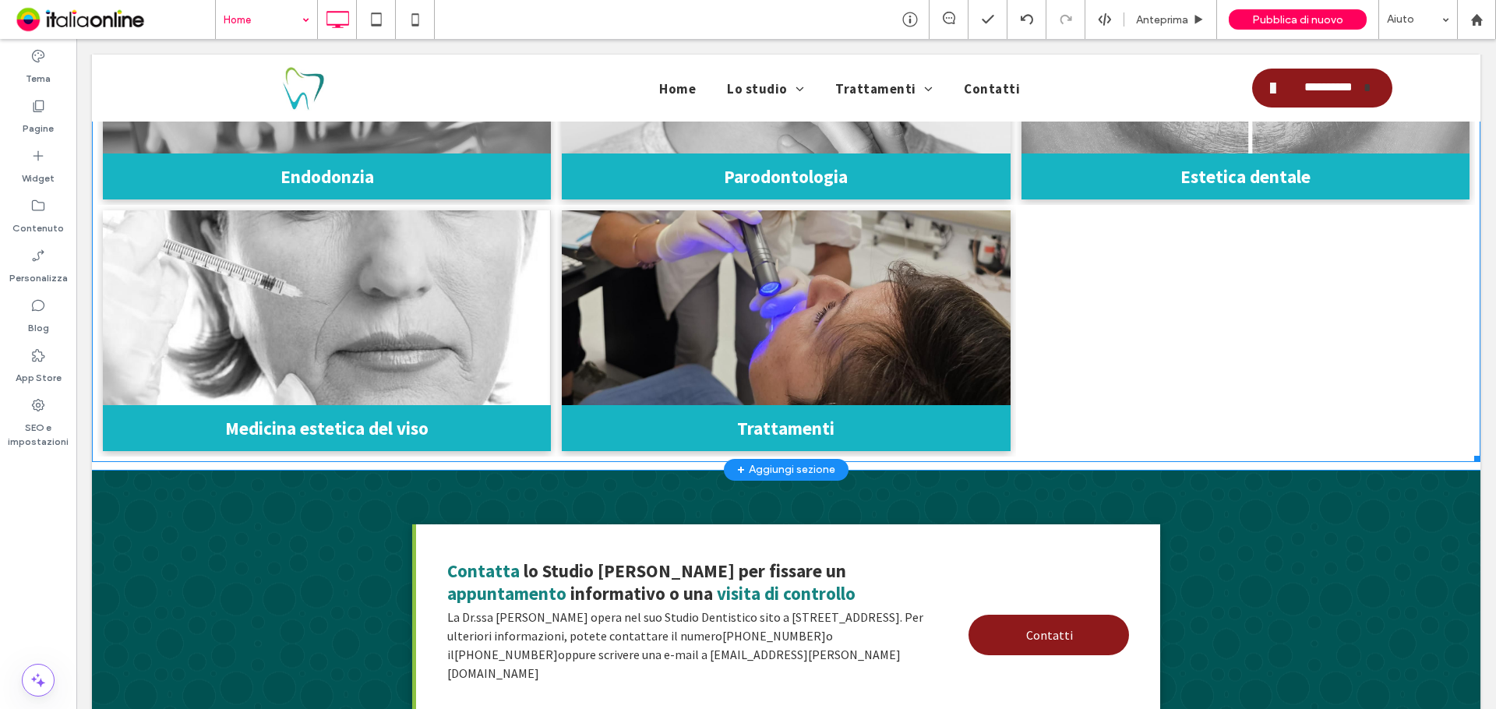
click at [813, 417] on h3 "Trattamenti" at bounding box center [785, 428] width 97 height 23
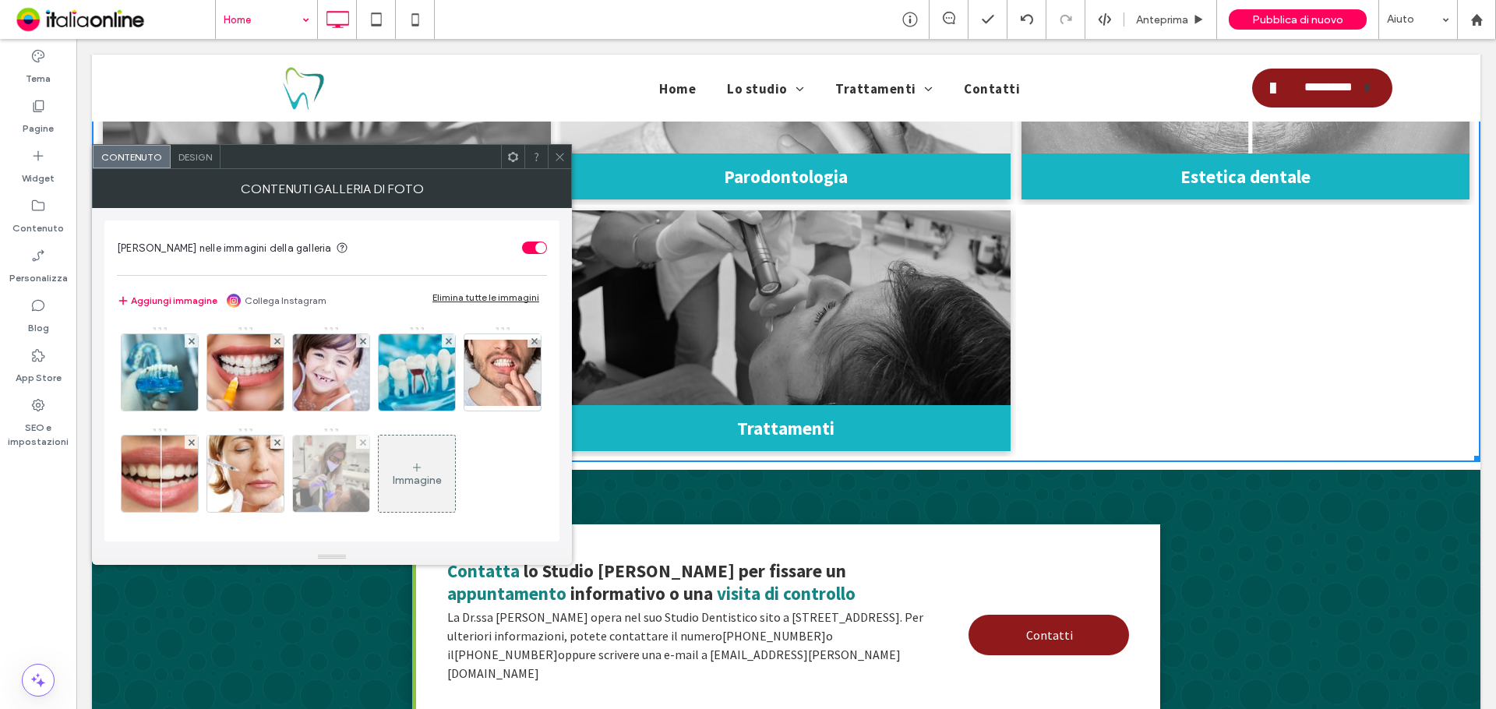
click at [369, 467] on img at bounding box center [331, 474] width 76 height 76
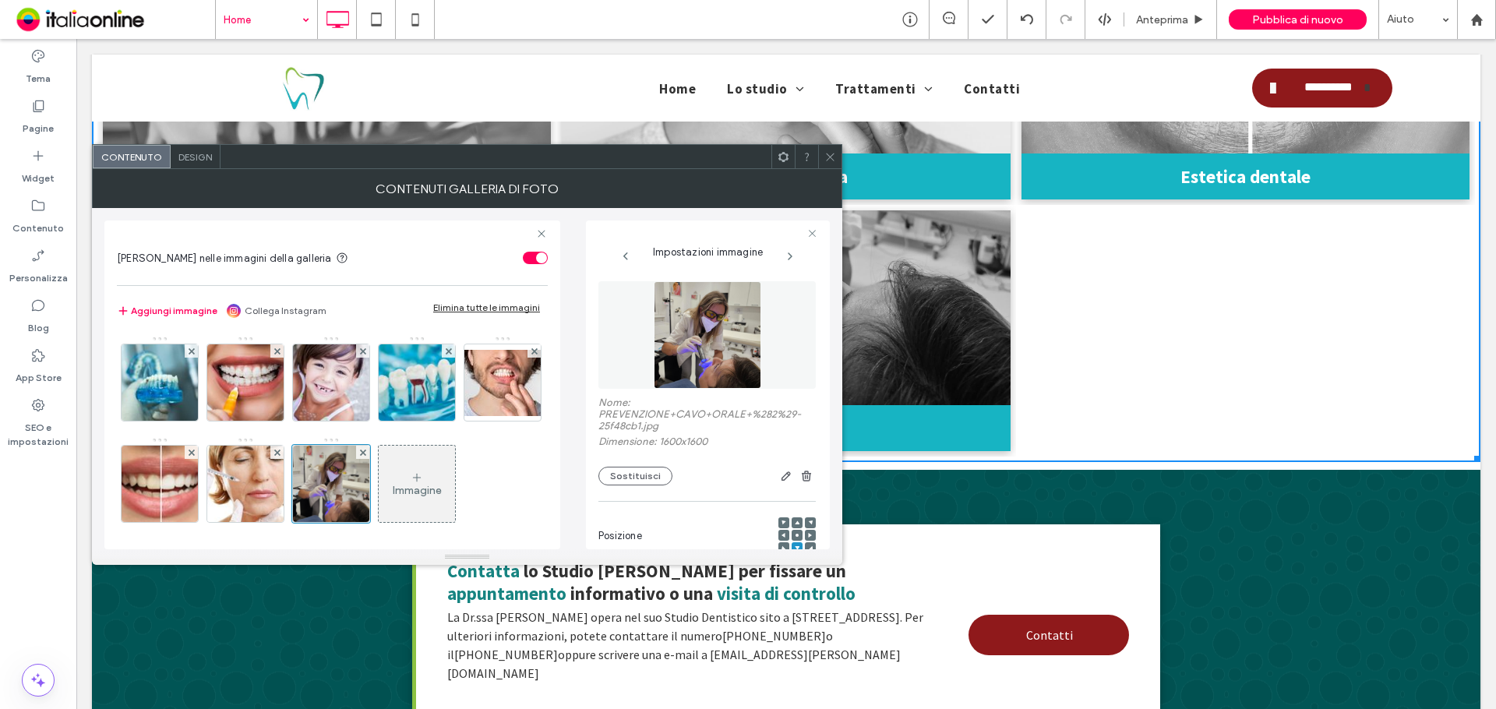
scroll to position [0, 0]
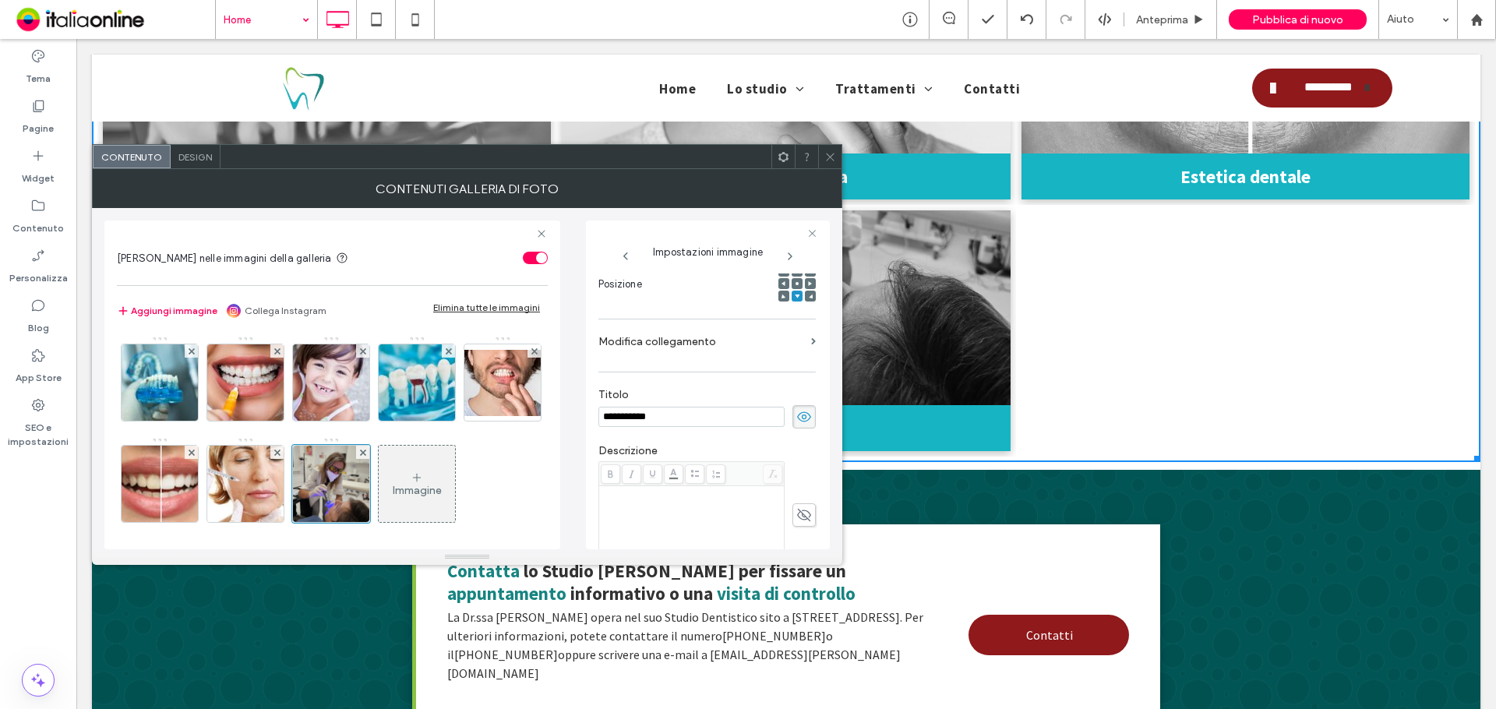
drag, startPoint x: 674, startPoint y: 417, endPoint x: 456, endPoint y: 419, distance: 218.2
click at [456, 419] on div "**********" at bounding box center [466, 378] width 725 height 341
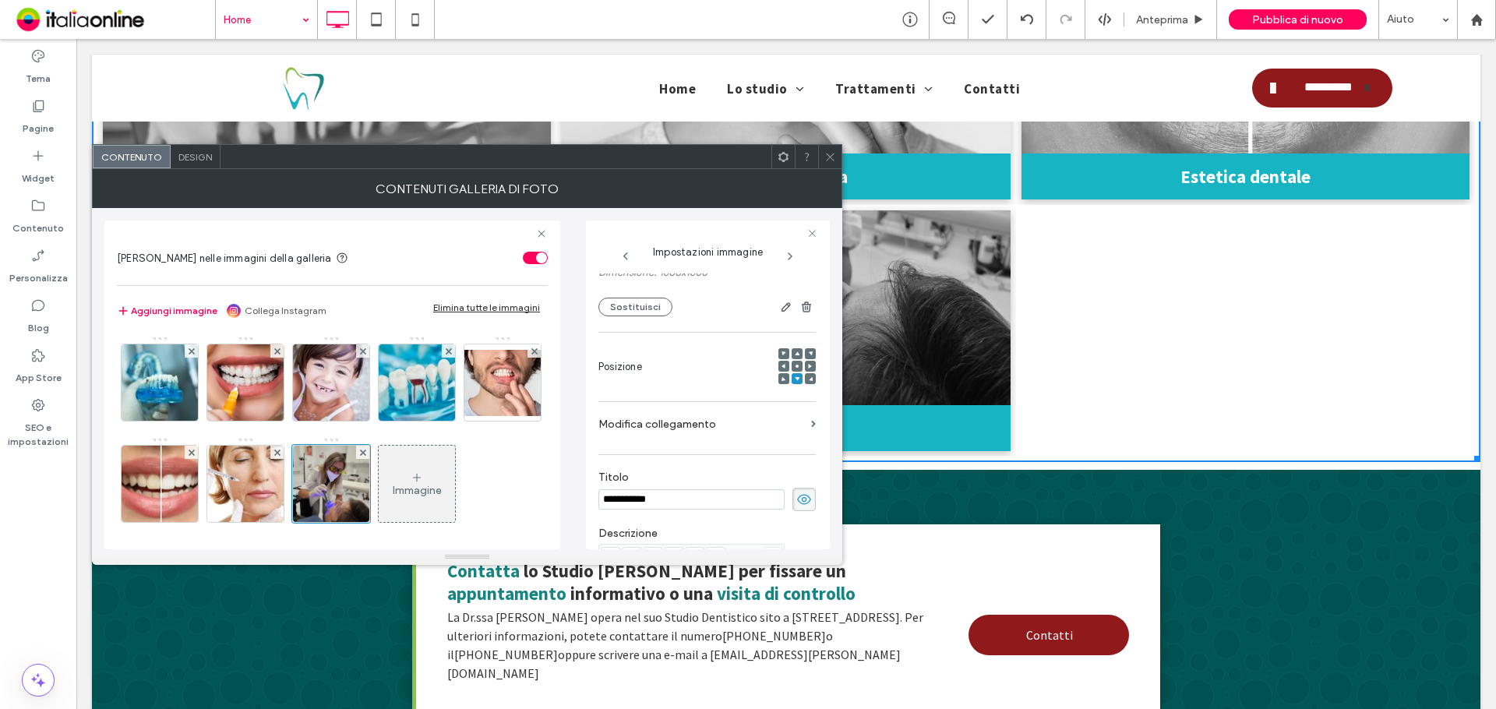
type input "**********"
click at [727, 421] on label "Modifica collegamento" at bounding box center [701, 424] width 206 height 29
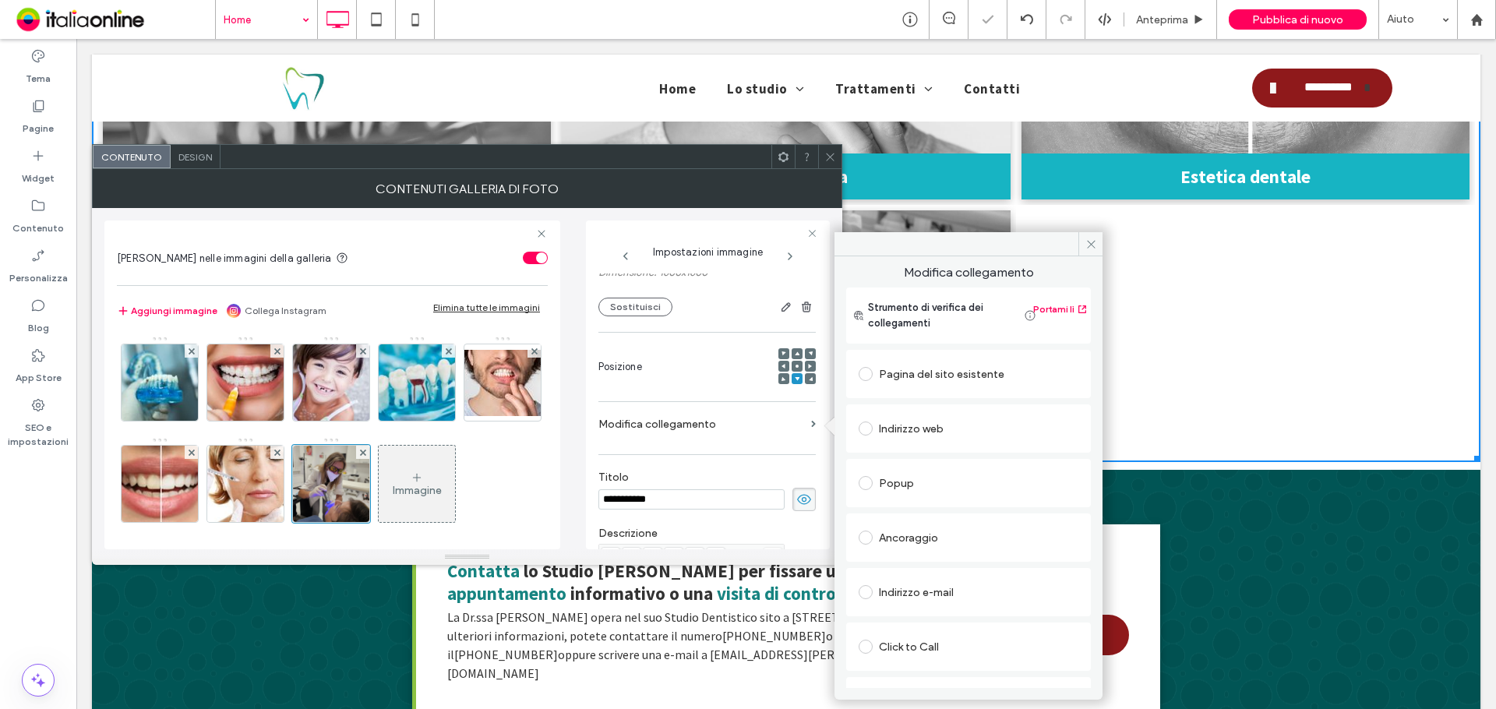
click at [965, 383] on div "Pagina del sito esistente" at bounding box center [969, 373] width 220 height 25
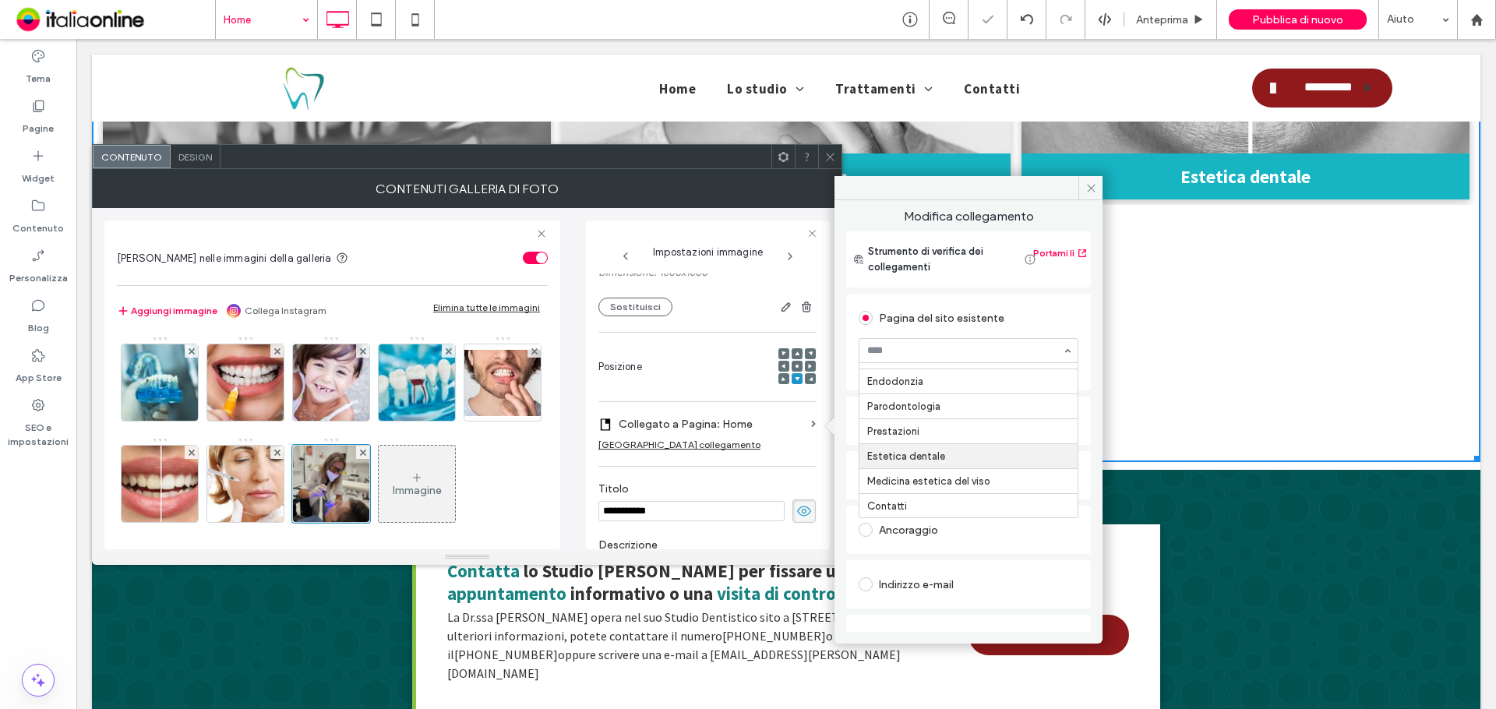
scroll to position [119, 0]
drag, startPoint x: 1088, startPoint y: 184, endPoint x: 968, endPoint y: 199, distance: 120.2
click at [1088, 184] on icon at bounding box center [1091, 188] width 12 height 12
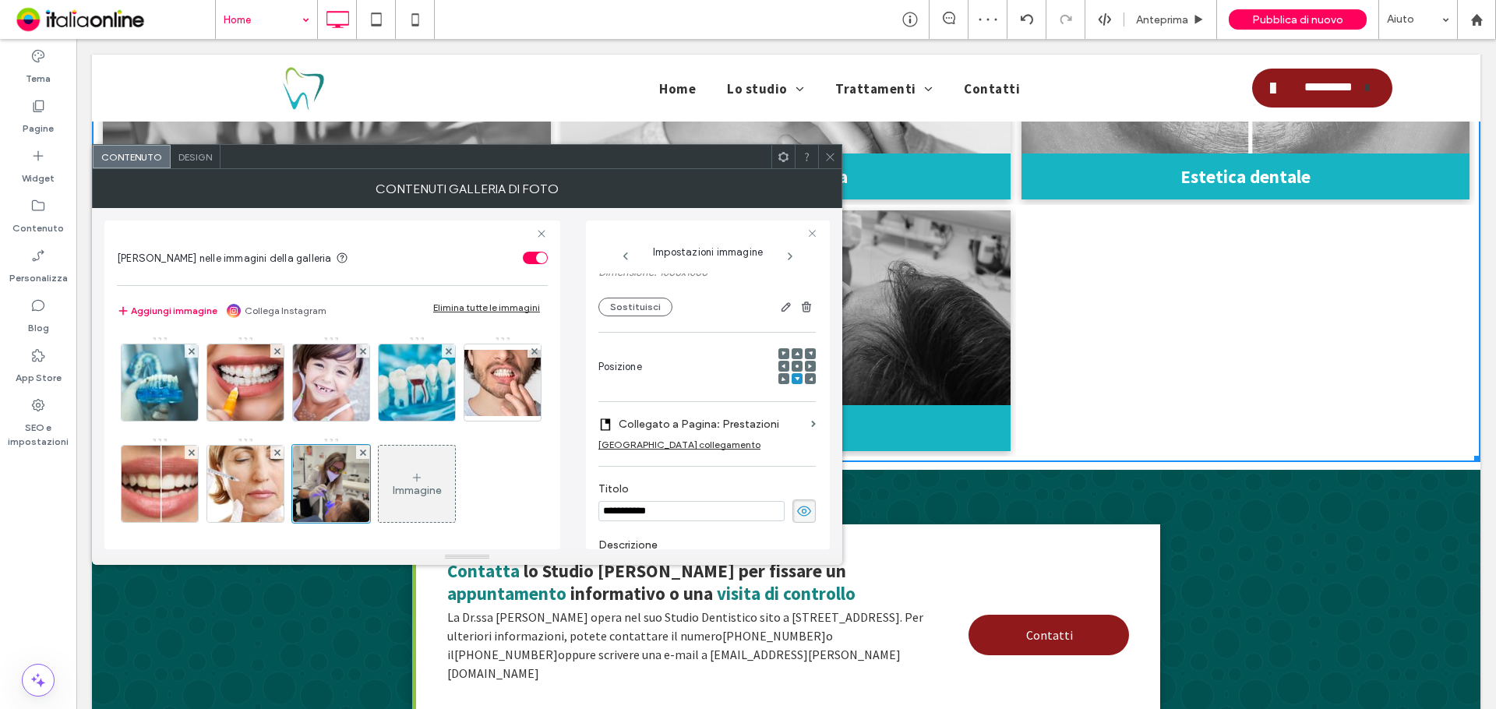
click at [830, 160] on icon at bounding box center [830, 157] width 12 height 12
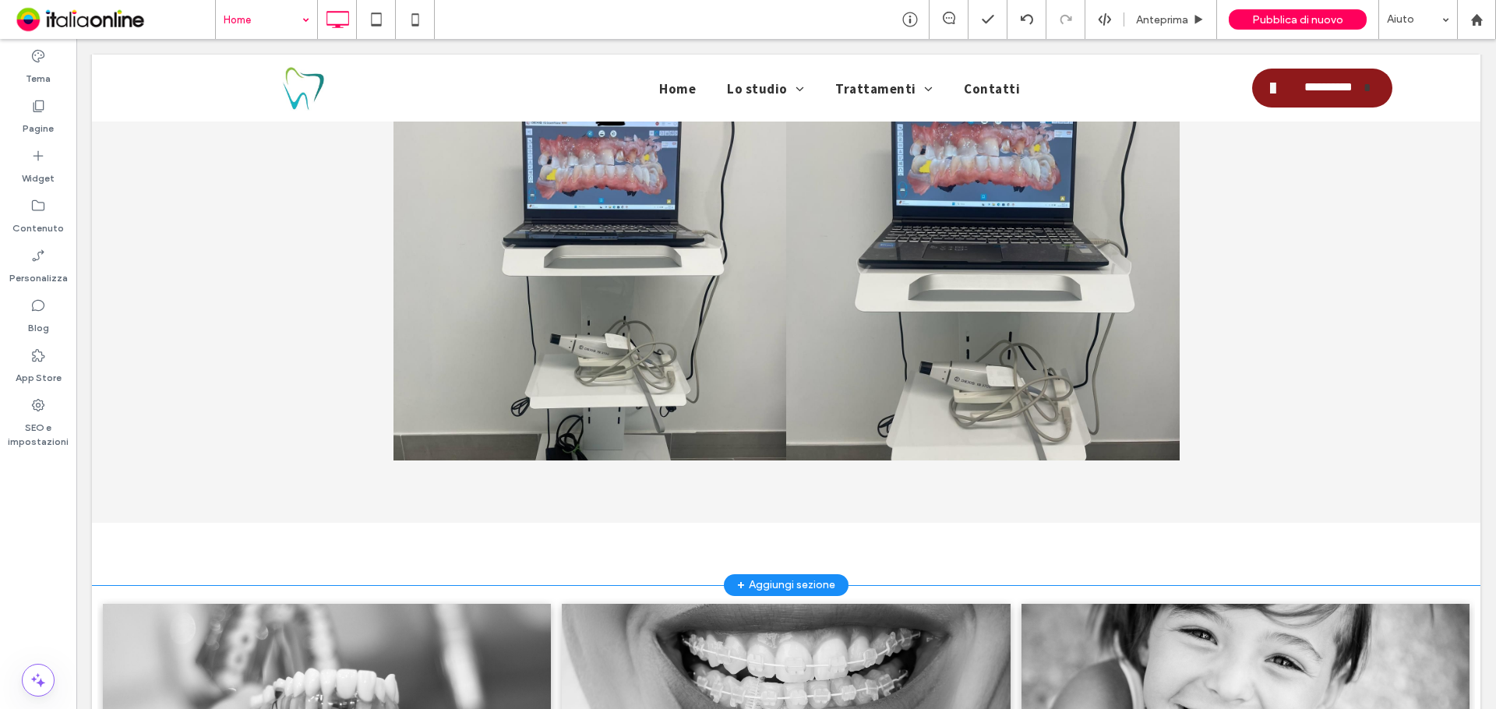
scroll to position [2493, 0]
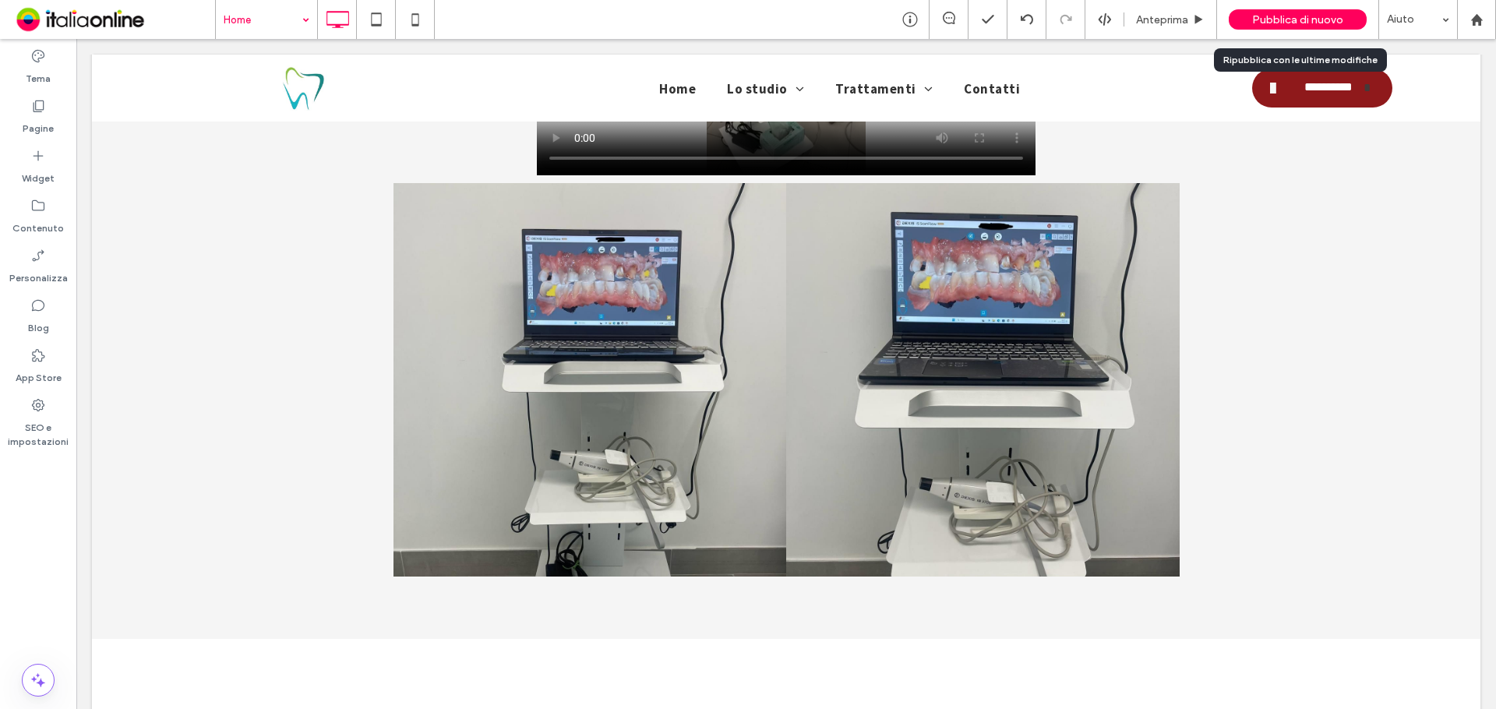
click at [1339, 13] on span "Pubblica di nuovo" at bounding box center [1297, 19] width 91 height 13
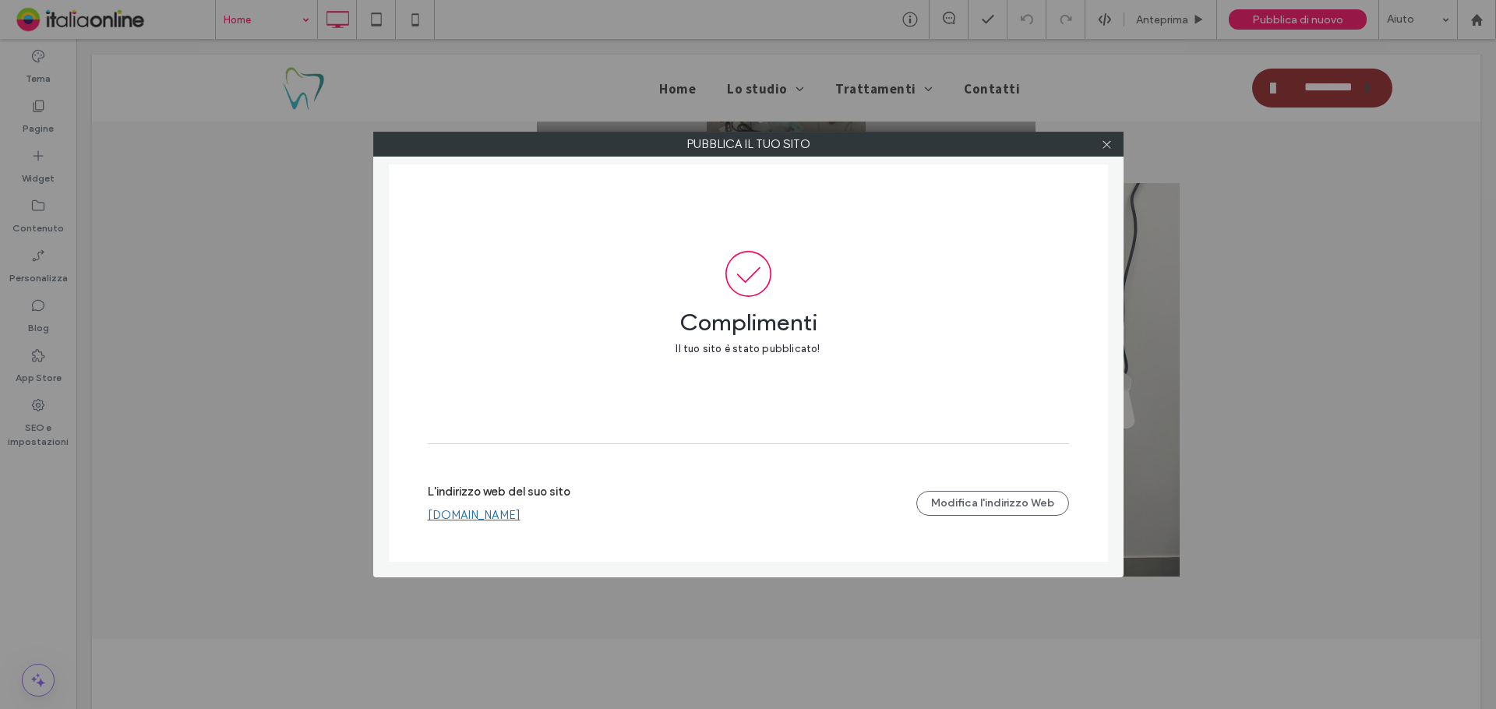
click at [520, 517] on link "www.studiodentisticosantini.it" at bounding box center [474, 515] width 93 height 14
click at [1103, 142] on icon at bounding box center [1107, 145] width 12 height 12
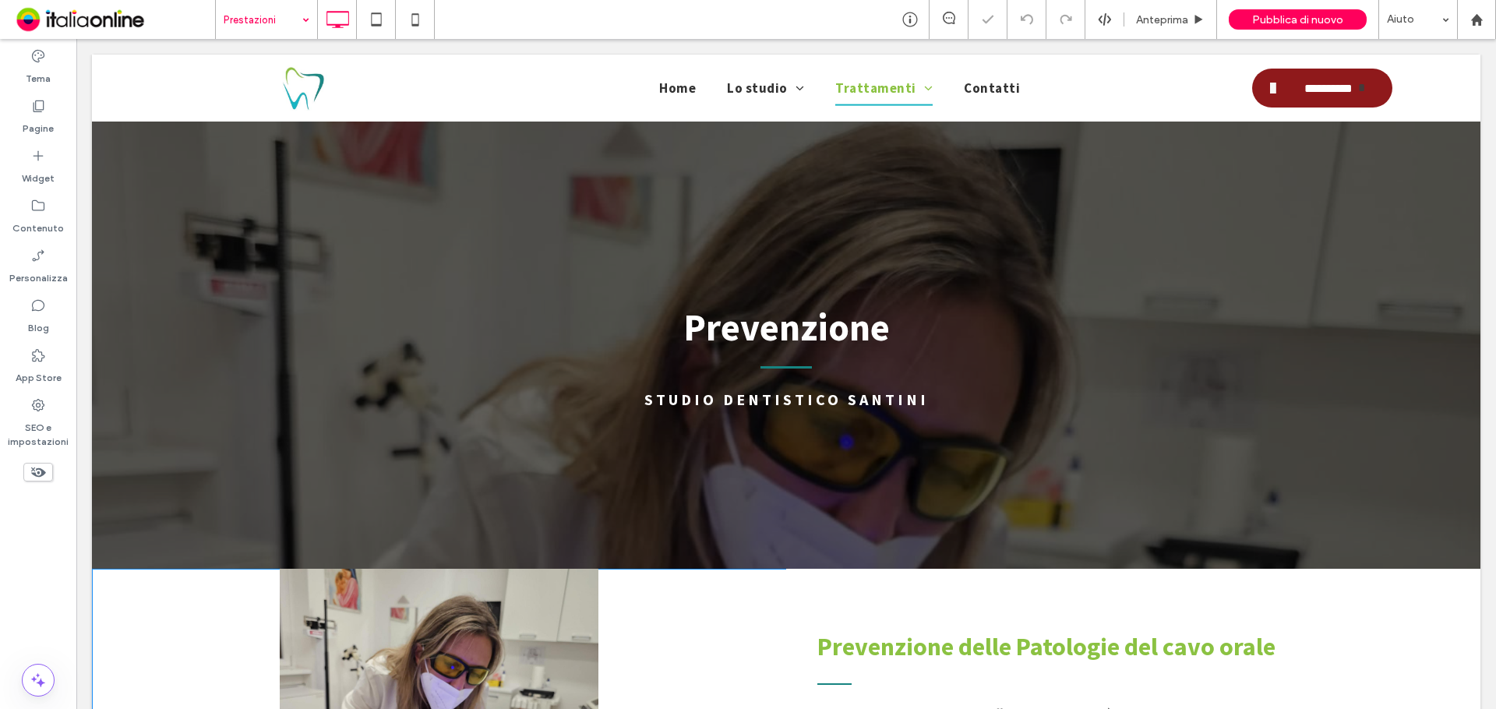
scroll to position [234, 0]
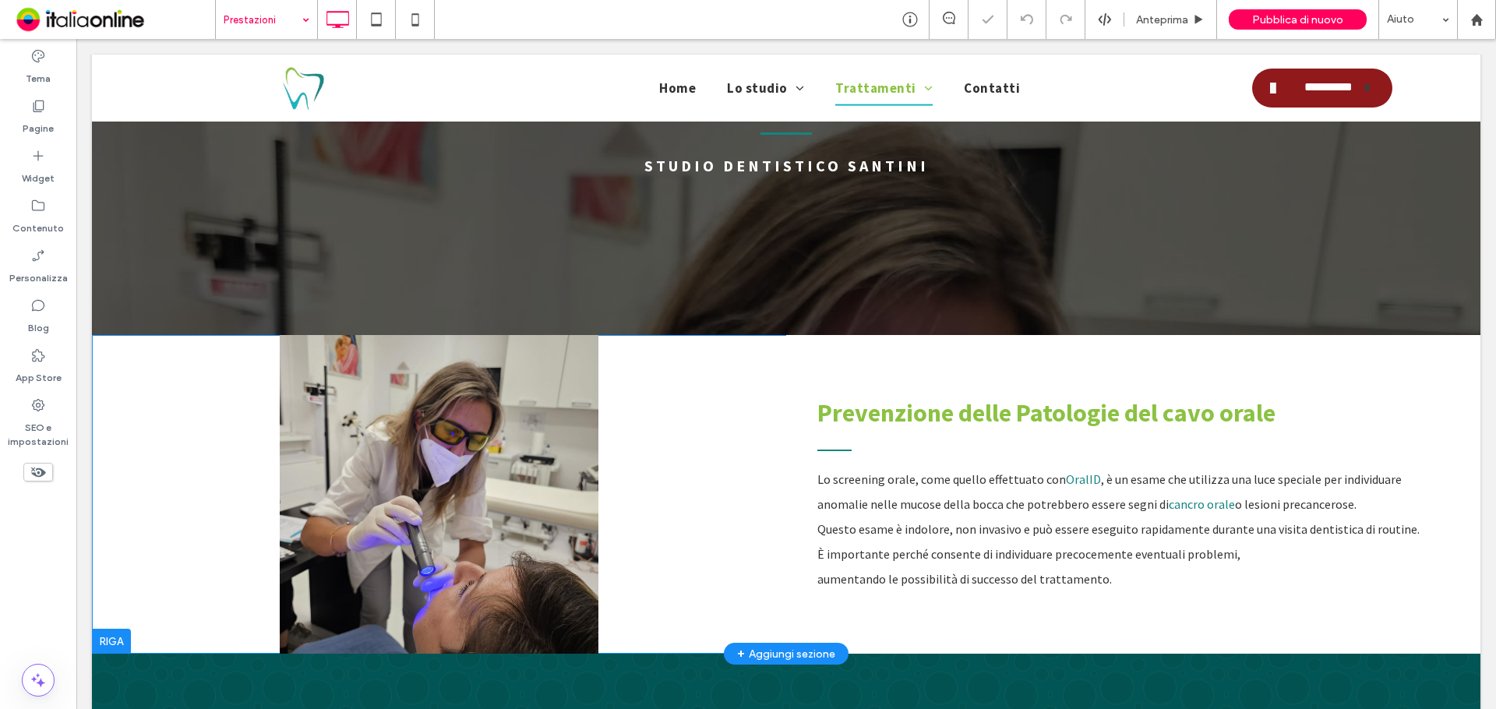
click at [453, 443] on div at bounding box center [439, 494] width 694 height 319
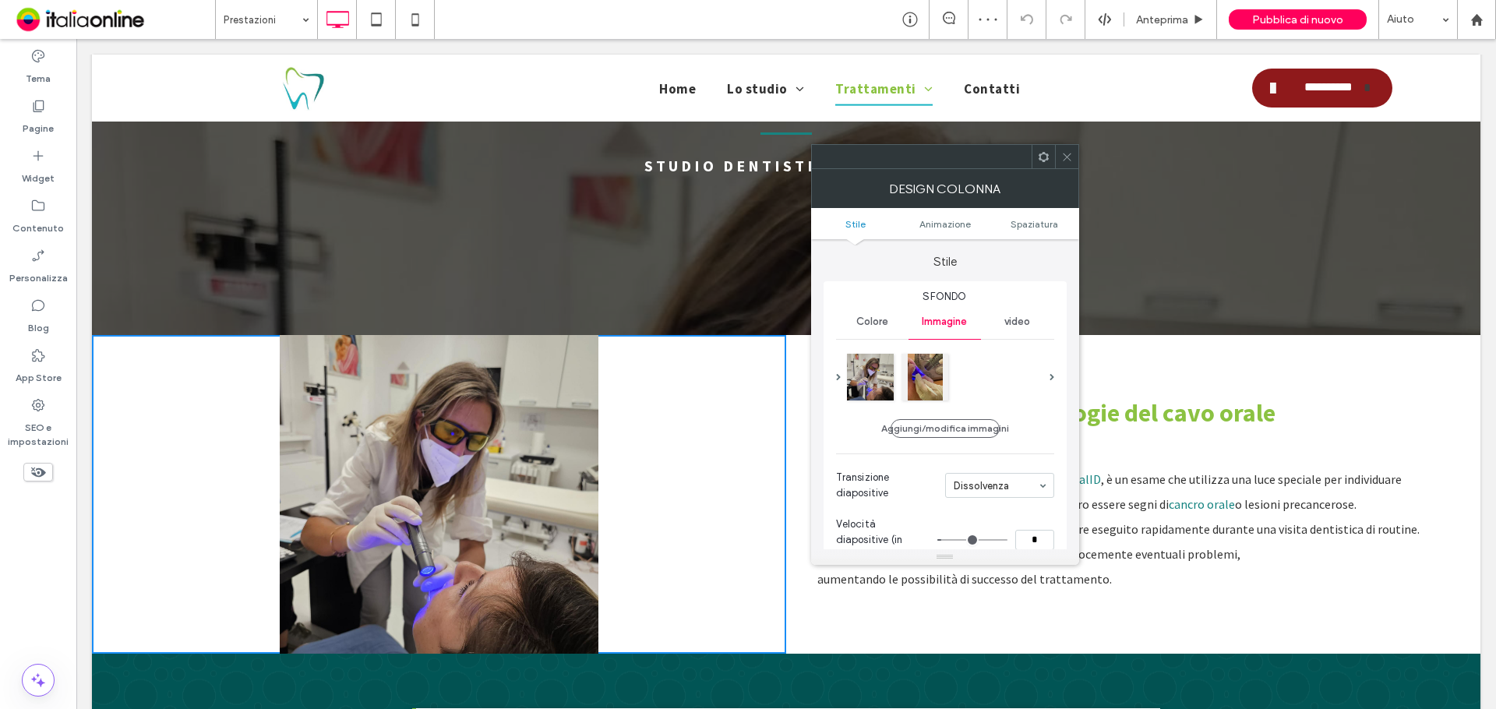
click at [1063, 160] on icon at bounding box center [1067, 157] width 12 height 12
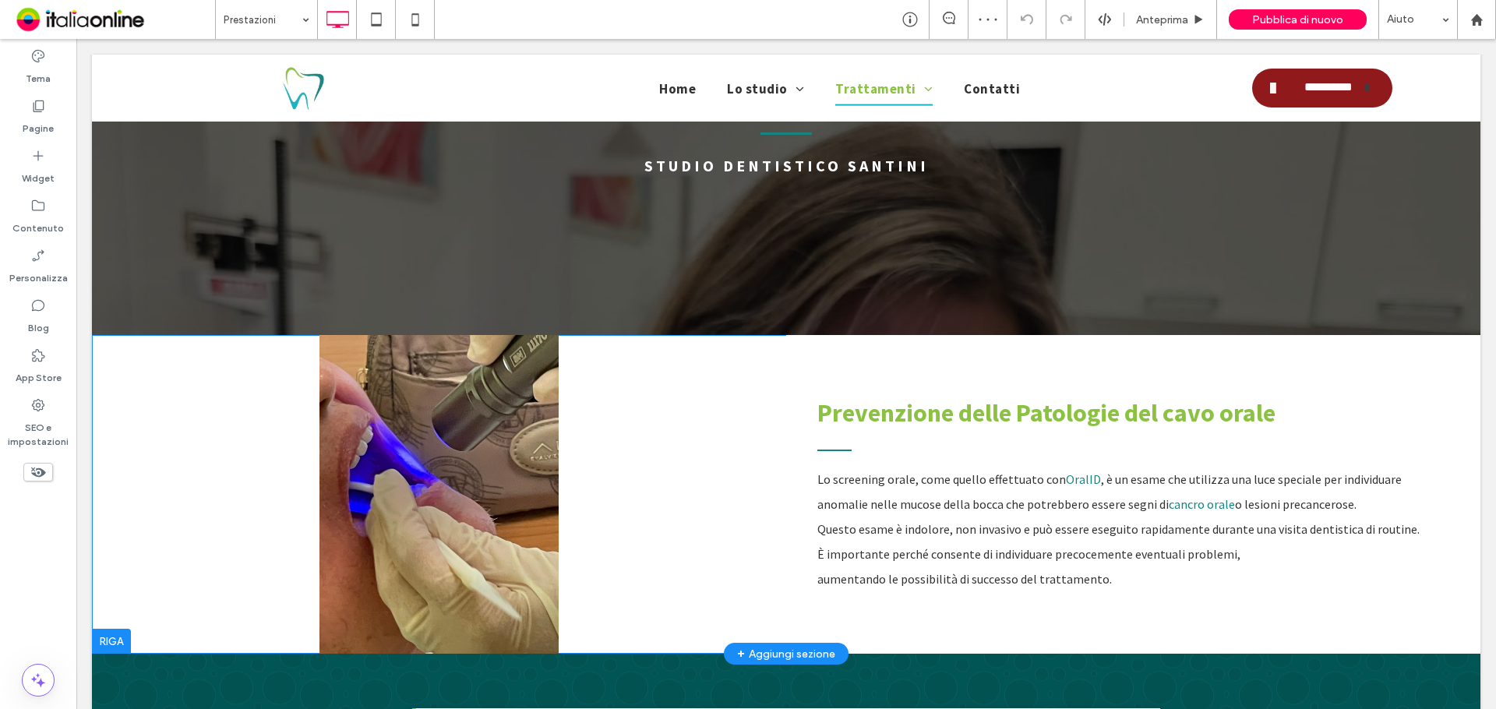
click at [375, 366] on div at bounding box center [439, 494] width 694 height 319
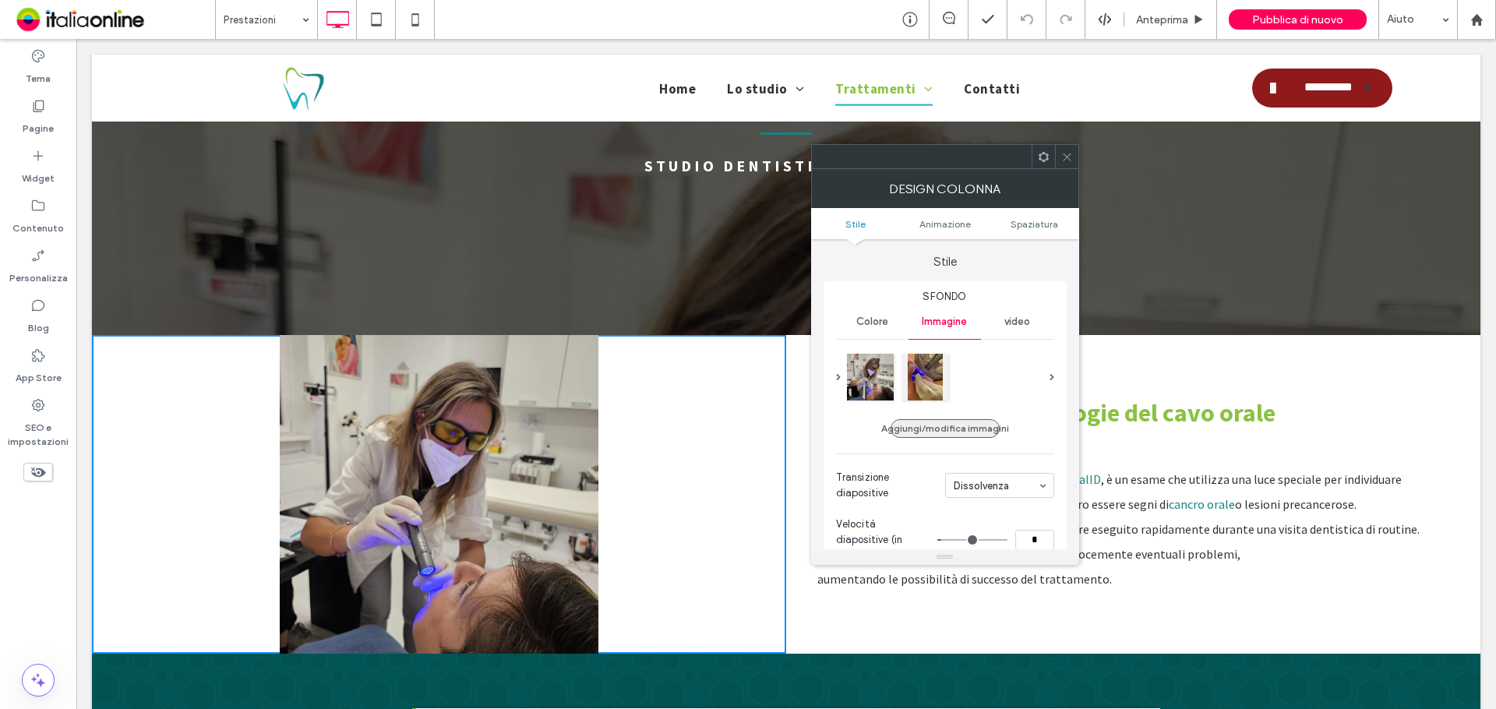
click at [948, 430] on button "Aggiungi/modifica immagini" at bounding box center [944, 428] width 109 height 19
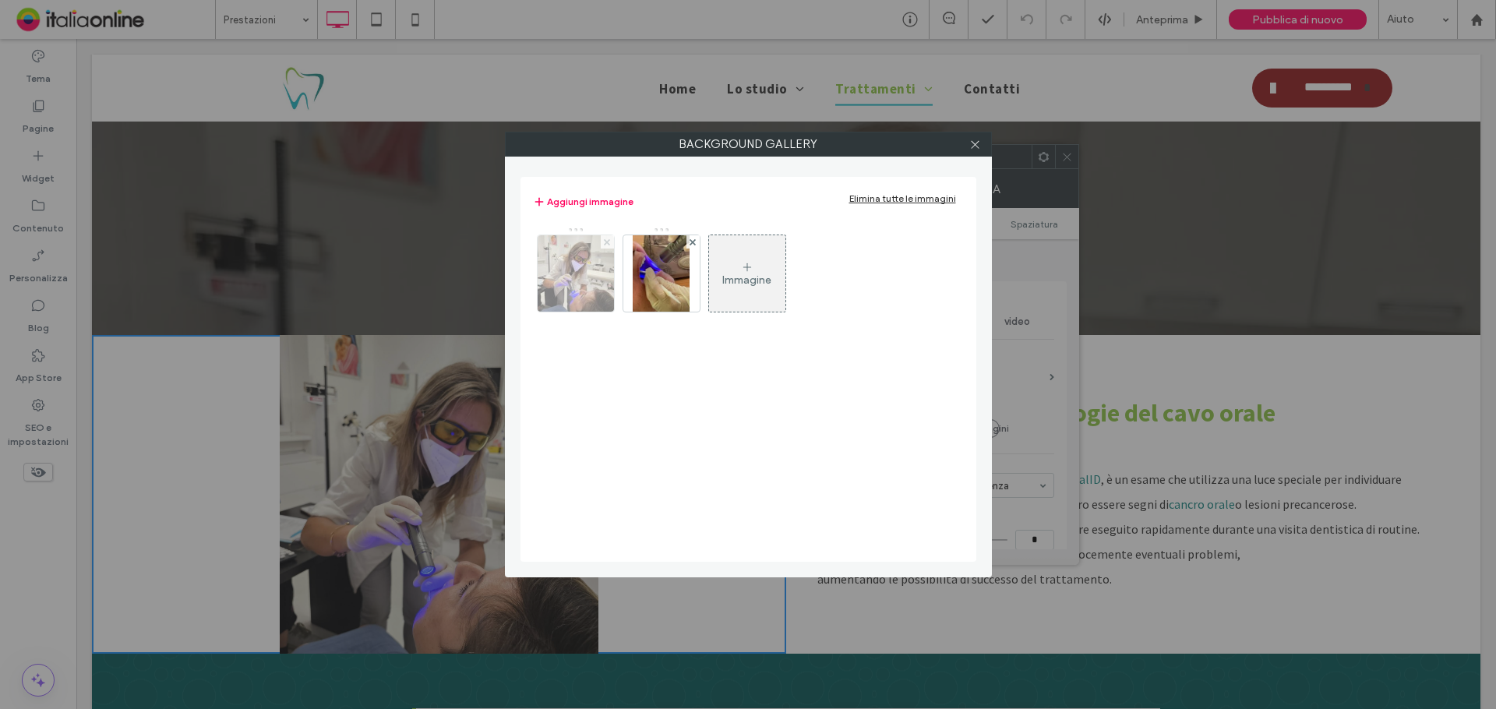
click at [607, 242] on use at bounding box center [607, 241] width 6 height 6
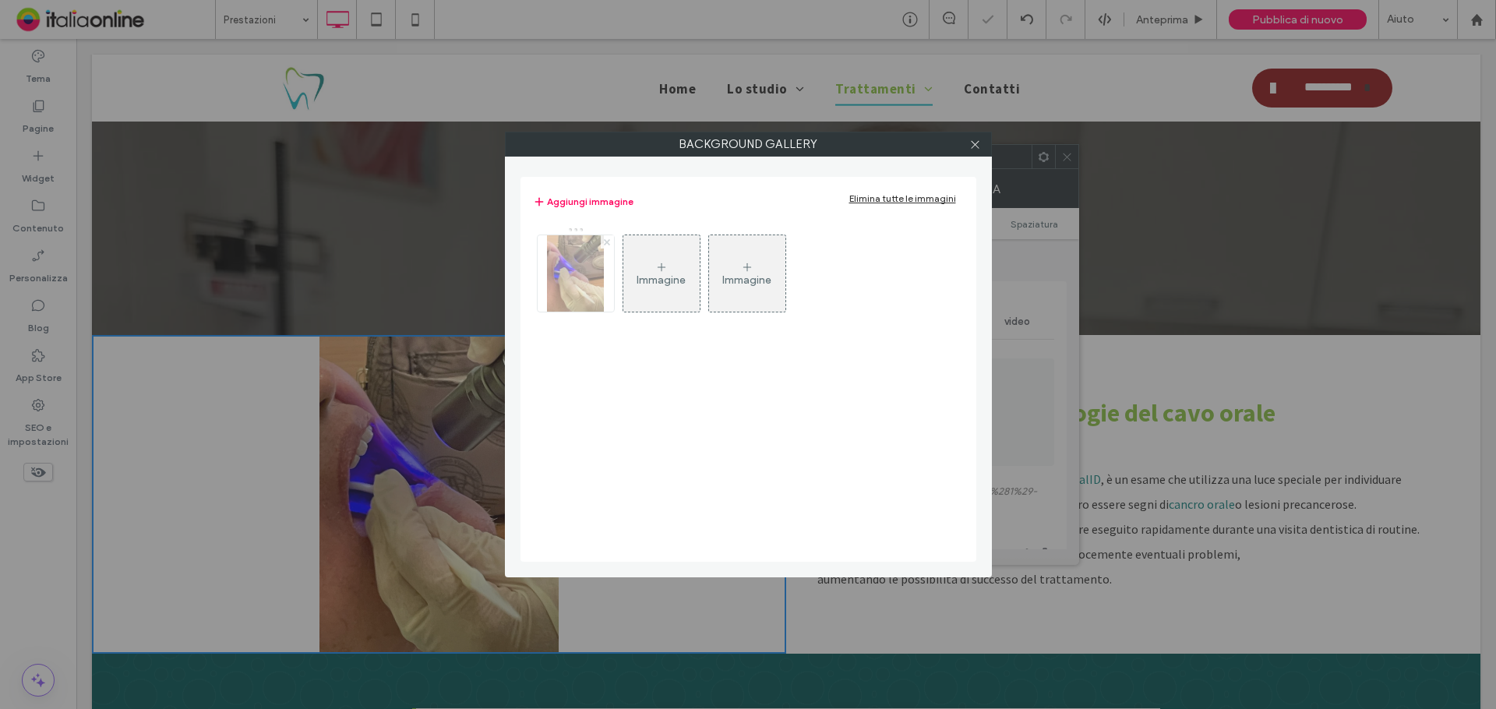
click at [607, 242] on use at bounding box center [607, 241] width 6 height 6
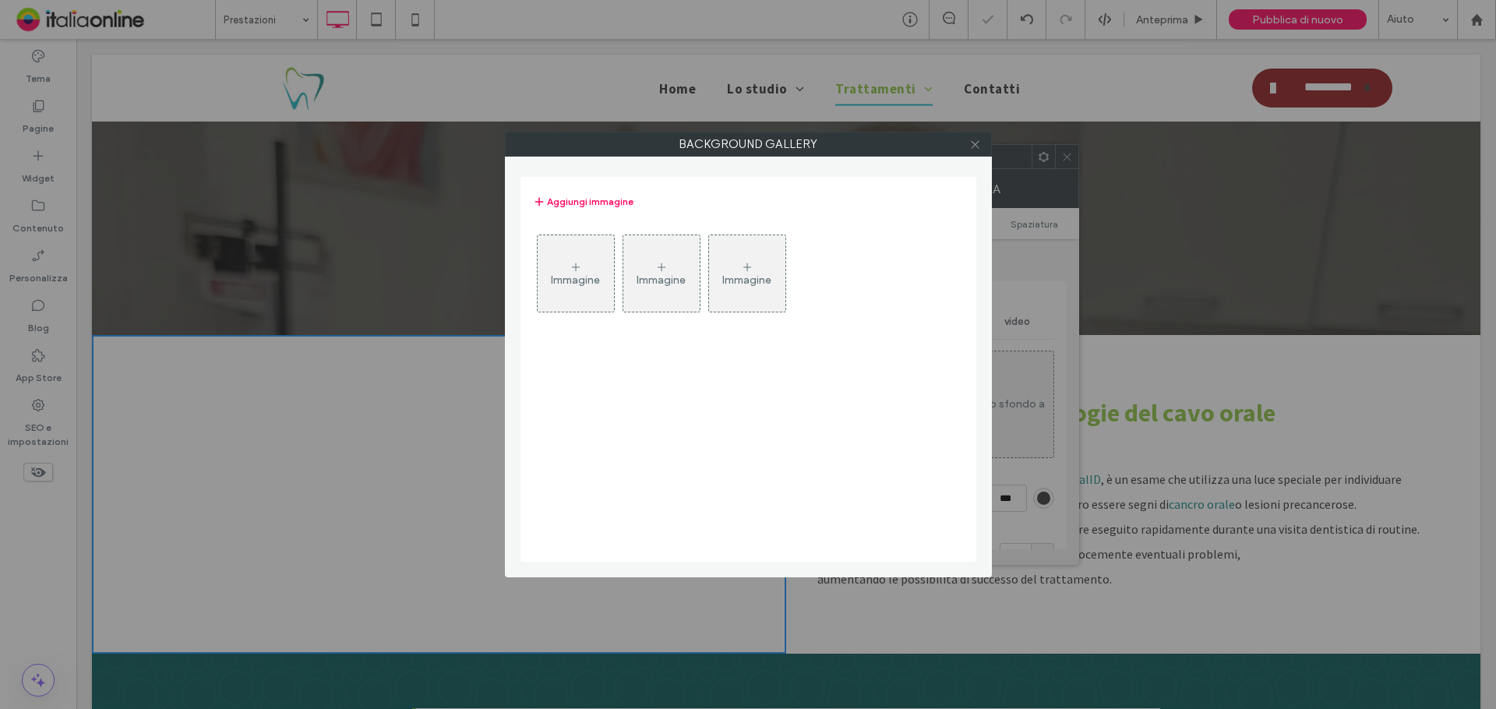
click at [975, 145] on use at bounding box center [975, 144] width 8 height 8
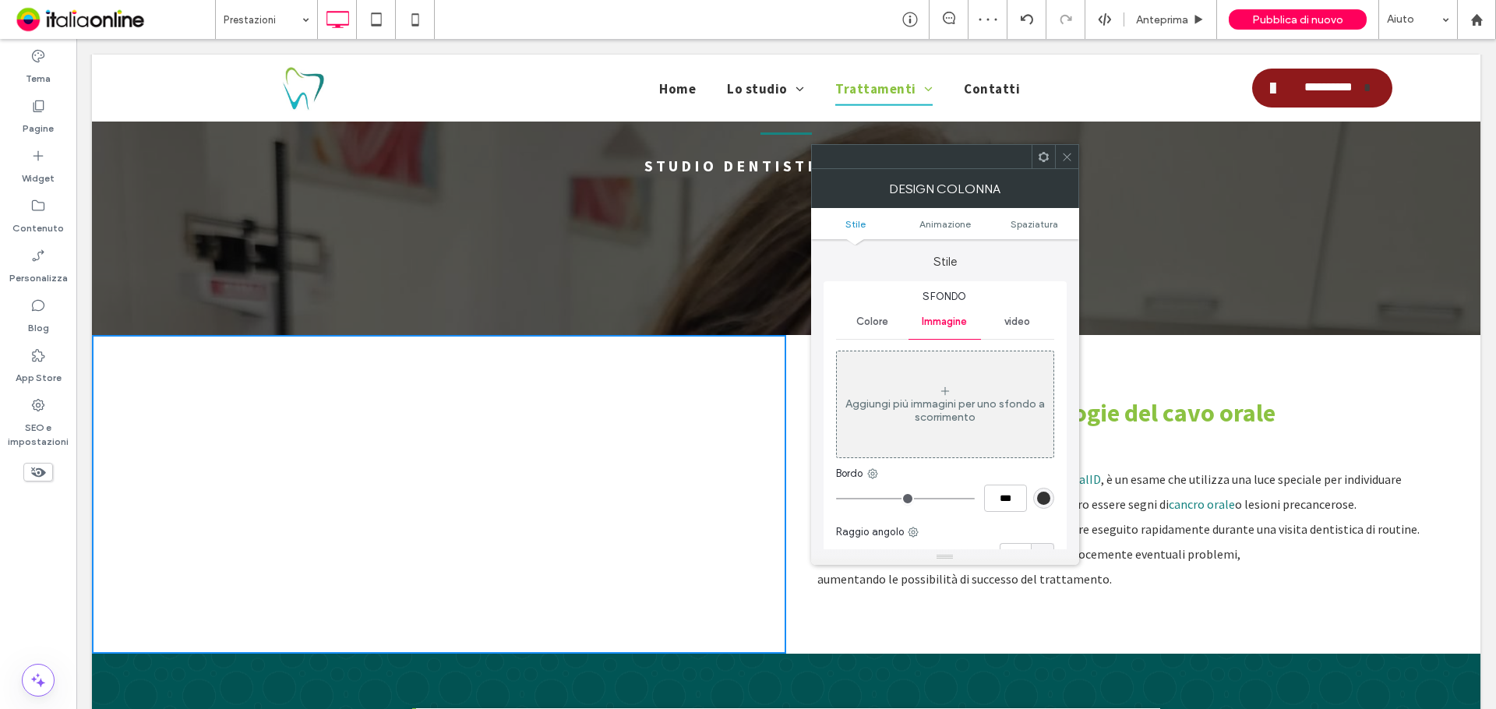
click at [1067, 154] on icon at bounding box center [1067, 157] width 12 height 12
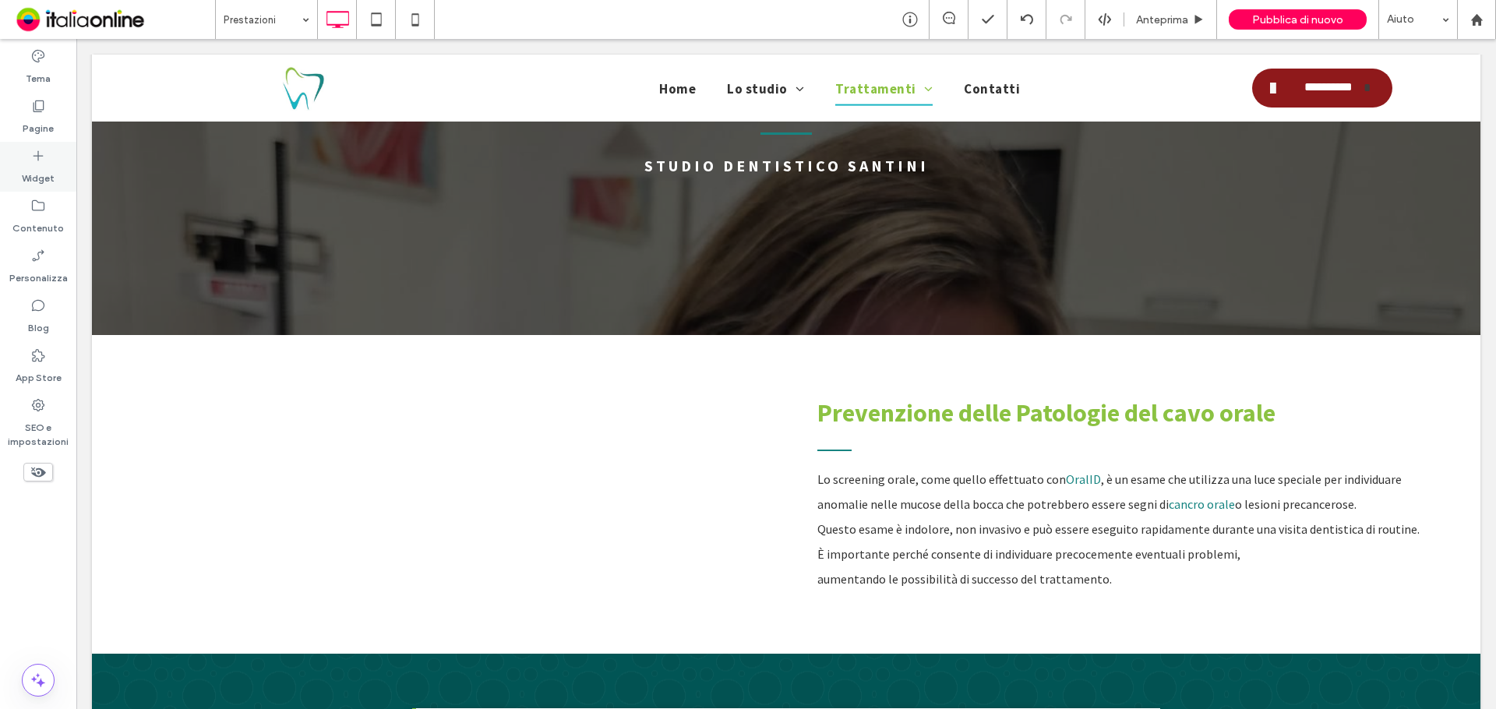
click at [43, 177] on label "Widget" at bounding box center [38, 175] width 33 height 22
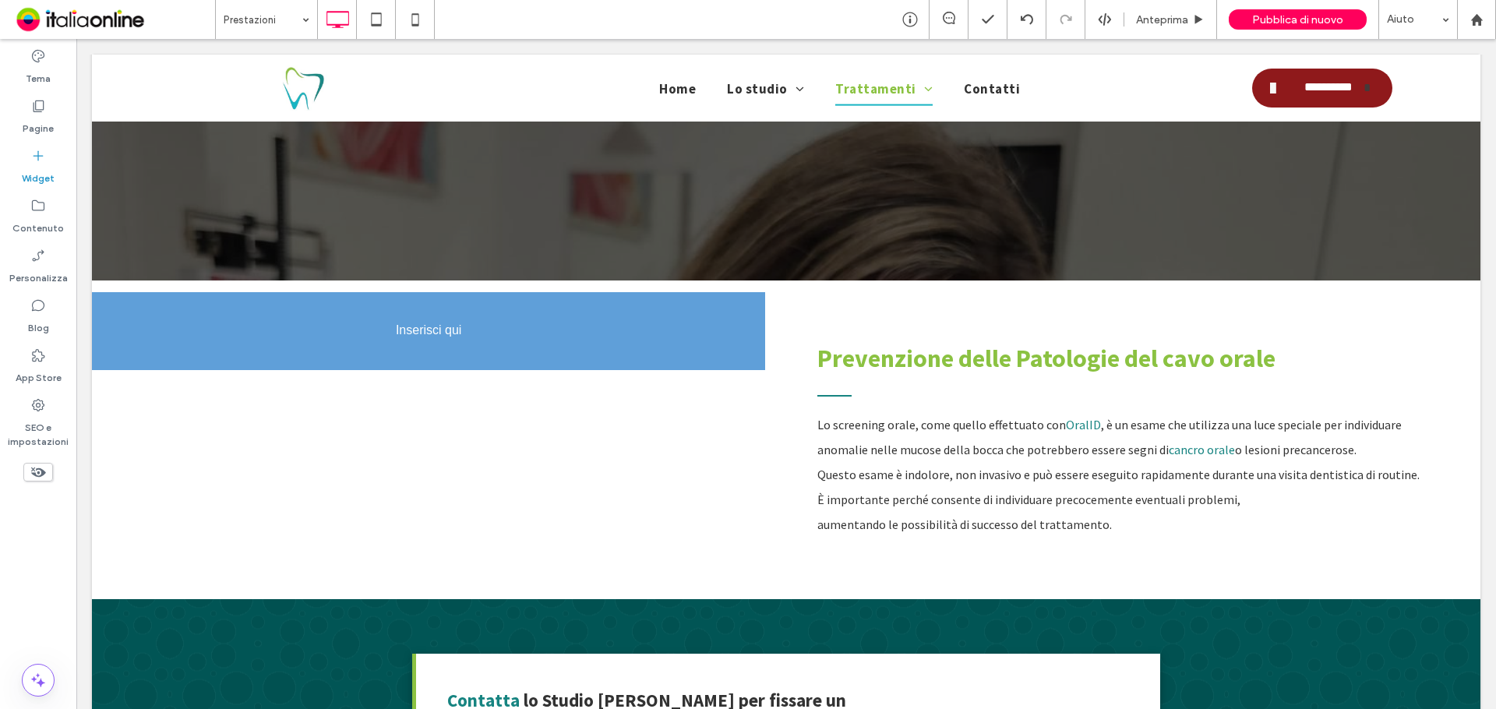
scroll to position [308, 0]
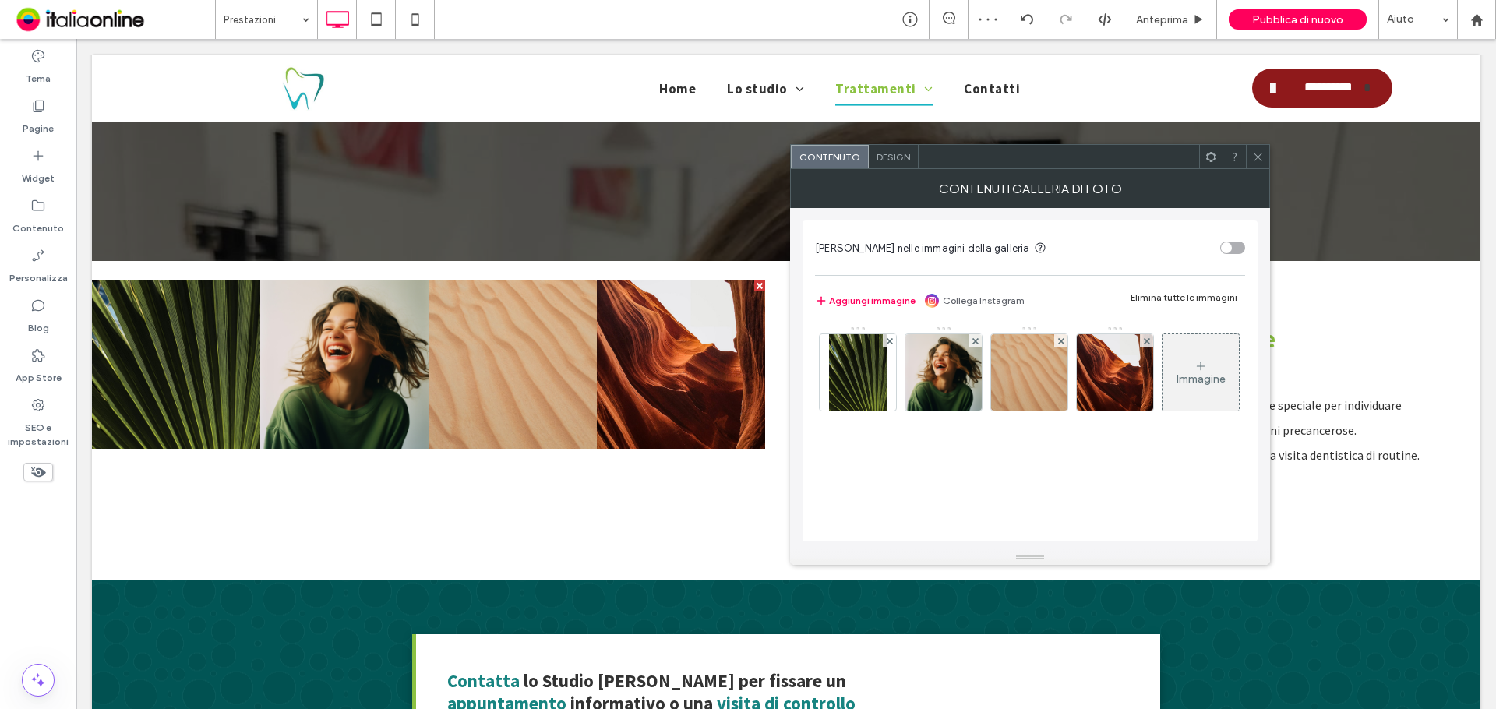
click at [1258, 159] on icon at bounding box center [1258, 157] width 12 height 12
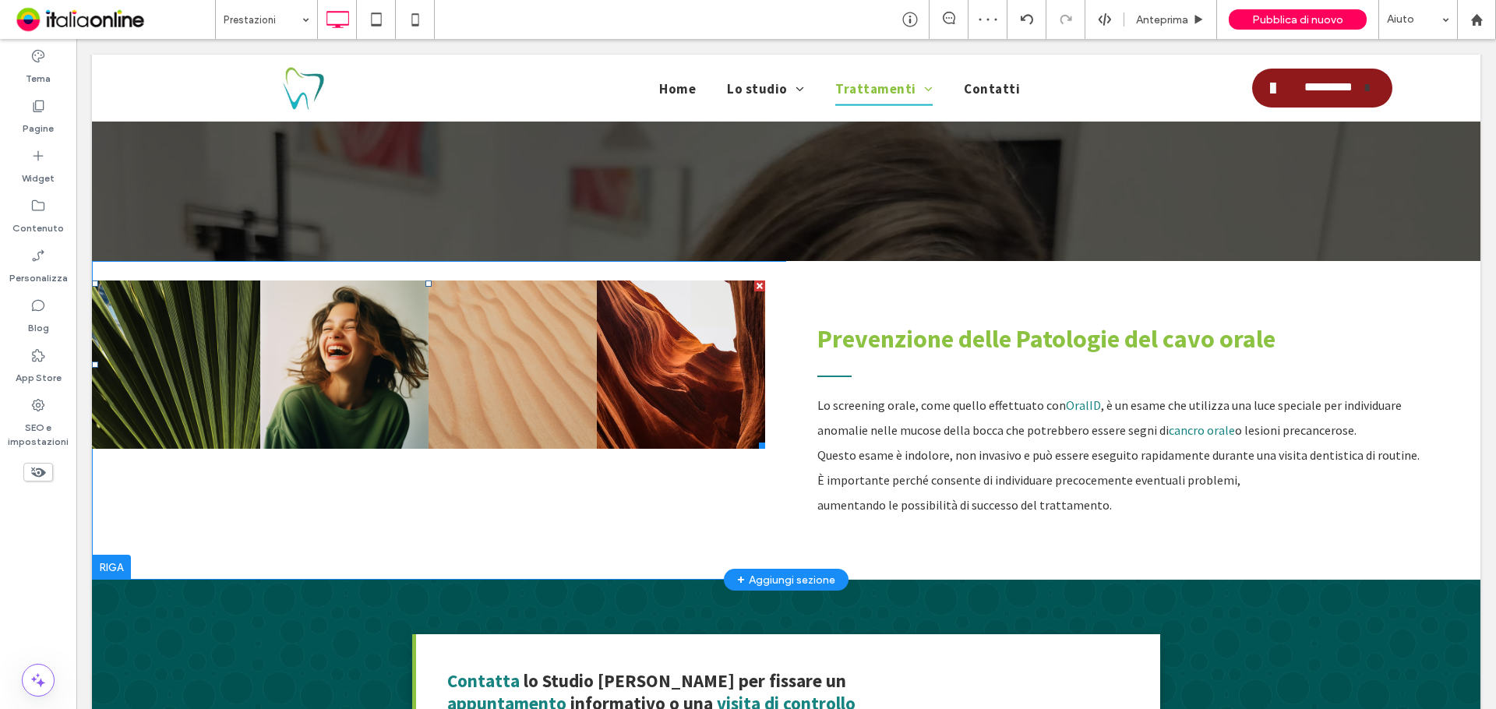
click at [755, 285] on div at bounding box center [759, 285] width 11 height 11
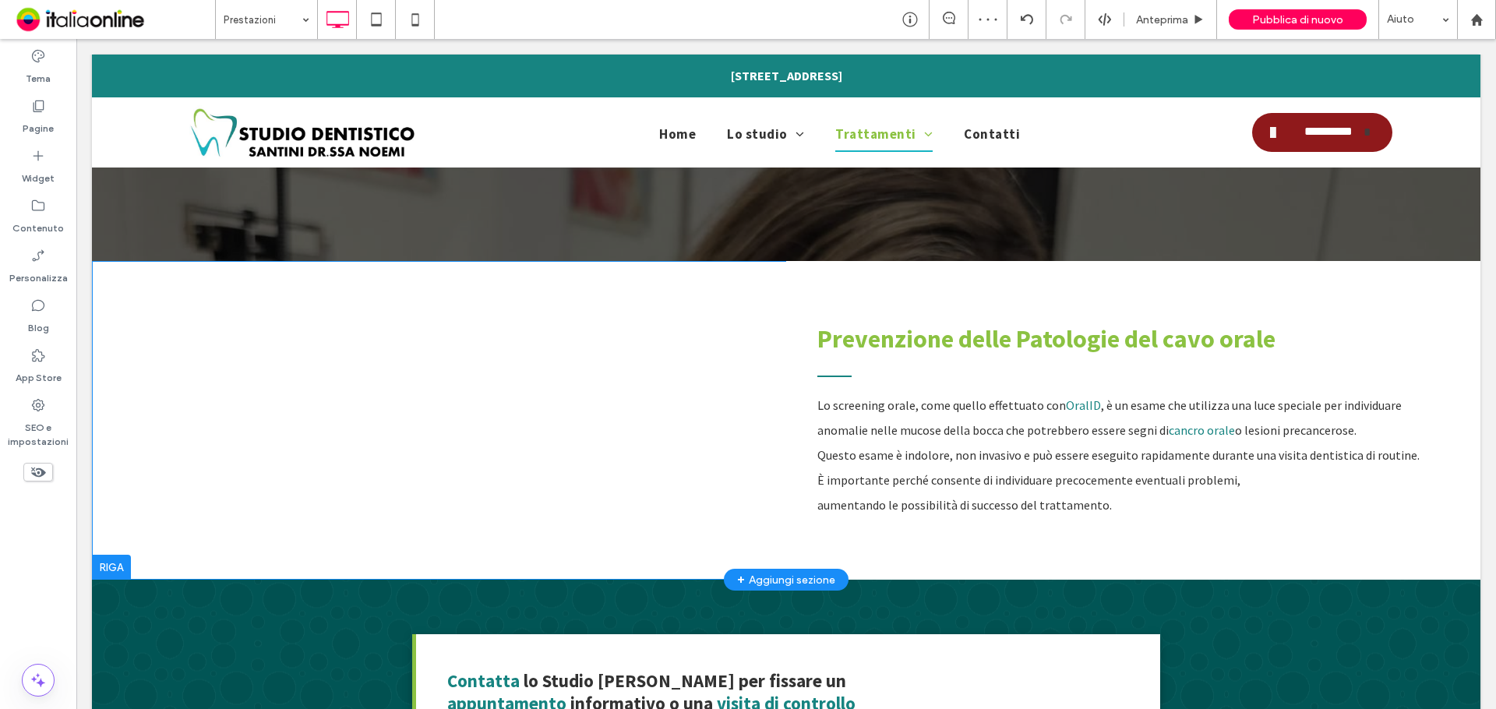
click at [240, 441] on div "Click To Paste" at bounding box center [439, 420] width 694 height 319
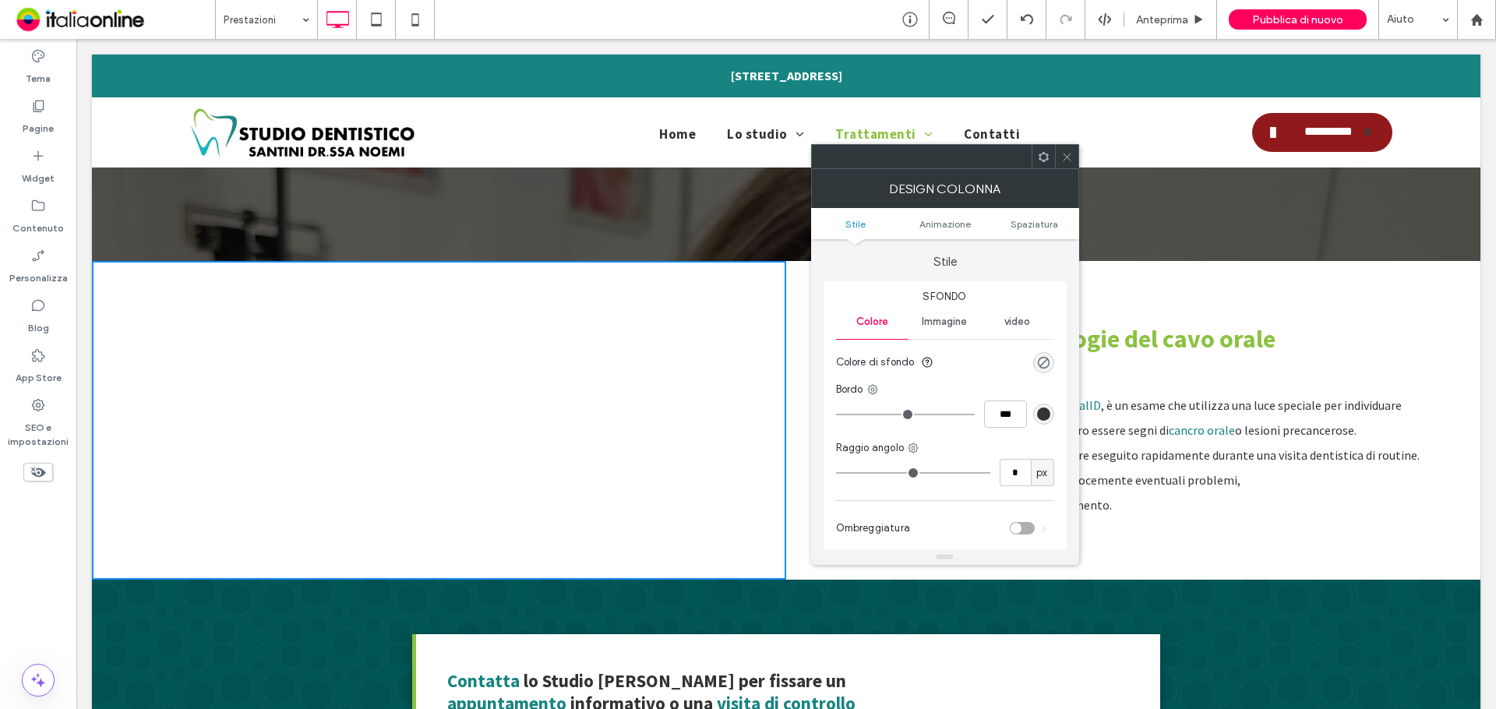
click at [1065, 152] on icon at bounding box center [1067, 157] width 12 height 12
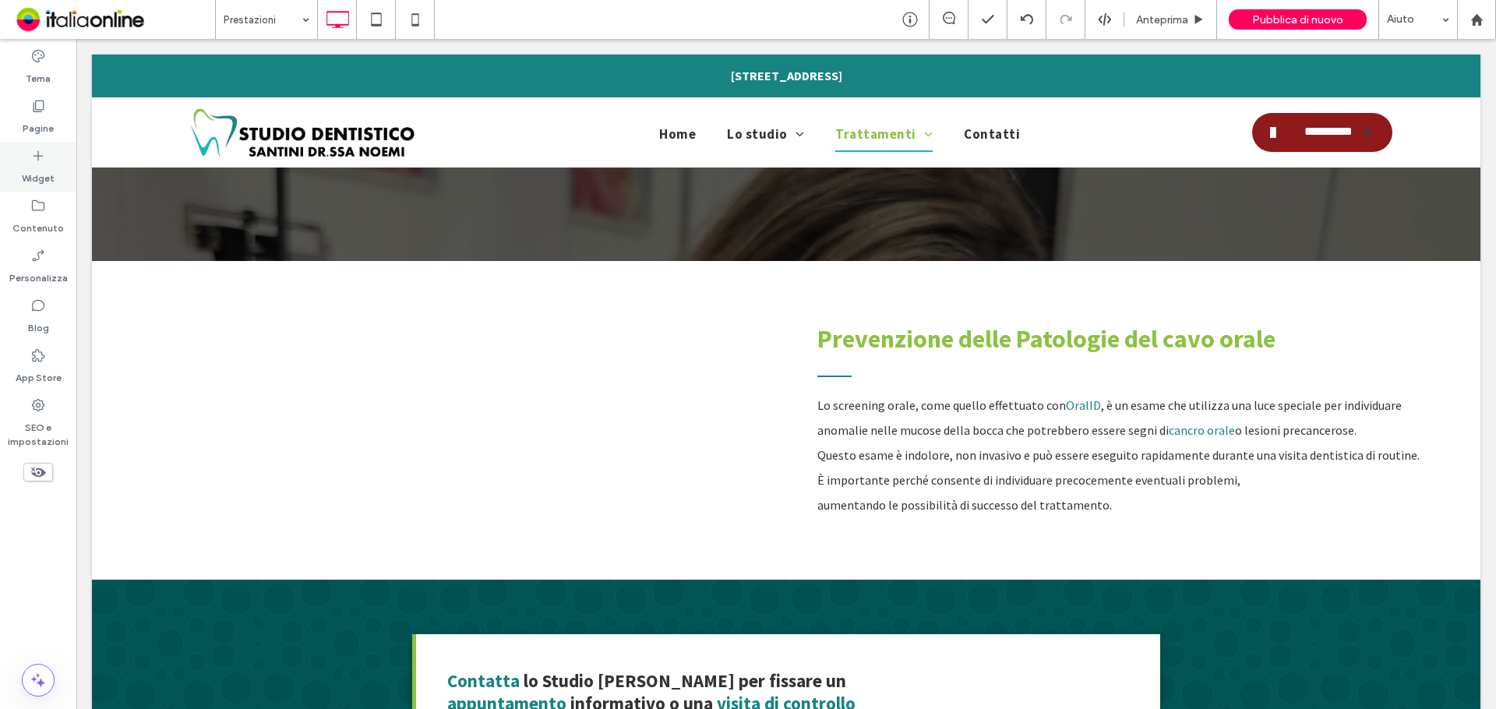
click at [42, 159] on icon at bounding box center [38, 156] width 16 height 16
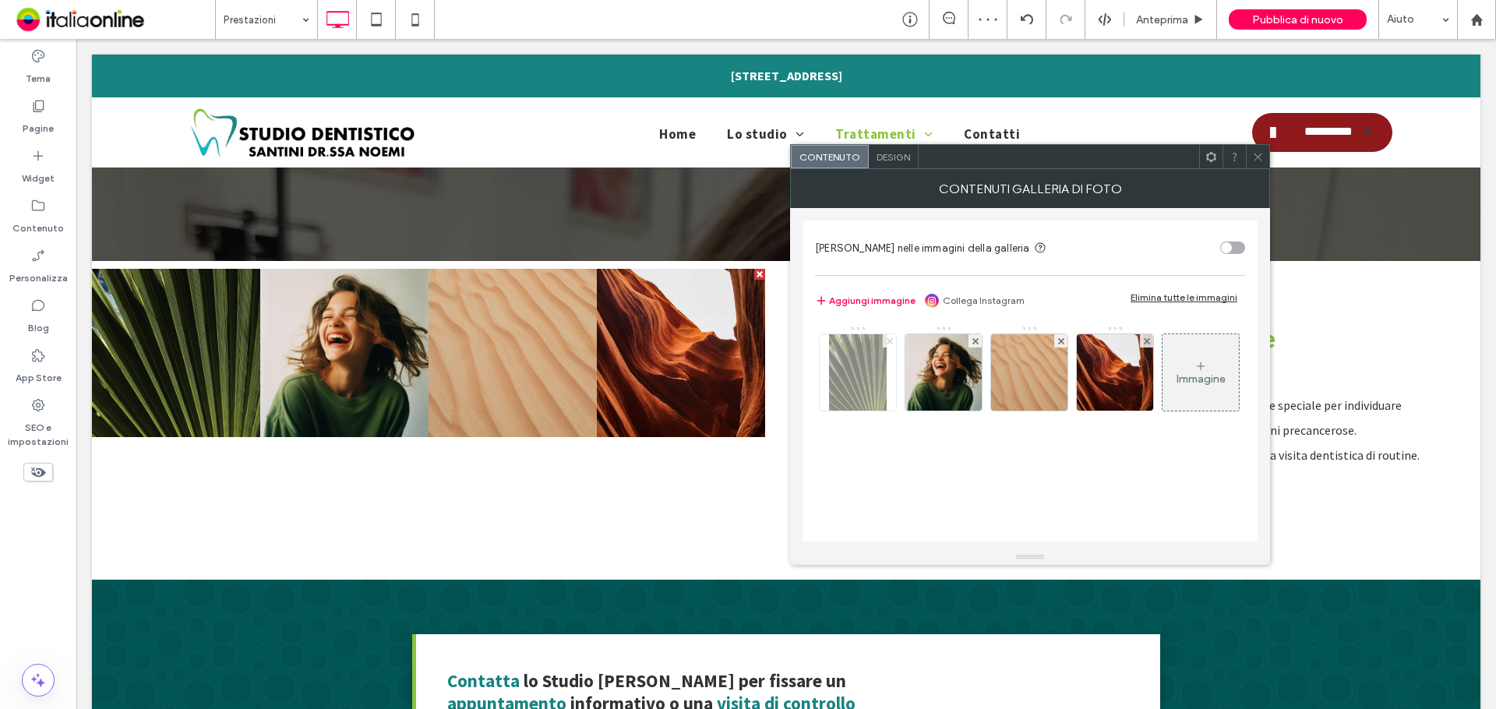
click at [887, 345] on span at bounding box center [890, 340] width 6 height 13
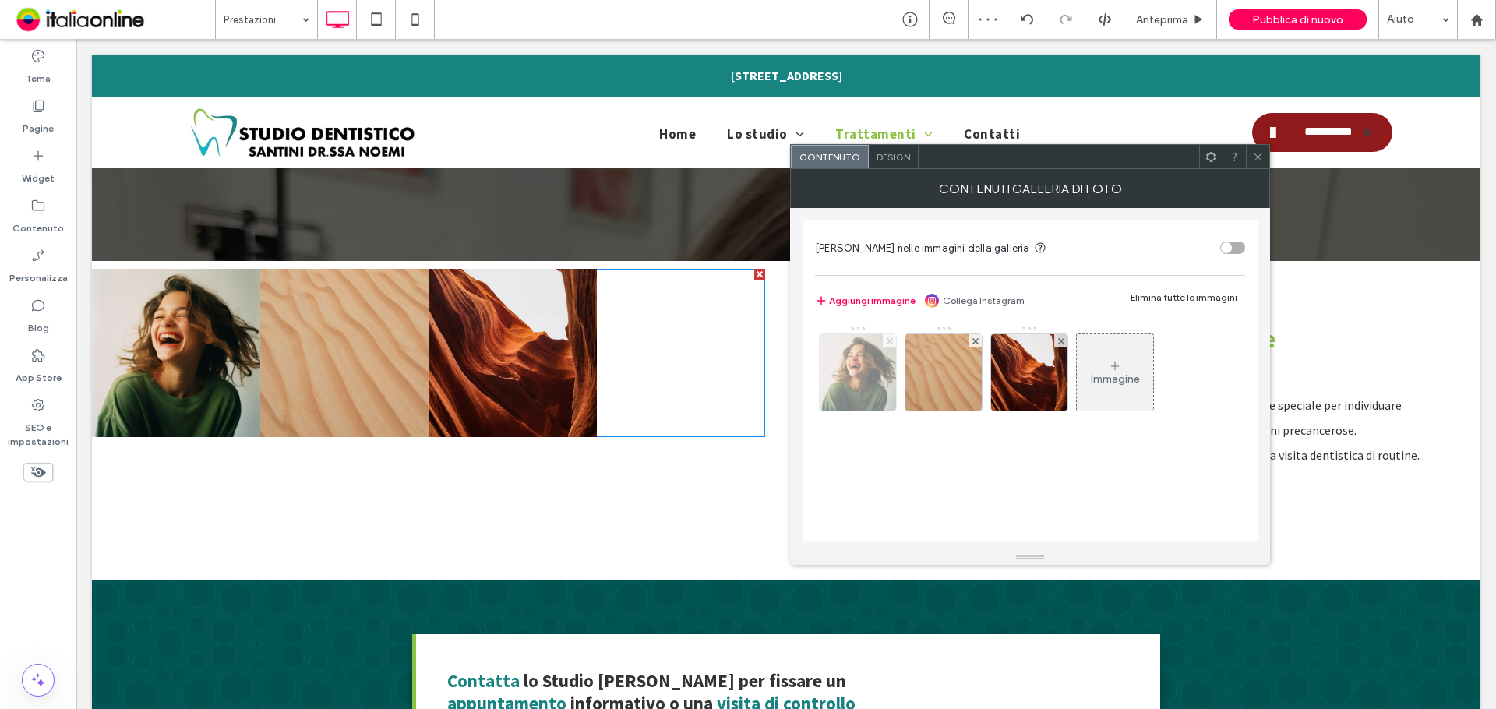
click at [887, 345] on span at bounding box center [890, 340] width 6 height 13
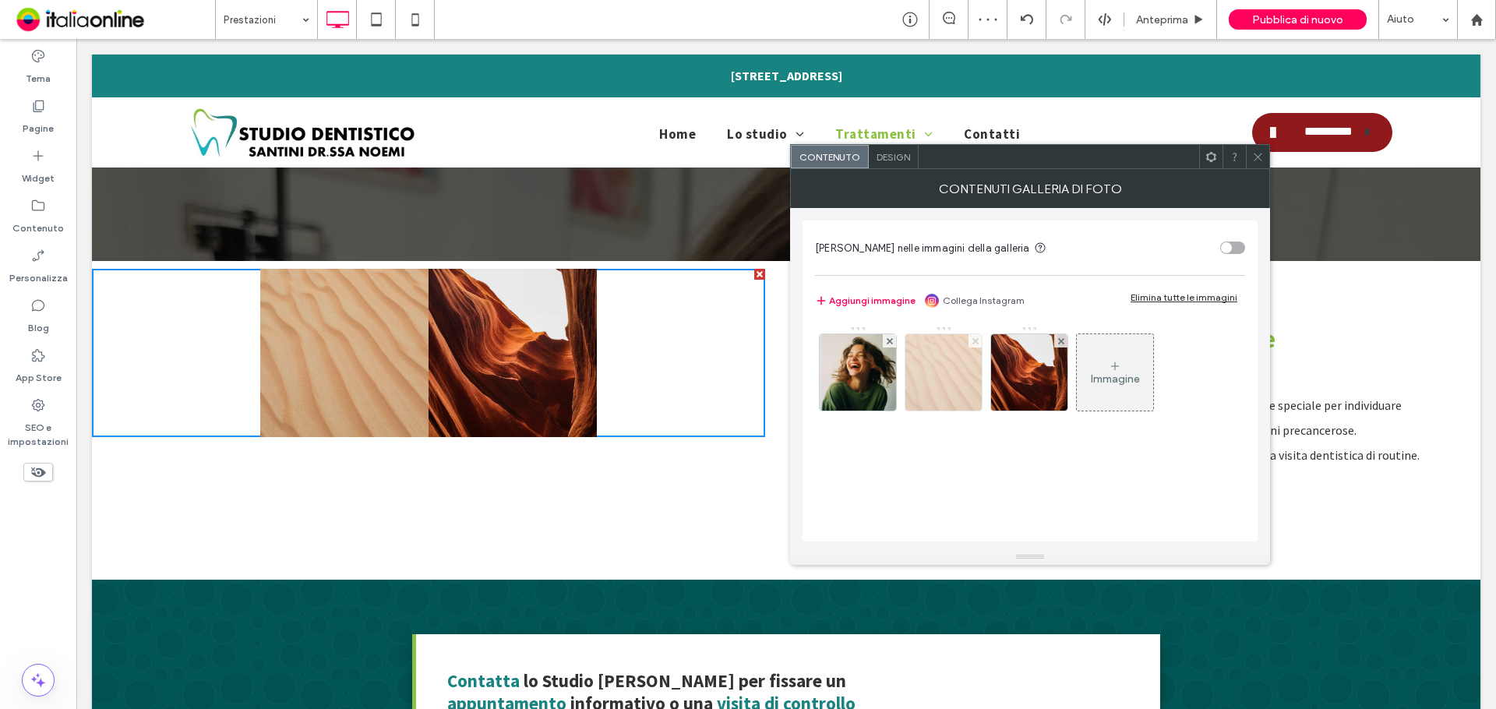
click at [887, 345] on span at bounding box center [890, 340] width 6 height 13
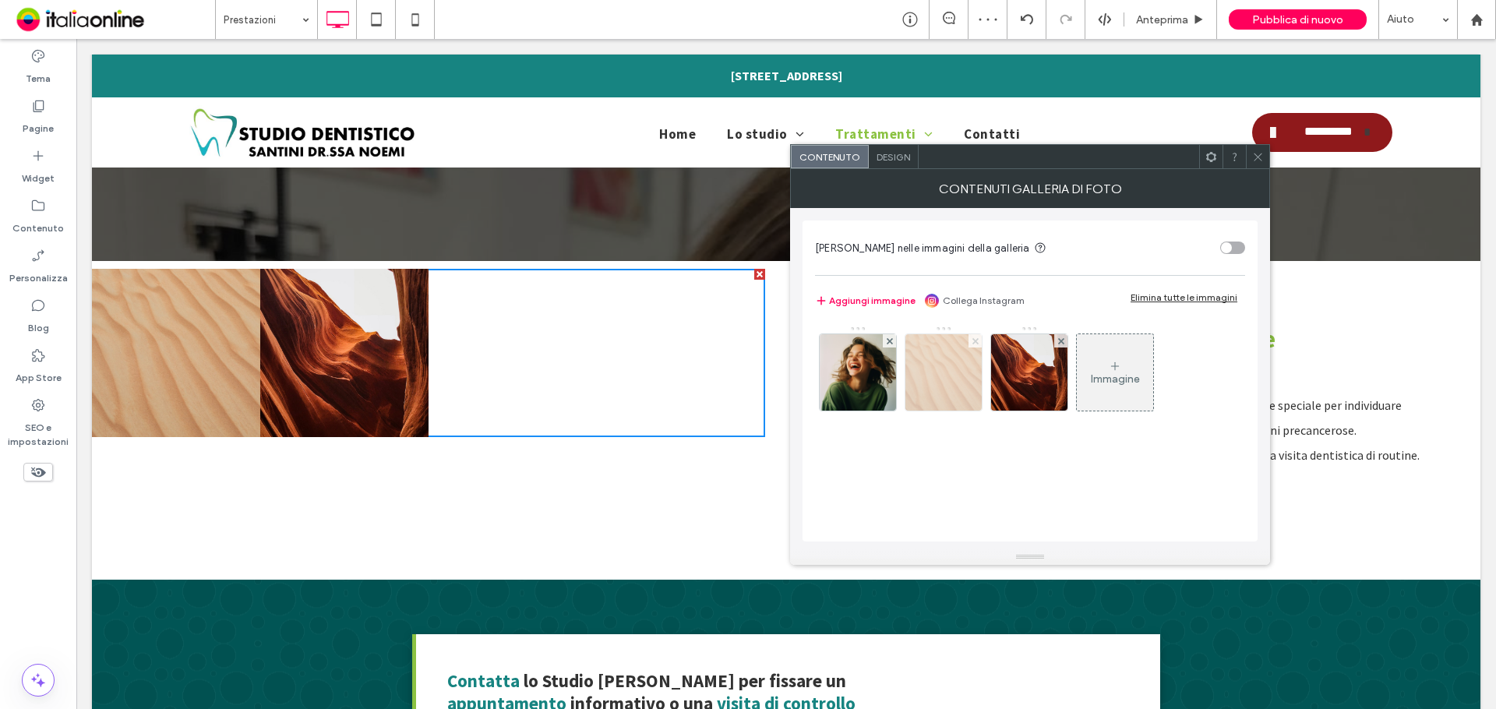
click at [972, 345] on span at bounding box center [975, 340] width 6 height 13
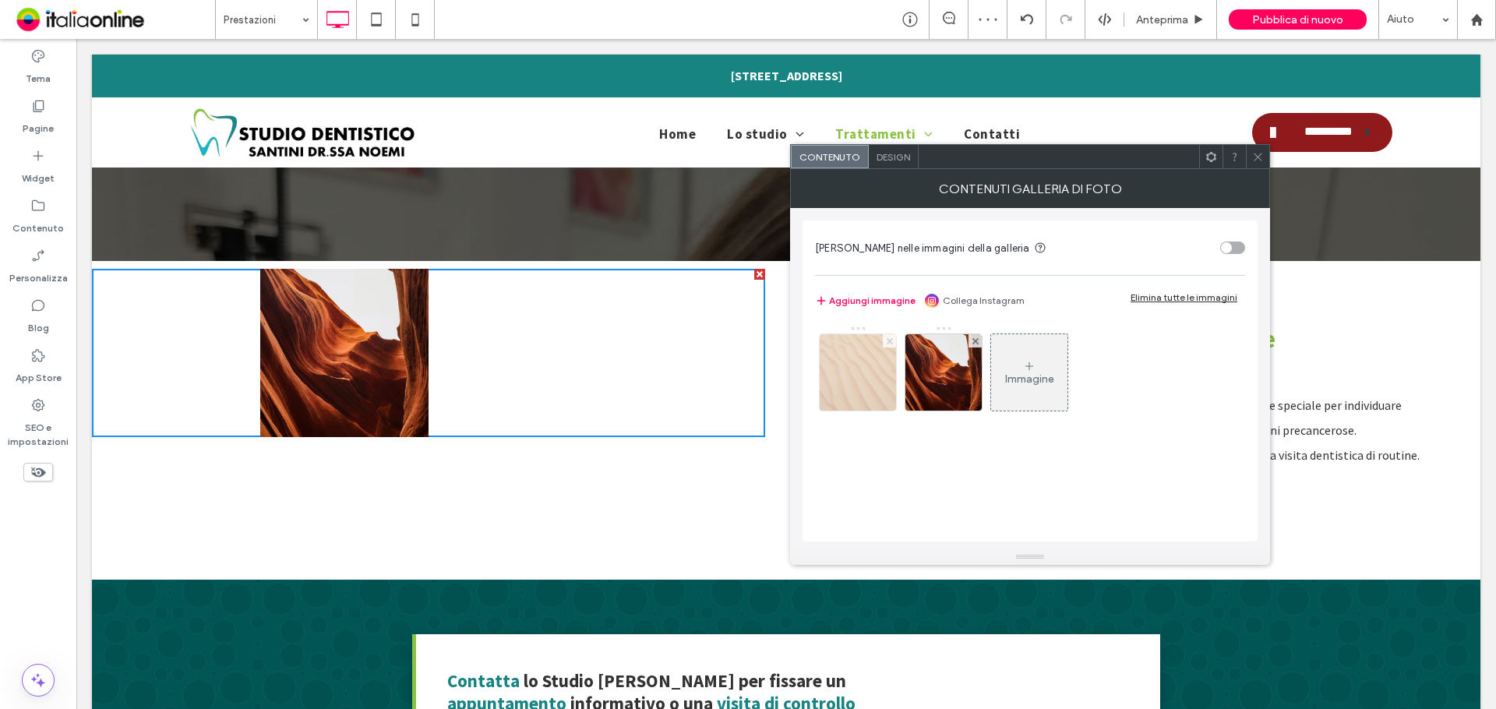
click at [887, 345] on span at bounding box center [890, 340] width 6 height 13
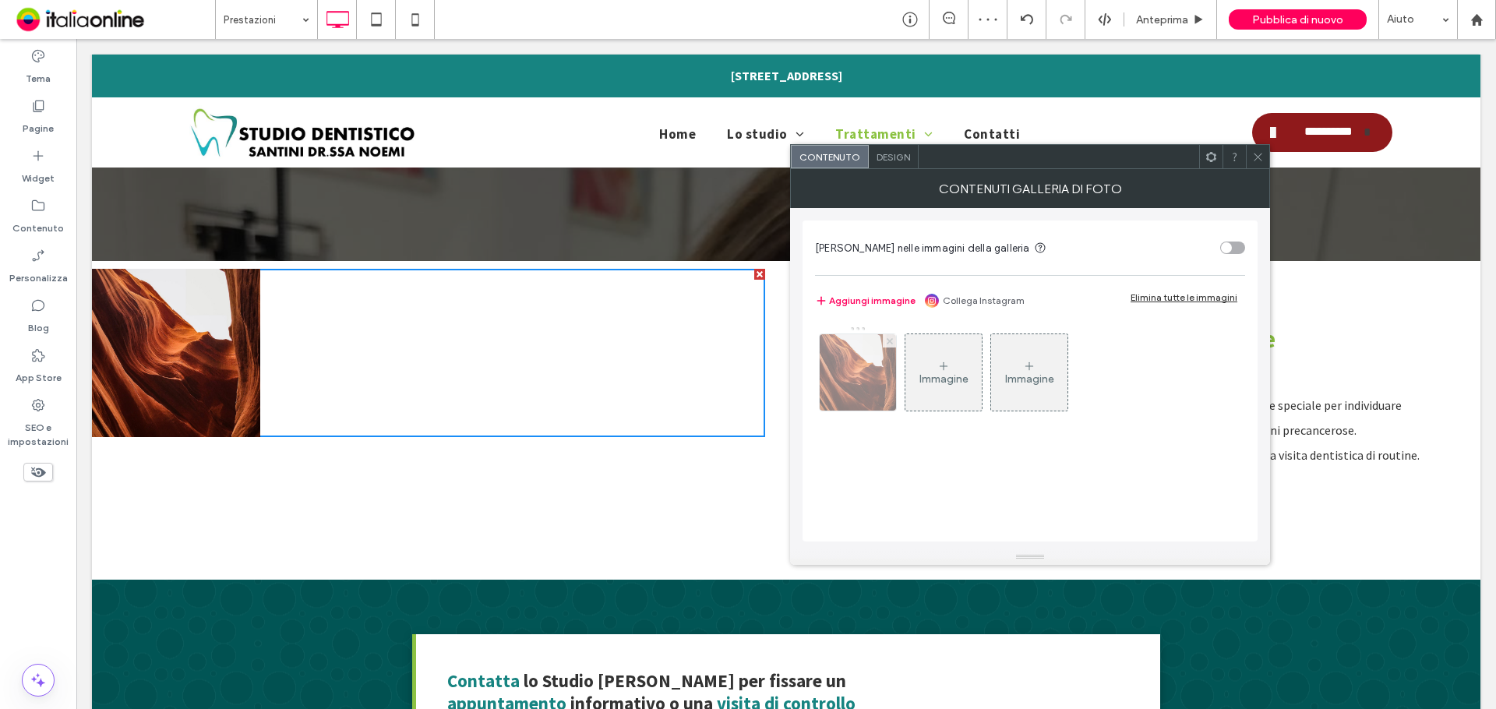
click at [887, 345] on span at bounding box center [890, 340] width 6 height 13
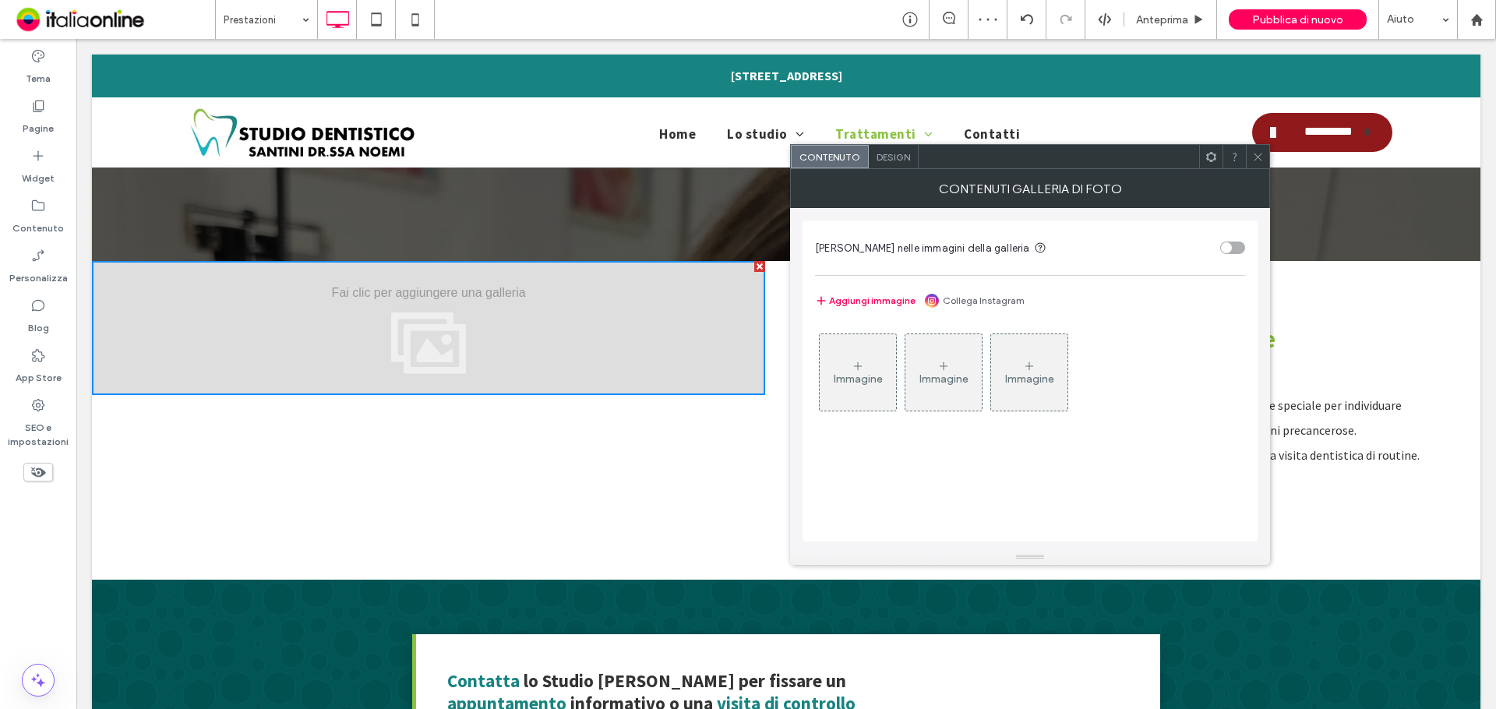
click at [859, 369] on icon at bounding box center [858, 366] width 12 height 12
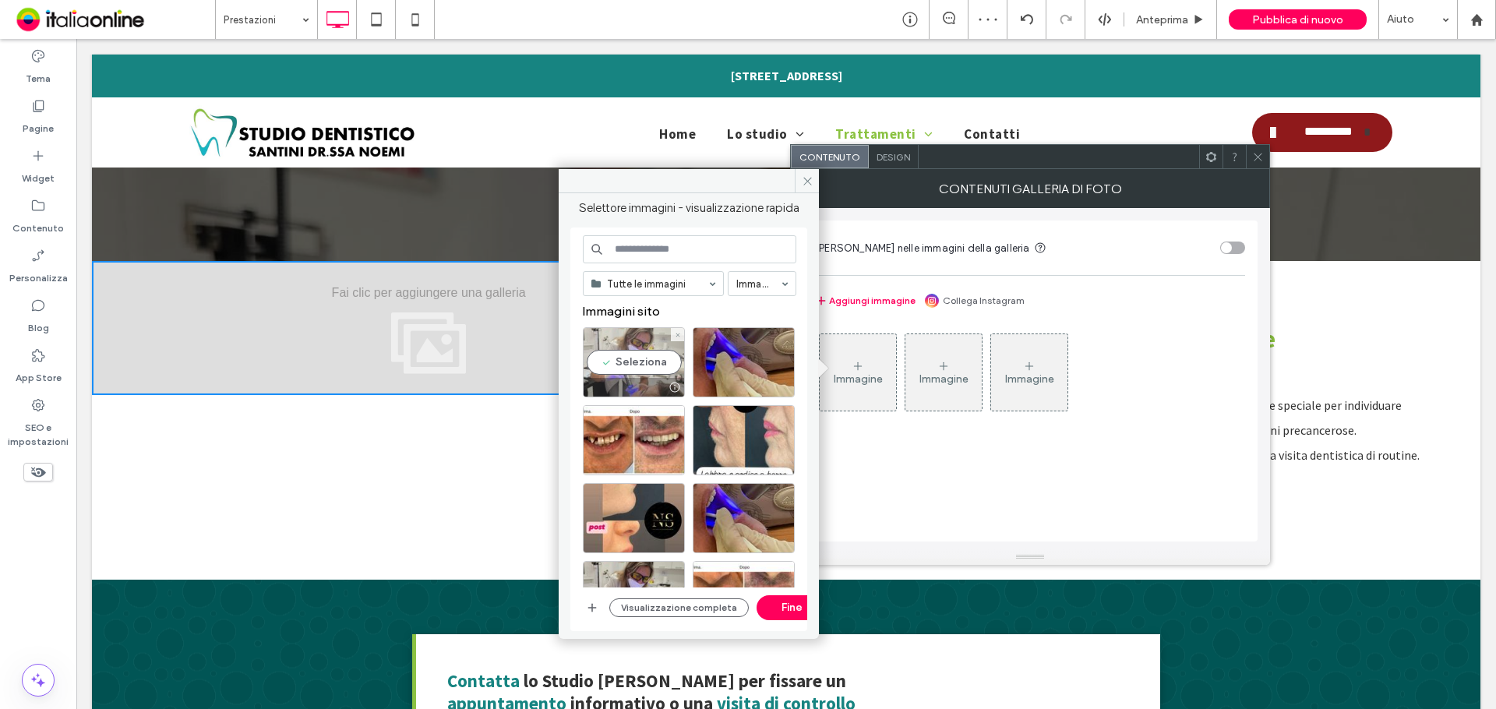
click at [627, 361] on div "Seleziona" at bounding box center [634, 362] width 102 height 70
click at [746, 371] on div "Seleziona" at bounding box center [744, 362] width 102 height 70
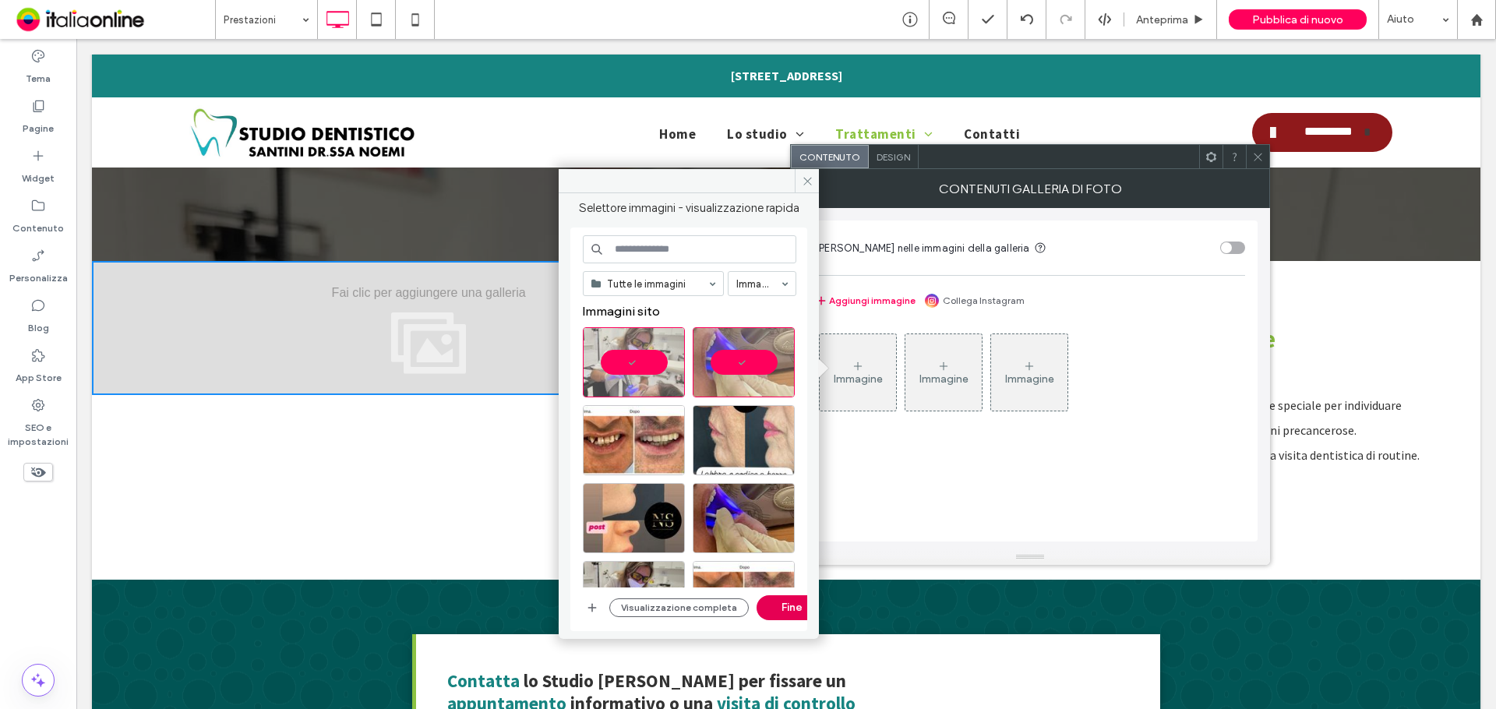
click at [789, 609] on button "Fine" at bounding box center [791, 607] width 70 height 25
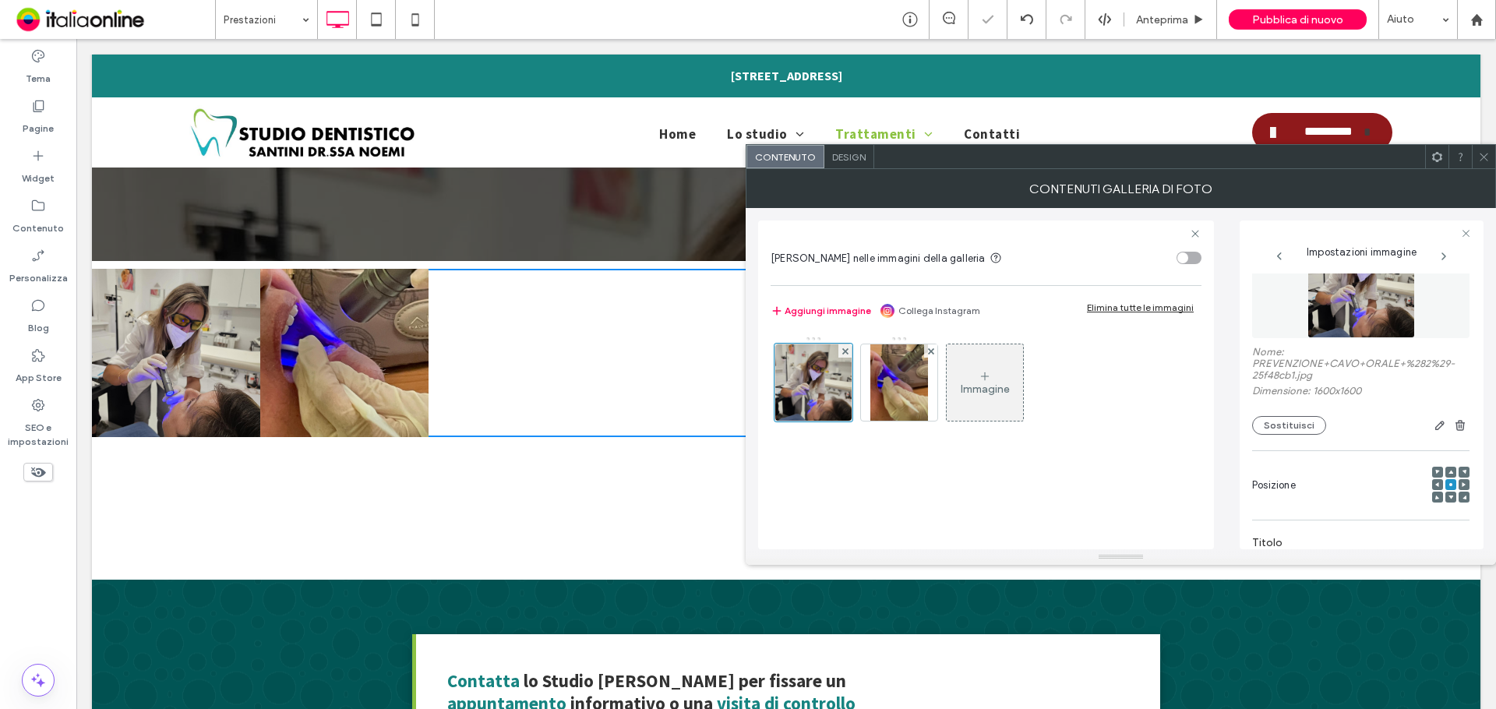
scroll to position [78, 0]
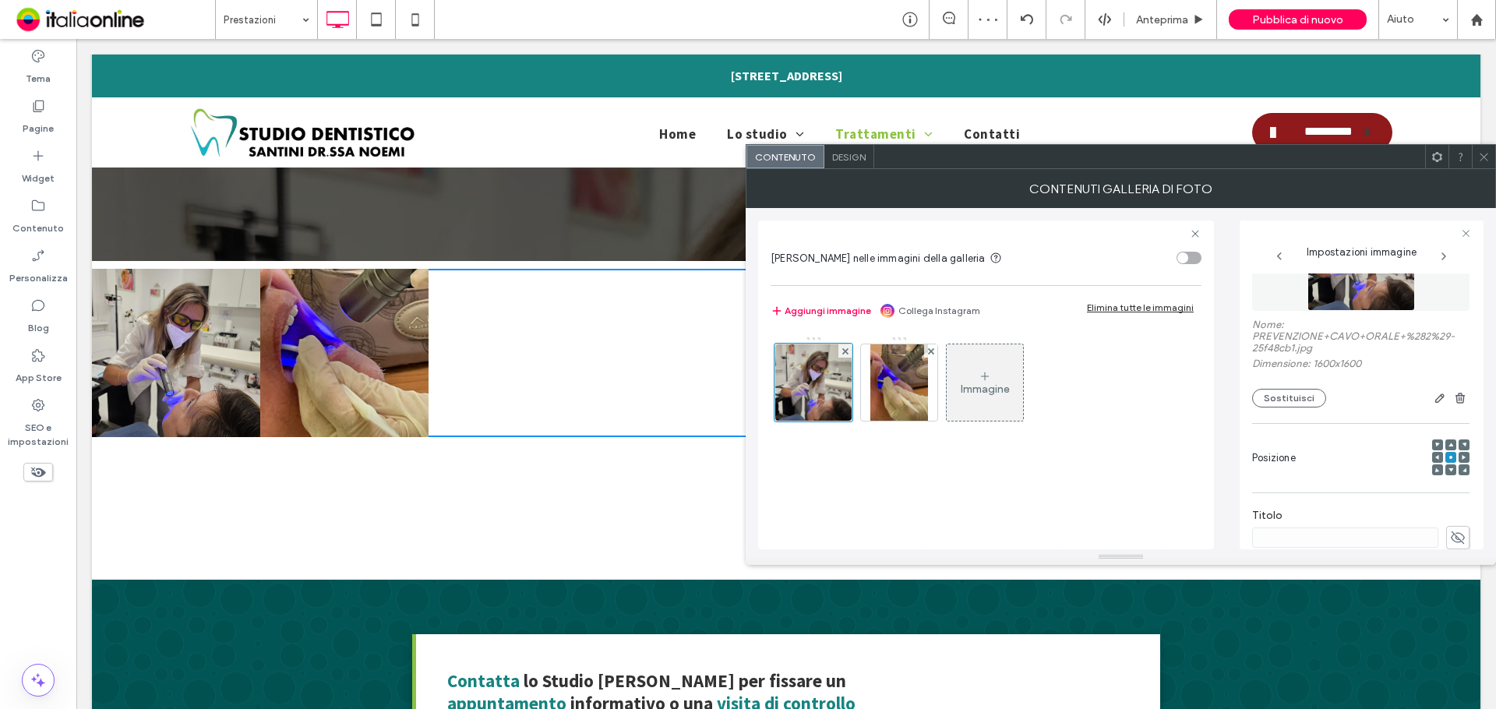
click at [845, 146] on div "Design" at bounding box center [849, 156] width 50 height 23
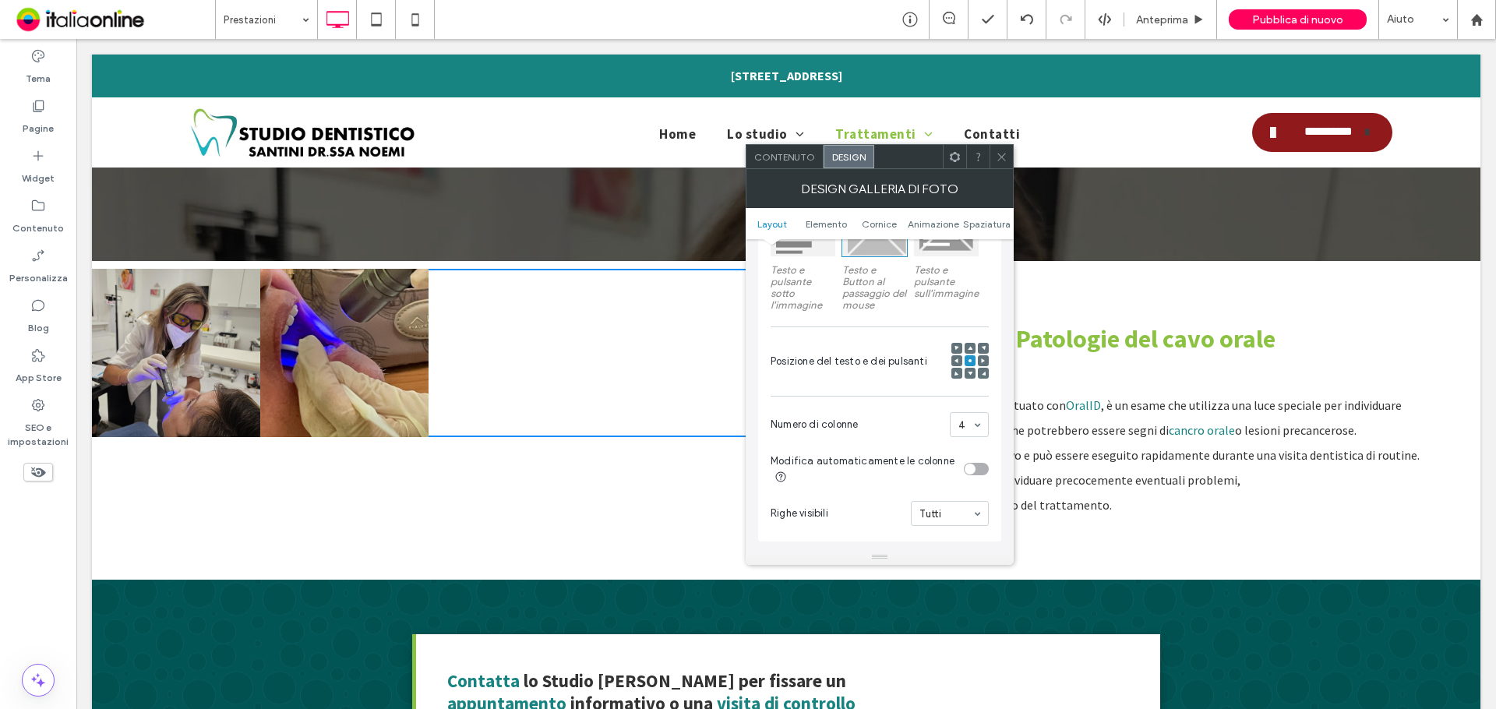
scroll to position [312, 0]
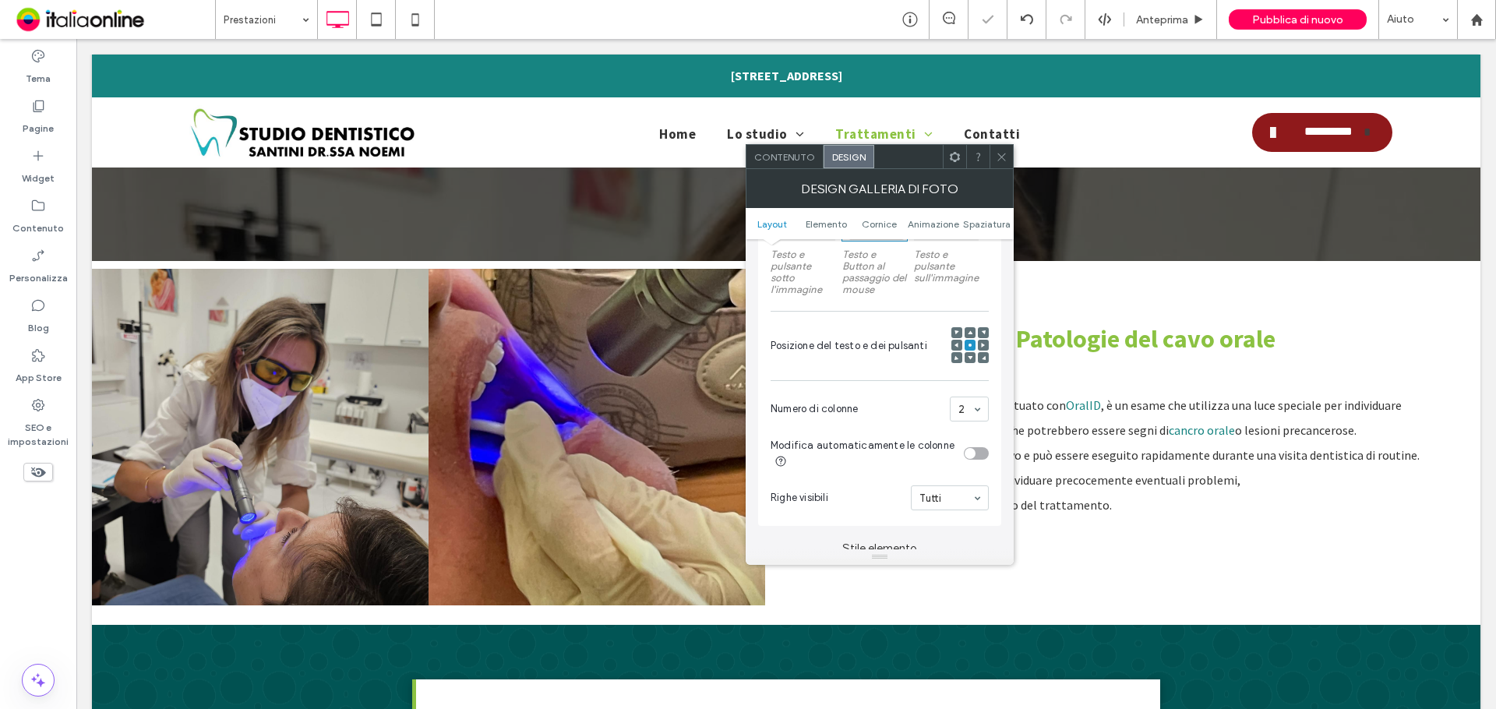
click at [1000, 158] on use at bounding box center [1001, 157] width 8 height 8
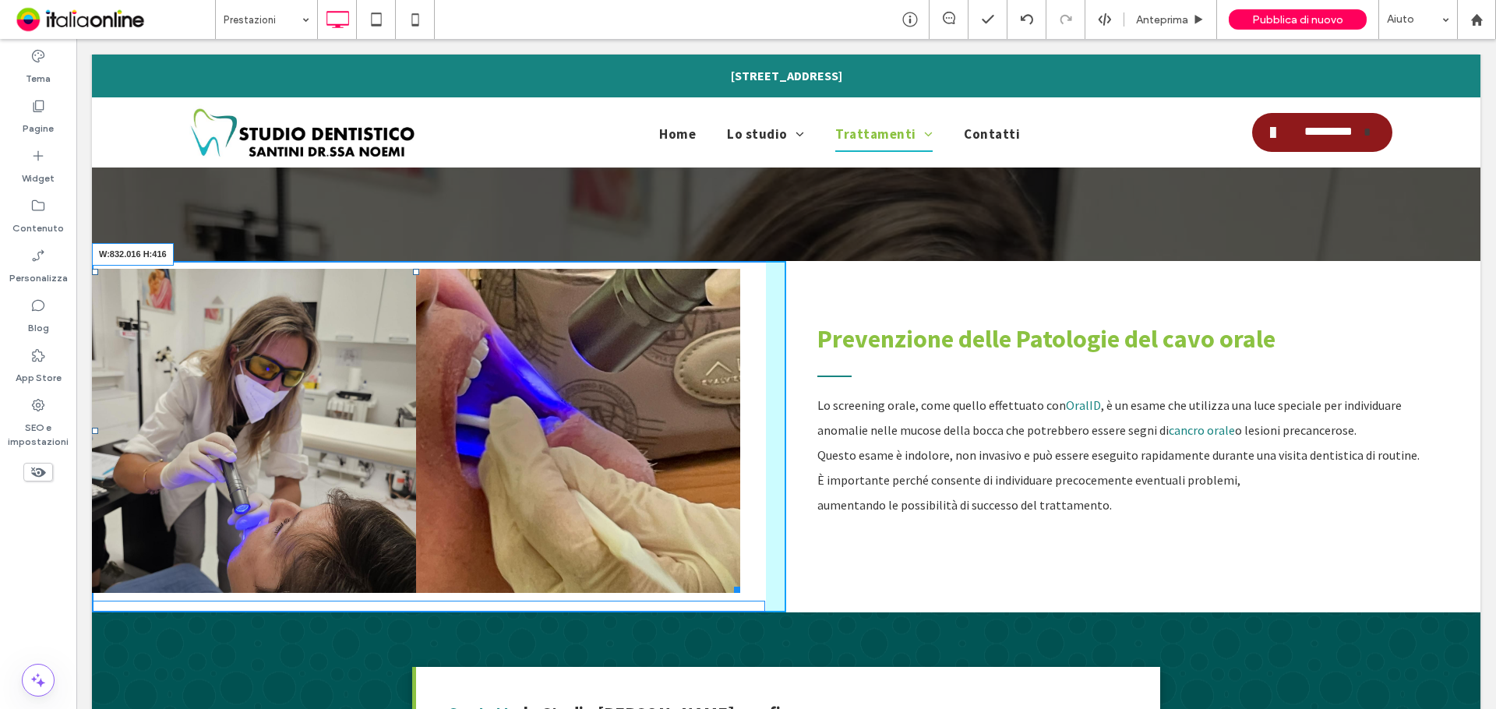
drag, startPoint x: 759, startPoint y: 597, endPoint x: 739, endPoint y: 575, distance: 29.2
click at [739, 575] on div "Button Button Mostra altri W:832.016 H:416" at bounding box center [416, 431] width 648 height 324
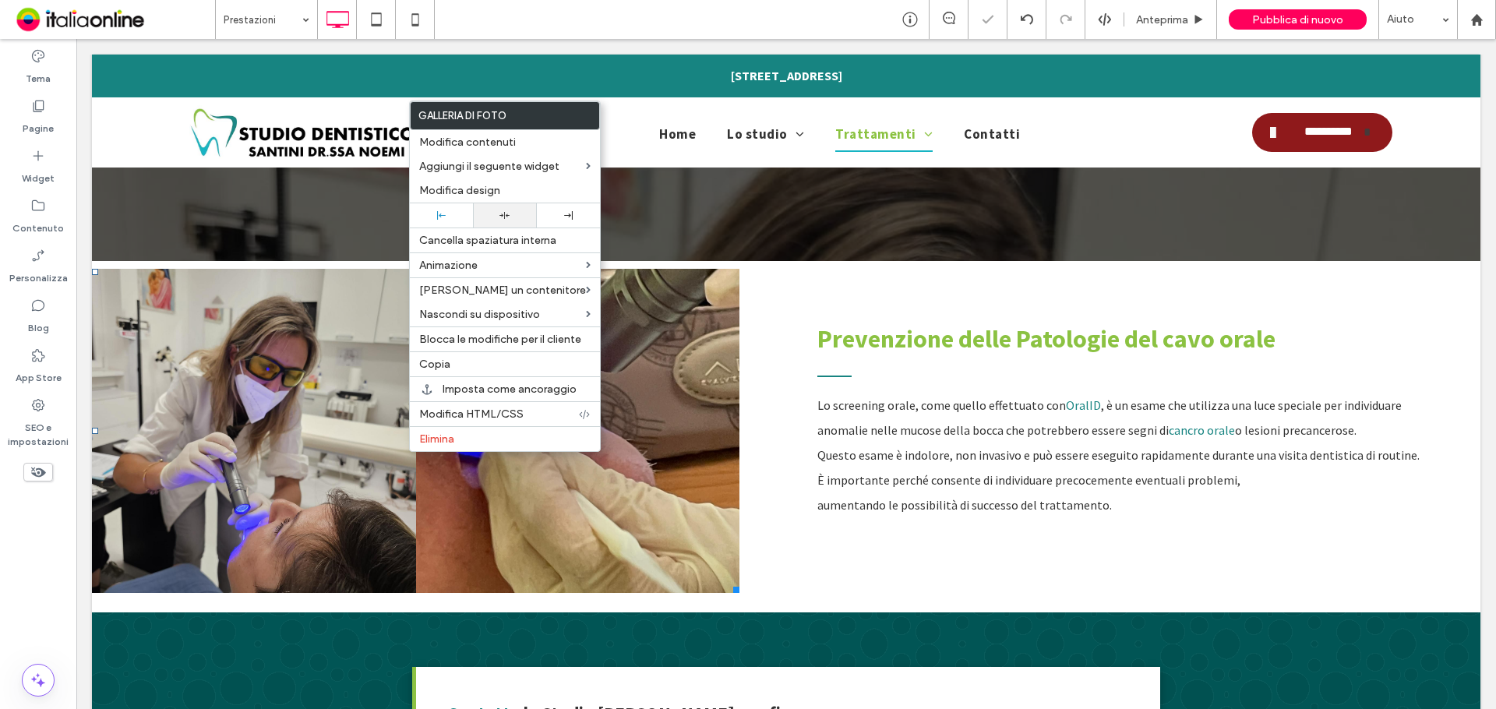
click at [491, 211] on div at bounding box center [505, 215] width 48 height 10
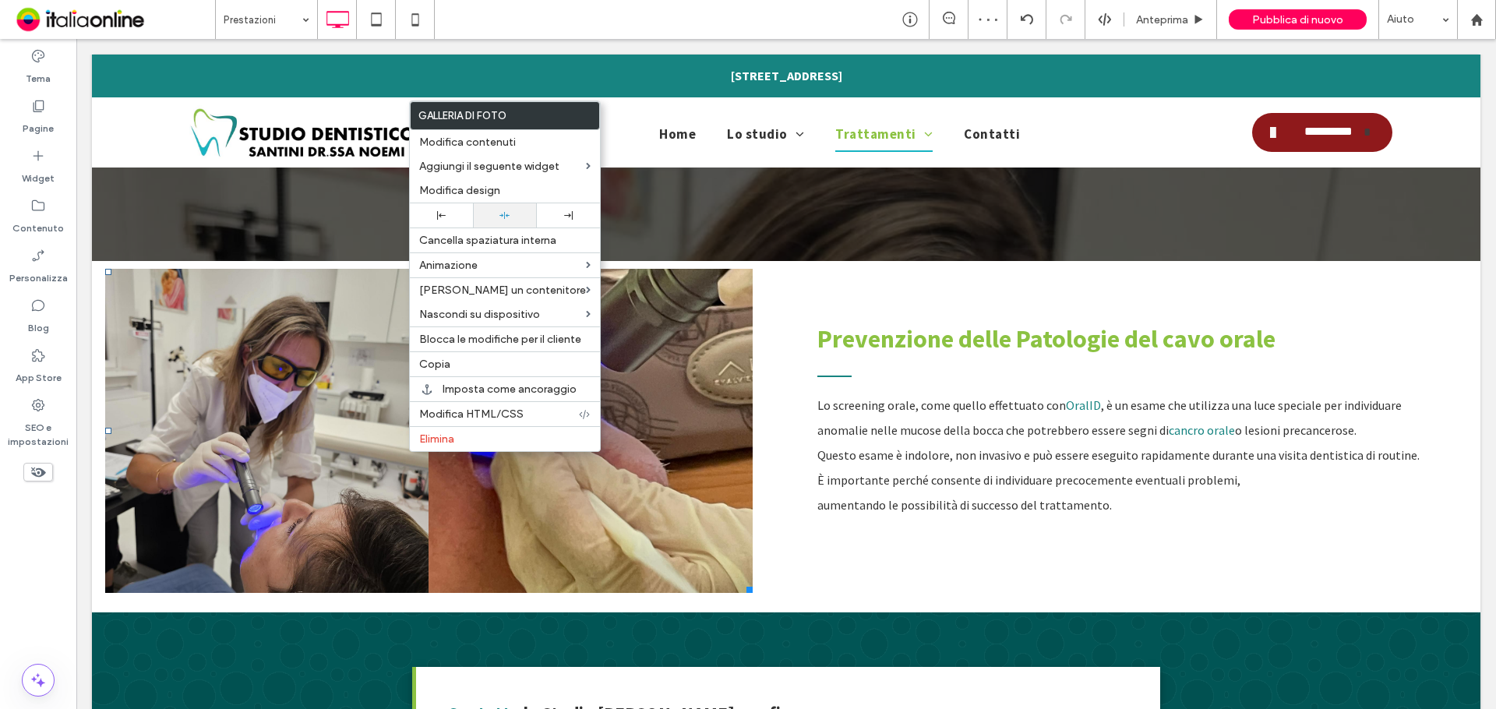
click at [488, 191] on span "Modifica design" at bounding box center [459, 190] width 81 height 13
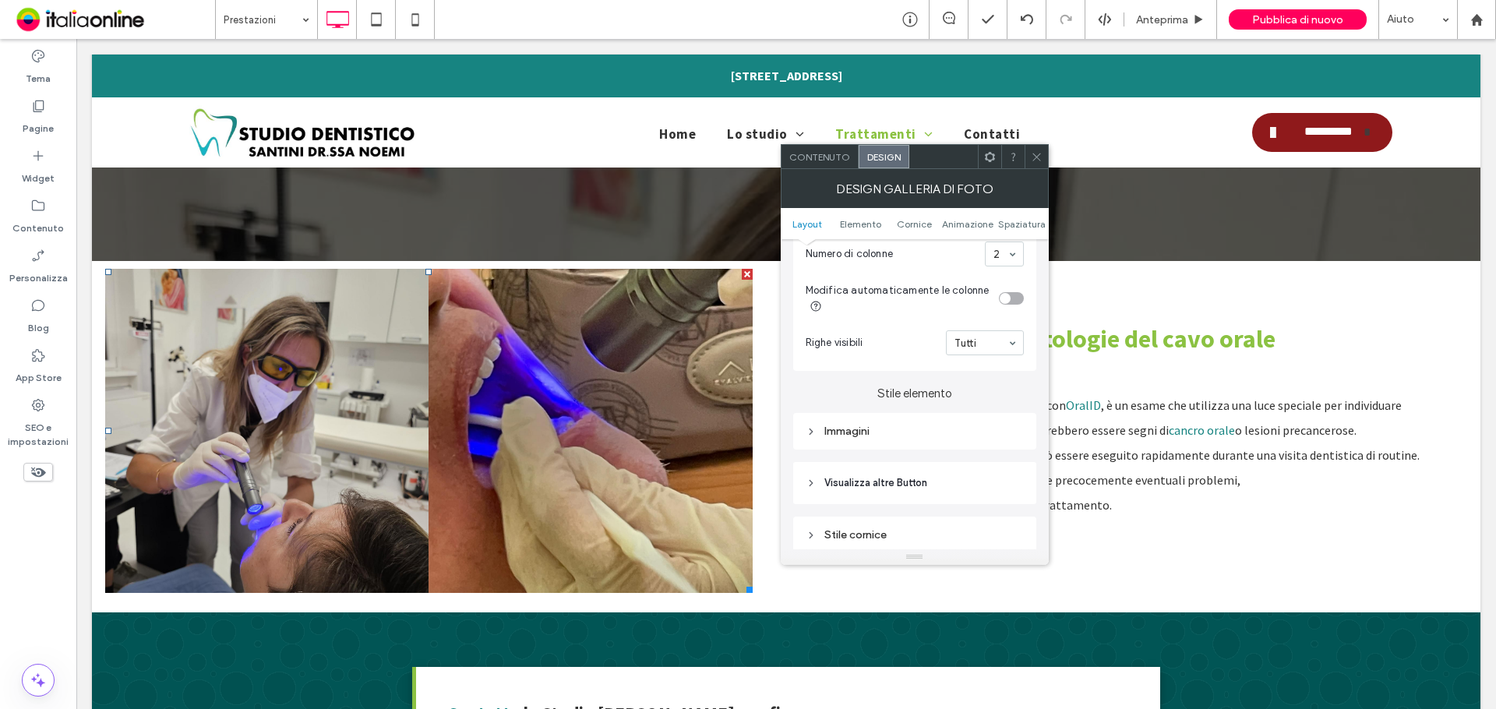
scroll to position [467, 0]
click at [968, 421] on div "Immagini" at bounding box center [915, 430] width 218 height 21
click at [1000, 513] on input "***" at bounding box center [1004, 511] width 39 height 20
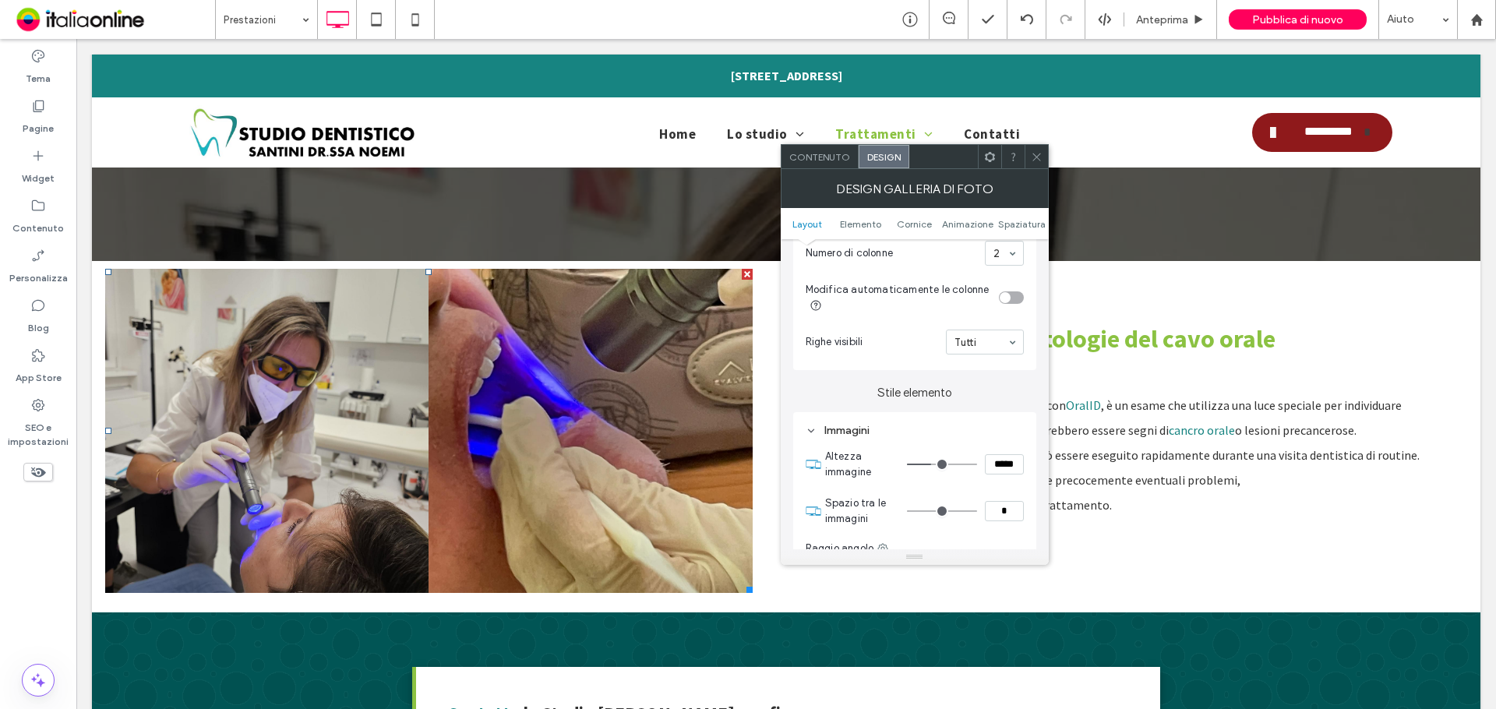
type input "***"
type input "*"
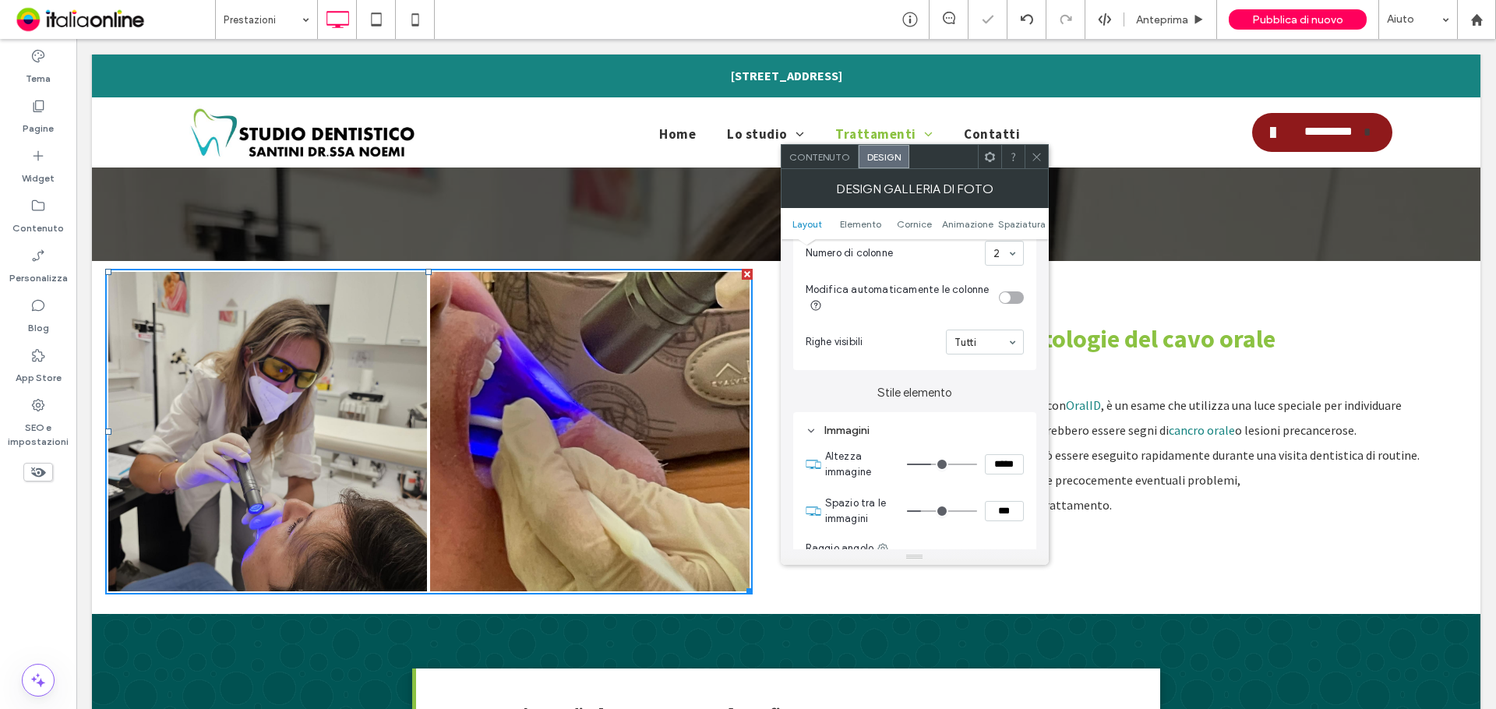
click at [1039, 155] on icon at bounding box center [1037, 157] width 12 height 12
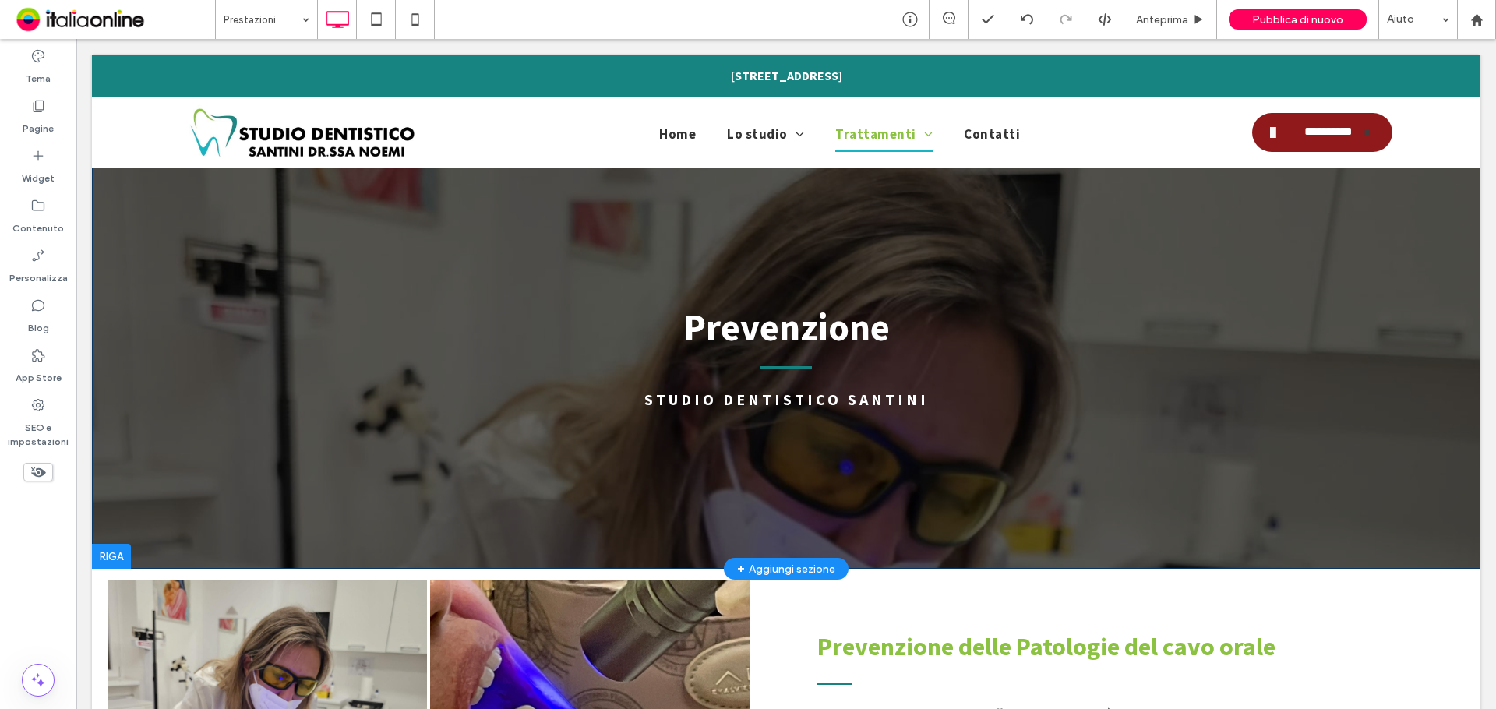
scroll to position [312, 0]
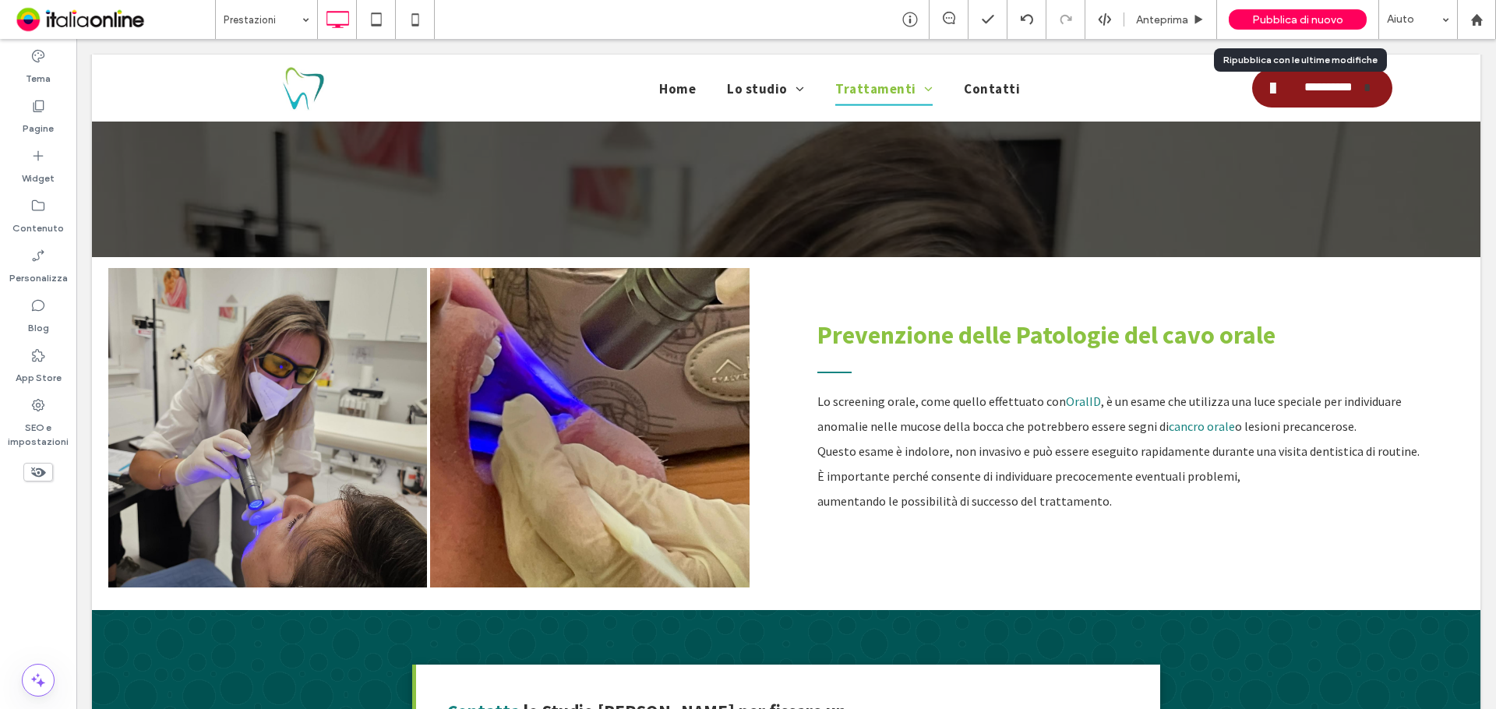
click at [1248, 19] on div "Pubblica di nuovo" at bounding box center [1298, 19] width 138 height 20
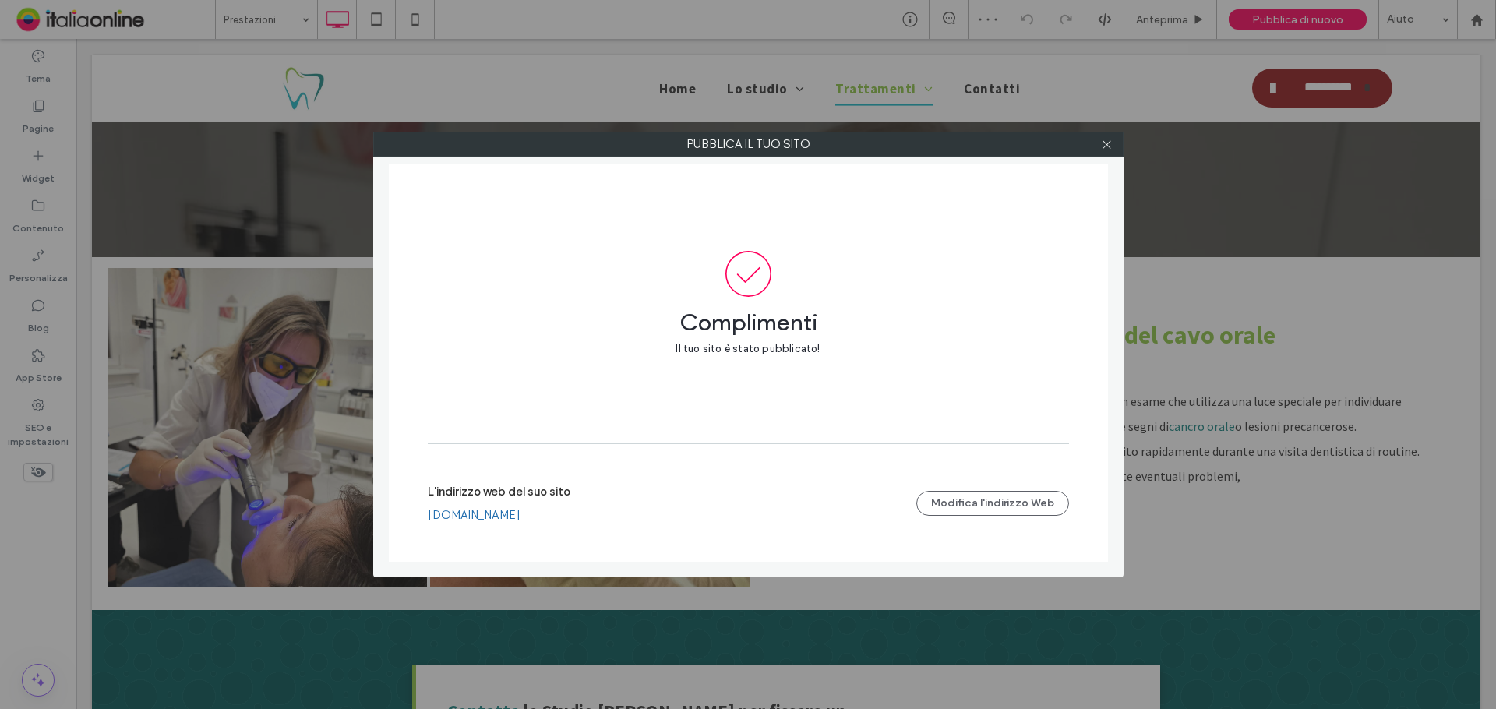
click at [520, 519] on link "[DOMAIN_NAME]" at bounding box center [474, 515] width 93 height 14
click at [520, 520] on link "[DOMAIN_NAME]" at bounding box center [474, 515] width 93 height 14
click at [1102, 146] on icon at bounding box center [1107, 145] width 12 height 12
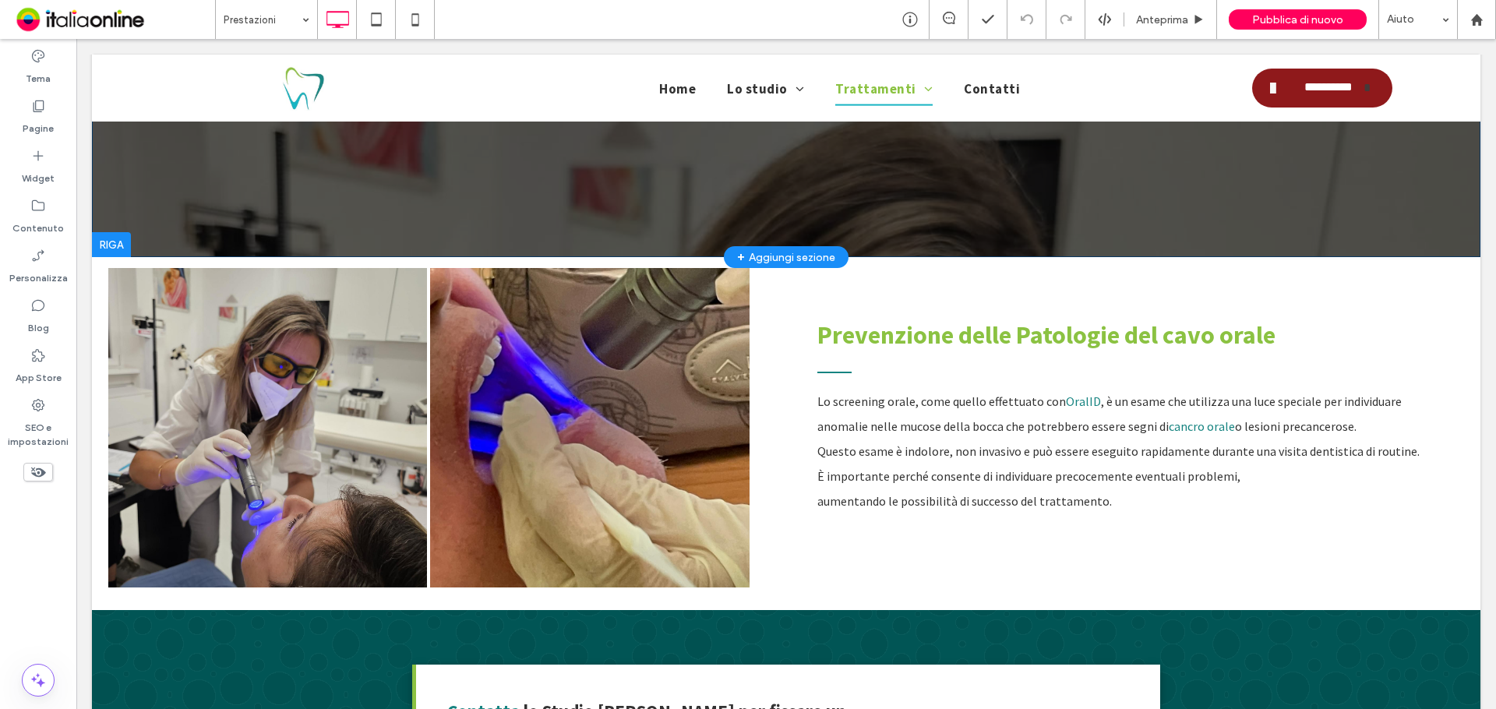
click at [299, 194] on header "Prevenzione Studio Dentistico Santini Click To Paste Riga + Aggiungi sezione" at bounding box center [786, 0] width 1388 height 514
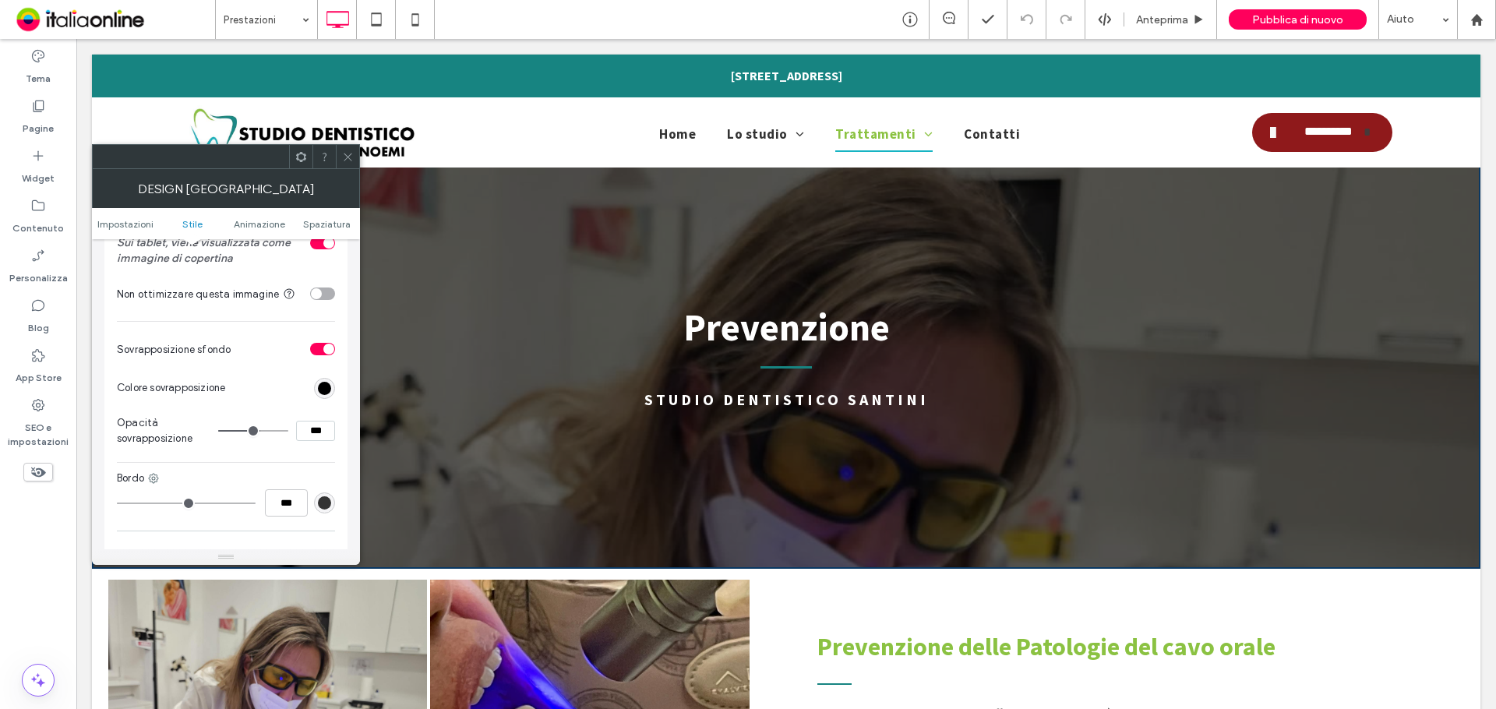
scroll to position [390, 0]
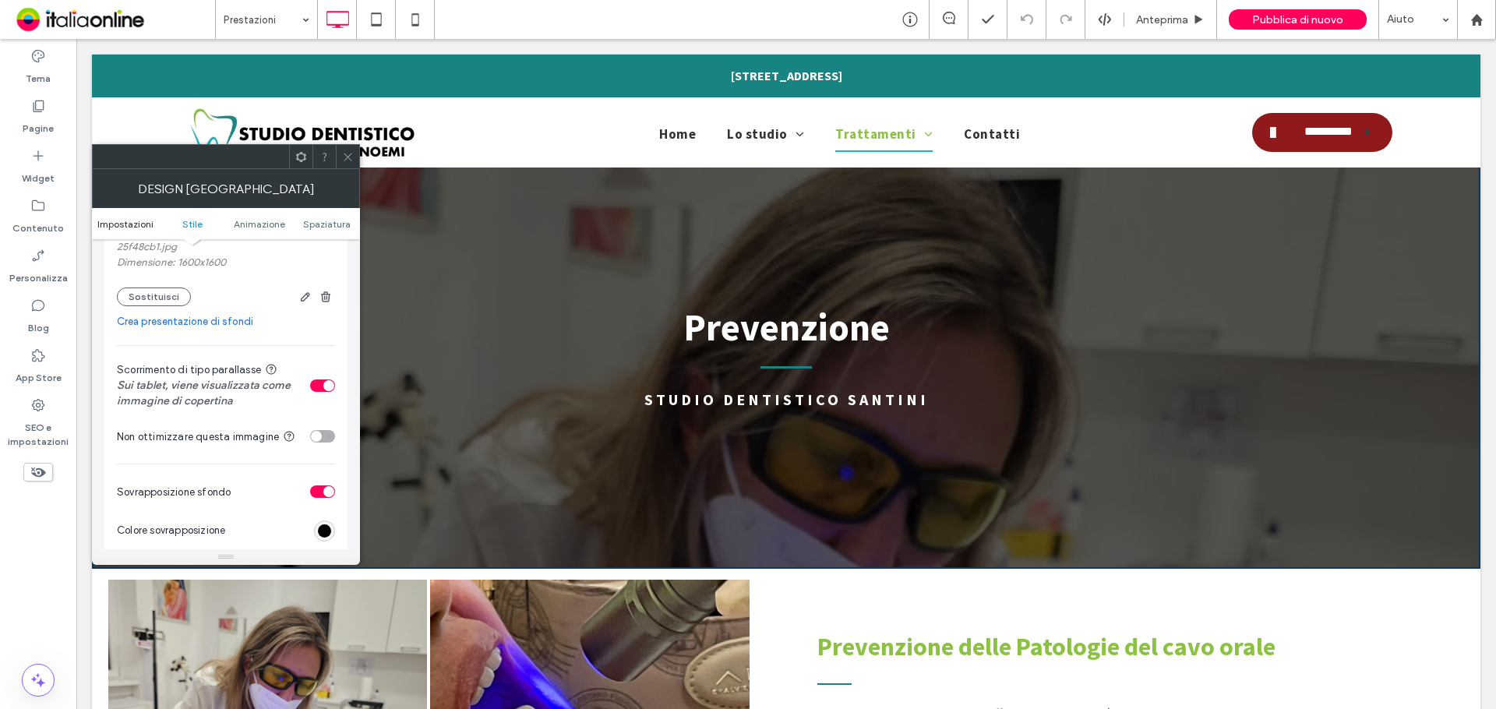
click at [115, 224] on span "Impostazioni" at bounding box center [125, 224] width 56 height 12
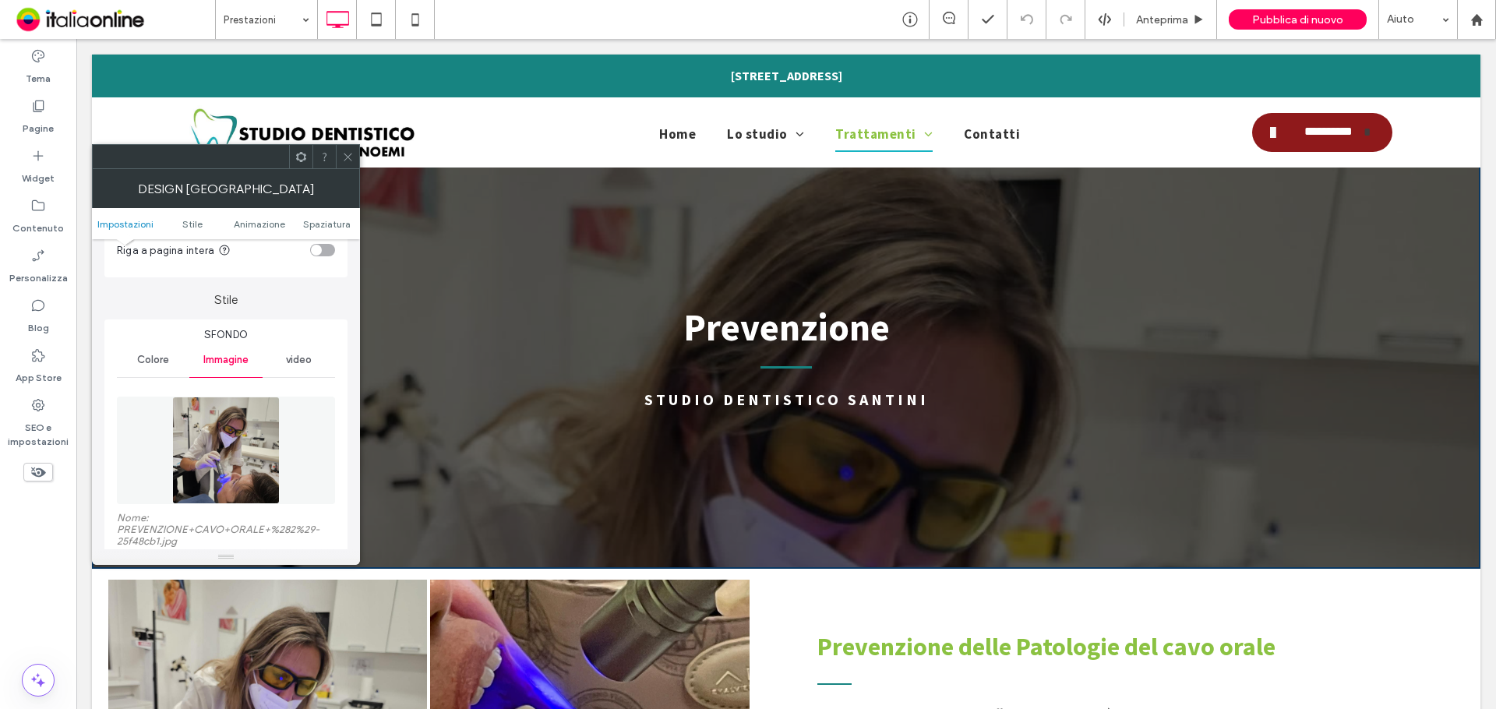
scroll to position [234, 0]
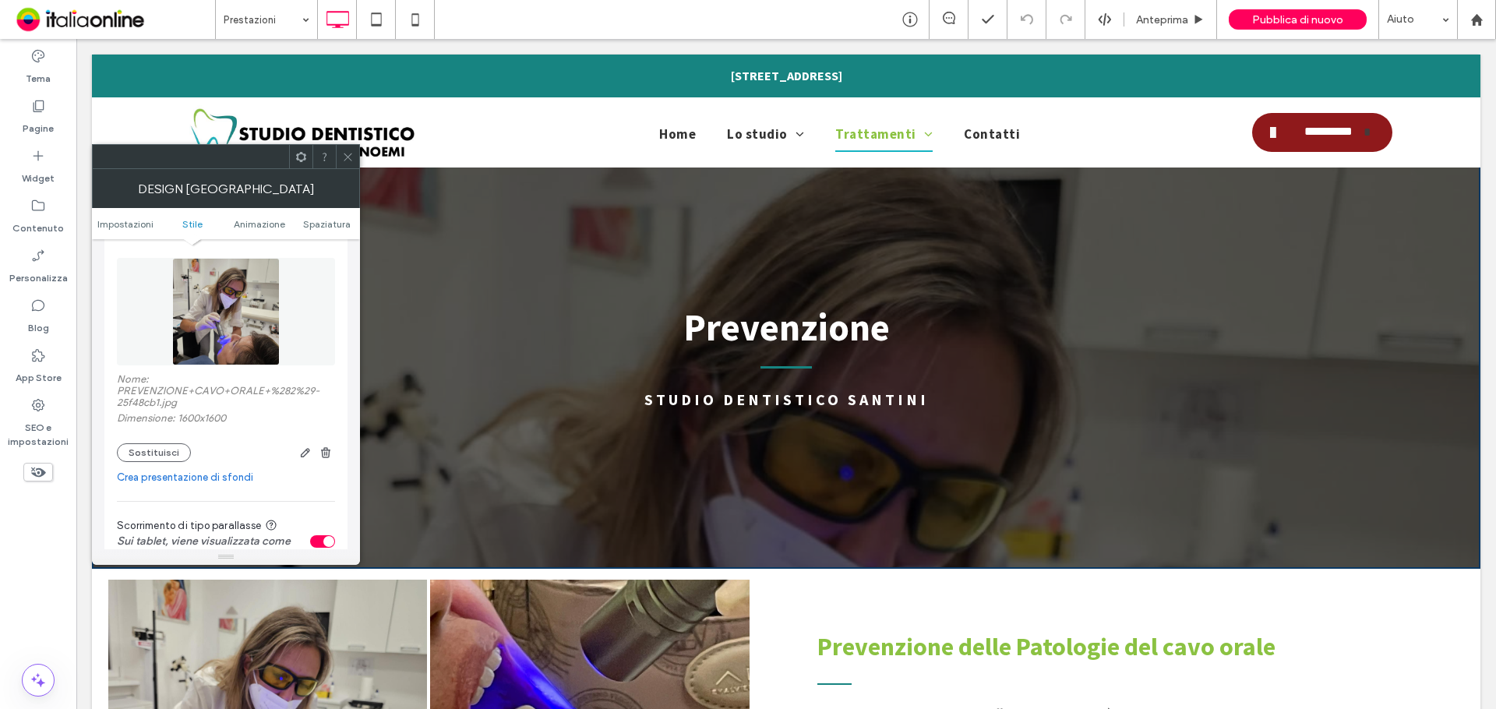
click at [225, 305] on img at bounding box center [226, 312] width 108 height 108
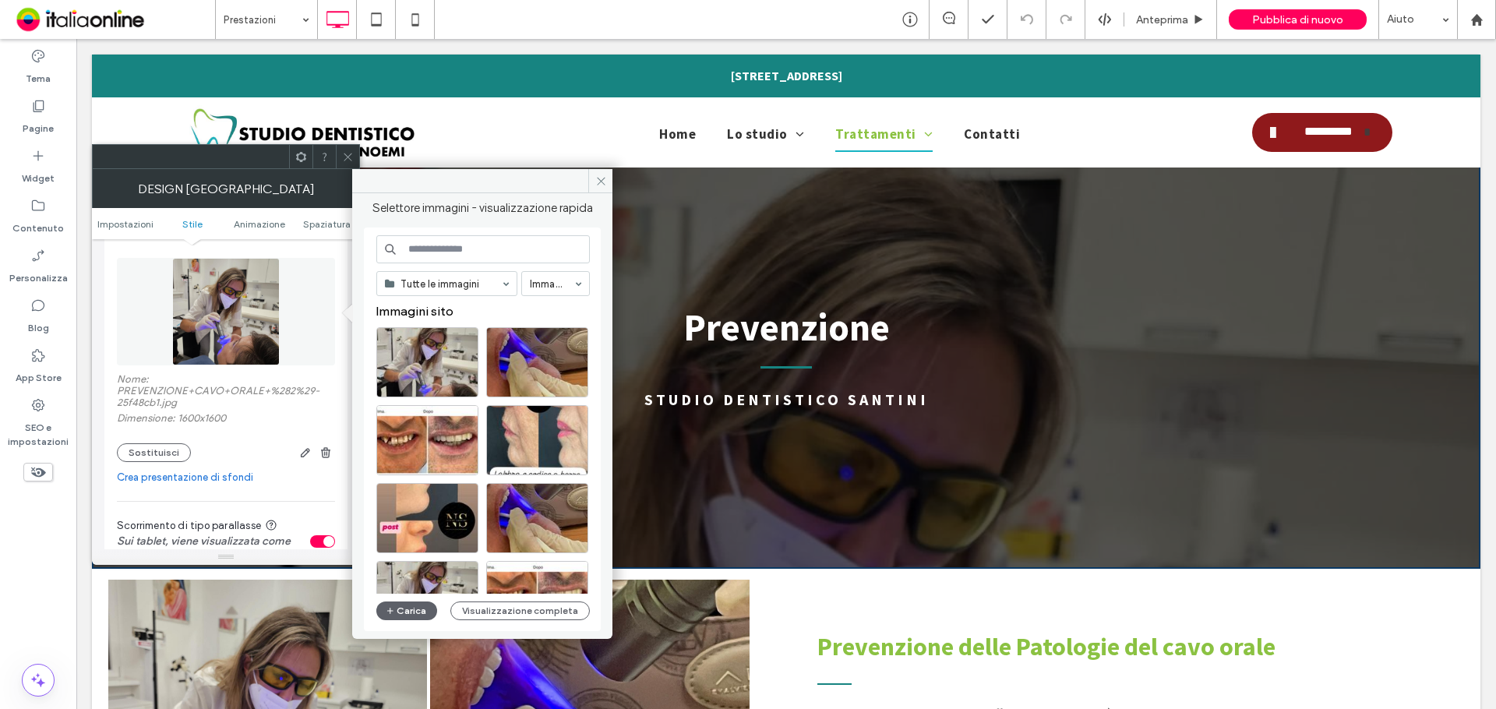
click at [234, 314] on img at bounding box center [226, 312] width 108 height 108
click at [300, 444] on span "button" at bounding box center [305, 452] width 19 height 19
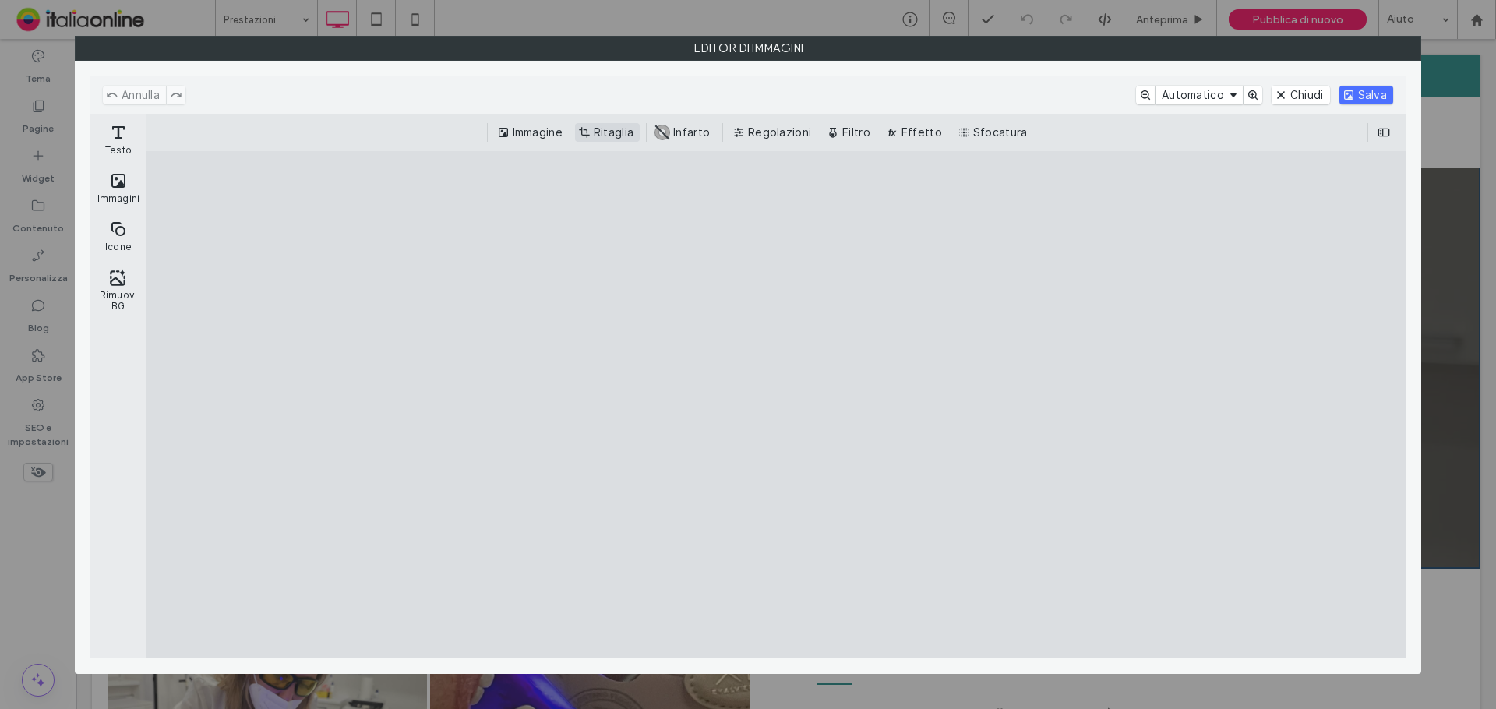
drag, startPoint x: 607, startPoint y: 134, endPoint x: 632, endPoint y: 146, distance: 27.9
click at [607, 134] on button "Ritaglia" at bounding box center [607, 132] width 65 height 19
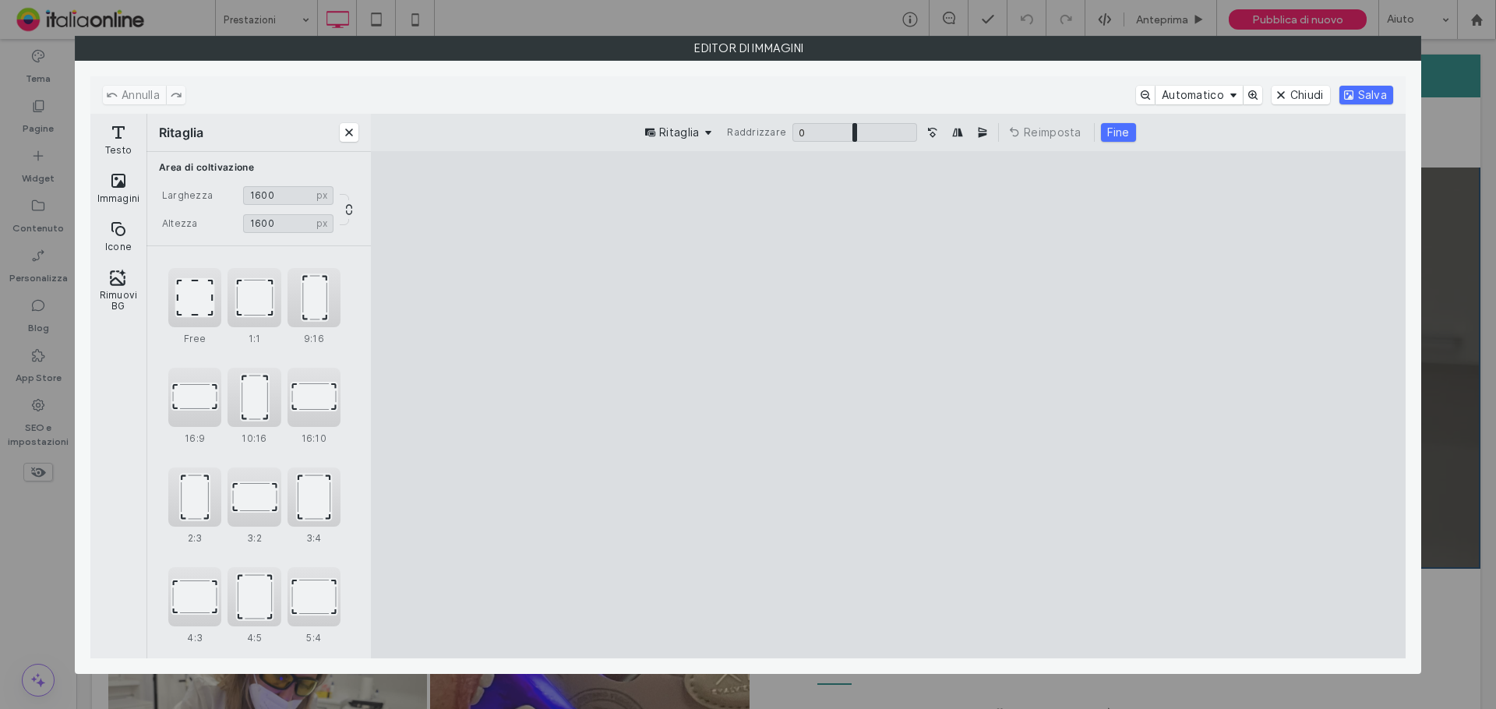
drag, startPoint x: 1097, startPoint y: 204, endPoint x: 1112, endPoint y: 263, distance: 61.0
click at [888, 404] on cesdk-canvas "Editor / piattaforma / website builder canvas" at bounding box center [888, 404] width 0 height 0
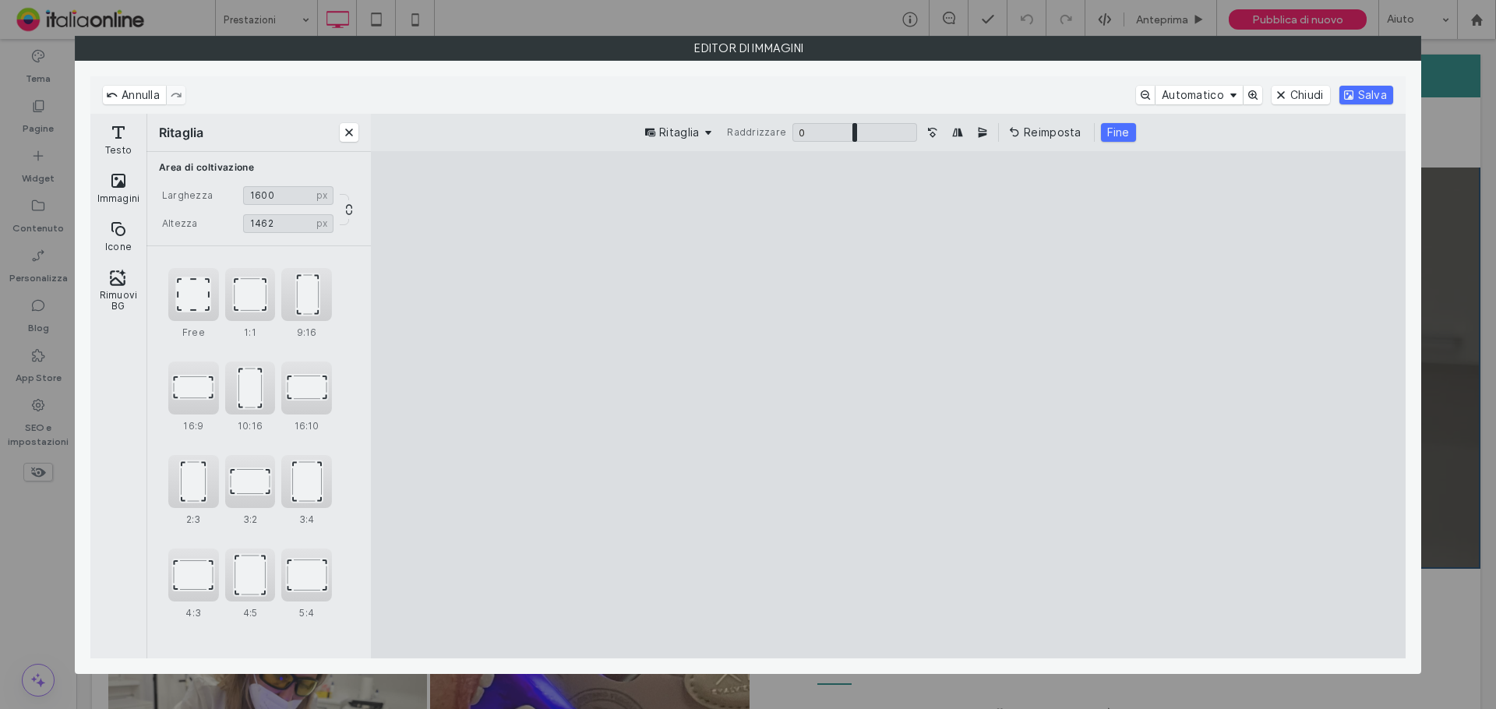
type input "****"
type input "***"
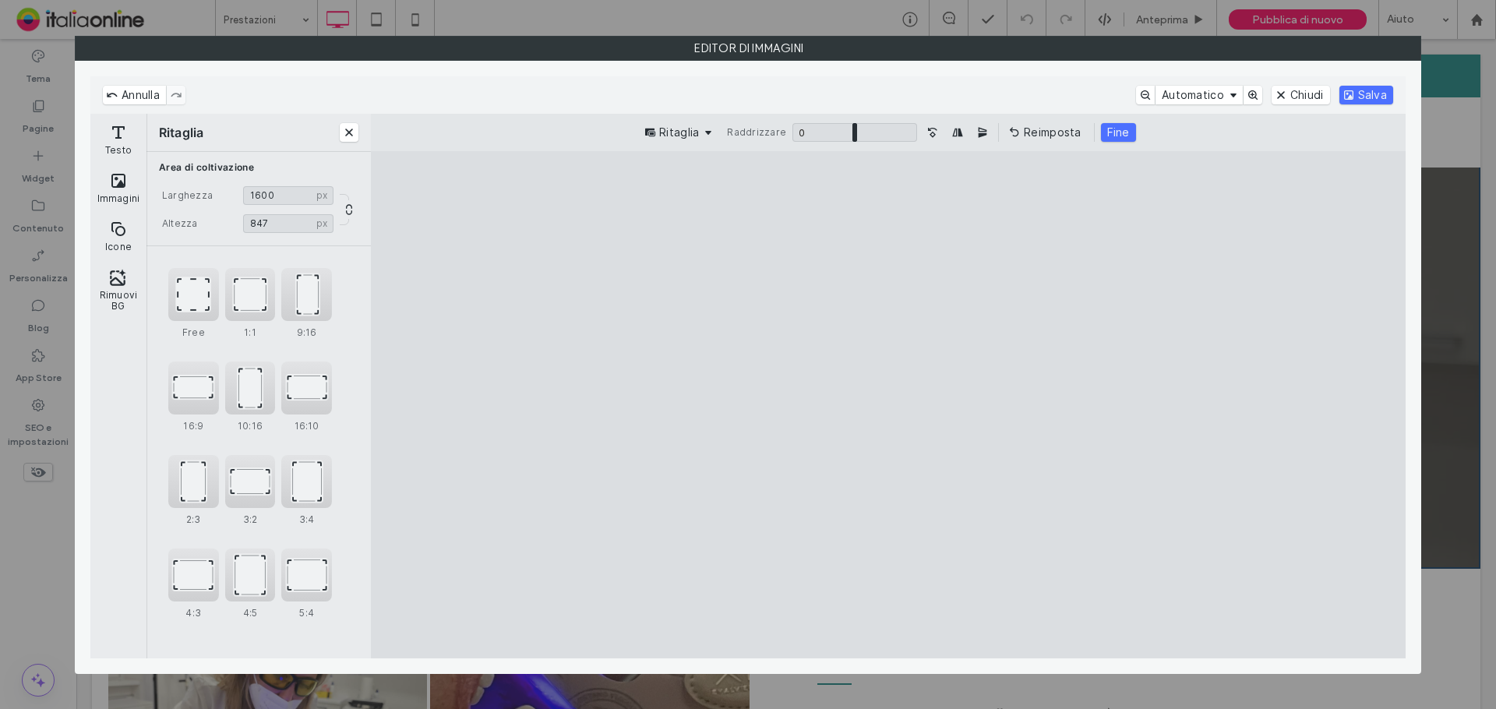
drag, startPoint x: 1088, startPoint y: 202, endPoint x: 1109, endPoint y: 393, distance: 192.0
click at [888, 404] on cesdk-canvas "Editor / piattaforma / website builder canvas" at bounding box center [888, 404] width 0 height 0
click at [1113, 134] on button "Fine" at bounding box center [1118, 132] width 35 height 19
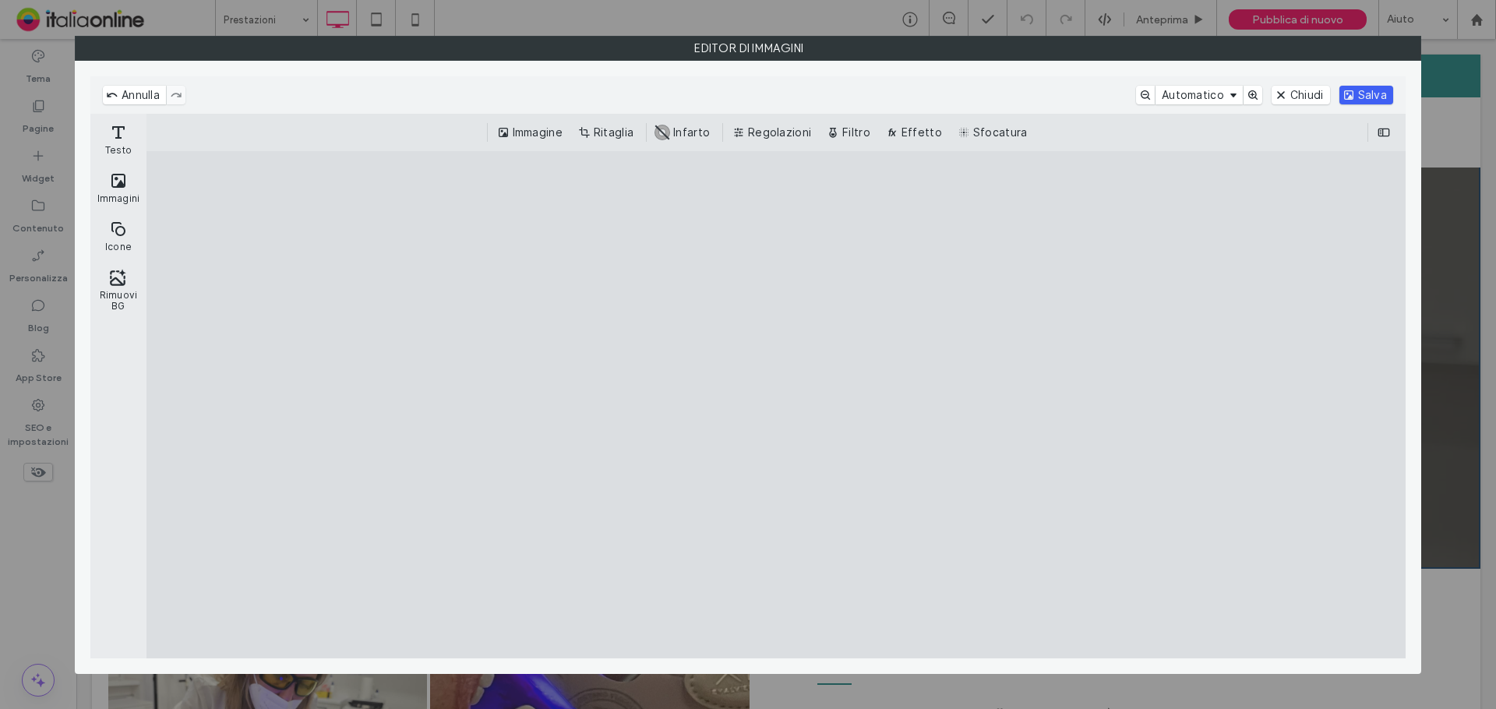
click at [1386, 101] on button "Salva" at bounding box center [1366, 95] width 54 height 19
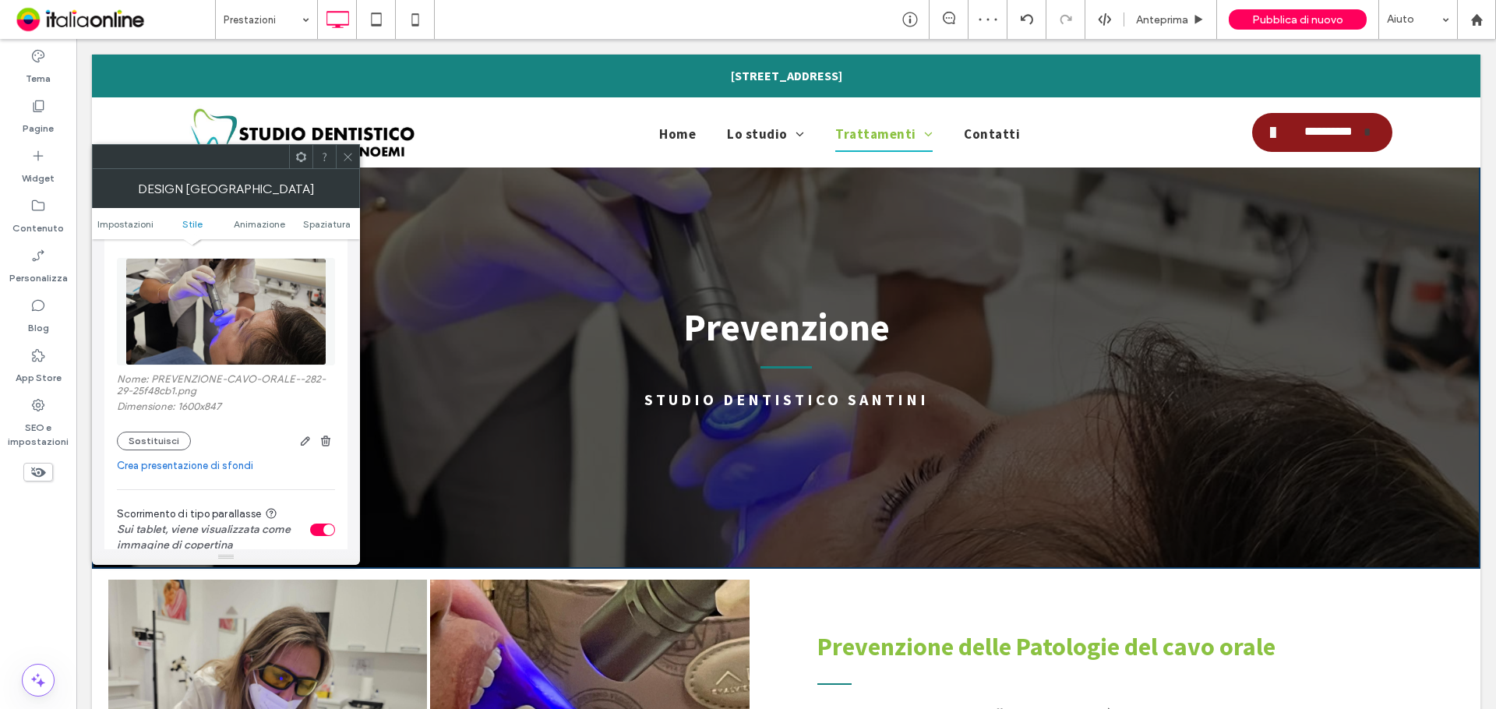
click at [351, 163] on span at bounding box center [348, 156] width 12 height 23
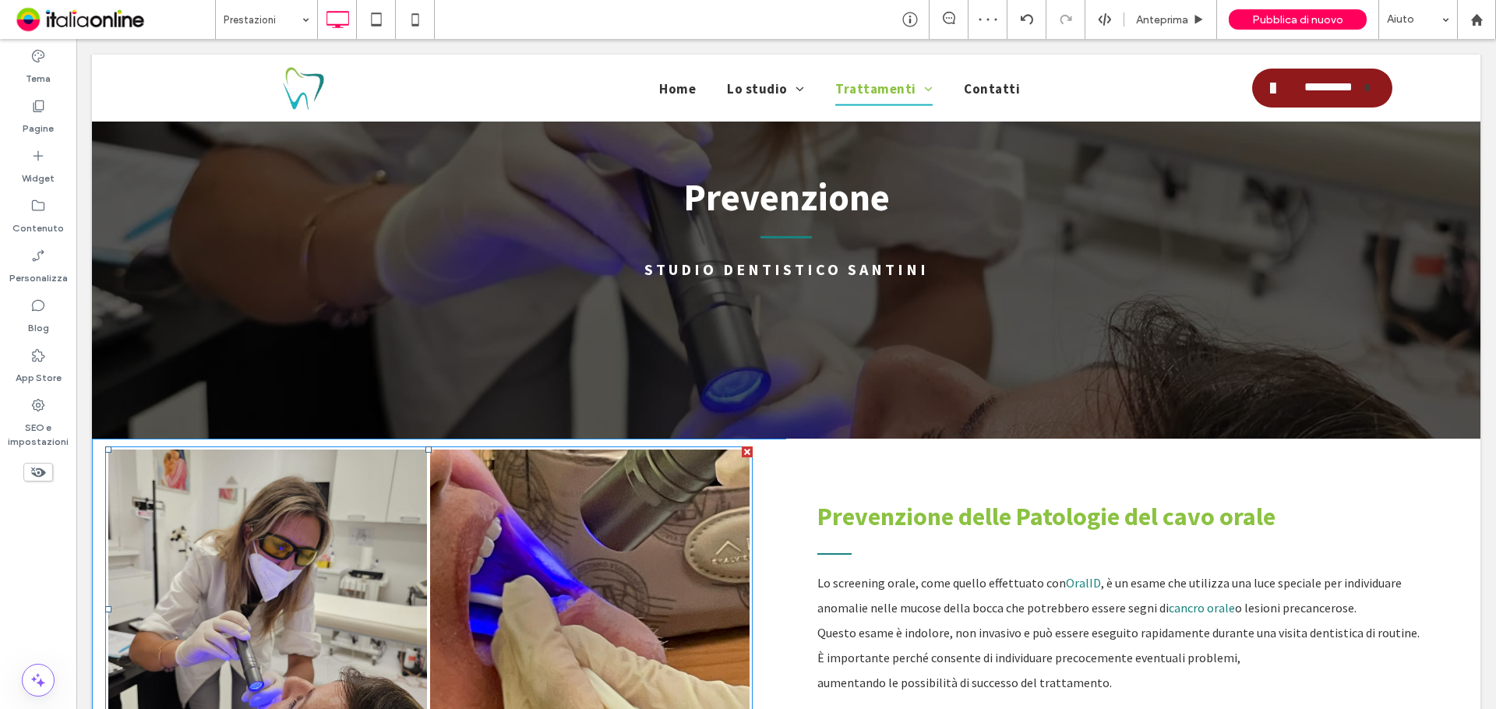
scroll to position [312, 0]
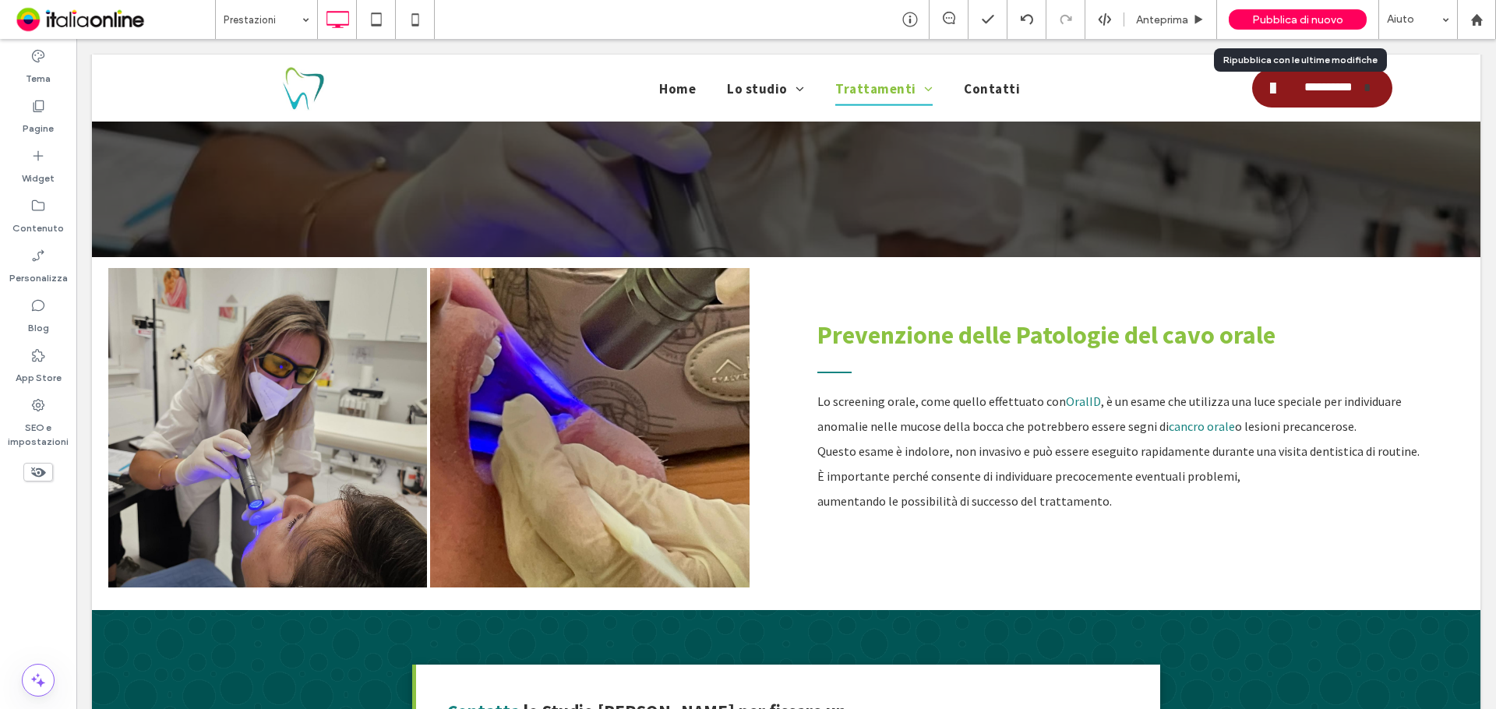
click at [1323, 24] on span "Pubblica di nuovo" at bounding box center [1297, 19] width 91 height 13
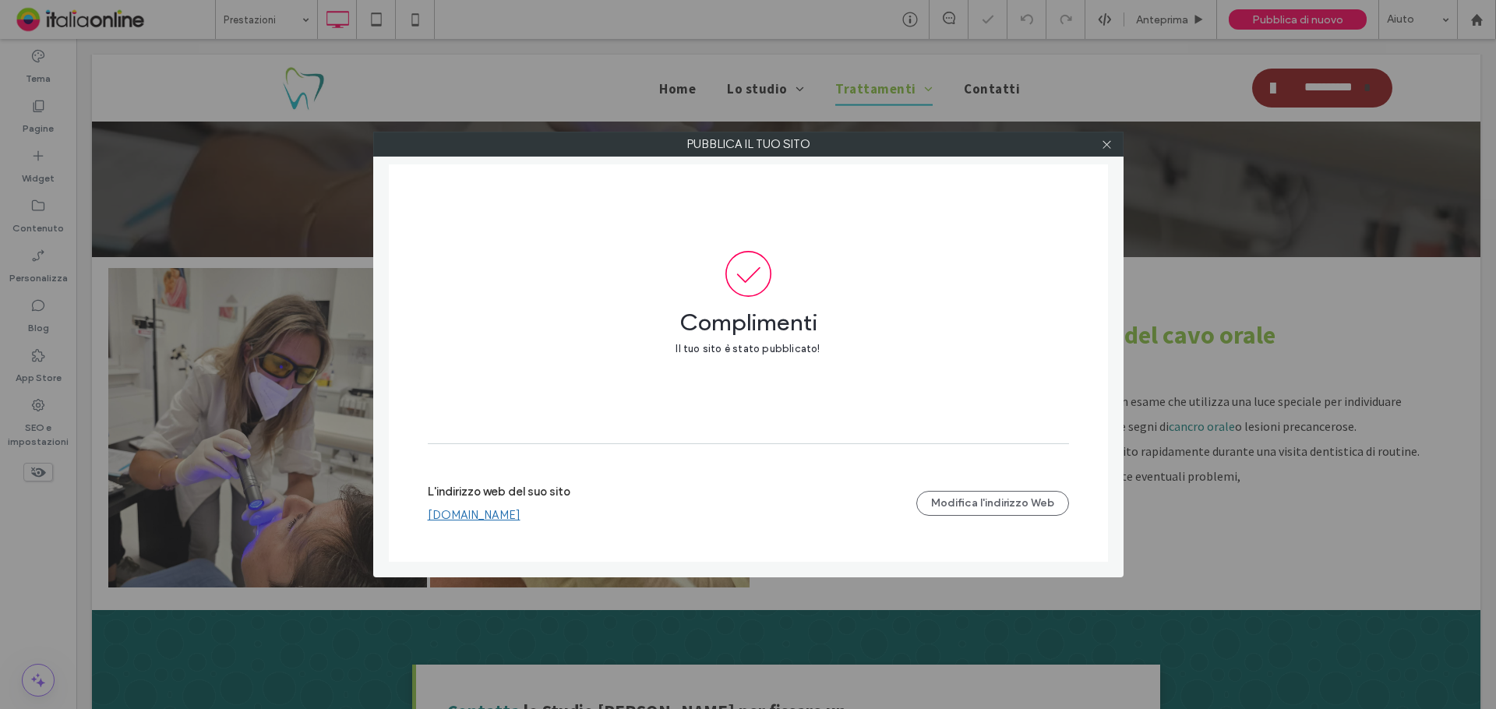
click at [520, 513] on link "www.studiodentisticosantini.it" at bounding box center [474, 515] width 93 height 14
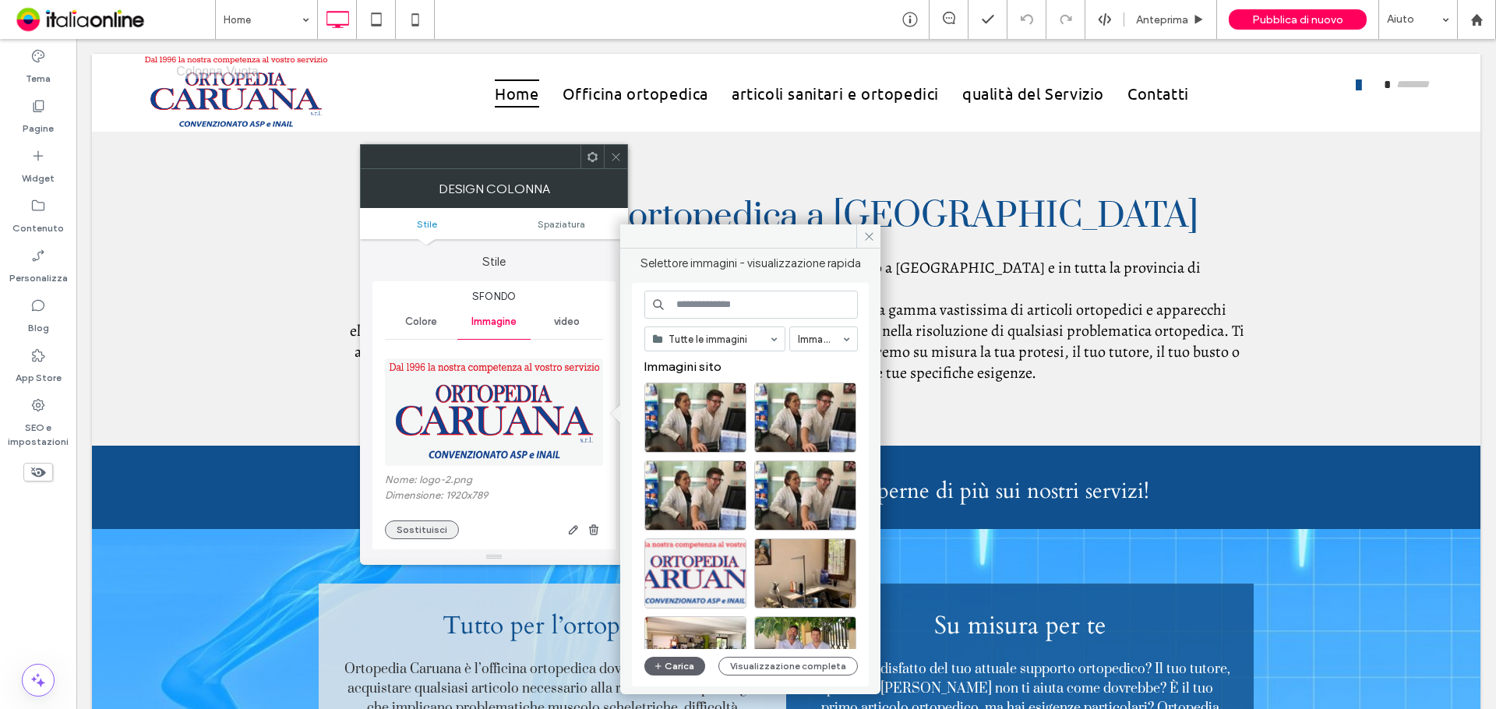
click at [428, 532] on button "Sostituisci" at bounding box center [422, 529] width 74 height 19
click at [681, 664] on button "Carica" at bounding box center [674, 666] width 61 height 19
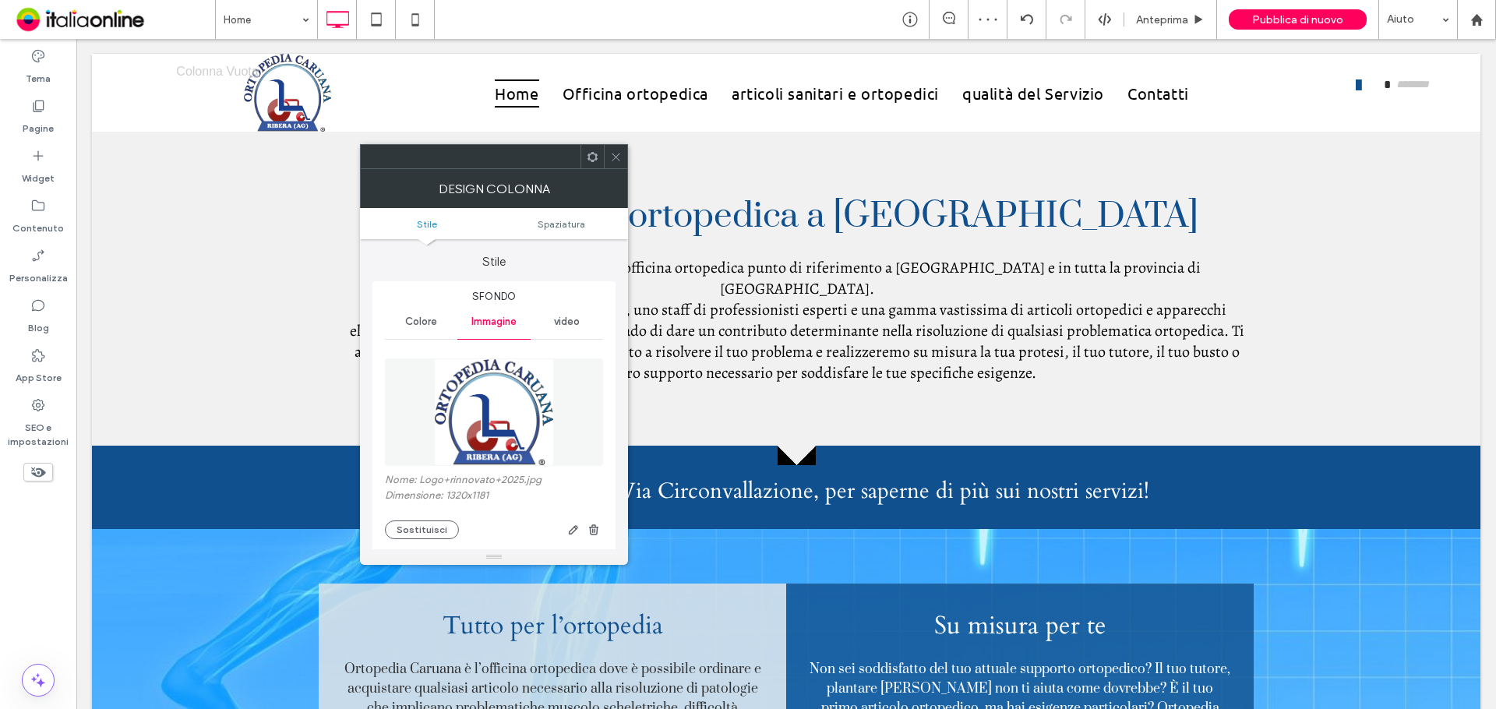
click at [610, 167] on span at bounding box center [616, 156] width 12 height 23
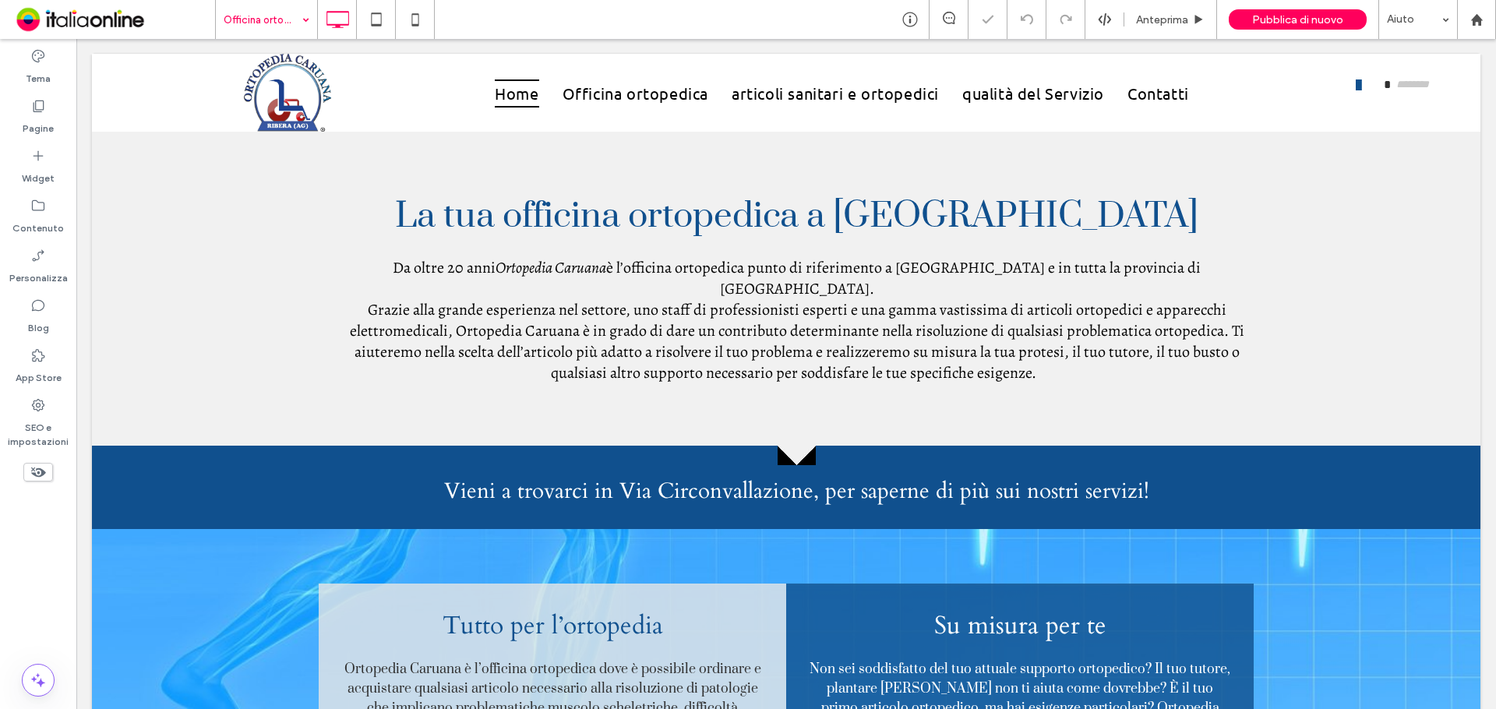
click at [280, 19] on input at bounding box center [263, 19] width 78 height 39
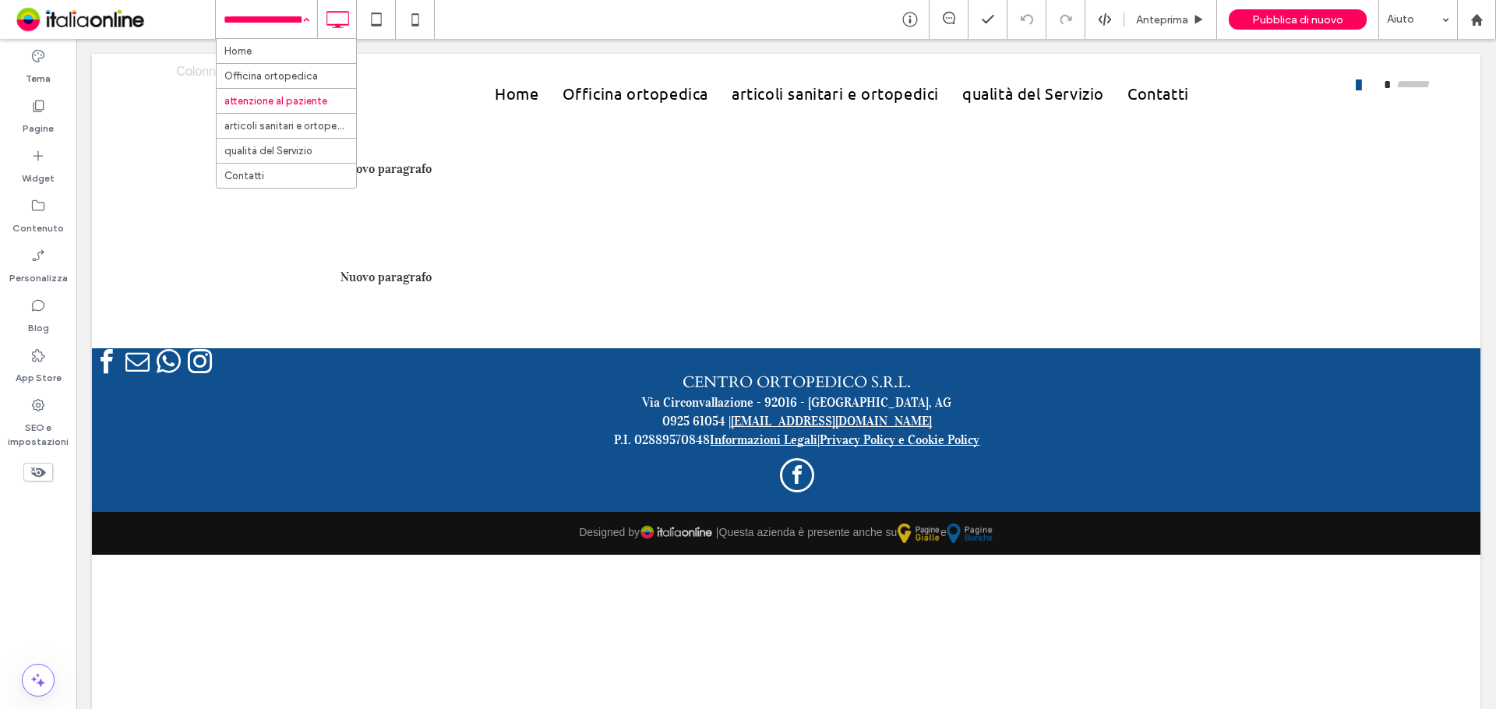
click at [286, 18] on input at bounding box center [263, 19] width 78 height 39
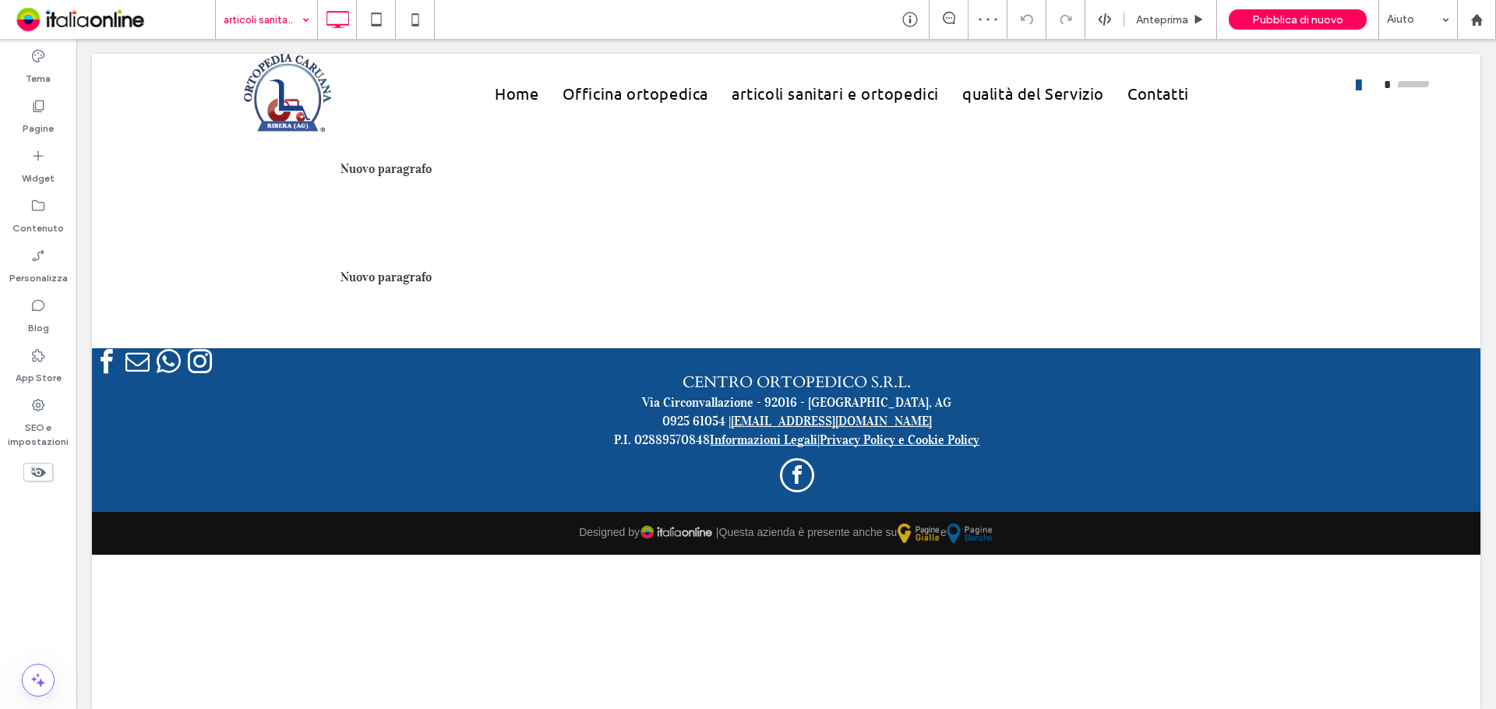
click at [259, 23] on input at bounding box center [263, 19] width 78 height 39
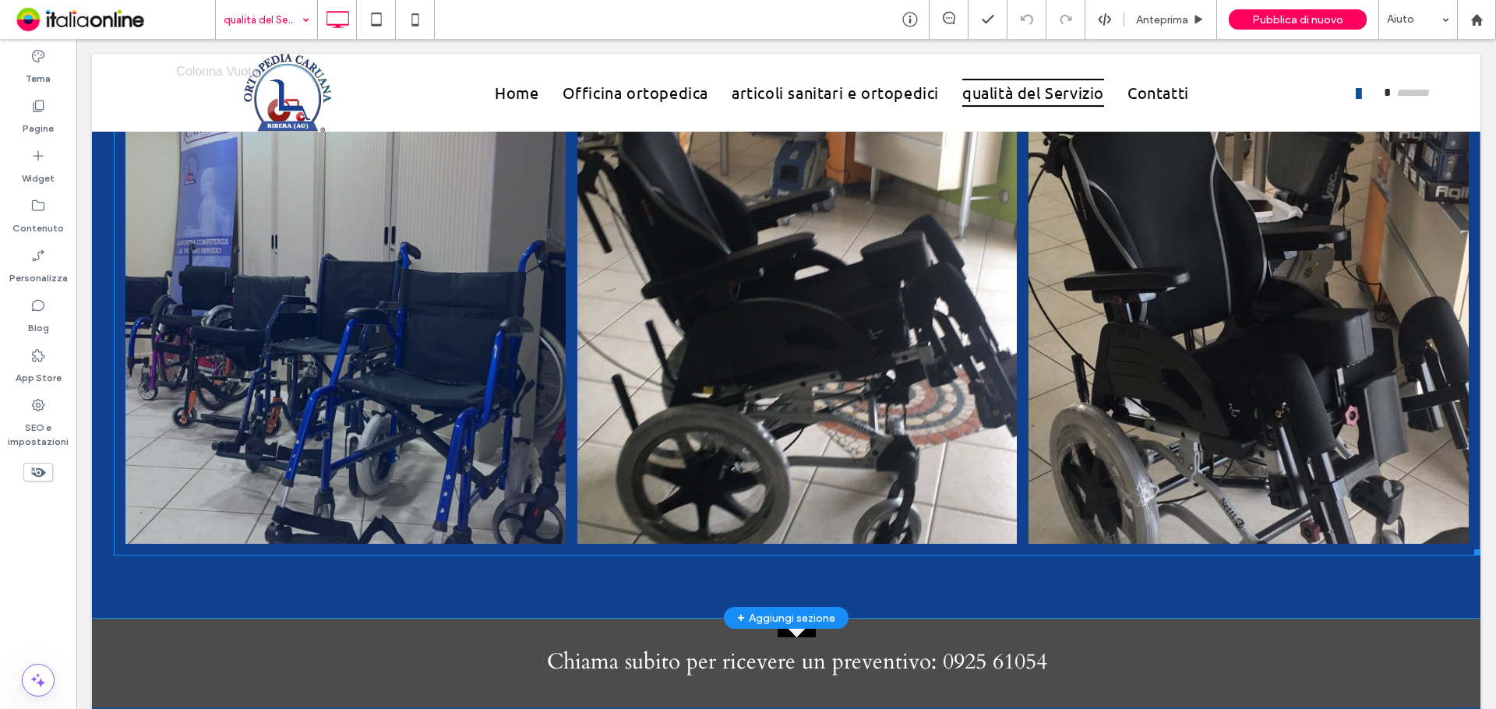
scroll to position [3429, 0]
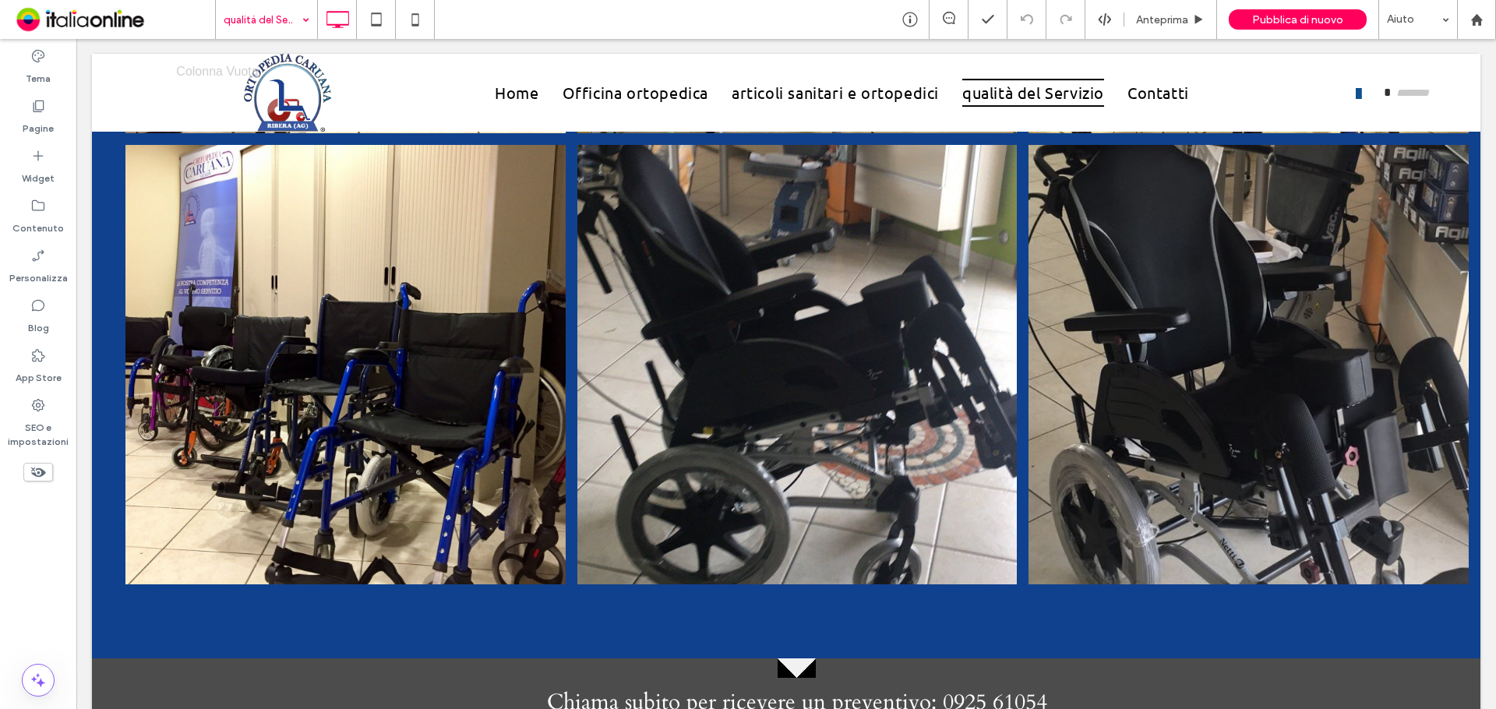
click at [260, 25] on input at bounding box center [263, 19] width 78 height 39
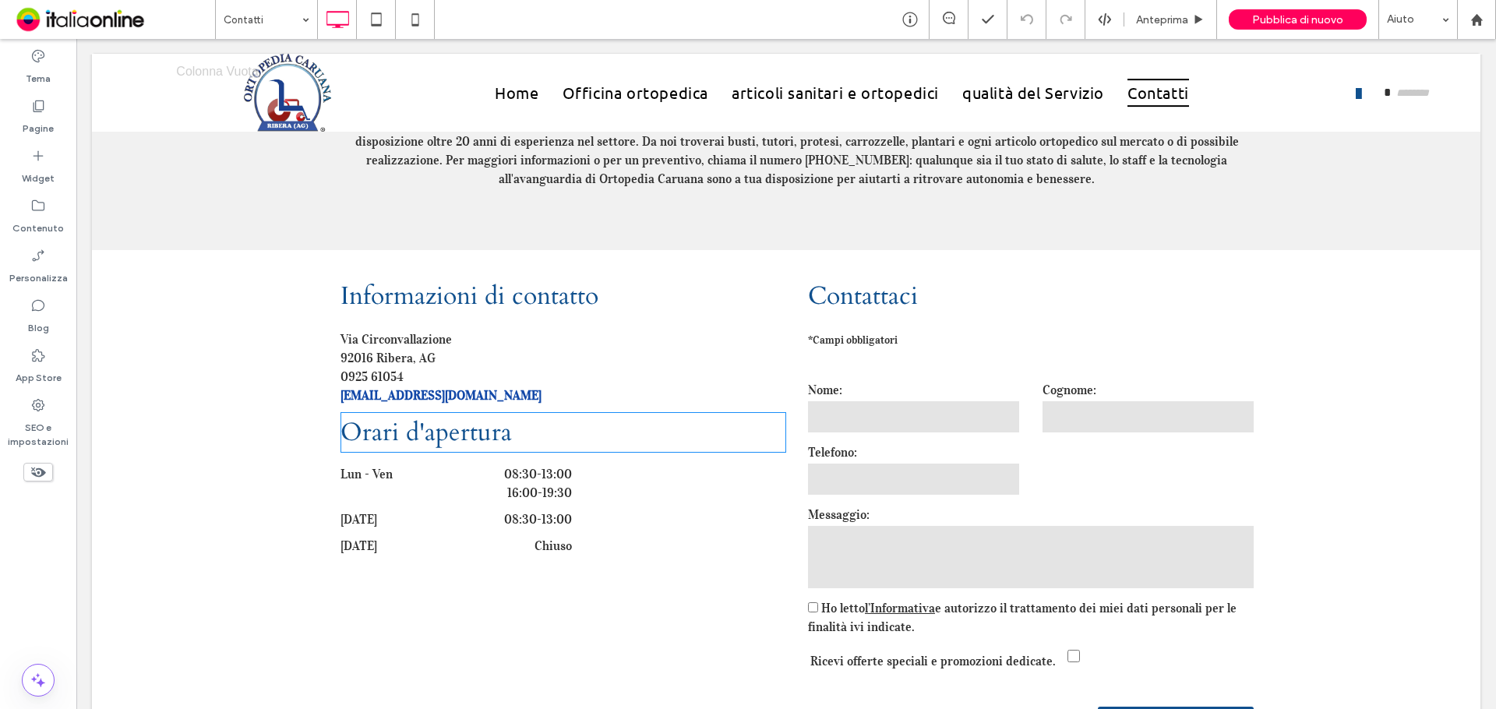
scroll to position [804, 0]
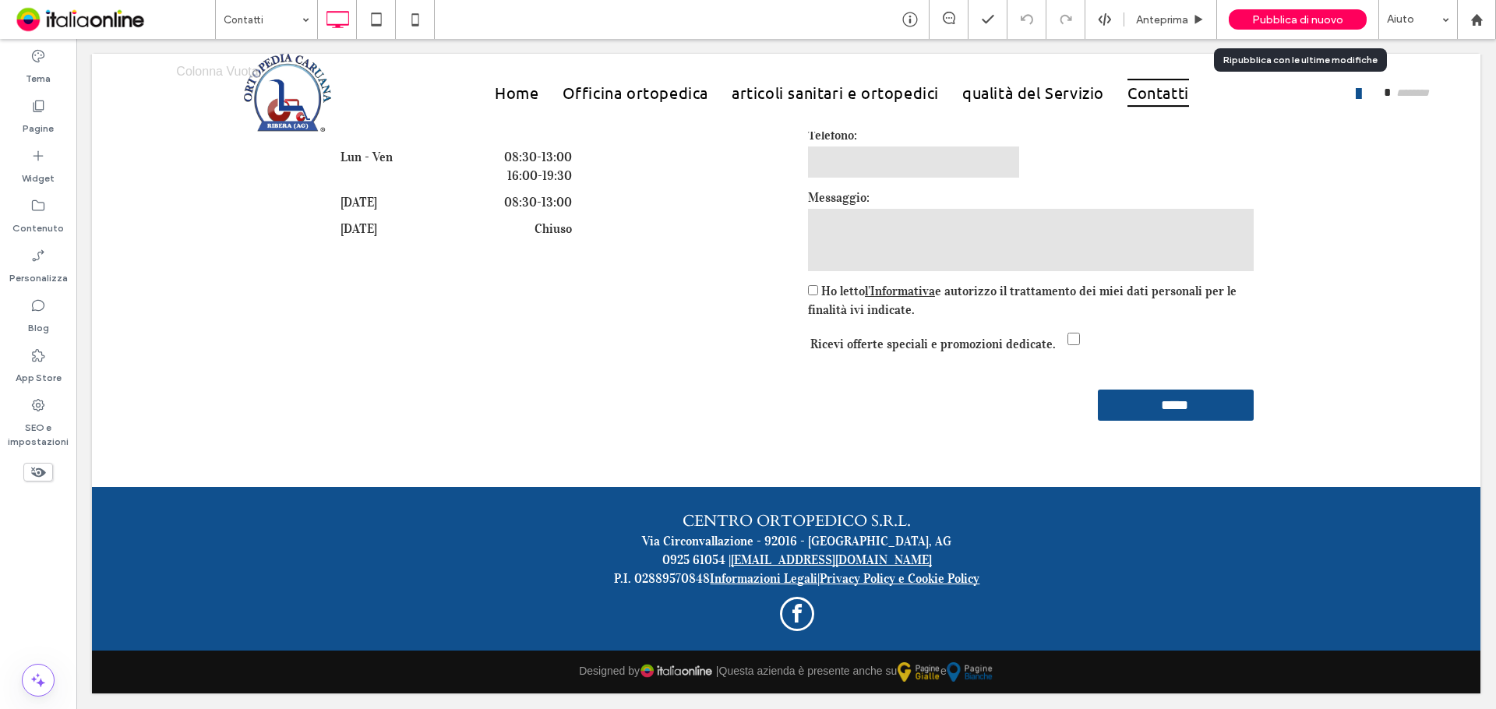
click at [1272, 22] on span "Pubblica di nuovo" at bounding box center [1297, 19] width 91 height 13
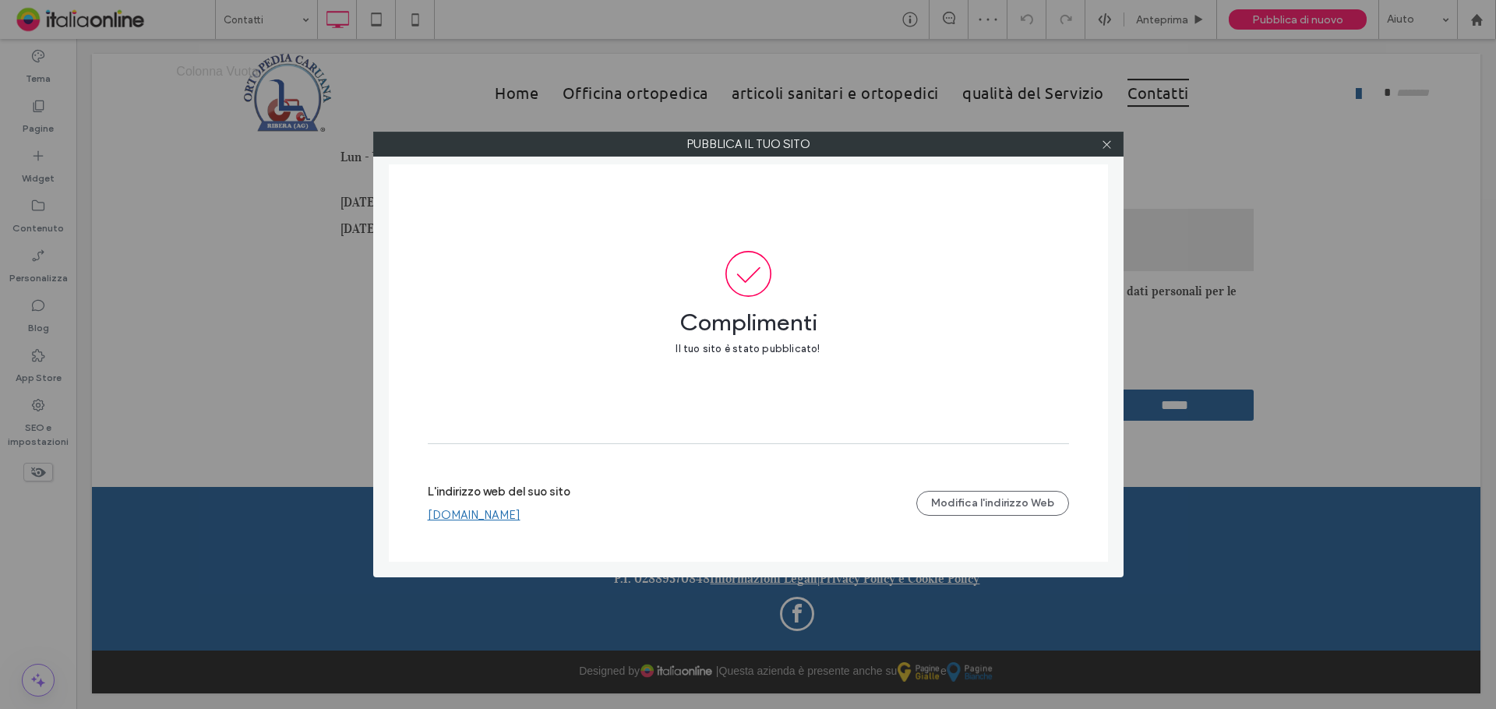
click at [520, 520] on link "[DOMAIN_NAME]" at bounding box center [474, 515] width 93 height 14
drag, startPoint x: 1110, startPoint y: 136, endPoint x: 551, endPoint y: 102, distance: 560.4
click at [1107, 137] on span at bounding box center [1107, 143] width 12 height 23
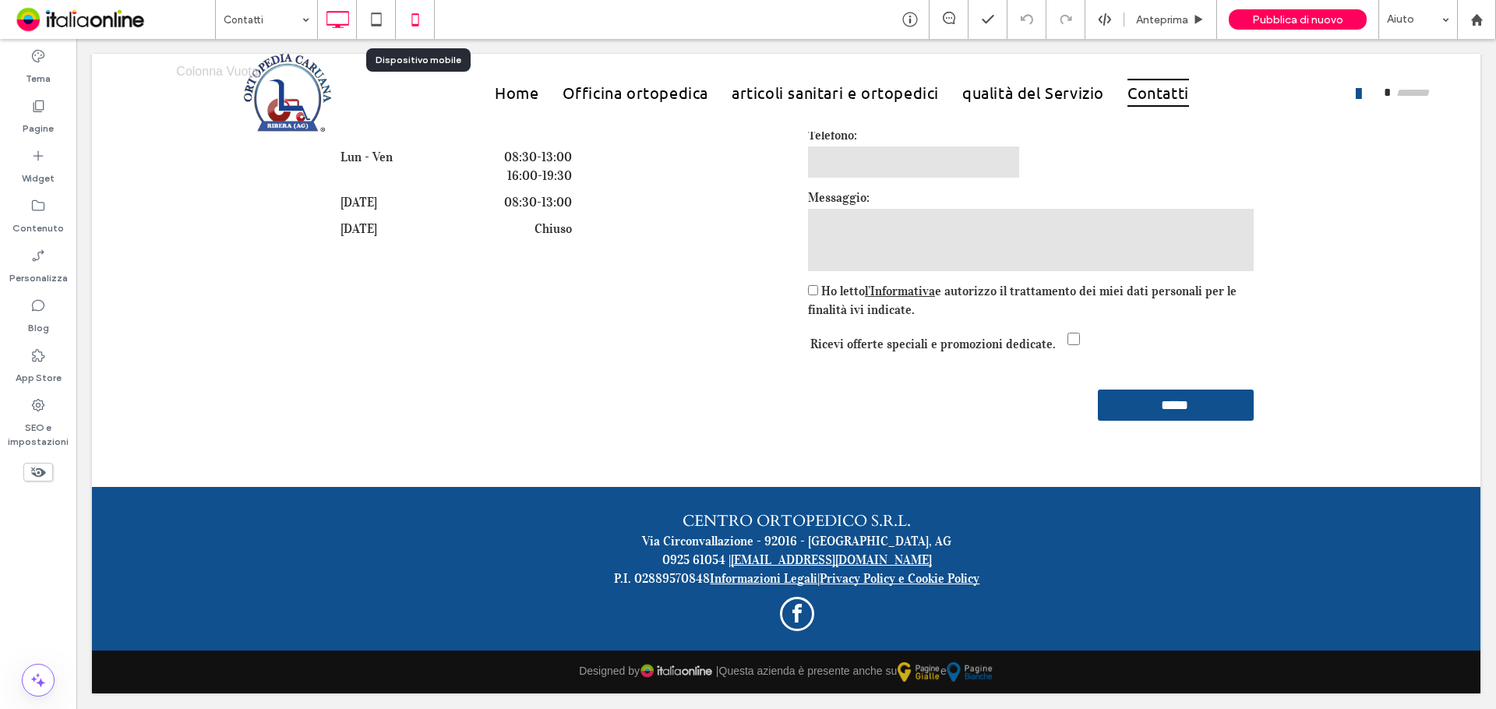
click at [411, 18] on icon at bounding box center [415, 19] width 31 height 31
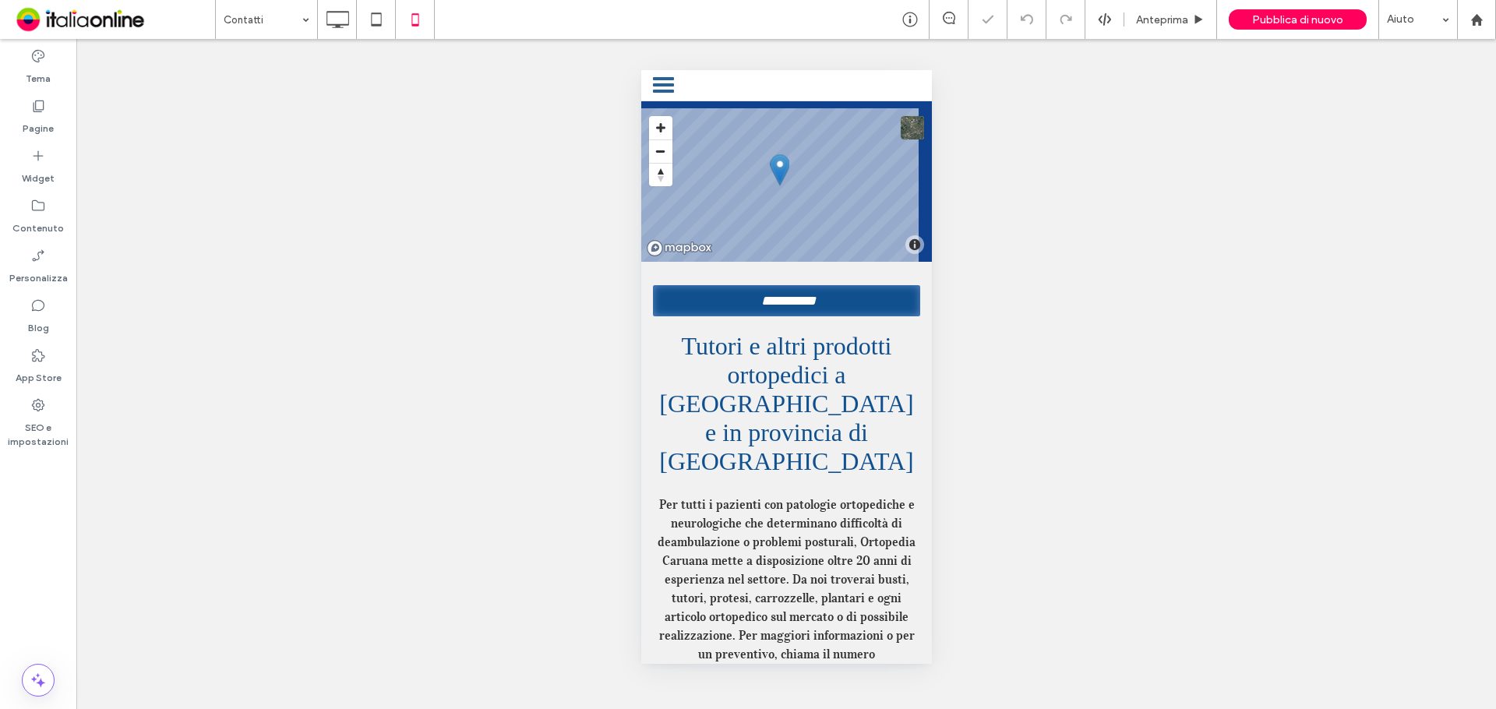
scroll to position [0, 0]
click at [51, 160] on div "Widget" at bounding box center [38, 167] width 76 height 50
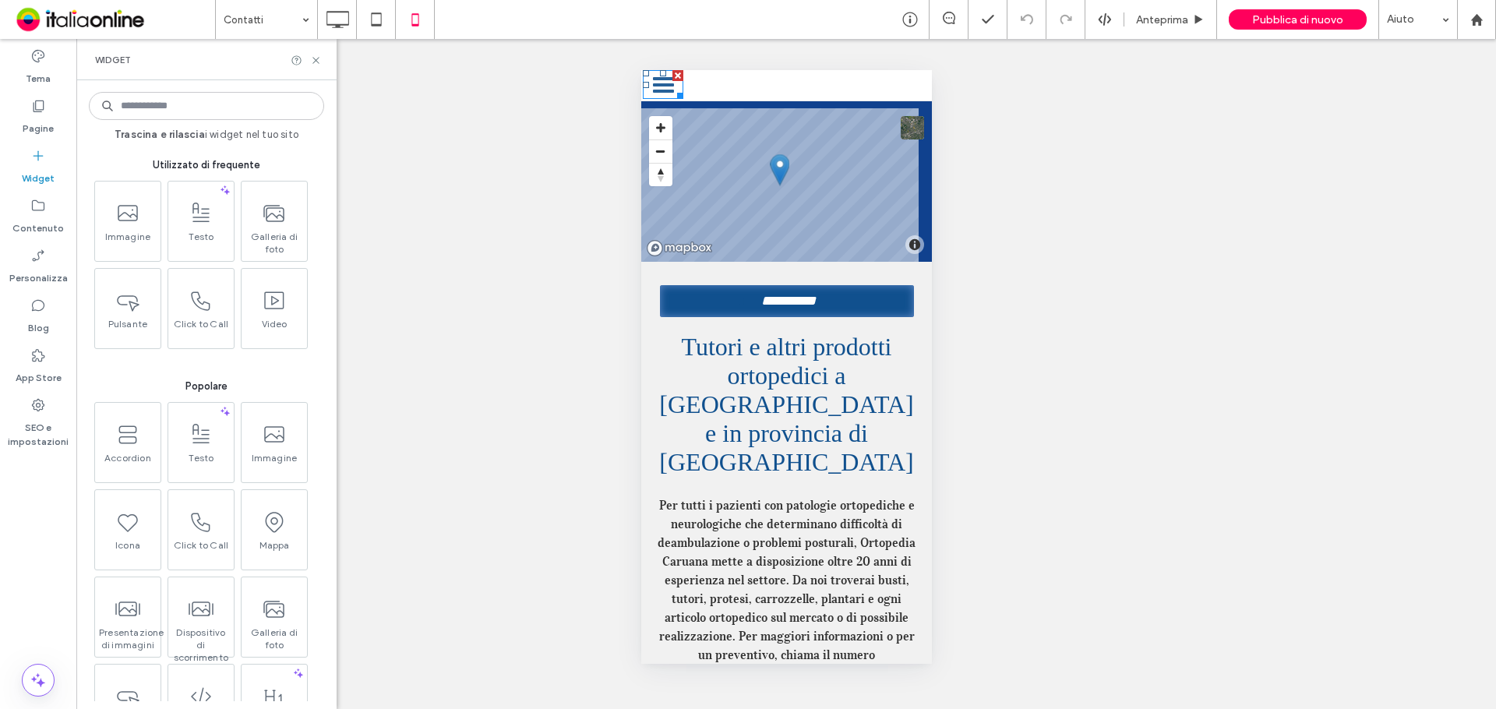
drag, startPoint x: 1301, startPoint y: 139, endPoint x: 669, endPoint y: 84, distance: 634.2
click at [665, 79] on div at bounding box center [662, 78] width 21 height 3
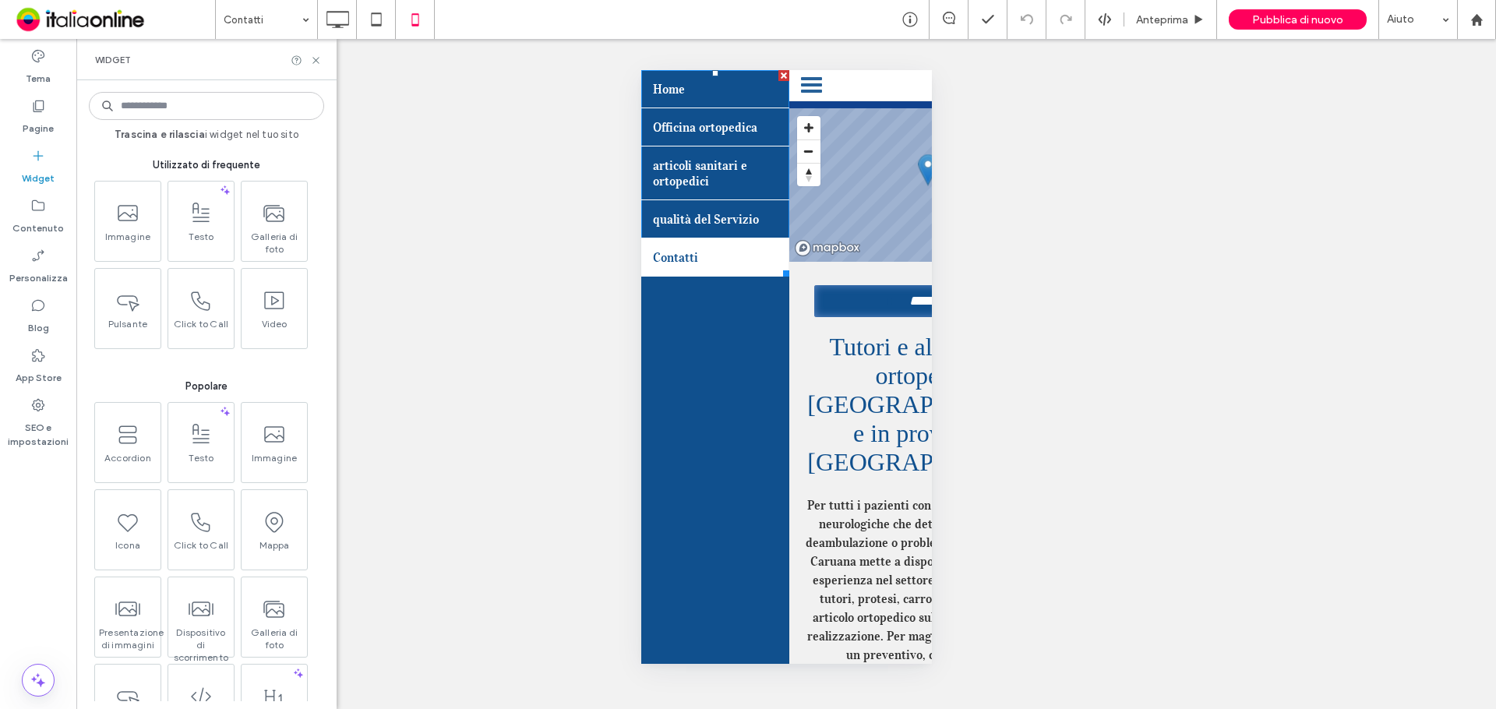
click at [729, 104] on link "Home" at bounding box center [714, 89] width 148 height 38
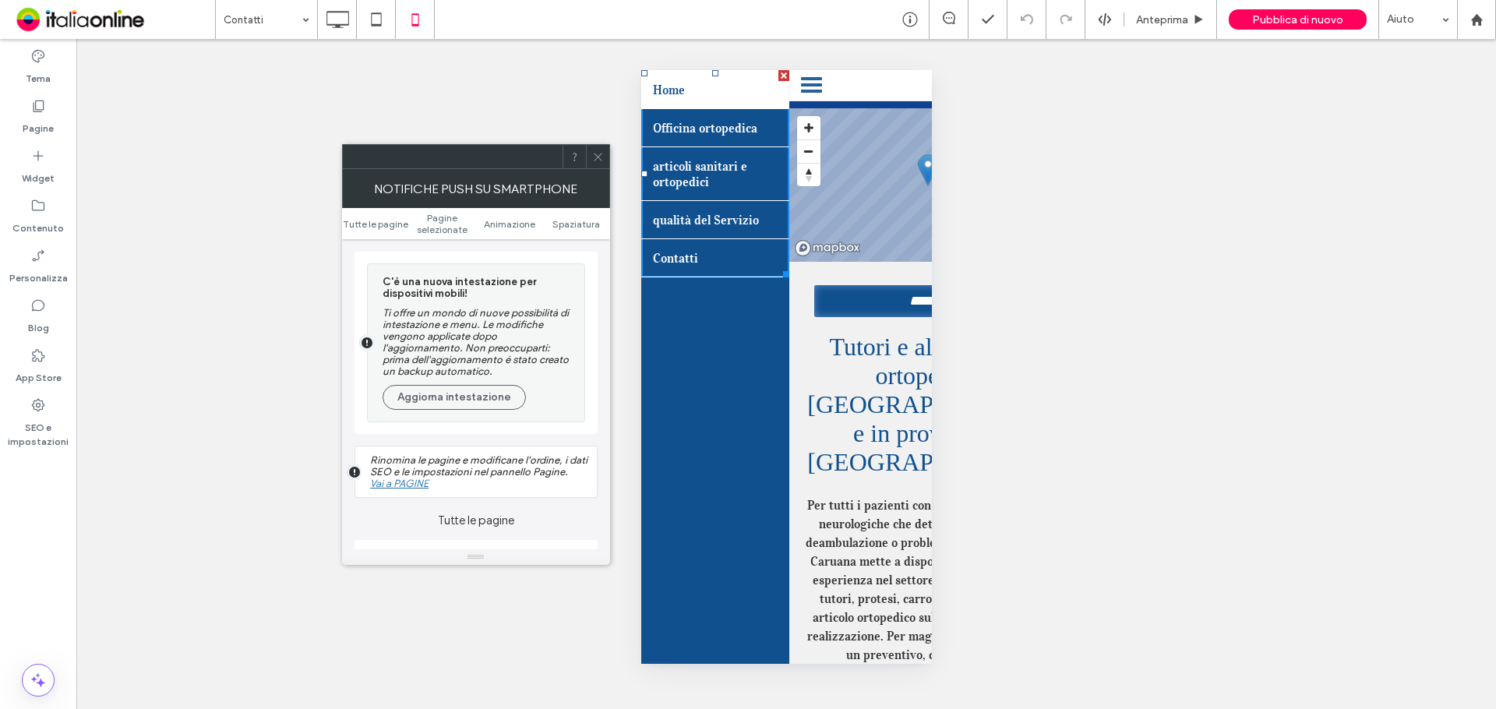
click at [594, 158] on icon at bounding box center [598, 157] width 12 height 12
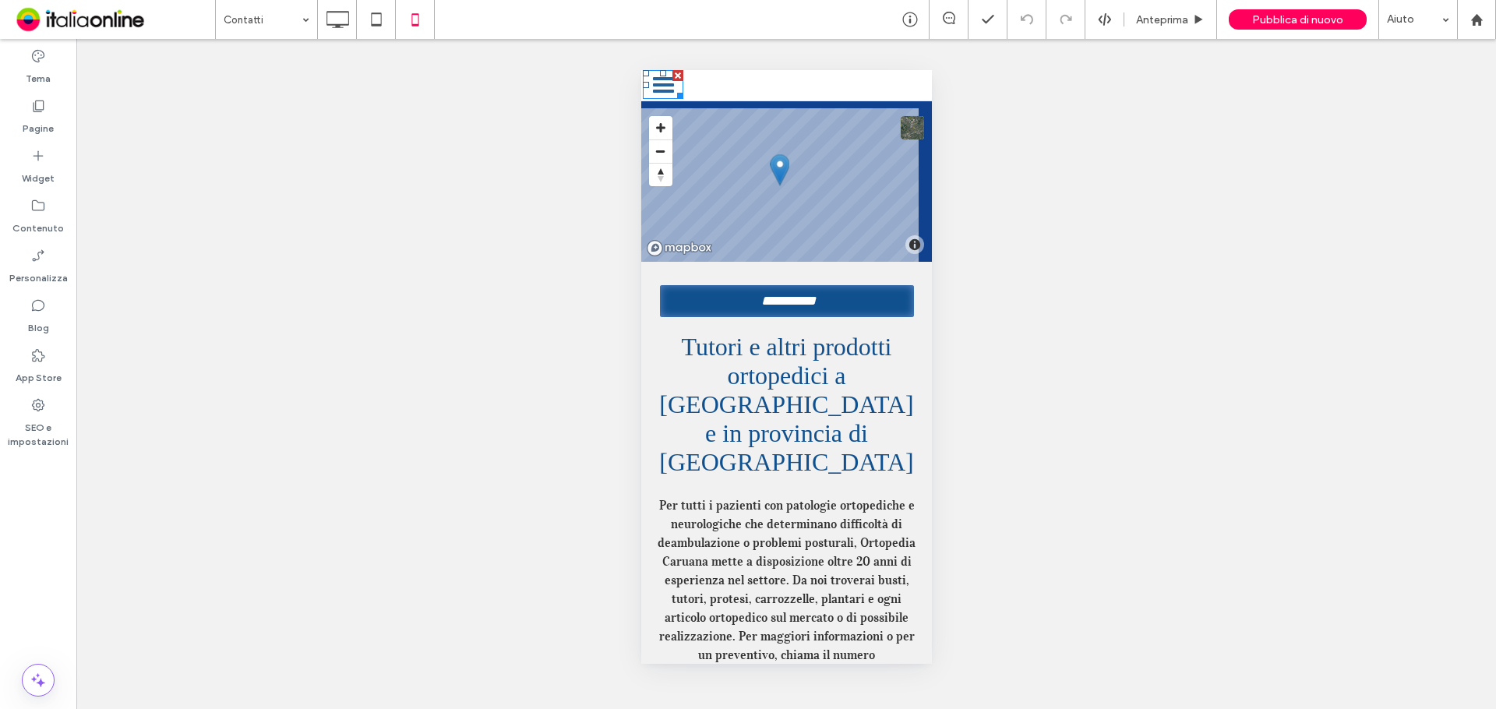
click at [668, 86] on div at bounding box center [662, 84] width 41 height 29
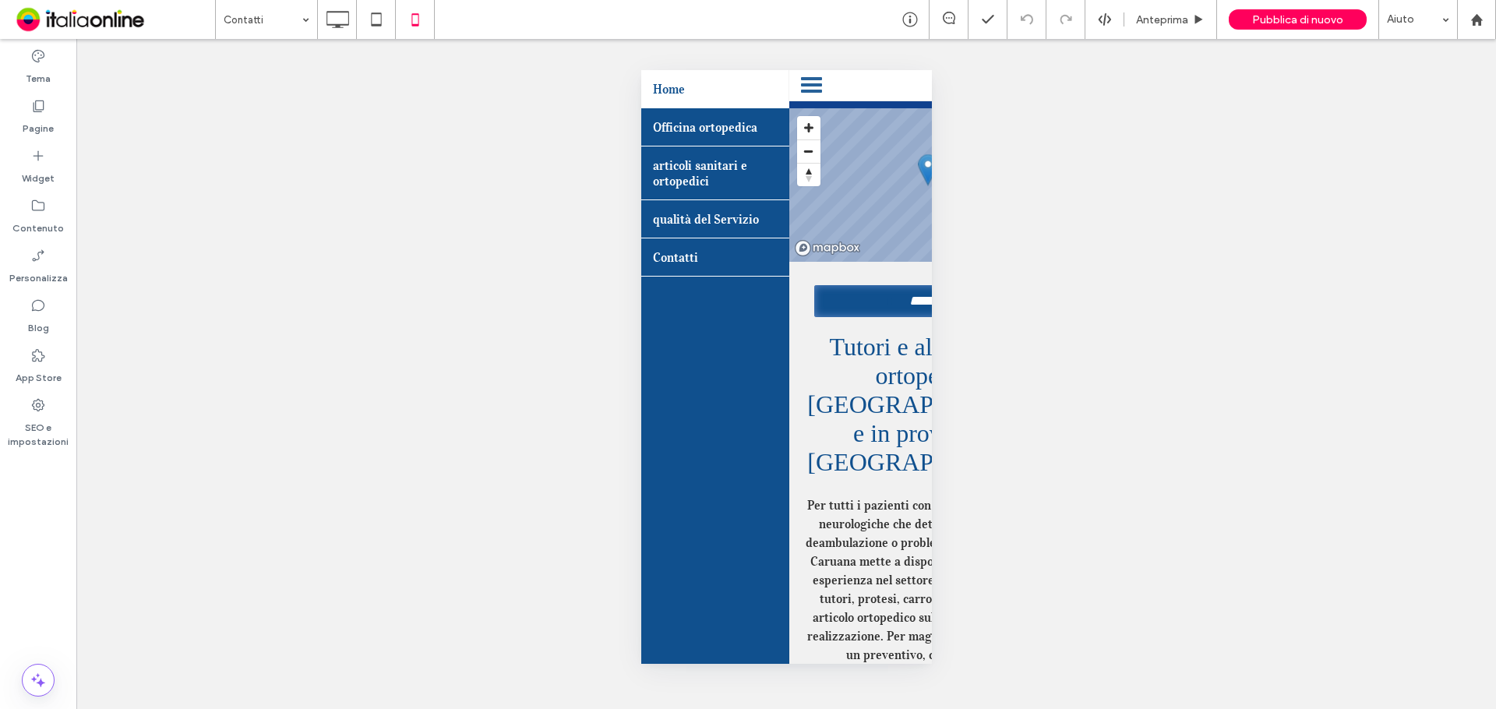
click at [32, 170] on label "Widget" at bounding box center [38, 175] width 33 height 22
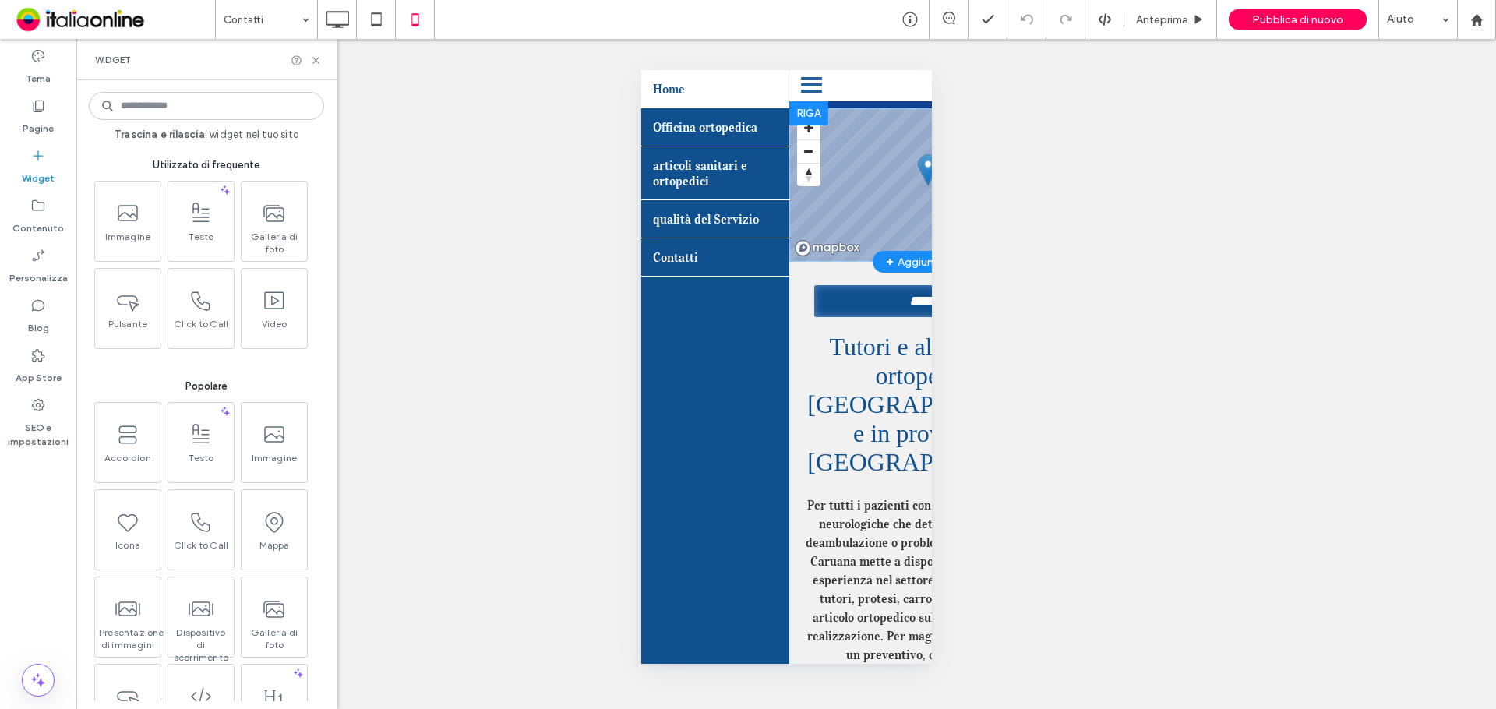
click at [842, 227] on span at bounding box center [933, 184] width 291 height 153
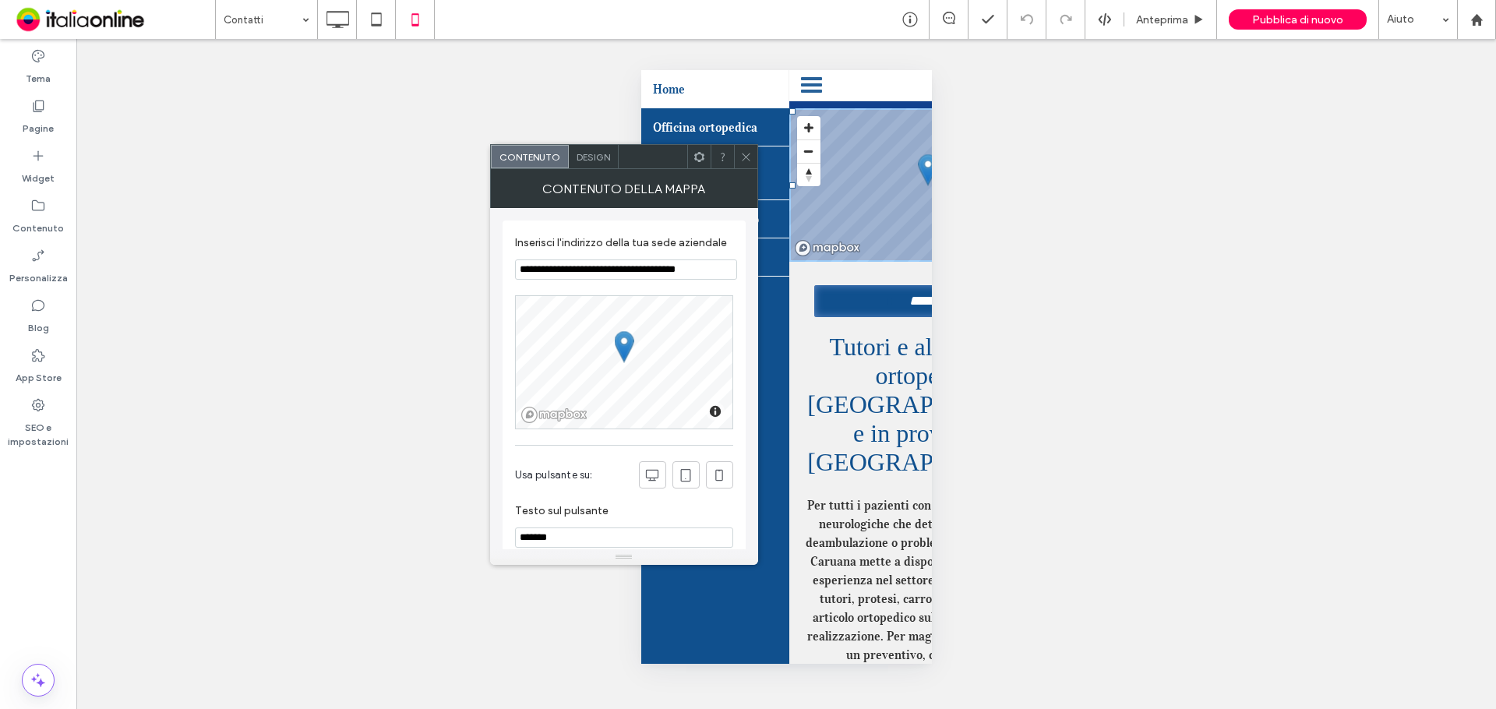
click at [810, 87] on div at bounding box center [810, 84] width 41 height 29
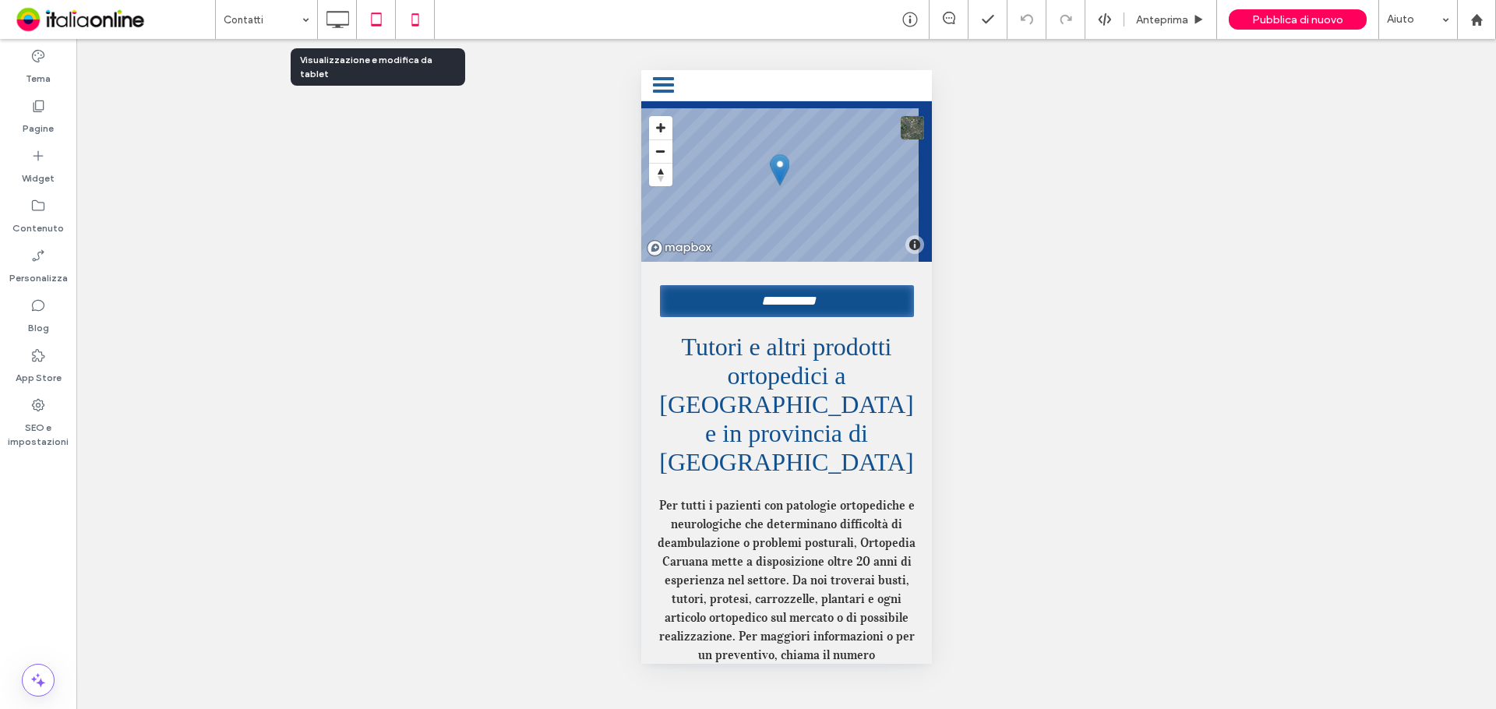
click at [388, 17] on icon at bounding box center [376, 19] width 31 height 31
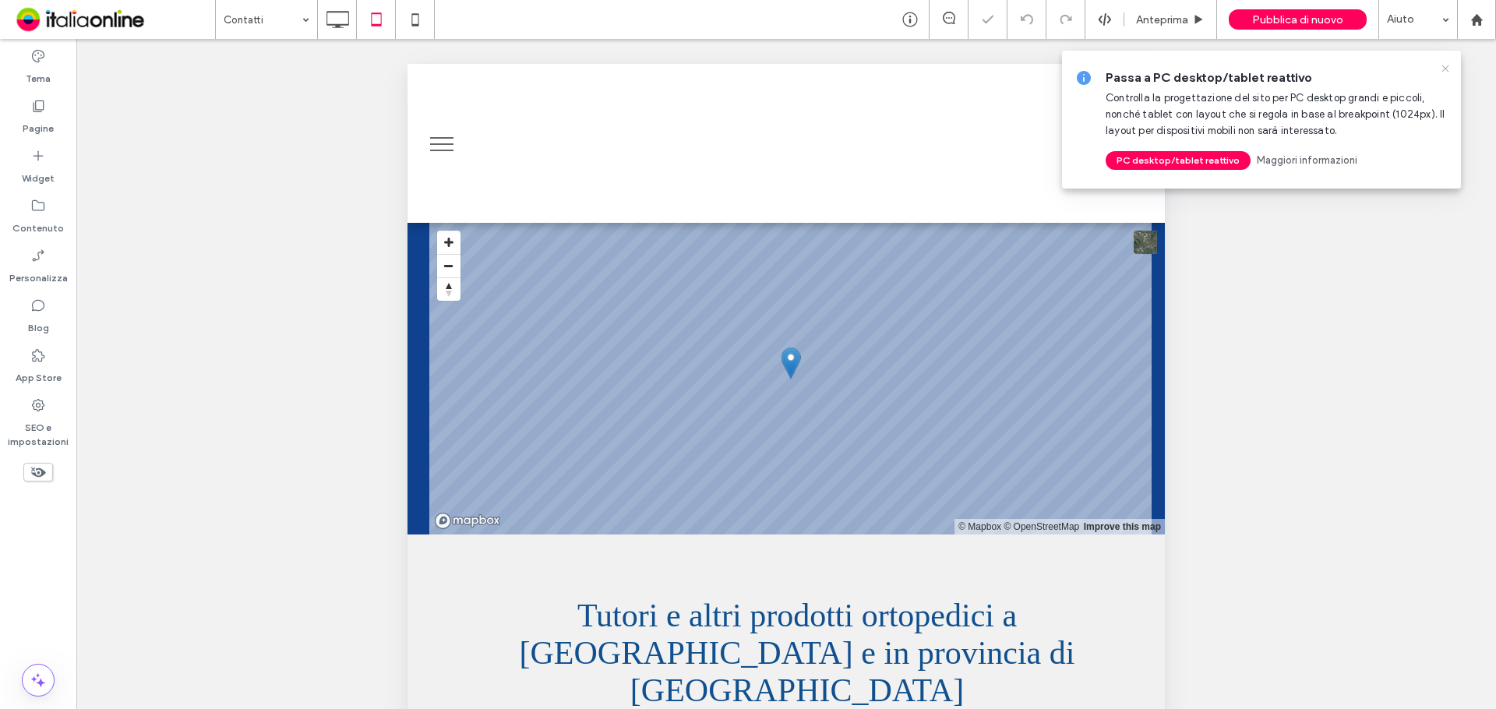
click at [1451, 73] on icon at bounding box center [1445, 68] width 12 height 12
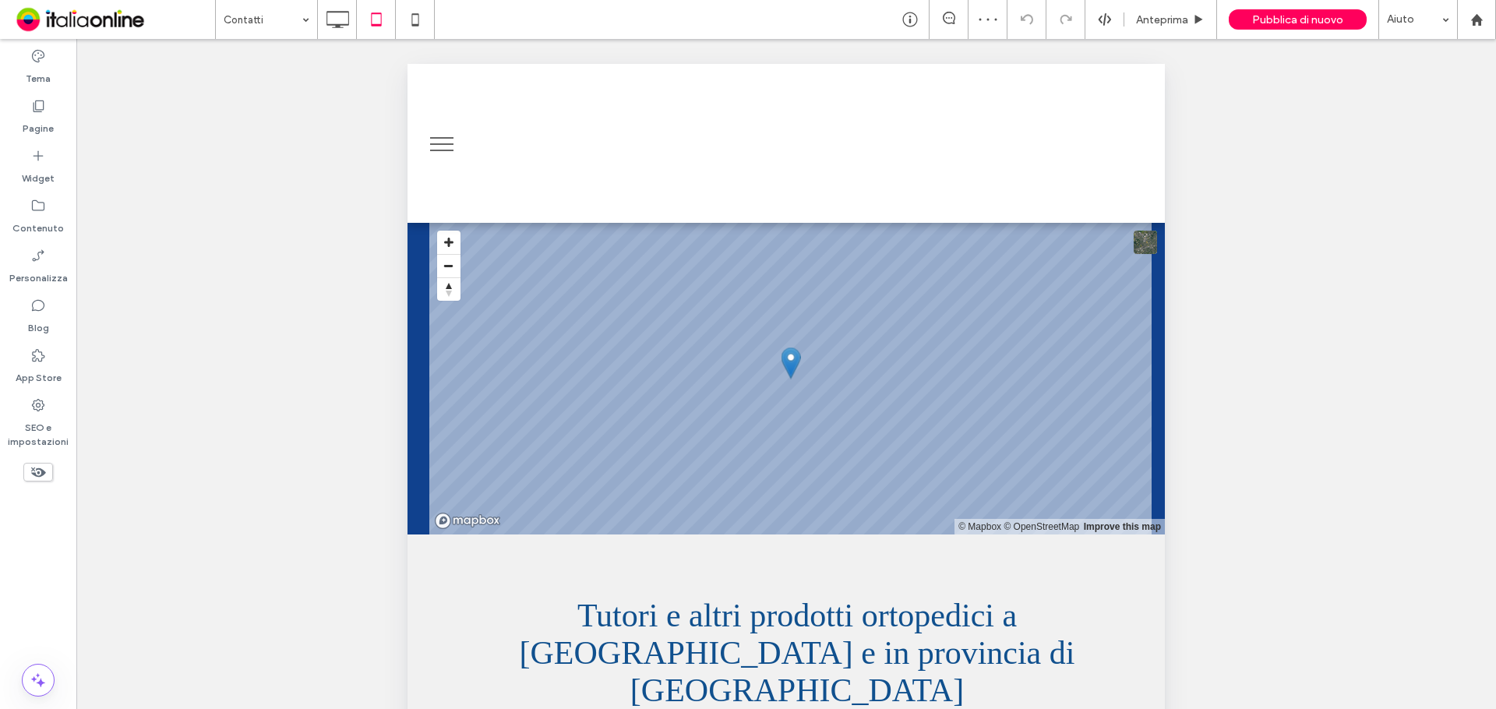
drag, startPoint x: 38, startPoint y: 175, endPoint x: 321, endPoint y: 180, distance: 282.9
click at [38, 175] on label "Widget" at bounding box center [38, 175] width 33 height 22
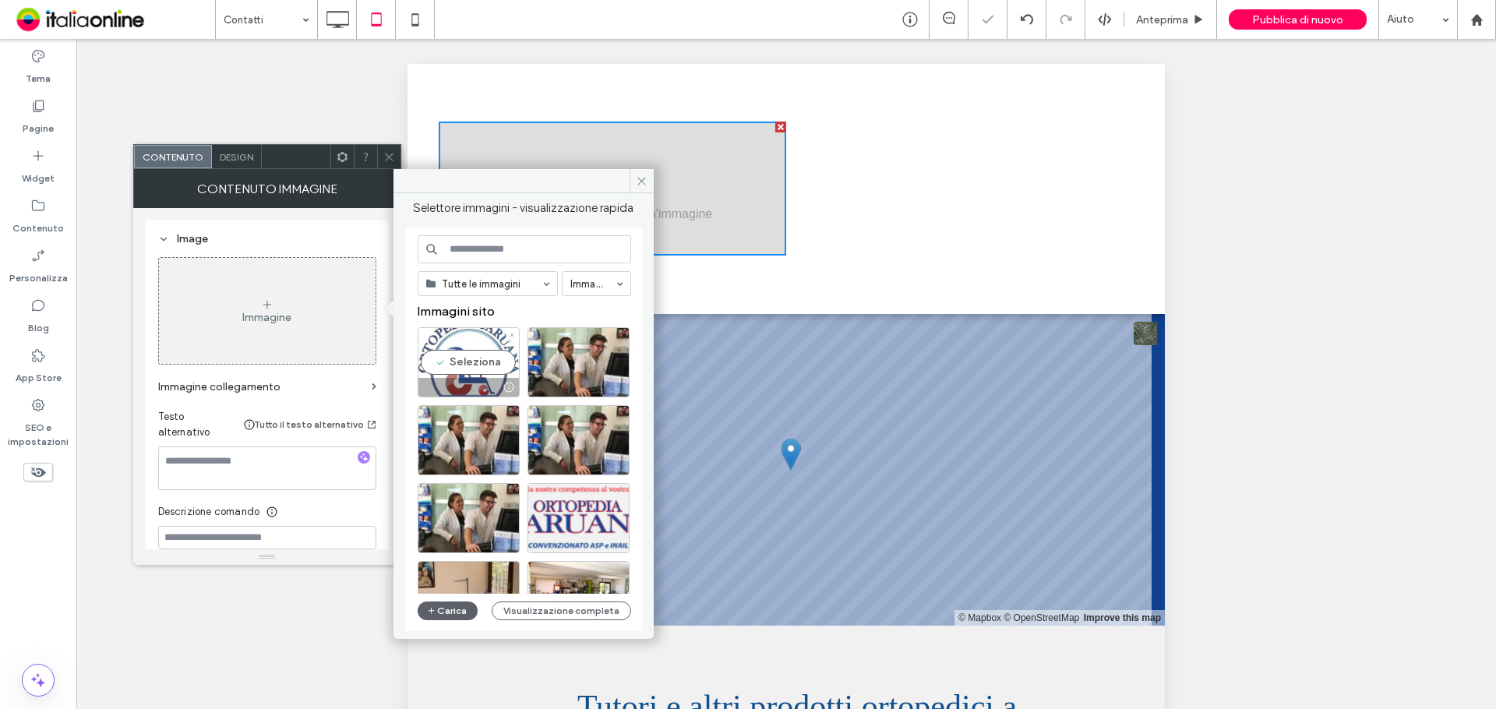
click at [475, 368] on div "Seleziona" at bounding box center [469, 362] width 102 height 70
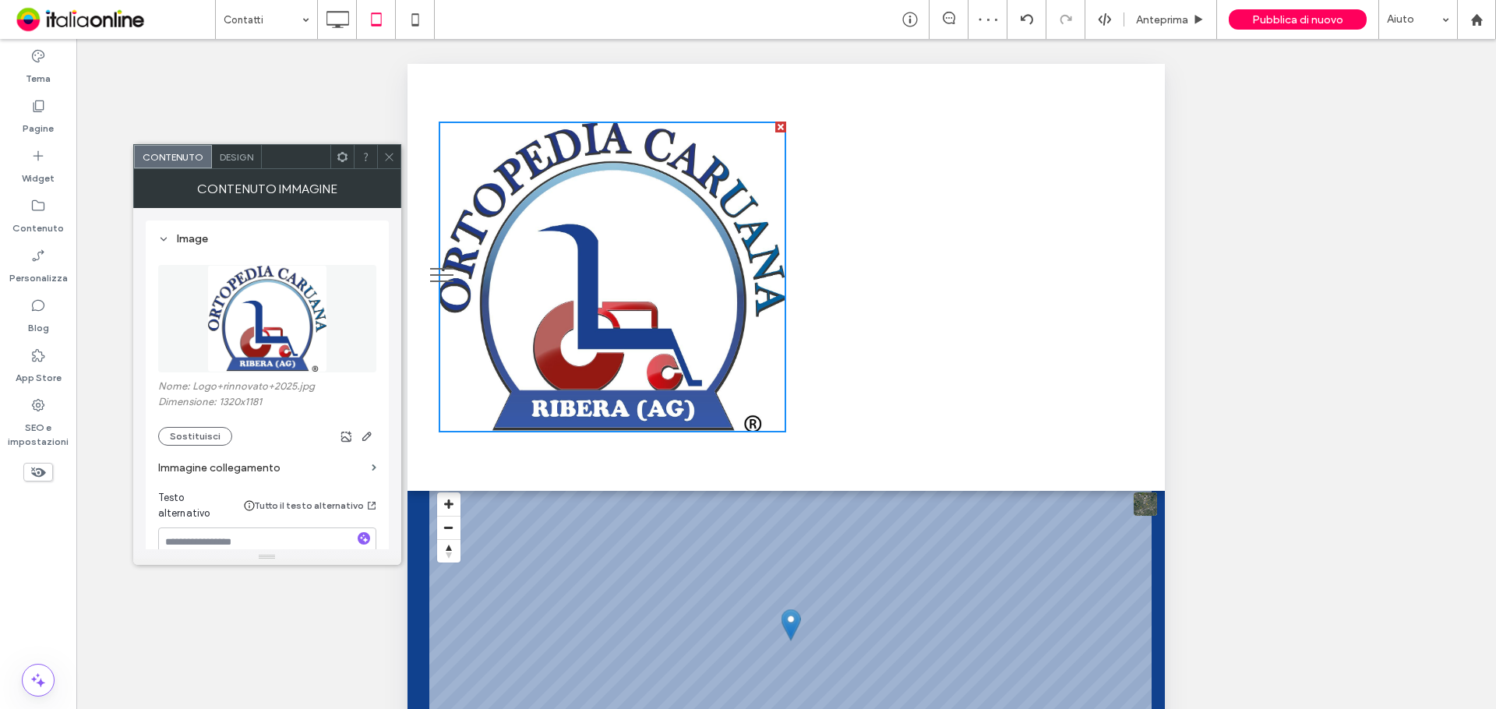
click at [339, 157] on use at bounding box center [342, 156] width 10 height 10
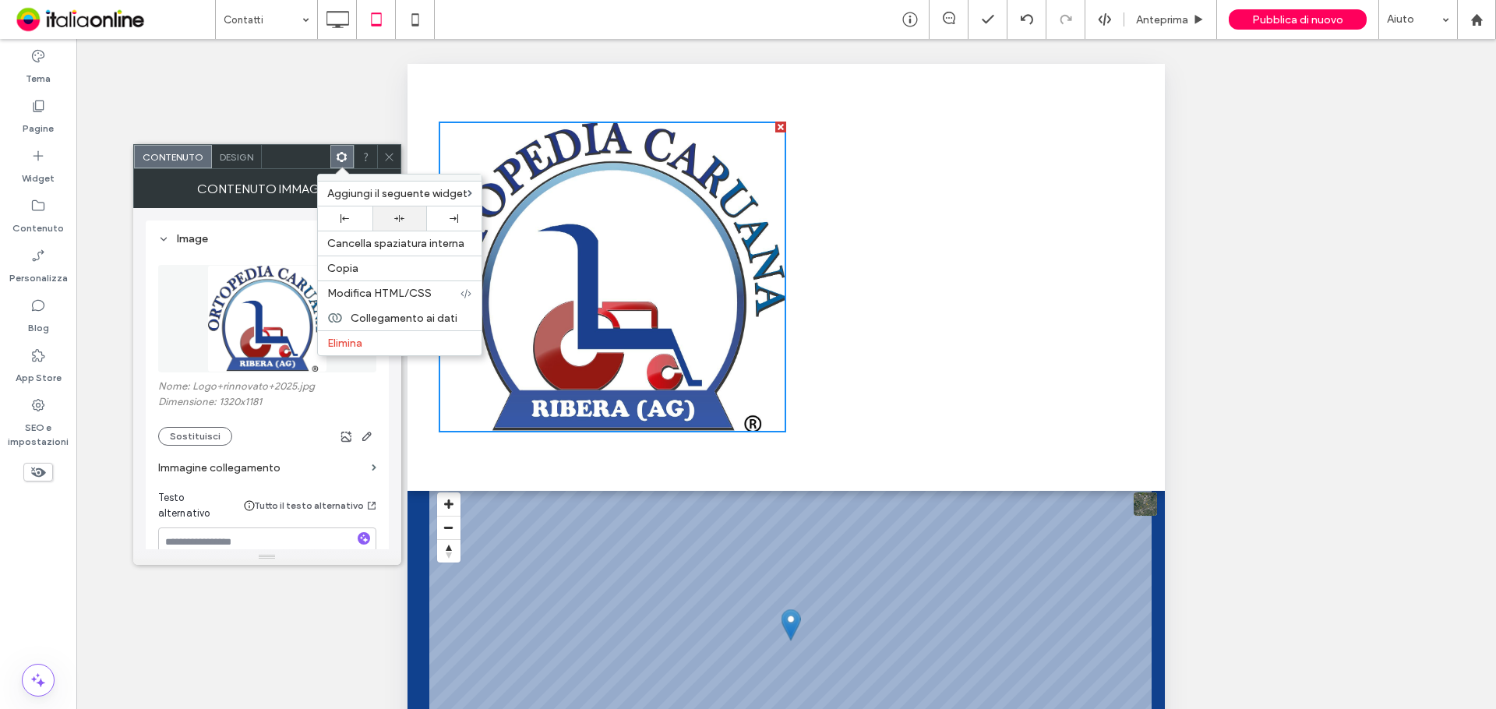
click at [386, 220] on div at bounding box center [399, 218] width 39 height 10
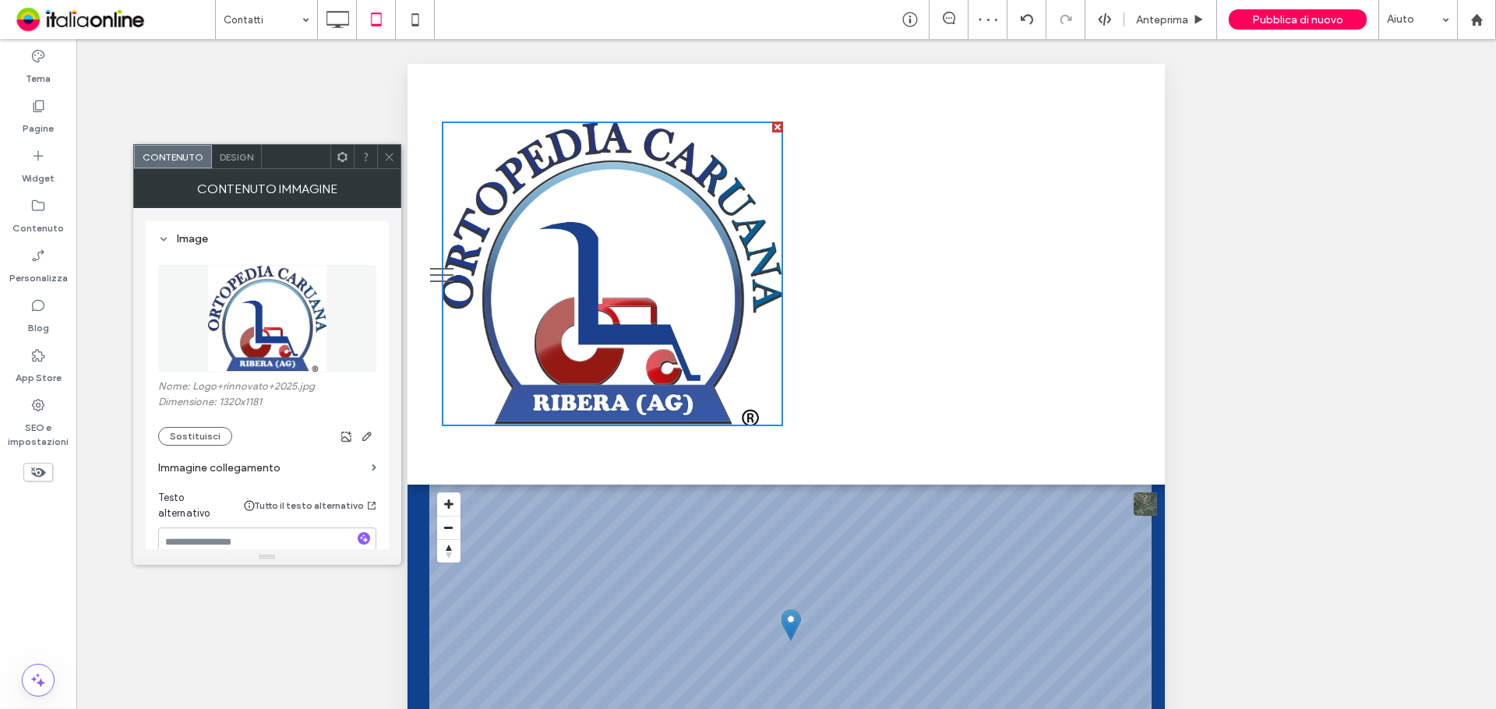
drag, startPoint x: 244, startPoint y: 105, endPoint x: 342, endPoint y: 135, distance: 102.5
click at [250, 106] on div "Mostrare? Sì Mostrare? Sì Mostrare? Sì Mostrare? Sì Mostrare? Sì Mostrare? Sì M…" at bounding box center [785, 393] width 1419 height 709
click at [390, 159] on icon at bounding box center [389, 157] width 12 height 12
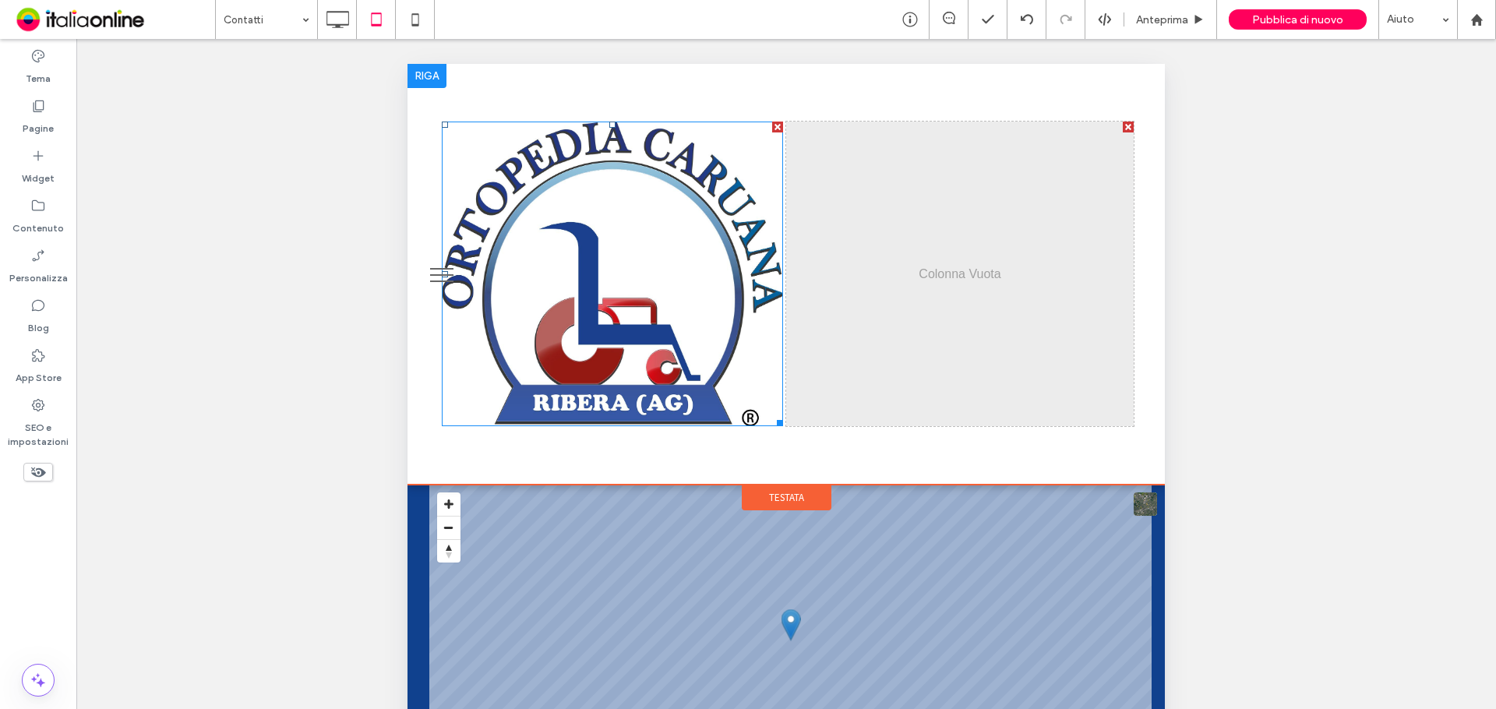
click at [772, 129] on div at bounding box center [777, 127] width 11 height 11
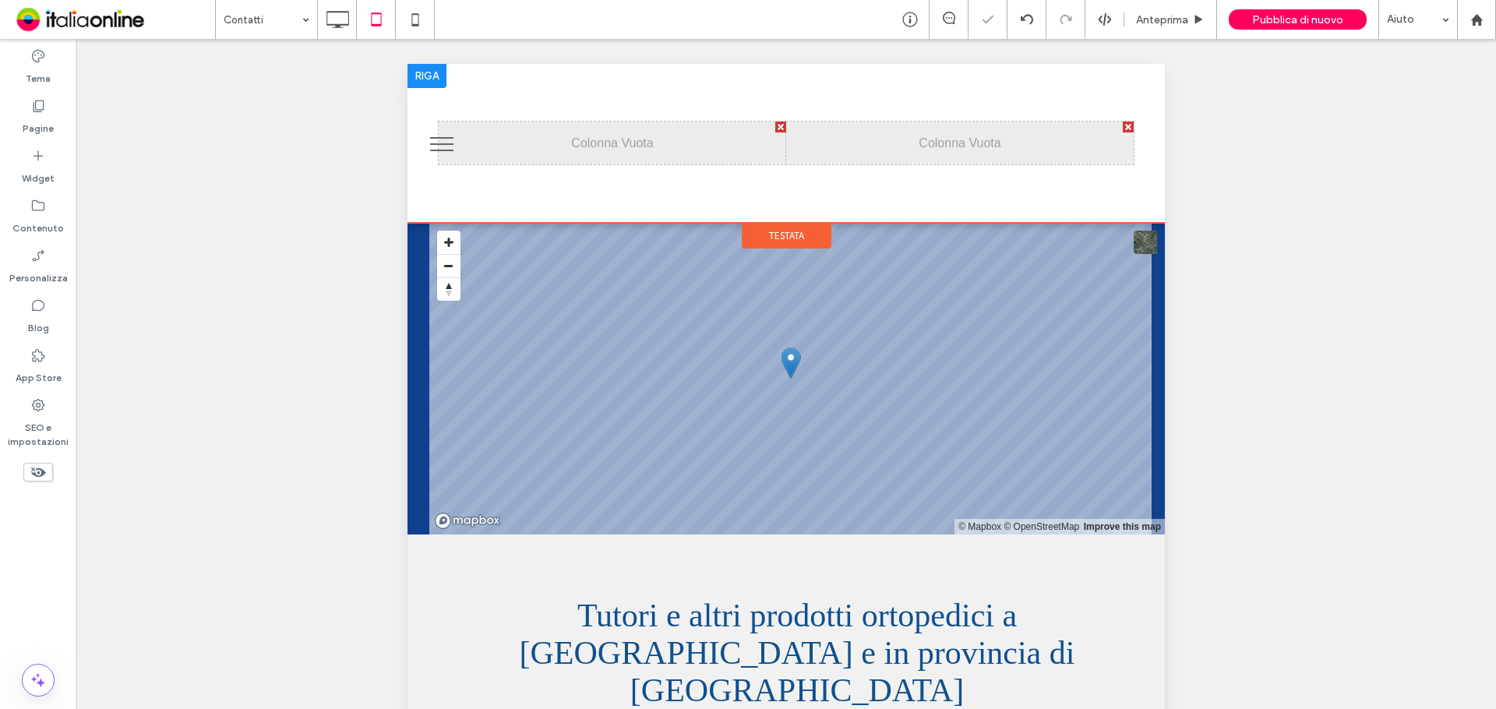
click at [775, 129] on div at bounding box center [780, 127] width 11 height 11
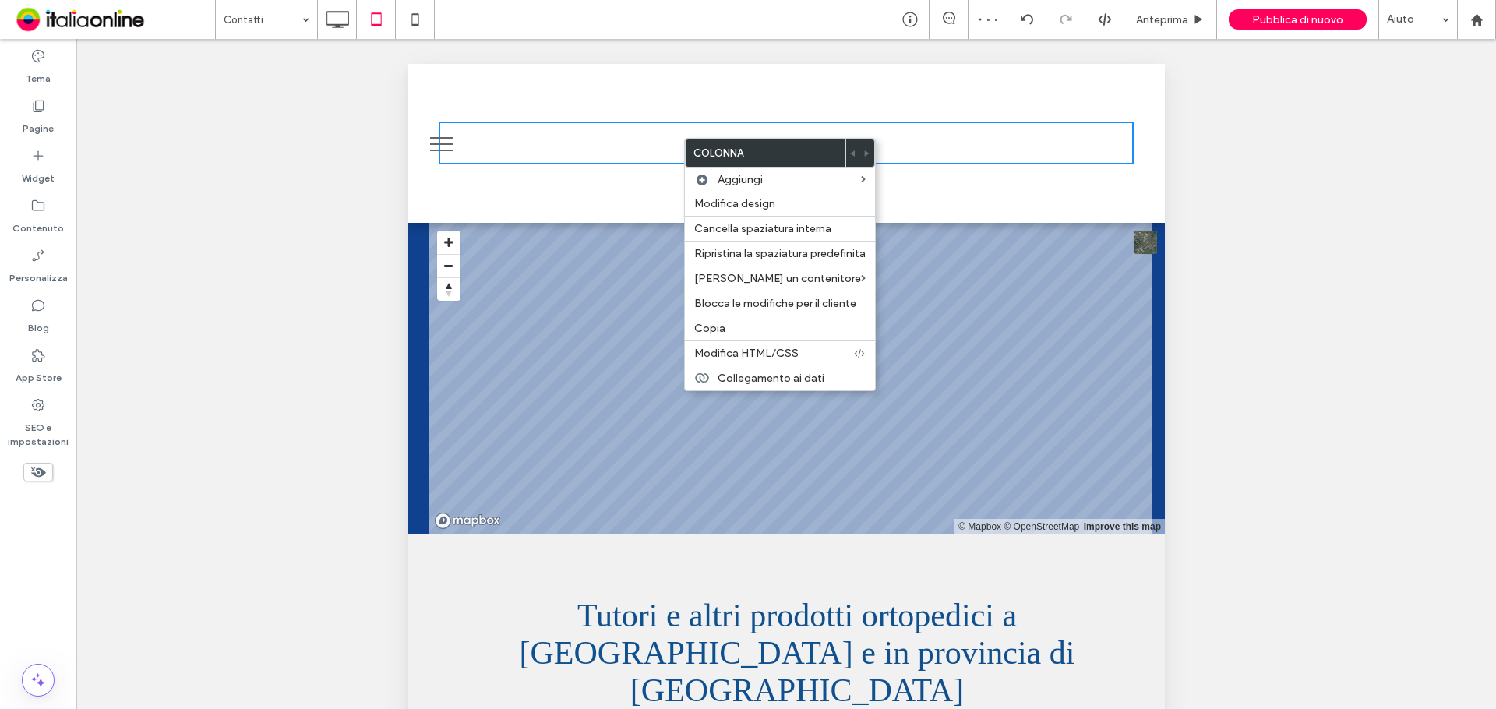
click at [470, 189] on div "Click To Paste" at bounding box center [785, 143] width 757 height 160
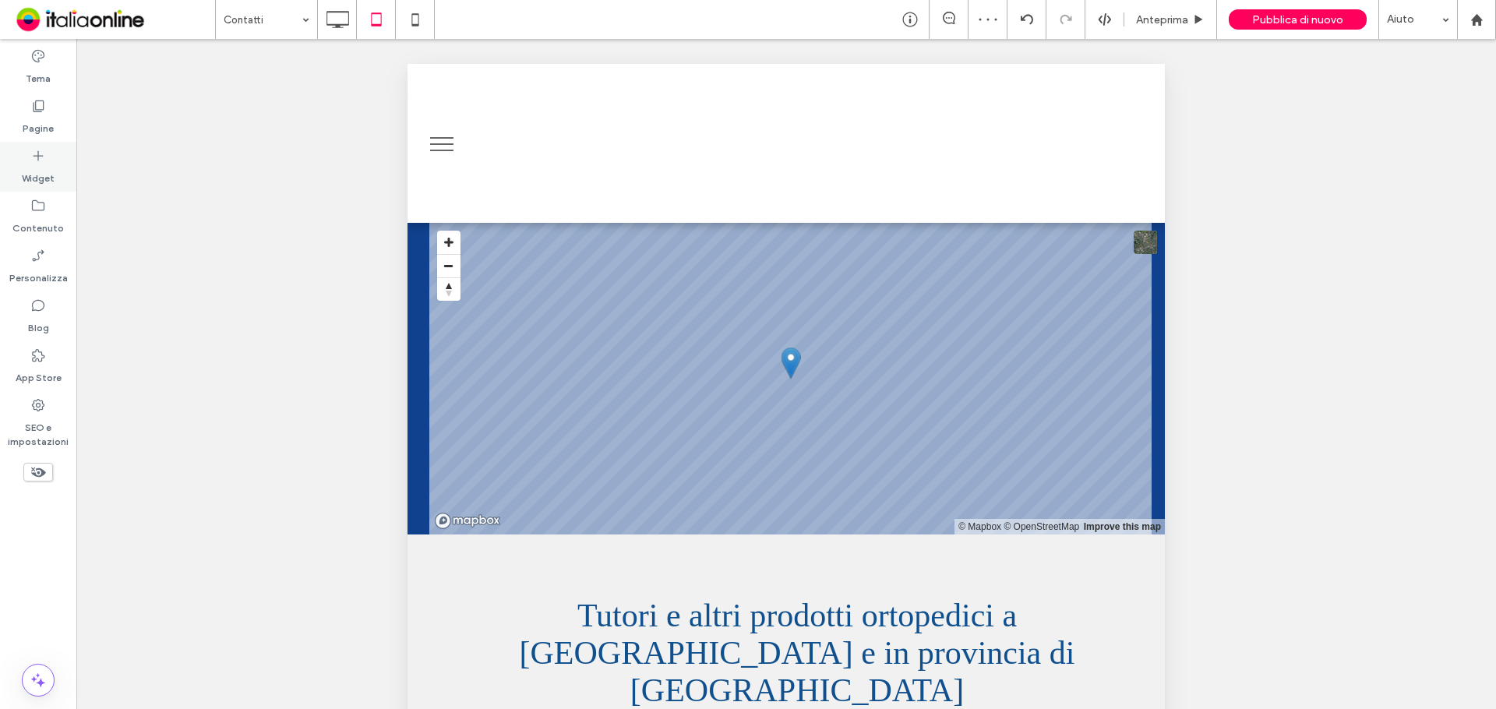
click at [43, 164] on label "Widget" at bounding box center [38, 175] width 33 height 22
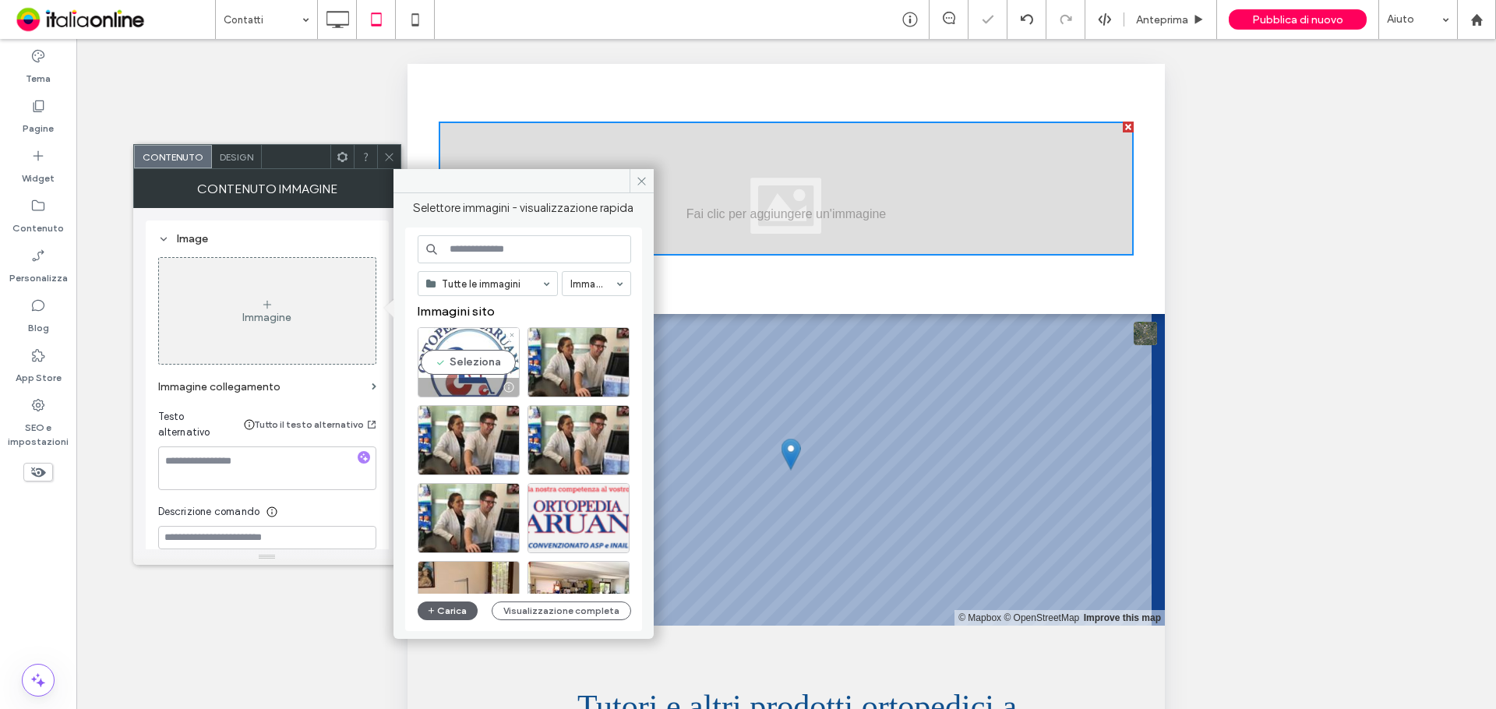
click at [485, 379] on div at bounding box center [468, 387] width 101 height 19
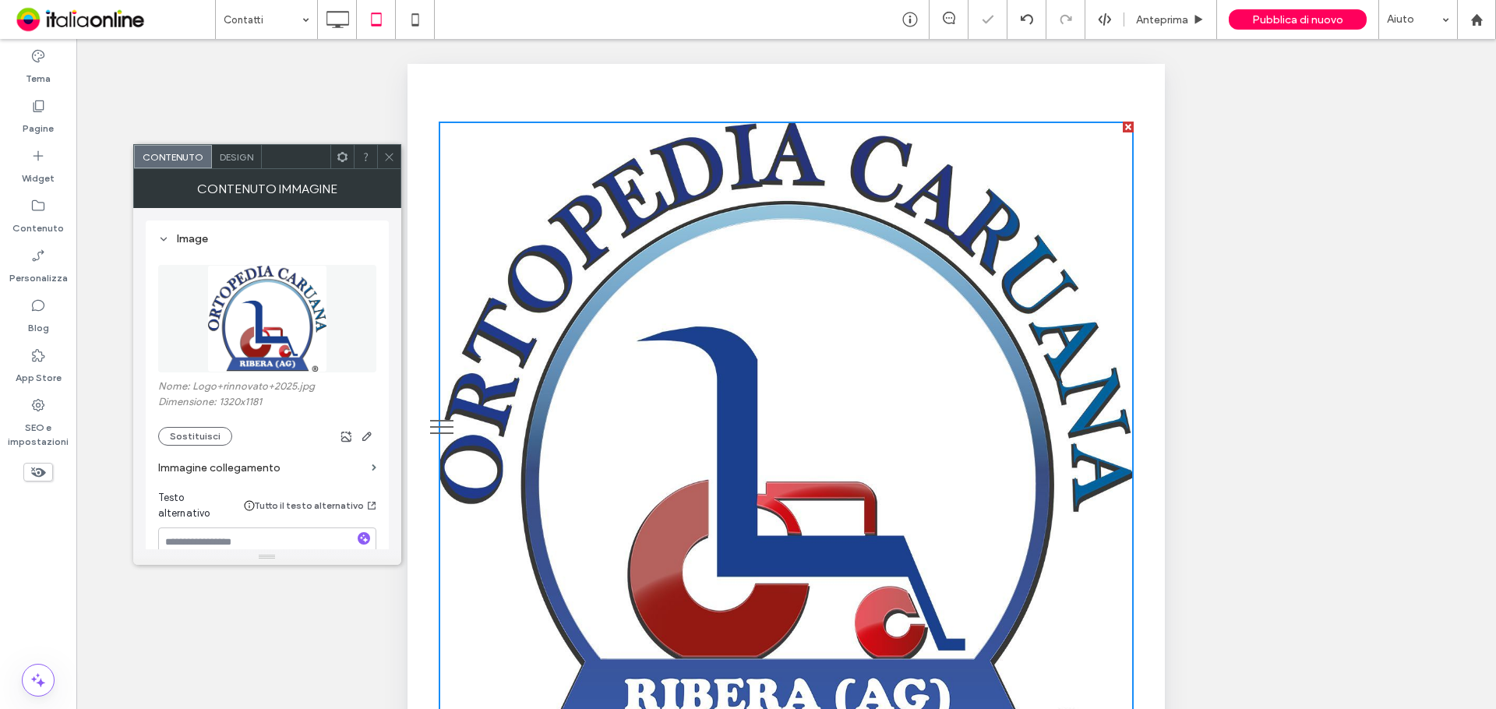
scroll to position [857, 0]
click at [390, 157] on icon at bounding box center [389, 157] width 12 height 12
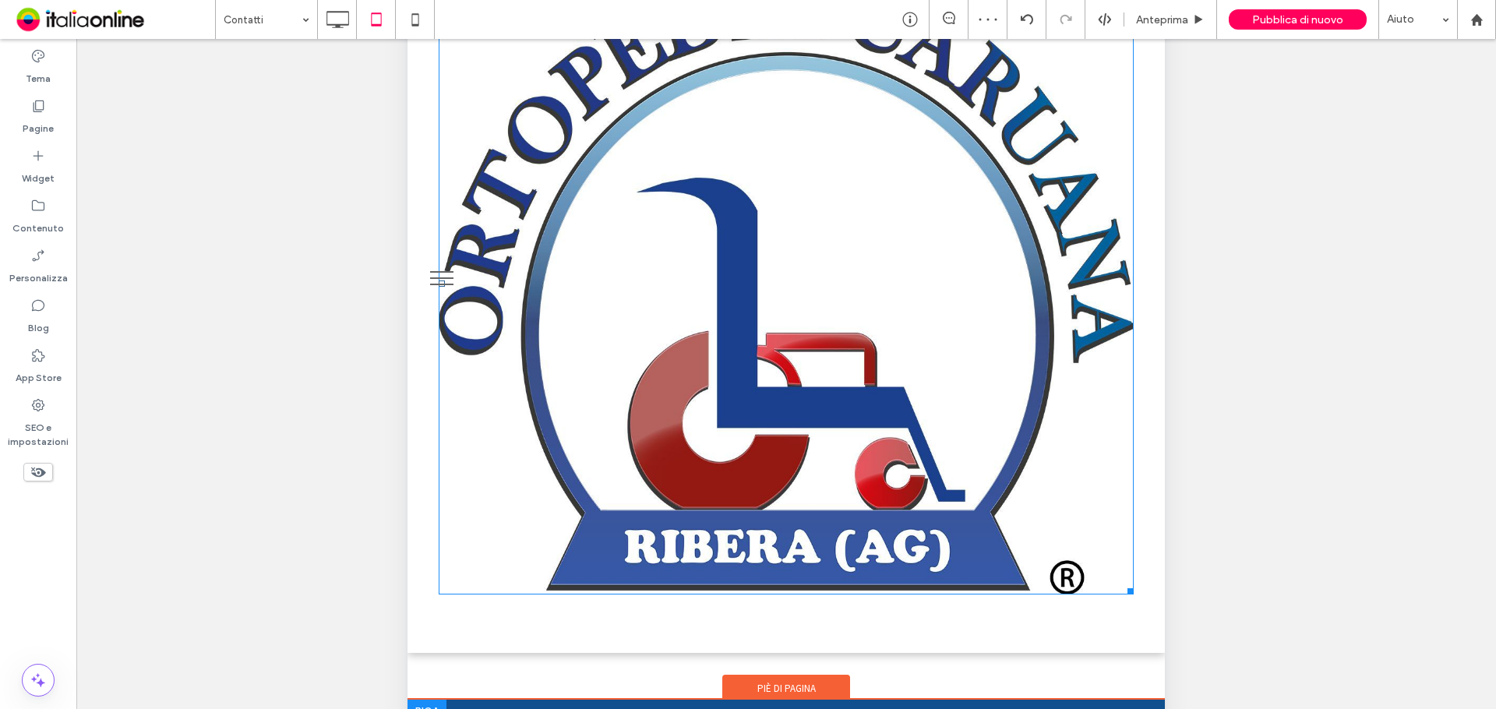
scroll to position [312, 0]
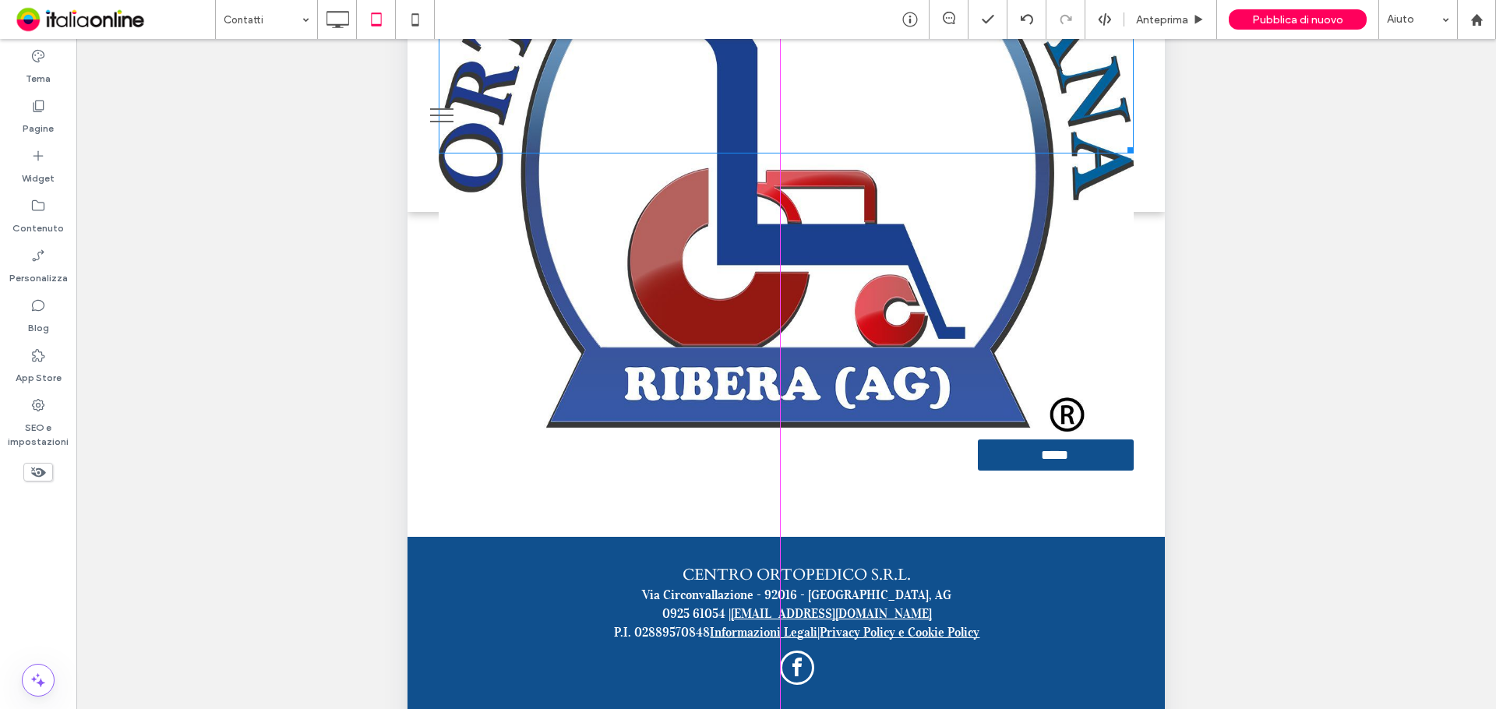
drag, startPoint x: 1116, startPoint y: 414, endPoint x: 892, endPoint y: 130, distance: 361.7
click at [892, 130] on div "**********" at bounding box center [785, 57] width 757 height 1458
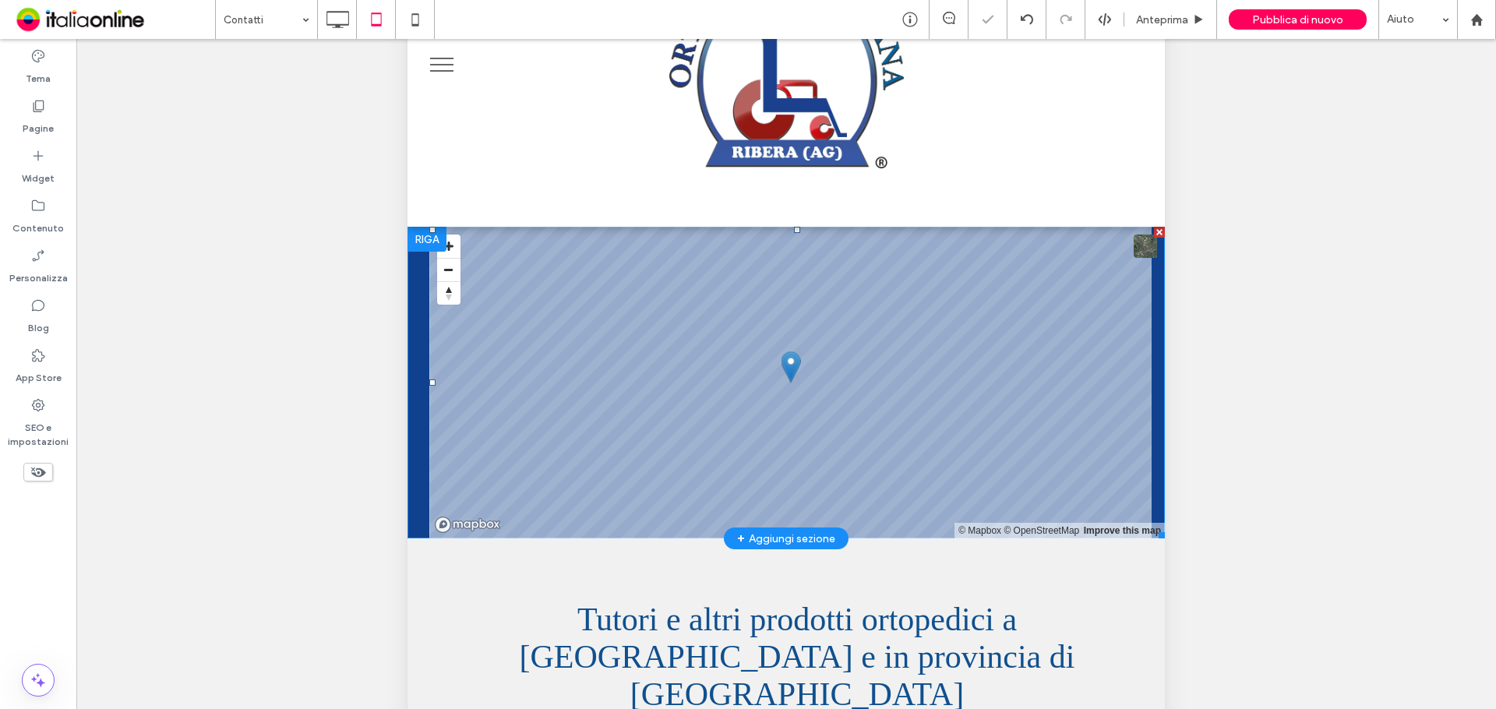
scroll to position [0, 0]
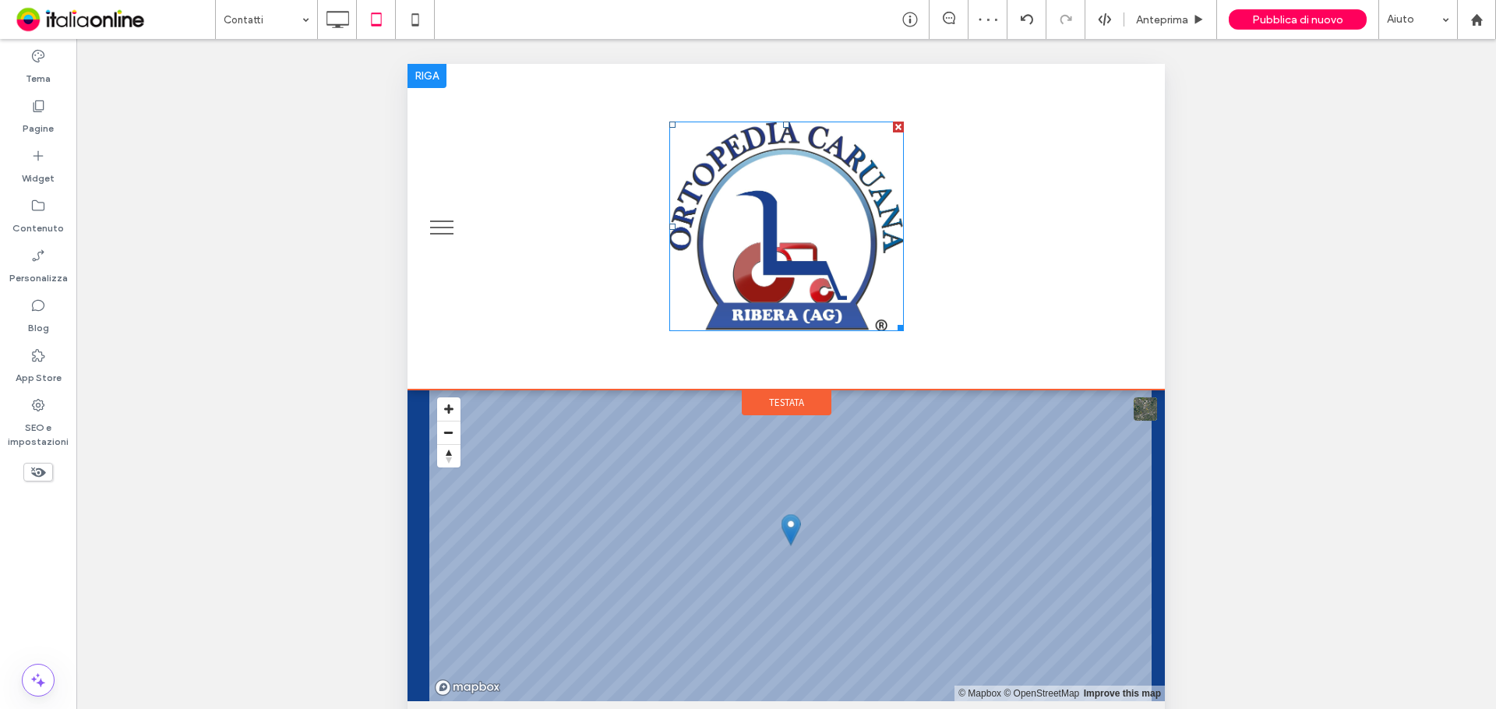
drag, startPoint x: 892, startPoint y: 332, endPoint x: 865, endPoint y: 291, distance: 49.5
click at [862, 288] on div "Click To Paste" at bounding box center [785, 226] width 757 height 326
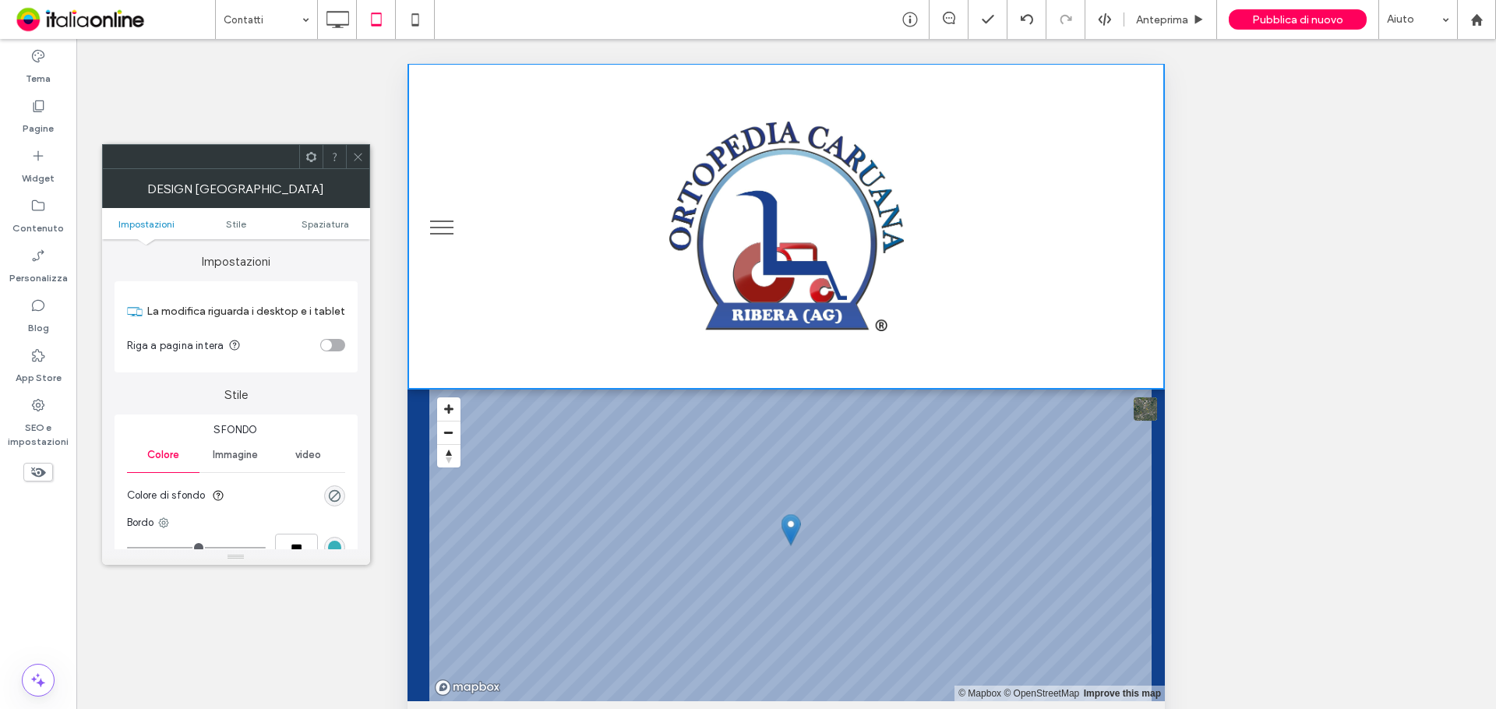
drag, startPoint x: 354, startPoint y: 158, endPoint x: 376, endPoint y: 168, distance: 23.7
click at [354, 158] on icon at bounding box center [358, 157] width 12 height 12
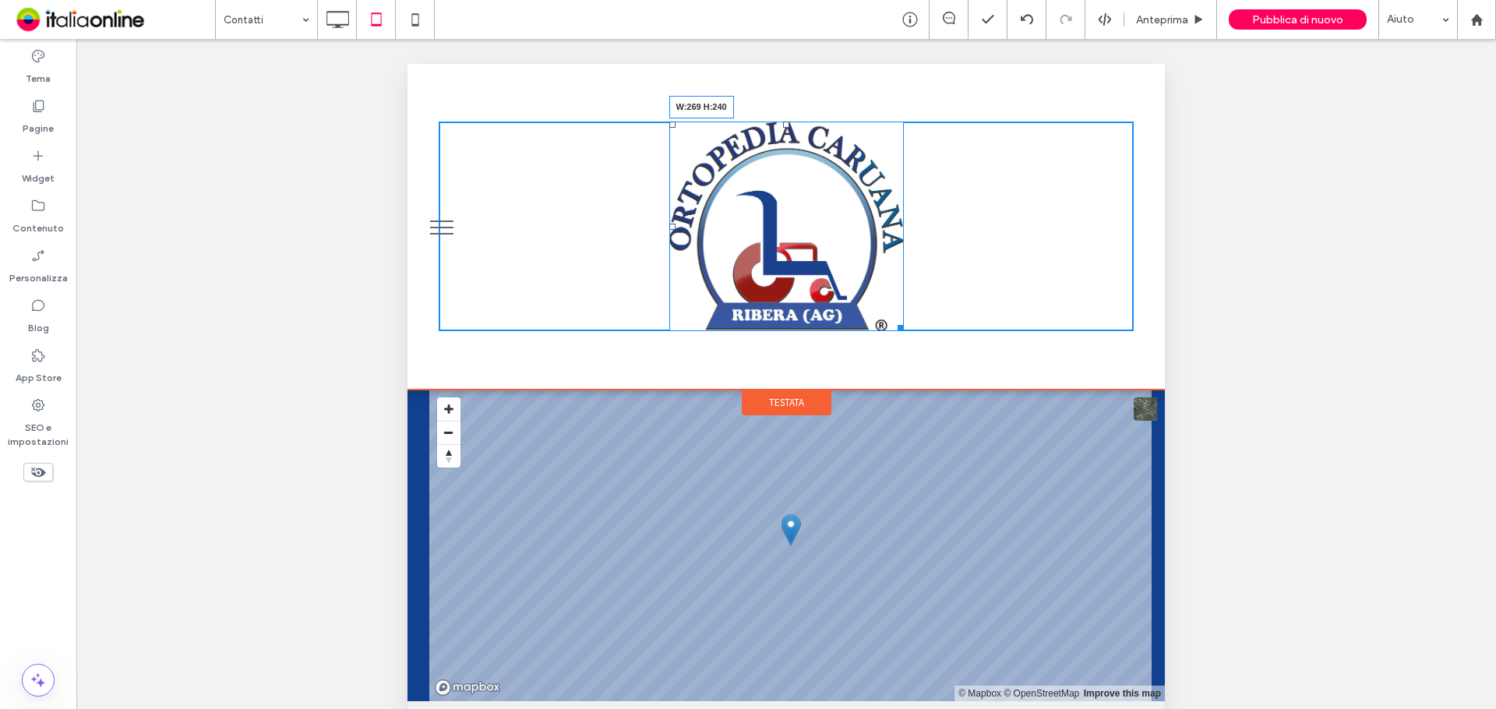
drag, startPoint x: 890, startPoint y: 326, endPoint x: 877, endPoint y: 354, distance: 31.7
click at [877, 354] on div "Click To Paste W:269 H:240" at bounding box center [785, 226] width 757 height 326
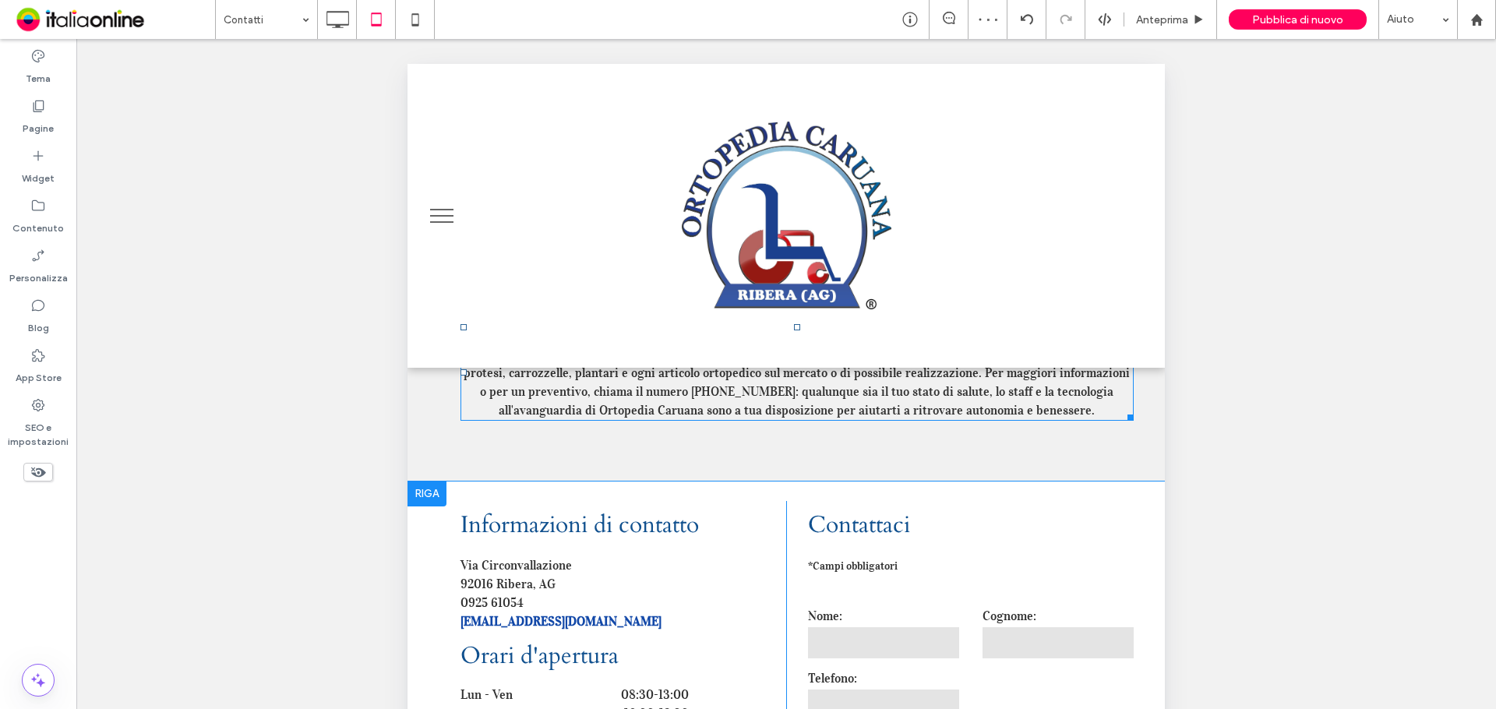
scroll to position [728, 0]
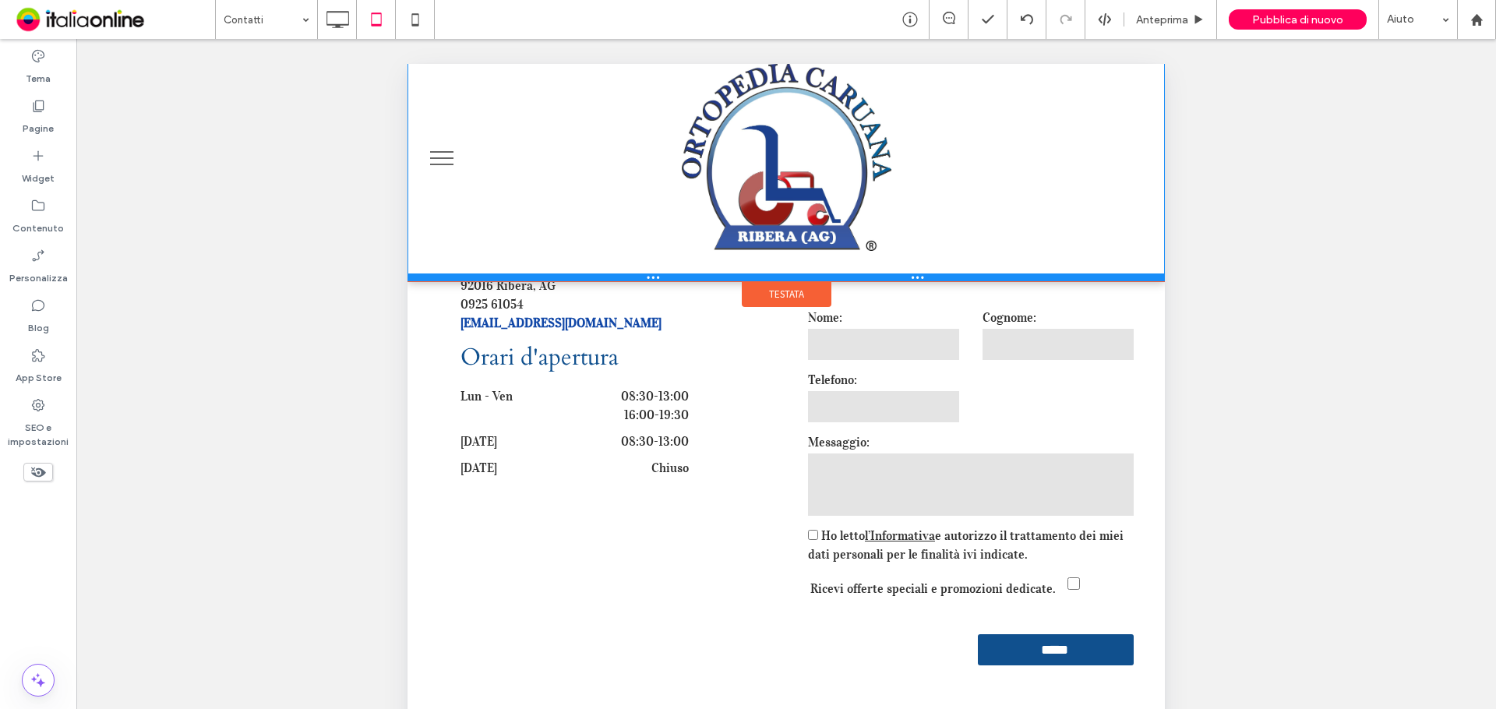
drag, startPoint x: 829, startPoint y: 363, endPoint x: 1241, endPoint y: 340, distance: 412.8
click at [840, 277] on div at bounding box center [785, 277] width 757 height 8
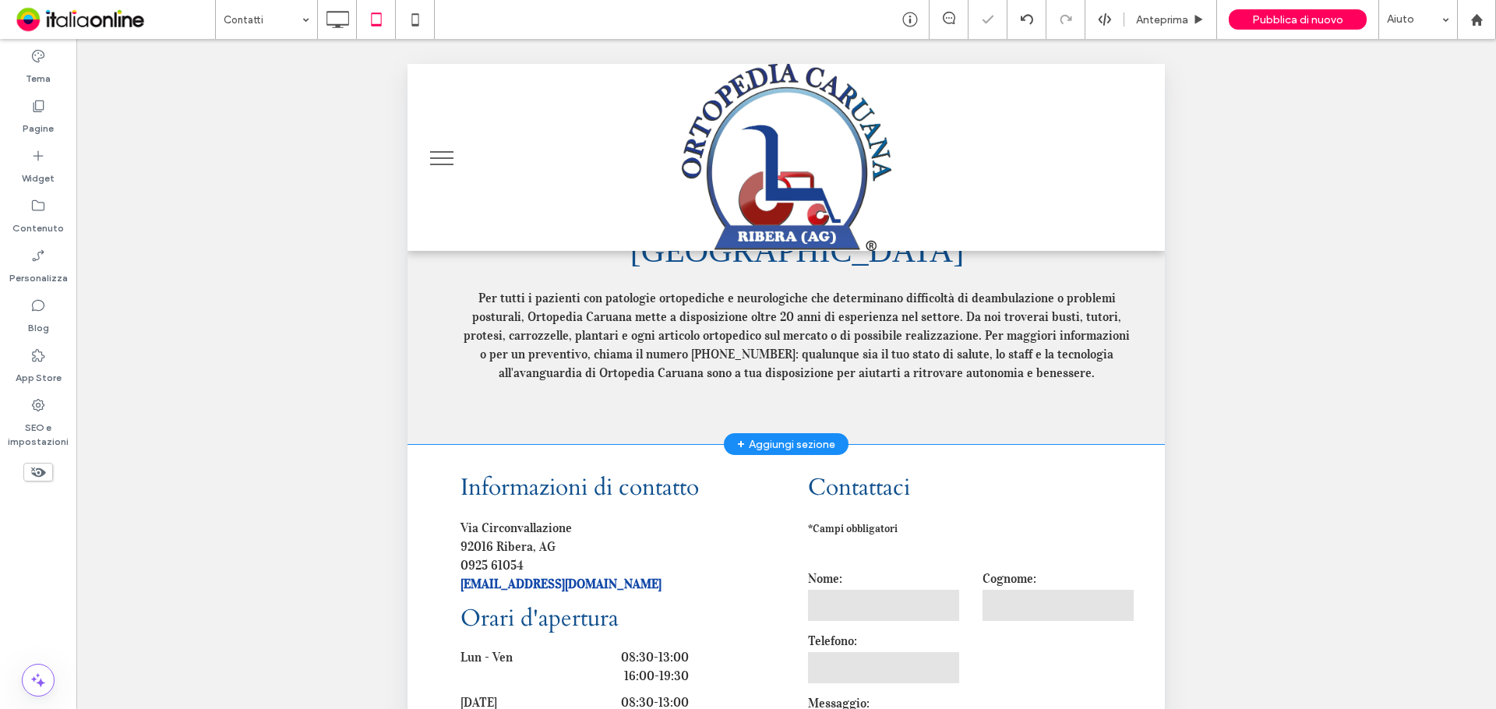
scroll to position [378, 0]
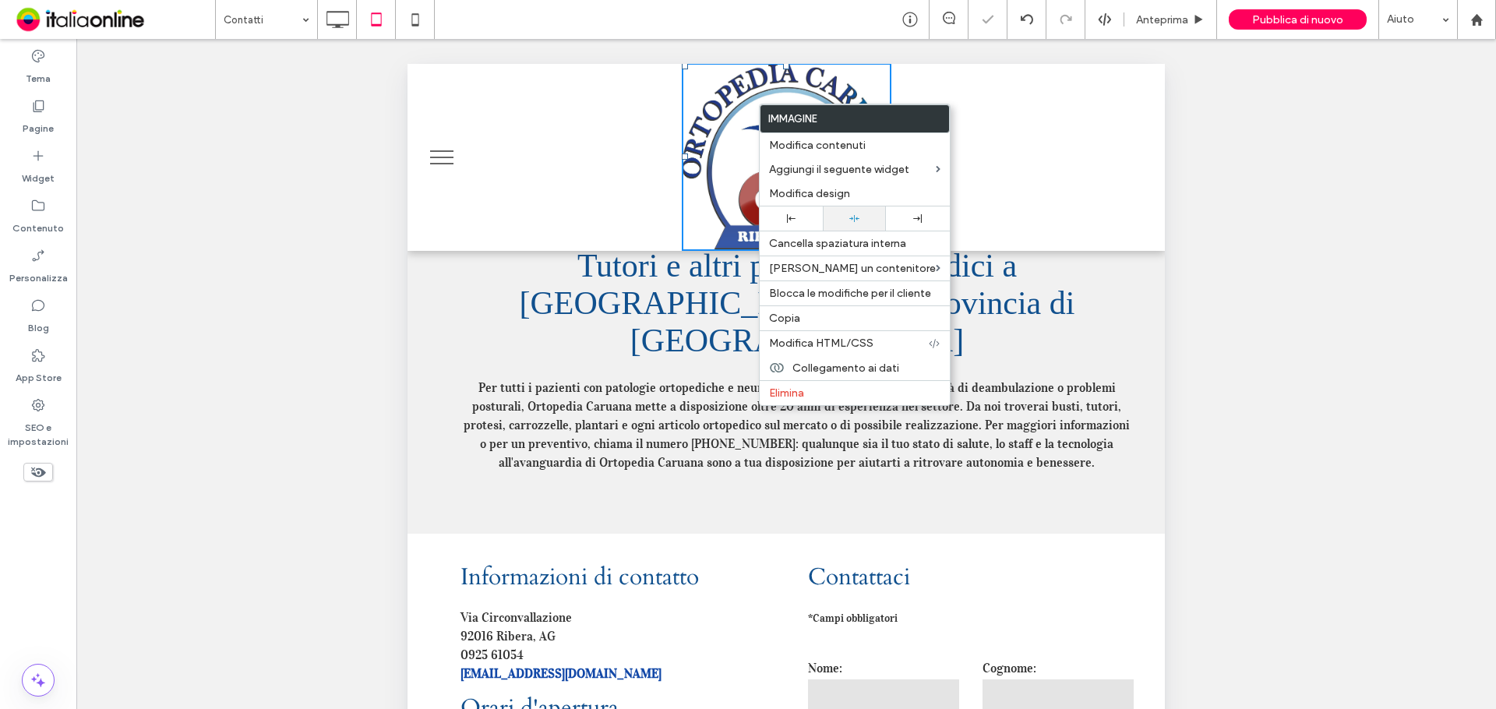
click at [857, 218] on div at bounding box center [855, 218] width 48 height 10
click at [1018, 123] on div "Click To Paste" at bounding box center [786, 157] width 695 height 188
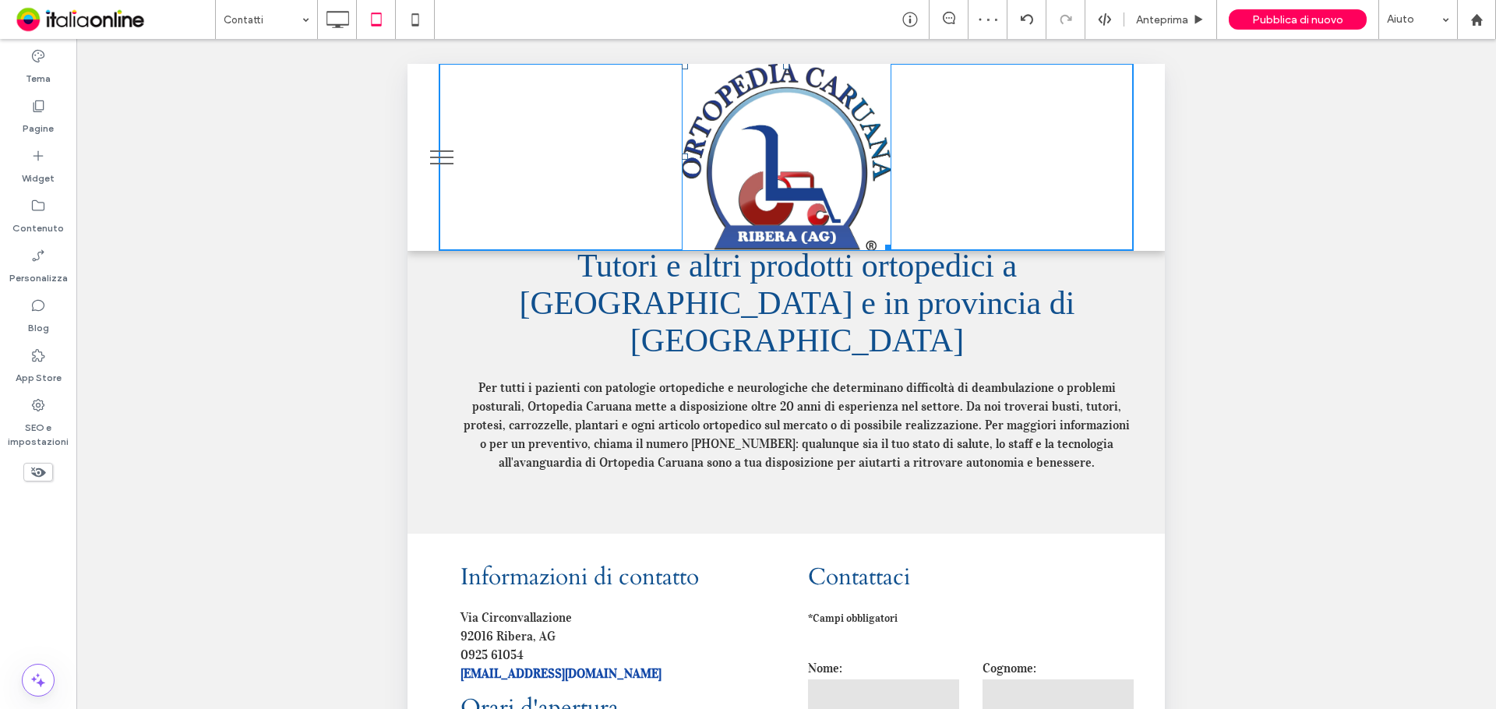
drag, startPoint x: 883, startPoint y: 245, endPoint x: 1290, endPoint y: 333, distance: 416.7
click at [891, 268] on div "**********" at bounding box center [785, 602] width 757 height 1458
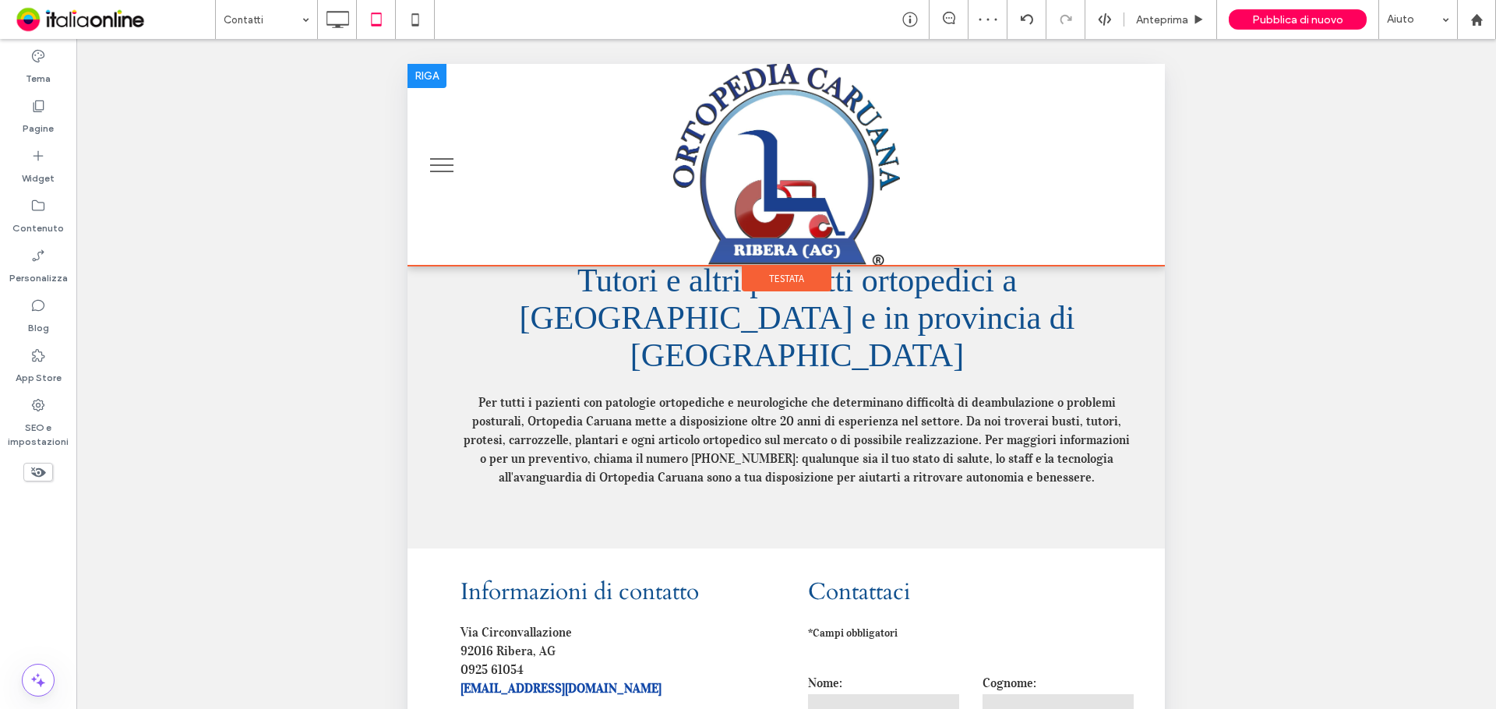
click at [434, 72] on div at bounding box center [426, 75] width 39 height 25
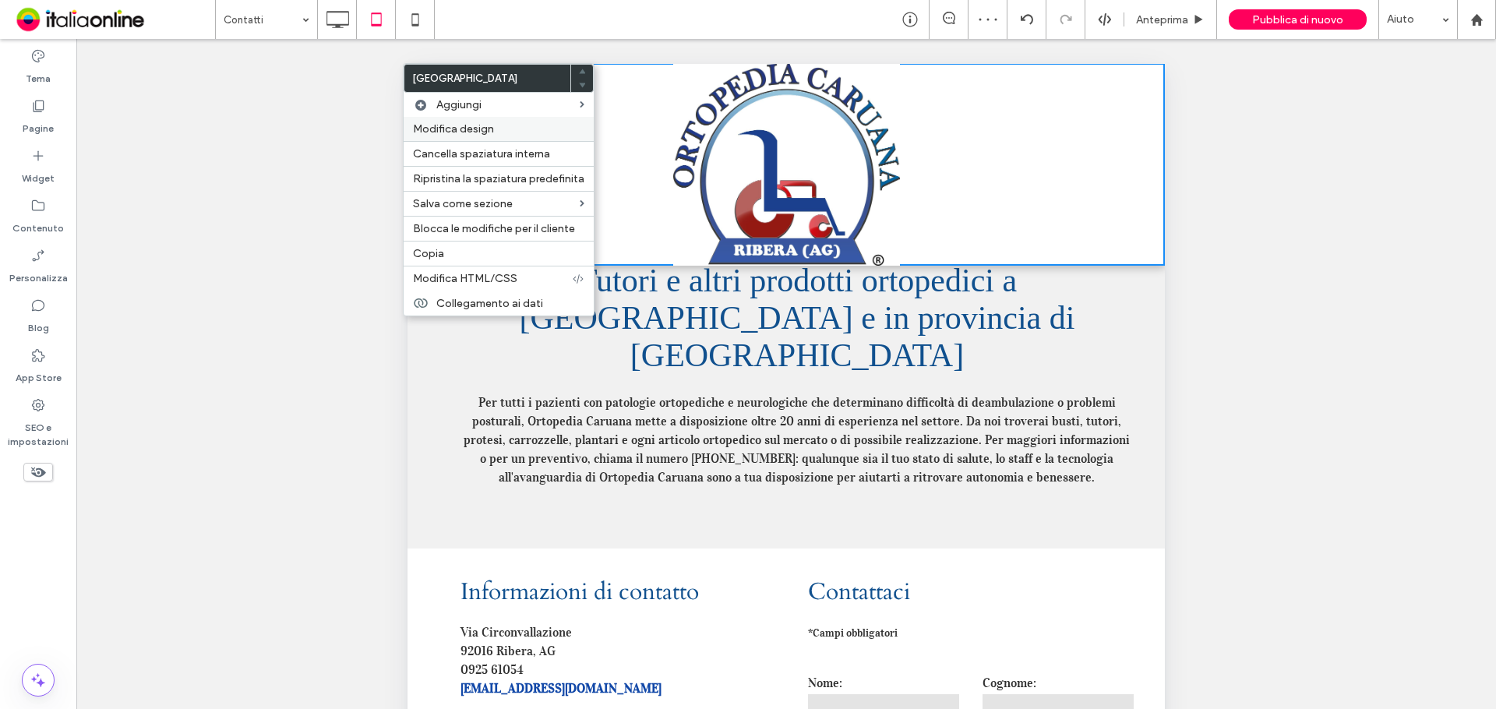
click at [490, 126] on span "Modifica design" at bounding box center [453, 128] width 81 height 13
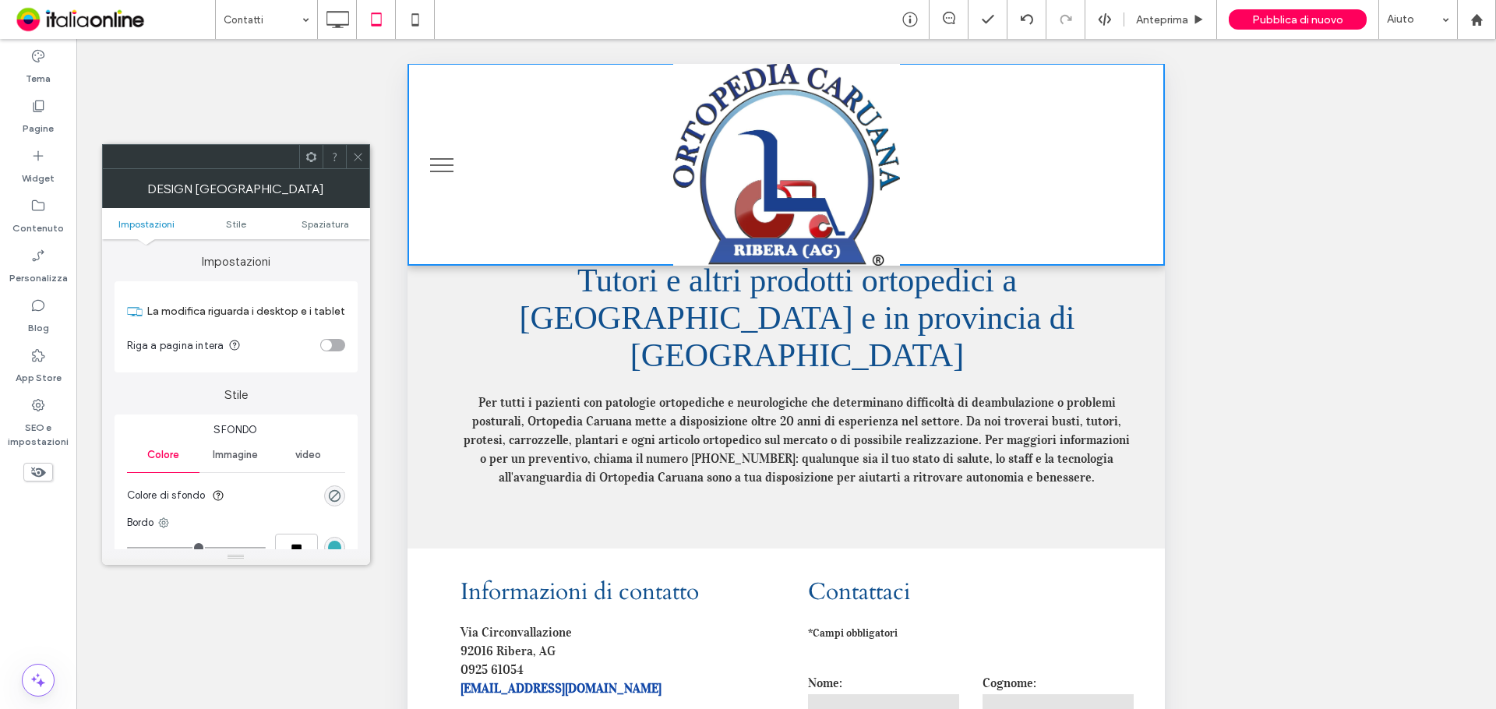
click at [331, 340] on div "toggle" at bounding box center [332, 345] width 25 height 12
click at [319, 216] on ul "Impostazioni Stile Spaziatura" at bounding box center [236, 223] width 268 height 31
click at [326, 227] on span "Spaziatura" at bounding box center [326, 224] width 48 height 12
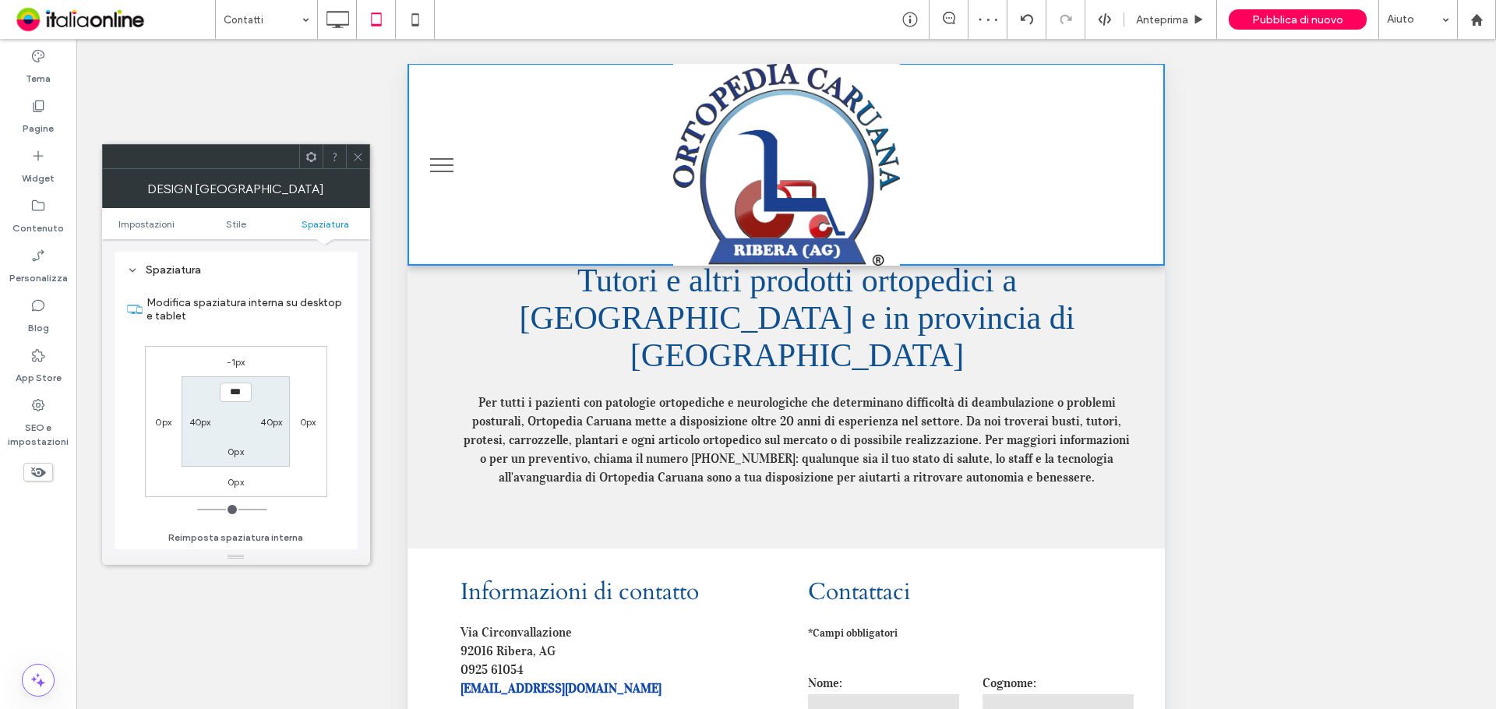
scroll to position [391, 0]
click at [235, 366] on label "-1px" at bounding box center [236, 362] width 19 height 12
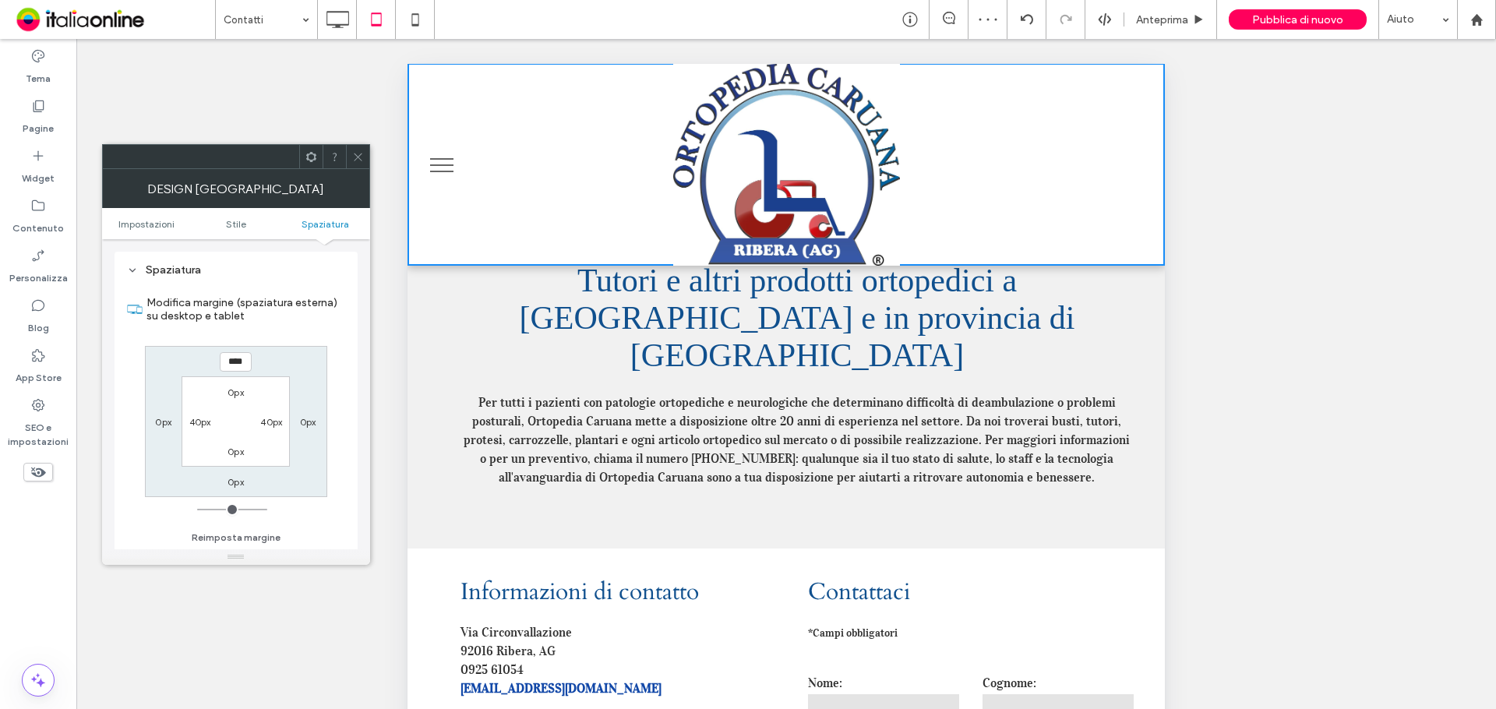
type input "*"
type input "**"
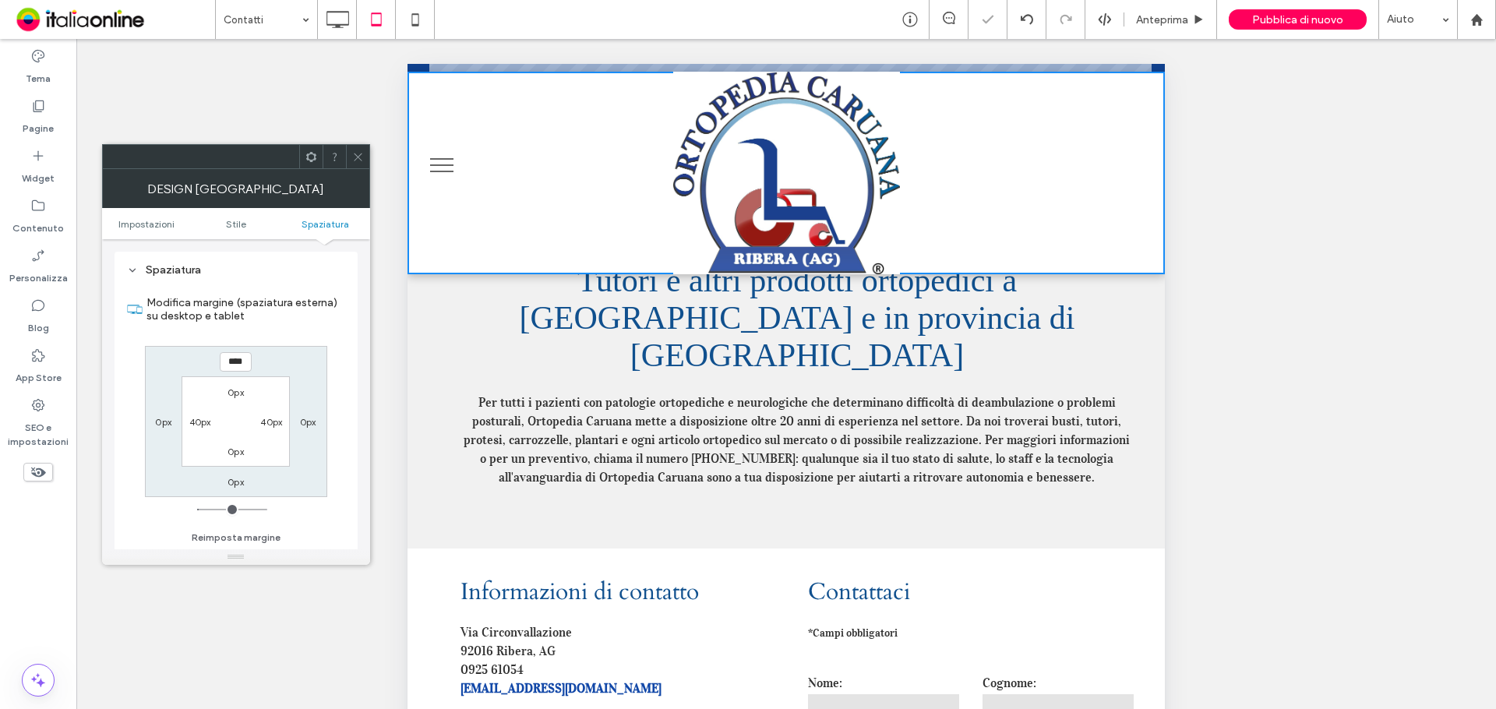
drag, startPoint x: 250, startPoint y: 365, endPoint x: 155, endPoint y: 361, distance: 95.1
click at [155, 361] on div "**** 0px 0px 0px 0px 40px 0px 40px" at bounding box center [236, 421] width 182 height 151
type input "**"
type input "*"
type input "****"
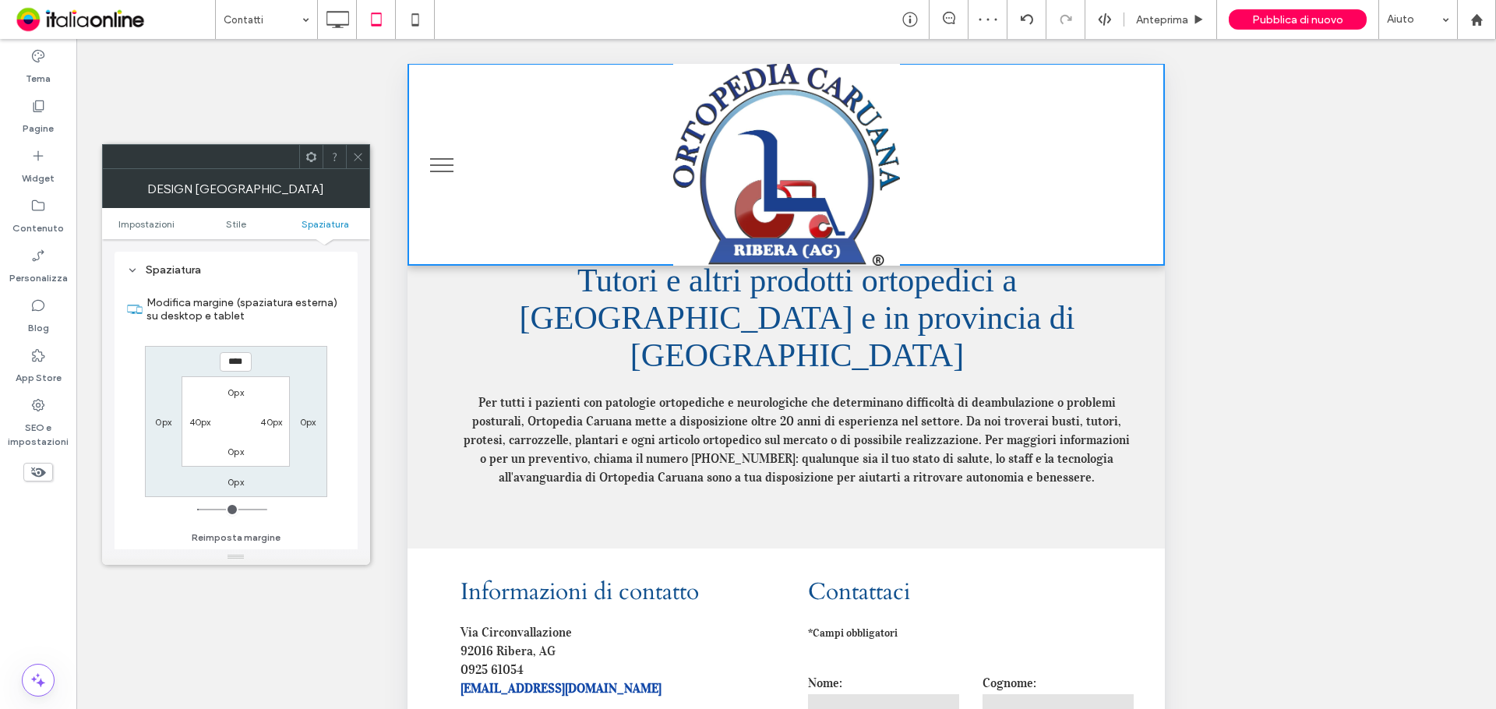
click at [242, 395] on label "0px" at bounding box center [235, 392] width 16 height 12
type input "*"
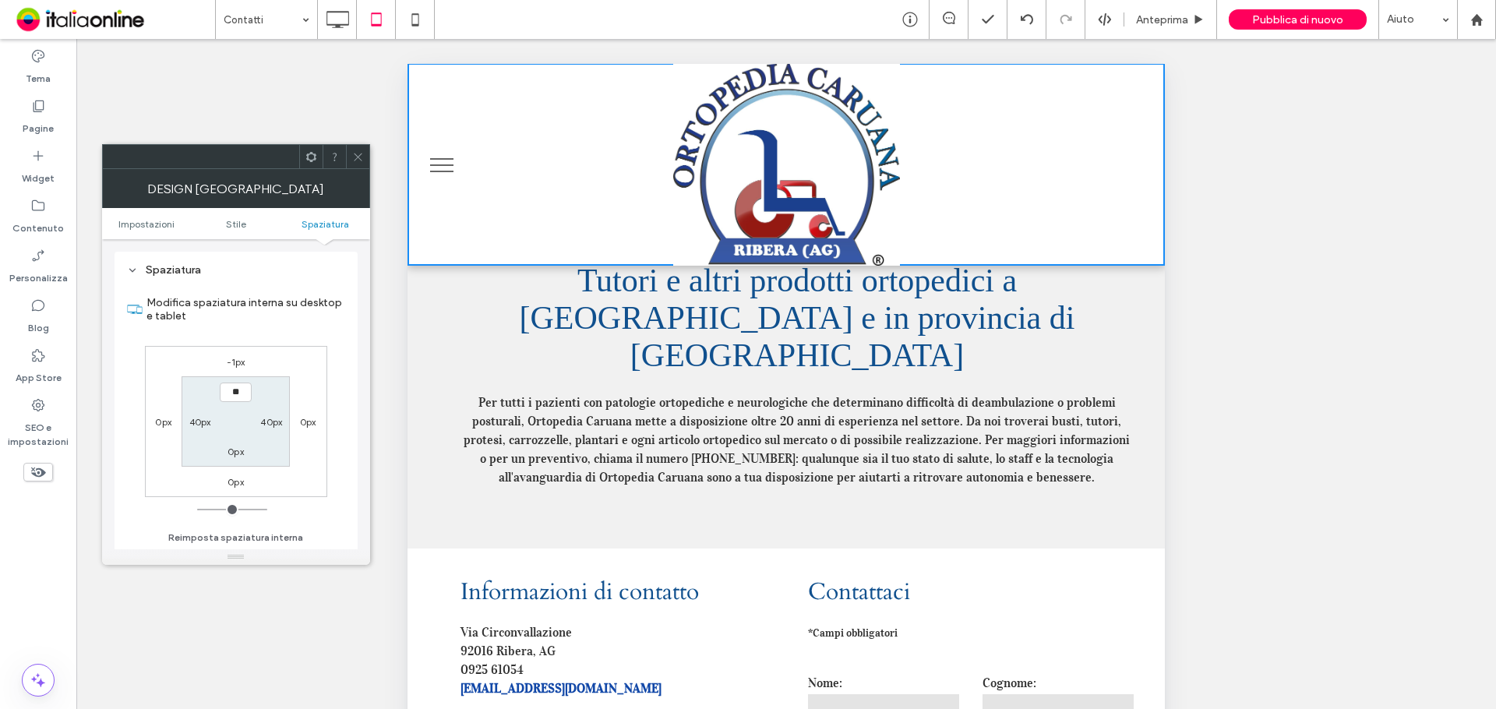
type input "**"
type input "****"
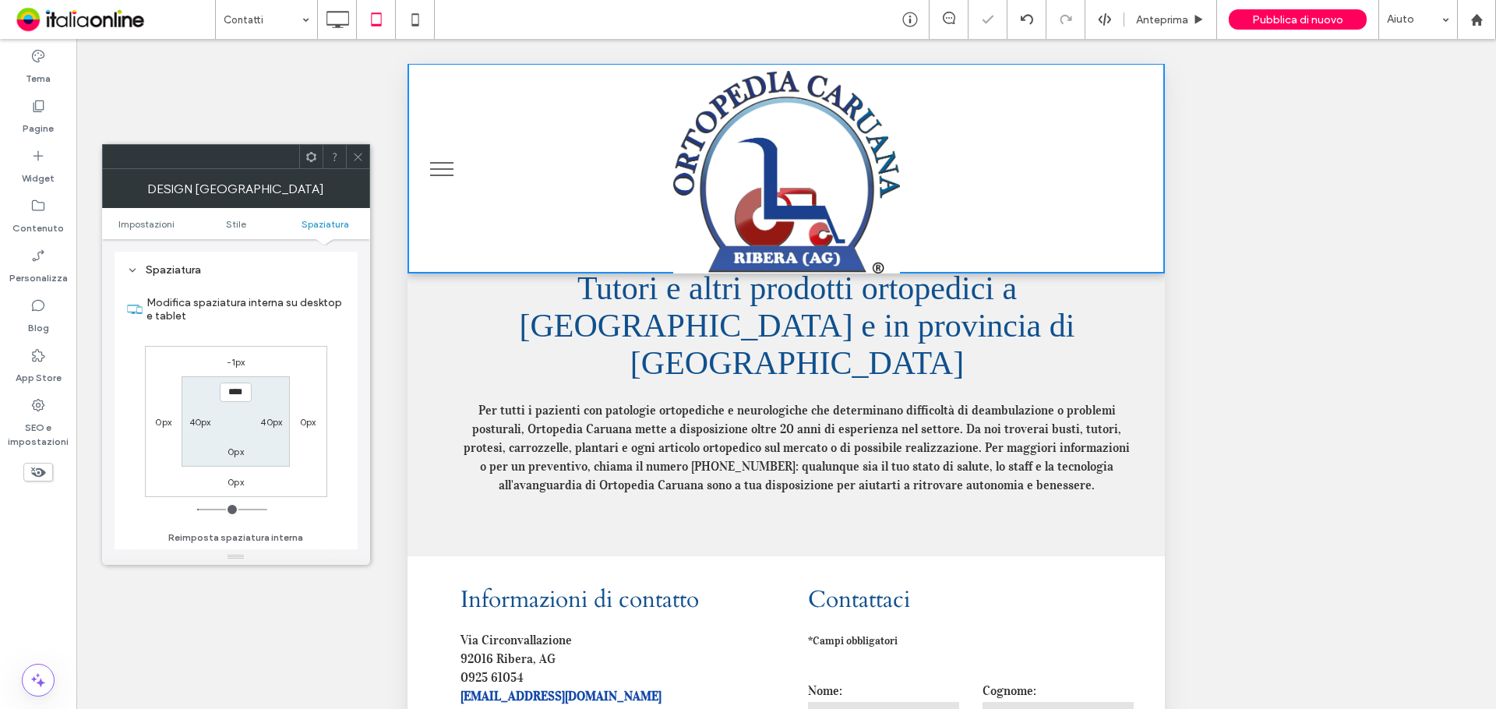
click at [242, 455] on label "0px" at bounding box center [235, 452] width 16 height 12
type input "*"
type input "**"
type input "****"
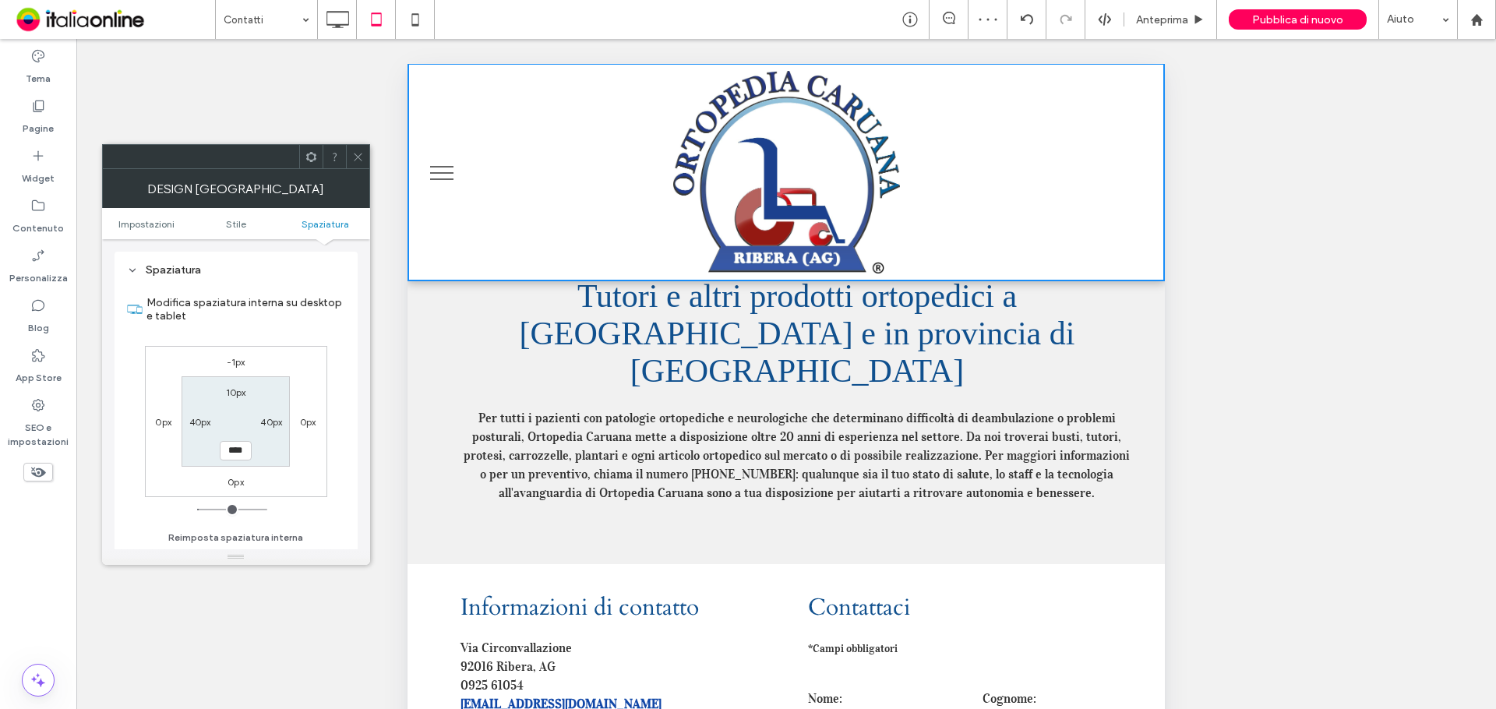
click at [238, 399] on div "10px" at bounding box center [236, 392] width 20 height 16
click at [235, 393] on label "10px" at bounding box center [236, 392] width 20 height 12
type input "**"
type input "****"
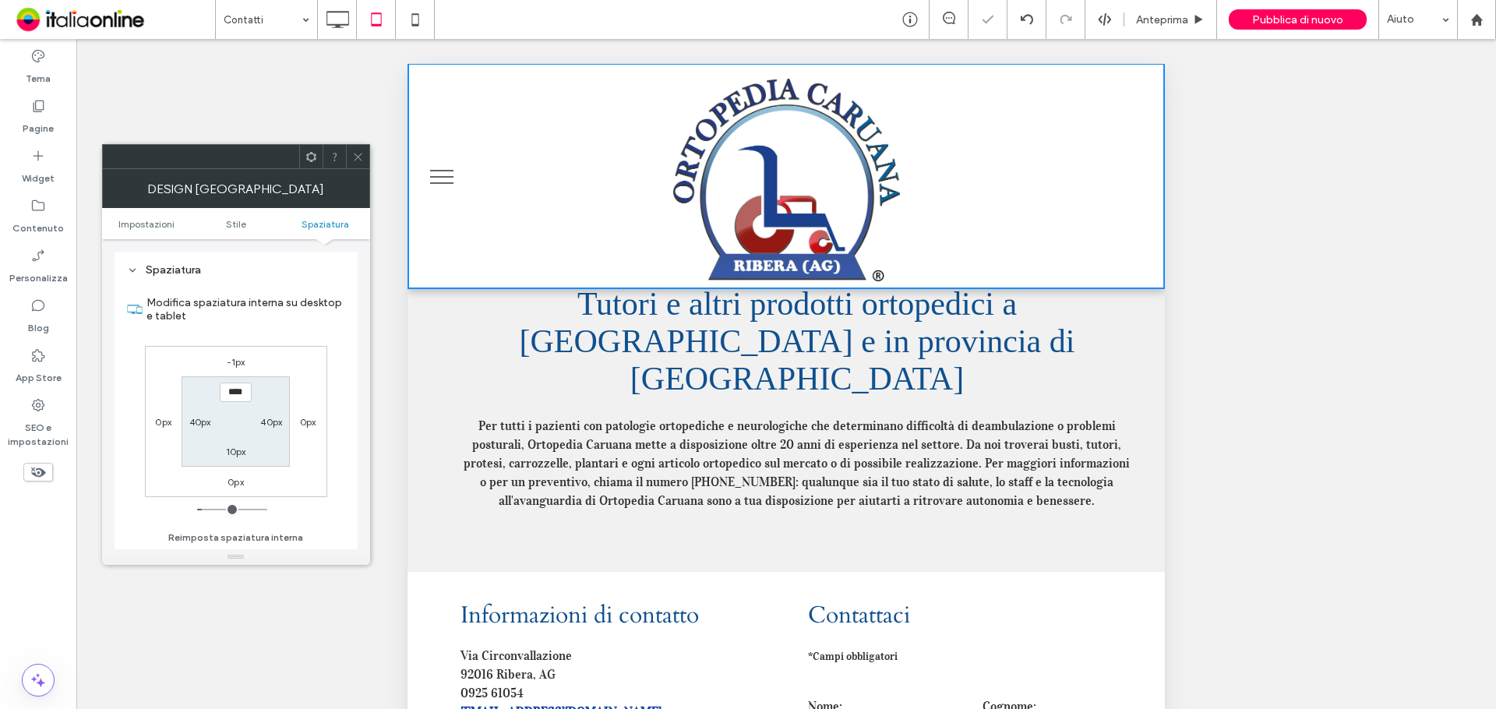
click at [243, 459] on section "**** 40px 10px 40px" at bounding box center [236, 421] width 108 height 90
click at [241, 449] on label "10px" at bounding box center [236, 452] width 20 height 12
type input "**"
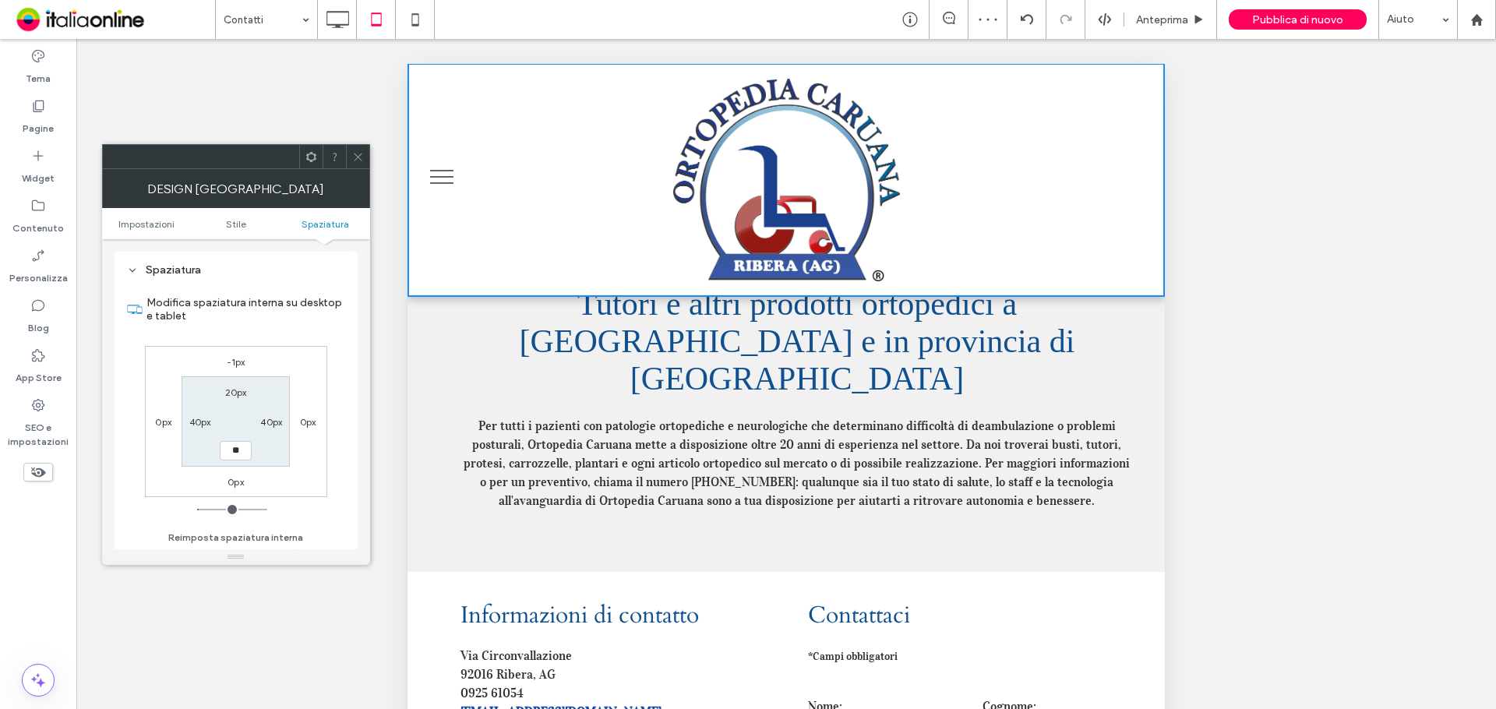
type input "**"
type input "****"
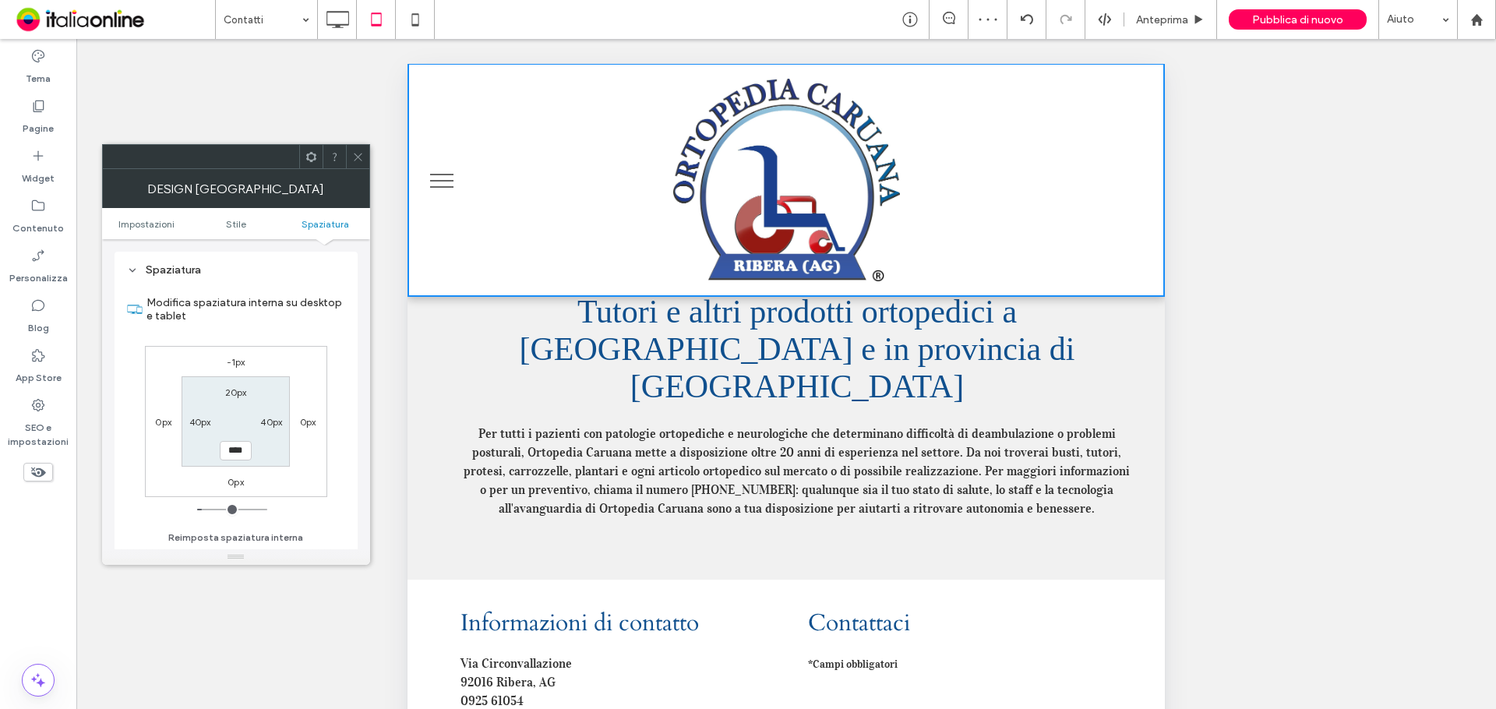
click at [1246, 137] on div "Mostrare? Sì Mostrare? Sì Mostrare? Sì Mostrare? Sì Mostrare? Sì Mostrare? Sì M…" at bounding box center [785, 393] width 1419 height 709
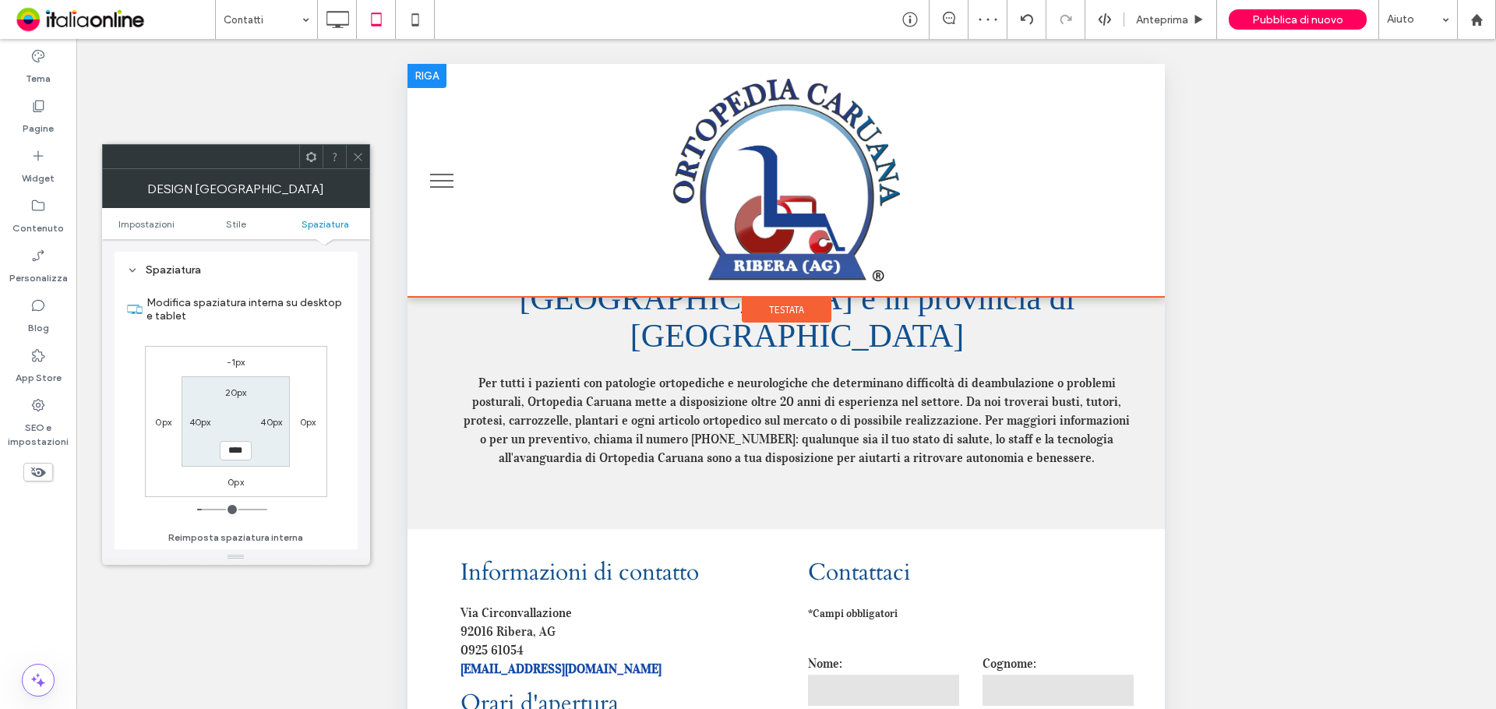
scroll to position [456, 0]
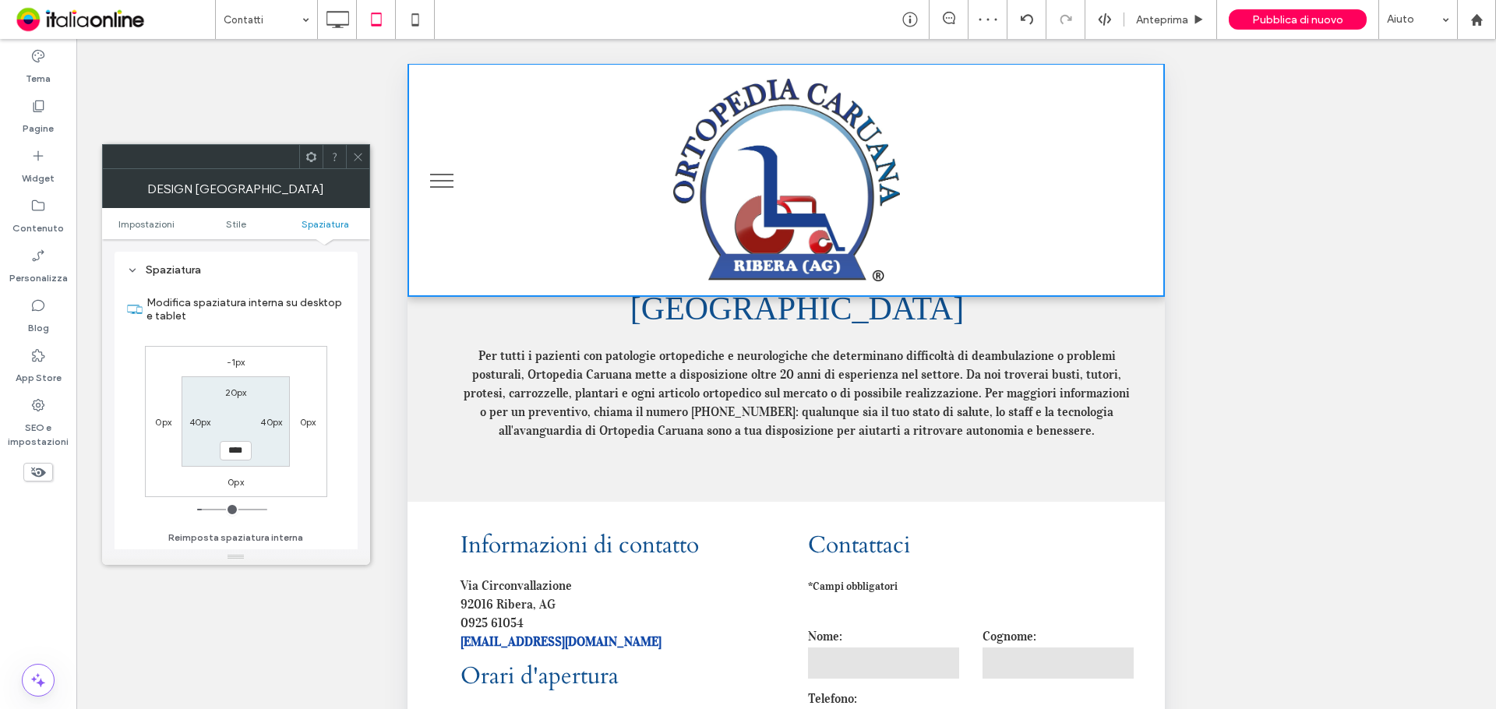
click at [353, 155] on icon at bounding box center [358, 157] width 12 height 12
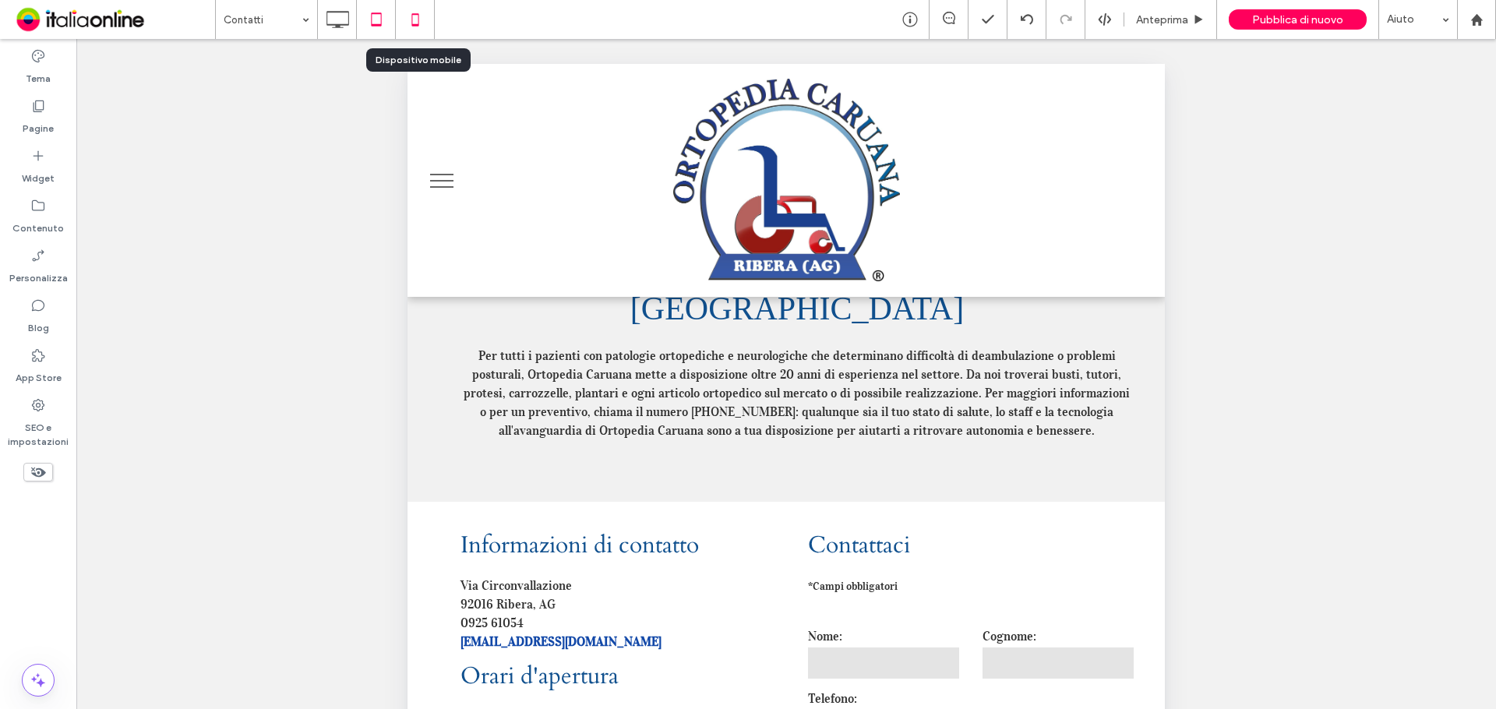
click at [427, 23] on icon at bounding box center [415, 19] width 31 height 31
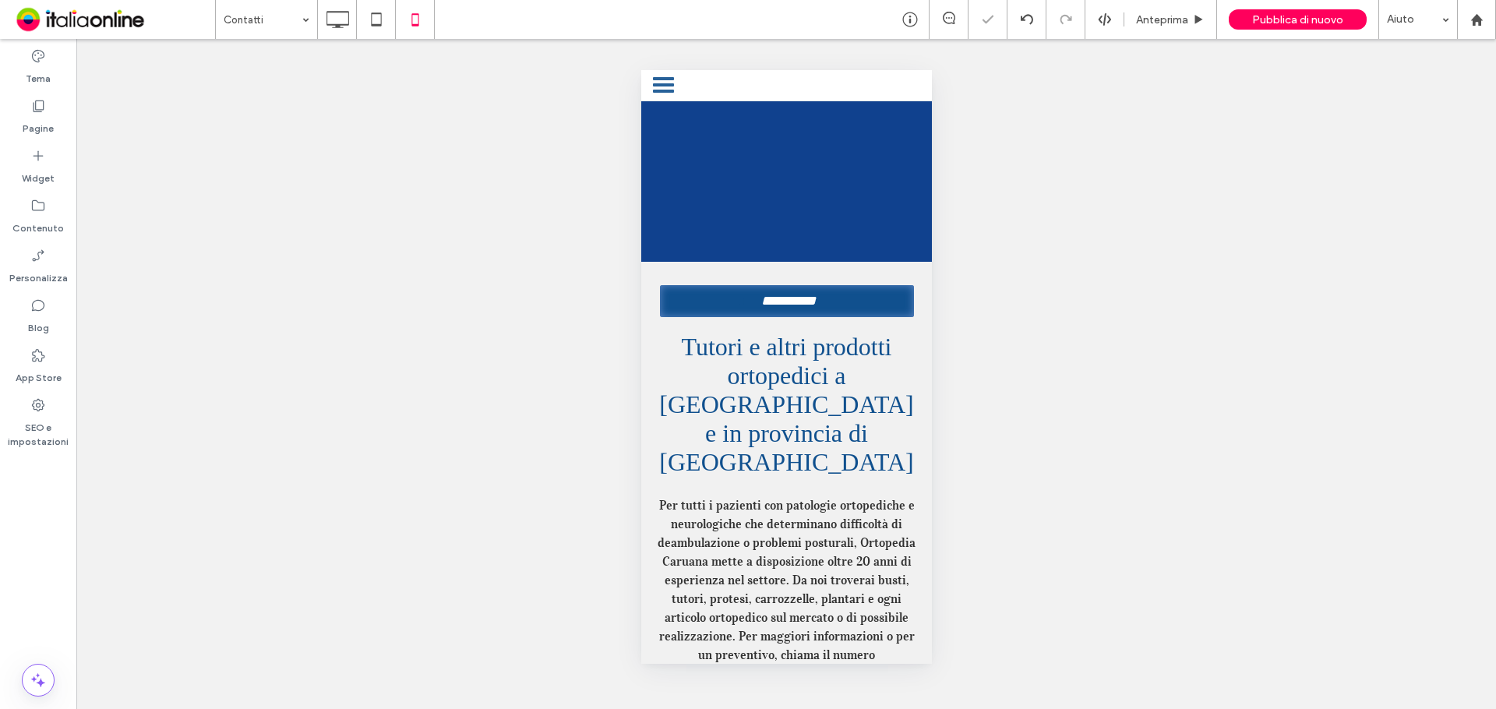
scroll to position [0, 0]
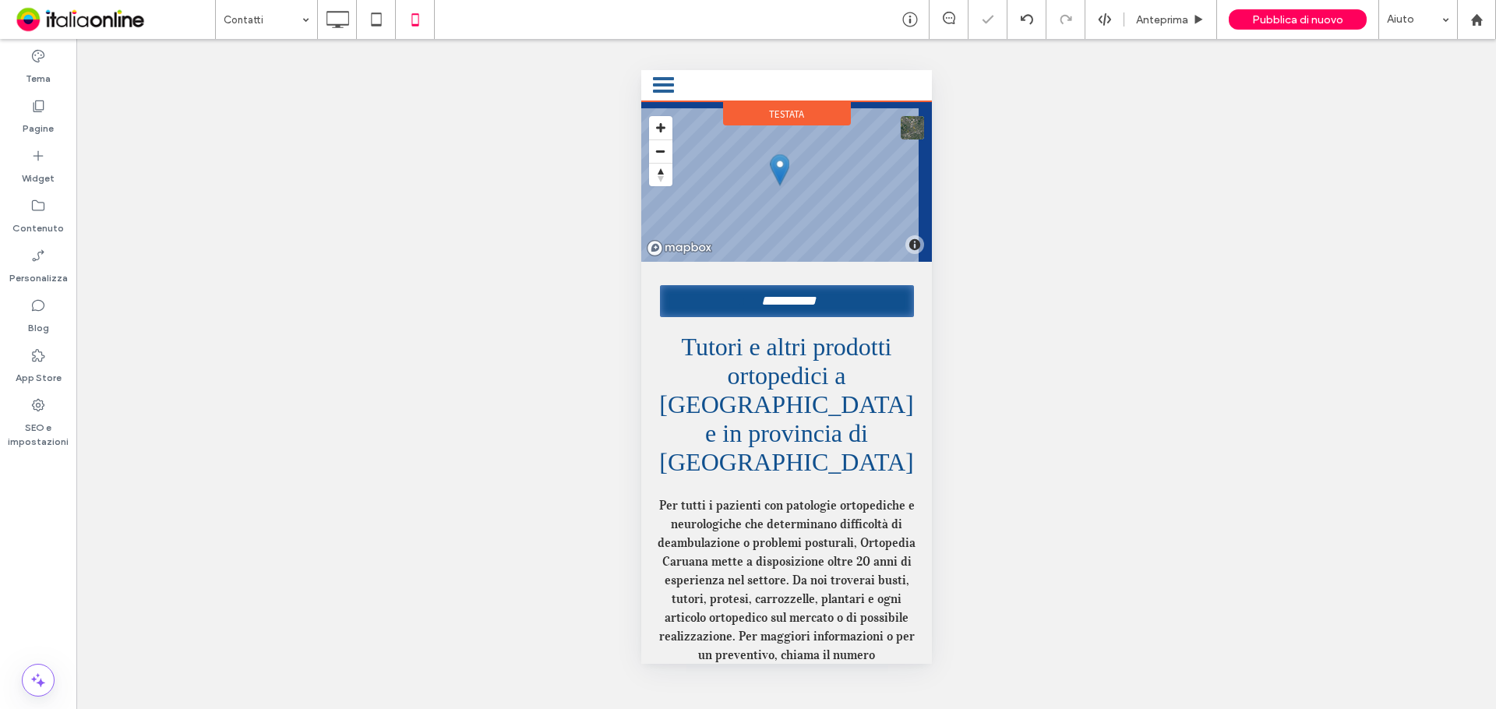
click at [798, 91] on div "ORTOPEDIA CARUANA Testata" at bounding box center [785, 85] width 291 height 31
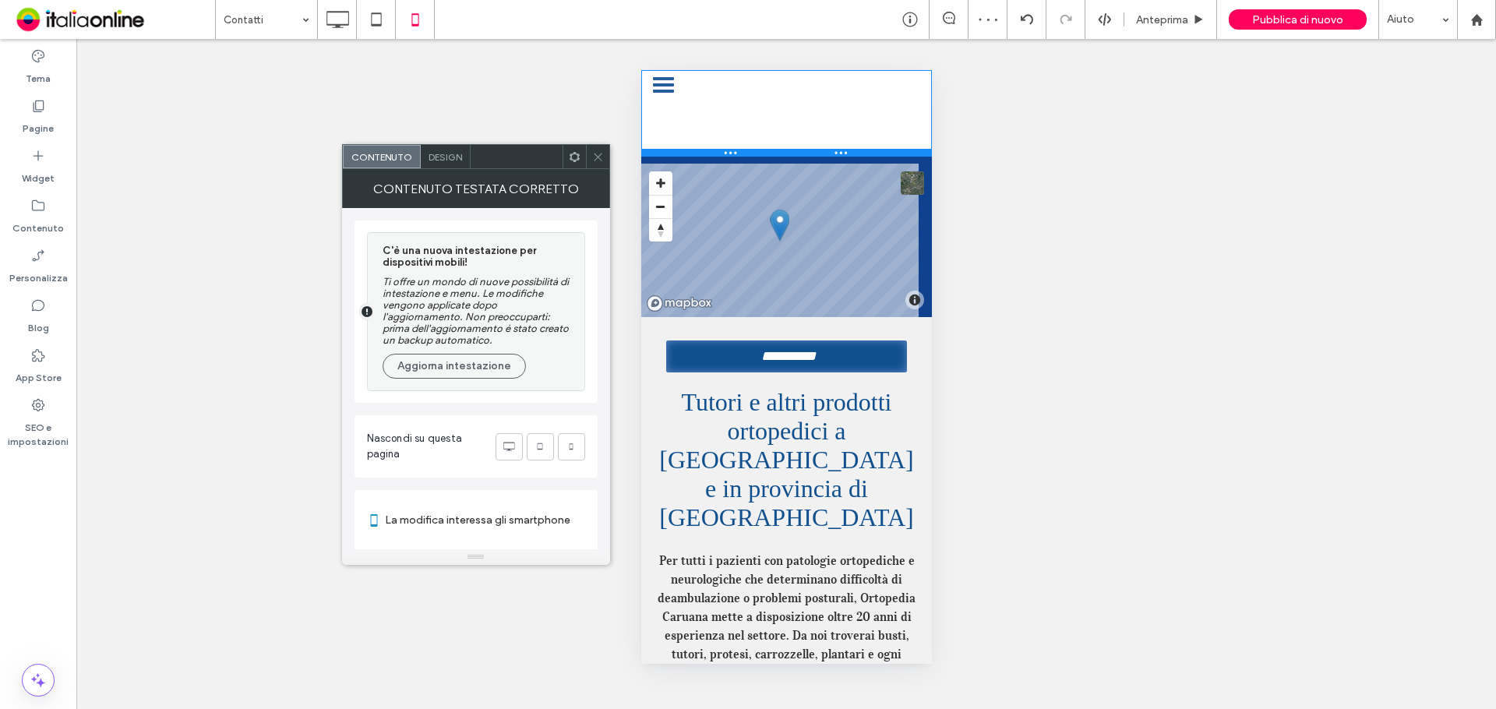
drag, startPoint x: 813, startPoint y: 98, endPoint x: 829, endPoint y: 153, distance: 56.7
click at [829, 153] on div at bounding box center [785, 153] width 291 height 8
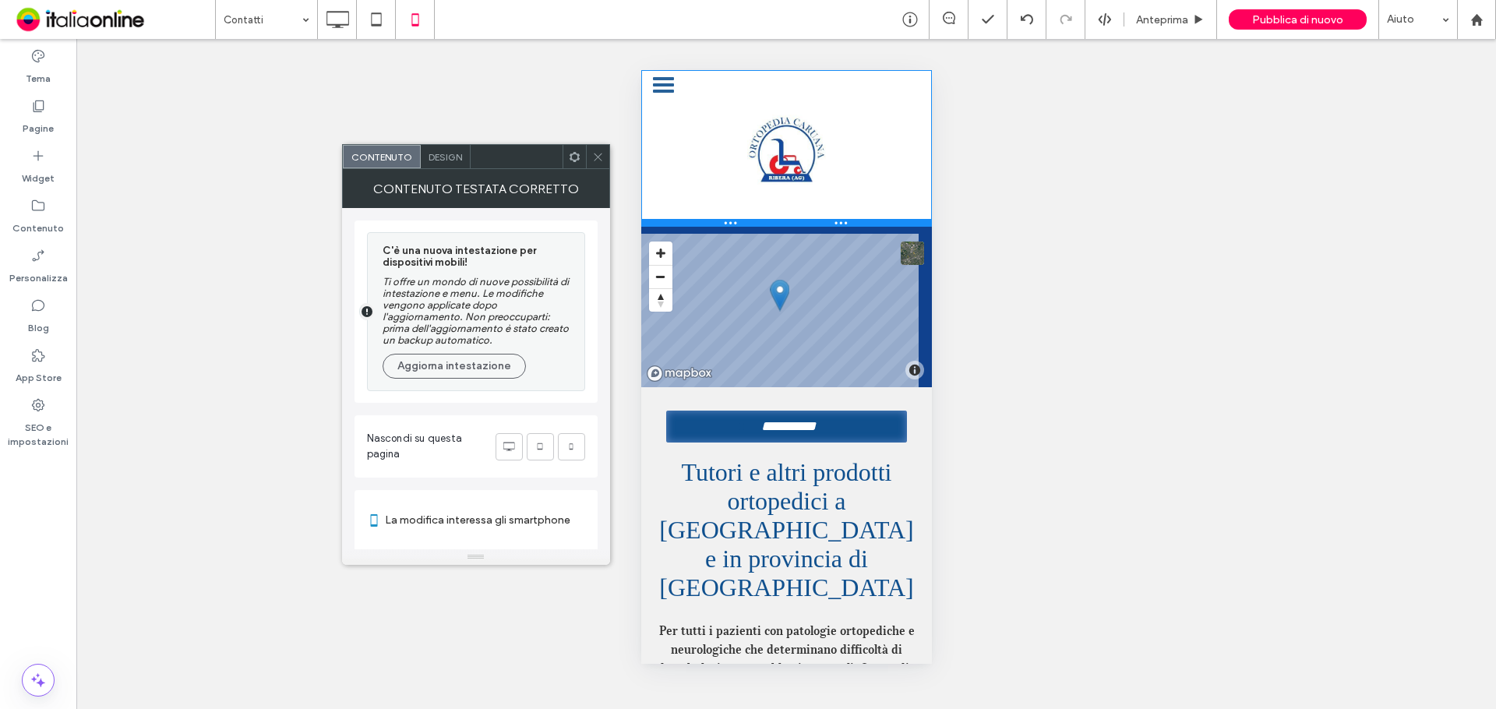
drag, startPoint x: 805, startPoint y: 212, endPoint x: 814, endPoint y: 217, distance: 10.8
click at [814, 219] on div at bounding box center [785, 223] width 291 height 8
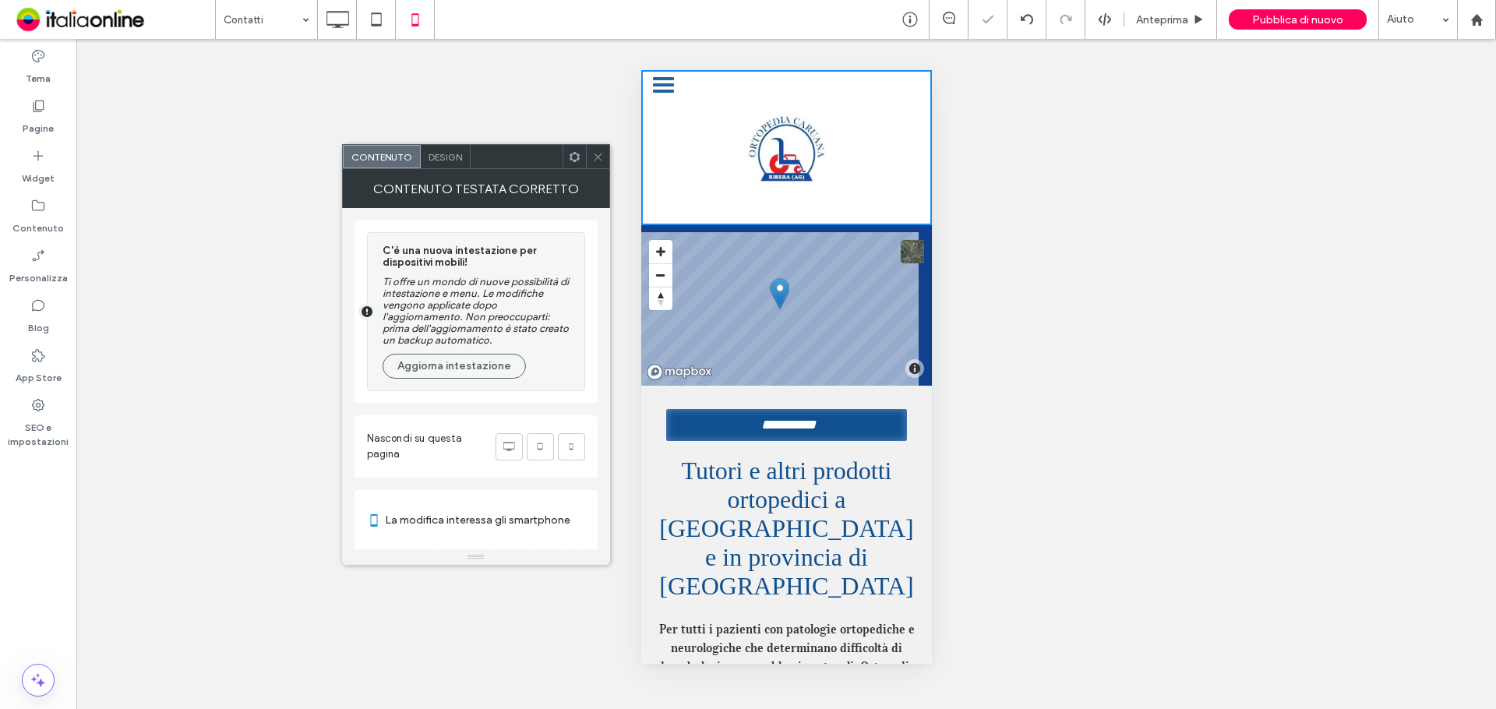
click at [788, 154] on img at bounding box center [786, 149] width 82 height 82
click at [594, 153] on icon at bounding box center [598, 157] width 12 height 12
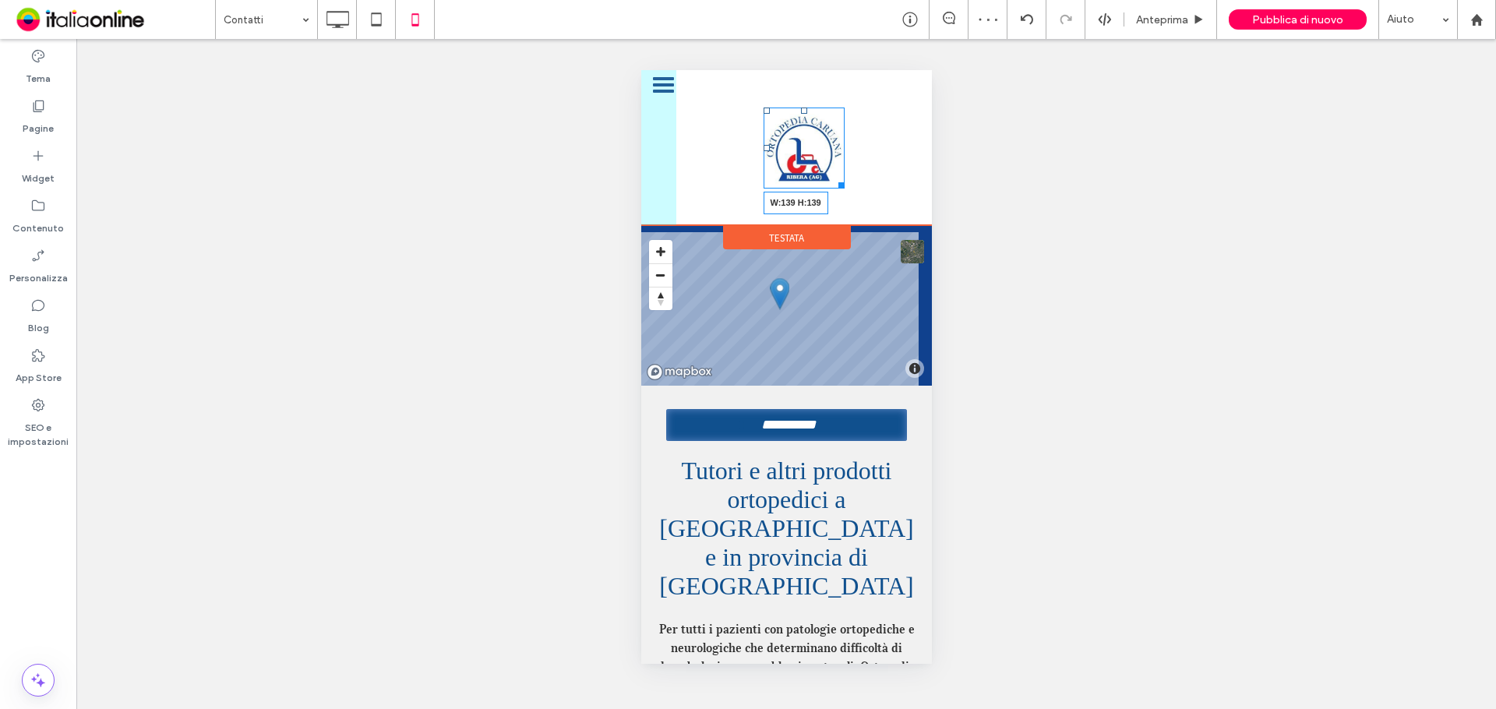
drag, startPoint x: 816, startPoint y: 183, endPoint x: 831, endPoint y: 201, distance: 23.2
click at [831, 189] on div "W:139 H:139" at bounding box center [804, 149] width 82 height 82
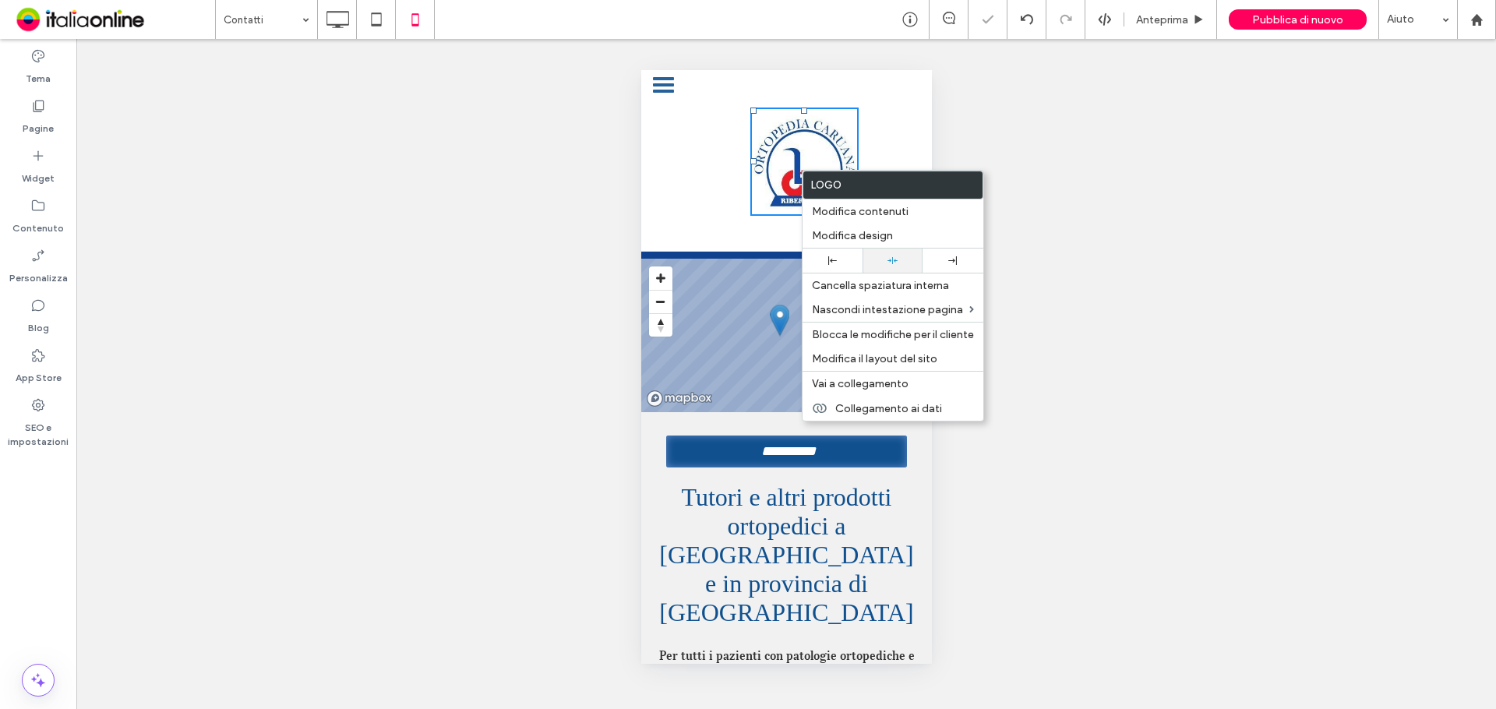
click at [897, 257] on icon at bounding box center [892, 261] width 10 height 10
click at [967, 119] on div "Mostrare? Sì Mostrare? Sì Mostrare? Sì Mostrare? Sì Mostrare? Sì Mostrare? Sì M…" at bounding box center [785, 374] width 1419 height 670
drag, startPoint x: 1060, startPoint y: 136, endPoint x: 1045, endPoint y: 136, distance: 15.6
click at [1060, 136] on div "Mostrare? Sì Mostrare? Sì Mostrare? Sì Mostrare? Sì Mostrare? Sì Mostrare? Sì M…" at bounding box center [785, 374] width 1419 height 670
click at [1187, 203] on div "Mostrare? Sì Mostrare? Sì Mostrare? Sì Mostrare? Sì Mostrare? Sì Mostrare? Sì M…" at bounding box center [785, 374] width 1419 height 670
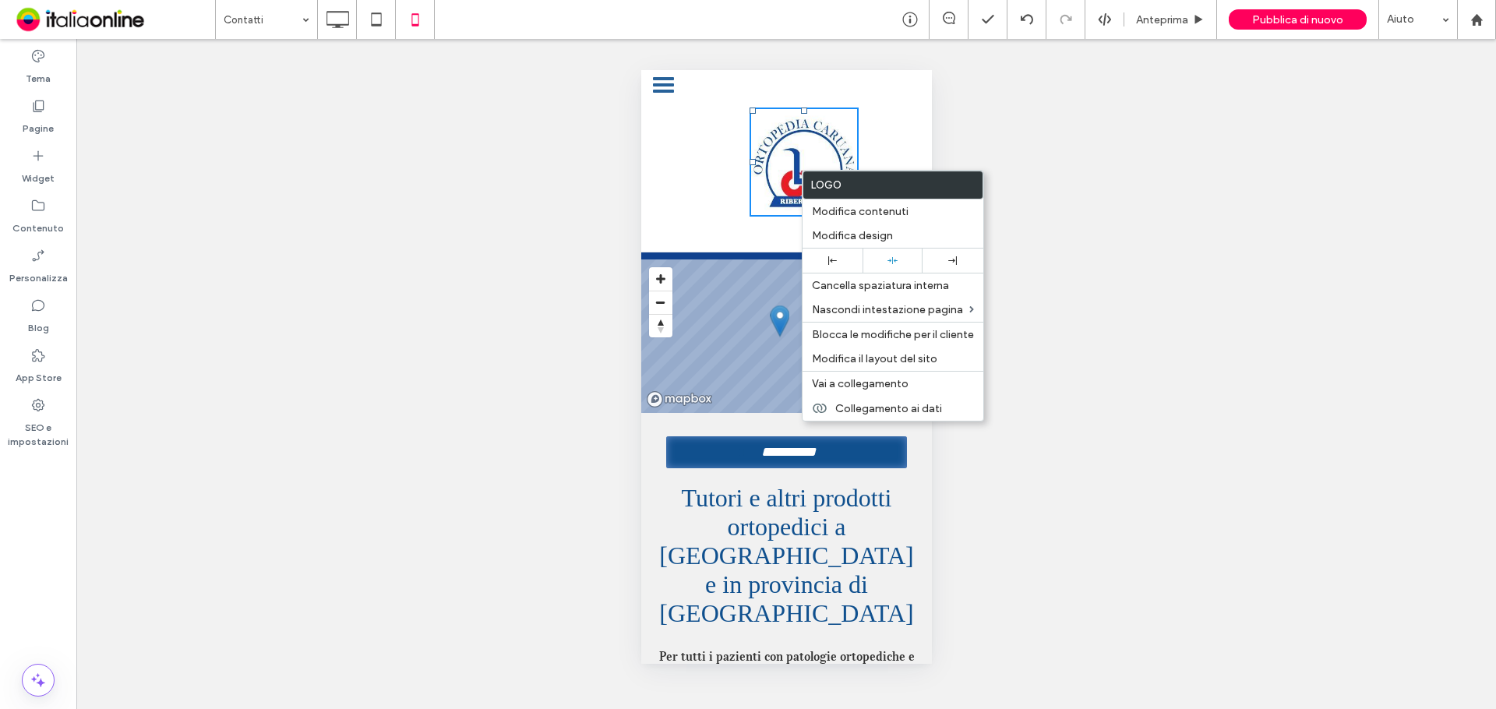
drag, startPoint x: 1271, startPoint y: 395, endPoint x: 1201, endPoint y: 397, distance: 70.1
click at [1271, 396] on div "Mostrare? Sì Mostrare? Sì Mostrare? Sì Mostrare? Sì Mostrare? Sì Mostrare? Sì M…" at bounding box center [785, 374] width 1419 height 670
click at [1230, 289] on div "Mostrare? Sì Mostrare? Sì Mostrare? Sì Mostrare? Sì Mostrare? Sì Mostrare? Sì M…" at bounding box center [785, 374] width 1419 height 670
click at [1223, 287] on div "Mostrare? Sì Mostrare? Sì Mostrare? Sì Mostrare? Sì Mostrare? Sì Mostrare? Sì M…" at bounding box center [785, 374] width 1419 height 670
drag, startPoint x: 489, startPoint y: 125, endPoint x: 535, endPoint y: 142, distance: 48.8
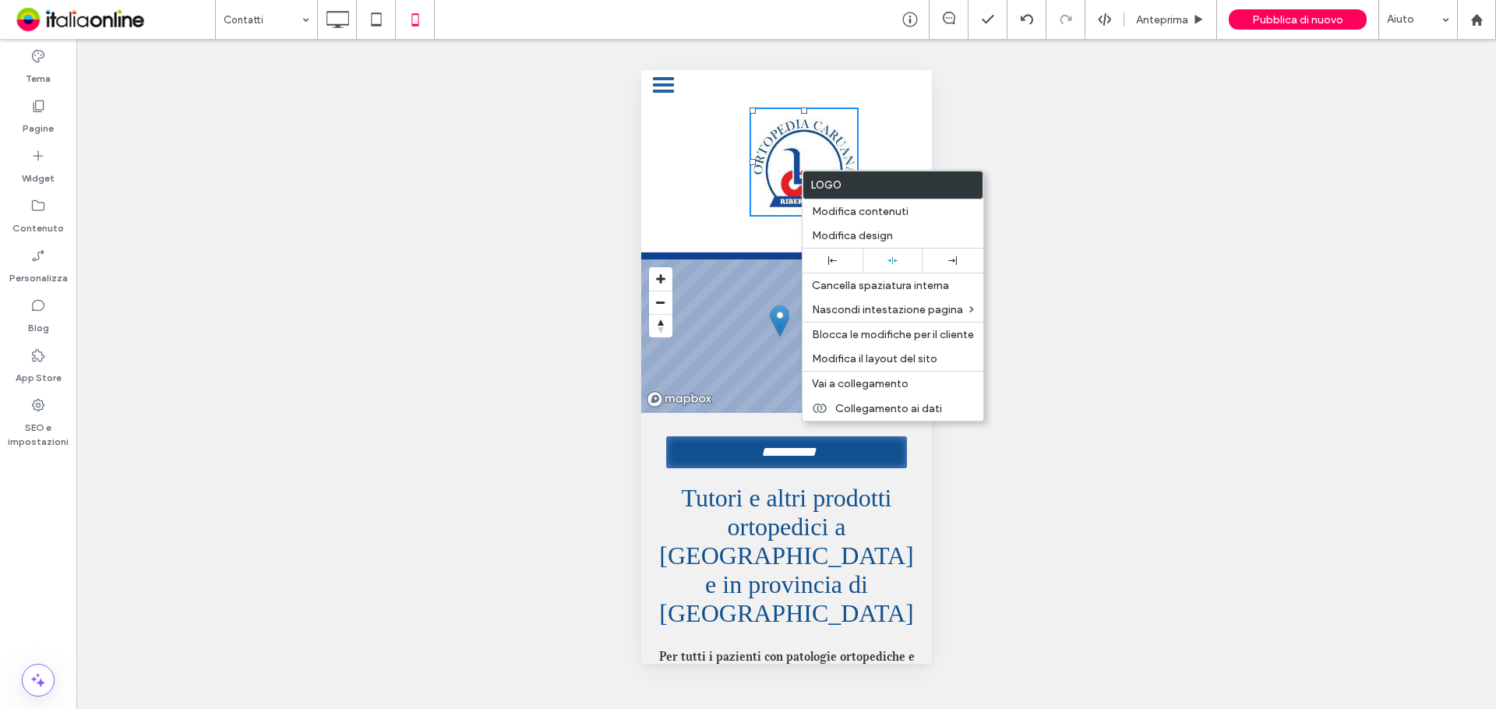
click at [492, 125] on div "Mostrare? Sì Mostrare? Sì Mostrare? Sì Mostrare? Sì Mostrare? Sì Mostrare? Sì M…" at bounding box center [785, 374] width 1419 height 670
click at [414, 273] on div "Mostrare? Sì Mostrare? Sì Mostrare? Sì Mostrare? Sì Mostrare? Sì Mostrare? Sì M…" at bounding box center [785, 374] width 1419 height 670
click at [852, 233] on span "Modifica design" at bounding box center [852, 235] width 81 height 13
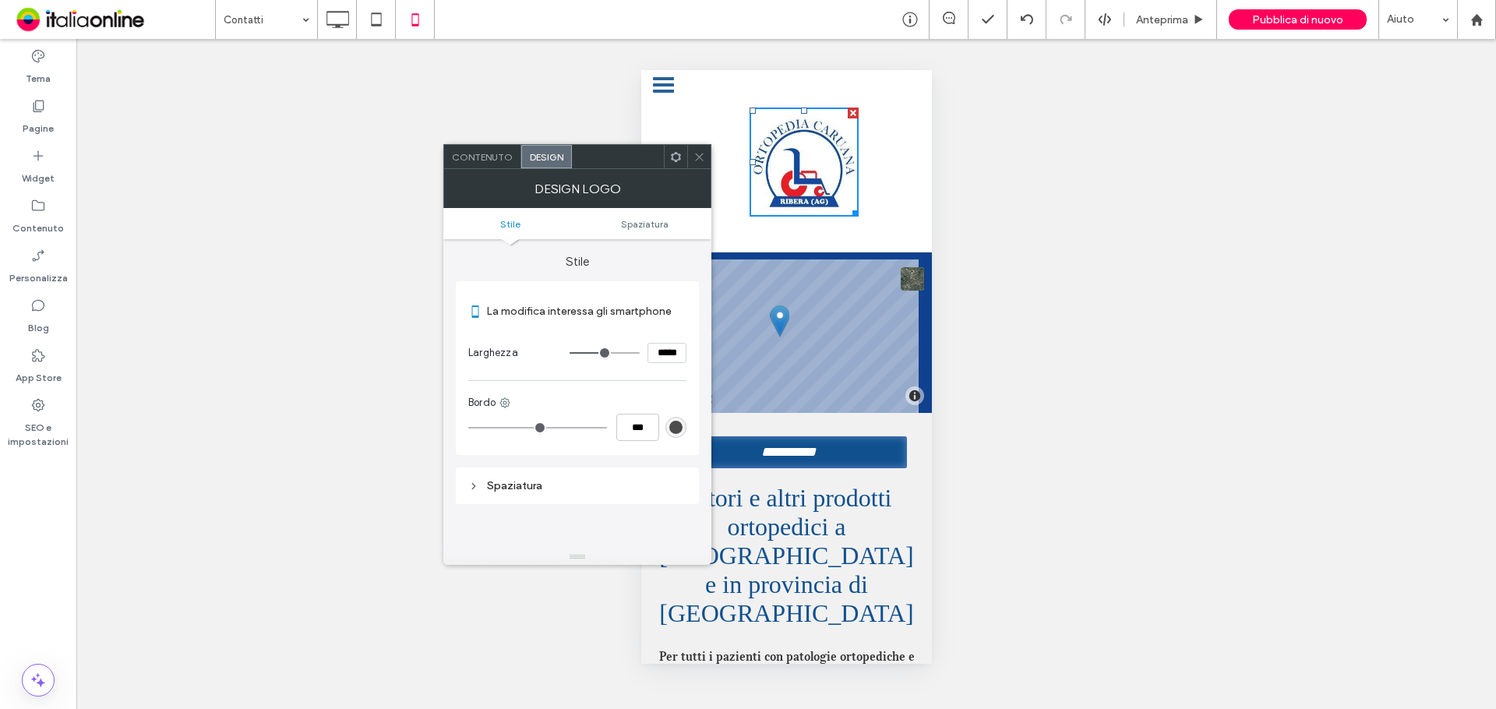
click at [694, 151] on icon at bounding box center [699, 157] width 12 height 12
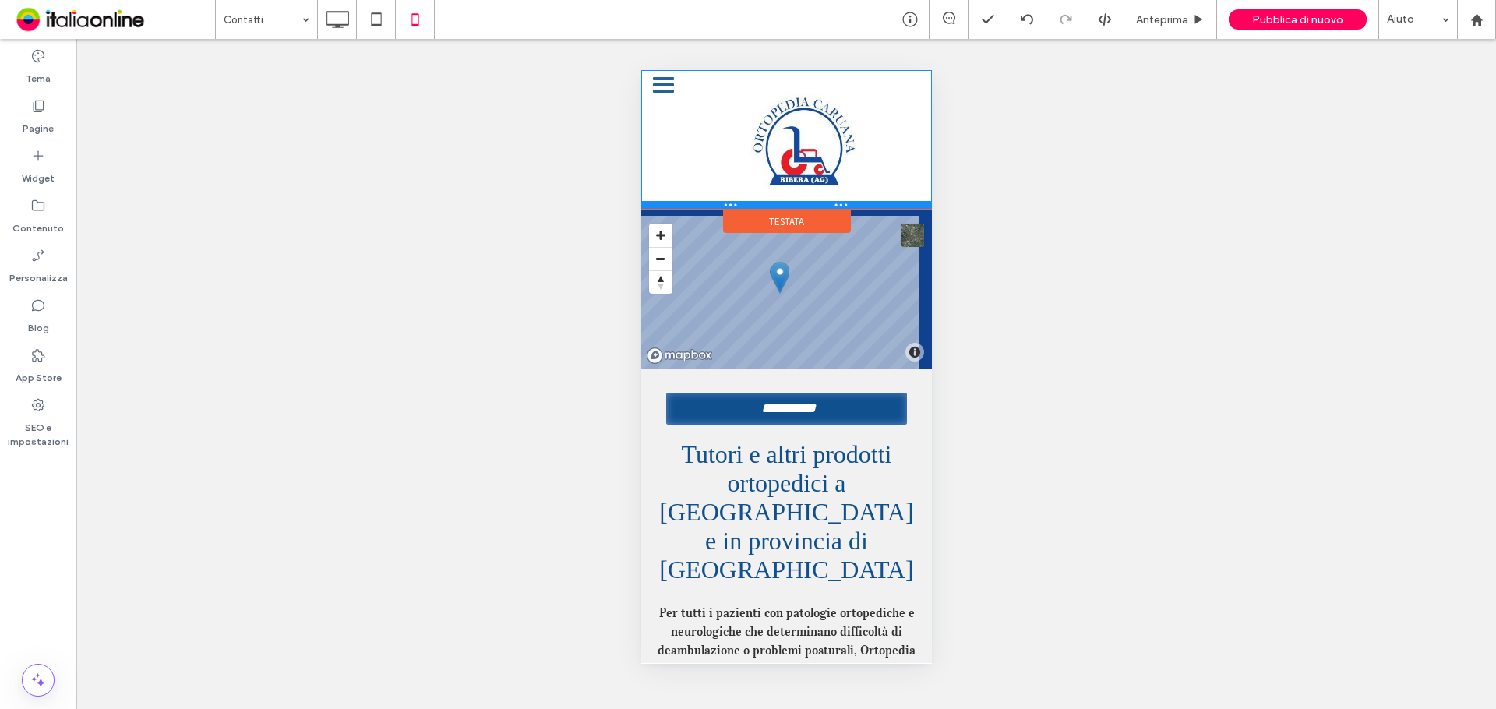
drag, startPoint x: 696, startPoint y: 252, endPoint x: 1346, endPoint y: 277, distance: 651.0
click at [700, 209] on div at bounding box center [785, 205] width 291 height 8
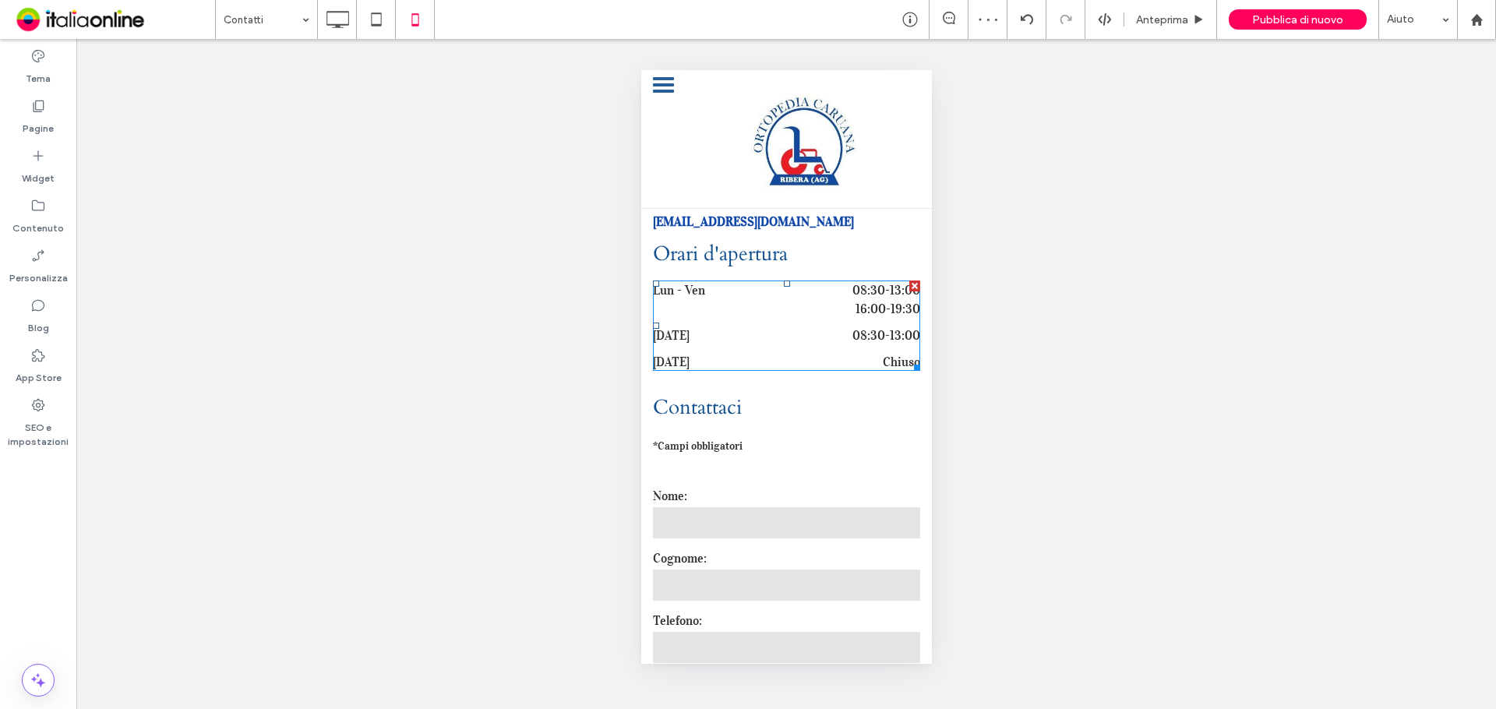
scroll to position [467, 0]
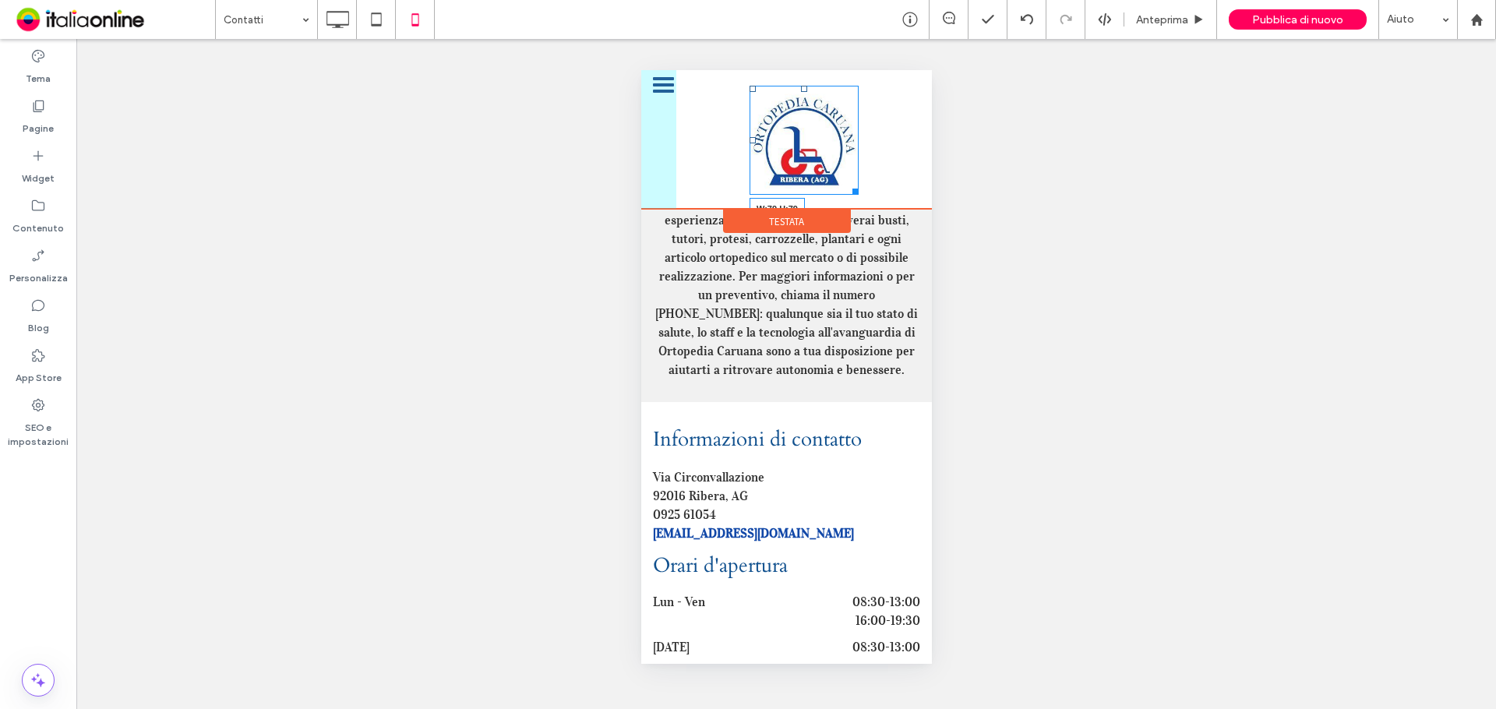
drag, startPoint x: 855, startPoint y: 188, endPoint x: 831, endPoint y: 161, distance: 35.3
click at [831, 161] on div "W:79 H:79 ORTOPEDIA CARUANA Testata" at bounding box center [785, 139] width 291 height 139
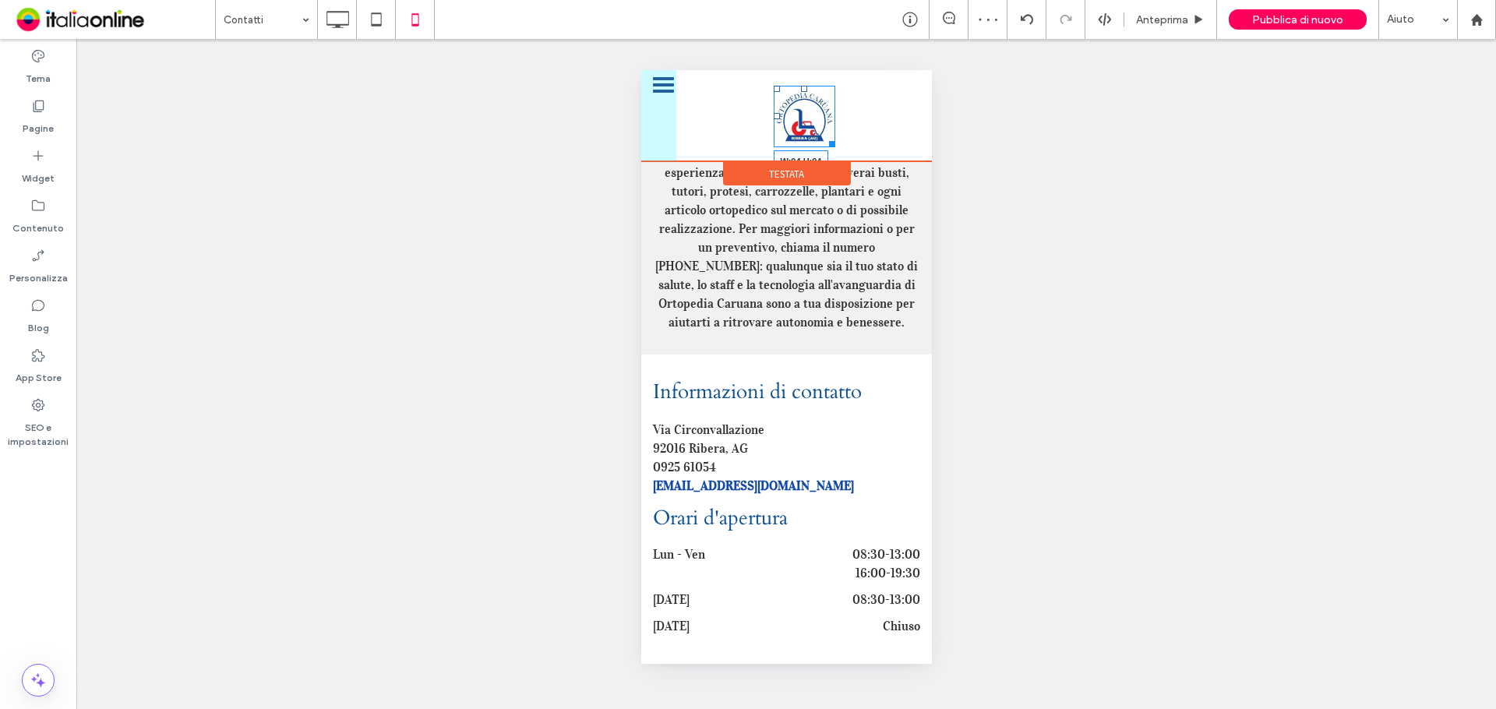
drag, startPoint x: 828, startPoint y: 139, endPoint x: 834, endPoint y: 151, distance: 13.6
click at [834, 147] on div "W:94 H:94 ORTOPEDIA CARUANA" at bounding box center [785, 117] width 291 height 62
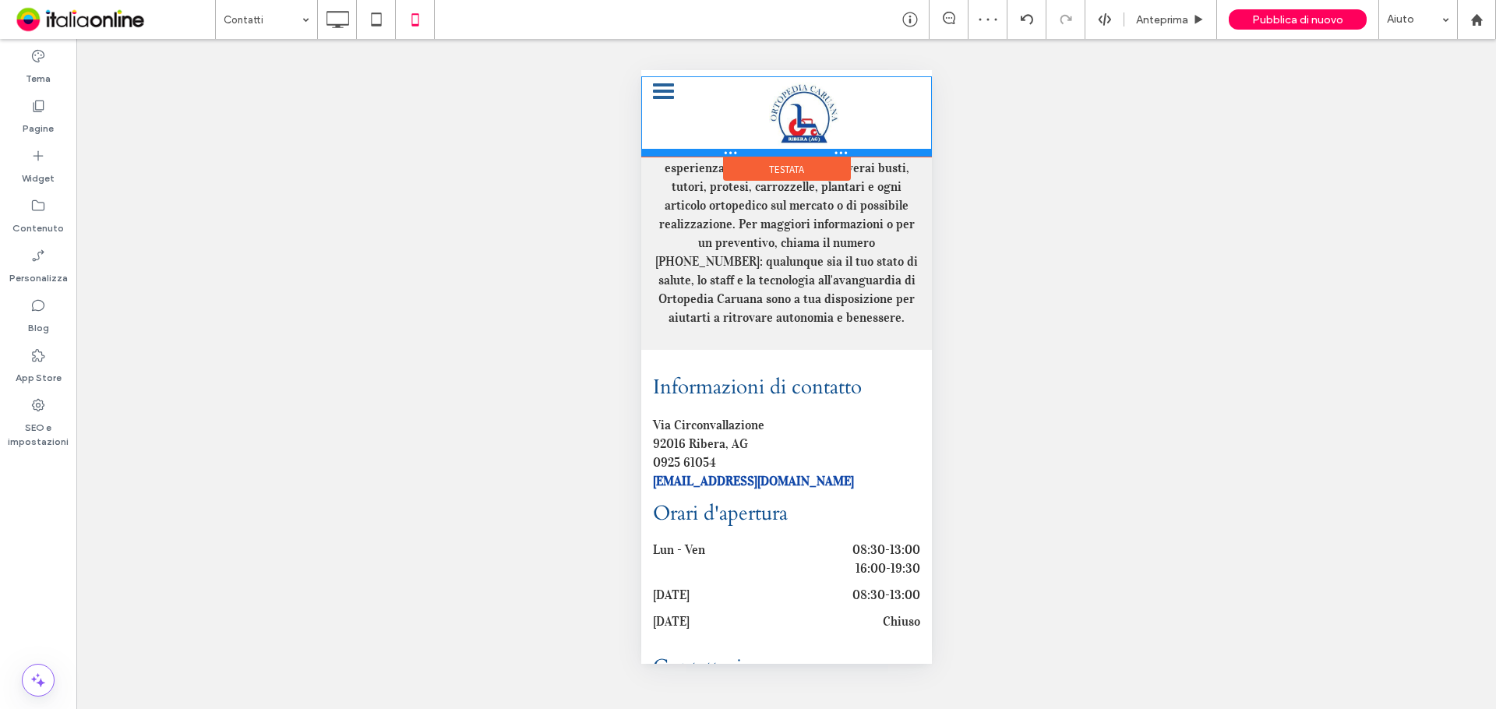
drag, startPoint x: 823, startPoint y: 167, endPoint x: 823, endPoint y: 150, distance: 17.2
click at [823, 150] on div "ORTOPEDIA CARUANA Testata" at bounding box center [785, 116] width 291 height 80
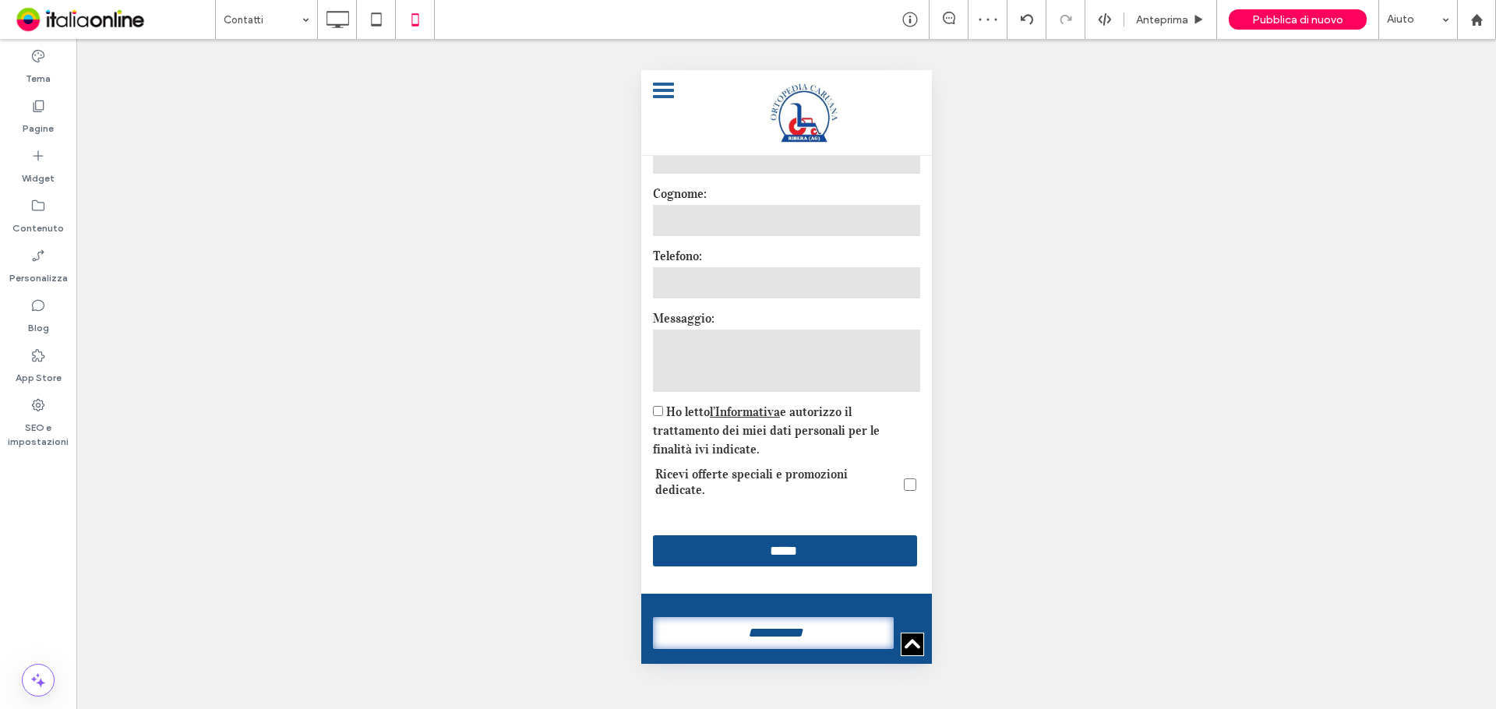
scroll to position [1169, 0]
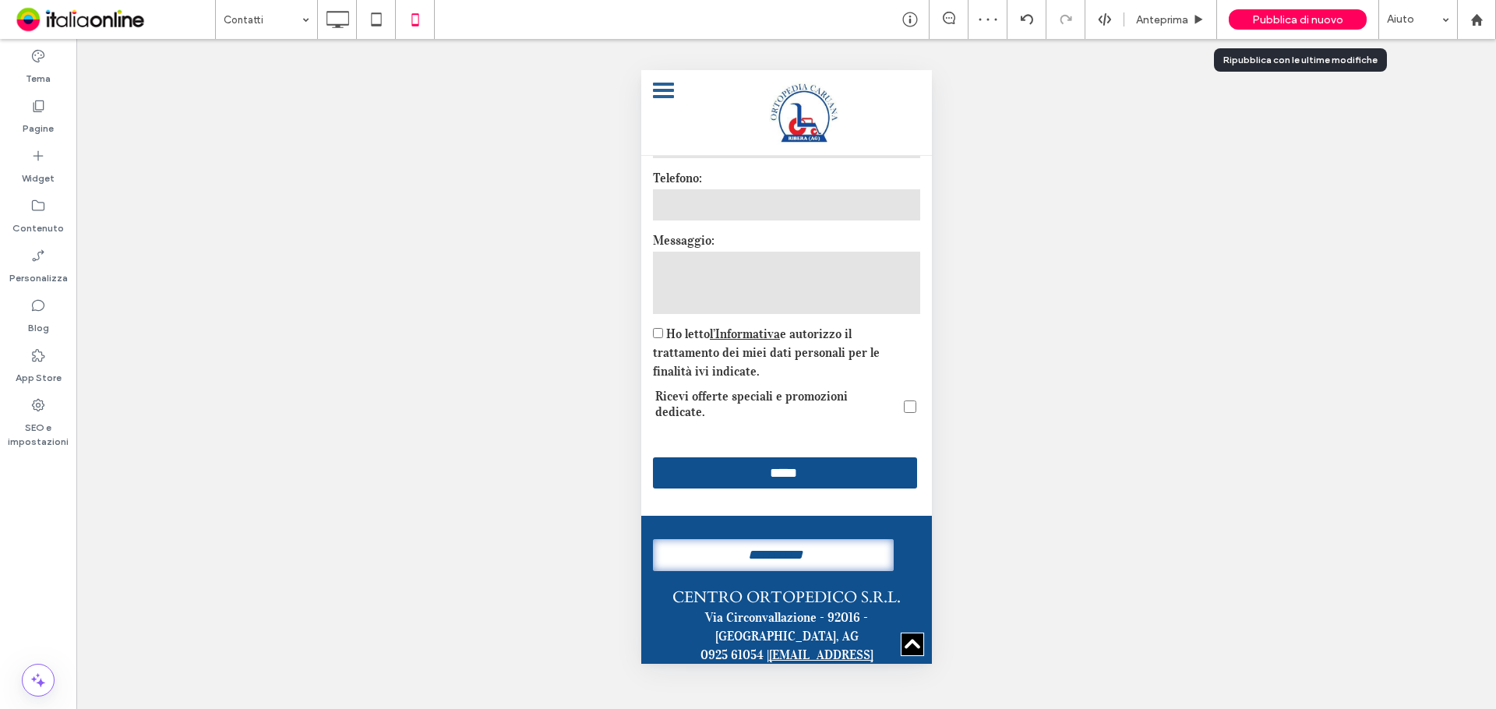
click at [1320, 15] on span "Pubblica di nuovo" at bounding box center [1297, 19] width 91 height 13
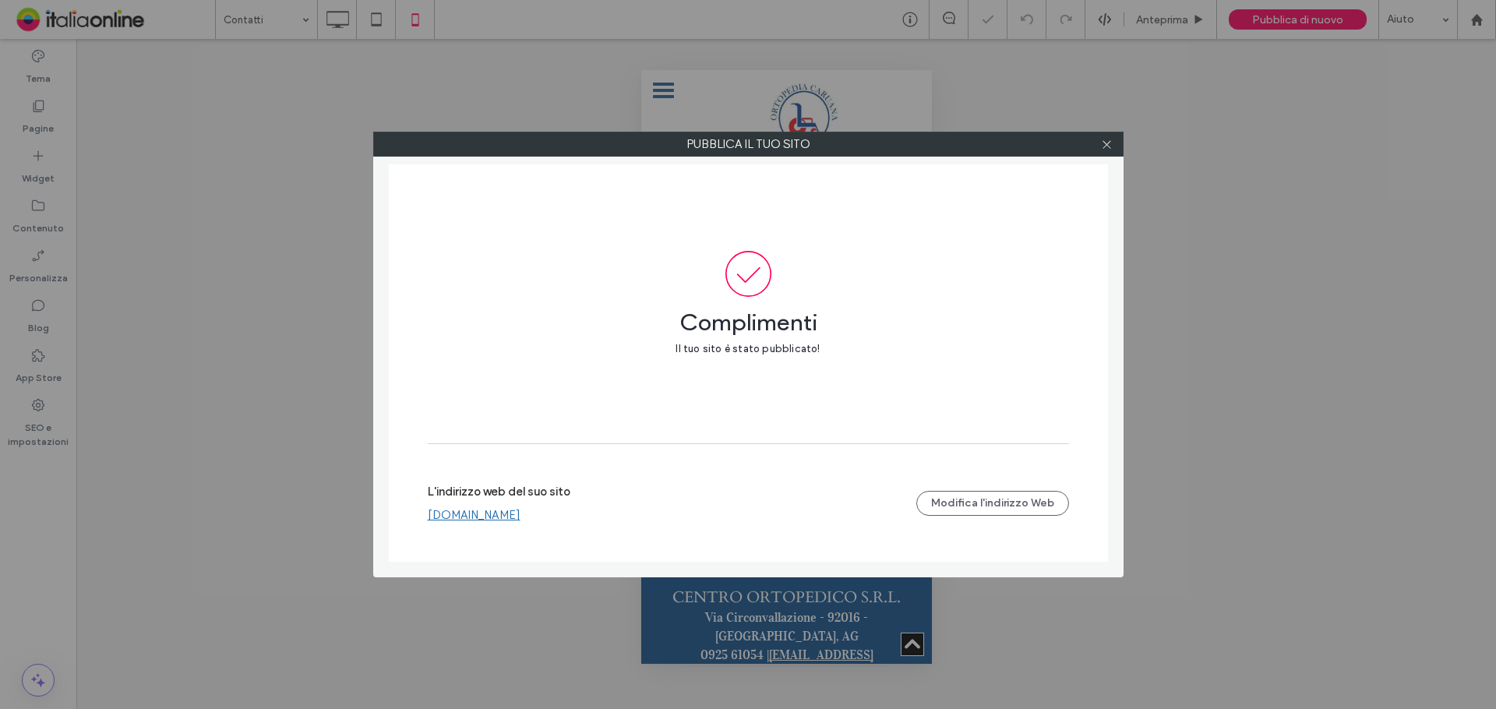
click at [478, 513] on link "[DOMAIN_NAME]" at bounding box center [474, 515] width 93 height 14
